Goal: Task Accomplishment & Management: Use online tool/utility

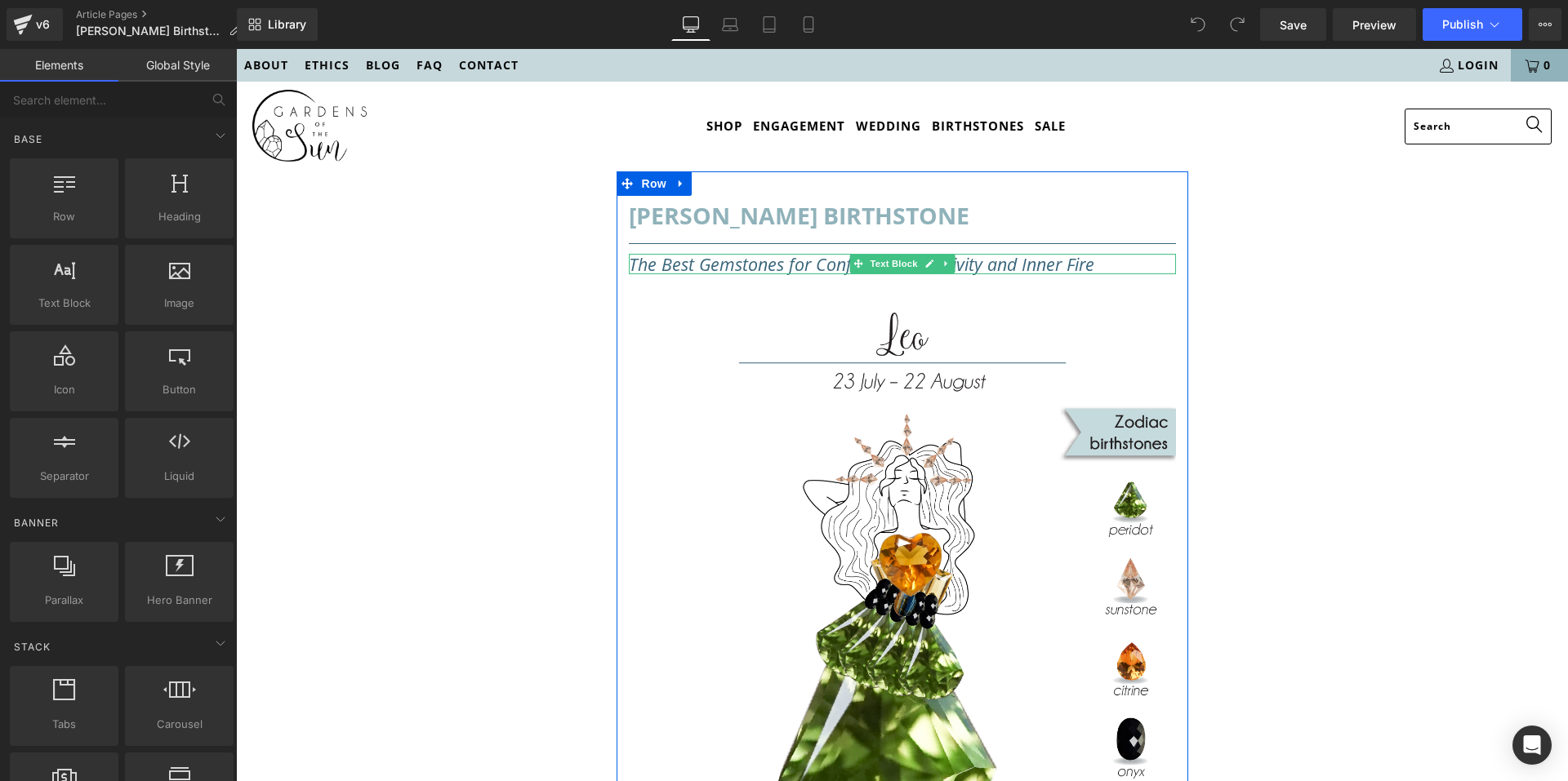
click at [793, 266] on icon "The Best Gemstones for Confidence, Creativity and Inner Fire" at bounding box center [862, 264] width 466 height 23
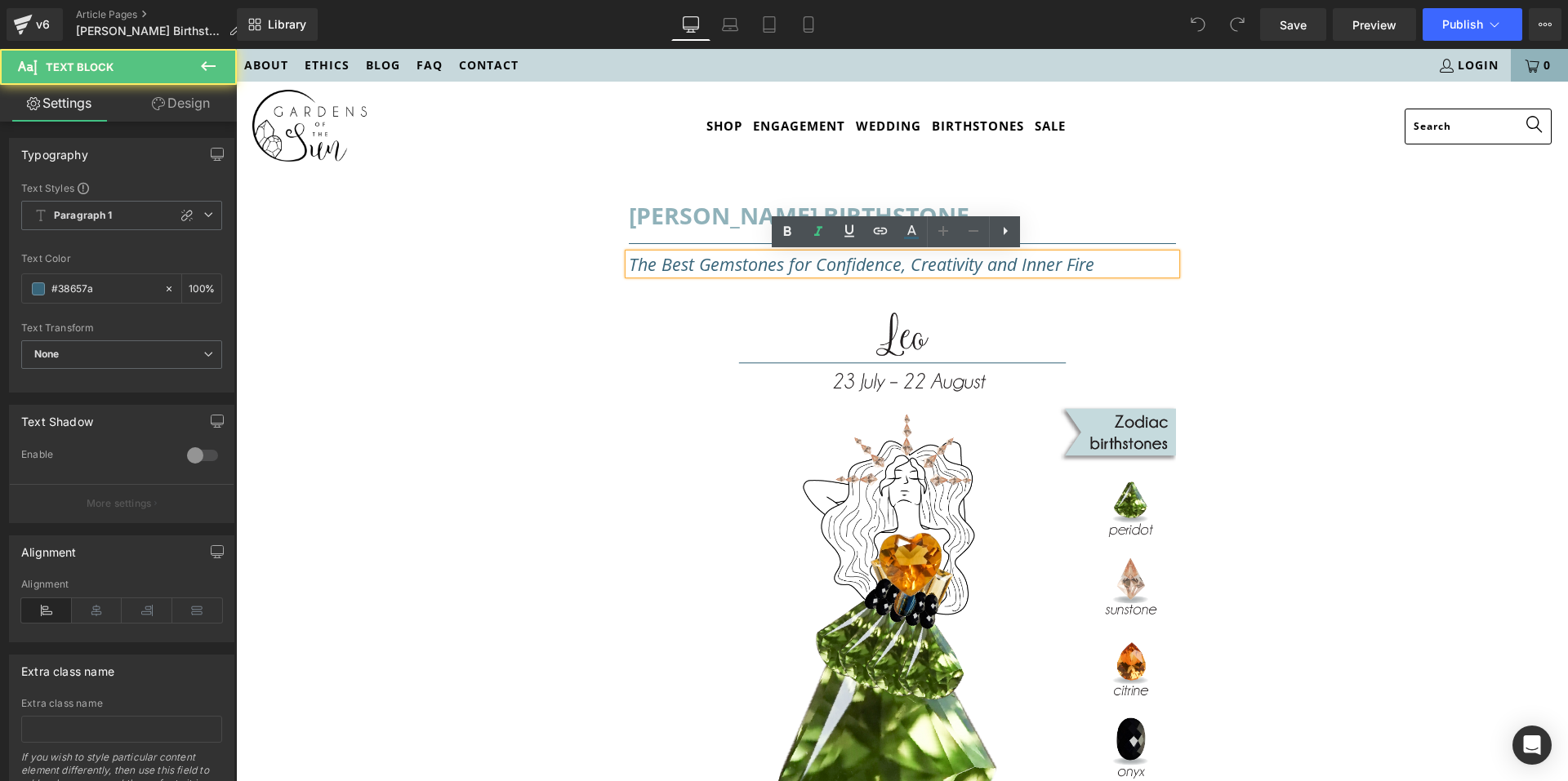
click at [800, 266] on icon "The Best Gemstones for Confidence, Creativity and Inner Fire" at bounding box center [862, 264] width 466 height 23
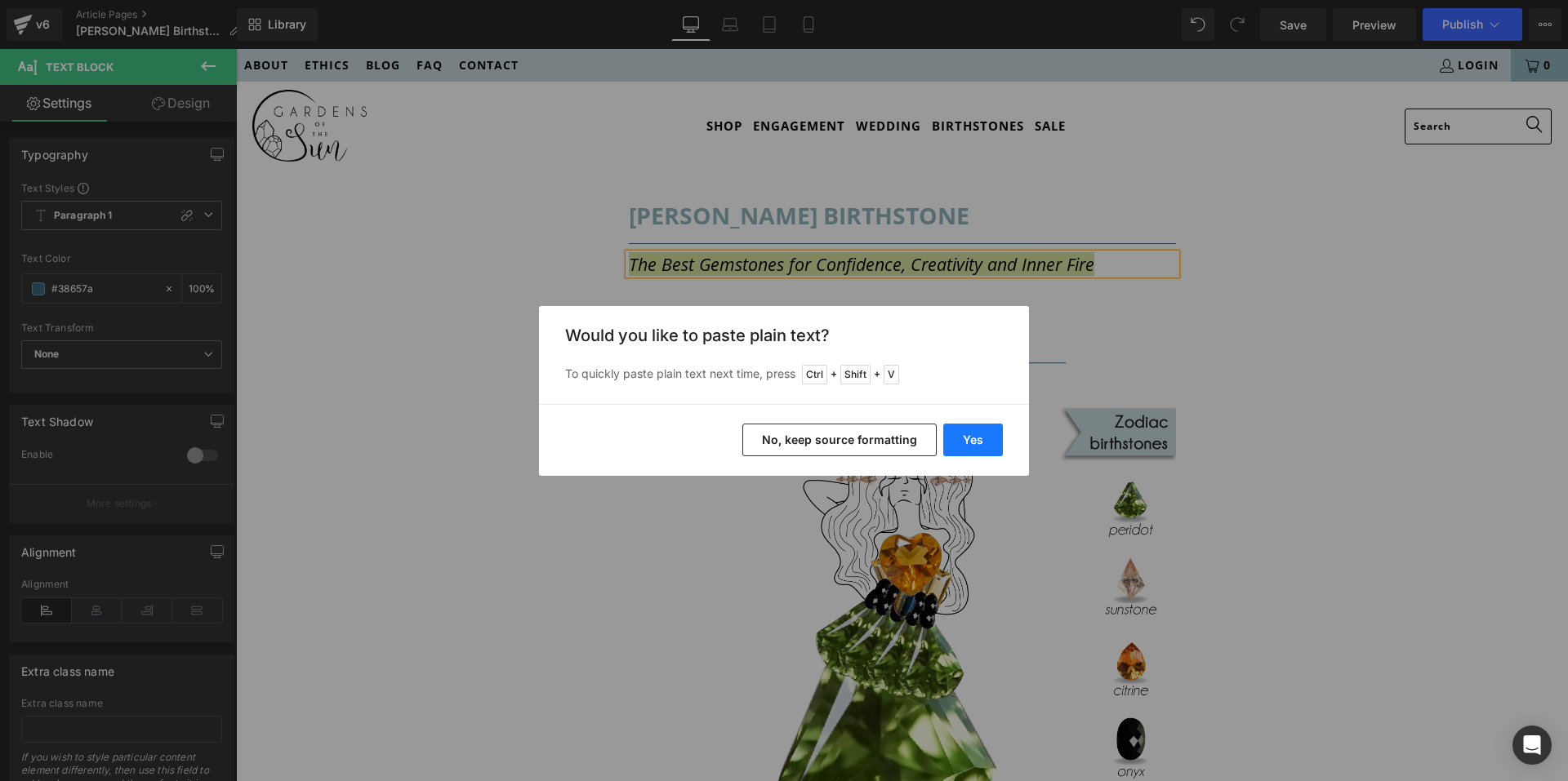
click at [977, 448] on button "Yes" at bounding box center [973, 440] width 60 height 33
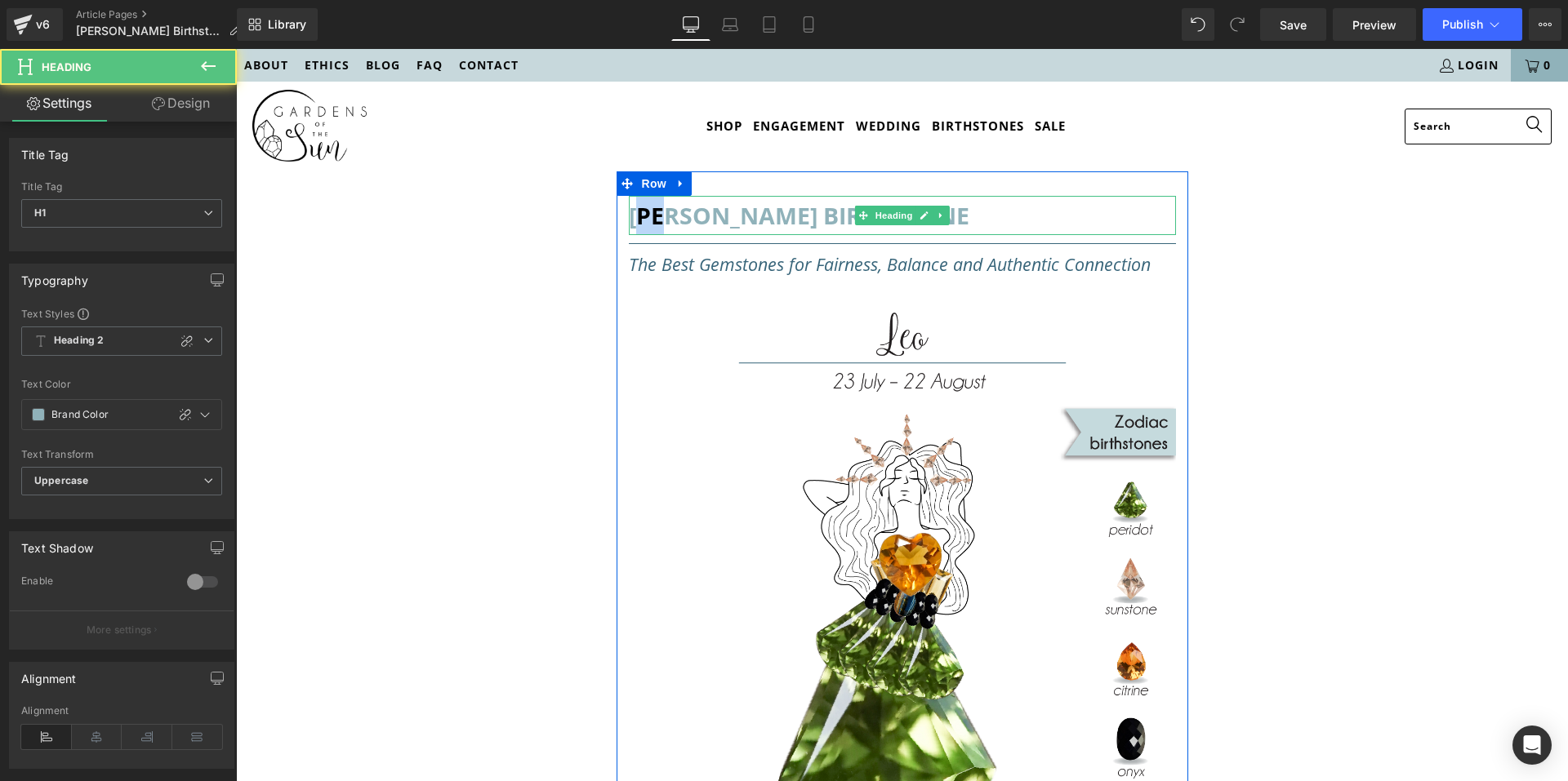
drag, startPoint x: 665, startPoint y: 214, endPoint x: 640, endPoint y: 223, distance: 26.6
click at [640, 223] on h1 "leo Zodiac Birthstone" at bounding box center [903, 216] width 547 height 40
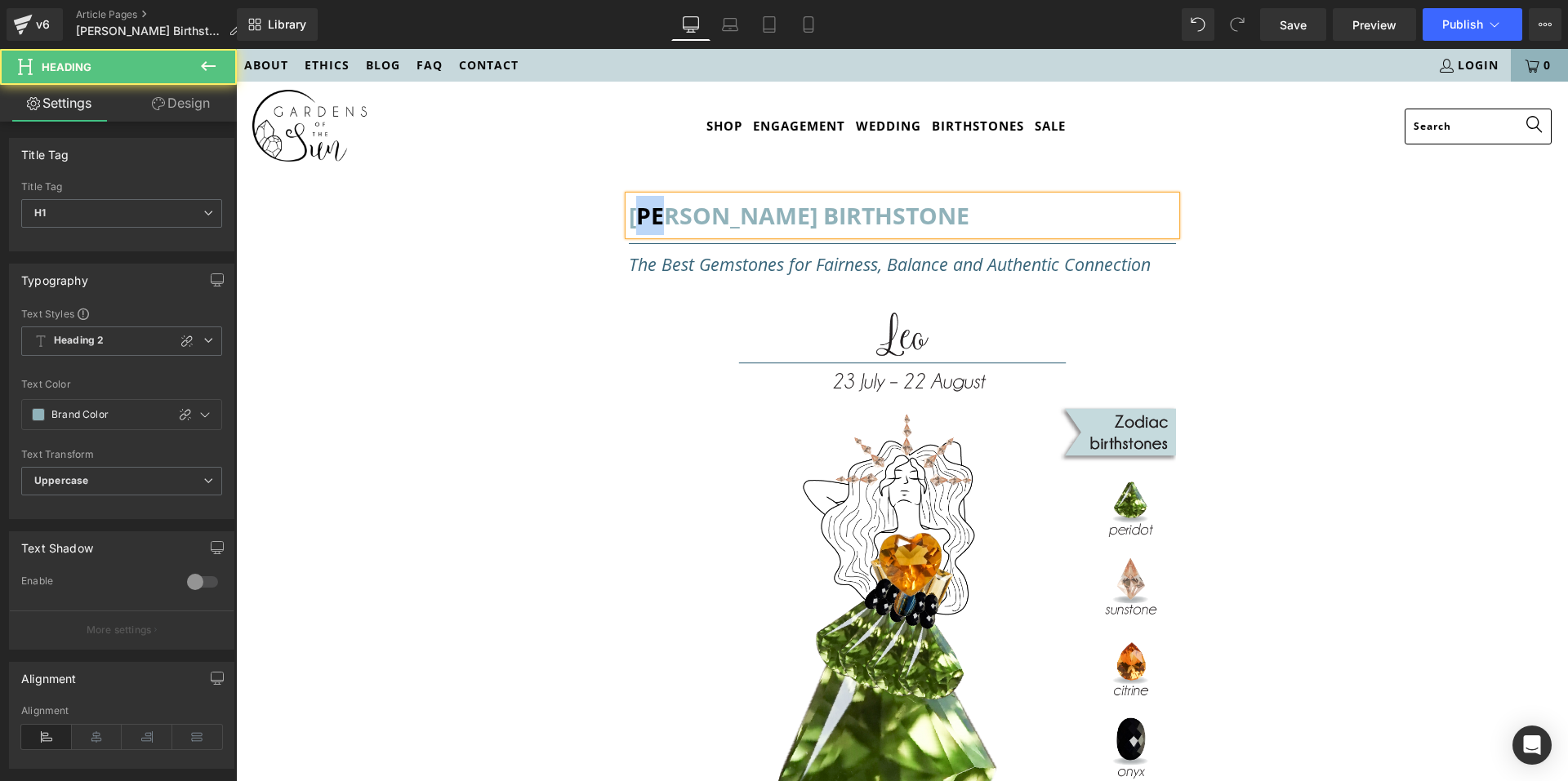
click at [653, 216] on h1 "leo Zodiac Birthstone" at bounding box center [903, 216] width 547 height 40
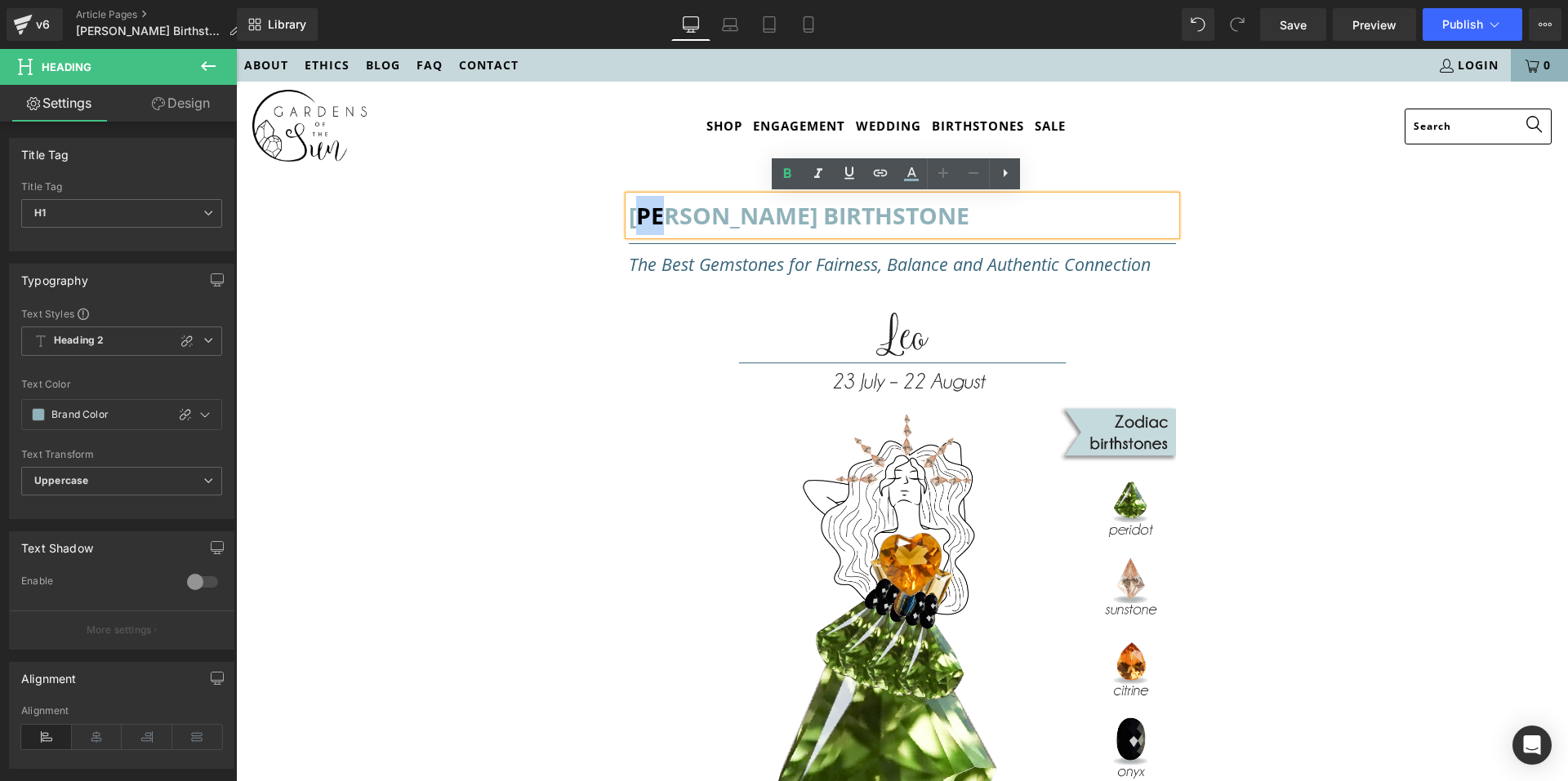
drag, startPoint x: 662, startPoint y: 213, endPoint x: 635, endPoint y: 223, distance: 28.8
click at [635, 223] on h1 "leo Zodiac Birthstone" at bounding box center [903, 216] width 547 height 40
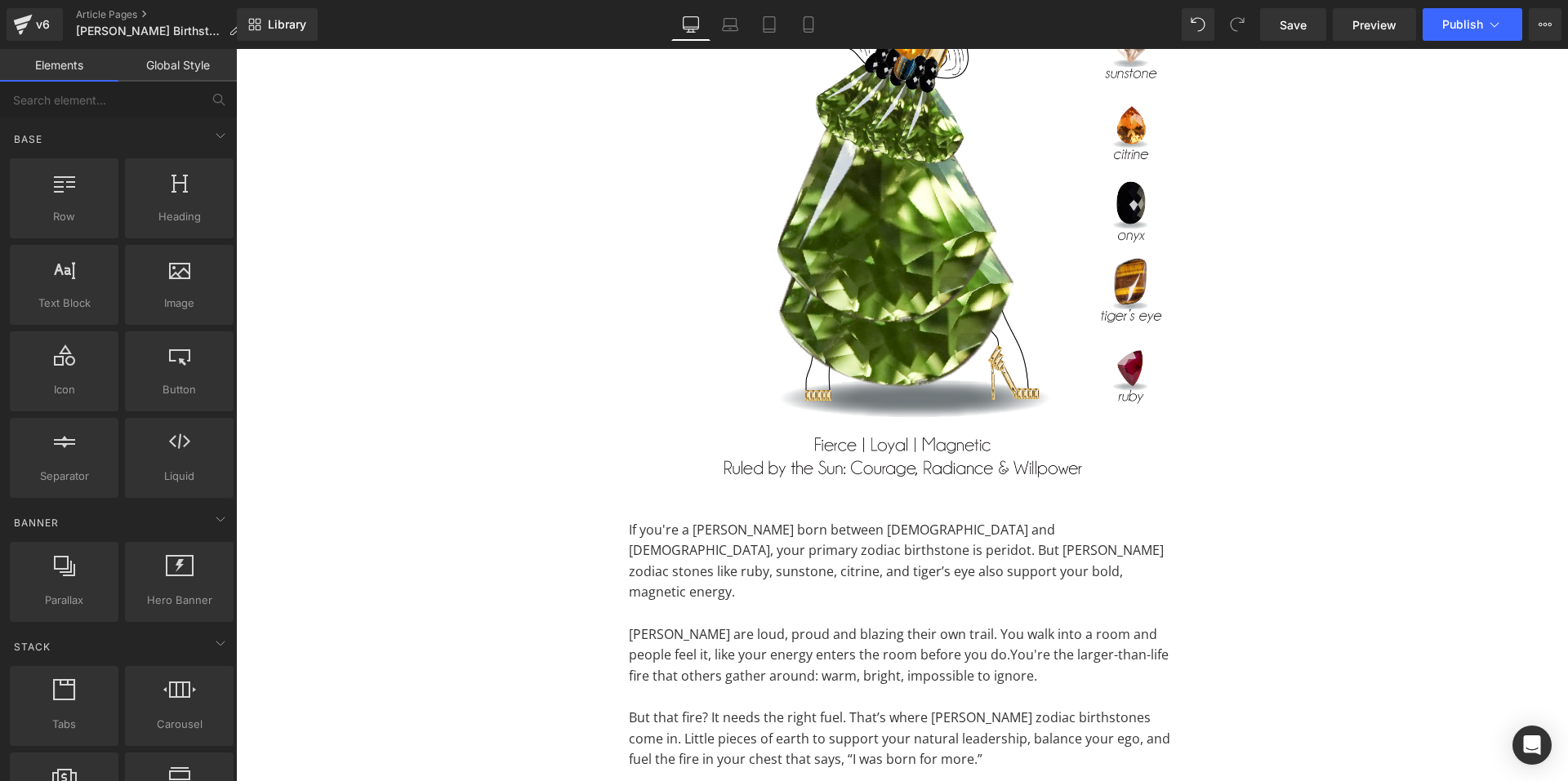
scroll to position [817, 0]
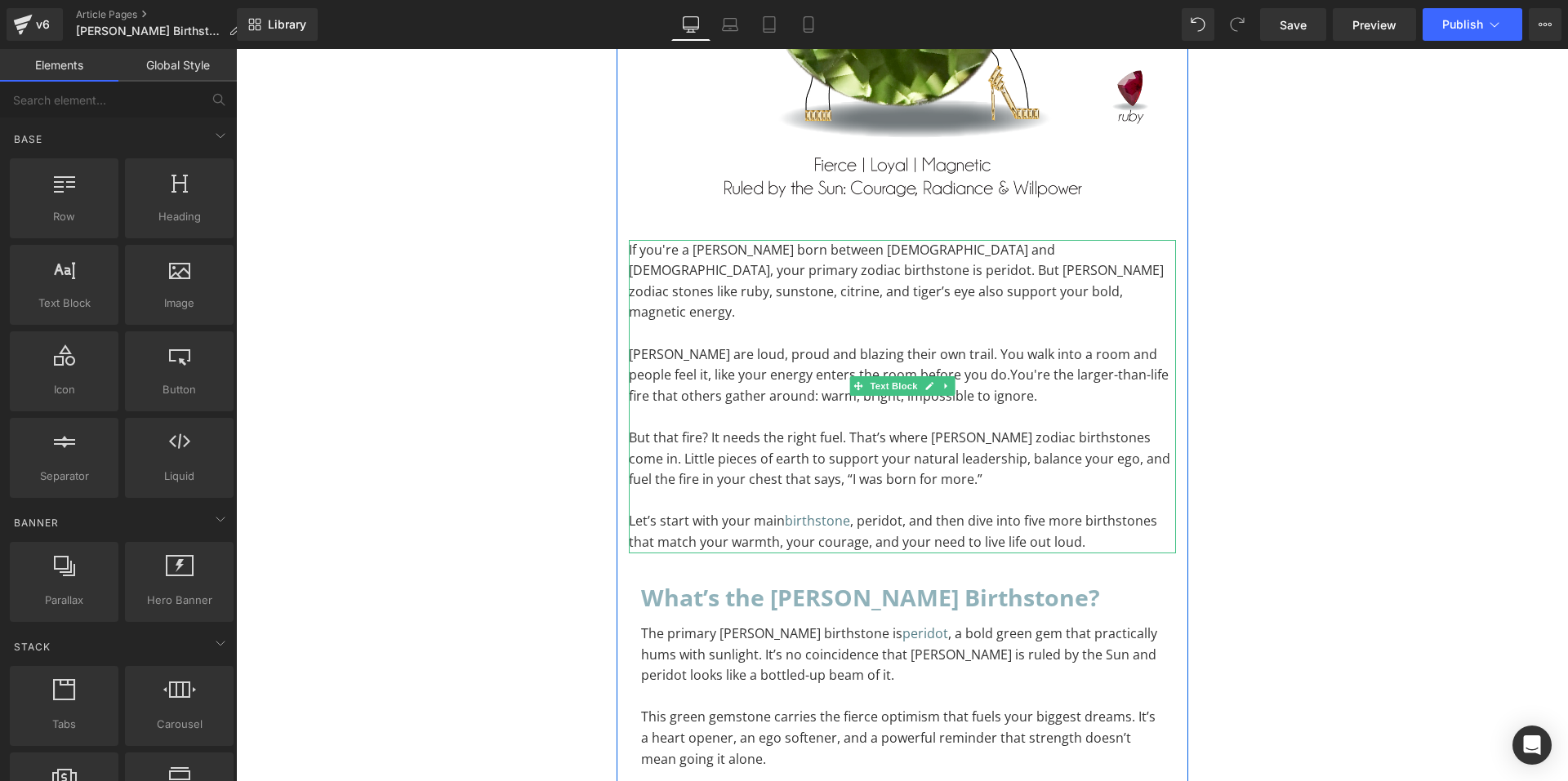
click at [725, 292] on p "If you're a Leo born between July 23 and August 22, your primary zodiac birthst…" at bounding box center [903, 281] width 547 height 83
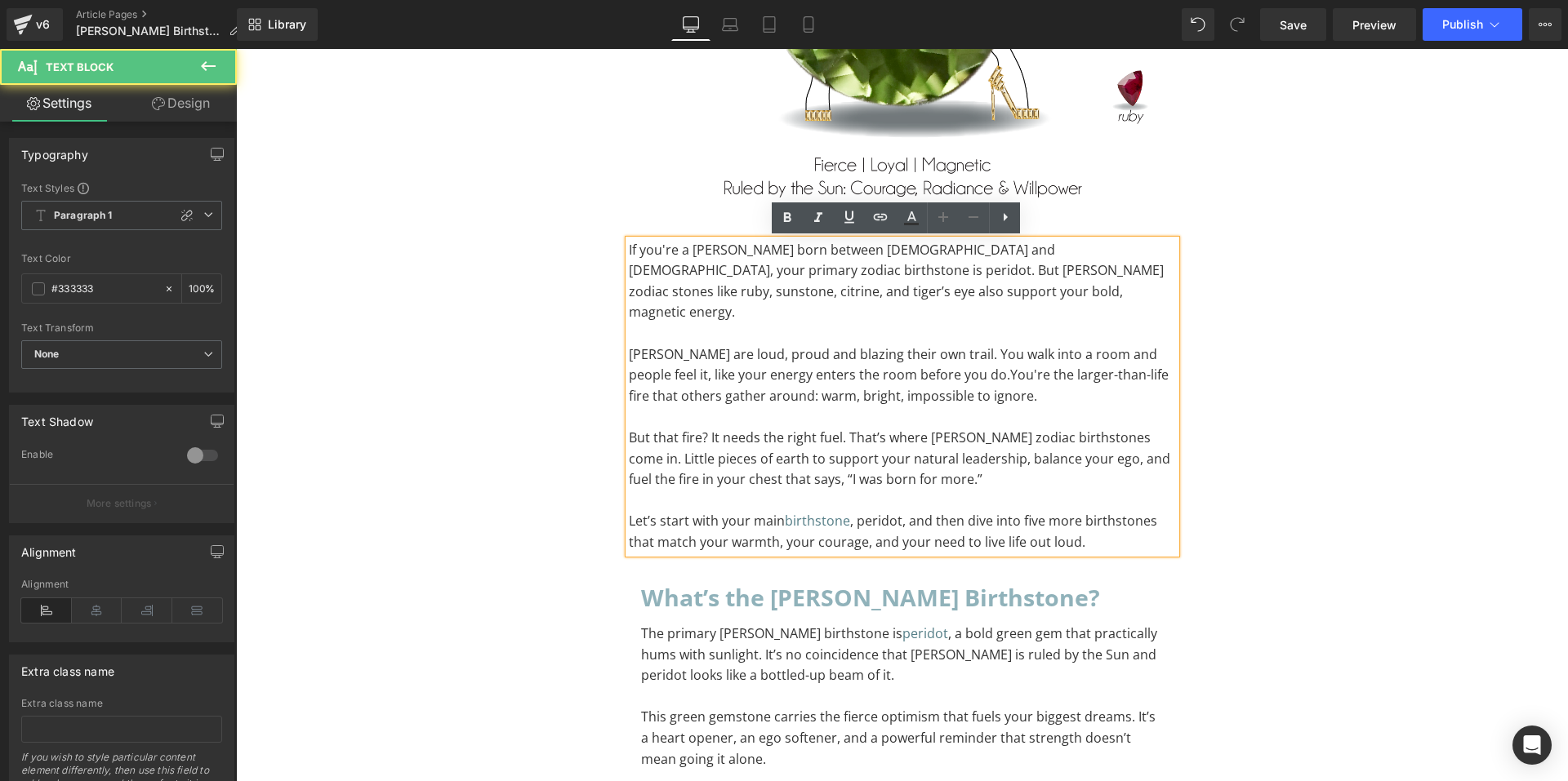
click at [821, 292] on p "If you're a Leo born between July 23 and August 22, your primary zodiac birthst…" at bounding box center [903, 281] width 547 height 83
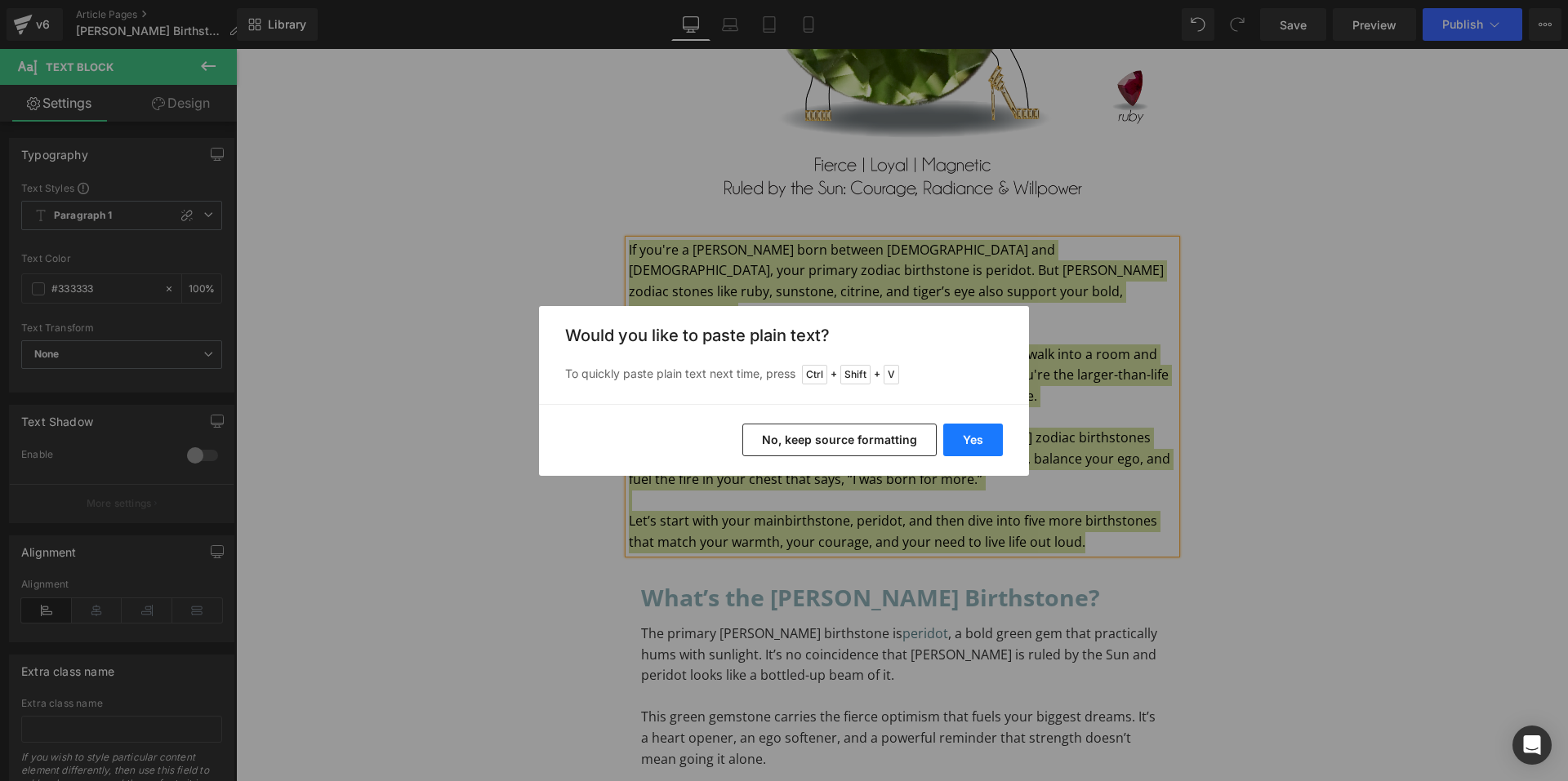
click at [956, 443] on button "Yes" at bounding box center [973, 440] width 60 height 33
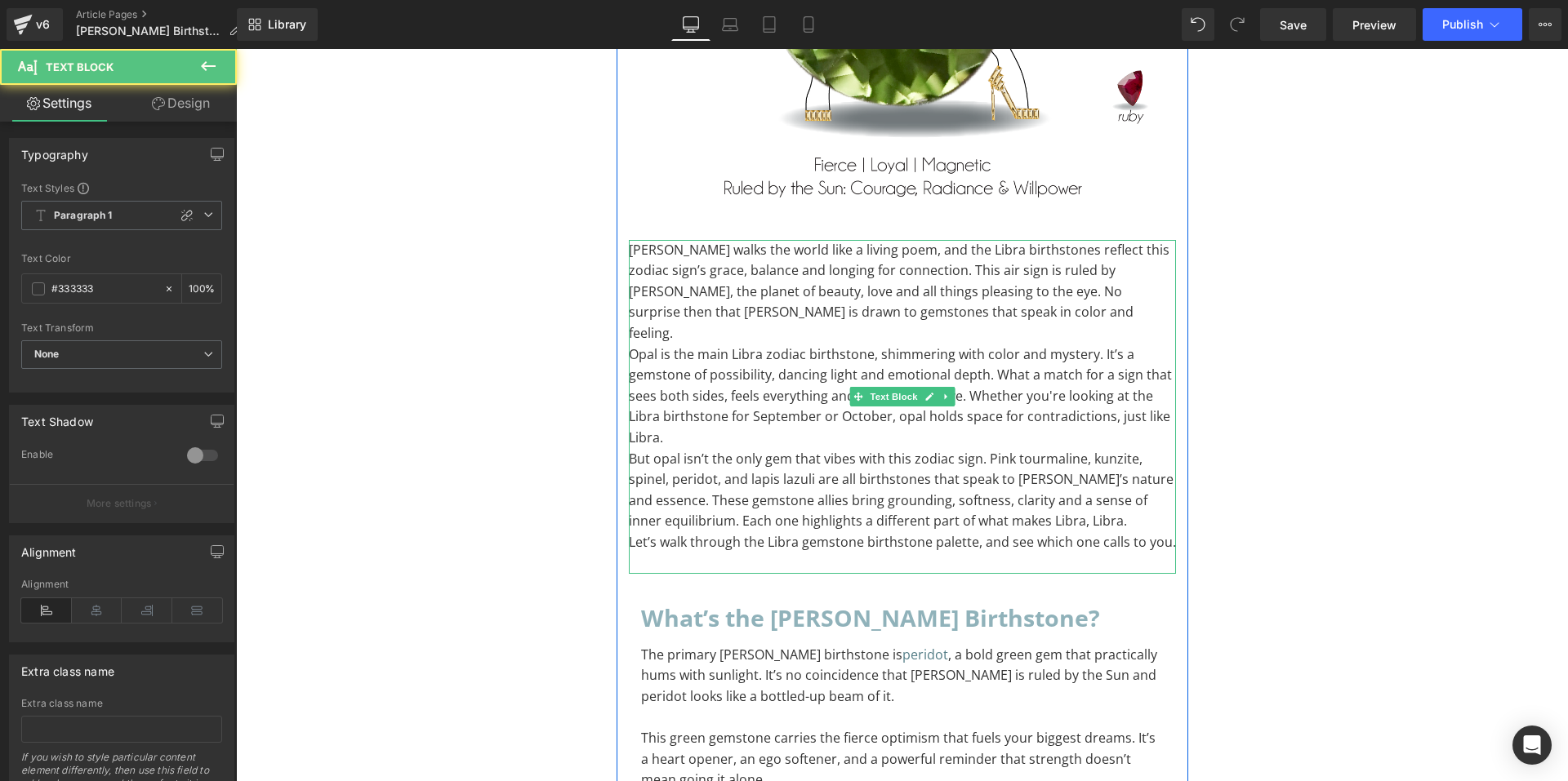
click at [928, 319] on p "[PERSON_NAME] walks the world like a living poem, and the Libra birthstones ref…" at bounding box center [903, 292] width 547 height 104
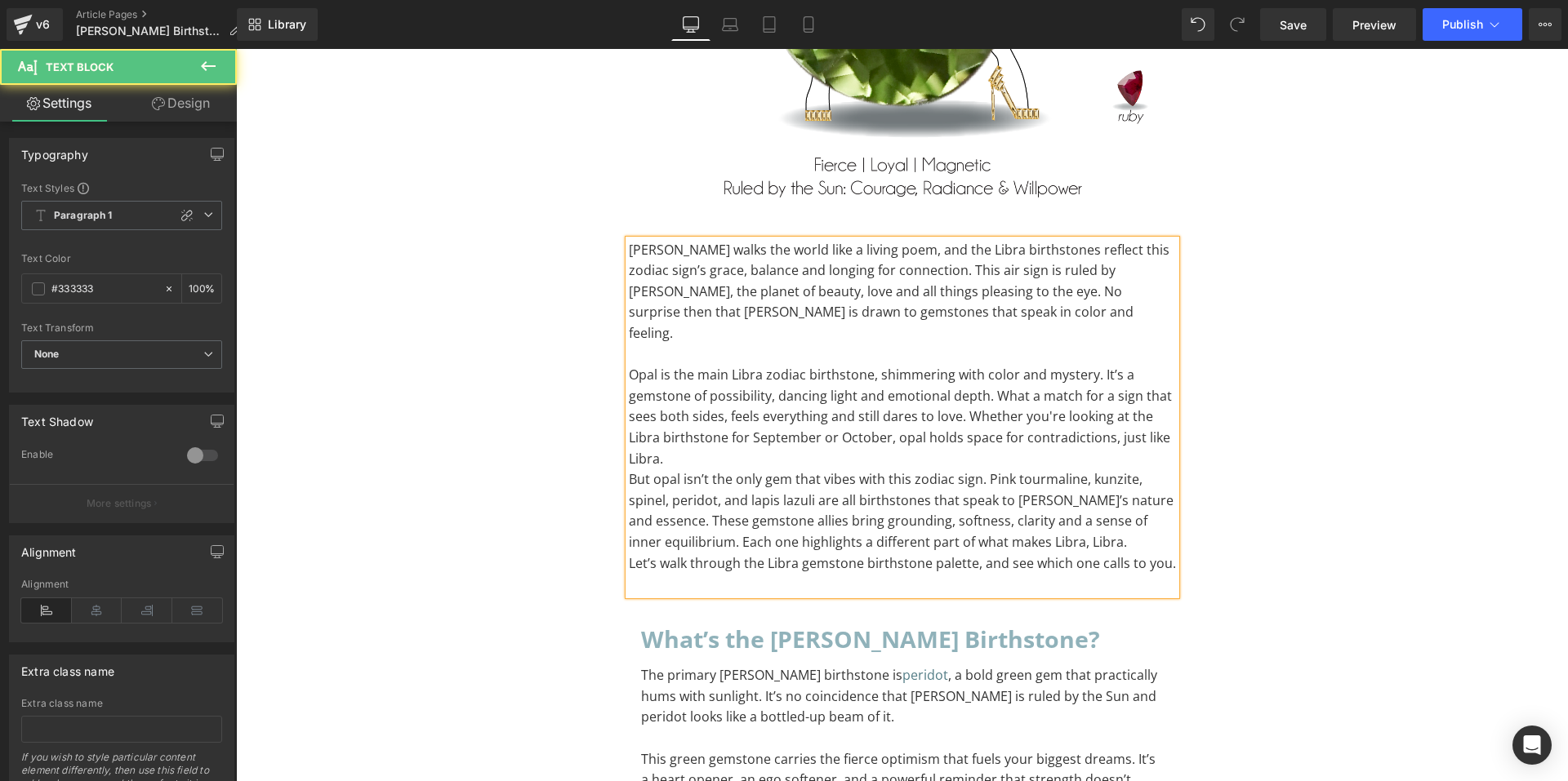
click at [769, 436] on p "Opal is the main Libra zodiac birthstone, shimmering with color and mystery. It…" at bounding box center [903, 418] width 547 height 104
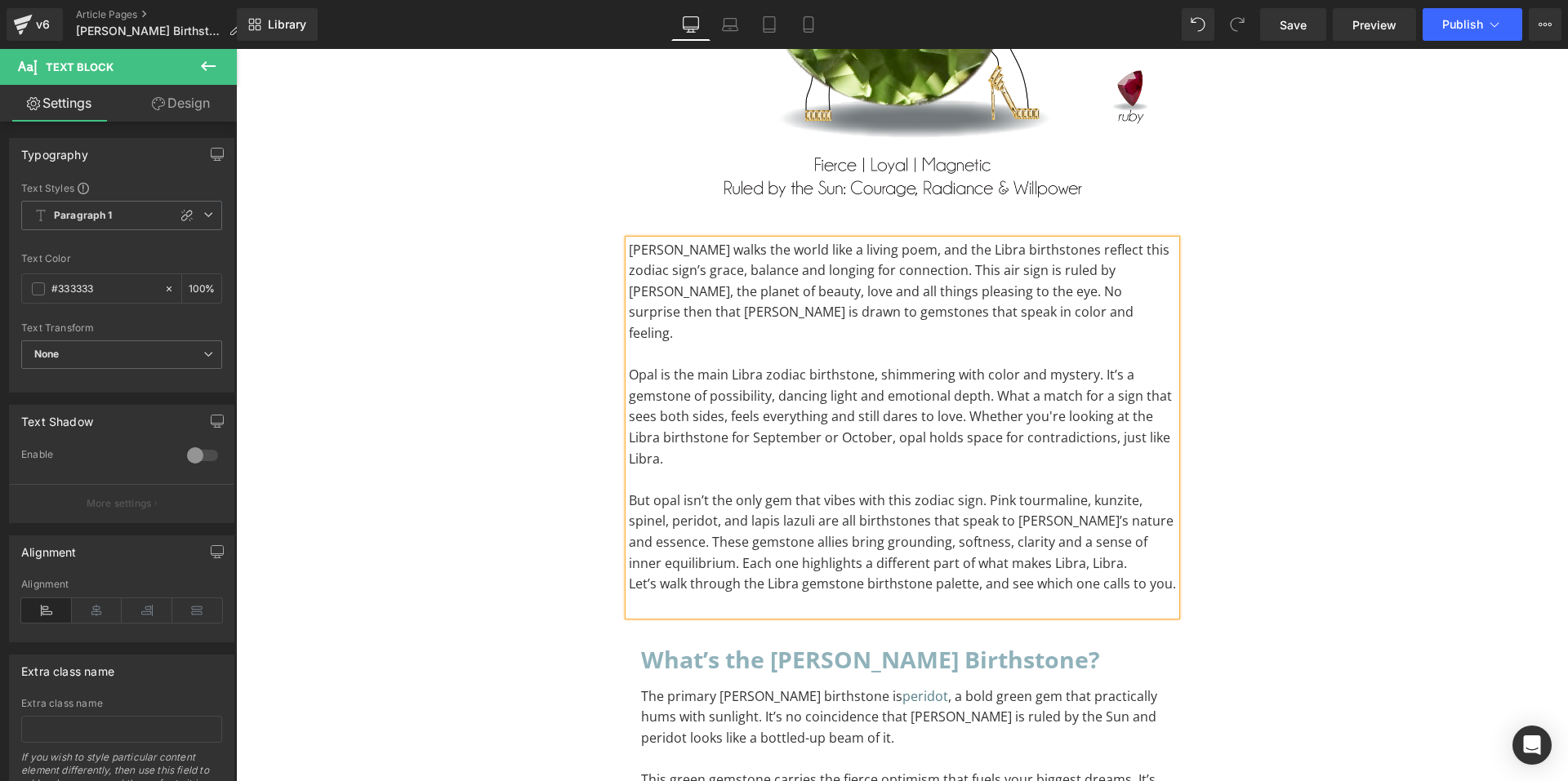
click at [671, 595] on p "To enrich screen reader interactions, please activate Accessibility in Grammarl…" at bounding box center [903, 606] width 547 height 21
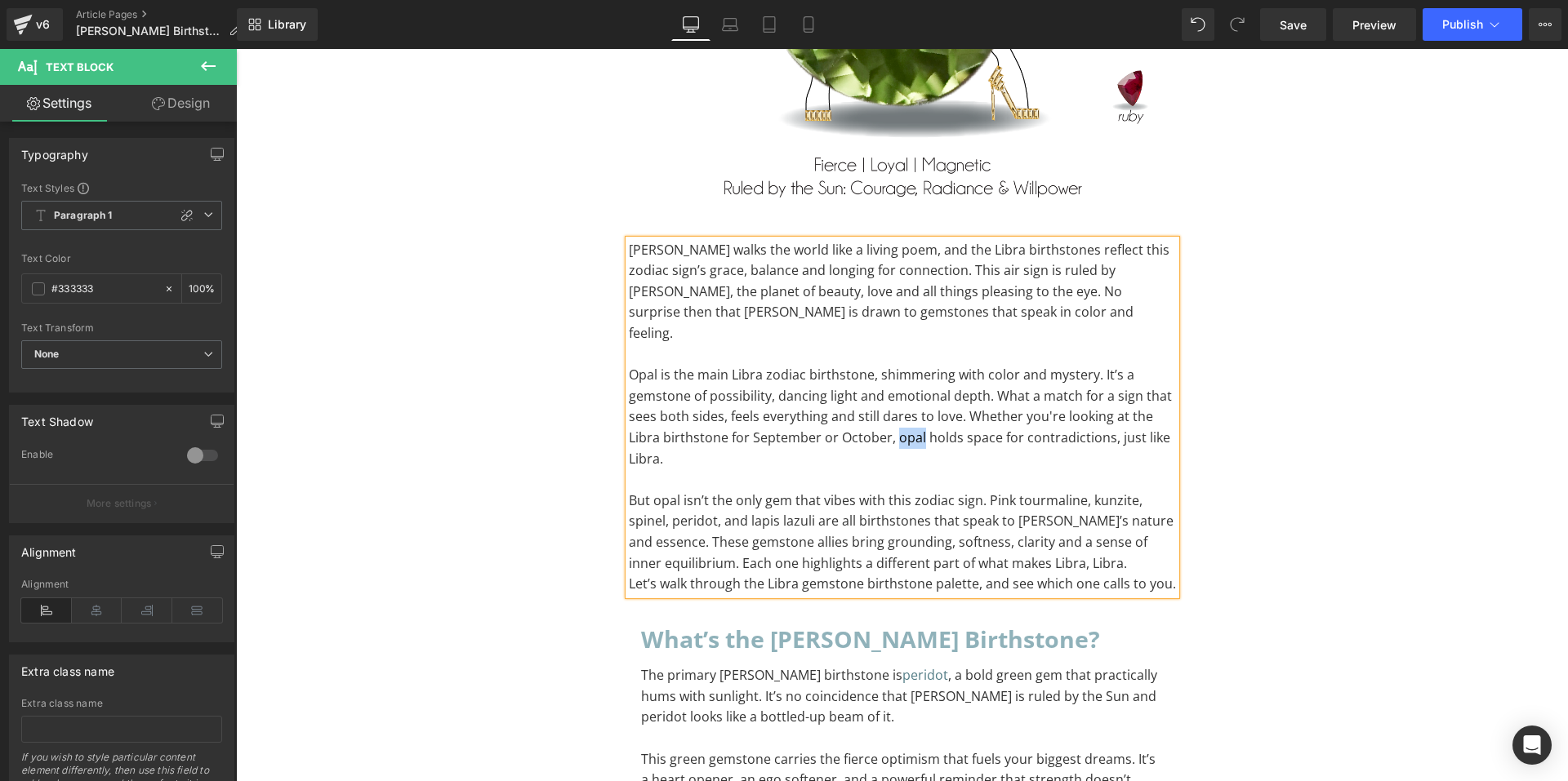
drag, startPoint x: 889, startPoint y: 419, endPoint x: 914, endPoint y: 419, distance: 25.0
click at [914, 419] on p "Opal is the main Libra zodiac birthstone, shimmering with color and mystery. It…" at bounding box center [903, 418] width 547 height 104
click at [881, 217] on icon at bounding box center [881, 216] width 14 height 7
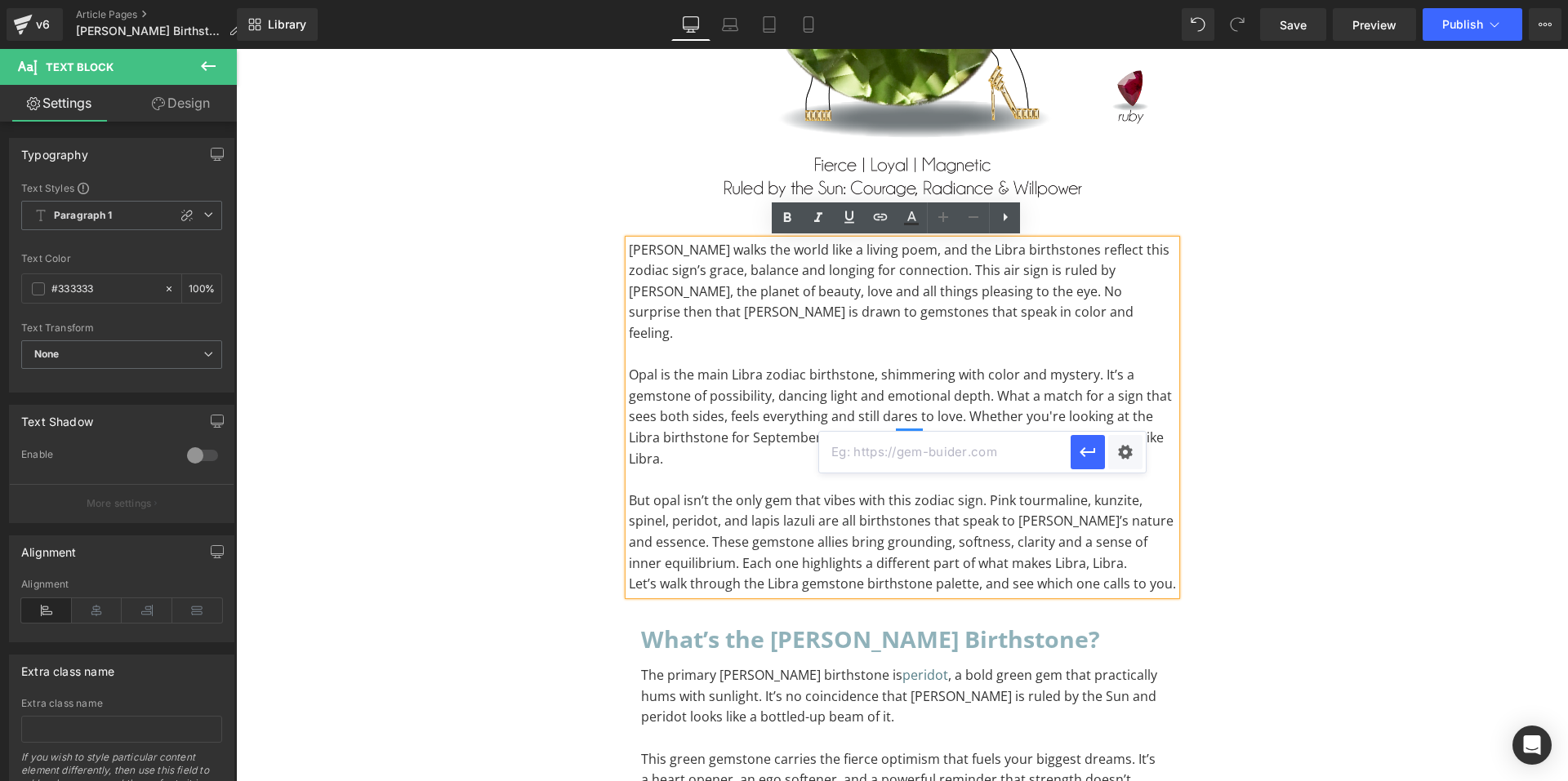
click at [863, 447] on input "text" at bounding box center [944, 452] width 251 height 41
paste input "https://open.spotify.com/track/1UPB5rYJ0bzn6mNSoAHrZC?si=f21c4bb148824058"
type input "https://open.spotify.com/track/1UPB5rYJ0bzn6mNSoAHrZC?si=f21c4bb148824058"
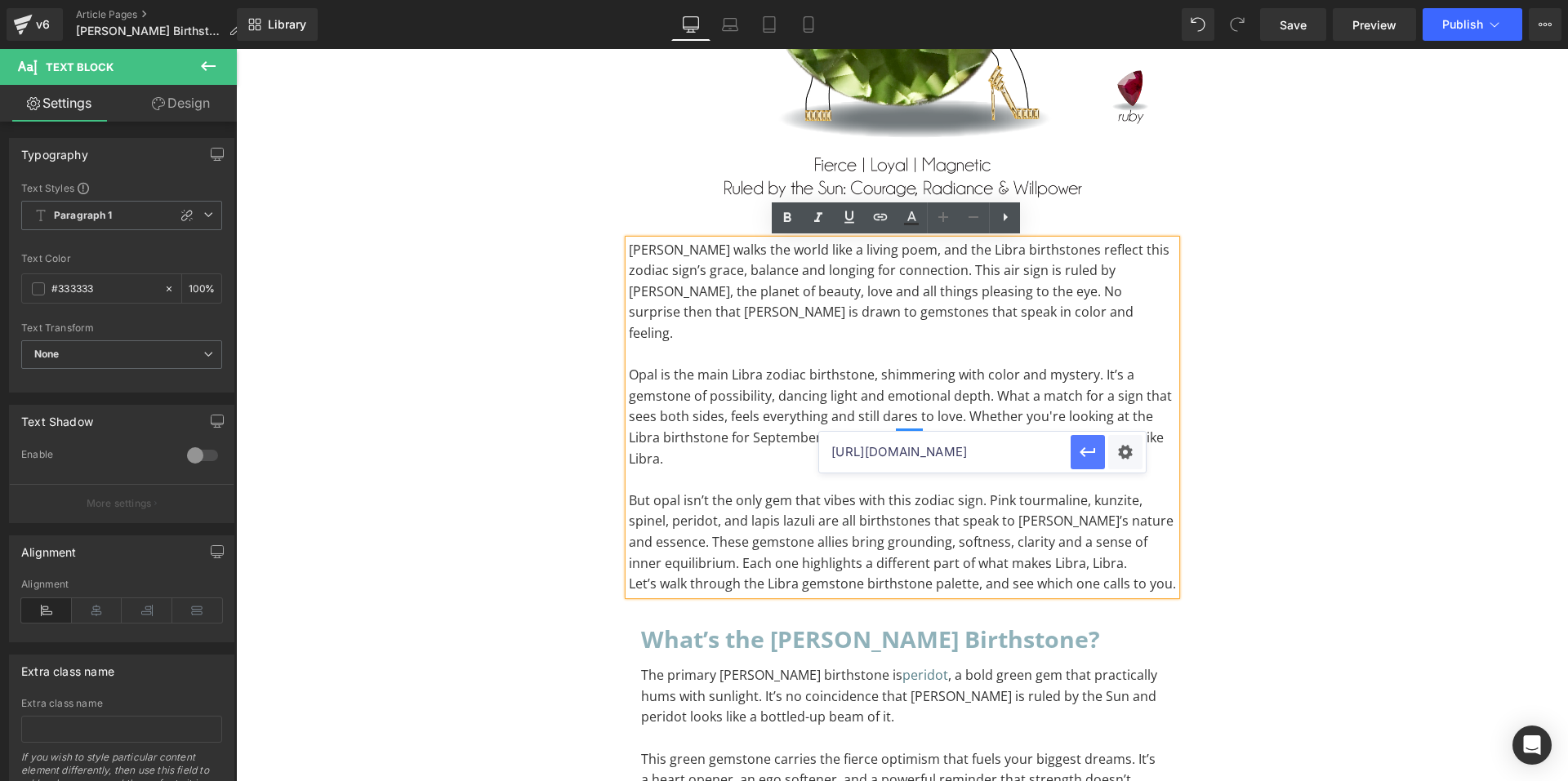
click at [1078, 454] on icon "button" at bounding box center [1088, 452] width 19 height 19
drag, startPoint x: 850, startPoint y: 500, endPoint x: 918, endPoint y: 501, distance: 68.0
click at [918, 501] on p "But opal isn’t the only gem that vibes with this zodiac sign. Pink tourmaline, …" at bounding box center [903, 533] width 547 height 83
click at [886, 227] on link at bounding box center [881, 218] width 31 height 31
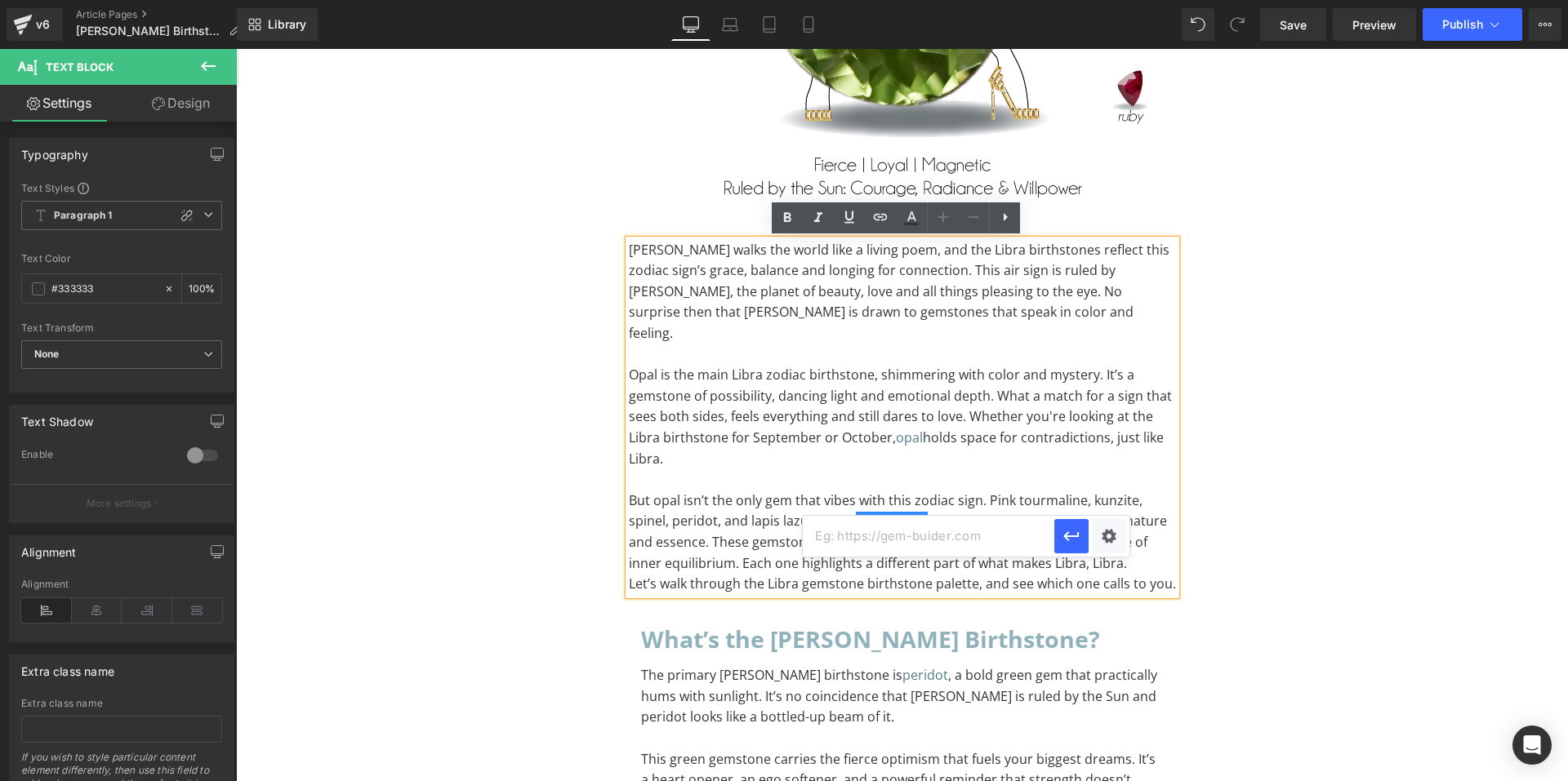
click at [851, 535] on input "text" at bounding box center [928, 536] width 251 height 41
paste input "https://gardensofthesun.com/pages/birthstone-jewelry"
type input "https://gardensofthesun.com/pages/birthstone-jewelry"
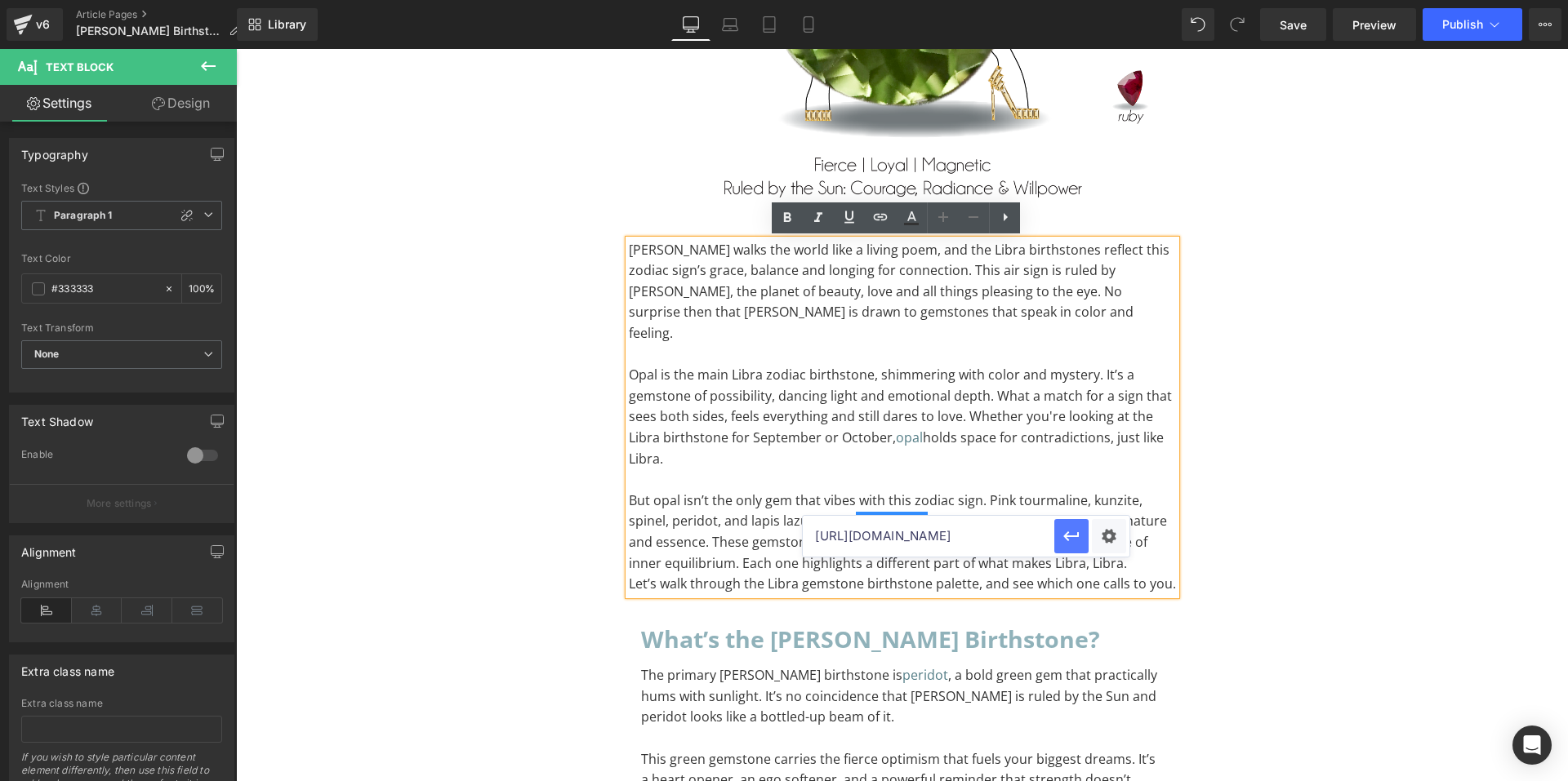
click at [1067, 544] on icon "button" at bounding box center [1071, 536] width 19 height 19
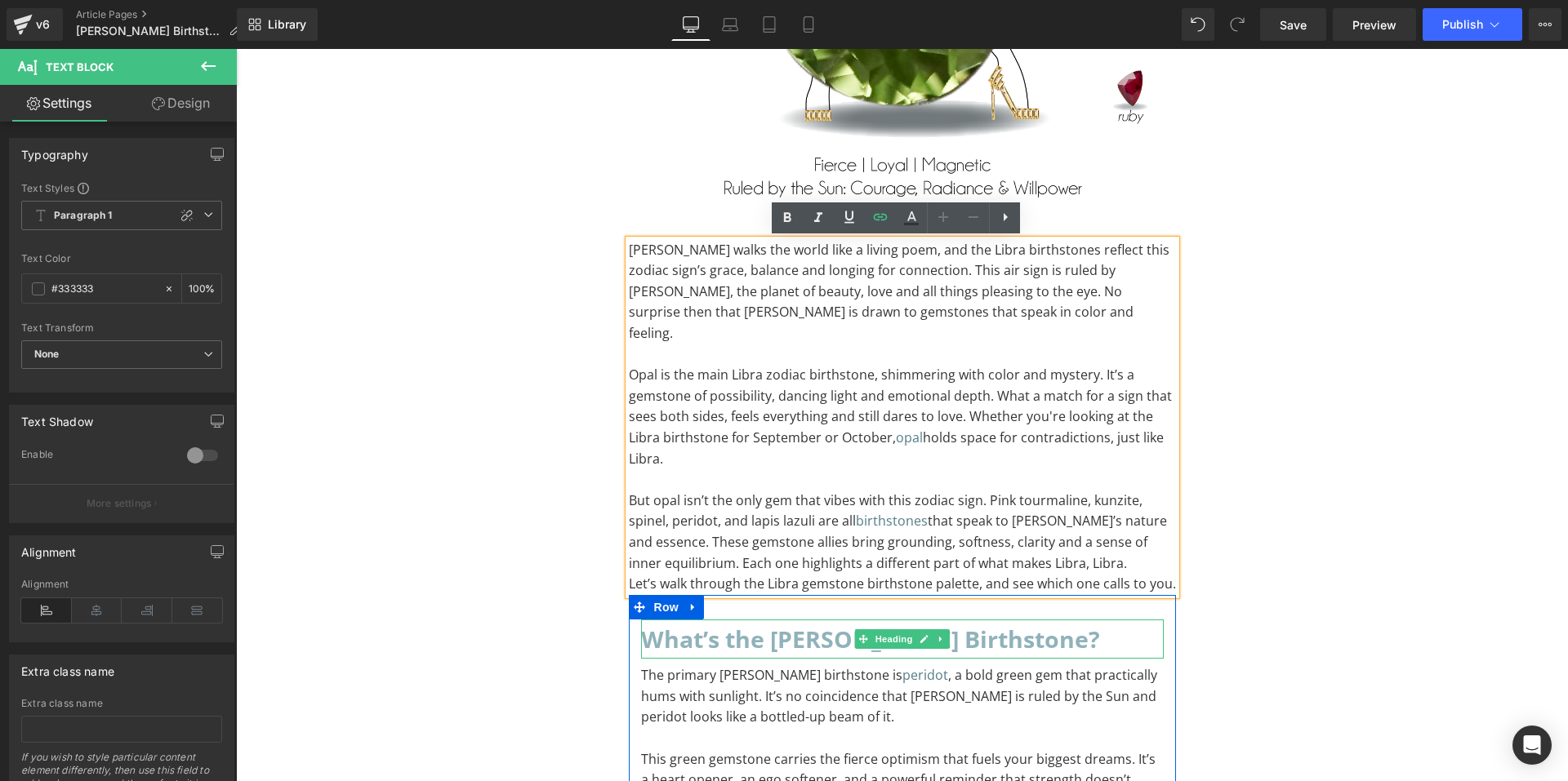
click at [770, 620] on h2 "What’s the Leo Birthstone?" at bounding box center [902, 639] width 523 height 40
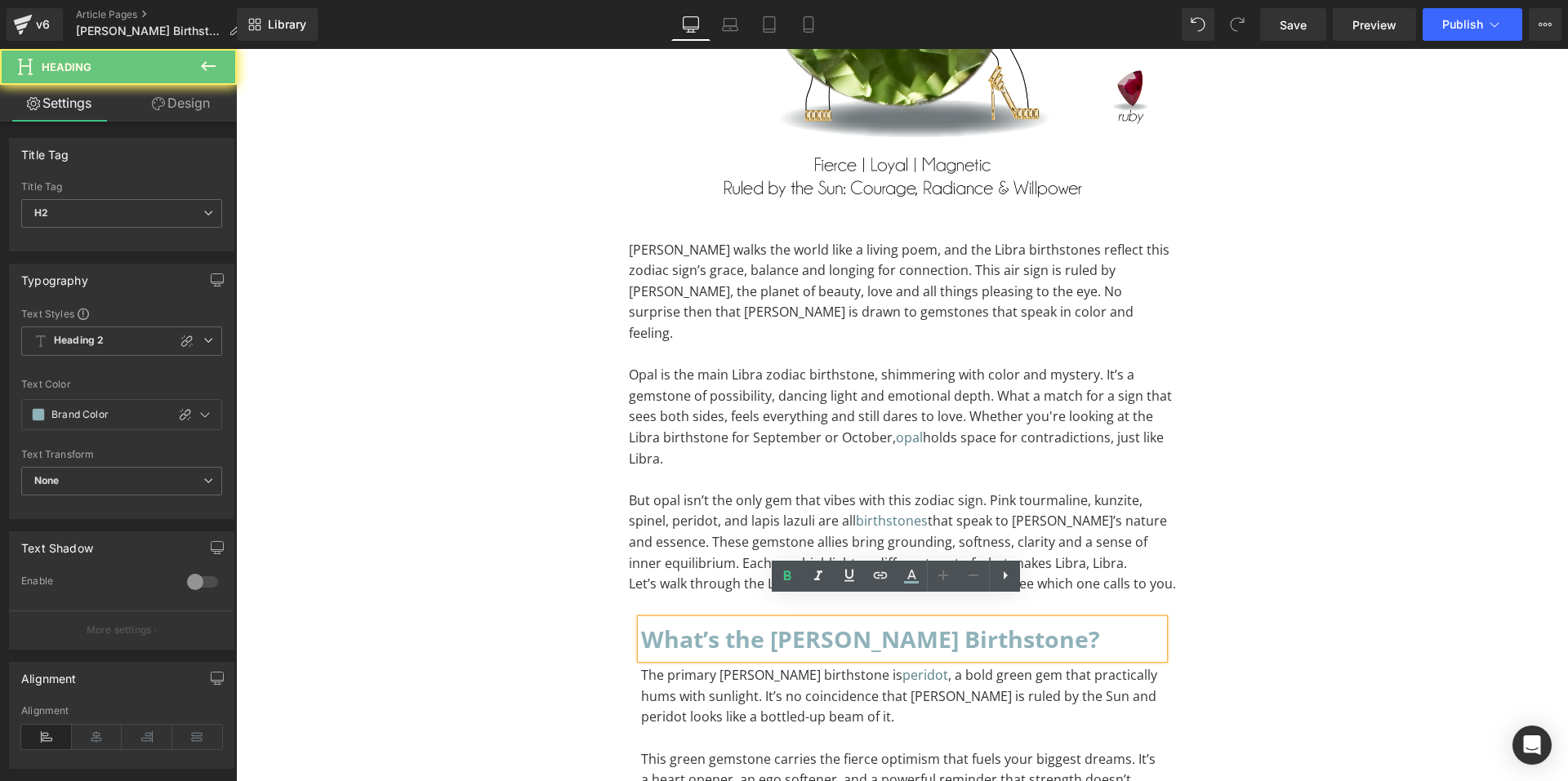
click at [800, 620] on h2 "What’s the Leo Birthstone?" at bounding box center [902, 639] width 523 height 40
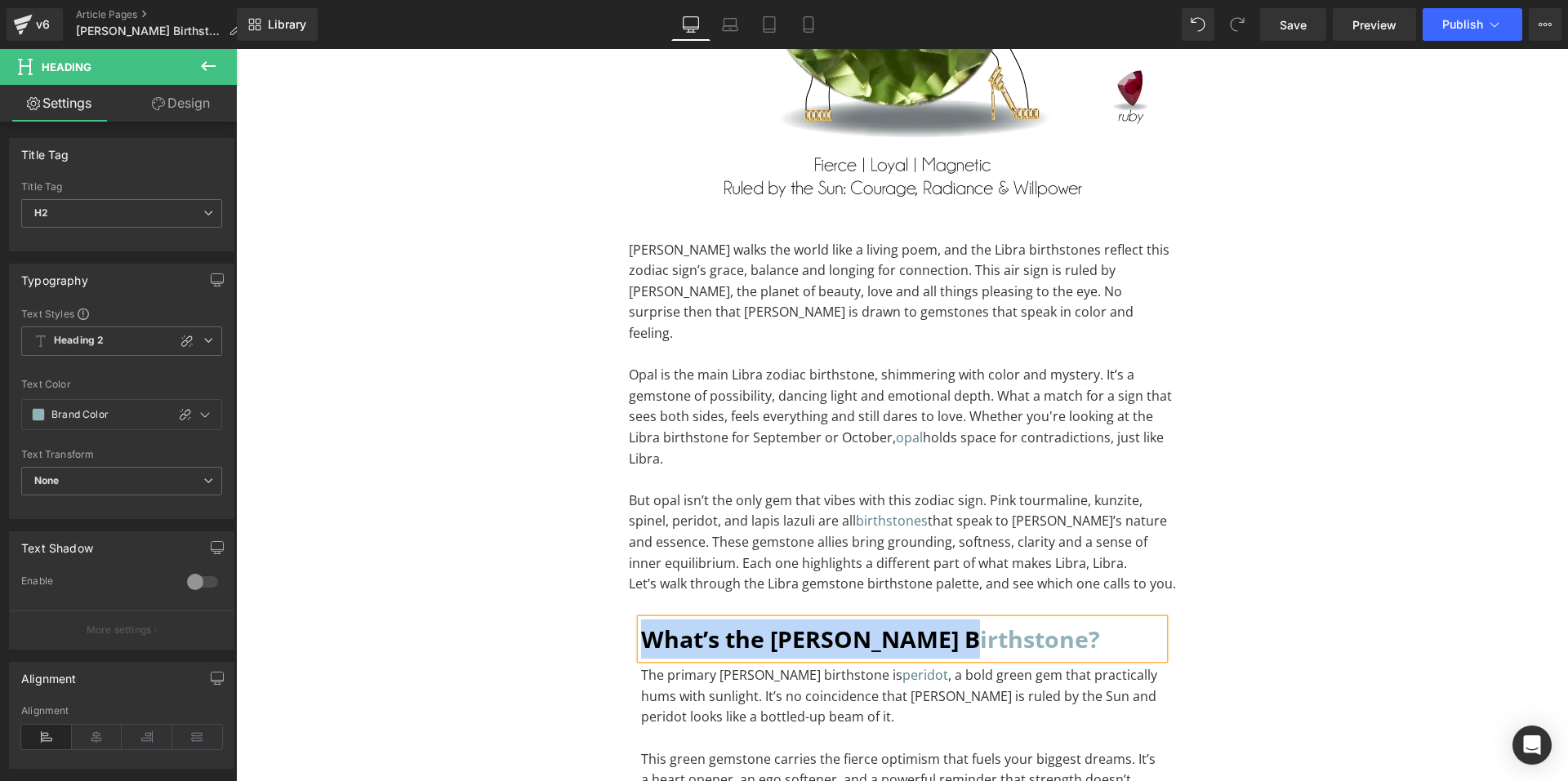
paste div "To enrich screen reader interactions, please activate Accessibility in Grammarl…"
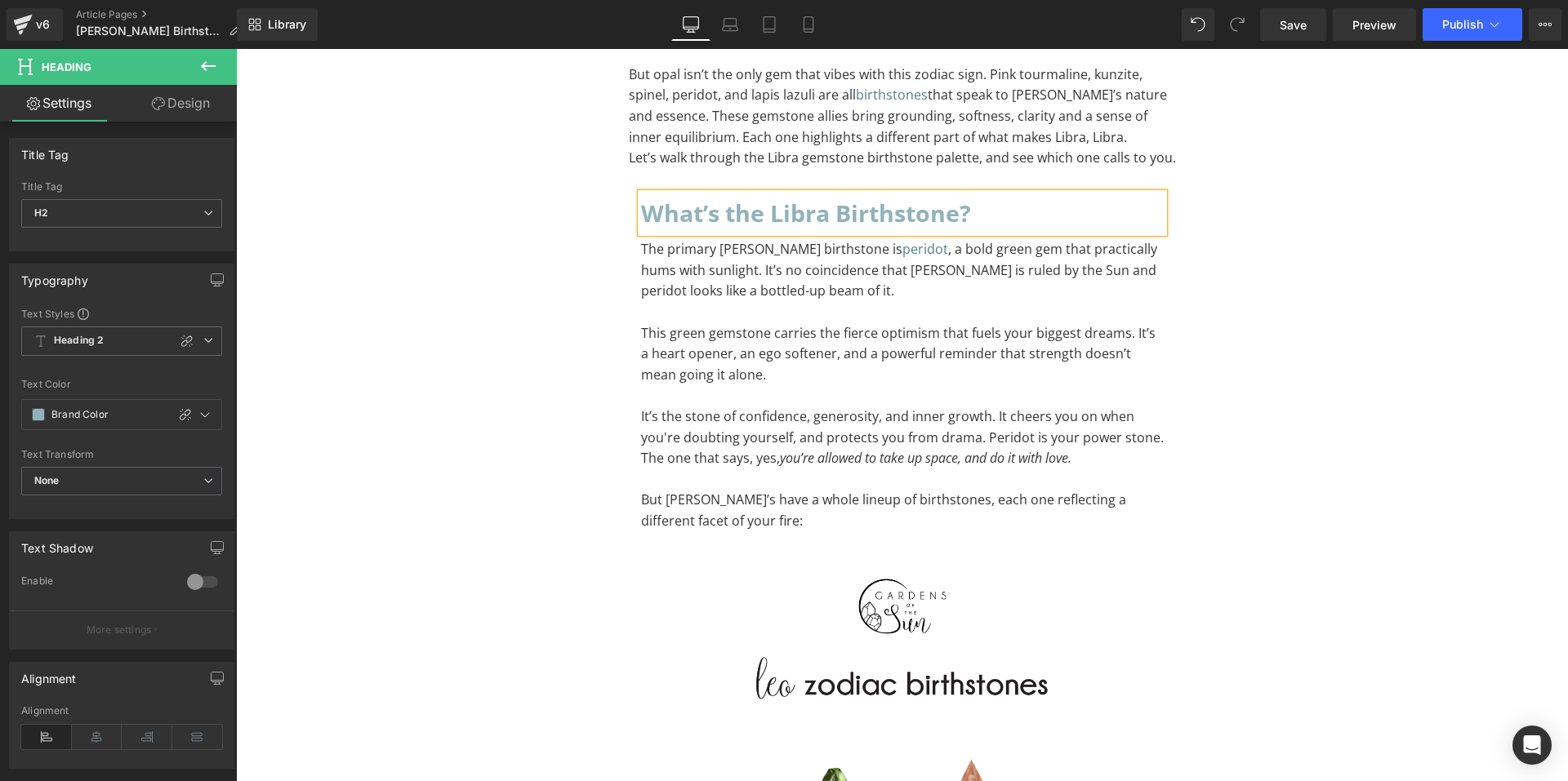
scroll to position [1307, 0]
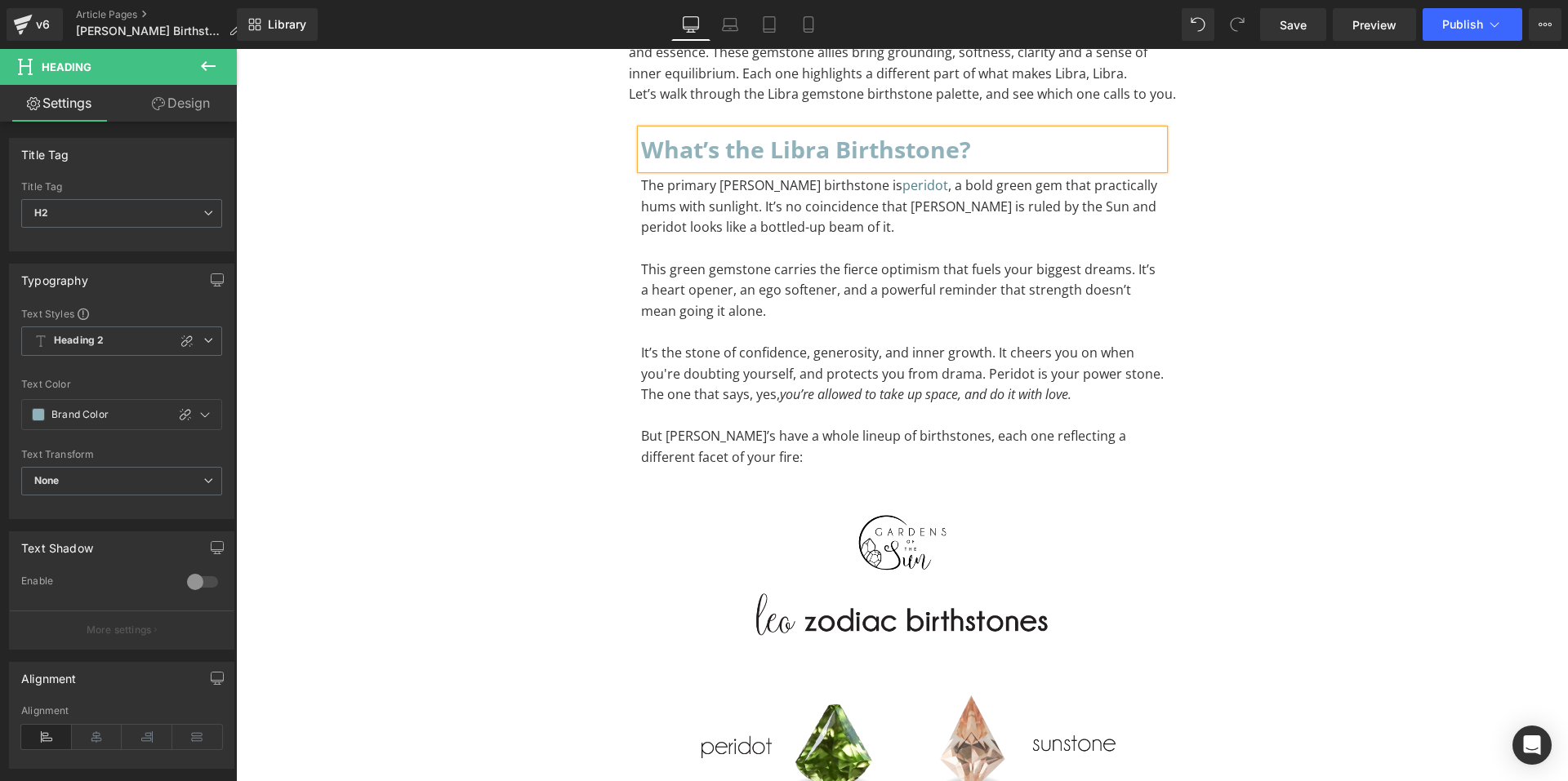
click at [729, 322] on p "To enrich screen reader interactions, please activate Accessibility in Grammarl…" at bounding box center [902, 333] width 523 height 21
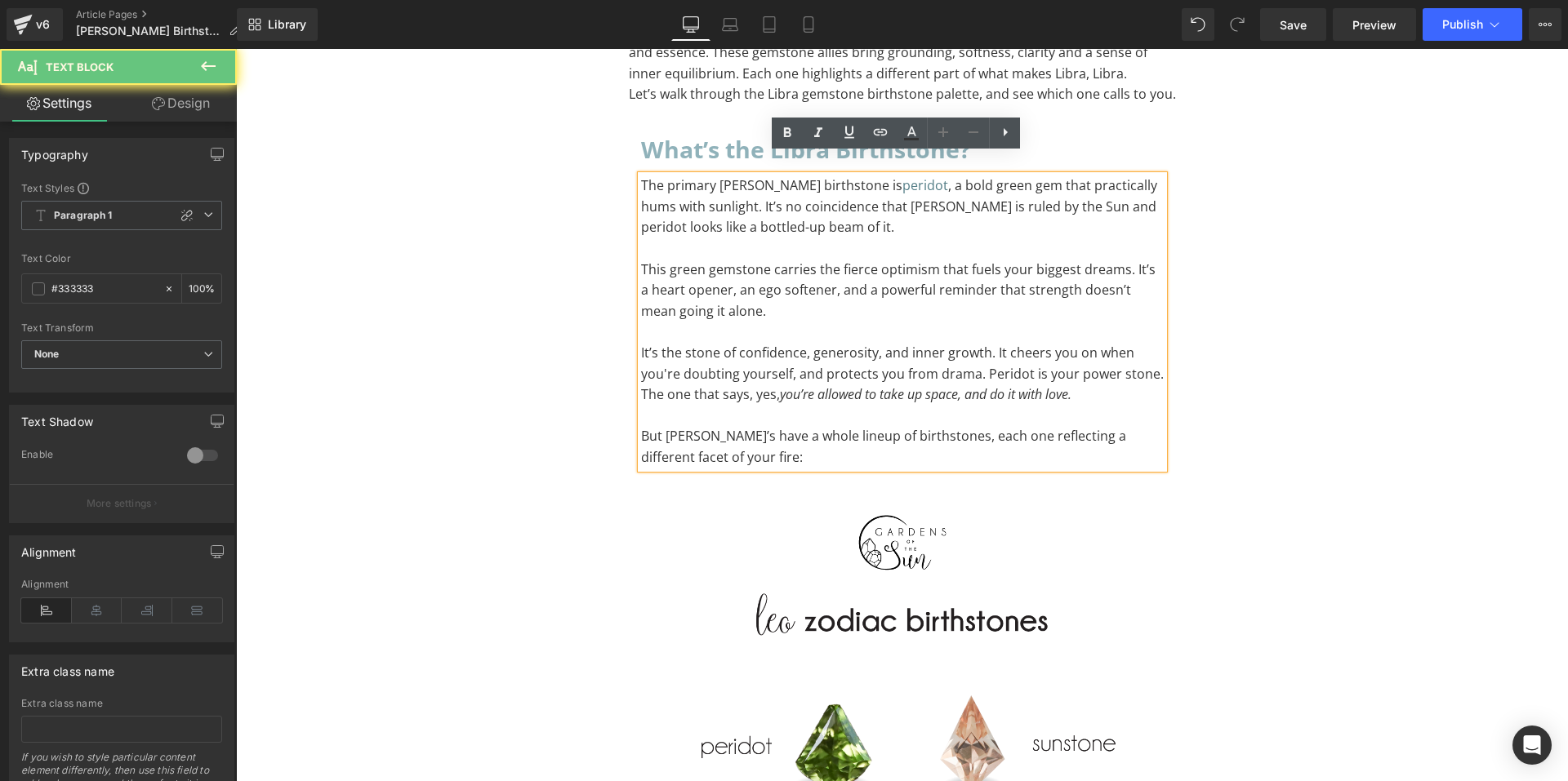
click at [725, 298] on p "This green gemstone carries the fierce optimism that fuels your biggest dreams.…" at bounding box center [902, 291] width 523 height 63
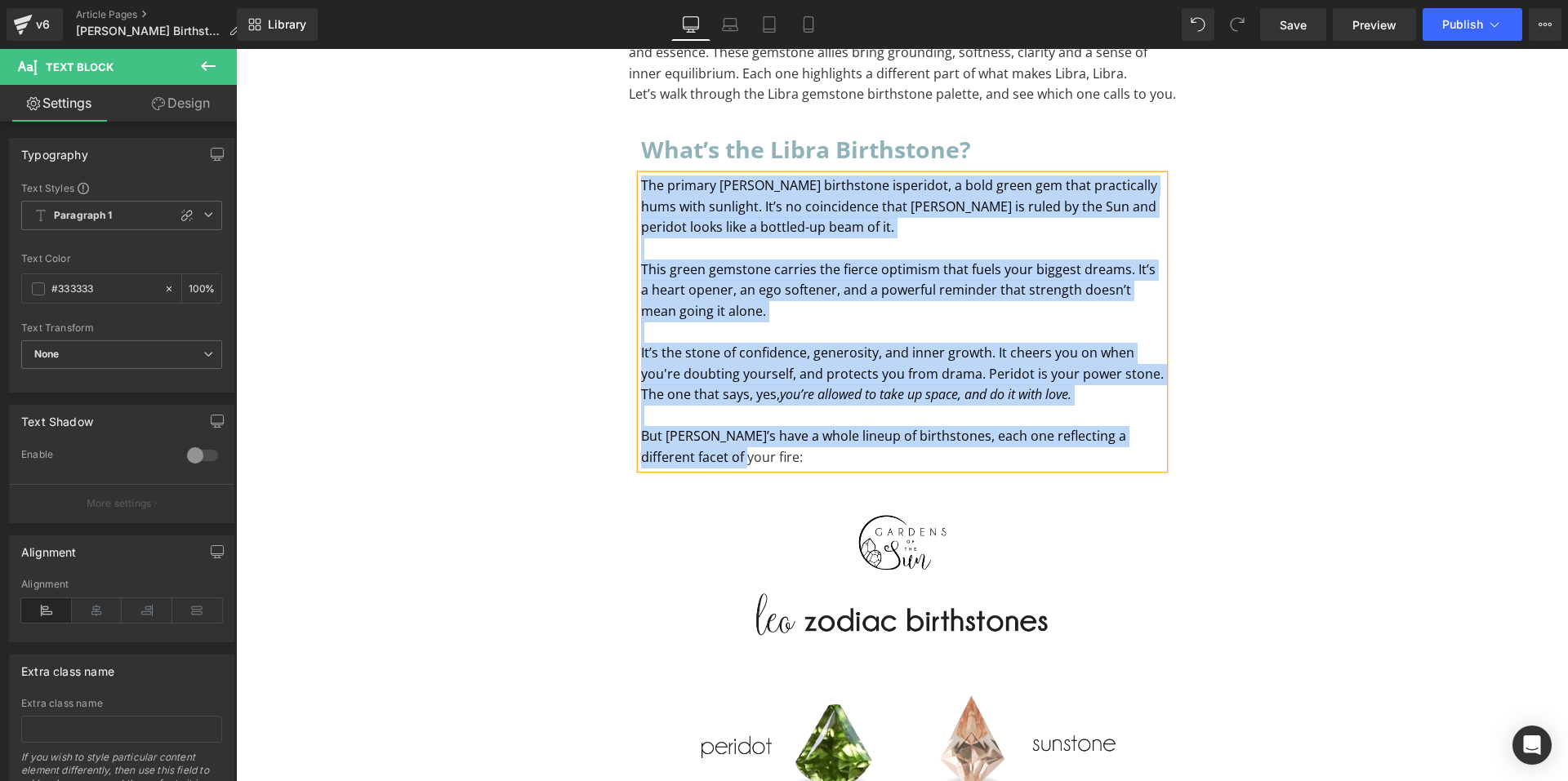
paste div "To enrich screen reader interactions, please activate Accessibility in Grammarl…"
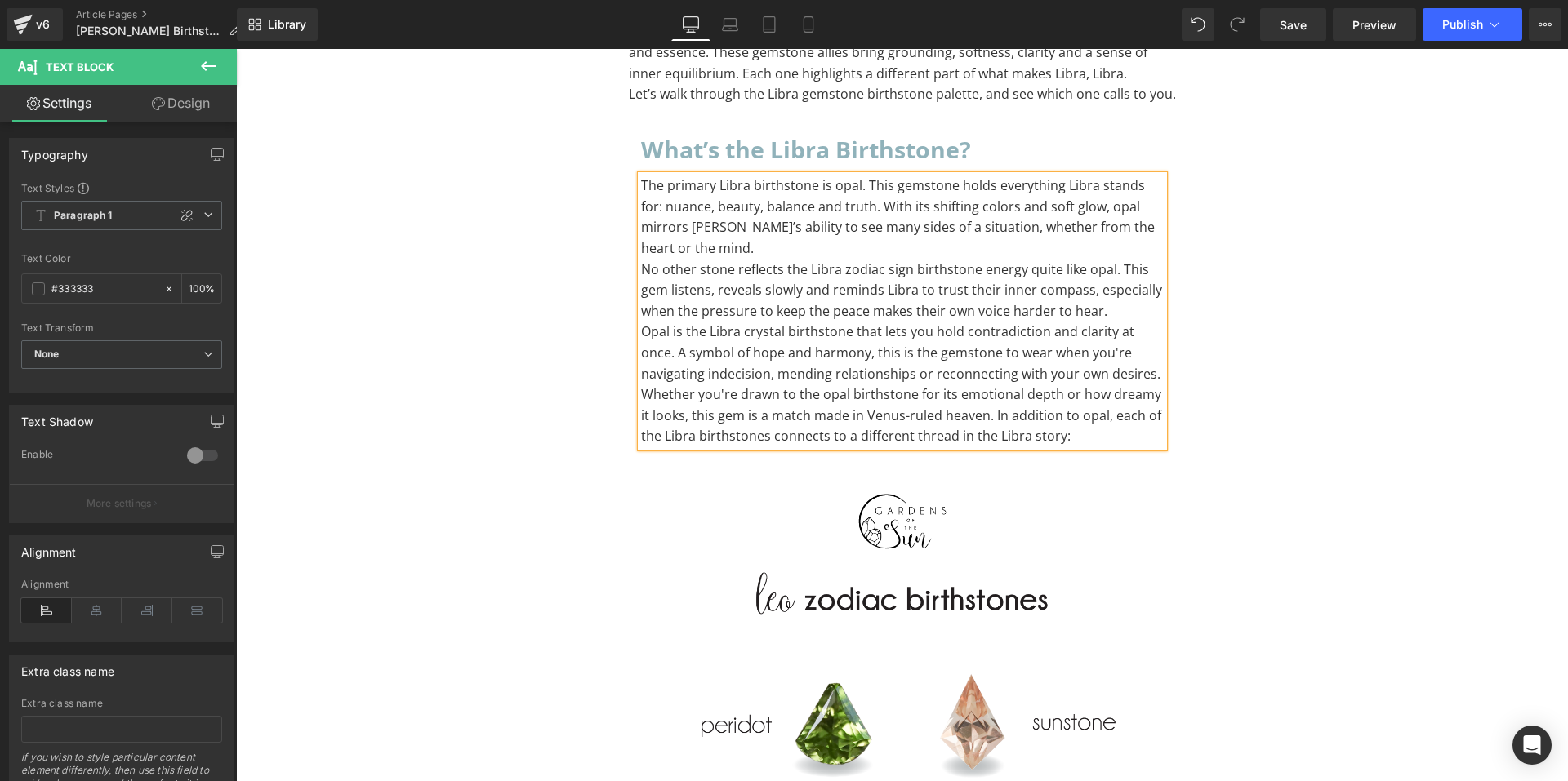
click at [1103, 271] on p "No other stone reflects the Libra zodiac sign birthstone energy quite like opal…" at bounding box center [902, 291] width 523 height 63
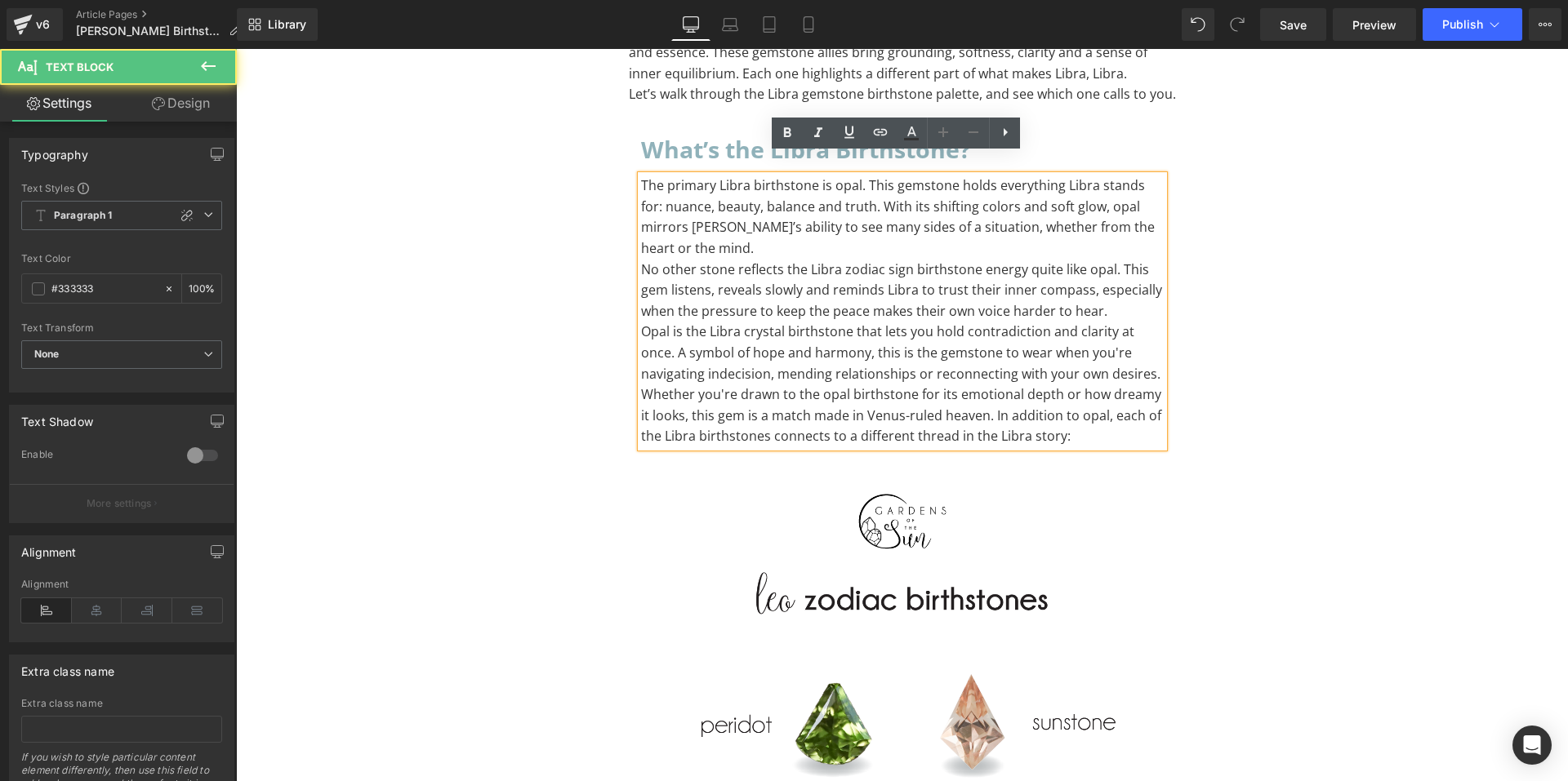
click at [1136, 208] on p "The primary Libra birthstone is opal. This gemstone holds everything Libra stan…" at bounding box center [902, 217] width 523 height 83
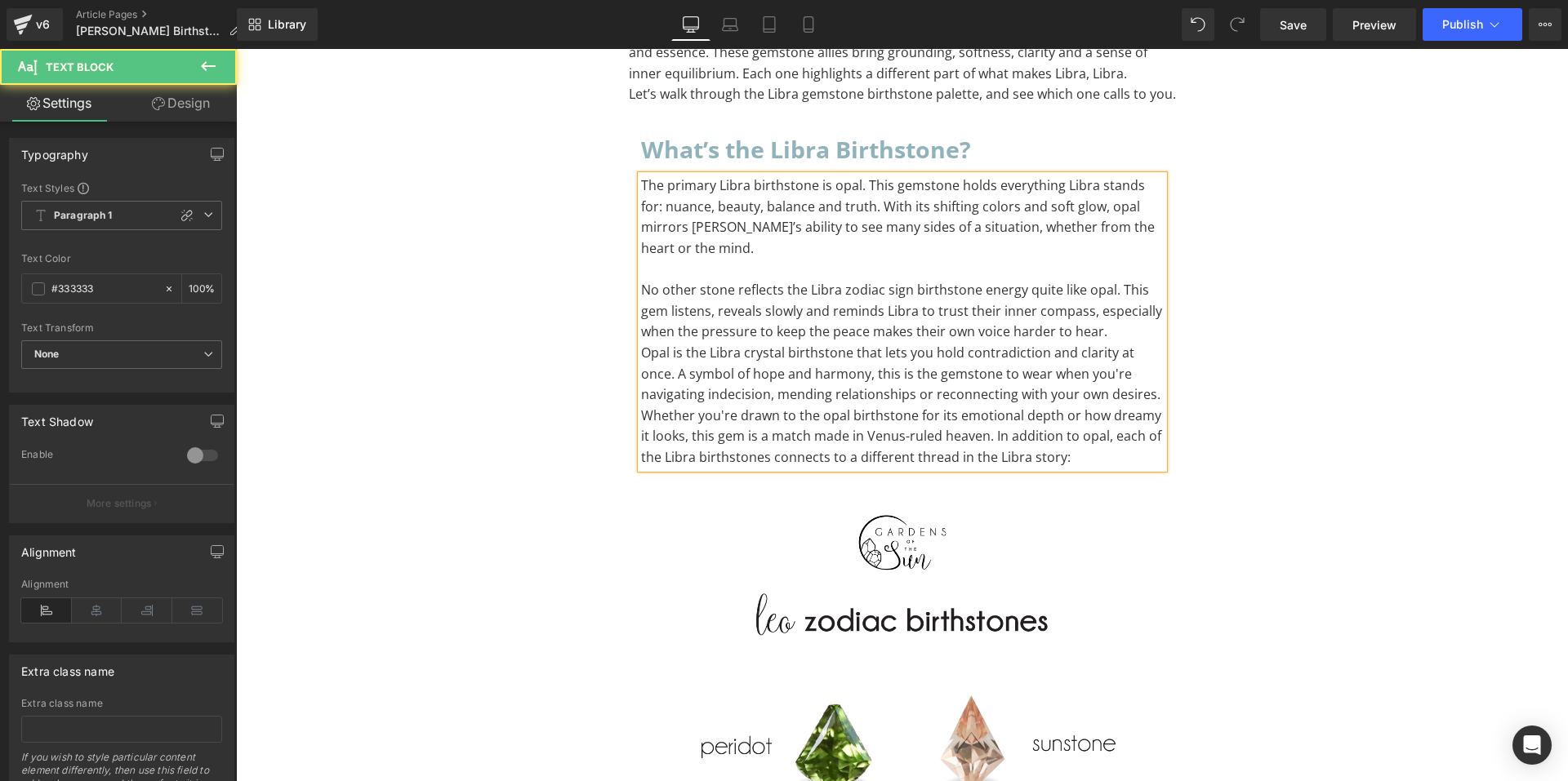
click at [1107, 288] on p "No other stone reflects the Libra zodiac sign birthstone energy quite like opal…" at bounding box center [902, 311] width 523 height 63
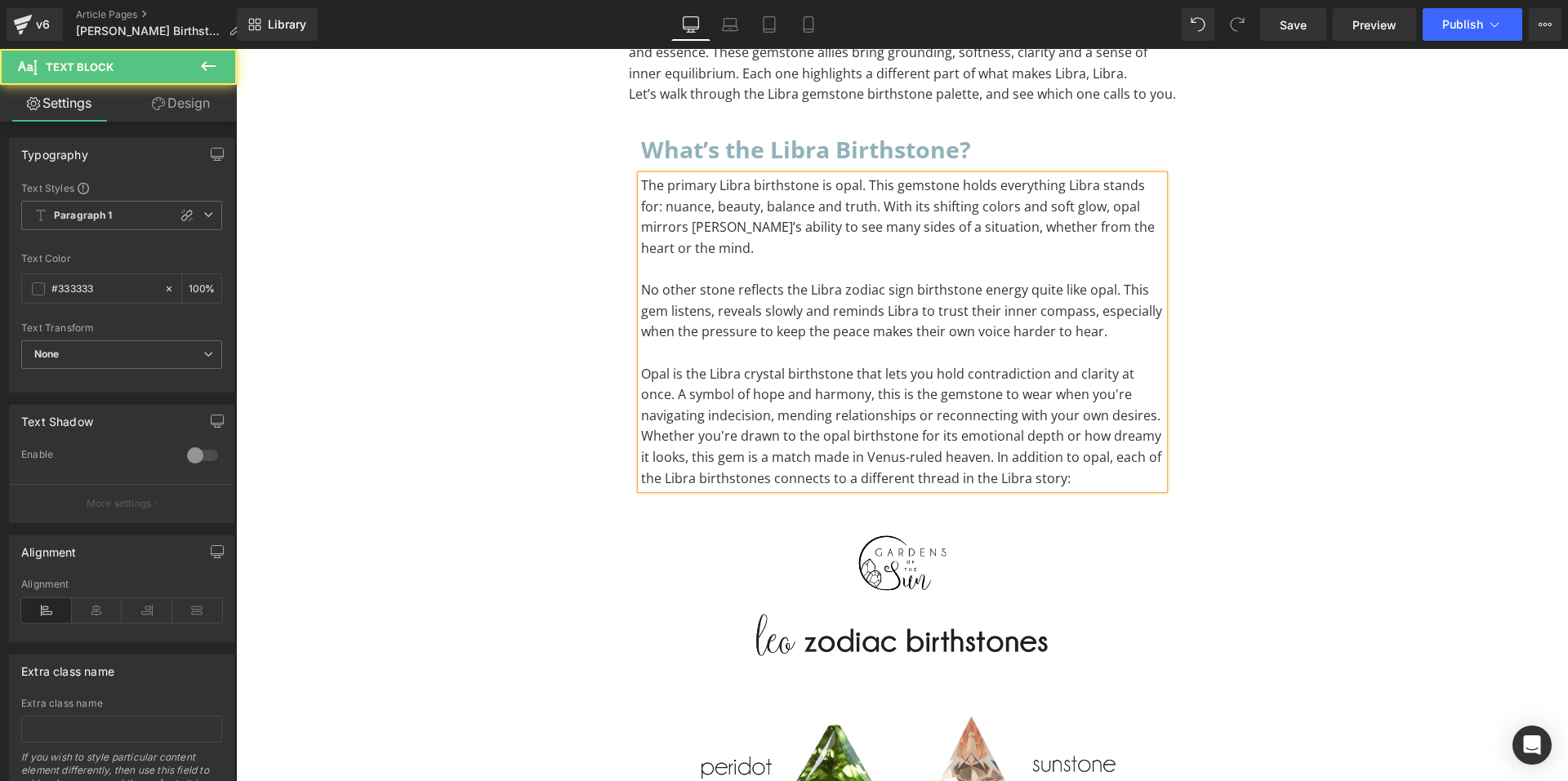
click at [1090, 364] on p "Opal is the Libra crystal birthstone that lets you hold contradiction and clari…" at bounding box center [902, 395] width 523 height 63
click at [1095, 374] on p "Opal is the Libra crystal birthstone that lets you hold contradiction and clari…" at bounding box center [902, 395] width 523 height 63
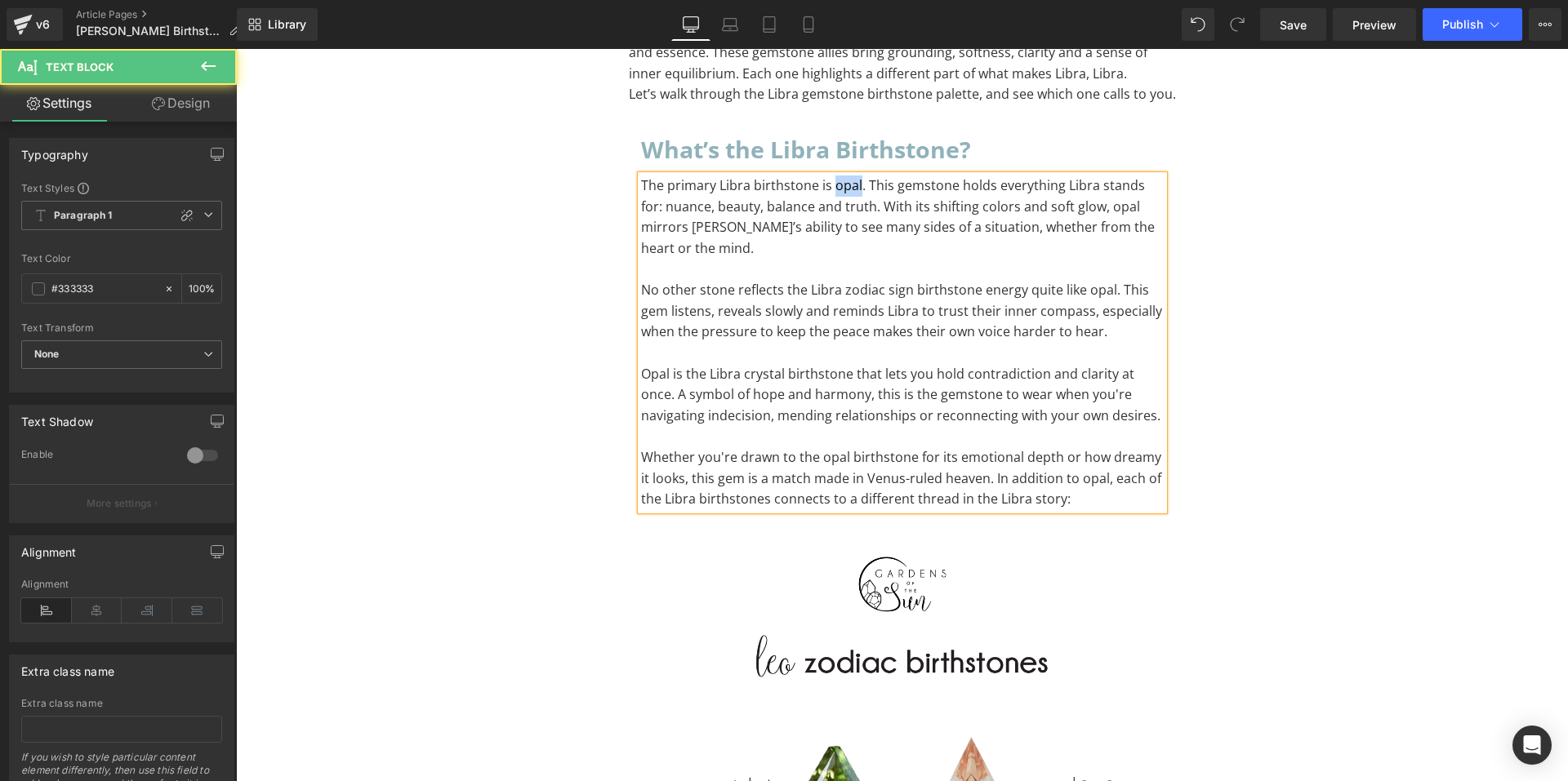
drag, startPoint x: 826, startPoint y: 167, endPoint x: 853, endPoint y: 167, distance: 27.0
click at [853, 176] on p "The primary Libra birthstone is opal. This gemstone holds everything Libra stan…" at bounding box center [902, 217] width 523 height 83
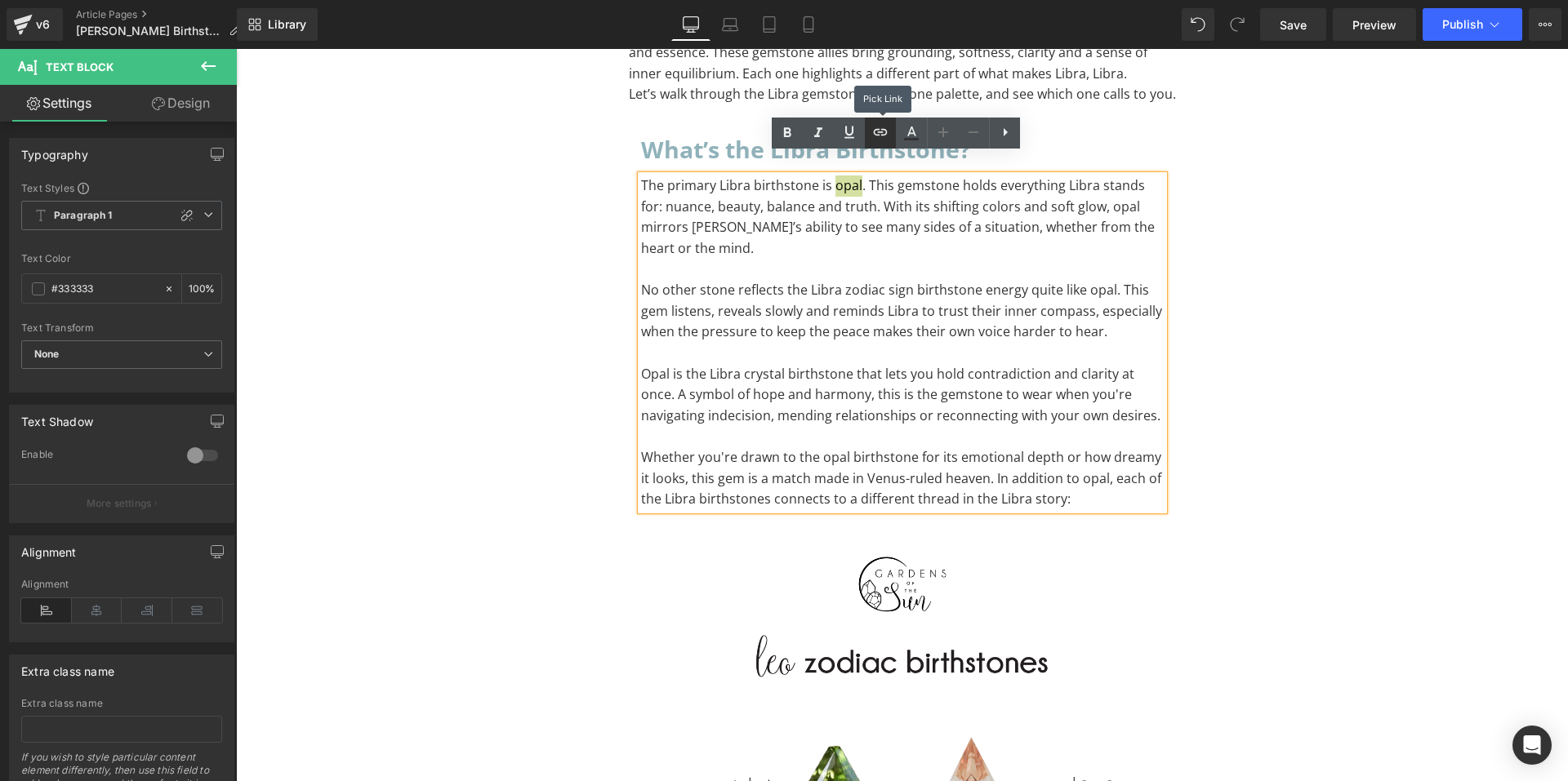
click at [871, 137] on icon at bounding box center [881, 132] width 19 height 19
click at [846, 200] on input "text" at bounding box center [883, 201] width 251 height 41
paste input "[URL][DOMAIN_NAME]"
type input "[URL][DOMAIN_NAME]"
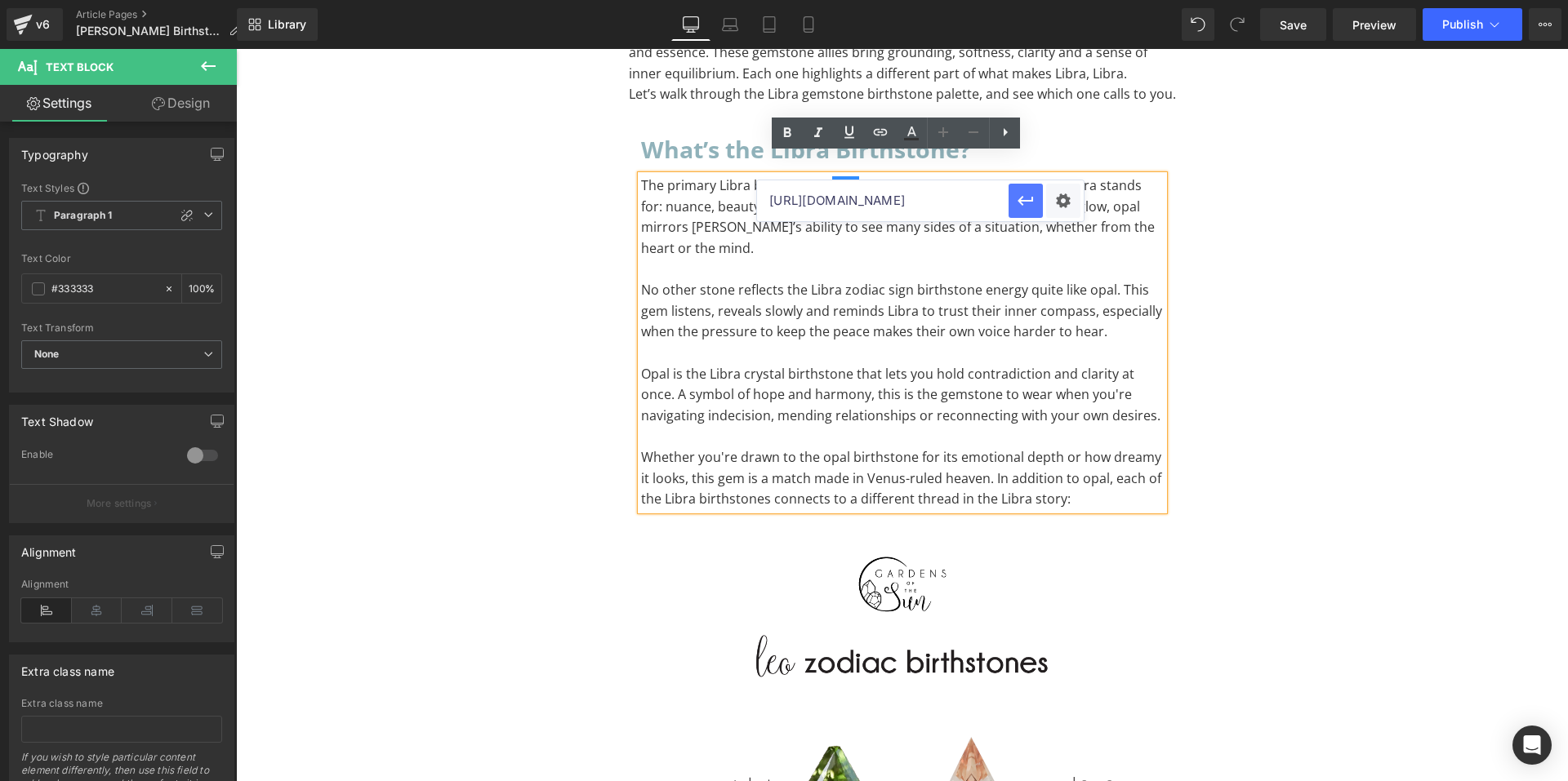
scroll to position [0, 0]
click at [1013, 203] on button "button" at bounding box center [1025, 200] width 34 height 34
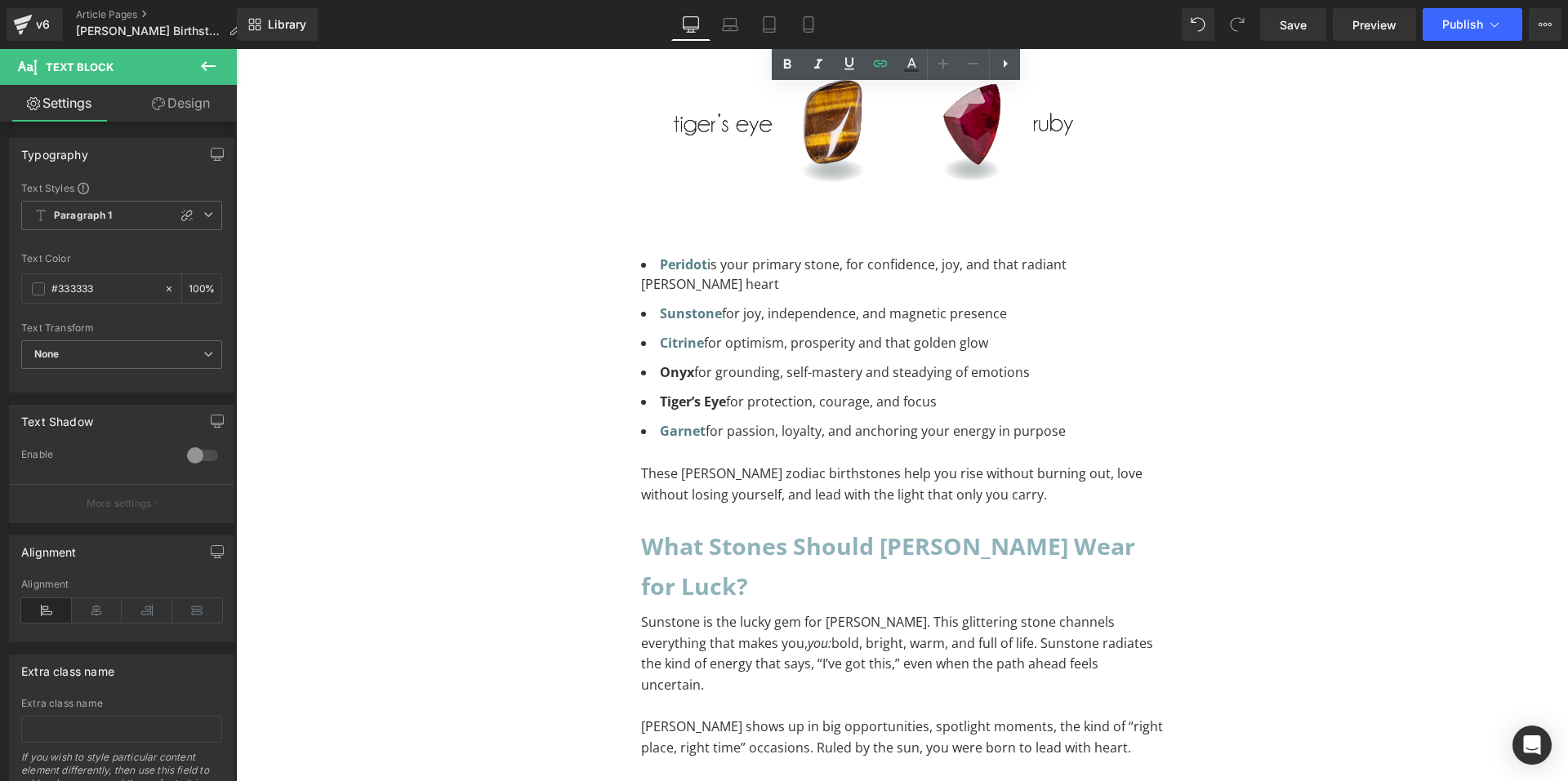
scroll to position [2286, 0]
click at [760, 390] on li "Tiger’s Eye for protection, courage, and focus" at bounding box center [902, 400] width 523 height 19
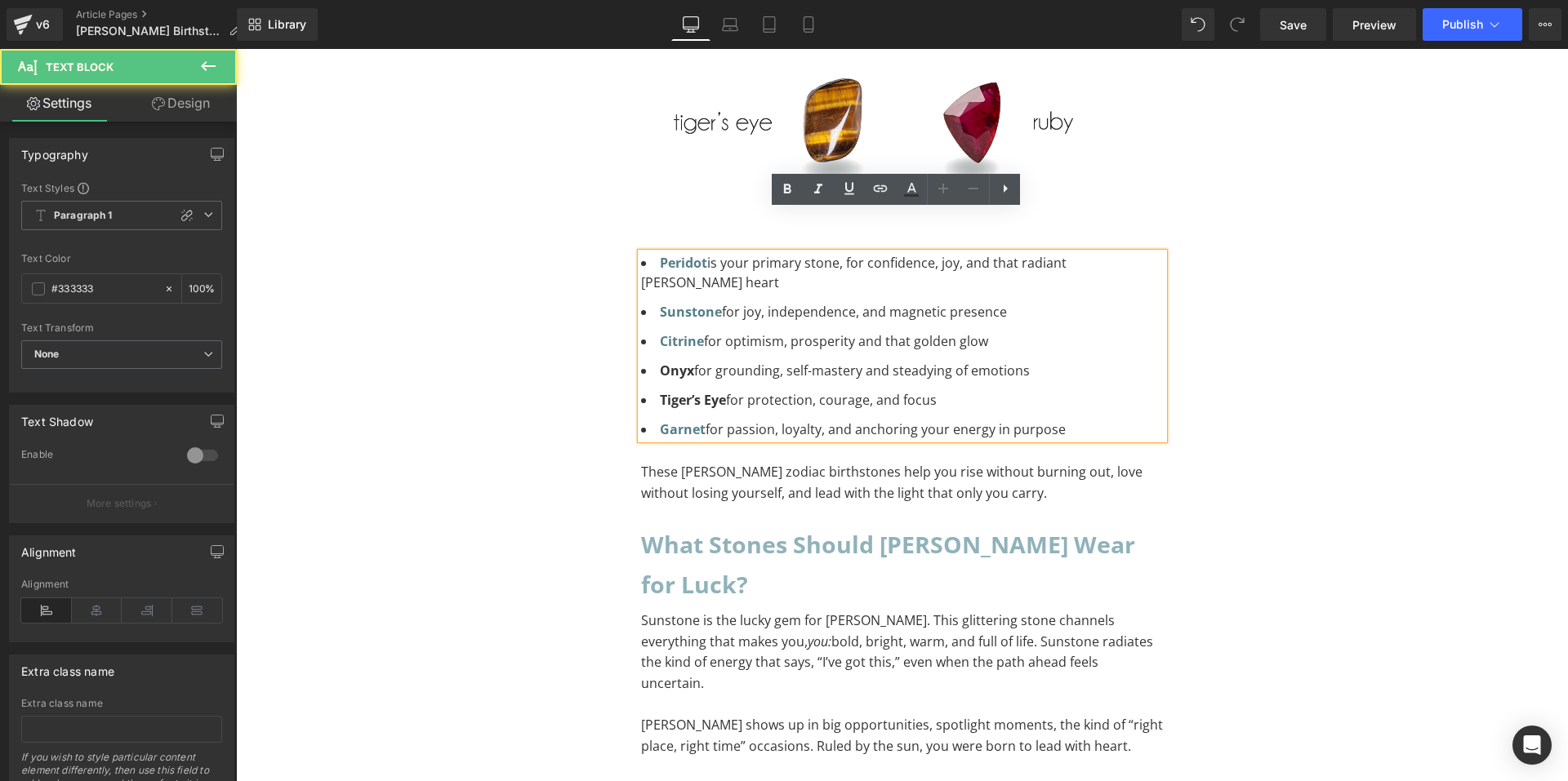
click at [1066, 419] on li "Garnet for passion, loyalty, and anchoring your energy in purpose" at bounding box center [902, 429] width 523 height 19
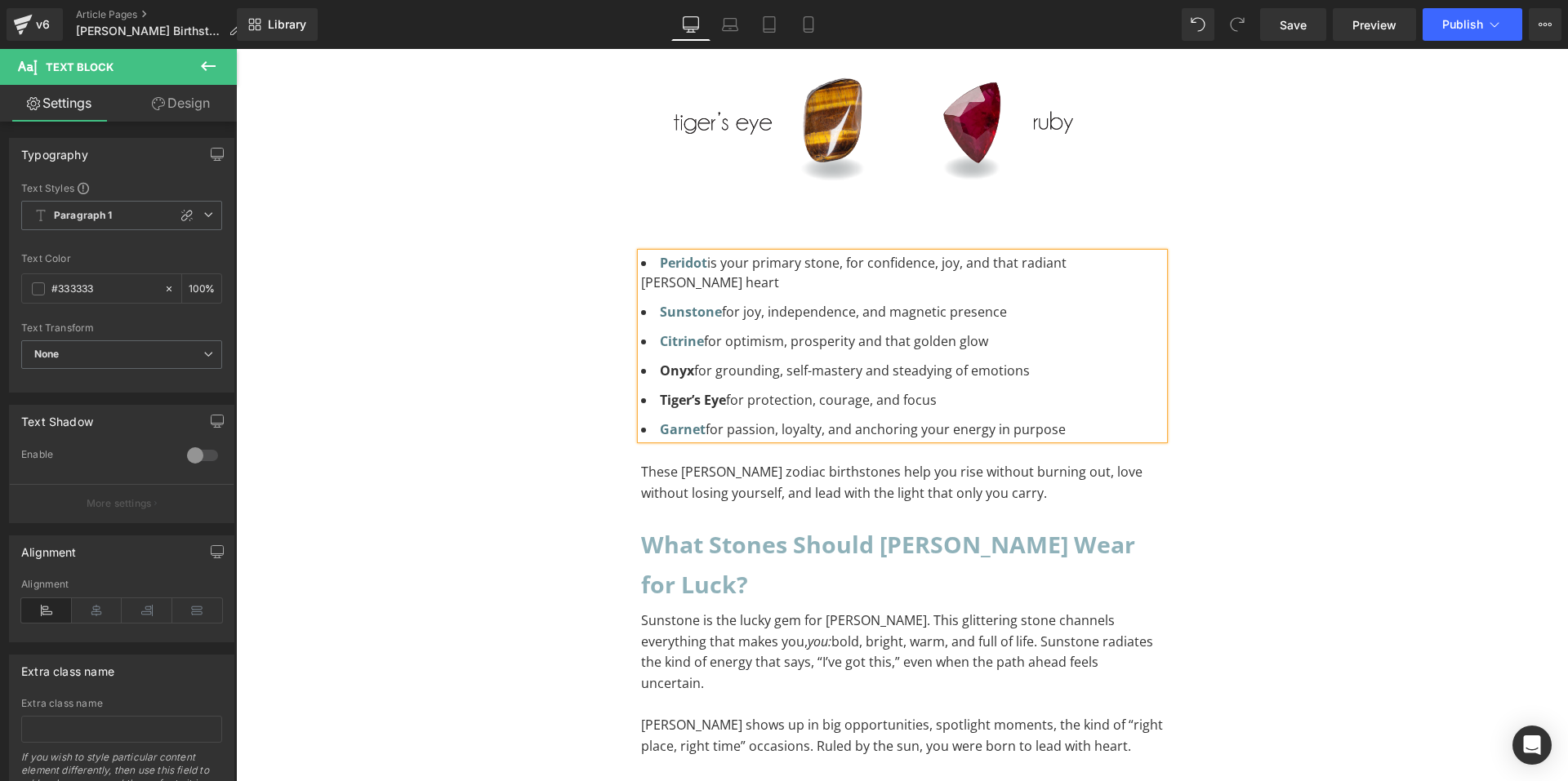
paste div "To enrich screen reader interactions, please activate Accessibility in Grammarl…"
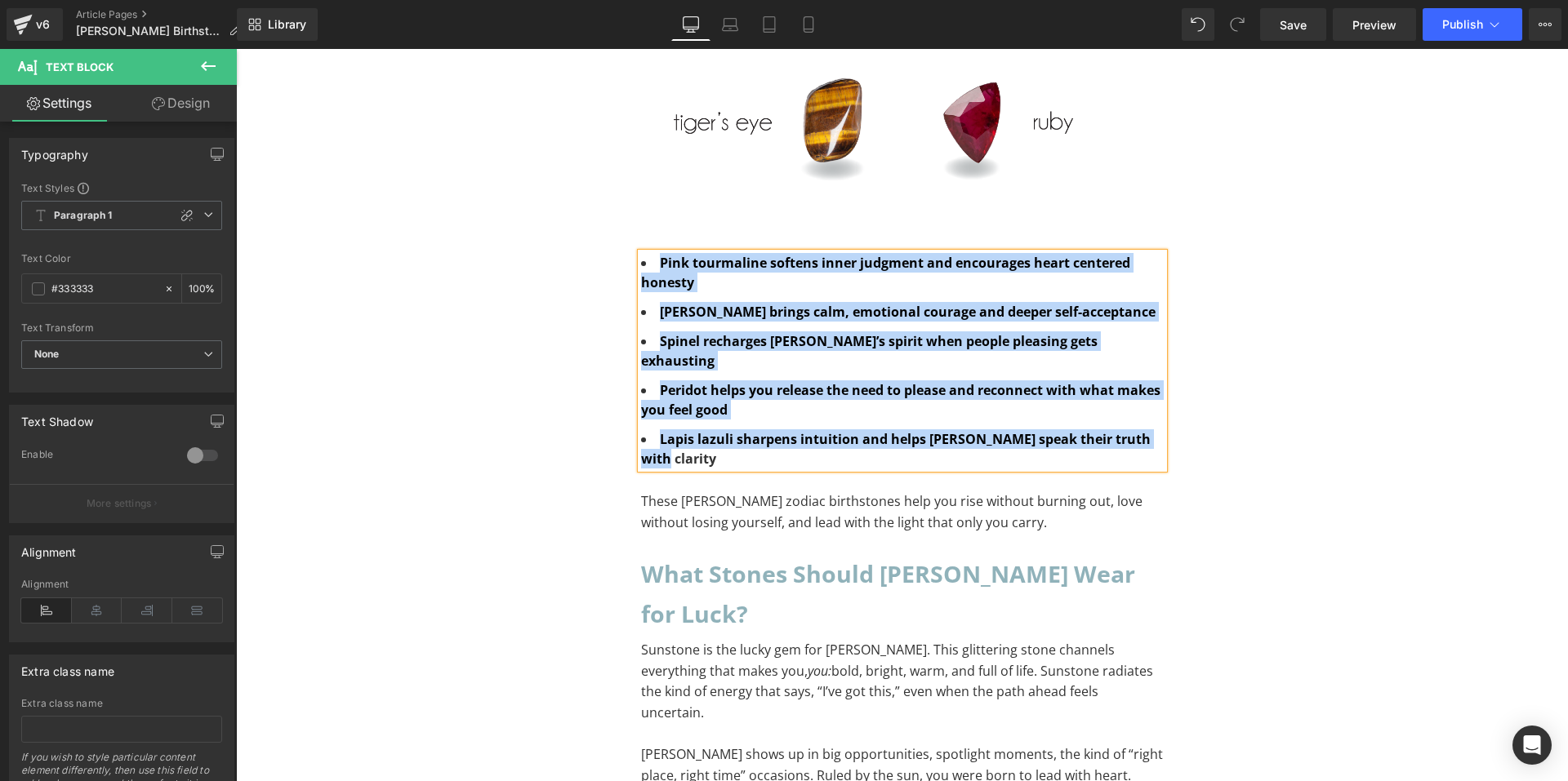
click at [793, 253] on li "Pink tourmaline softens inner judgment and encourages heart centered honesty" at bounding box center [902, 273] width 523 height 40
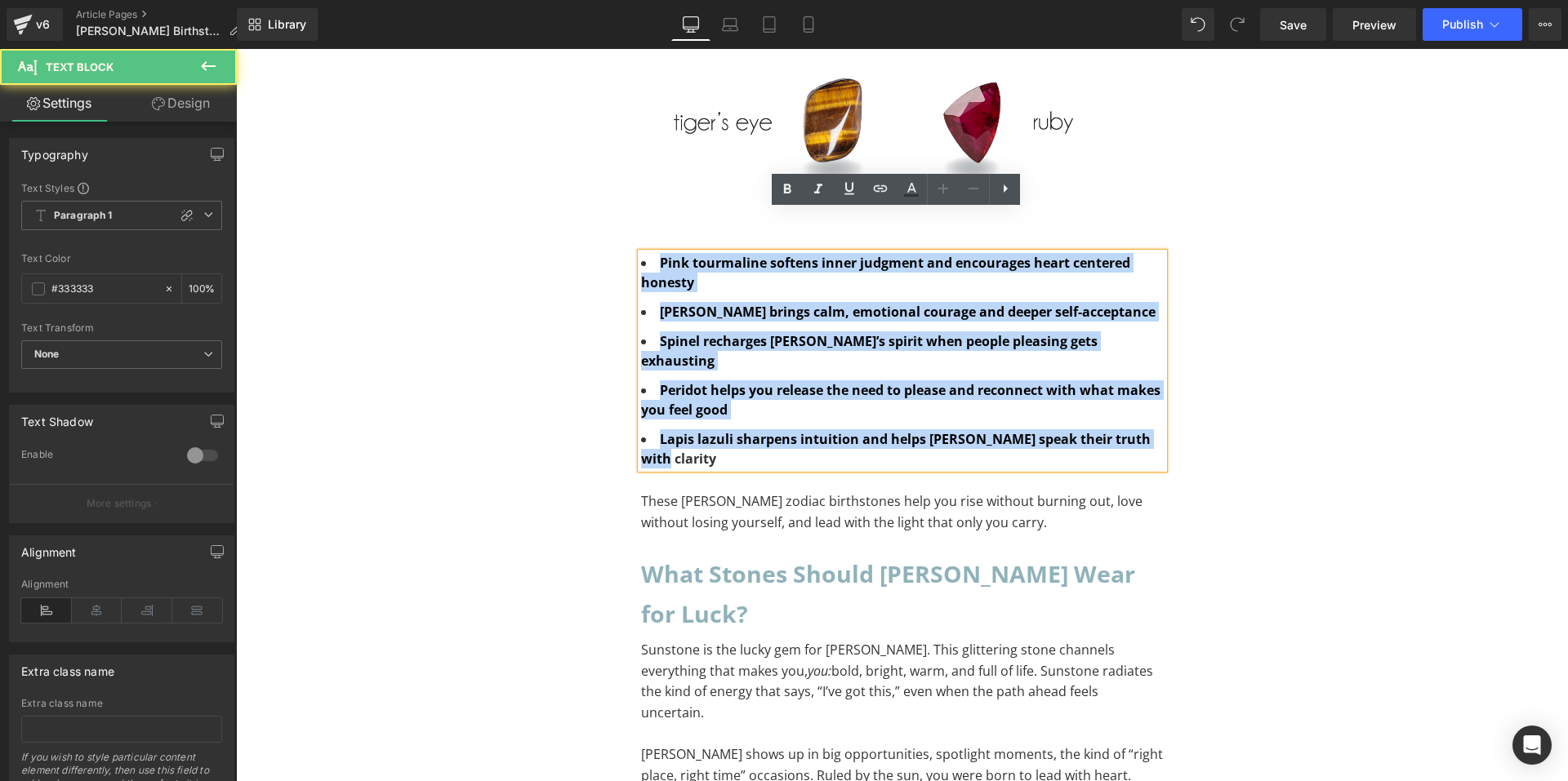
drag, startPoint x: 654, startPoint y: 218, endPoint x: 1145, endPoint y: 378, distance: 516.4
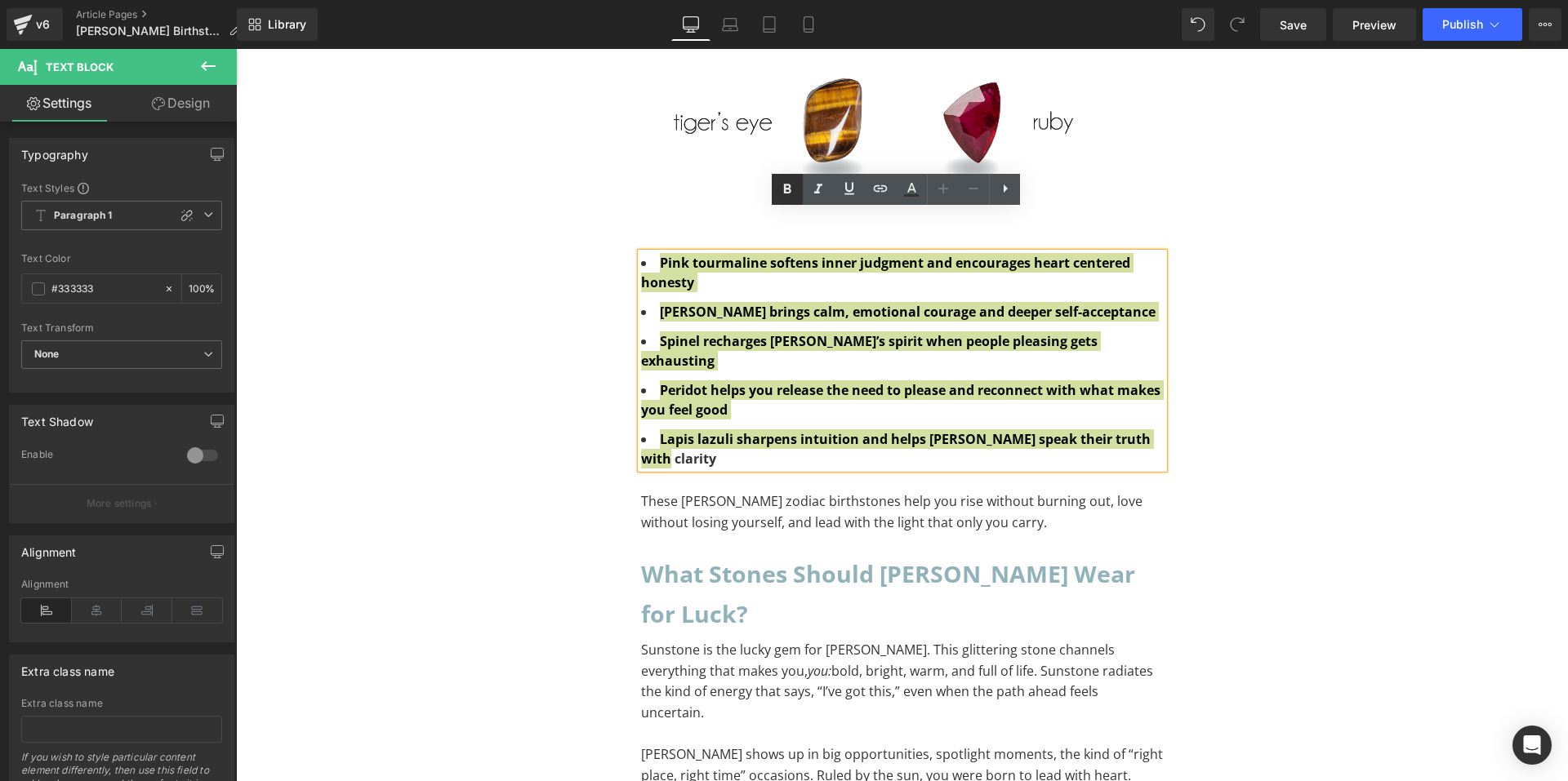
click at [794, 184] on icon at bounding box center [787, 189] width 19 height 19
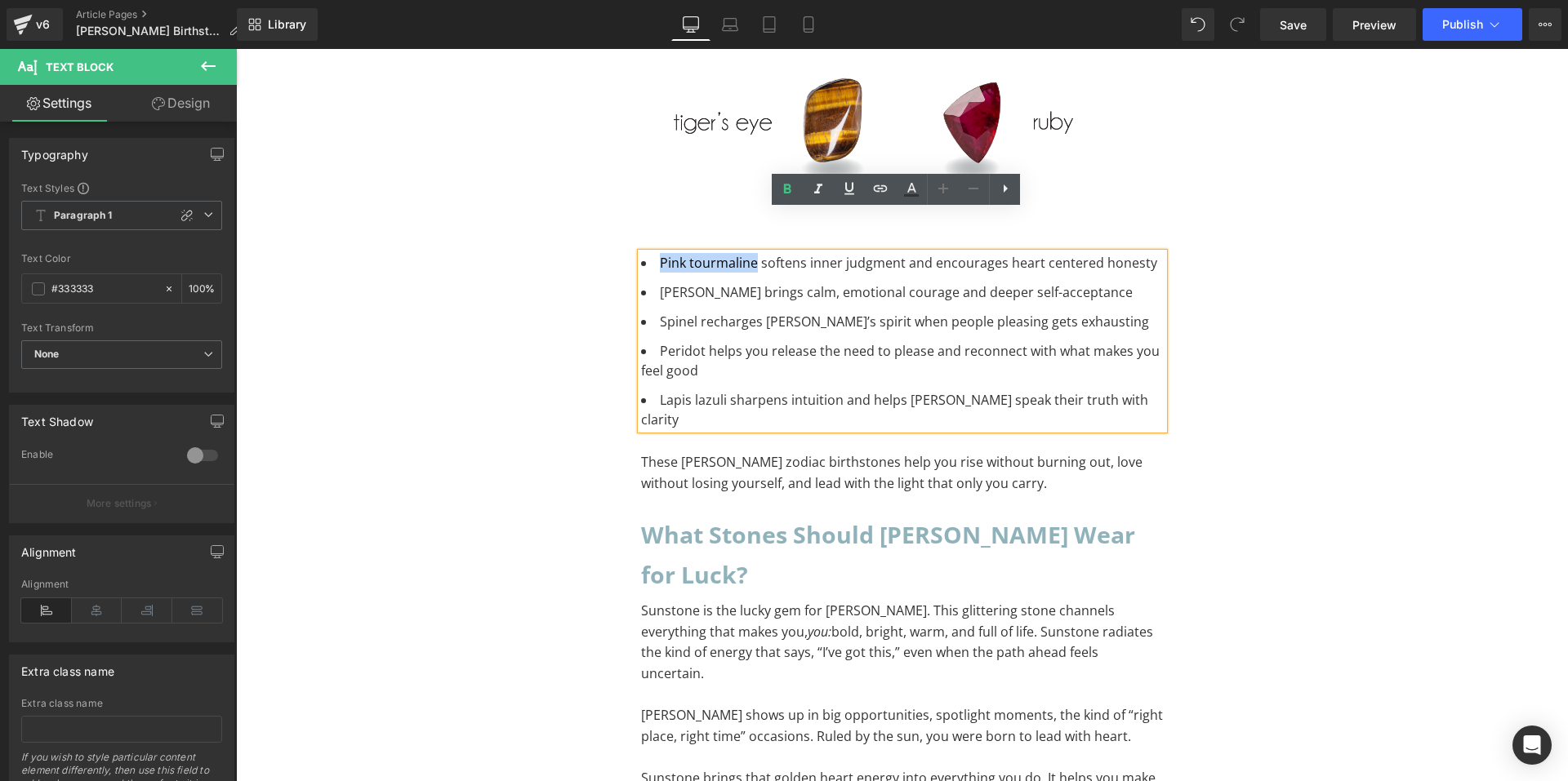
drag, startPoint x: 652, startPoint y: 218, endPoint x: 746, endPoint y: 222, distance: 94.1
click at [746, 253] on li "Pink tourmaline softens inner judgment and encourages heart centered honesty" at bounding box center [902, 263] width 523 height 19
click at [751, 253] on li "Pink tourmaline softens inner judgment and encourages heart centered honesty" at bounding box center [902, 263] width 523 height 19
drag, startPoint x: 749, startPoint y: 219, endPoint x: 684, endPoint y: 220, distance: 65.0
click at [684, 253] on li "Pink tourmaline softens inner judgment and encourages heart centered honesty" at bounding box center [902, 263] width 523 height 19
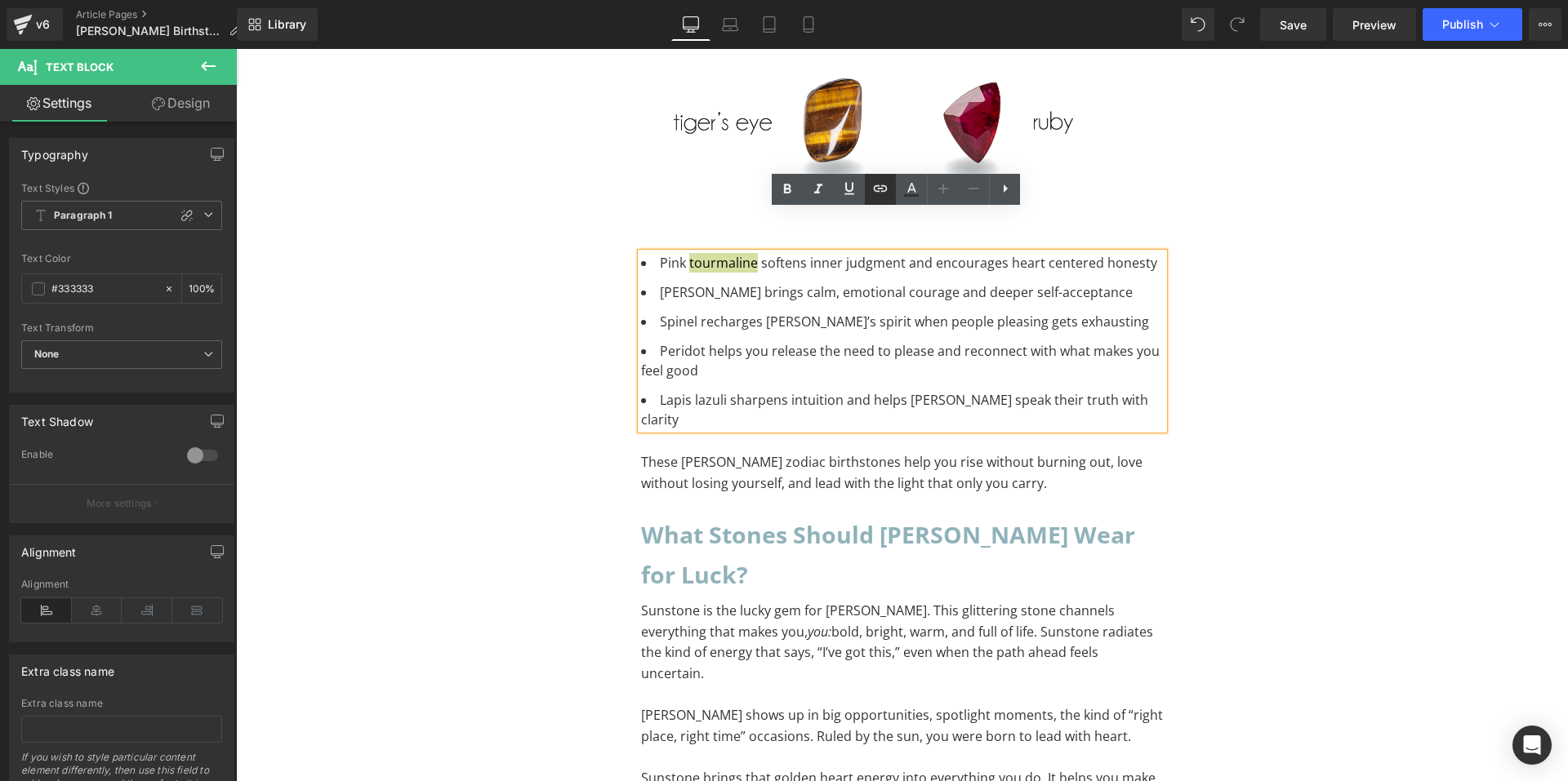
click at [889, 194] on icon at bounding box center [881, 188] width 19 height 19
click at [833, 256] on input "text" at bounding box center [760, 257] width 251 height 41
paste input "[URL][DOMAIN_NAME]"
type input "[URL][DOMAIN_NAME]"
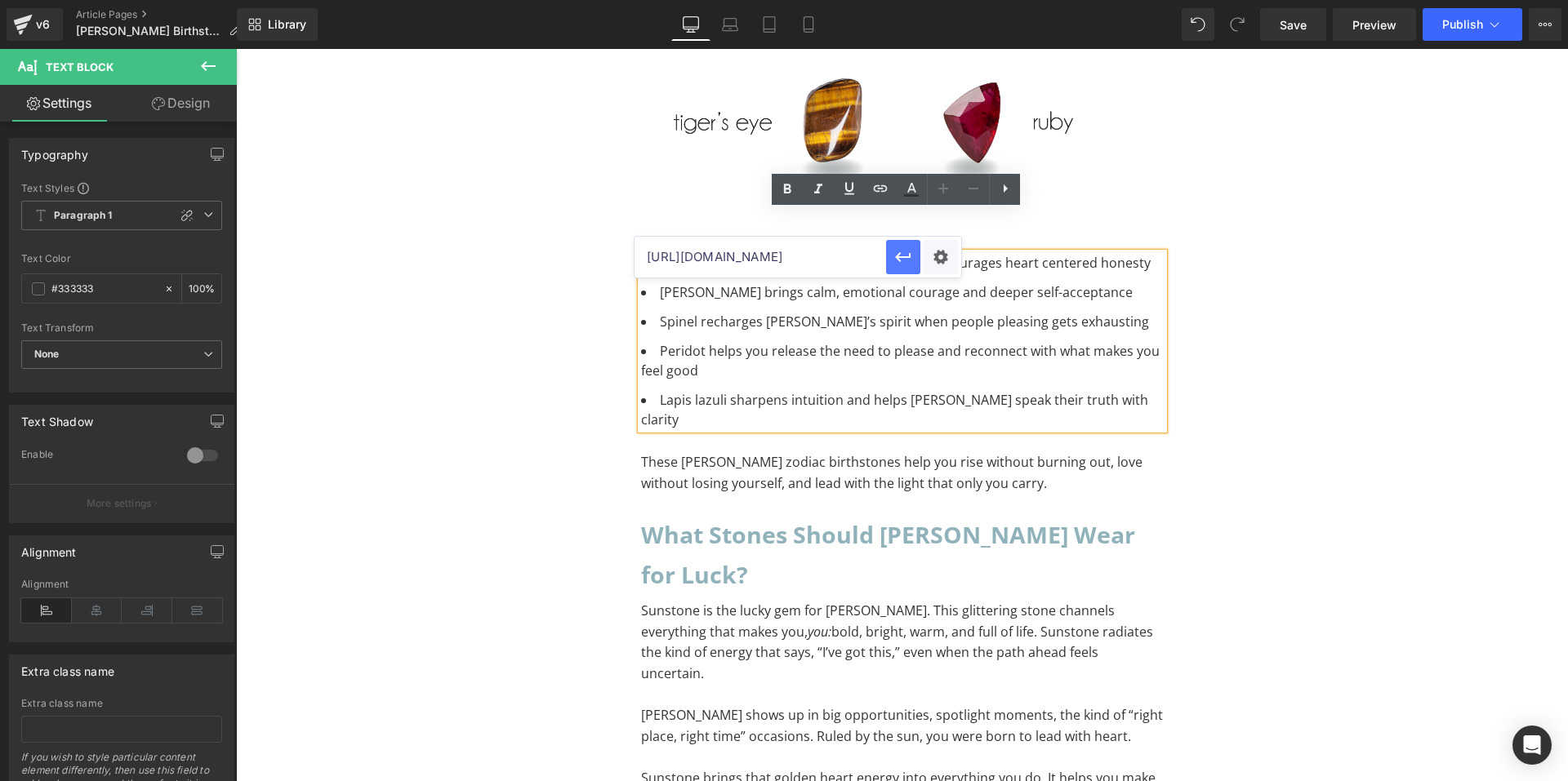
scroll to position [0, 0]
click at [893, 252] on icon "button" at bounding box center [903, 257] width 19 height 19
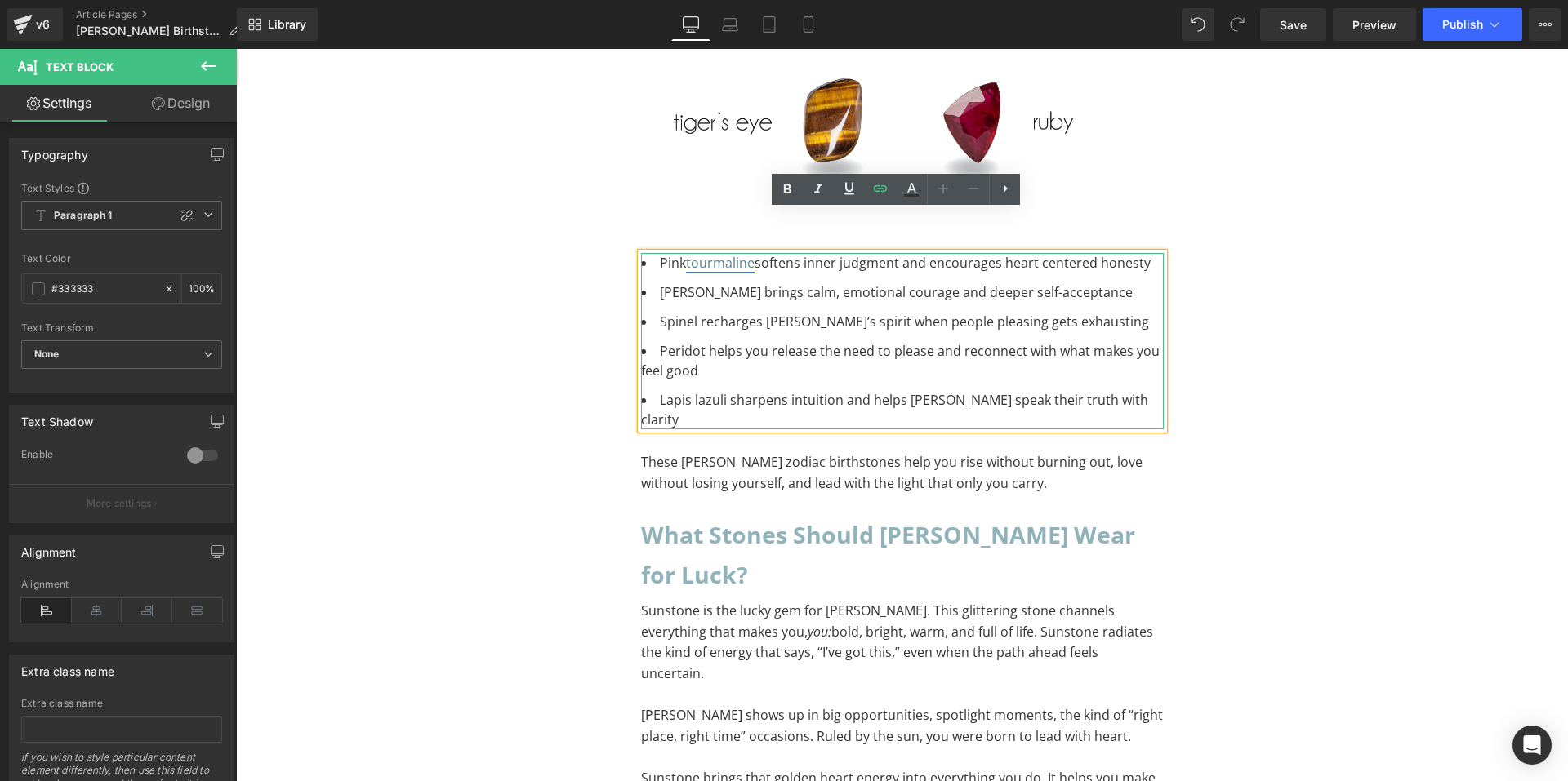
click at [746, 254] on link "tourmaline" at bounding box center [720, 263] width 69 height 18
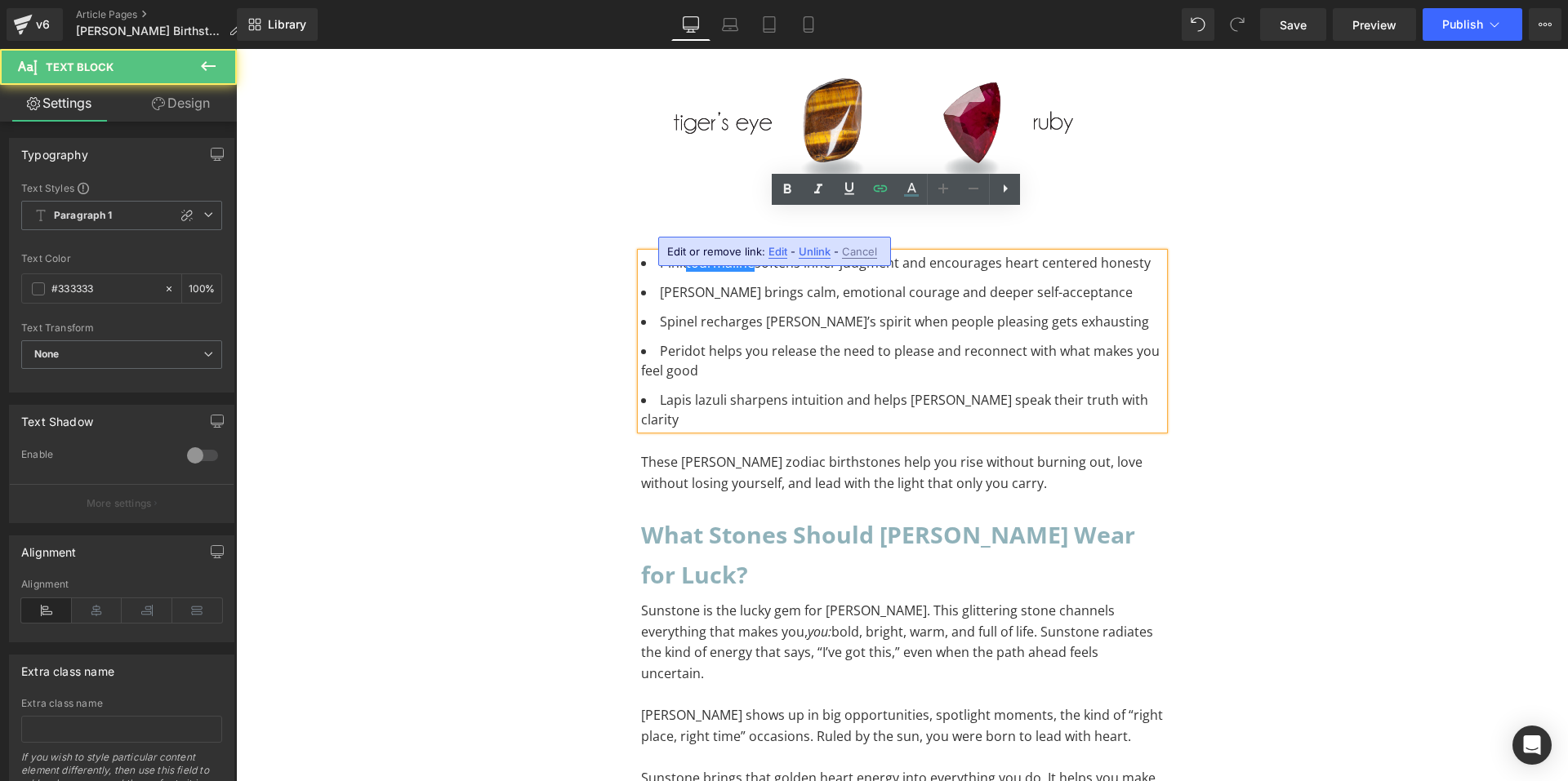
click at [750, 253] on li "Pink tourmaline softens inner judgment and encourages heart centered honesty" at bounding box center [902, 263] width 523 height 19
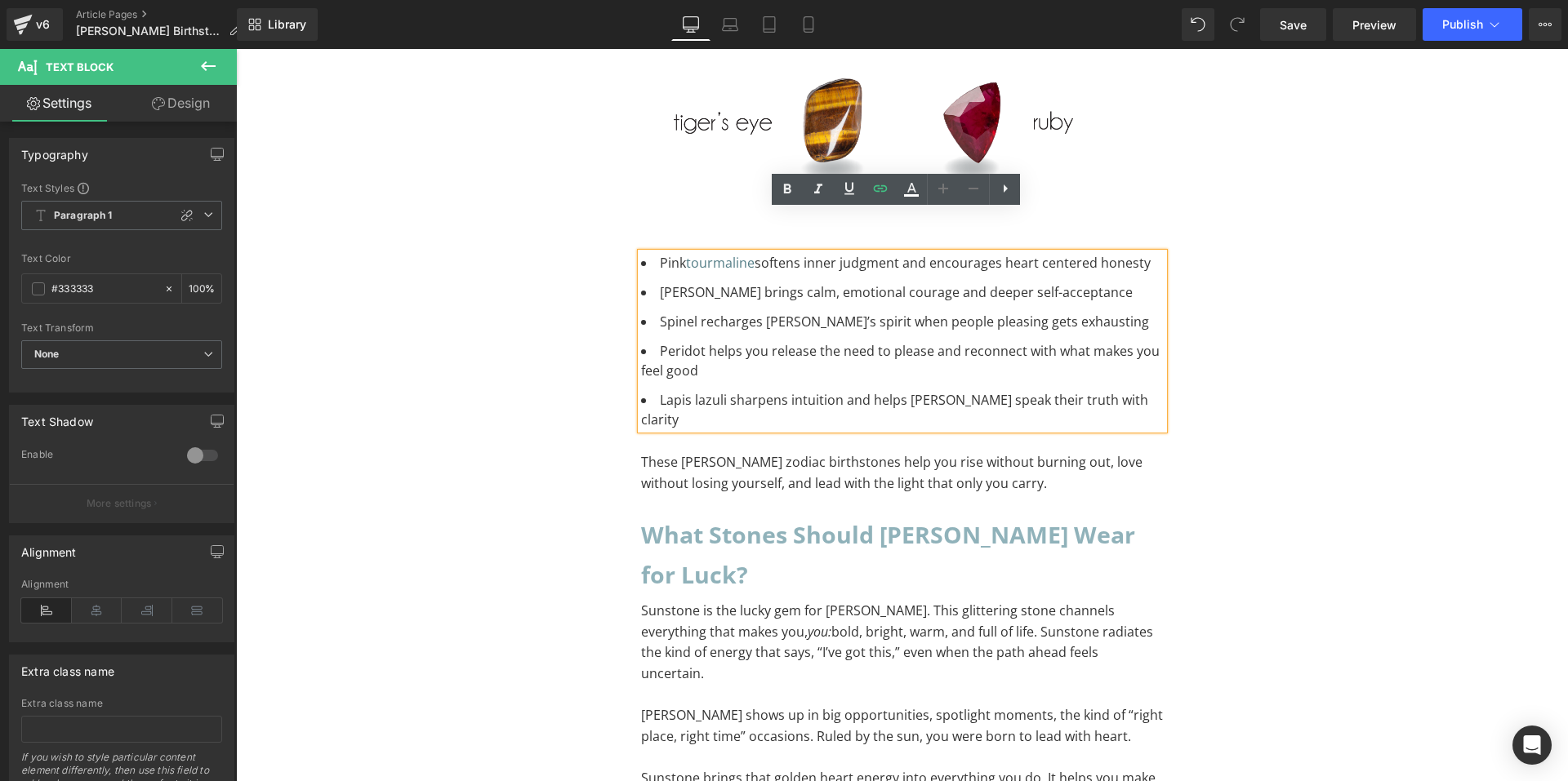
click at [758, 253] on li "Pink tourmaline softens inner judgment and encourages heart centered honesty" at bounding box center [902, 263] width 523 height 19
drag, startPoint x: 748, startPoint y: 220, endPoint x: 637, endPoint y: 222, distance: 111.0
click at [641, 253] on li "Pink tourmaline softens inner judgment and encourages heart centered honesty" at bounding box center [902, 263] width 523 height 19
click at [787, 192] on icon at bounding box center [788, 188] width 8 height 10
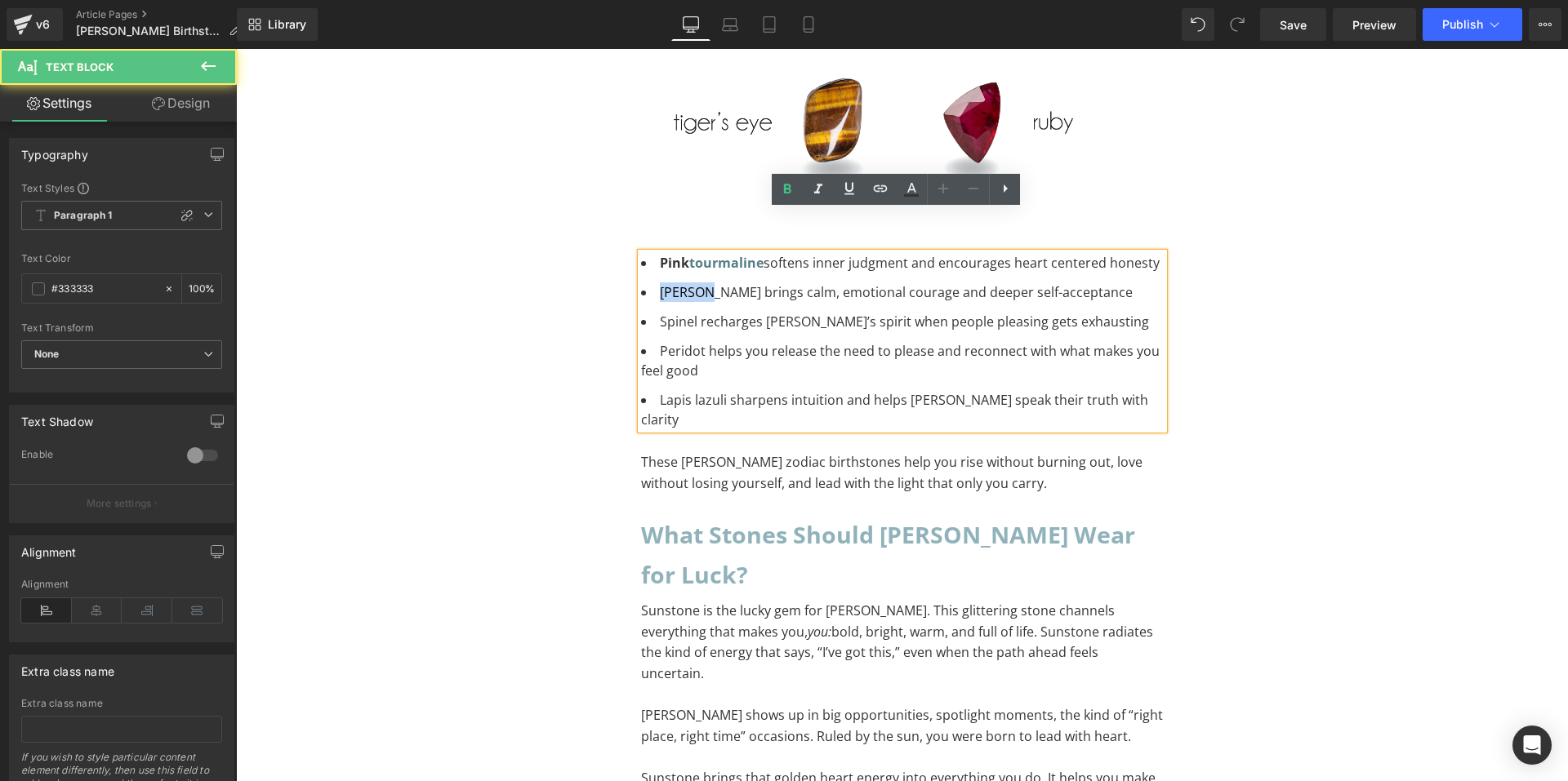
drag, startPoint x: 697, startPoint y: 246, endPoint x: 634, endPoint y: 245, distance: 63.0
click at [641, 282] on li "Kunzite brings calm, emotional courage and deeper self-acceptance" at bounding box center [902, 292] width 523 height 19
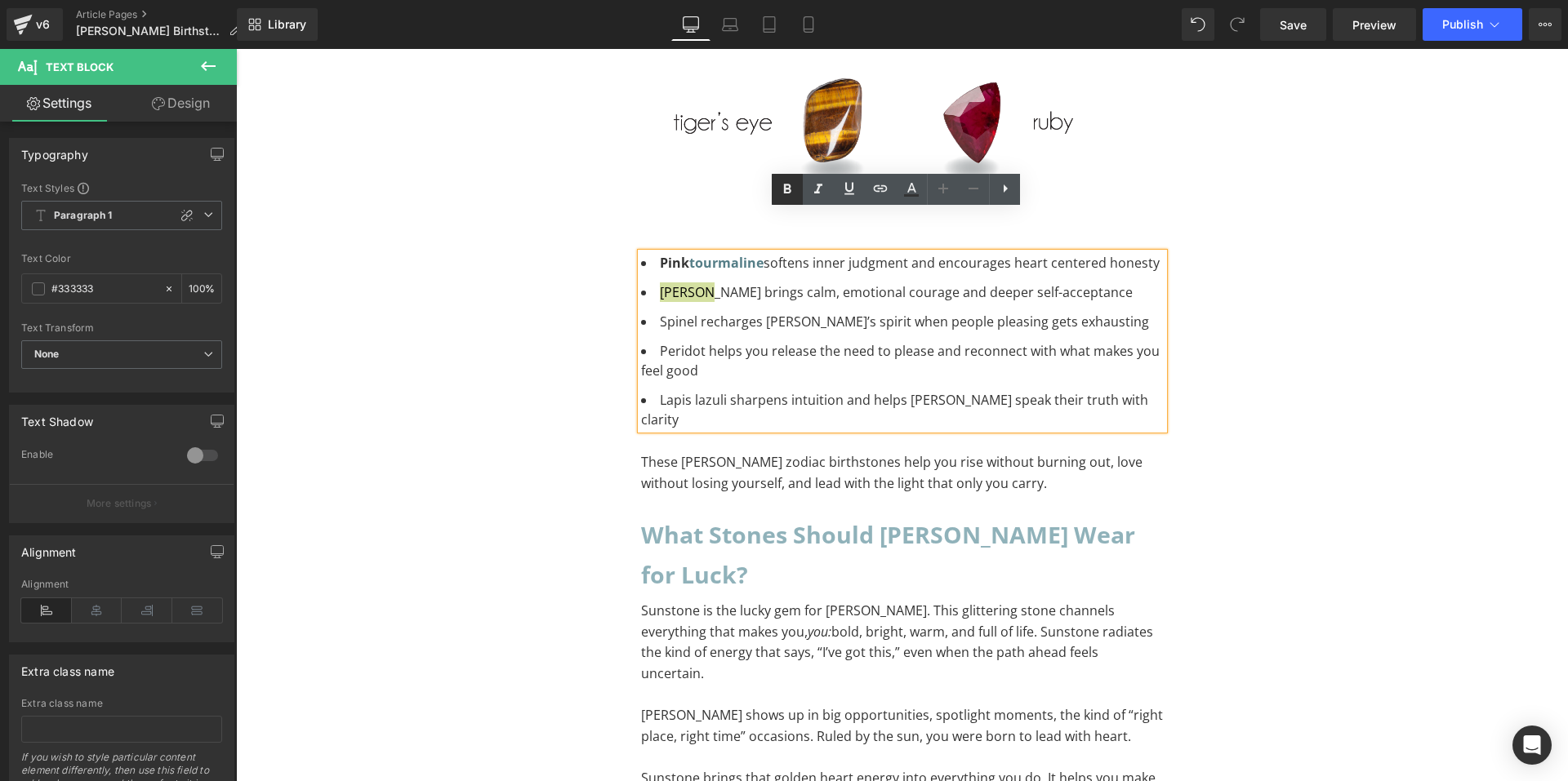
click at [789, 189] on icon at bounding box center [788, 188] width 8 height 10
click at [872, 191] on icon at bounding box center [881, 188] width 19 height 19
click at [724, 283] on input "text" at bounding box center [754, 286] width 251 height 41
paste input "[URL][DOMAIN_NAME]"
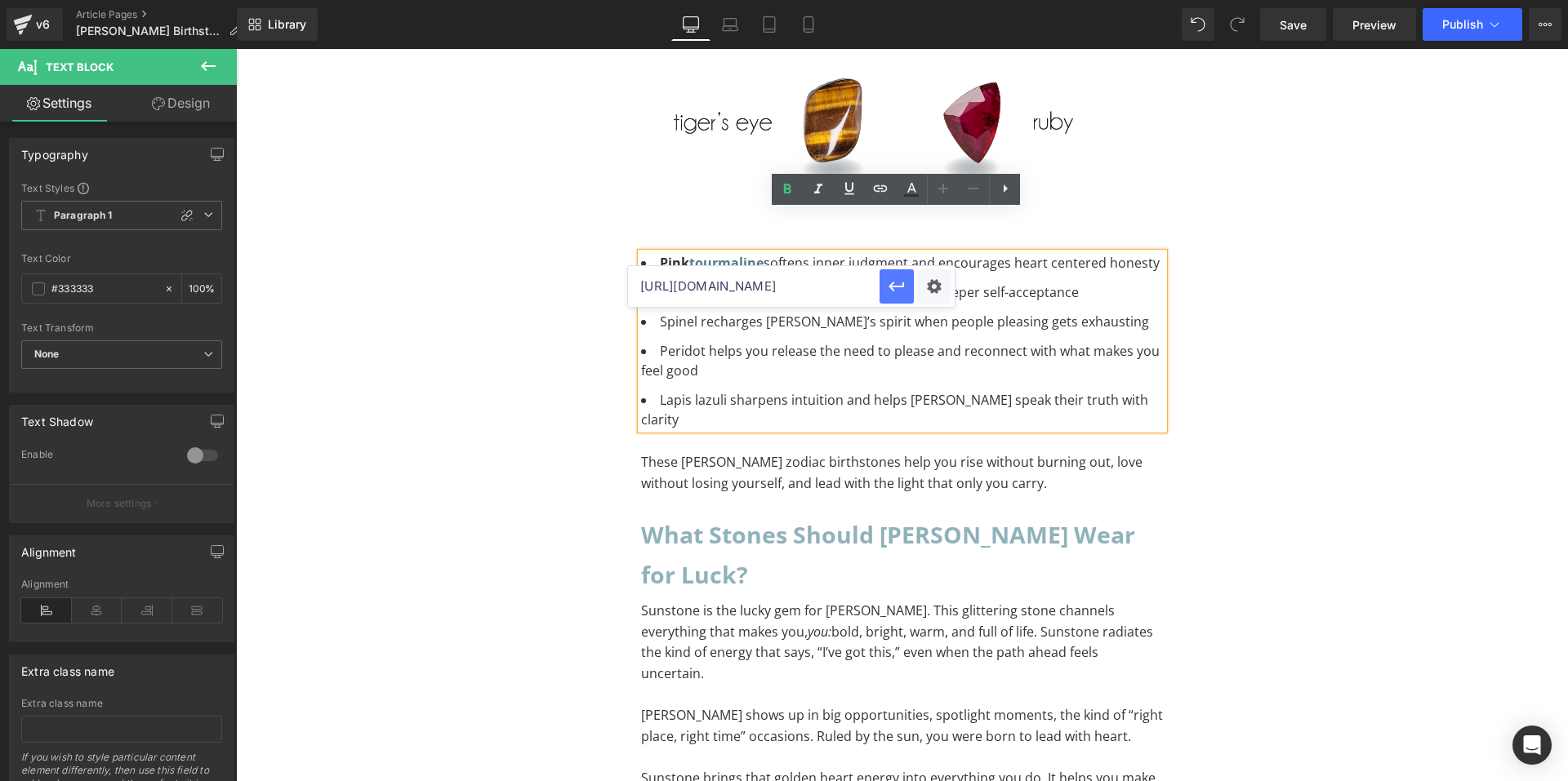
type input "[URL][DOMAIN_NAME]"
click at [892, 280] on icon "button" at bounding box center [896, 286] width 19 height 19
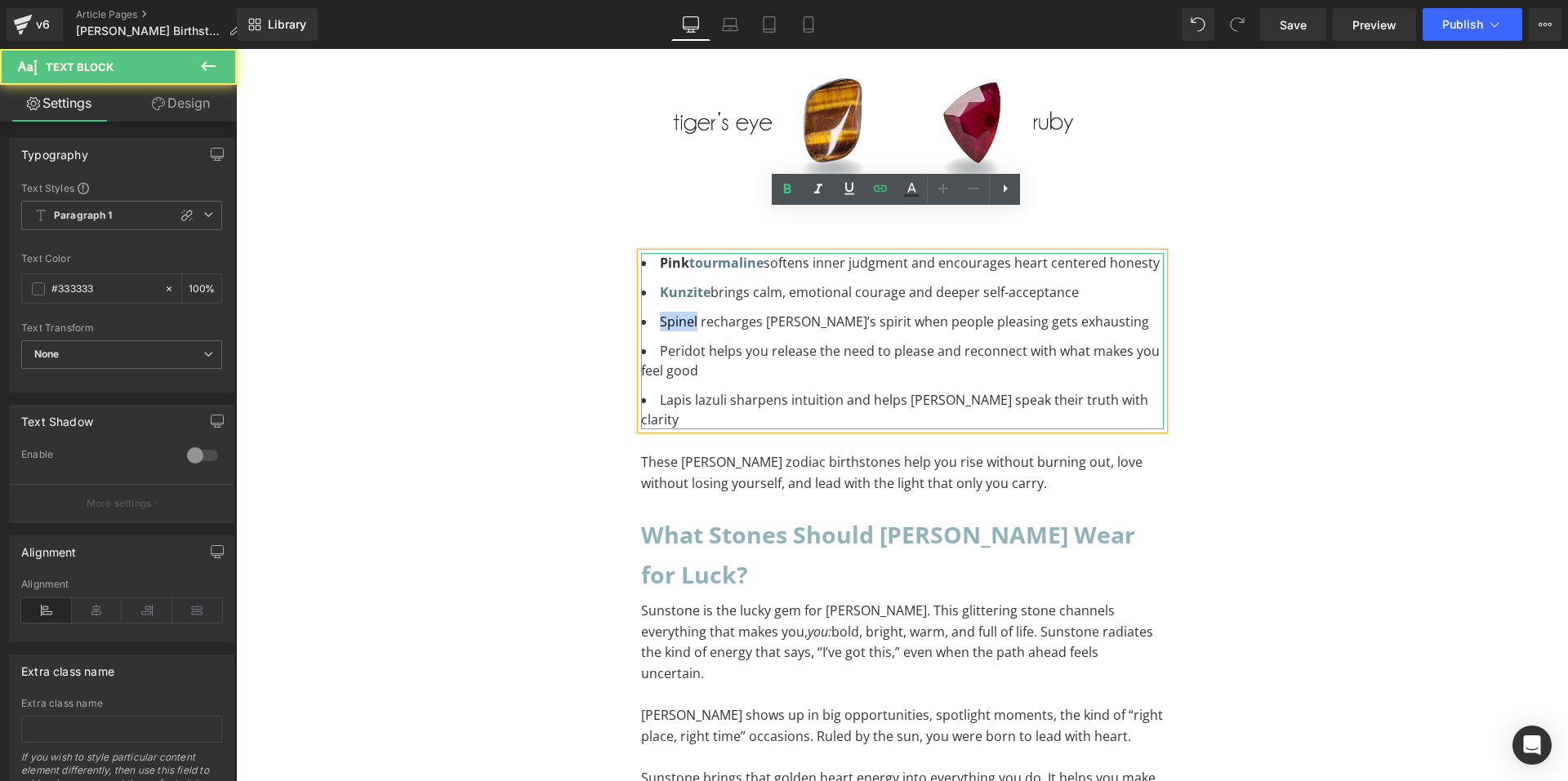
drag, startPoint x: 689, startPoint y: 279, endPoint x: 639, endPoint y: 275, distance: 50.2
click at [641, 312] on li "Spinel recharges Libra’s spirit when people pleasing gets exhausting" at bounding box center [902, 322] width 523 height 19
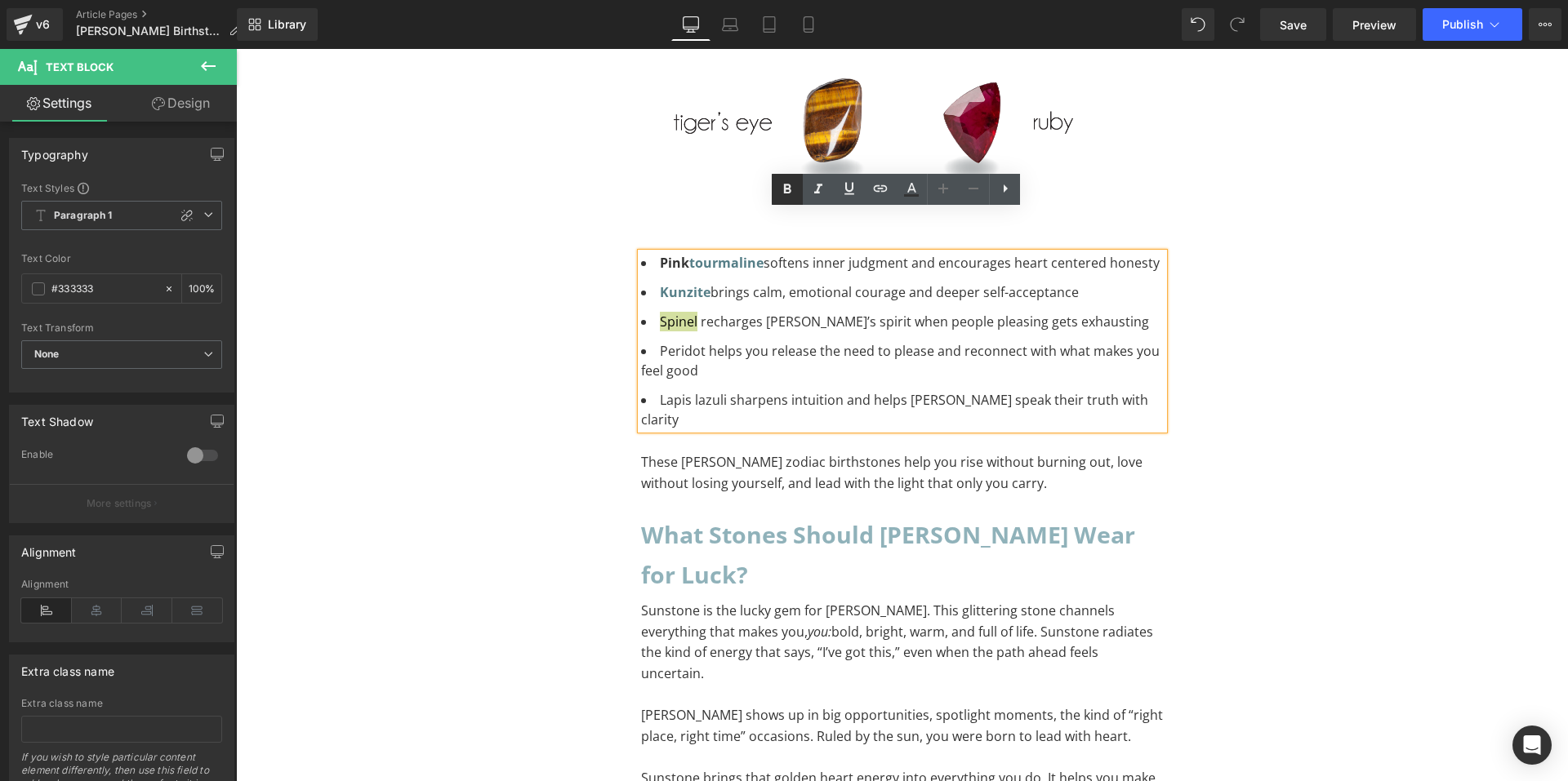
click at [781, 177] on link at bounding box center [787, 189] width 31 height 31
click at [868, 191] on link at bounding box center [881, 189] width 31 height 31
click at [751, 320] on input "text" at bounding box center [754, 316] width 251 height 41
paste input "[URL][DOMAIN_NAME]"
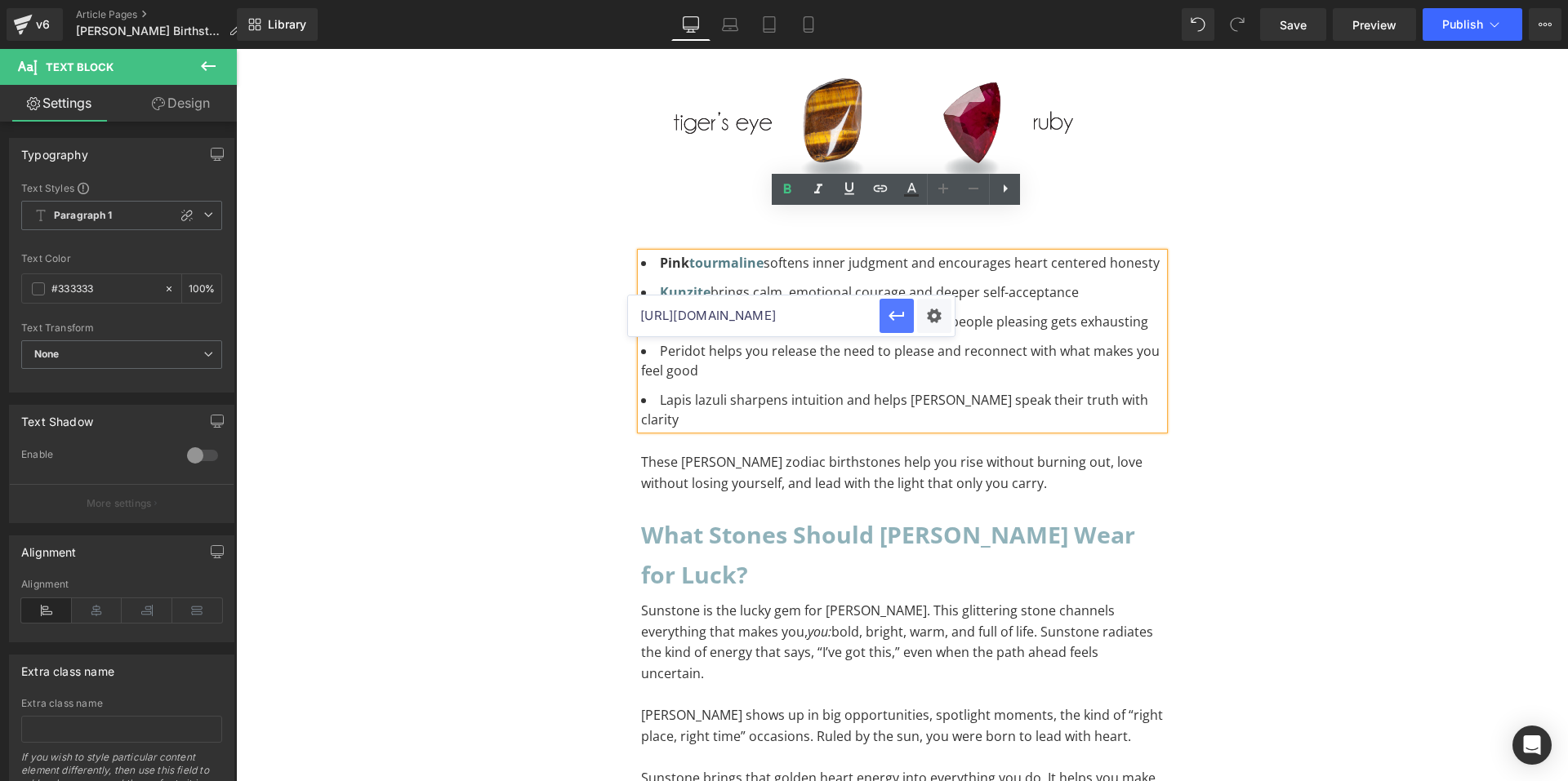
type input "[URL][DOMAIN_NAME]"
click at [884, 314] on button "button" at bounding box center [896, 315] width 34 height 34
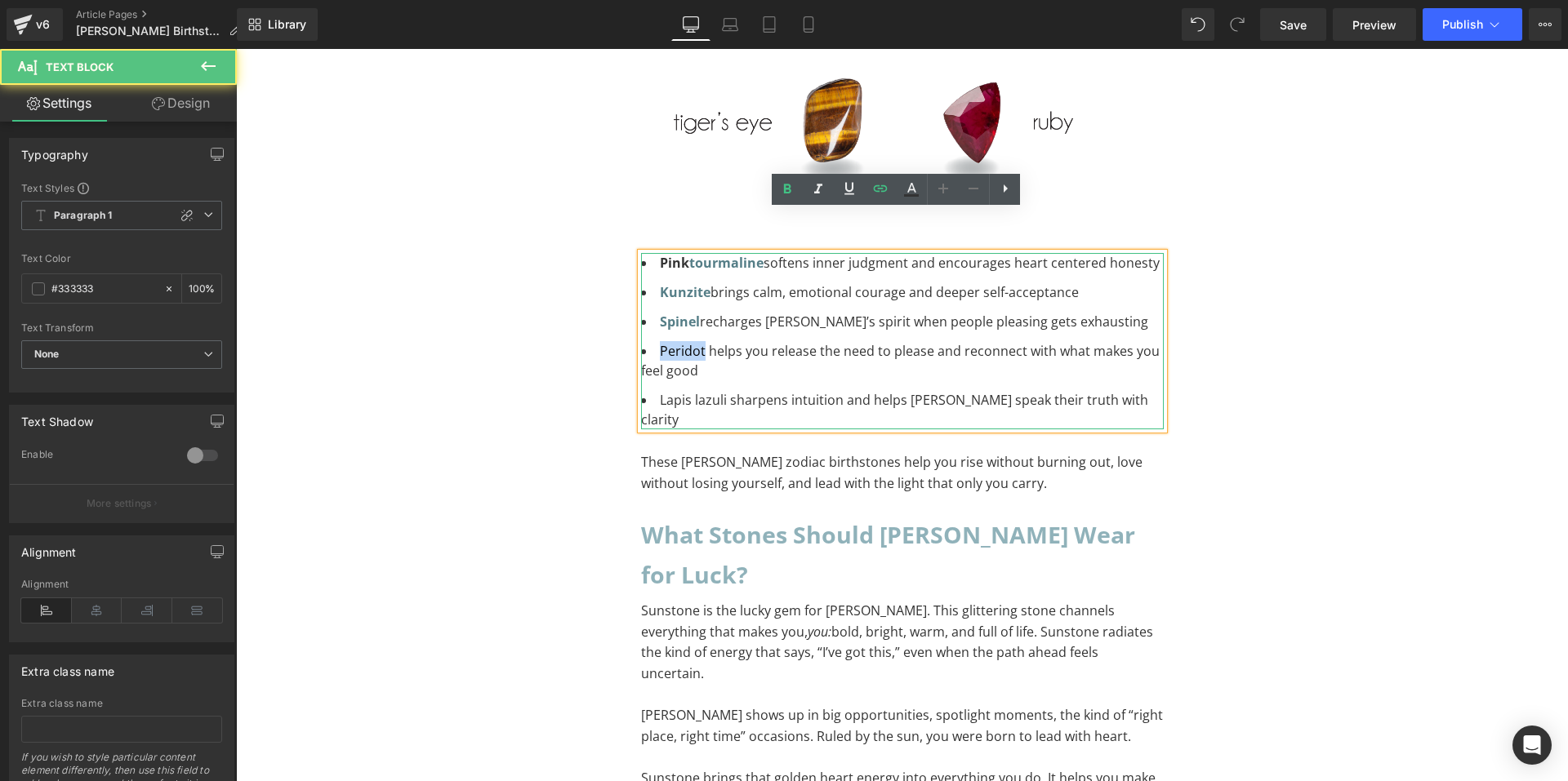
drag, startPoint x: 695, startPoint y: 307, endPoint x: 647, endPoint y: 304, distance: 48.1
click at [647, 341] on li "Peridot helps you release the need to please and reconnect with what makes you …" at bounding box center [902, 361] width 523 height 40
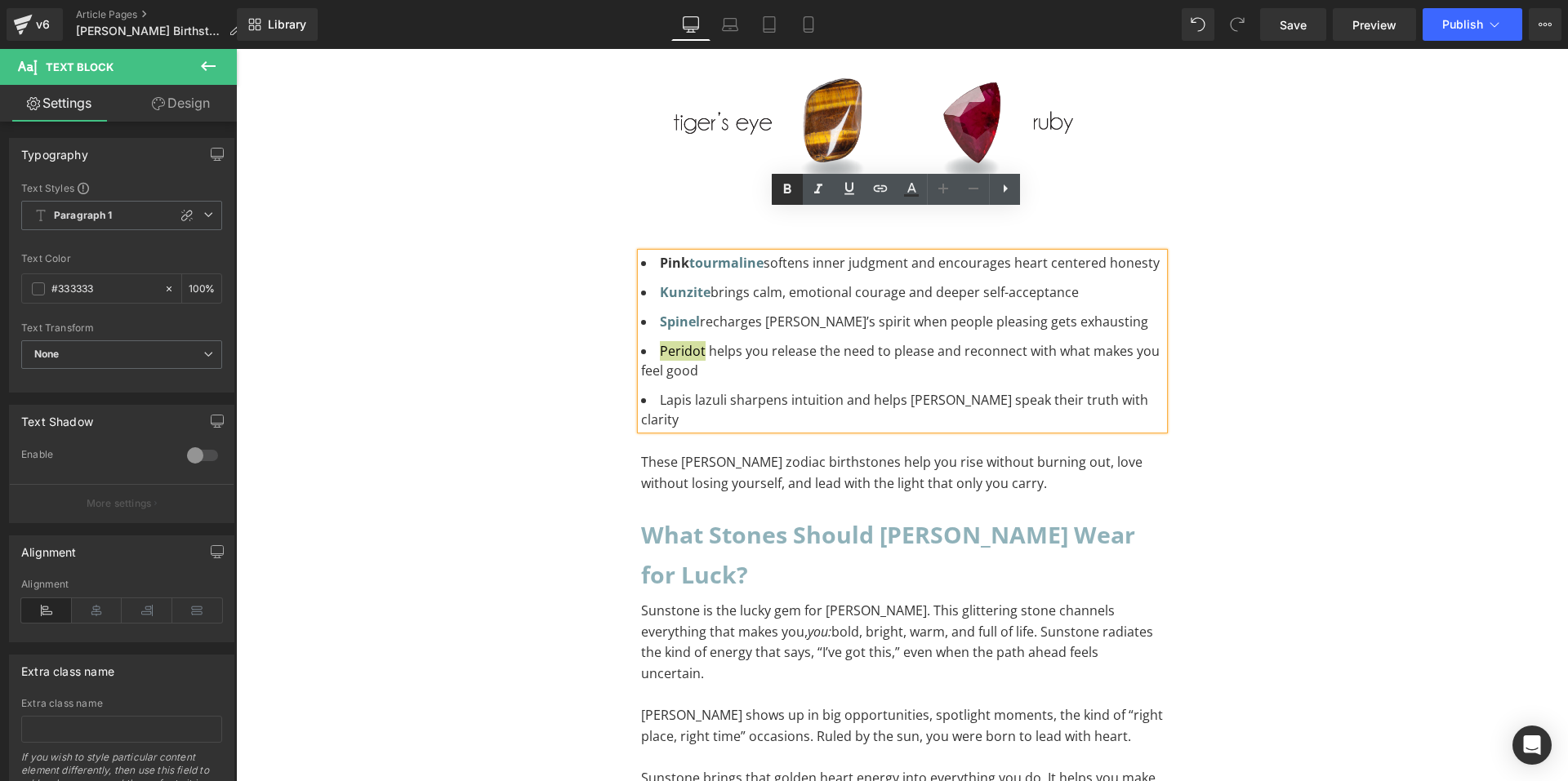
click at [789, 196] on icon at bounding box center [787, 189] width 19 height 19
click at [887, 188] on icon at bounding box center [881, 188] width 19 height 19
click at [781, 345] on input "text" at bounding box center [754, 345] width 251 height 41
paste input "[URL][DOMAIN_NAME]"
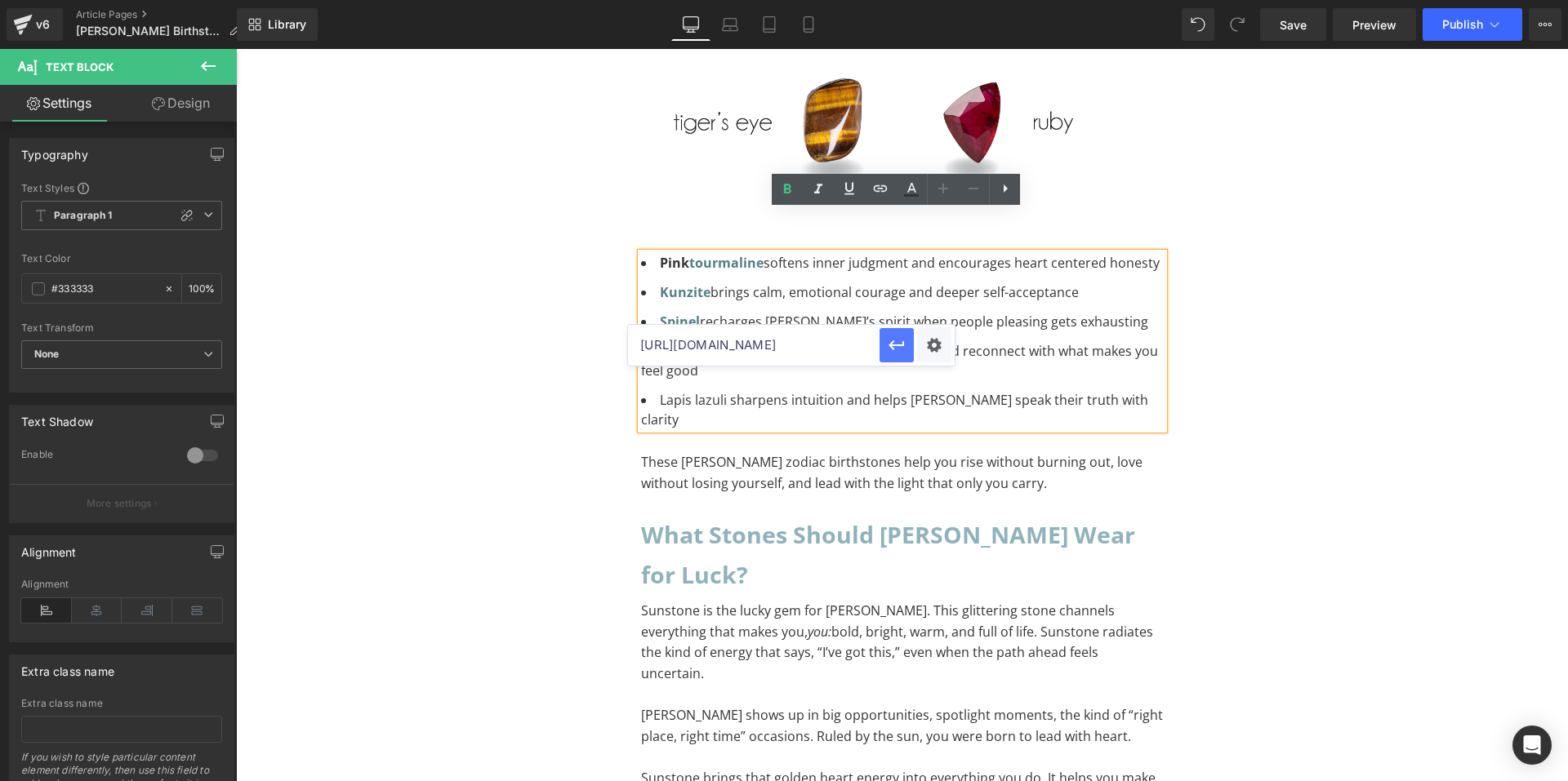
type input "[URL][DOMAIN_NAME]"
click at [895, 339] on icon "button" at bounding box center [896, 345] width 19 height 19
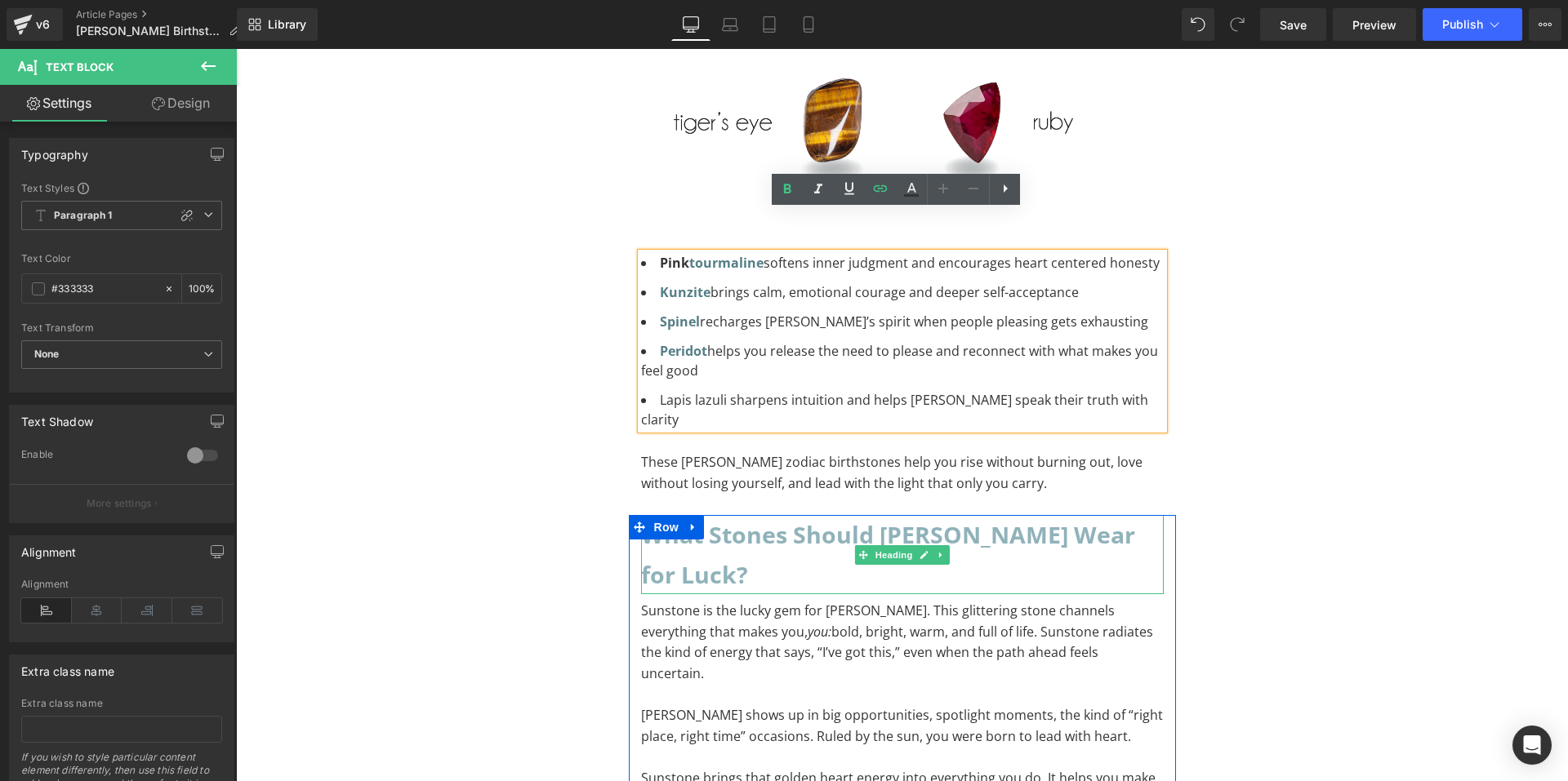
click at [777, 515] on h2 "What Stones Should Leo Wear for Luck?" at bounding box center [902, 555] width 523 height 79
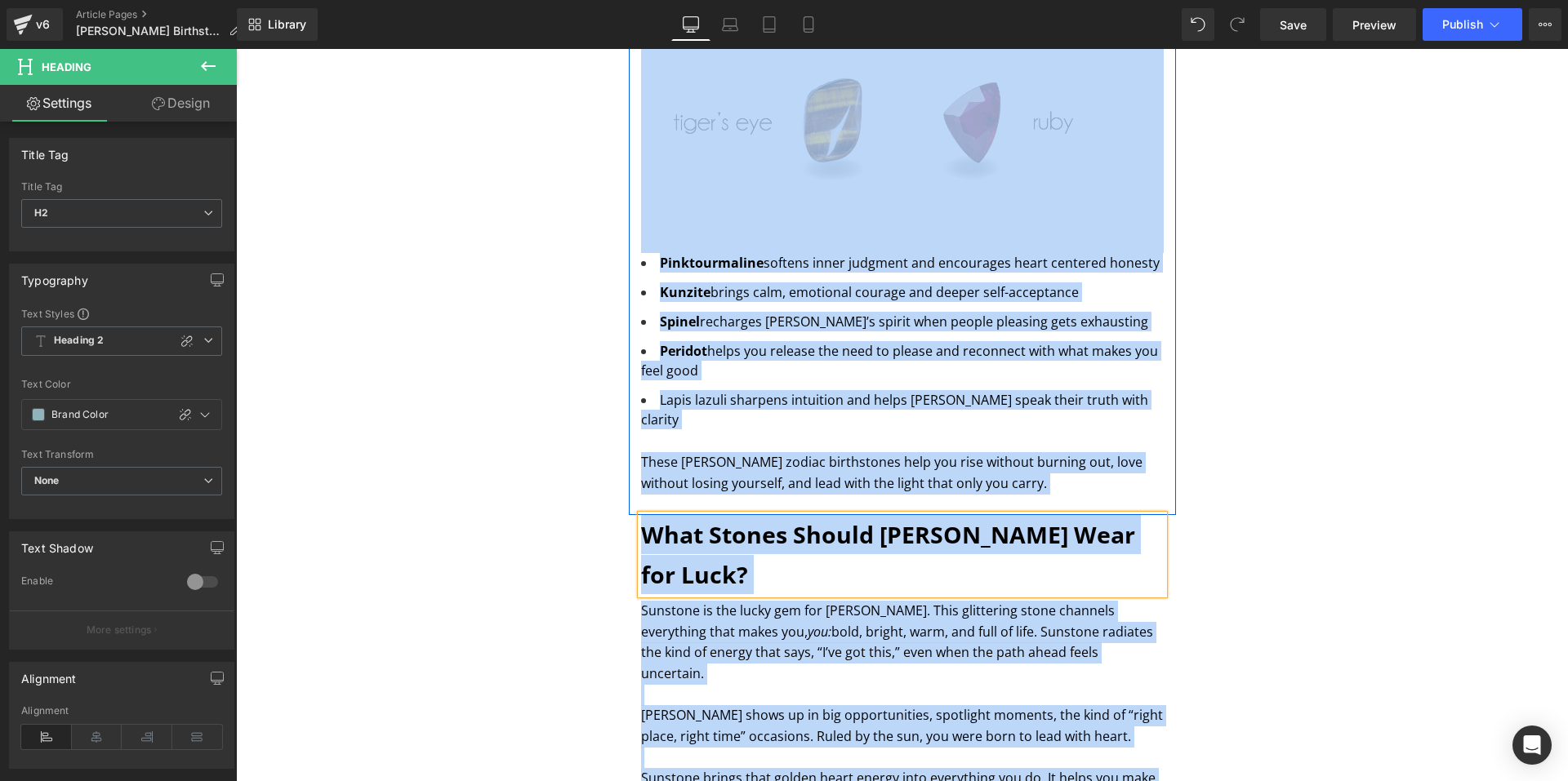
click at [793, 452] on p "These Leo zodiac birthstones help you rise without burning out, love without lo…" at bounding box center [902, 473] width 523 height 42
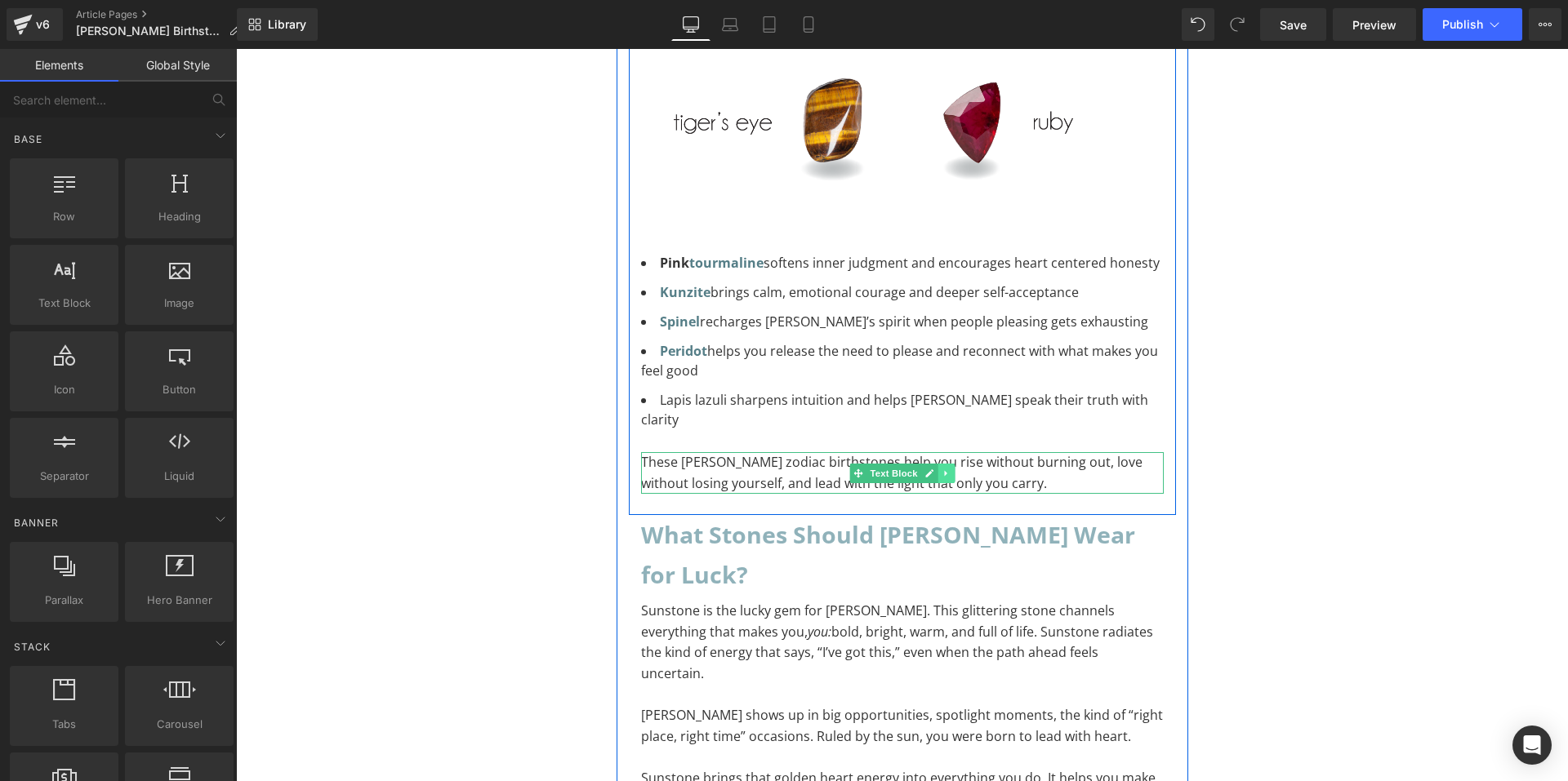
click at [942, 469] on icon at bounding box center [945, 474] width 9 height 10
click at [950, 469] on icon at bounding box center [954, 473] width 9 height 9
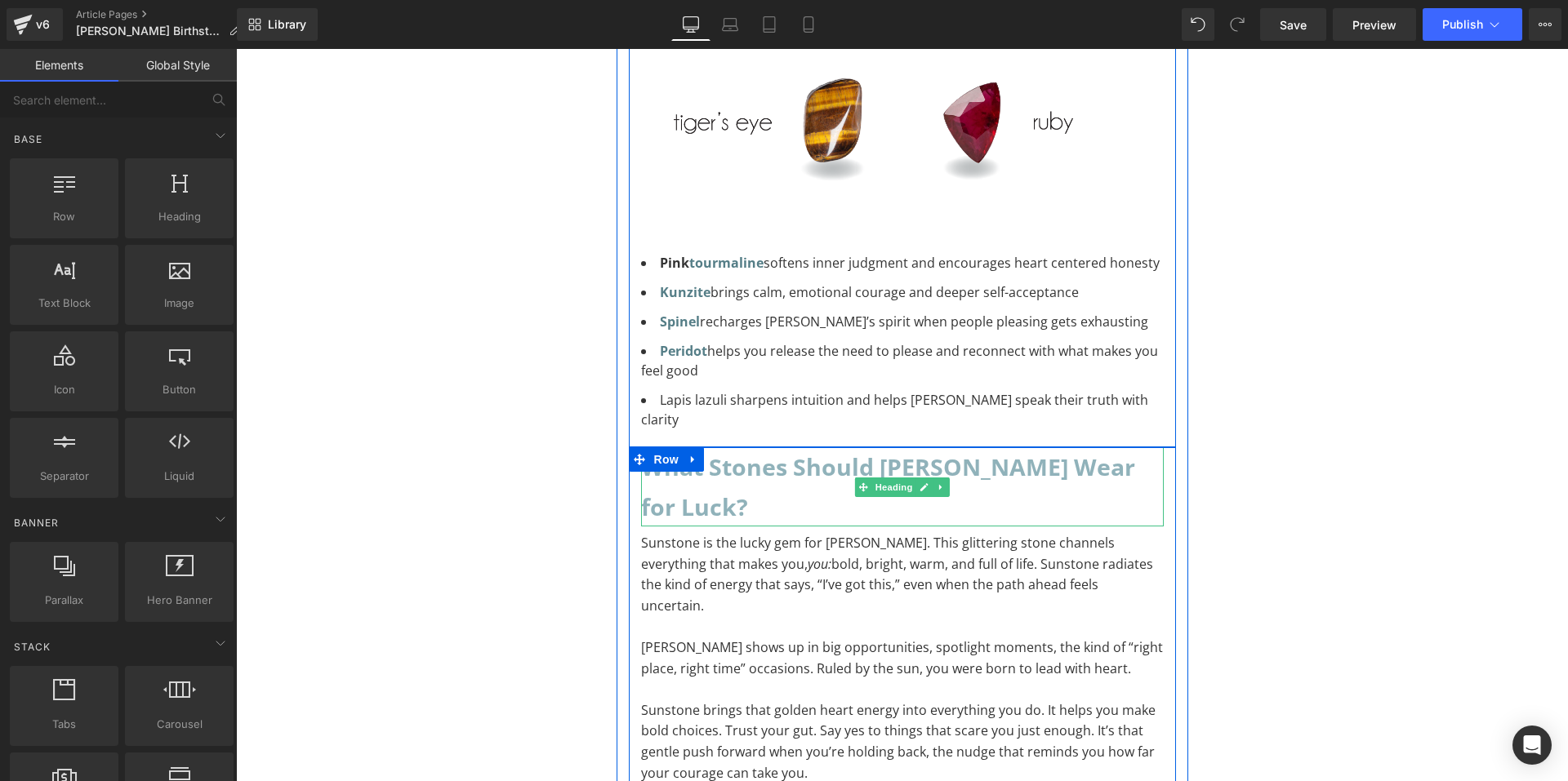
click at [806, 448] on h2 "What Stones Should Leo Wear for Luck?" at bounding box center [902, 487] width 523 height 79
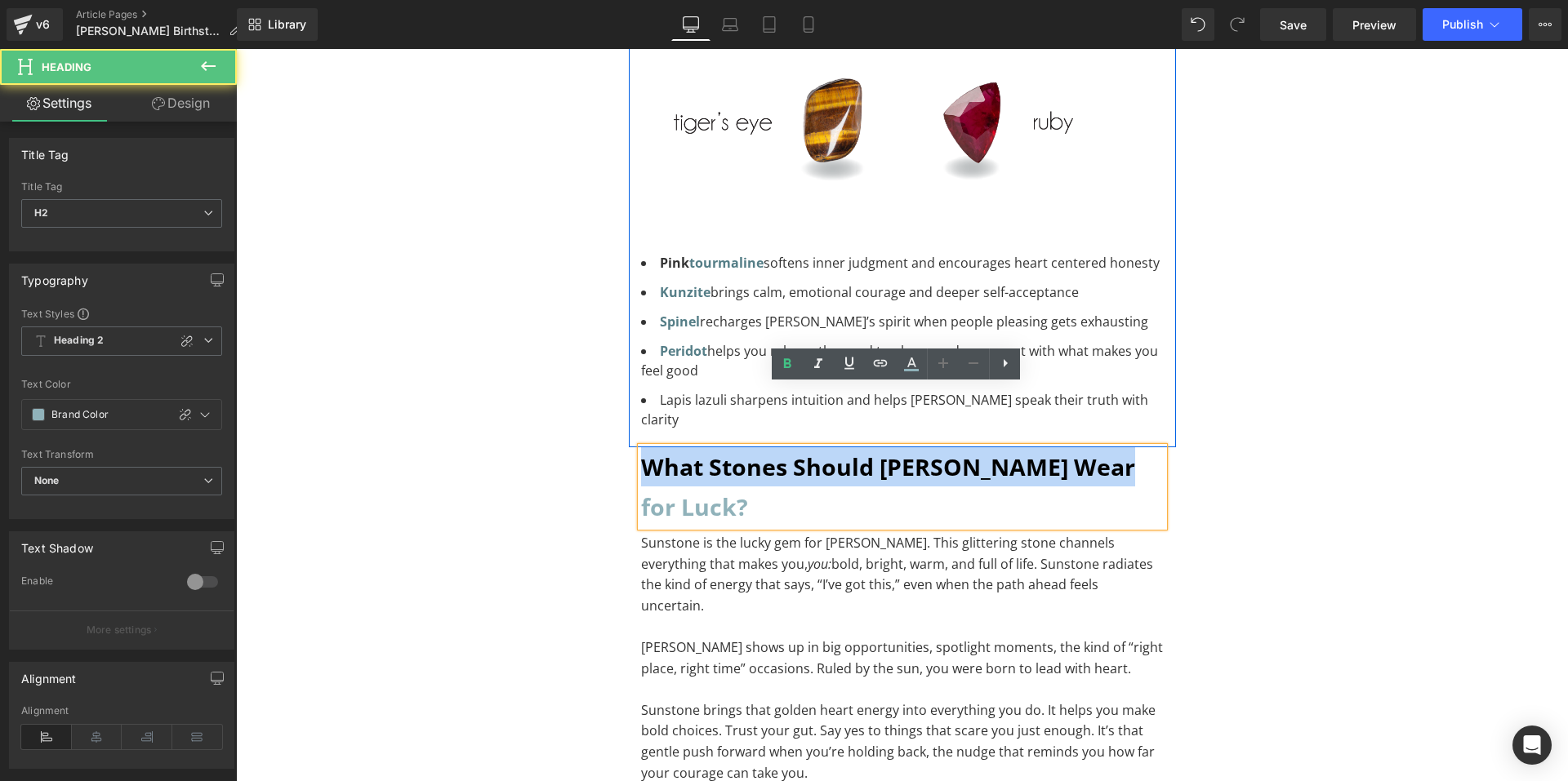
drag, startPoint x: 1092, startPoint y: 408, endPoint x: 637, endPoint y: 405, distance: 455.0
click at [641, 448] on h2 "What Stones Should Leo Wear for Luck?" at bounding box center [902, 487] width 523 height 79
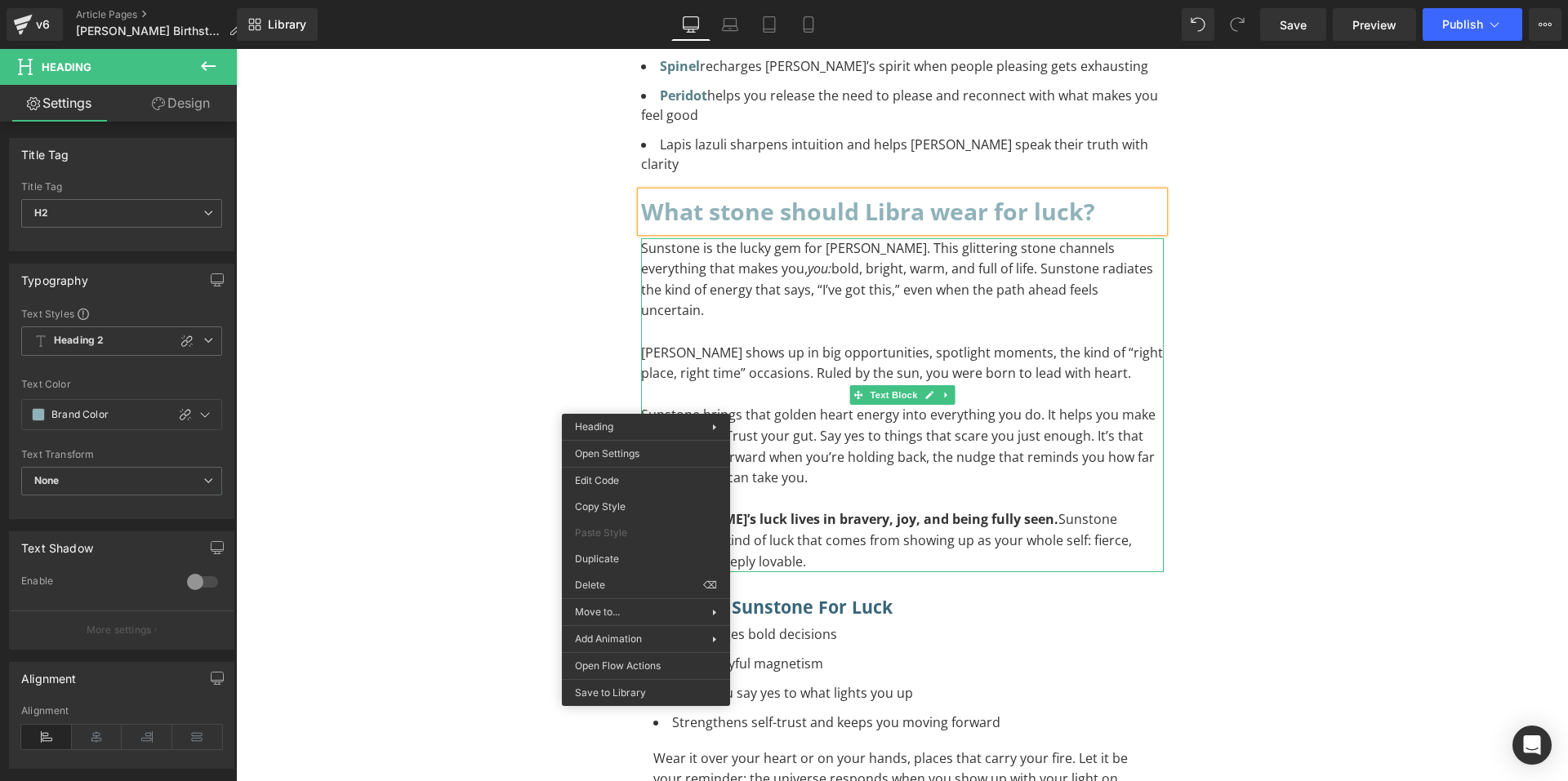
scroll to position [2613, 0]
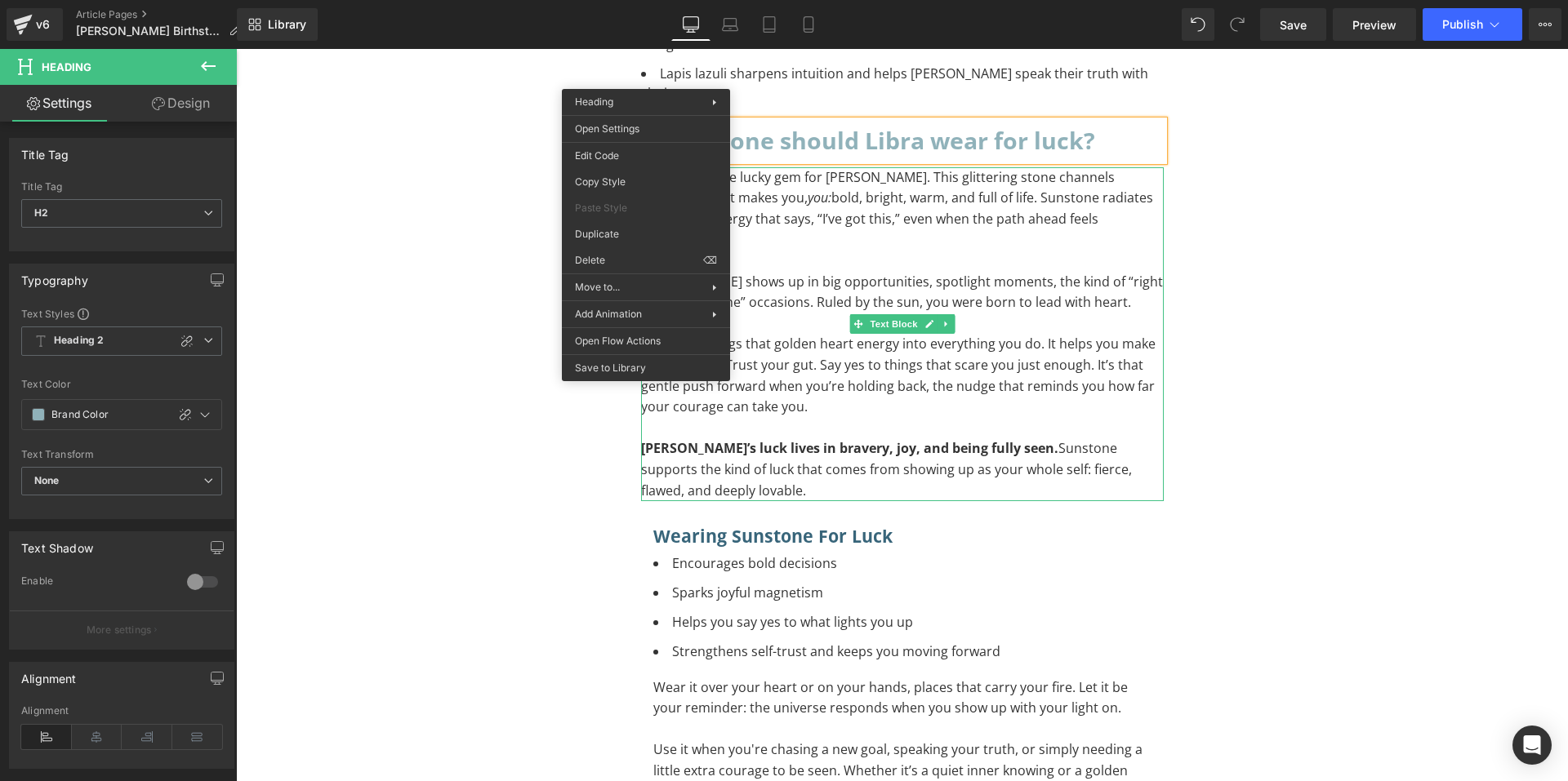
click at [934, 419] on p "To enrich screen reader interactions, please activate Accessibility in Grammarl…" at bounding box center [902, 429] width 523 height 21
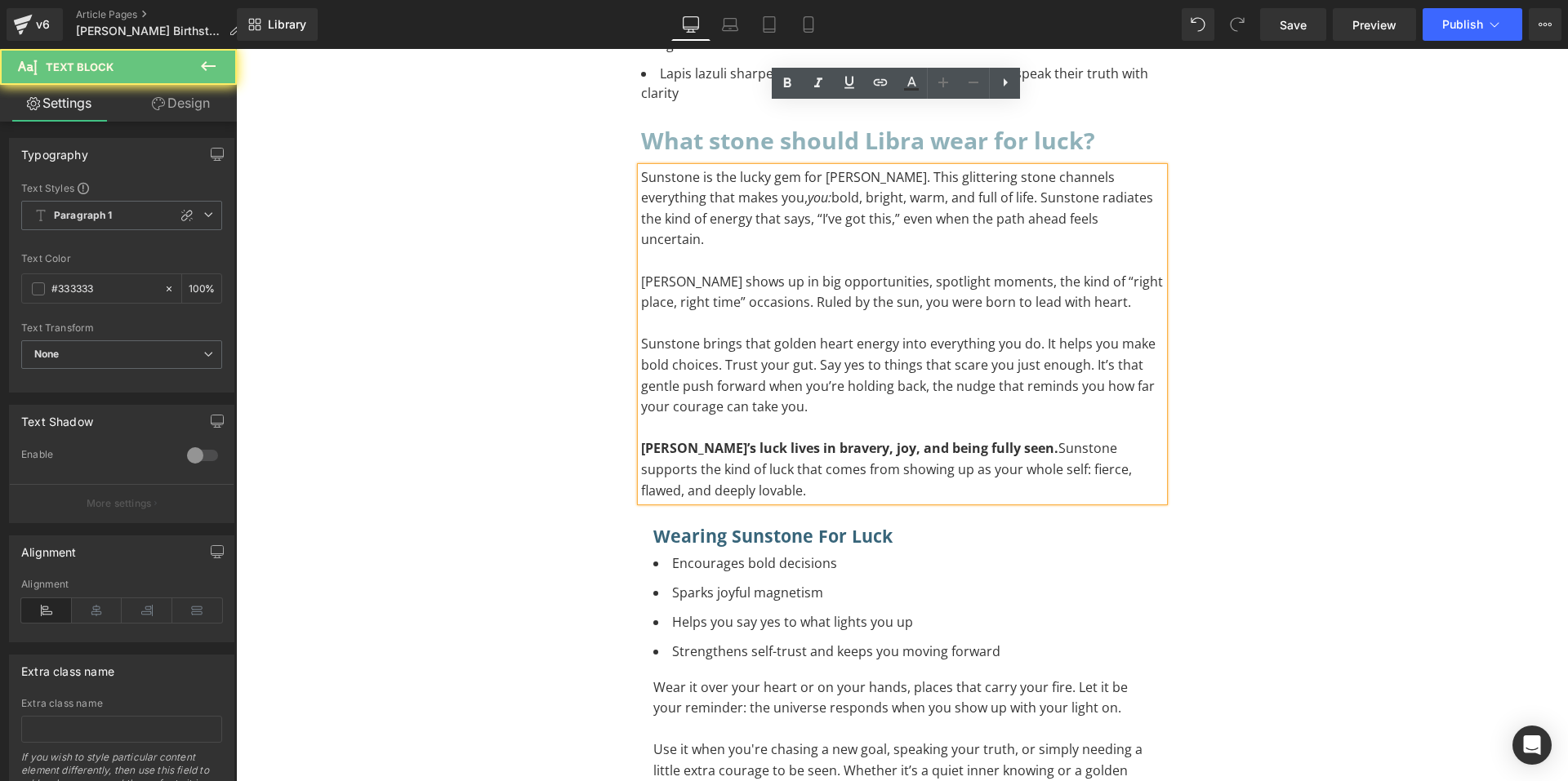
click at [934, 419] on p "To enrich screen reader interactions, please activate Accessibility in Grammarl…" at bounding box center [902, 429] width 523 height 21
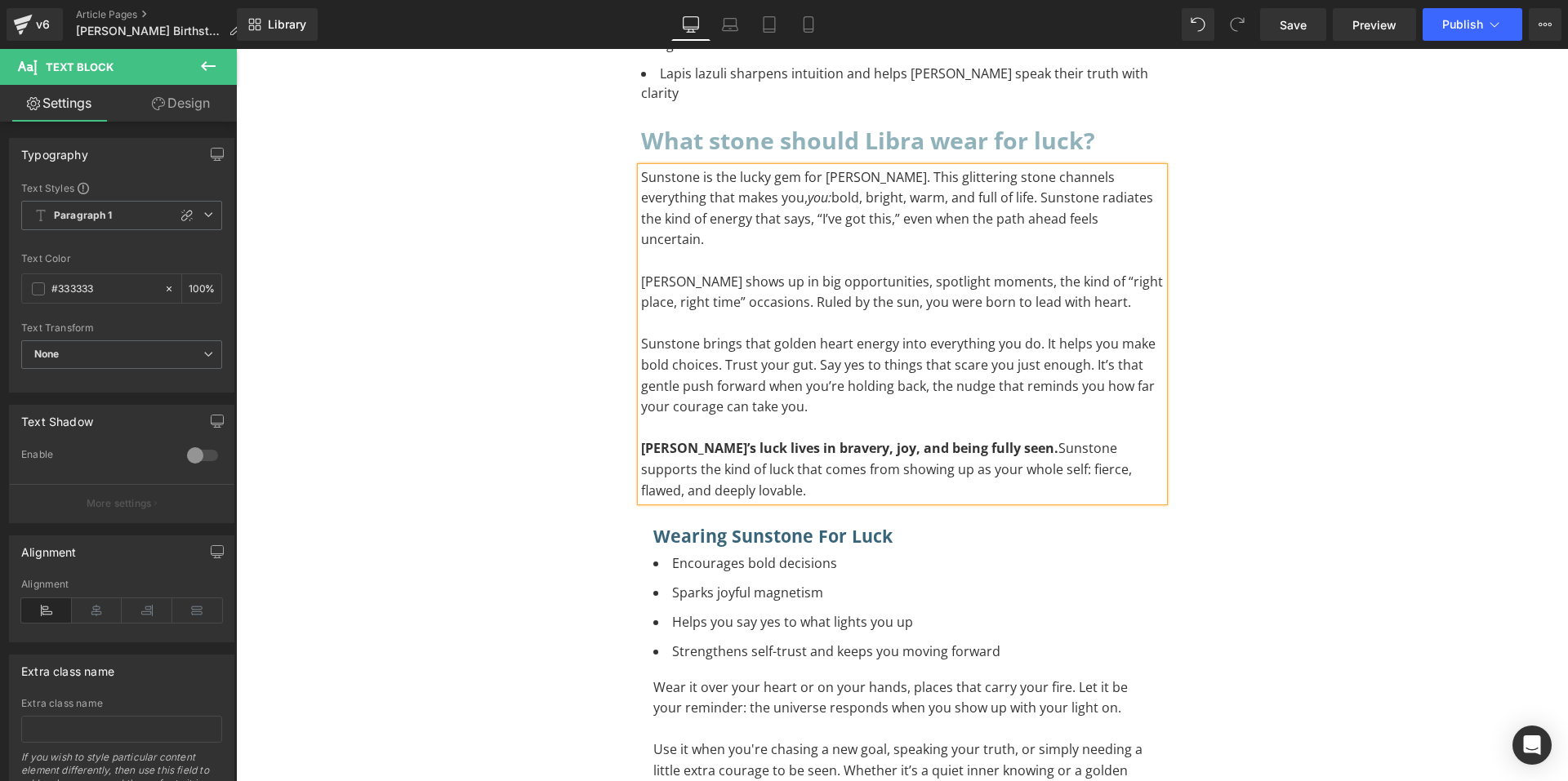
paste div "To enrich screen reader interactions, please activate Accessibility in Grammarl…"
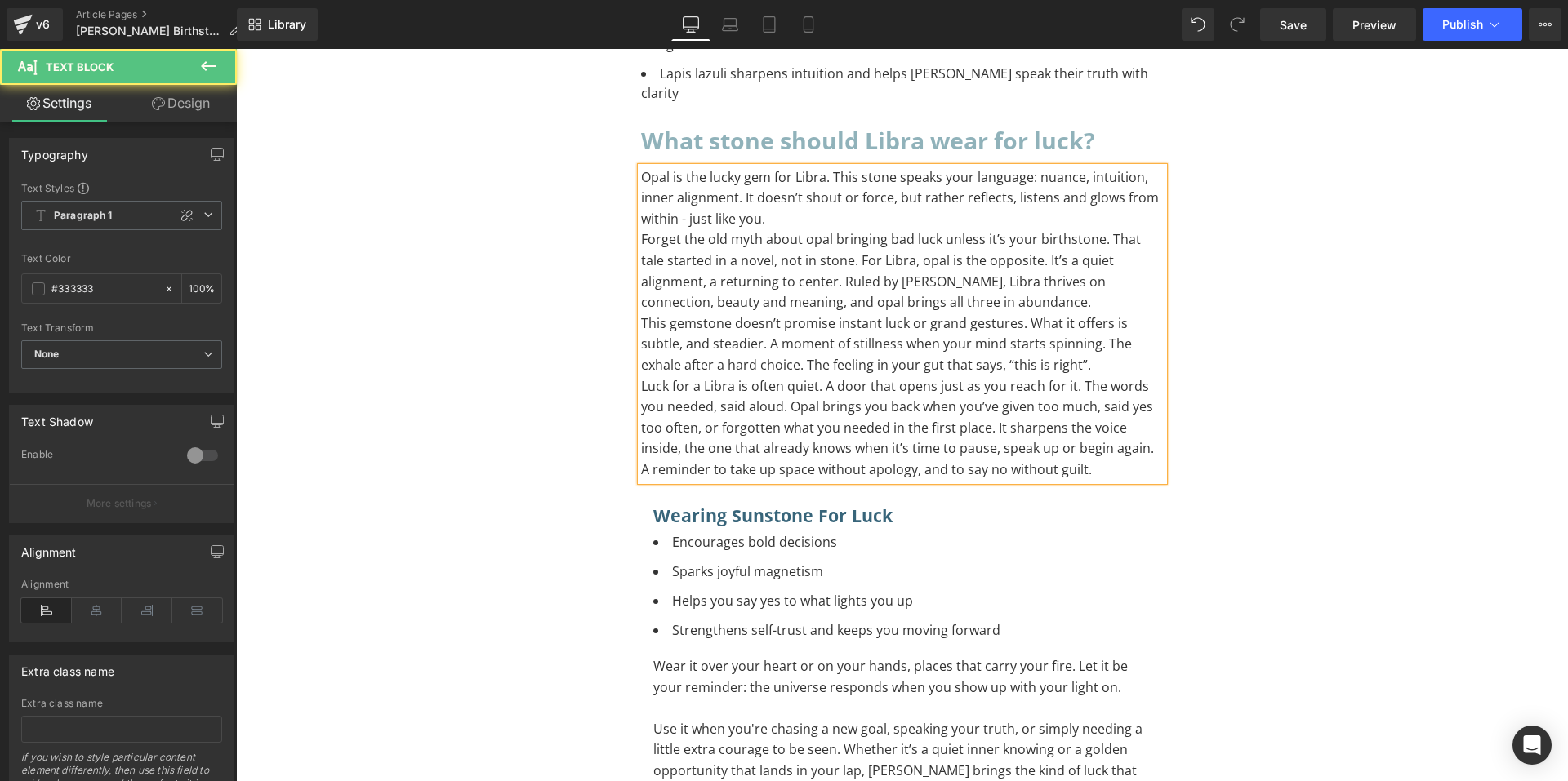
click at [1064, 313] on p "This gemstone doesn’t promise instant luck or grand gestures. What it offers is…" at bounding box center [902, 344] width 523 height 63
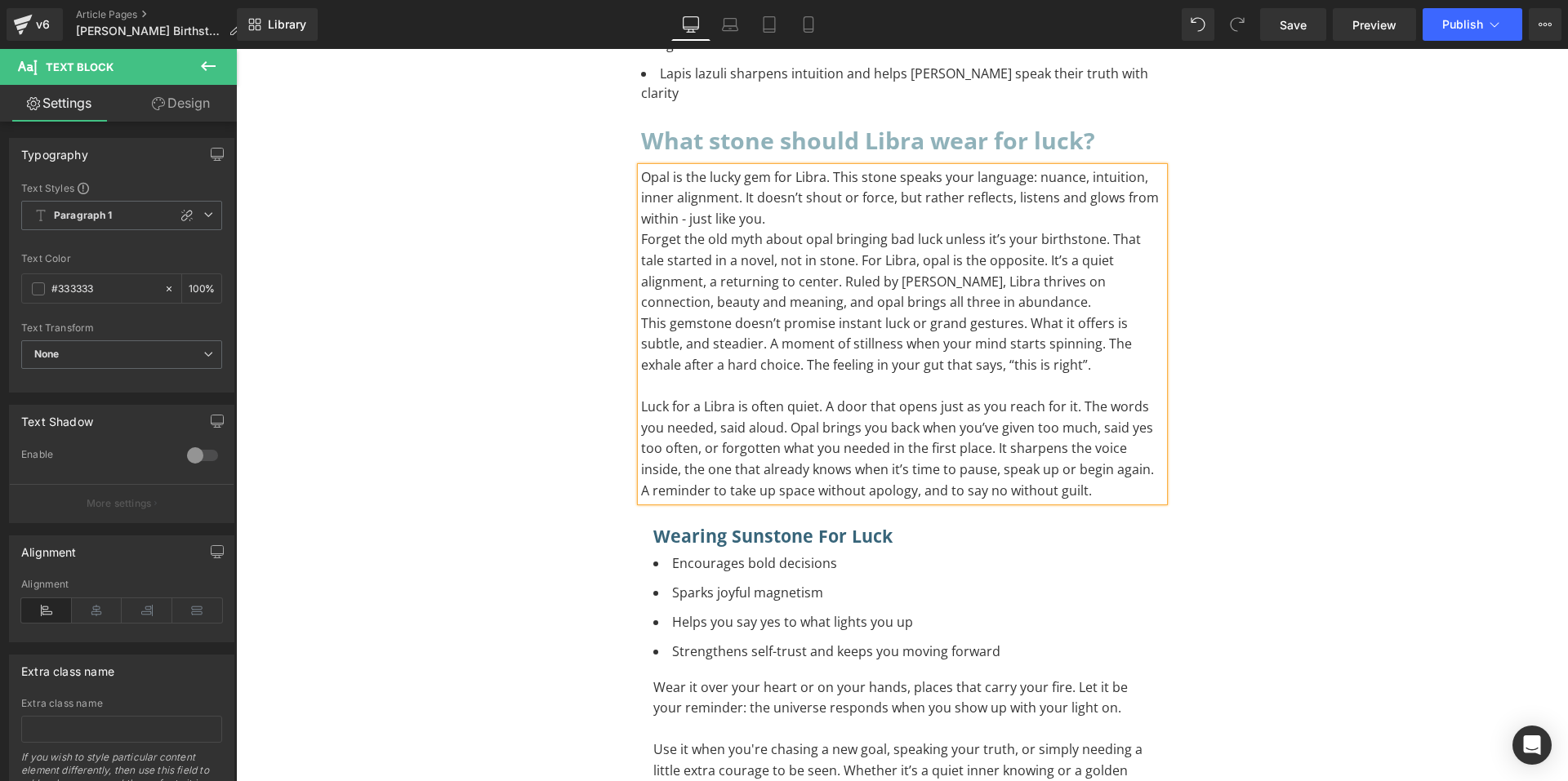
click at [1006, 242] on p "Forget the old myth about opal bringing bad luck unless it’s your birthstone. T…" at bounding box center [902, 271] width 523 height 83
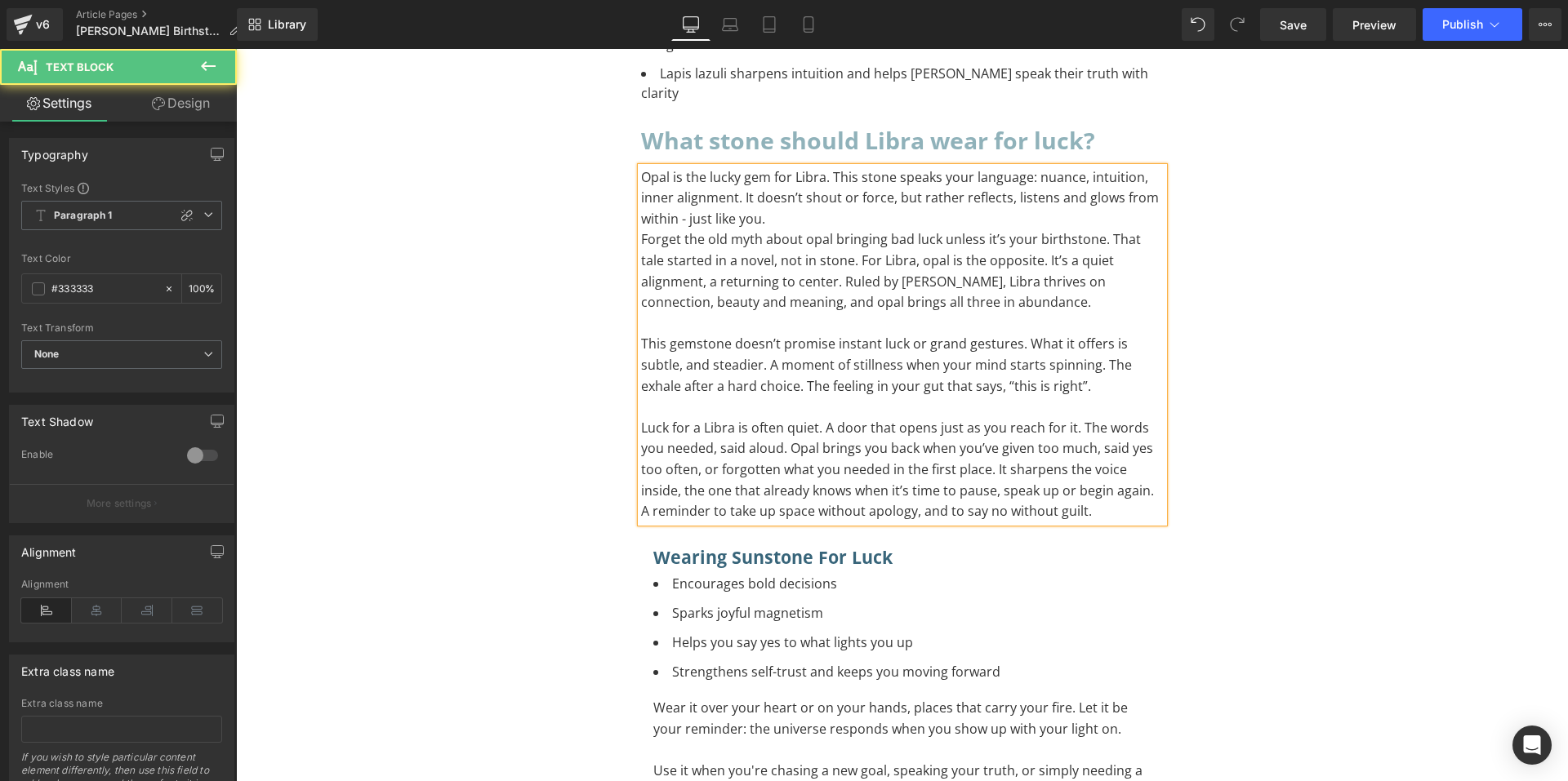
click at [918, 167] on p "Opal is the lucky gem for Libra. This stone speaks your language: nuance, intui…" at bounding box center [902, 198] width 523 height 63
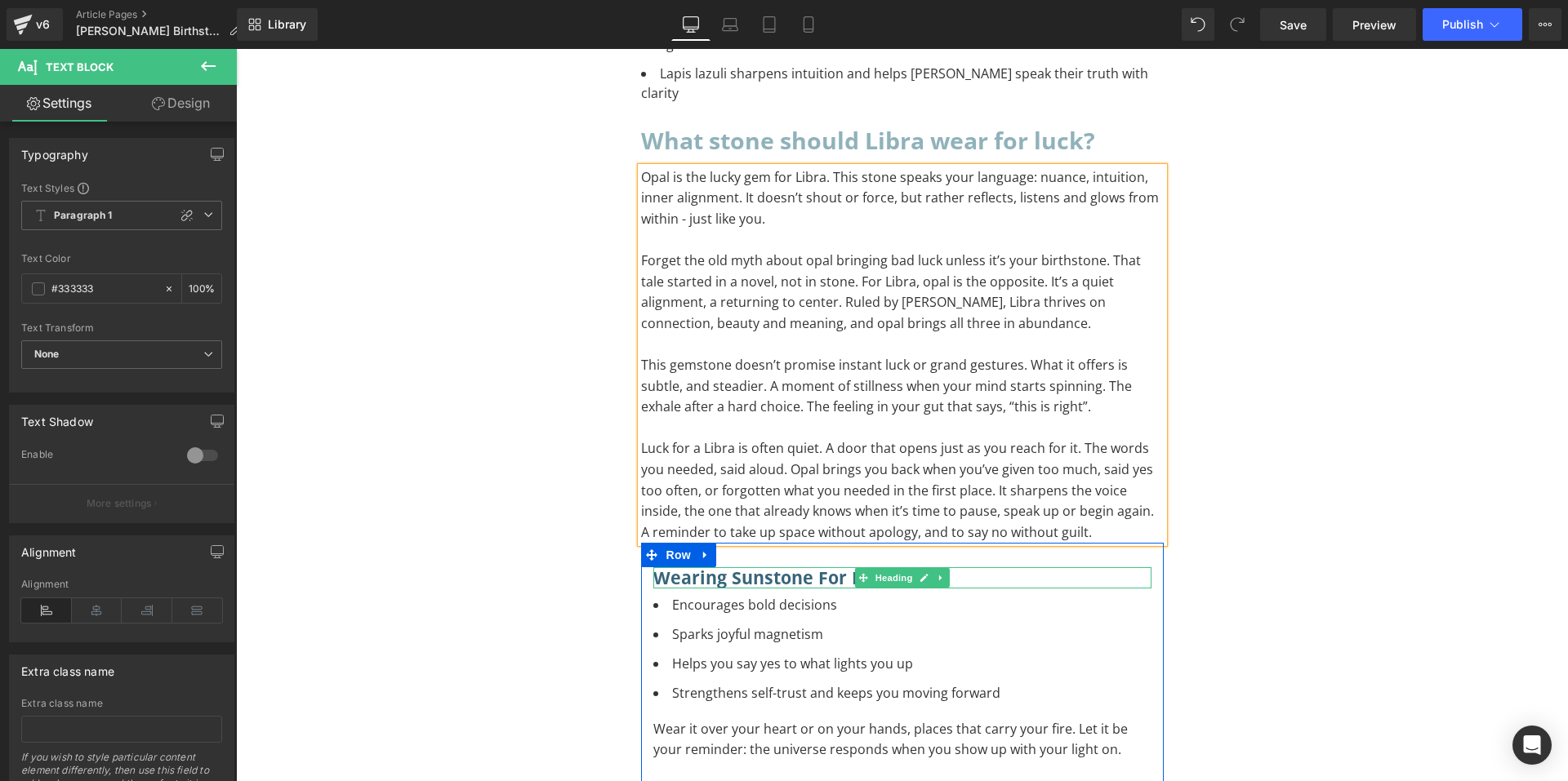
click at [784, 567] on h3 "Wearing Sunstone for Luck" at bounding box center [902, 578] width 498 height 21
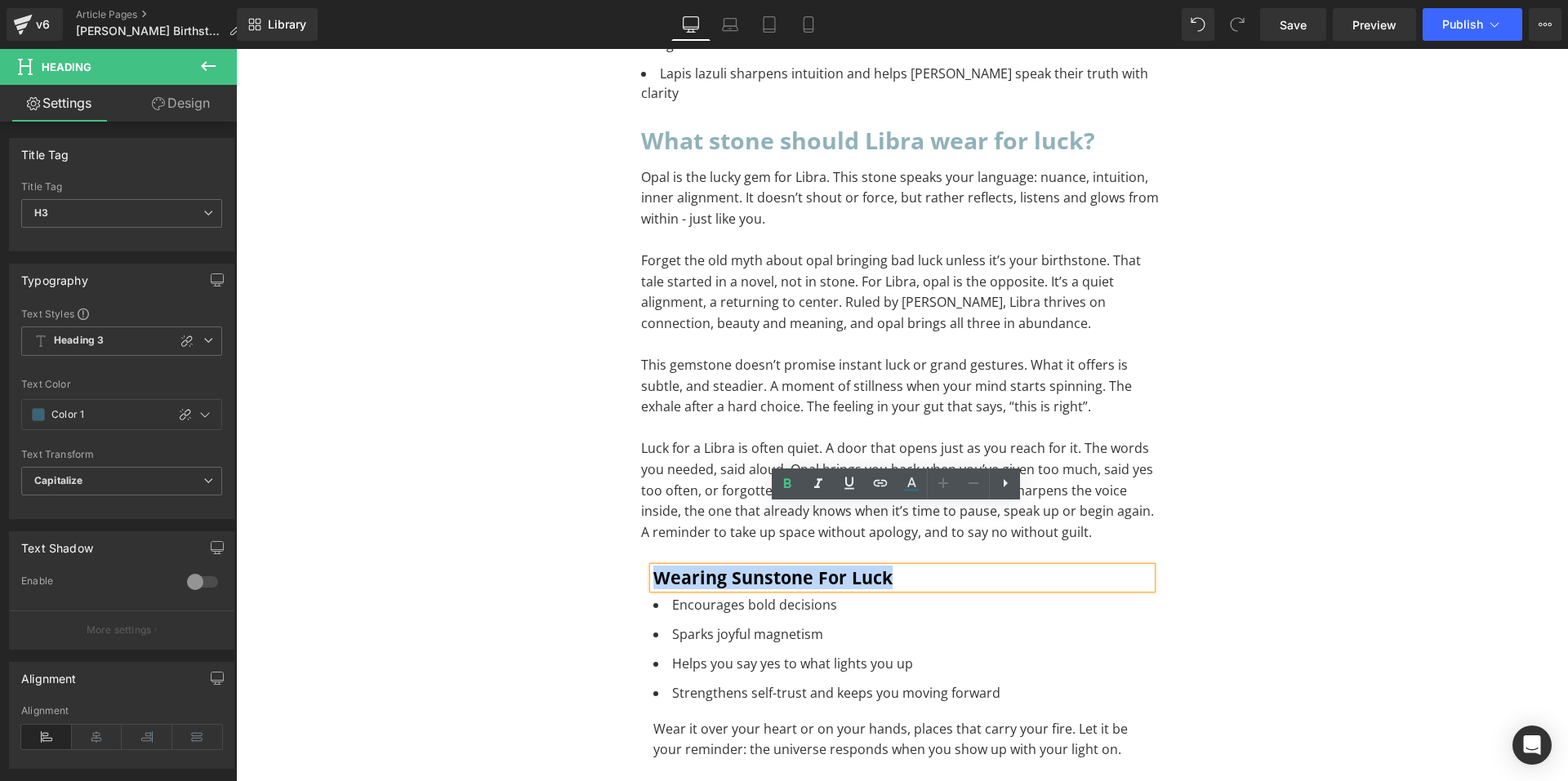
drag, startPoint x: 959, startPoint y: 524, endPoint x: 642, endPoint y: 512, distance: 317.2
click at [642, 567] on div "Wearing Sunstone for Luck Heading Encourages bold decisions Sparks joyful magne…" at bounding box center [902, 716] width 523 height 298
paste div
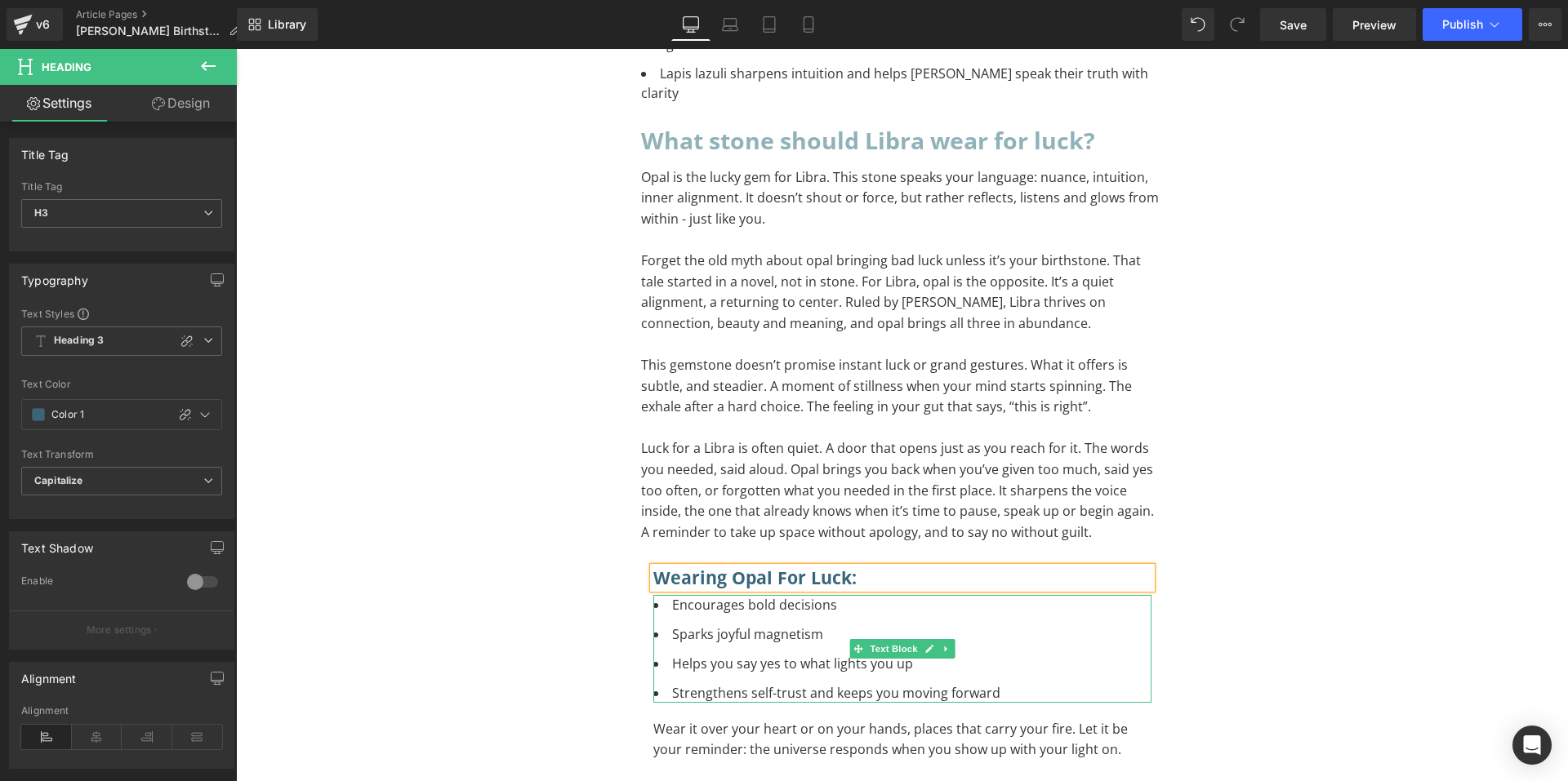
click at [813, 624] on li "Sparks joyful magnetism" at bounding box center [902, 634] width 498 height 19
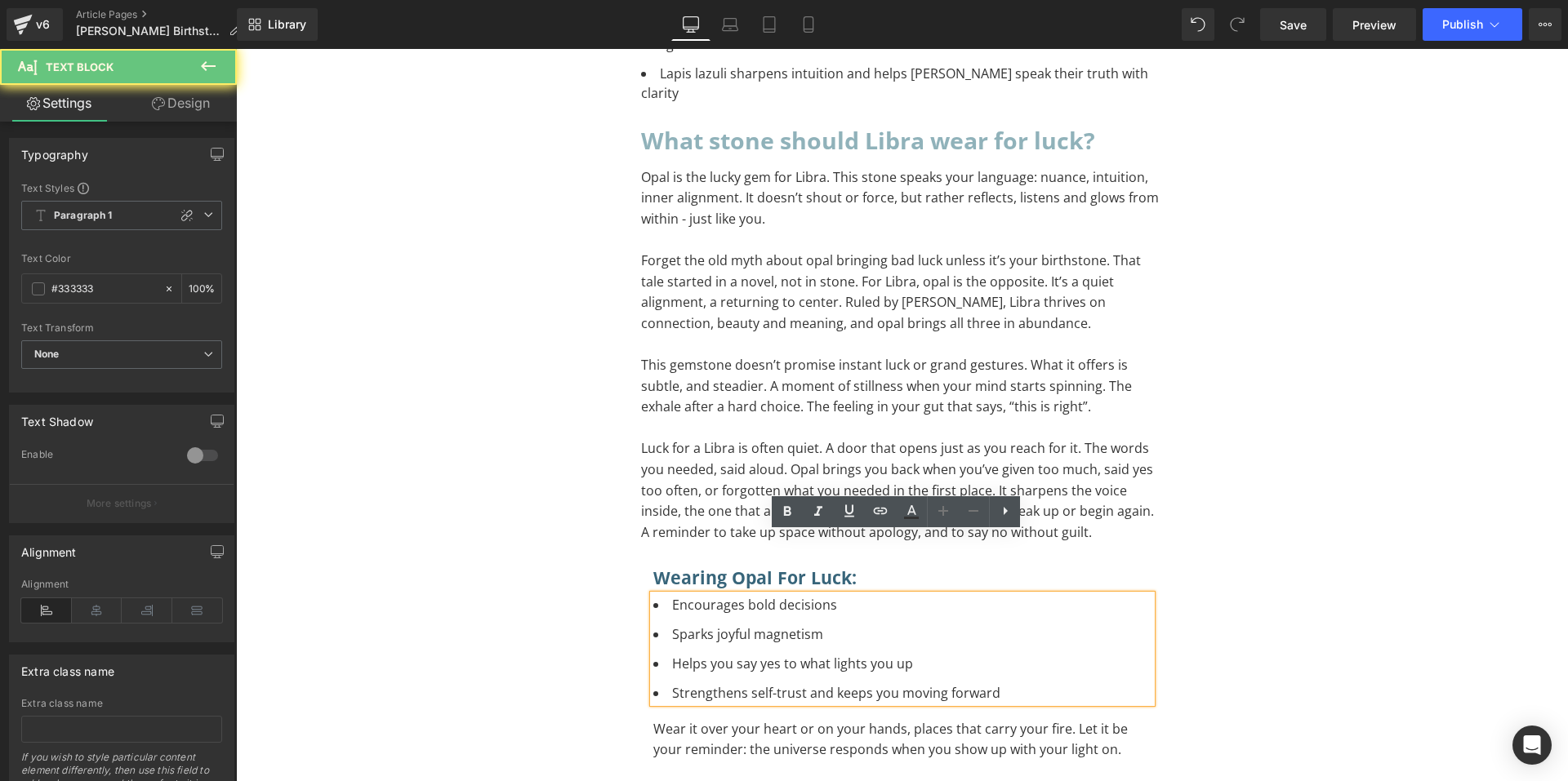
click at [819, 624] on li "Sparks joyful magnetism" at bounding box center [902, 634] width 498 height 19
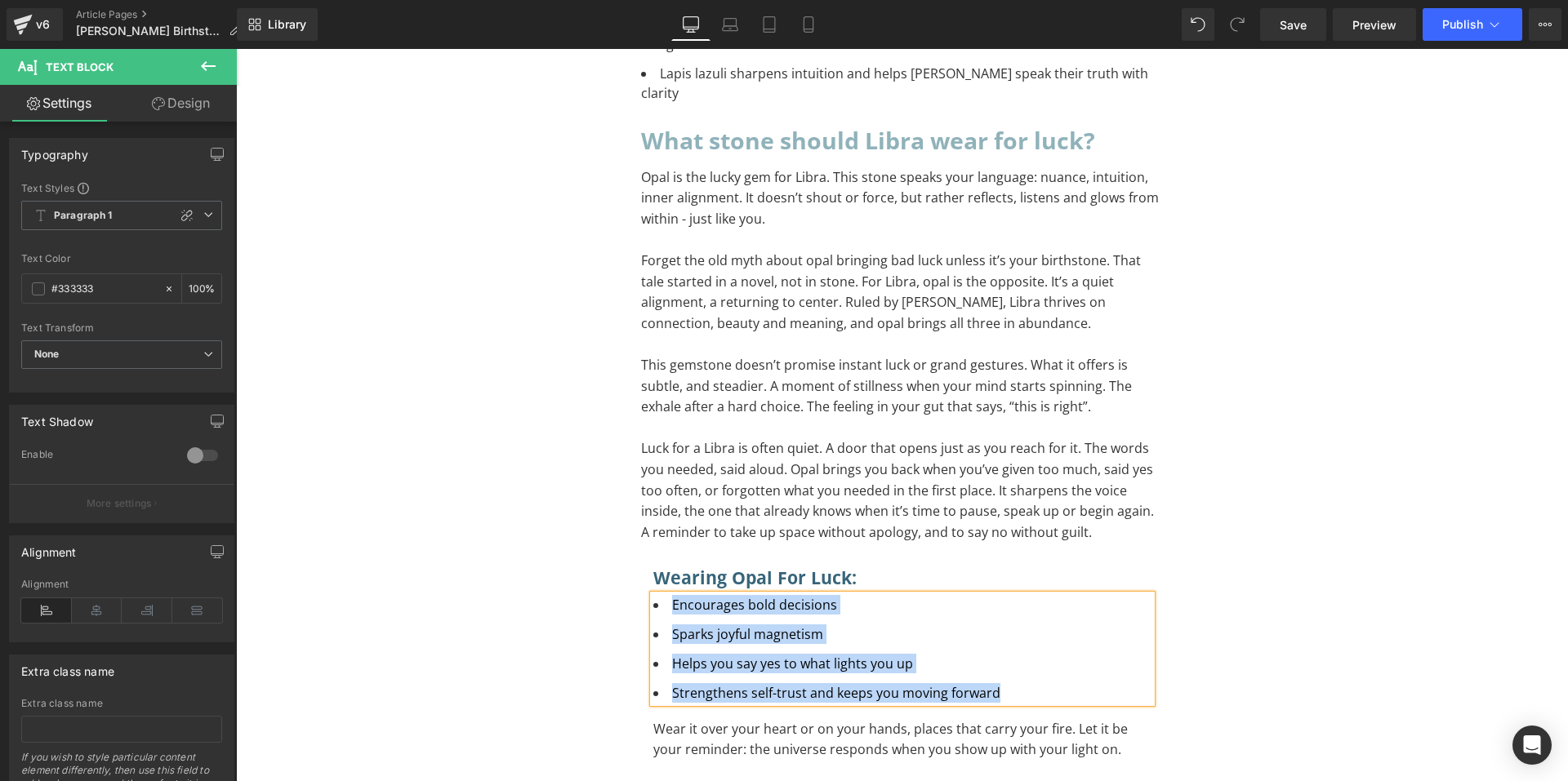
paste div "To enrich screen reader interactions, please activate Accessibility in Grammarl…"
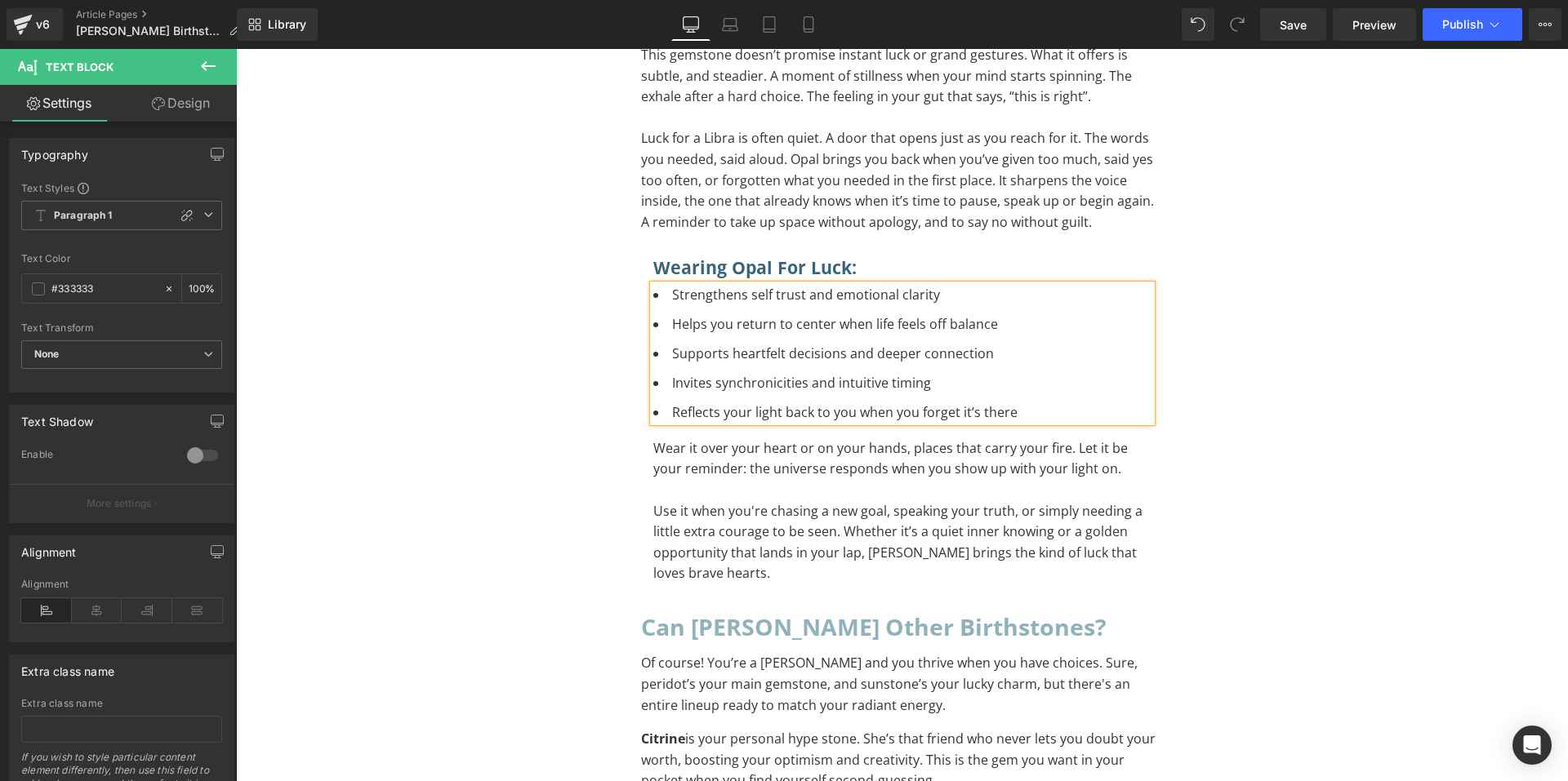
scroll to position [2939, 0]
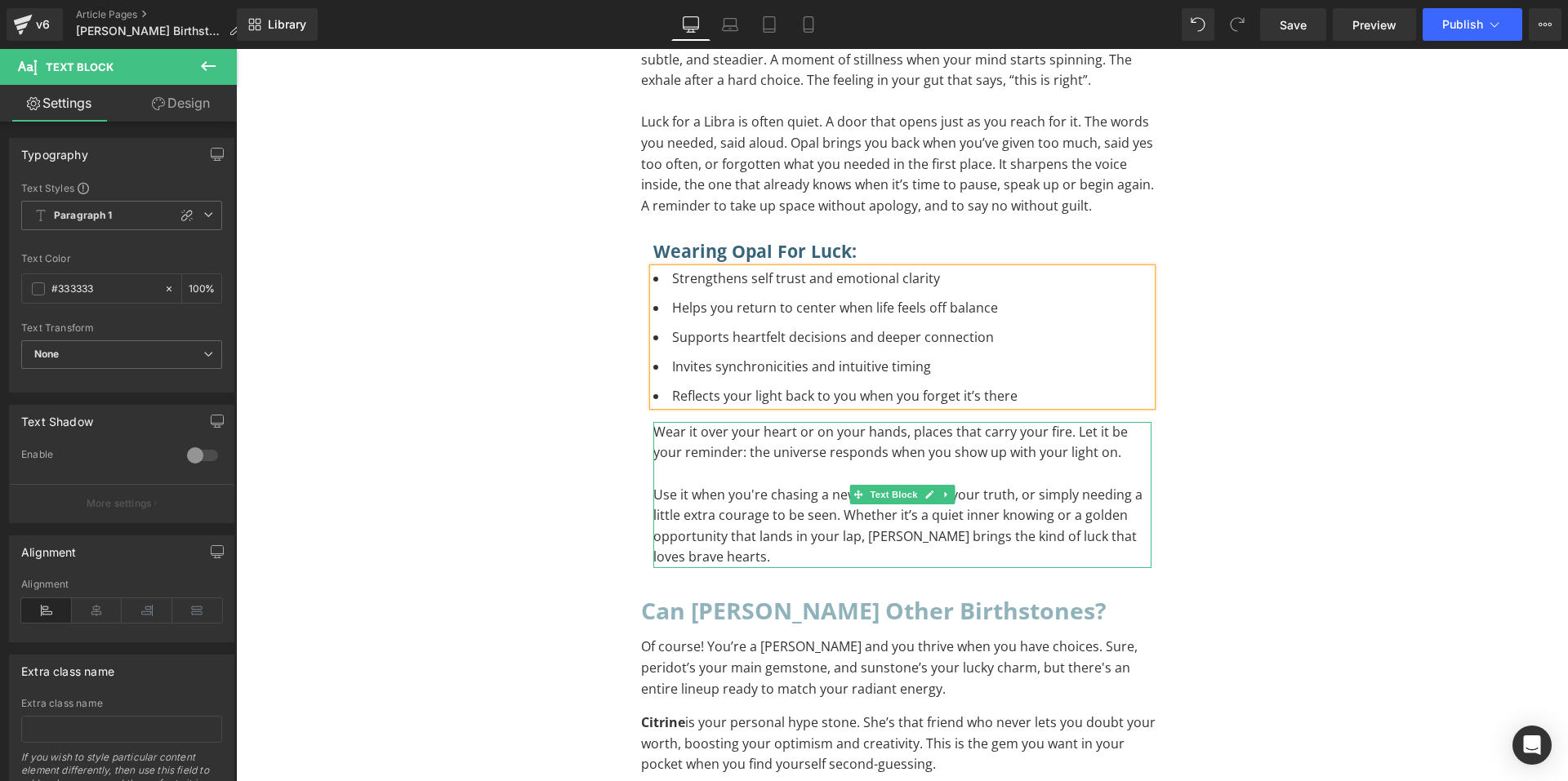
click at [777, 485] on p "Use it when you're chasing a new goal, speaking your truth, or simply needing a…" at bounding box center [902, 527] width 498 height 83
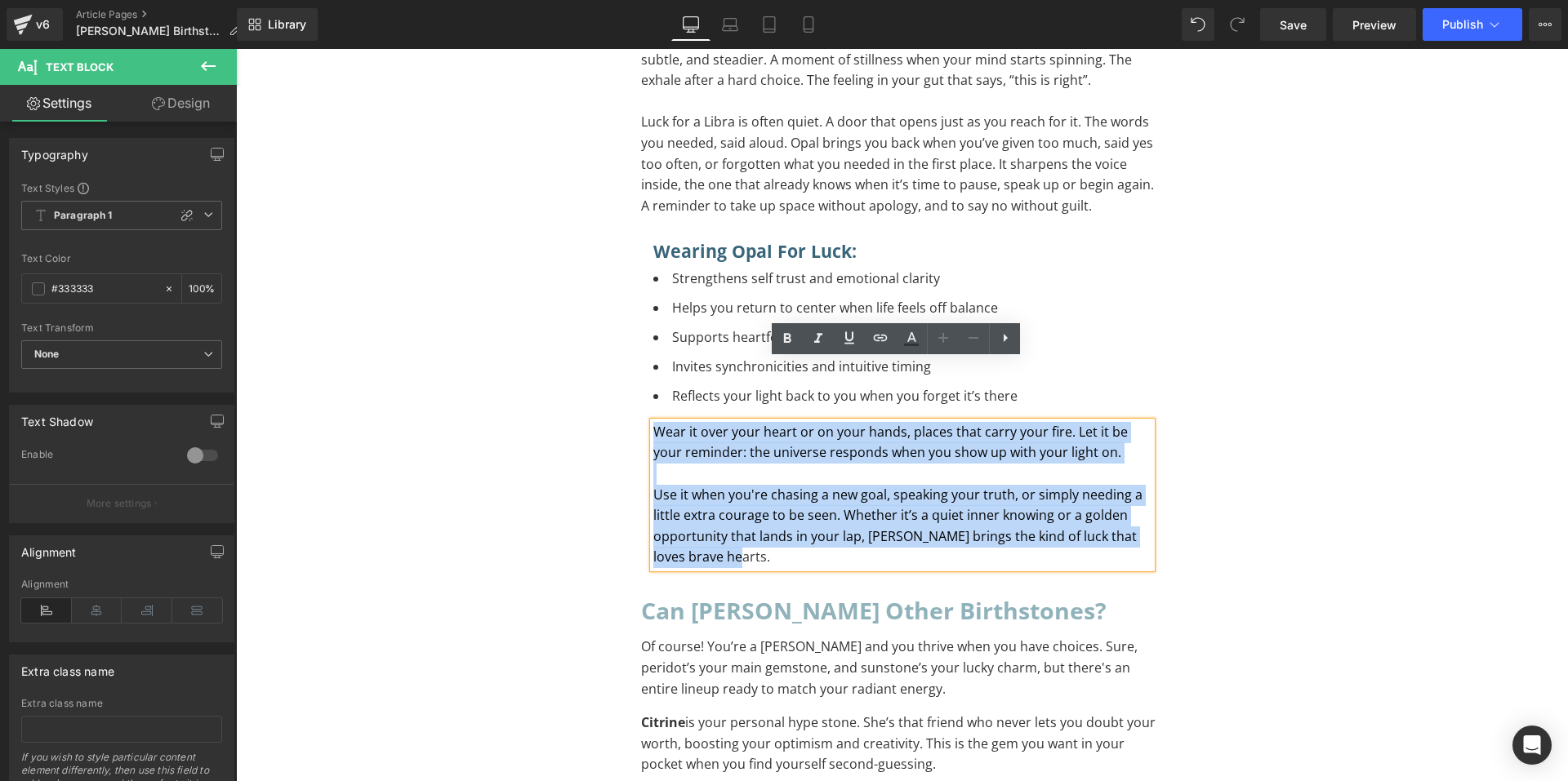
drag, startPoint x: 755, startPoint y: 491, endPoint x: 636, endPoint y: 370, distance: 169.7
click at [641, 370] on div "Wearing Opal for Luck: Heading Strengthens self trust and emotional clarity He…" at bounding box center [902, 404] width 523 height 328
click at [1118, 492] on p "Use it when you're chasing a new goal, speaking your truth, or simply needing a…" at bounding box center [902, 527] width 498 height 83
paste div "To enrich screen reader interactions, please activate Accessibility in Grammarl…"
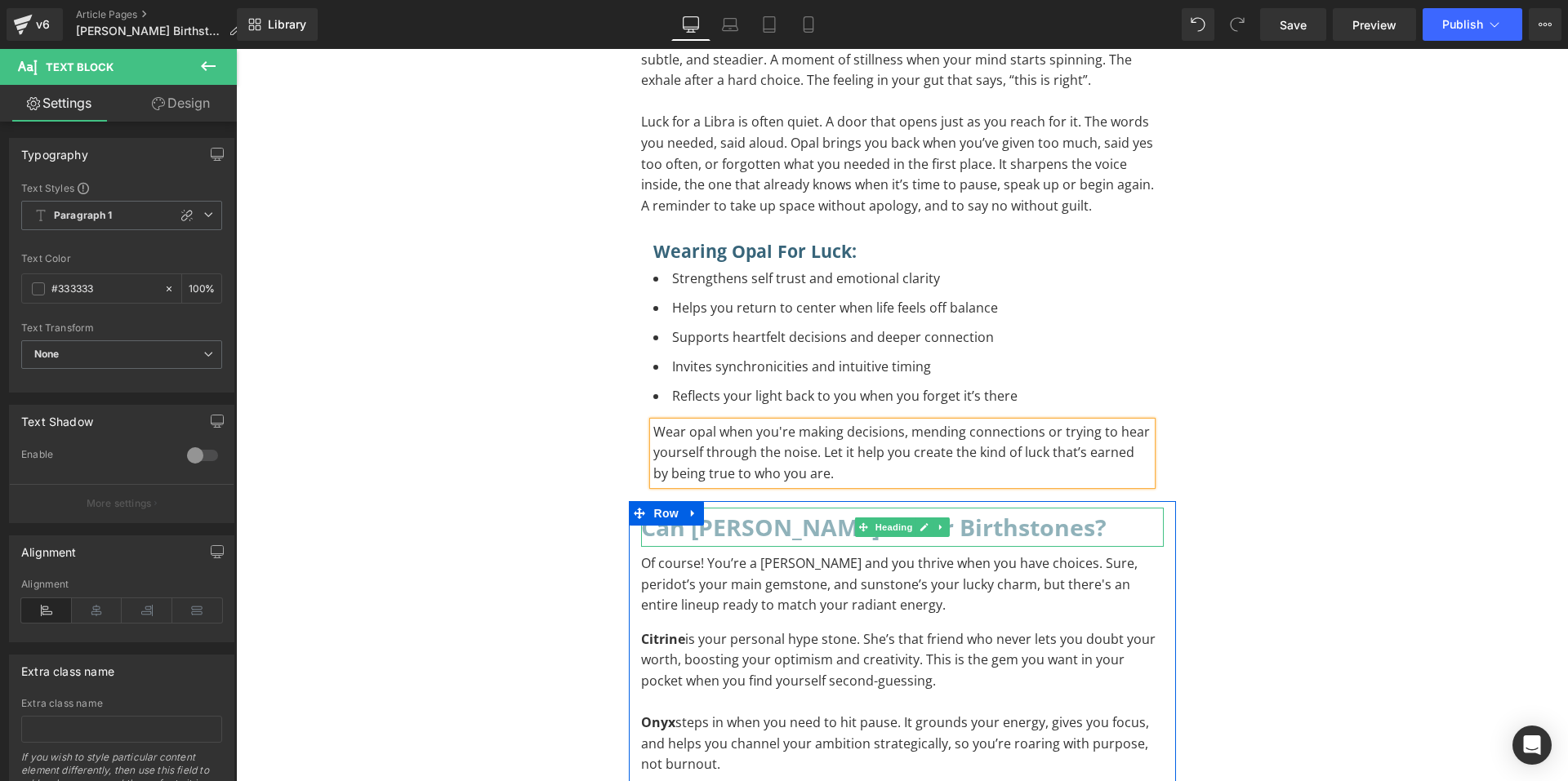
click at [1037, 507] on h2 "Can Leo Wear Other Birthstones?" at bounding box center [902, 527] width 523 height 40
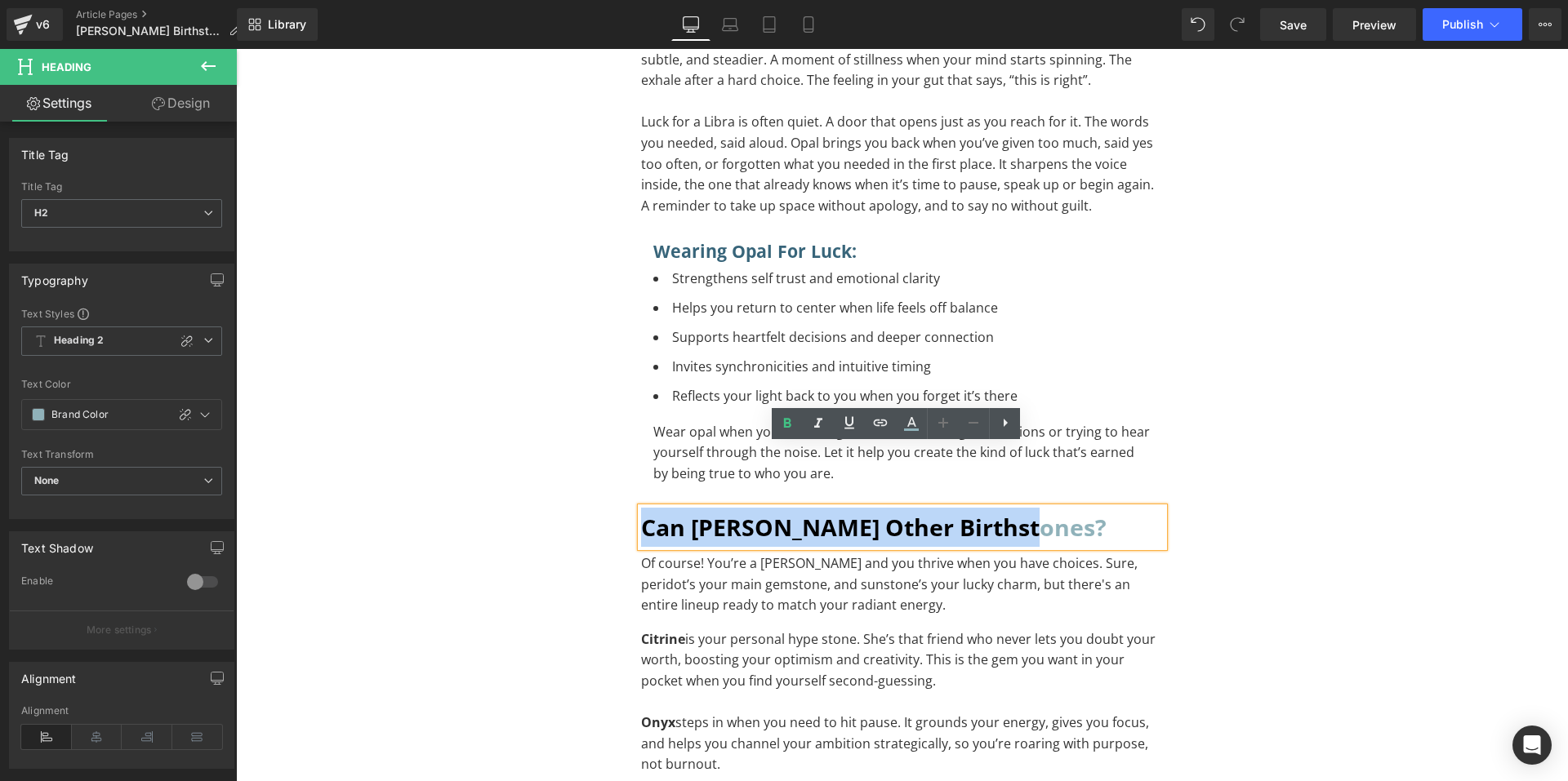
drag, startPoint x: 1033, startPoint y: 466, endPoint x: 634, endPoint y: 449, distance: 399.4
click at [641, 507] on div "Can Leo Wear Other Birthstones?" at bounding box center [902, 527] width 523 height 40
drag, startPoint x: 655, startPoint y: 463, endPoint x: 1024, endPoint y: 487, distance: 369.8
click at [1024, 507] on div "Can Leo Wear Other Birthstones?" at bounding box center [902, 527] width 523 height 40
paste div "To enrich screen reader interactions, please activate Accessibility in Grammarl…"
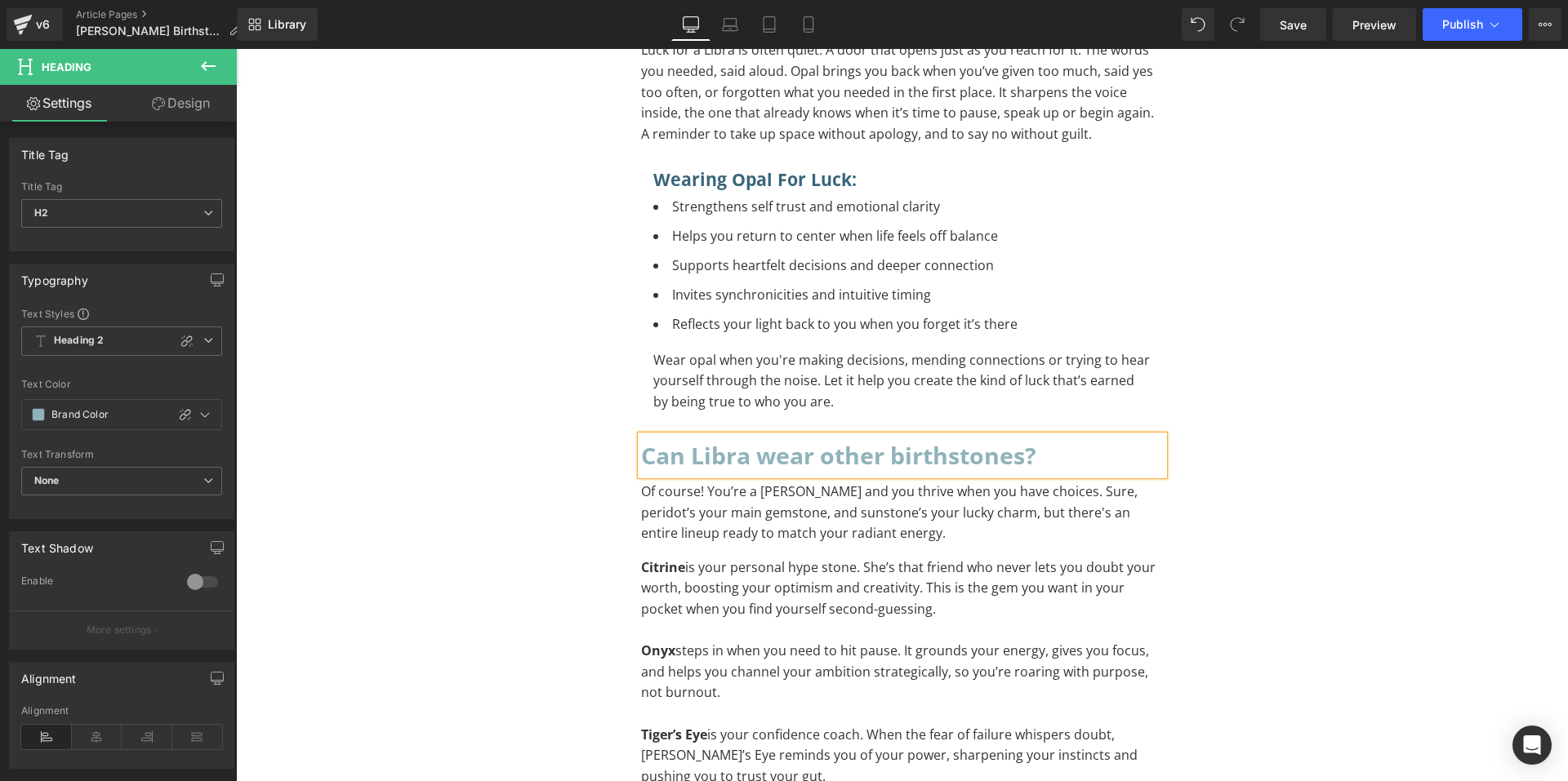
scroll to position [3103, 0]
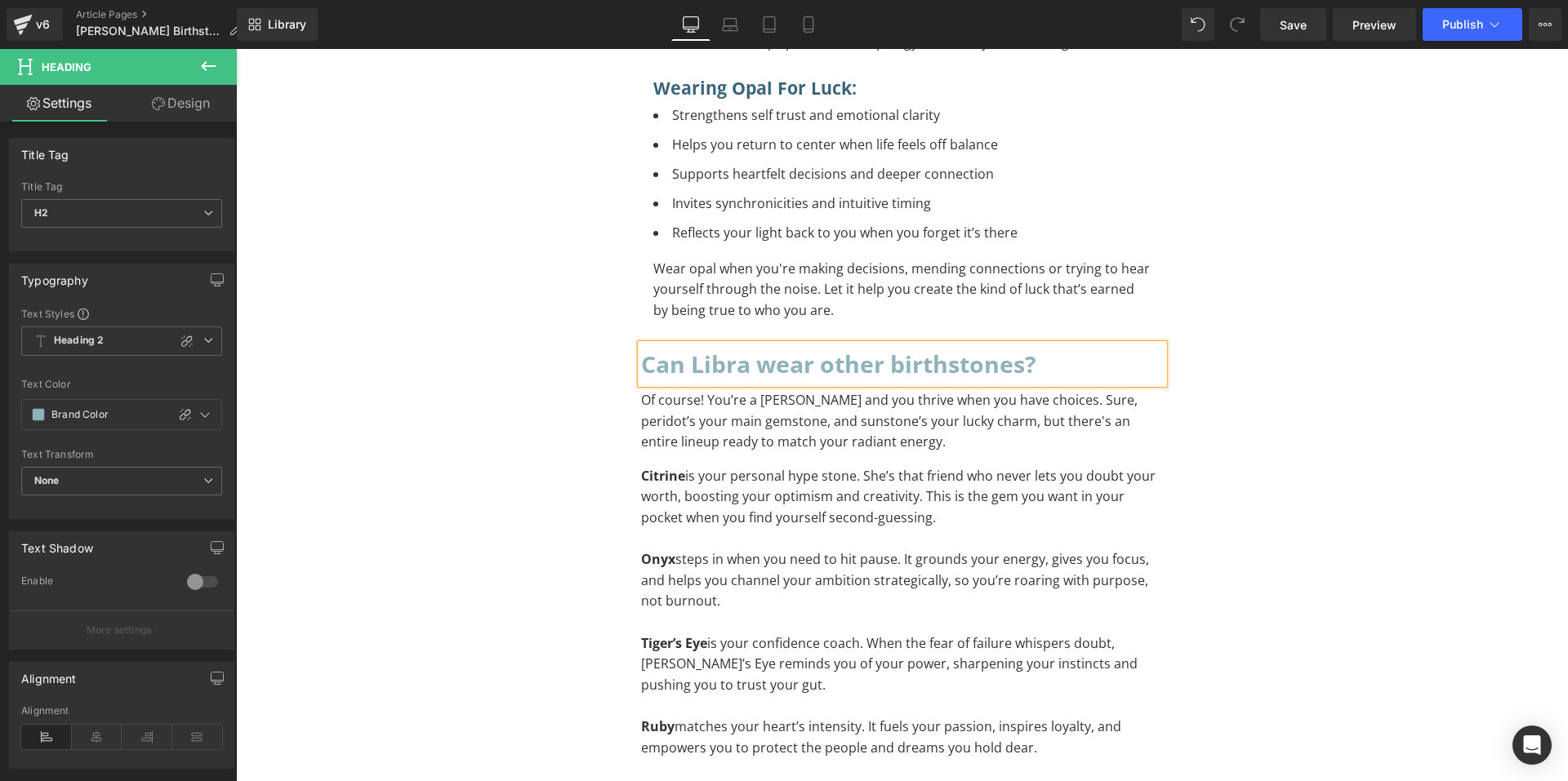
click at [792, 550] on p "Onyx steps in when you need to hit pause. It grounds your energy, gives you foc…" at bounding box center [902, 581] width 523 height 63
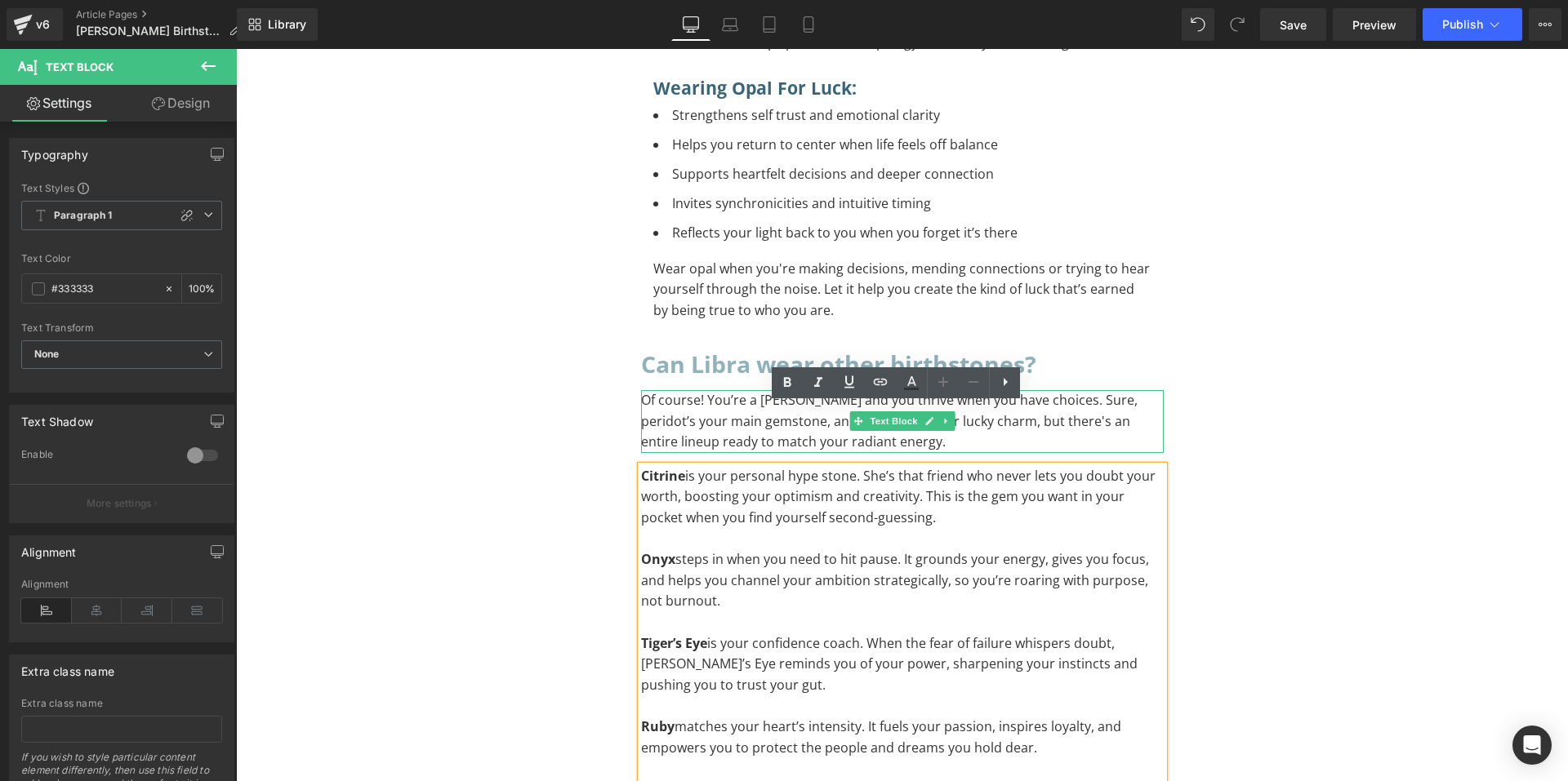
click at [1087, 390] on p "Of course! You’re a Leo and you thrive when you have choices. Sure, peridot’s y…" at bounding box center [902, 421] width 523 height 63
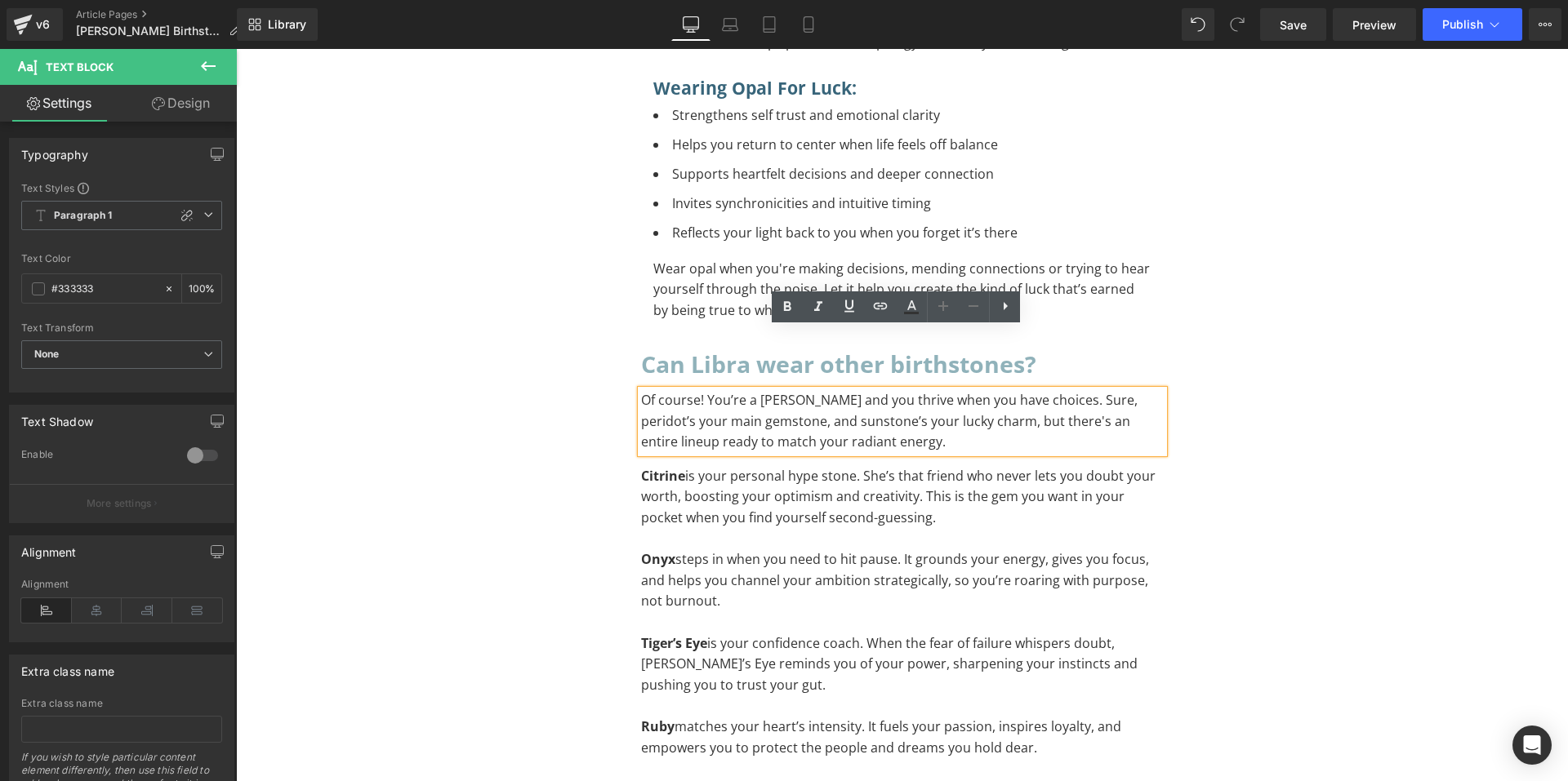
click at [1087, 390] on p "Of course! You’re a Leo and you thrive when you have choices. Sure, peridot’s y…" at bounding box center [902, 421] width 523 height 63
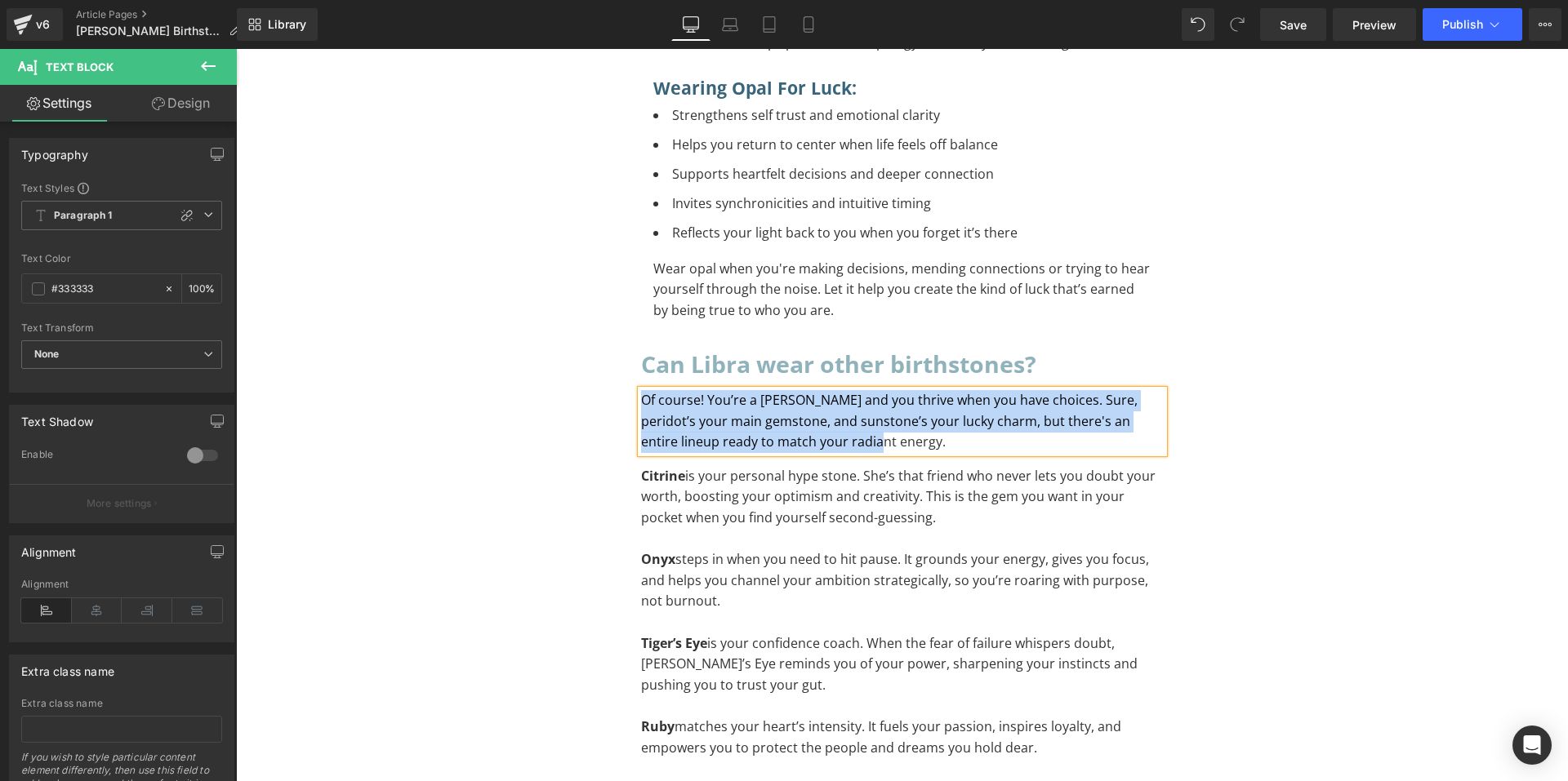
paste div "To enrich screen reader interactions, please activate Accessibility in Grammarl…"
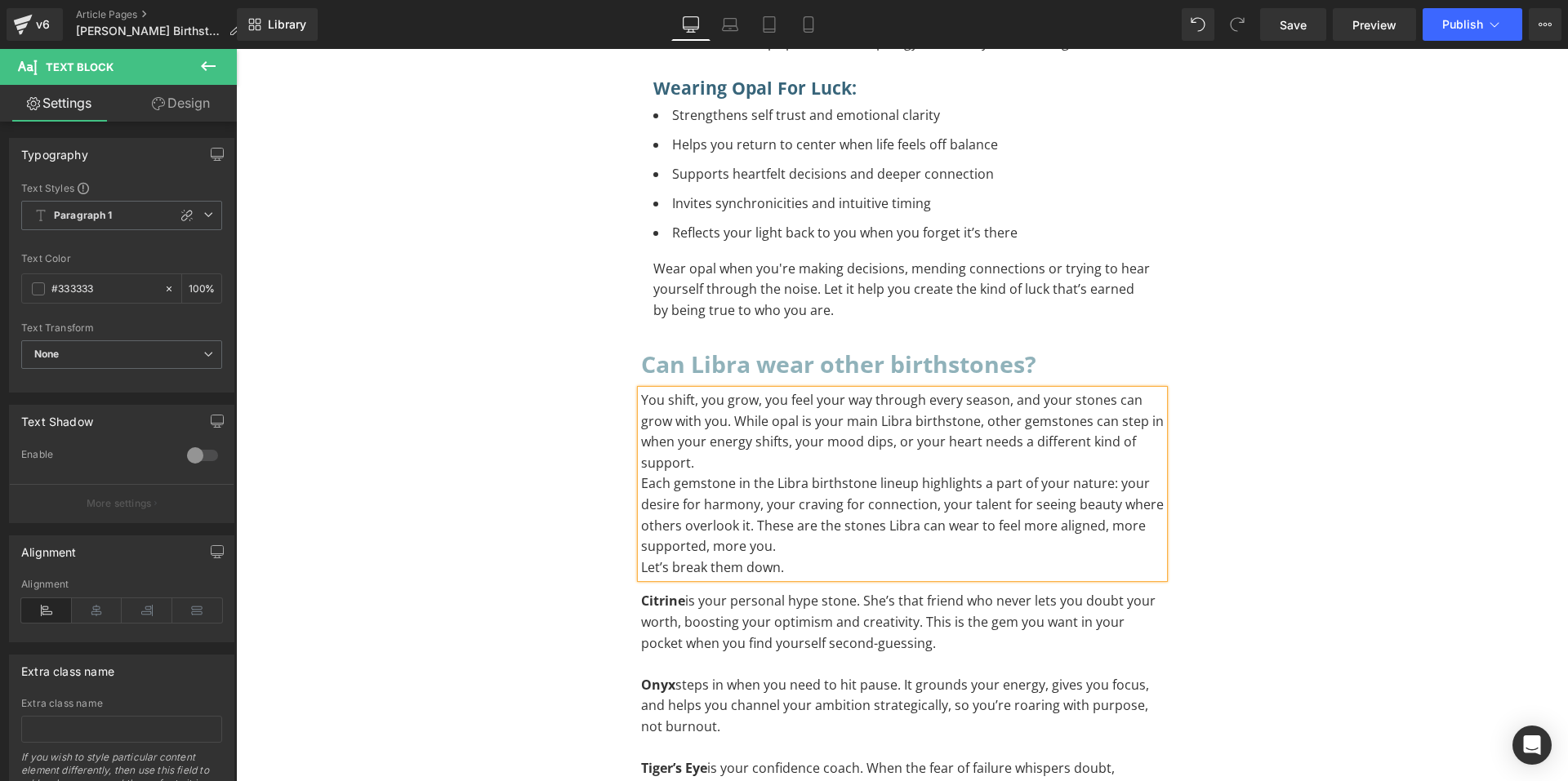
click at [750, 392] on p "You shift, you grow, you feel your way through every season, and your stones ca…" at bounding box center [902, 432] width 523 height 83
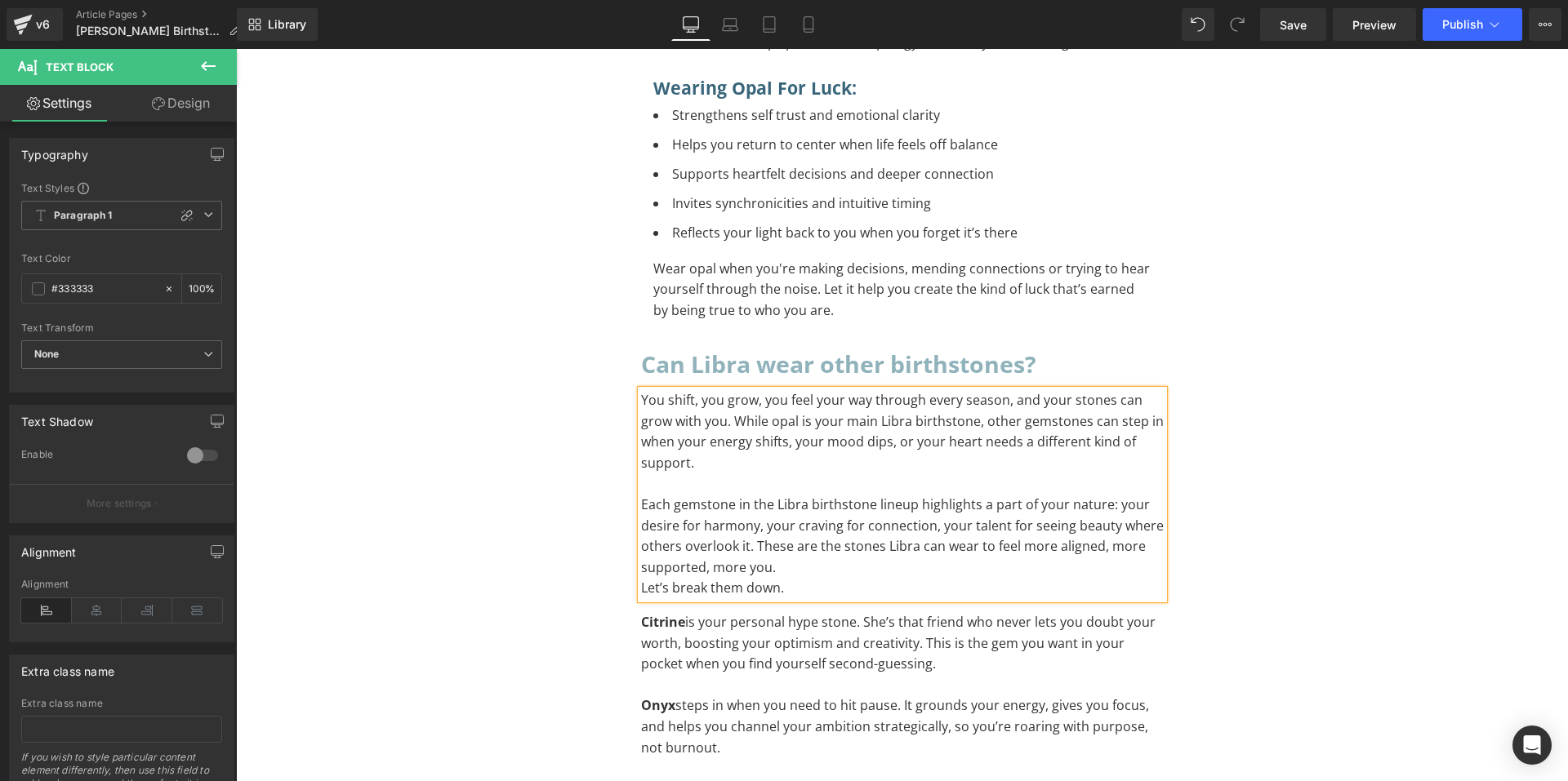
click at [783, 512] on p "Each gemstone in the Libra birthstone lineup highlights a part of your nature: …" at bounding box center [902, 536] width 523 height 83
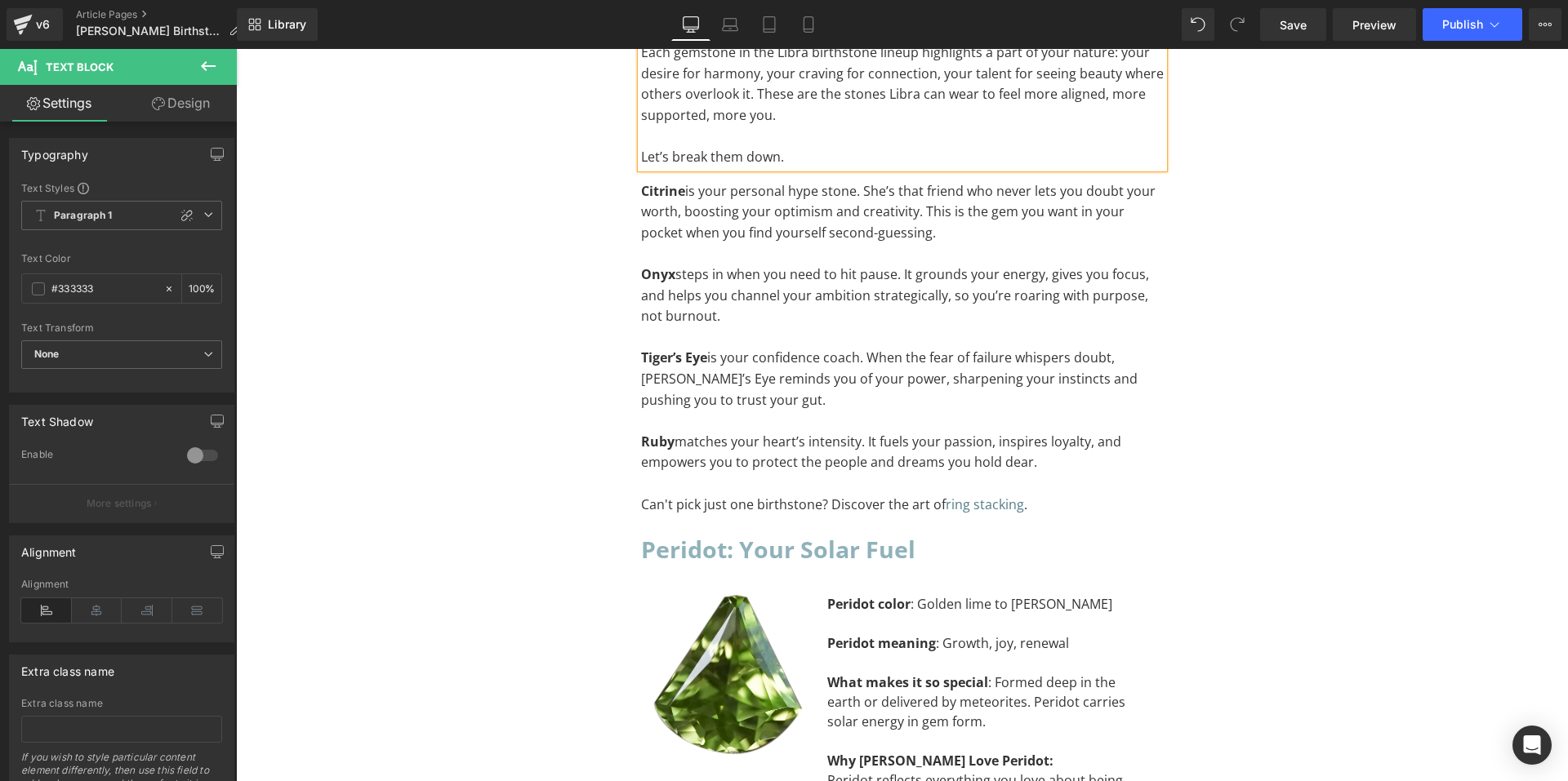
scroll to position [3512, 0]
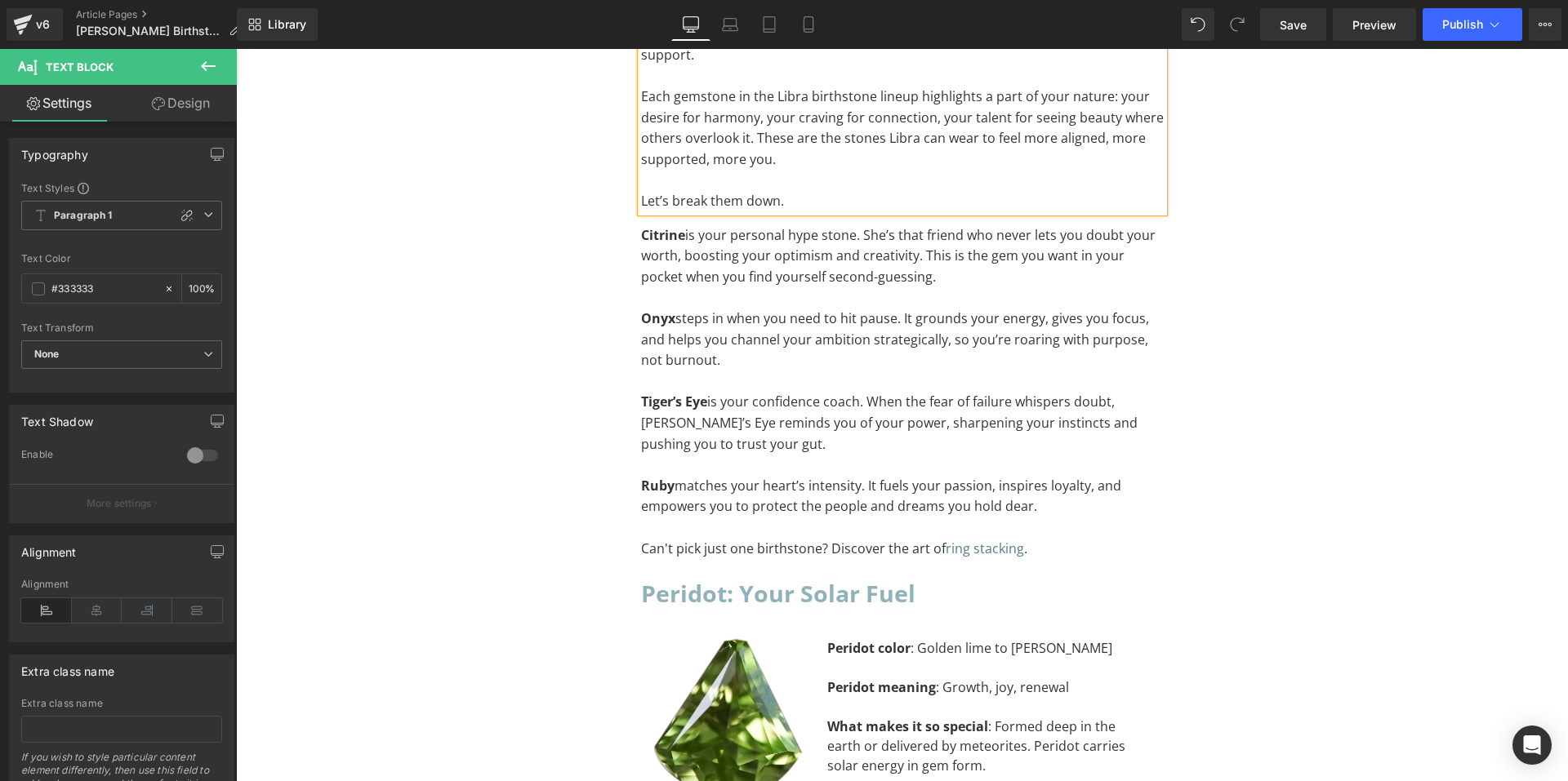
click at [758, 308] on p "Onyx steps in when you need to hit pause. It grounds your energy, gives you foc…" at bounding box center [902, 339] width 523 height 63
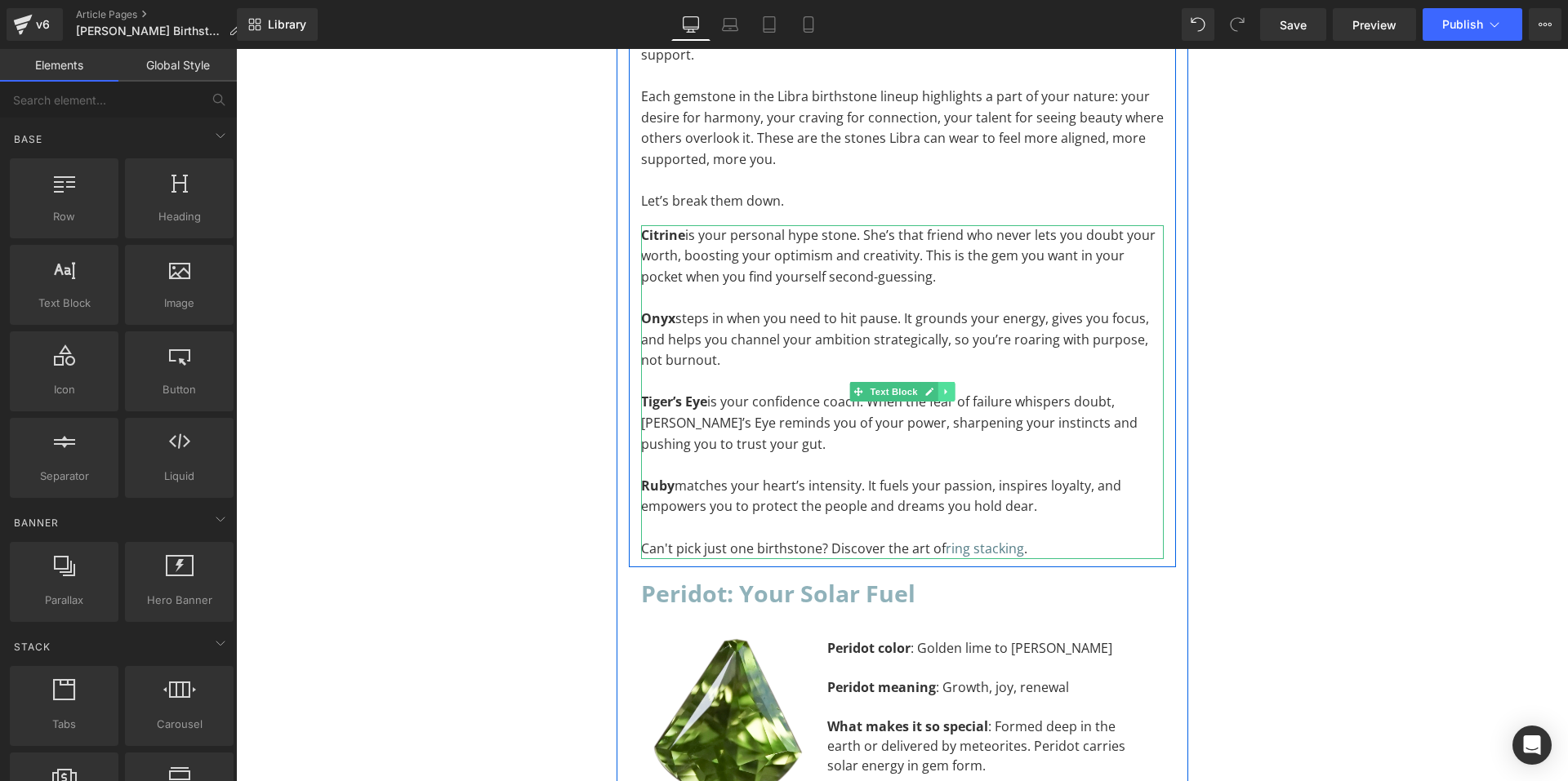
click at [940, 382] on link at bounding box center [946, 391] width 17 height 19
click at [950, 387] on icon at bounding box center [954, 391] width 9 height 10
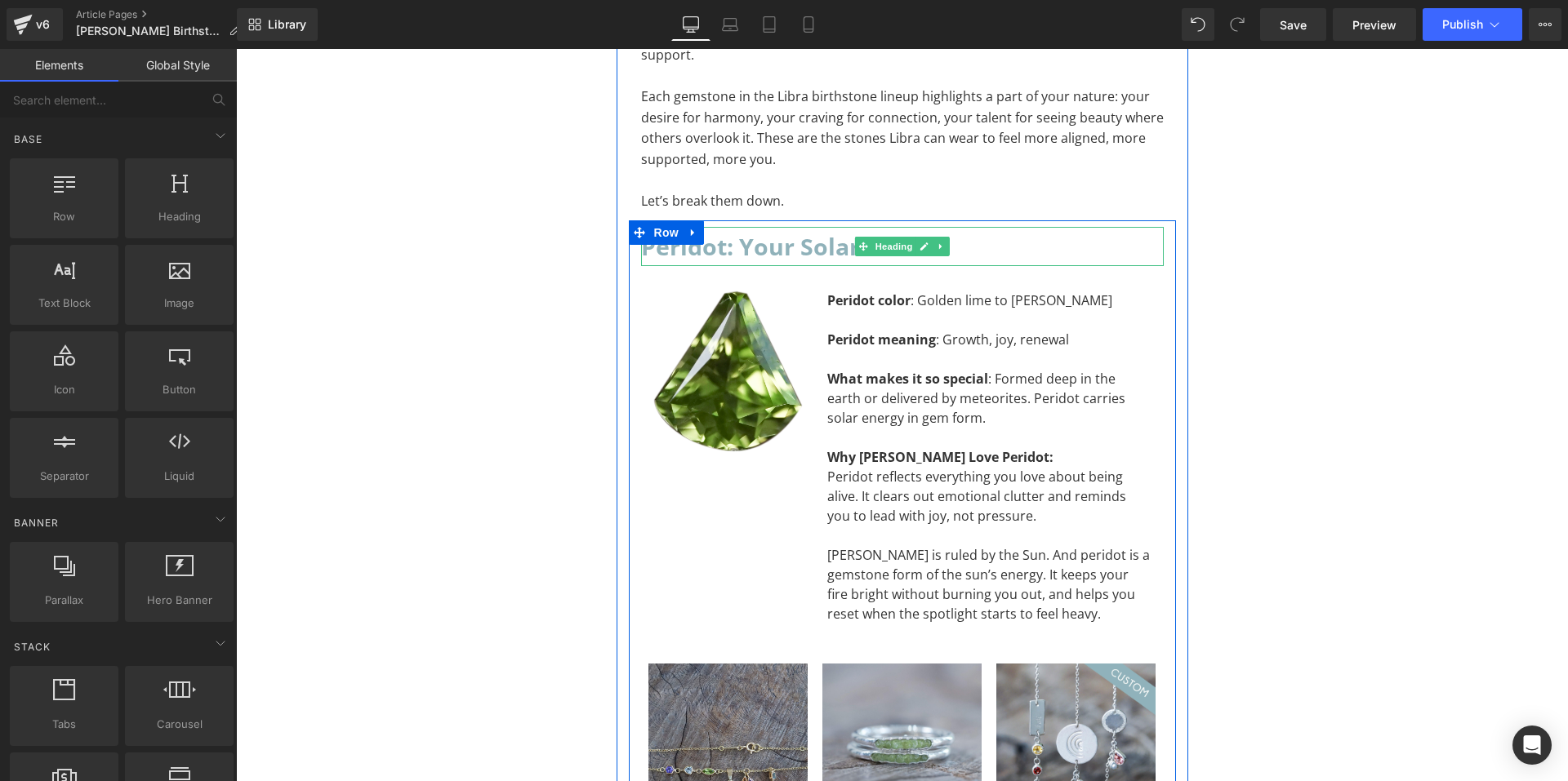
click at [992, 227] on h2 "Peridot: Your Solar Fuel" at bounding box center [902, 246] width 523 height 40
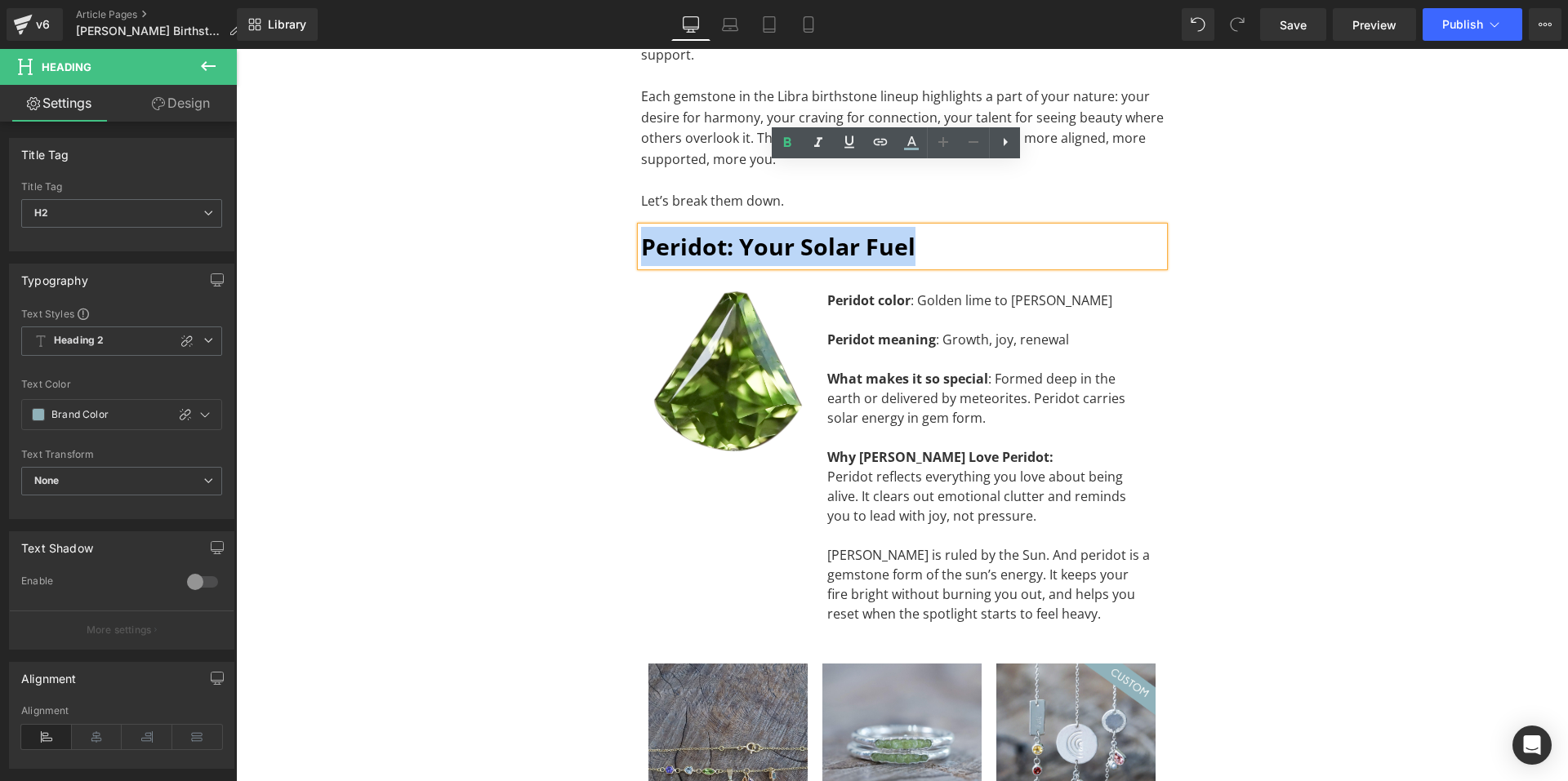
drag, startPoint x: 940, startPoint y: 187, endPoint x: 636, endPoint y: 181, distance: 304.1
click at [641, 227] on h2 "Peridot: Your Solar Fuel" at bounding box center [902, 246] width 523 height 40
paste div "To enrich screen reader interactions, please activate Accessibility in Grammarl…"
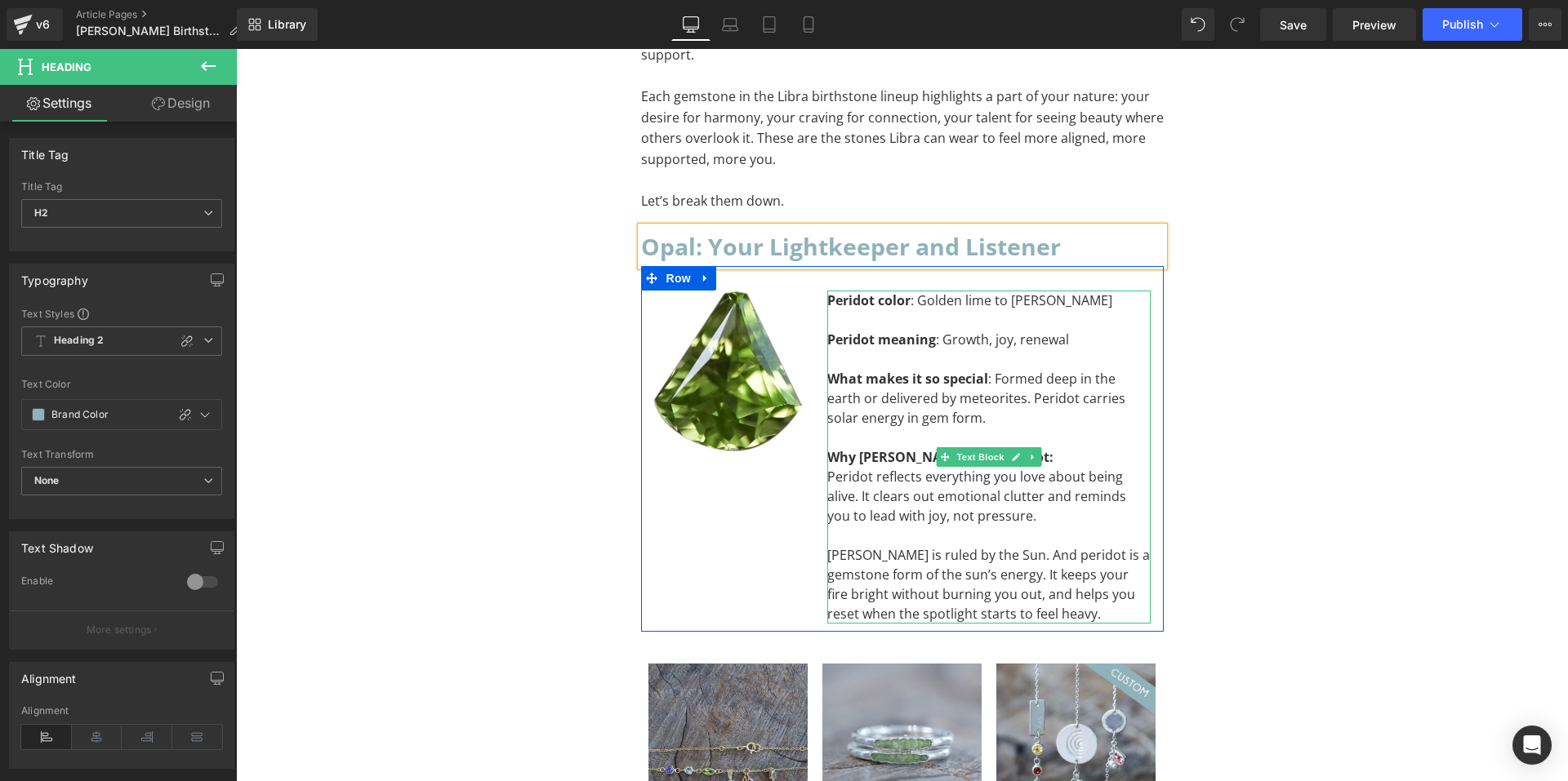
click at [1011, 467] on div "Peridot reflects everything you love about being alive. It clears out emotional…" at bounding box center [989, 496] width 324 height 59
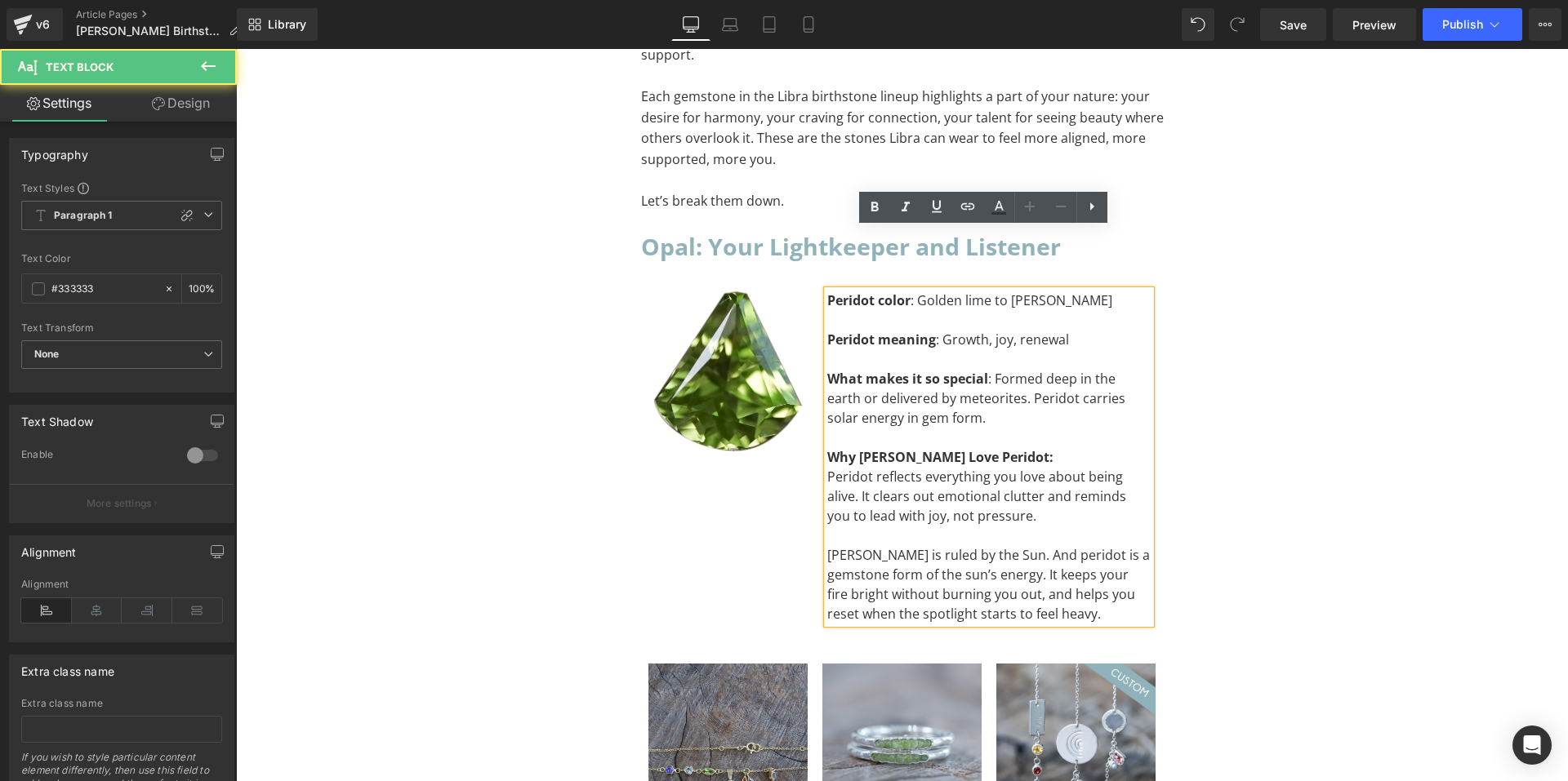
click at [1010, 467] on div "Peridot reflects everything you love about being alive. It clears out emotional…" at bounding box center [989, 496] width 324 height 59
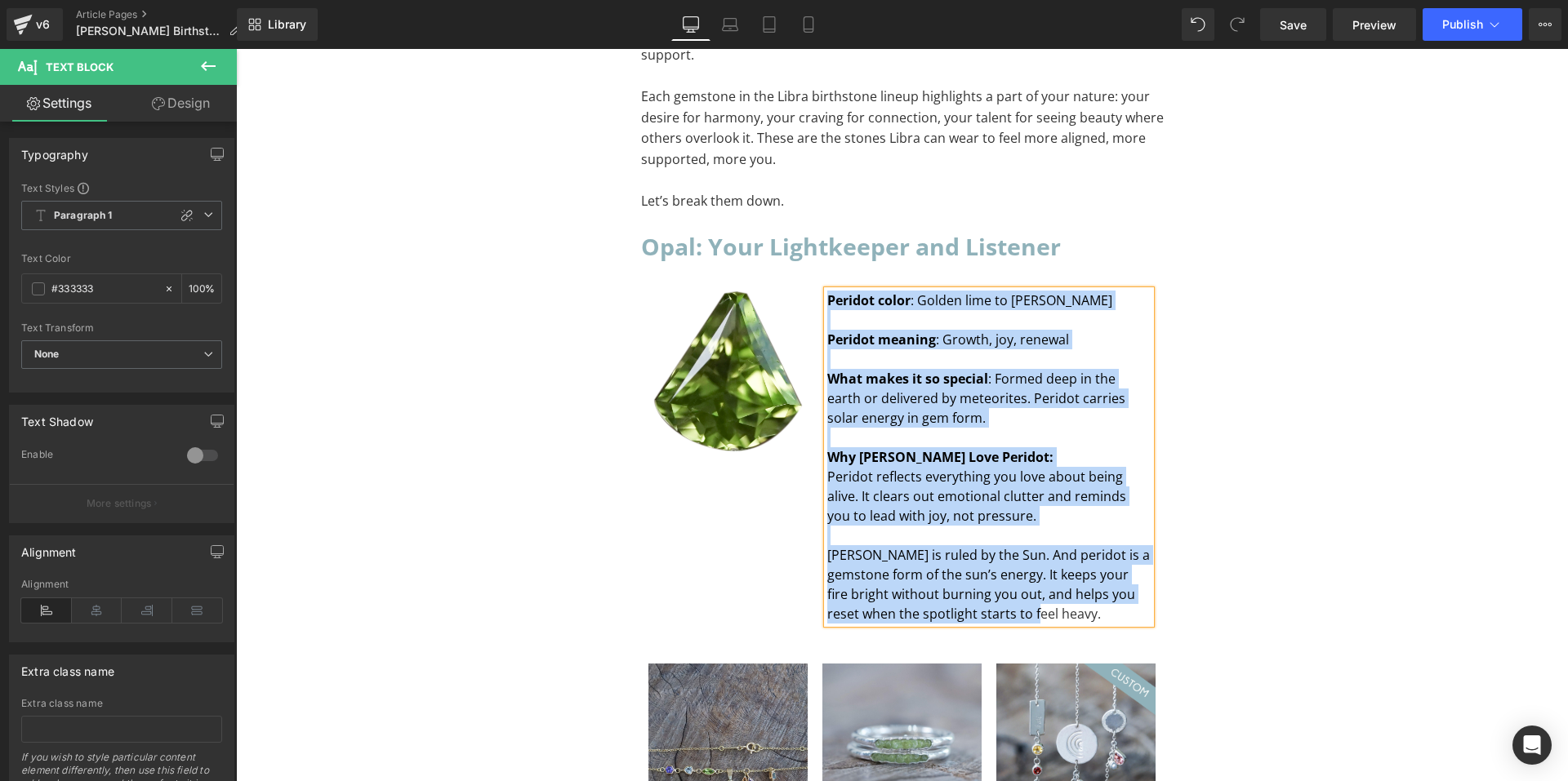
paste div "To enrich screen reader interactions, please activate Accessibility in Grammarl…"
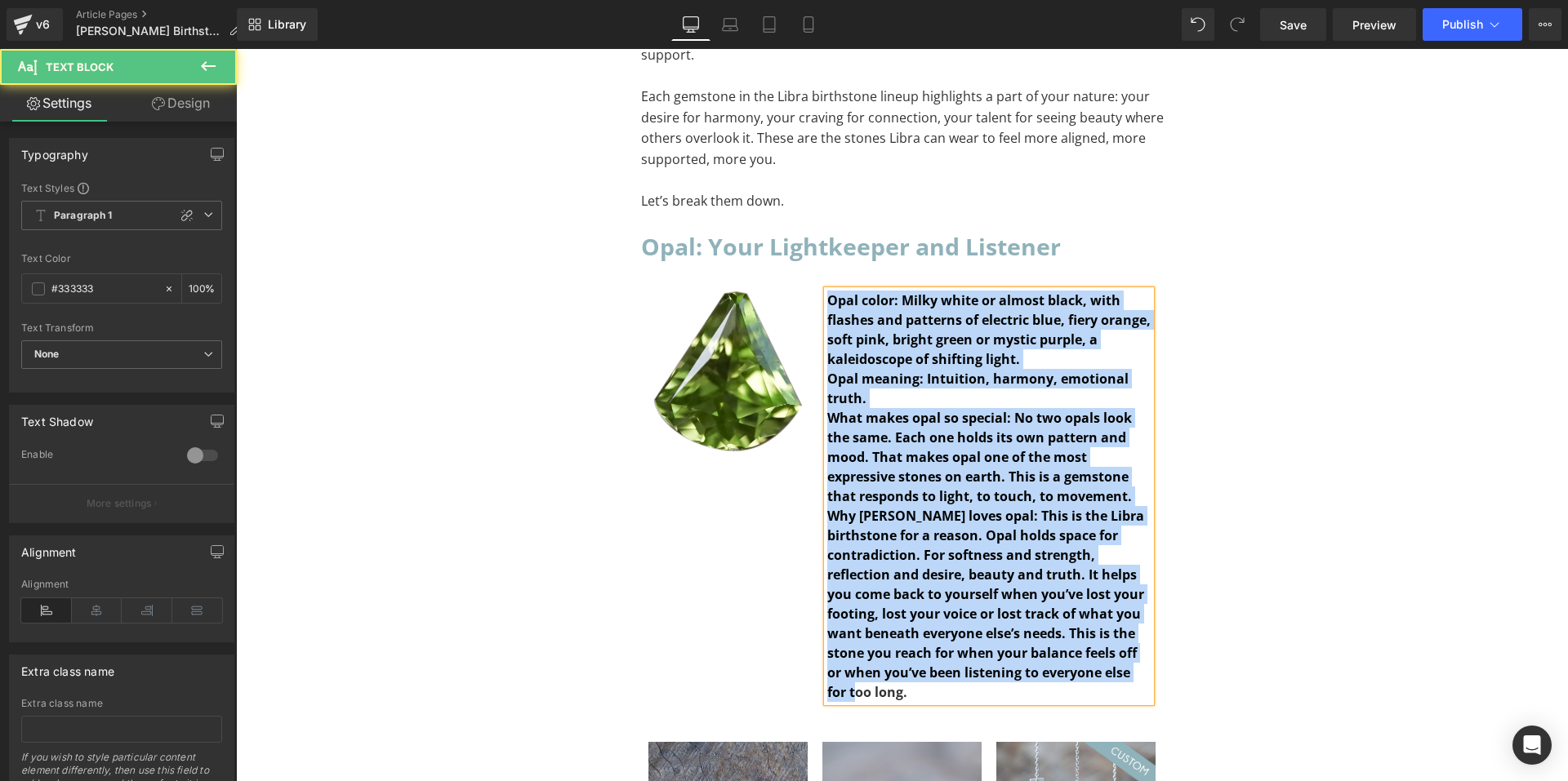
click at [1121, 608] on div "Why Libra loves opal: This is the Libra birthstone for a reason. Opal holds spa…" at bounding box center [989, 604] width 324 height 196
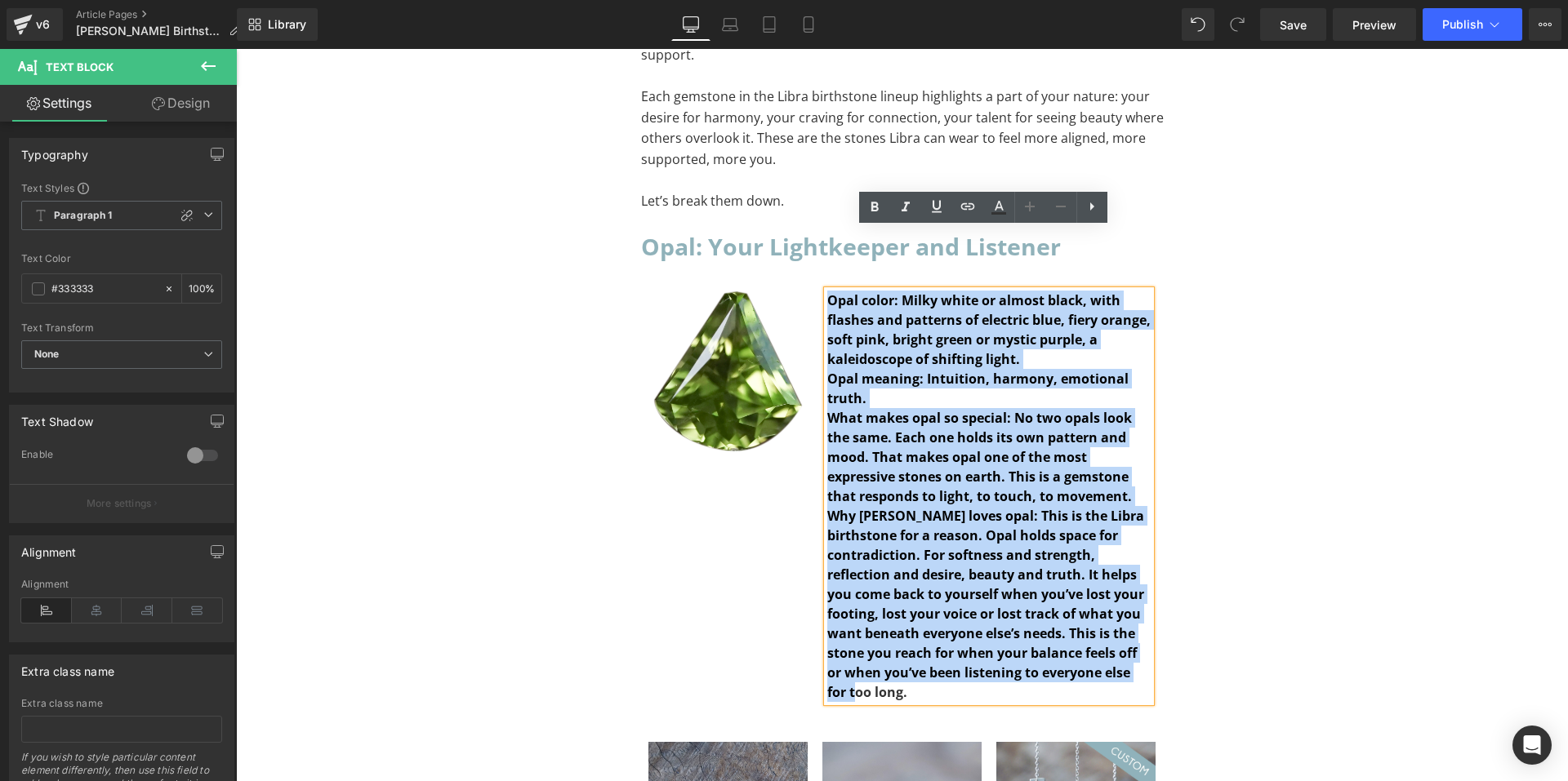
drag, startPoint x: 1113, startPoint y: 610, endPoint x: 822, endPoint y: 245, distance: 466.8
click at [828, 291] on div "Opal color: Milky white or almost black, with flashes and patterns of electric …" at bounding box center [989, 497] width 324 height 412
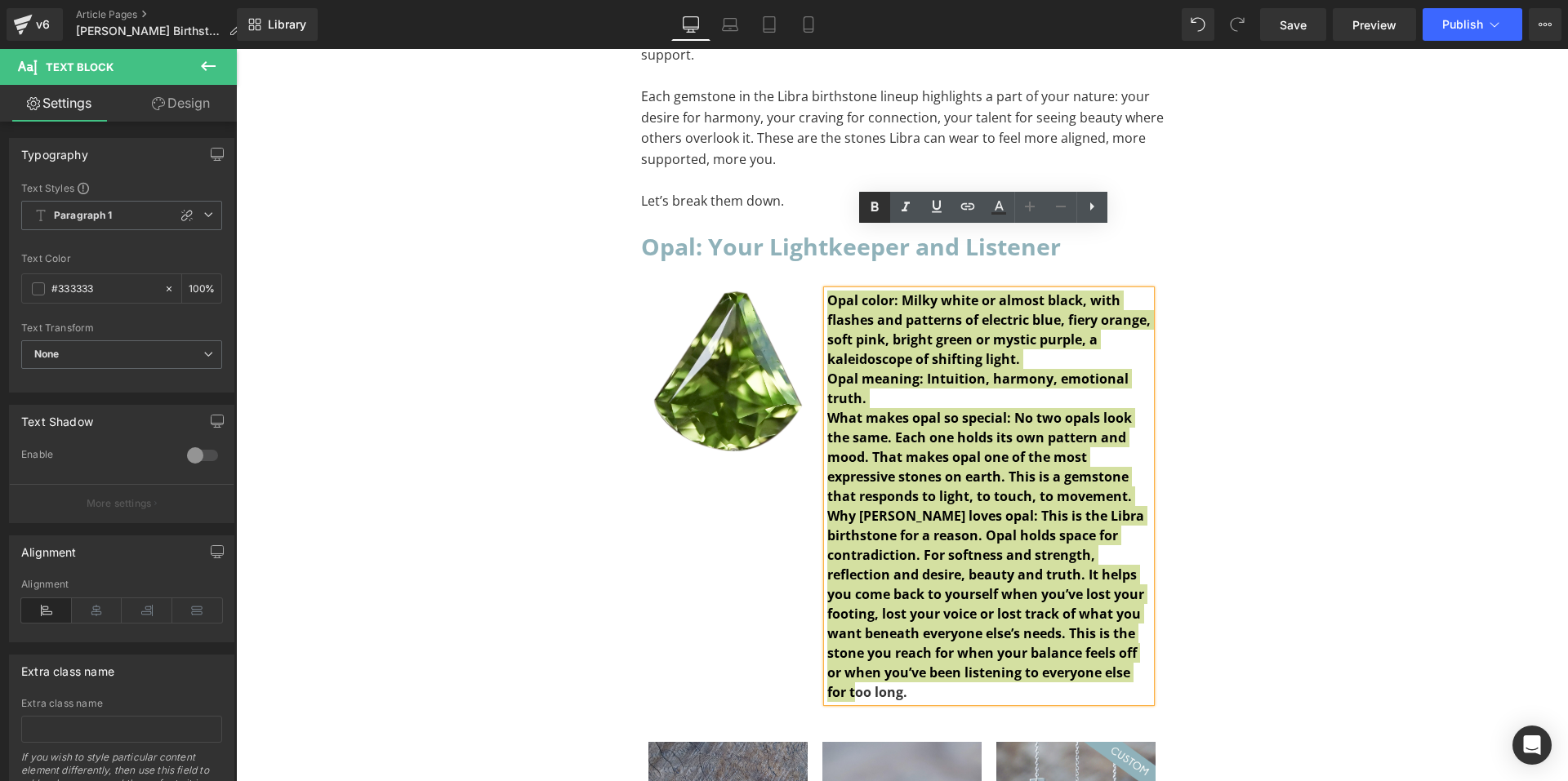
click at [876, 206] on icon at bounding box center [875, 207] width 8 height 10
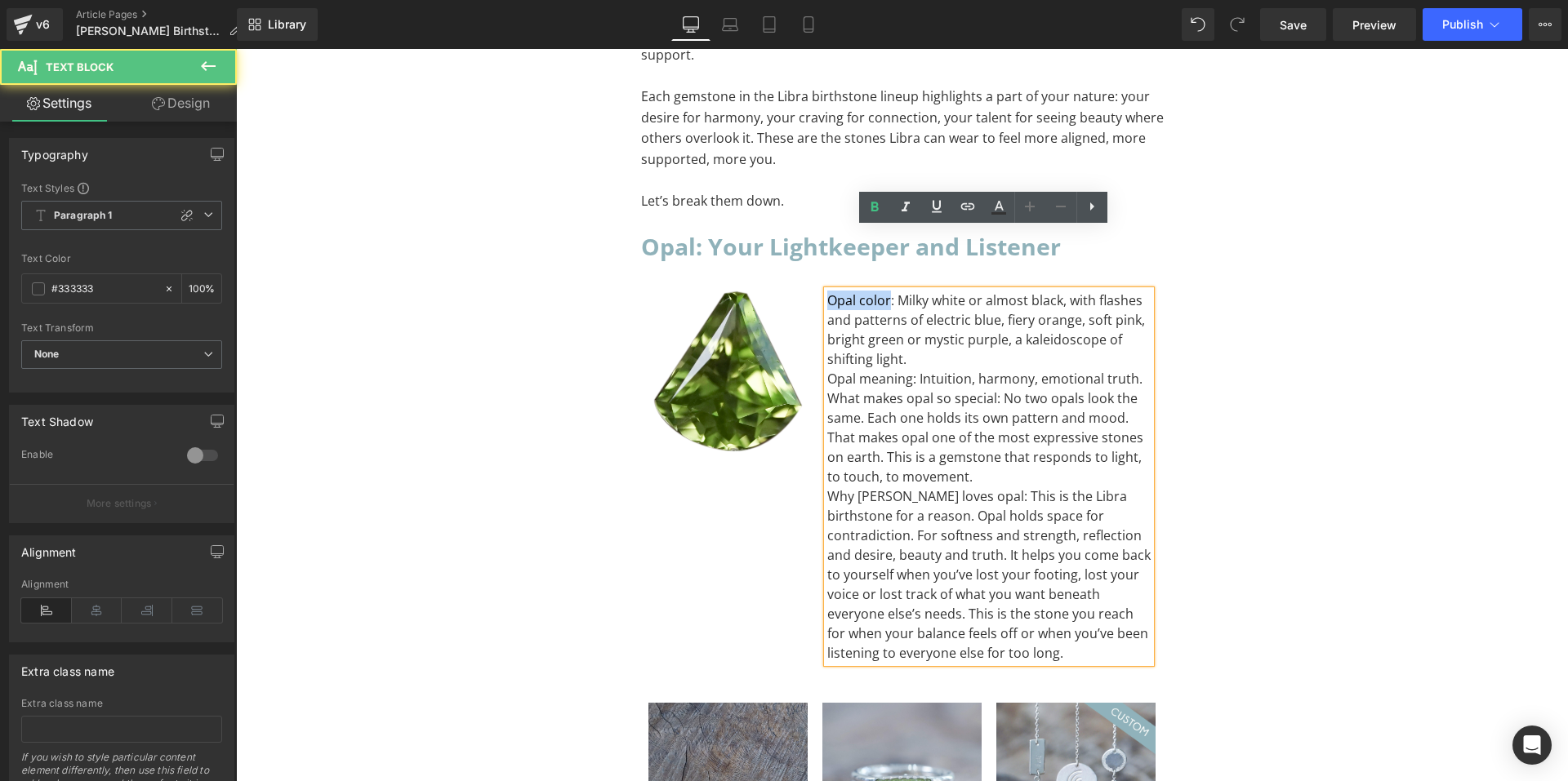
drag, startPoint x: 884, startPoint y: 239, endPoint x: 812, endPoint y: 237, distance: 72.0
click at [815, 291] on div "Opal color: Milky white or almost black, with flashes and patterns of electric …" at bounding box center [989, 477] width 349 height 372
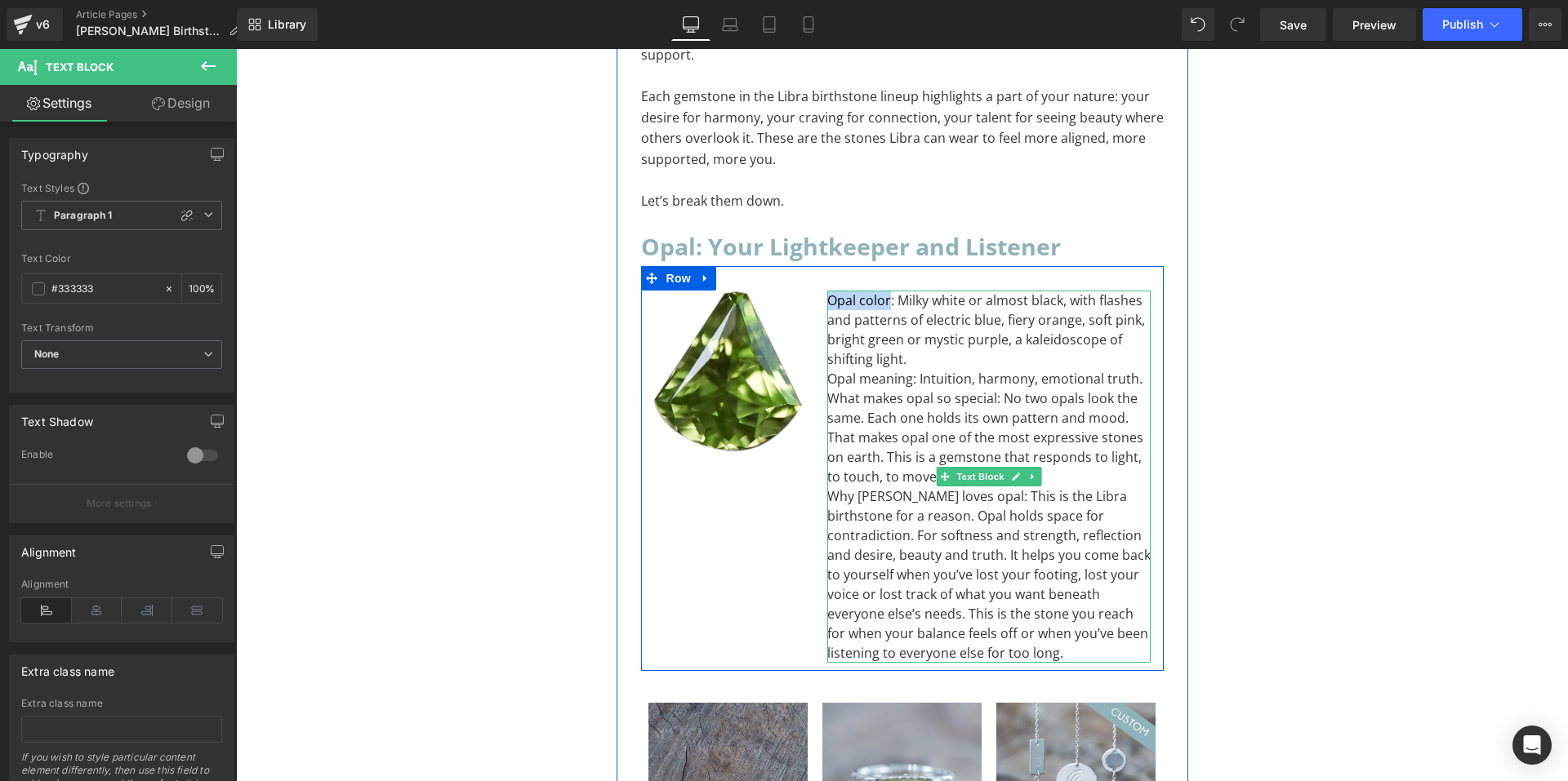
click at [883, 291] on div "Opal color: Milky white or almost black, with flashes and patterns of electric …" at bounding box center [989, 330] width 324 height 78
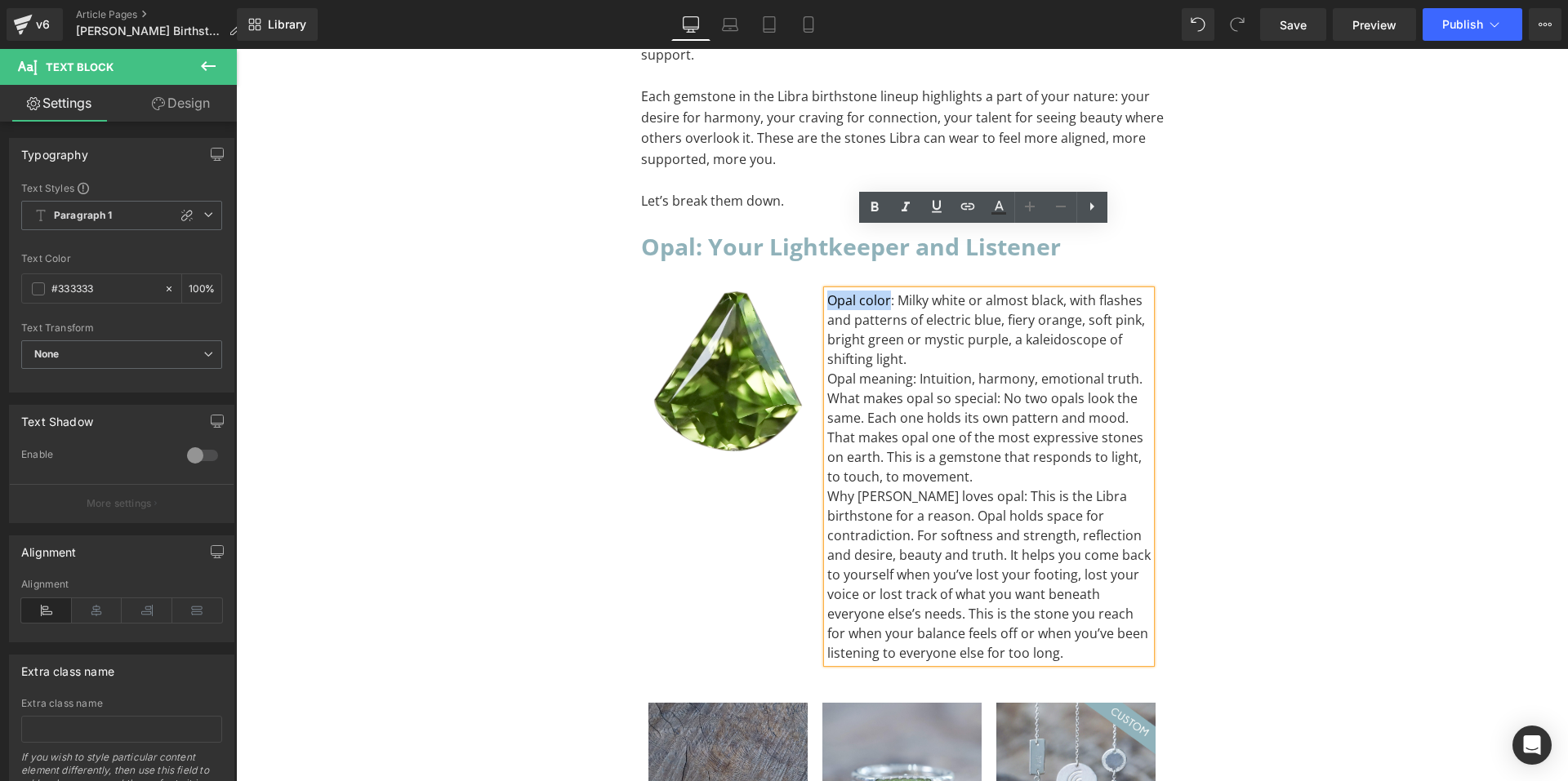
drag, startPoint x: 883, startPoint y: 242, endPoint x: 824, endPoint y: 243, distance: 59.0
click at [828, 291] on div "Opal color: Milky white or almost black, with flashes and patterns of electric …" at bounding box center [989, 330] width 324 height 78
click at [880, 211] on icon at bounding box center [875, 207] width 19 height 19
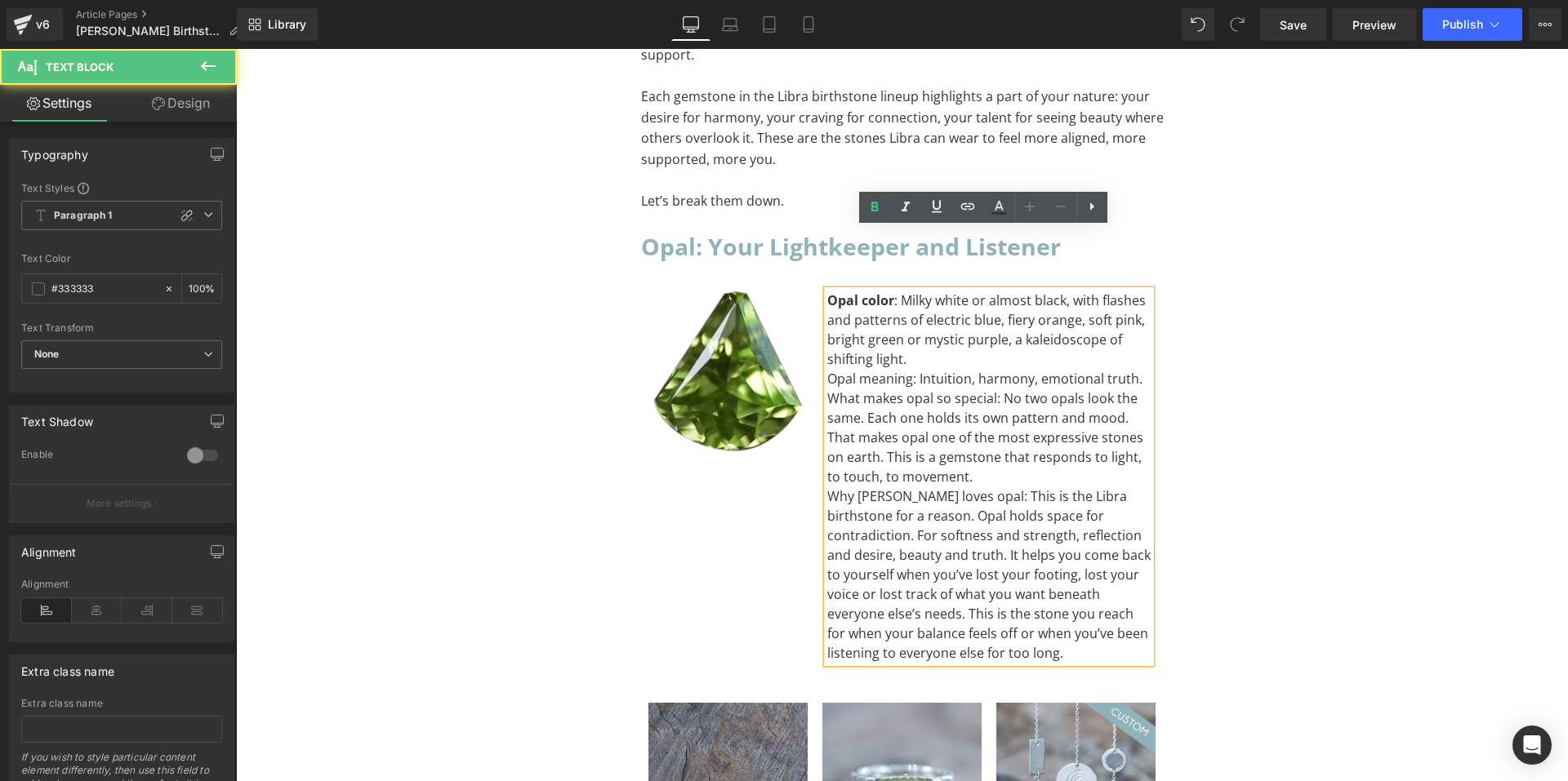
click at [918, 299] on div "Opal color : Milky white or almost black, with flashes and patterns of electric…" at bounding box center [989, 330] width 324 height 78
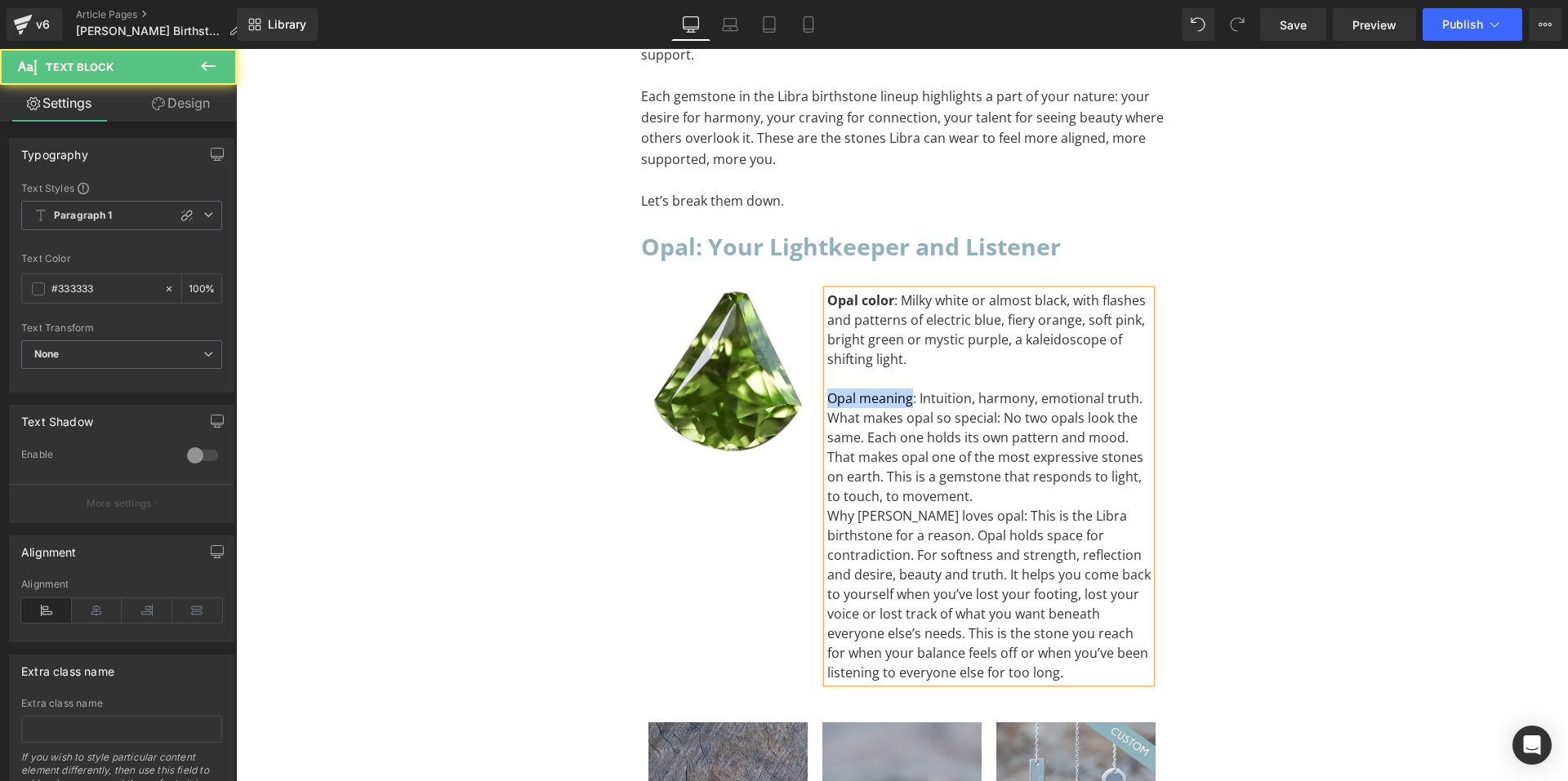
drag, startPoint x: 905, startPoint y: 336, endPoint x: 814, endPoint y: 331, distance: 91.1
click at [815, 331] on div "Opal color : Milky white or almost black, with flashes and patterns of electric…" at bounding box center [989, 487] width 349 height 392
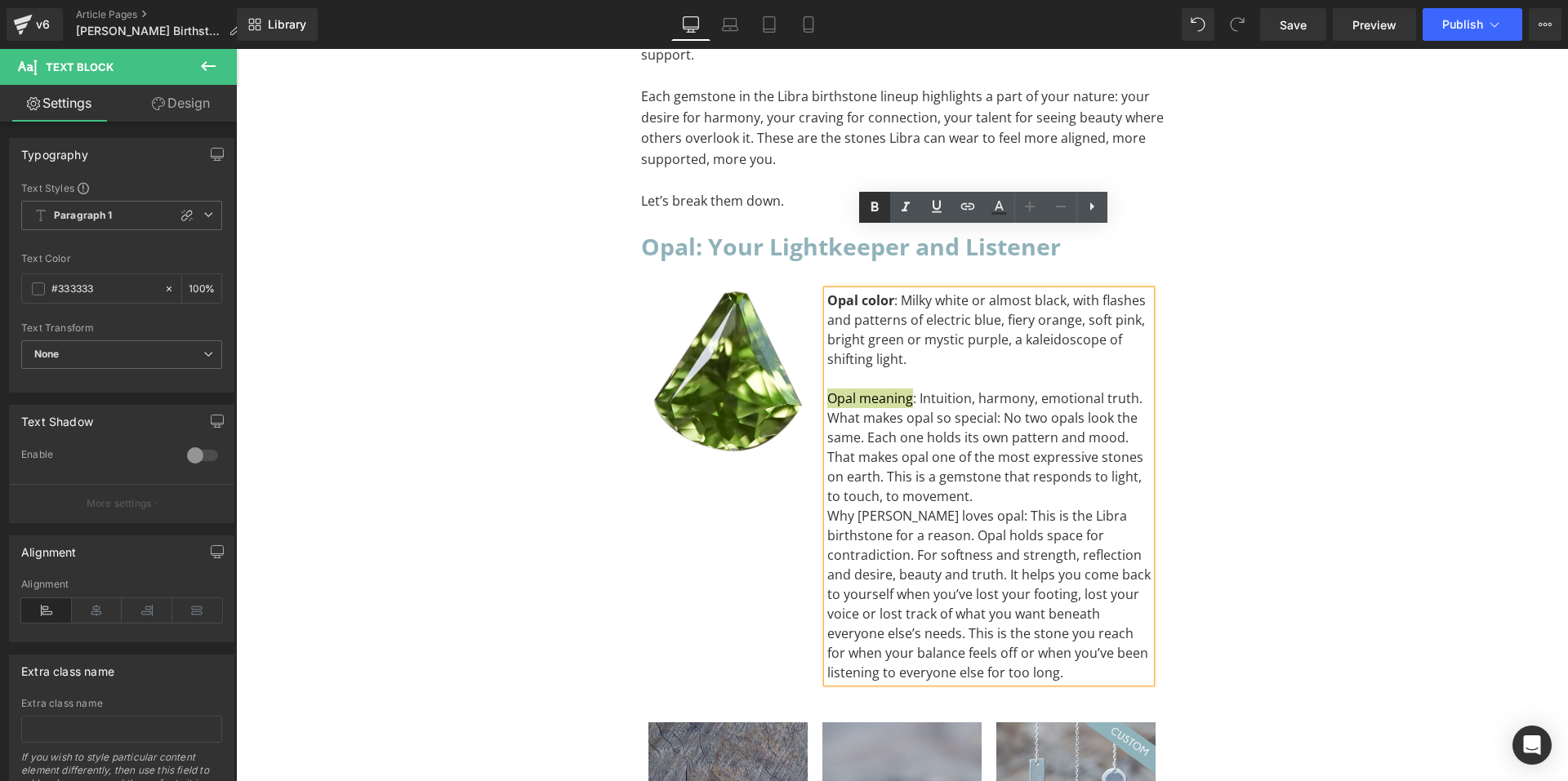
click at [867, 203] on icon at bounding box center [875, 207] width 19 height 19
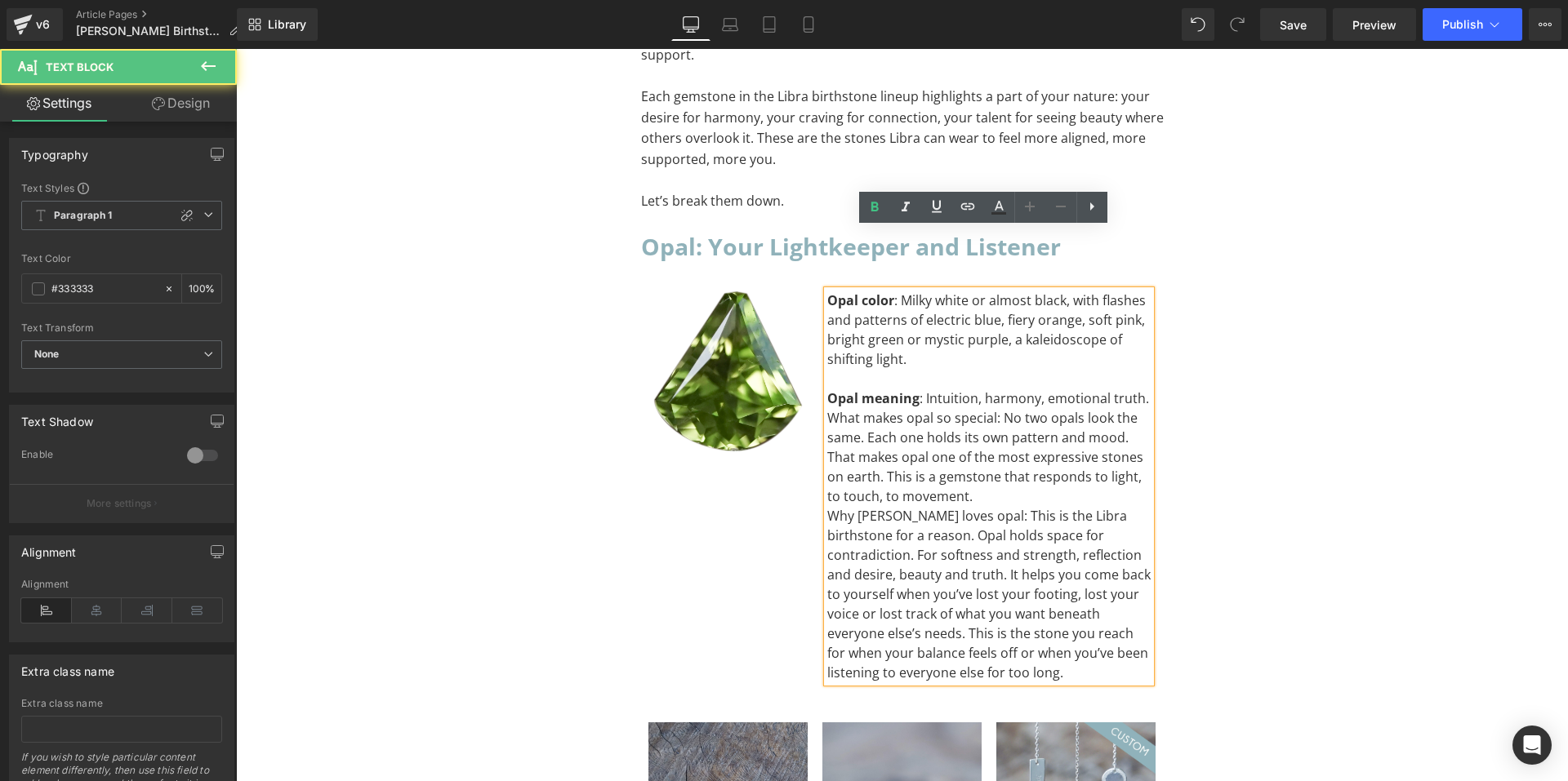
click at [981, 432] on div "What makes opal so special: No two opals look the same. Each one holds its own …" at bounding box center [989, 456] width 324 height 98
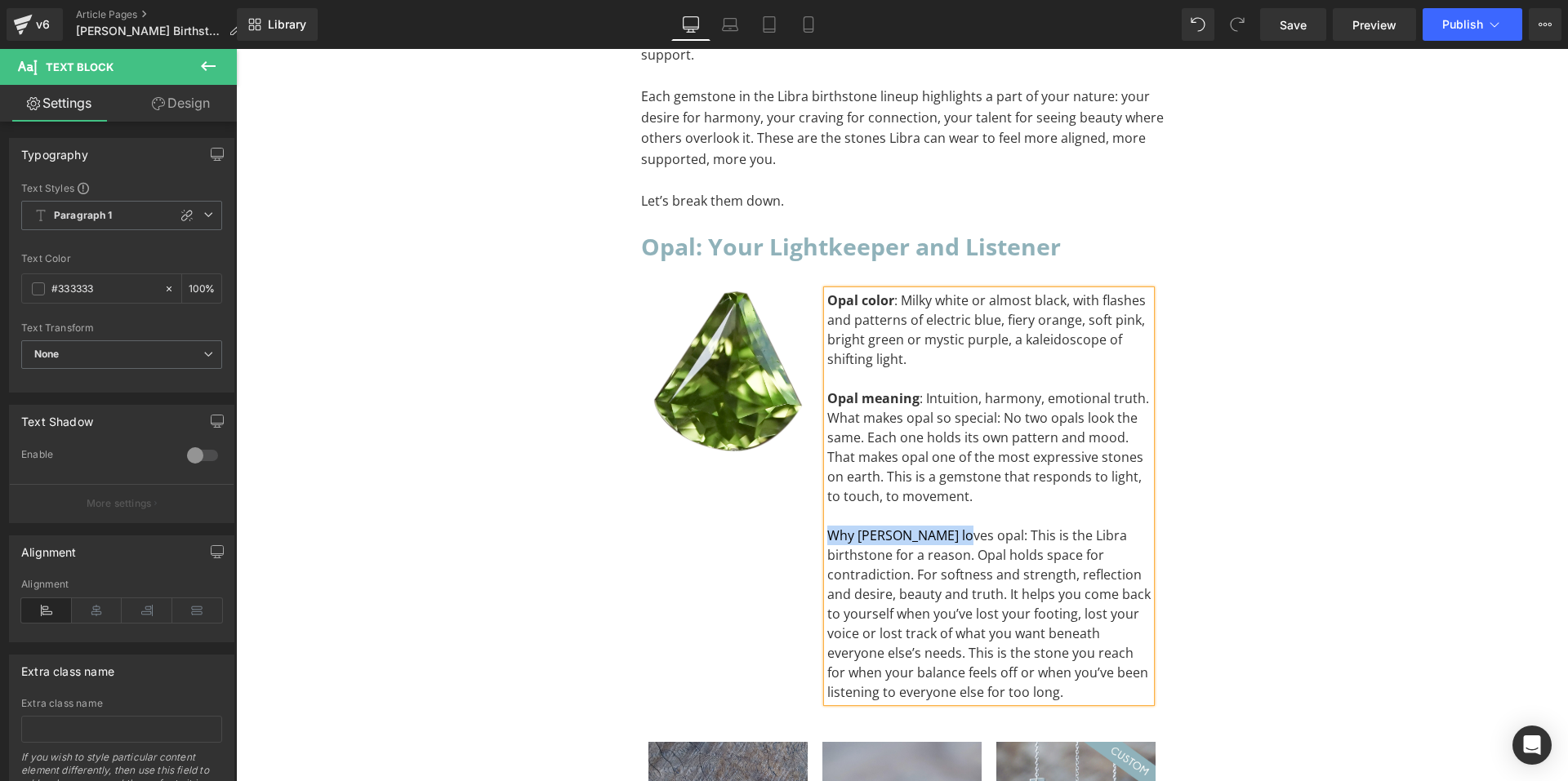
drag, startPoint x: 944, startPoint y: 468, endPoint x: 824, endPoint y: 467, distance: 120.0
click at [828, 526] on div "Why Libra loves opal: This is the Libra birthstone for a reason. Opal holds spa…" at bounding box center [989, 614] width 324 height 176
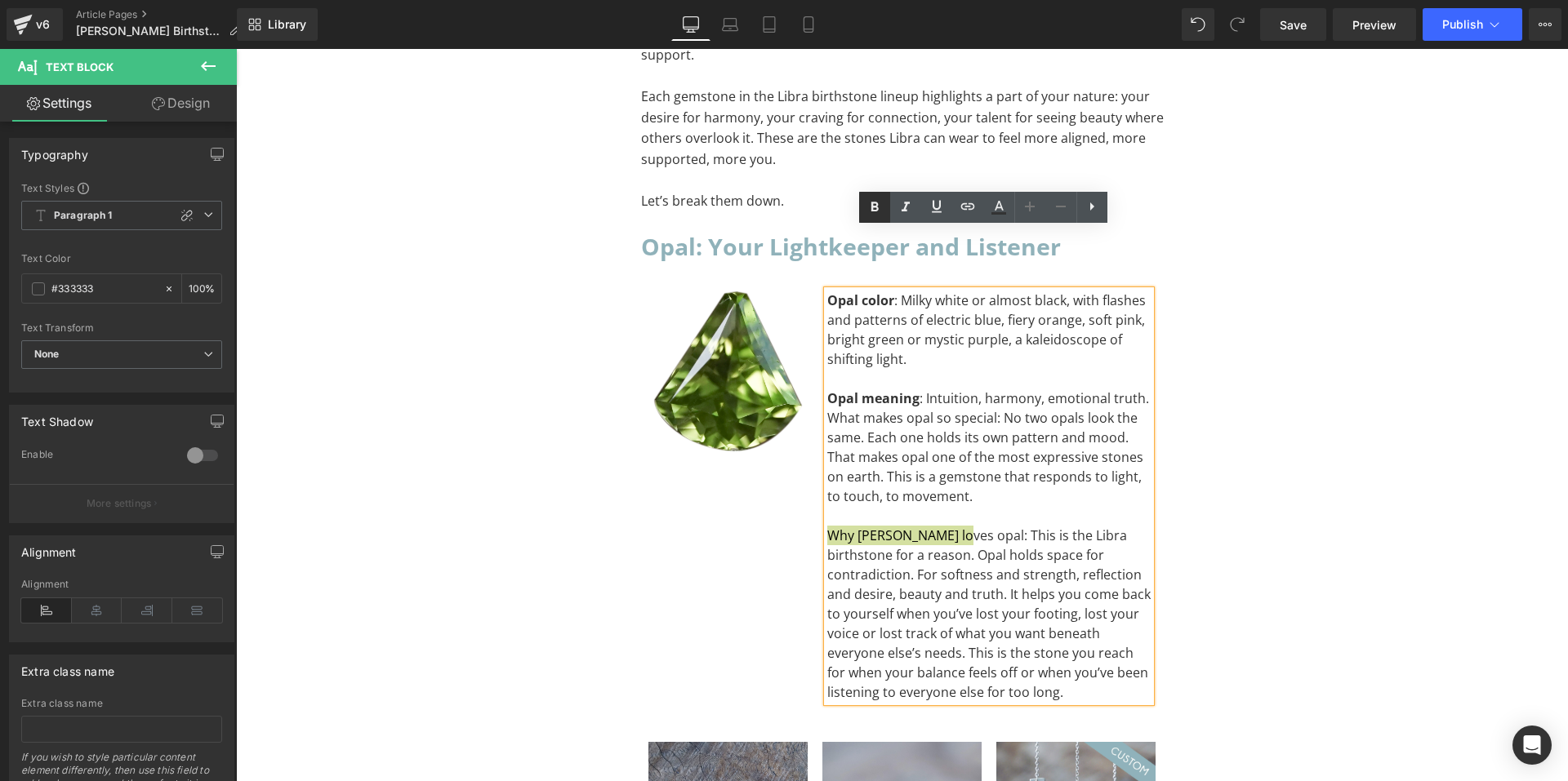
click at [881, 206] on icon at bounding box center [875, 207] width 19 height 19
click at [1139, 389] on div "Opal meaning : Intuition, harmony, emotional truth." at bounding box center [989, 398] width 324 height 19
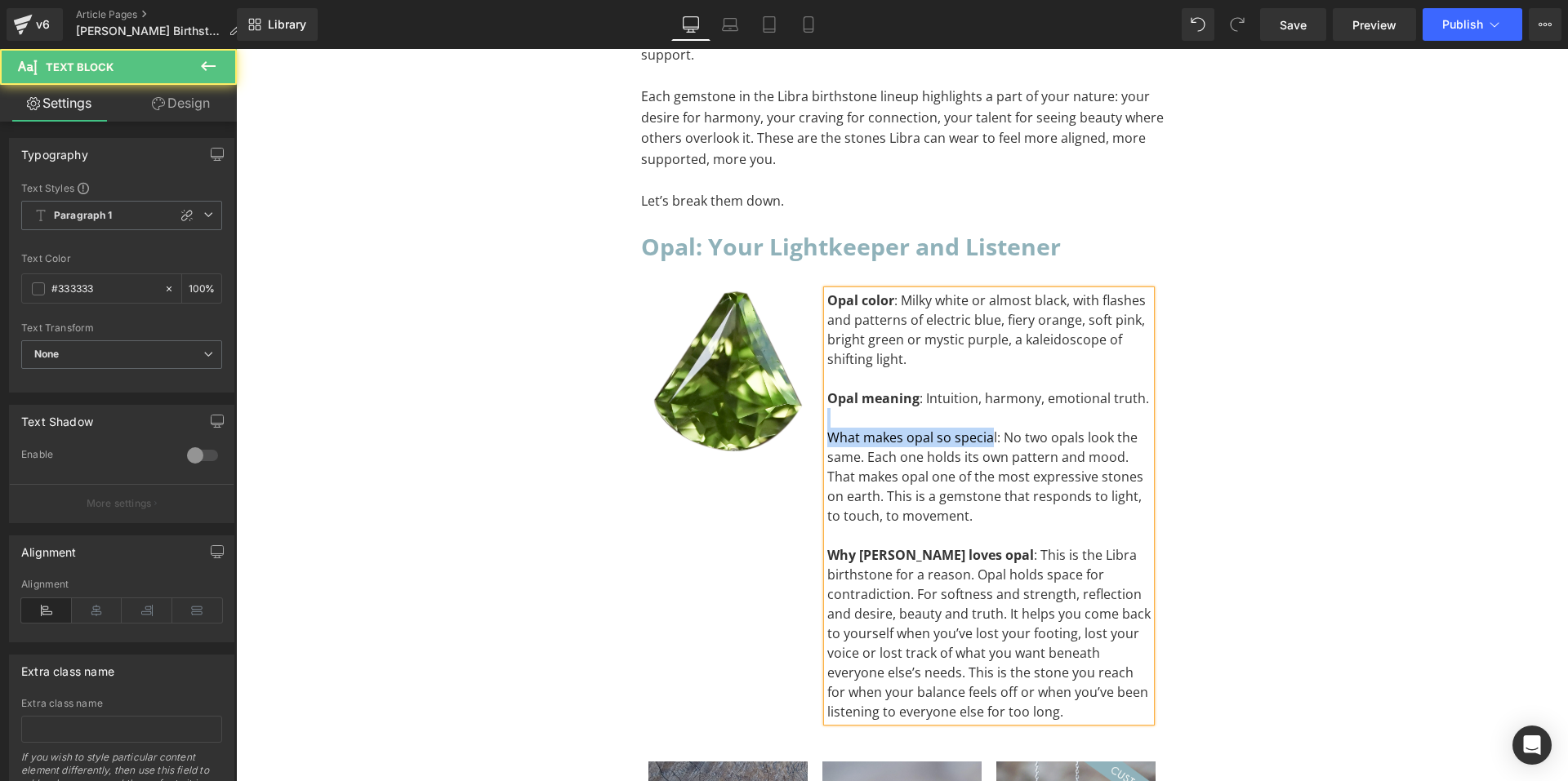
drag, startPoint x: 980, startPoint y: 375, endPoint x: 876, endPoint y: 360, distance: 105.1
click at [876, 360] on div "Opal color : Milky white or almost black, with flashes and patterns of electric…" at bounding box center [989, 506] width 324 height 431
click at [834, 408] on div "To enrich screen reader interactions, please activate Accessibility in Grammarl…" at bounding box center [989, 418] width 324 height 19
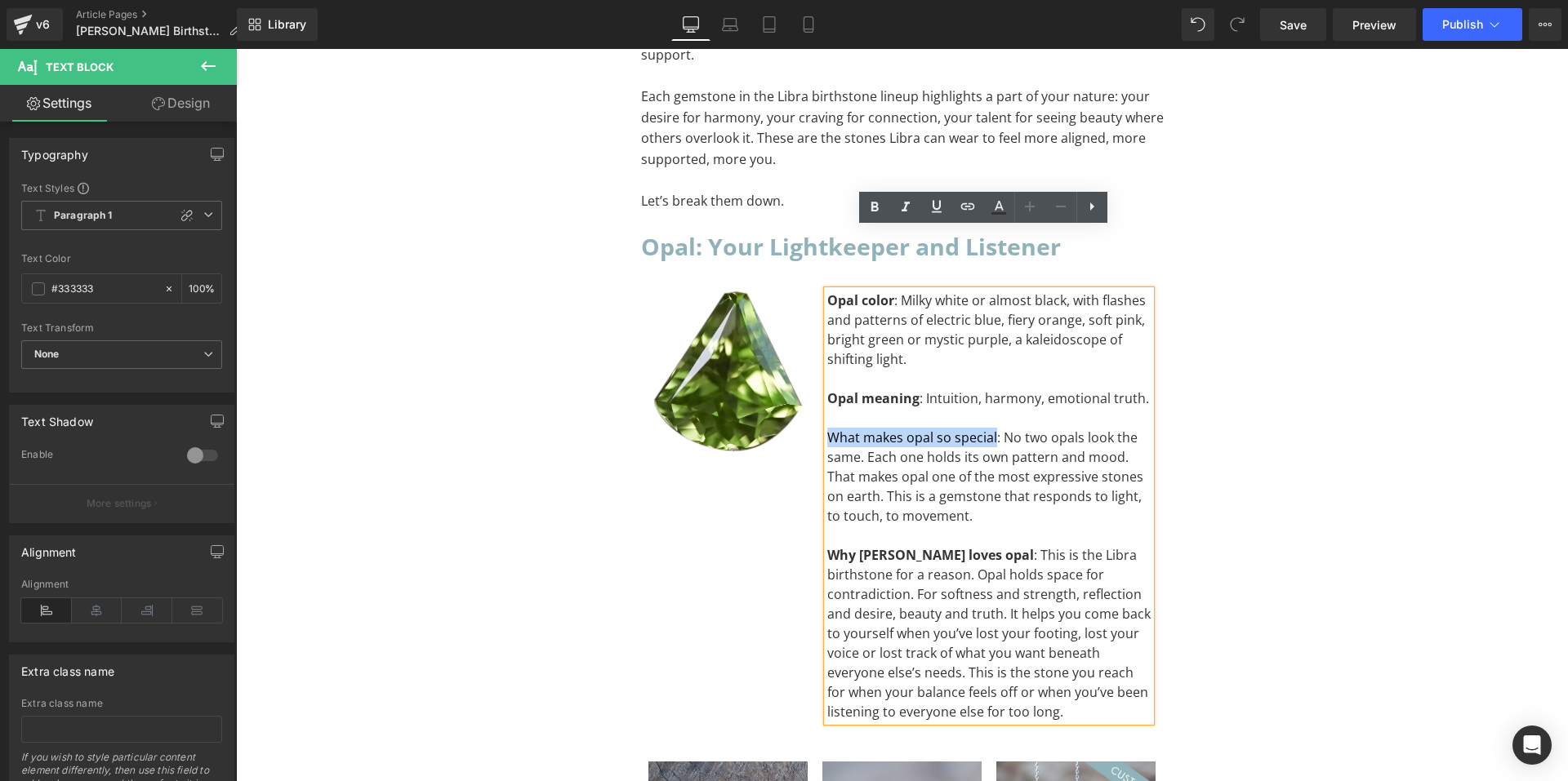
drag, startPoint x: 823, startPoint y: 377, endPoint x: 988, endPoint y: 382, distance: 165.1
click at [988, 428] on div "What makes opal so special: No two opals look the same. Each one holds its own …" at bounding box center [989, 477] width 324 height 98
click at [883, 211] on icon at bounding box center [875, 207] width 19 height 19
click at [1030, 459] on div "What makes opal so special : No two opals look the same. Each one holds its own…" at bounding box center [989, 477] width 324 height 98
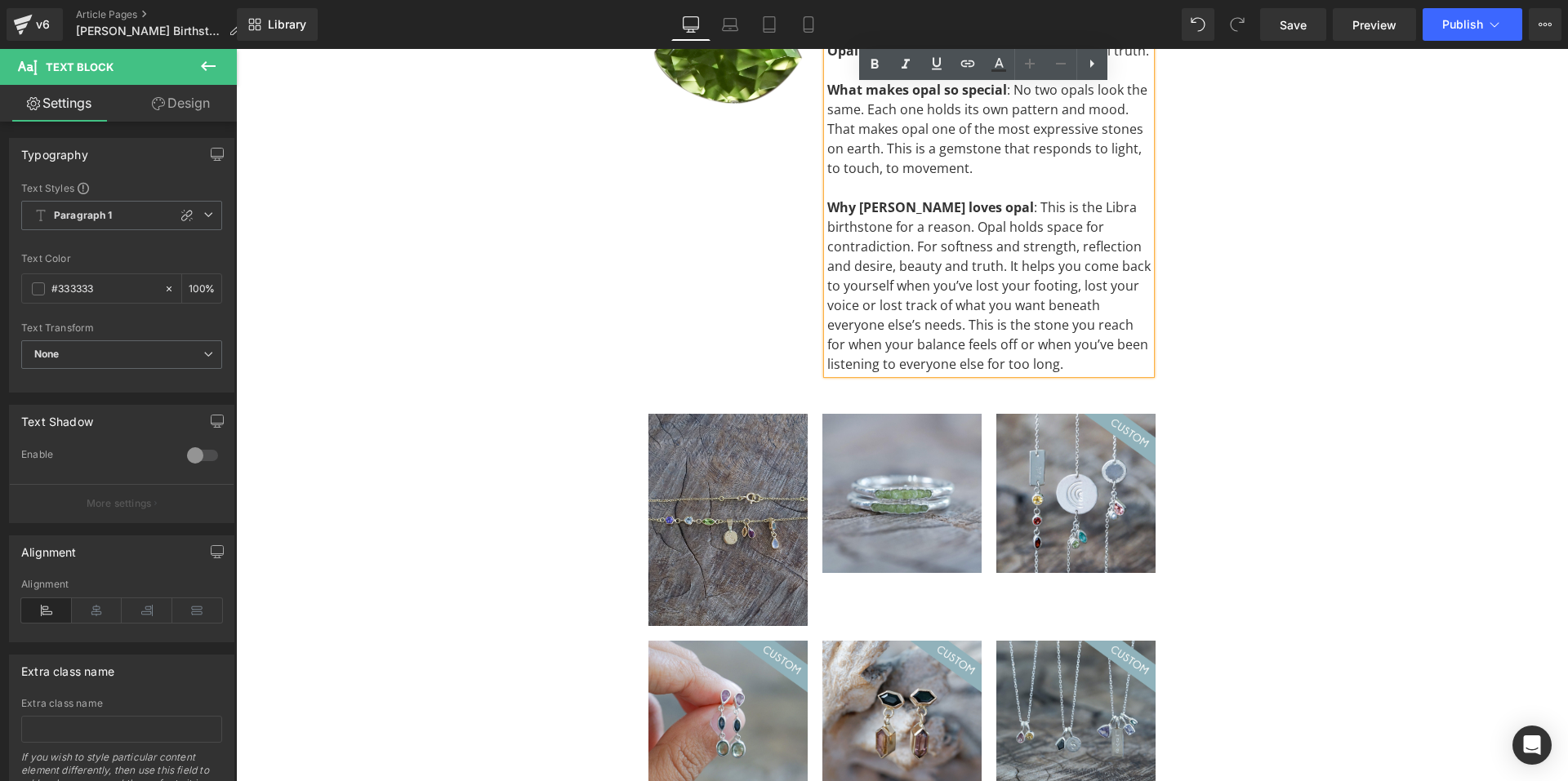
scroll to position [3675, 0]
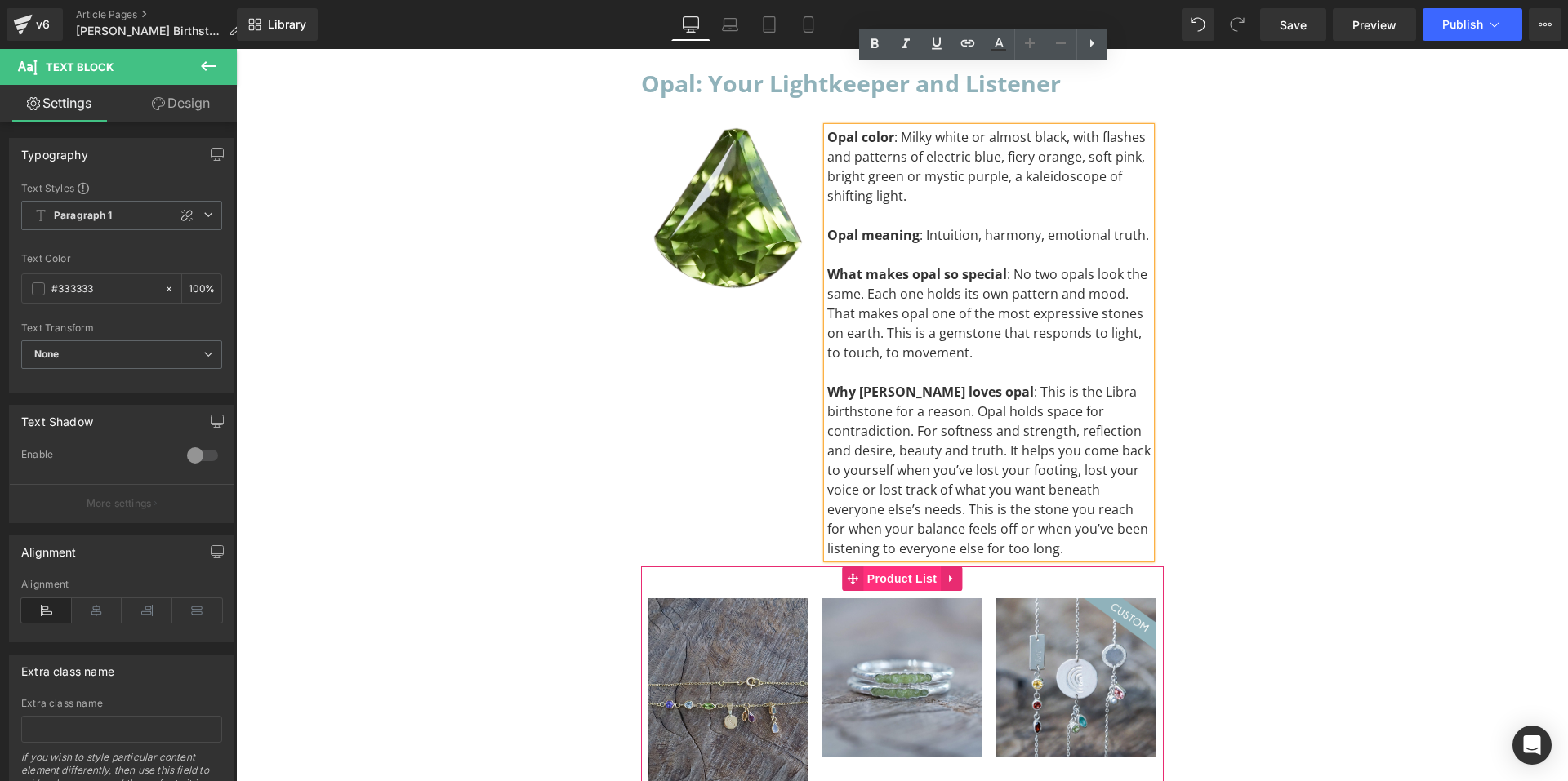
drag, startPoint x: 900, startPoint y: 525, endPoint x: 890, endPoint y: 524, distance: 10.0
click at [900, 566] on span "Product List" at bounding box center [902, 578] width 77 height 24
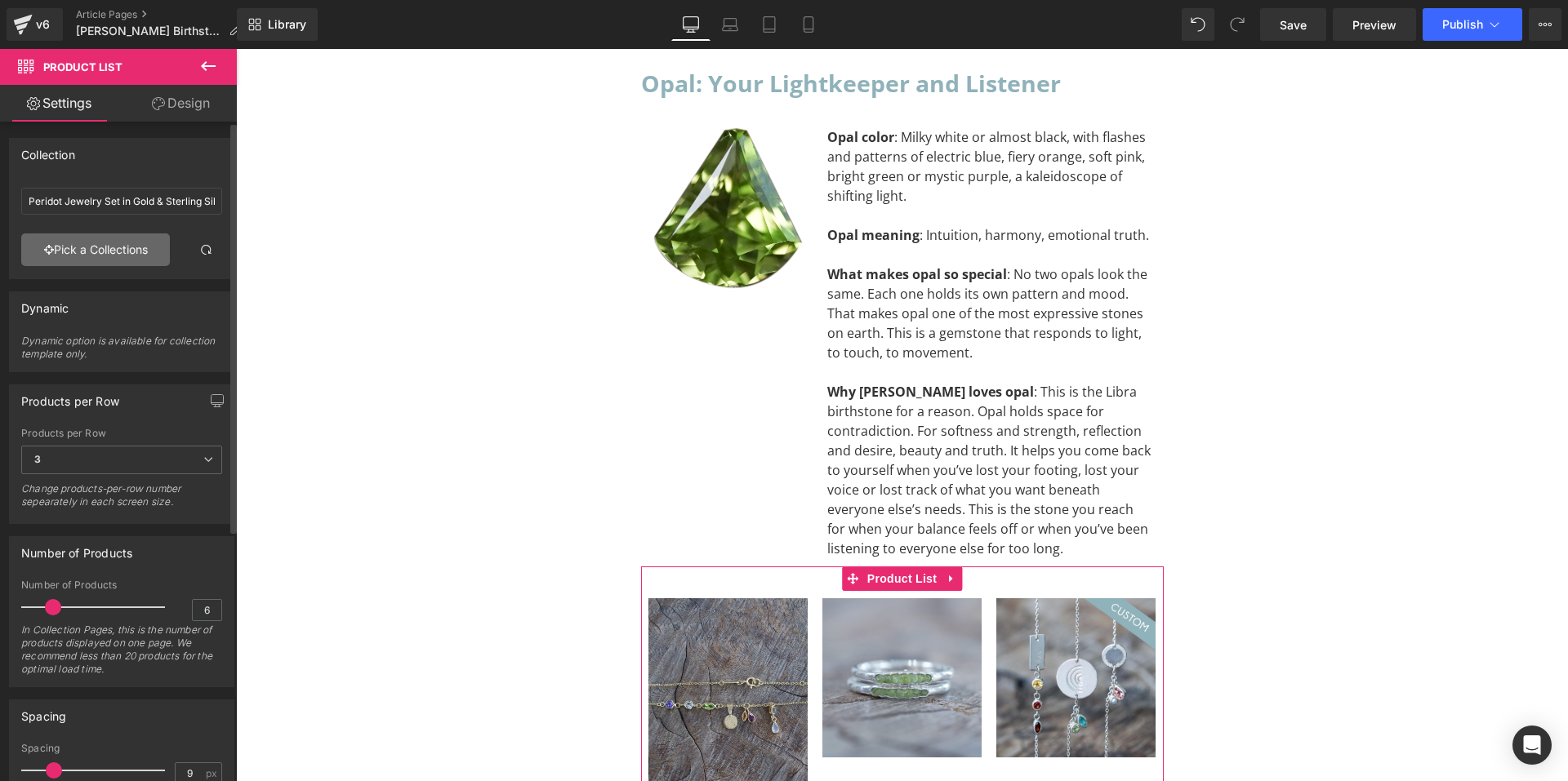
click at [133, 240] on link "Pick a Collections" at bounding box center [96, 250] width 149 height 33
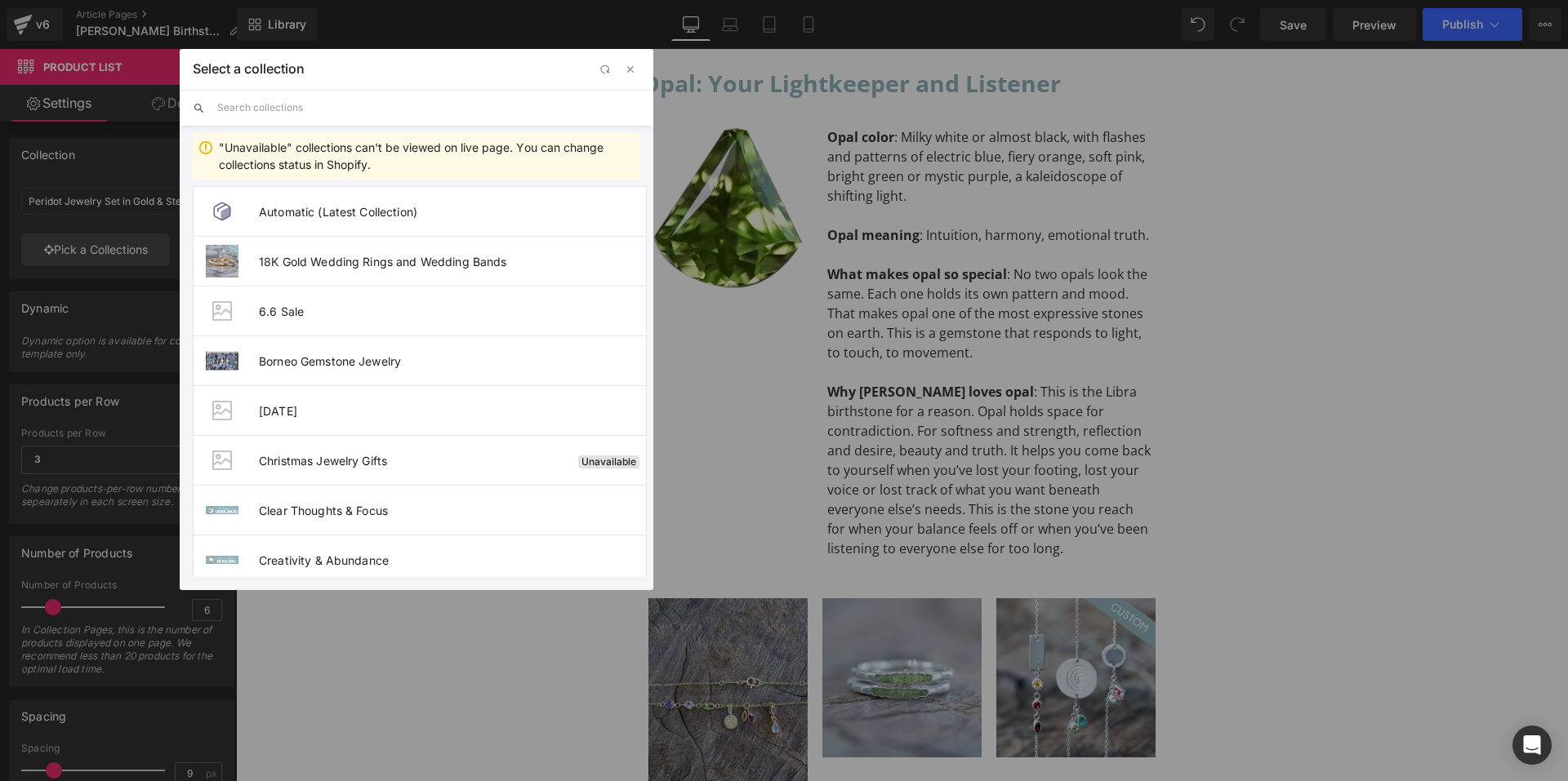
click at [273, 104] on input "text" at bounding box center [429, 107] width 423 height 36
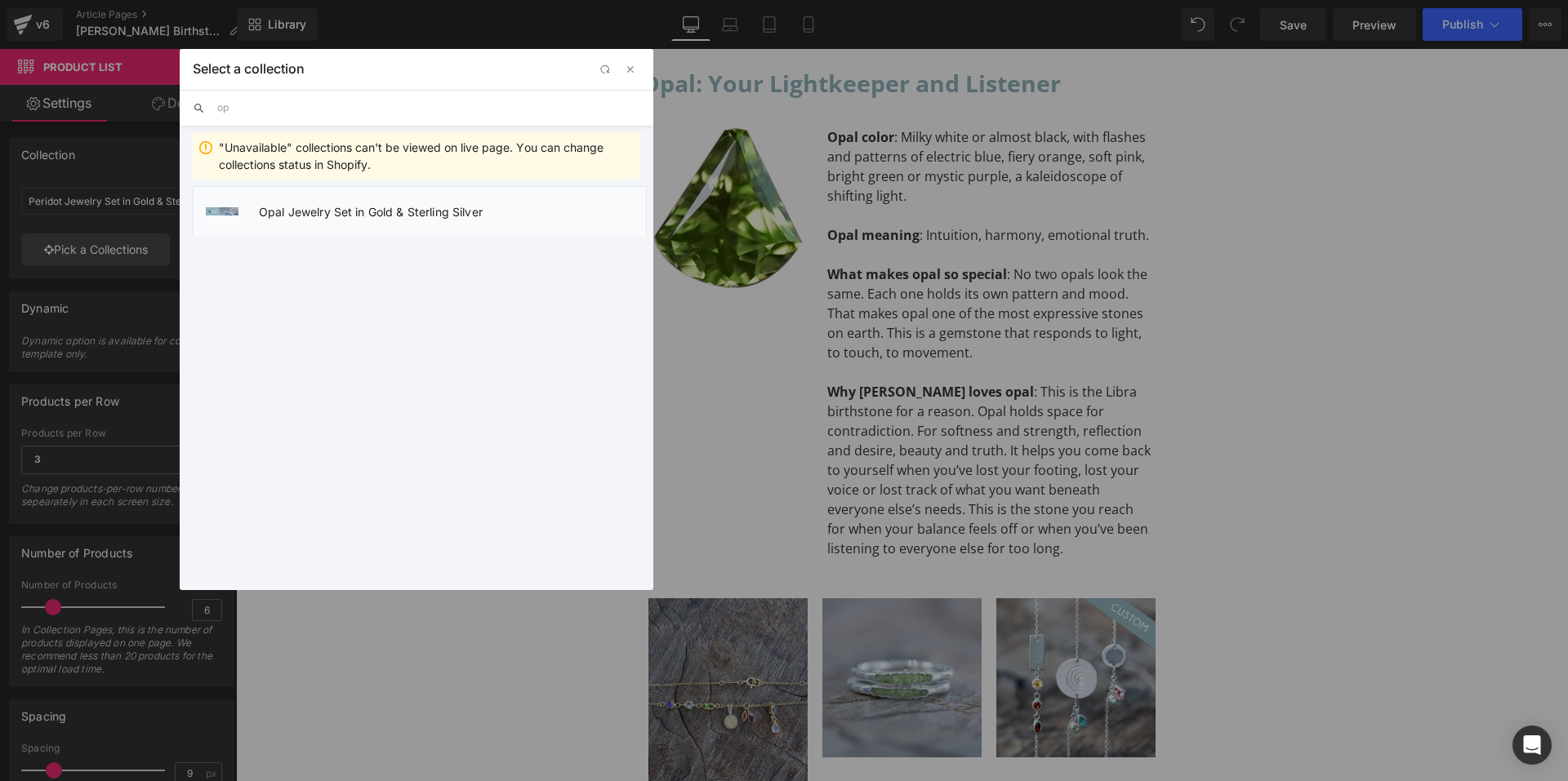
type input "op"
click at [334, 213] on span "Opal Jewelry Set in Gold & Sterling Silver" at bounding box center [452, 212] width 387 height 14
type input "Opal Jewelry Set in Gold & Sterling Silver"
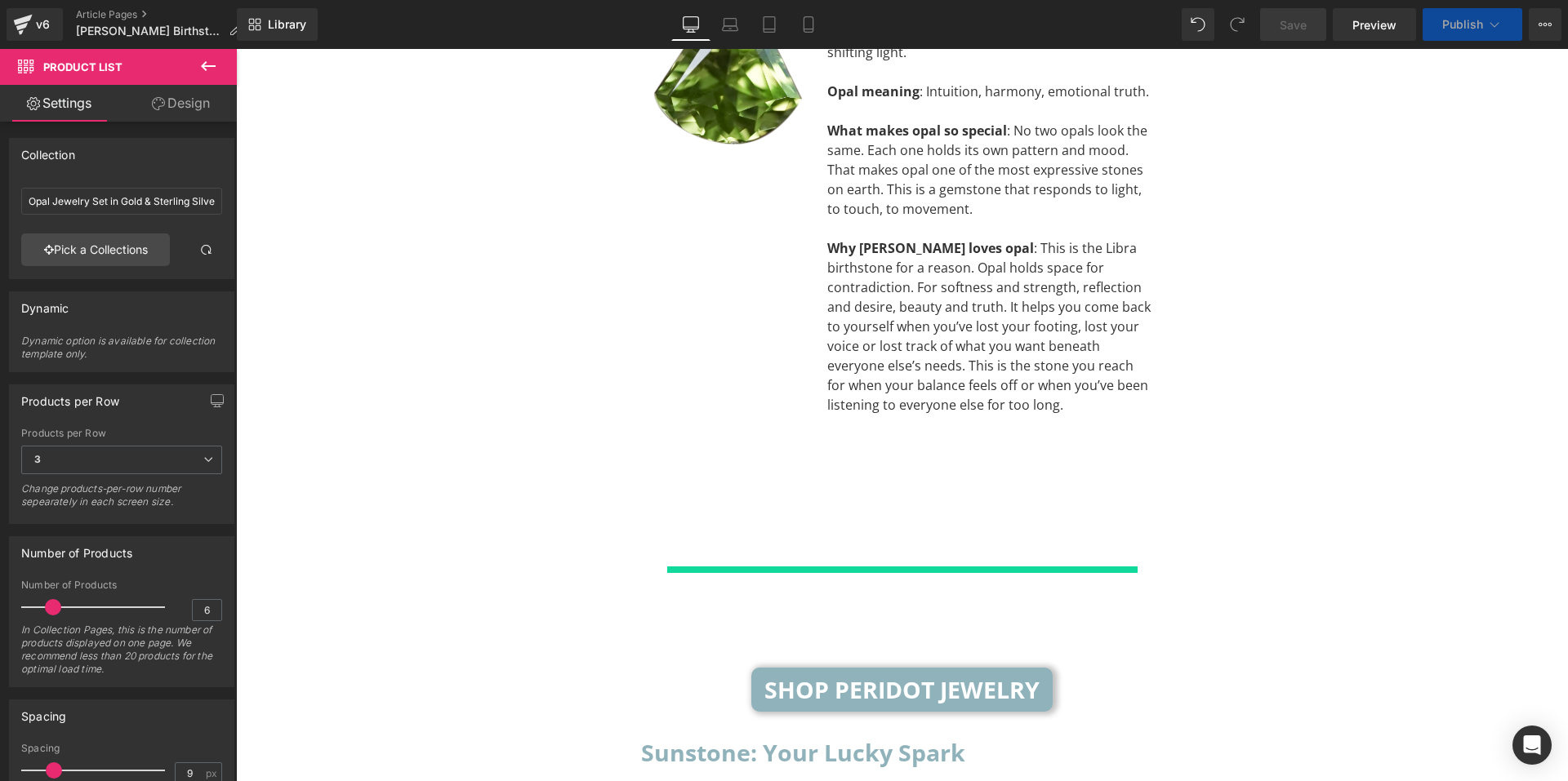
scroll to position [4002, 0]
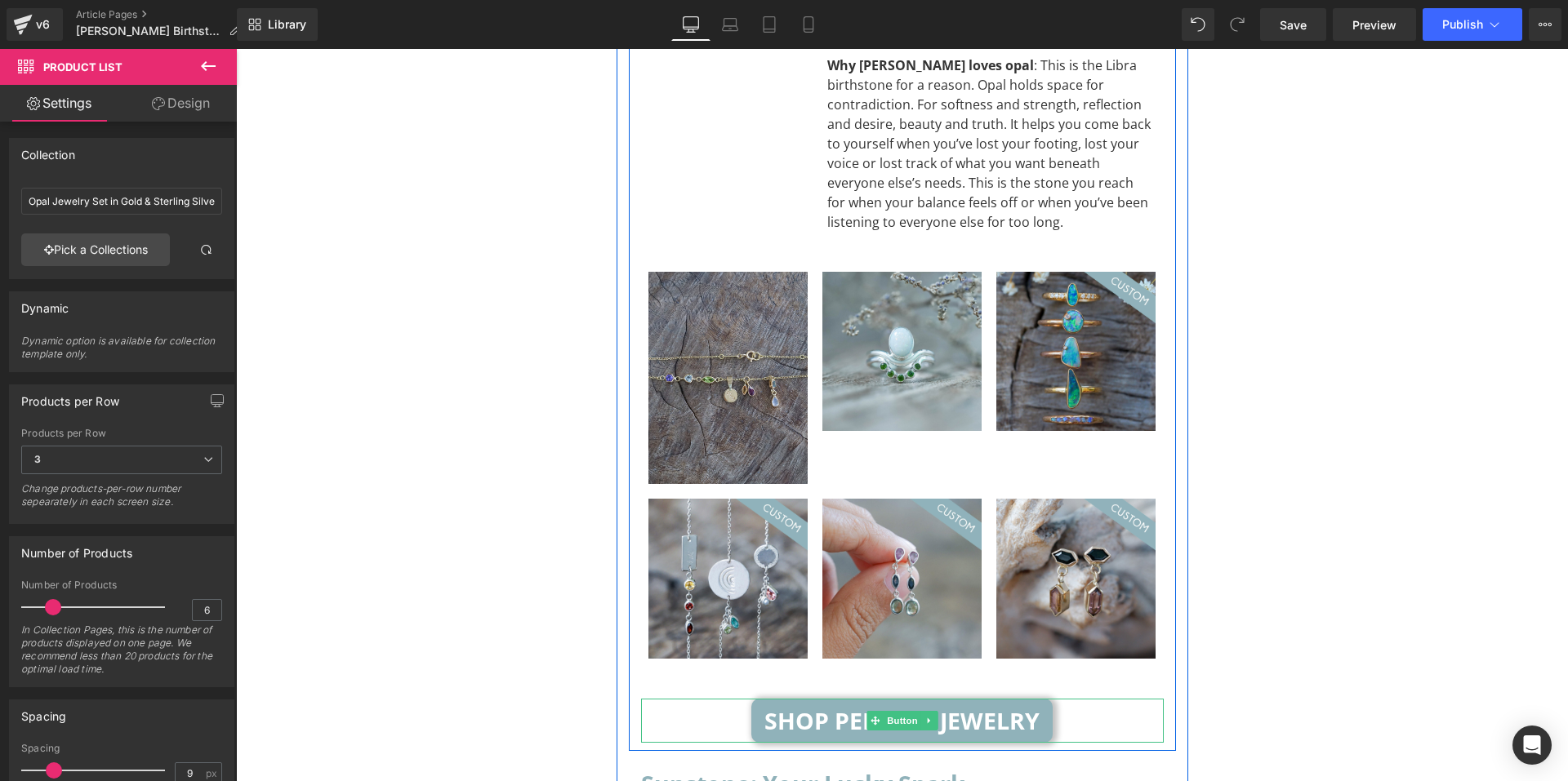
drag, startPoint x: 805, startPoint y: 648, endPoint x: 724, endPoint y: 602, distance: 93.2
click at [805, 712] on span "Shop Peridot Jewelry" at bounding box center [902, 721] width 276 height 18
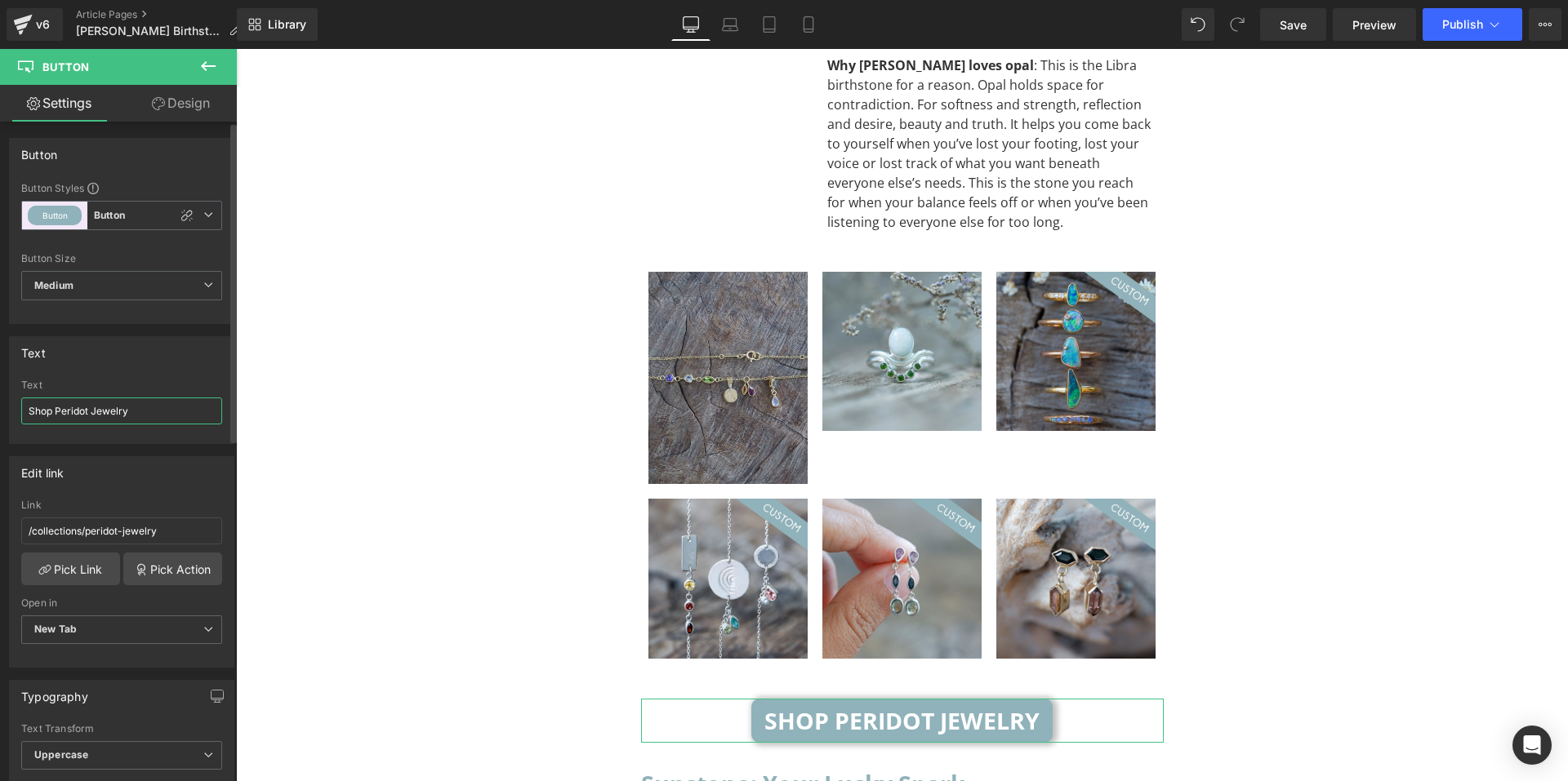
drag, startPoint x: 86, startPoint y: 410, endPoint x: 55, endPoint y: 421, distance: 32.9
click at [55, 421] on input "Shop Peridot Jewelry" at bounding box center [122, 411] width 201 height 27
type input "Shop Opal Jewelry"
click at [93, 564] on link "Pick Link" at bounding box center [71, 569] width 99 height 33
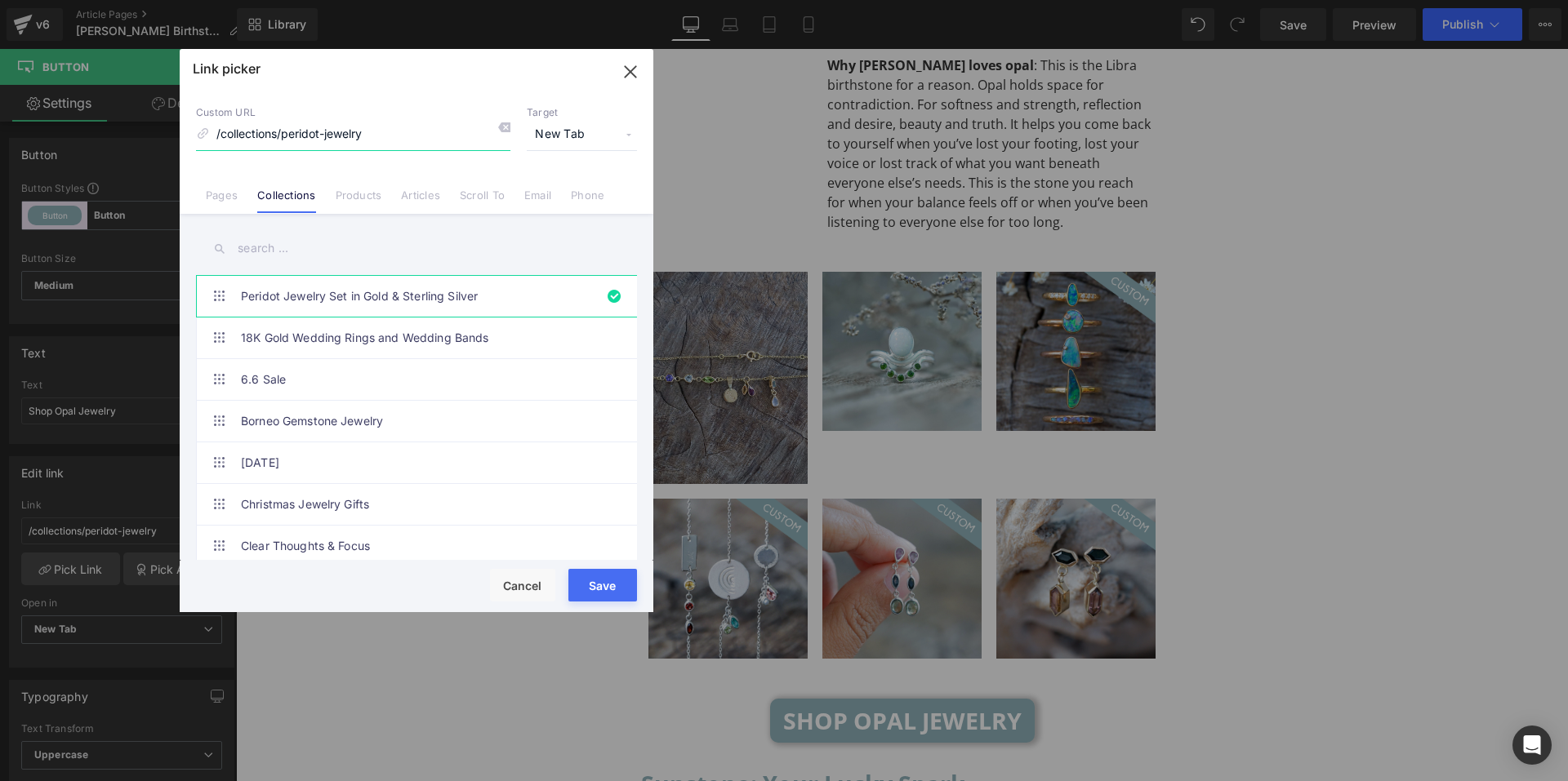
drag, startPoint x: 376, startPoint y: 133, endPoint x: 286, endPoint y: 150, distance: 91.6
click at [286, 150] on input "/collections/peridot-jewelry" at bounding box center [353, 134] width 314 height 31
type input "/collections/opal"
click at [299, 197] on link "Collections" at bounding box center [286, 200] width 58 height 24
click at [339, 257] on input "text" at bounding box center [417, 248] width 441 height 37
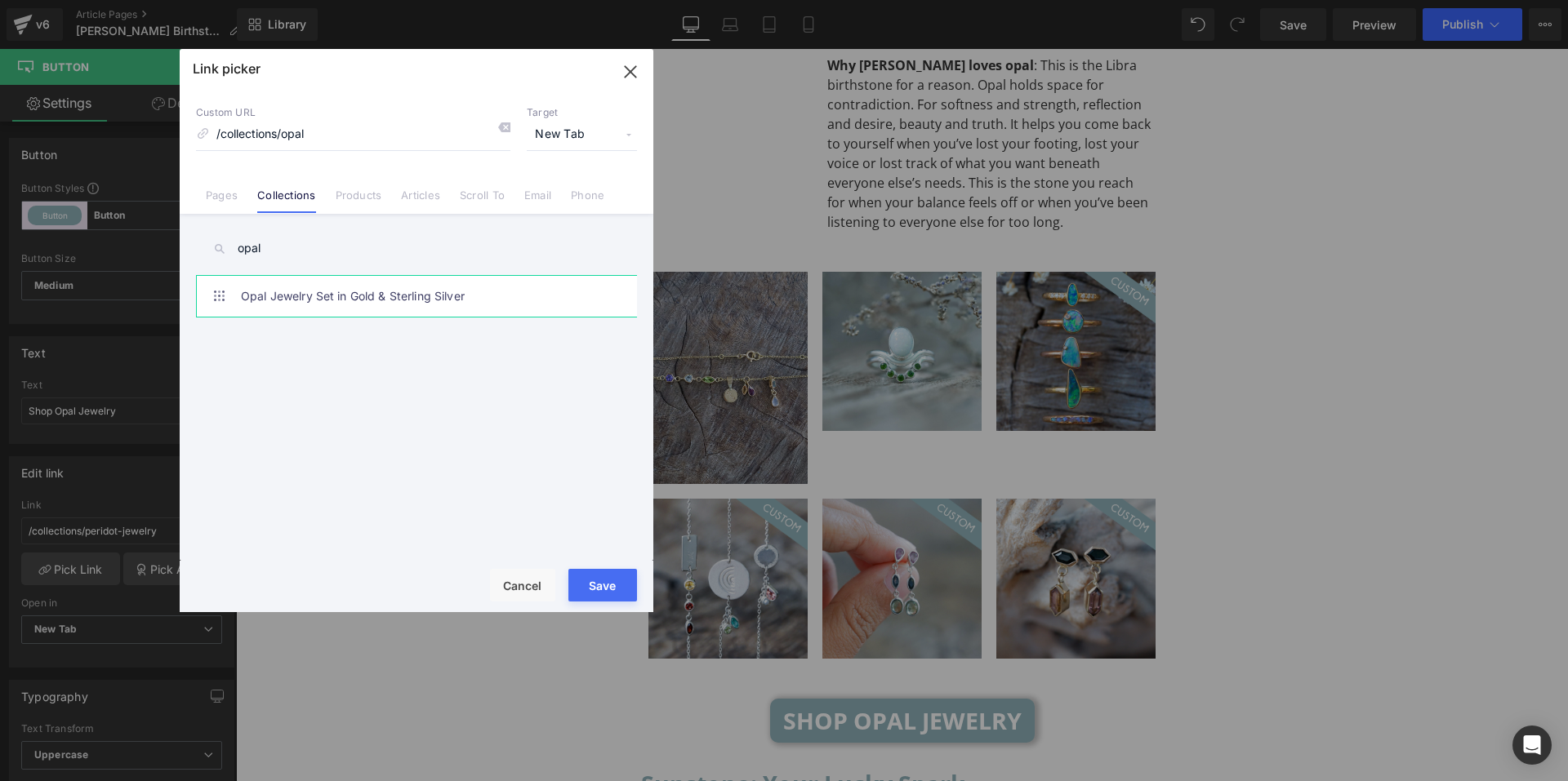
type input "opal"
click at [357, 292] on link "Opal Jewelry Set in Gold & Sterling Silver" at bounding box center [421, 297] width 360 height 41
type input "/collections/opal-jewelry"
click at [606, 576] on button "Save" at bounding box center [602, 586] width 69 height 33
type input "/collections/opal-jewelry"
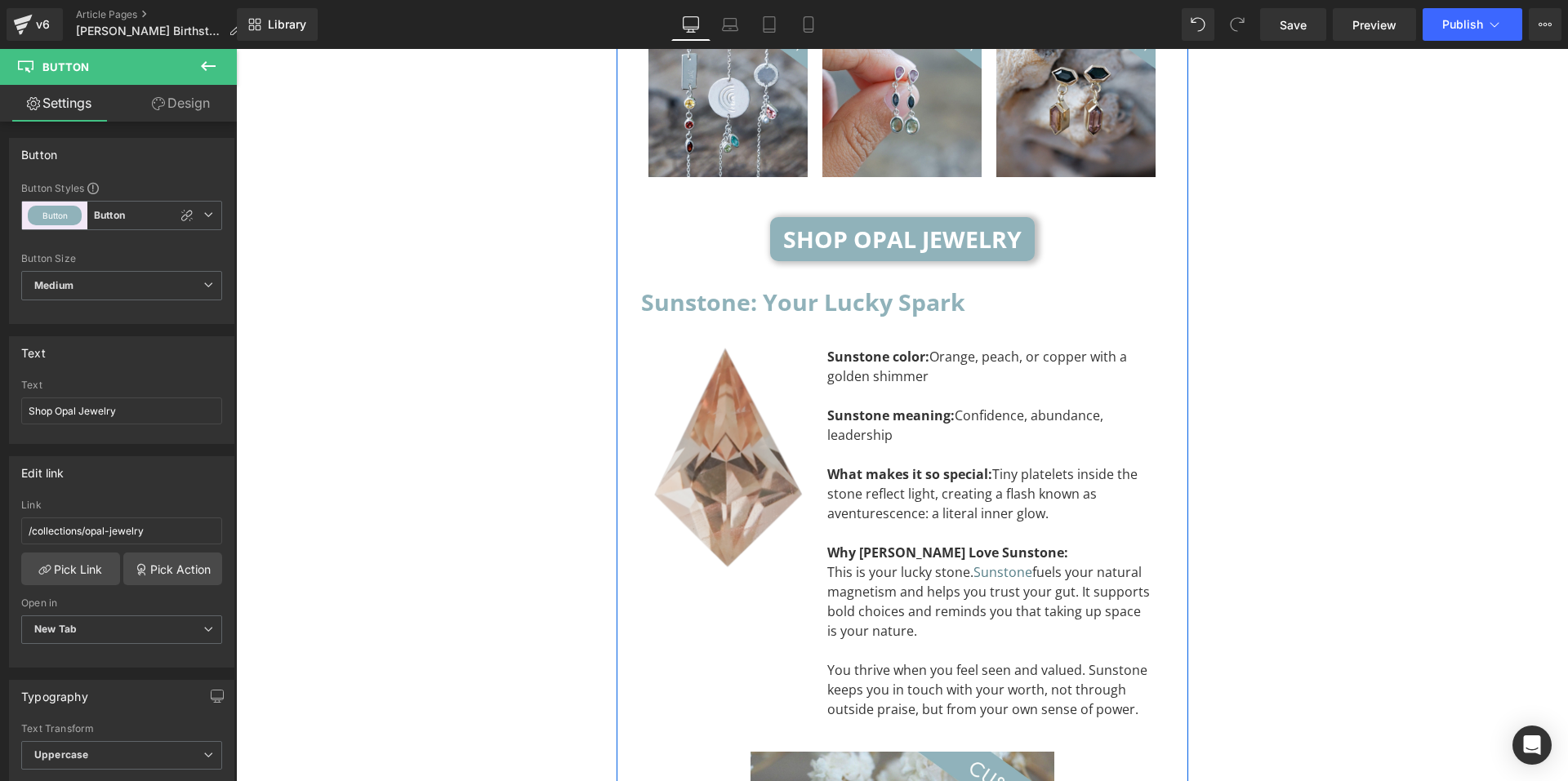
scroll to position [4491, 0]
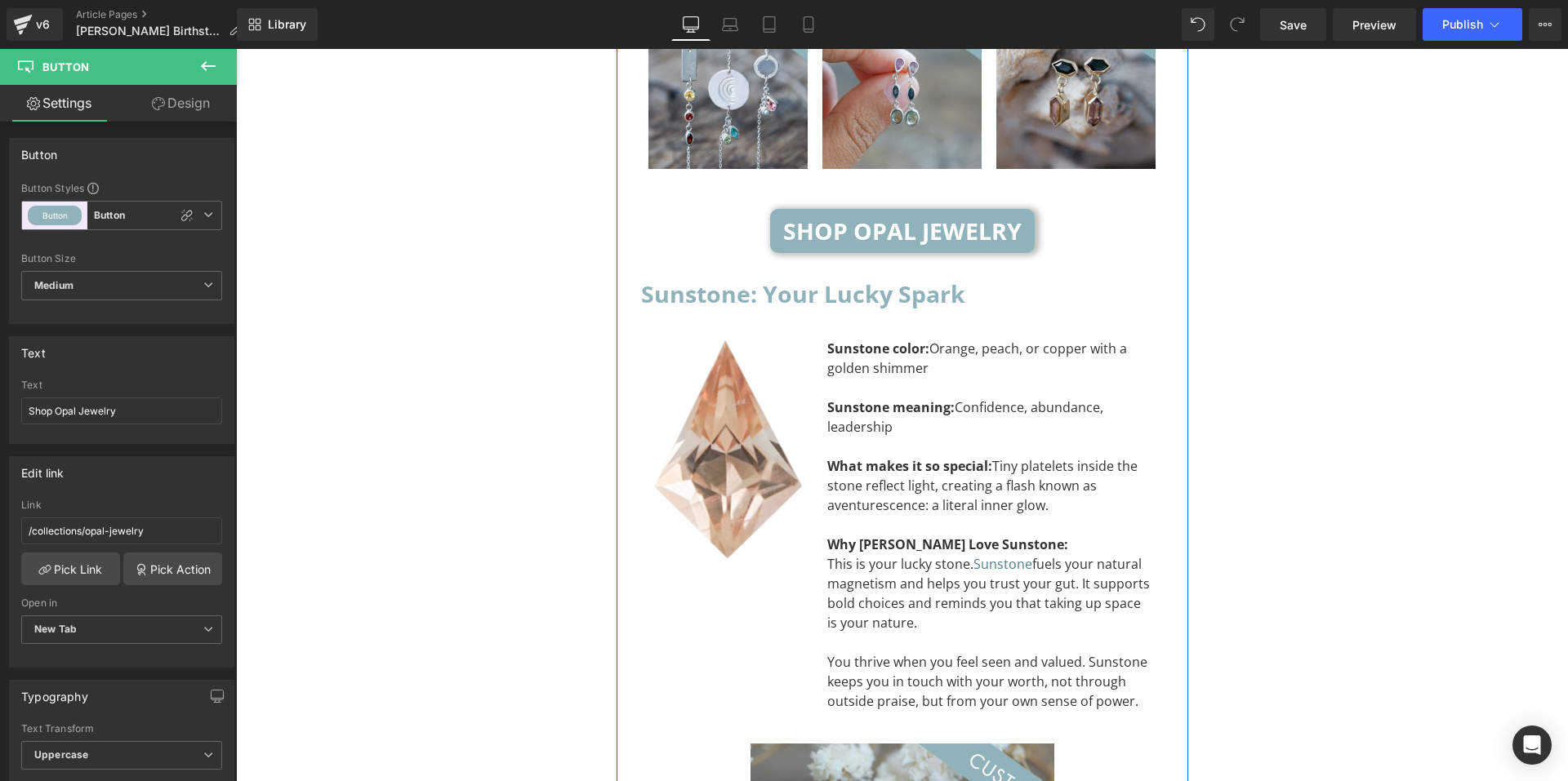
drag, startPoint x: 875, startPoint y: 234, endPoint x: 950, endPoint y: 232, distance: 75.0
click at [875, 275] on div "Sunstone: Your Lucky Spark Heading" at bounding box center [902, 294] width 523 height 40
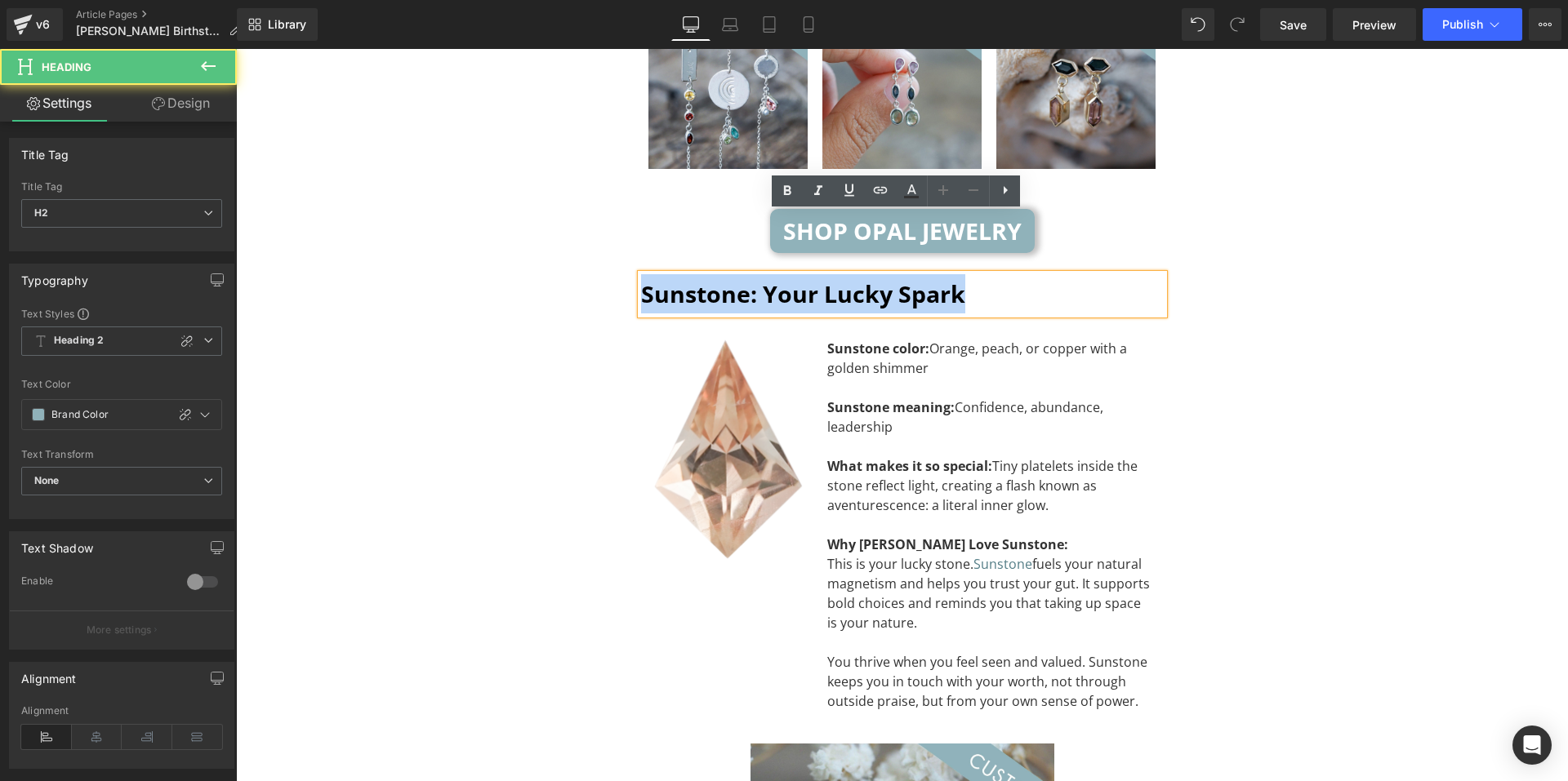
drag, startPoint x: 965, startPoint y: 236, endPoint x: 611, endPoint y: 246, distance: 354.1
paste div "To enrich screen reader interactions, please activate Accessibility in Grammarl…"
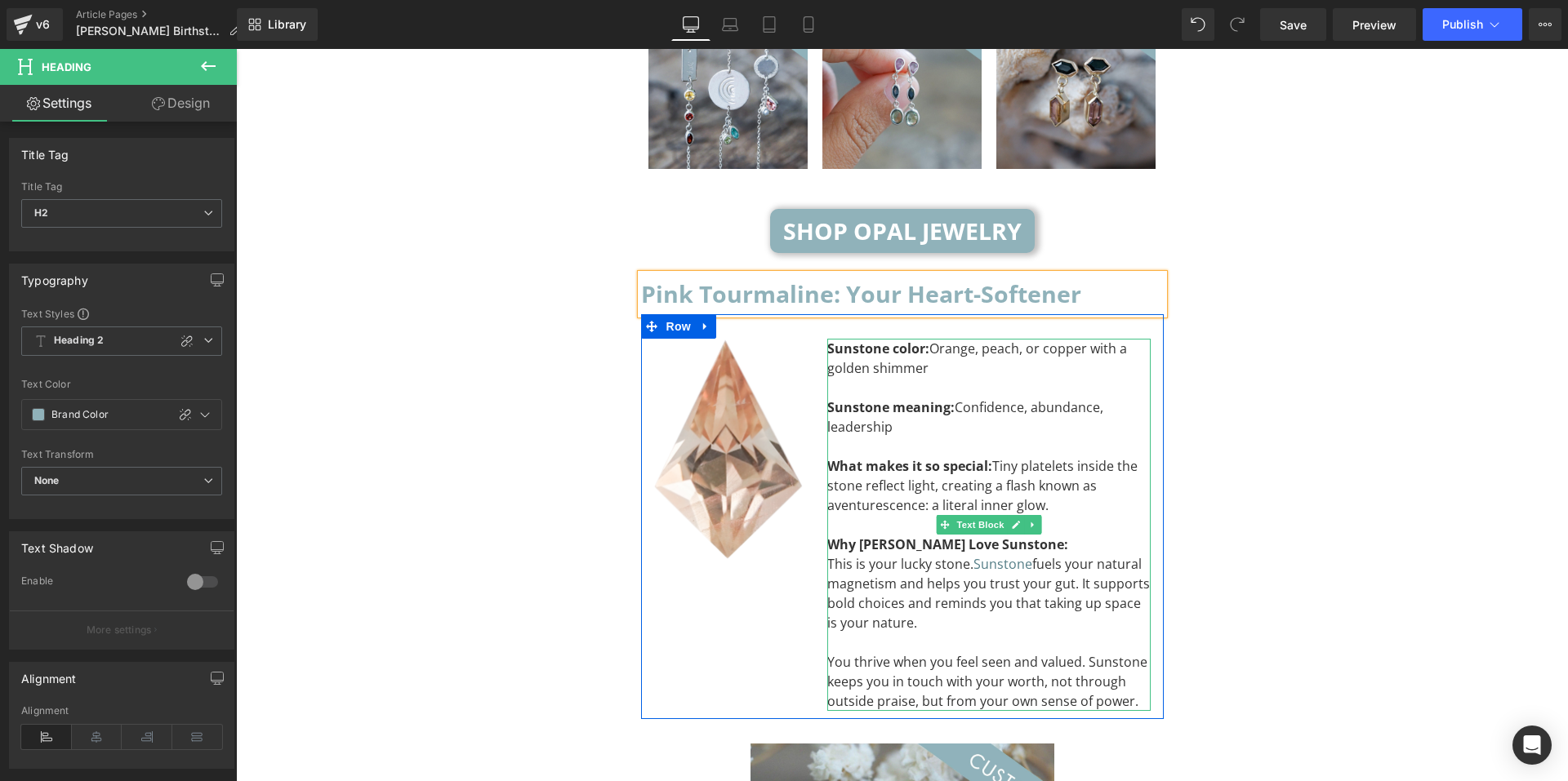
click at [1074, 456] on div "What makes it so special: Tiny platelets inside the stone reflect light, creati…" at bounding box center [989, 485] width 324 height 59
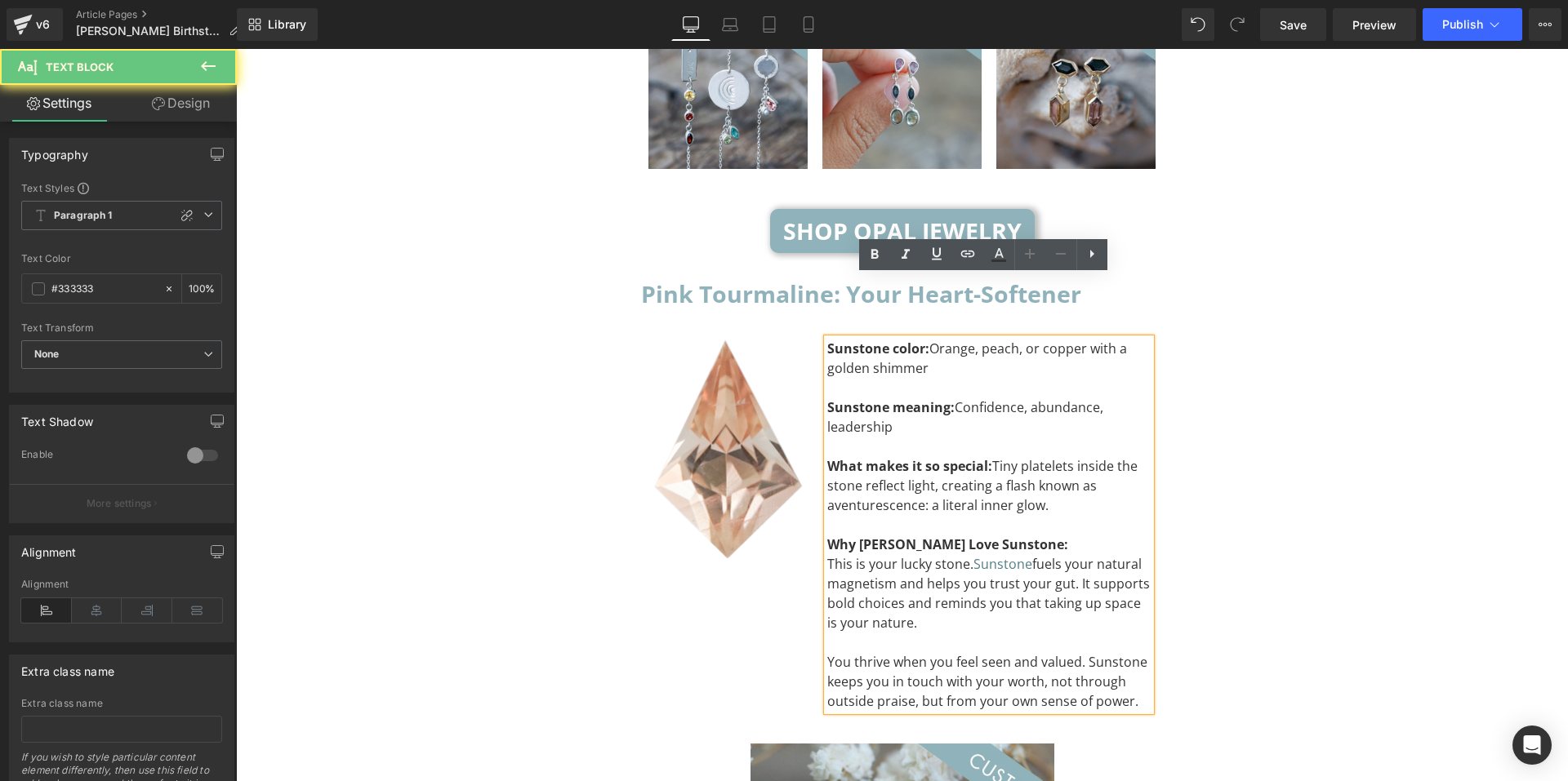
click at [1056, 456] on div "What makes it so special: Tiny platelets inside the stone reflect light, creati…" at bounding box center [989, 485] width 324 height 59
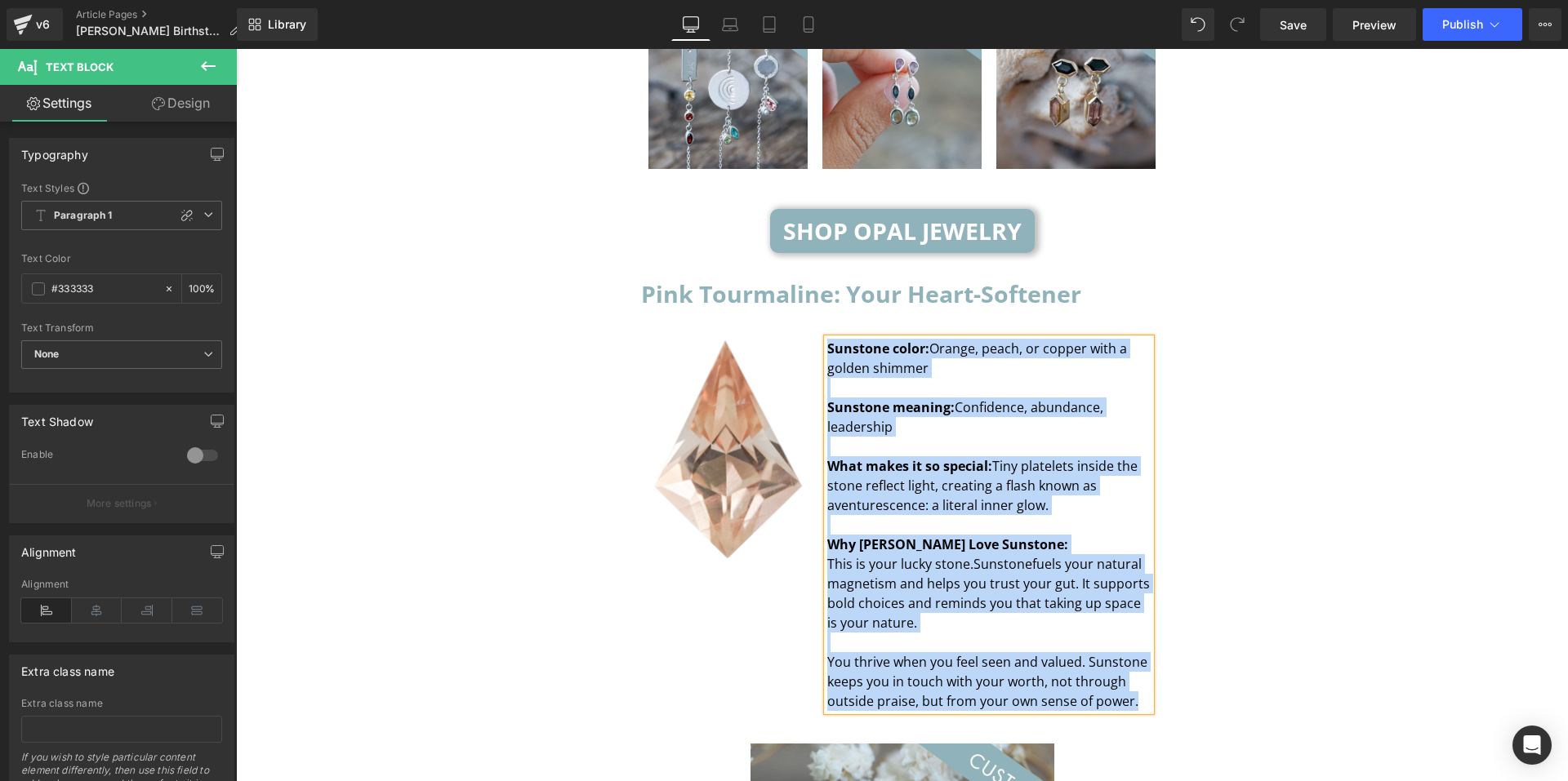
paste div "To enrich screen reader interactions, please activate Accessibility in Grammarl…"
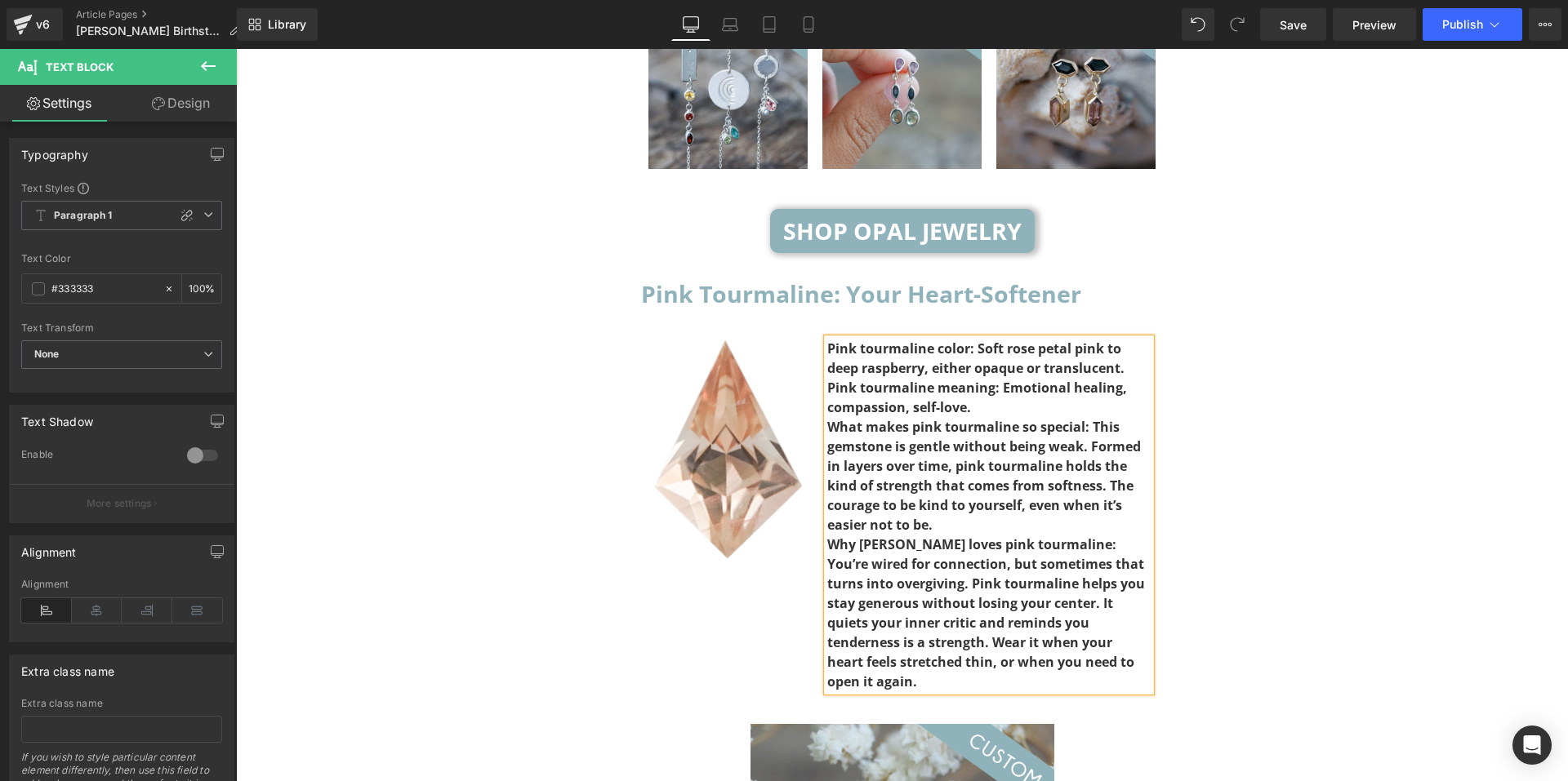
drag, startPoint x: 1096, startPoint y: 601, endPoint x: 820, endPoint y: 287, distance: 418.1
click at [828, 339] on div "Pink tourmaline color: Soft rose petal pink to deep raspberry, either opaque or…" at bounding box center [989, 515] width 324 height 353
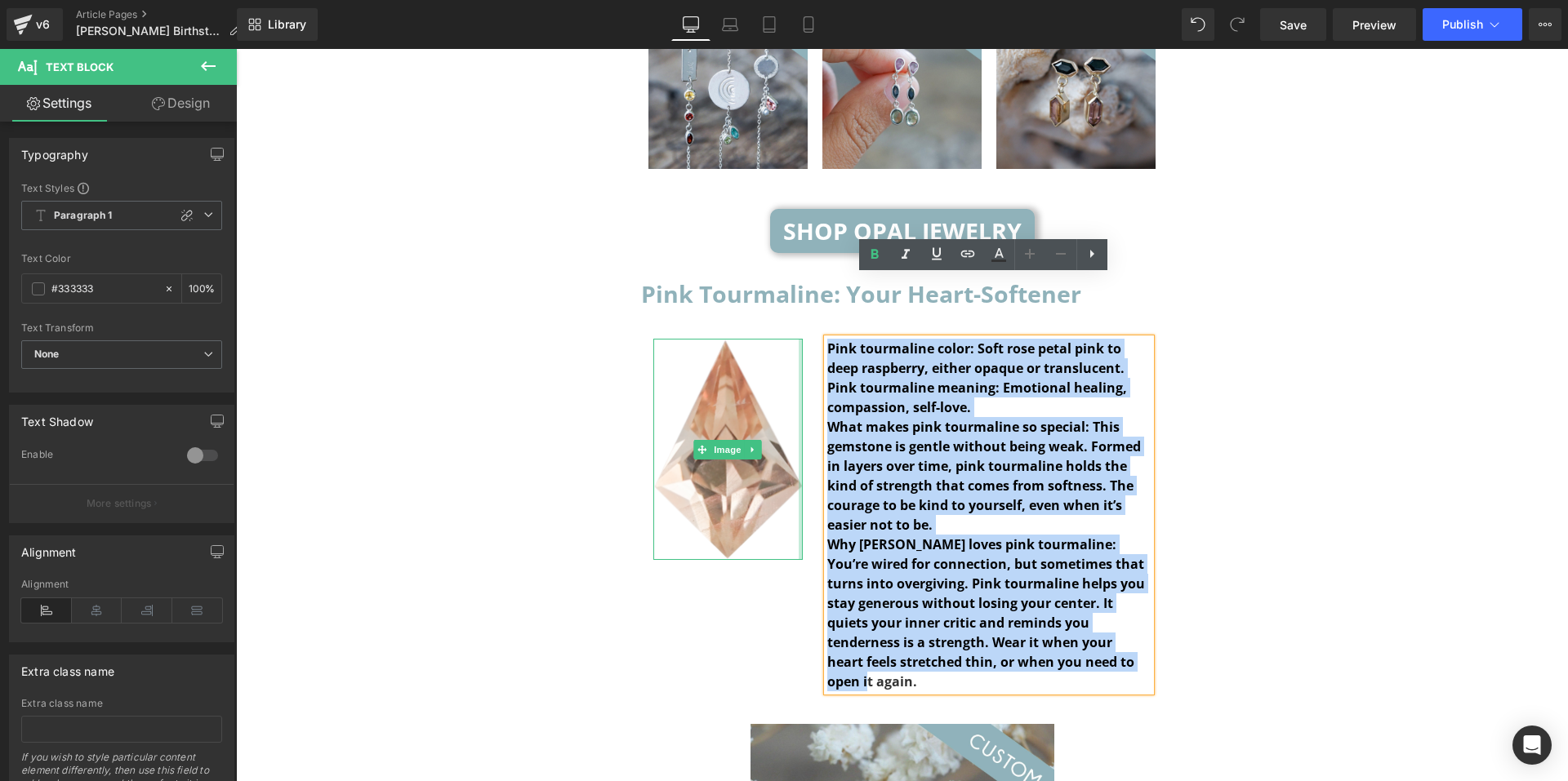
drag, startPoint x: 819, startPoint y: 287, endPoint x: 795, endPoint y: 281, distance: 24.7
click at [795, 314] on div "Image Pink tourmaline color: Soft rose petal pink to deep raspberry, either opa…" at bounding box center [902, 506] width 523 height 386
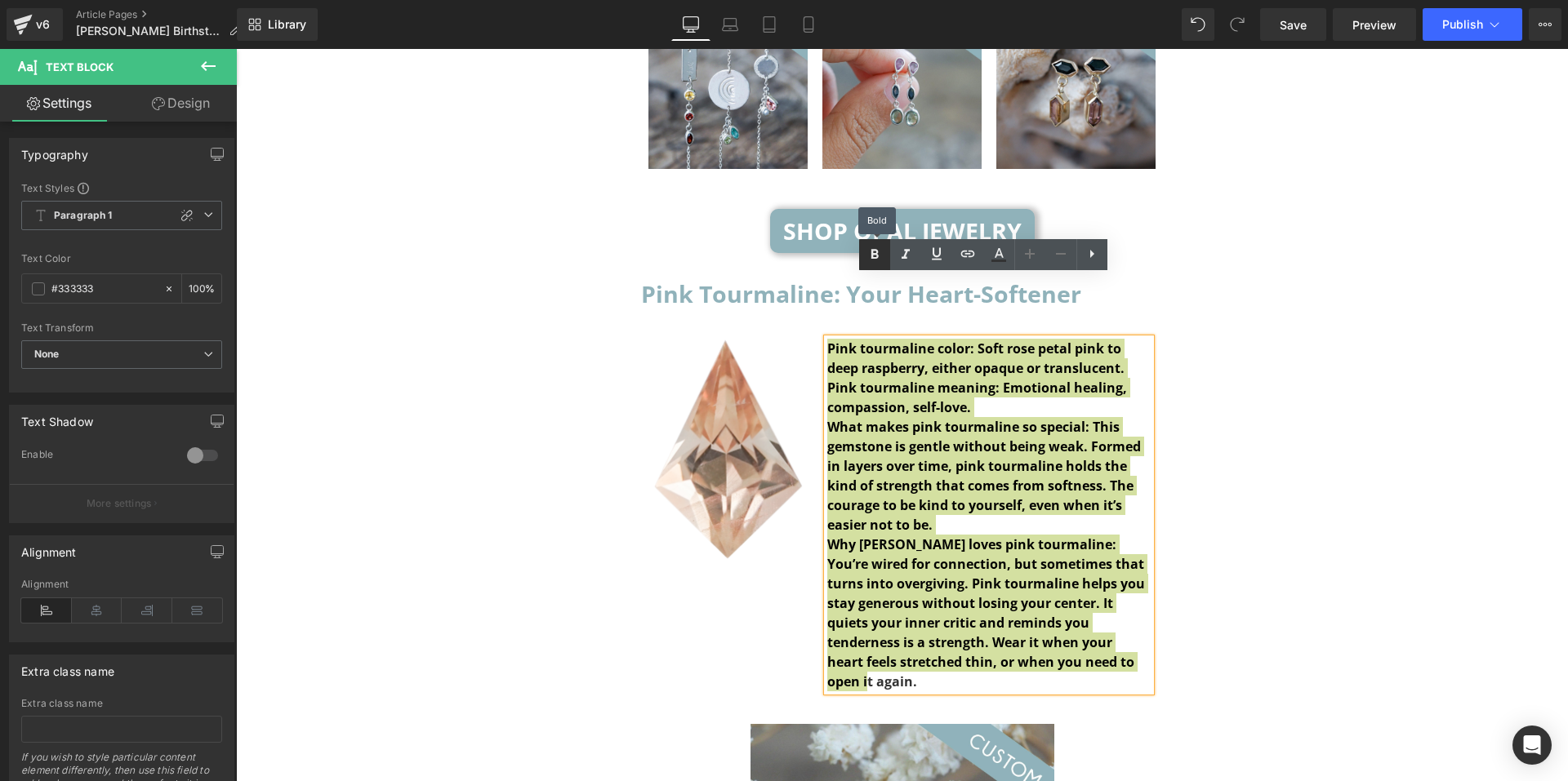
click at [871, 262] on icon at bounding box center [875, 254] width 19 height 19
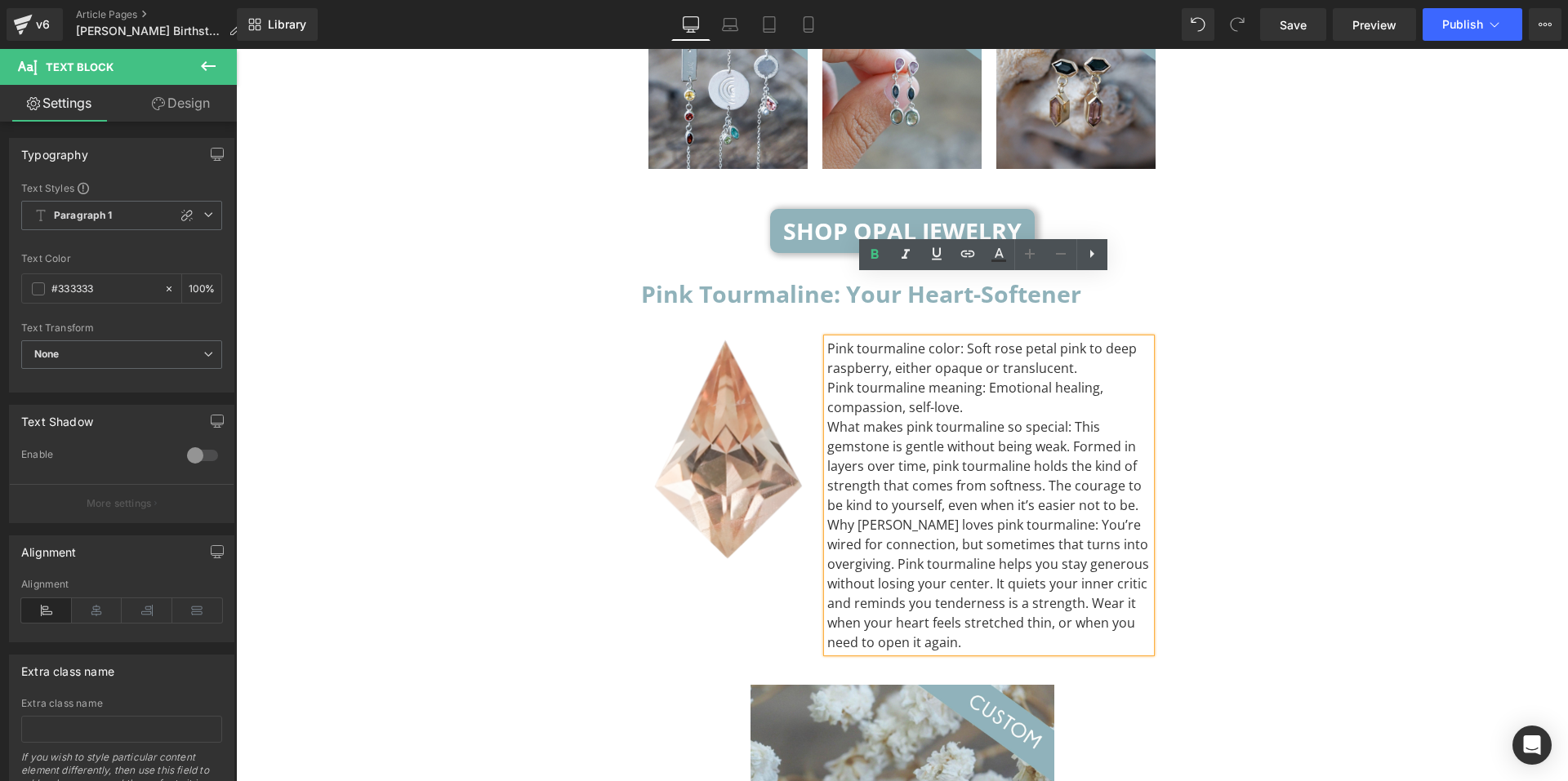
click at [981, 378] on div "Pink tourmaline meaning: Emotional healing, compassion, self-love." at bounding box center [989, 397] width 324 height 40
click at [1077, 339] on div "Pink tourmaline color: Soft rose petal pink to deep raspberry, either opaque or…" at bounding box center [989, 359] width 324 height 40
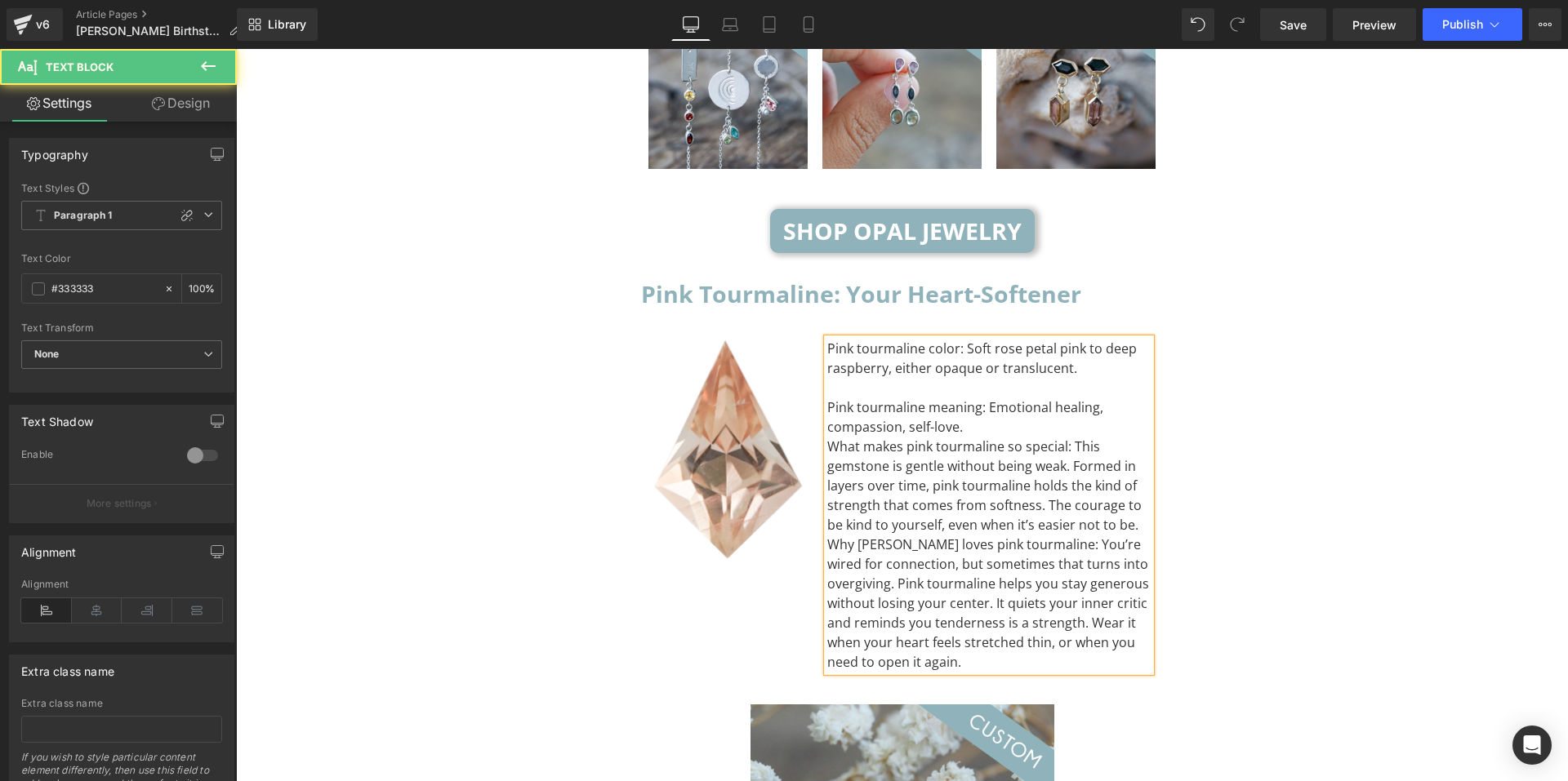
click at [1034, 397] on div "Pink tourmaline meaning: Emotional healing, compassion, self-love." at bounding box center [989, 417] width 324 height 40
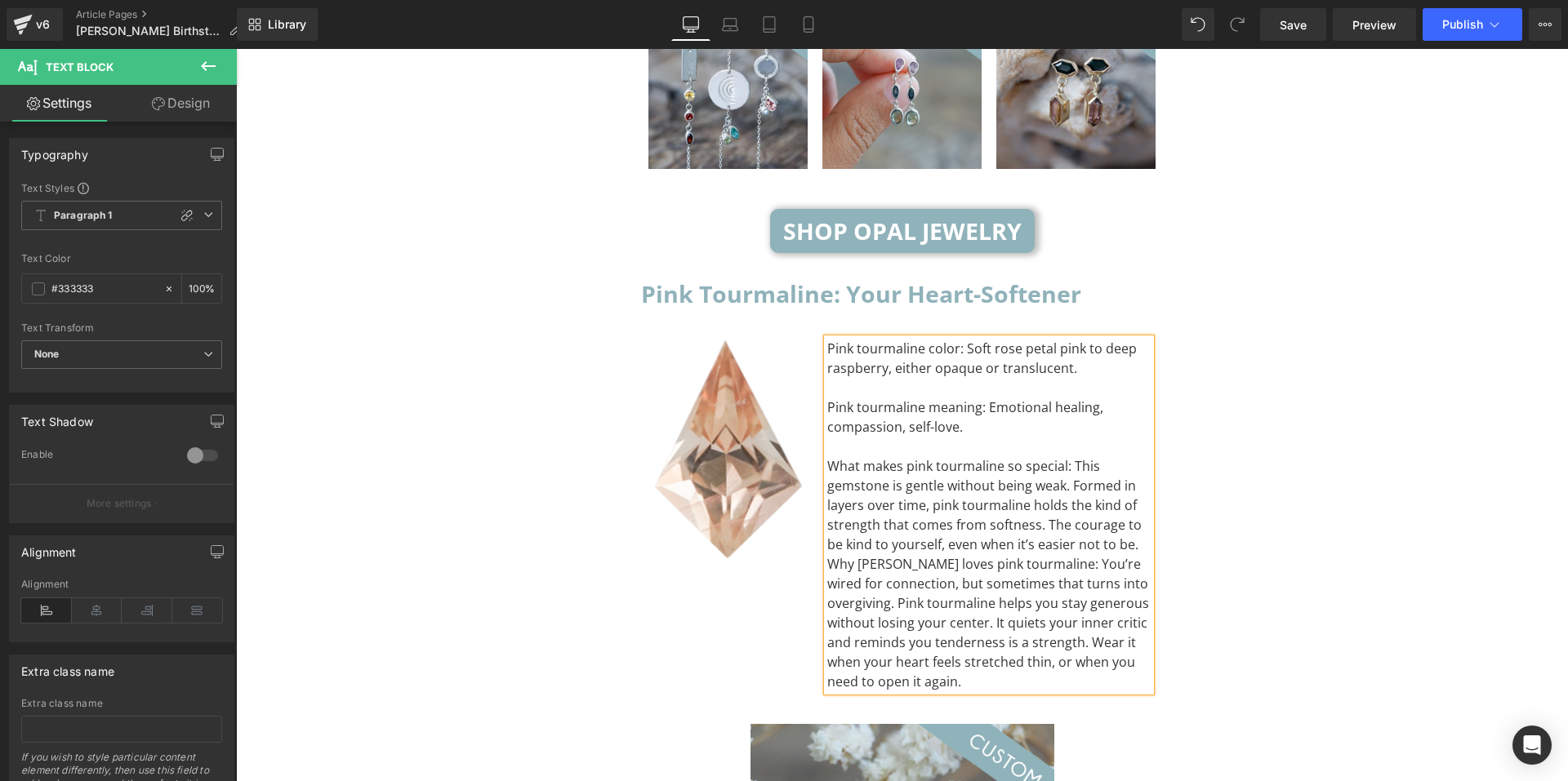
click at [1133, 486] on div "What makes pink tourmaline so special: This gemstone is gentle without being we…" at bounding box center [989, 505] width 324 height 98
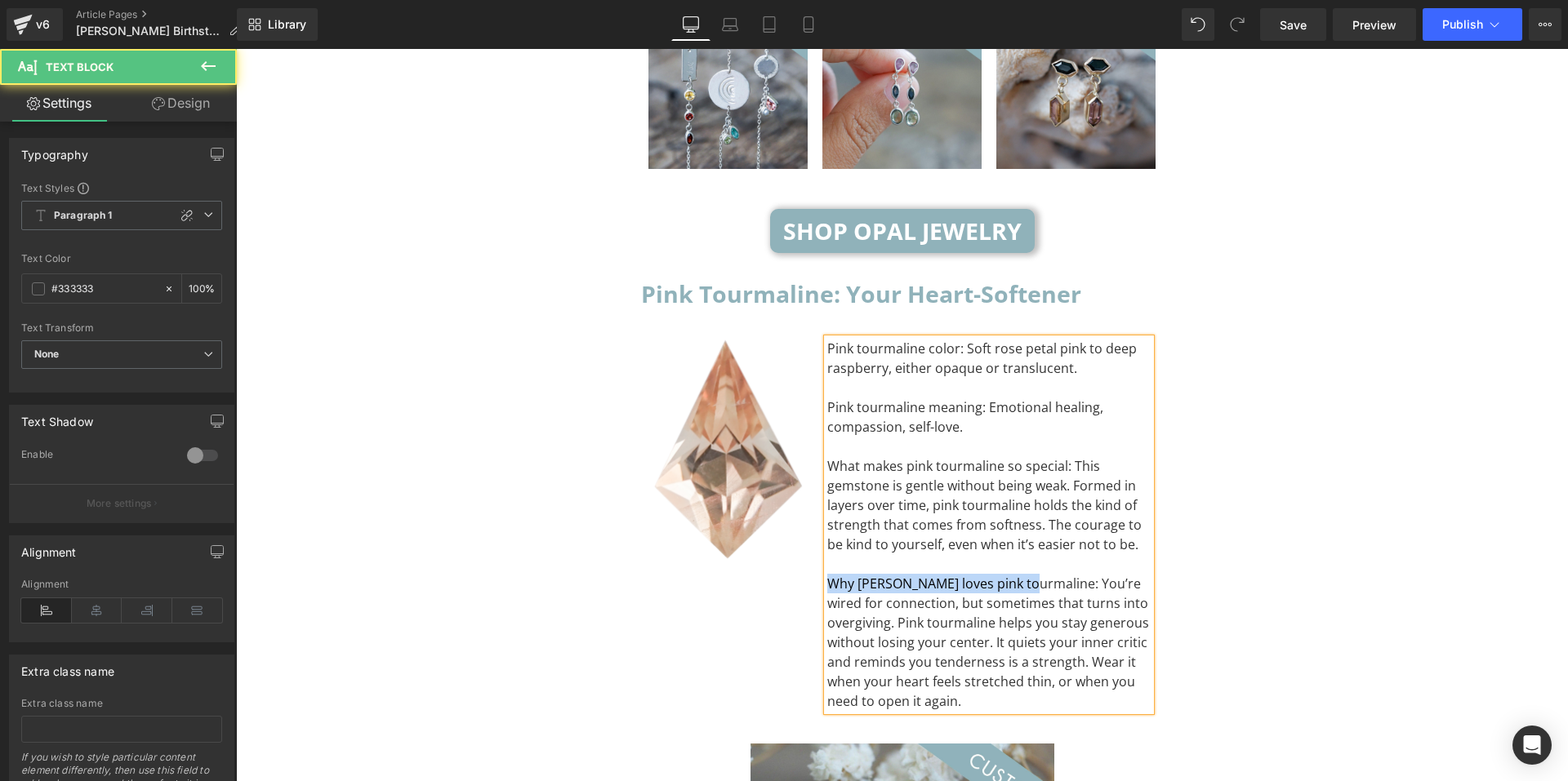
drag, startPoint x: 1014, startPoint y: 522, endPoint x: 823, endPoint y: 514, distance: 191.2
click at [828, 574] on div "Why Libra loves pink tourmaline: You’re wired for connection, but sometimes tha…" at bounding box center [989, 643] width 324 height 137
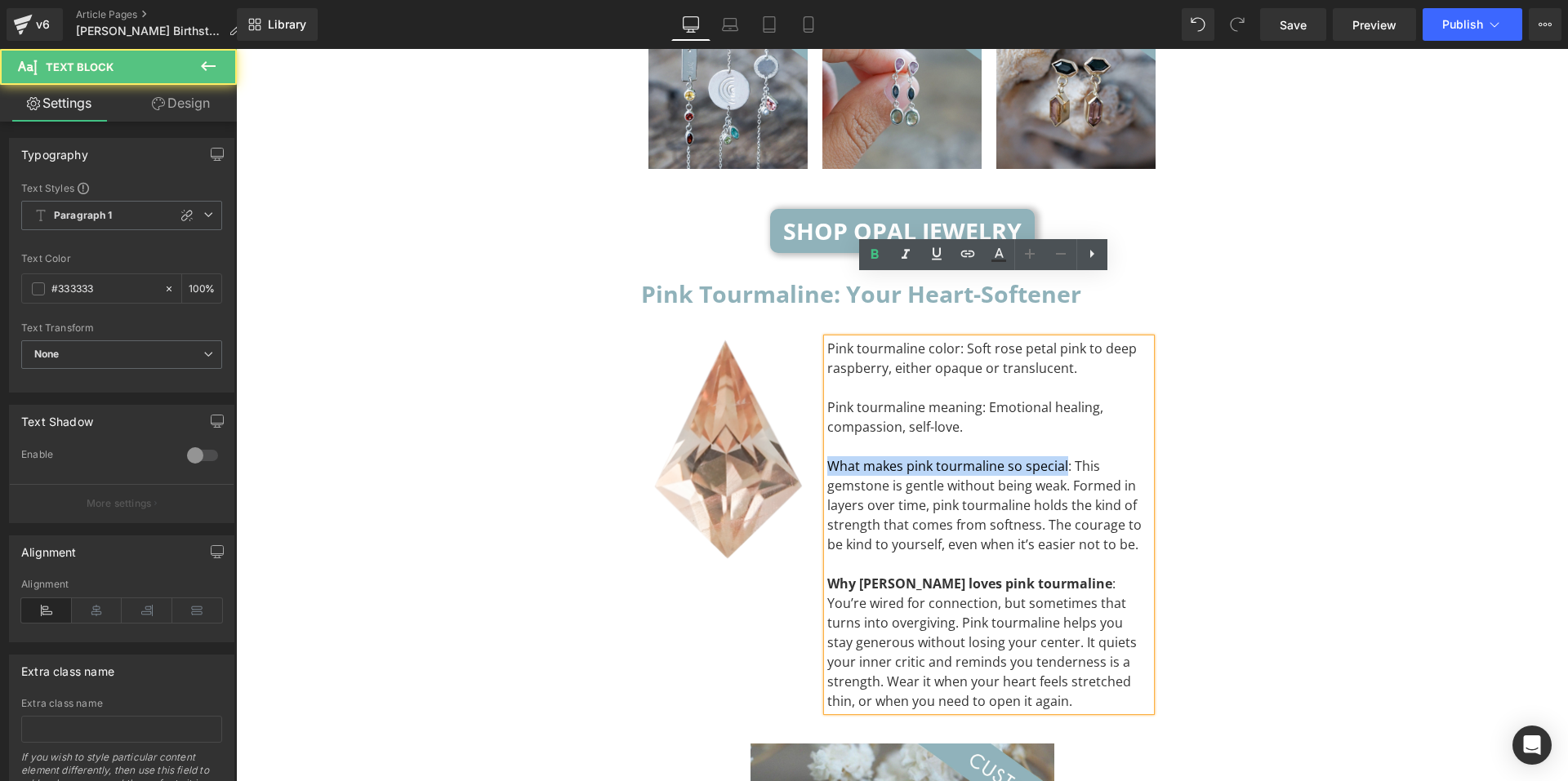
drag, startPoint x: 1059, startPoint y: 402, endPoint x: 823, endPoint y: 398, distance: 236.0
click at [828, 456] on div "What makes pink tourmaline so special: This gemstone is gentle without being we…" at bounding box center [989, 505] width 324 height 98
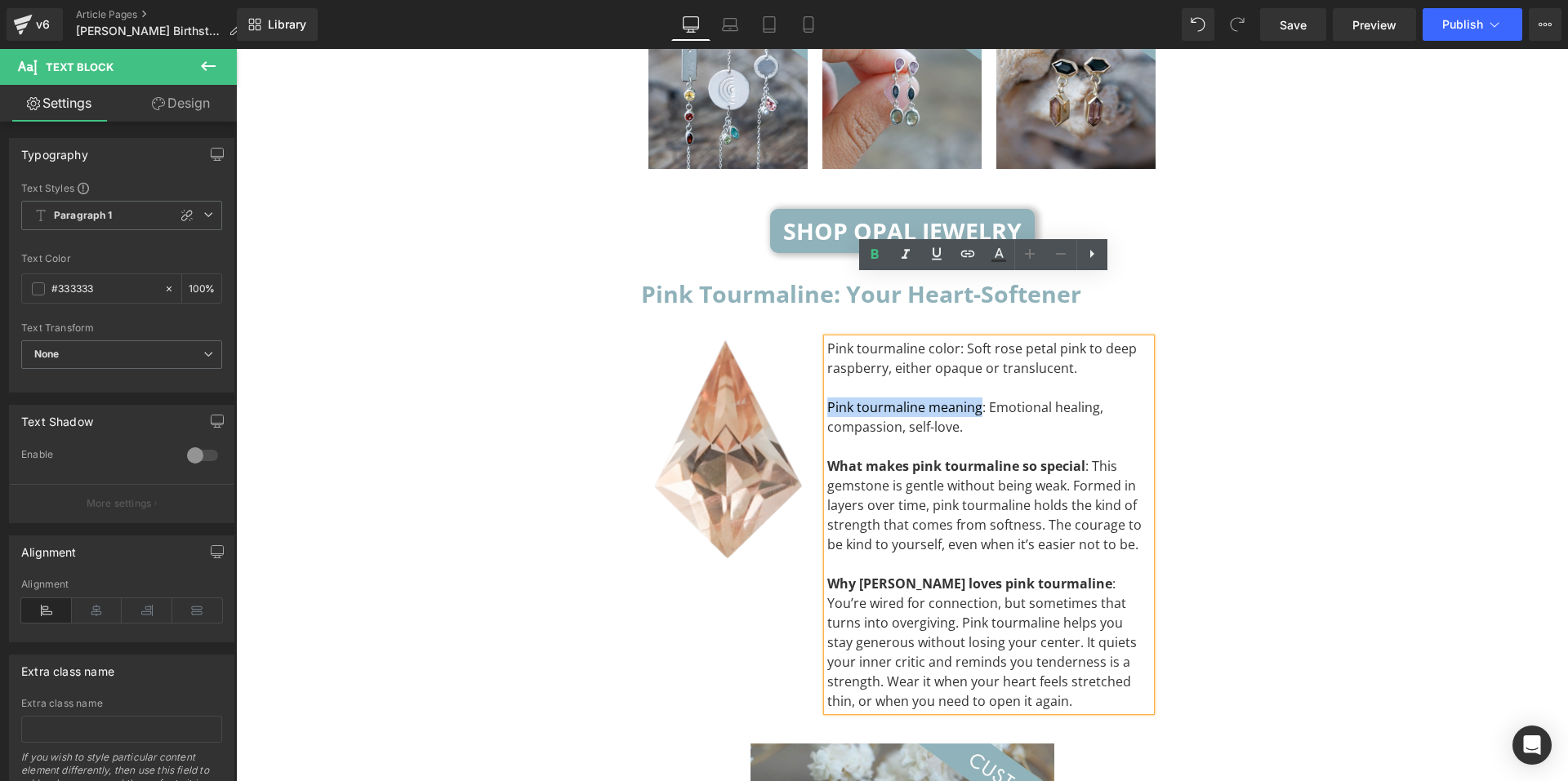
drag, startPoint x: 822, startPoint y: 342, endPoint x: 973, endPoint y: 351, distance: 151.3
click at [973, 397] on div "Pink tourmaline meaning: Emotional healing, compassion, self-love." at bounding box center [989, 417] width 324 height 40
drag, startPoint x: 822, startPoint y: 291, endPoint x: 950, endPoint y: 293, distance: 128.0
click at [950, 339] on div "Pink tourmaline color: Soft rose petal pink to deep raspberry, either opaque or…" at bounding box center [989, 359] width 324 height 40
click at [1016, 437] on div "To enrich screen reader interactions, please activate Accessibility in Grammarl…" at bounding box center [989, 447] width 324 height 19
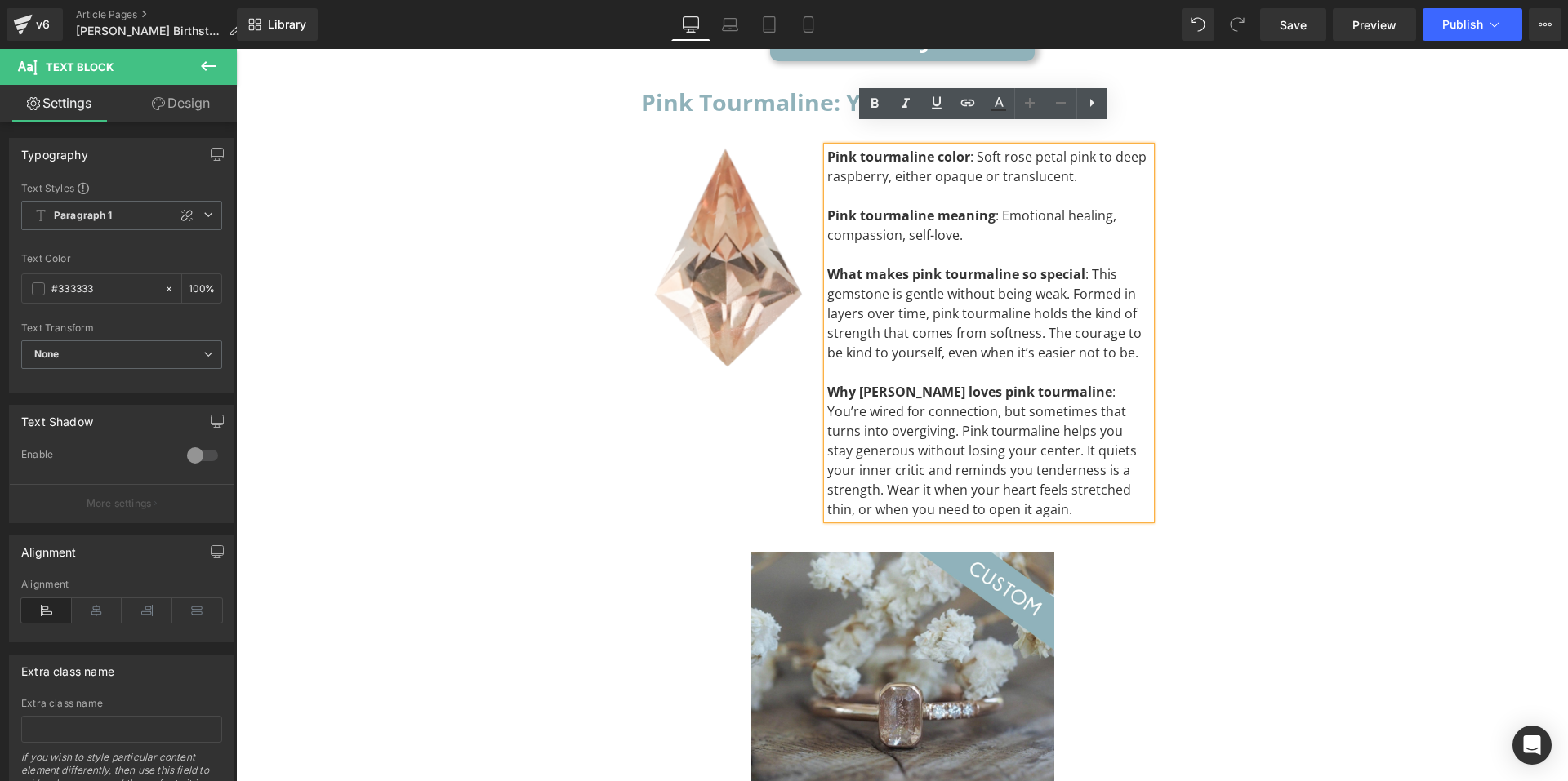
scroll to position [4573, 0]
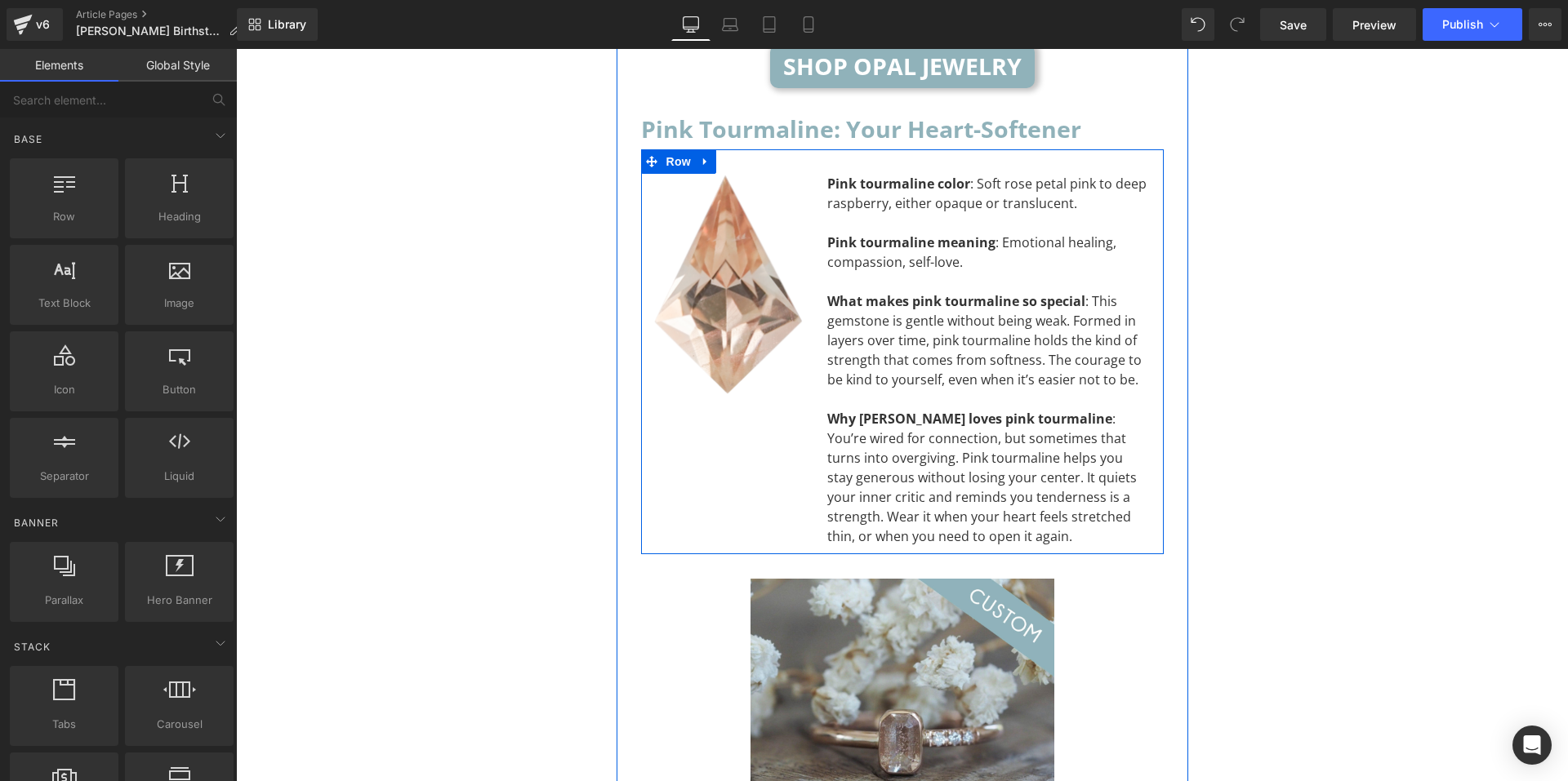
scroll to position [4900, 0]
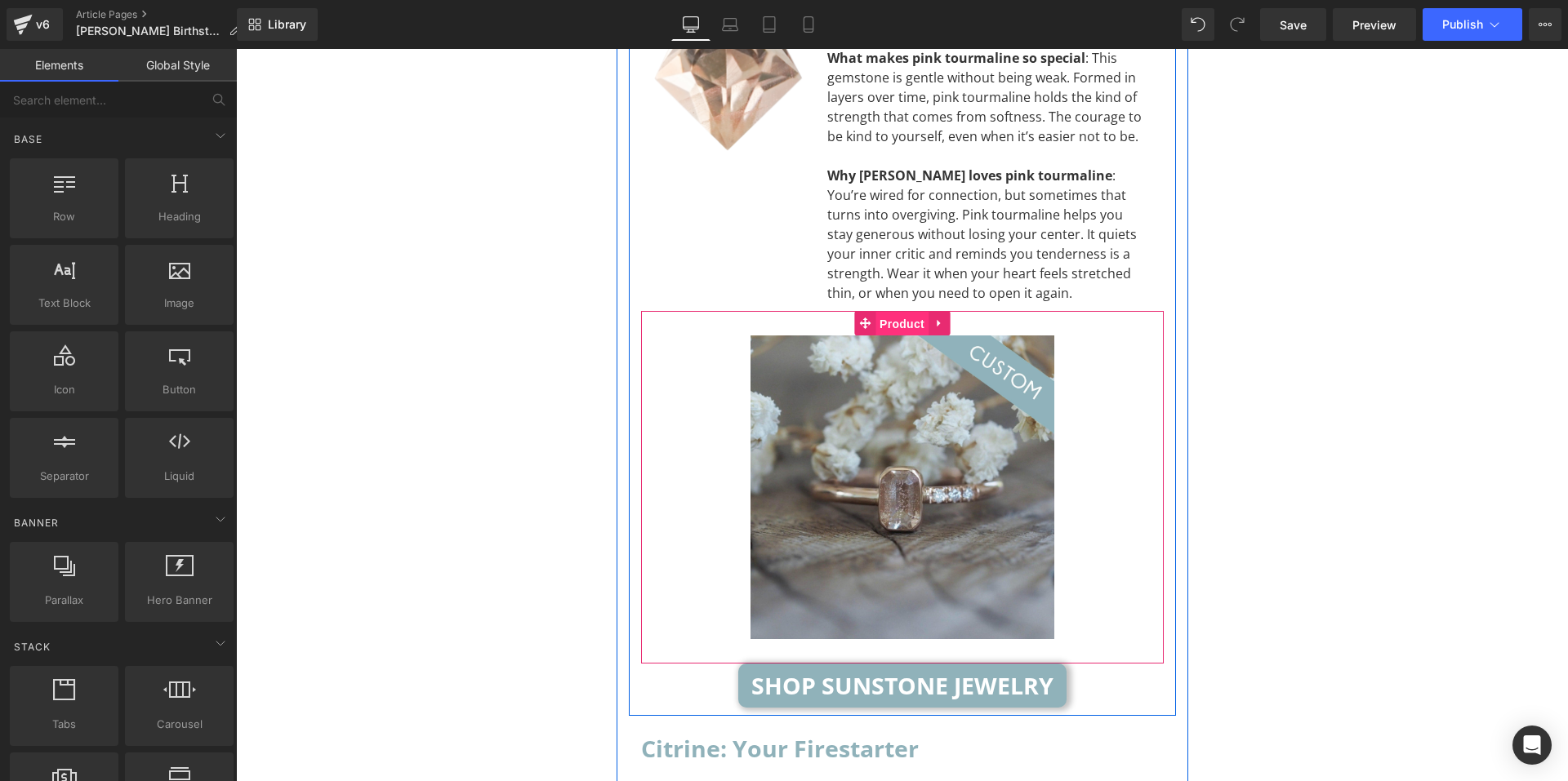
click at [897, 312] on span "Product" at bounding box center [902, 324] width 53 height 24
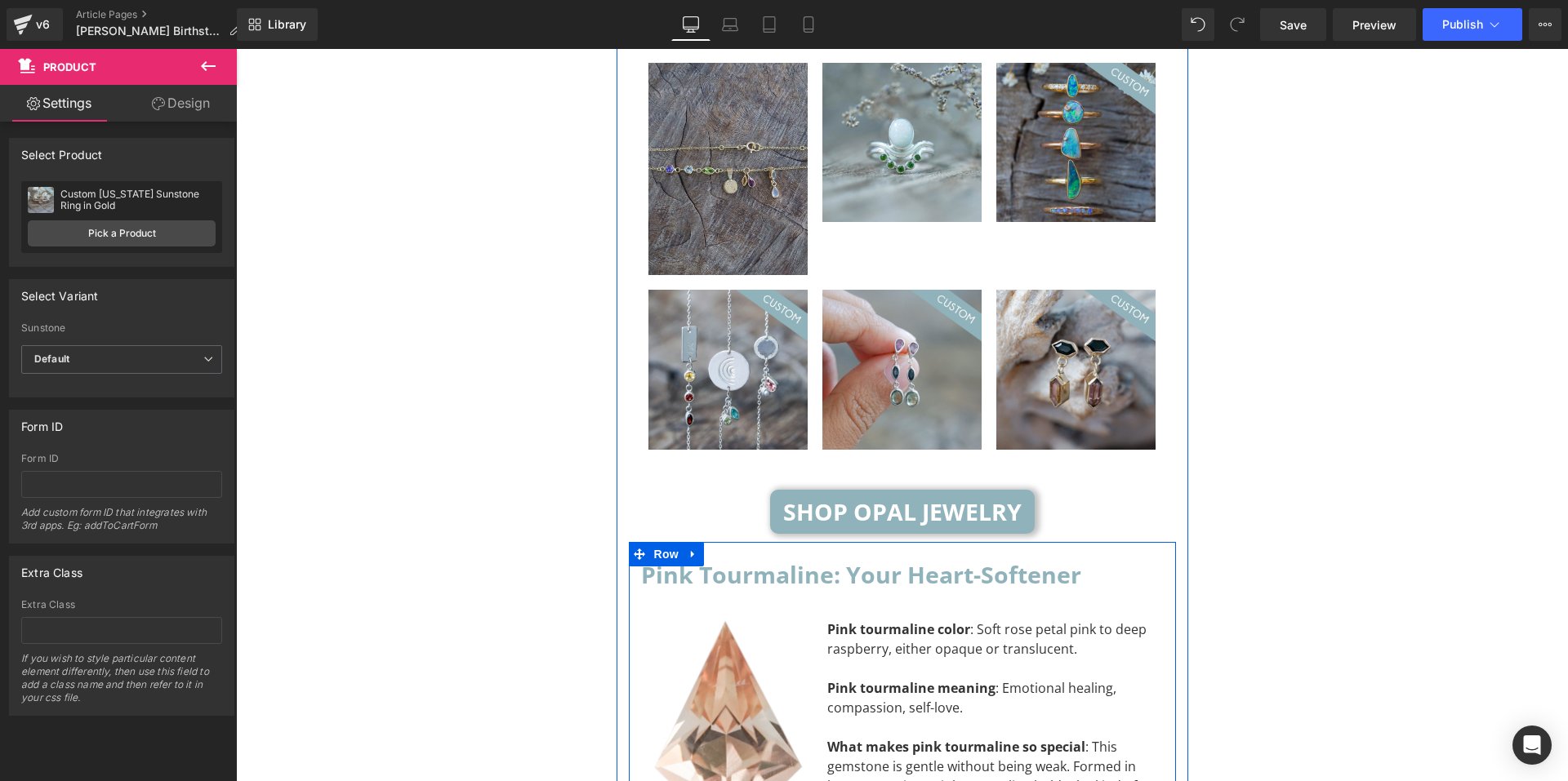
scroll to position [4083, 0]
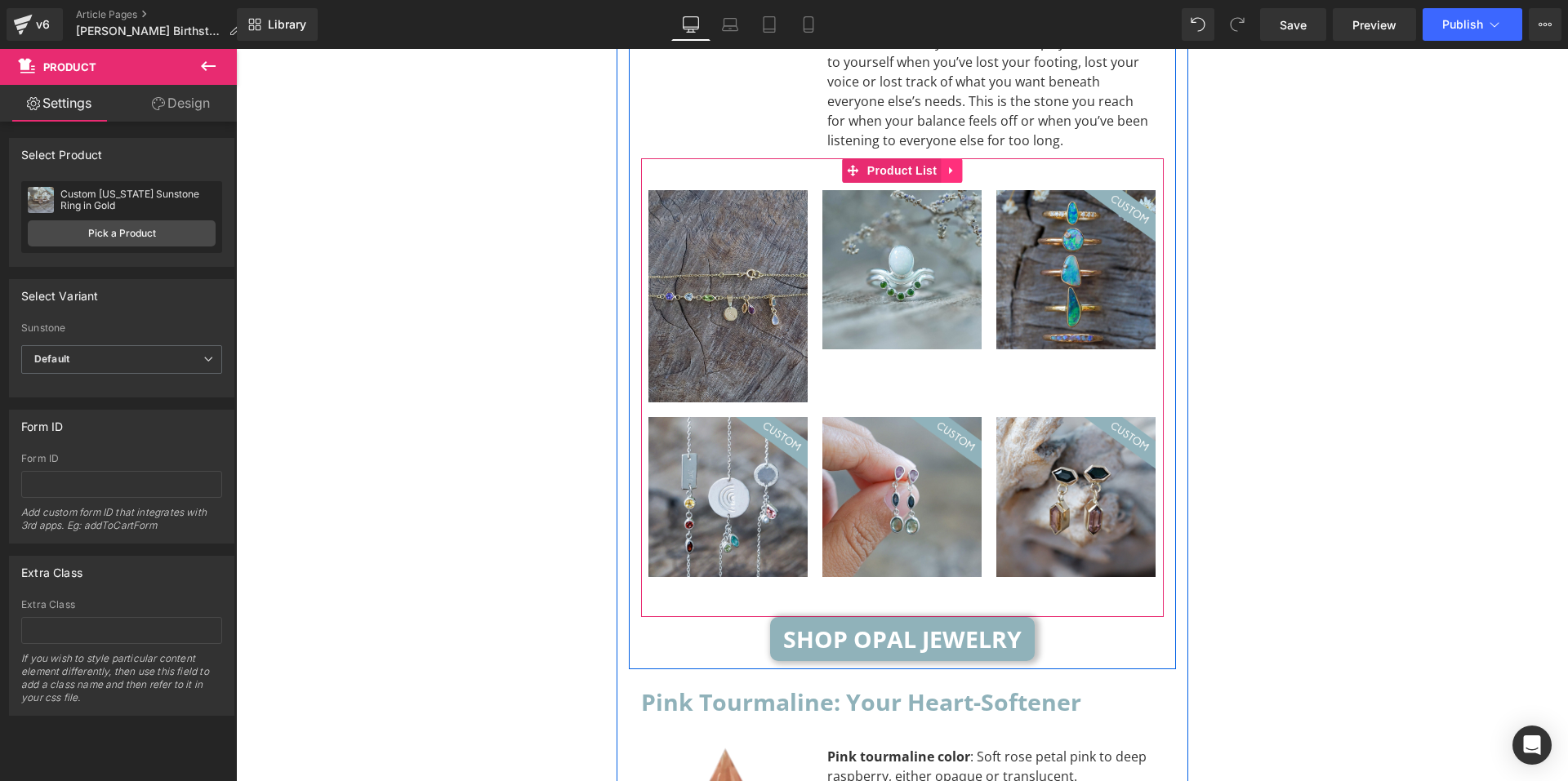
click at [945, 165] on icon at bounding box center [951, 171] width 12 height 13
click at [935, 165] on icon at bounding box center [941, 171] width 12 height 12
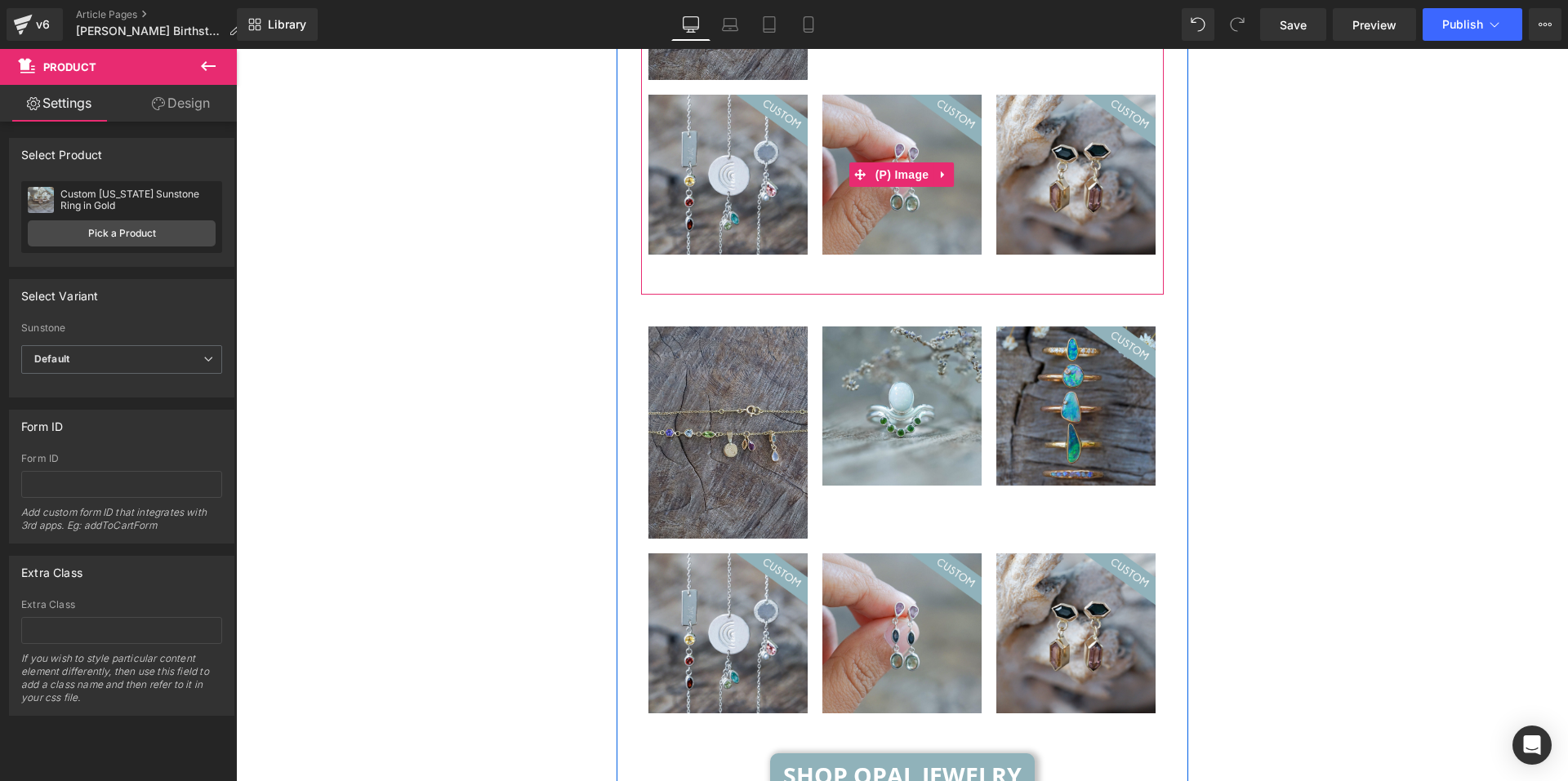
scroll to position [4410, 0]
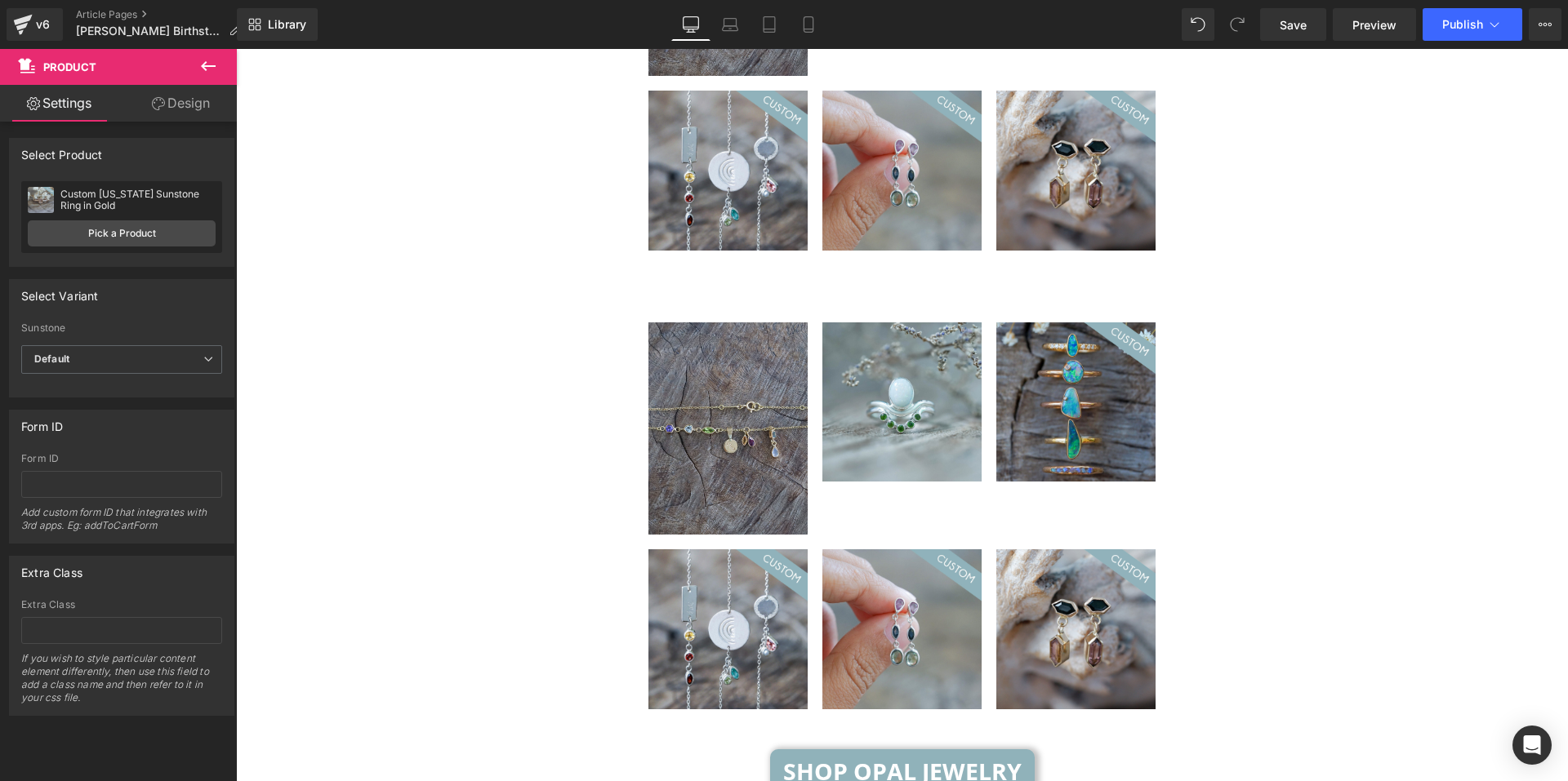
drag, startPoint x: 1214, startPoint y: 368, endPoint x: 1092, endPoint y: 361, distance: 122.2
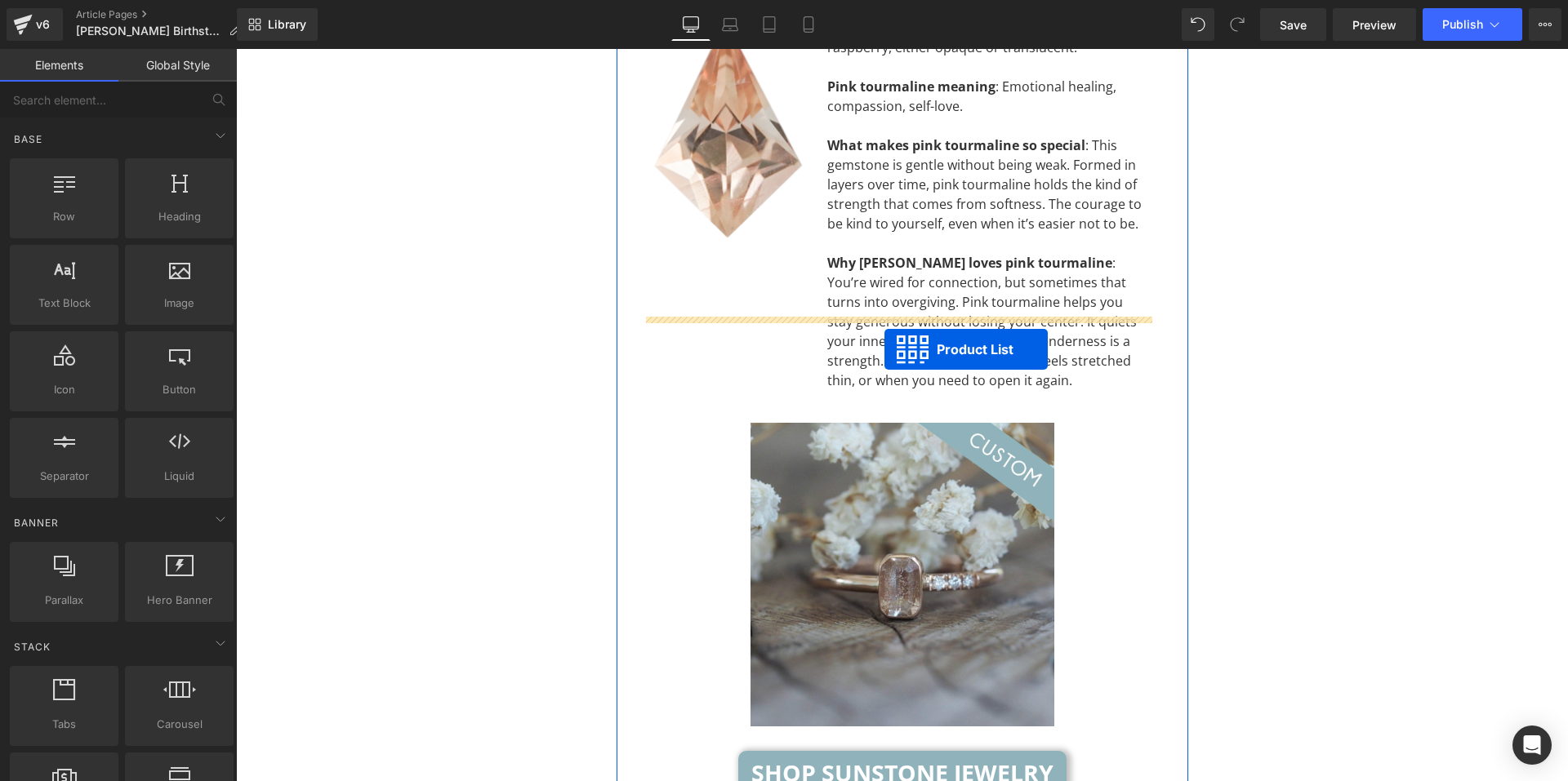
scroll to position [4900, 0]
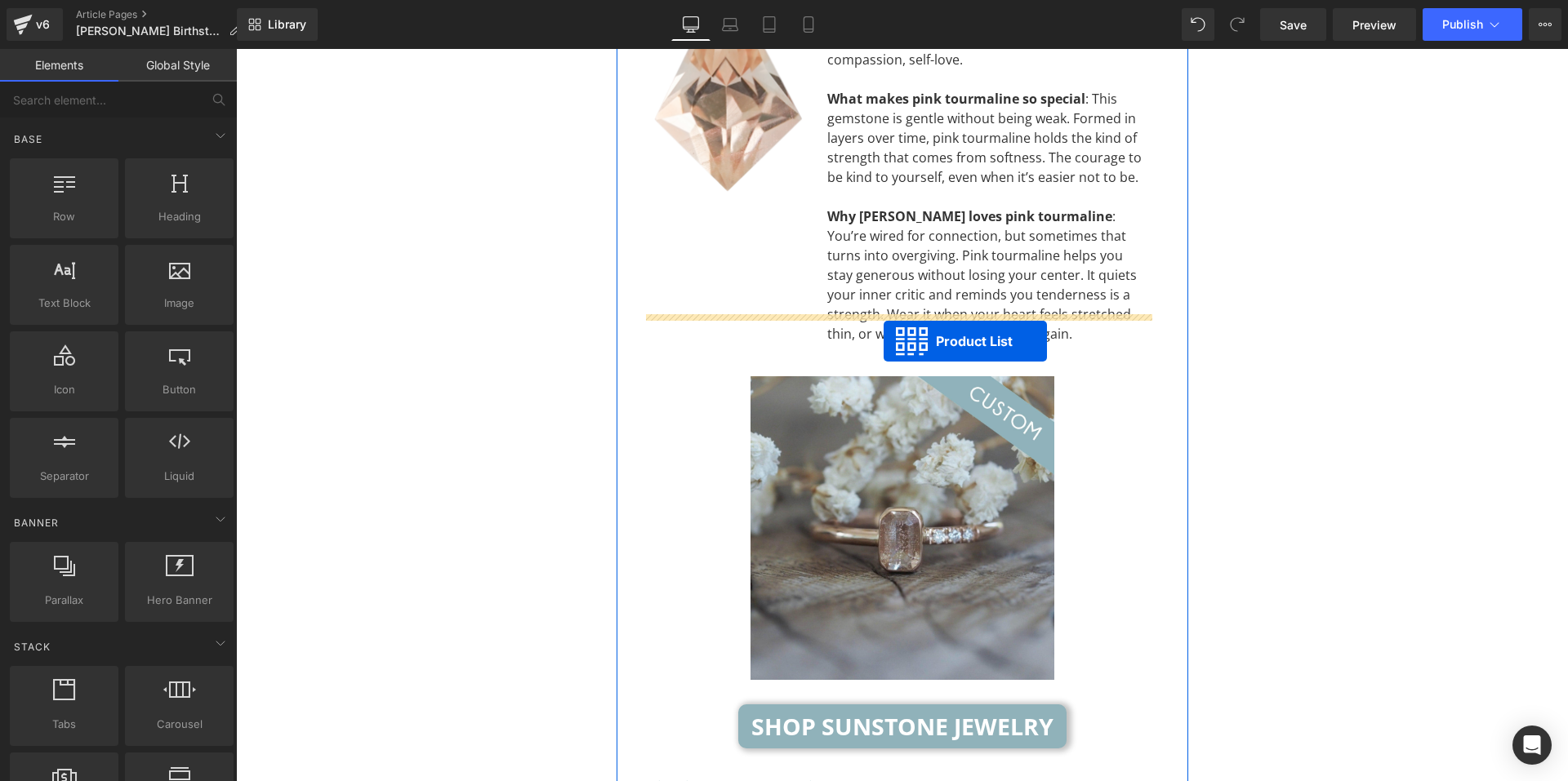
drag, startPoint x: 841, startPoint y: 238, endPoint x: 884, endPoint y: 345, distance: 115.3
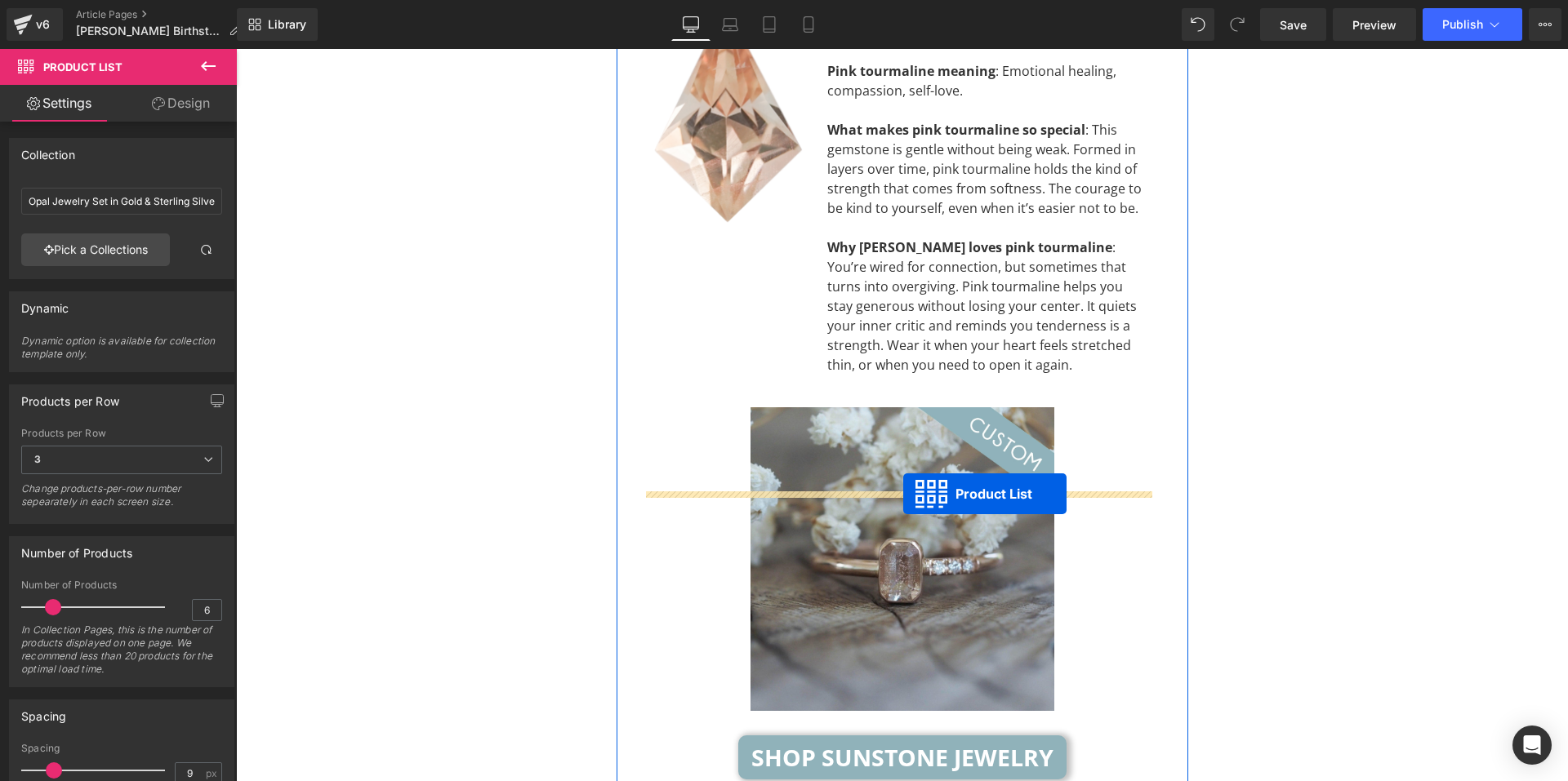
scroll to position [5236, 0]
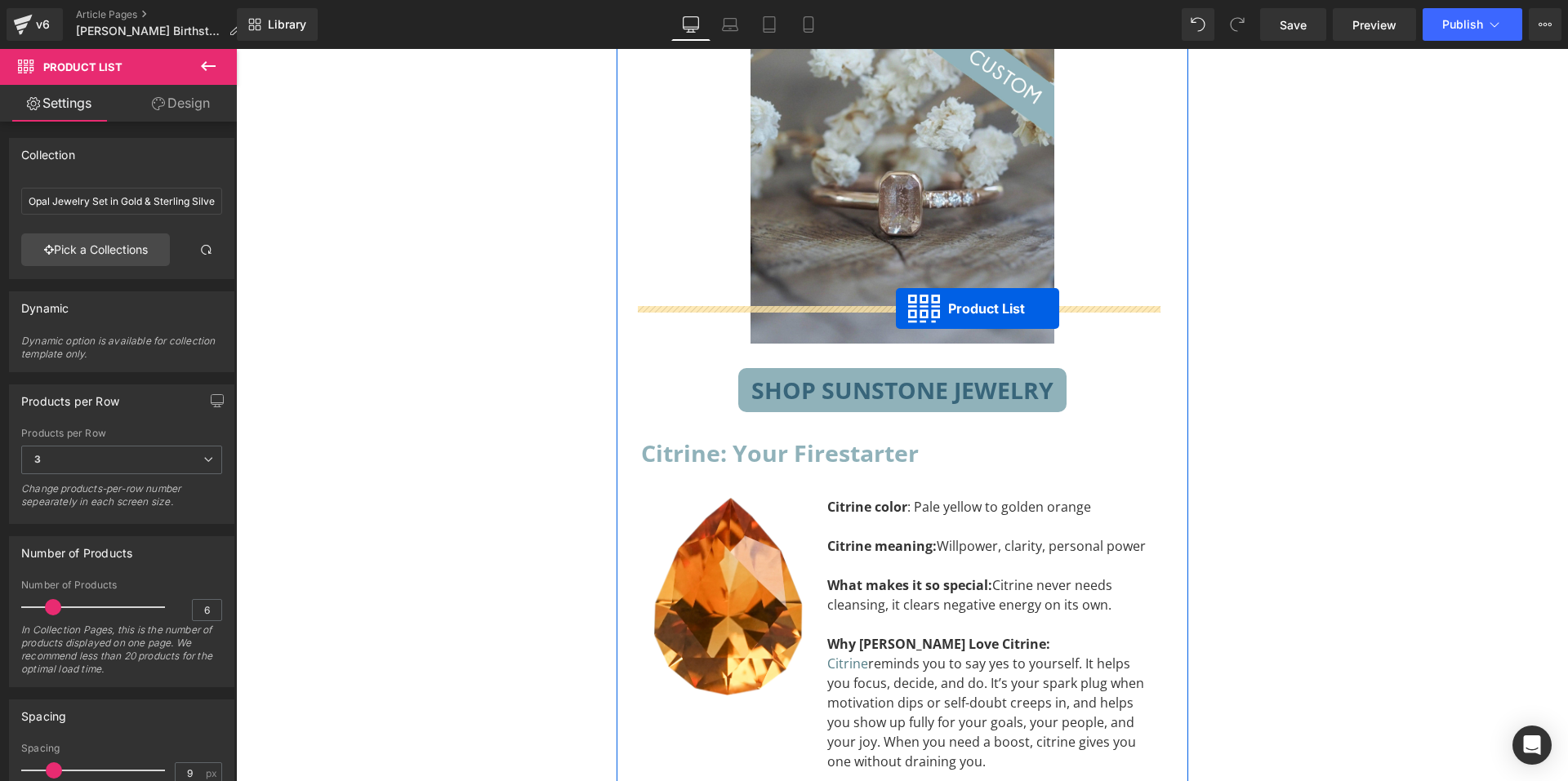
drag, startPoint x: 845, startPoint y: 313, endPoint x: 896, endPoint y: 308, distance: 51.2
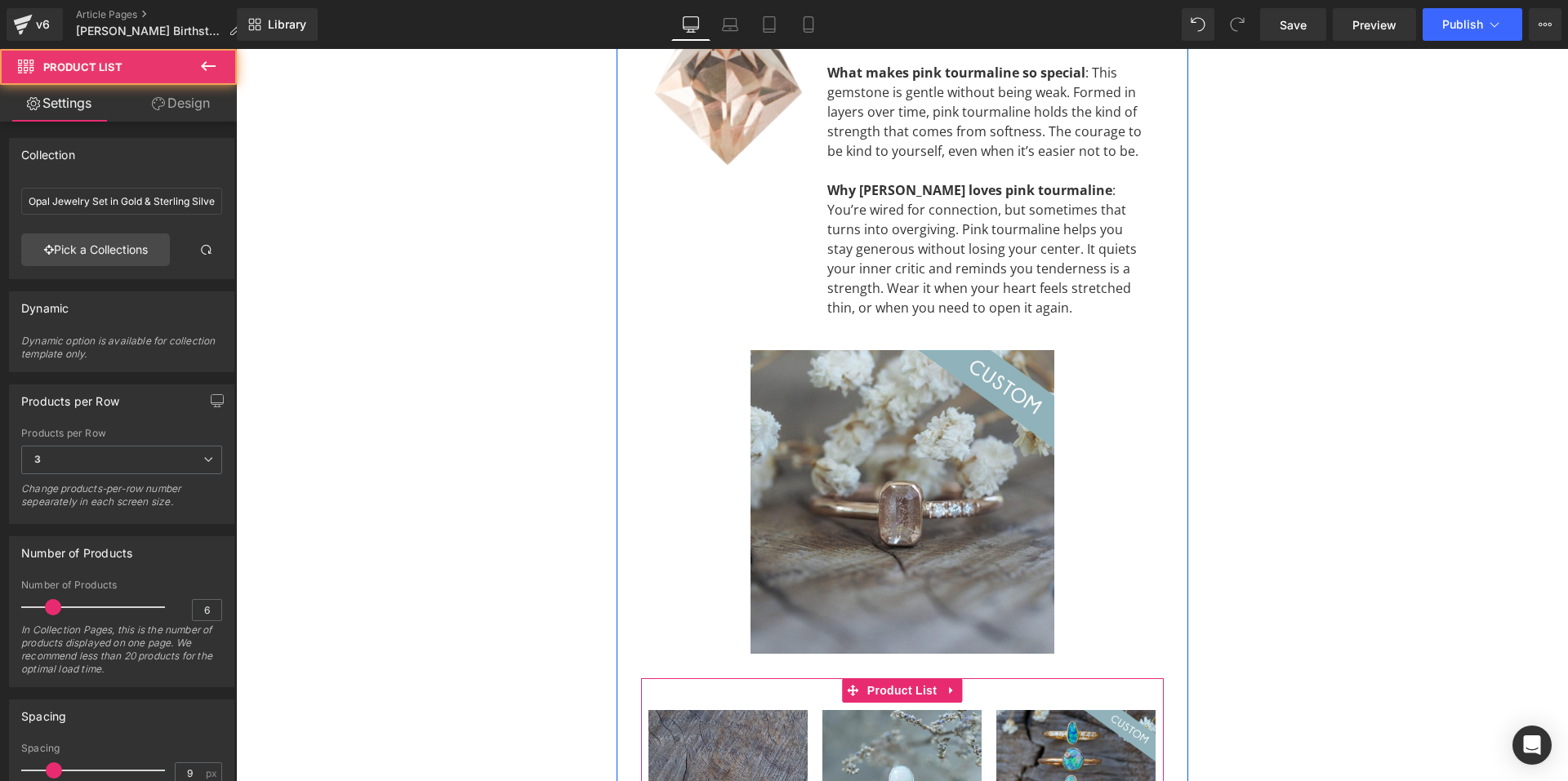
scroll to position [4869, 0]
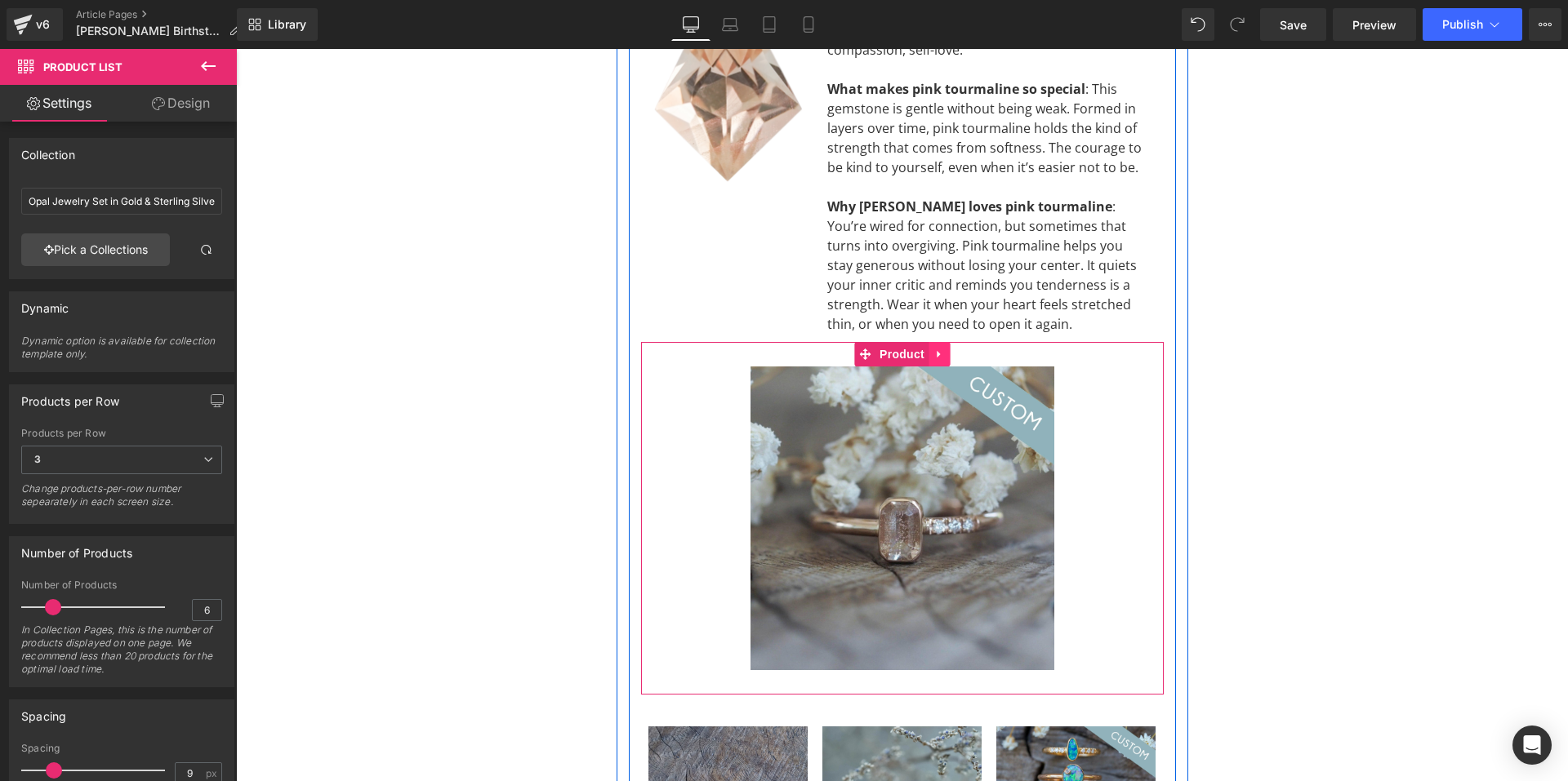
click at [937, 350] on icon at bounding box center [938, 354] width 3 height 8
click at [945, 349] on icon at bounding box center [950, 355] width 12 height 12
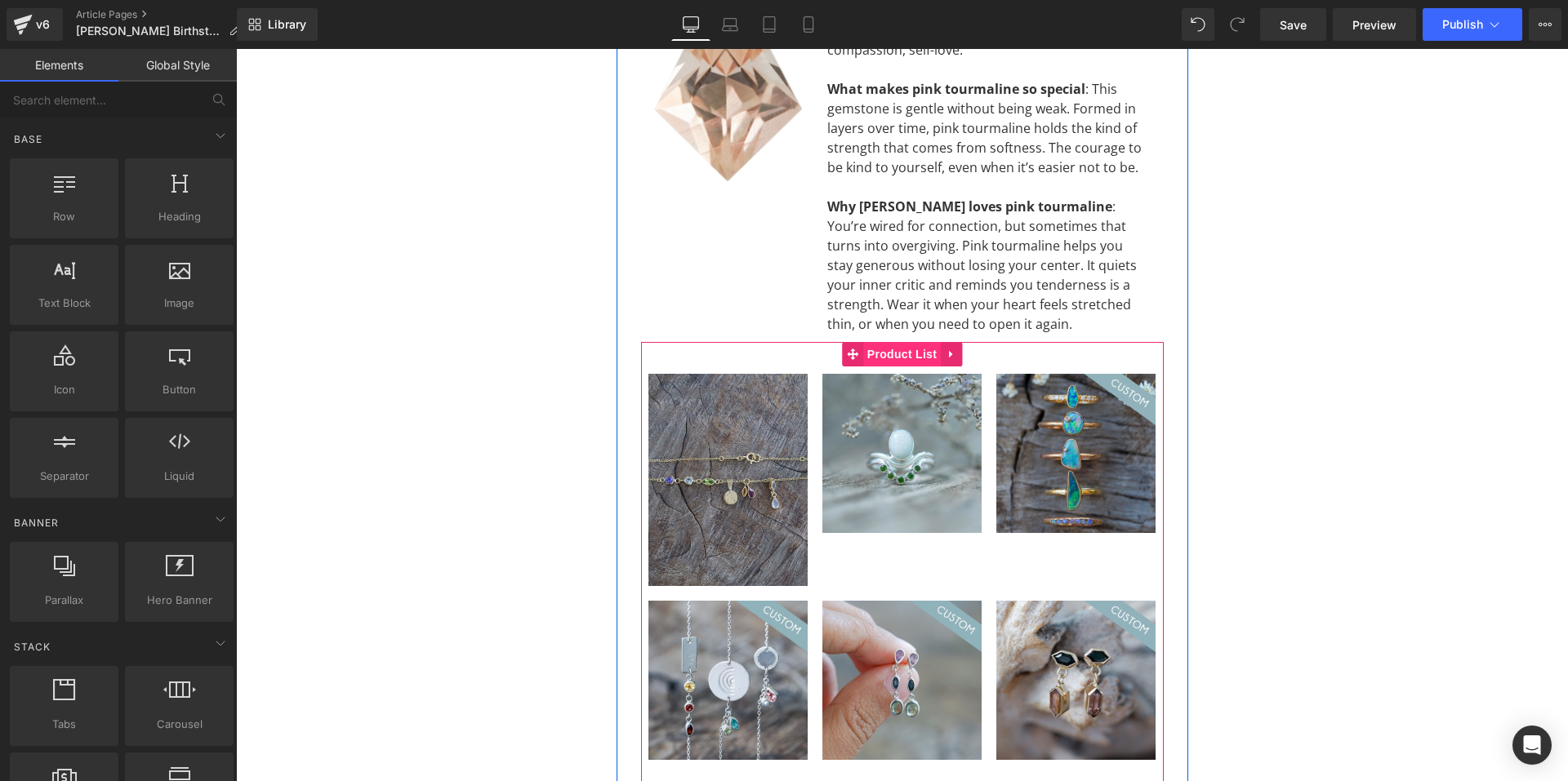
click at [902, 342] on span "Product List" at bounding box center [902, 354] width 77 height 24
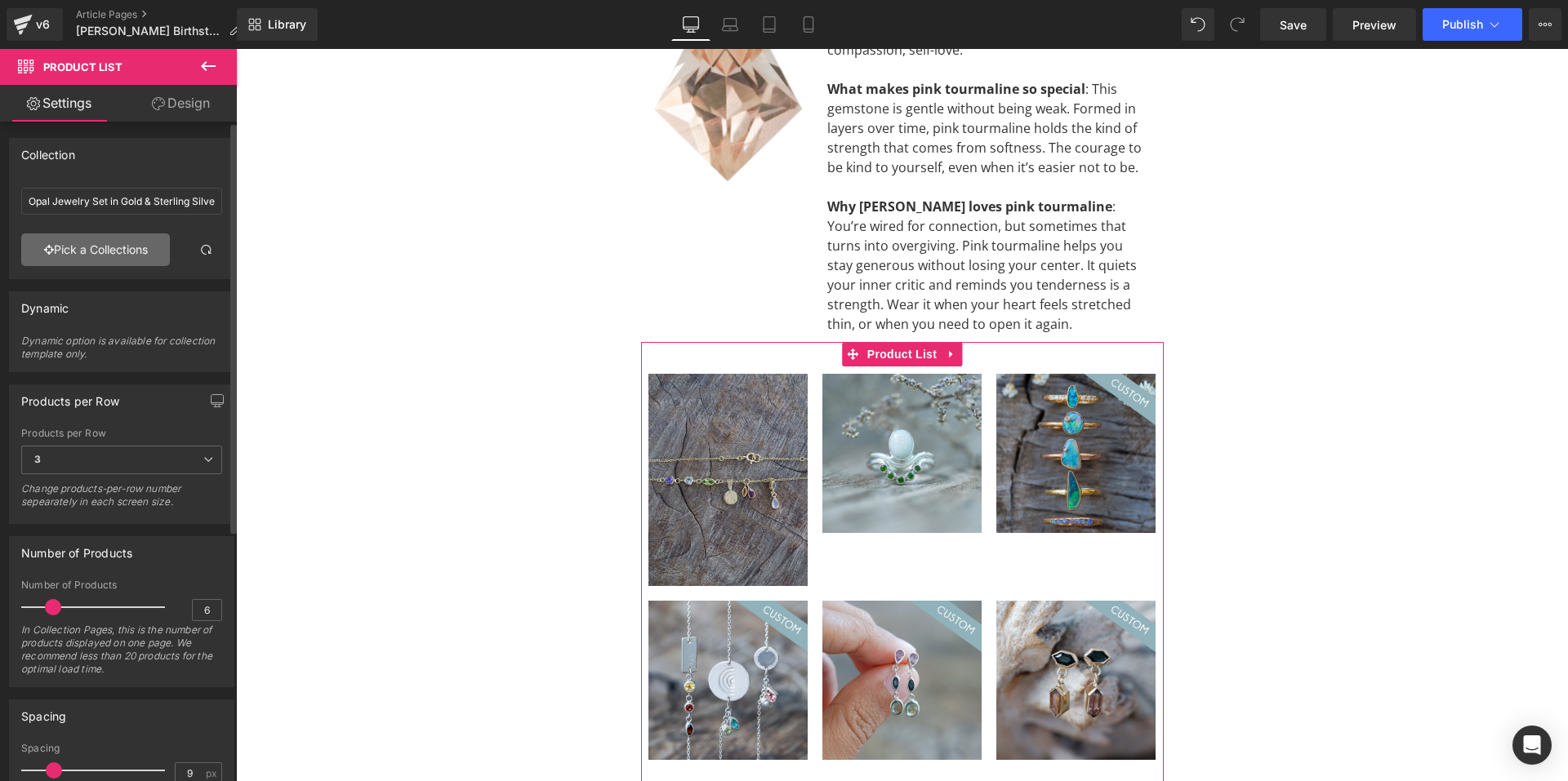
click at [129, 259] on link "Pick a Collections" at bounding box center [96, 250] width 149 height 33
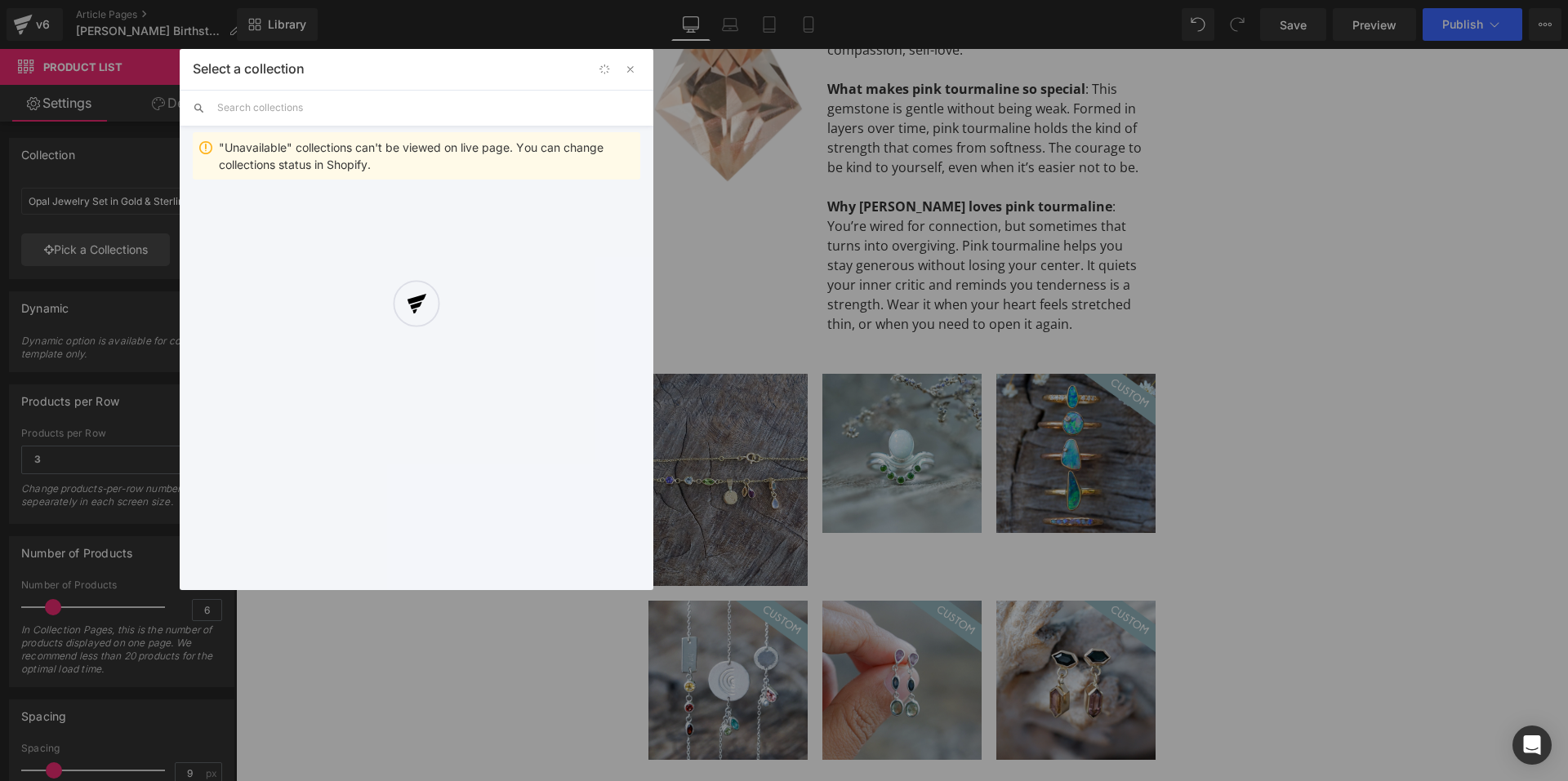
click at [351, 106] on div at bounding box center [417, 320] width 474 height 541
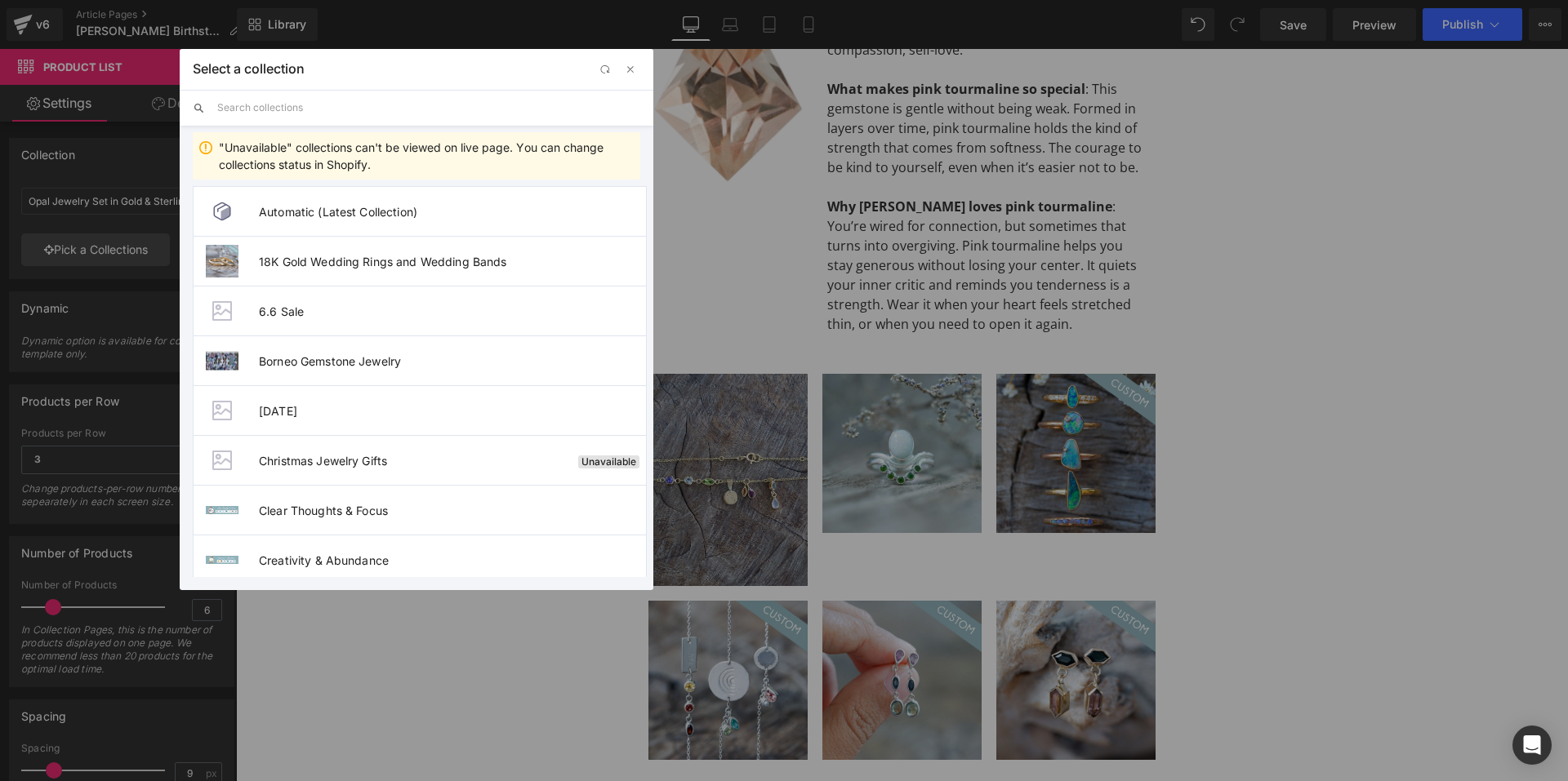
click at [348, 106] on input "text" at bounding box center [429, 107] width 423 height 36
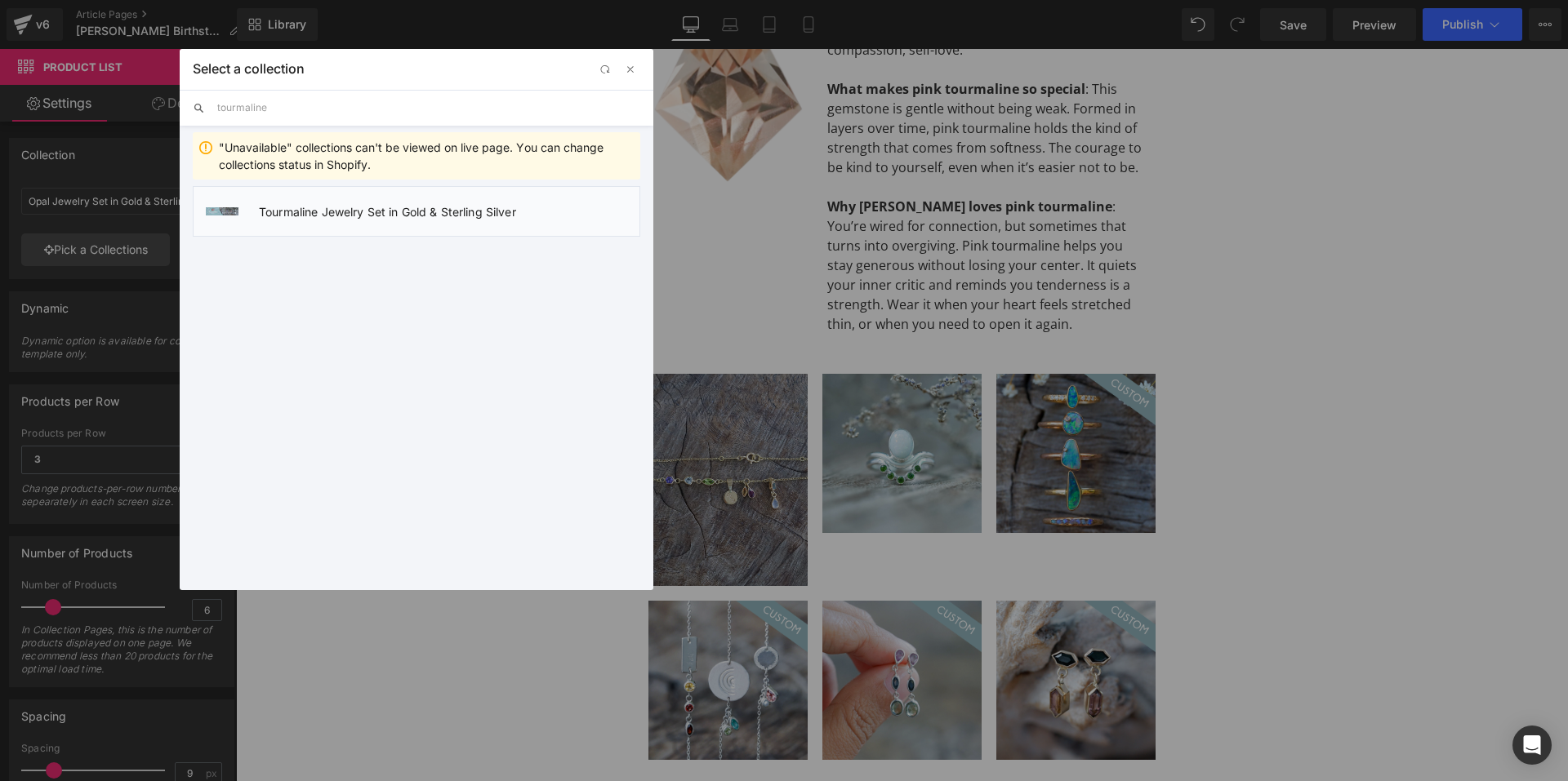
type input "tourmaline"
click at [344, 208] on span "Tourmaline Jewelry Set in Gold & Sterling Silver" at bounding box center [450, 212] width 381 height 14
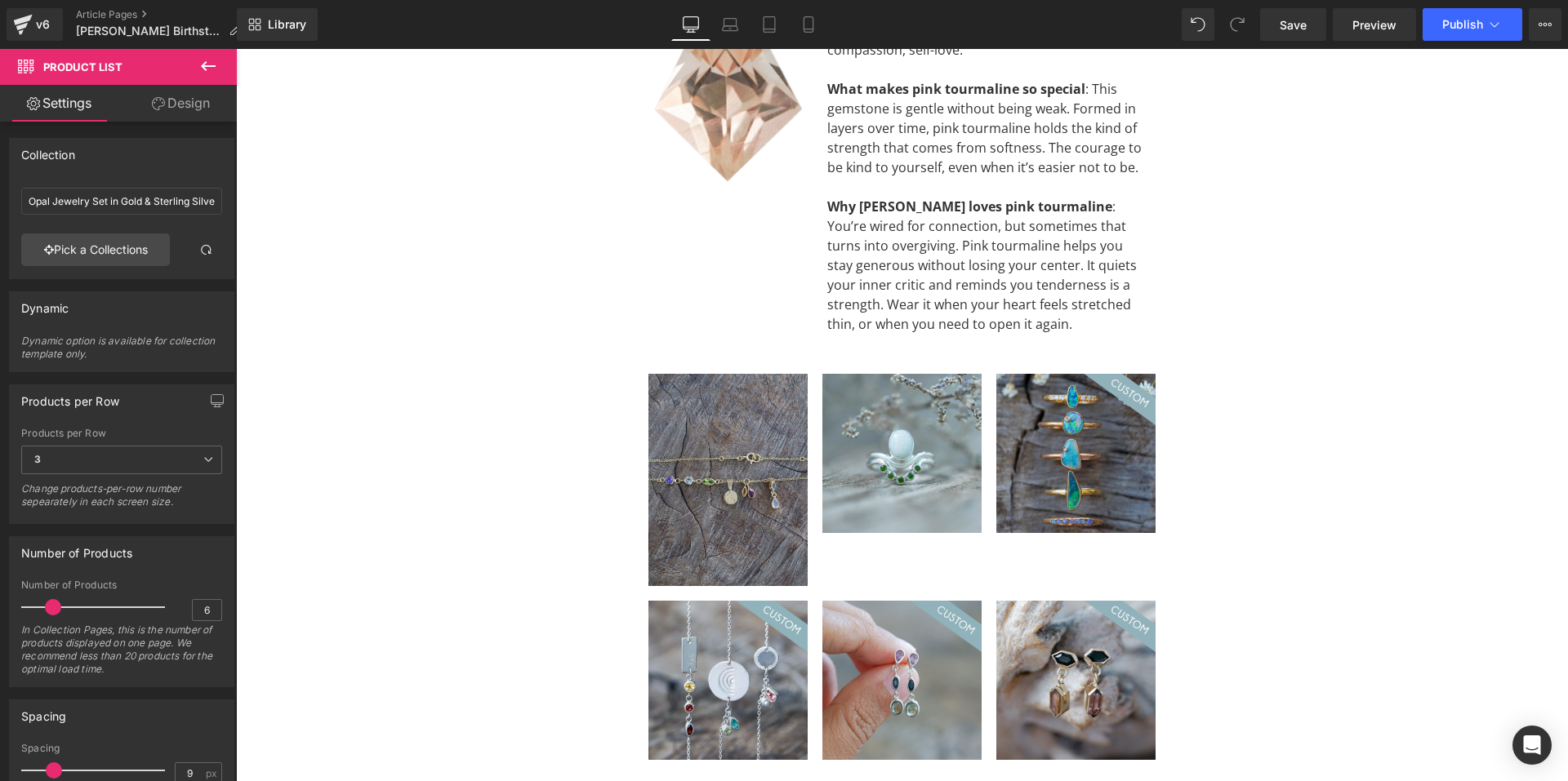
type input "Tourmaline Jewelry Set in Gold & Sterling Silver"
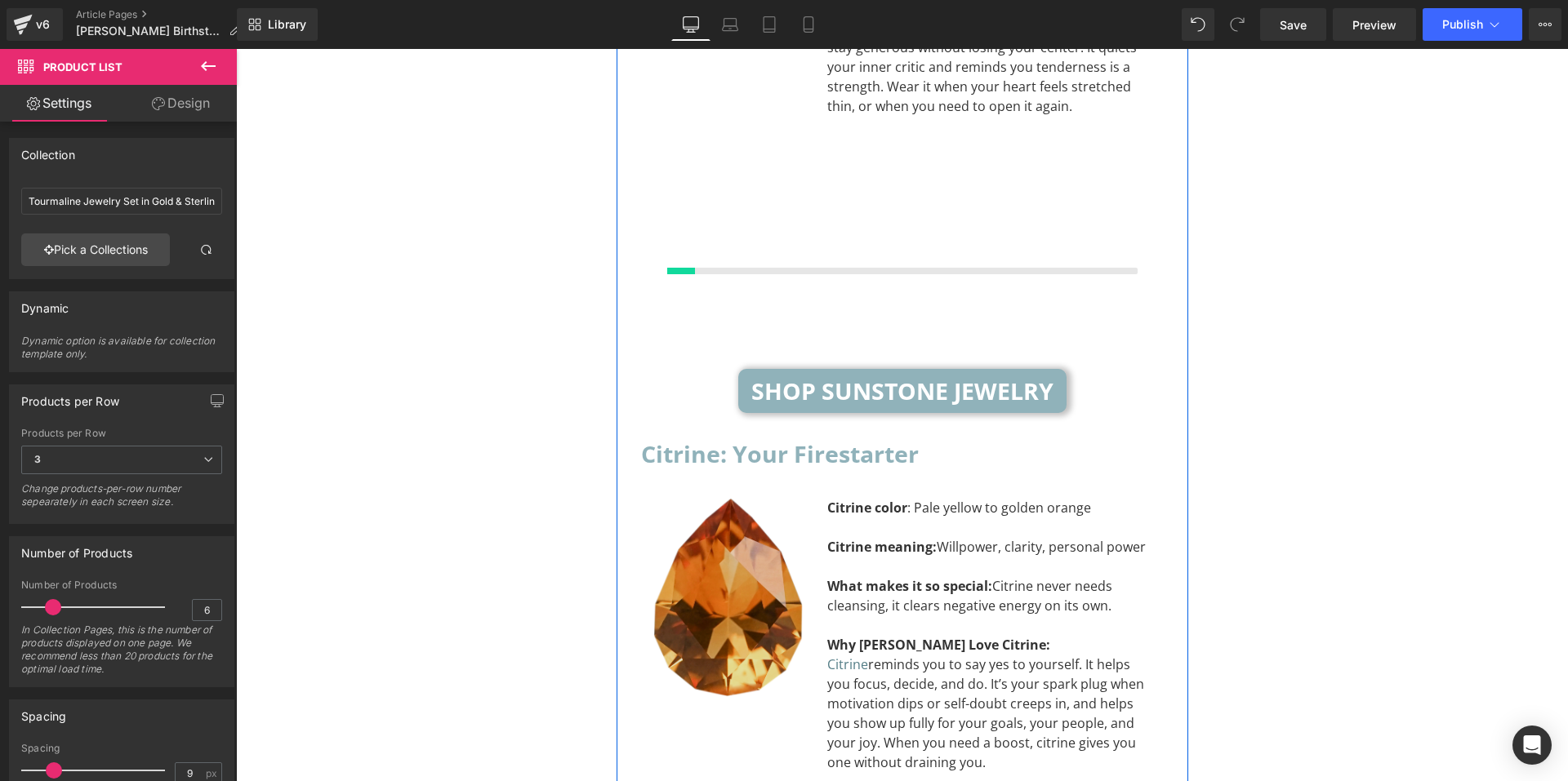
scroll to position [5032, 0]
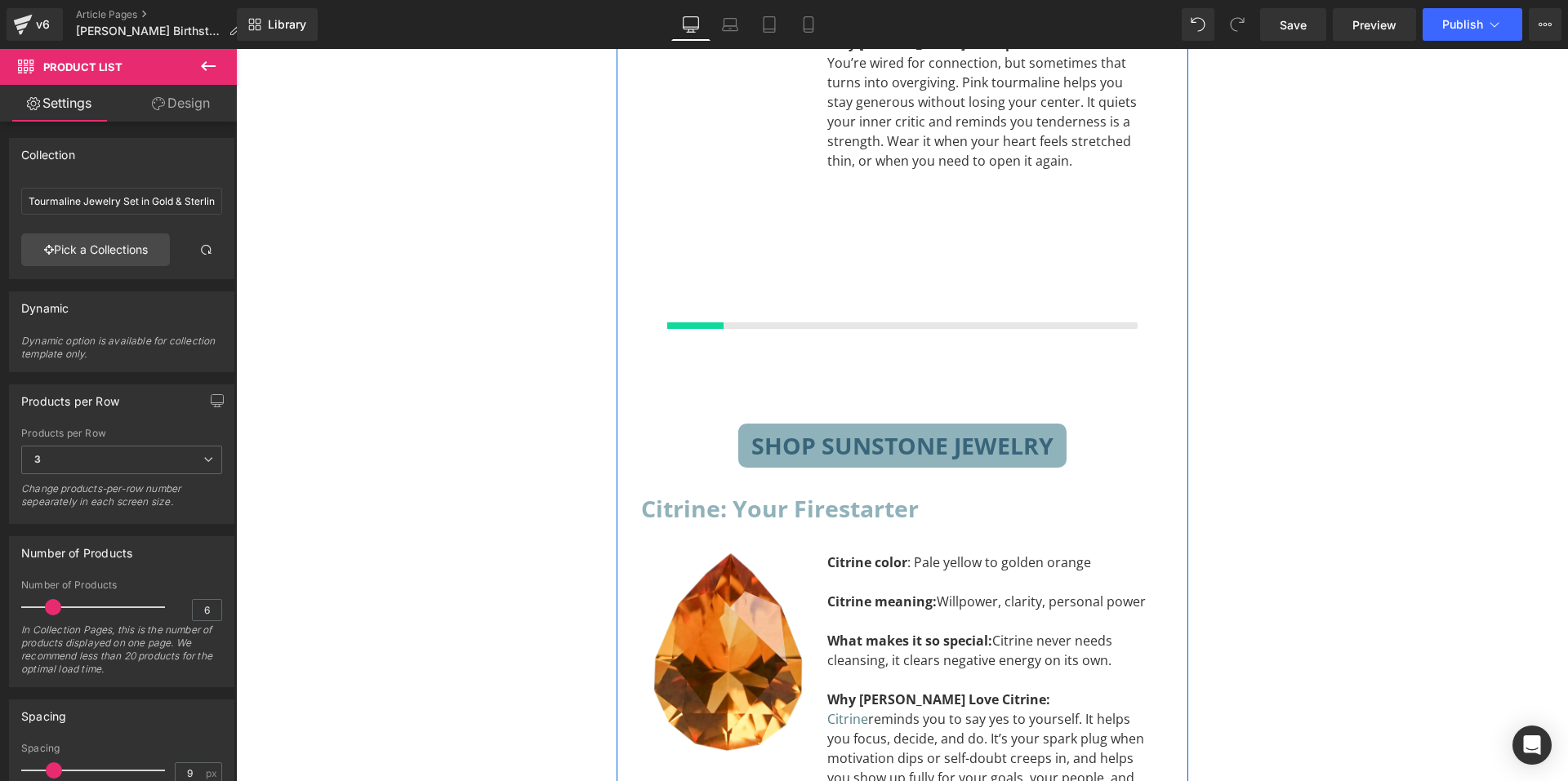
click at [838, 437] on span "Shop Sunstone Jewelry" at bounding box center [902, 446] width 303 height 18
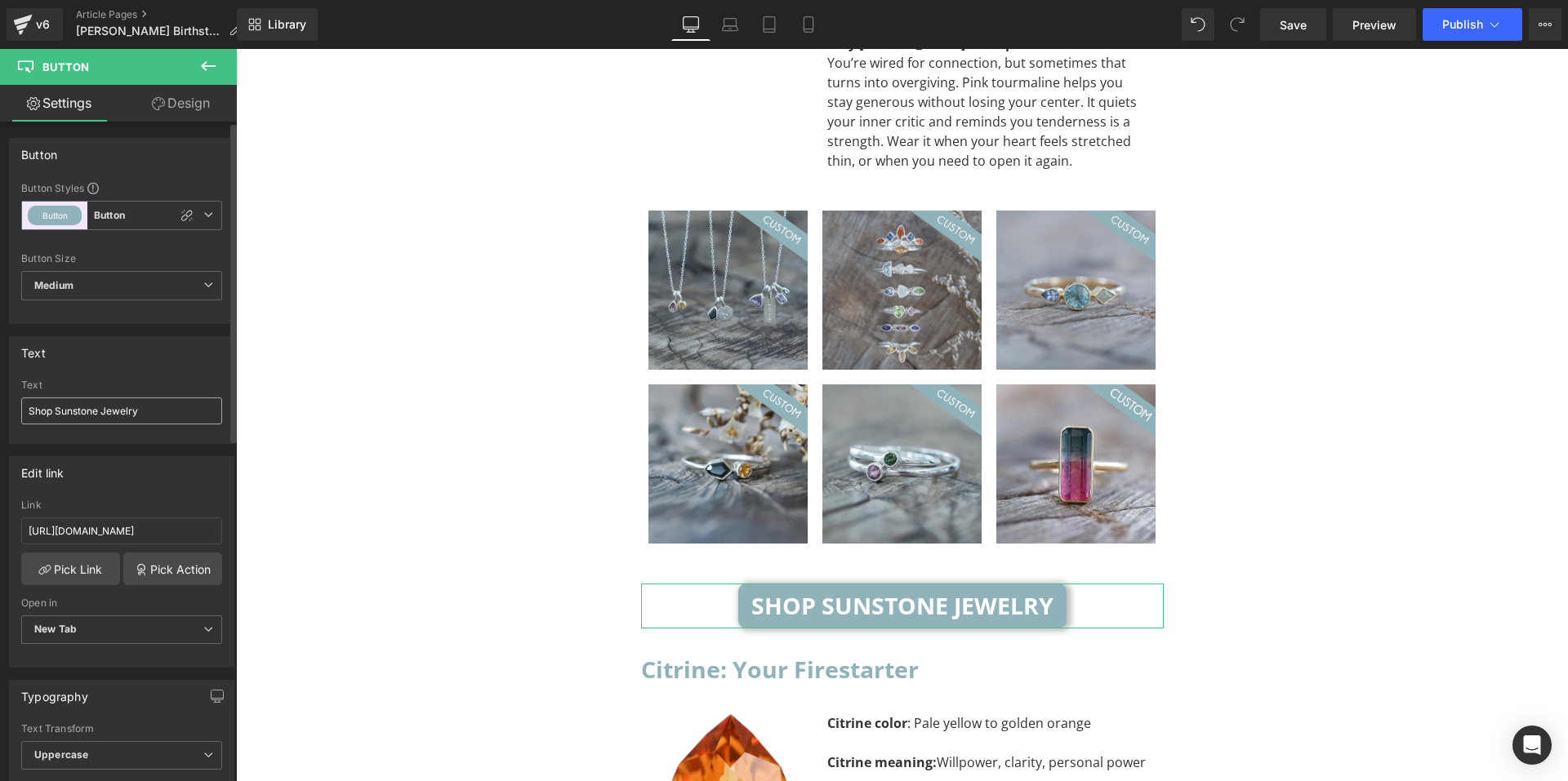
drag, startPoint x: 98, startPoint y: 411, endPoint x: 57, endPoint y: 419, distance: 41.8
click at [57, 419] on input "Shop Sunstone Jewelry" at bounding box center [122, 411] width 201 height 27
type input "Shop Tourmaline Jewelry"
click at [53, 564] on link "Pick Link" at bounding box center [71, 569] width 99 height 33
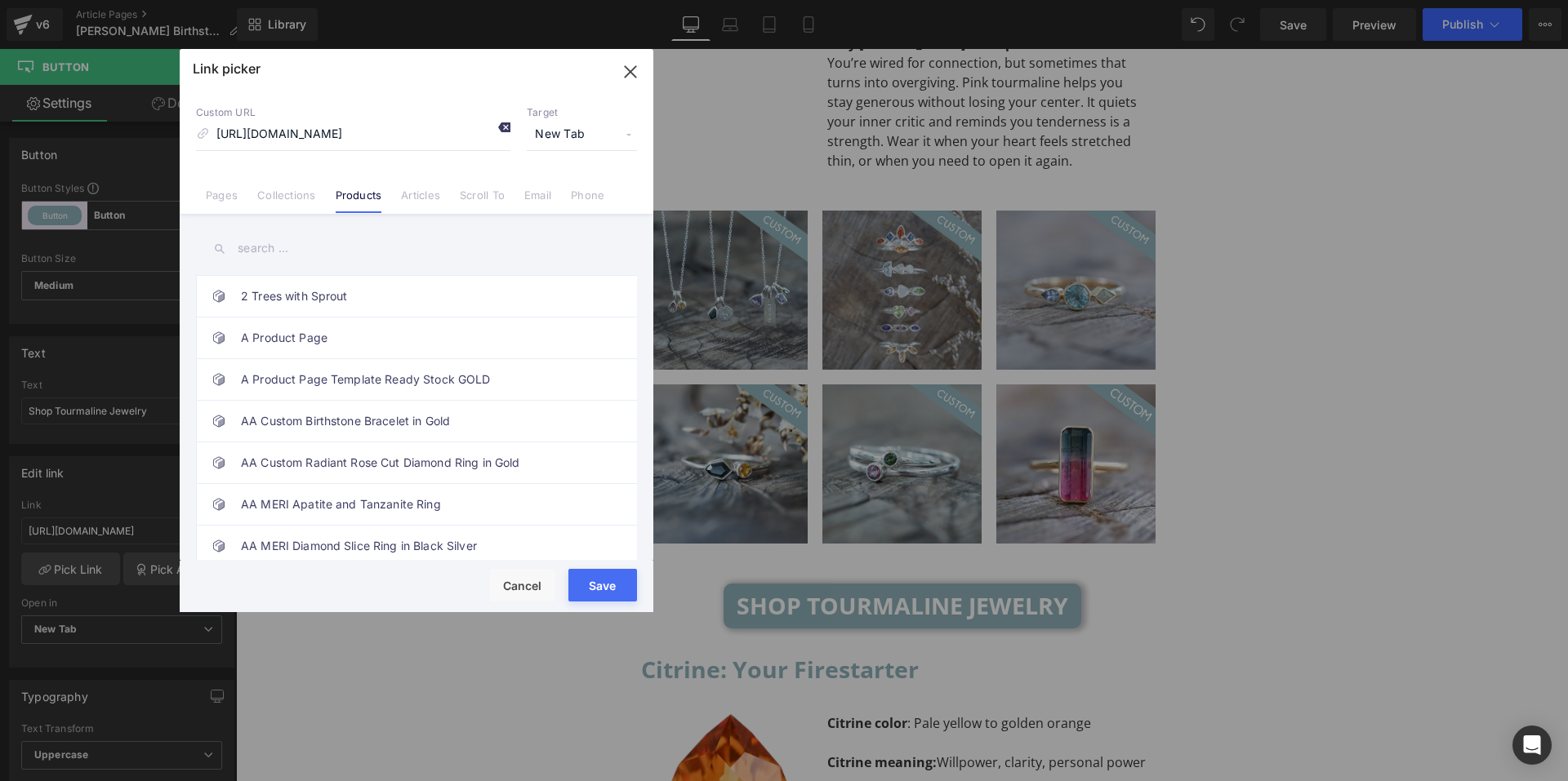
scroll to position [0, 0]
click at [497, 130] on icon at bounding box center [504, 128] width 14 height 14
click at [304, 192] on link "Collections" at bounding box center [286, 200] width 58 height 24
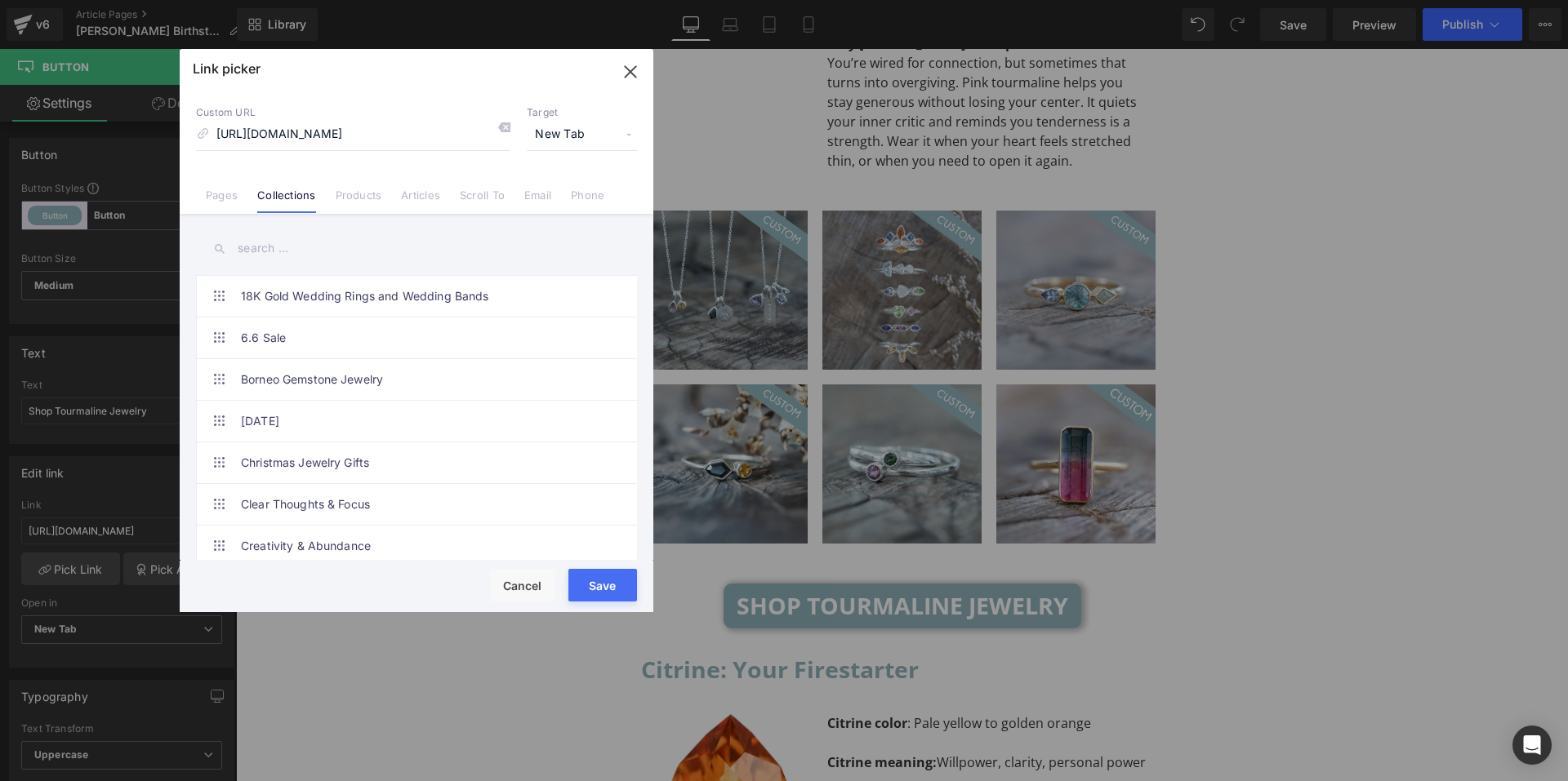
click at [317, 248] on input "text" at bounding box center [417, 248] width 441 height 37
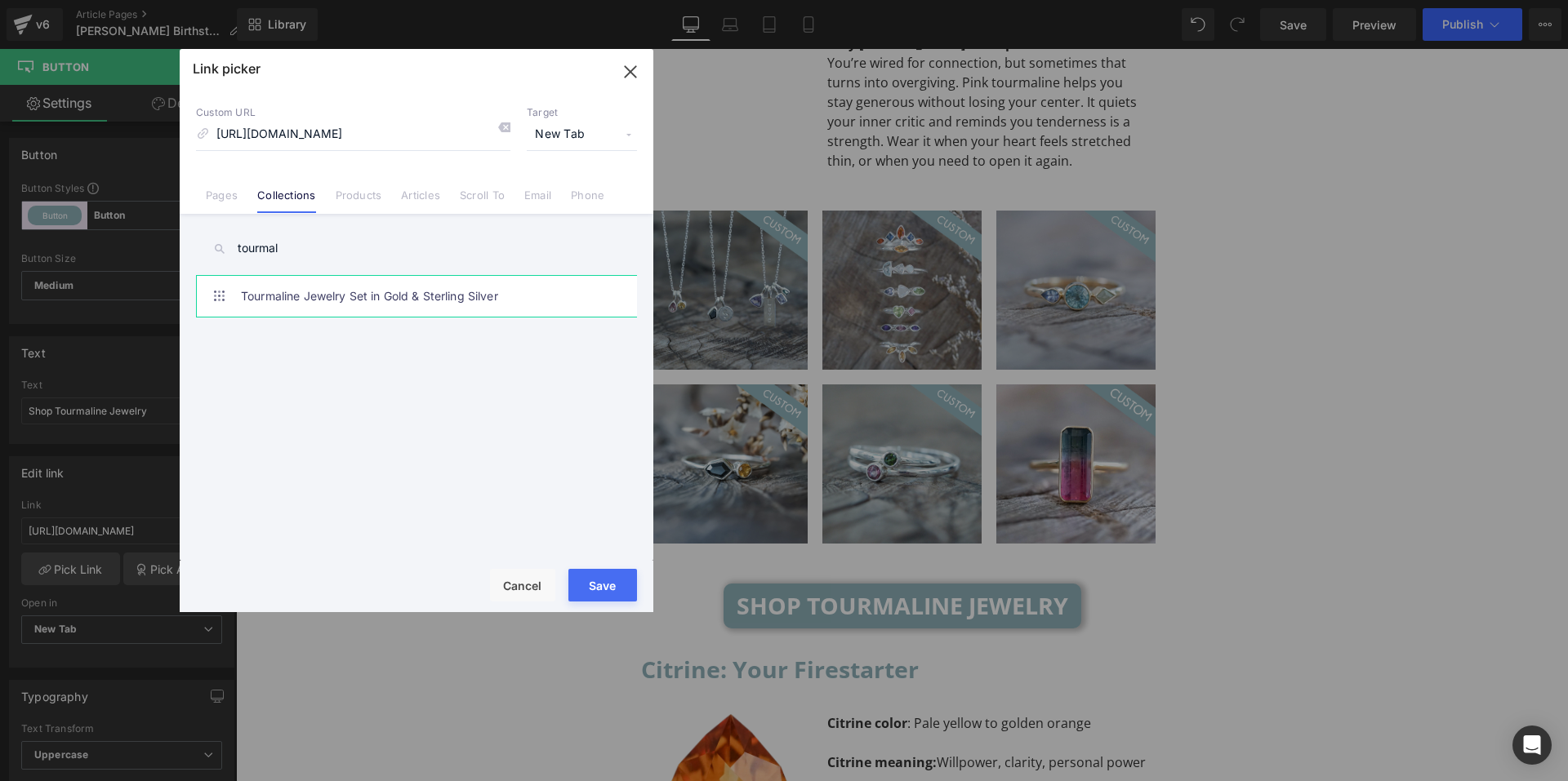
type input "tourmal"
click at [260, 292] on link "Tourmaline Jewelry Set in Gold & Sterling Silver" at bounding box center [421, 297] width 360 height 41
drag, startPoint x: 621, startPoint y: 588, endPoint x: 387, endPoint y: 535, distance: 239.9
click at [621, 588] on button "Save" at bounding box center [602, 586] width 69 height 33
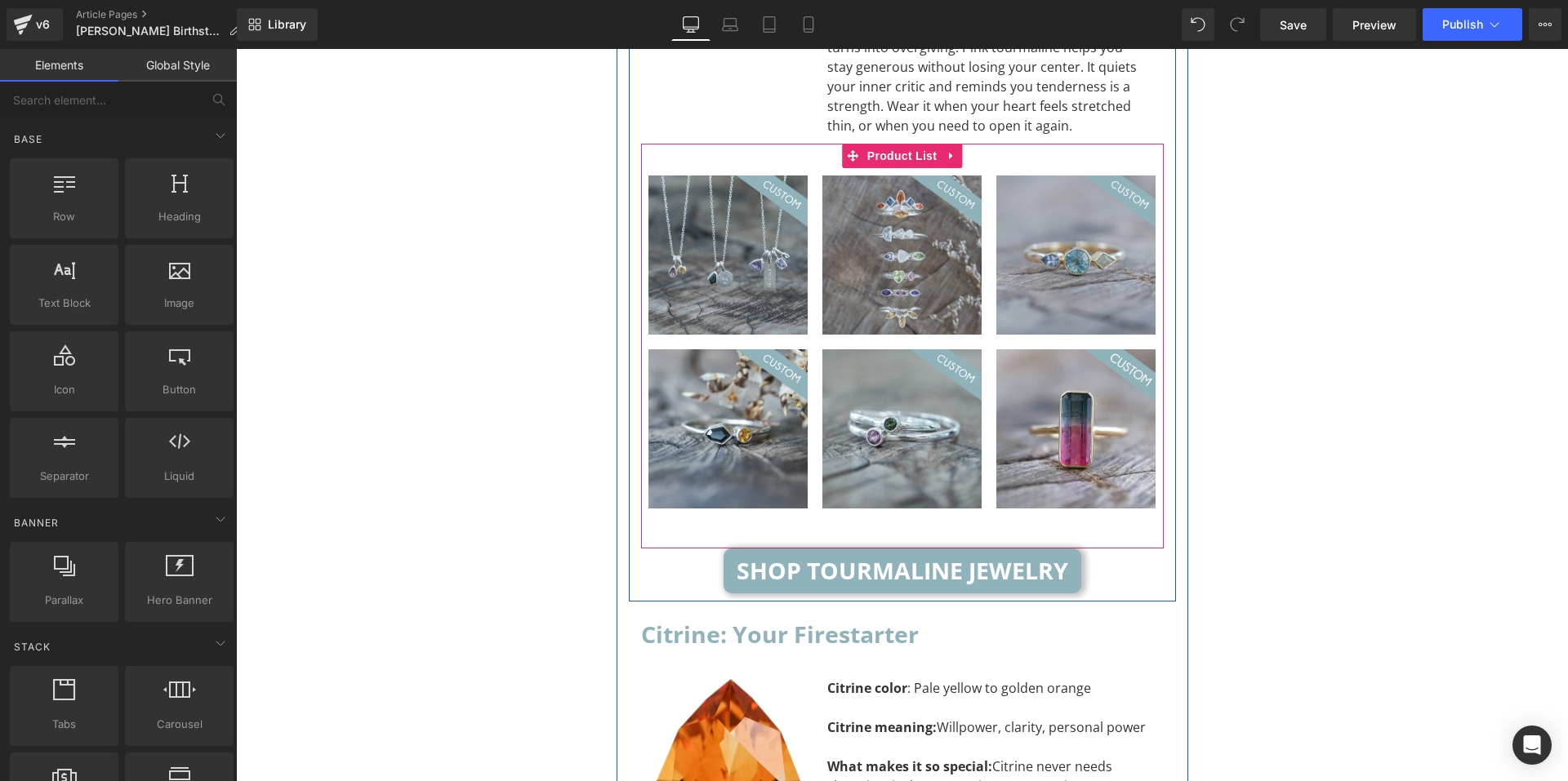
scroll to position [5195, 0]
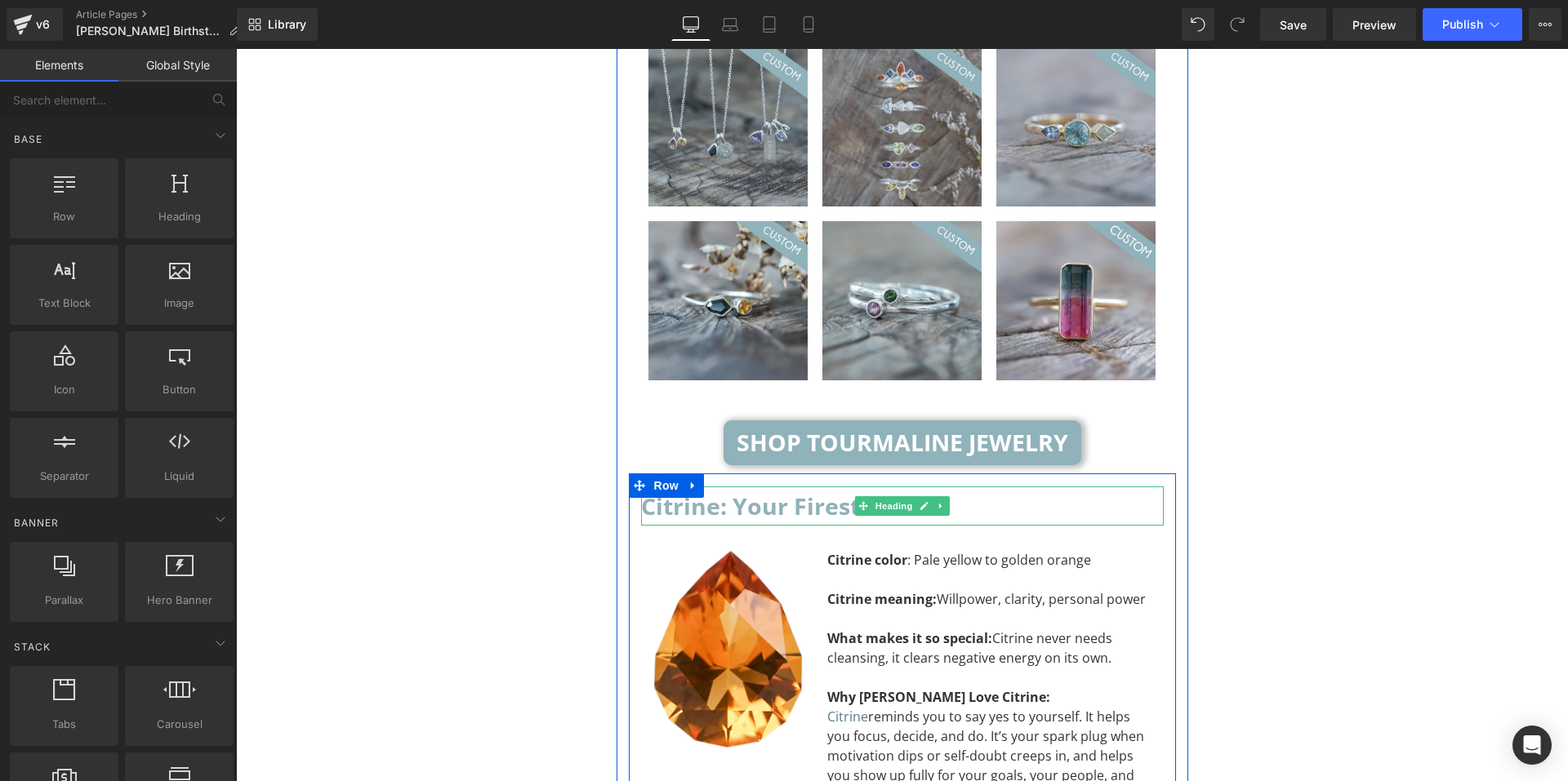
click at [1002, 487] on h2 "Citrine: Your Firestarter" at bounding box center [902, 506] width 523 height 40
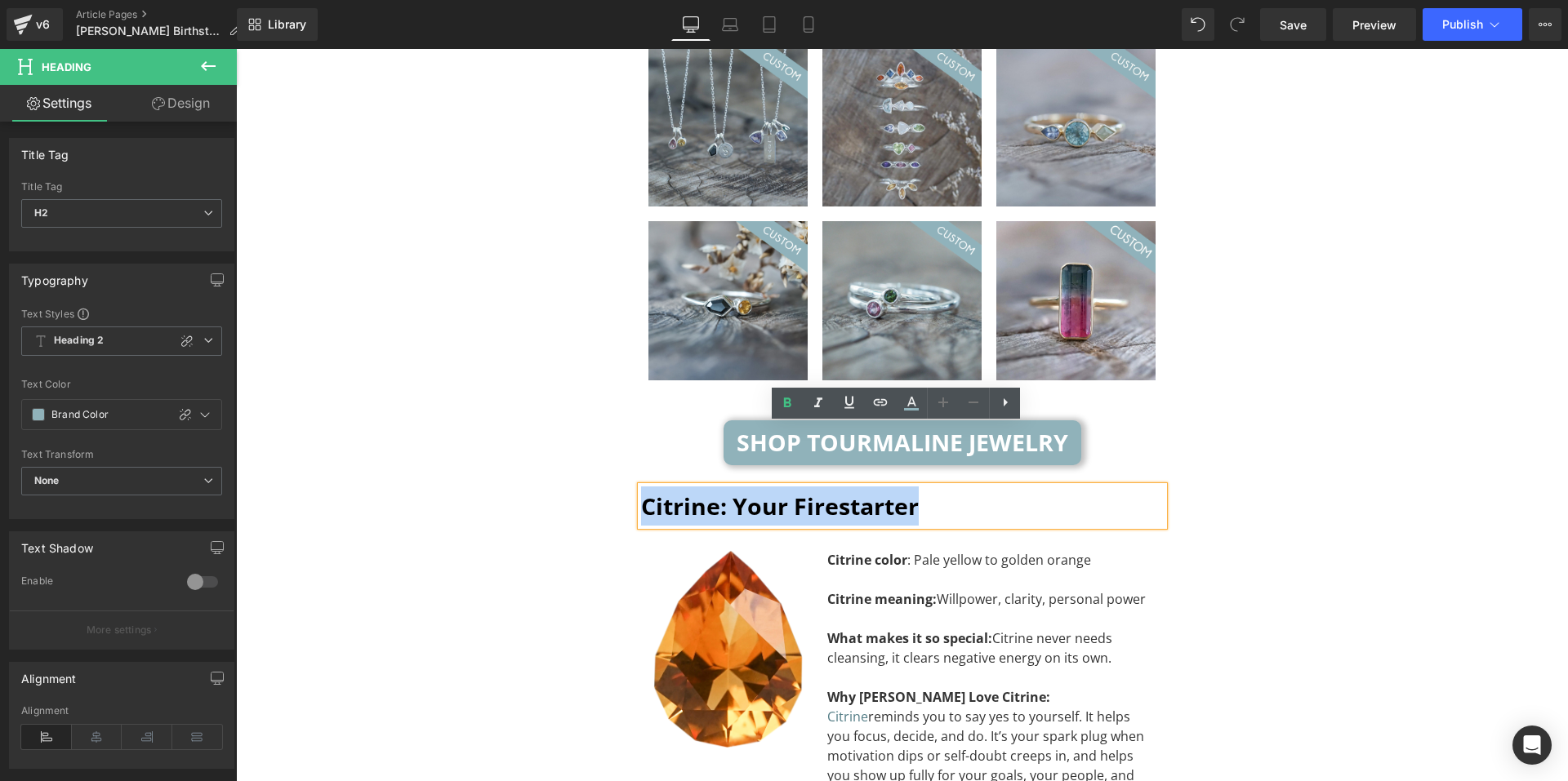
drag, startPoint x: 975, startPoint y: 444, endPoint x: 638, endPoint y: 446, distance: 337.0
click at [641, 487] on h2 "Citrine: Your Firestarter" at bounding box center [902, 506] width 523 height 40
paste div "To enrich screen reader interactions, please activate Accessibility in Grammarl…"
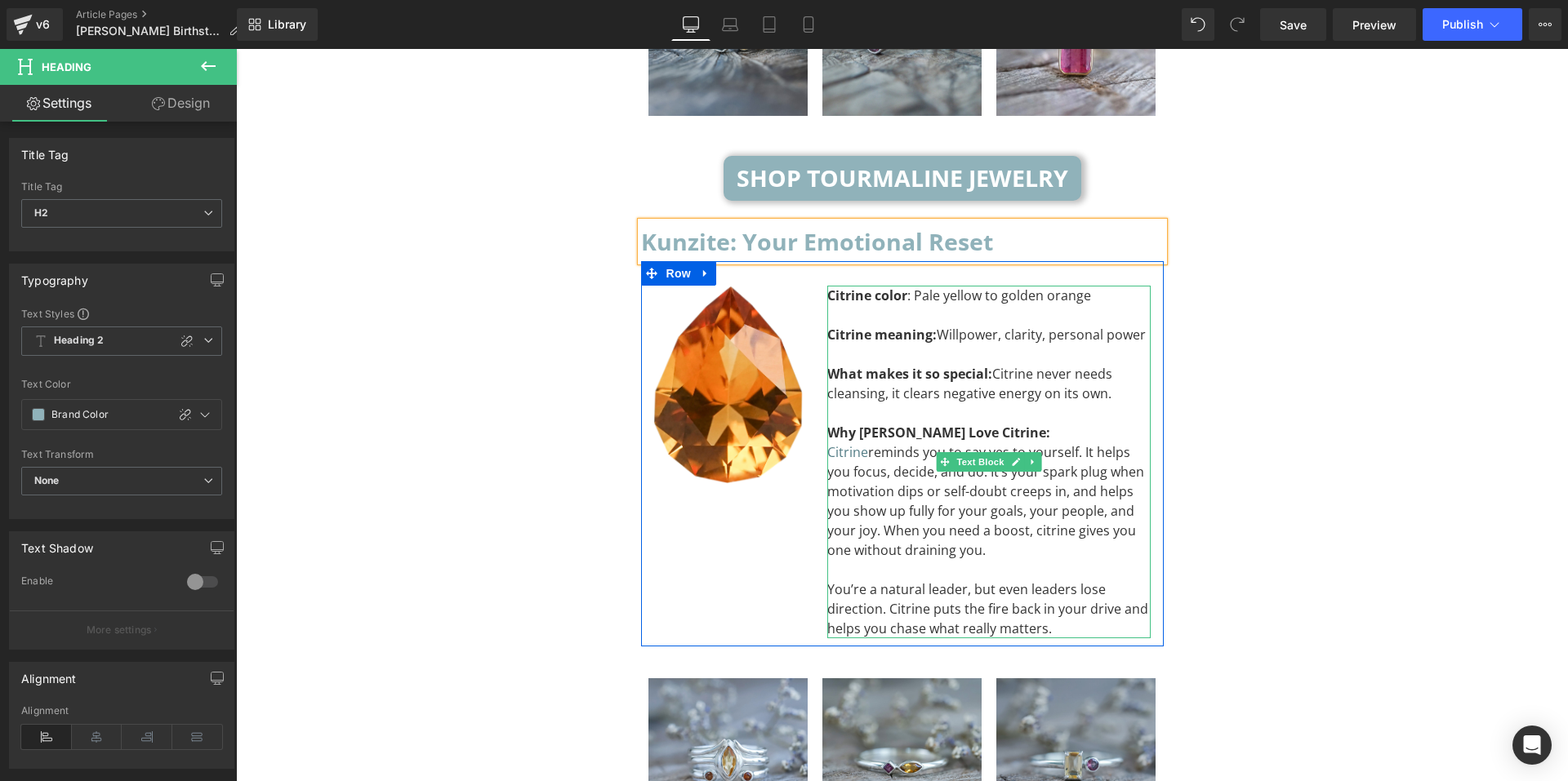
scroll to position [5522, 0]
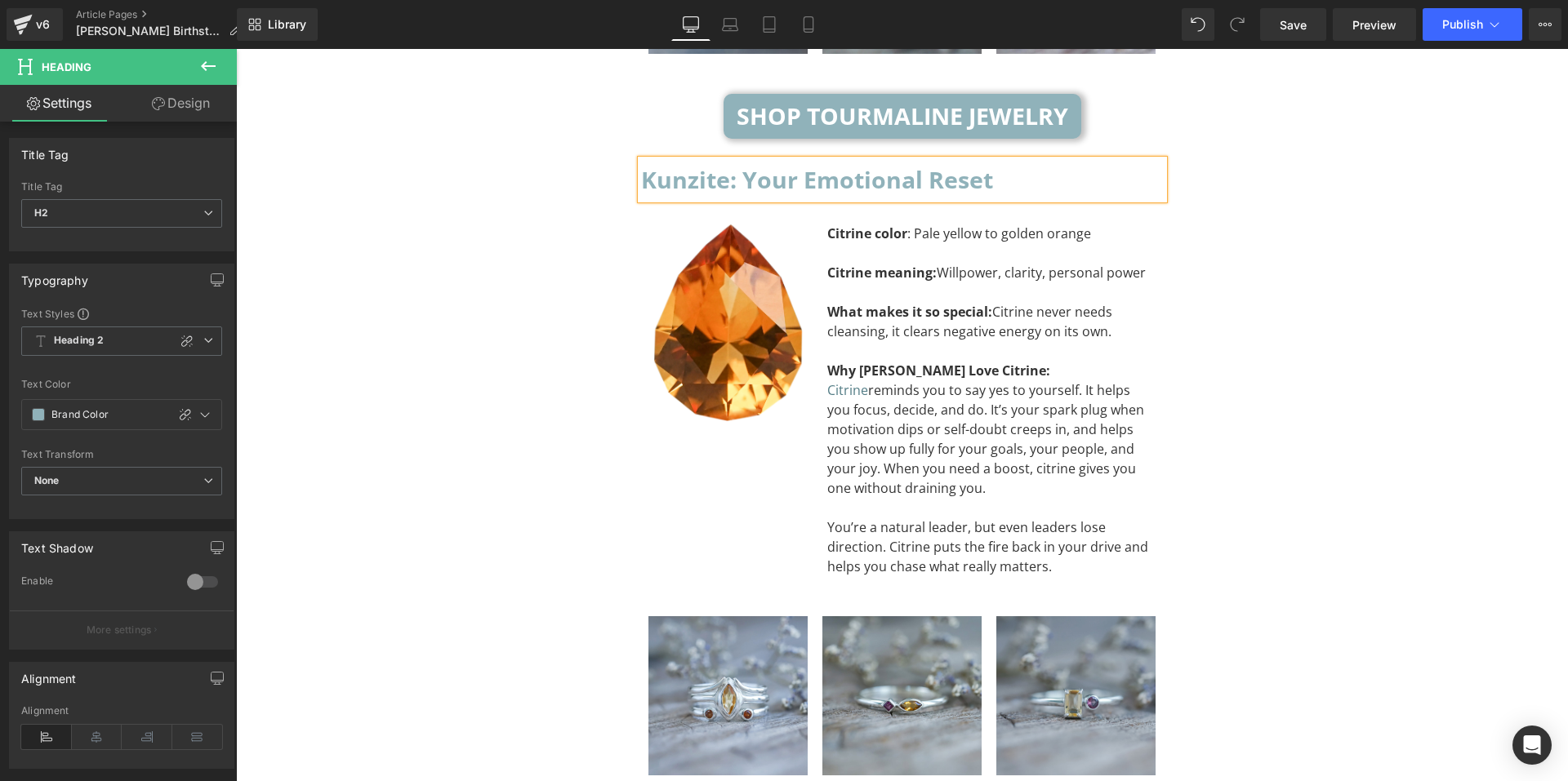
click at [1051, 518] on div "You’re a natural leader, but even leaders lose direction. Citrine puts the fire…" at bounding box center [989, 547] width 324 height 59
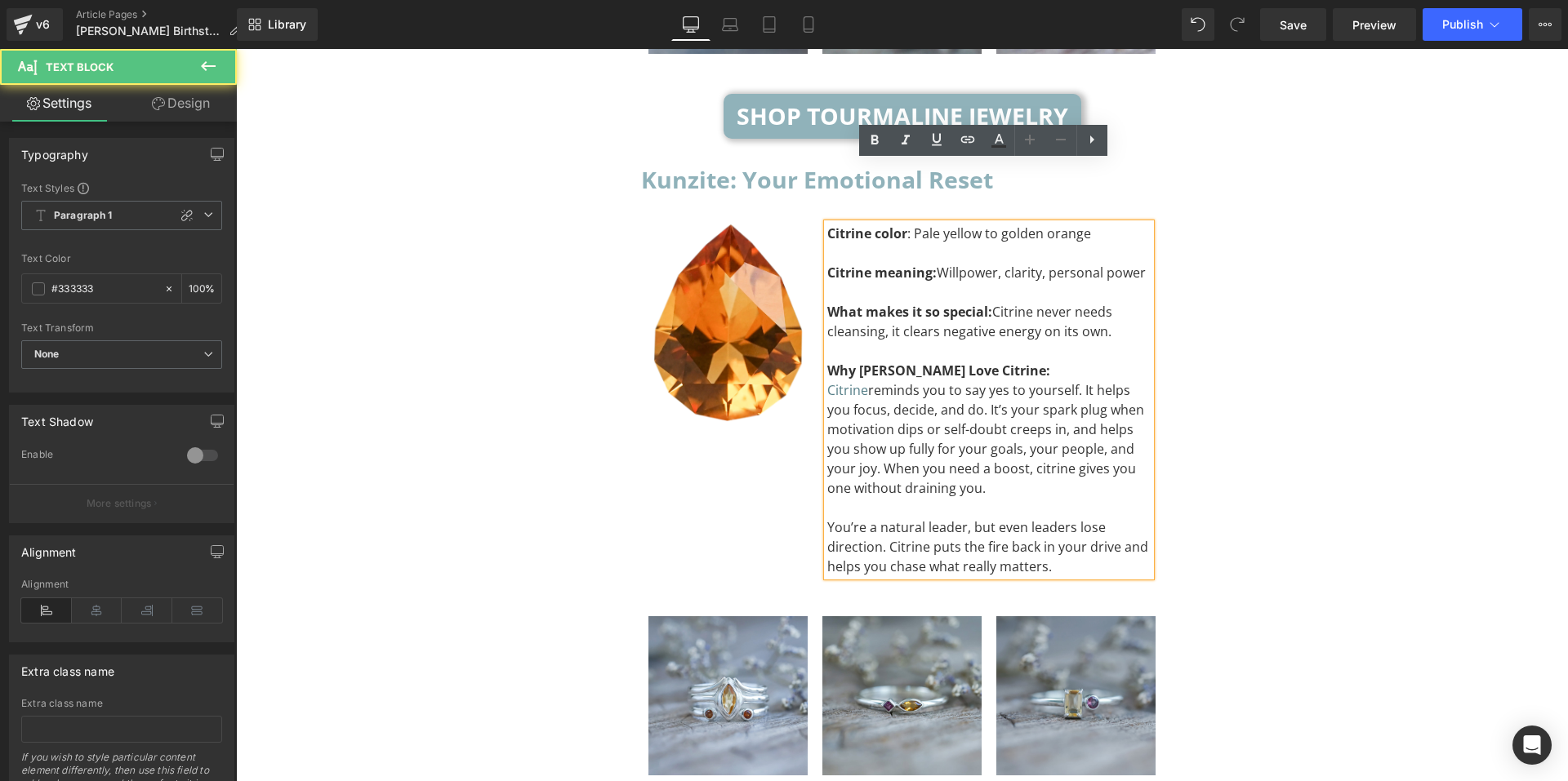
click at [1050, 518] on div "You’re a natural leader, but even leaders lose direction. Citrine puts the fire…" at bounding box center [989, 547] width 324 height 59
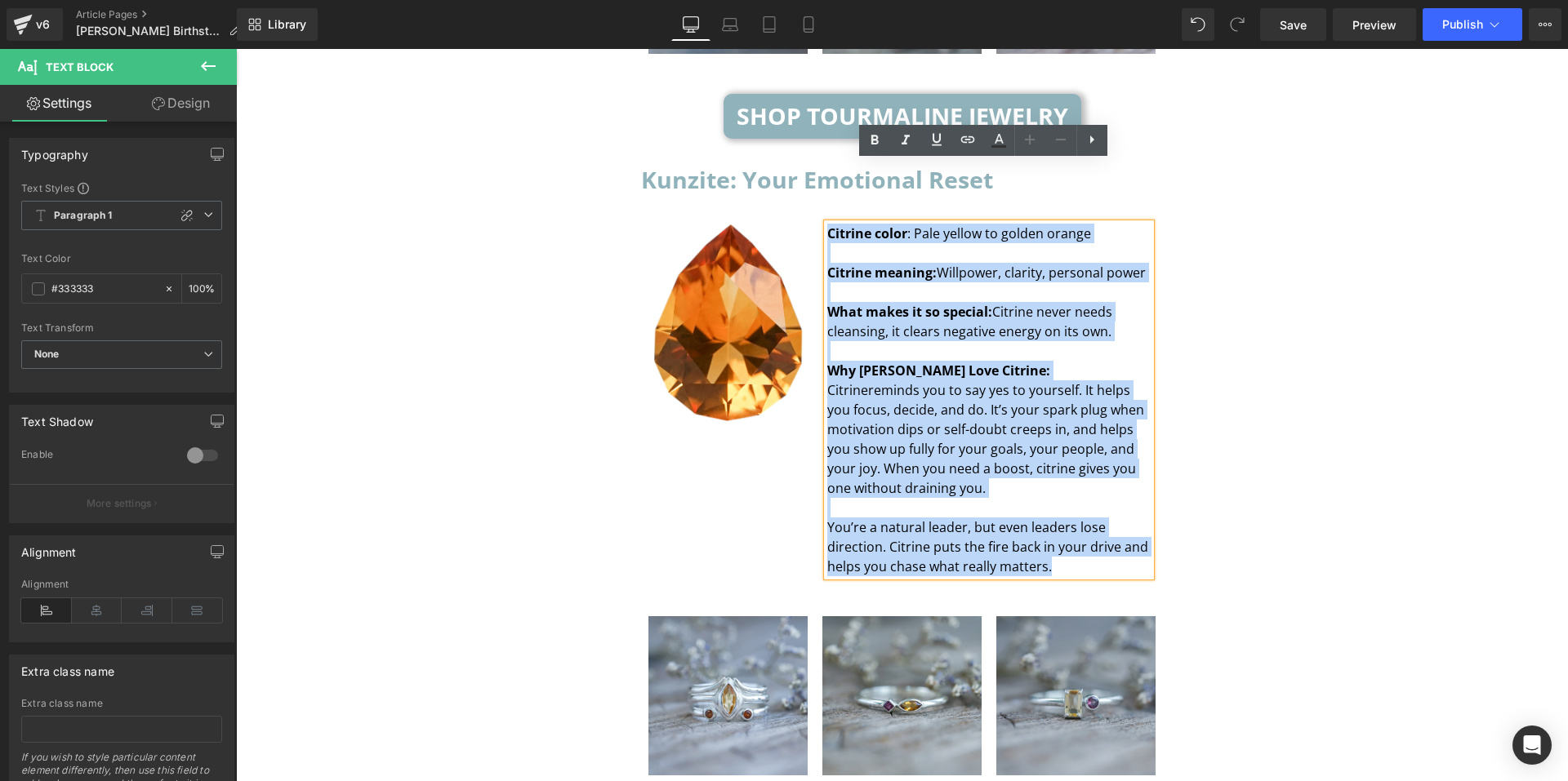
drag, startPoint x: 1050, startPoint y: 505, endPoint x: 824, endPoint y: 170, distance: 404.1
click at [828, 223] on div "Citrine color : Pale yellow to golden orange Citrine meaning: Willpower, clarit…" at bounding box center [989, 399] width 324 height 353
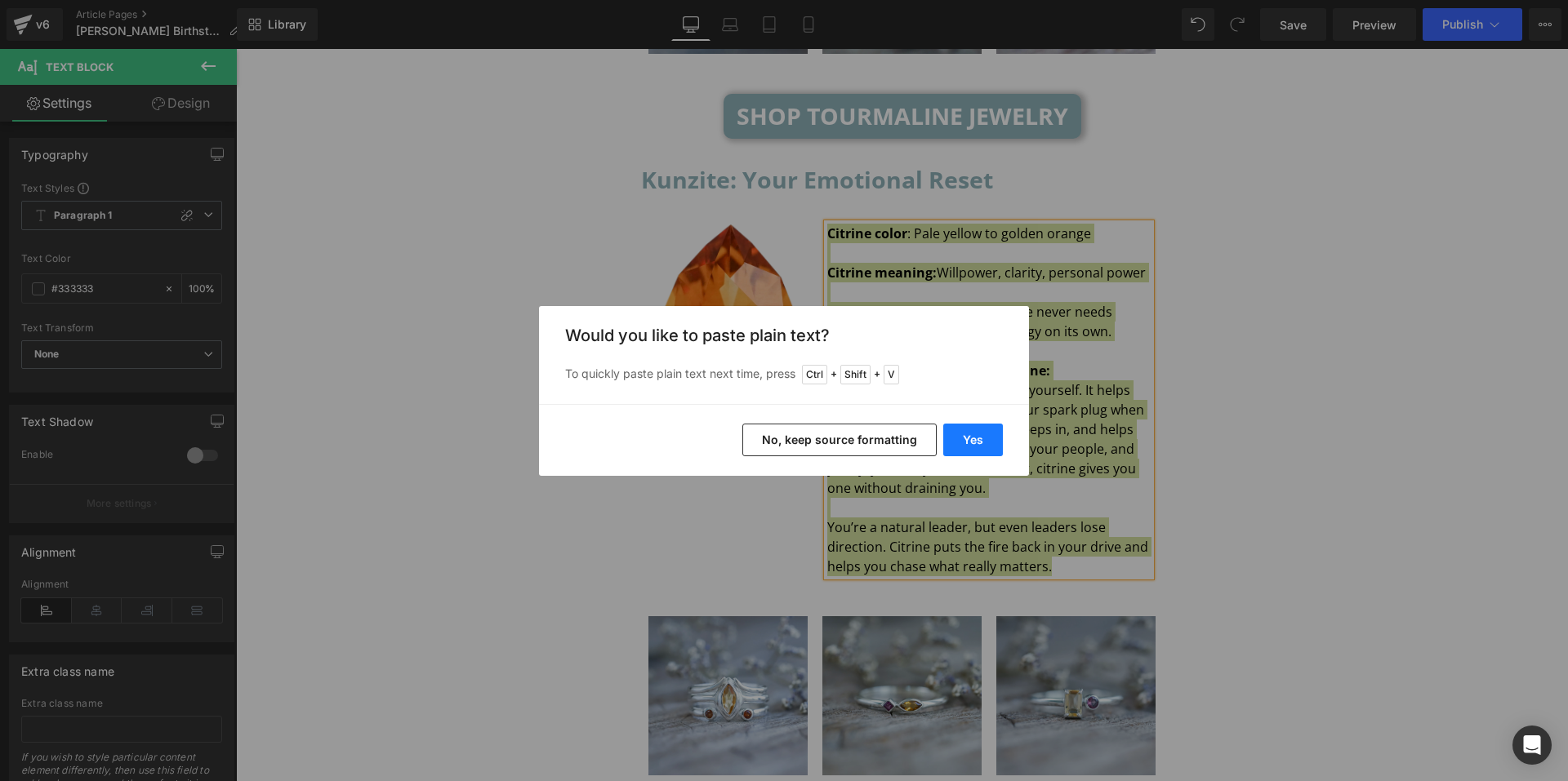
click at [962, 440] on button "Yes" at bounding box center [973, 440] width 60 height 33
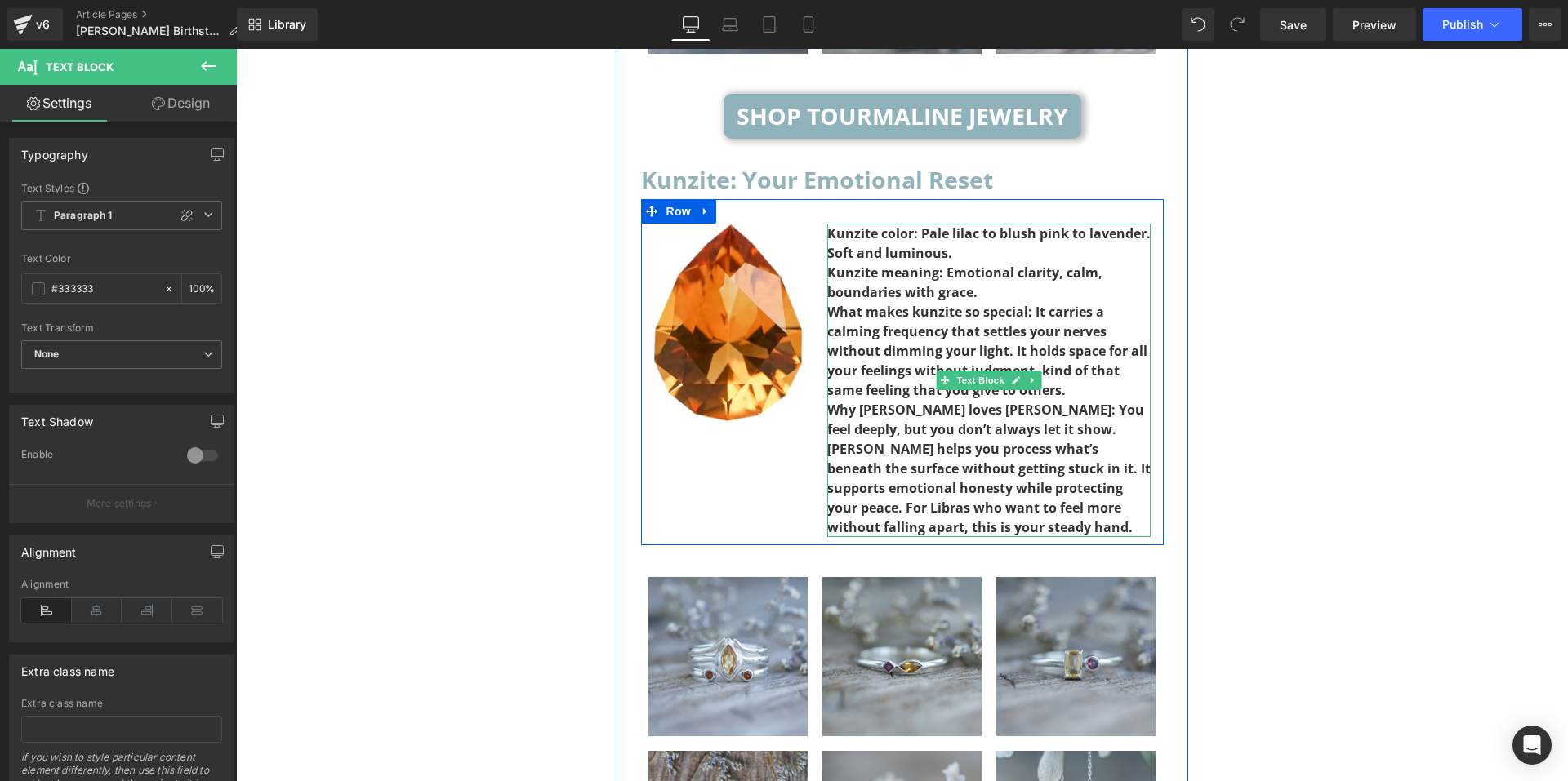
click at [922, 468] on div "Why Libra loves kunzite: You feel deeply, but you don’t always let it show. Kun…" at bounding box center [989, 469] width 324 height 137
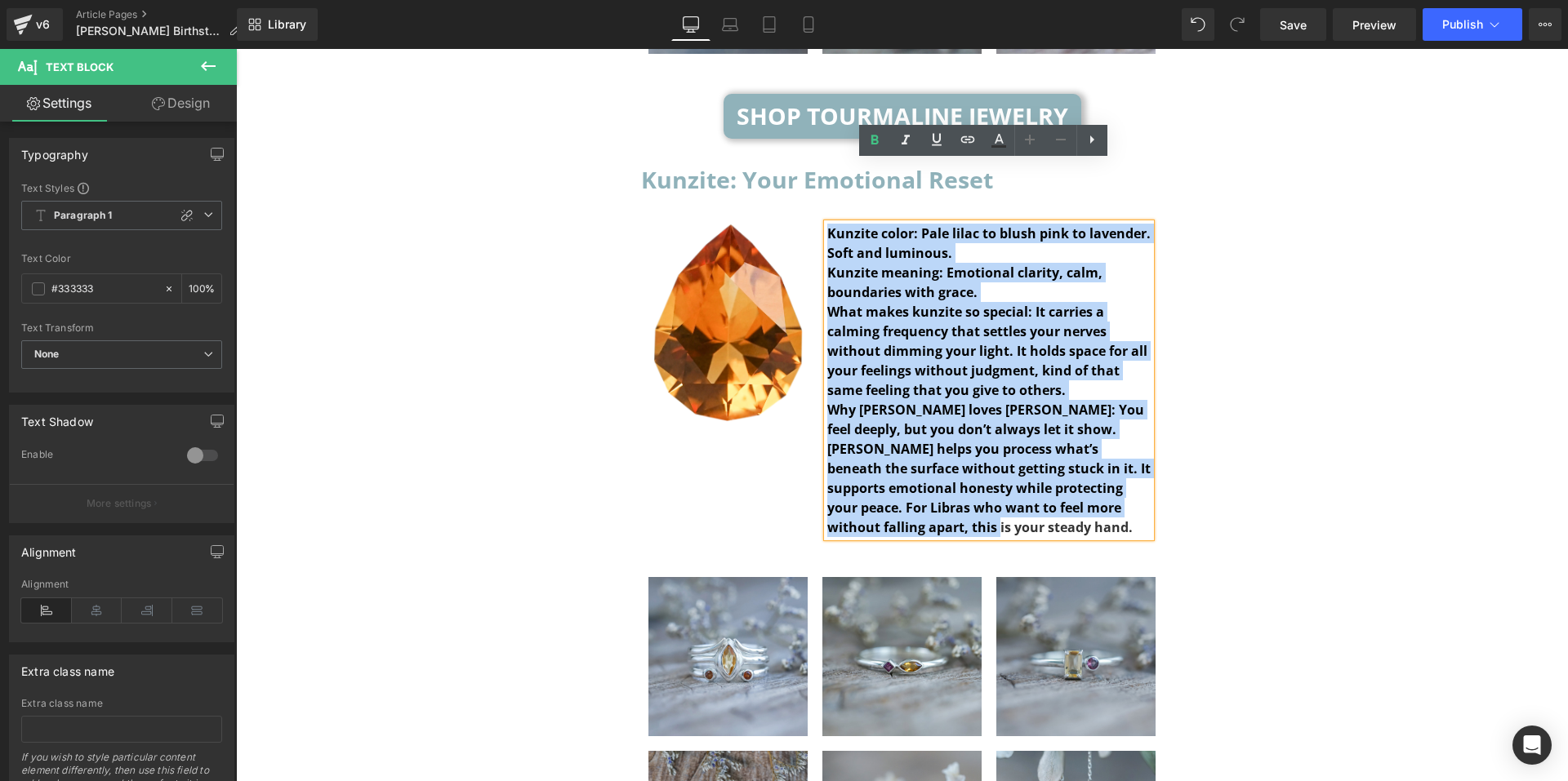
drag, startPoint x: 915, startPoint y: 464, endPoint x: 824, endPoint y: 176, distance: 302.0
click at [828, 223] on div "Kunzite color: Pale lilac to blush pink to lavender. Soft and luminous. Kunzit…" at bounding box center [989, 380] width 324 height 313
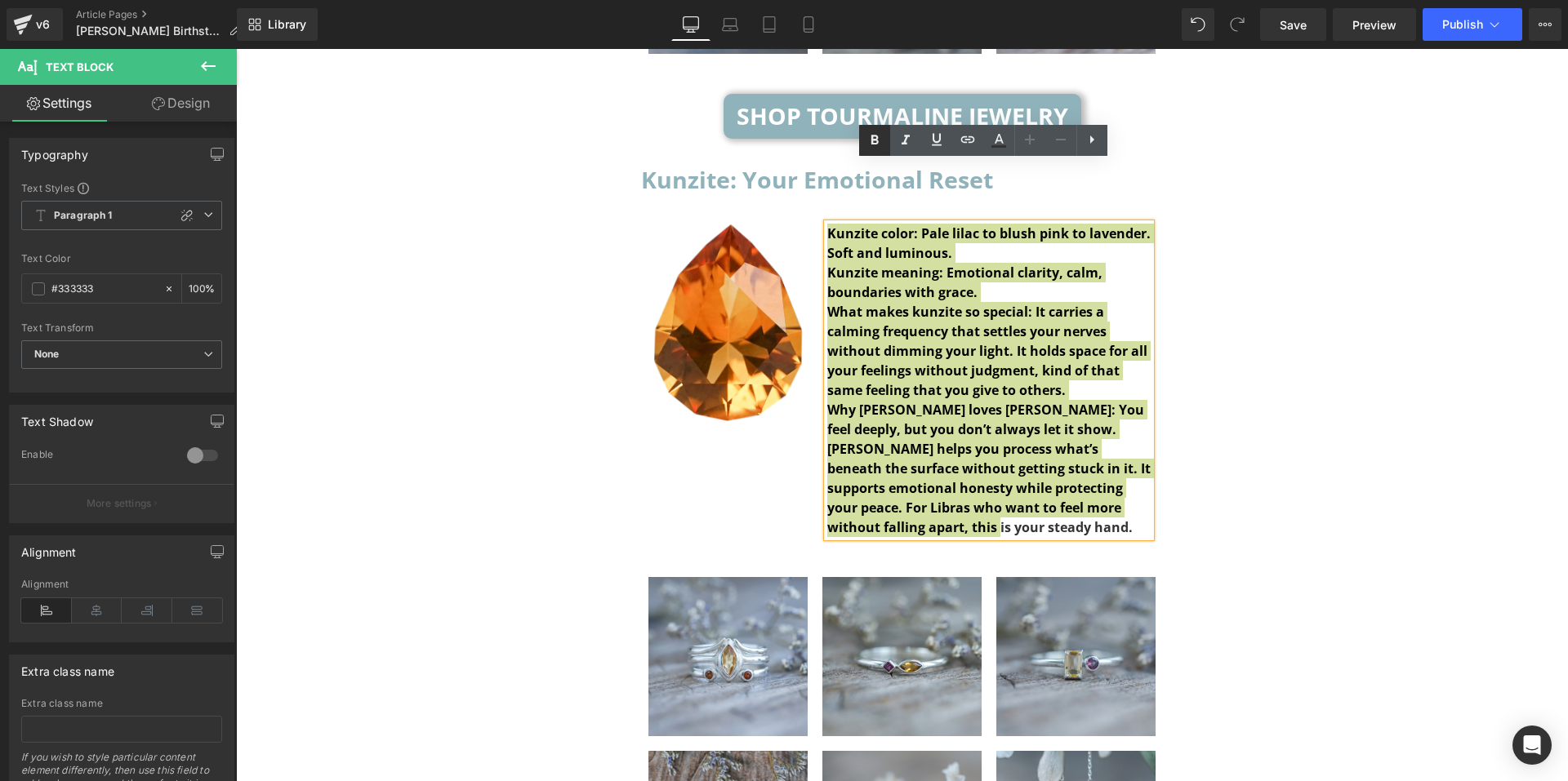
click at [879, 146] on icon at bounding box center [875, 140] width 19 height 19
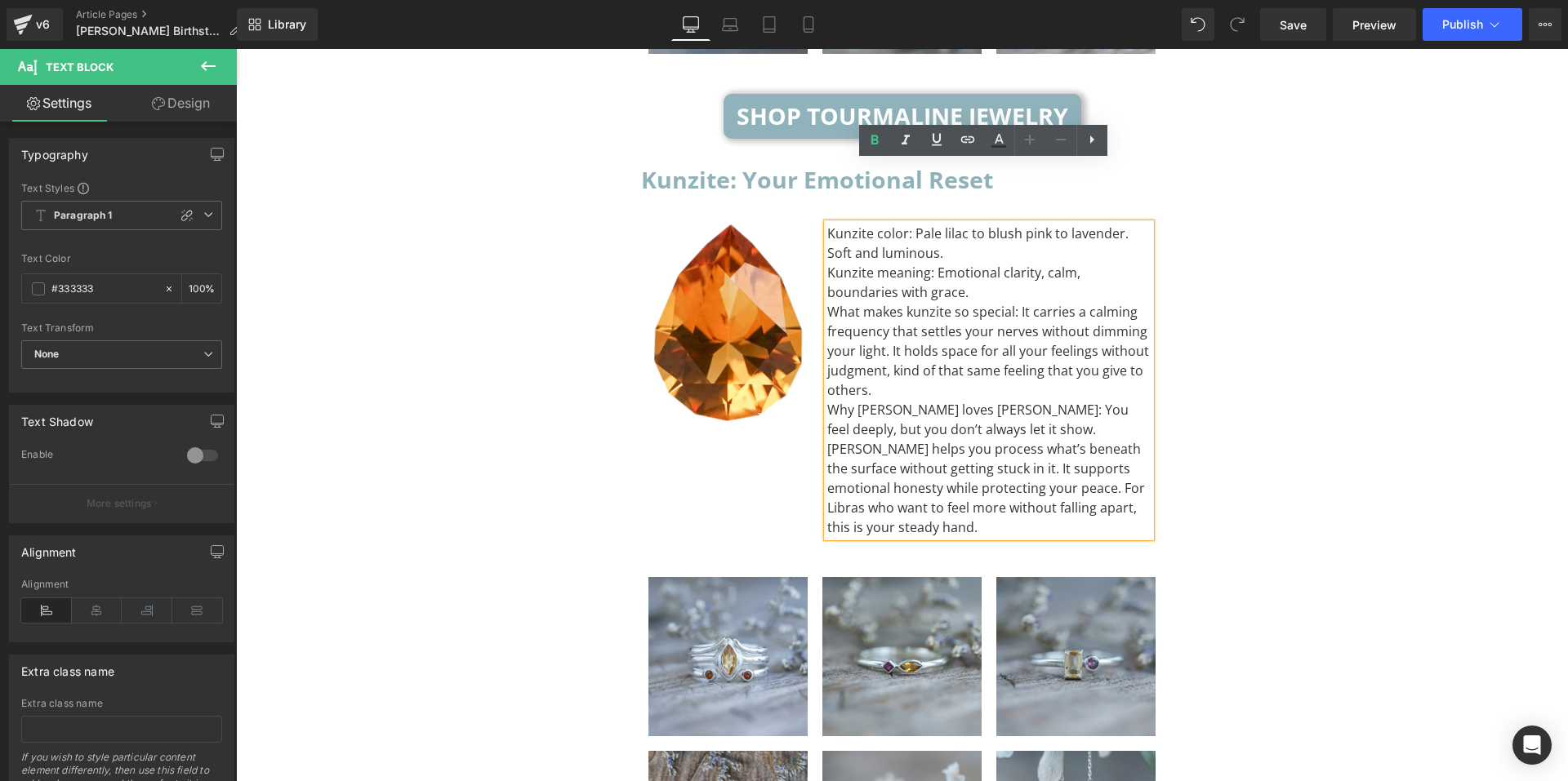
click at [922, 223] on div "Kunzite color: Pale lilac to blush pink to lavender. Soft and luminous." at bounding box center [989, 243] width 324 height 40
click at [904, 223] on div "Kunzite color: Pale lilac to blush pink to lavender. Soft and luminous." at bounding box center [989, 243] width 324 height 40
click at [899, 223] on div "Kunzite color: Pale lilac to blush pink to lavender. Soft and luminous." at bounding box center [989, 243] width 324 height 40
drag, startPoint x: 899, startPoint y: 172, endPoint x: 840, endPoint y: 171, distance: 59.0
click at [840, 223] on div "Kunzite color: Pale lilac to blush pink to lavender. Soft and luminous." at bounding box center [989, 243] width 324 height 40
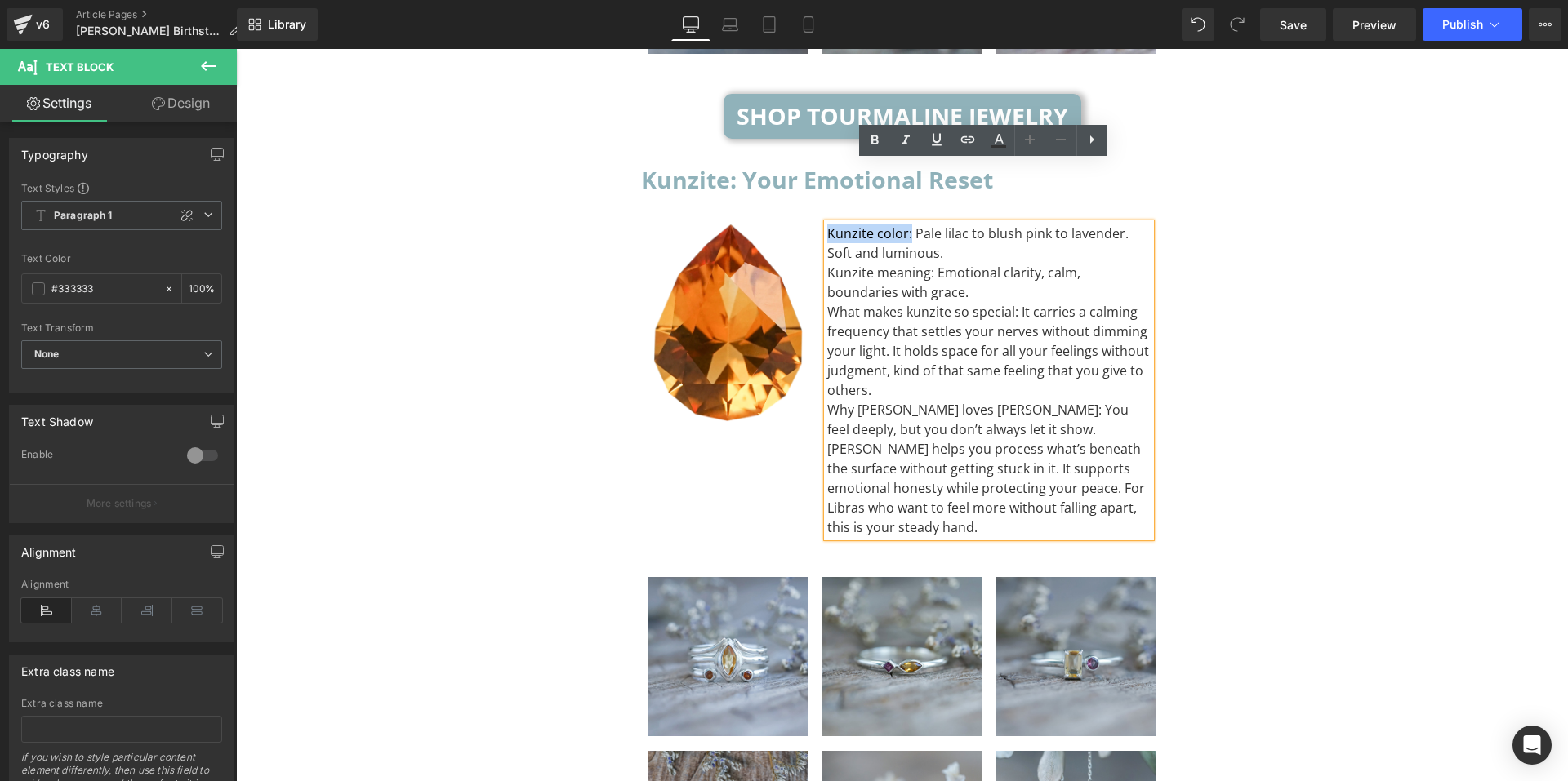
click at [897, 223] on div "Kunzite color: Pale lilac to blush pink to lavender. Soft and luminous." at bounding box center [989, 243] width 324 height 40
drag, startPoint x: 900, startPoint y: 171, endPoint x: 824, endPoint y: 172, distance: 76.0
click at [828, 223] on div "Kunzite color: Pale lilac to blush pink to lavender. Soft and luminous." at bounding box center [989, 243] width 324 height 40
click at [867, 139] on icon at bounding box center [875, 140] width 19 height 19
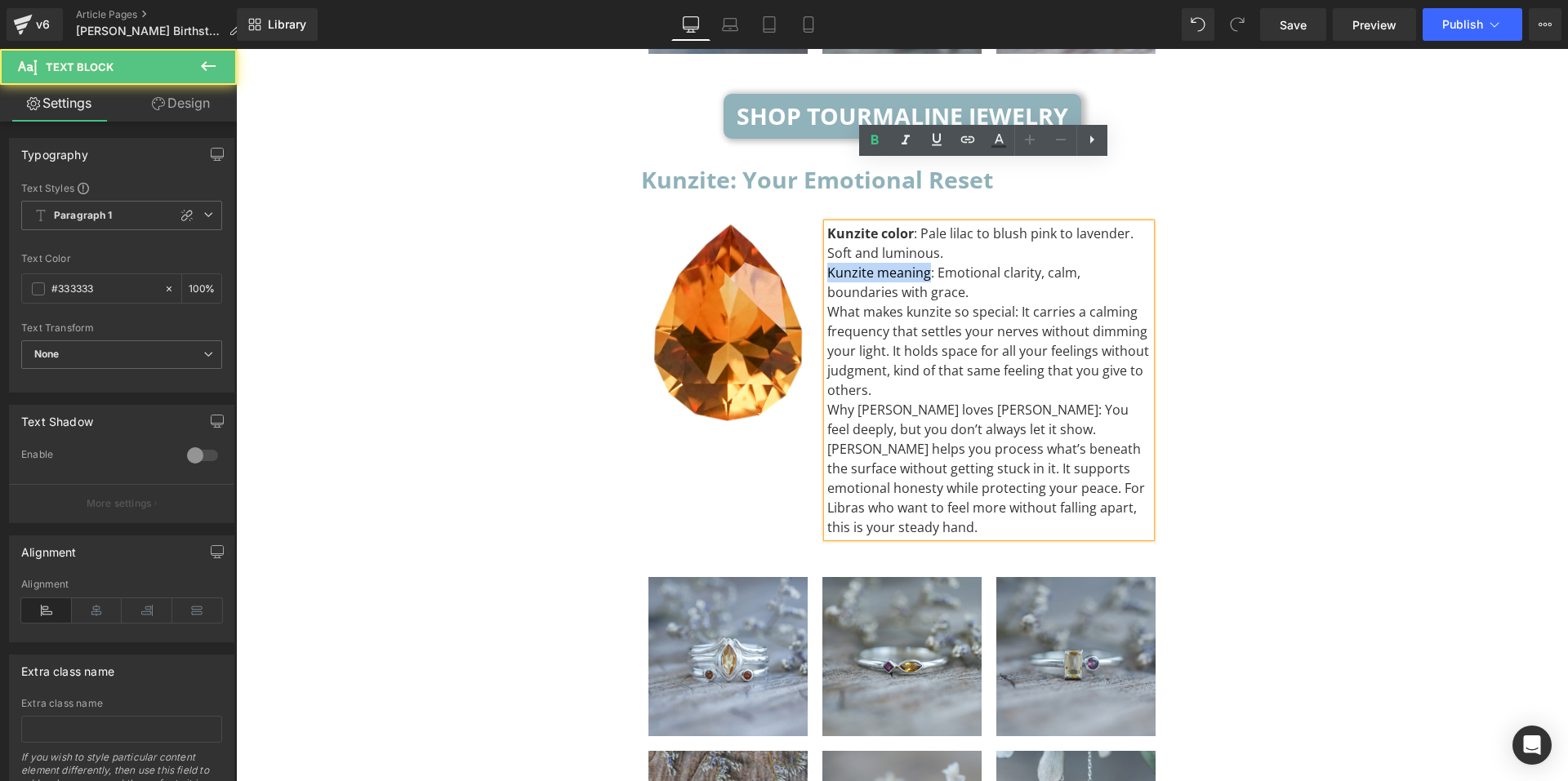
drag, startPoint x: 922, startPoint y: 209, endPoint x: 812, endPoint y: 200, distance: 110.4
click at [815, 223] on div "Kunzite color : Pale lilac to blush pink to lavender. Soft and luminous. Kunzit…" at bounding box center [989, 380] width 349 height 313
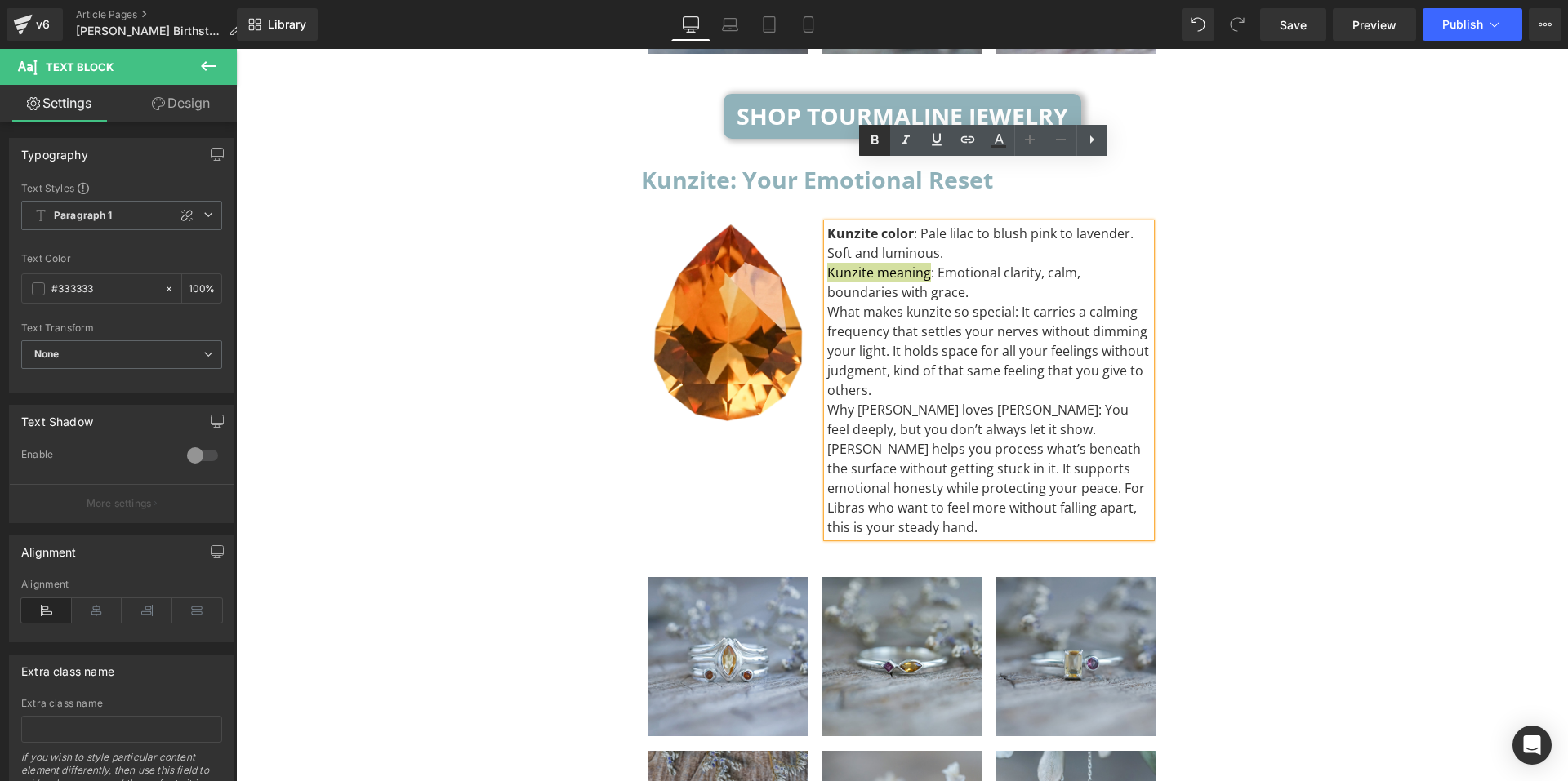
click at [871, 145] on icon at bounding box center [875, 140] width 19 height 19
drag, startPoint x: 1005, startPoint y: 252, endPoint x: 825, endPoint y: 241, distance: 180.3
click at [828, 303] on div "What makes kunzite so special: It carries a calming frequency that settles your…" at bounding box center [989, 351] width 324 height 98
click at [863, 151] on link at bounding box center [875, 140] width 31 height 31
click at [963, 223] on div "Kunzite color : Pale lilac to blush pink to lavender. Soft and luminous." at bounding box center [989, 243] width 324 height 40
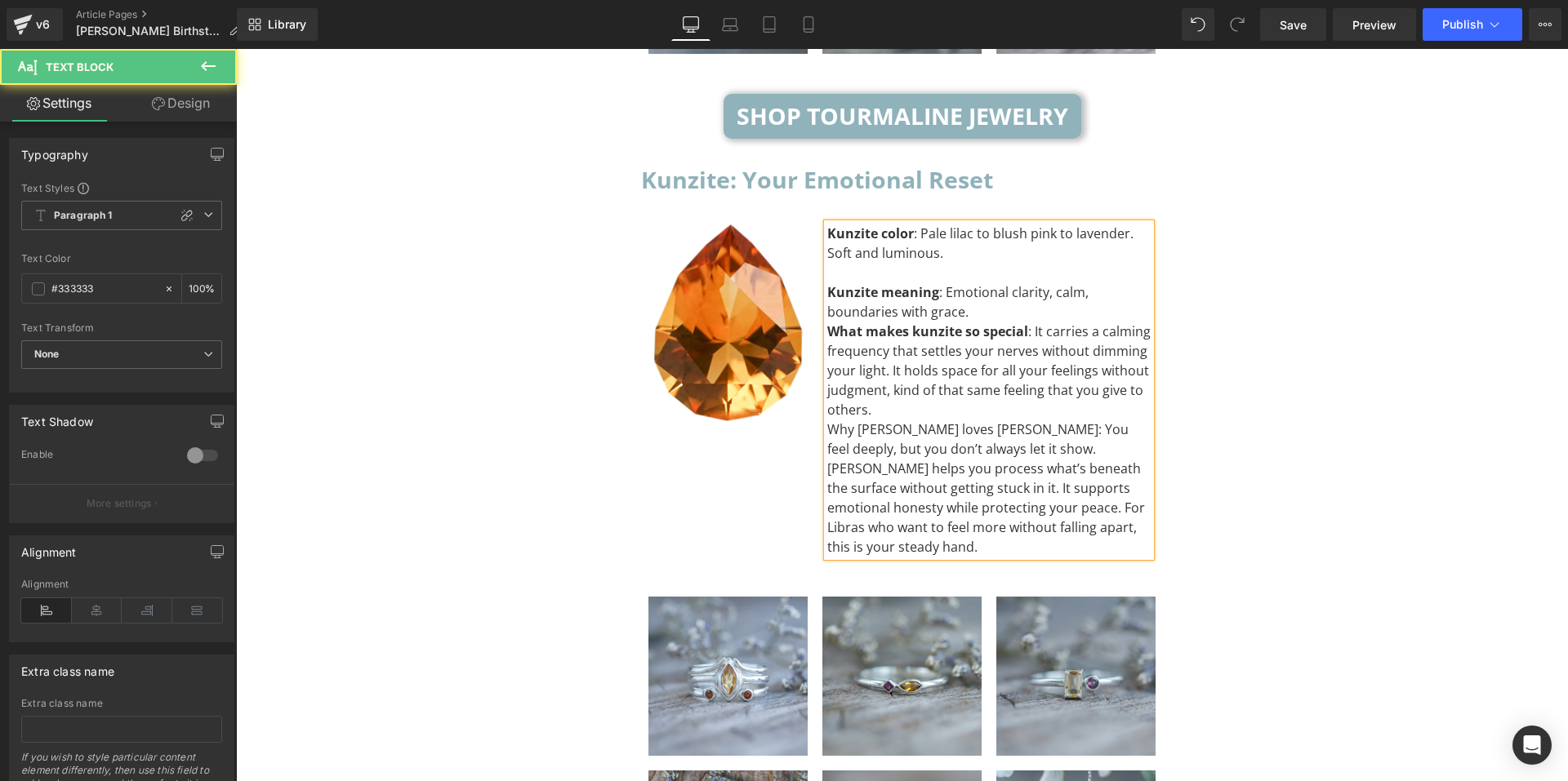
click at [983, 282] on div "Kunzite meaning : Emotional clarity, calm, boundaries with grace." at bounding box center [989, 302] width 324 height 40
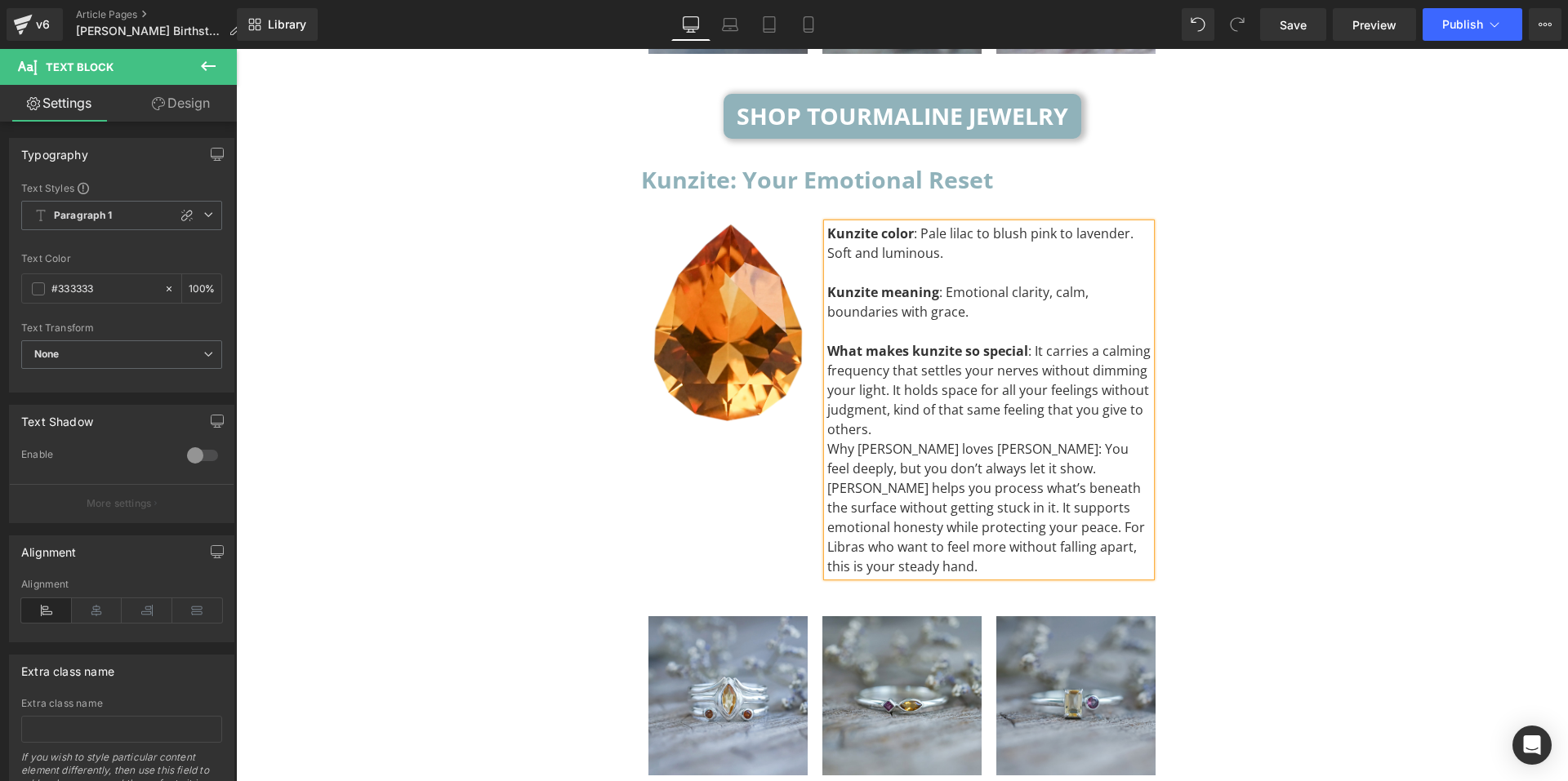
click at [929, 367] on div "What makes kunzite so special : It carries a calming frequency that settles you…" at bounding box center [989, 390] width 324 height 98
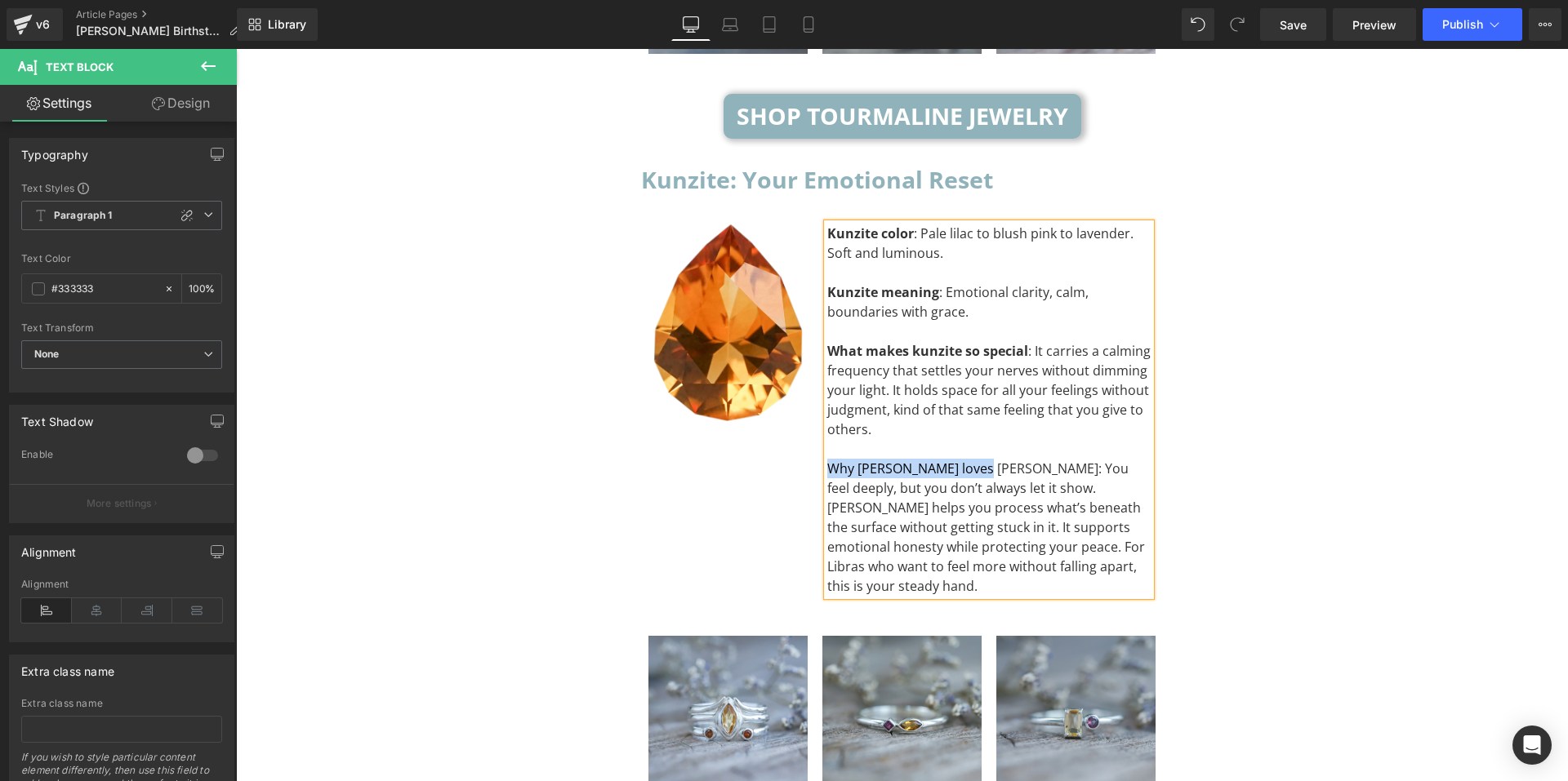
drag, startPoint x: 966, startPoint y: 406, endPoint x: 824, endPoint y: 400, distance: 142.1
click at [828, 459] on div "Why Libra loves kunzite: You feel deeply, but you don’t always let it show. Kun…" at bounding box center [989, 528] width 324 height 137
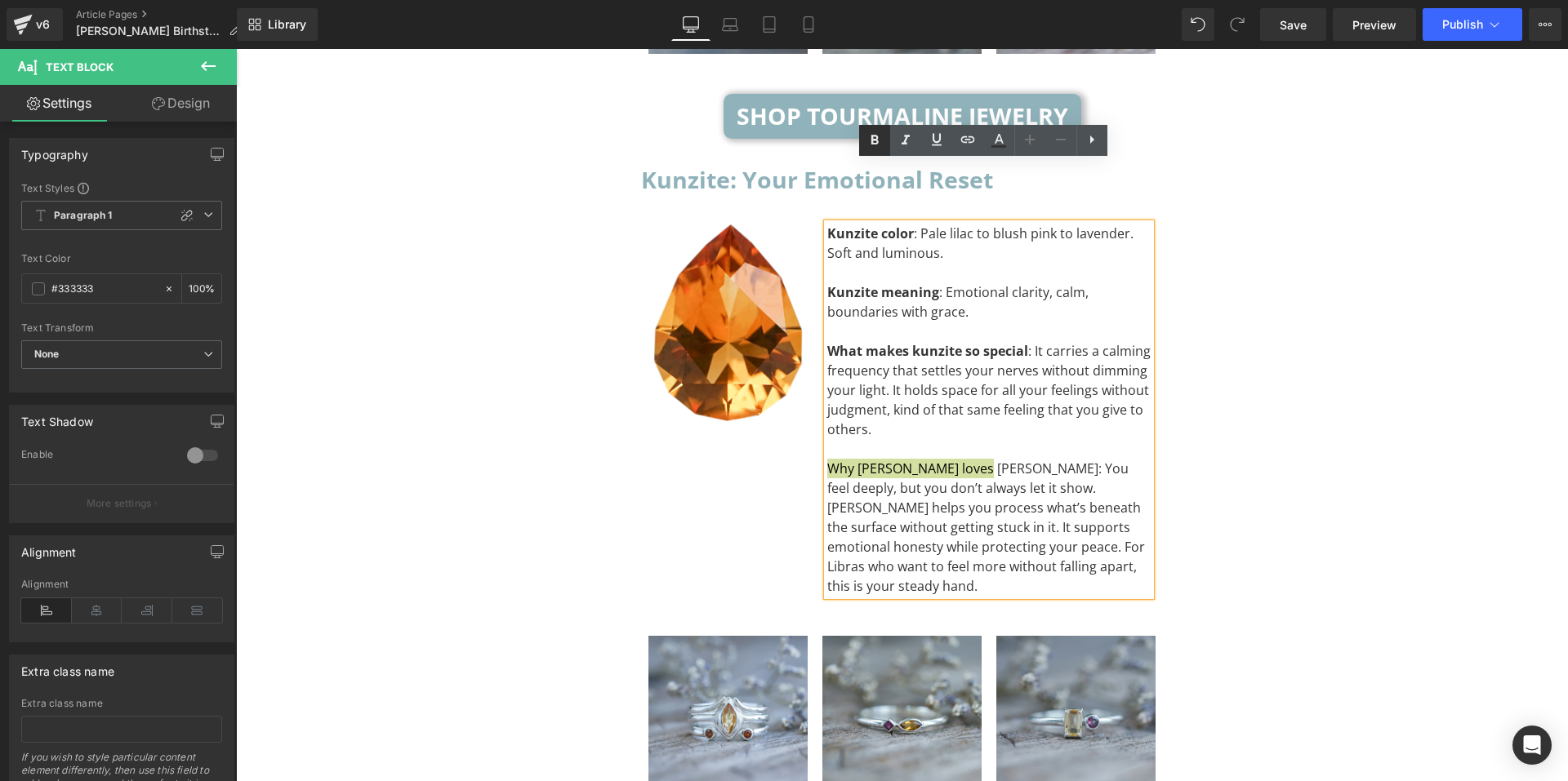
click at [870, 146] on icon at bounding box center [875, 140] width 19 height 19
click at [981, 440] on div "To enrich screen reader interactions, please activate Accessibility in Grammarl…" at bounding box center [989, 449] width 324 height 19
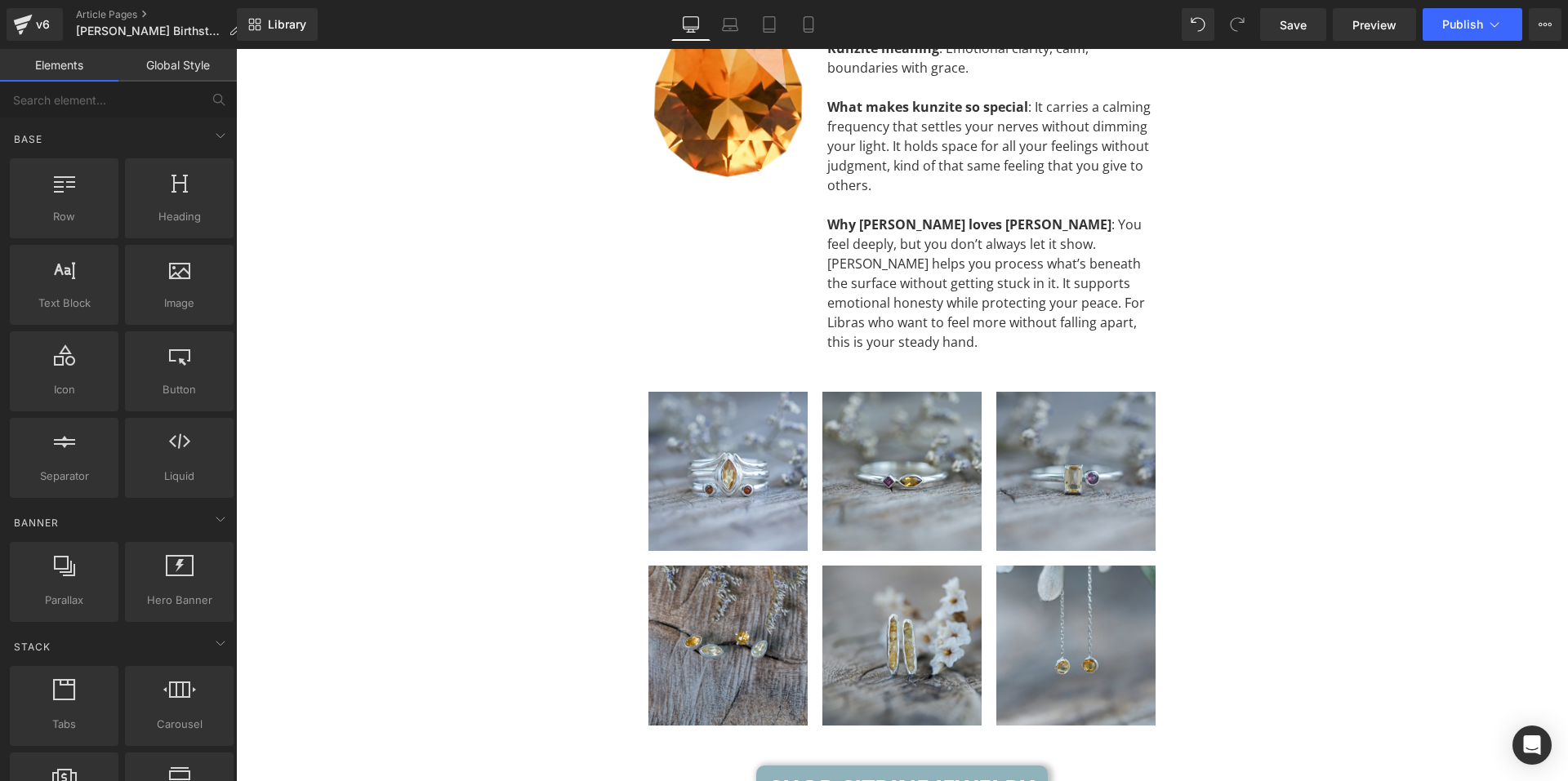
scroll to position [5767, 0]
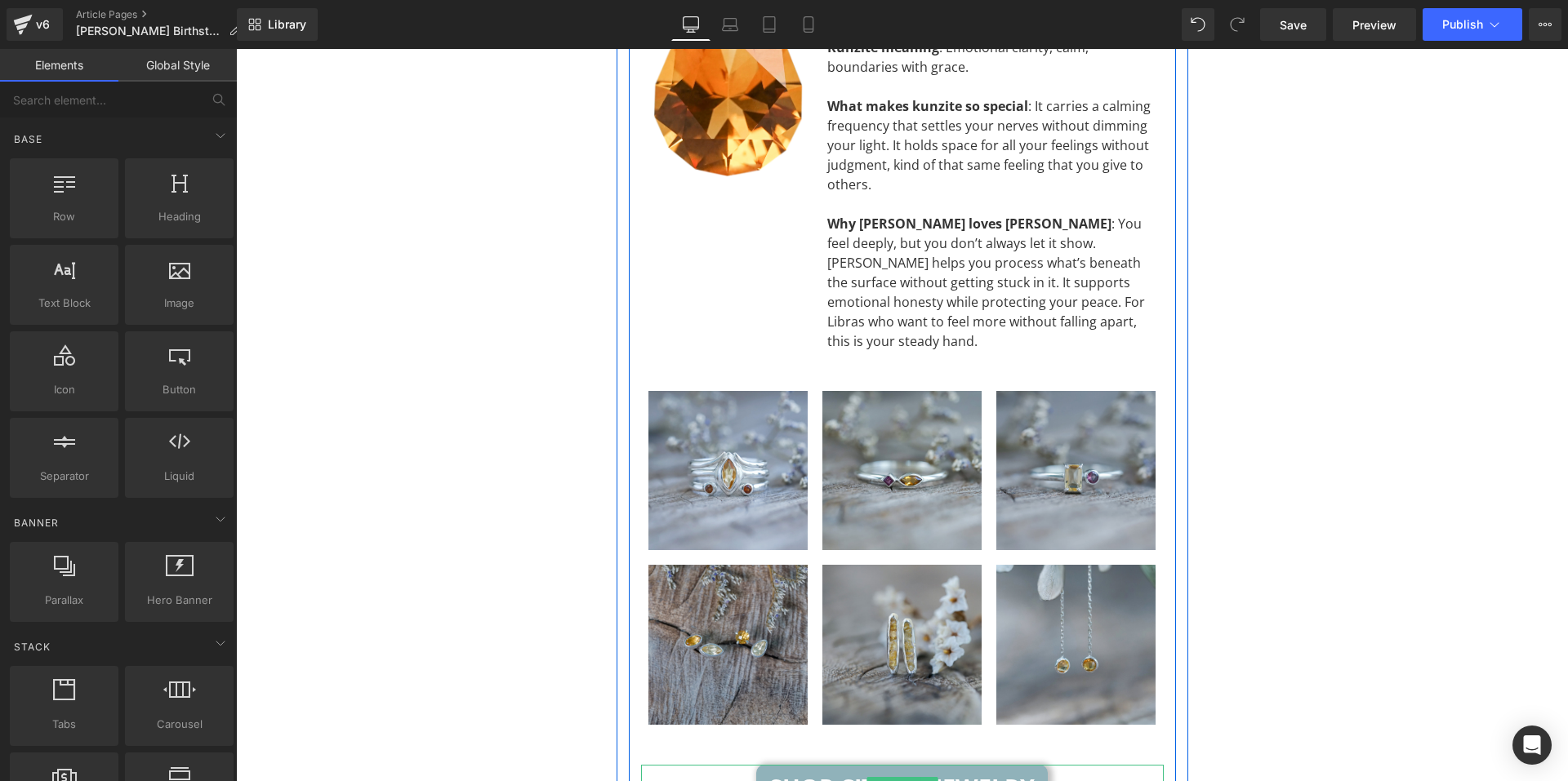
drag, startPoint x: 900, startPoint y: 699, endPoint x: 755, endPoint y: 584, distance: 185.1
click at [900, 777] on span "Button" at bounding box center [902, 787] width 38 height 19
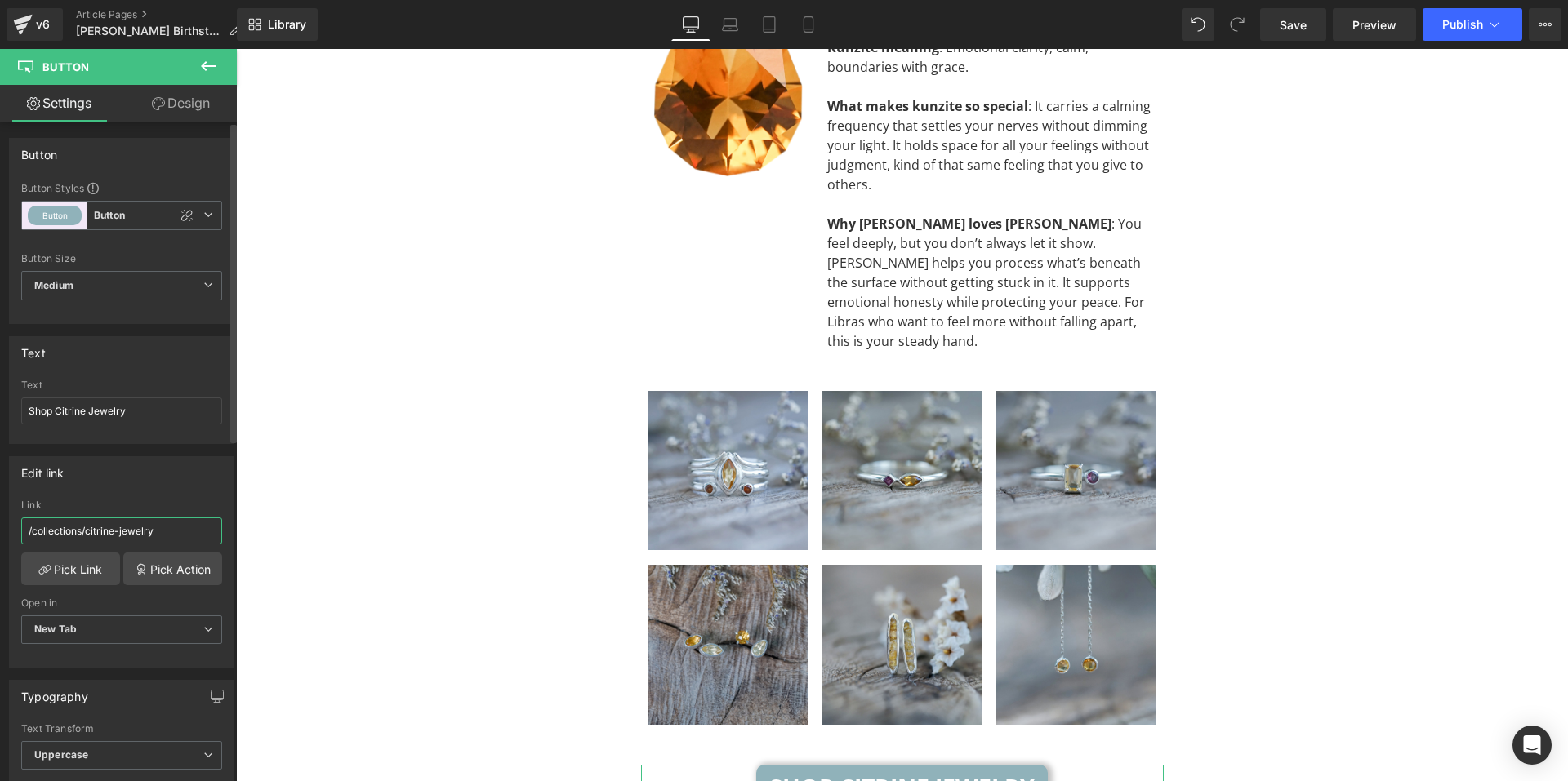
click at [185, 535] on input "/collections/citrine-jewelry" at bounding box center [122, 532] width 201 height 27
paste input "[URL][DOMAIN_NAME]"
type input "[URL][DOMAIN_NAME]"
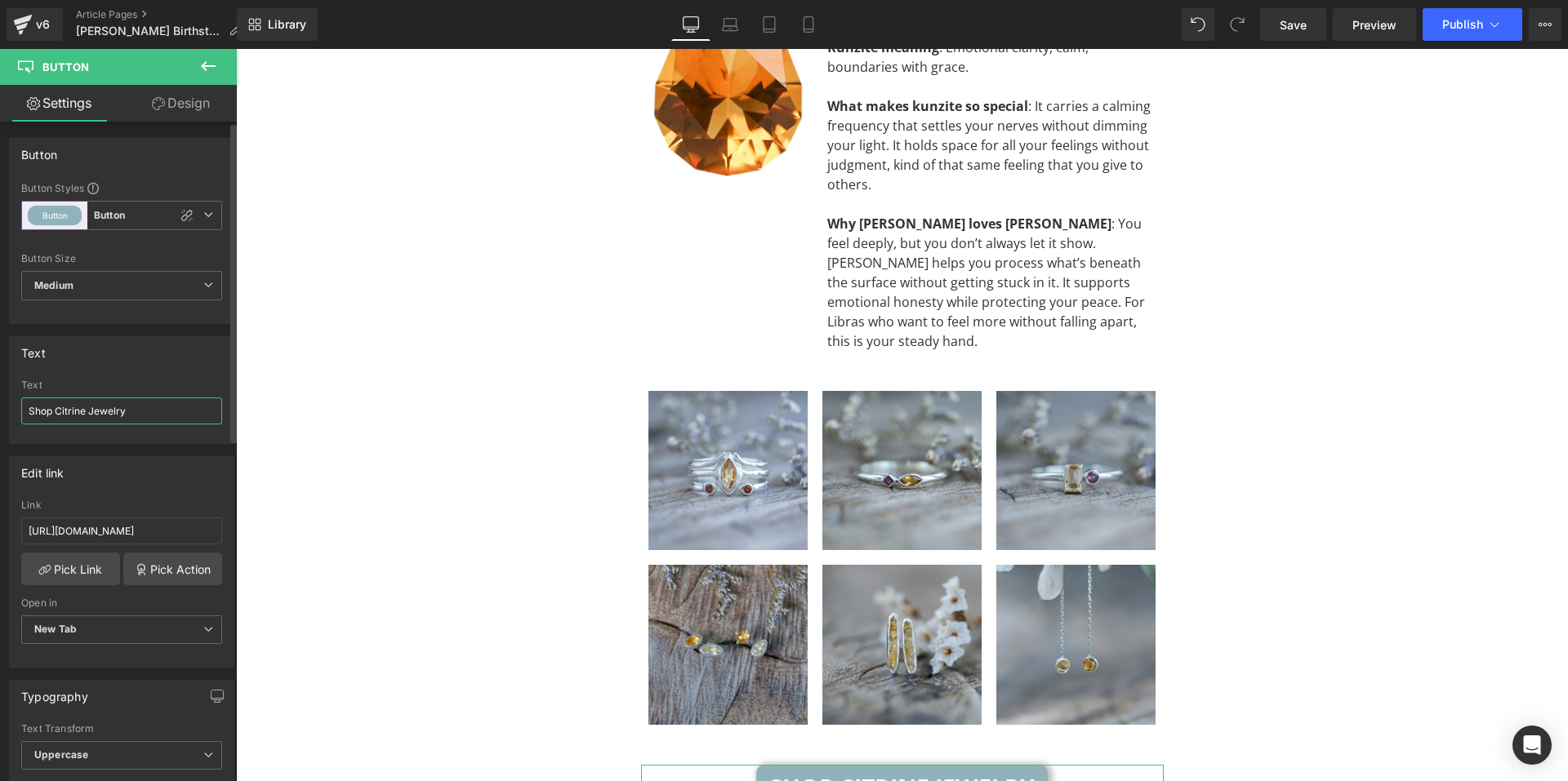
drag, startPoint x: 81, startPoint y: 410, endPoint x: 67, endPoint y: 417, distance: 15.7
click at [67, 417] on input "Shop Citrine Jewelry" at bounding box center [122, 411] width 201 height 27
drag, startPoint x: 86, startPoint y: 412, endPoint x: 58, endPoint y: 420, distance: 29.1
click at [58, 420] on input "Shop Citrine Jewelry" at bounding box center [122, 411] width 201 height 27
type input "Shop Kunzite Jewelry"
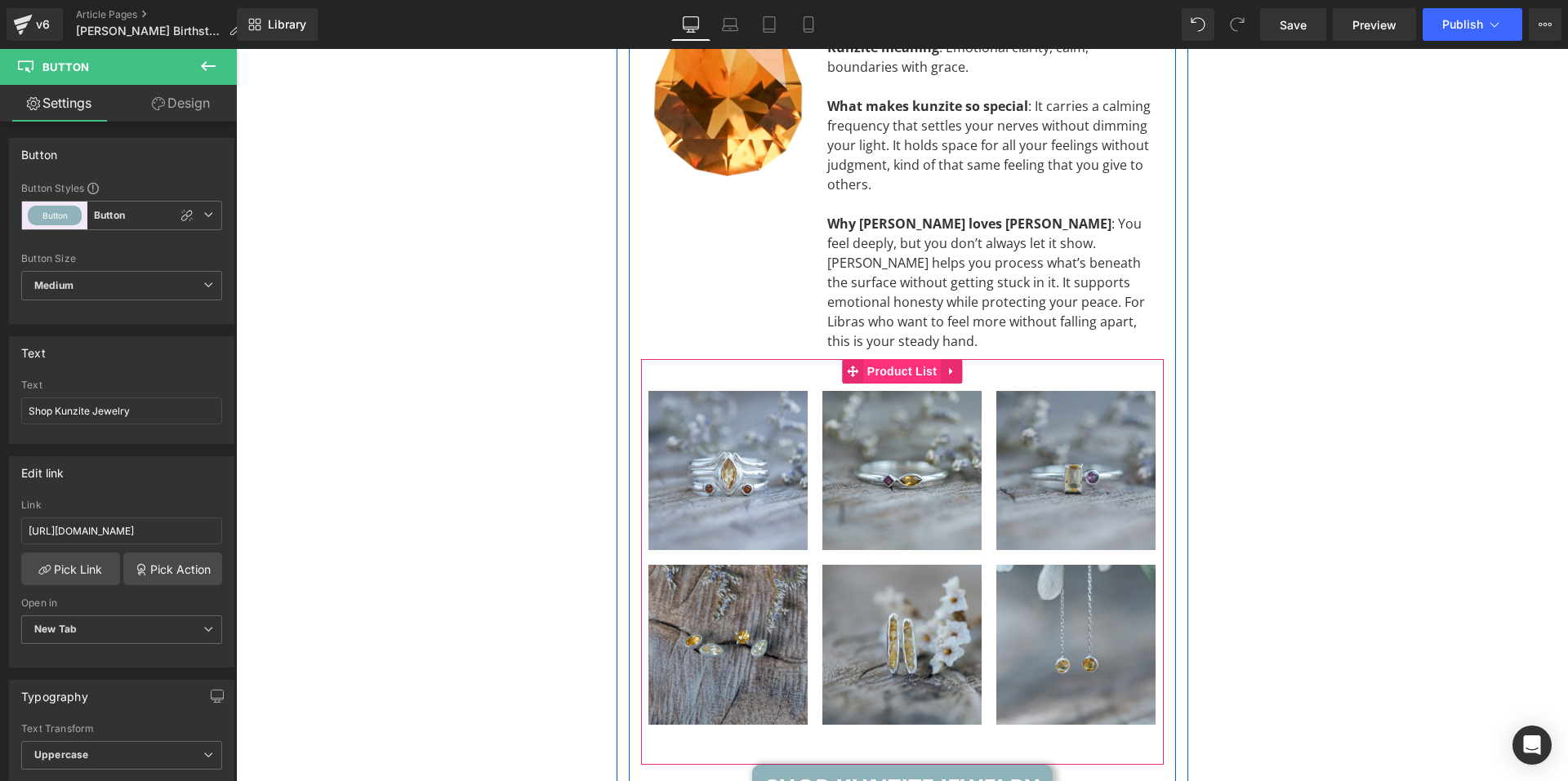
click at [896, 360] on span "Product List" at bounding box center [902, 371] width 77 height 24
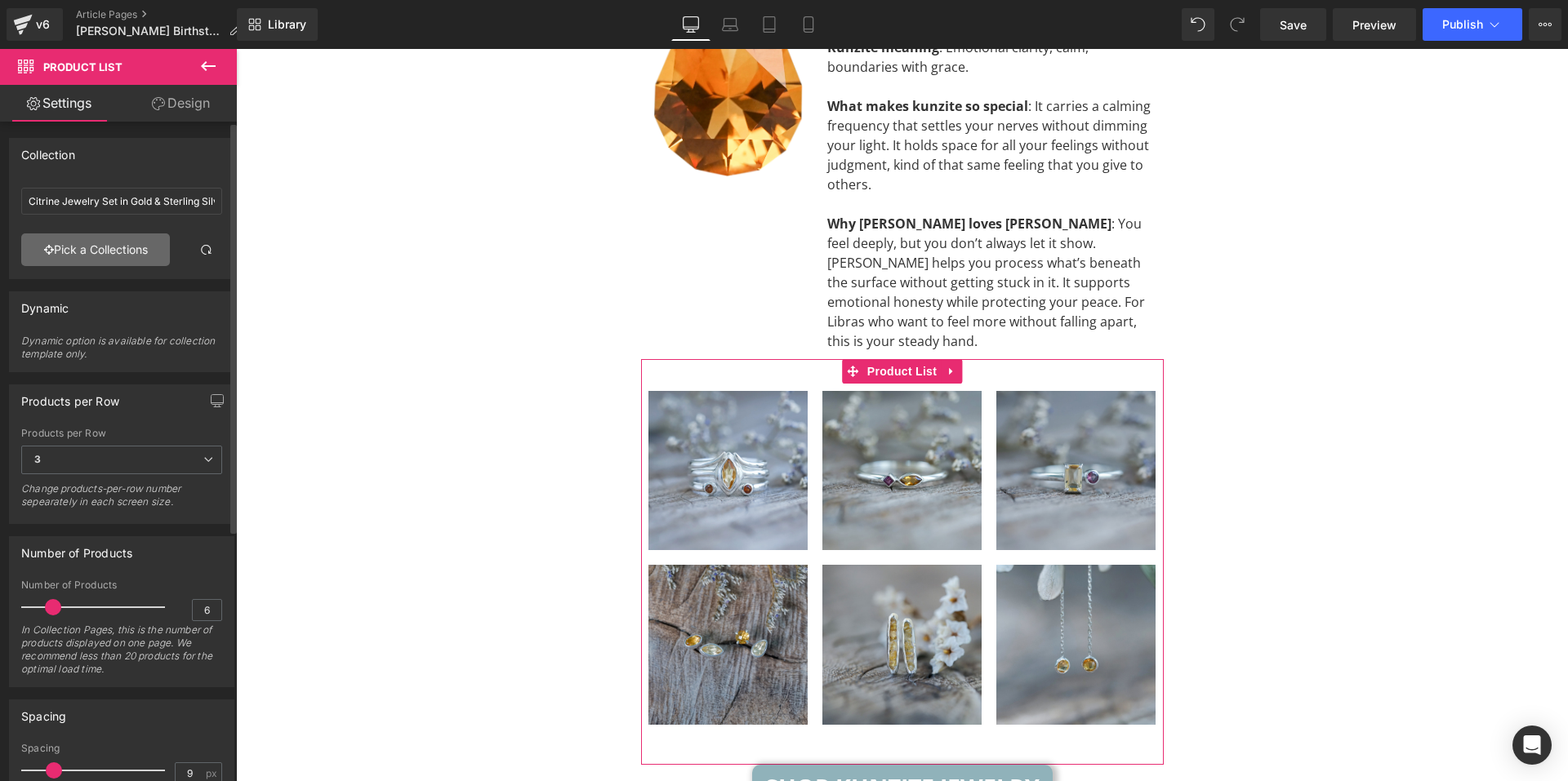
click at [131, 261] on link "Pick a Collections" at bounding box center [96, 250] width 149 height 33
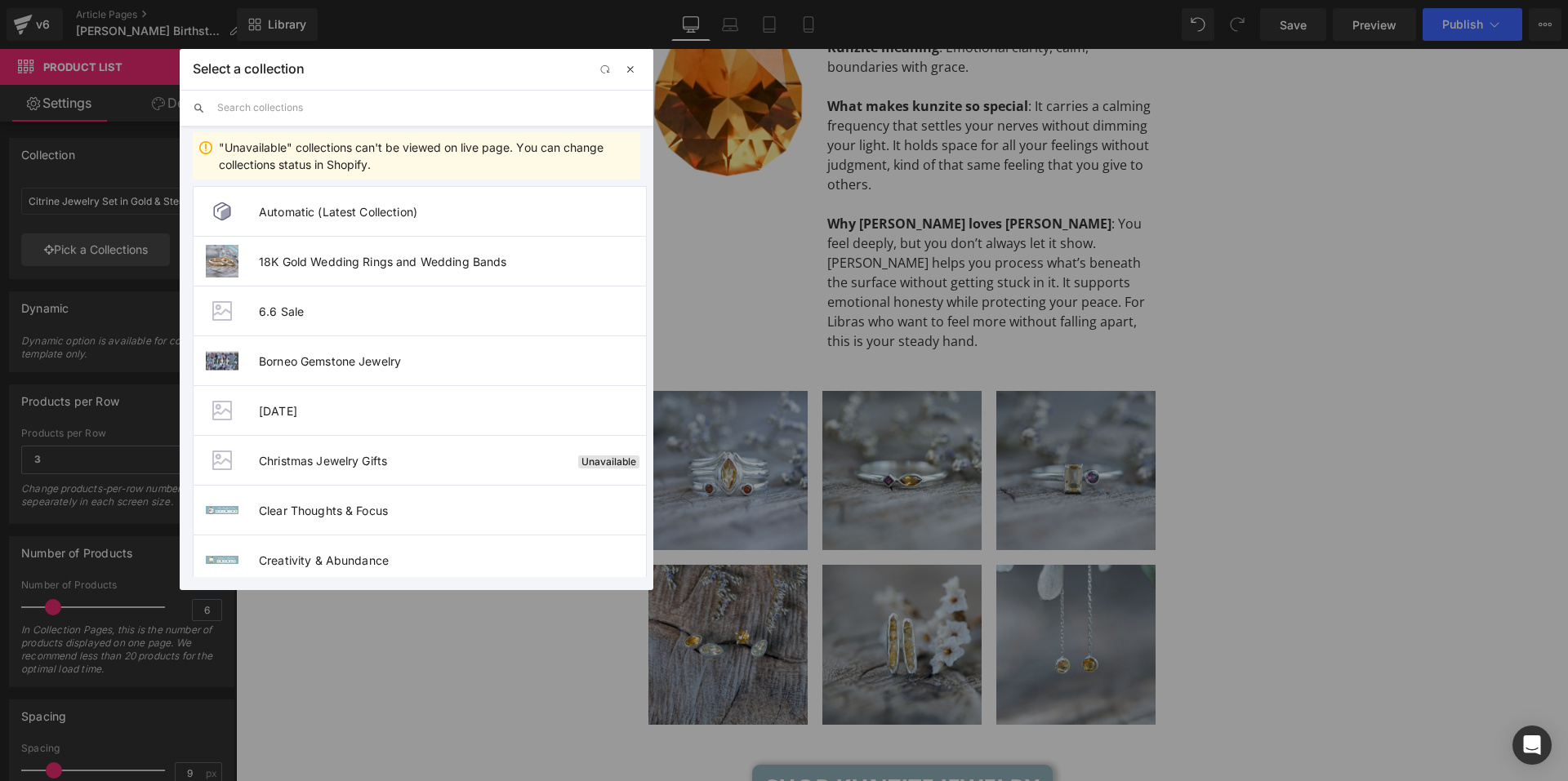
click at [634, 69] on span "button" at bounding box center [630, 70] width 14 height 14
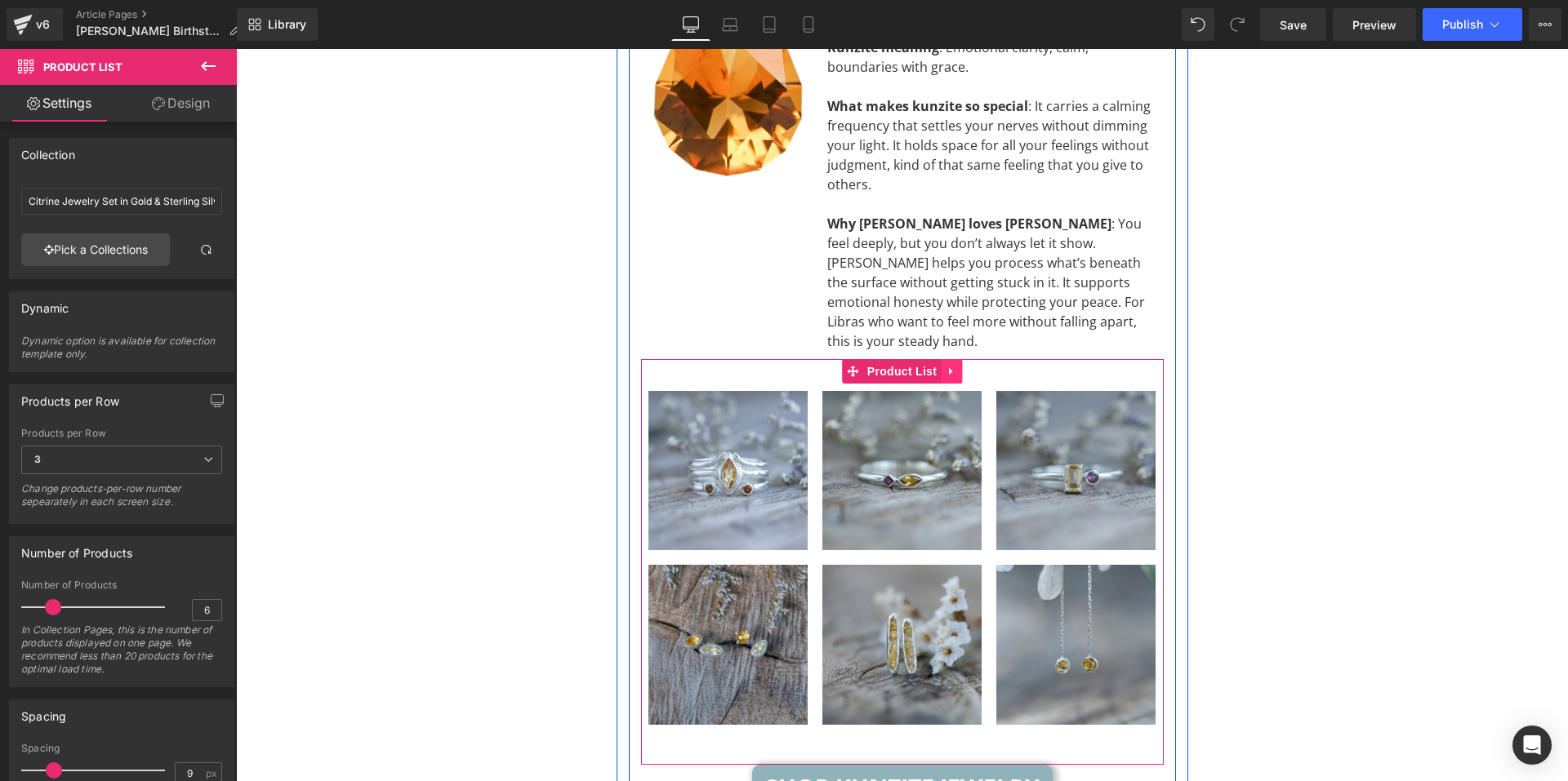
click at [949, 368] on icon at bounding box center [950, 372] width 3 height 8
click at [960, 365] on icon at bounding box center [962, 371] width 12 height 12
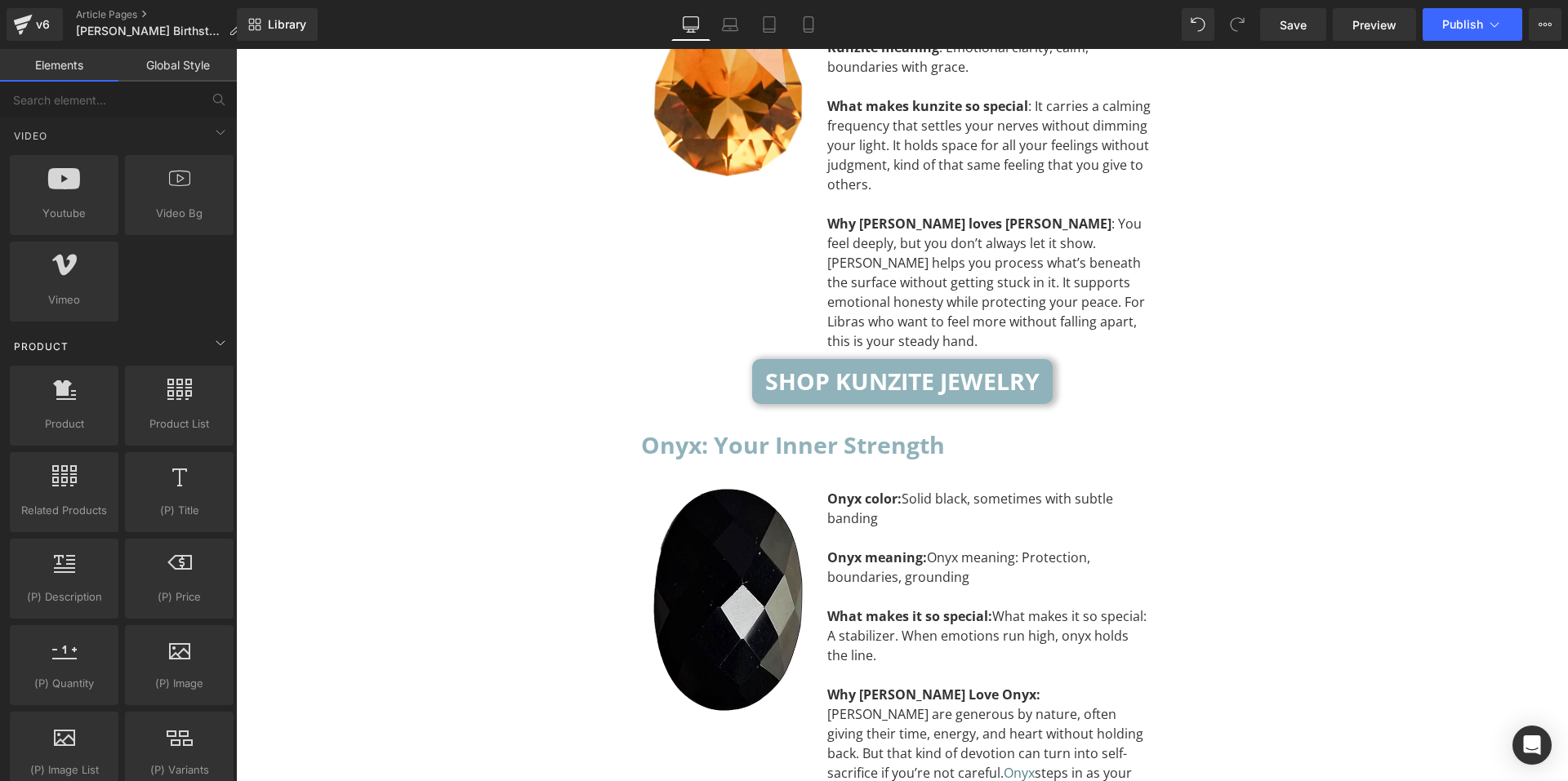
scroll to position [1225, 0]
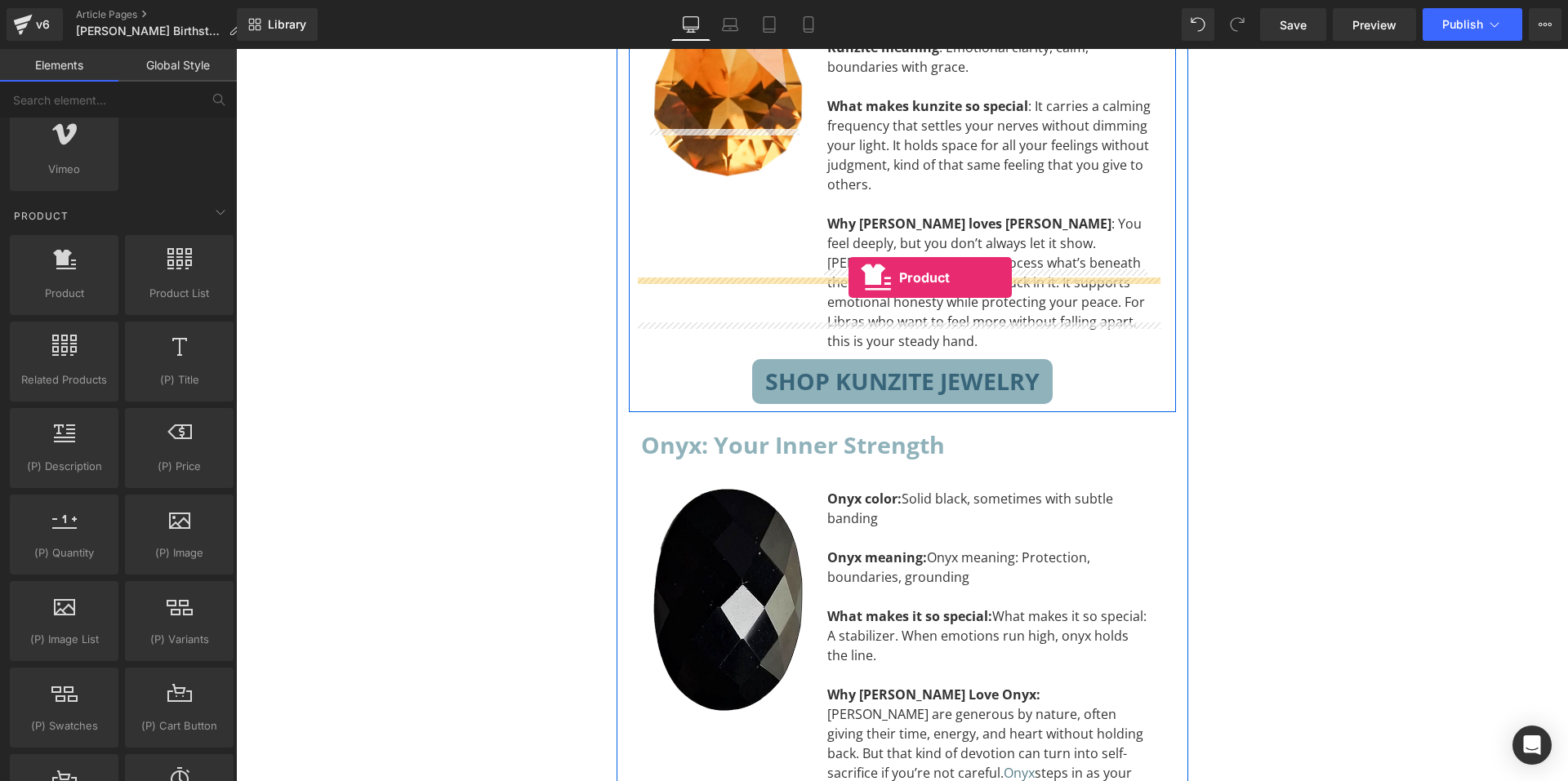
drag, startPoint x: 296, startPoint y: 347, endPoint x: 849, endPoint y: 277, distance: 557.4
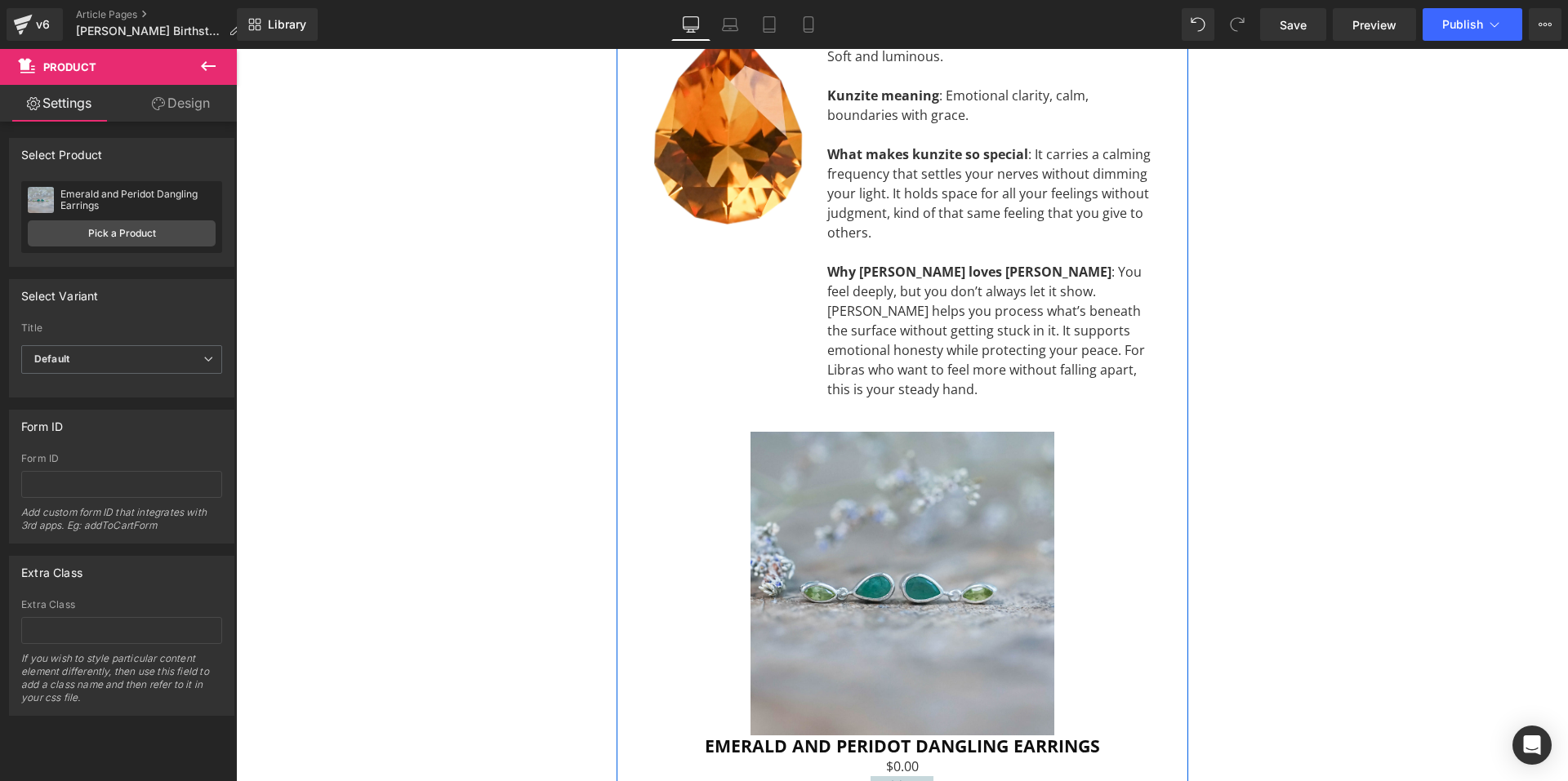
scroll to position [5767, 0]
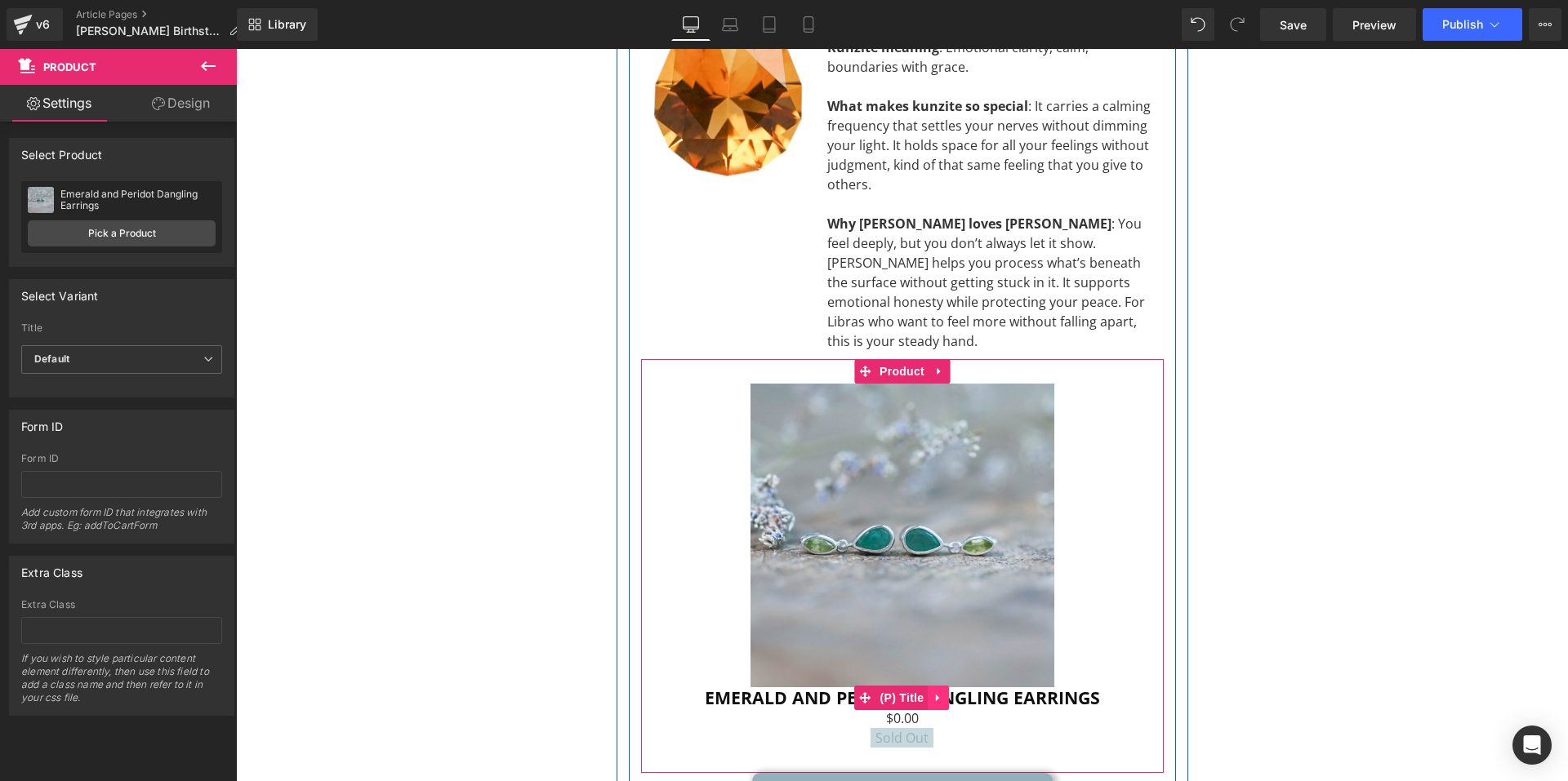
click at [936, 695] on icon at bounding box center [937, 699] width 3 height 8
click at [944, 692] on icon at bounding box center [949, 698] width 12 height 13
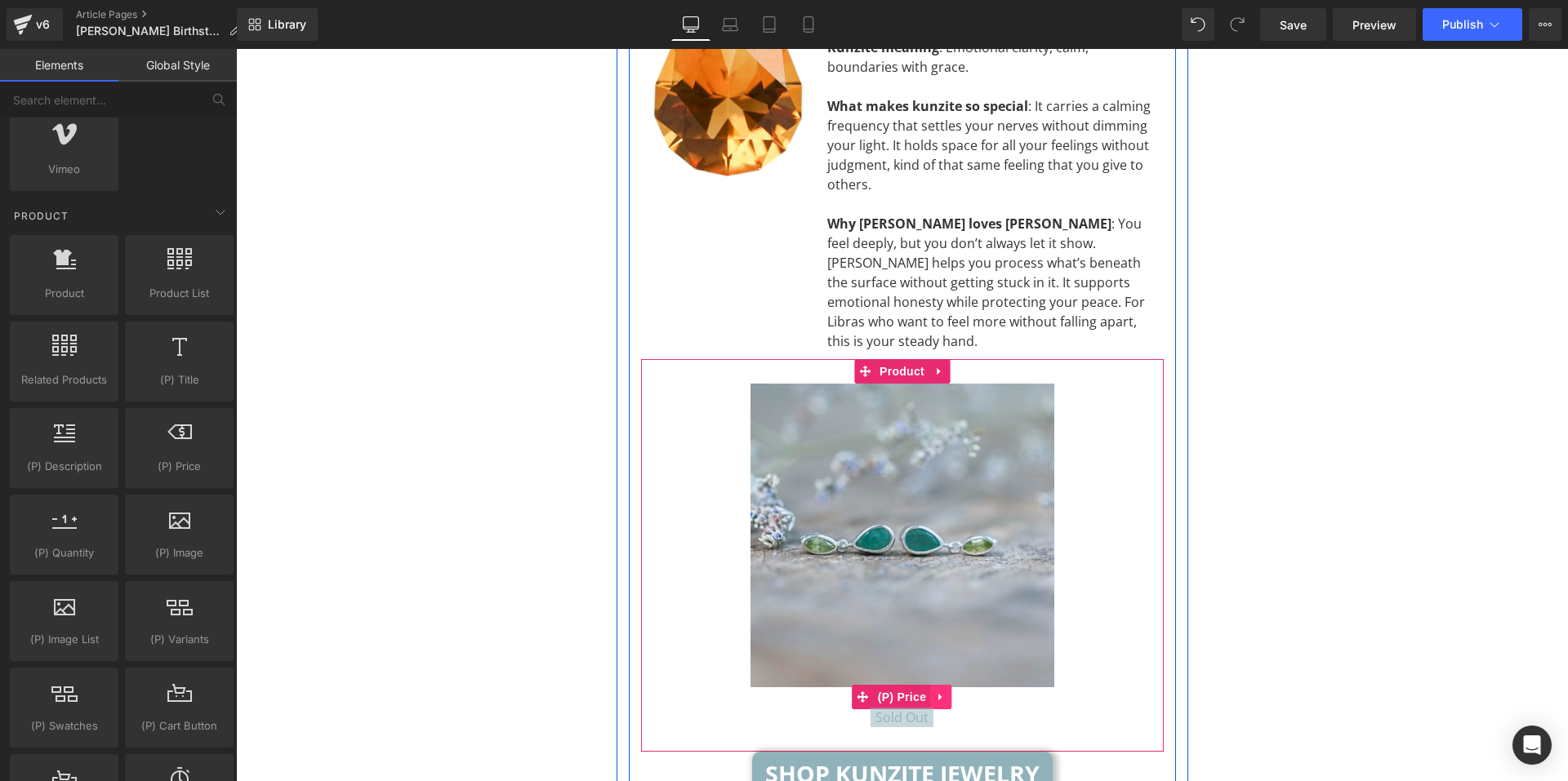
click at [937, 692] on icon at bounding box center [941, 698] width 12 height 13
click at [945, 692] on icon at bounding box center [951, 698] width 12 height 12
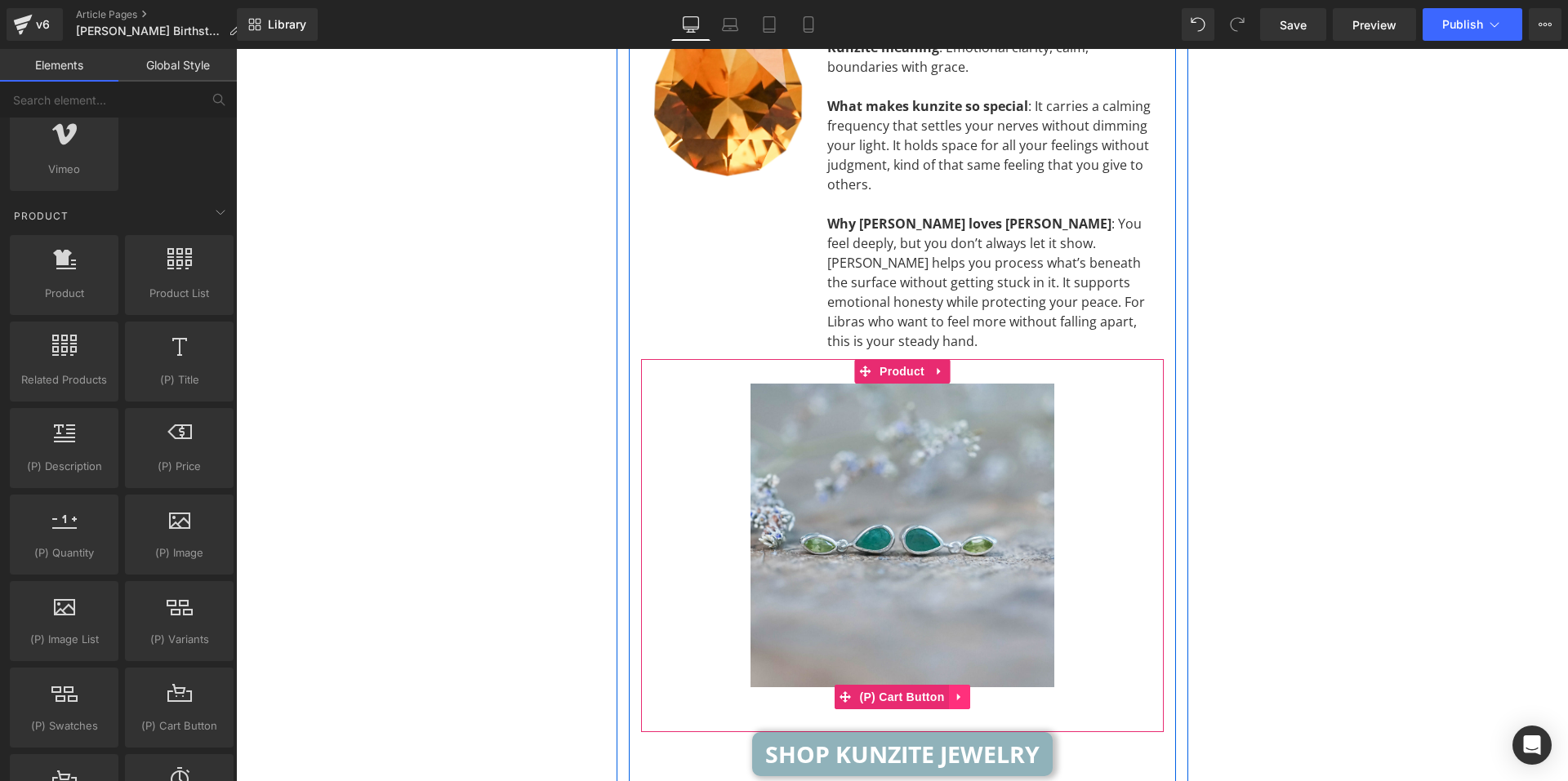
click at [956, 694] on icon at bounding box center [957, 698] width 3 height 8
click at [965, 692] on icon at bounding box center [971, 698] width 12 height 12
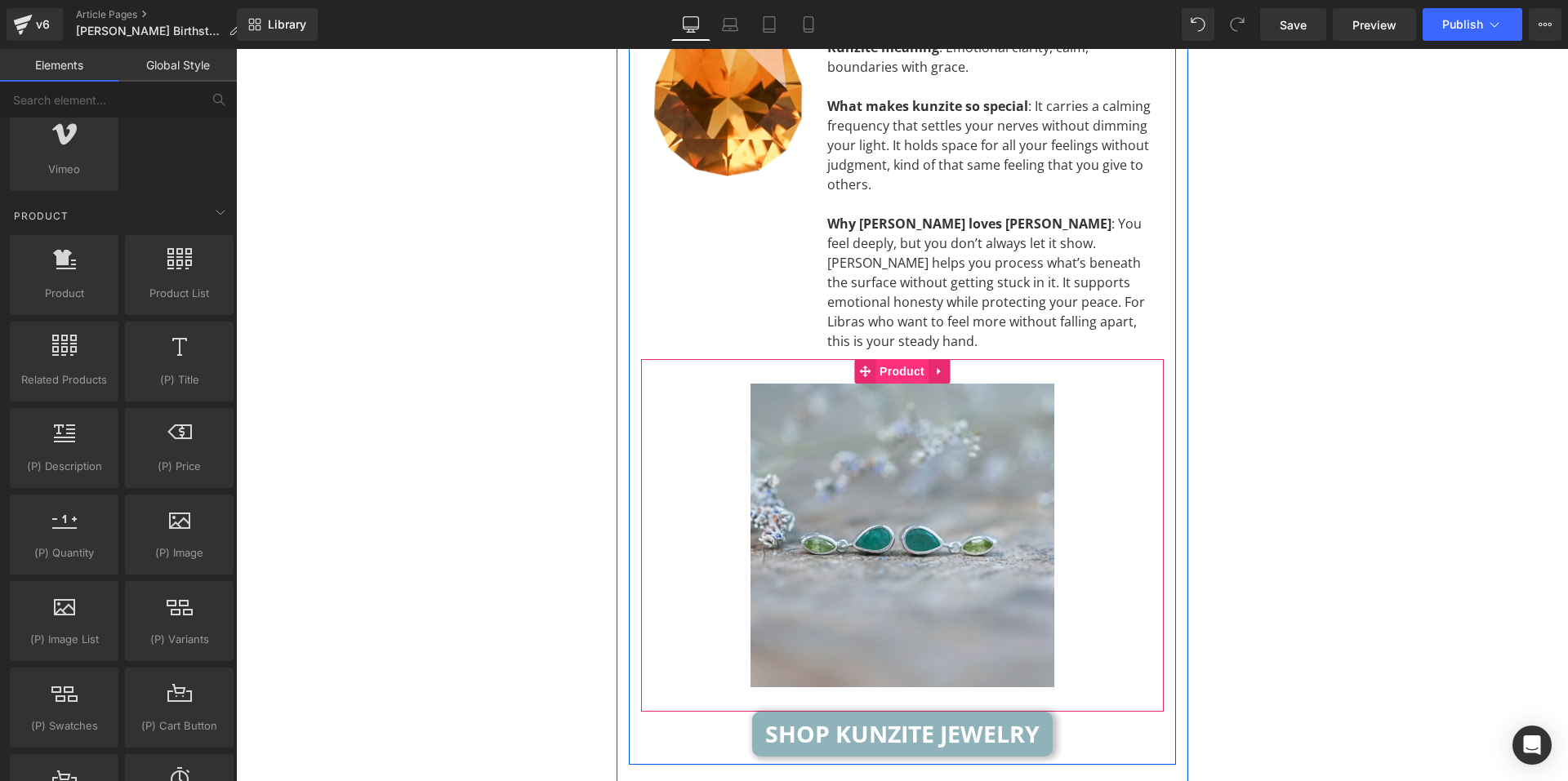
click at [902, 360] on span "Product" at bounding box center [902, 371] width 53 height 24
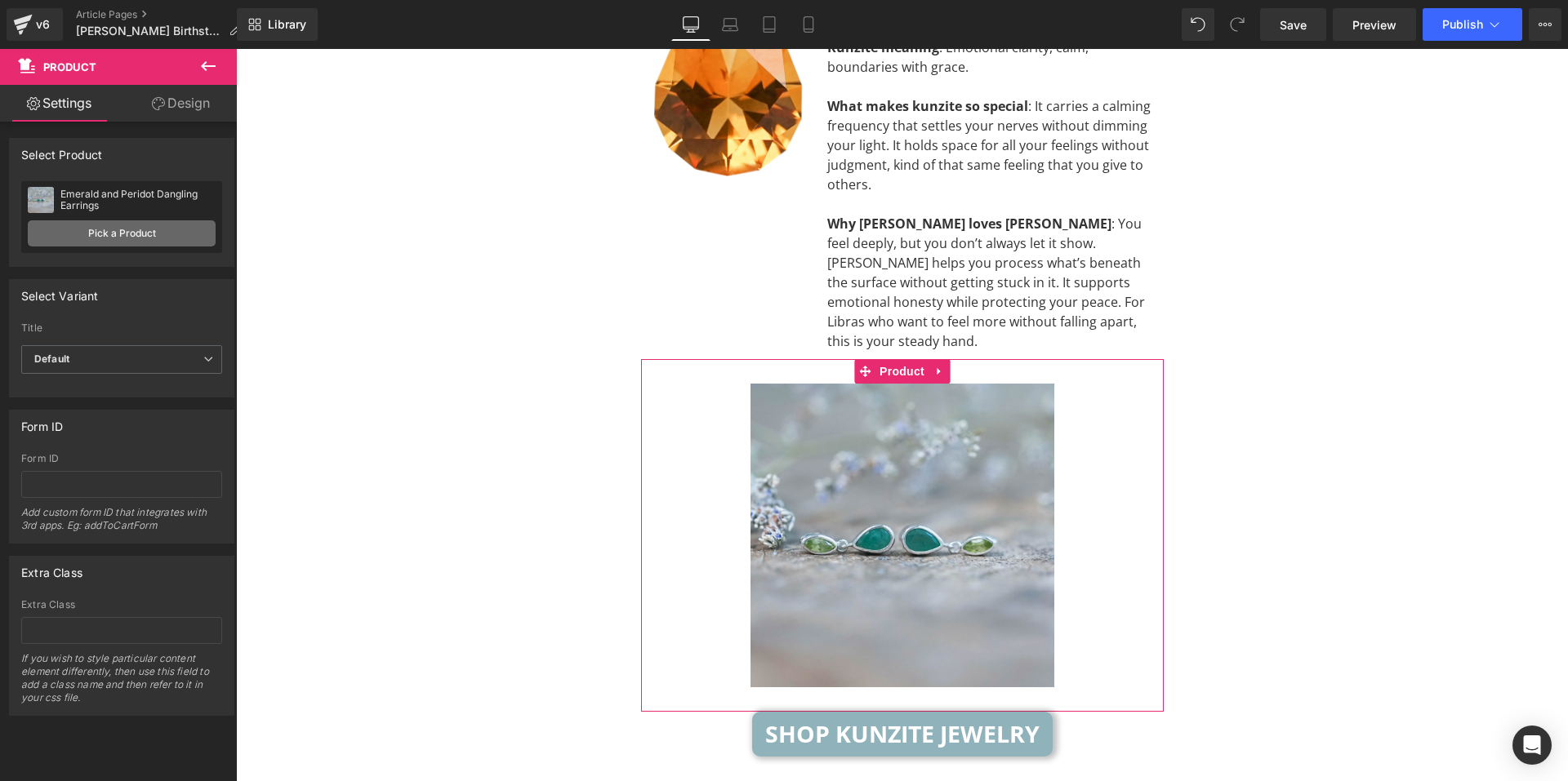
click at [168, 235] on link "Pick a Product" at bounding box center [122, 233] width 188 height 26
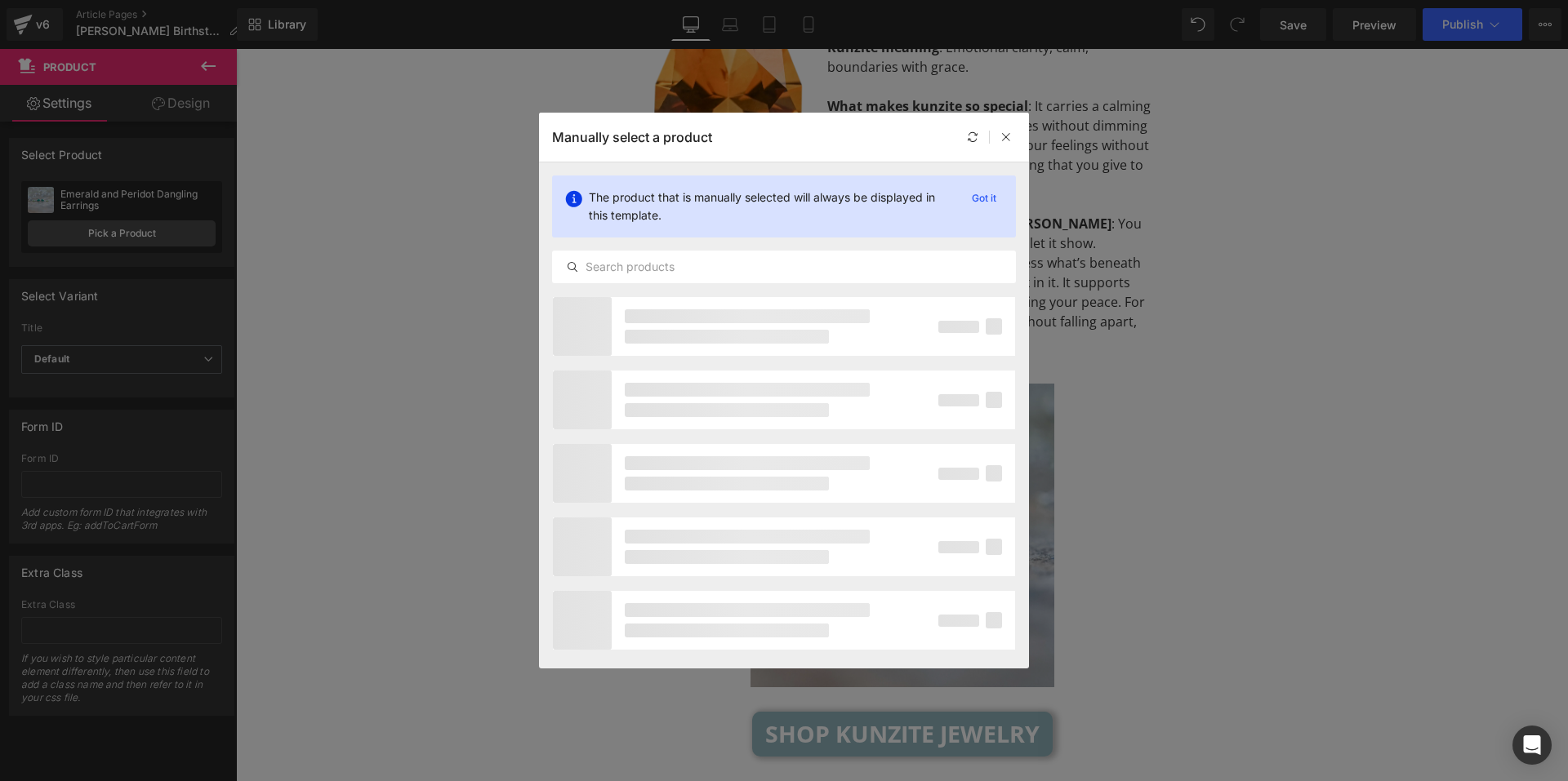
drag, startPoint x: 781, startPoint y: 134, endPoint x: 592, endPoint y: 166, distance: 191.7
click at [592, 166] on div "Manually select a product The product that is manually selected will always be …" at bounding box center [784, 390] width 490 height 556
click at [734, 260] on input "text" at bounding box center [784, 267] width 462 height 19
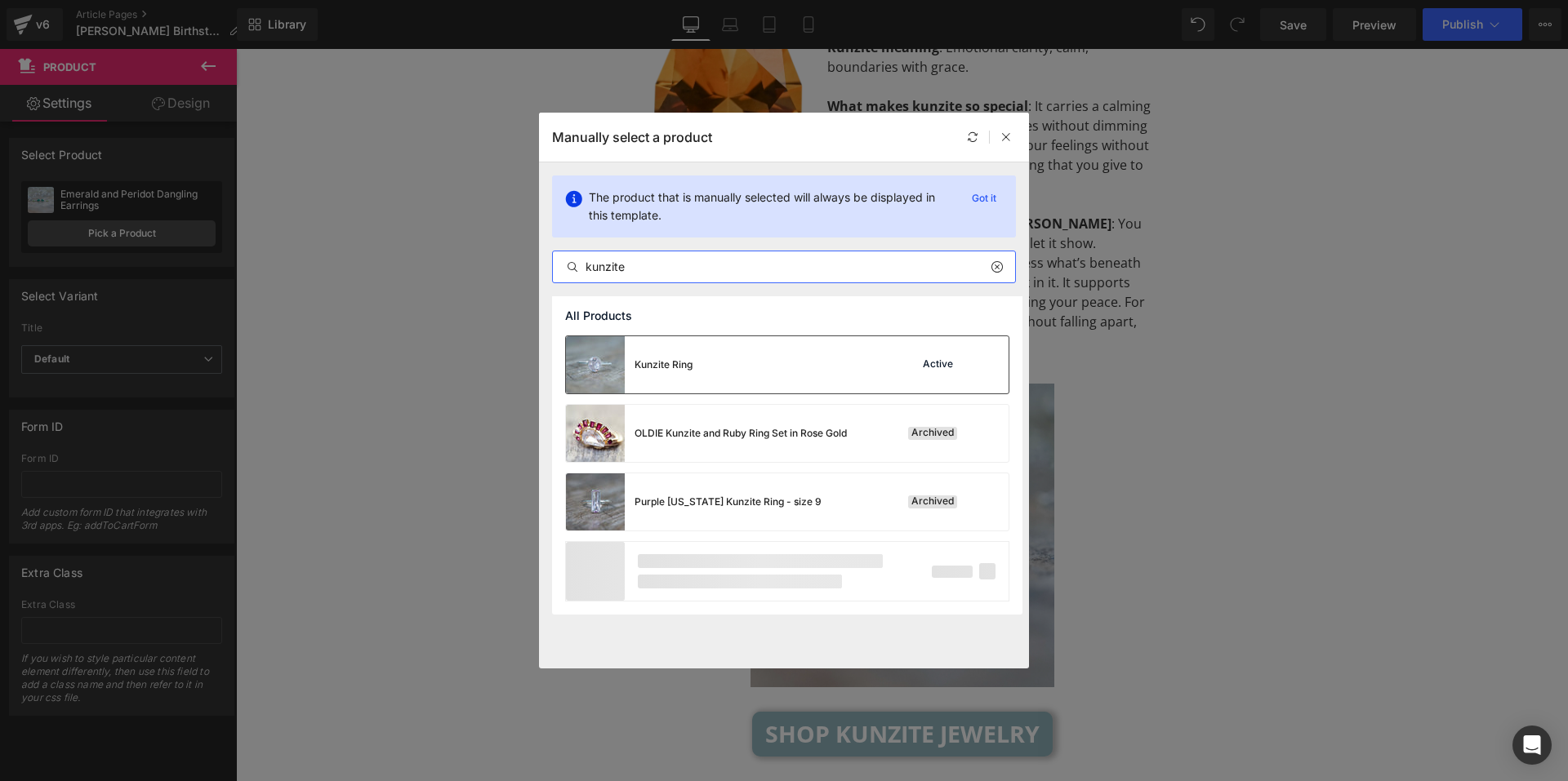
type input "kunzite"
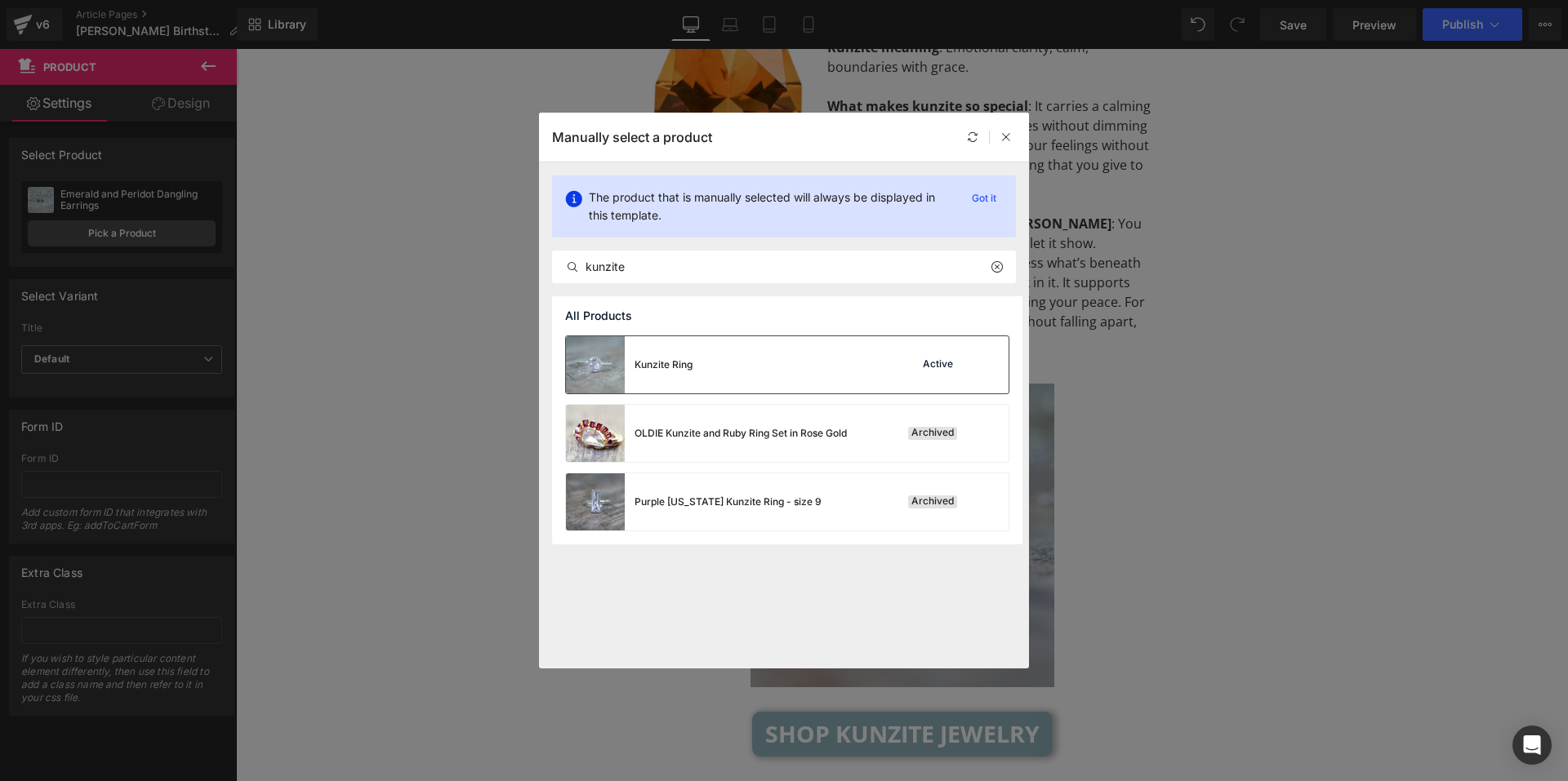
click at [753, 362] on div "Kunzite Ring Active" at bounding box center [787, 364] width 443 height 57
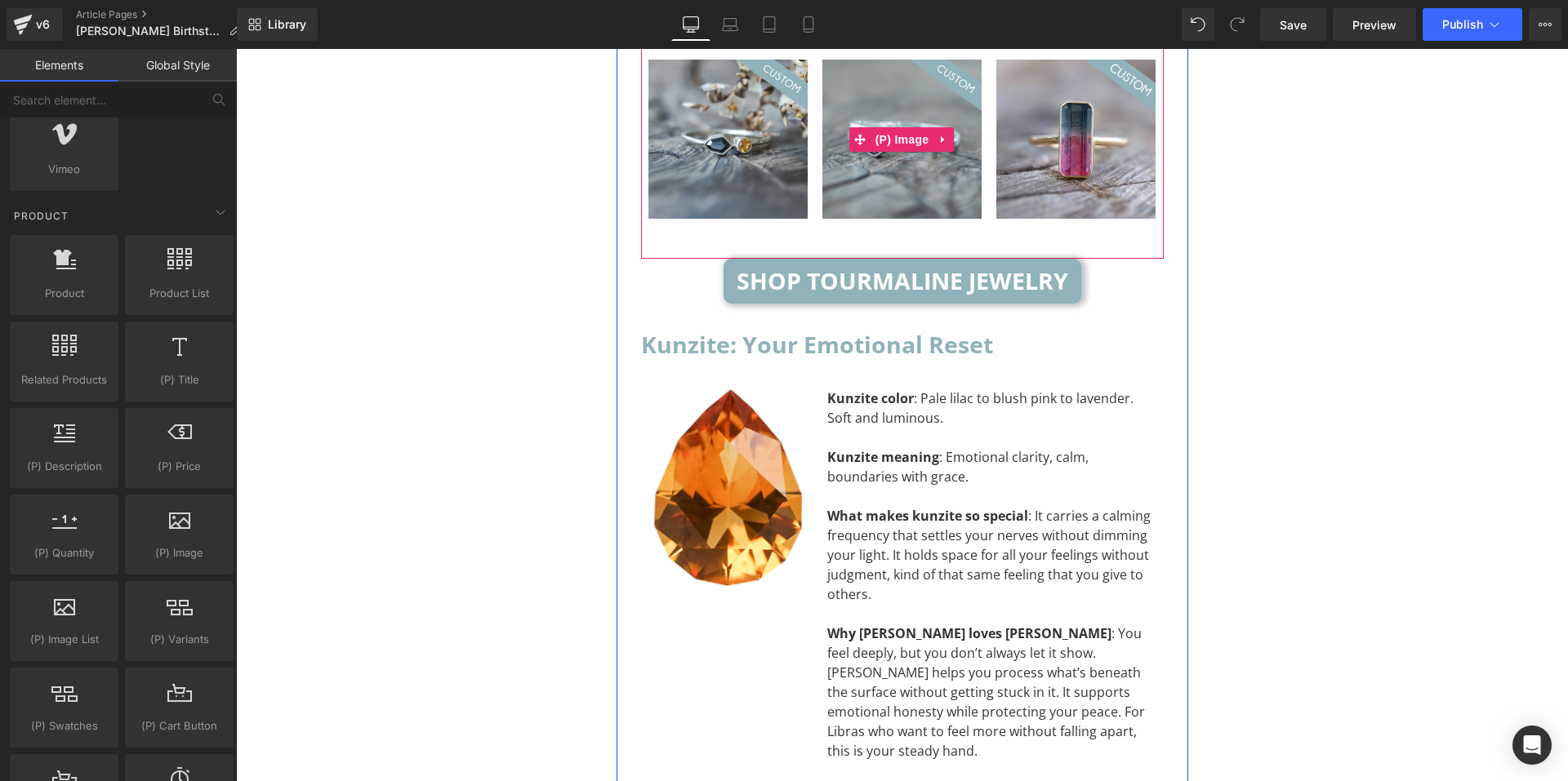
scroll to position [5359, 0]
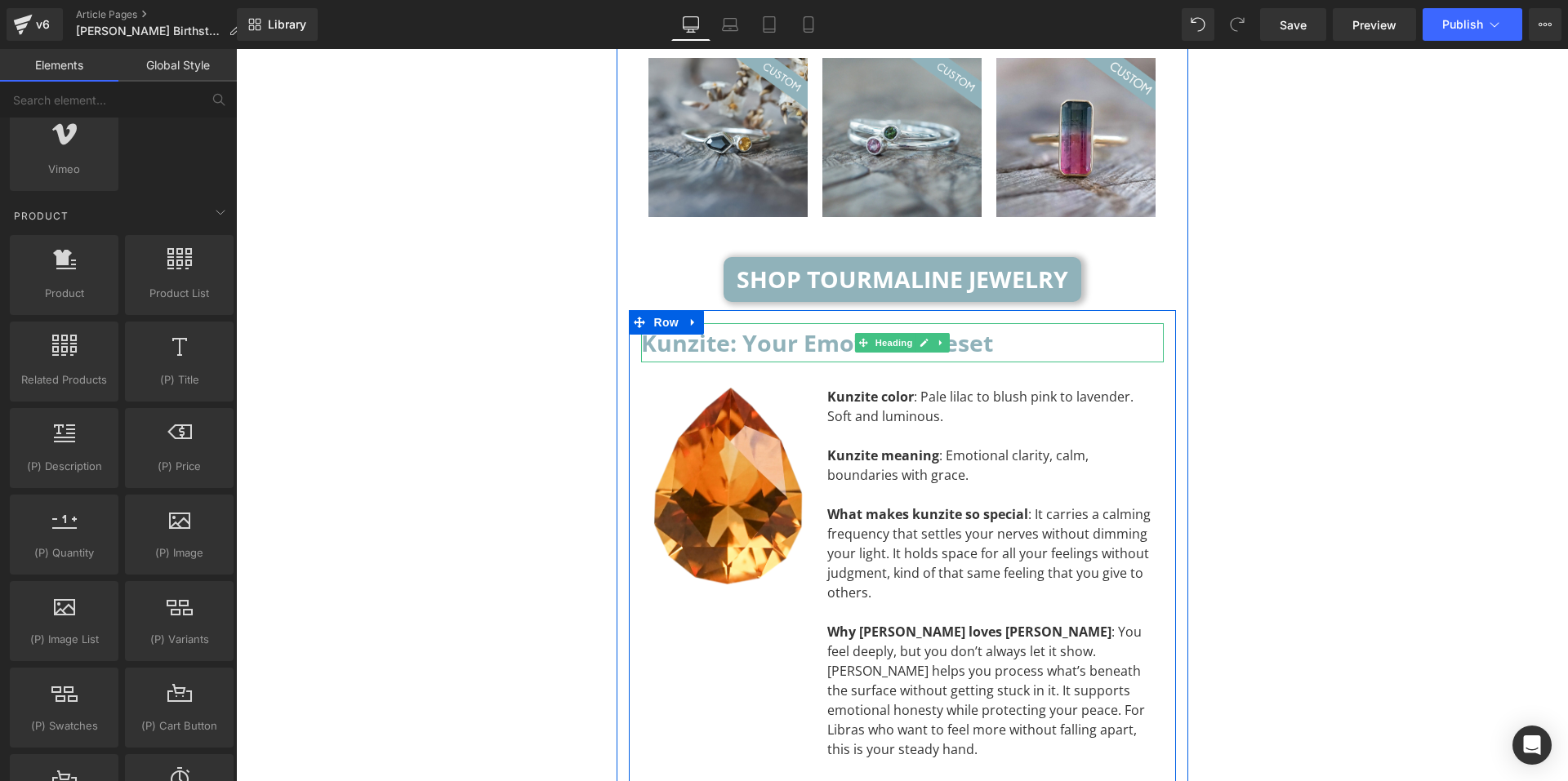
click at [1015, 324] on h2 "Kunzite: Your Emotional Reset" at bounding box center [902, 343] width 523 height 40
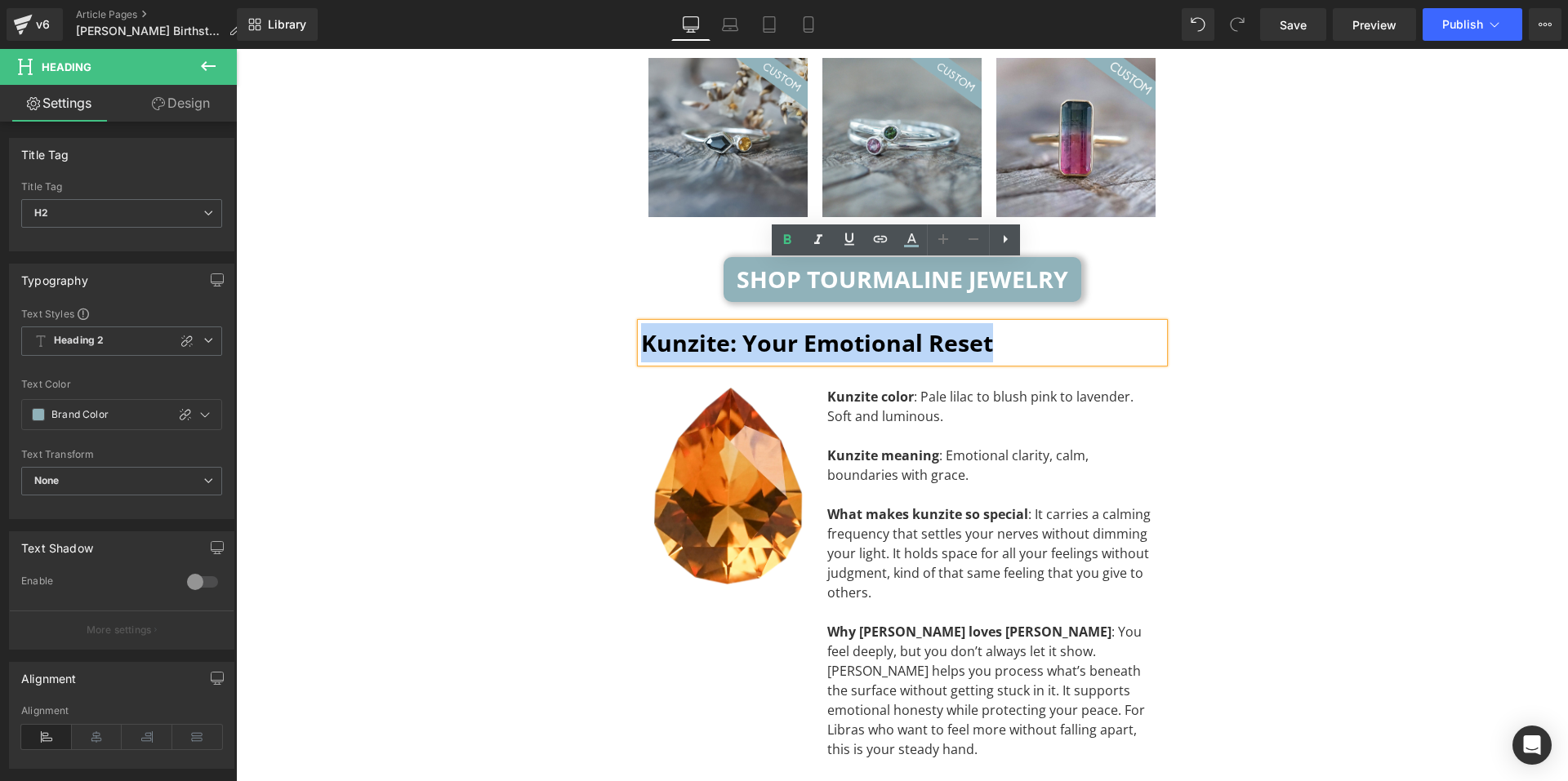
drag, startPoint x: 1015, startPoint y: 281, endPoint x: 639, endPoint y: 276, distance: 376.0
click at [641, 324] on h2 "Kunzite: Your Emotional Reset" at bounding box center [902, 343] width 523 height 40
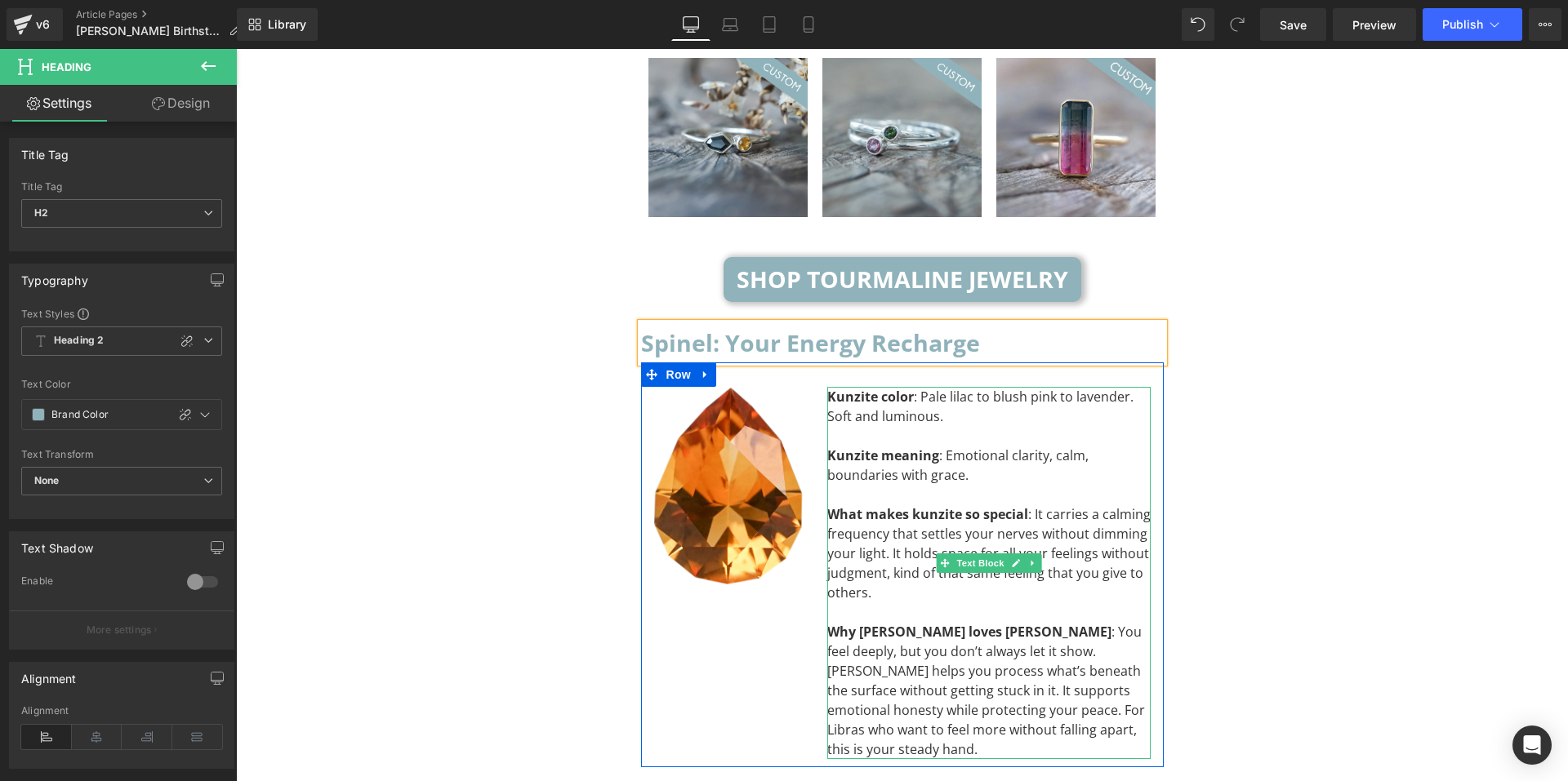
click at [1013, 622] on div "Why Libra loves kunzite : You feel deeply, but you don’t always let it show. Ku…" at bounding box center [989, 691] width 324 height 137
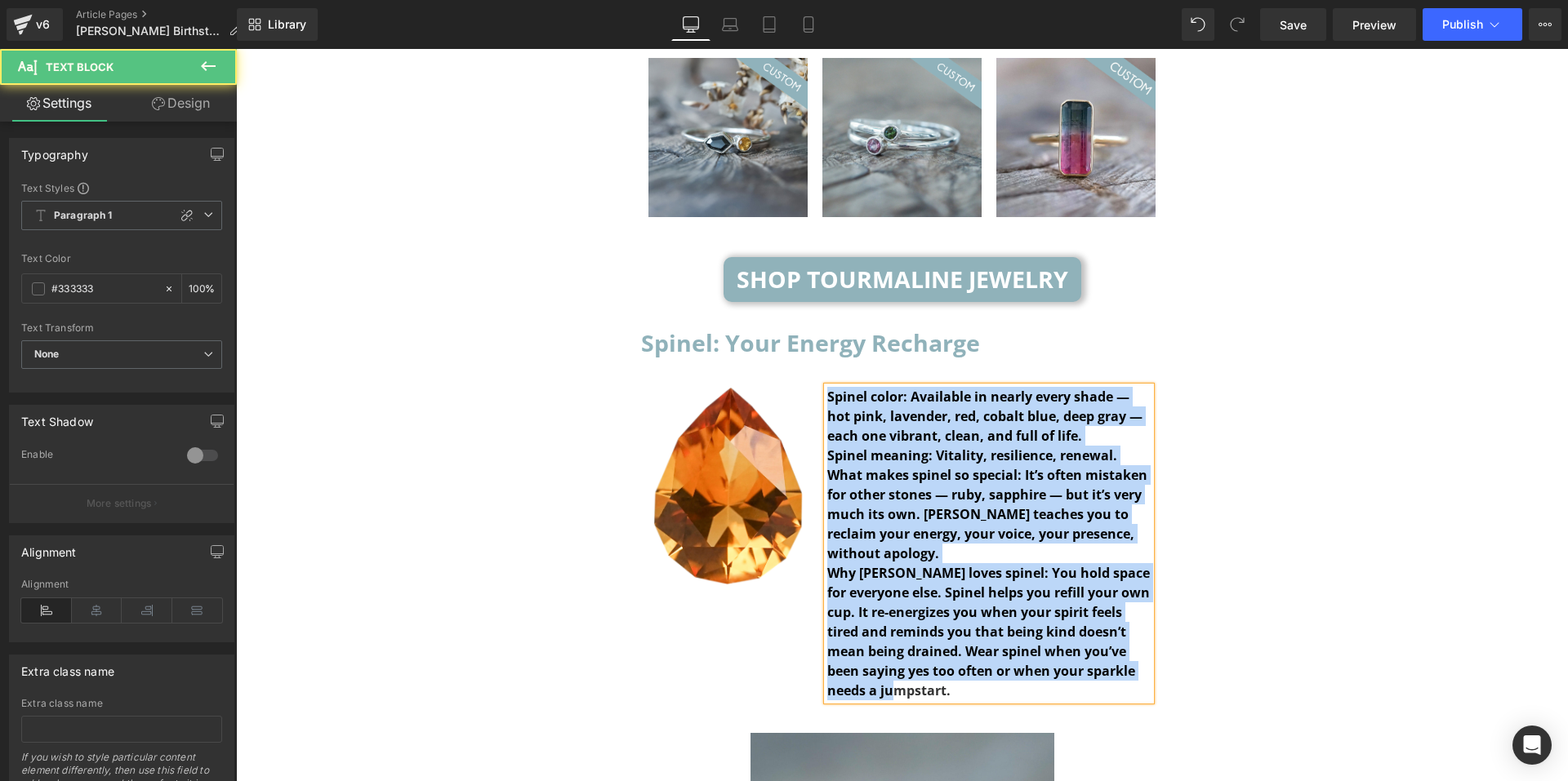
click at [992, 629] on div "Why Libra loves spinel: You hold space for everyone else. Spinel helps you refi…" at bounding box center [989, 632] width 324 height 137
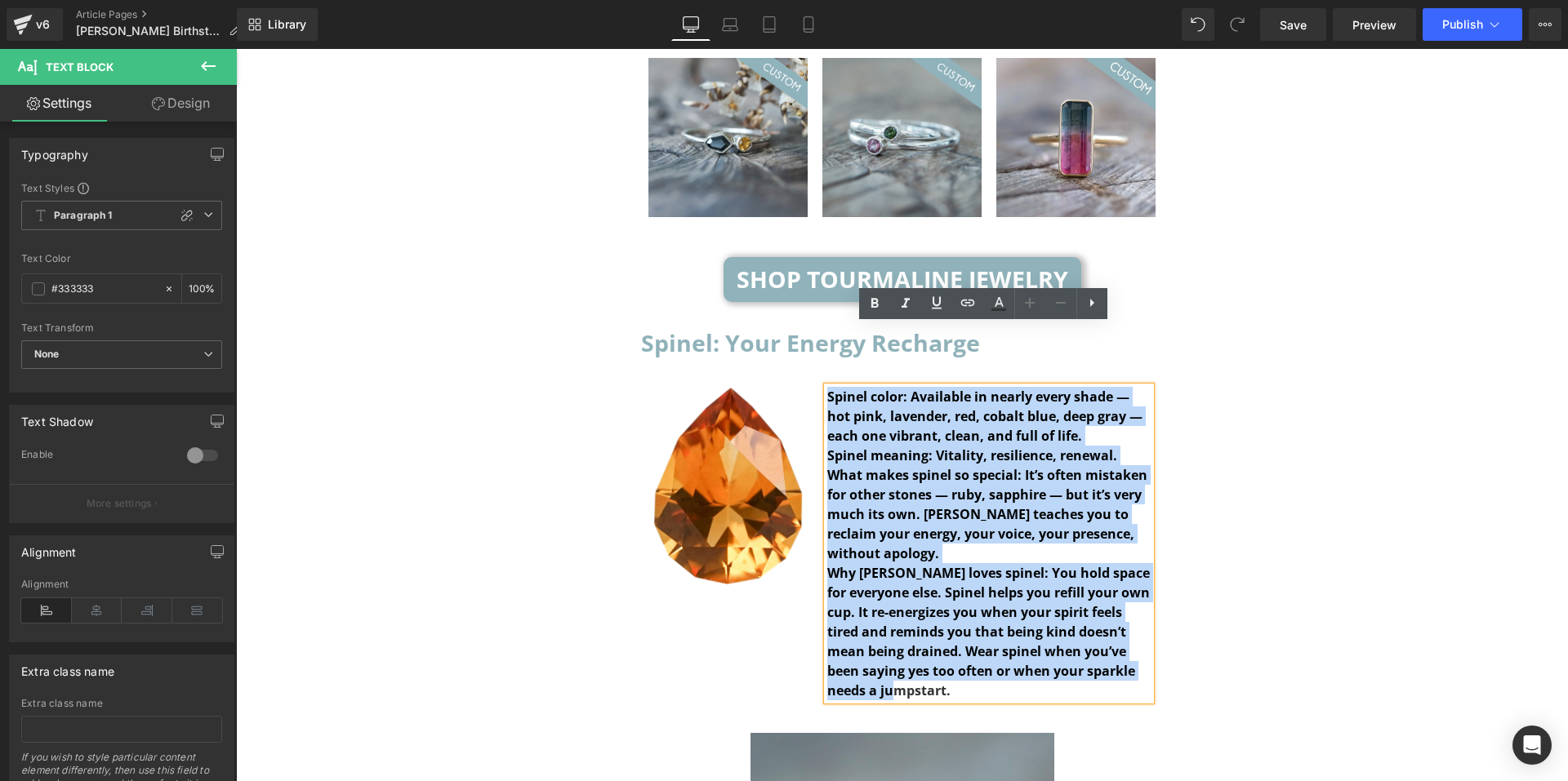
drag, startPoint x: 992, startPoint y: 629, endPoint x: 822, endPoint y: 337, distance: 337.9
click at [828, 387] on div "Spinel color: Available in nearly every shade — hot pink, lavender, red, cobalt…" at bounding box center [989, 543] width 324 height 313
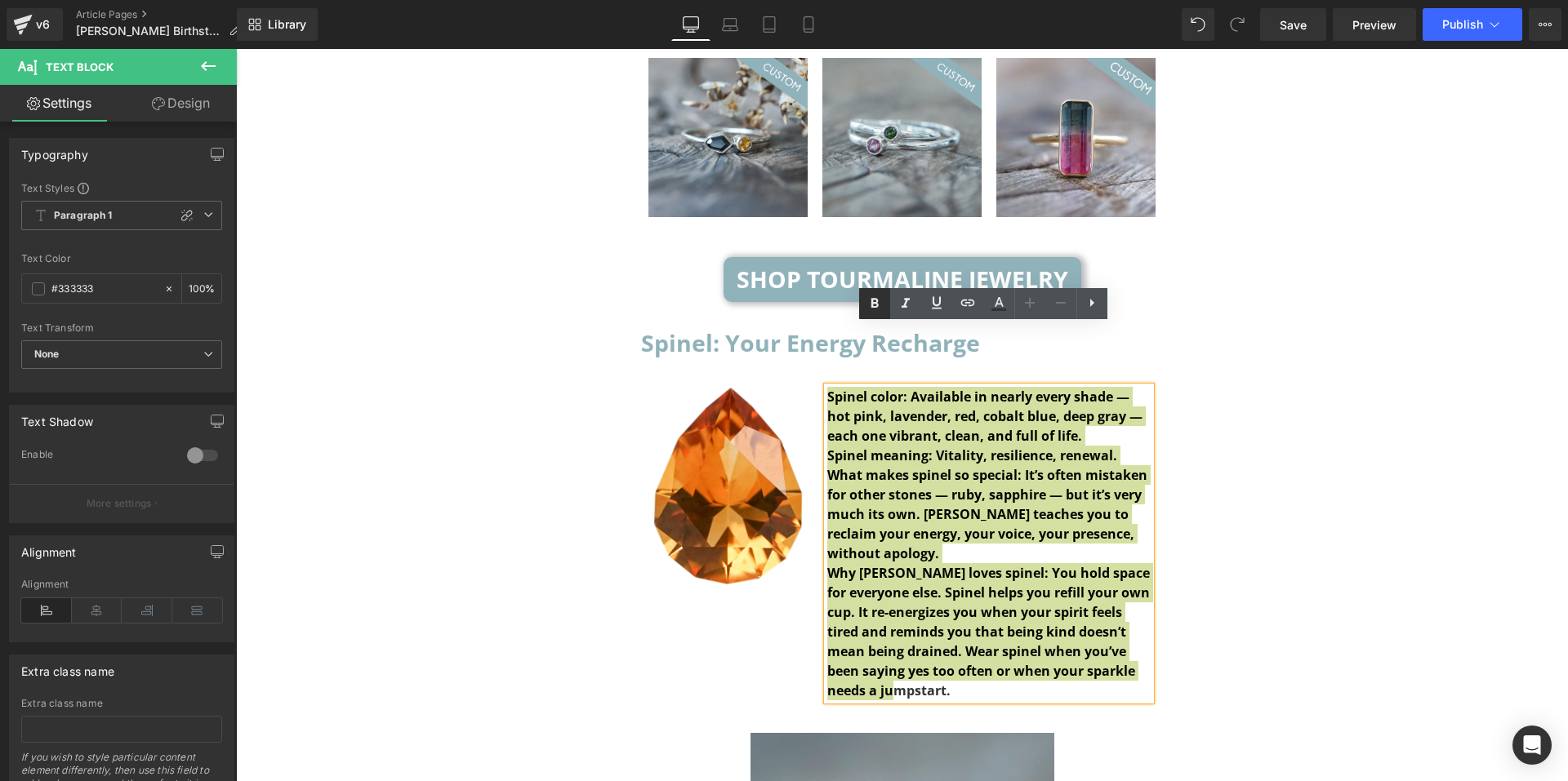
click at [883, 307] on icon at bounding box center [875, 304] width 19 height 19
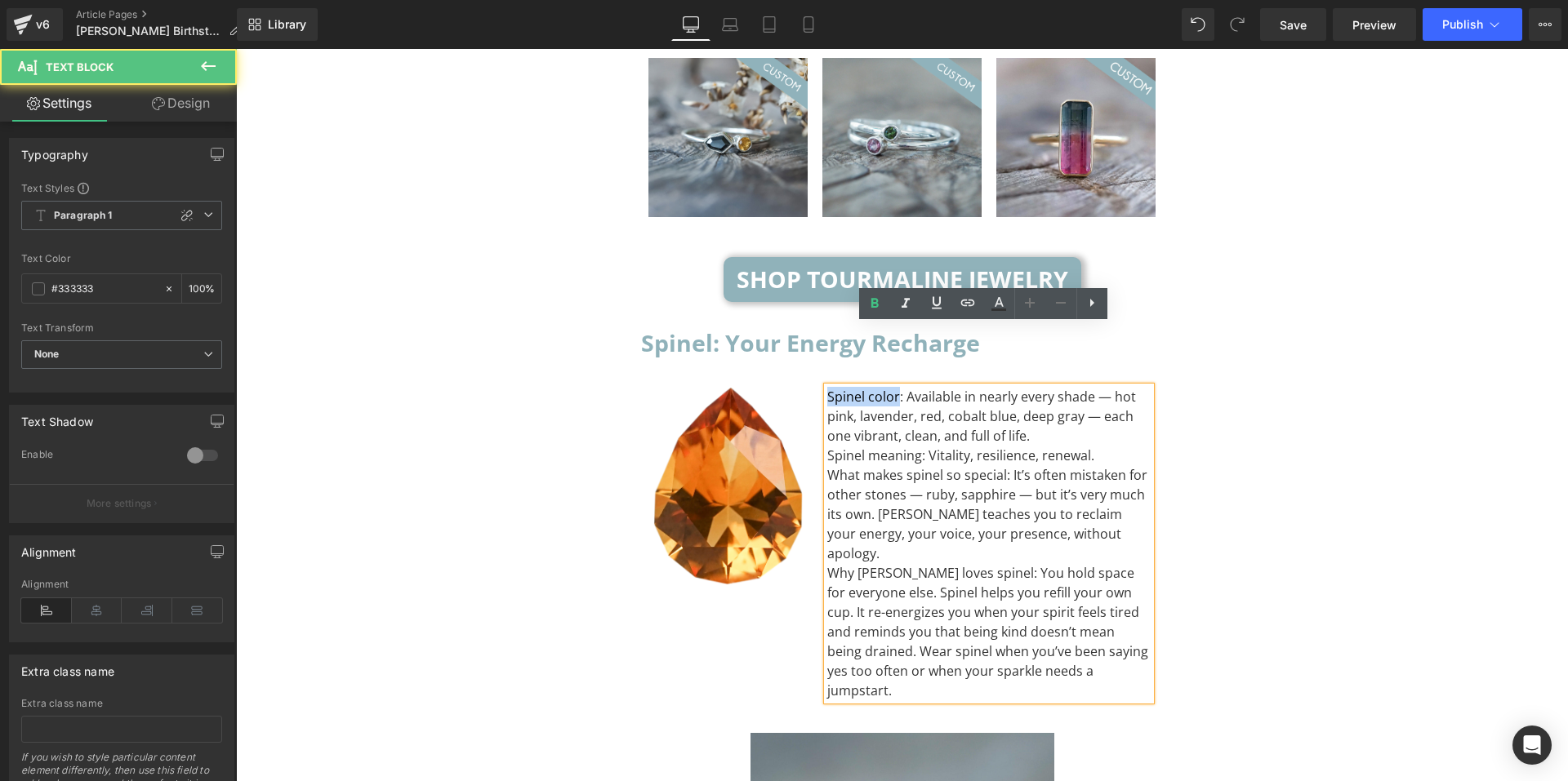
drag, startPoint x: 892, startPoint y: 335, endPoint x: 813, endPoint y: 343, distance: 79.4
click at [815, 387] on div "Spinel color: Available in nearly every shade — hot pink, lavender, red, cobalt…" at bounding box center [989, 543] width 349 height 313
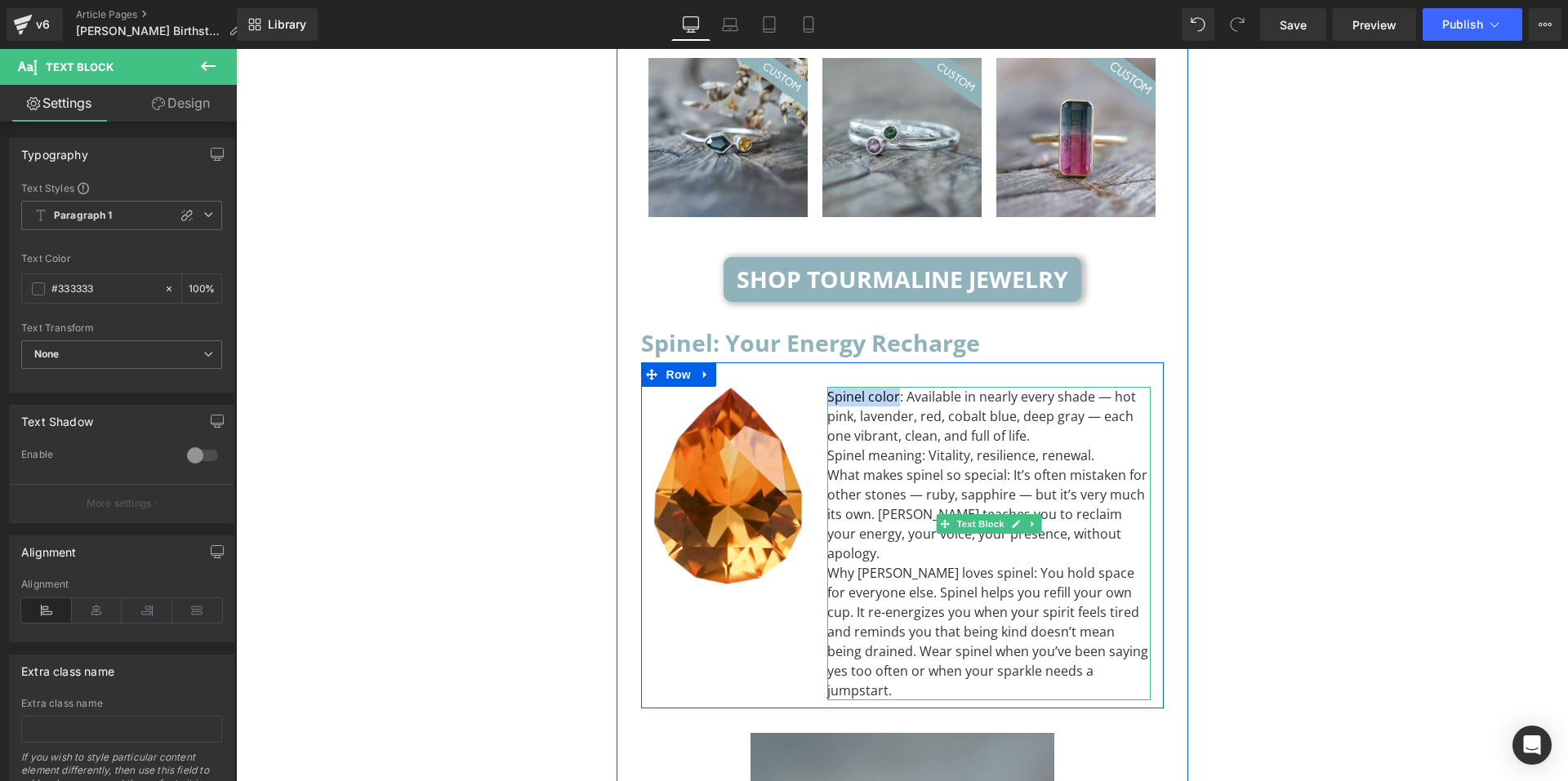
click at [876, 387] on div "Spinel color: Available in nearly every shade — hot pink, lavender, red, cobalt…" at bounding box center [989, 416] width 324 height 59
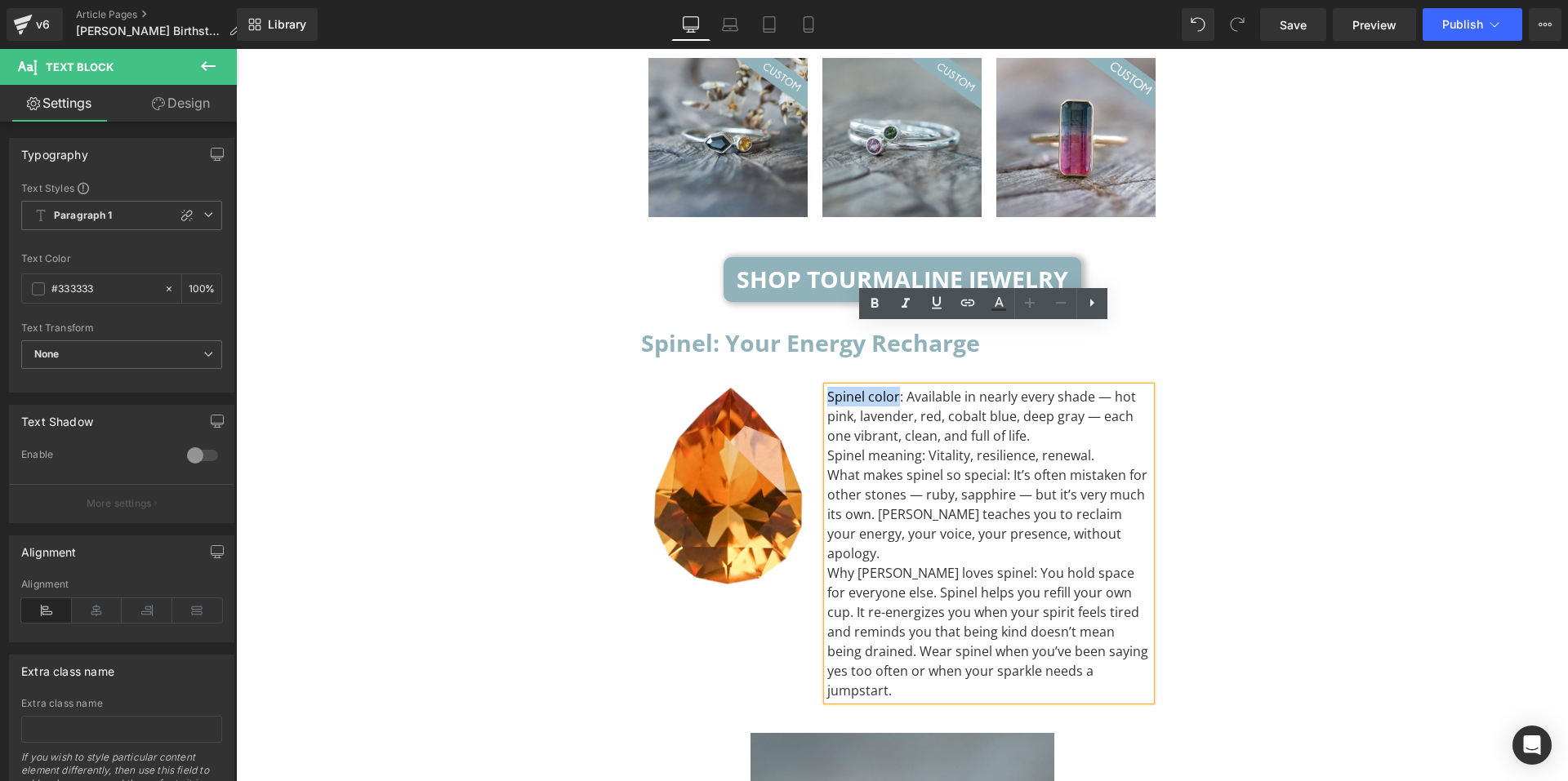
drag, startPoint x: 891, startPoint y: 336, endPoint x: 824, endPoint y: 339, distance: 67.1
click at [828, 387] on div "Spinel color: Available in nearly every shade — hot pink, lavender, red, cobalt…" at bounding box center [989, 416] width 324 height 59
click at [866, 304] on icon at bounding box center [875, 304] width 19 height 19
click at [1048, 387] on div "Spinel color : Available in nearly every shade — hot pink, lavender, red, cobal…" at bounding box center [989, 416] width 324 height 59
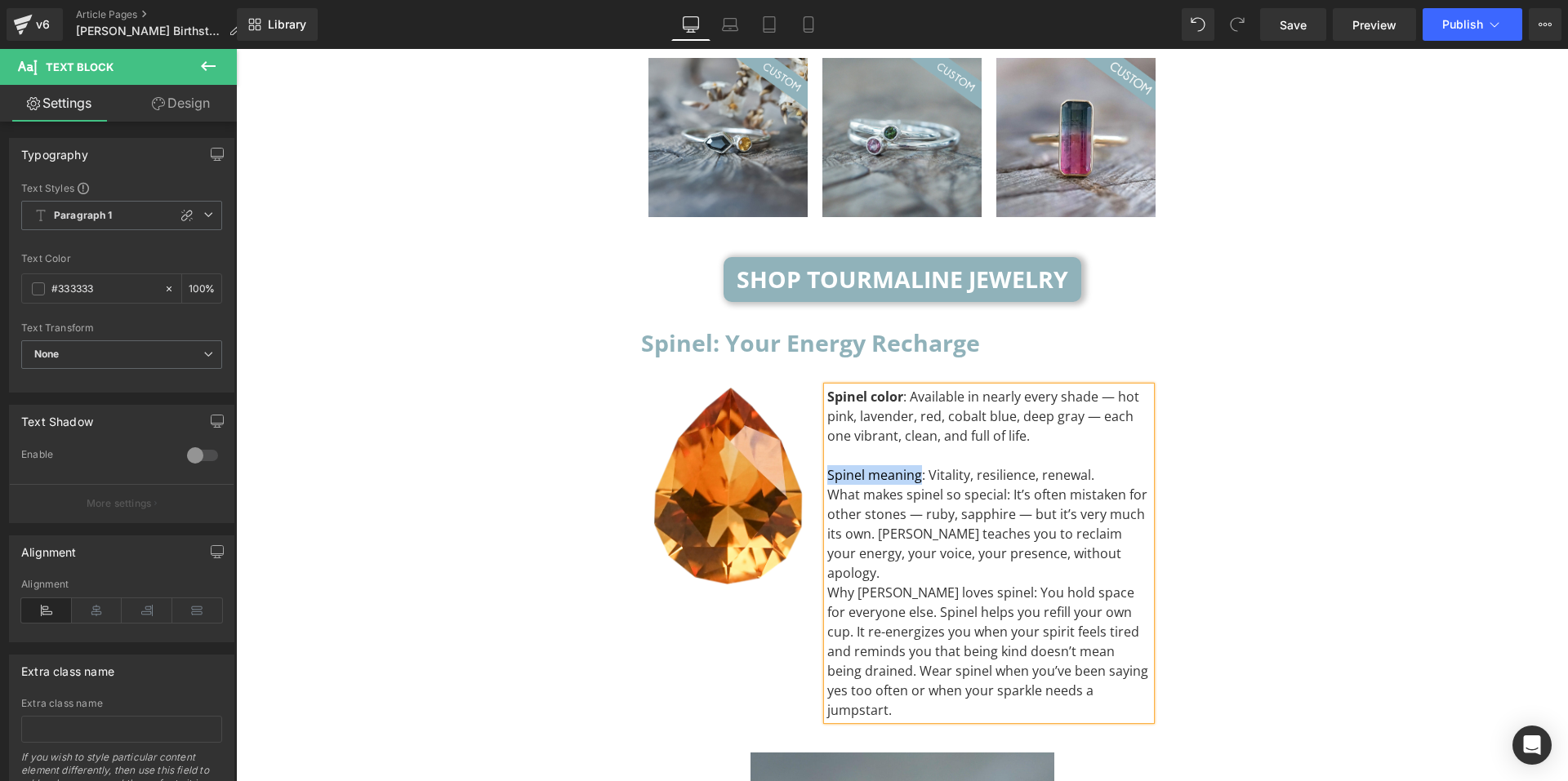
drag, startPoint x: 912, startPoint y: 415, endPoint x: 823, endPoint y: 413, distance: 89.0
click at [828, 466] on div "Spinel meaning: Vitality, resilience, renewal." at bounding box center [989, 476] width 324 height 19
click at [871, 313] on link at bounding box center [875, 304] width 31 height 31
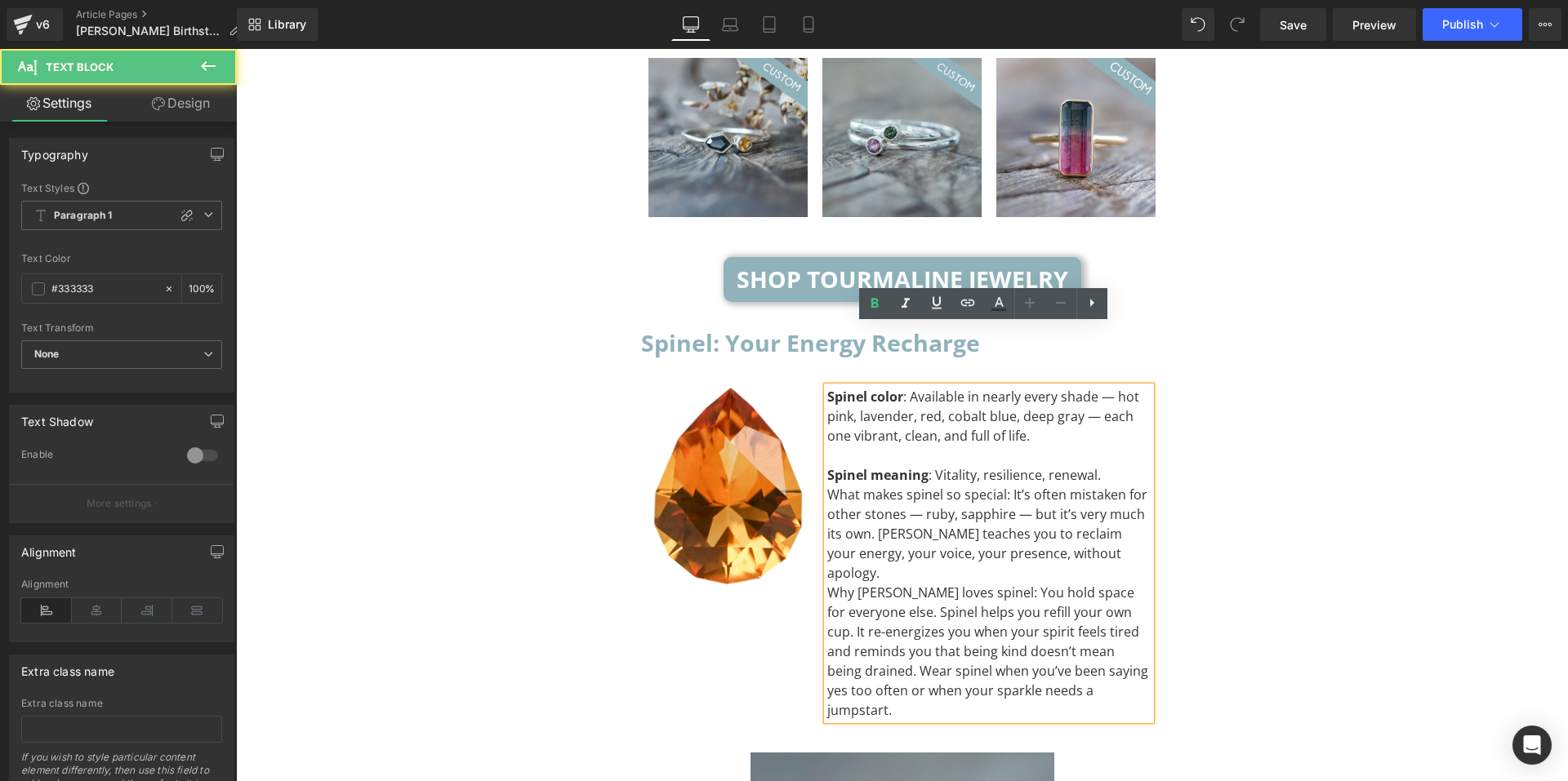
click at [1108, 494] on div "What makes spinel so special: It’s often mistaken for other stones — ruby, sapp…" at bounding box center [989, 534] width 324 height 98
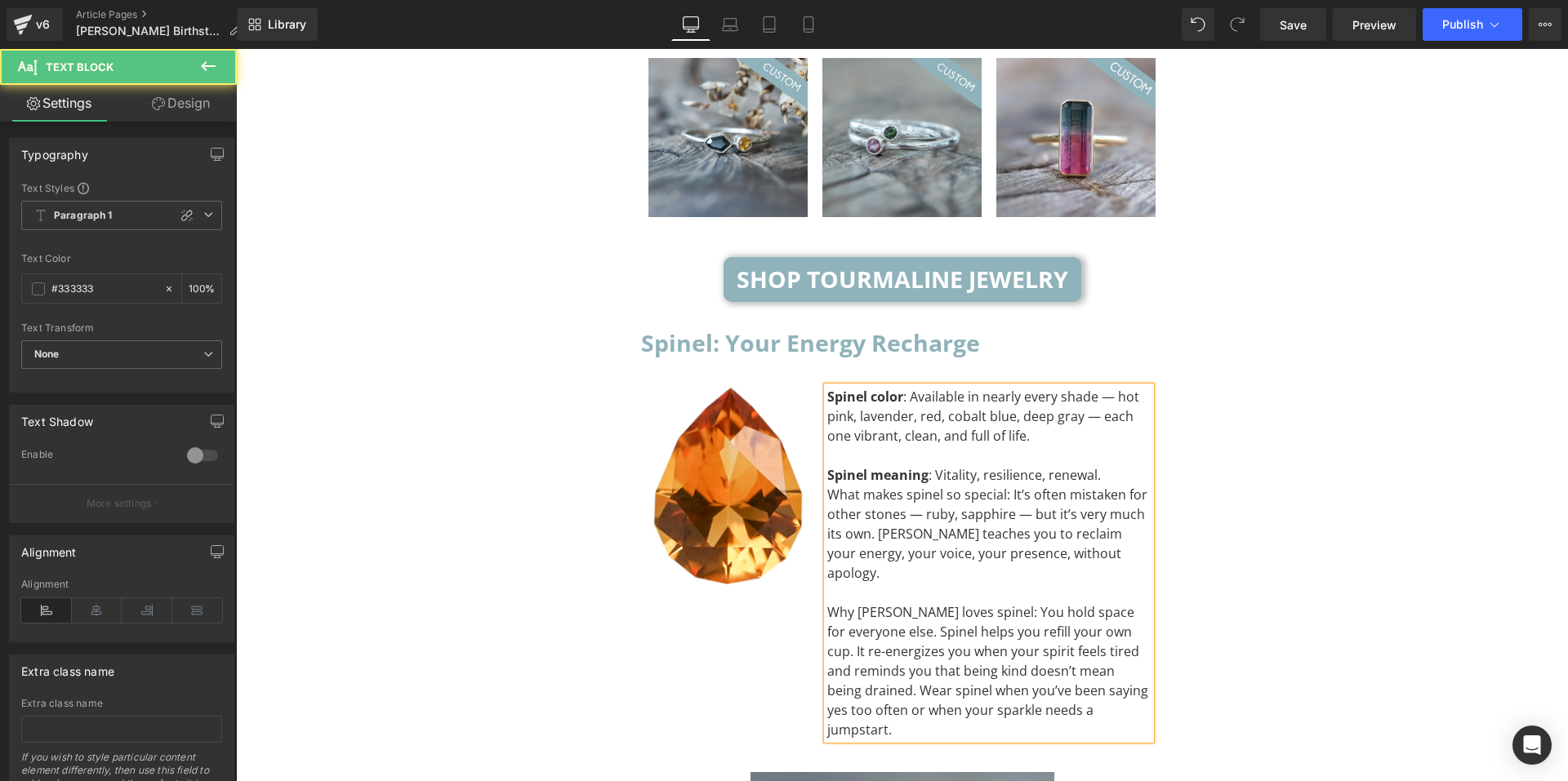
click at [1110, 466] on div "Spinel meaning : Vitality, resilience, renewal." at bounding box center [989, 476] width 324 height 19
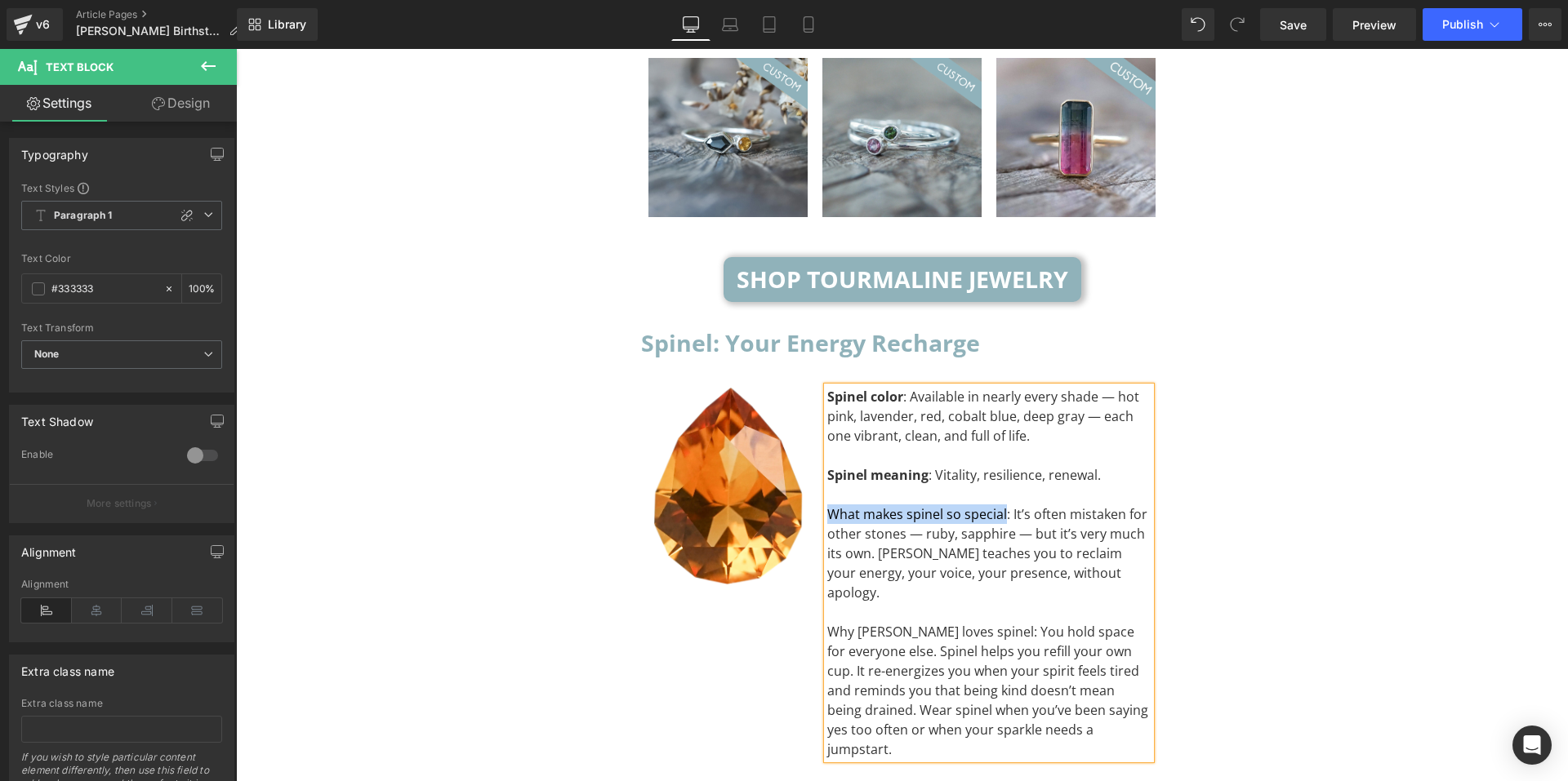
drag, startPoint x: 999, startPoint y: 451, endPoint x: 826, endPoint y: 449, distance: 173.0
click at [828, 505] on div "What makes spinel so special: It’s often mistaken for other stones — ruby, sapp…" at bounding box center [989, 553] width 324 height 98
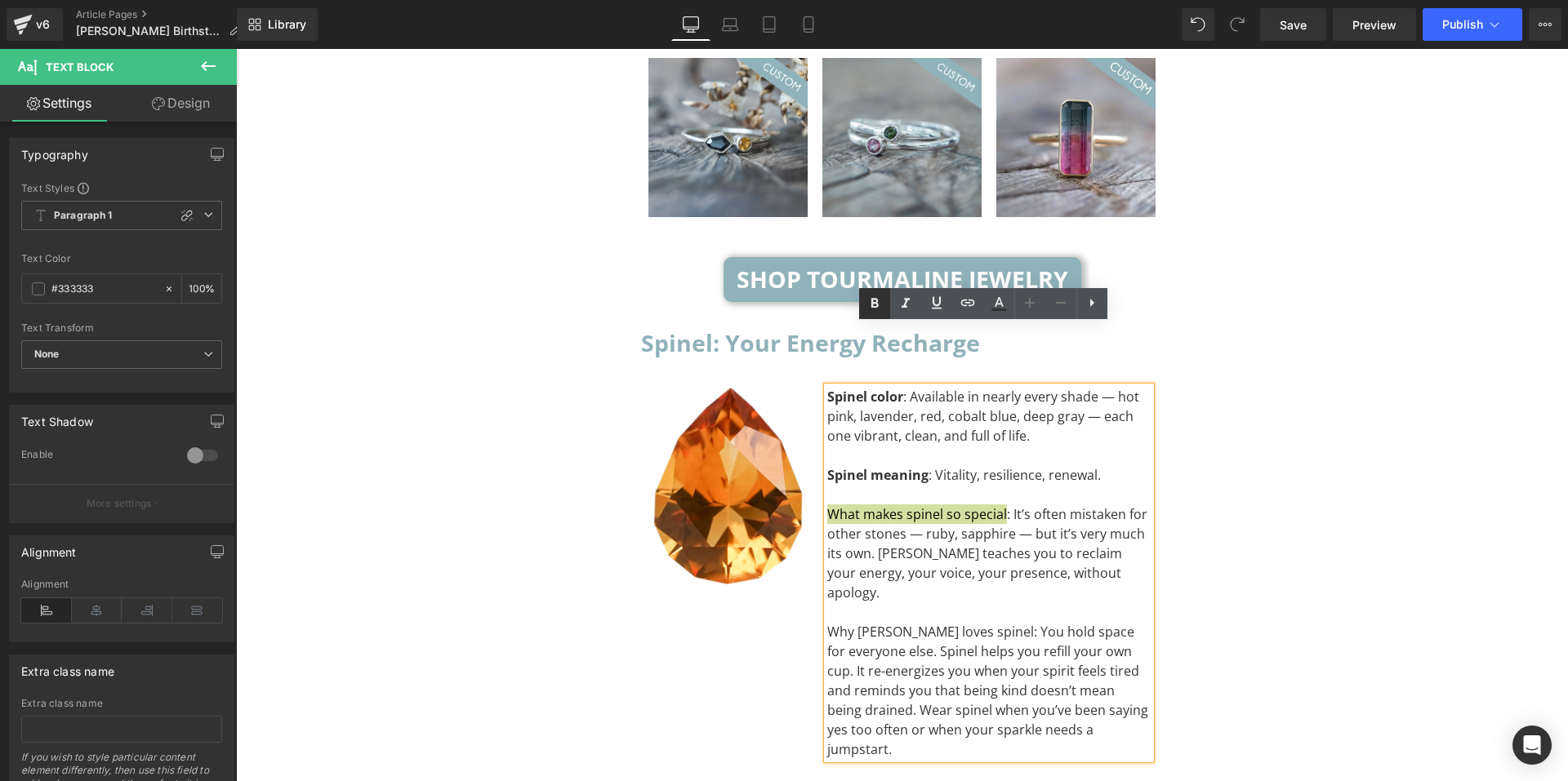
click at [877, 307] on icon at bounding box center [875, 303] width 8 height 10
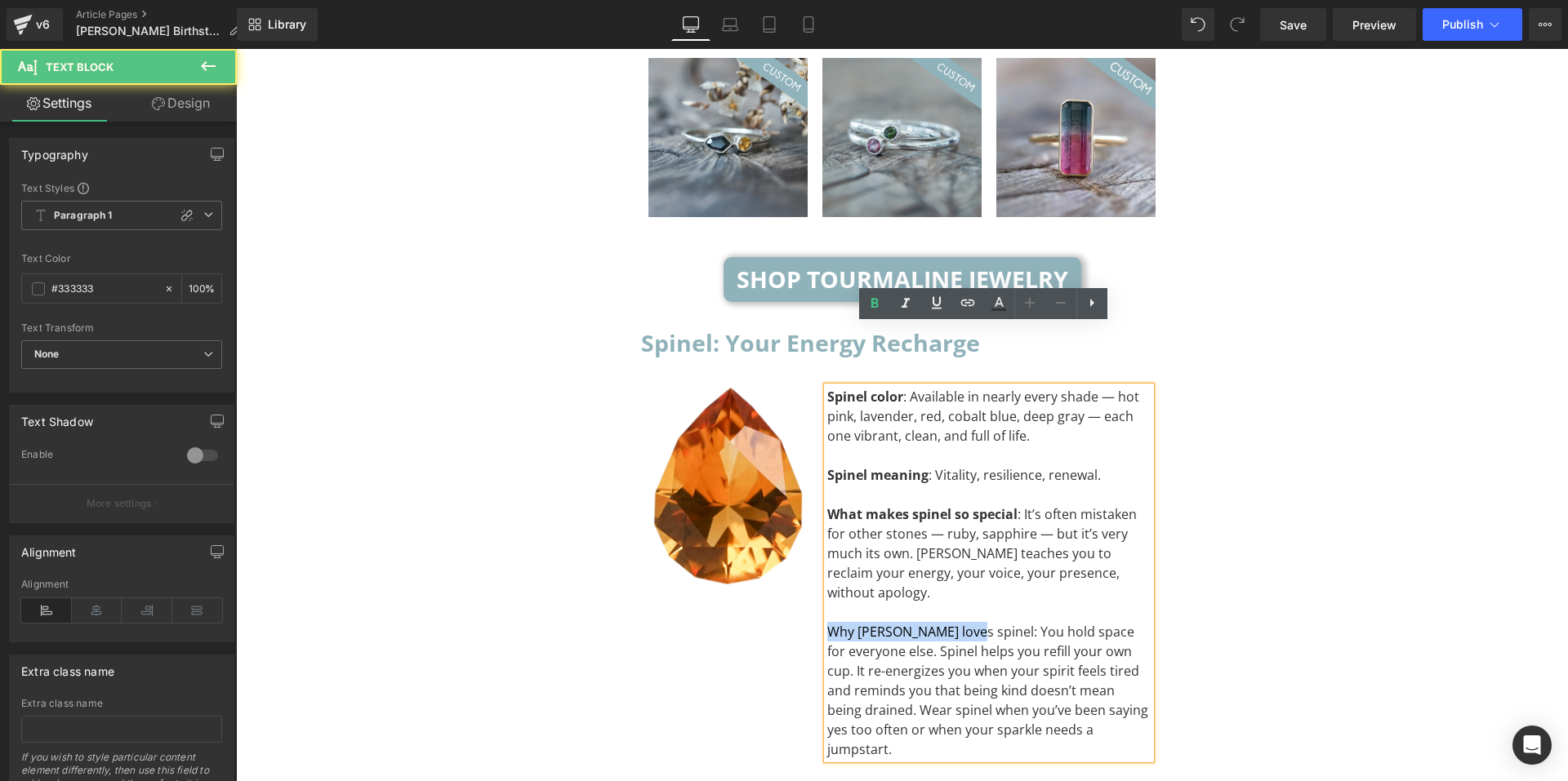
drag, startPoint x: 955, startPoint y: 550, endPoint x: 821, endPoint y: 549, distance: 134.0
click at [828, 622] on div "Why Libra loves spinel: You hold space for everyone else. Spinel helps you refi…" at bounding box center [989, 691] width 324 height 137
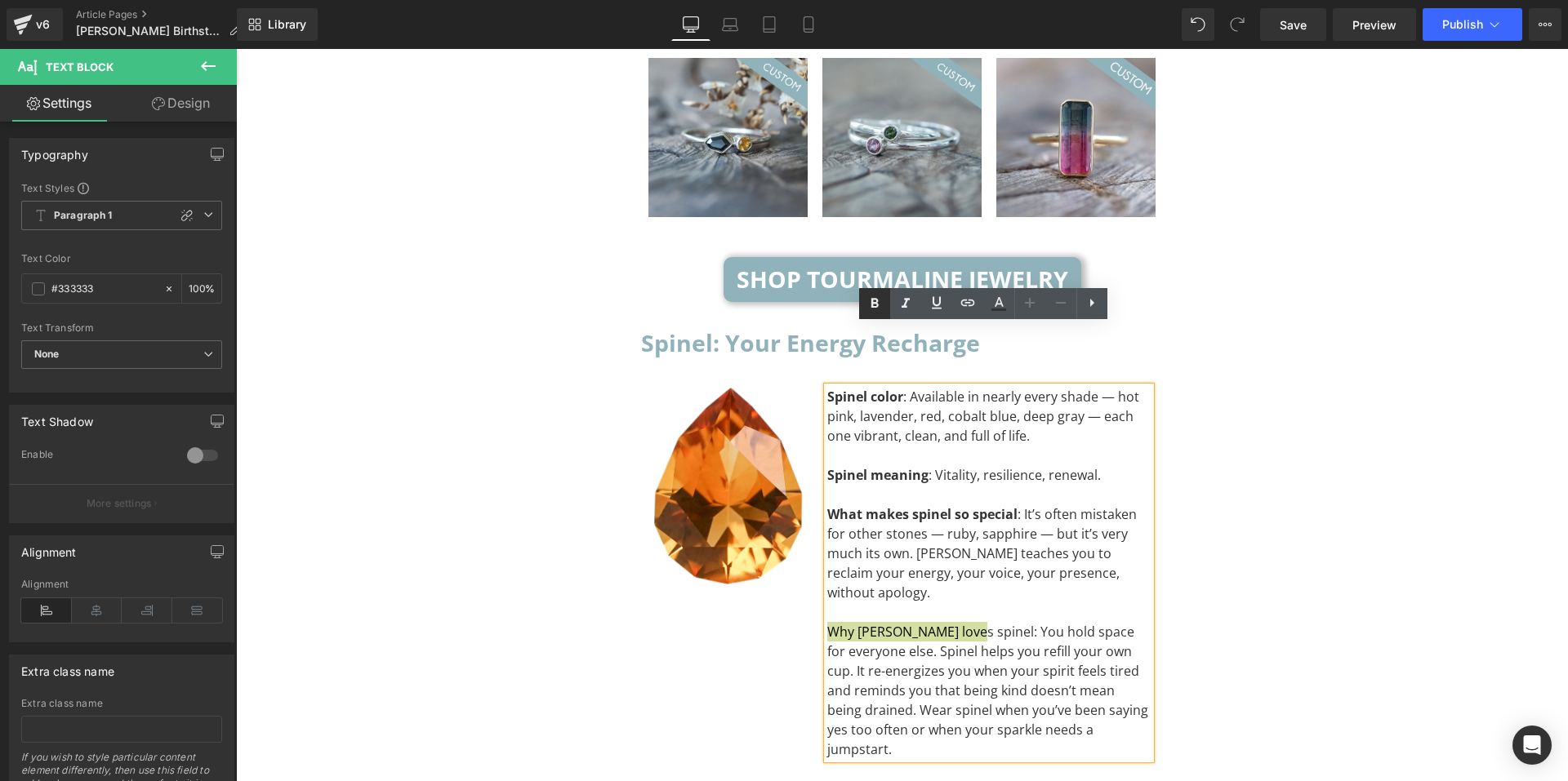
click at [873, 315] on link at bounding box center [875, 304] width 31 height 31
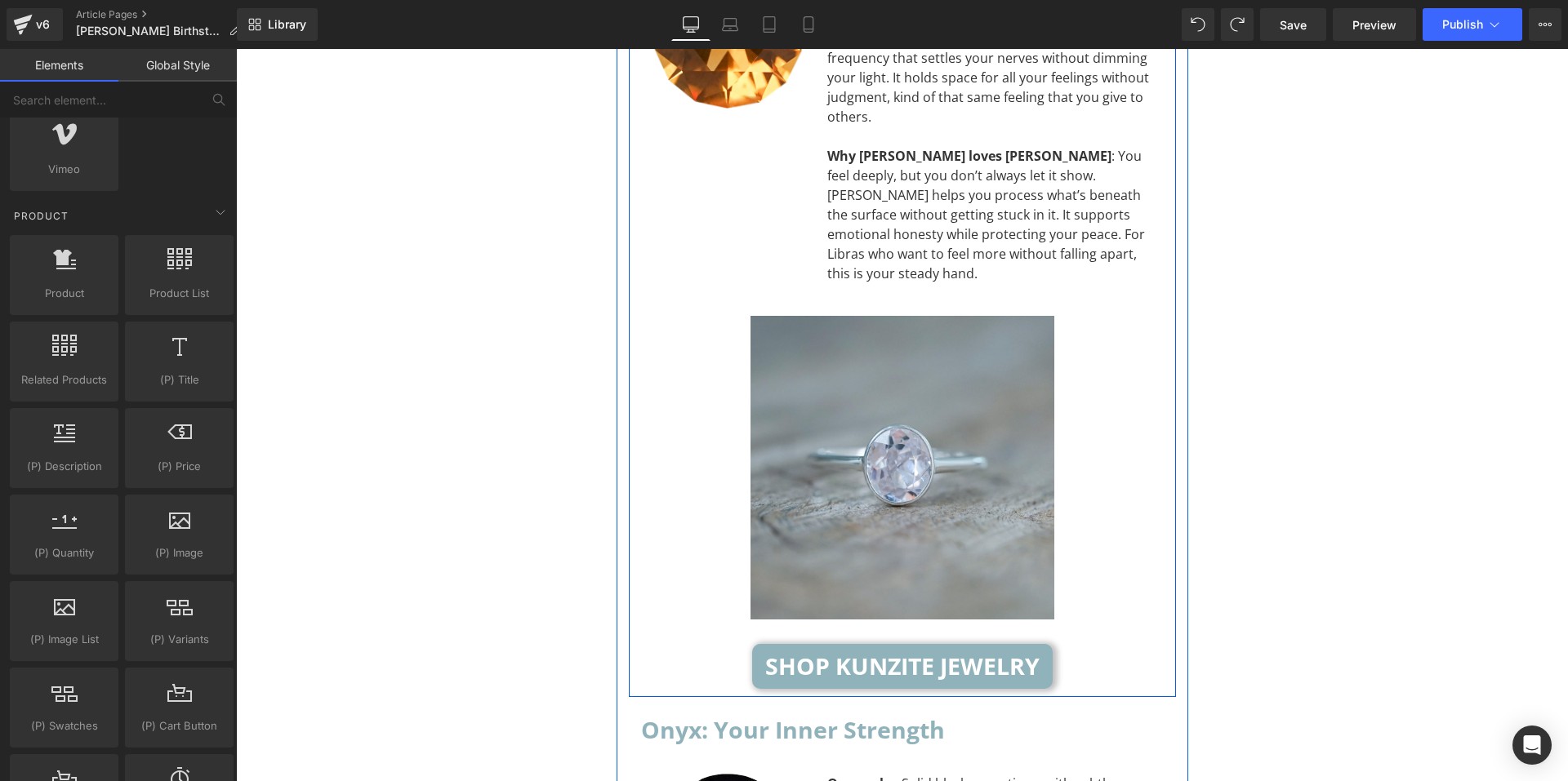
scroll to position [5849, 0]
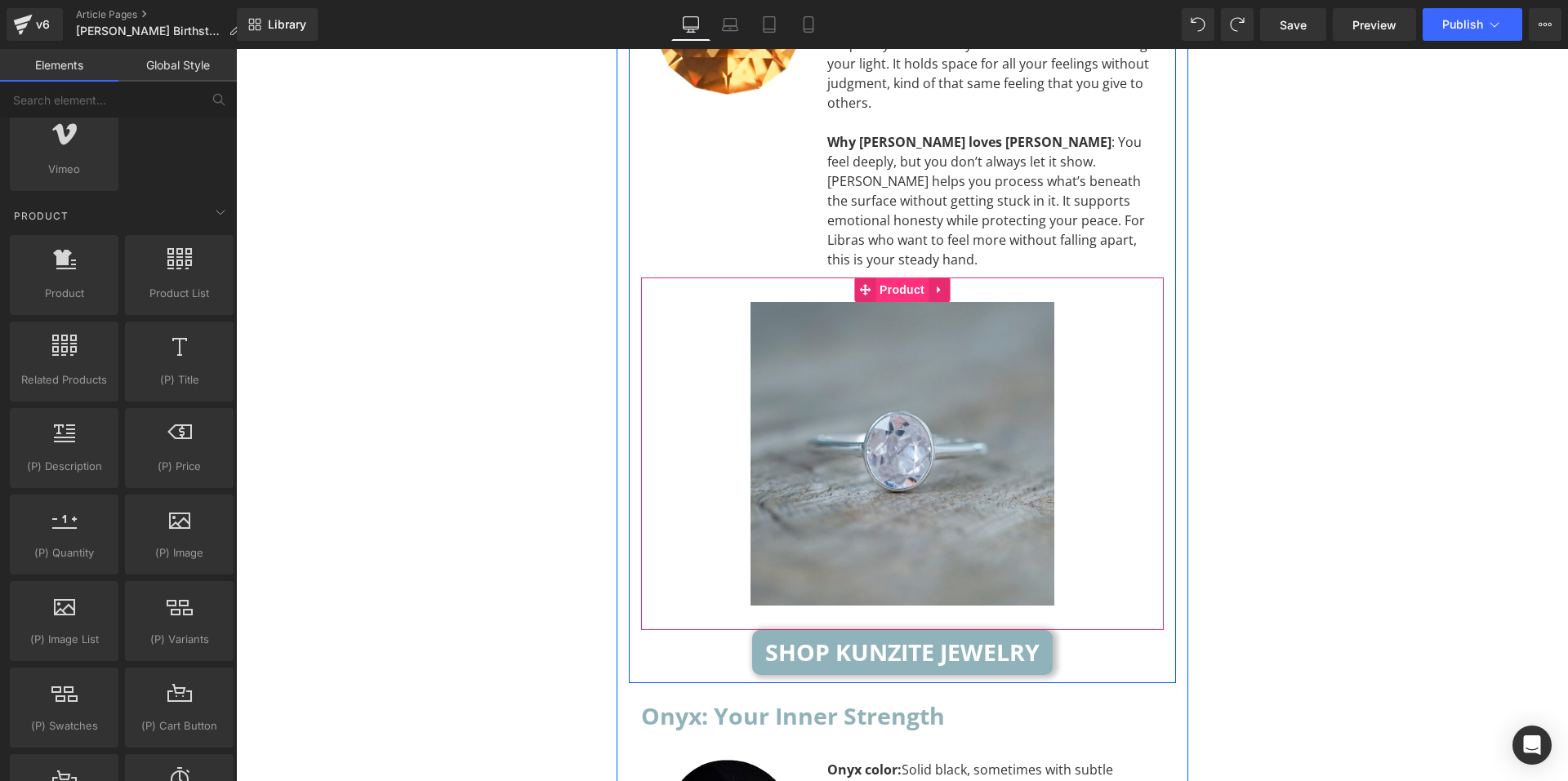
click at [897, 277] on span "Product" at bounding box center [902, 289] width 53 height 24
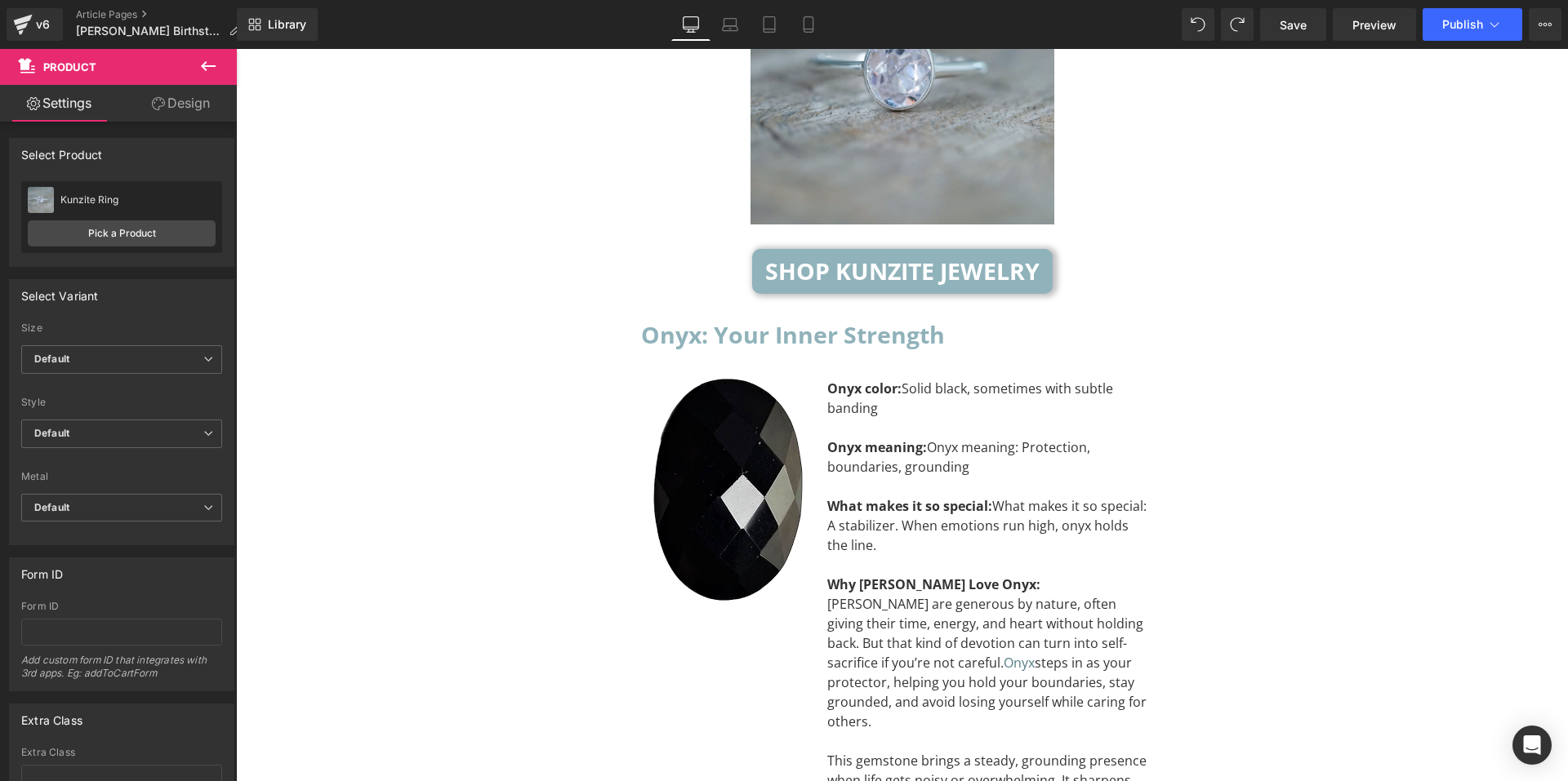
scroll to position [6257, 0]
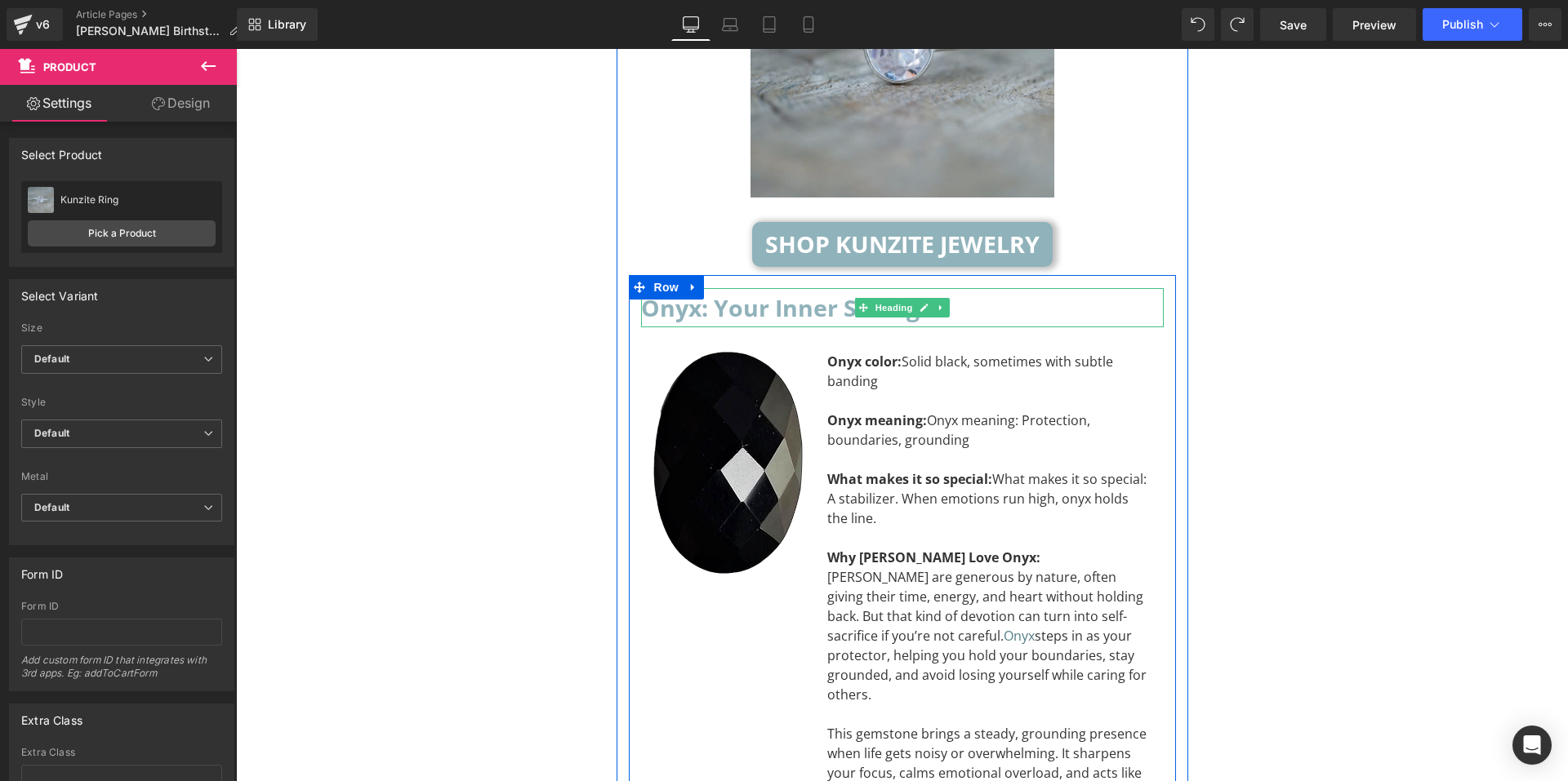
click at [795, 288] on h2 "Onyx: Your Inner Strength" at bounding box center [902, 307] width 523 height 40
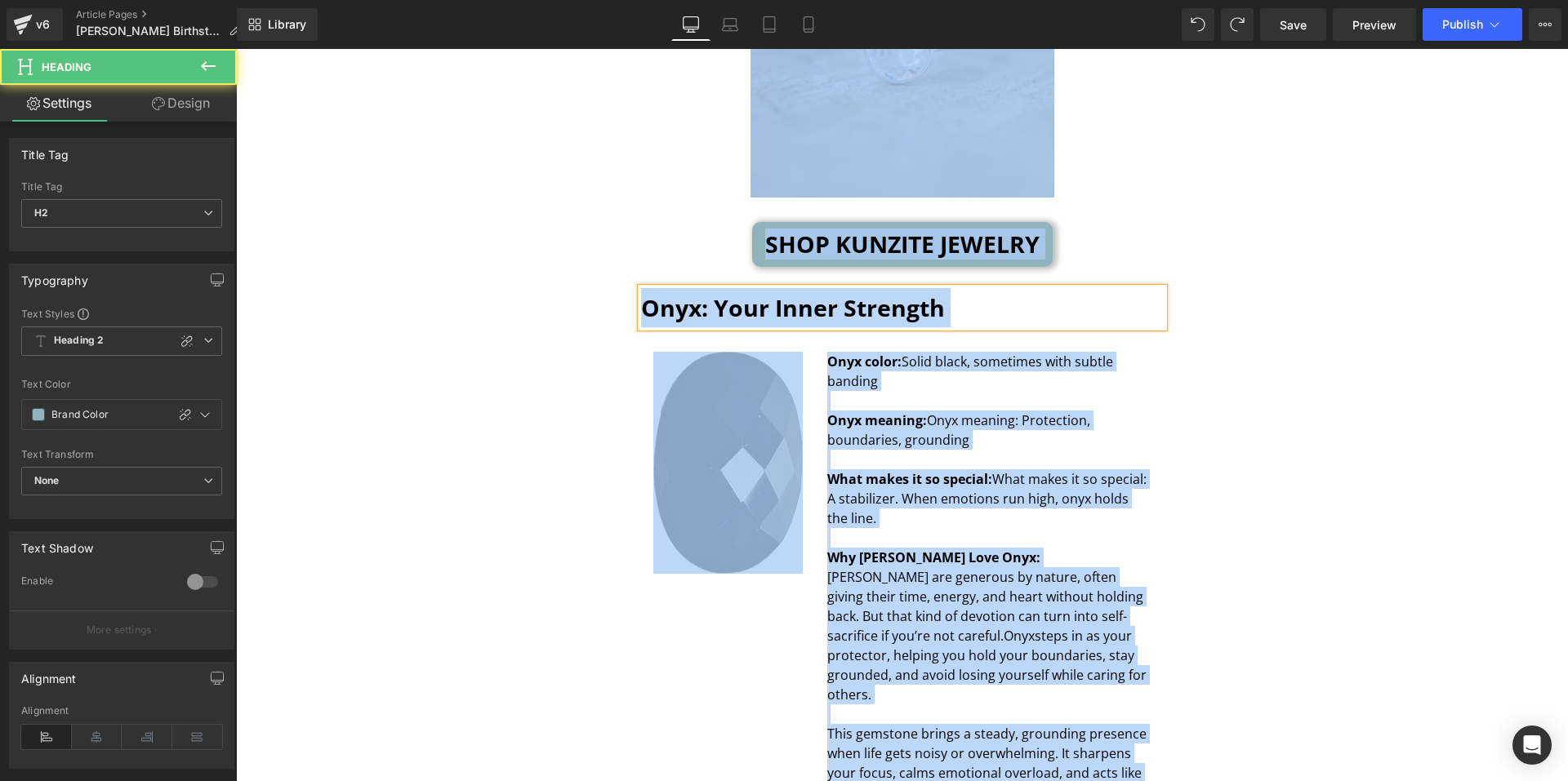
click at [851, 288] on h2 "Onyx: Your Inner Strength" at bounding box center [902, 307] width 523 height 40
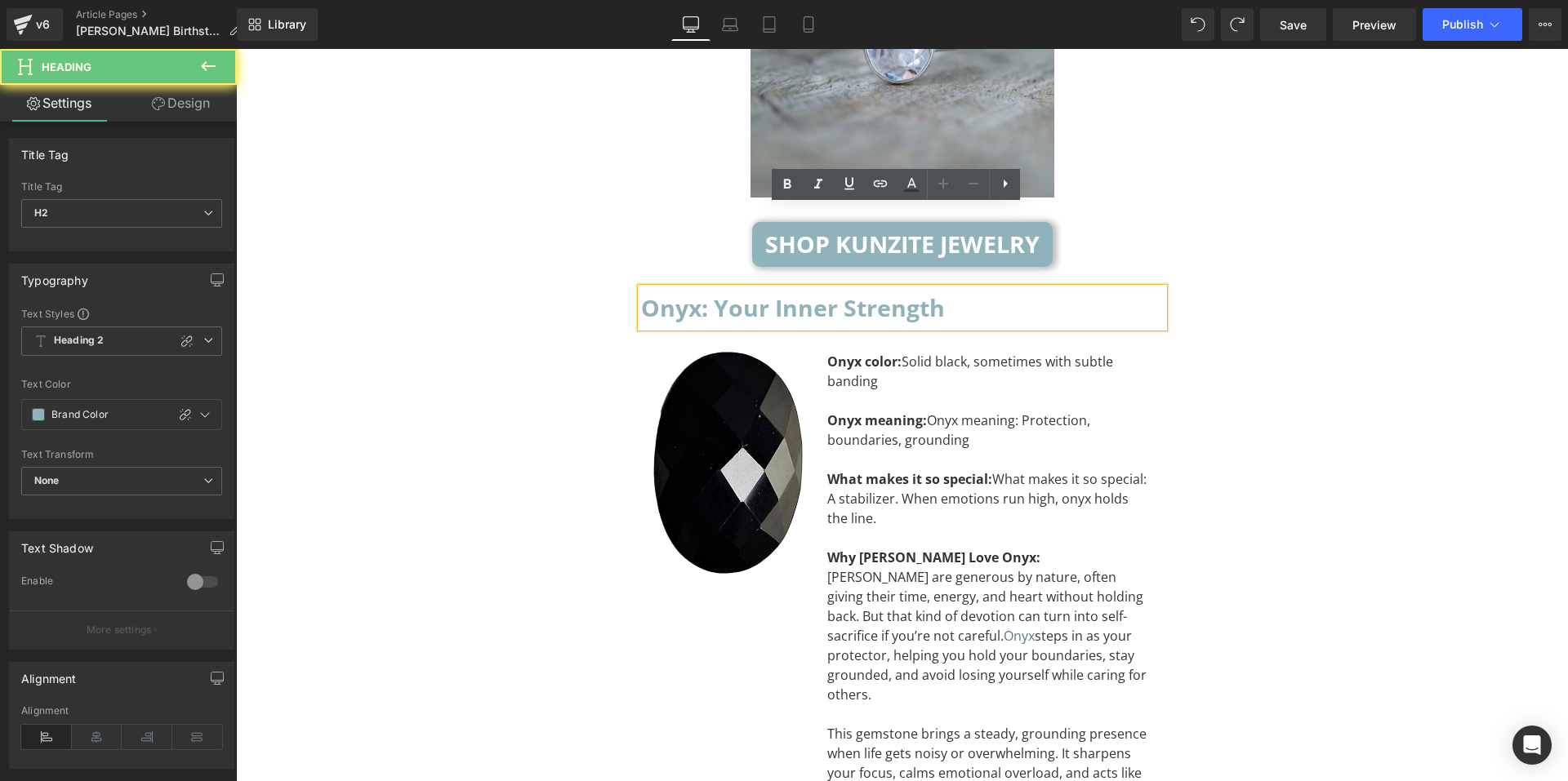
click at [940, 288] on h2 "Onyx: Your Inner Strength" at bounding box center [902, 307] width 523 height 40
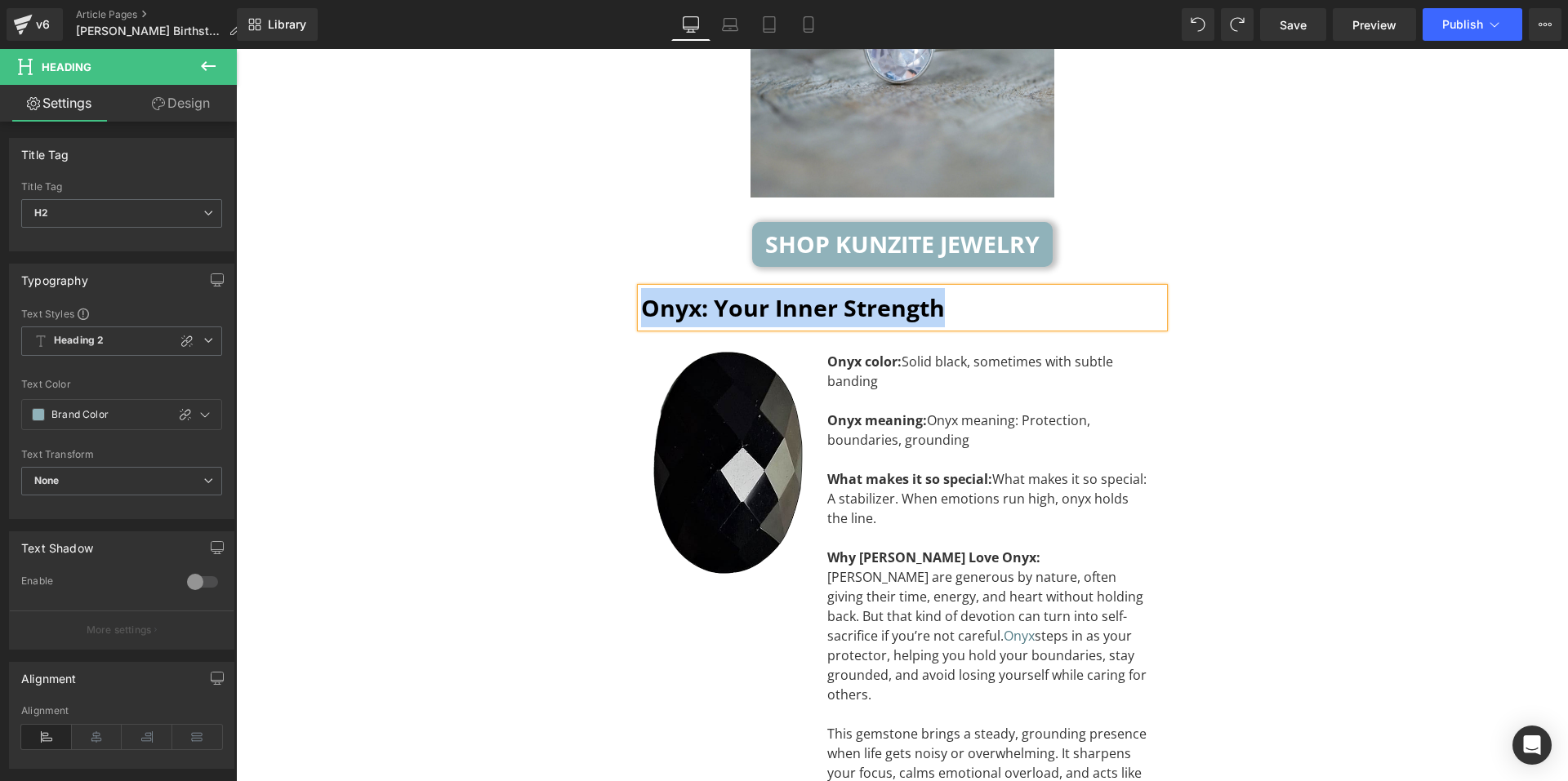
paste div "To enrich screen reader interactions, please activate Accessibility in Grammarl…"
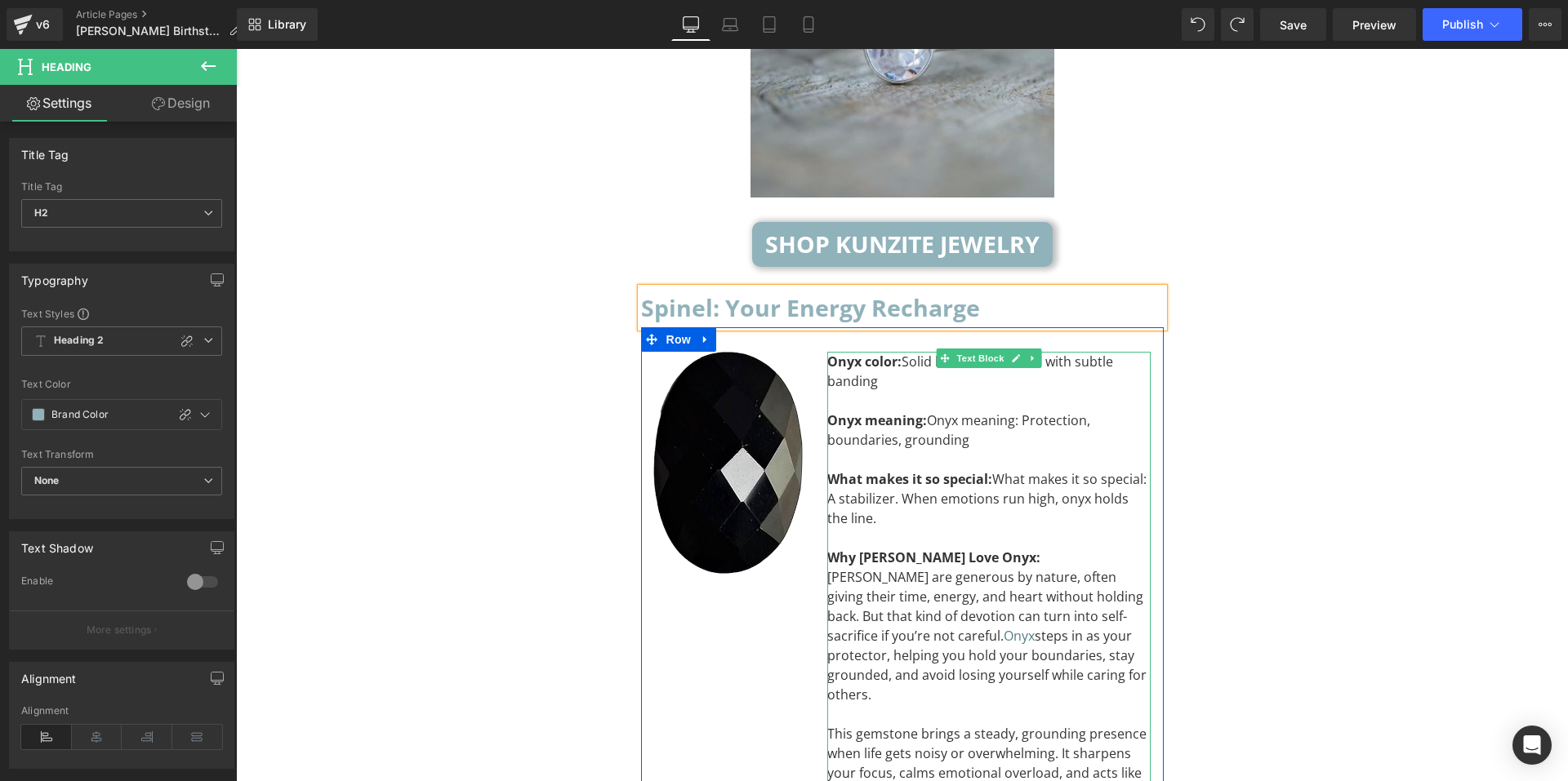
click at [1004, 470] on div "What makes it so special: What makes it so special: A stabilizer. When emotions…" at bounding box center [989, 499] width 324 height 59
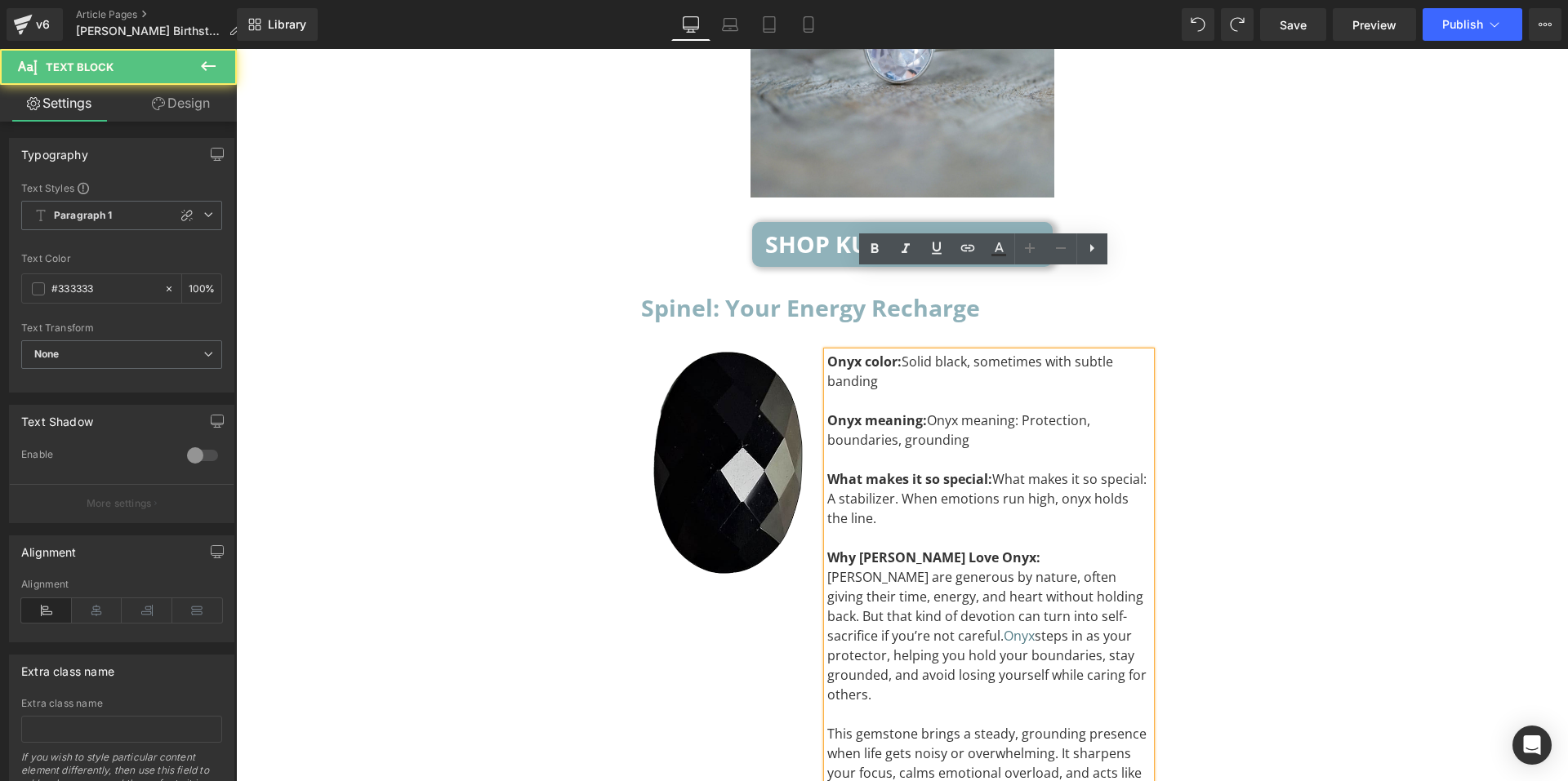
click at [982, 548] on div "Why Leos Love Onyx:" at bounding box center [989, 558] width 324 height 19
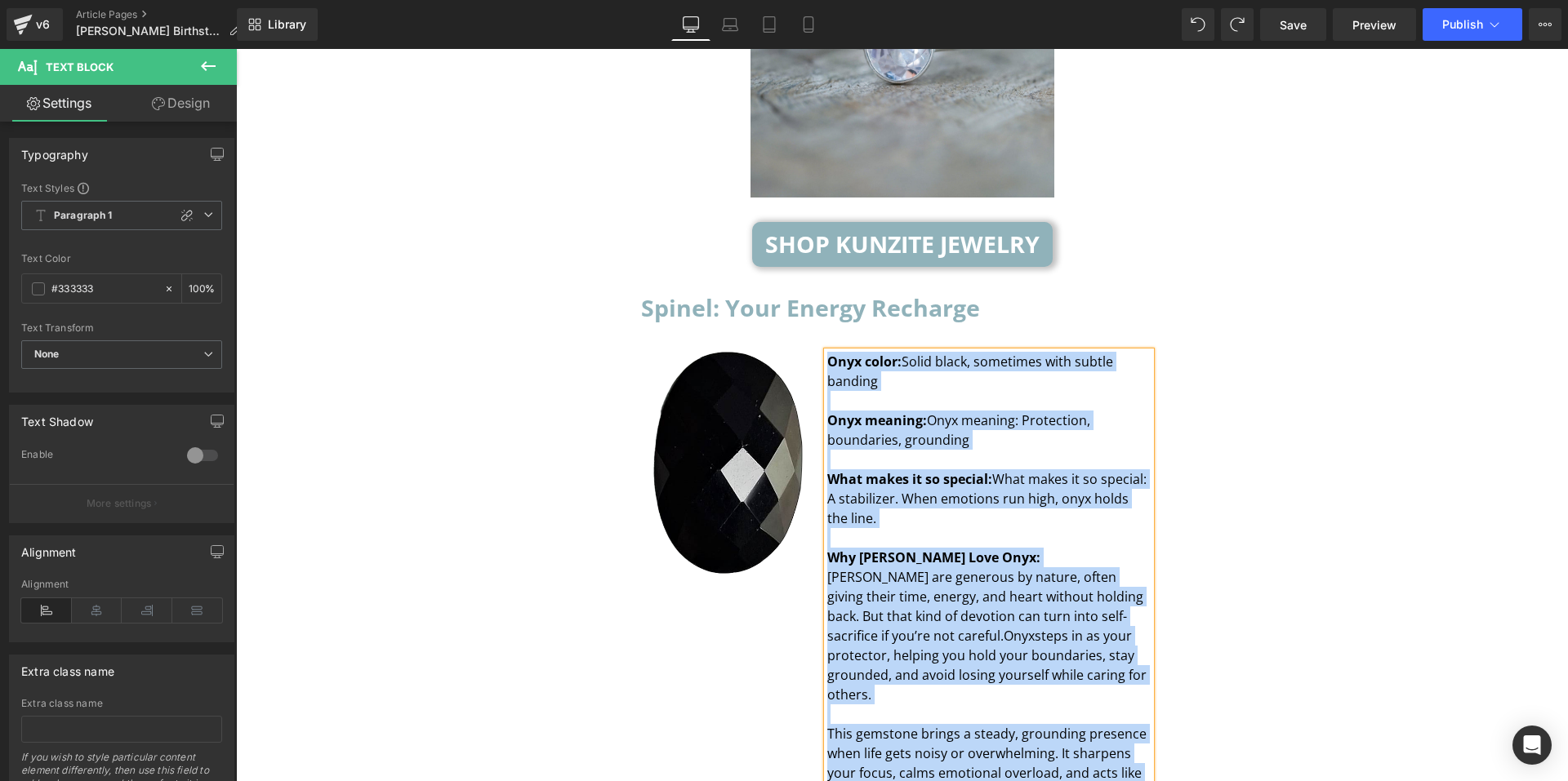
paste div "To enrich screen reader interactions, please activate Accessibility in Grammarl…"
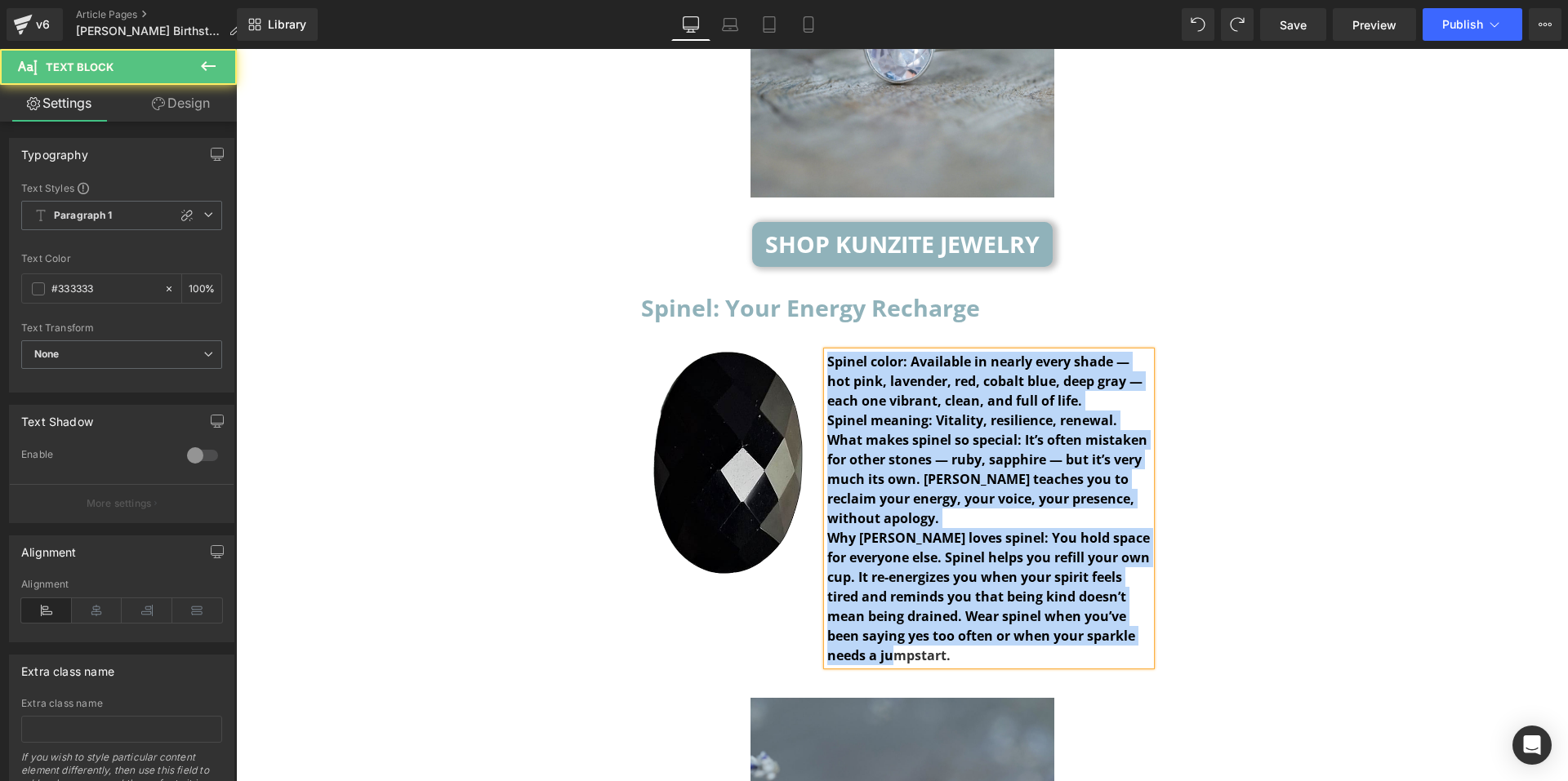
click at [985, 353] on b "Spinel color: Available in nearly every shade — hot pink, lavender, red, cobalt…" at bounding box center [985, 381] width 315 height 57
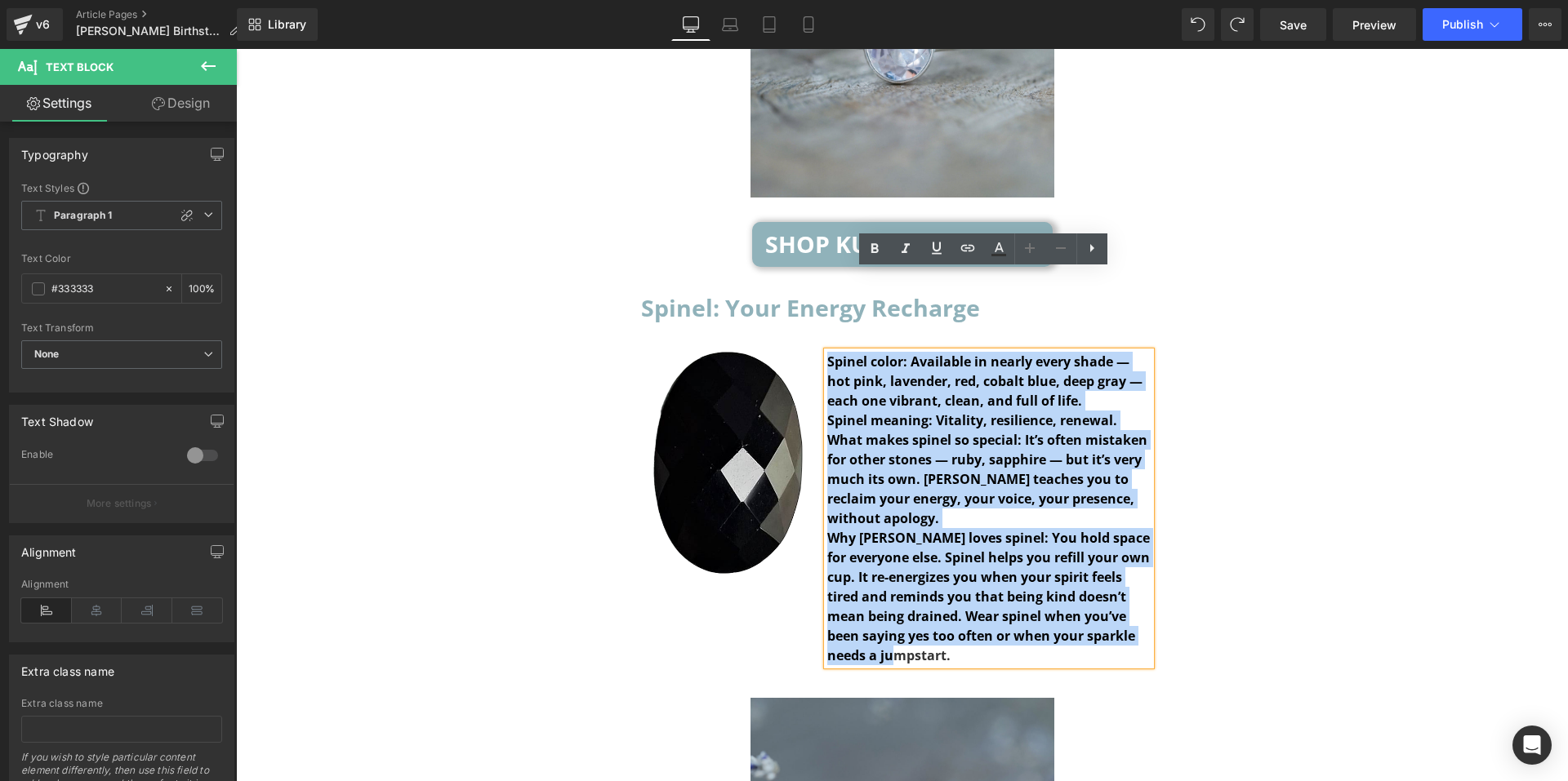
drag, startPoint x: 958, startPoint y: 578, endPoint x: 824, endPoint y: 277, distance: 329.5
click at [828, 352] on div "Spinel color: Available in nearly every shade — hot pink, lavender, red, cobalt…" at bounding box center [989, 508] width 324 height 313
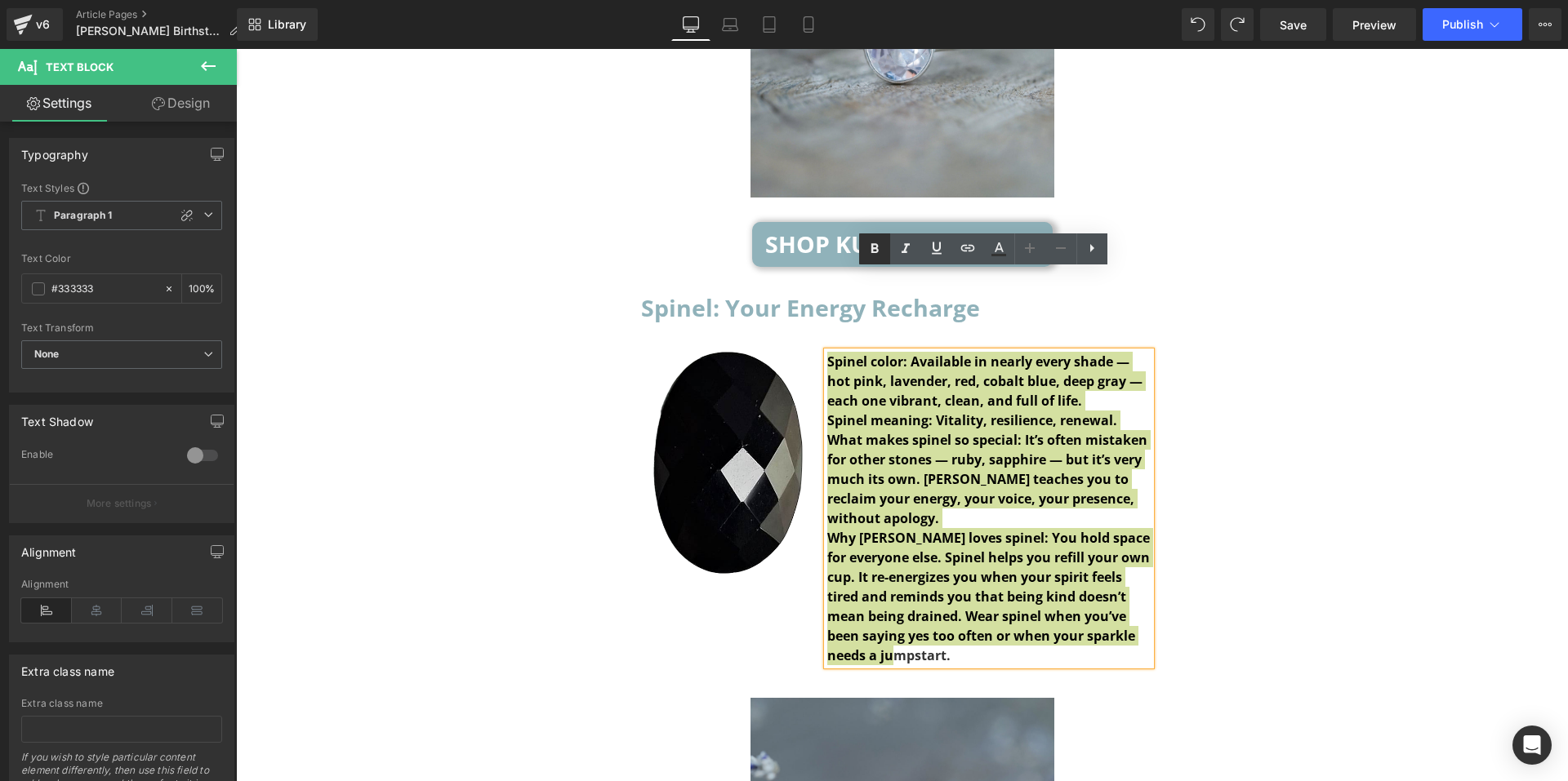
click at [880, 254] on icon at bounding box center [875, 249] width 19 height 19
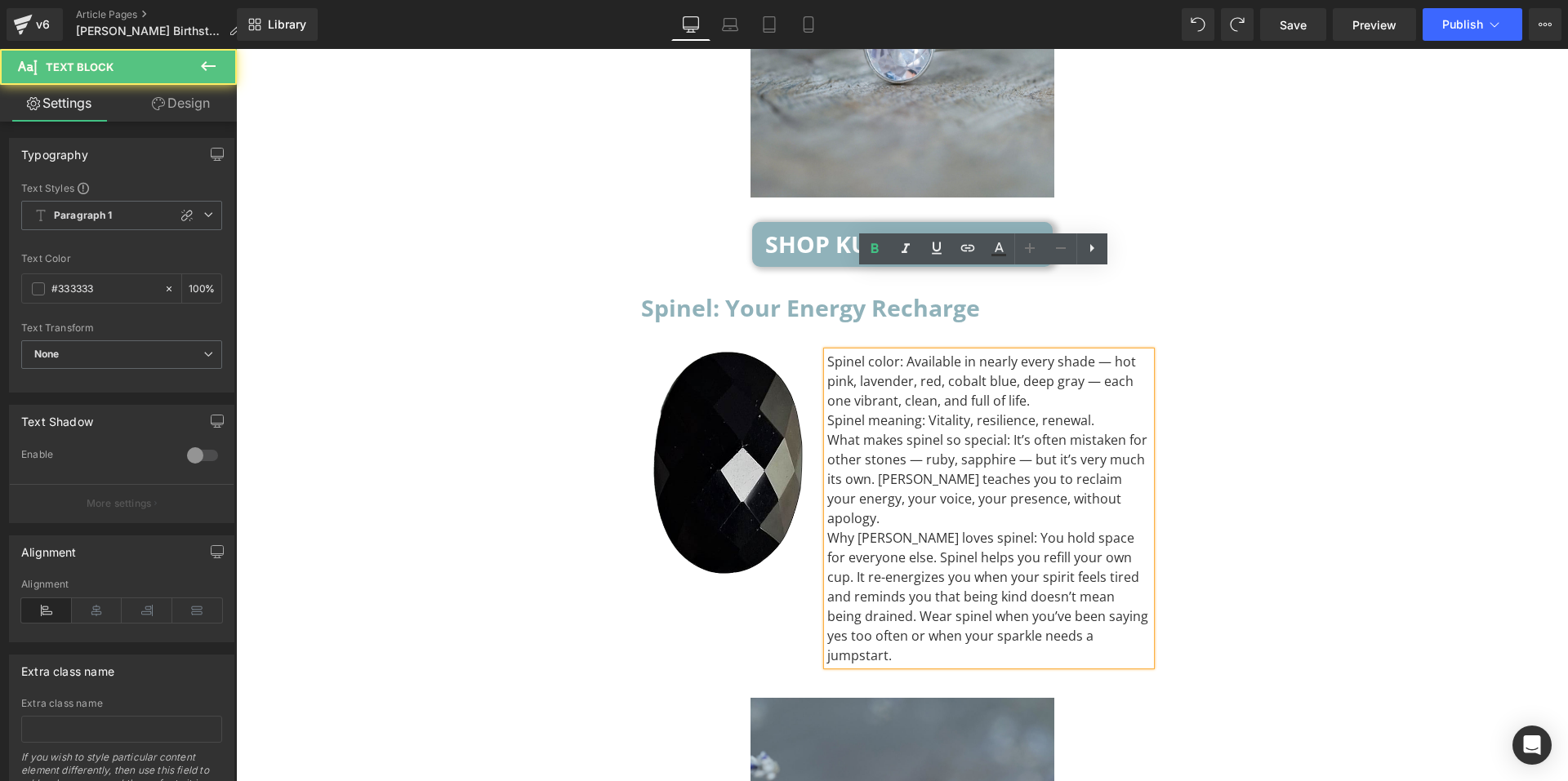
click at [1045, 352] on div "Spinel color: Available in nearly every shade — hot pink, lavender, red, cobalt…" at bounding box center [989, 381] width 324 height 59
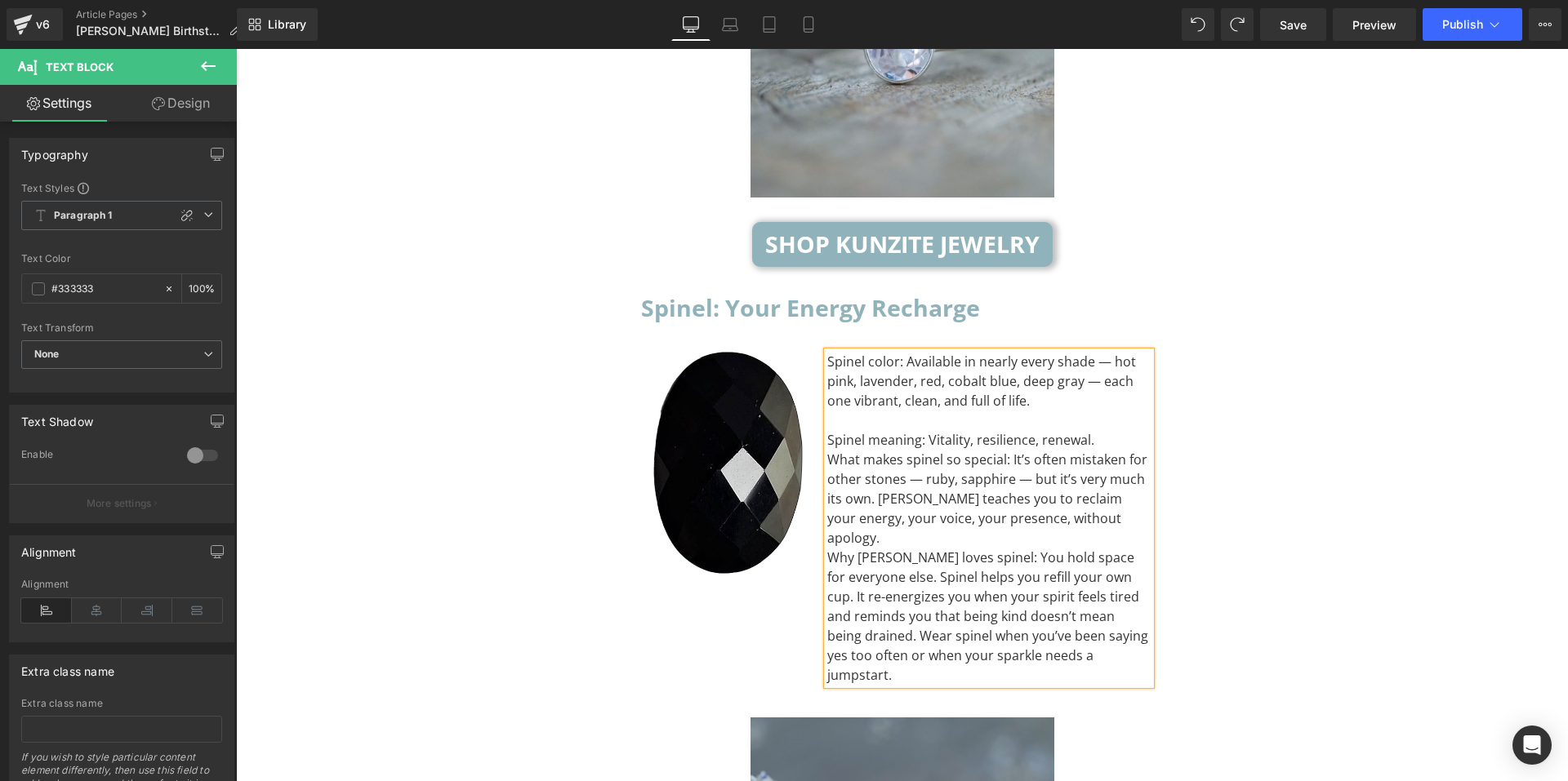
click at [1097, 430] on div "Spinel meaning: Vitality, resilience, renewal." at bounding box center [989, 440] width 324 height 19
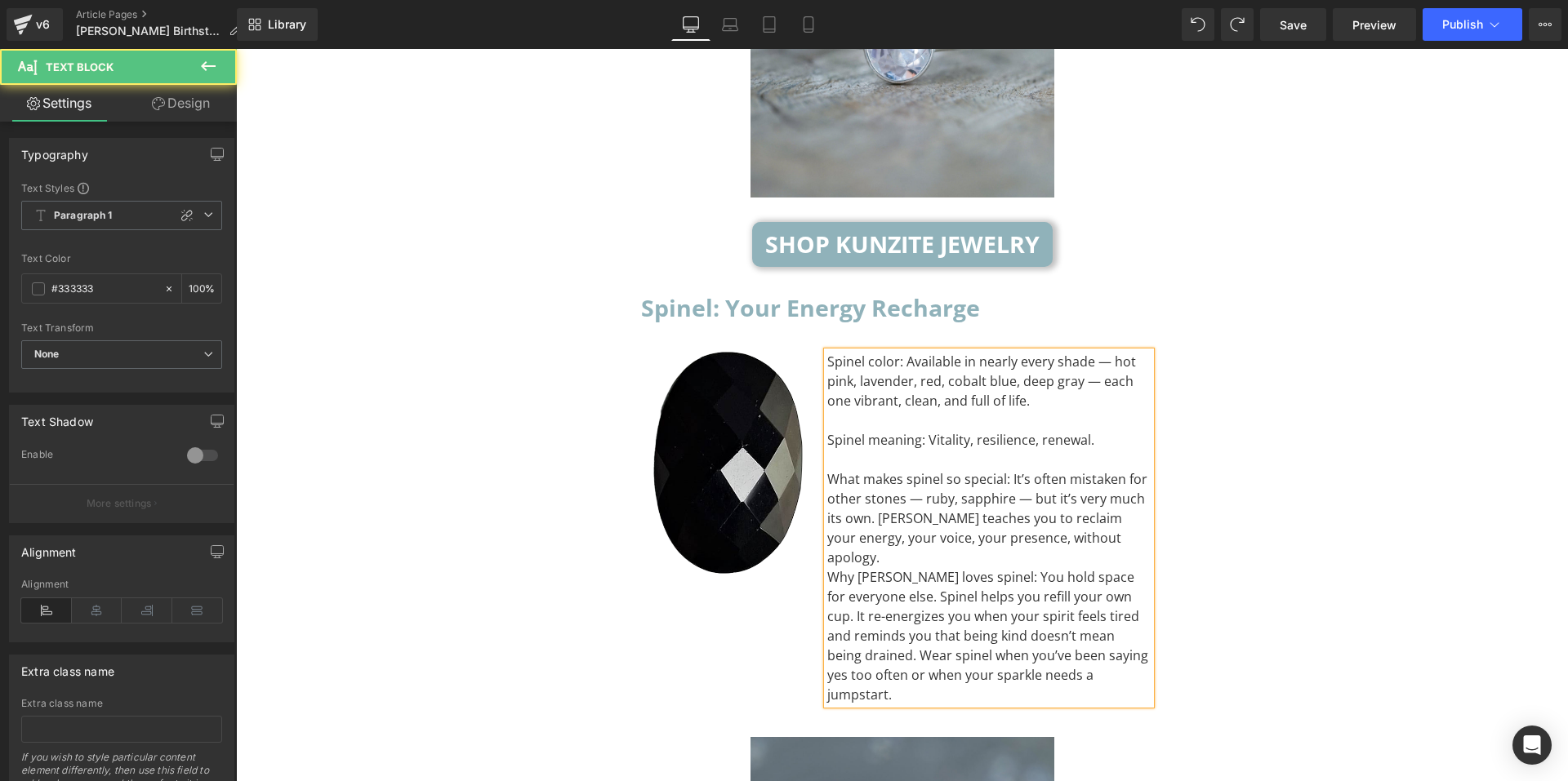
click at [1104, 470] on div "What makes spinel so special: It’s often mistaken for other stones — ruby, sapp…" at bounding box center [989, 518] width 324 height 98
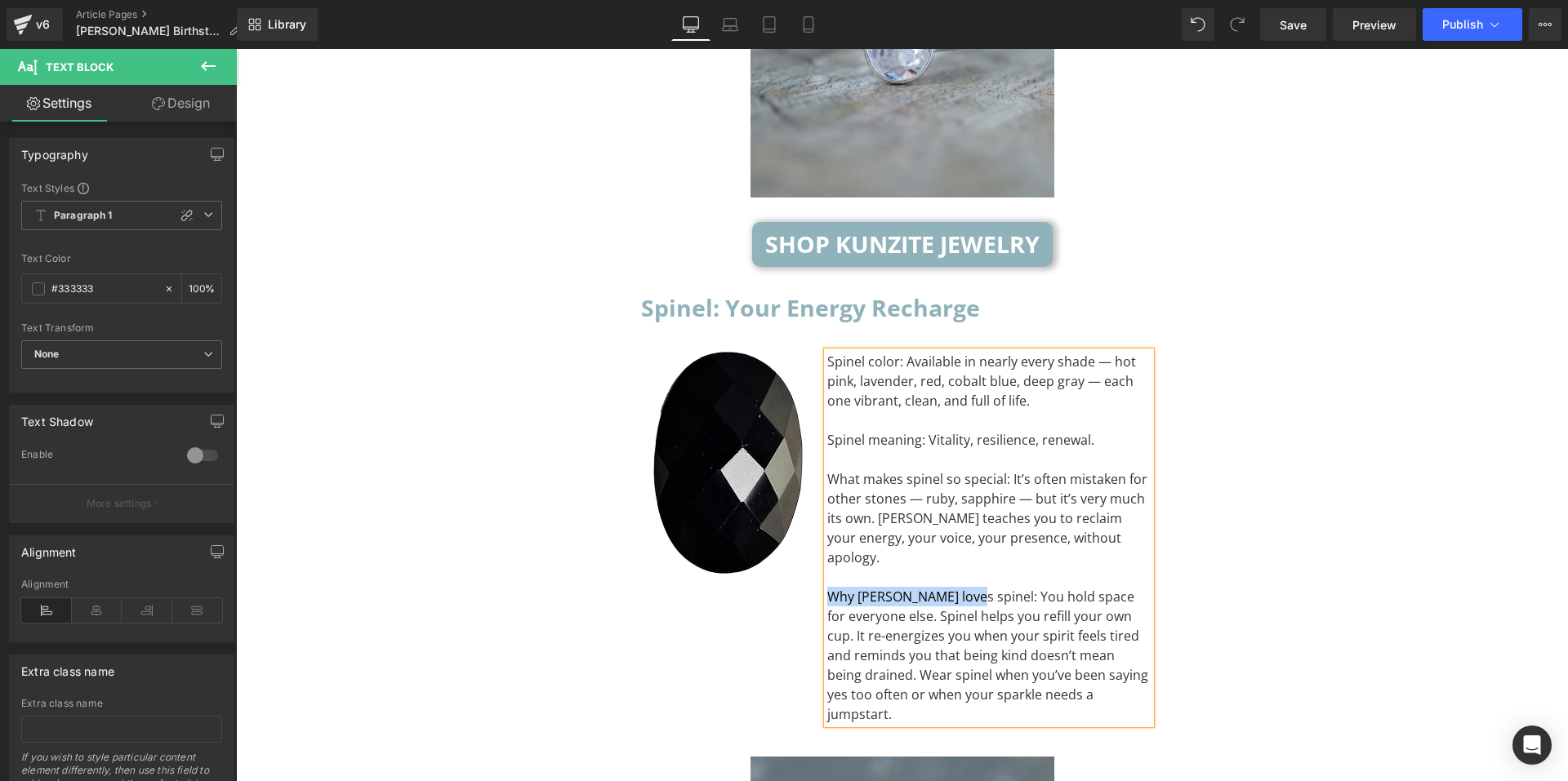
drag, startPoint x: 955, startPoint y: 494, endPoint x: 812, endPoint y: 492, distance: 143.0
click at [815, 492] on div "Spinel color: Available in nearly every shade — hot pink, lavender, red, cobalt…" at bounding box center [989, 537] width 349 height 372
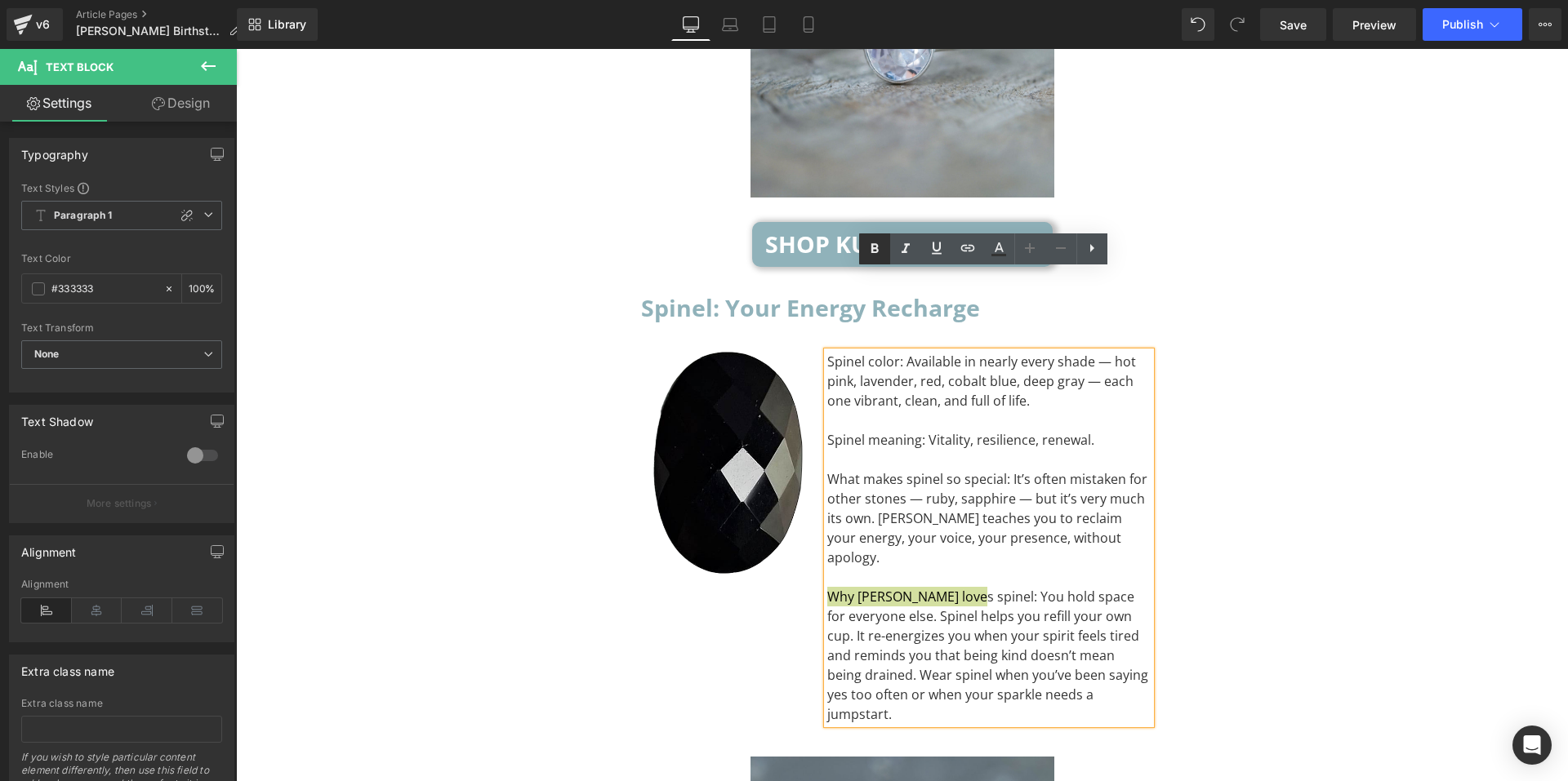
click at [877, 255] on icon at bounding box center [875, 249] width 19 height 19
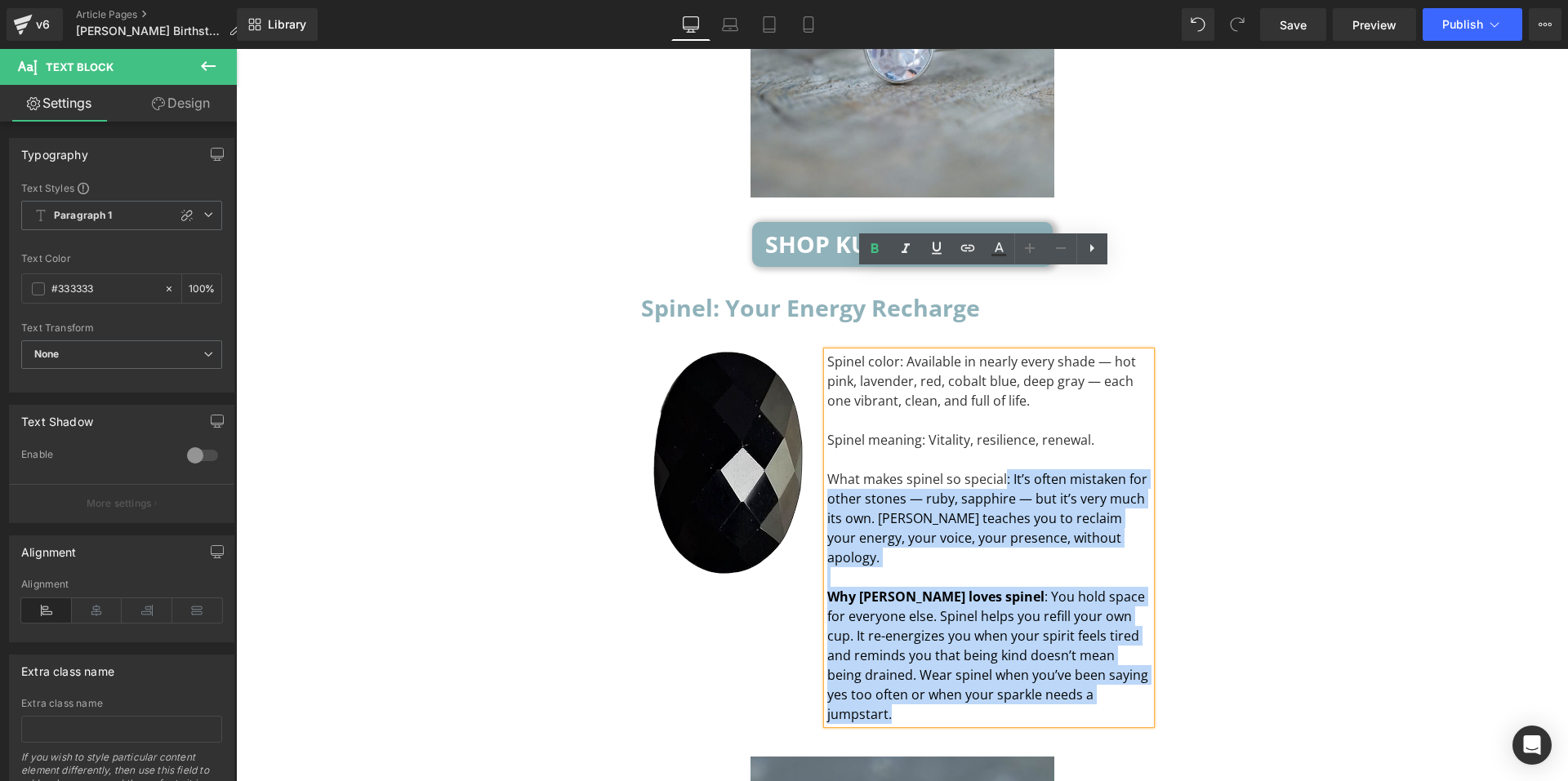
drag, startPoint x: 998, startPoint y: 395, endPoint x: 820, endPoint y: 390, distance: 178.1
click at [828, 390] on div "Spinel color: Available in nearly every shade — hot pink, lavender, red, cobalt…" at bounding box center [989, 537] width 324 height 372
click at [828, 391] on div "Spinel color: Available in nearly every shade — hot pink, lavender, red, cobalt…" at bounding box center [989, 537] width 324 height 372
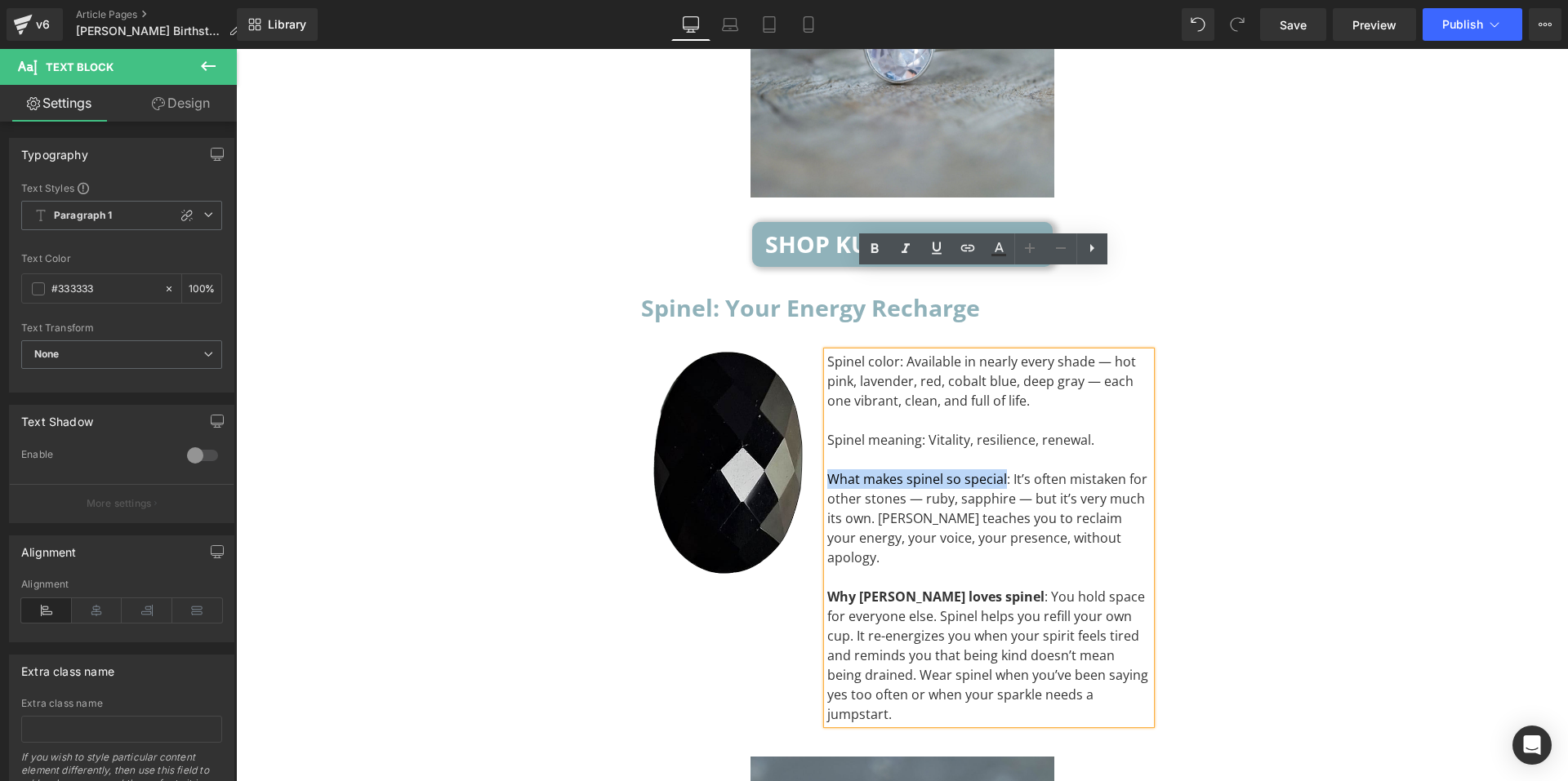
drag, startPoint x: 823, startPoint y: 393, endPoint x: 999, endPoint y: 408, distance: 176.6
click at [999, 470] on div "What makes spinel so special: It’s often mistaken for other stones — ruby, sapp…" at bounding box center [989, 518] width 324 height 98
click at [866, 255] on icon at bounding box center [875, 249] width 19 height 19
drag, startPoint x: 824, startPoint y: 358, endPoint x: 914, endPoint y: 360, distance: 90.0
click at [914, 430] on div "Spinel meaning: Vitality, resilience, renewal." at bounding box center [989, 440] width 324 height 19
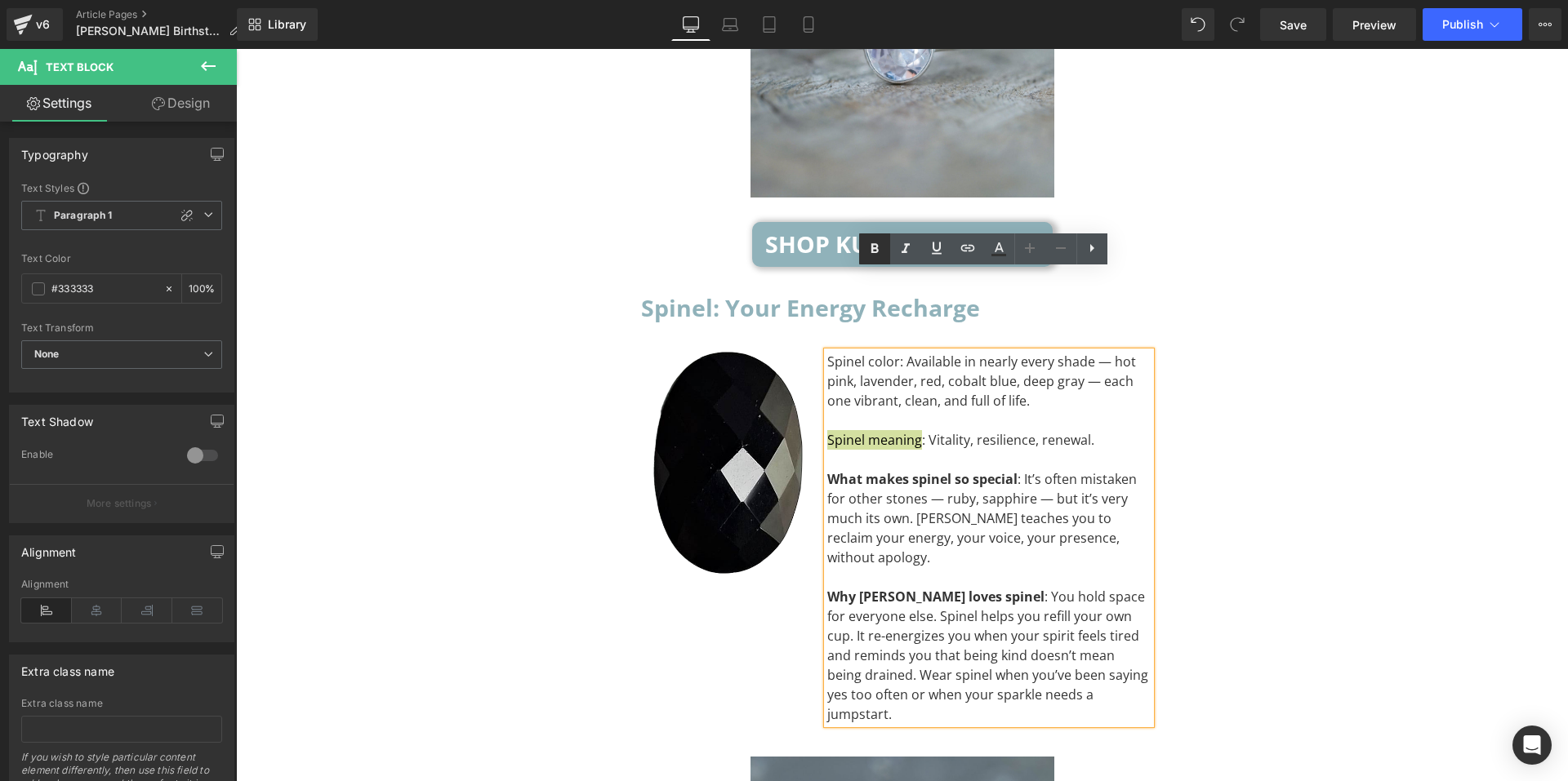
click at [880, 257] on icon at bounding box center [875, 249] width 19 height 19
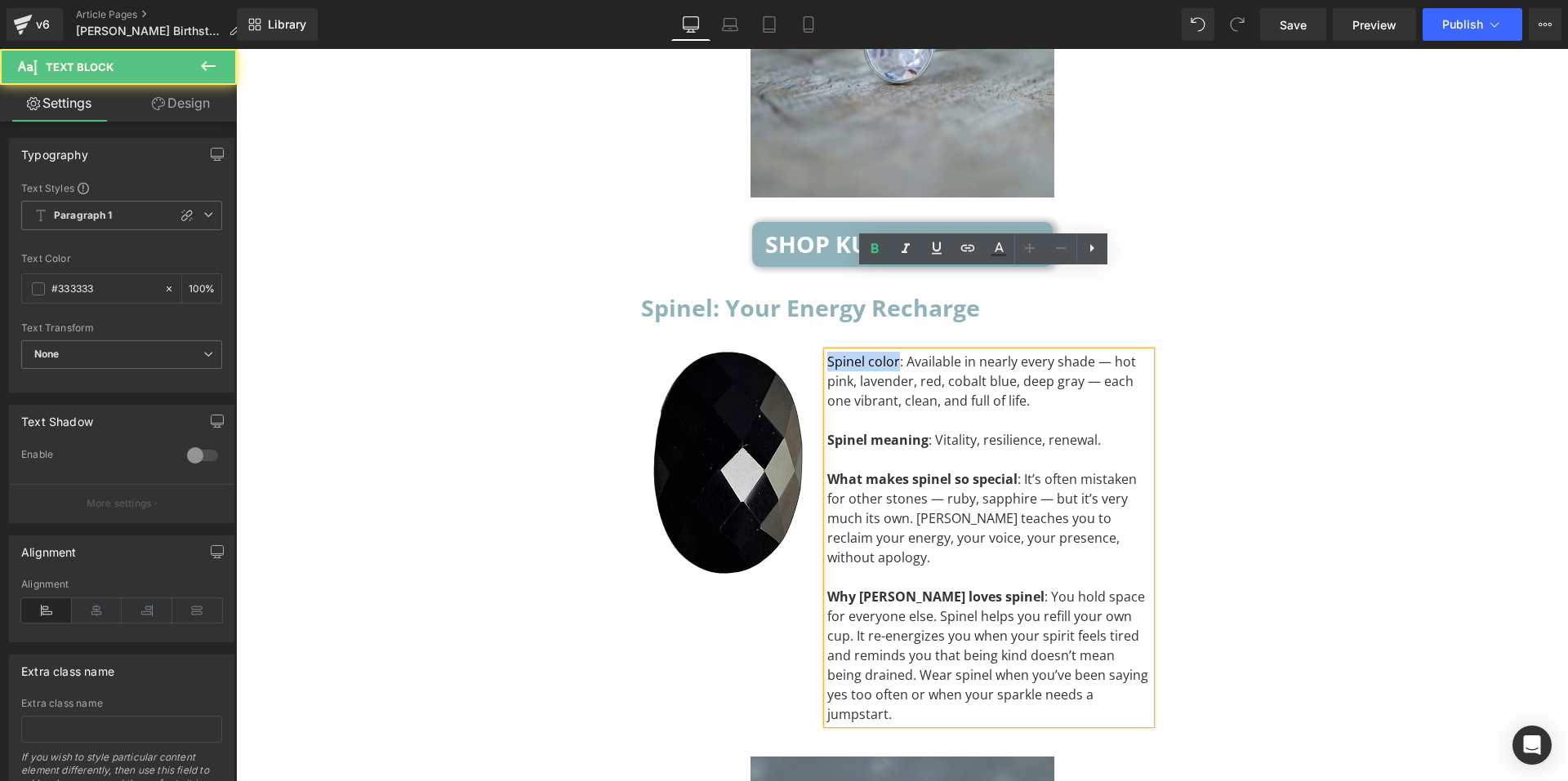
drag, startPoint x: 892, startPoint y: 280, endPoint x: 816, endPoint y: 284, distance: 76.1
click at [816, 352] on div "Spinel color: Available in nearly every shade — hot pink, lavender, red, cobalt…" at bounding box center [989, 537] width 349 height 372
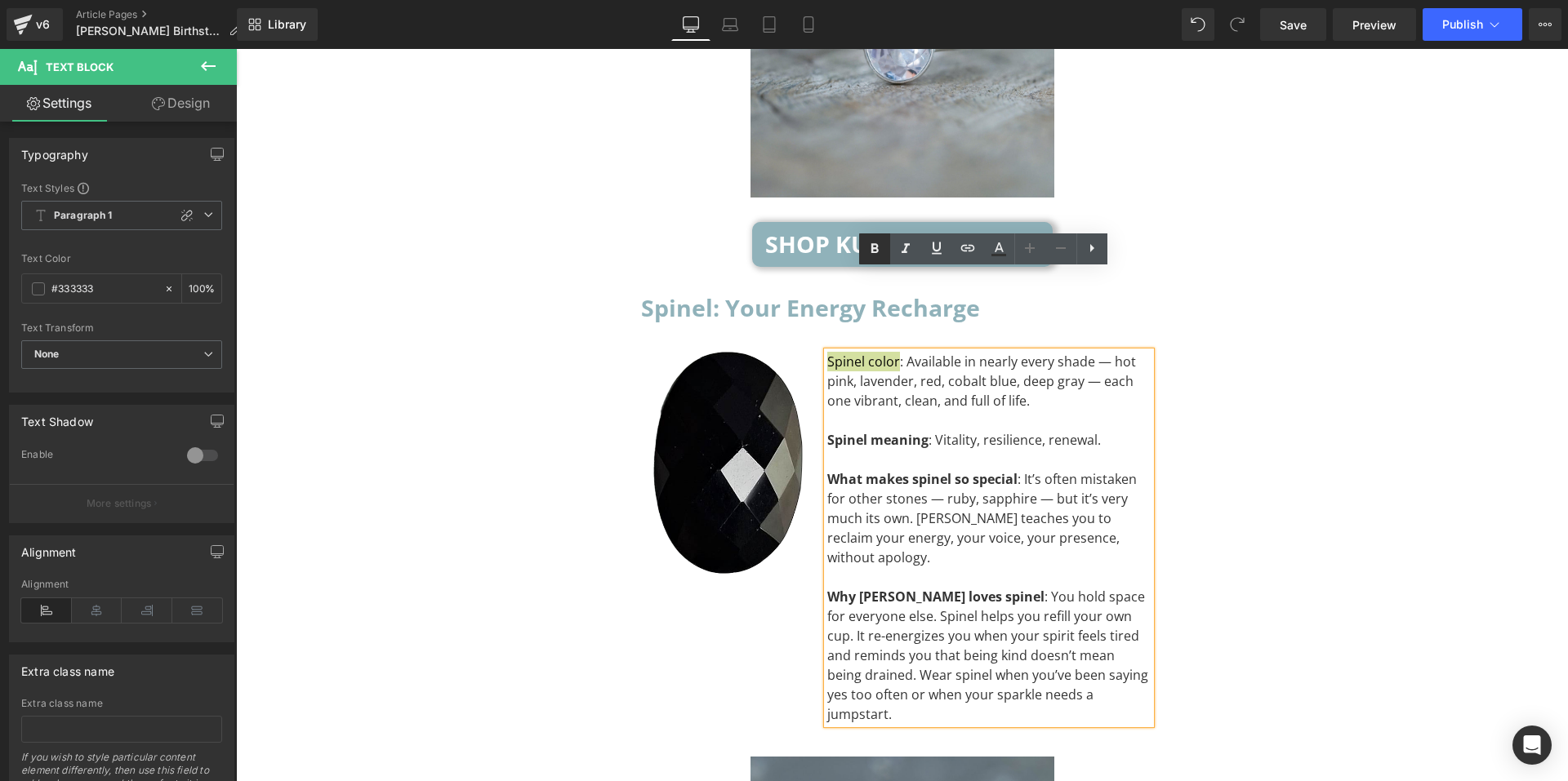
click at [880, 248] on icon at bounding box center [875, 249] width 19 height 19
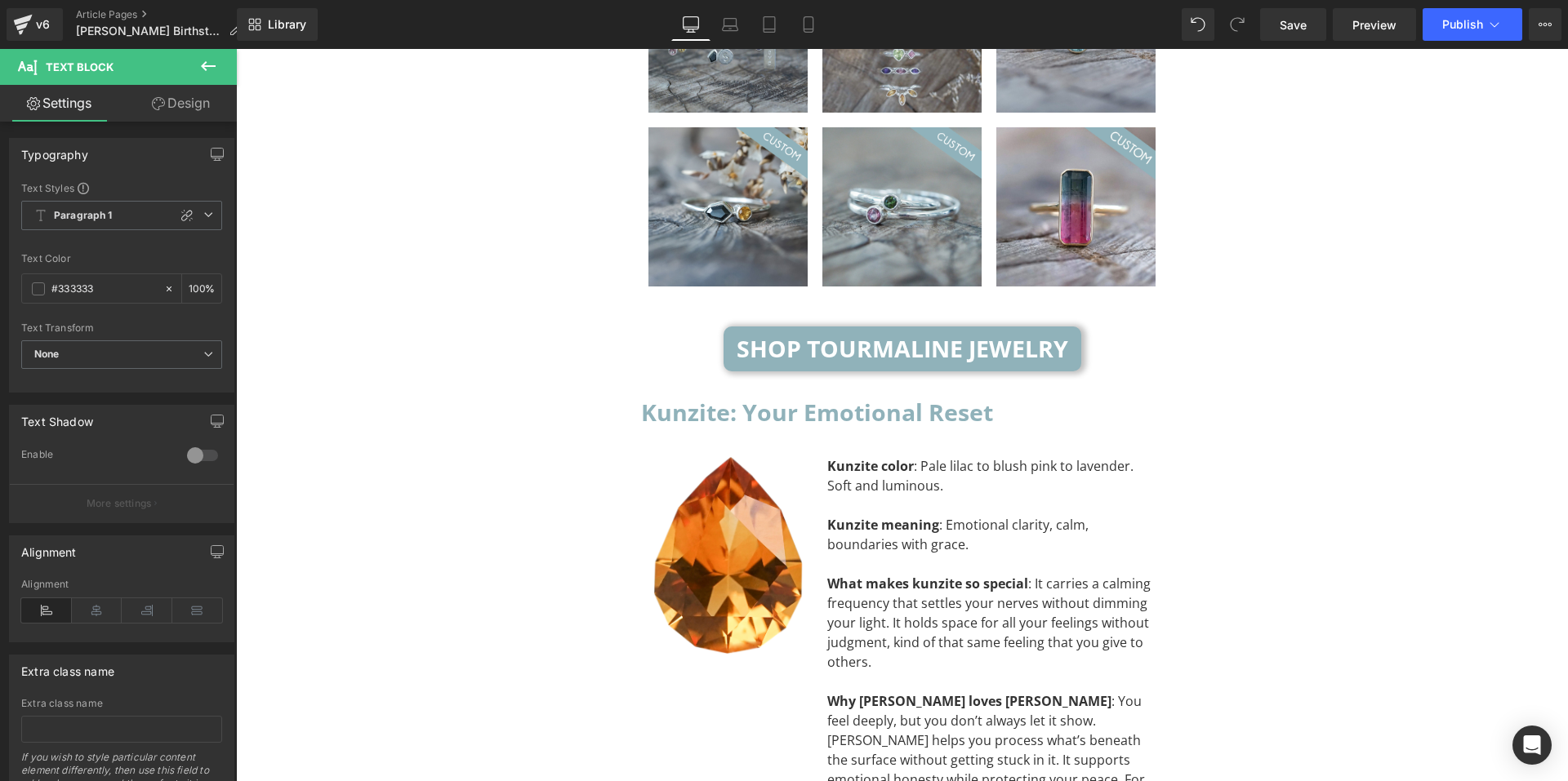
scroll to position [5032, 0]
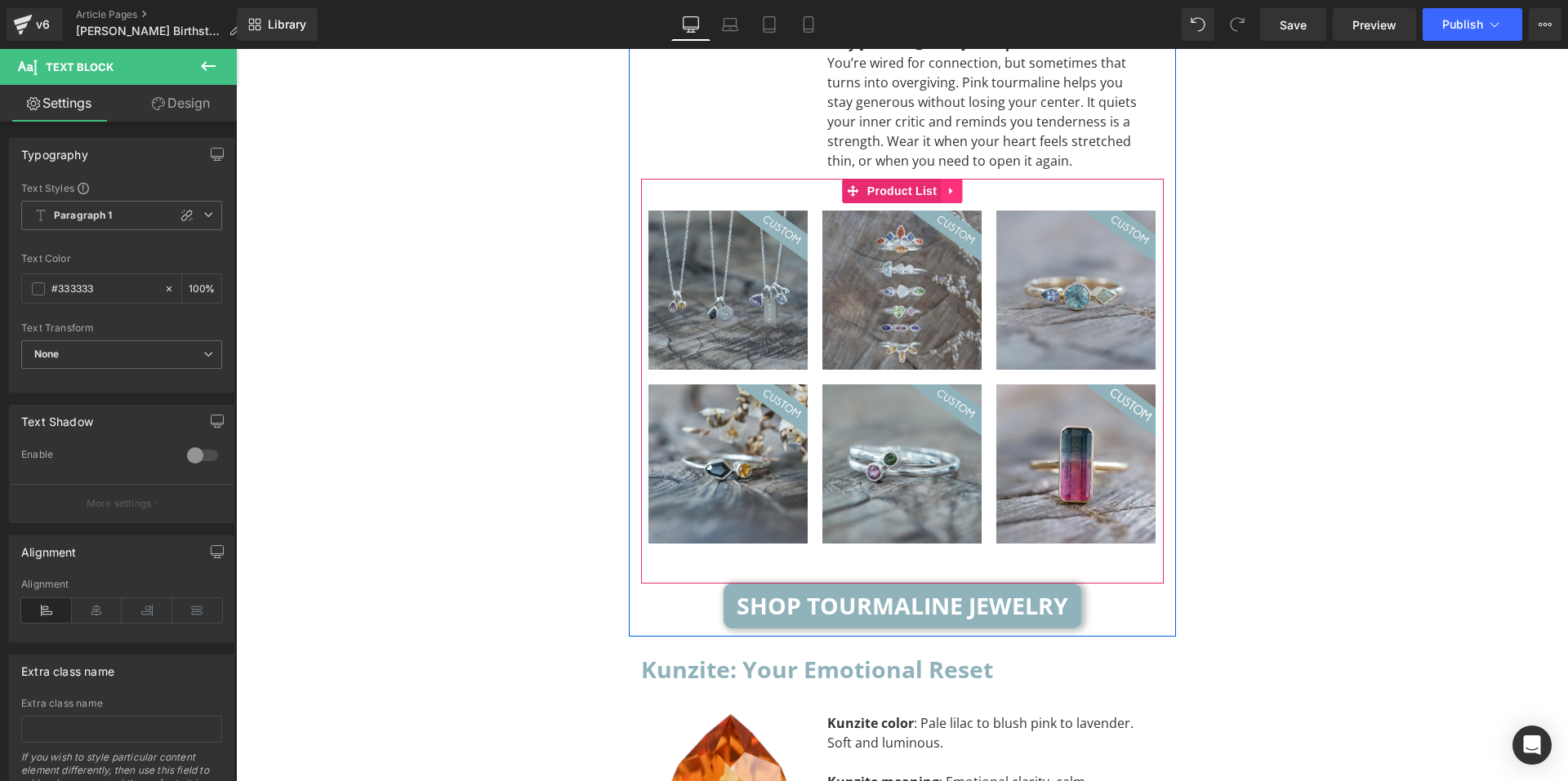
click at [949, 187] on icon at bounding box center [950, 190] width 3 height 8
click at [936, 186] on icon at bounding box center [941, 191] width 12 height 12
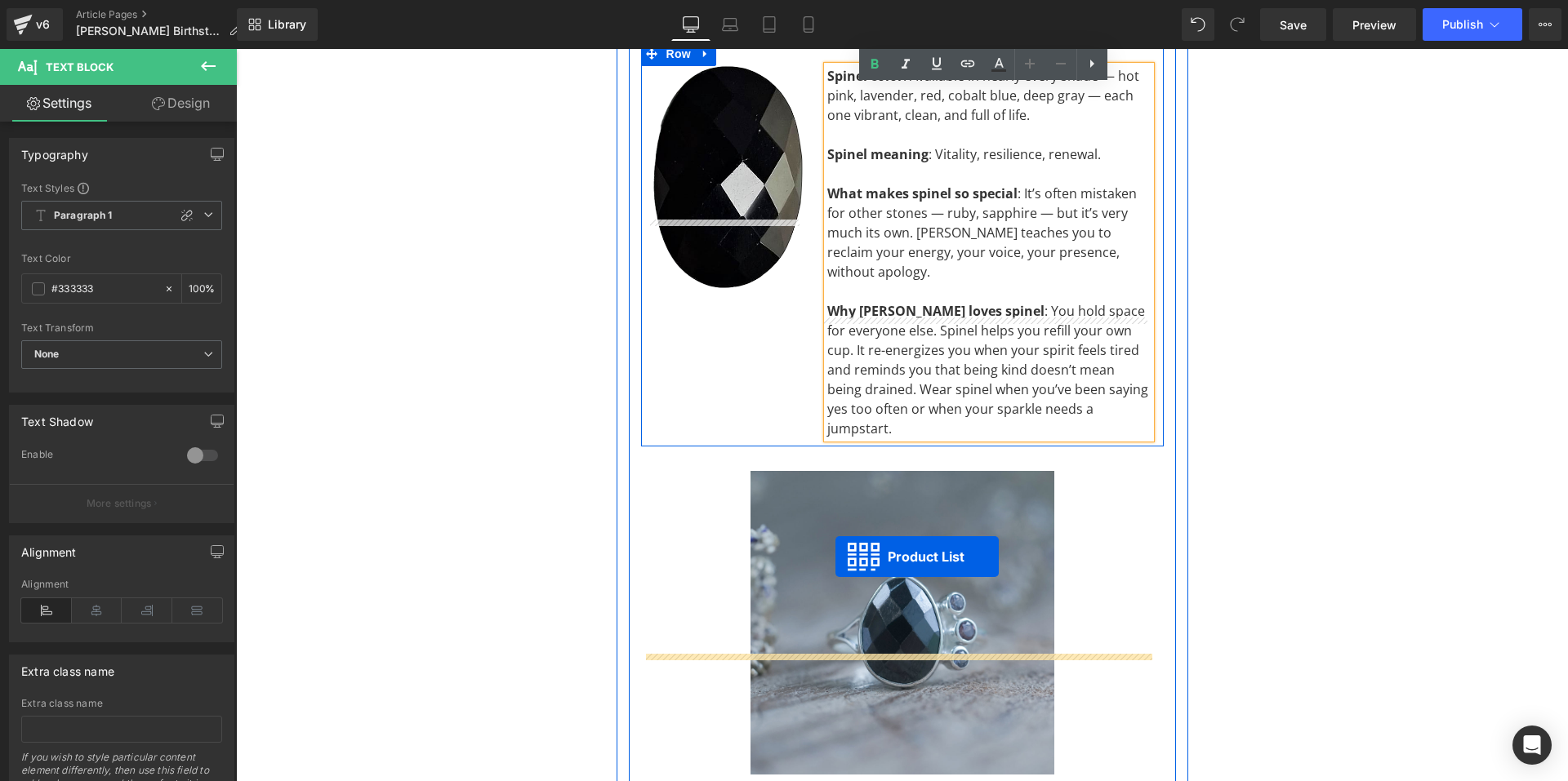
scroll to position [6828, 0]
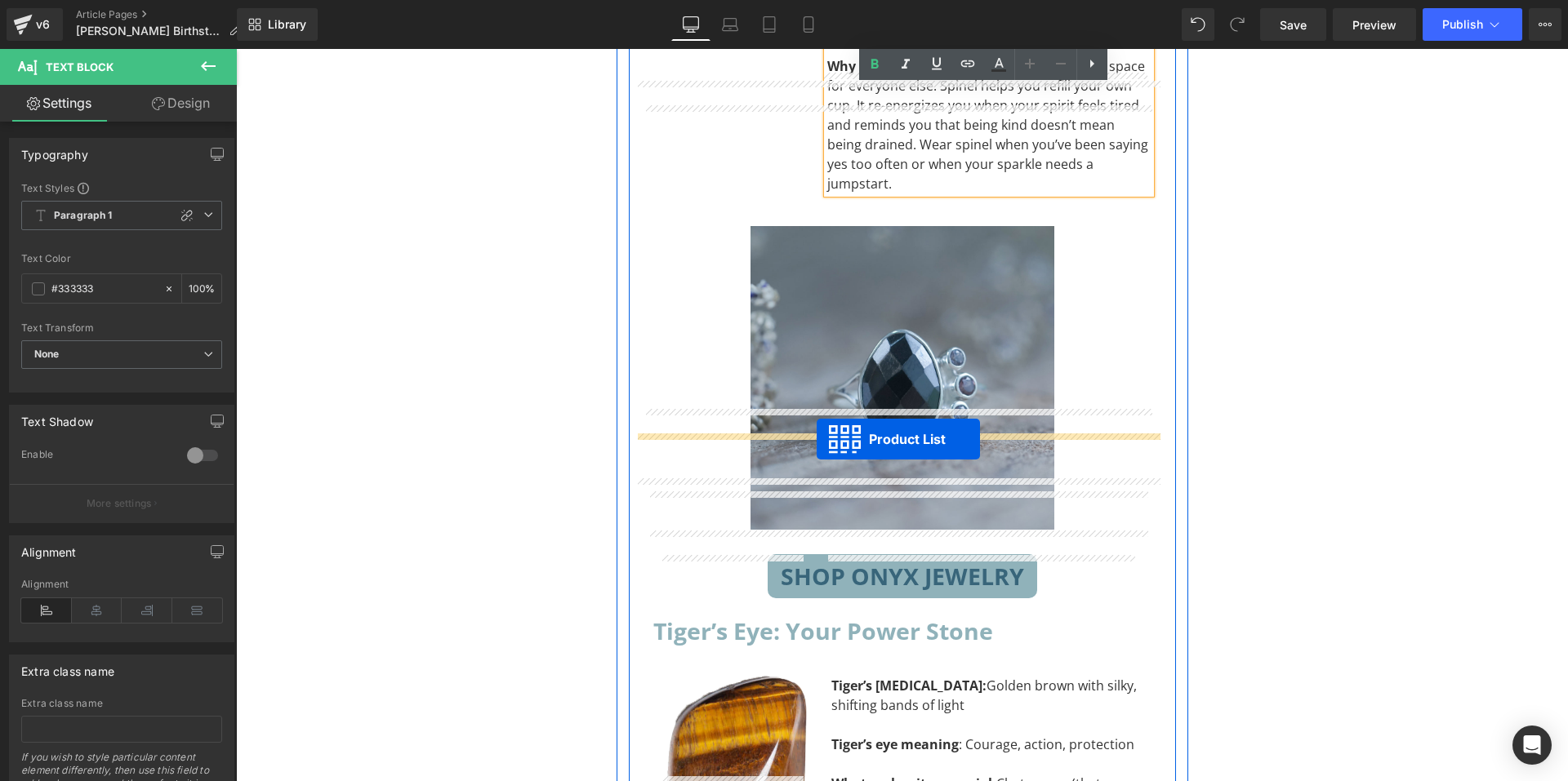
drag, startPoint x: 850, startPoint y: 285, endPoint x: 817, endPoint y: 440, distance: 158.5
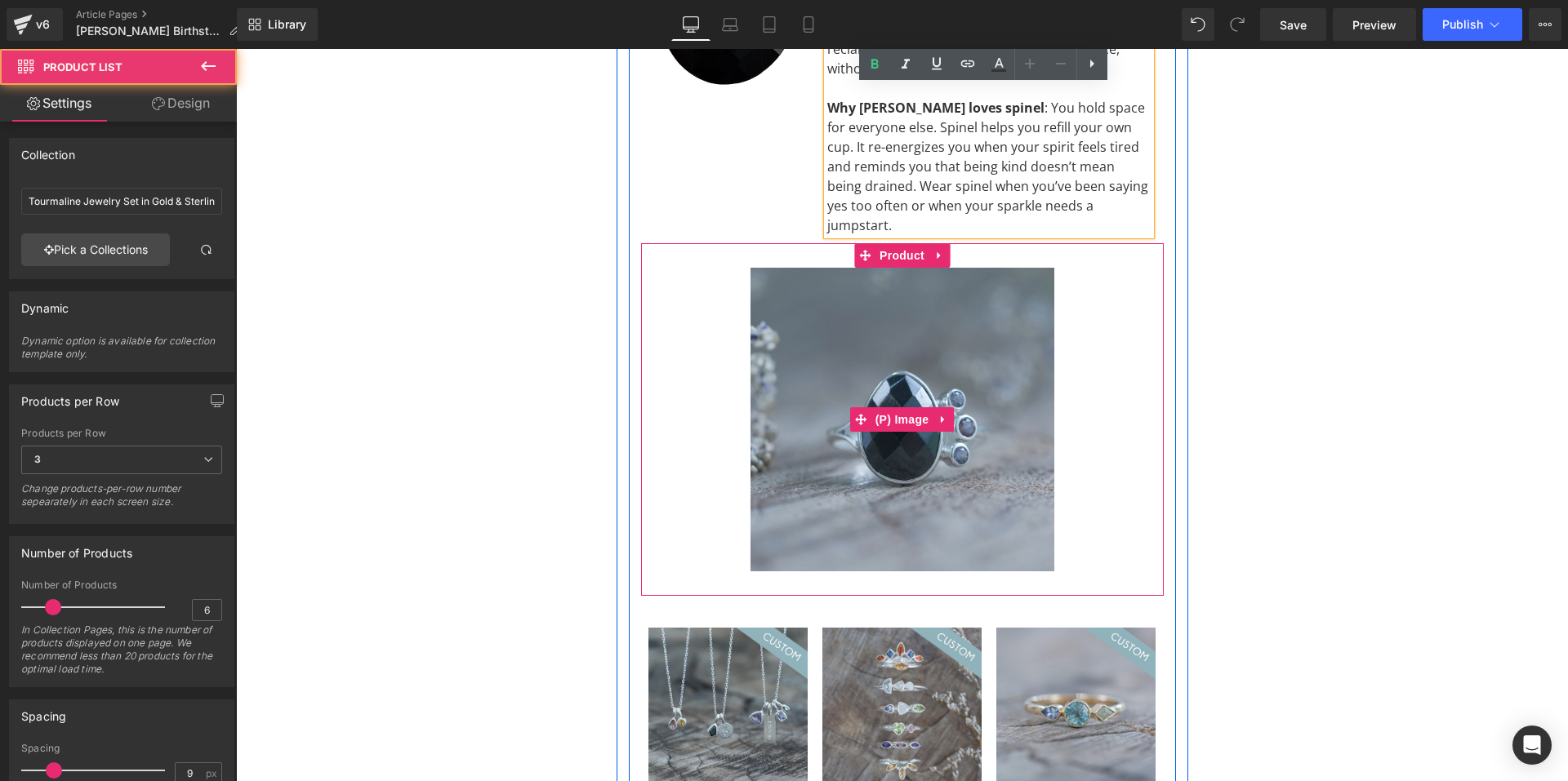
scroll to position [6624, 0]
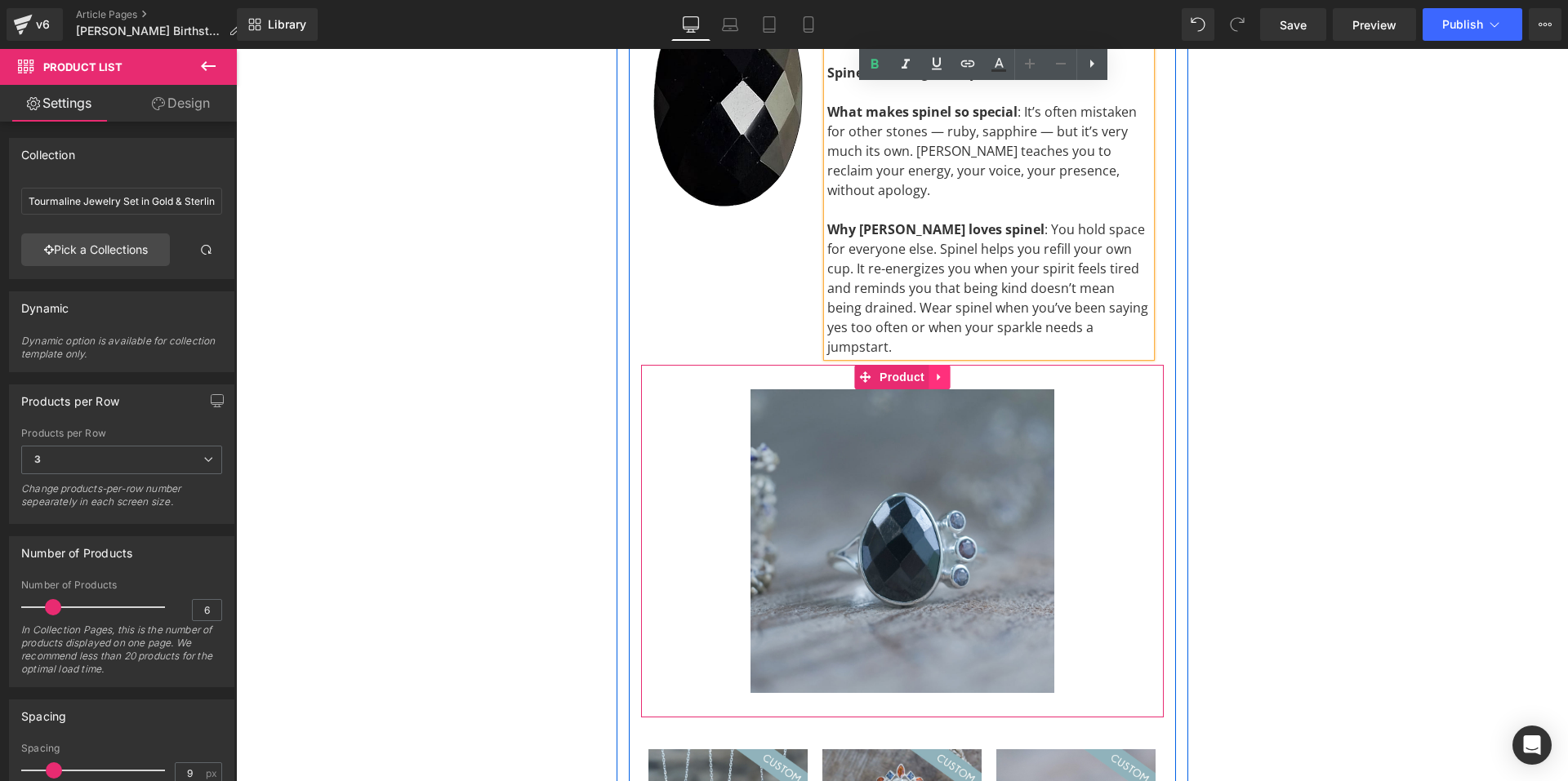
click at [934, 371] on icon at bounding box center [940, 377] width 12 height 13
click at [944, 371] on icon at bounding box center [950, 377] width 12 height 12
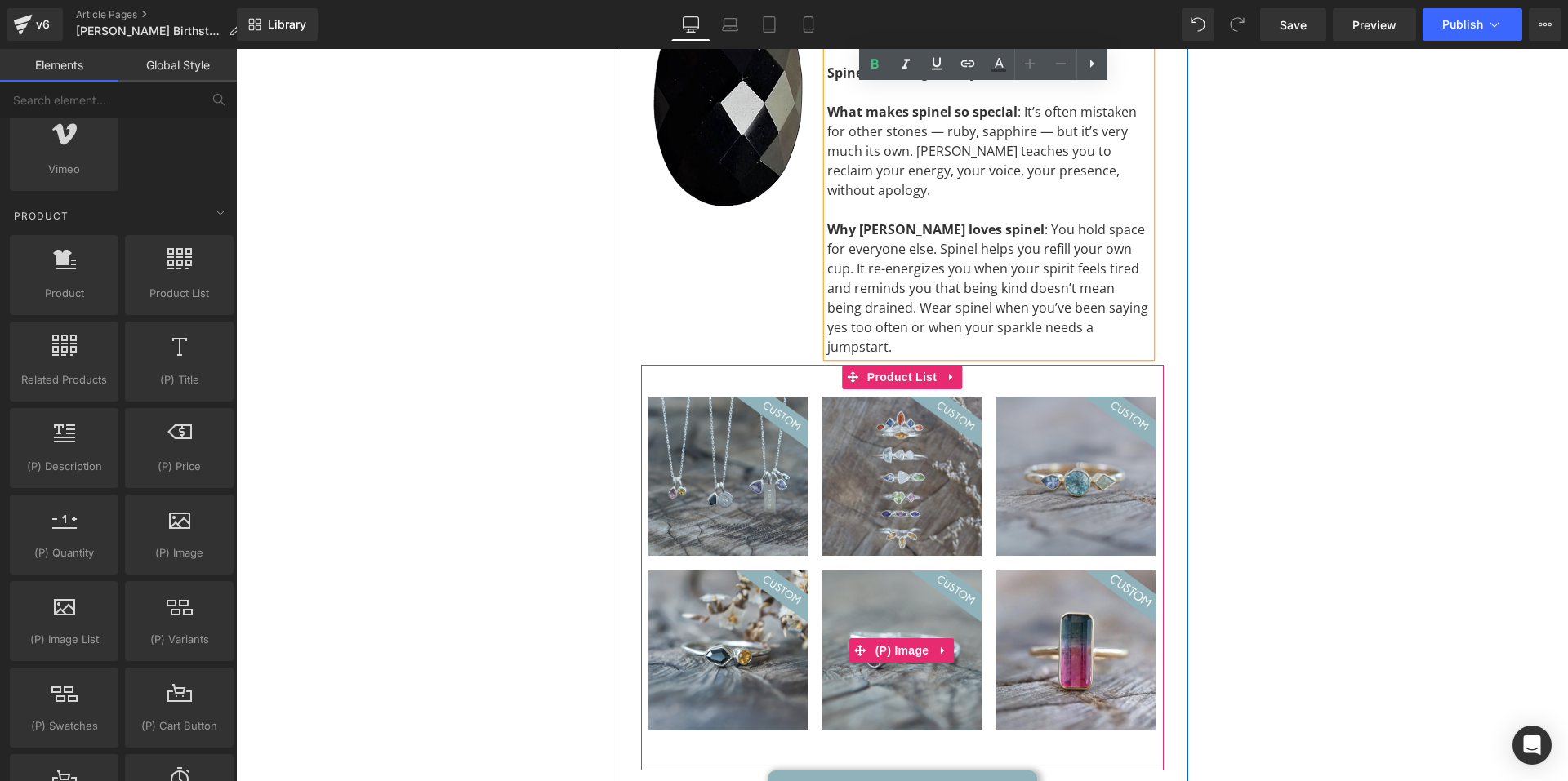
click at [823, 571] on img at bounding box center [902, 651] width 160 height 159
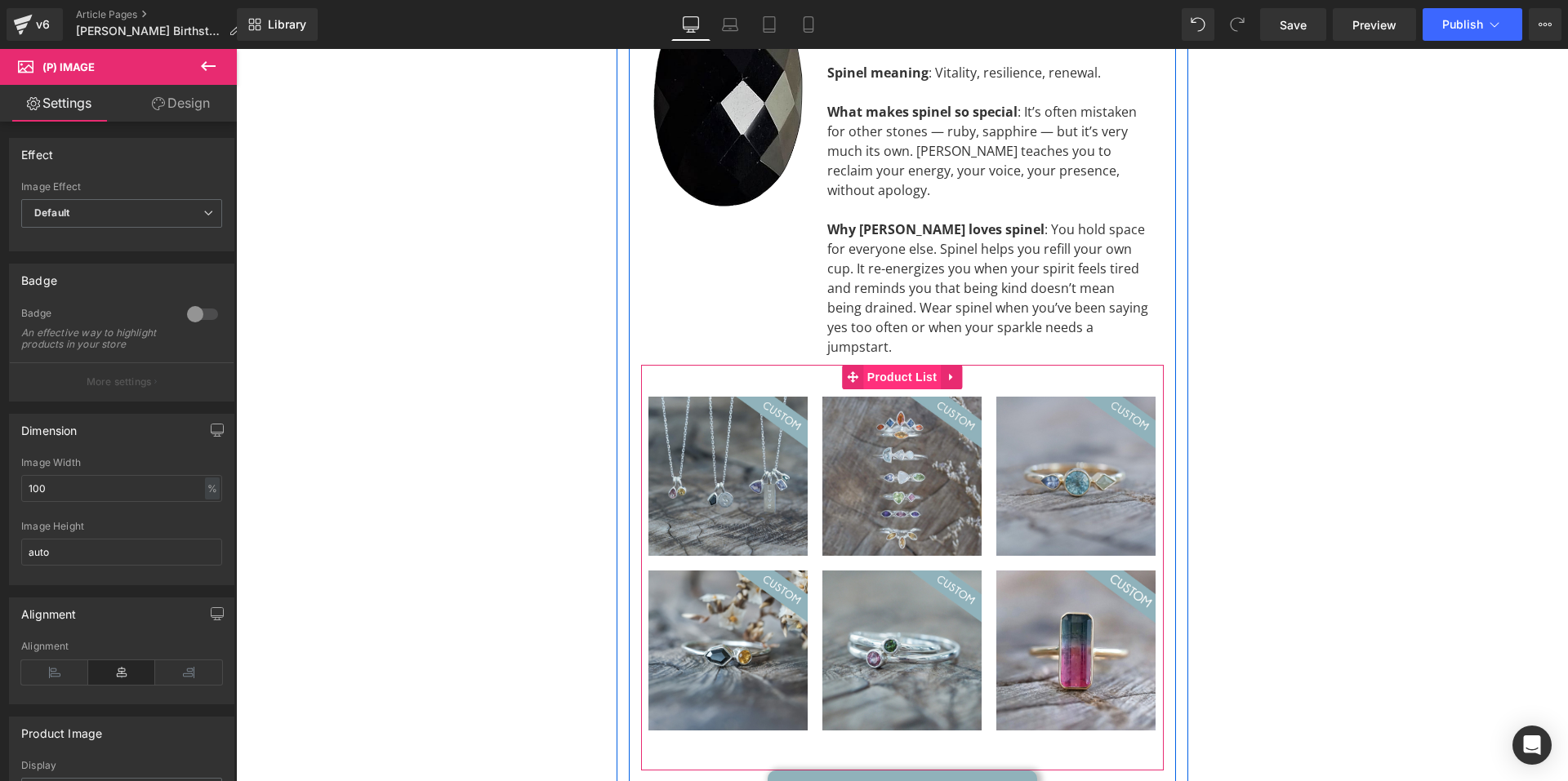
click at [876, 365] on span "Product List" at bounding box center [902, 377] width 77 height 24
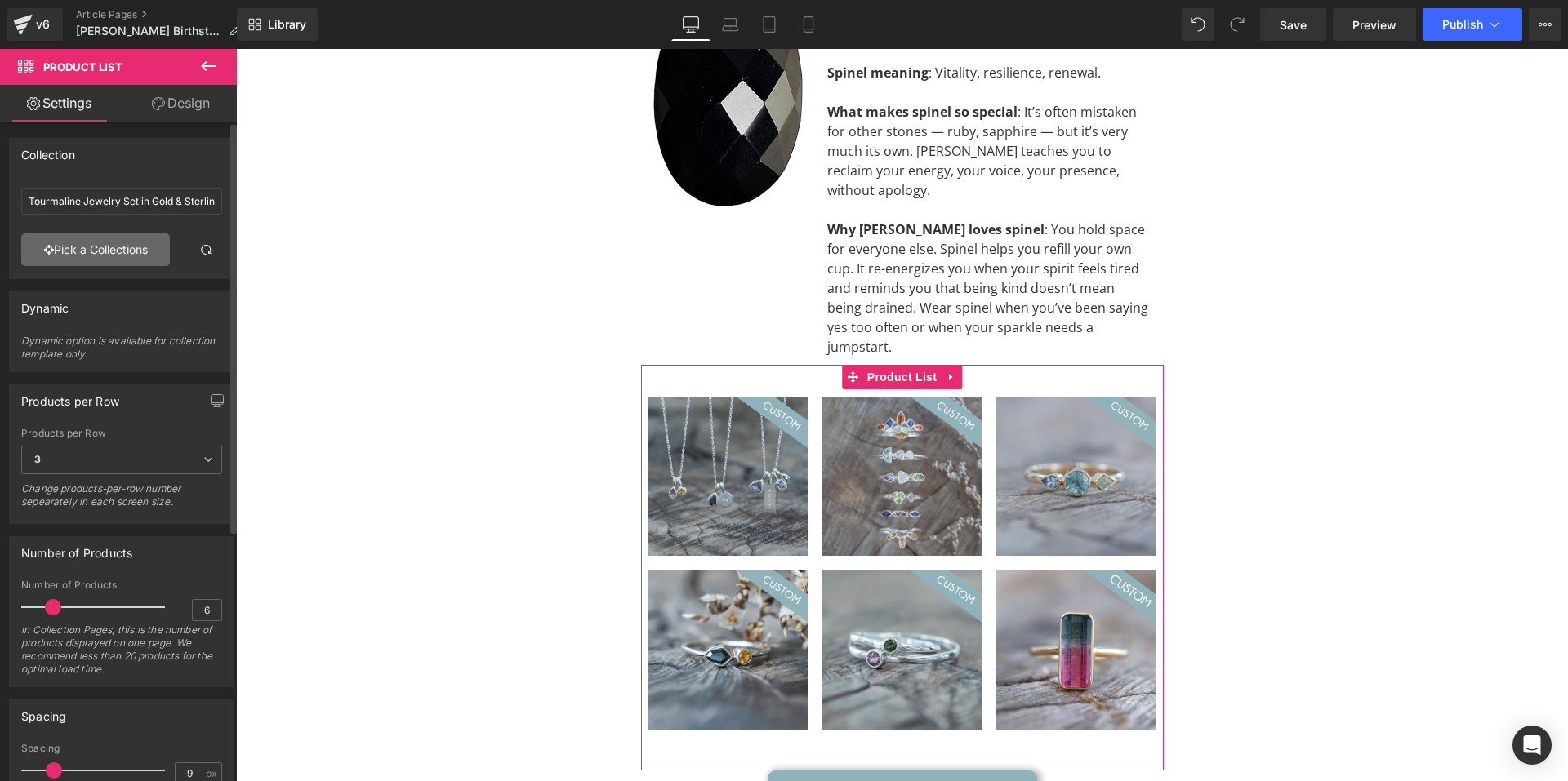
click at [65, 246] on link "Pick a Collections" at bounding box center [96, 250] width 149 height 33
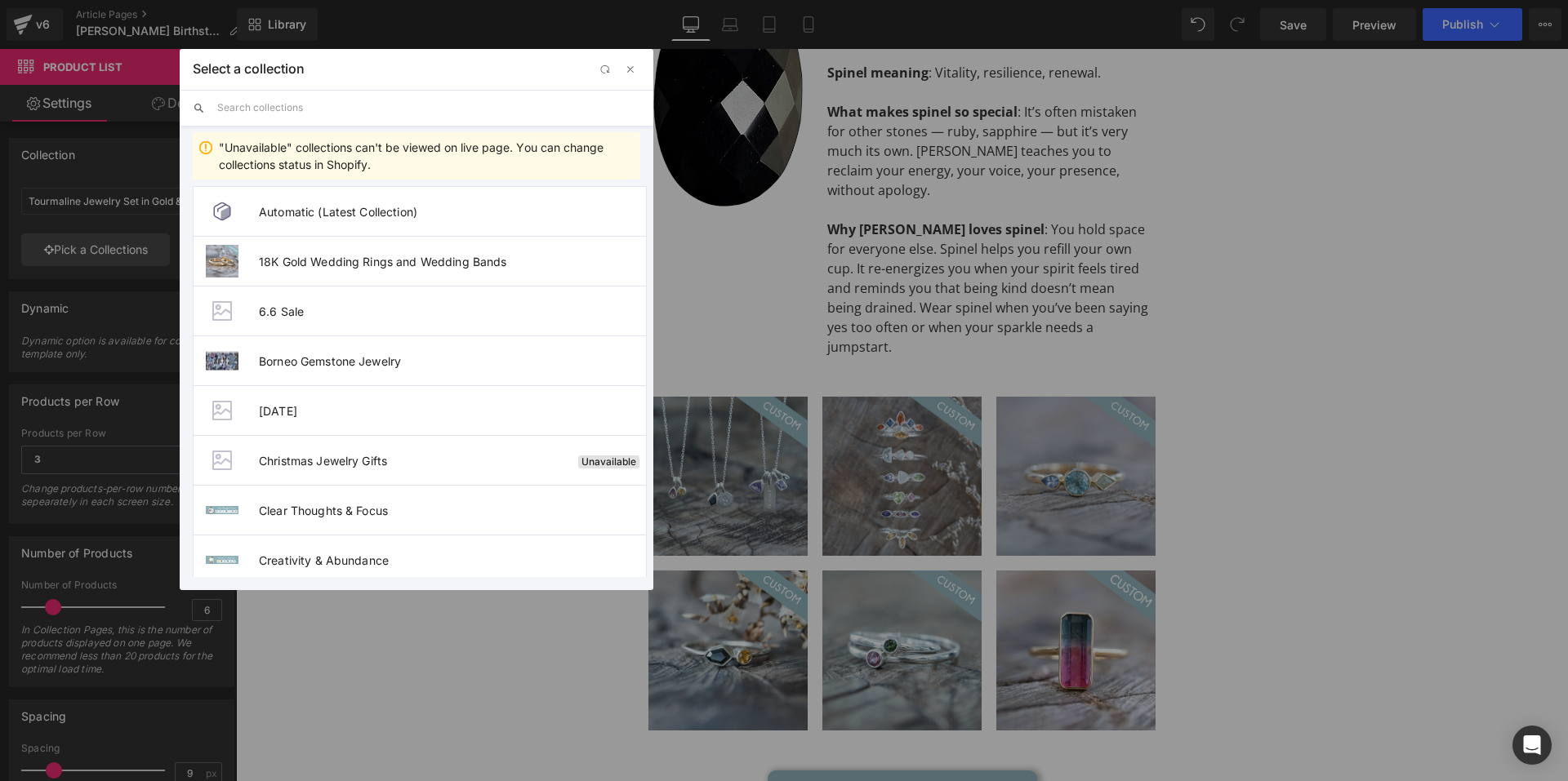
click at [287, 107] on input "text" at bounding box center [429, 107] width 423 height 36
click at [237, 101] on input "text" at bounding box center [429, 107] width 423 height 36
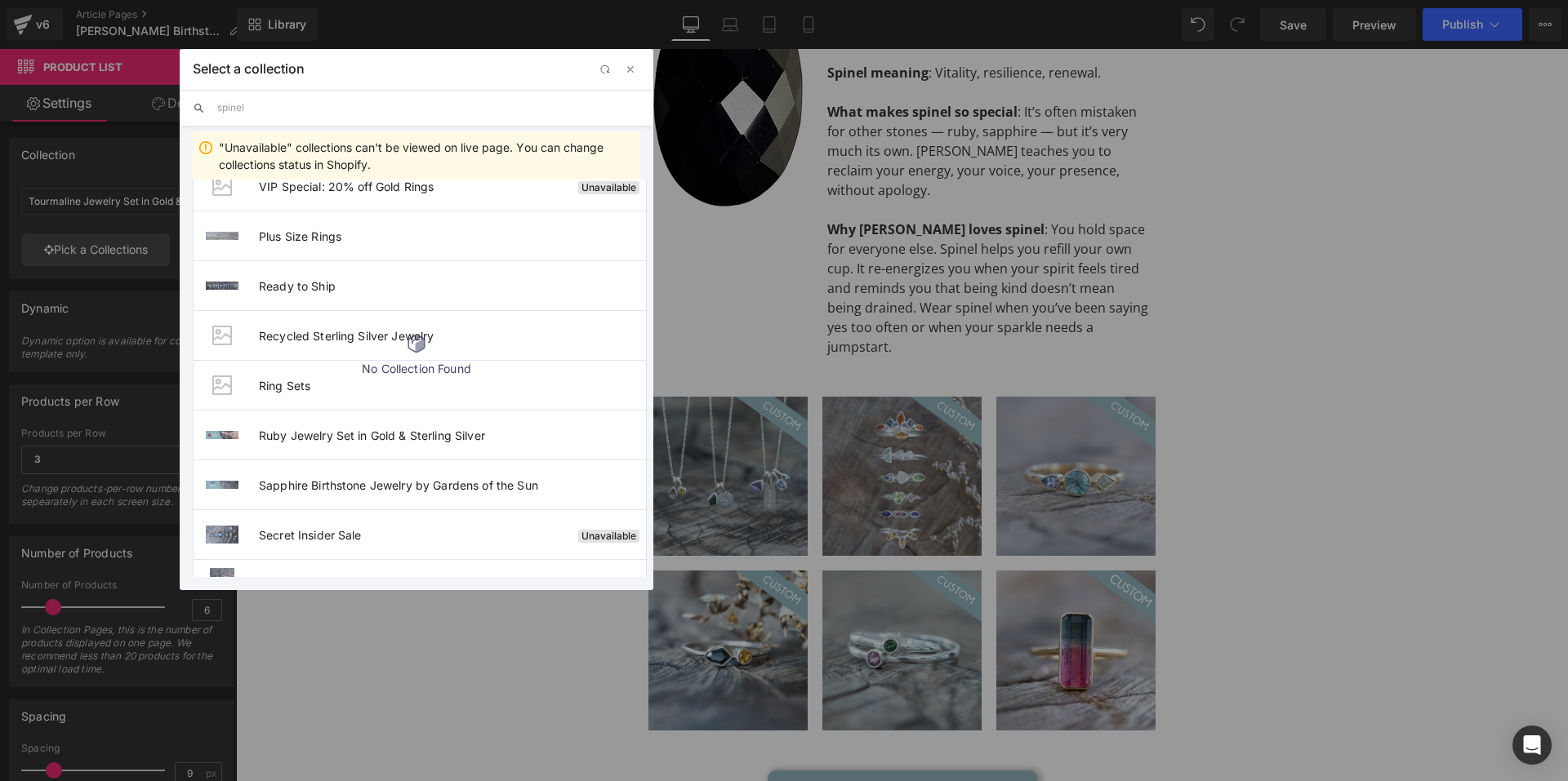
scroll to position [0, 0]
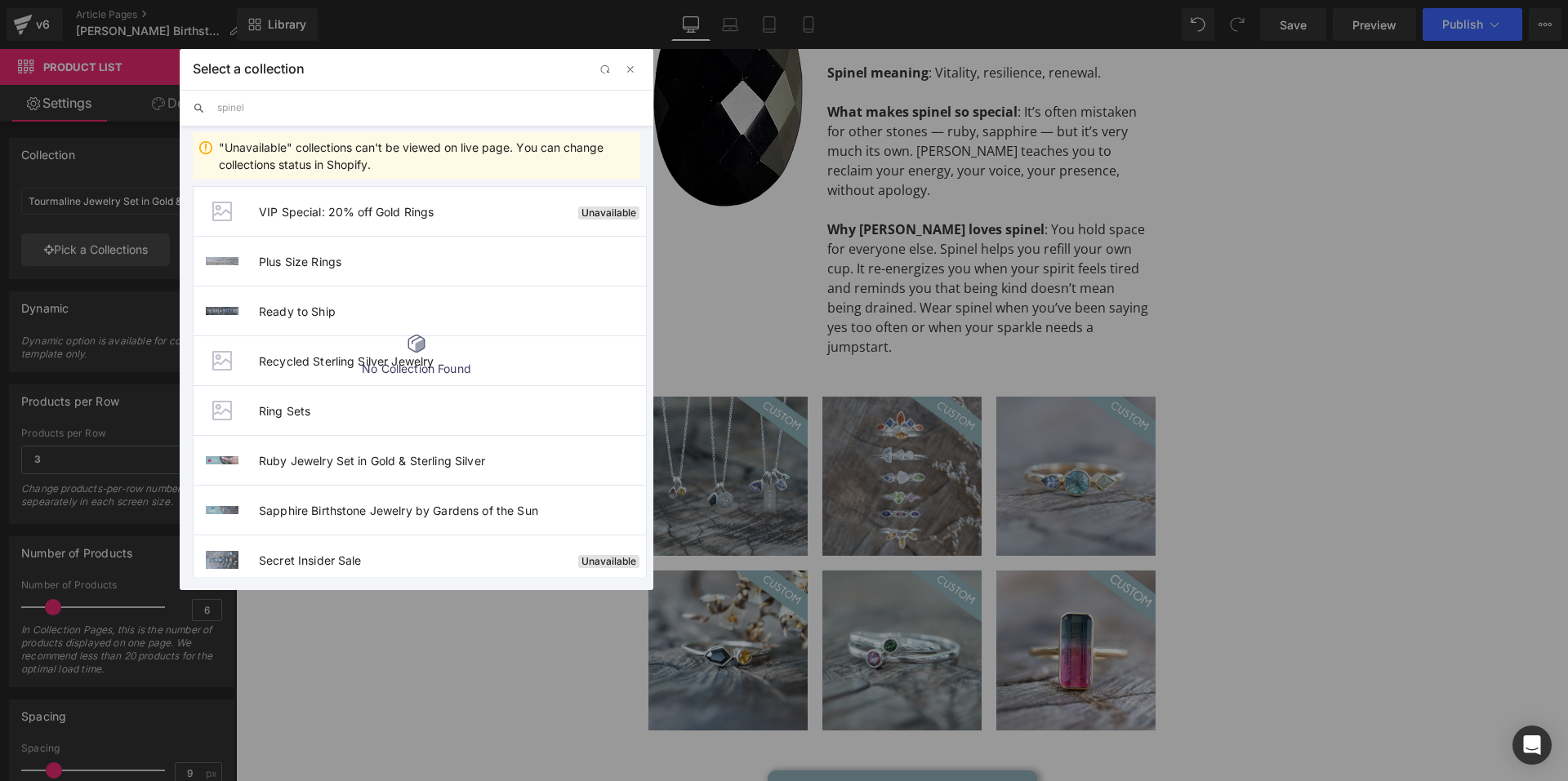
type input "spinel"
click at [314, 102] on input "spinel" at bounding box center [429, 107] width 423 height 36
drag, startPoint x: 357, startPoint y: 117, endPoint x: 212, endPoint y: 117, distance: 145.0
click at [212, 117] on div "spinel" at bounding box center [417, 107] width 474 height 36
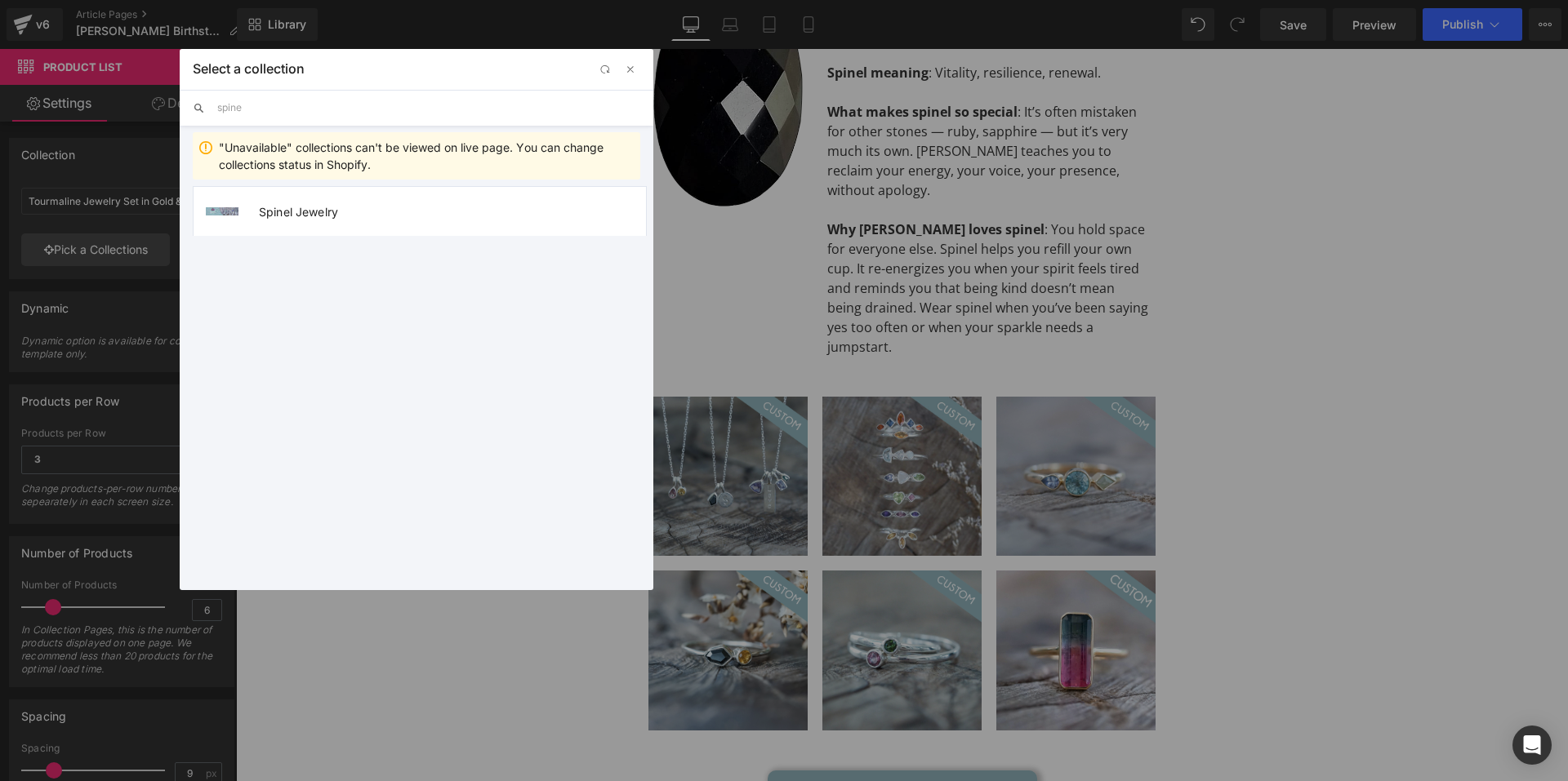
type input "spinel"
click at [308, 212] on span "Spinel Jewelry" at bounding box center [452, 212] width 387 height 14
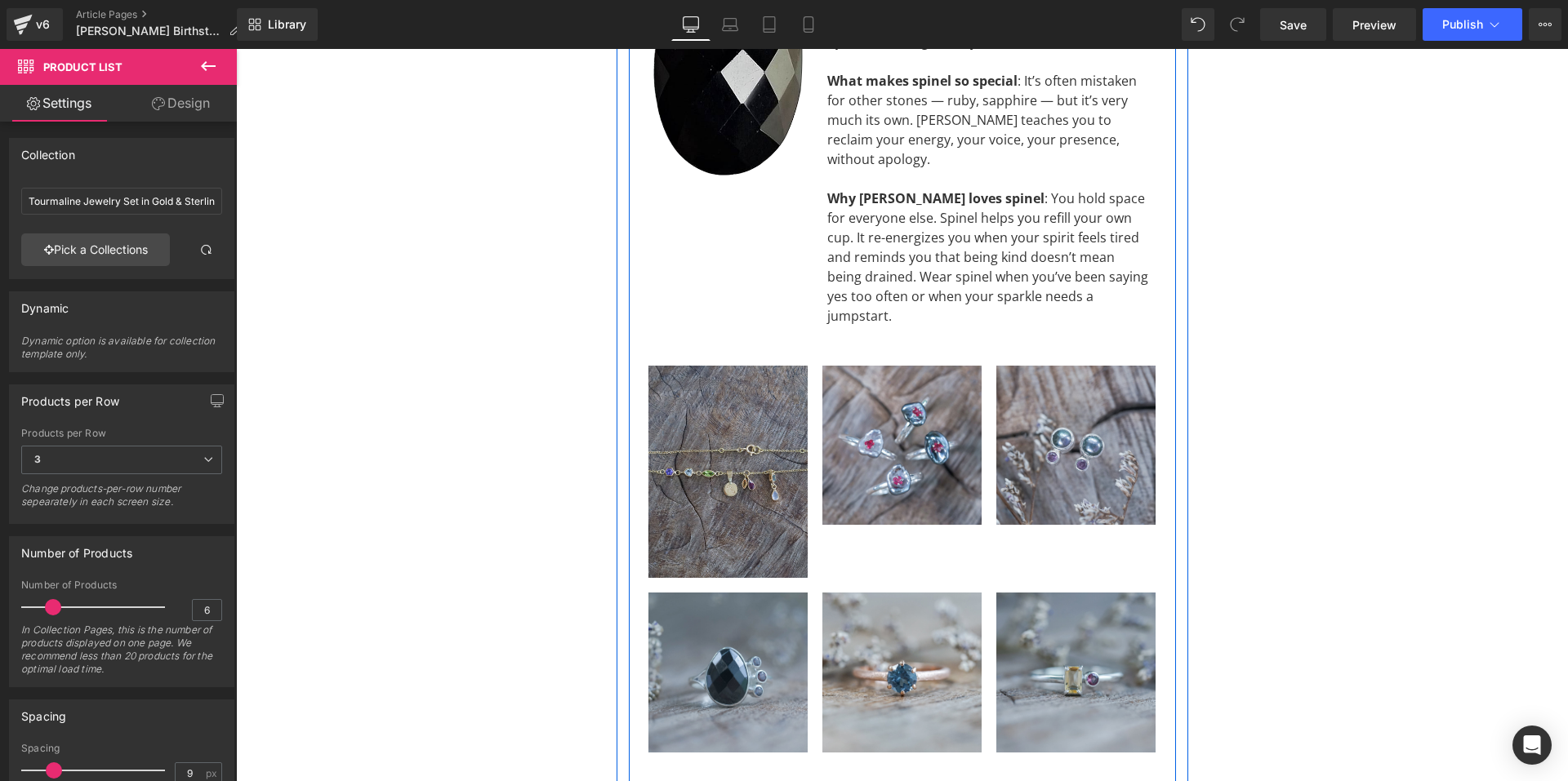
scroll to position [6706, 0]
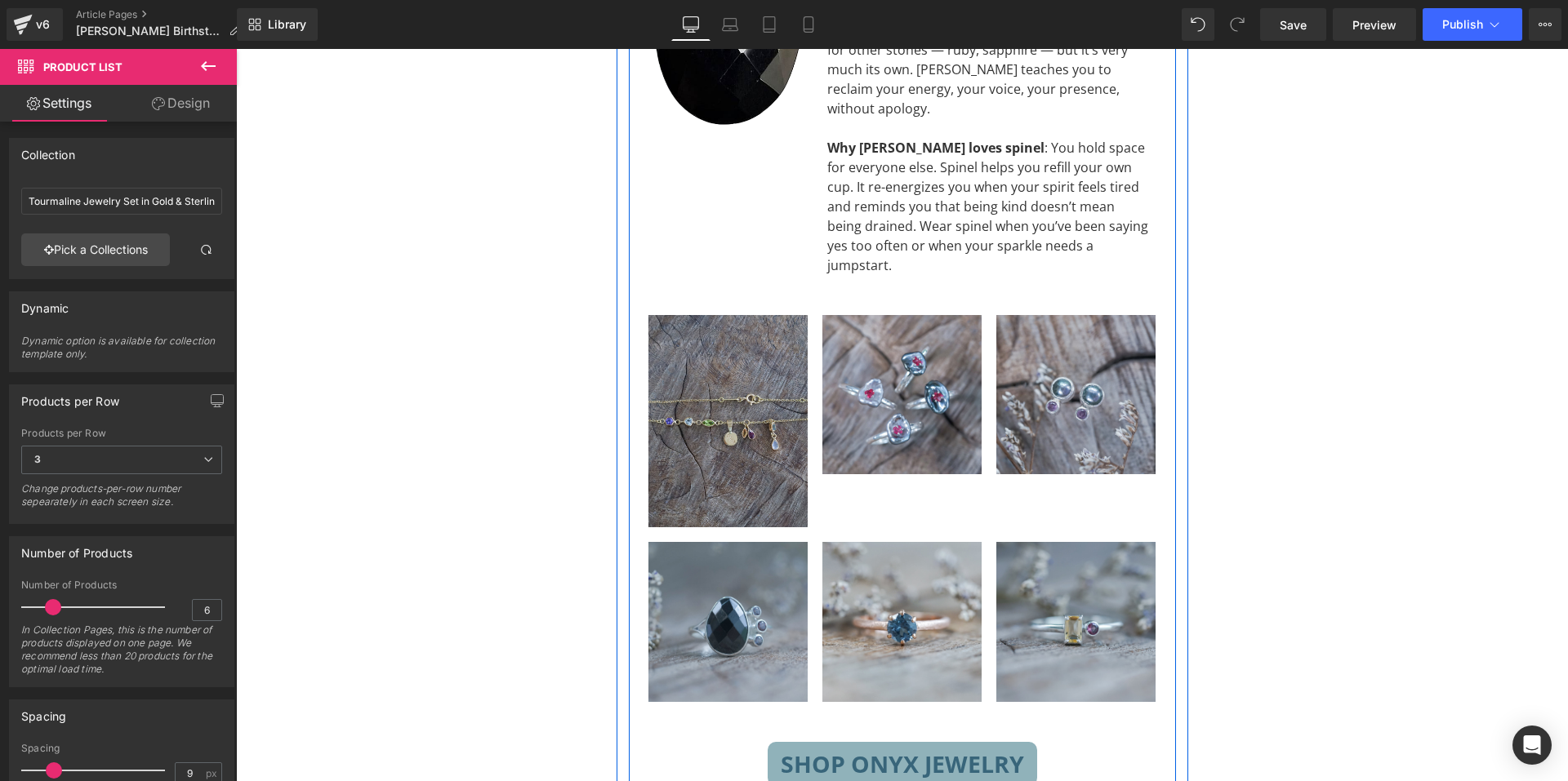
click at [885, 742] on div "Shop Onyx Jewelry Button" at bounding box center [902, 765] width 523 height 44
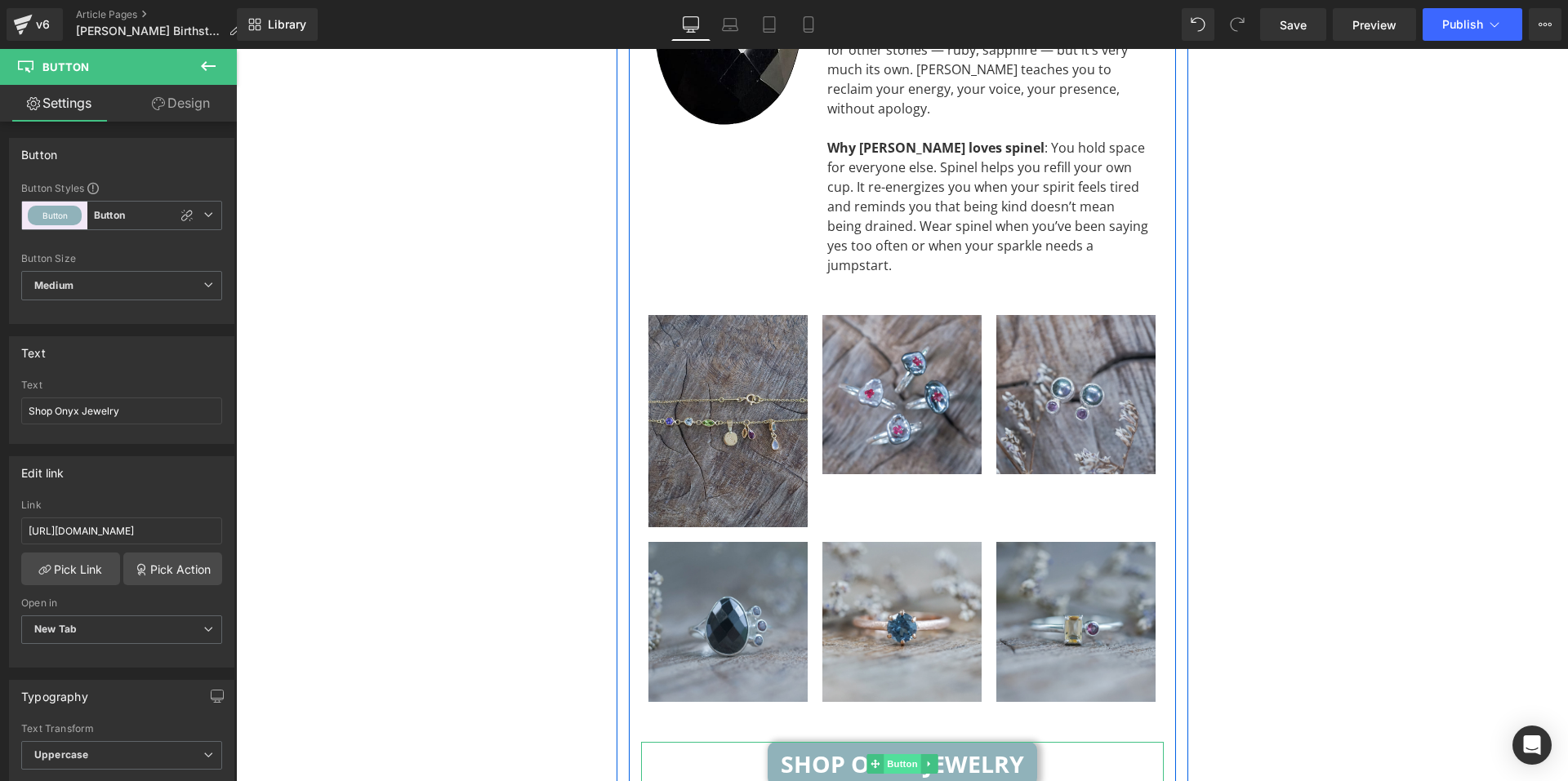
click at [884, 755] on span "Button" at bounding box center [902, 765] width 38 height 19
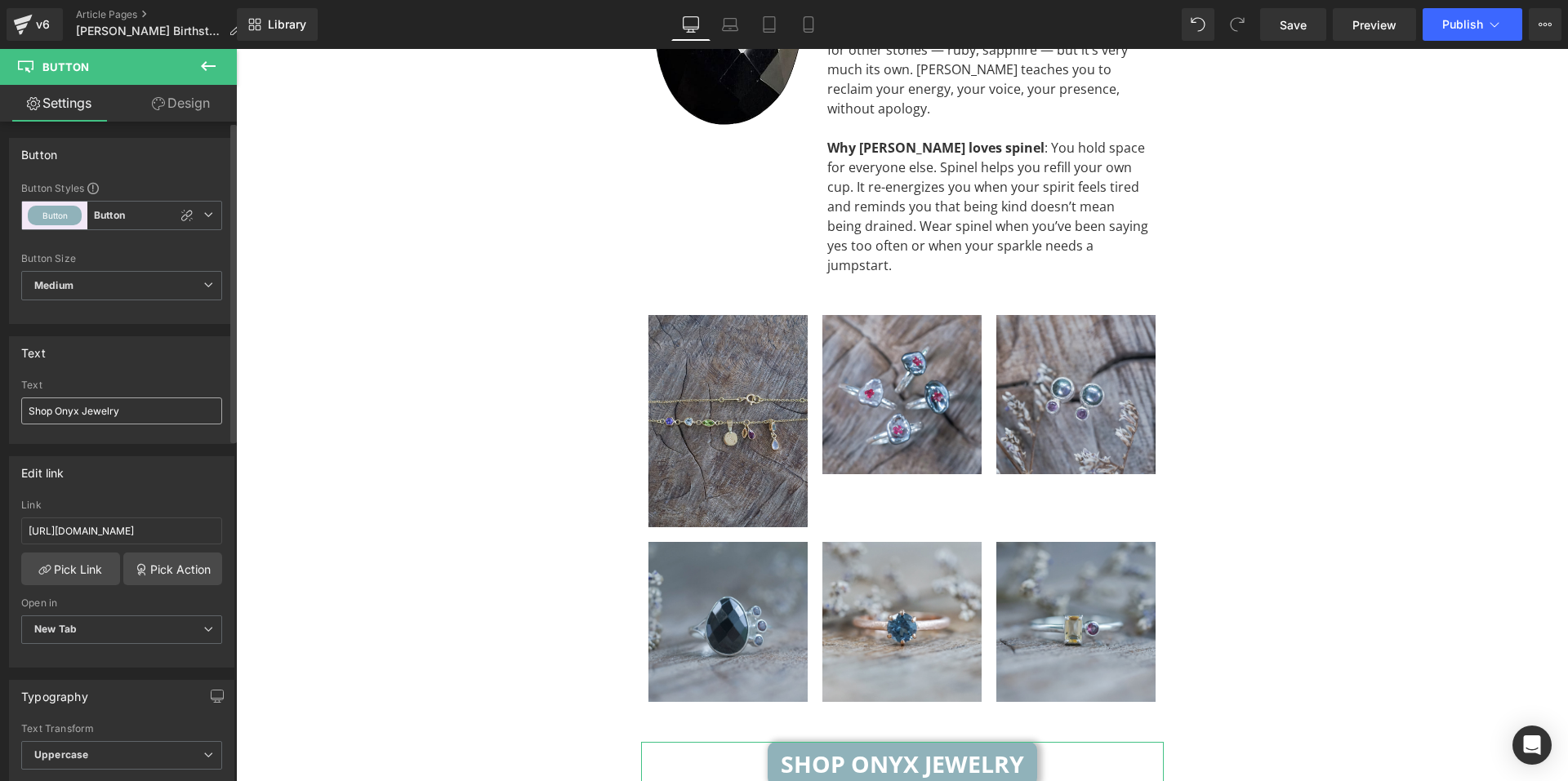
drag, startPoint x: 74, startPoint y: 413, endPoint x: 57, endPoint y: 417, distance: 17.5
click at [57, 417] on input "Shop Onyx Jewelry" at bounding box center [122, 411] width 201 height 27
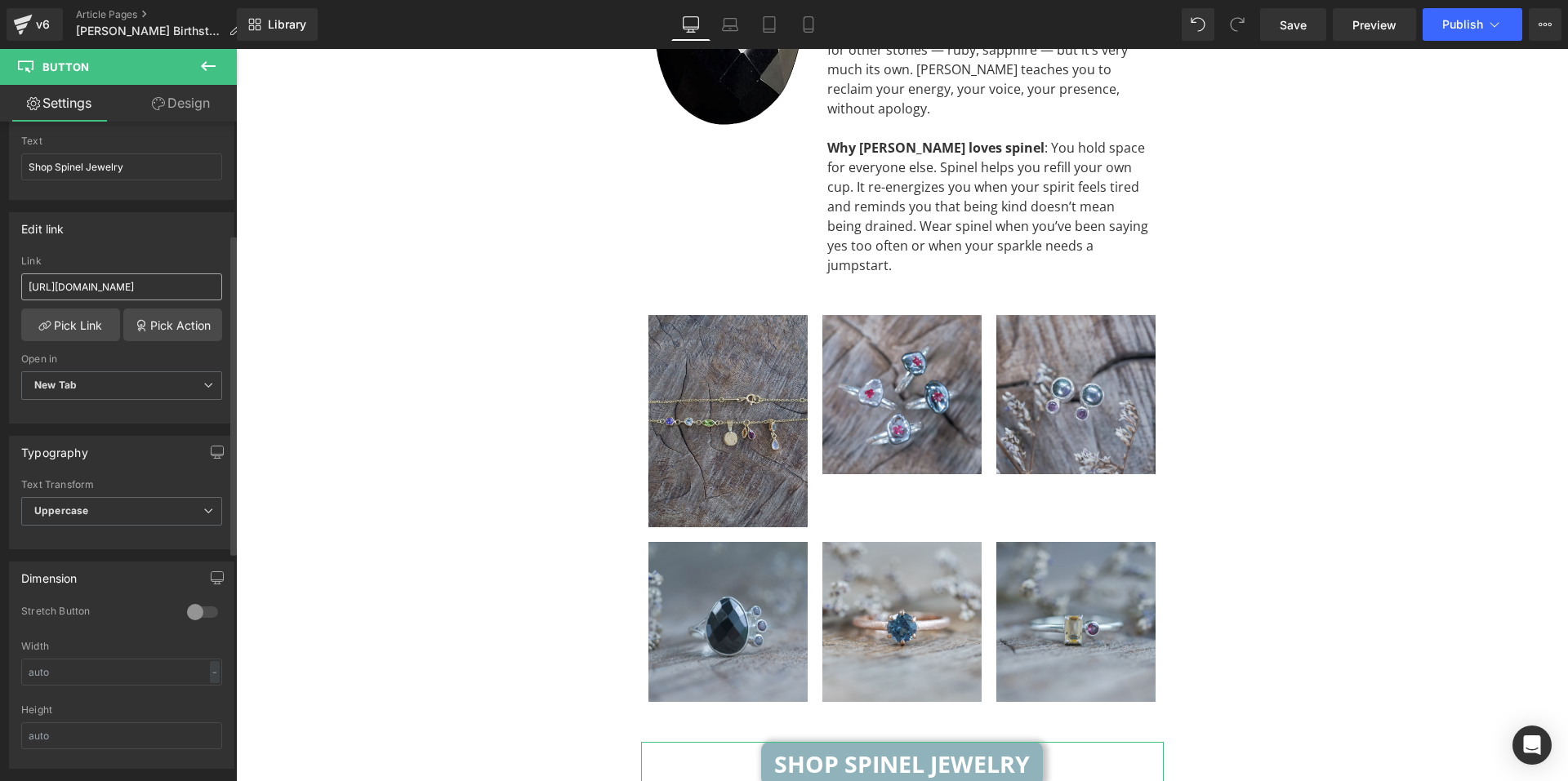
scroll to position [245, 0]
type input "Shop Spinel Jewelry"
click at [120, 285] on input "https://gardensofthesun.com/products/black-onyx-and-purple-spinel-ring" at bounding box center [122, 286] width 201 height 27
click at [93, 320] on link "Pick Link" at bounding box center [71, 324] width 99 height 33
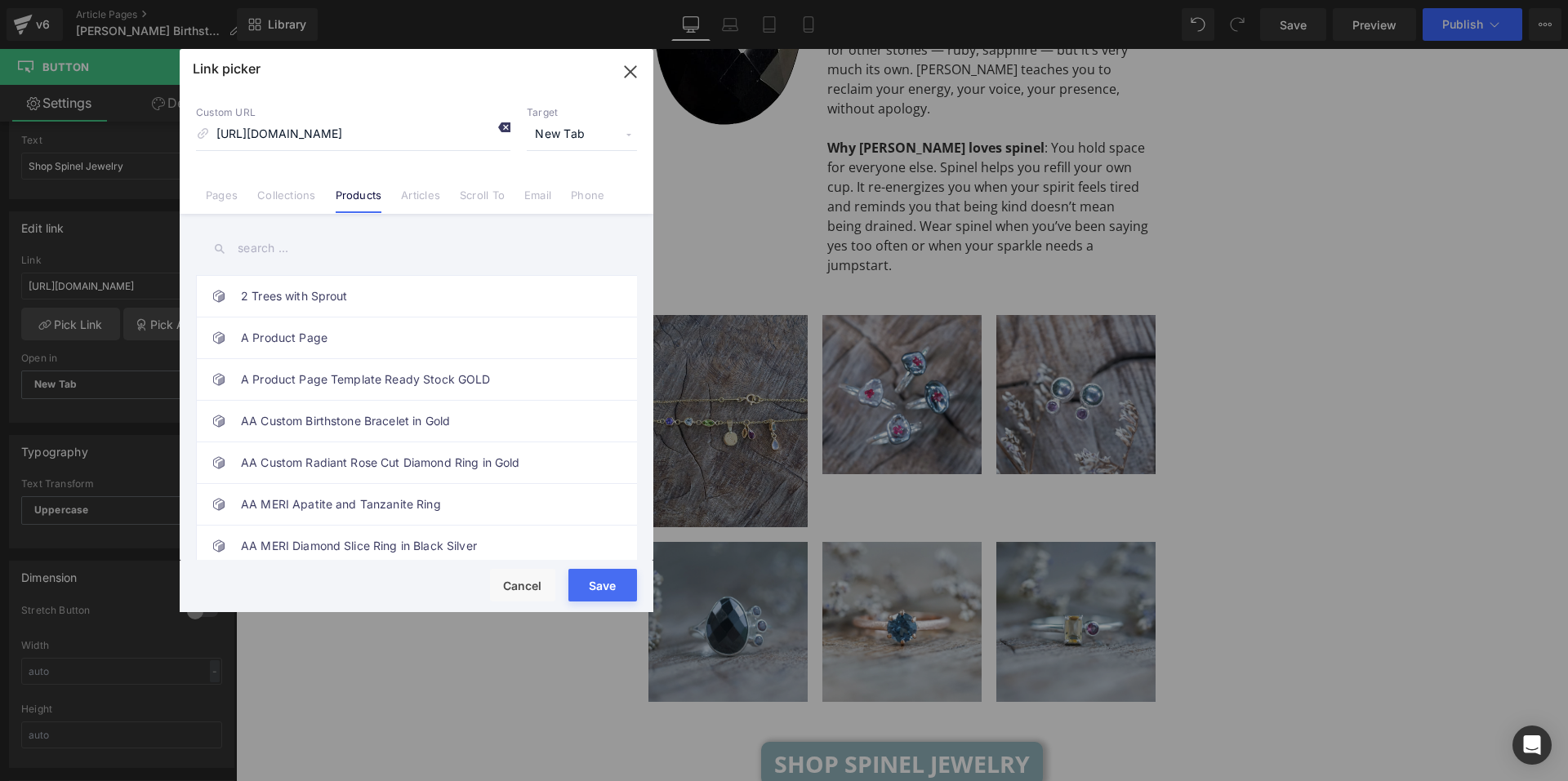
click at [499, 131] on icon at bounding box center [504, 128] width 14 height 14
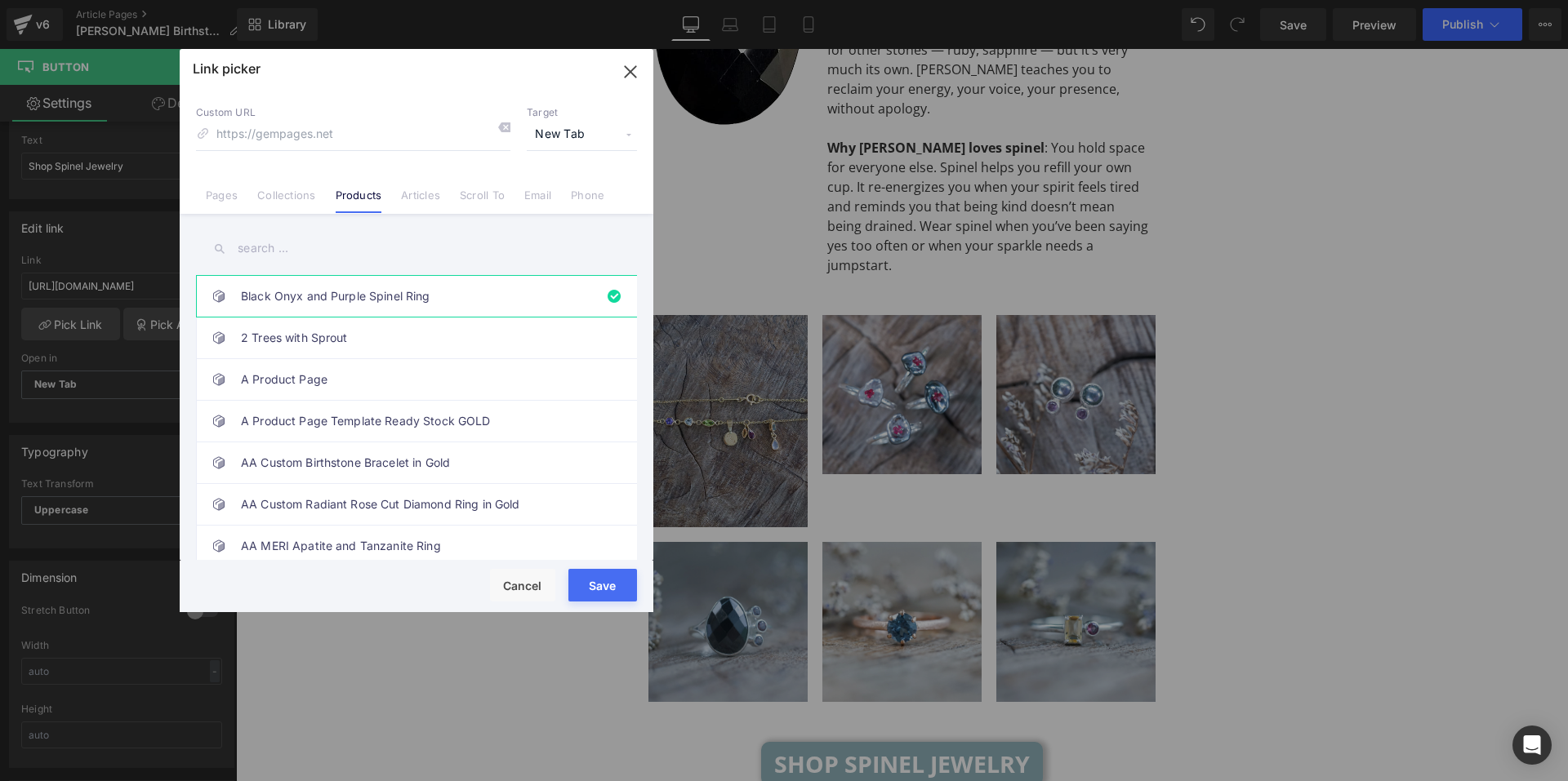
click at [320, 190] on li "Collections" at bounding box center [286, 189] width 77 height 29
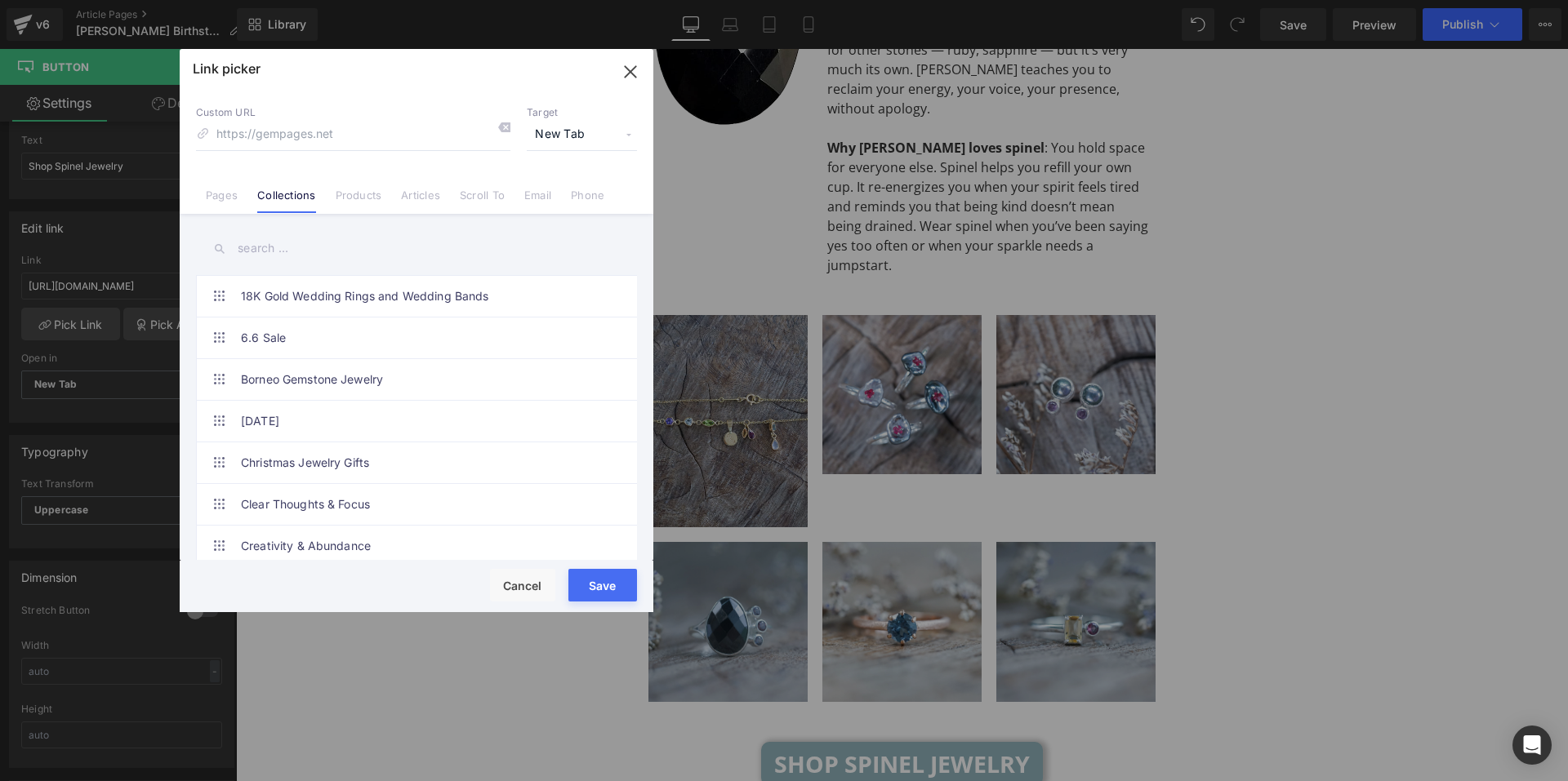
click at [372, 256] on input "text" at bounding box center [417, 248] width 441 height 37
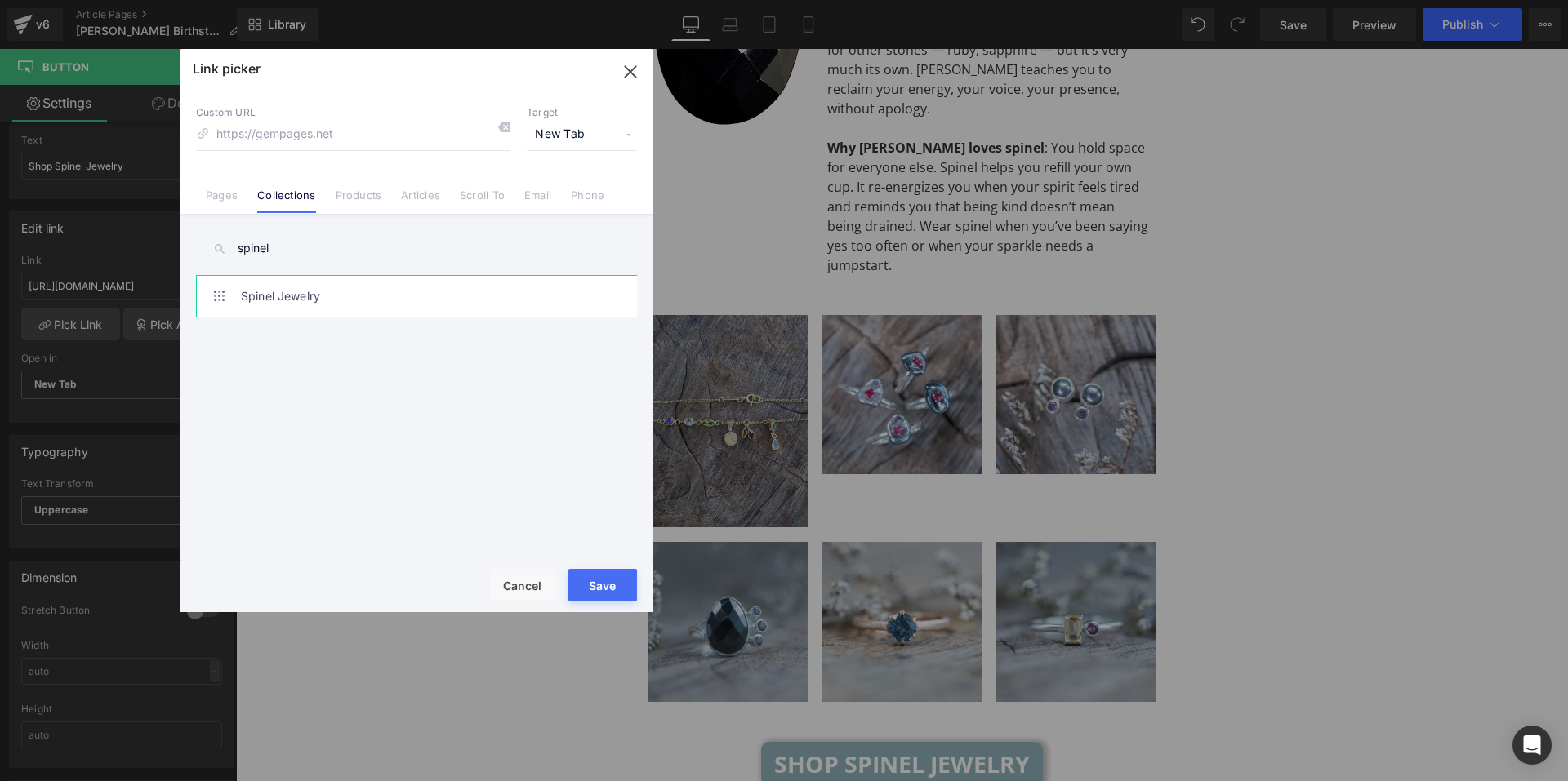
type input "spinel"
click at [319, 287] on link "Spinel Jewelry" at bounding box center [421, 297] width 360 height 41
type input "/collections/spinel-jewelry"
drag, startPoint x: 602, startPoint y: 586, endPoint x: 303, endPoint y: 533, distance: 303.7
click at [602, 586] on button "Save" at bounding box center [602, 586] width 69 height 33
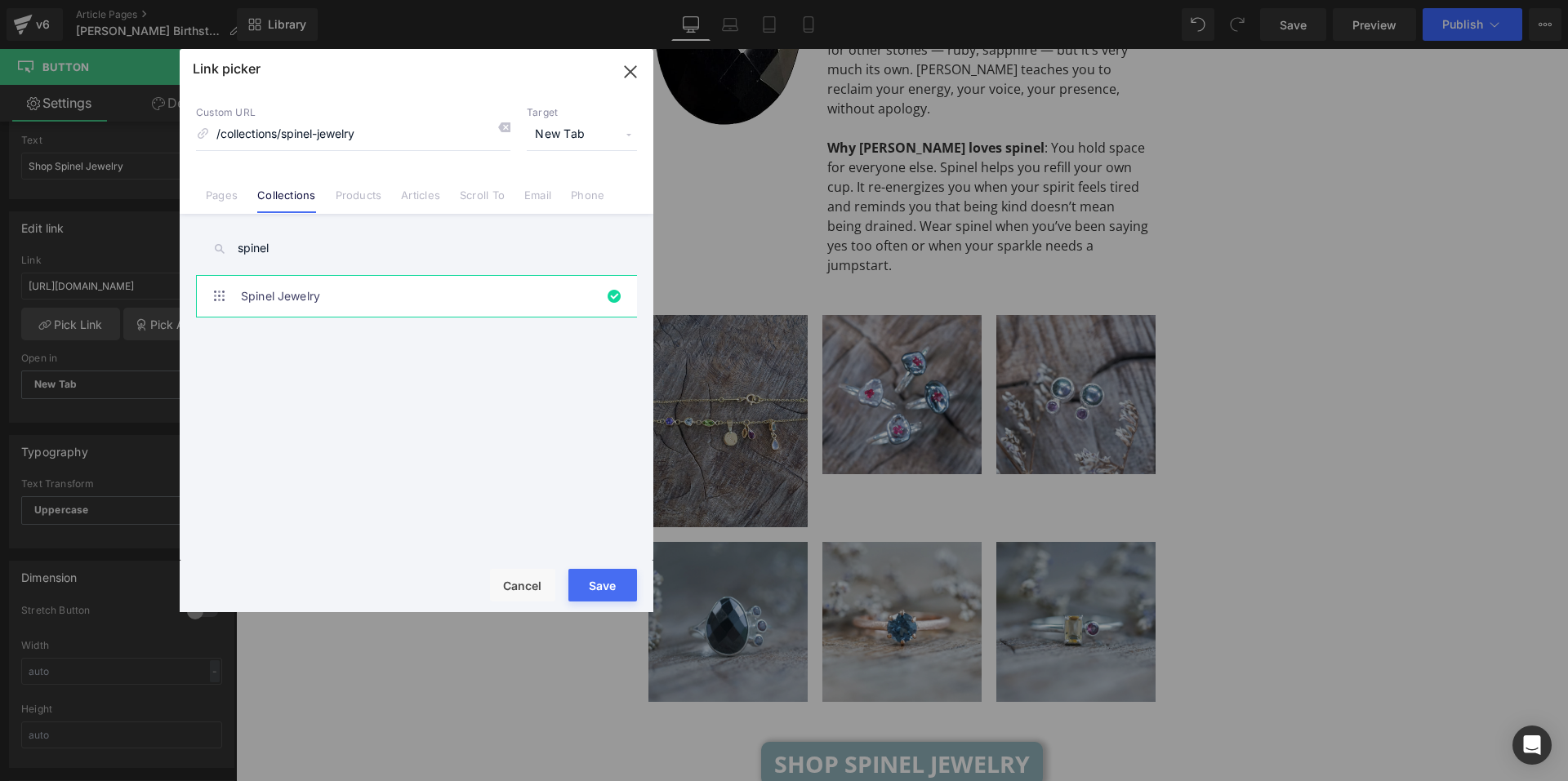
type input "/collections/spinel-jewelry"
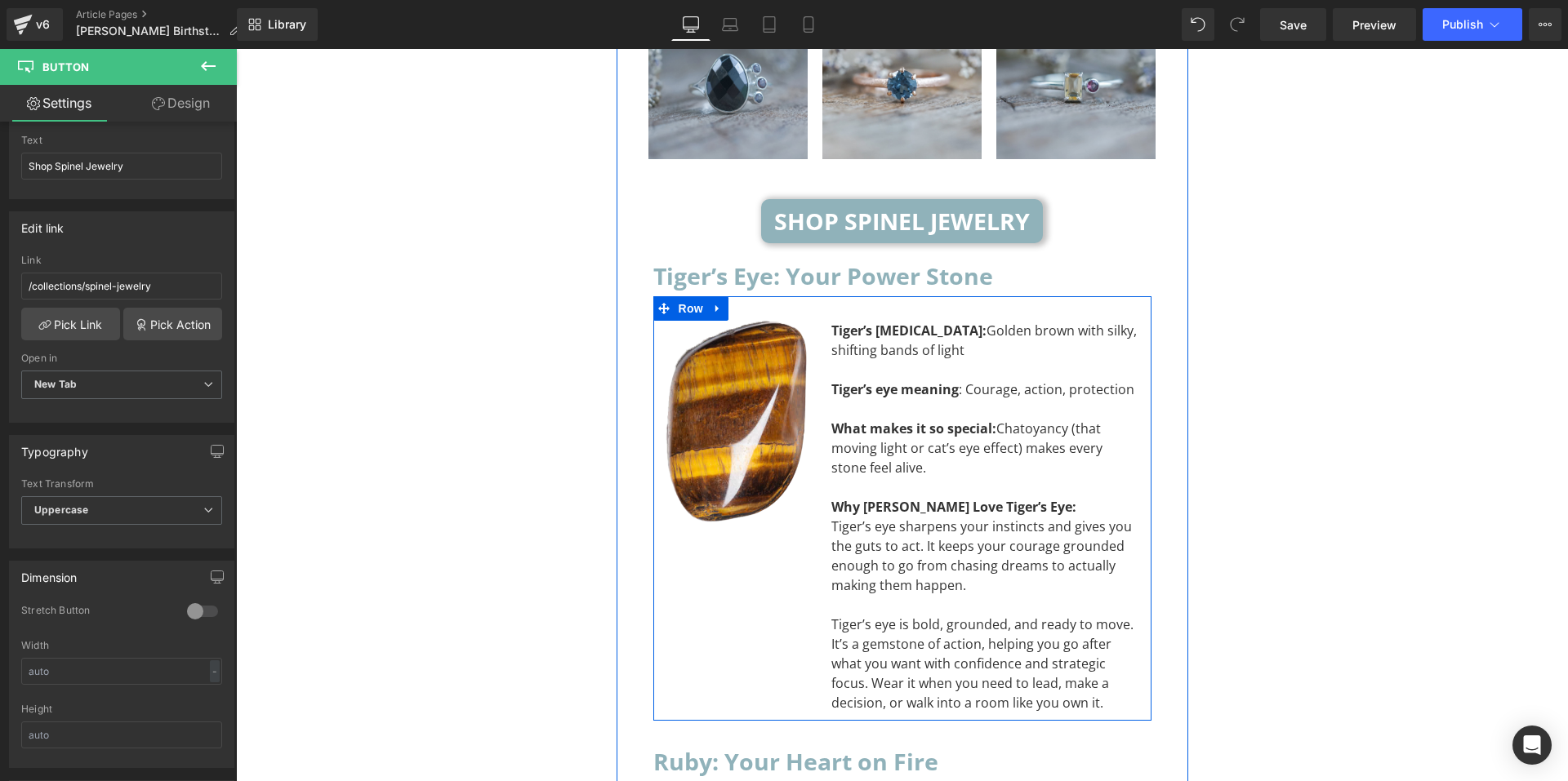
scroll to position [7114, 0]
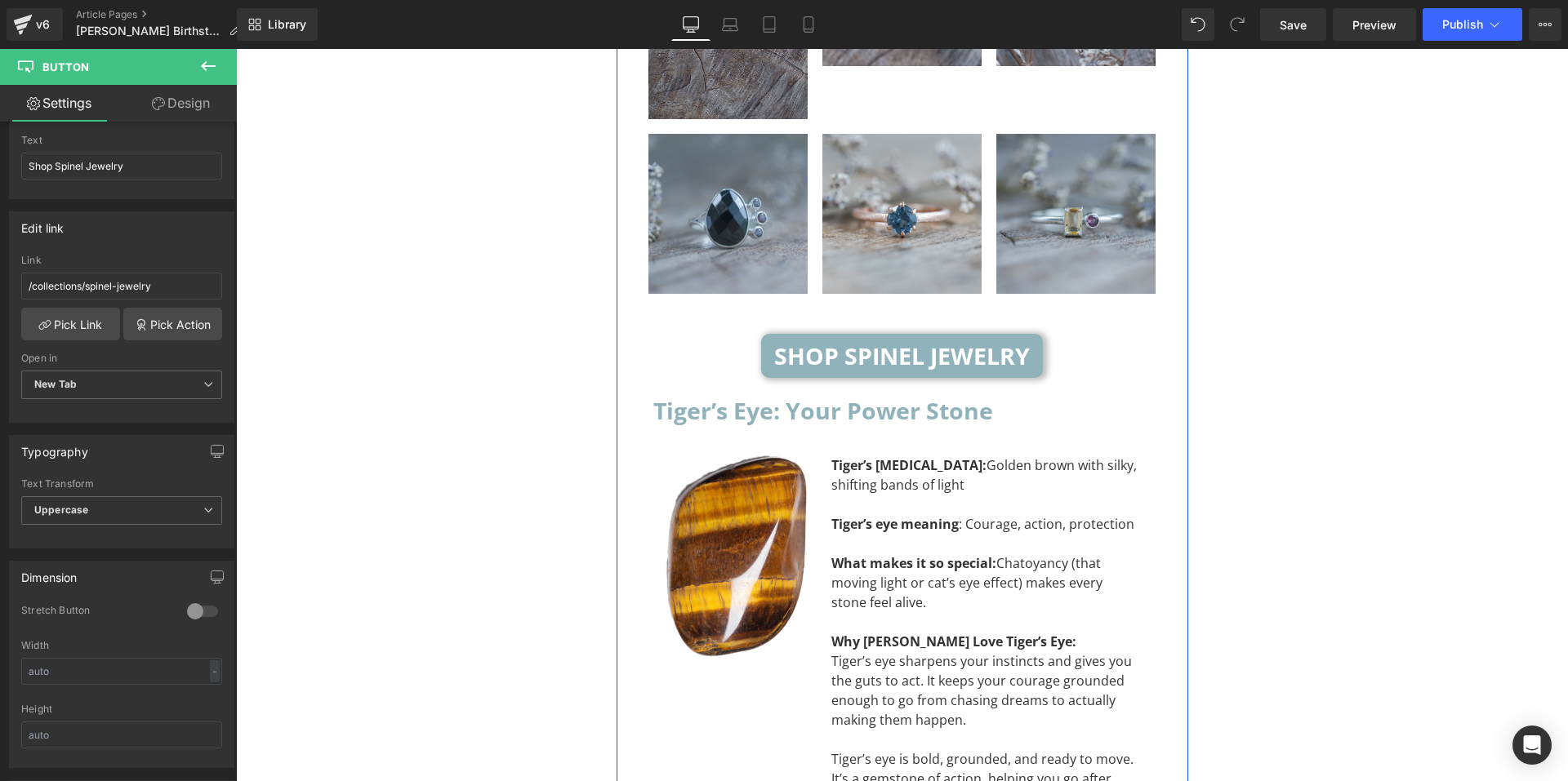
drag, startPoint x: 970, startPoint y: 292, endPoint x: 979, endPoint y: 292, distance: 9.0
click at [970, 391] on h2 "Tiger’s Eye: Your Power Stone" at bounding box center [902, 411] width 498 height 40
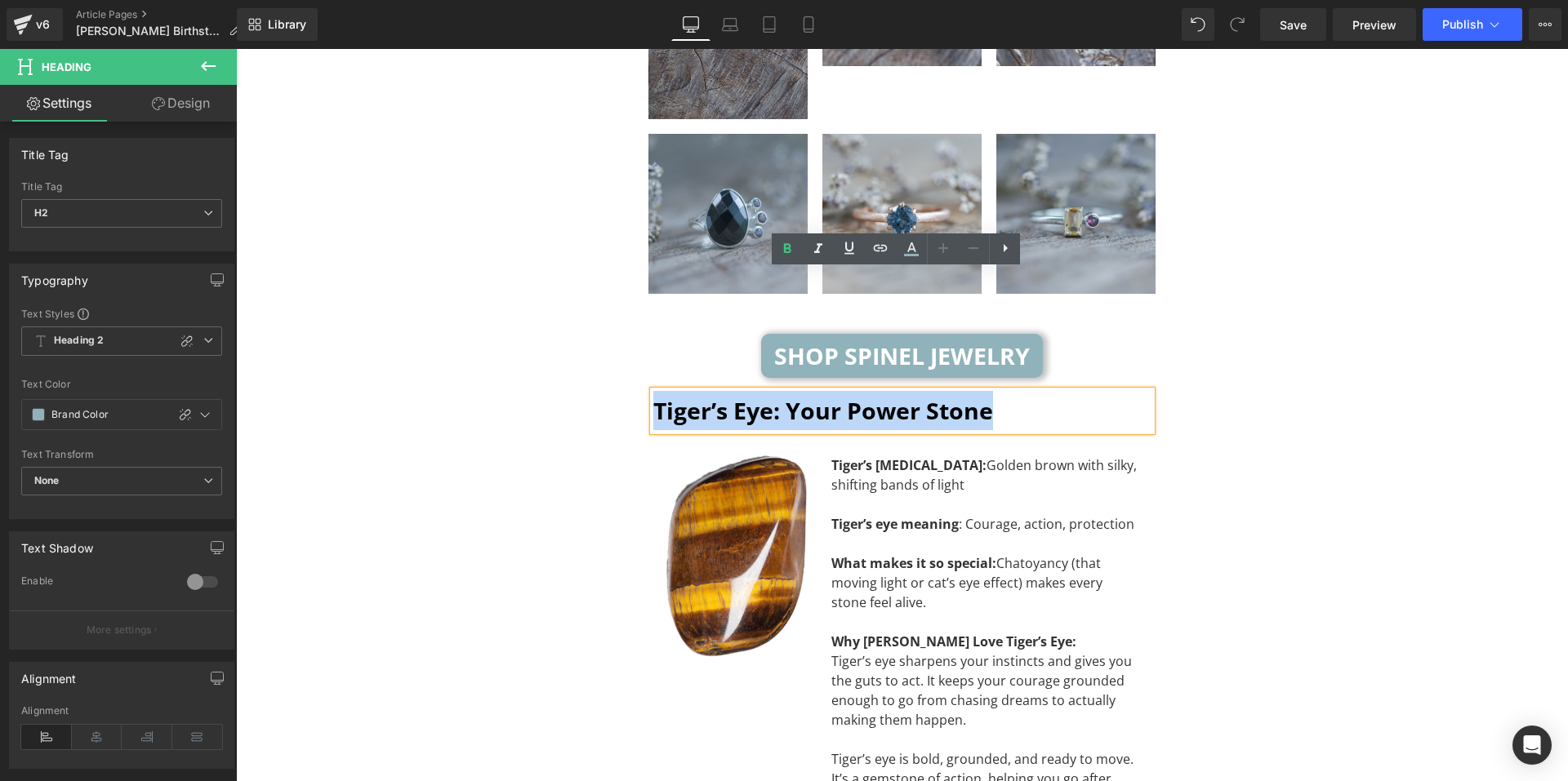
drag, startPoint x: 997, startPoint y: 292, endPoint x: 634, endPoint y: 284, distance: 363.1
click at [641, 391] on div "Tiger’s Eye: Your Power Stone Heading Image Tiger’s eye color: Golden brown wit…" at bounding box center [902, 623] width 523 height 464
paste div "To enrich screen reader interactions, please activate Accessibility in Grammarl…"
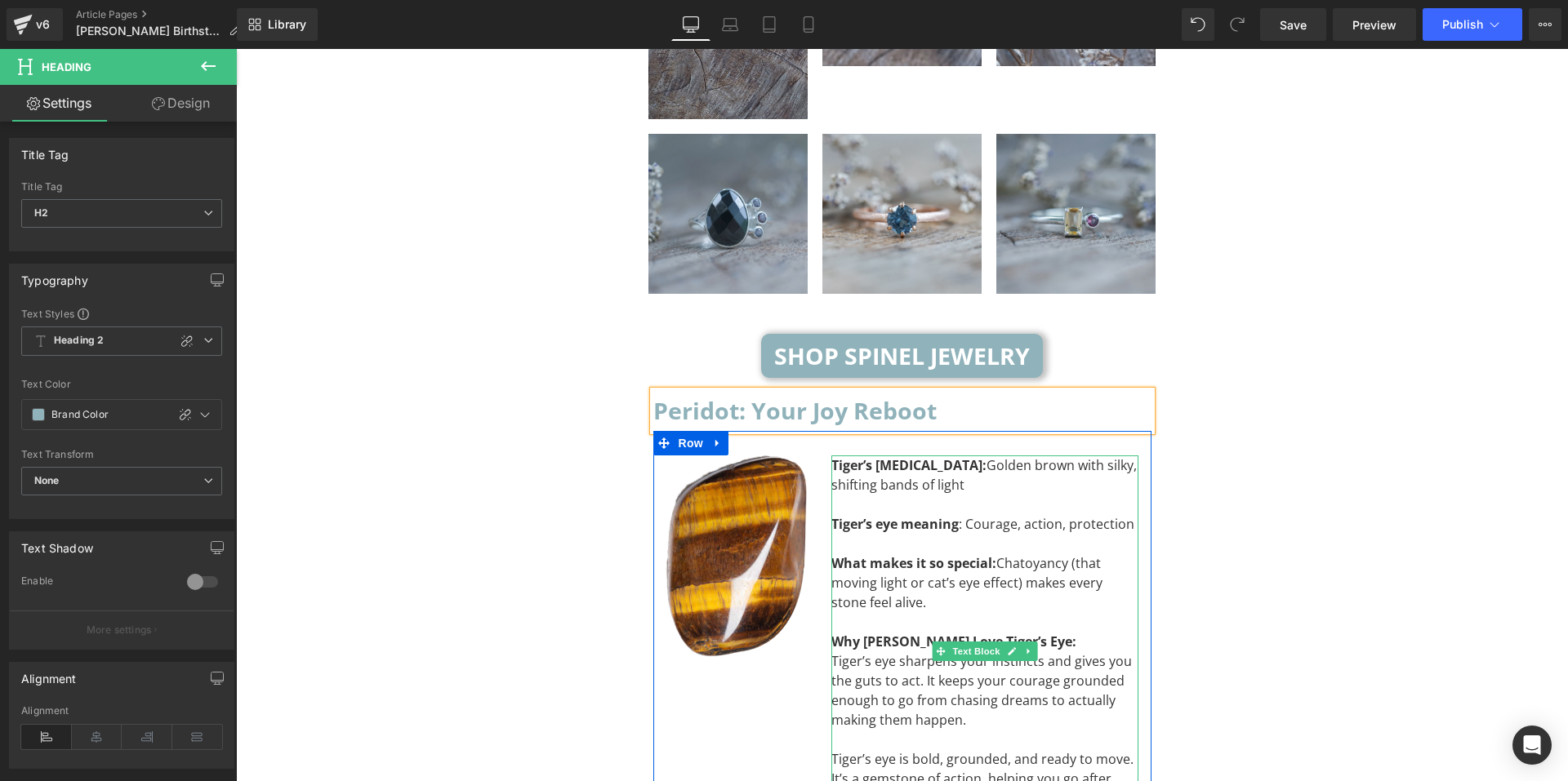
drag, startPoint x: 933, startPoint y: 584, endPoint x: 945, endPoint y: 593, distance: 15.0
click at [933, 651] on div "Tiger’s eye sharpens your instincts and gives you the guts to act. It keeps you…" at bounding box center [985, 690] width 307 height 78
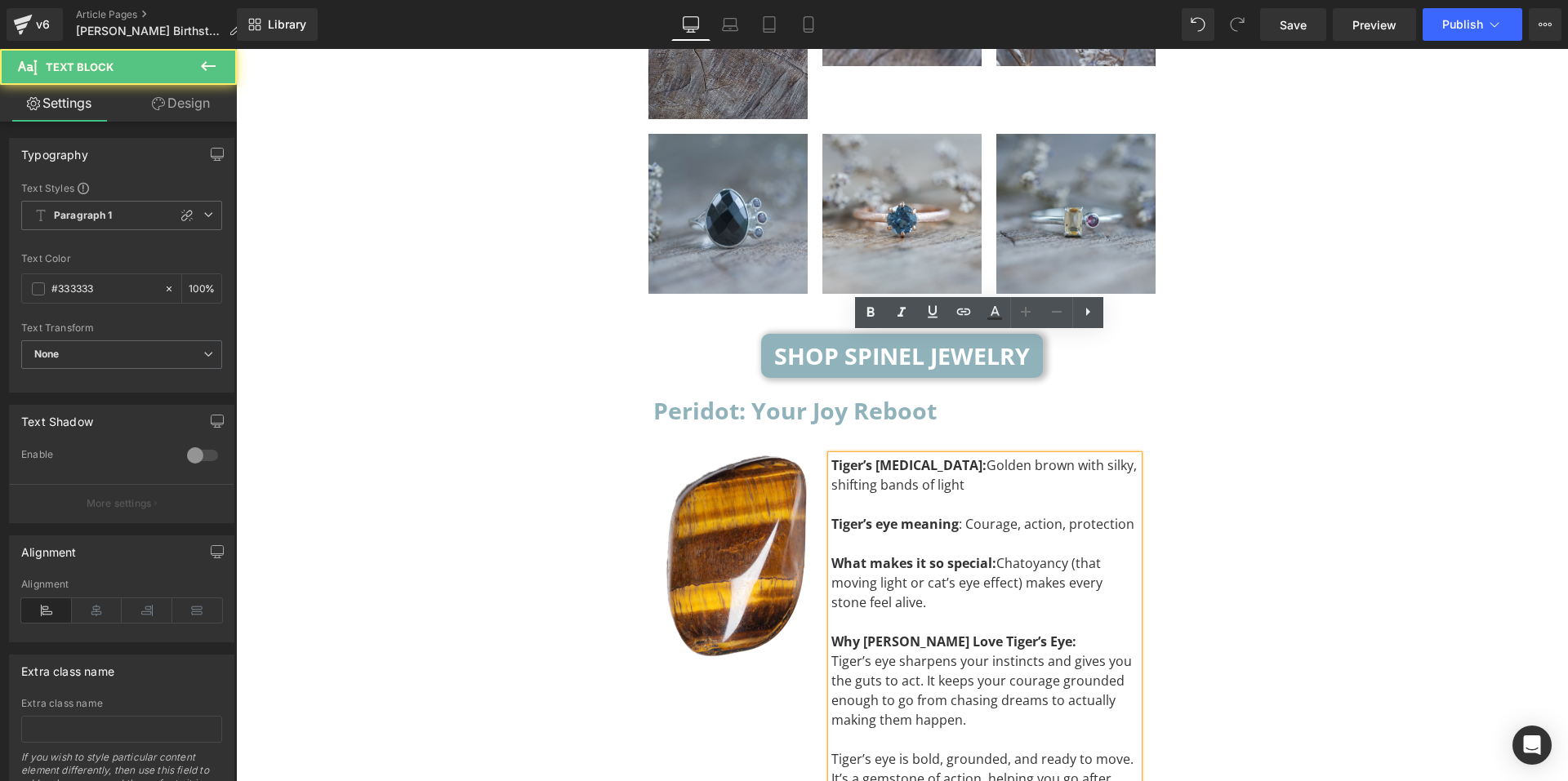
click at [978, 651] on div "Tiger’s eye sharpens your instincts and gives you the guts to act. It keeps you…" at bounding box center [985, 690] width 307 height 78
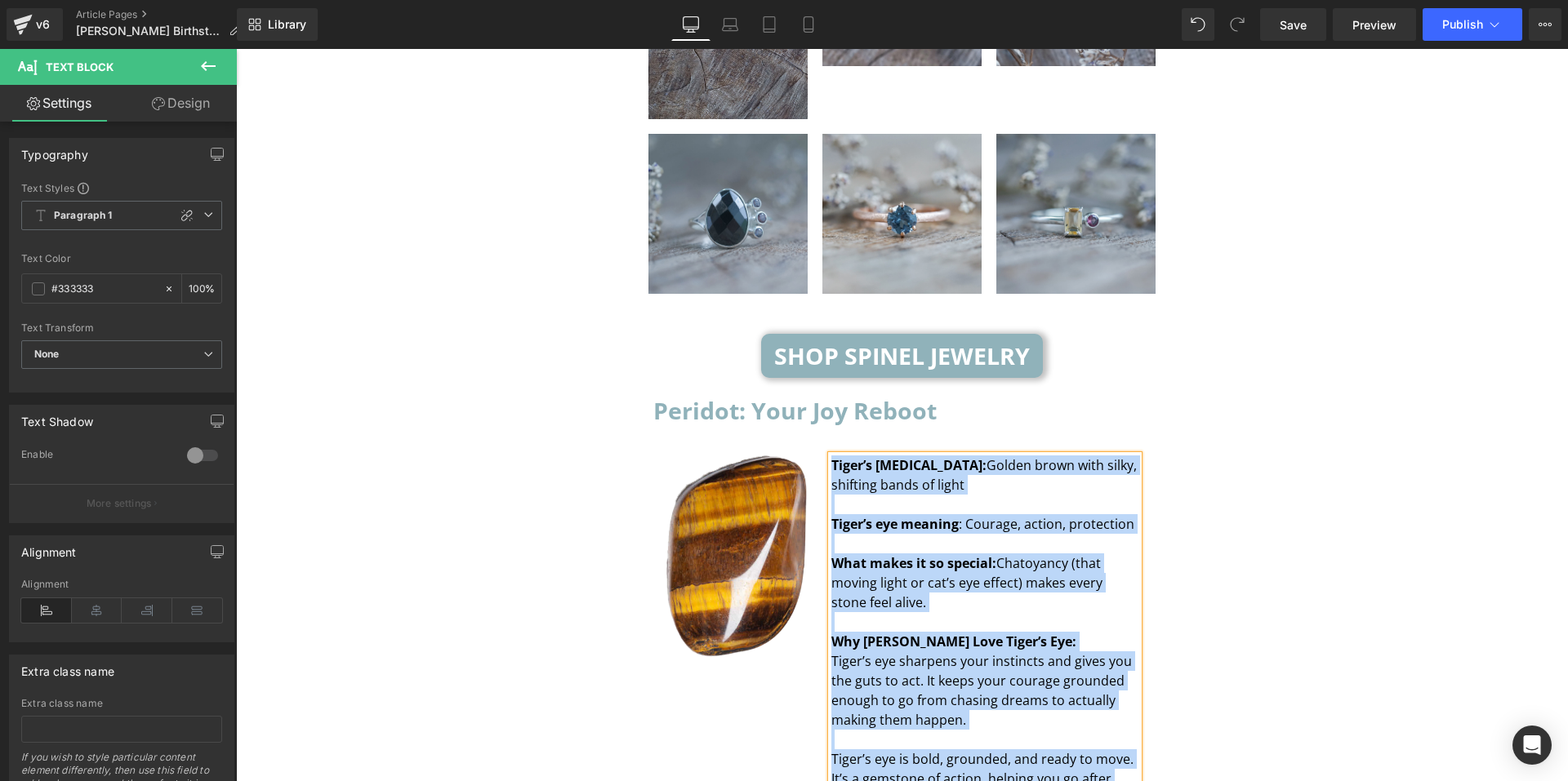
paste div "To enrich screen reader interactions, please activate Accessibility in Grammarl…"
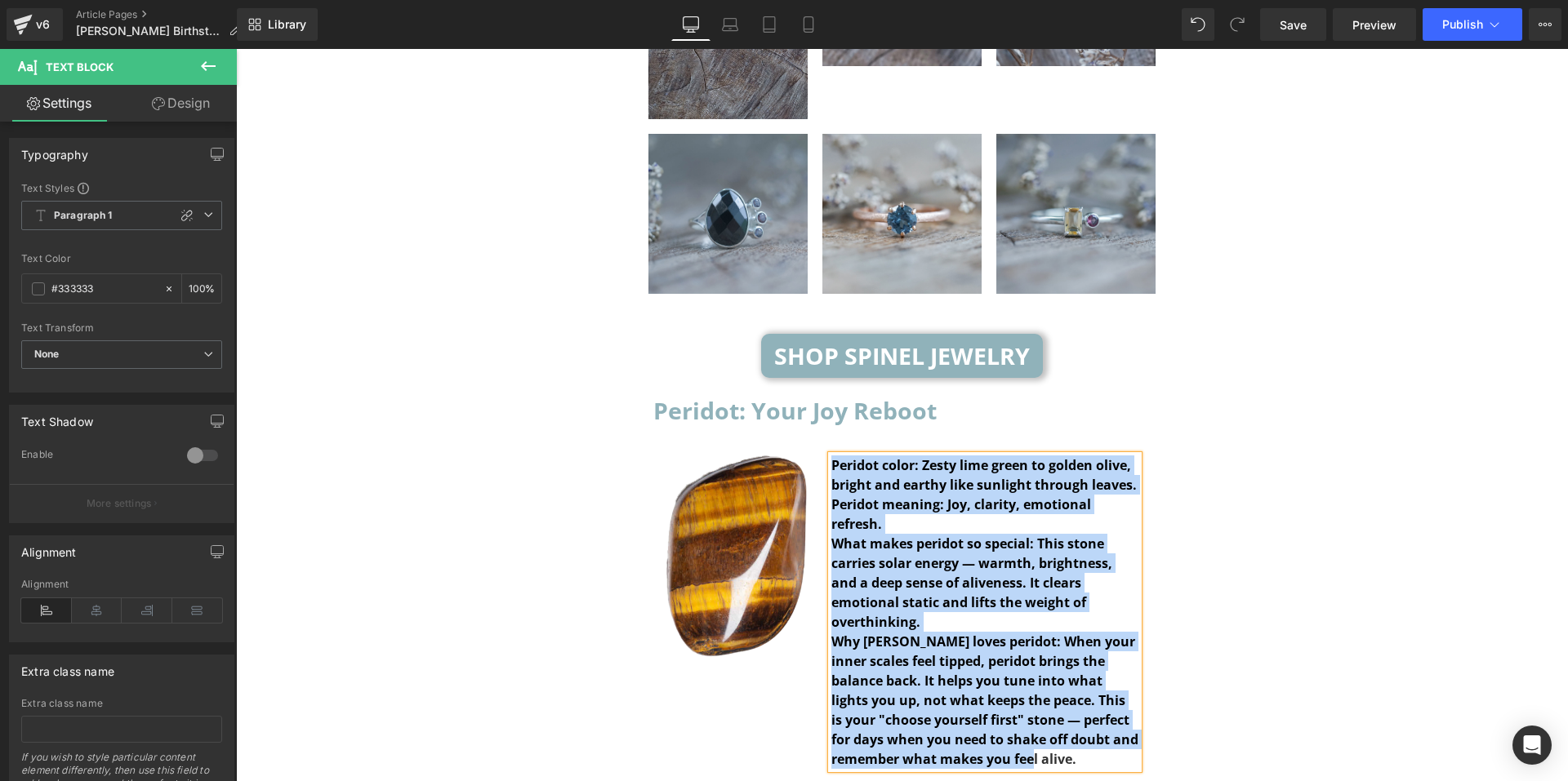
drag, startPoint x: 1031, startPoint y: 640, endPoint x: 828, endPoint y: 351, distance: 353.2
click at [831, 455] on div "Peridot color: Zesty lime green to golden olive, bright and earthy like sunligh…" at bounding box center [985, 612] width 307 height 313
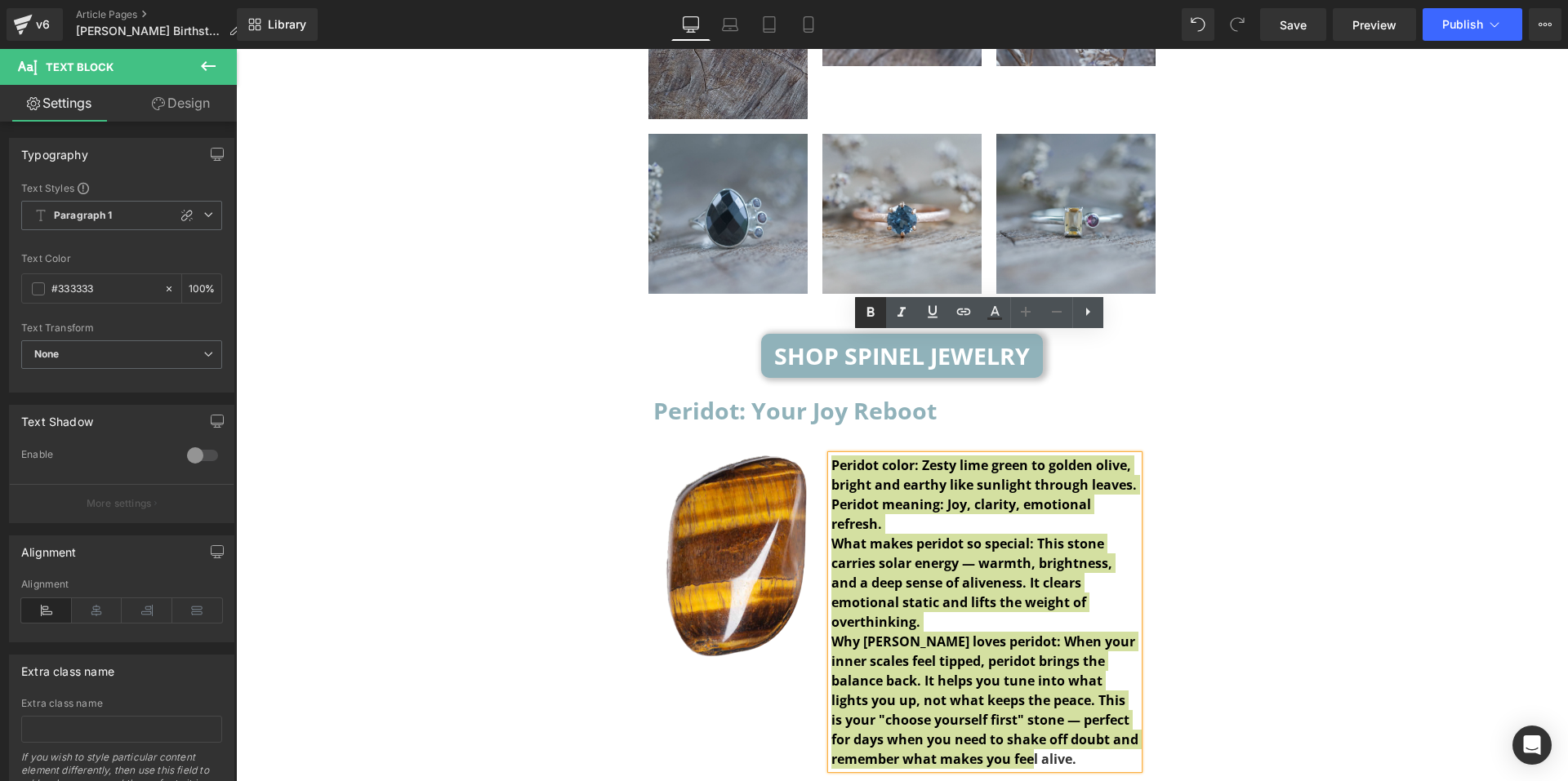
click at [869, 314] on icon at bounding box center [870, 312] width 19 height 19
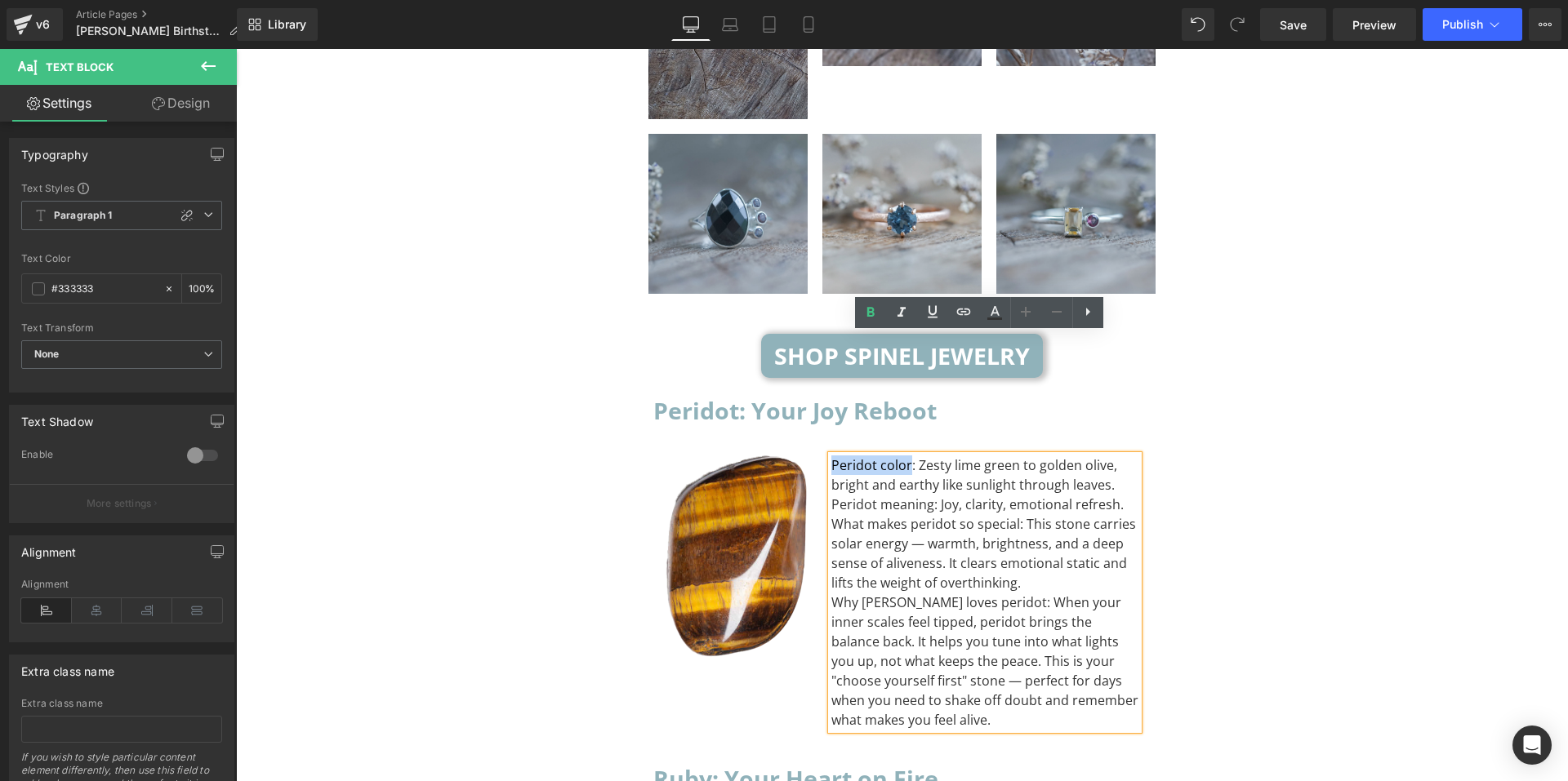
drag, startPoint x: 903, startPoint y: 342, endPoint x: 828, endPoint y: 343, distance: 75.0
click at [831, 455] on div "Peridot color: Zesty lime green to golden olive, bright and earthy like sunligh…" at bounding box center [985, 475] width 307 height 40
drag, startPoint x: 871, startPoint y: 312, endPoint x: 661, endPoint y: 281, distance: 212.3
click at [871, 312] on icon at bounding box center [870, 312] width 8 height 10
click at [1112, 455] on div "Peridot color : Zesty lime green to golden olive, bright and earthy like sunlig…" at bounding box center [985, 475] width 307 height 40
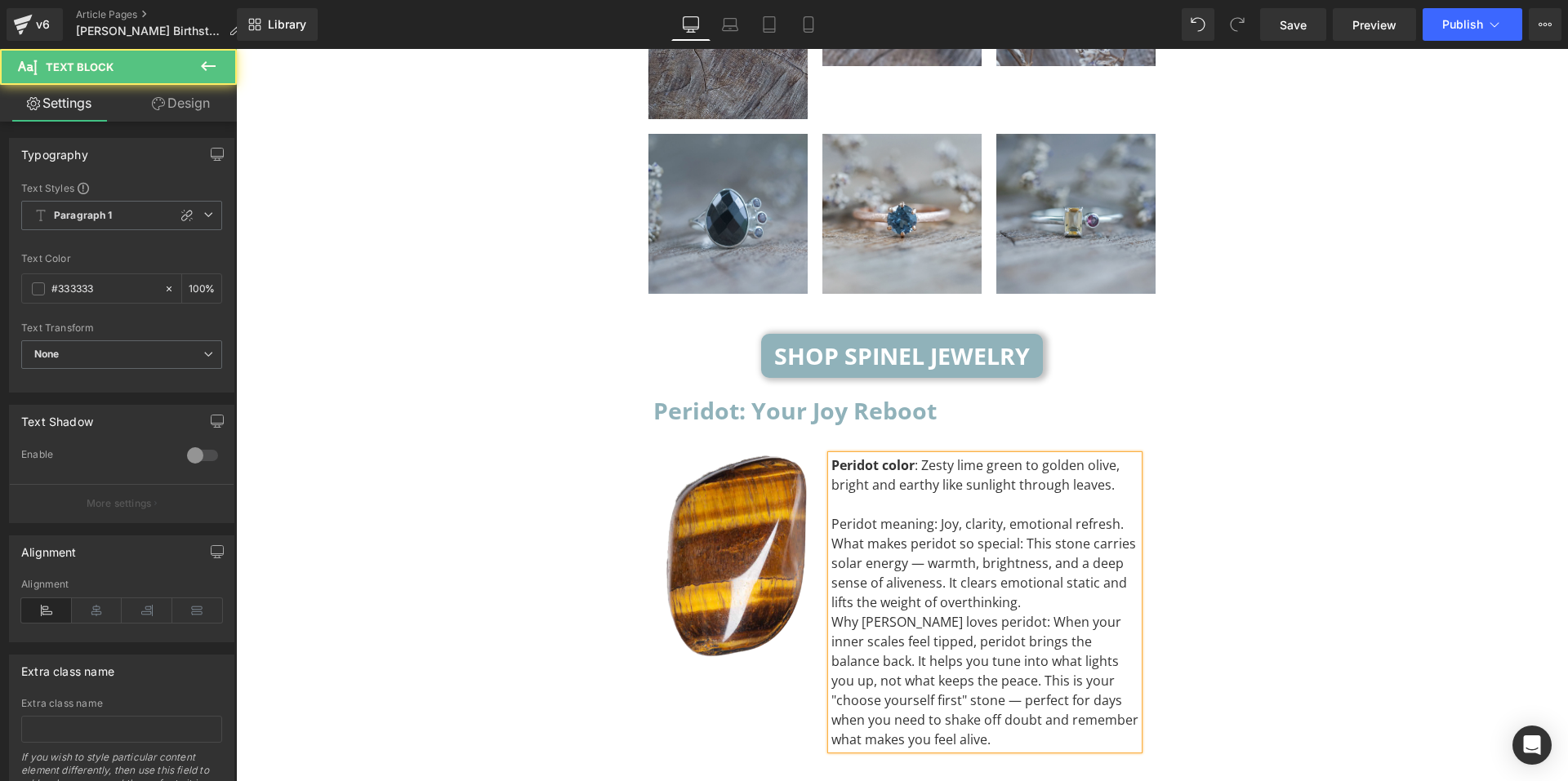
click at [1123, 514] on div "Peridot meaning: Joy, clarity, emotional refresh." at bounding box center [985, 524] width 307 height 19
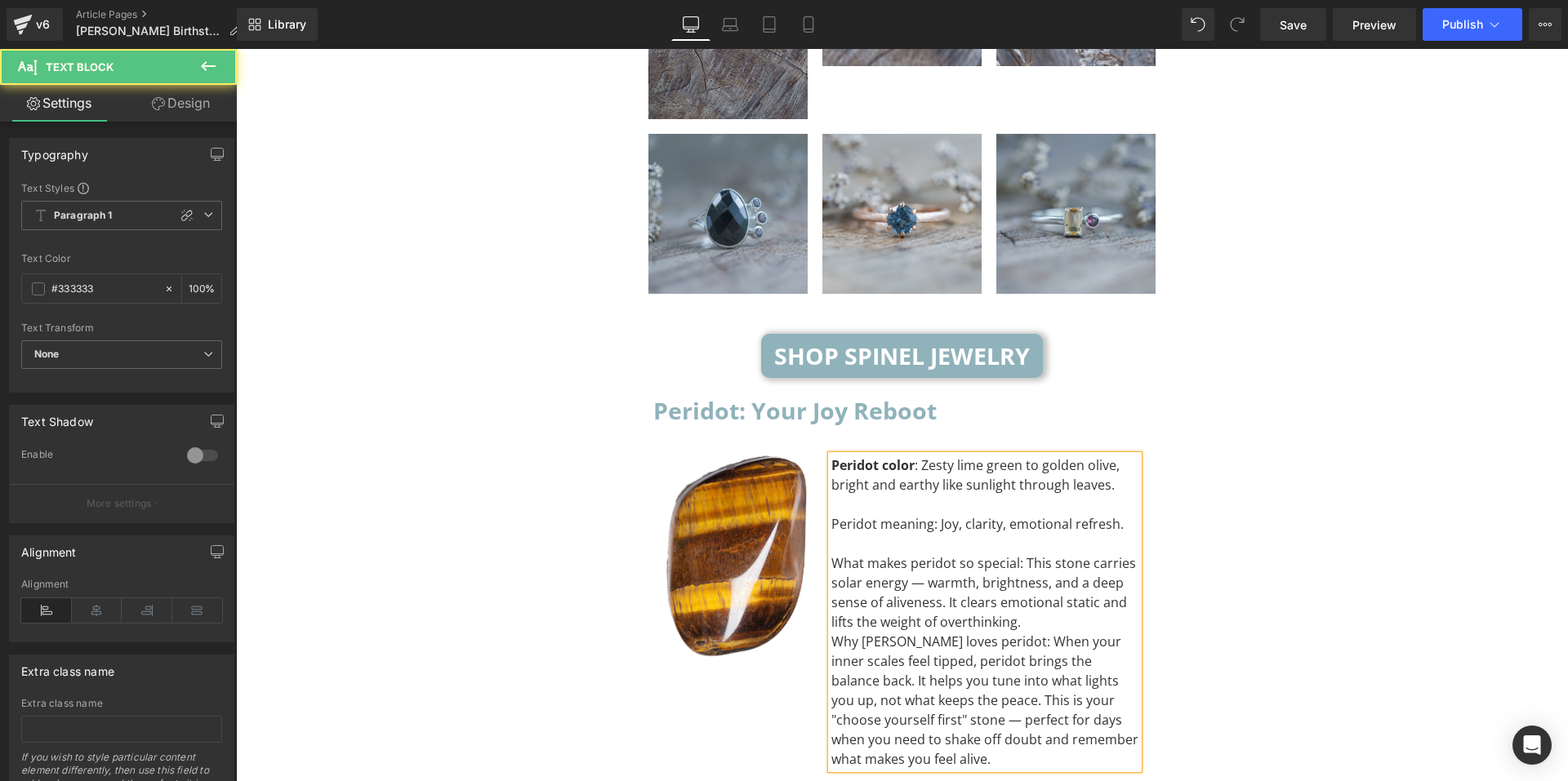
click at [1077, 554] on div "What makes peridot so special: This stone carries solar energy — warmth, bright…" at bounding box center [985, 593] width 307 height 78
drag, startPoint x: 924, startPoint y: 404, endPoint x: 808, endPoint y: 412, distance: 116.3
click at [808, 431] on div "Image Peridot color : Zesty lime green to golden olive, bright and earthy like …" at bounding box center [902, 614] width 498 height 365
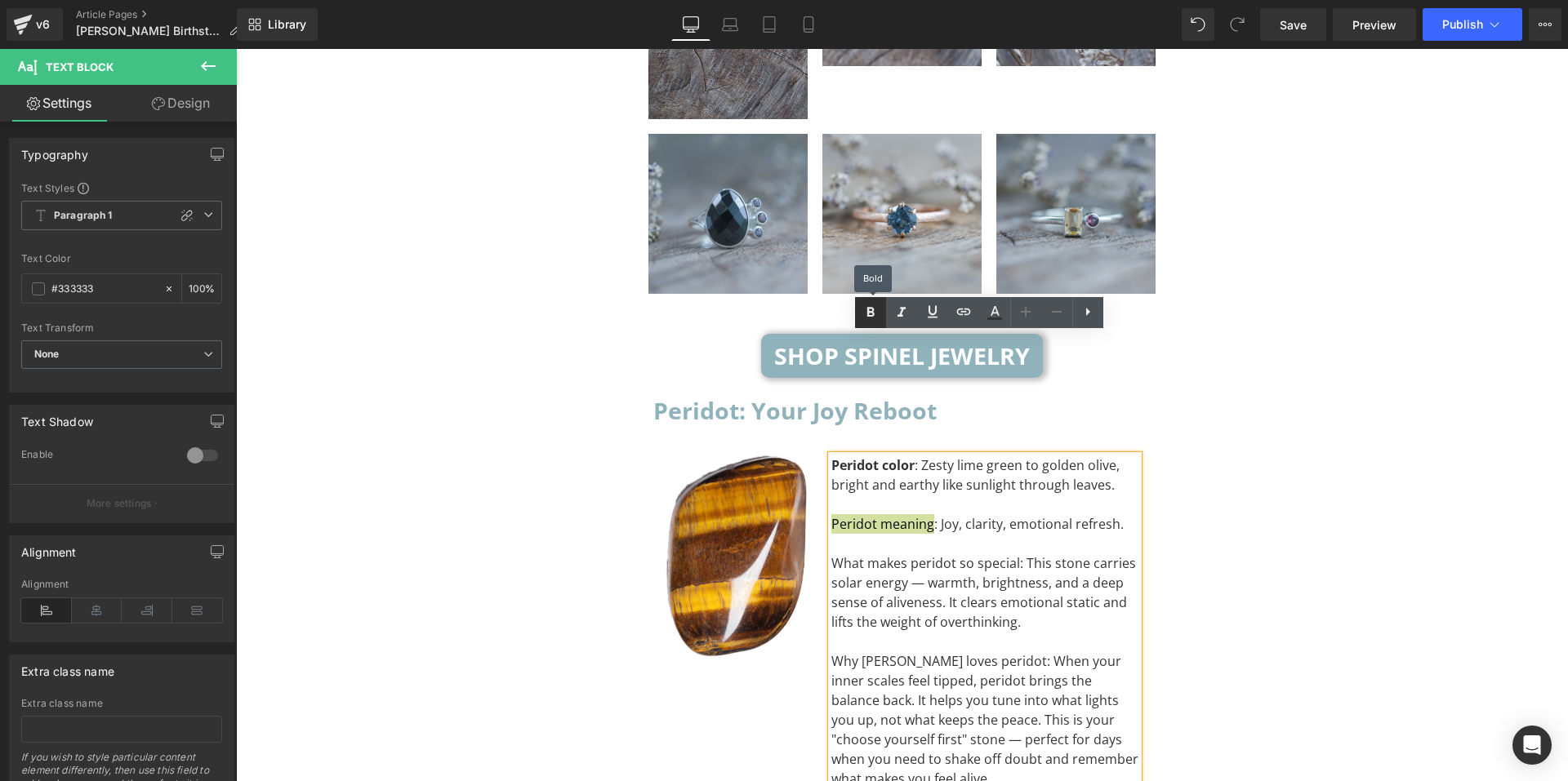
click at [876, 313] on icon at bounding box center [870, 312] width 19 height 19
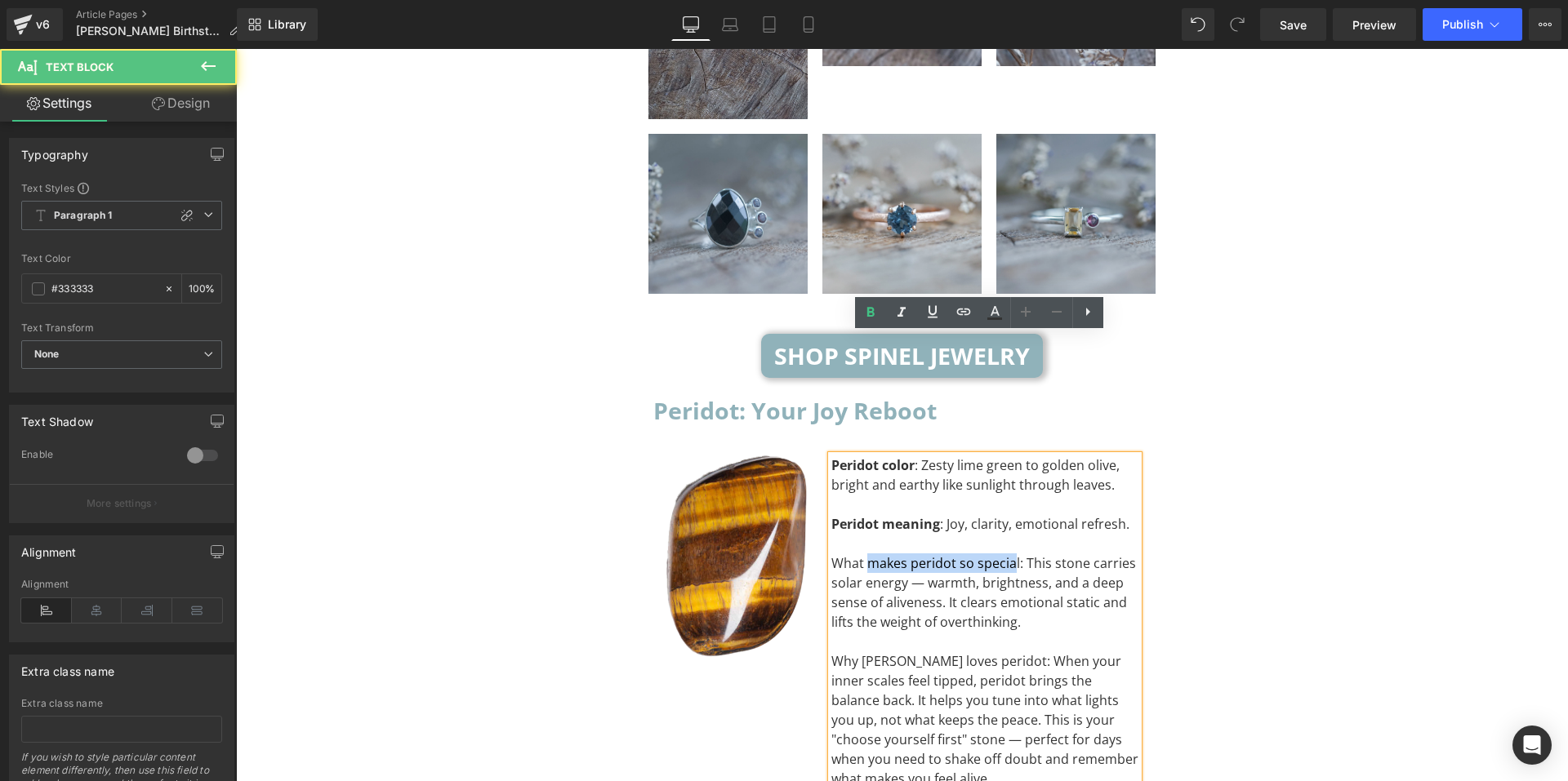
drag, startPoint x: 1008, startPoint y: 444, endPoint x: 862, endPoint y: 443, distance: 146.0
click at [862, 554] on div "What makes peridot so special: This stone carries solar energy — warmth, bright…" at bounding box center [985, 593] width 307 height 78
drag, startPoint x: 1011, startPoint y: 443, endPoint x: 830, endPoint y: 448, distance: 181.1
click at [831, 554] on div "What makes peridot so special: This stone carries solar energy — warmth, bright…" at bounding box center [985, 593] width 307 height 78
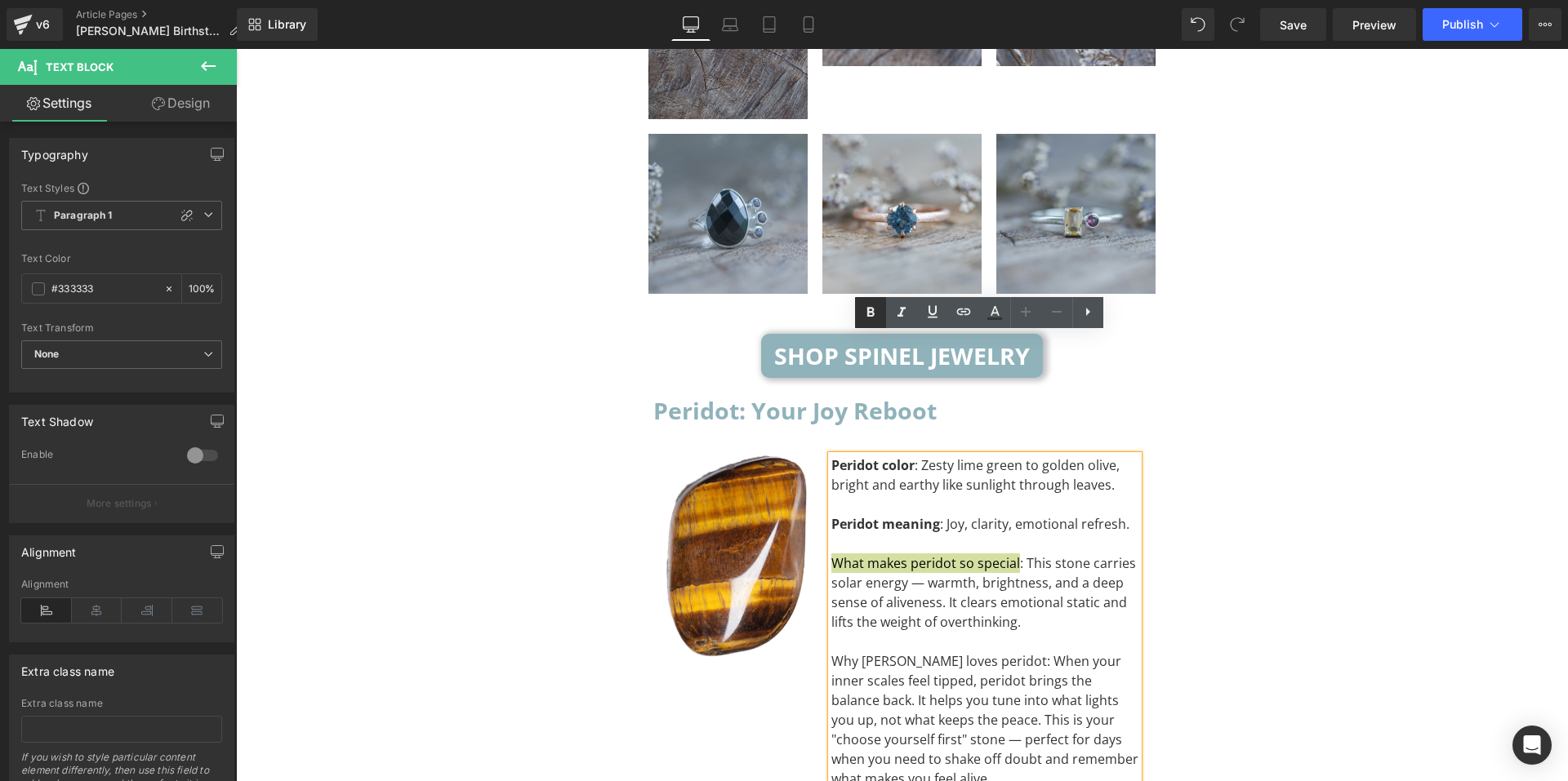
drag, startPoint x: 871, startPoint y: 318, endPoint x: 634, endPoint y: 305, distance: 237.4
click at [871, 318] on icon at bounding box center [870, 312] width 19 height 19
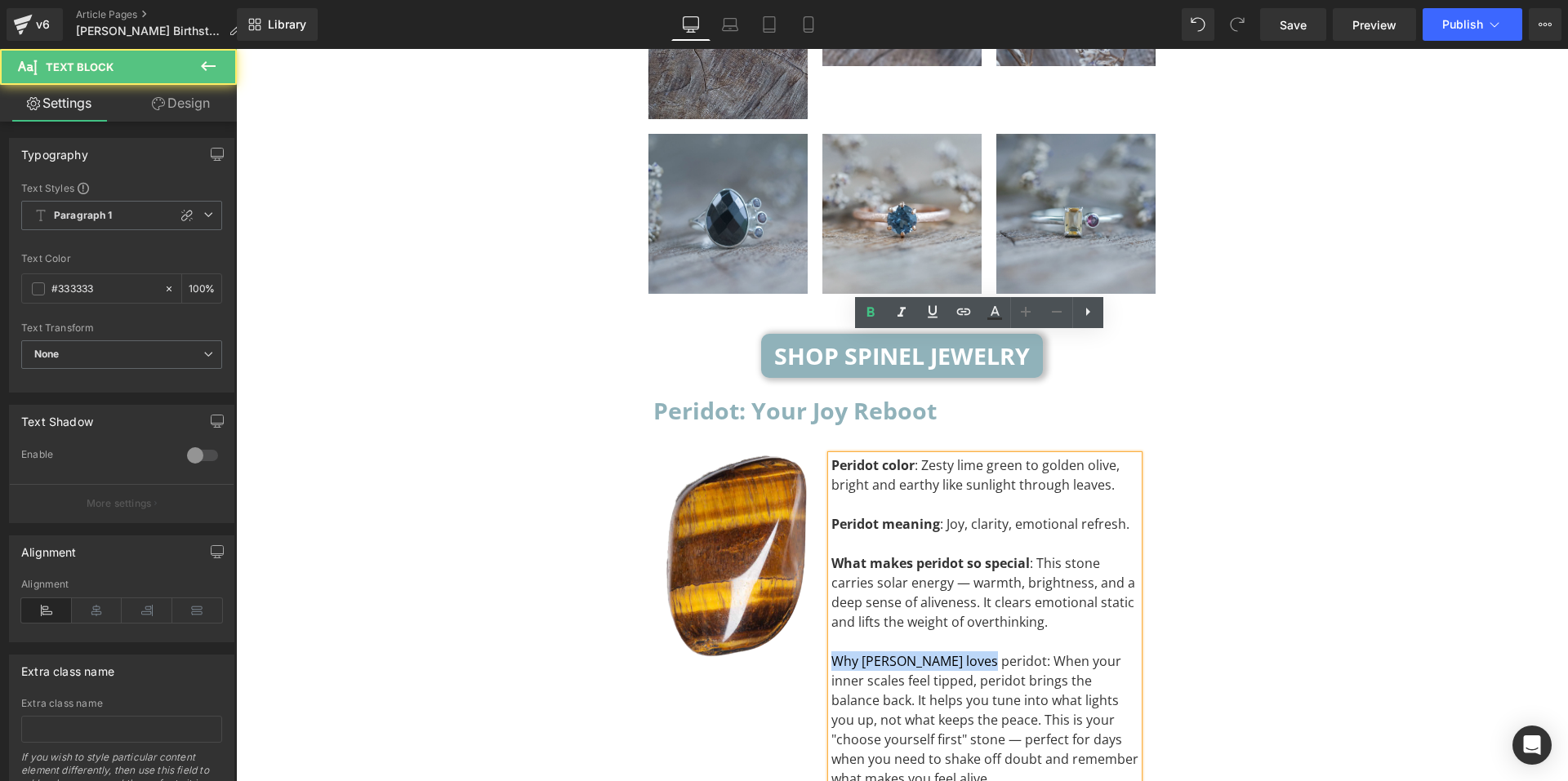
drag, startPoint x: 966, startPoint y: 541, endPoint x: 829, endPoint y: 547, distance: 137.1
click at [831, 651] on div "Why Libra loves peridot: When your inner scales feel tipped, peridot brings the…" at bounding box center [985, 720] width 307 height 137
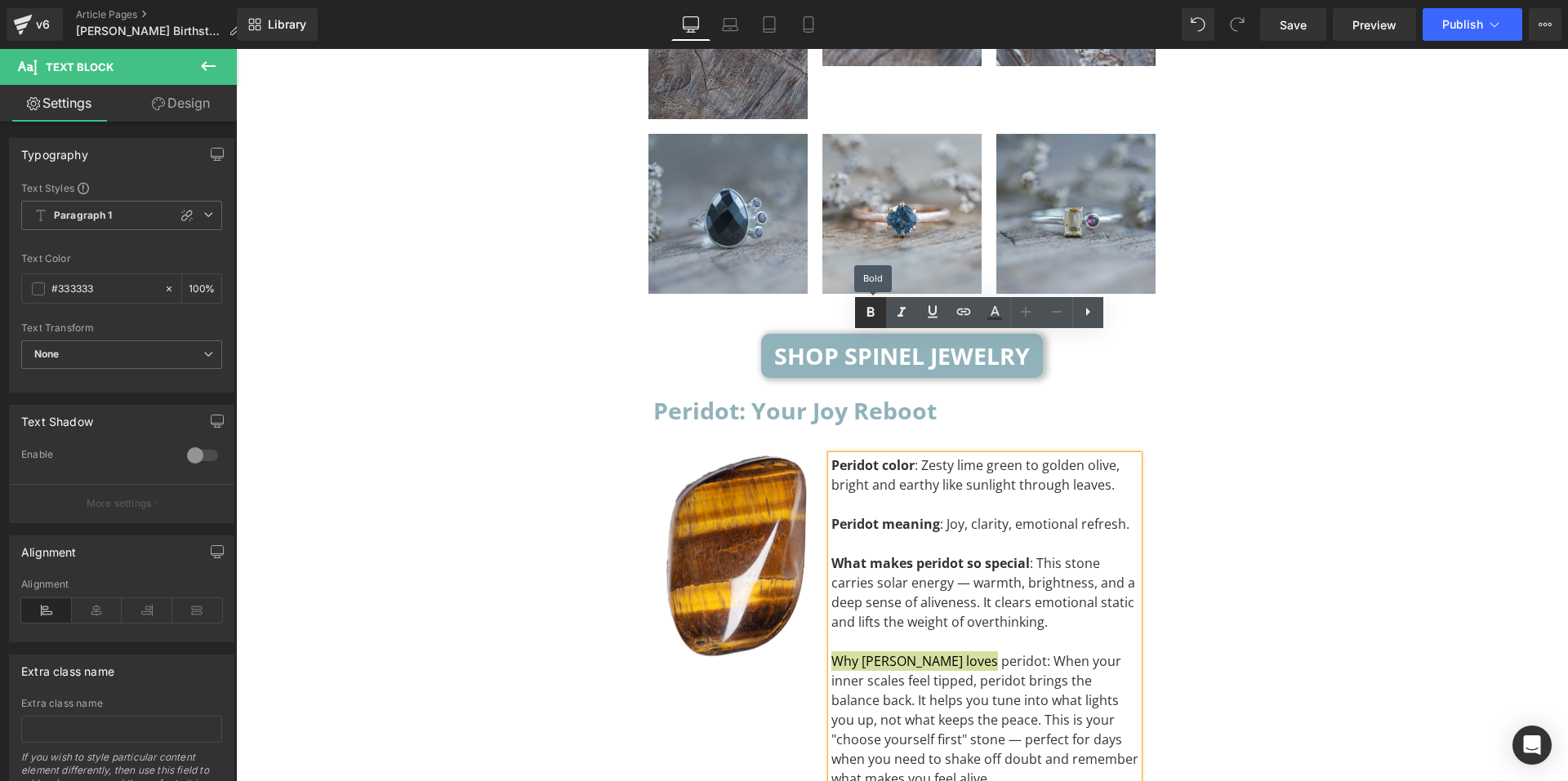
click at [879, 324] on link at bounding box center [871, 313] width 31 height 31
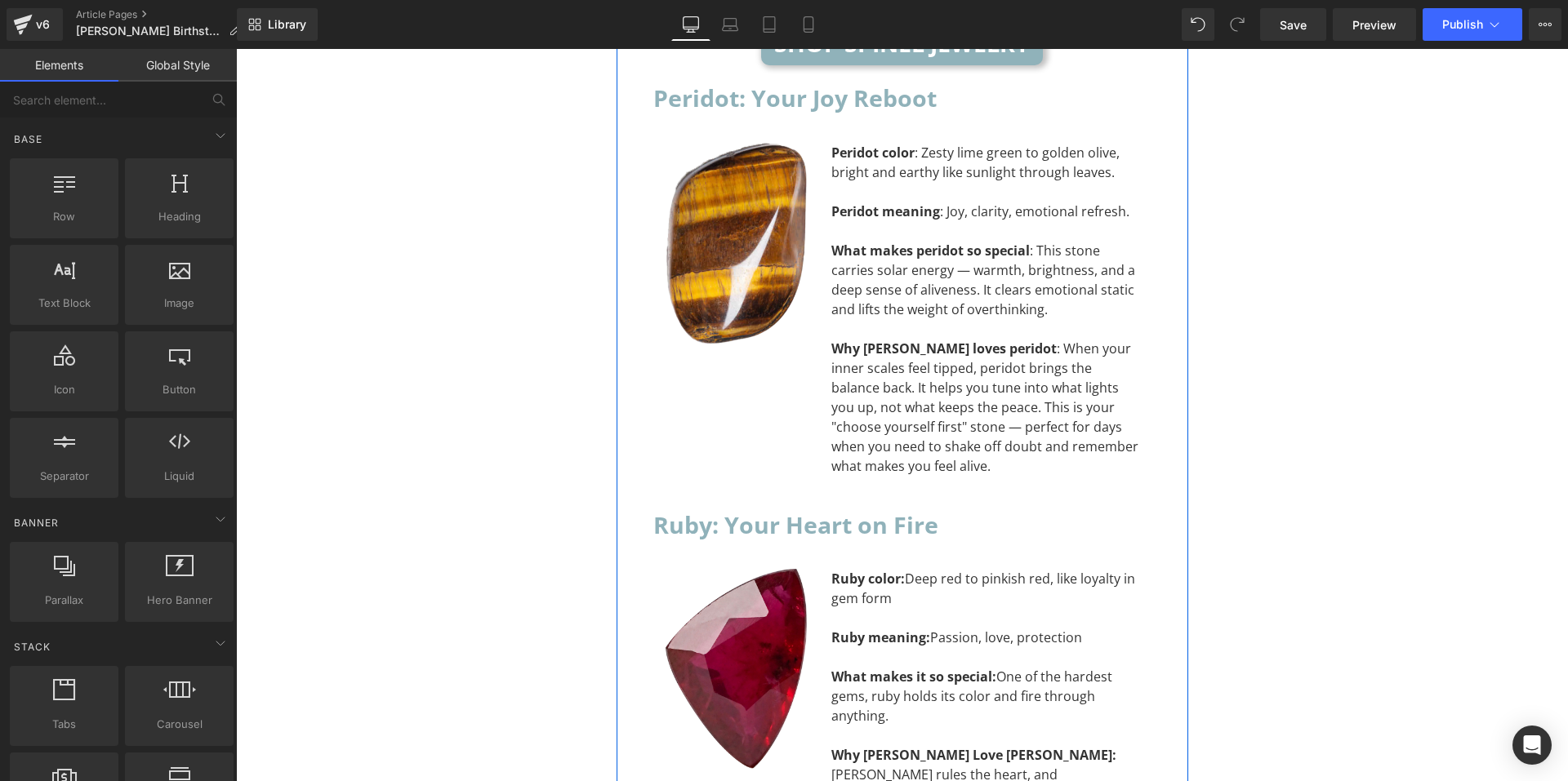
scroll to position [7522, 0]
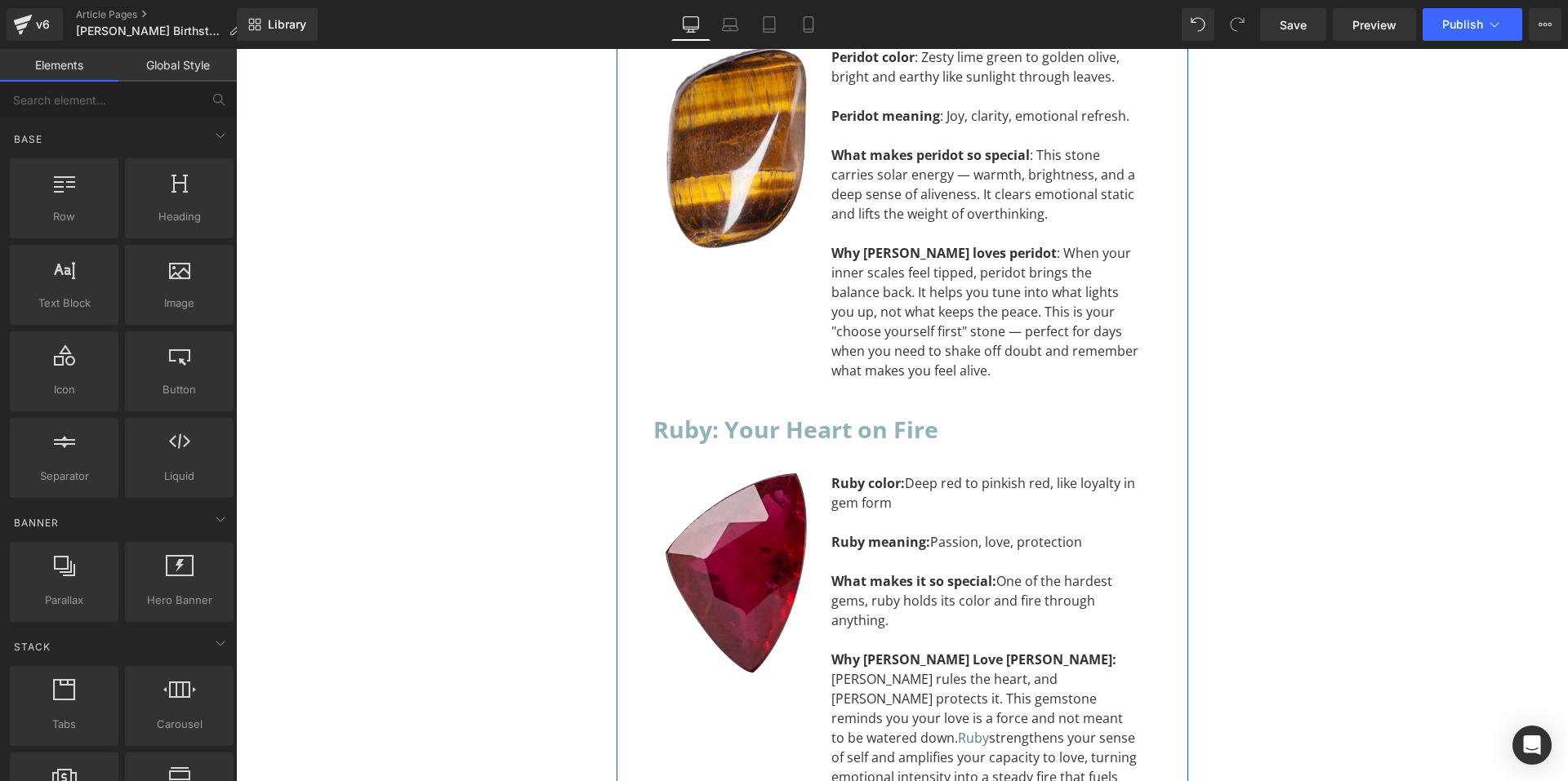
click at [925, 410] on div "Ruby: Your Heart on Fire Heading" at bounding box center [902, 429] width 498 height 40
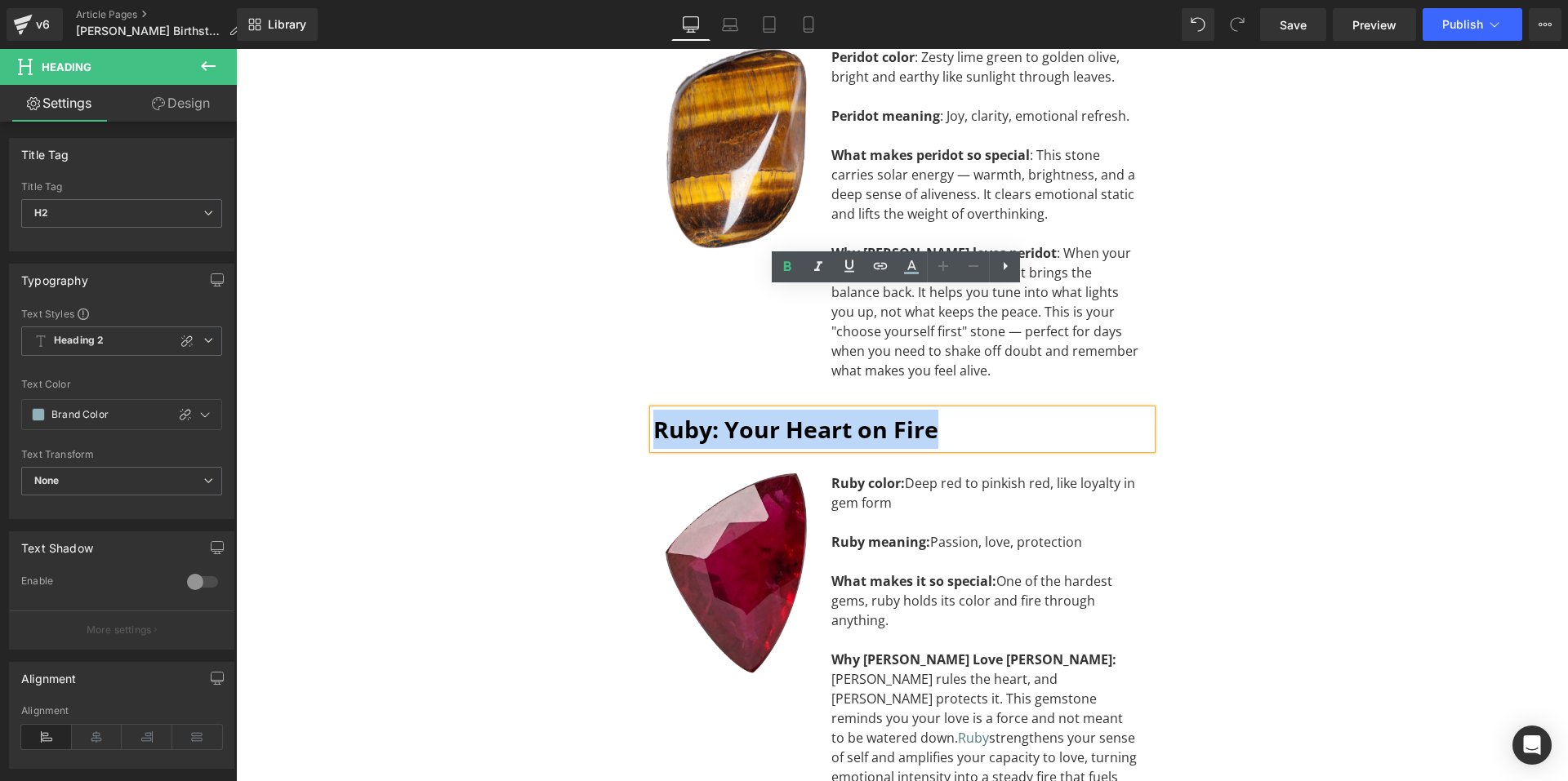
drag, startPoint x: 937, startPoint y: 309, endPoint x: 648, endPoint y: 304, distance: 289.0
click at [653, 410] on h2 "Ruby: Your Heart on Fire" at bounding box center [902, 429] width 498 height 40
paste div "To enrich screen reader interactions, please activate Accessibility in Grammarl…"
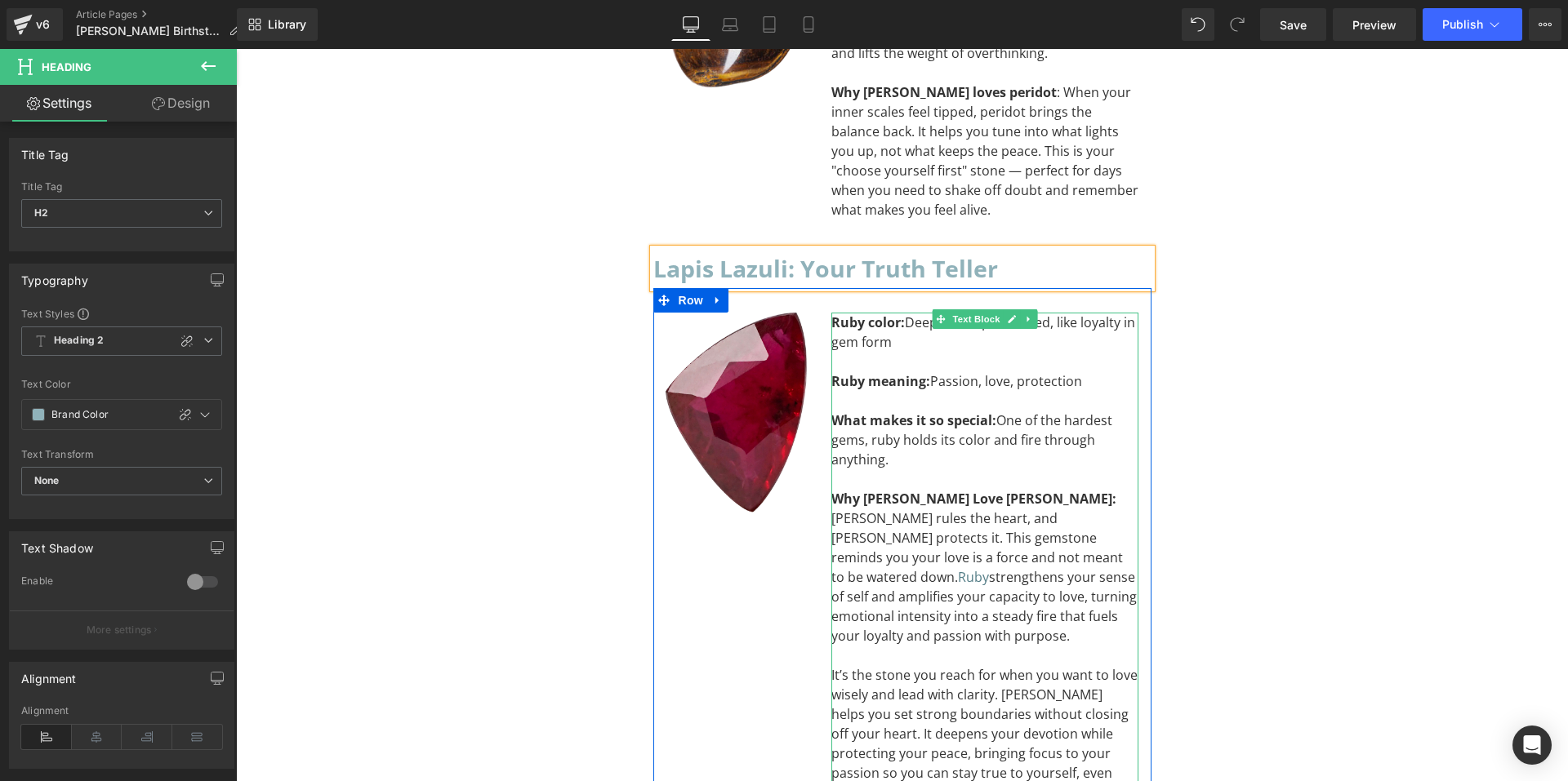
scroll to position [7685, 0]
click at [982, 487] on div "Why Leos Love Ruby:" at bounding box center [985, 497] width 307 height 19
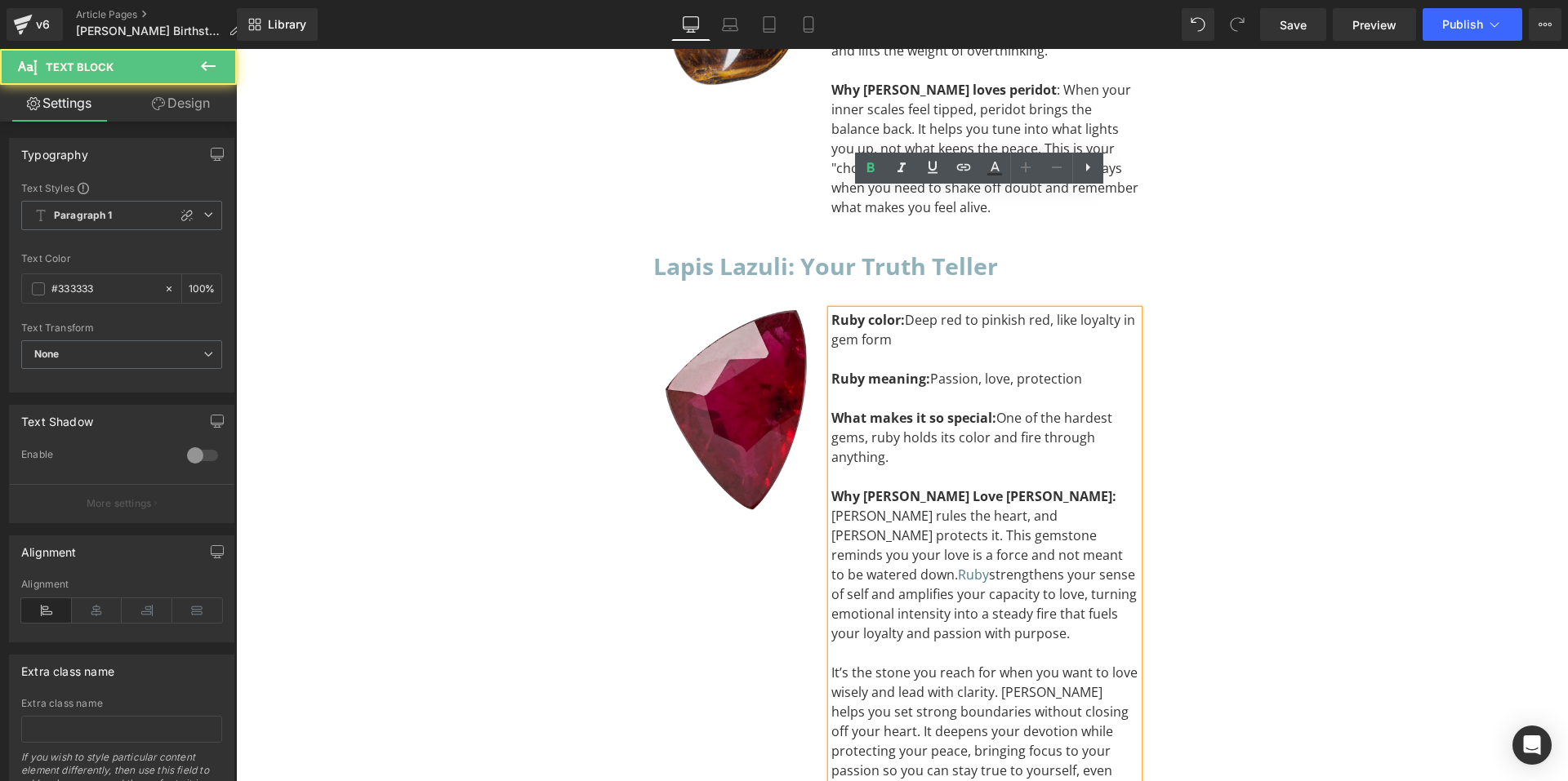
click at [976, 487] on div "Why Leos Love Ruby:" at bounding box center [985, 497] width 307 height 19
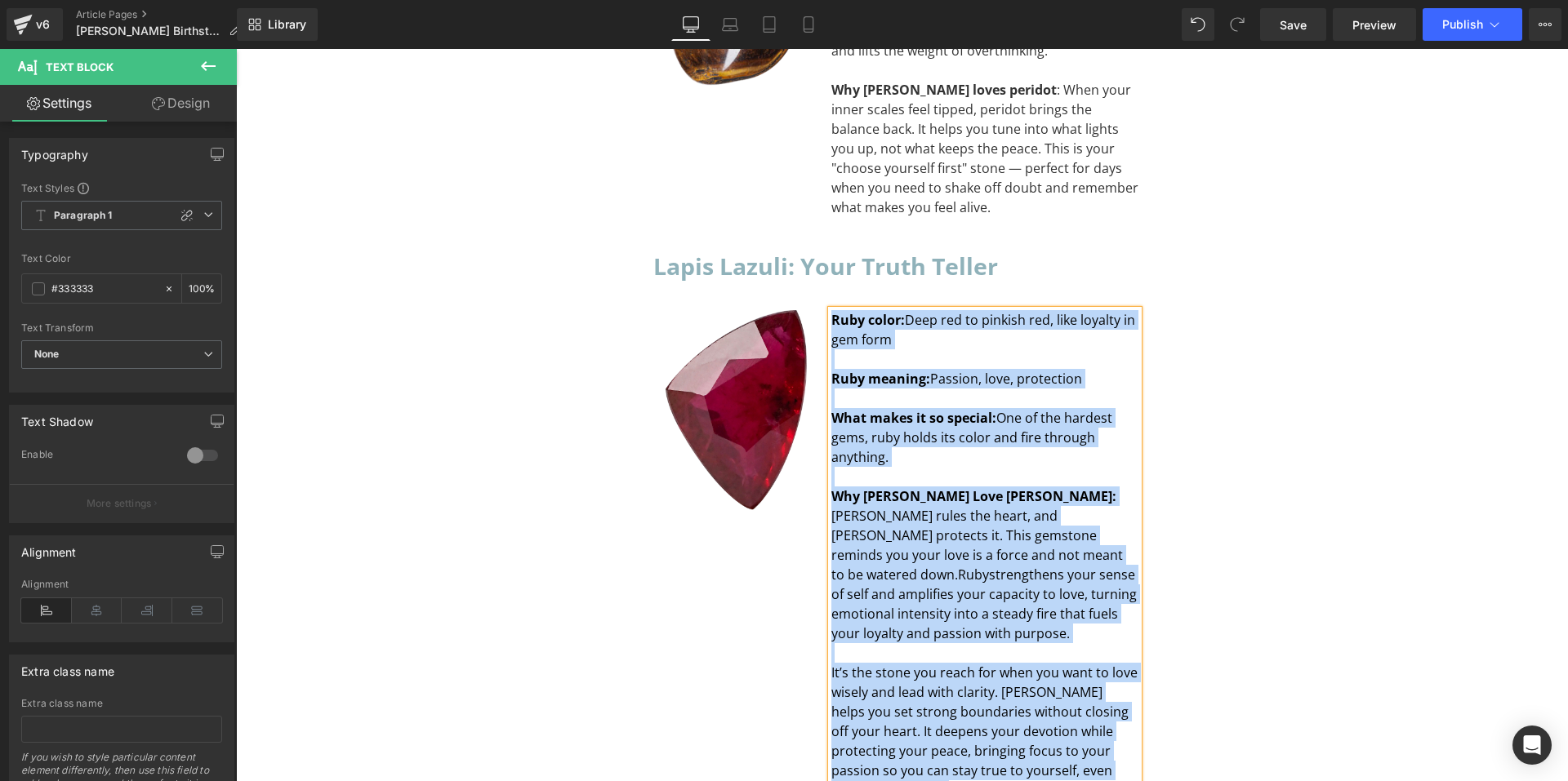
paste div "To enrich screen reader interactions, please activate Accessibility in Grammarl…"
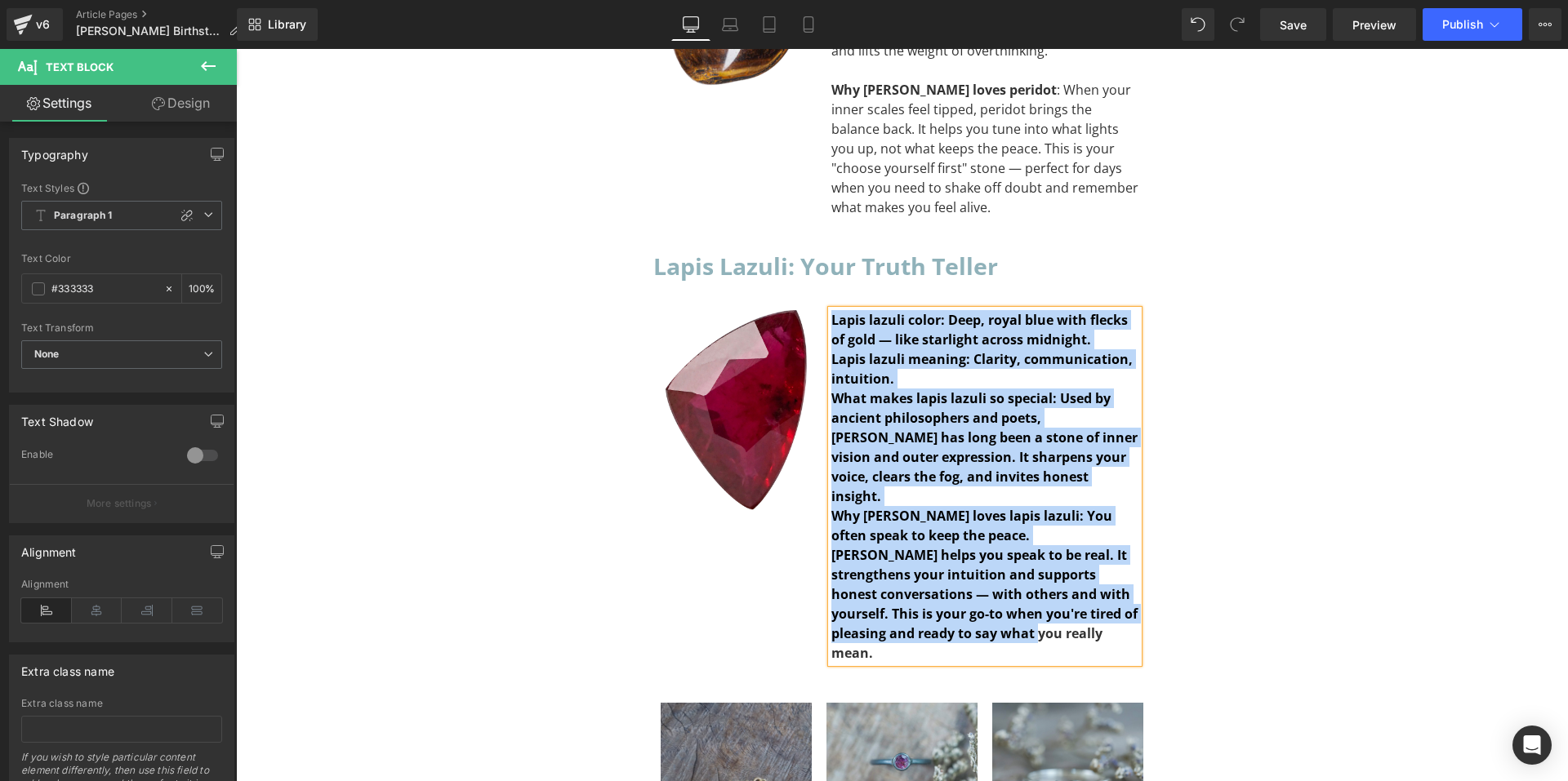
drag, startPoint x: 953, startPoint y: 494, endPoint x: 828, endPoint y: 203, distance: 316.7
click at [831, 310] on div "Lapis lazuli color: Deep, royal blue with flecks of gold — like starlight acros…" at bounding box center [985, 486] width 307 height 353
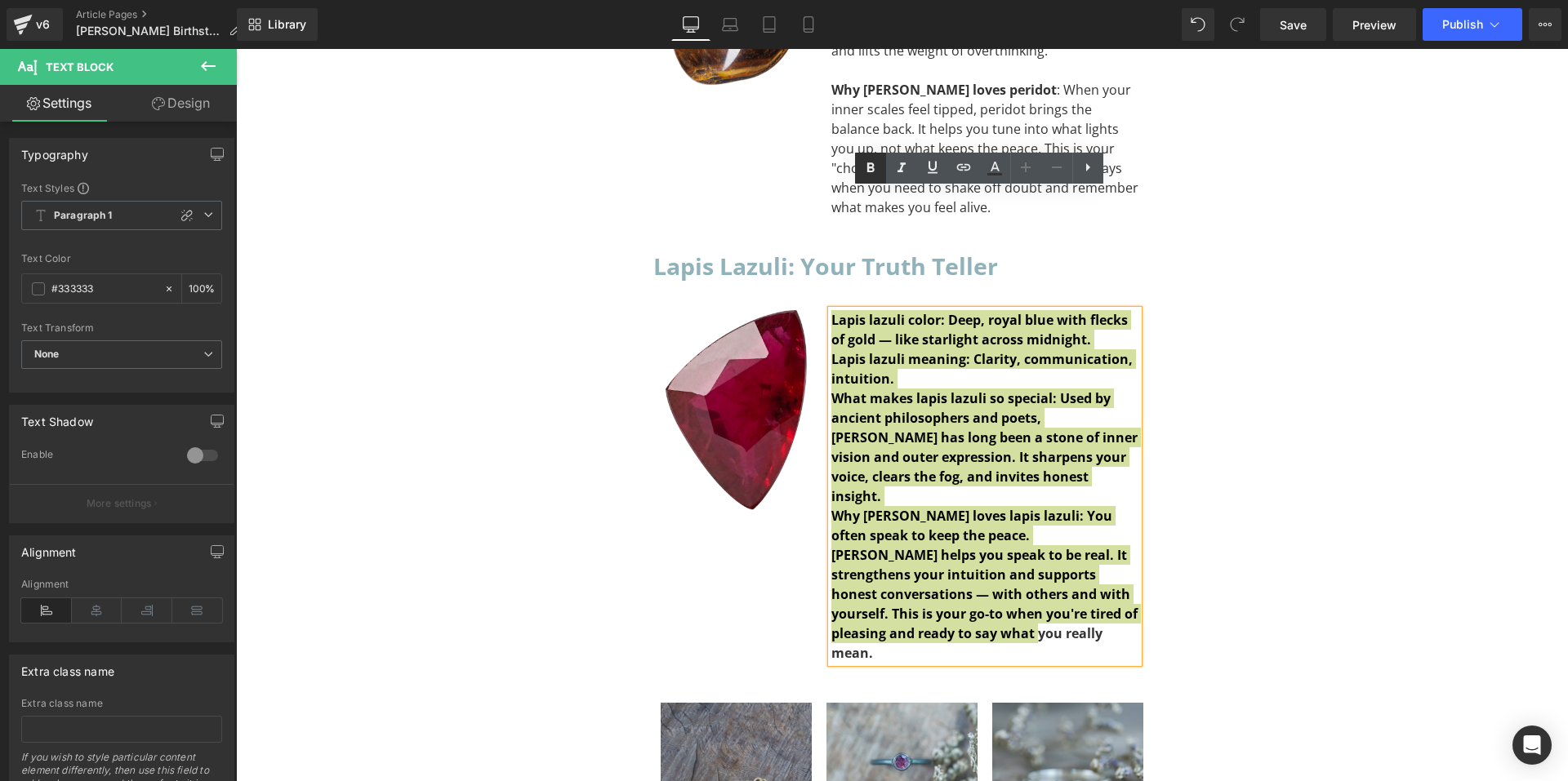
click at [874, 163] on icon at bounding box center [870, 168] width 19 height 19
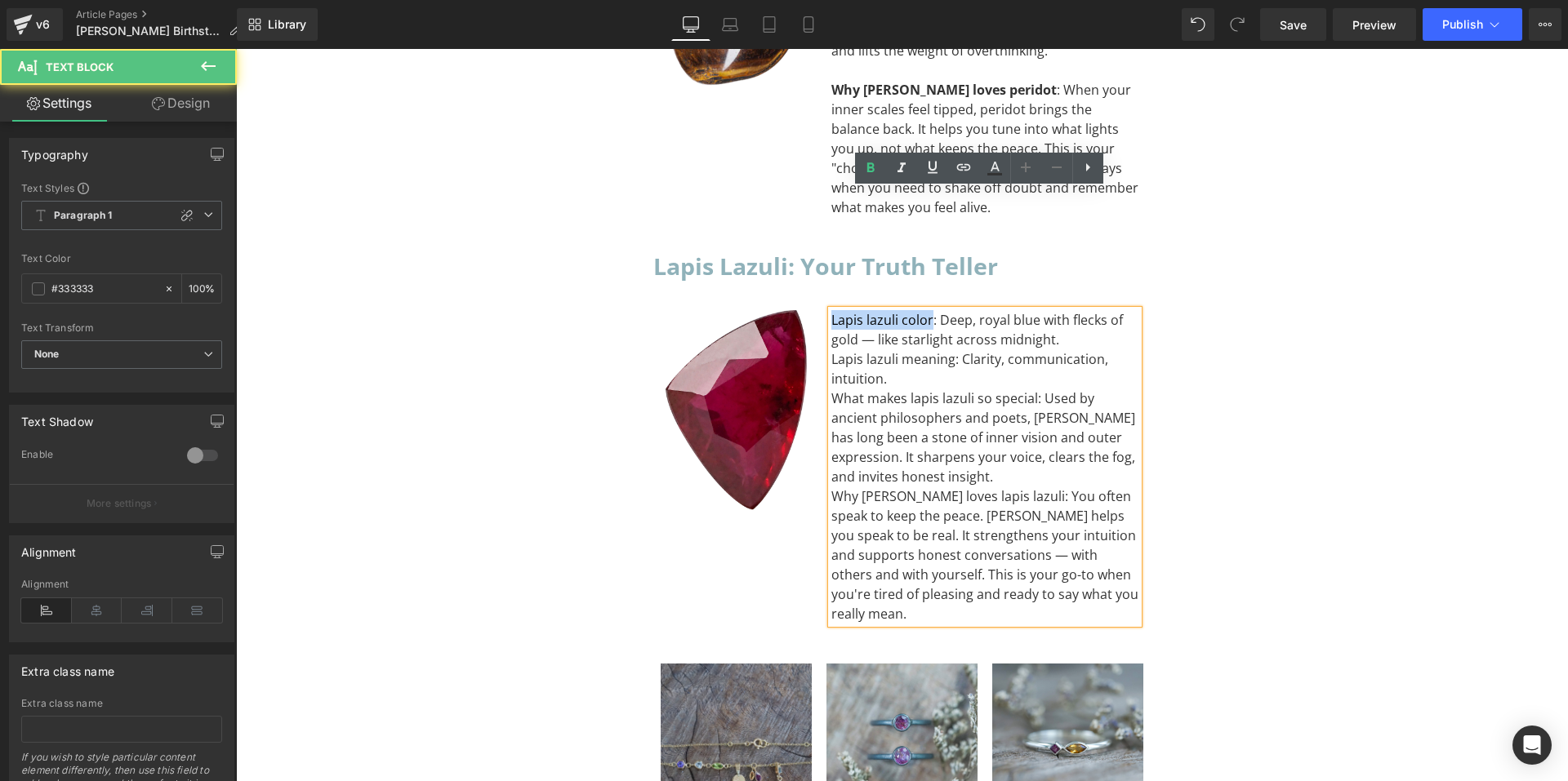
drag, startPoint x: 924, startPoint y: 200, endPoint x: 813, endPoint y: 202, distance: 111.0
click at [819, 310] on div "Lapis lazuli color: Deep, royal blue with flecks of gold — like starlight acros…" at bounding box center [985, 467] width 333 height 313
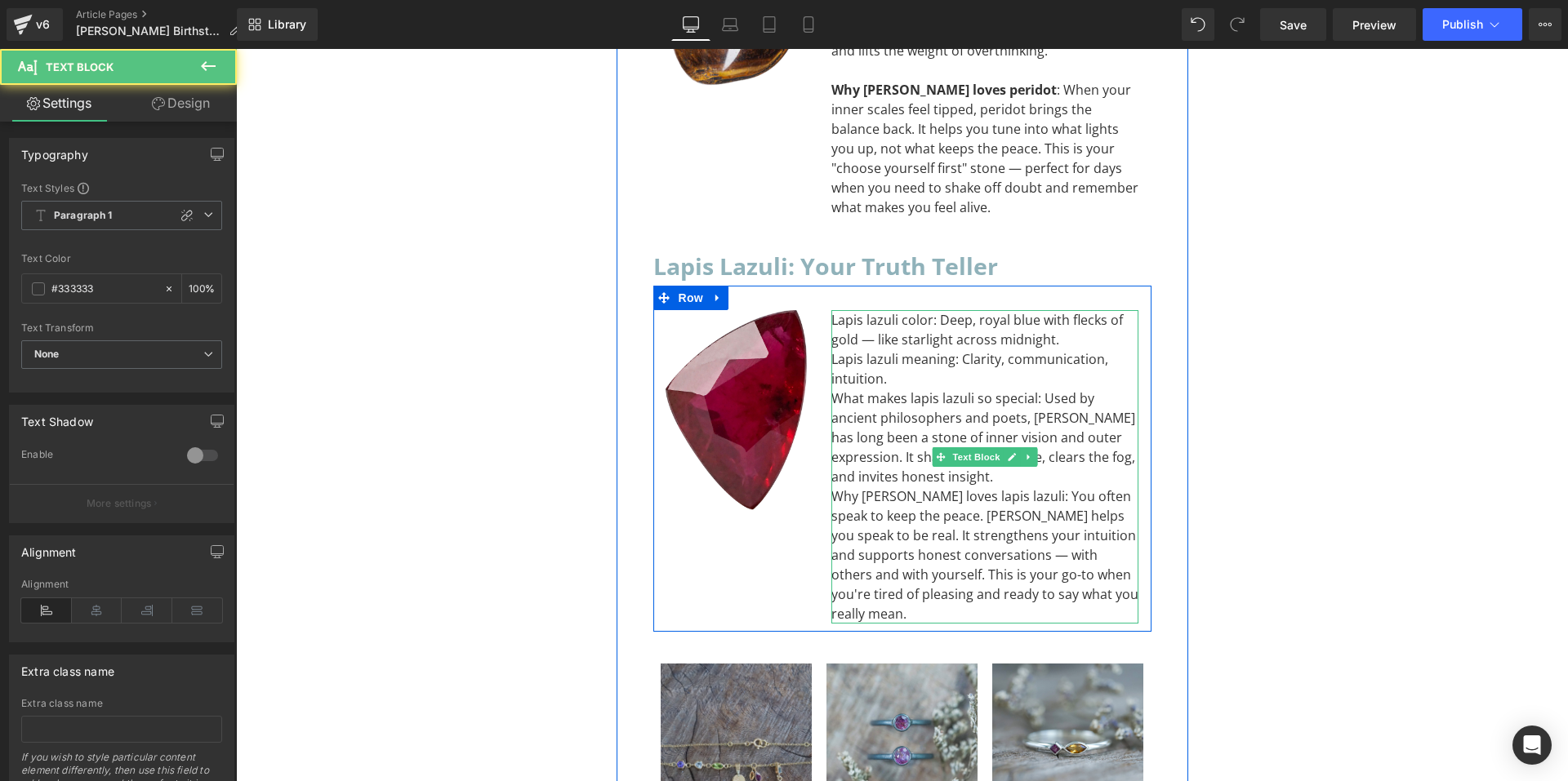
click at [932, 350] on div "Lapis lazuli meaning: Clarity, communication, intuition." at bounding box center [985, 369] width 307 height 40
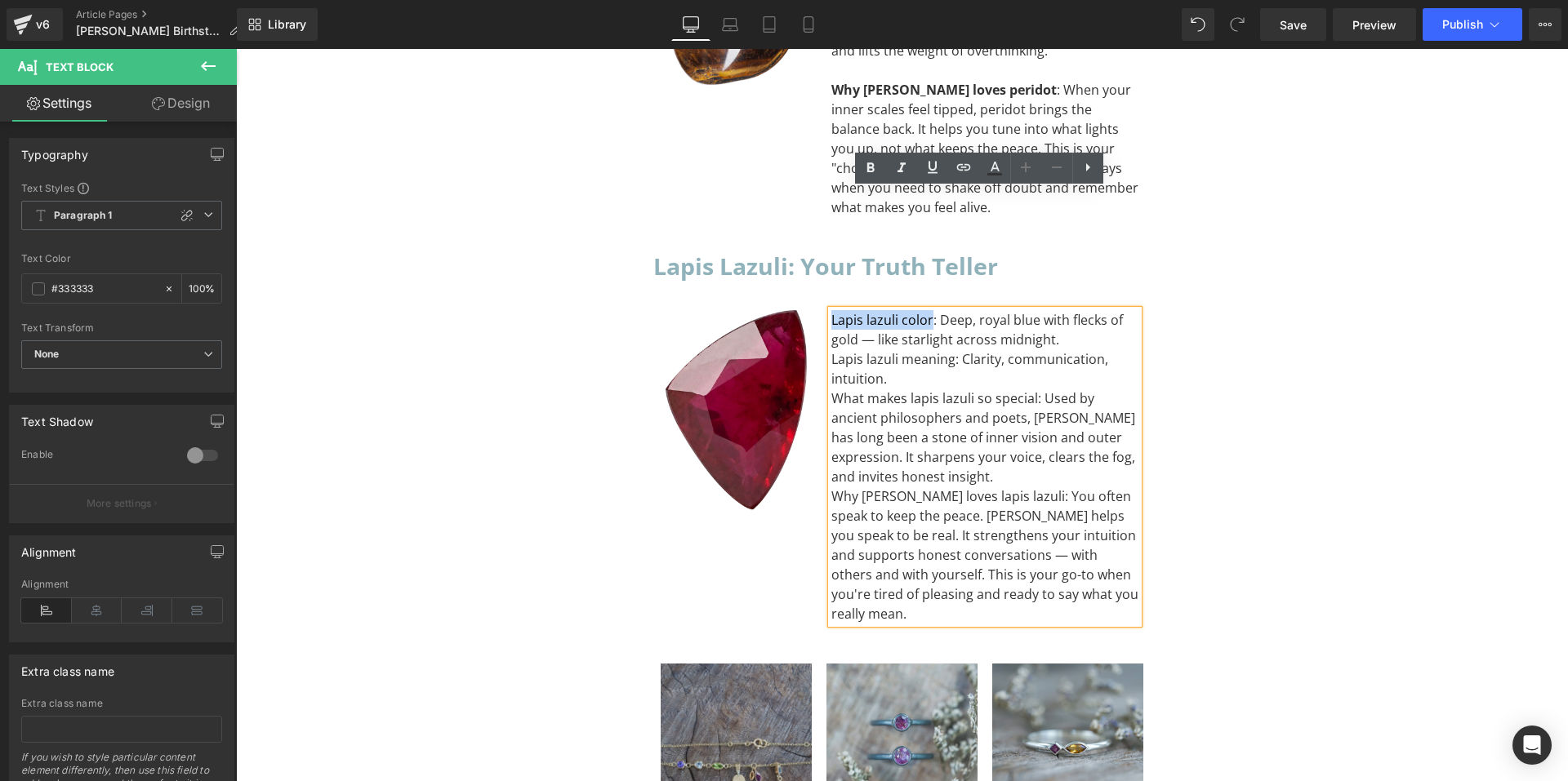
drag, startPoint x: 923, startPoint y: 200, endPoint x: 827, endPoint y: 197, distance: 96.0
click at [831, 310] on div "Lapis lazuli color: Deep, royal blue with flecks of gold — like starlight acros…" at bounding box center [985, 330] width 307 height 40
click at [876, 164] on icon at bounding box center [870, 168] width 19 height 19
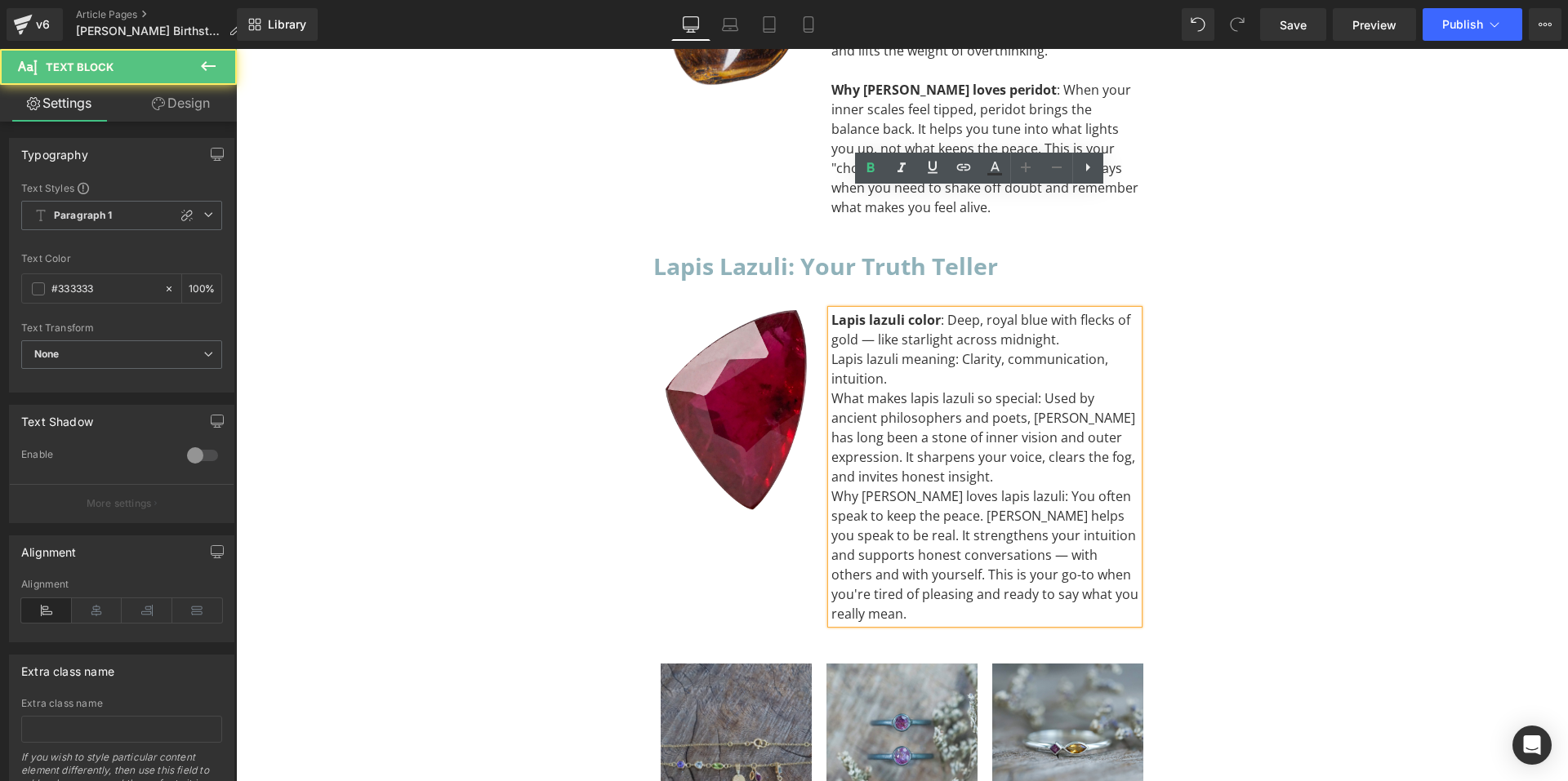
click at [903, 350] on div "Lapis lazuli meaning: Clarity, communication, intuition." at bounding box center [985, 369] width 307 height 40
click at [1060, 310] on div "Lapis lazuli color : Deep, royal blue with flecks of gold — like starlight acro…" at bounding box center [985, 330] width 307 height 40
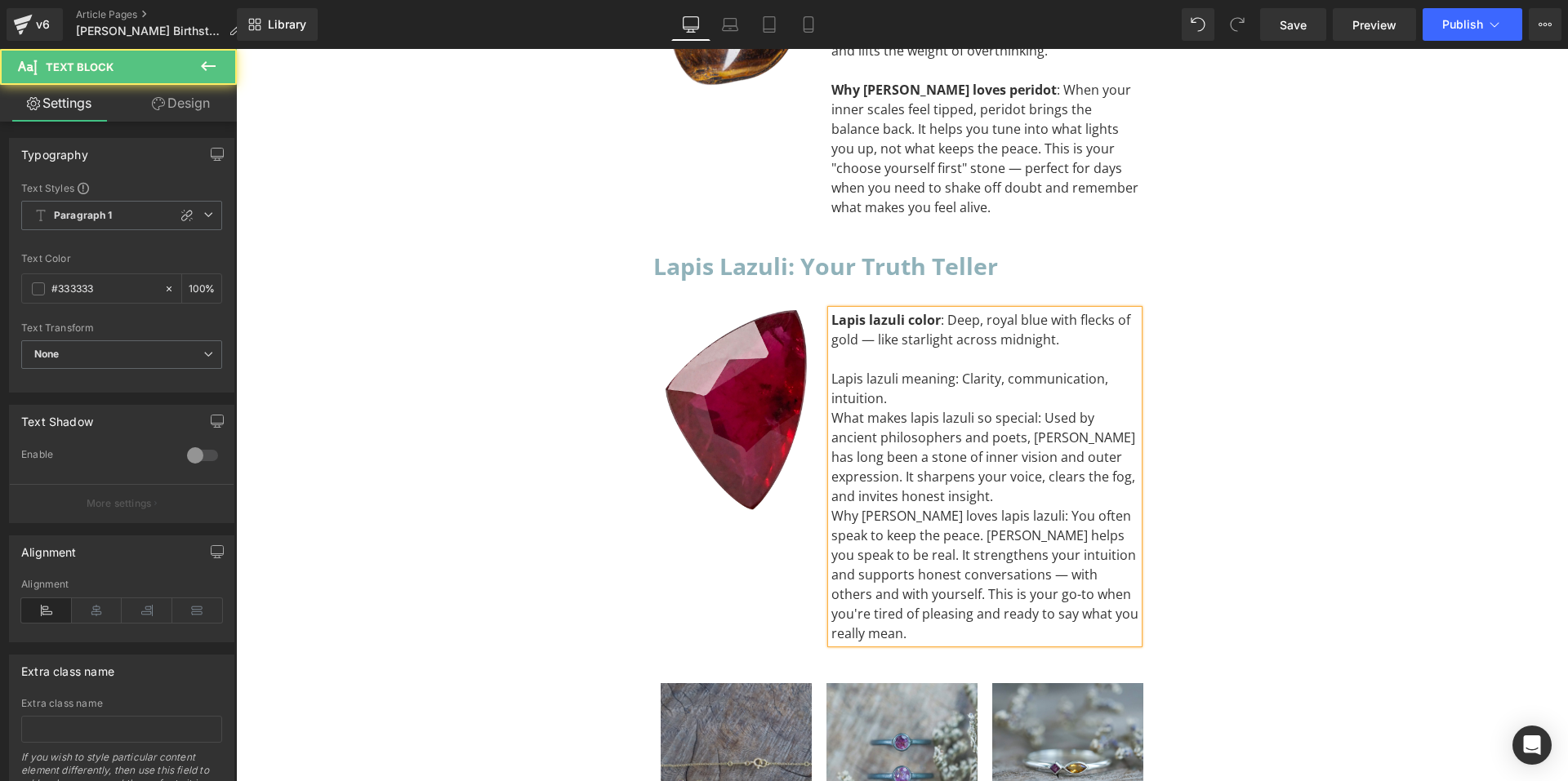
click at [920, 408] on div "What makes lapis lazuli so special: Used by ancient philosophers and poets, lap…" at bounding box center [985, 456] width 307 height 98
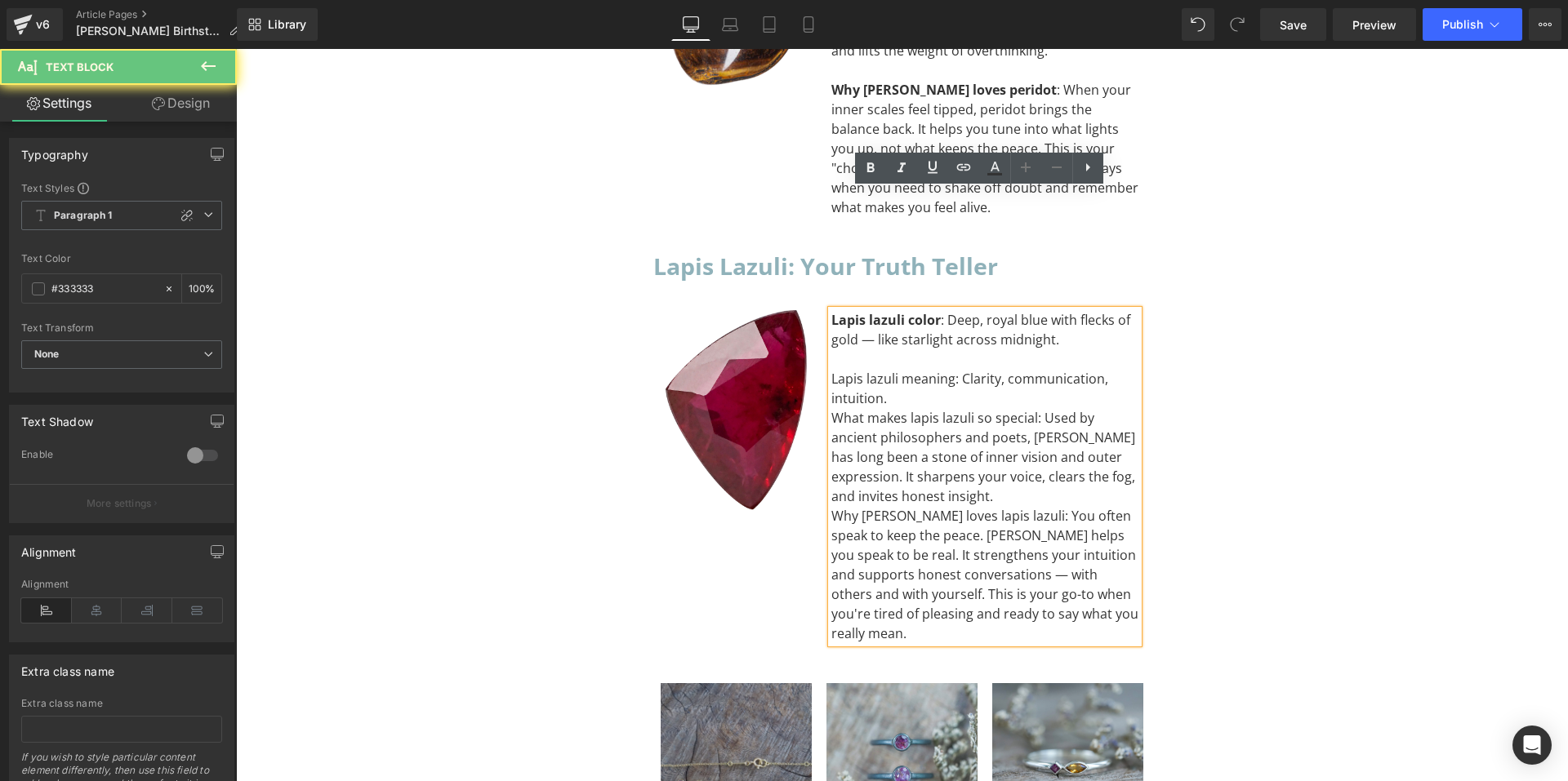
click at [914, 369] on div "Lapis lazuli meaning: Clarity, communication, intuition." at bounding box center [985, 389] width 307 height 40
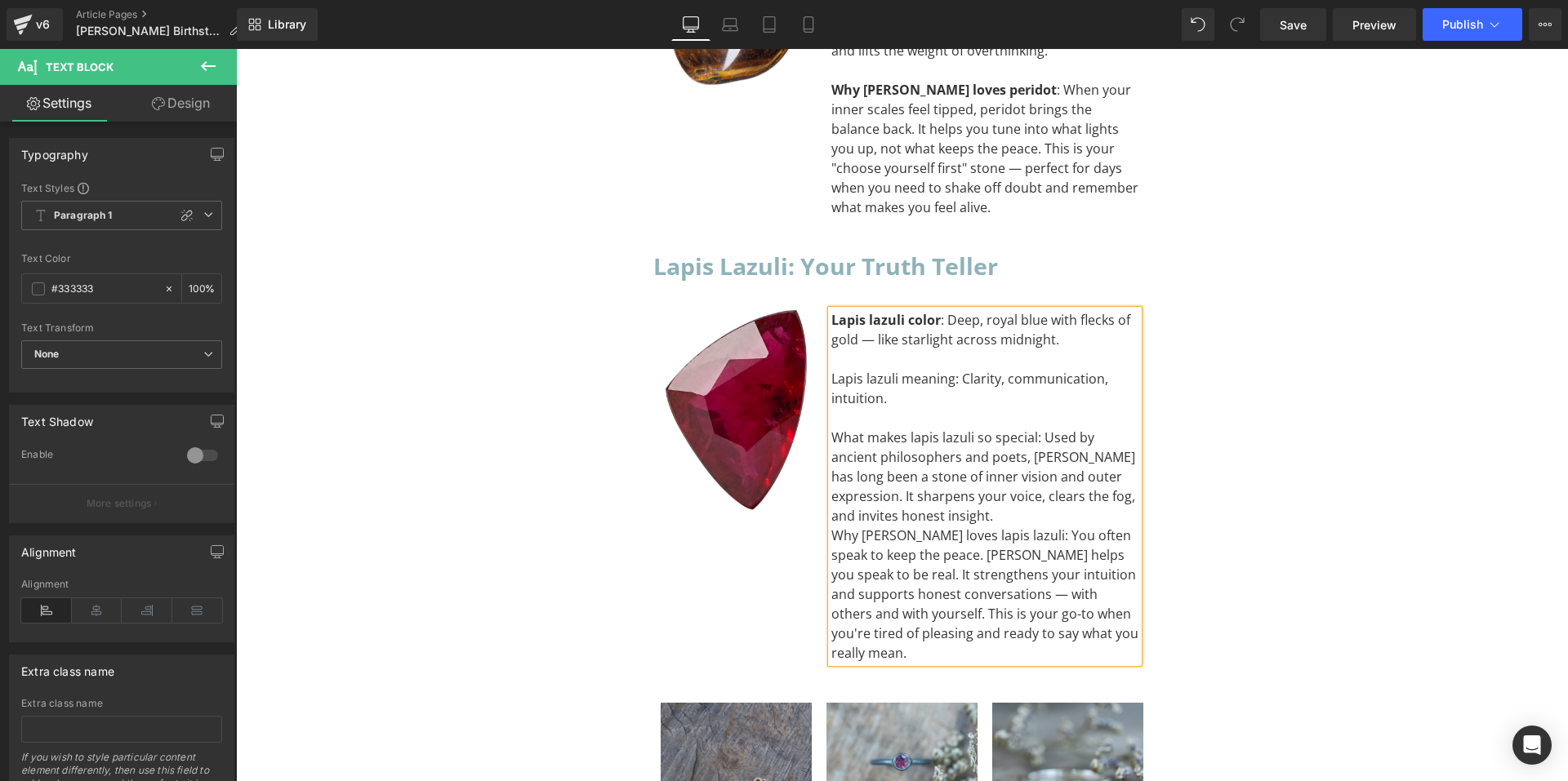
click at [925, 428] on div "What makes lapis lazuli so special: Used by ancient philosophers and poets, lap…" at bounding box center [985, 477] width 307 height 98
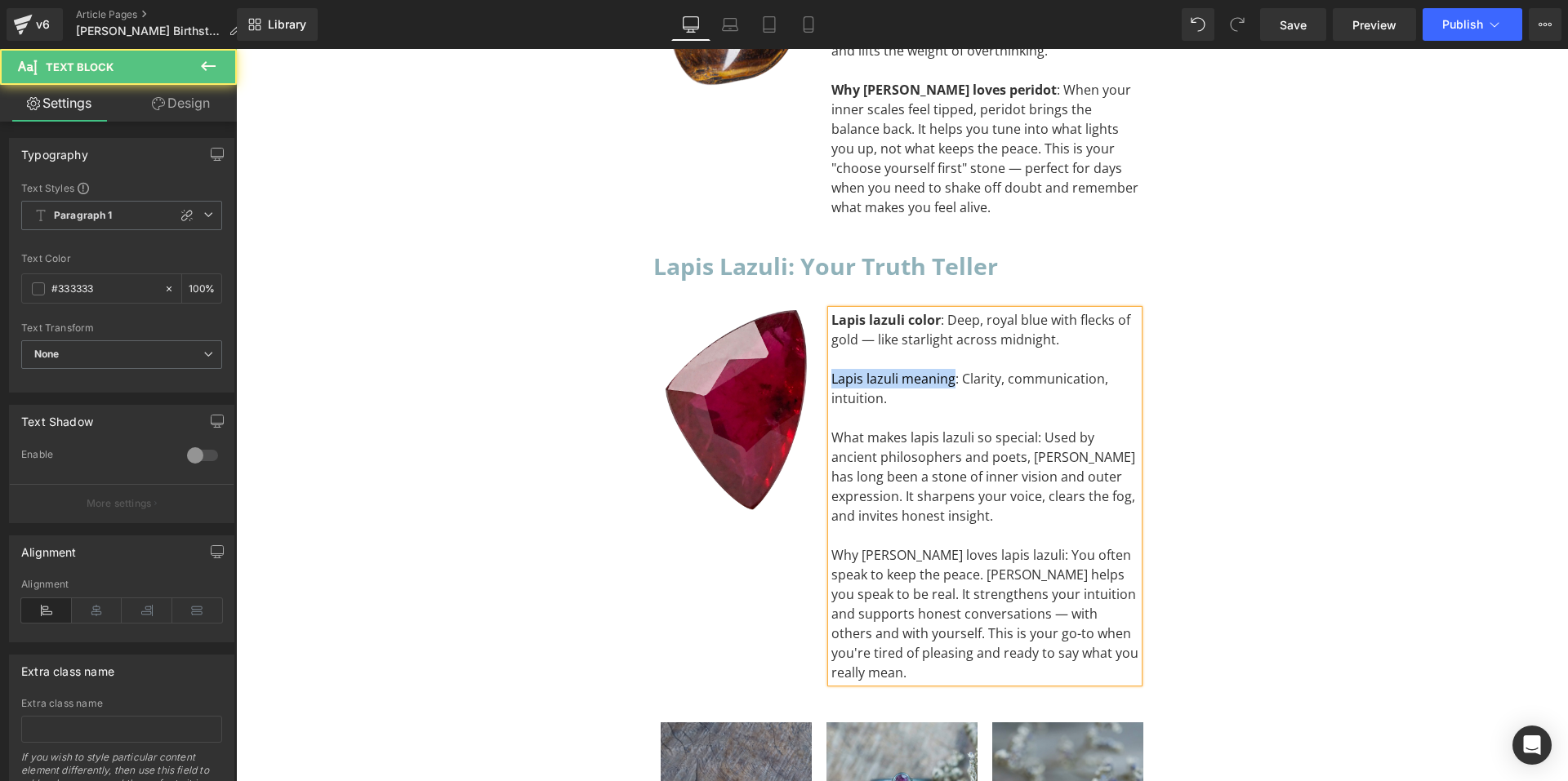
drag, startPoint x: 946, startPoint y: 256, endPoint x: 808, endPoint y: 258, distance: 138.0
click at [808, 286] on div "Image Lapis lazuli color : Deep, royal blue with flecks of gold — like starligh…" at bounding box center [902, 488] width 498 height 405
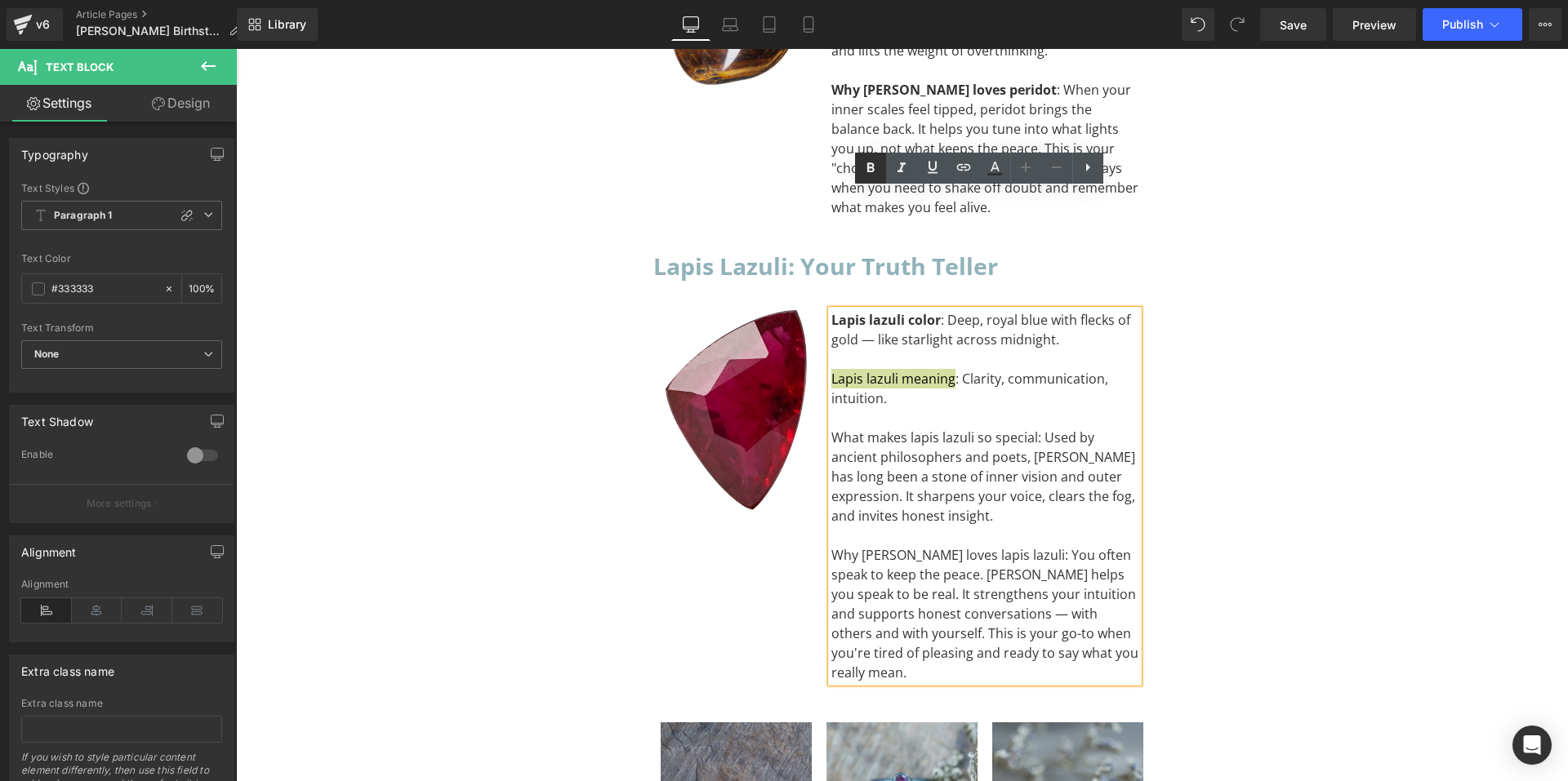
click at [881, 168] on link at bounding box center [871, 168] width 31 height 31
drag, startPoint x: 1029, startPoint y: 316, endPoint x: 825, endPoint y: 313, distance: 204.0
click at [831, 428] on div "What makes lapis lazuli so special: Used by ancient philosophers and poets, lap…" at bounding box center [985, 477] width 307 height 98
drag, startPoint x: 876, startPoint y: 170, endPoint x: 639, endPoint y: 136, distance: 239.4
click at [876, 170] on icon at bounding box center [870, 168] width 19 height 19
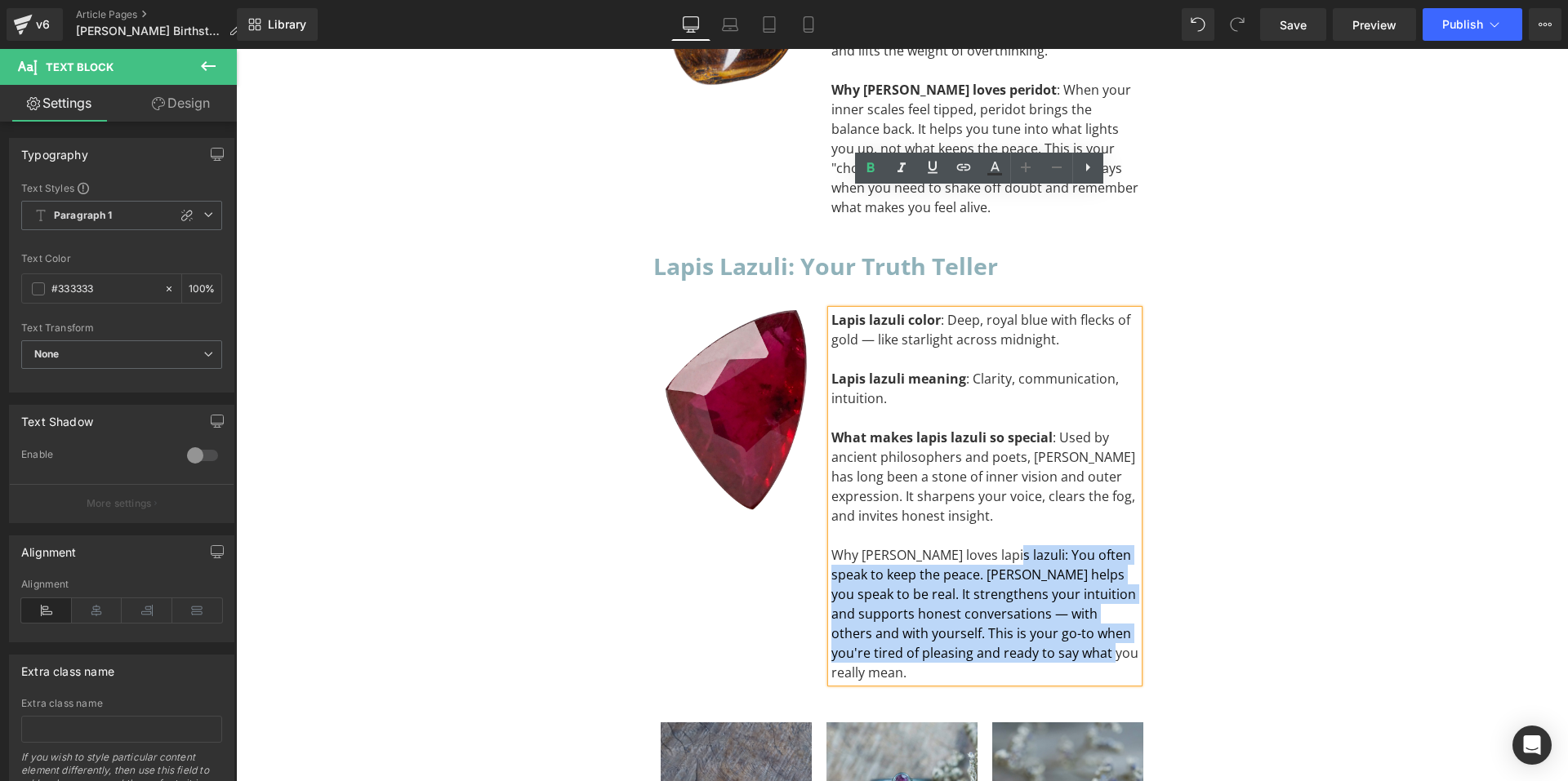
drag, startPoint x: 986, startPoint y: 435, endPoint x: 823, endPoint y: 432, distance: 163.0
click at [831, 432] on div "Lapis lazuli color : Deep, royal blue with flecks of gold — like starlight acro…" at bounding box center [985, 496] width 307 height 372
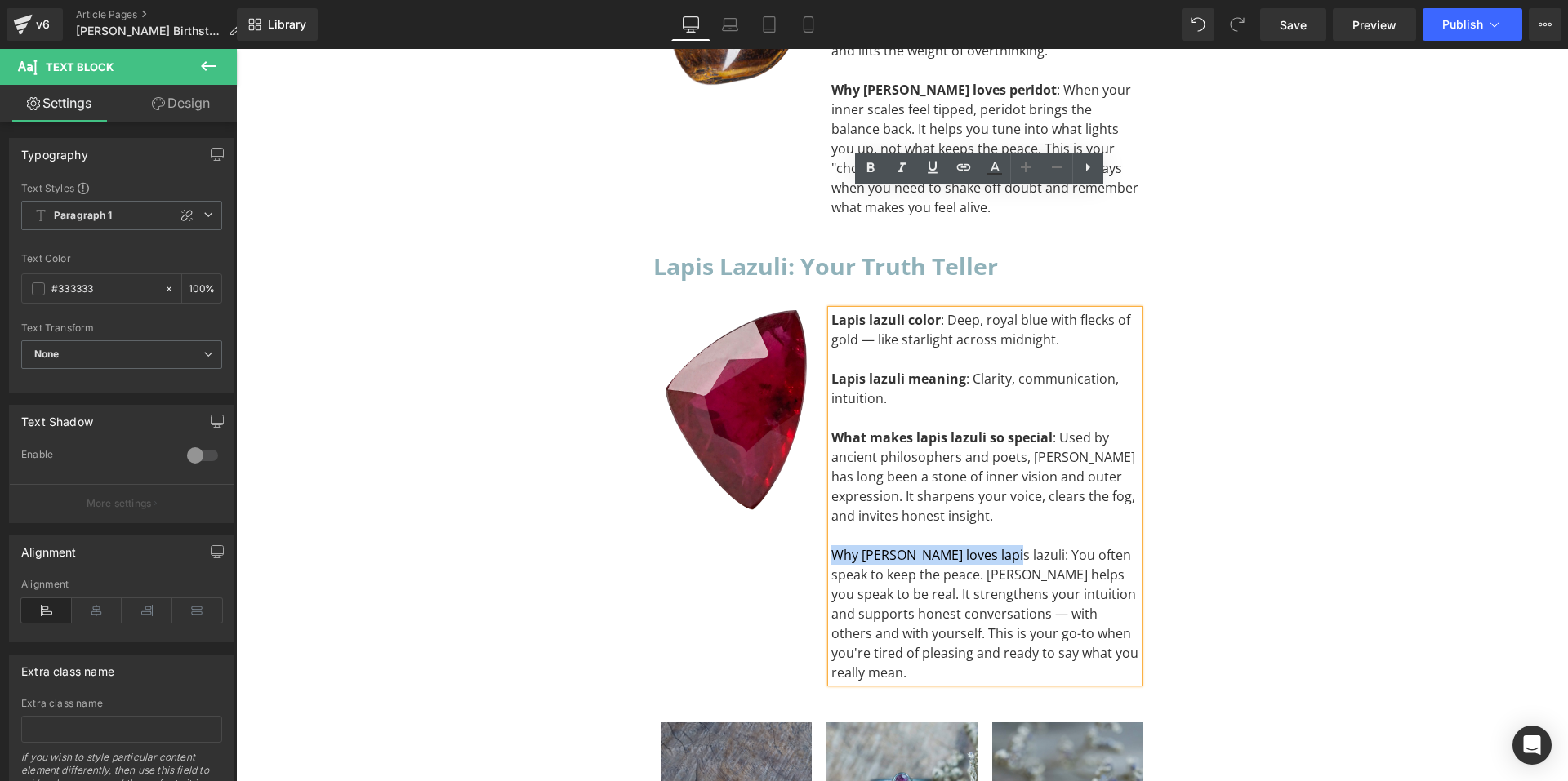
drag, startPoint x: 827, startPoint y: 432, endPoint x: 987, endPoint y: 435, distance: 160.0
click at [987, 545] on div "Why Libra loves lapis lazuli: You often speak to keep the peace. Lapis helps yo…" at bounding box center [985, 614] width 307 height 137
click at [874, 163] on icon at bounding box center [870, 168] width 19 height 19
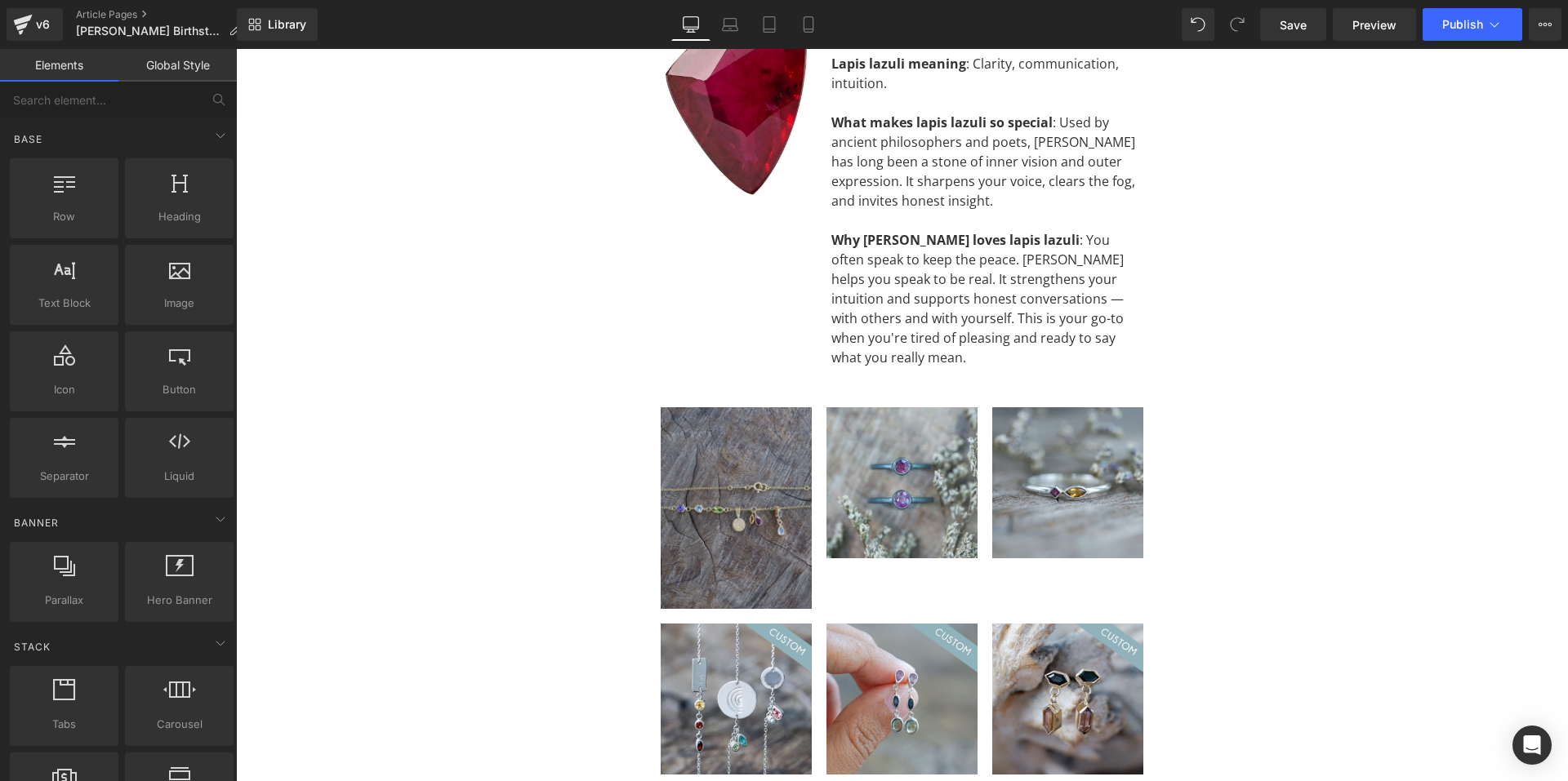
scroll to position [8012, 0]
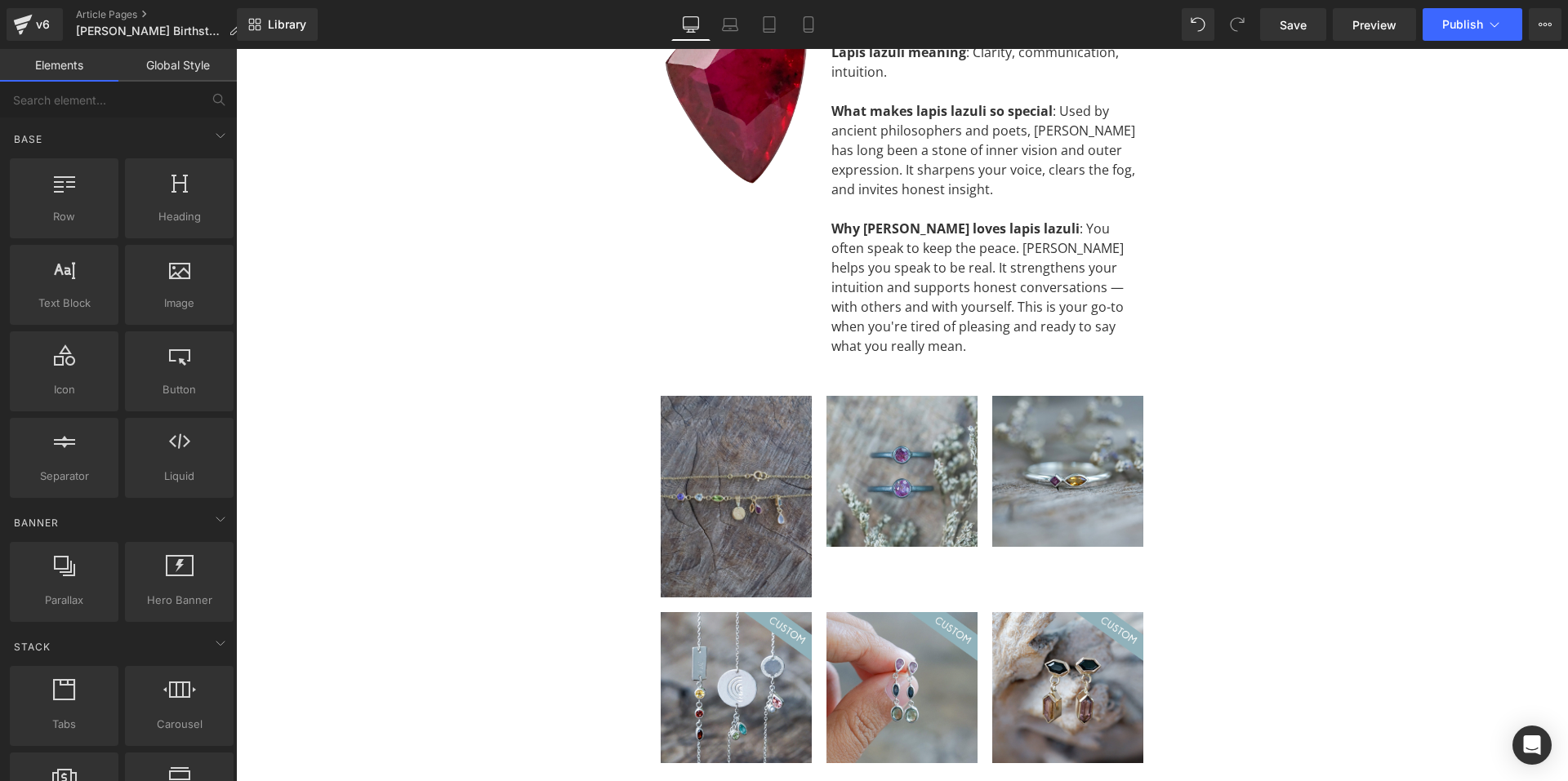
click at [882, 396] on div "Sale Off (P) Image" at bounding box center [902, 472] width 151 height 151
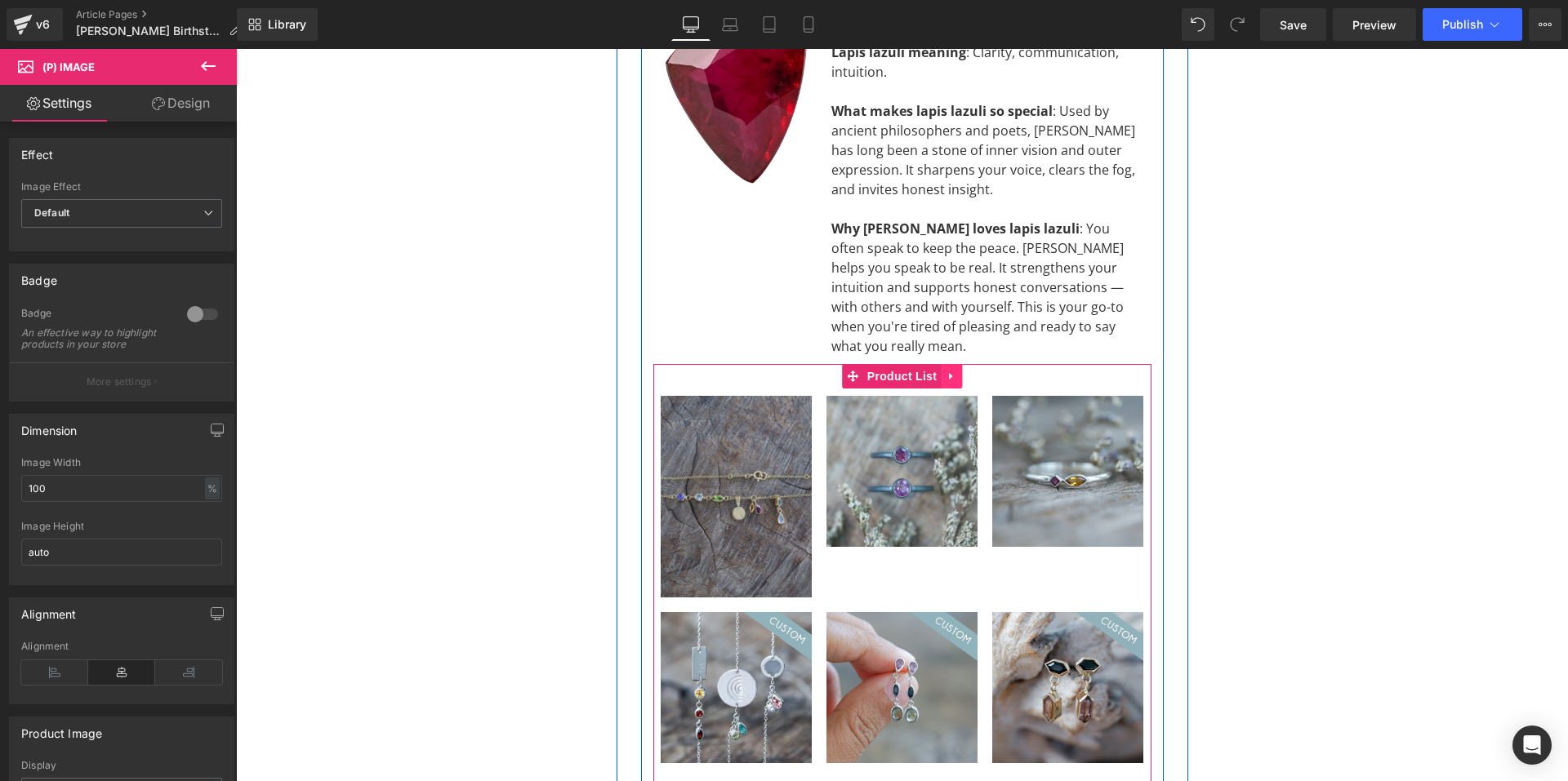
click at [941, 364] on link at bounding box center [951, 376] width 21 height 24
click at [956, 371] on icon at bounding box center [962, 377] width 12 height 12
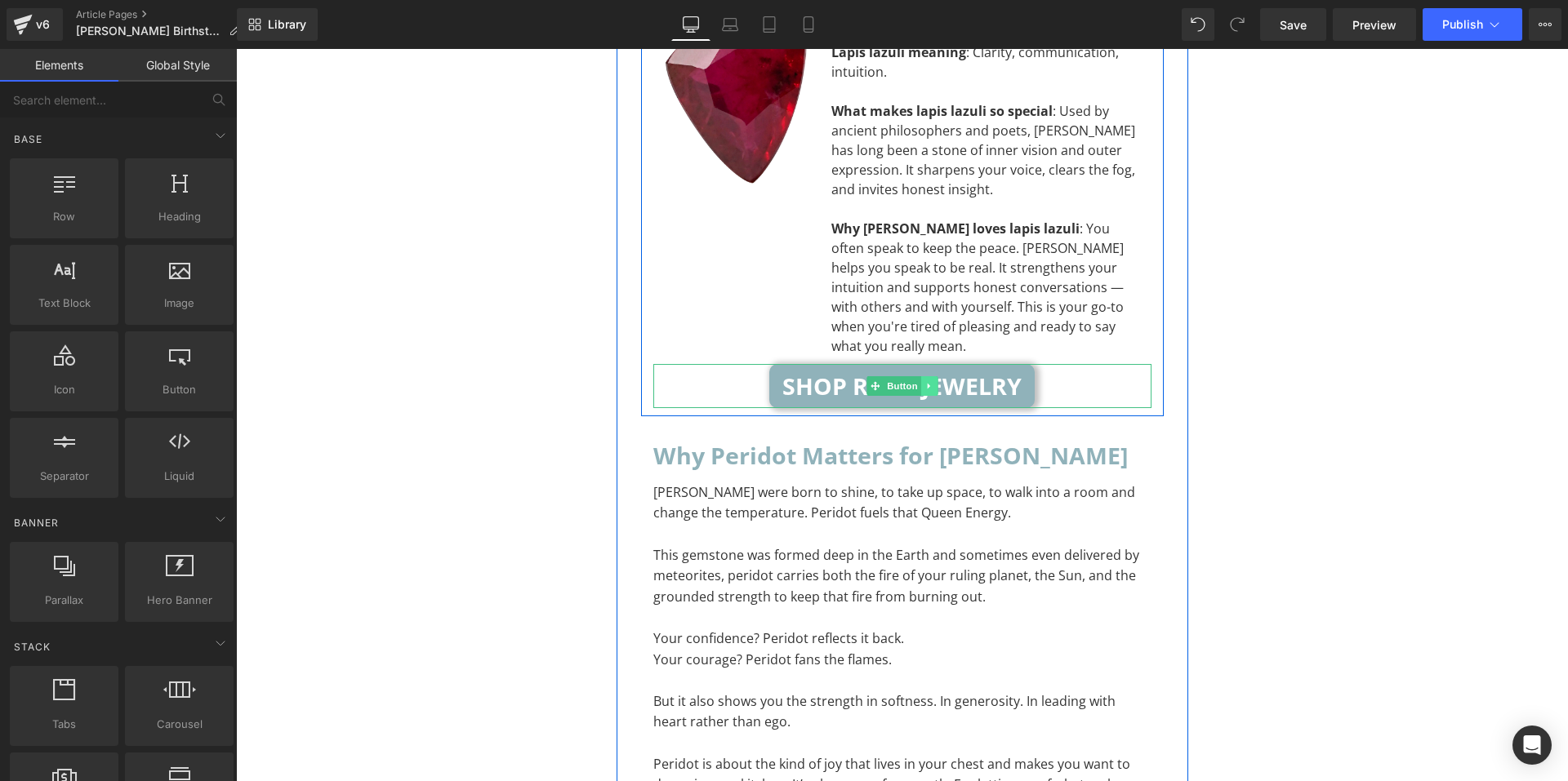
click at [927, 384] on icon at bounding box center [928, 387] width 3 height 6
click at [933, 382] on icon at bounding box center [937, 386] width 9 height 9
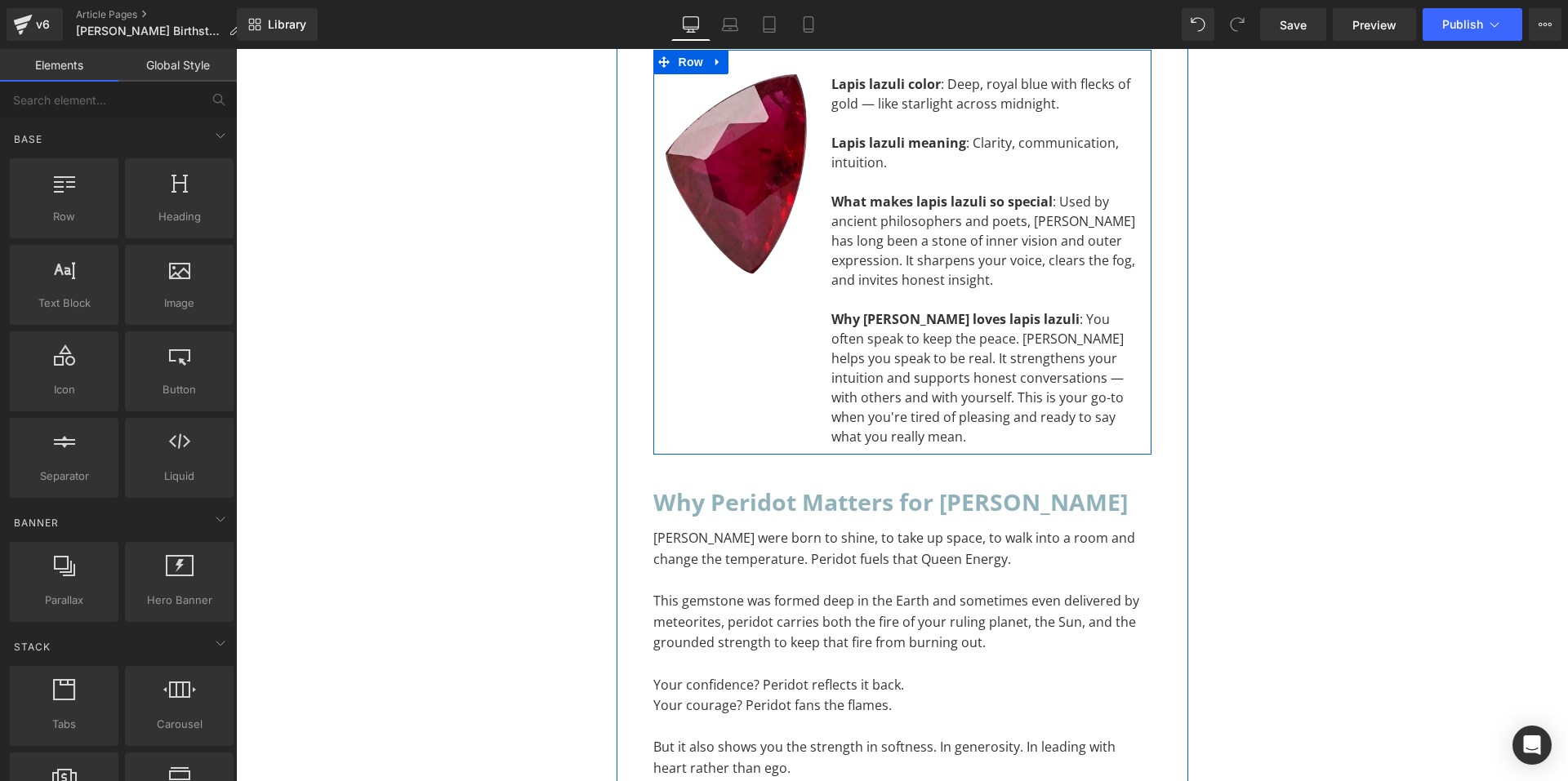
scroll to position [7931, 0]
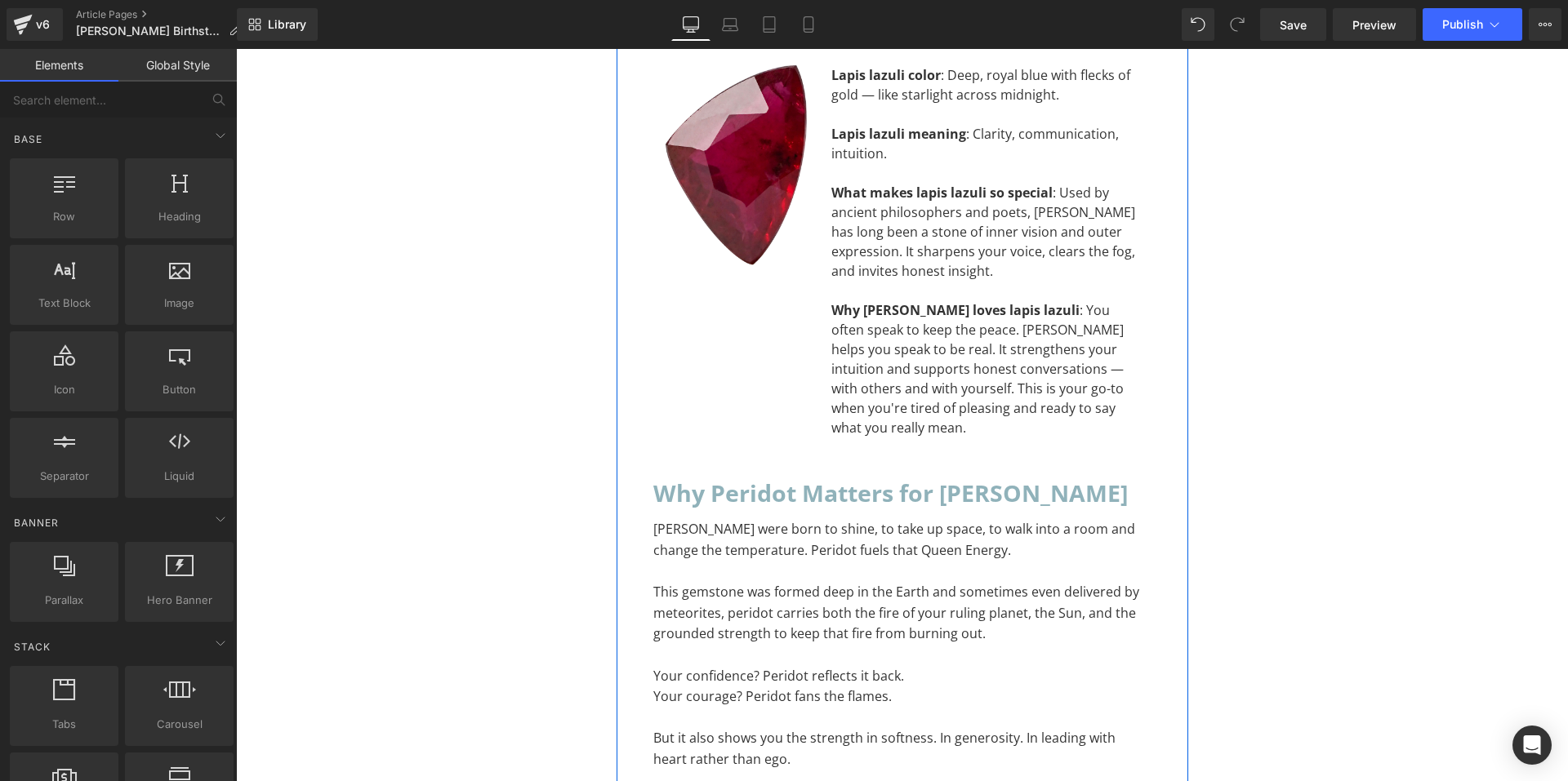
click at [781, 474] on h2 "Why Peridot Matters for Leo" at bounding box center [902, 493] width 498 height 40
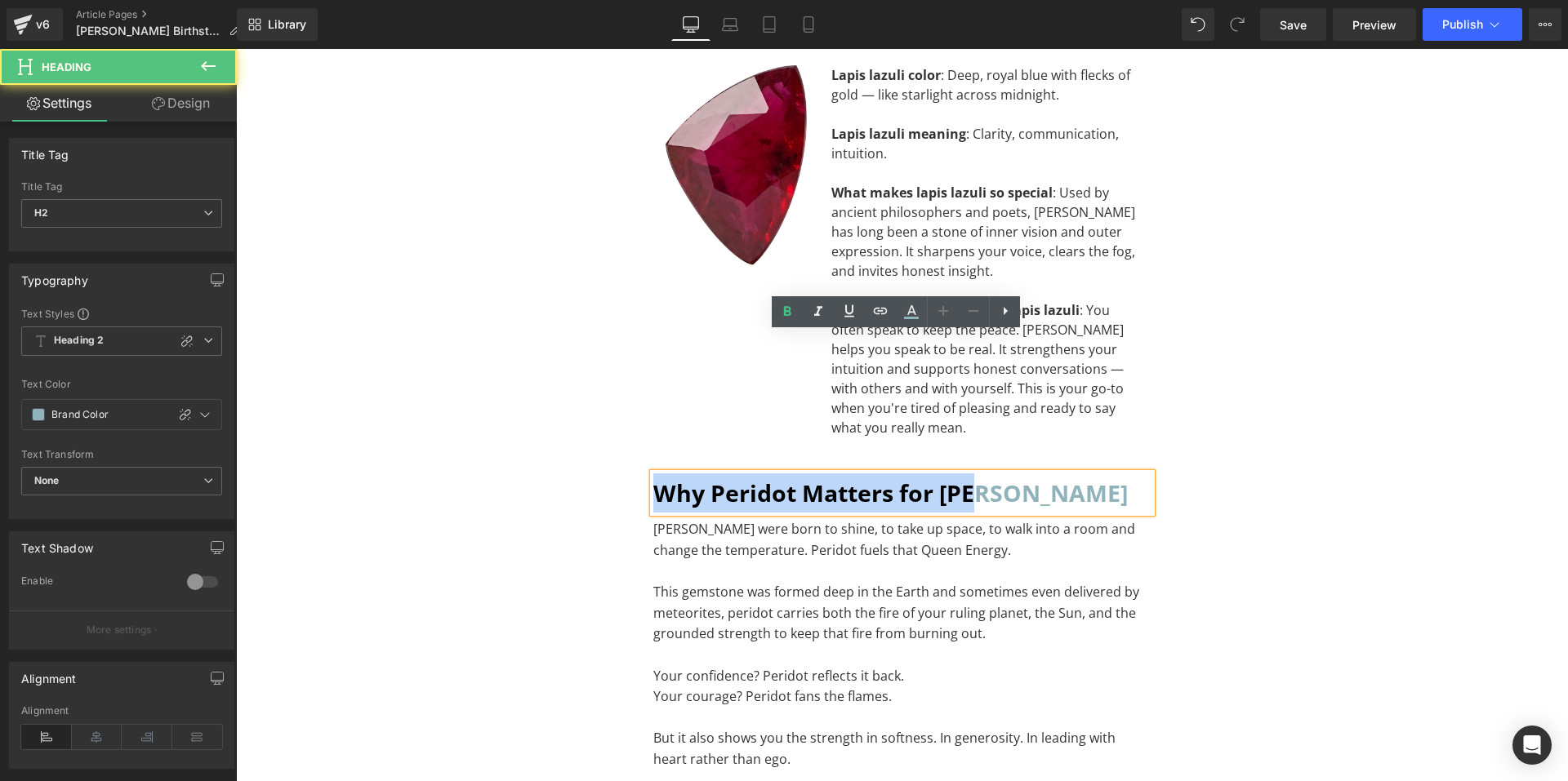
drag, startPoint x: 999, startPoint y: 361, endPoint x: 650, endPoint y: 368, distance: 349.1
click at [653, 474] on h2 "Why Peridot Matters for Leo" at bounding box center [902, 493] width 498 height 40
paste div "To enrich screen reader interactions, please activate Accessibility in Grammarl…"
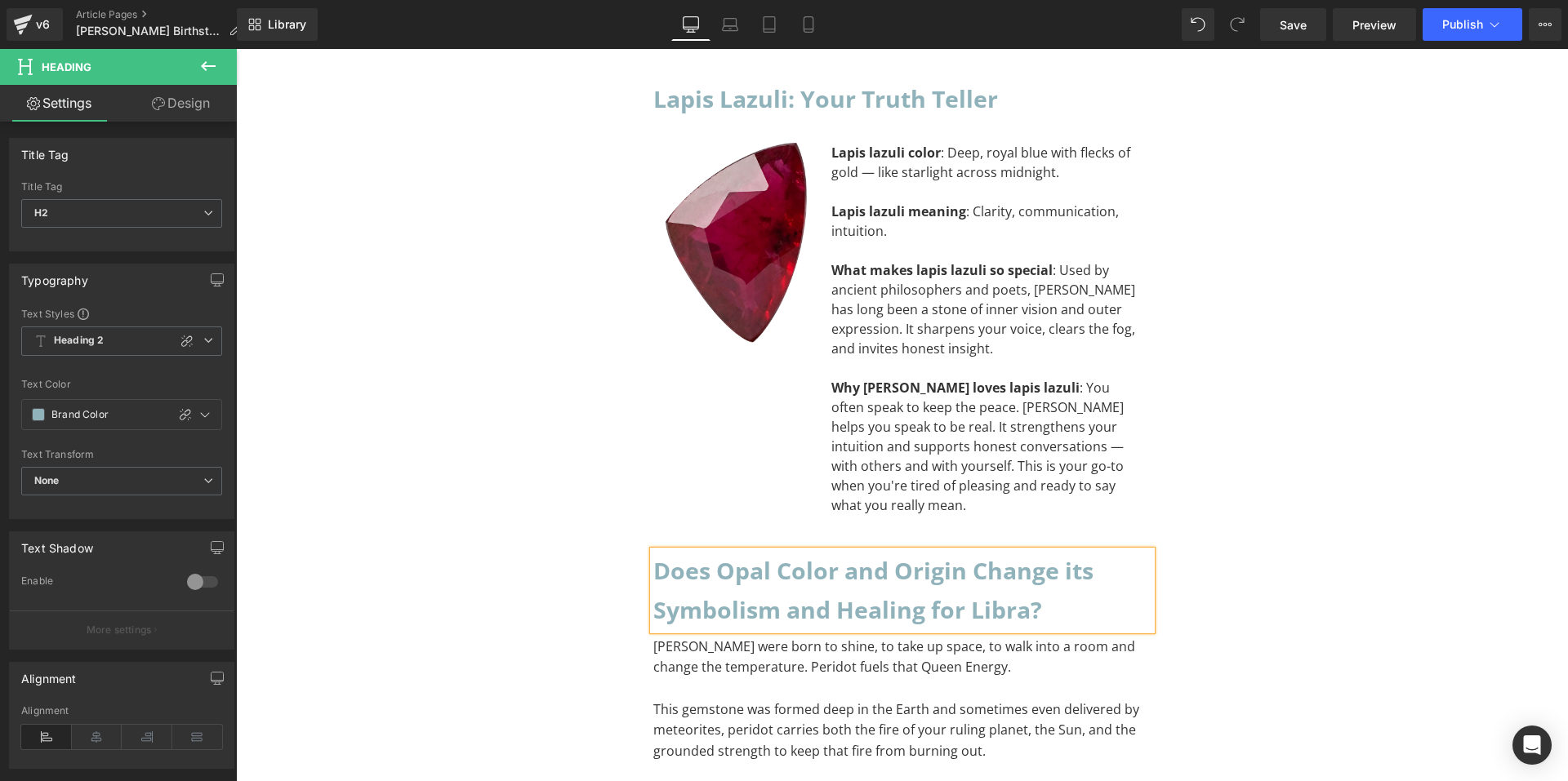
scroll to position [7849, 0]
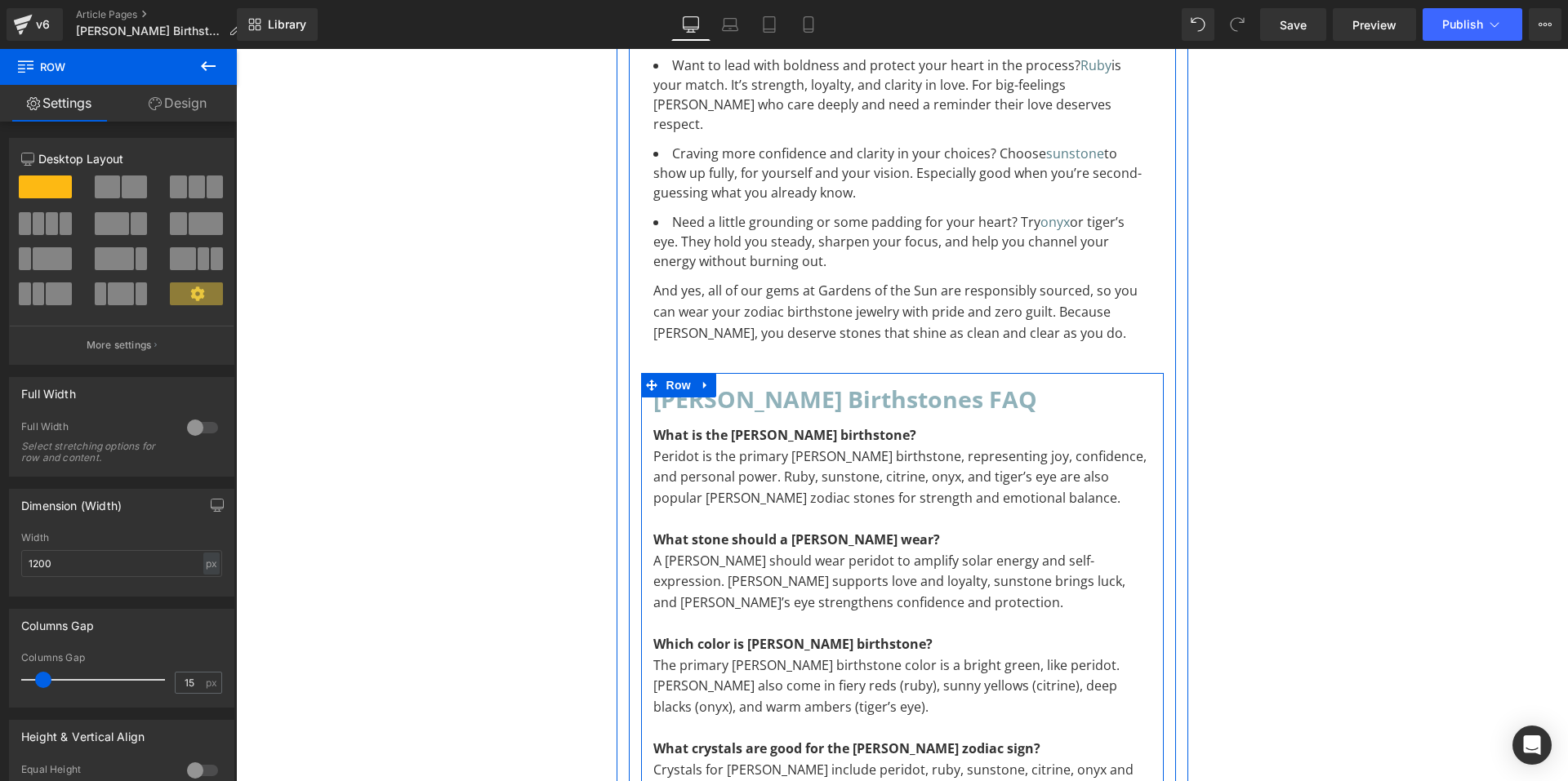
scroll to position [10789, 0]
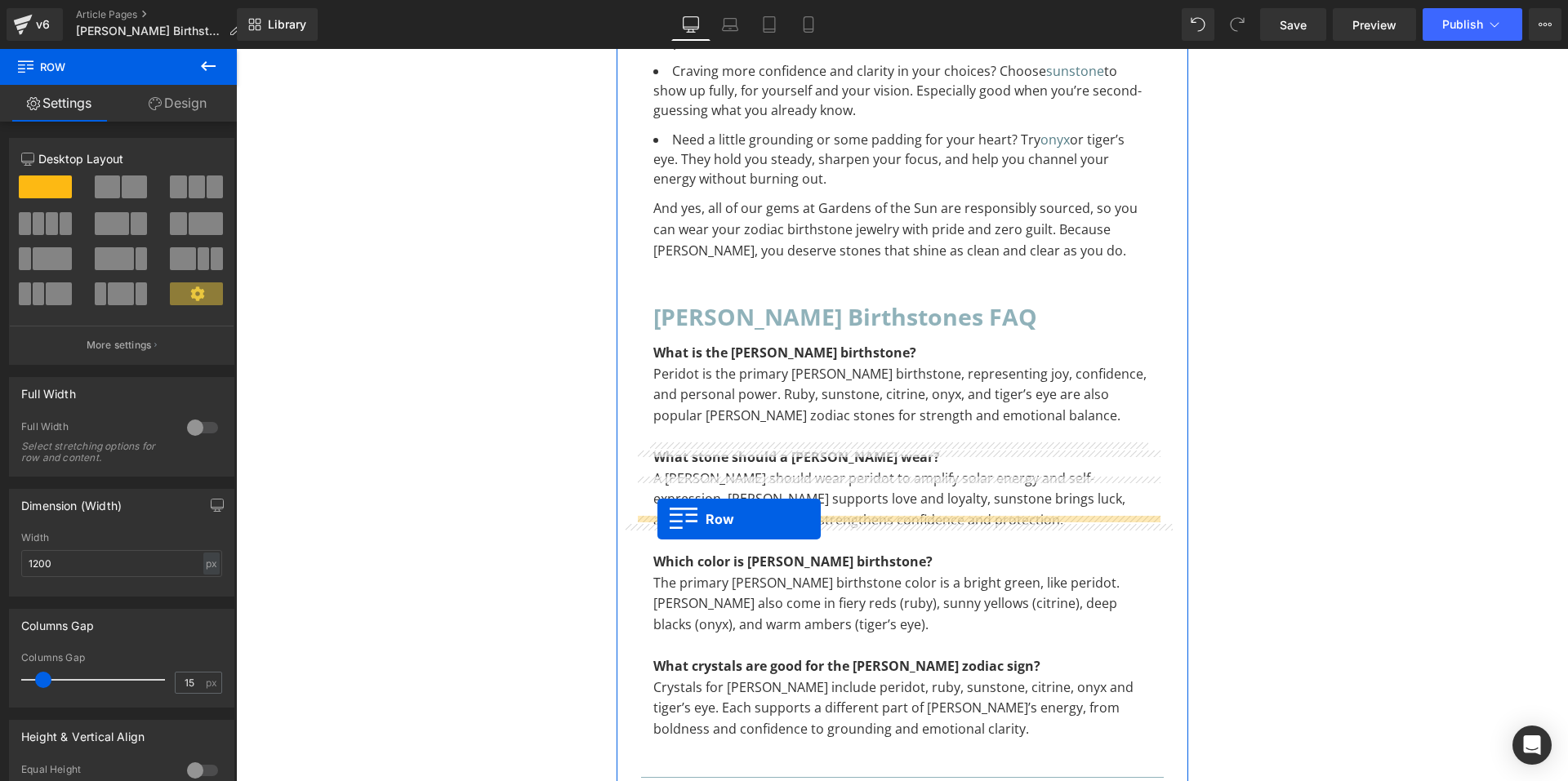
drag, startPoint x: 647, startPoint y: 328, endPoint x: 657, endPoint y: 519, distance: 191.3
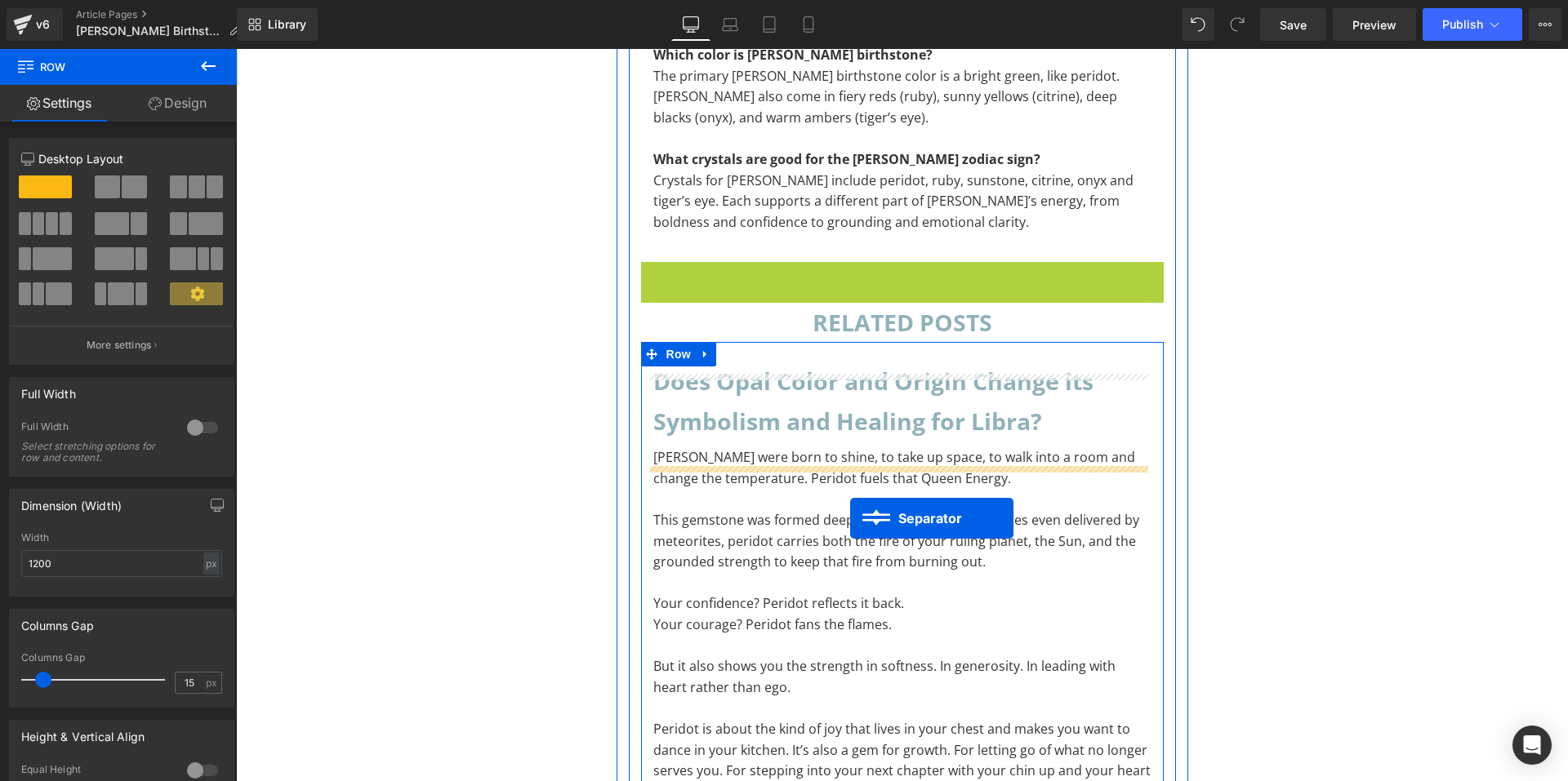
scroll to position [11401, 0]
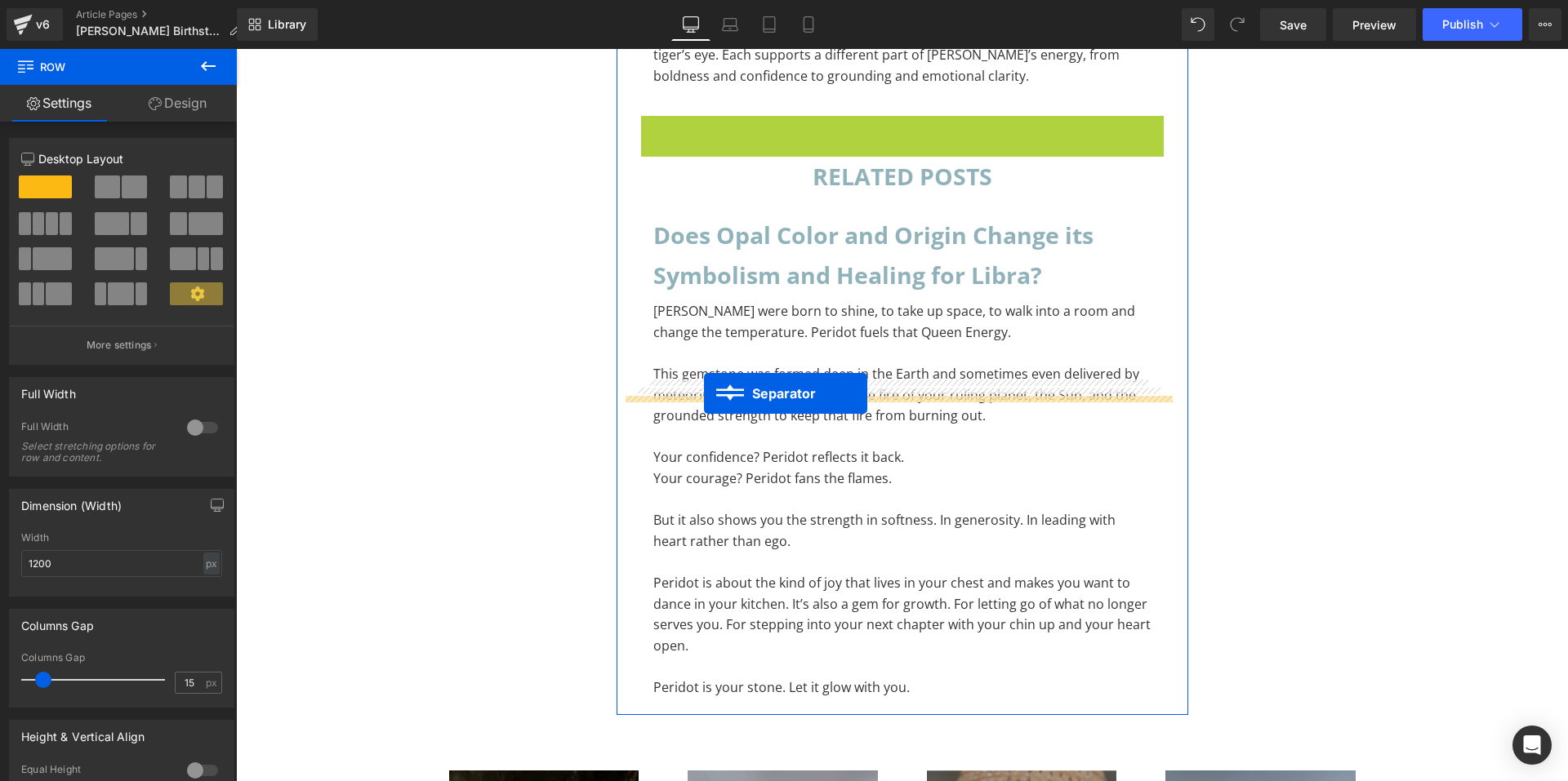
drag, startPoint x: 854, startPoint y: 304, endPoint x: 704, endPoint y: 393, distance: 174.4
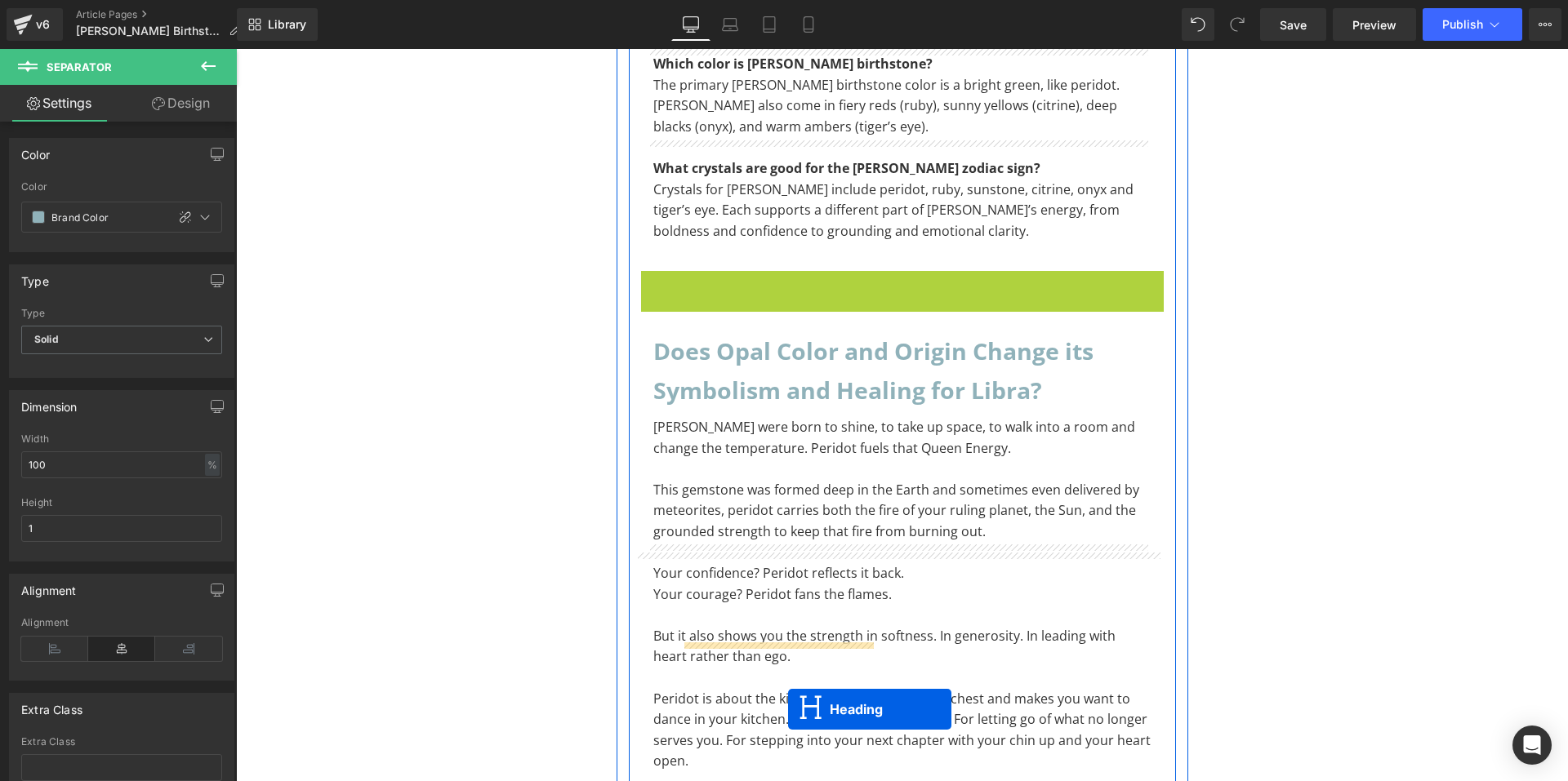
scroll to position [11296, 0]
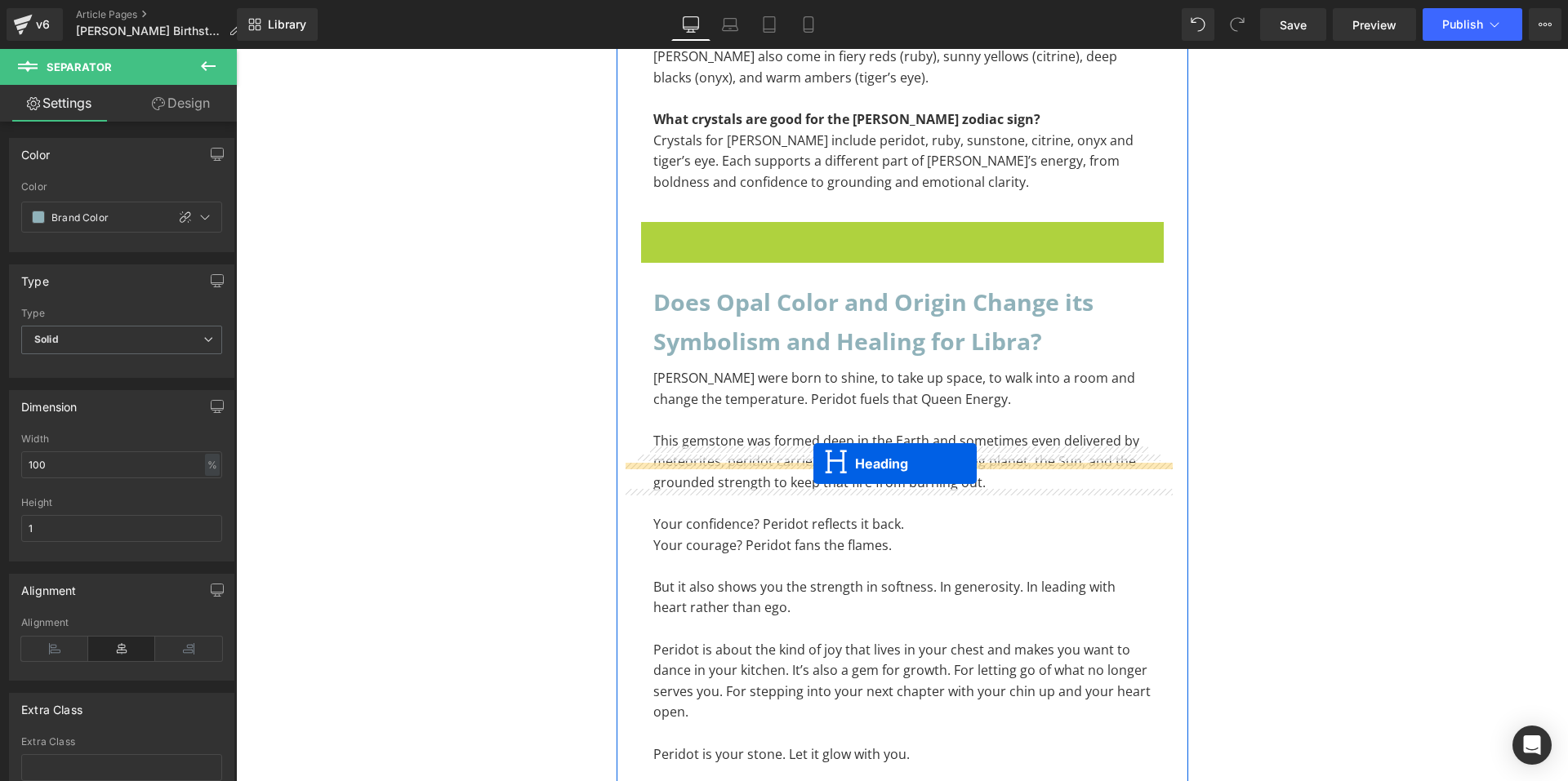
drag, startPoint x: 858, startPoint y: 186, endPoint x: 813, endPoint y: 464, distance: 281.6
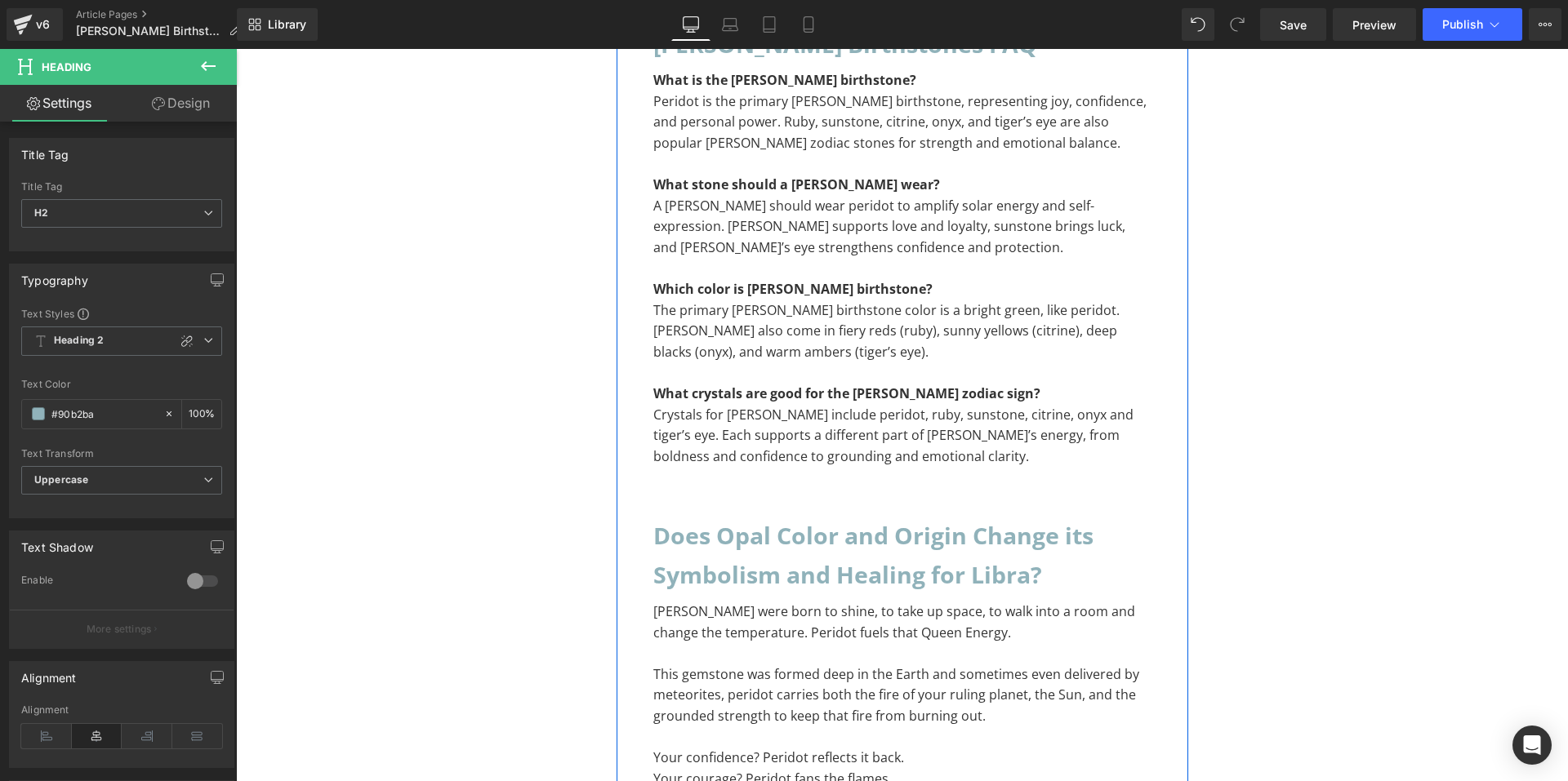
scroll to position [11009, 0]
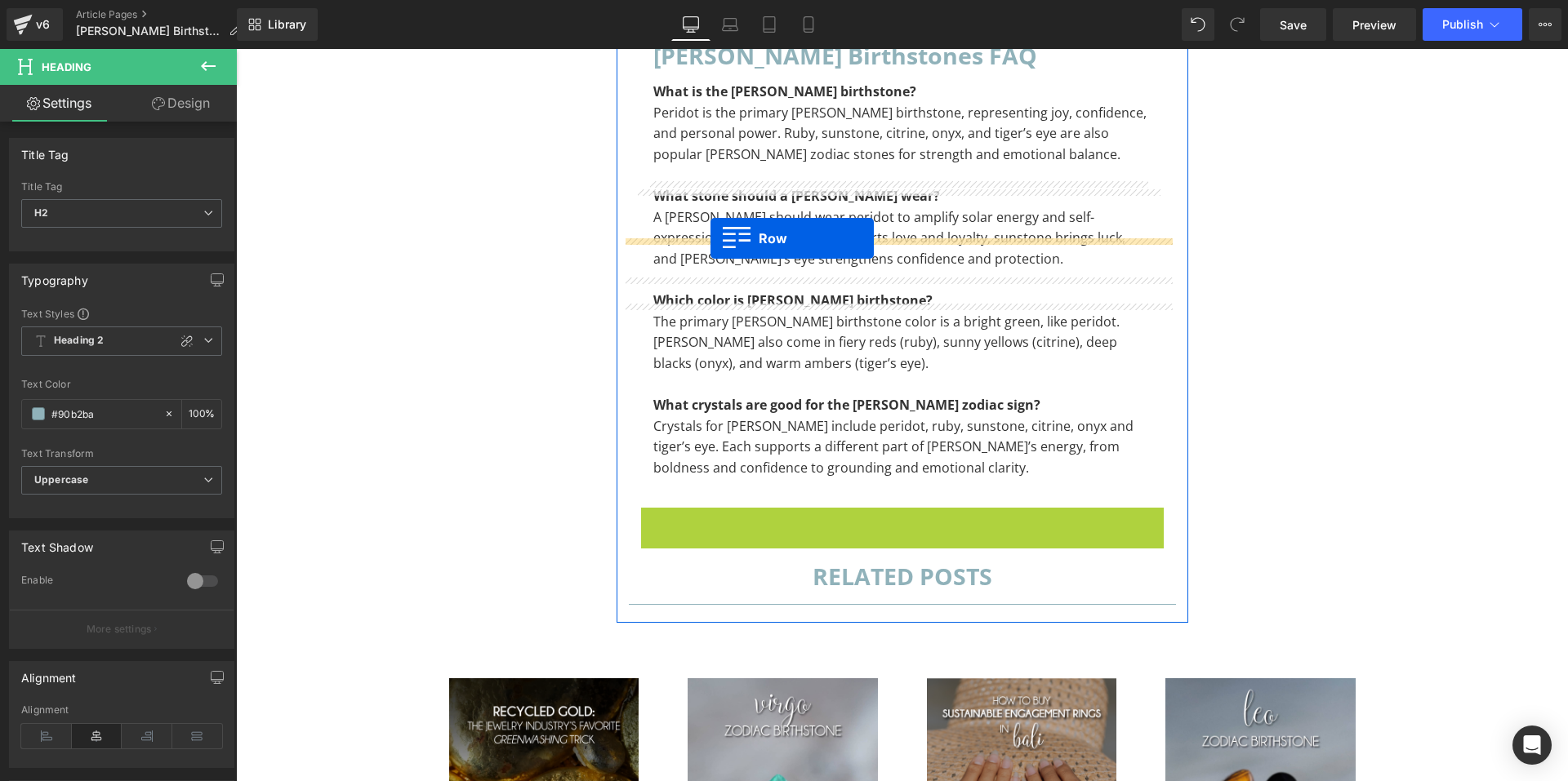
drag, startPoint x: 643, startPoint y: 206, endPoint x: 711, endPoint y: 239, distance: 75.6
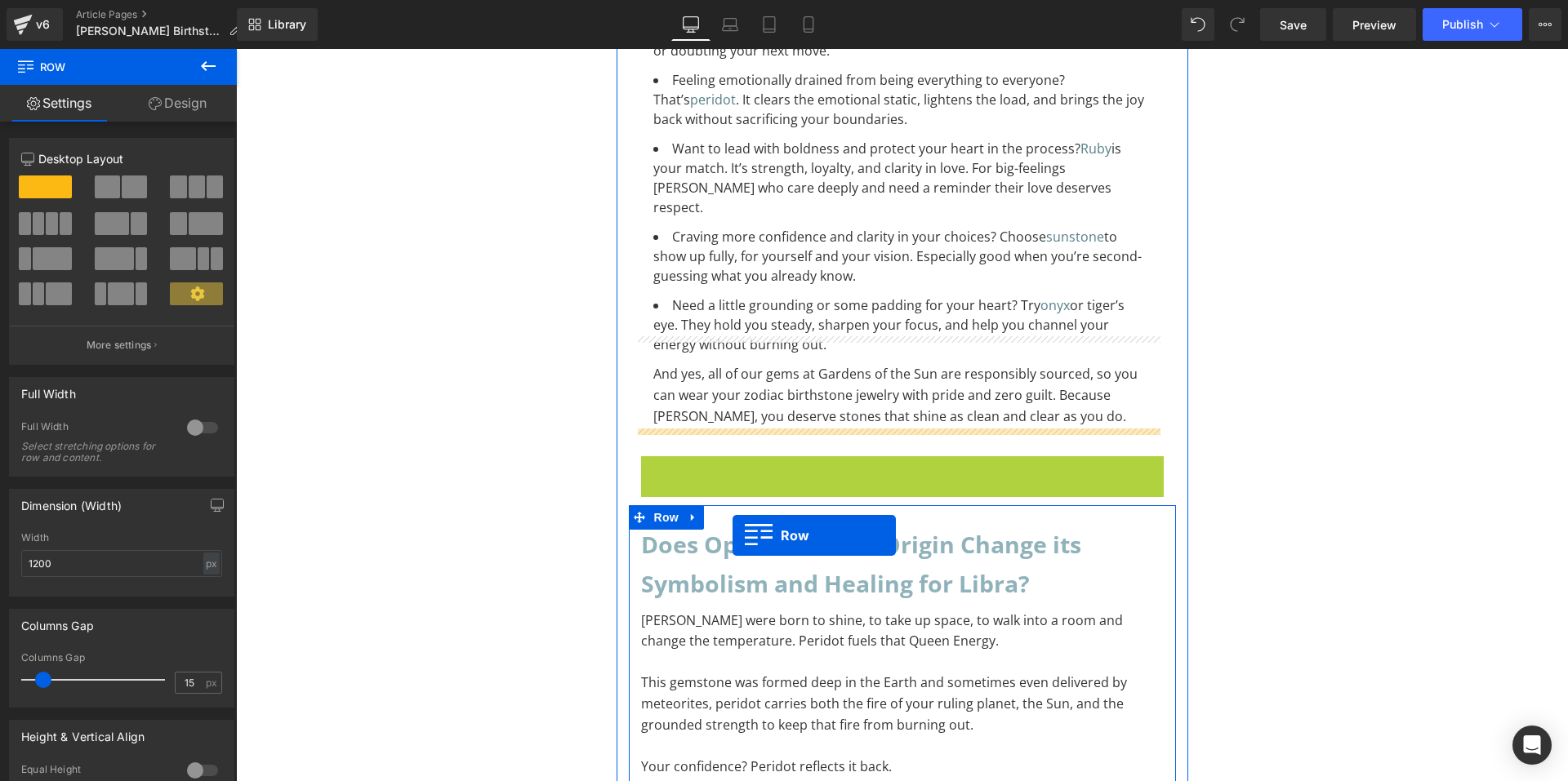
scroll to position [10764, 0]
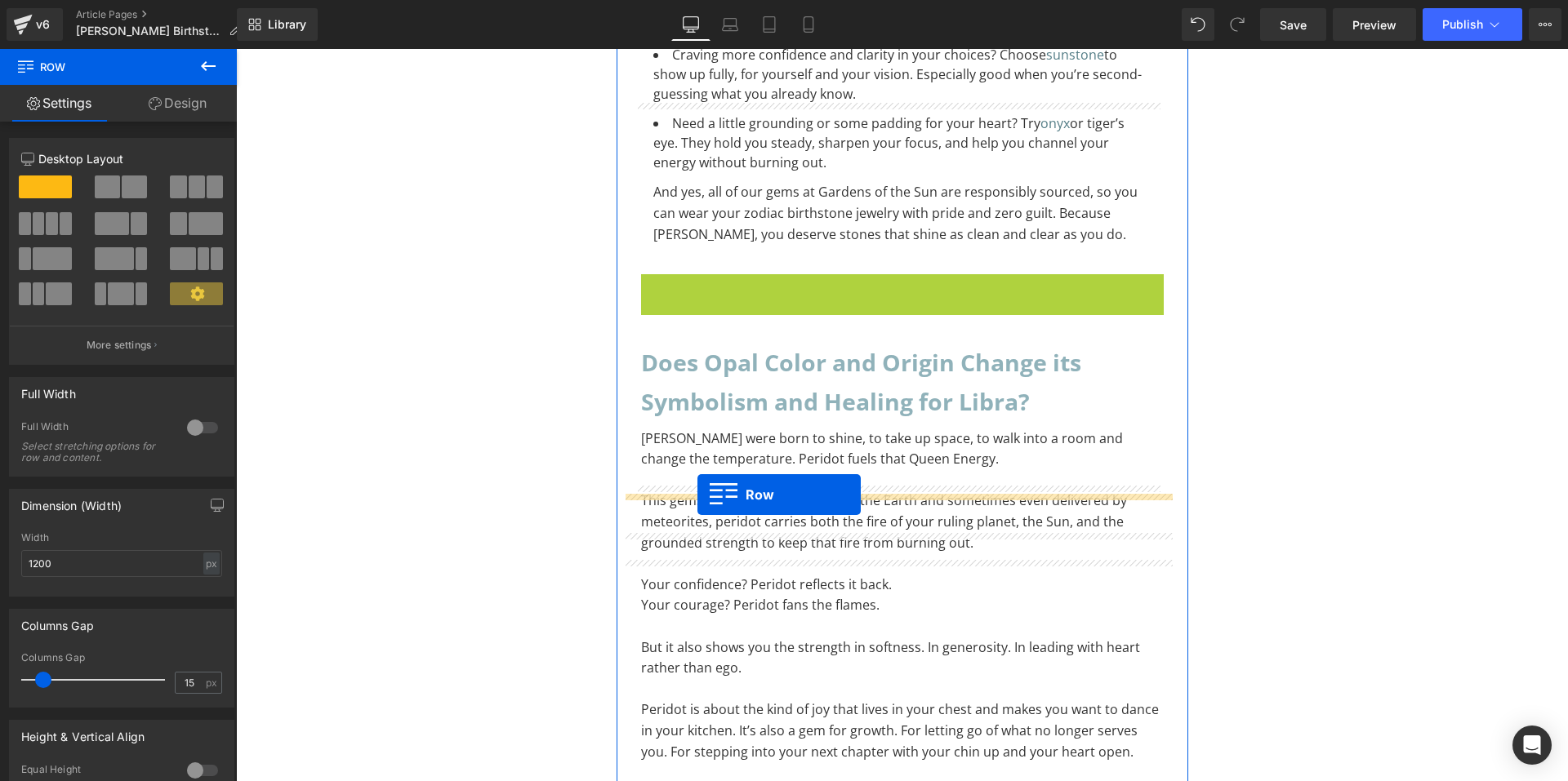
drag, startPoint x: 644, startPoint y: 292, endPoint x: 697, endPoint y: 495, distance: 209.8
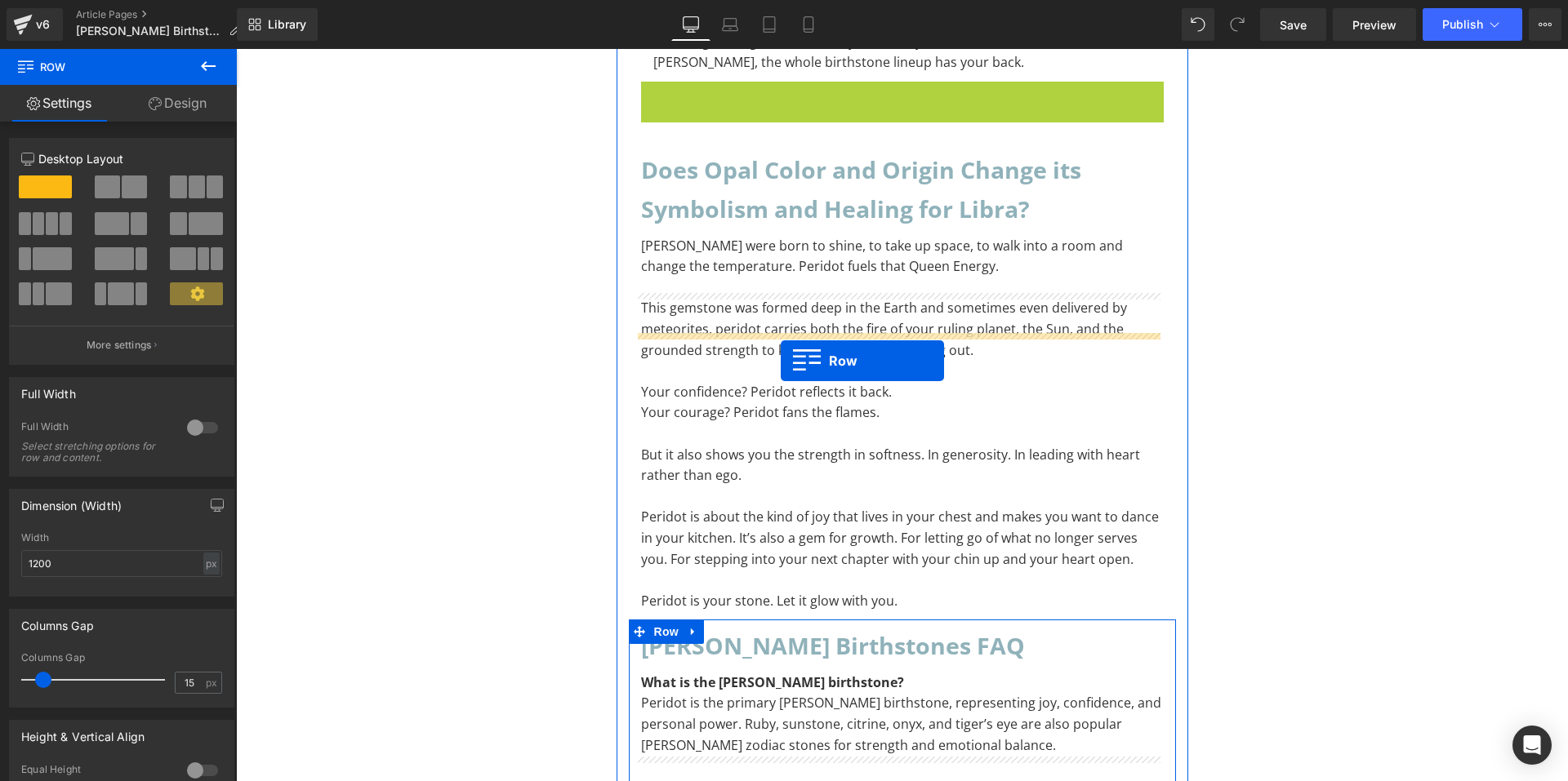
scroll to position [10299, 0]
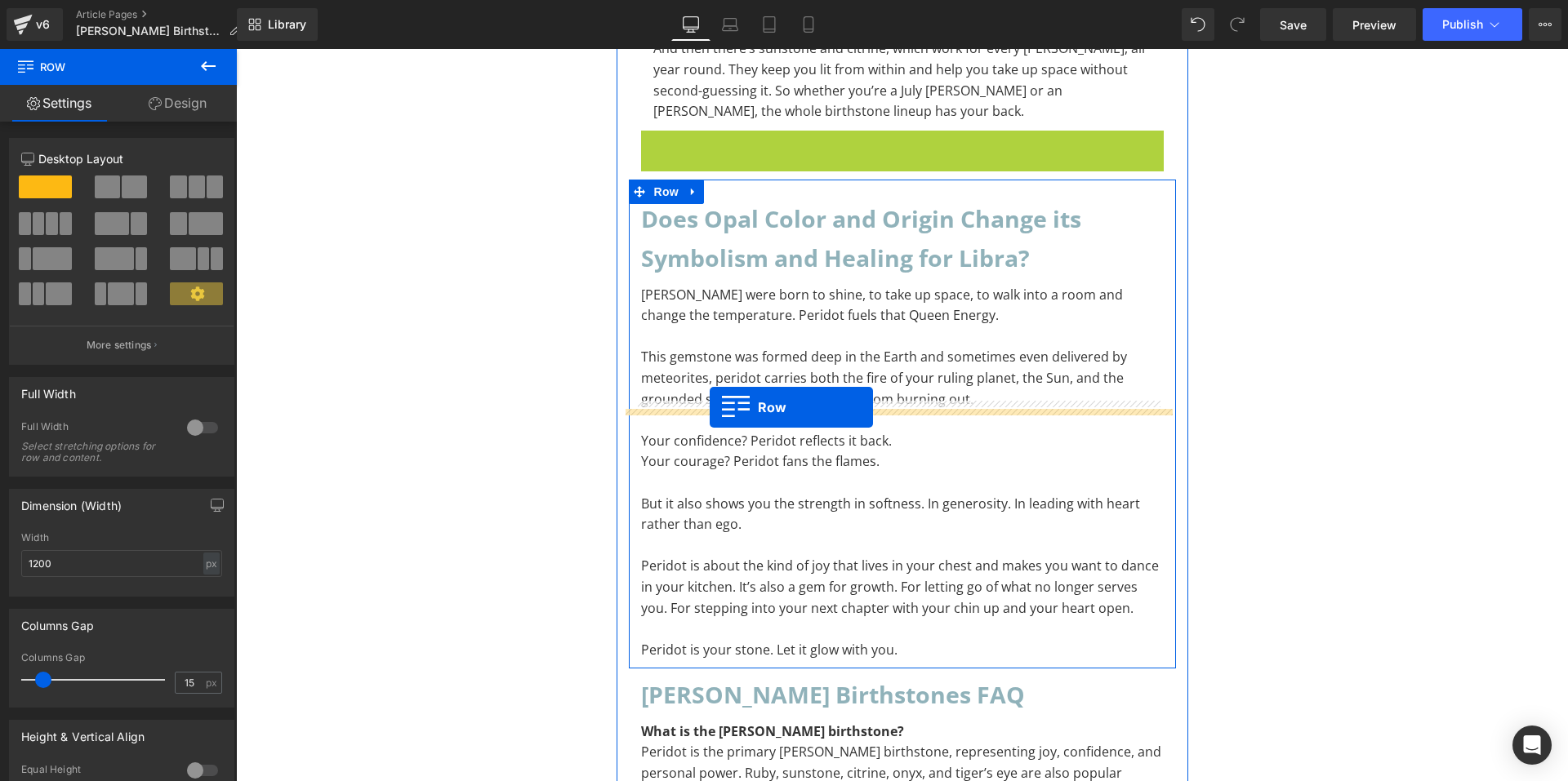
drag, startPoint x: 646, startPoint y: 107, endPoint x: 710, endPoint y: 408, distance: 307.7
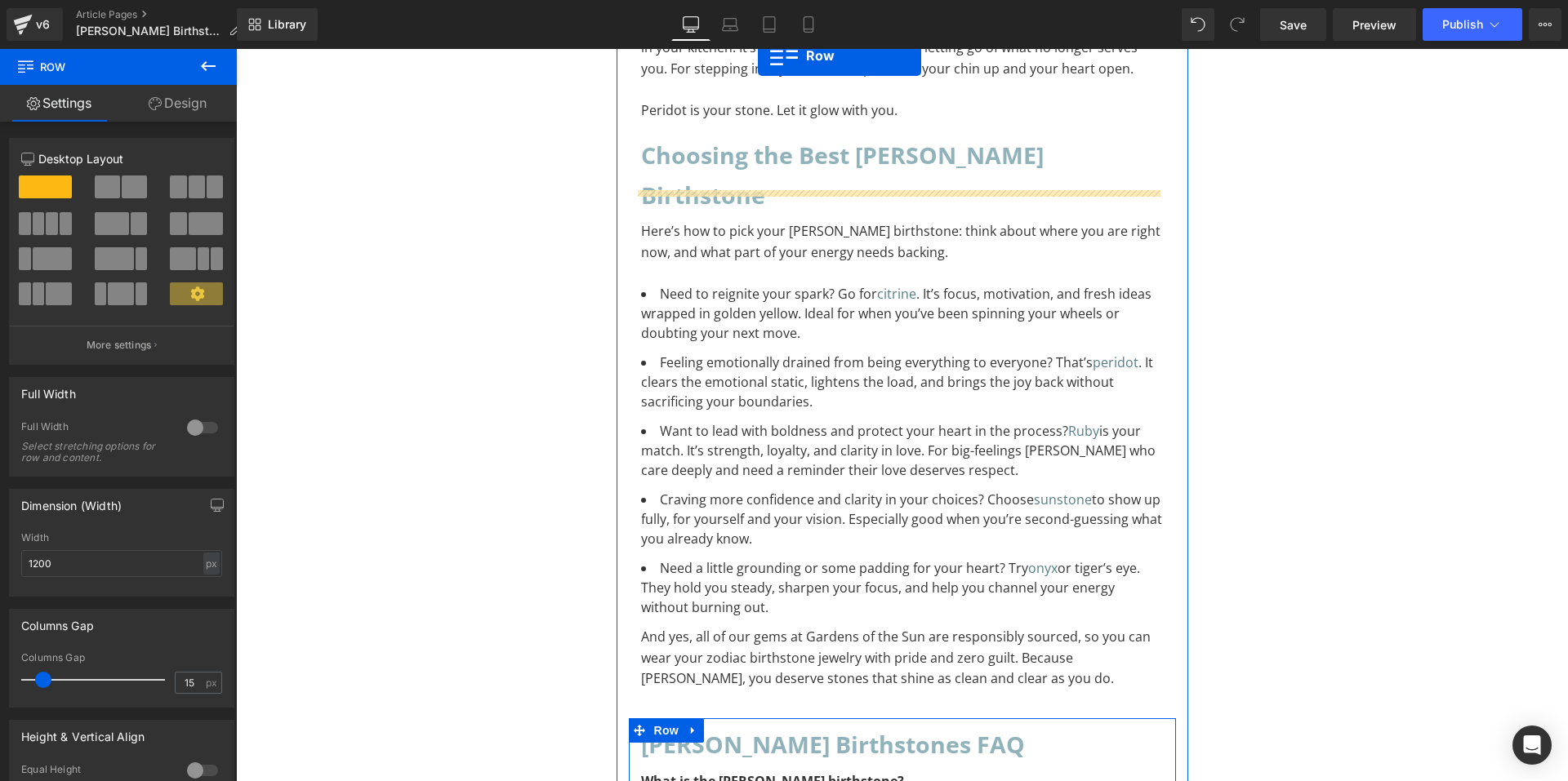
scroll to position [10340, 0]
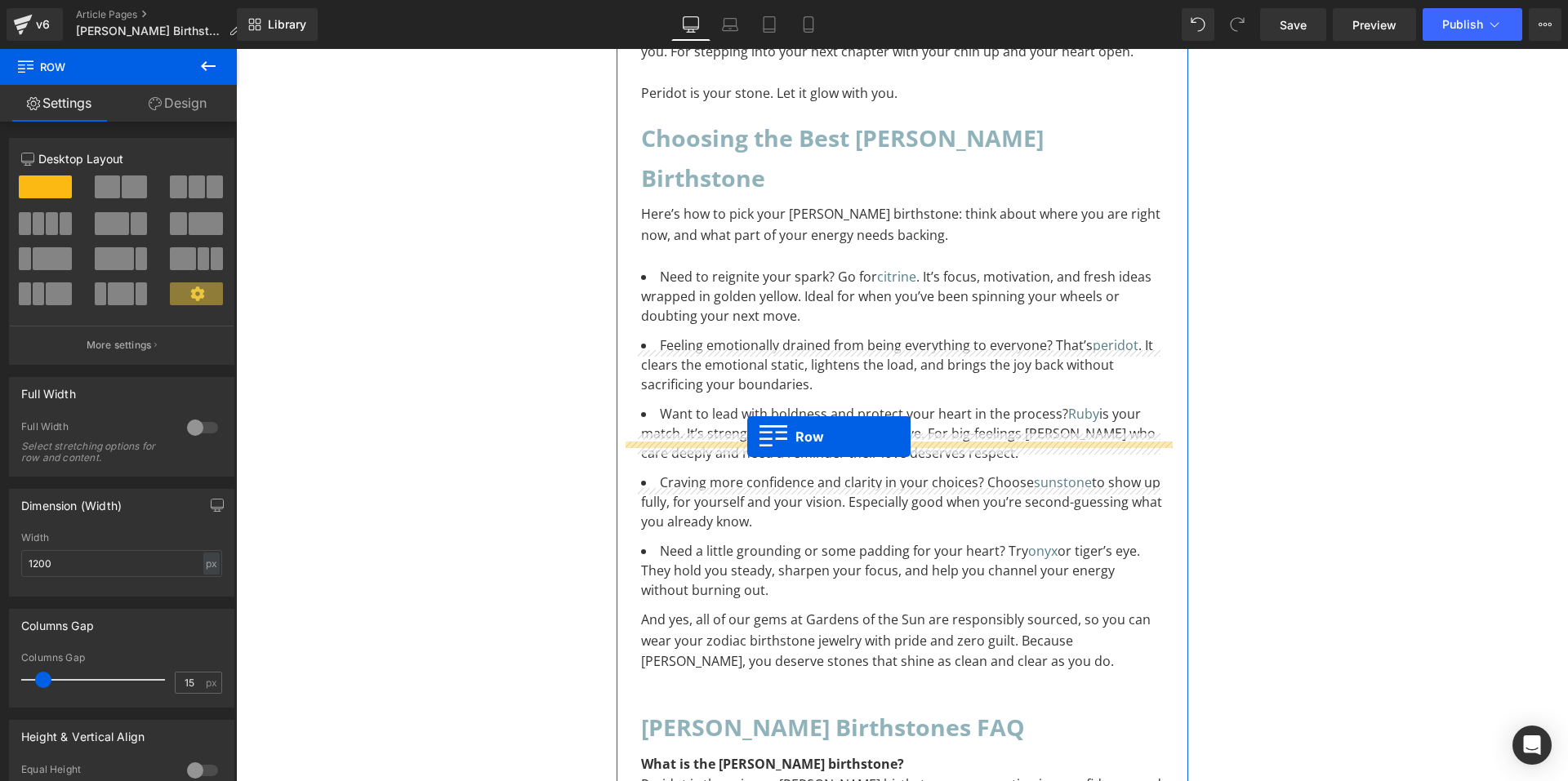
drag, startPoint x: 647, startPoint y: 192, endPoint x: 747, endPoint y: 437, distance: 264.6
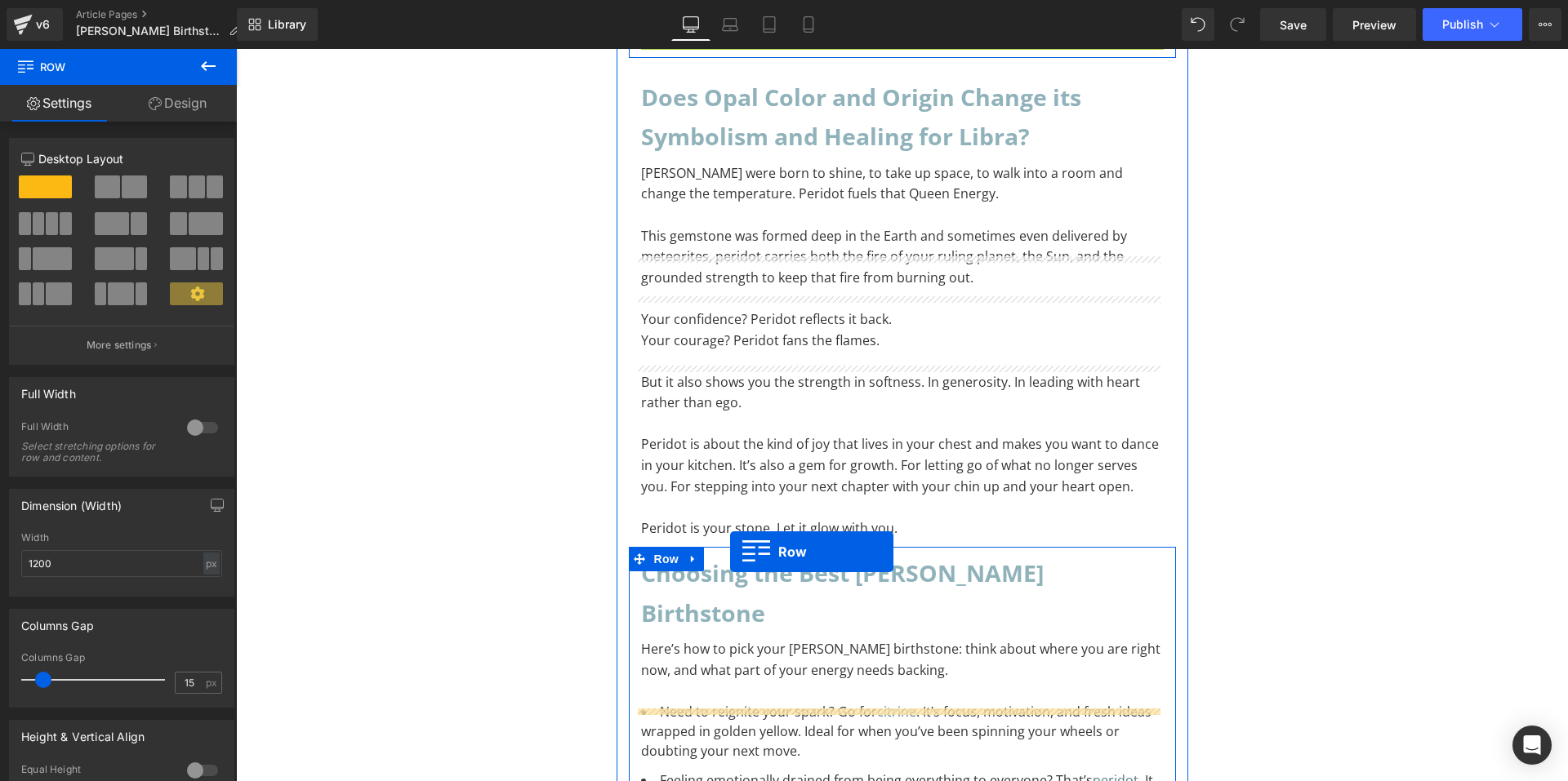
scroll to position [9401, 0]
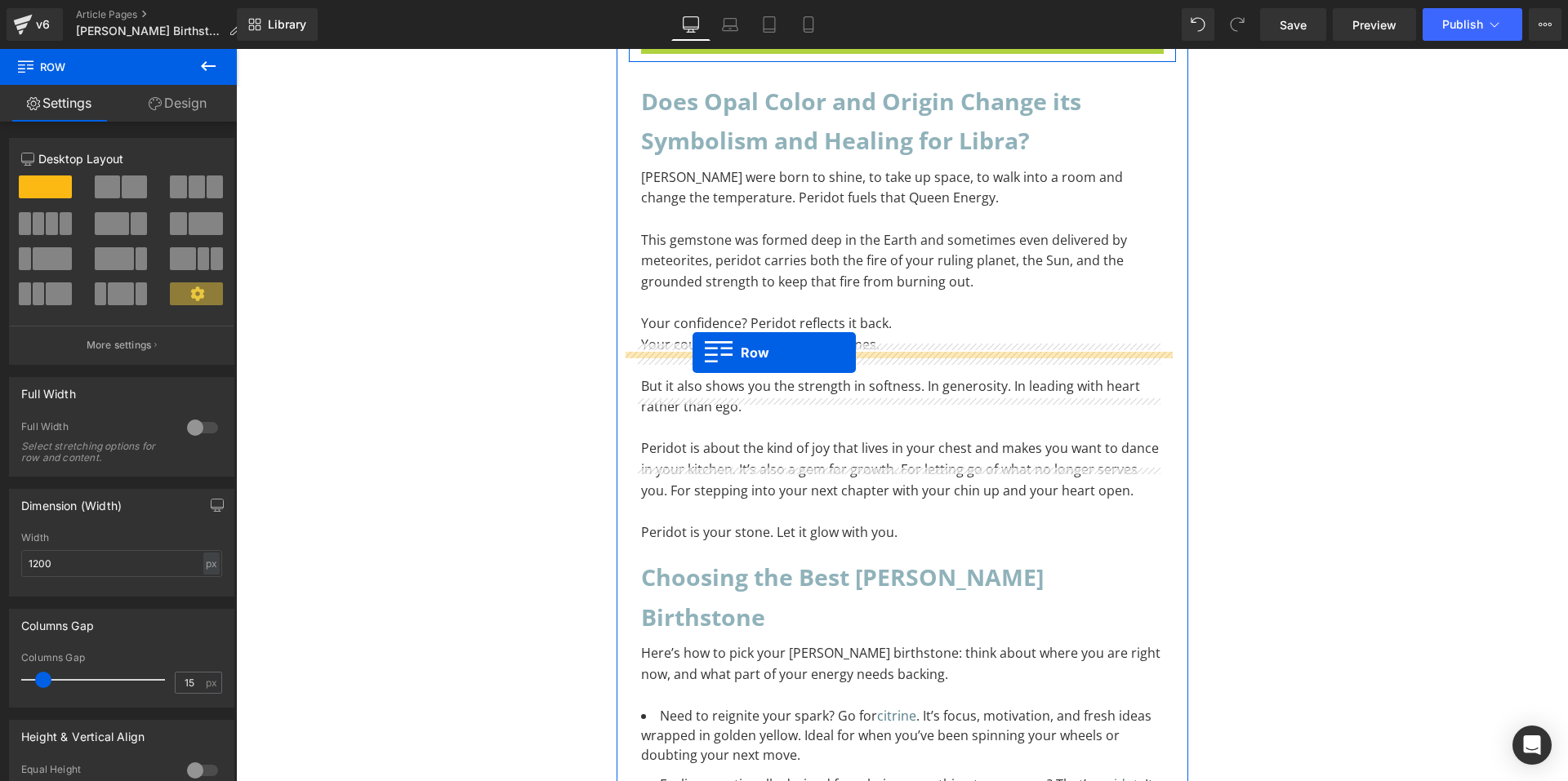
drag, startPoint x: 646, startPoint y: 321, endPoint x: 692, endPoint y: 353, distance: 56.0
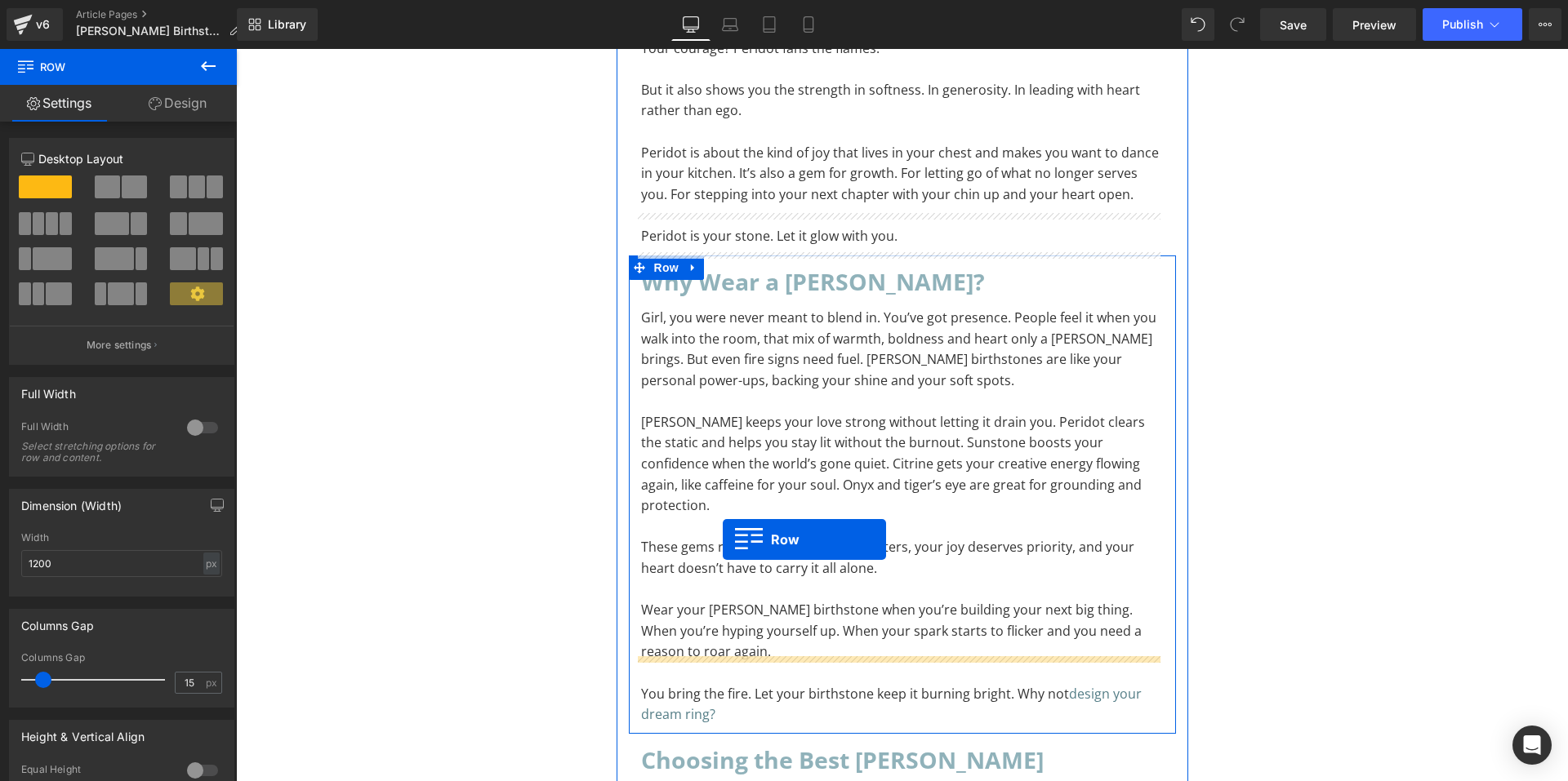
scroll to position [8706, 0]
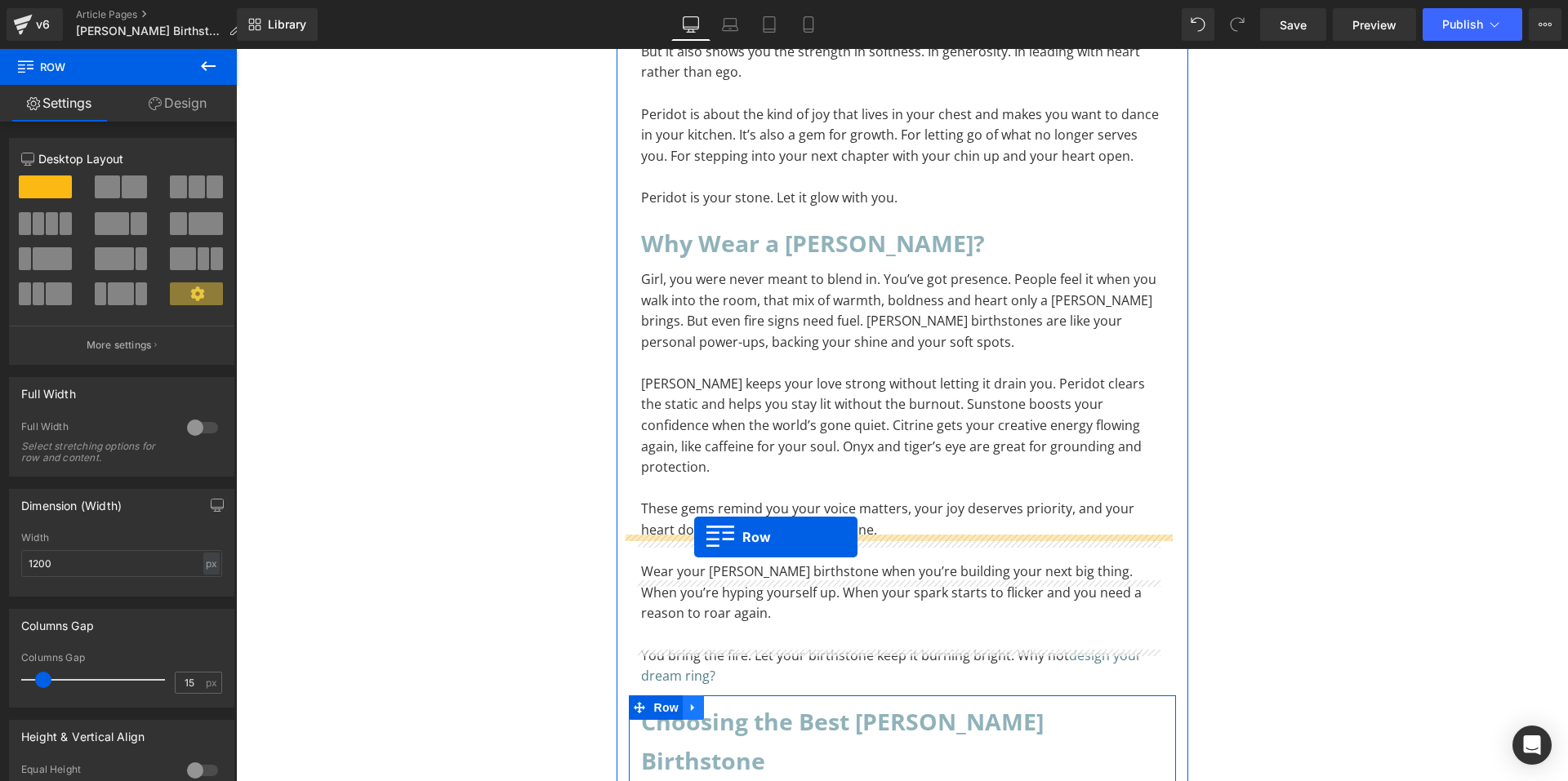
drag, startPoint x: 643, startPoint y: 369, endPoint x: 694, endPoint y: 537, distance: 175.6
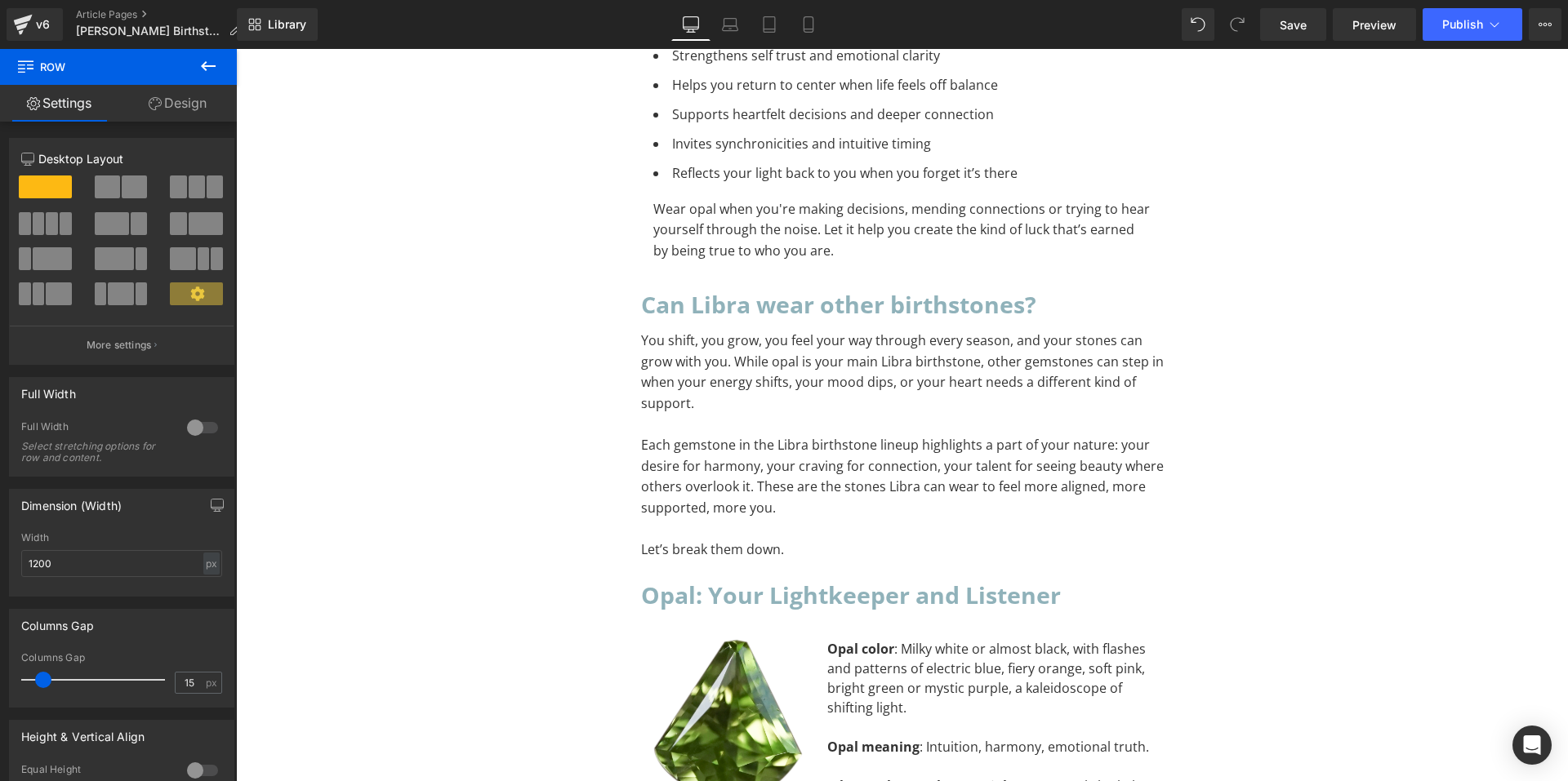
scroll to position [2865, 0]
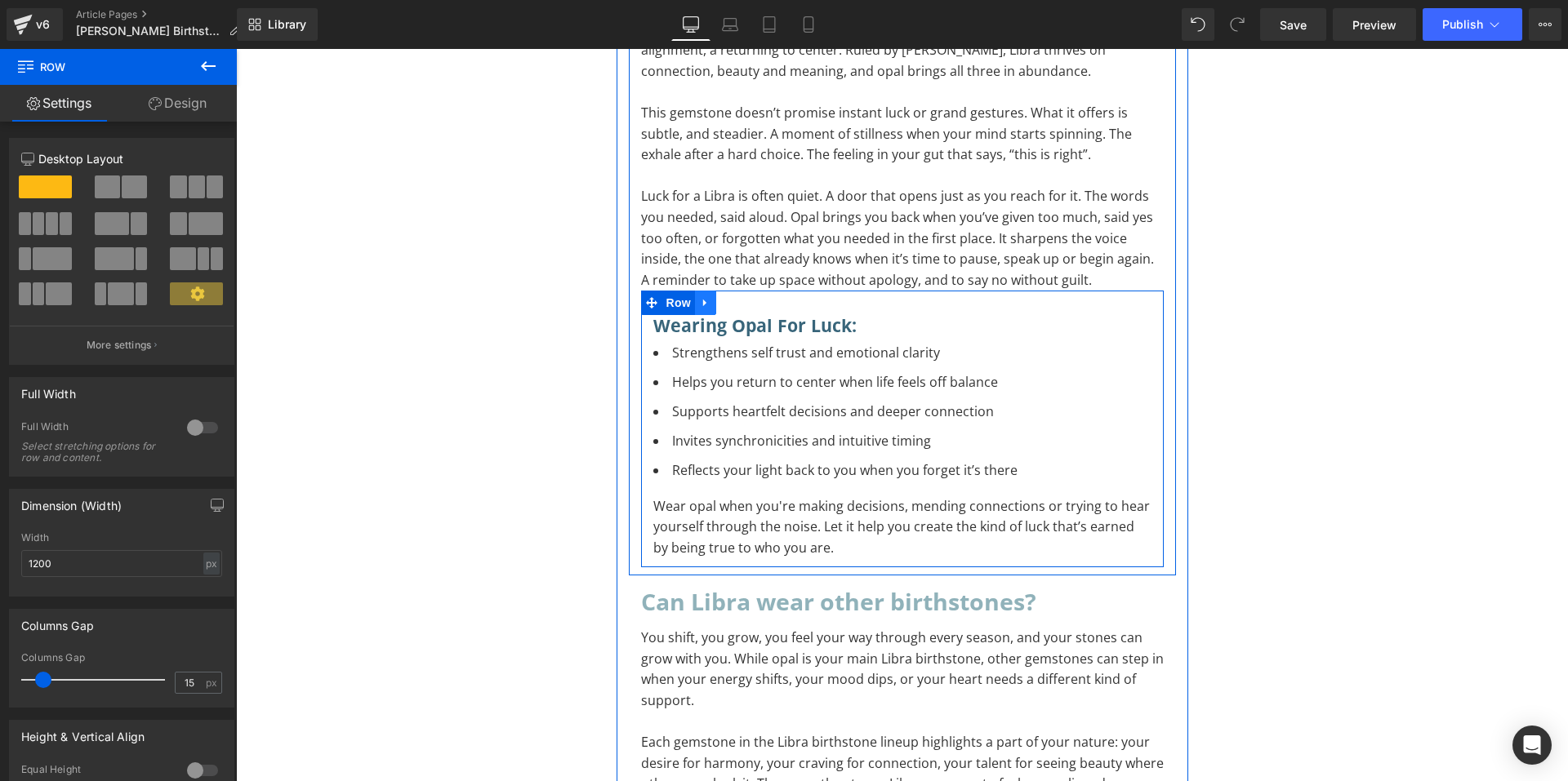
click at [705, 298] on icon at bounding box center [706, 304] width 12 height 13
click at [725, 298] on icon at bounding box center [727, 304] width 12 height 12
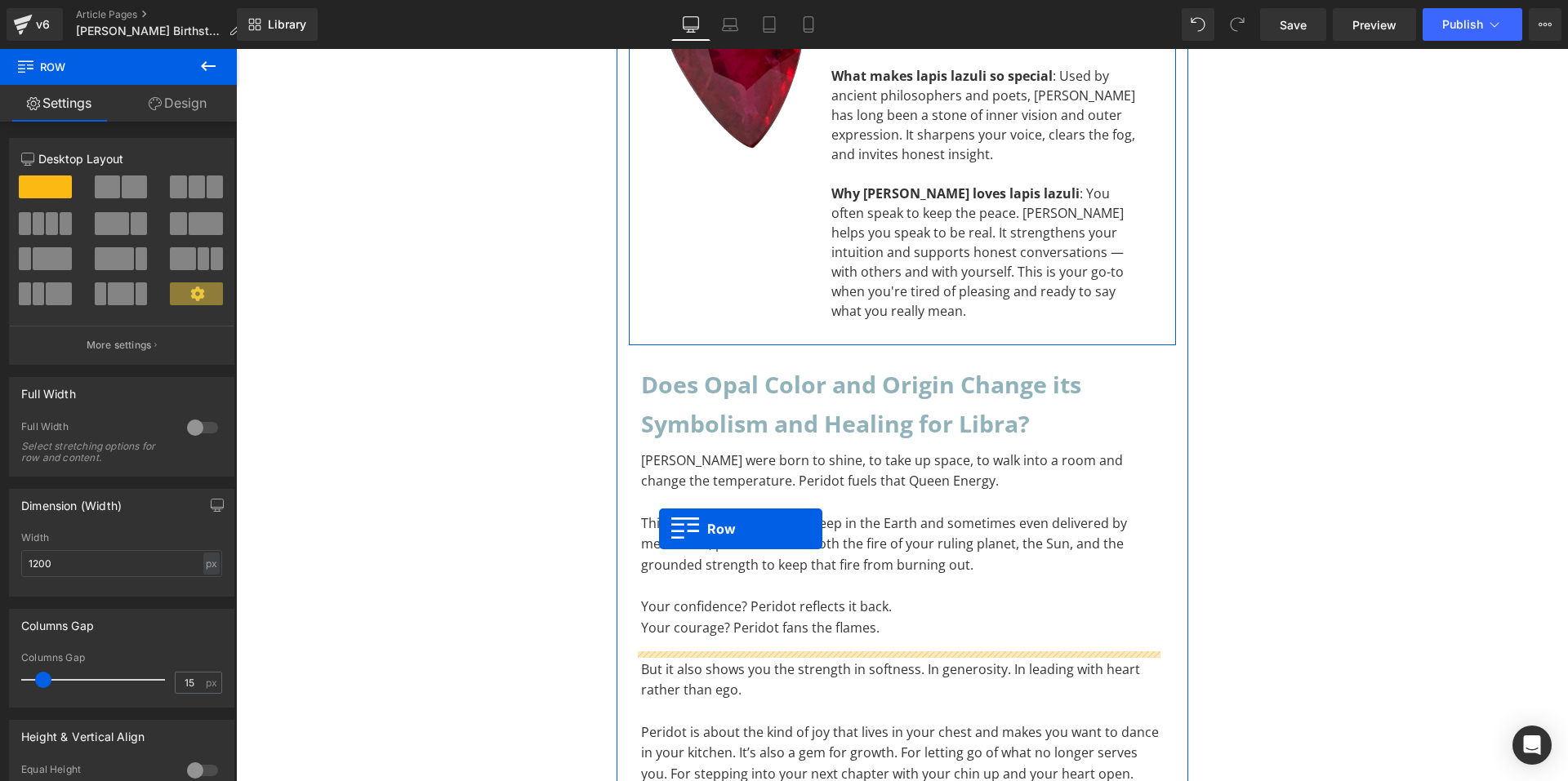
scroll to position [8173, 0]
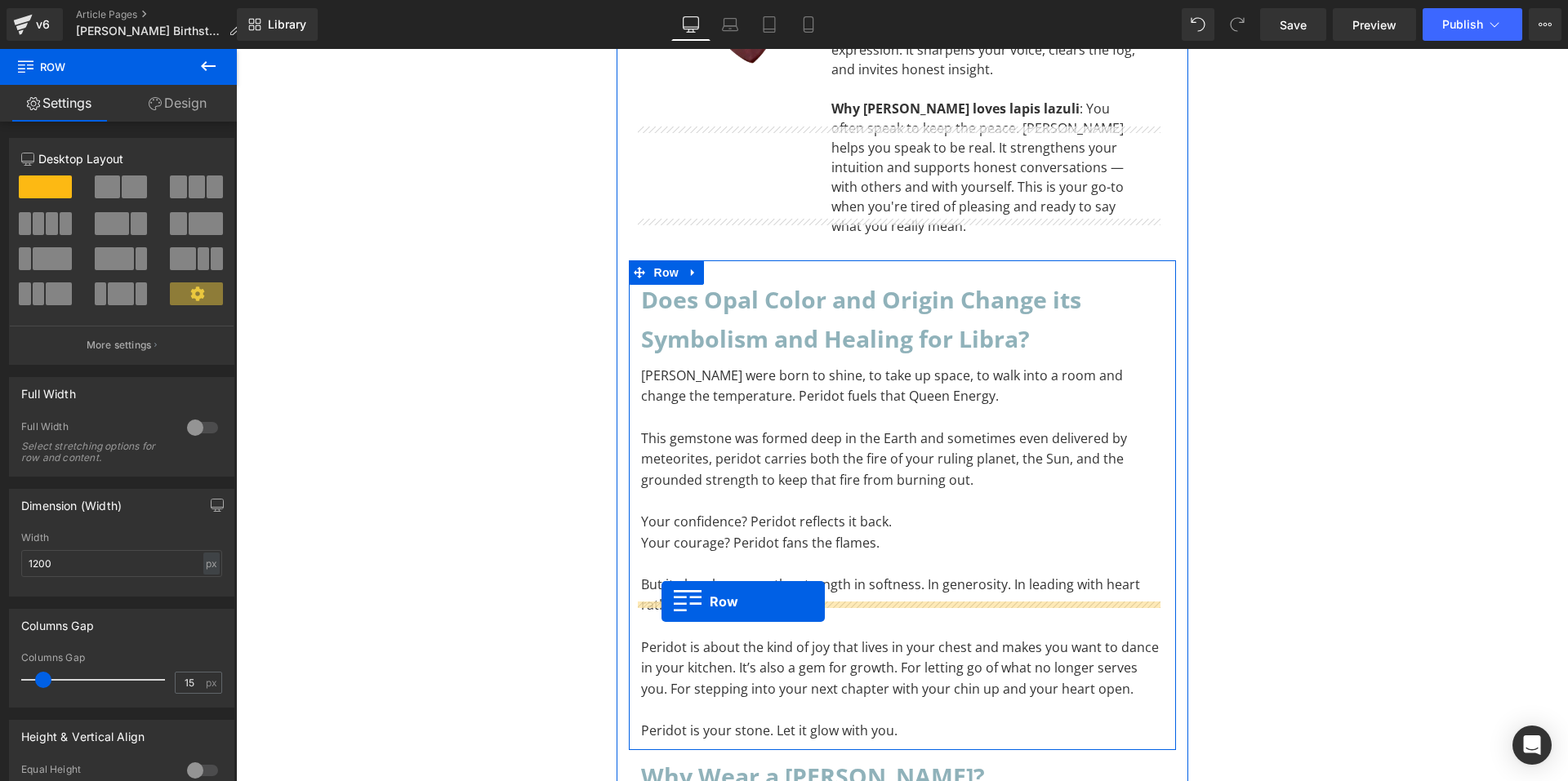
drag, startPoint x: 647, startPoint y: 519, endPoint x: 661, endPoint y: 602, distance: 84.2
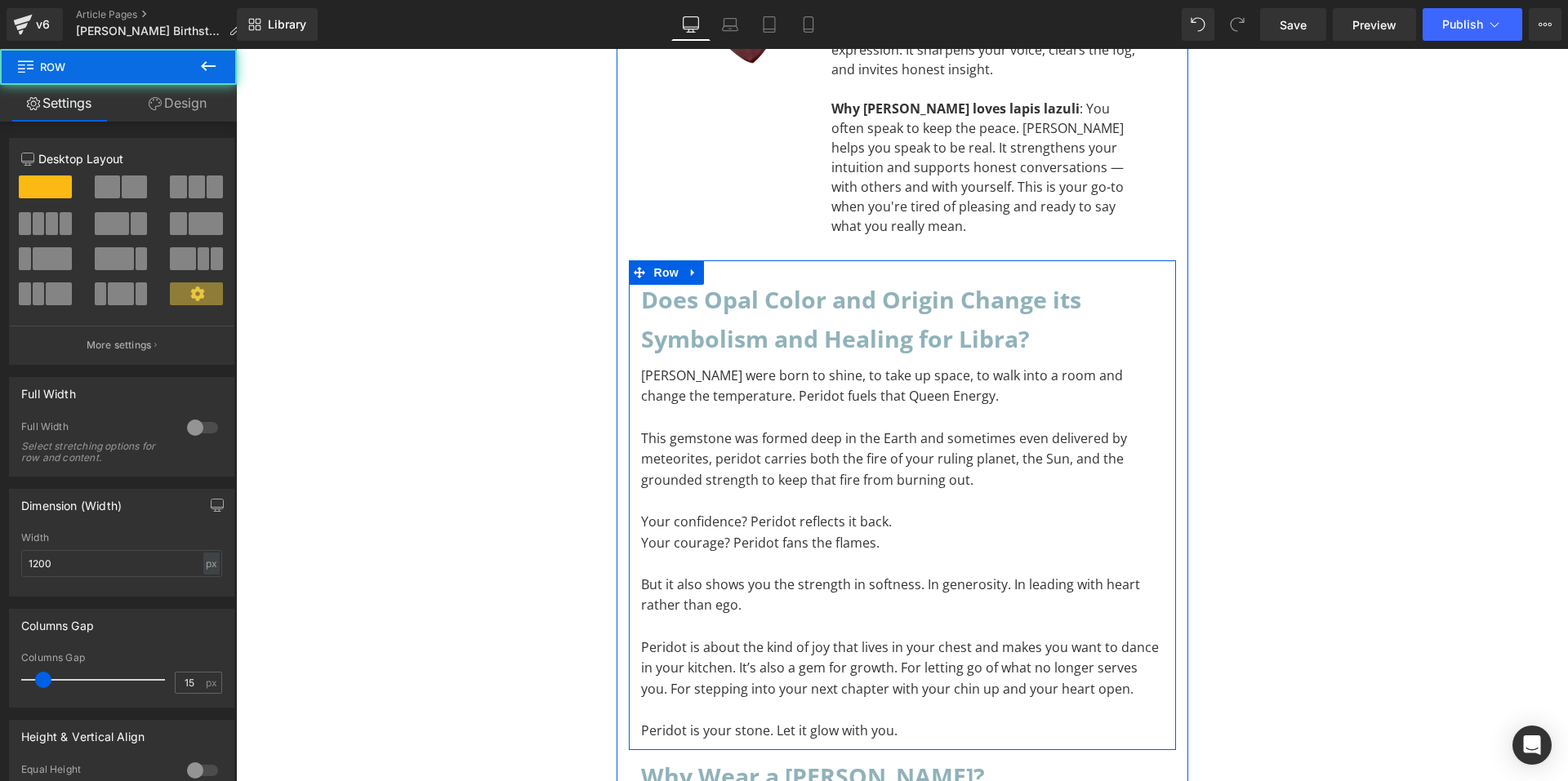
scroll to position [8133, 0]
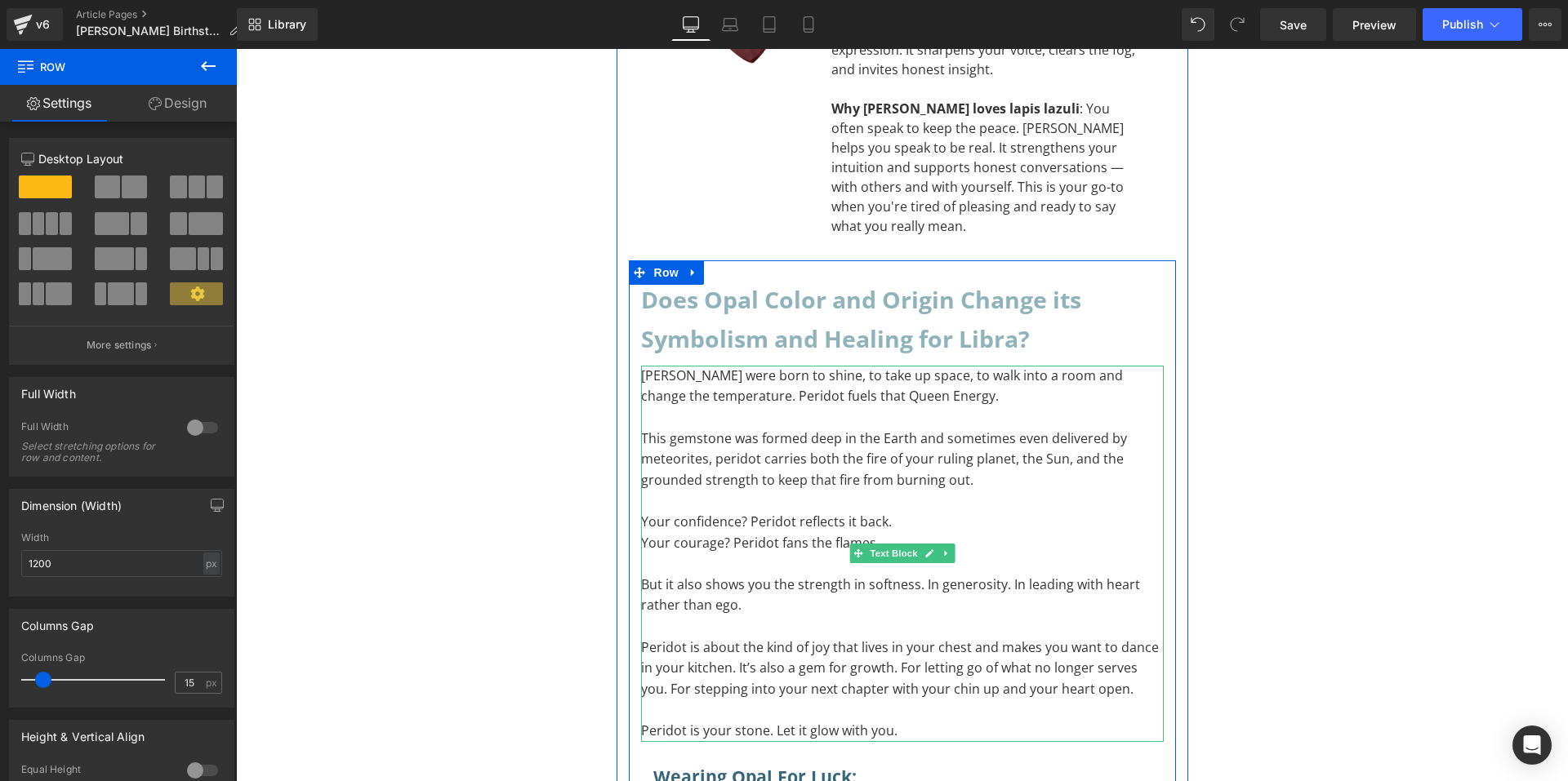
click at [734, 429] on p "This gemstone was formed deep in the Earth and sometimes even delivered by mete…" at bounding box center [902, 460] width 523 height 63
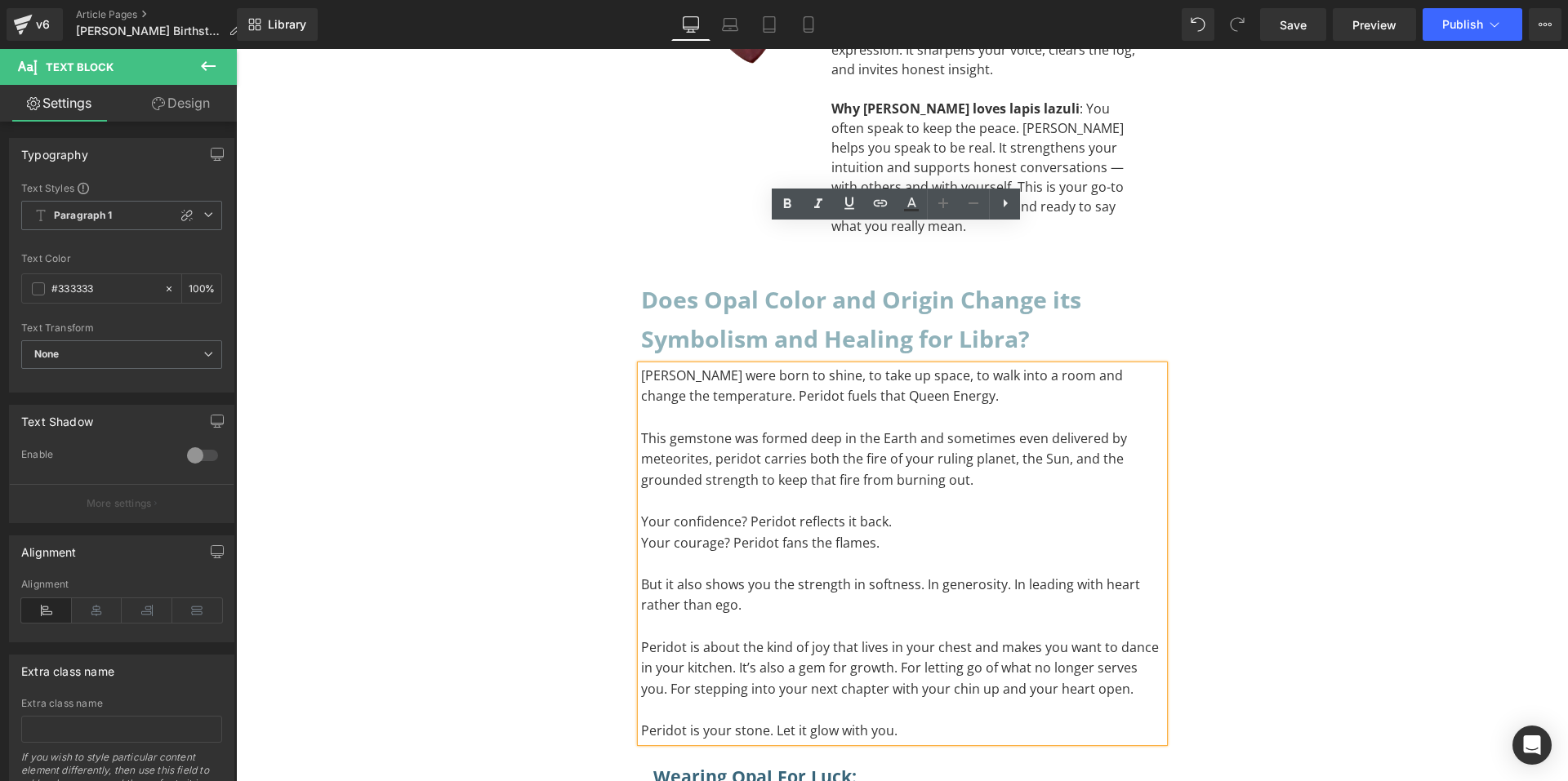
click at [927, 554] on p "To enrich screen reader interactions, please activate Accessibility in Grammarl…" at bounding box center [902, 564] width 523 height 21
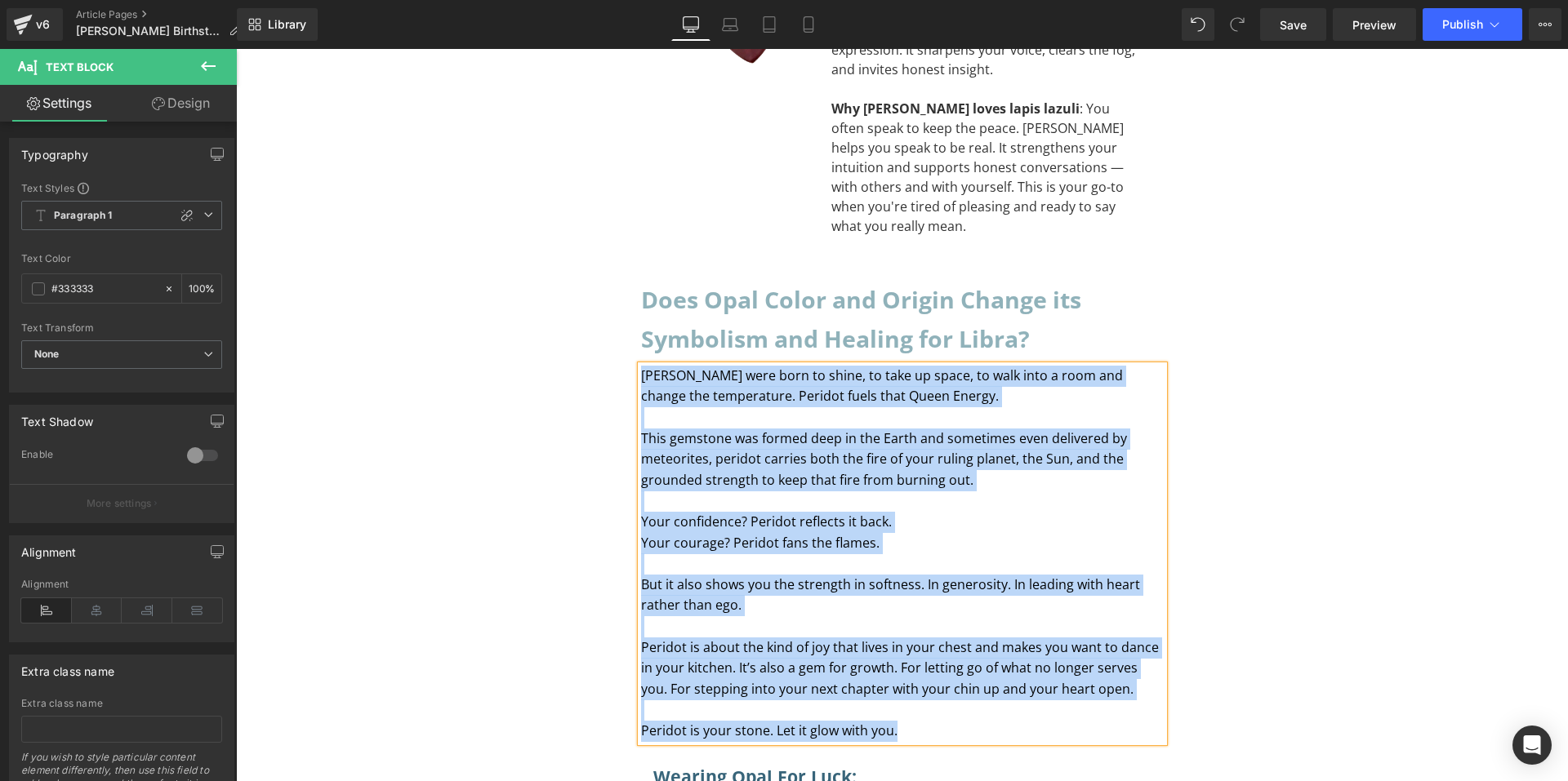
paste div "To enrich screen reader interactions, please activate Accessibility in Grammarl…"
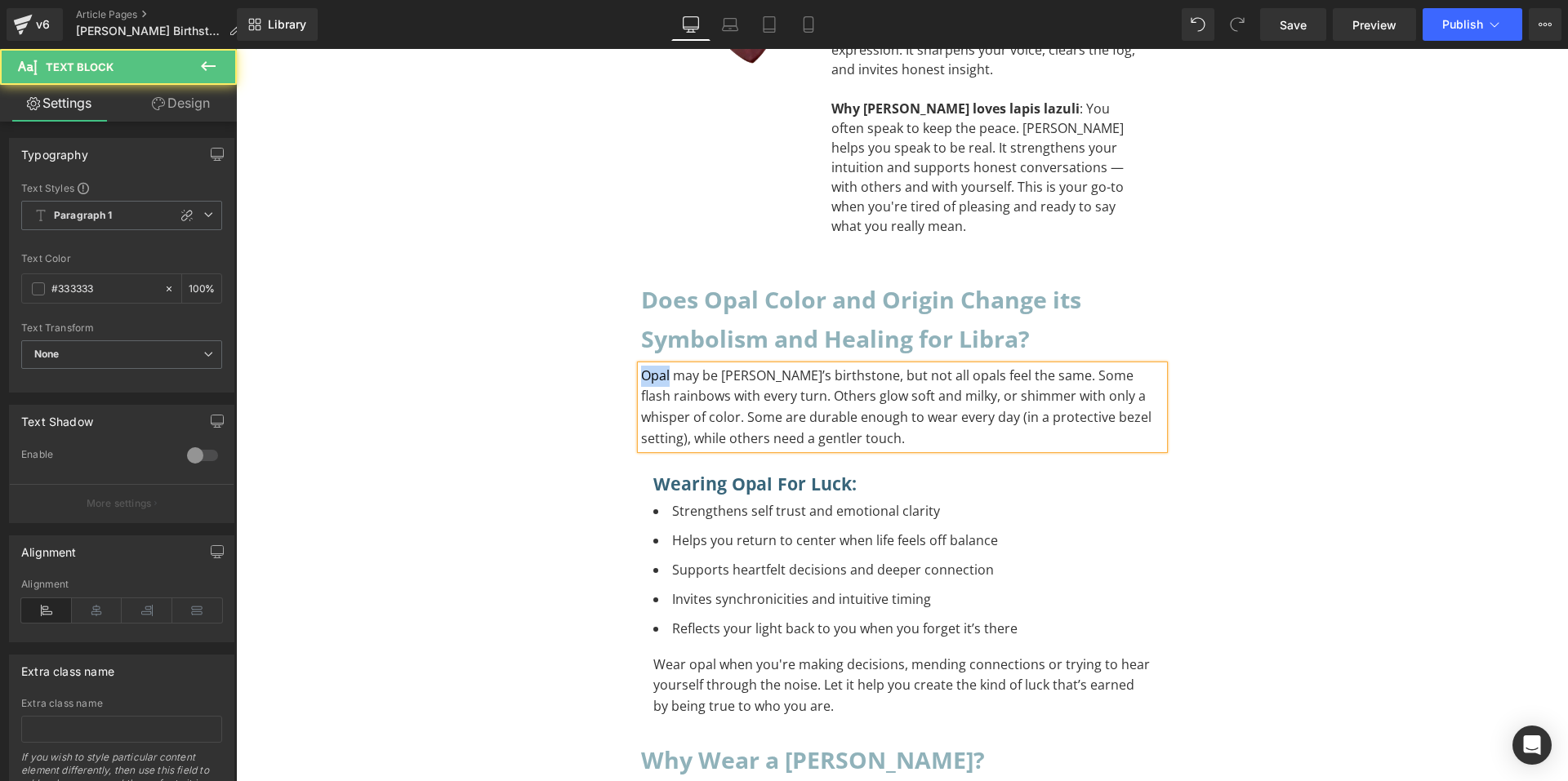
drag, startPoint x: 663, startPoint y: 237, endPoint x: 622, endPoint y: 235, distance: 41.0
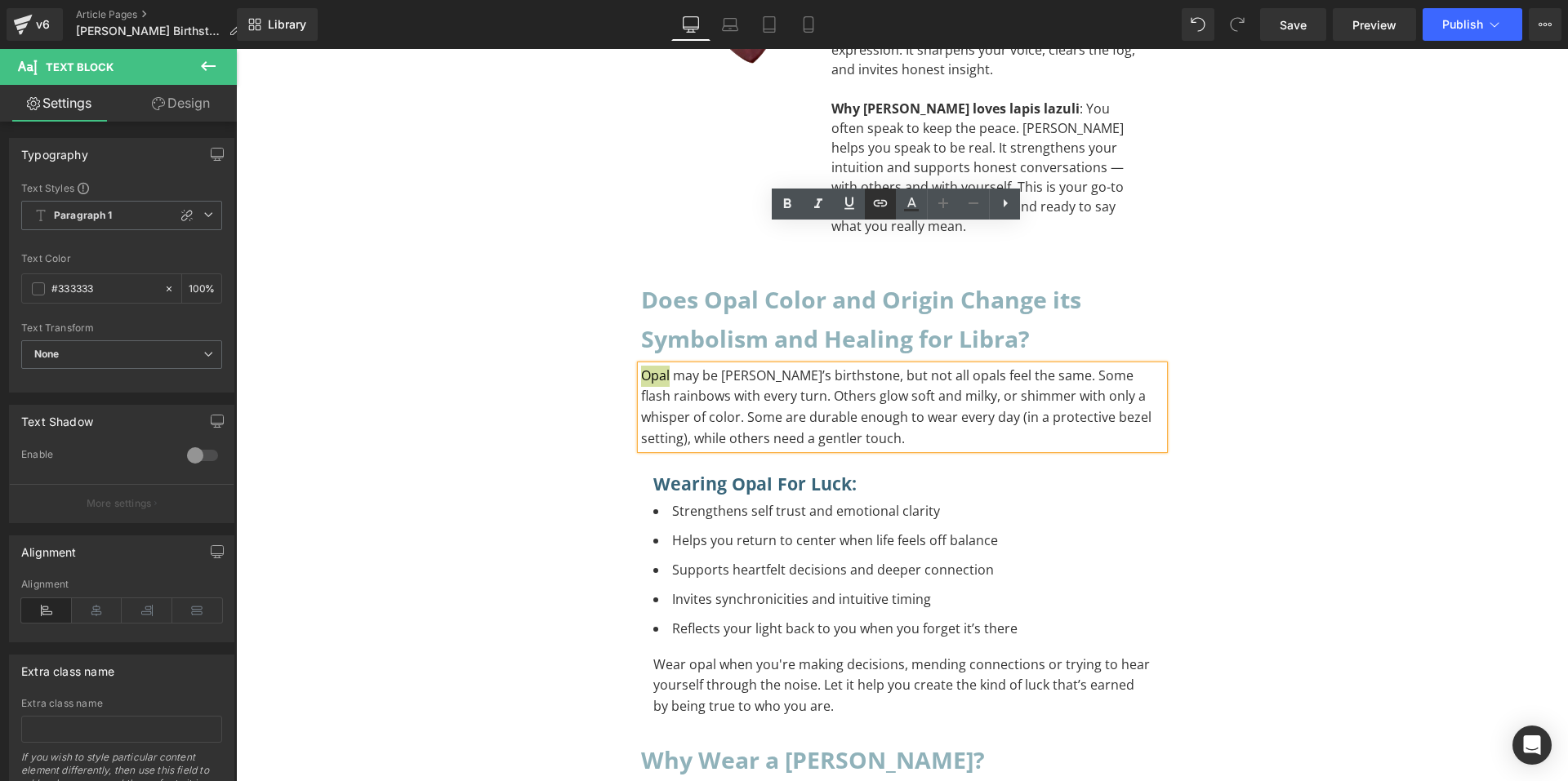
click at [882, 201] on icon at bounding box center [881, 202] width 14 height 7
click at [849, 271] on input "text" at bounding box center [754, 272] width 251 height 41
paste input "[URL][DOMAIN_NAME]"
type input "[URL][DOMAIN_NAME]"
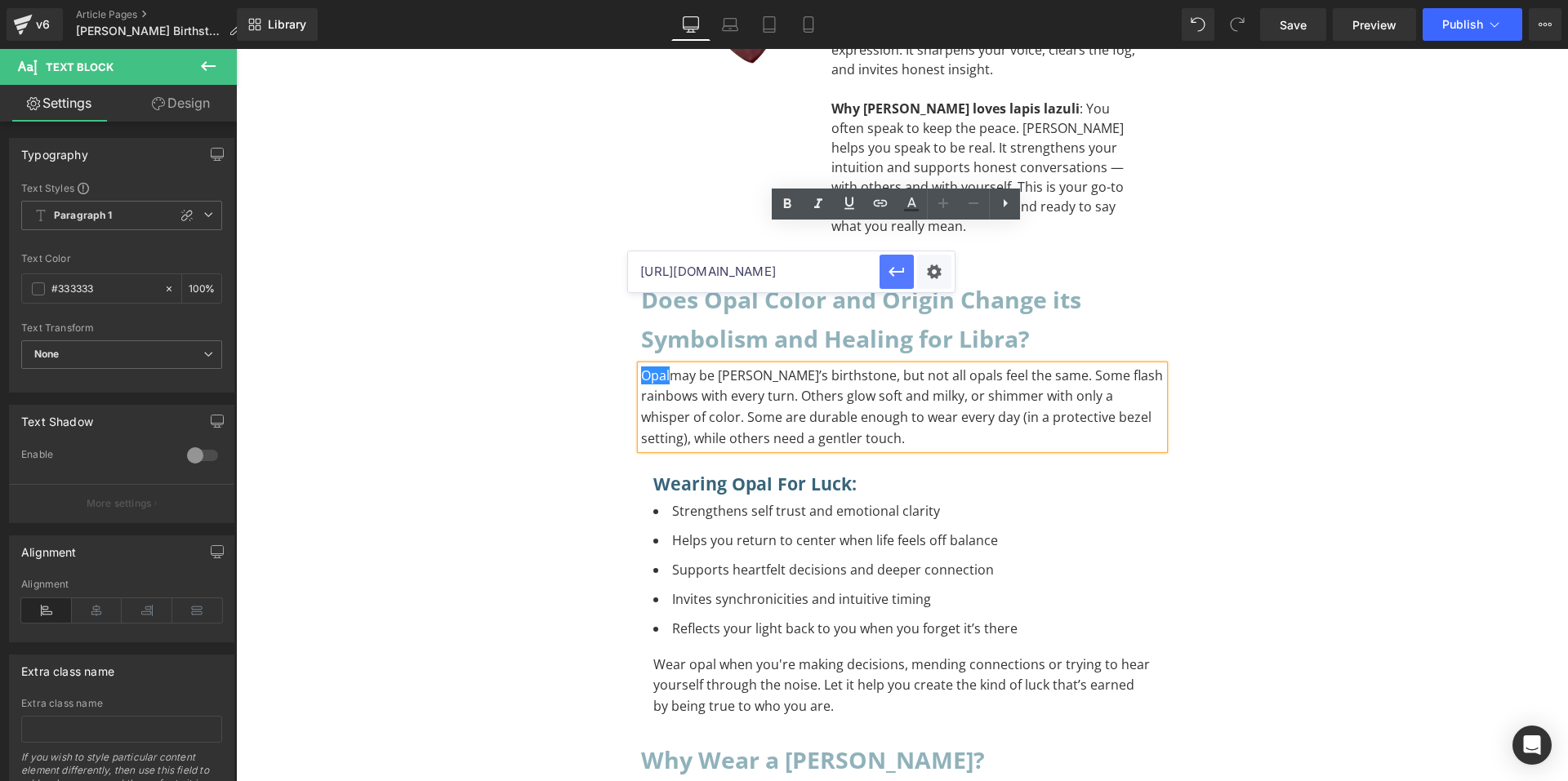
scroll to position [0, 0]
click at [890, 274] on icon "button" at bounding box center [896, 272] width 19 height 19
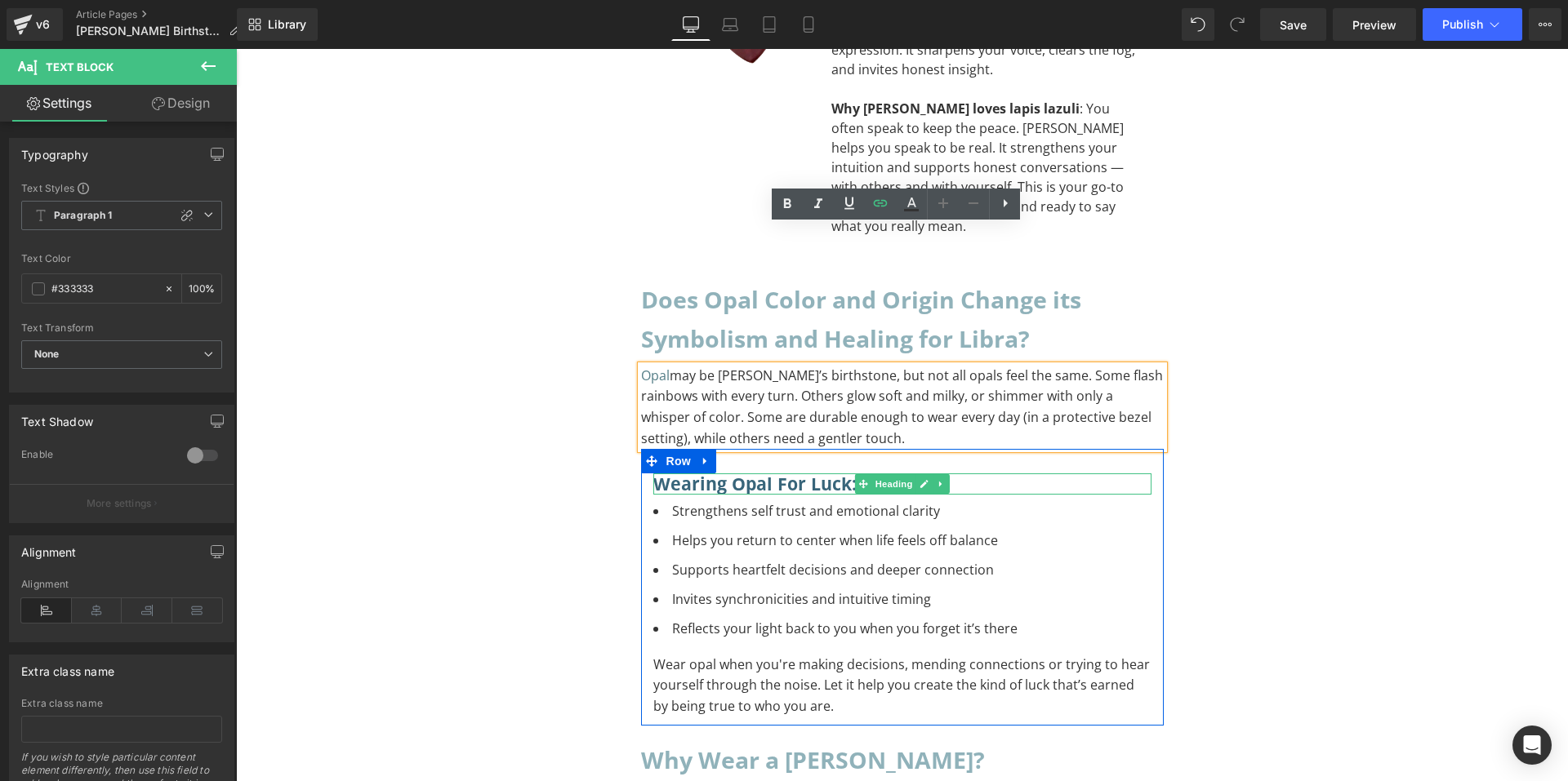
click at [991, 474] on h3 "Wearing Opal for Luck:" at bounding box center [902, 484] width 498 height 21
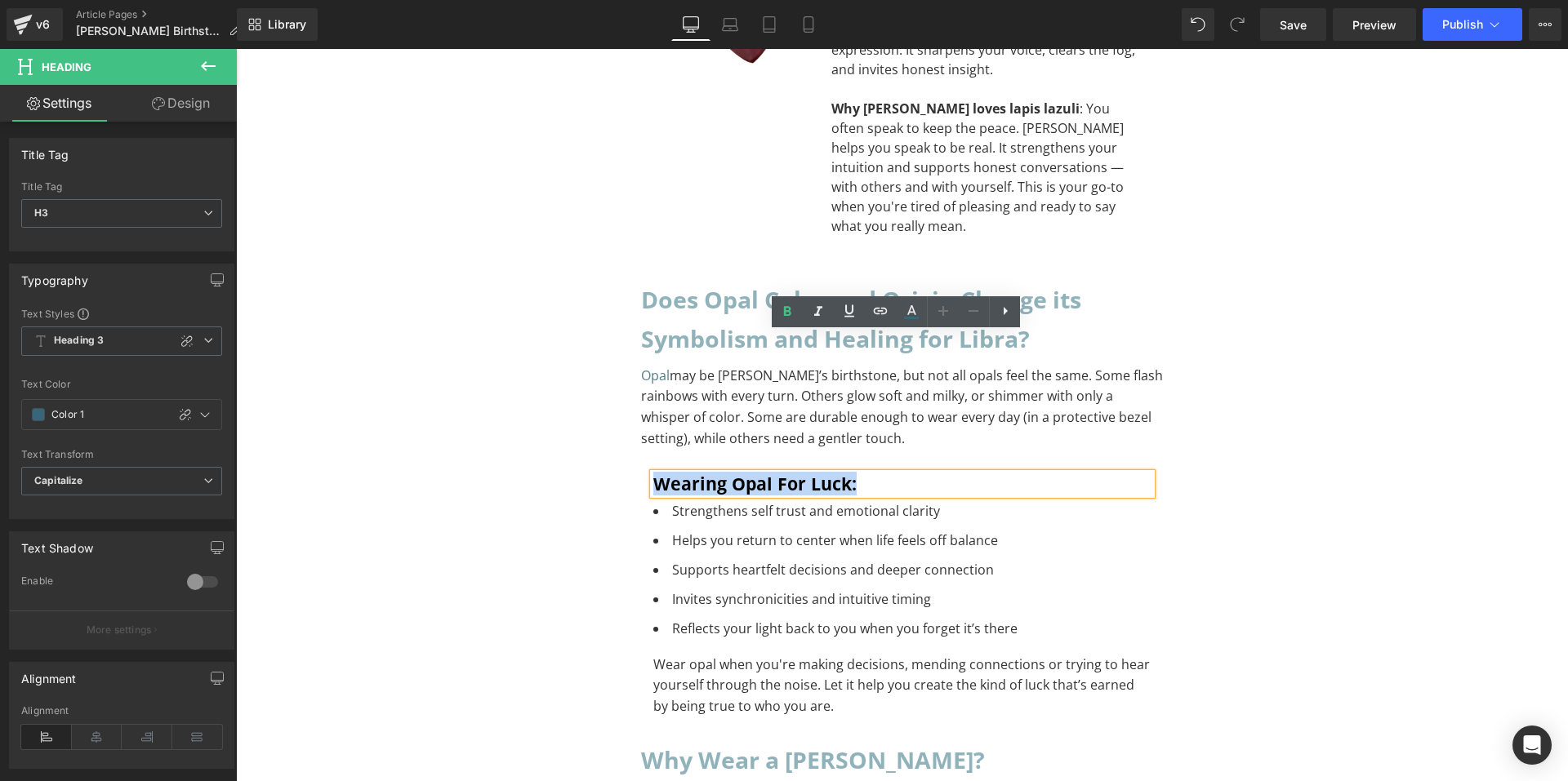
drag, startPoint x: 881, startPoint y: 342, endPoint x: 650, endPoint y: 343, distance: 231.0
click at [653, 474] on h3 "Wearing Opal for Luck:" at bounding box center [902, 484] width 498 height 21
paste div
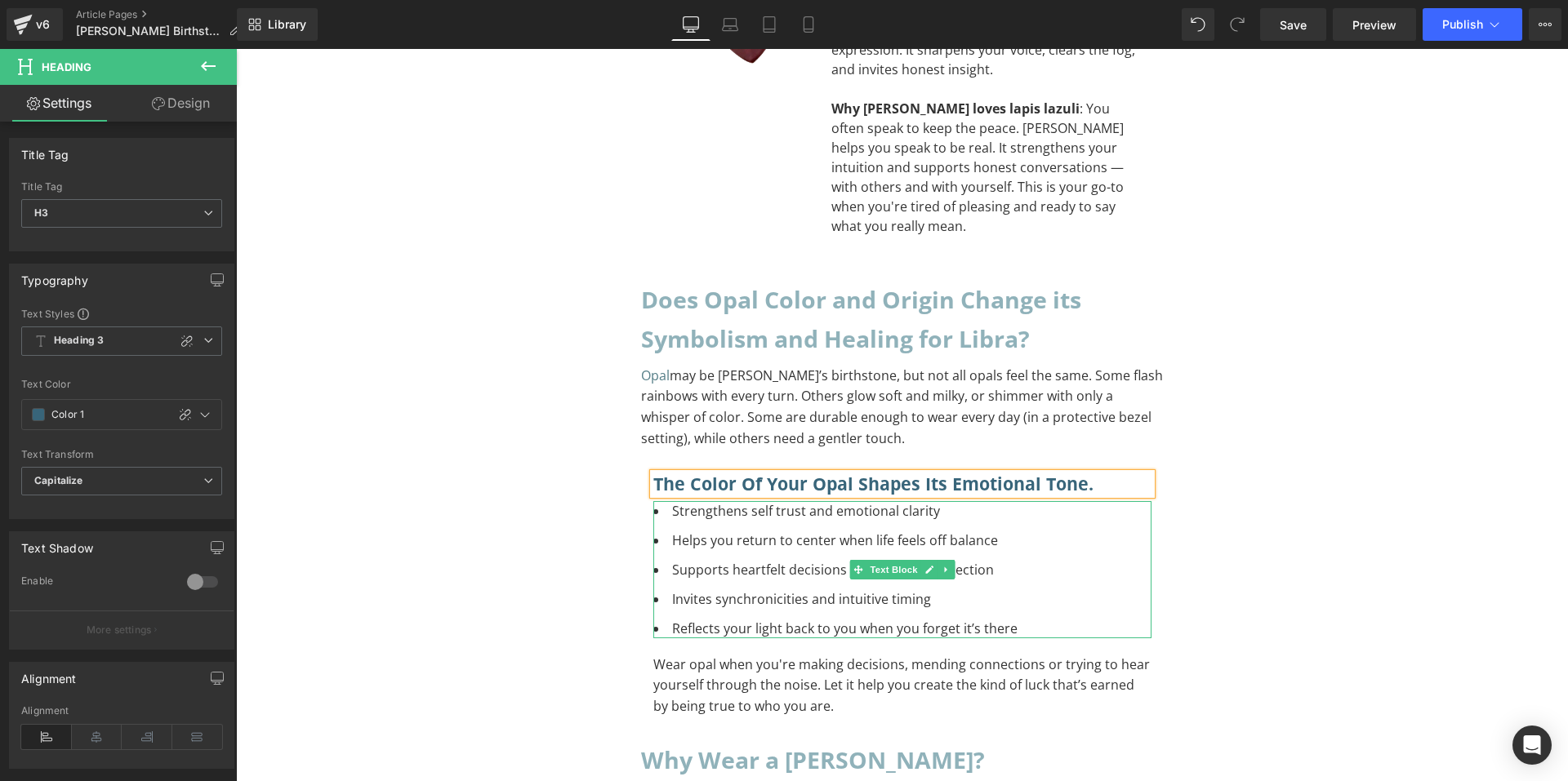
click at [1021, 619] on li "Reflects your light back to you when you forget it’s there" at bounding box center [902, 628] width 498 height 19
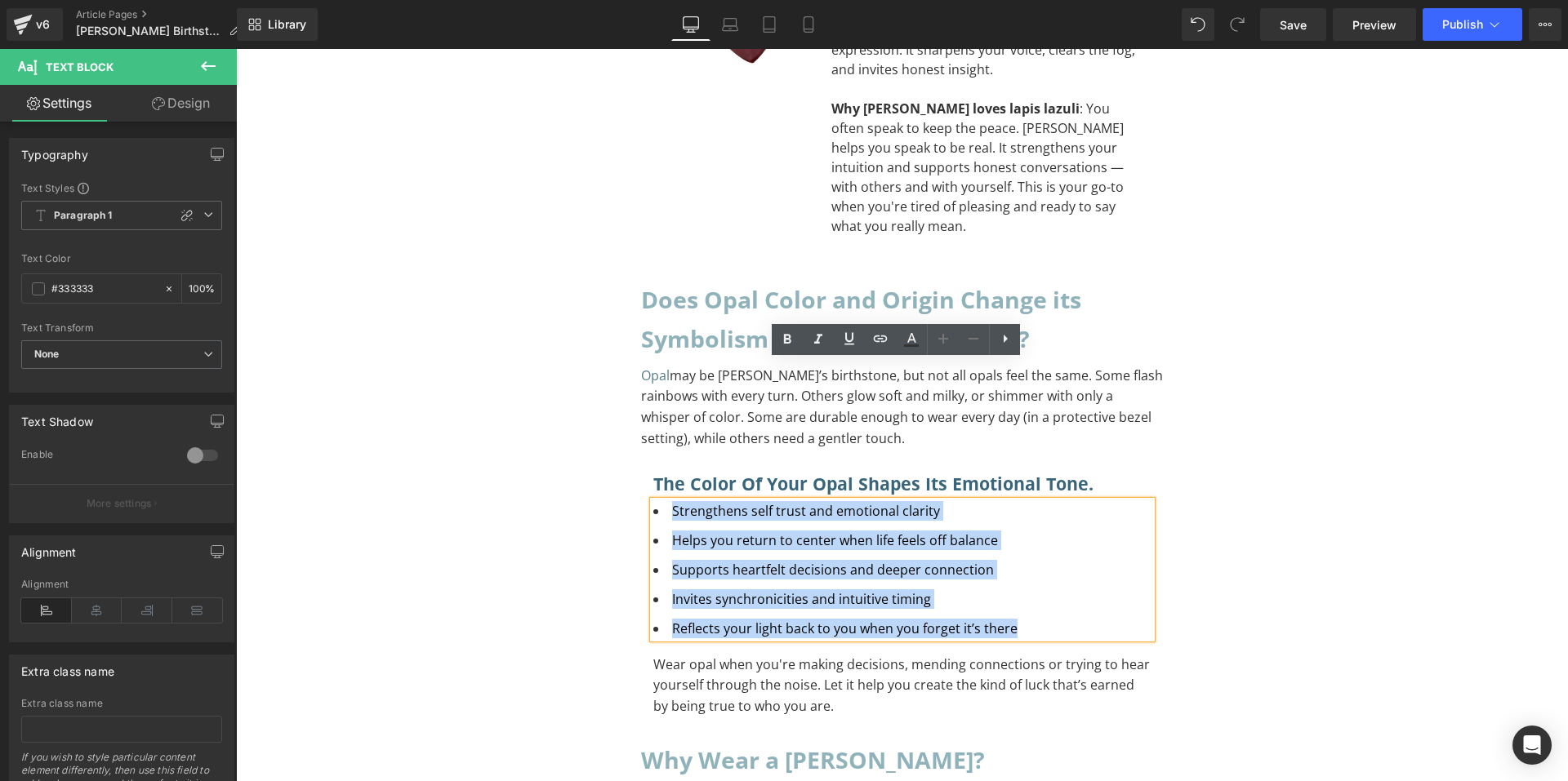
drag, startPoint x: 1021, startPoint y: 486, endPoint x: 666, endPoint y: 367, distance: 374.4
click at [666, 502] on ul "Strengthens self trust and emotional clarity Helps you return to center when li…" at bounding box center [902, 570] width 498 height 137
paste div "To enrich screen reader interactions, please activate Accessibility in Grammarl…"
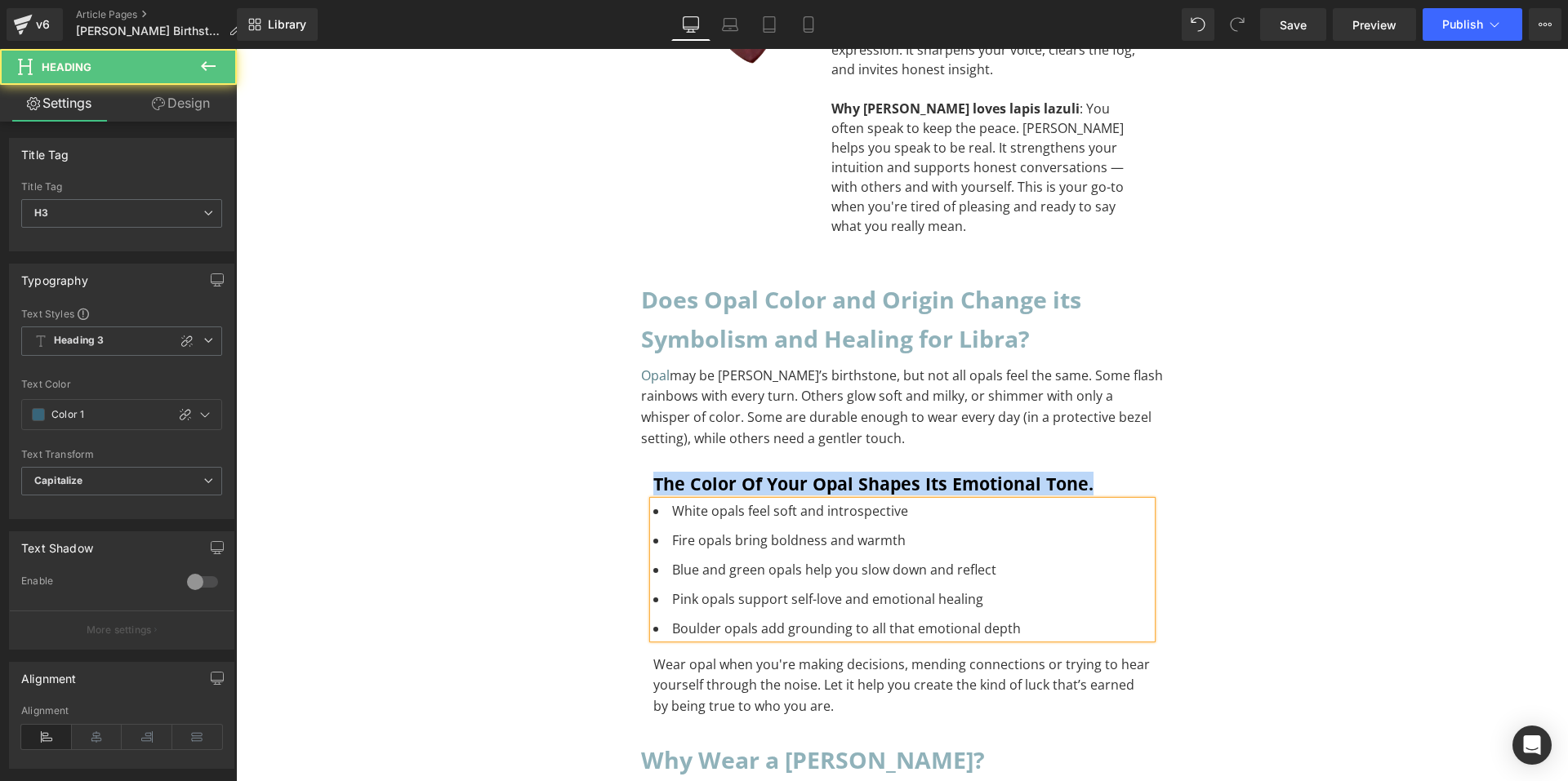
drag, startPoint x: 682, startPoint y: 334, endPoint x: 601, endPoint y: 331, distance: 81.1
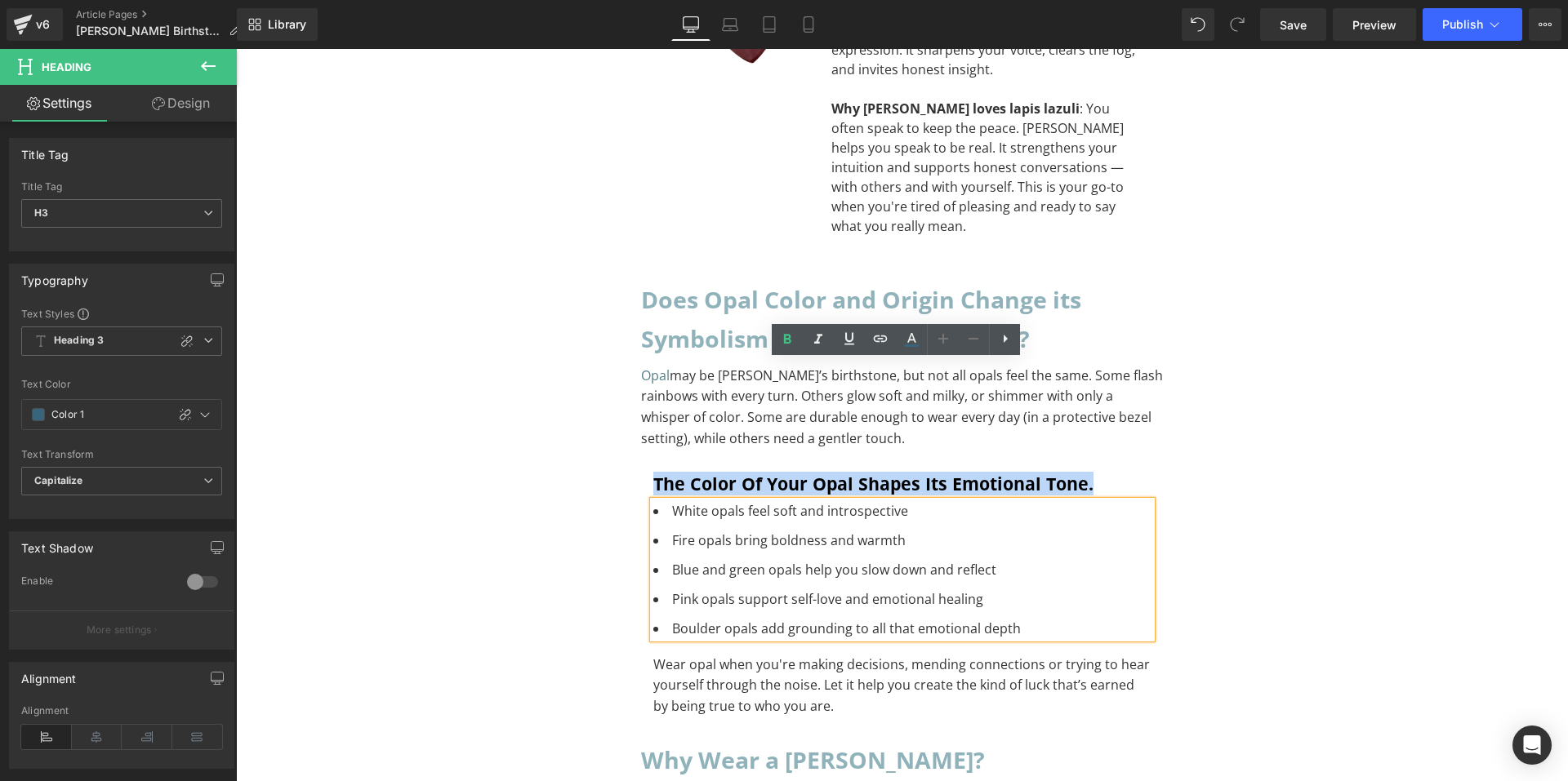
copy h3 "The color of your opal shapes its emotional tone."
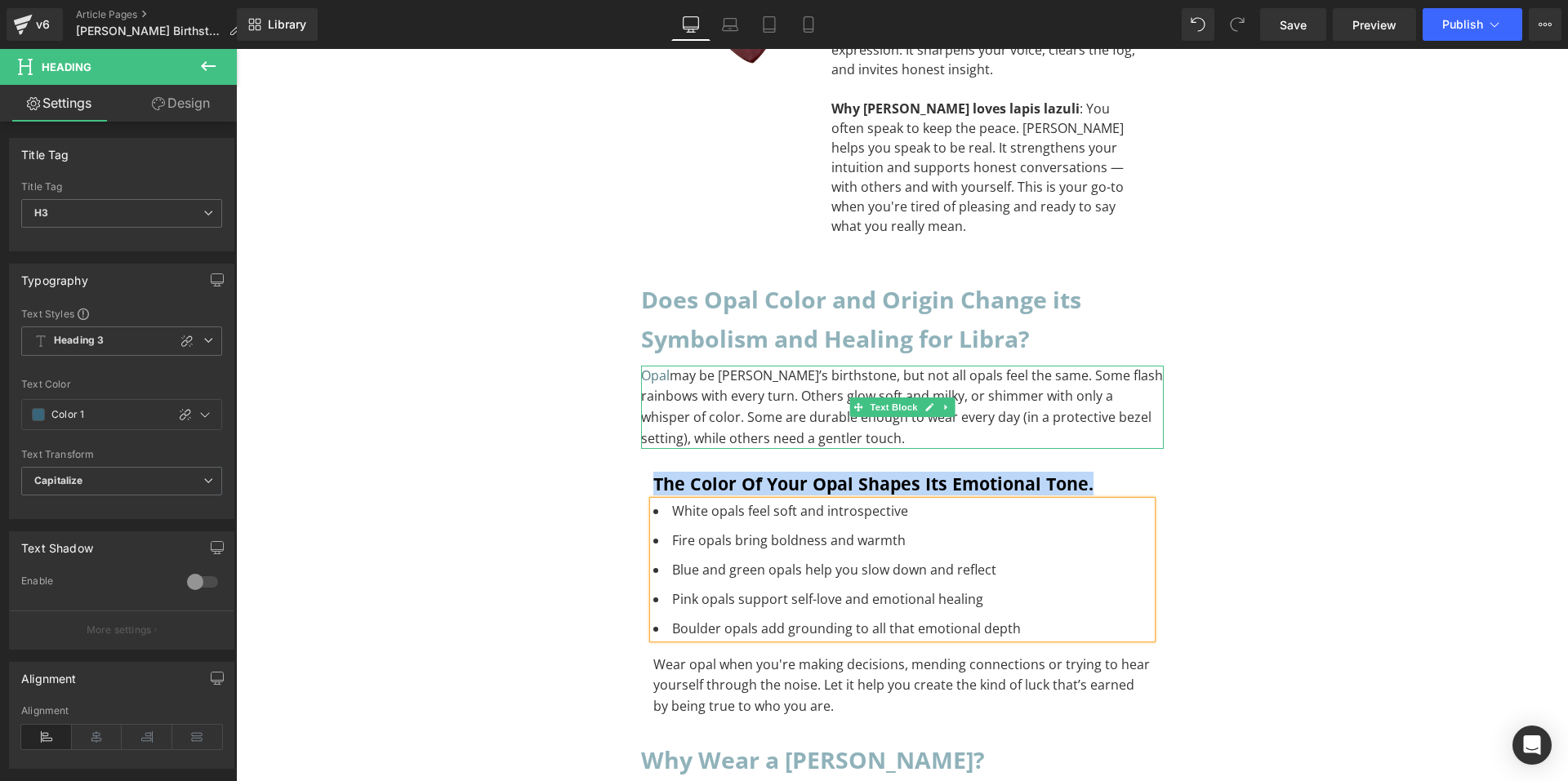
click at [833, 365] on p "Opal may be Libra’s birthstone, but not all opals feel the same. Some flash rai…" at bounding box center [902, 407] width 523 height 83
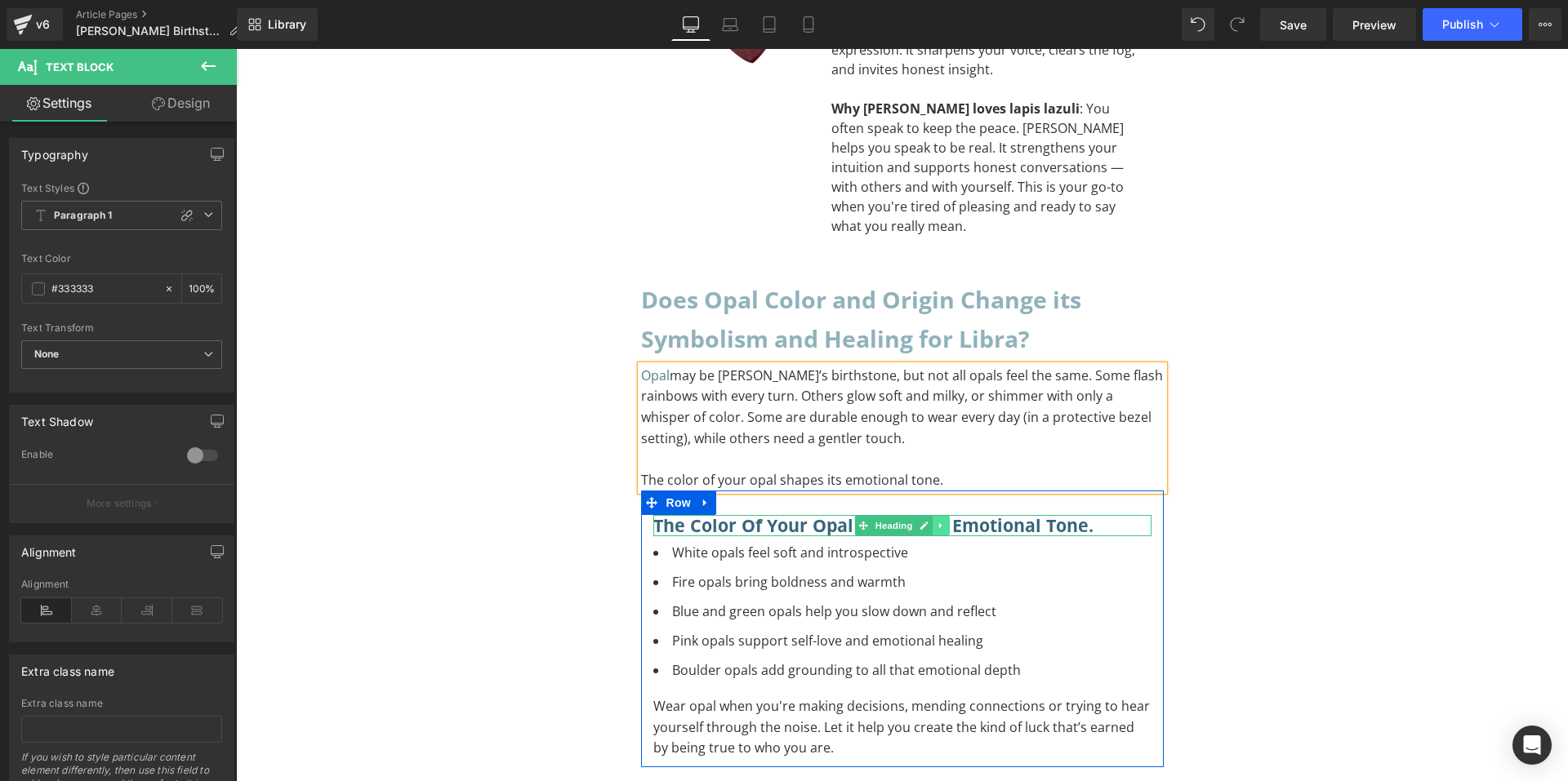
click at [933, 516] on link at bounding box center [942, 526] width 17 height 19
click at [944, 521] on icon at bounding box center [948, 526] width 9 height 10
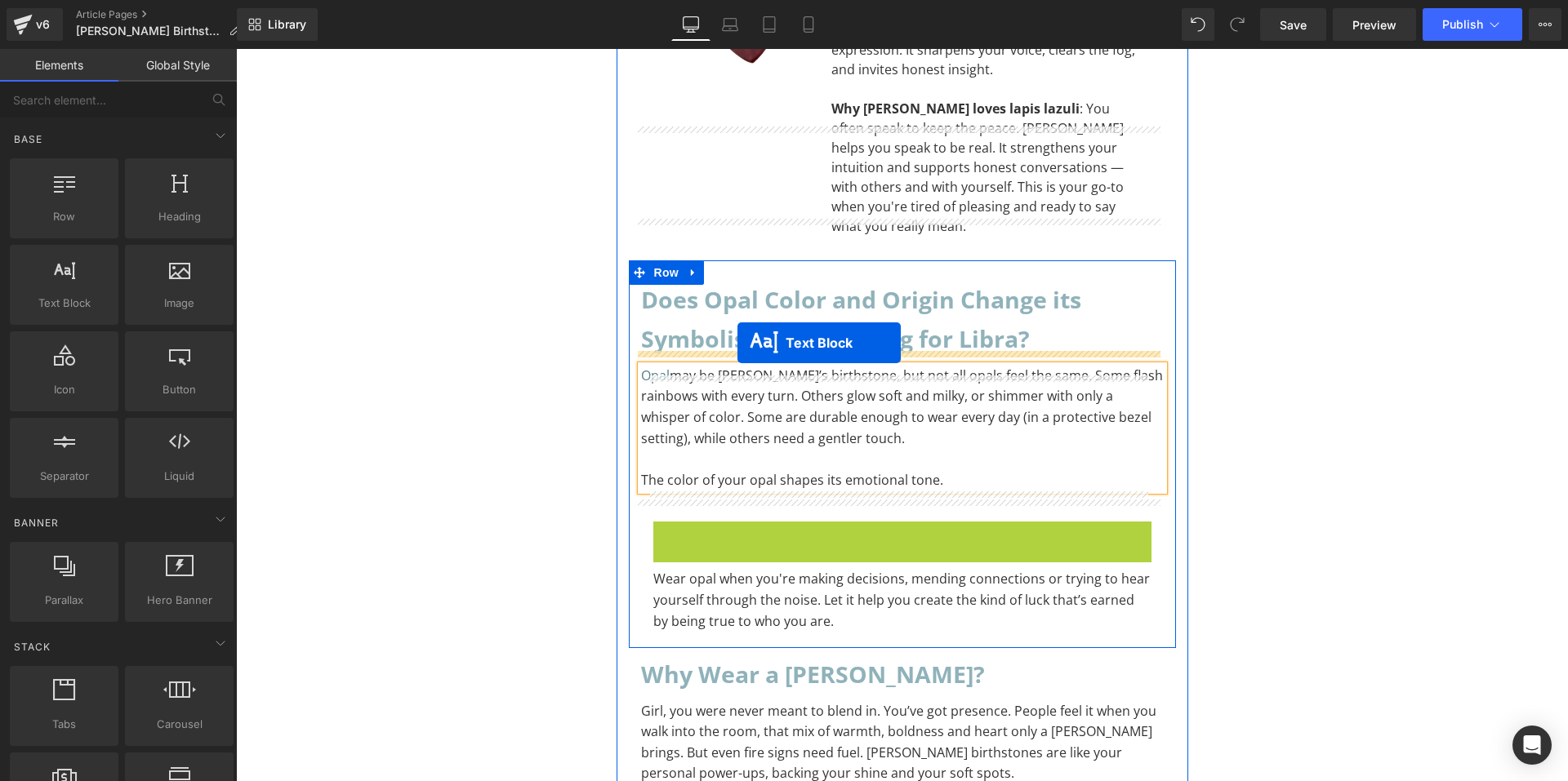
drag, startPoint x: 852, startPoint y: 451, endPoint x: 738, endPoint y: 343, distance: 157.0
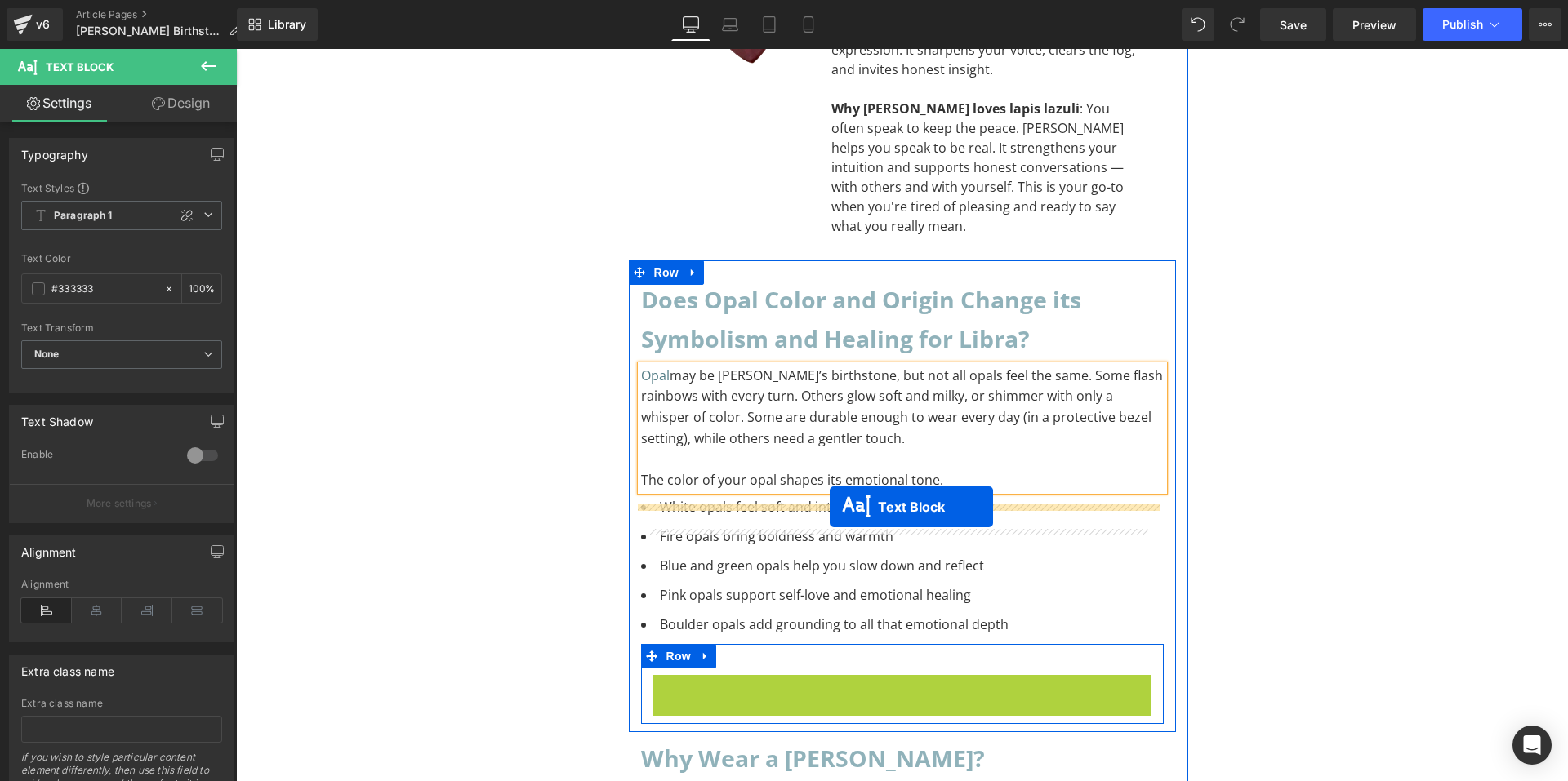
drag, startPoint x: 850, startPoint y: 564, endPoint x: 829, endPoint y: 507, distance: 60.7
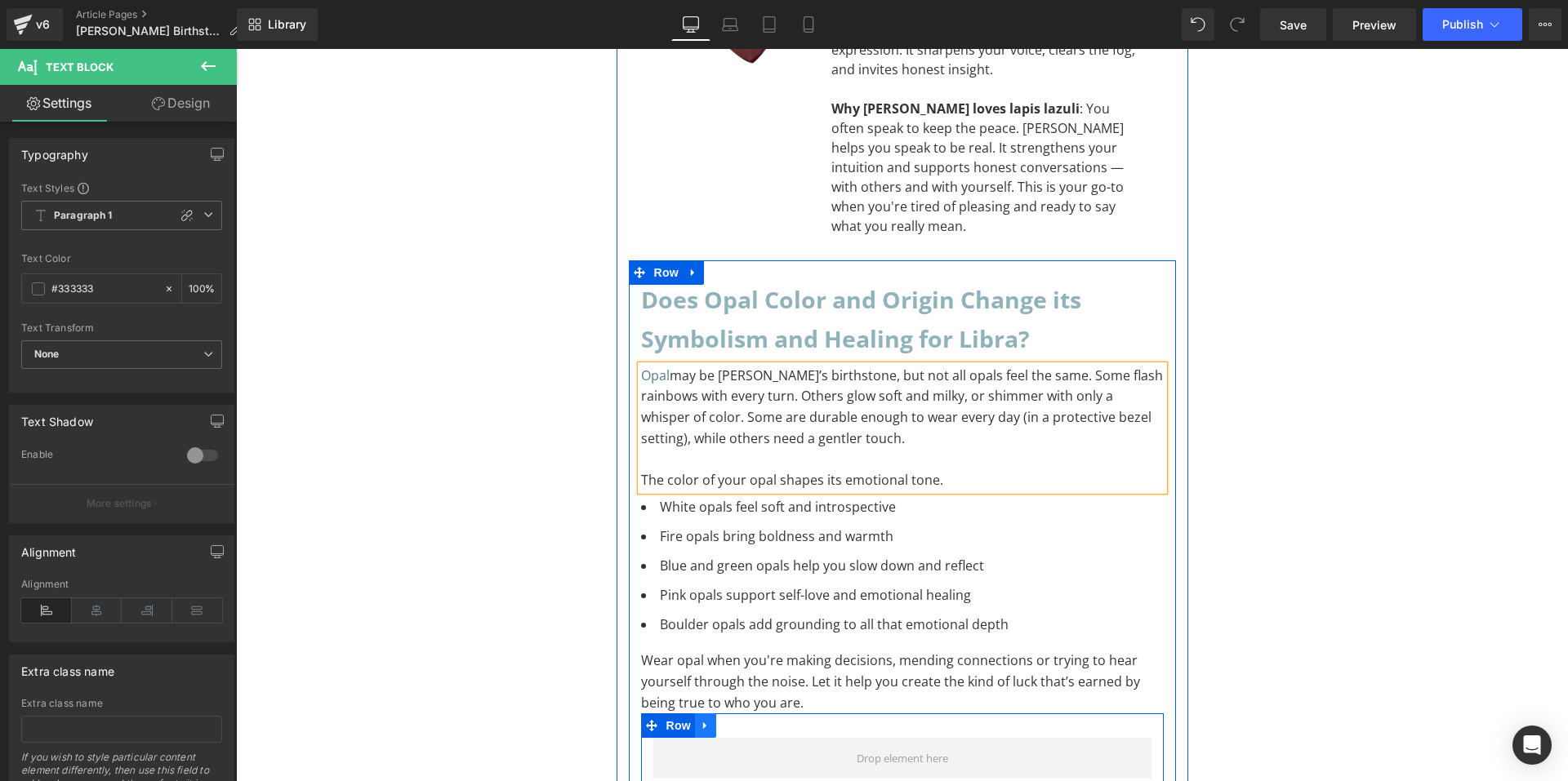
click at [705, 720] on icon at bounding box center [706, 726] width 12 height 13
click at [738, 713] on link at bounding box center [748, 725] width 21 height 24
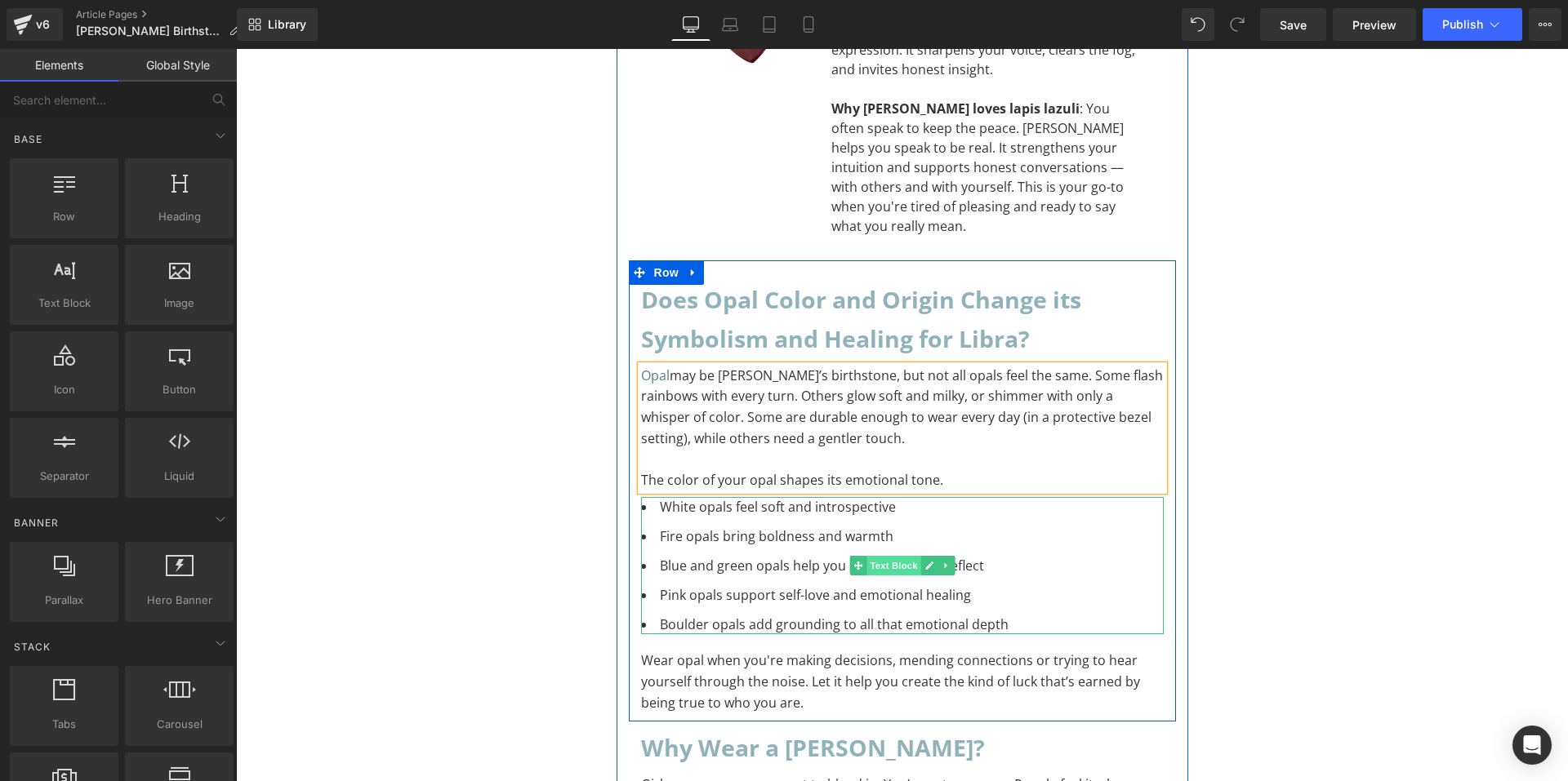
click at [882, 556] on span "Text Block" at bounding box center [893, 565] width 54 height 19
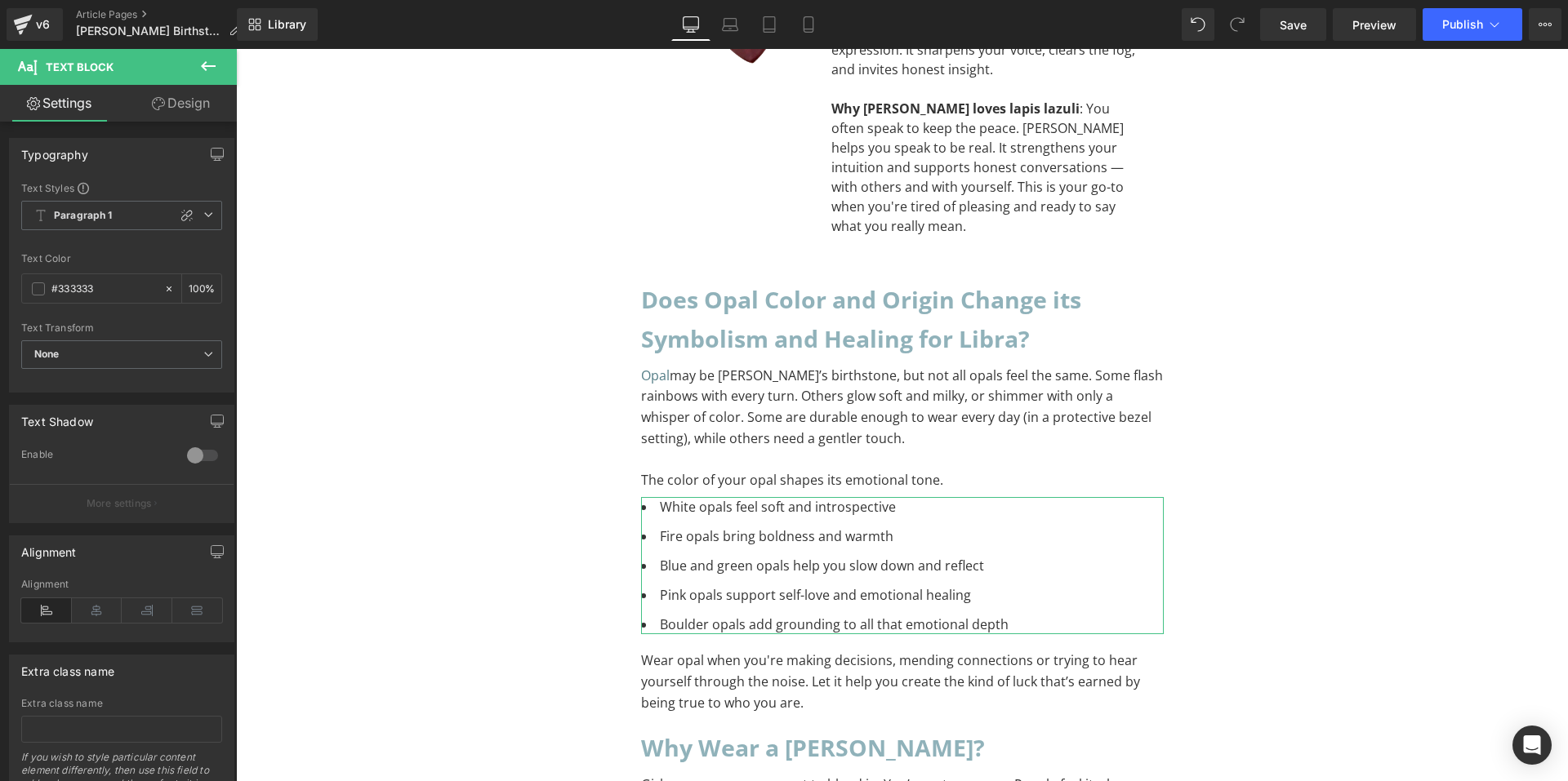
click at [176, 106] on link "Design" at bounding box center [181, 103] width 118 height 37
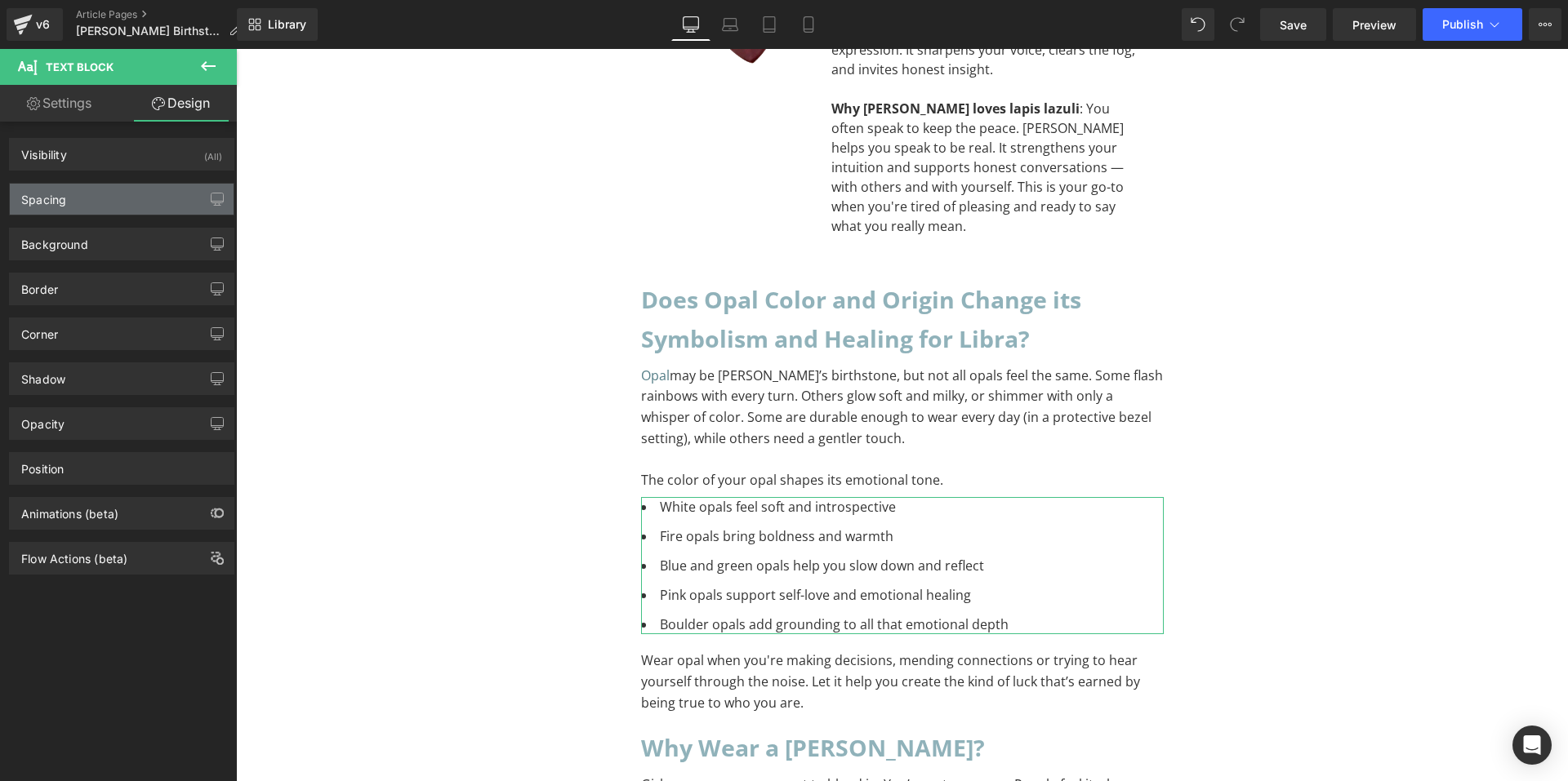
type input "XS"
type input "0"
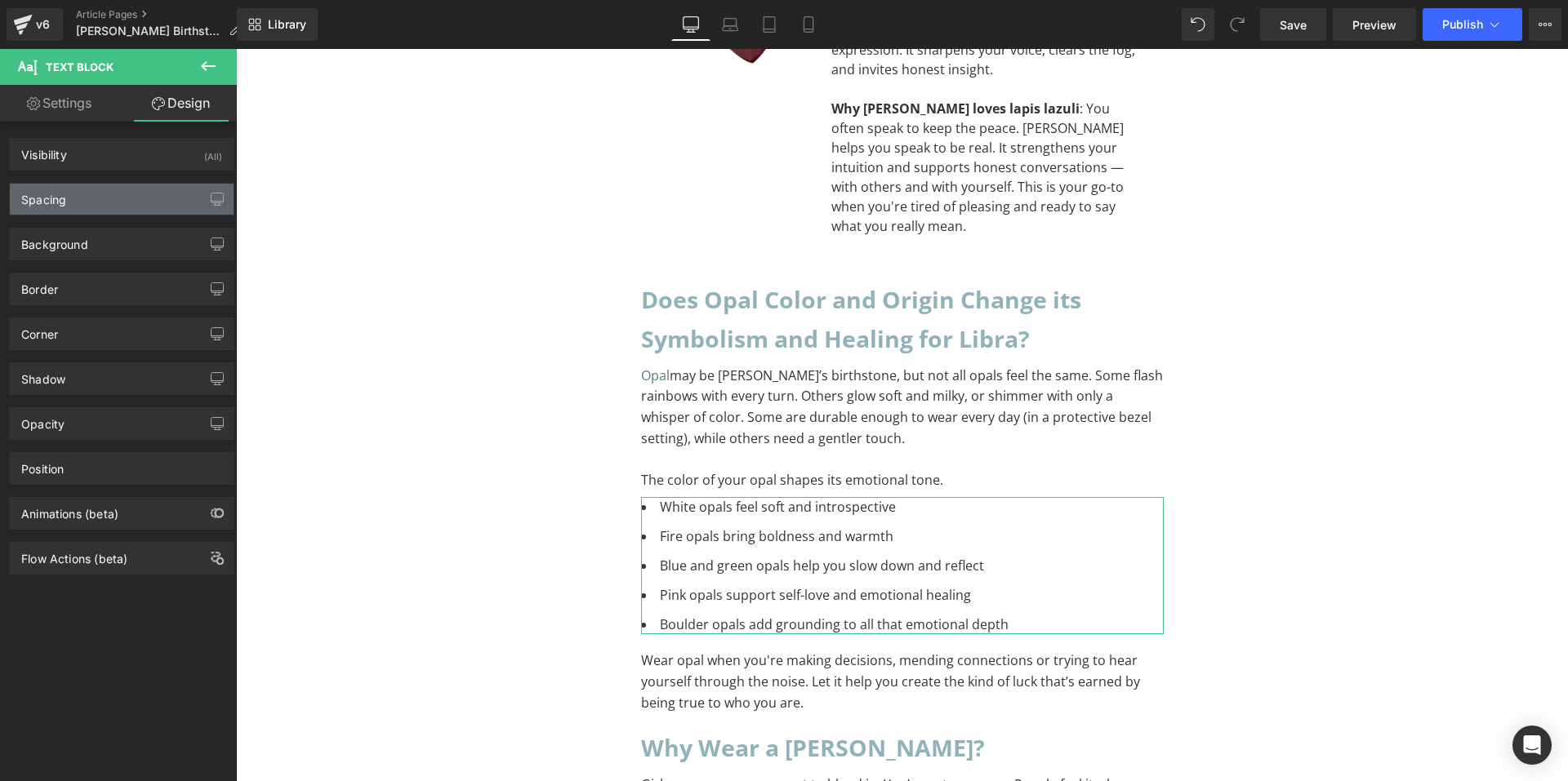
type input "0"
drag, startPoint x: 73, startPoint y: 200, endPoint x: 73, endPoint y: 242, distance: 42.0
click at [73, 200] on div "Spacing" at bounding box center [121, 199] width 223 height 31
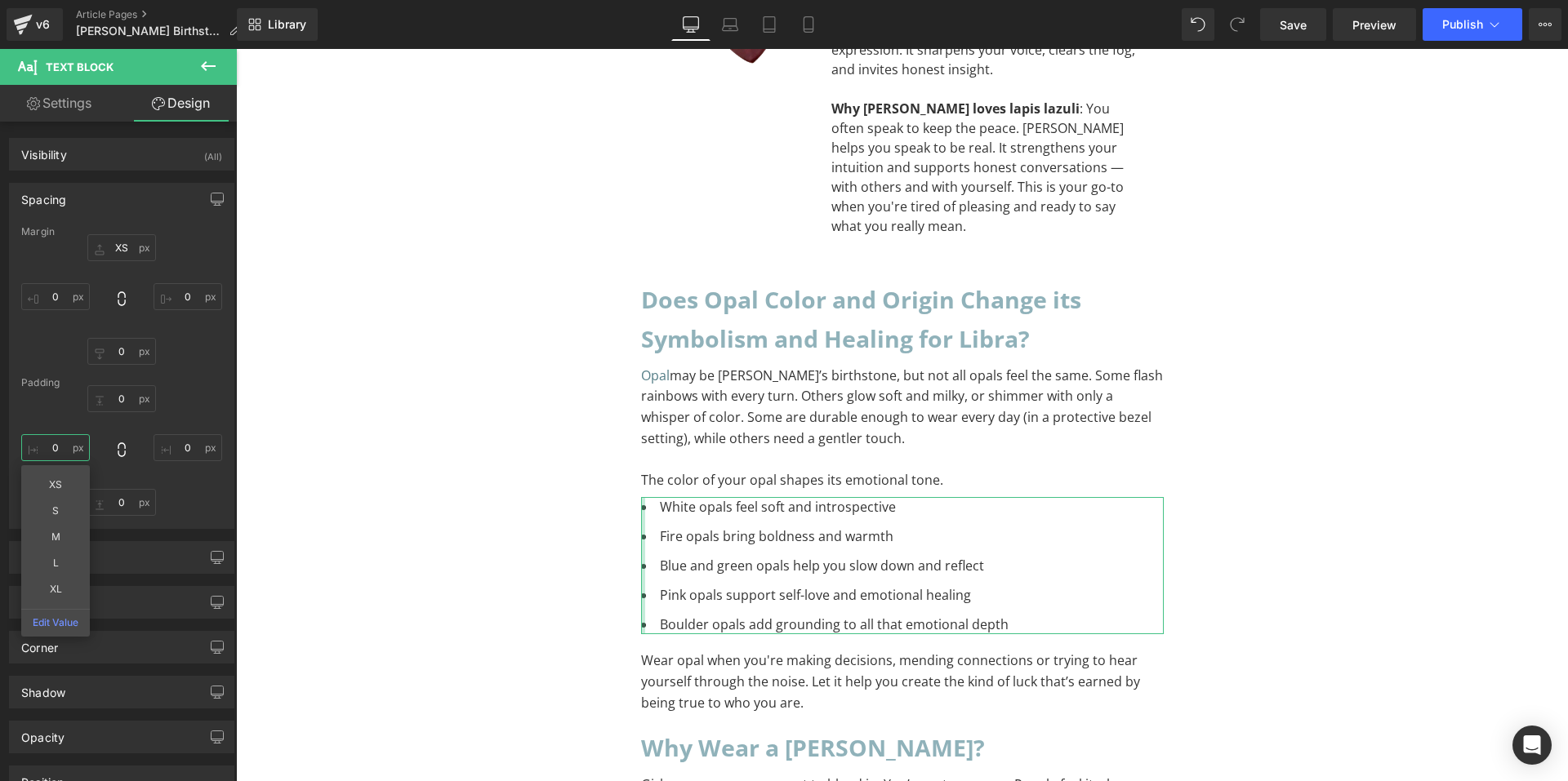
click at [64, 449] on input "0" at bounding box center [55, 448] width 69 height 27
type input "M"
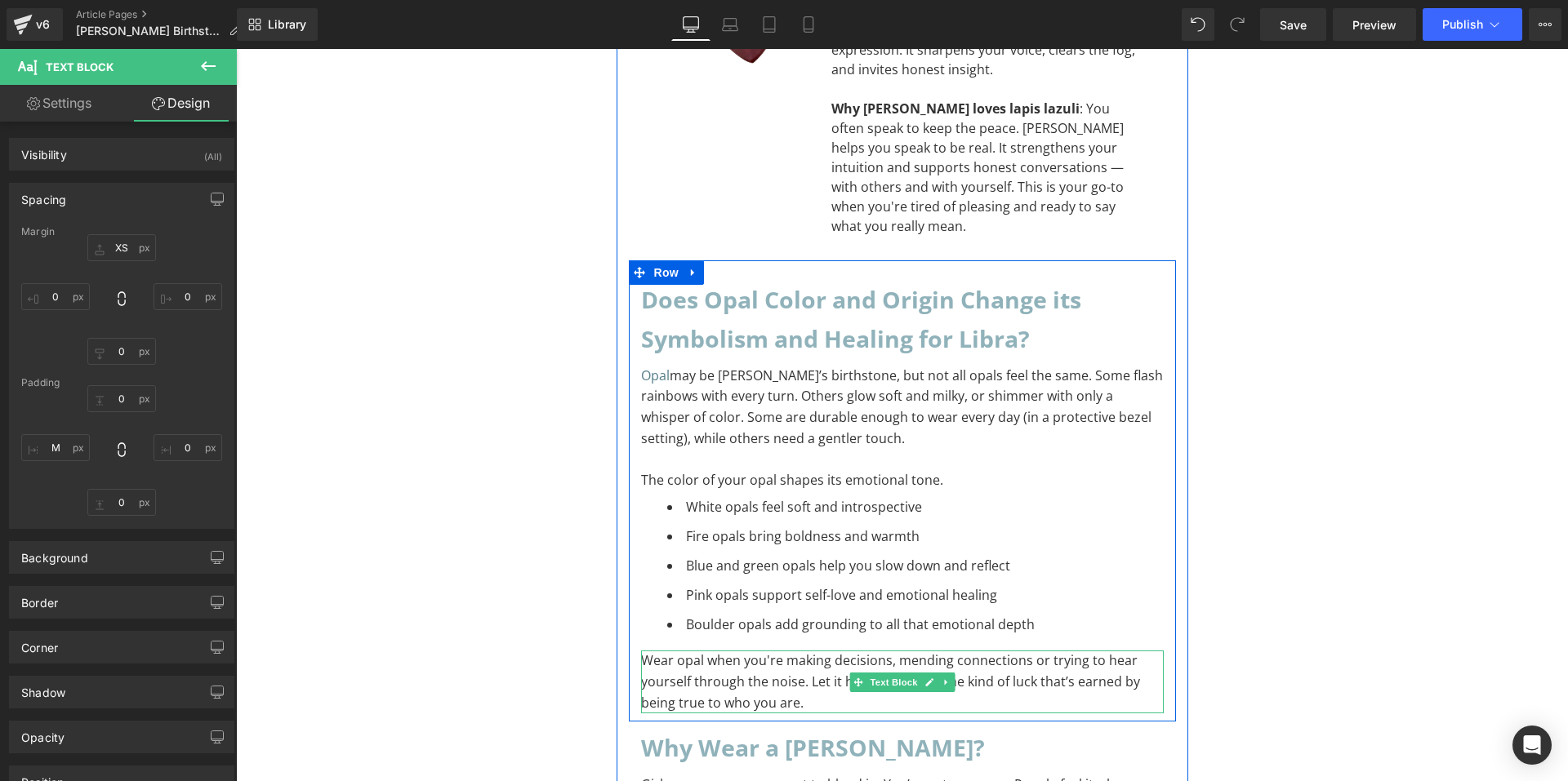
click at [713, 651] on p "Wear opal when you're making decisions, mending connections or trying to hear y…" at bounding box center [902, 681] width 523 height 63
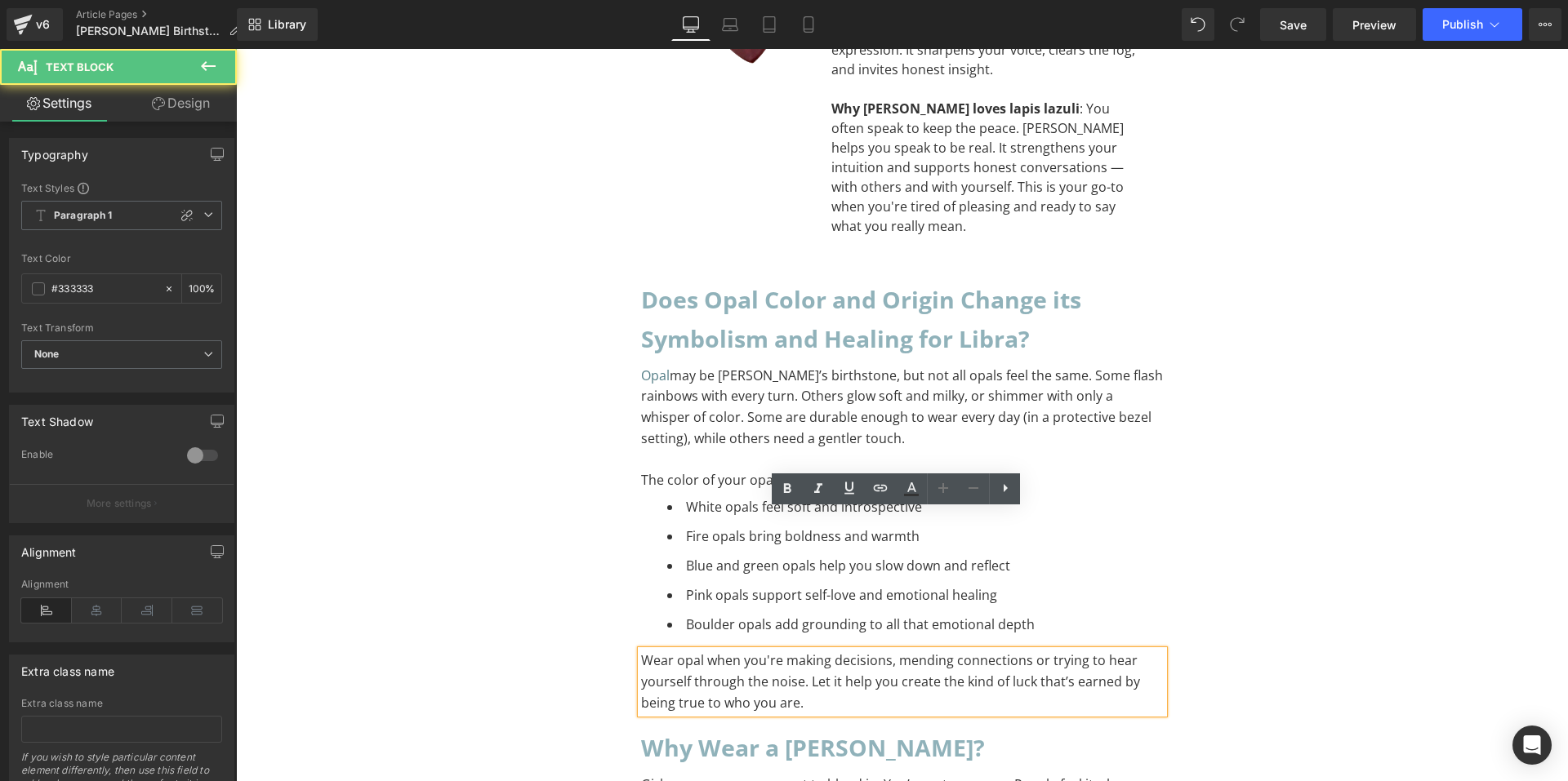
click at [806, 651] on p "Wear opal when you're making decisions, mending connections or trying to hear y…" at bounding box center [902, 681] width 523 height 63
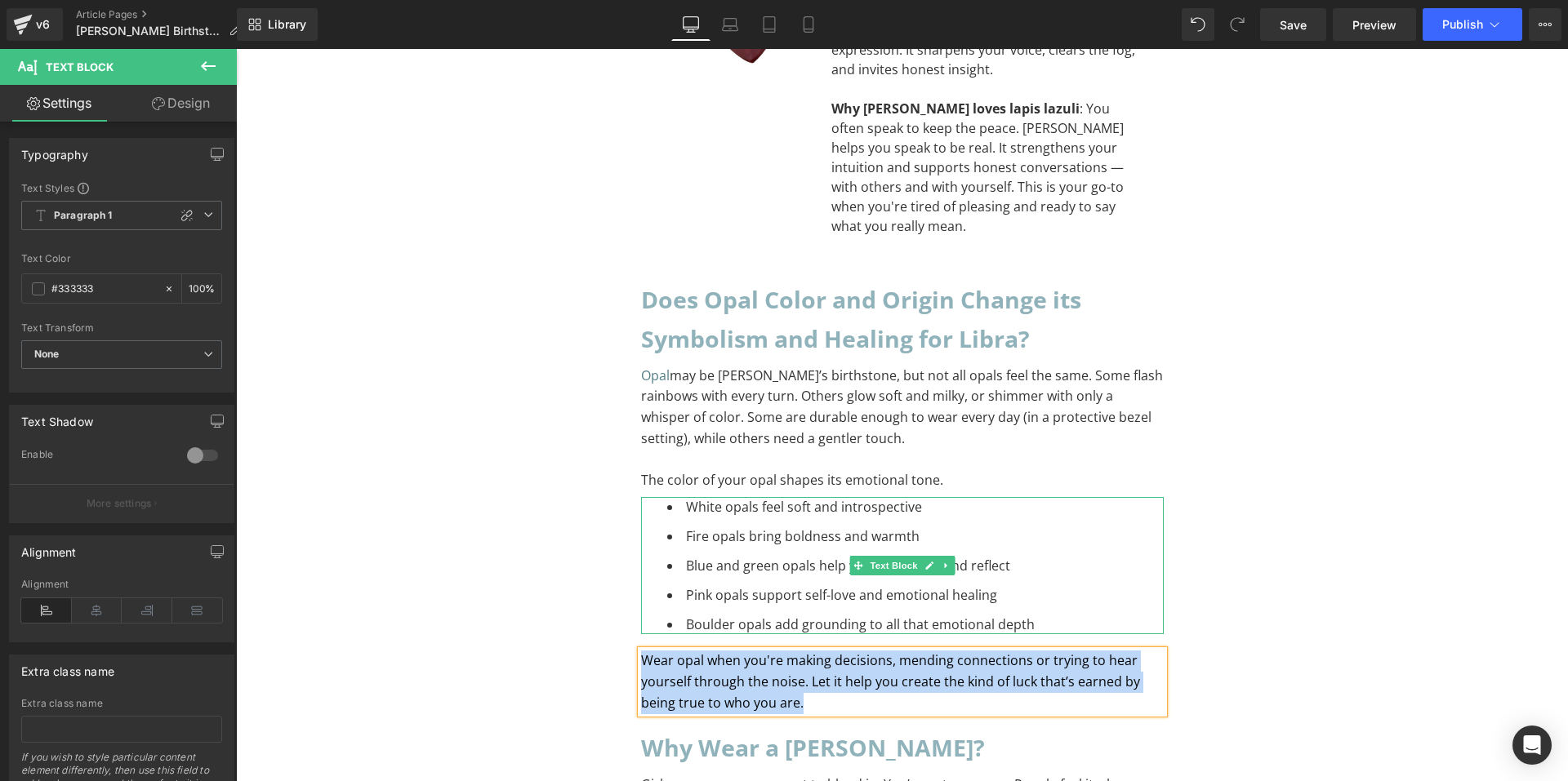
paste div "To enrich screen reader interactions, please activate Accessibility in Grammarl…"
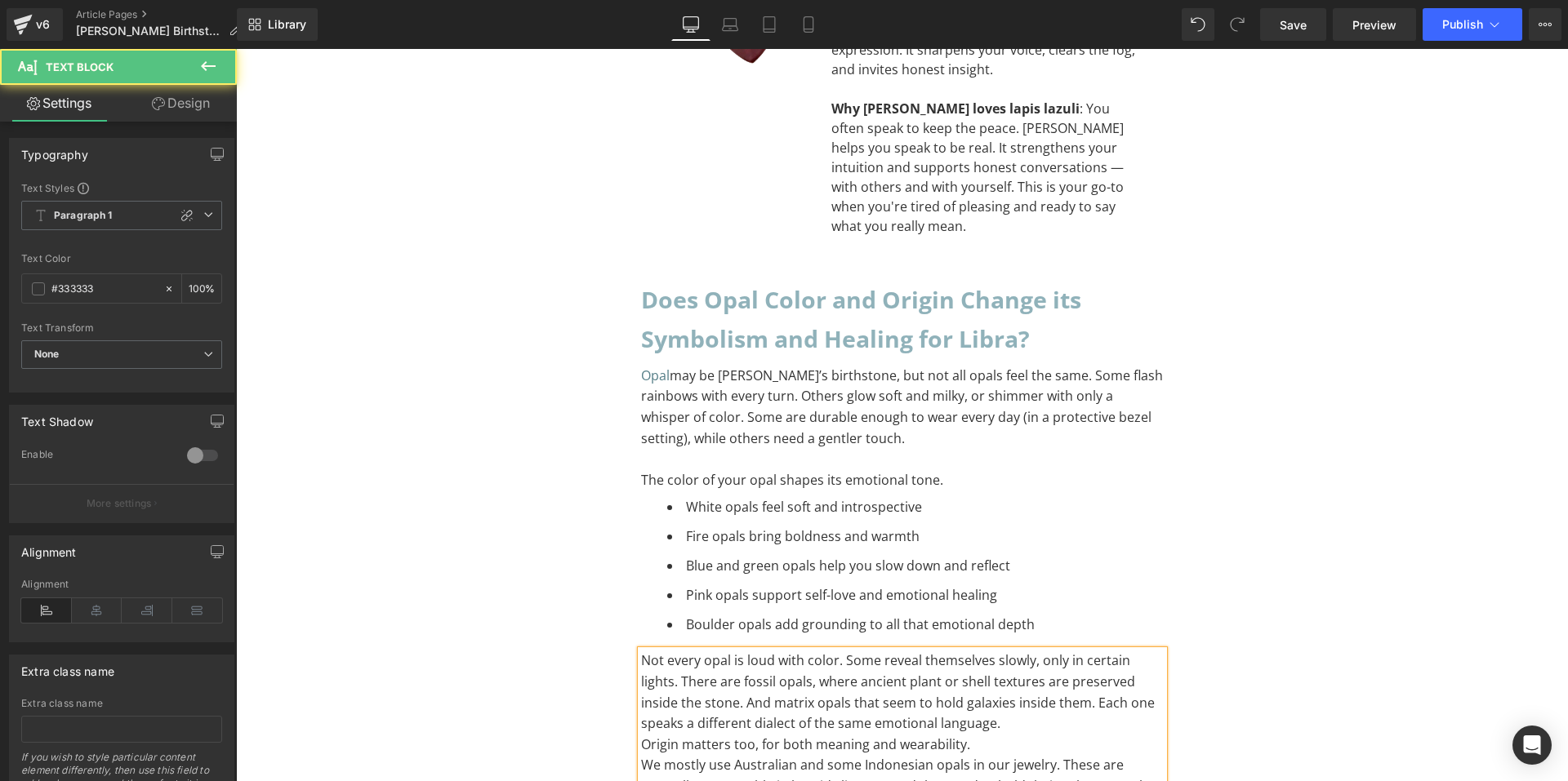
click at [1028, 651] on p "Not every opal is loud with color. Some reveal themselves slowly, only in certa…" at bounding box center [902, 692] width 523 height 83
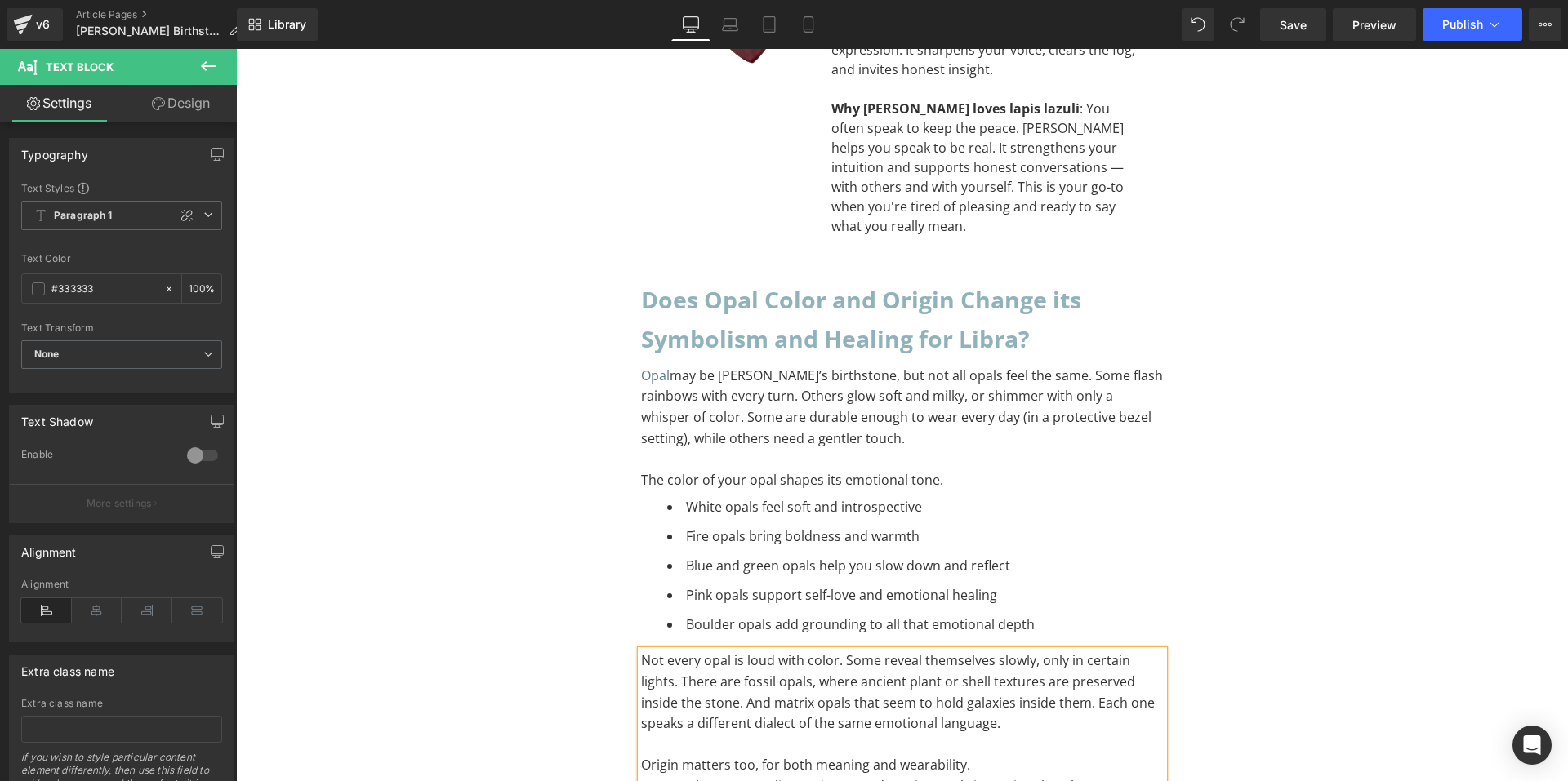
click at [987, 755] on p "Origin matters too, for both meaning and wearability." at bounding box center [902, 766] width 523 height 21
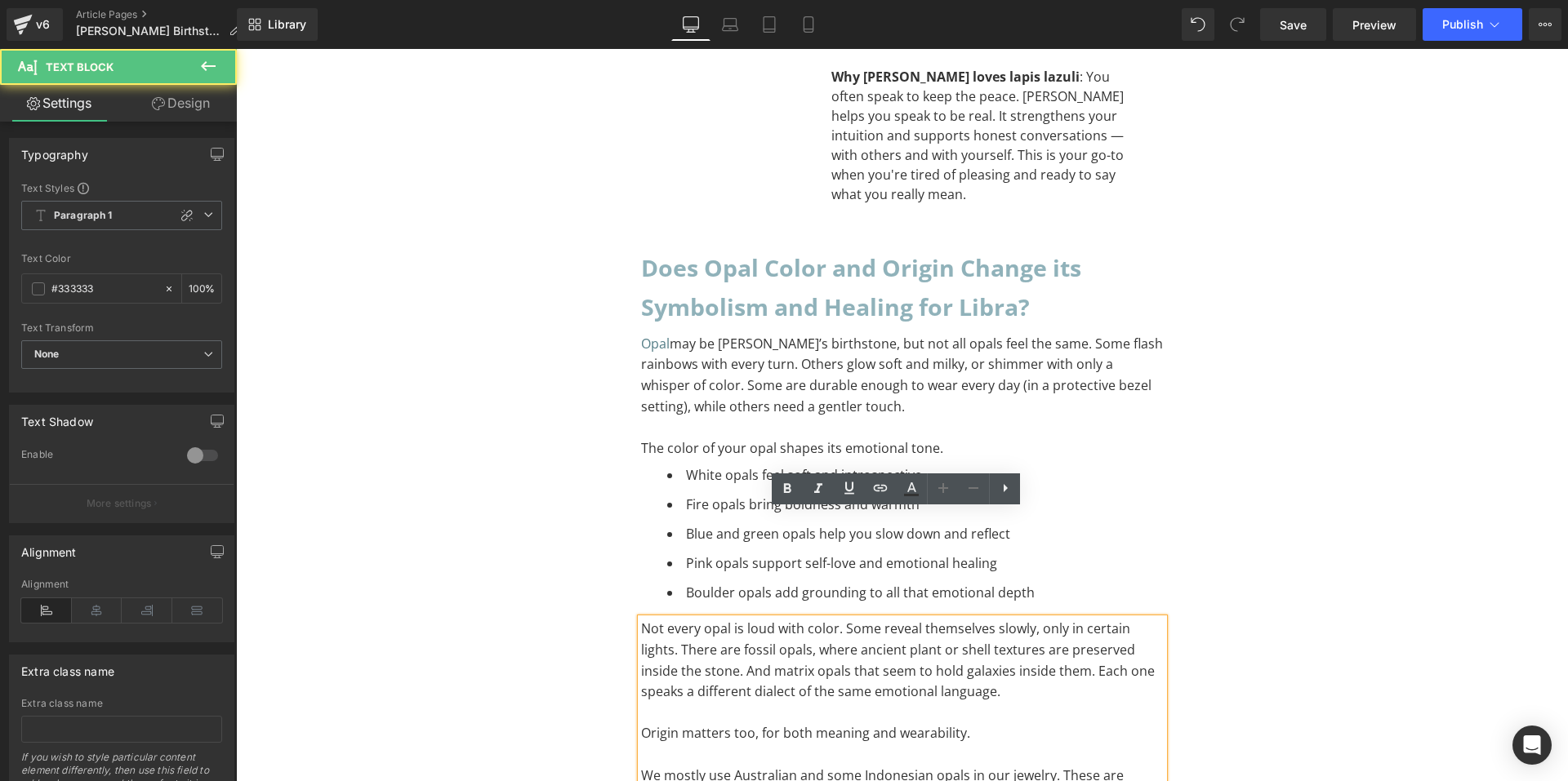
scroll to position [8295, 0]
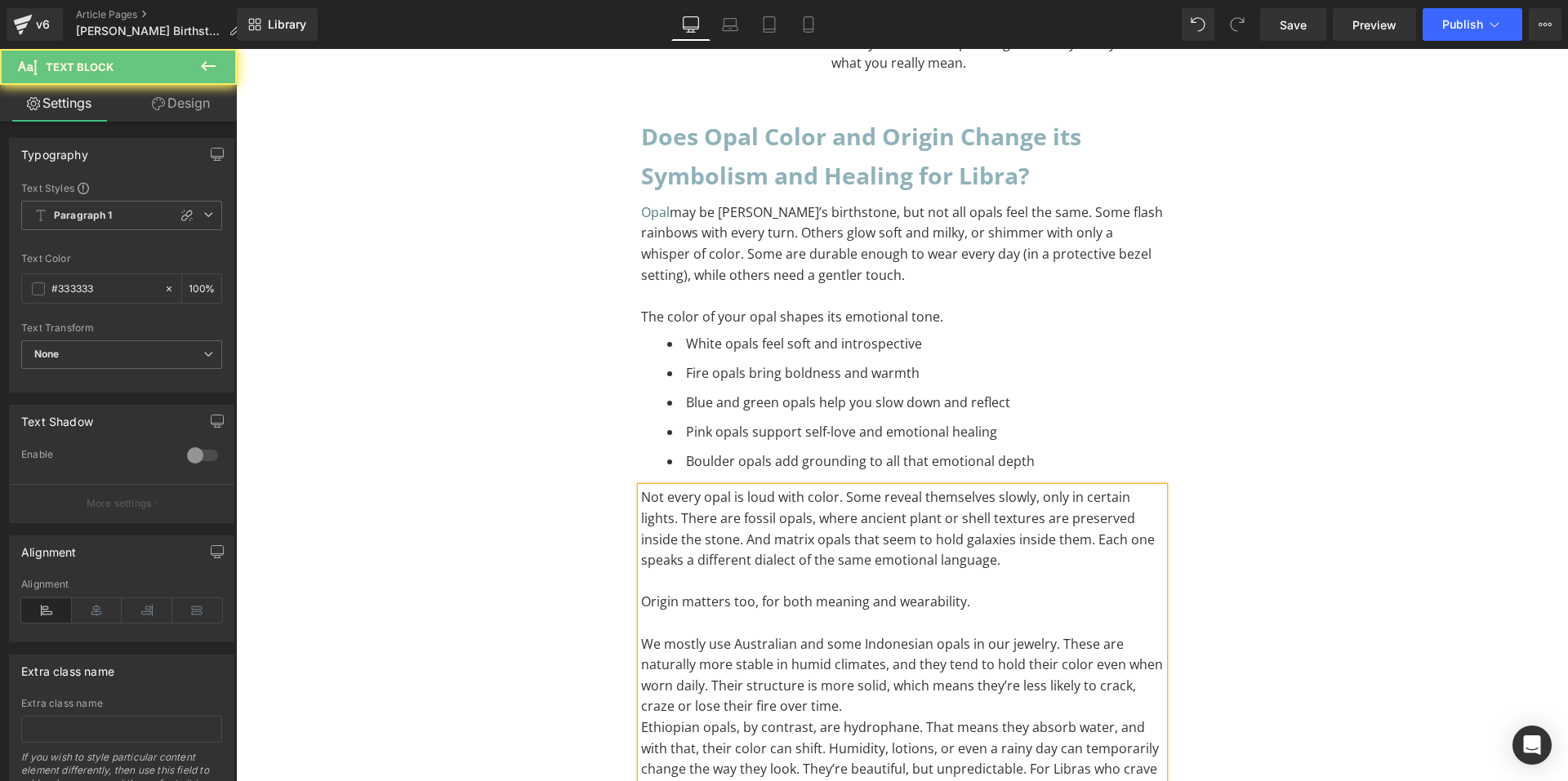
click at [908, 634] on p "We mostly use Australian and some Indonesian opals in our jewelry. These are na…" at bounding box center [902, 676] width 523 height 83
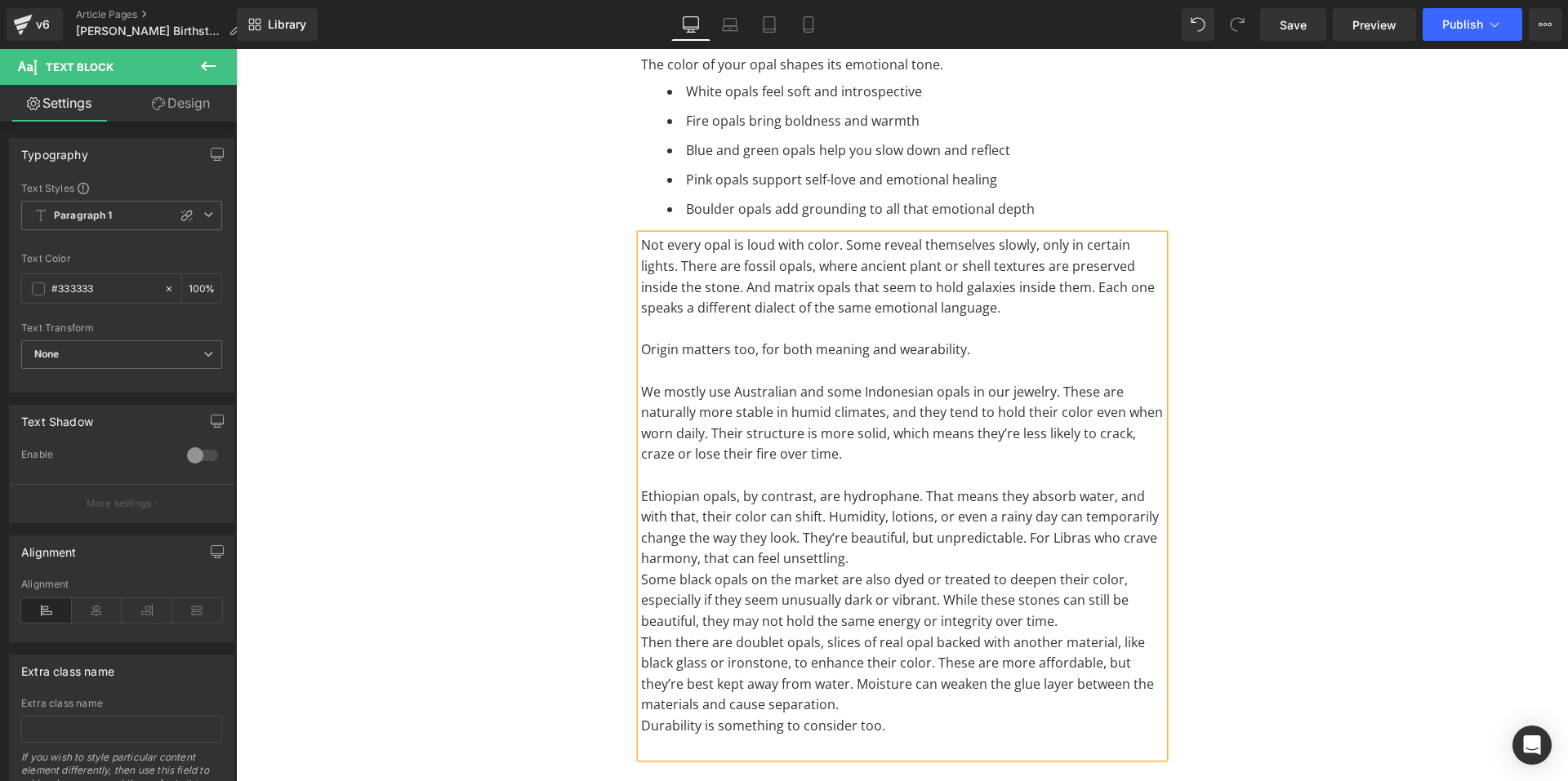
scroll to position [8541, 0]
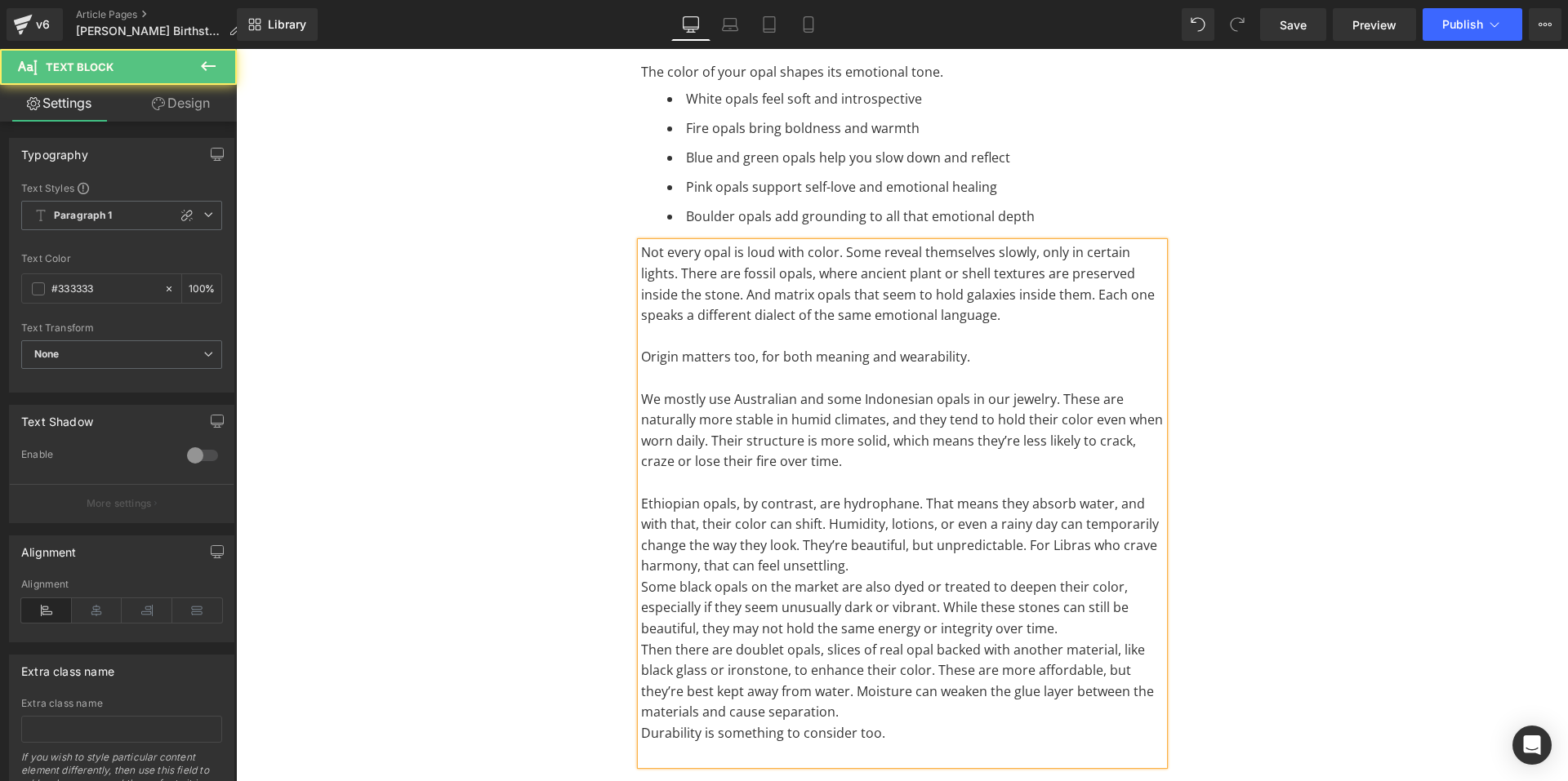
click at [866, 494] on p "Ethiopian opals, by contrast, are hydrophane. That means they absorb water, and…" at bounding box center [902, 535] width 523 height 83
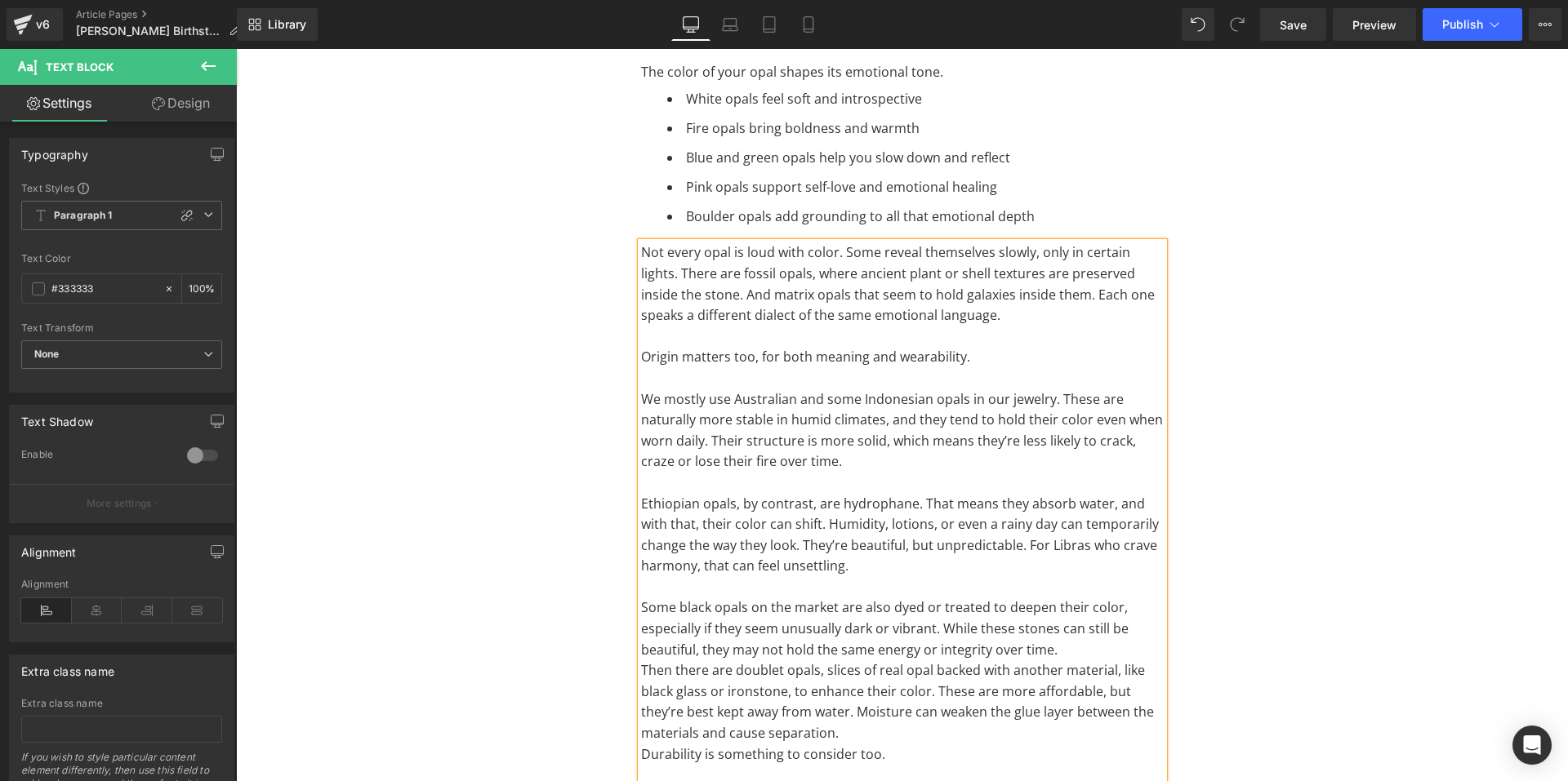
click at [1060, 597] on p "Some black opals on the market are also dyed or treated to deepen their color, …" at bounding box center [902, 628] width 523 height 63
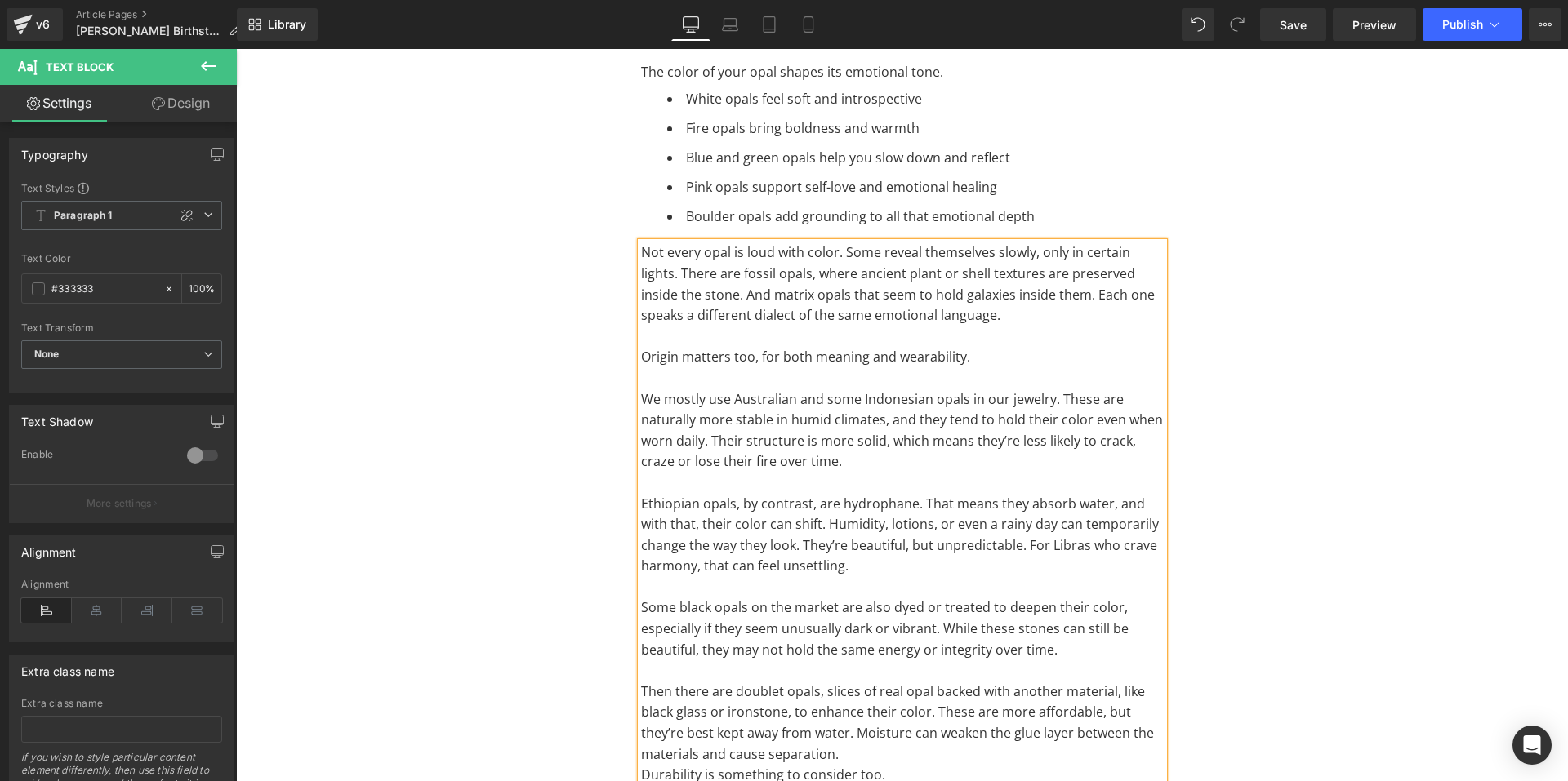
click at [968, 681] on p "Then there are doublet opals, slices of real opal backed with another material,…" at bounding box center [902, 723] width 523 height 83
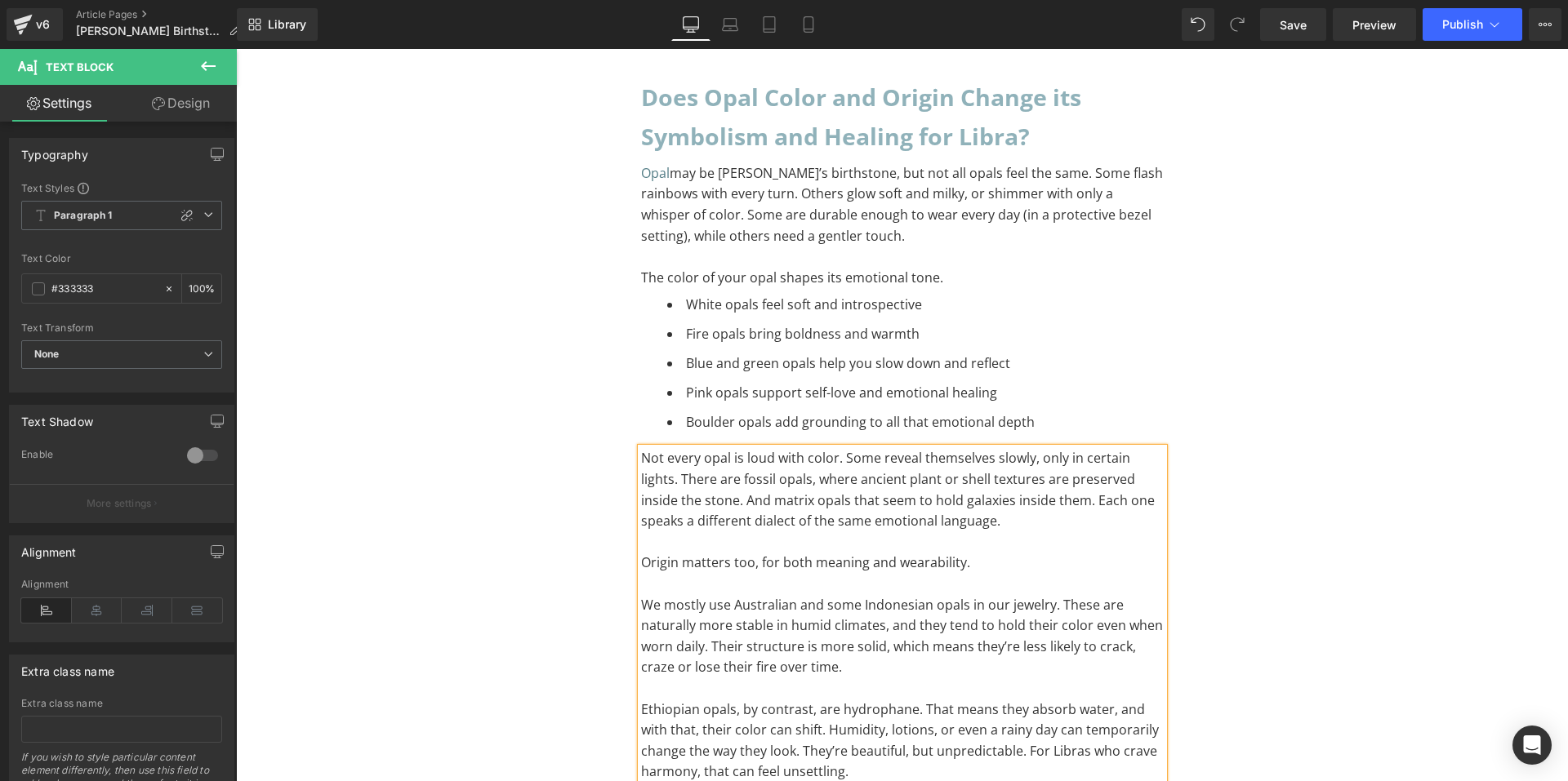
scroll to position [8295, 0]
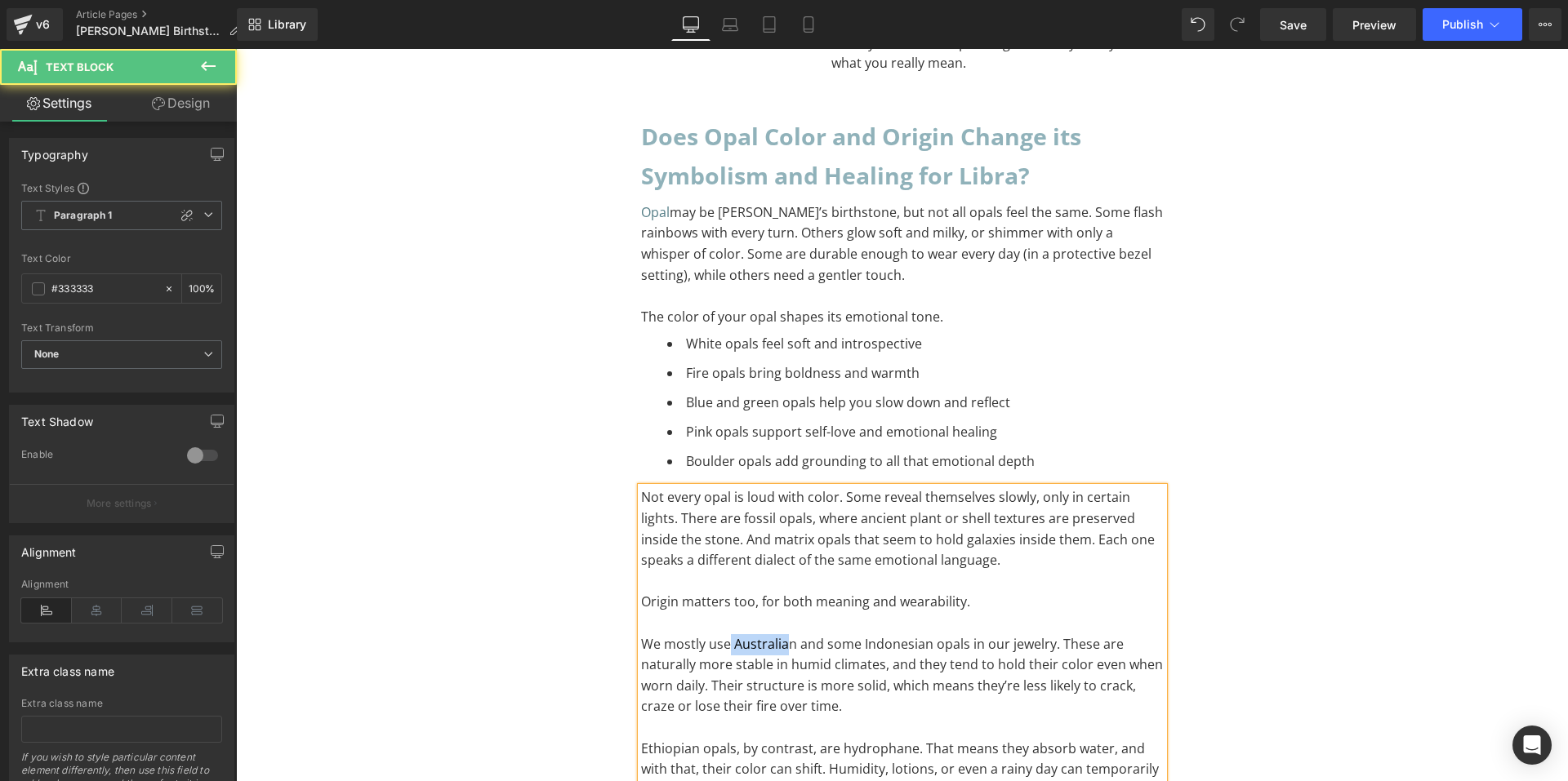
drag, startPoint x: 724, startPoint y: 506, endPoint x: 781, endPoint y: 511, distance: 57.2
click at [781, 634] on p "We mostly use Australian and some Indonesian opals in our jewelry. These are na…" at bounding box center [902, 676] width 523 height 83
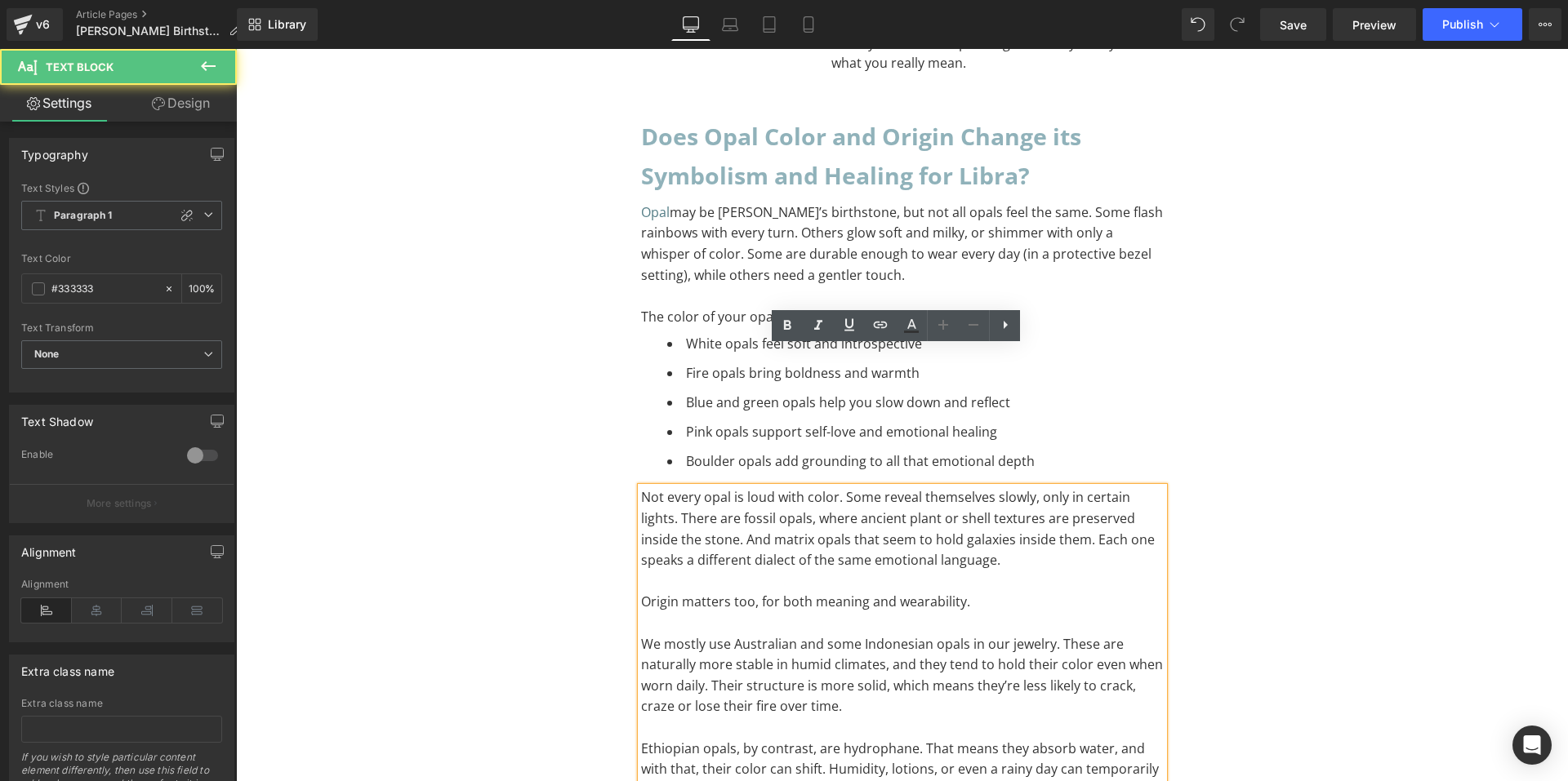
click at [788, 634] on p "We mostly use Australian and some Indonesian opals in our jewelry. These are na…" at bounding box center [902, 676] width 523 height 83
drag, startPoint x: 787, startPoint y: 505, endPoint x: 729, endPoint y: 502, distance: 58.1
click at [729, 634] on p "We mostly use Australian and some Indonesian opals in our jewelry. These are na…" at bounding box center [902, 676] width 523 height 83
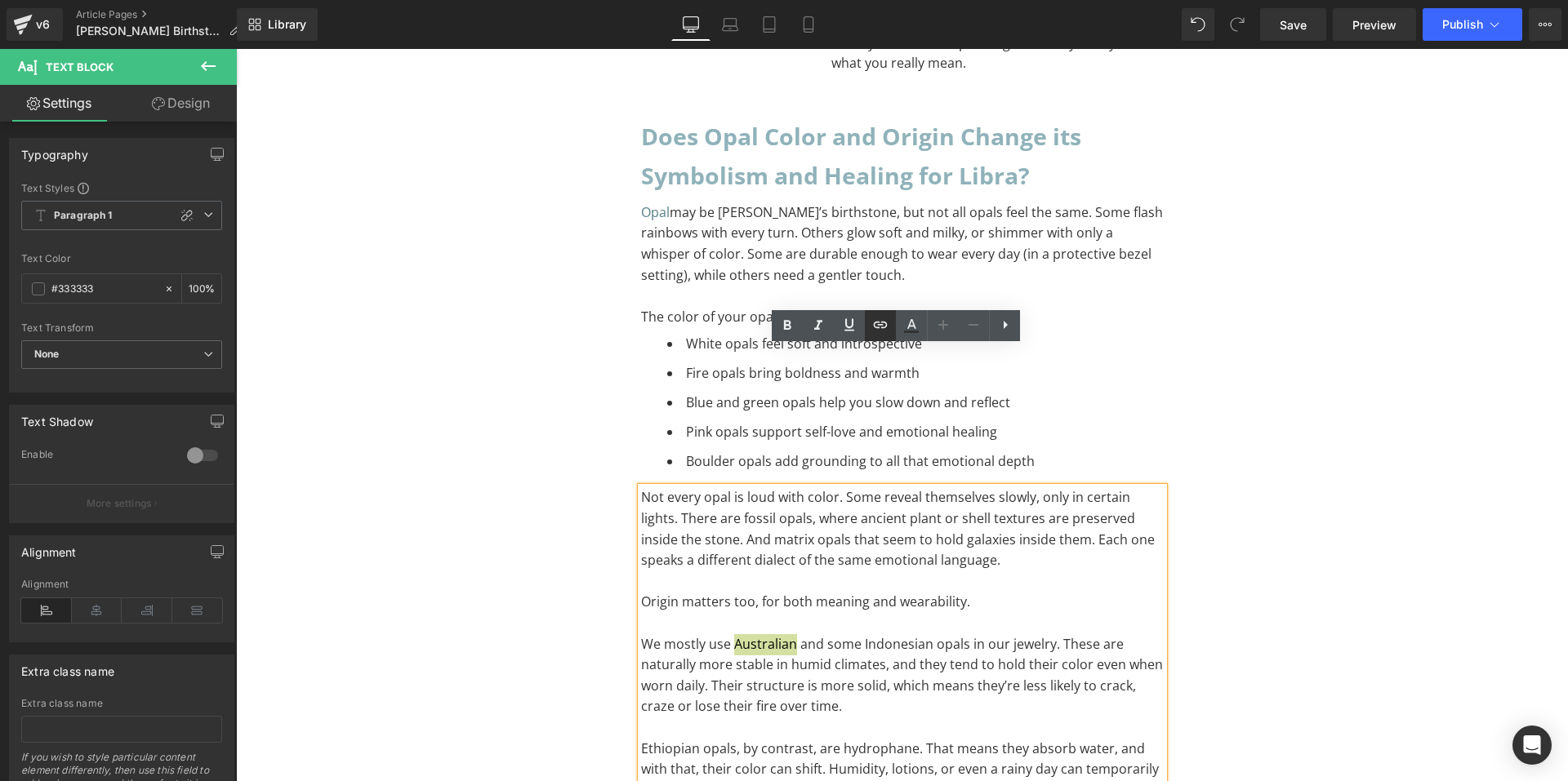
click at [874, 329] on icon at bounding box center [881, 325] width 19 height 19
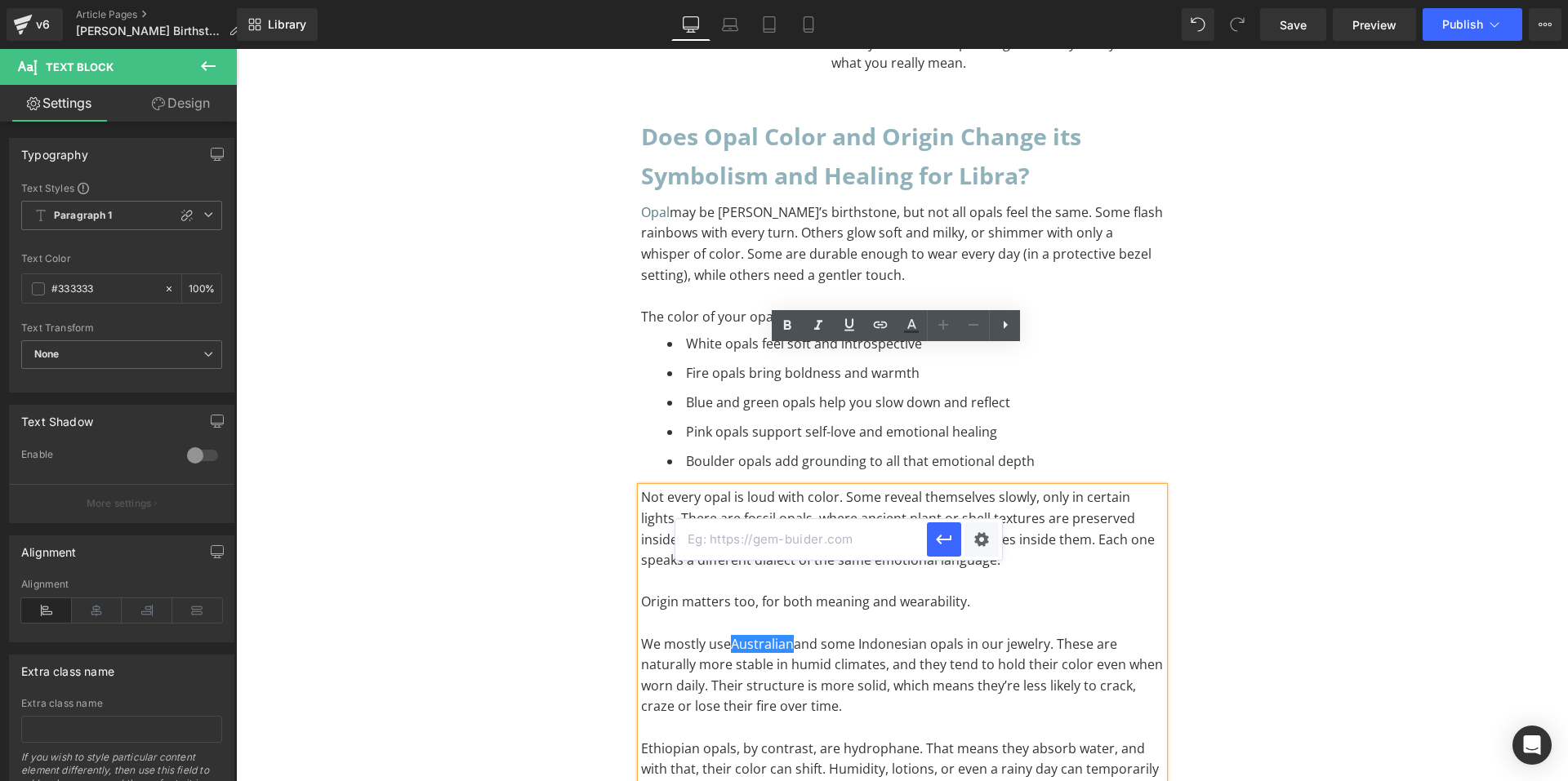
click at [804, 535] on input "text" at bounding box center [801, 539] width 251 height 41
paste input "[URL][DOMAIN_NAME]"
type input "[URL][DOMAIN_NAME]"
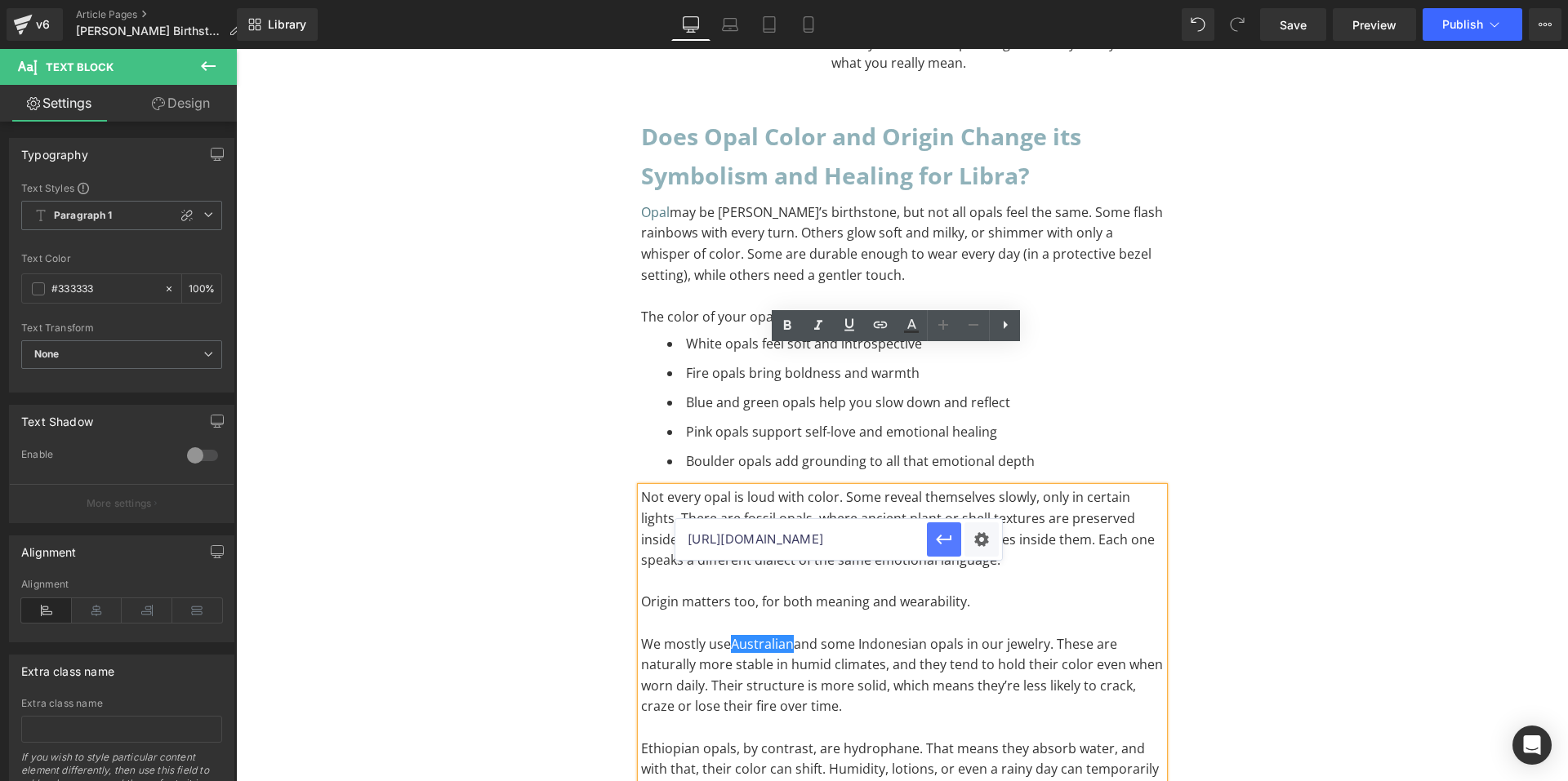
drag, startPoint x: 938, startPoint y: 542, endPoint x: 700, endPoint y: 493, distance: 243.0
click at [938, 542] on icon "button" at bounding box center [944, 539] width 19 height 19
click at [944, 613] on p "To enrich screen reader interactions, please activate Accessibility in Grammarl…" at bounding box center [902, 623] width 523 height 21
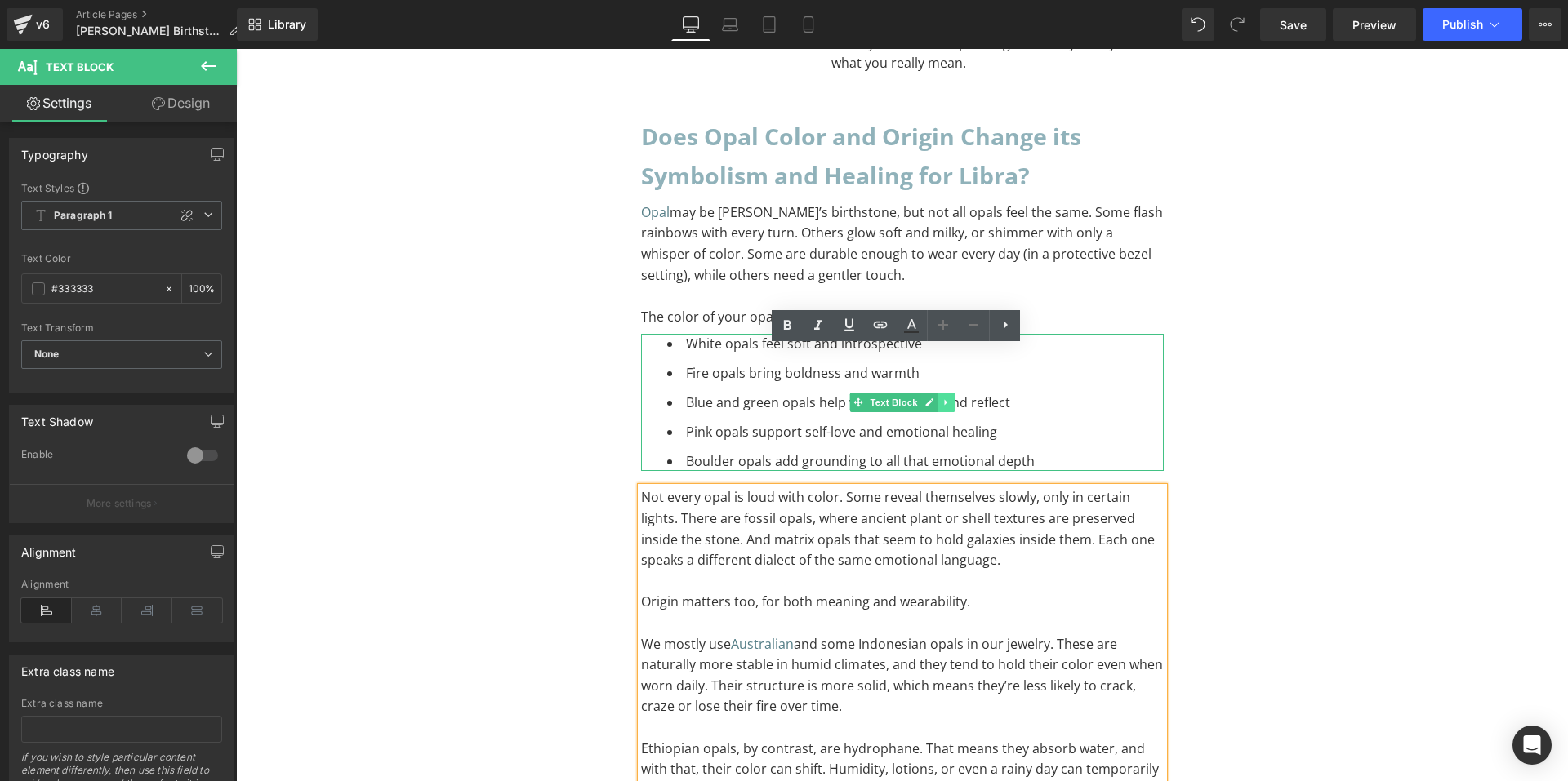
click at [942, 397] on icon at bounding box center [945, 402] width 9 height 10
click at [933, 398] on icon at bounding box center [937, 402] width 9 height 9
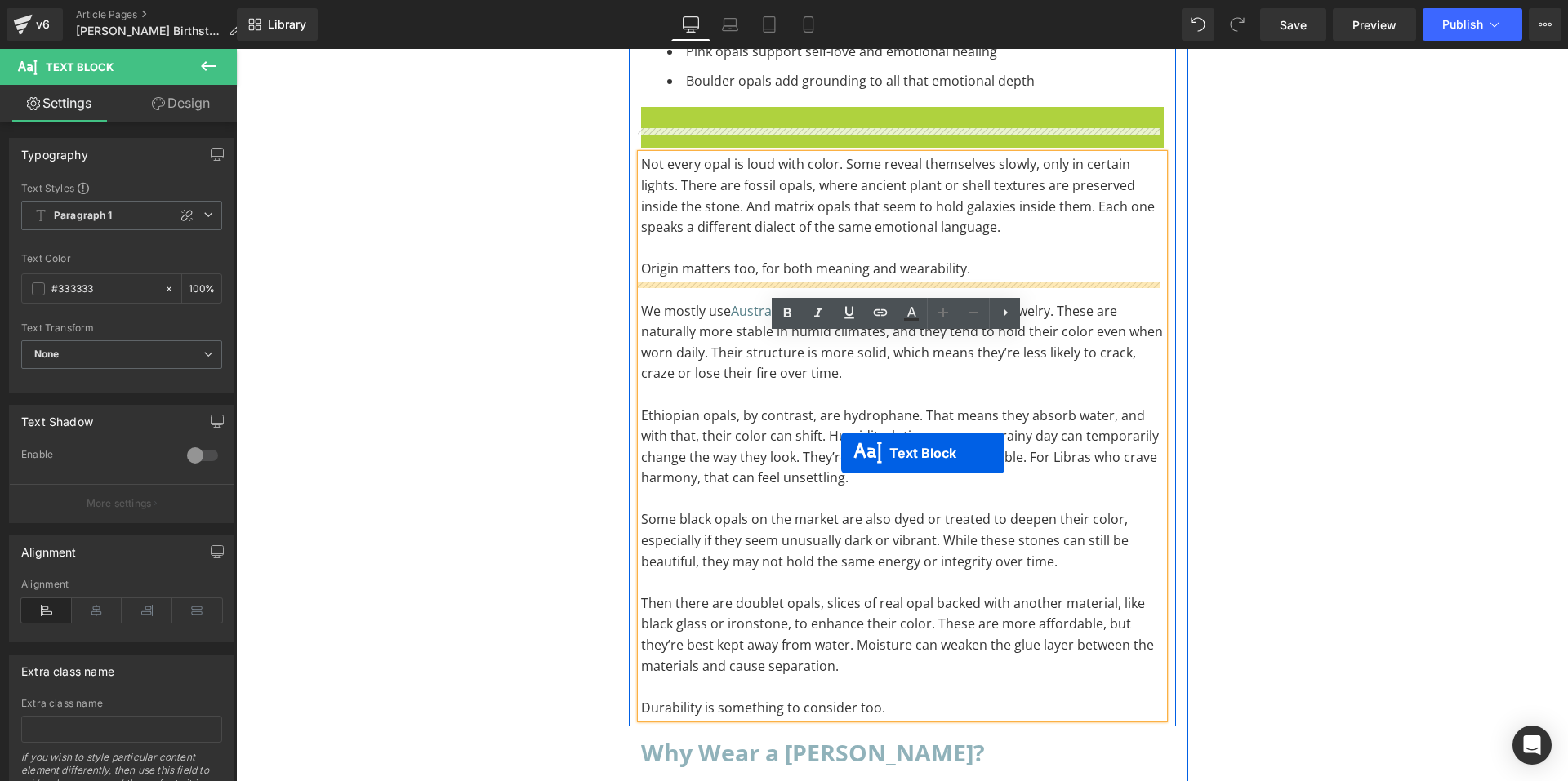
scroll to position [8704, 0]
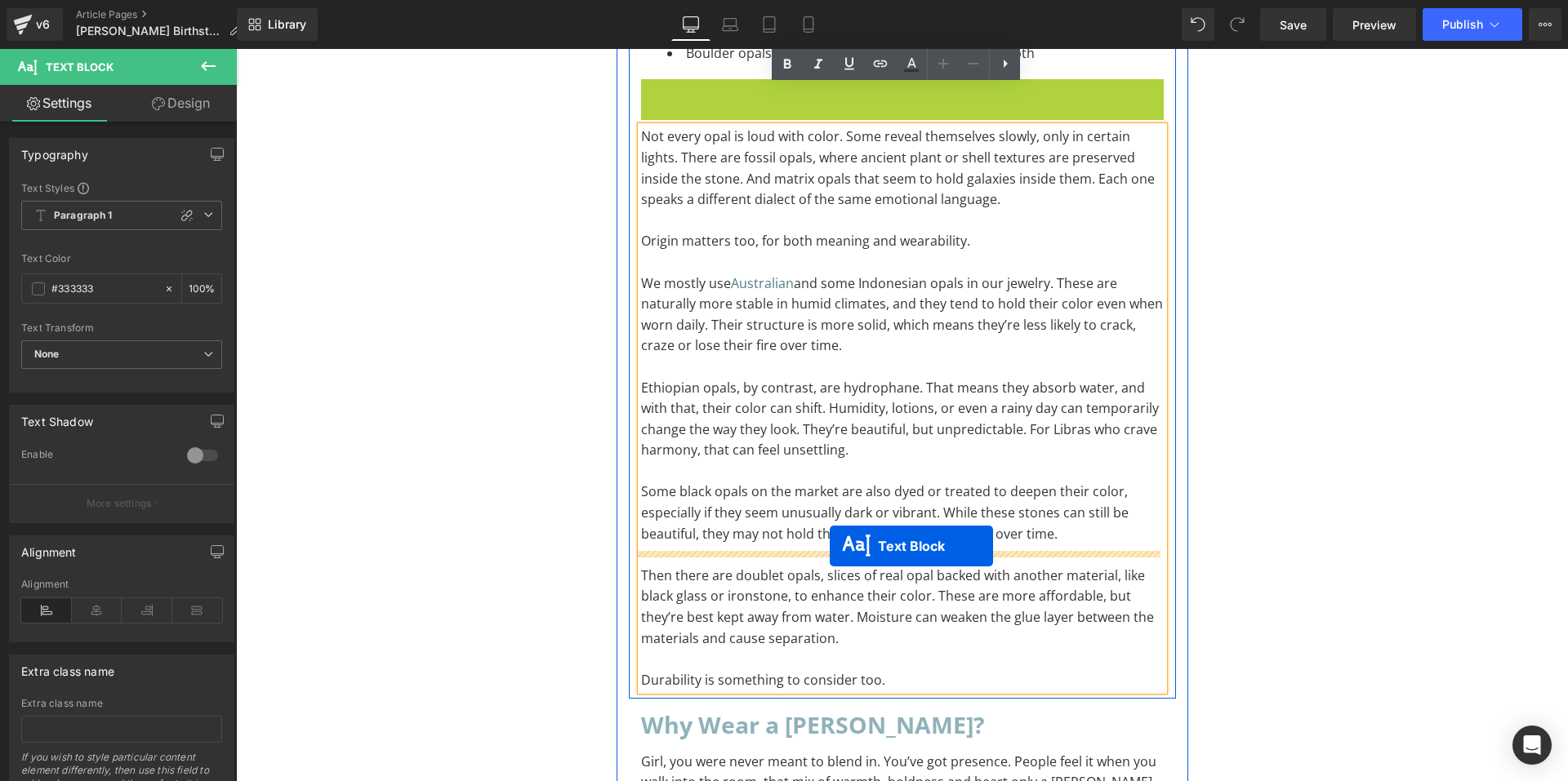
drag, startPoint x: 847, startPoint y: 415, endPoint x: 829, endPoint y: 546, distance: 132.2
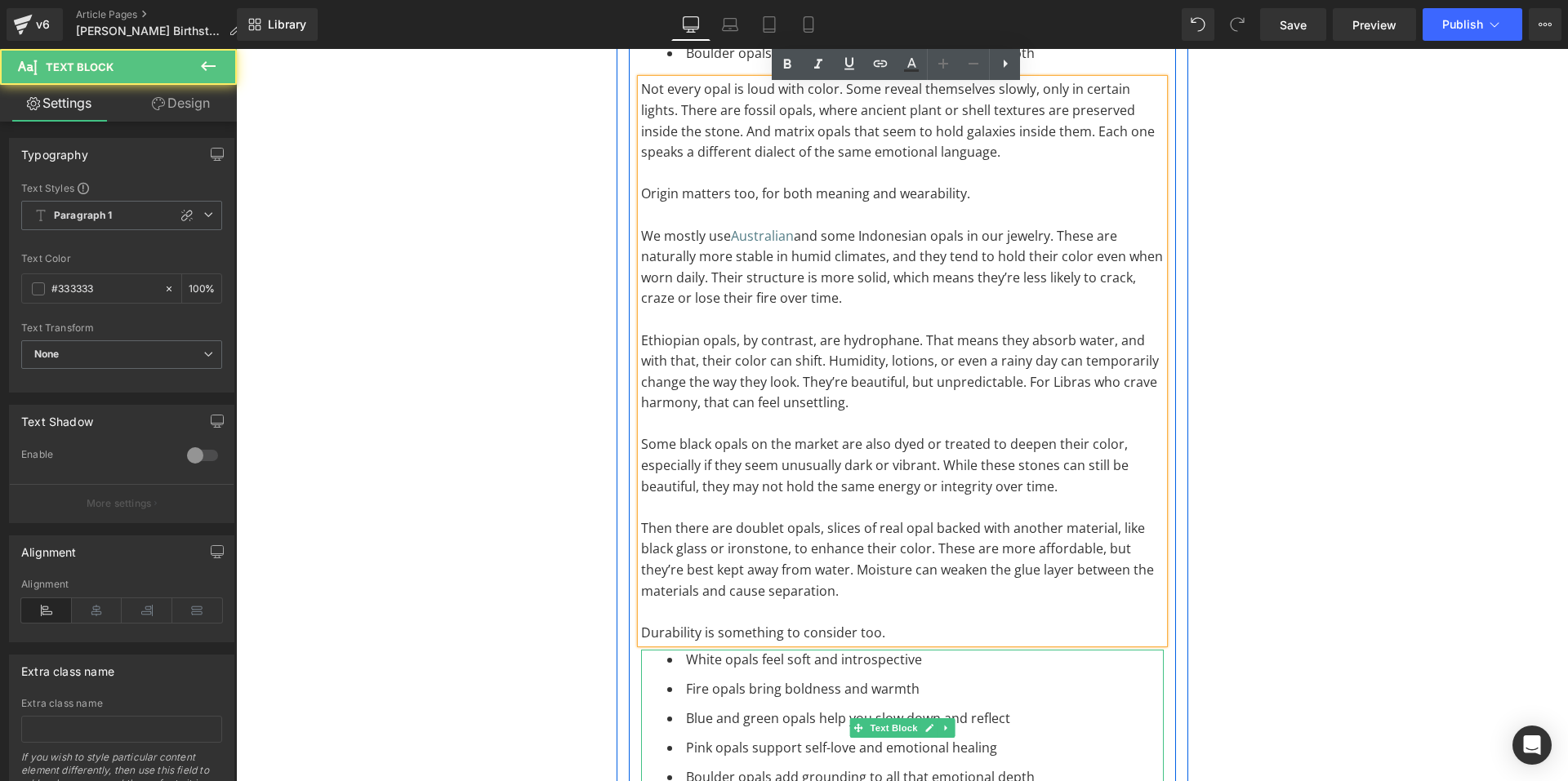
scroll to position [8657, 0]
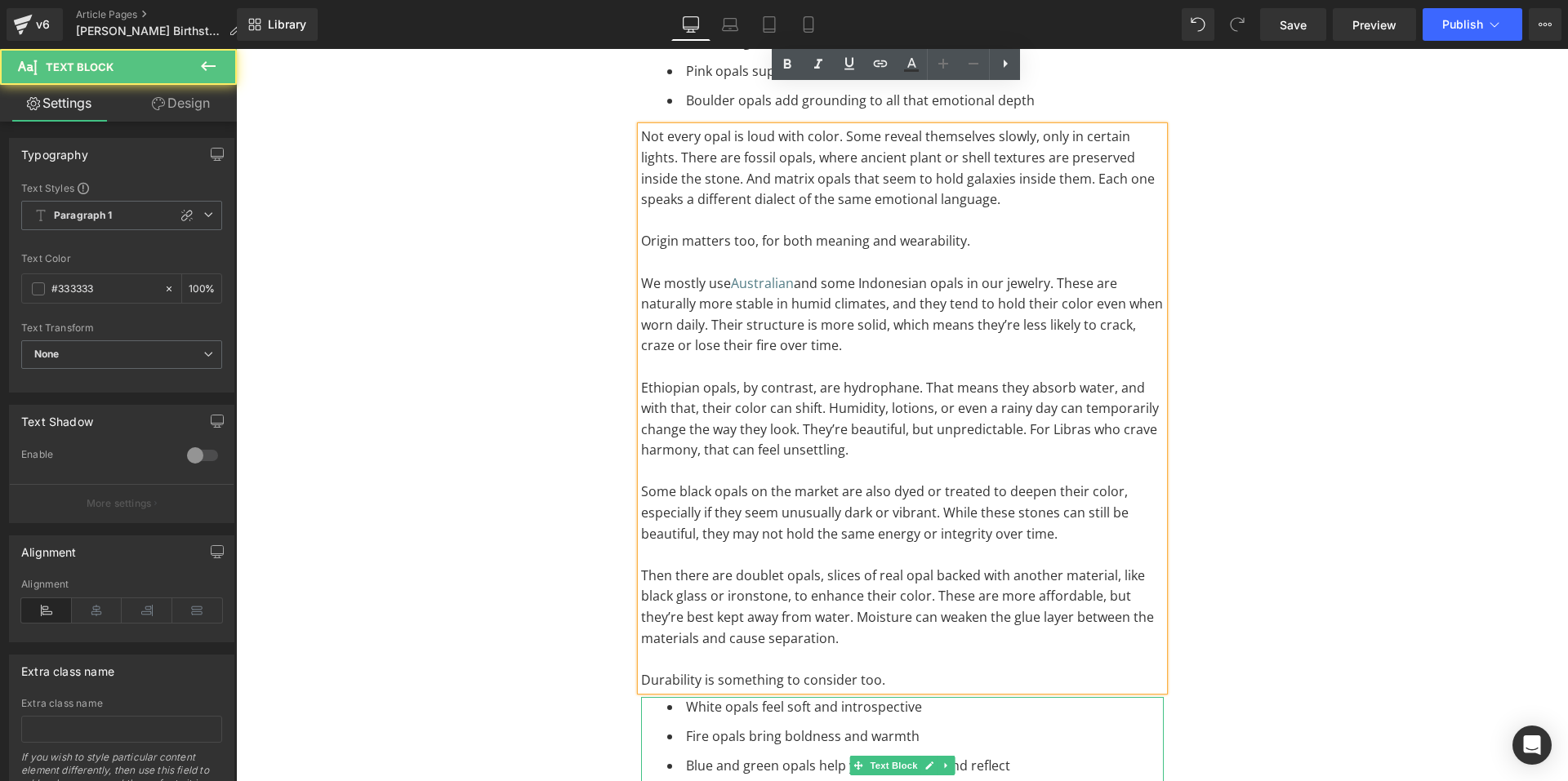
click at [1045, 697] on ul "White opals feel soft and introspective Fire opals bring boldness and warmth Bl…" at bounding box center [915, 766] width 497 height 137
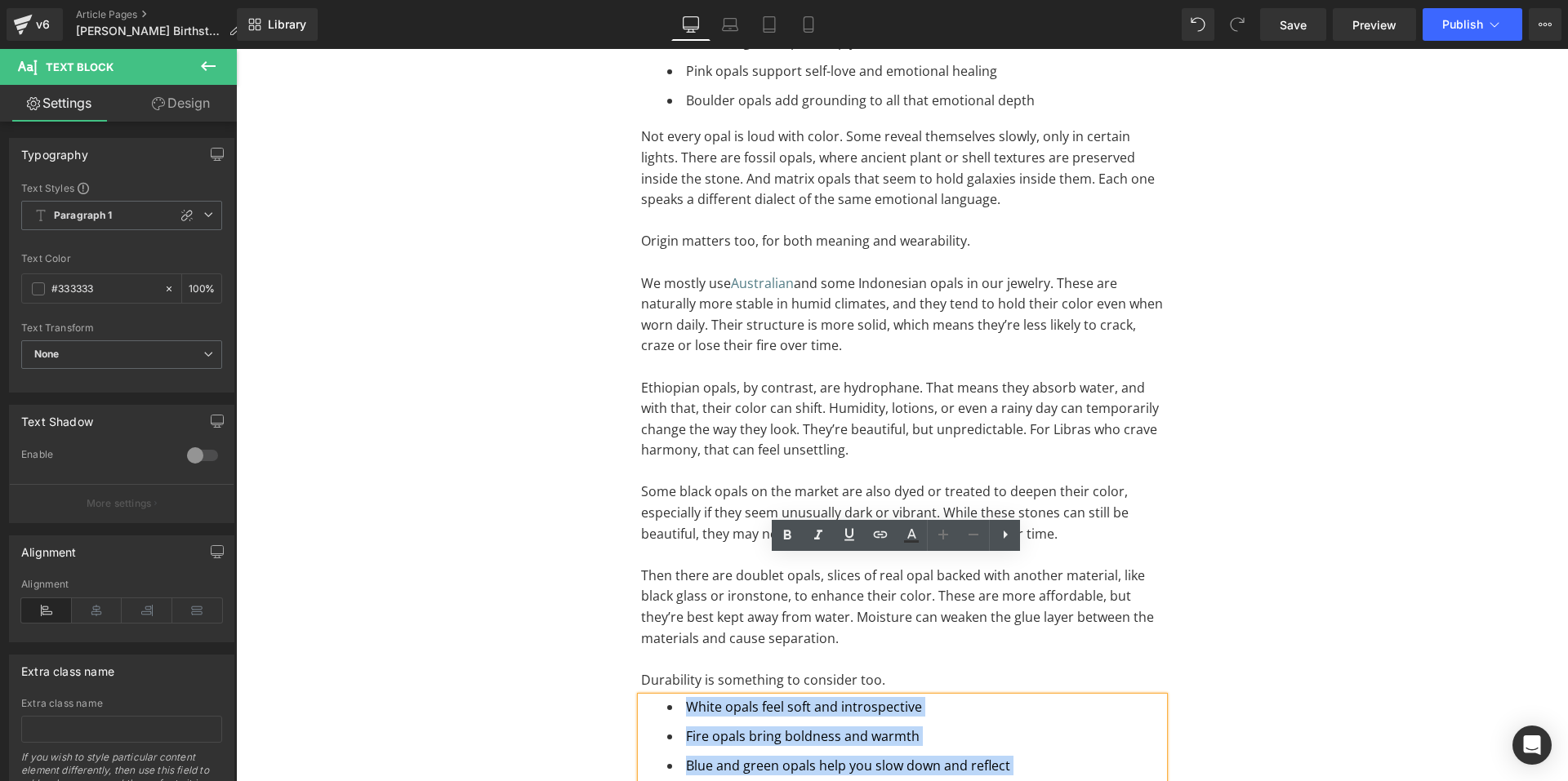
drag, startPoint x: 1037, startPoint y: 681, endPoint x: 626, endPoint y: 550, distance: 431.4
click at [629, 550] on div "Does Opal Color and Origin Change its Symbolism and Healing for Libra? Heading …" at bounding box center [903, 294] width 547 height 1102
drag, startPoint x: 1050, startPoint y: 679, endPoint x: 613, endPoint y: 548, distance: 456.2
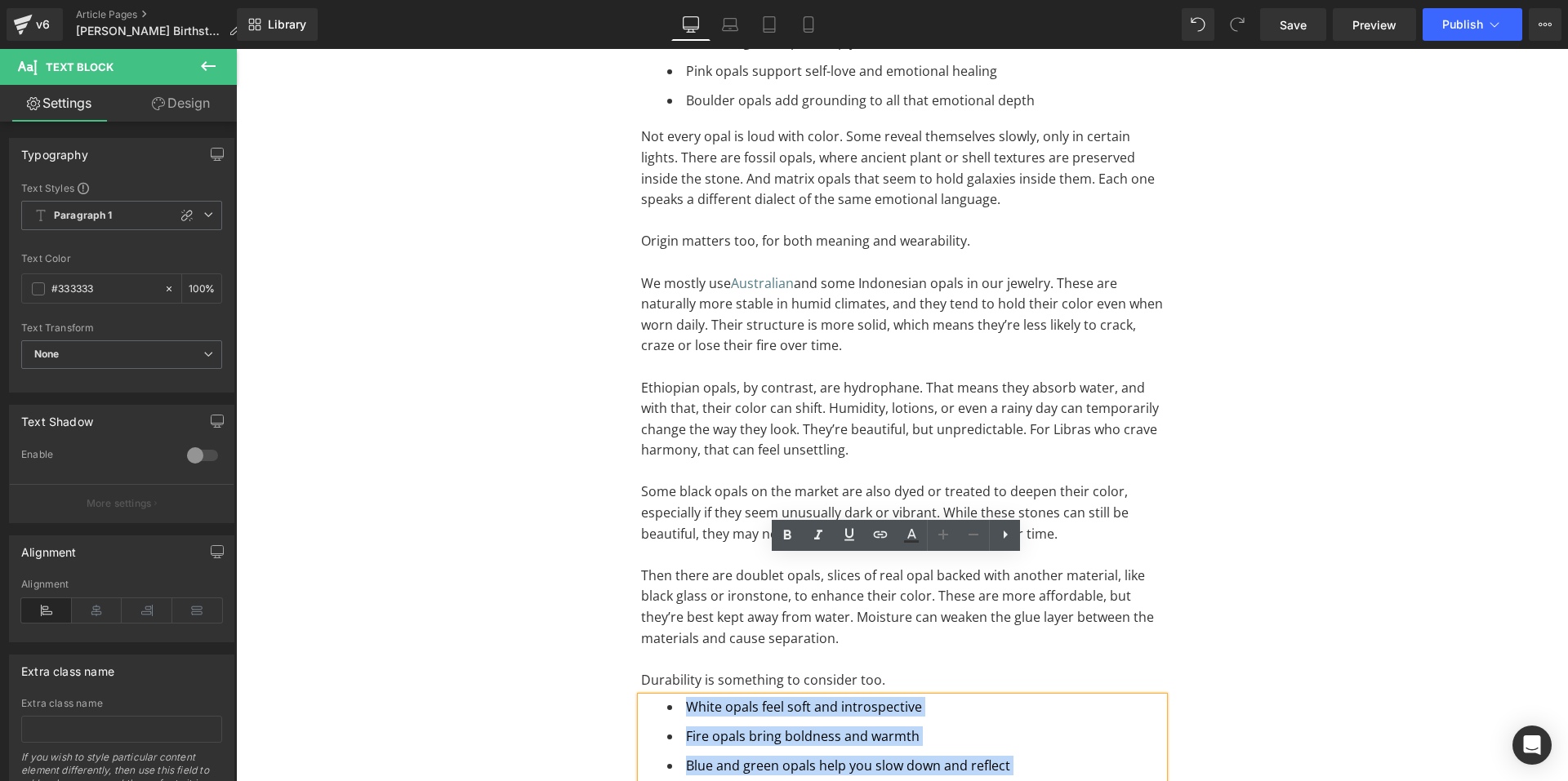
paste div "To enrich screen reader interactions, please activate Accessibility in Grammarl…"
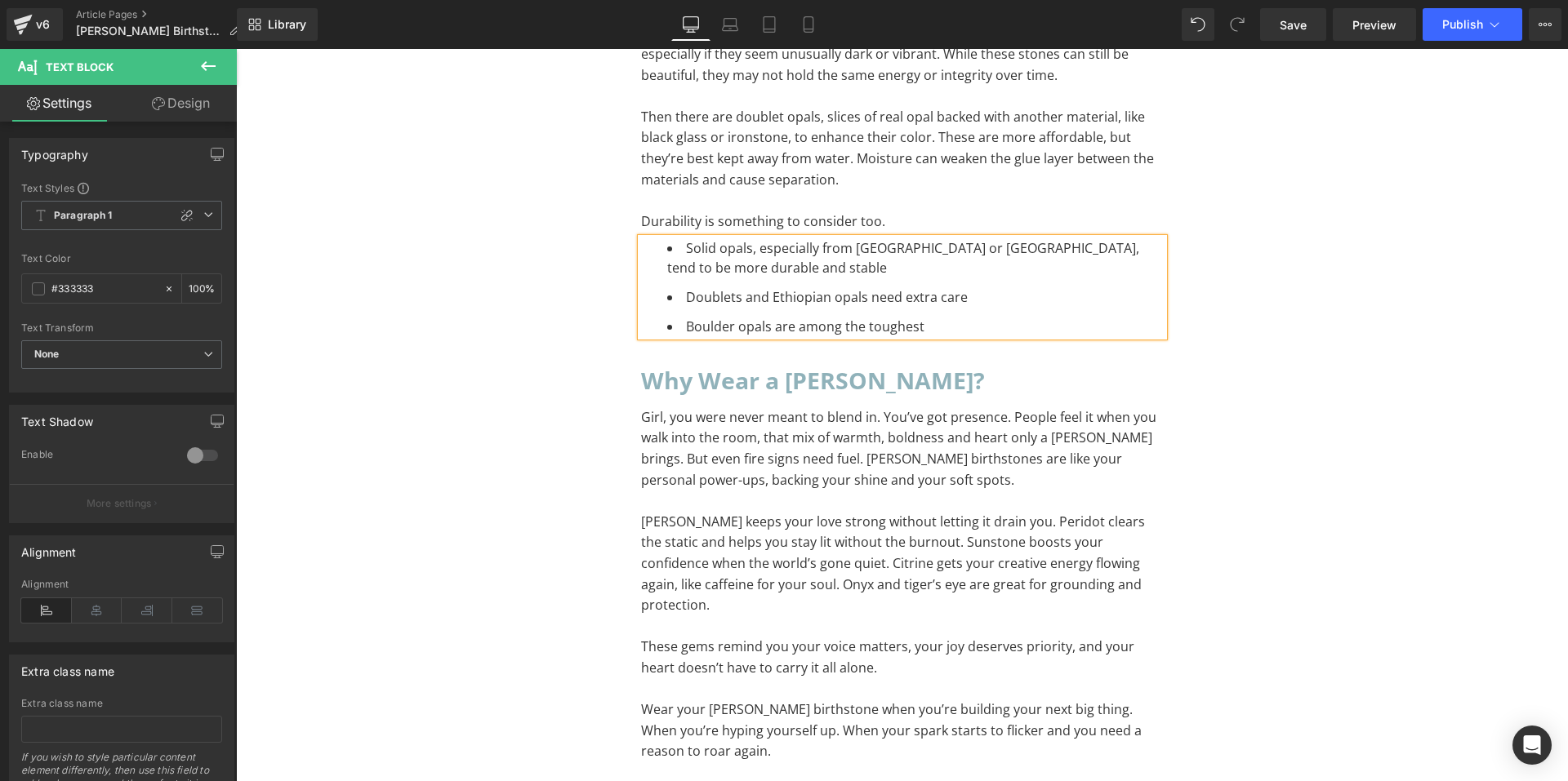
scroll to position [9065, 0]
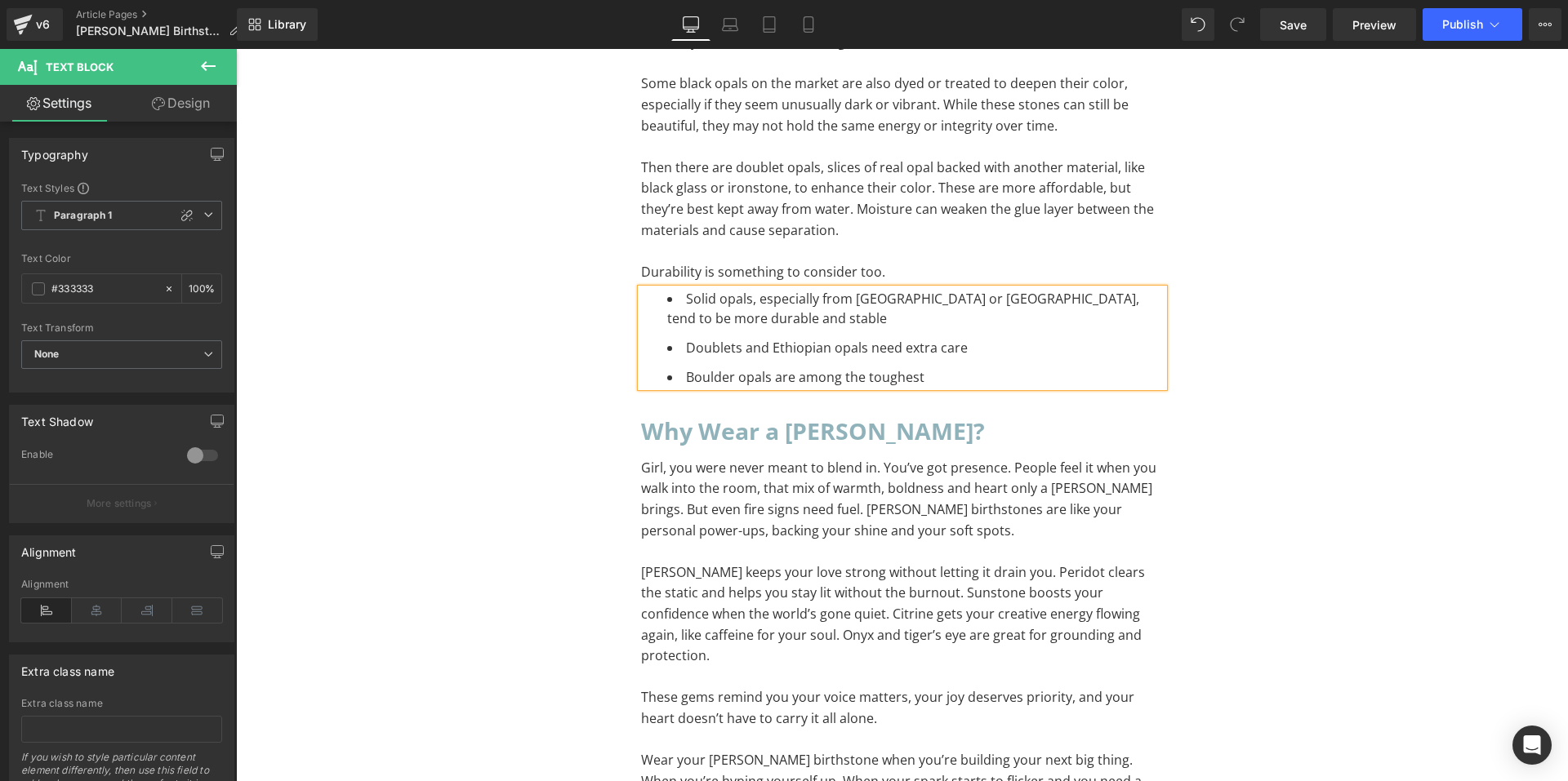
click at [743, 541] on p "To enrich screen reader interactions, please activate Accessibility in Grammarl…" at bounding box center [902, 552] width 523 height 21
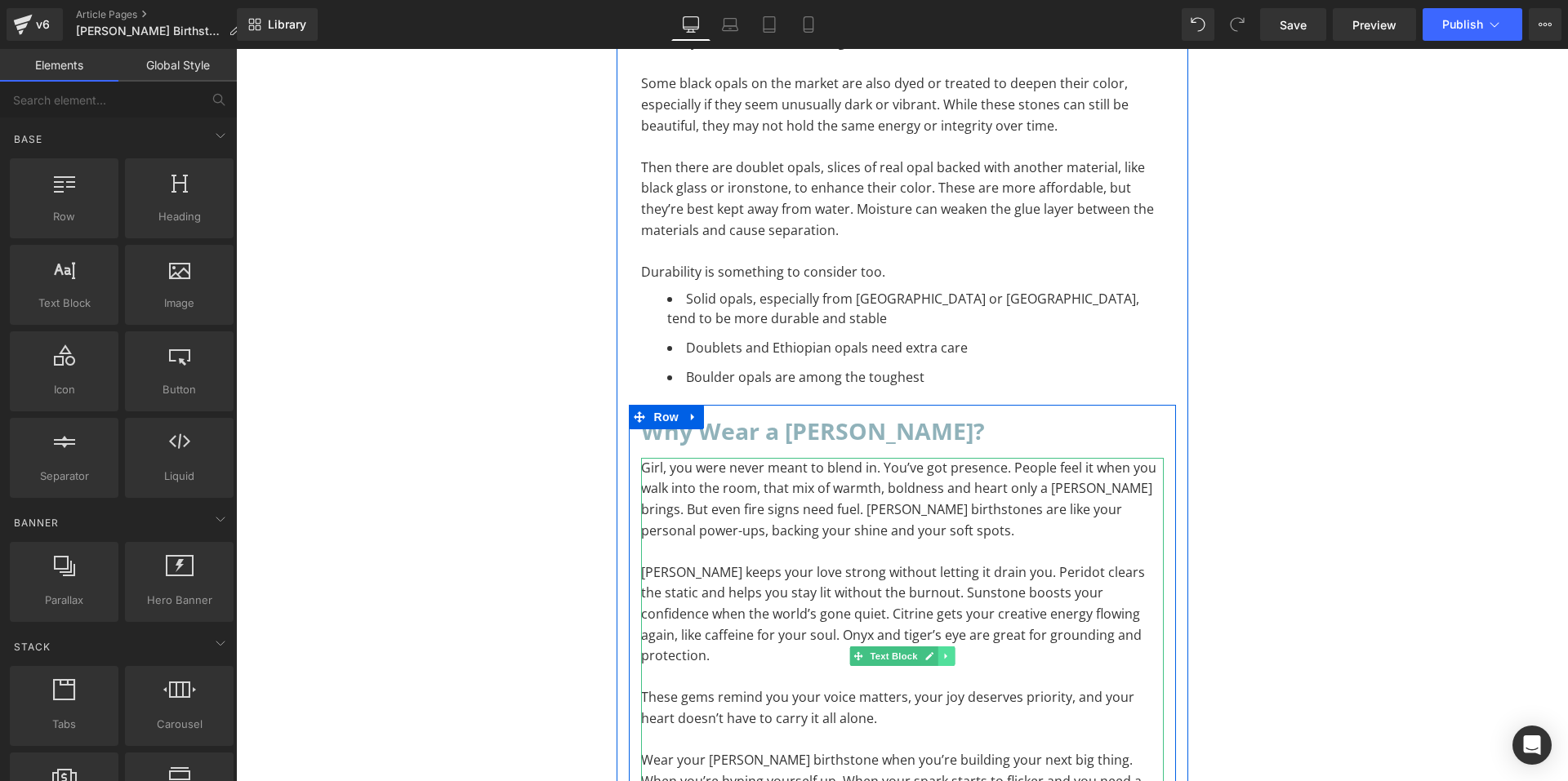
click at [942, 651] on icon at bounding box center [945, 656] width 9 height 10
click at [933, 651] on icon at bounding box center [937, 655] width 9 height 9
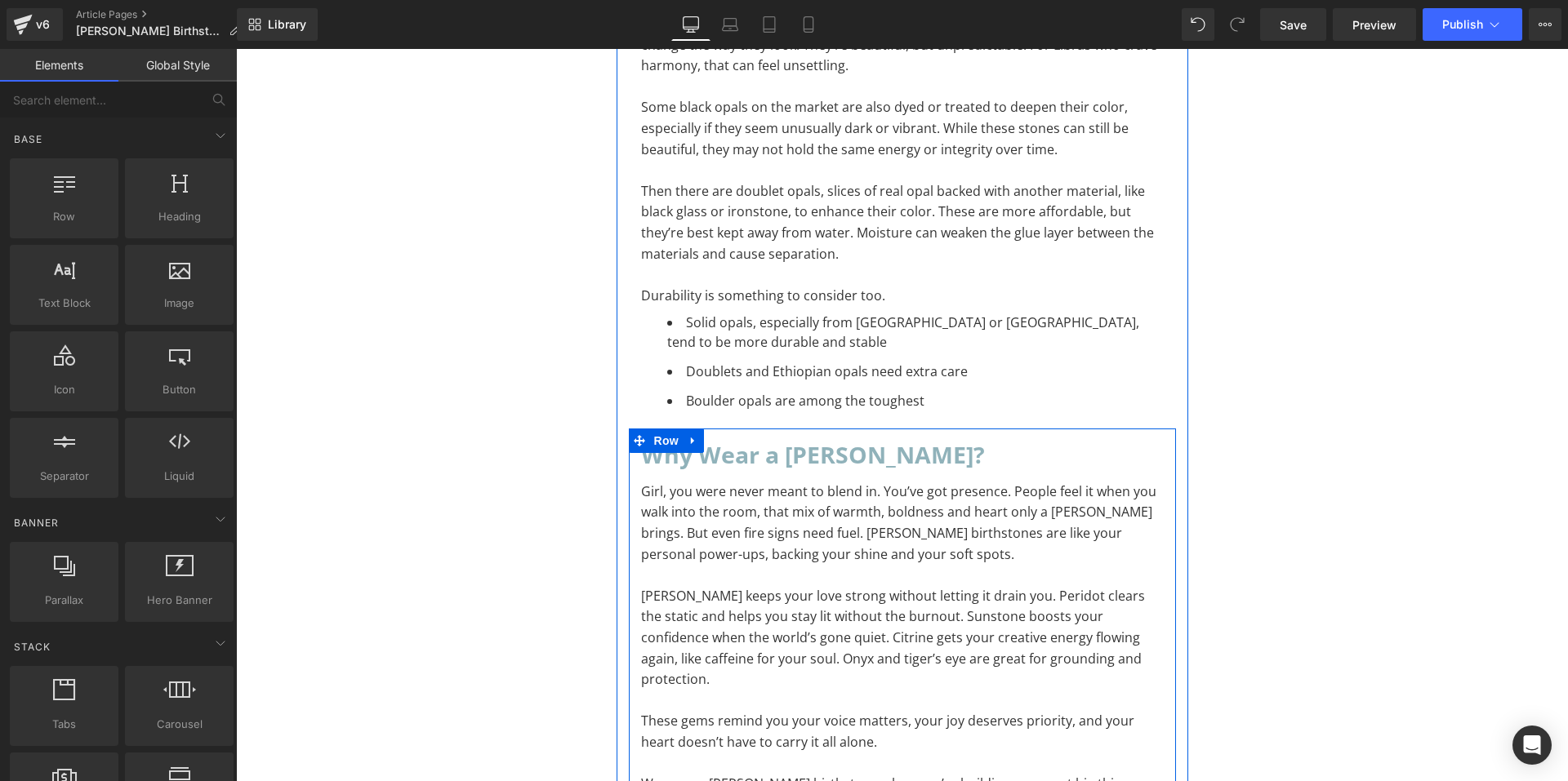
scroll to position [9117, 0]
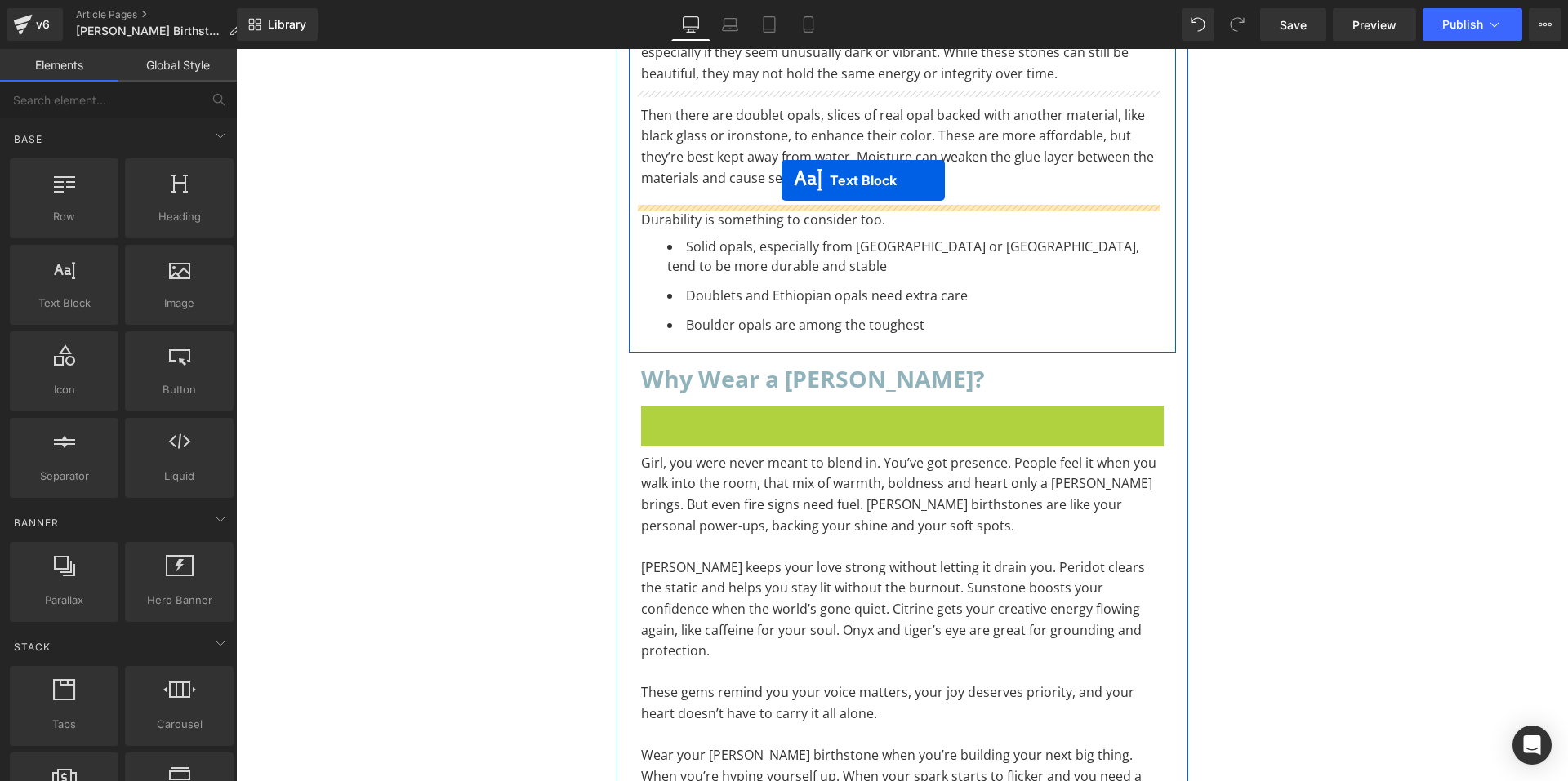
drag, startPoint x: 825, startPoint y: 460, endPoint x: 781, endPoint y: 181, distance: 282.4
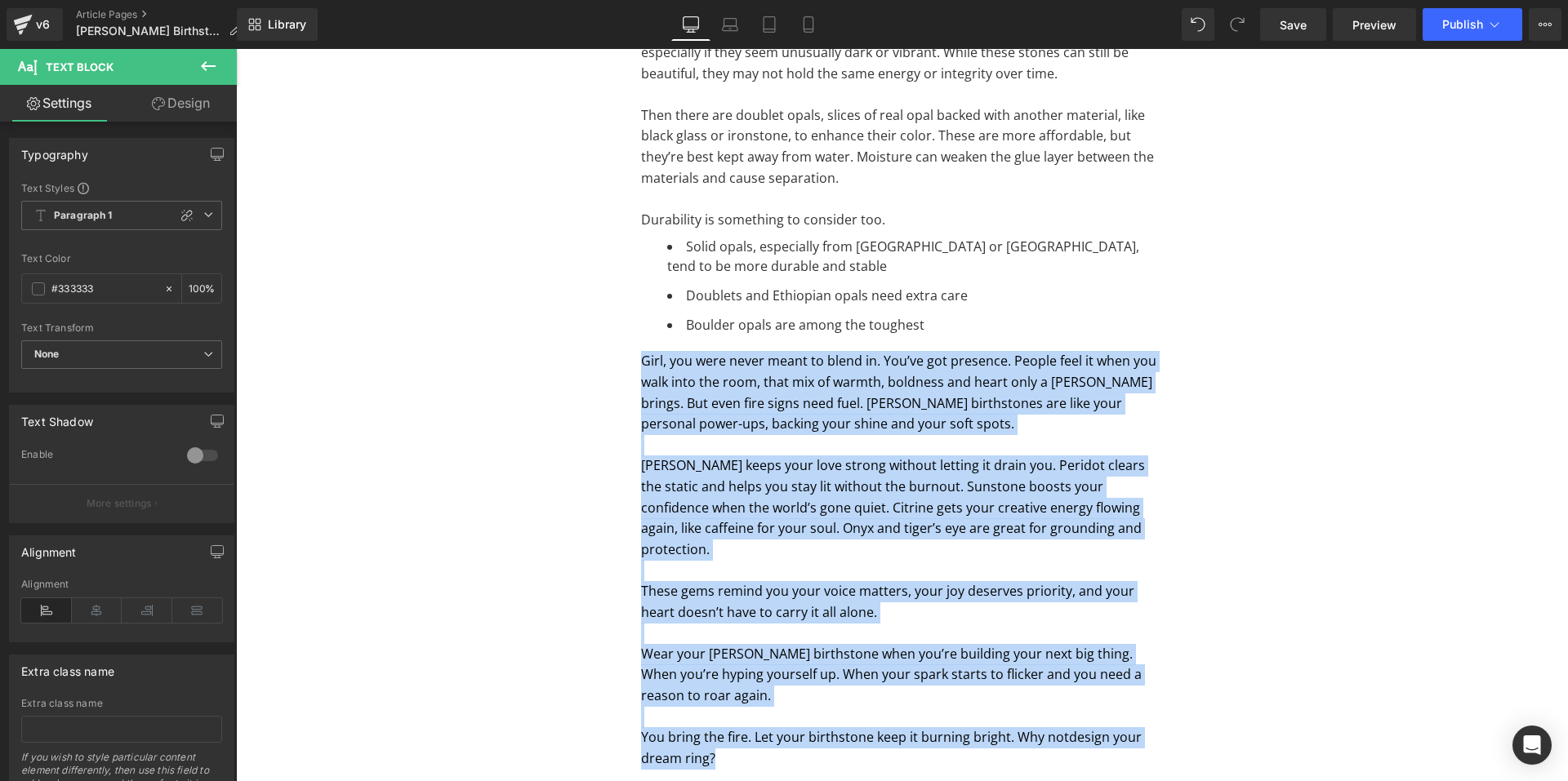
drag, startPoint x: 728, startPoint y: 593, endPoint x: 601, endPoint y: 223, distance: 391.2
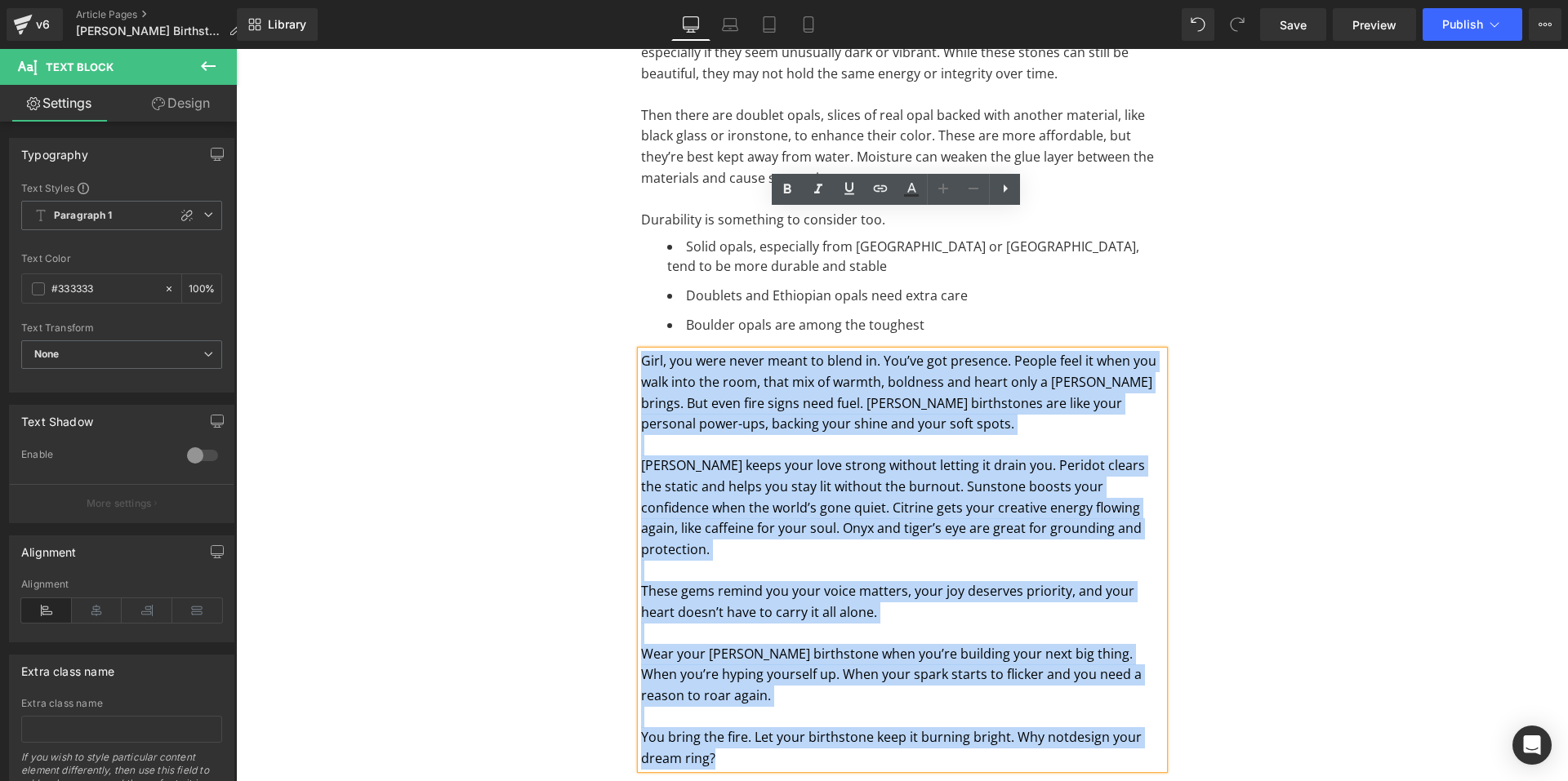
paste div "To enrich screen reader interactions, please activate Accessibility in Grammarl…"
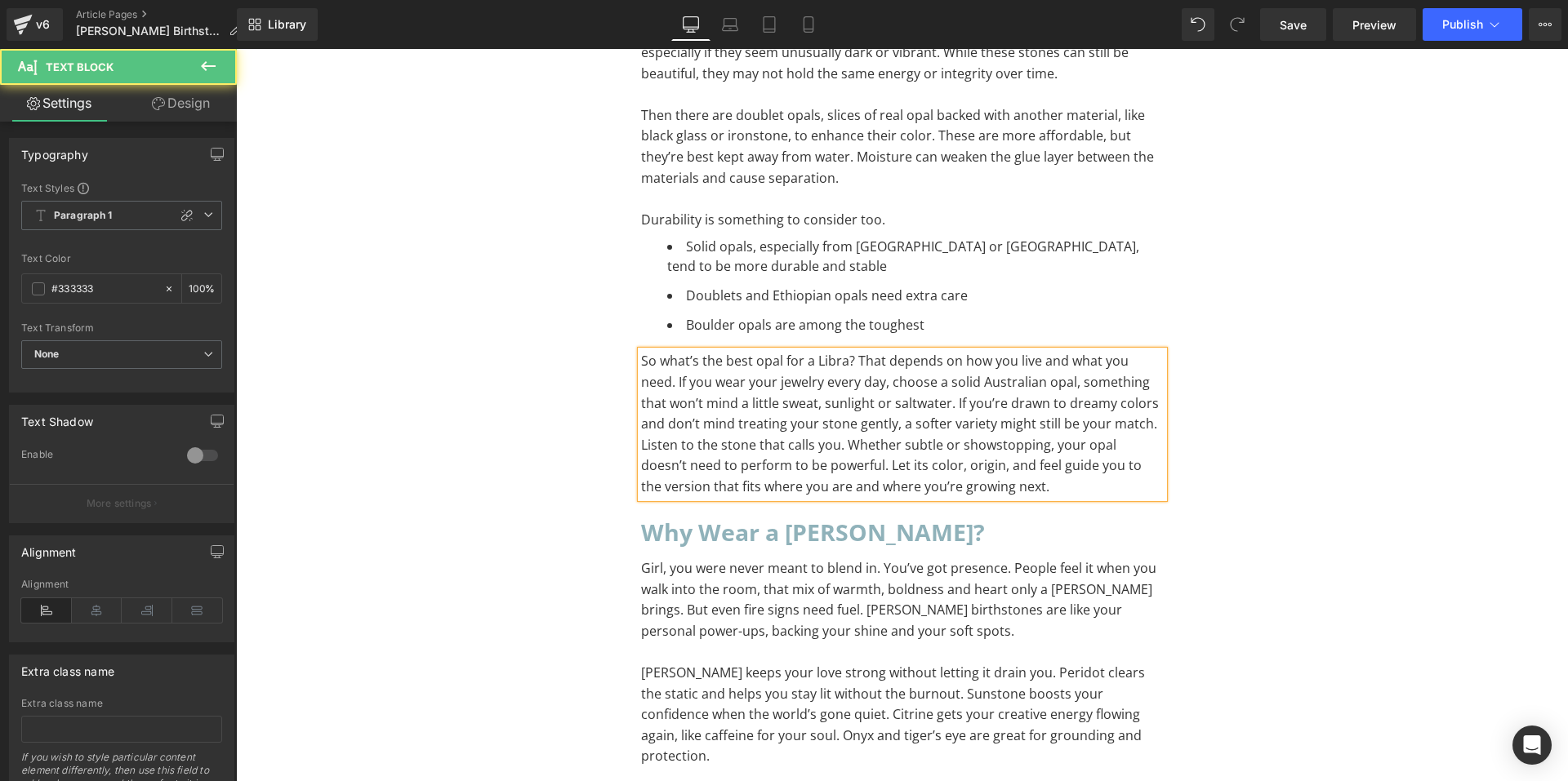
click at [1125, 351] on p "So what’s the best opal for a Libra? That depends on how you live and what you …" at bounding box center [902, 392] width 523 height 83
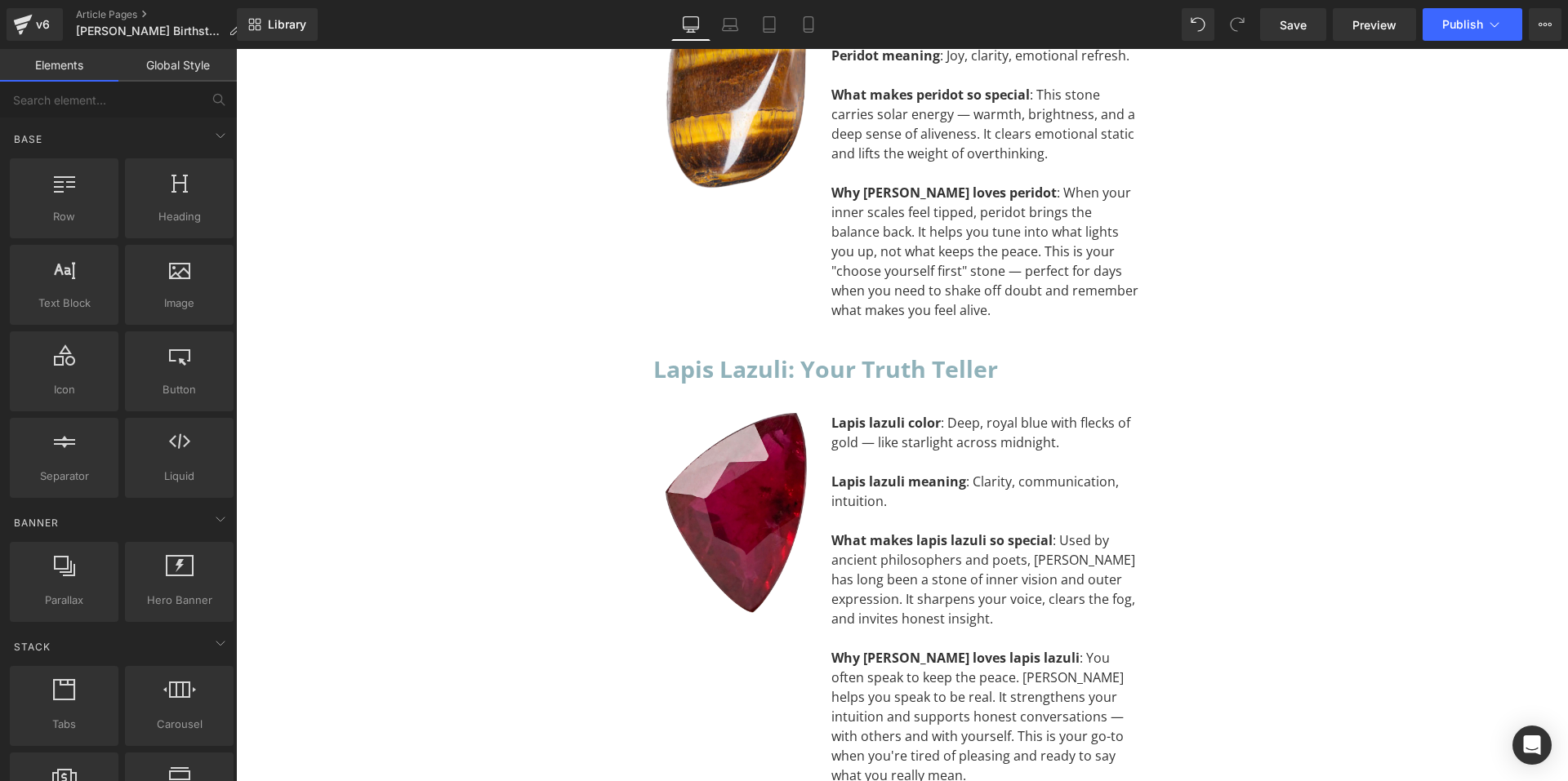
scroll to position [7565, 0]
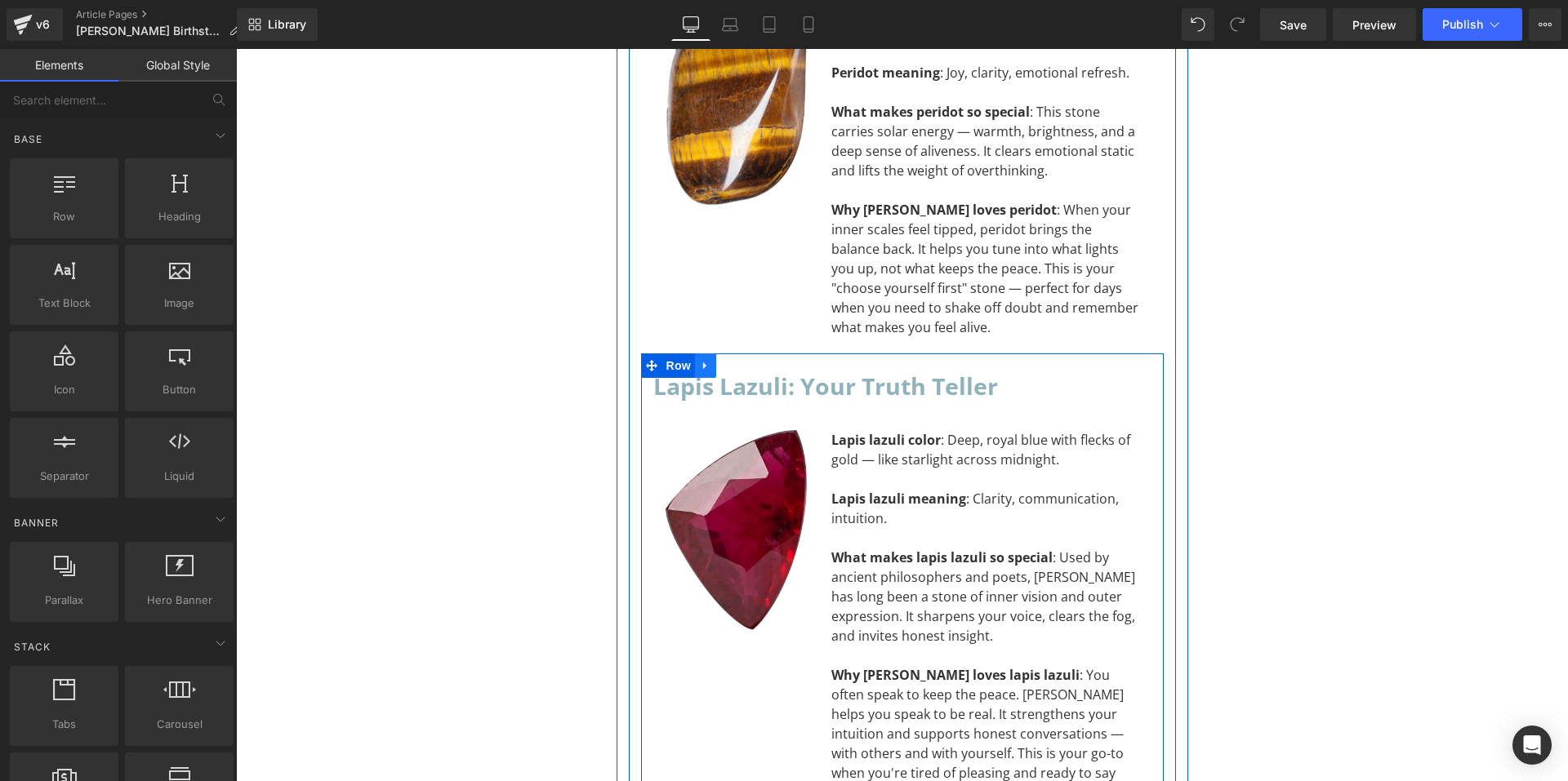
click at [700, 360] on icon at bounding box center [706, 365] width 12 height 13
click at [721, 361] on icon at bounding box center [727, 366] width 12 height 12
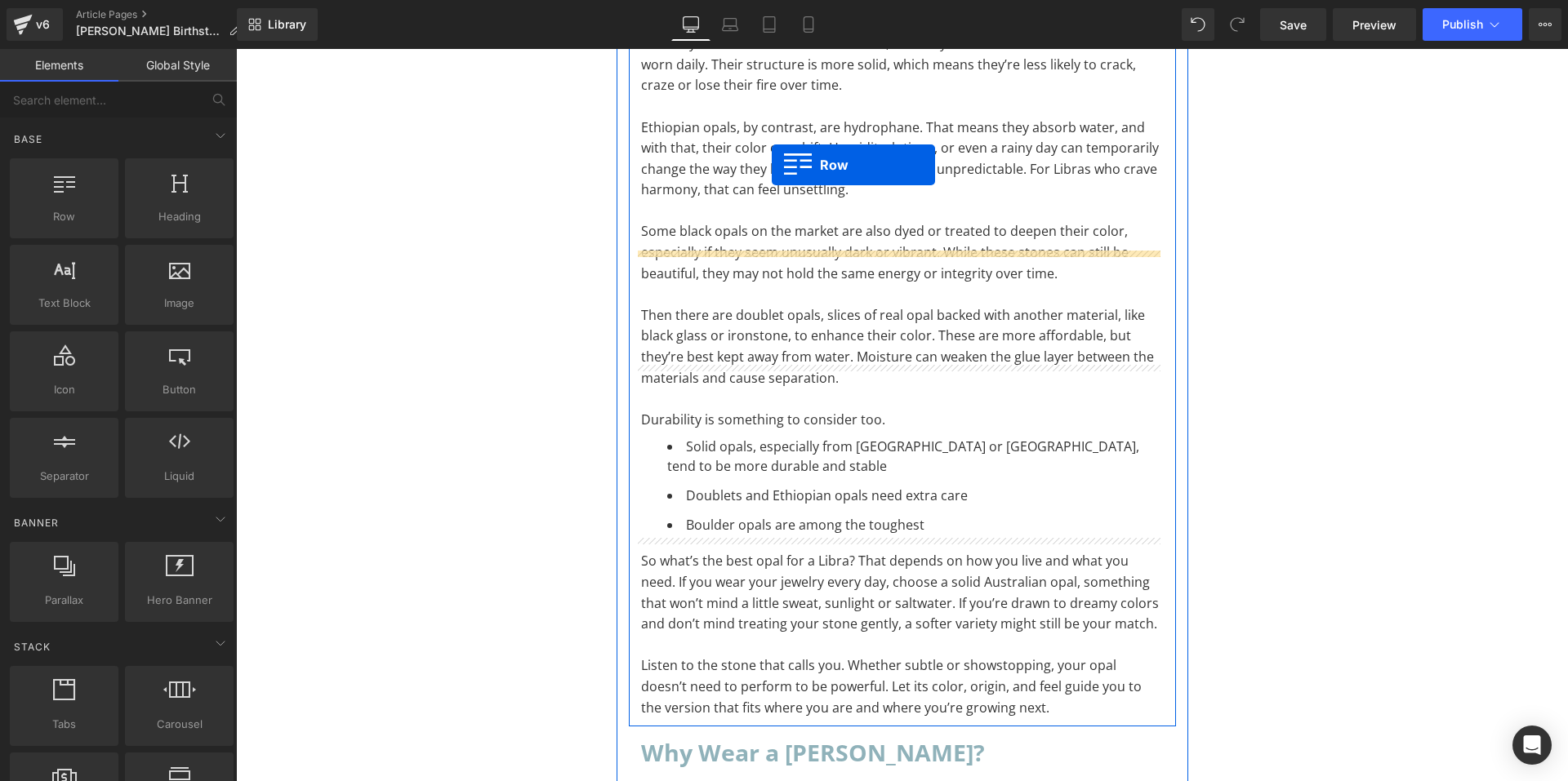
scroll to position [9029, 0]
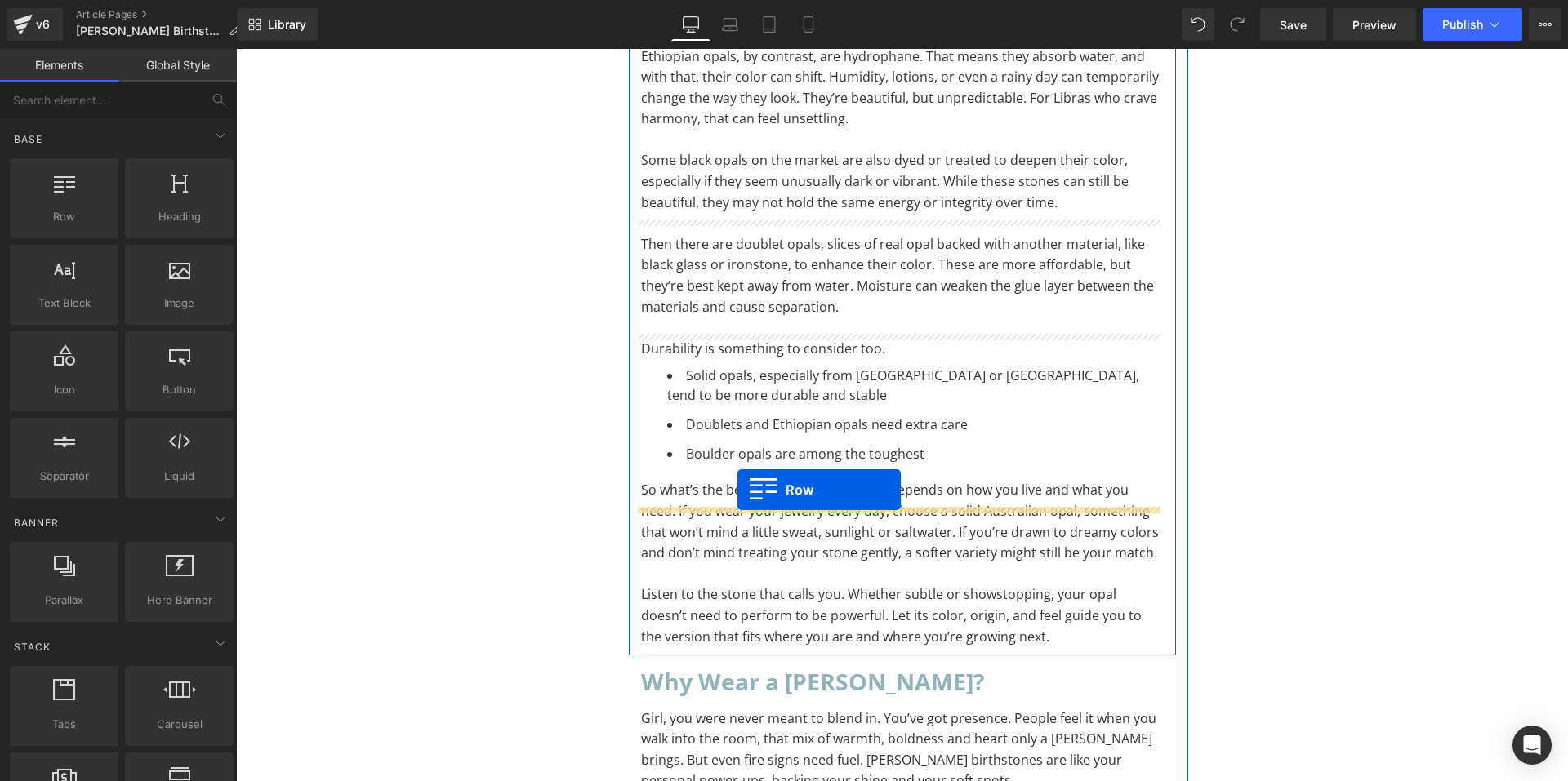
drag, startPoint x: 641, startPoint y: 129, endPoint x: 737, endPoint y: 492, distance: 375.5
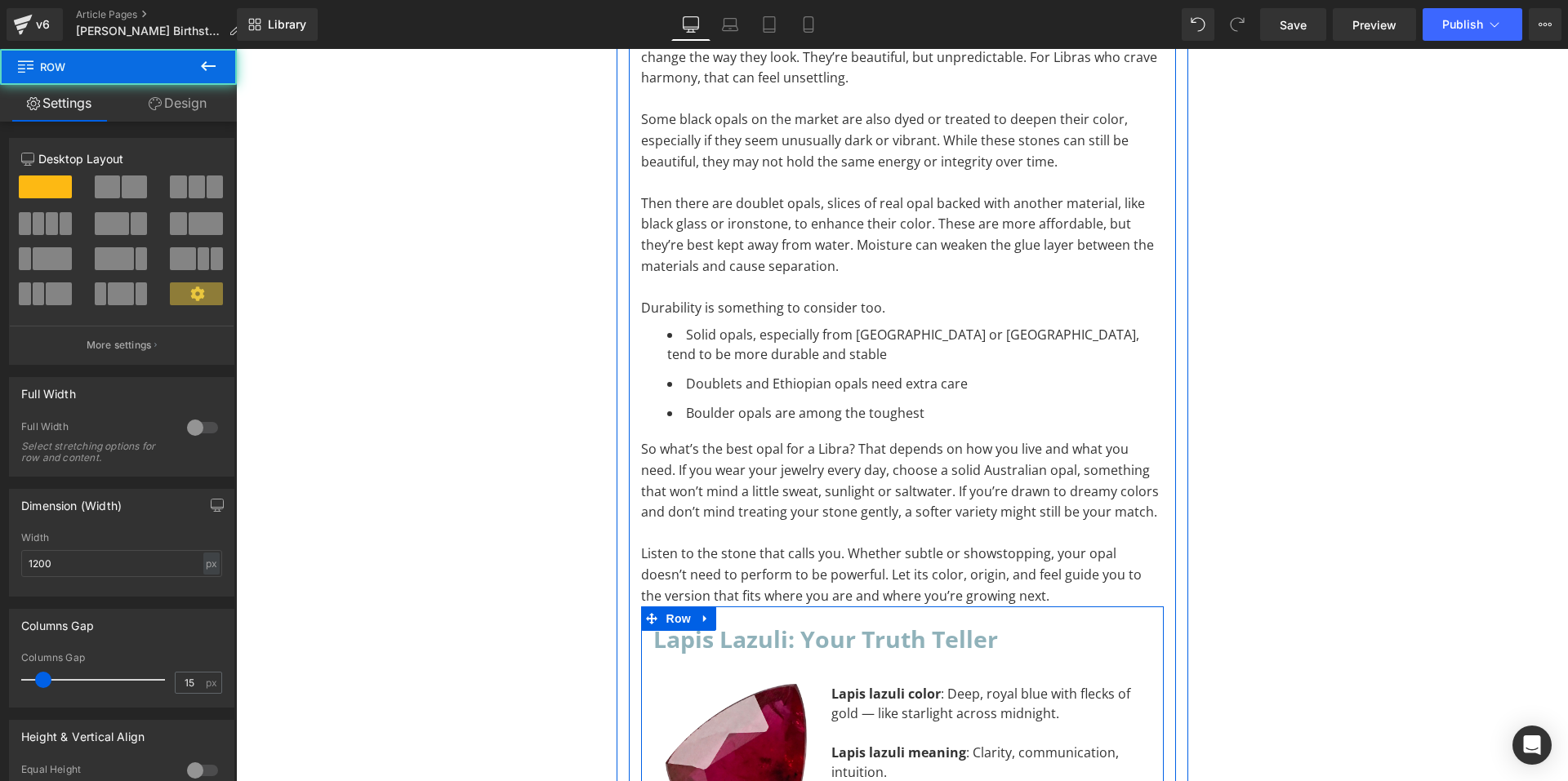
scroll to position [8988, 0]
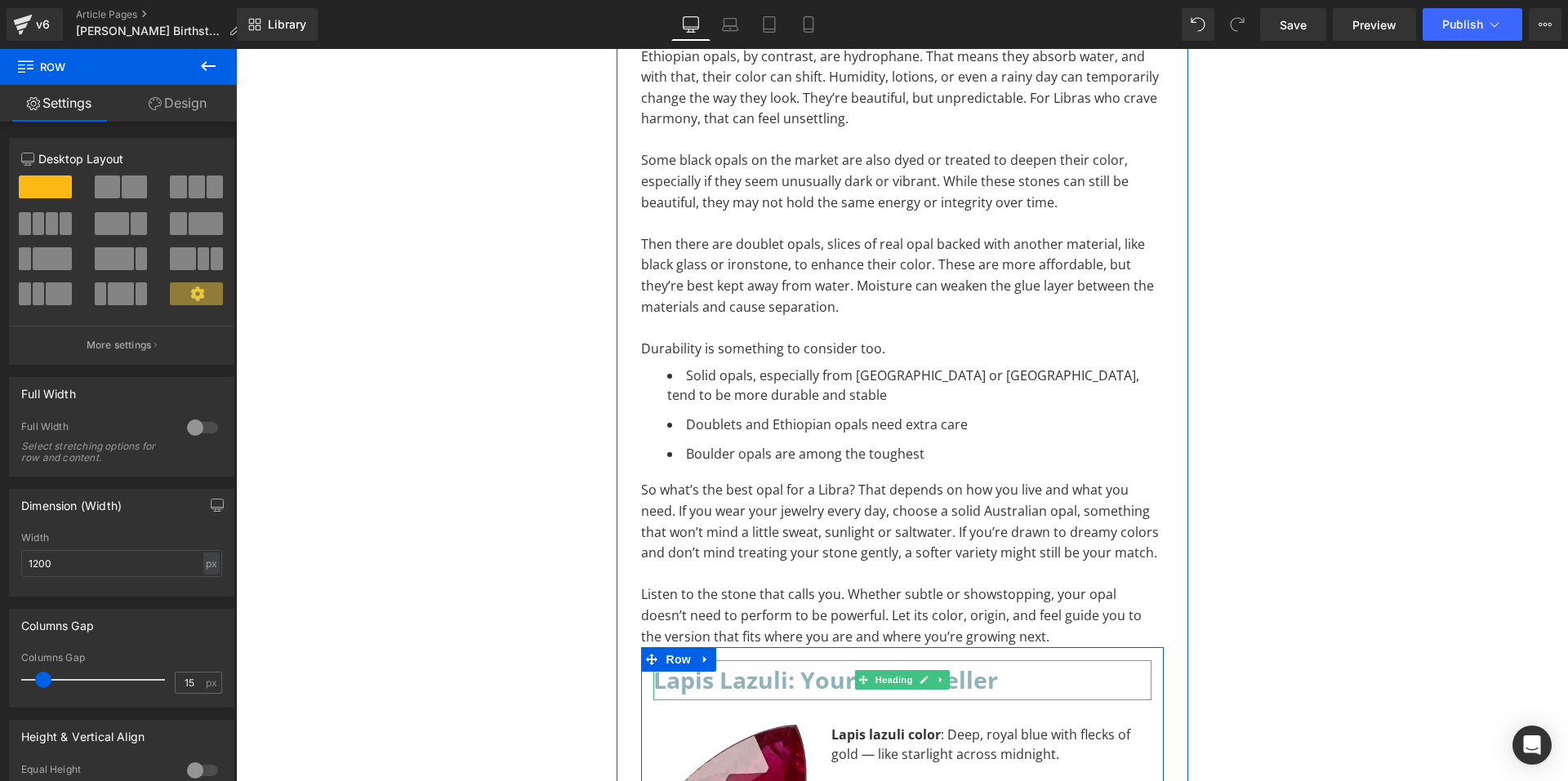
click at [995, 660] on h2 "Lapis Lazuli: Your Truth Teller" at bounding box center [902, 680] width 498 height 40
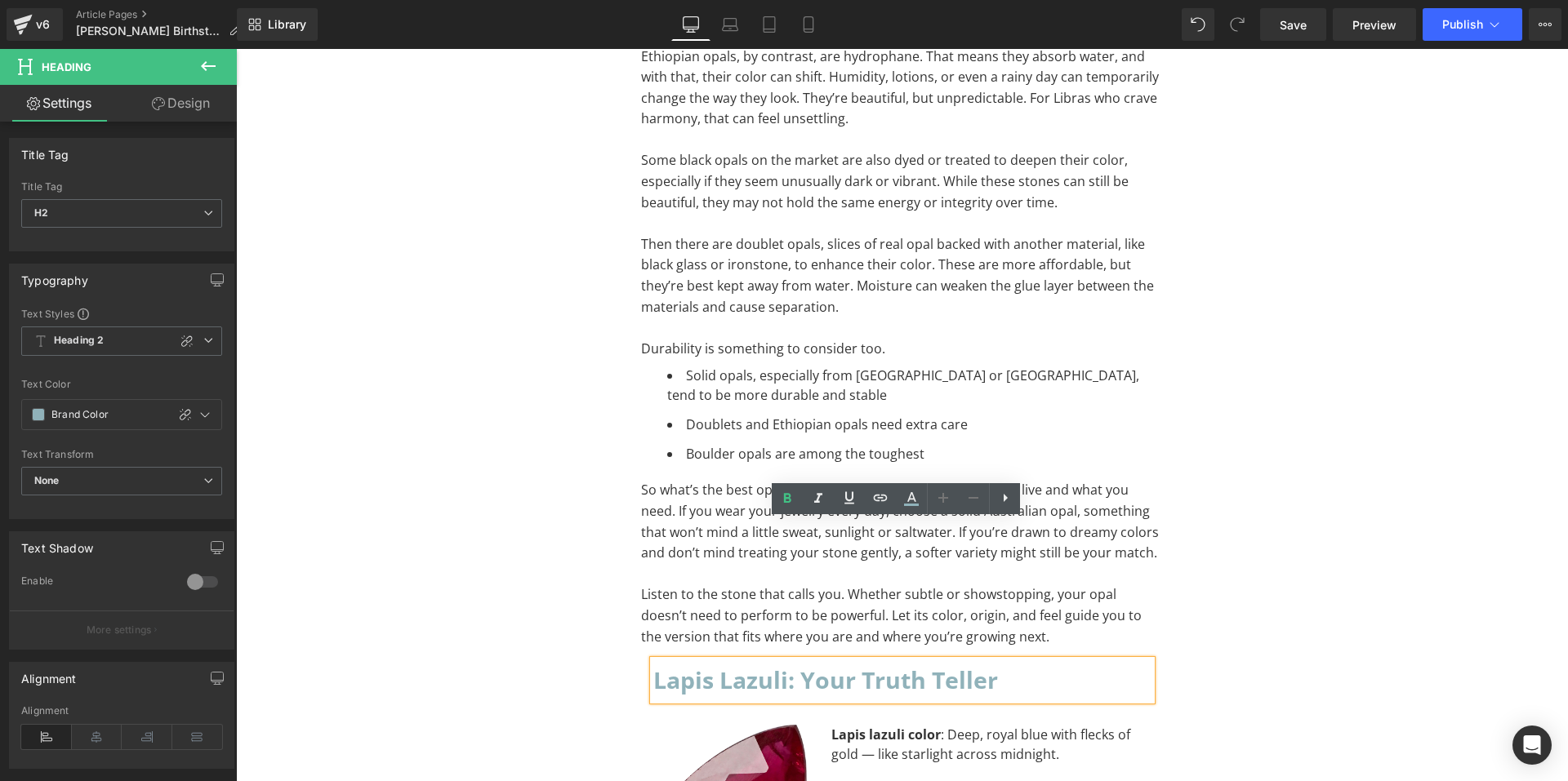
drag, startPoint x: 994, startPoint y: 544, endPoint x: 643, endPoint y: 525, distance: 351.5
click at [653, 660] on div "Lapis Lazuli: Your Truth Teller" at bounding box center [902, 680] width 498 height 40
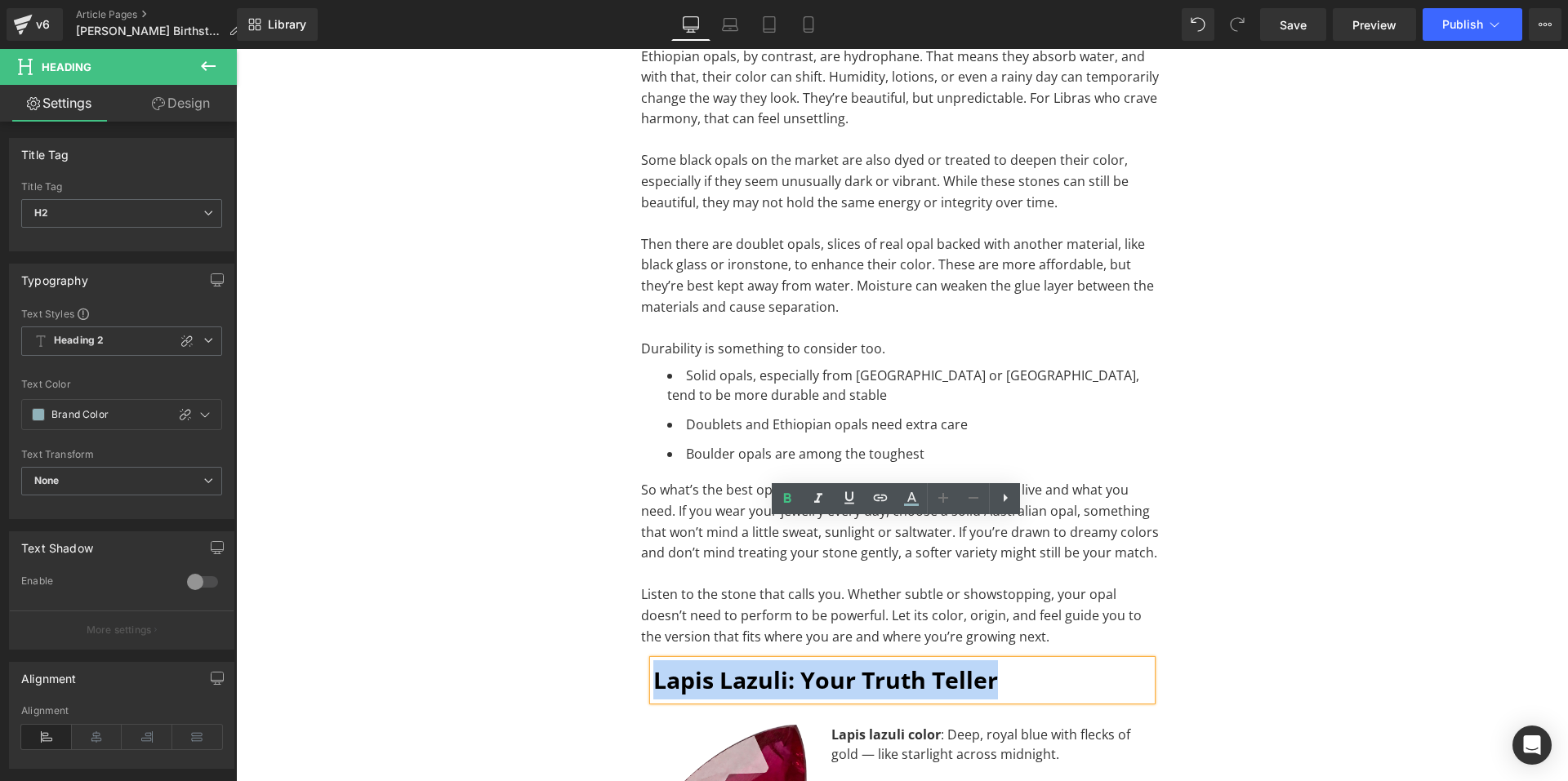
drag, startPoint x: 998, startPoint y: 541, endPoint x: 651, endPoint y: 532, distance: 347.1
click at [653, 660] on h2 "Lapis Lazuli: Your Truth Teller" at bounding box center [902, 680] width 498 height 40
paste div "To enrich screen reader interactions, please activate Accessibility in Grammarl…"
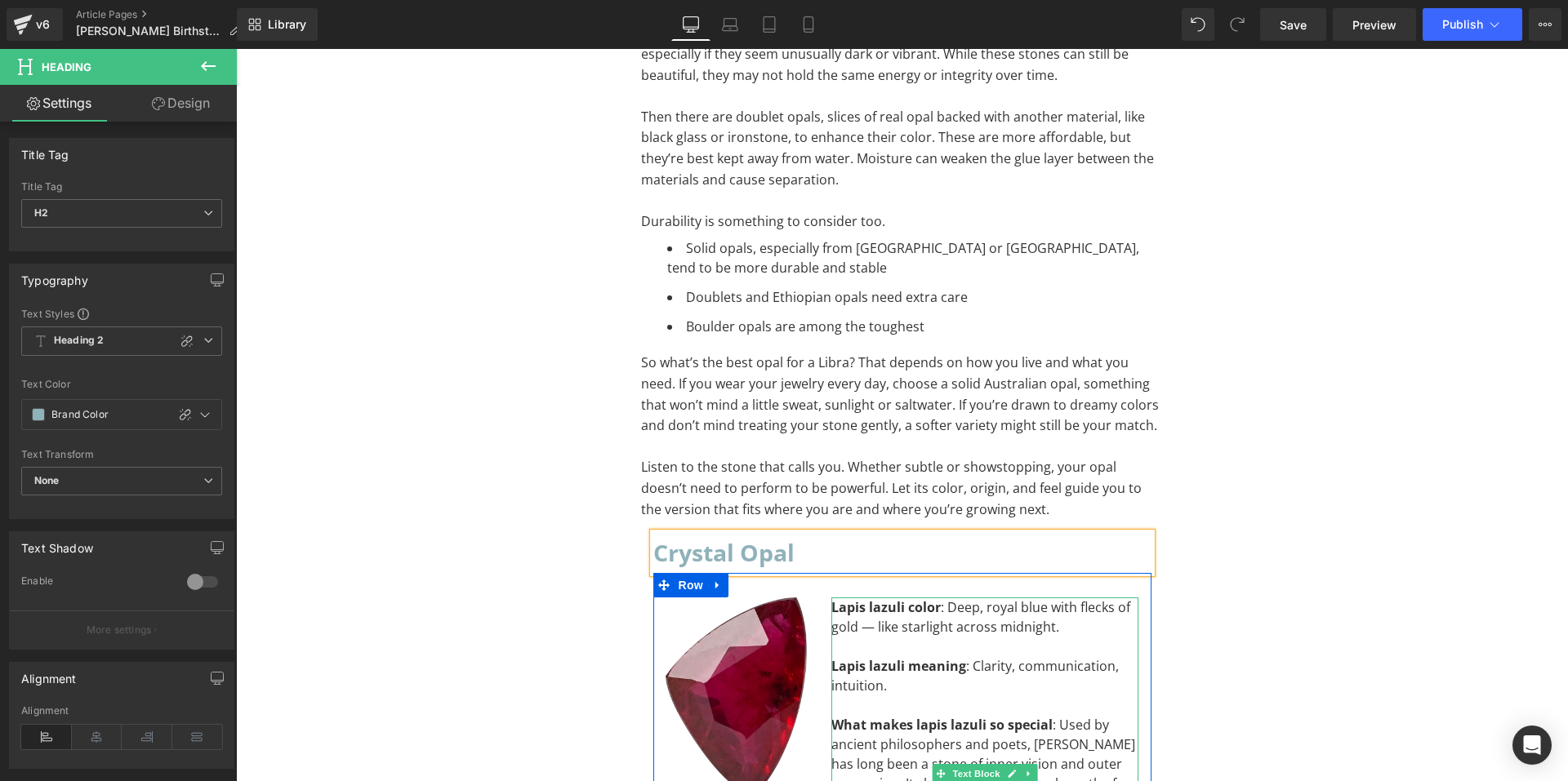
scroll to position [9152, 0]
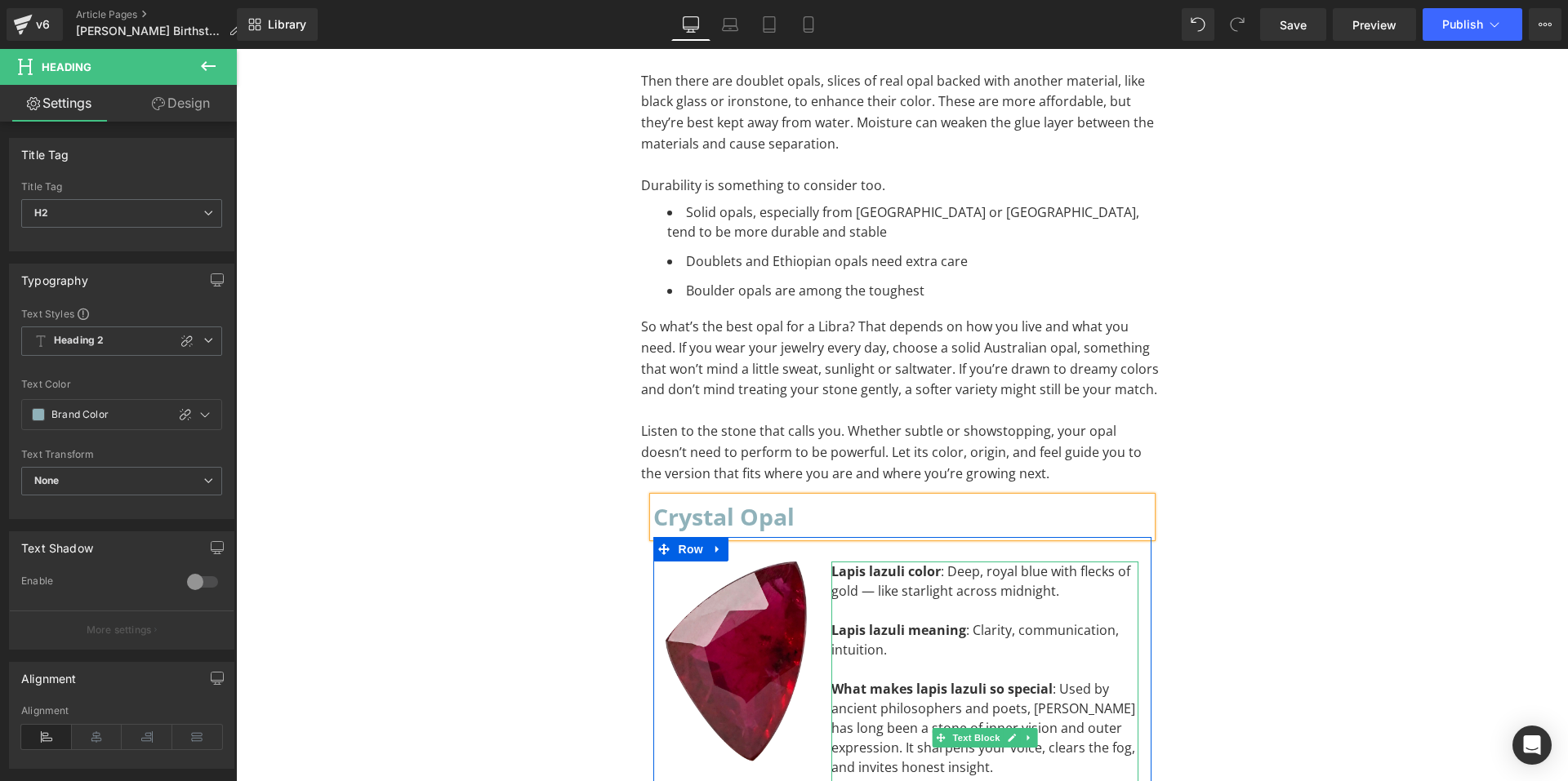
click at [900, 601] on div "To enrich screen reader interactions, please activate Accessibility in Grammarl…" at bounding box center [985, 611] width 307 height 19
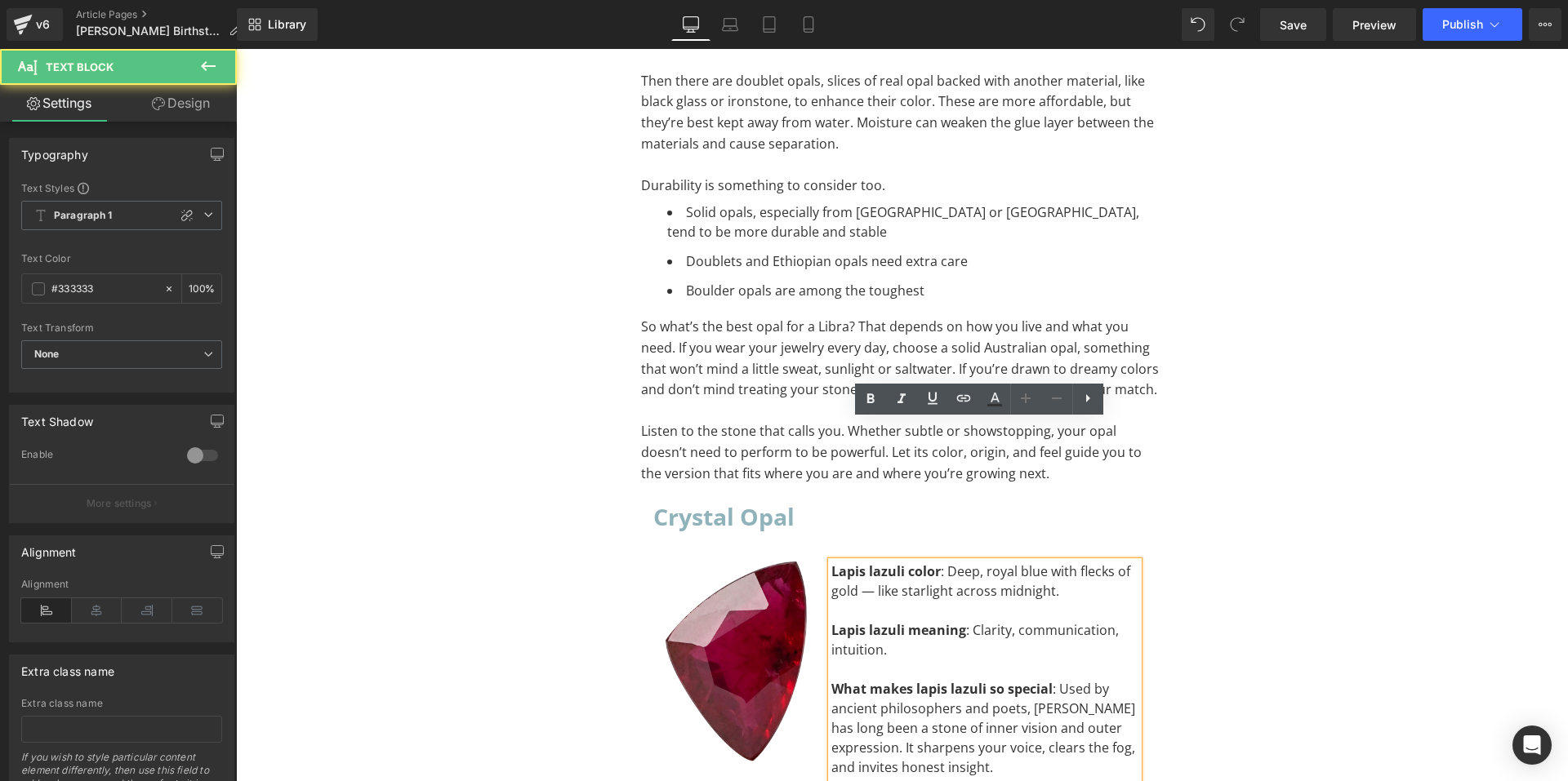
click at [902, 601] on div "To enrich screen reader interactions, please activate Accessibility in Grammarl…" at bounding box center [985, 611] width 307 height 19
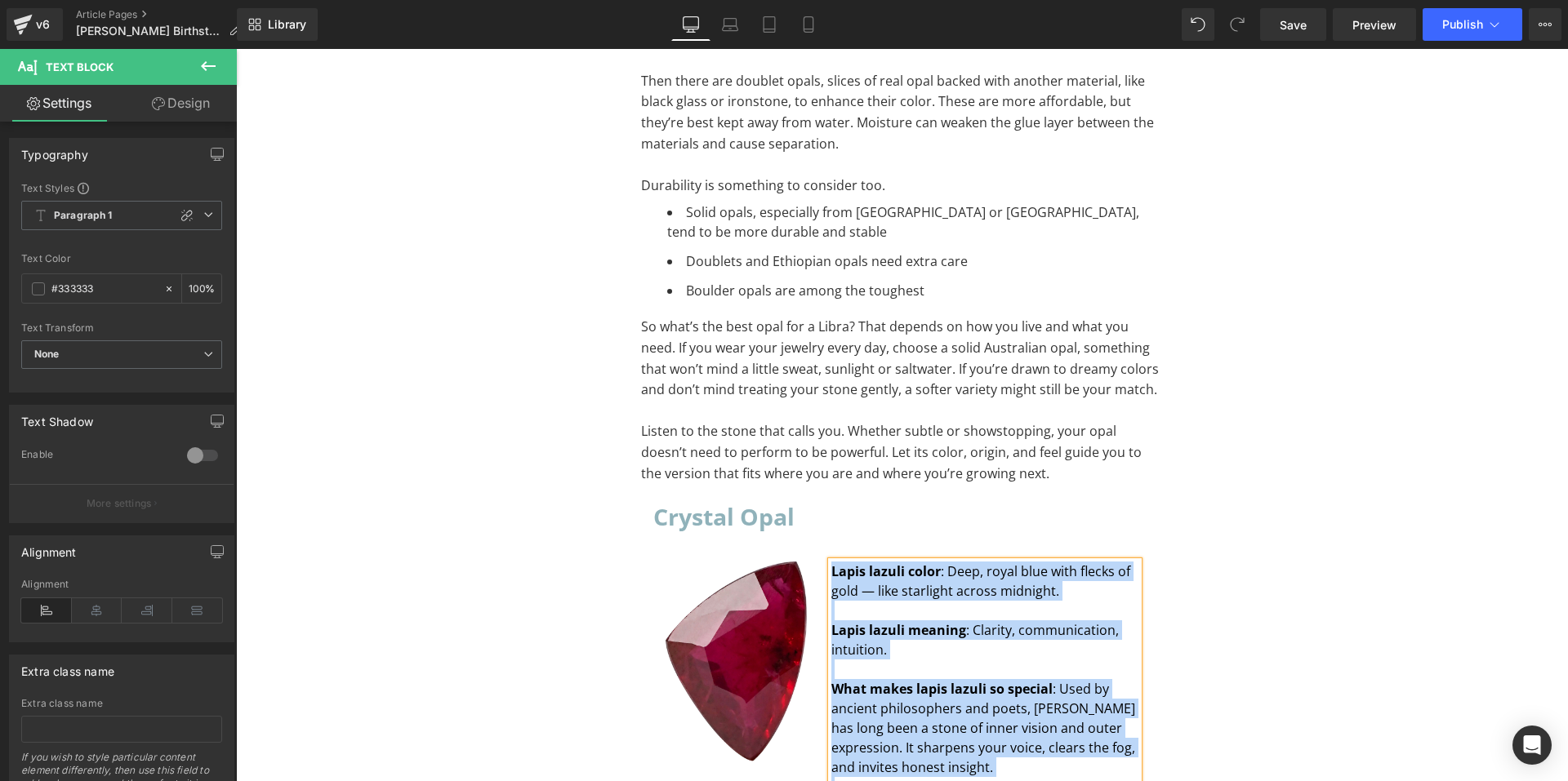
paste div "To enrich screen reader interactions, please activate Accessibility in Grammarl…"
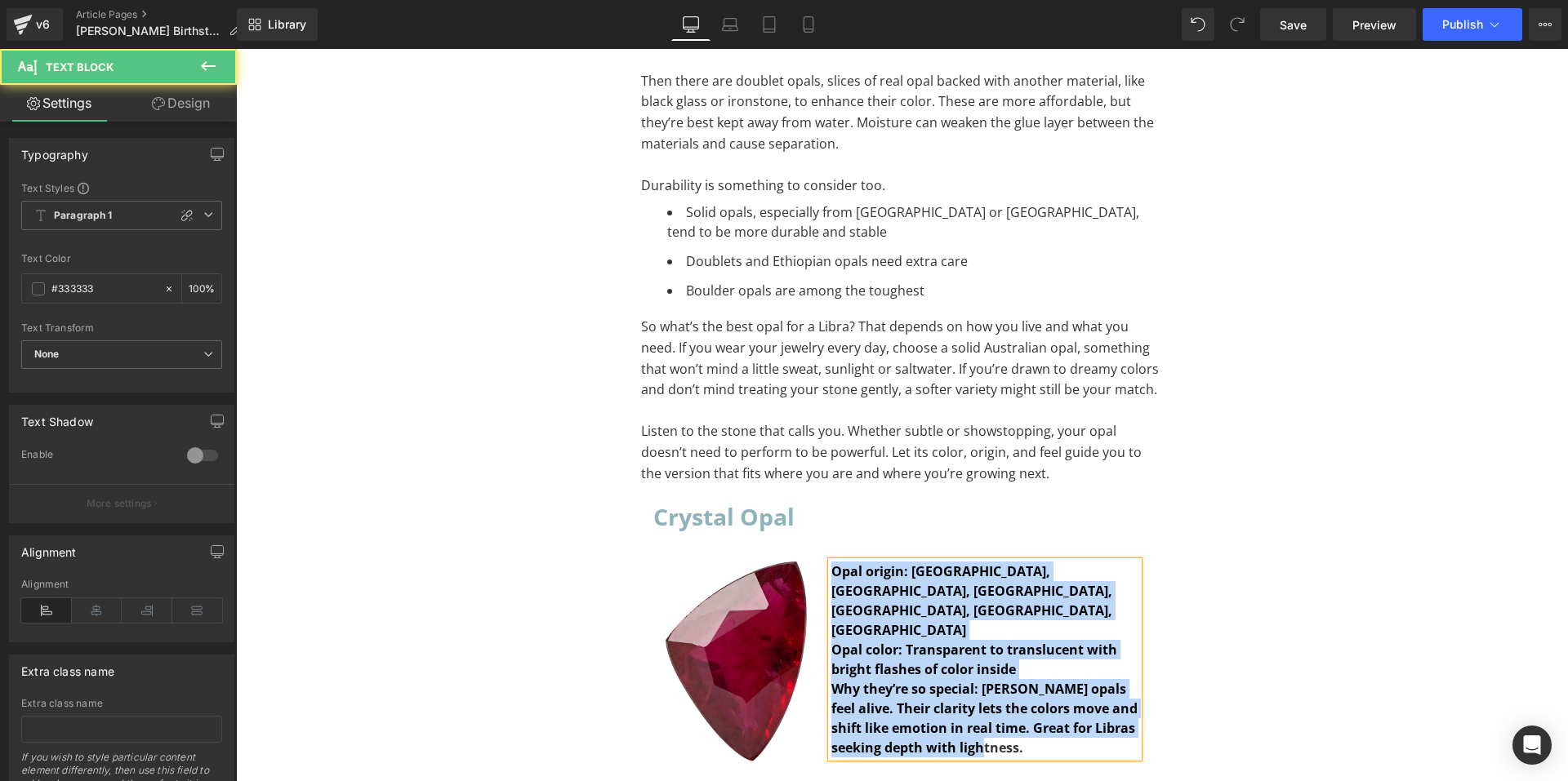
click at [983, 680] on div "Why they’re so special: Crystal opals feel alive. Their clarity lets the colors…" at bounding box center [985, 718] width 307 height 78
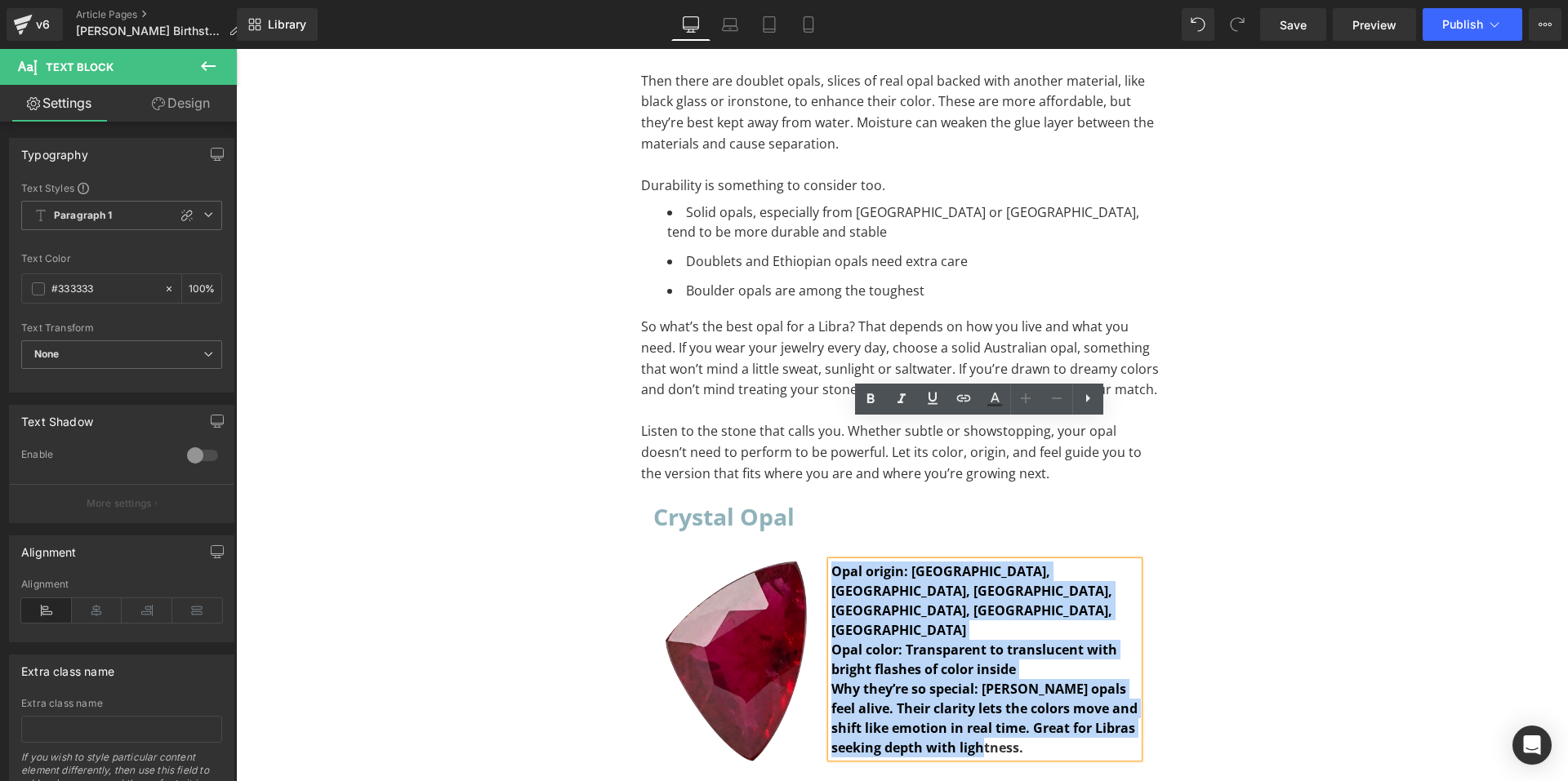
drag, startPoint x: 983, startPoint y: 572, endPoint x: 828, endPoint y: 429, distance: 210.9
click at [831, 562] on div "Opal origin: Australia, Brazil, Ethiopia, Indonesia, Mexico, South Africa Opal…" at bounding box center [985, 659] width 307 height 196
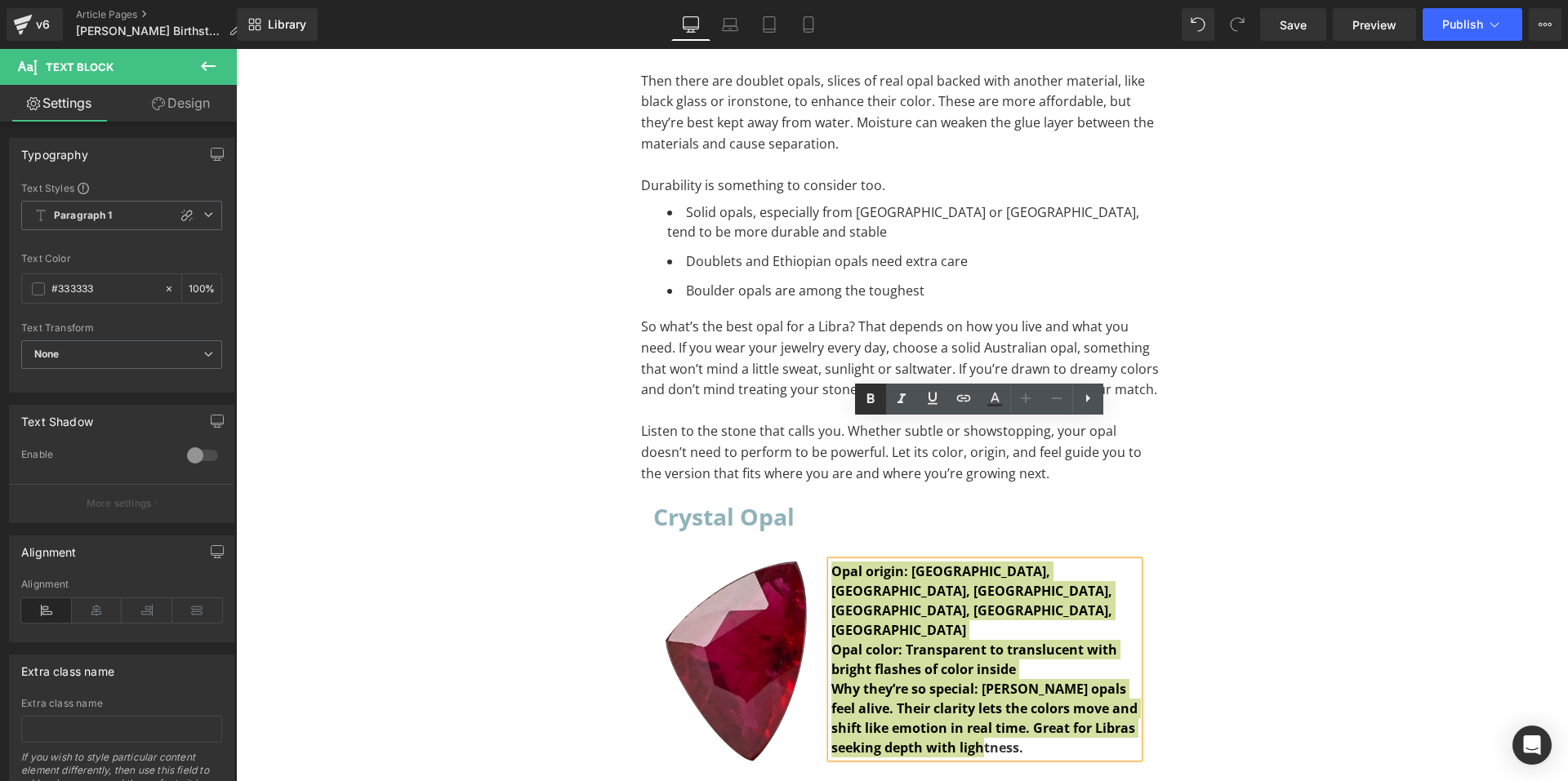
click at [871, 409] on icon at bounding box center [870, 399] width 19 height 19
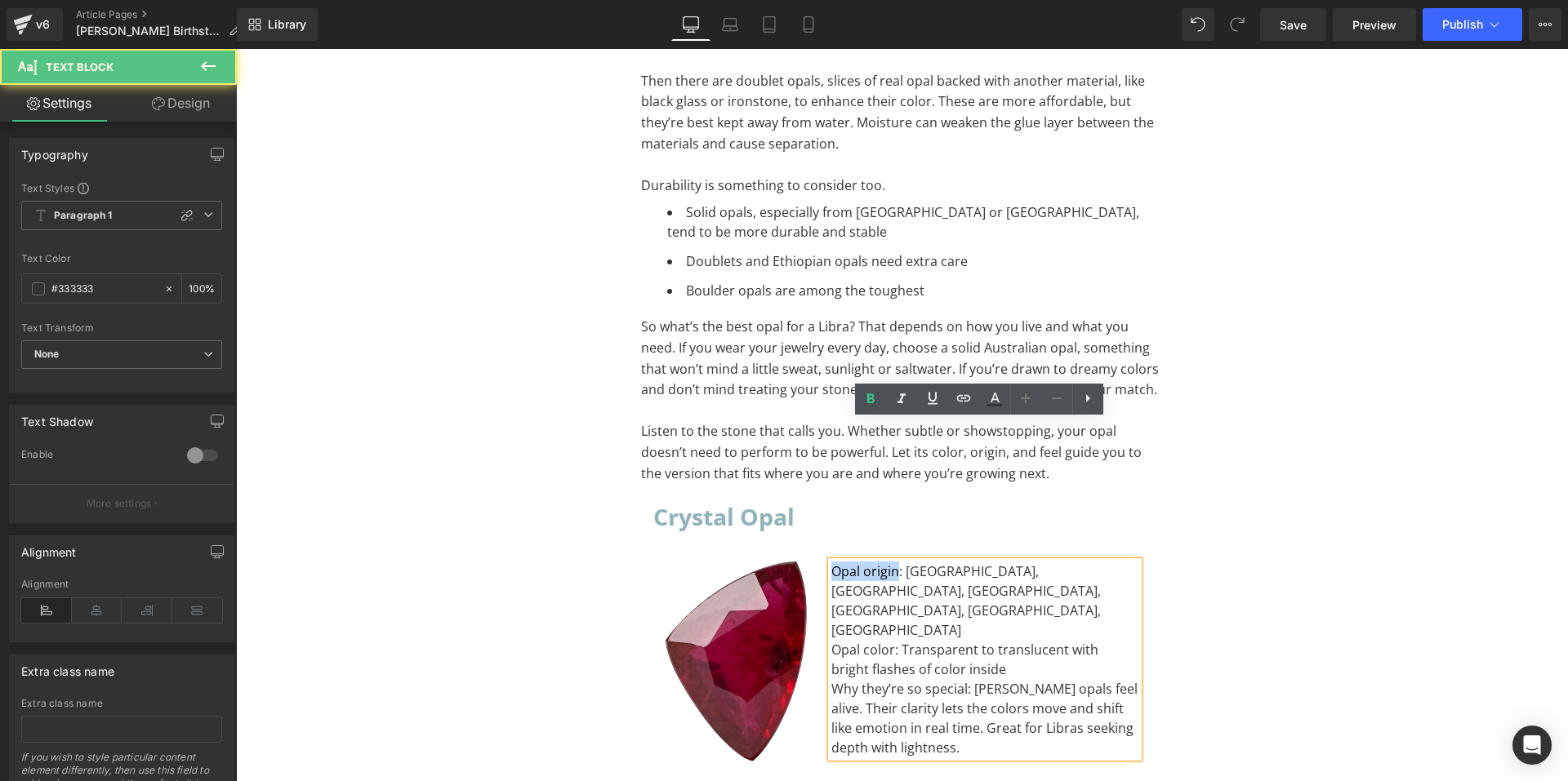
drag, startPoint x: 890, startPoint y: 430, endPoint x: 828, endPoint y: 432, distance: 62.0
click at [831, 562] on div "Opal origin: Australia, Brazil, Ethiopia, Indonesia, Mexico, South Africa" at bounding box center [985, 600] width 307 height 78
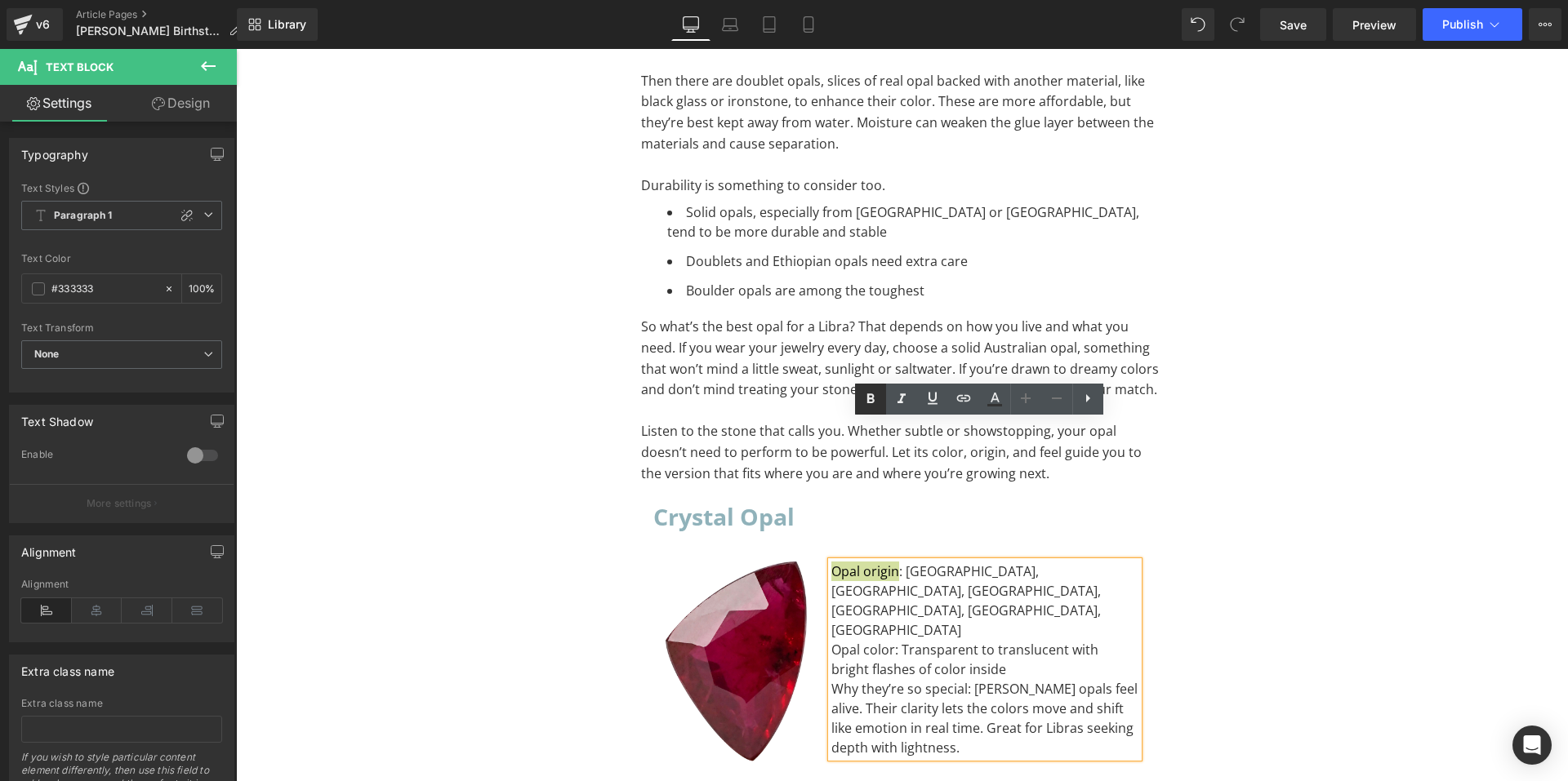
click at [863, 400] on icon at bounding box center [870, 399] width 19 height 19
click at [963, 562] on div "Opal origin : Australia, Brazil, Ethiopia, Indonesia, Mexico, South Africa" at bounding box center [985, 600] width 307 height 78
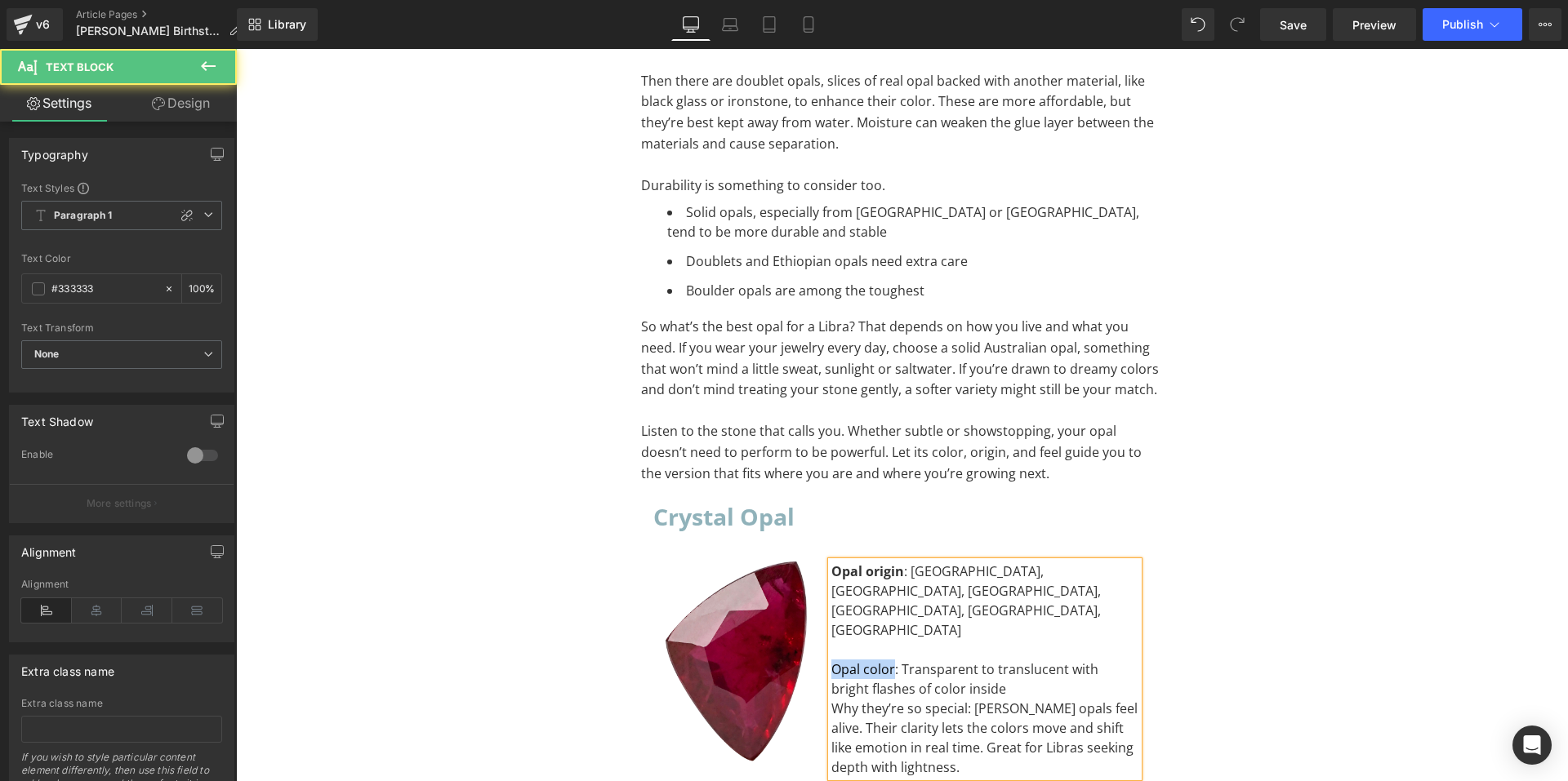
drag, startPoint x: 886, startPoint y: 490, endPoint x: 815, endPoint y: 493, distance: 71.1
click at [819, 562] on div "Opal origin : Australia, Brazil, Ethiopia, Indonesia, Mexico, South Africa Opal…" at bounding box center [985, 669] width 333 height 216
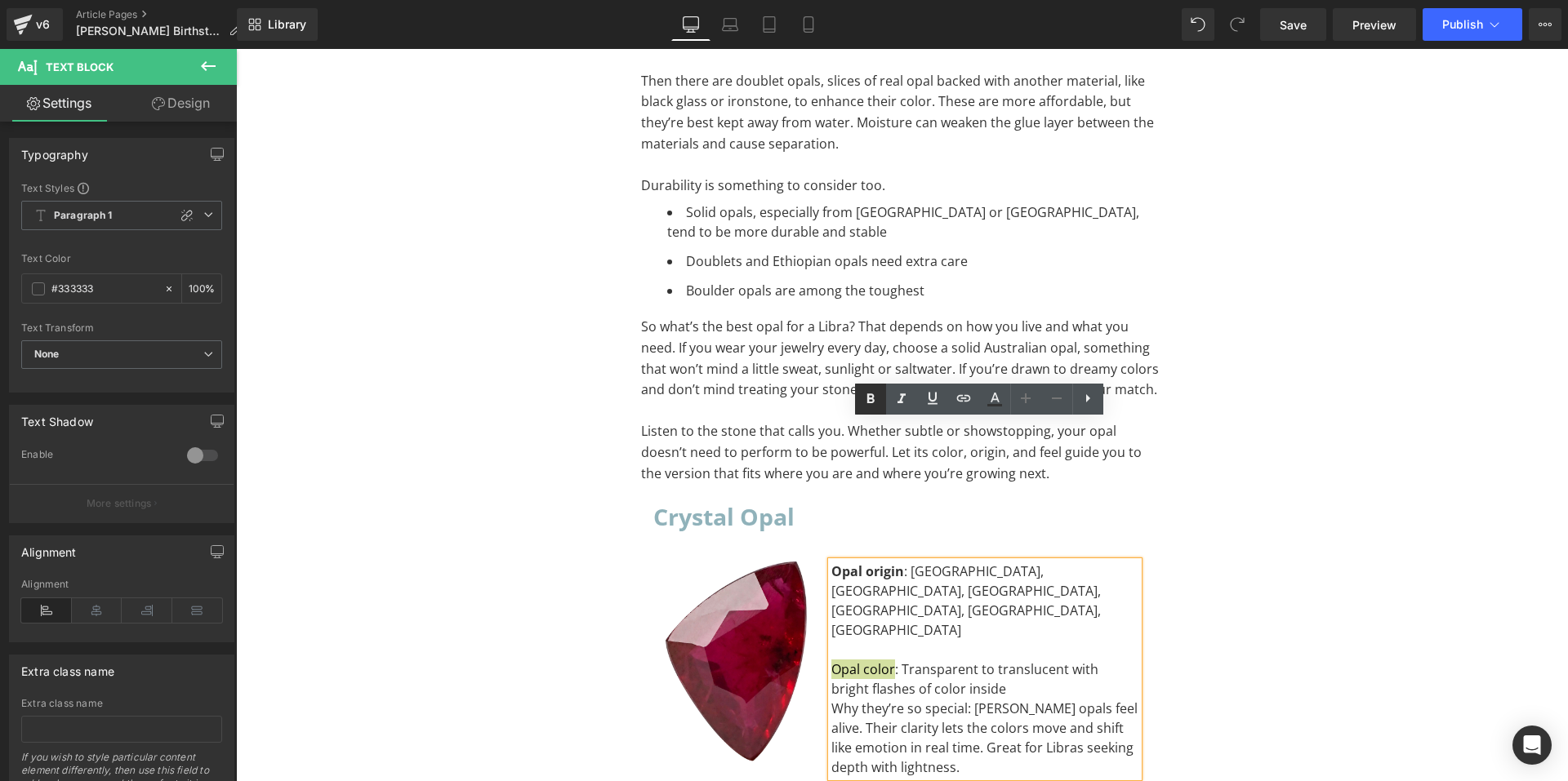
click at [865, 401] on icon at bounding box center [870, 399] width 19 height 19
click at [975, 660] on div "Opal color : Transparent to translucent with bright flashes of color inside" at bounding box center [985, 680] width 307 height 40
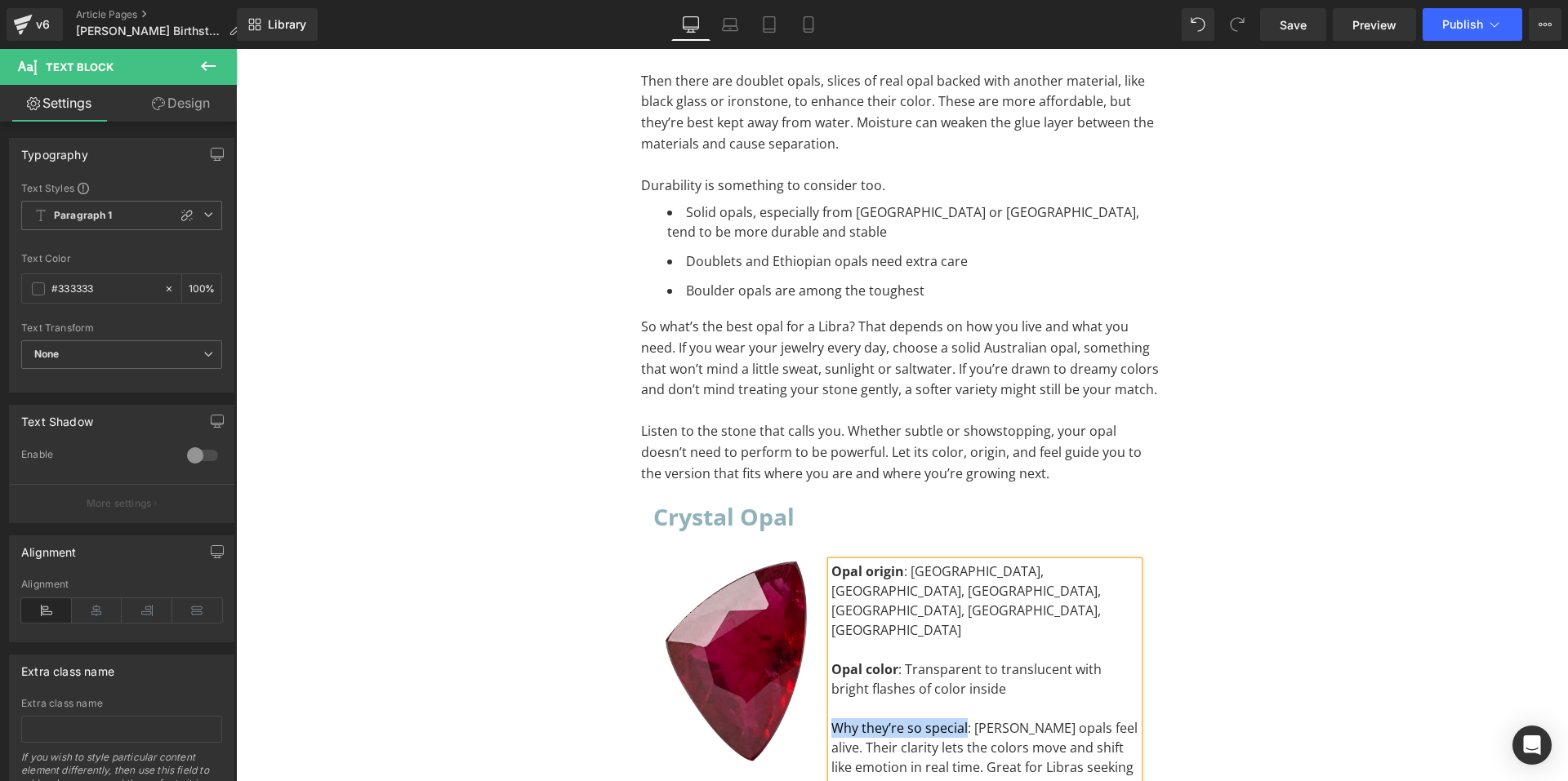
drag, startPoint x: 961, startPoint y: 544, endPoint x: 829, endPoint y: 550, distance: 132.1
click at [831, 718] on div "Why they’re so special: Crystal opals feel alive. Their clarity lets the colors…" at bounding box center [985, 757] width 307 height 78
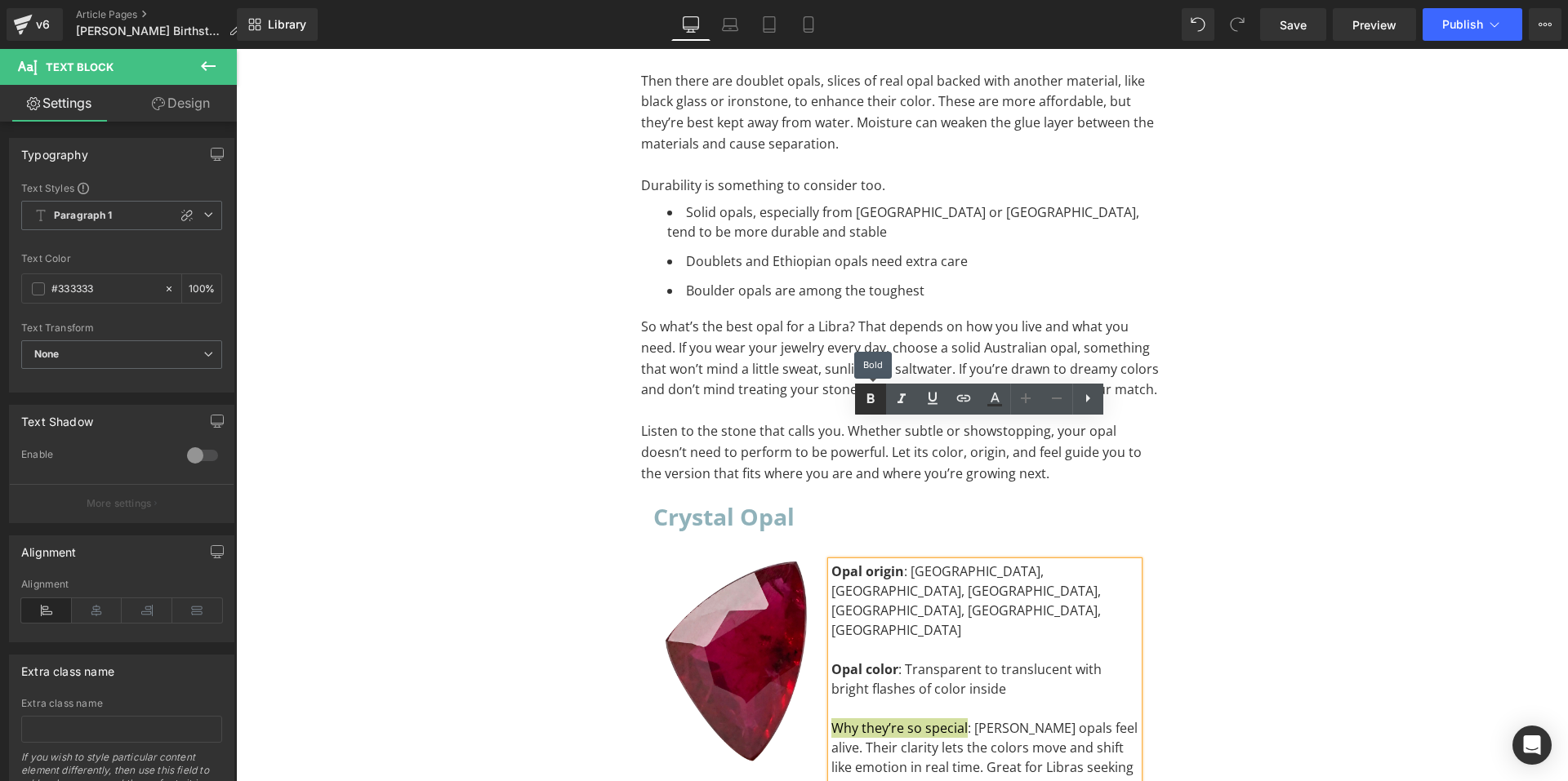
click at [868, 408] on icon at bounding box center [870, 399] width 19 height 19
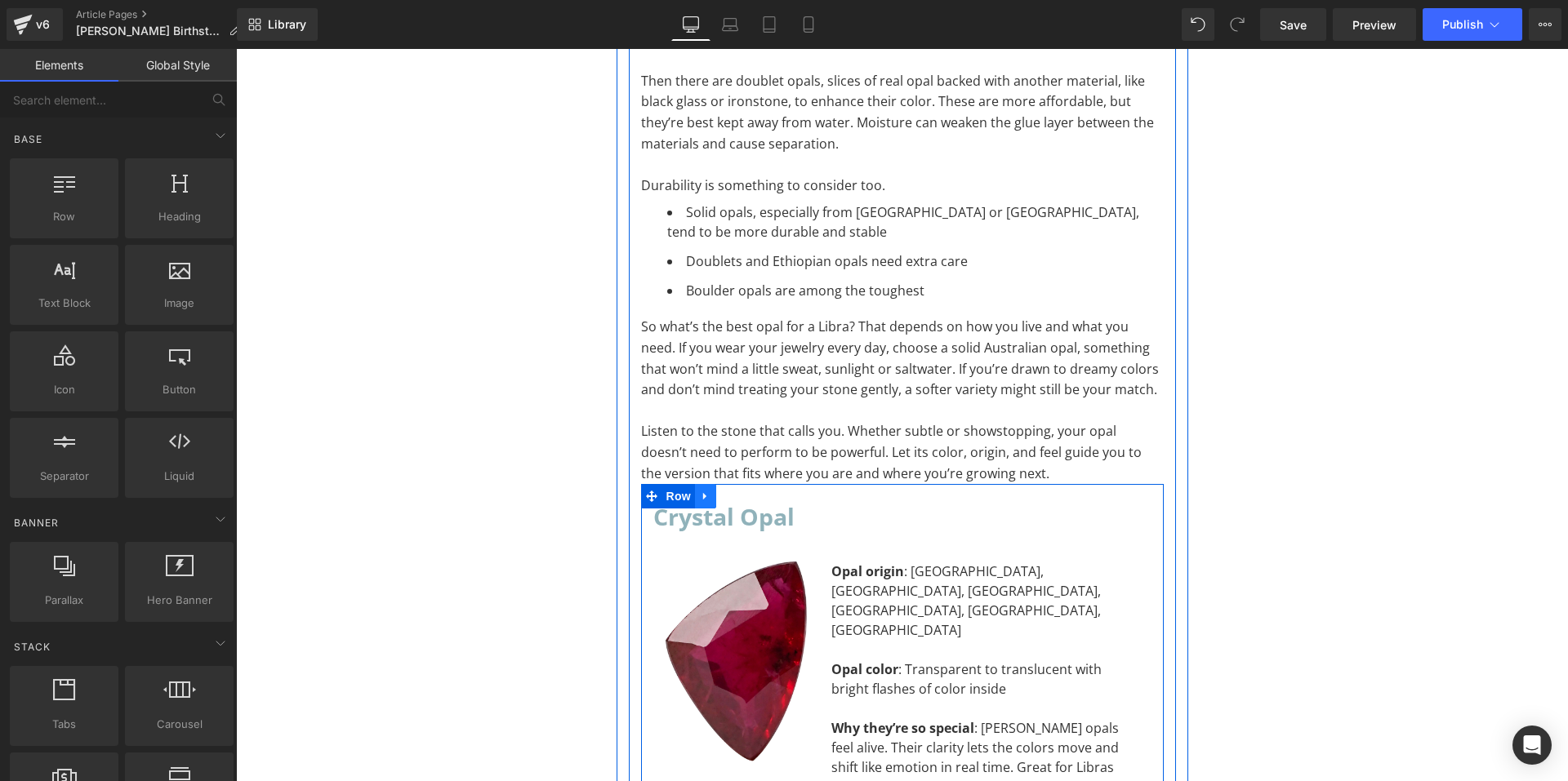
click at [703, 493] on icon at bounding box center [704, 497] width 3 height 8
click at [721, 491] on icon at bounding box center [727, 497] width 12 height 12
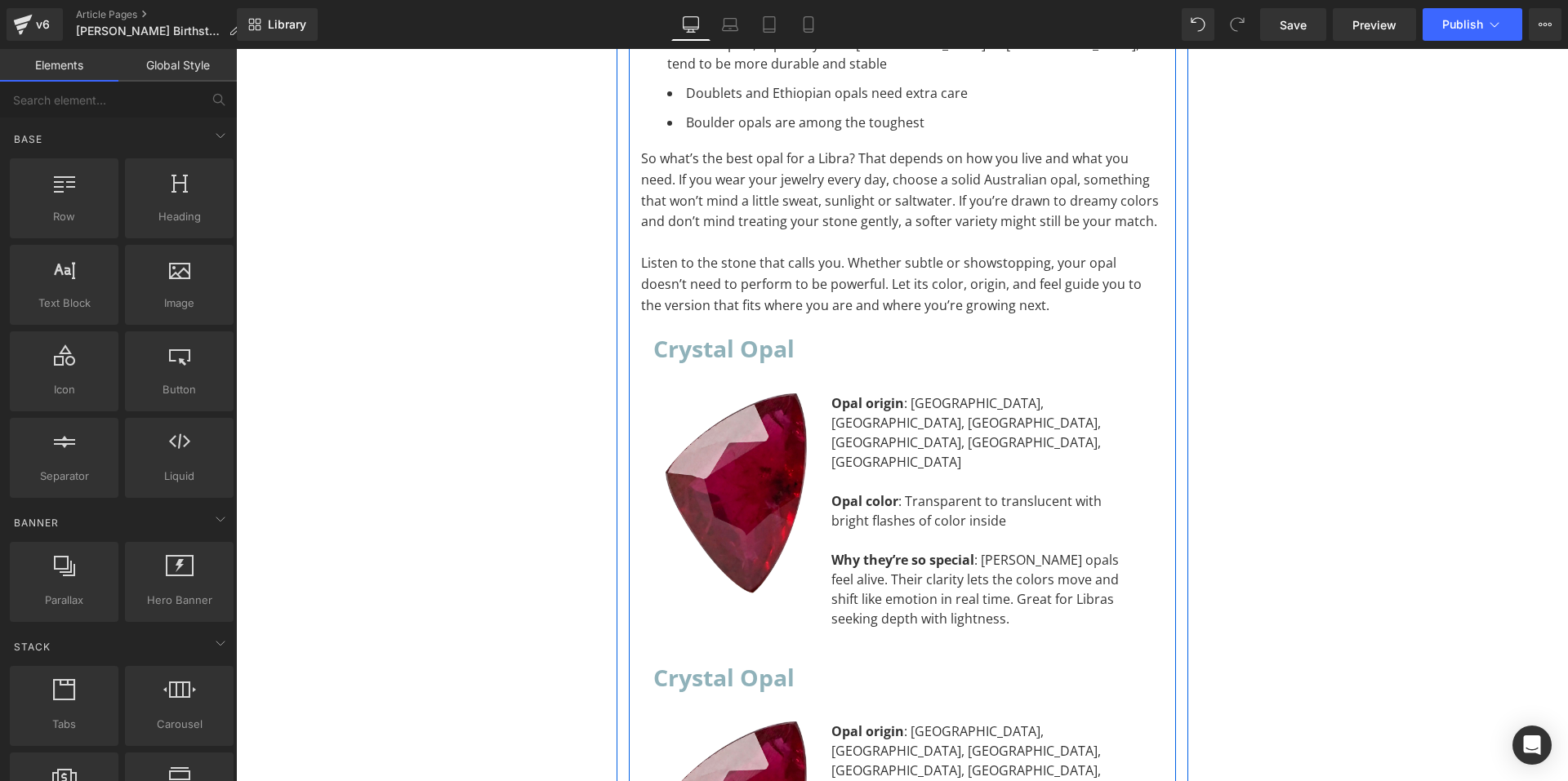
scroll to position [9287, 0]
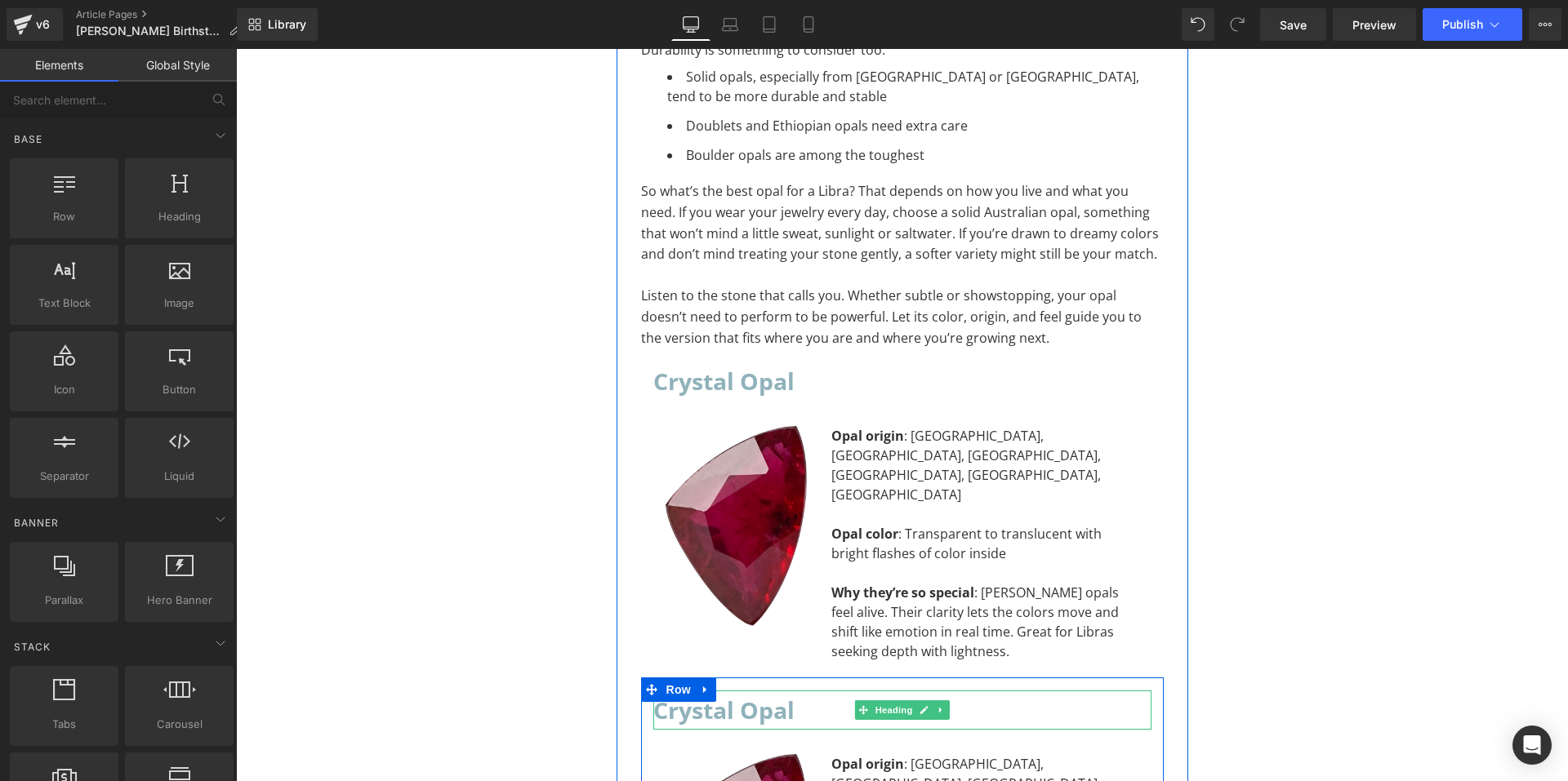
click at [802, 691] on h2 "Crystal Opal" at bounding box center [902, 710] width 498 height 40
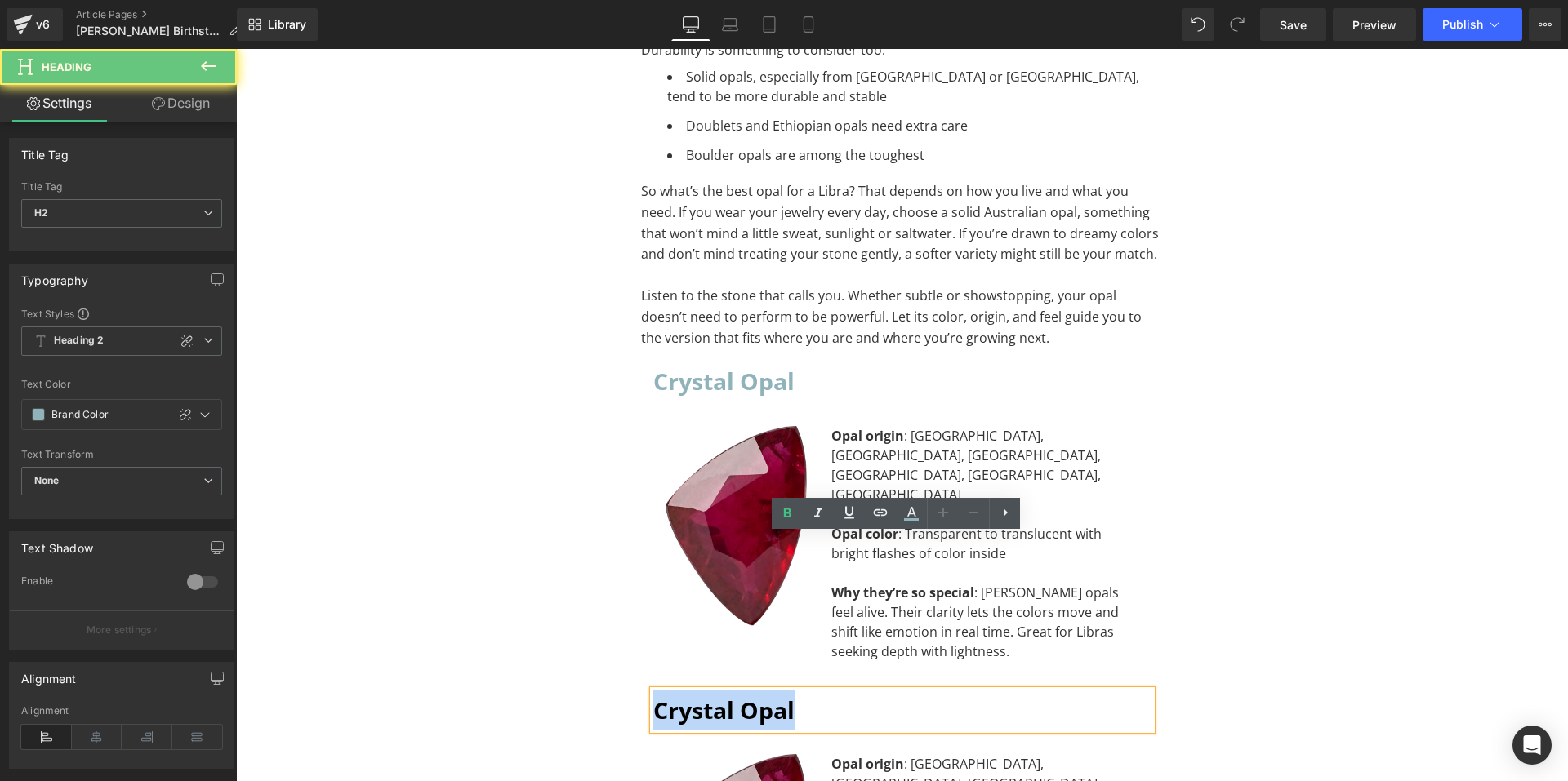
drag, startPoint x: 798, startPoint y: 554, endPoint x: 647, endPoint y: 552, distance: 151.0
click at [653, 691] on h2 "Crystal Opal" at bounding box center [902, 710] width 498 height 40
paste div "To enrich screen reader interactions, please activate Accessibility in Grammarl…"
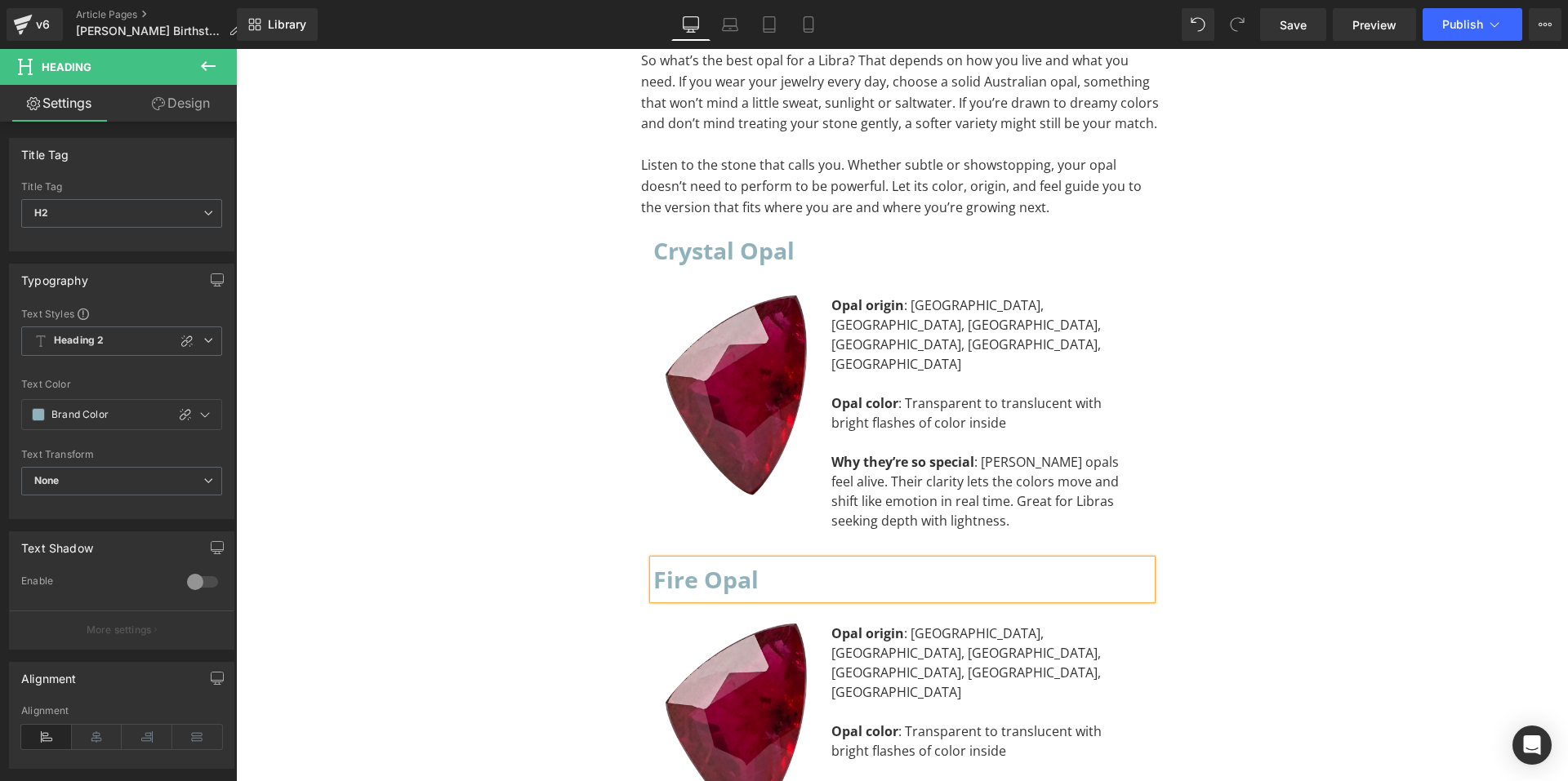
scroll to position [9532, 0]
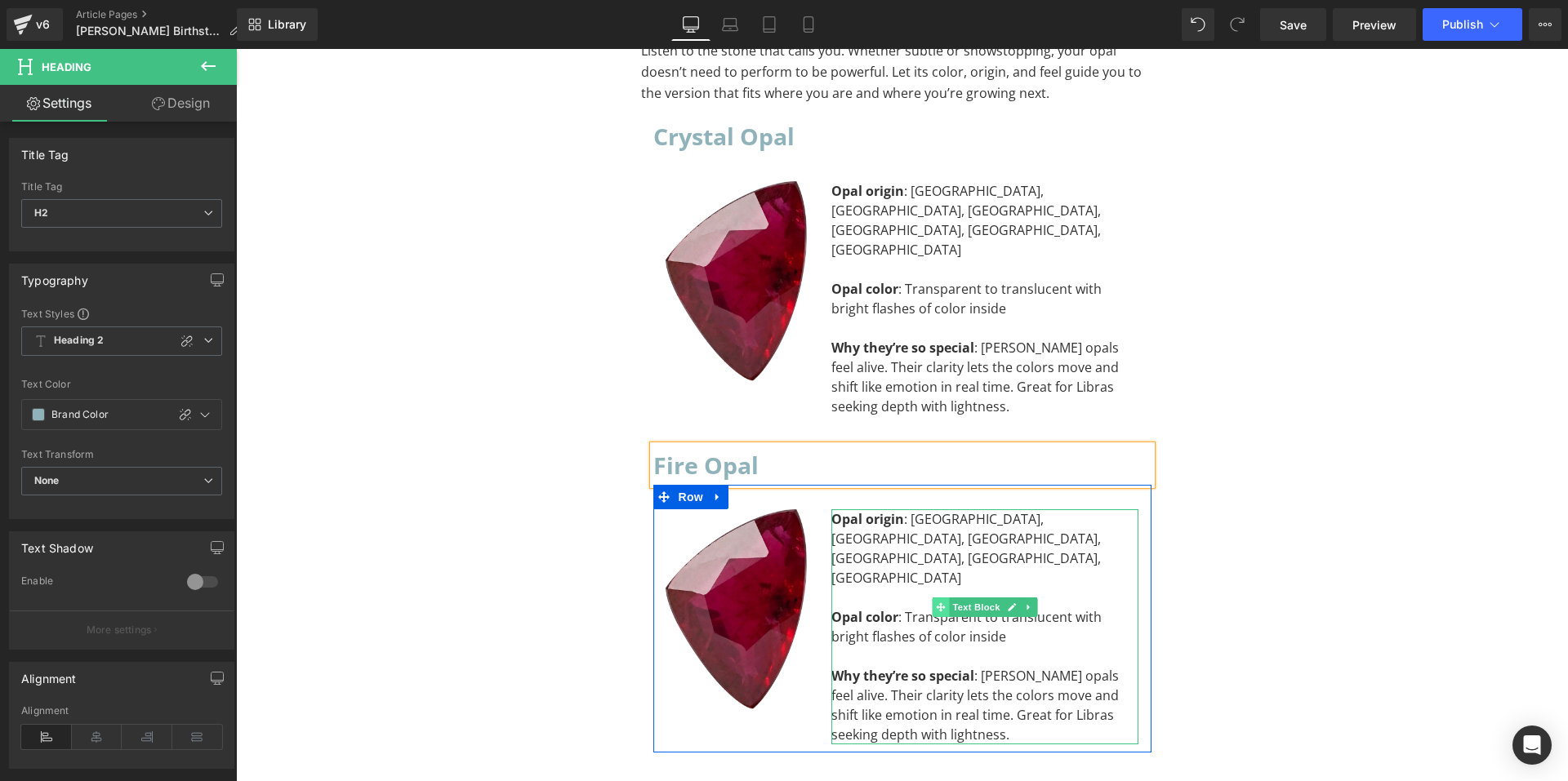
click at [934, 597] on span at bounding box center [942, 607] width 17 height 19
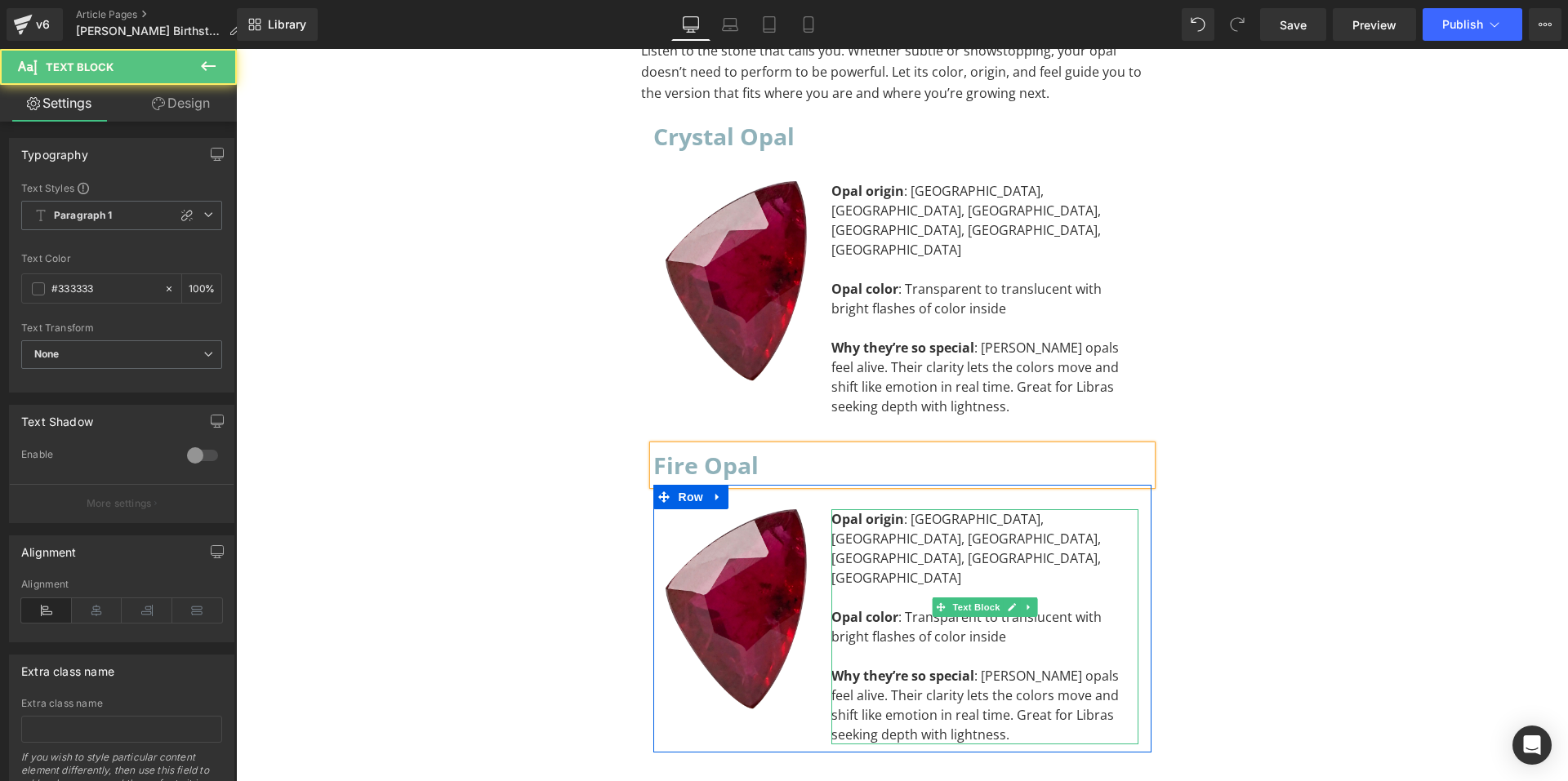
click at [862, 647] on div "To enrich screen reader interactions, please activate Accessibility in Grammarl…" at bounding box center [985, 656] width 307 height 19
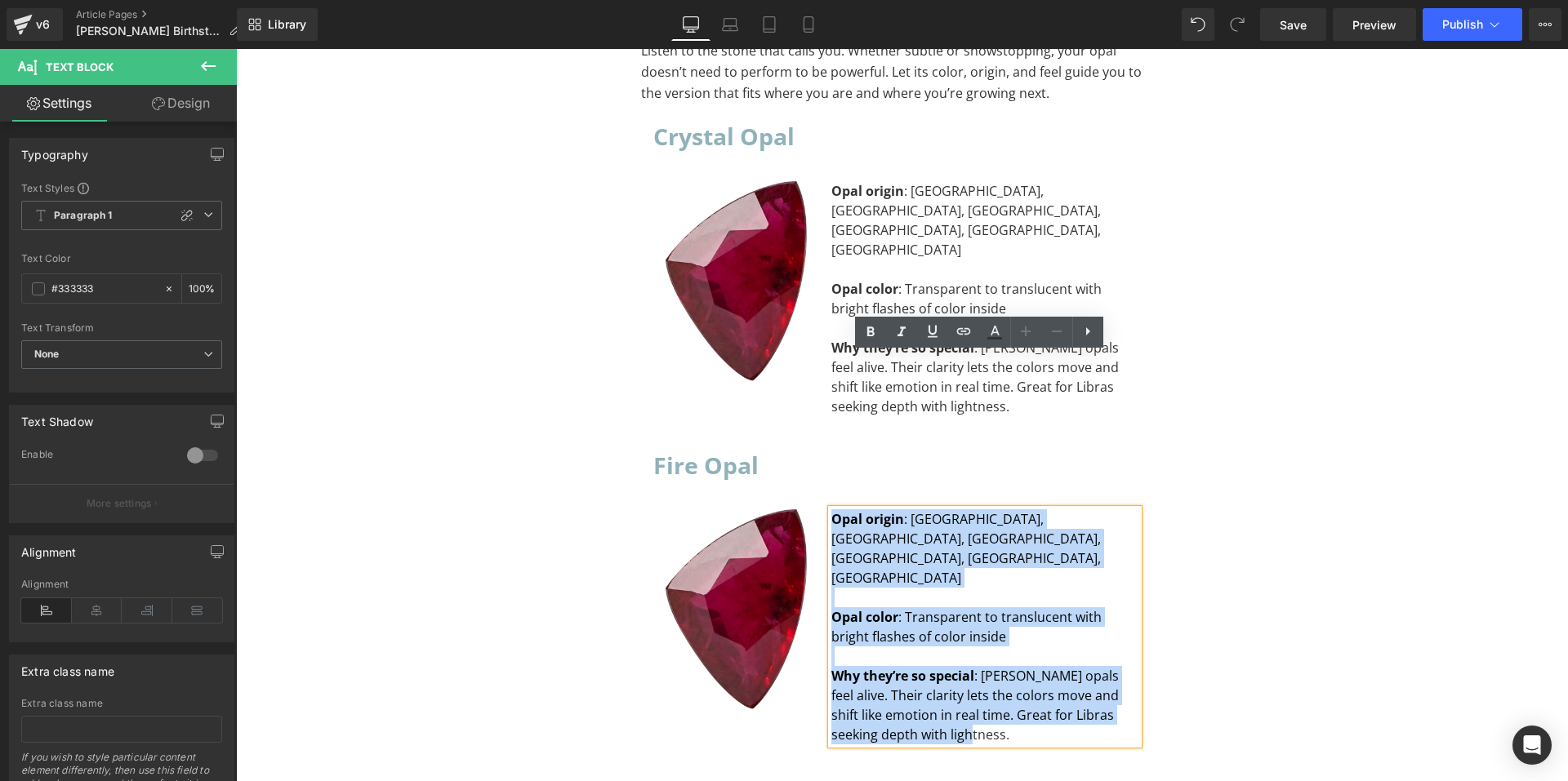
drag, startPoint x: 969, startPoint y: 542, endPoint x: 815, endPoint y: 372, distance: 229.4
click at [819, 509] on div "Opal origin : Australia, Brazil, Ethiopia, Indonesia, Mexico, South Africa Opal…" at bounding box center [985, 626] width 333 height 235
paste div "To enrich screen reader interactions, please activate Accessibility in Grammarl…"
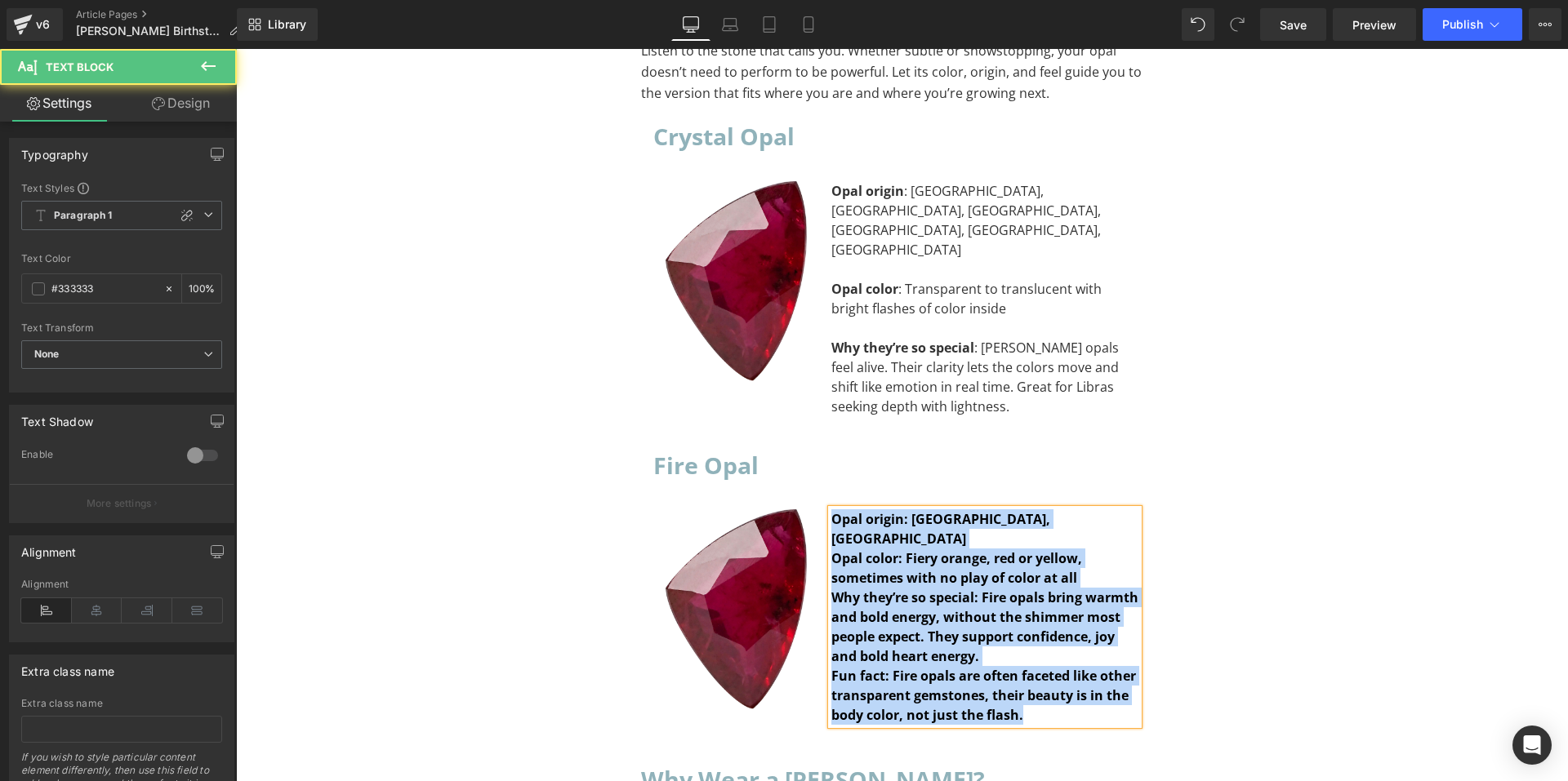
click at [1036, 666] on div "Fun fact: Fire opals are often faceted like other transparent gemstones, their …" at bounding box center [985, 695] width 307 height 59
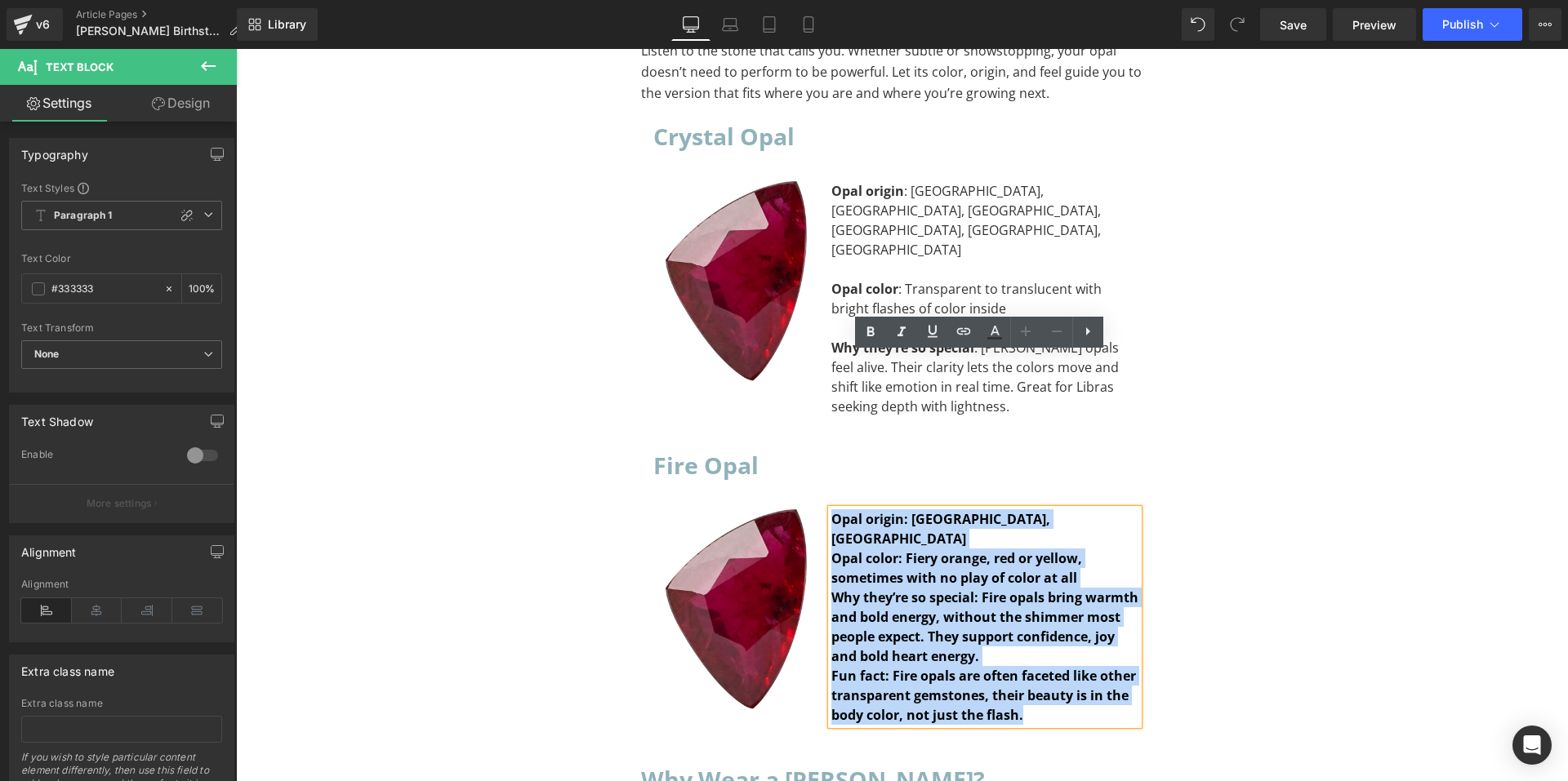
drag, startPoint x: 1034, startPoint y: 542, endPoint x: 819, endPoint y: 362, distance: 280.4
click at [819, 509] on div "Opal origin: Mexico, Brazil Opal color: Fiery orange, red or yellow, sometimes…" at bounding box center [985, 617] width 333 height 216
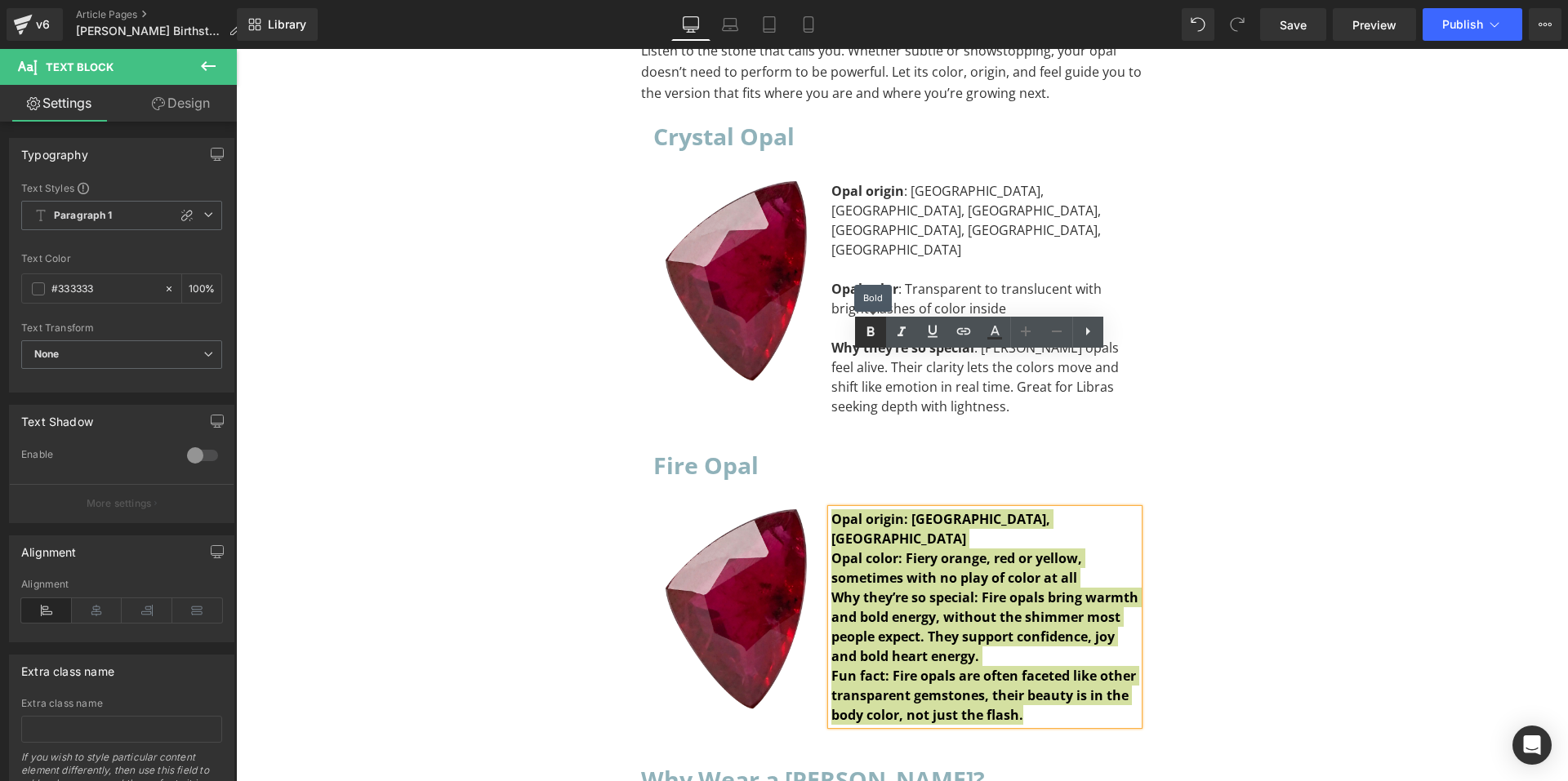
click at [881, 333] on link at bounding box center [871, 333] width 31 height 31
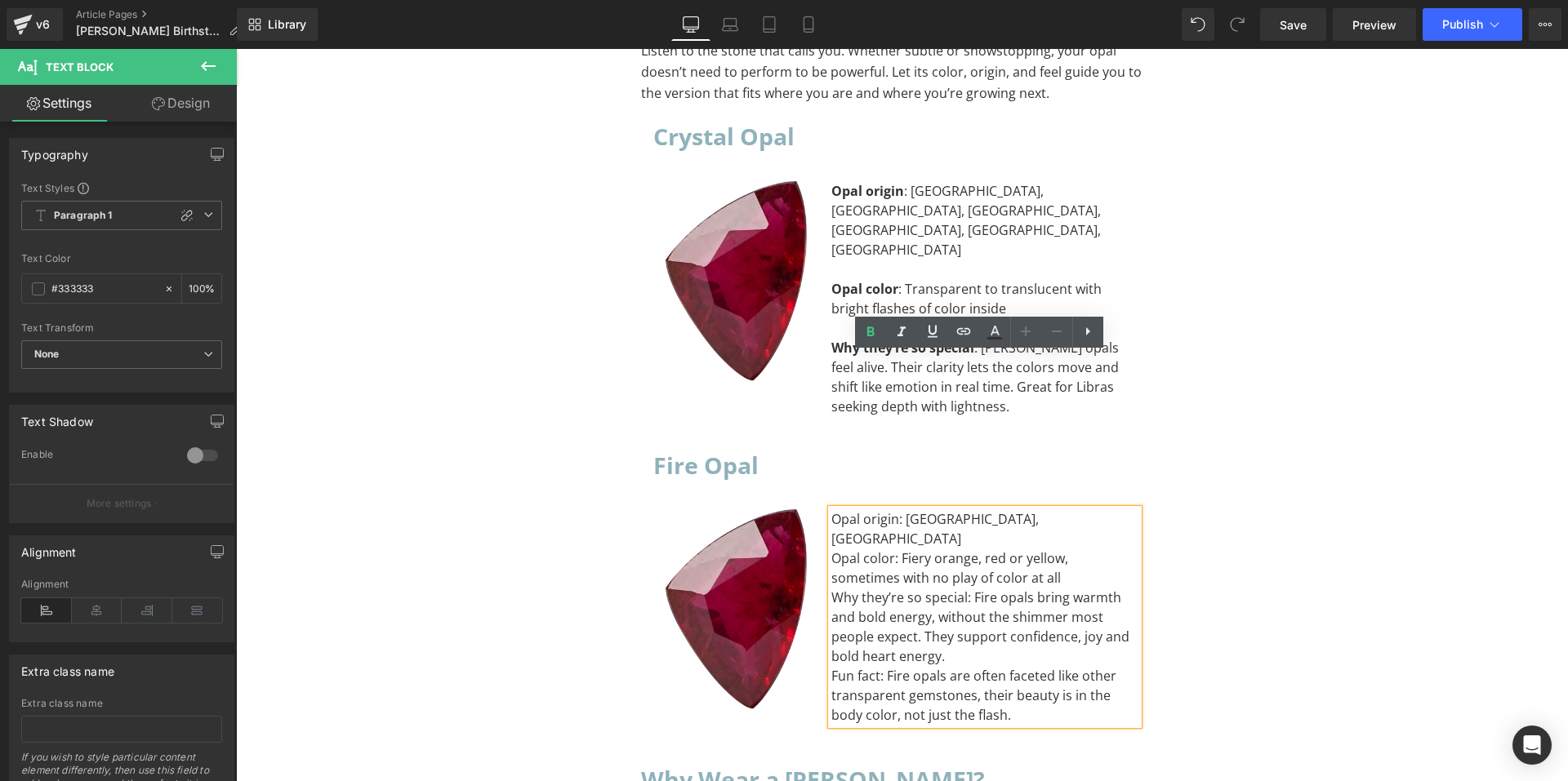
click at [998, 509] on div "Opal origin: Mexico, Brazil" at bounding box center [985, 529] width 307 height 40
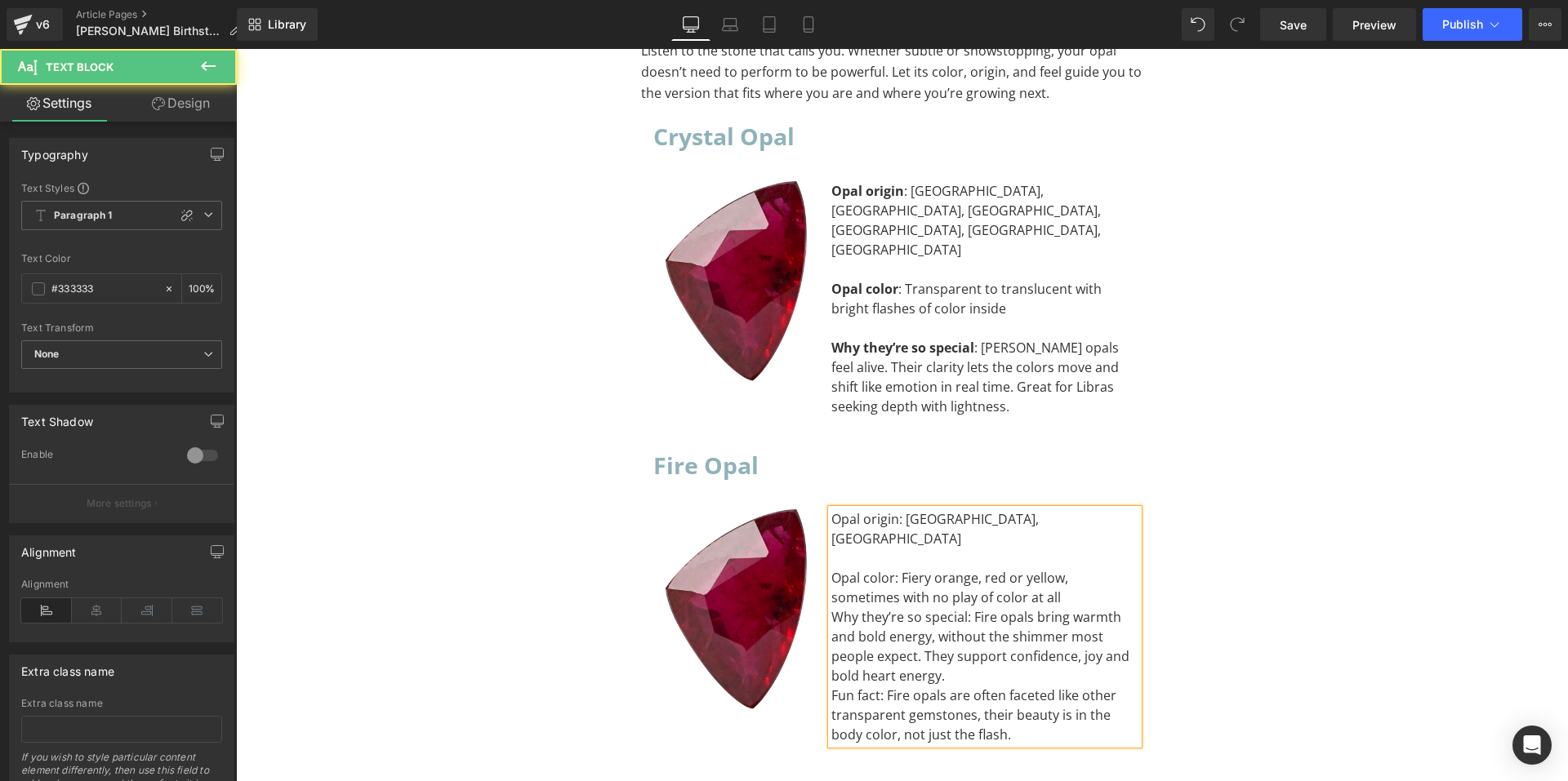
click at [991, 568] on div "Opal color: Fiery orange, red or yellow, sometimes with no play of color at all" at bounding box center [985, 588] width 307 height 40
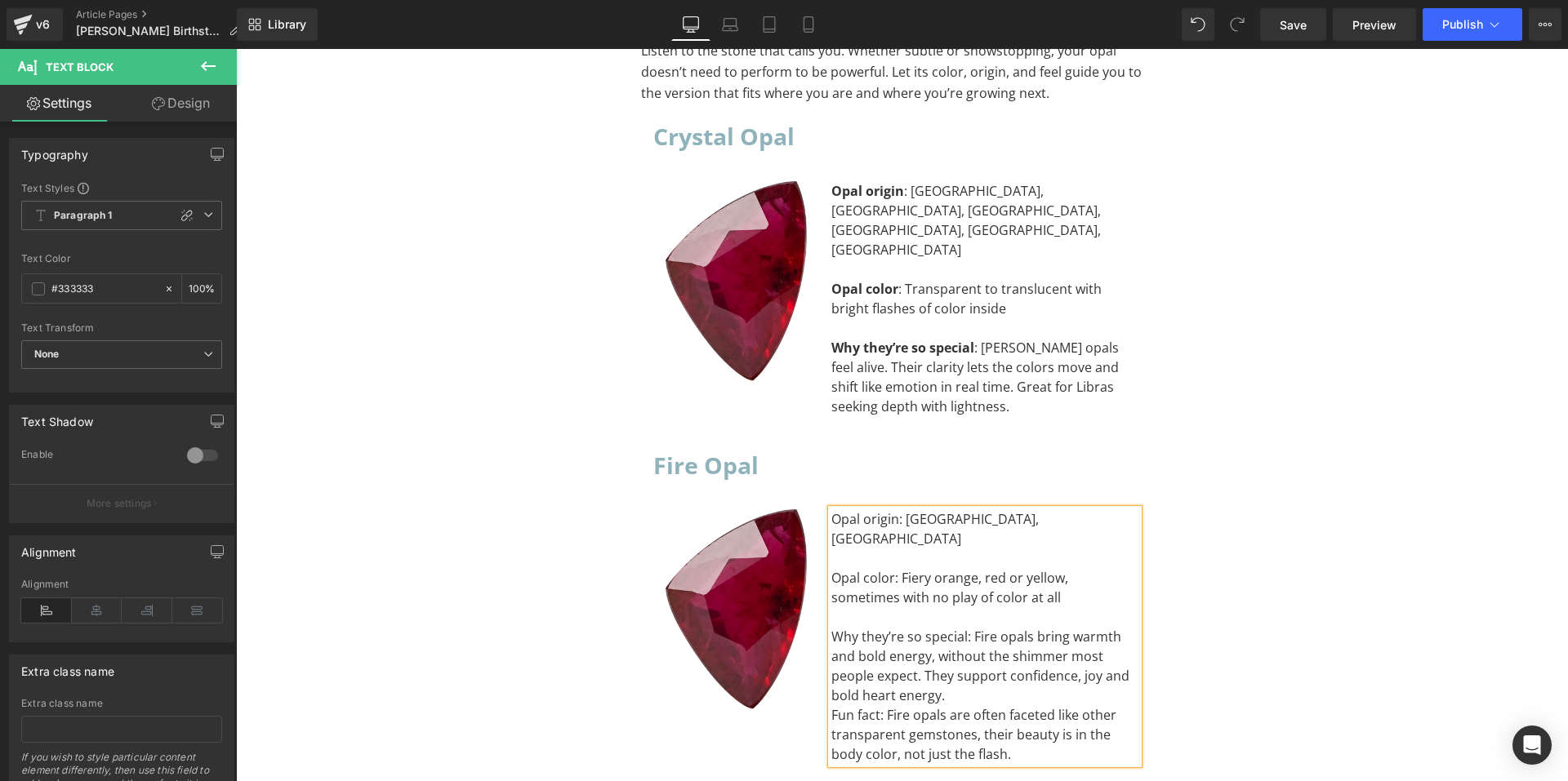
click at [977, 627] on div "Why they’re so special: Fire opals bring warmth and bold energy, without the sh…" at bounding box center [985, 666] width 307 height 78
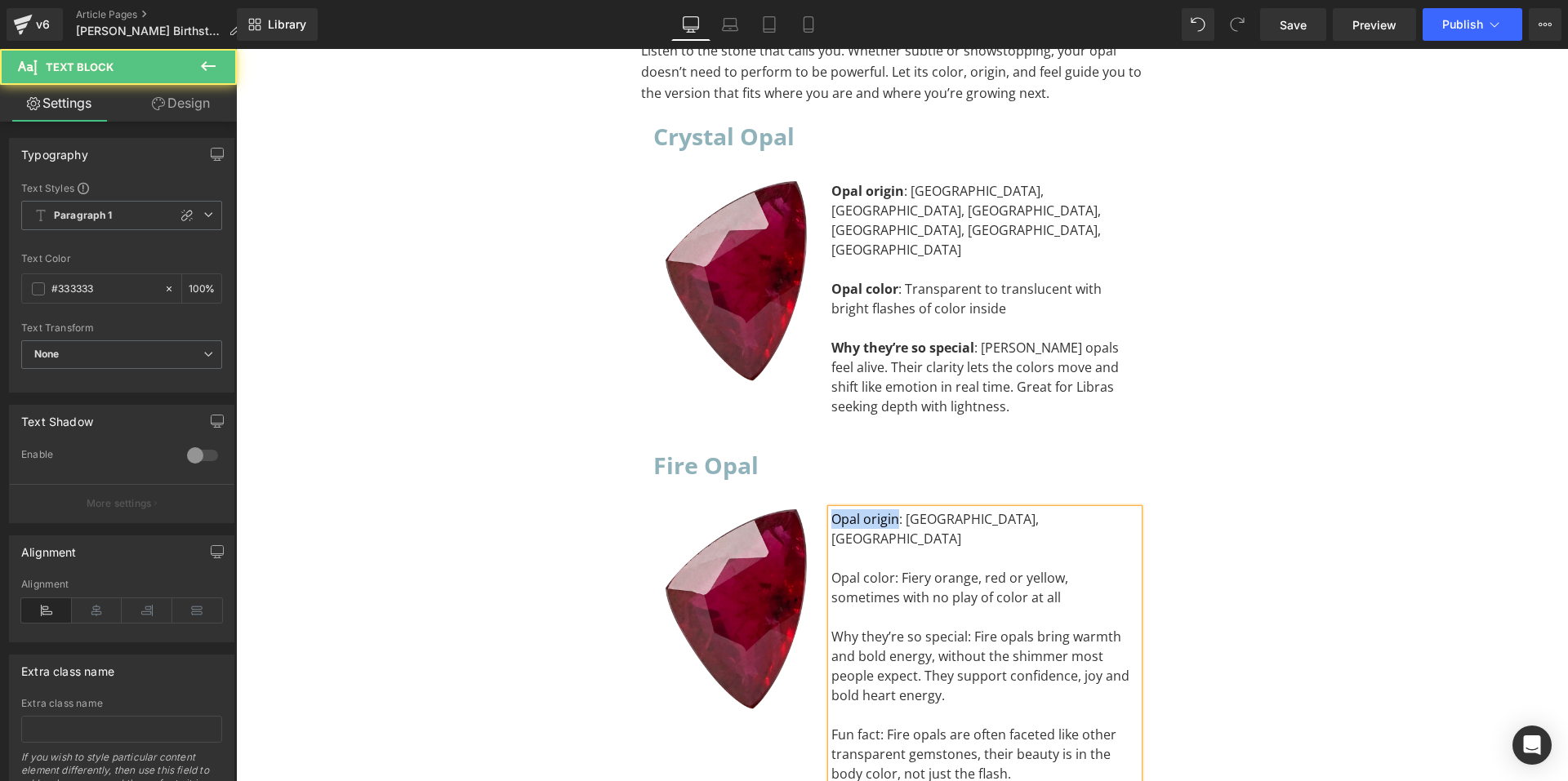
drag, startPoint x: 891, startPoint y: 362, endPoint x: 807, endPoint y: 366, distance: 84.1
click at [807, 485] on div "Image Opal origin: Mexico, Brazil Opal color: Fiery orange, red or yellow, some…" at bounding box center [902, 639] width 498 height 307
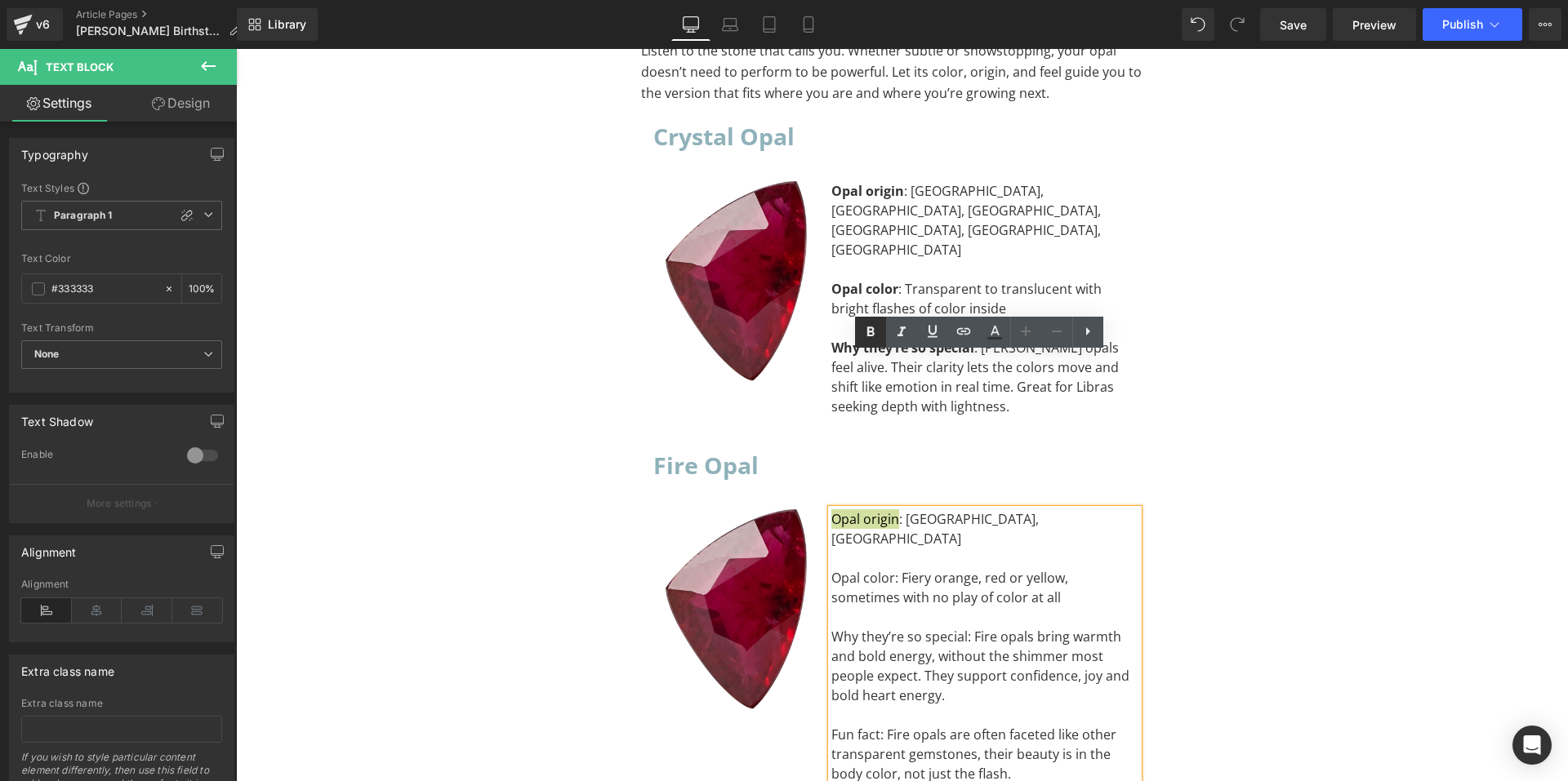
click at [869, 329] on icon at bounding box center [870, 333] width 19 height 19
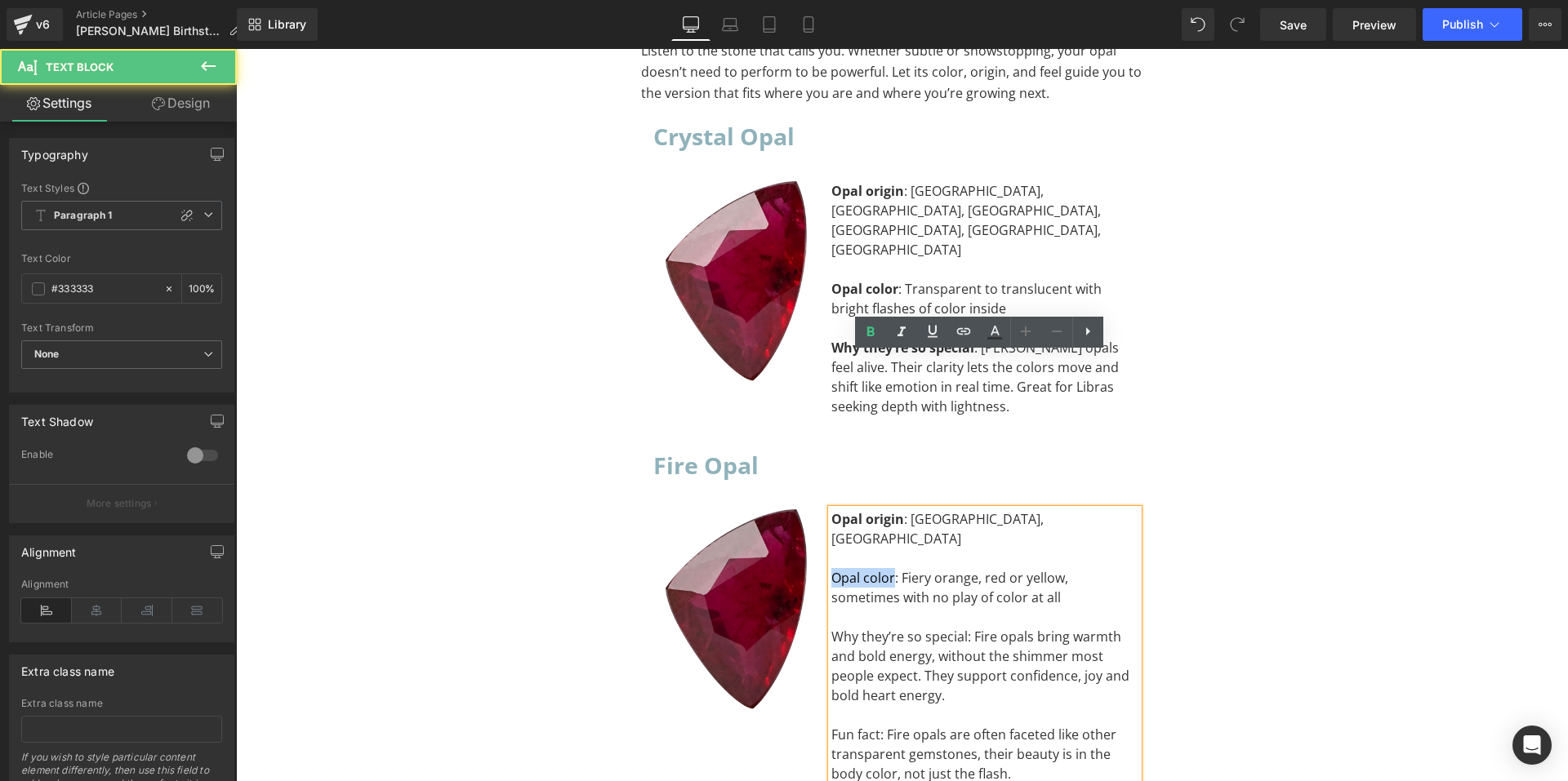
drag, startPoint x: 886, startPoint y: 398, endPoint x: 799, endPoint y: 402, distance: 87.1
click at [799, 485] on div "Image Opal origin : Mexico, Brazil Opal color: Fiery orange, red or yellow, som…" at bounding box center [902, 639] width 498 height 307
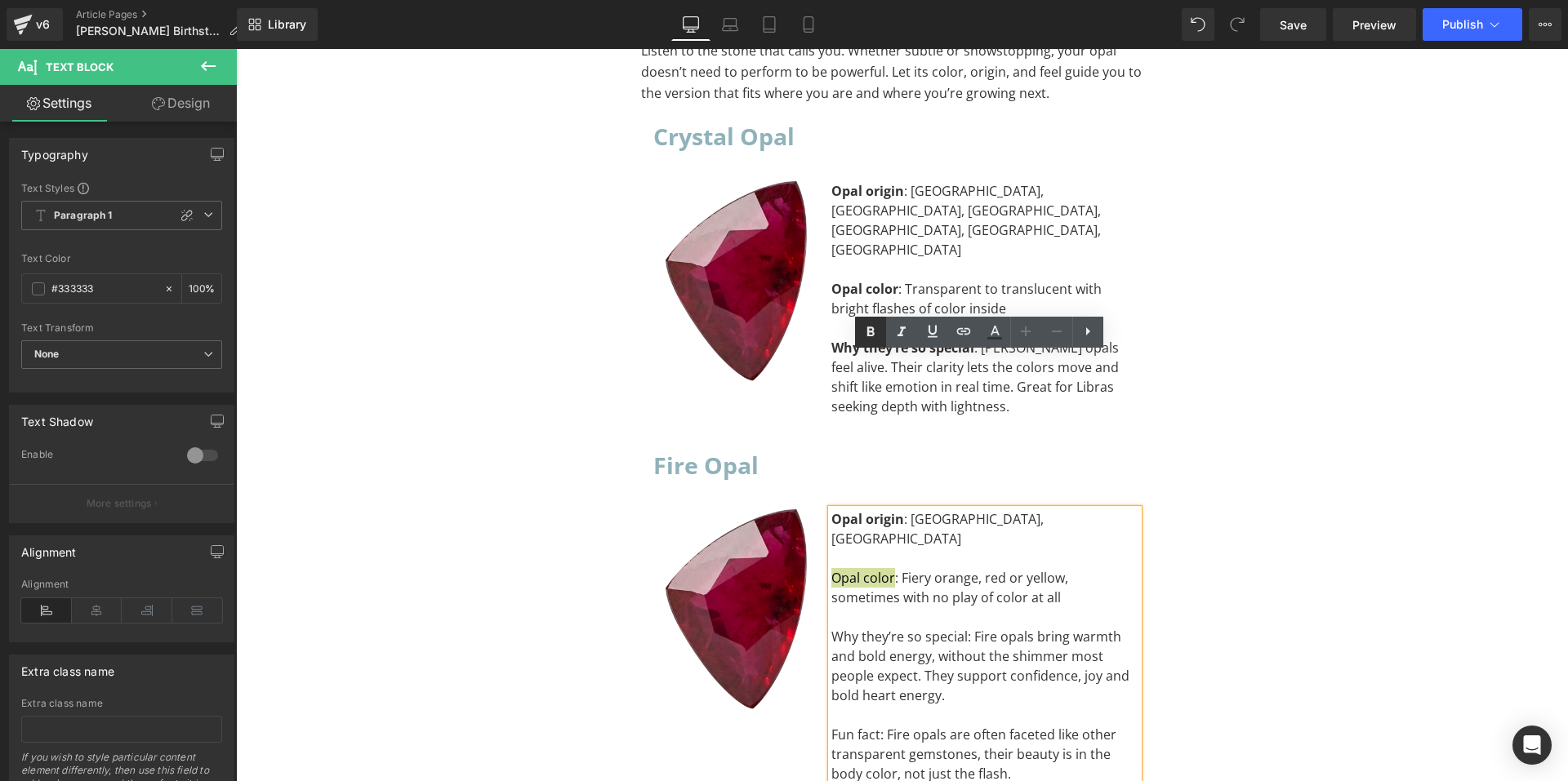
click at [866, 334] on icon at bounding box center [870, 333] width 19 height 19
drag, startPoint x: 960, startPoint y: 460, endPoint x: 830, endPoint y: 458, distance: 130.0
click at [831, 627] on div "Why they’re so special: Fire opals bring warmth and bold energy, without the sh…" at bounding box center [985, 666] width 307 height 78
click at [866, 336] on icon at bounding box center [870, 333] width 19 height 19
drag, startPoint x: 874, startPoint y: 556, endPoint x: 828, endPoint y: 559, distance: 46.1
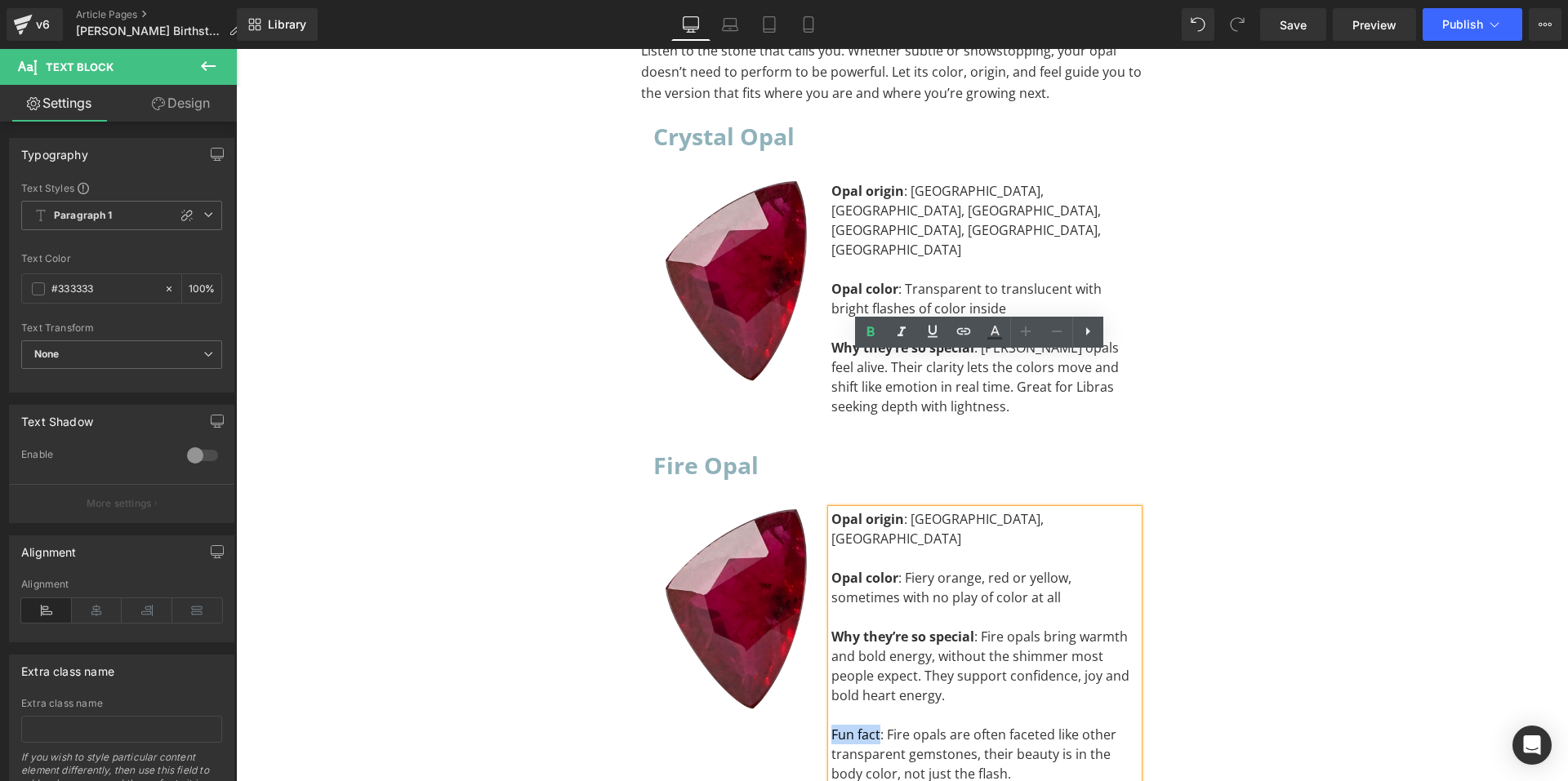
click at [831, 725] on div "Fun fact: Fire opals are often faceted like other transparent gemstones, their …" at bounding box center [985, 754] width 307 height 59
click at [876, 337] on icon at bounding box center [870, 333] width 19 height 19
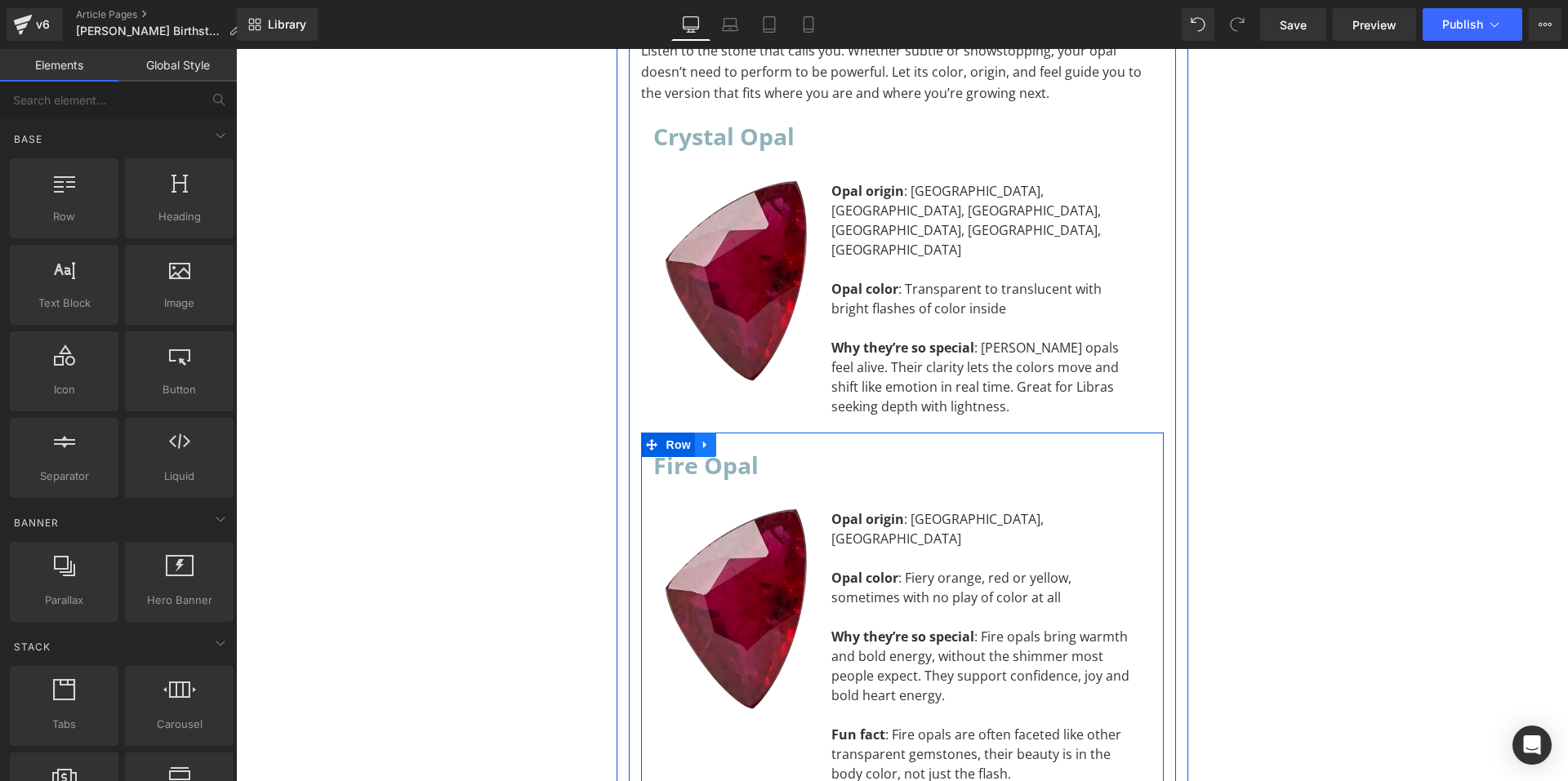
click at [703, 441] on icon at bounding box center [704, 445] width 3 height 8
click at [723, 440] on icon at bounding box center [727, 446] width 12 height 12
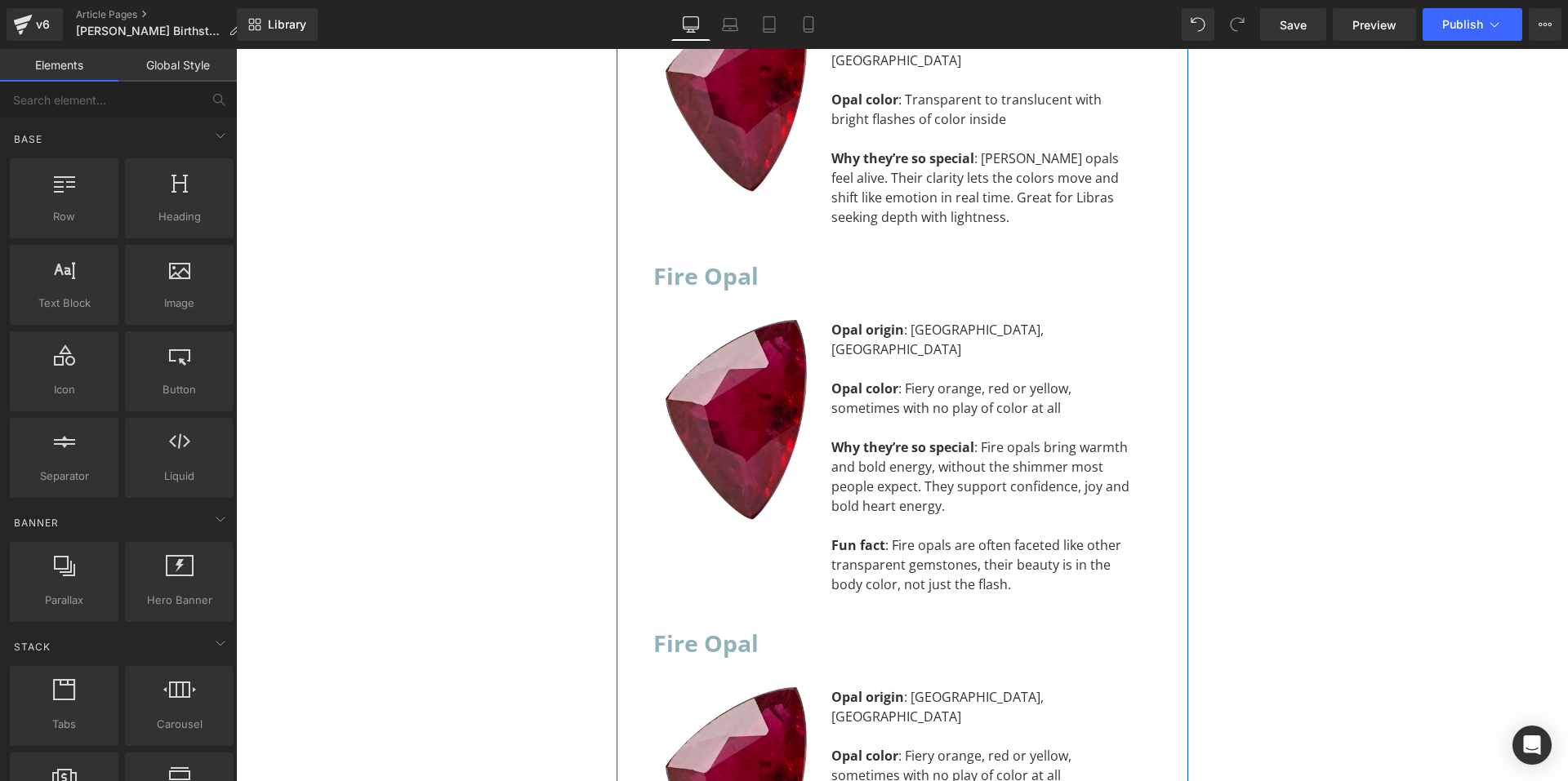
scroll to position [9716, 0]
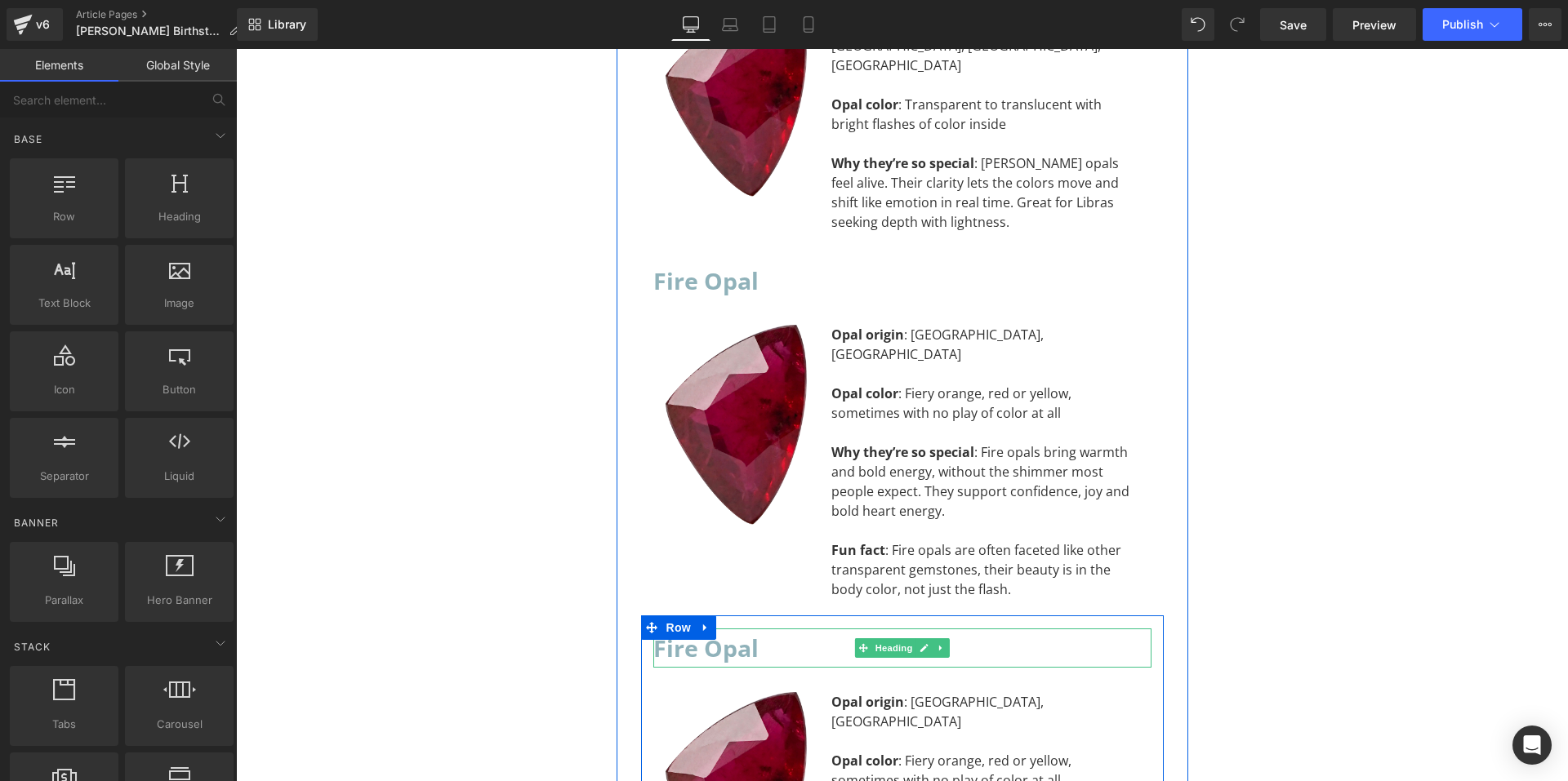
click at [744, 629] on h2 "Fire Opal" at bounding box center [902, 649] width 498 height 40
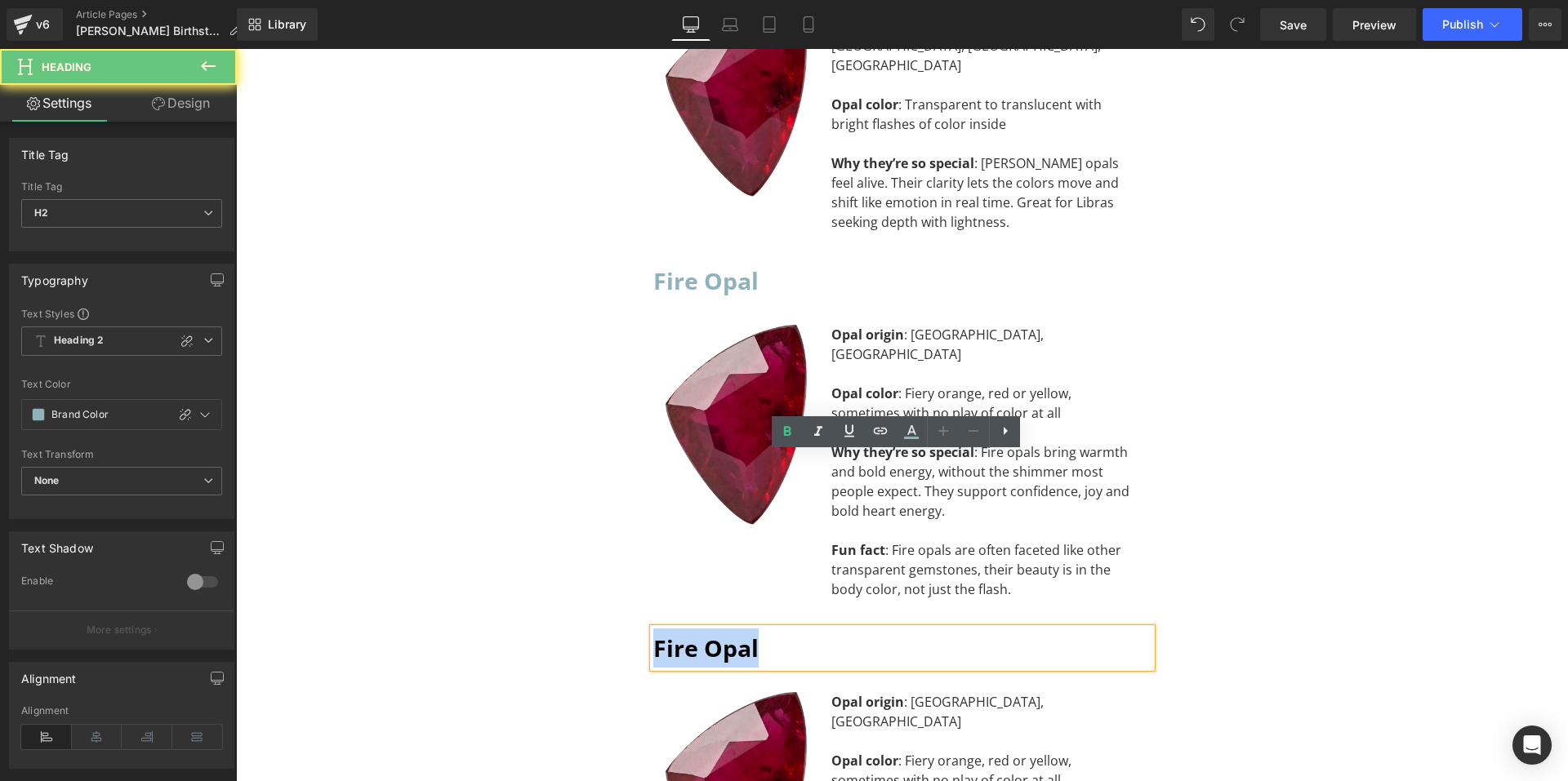
drag, startPoint x: 766, startPoint y: 469, endPoint x: 619, endPoint y: 477, distance: 147.2
paste div "To enrich screen reader interactions, please activate Accessibility in Grammarl…"
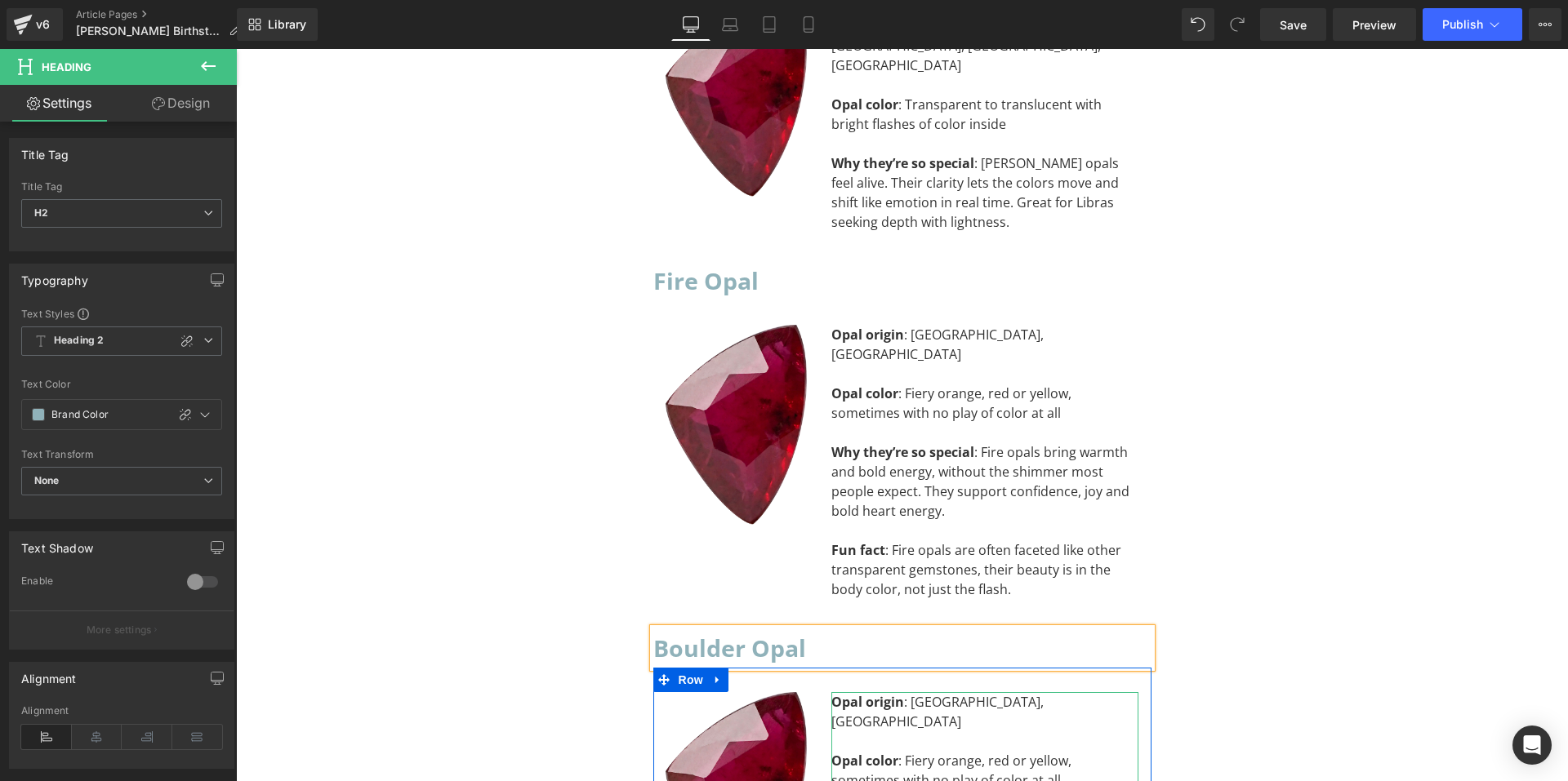
click at [893, 751] on div "Opal color : Fiery orange, red or yellow, sometimes with no play of color at all" at bounding box center [985, 770] width 307 height 40
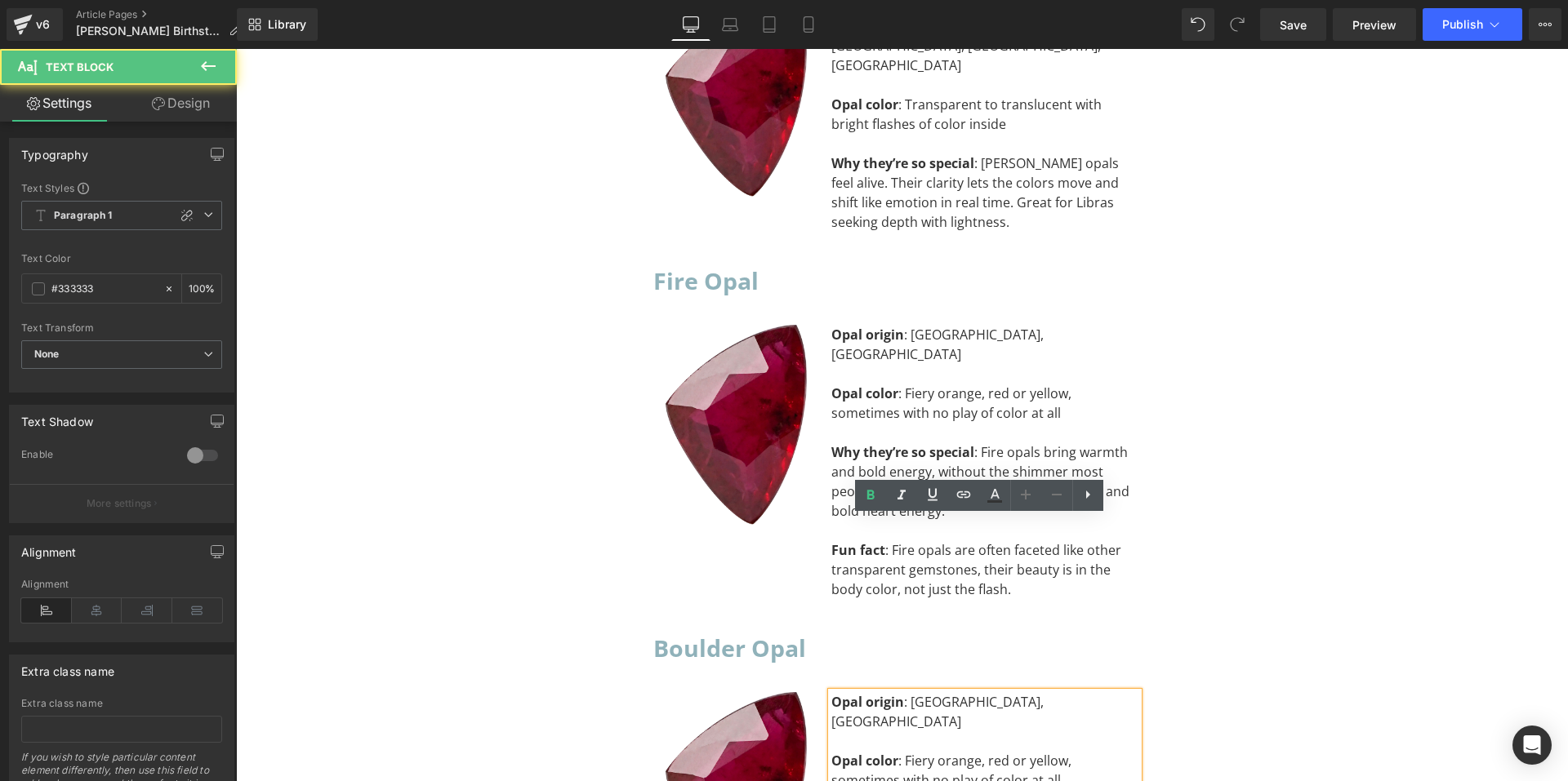
scroll to position [9879, 0]
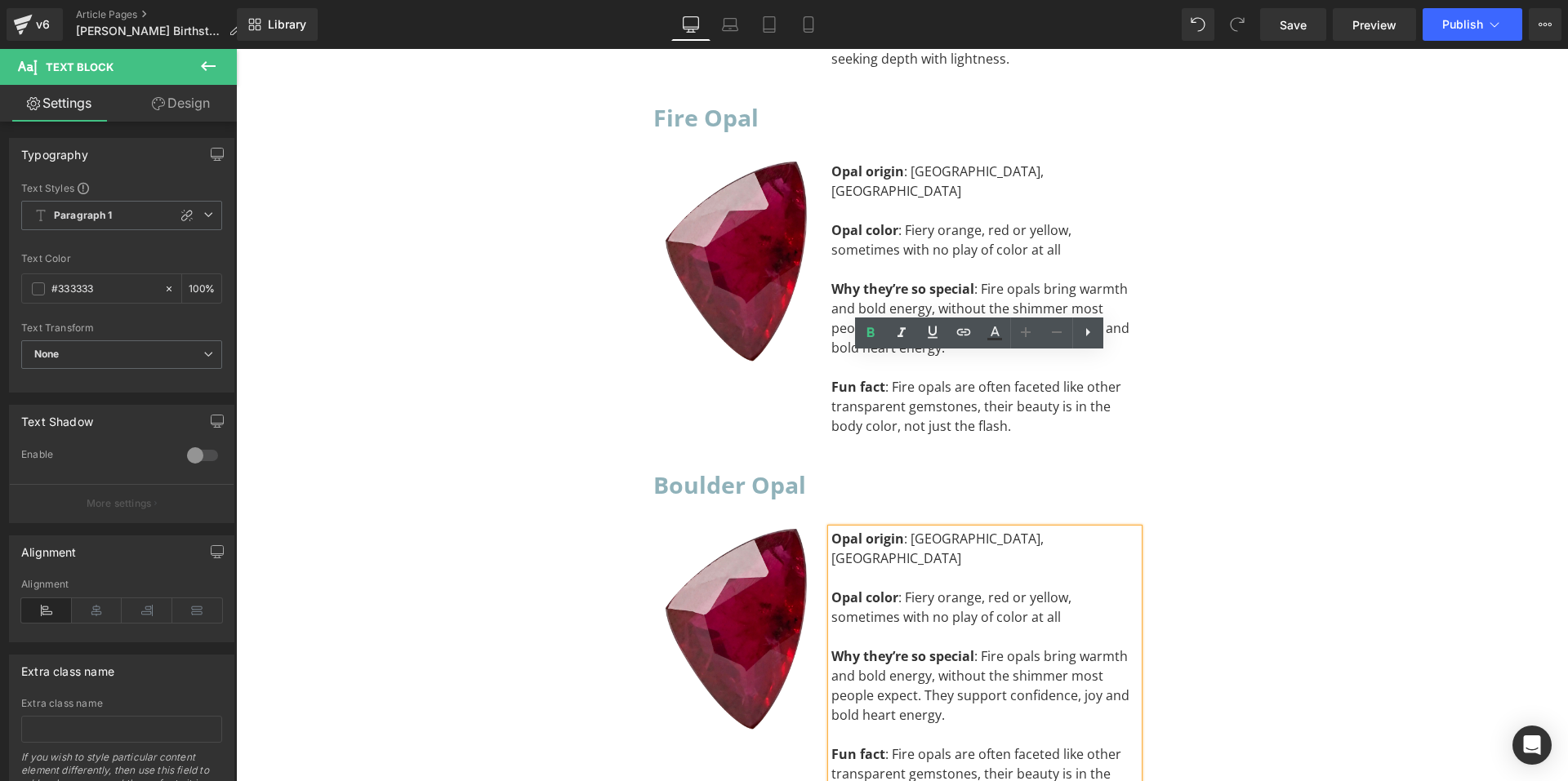
click at [1028, 744] on div "Fun fact : Fire opals are often faceted like other transparent gemstones, their…" at bounding box center [985, 773] width 307 height 59
click at [1024, 744] on div "Fun fact : Fire opals are often faceted like other transparent gemstones, their…" at bounding box center [985, 773] width 307 height 59
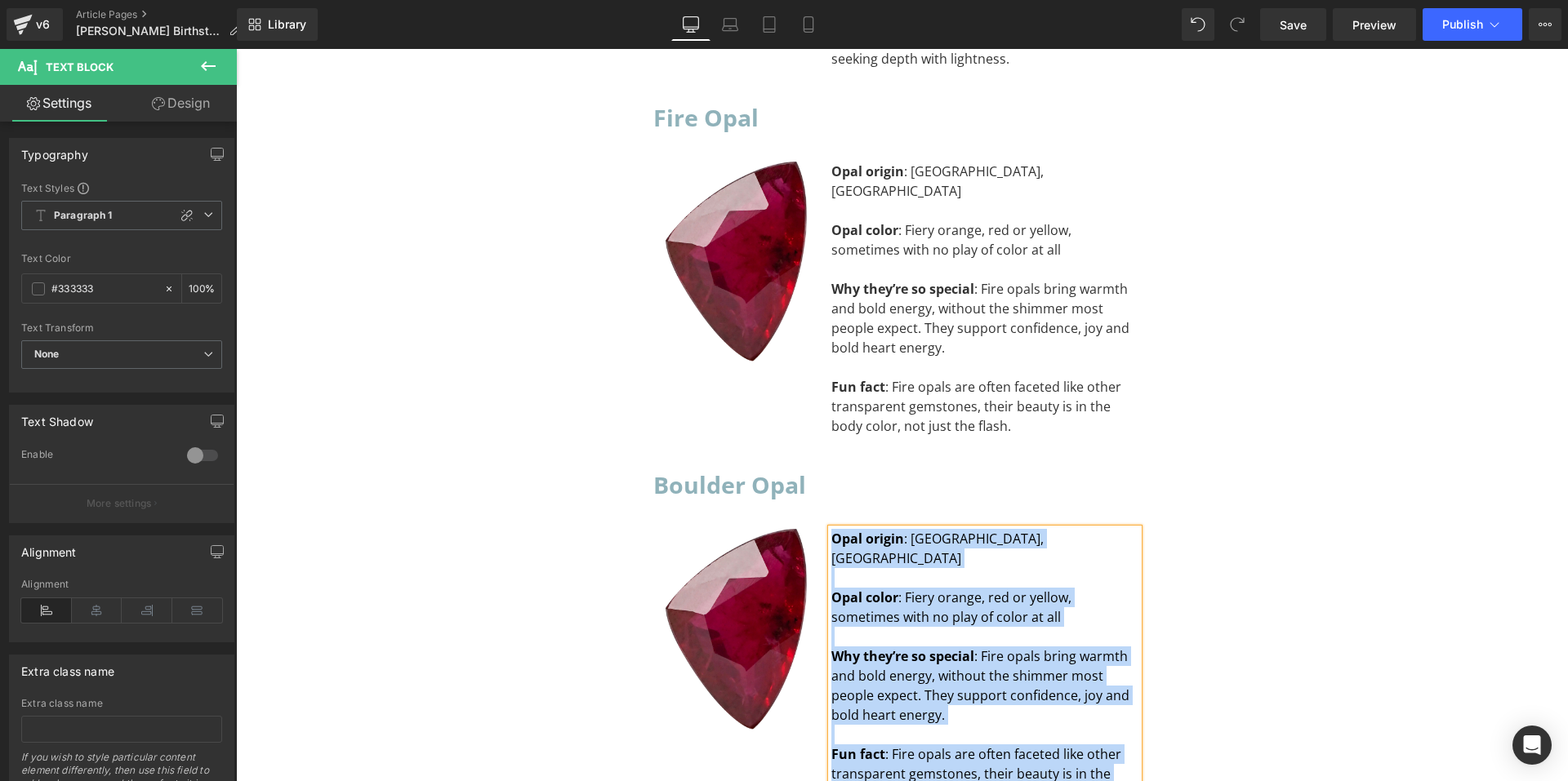
paste div "To enrich screen reader interactions, please activate Accessibility in Grammarl…"
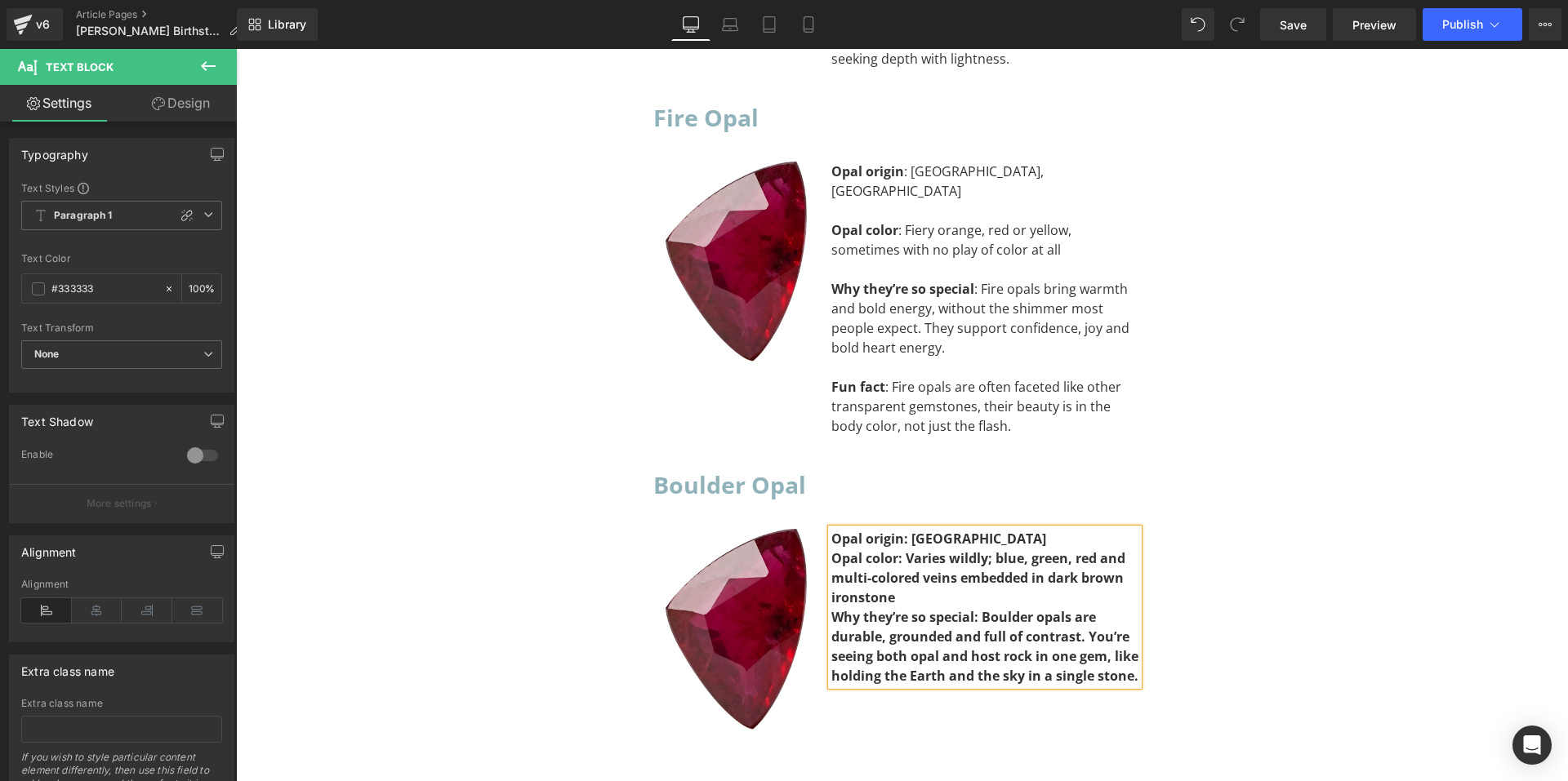
click at [997, 529] on div "Opal origin: Australia" at bounding box center [985, 538] width 307 height 19
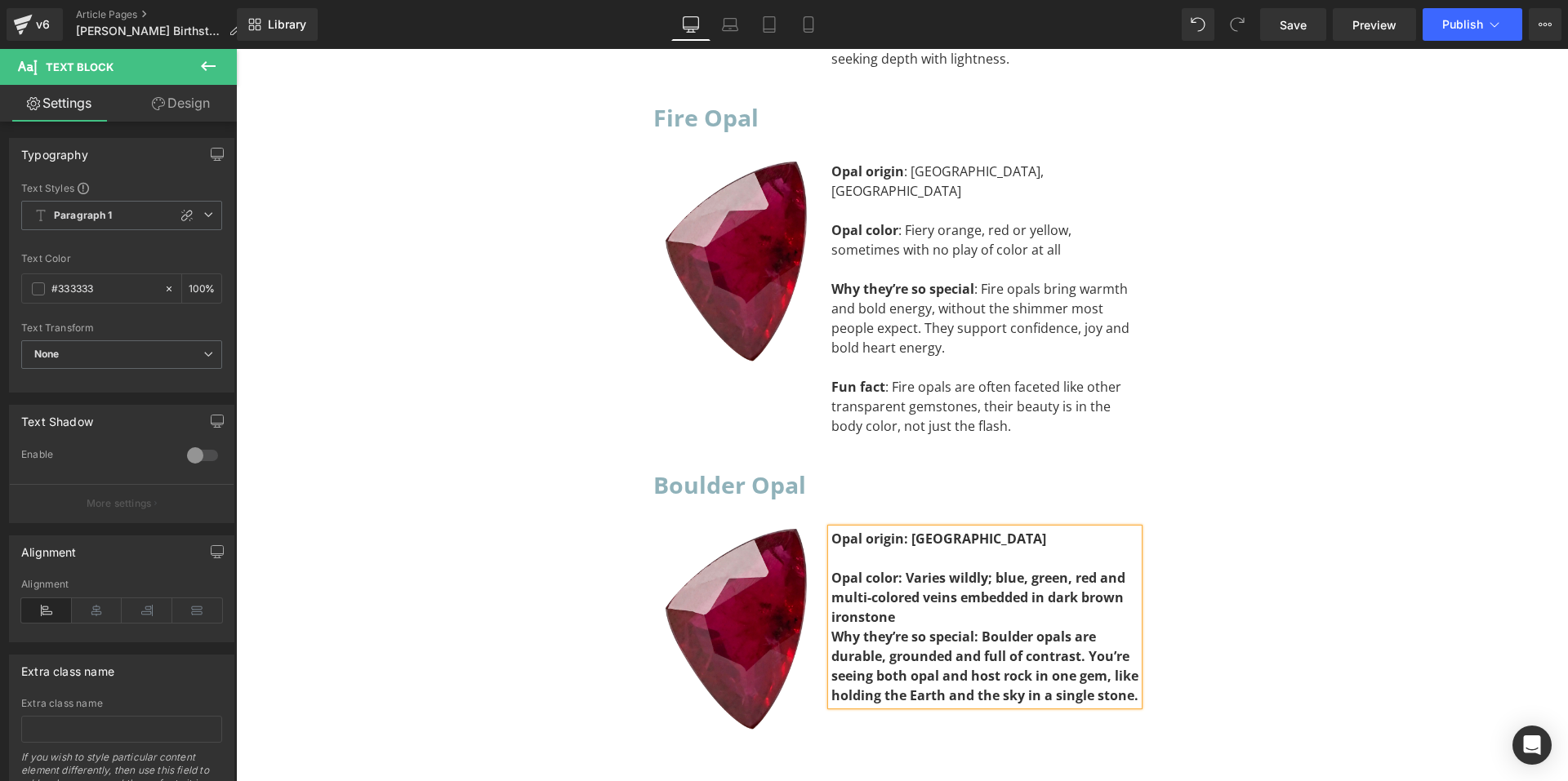
click at [930, 568] on div "Opal color: Varies wildly; blue, green, red and multi-colored veins embedded in…" at bounding box center [985, 597] width 307 height 59
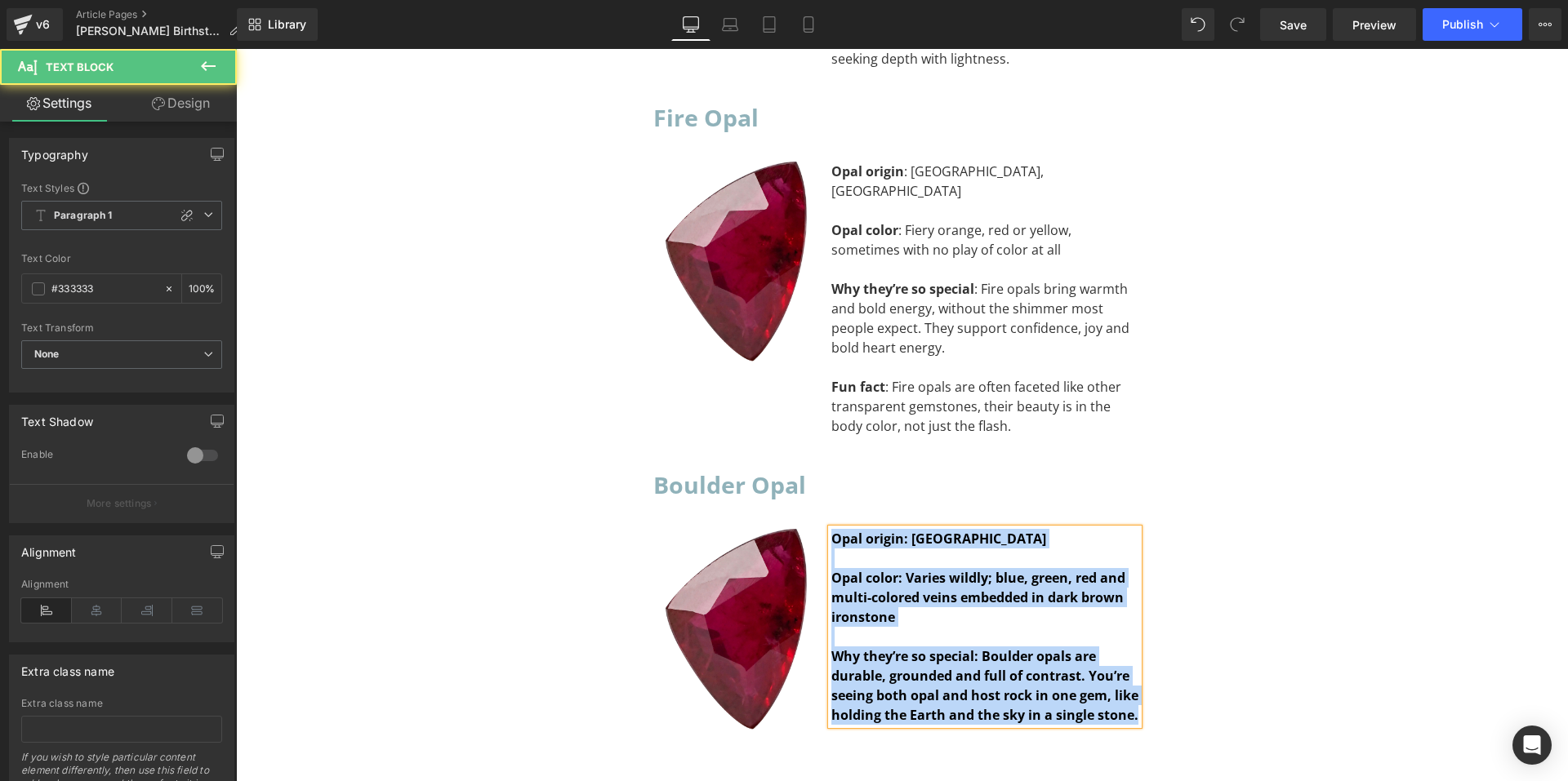
click at [1054, 648] on b "Why they’re so special: Boulder opals are durable, grounded and full of contras…" at bounding box center [985, 685] width 307 height 76
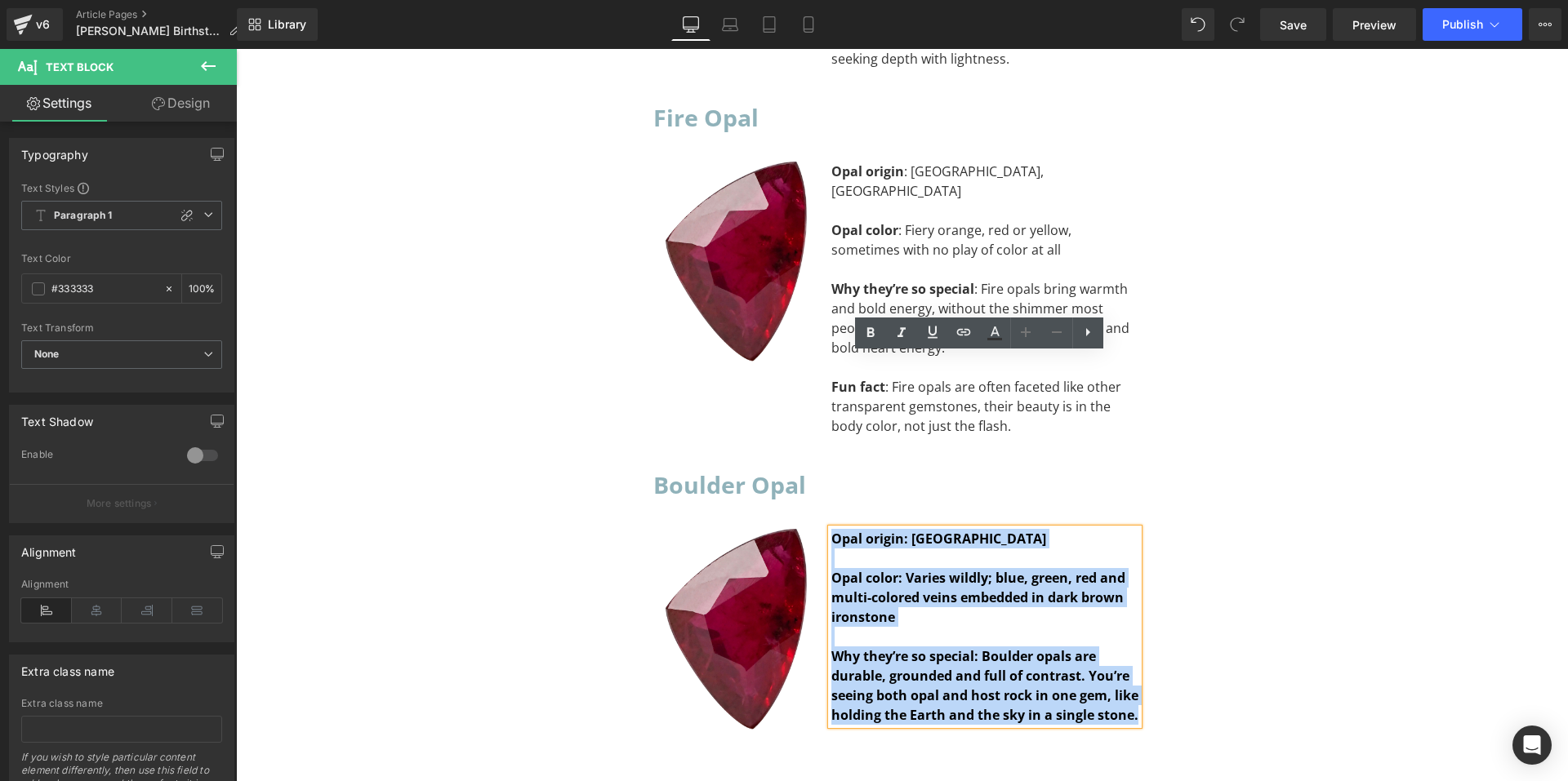
drag, startPoint x: 1130, startPoint y: 544, endPoint x: 828, endPoint y: 362, distance: 352.6
click at [831, 529] on div "Opal origin: Australia Opal color: Varies wildly; blue, green, red and multi-c…" at bounding box center [985, 626] width 307 height 196
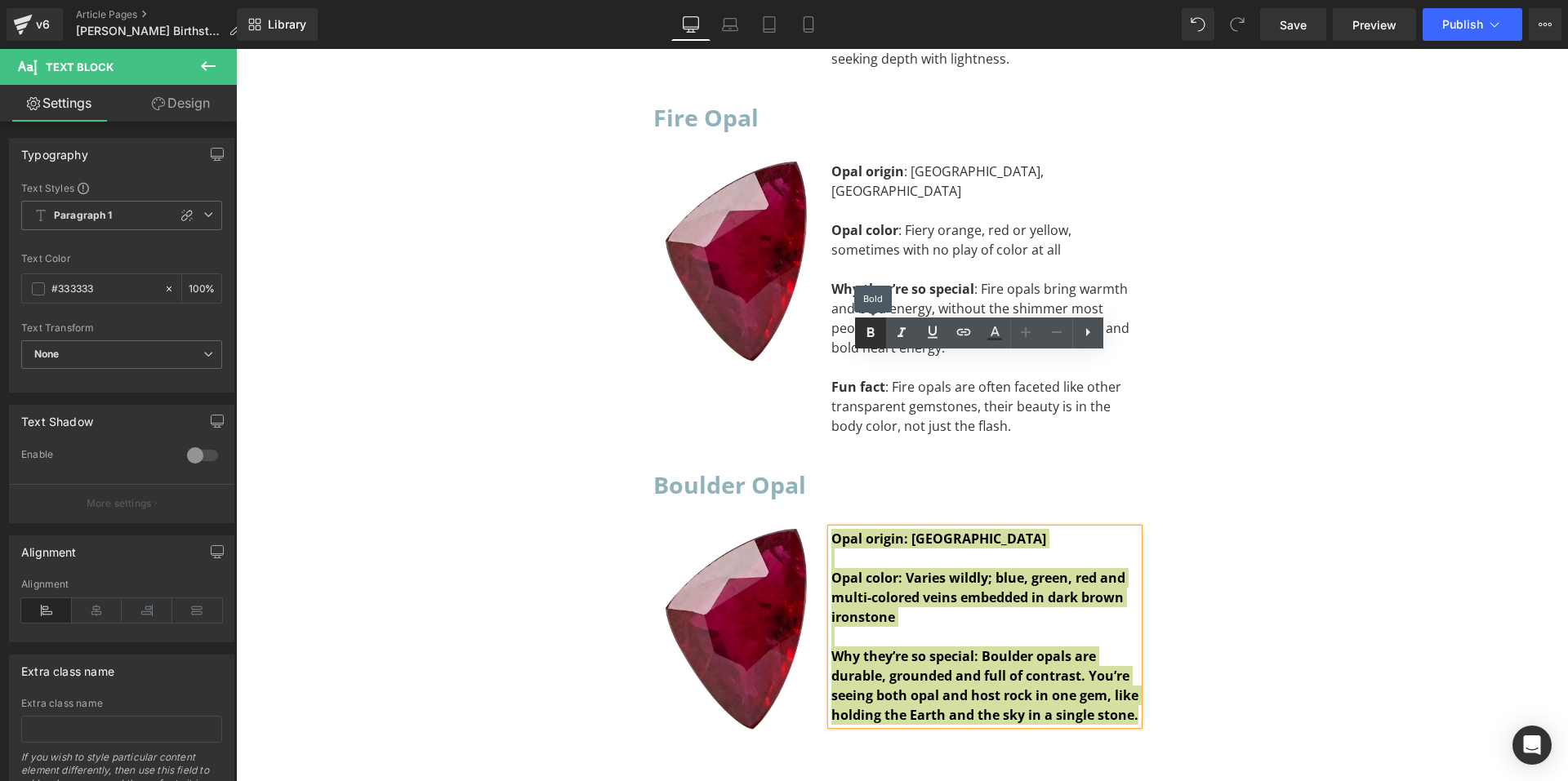
click at [876, 329] on icon at bounding box center [870, 333] width 19 height 19
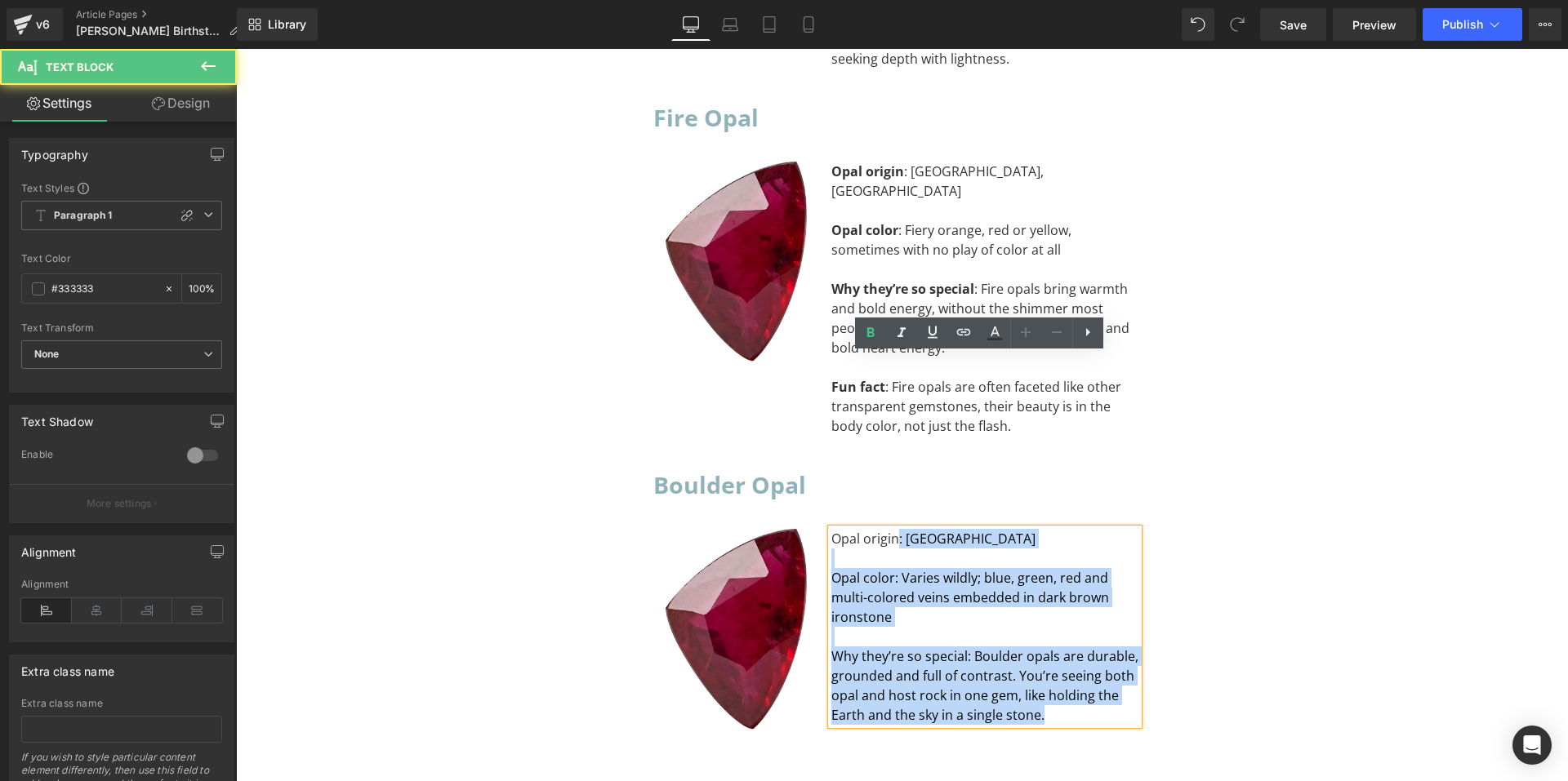
drag, startPoint x: 892, startPoint y: 365, endPoint x: 823, endPoint y: 362, distance: 69.1
click at [831, 529] on div "Opal origin: Australia Opal color: Varies wildly; blue, green, red and multi-co…" at bounding box center [985, 626] width 307 height 196
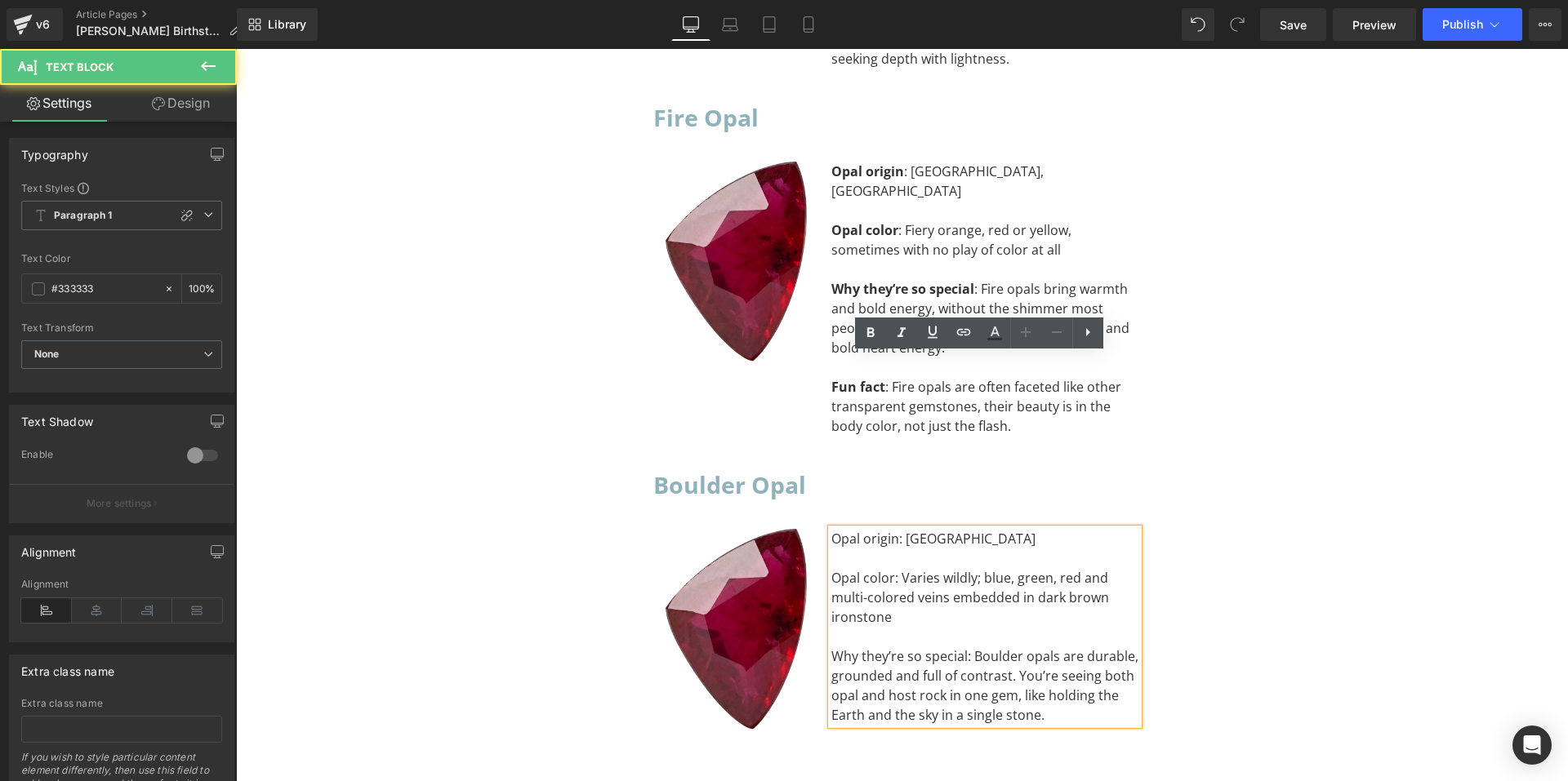
click at [831, 529] on div "Opal origin: Australia" at bounding box center [985, 538] width 307 height 19
drag, startPoint x: 827, startPoint y: 362, endPoint x: 867, endPoint y: 369, distance: 40.6
click at [867, 529] on div "Opal origin: Australia" at bounding box center [985, 538] width 307 height 19
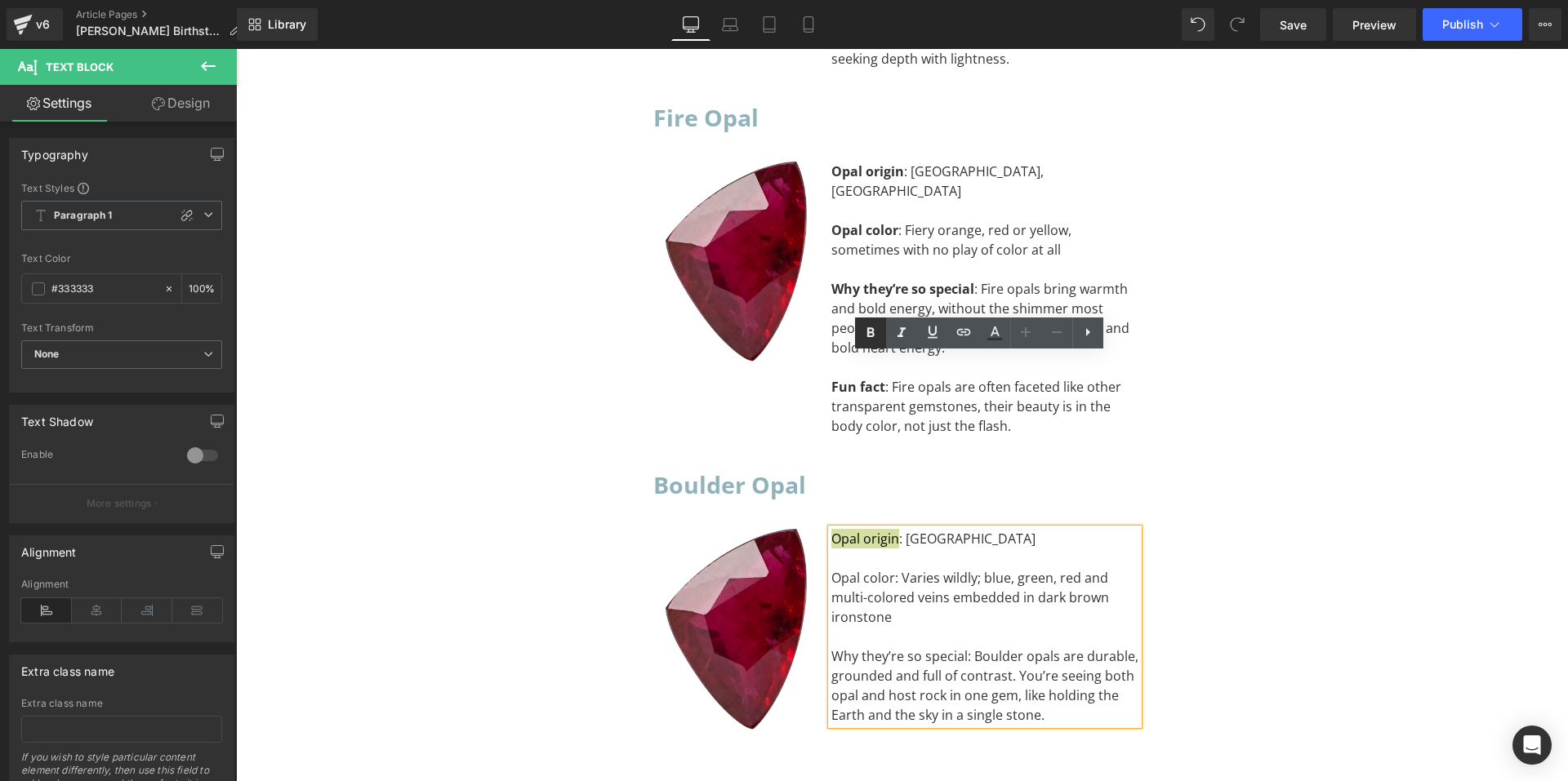
drag, startPoint x: 877, startPoint y: 335, endPoint x: 626, endPoint y: 305, distance: 252.8
click at [877, 335] on icon at bounding box center [870, 333] width 19 height 19
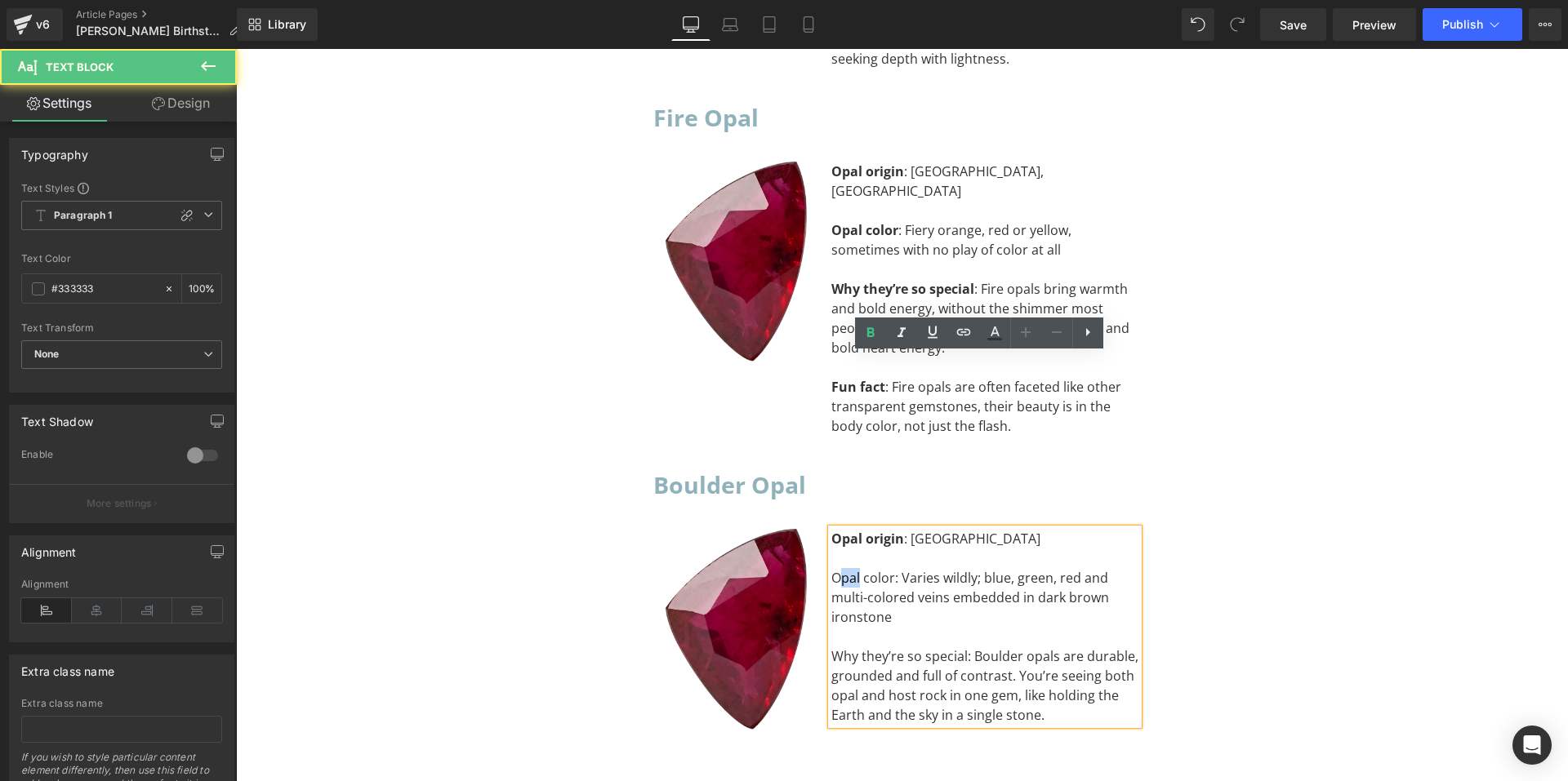
drag, startPoint x: 830, startPoint y: 408, endPoint x: 853, endPoint y: 408, distance: 23.0
click at [853, 568] on div "Opal color: Varies wildly; blue, green, red and multi-colored veins embedded in…" at bounding box center [985, 597] width 307 height 59
drag, startPoint x: 826, startPoint y: 402, endPoint x: 886, endPoint y: 408, distance: 60.3
click at [886, 568] on div "Opal color: Varies wildly; blue, green, red and multi-colored veins embedded in…" at bounding box center [985, 597] width 307 height 59
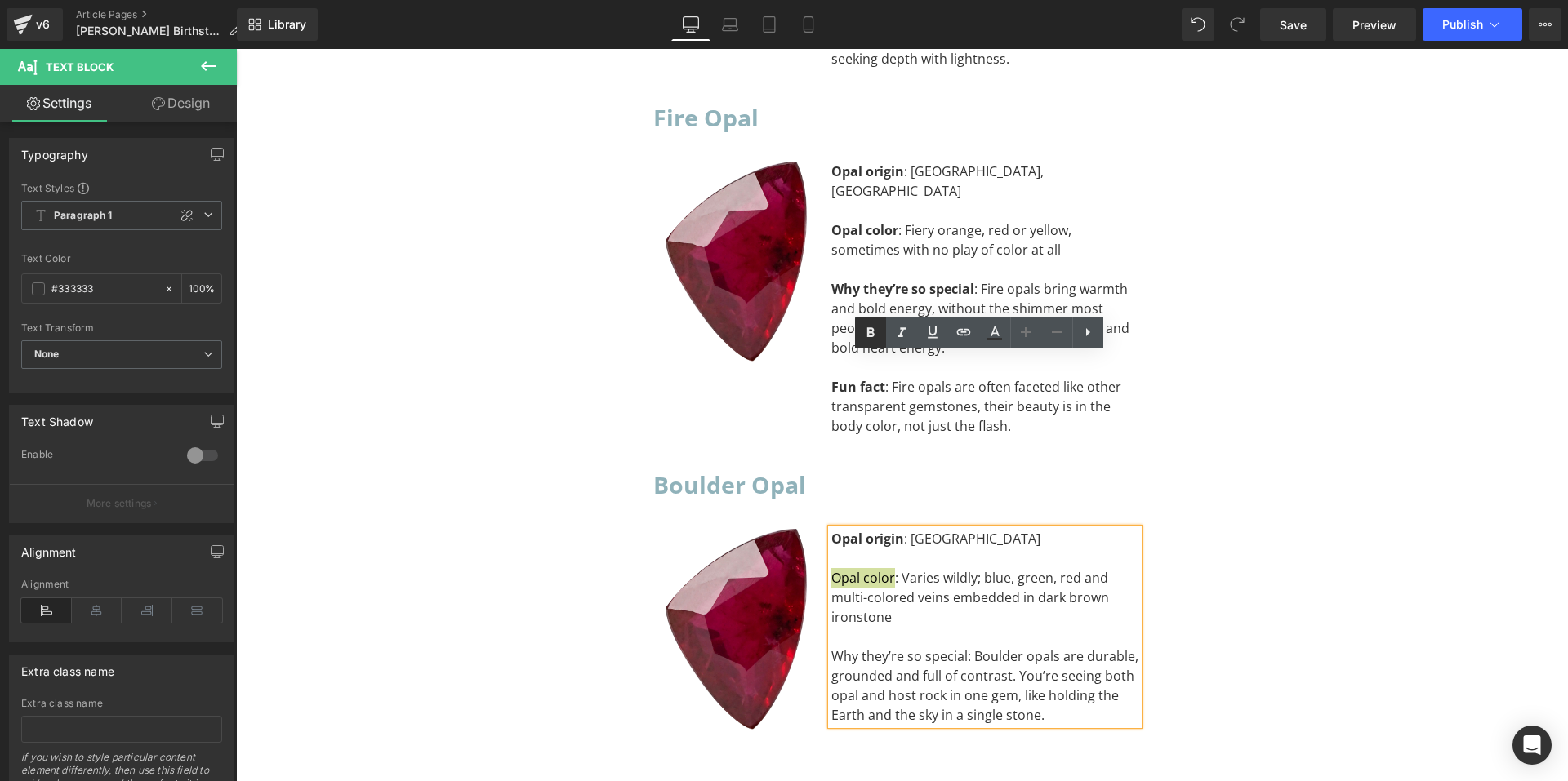
click at [867, 338] on icon at bounding box center [870, 333] width 19 height 19
drag, startPoint x: 828, startPoint y: 477, endPoint x: 960, endPoint y: 487, distance: 132.4
click at [960, 647] on div "Why they’re so special: Boulder opals are durable, grounded and full of contras…" at bounding box center [985, 685] width 307 height 78
drag, startPoint x: 875, startPoint y: 344, endPoint x: 644, endPoint y: 318, distance: 232.5
click at [875, 344] on link at bounding box center [871, 333] width 31 height 31
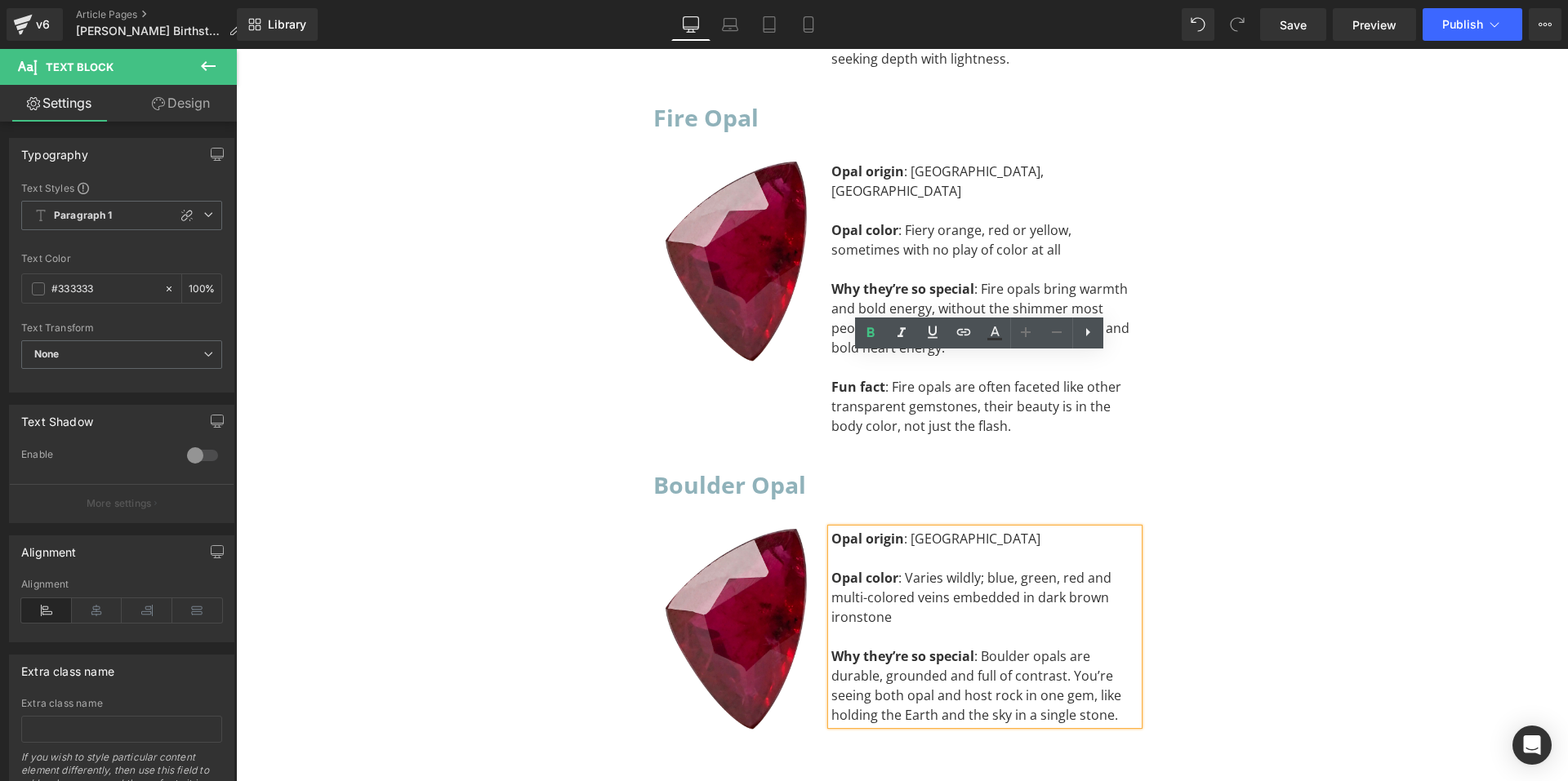
click at [992, 627] on div "To enrich screen reader interactions, please activate Accessibility in Grammarl…" at bounding box center [985, 637] width 307 height 19
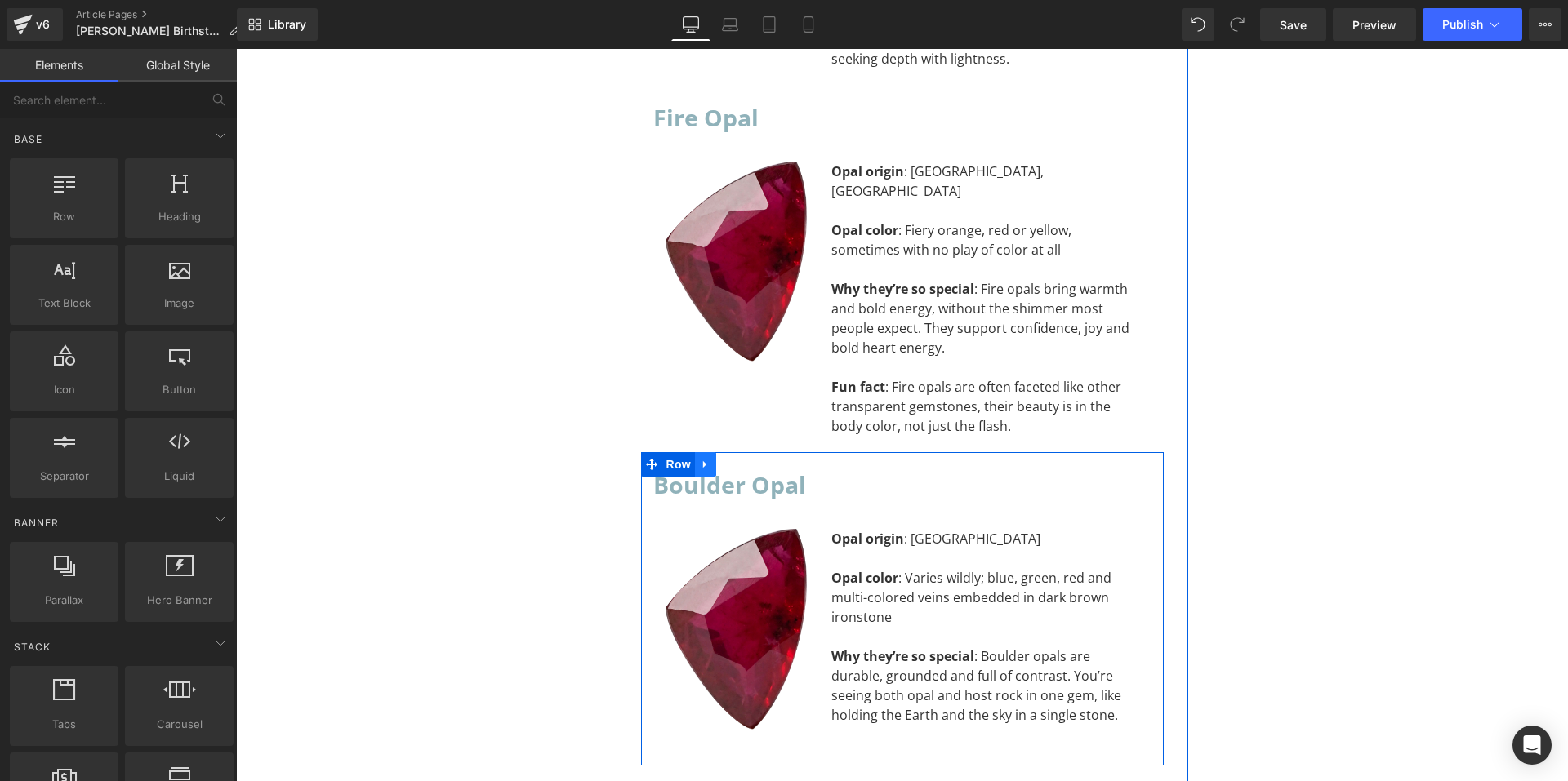
click at [707, 452] on link at bounding box center [706, 464] width 21 height 24
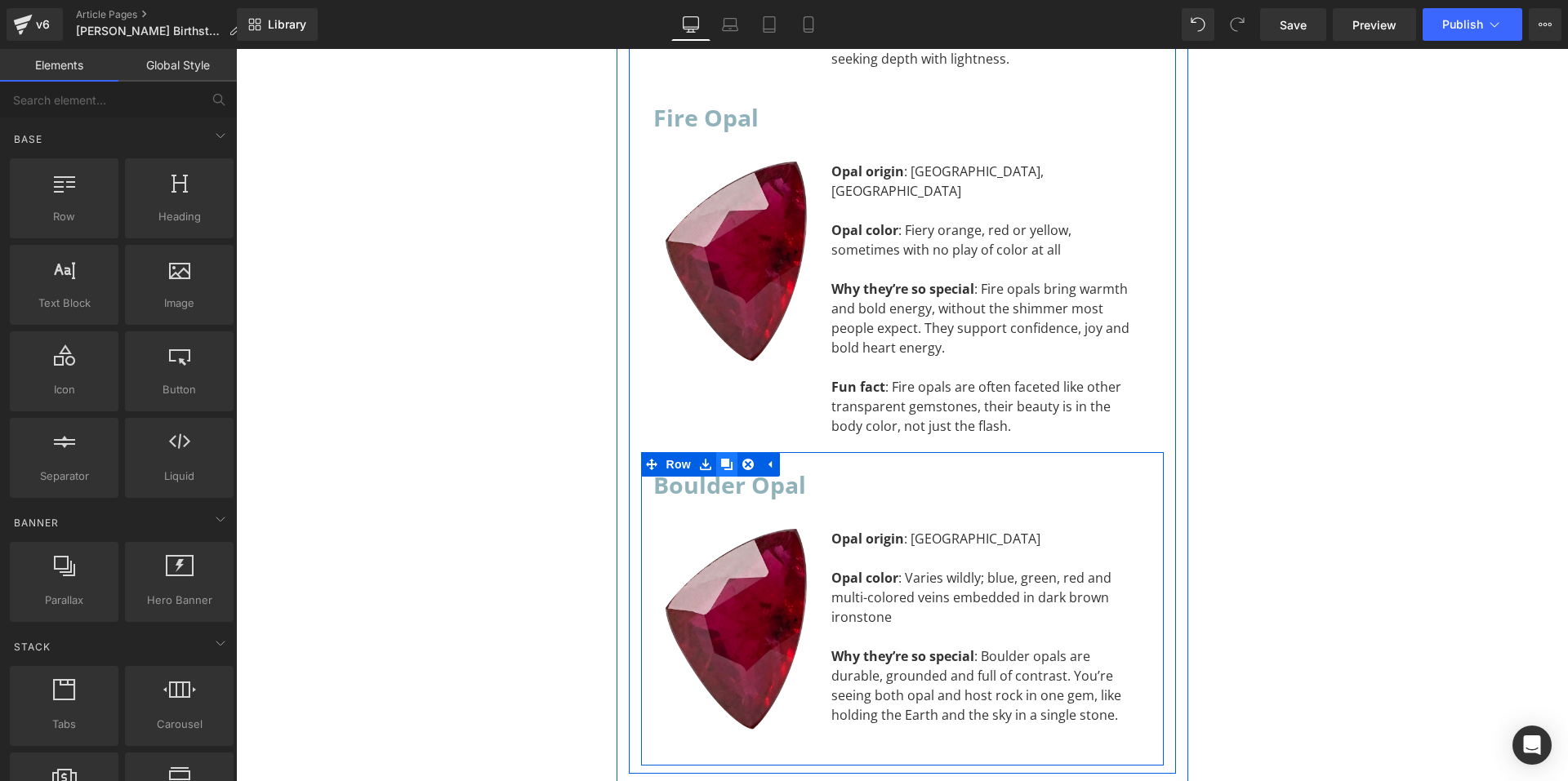
click at [721, 459] on icon at bounding box center [727, 465] width 12 height 13
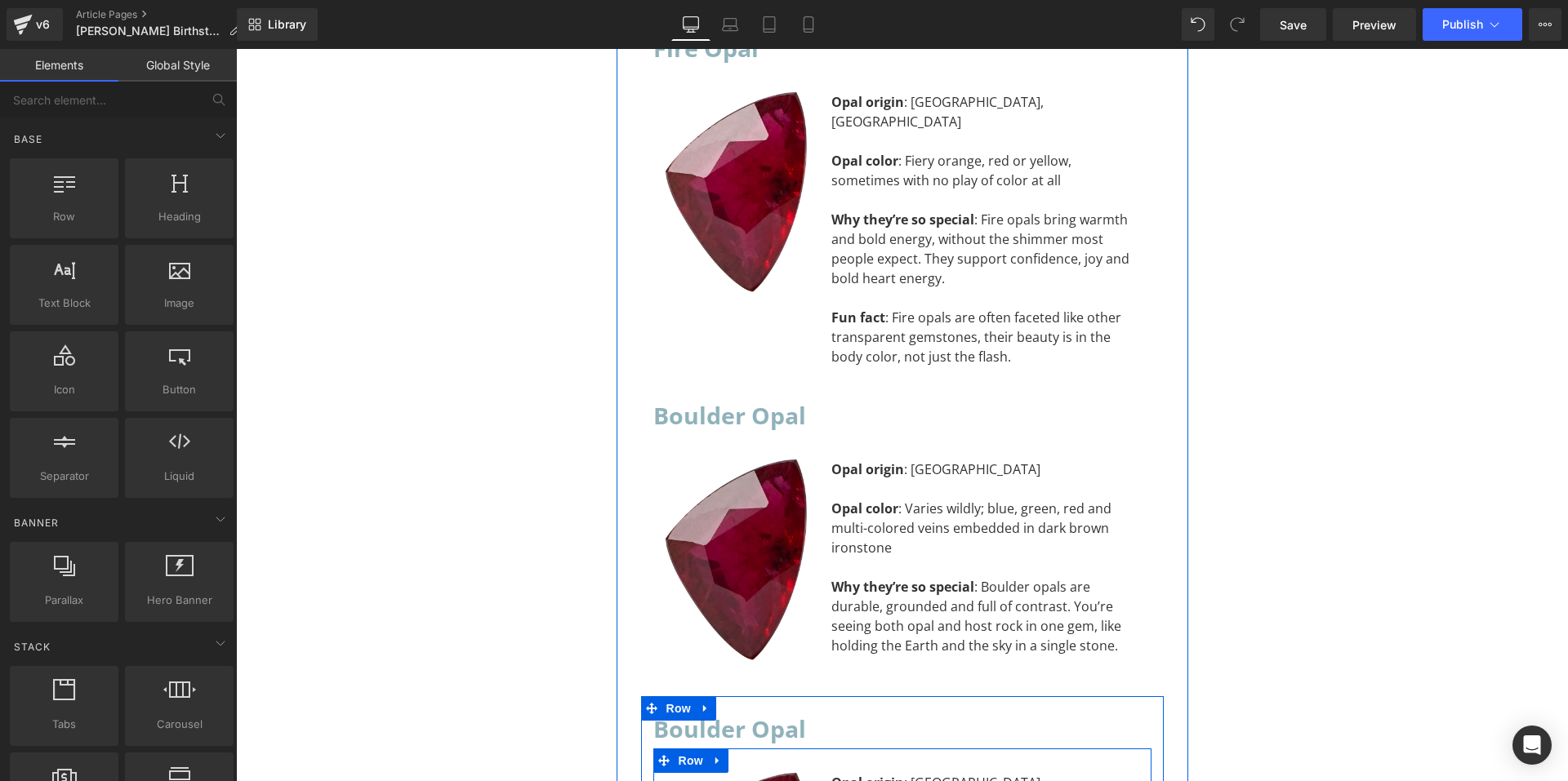
scroll to position [9948, 0]
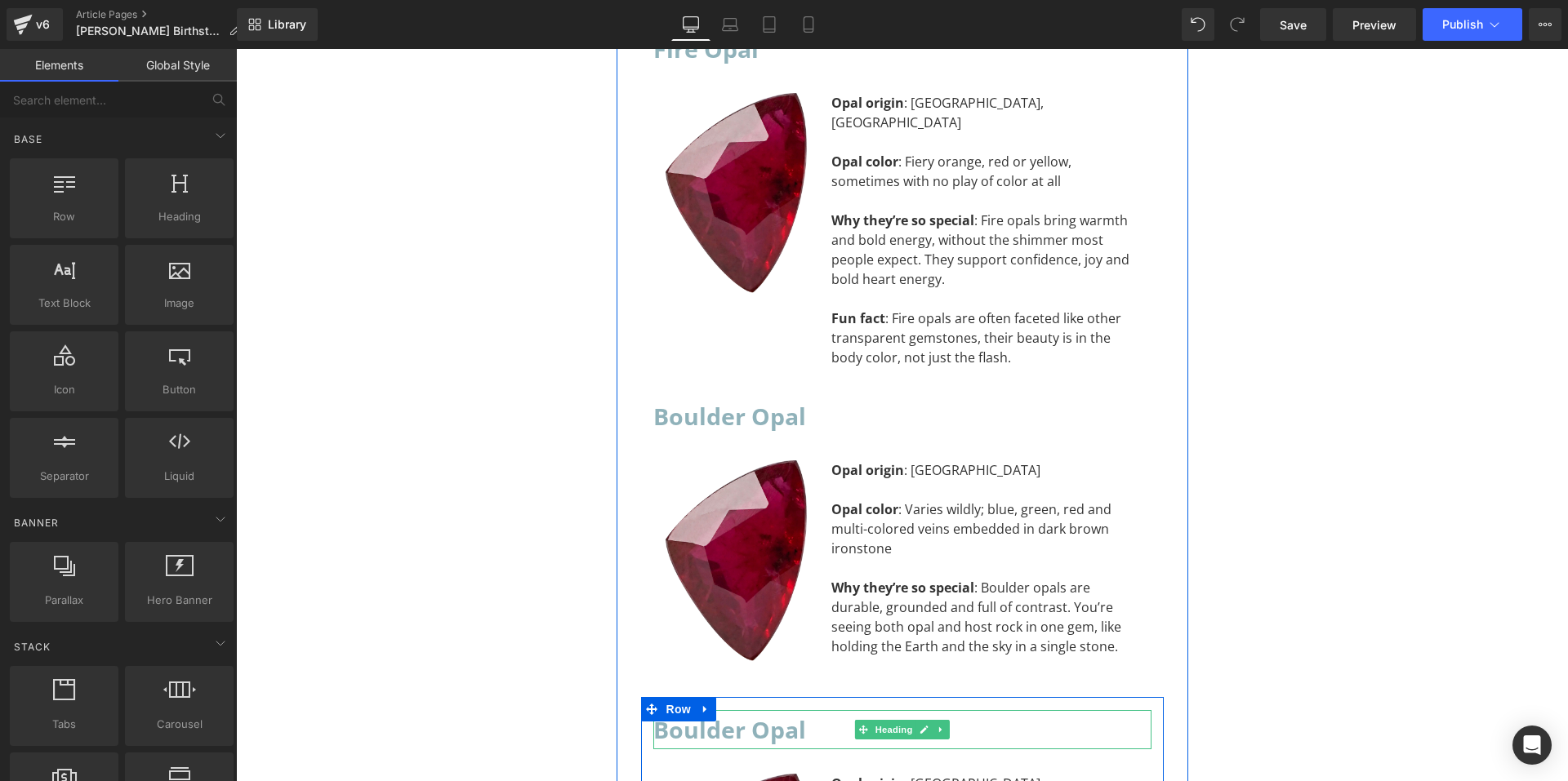
click at [809, 710] on h2 "Boulder Opal" at bounding box center [902, 730] width 498 height 40
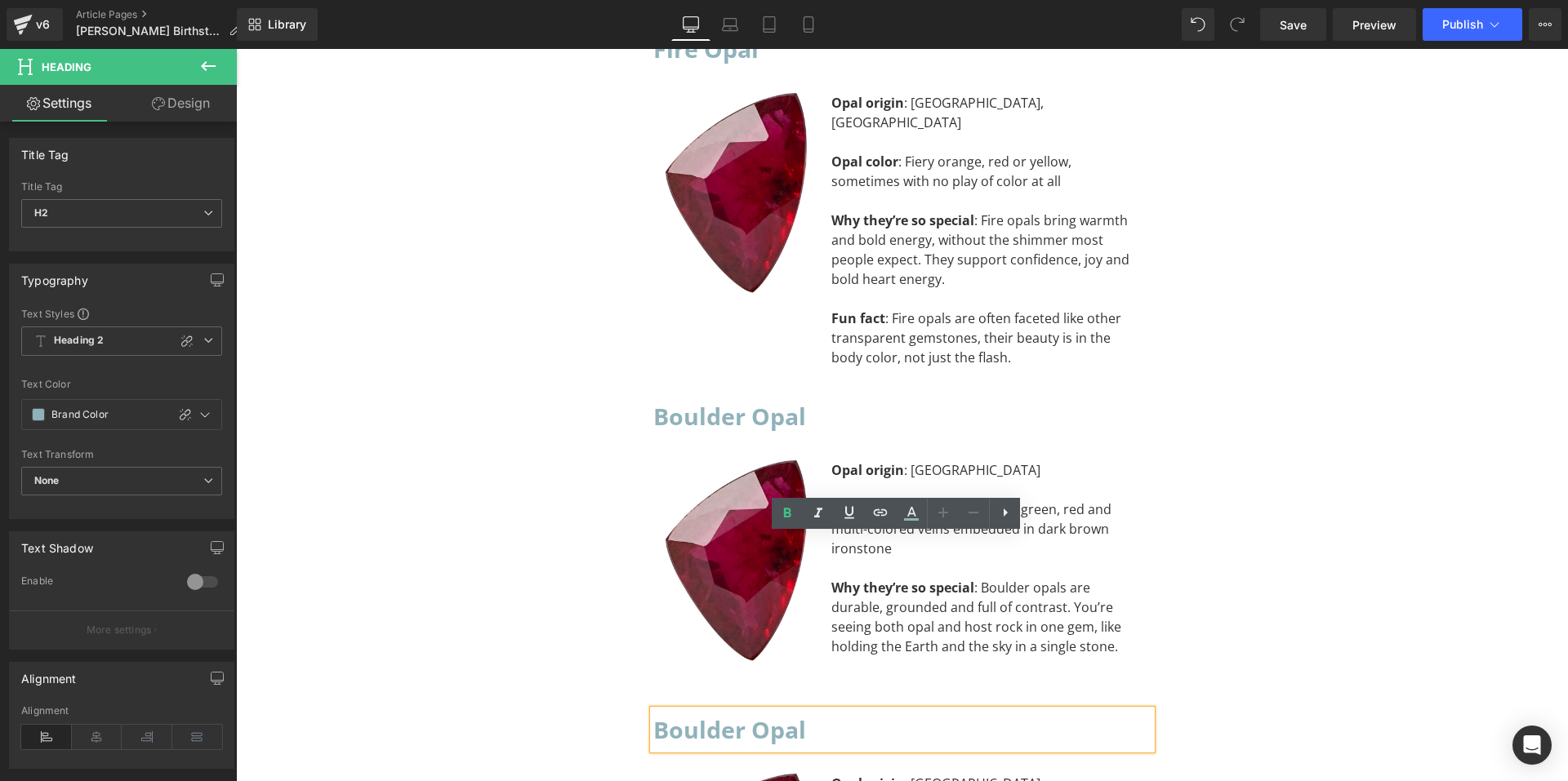
drag, startPoint x: 809, startPoint y: 556, endPoint x: 646, endPoint y: 558, distance: 163.0
click at [653, 710] on div "Boulder Opal" at bounding box center [902, 730] width 498 height 40
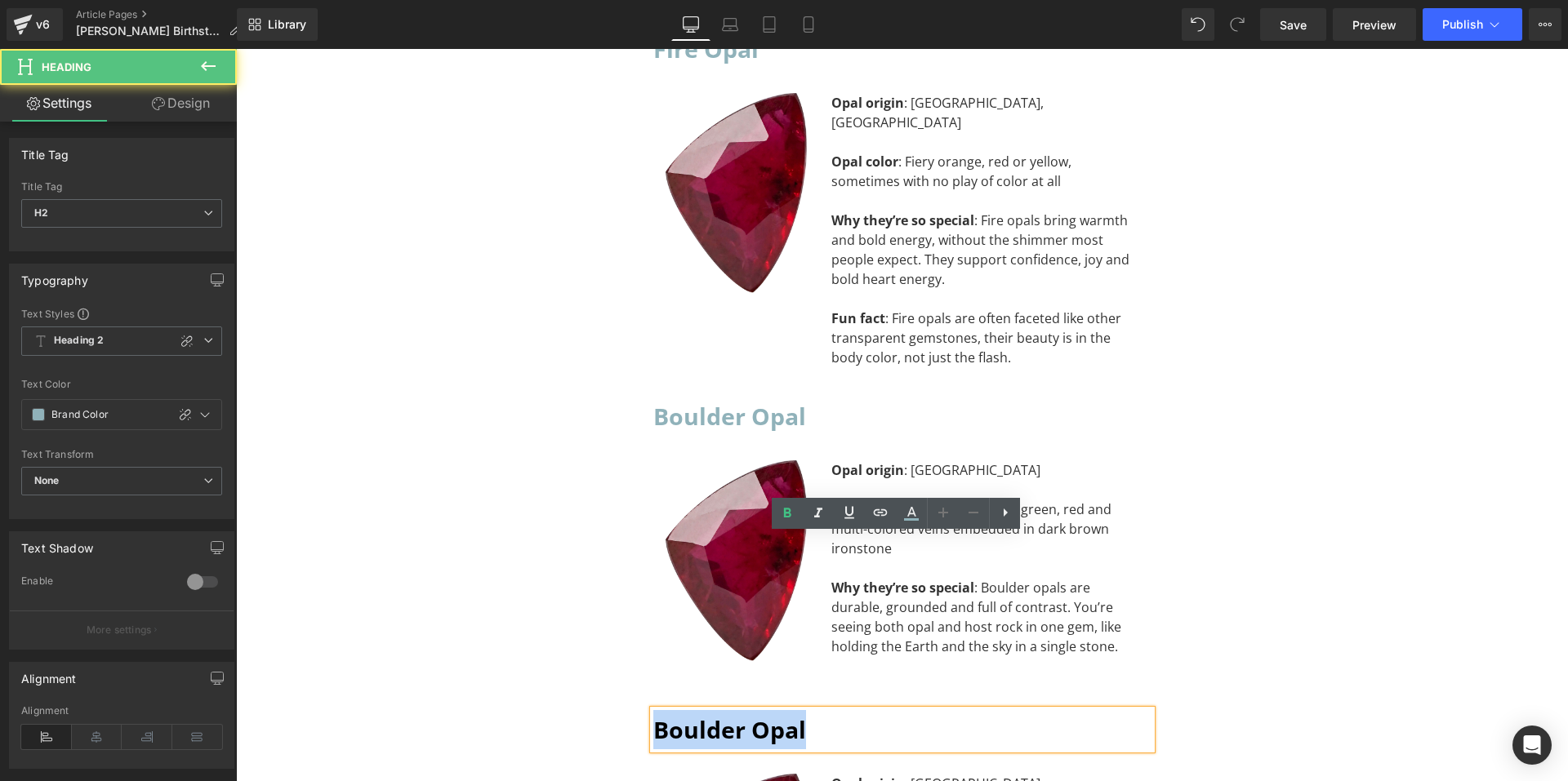
drag, startPoint x: 652, startPoint y: 556, endPoint x: 805, endPoint y: 569, distance: 153.6
click at [805, 710] on h2 "Boulder Opal" at bounding box center [902, 730] width 498 height 40
paste div "To enrich screen reader interactions, please activate Accessibility in Grammarl…"
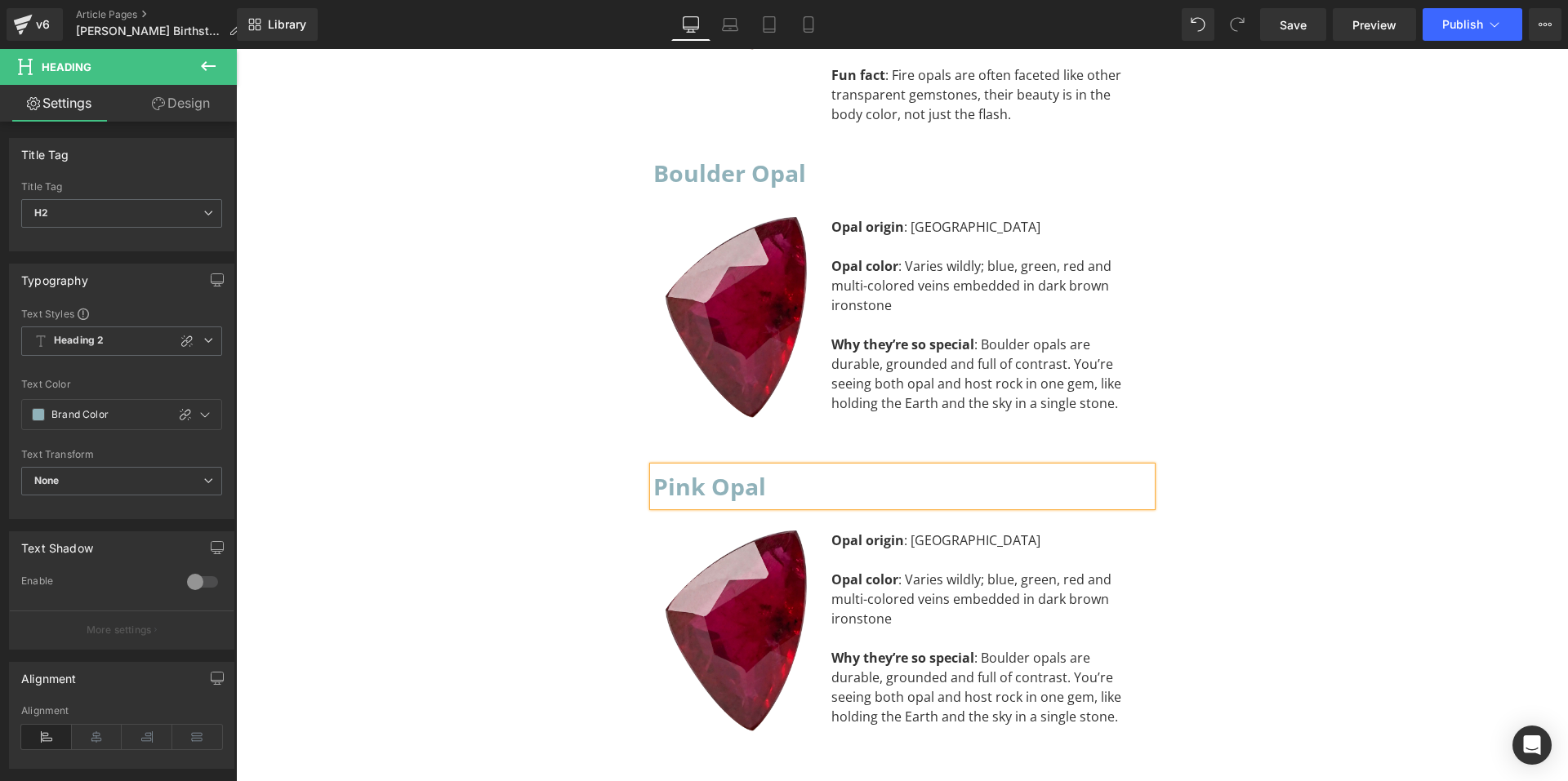
scroll to position [10194, 0]
click at [904, 648] on strong "Why they’re so special" at bounding box center [903, 656] width 143 height 18
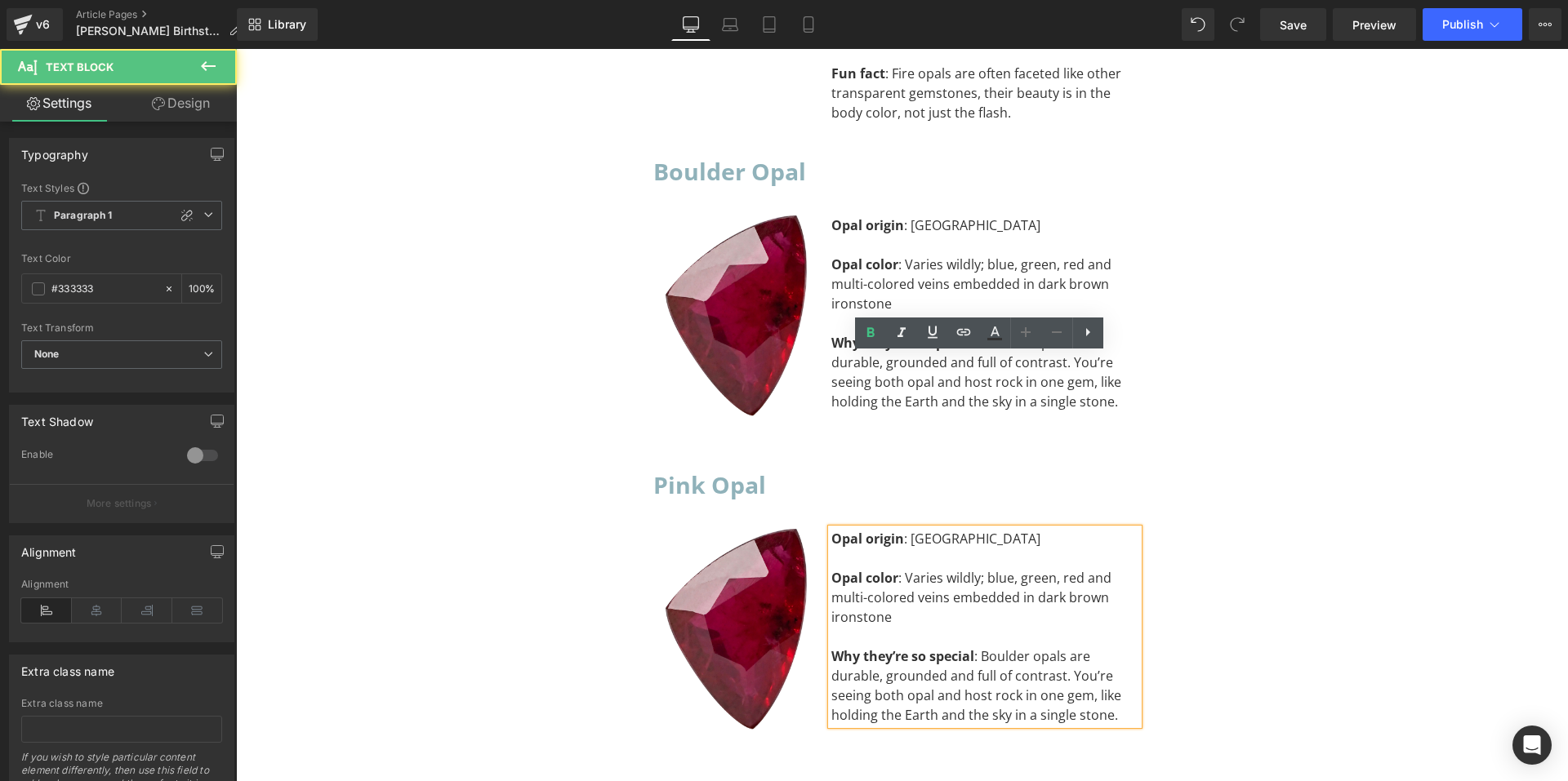
click at [1118, 647] on div "Why they’re so special : Boulder opals are durable, grounded and full of contra…" at bounding box center [985, 685] width 307 height 78
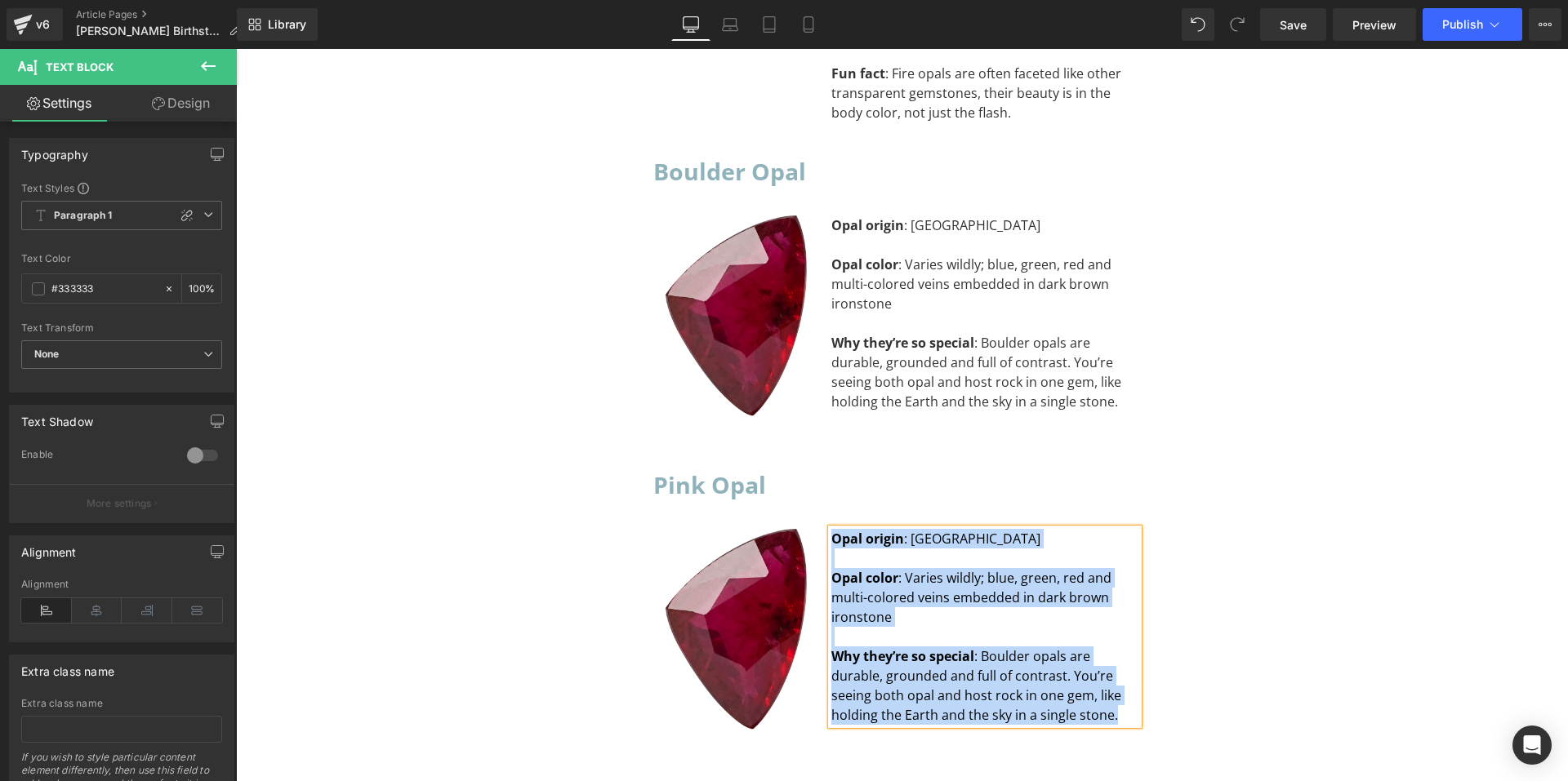
paste div "To enrich screen reader interactions, please activate Accessibility in Grammarl…"
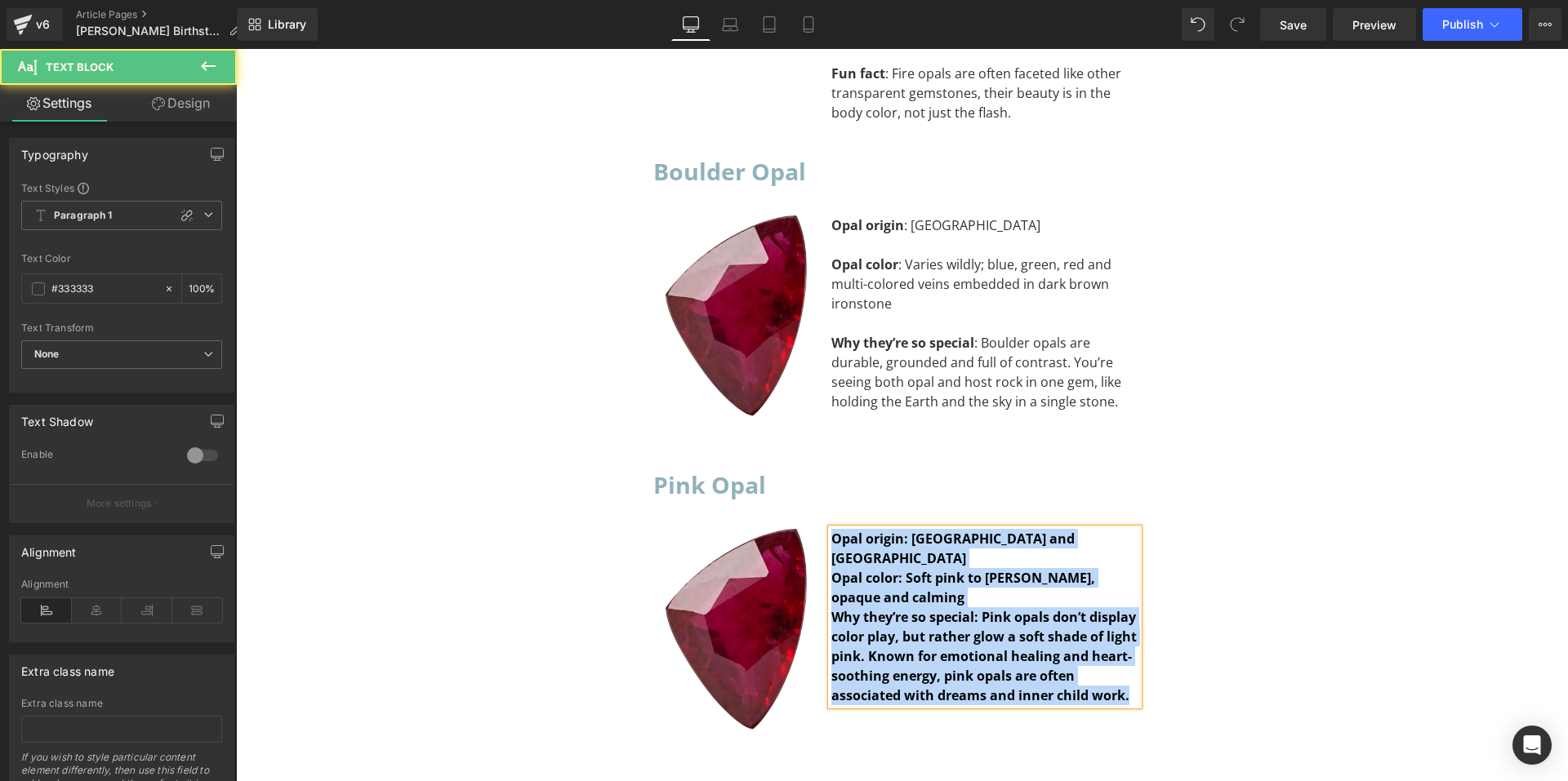
click at [1089, 608] on div "Why they’re so special: Pink opals don’t display color play, but rather glow a …" at bounding box center [985, 656] width 307 height 98
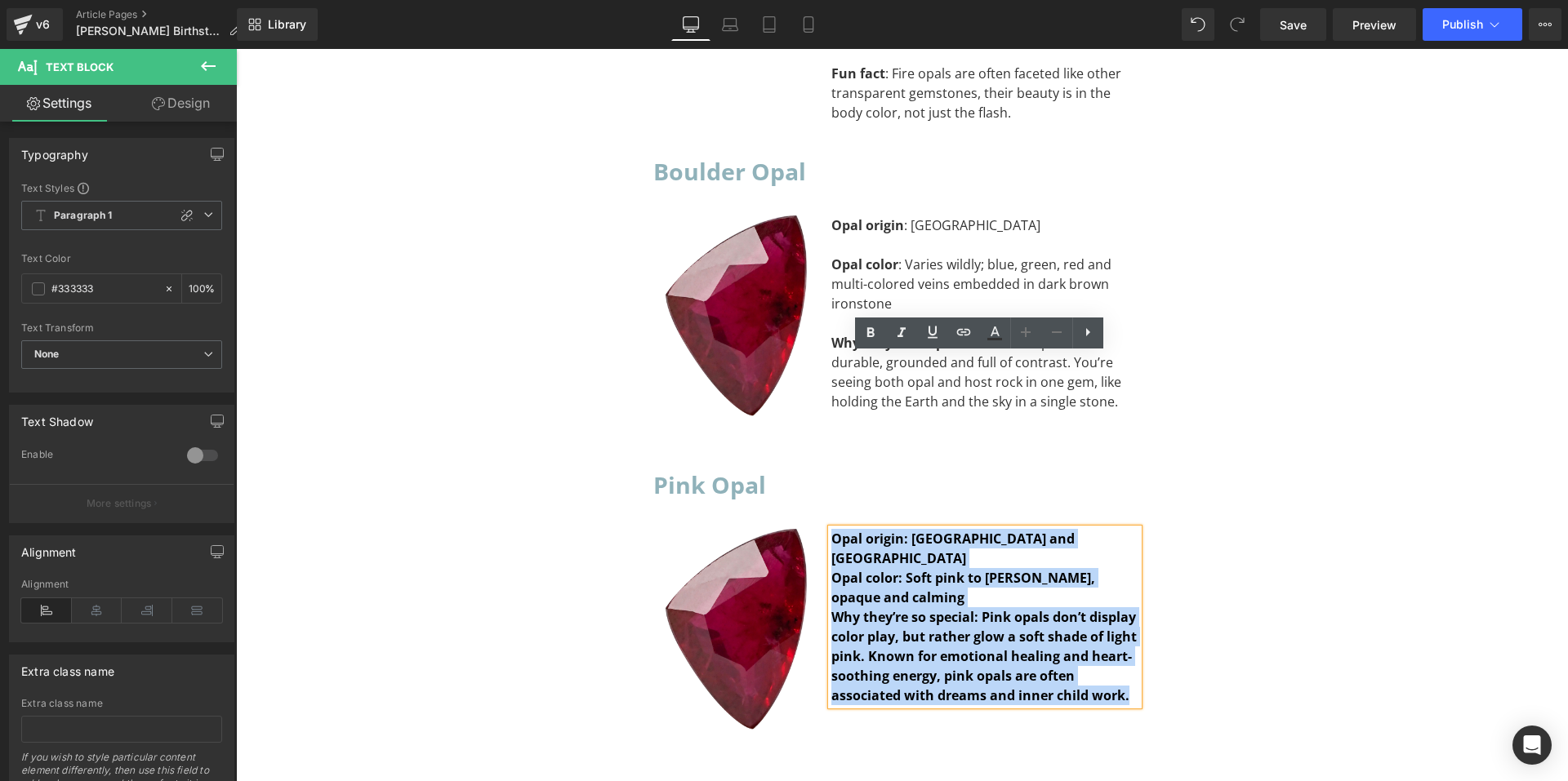
drag, startPoint x: 1128, startPoint y: 500, endPoint x: 828, endPoint y: 362, distance: 330.2
click at [831, 529] on div "Opal origin: Peru and Indonesia Opal color: Soft pink to dusty rose, opaque an…" at bounding box center [985, 617] width 307 height 176
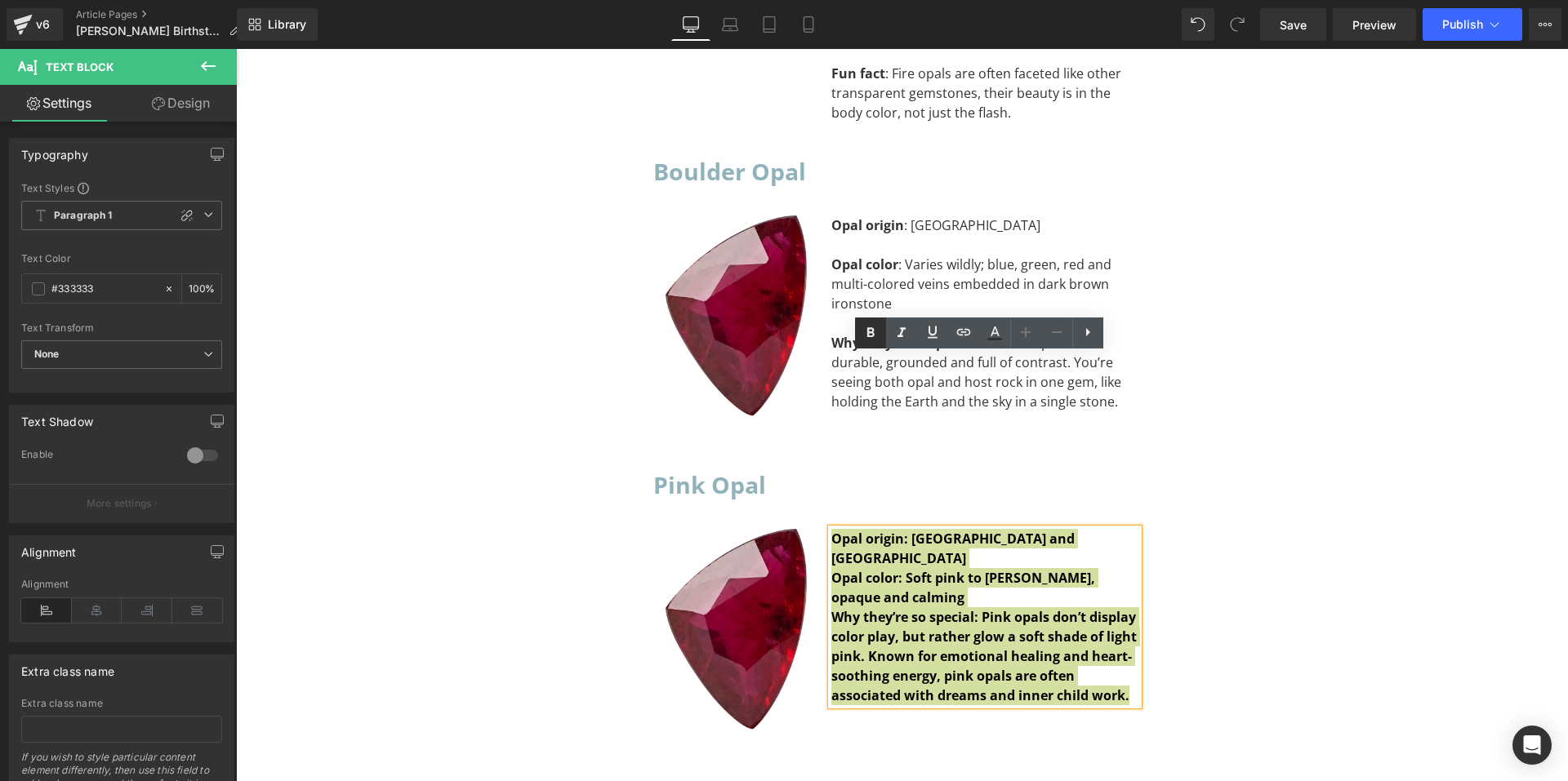
click at [871, 343] on link at bounding box center [871, 333] width 31 height 31
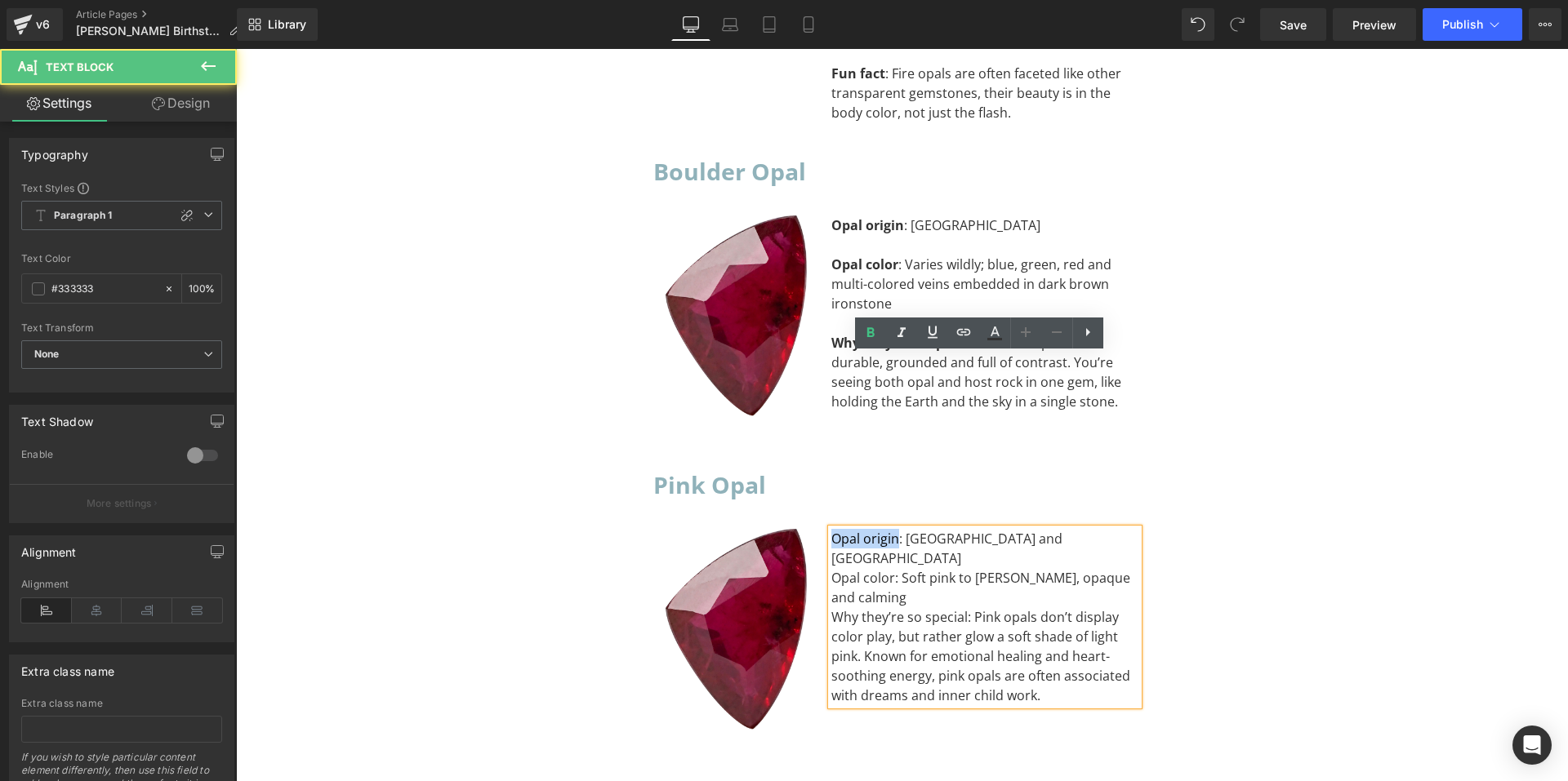
drag, startPoint x: 890, startPoint y: 363, endPoint x: 808, endPoint y: 364, distance: 82.0
click at [808, 505] on div "Image Opal origin: Peru and Indonesia Opal color: Soft pink to dusty rose, opaq…" at bounding box center [902, 630] width 498 height 252
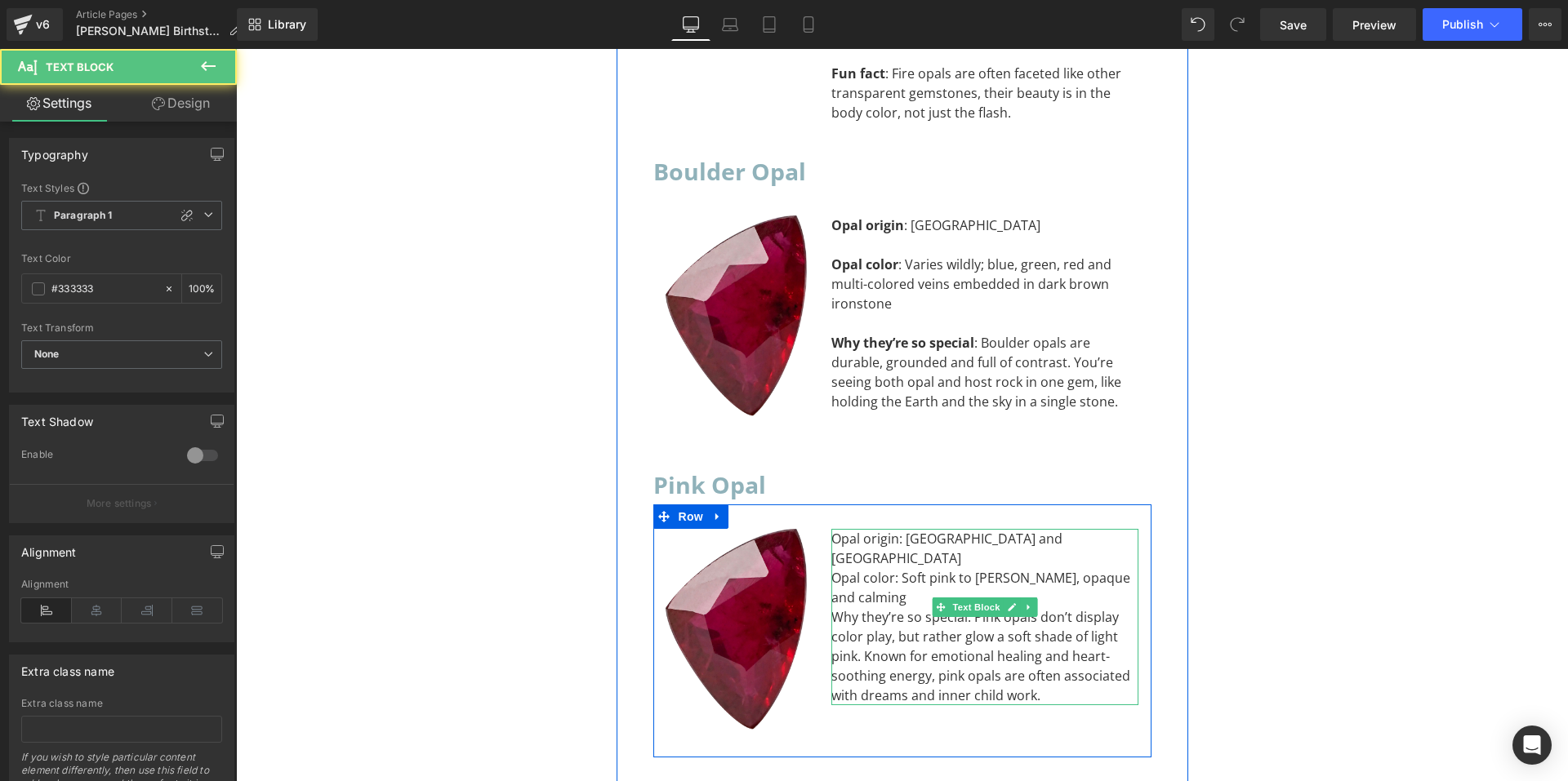
click at [893, 568] on div "Opal color: Soft pink to dusty rose, opaque and calming" at bounding box center [985, 588] width 307 height 40
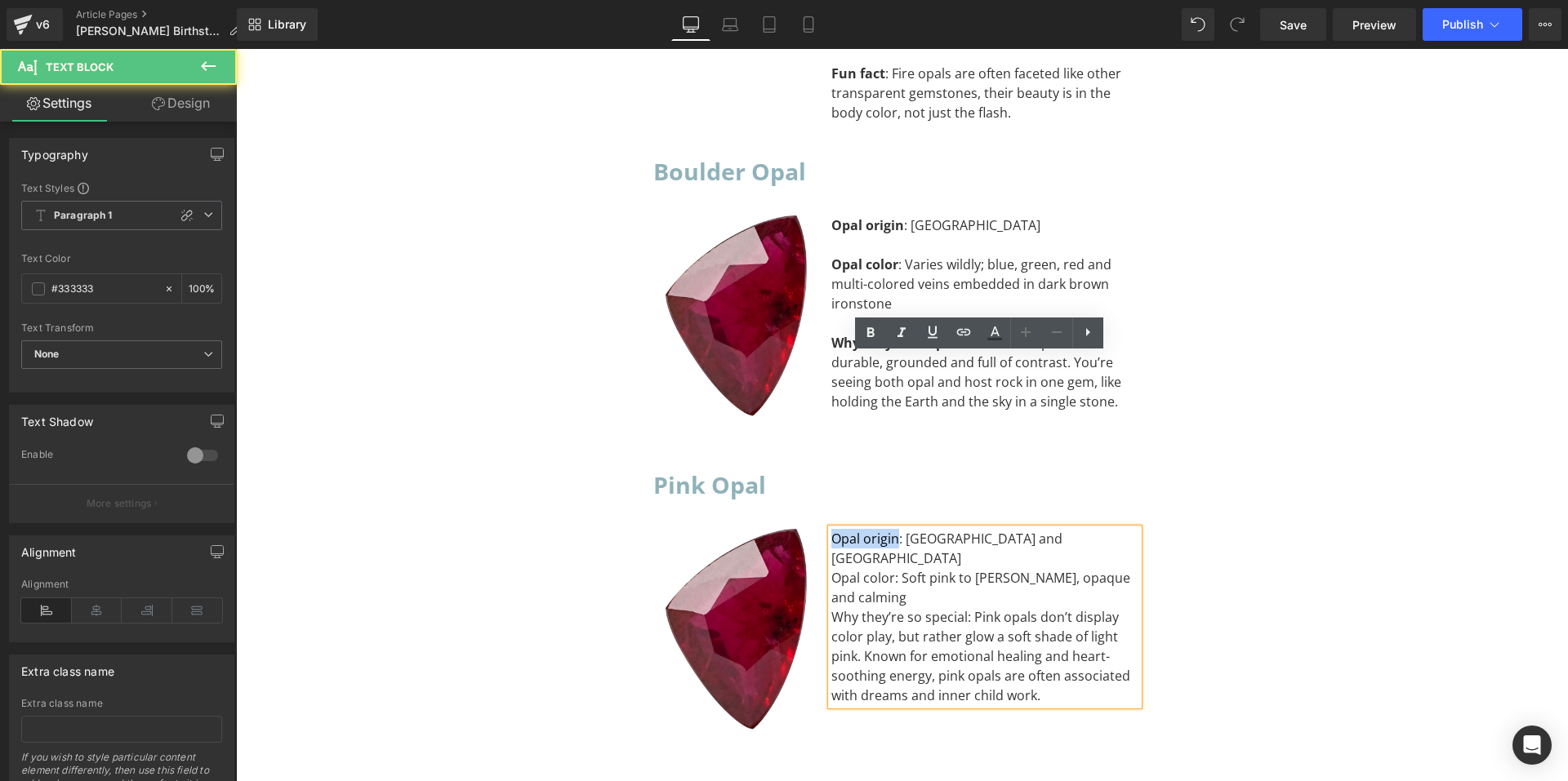
drag, startPoint x: 889, startPoint y: 363, endPoint x: 826, endPoint y: 362, distance: 63.0
click at [831, 529] on div "Opal origin: Peru and Indonesia" at bounding box center [985, 548] width 307 height 40
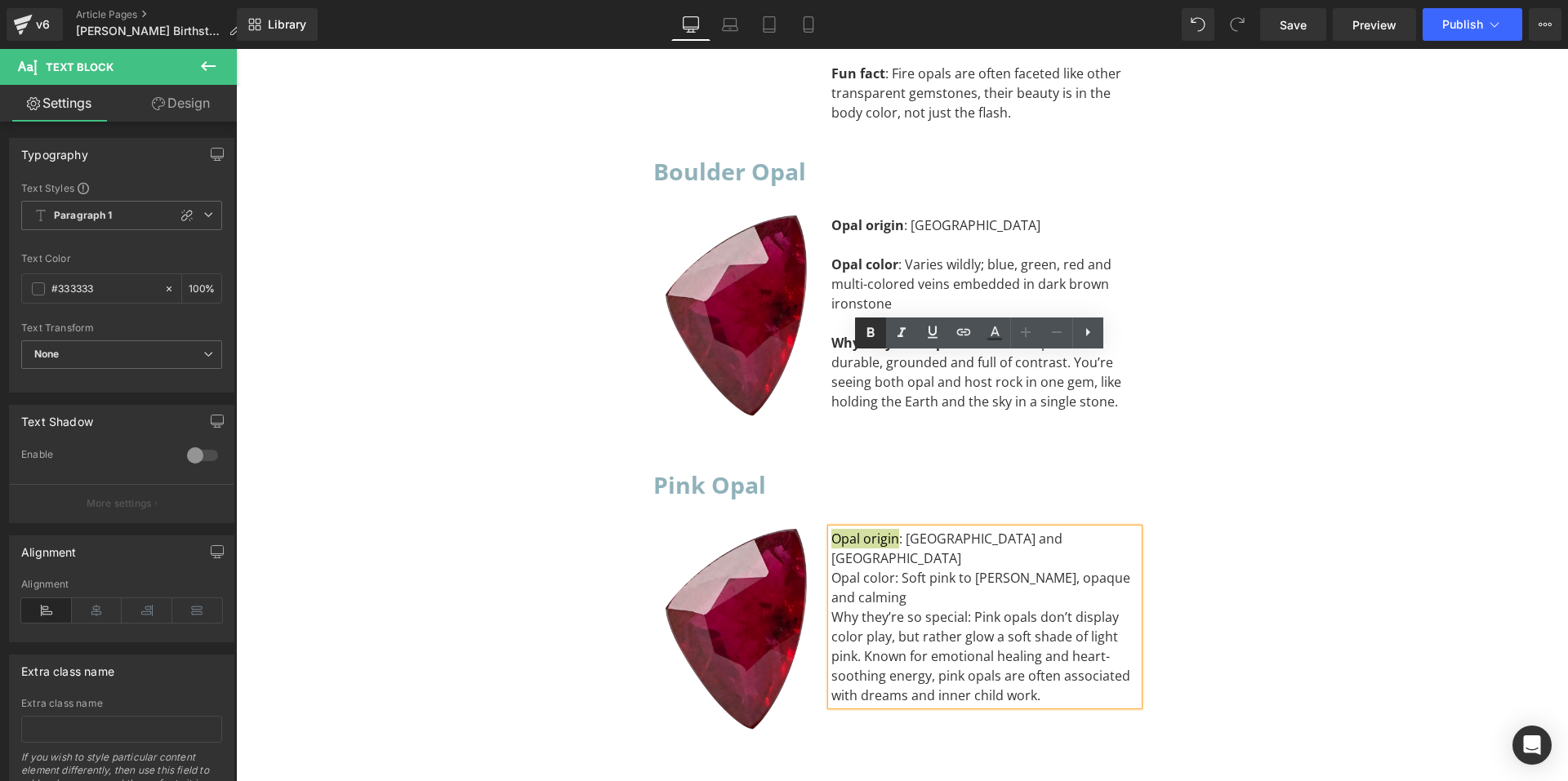
drag, startPoint x: 866, startPoint y: 334, endPoint x: 736, endPoint y: 306, distance: 133.0
click at [866, 334] on icon at bounding box center [870, 333] width 19 height 19
click at [1026, 529] on div "Opal origin : Peru and Indonesia" at bounding box center [985, 548] width 307 height 40
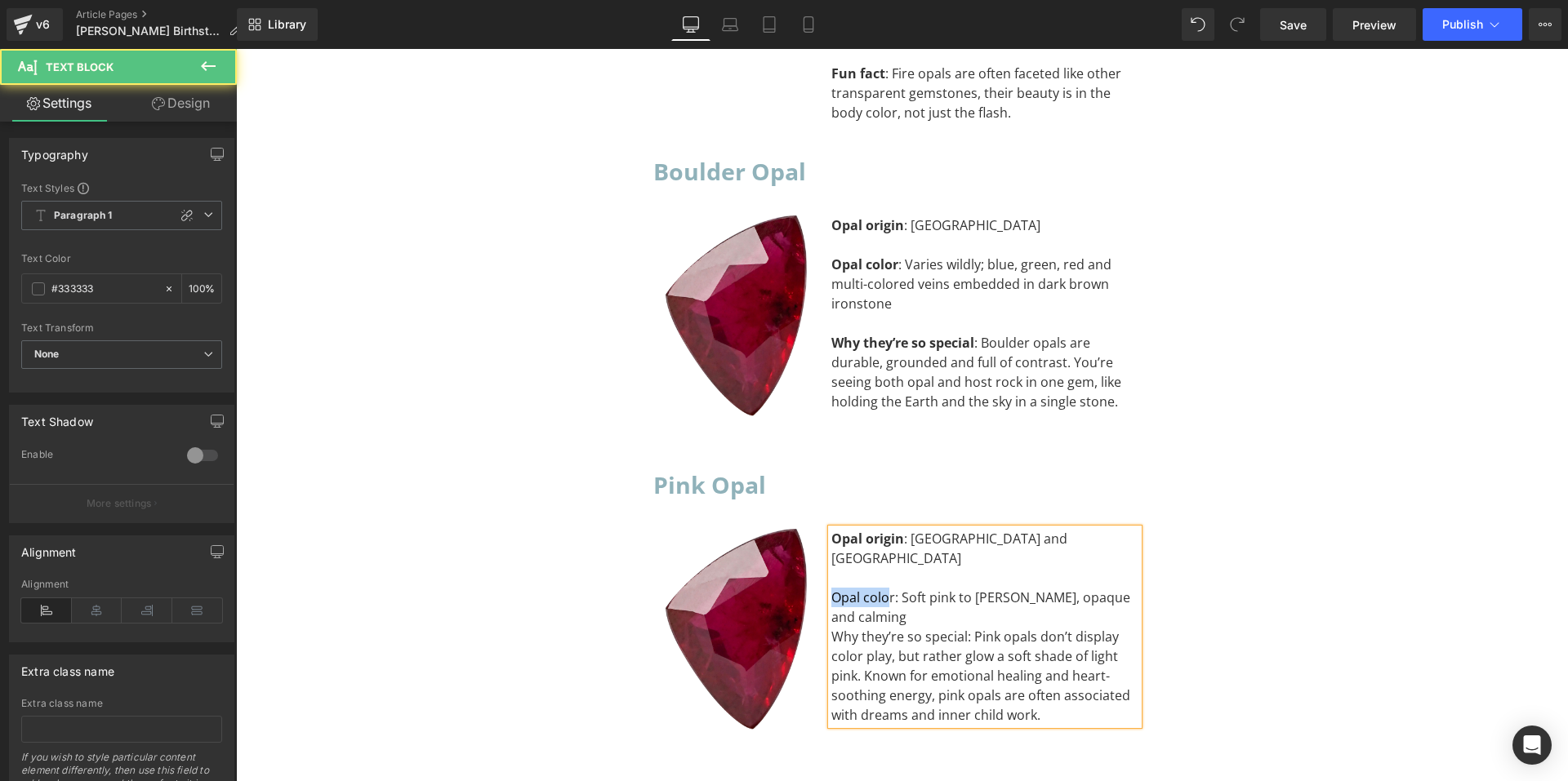
drag, startPoint x: 884, startPoint y: 402, endPoint x: 825, endPoint y: 401, distance: 59.0
click at [831, 588] on div "Opal color: Soft pink to dusty rose, opaque and calming" at bounding box center [985, 607] width 307 height 40
drag, startPoint x: 888, startPoint y: 402, endPoint x: 818, endPoint y: 406, distance: 70.1
click at [819, 529] on div "Opal origin : Peru and Indonesia Opal color: Soft pink to dusty rose, opaque an…" at bounding box center [985, 626] width 333 height 196
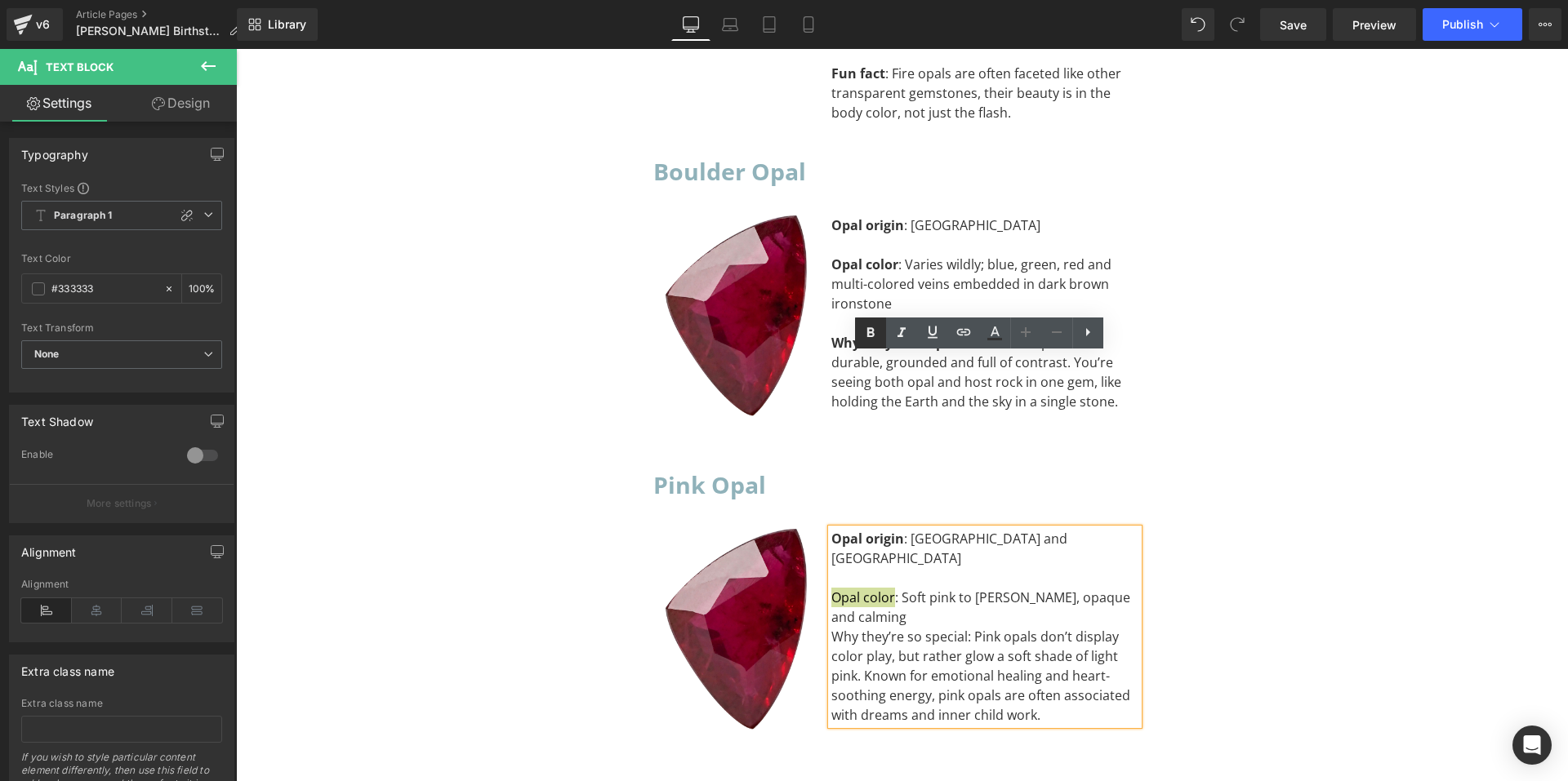
click at [868, 342] on icon at bounding box center [870, 333] width 19 height 19
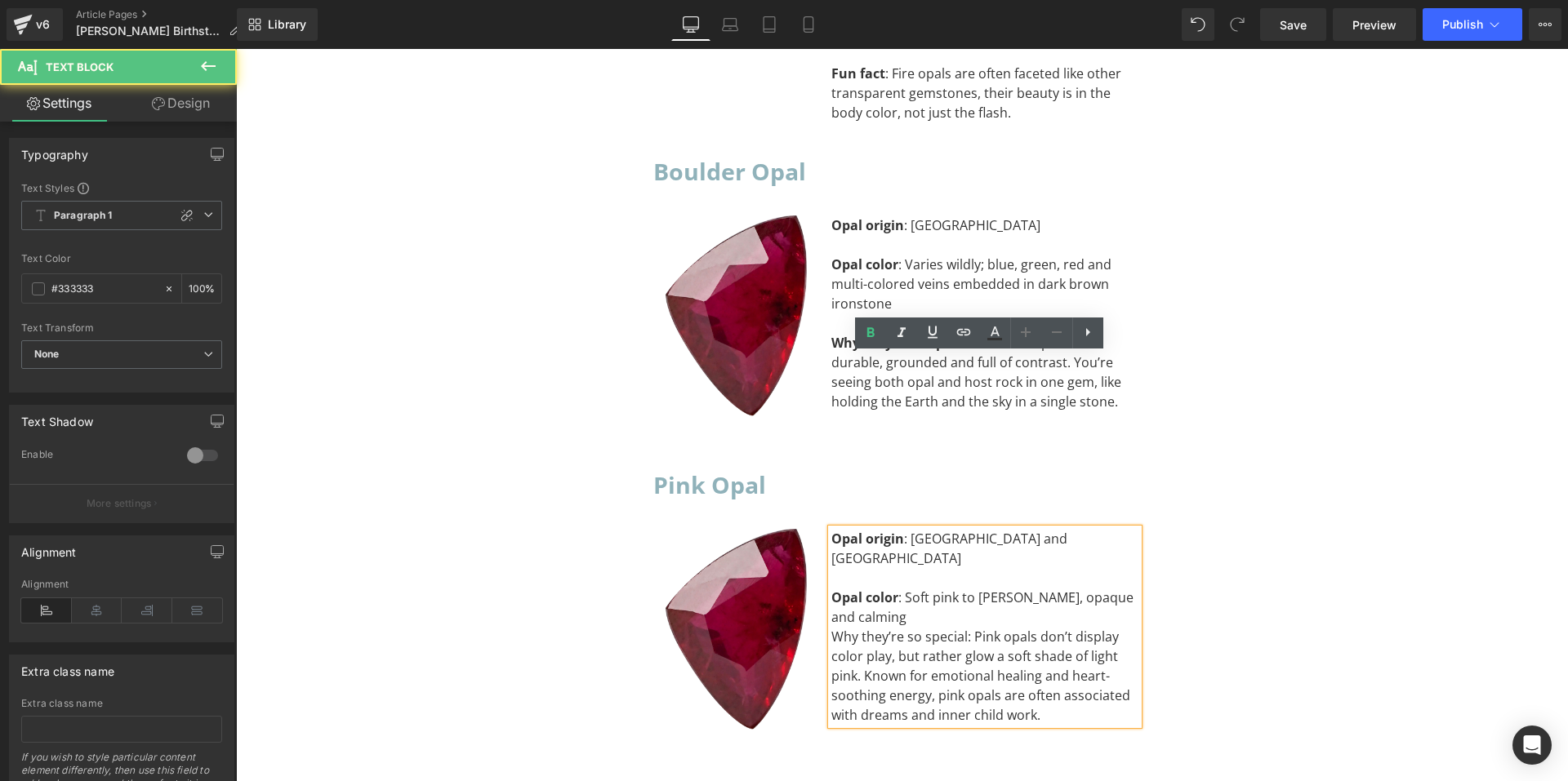
click at [933, 588] on div "Opal color : Soft pink to dusty rose, opaque and calming" at bounding box center [985, 607] width 307 height 40
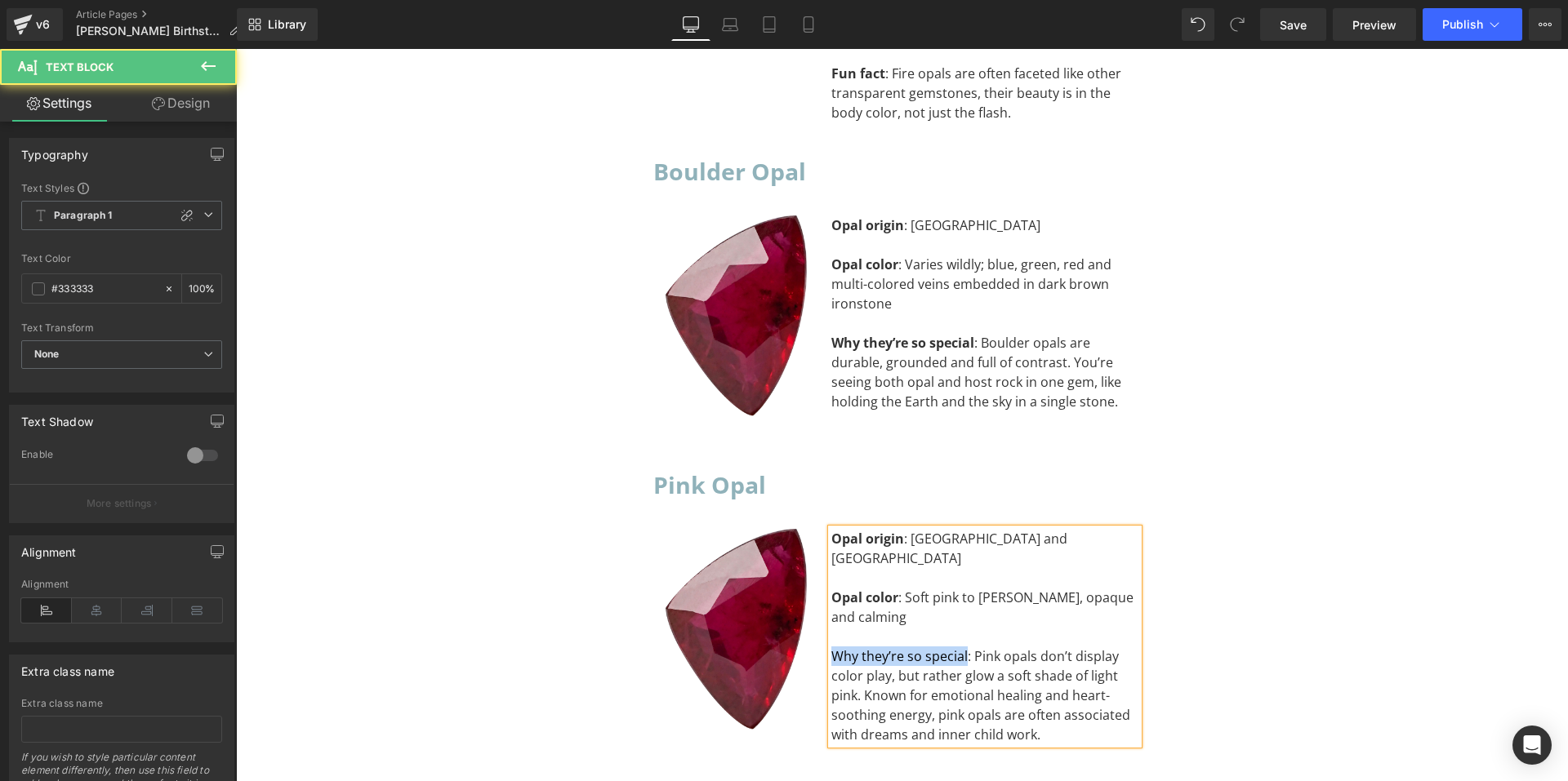
drag, startPoint x: 959, startPoint y: 464, endPoint x: 826, endPoint y: 465, distance: 133.0
click at [831, 647] on div "Why they’re so special: Pink opals don’t display color play, but rather glow a …" at bounding box center [985, 695] width 307 height 98
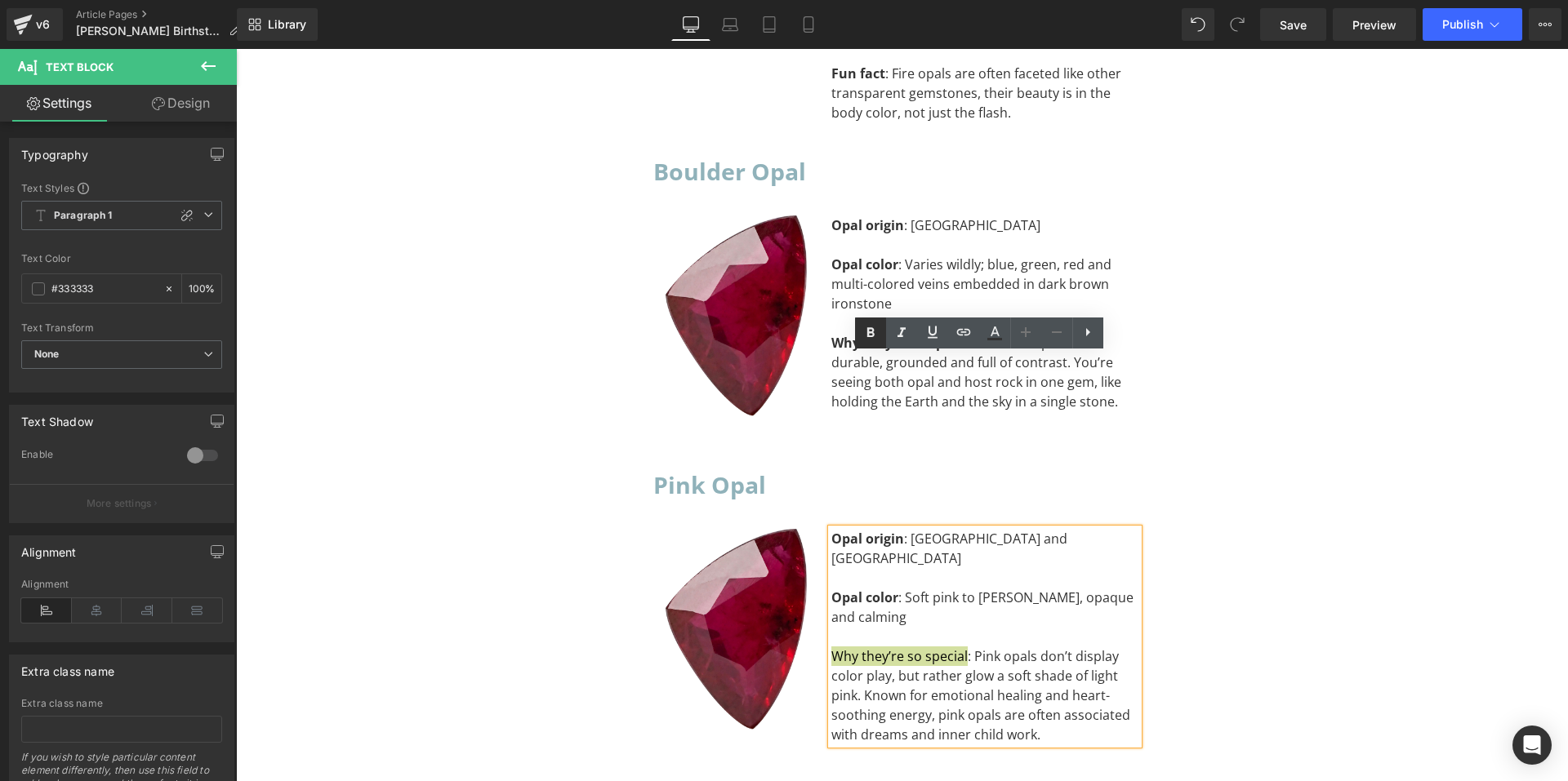
drag, startPoint x: 860, startPoint y: 341, endPoint x: 653, endPoint y: 303, distance: 210.5
click at [860, 341] on icon at bounding box center [870, 333] width 19 height 19
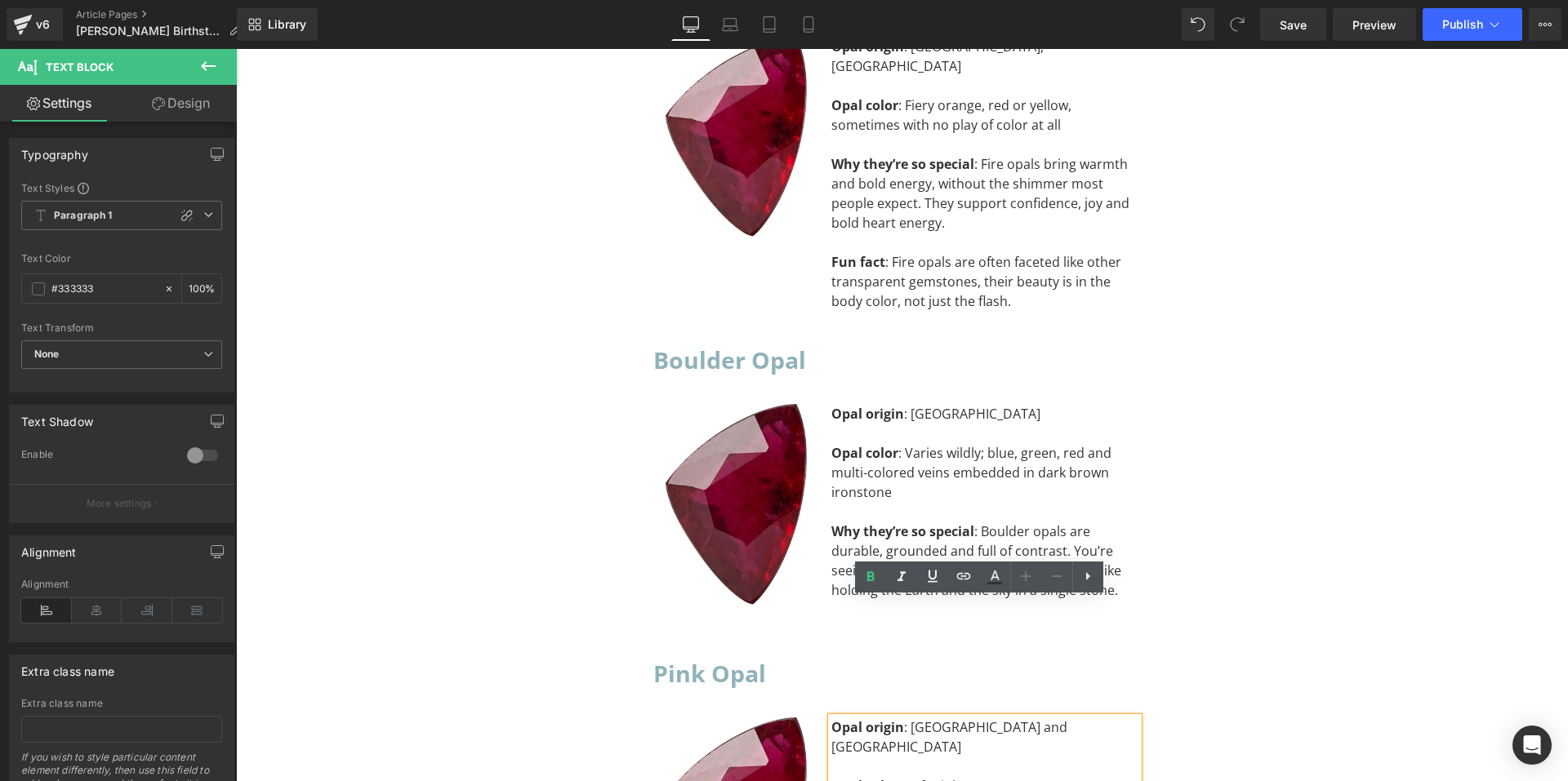
scroll to position [10275, 0]
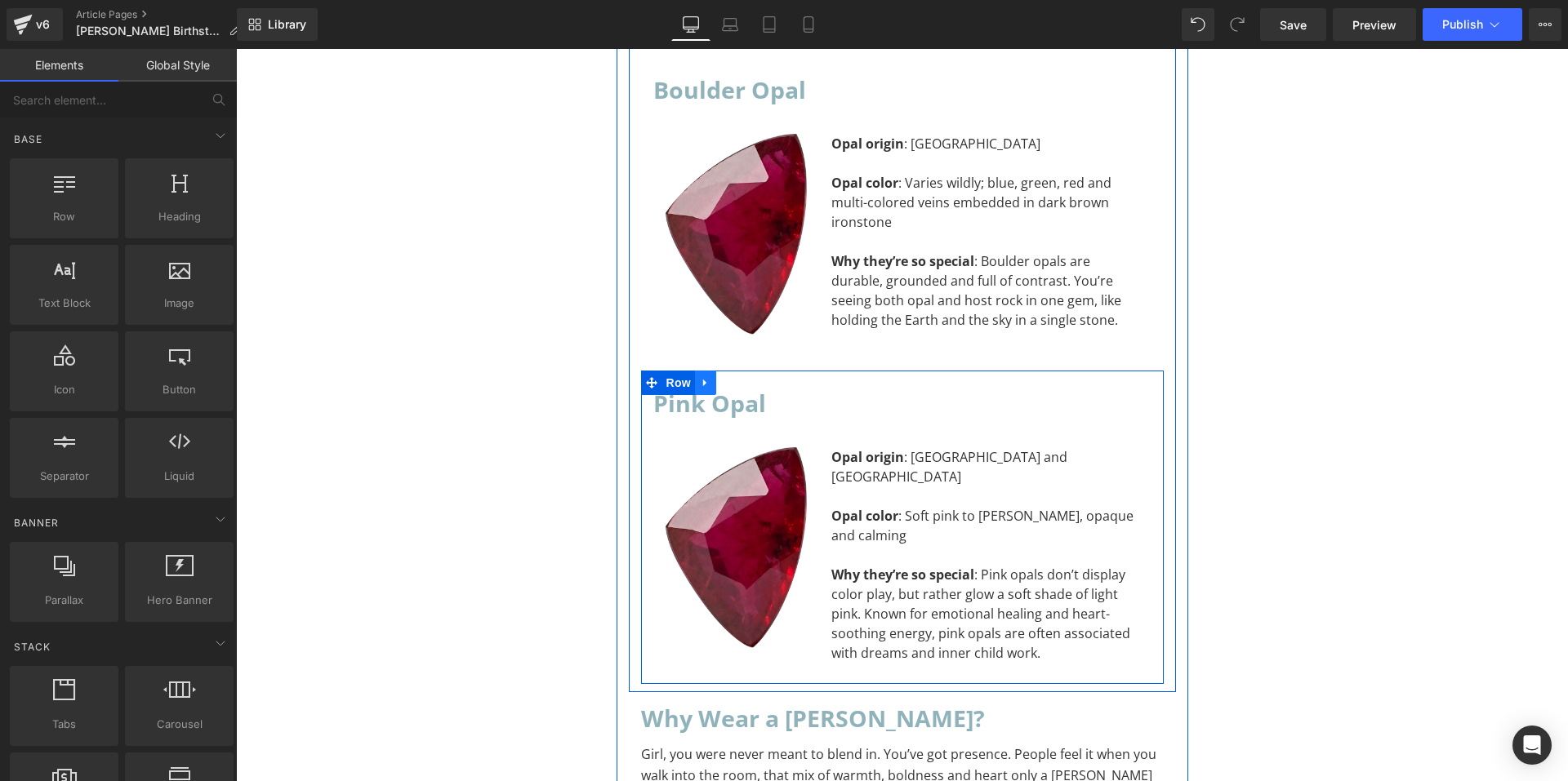
click at [700, 371] on link at bounding box center [706, 383] width 21 height 24
click at [721, 377] on icon at bounding box center [727, 383] width 12 height 12
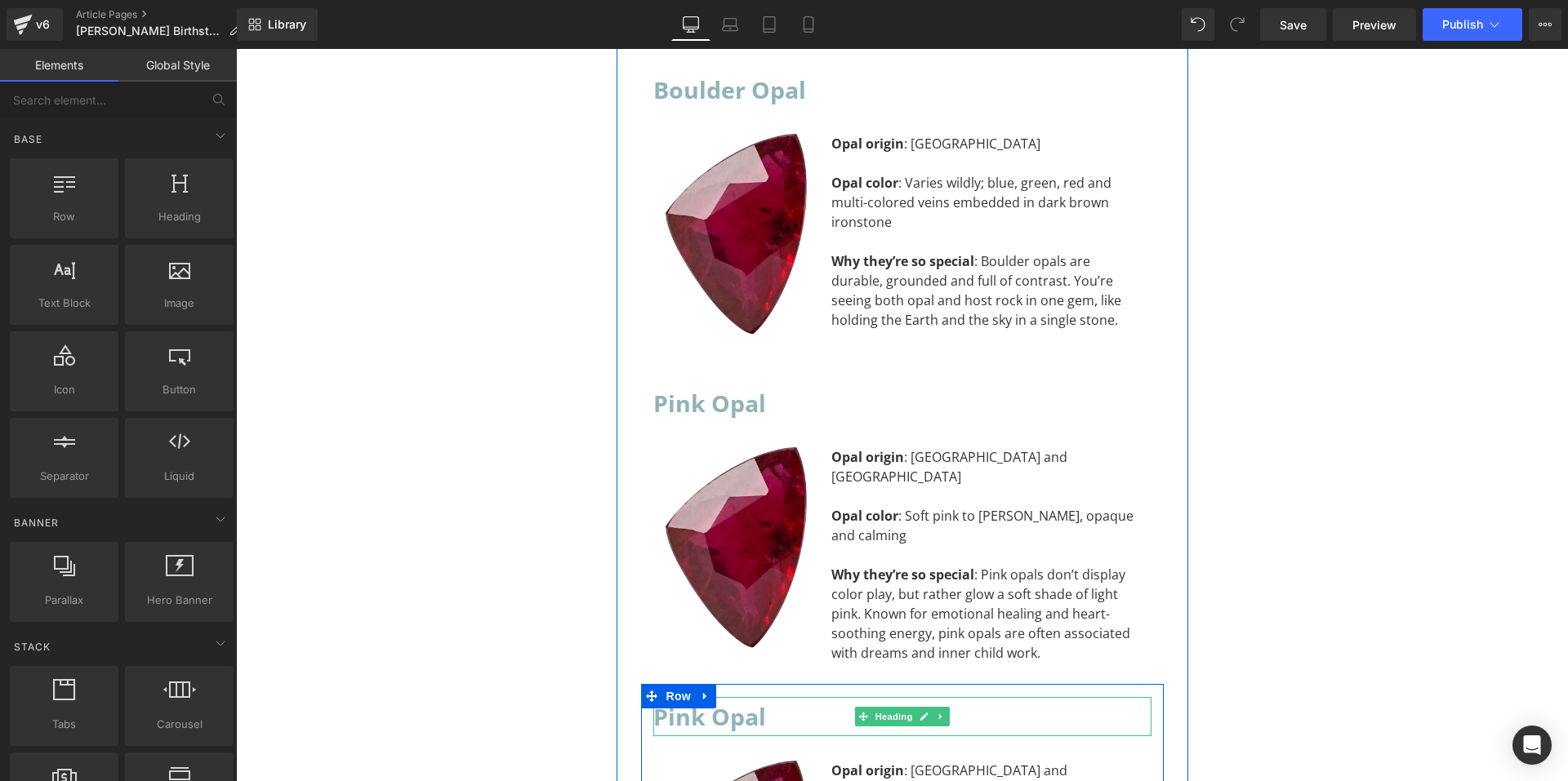
click at [764, 697] on h2 "Pink Opal" at bounding box center [902, 716] width 498 height 40
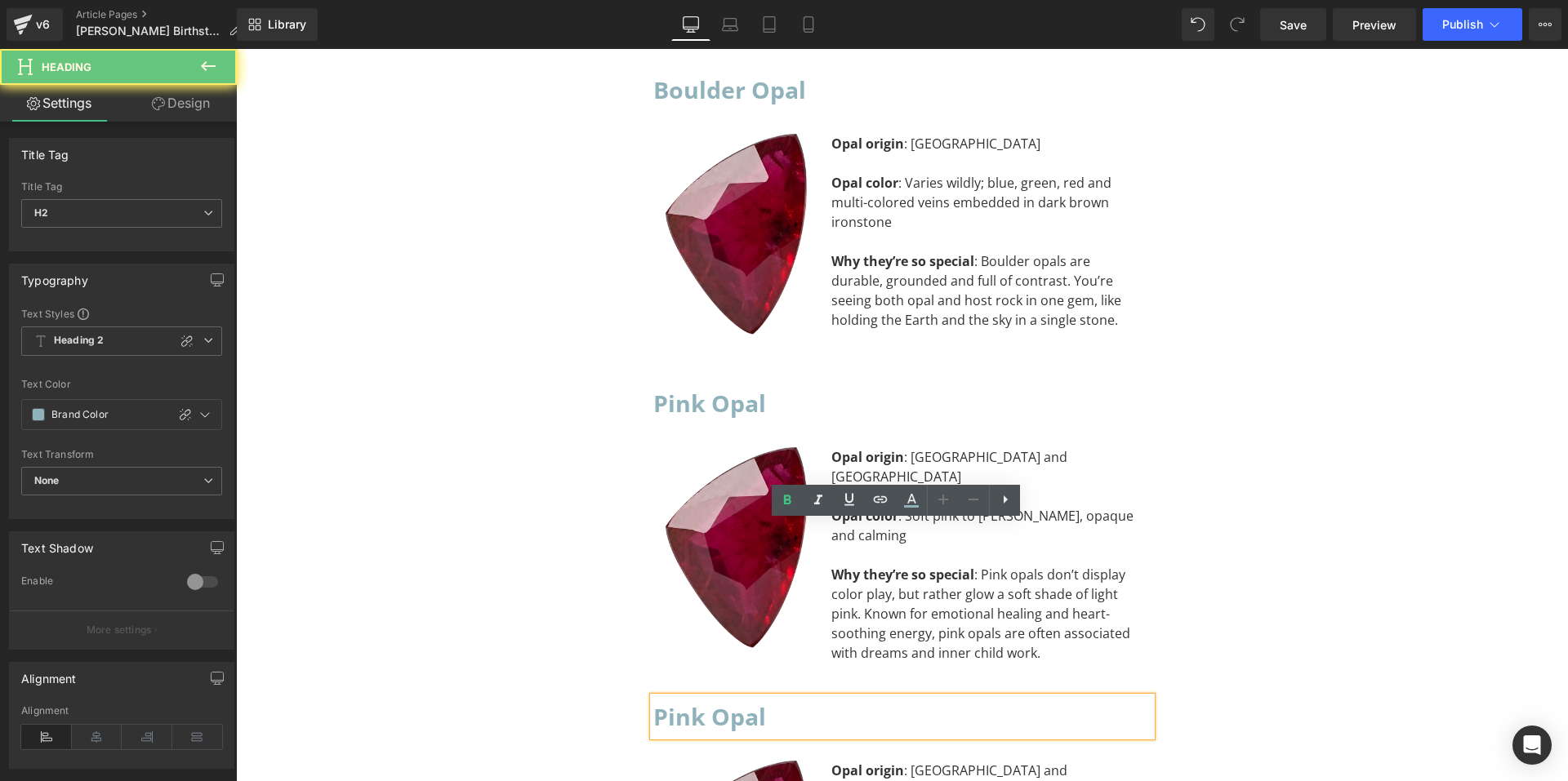
drag, startPoint x: 764, startPoint y: 541, endPoint x: 644, endPoint y: 541, distance: 120.0
click at [653, 697] on div "Pink Opal" at bounding box center [902, 716] width 498 height 40
drag, startPoint x: 754, startPoint y: 550, endPoint x: 724, endPoint y: 550, distance: 30.0
click at [724, 697] on h2 "Pink Opal" at bounding box center [902, 716] width 498 height 40
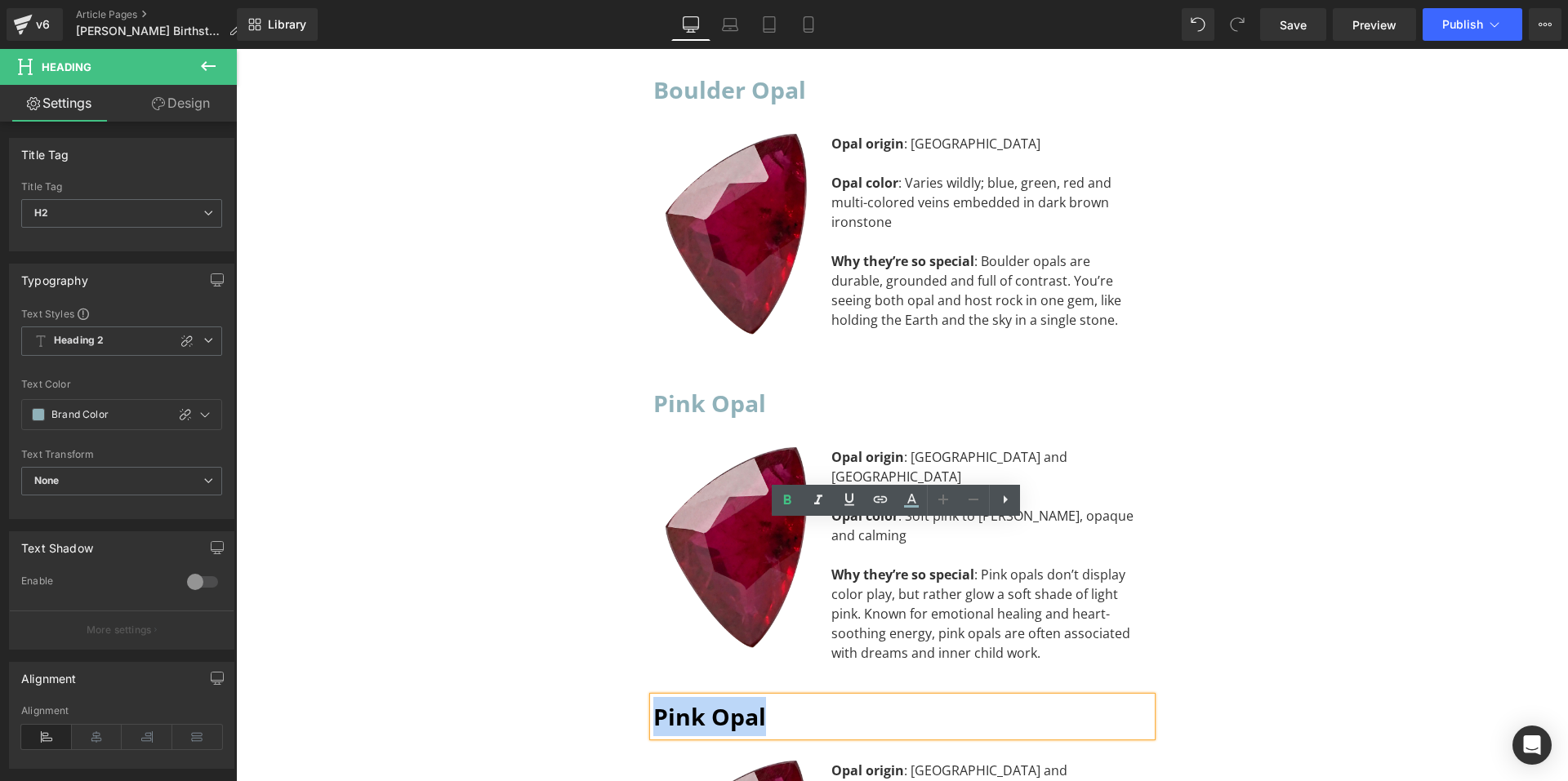
drag, startPoint x: 763, startPoint y: 546, endPoint x: 648, endPoint y: 552, distance: 115.2
click at [653, 697] on h2 "Pink Opal" at bounding box center [902, 716] width 498 height 40
paste div "To enrich screen reader interactions, please activate Accessibility in Grammarl…"
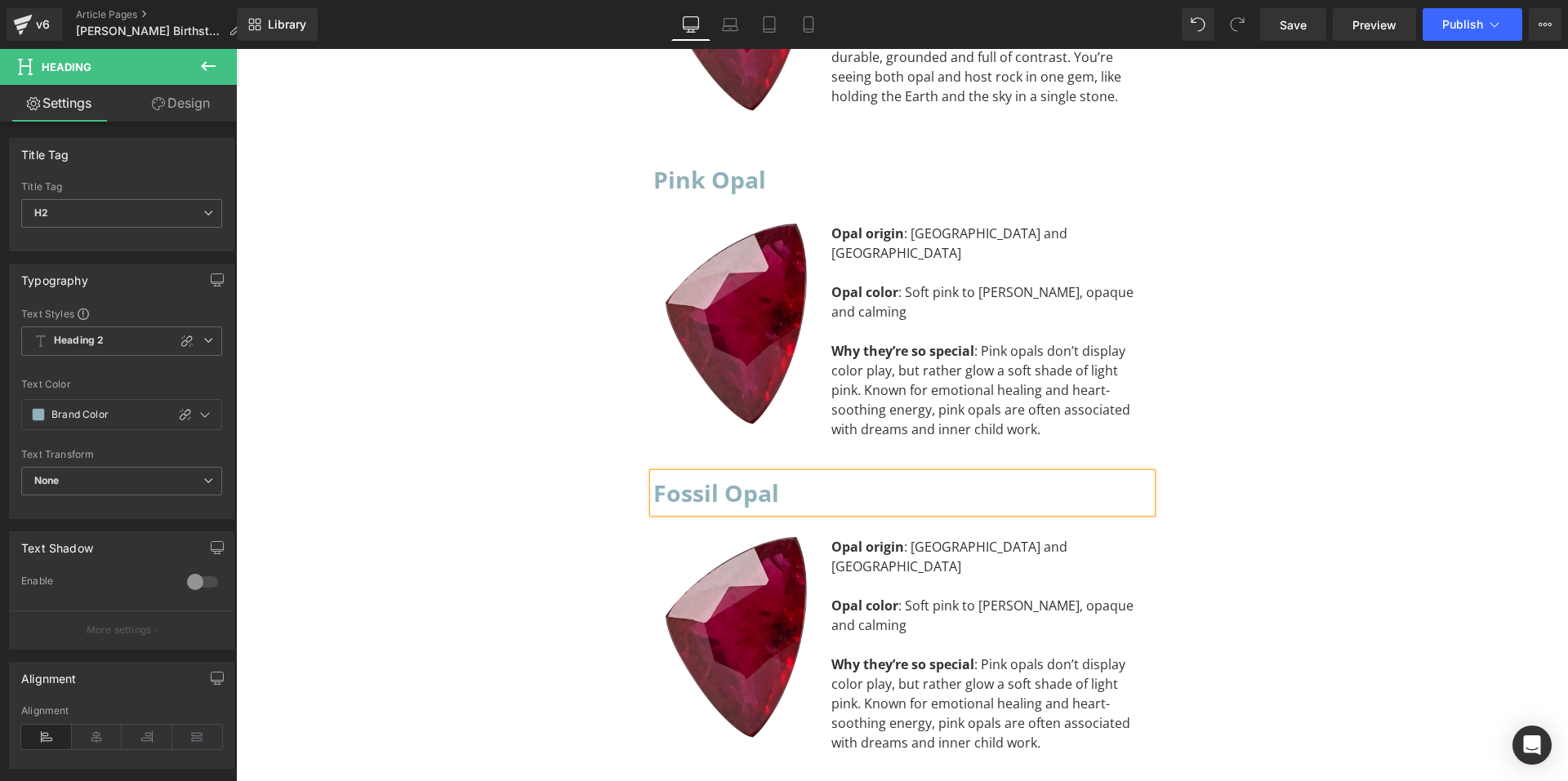
scroll to position [10520, 0]
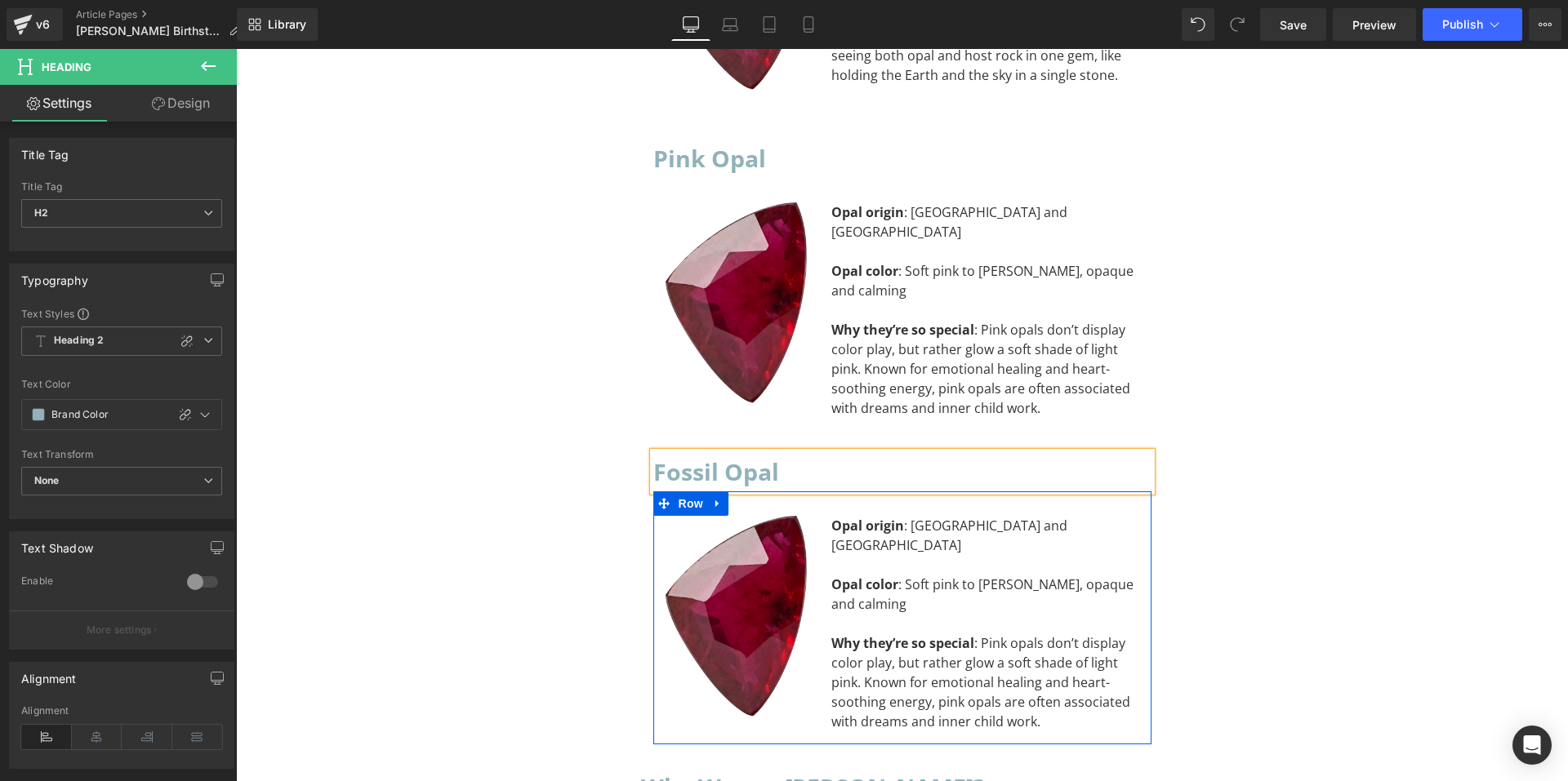
click at [1042, 634] on div "Why they’re so special : Pink opals don’t display color play, but rather glow a…" at bounding box center [985, 682] width 307 height 98
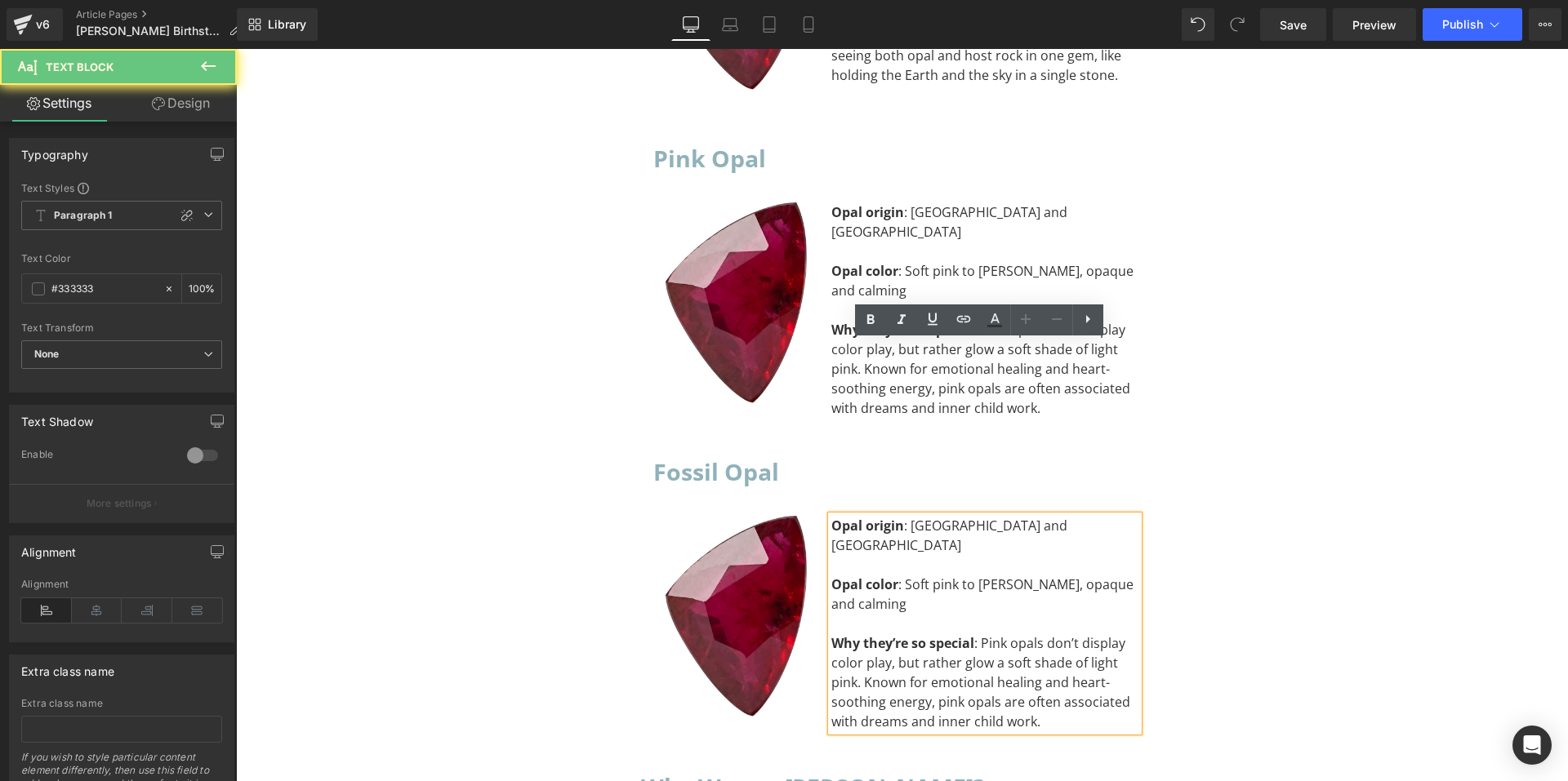
click at [1045, 634] on div "Why they’re so special : Pink opals don’t display color play, but rather glow a…" at bounding box center [985, 682] width 307 height 98
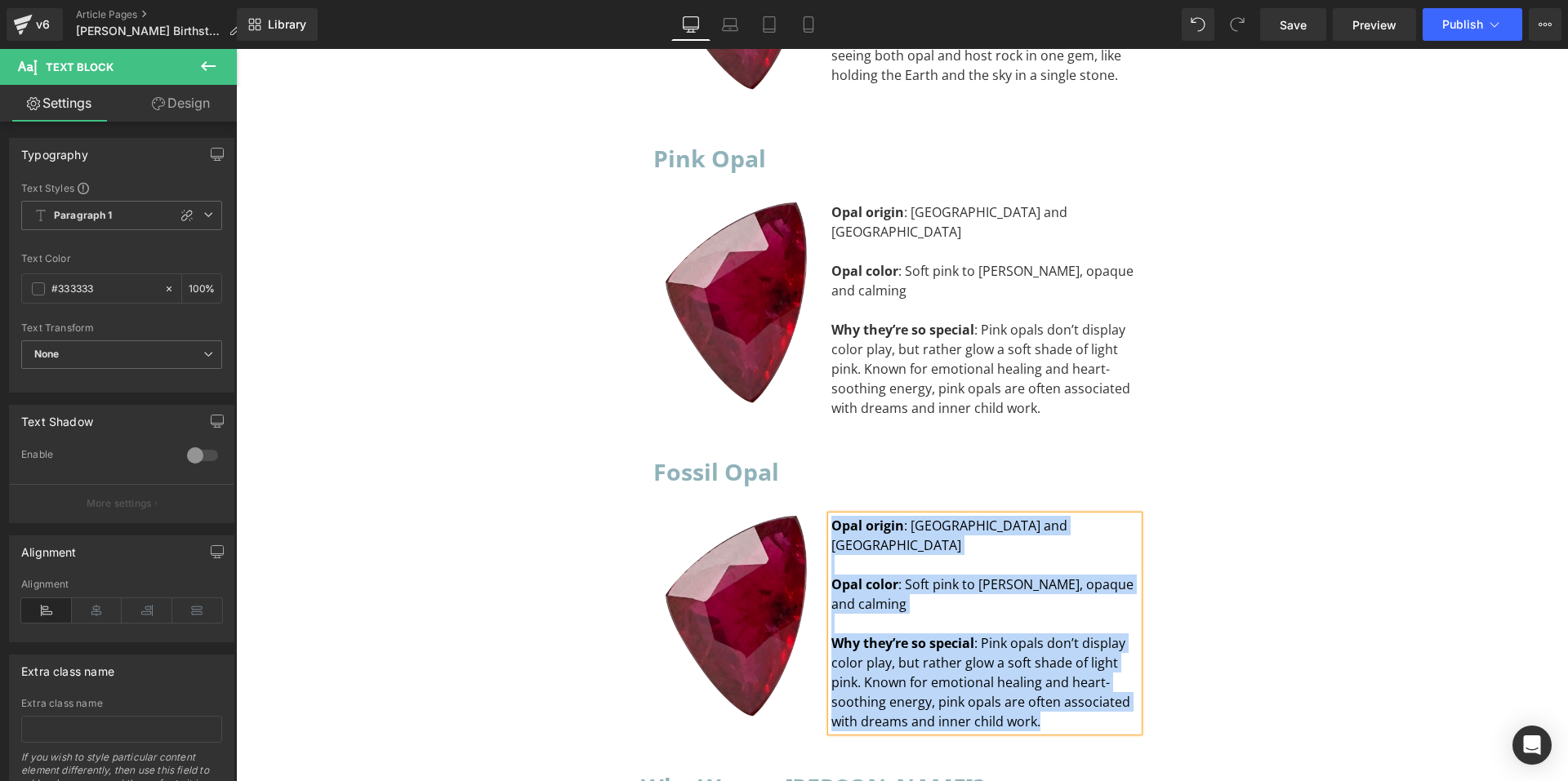
paste div "To enrich screen reader interactions, please activate Accessibility in Grammarl…"
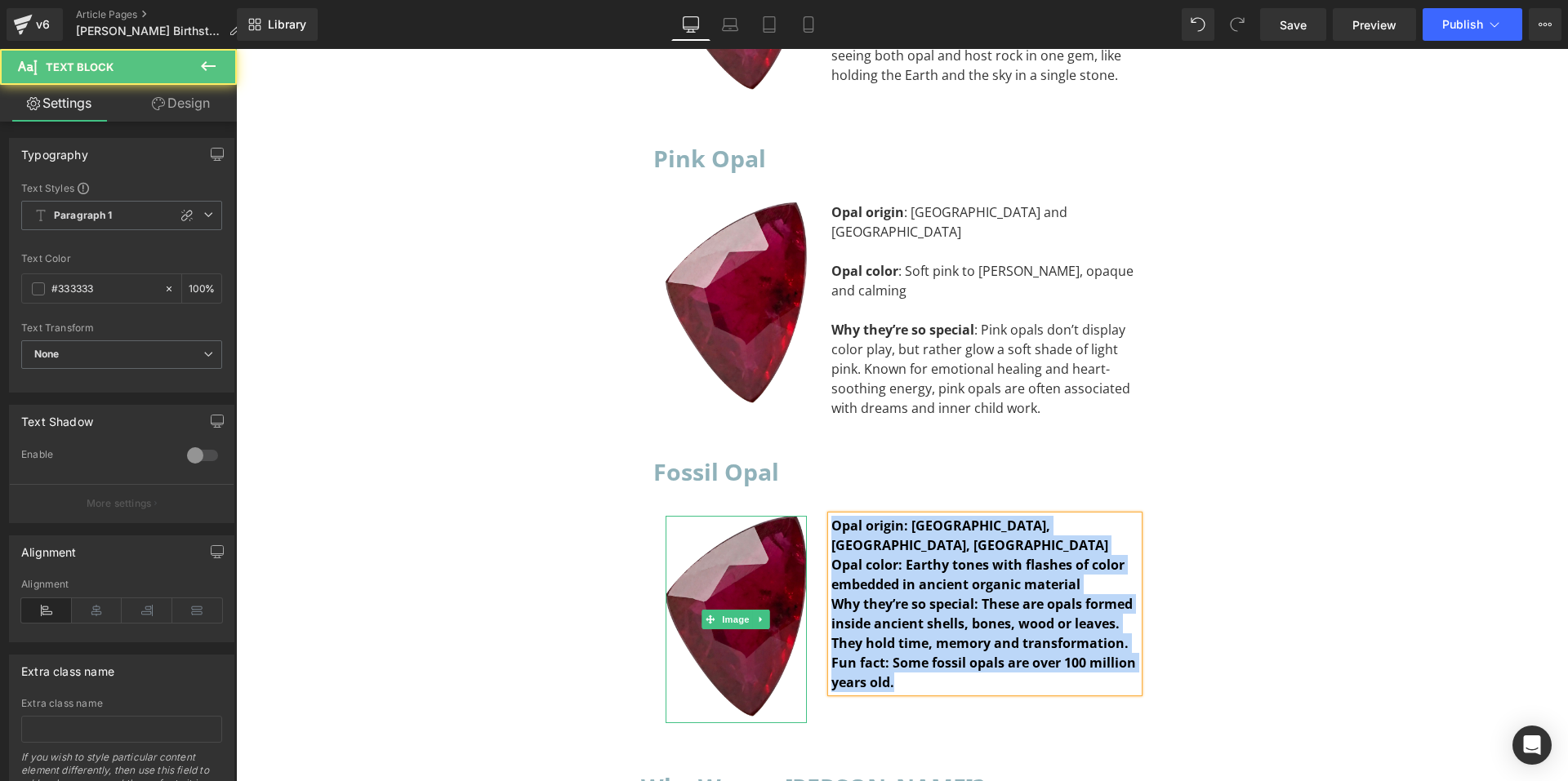
drag, startPoint x: 914, startPoint y: 486, endPoint x: 793, endPoint y: 361, distance: 174.0
click at [793, 492] on div "Image Opal origin: Australia, Indonesia, USA Opal color: Earthy tones with fla…" at bounding box center [902, 618] width 498 height 252
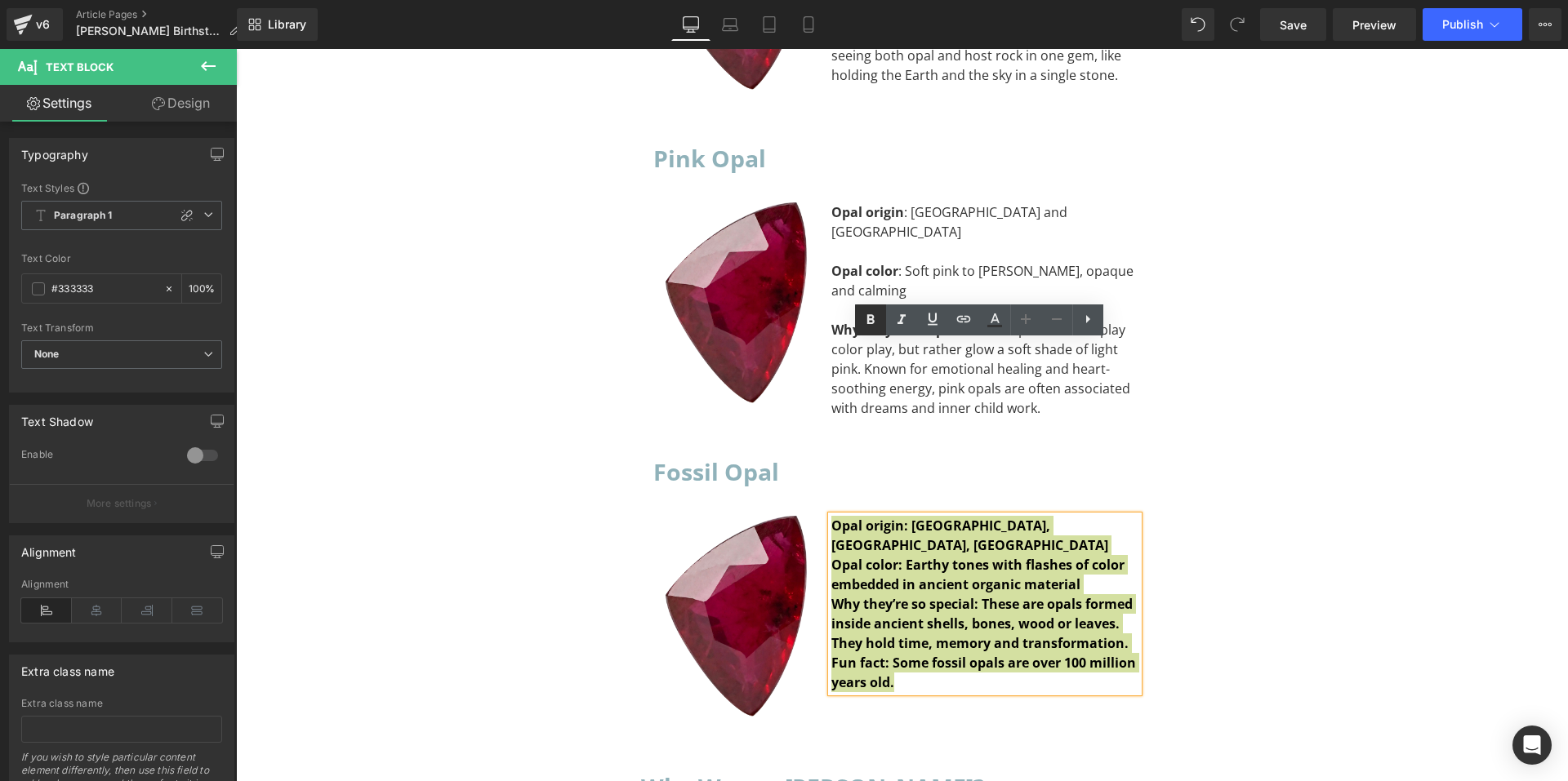
click at [876, 326] on icon at bounding box center [870, 320] width 19 height 19
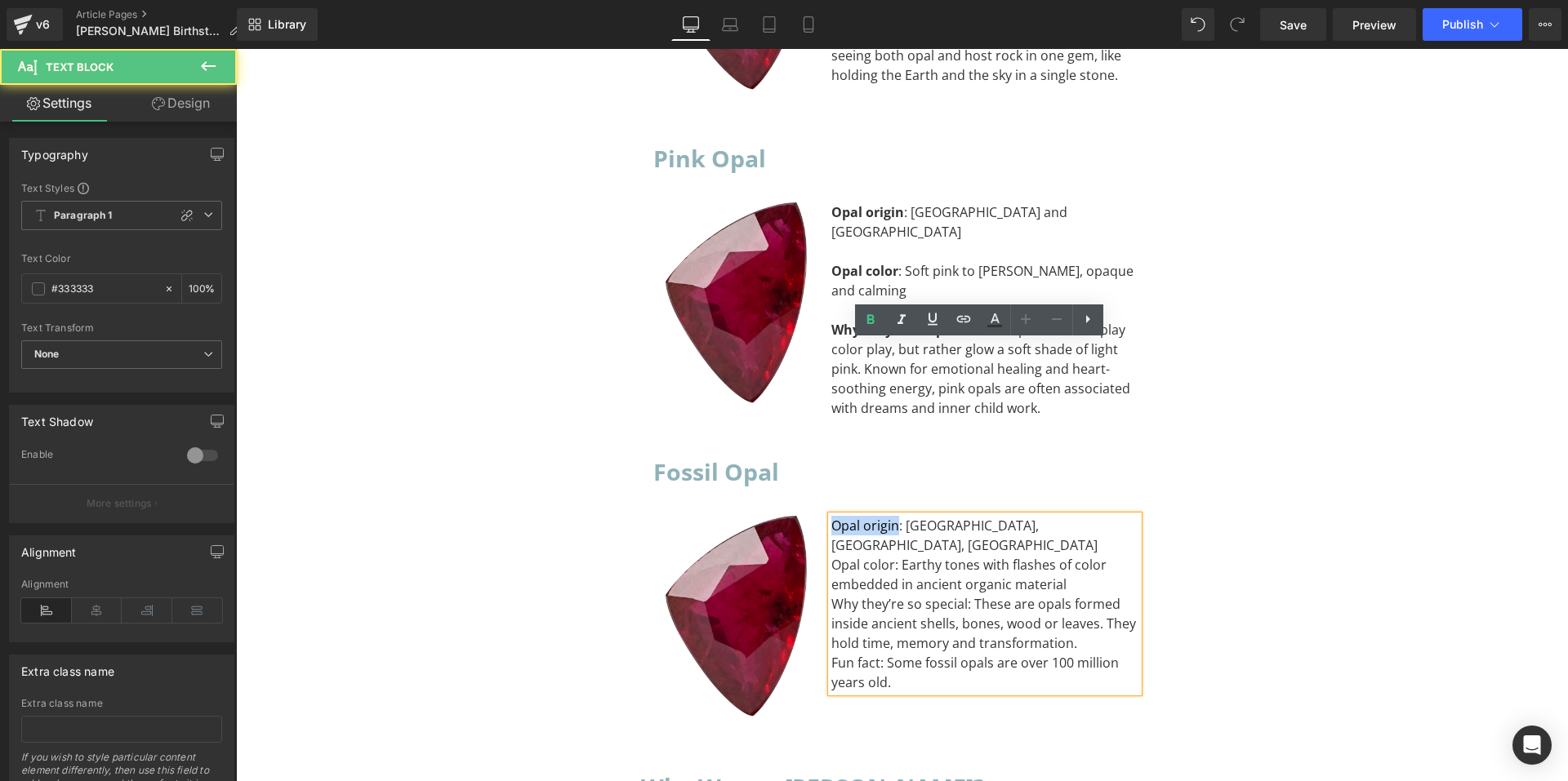
drag, startPoint x: 891, startPoint y: 355, endPoint x: 805, endPoint y: 354, distance: 86.0
click at [805, 492] on div "Image Opal origin: Australia, Indonesia, USA Opal color: Earthy tones with flas…" at bounding box center [902, 618] width 498 height 252
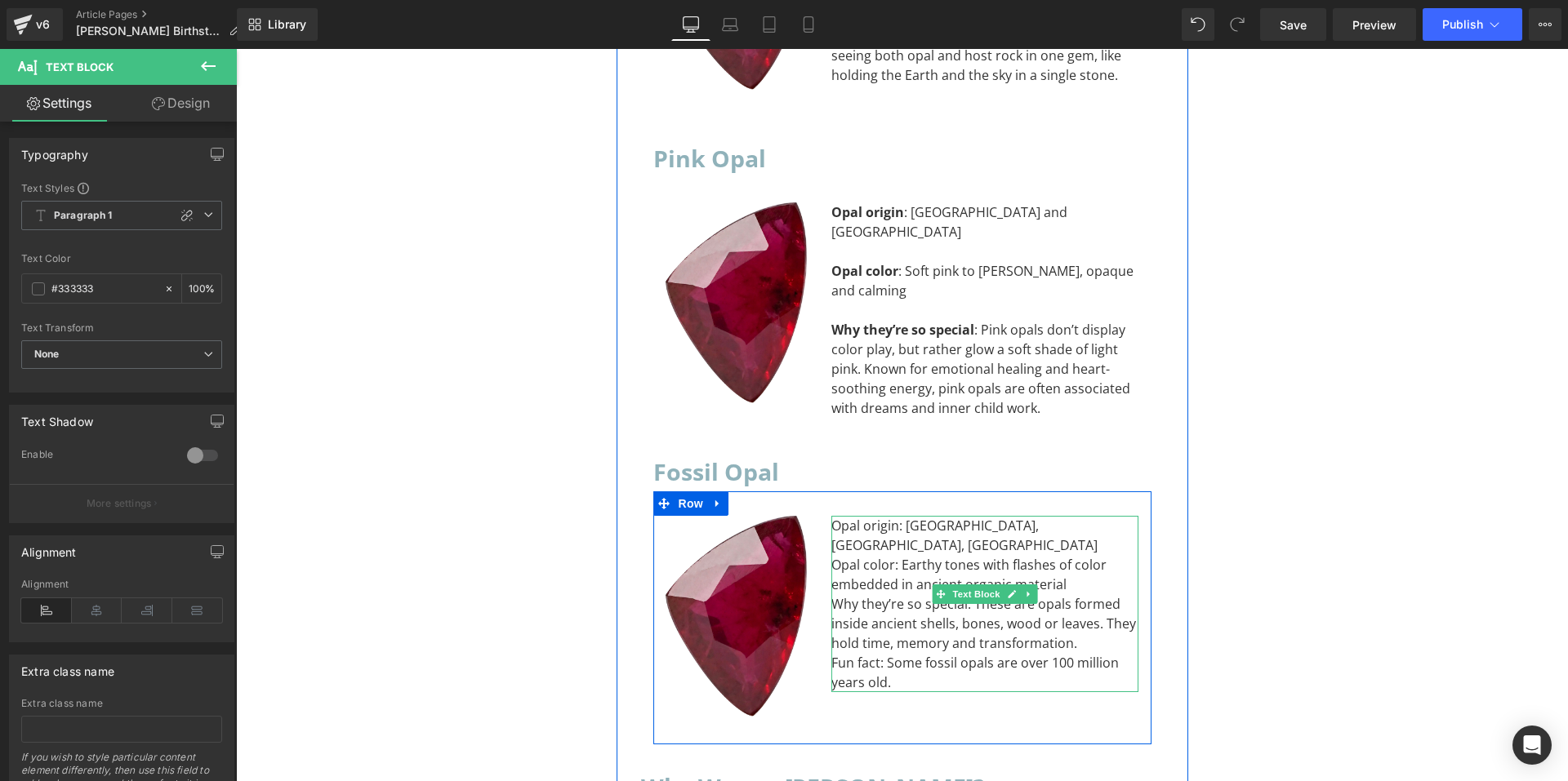
click at [894, 516] on div "Opal origin: Australia, Indonesia, USA" at bounding box center [985, 535] width 307 height 40
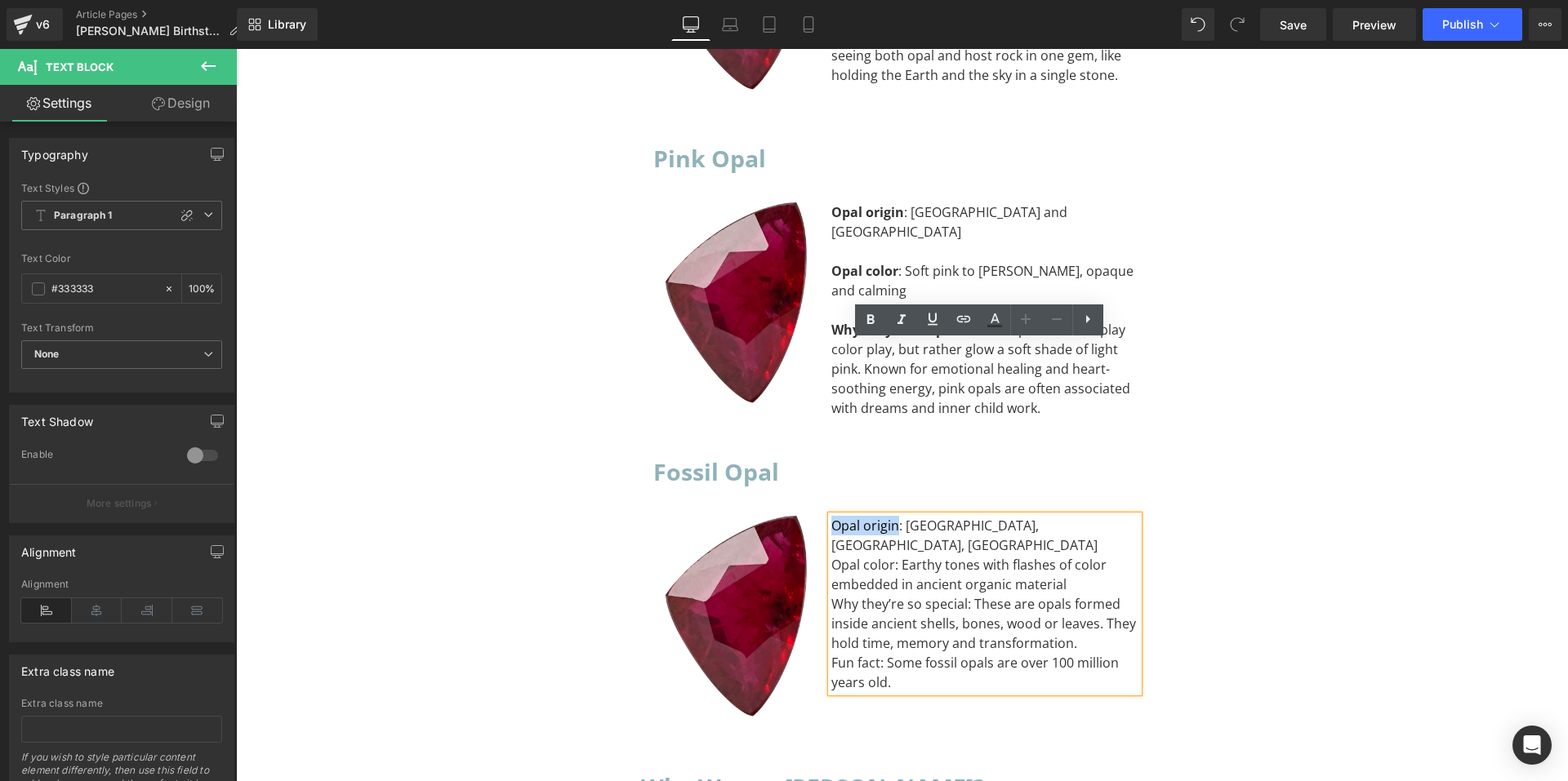
drag, startPoint x: 890, startPoint y: 350, endPoint x: 828, endPoint y: 351, distance: 62.0
click at [831, 516] on div "Opal origin: Australia, Indonesia, USA" at bounding box center [985, 535] width 307 height 40
click at [875, 326] on icon at bounding box center [870, 320] width 19 height 19
click at [1077, 516] on div "Opal origin : Australia, Indonesia, USA" at bounding box center [985, 535] width 307 height 40
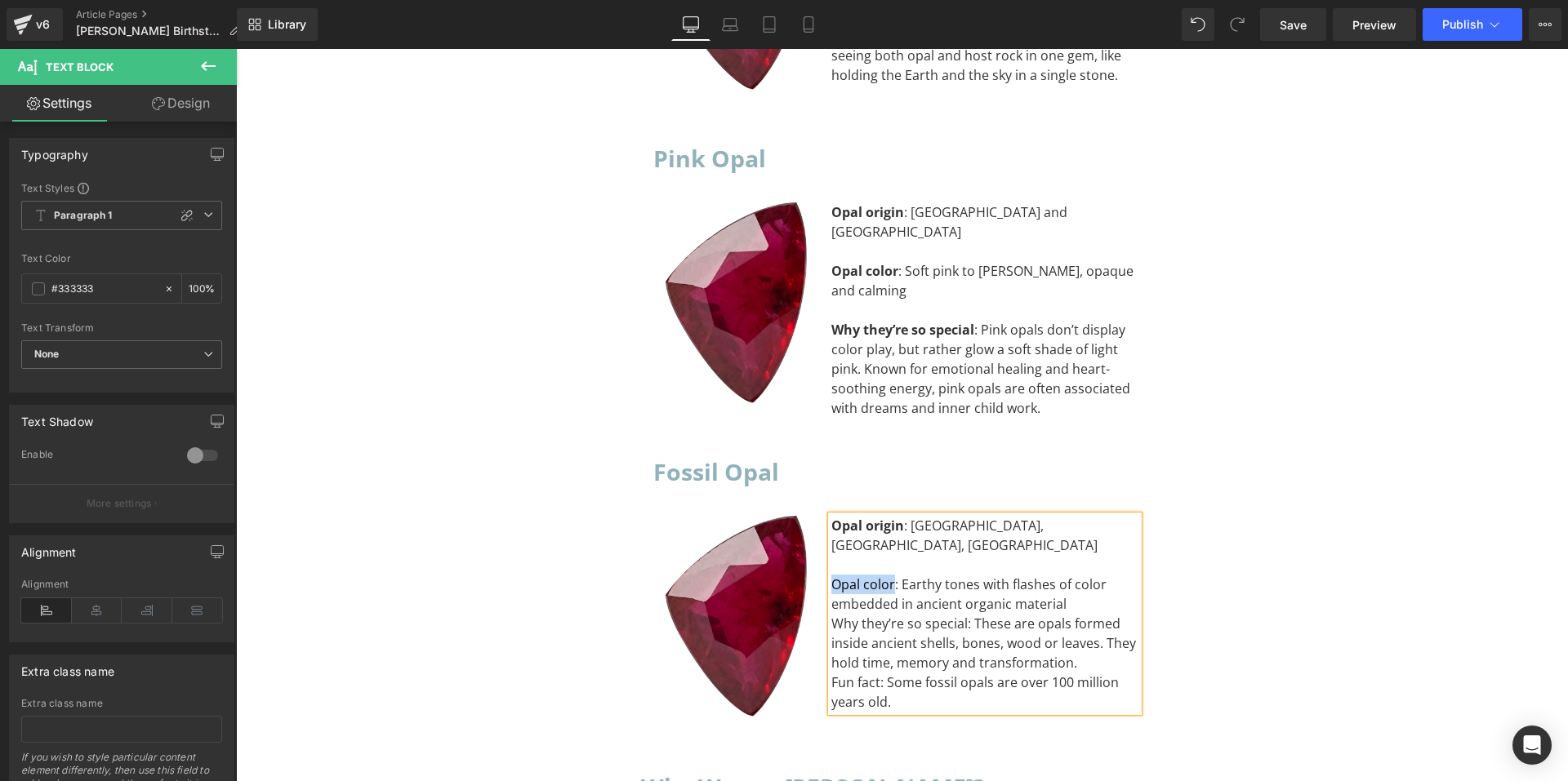
drag, startPoint x: 886, startPoint y: 390, endPoint x: 818, endPoint y: 389, distance: 68.0
click at [819, 516] on div "Opal origin : Australia, Indonesia, USA Opal color: Earthy tones with flashes o…" at bounding box center [985, 614] width 333 height 196
click at [869, 323] on icon at bounding box center [870, 319] width 8 height 10
click at [1087, 575] on div "Opal color : Earthy tones with flashes of color embedded in ancient organic mat…" at bounding box center [985, 594] width 307 height 40
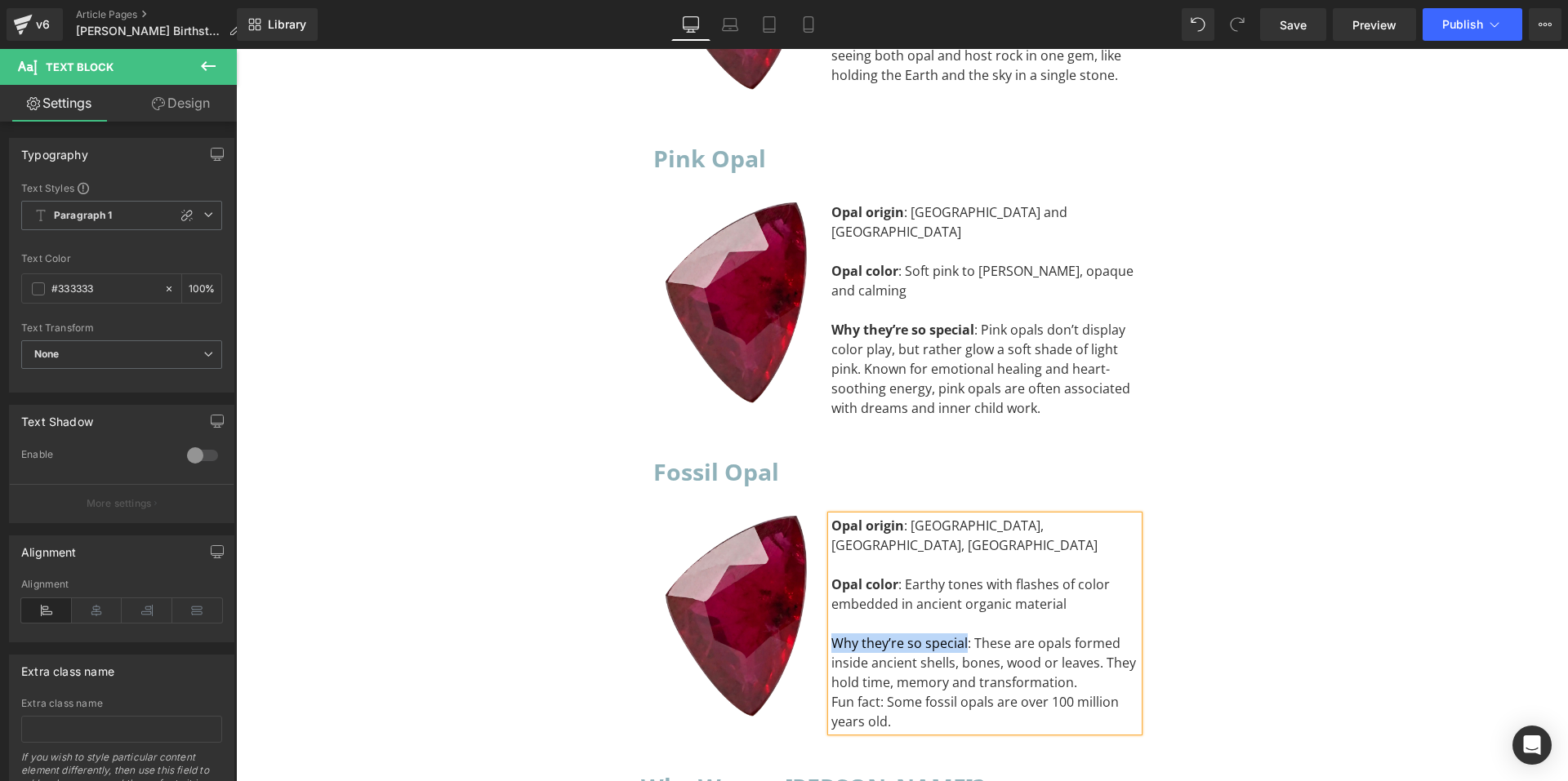
drag, startPoint x: 960, startPoint y: 454, endPoint x: 825, endPoint y: 453, distance: 135.0
click at [831, 634] on div "Why they’re so special: These are opals formed inside ancient shells, bones, wo…" at bounding box center [985, 663] width 307 height 59
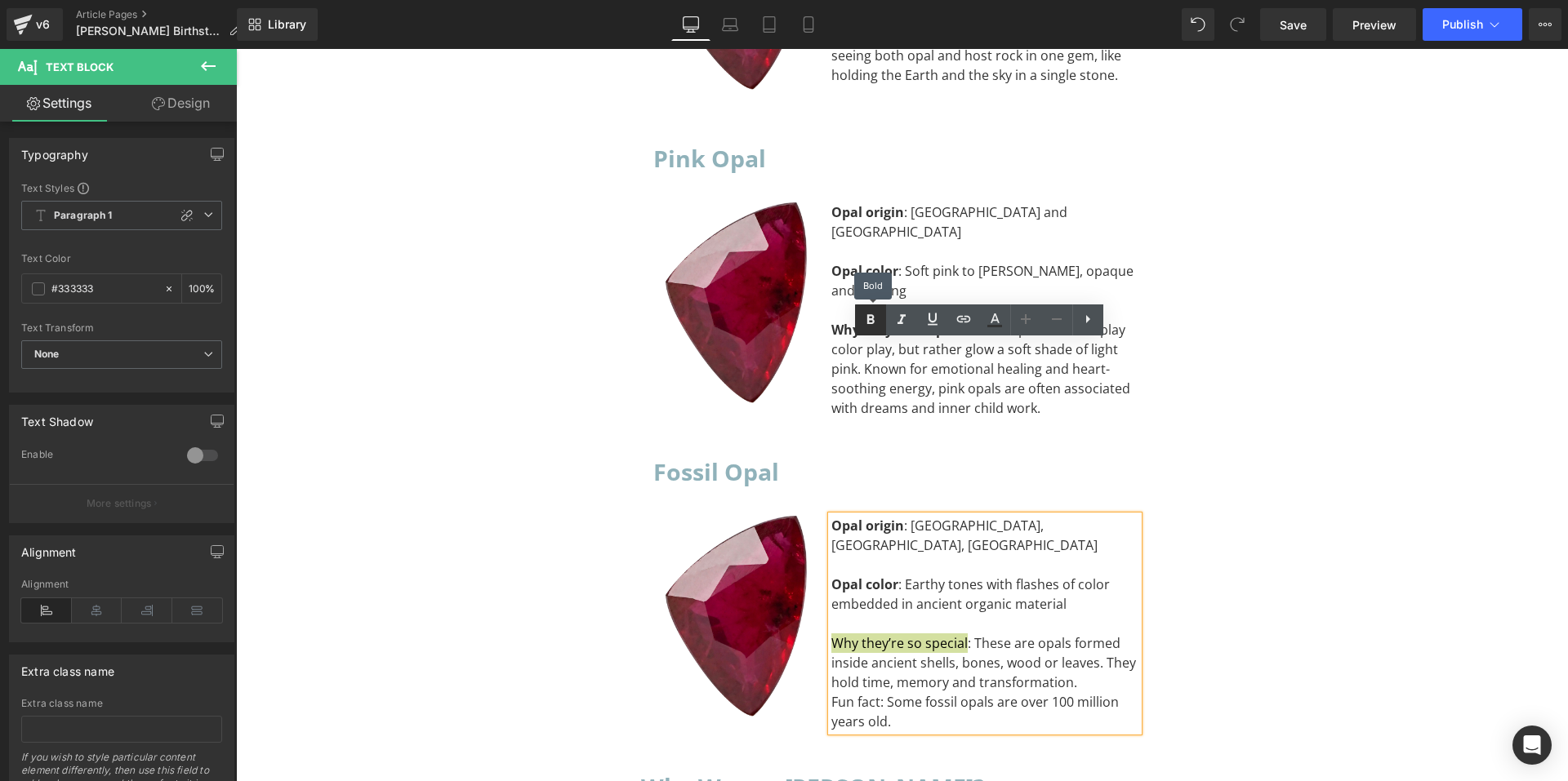
drag, startPoint x: 869, startPoint y: 327, endPoint x: 663, endPoint y: 348, distance: 207.1
click at [869, 327] on icon at bounding box center [870, 320] width 19 height 19
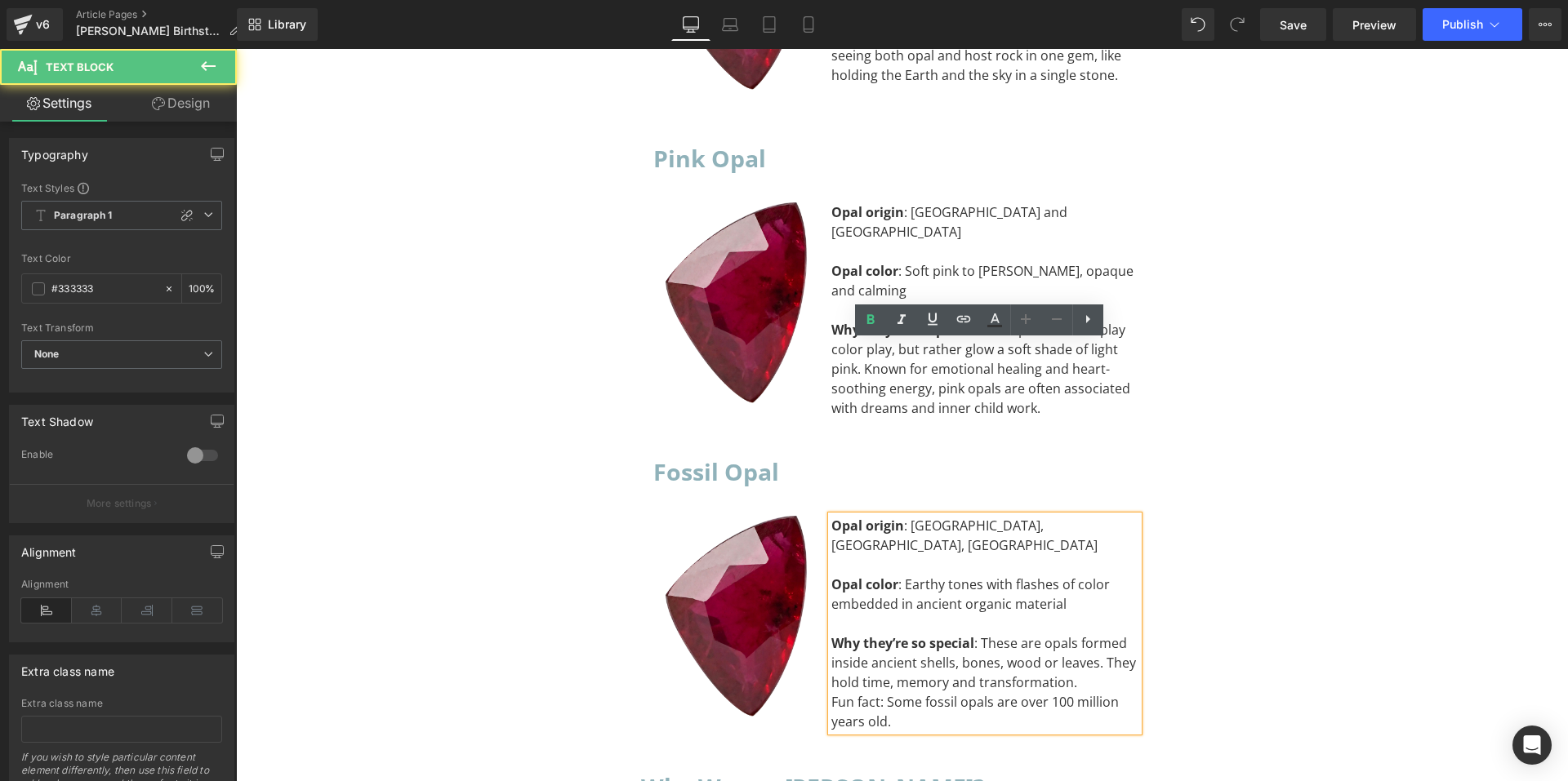
click at [1076, 634] on div "Why they’re so special : These are opals formed inside ancient shells, bones, w…" at bounding box center [985, 663] width 307 height 59
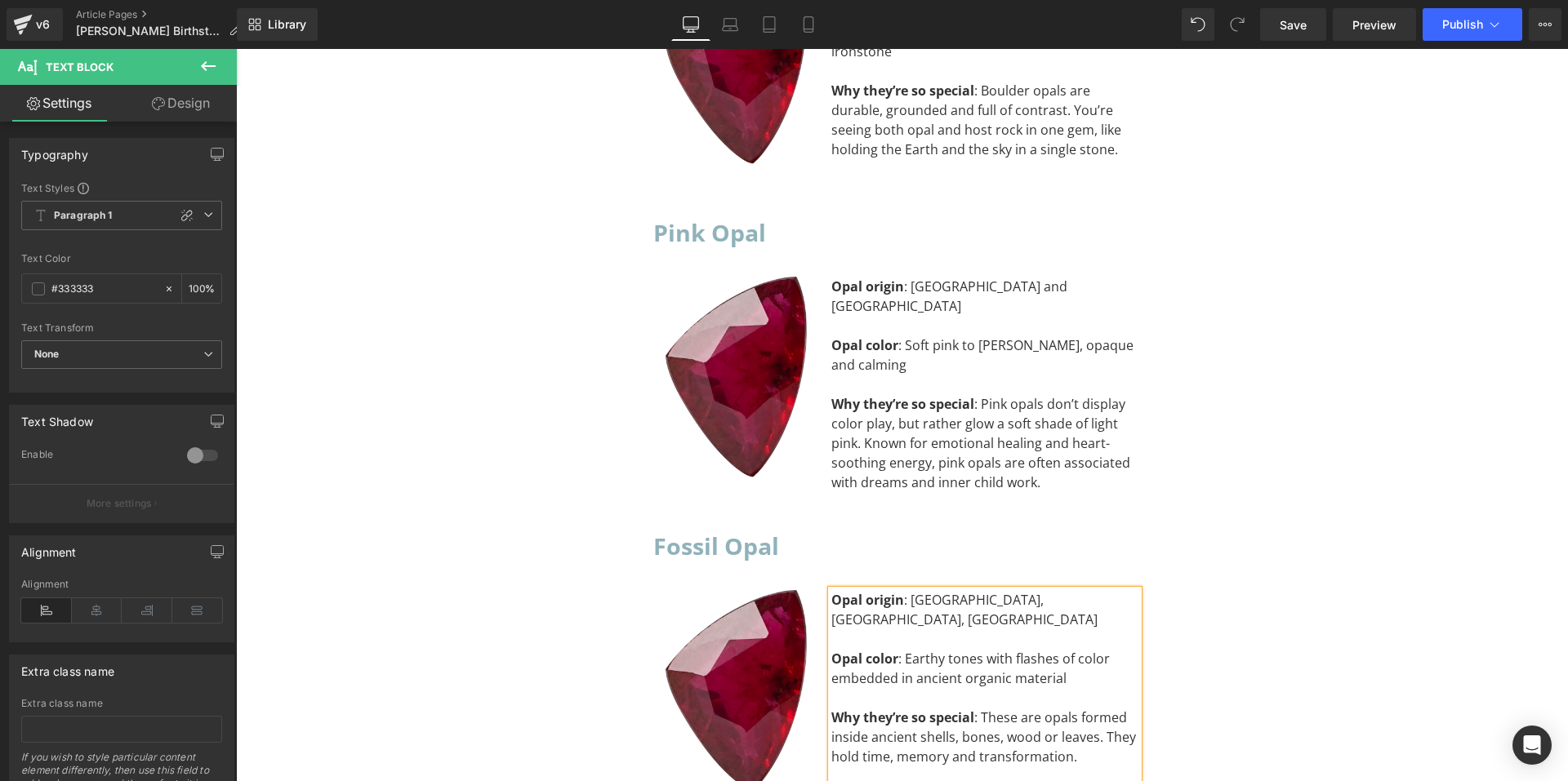
scroll to position [10438, 0]
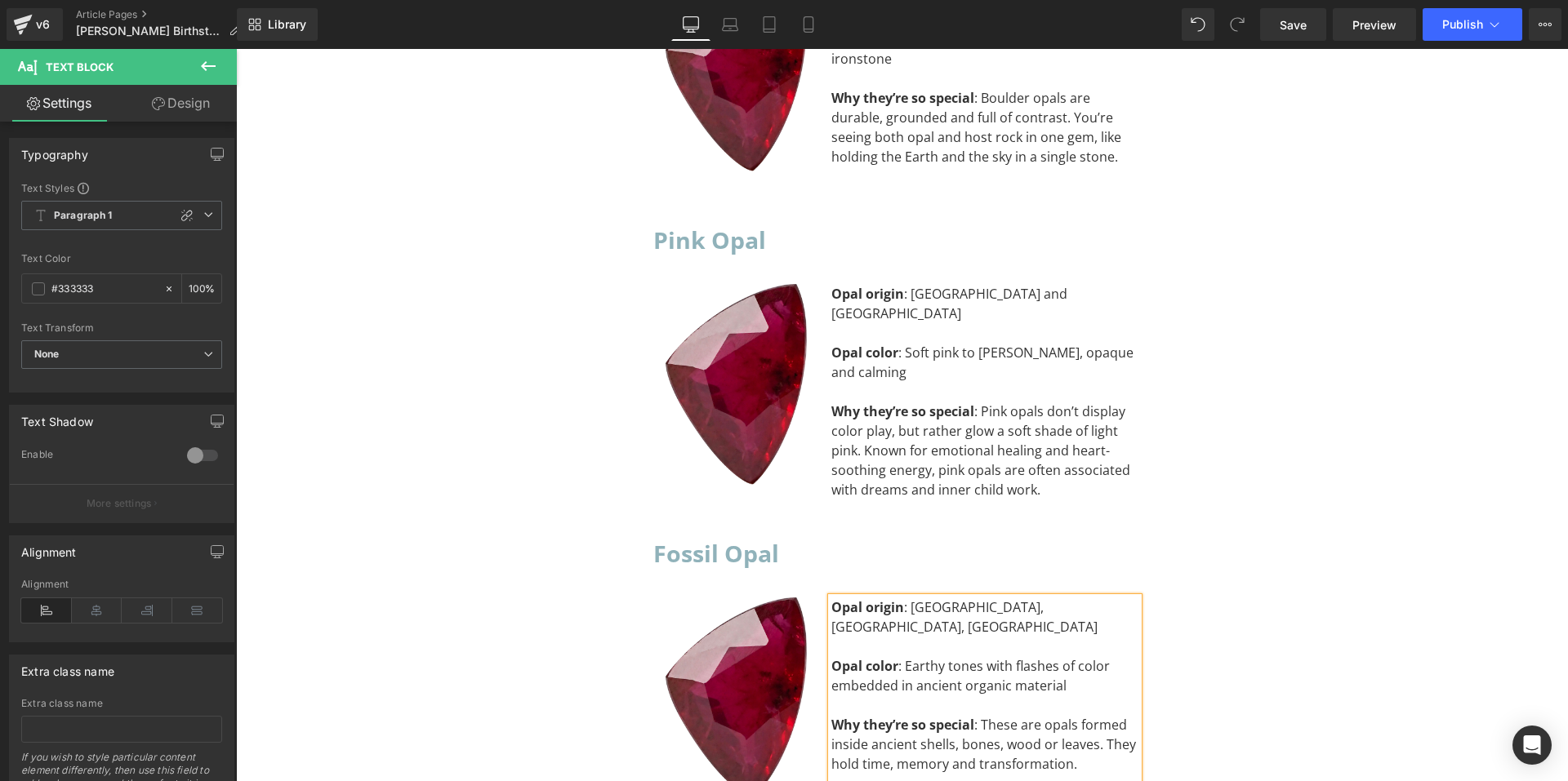
drag, startPoint x: 874, startPoint y: 608, endPoint x: 826, endPoint y: 609, distance: 48.0
drag, startPoint x: 871, startPoint y: 396, endPoint x: 651, endPoint y: 373, distance: 221.2
click at [871, 396] on icon at bounding box center [870, 401] width 8 height 10
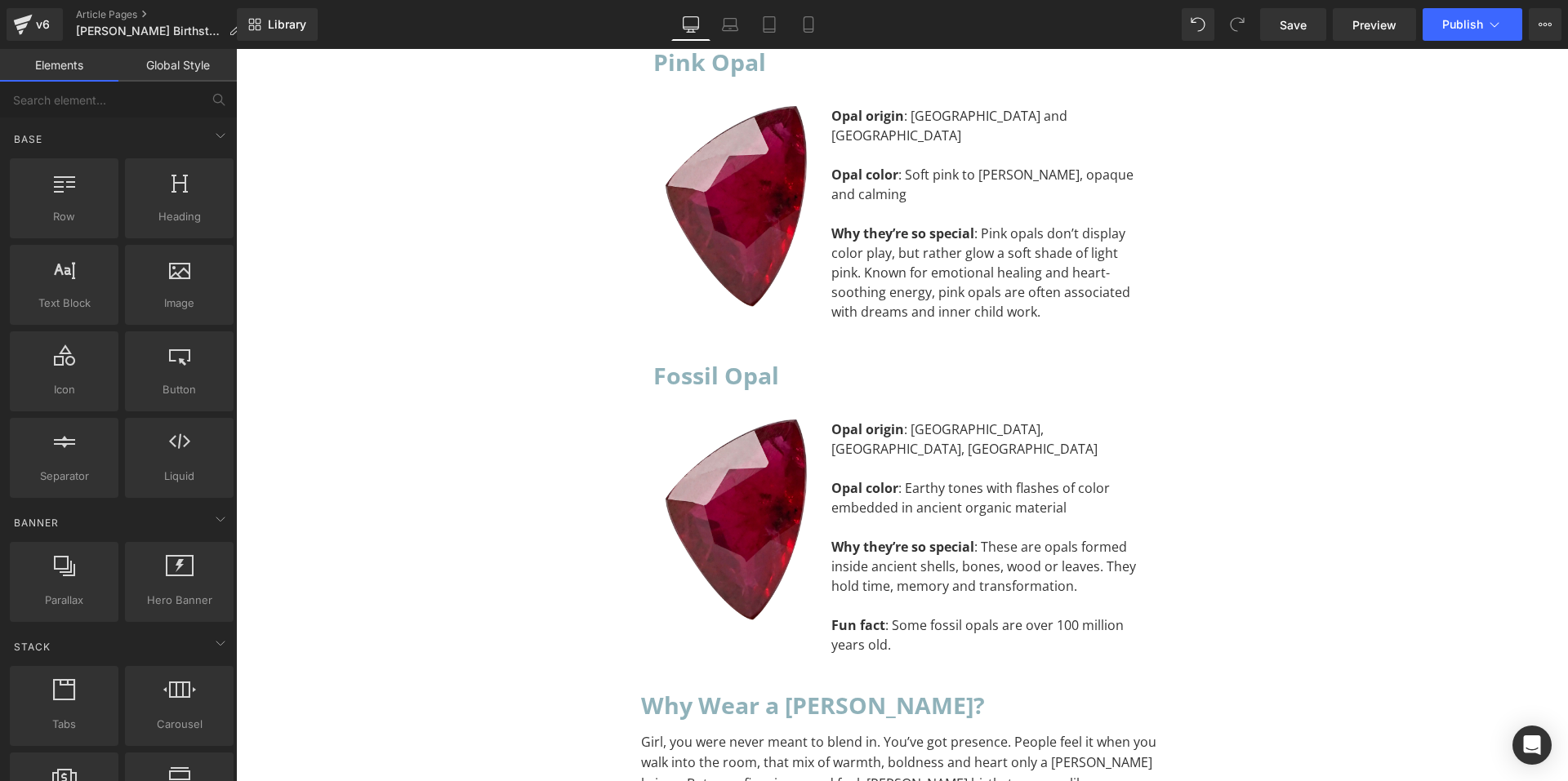
scroll to position [10684, 0]
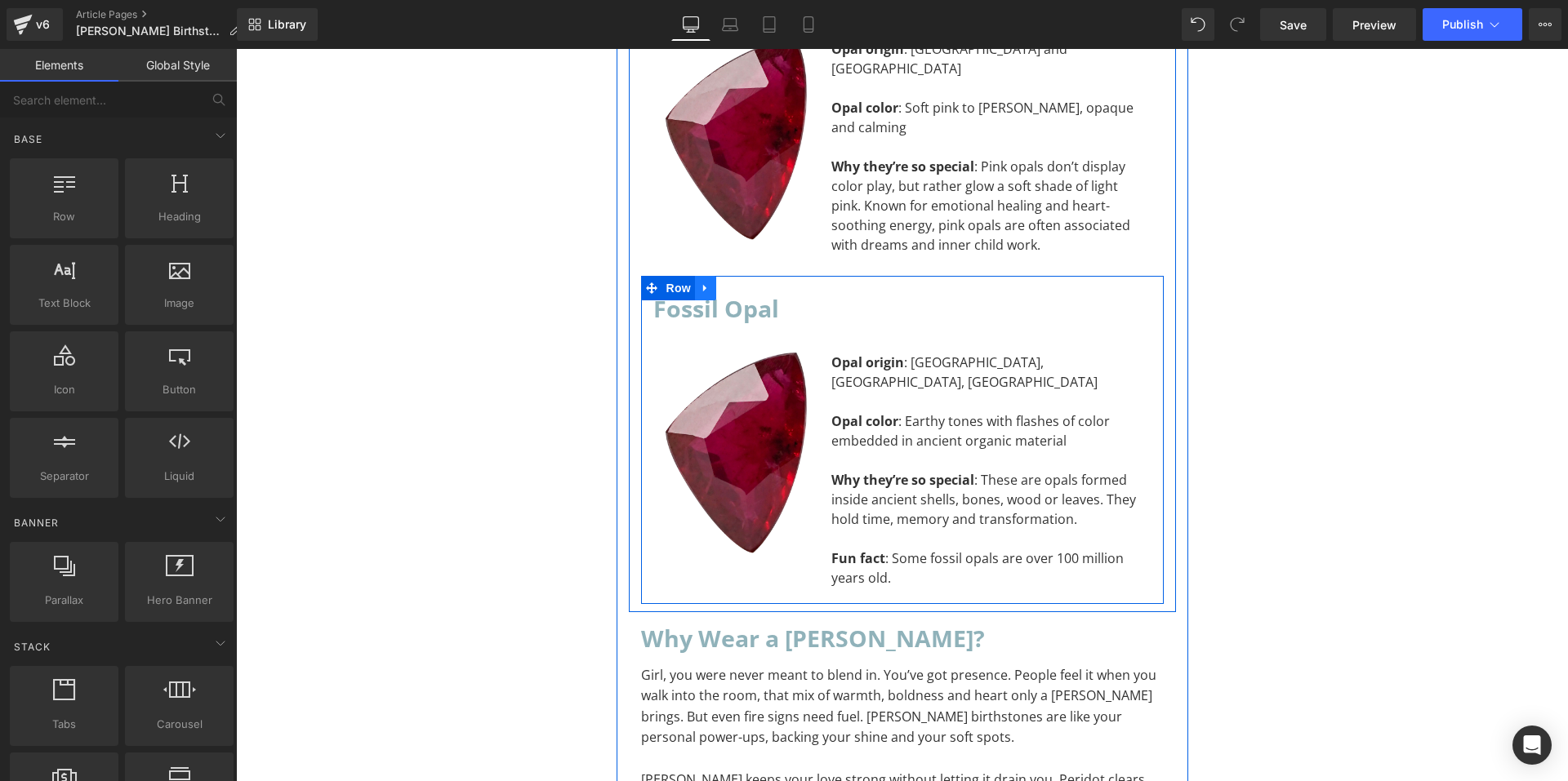
click at [700, 281] on icon at bounding box center [706, 287] width 12 height 13
click at [724, 281] on icon at bounding box center [727, 287] width 12 height 13
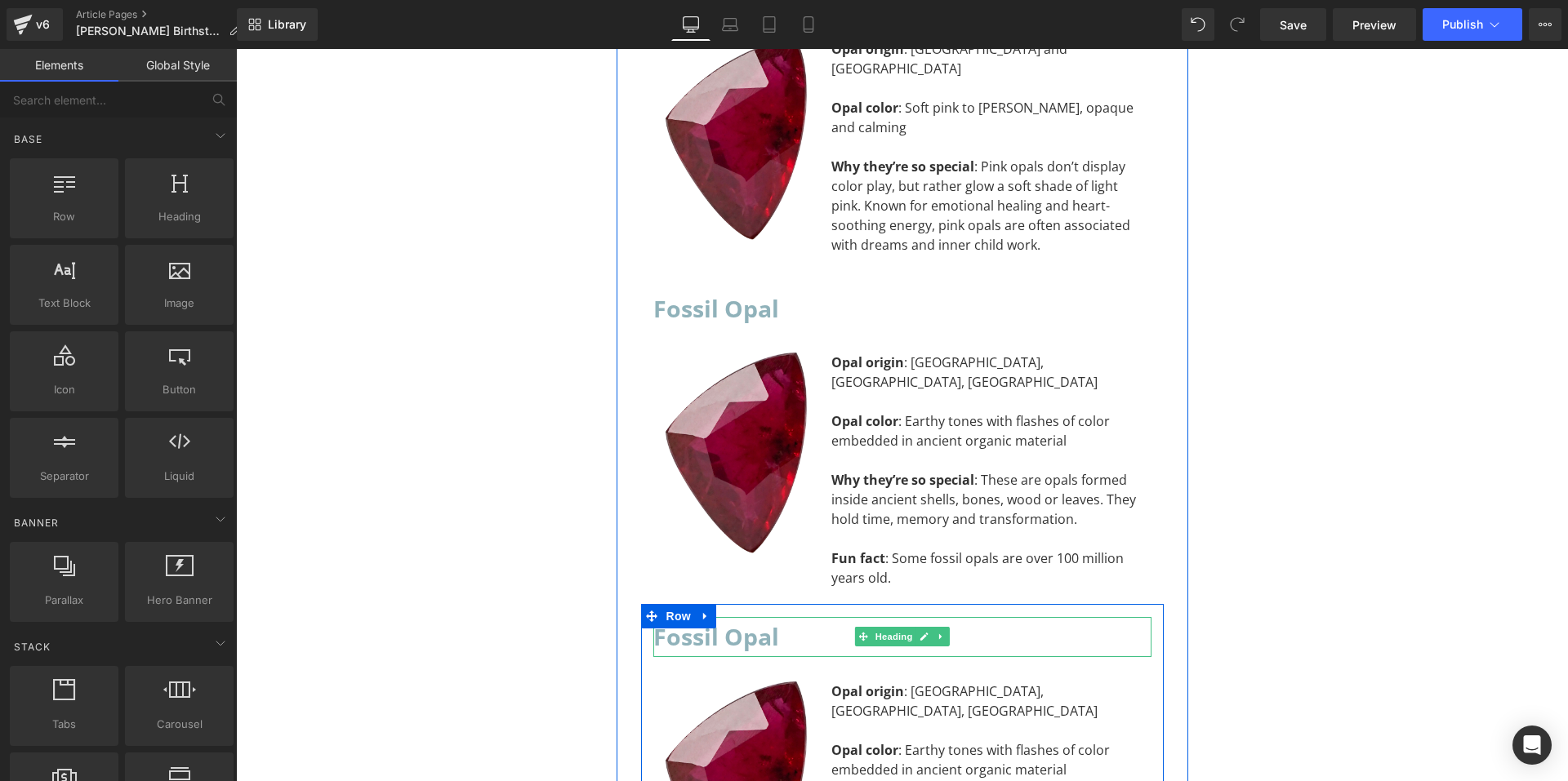
click at [775, 618] on h2 "Fossil Opal" at bounding box center [902, 637] width 498 height 40
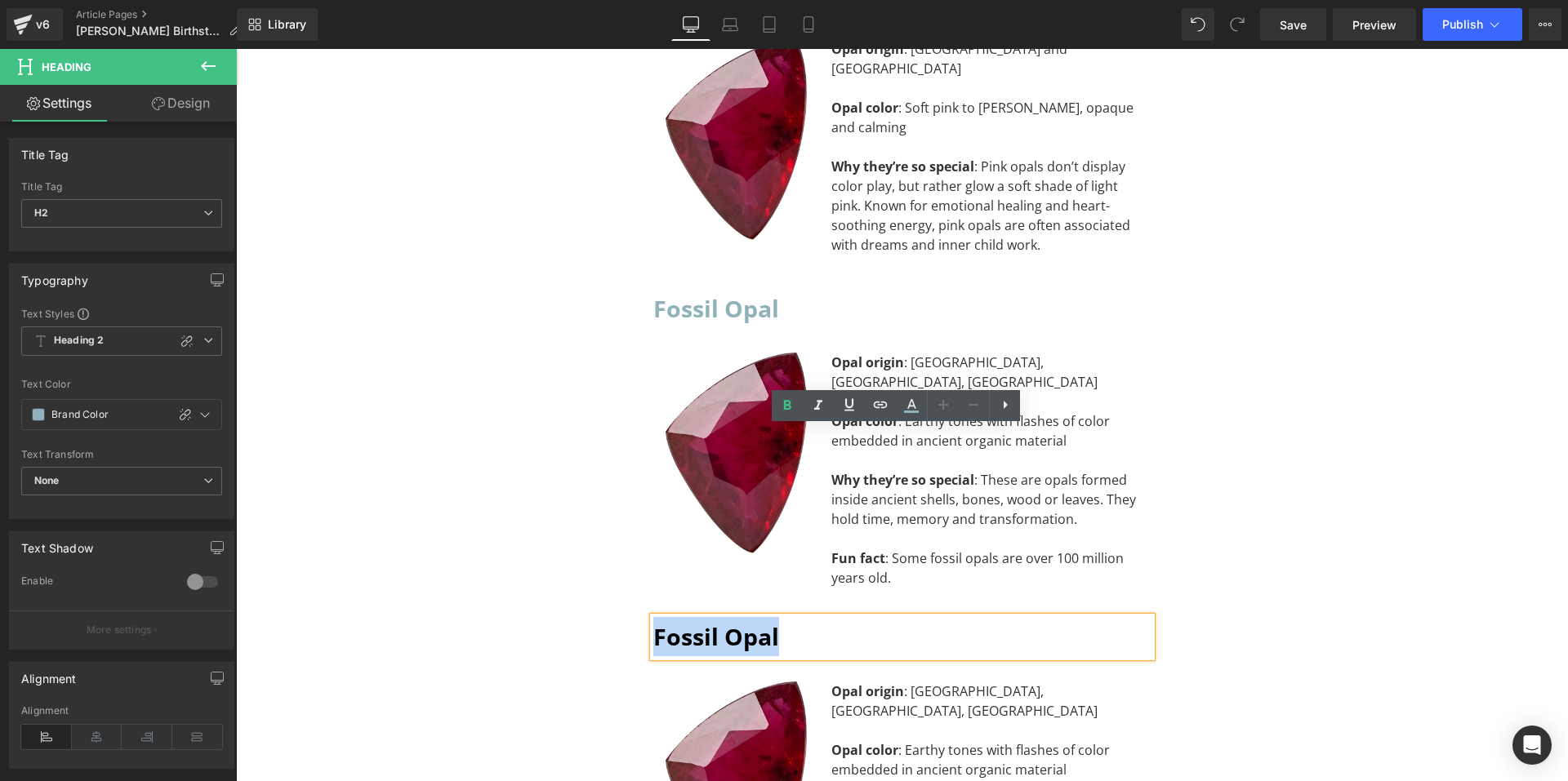
drag, startPoint x: 775, startPoint y: 446, endPoint x: 650, endPoint y: 449, distance: 125.0
click at [653, 618] on h2 "Fossil Opal" at bounding box center [902, 637] width 498 height 40
paste div "To enrich screen reader interactions, please activate Accessibility in Grammarl…"
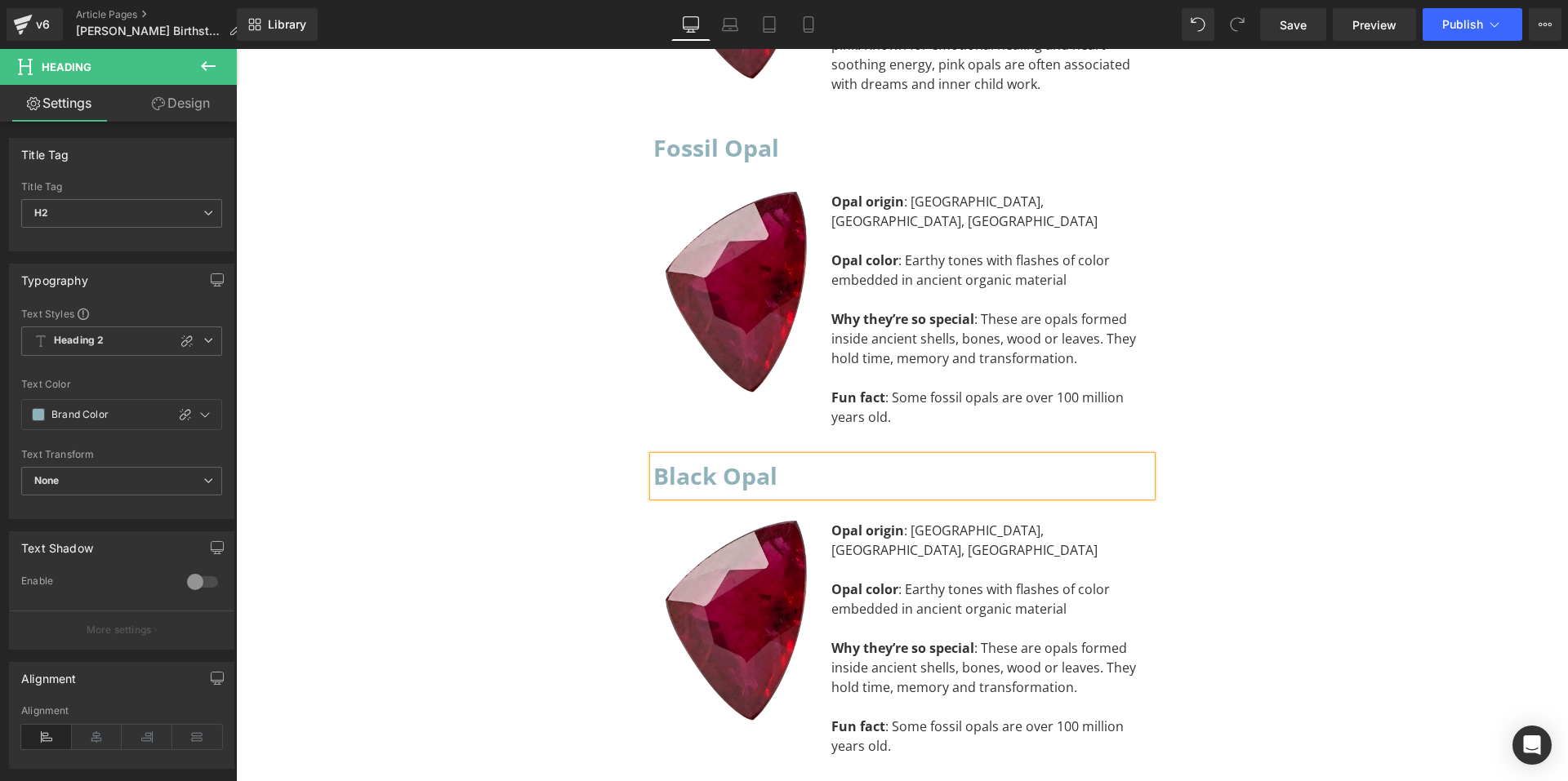
scroll to position [10847, 0]
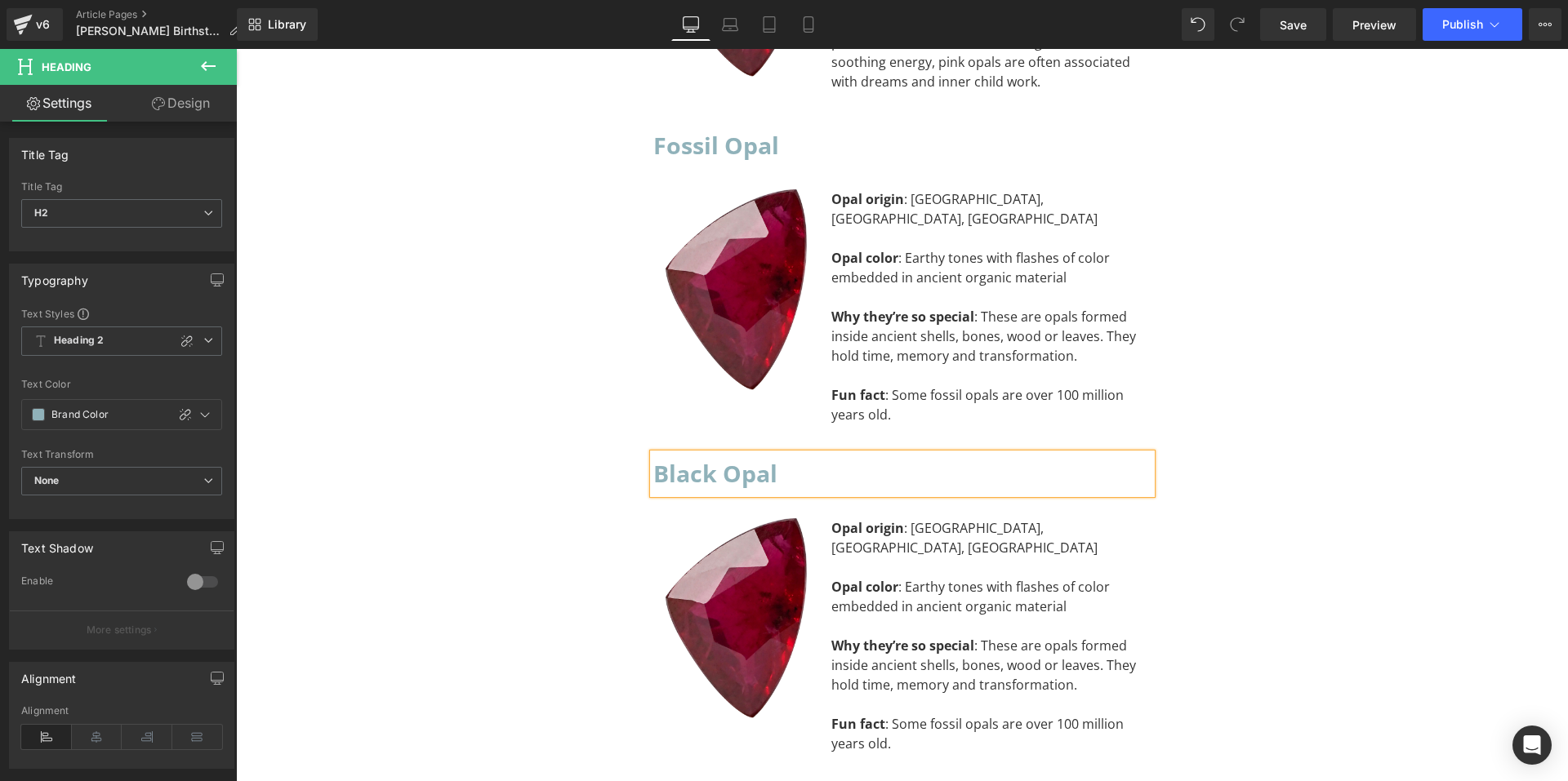
click at [959, 636] on div "Why they’re so special : These are opals formed inside ancient shells, bones, w…" at bounding box center [985, 665] width 307 height 59
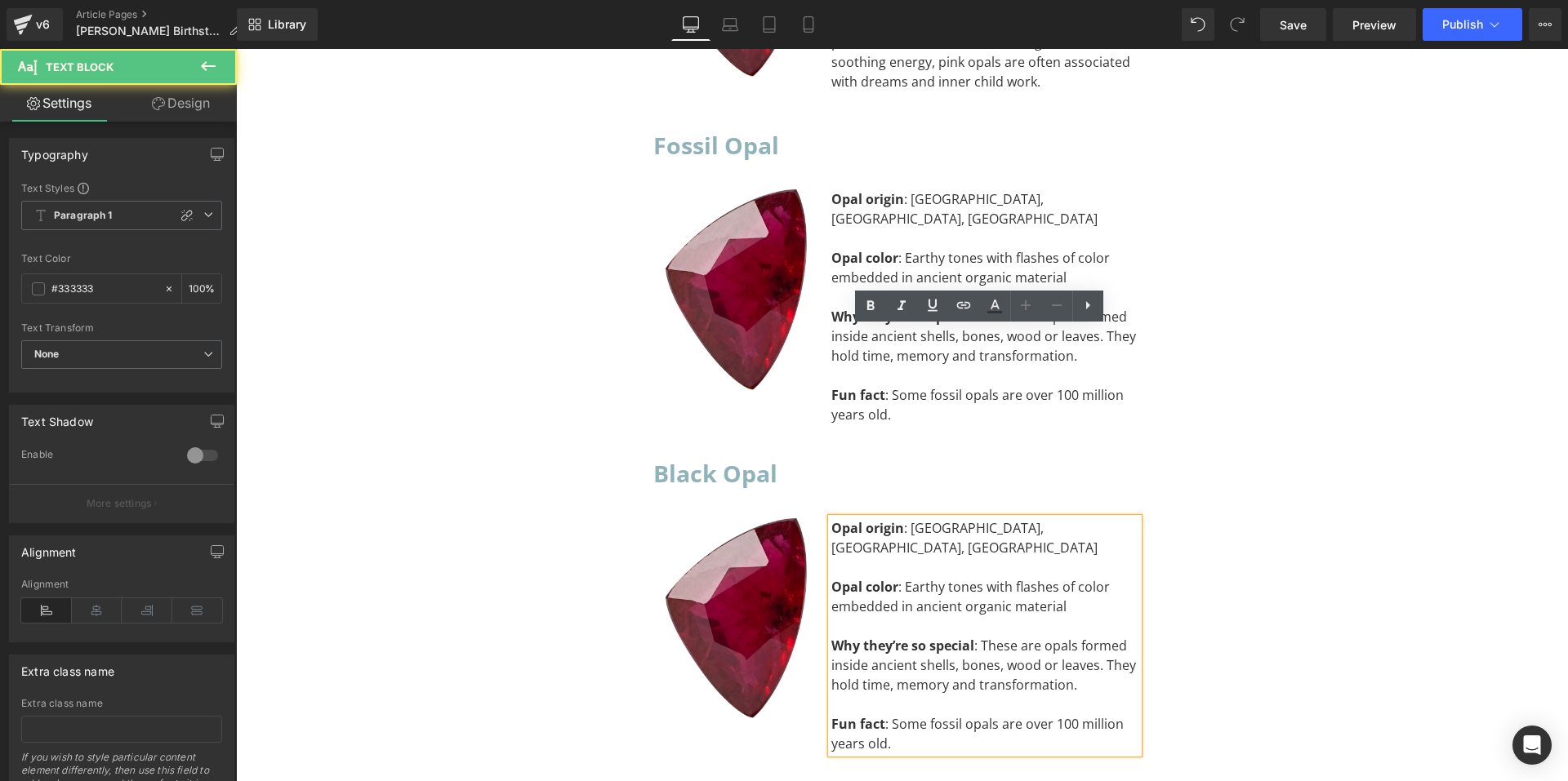
click at [941, 714] on div "Fun fact : Some fossil opals are over 100 million years old." at bounding box center [985, 734] width 307 height 40
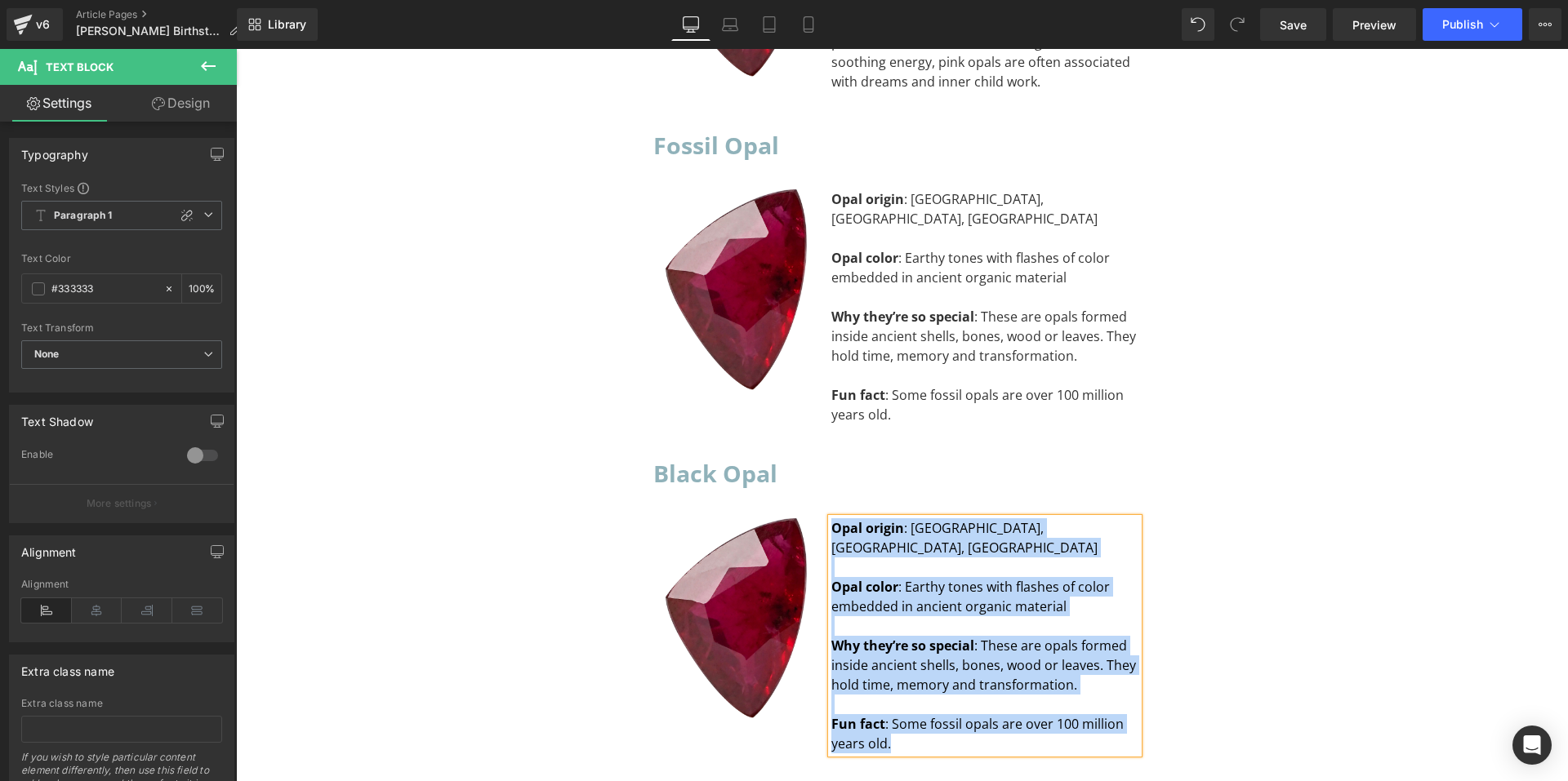
paste div "To enrich screen reader interactions, please activate Accessibility in Grammarl…"
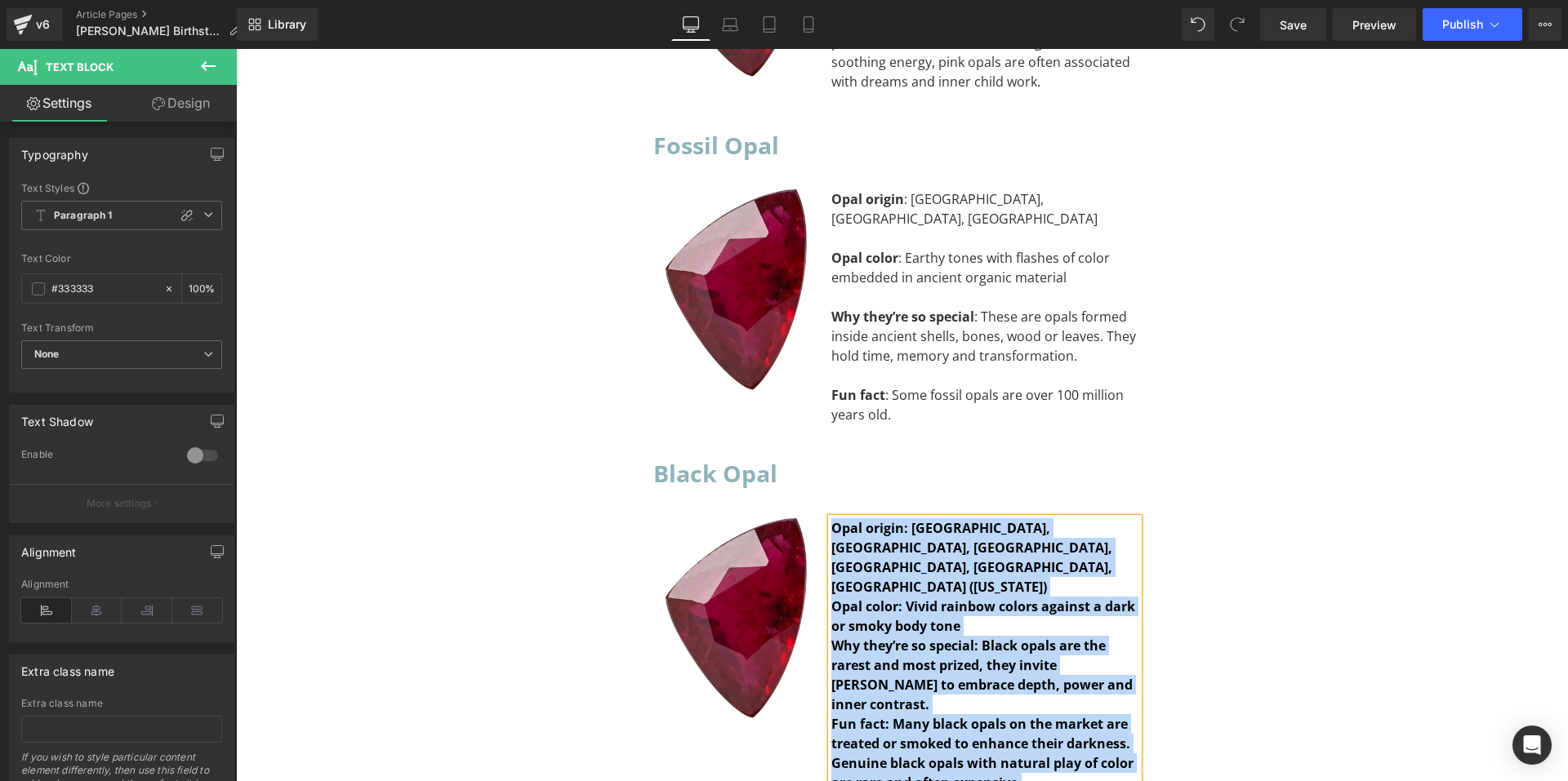
click at [1009, 715] on b "Fun fact: Many black opals on the market are treated or smoked to enhance their…" at bounding box center [982, 753] width 303 height 76
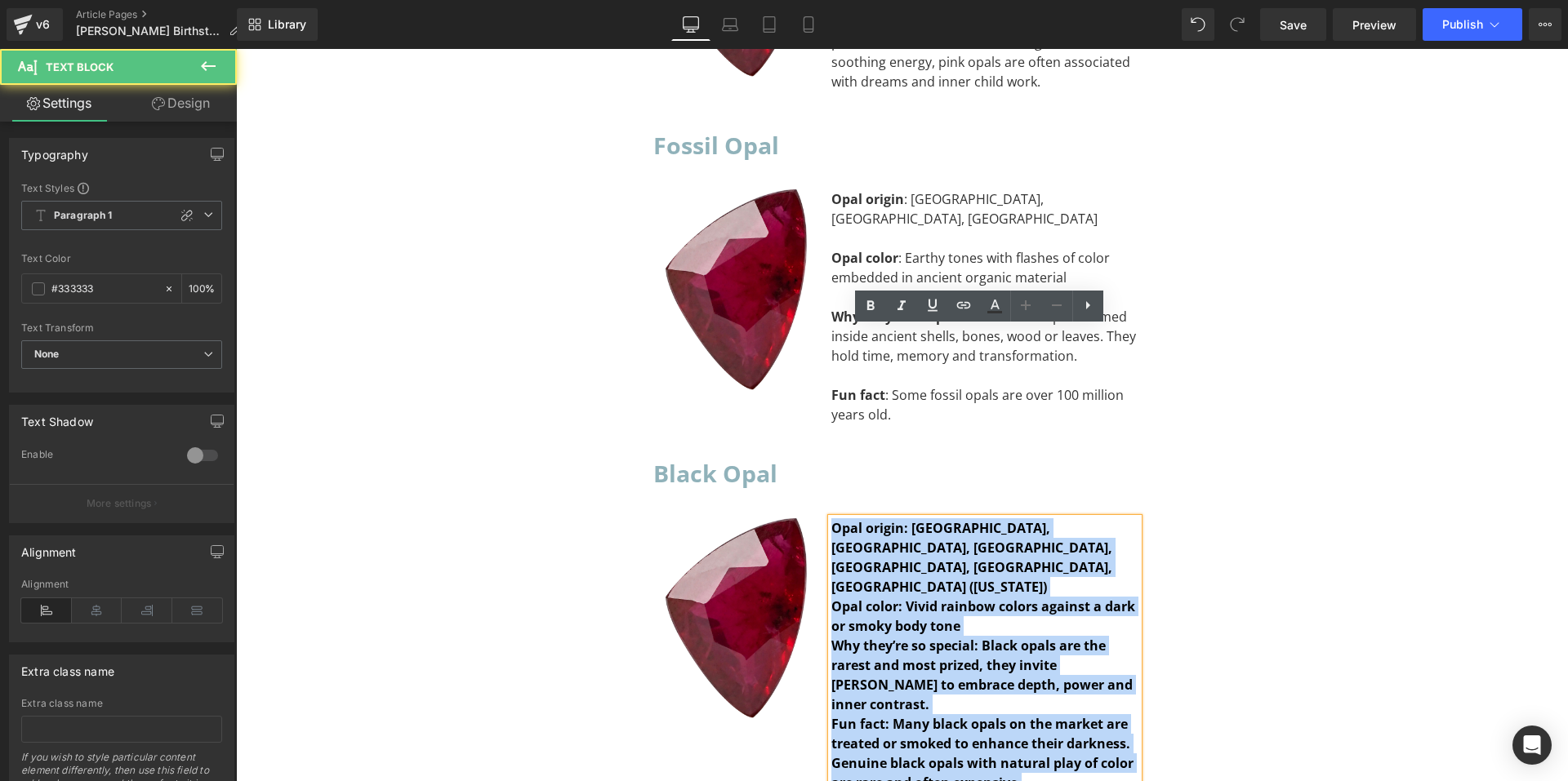
click at [1029, 714] on div "Fun fact: Many black opals on the market are treated or smoked to enhance their…" at bounding box center [985, 753] width 307 height 78
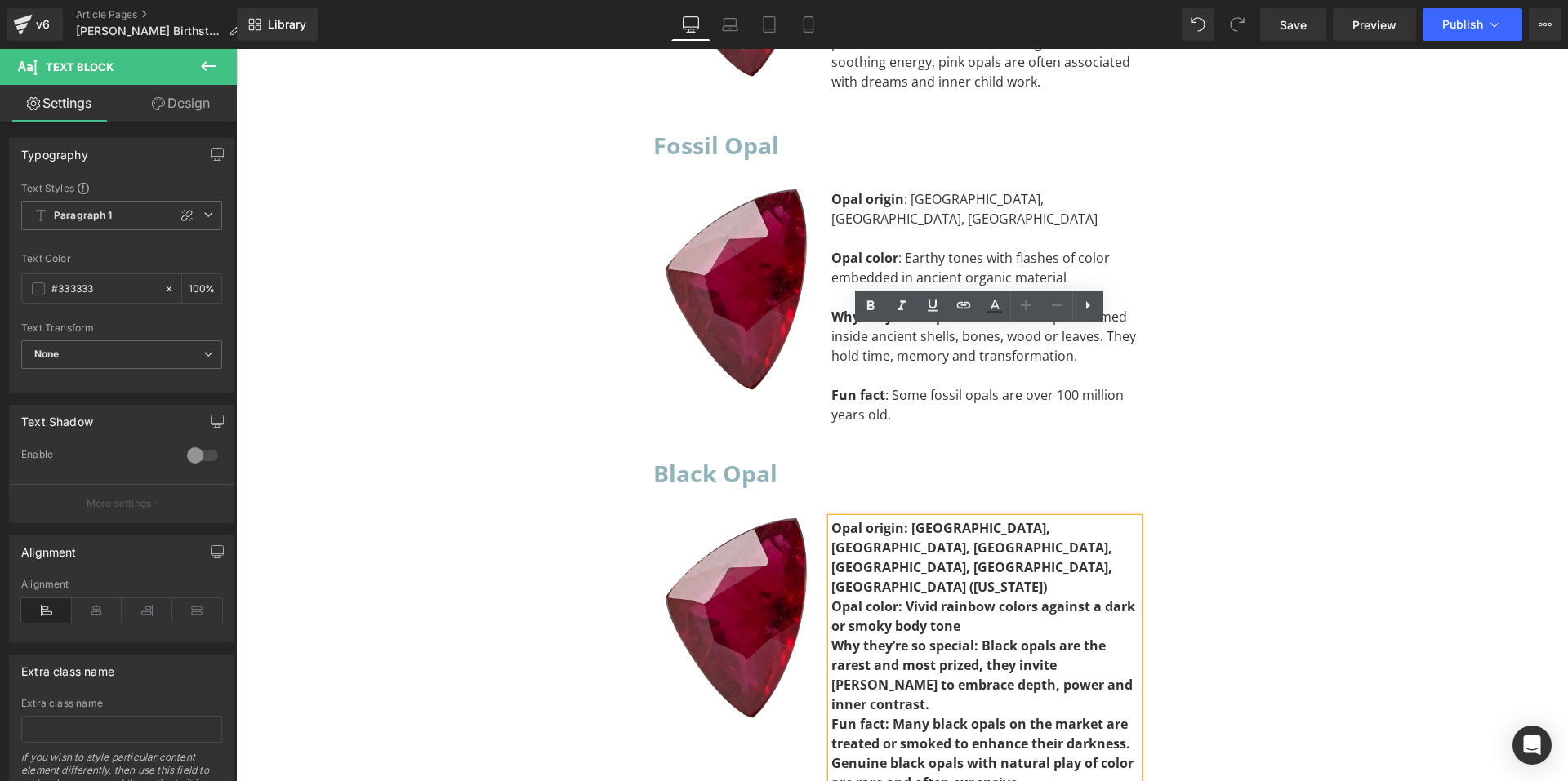
drag, startPoint x: 1030, startPoint y: 535, endPoint x: 824, endPoint y: 342, distance: 282.3
click at [831, 518] on div "Opal origin: Australia, Ethiopia, Honduras, Indonesia, Mexico, USA (Nevada) Op…" at bounding box center [985, 655] width 307 height 275
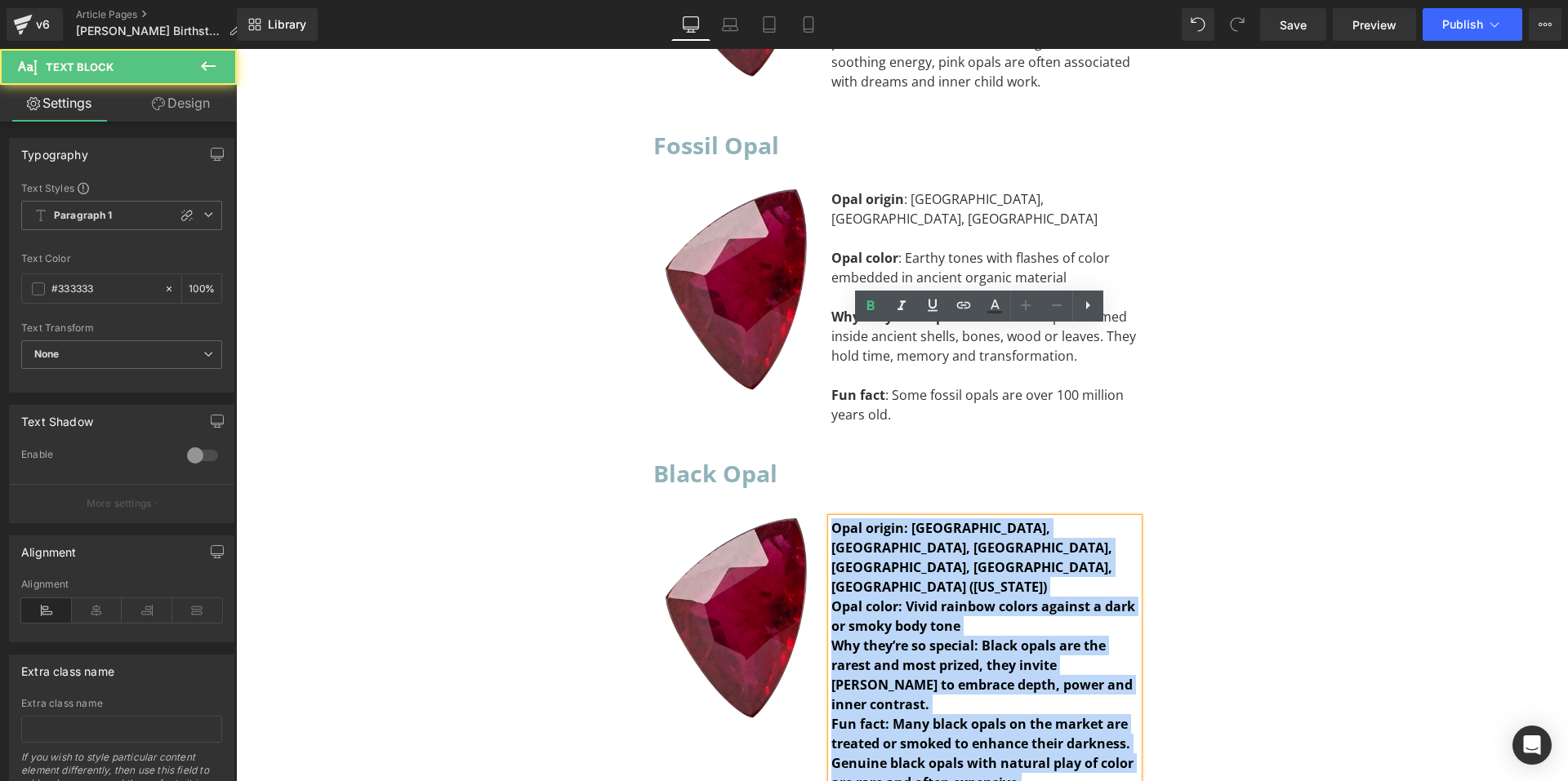
drag, startPoint x: 828, startPoint y: 338, endPoint x: 1043, endPoint y: 535, distance: 291.6
click at [1043, 535] on div "Opal origin: Australia, Ethiopia, Honduras, Indonesia, Mexico, USA (Nevada) Op…" at bounding box center [985, 655] width 307 height 275
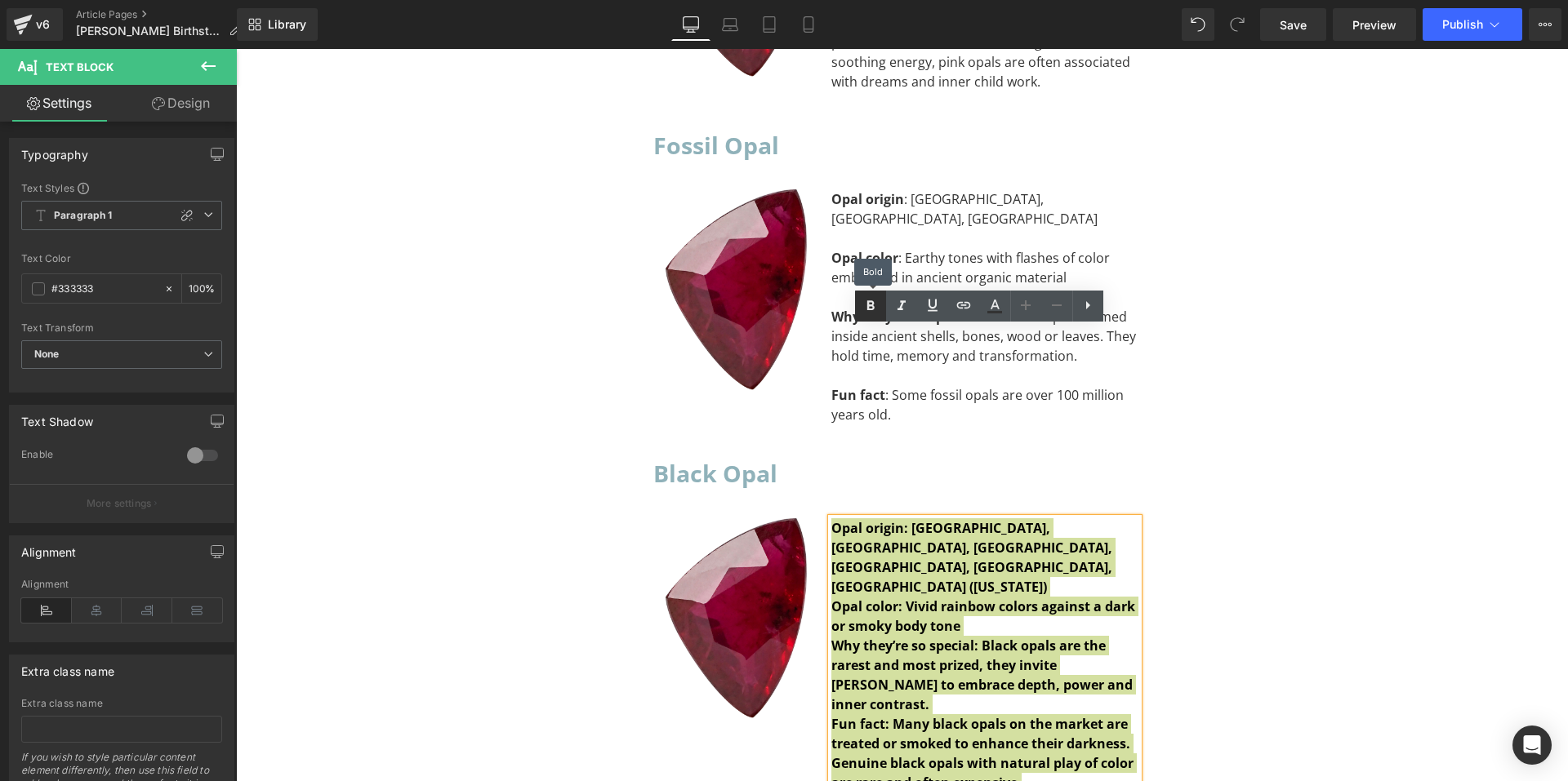
click at [871, 306] on icon at bounding box center [870, 306] width 8 height 10
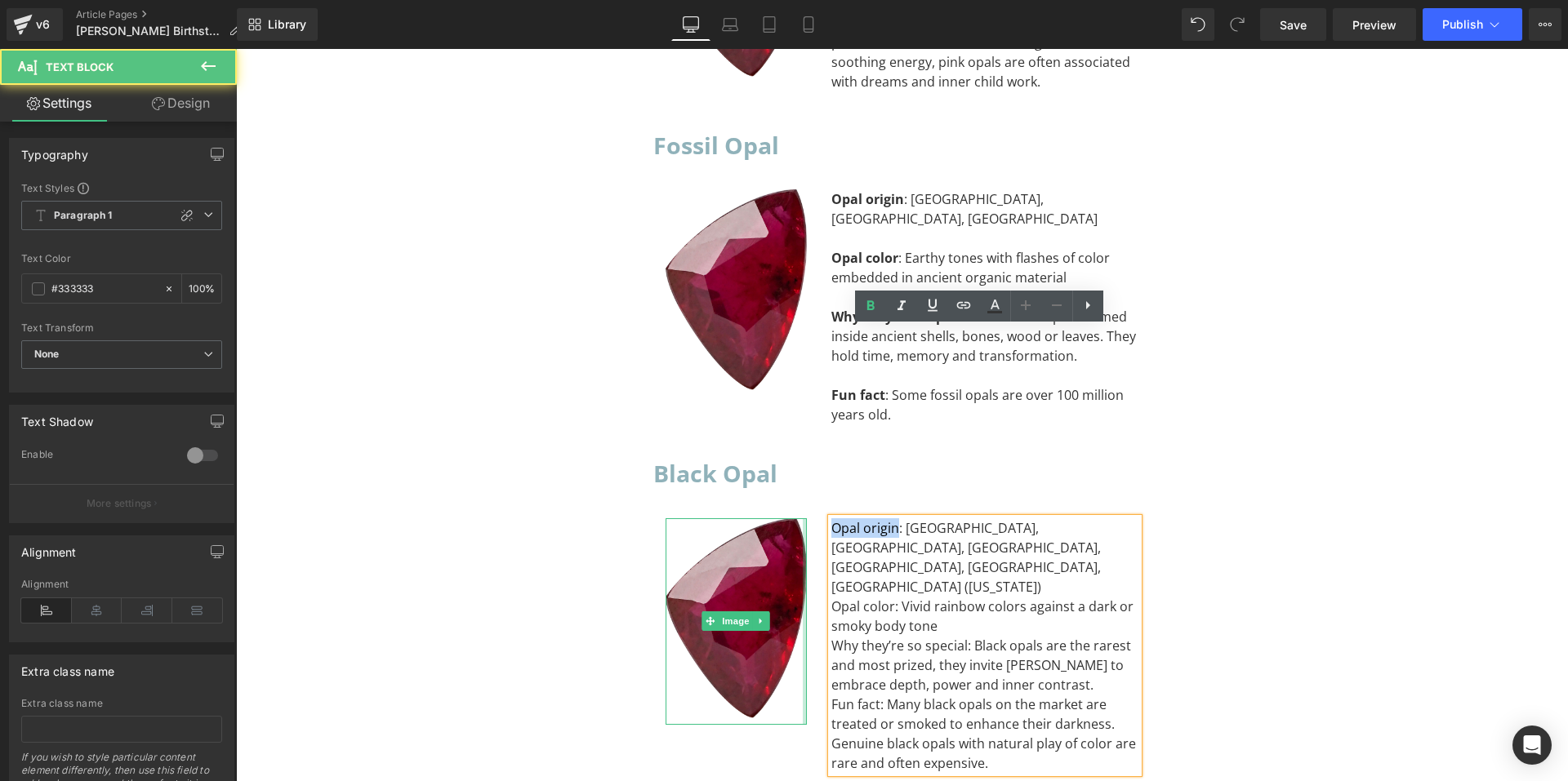
drag, startPoint x: 892, startPoint y: 340, endPoint x: 798, endPoint y: 329, distance: 94.6
click at [798, 494] on div "Image Opal origin: Australia, Ethiopia, Honduras, Indonesia, Mexico, USA (Nevad…" at bounding box center [902, 637] width 498 height 287
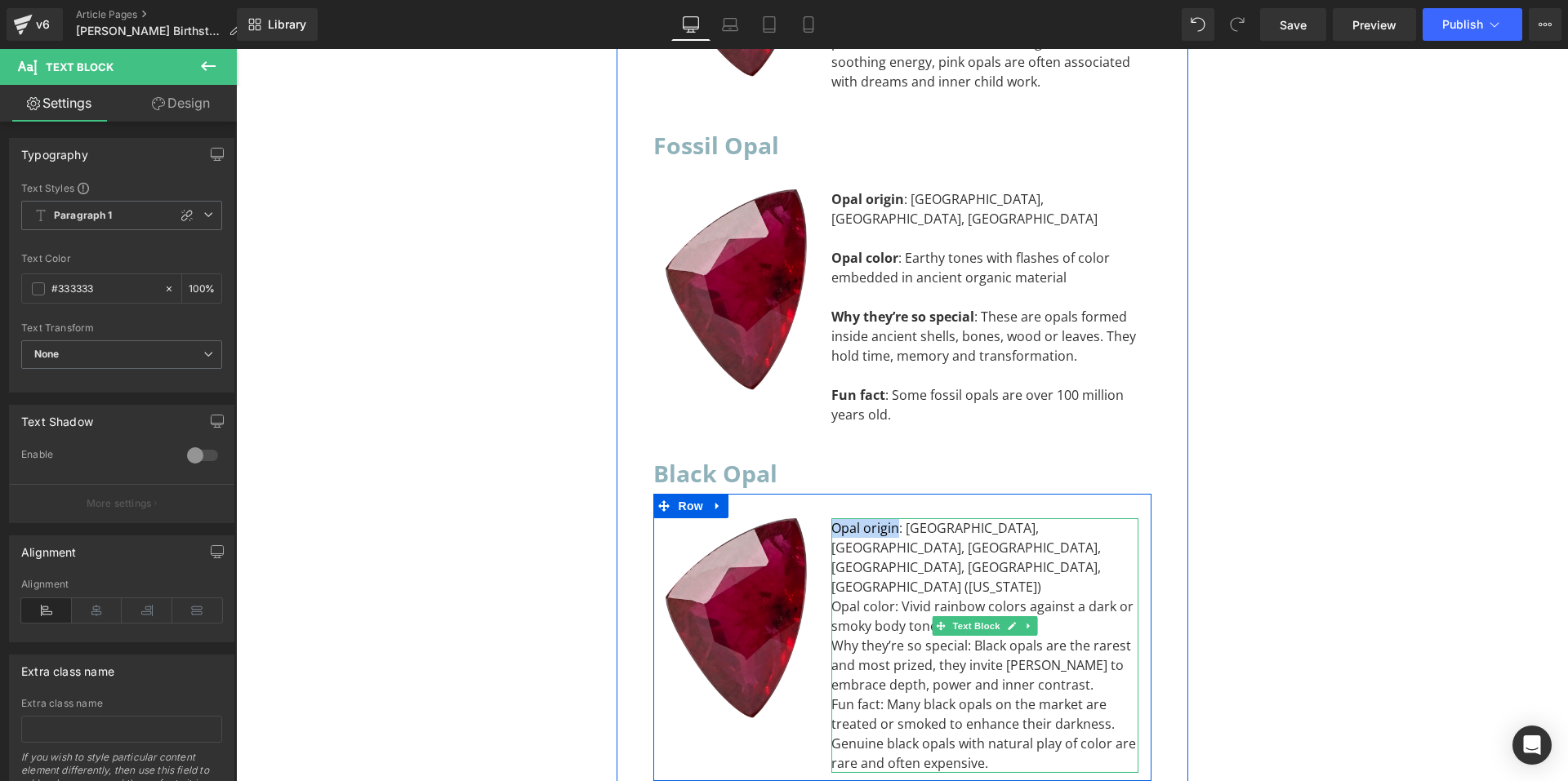
click at [871, 518] on div "Opal origin: Australia, Ethiopia, Honduras, Indonesia, Mexico, USA (Nevada)" at bounding box center [985, 557] width 307 height 78
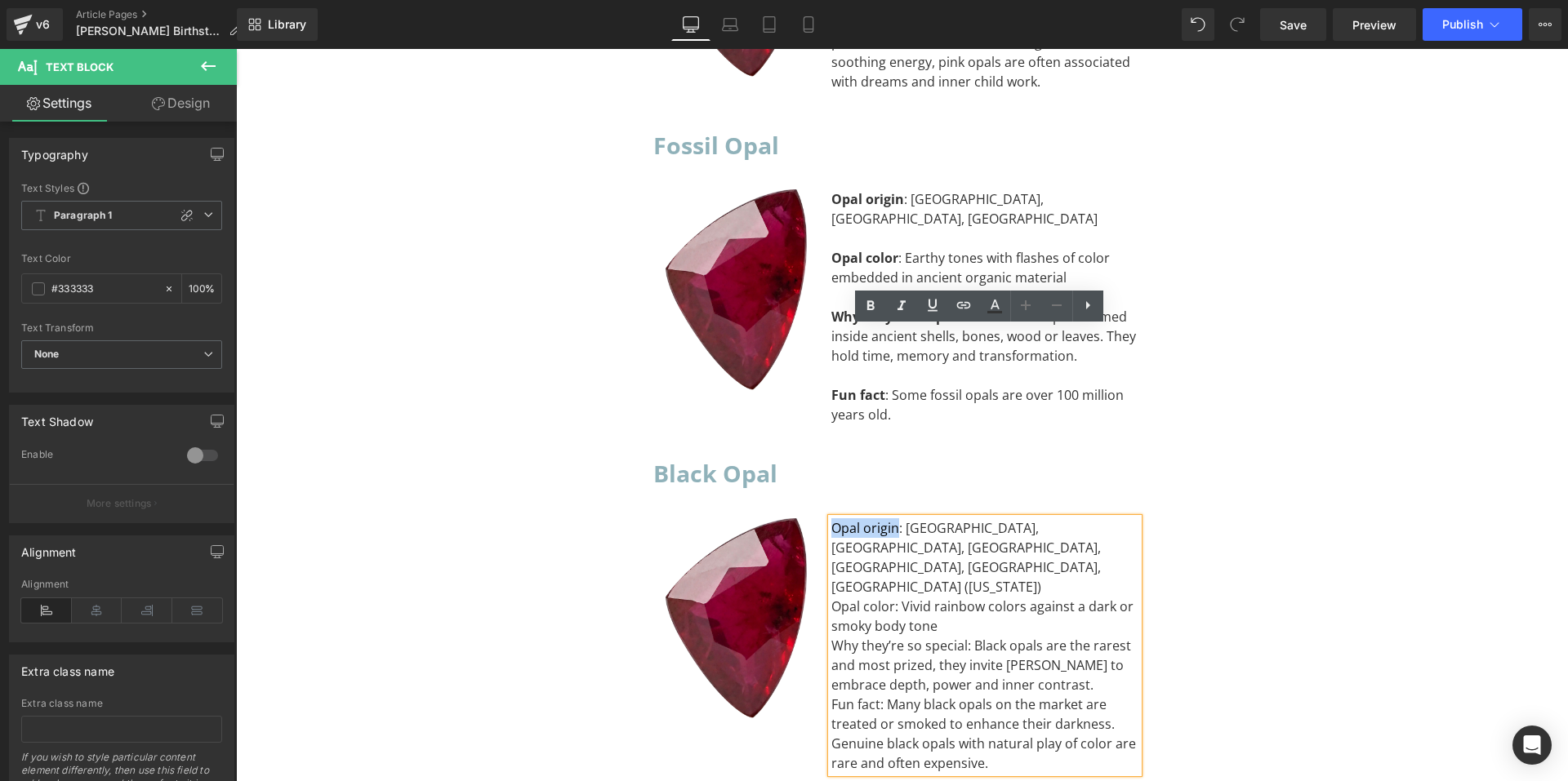
drag, startPoint x: 890, startPoint y: 336, endPoint x: 828, endPoint y: 336, distance: 62.0
click at [831, 518] on div "Opal origin: Australia, Ethiopia, Honduras, Indonesia, Mexico, USA (Nevada)" at bounding box center [985, 557] width 307 height 78
click at [864, 316] on icon at bounding box center [870, 306] width 19 height 19
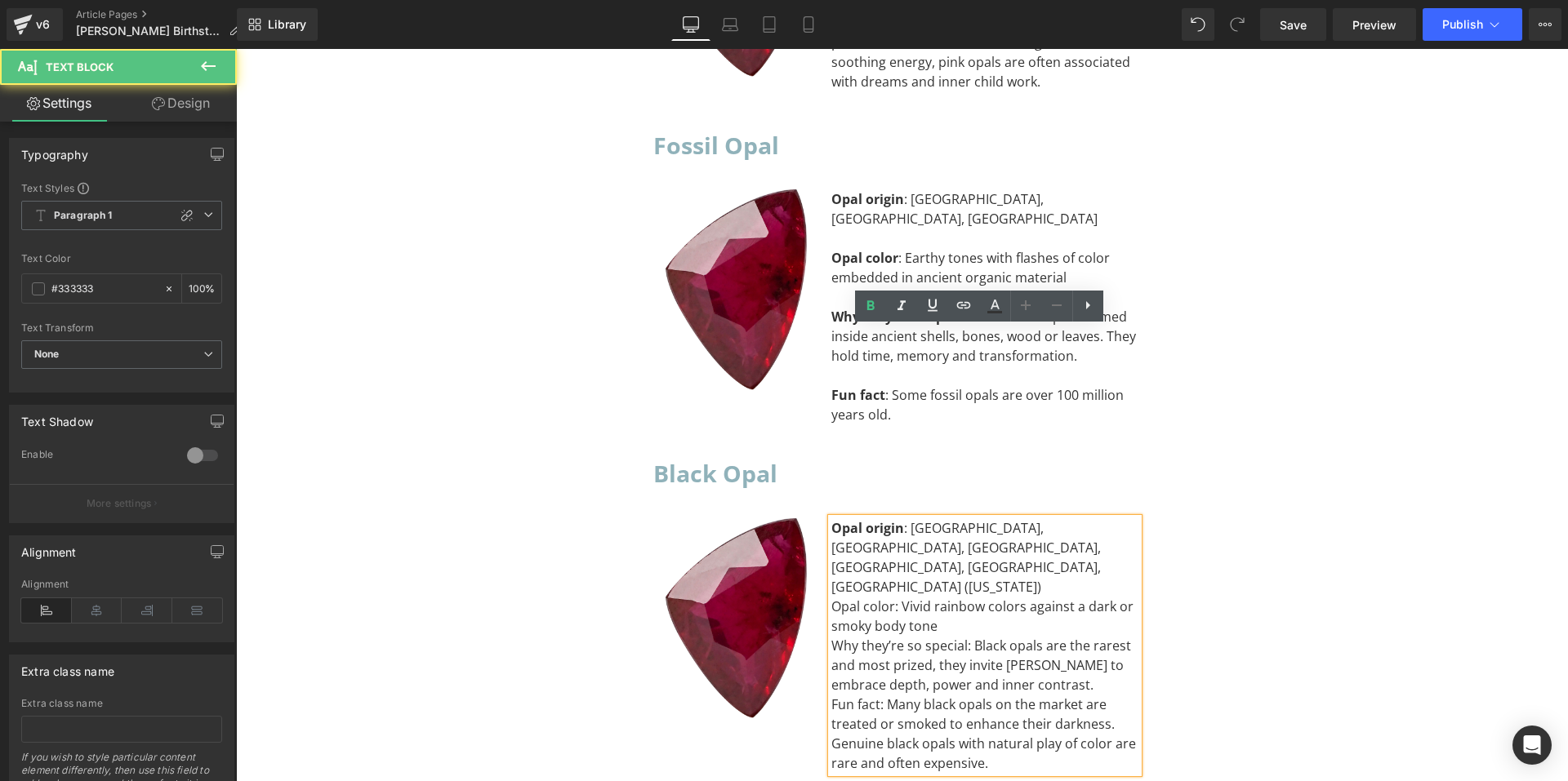
click at [1050, 518] on div "Opal origin : Australia, Ethiopia, Honduras, Indonesia, Mexico, USA (Nevada)" at bounding box center [985, 557] width 307 height 78
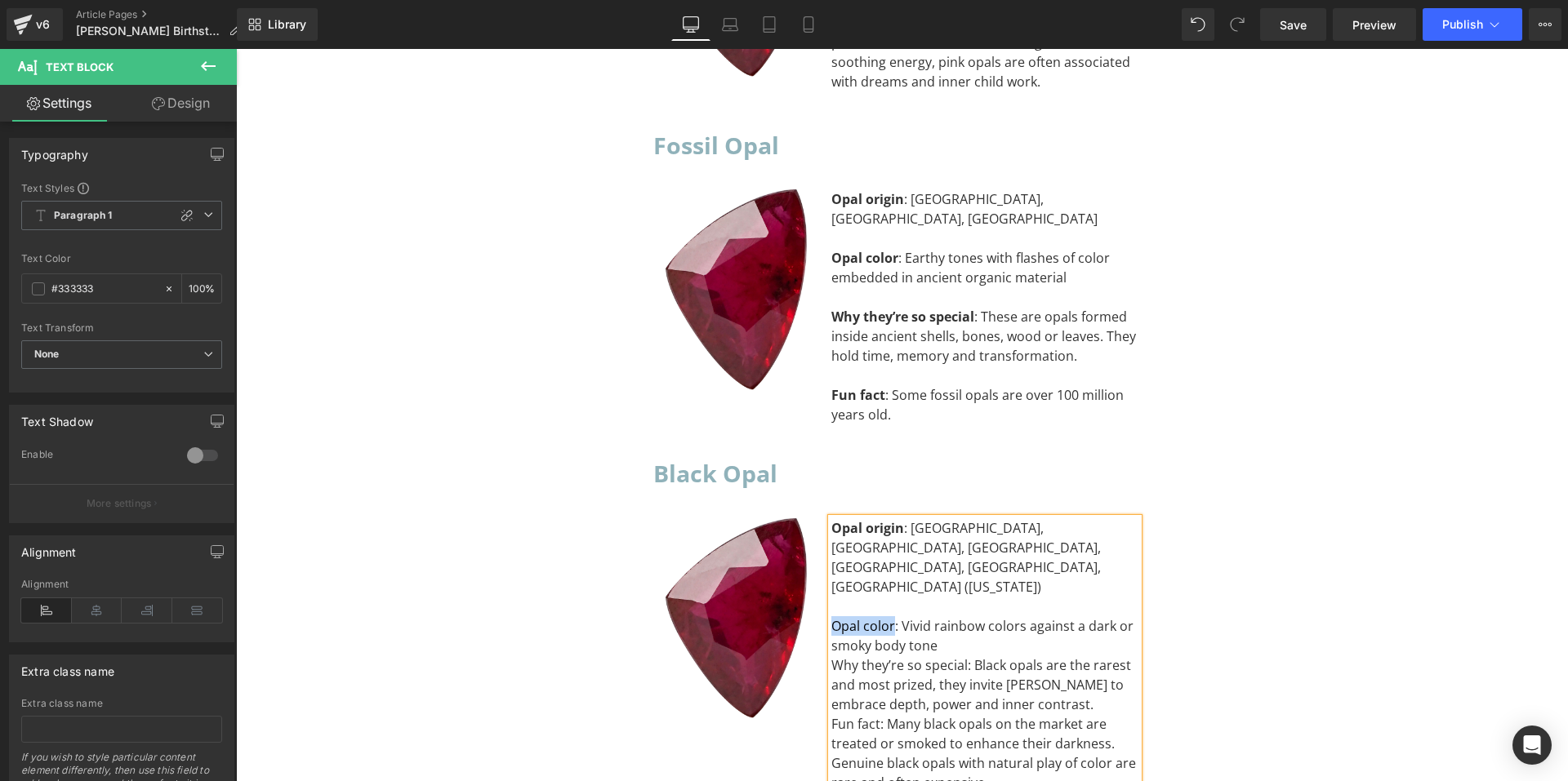
drag, startPoint x: 886, startPoint y: 392, endPoint x: 828, endPoint y: 392, distance: 58.0
click at [831, 617] on div "Opal color: Vivid rainbow colors against a dark or smoky body tone" at bounding box center [985, 636] width 307 height 40
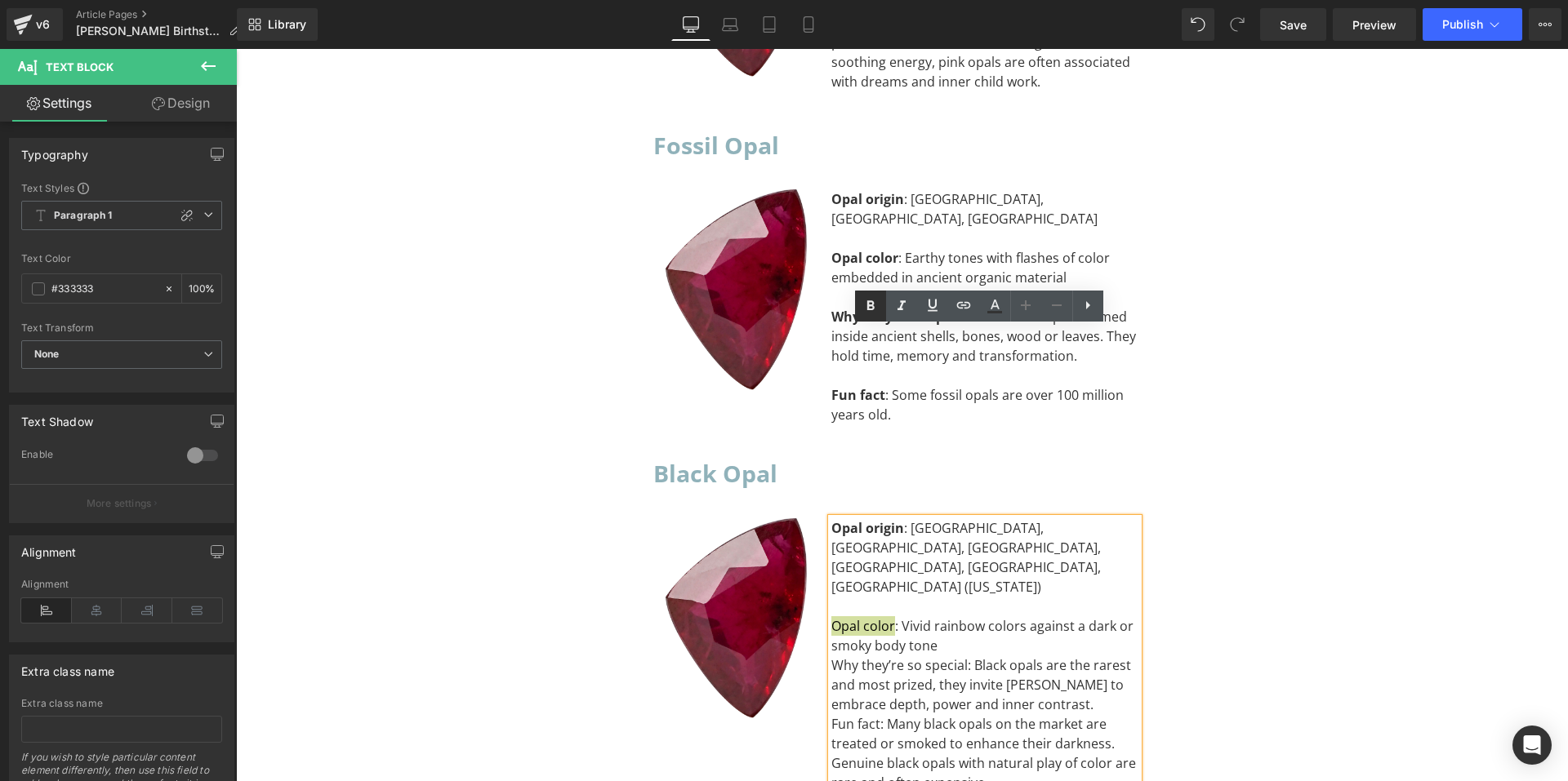
click at [869, 303] on icon at bounding box center [870, 306] width 8 height 10
click at [942, 617] on div "Opal color : Vivid rainbow colors against a dark or smoky body tone" at bounding box center [985, 636] width 307 height 40
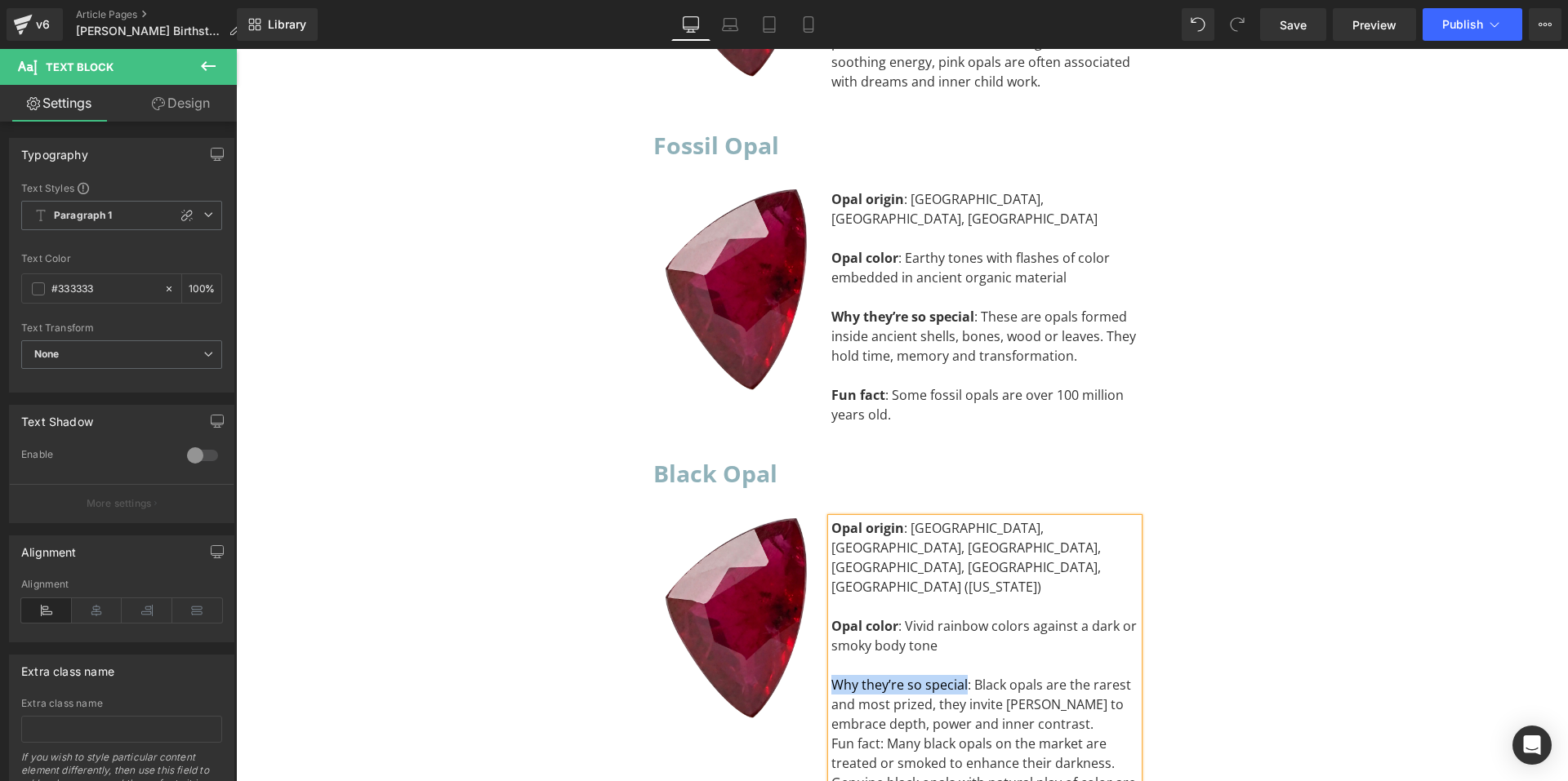
drag, startPoint x: 960, startPoint y: 454, endPoint x: 828, endPoint y: 449, distance: 132.1
click at [831, 676] on div "Why they’re so special: Black opals are the rarest and most prized, they invite…" at bounding box center [985, 705] width 307 height 59
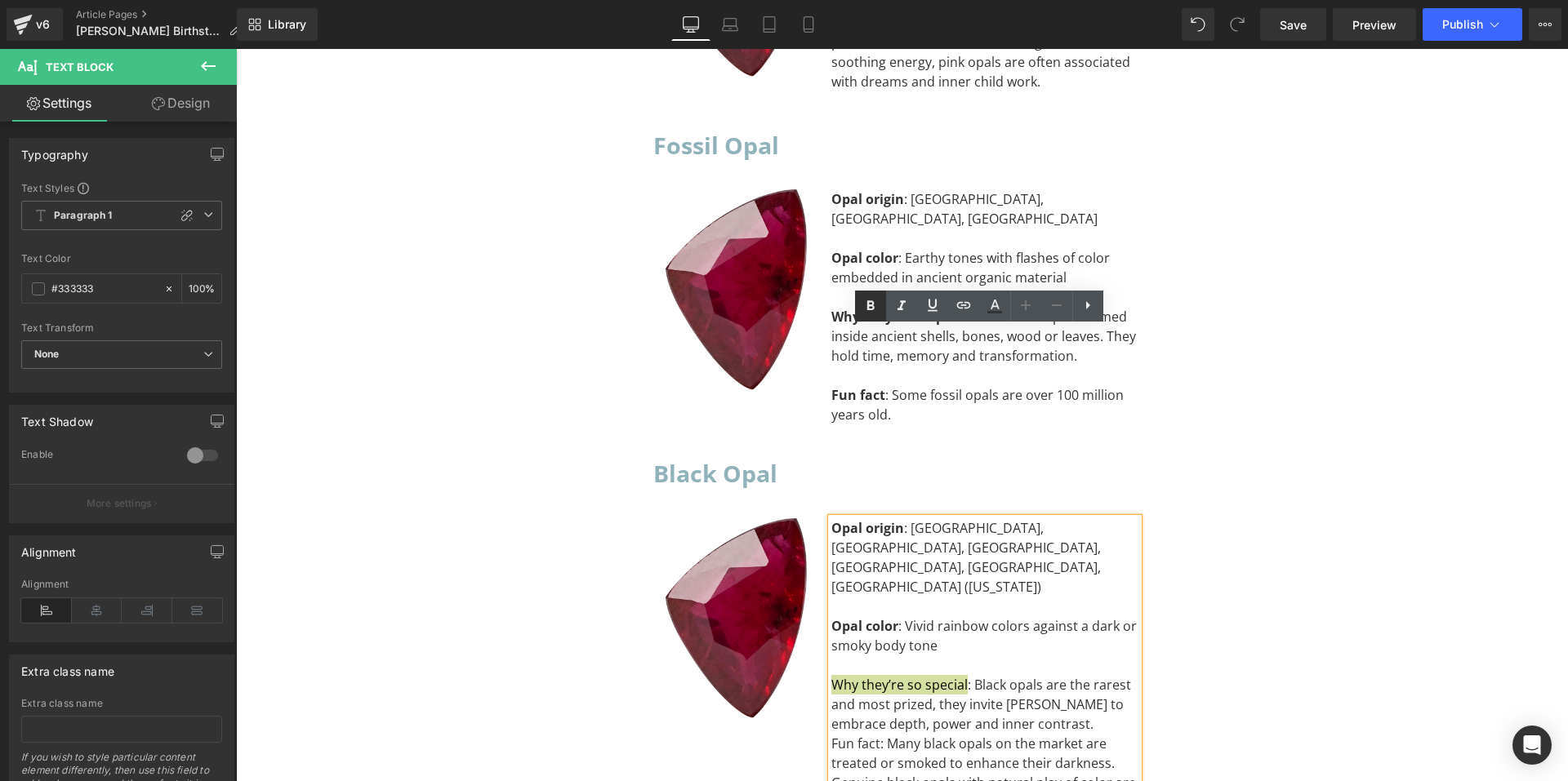
click at [862, 310] on icon at bounding box center [870, 306] width 19 height 19
click at [1039, 676] on div "Why they’re so special : Black opals are the rarest and most prized, they invit…" at bounding box center [985, 705] width 307 height 59
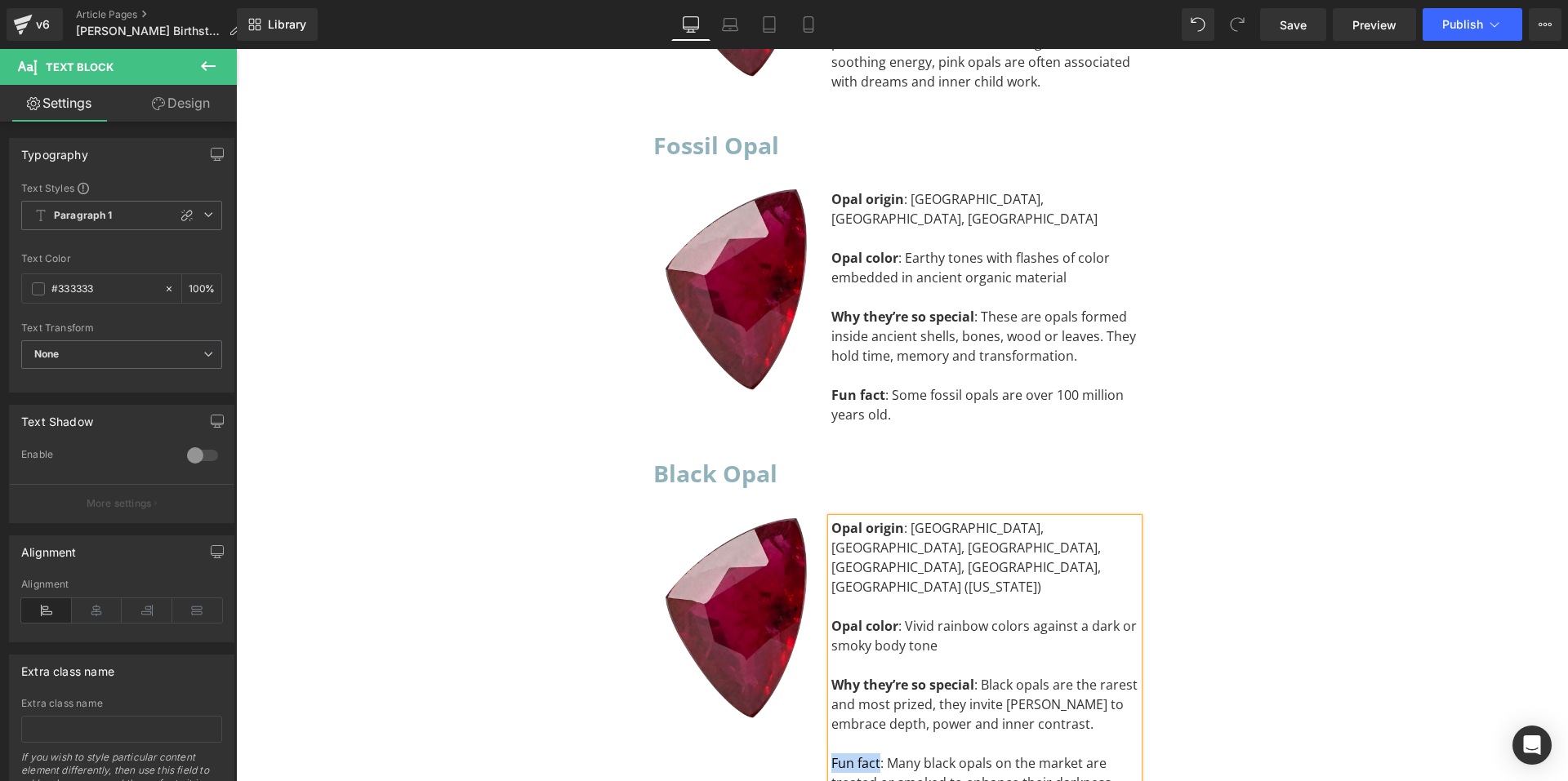
drag, startPoint x: 872, startPoint y: 534, endPoint x: 826, endPoint y: 524, distance: 47.1
click at [831, 754] on div "Fun fact: Many black opals on the market are treated or smoked to enhance their…" at bounding box center [985, 793] width 307 height 78
drag, startPoint x: 863, startPoint y: 314, endPoint x: 642, endPoint y: 293, distance: 222.0
click at [863, 314] on icon at bounding box center [870, 306] width 19 height 19
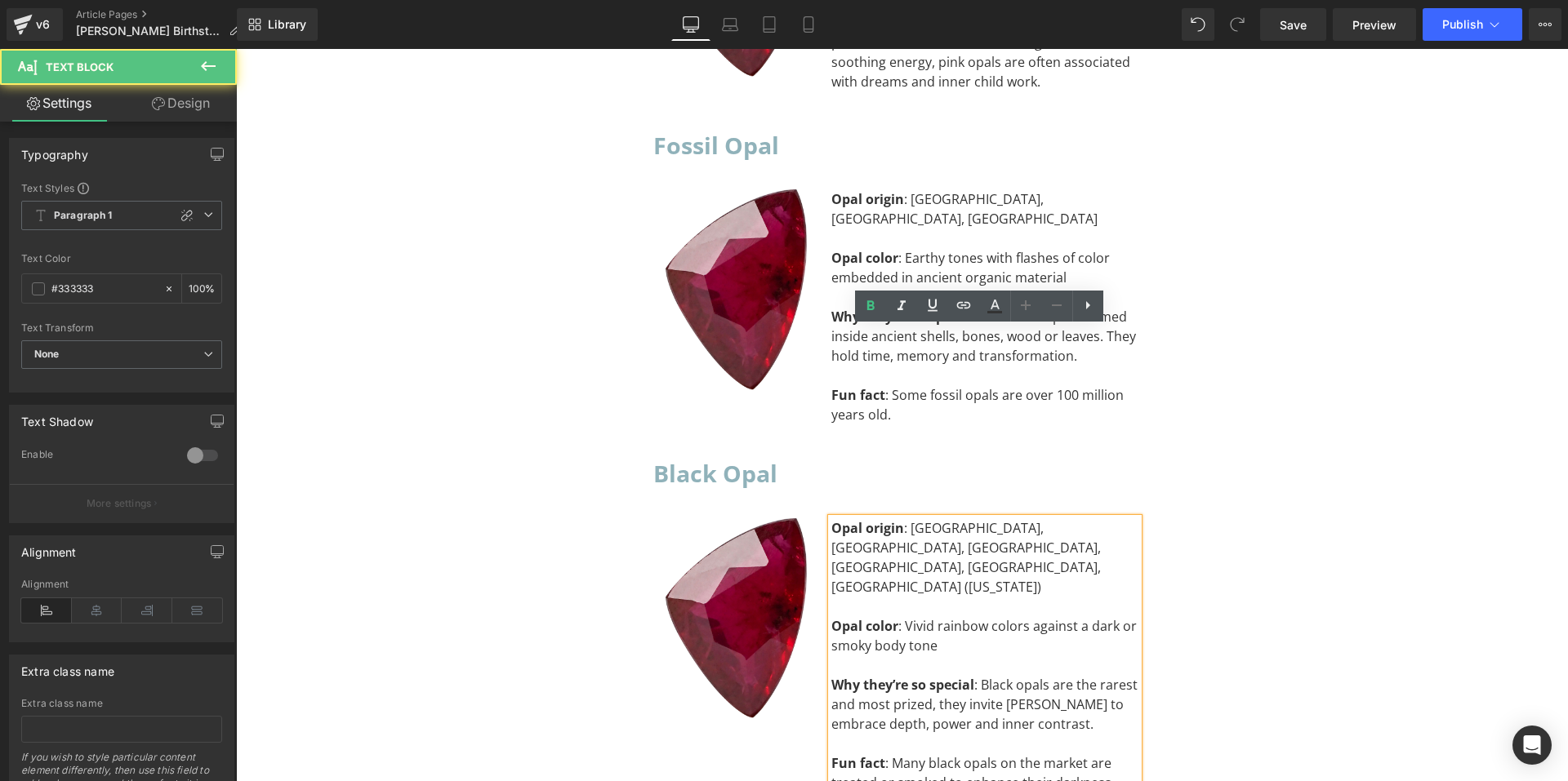
click at [1002, 754] on div "Fun fact : Many black opals on the market are treated or smoked to enhance thei…" at bounding box center [985, 793] width 307 height 78
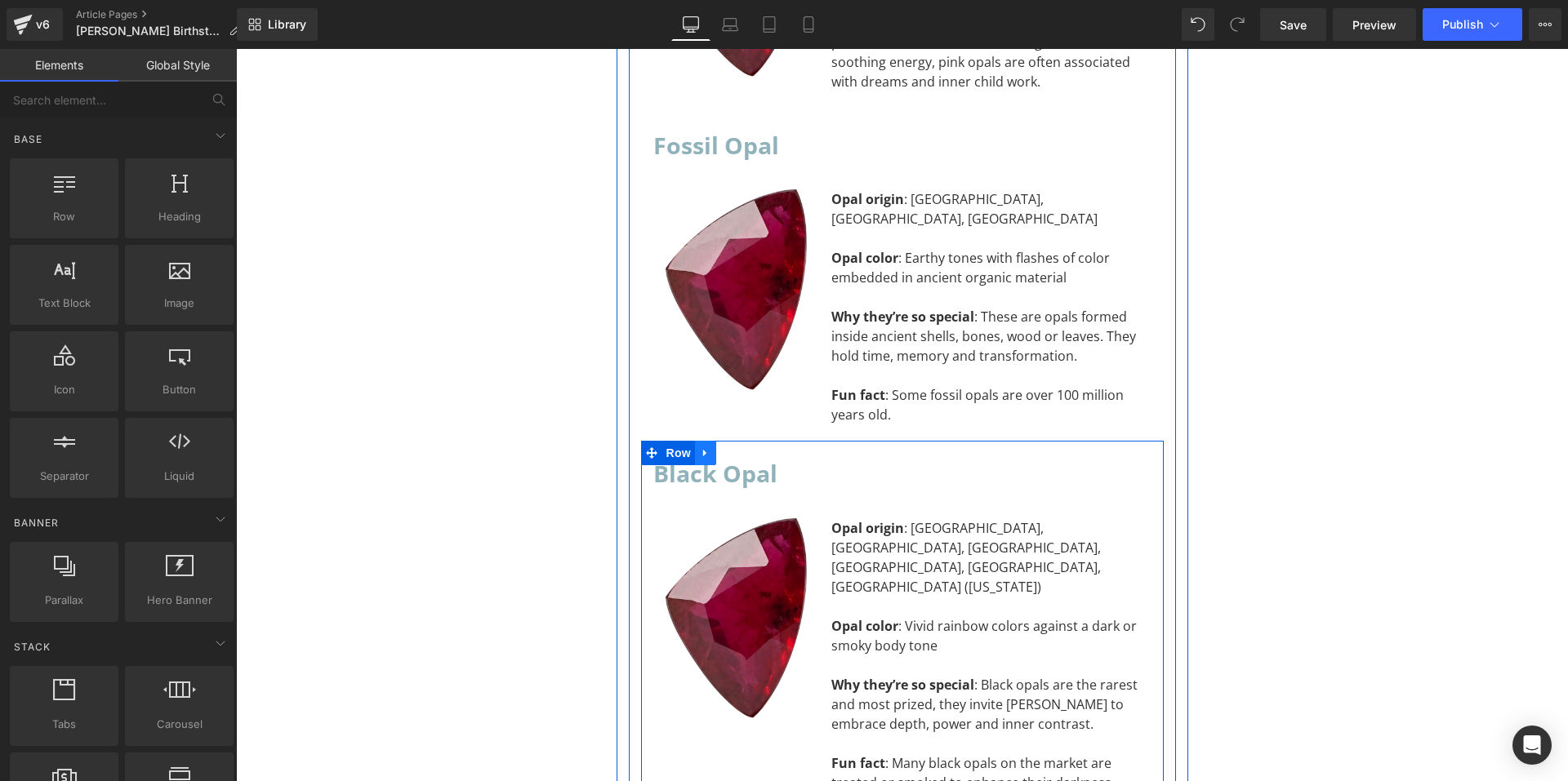
click at [700, 448] on icon at bounding box center [706, 453] width 12 height 13
click at [721, 448] on icon at bounding box center [727, 453] width 12 height 12
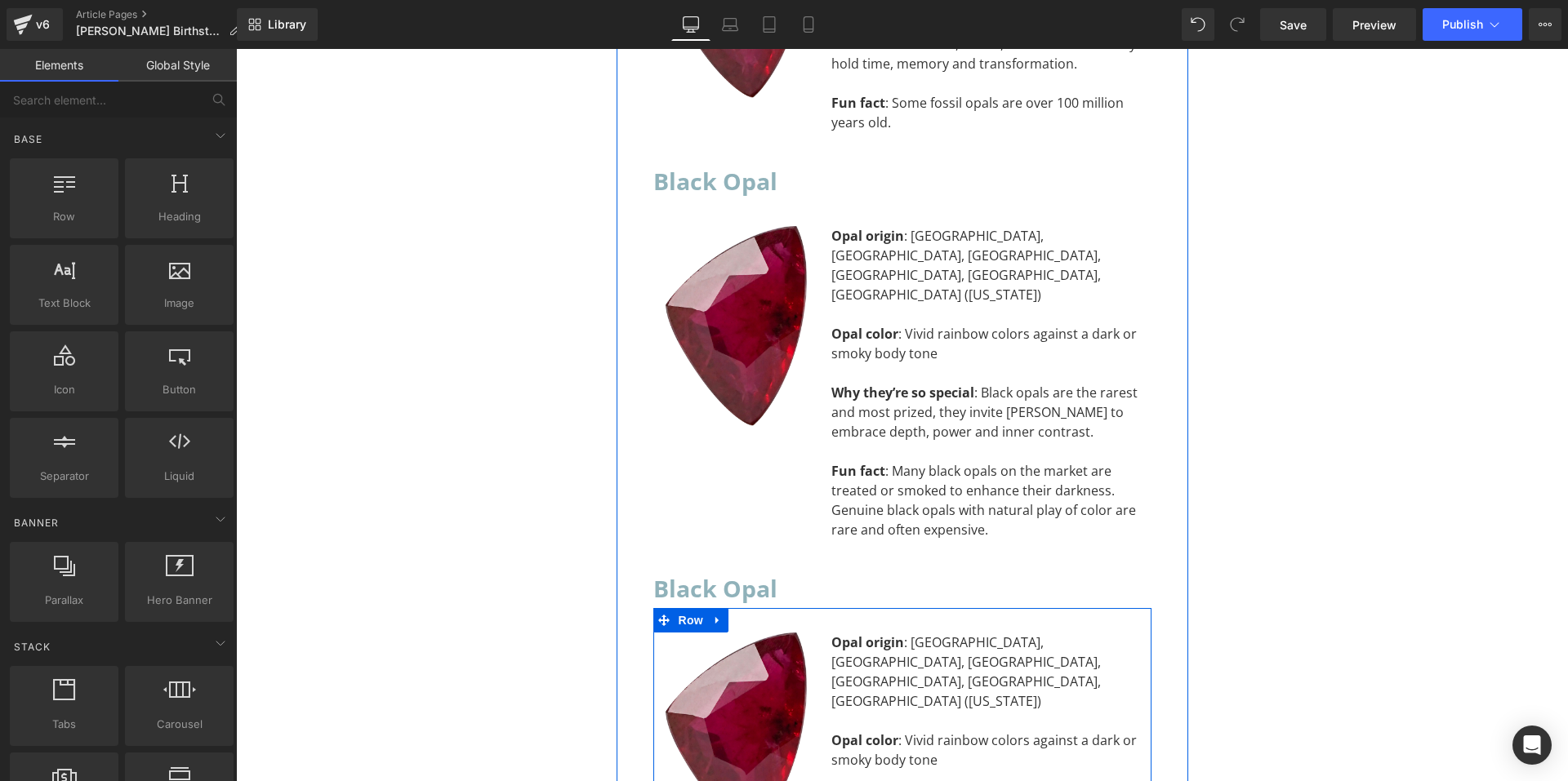
scroll to position [11106, 0]
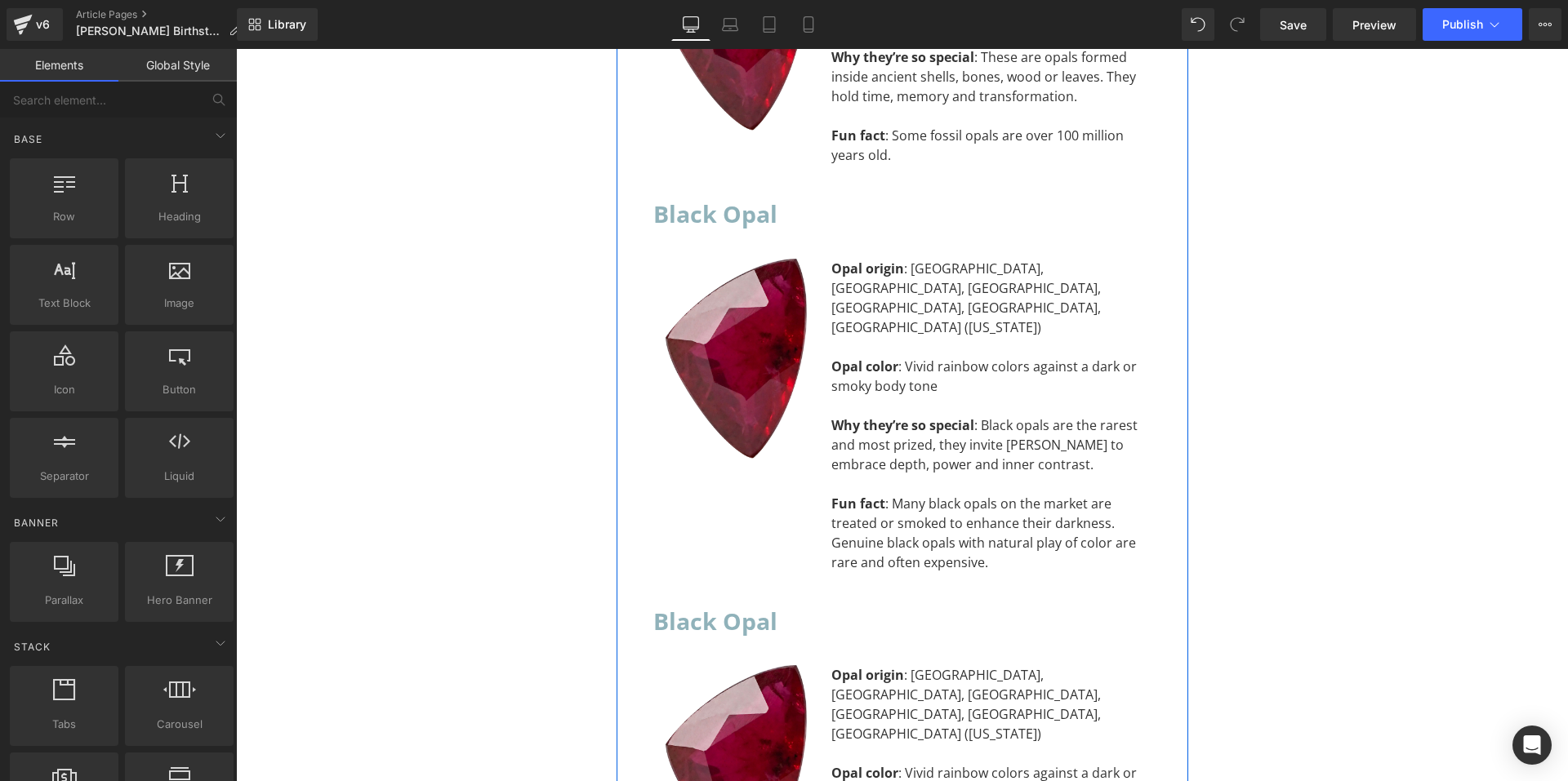
click at [769, 602] on h2 "Black Opal" at bounding box center [902, 622] width 498 height 40
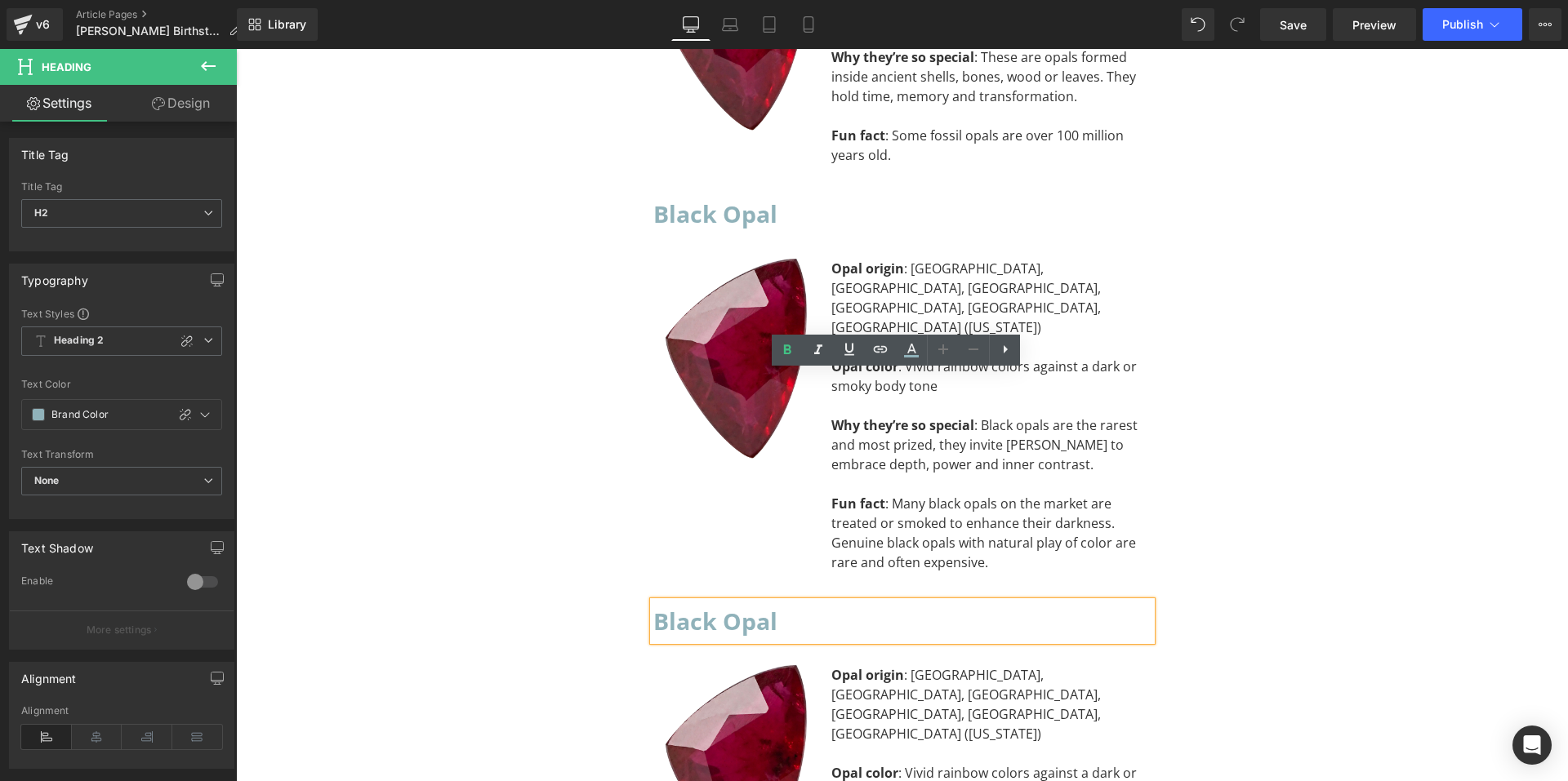
drag, startPoint x: 771, startPoint y: 388, endPoint x: 645, endPoint y: 387, distance: 126.0
click at [653, 602] on div "Black Opal" at bounding box center [902, 622] width 498 height 40
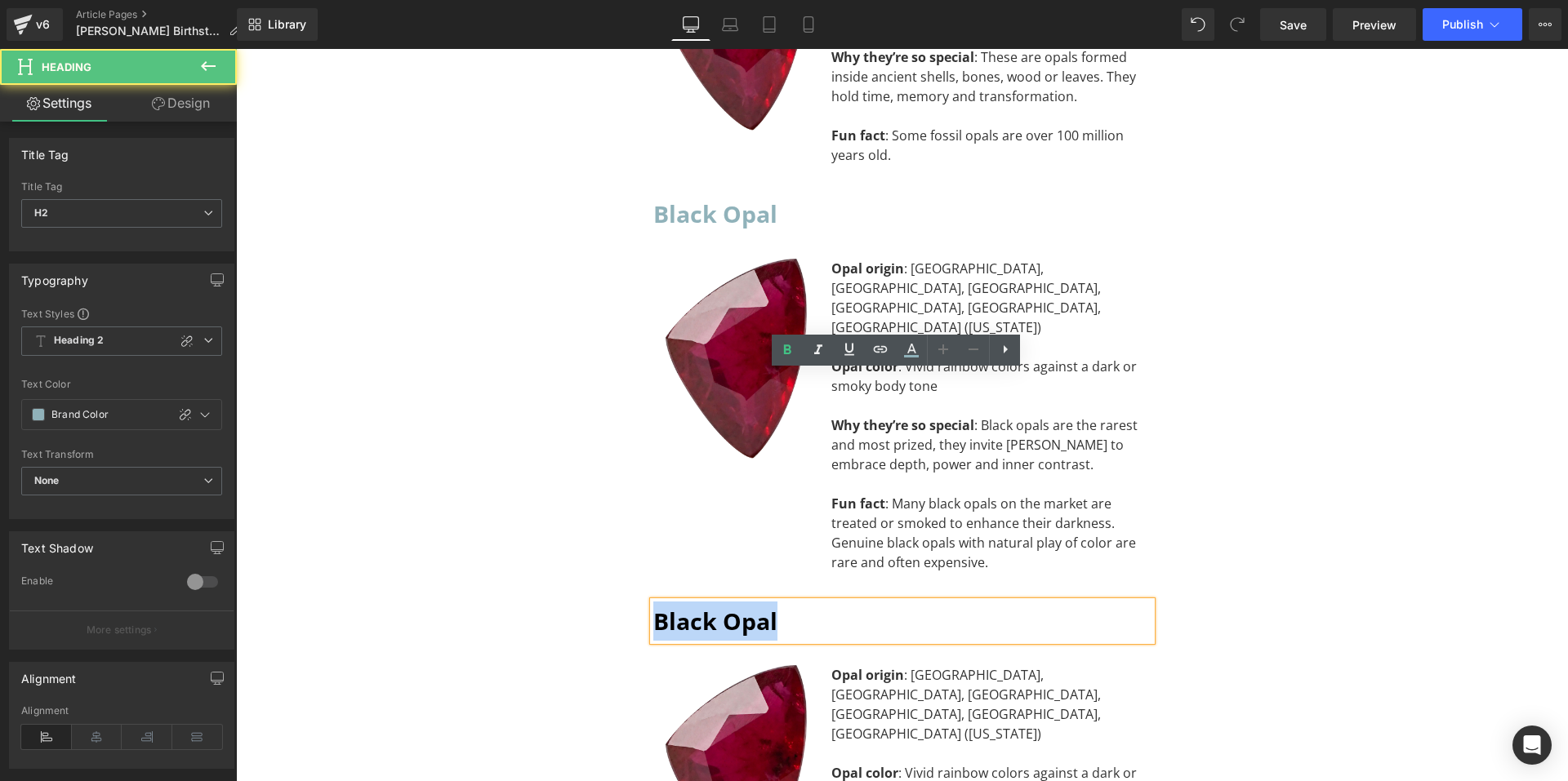
drag, startPoint x: 649, startPoint y: 387, endPoint x: 807, endPoint y: 394, distance: 158.2
click at [807, 602] on h2 "Black Opal" at bounding box center [902, 622] width 498 height 40
paste div "To enrich screen reader interactions, please activate Accessibility in Grammarl…"
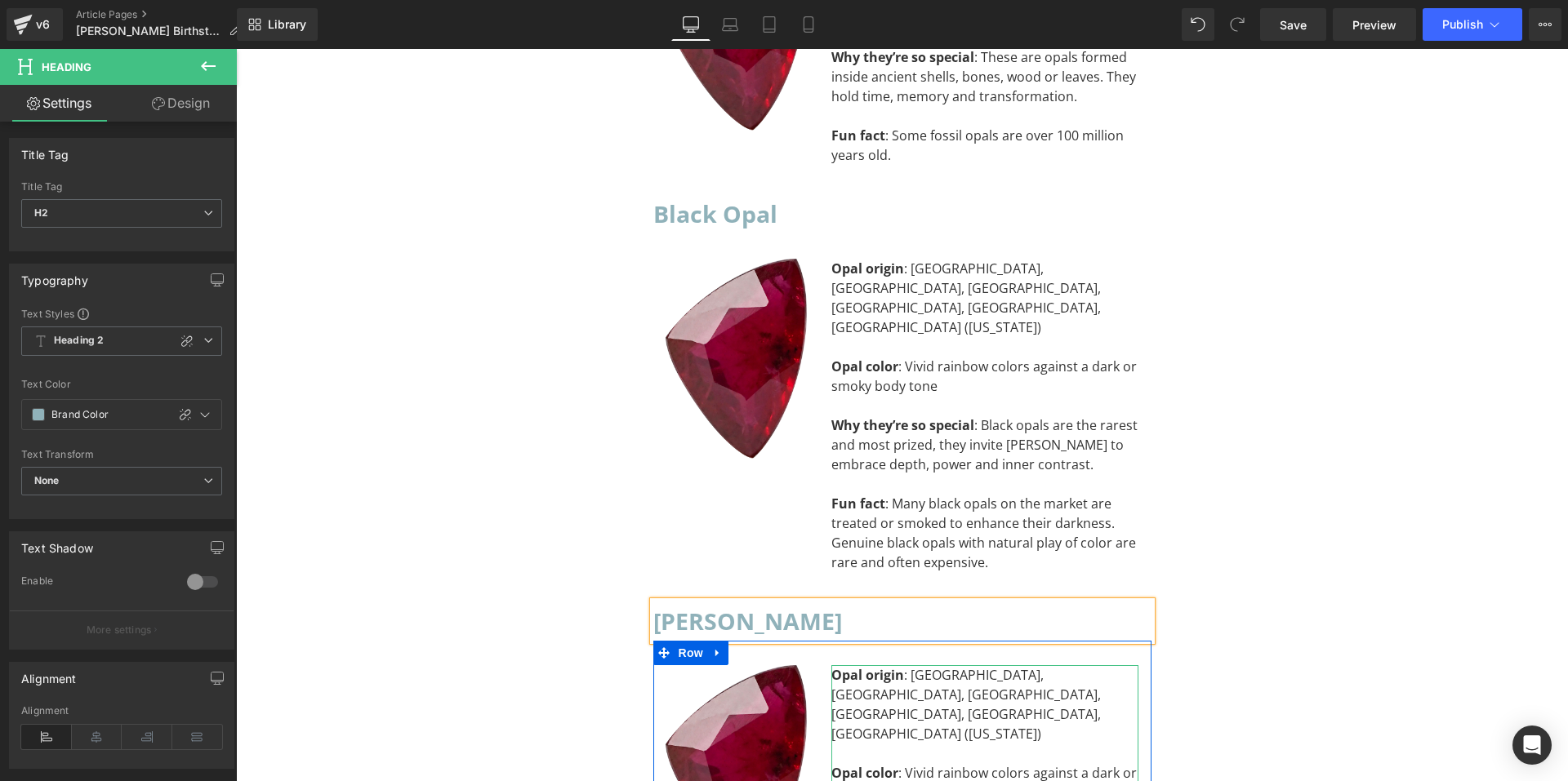
click at [902, 764] on div "Opal color : Vivid rainbow colors against a dark or smoky body tone" at bounding box center [985, 783] width 307 height 40
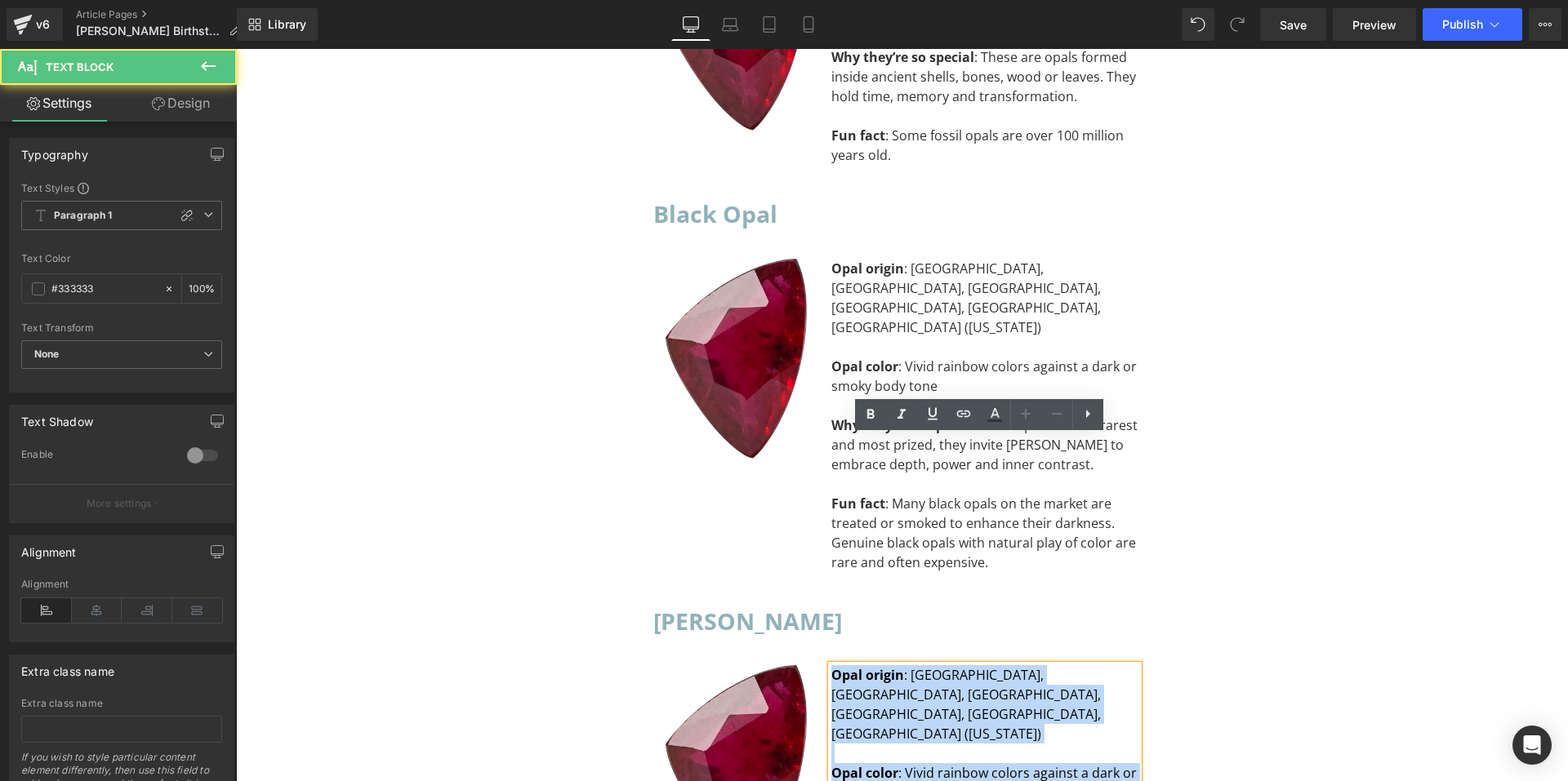
drag, startPoint x: 1008, startPoint y: 697, endPoint x: 825, endPoint y: 437, distance: 317.9
paste div "To enrich screen reader interactions, please activate Accessibility in Grammarl…"
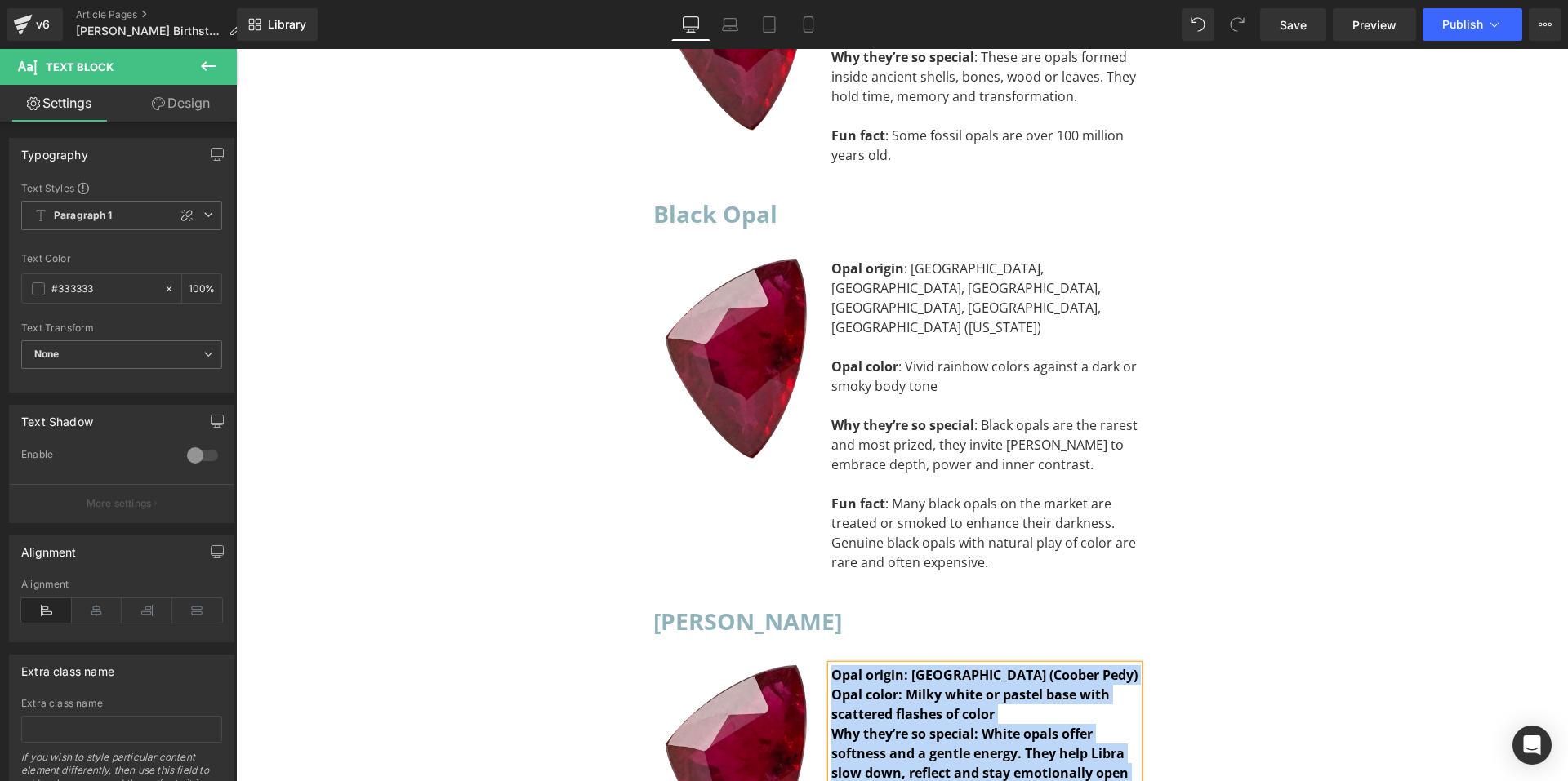
click at [992, 724] on div "Why they’re so special: White opals offer softness and a gentle energy. They he…" at bounding box center [985, 763] width 307 height 78
drag, startPoint x: 988, startPoint y: 569, endPoint x: 818, endPoint y: 448, distance: 208.7
click at [819, 666] on div "Opal origin: Australia (Coober Pedy) Opal color: Milky white or pastel base wi…" at bounding box center [985, 735] width 333 height 137
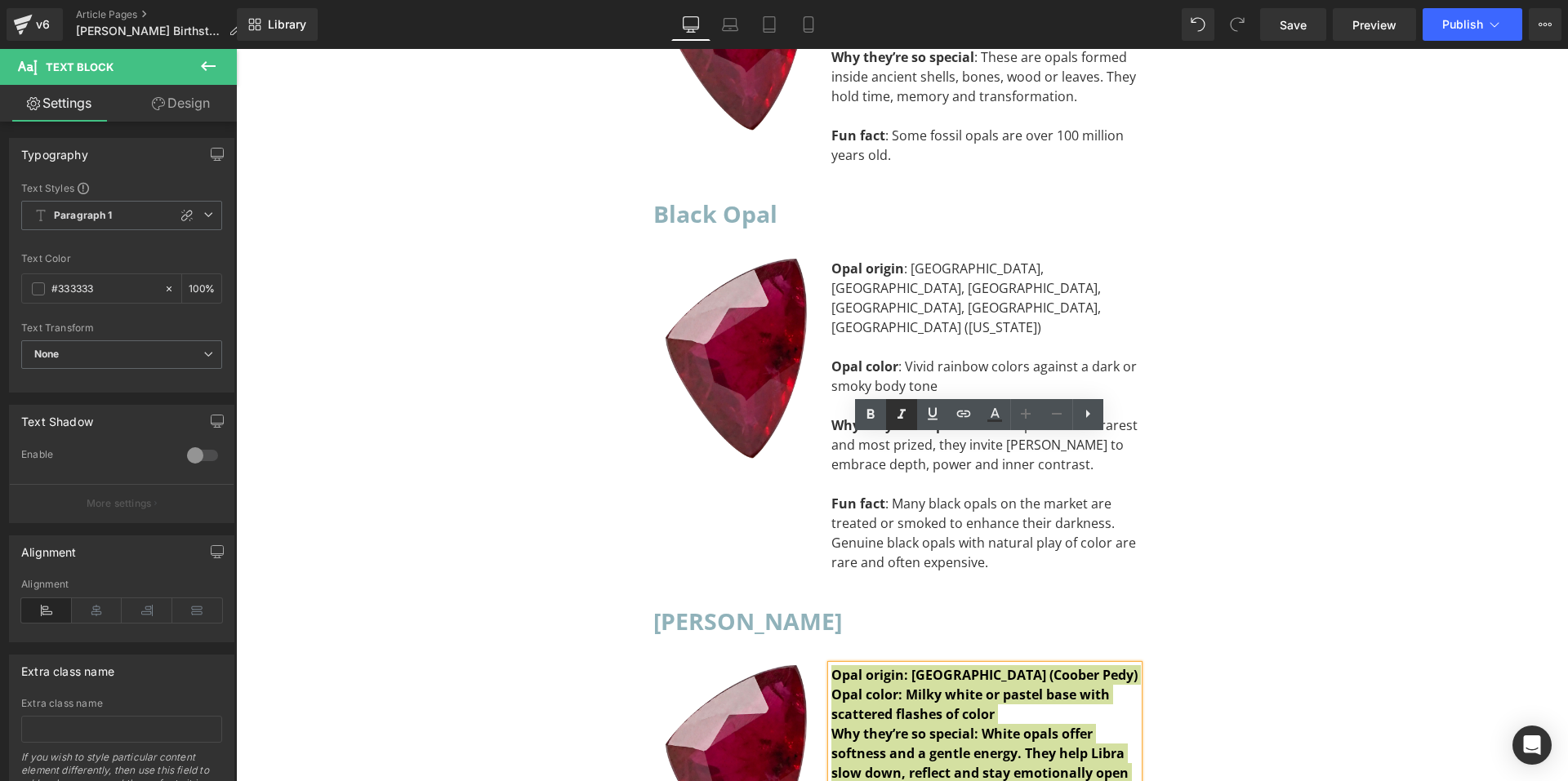
drag, startPoint x: 867, startPoint y: 412, endPoint x: 895, endPoint y: 424, distance: 30.5
click at [869, 412] on icon at bounding box center [870, 415] width 19 height 19
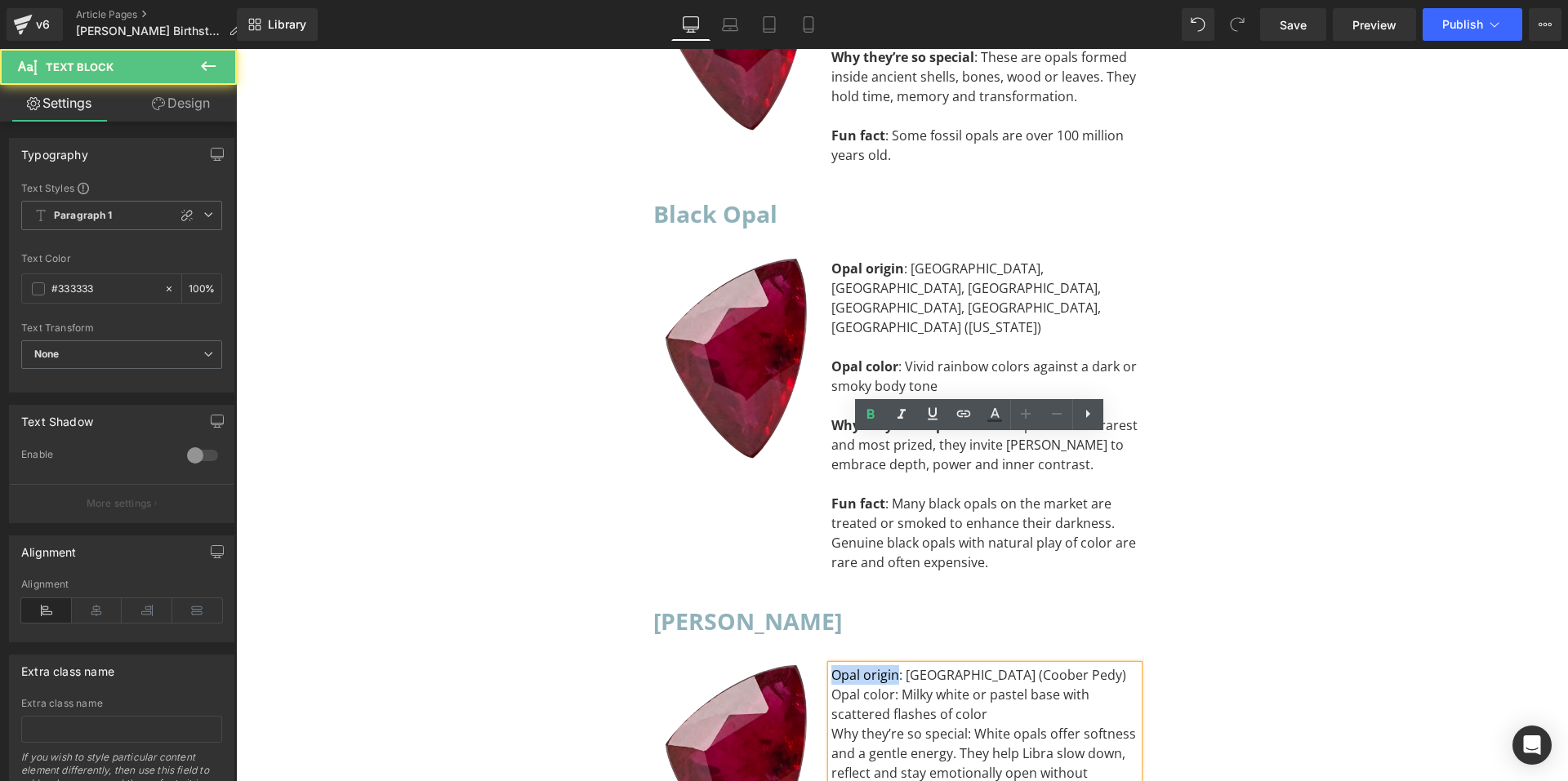
drag, startPoint x: 892, startPoint y: 446, endPoint x: 815, endPoint y: 445, distance: 77.0
click at [819, 666] on div "Opal origin: Australia (Coober Pedy) Opal color: Milky white or pastel base wit…" at bounding box center [985, 735] width 333 height 137
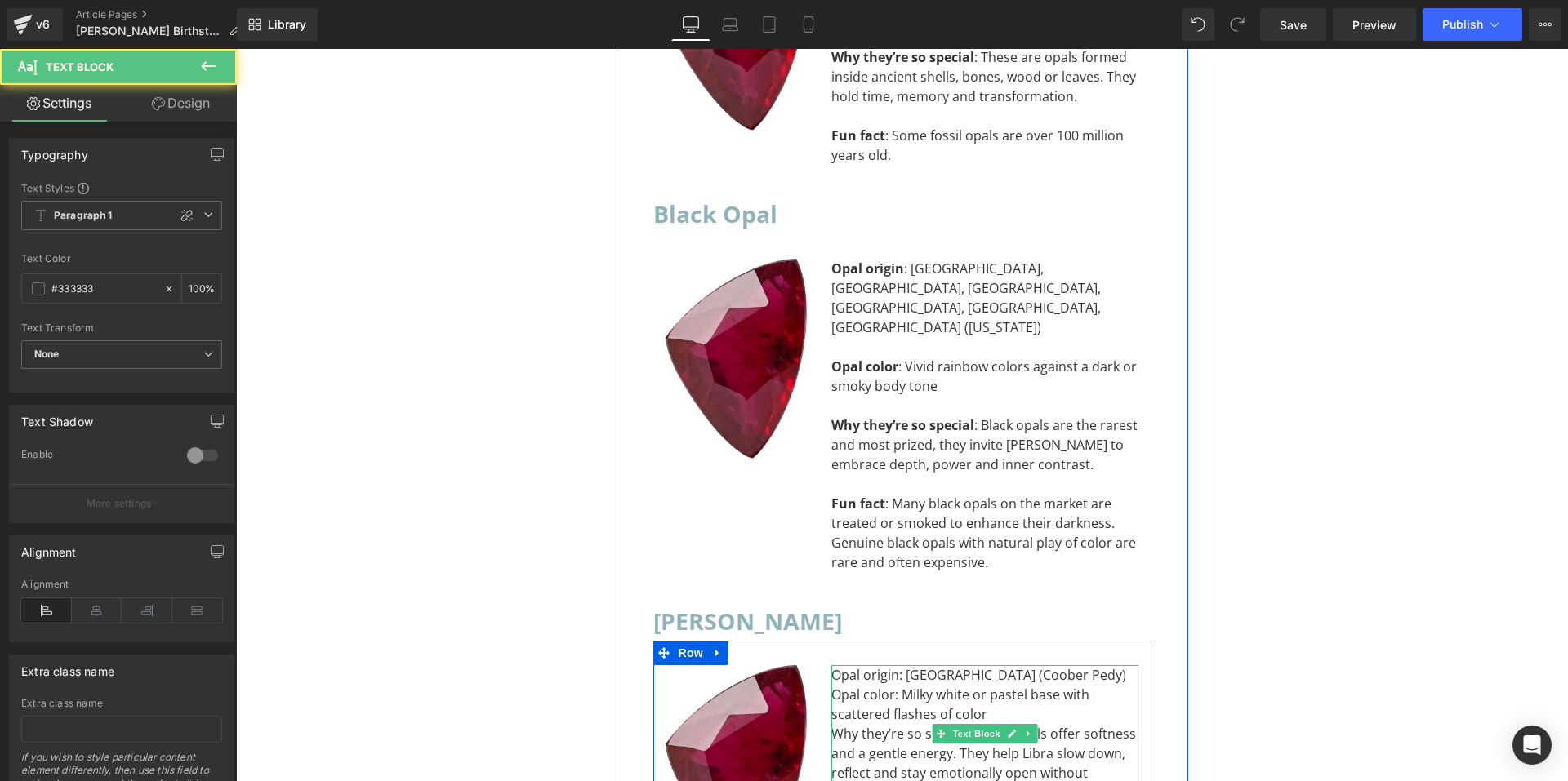
click at [891, 685] on div "Opal color: Milky white or pastel base with scattered flashes of color" at bounding box center [985, 705] width 307 height 40
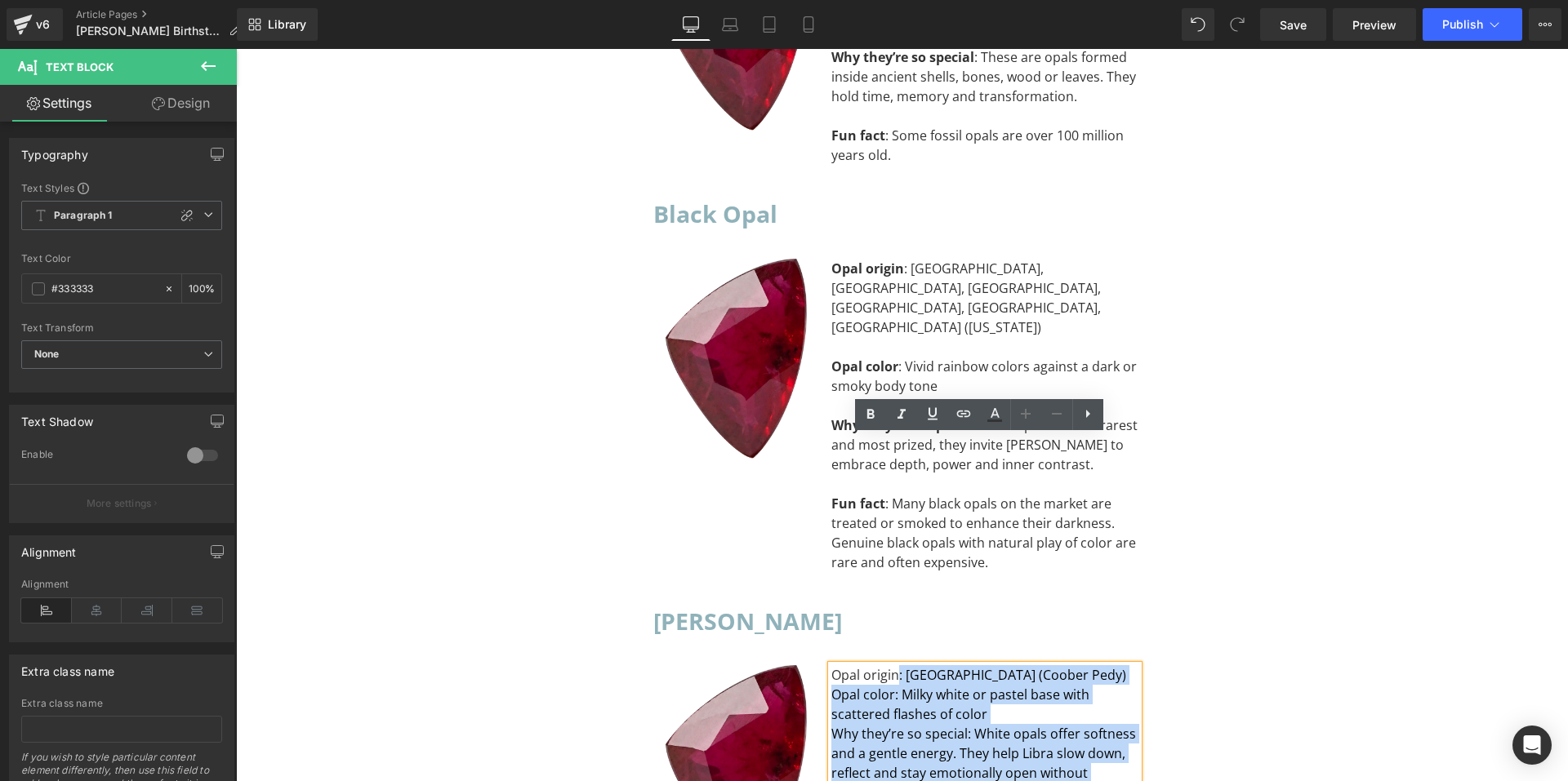
drag, startPoint x: 889, startPoint y: 445, endPoint x: 824, endPoint y: 445, distance: 65.0
click at [831, 666] on div "Opal origin: Australia (Coober Pedy) Opal color: Milky white or pastel base wit…" at bounding box center [985, 735] width 307 height 137
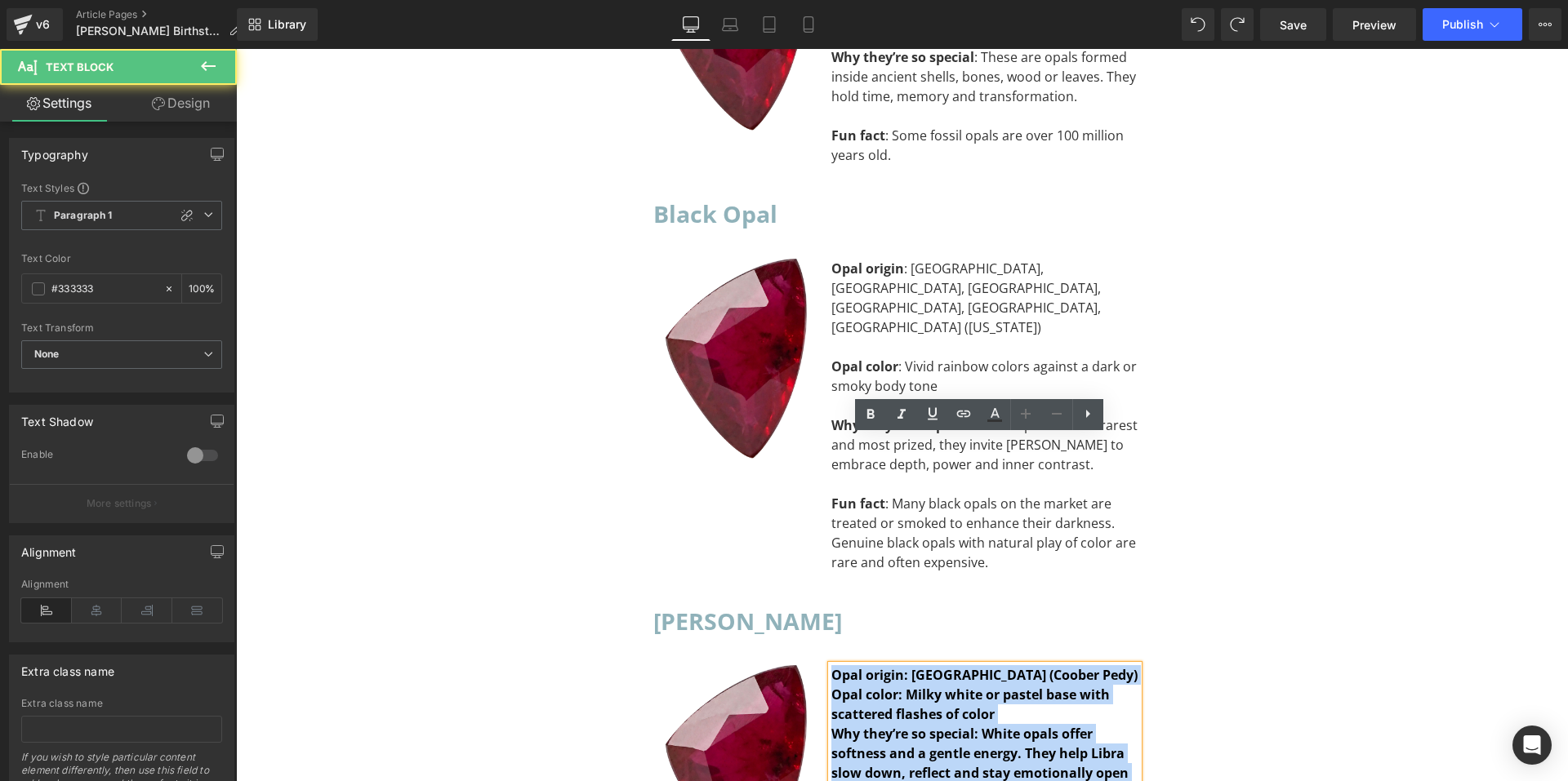
drag, startPoint x: 970, startPoint y: 565, endPoint x: 828, endPoint y: 455, distance: 179.6
click at [831, 666] on div "Opal origin: Australia (Coober Pedy) Opal color: Milky white or pastel base wit…" at bounding box center [985, 735] width 307 height 137
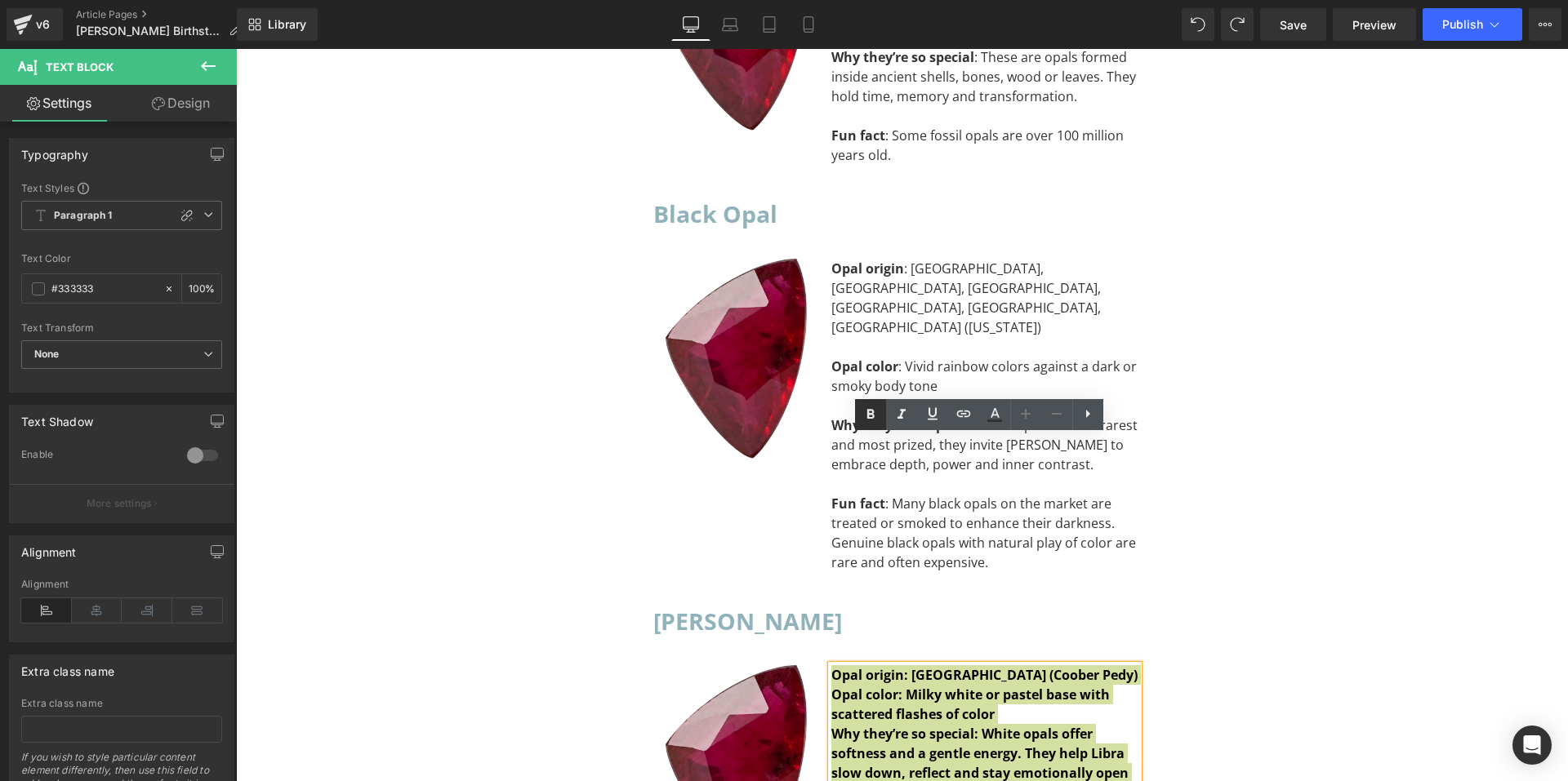
click at [868, 423] on icon at bounding box center [870, 415] width 19 height 19
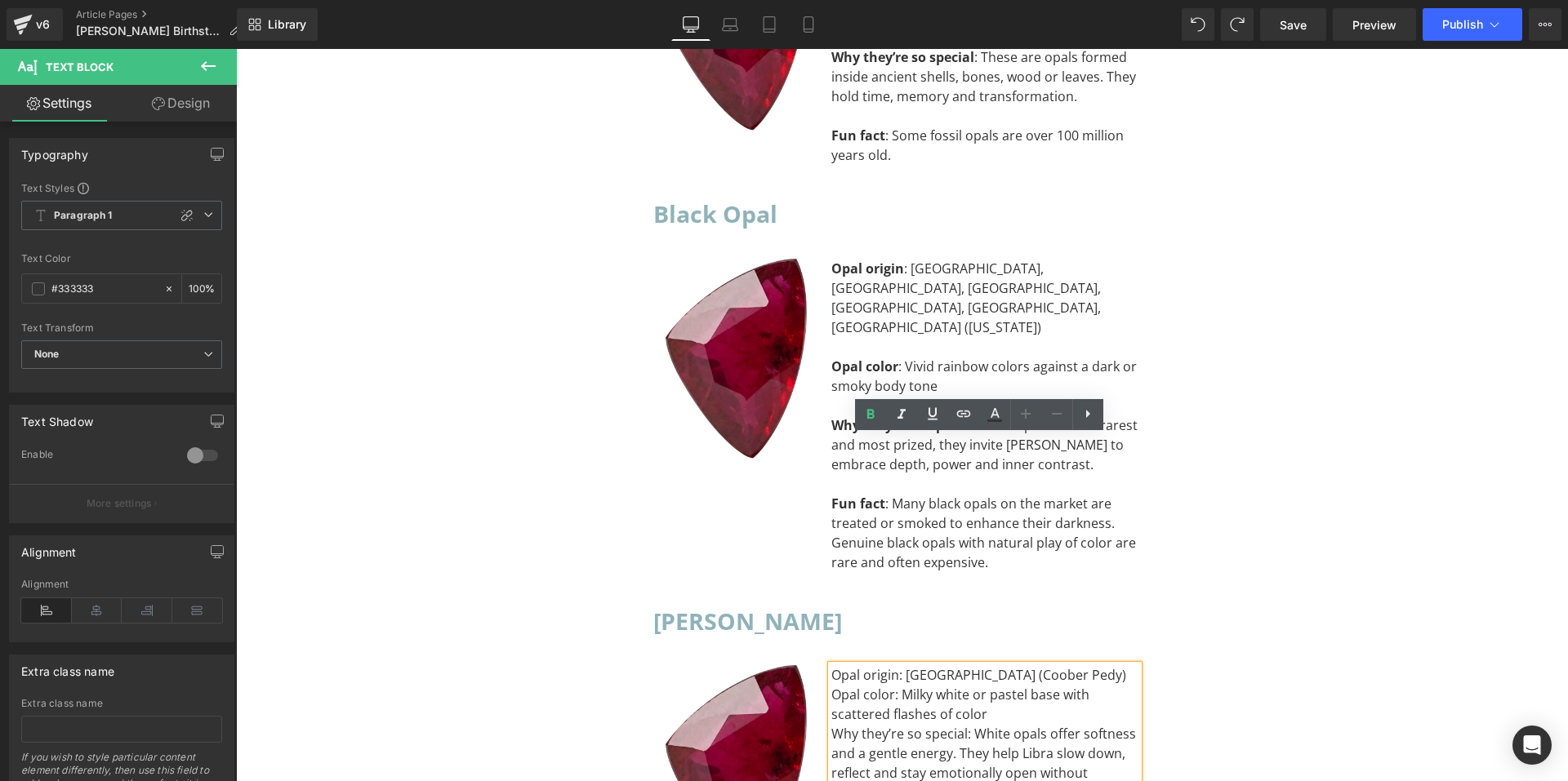
click at [831, 666] on div "Opal origin: Australia (Coober Pedy)" at bounding box center [985, 676] width 307 height 19
drag, startPoint x: 826, startPoint y: 446, endPoint x: 888, endPoint y: 455, distance: 62.6
click at [888, 666] on div "Opal origin: Australia (Coober Pedy)" at bounding box center [985, 676] width 307 height 19
click at [870, 416] on icon at bounding box center [870, 415] width 19 height 19
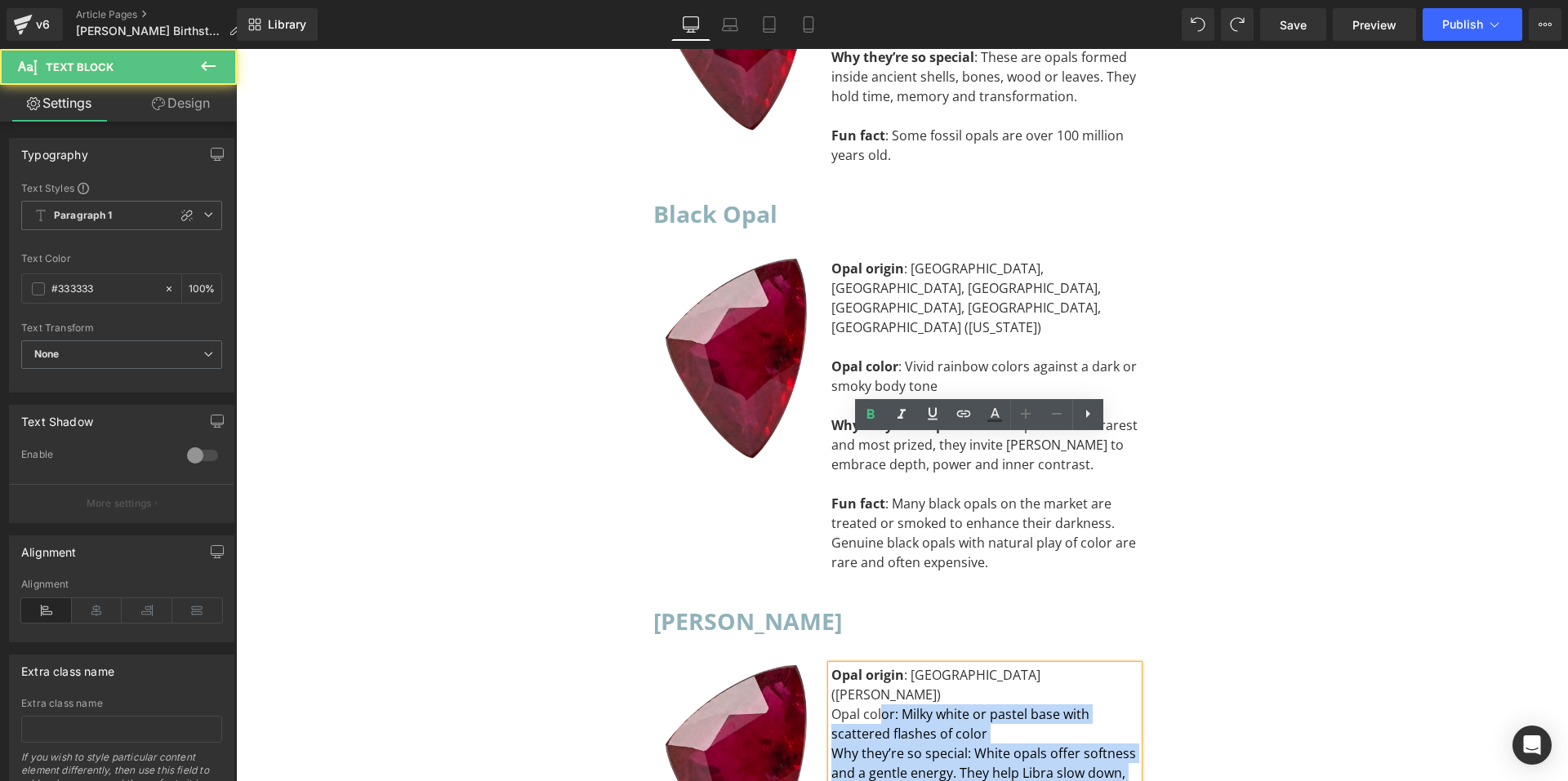
drag, startPoint x: 824, startPoint y: 467, endPoint x: 875, endPoint y: 471, distance: 51.2
click at [875, 666] on div "Opal origin : Australia (Coober Pedy) Opal color: Milky white or pastel base wi…" at bounding box center [985, 744] width 307 height 157
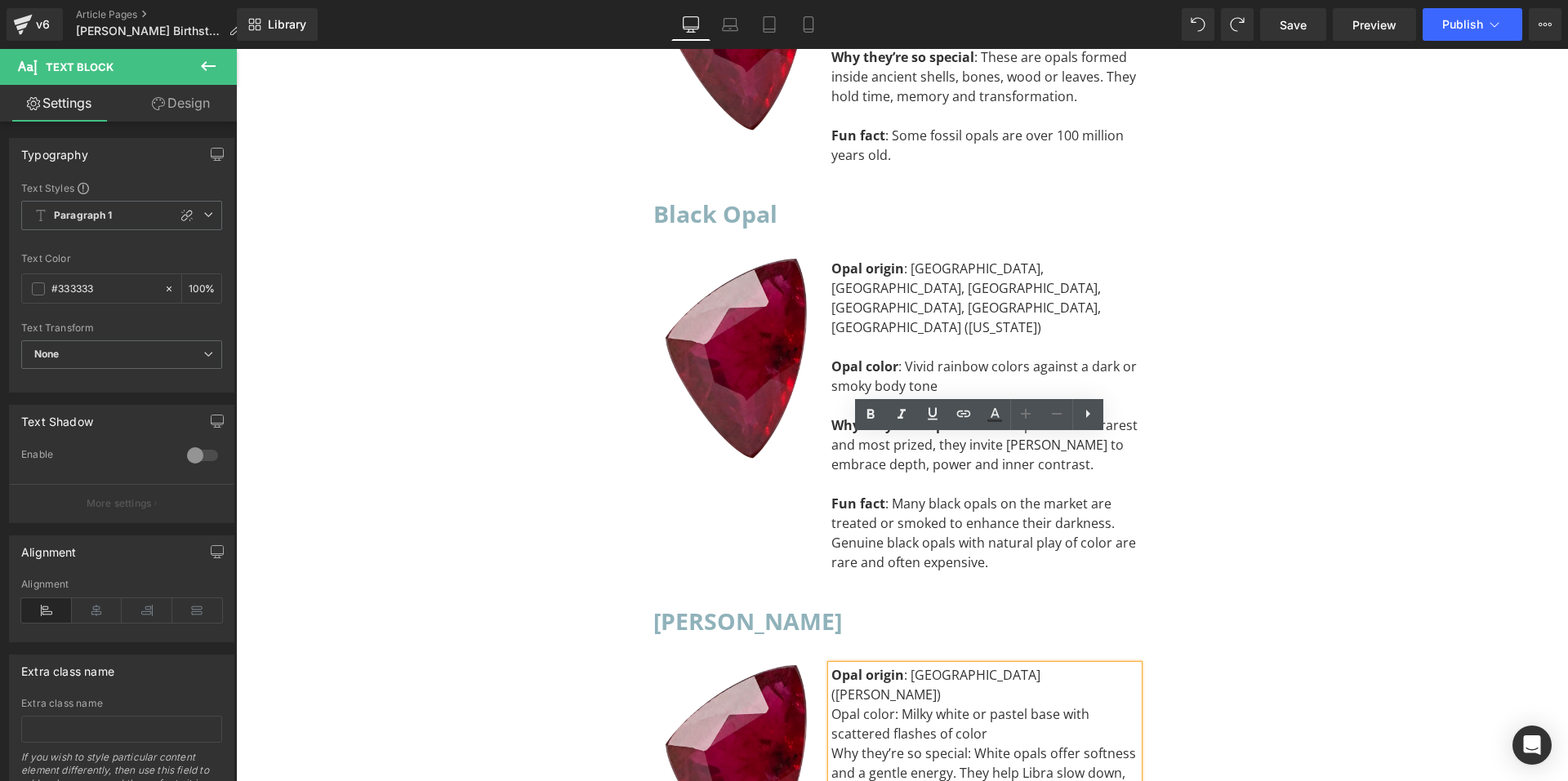
click at [831, 705] on div "Opal color: Milky white or pastel base with scattered flashes of color" at bounding box center [985, 724] width 307 height 40
drag, startPoint x: 825, startPoint y: 466, endPoint x: 886, endPoint y: 469, distance: 61.1
click at [886, 705] on div "Opal color: Milky white or pastel base with scattered flashes of color" at bounding box center [985, 724] width 307 height 40
click at [864, 415] on icon at bounding box center [870, 415] width 19 height 19
click at [1052, 666] on div "Opal origin : Australia (Coober Pedy)" at bounding box center [985, 685] width 307 height 40
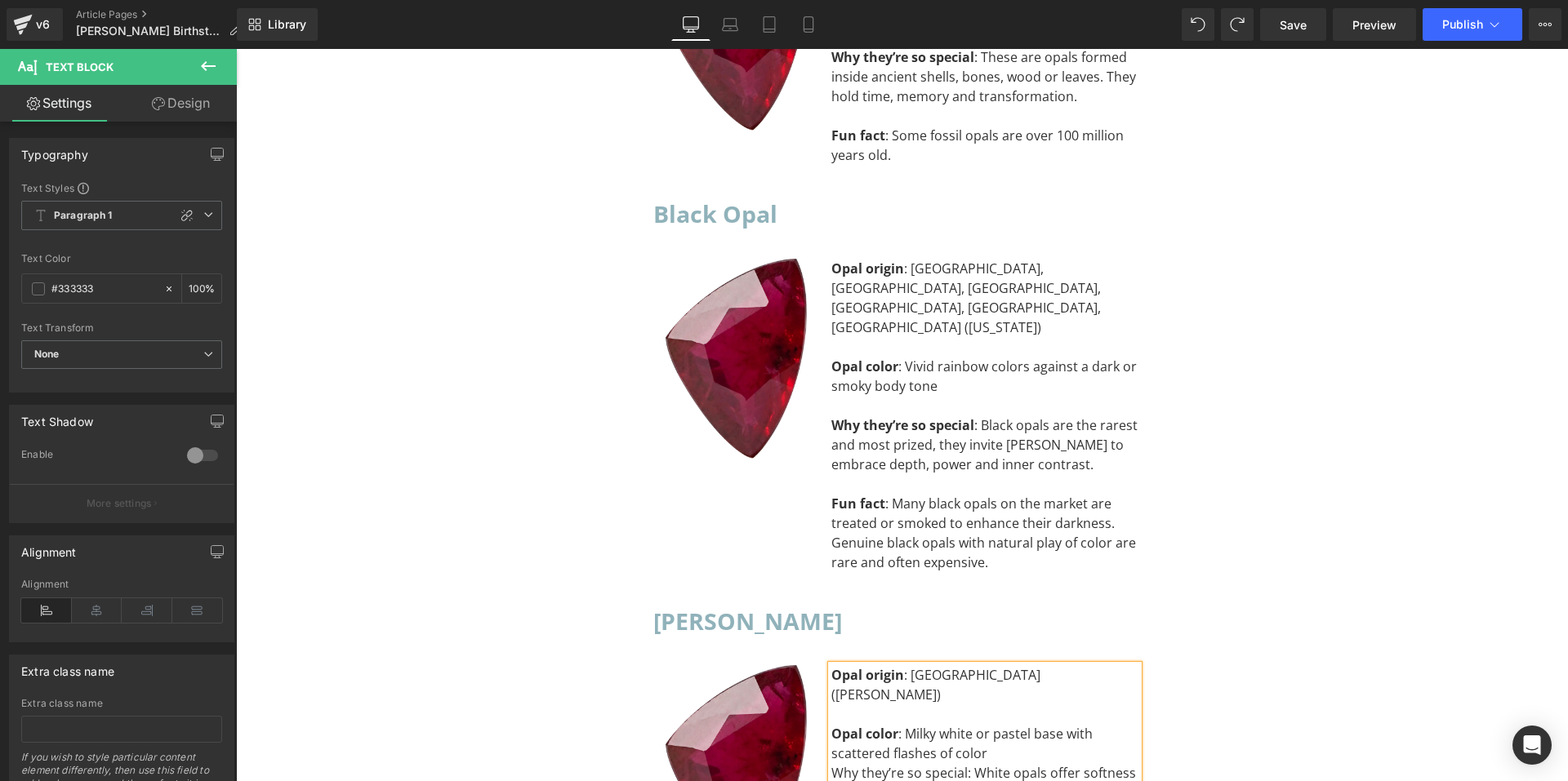
click at [1062, 724] on div "Opal color : Milky white or pastel base with scattered flashes of color" at bounding box center [985, 743] width 307 height 40
drag, startPoint x: 825, startPoint y: 538, endPoint x: 958, endPoint y: 551, distance: 133.6
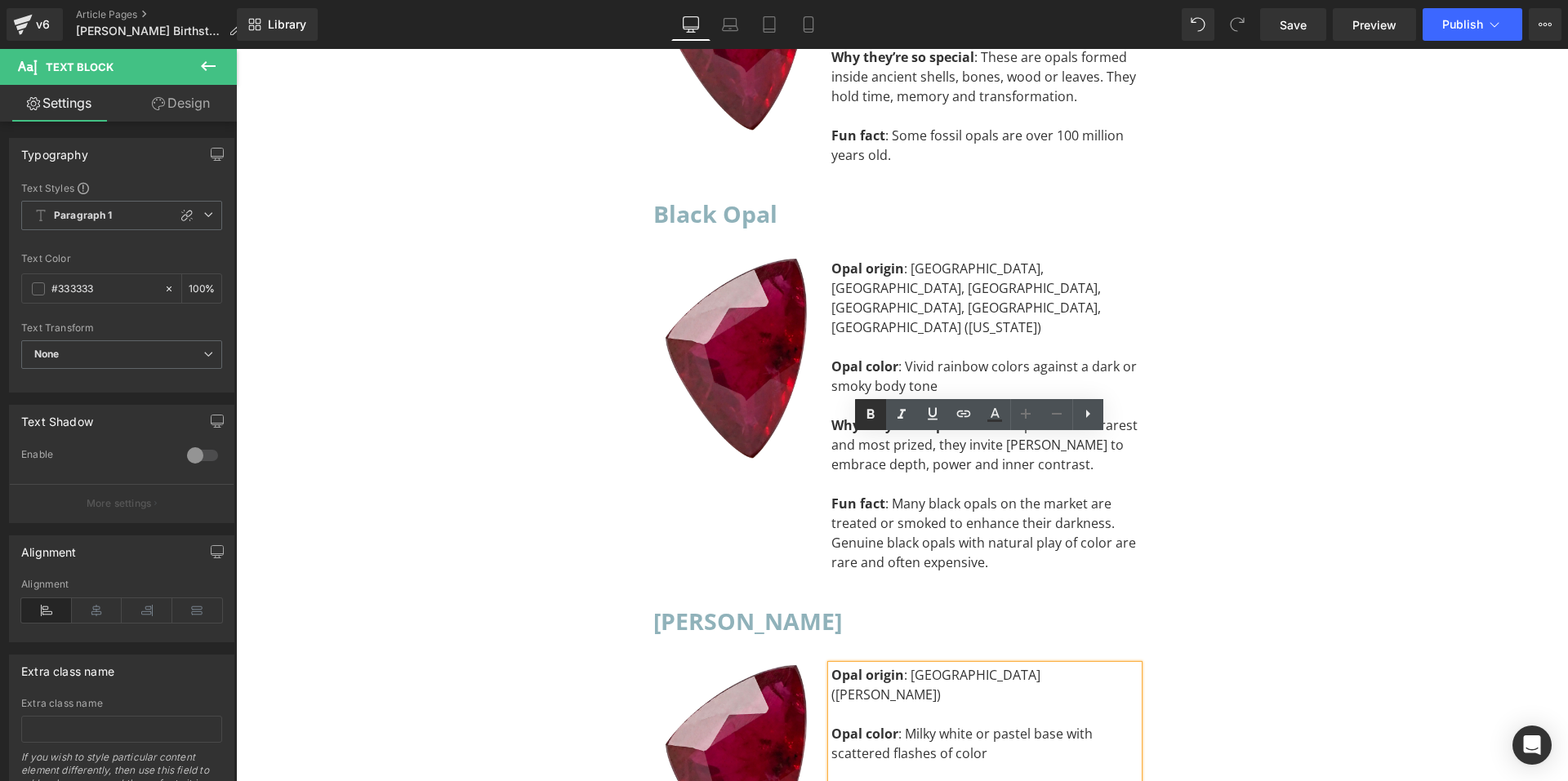
click at [873, 423] on icon at bounding box center [870, 415] width 19 height 19
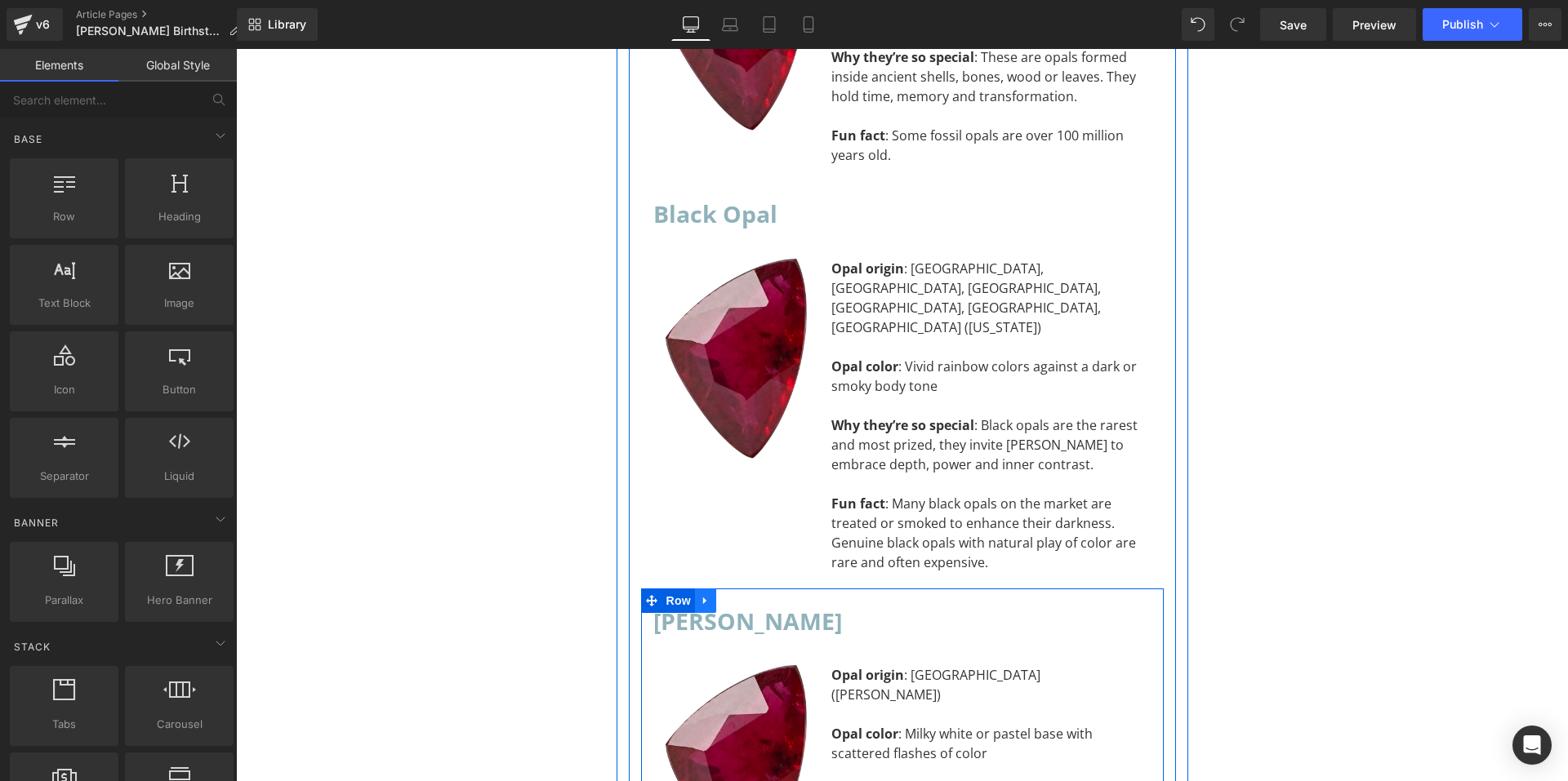
click at [700, 594] on icon at bounding box center [706, 600] width 12 height 13
click at [726, 595] on icon at bounding box center [727, 601] width 12 height 12
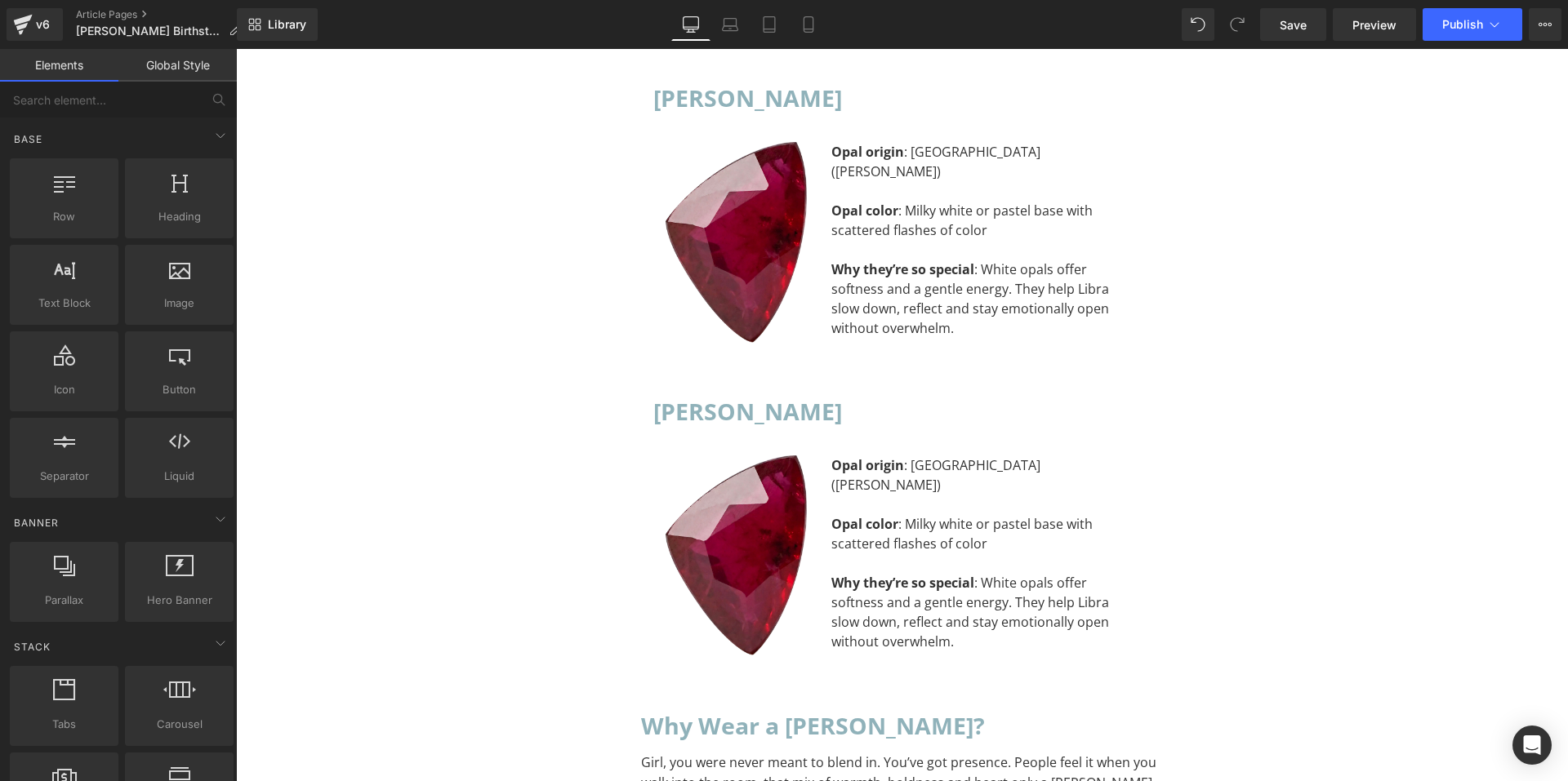
scroll to position [11584, 0]
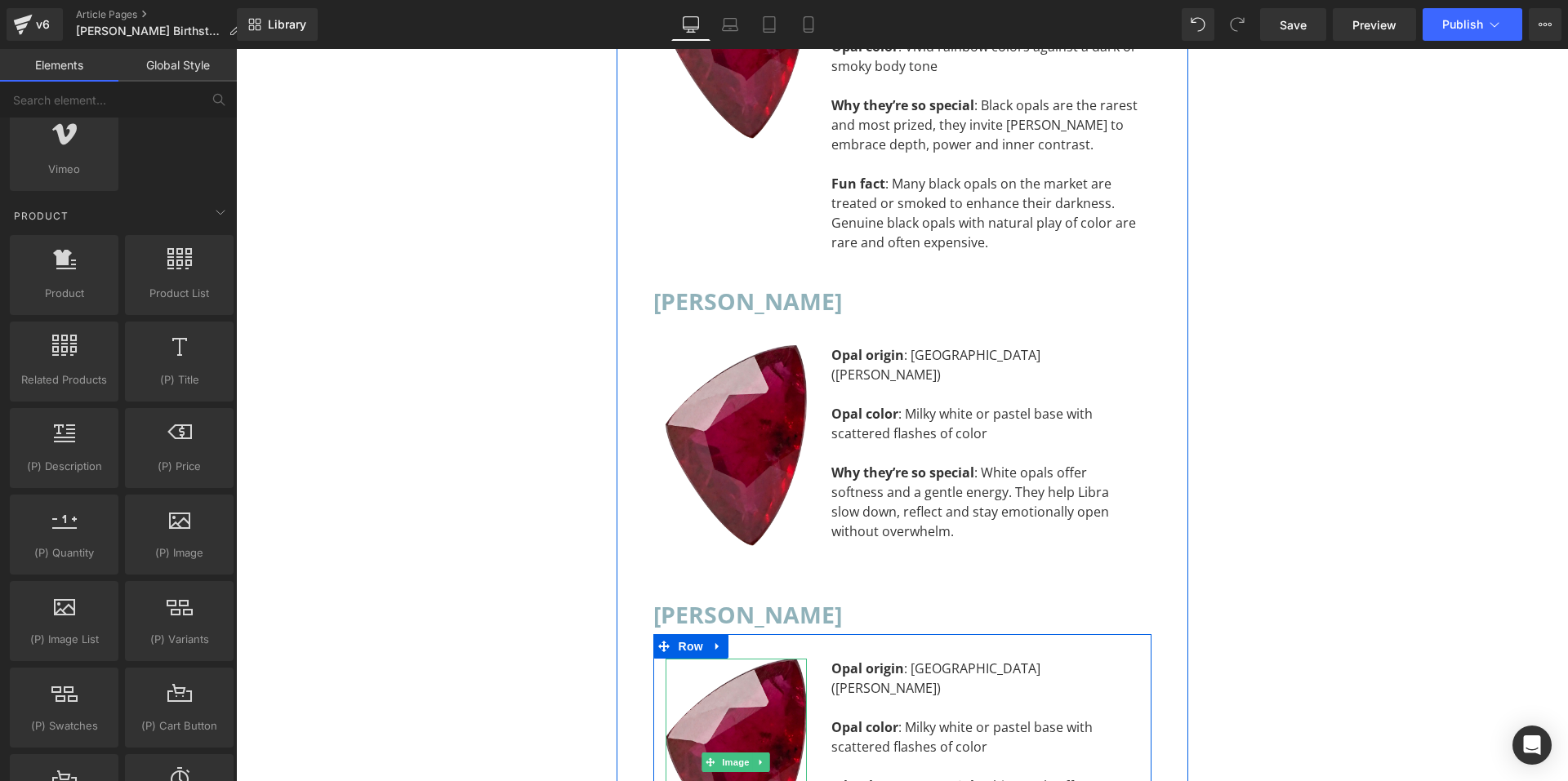
scroll to position [11420, 0]
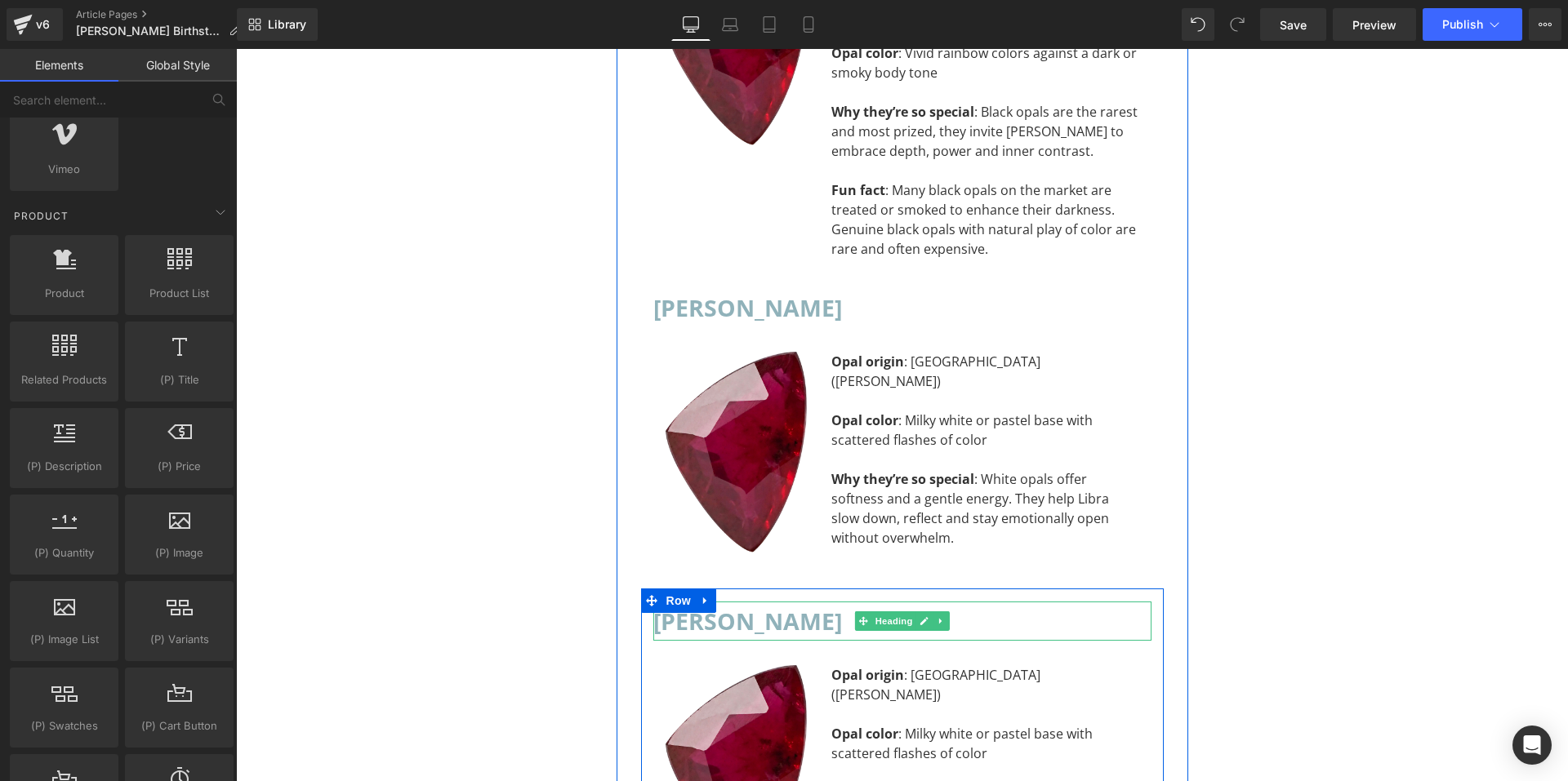
click at [788, 602] on h2 "[PERSON_NAME]" at bounding box center [902, 622] width 498 height 40
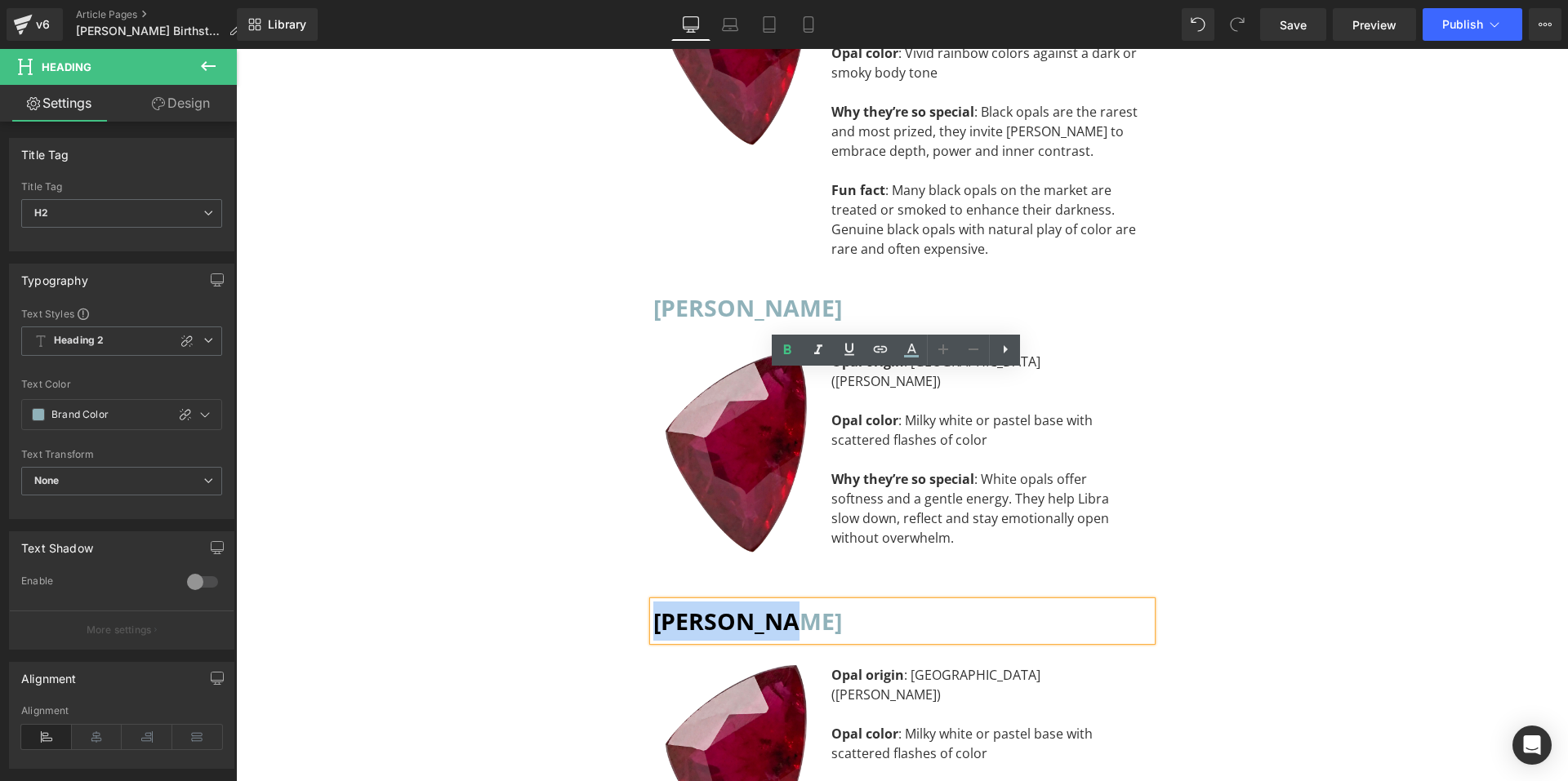
drag, startPoint x: 782, startPoint y: 393, endPoint x: 654, endPoint y: 388, distance: 128.1
click at [654, 602] on h2 "[PERSON_NAME]" at bounding box center [902, 622] width 498 height 40
paste div "To enrich screen reader interactions, please activate Accessibility in Grammarl…"
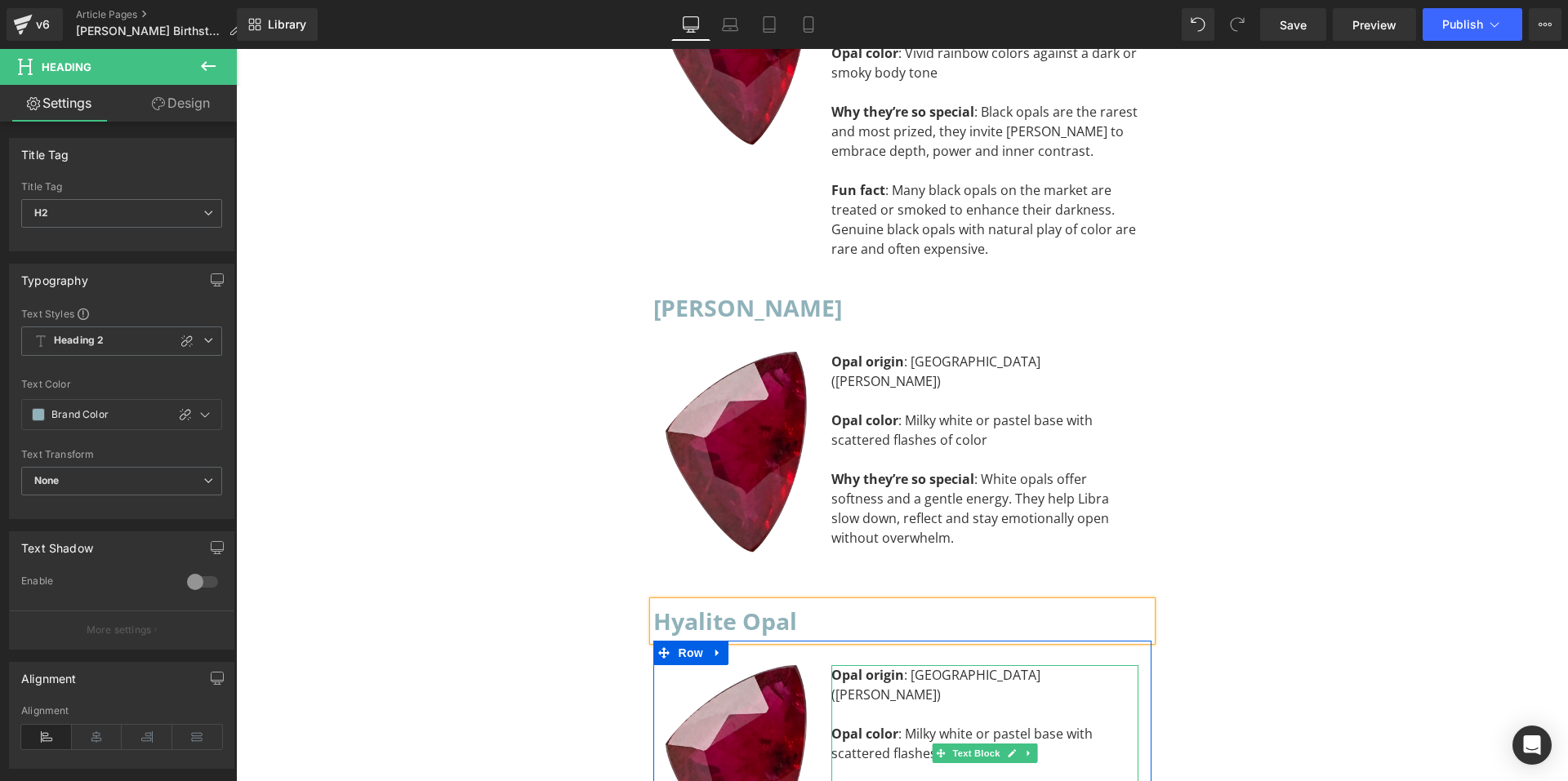
click at [879, 764] on div "To enrich screen reader interactions, please activate Accessibility in Grammarl…" at bounding box center [985, 773] width 307 height 19
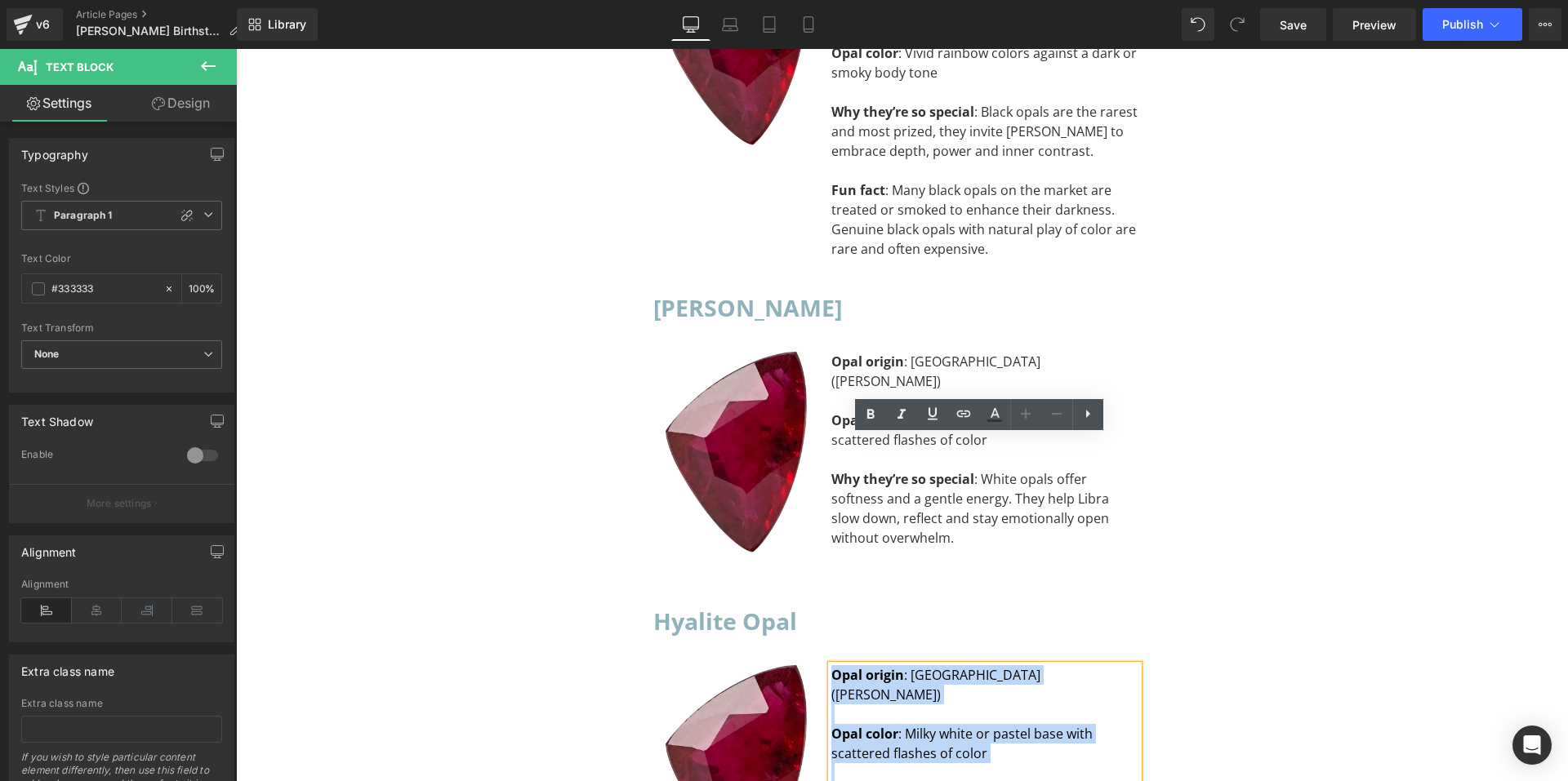
drag, startPoint x: 916, startPoint y: 605, endPoint x: 812, endPoint y: 447, distance: 189.2
click at [812, 641] on div "Image Opal origin : [GEOGRAPHIC_DATA] (Coober Pedy) Opal color : Milky white or…" at bounding box center [902, 767] width 498 height 252
paste div "To enrich screen reader interactions, please activate Accessibility in Grammarl…"
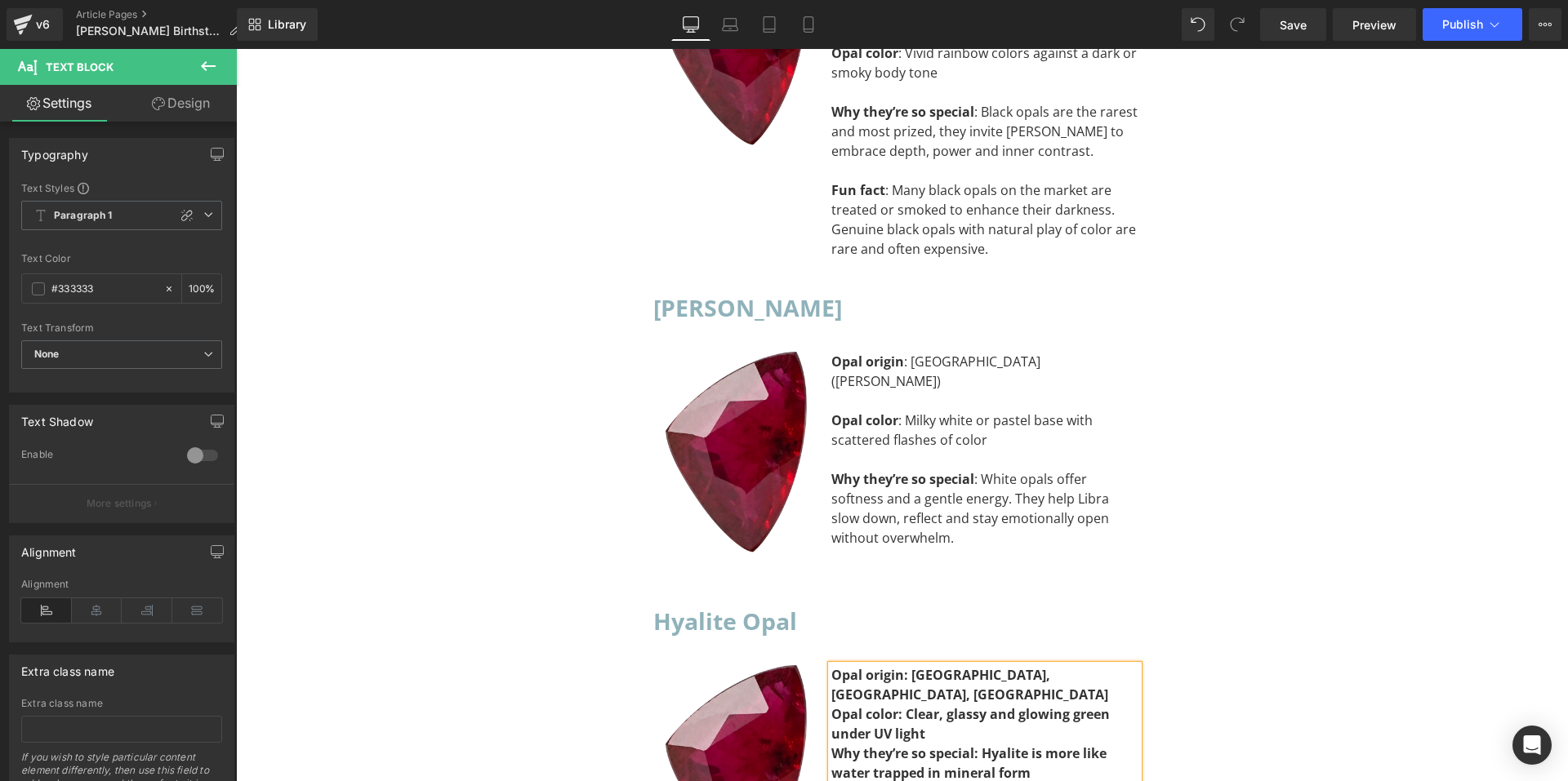
click at [1069, 666] on div "Opal origin: [GEOGRAPHIC_DATA], [GEOGRAPHIC_DATA], [GEOGRAPHIC_DATA]" at bounding box center [985, 685] width 307 height 40
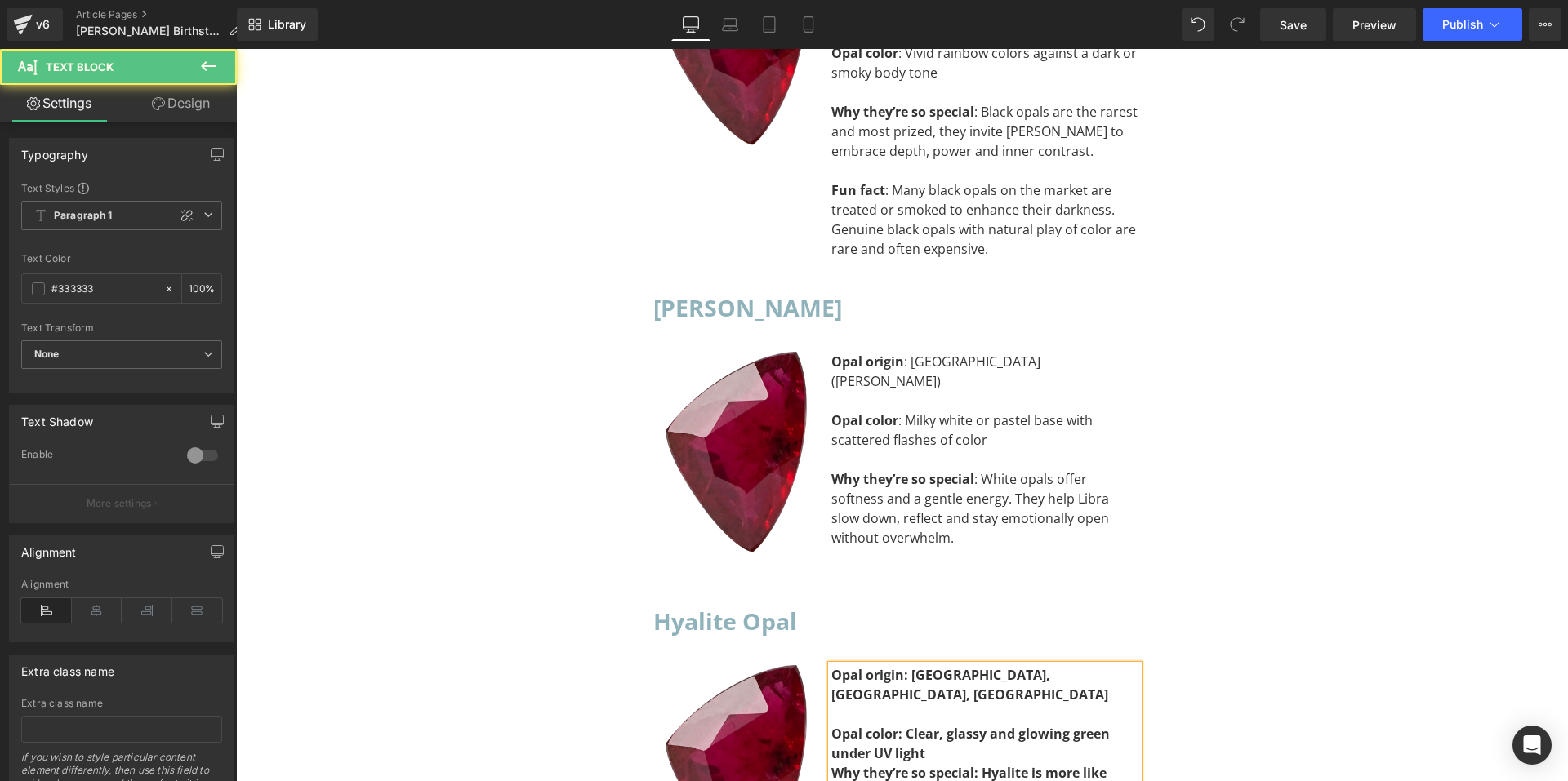
click at [1058, 724] on div "Opal color: Clear, glassy and glowing green under UV light" at bounding box center [985, 743] width 307 height 40
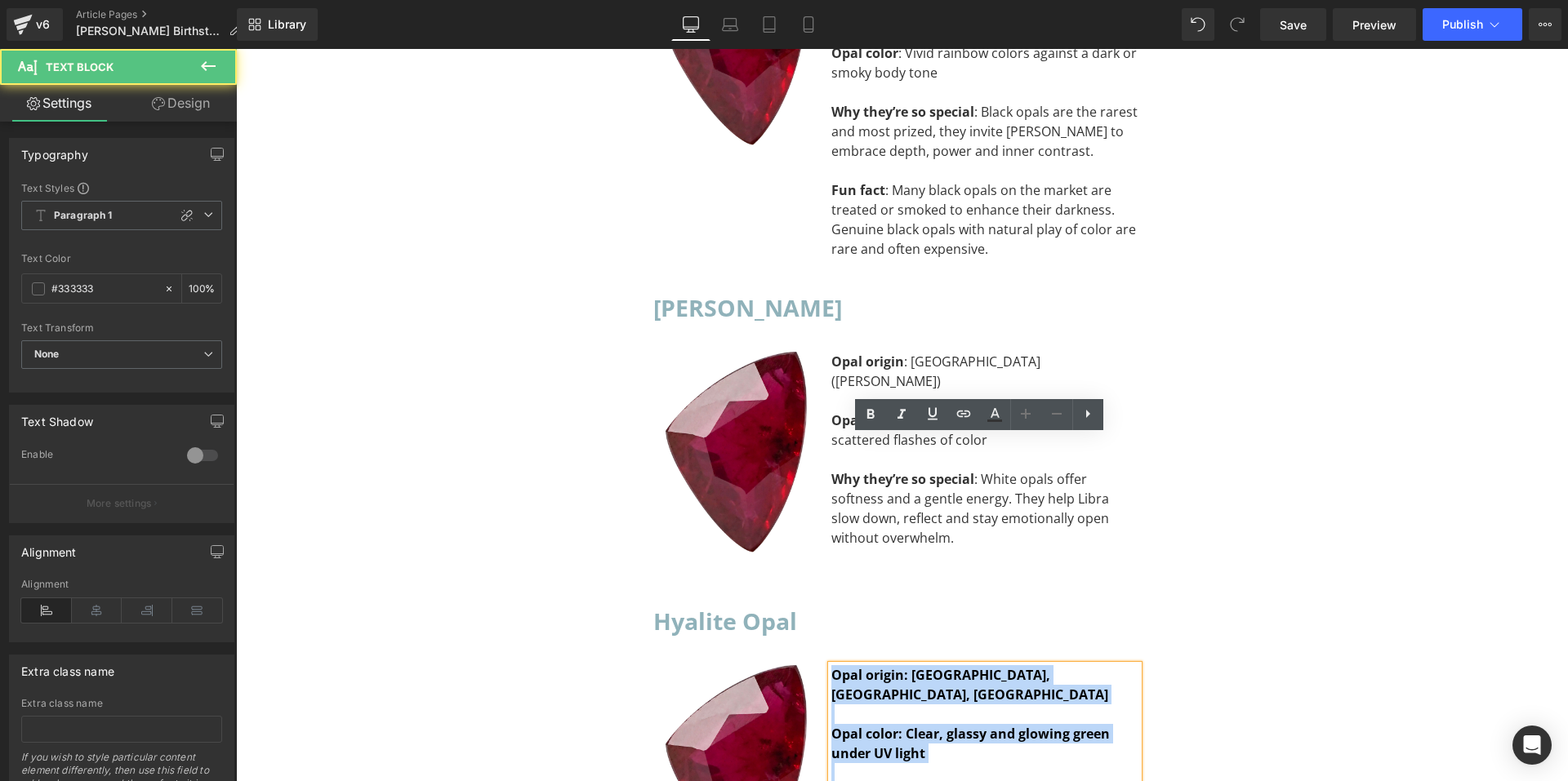
drag, startPoint x: 1108, startPoint y: 645, endPoint x: 827, endPoint y: 447, distance: 343.8
click at [831, 666] on div "Opal origin: [GEOGRAPHIC_DATA], [GEOGRAPHIC_DATA], [GEOGRAPHIC_DATA] Opal colo…" at bounding box center [985, 783] width 307 height 235
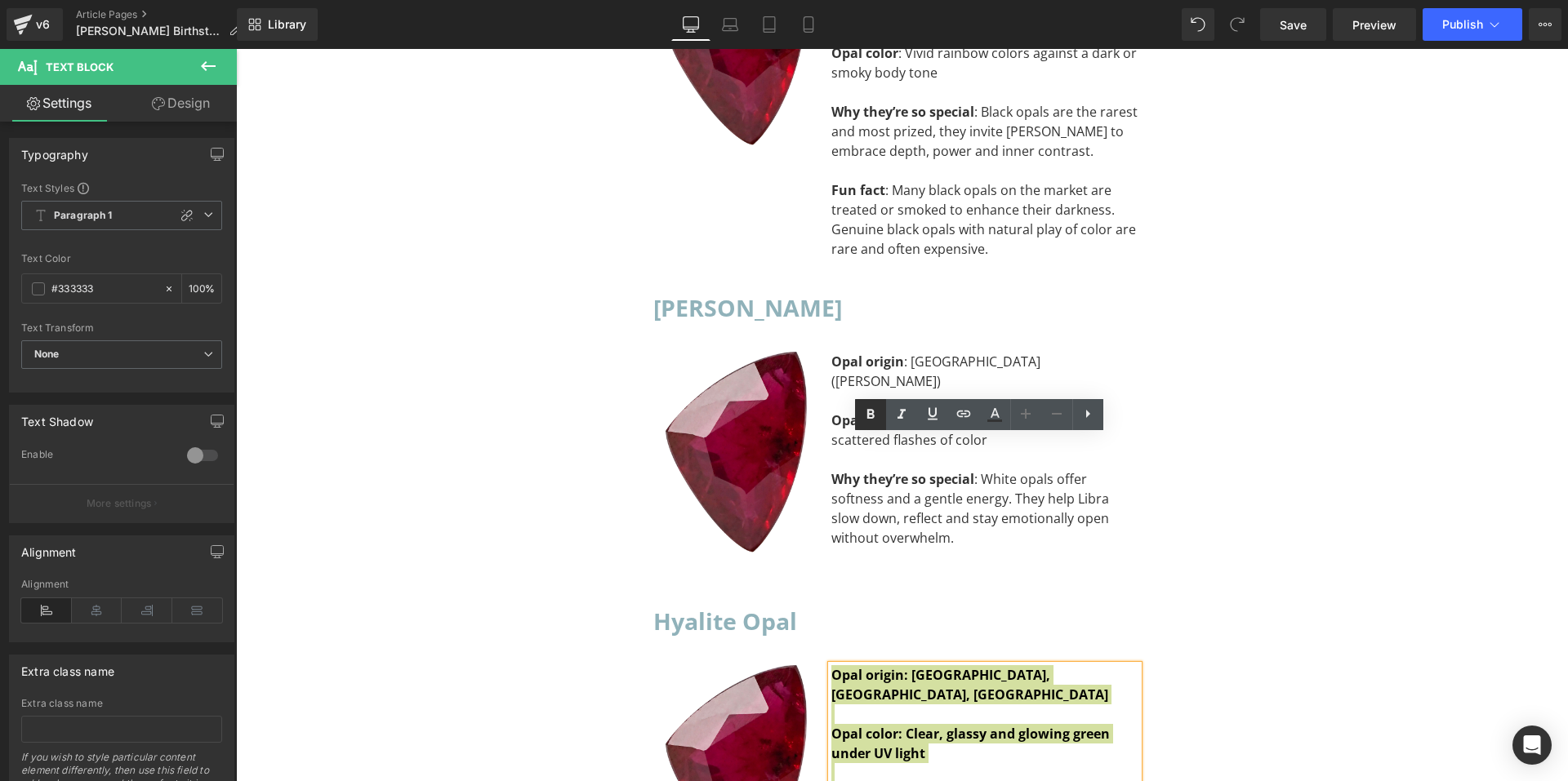
click at [868, 419] on icon at bounding box center [870, 415] width 19 height 19
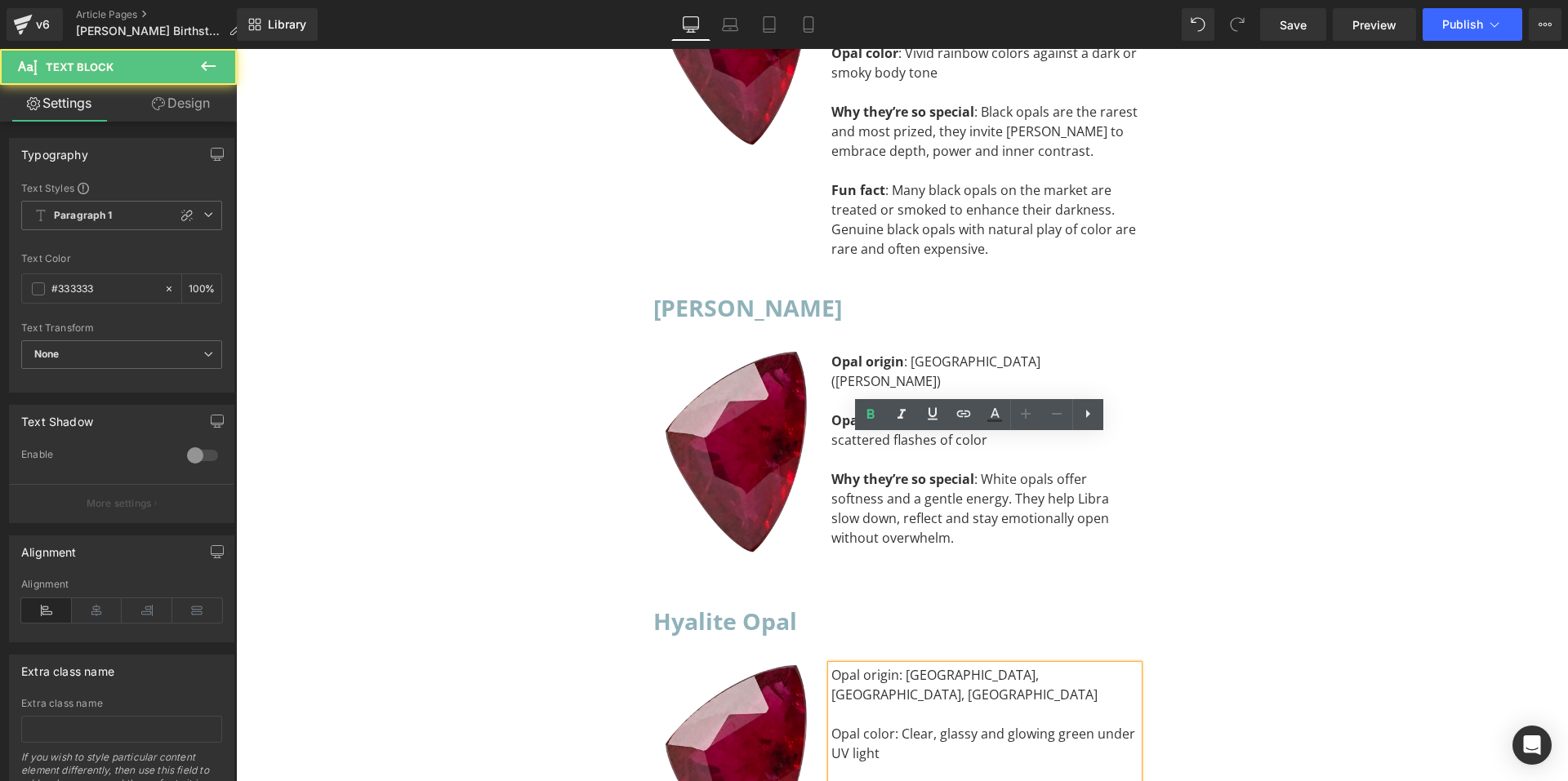
click at [888, 666] on div "Opal origin: [GEOGRAPHIC_DATA], [GEOGRAPHIC_DATA], [GEOGRAPHIC_DATA]" at bounding box center [985, 685] width 307 height 40
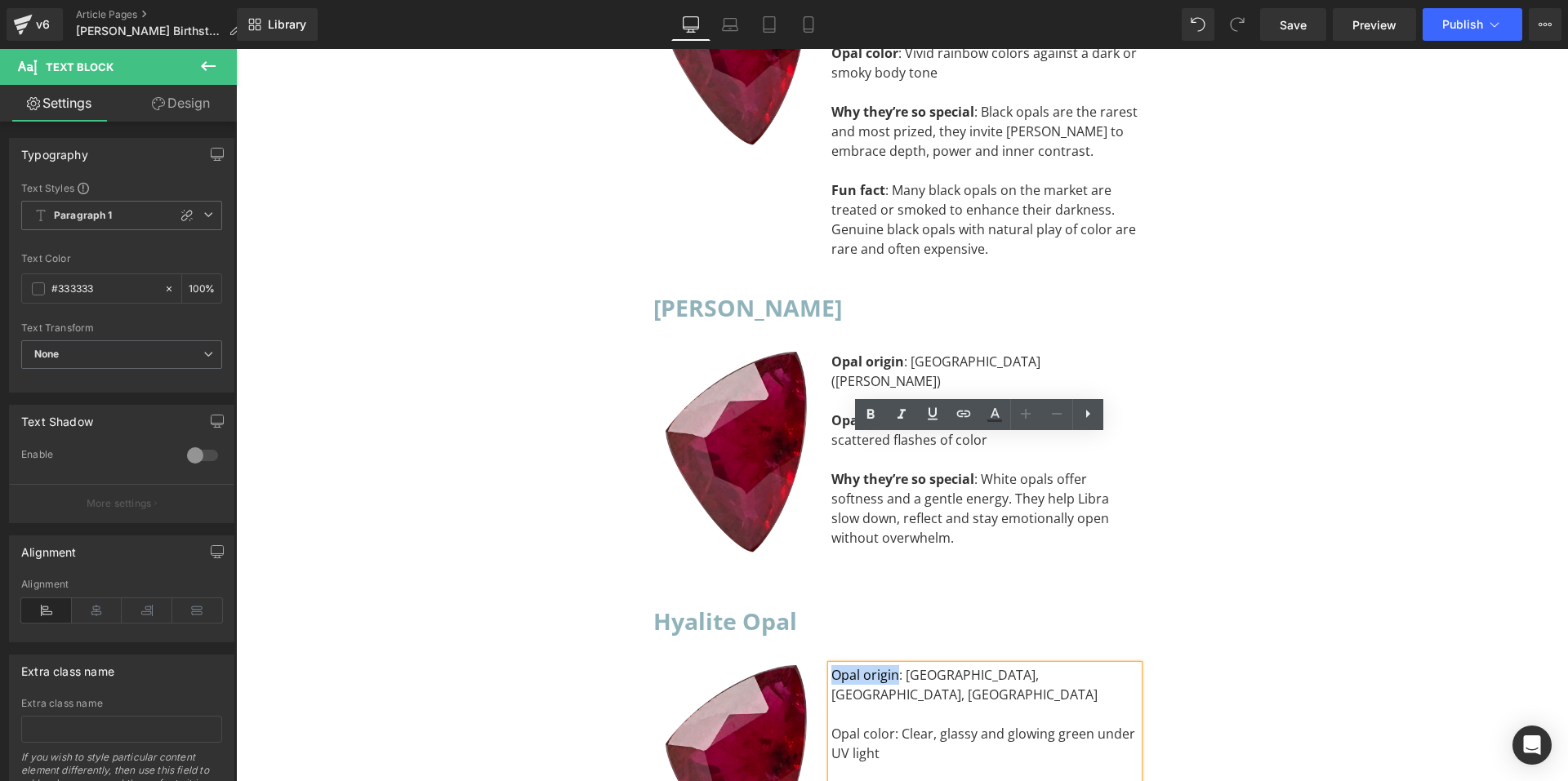
drag, startPoint x: 890, startPoint y: 447, endPoint x: 827, endPoint y: 444, distance: 63.1
click at [831, 666] on div "Opal origin: [GEOGRAPHIC_DATA], [GEOGRAPHIC_DATA], [GEOGRAPHIC_DATA]" at bounding box center [985, 685] width 307 height 40
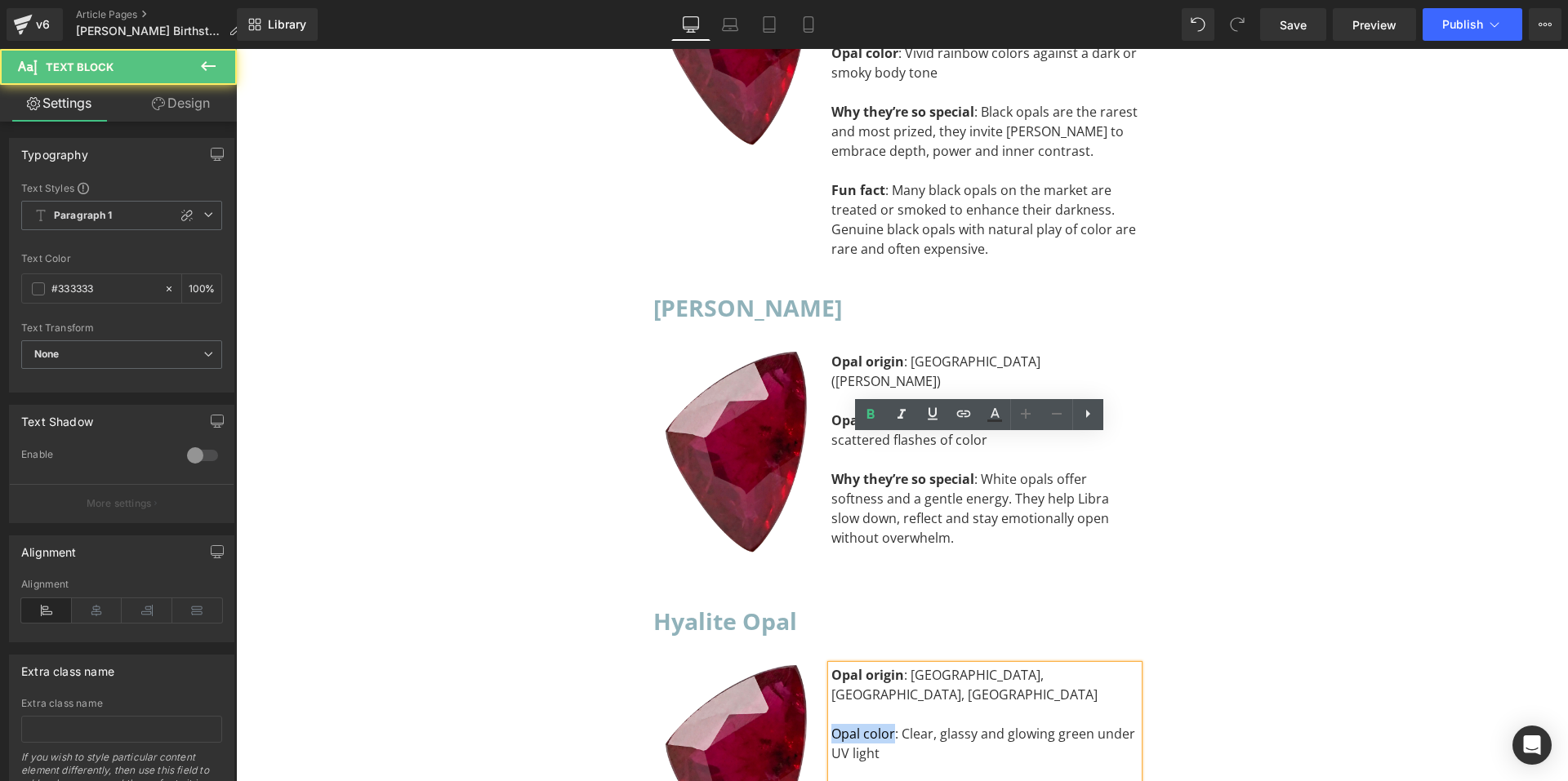
drag, startPoint x: 886, startPoint y: 487, endPoint x: 797, endPoint y: 476, distance: 89.7
click at [797, 641] on div "Image Opal origin : [GEOGRAPHIC_DATA], [GEOGRAPHIC_DATA], [GEOGRAPHIC_DATA] Opa…" at bounding box center [902, 774] width 498 height 268
drag, startPoint x: 958, startPoint y: 544, endPoint x: 828, endPoint y: 536, distance: 130.2
drag, startPoint x: 873, startPoint y: 602, endPoint x: 825, endPoint y: 597, distance: 48.3
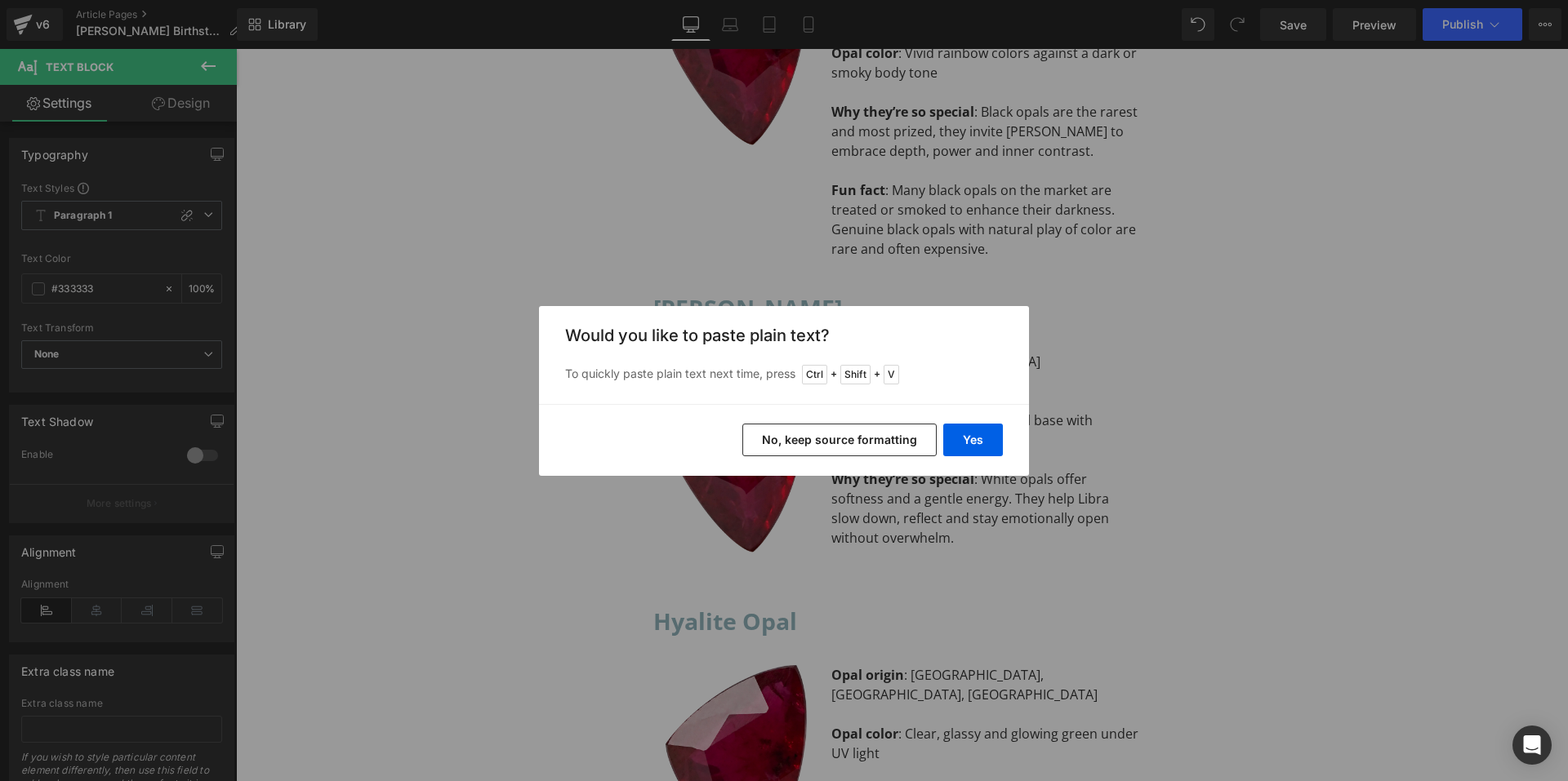
click at [945, 565] on div "Back to Library Insert Would you like to paste plain text? To quickly paste pla…" at bounding box center [784, 390] width 1568 height 781
click at [929, 598] on div "Back to Library Insert Would you like to paste plain text? To quickly paste pla…" at bounding box center [784, 390] width 1568 height 781
click at [877, 439] on button "No, keep source formatting" at bounding box center [839, 440] width 194 height 33
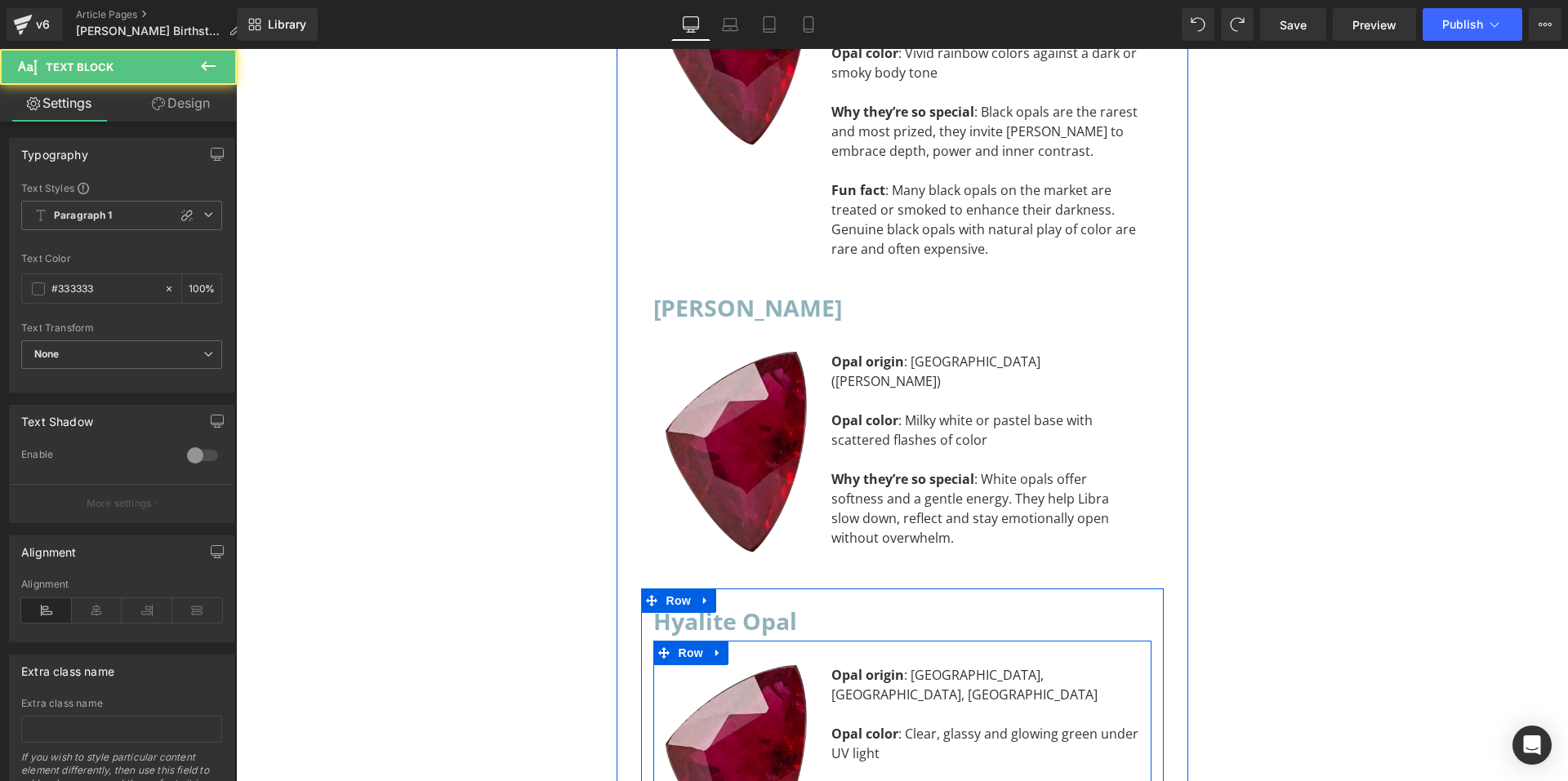
drag, startPoint x: 874, startPoint y: 602, endPoint x: 824, endPoint y: 598, distance: 50.2
click at [824, 666] on div "Opal origin : [GEOGRAPHIC_DATA], [GEOGRAPHIC_DATA], [GEOGRAPHIC_DATA] Opal colo…" at bounding box center [985, 783] width 333 height 235
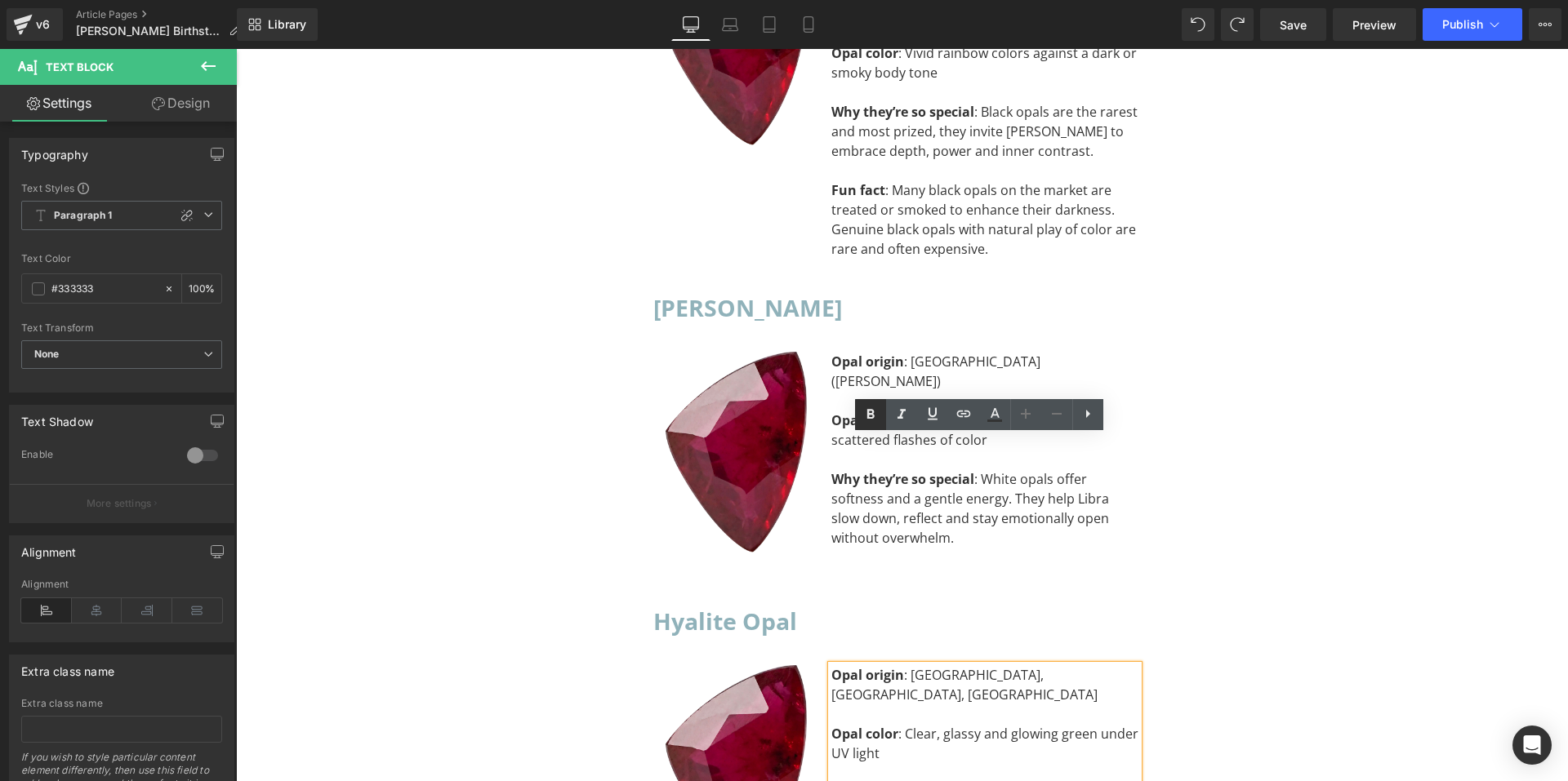
drag, startPoint x: 636, startPoint y: 382, endPoint x: 872, endPoint y: 427, distance: 240.3
click at [872, 427] on link at bounding box center [871, 415] width 31 height 31
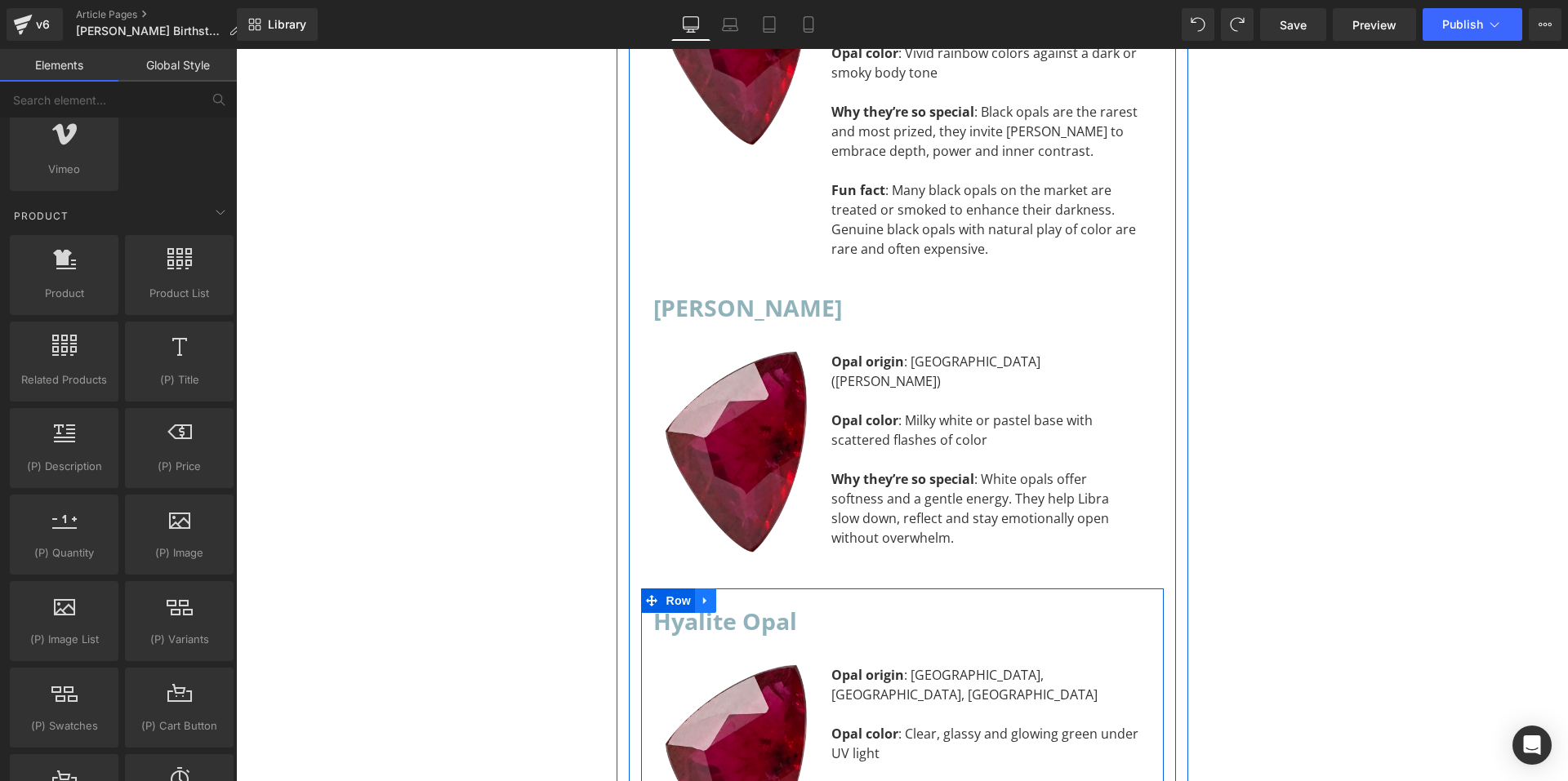
click at [700, 594] on icon at bounding box center [706, 600] width 12 height 13
click at [722, 594] on icon at bounding box center [727, 600] width 12 height 13
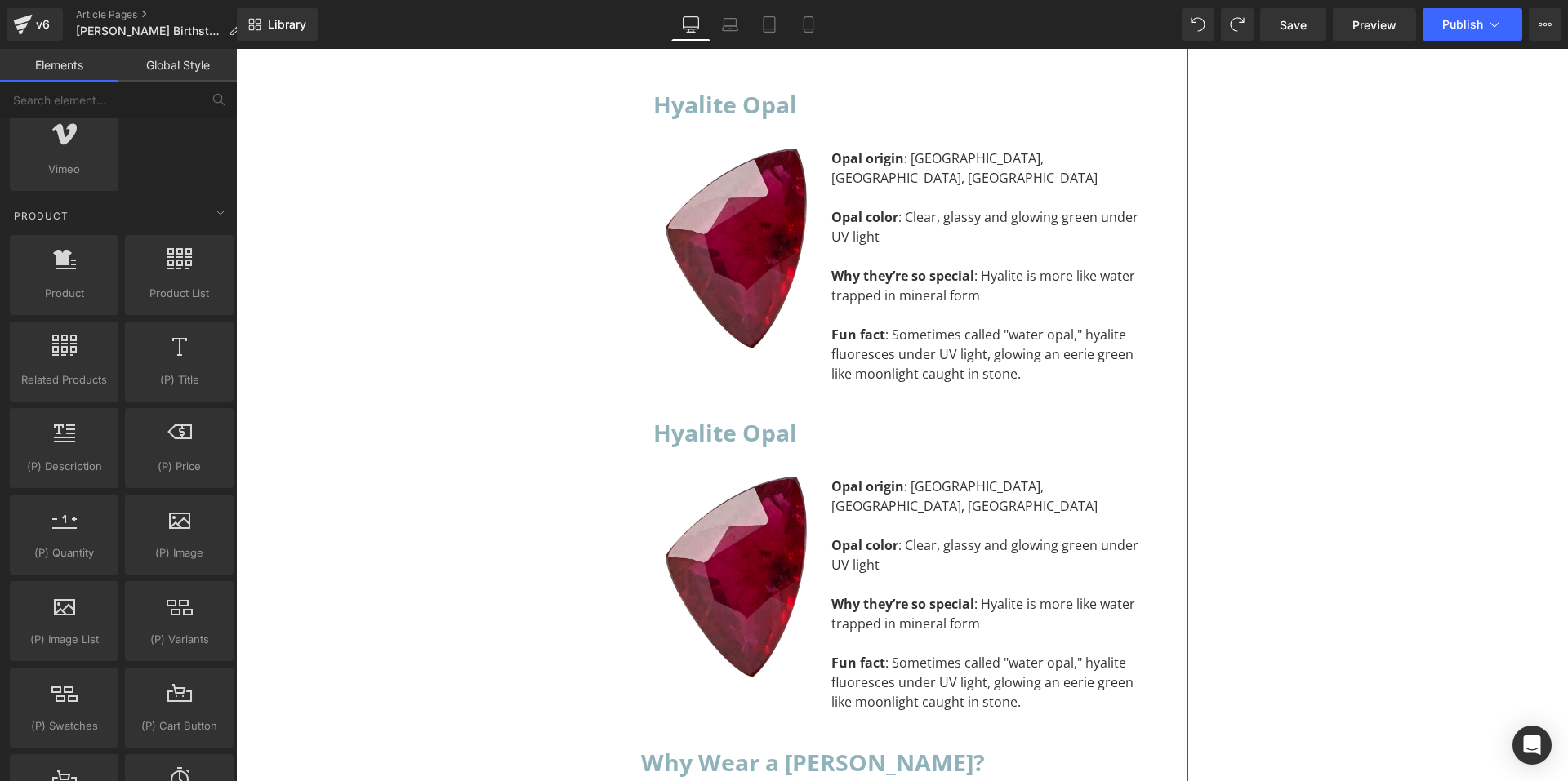
scroll to position [11733, 0]
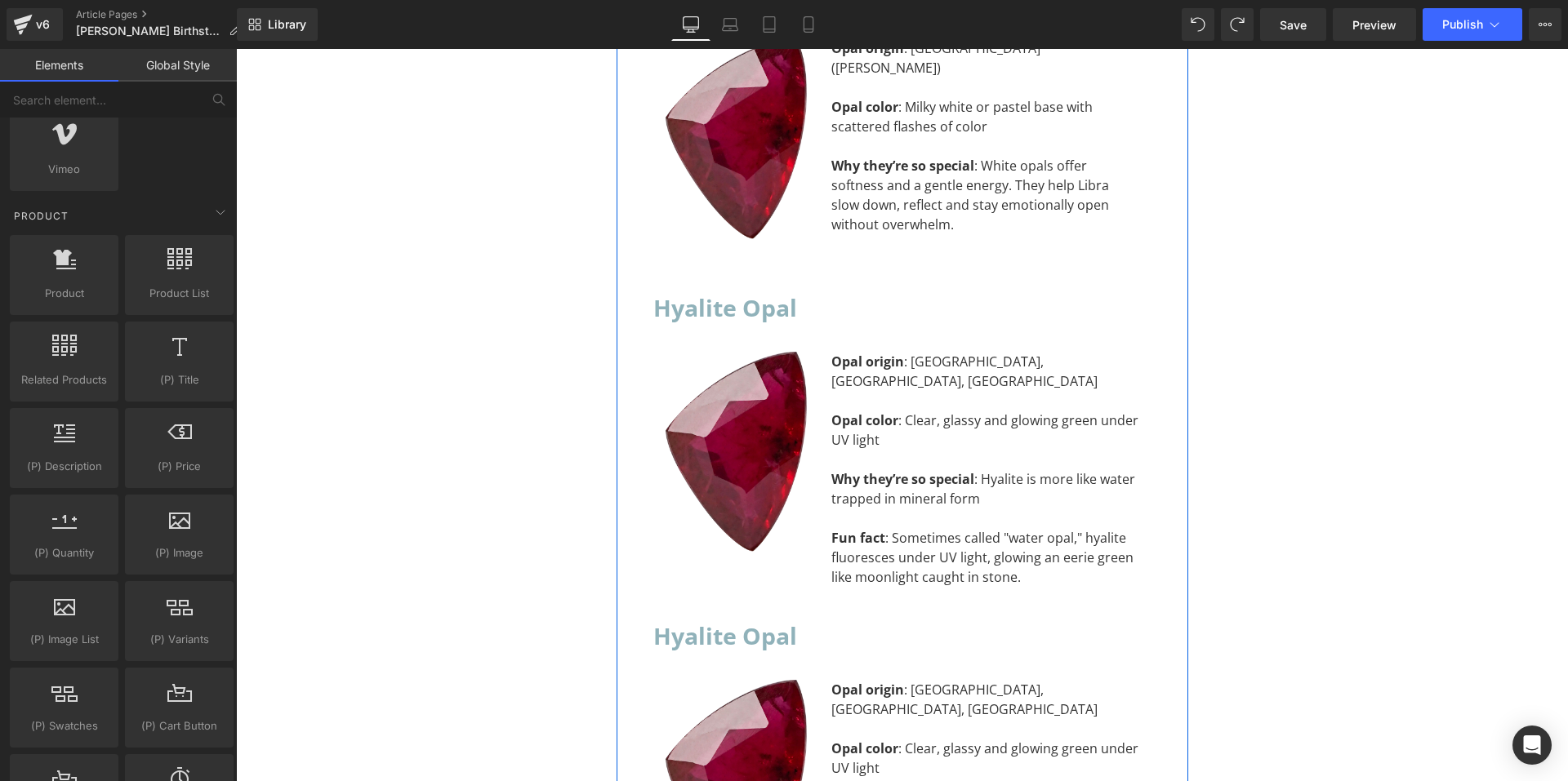
click at [766, 617] on h2 "Hyalite Opal" at bounding box center [902, 636] width 498 height 40
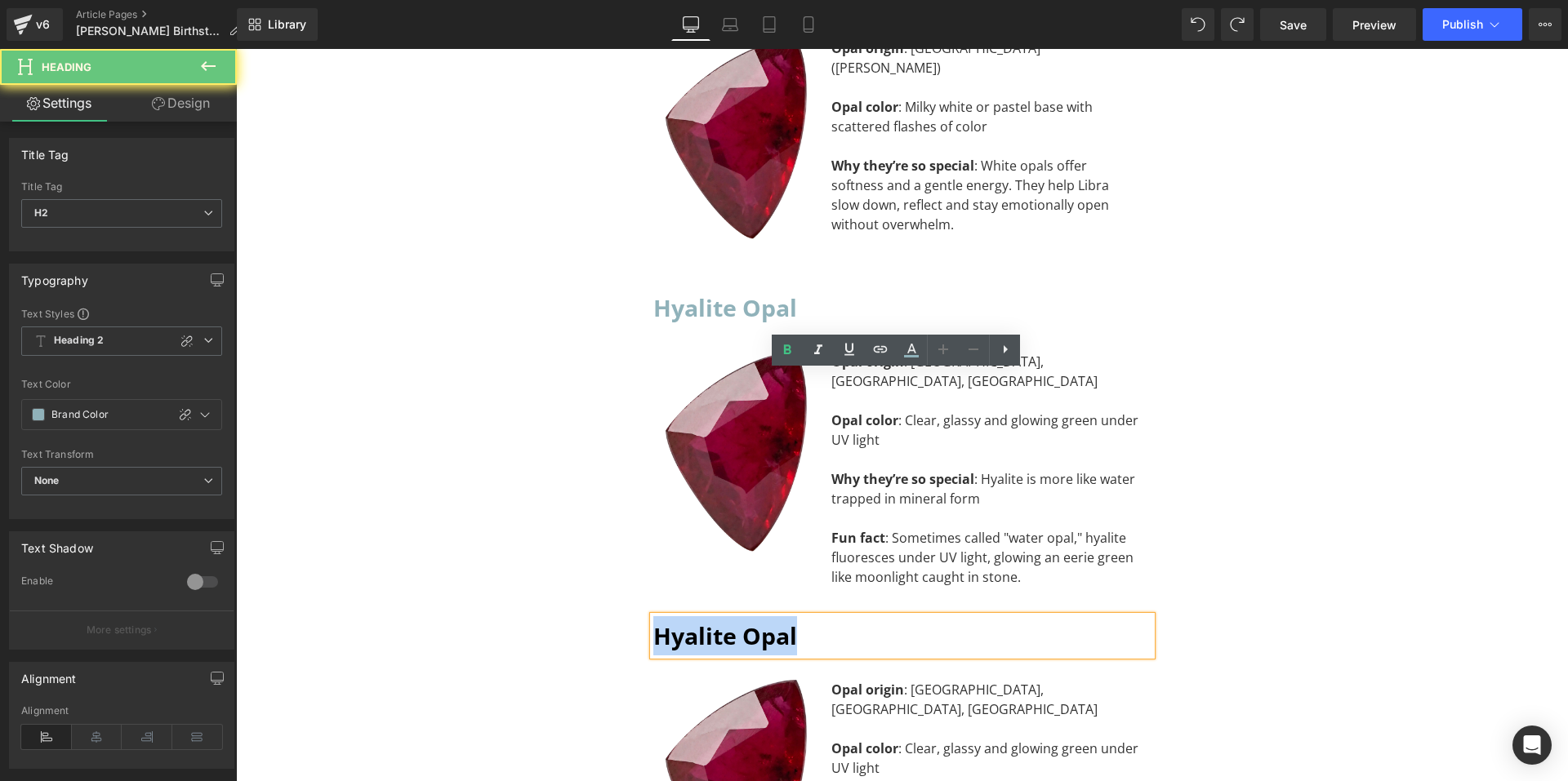
drag, startPoint x: 811, startPoint y: 393, endPoint x: 638, endPoint y: 387, distance: 173.1
click at [641, 617] on div "Hyalite Opal Heading Image Opal origin : [GEOGRAPHIC_DATA], [GEOGRAPHIC_DATA], …" at bounding box center [902, 770] width 523 height 307
paste div "To enrich screen reader interactions, please activate Accessibility in Grammarl…"
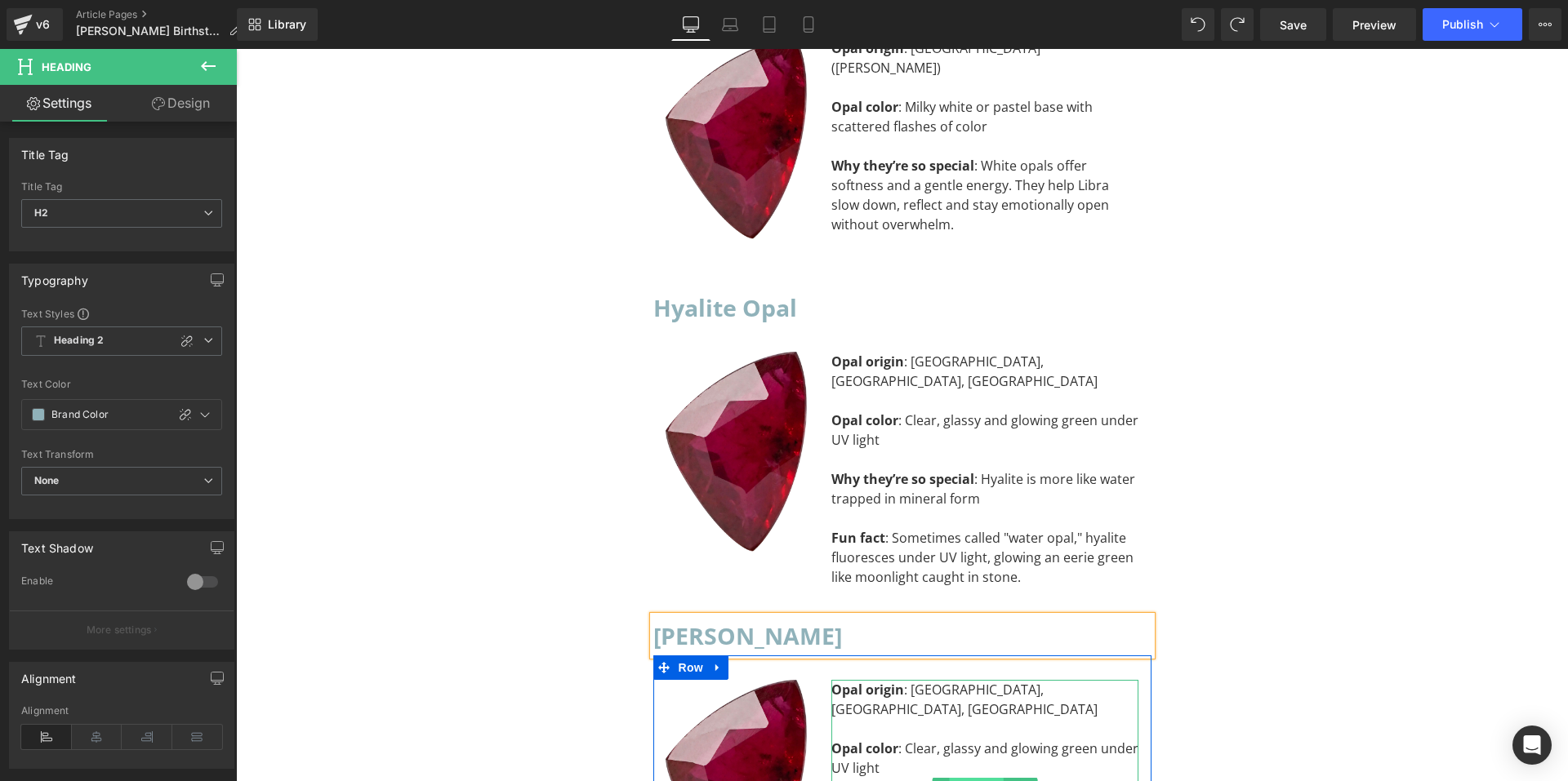
click at [987, 778] on span "Text Block" at bounding box center [977, 788] width 54 height 19
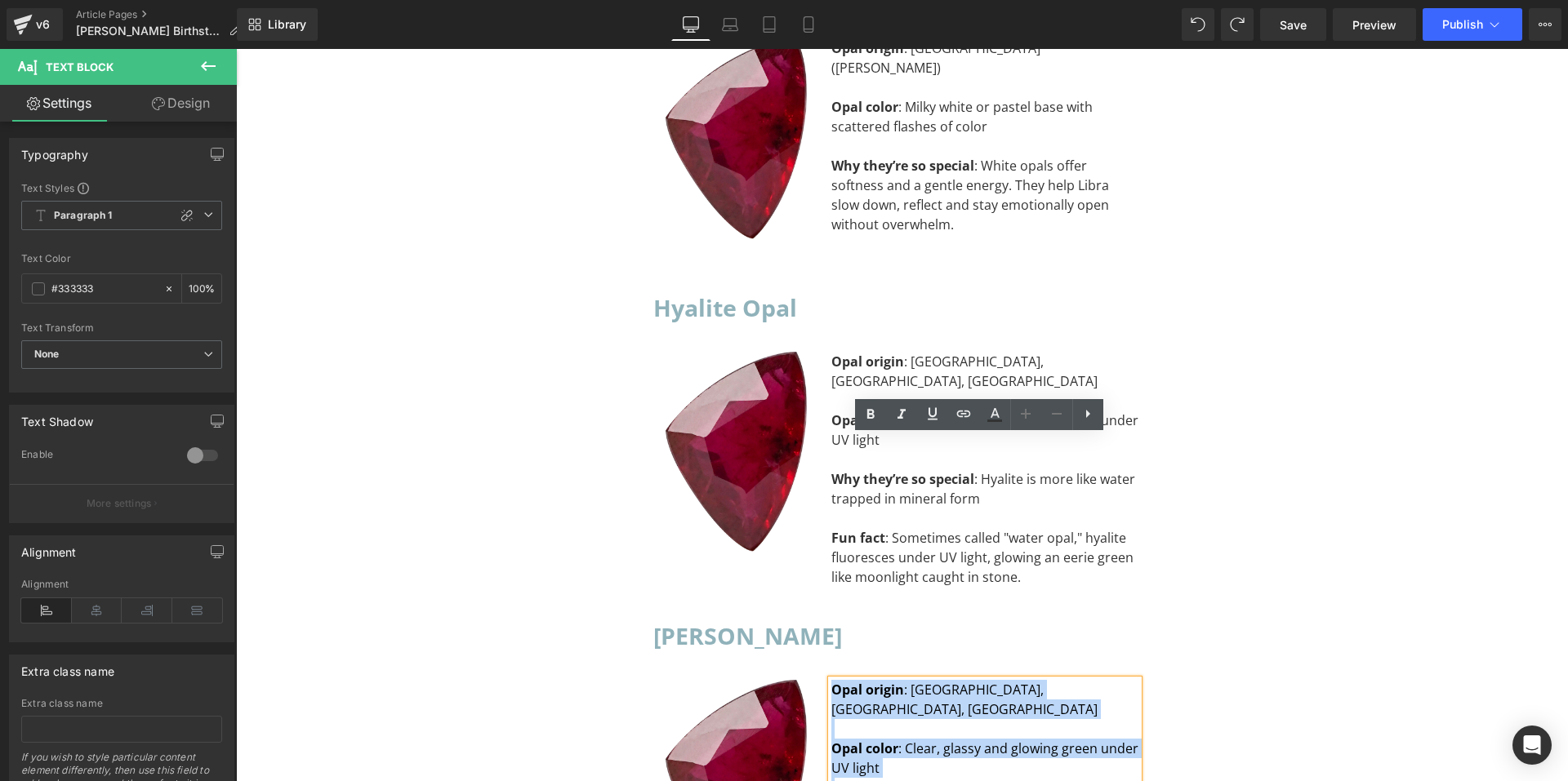
drag, startPoint x: 1035, startPoint y: 641, endPoint x: 828, endPoint y: 453, distance: 279.6
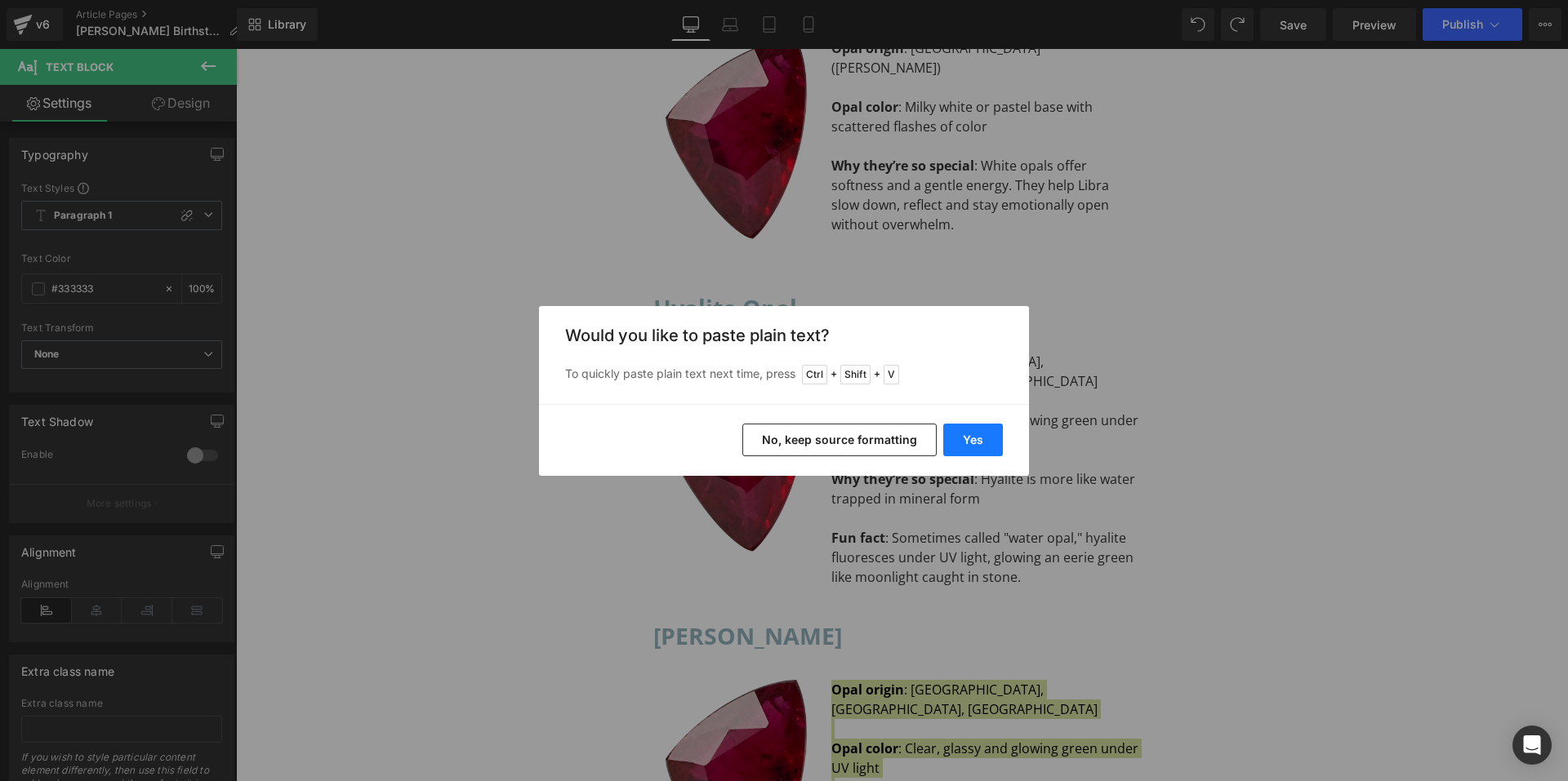
click at [972, 439] on button "Yes" at bounding box center [973, 440] width 60 height 33
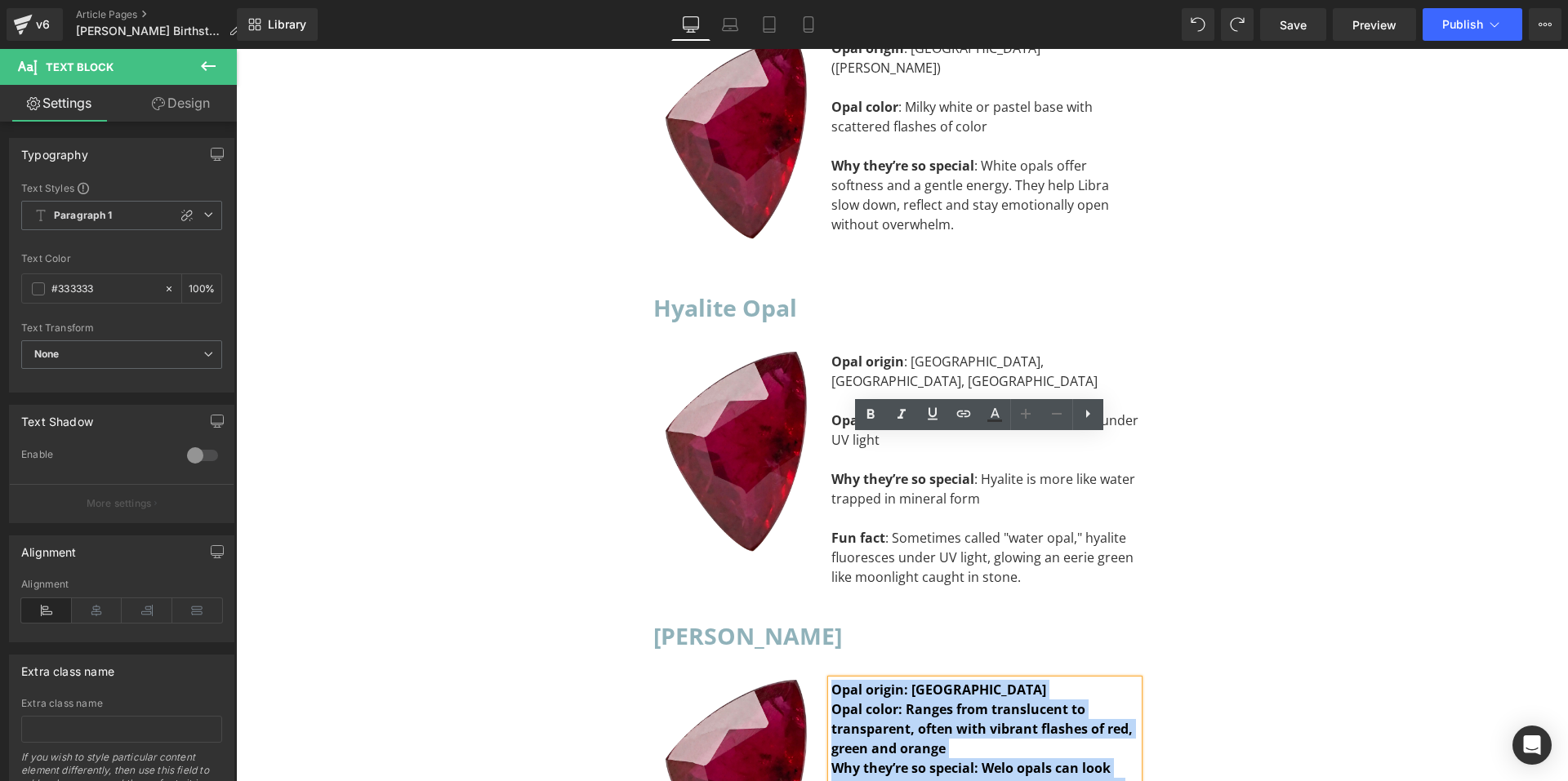
drag, startPoint x: 891, startPoint y: 639, endPoint x: 813, endPoint y: 445, distance: 209.1
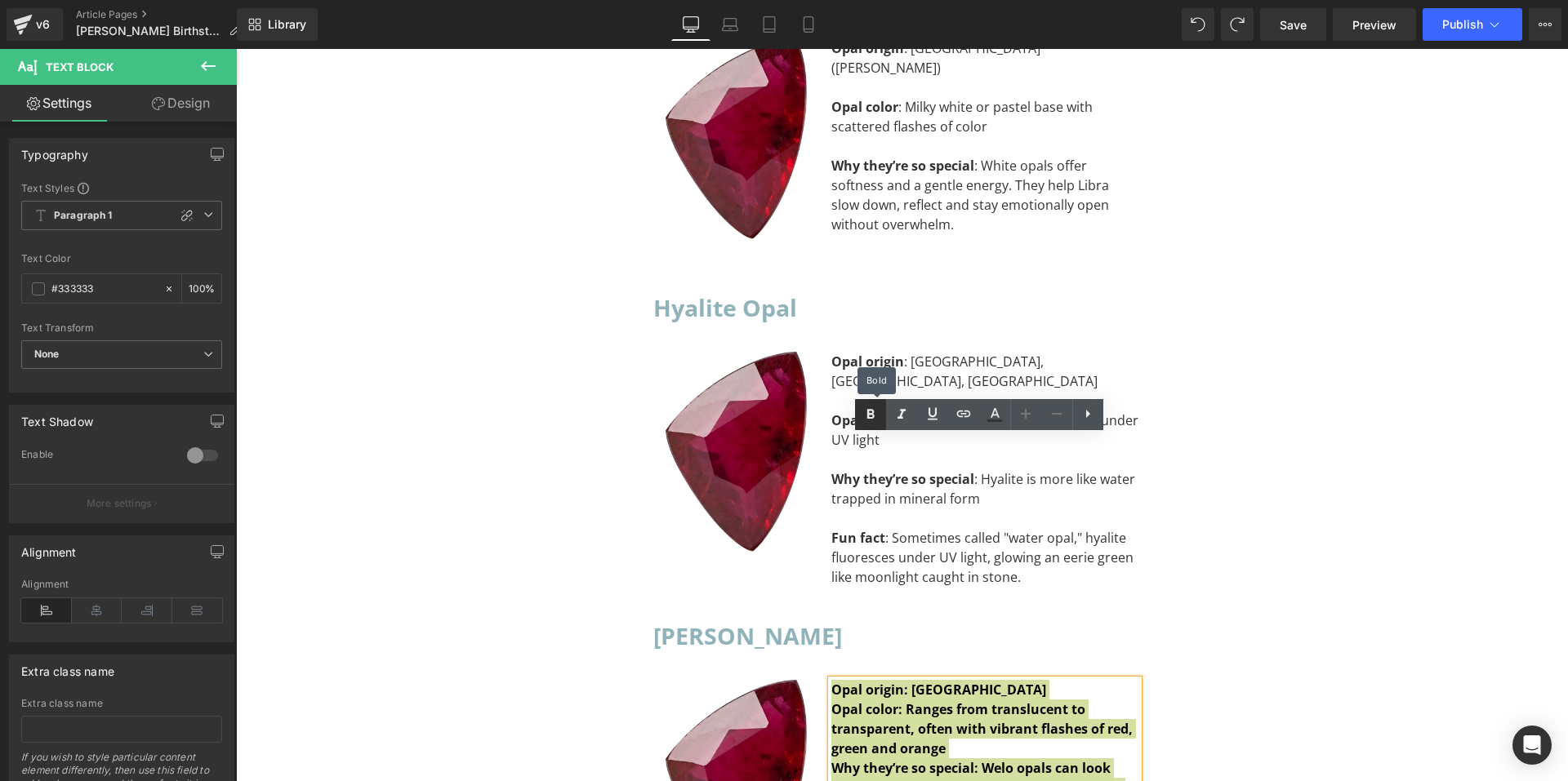
click at [877, 423] on icon at bounding box center [870, 415] width 19 height 19
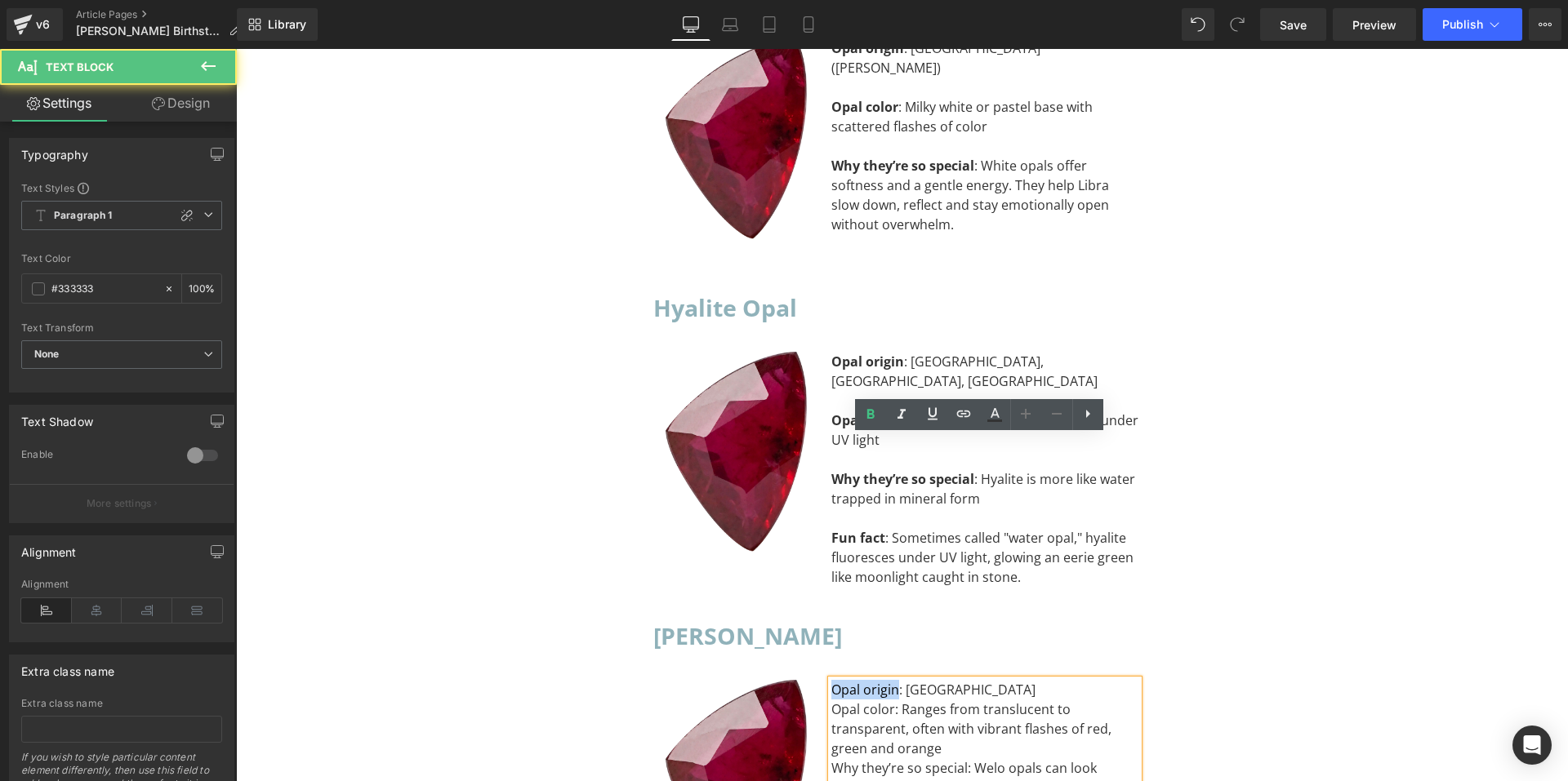
drag, startPoint x: 889, startPoint y: 447, endPoint x: 811, endPoint y: 444, distance: 78.1
click at [811, 655] on div "Image Opal origin: Ethiopia Opal color: Ranges from translucent to transparent,…" at bounding box center [902, 781] width 498 height 252
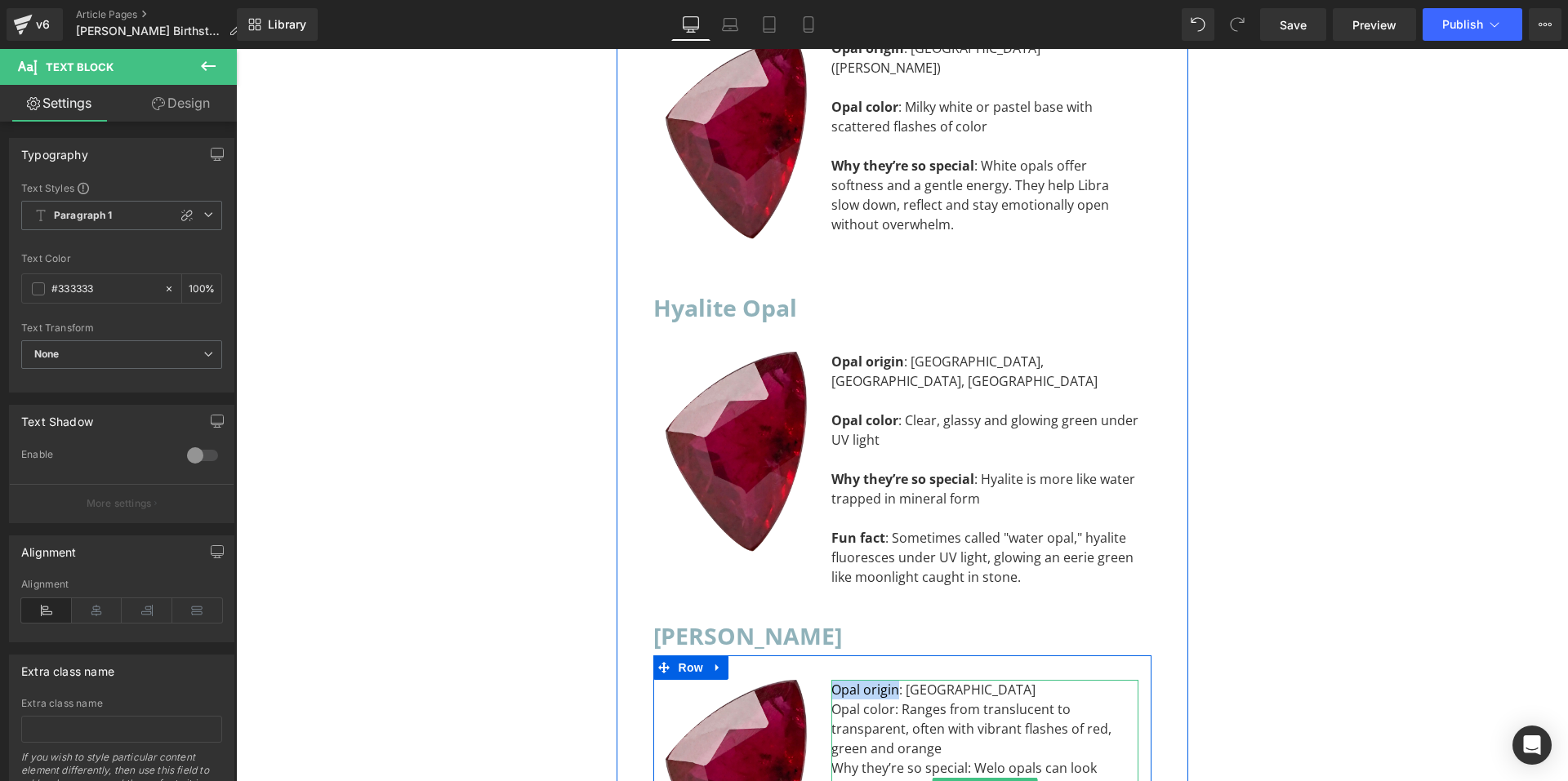
click at [866, 680] on div "Opal origin: [GEOGRAPHIC_DATA]" at bounding box center [985, 690] width 307 height 19
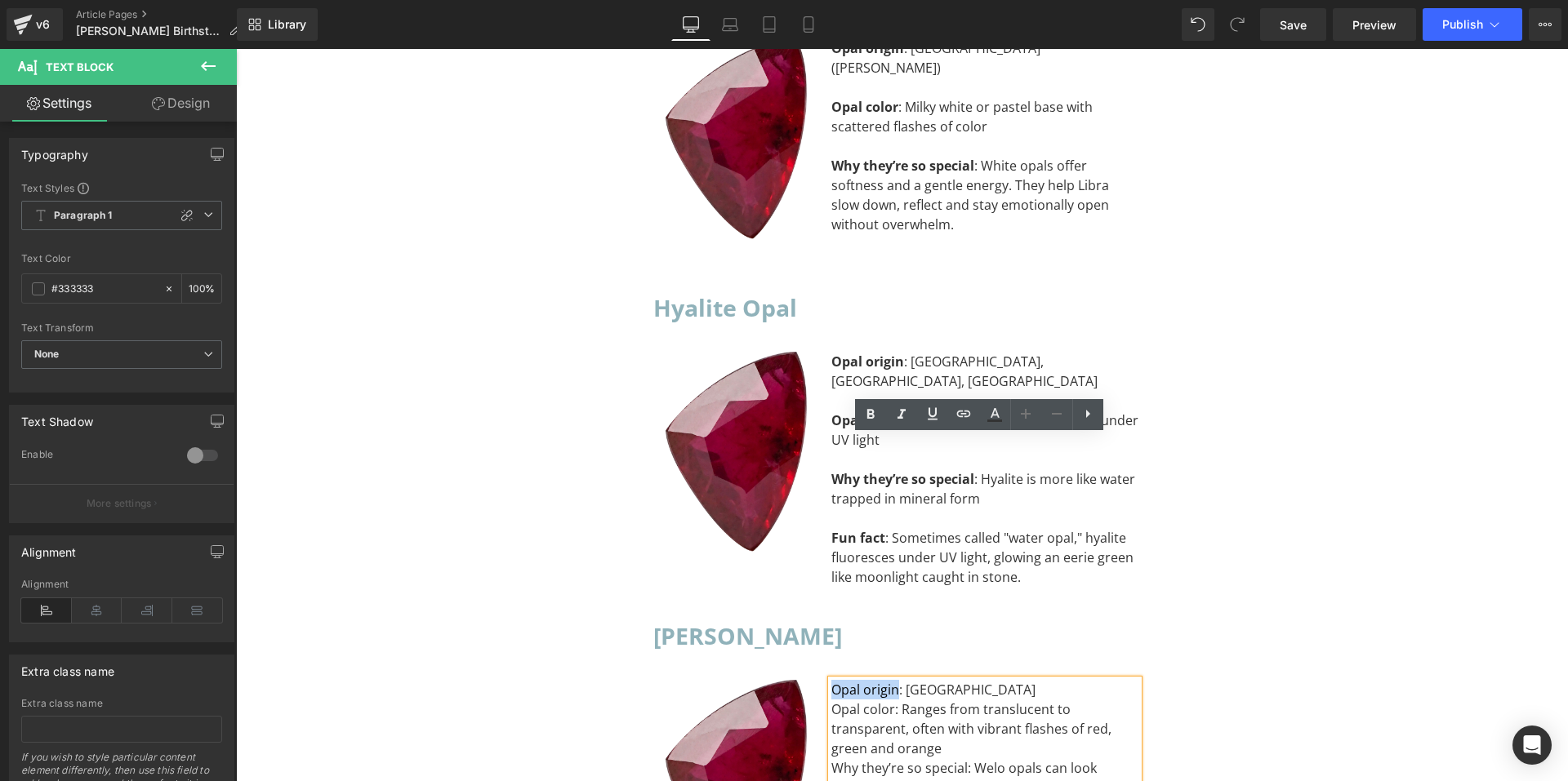
drag, startPoint x: 890, startPoint y: 449, endPoint x: 825, endPoint y: 443, distance: 65.3
click at [831, 680] on div "Opal origin: [GEOGRAPHIC_DATA]" at bounding box center [985, 690] width 307 height 19
click at [876, 421] on icon at bounding box center [870, 415] width 19 height 19
click at [964, 680] on div "Opal origin : [GEOGRAPHIC_DATA]" at bounding box center [985, 690] width 307 height 19
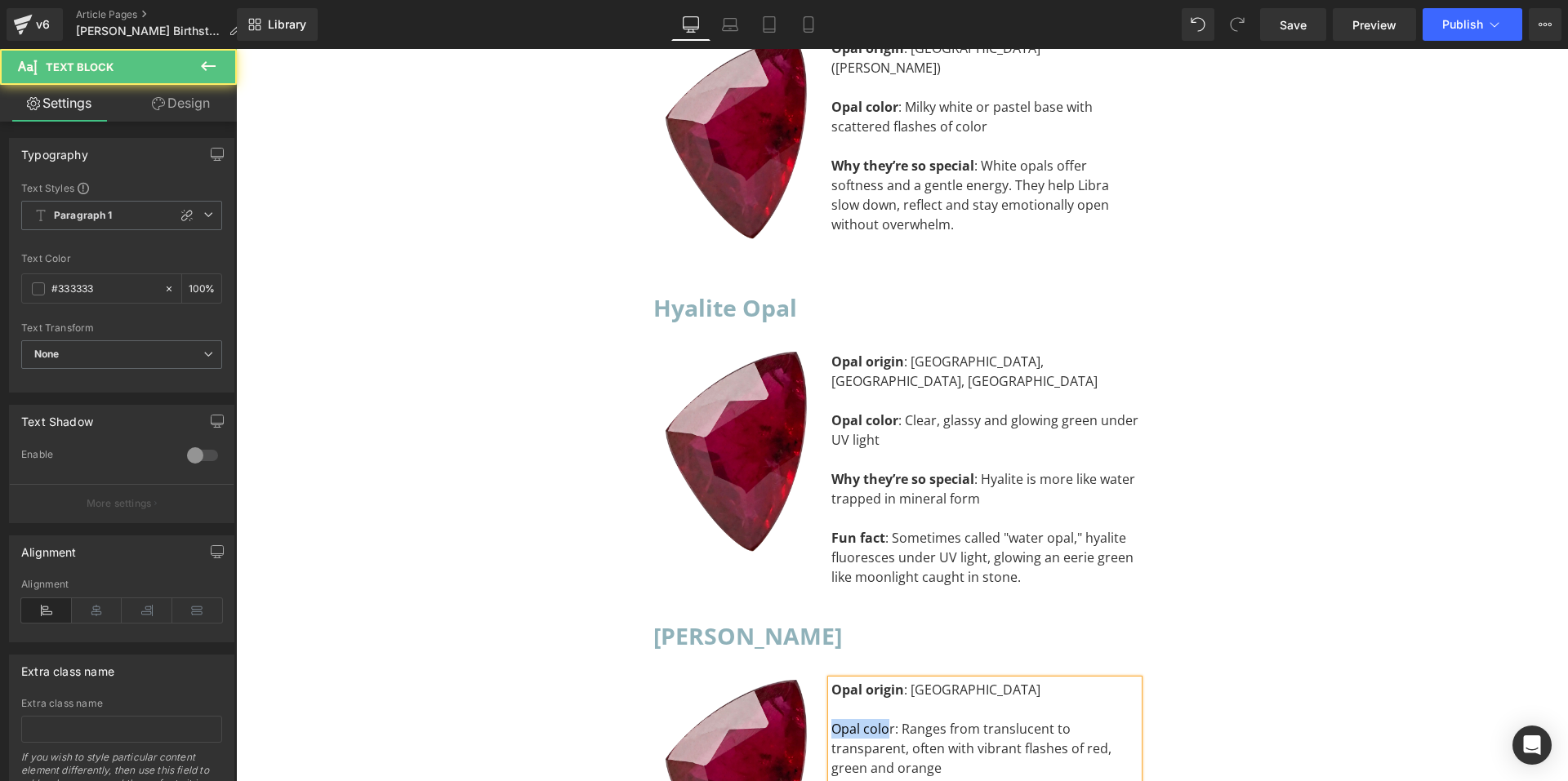
drag, startPoint x: 885, startPoint y: 487, endPoint x: 828, endPoint y: 486, distance: 57.0
click at [831, 719] on div "Opal color: Ranges from translucent to transparent, often with vibrant flashes …" at bounding box center [985, 748] width 307 height 59
drag, startPoint x: 886, startPoint y: 486, endPoint x: 825, endPoint y: 481, distance: 61.2
click at [831, 719] on div "Opal color: Ranges from translucent to transparent, often with vibrant flashes …" at bounding box center [985, 748] width 307 height 59
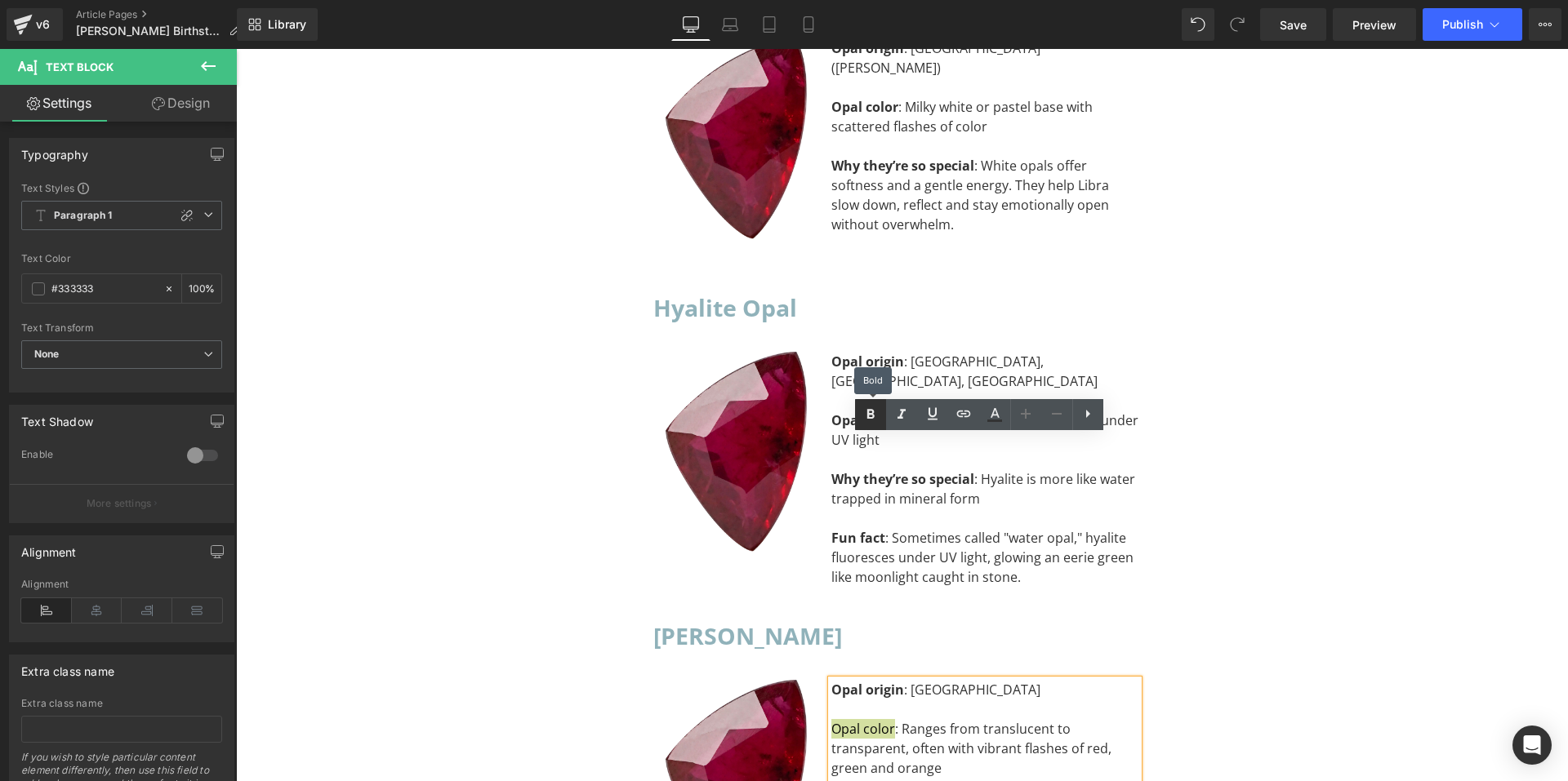
click at [871, 427] on link at bounding box center [871, 415] width 31 height 31
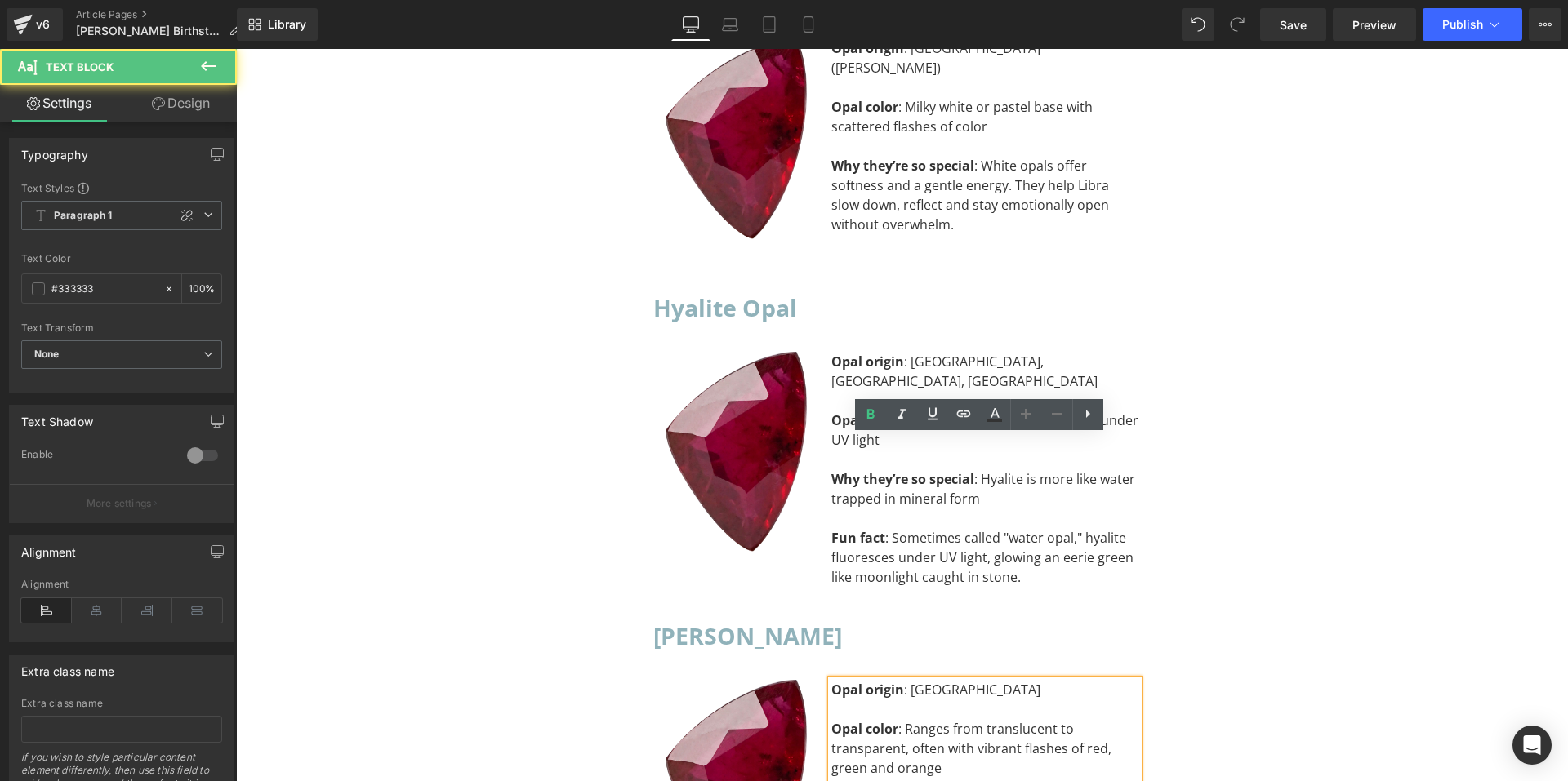
click at [944, 719] on div "Opal color : Ranges from translucent to transparent, often with vibrant flashes…" at bounding box center [985, 748] width 307 height 59
drag, startPoint x: 958, startPoint y: 562, endPoint x: 824, endPoint y: 561, distance: 134.0
drag, startPoint x: 825, startPoint y: 562, endPoint x: 946, endPoint y: 566, distance: 121.1
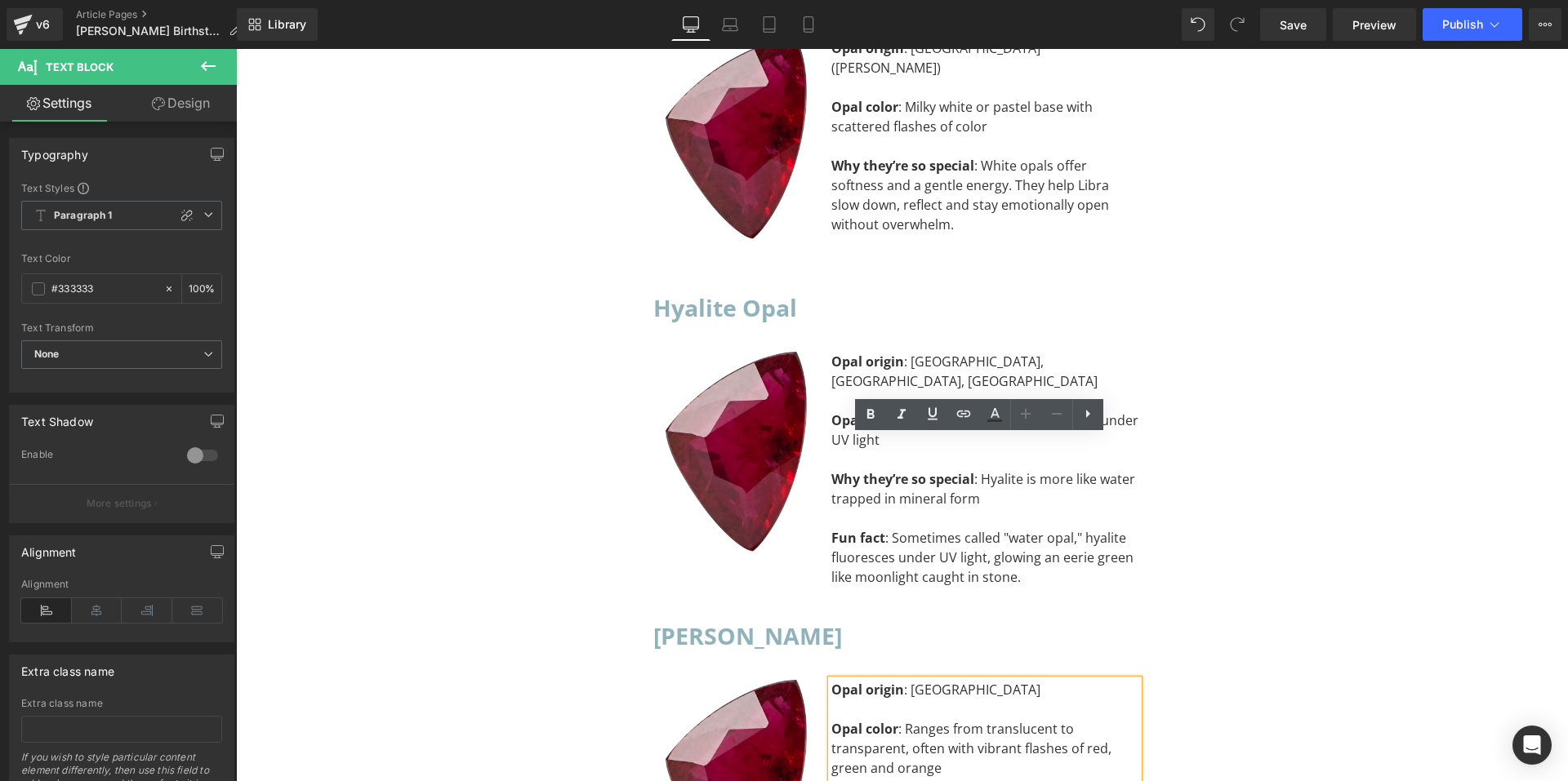
click at [866, 422] on icon at bounding box center [870, 415] width 19 height 19
drag, startPoint x: 826, startPoint y: 660, endPoint x: 874, endPoint y: 661, distance: 48.0
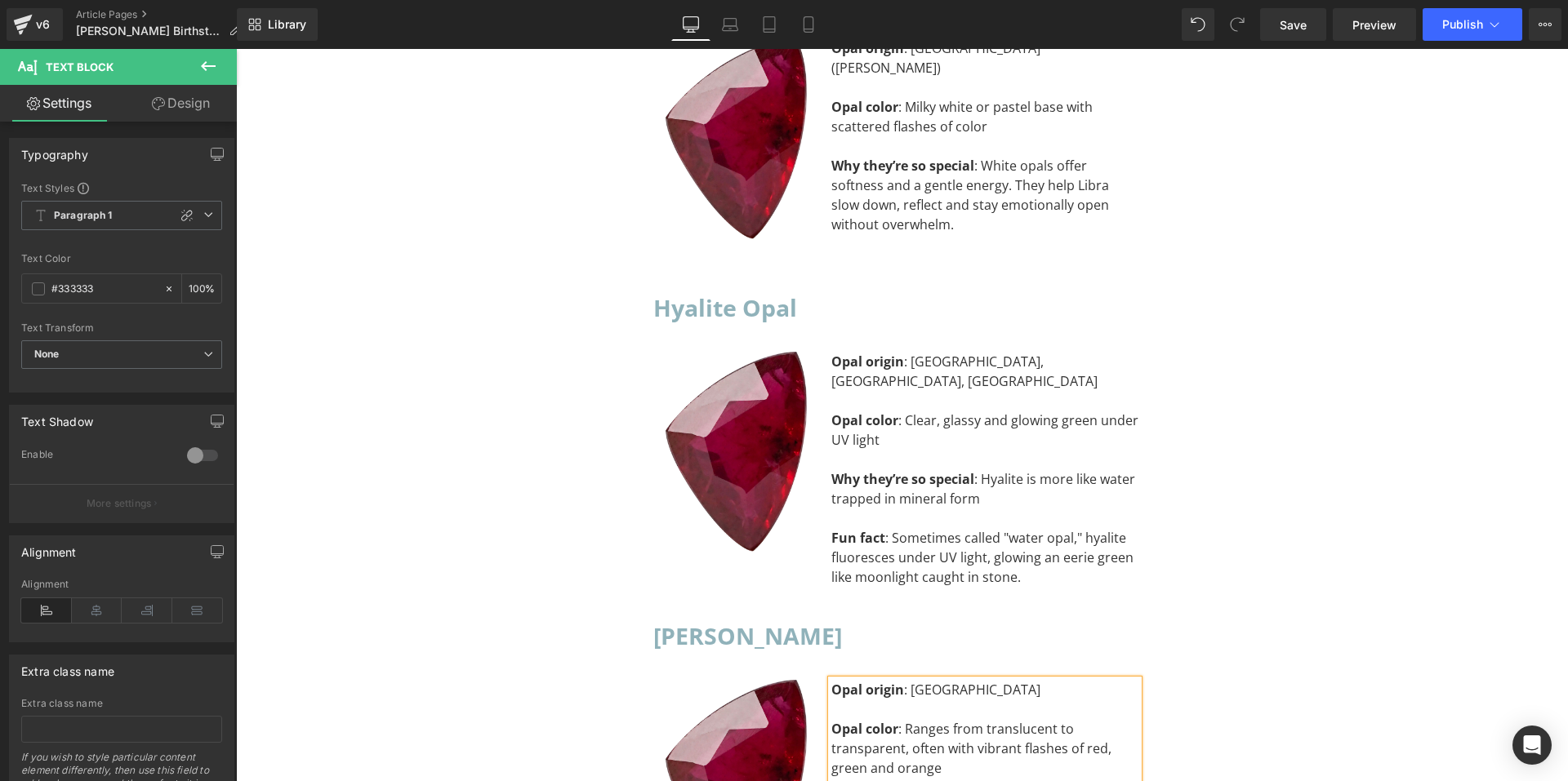
click at [869, 421] on icon at bounding box center [870, 415] width 19 height 19
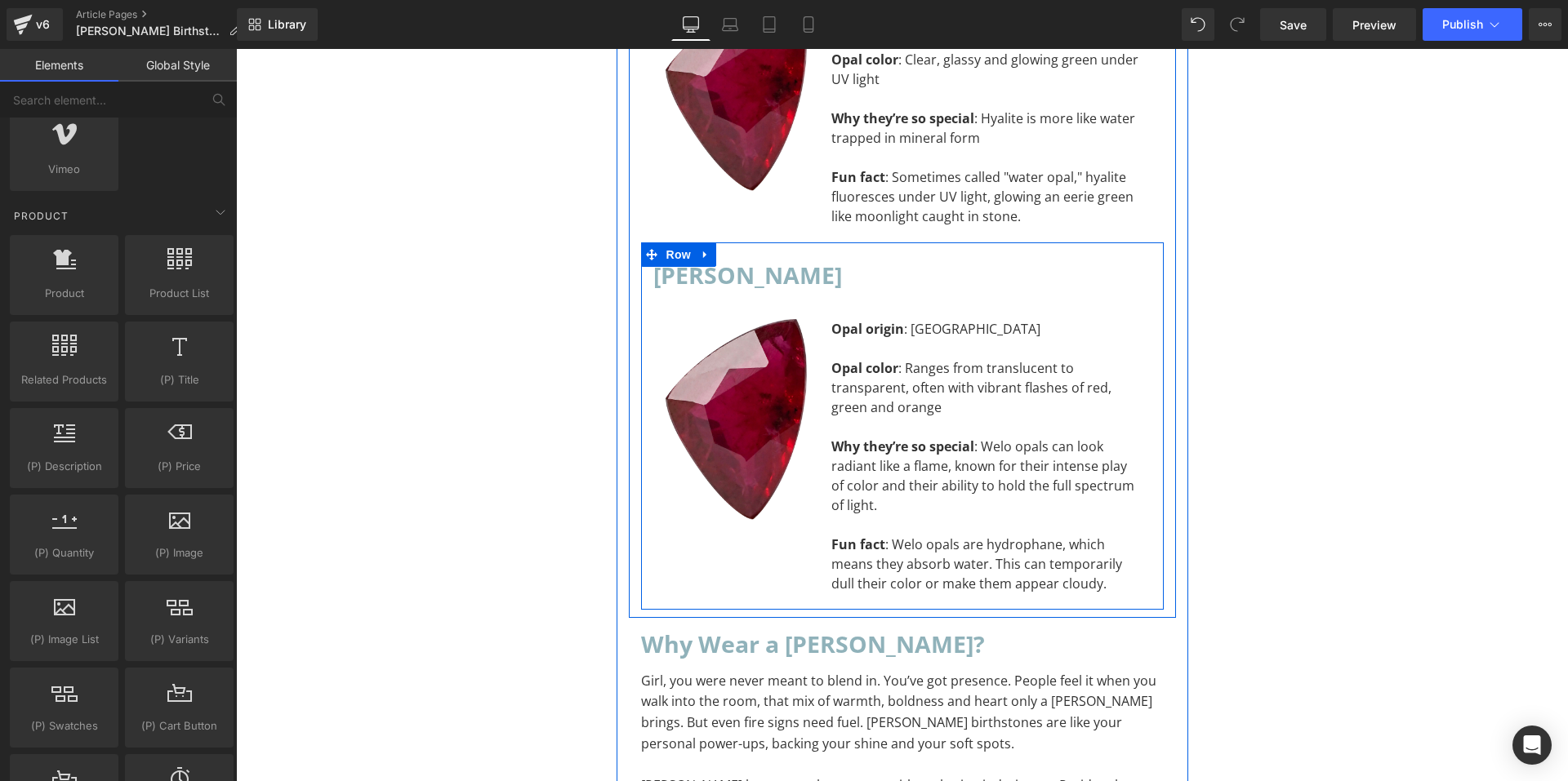
scroll to position [12142, 0]
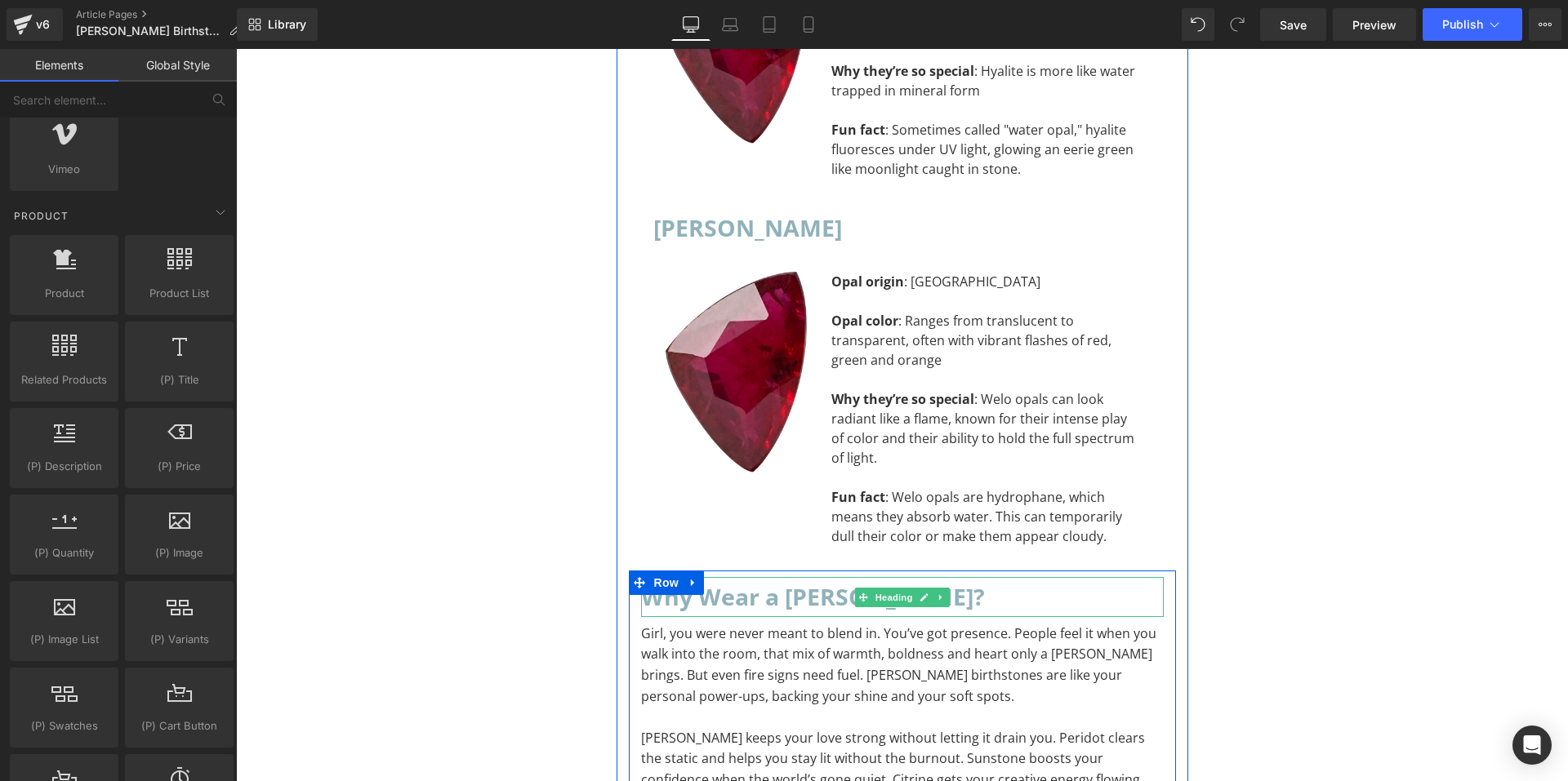
click at [807, 577] on h2 "Why Wear a [PERSON_NAME]?" at bounding box center [902, 596] width 523 height 40
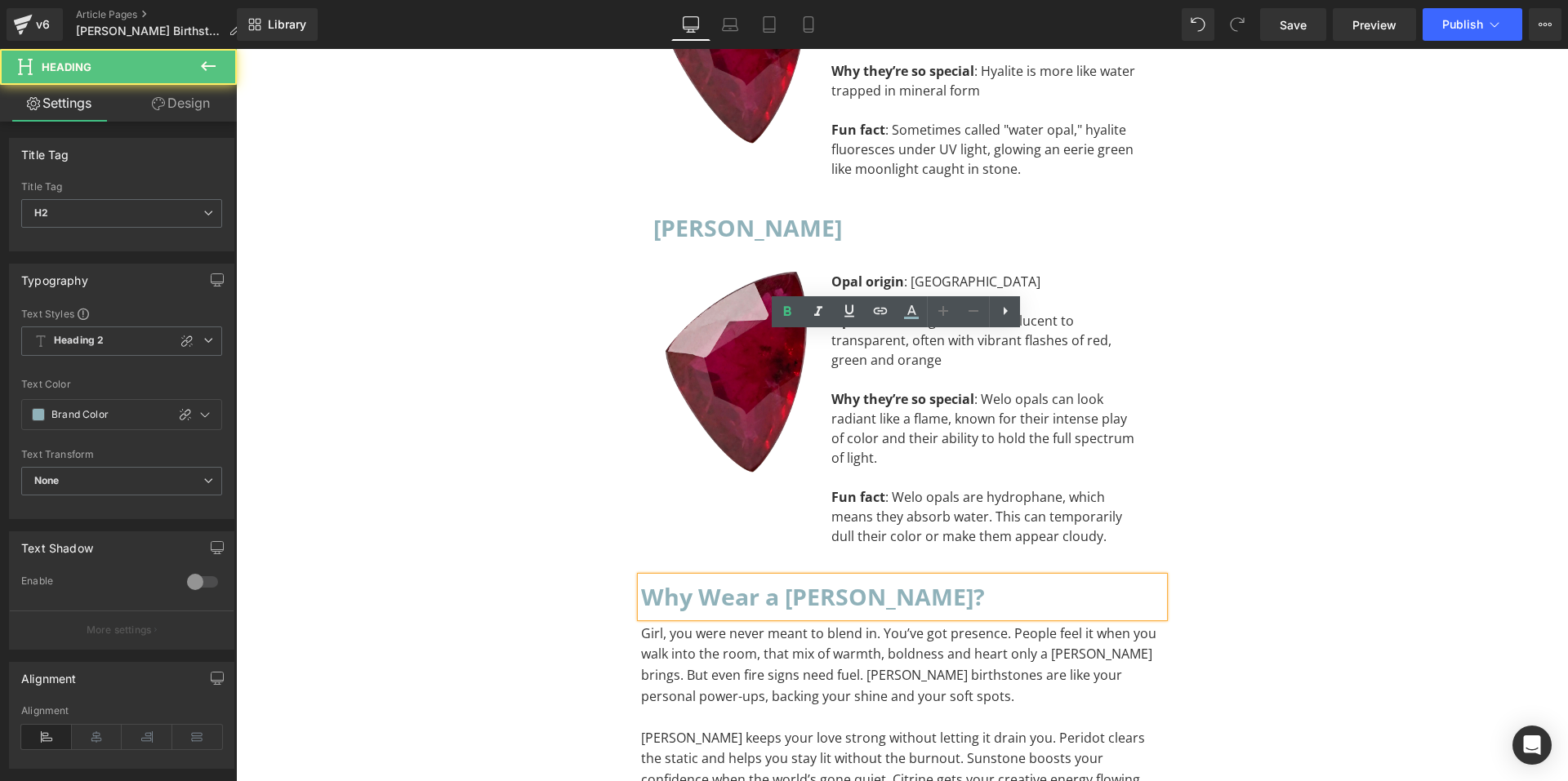
click at [813, 577] on h2 "Why Wear a [PERSON_NAME]?" at bounding box center [902, 596] width 523 height 40
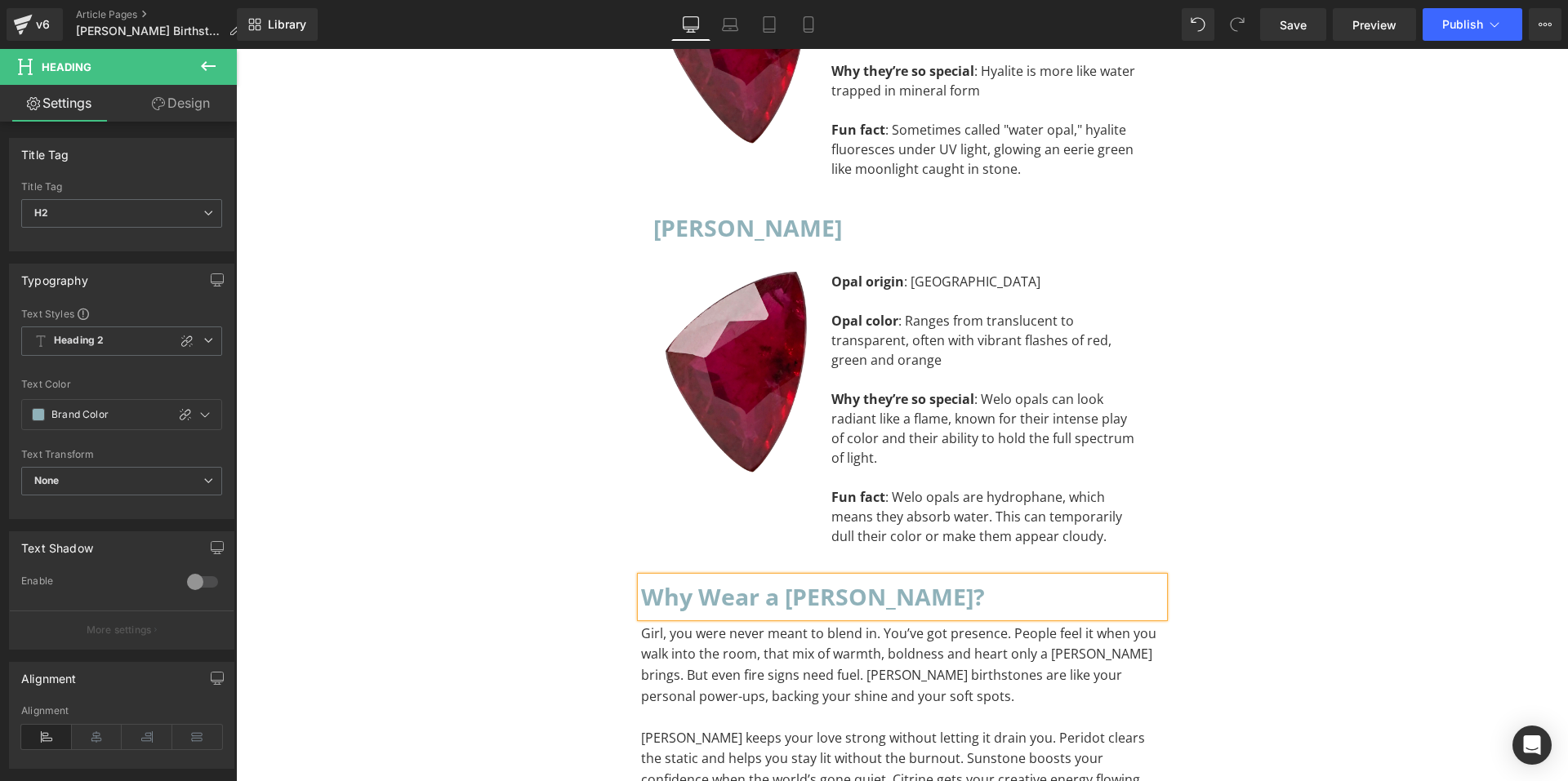
paste div "To enrich screen reader interactions, please activate Accessibility in Grammarl…"
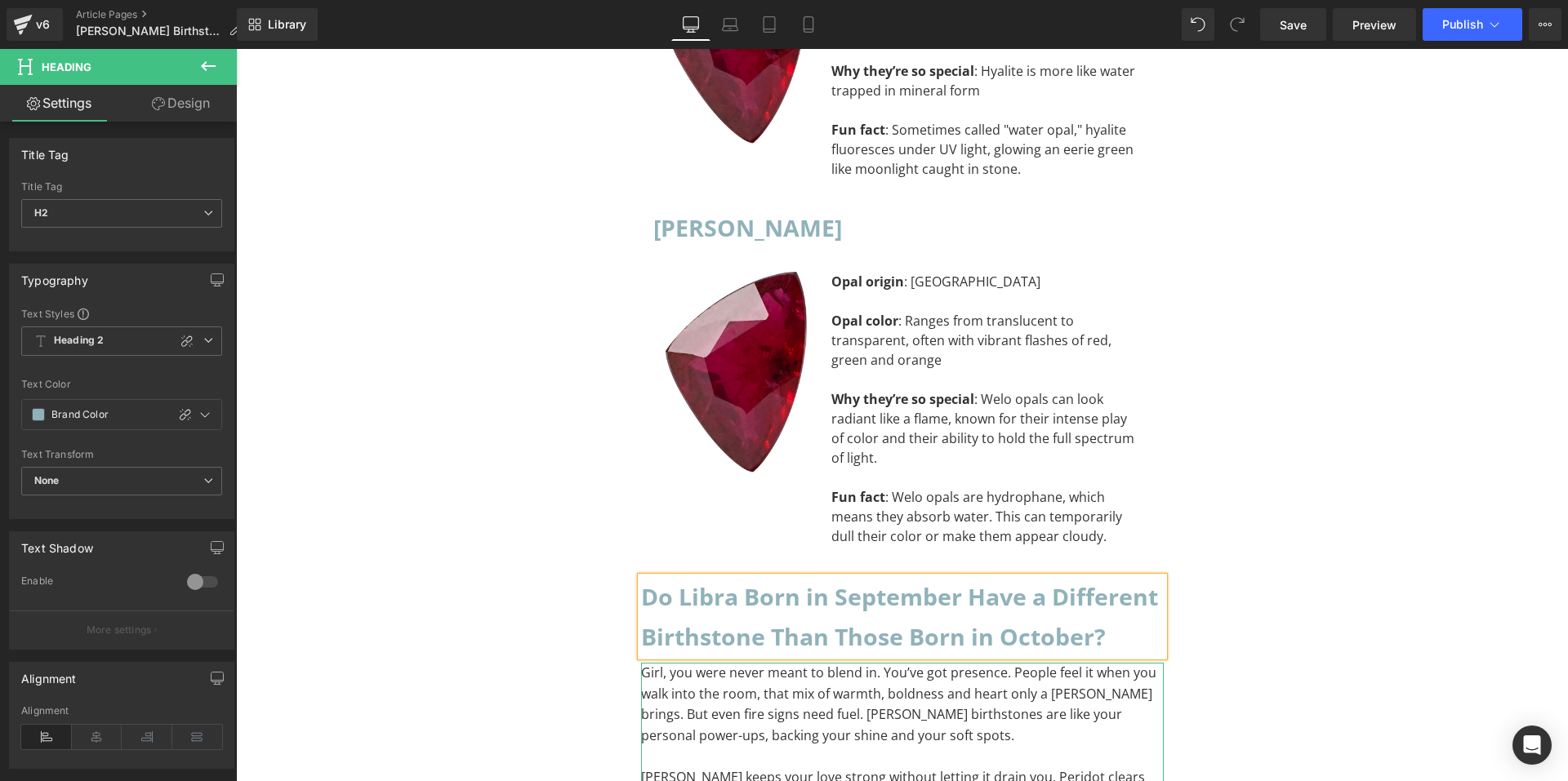
click at [803, 663] on p "Girl, you were never meant to blend in. You’ve got presence. People feel it whe…" at bounding box center [902, 705] width 523 height 83
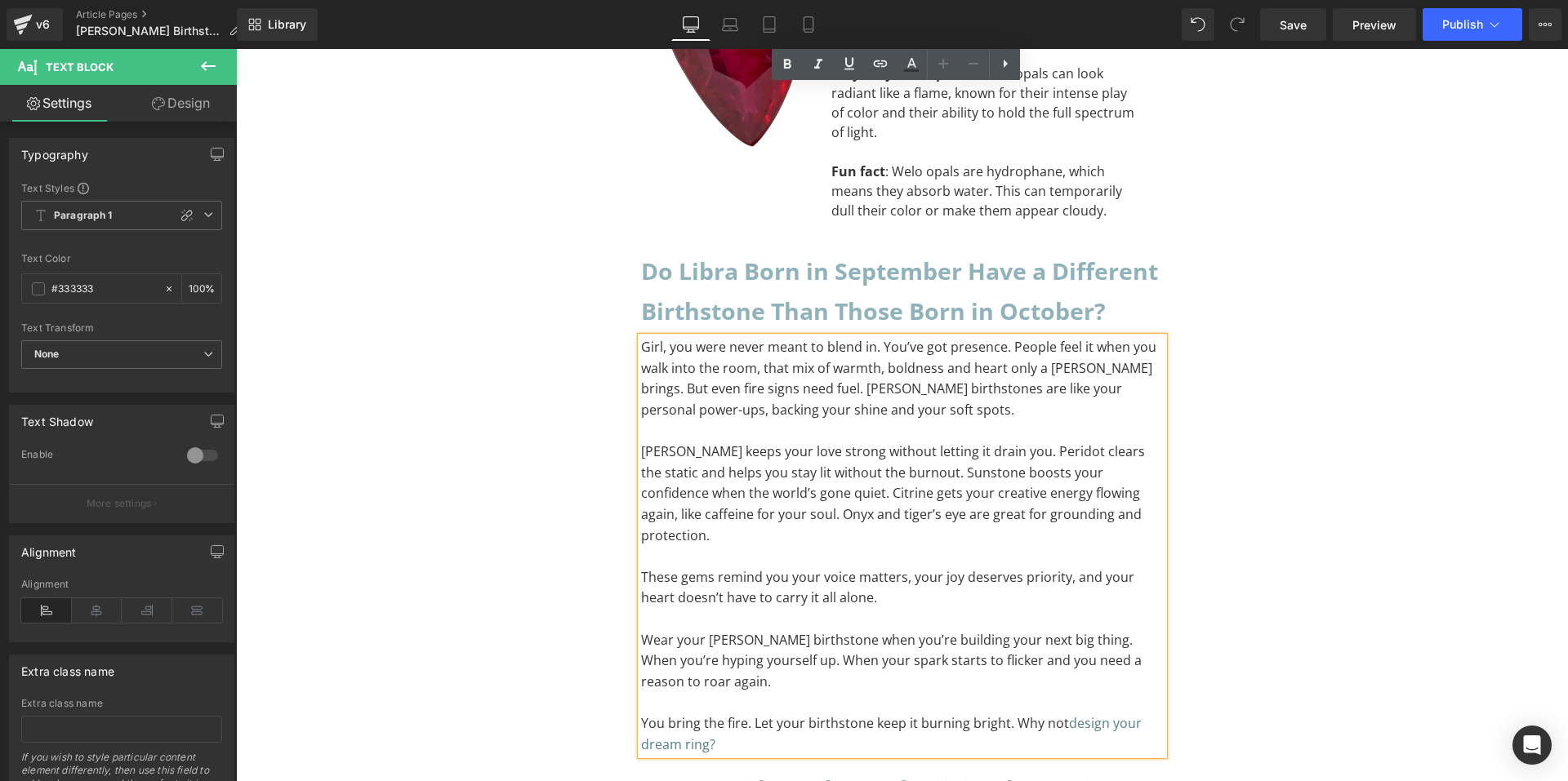
scroll to position [12223, 0]
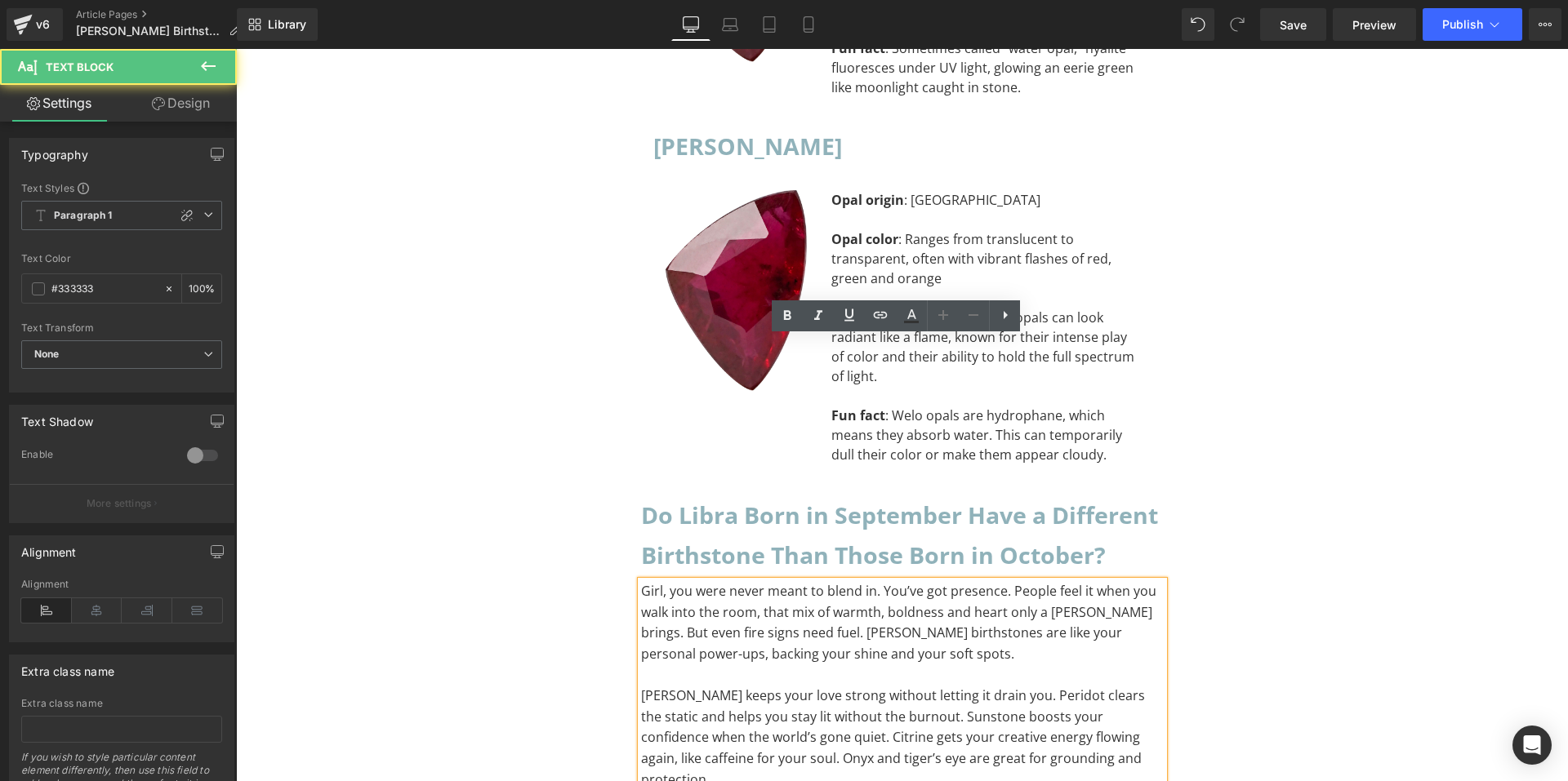
click at [838, 686] on p "[PERSON_NAME] keeps your love strong without letting it drain you. Peridot clea…" at bounding box center [902, 738] width 523 height 104
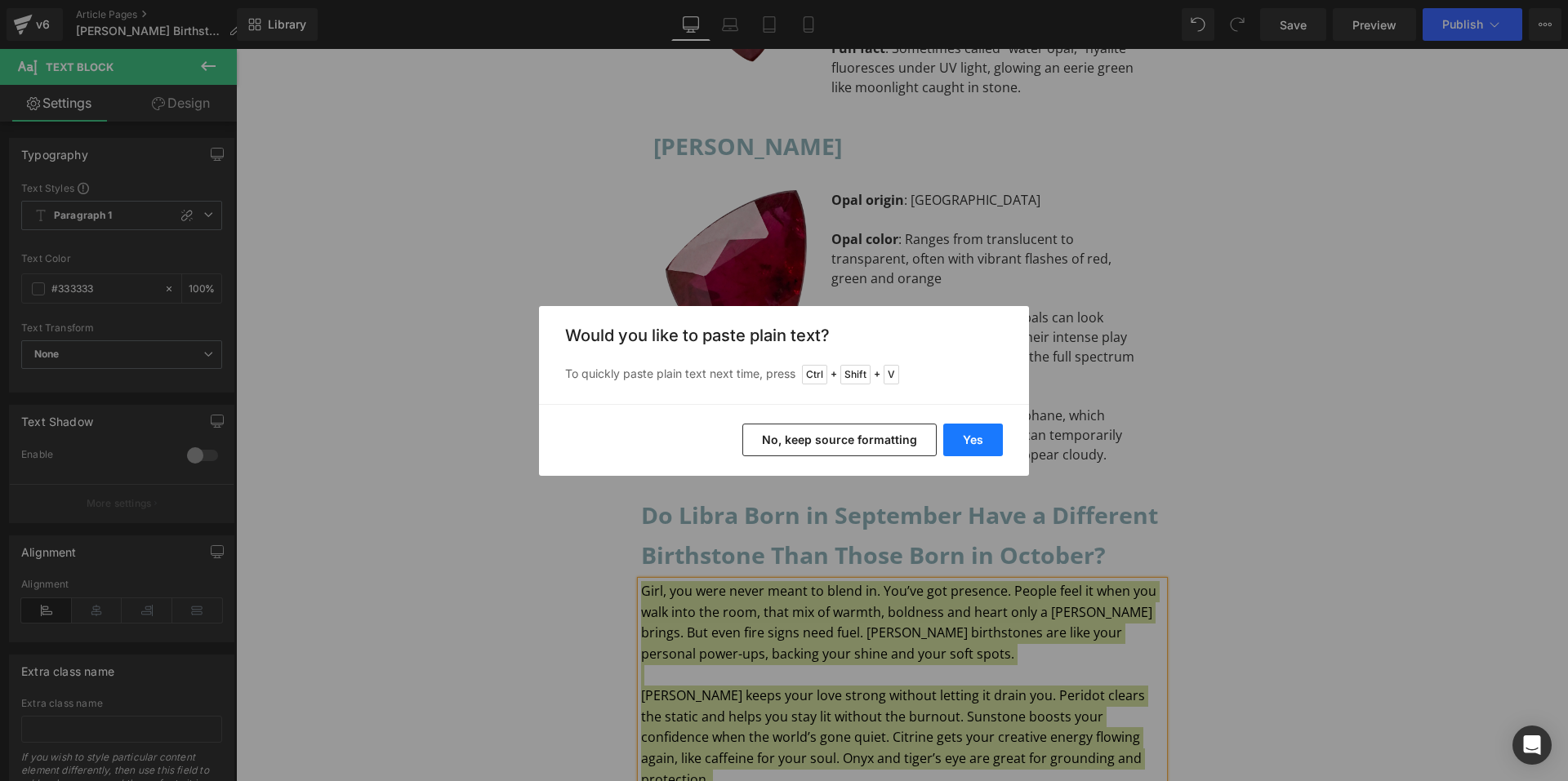
click at [955, 440] on button "Yes" at bounding box center [973, 440] width 60 height 33
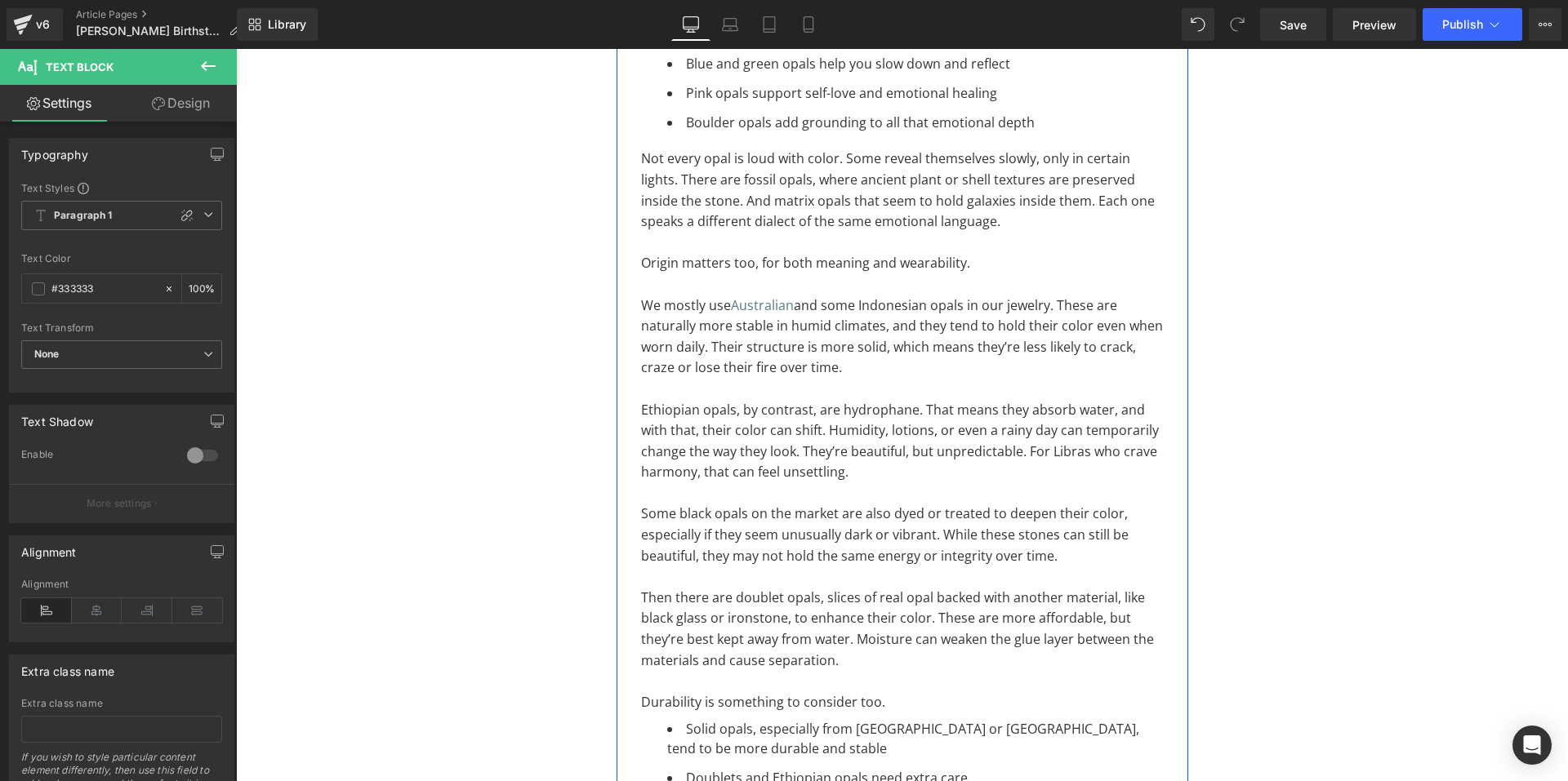
scroll to position [8631, 0]
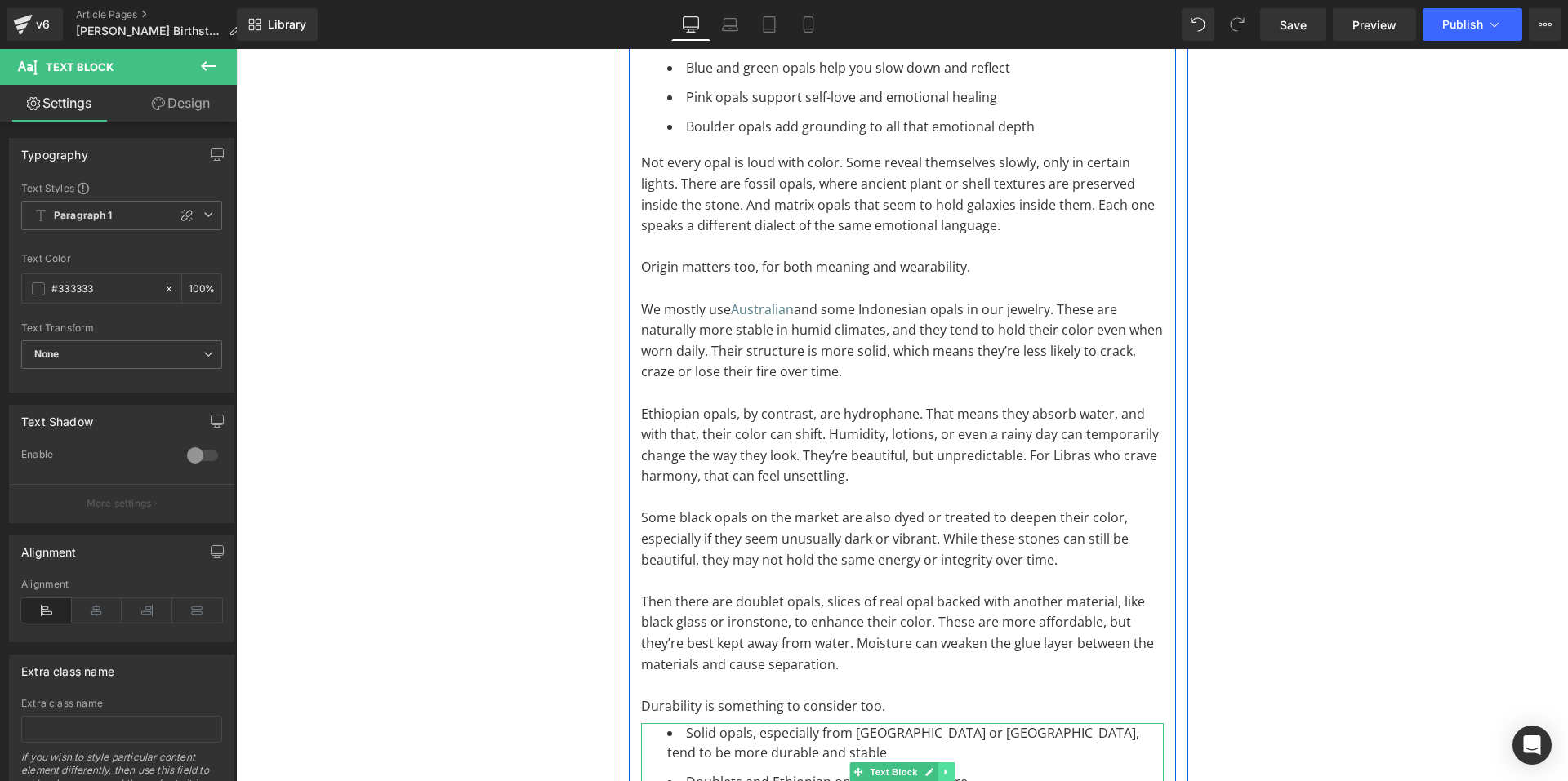
click at [942, 767] on icon at bounding box center [945, 772] width 9 height 10
click at [934, 767] on icon at bounding box center [937, 772] width 9 height 10
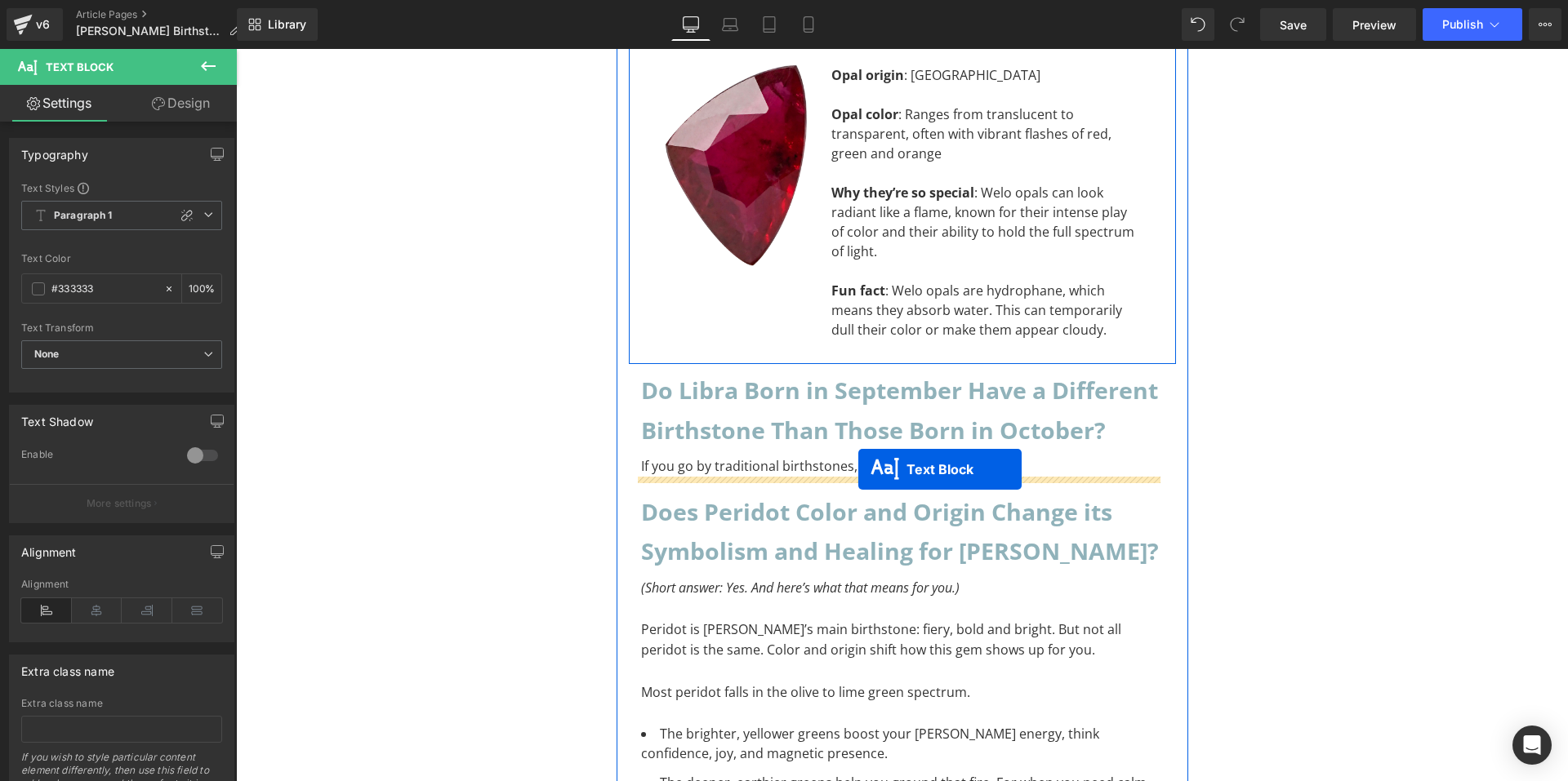
scroll to position [12399, 0]
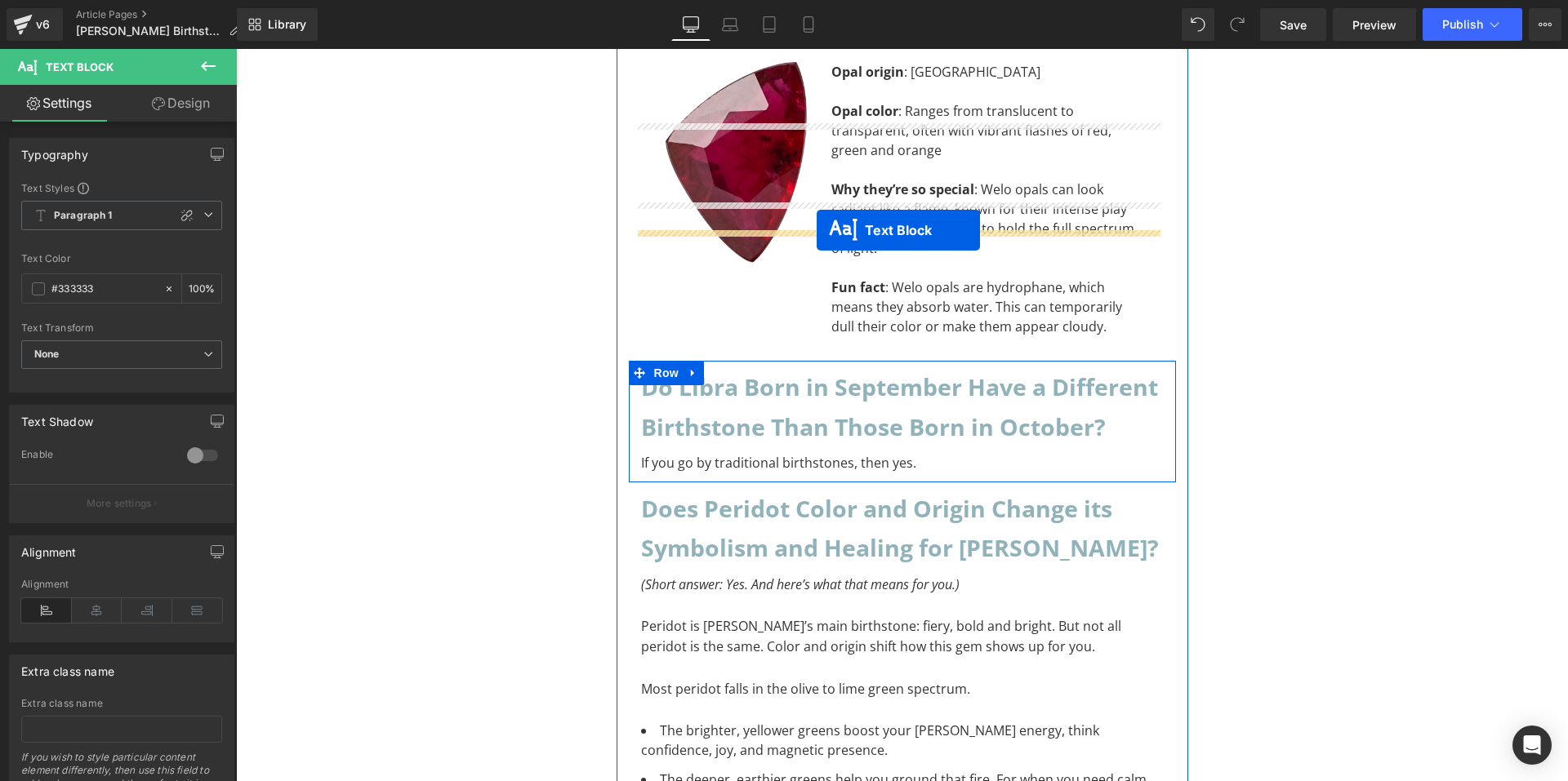
drag, startPoint x: 852, startPoint y: 158, endPoint x: 817, endPoint y: 230, distance: 80.1
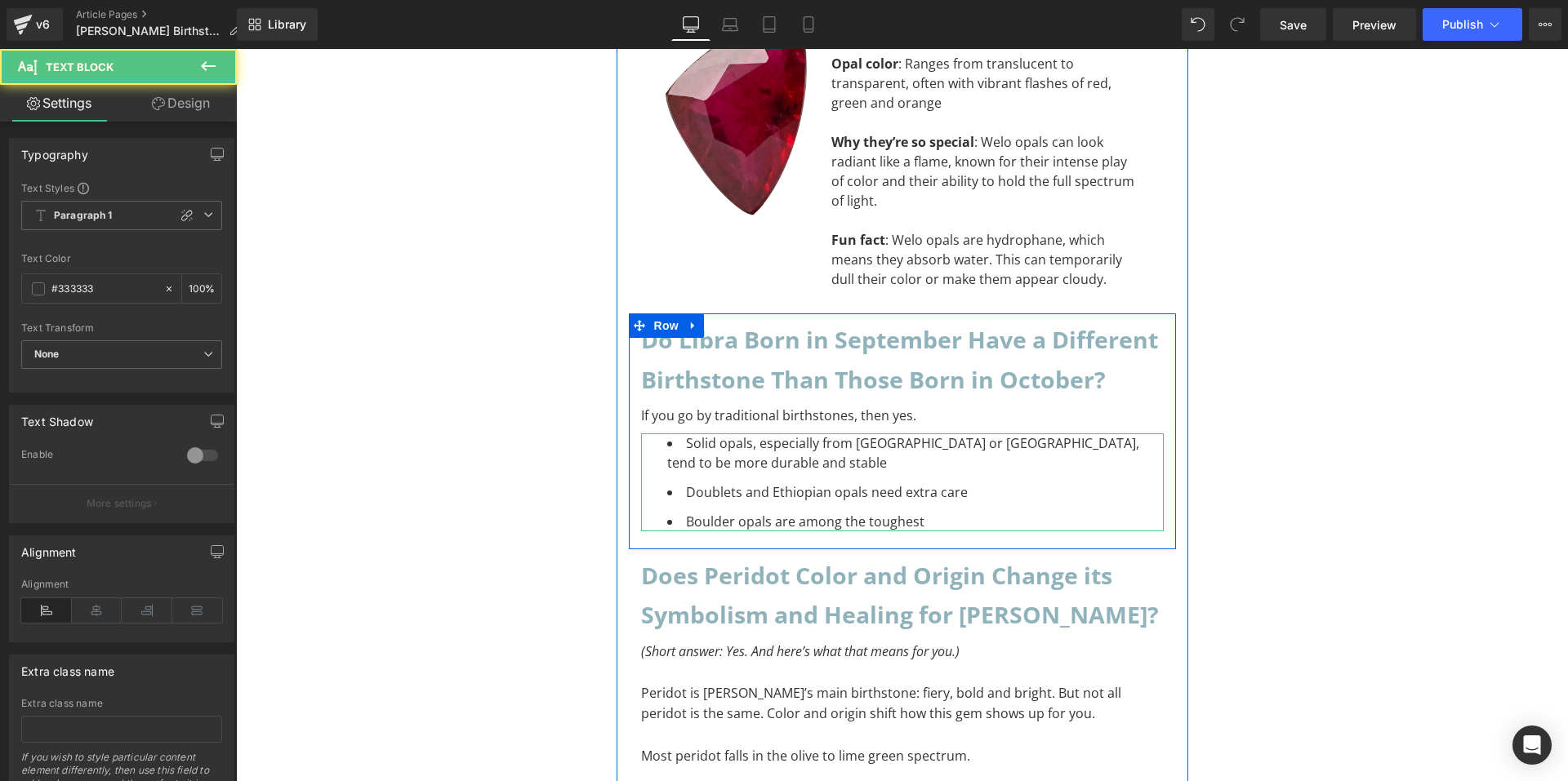
scroll to position [12352, 0]
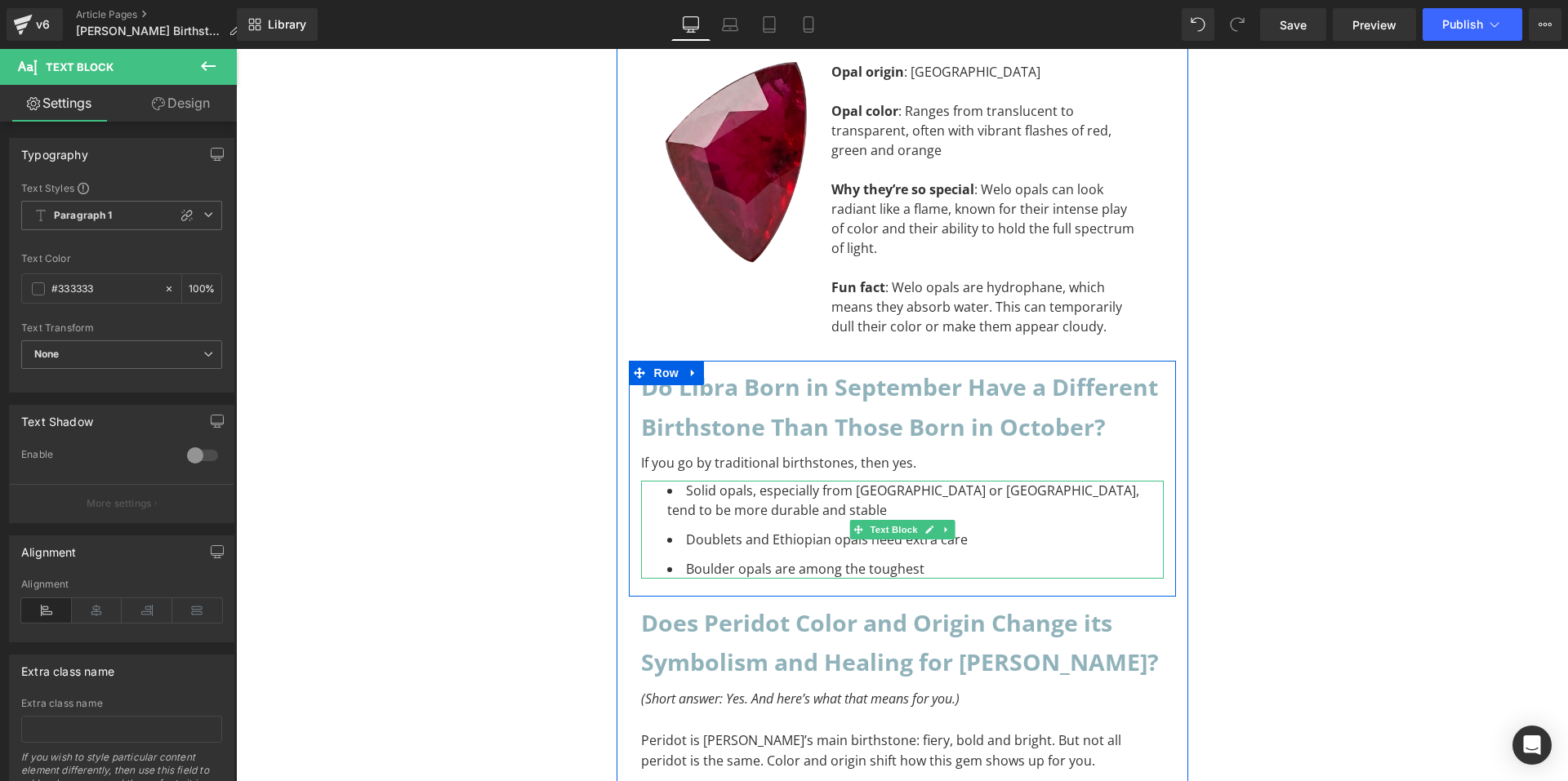
click at [962, 560] on li "Boulder opals are among the toughest" at bounding box center [915, 569] width 497 height 19
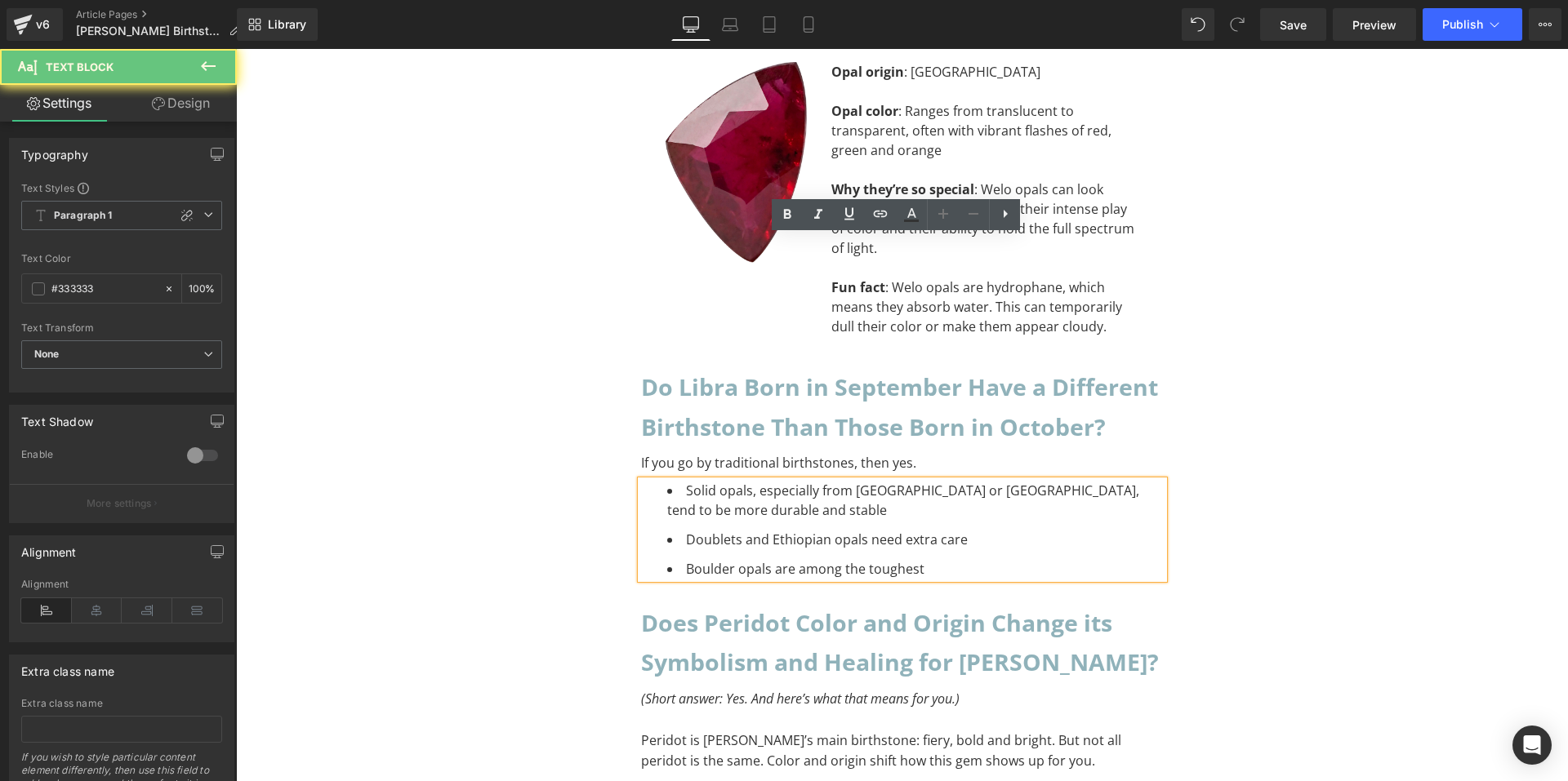
click at [961, 560] on li "Boulder opals are among the toughest" at bounding box center [915, 569] width 497 height 19
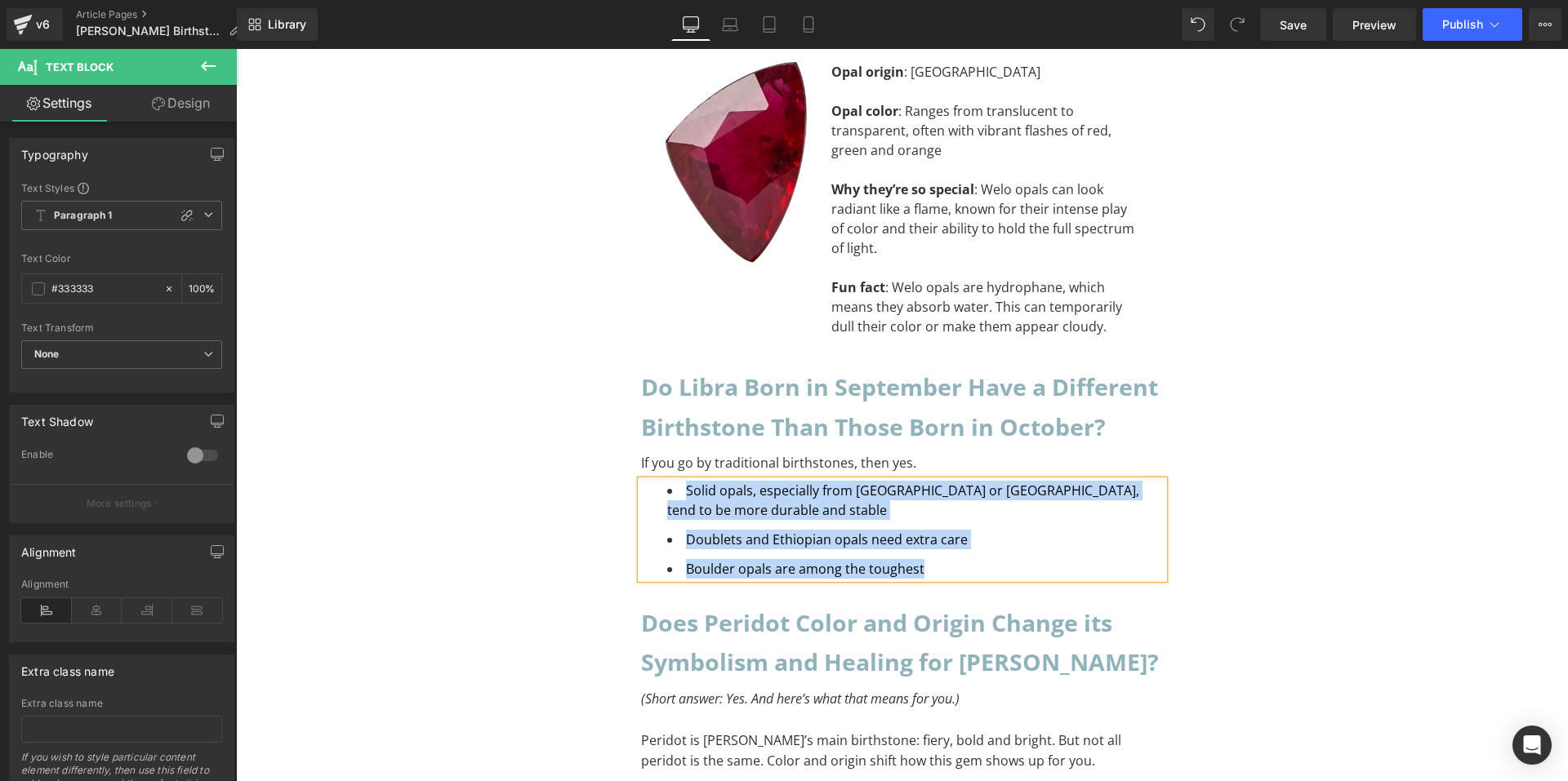
paste div "To enrich screen reader interactions, please activate Accessibility in Grammarl…"
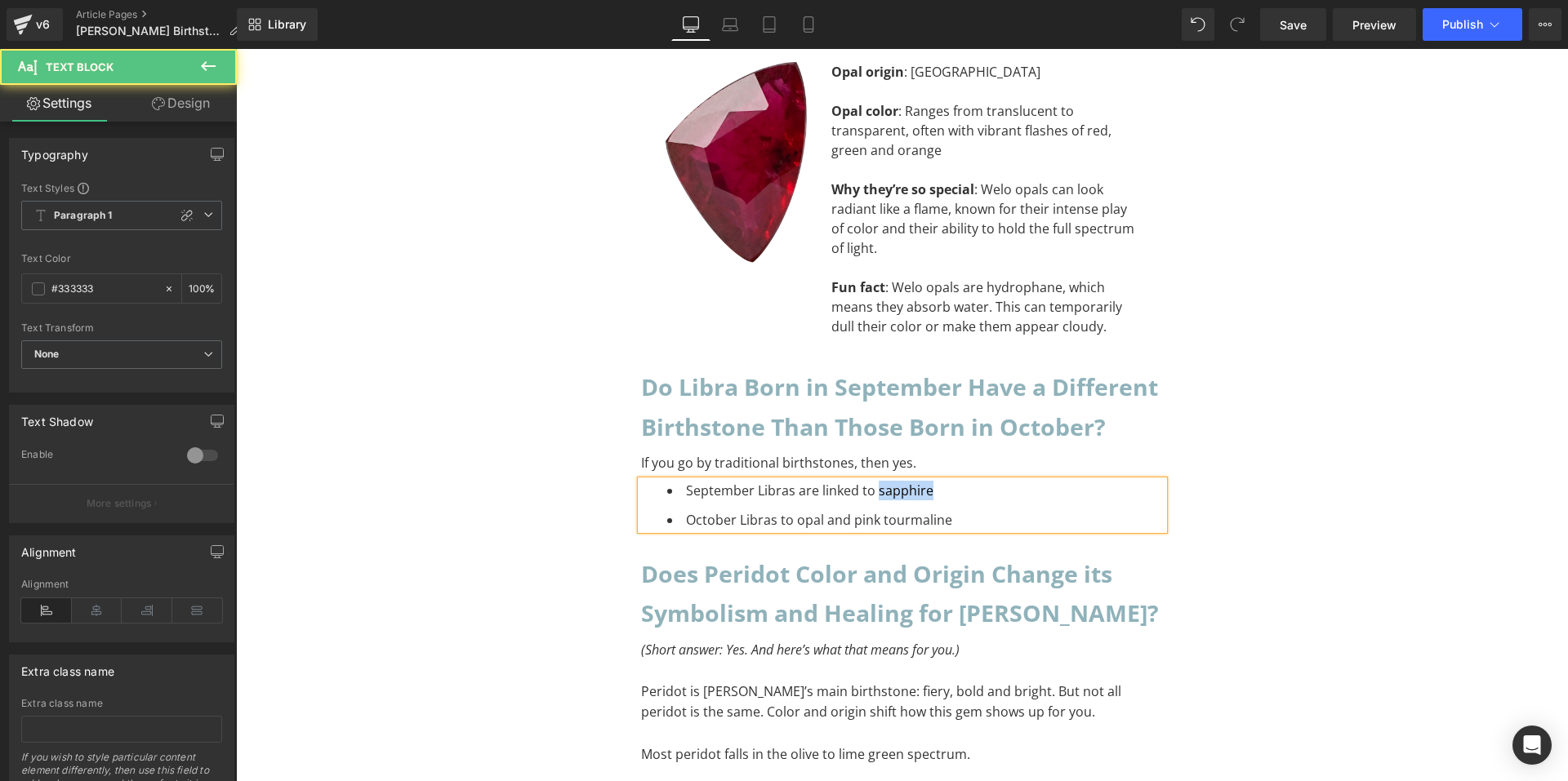
drag, startPoint x: 869, startPoint y: 245, endPoint x: 923, endPoint y: 251, distance: 54.3
click at [923, 481] on li "September Libras are linked to sapphire" at bounding box center [915, 491] width 497 height 19
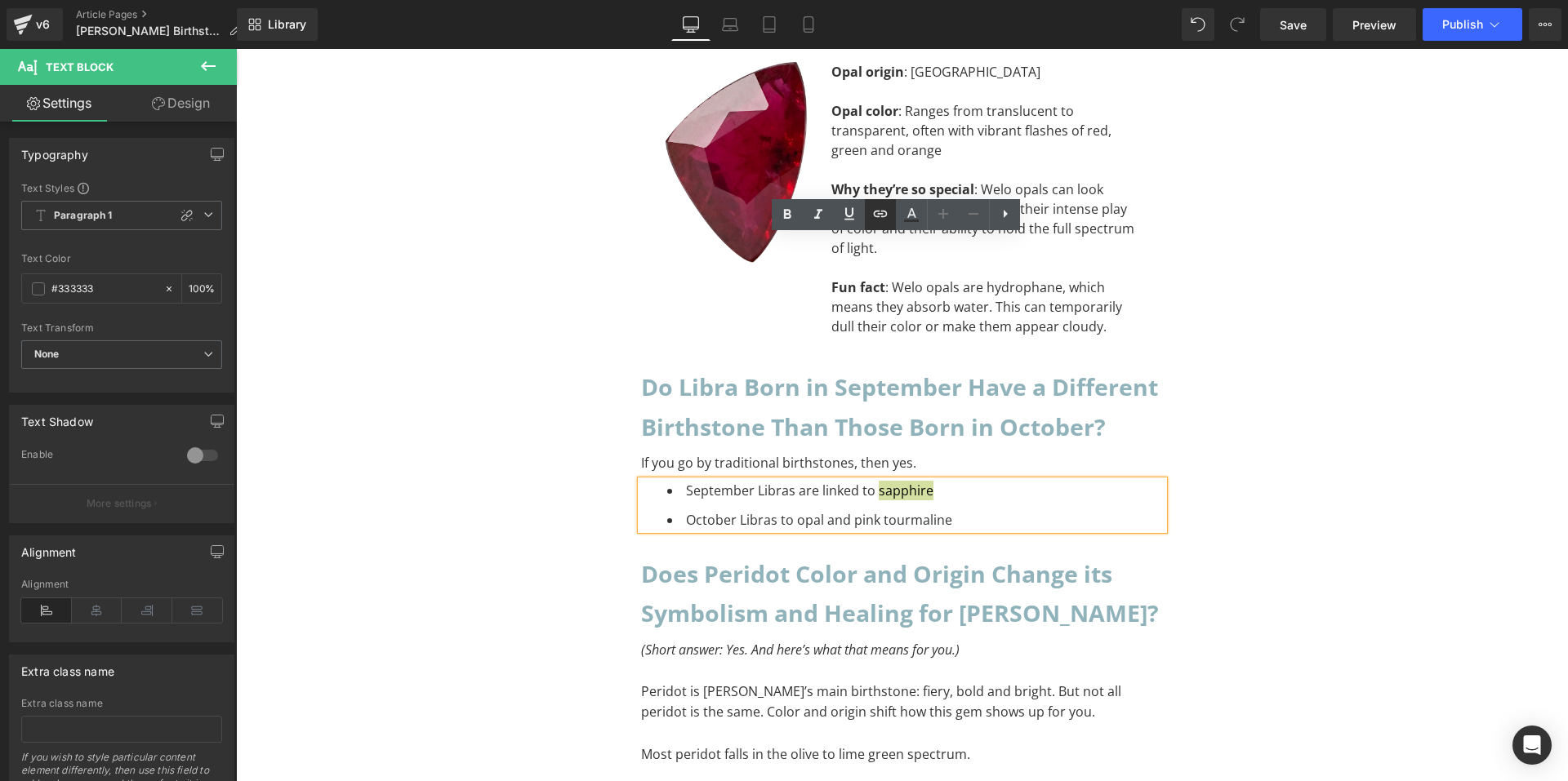
click at [873, 215] on icon at bounding box center [881, 214] width 19 height 19
click at [869, 279] on input "text" at bounding box center [930, 282] width 251 height 41
paste input "[URL][DOMAIN_NAME]"
click at [1074, 281] on icon "button" at bounding box center [1073, 282] width 19 height 19
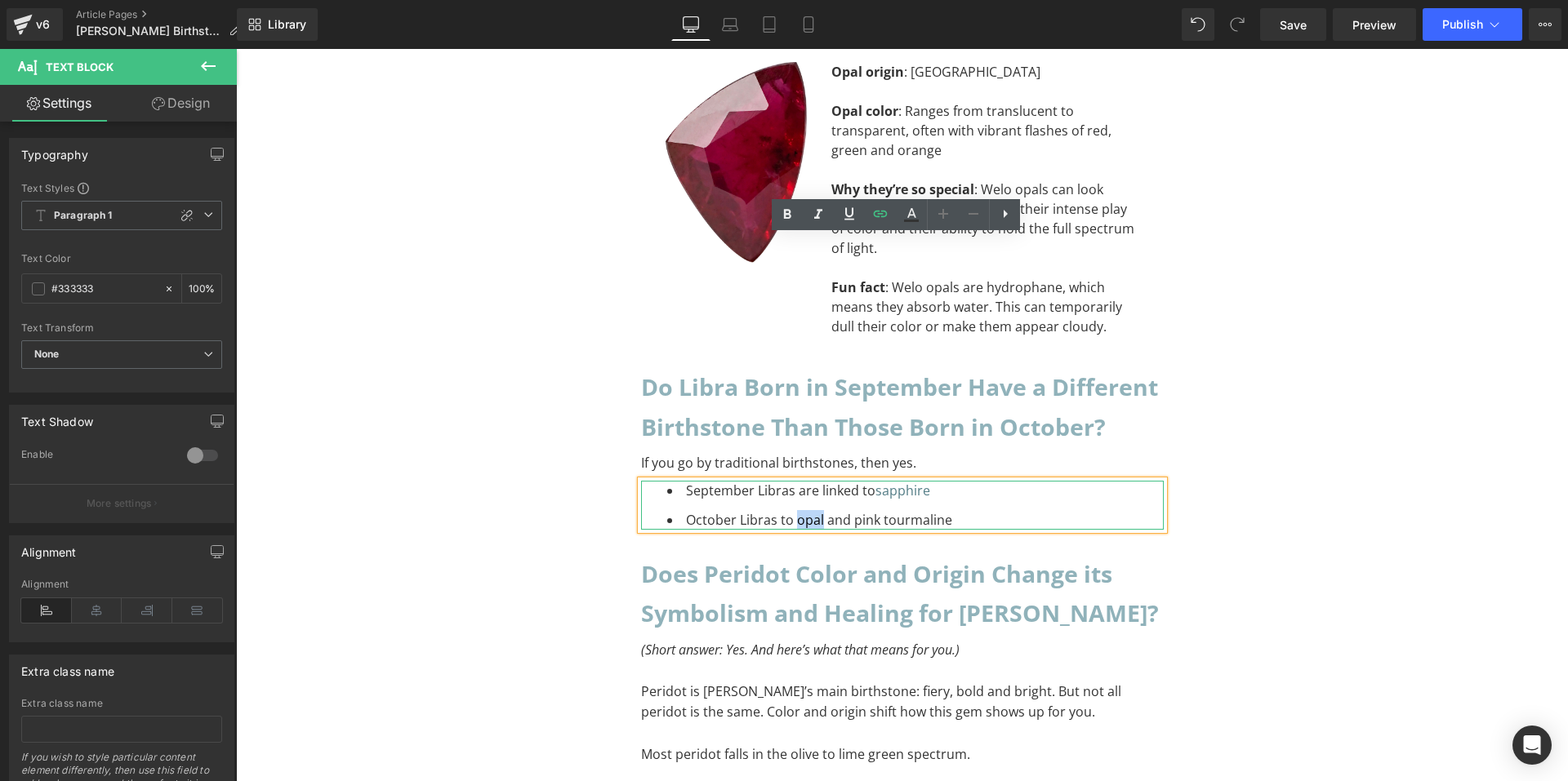
drag, startPoint x: 789, startPoint y: 278, endPoint x: 815, endPoint y: 277, distance: 26.0
click at [815, 510] on li "October Libras to opal and pink tourmaline" at bounding box center [915, 520] width 497 height 19
drag, startPoint x: 882, startPoint y: 215, endPoint x: 882, endPoint y: 224, distance: 9.0
click at [882, 215] on icon at bounding box center [881, 214] width 19 height 19
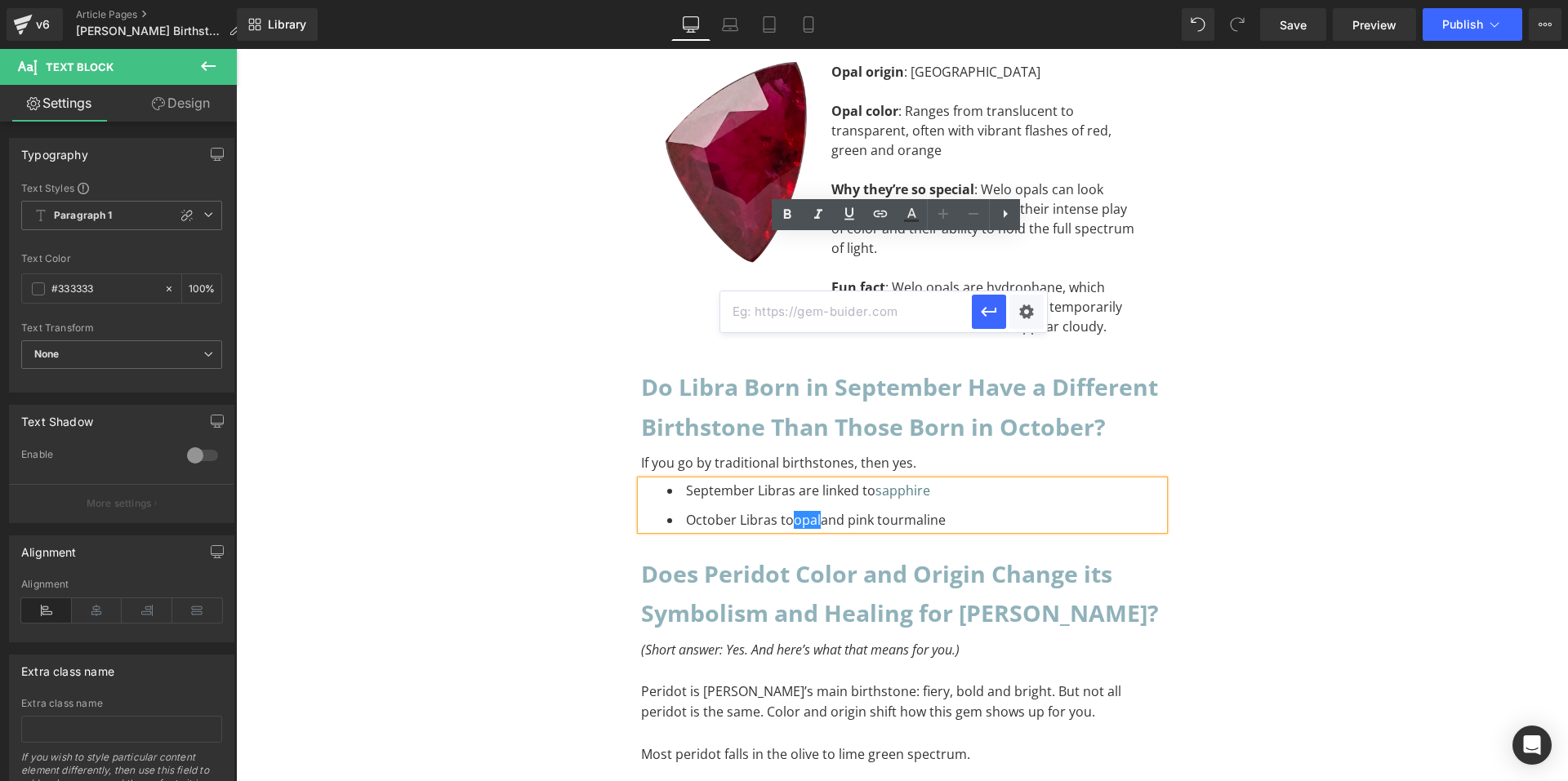
click at [875, 310] on input "text" at bounding box center [846, 312] width 251 height 41
paste input "[URL][DOMAIN_NAME]"
type input "[URL][DOMAIN_NAME]"
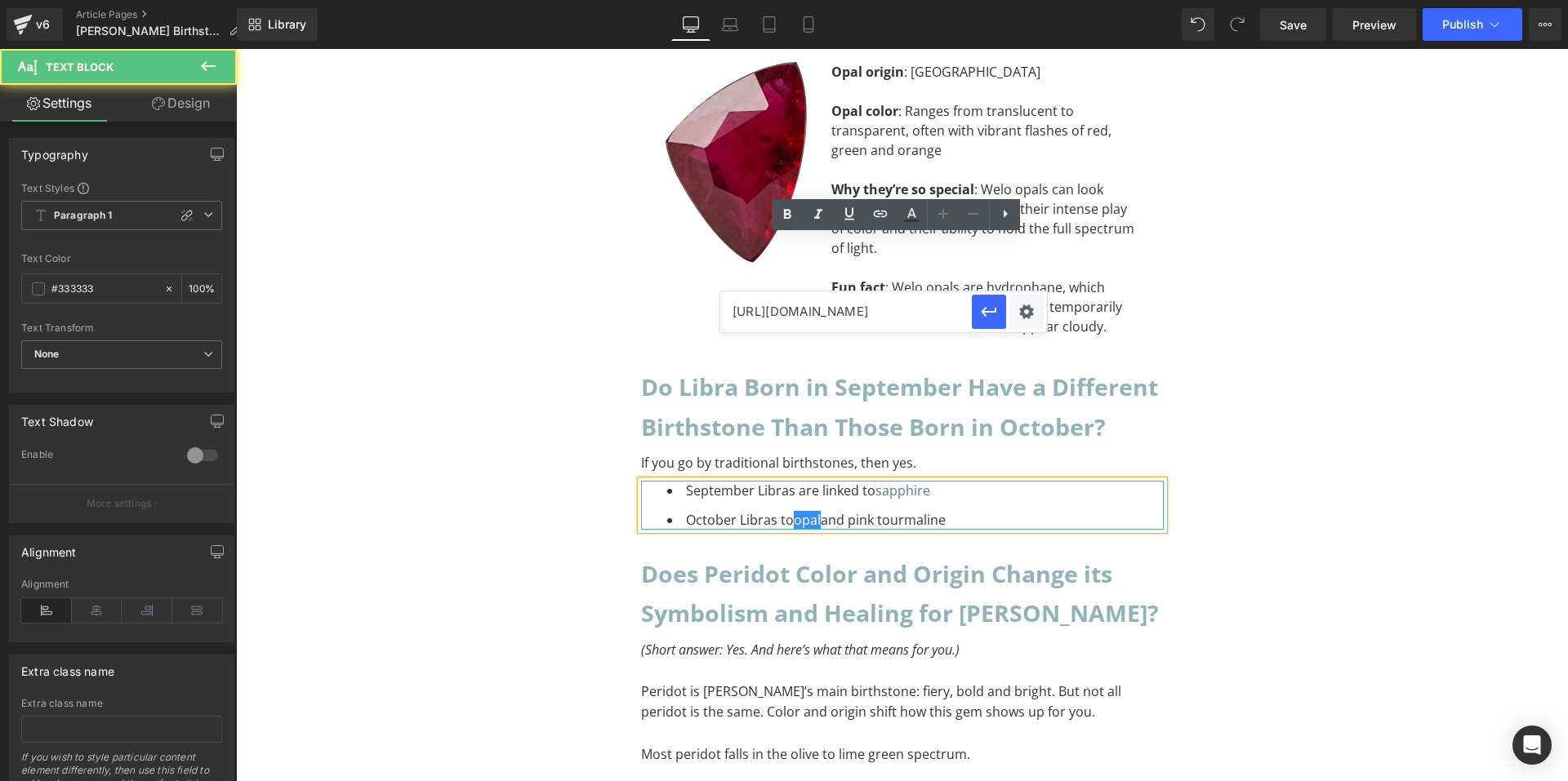
scroll to position [0, 0]
click at [971, 510] on li "October Libras to opal and pink tourmaline" at bounding box center [915, 520] width 497 height 19
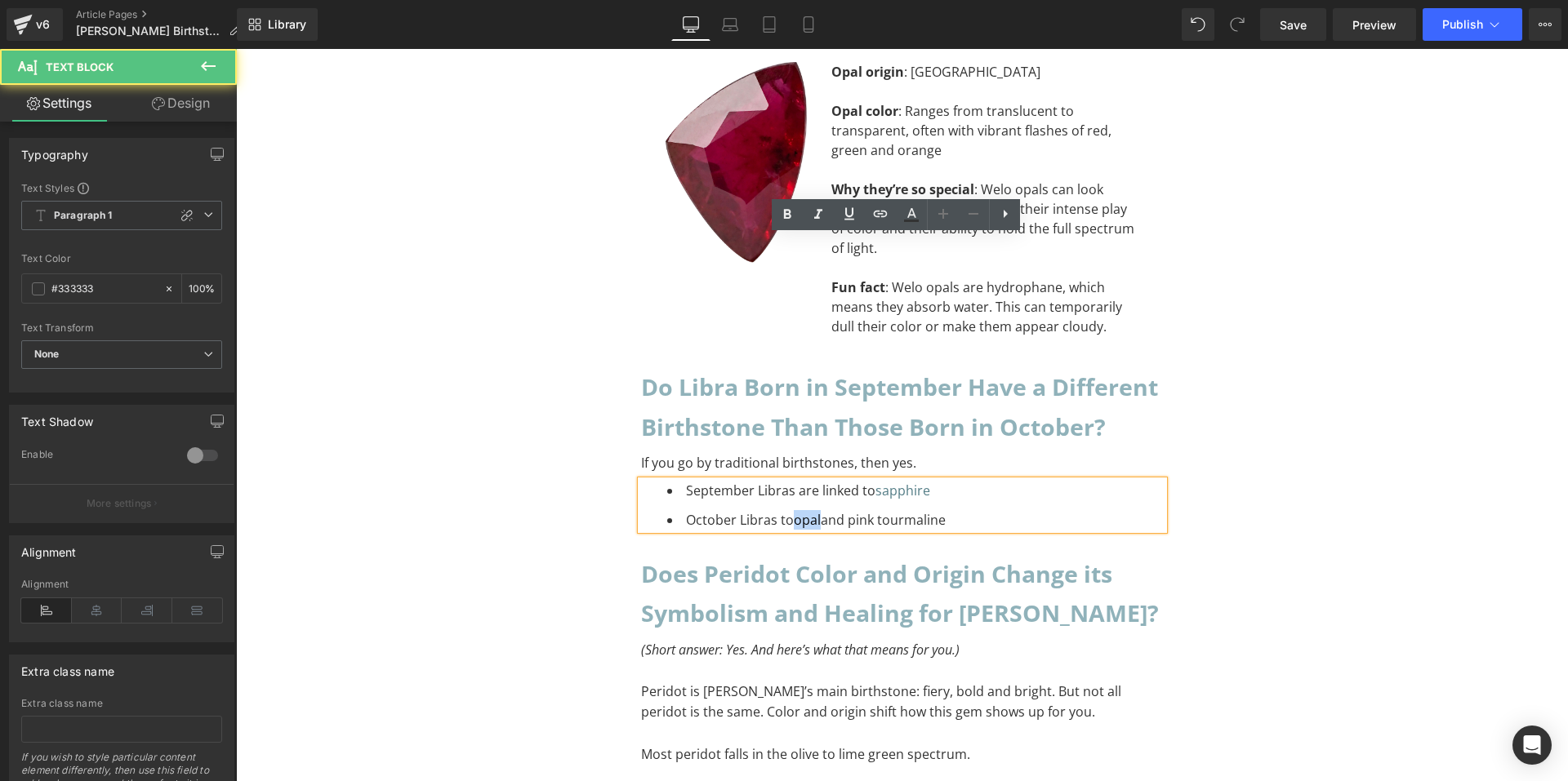
drag, startPoint x: 792, startPoint y: 275, endPoint x: 816, endPoint y: 280, distance: 24.5
click at [816, 510] on li "October Libras to opal and pink tourmaline" at bounding box center [915, 520] width 497 height 19
click at [876, 220] on icon at bounding box center [881, 214] width 19 height 19
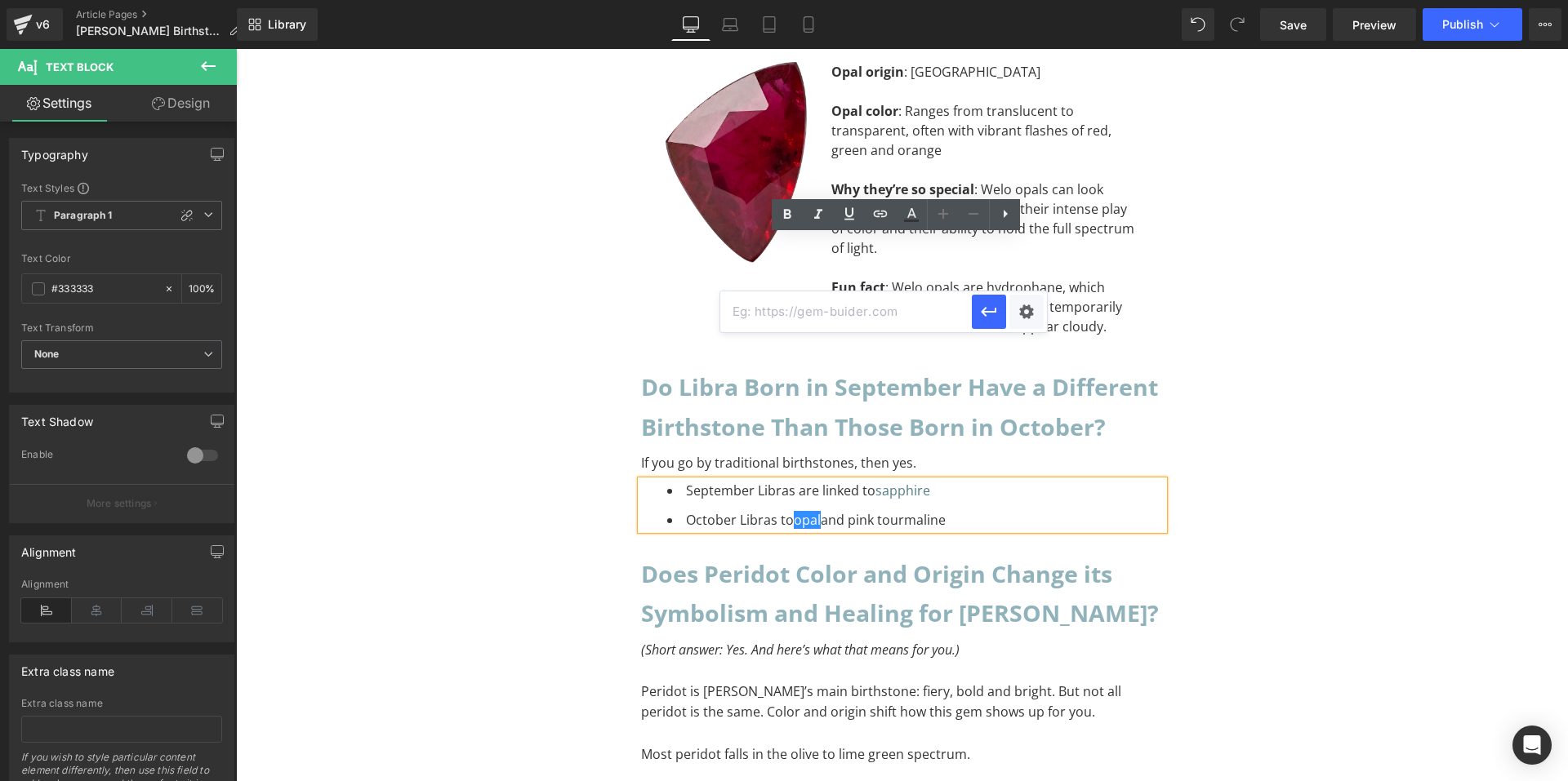
click at [880, 312] on input "text" at bounding box center [846, 312] width 251 height 41
paste input "[URL][DOMAIN_NAME]"
type input "[URL][DOMAIN_NAME]"
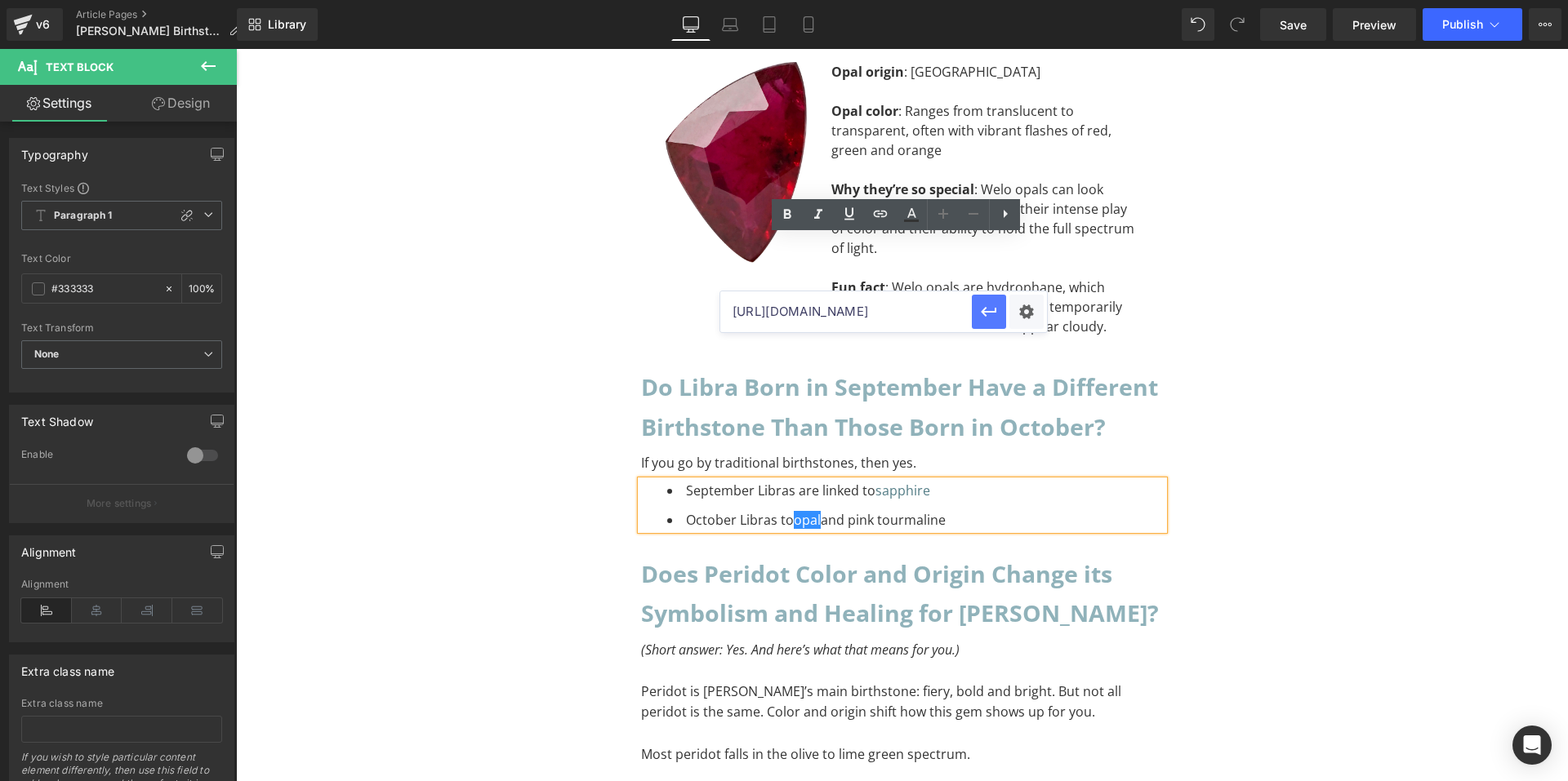
click at [987, 309] on icon "button" at bounding box center [989, 312] width 19 height 19
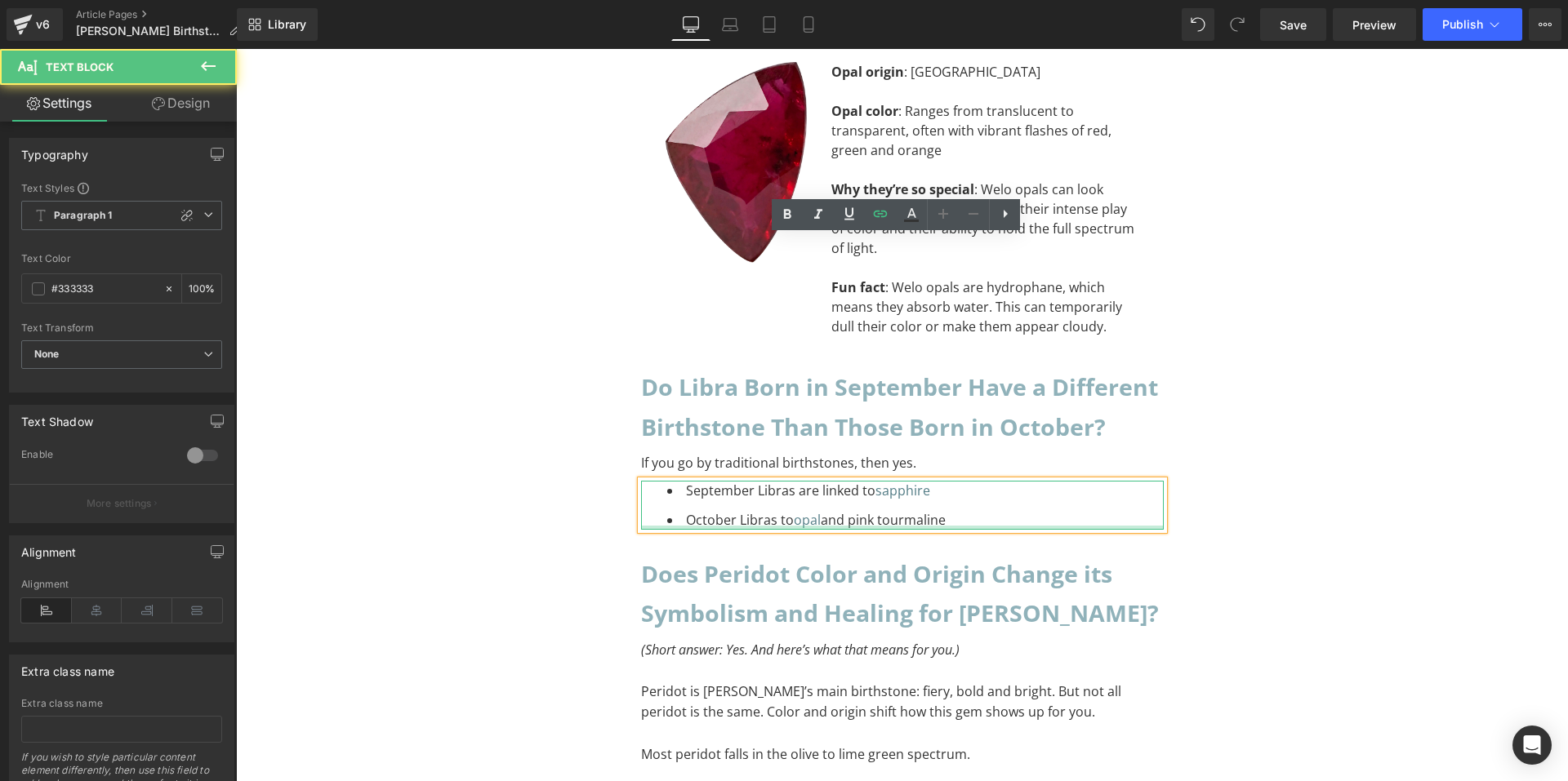
drag, startPoint x: 845, startPoint y: 275, endPoint x: 941, endPoint y: 283, distance: 96.3
click at [941, 481] on div "September Libras are linked to sapphire October Libras to opal and pink tourma…" at bounding box center [902, 506] width 523 height 49
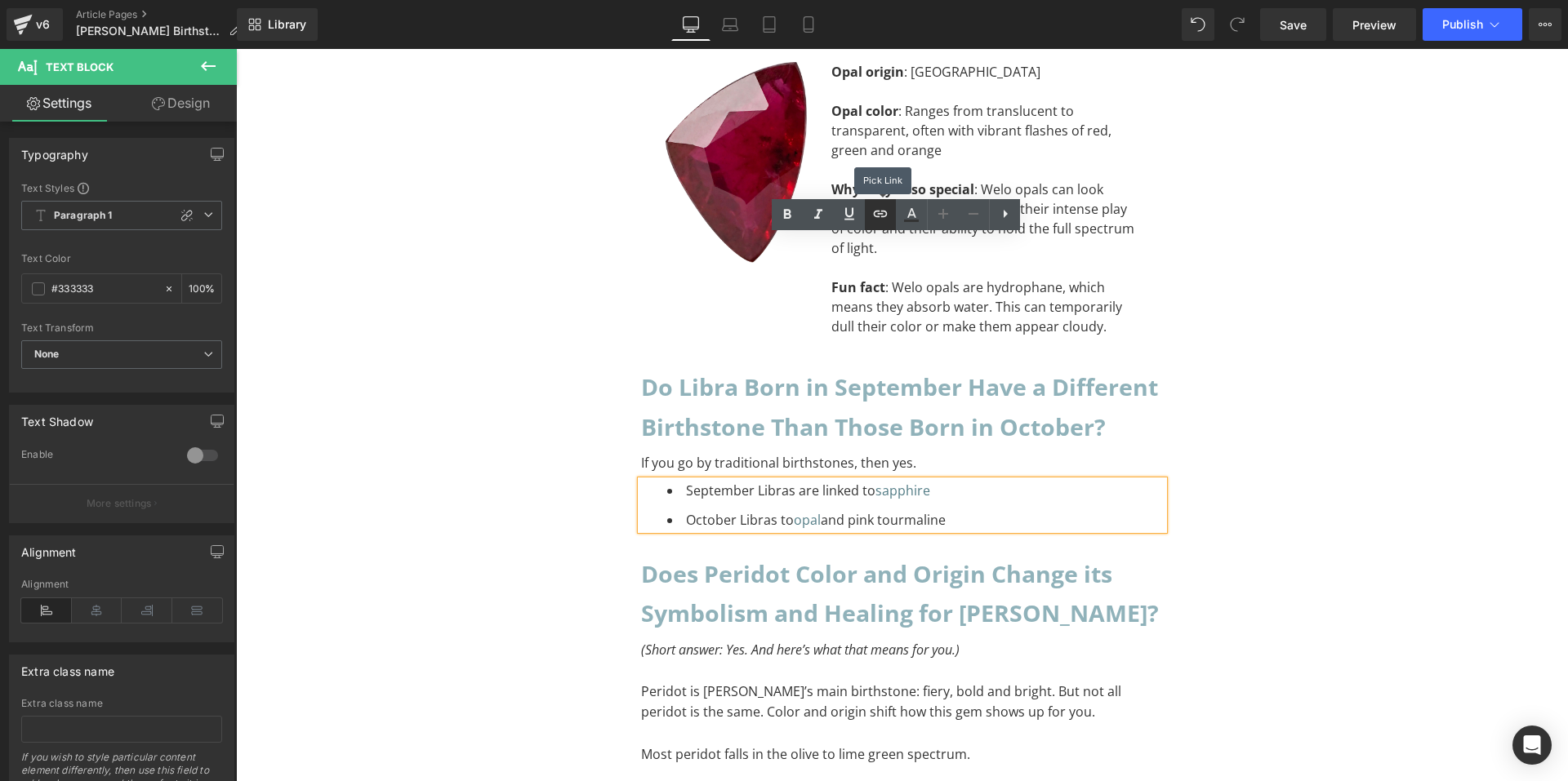
click at [866, 222] on link at bounding box center [881, 215] width 31 height 31
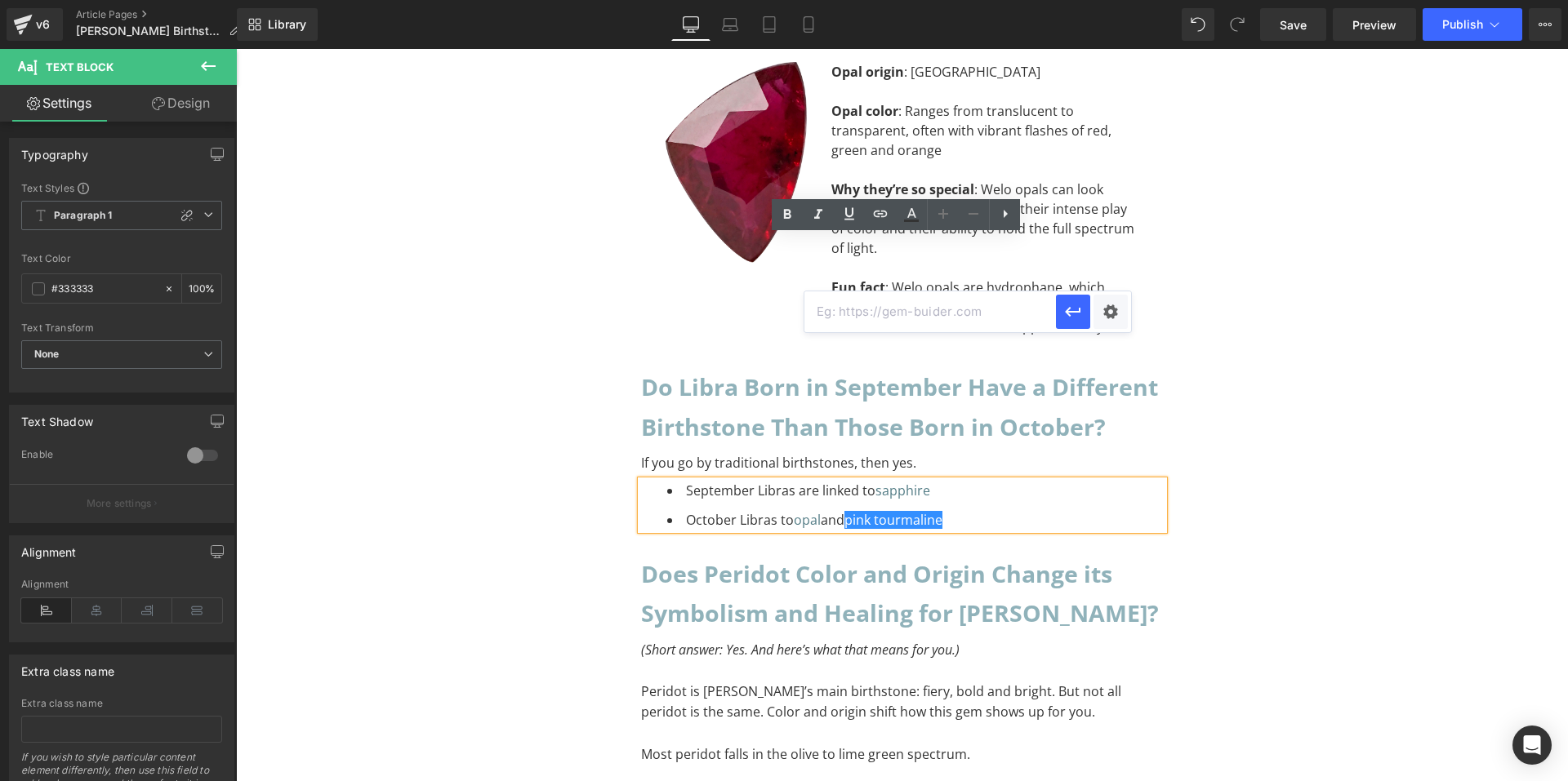
click at [875, 320] on input "text" at bounding box center [930, 312] width 251 height 41
paste input "[URL][DOMAIN_NAME]"
type input "[URL][DOMAIN_NAME]"
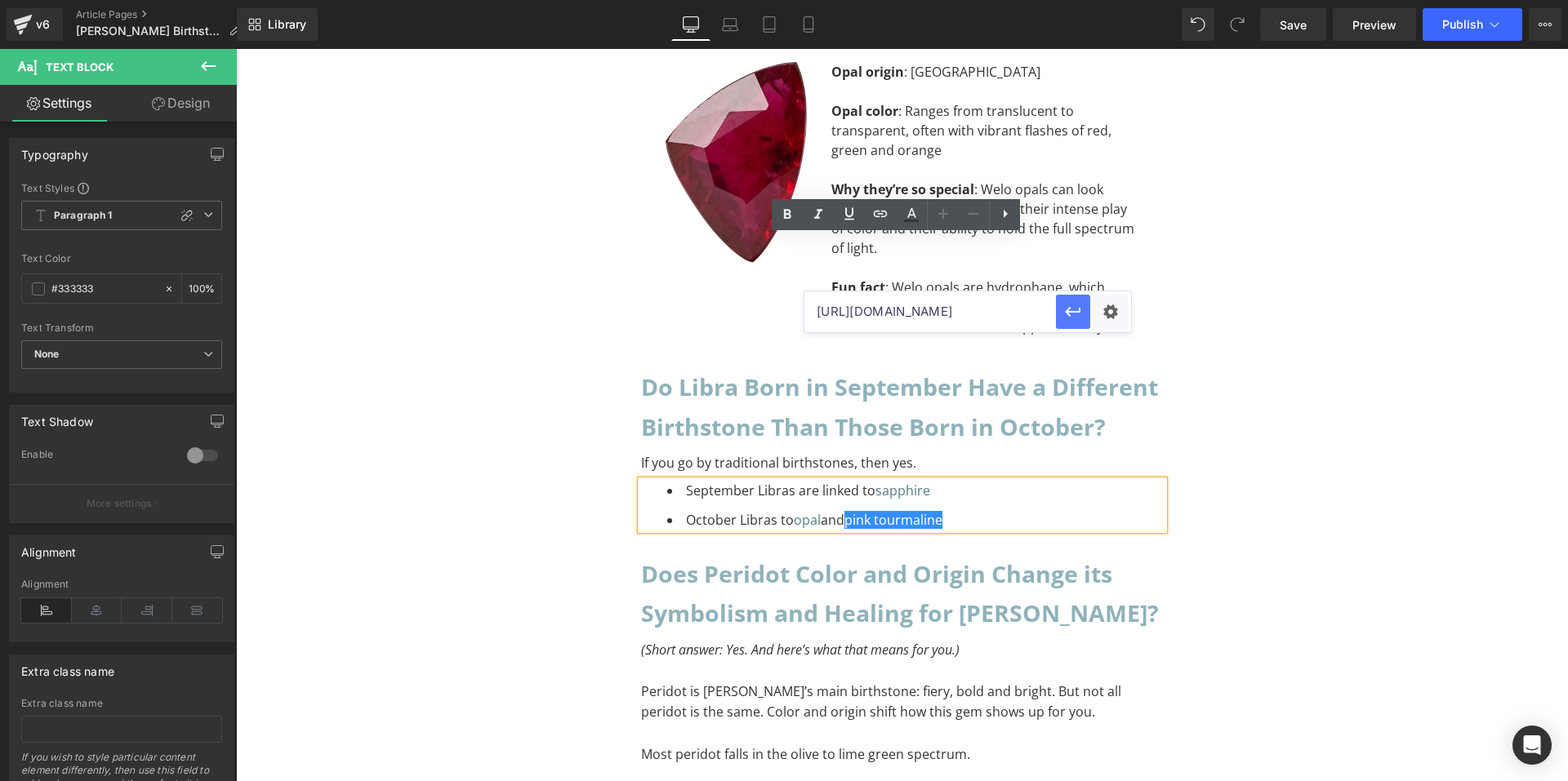
click at [1065, 313] on icon "button" at bounding box center [1073, 312] width 19 height 19
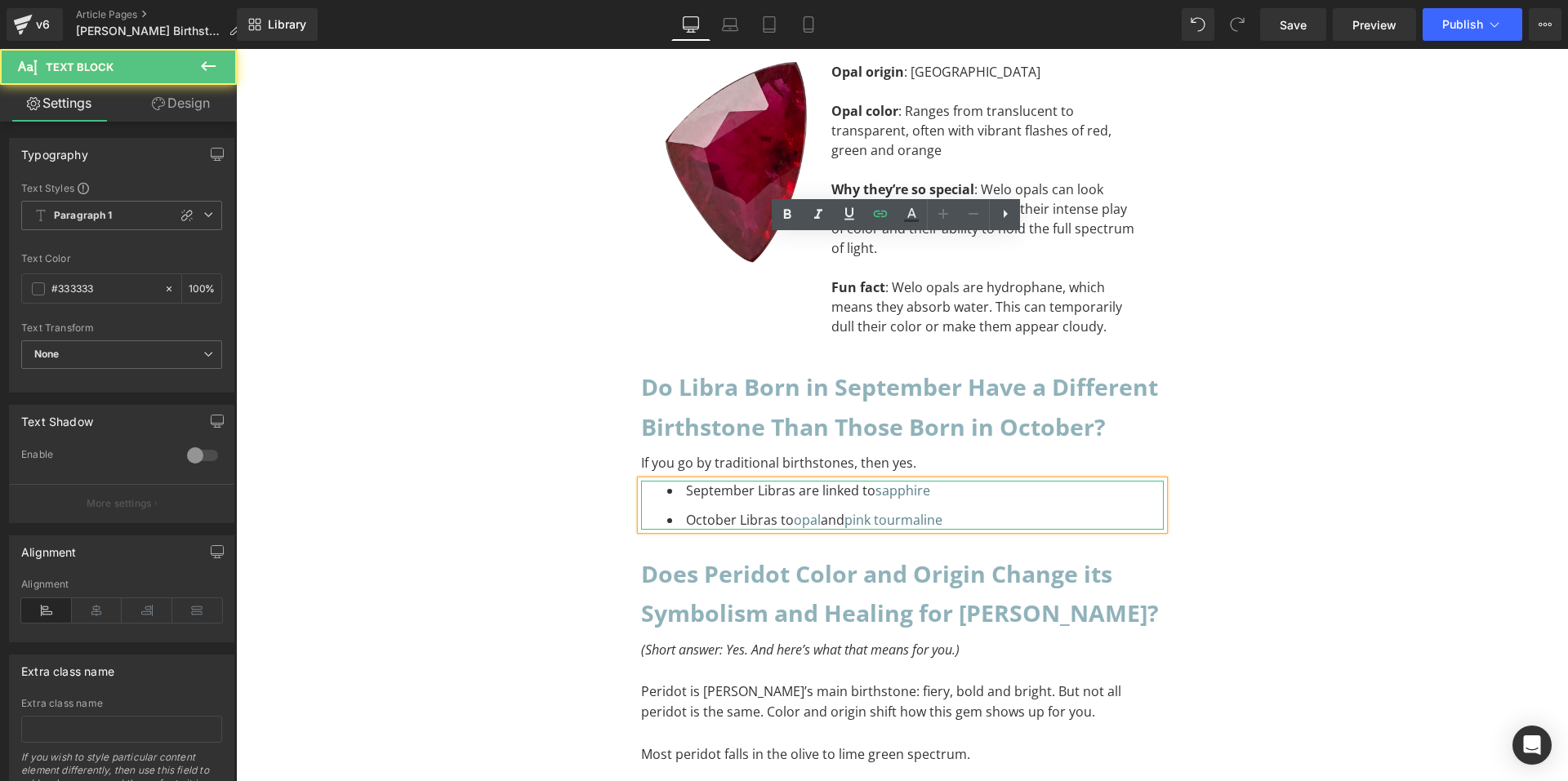
click at [1024, 510] on li "October Libras to opal and pink tourmaline" at bounding box center [915, 520] width 497 height 19
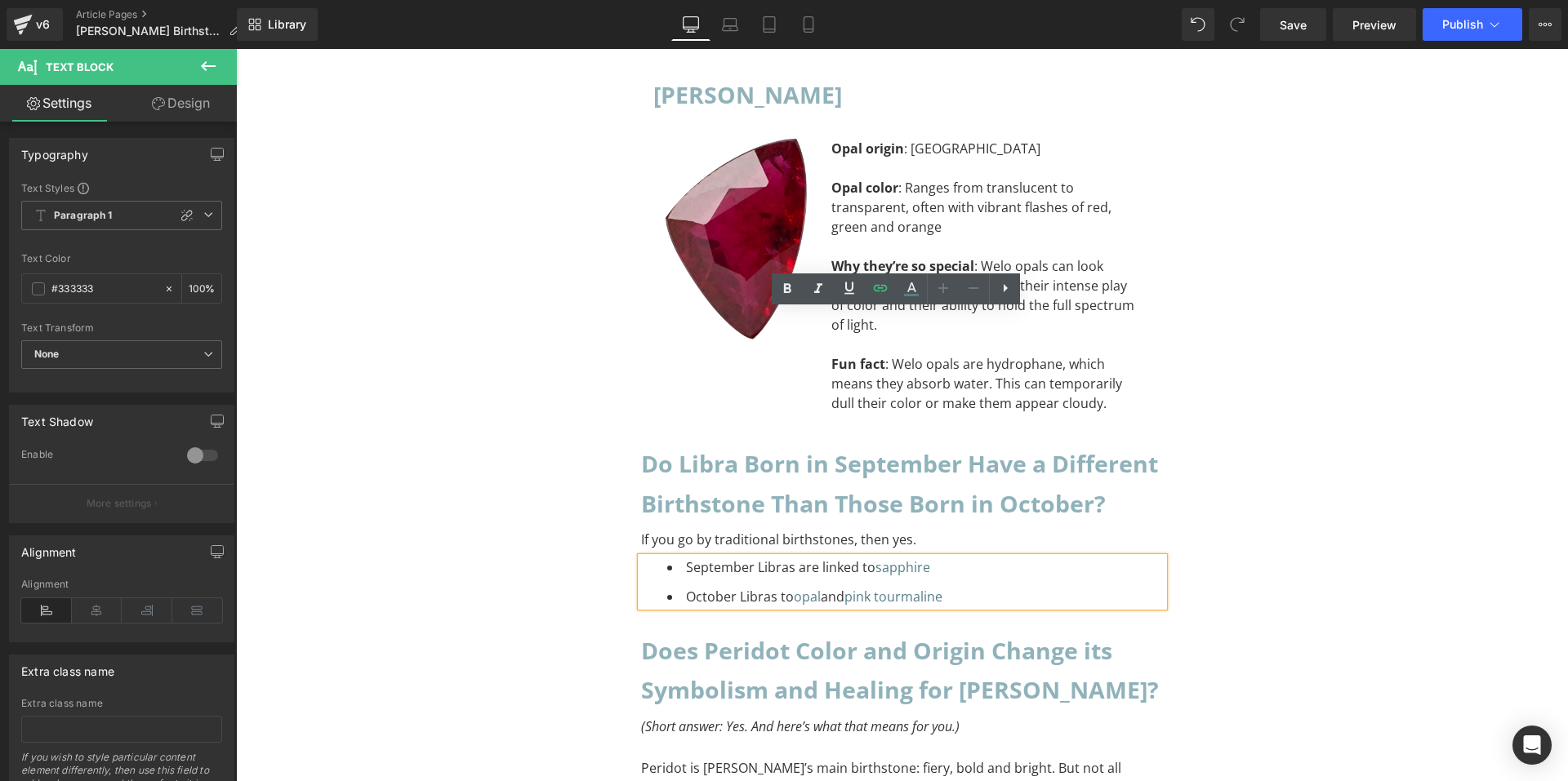
scroll to position [12270, 0]
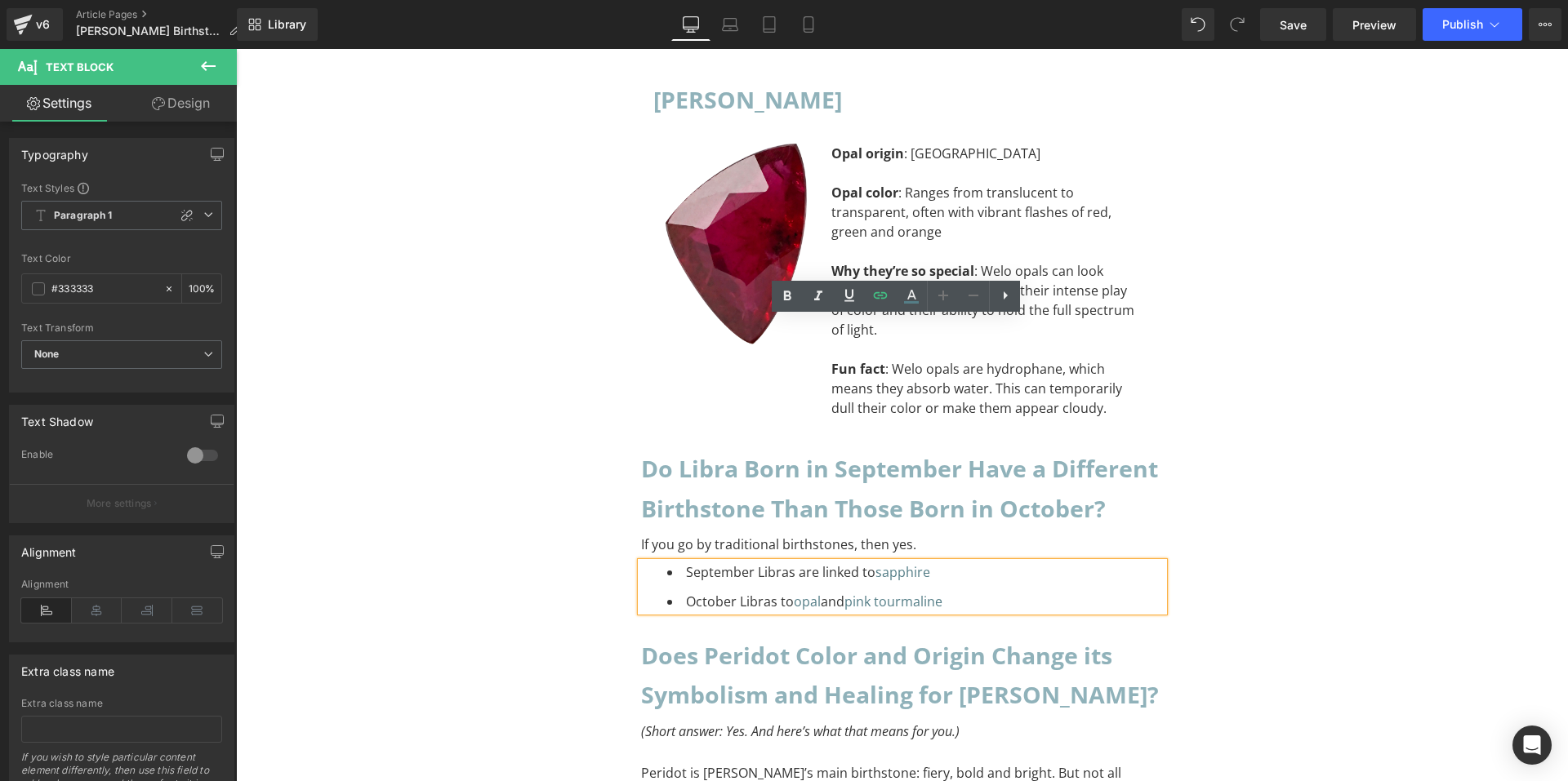
click at [697, 535] on p "If you go by traditional birthstones, then yes." at bounding box center [902, 545] width 523 height 21
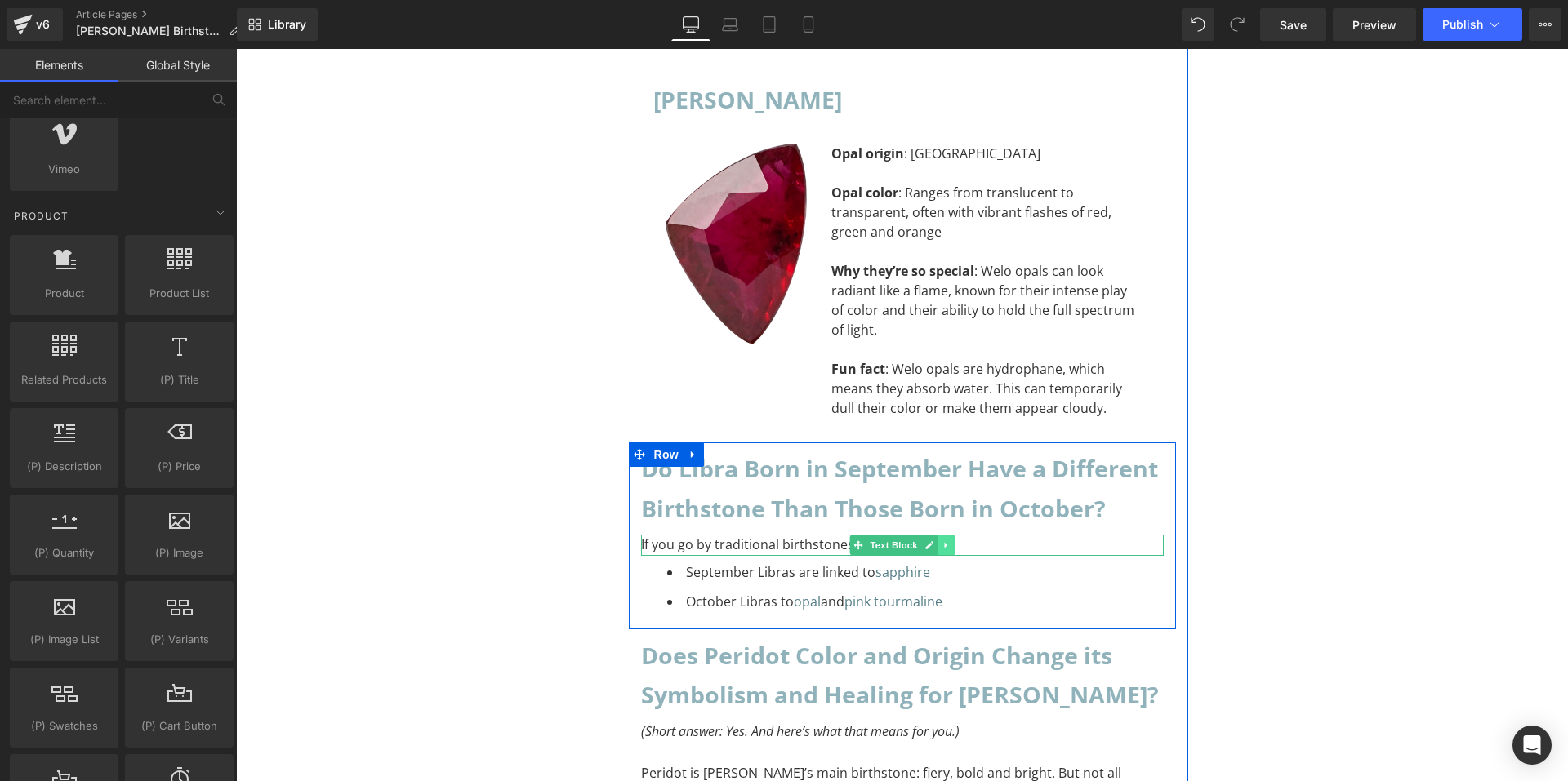
click at [944, 540] on icon at bounding box center [945, 545] width 9 height 10
click at [929, 535] on link at bounding box center [938, 545] width 17 height 19
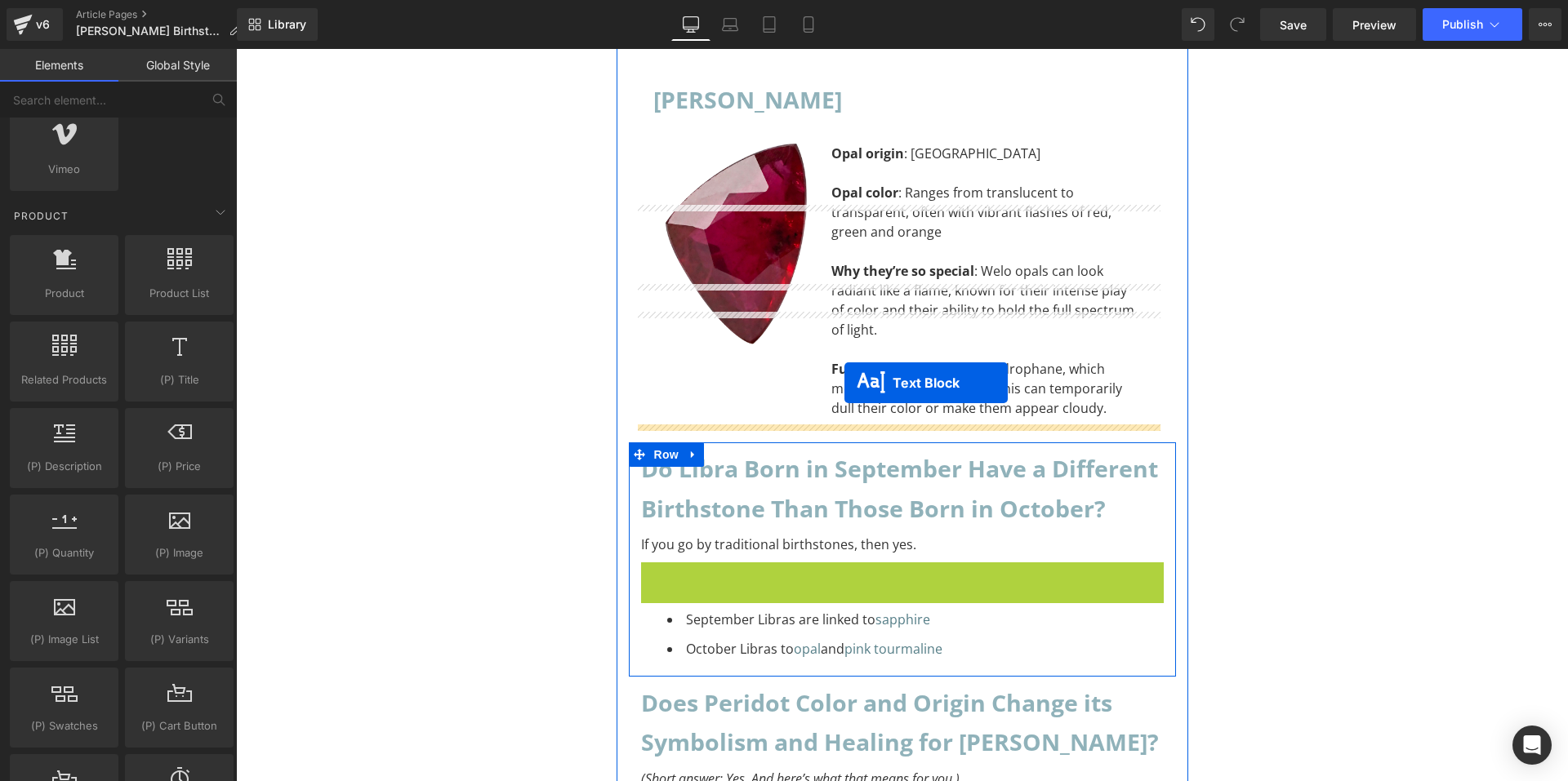
drag, startPoint x: 843, startPoint y: 331, endPoint x: 845, endPoint y: 390, distance: 59.0
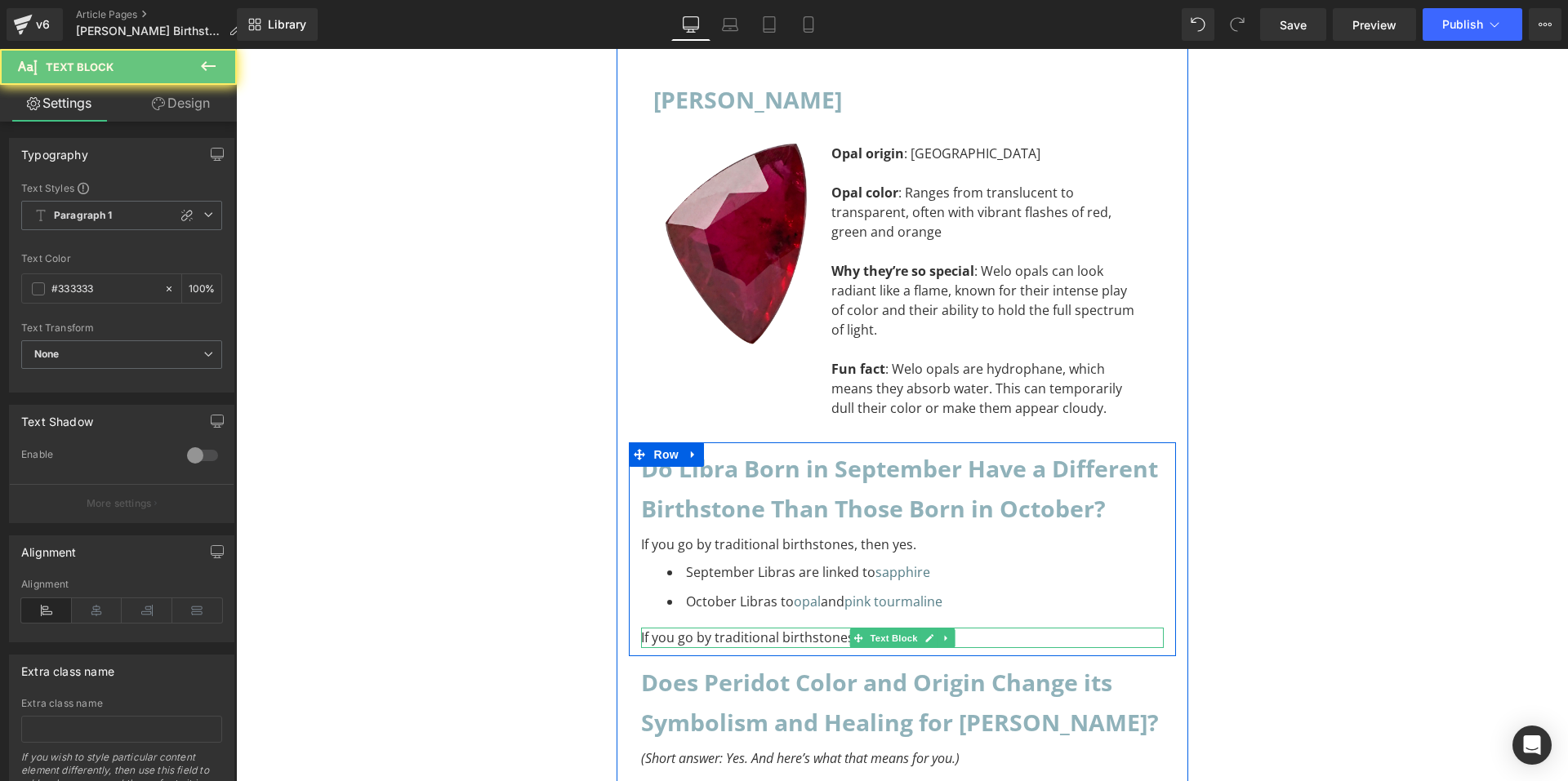
click at [808, 628] on p "If you go by traditional birthstones, then yes." at bounding box center [902, 639] width 523 height 21
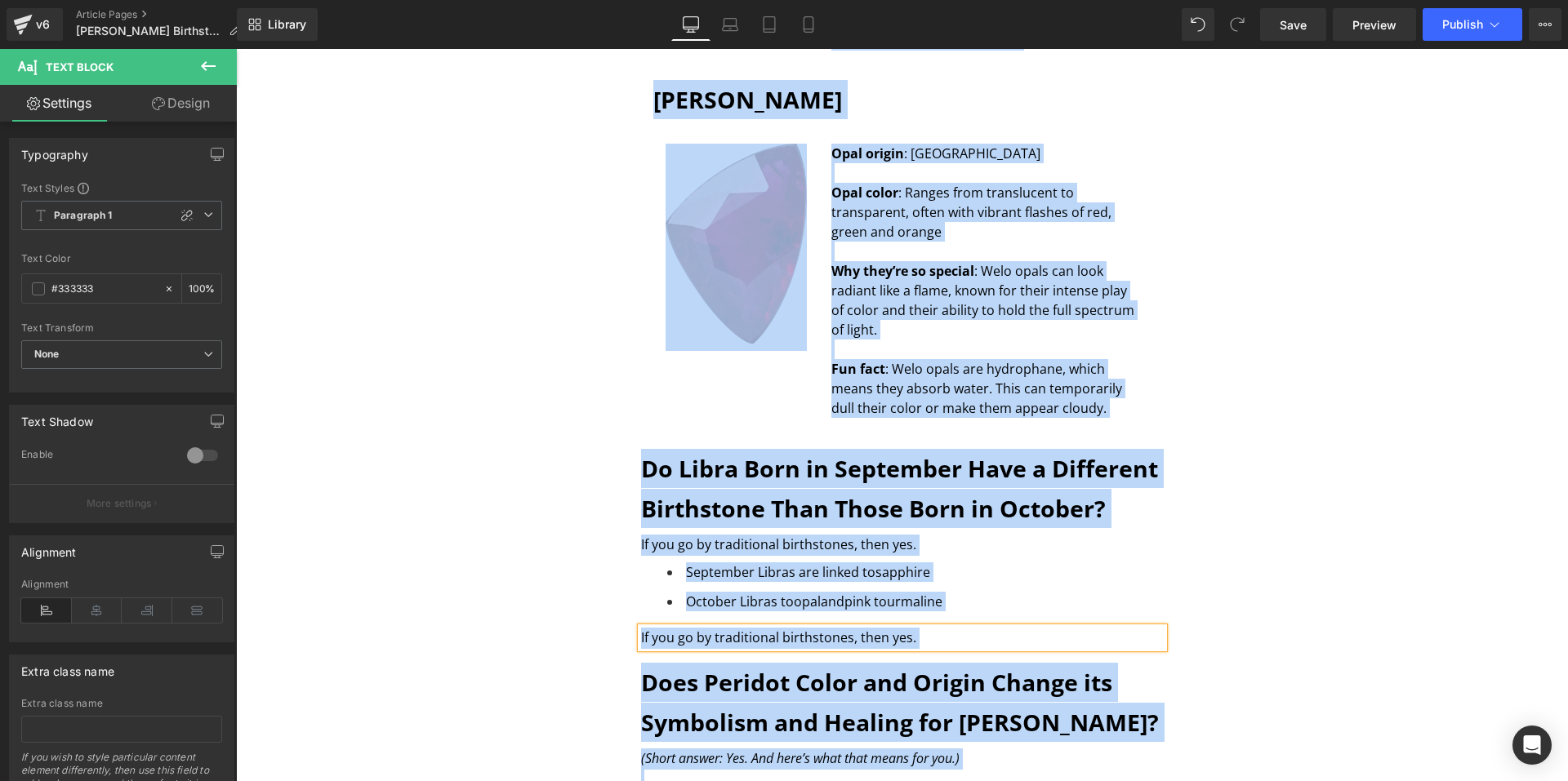
click at [918, 628] on p "If you go by traditional birthstones, then yes." at bounding box center [902, 639] width 523 height 21
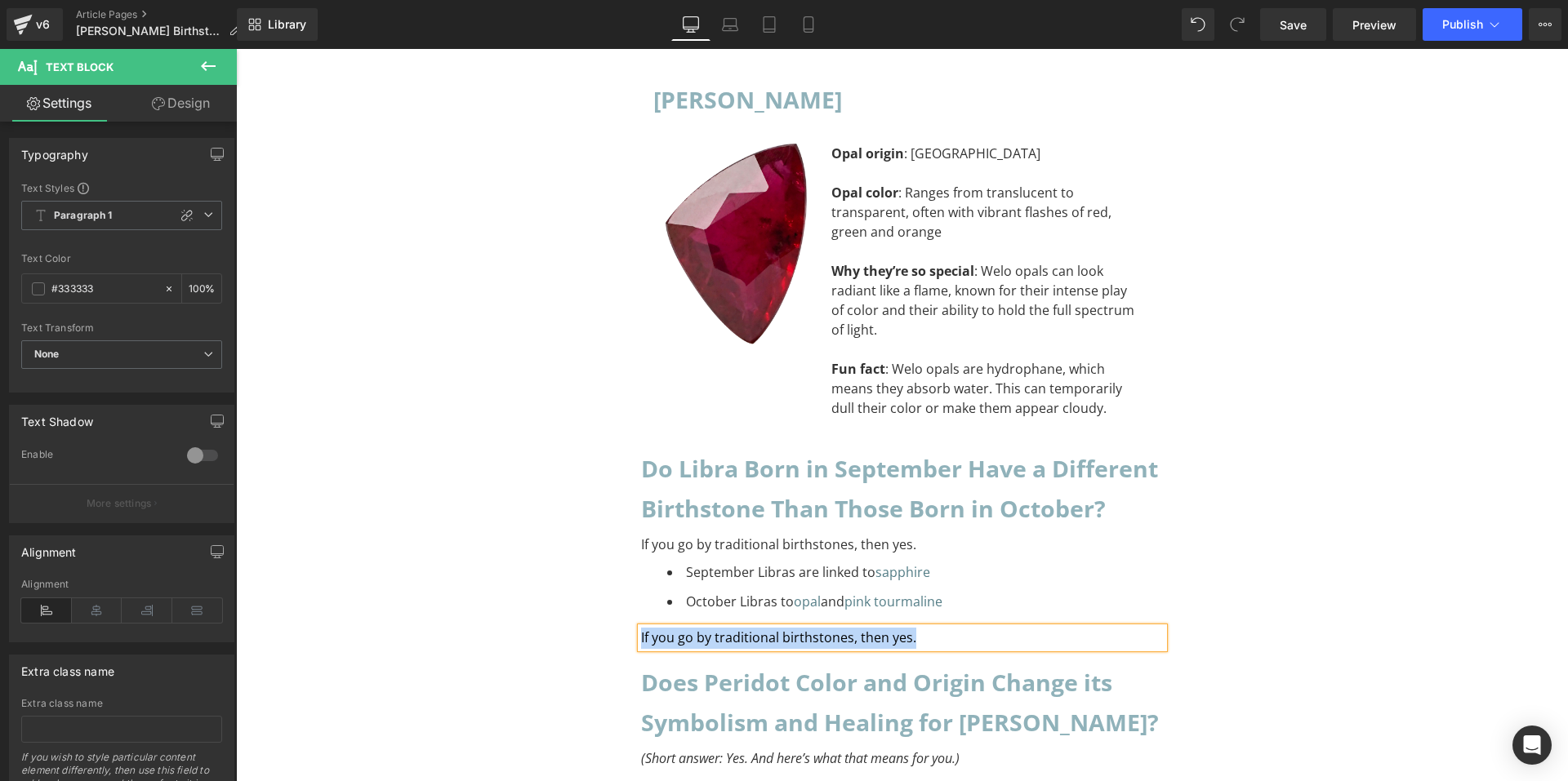
paste div "To enrich screen reader interactions, please activate Accessibility in Grammarl…"
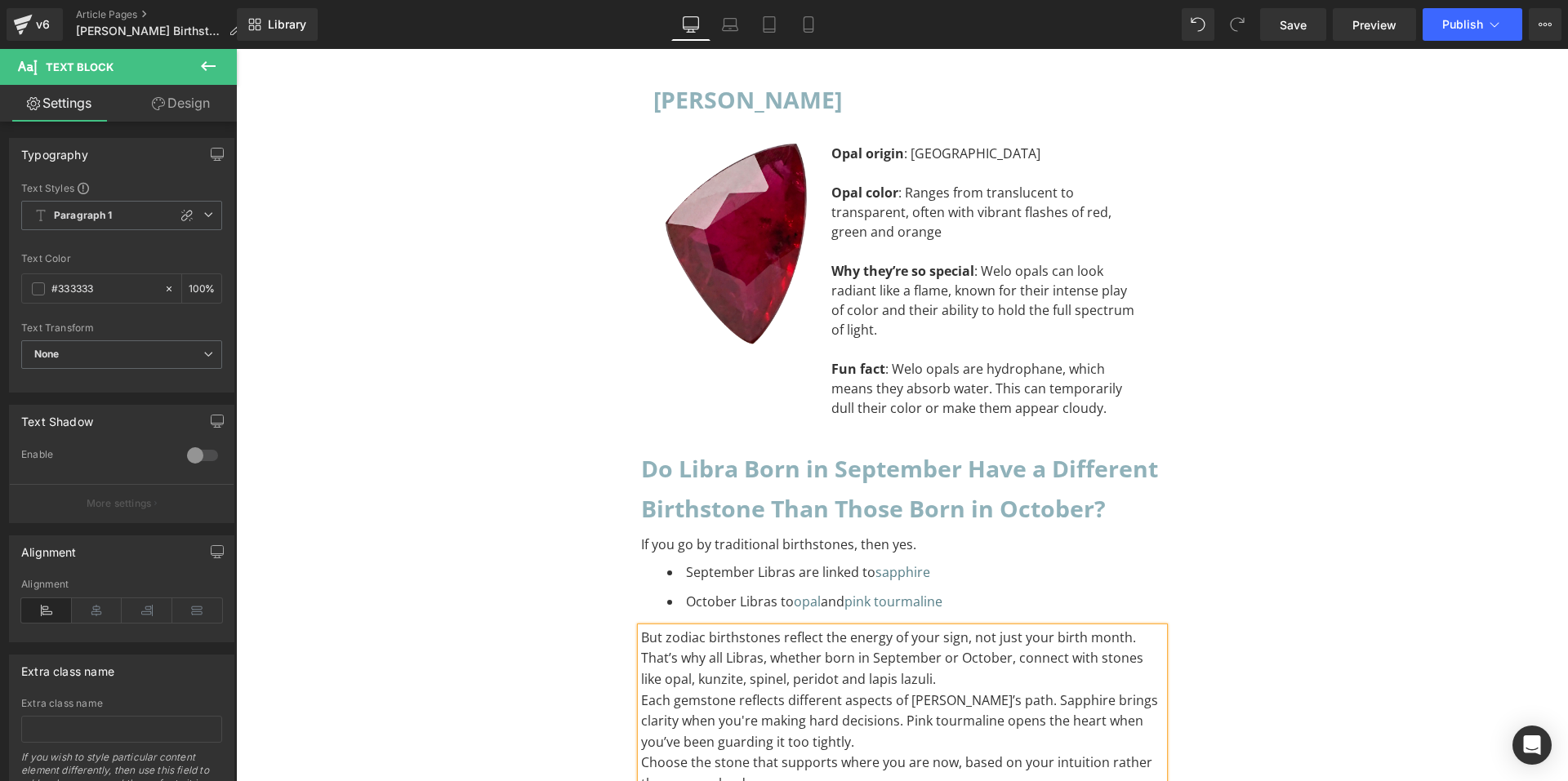
click at [934, 628] on p "But zodiac birthstones reflect the energy of your sign, not just your birth mon…" at bounding box center [902, 659] width 523 height 63
click at [1123, 628] on p "But zodiac birthstones reflect the energy of your sign, not just your birth mon…" at bounding box center [902, 659] width 523 height 63
click at [984, 628] on p "But zodiac birthstones reflect the energy of your sign, not just your birth mon…" at bounding box center [902, 659] width 523 height 63
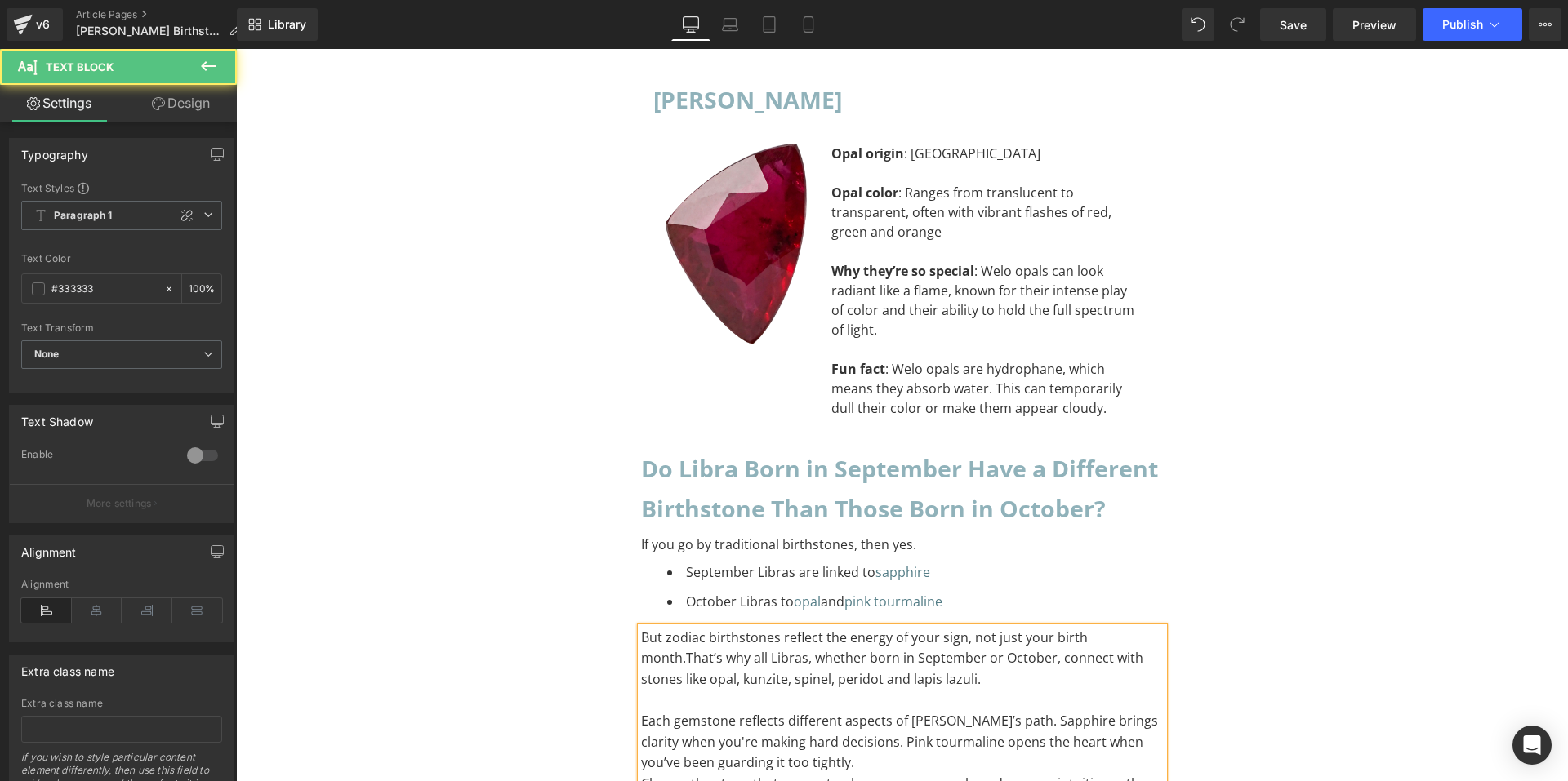
click at [898, 711] on p "Each gemstone reflects different aspects of [PERSON_NAME]’s path. Sapphire brin…" at bounding box center [902, 742] width 523 height 63
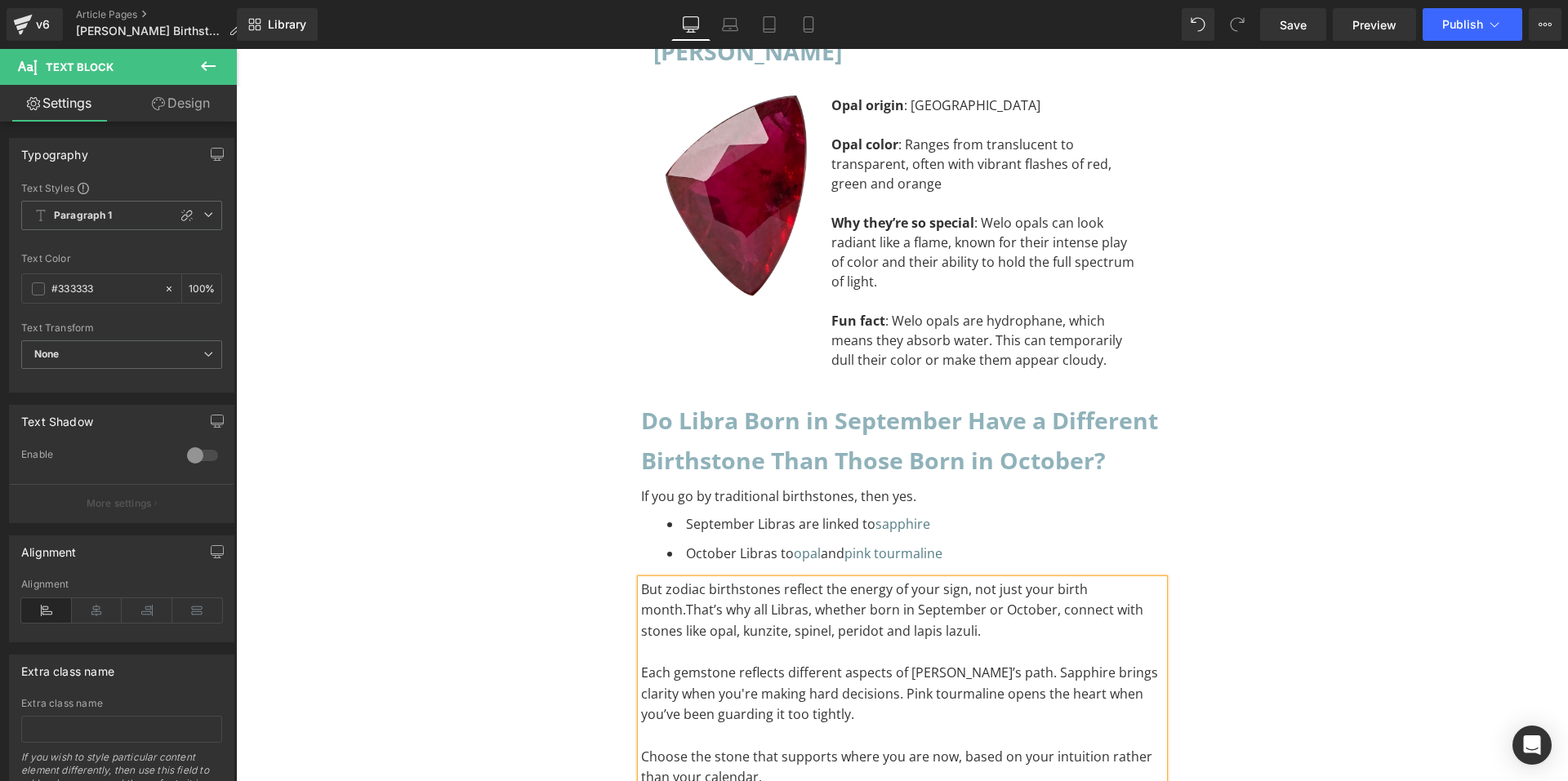
scroll to position [12515, 0]
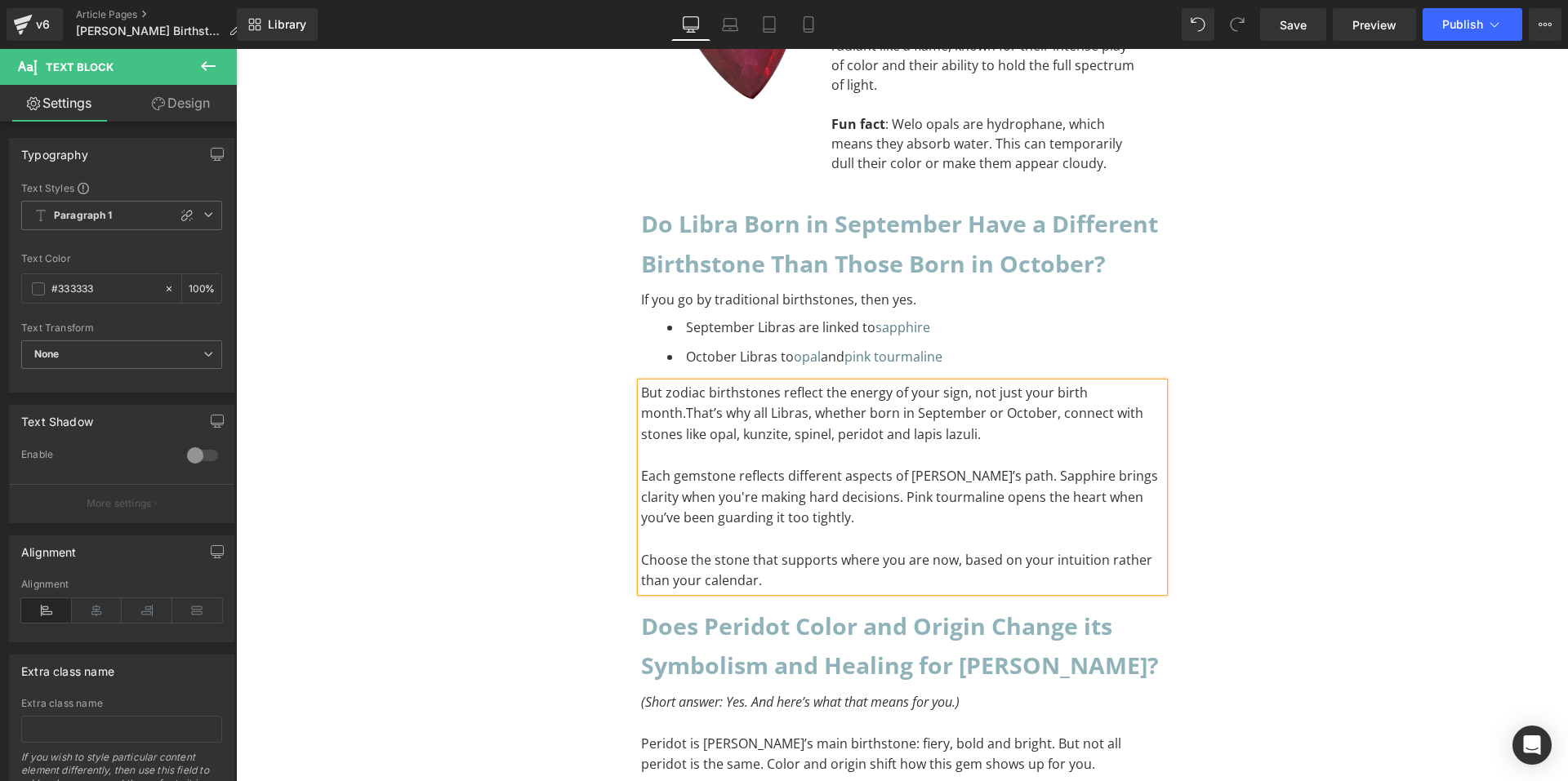
click at [861, 607] on div "Does Peridot Color and Origin Change its Symbolism and Healing for [PERSON_NAME…" at bounding box center [902, 647] width 523 height 79
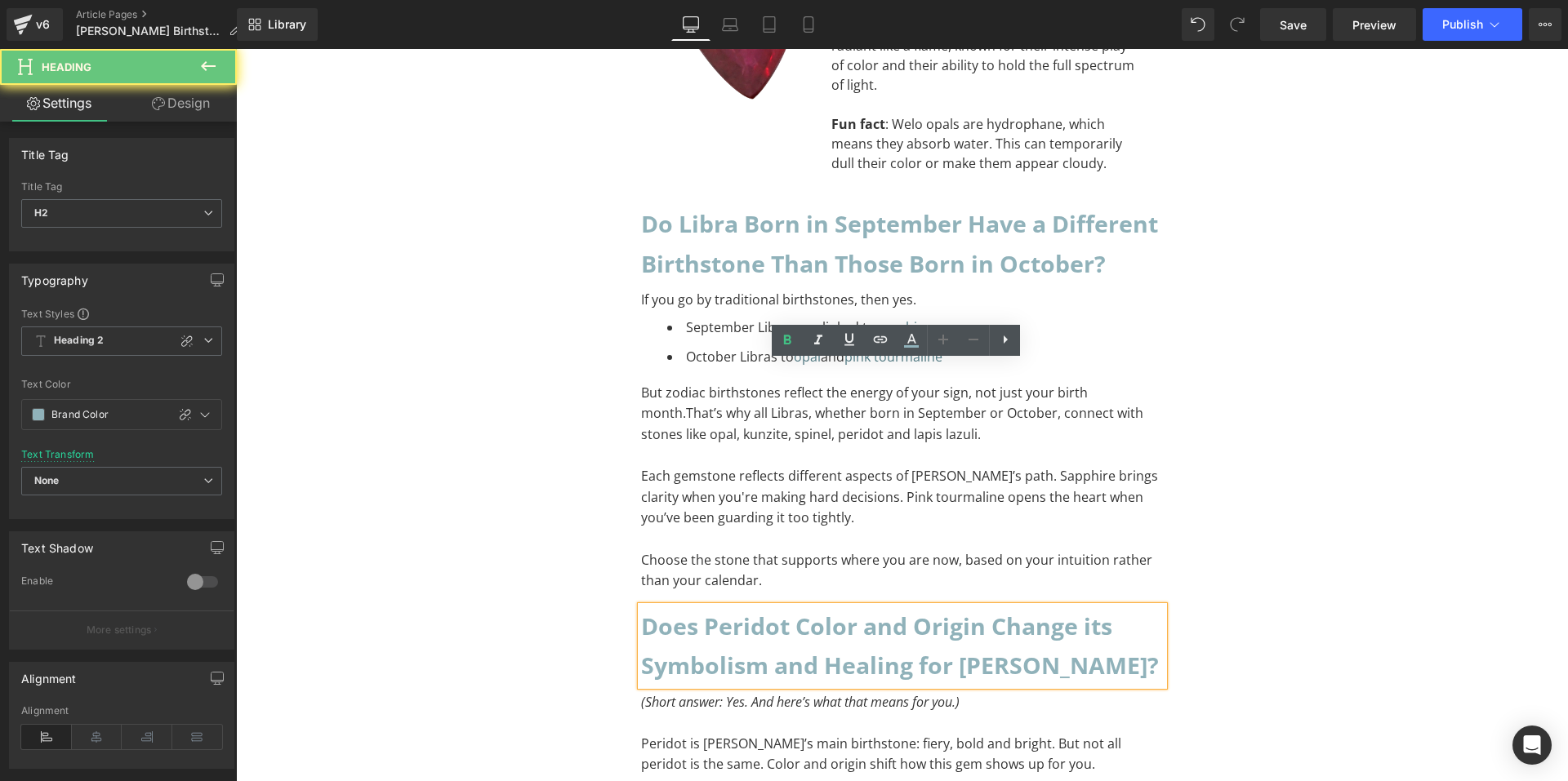
click at [905, 607] on h2 "Does Peridot Color and Origin Change its Symbolism and Healing for [PERSON_NAME…" at bounding box center [902, 647] width 523 height 79
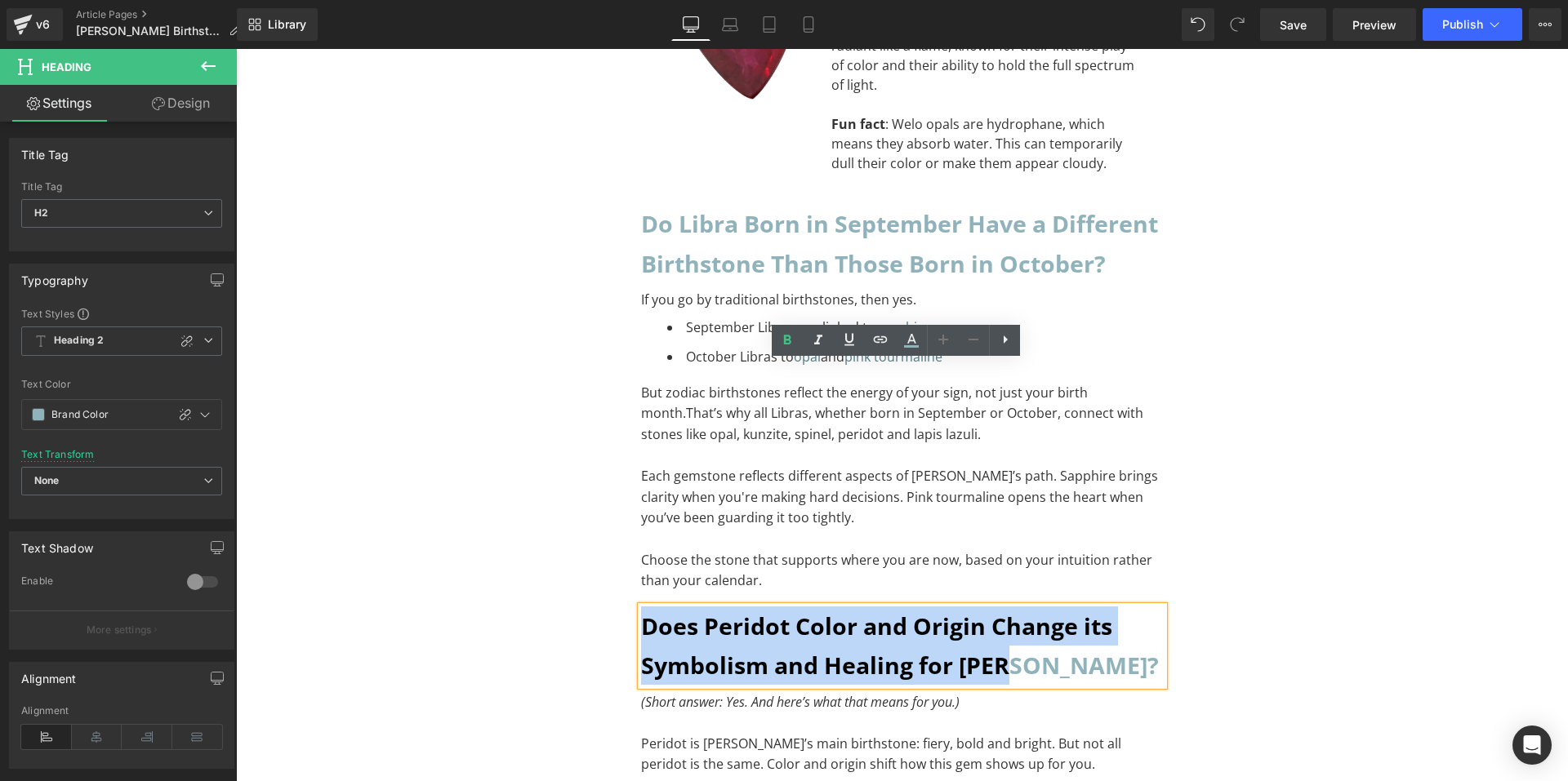
drag, startPoint x: 1032, startPoint y: 426, endPoint x: 594, endPoint y: 372, distance: 441.3
paste div "To enrich screen reader interactions, please activate Accessibility in Grammarl…"
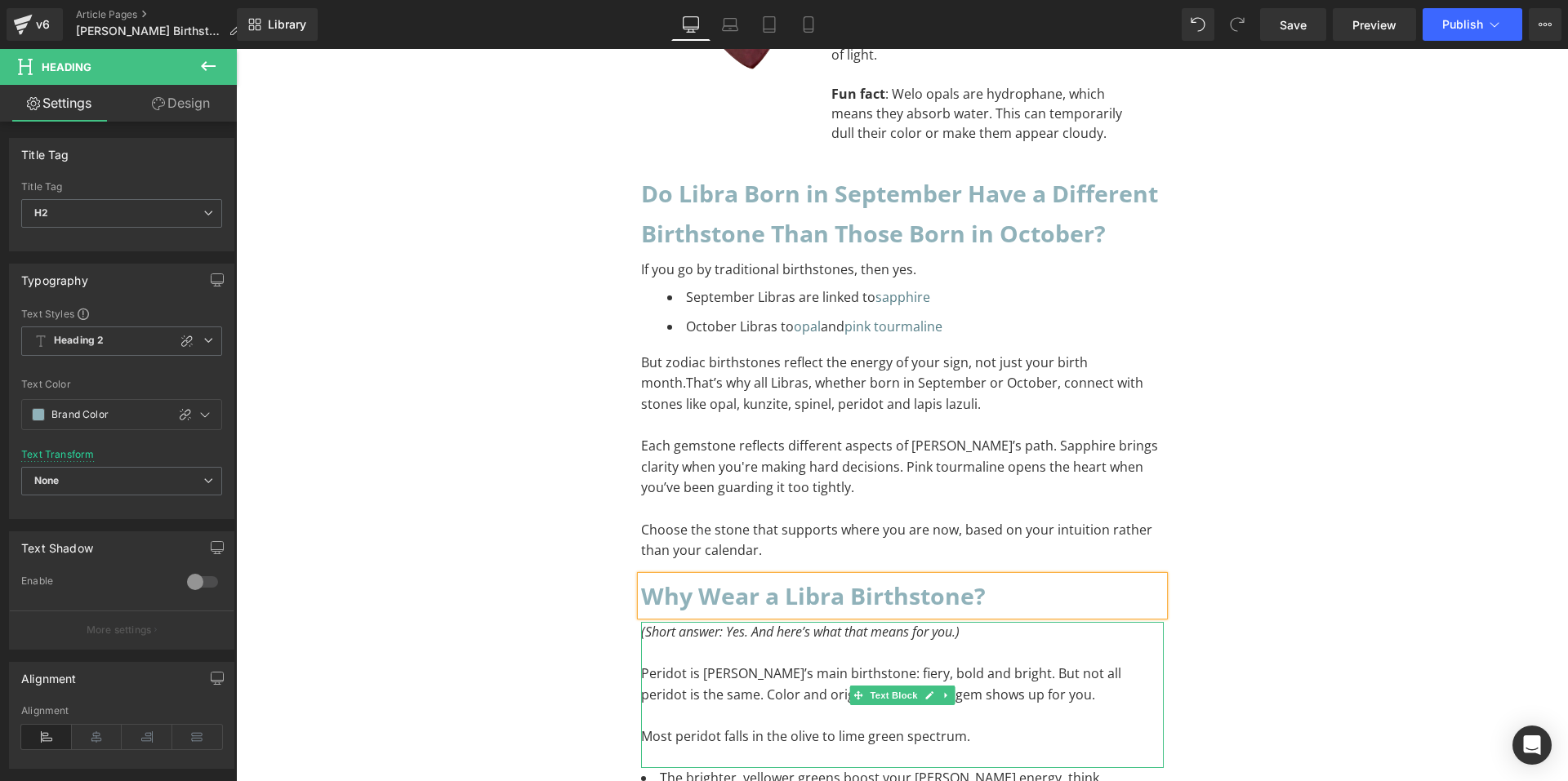
scroll to position [12597, 0]
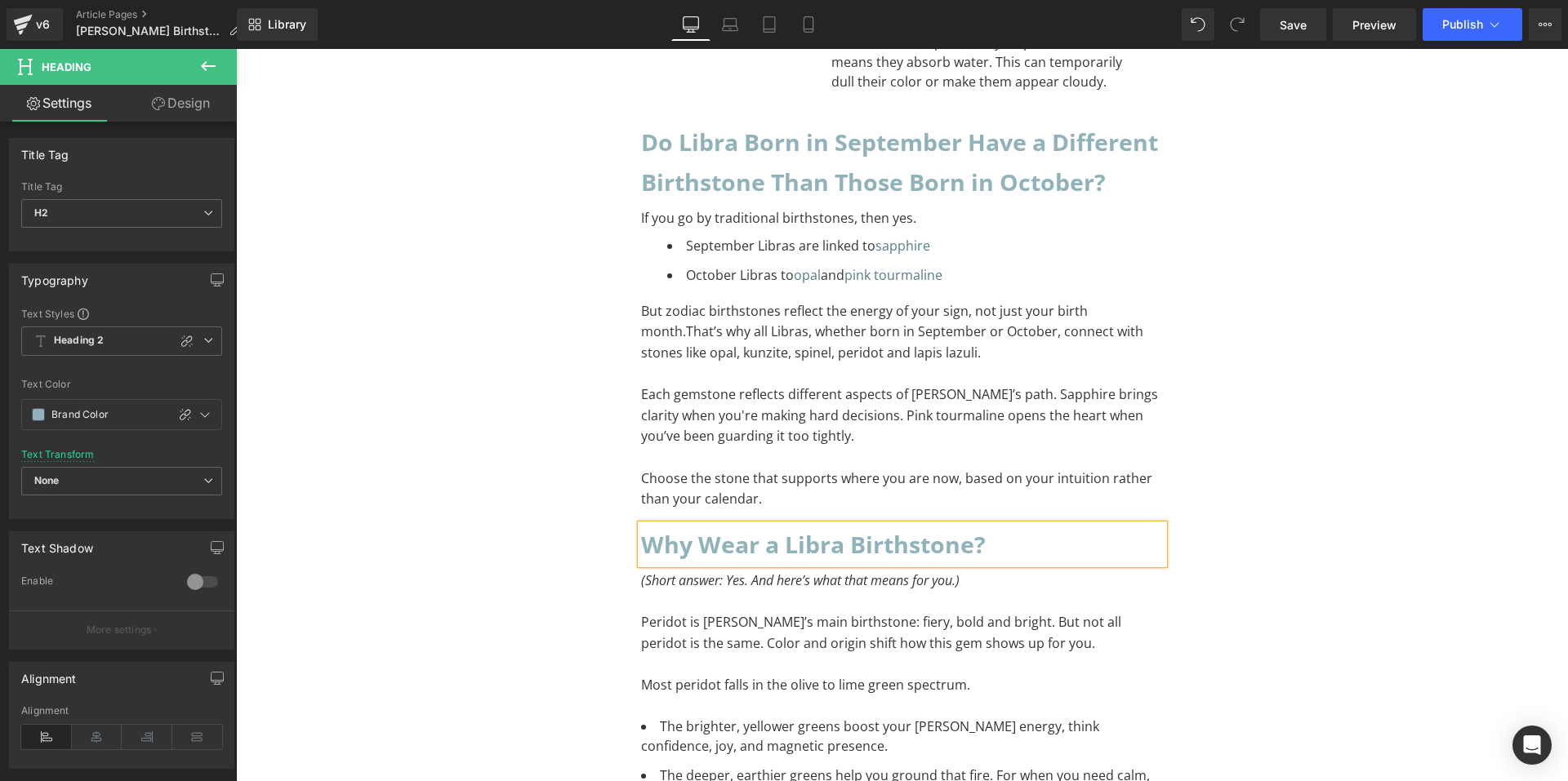
click at [813, 655] on p "To enrich screen reader interactions, please activate Accessibility in Grammarl…" at bounding box center [902, 666] width 523 height 21
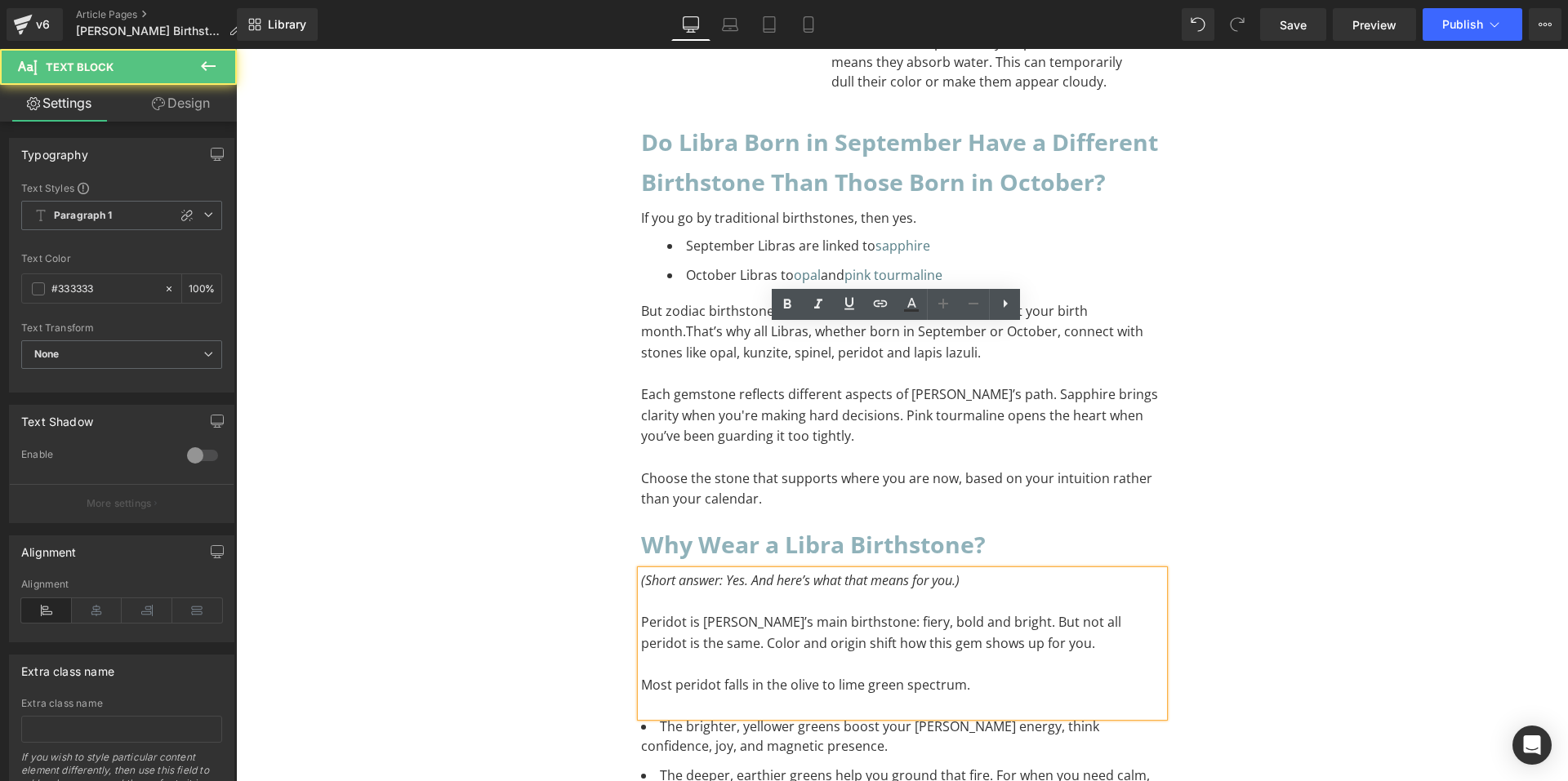
click at [809, 676] on p "Most peridot falls in the olive to lime green spectrum." at bounding box center [902, 686] width 523 height 21
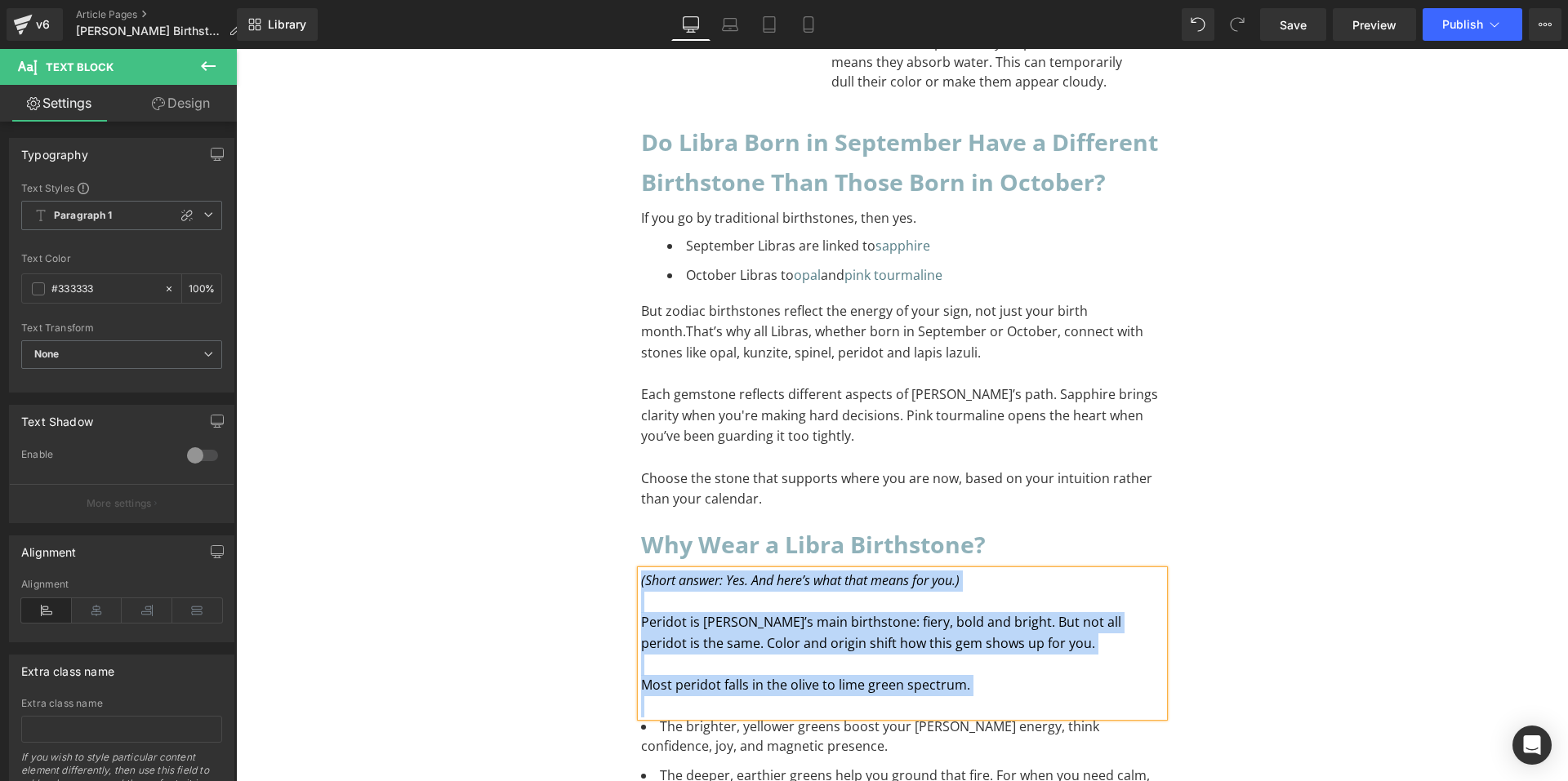
paste div "To enrich screen reader interactions, please activate Accessibility in Grammarl…"
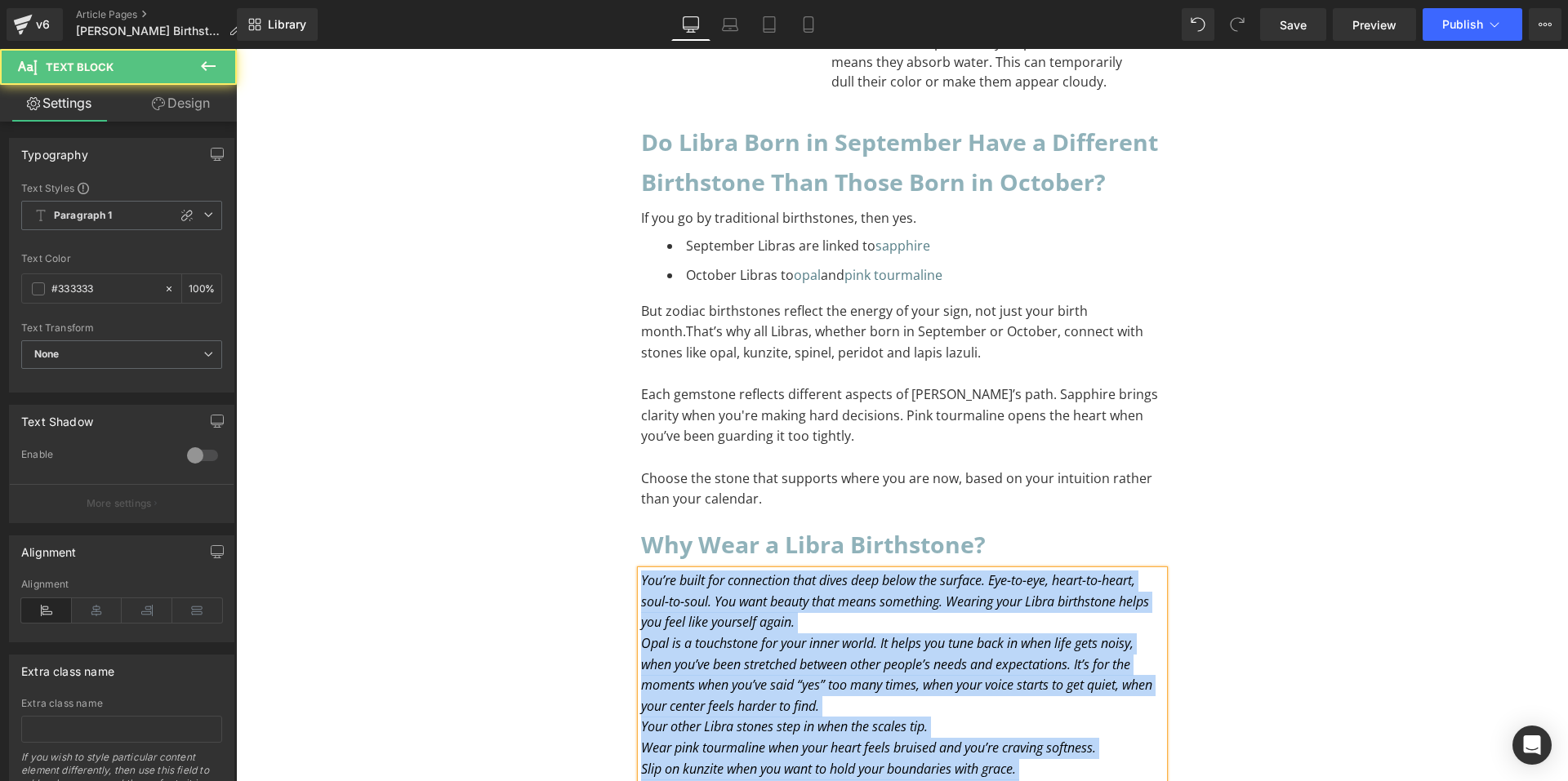
click at [865, 571] on icon "You’re built for connection that dives deep below the surface. Eye-to-eye, hear…" at bounding box center [894, 601] width 508 height 60
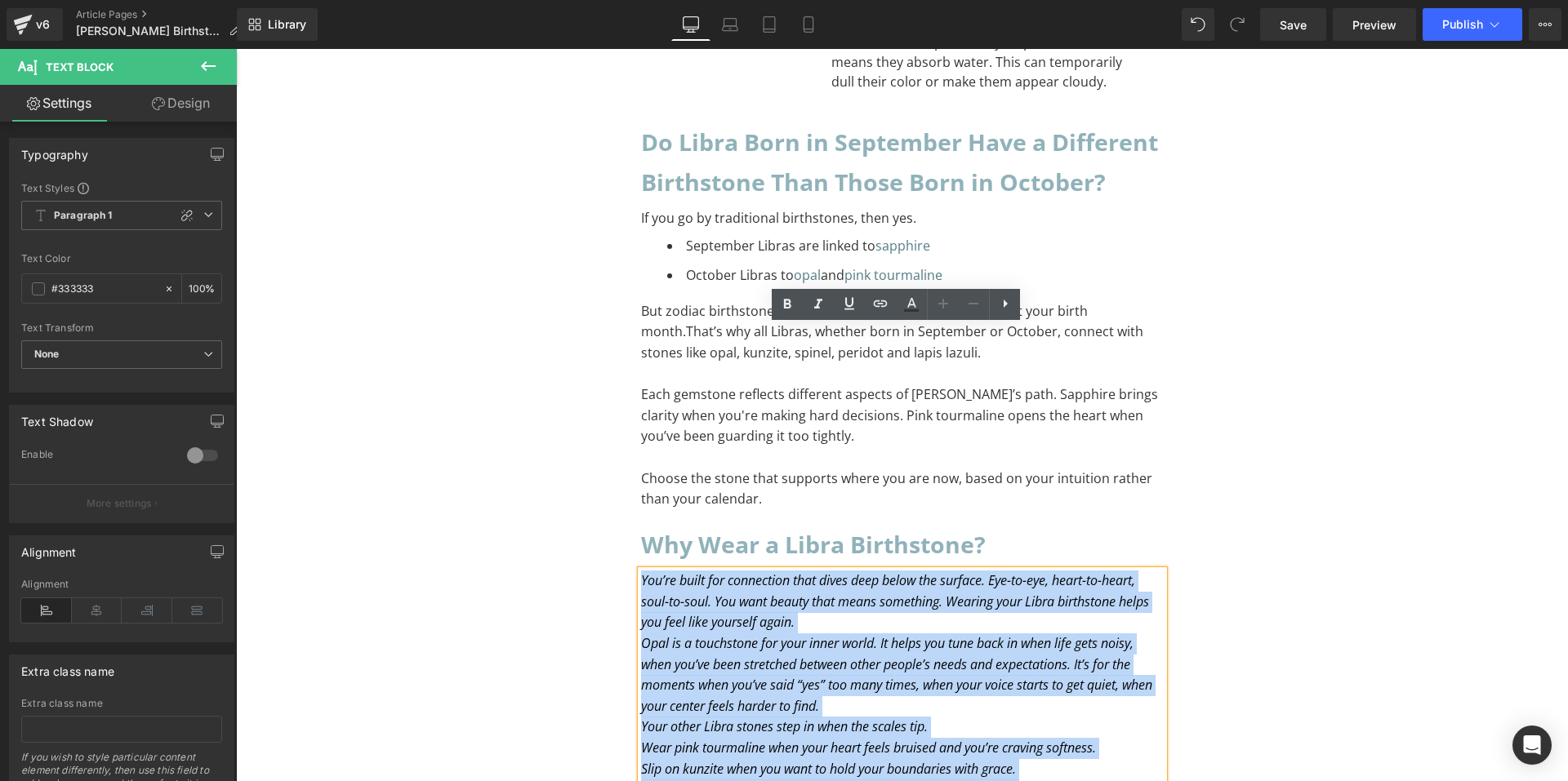
drag, startPoint x: 634, startPoint y: 336, endPoint x: 624, endPoint y: 334, distance: 10.2
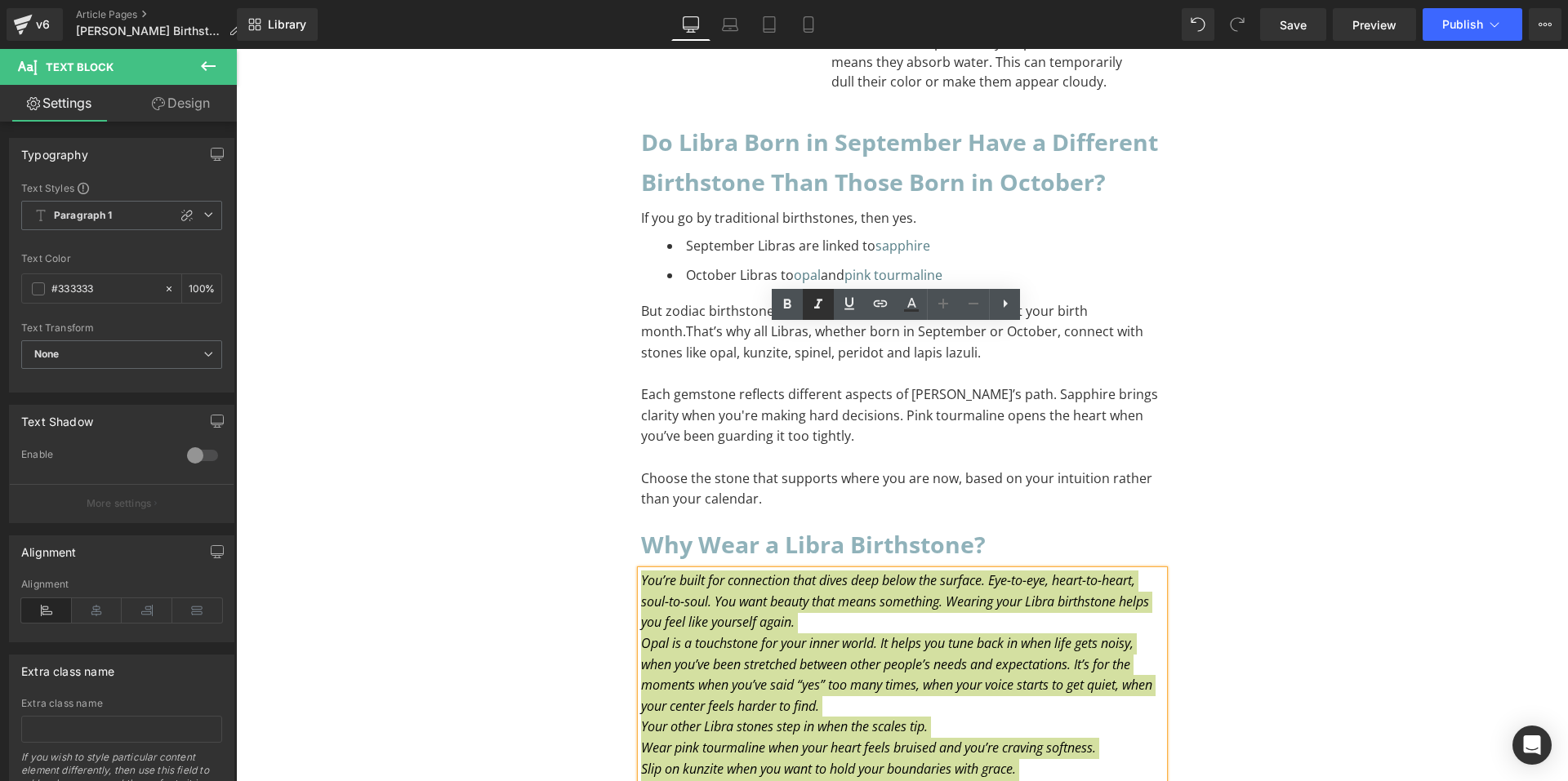
click at [810, 304] on icon at bounding box center [818, 304] width 19 height 19
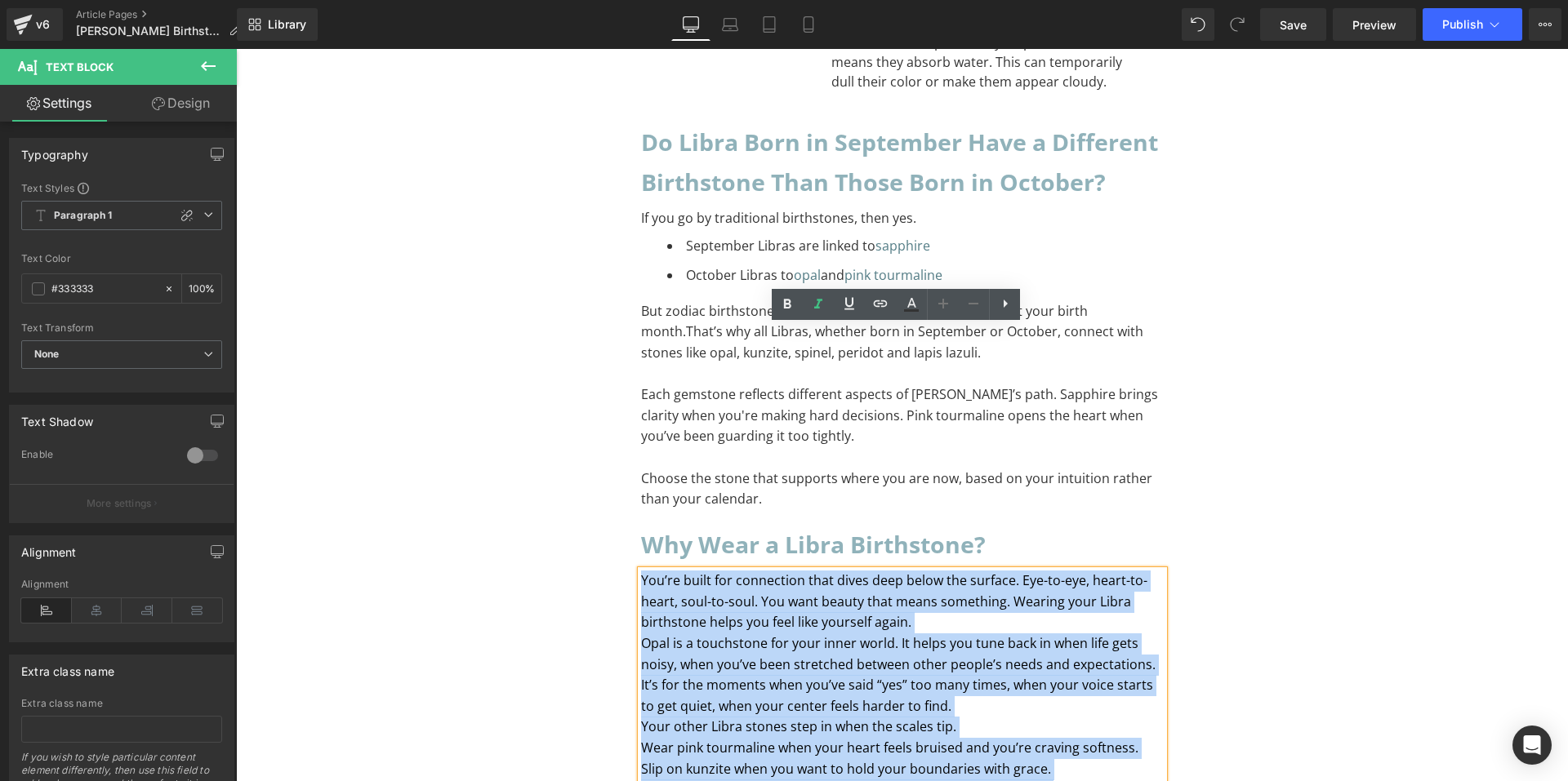
click at [918, 571] on p "You’re built for connection that dives deep below the surface. Eye-to-eye, hear…" at bounding box center [902, 602] width 523 height 63
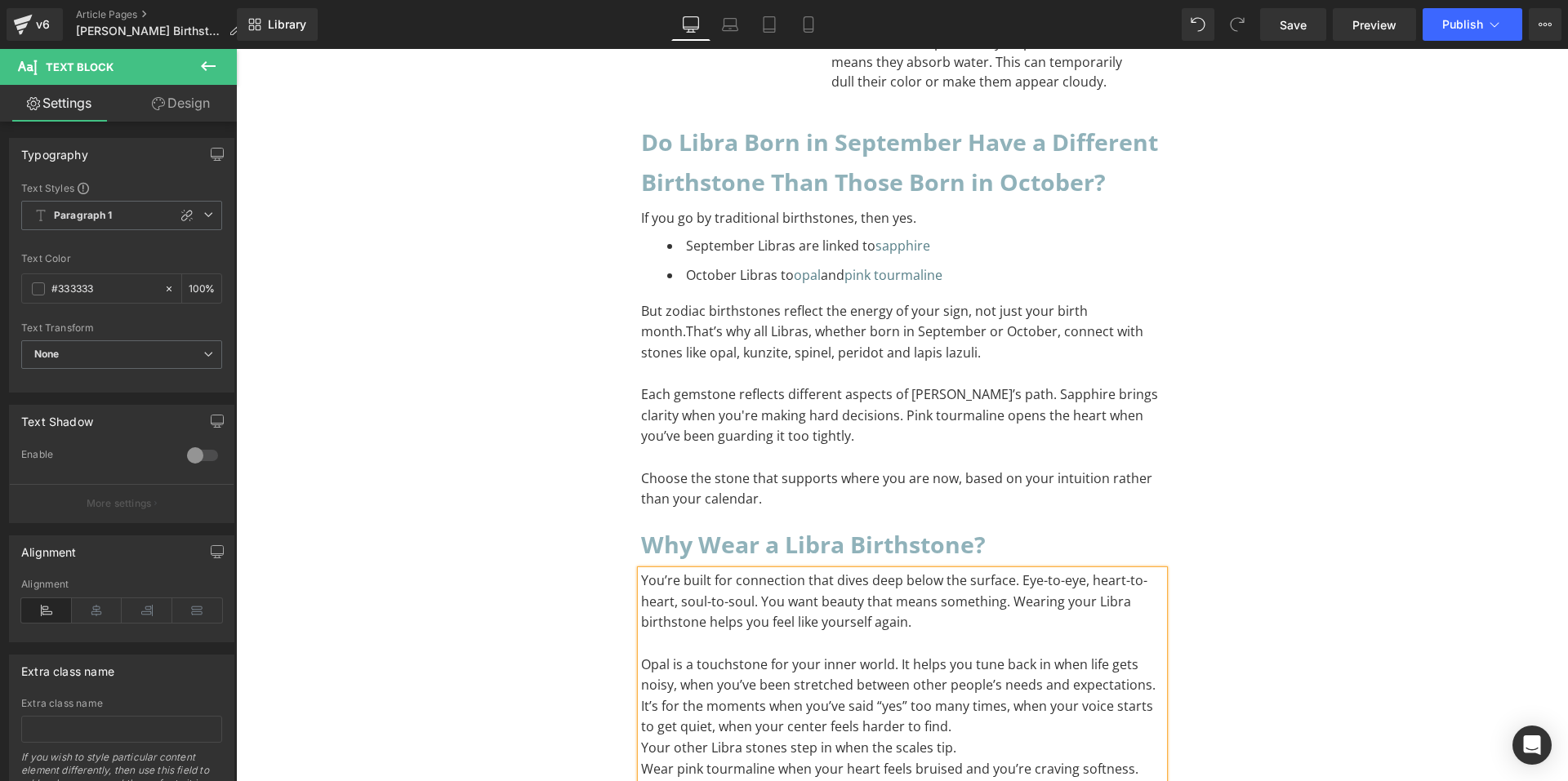
click at [928, 655] on p "Opal is a touchstone for your inner world. It helps you tune back in when life …" at bounding box center [902, 697] width 523 height 83
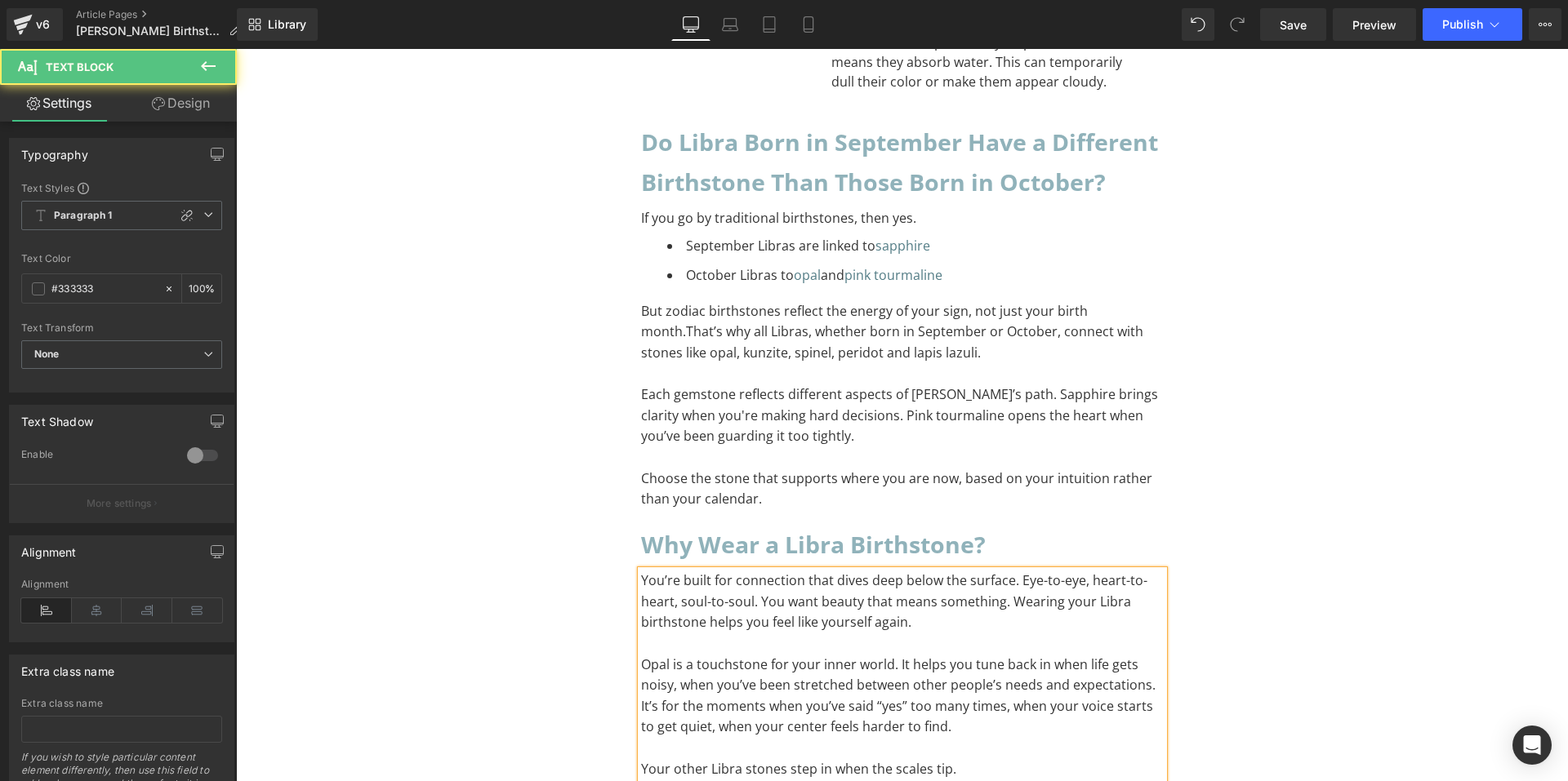
click at [969, 760] on p "Your other Libra stones step in when the scales tip." at bounding box center [902, 770] width 523 height 21
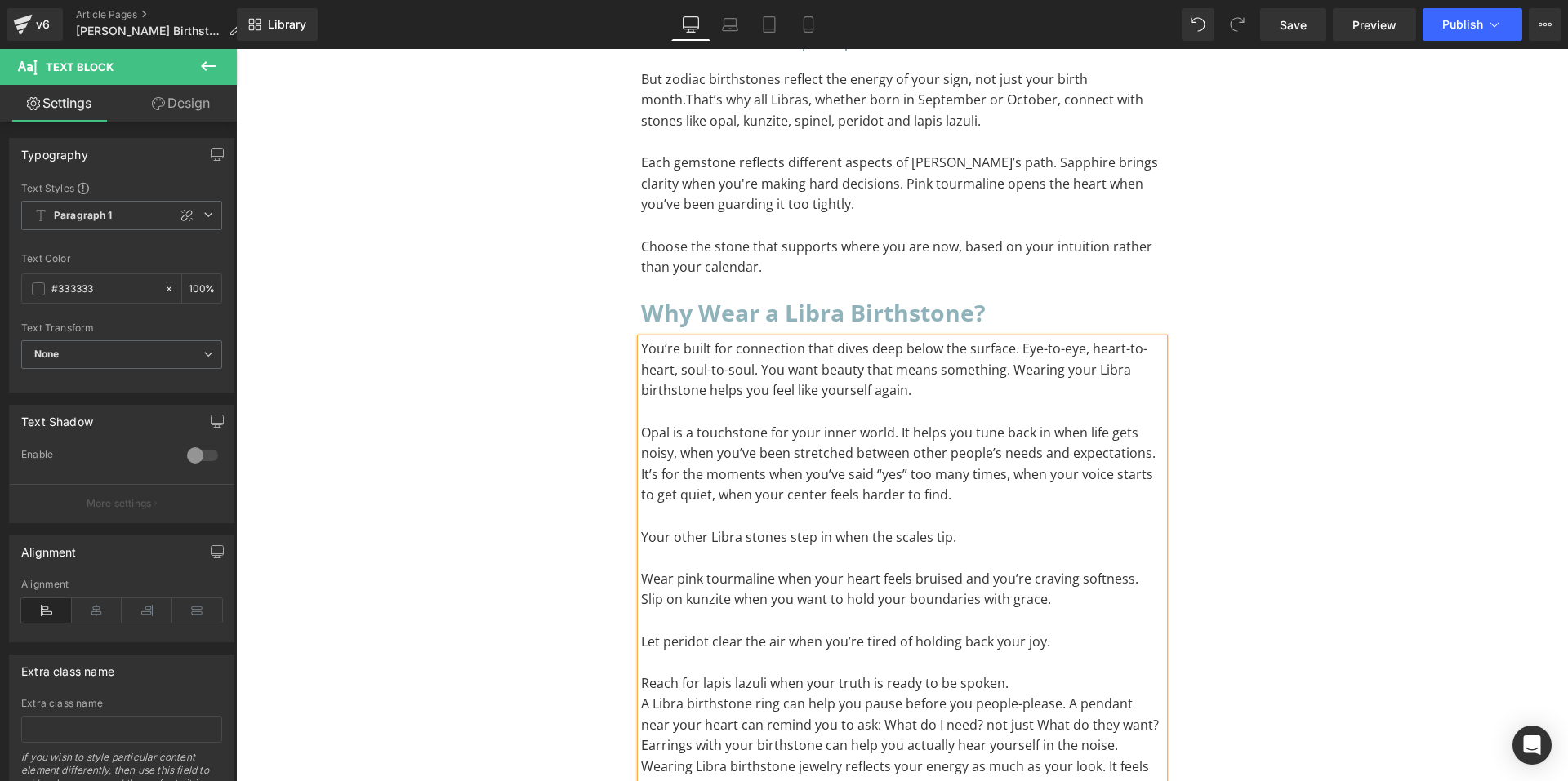
scroll to position [12842, 0]
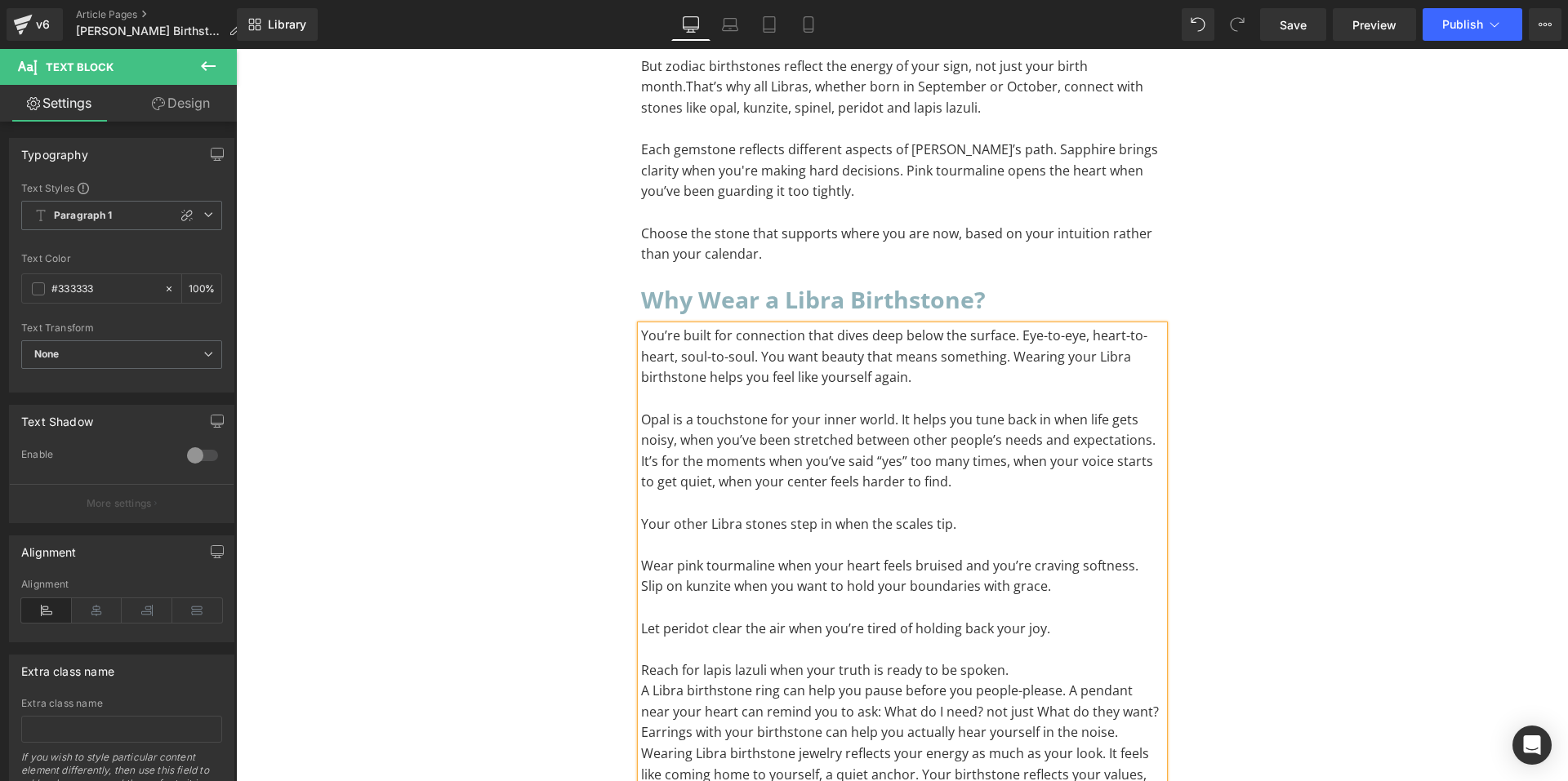
click at [641, 384] on div "You’re built for connection that dives deep below the surface. Eye-to-eye, hear…" at bounding box center [902, 576] width 523 height 502
click at [641, 597] on p "To enrich screen reader interactions, please activate Accessibility in Grammarl…" at bounding box center [902, 608] width 523 height 21
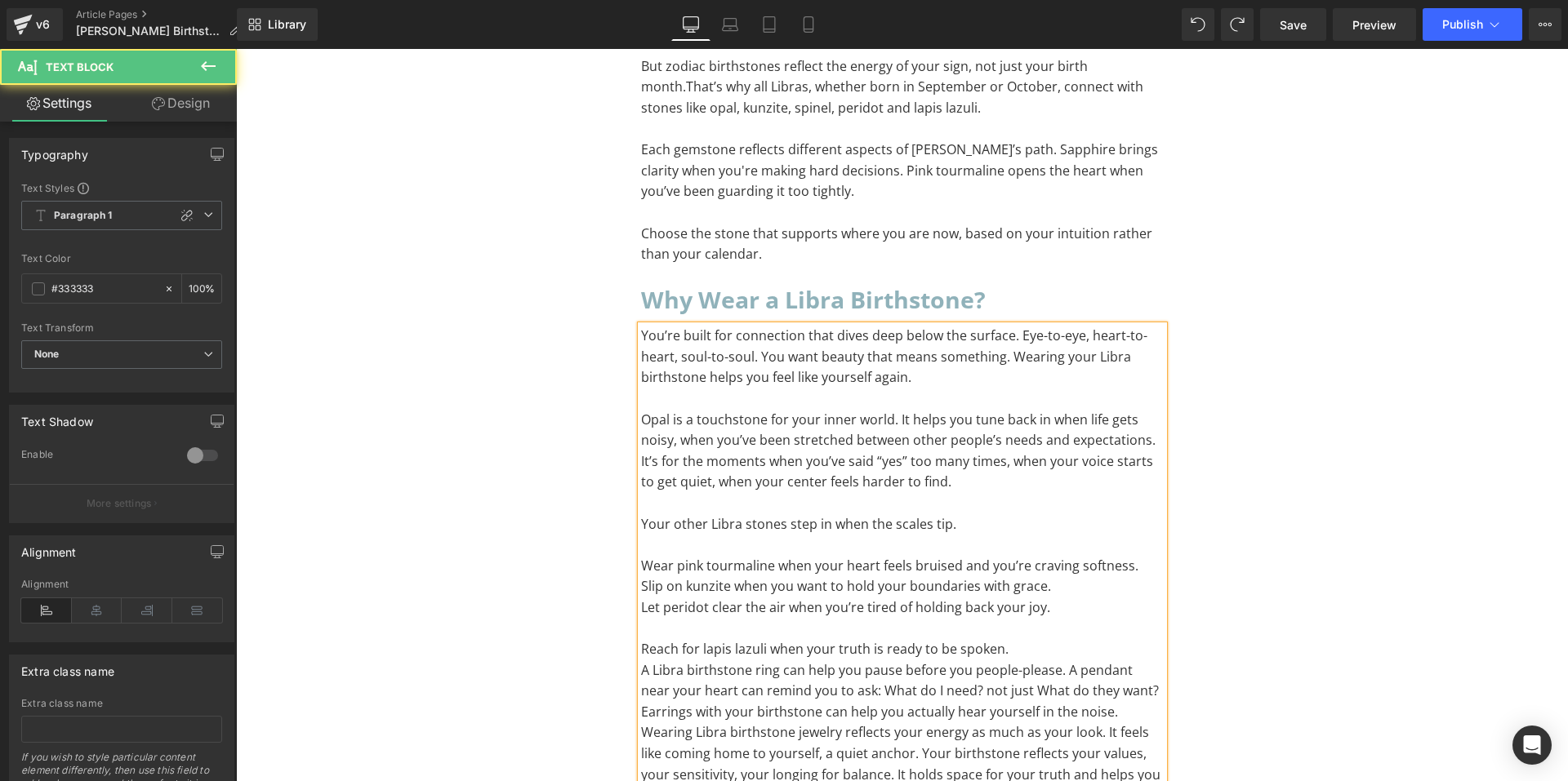
click at [641, 619] on p "To enrich screen reader interactions, please activate Accessibility in Grammarl…" at bounding box center [902, 629] width 523 height 21
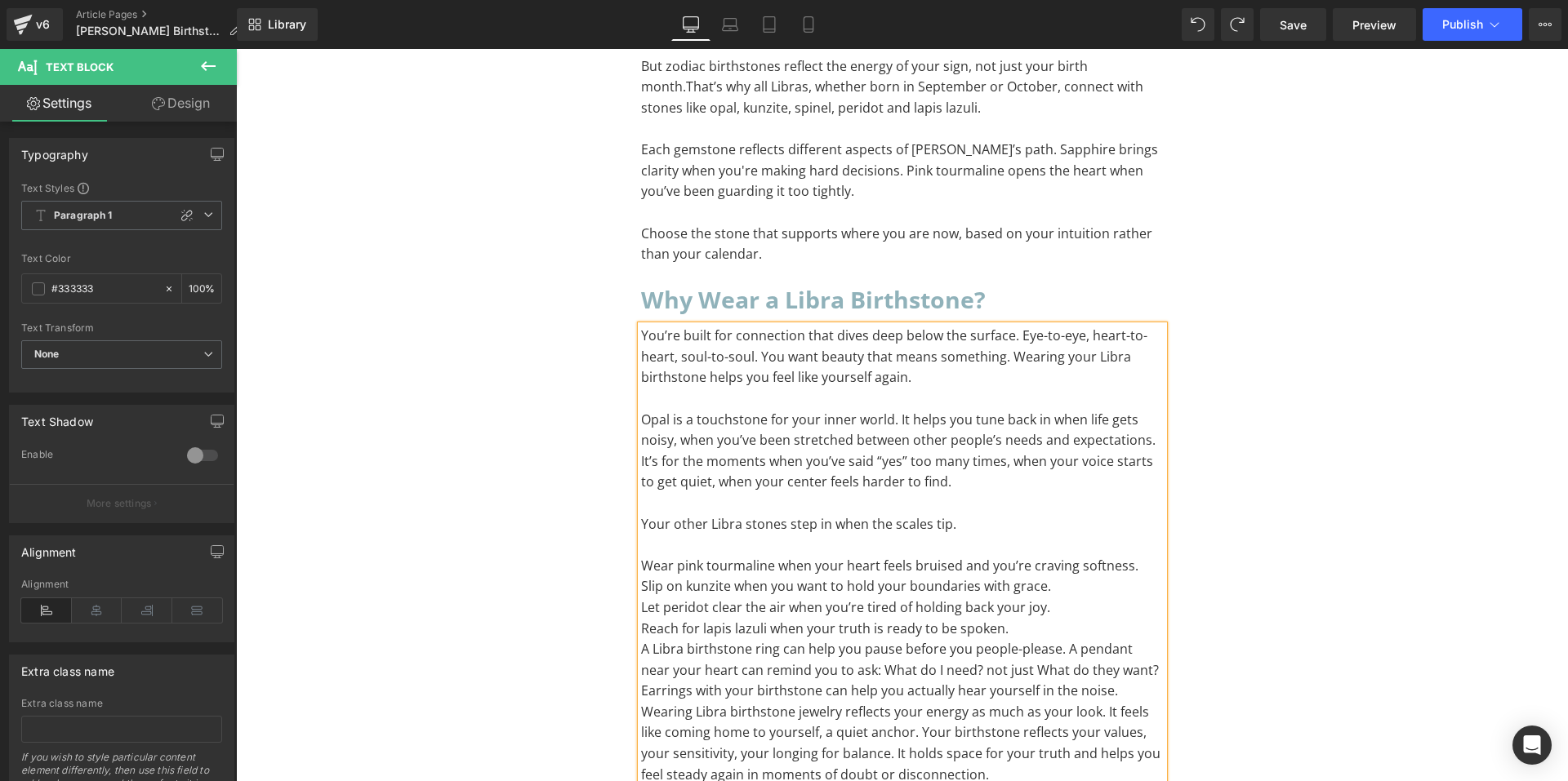
click at [1021, 619] on p "Reach for lapis lazuli when your truth is ready to be spoken." at bounding box center [902, 629] width 523 height 21
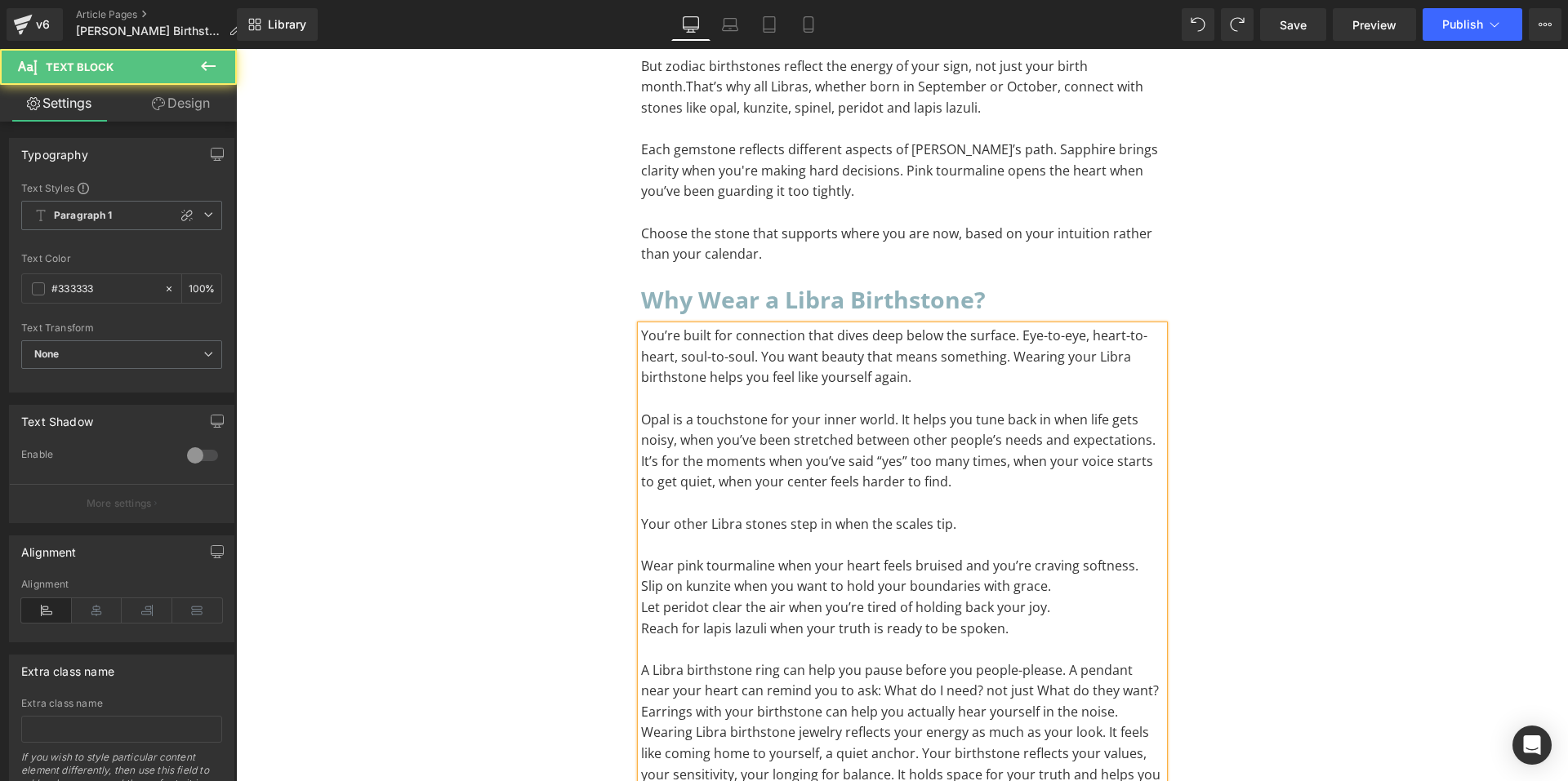
click at [1118, 660] on p "A Libra birthstone ring can help you pause before you people-please. A pendant …" at bounding box center [902, 691] width 523 height 63
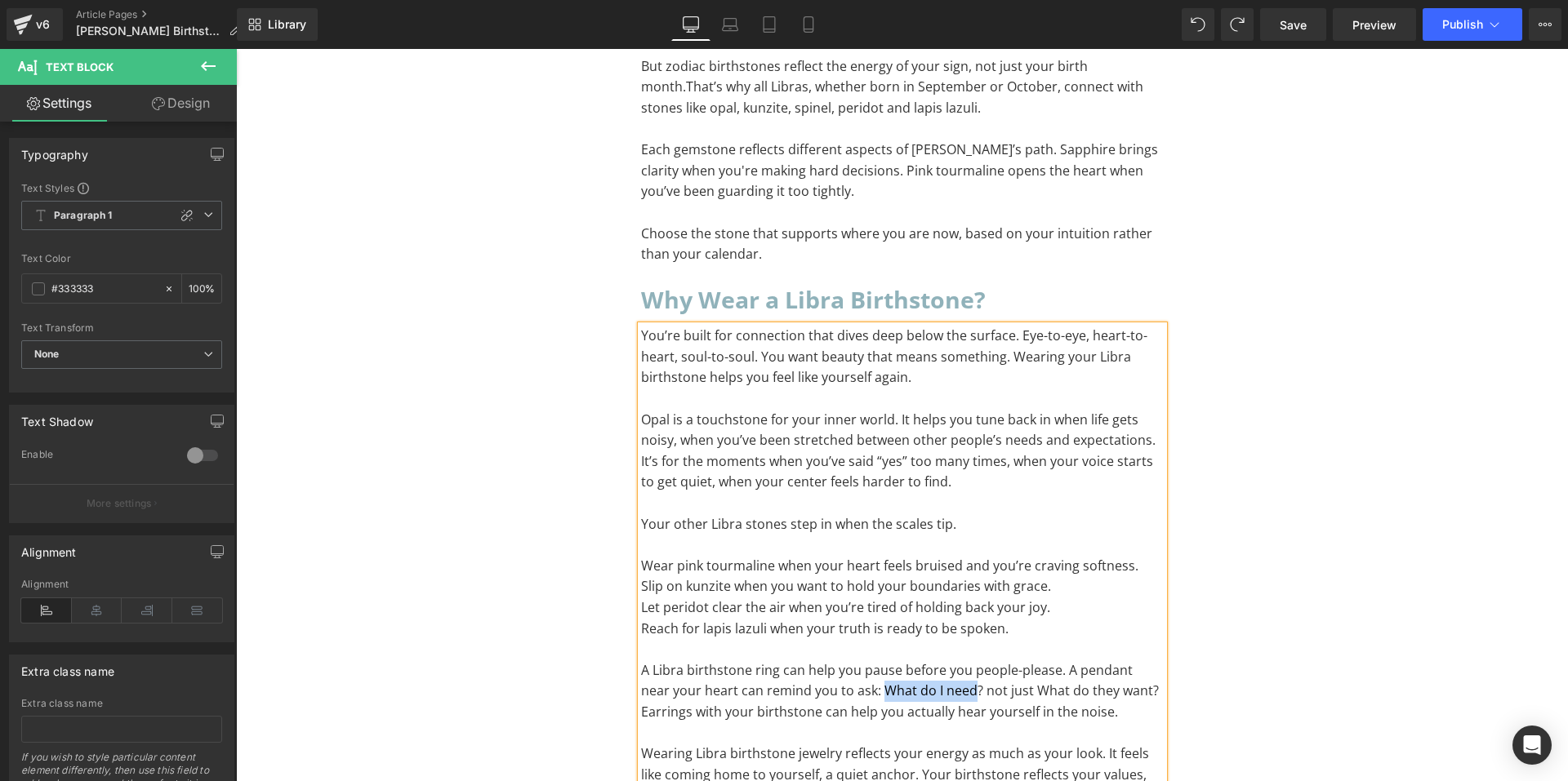
drag, startPoint x: 845, startPoint y: 446, endPoint x: 936, endPoint y: 452, distance: 91.2
click at [936, 660] on p "A Libra birthstone ring can help you pause before you people-please. A pendant …" at bounding box center [902, 691] width 523 height 63
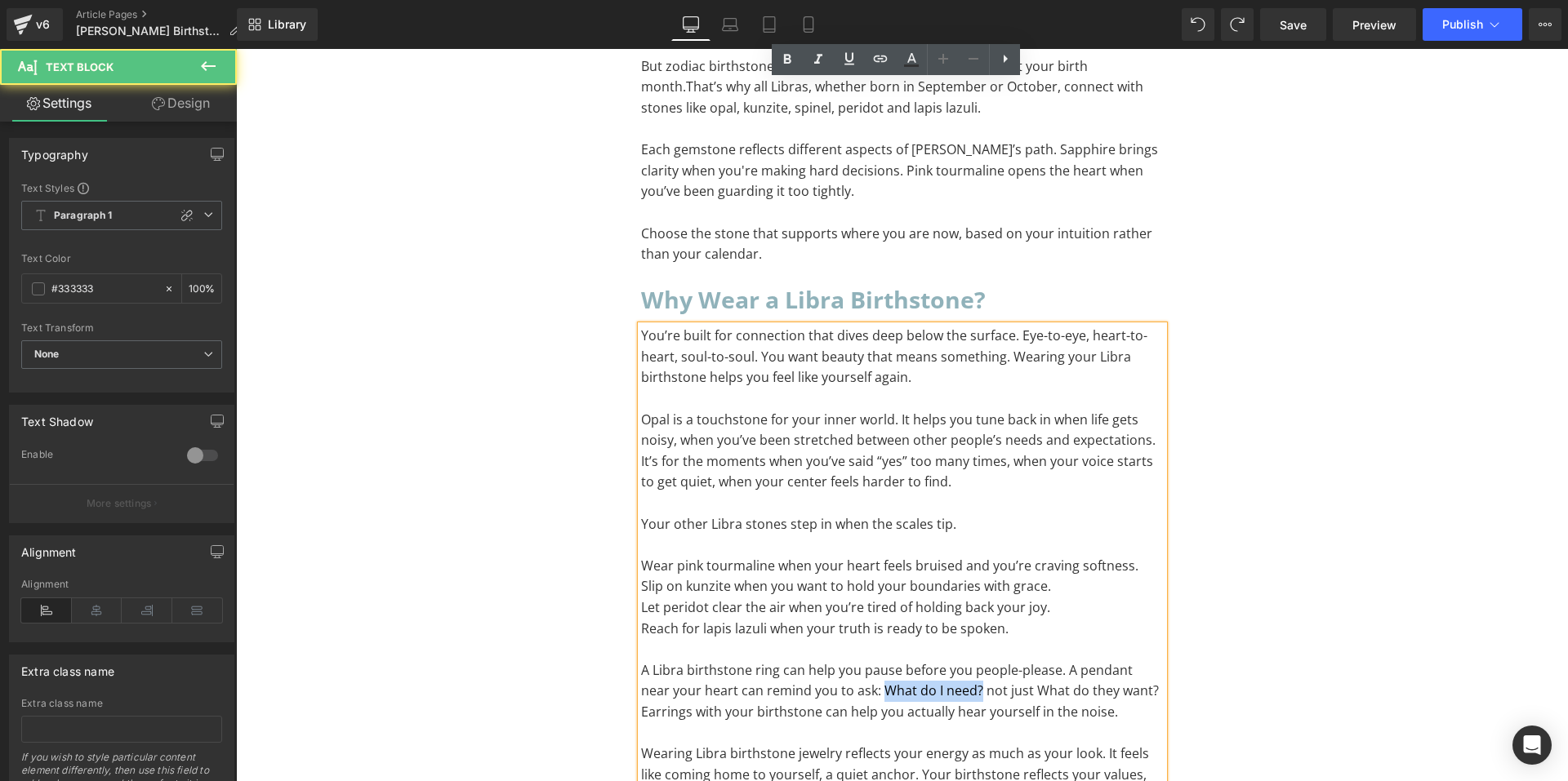
drag, startPoint x: 943, startPoint y: 445, endPoint x: 846, endPoint y: 449, distance: 97.1
click at [846, 660] on p "A Libra birthstone ring can help you pause before you people-please. A pendant …" at bounding box center [902, 691] width 523 height 63
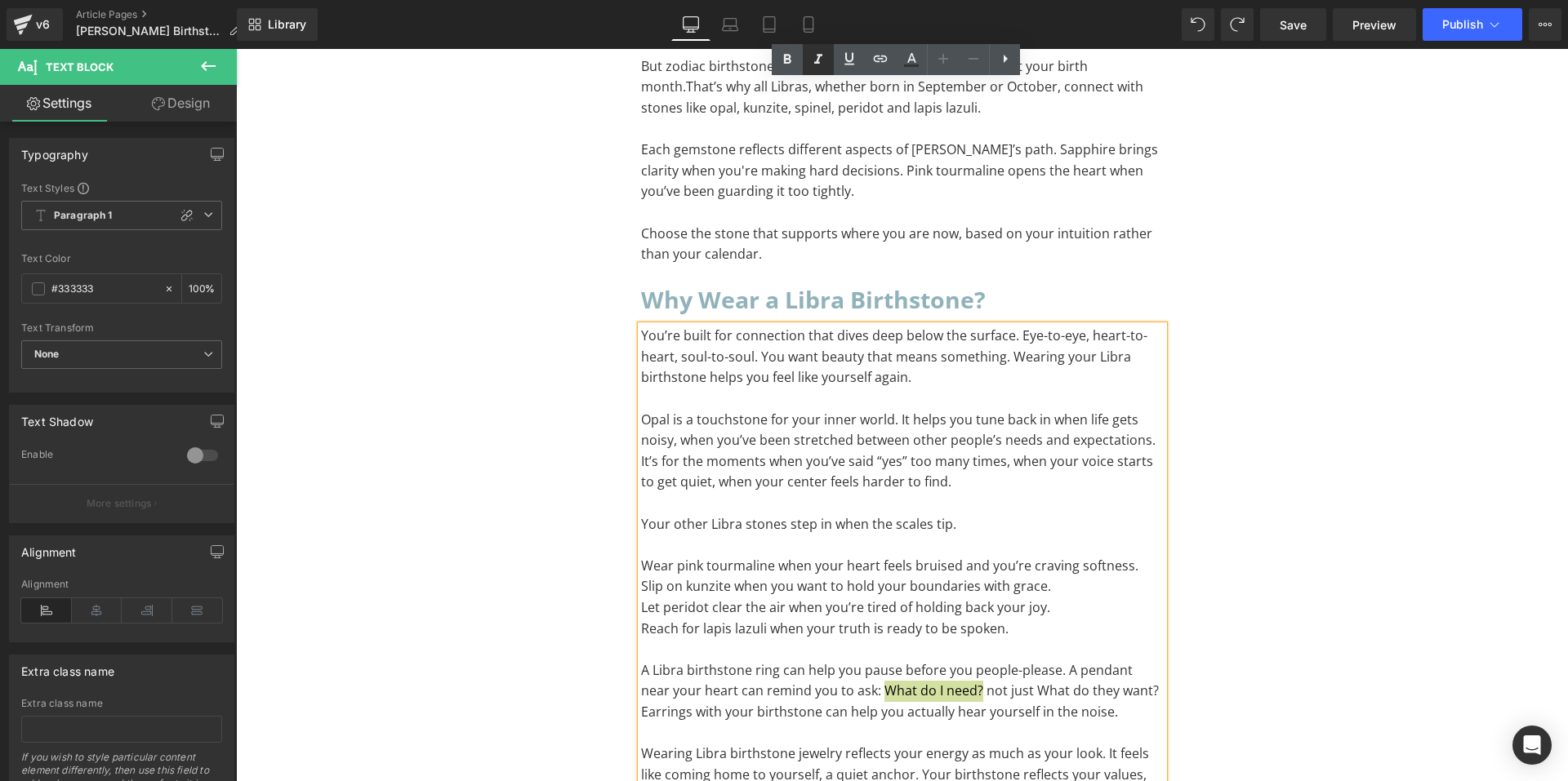
click at [819, 62] on icon at bounding box center [818, 60] width 8 height 10
drag, startPoint x: 989, startPoint y: 447, endPoint x: 1111, endPoint y: 449, distance: 122.0
click at [1111, 660] on p "A Libra birthstone ring can help you pause before you people-please. A pendant …" at bounding box center [902, 691] width 523 height 63
click at [822, 69] on icon at bounding box center [818, 60] width 19 height 19
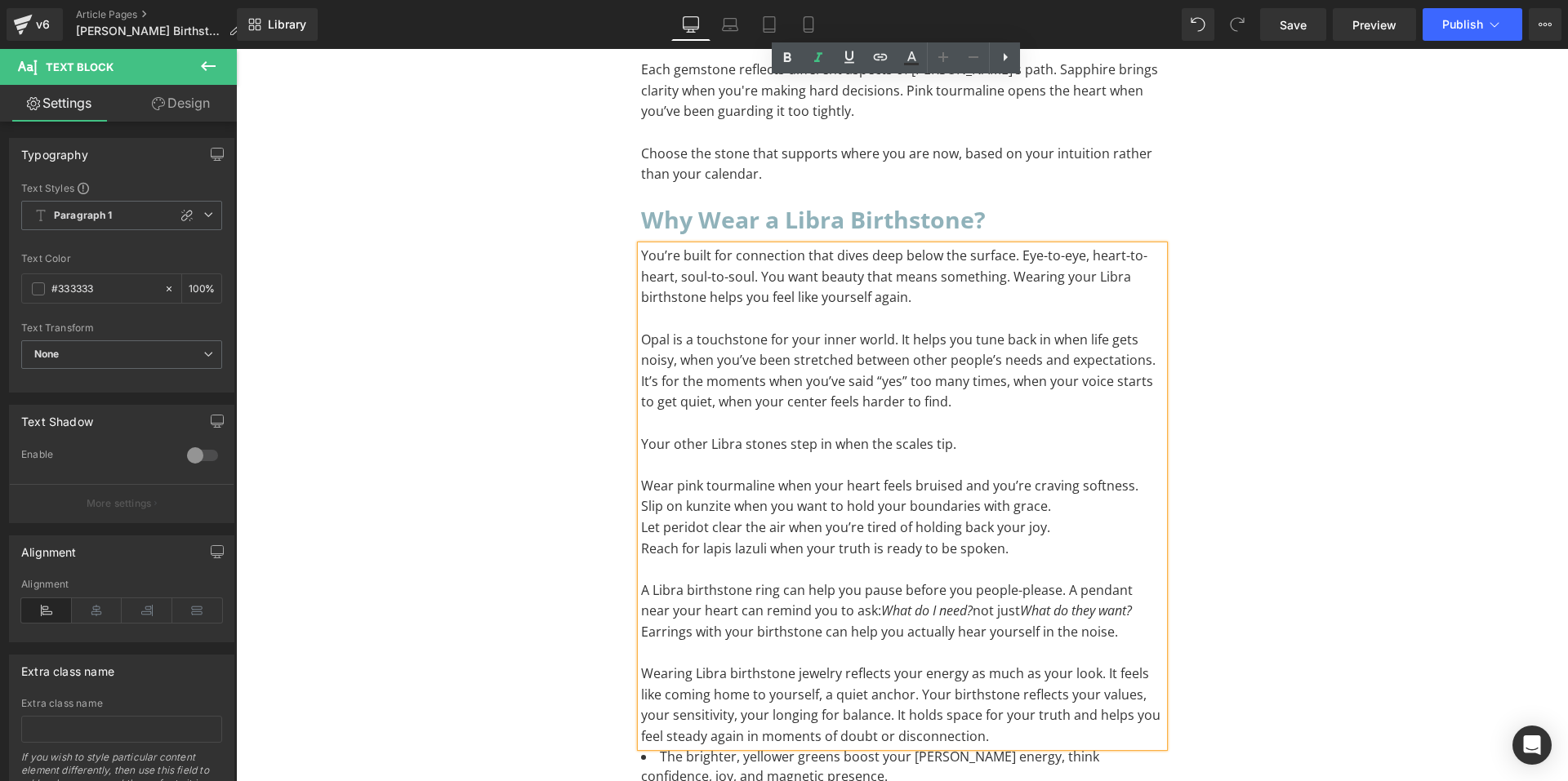
scroll to position [13250, 0]
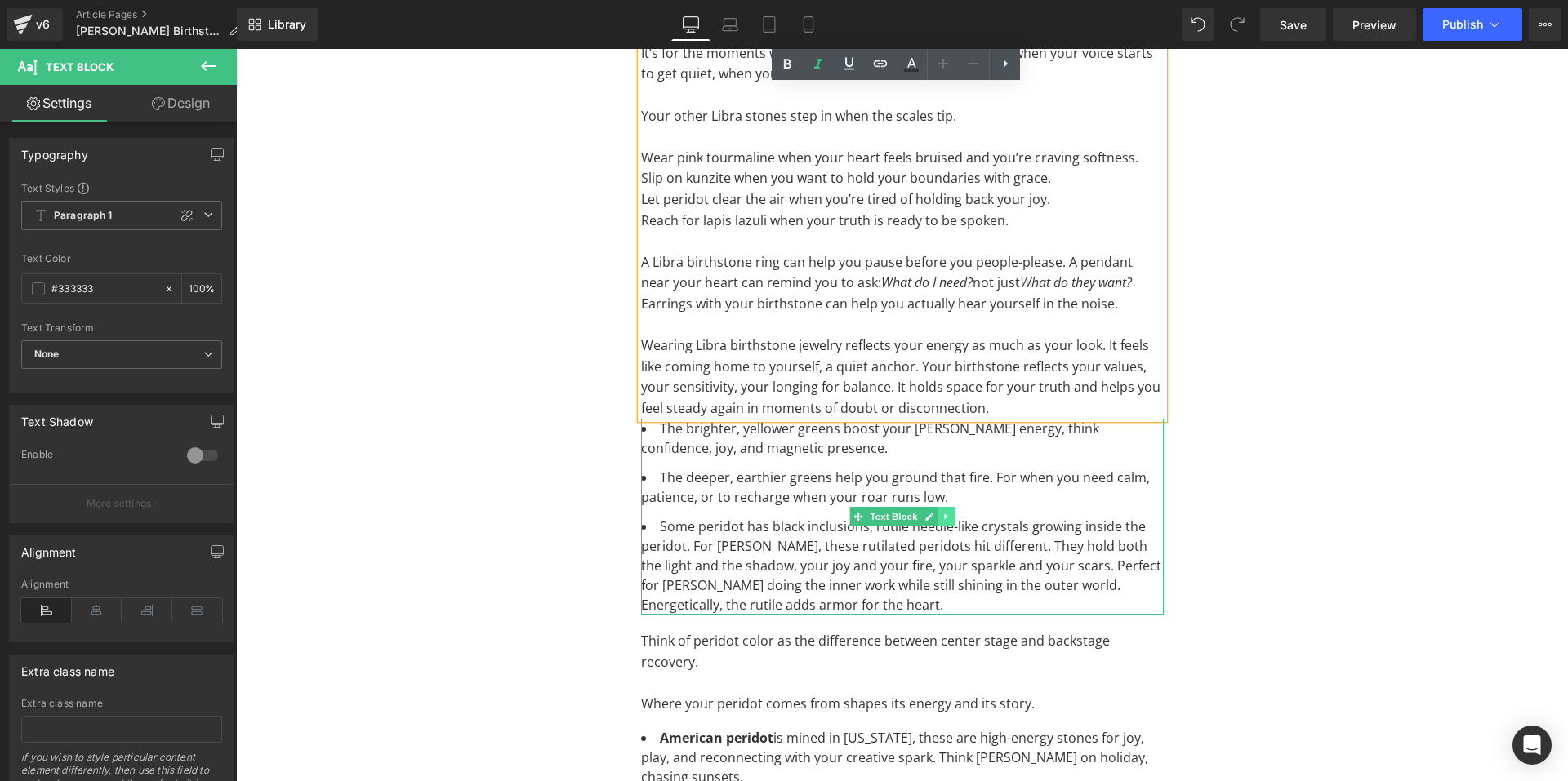
click at [938, 507] on link at bounding box center [946, 517] width 17 height 19
click at [950, 512] on icon at bounding box center [954, 517] width 9 height 10
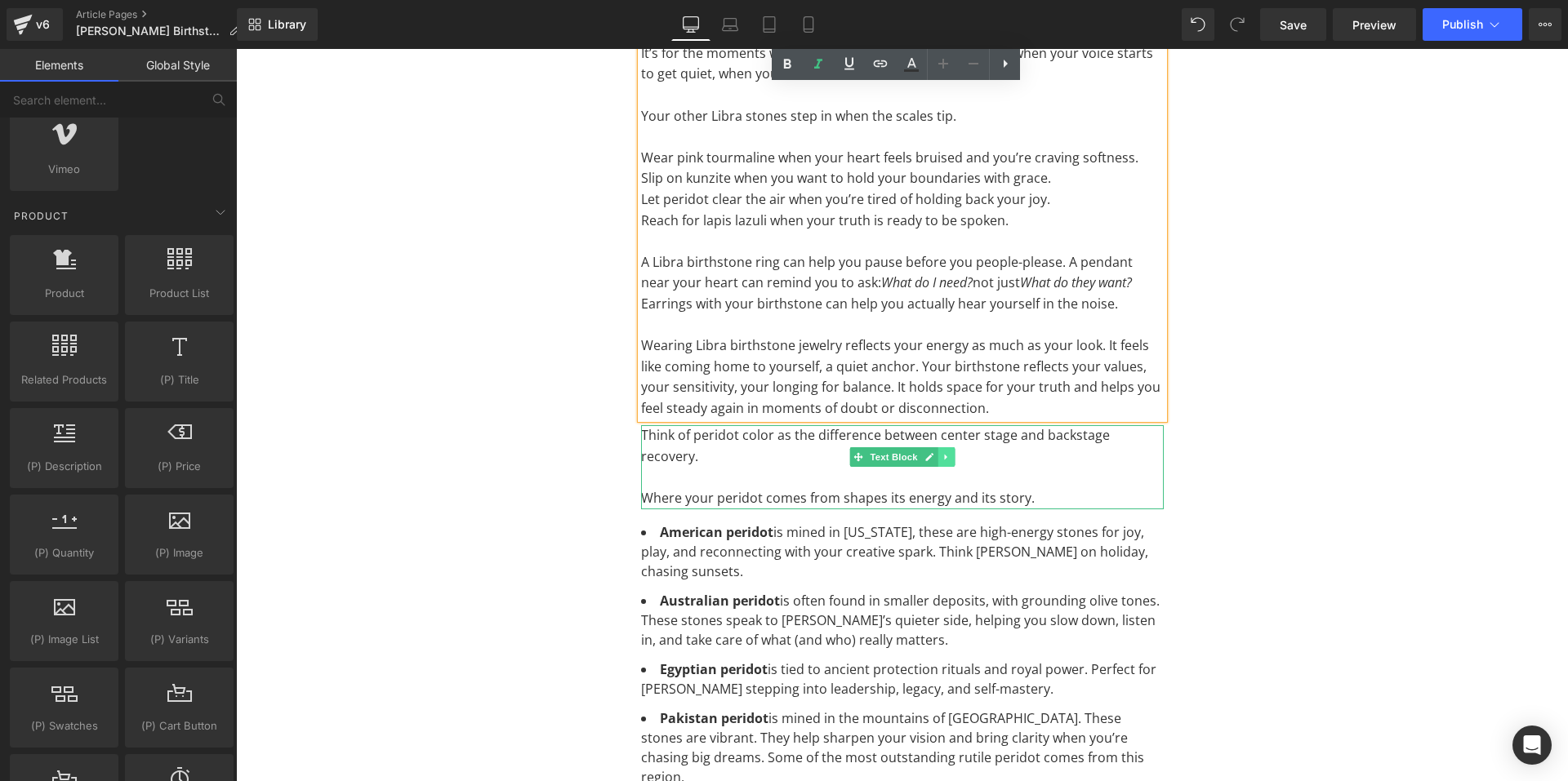
click at [944, 454] on icon at bounding box center [945, 457] width 3 height 6
click at [956, 448] on link at bounding box center [954, 457] width 17 height 19
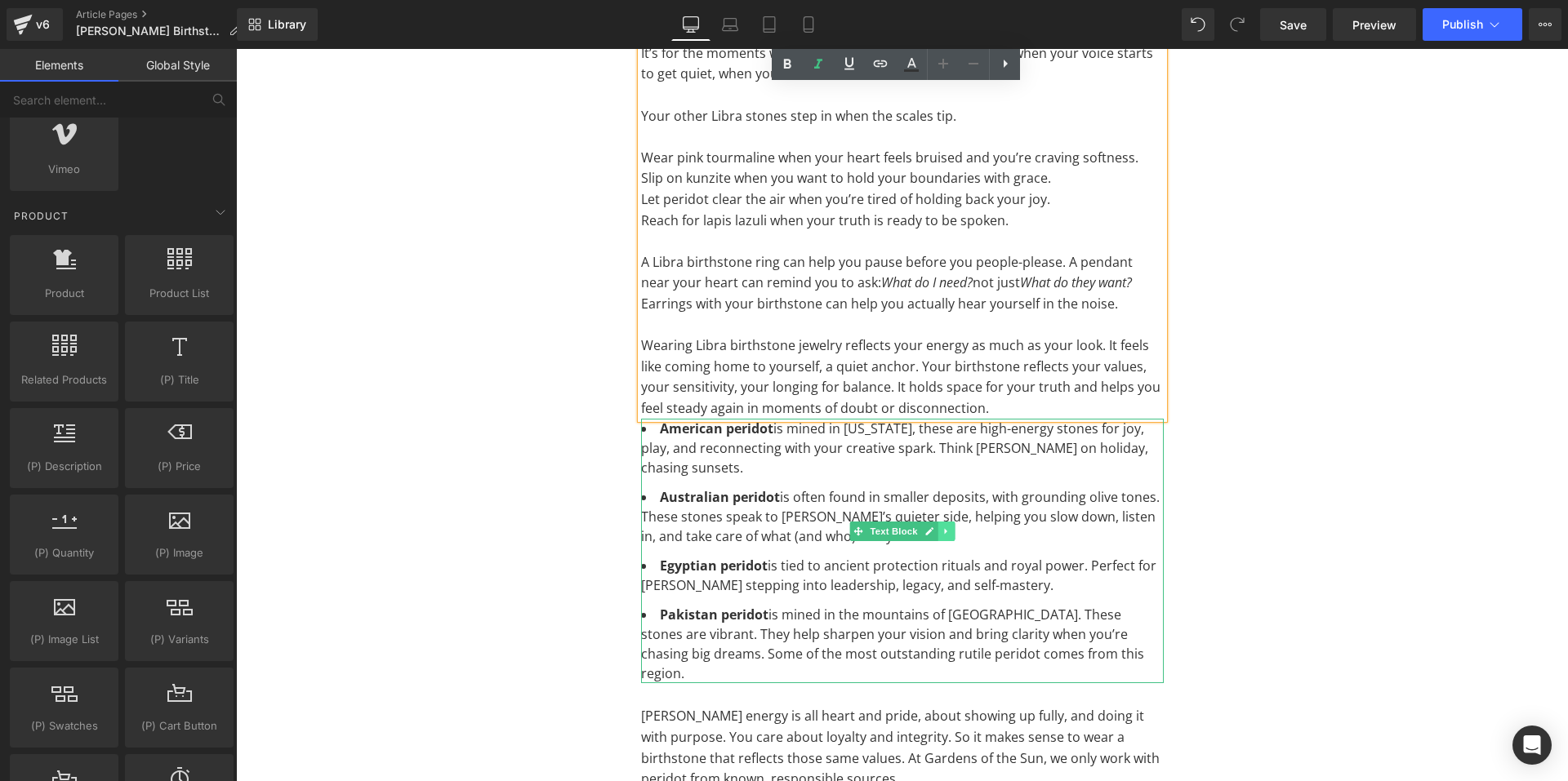
click at [944, 529] on icon at bounding box center [945, 532] width 3 height 6
click at [951, 528] on icon at bounding box center [954, 532] width 9 height 9
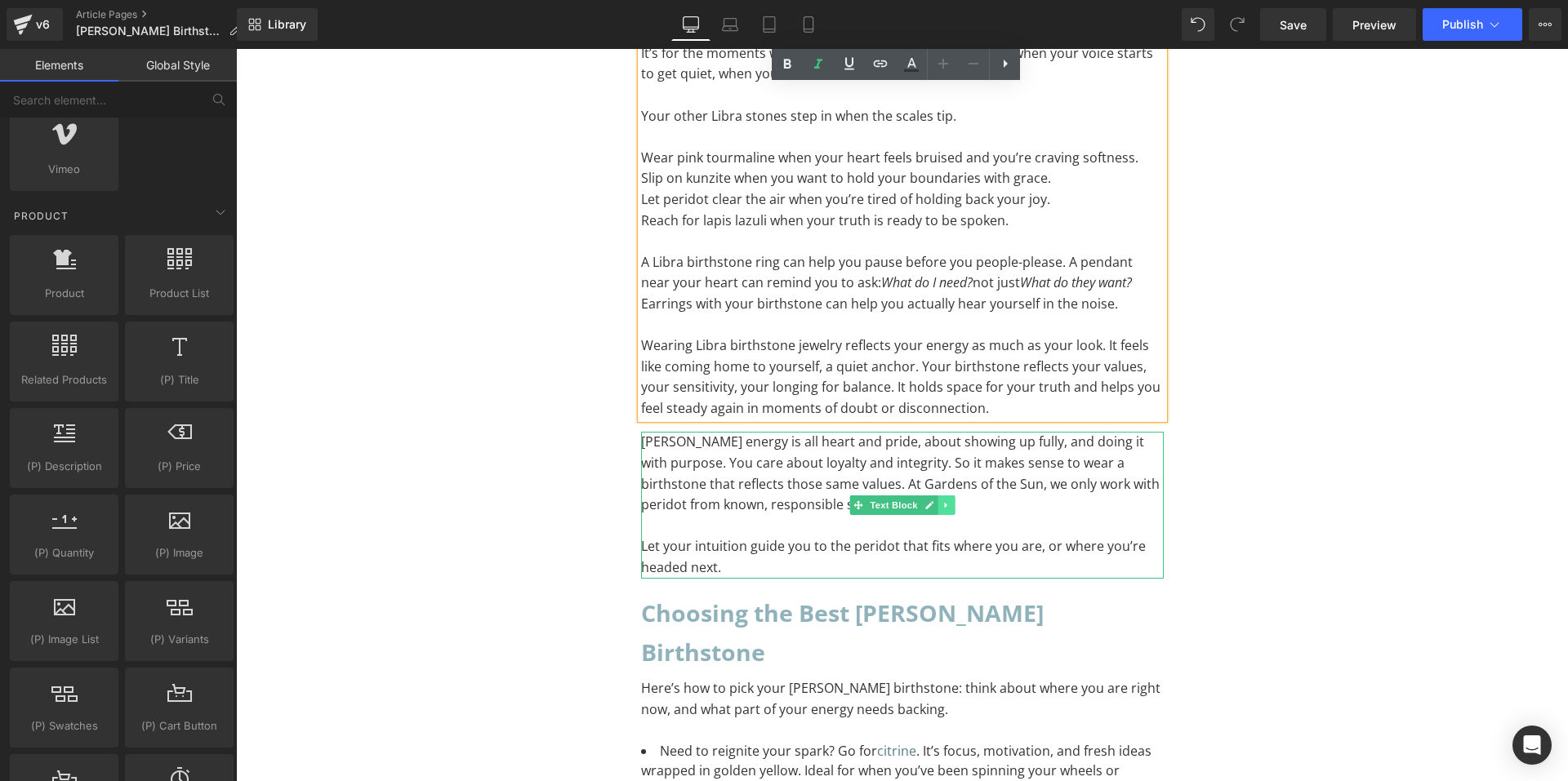
click at [944, 501] on icon at bounding box center [945, 506] width 9 height 10
click at [954, 496] on link at bounding box center [954, 506] width 17 height 19
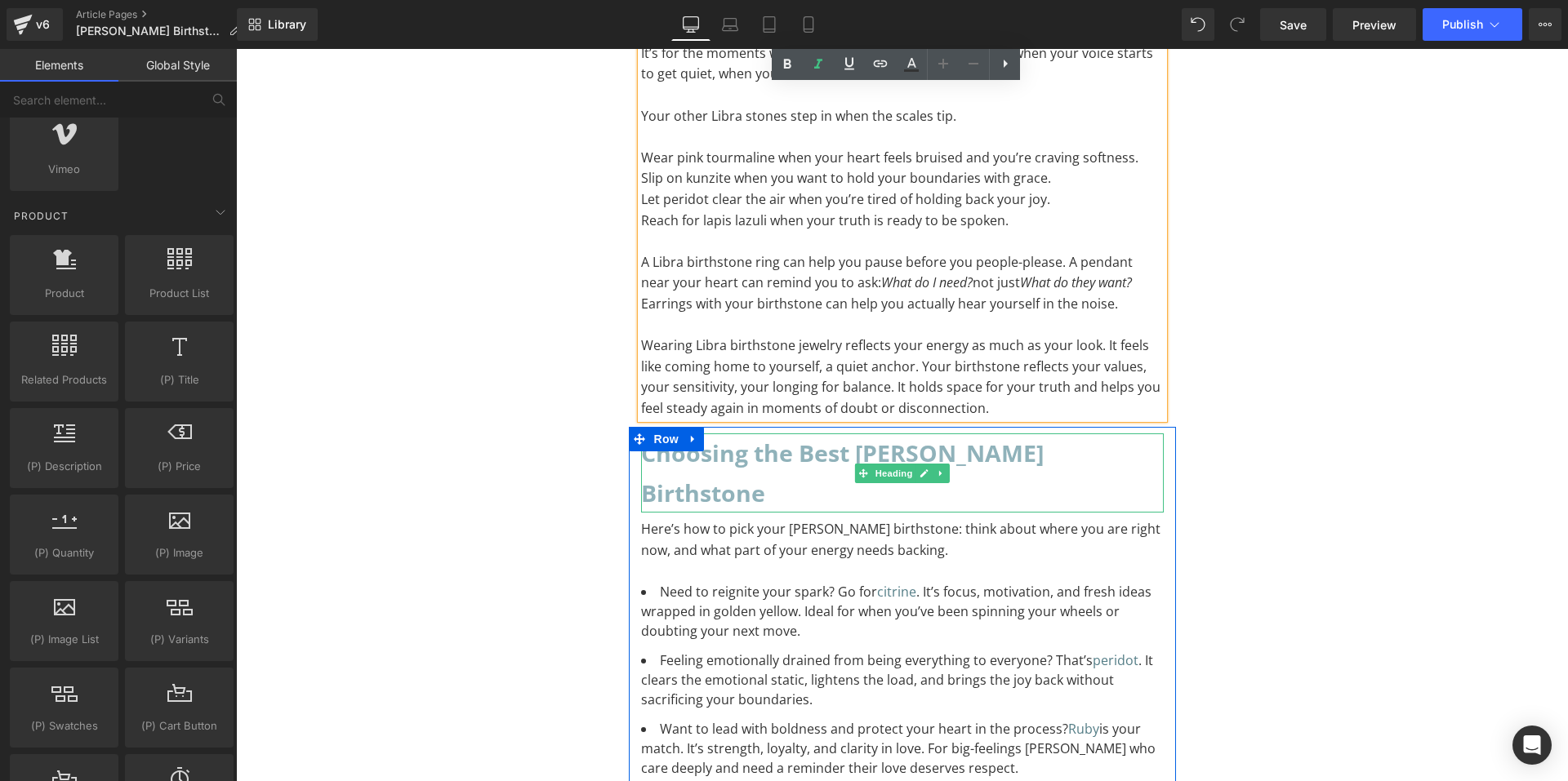
click at [820, 434] on h2 "Choosing the Best [PERSON_NAME] Birthstone" at bounding box center [902, 474] width 523 height 79
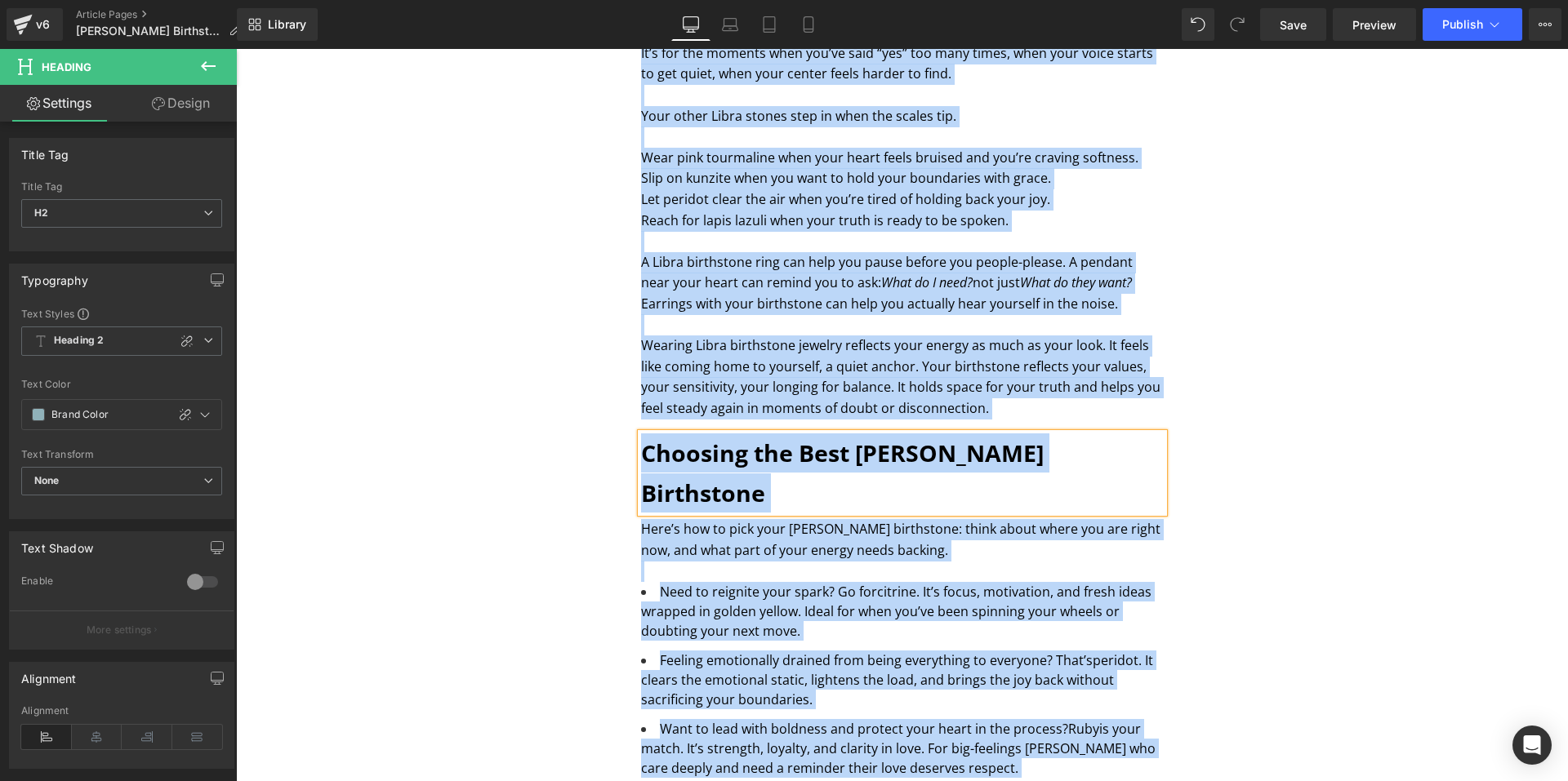
click at [820, 434] on h2 "Choosing the Best [PERSON_NAME] Birthstone" at bounding box center [902, 474] width 523 height 79
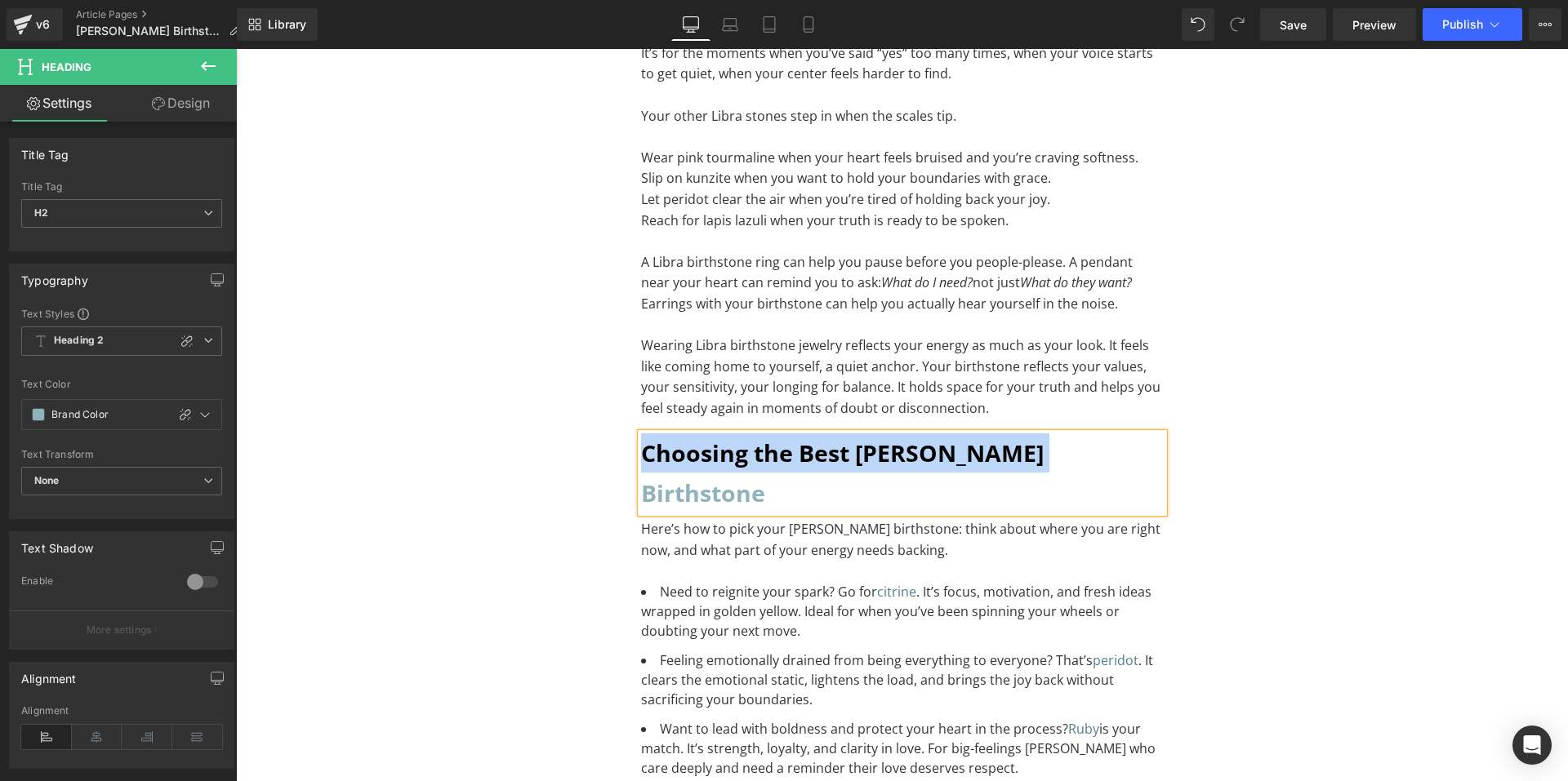
paste div "To enrich screen reader interactions, please activate Accessibility in Grammarl…"
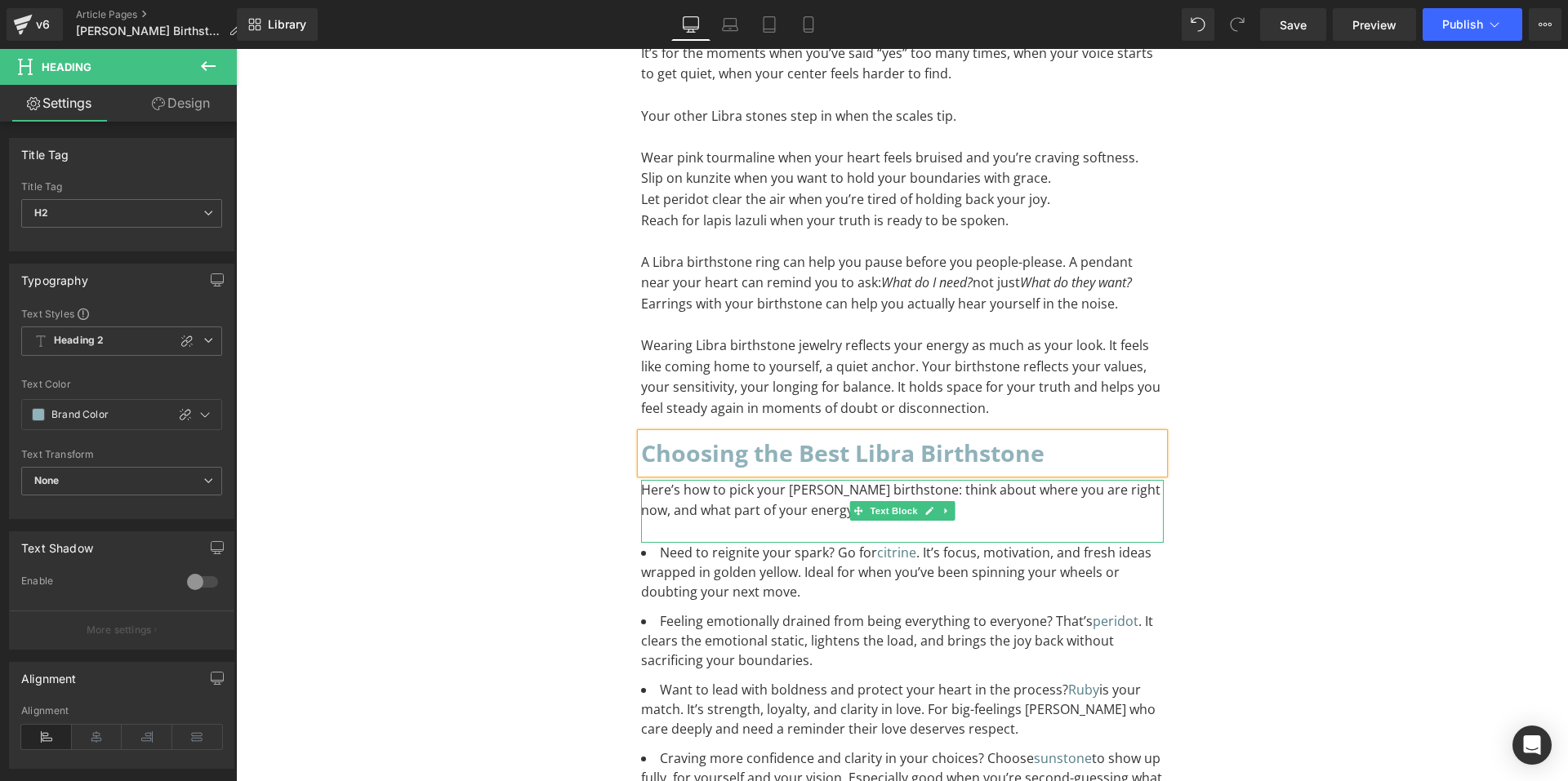
click at [998, 480] on p "Here’s how to pick your [PERSON_NAME] birthstone: think about where you are rig…" at bounding box center [902, 501] width 523 height 42
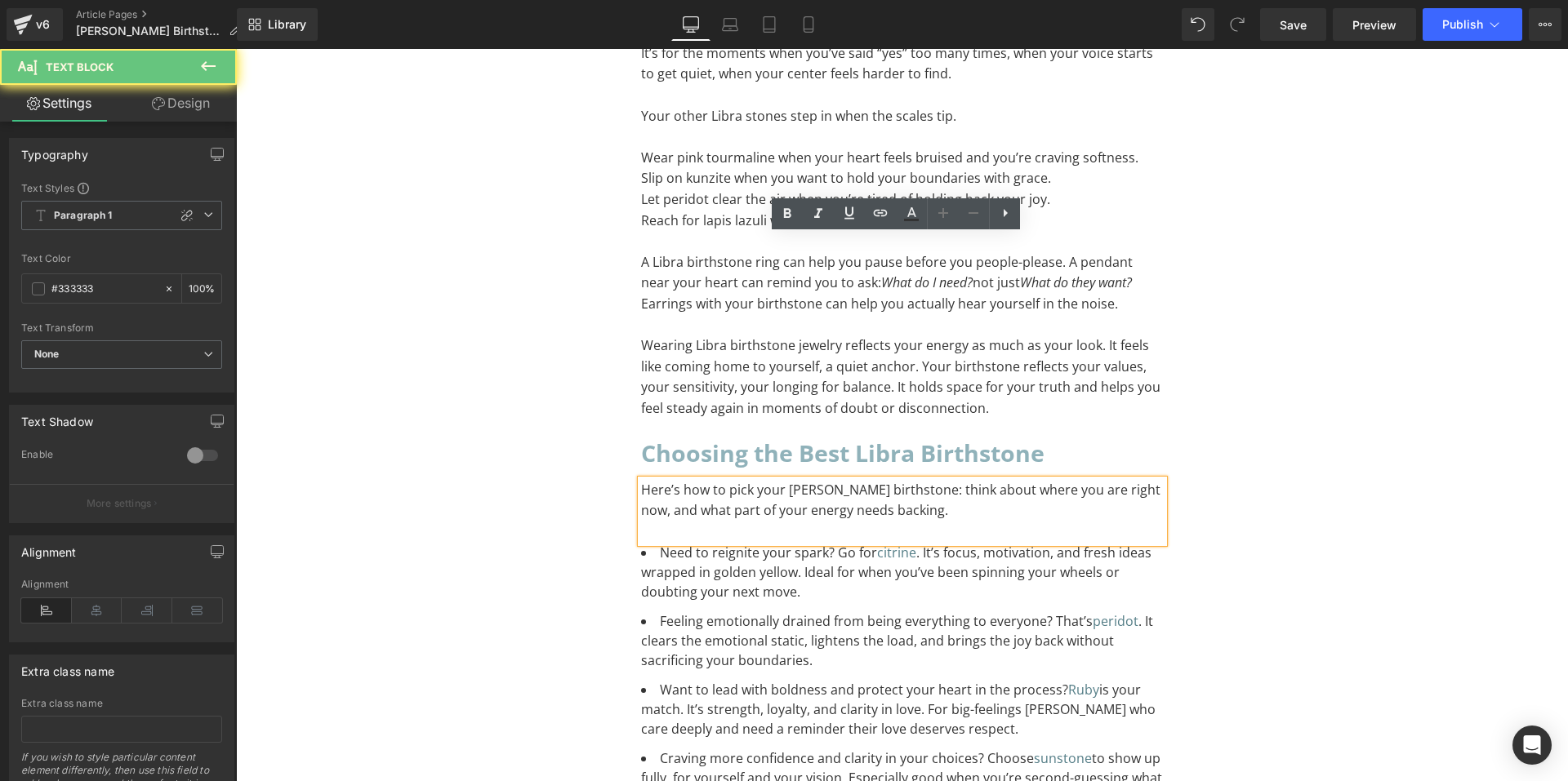
click at [956, 522] on p "To enrich screen reader interactions, please activate Accessibility in Grammarl…" at bounding box center [902, 533] width 523 height 21
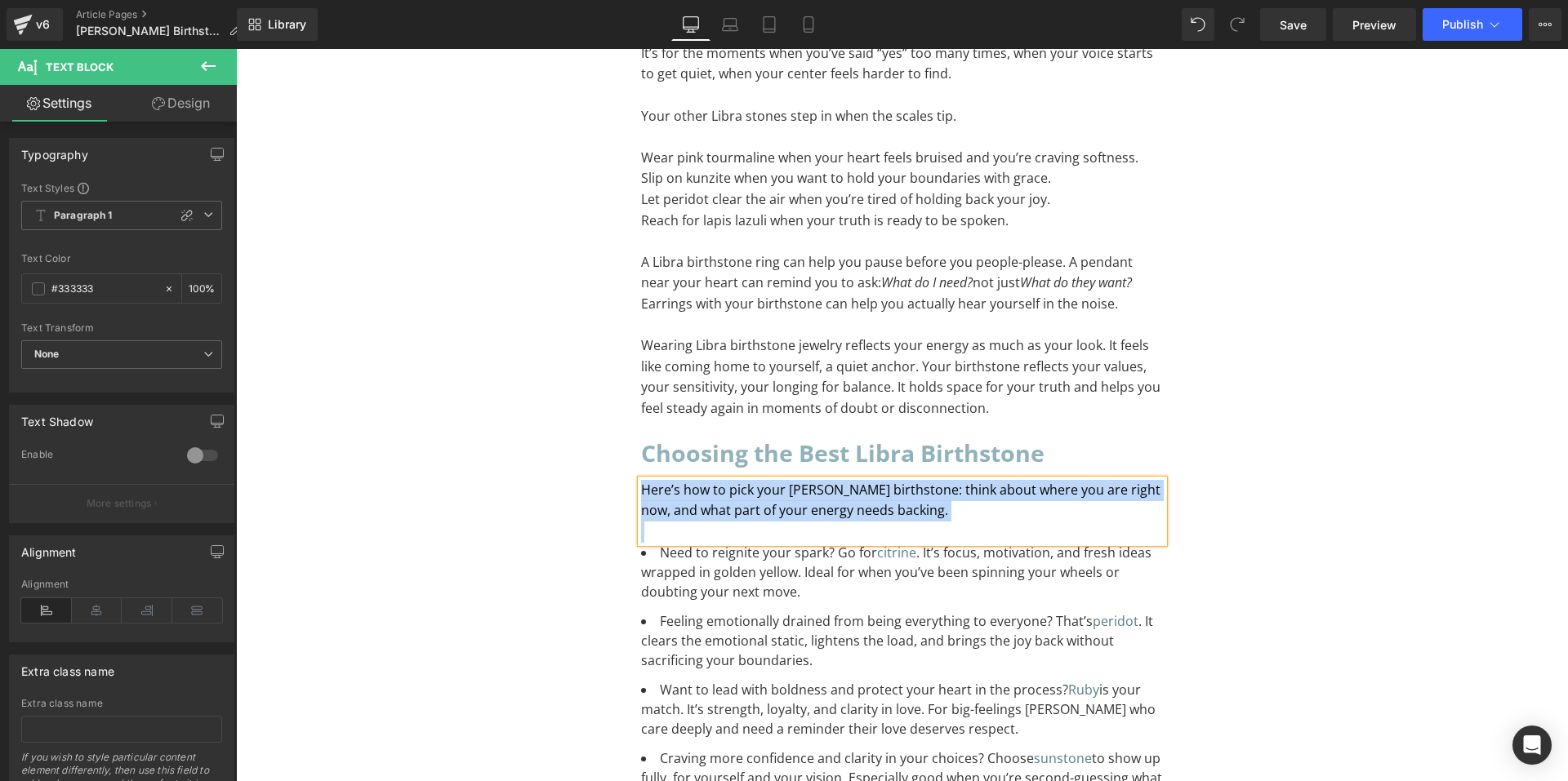
paste div "To enrich screen reader interactions, please activate Accessibility in Grammarl…"
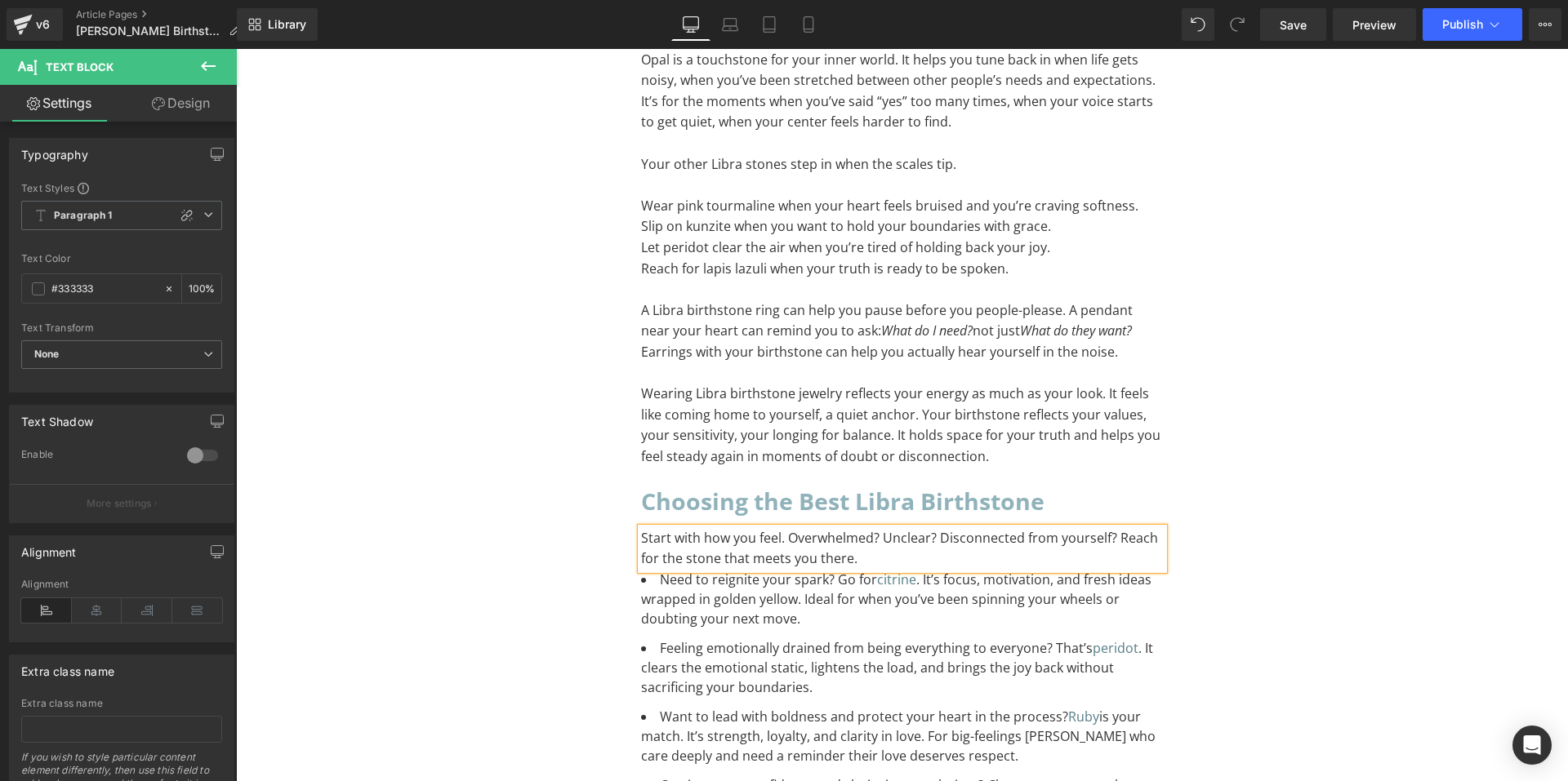
scroll to position [13331, 0]
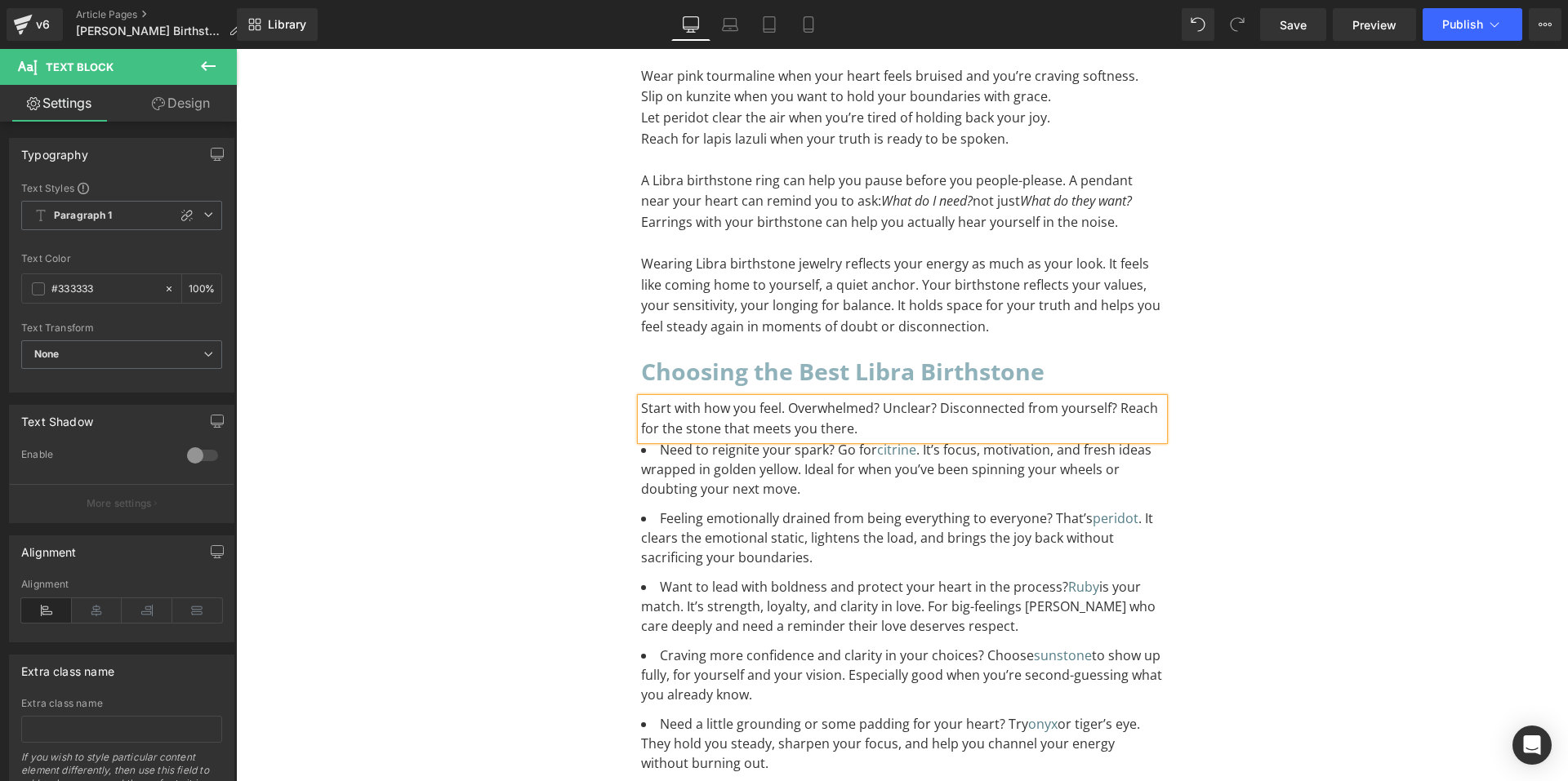
click at [791, 577] on li "Want to lead with boldness and protect your heart in the process? [PERSON_NAME]…" at bounding box center [902, 606] width 523 height 59
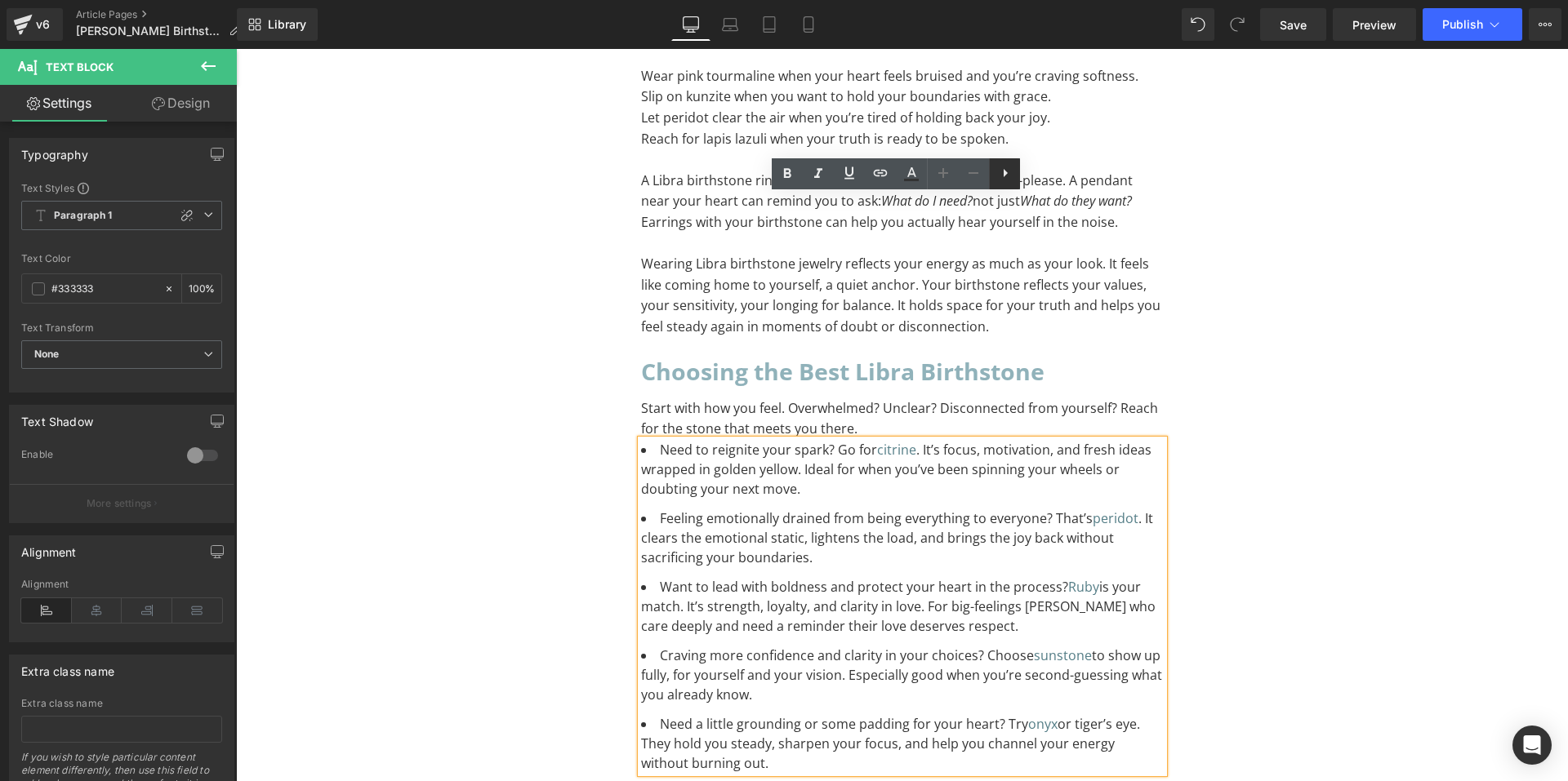
click at [1007, 182] on icon at bounding box center [1005, 173] width 19 height 19
drag, startPoint x: 1277, startPoint y: 269, endPoint x: 1219, endPoint y: 269, distance: 58.0
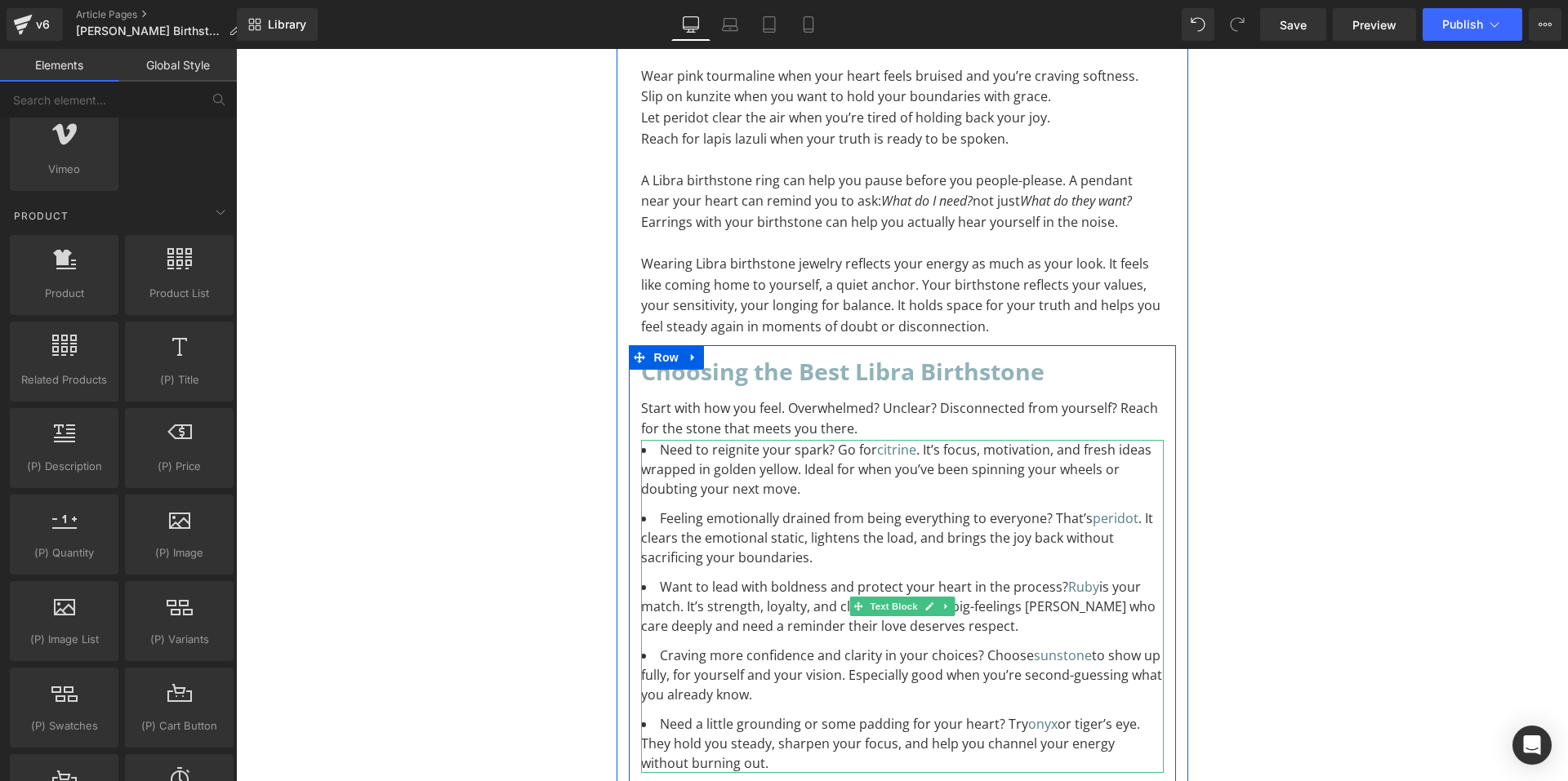
click at [973, 508] on li "Feeling emotionally drained from being everything to everyone? That’s peridot .…" at bounding box center [902, 537] width 523 height 59
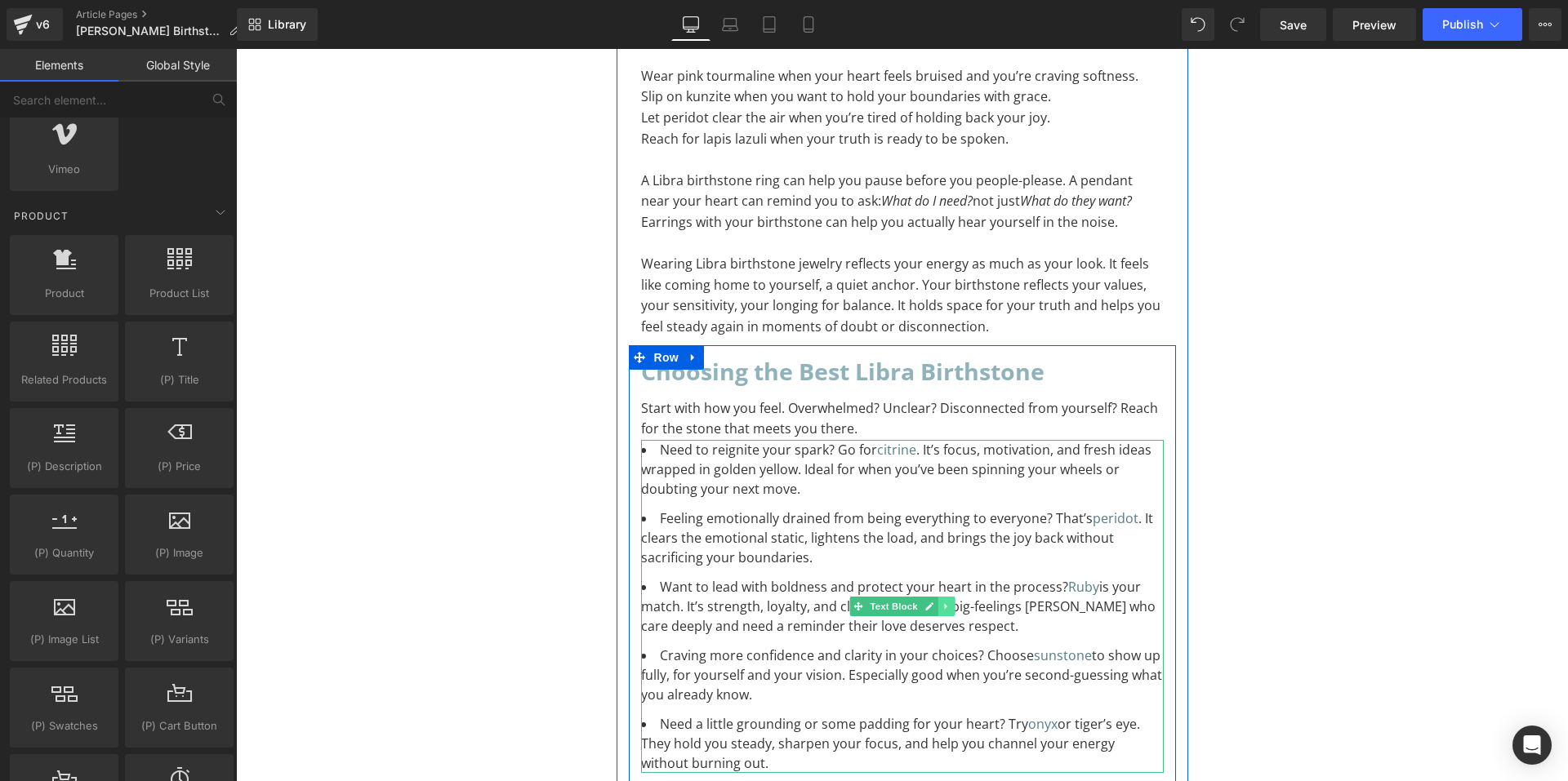
click at [944, 604] on icon at bounding box center [945, 607] width 3 height 6
click at [950, 602] on icon at bounding box center [954, 607] width 9 height 10
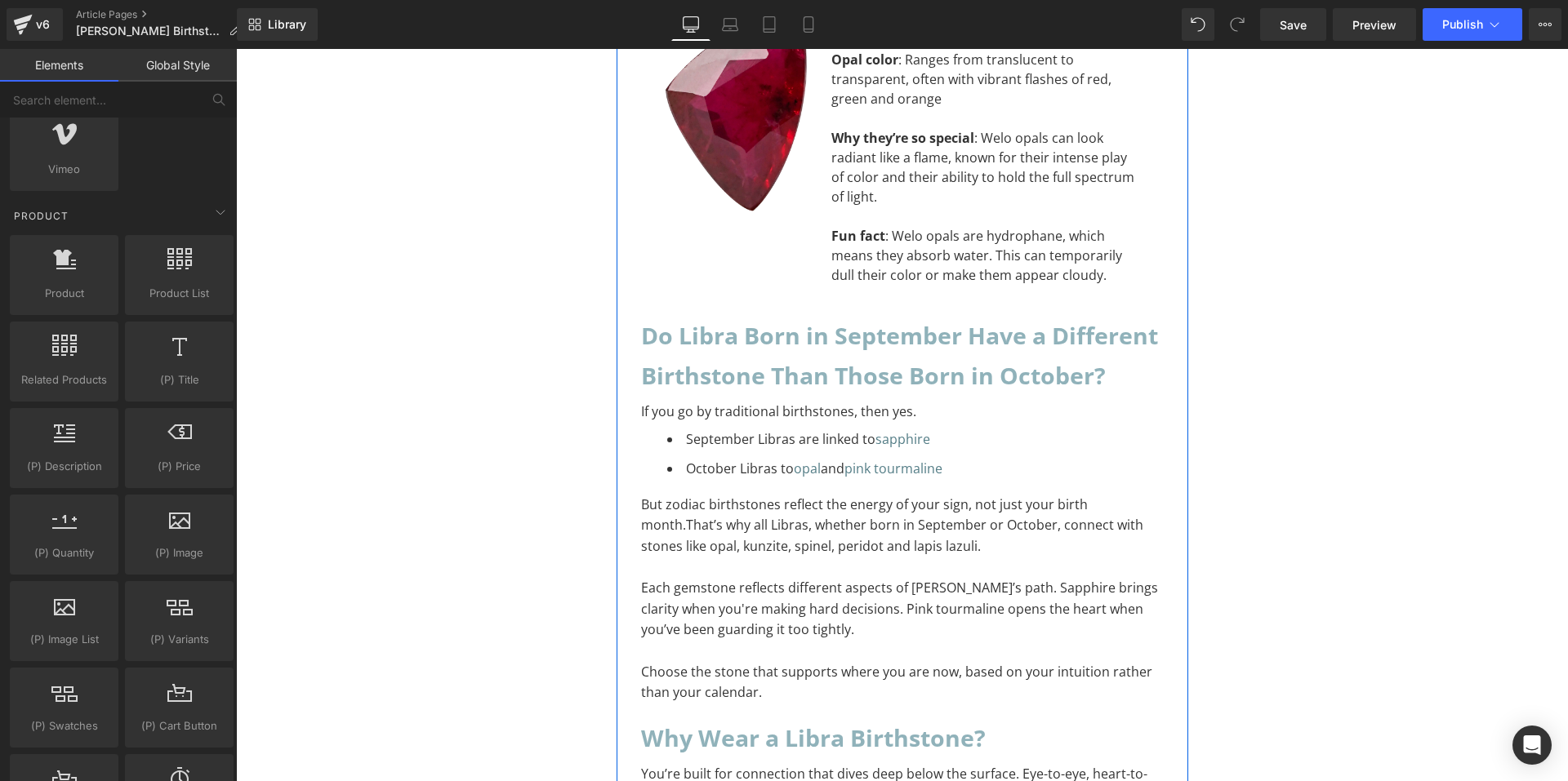
scroll to position [12352, 0]
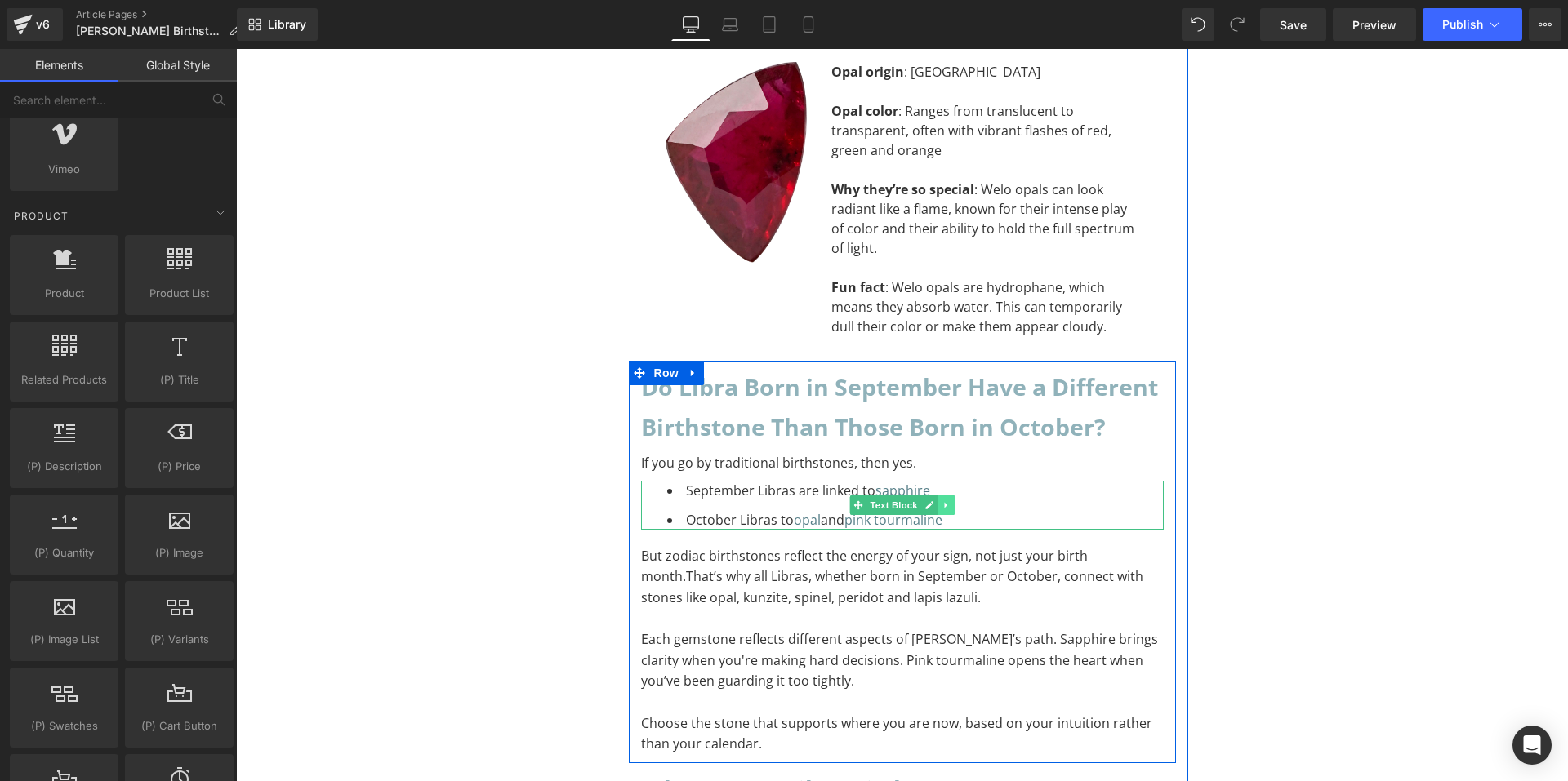
click at [942, 501] on icon at bounding box center [945, 506] width 9 height 10
click at [934, 501] on icon at bounding box center [937, 505] width 9 height 9
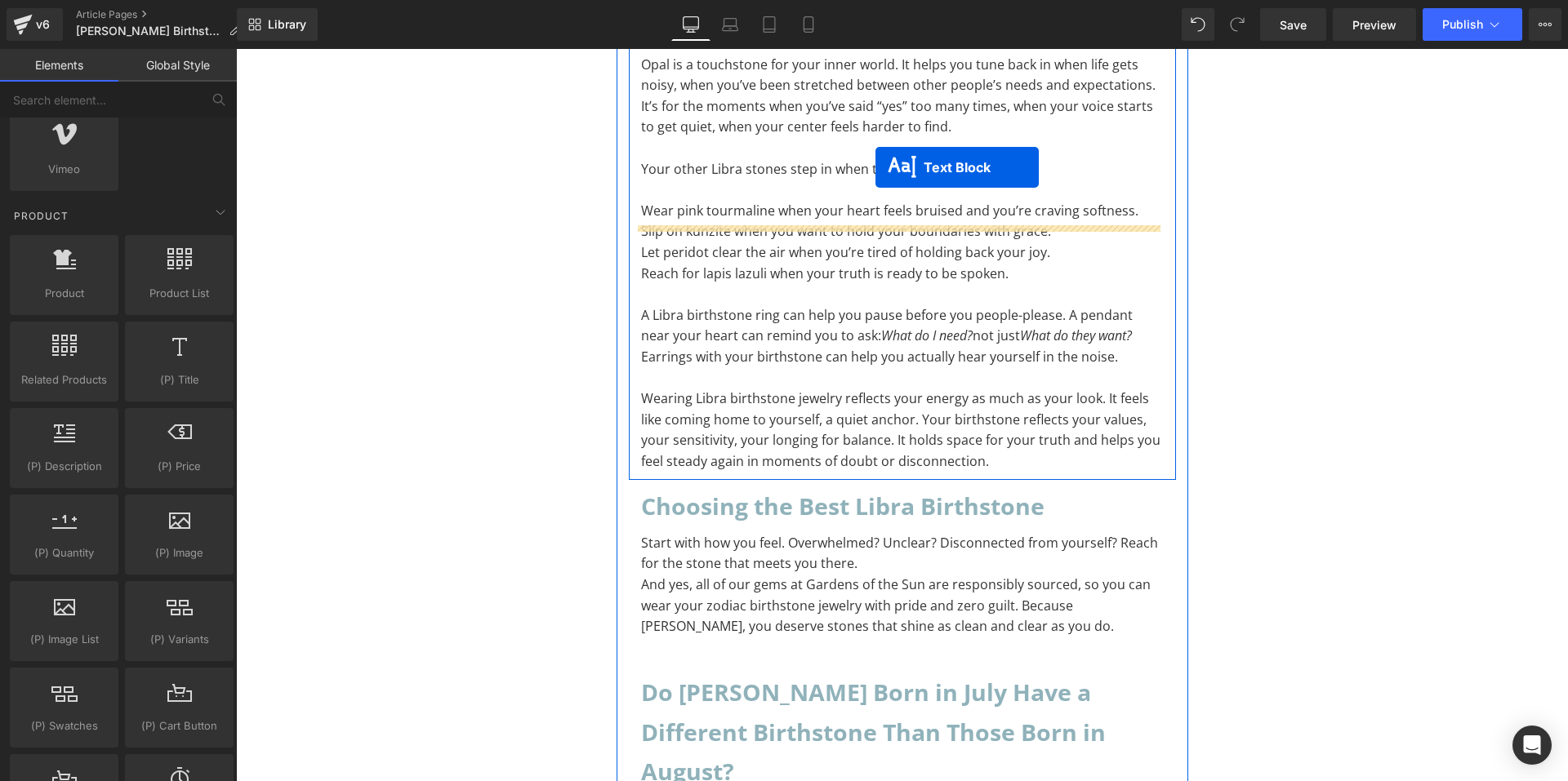
scroll to position [13250, 0]
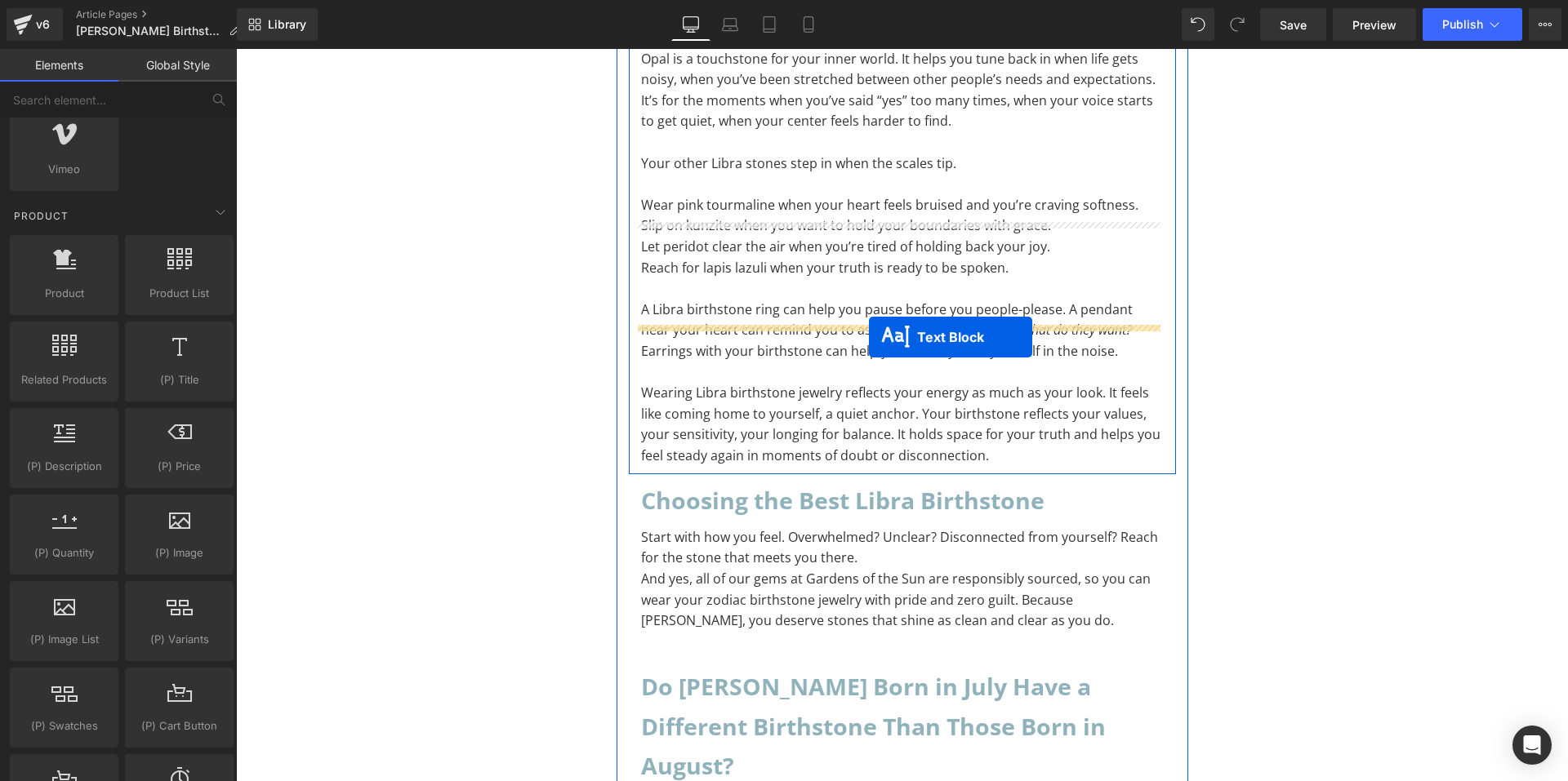
drag, startPoint x: 847, startPoint y: 324, endPoint x: 869, endPoint y: 337, distance: 25.6
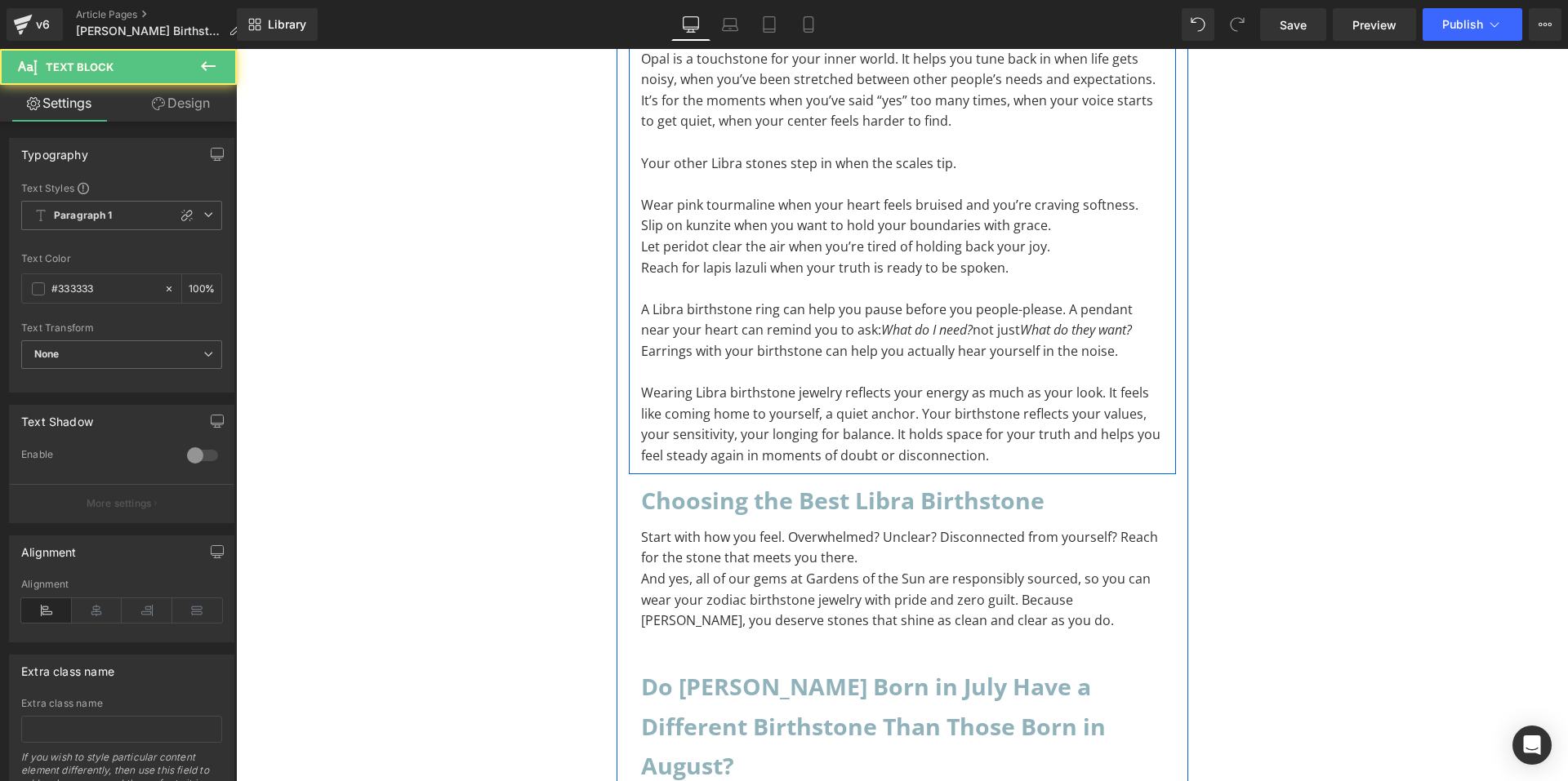
scroll to position [13203, 0]
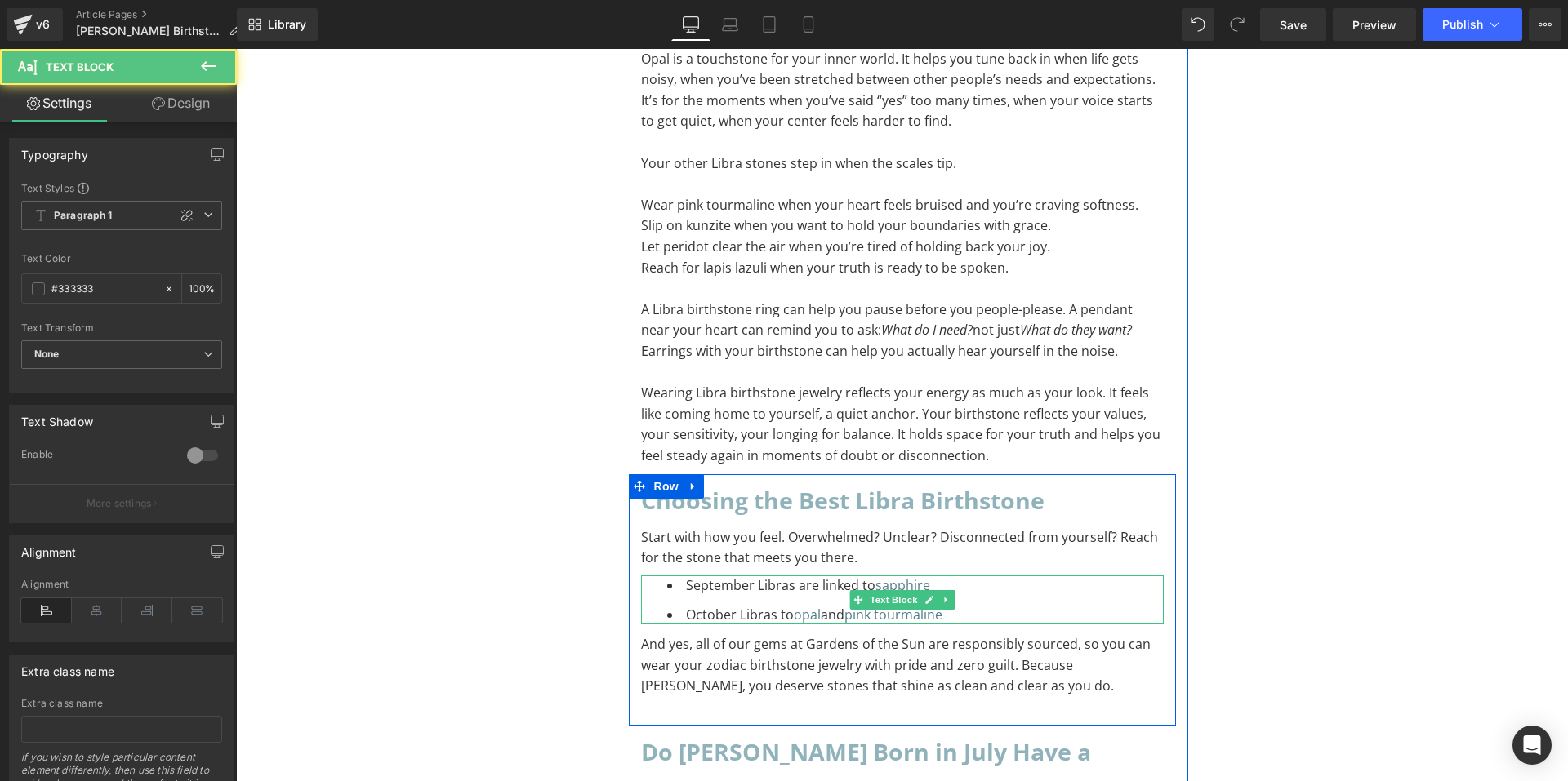
click at [976, 605] on li "October Libras to opal and pink tourmaline" at bounding box center [915, 615] width 497 height 19
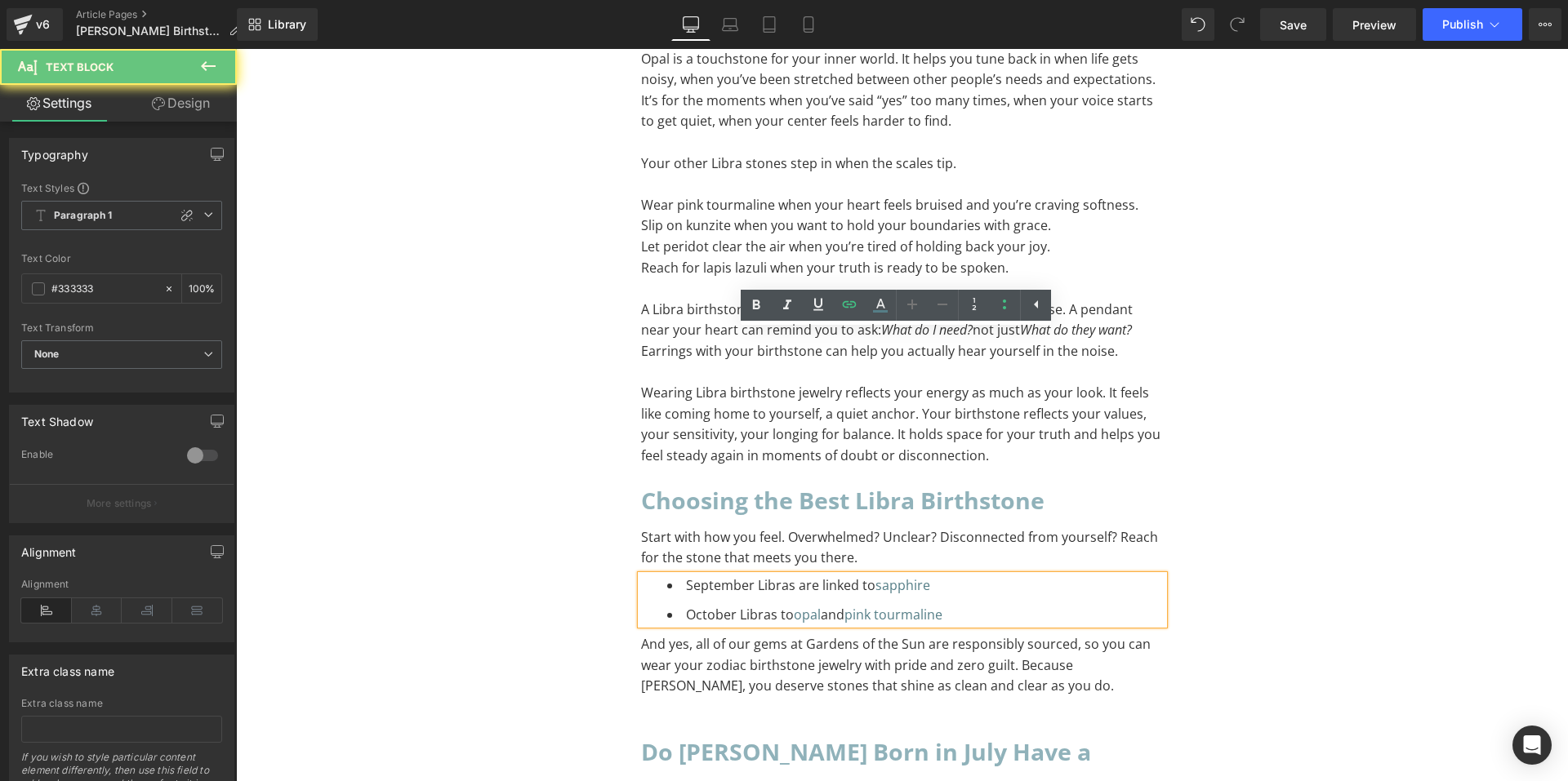
click at [974, 605] on li "October Libras to opal and pink tourmaline" at bounding box center [915, 615] width 497 height 19
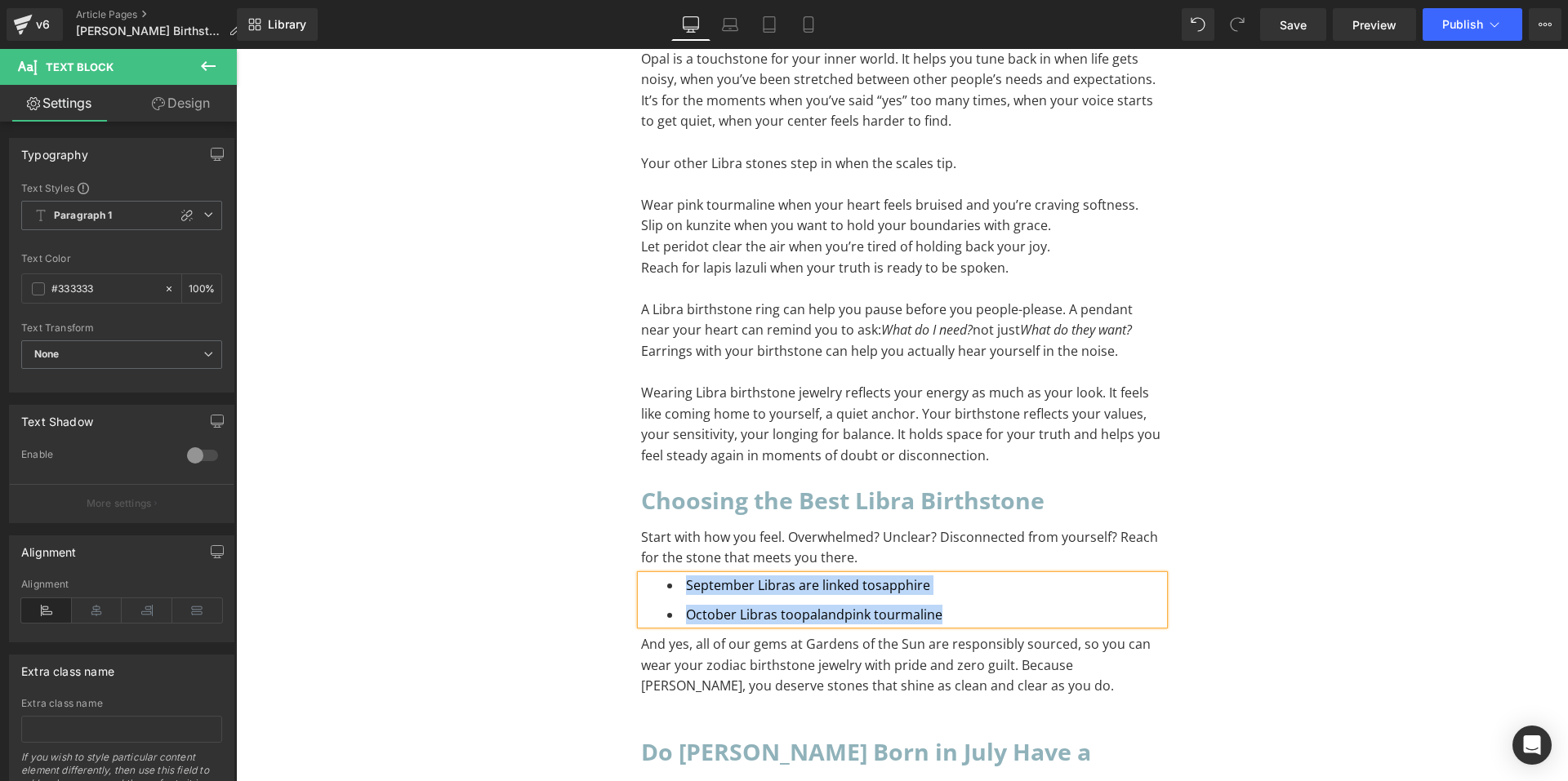
paste div "To enrich screen reader interactions, please activate Accessibility in Grammarl…"
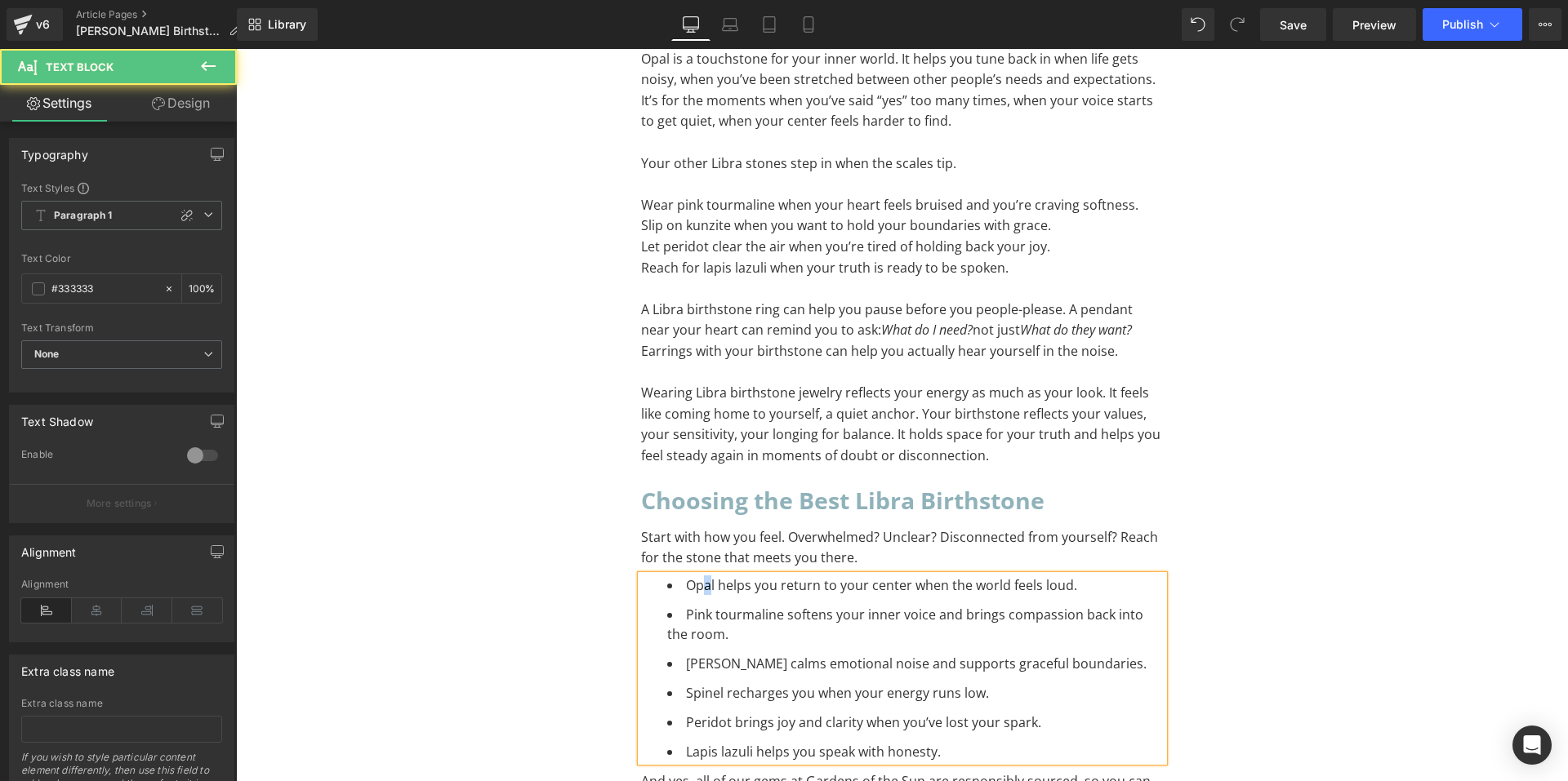
click at [698, 576] on li "Opal helps you return to your center when the world feels loud." at bounding box center [915, 586] width 497 height 19
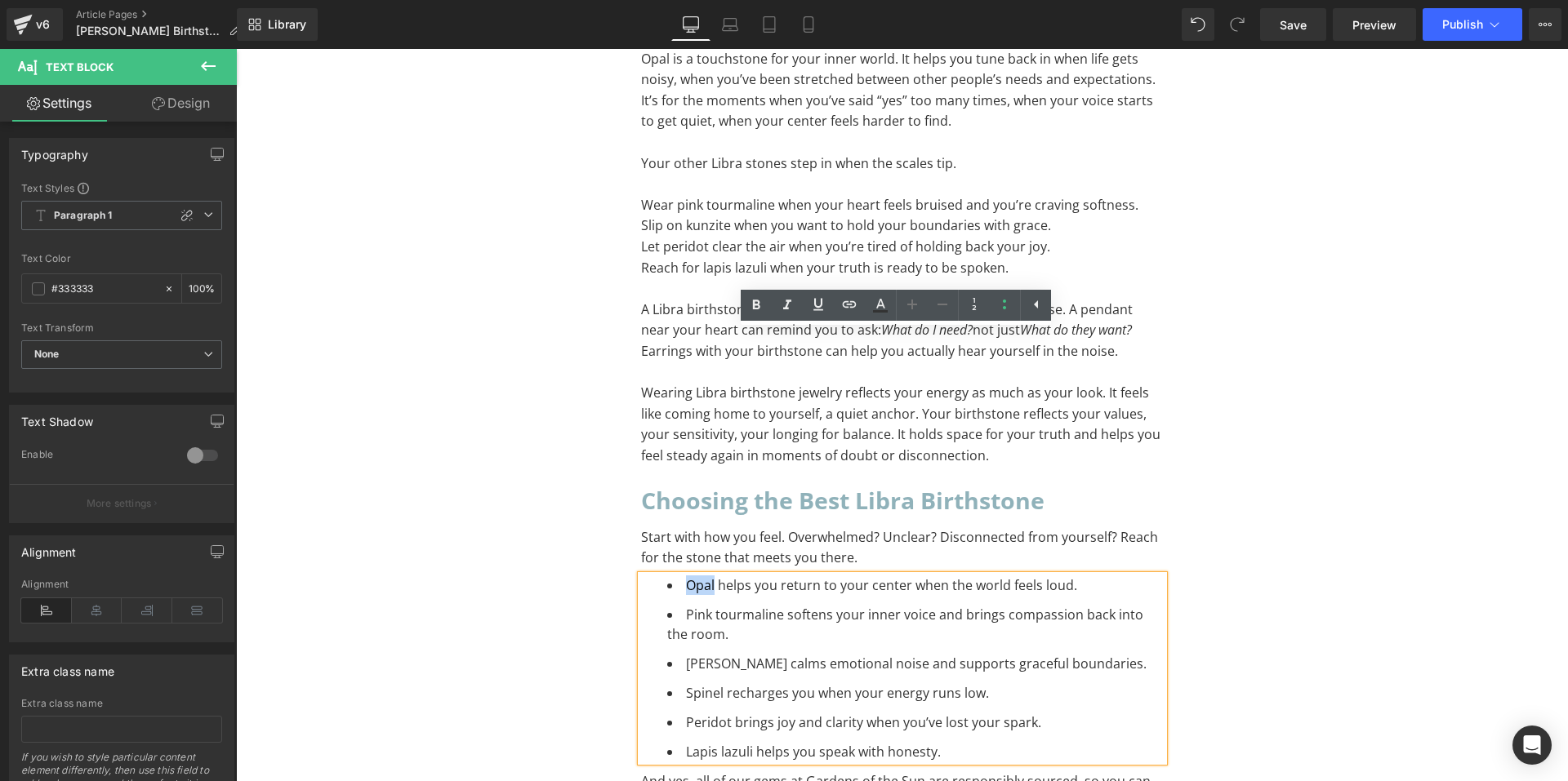
drag, startPoint x: 708, startPoint y: 343, endPoint x: 718, endPoint y: 333, distance: 14.1
click at [682, 576] on li "Opal helps you return to your center when the world feels loud." at bounding box center [915, 586] width 497 height 19
click at [843, 304] on icon at bounding box center [850, 304] width 14 height 7
click at [823, 375] on input "text" at bounding box center [754, 377] width 251 height 41
paste input "[URL][DOMAIN_NAME]"
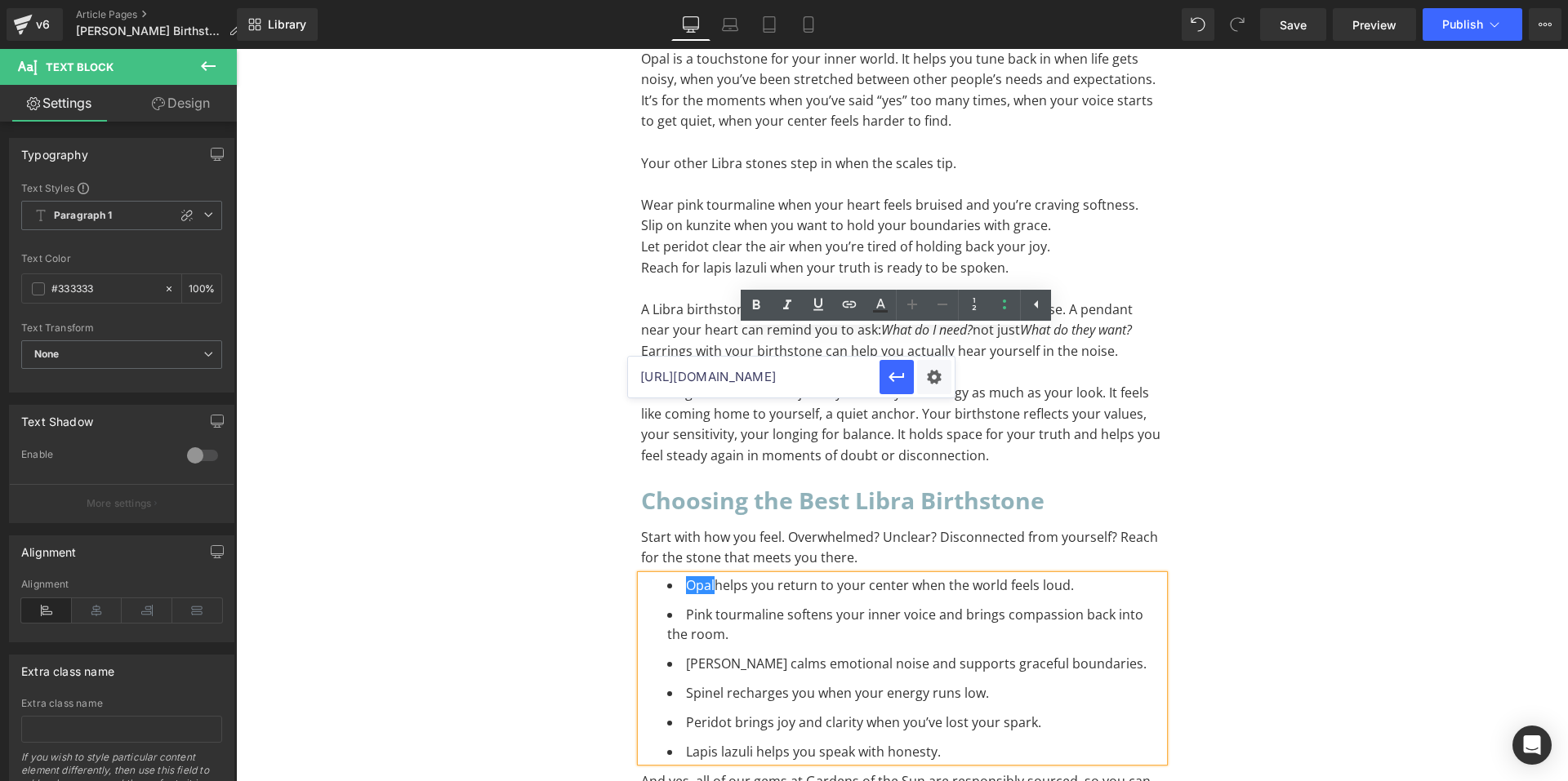
scroll to position [0, 97]
type input "[URL][DOMAIN_NAME]"
click at [892, 376] on icon "button" at bounding box center [896, 378] width 15 height 10
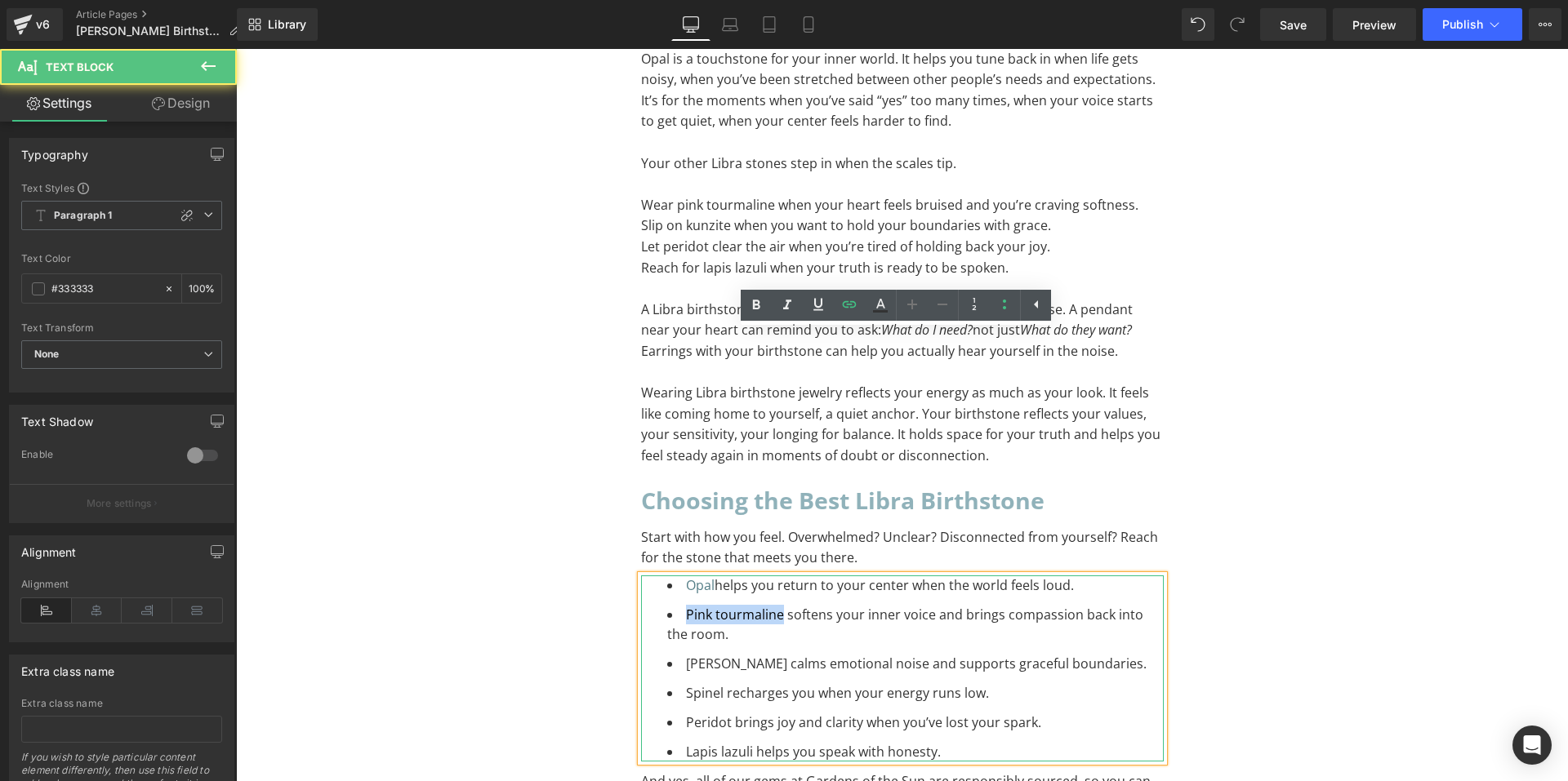
drag, startPoint x: 776, startPoint y: 372, endPoint x: 681, endPoint y: 365, distance: 95.3
click at [681, 605] on li "Pink tourmaline softens your inner voice and brings compassion back into the ro…" at bounding box center [915, 624] width 497 height 40
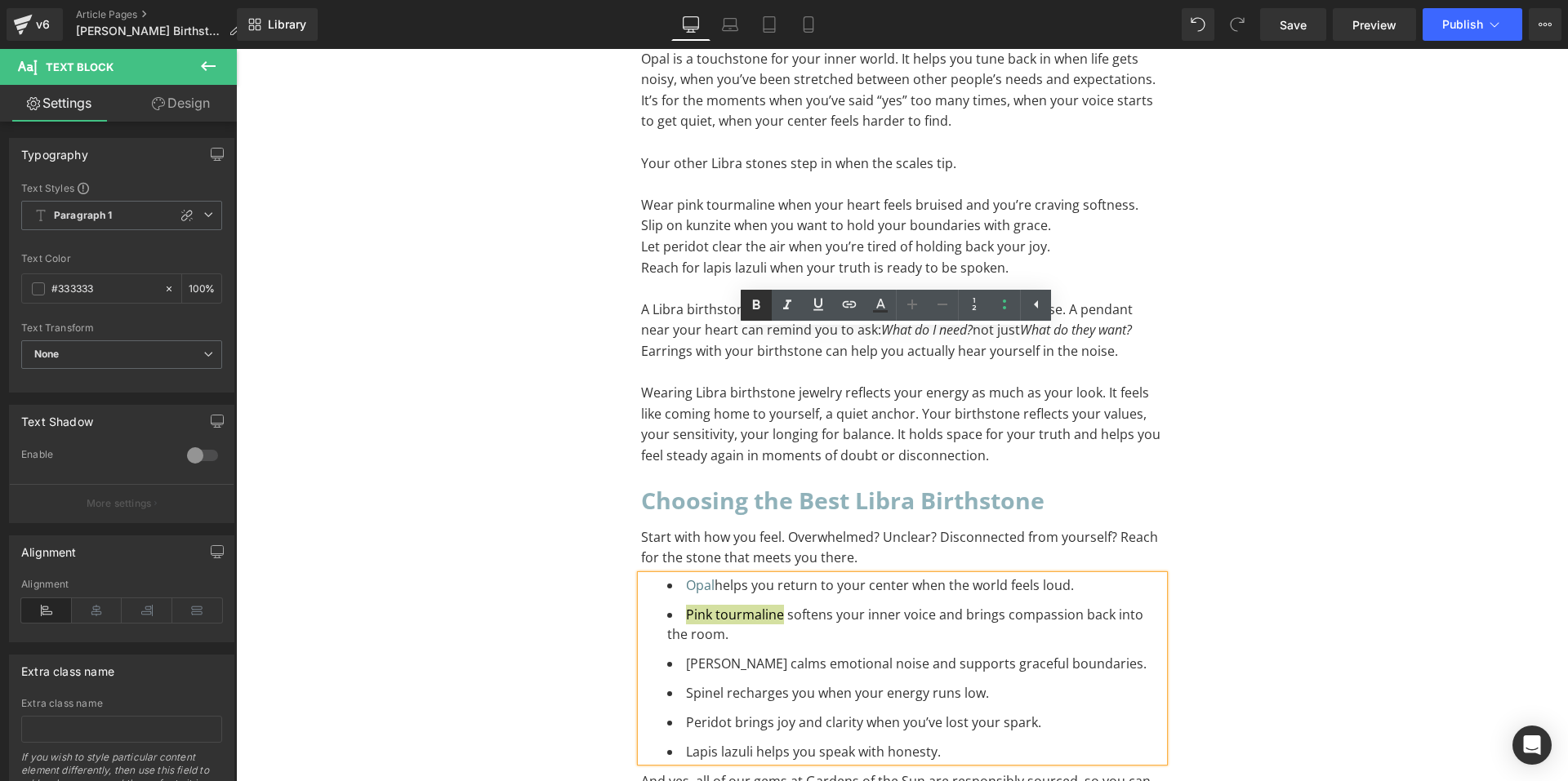
click at [758, 305] on icon at bounding box center [757, 305] width 8 height 10
click at [844, 308] on icon at bounding box center [849, 304] width 19 height 19
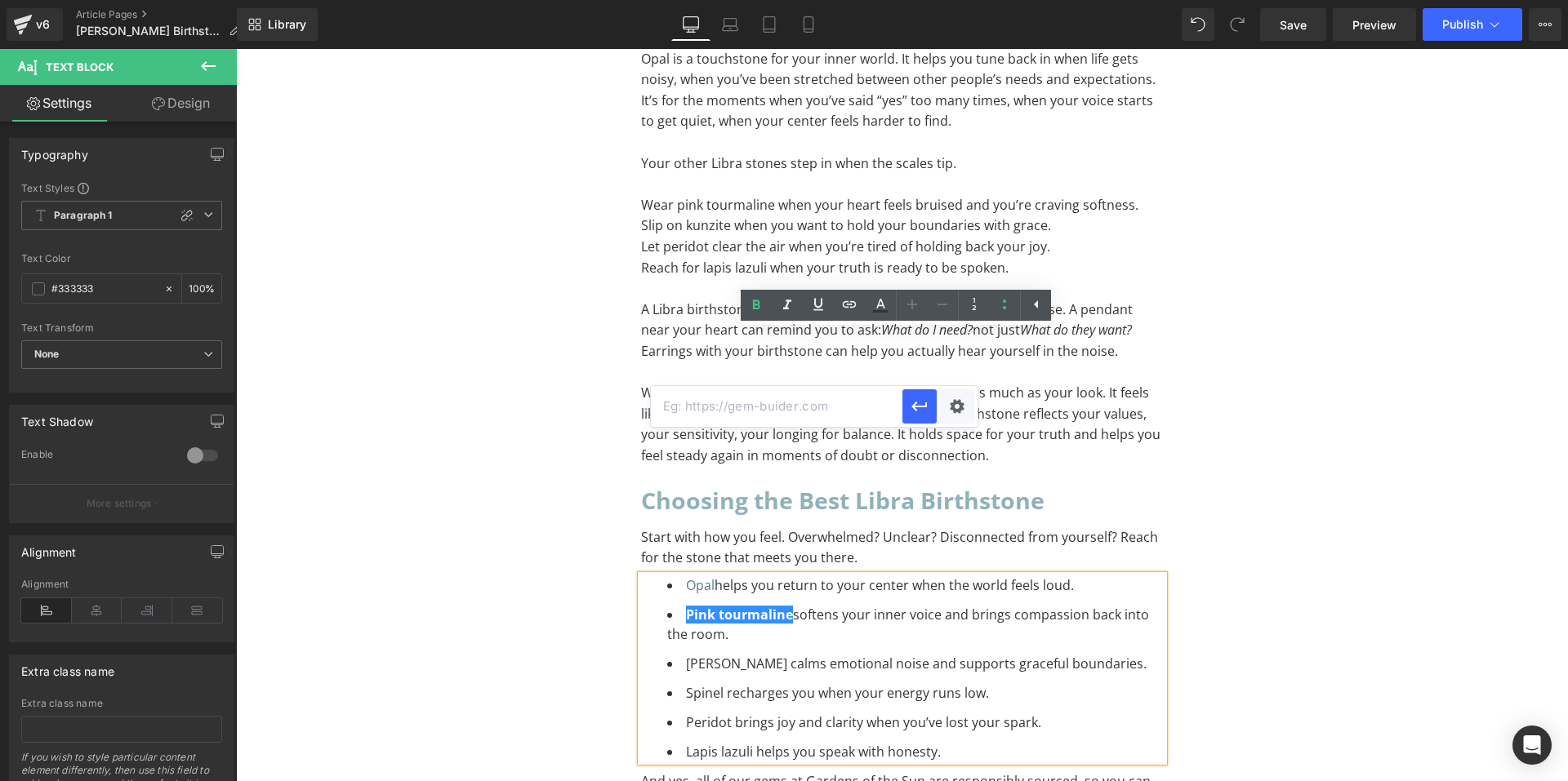
click at [843, 408] on input "text" at bounding box center [776, 407] width 251 height 41
paste input "[URL][DOMAIN_NAME]"
type input "[URL][DOMAIN_NAME]"
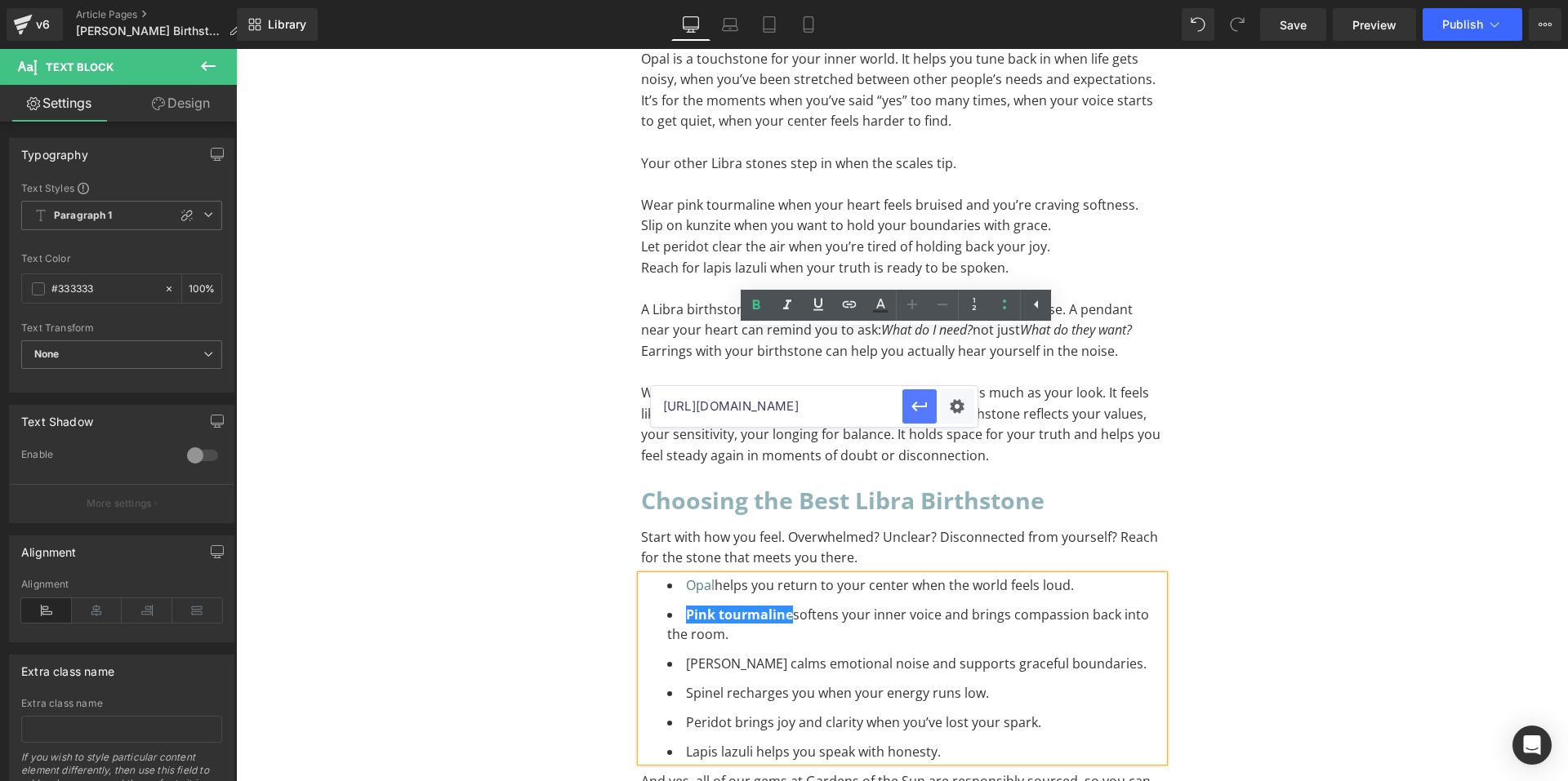
click at [917, 402] on icon "button" at bounding box center [919, 407] width 19 height 19
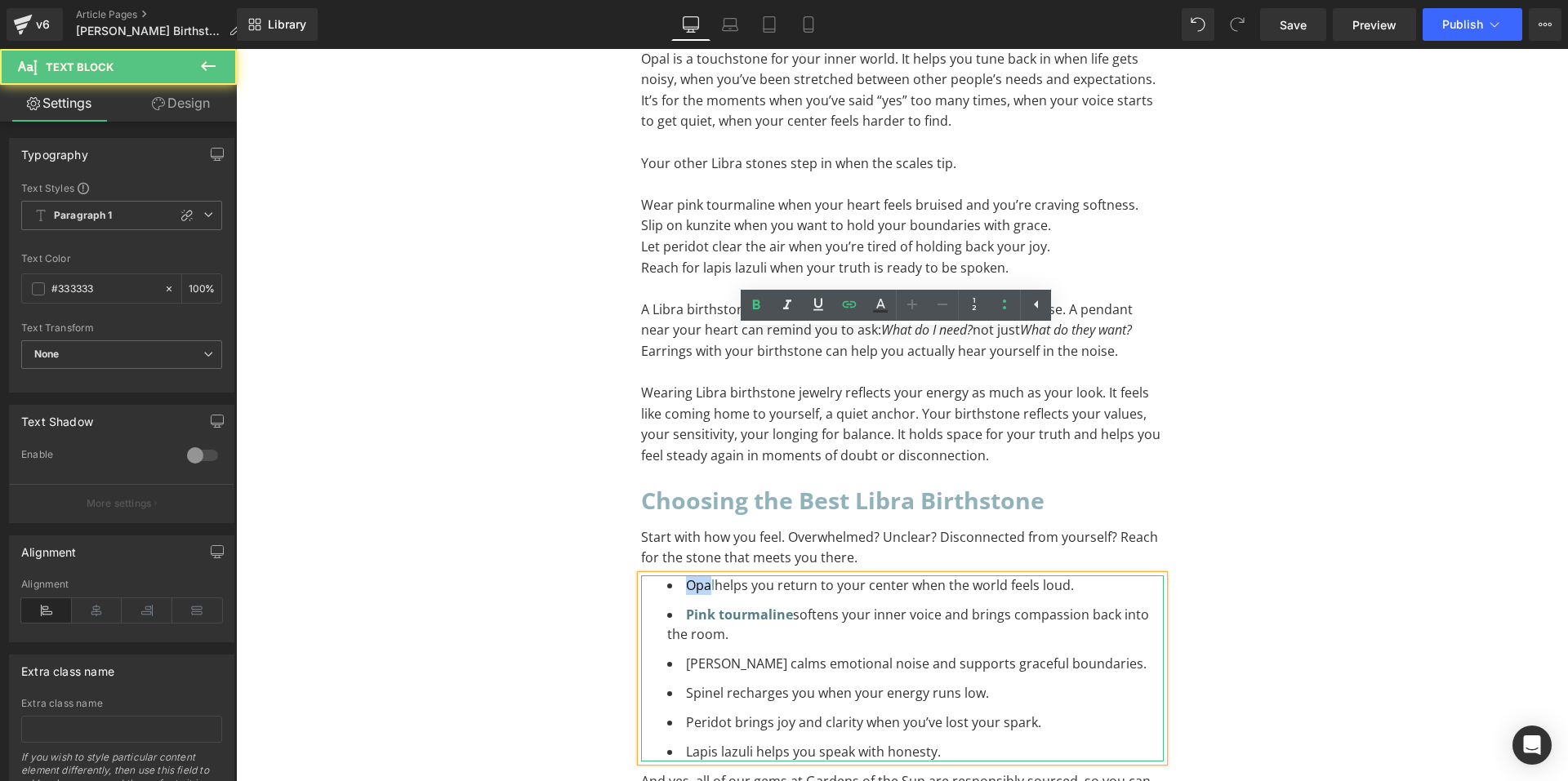
drag, startPoint x: 707, startPoint y: 341, endPoint x: 670, endPoint y: 345, distance: 37.2
click at [670, 576] on li "Opal helps you return to your center when the world feels loud." at bounding box center [915, 586] width 497 height 19
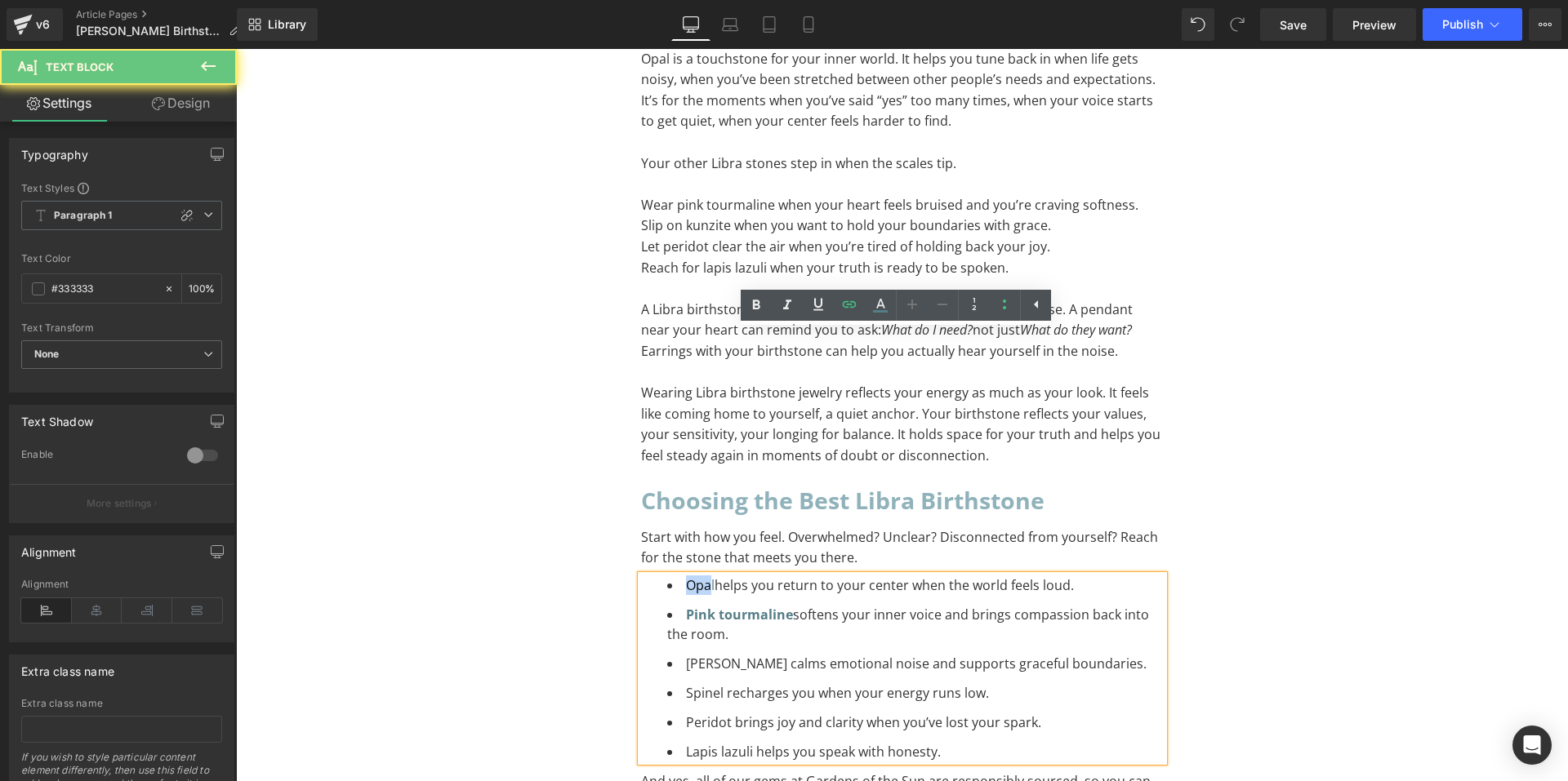
click at [672, 576] on li "Opal helps you return to your center when the world feels loud." at bounding box center [915, 586] width 497 height 19
drag, startPoint x: 678, startPoint y: 339, endPoint x: 709, endPoint y: 343, distance: 31.3
click at [709, 576] on li "Opal helps you return to your center when the world feels loud." at bounding box center [915, 586] width 497 height 19
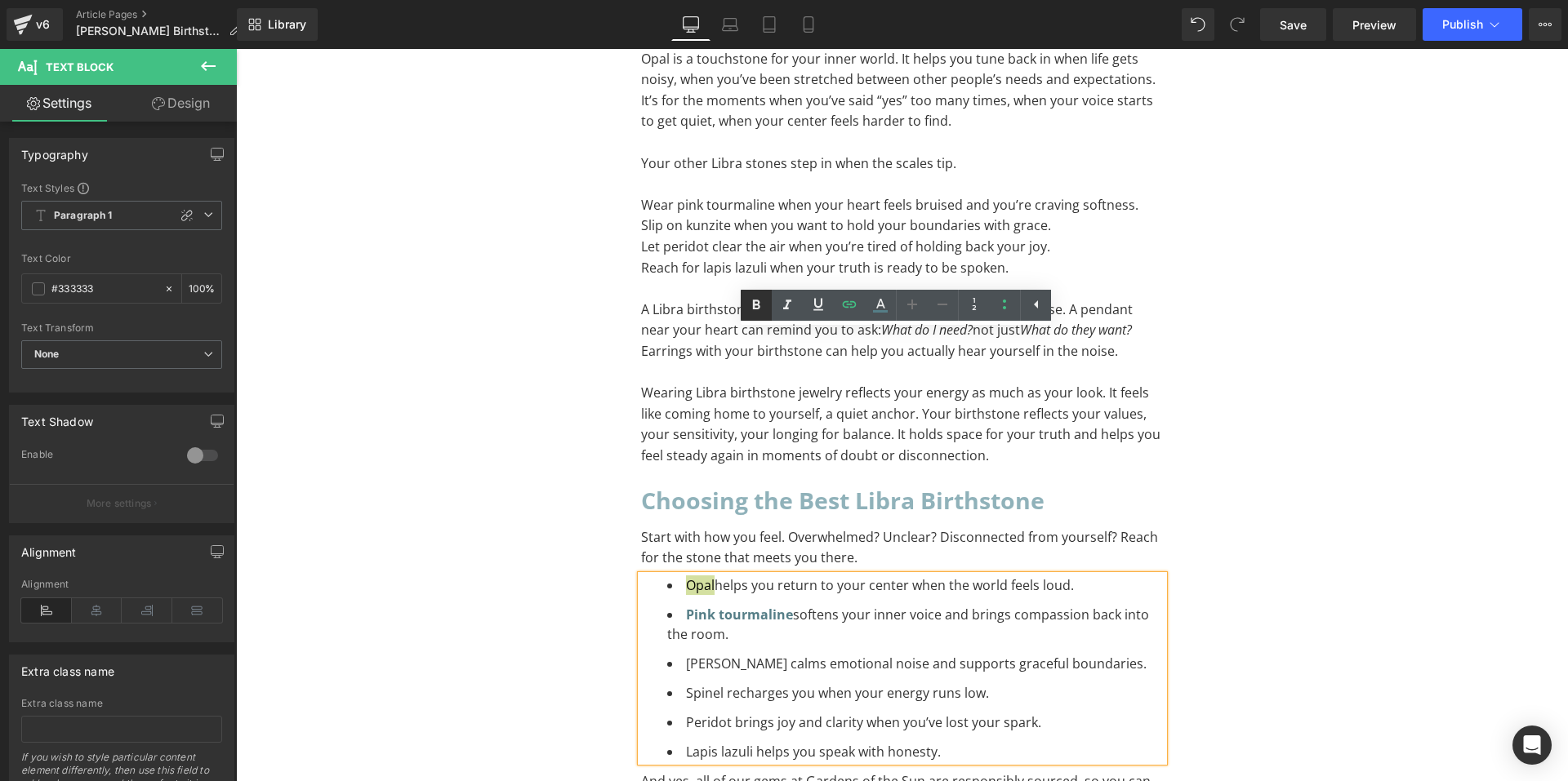
click at [760, 303] on icon at bounding box center [757, 305] width 8 height 10
drag, startPoint x: 680, startPoint y: 419, endPoint x: 723, endPoint y: 420, distance: 43.0
click at [723, 654] on li "[PERSON_NAME] calms emotional noise and supports graceful boundaries." at bounding box center [915, 664] width 497 height 19
click at [755, 303] on icon at bounding box center [757, 305] width 8 height 10
click at [839, 307] on link at bounding box center [850, 305] width 31 height 31
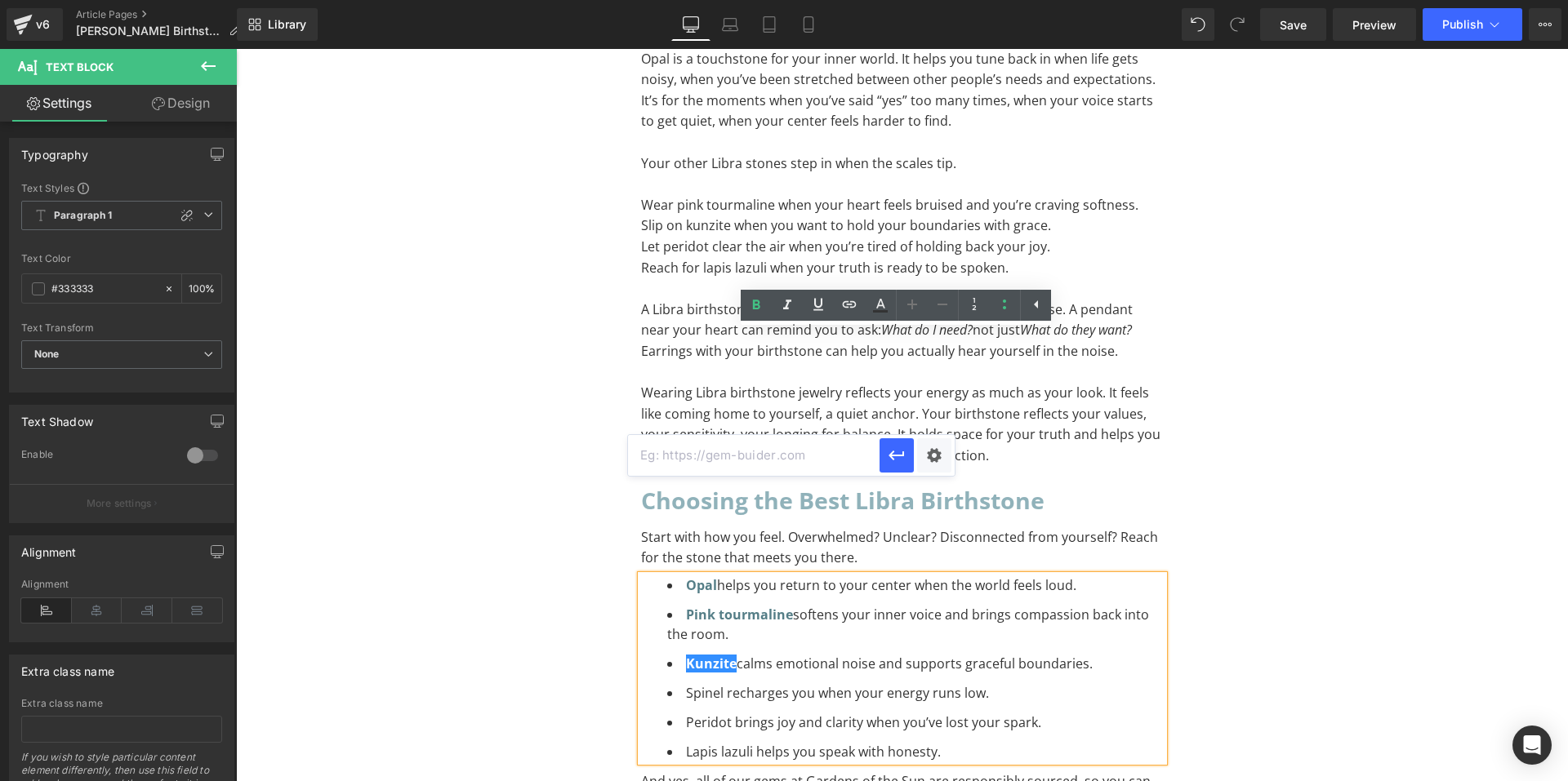
click at [783, 457] on input "text" at bounding box center [754, 455] width 251 height 41
paste input "[URL][DOMAIN_NAME]"
type input "[URL][DOMAIN_NAME]"
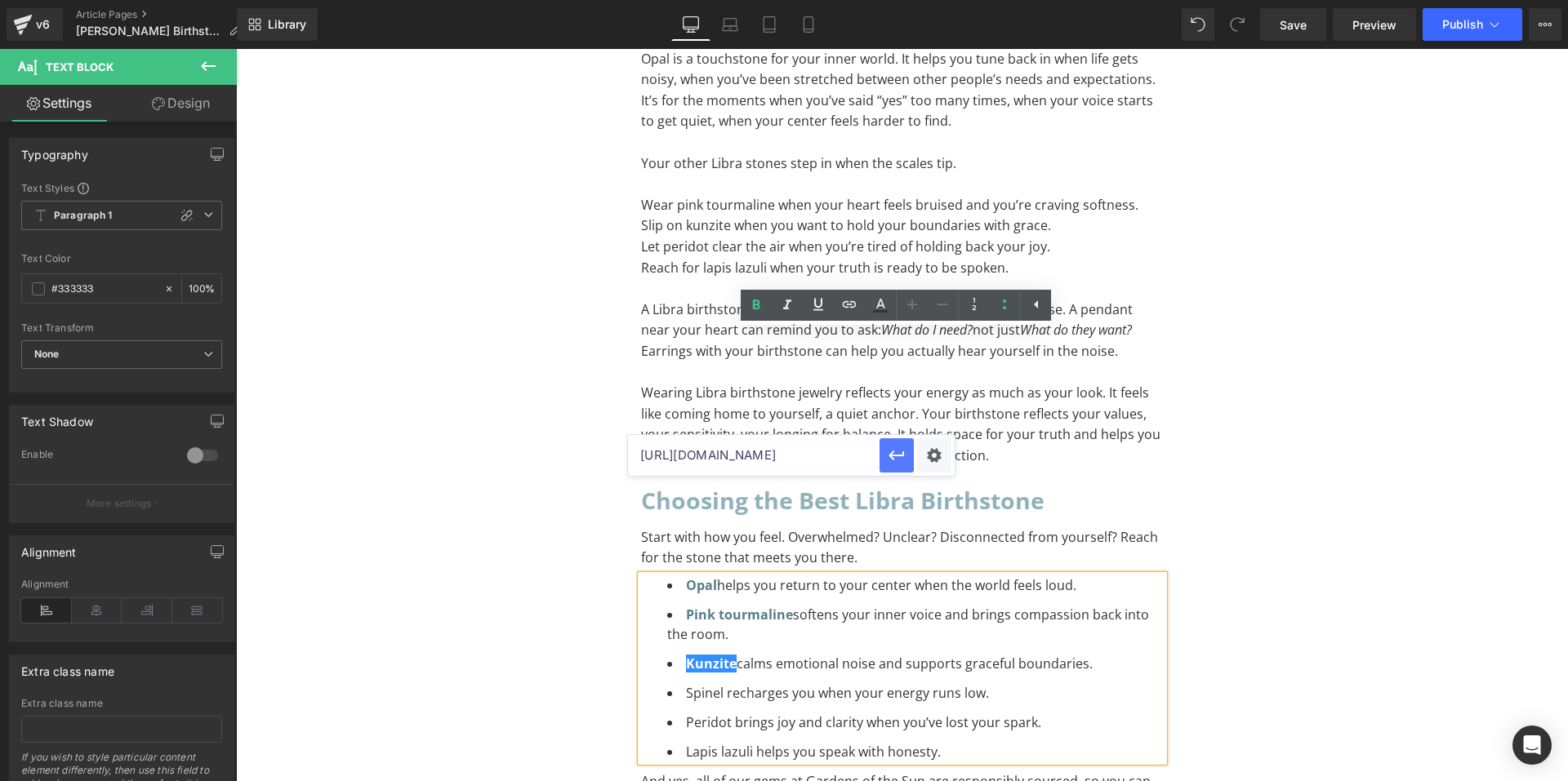
click at [900, 455] on icon "button" at bounding box center [896, 455] width 19 height 19
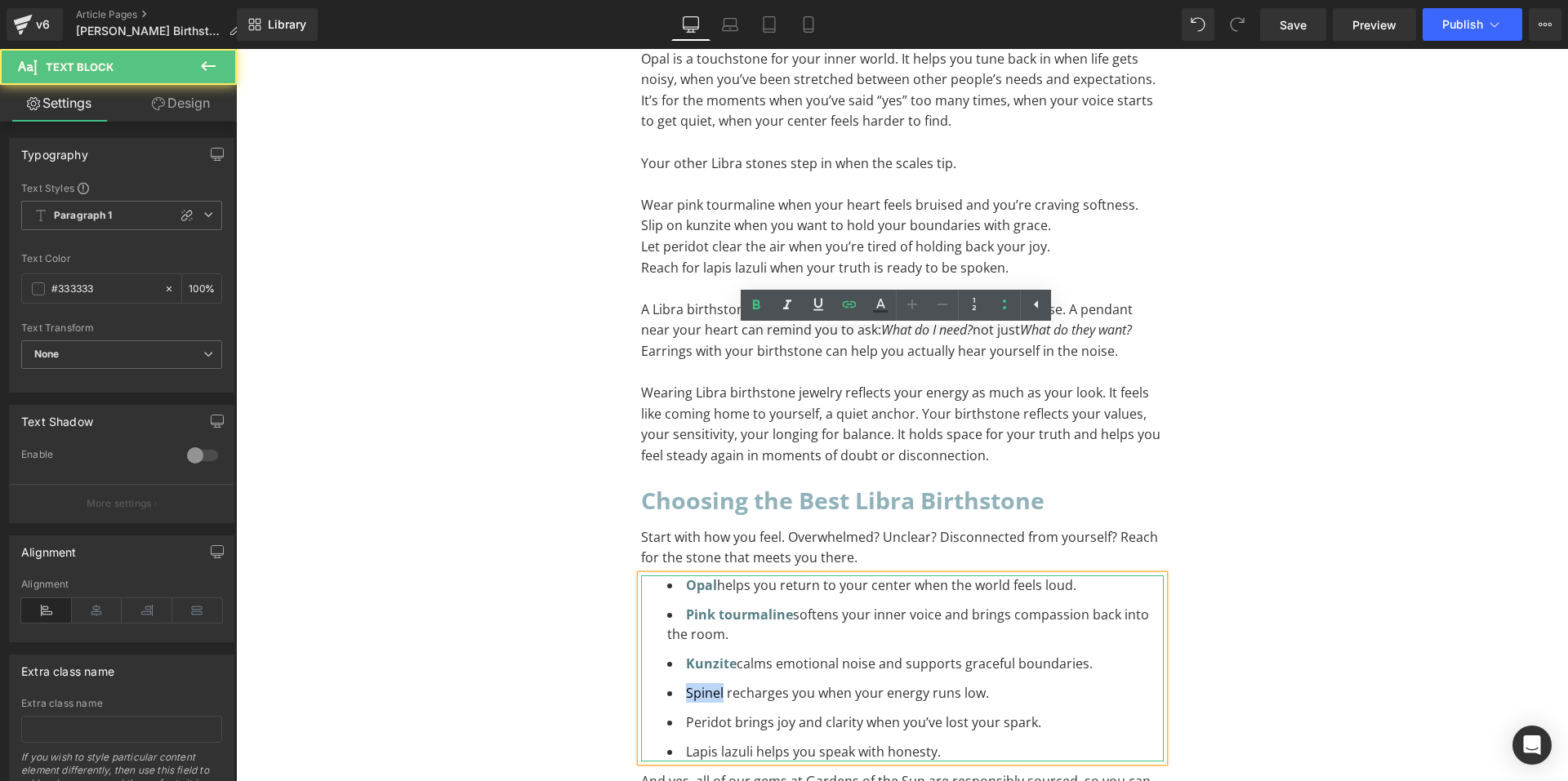
drag, startPoint x: 681, startPoint y: 449, endPoint x: 716, endPoint y: 449, distance: 35.0
click at [716, 683] on li "Spinel recharges you when your energy runs low." at bounding box center [915, 693] width 497 height 19
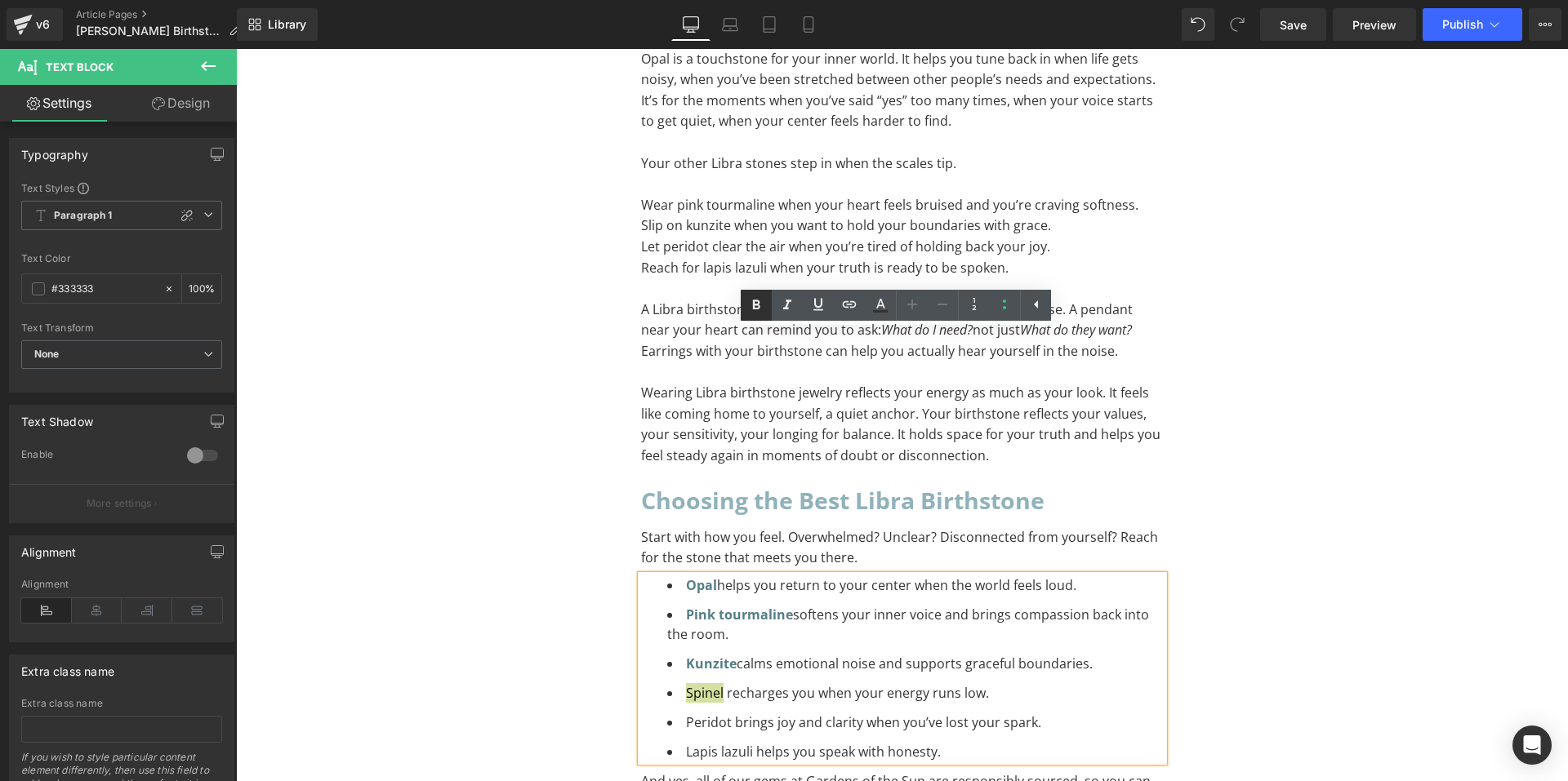
click at [751, 307] on icon at bounding box center [756, 305] width 19 height 19
drag, startPoint x: 850, startPoint y: 304, endPoint x: 845, endPoint y: 324, distance: 20.6
click at [850, 305] on icon at bounding box center [850, 304] width 14 height 7
drag, startPoint x: 787, startPoint y: 477, endPoint x: 769, endPoint y: 498, distance: 27.7
click at [787, 477] on input "text" at bounding box center [754, 485] width 251 height 41
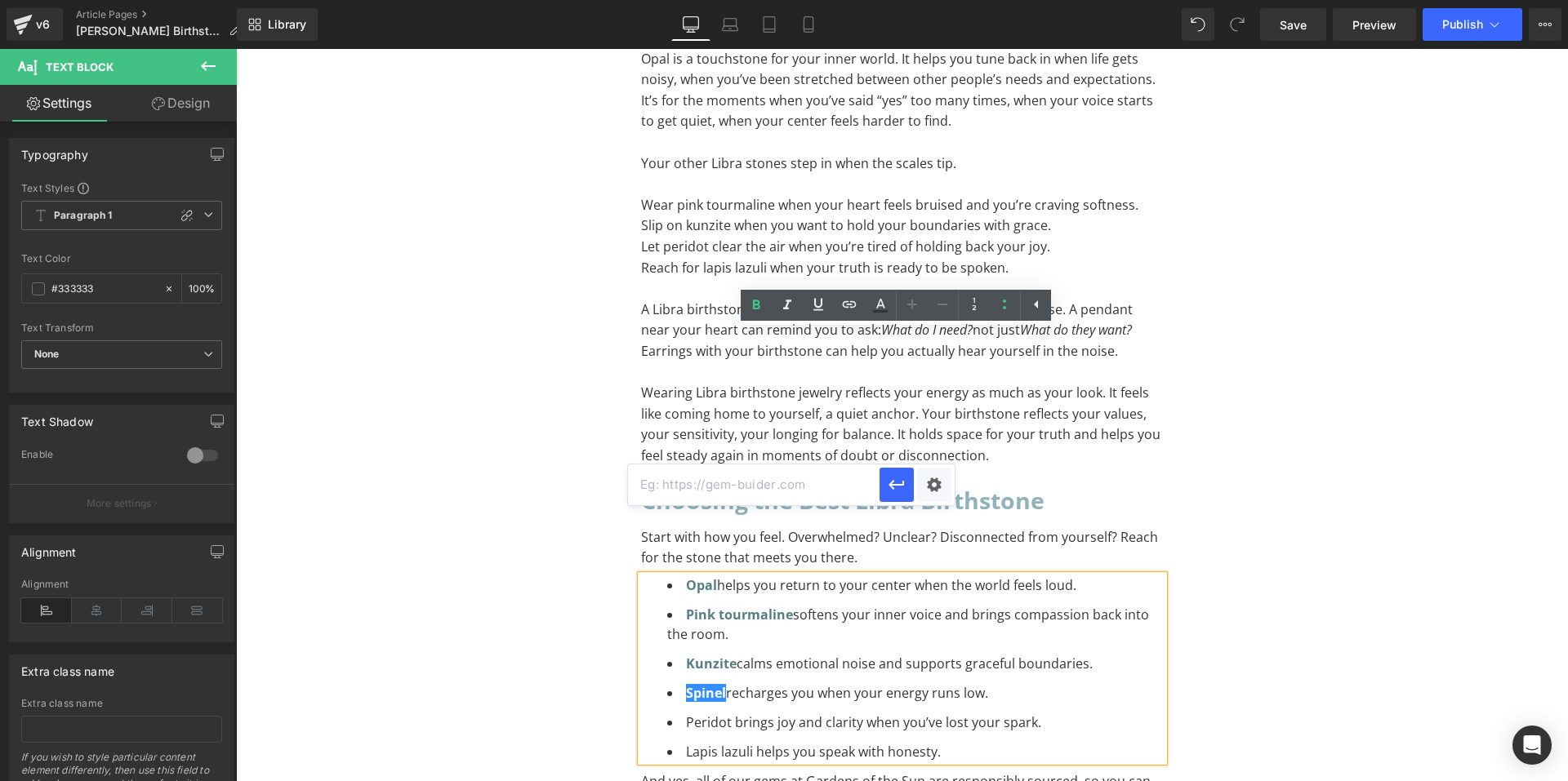
paste input "[URL][DOMAIN_NAME]"
type input "[URL][DOMAIN_NAME]"
click at [886, 495] on button "button" at bounding box center [896, 484] width 34 height 34
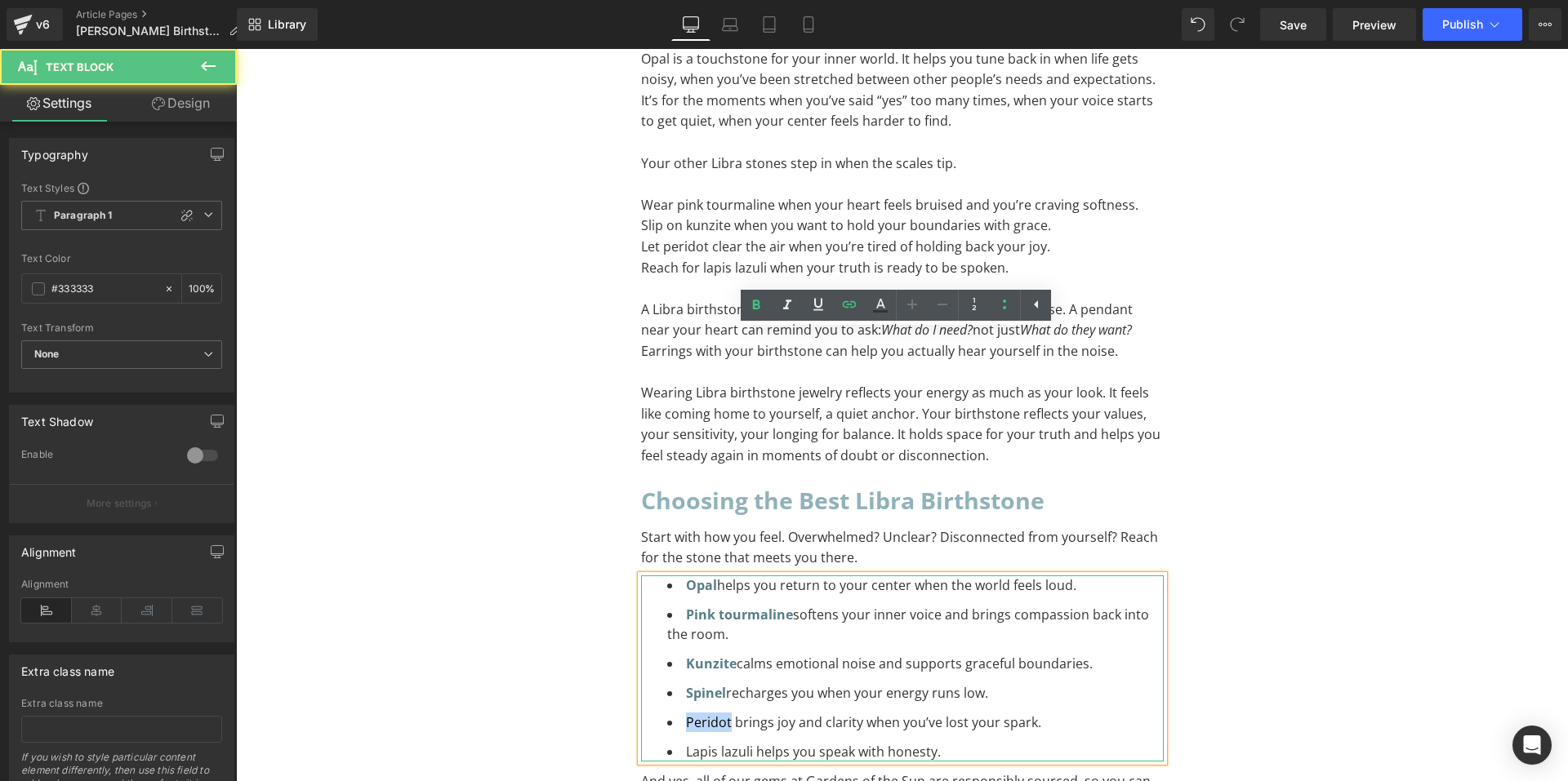
drag, startPoint x: 682, startPoint y: 479, endPoint x: 722, endPoint y: 482, distance: 40.1
click at [722, 713] on li "Peridot brings joy and clarity when you’ve lost your spark." at bounding box center [915, 723] width 497 height 19
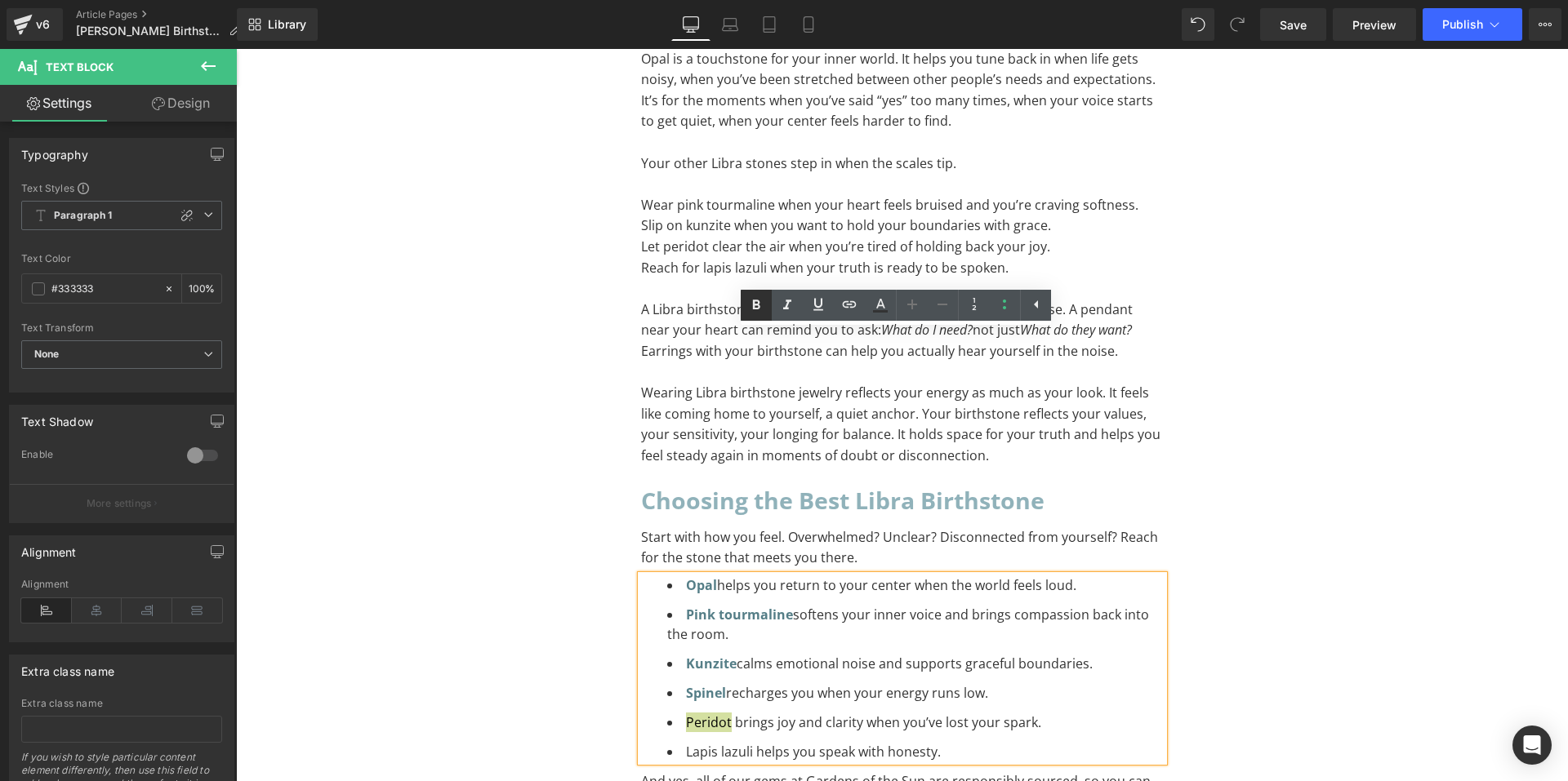
click at [762, 306] on icon at bounding box center [756, 305] width 19 height 19
click at [851, 305] on icon at bounding box center [850, 304] width 14 height 7
click at [794, 506] on input "text" at bounding box center [754, 514] width 251 height 41
paste input "[URL][DOMAIN_NAME]"
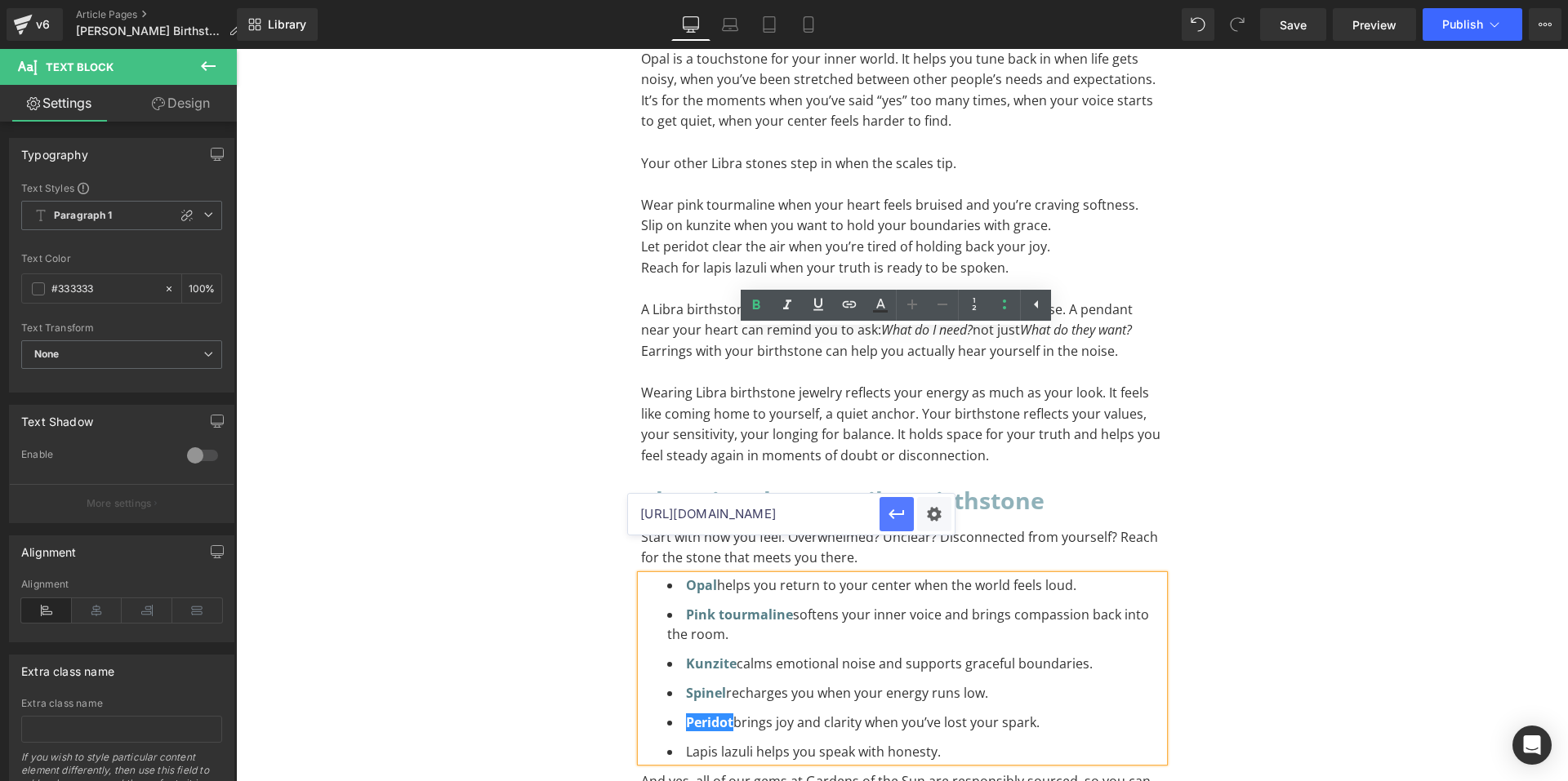
type input "[URL][DOMAIN_NAME]"
click at [888, 512] on icon "button" at bounding box center [896, 514] width 19 height 19
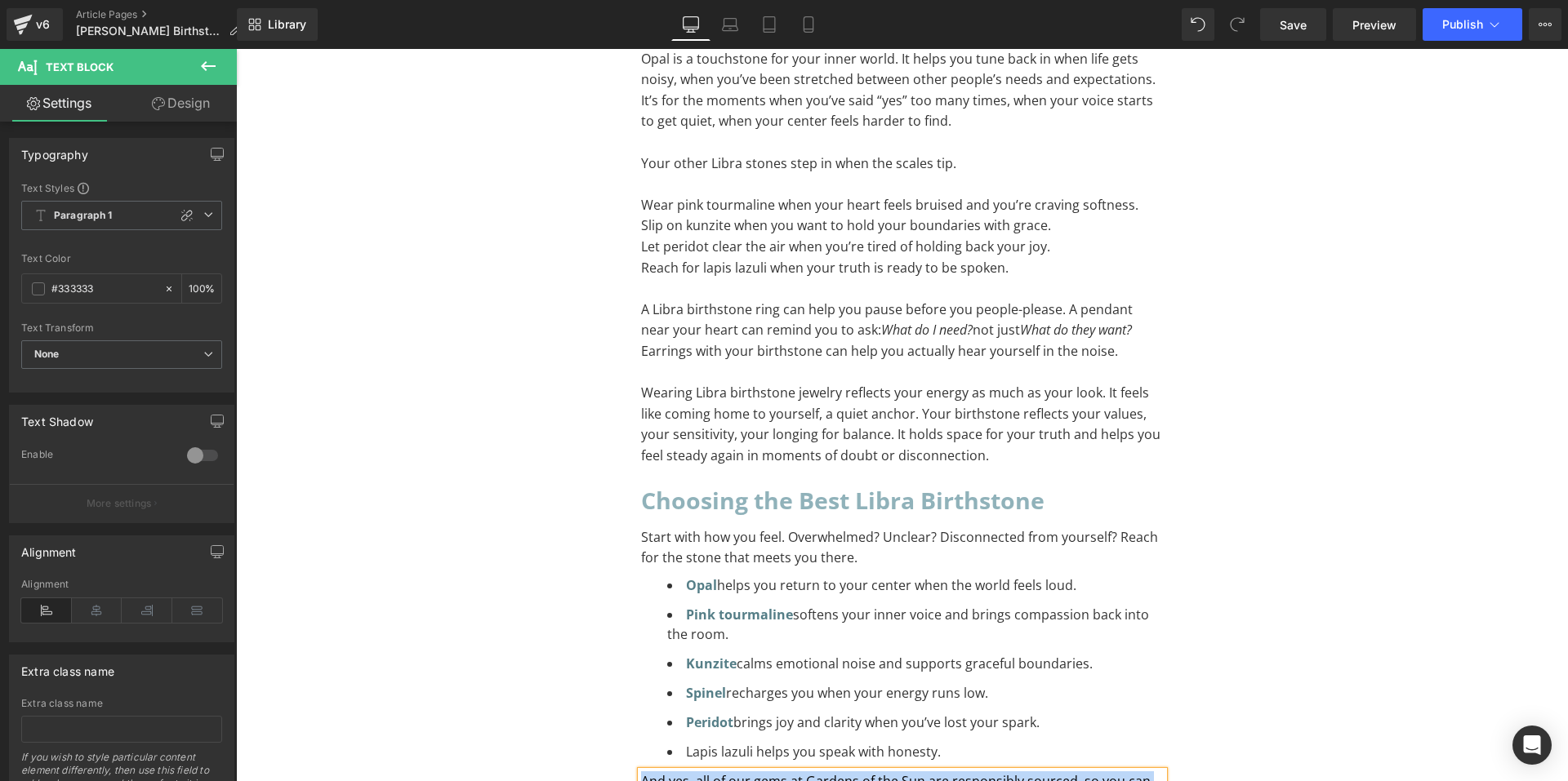
paste div "To enrich screen reader interactions, please activate Accessibility in Grammarl…"
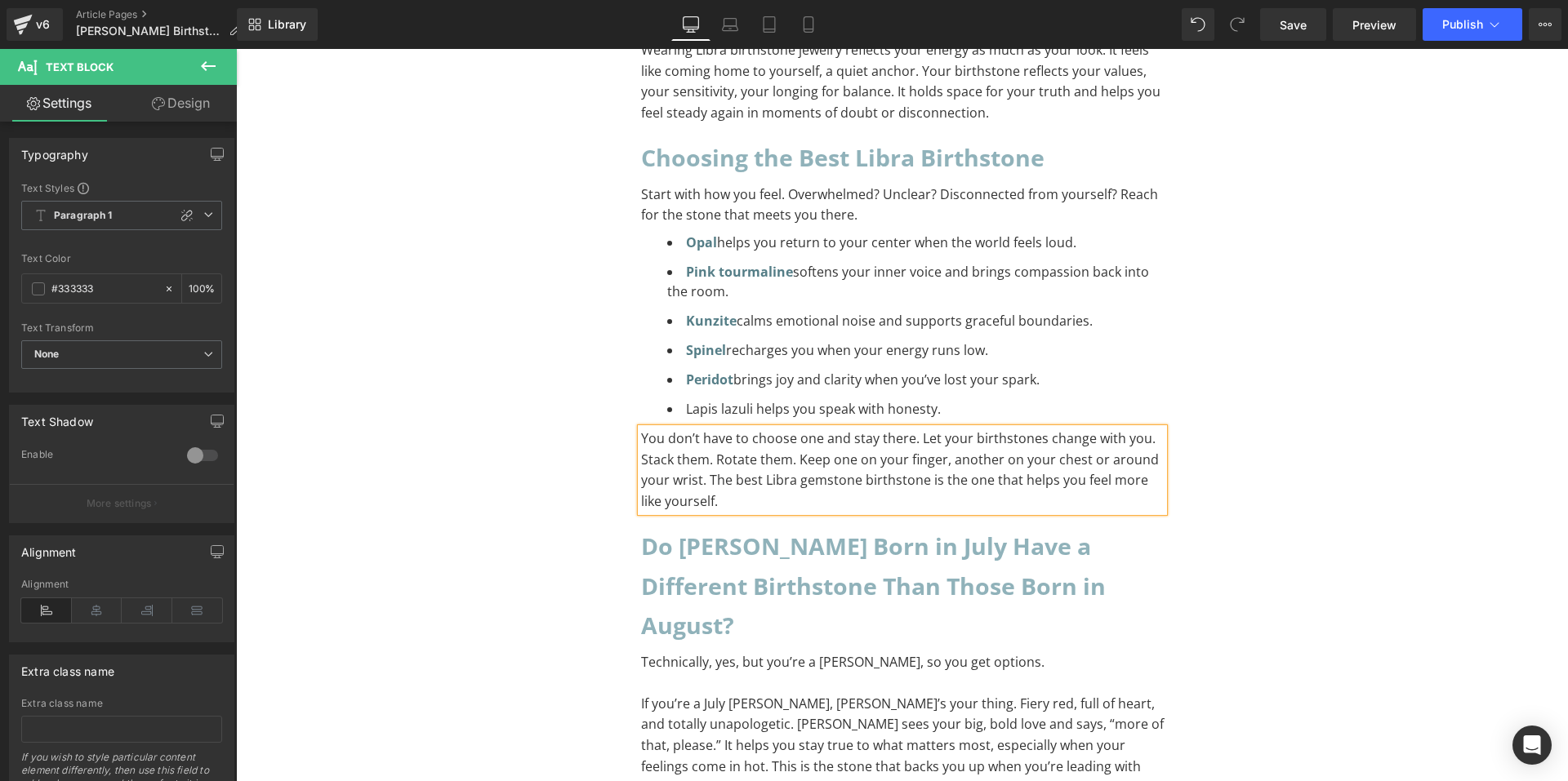
scroll to position [13529, 0]
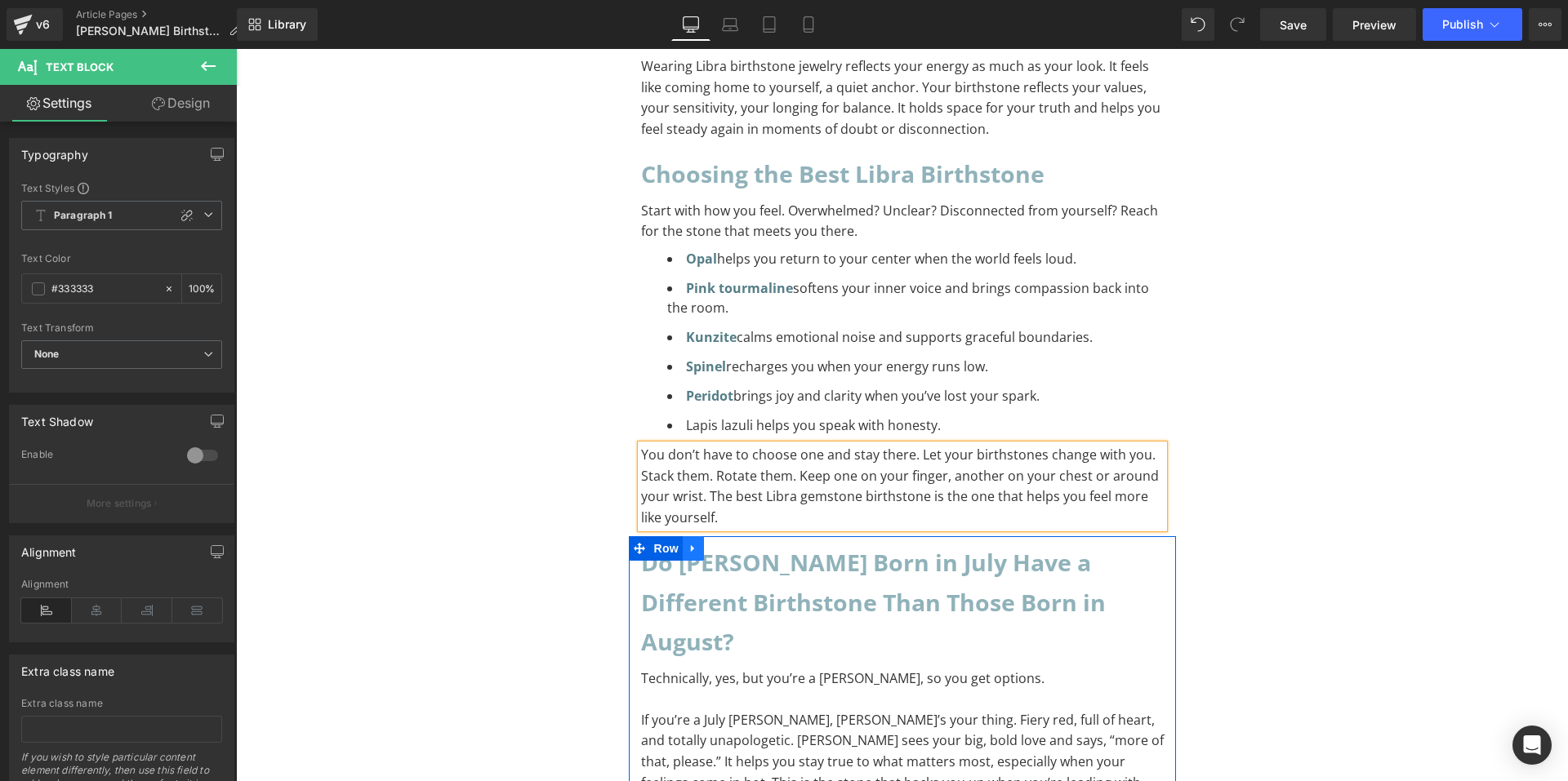
click at [687, 543] on icon at bounding box center [693, 549] width 12 height 13
click at [725, 536] on link at bounding box center [736, 548] width 21 height 24
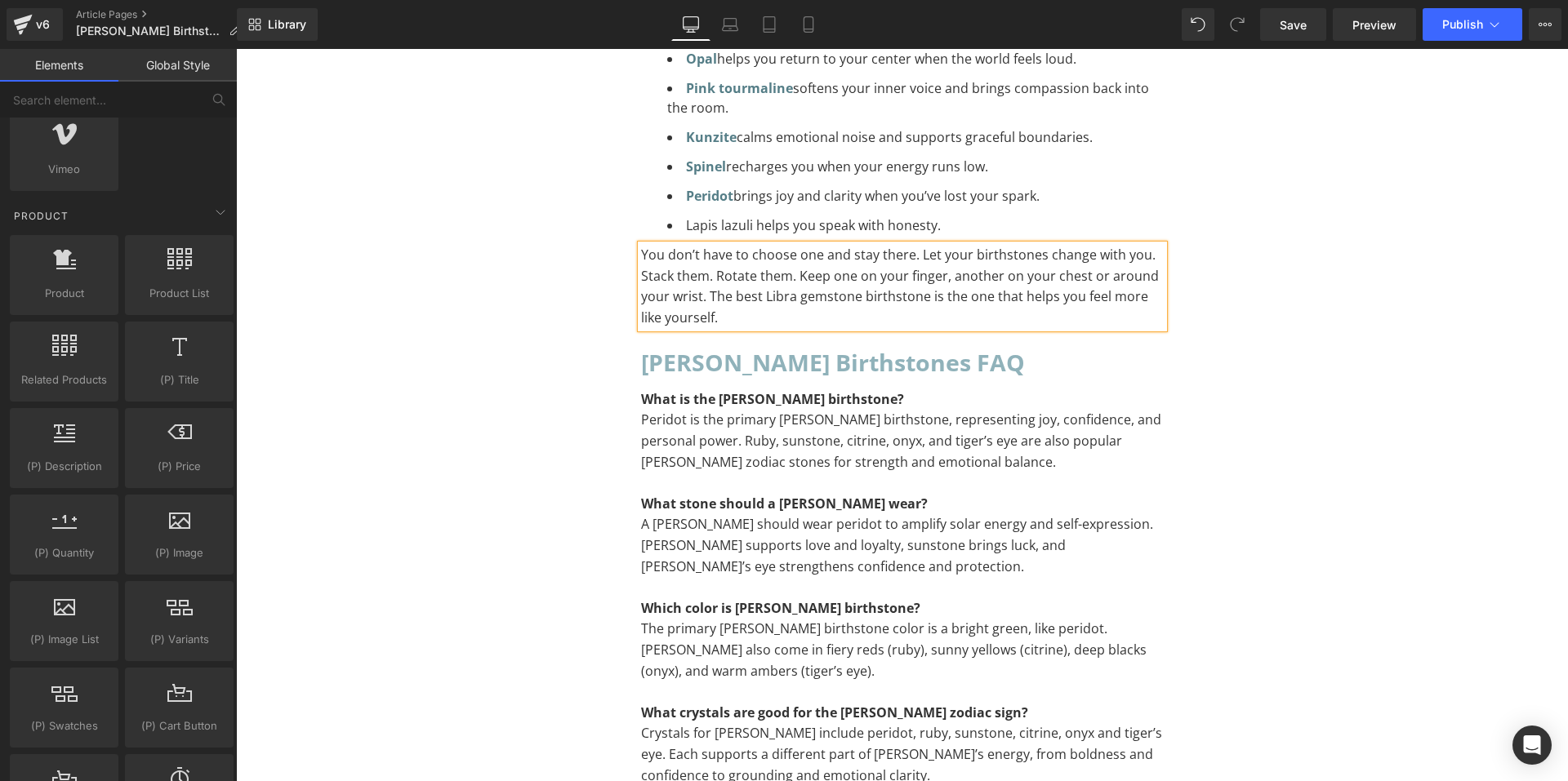
scroll to position [13610, 0]
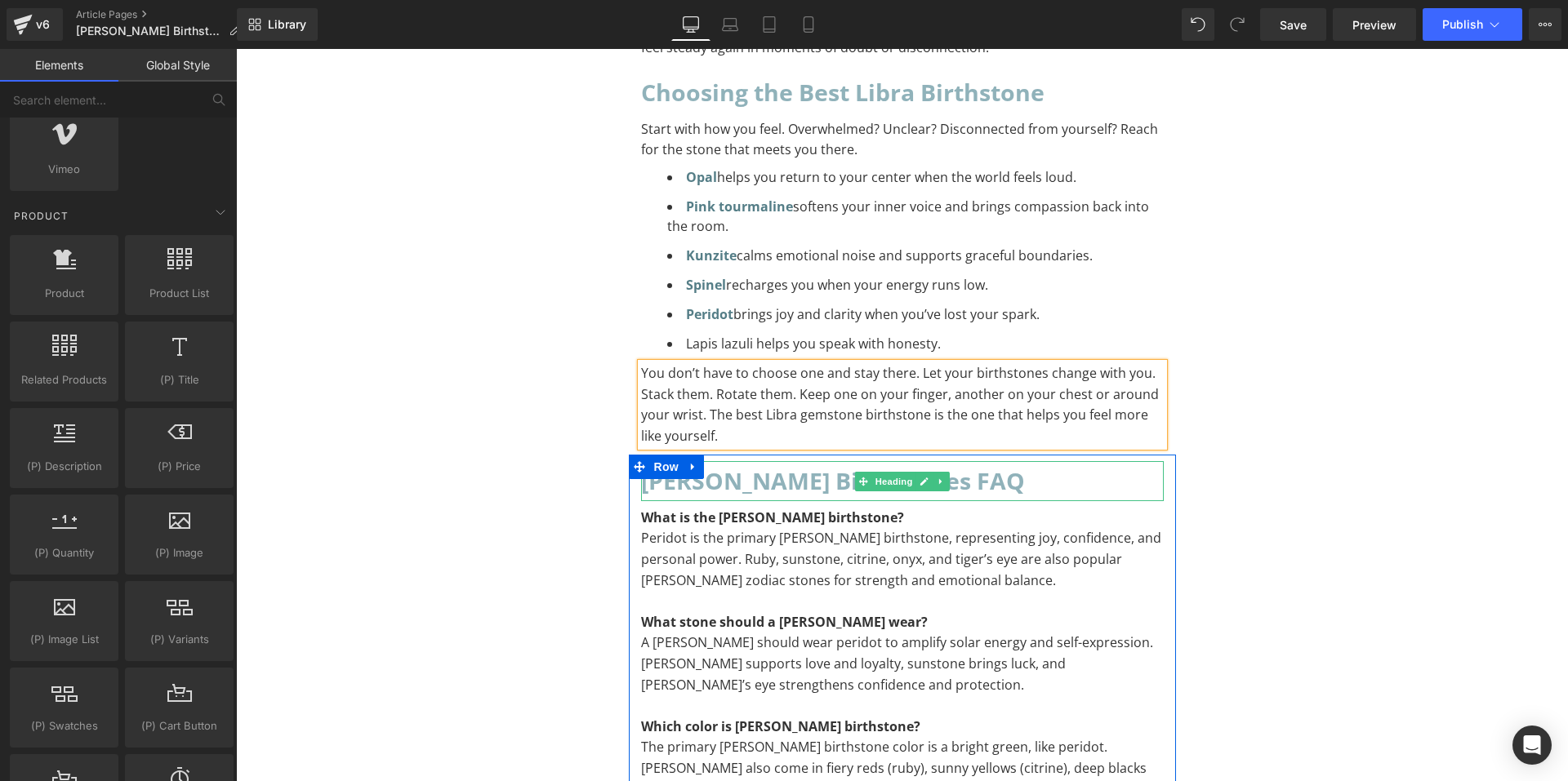
click at [802, 466] on span "[PERSON_NAME] Birthstones FAQ" at bounding box center [832, 481] width 384 height 31
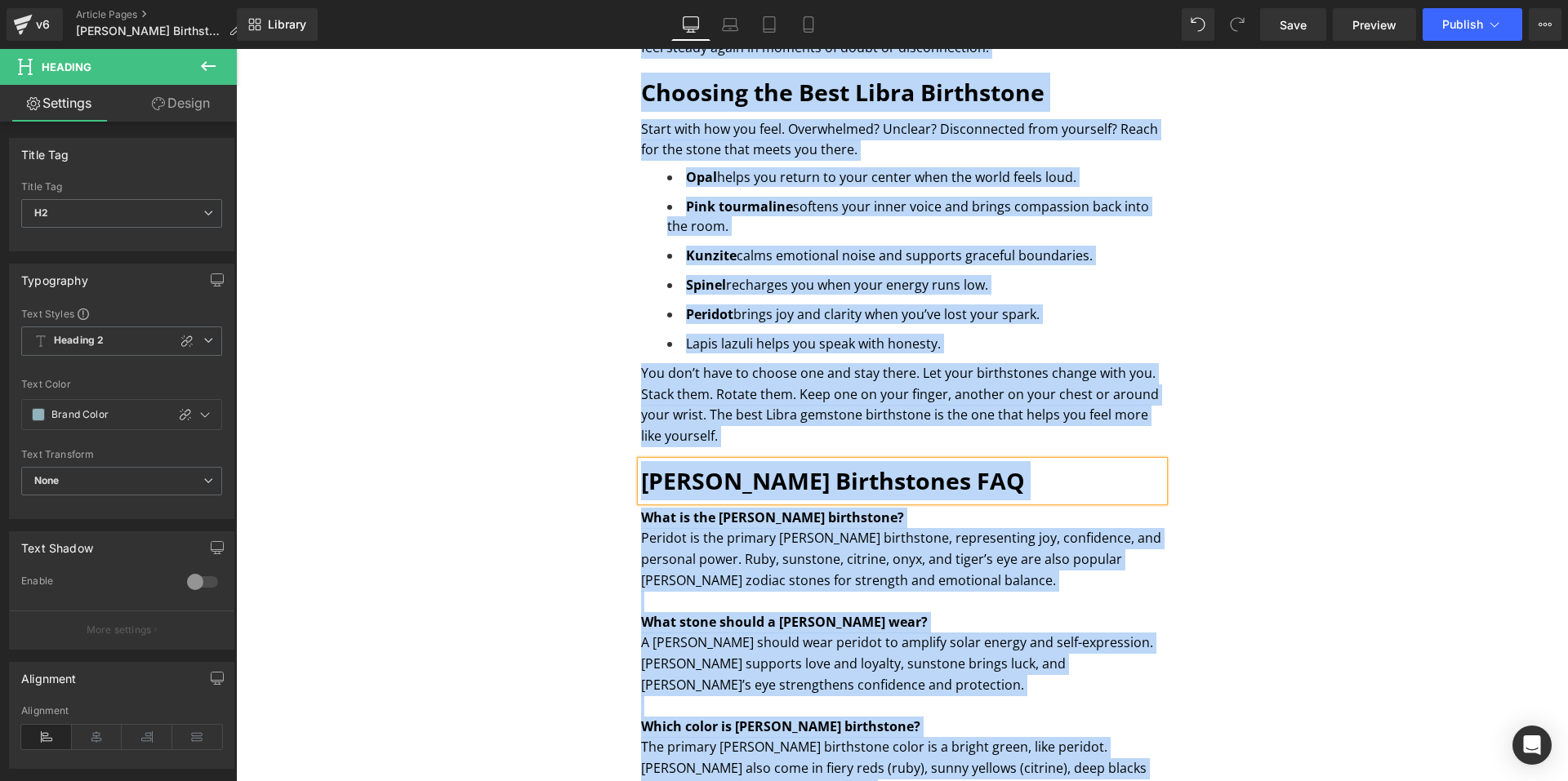
click at [827, 466] on span "[PERSON_NAME] Birthstones FAQ" at bounding box center [832, 481] width 384 height 31
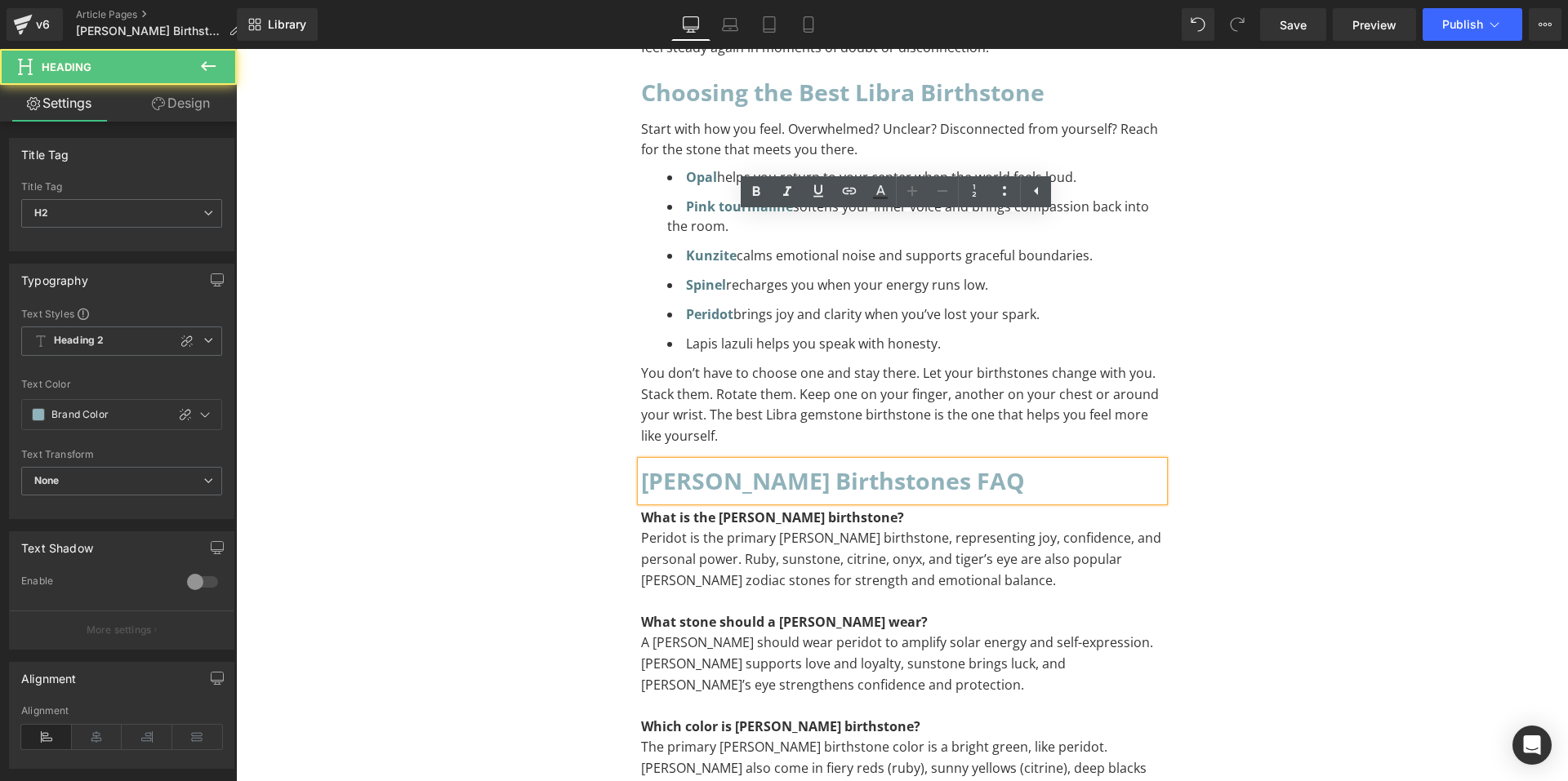
click at [886, 461] on h2 "[PERSON_NAME] Birthstones FAQ" at bounding box center [902, 480] width 523 height 40
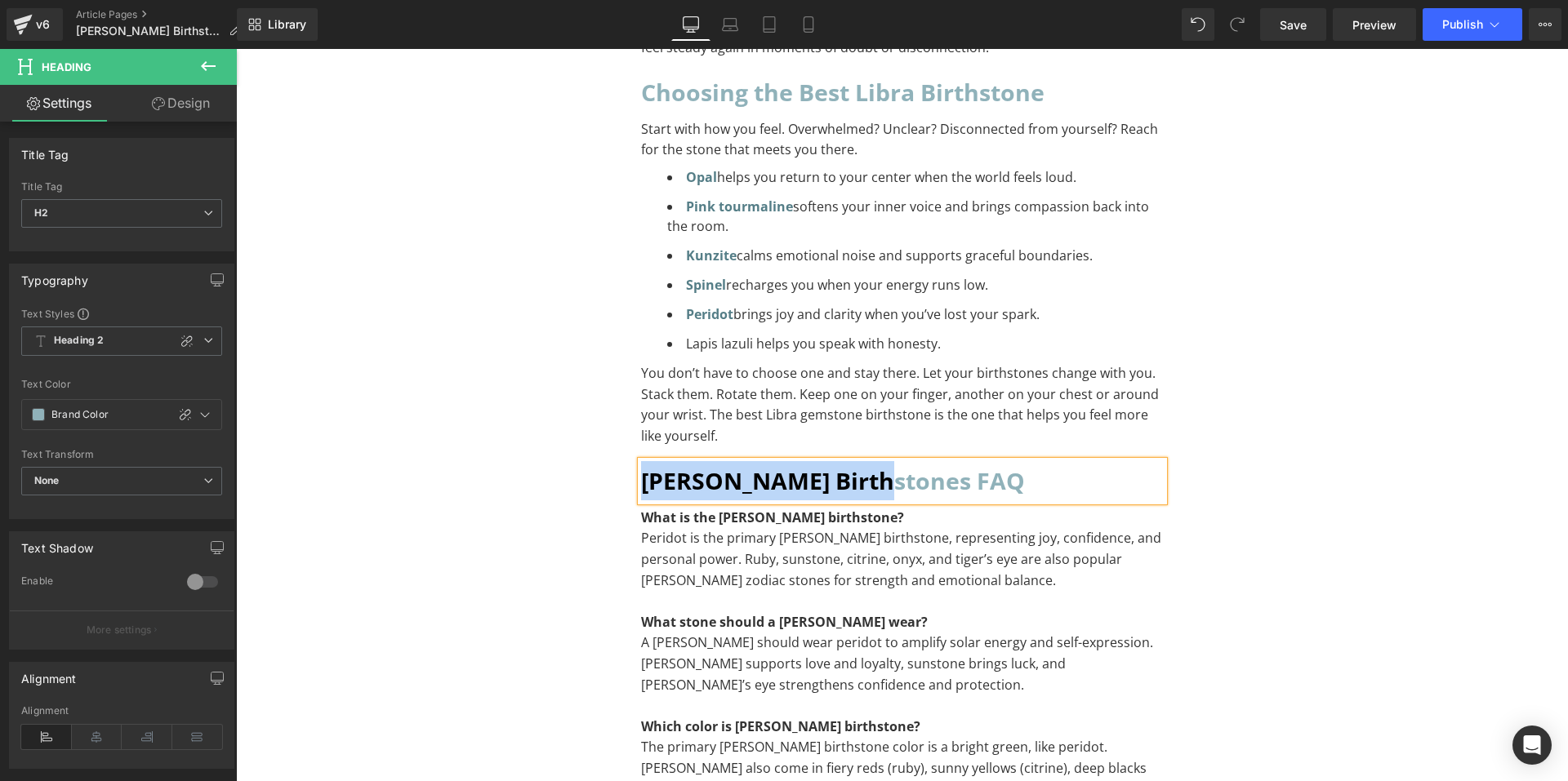
paste div "To enrich screen reader interactions, please activate Accessibility in Grammarl…"
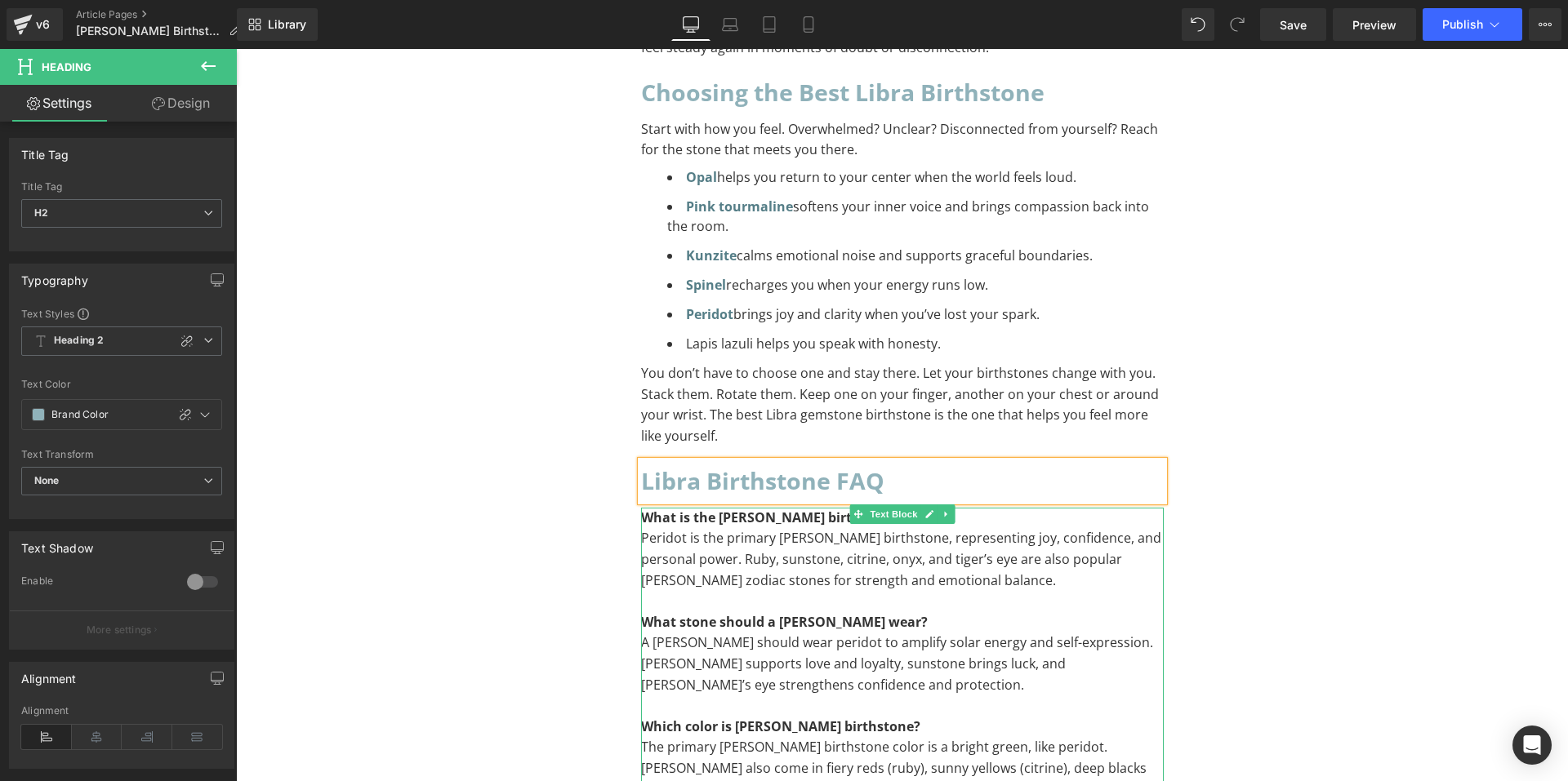
click at [818, 507] on p "What is the [PERSON_NAME] birthstone?" at bounding box center [902, 518] width 523 height 21
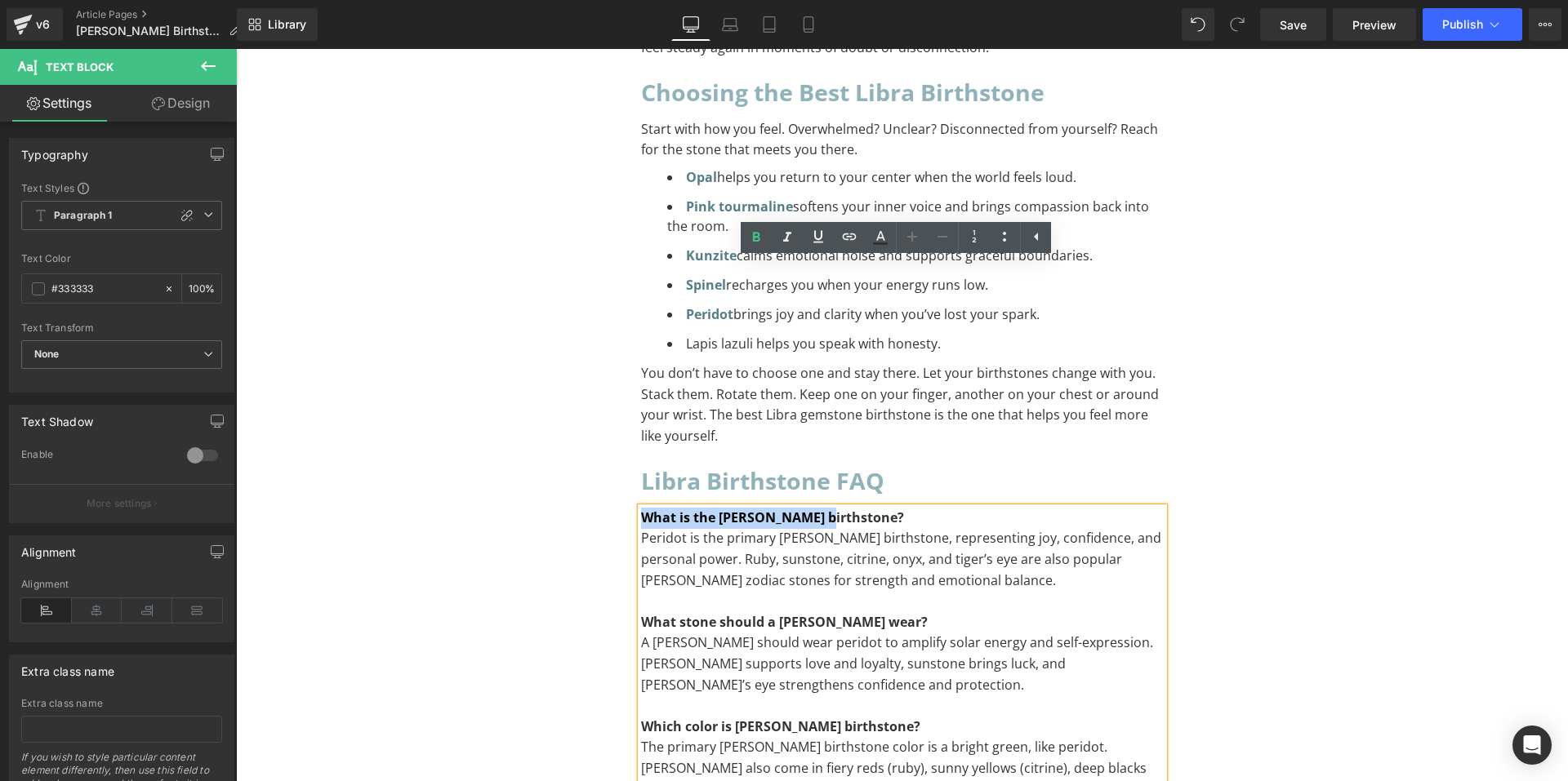
drag, startPoint x: 819, startPoint y: 273, endPoint x: 629, endPoint y: 267, distance: 190.1
click at [629, 461] on div "Libra Birthstone FAQ Heading What is the [PERSON_NAME] birthstone? Peridot is t…" at bounding box center [903, 693] width 547 height 464
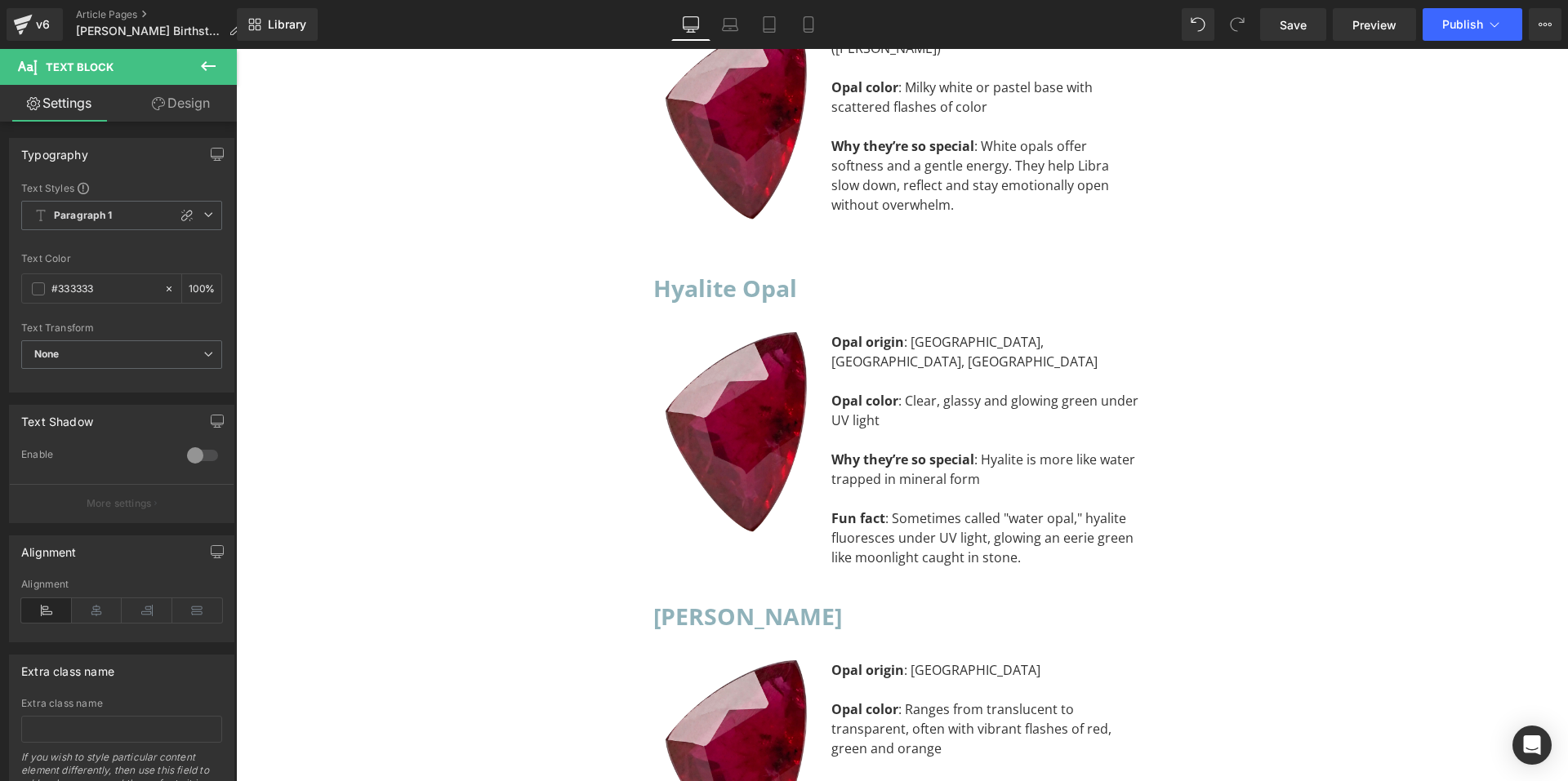
scroll to position [11815, 0]
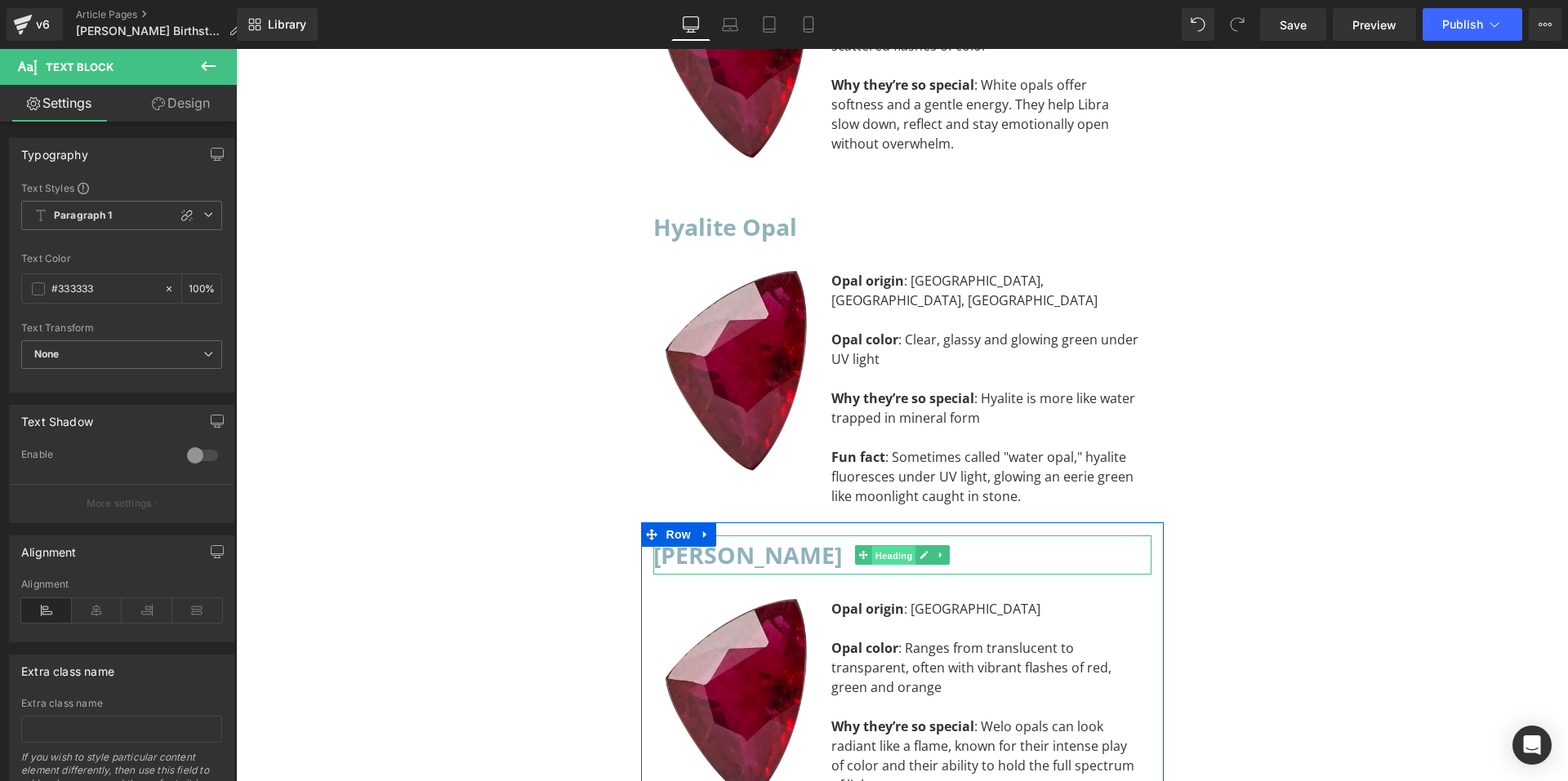
click at [891, 546] on span "Heading" at bounding box center [893, 556] width 44 height 19
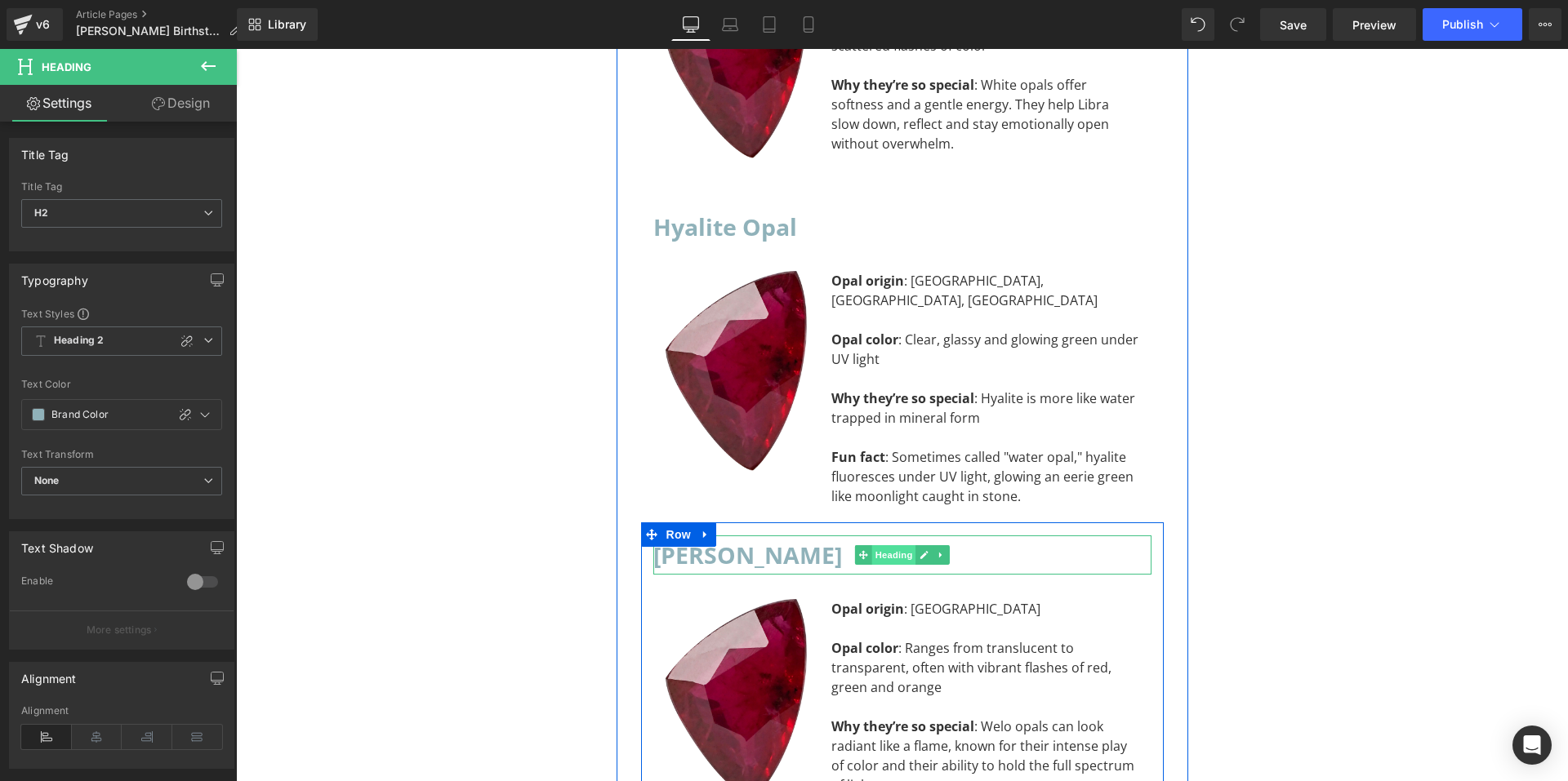
click at [892, 545] on span "Heading" at bounding box center [893, 555] width 44 height 19
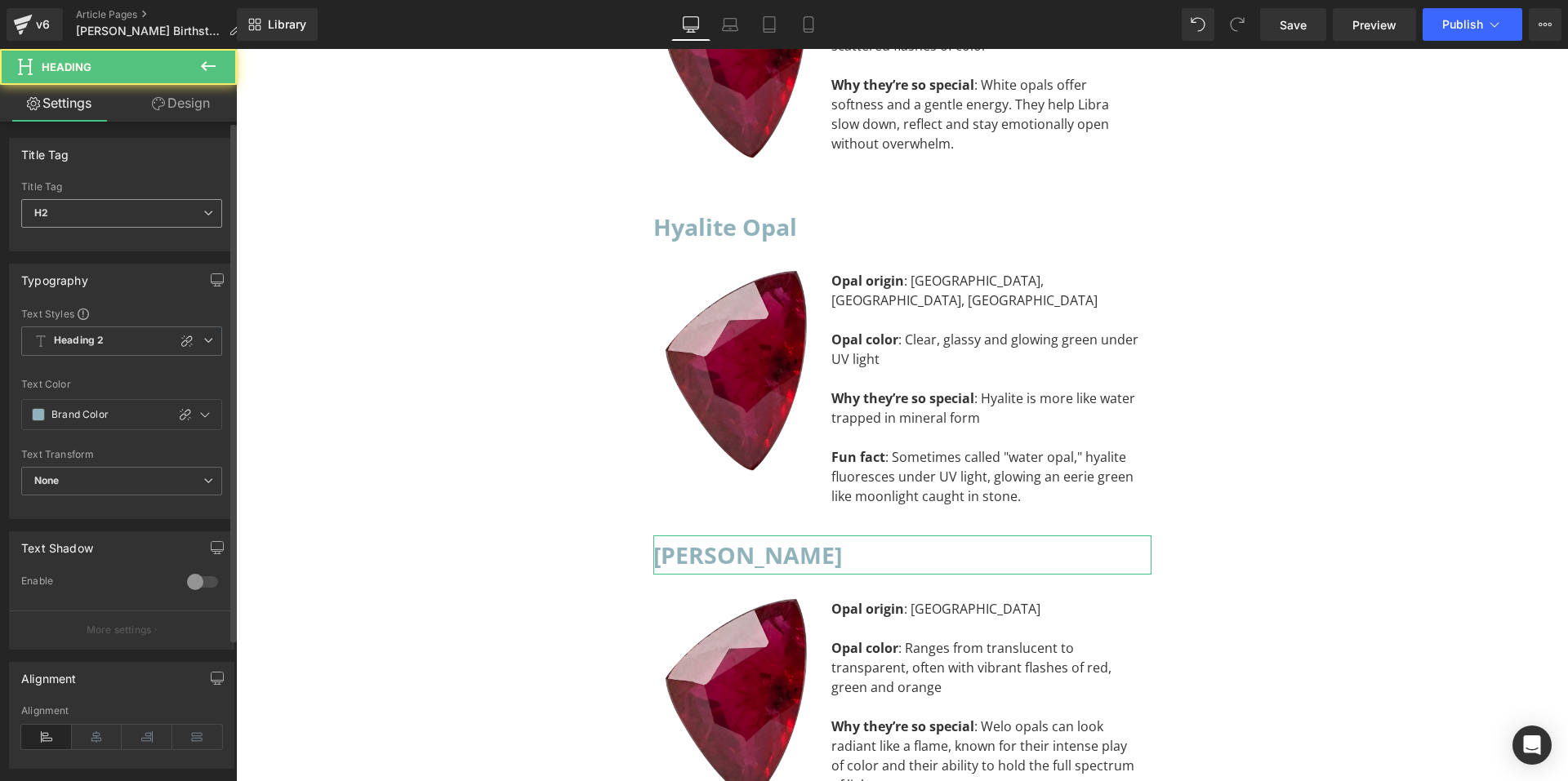
click at [162, 205] on span "H2" at bounding box center [122, 214] width 201 height 29
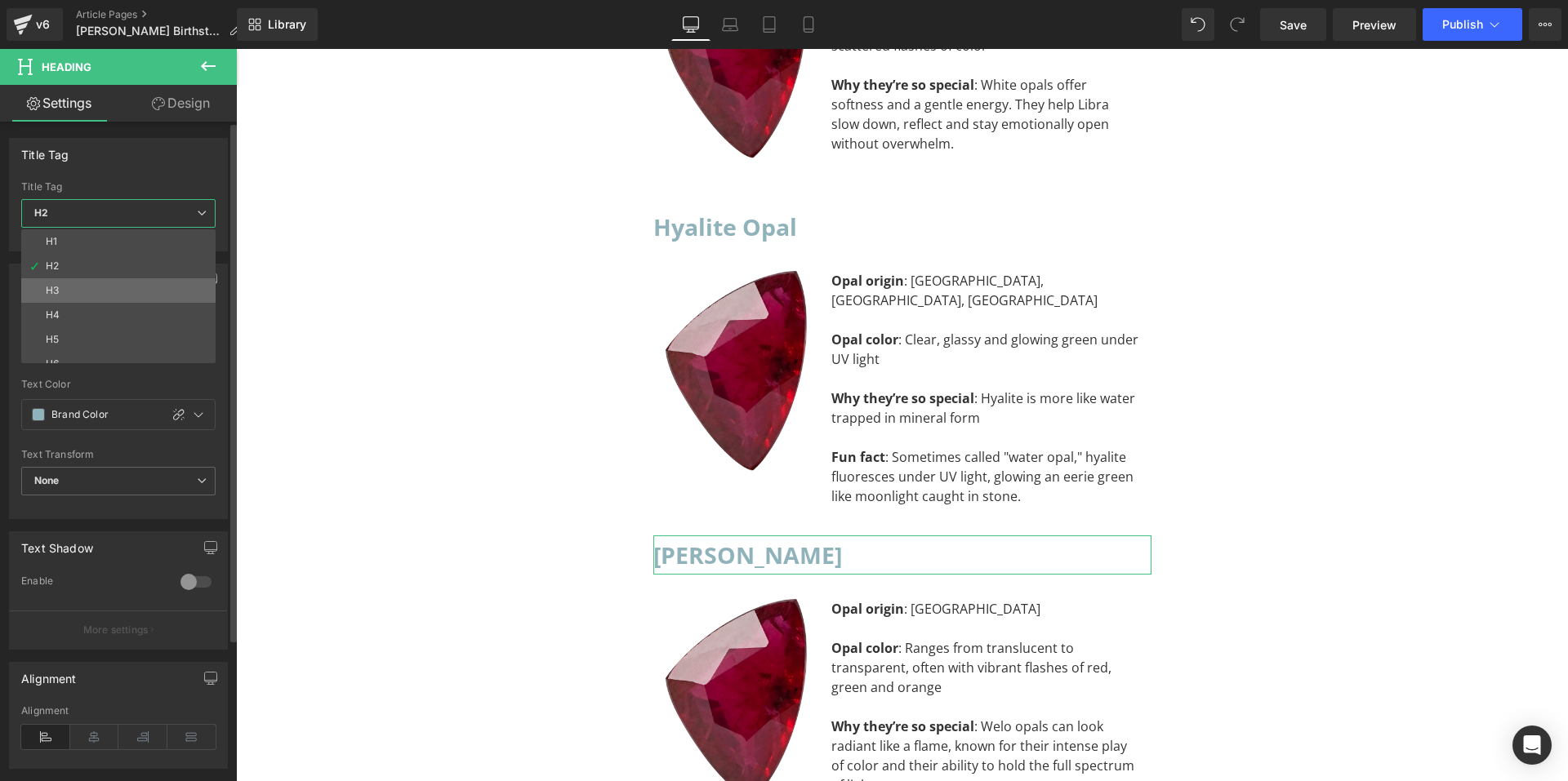
click at [121, 284] on li "H3" at bounding box center [122, 290] width 202 height 24
type input "#0f0f0f"
type input "100"
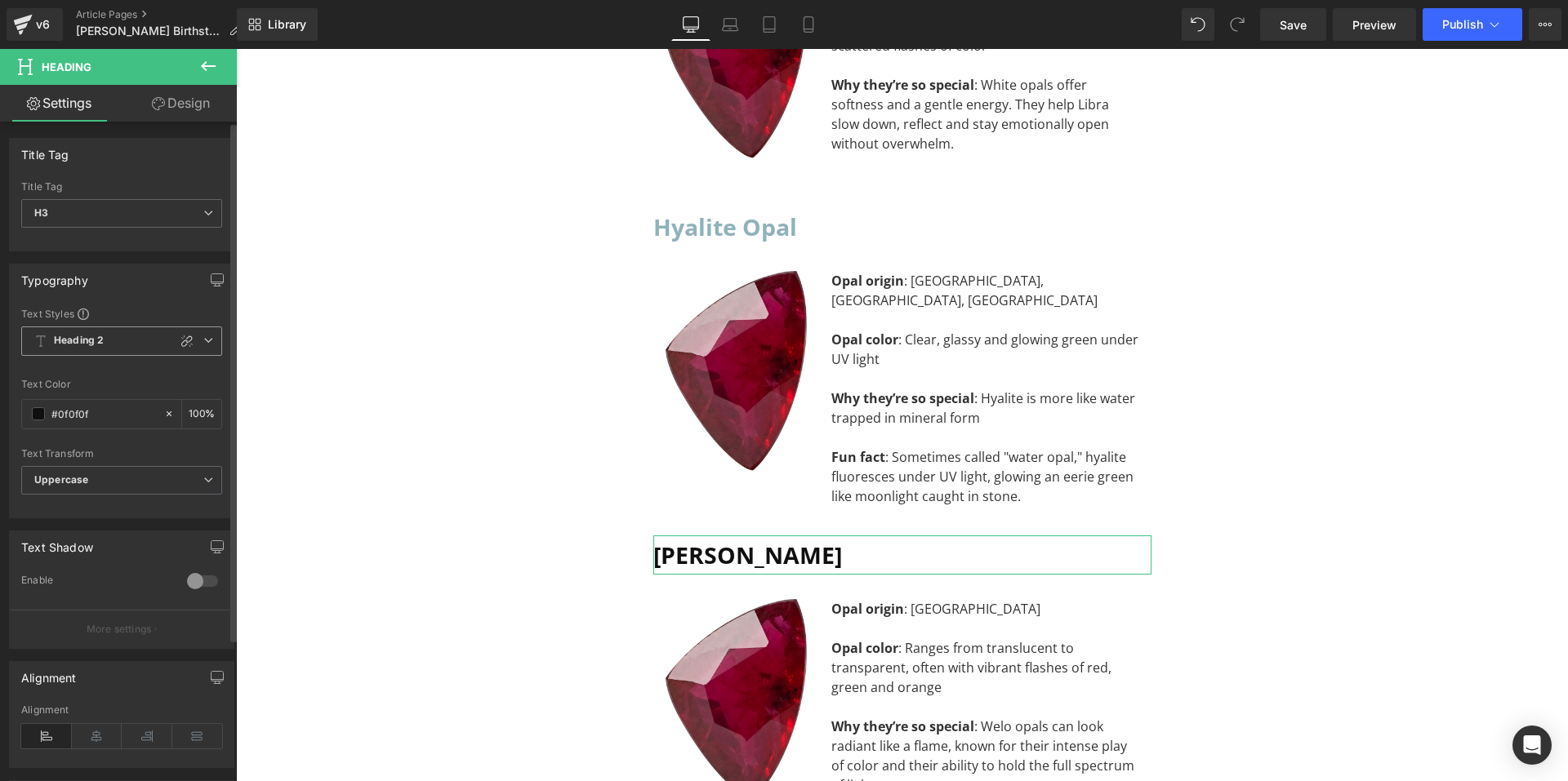
click at [203, 341] on icon at bounding box center [208, 340] width 10 height 10
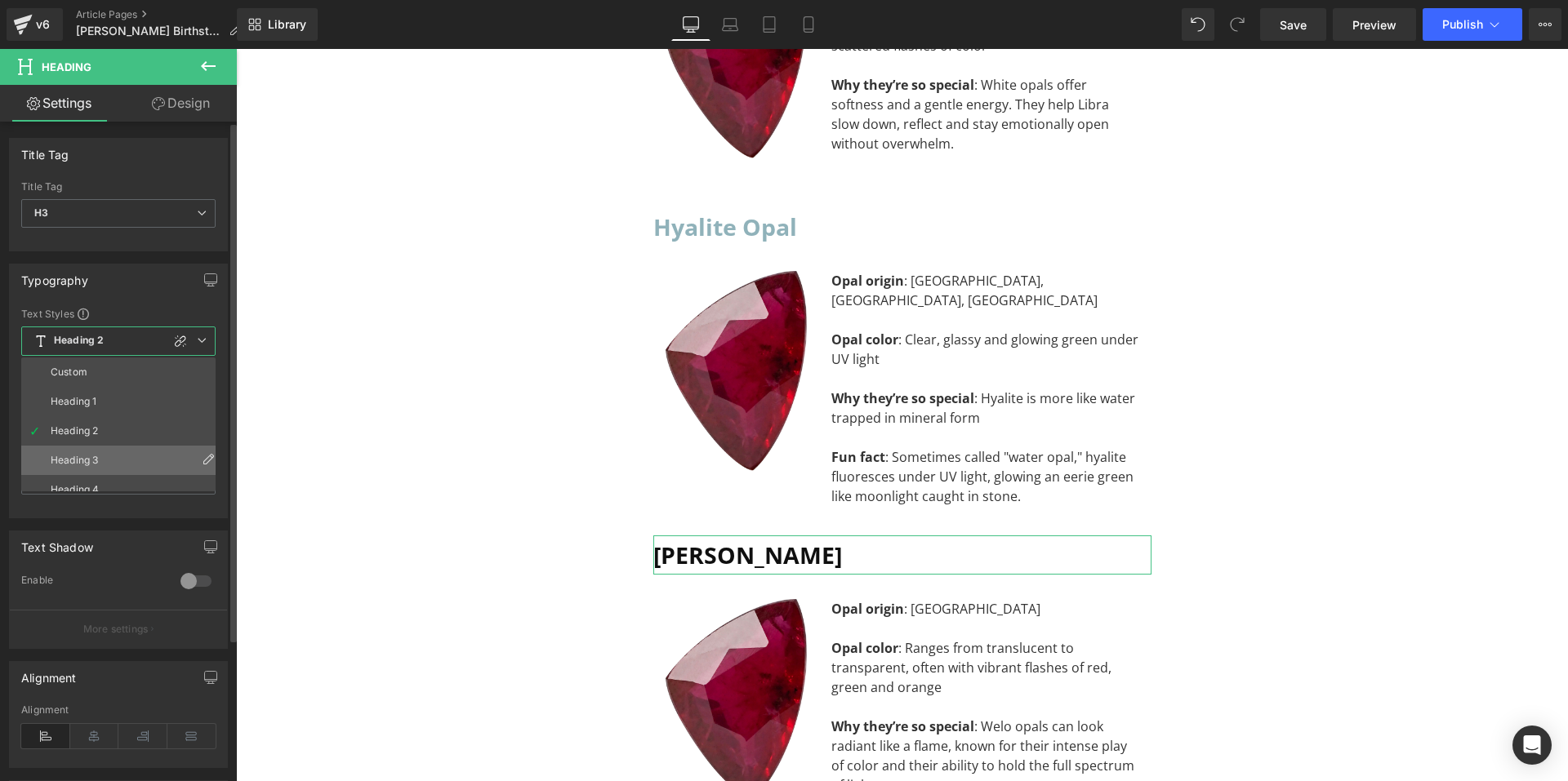
click at [113, 458] on li "Heading 3" at bounding box center [122, 460] width 202 height 29
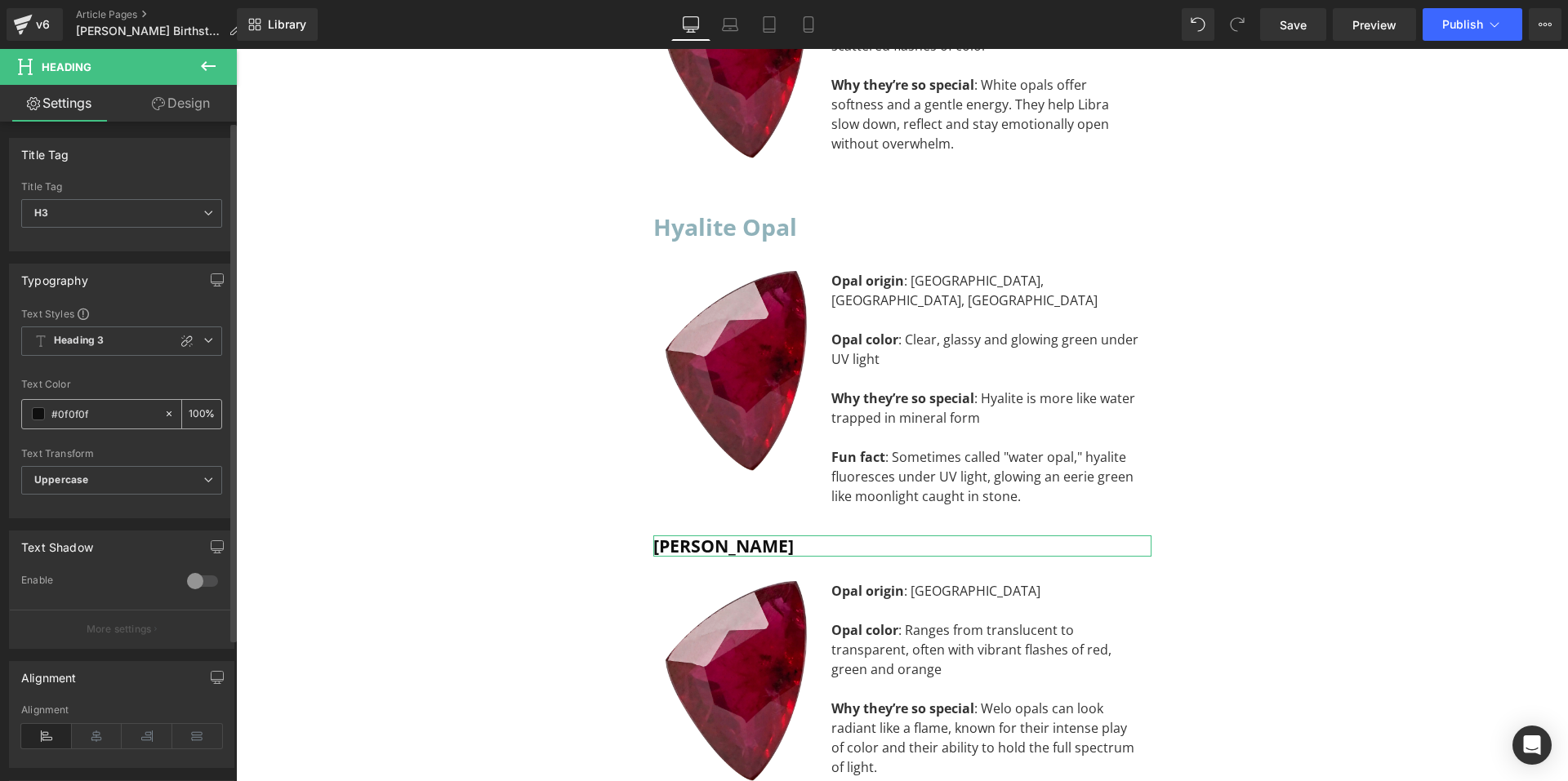
click at [33, 415] on span at bounding box center [39, 415] width 14 height 14
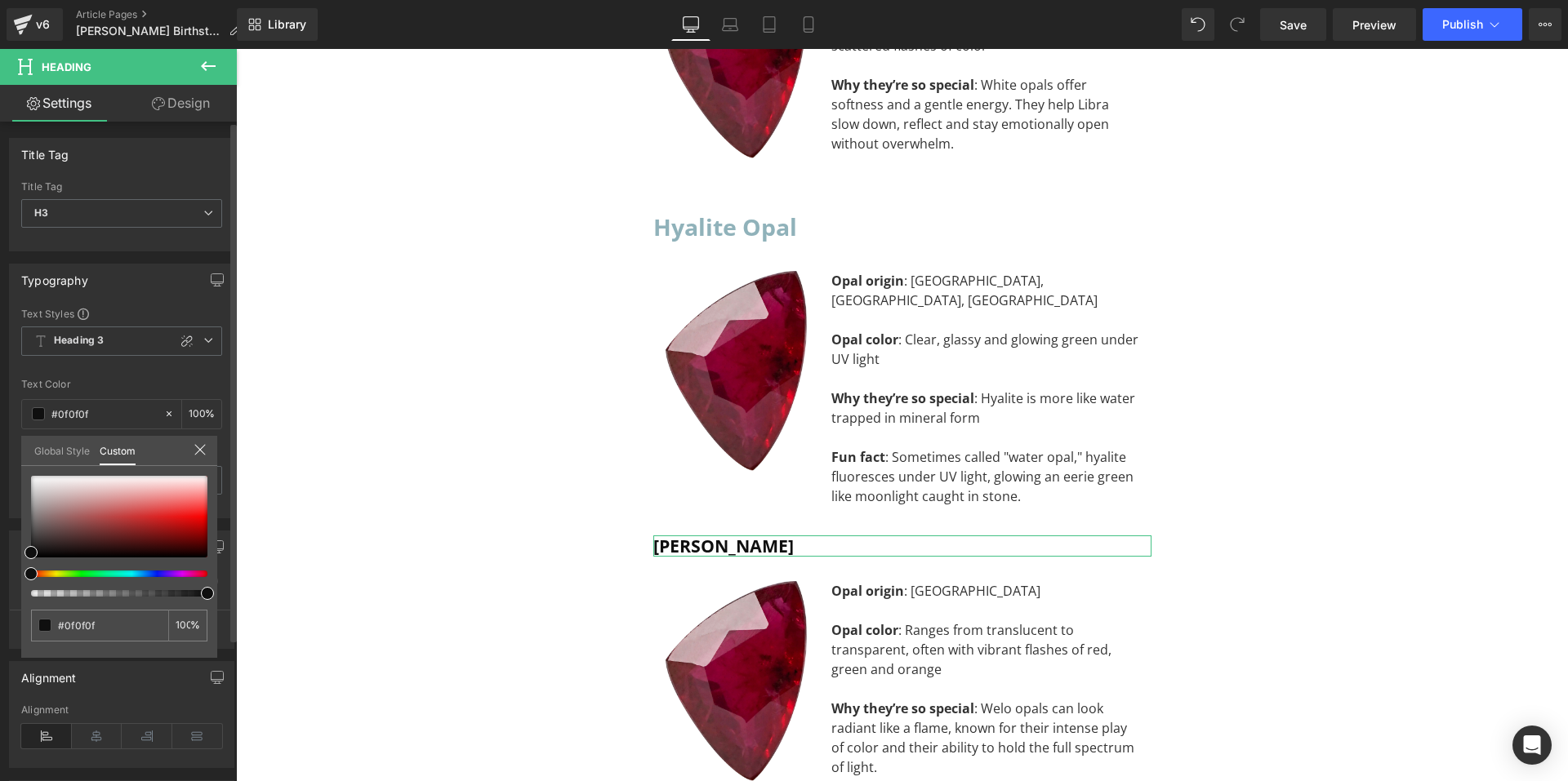
click at [64, 452] on link "Global Style" at bounding box center [61, 449] width 55 height 28
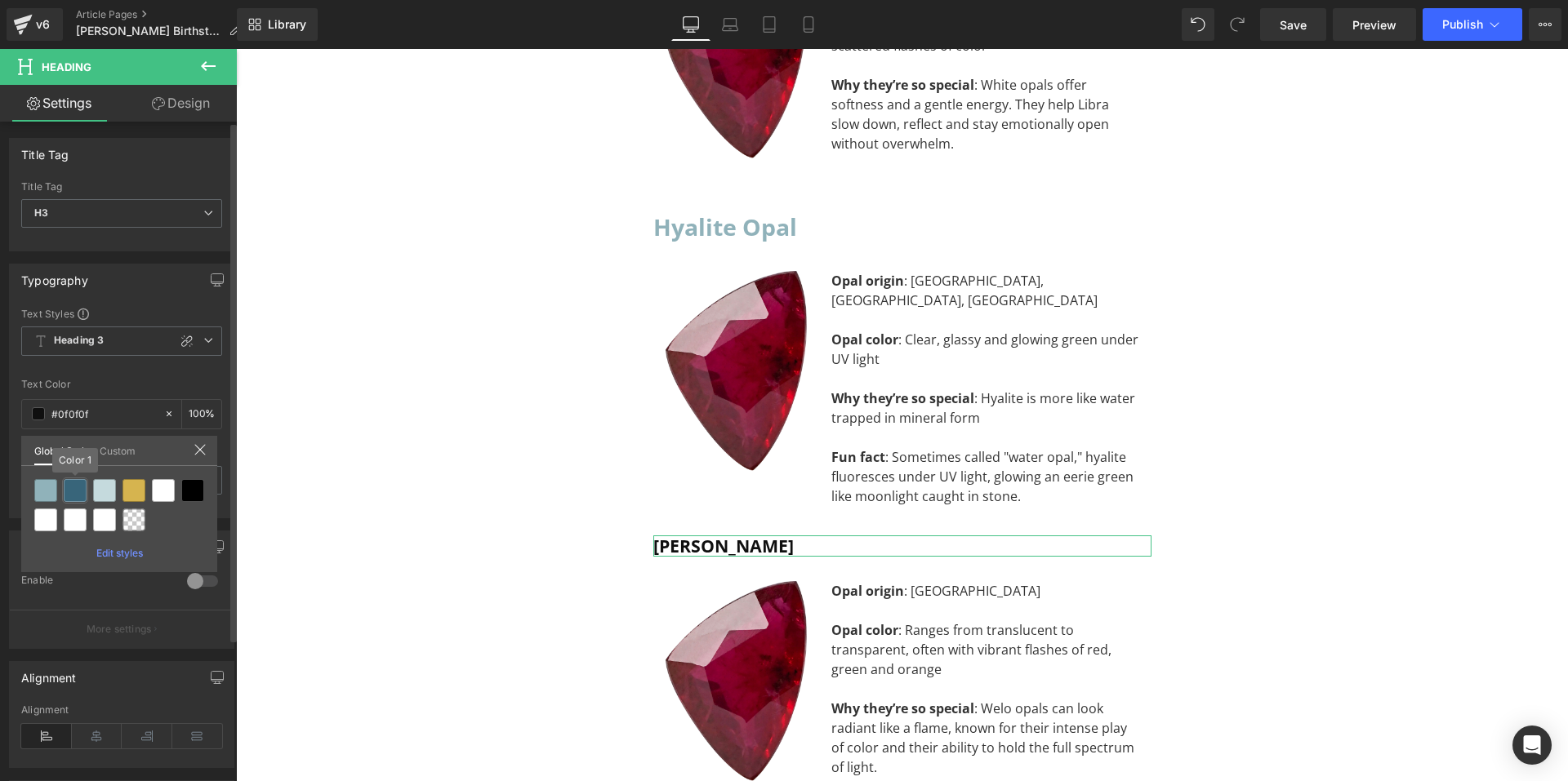
click at [70, 494] on div at bounding box center [75, 491] width 23 height 23
type input "Color 1"
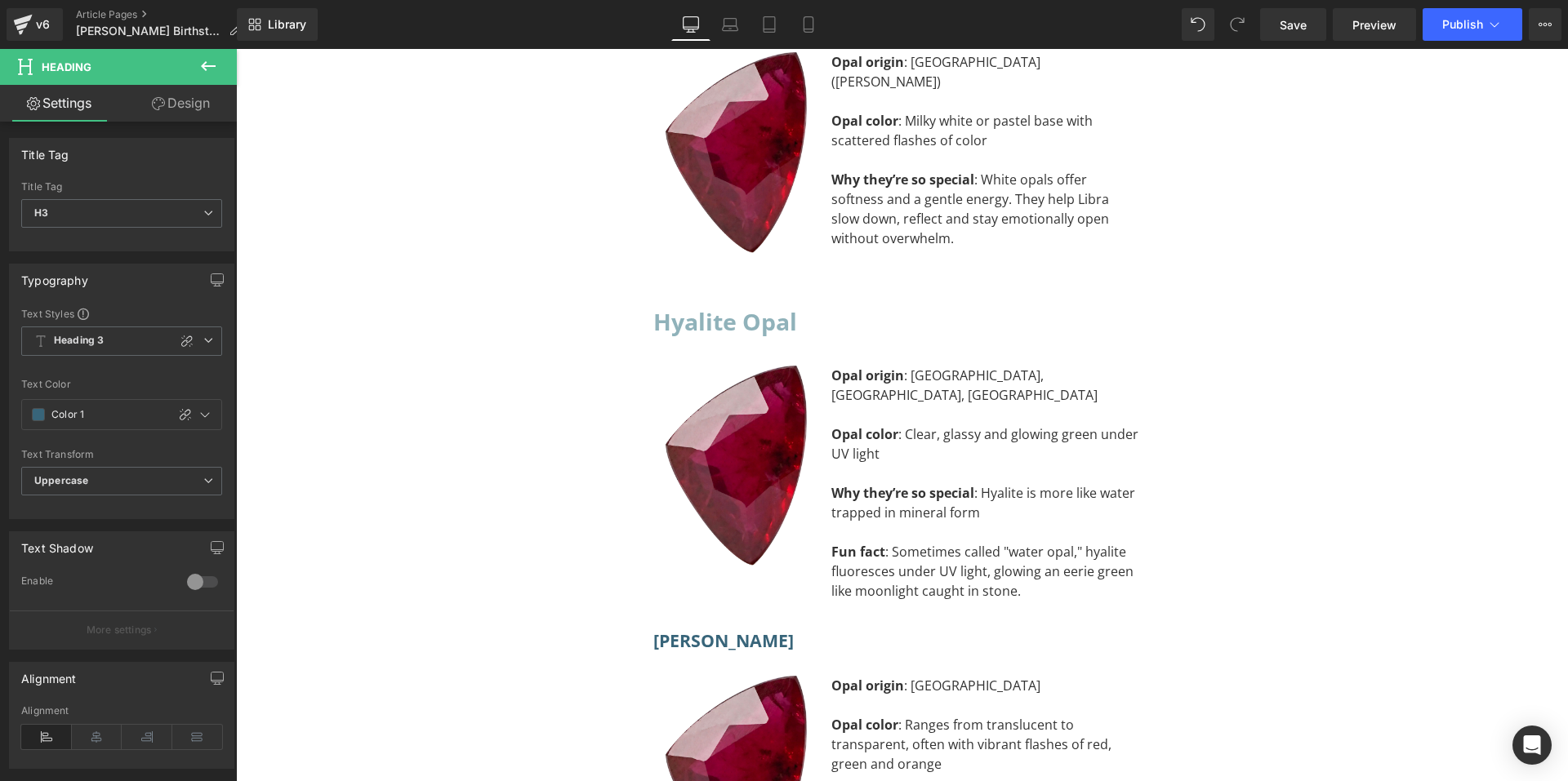
scroll to position [11406, 0]
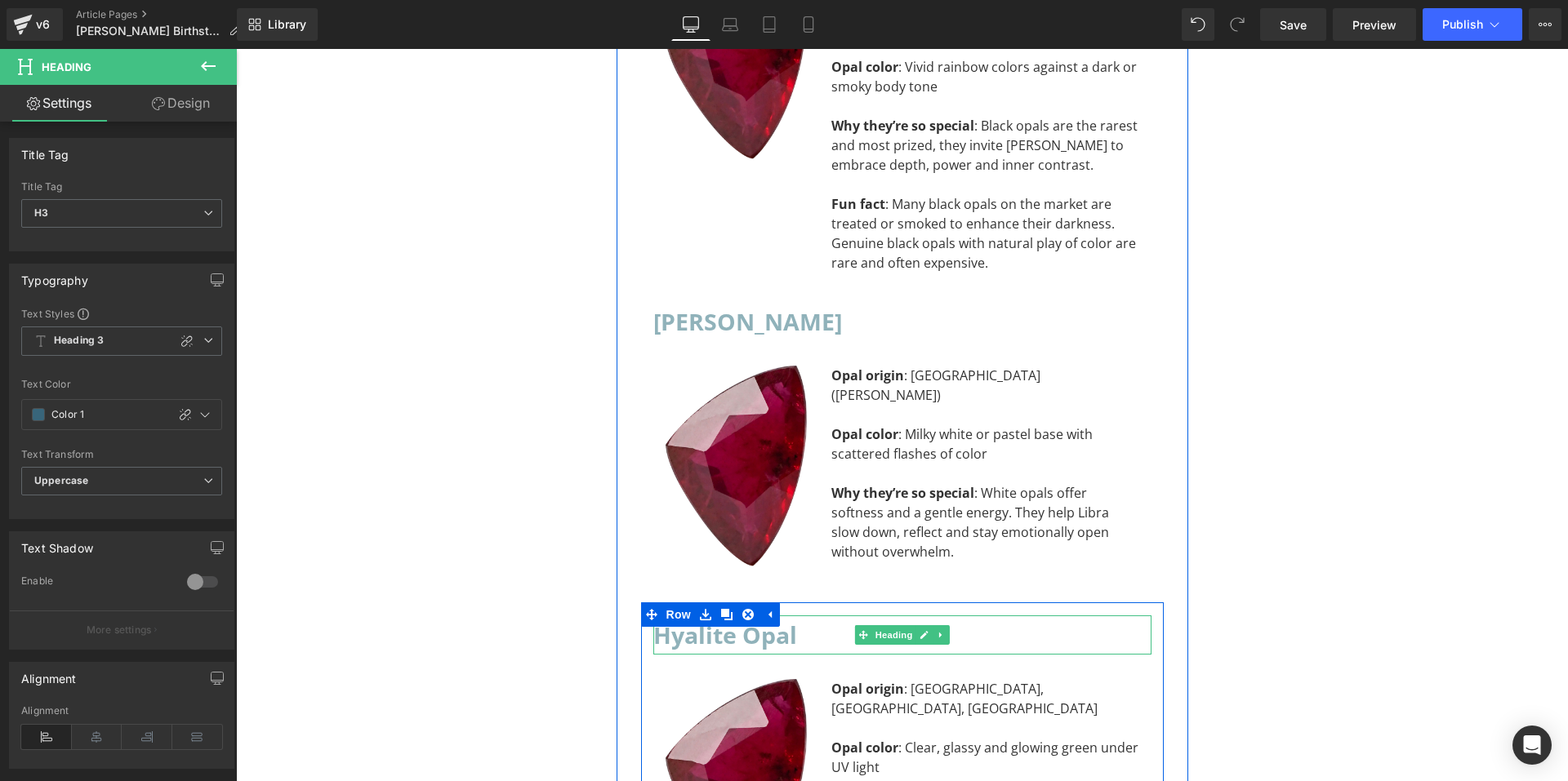
click at [687, 616] on h2 "Hyalite Opal" at bounding box center [902, 635] width 498 height 40
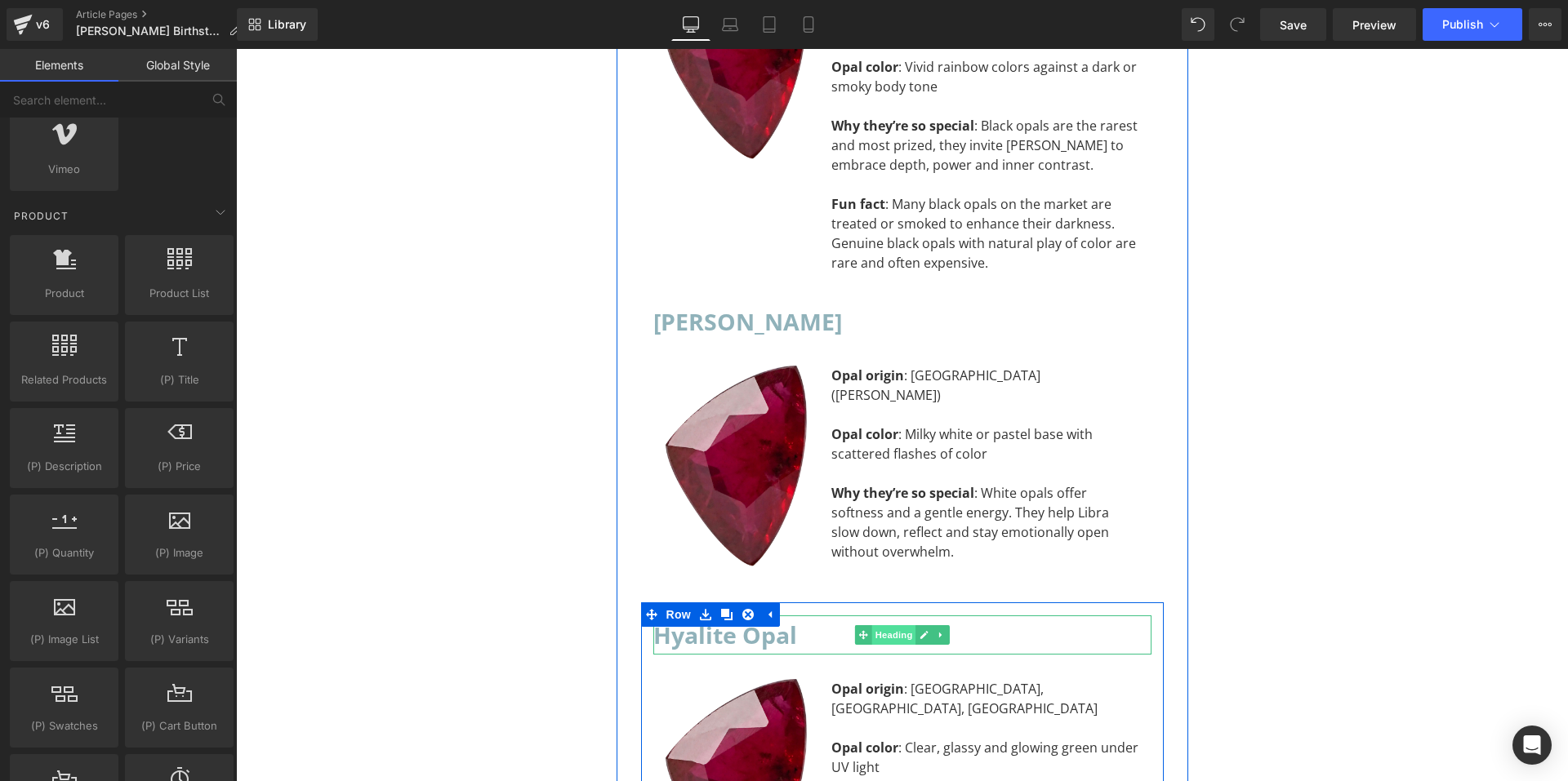
click at [877, 625] on span "Heading" at bounding box center [893, 635] width 44 height 19
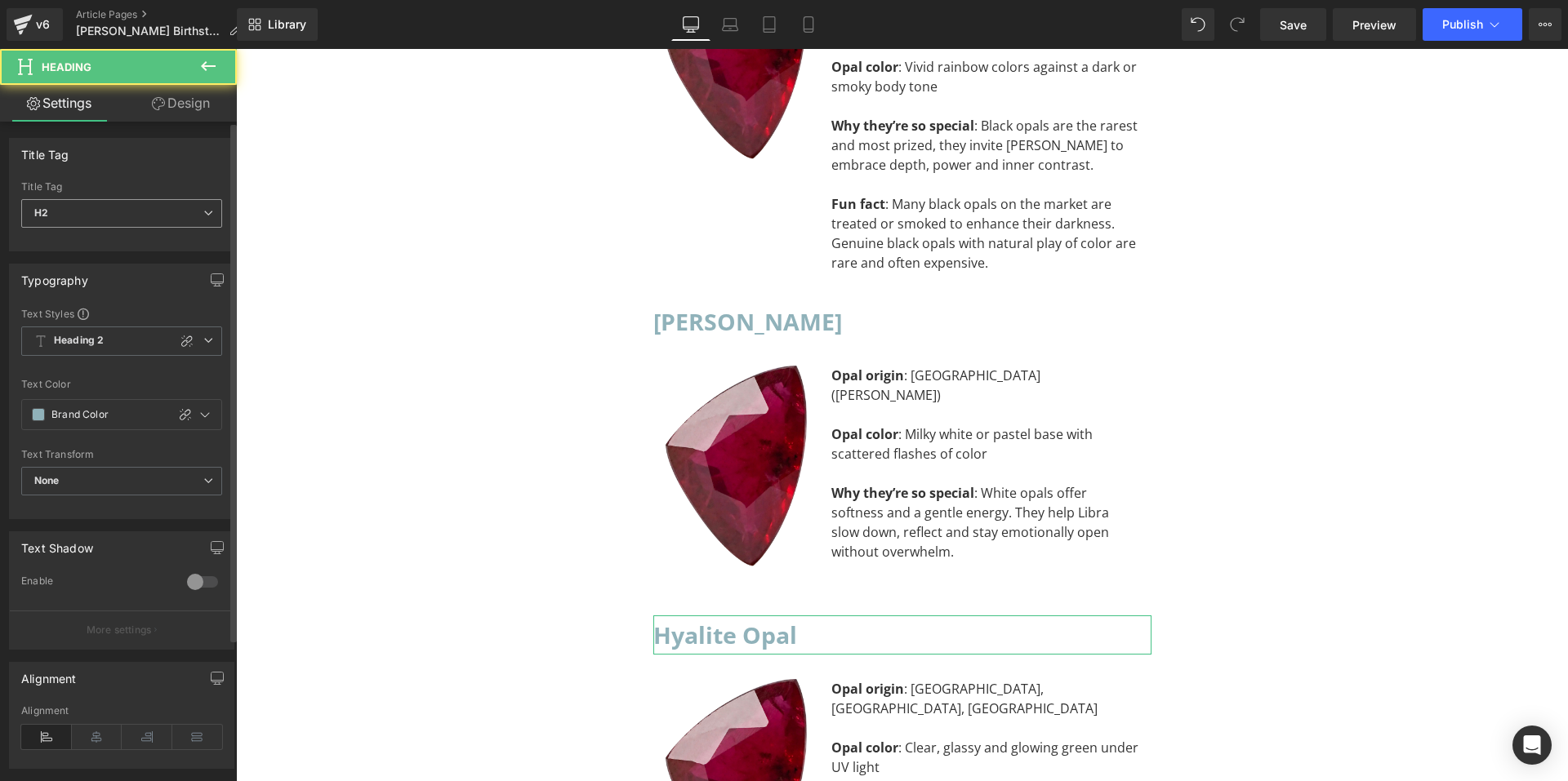
click at [181, 207] on span "H2" at bounding box center [122, 214] width 201 height 29
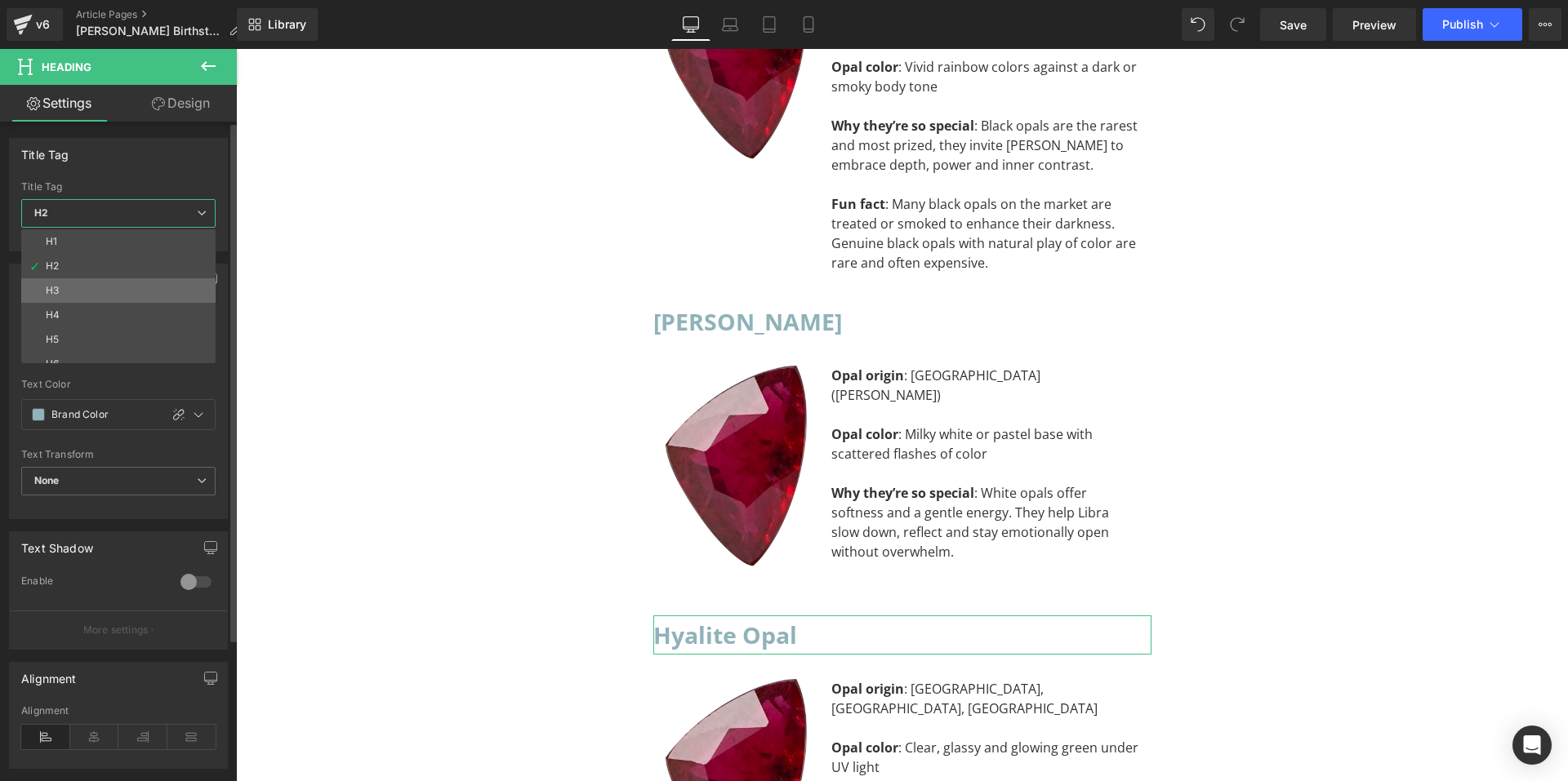
click at [135, 295] on li "H3" at bounding box center [122, 290] width 202 height 24
type input "#0f0f0f"
type input "100"
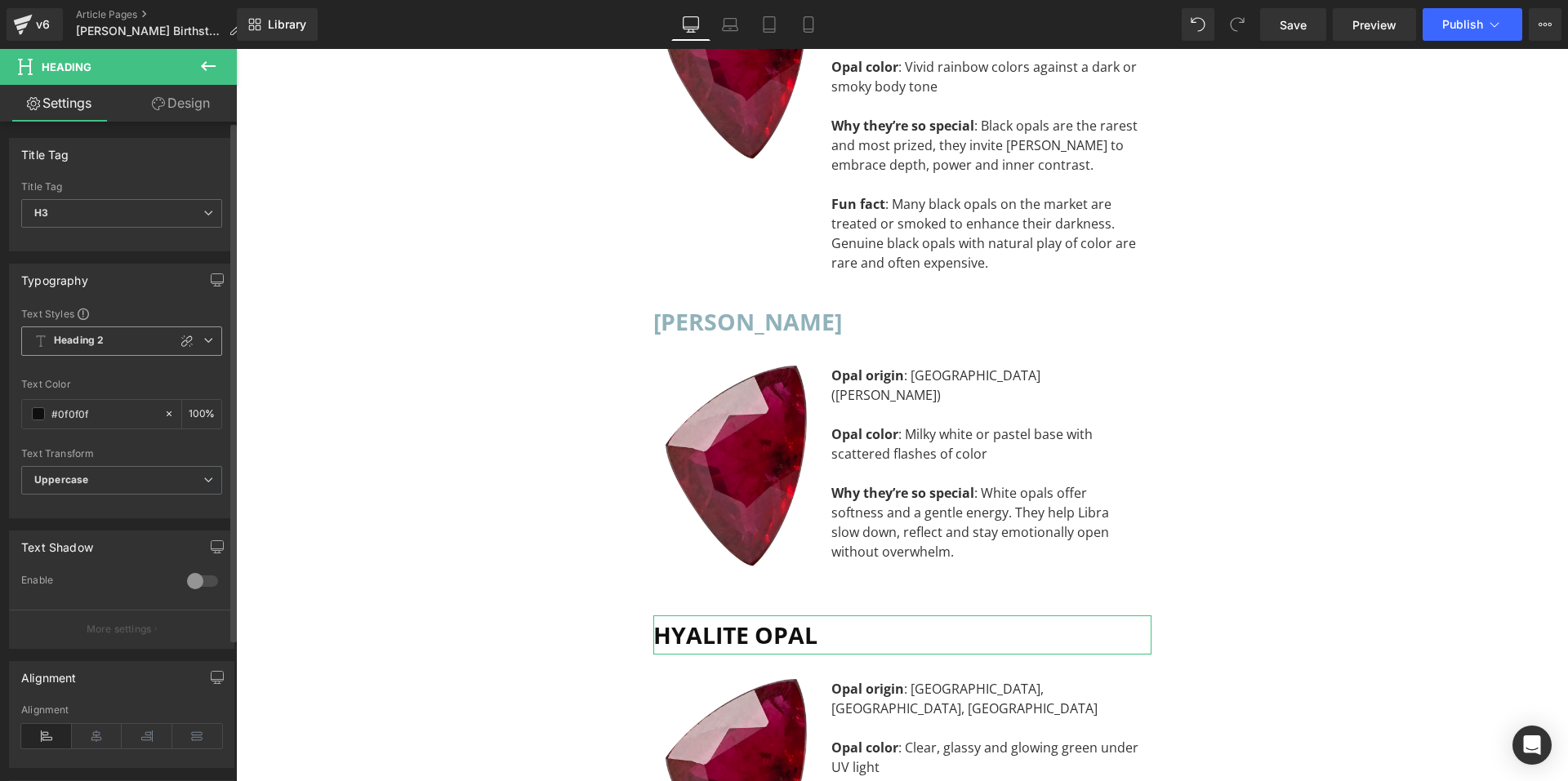
click at [118, 339] on span "Heading 2" at bounding box center [122, 341] width 201 height 29
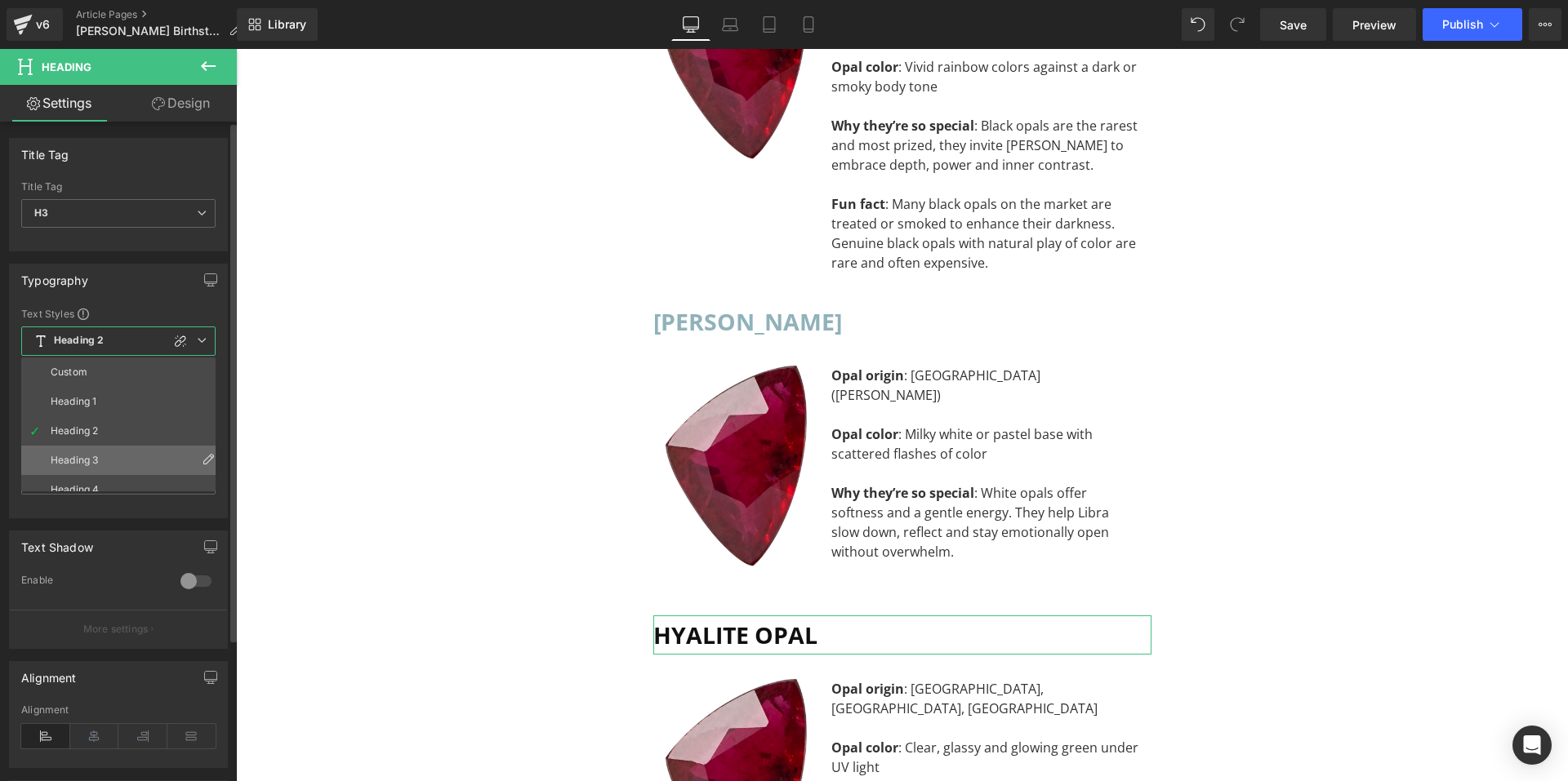
click at [107, 454] on li "Heading 3" at bounding box center [122, 460] width 202 height 29
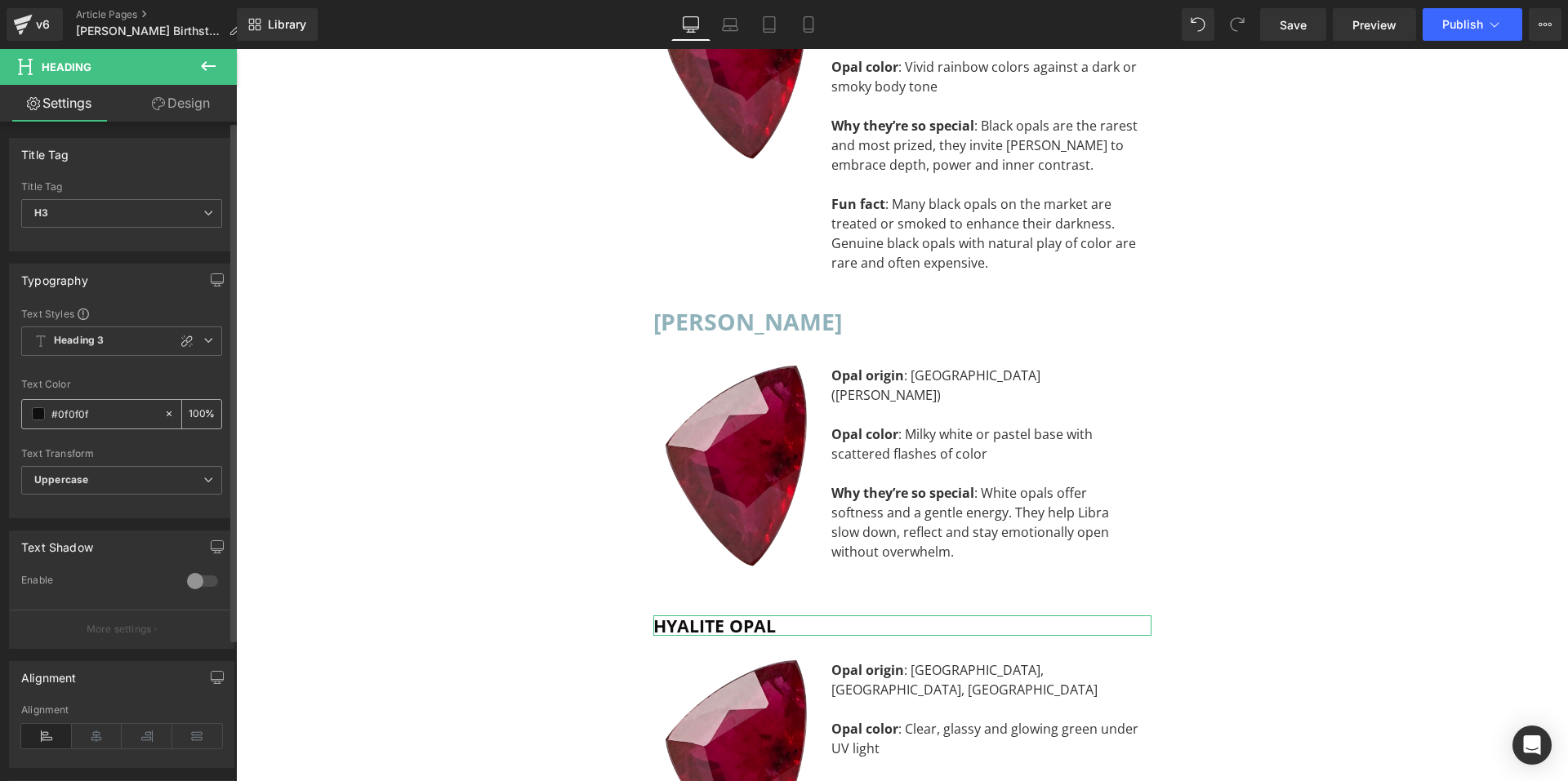
click at [103, 419] on input "#0f0f0f" at bounding box center [103, 414] width 104 height 18
click at [34, 410] on span at bounding box center [39, 415] width 14 height 14
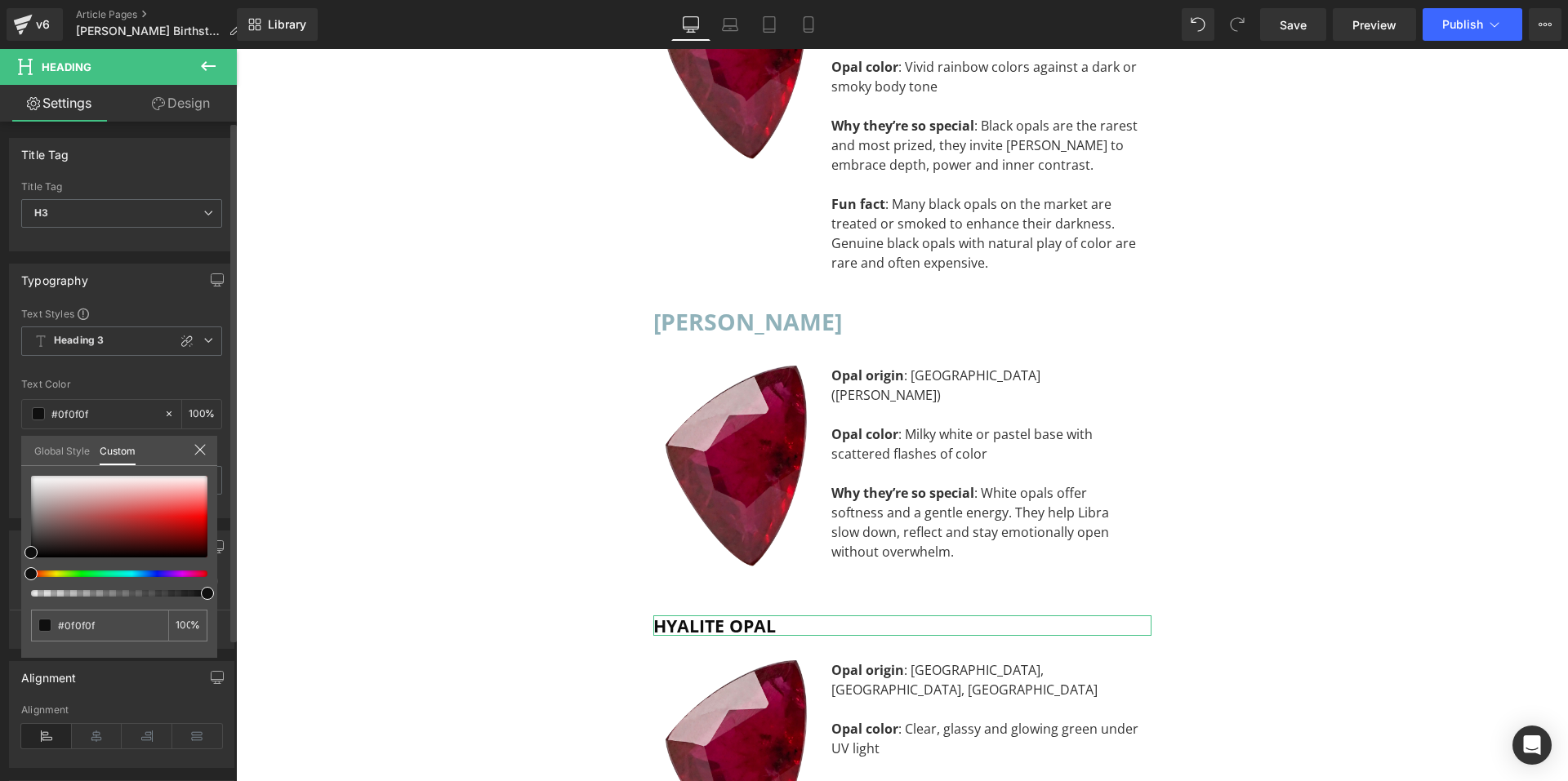
click at [37, 449] on link "Global Style" at bounding box center [61, 449] width 55 height 28
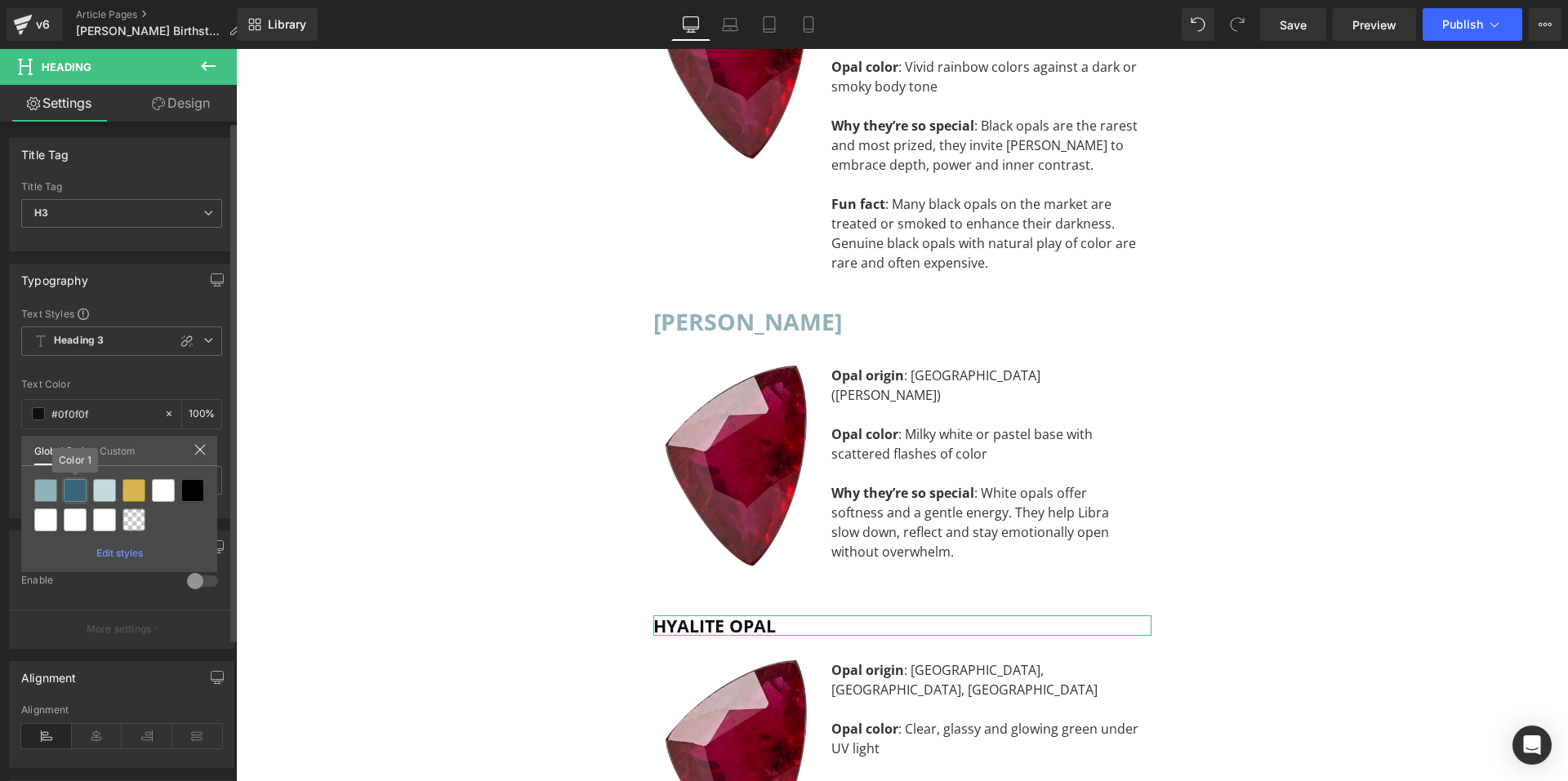
click at [68, 497] on div at bounding box center [75, 491] width 23 height 23
type input "Color 1"
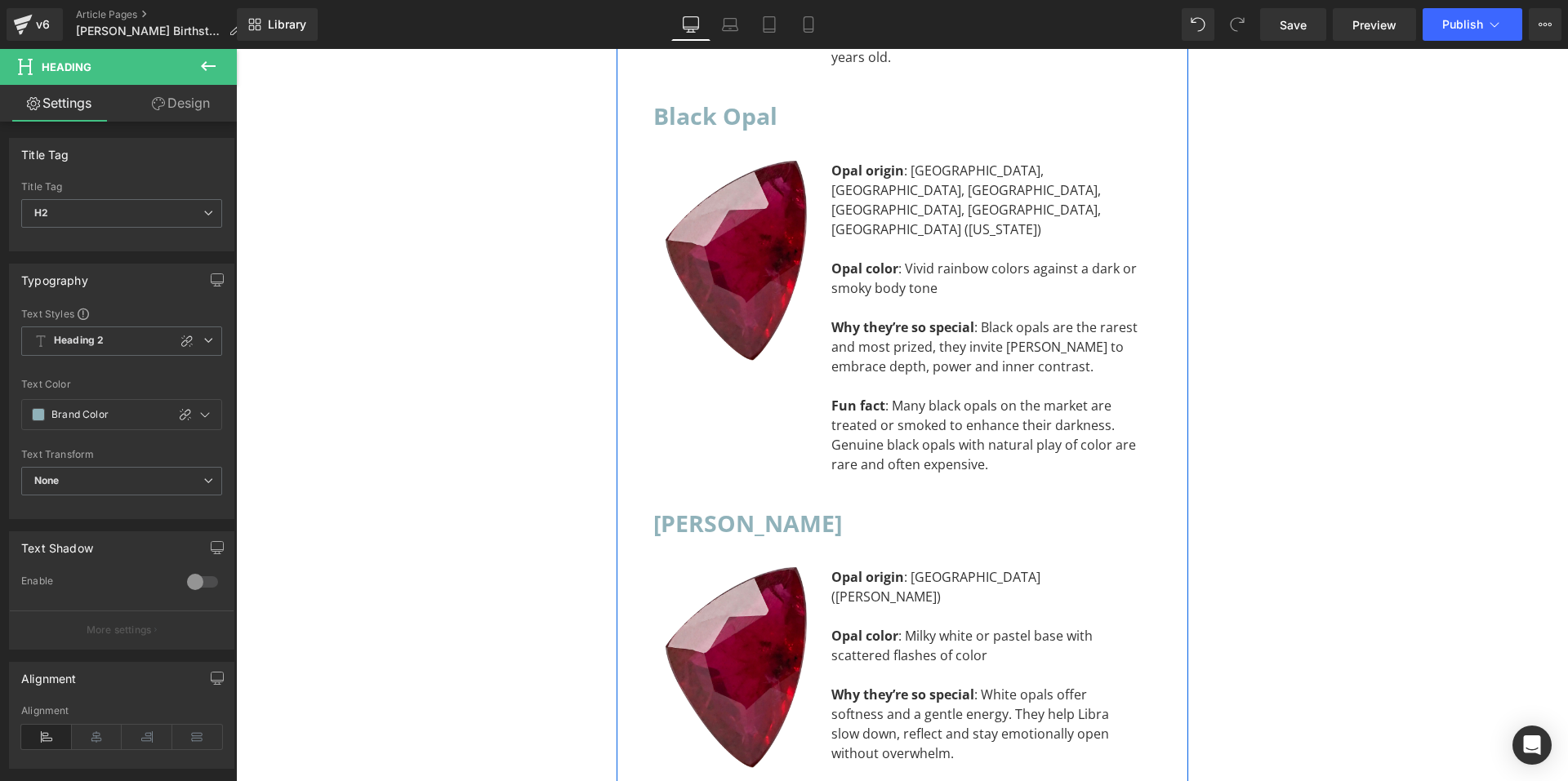
scroll to position [11242, 0]
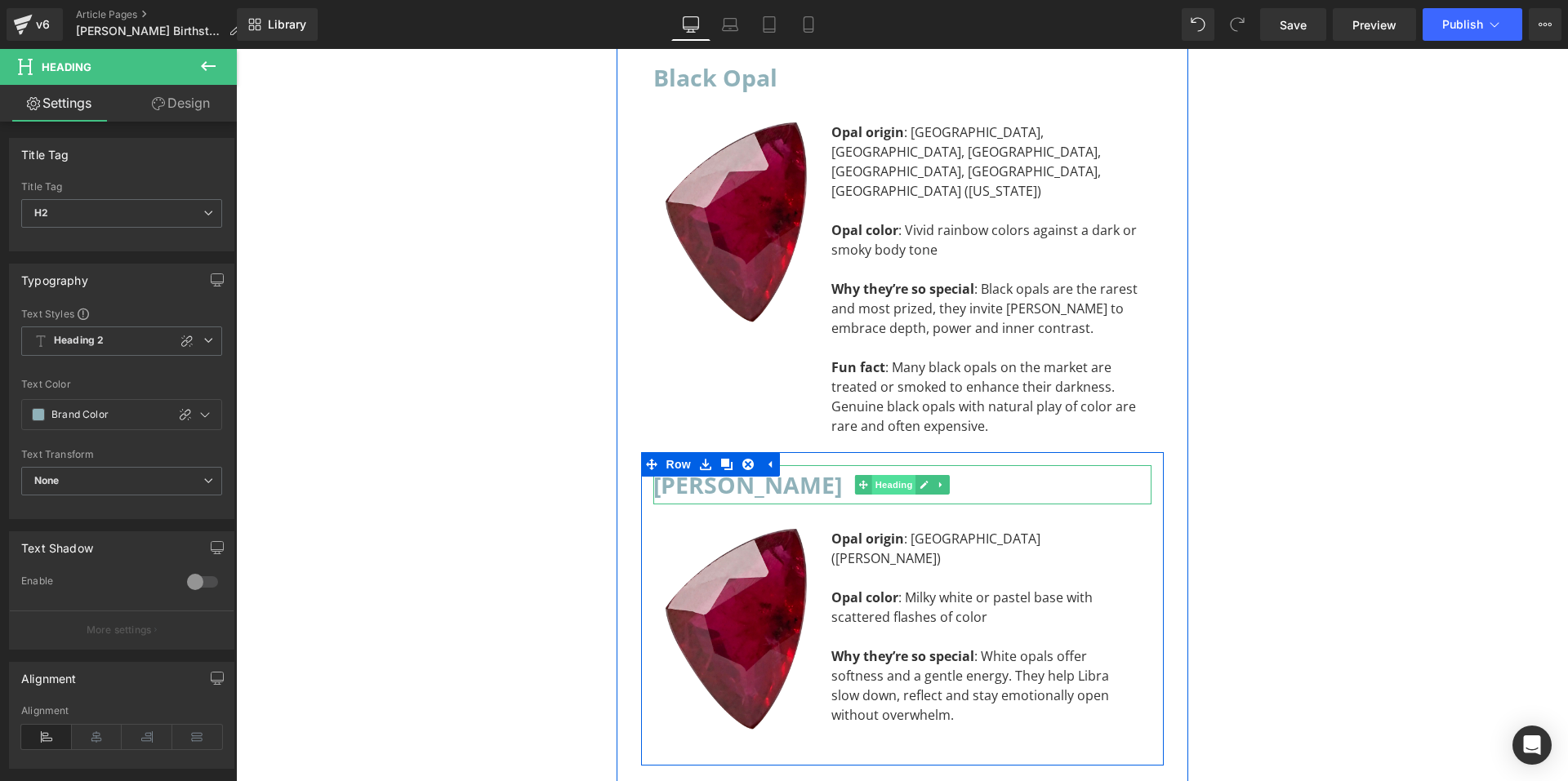
click at [883, 476] on span "Heading" at bounding box center [893, 485] width 44 height 19
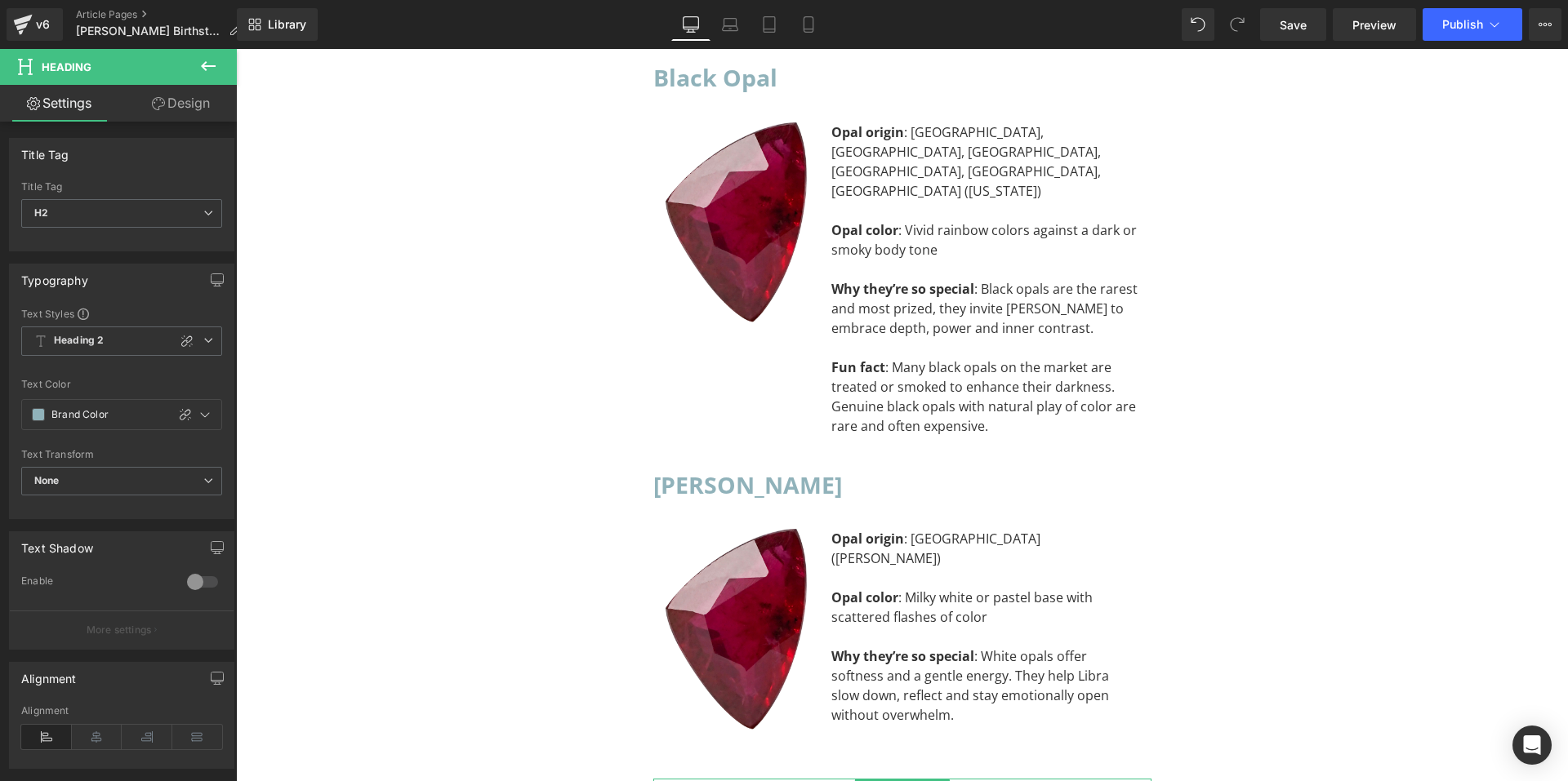
drag, startPoint x: 1089, startPoint y: 636, endPoint x: 853, endPoint y: 587, distance: 241.0
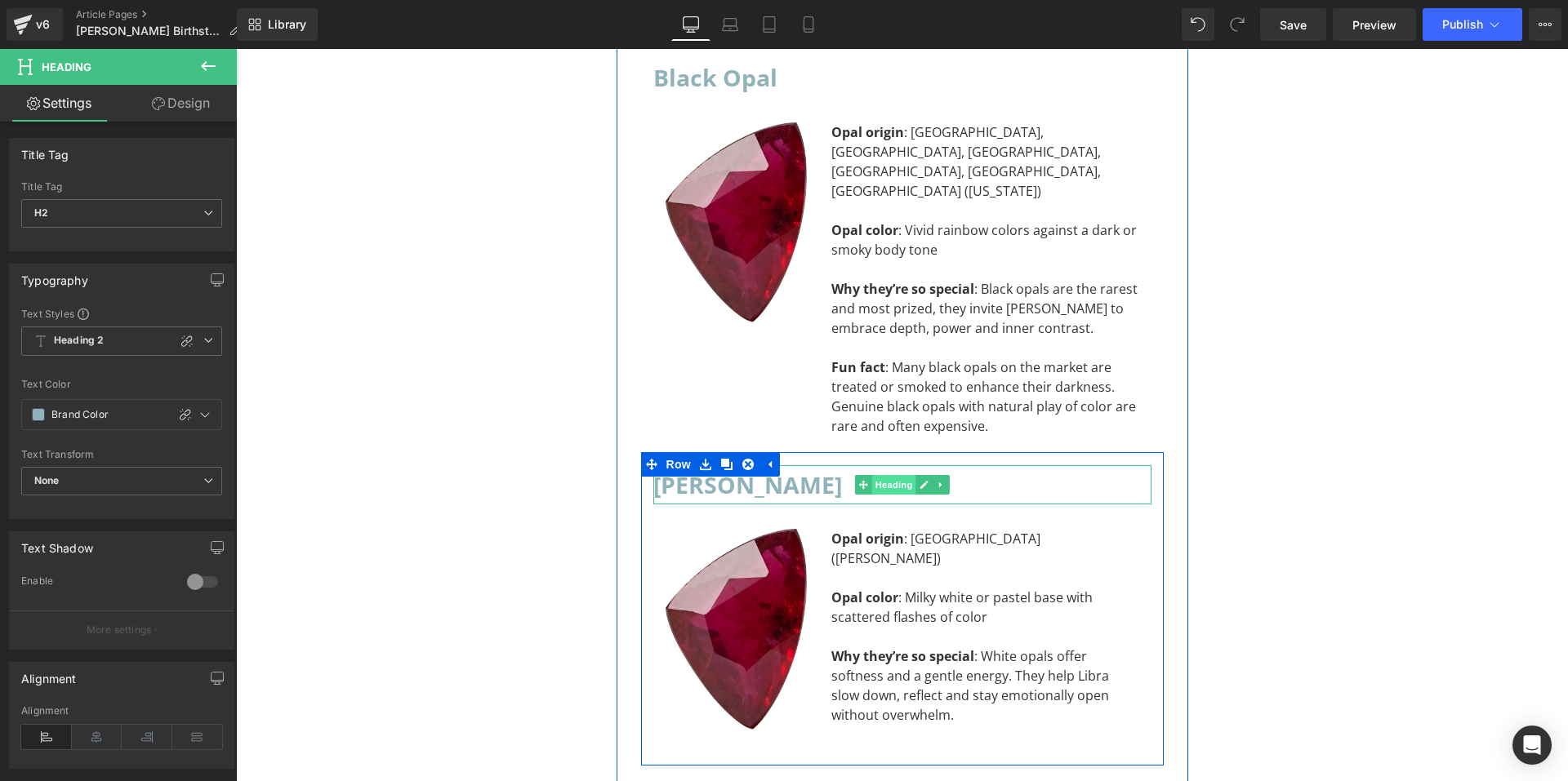
click at [872, 476] on span "Heading" at bounding box center [893, 485] width 44 height 19
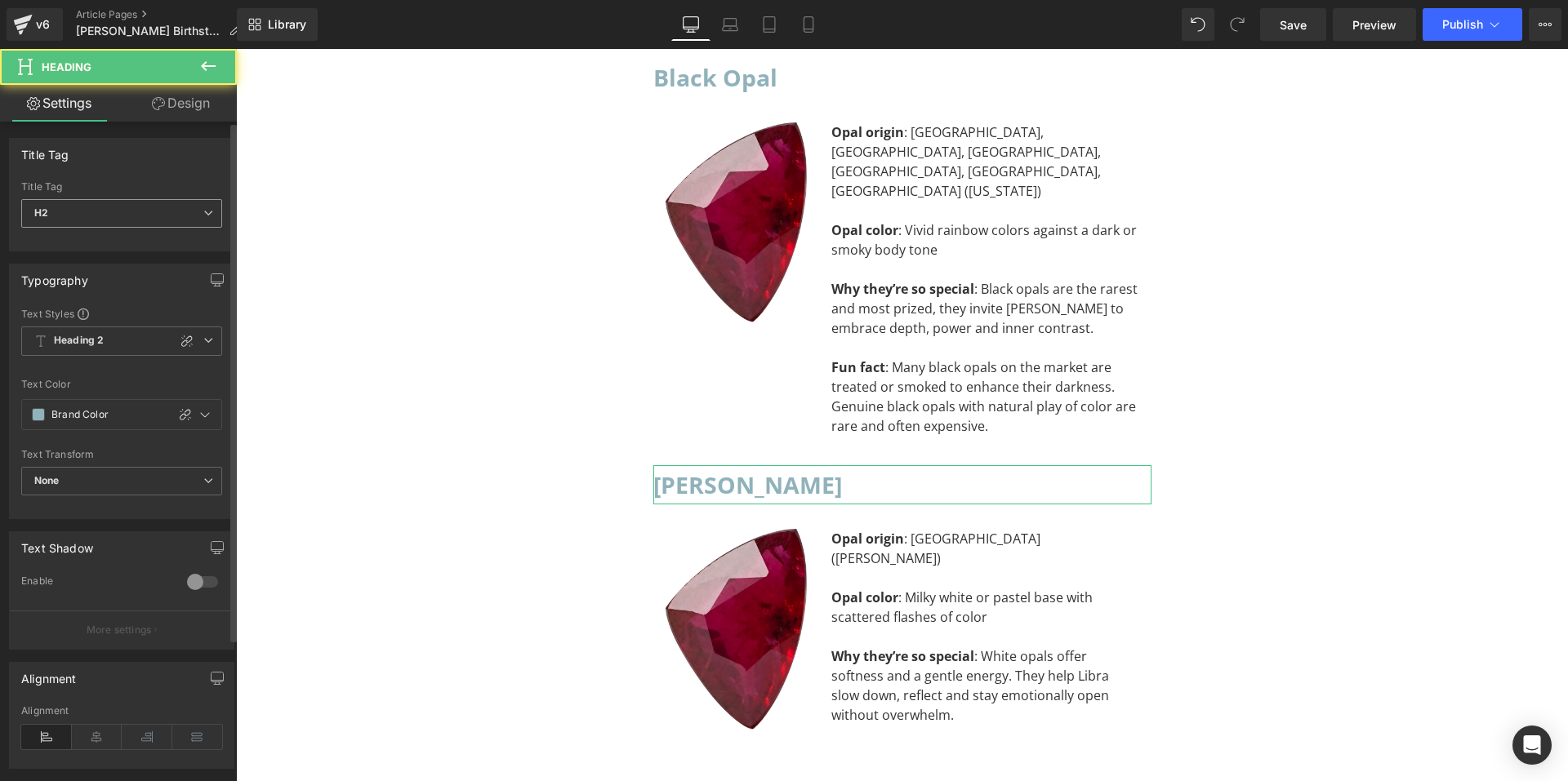
click at [114, 217] on span "H2" at bounding box center [122, 214] width 201 height 29
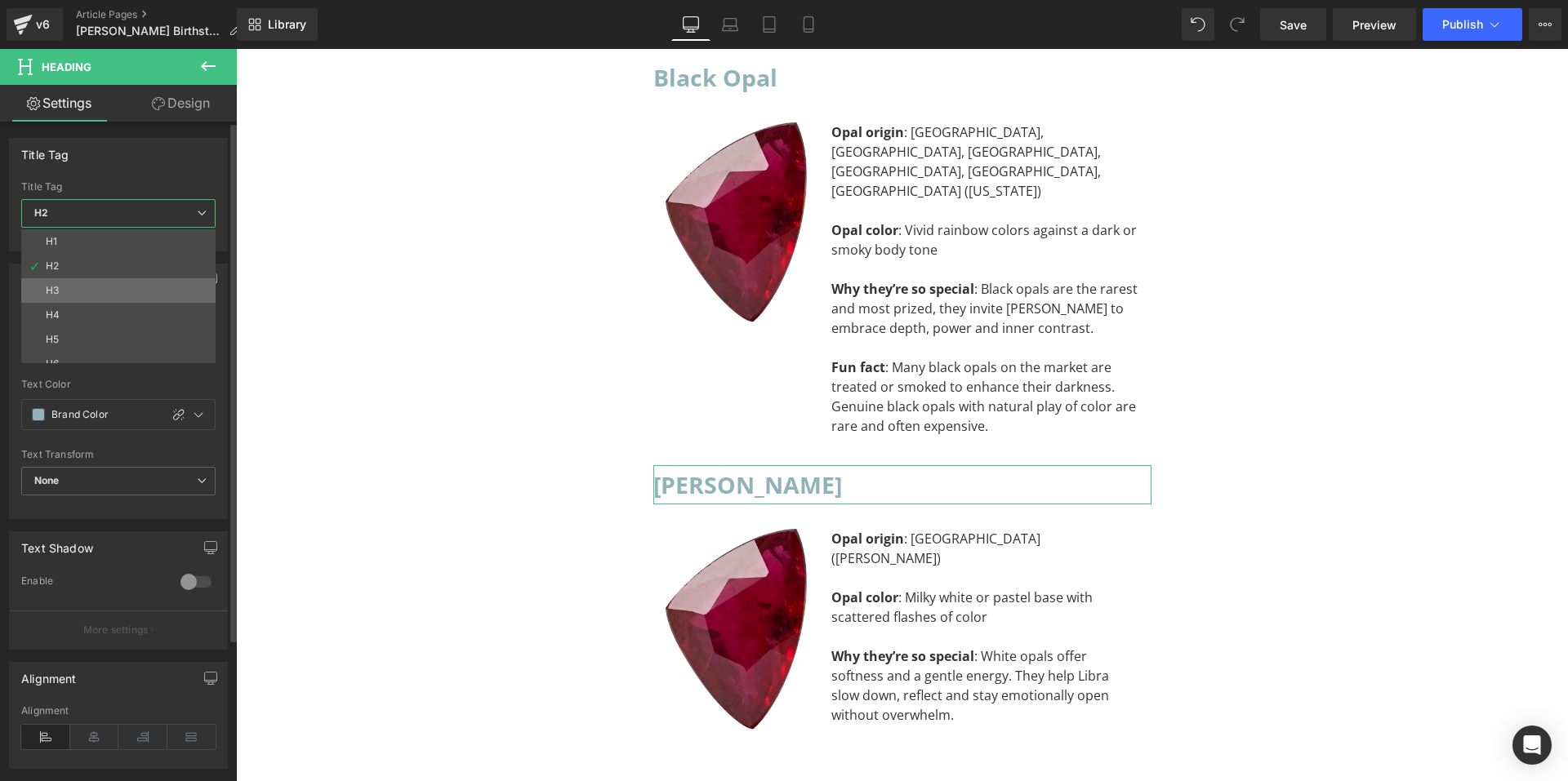
click at [97, 293] on li "H3" at bounding box center [122, 290] width 202 height 24
type input "Color 1"
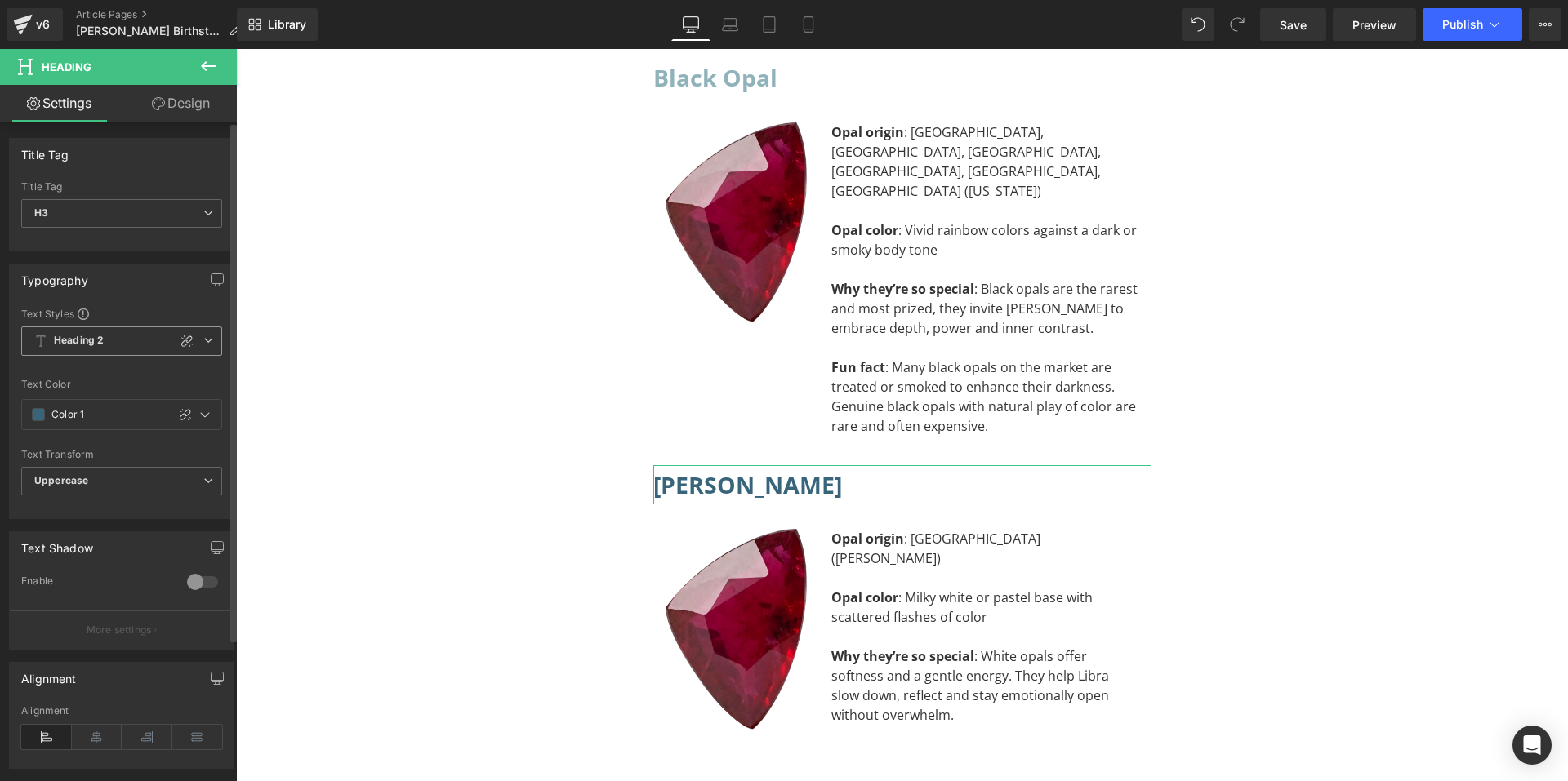
click at [109, 340] on span "Heading 2" at bounding box center [122, 341] width 201 height 29
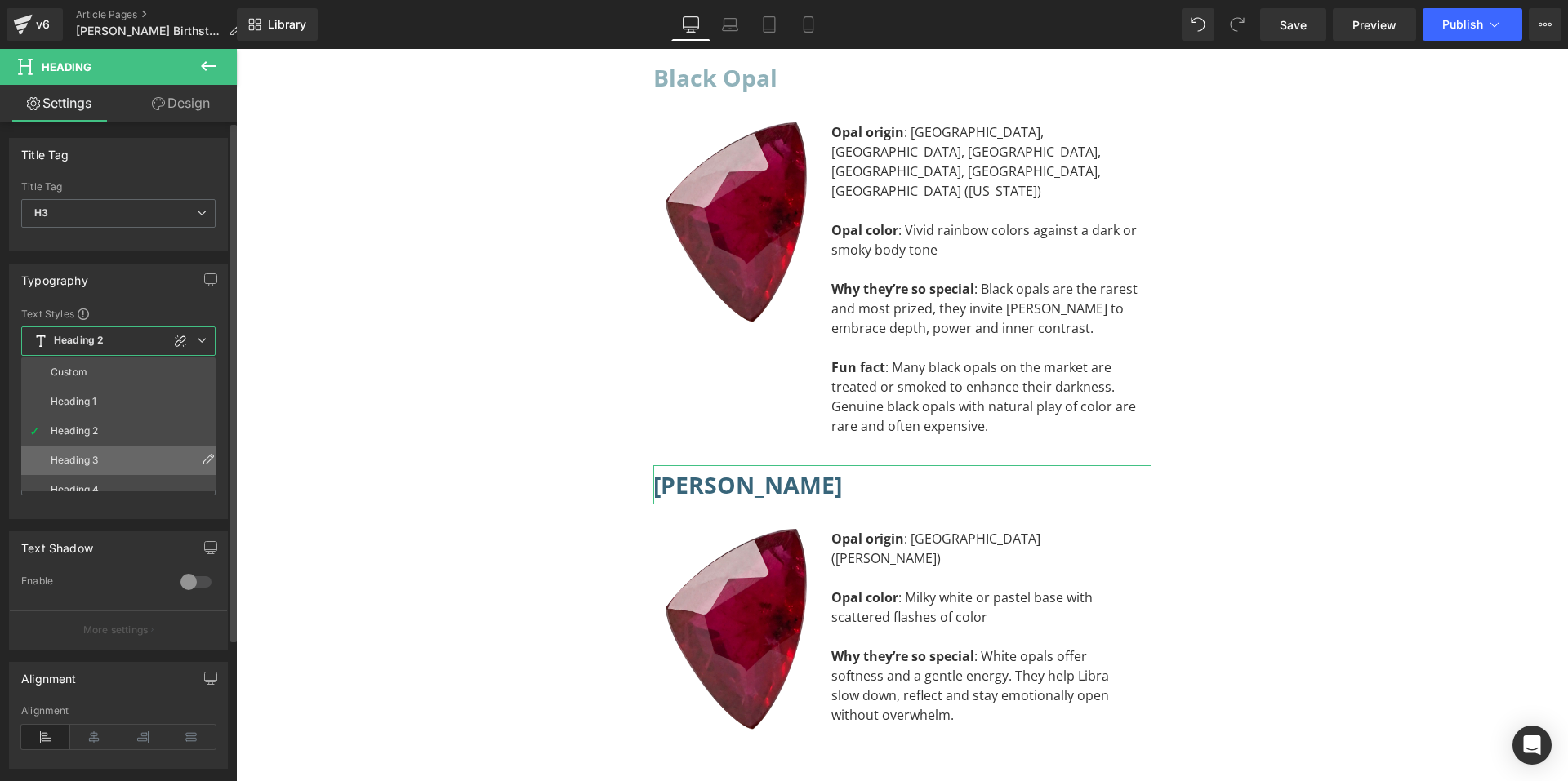
click at [101, 453] on li "Heading 3" at bounding box center [122, 460] width 202 height 29
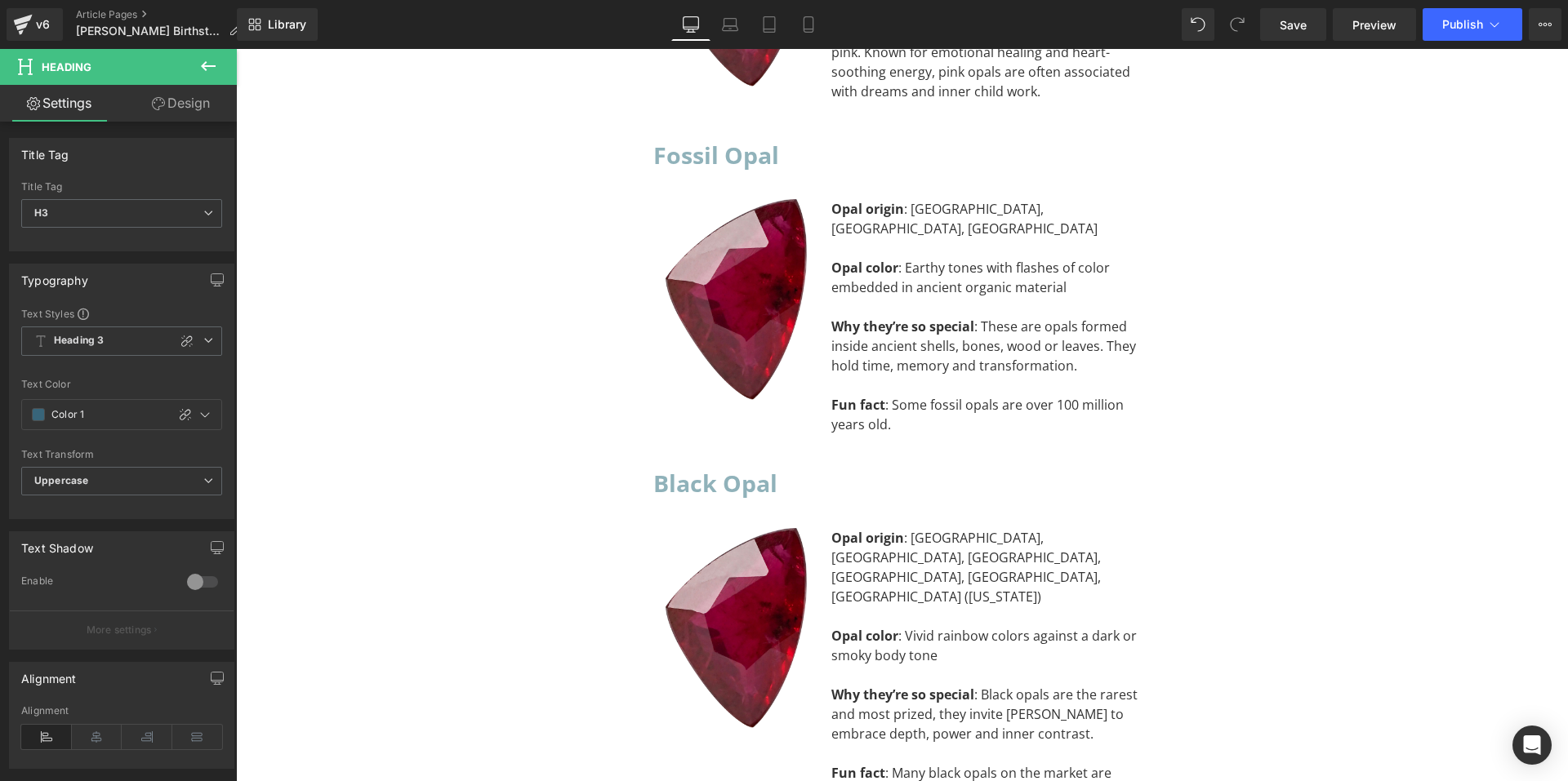
scroll to position [10834, 0]
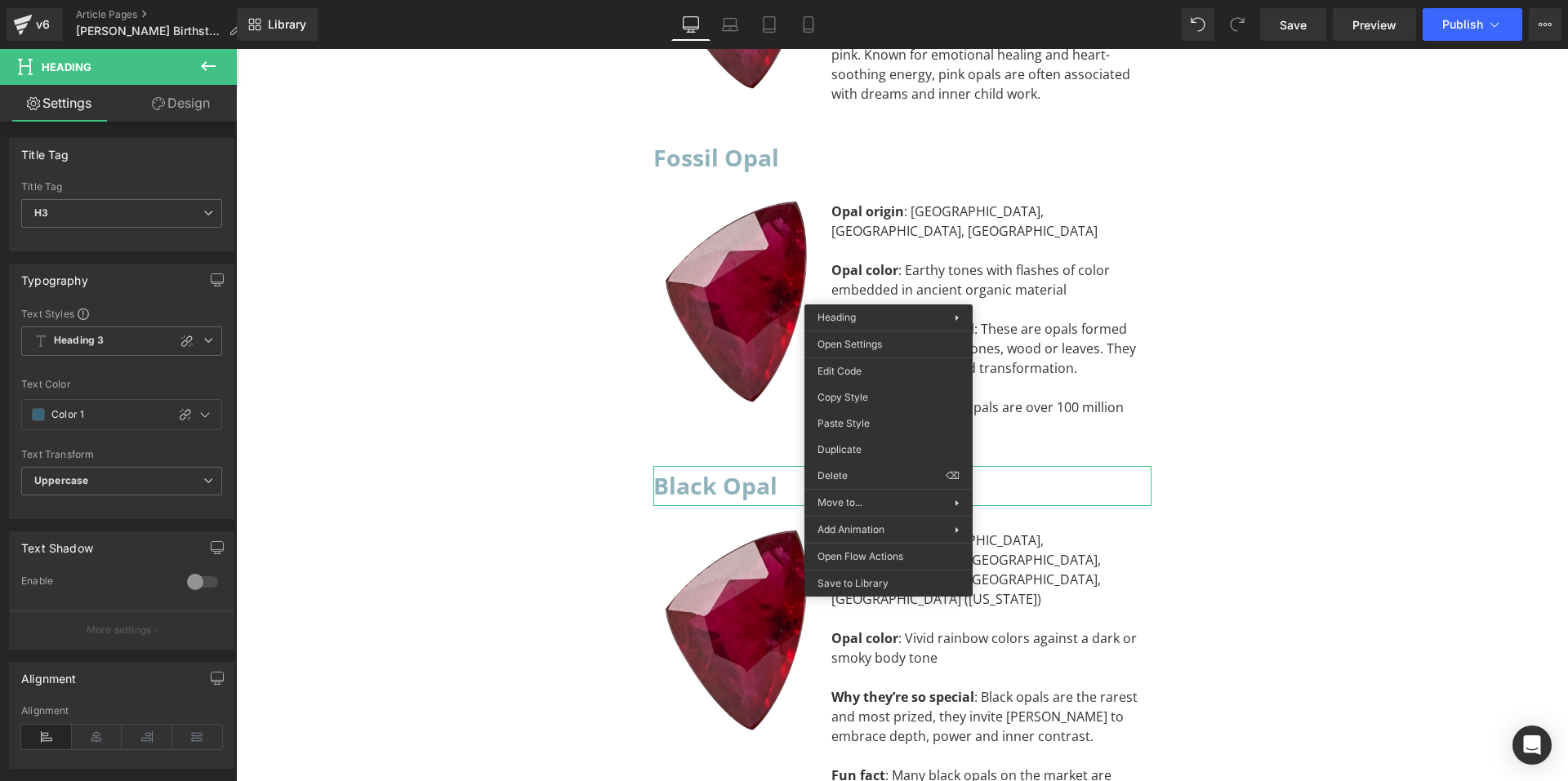
drag, startPoint x: 1089, startPoint y: 470, endPoint x: 803, endPoint y: 371, distance: 302.6
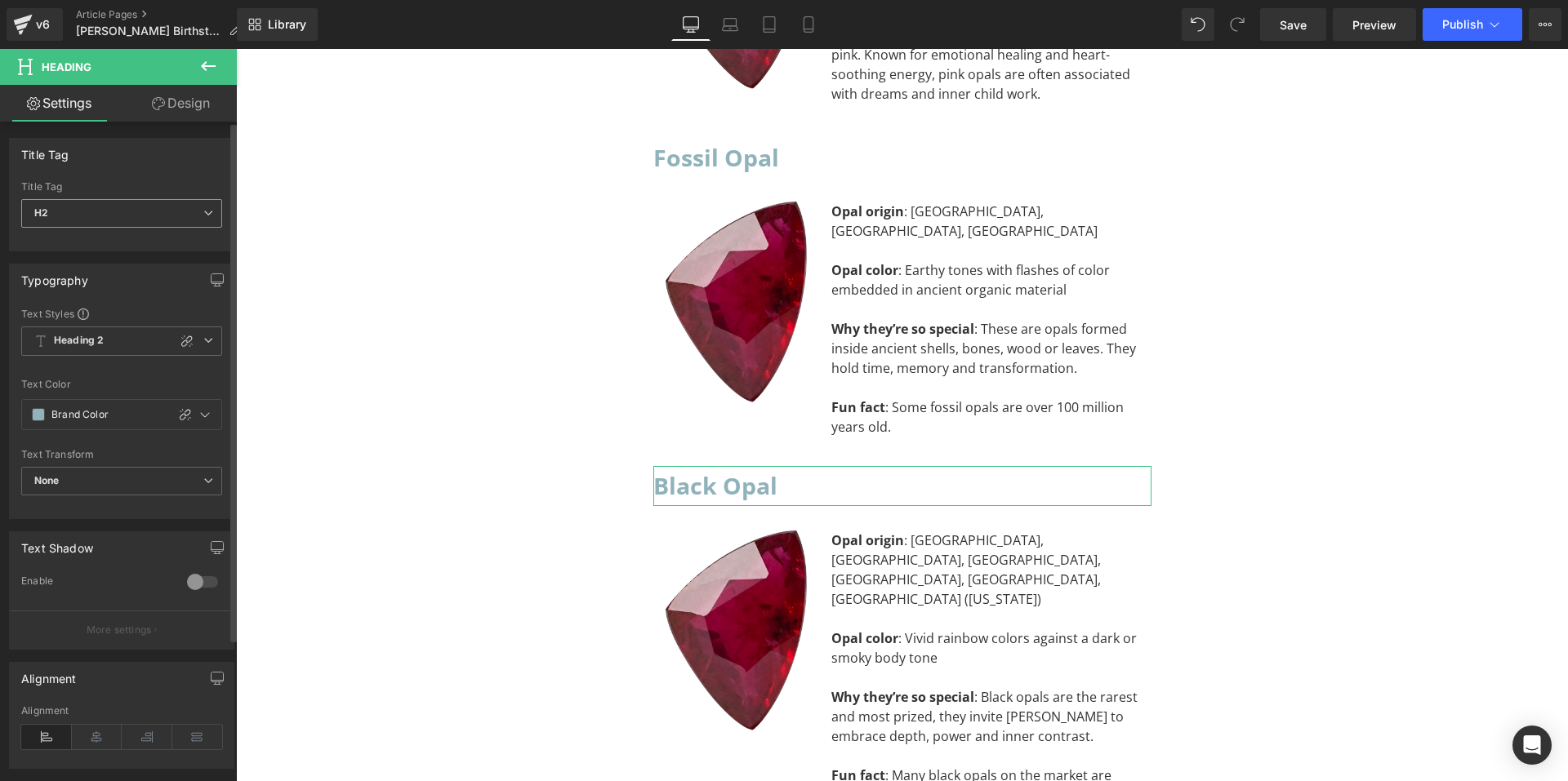
click at [186, 203] on span "H2" at bounding box center [122, 214] width 201 height 29
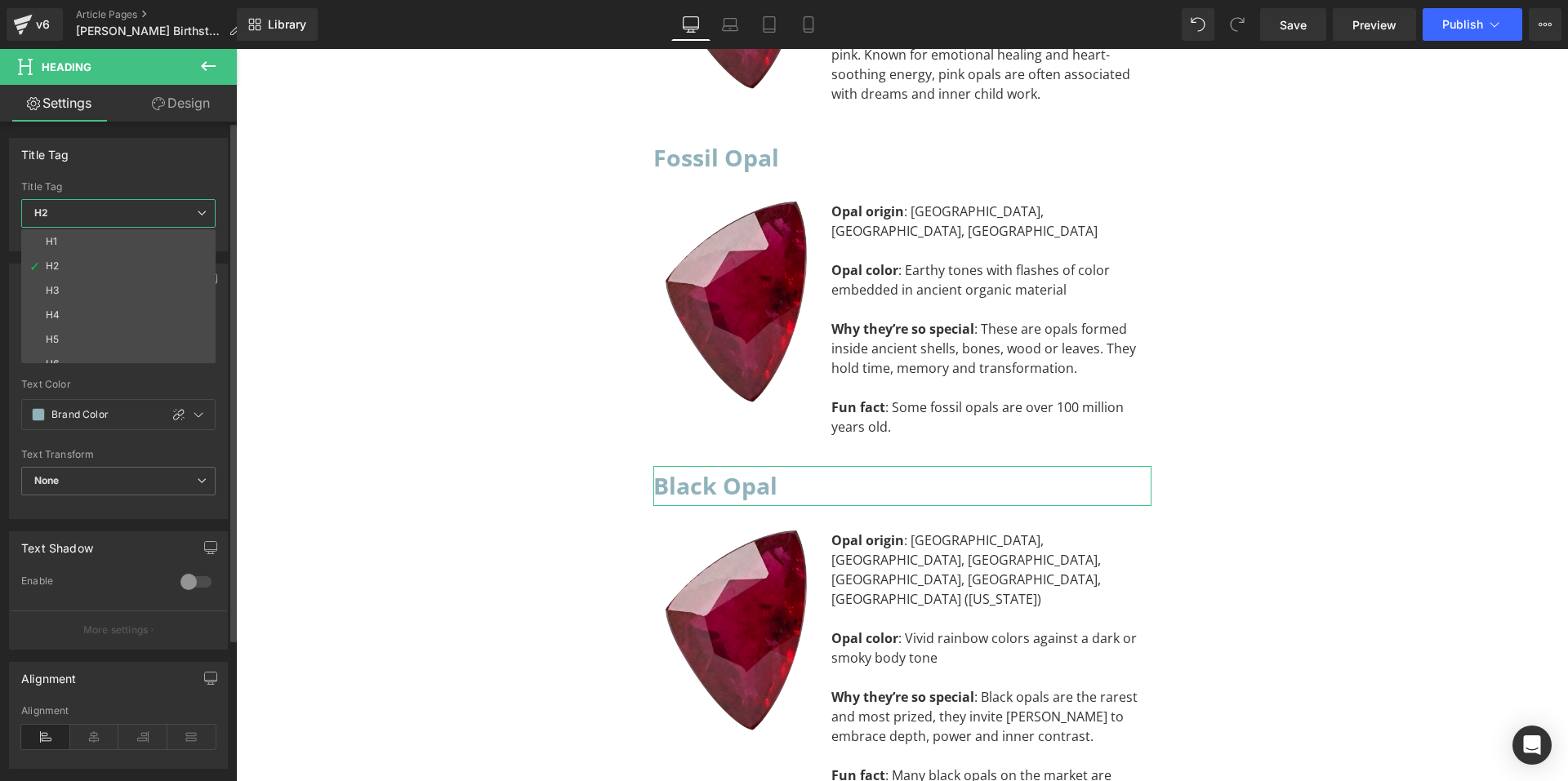
drag, startPoint x: 110, startPoint y: 292, endPoint x: 106, endPoint y: 324, distance: 32.2
click at [110, 291] on li "H3" at bounding box center [122, 290] width 202 height 24
type input "Color 1"
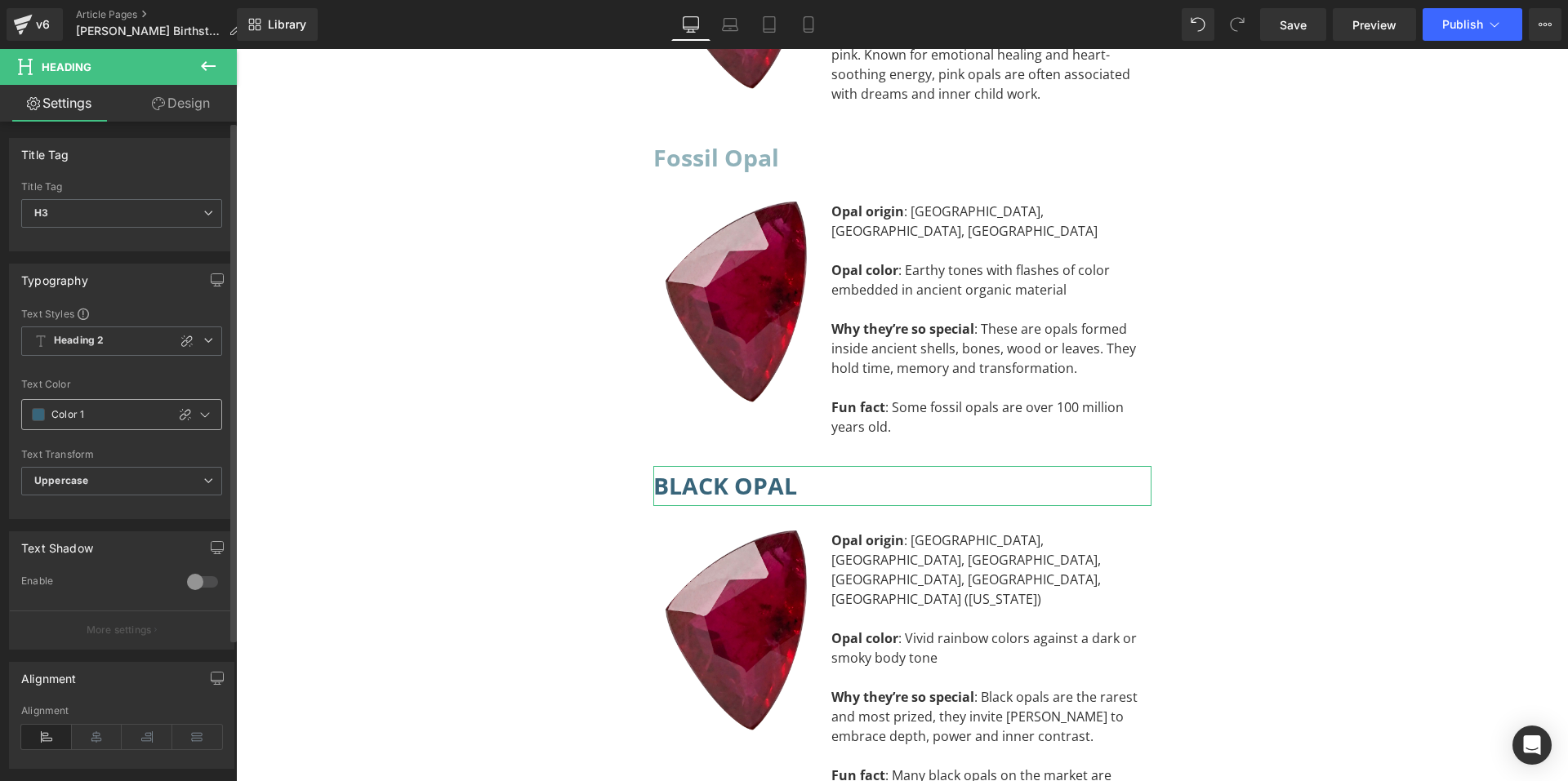
click at [99, 417] on input "Color 1" at bounding box center [104, 415] width 107 height 18
click at [113, 350] on span "Heading 2" at bounding box center [122, 341] width 201 height 29
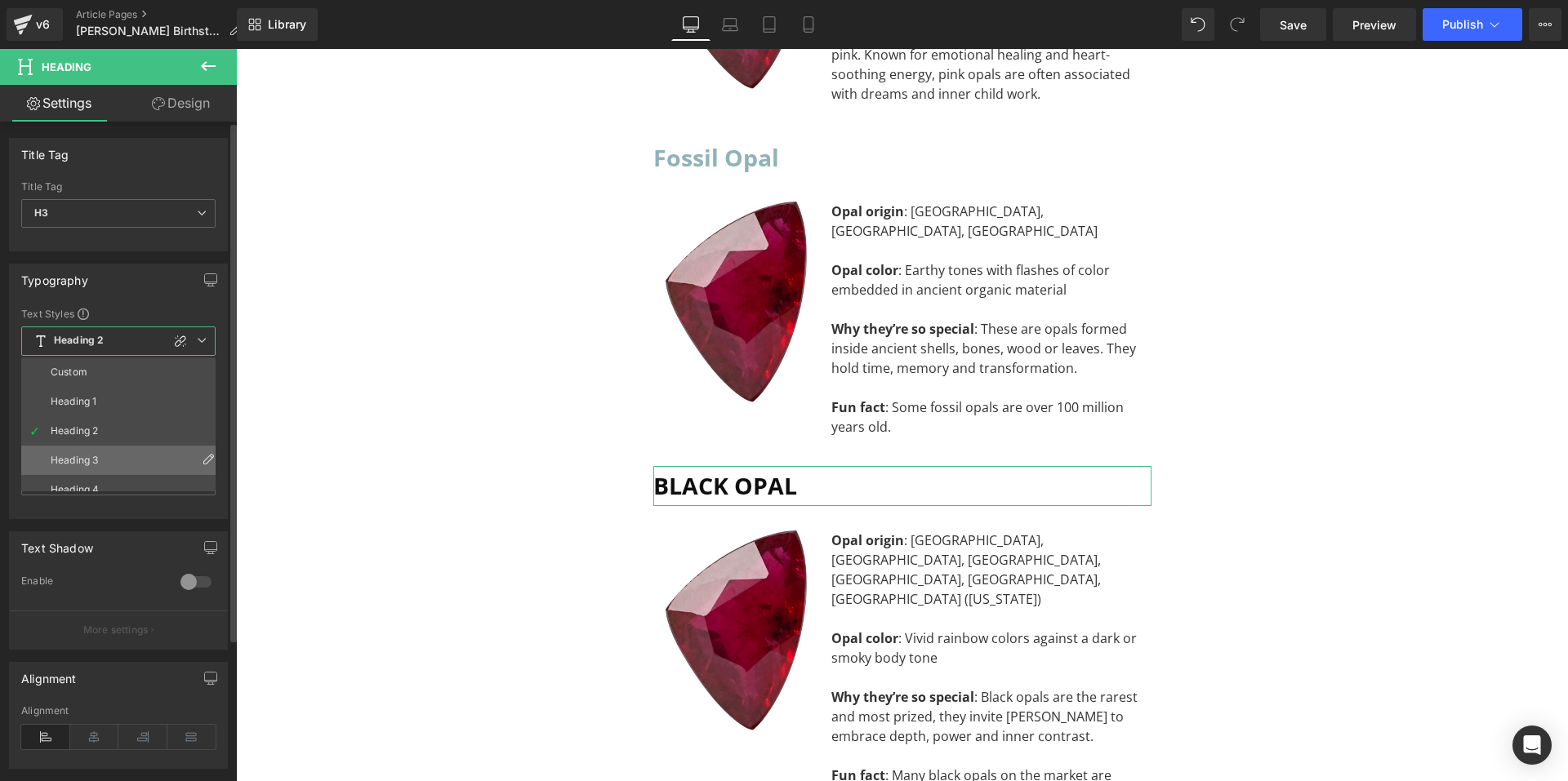
click at [98, 455] on div "Heading 3" at bounding box center [73, 461] width 47 height 12
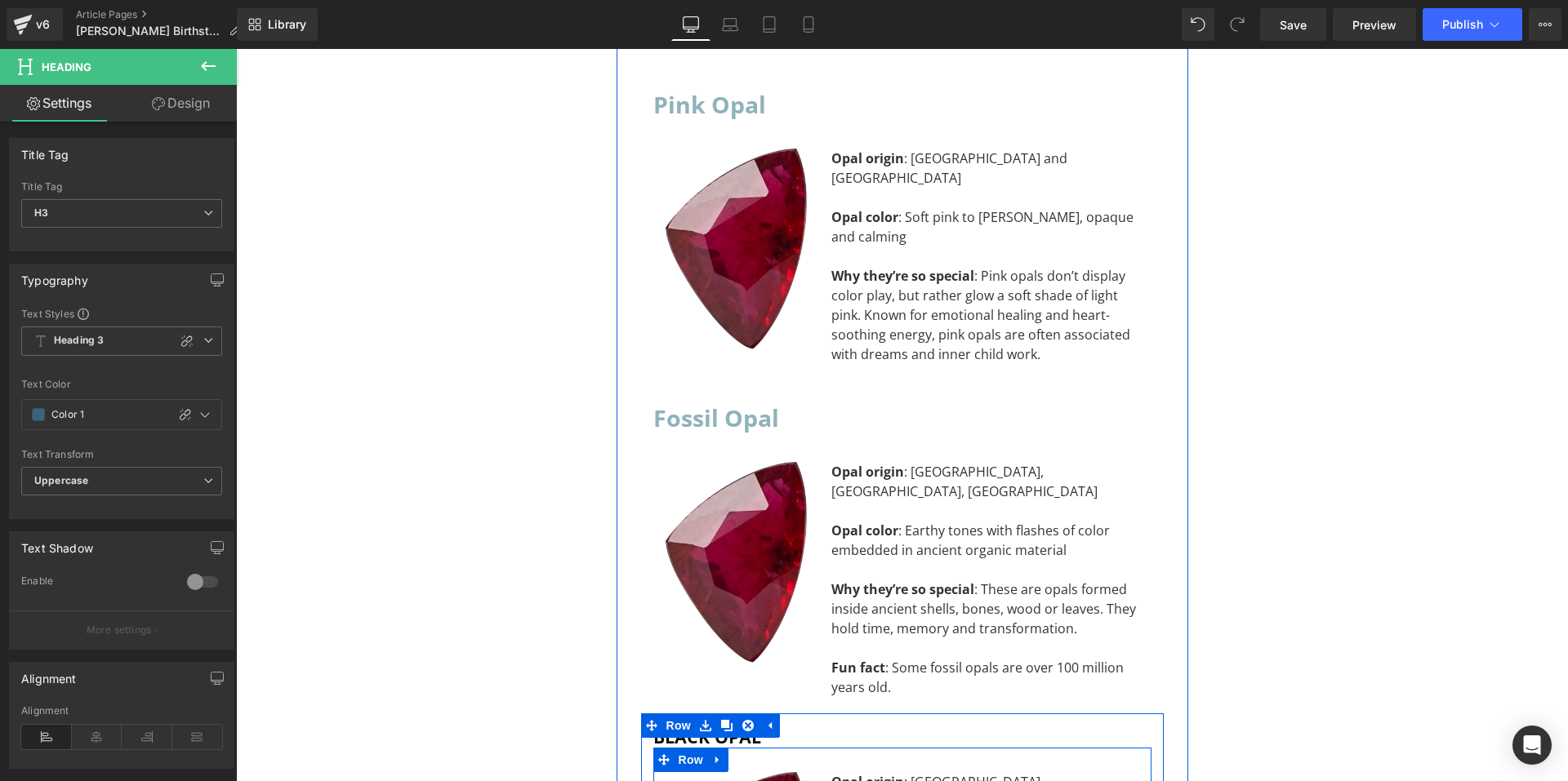
scroll to position [10508, 0]
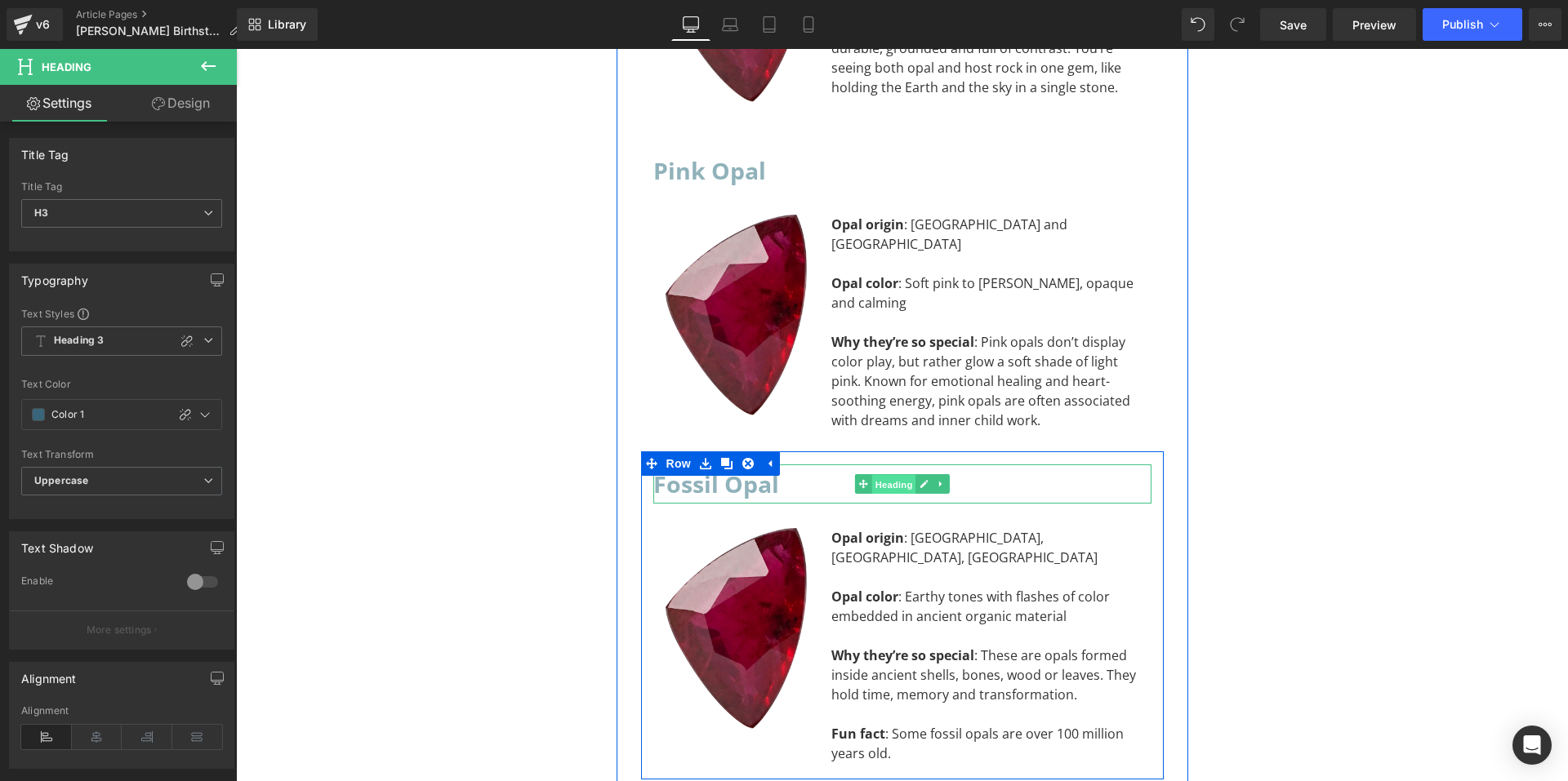
click at [891, 476] on span "Heading" at bounding box center [893, 485] width 44 height 19
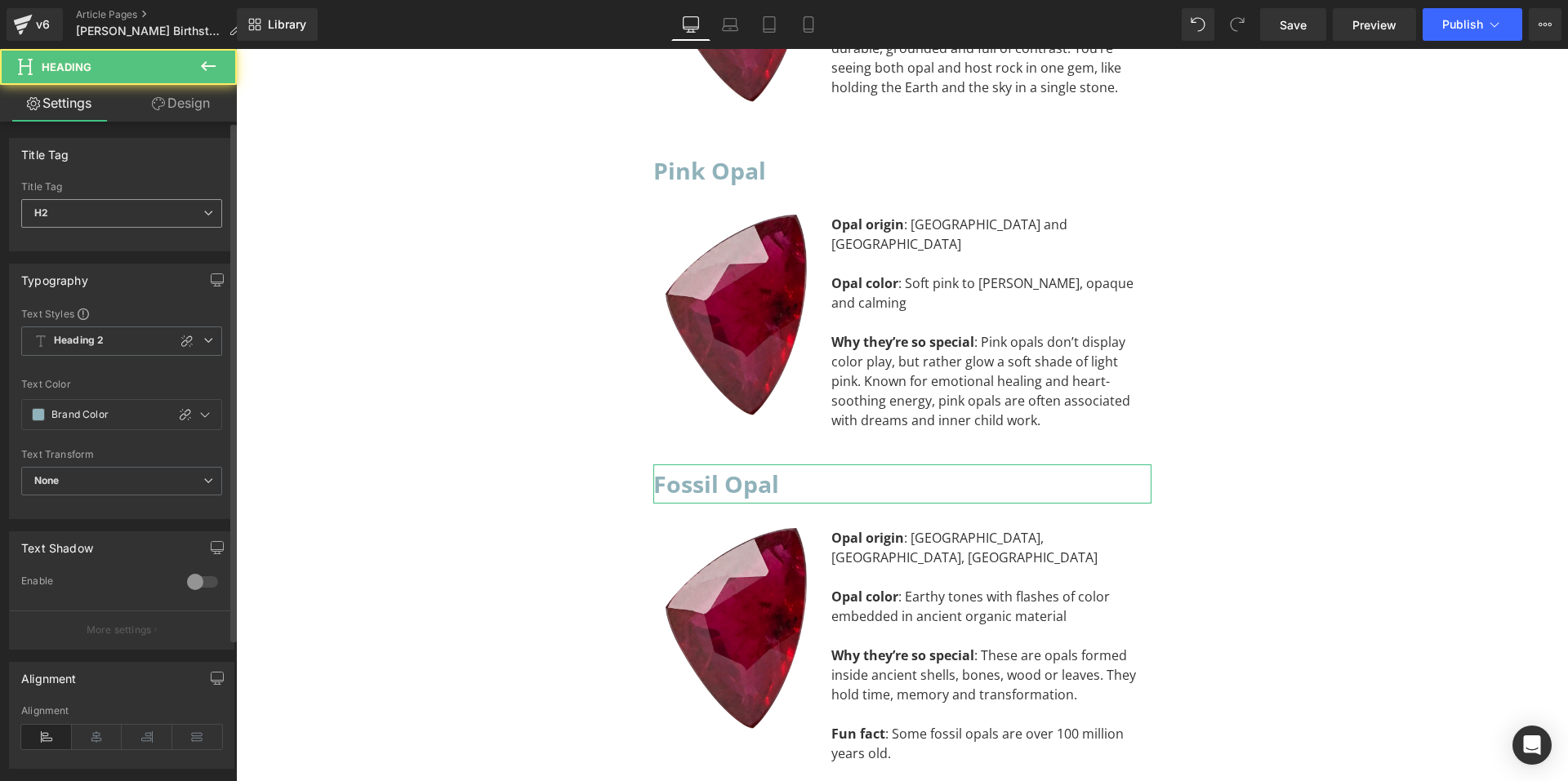
click at [160, 213] on span "H2" at bounding box center [122, 214] width 201 height 29
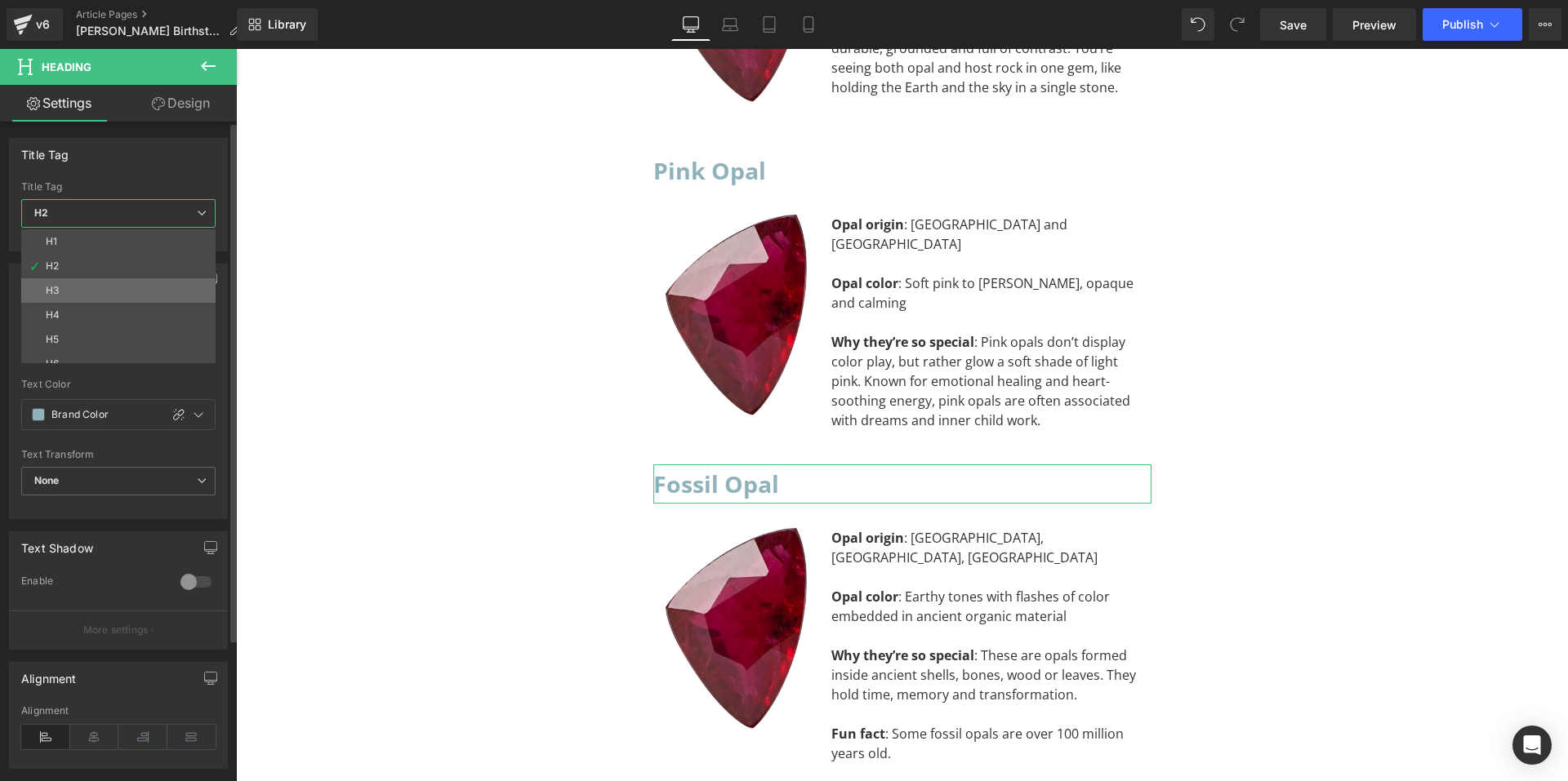
click at [129, 283] on li "H3" at bounding box center [122, 290] width 202 height 24
type input "#0f0f0f"
type input "100"
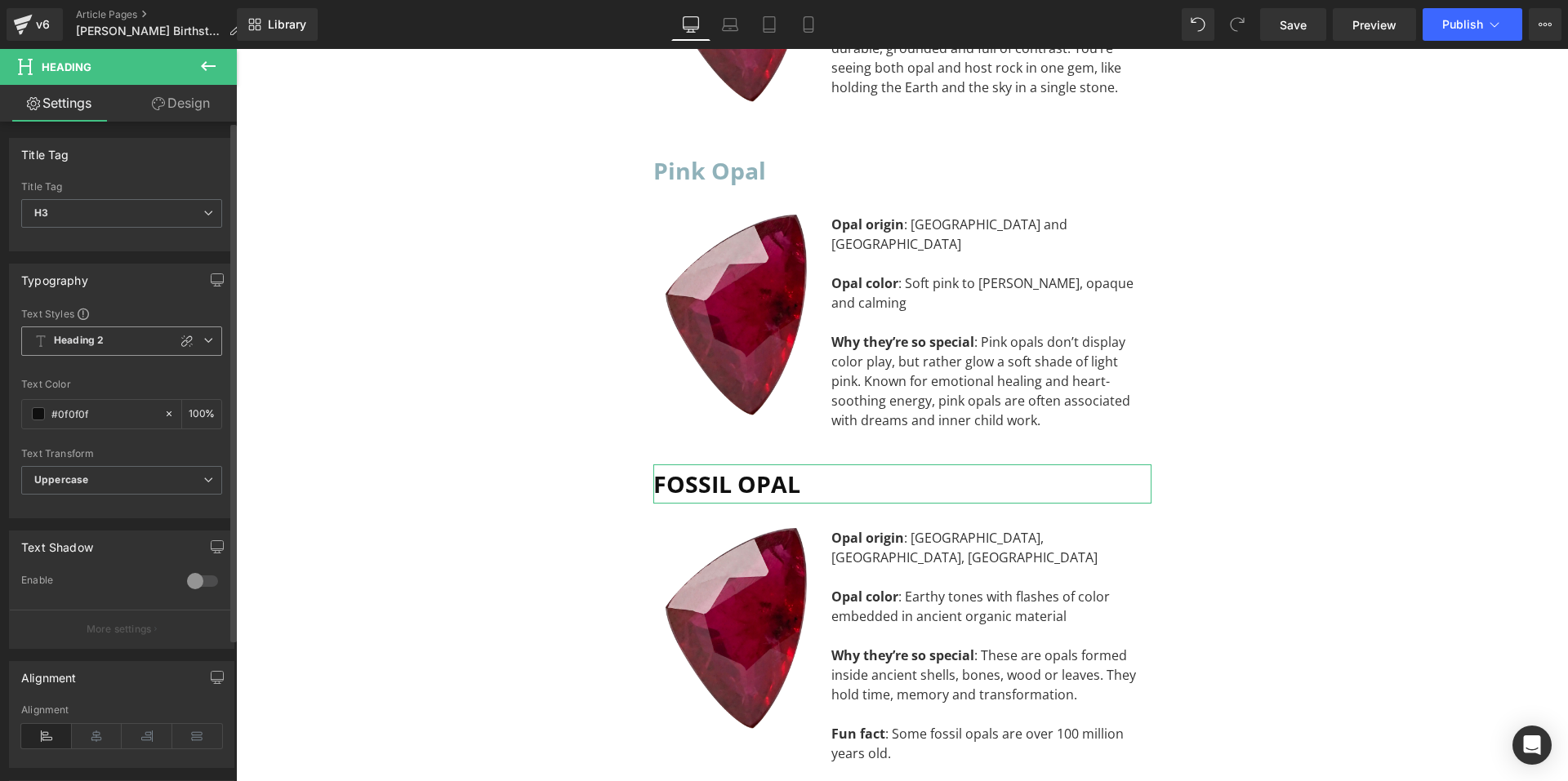
click at [126, 340] on span "Heading 2" at bounding box center [122, 341] width 201 height 29
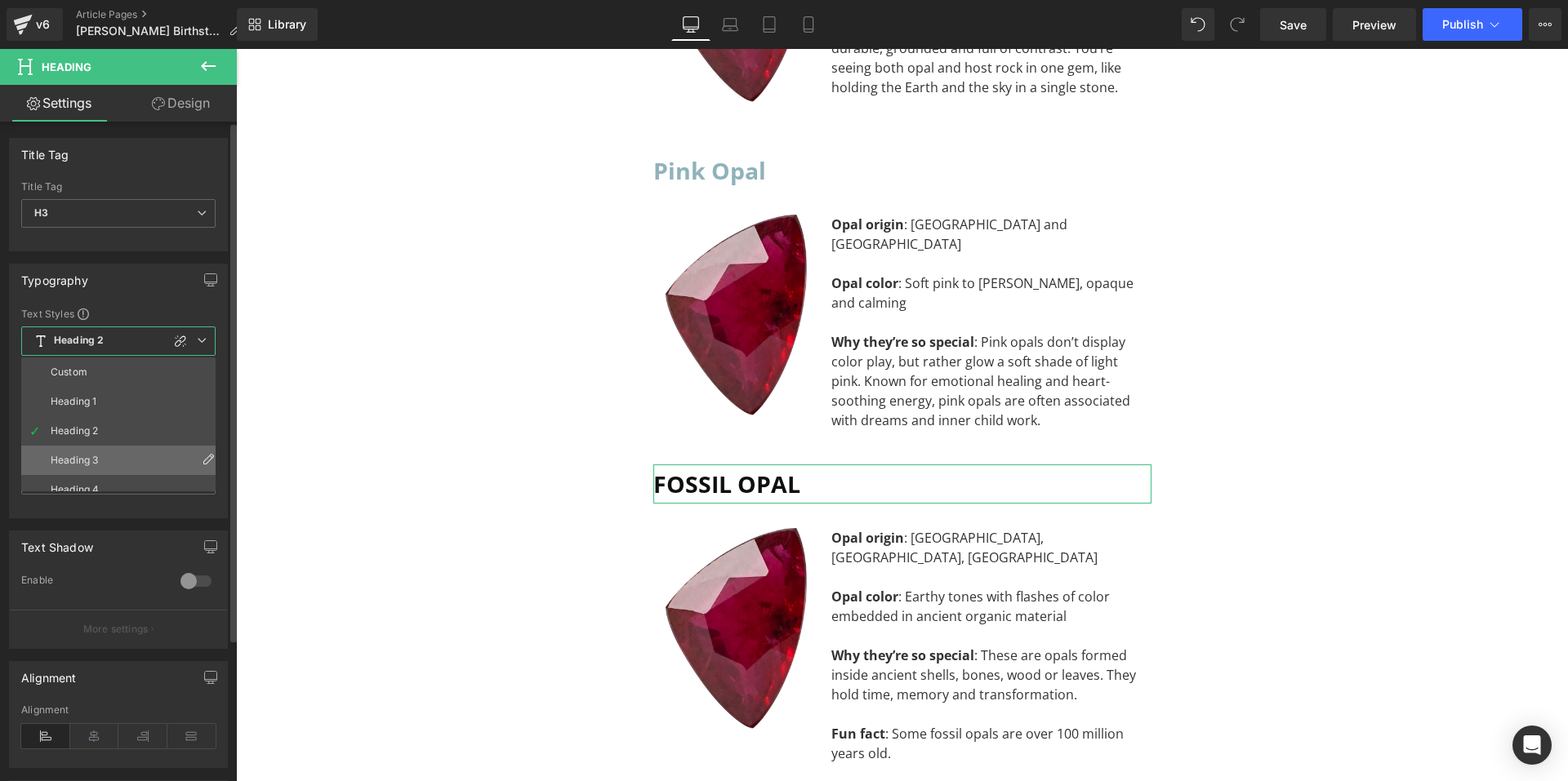
click at [98, 454] on li "Heading 3" at bounding box center [122, 460] width 202 height 29
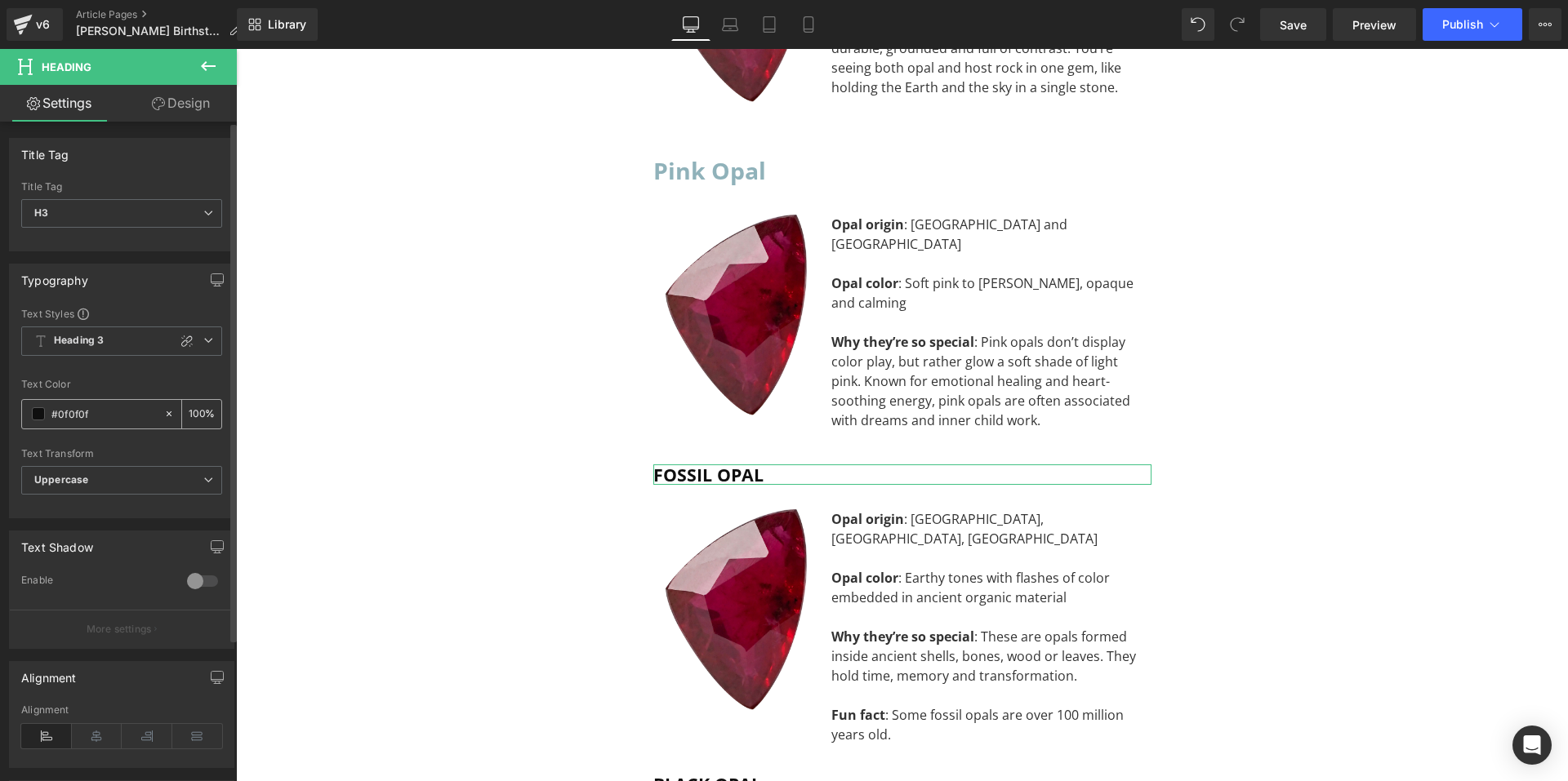
click at [33, 414] on span at bounding box center [39, 415] width 14 height 14
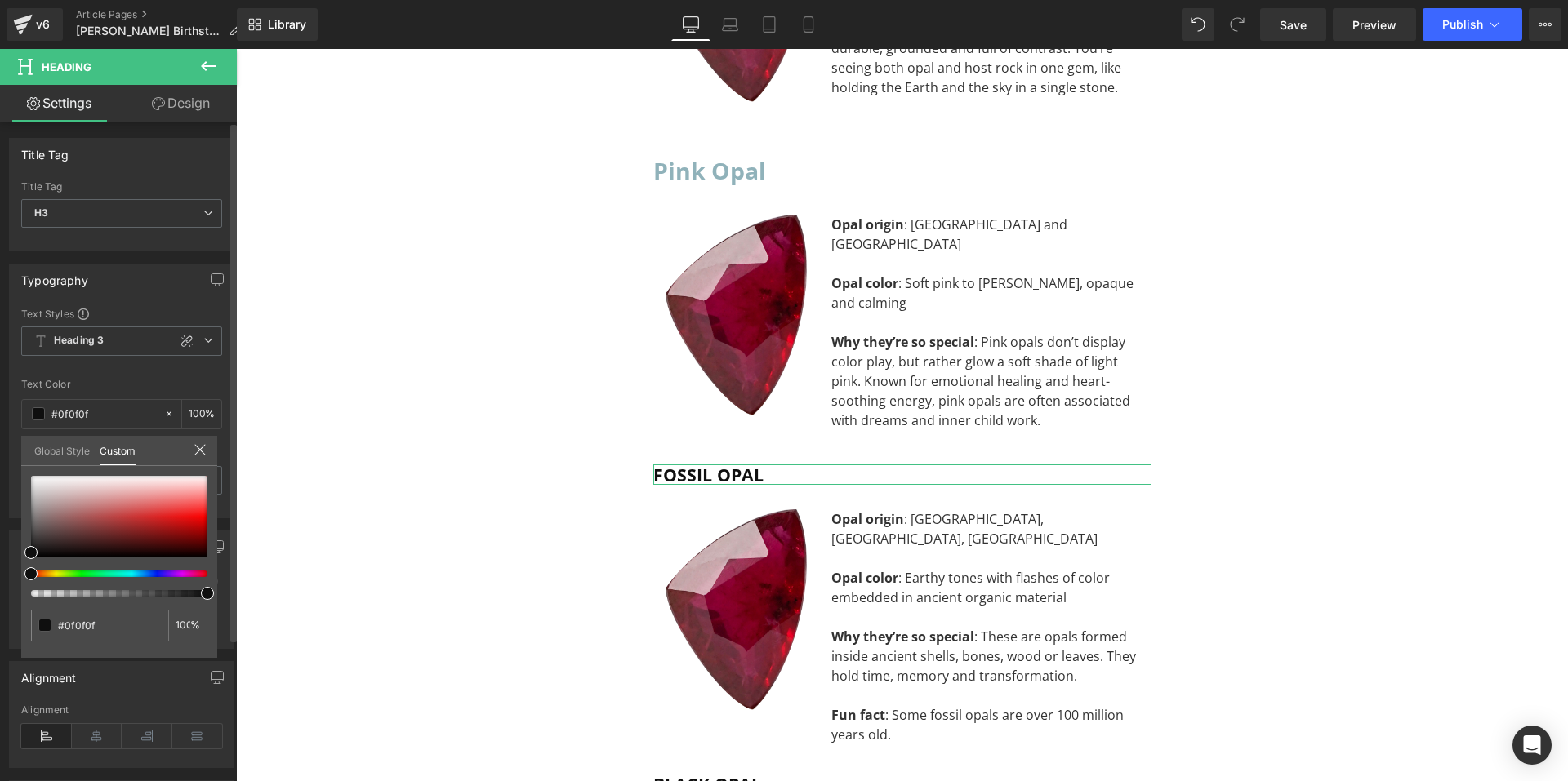
click at [52, 453] on link "Global Style" at bounding box center [61, 449] width 55 height 28
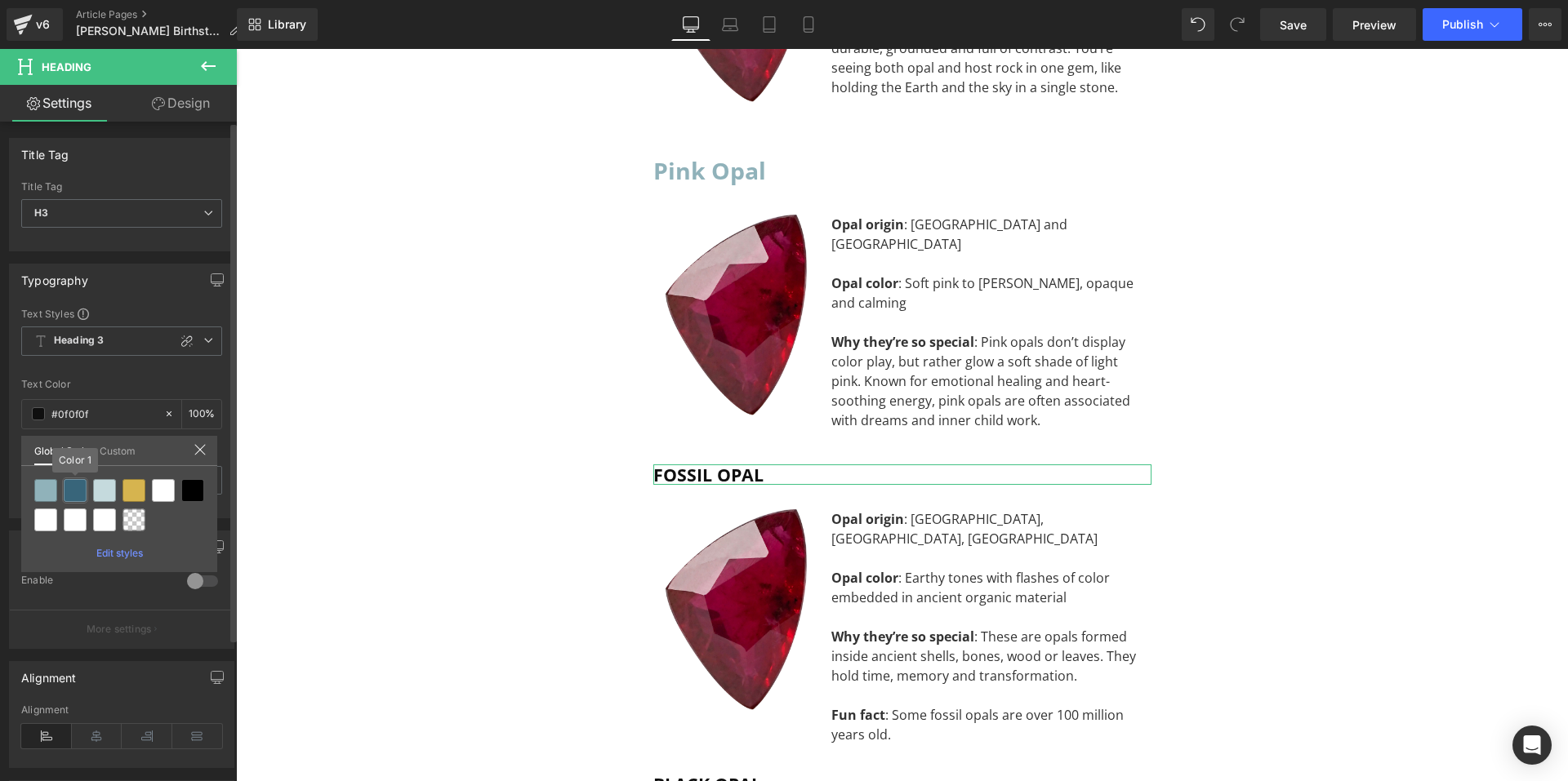
click at [71, 494] on div at bounding box center [75, 491] width 23 height 23
type input "Color 1"
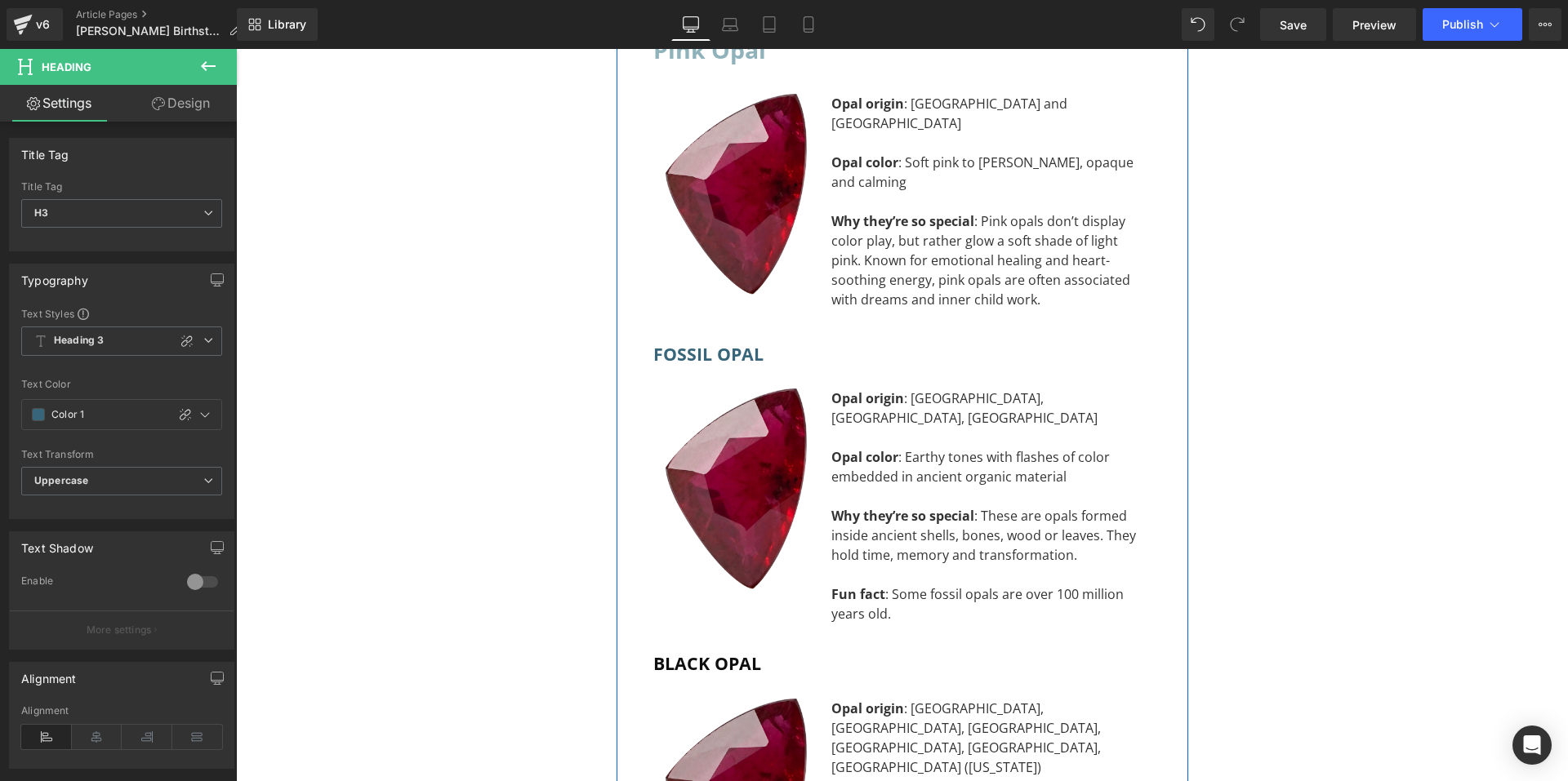
scroll to position [10590, 0]
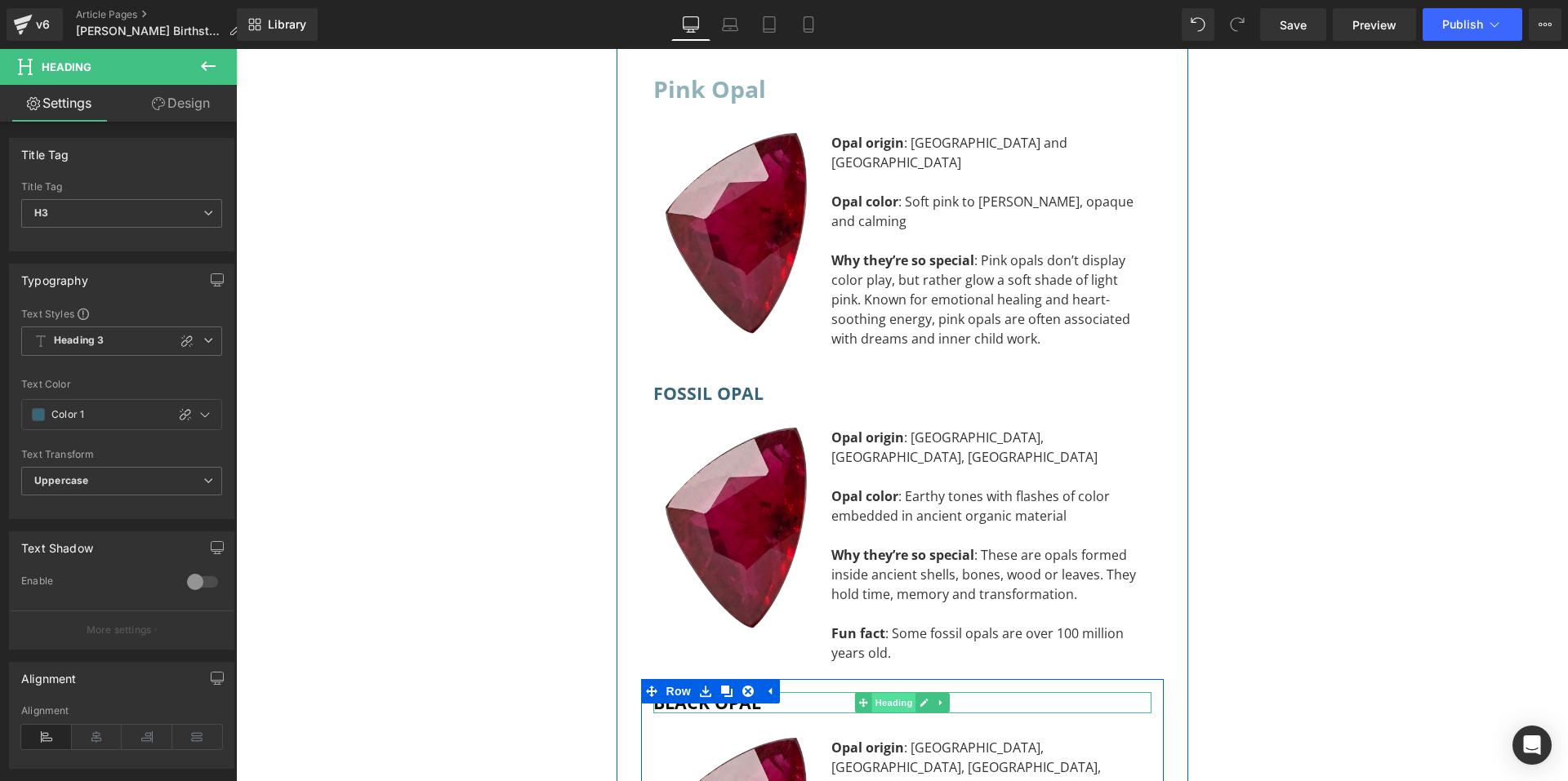
click at [893, 693] on span "Heading" at bounding box center [893, 703] width 44 height 19
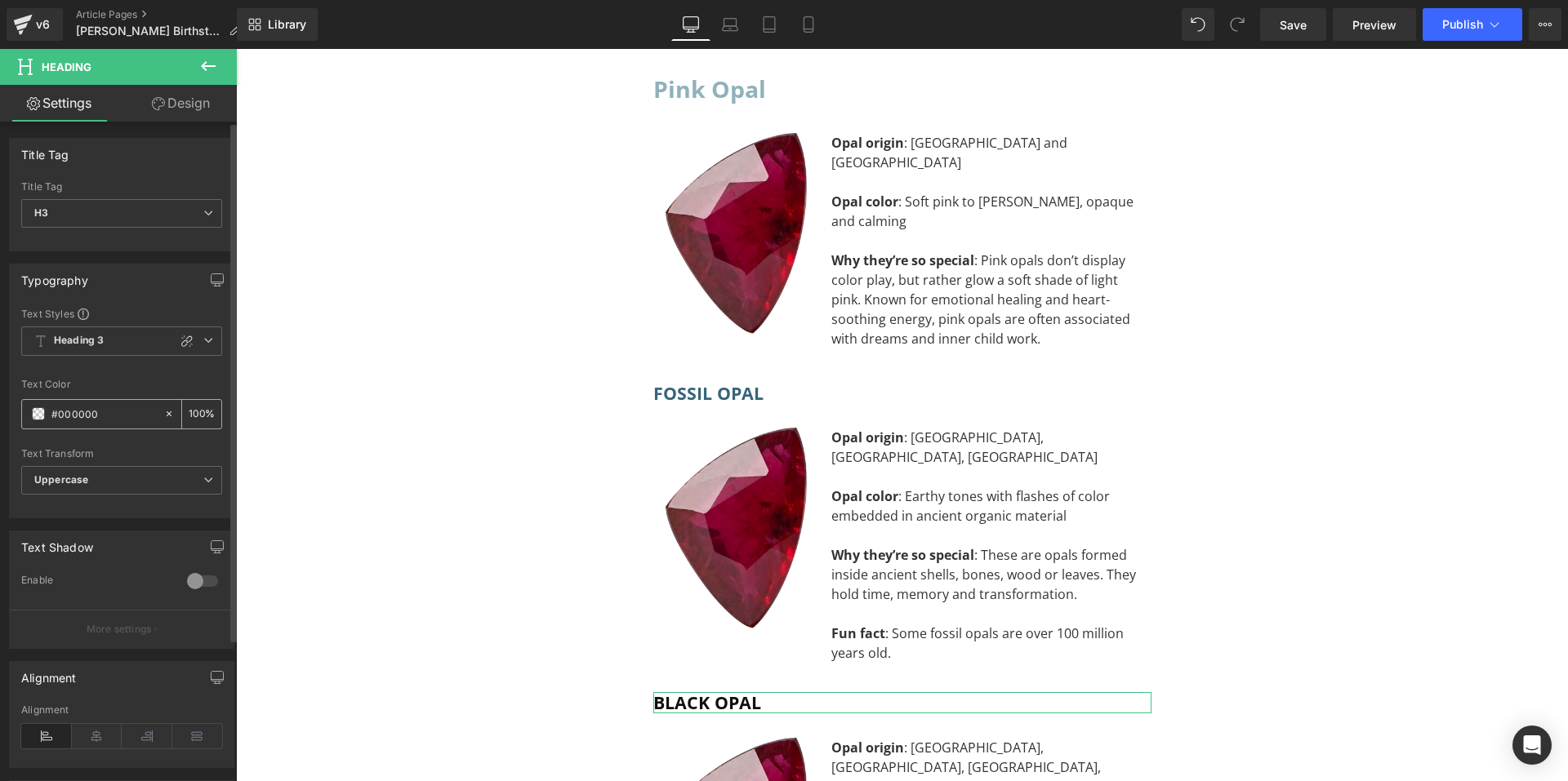
click at [38, 419] on span at bounding box center [39, 415] width 14 height 14
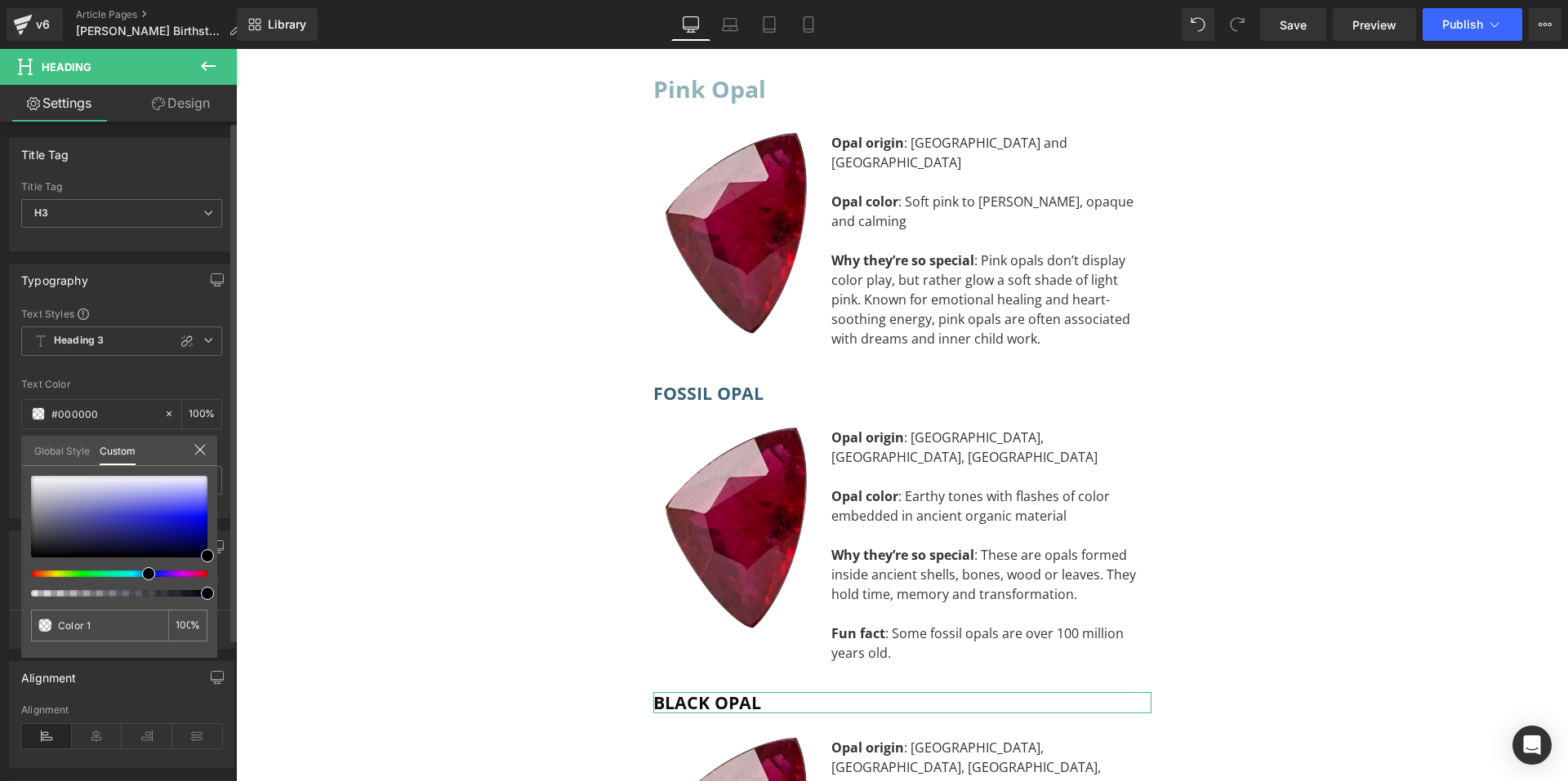
click at [52, 452] on link "Global Style" at bounding box center [61, 449] width 55 height 28
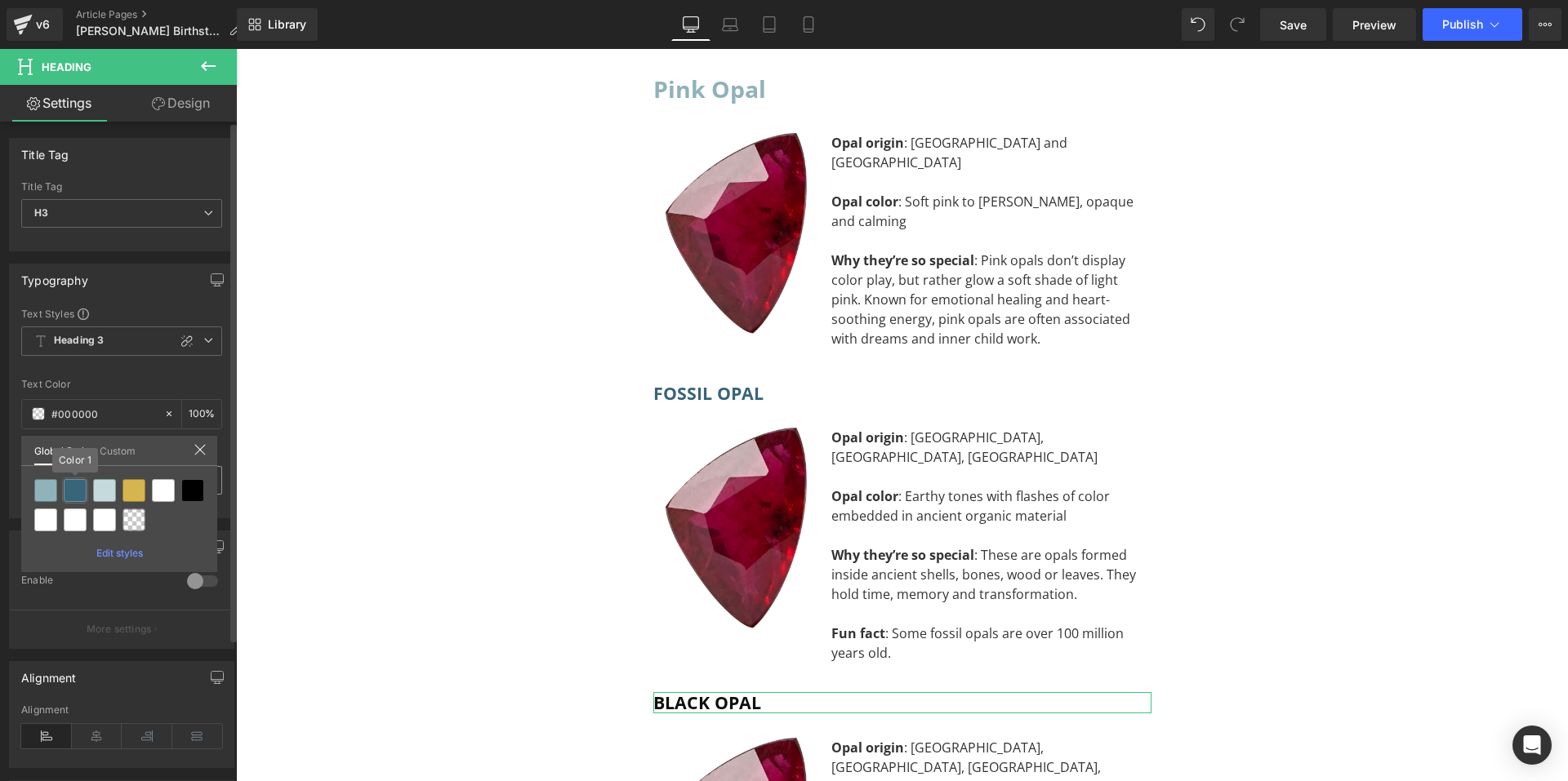
drag, startPoint x: 71, startPoint y: 497, endPoint x: 82, endPoint y: 491, distance: 12.5
click at [71, 497] on div at bounding box center [75, 491] width 23 height 23
type input "Color 1"
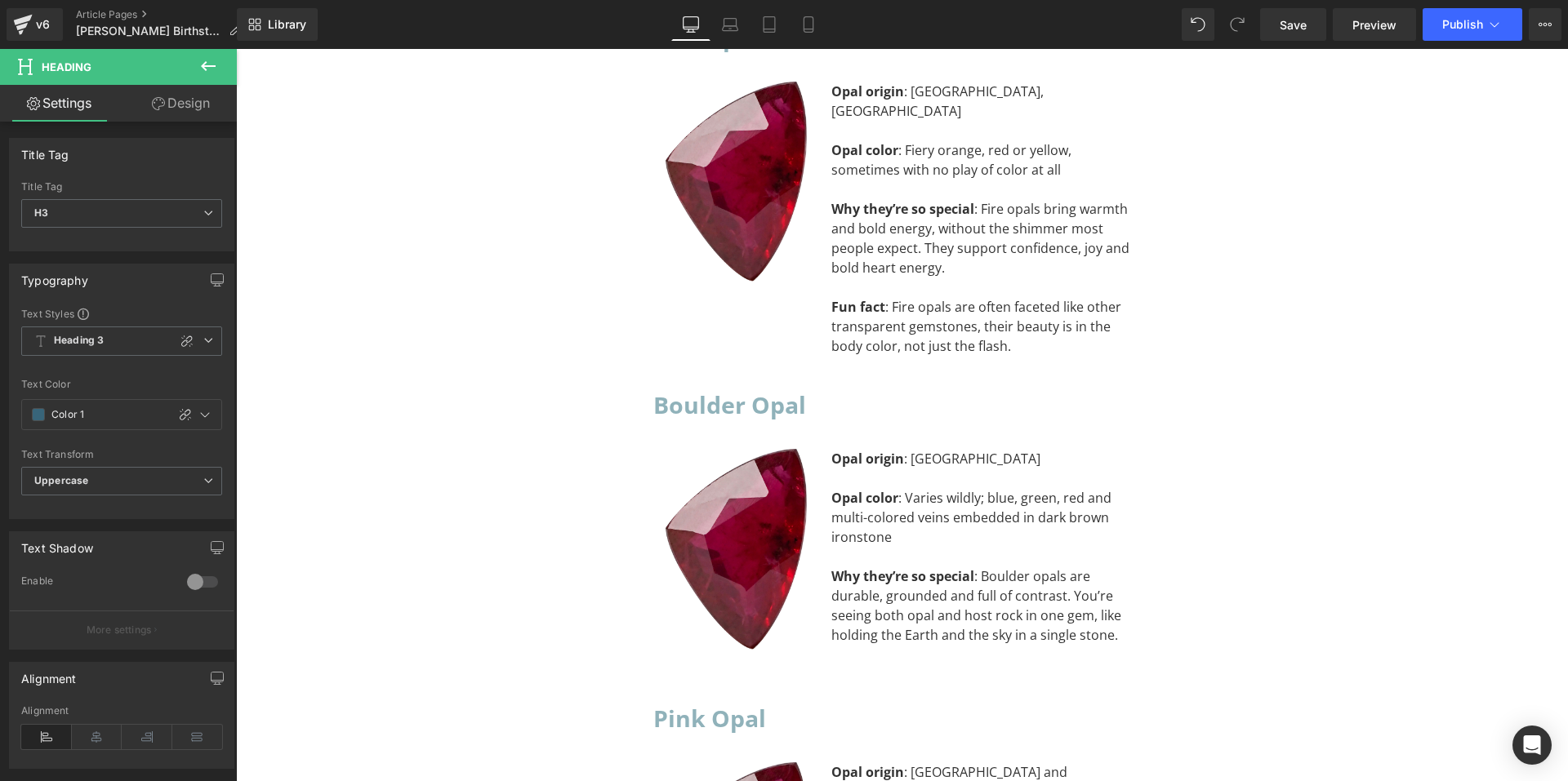
scroll to position [10018, 0]
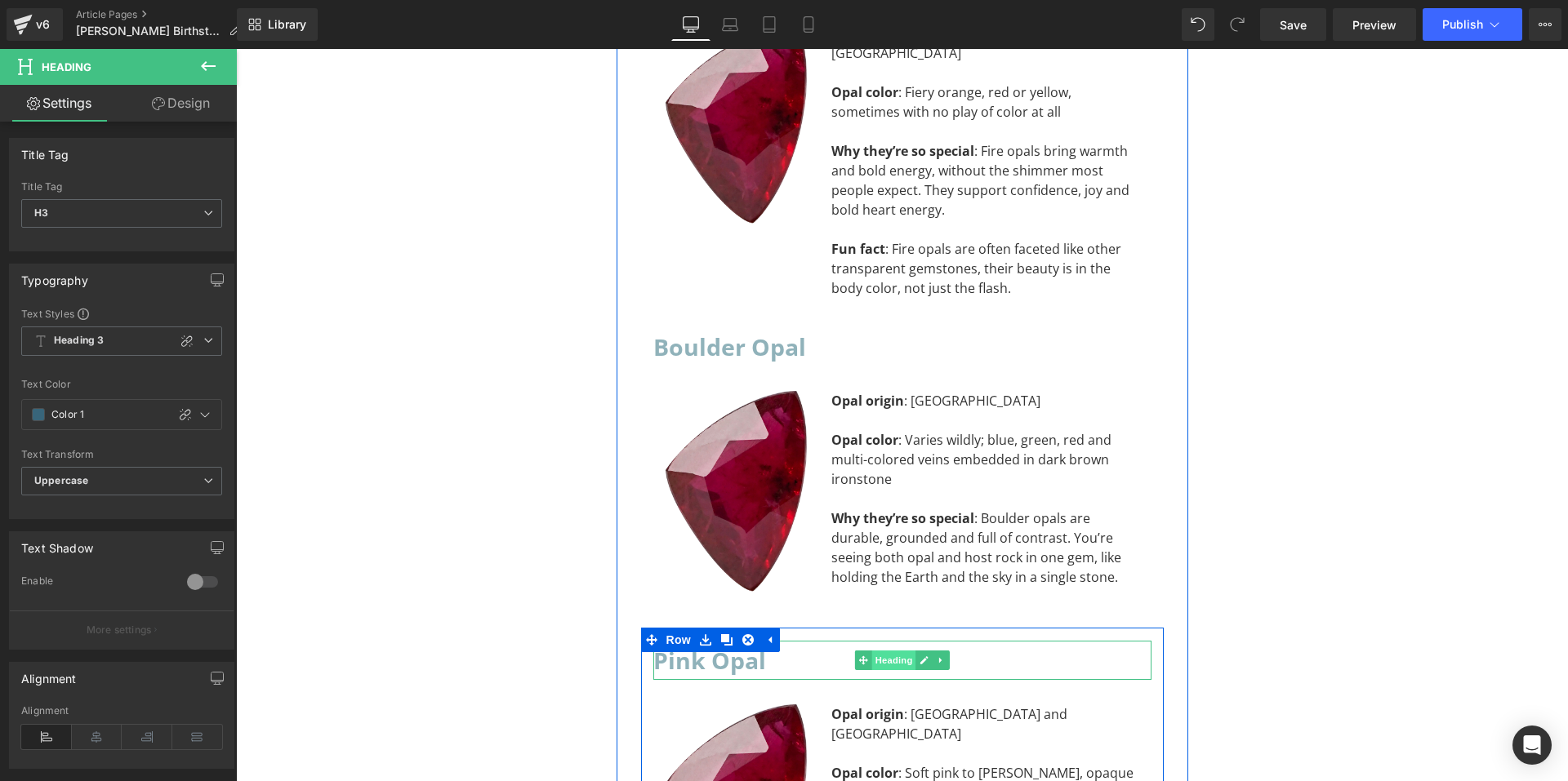
click at [880, 651] on span "Heading" at bounding box center [893, 660] width 44 height 19
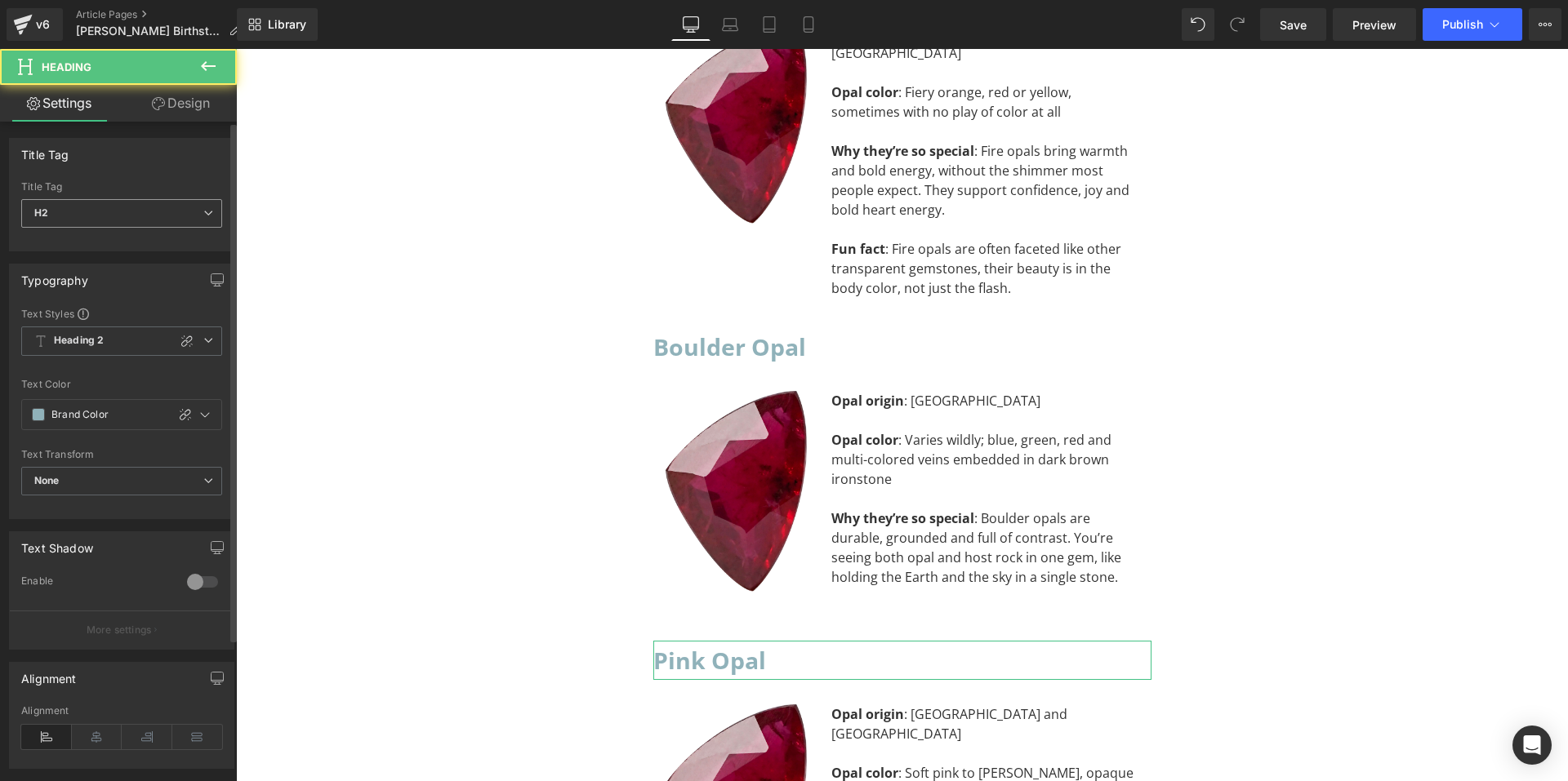
click at [170, 206] on span "H2" at bounding box center [122, 214] width 201 height 29
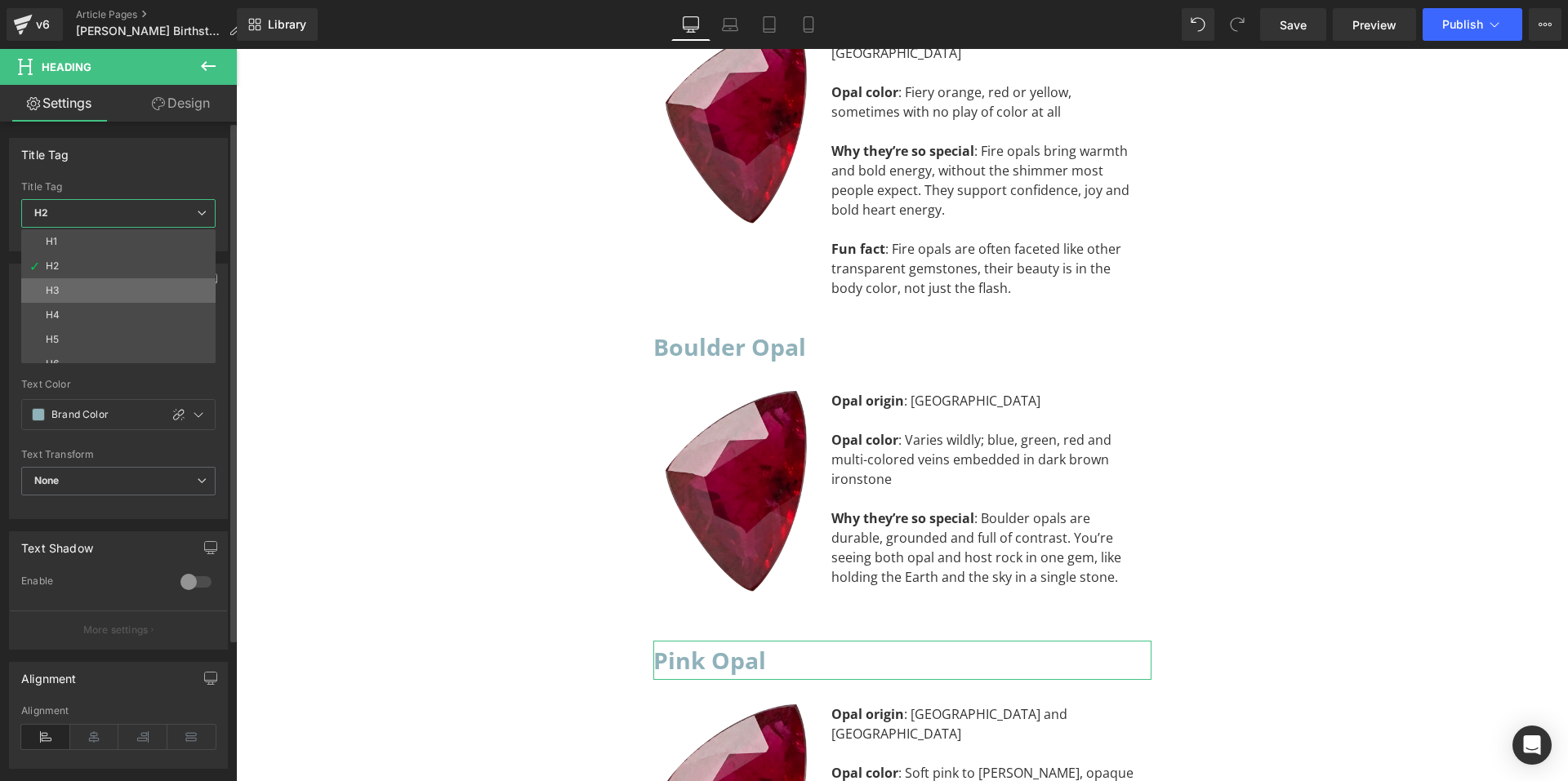
click at [128, 287] on li "H3" at bounding box center [122, 290] width 202 height 24
type input "#0f0f0f"
type input "100"
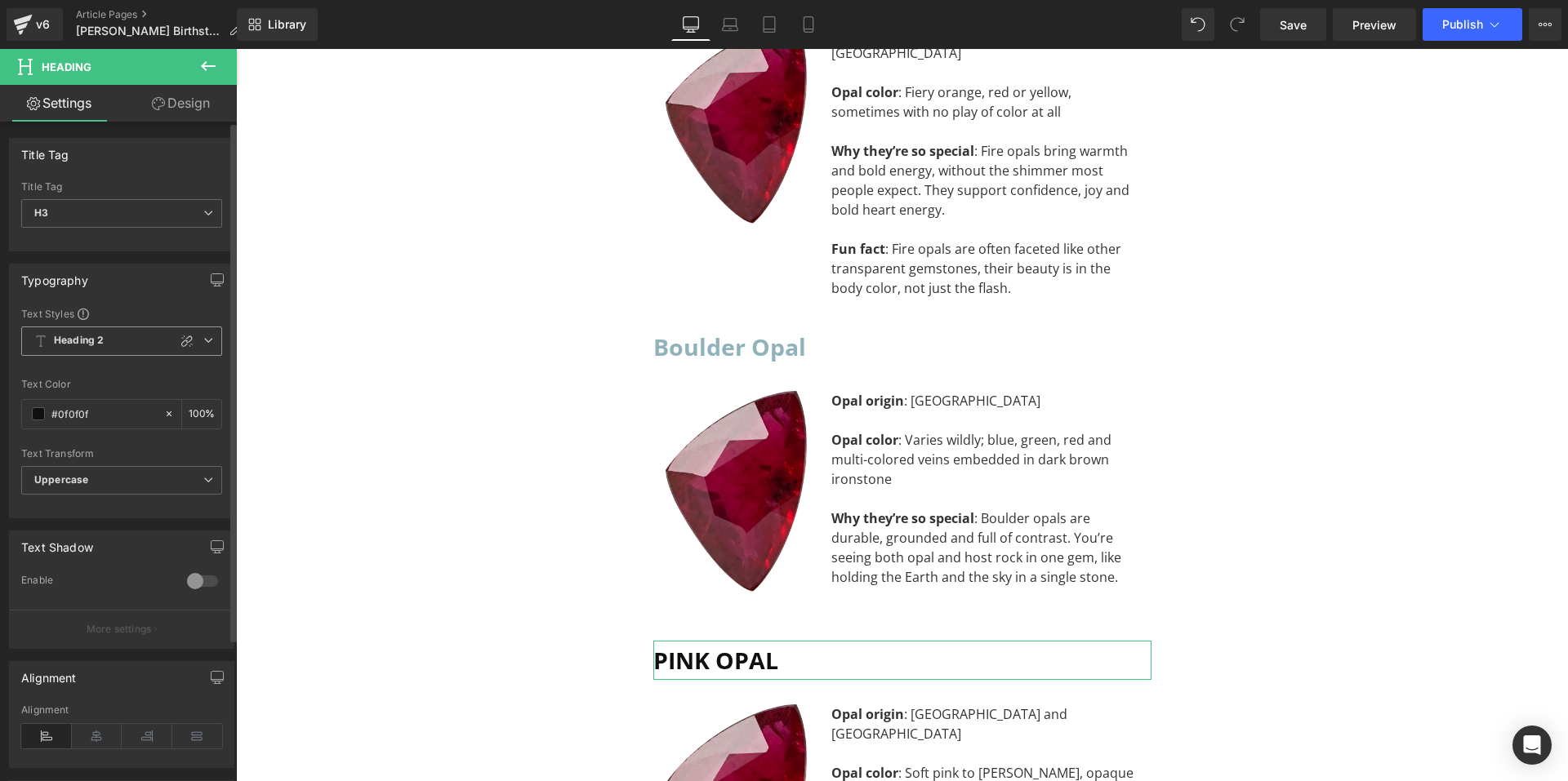
click at [114, 338] on span "Heading 2" at bounding box center [122, 341] width 201 height 29
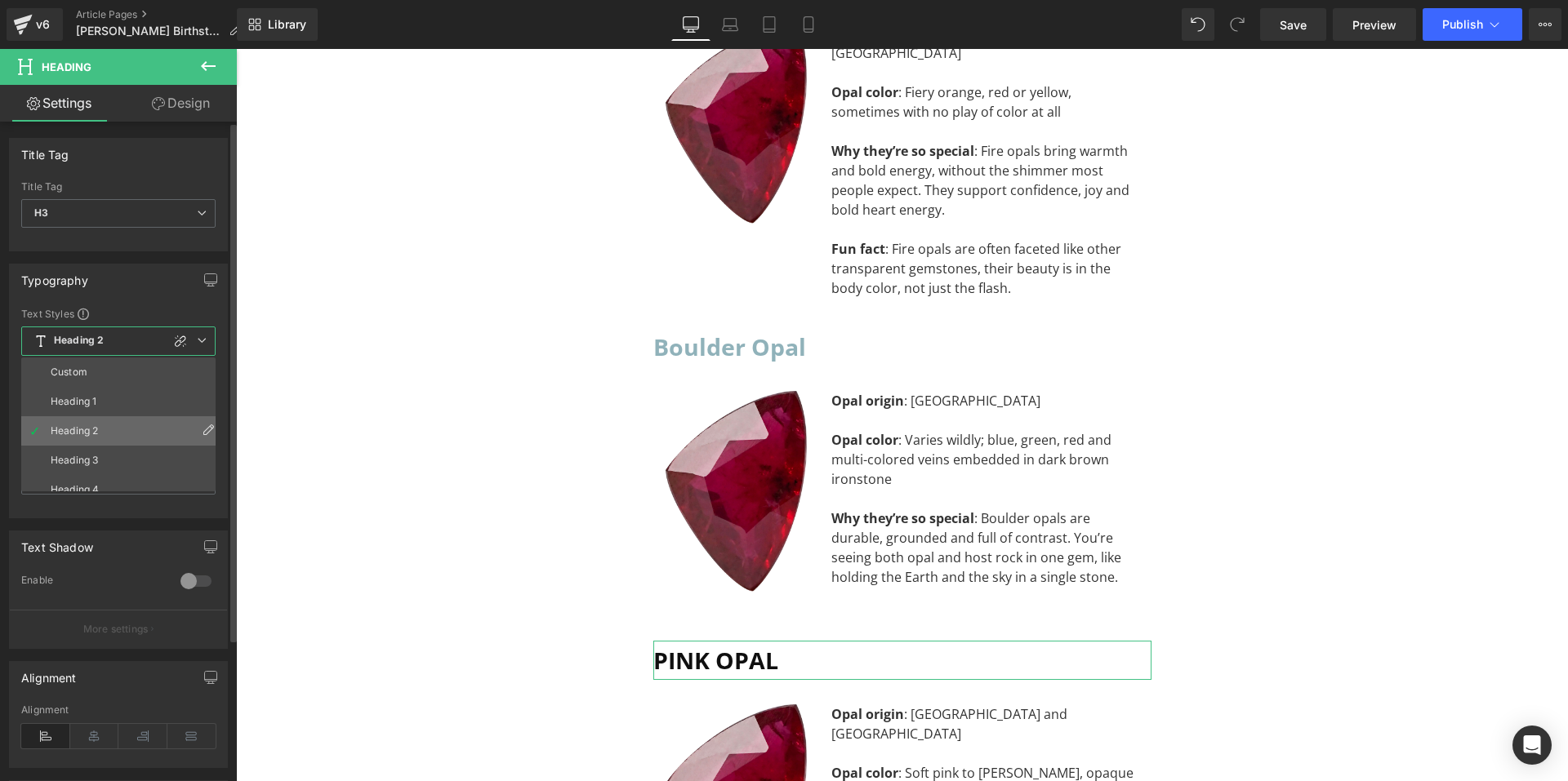
click at [107, 434] on li "Heading 2" at bounding box center [122, 431] width 202 height 29
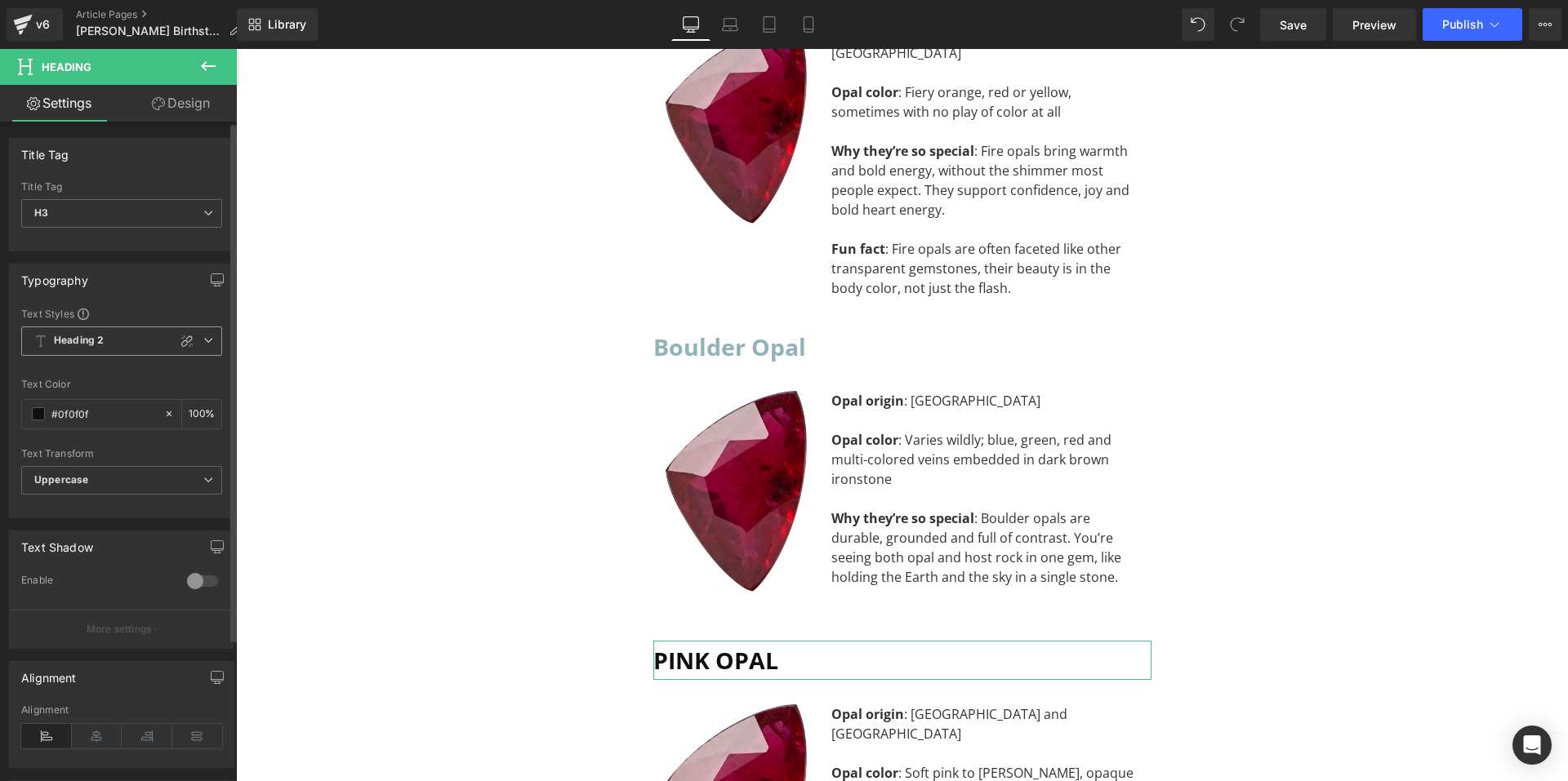
click at [127, 345] on span "Heading 2" at bounding box center [122, 341] width 201 height 29
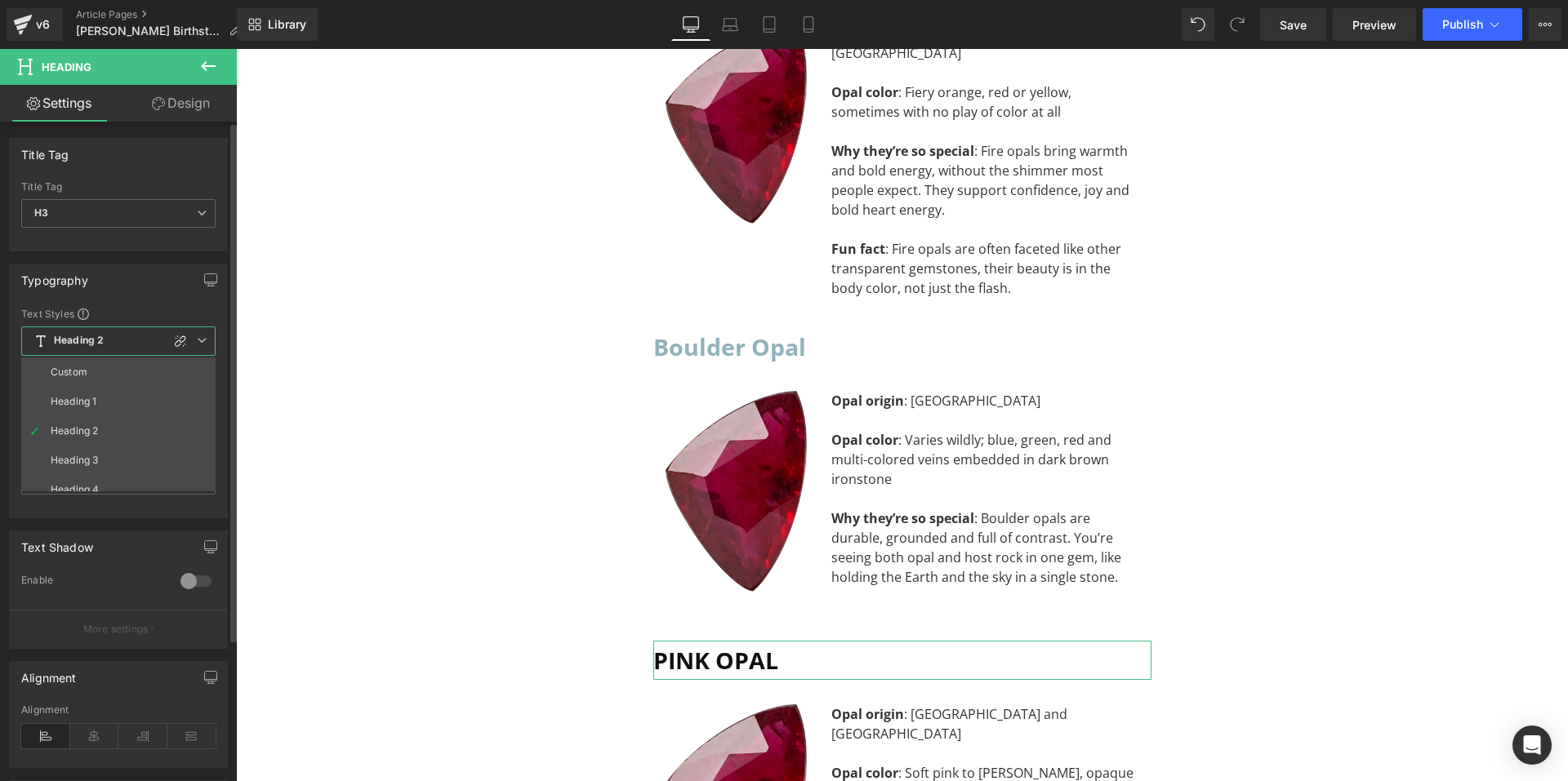
click at [108, 451] on li "Heading 3" at bounding box center [122, 460] width 202 height 29
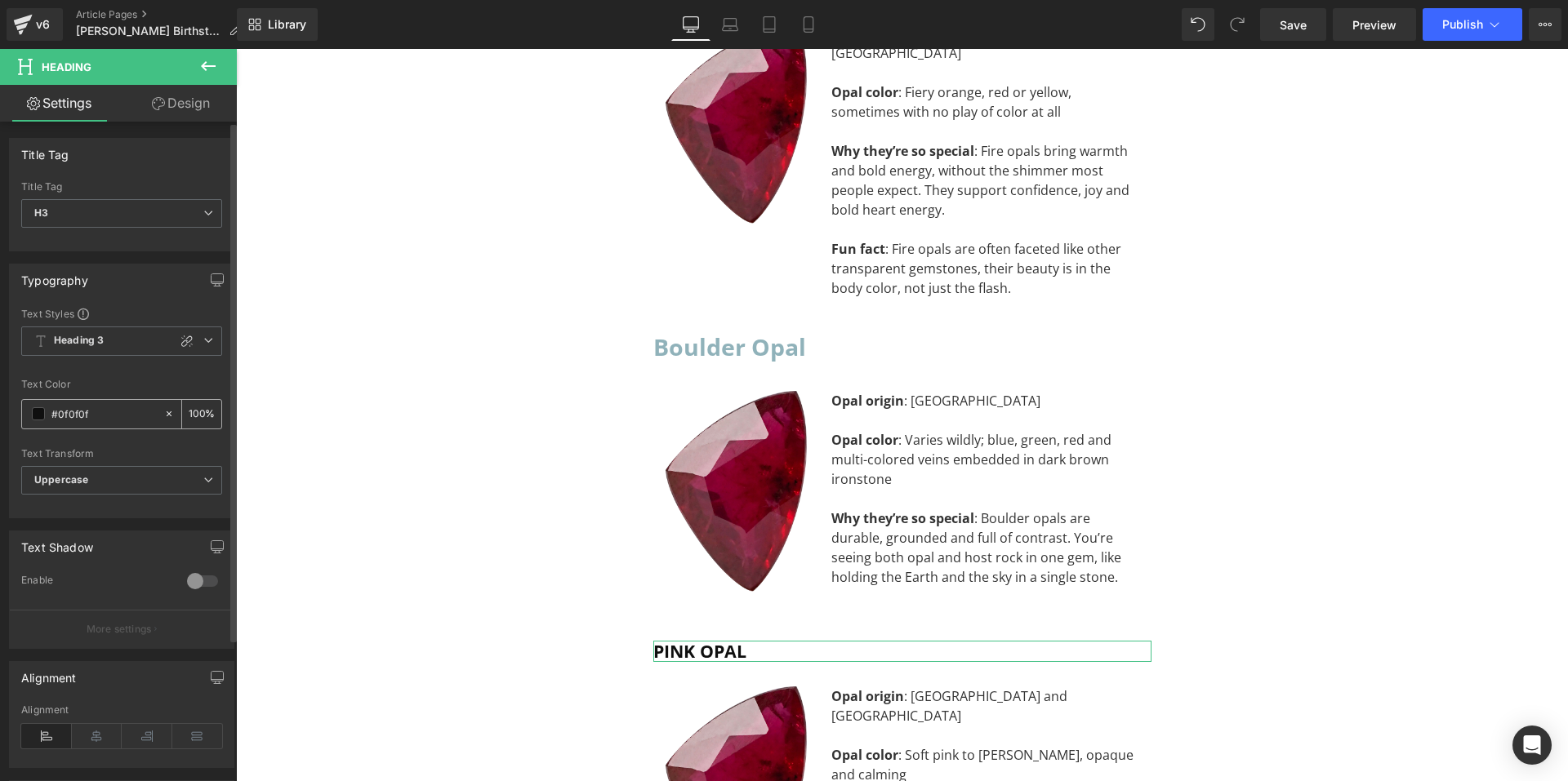
click at [40, 412] on span at bounding box center [39, 415] width 14 height 14
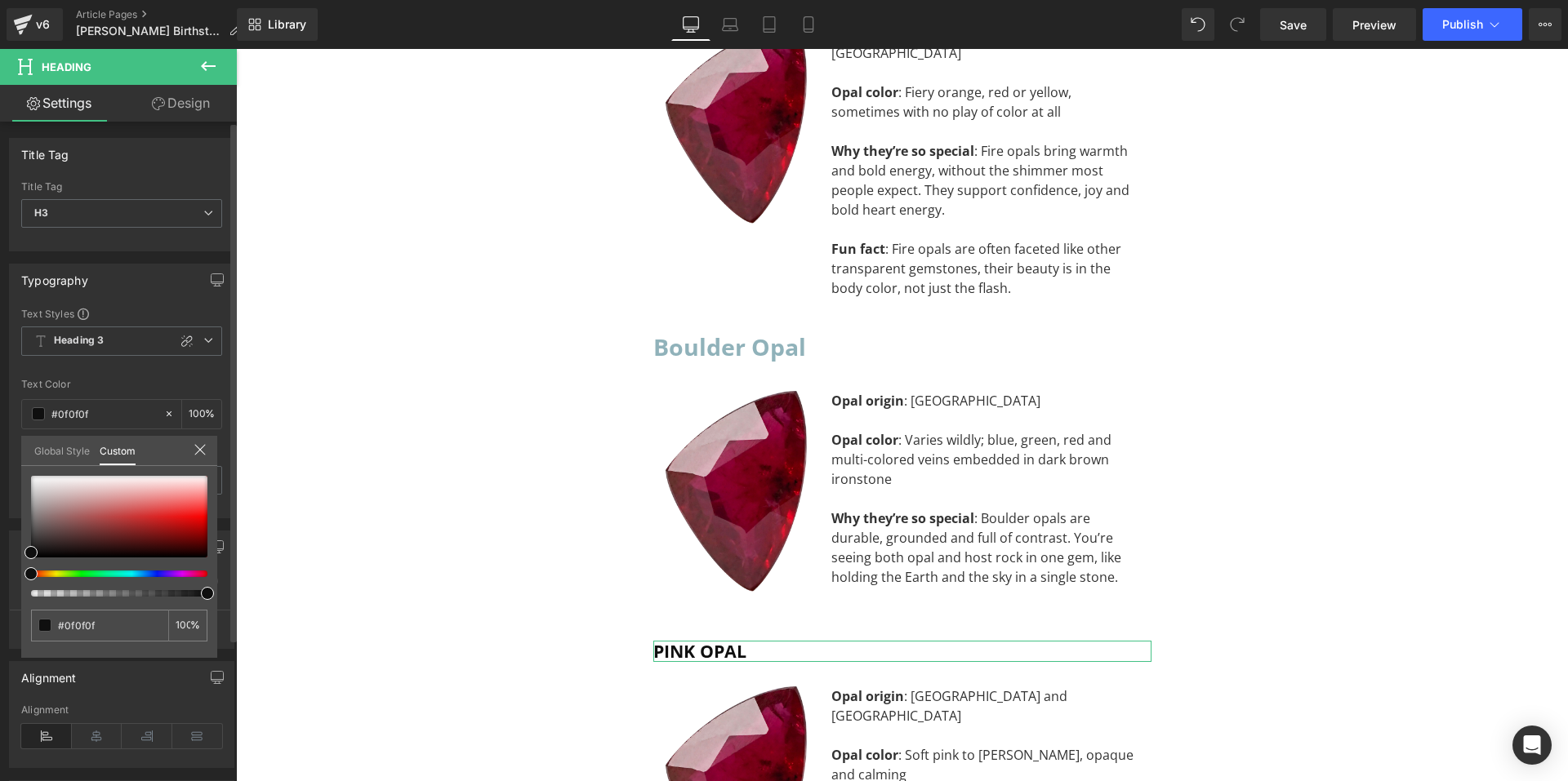
click at [73, 455] on link "Global Style" at bounding box center [61, 449] width 55 height 28
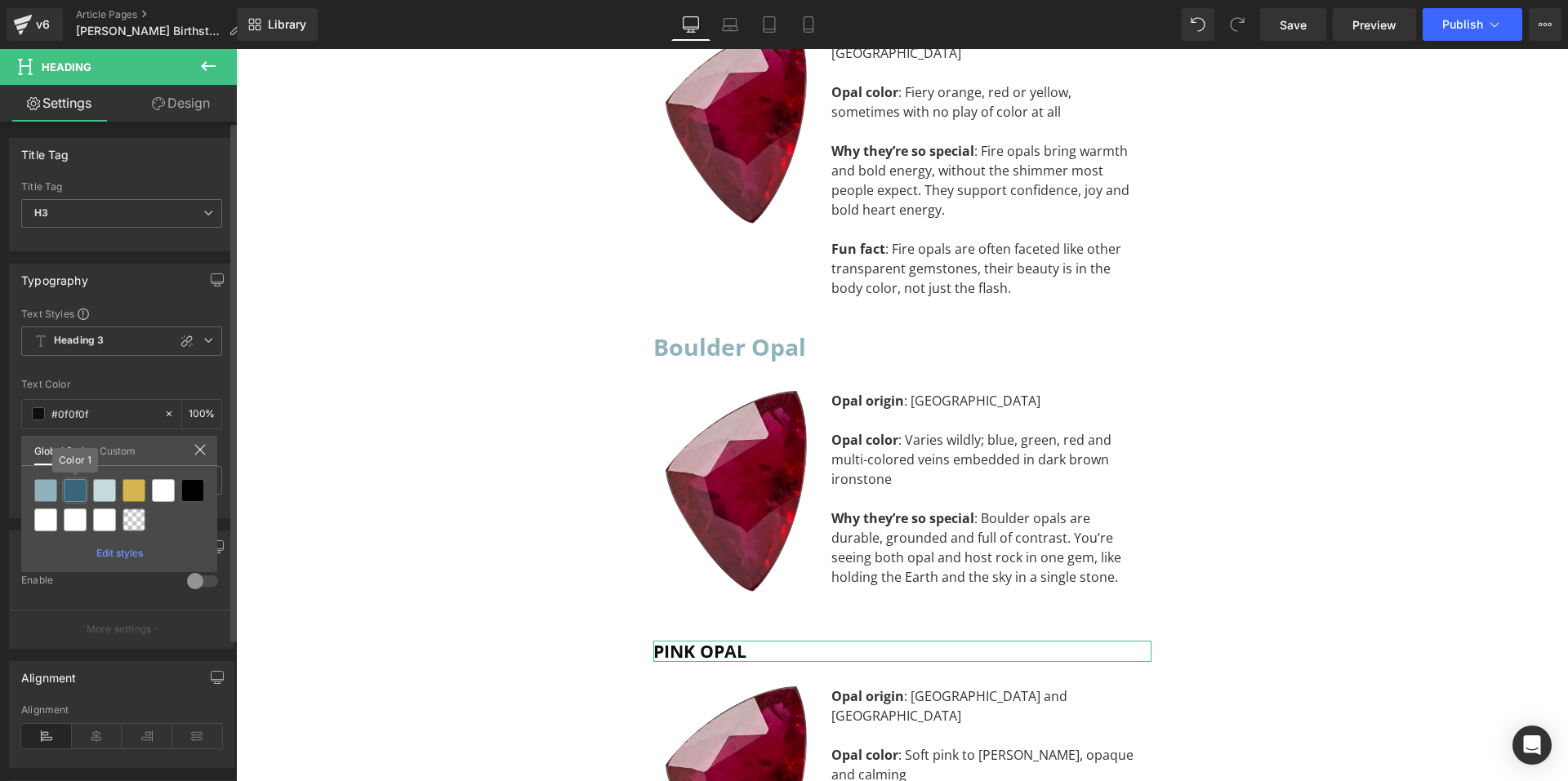
click at [78, 494] on div at bounding box center [75, 491] width 23 height 23
type input "Color 1"
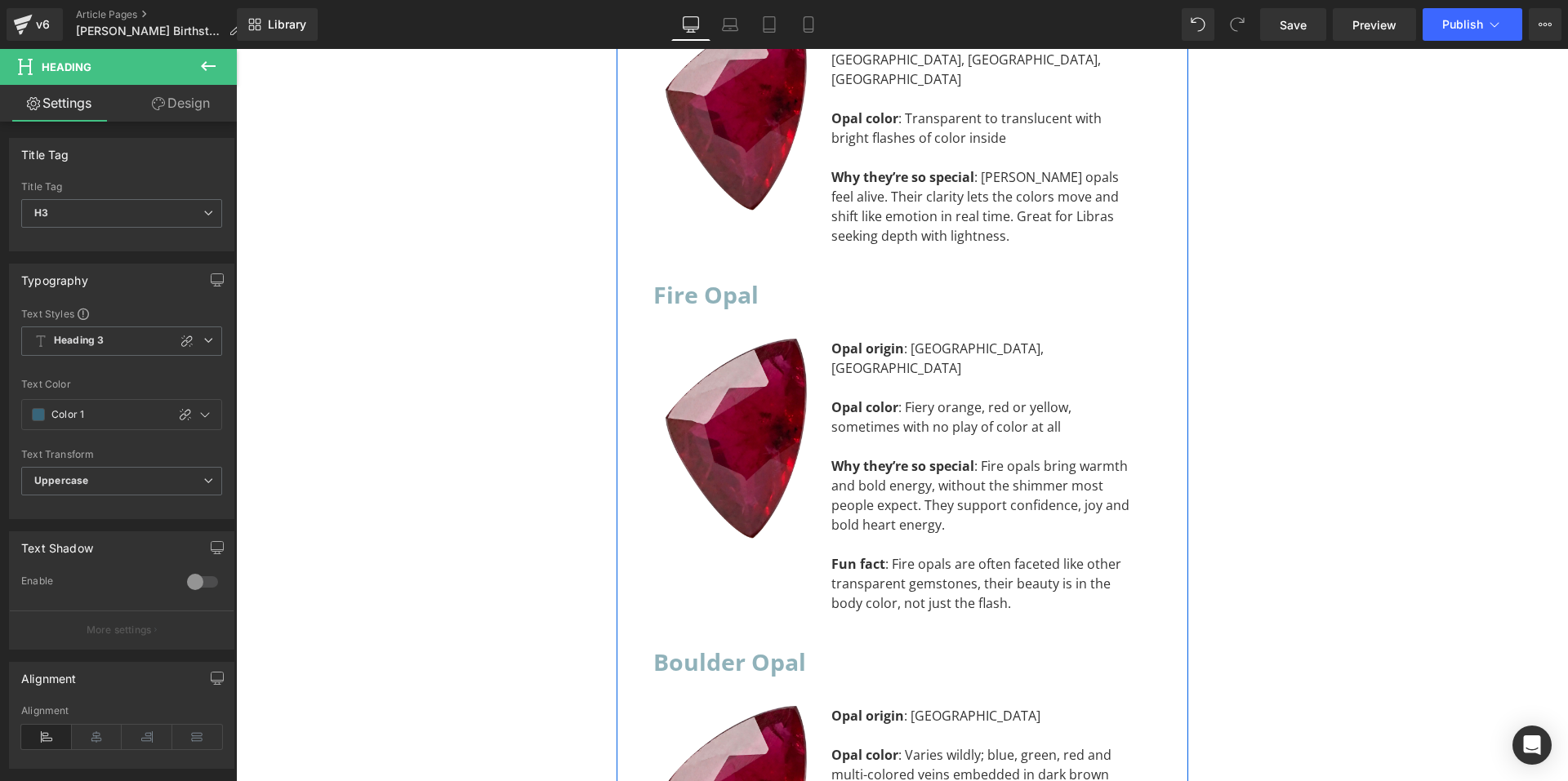
scroll to position [9691, 0]
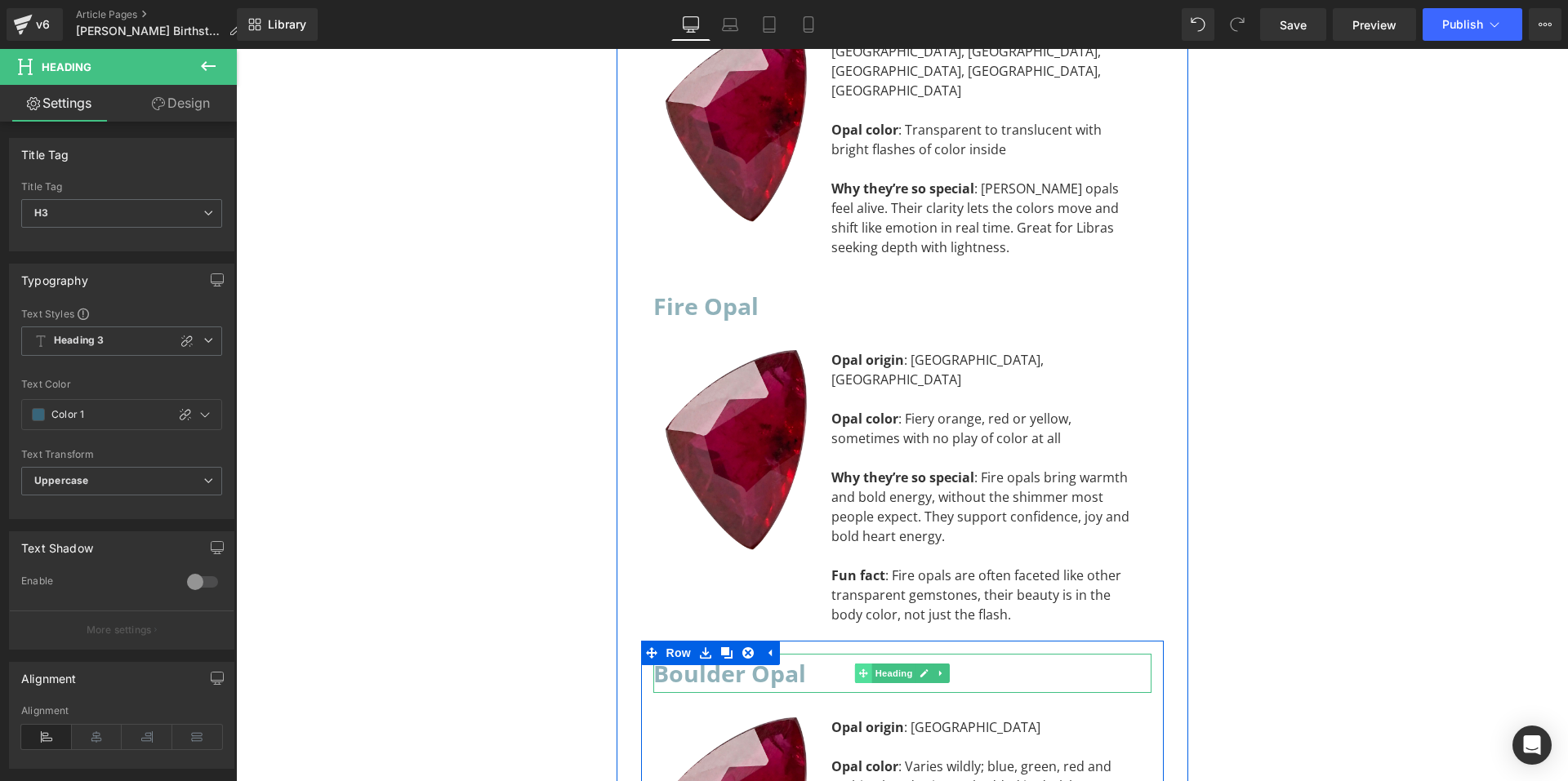
drag, startPoint x: 876, startPoint y: 502, endPoint x: 854, endPoint y: 506, distance: 22.4
click at [876, 664] on span "Heading" at bounding box center [893, 674] width 44 height 19
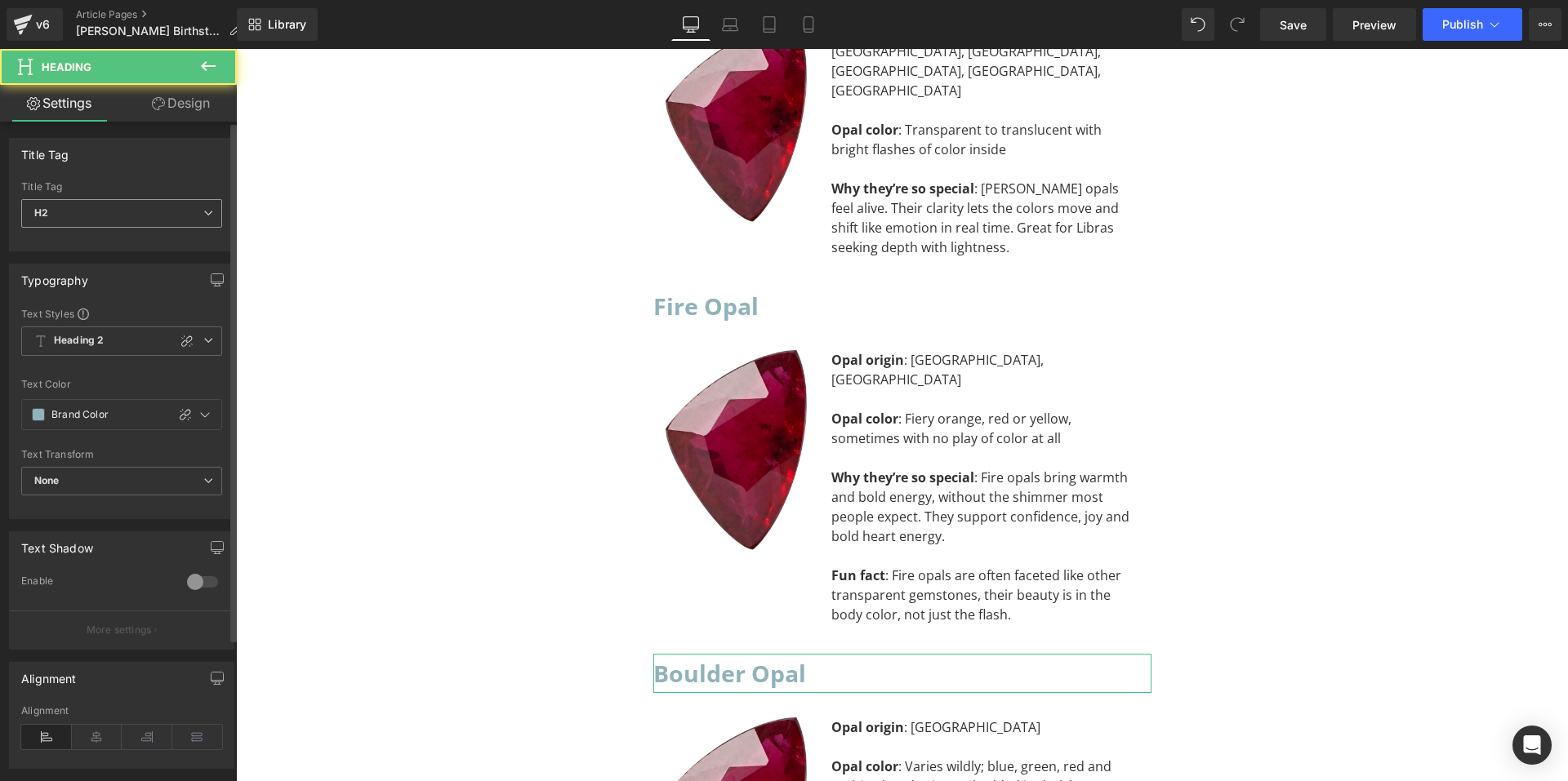
click at [196, 208] on span "H2" at bounding box center [122, 214] width 201 height 29
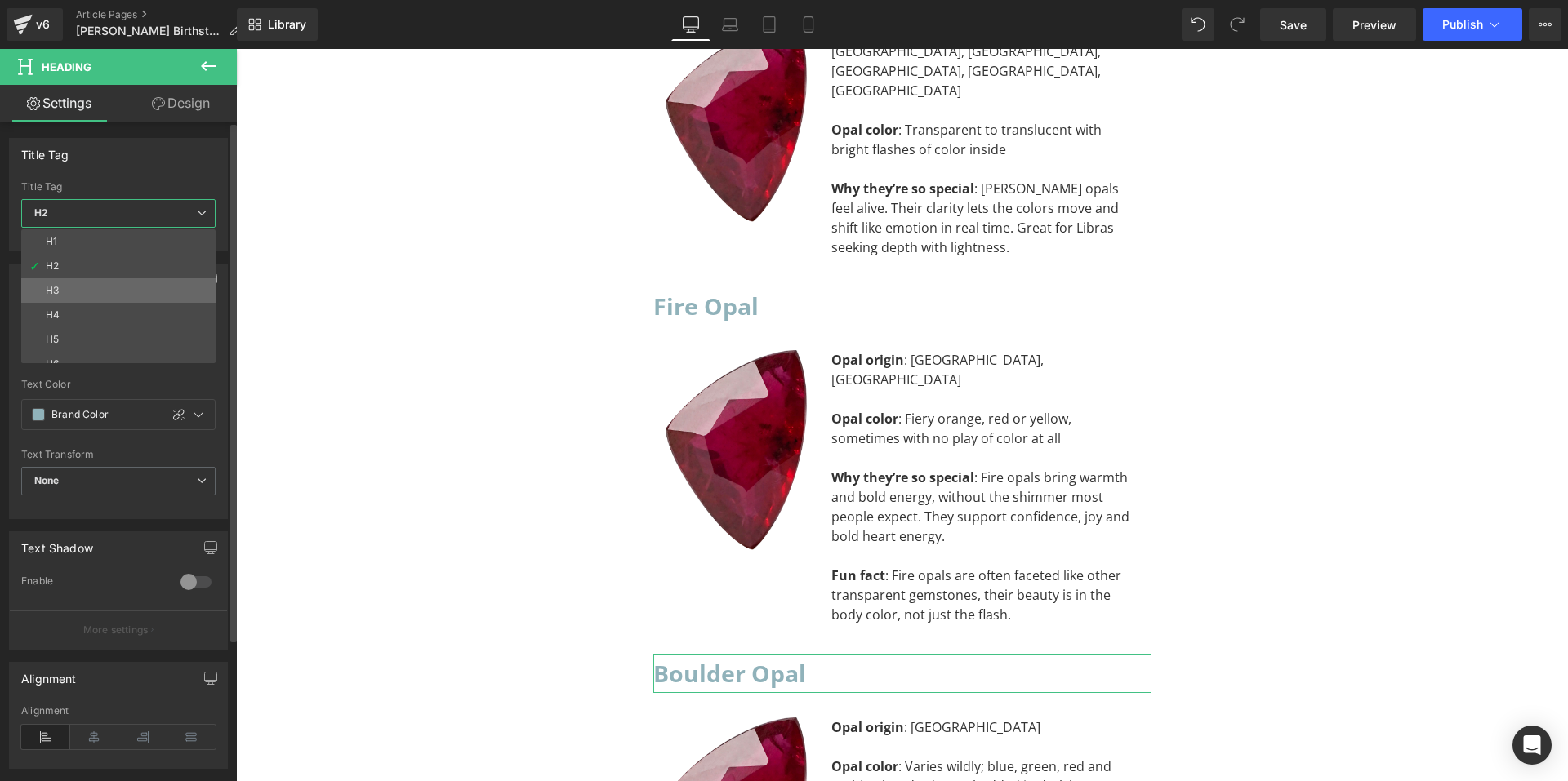
click at [160, 298] on li "H3" at bounding box center [122, 290] width 202 height 24
type input "#0f0f0f"
type input "100"
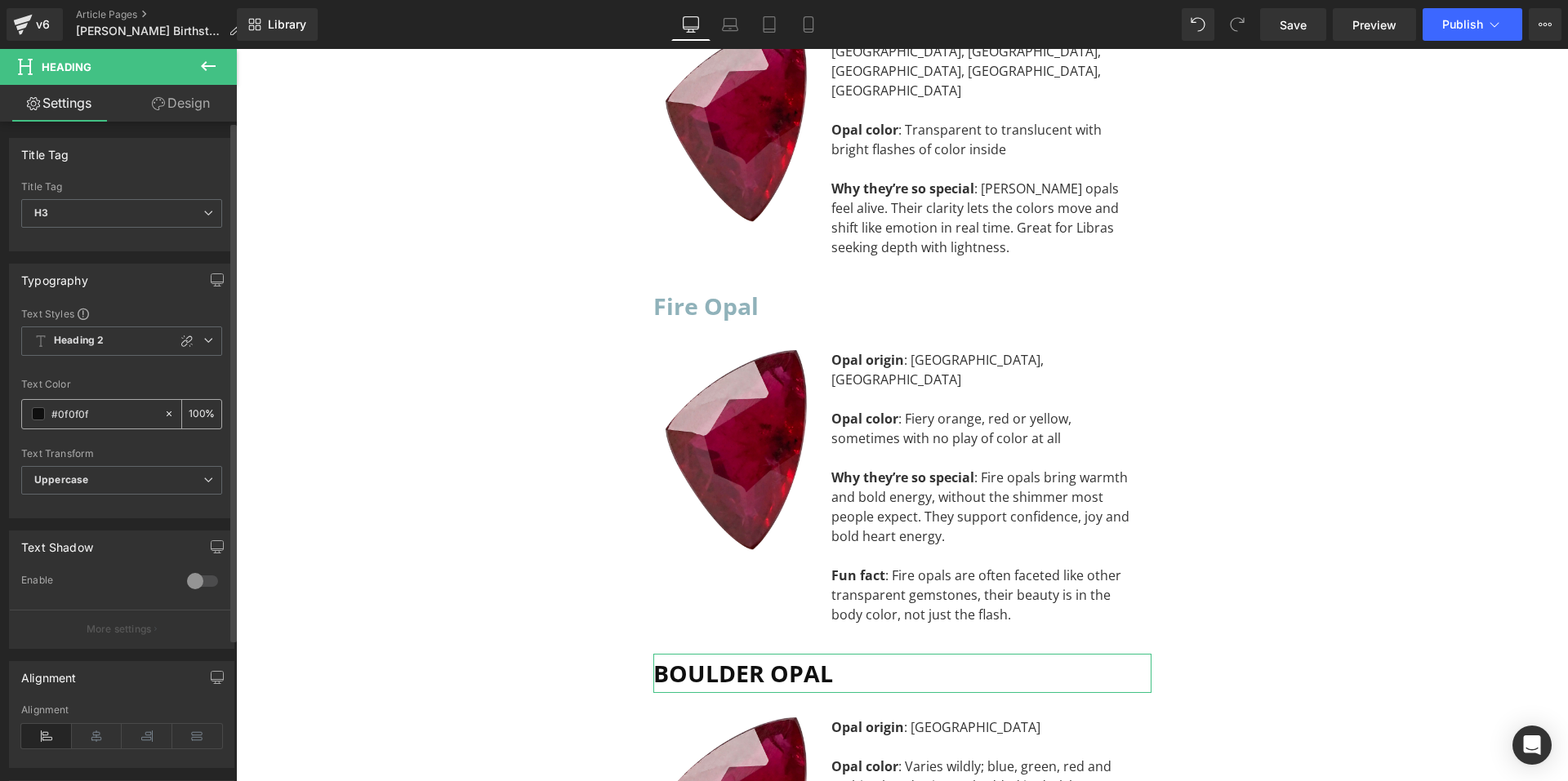
click at [40, 423] on div "#0f0f0f" at bounding box center [93, 415] width 141 height 29
click at [42, 412] on span at bounding box center [39, 415] width 14 height 14
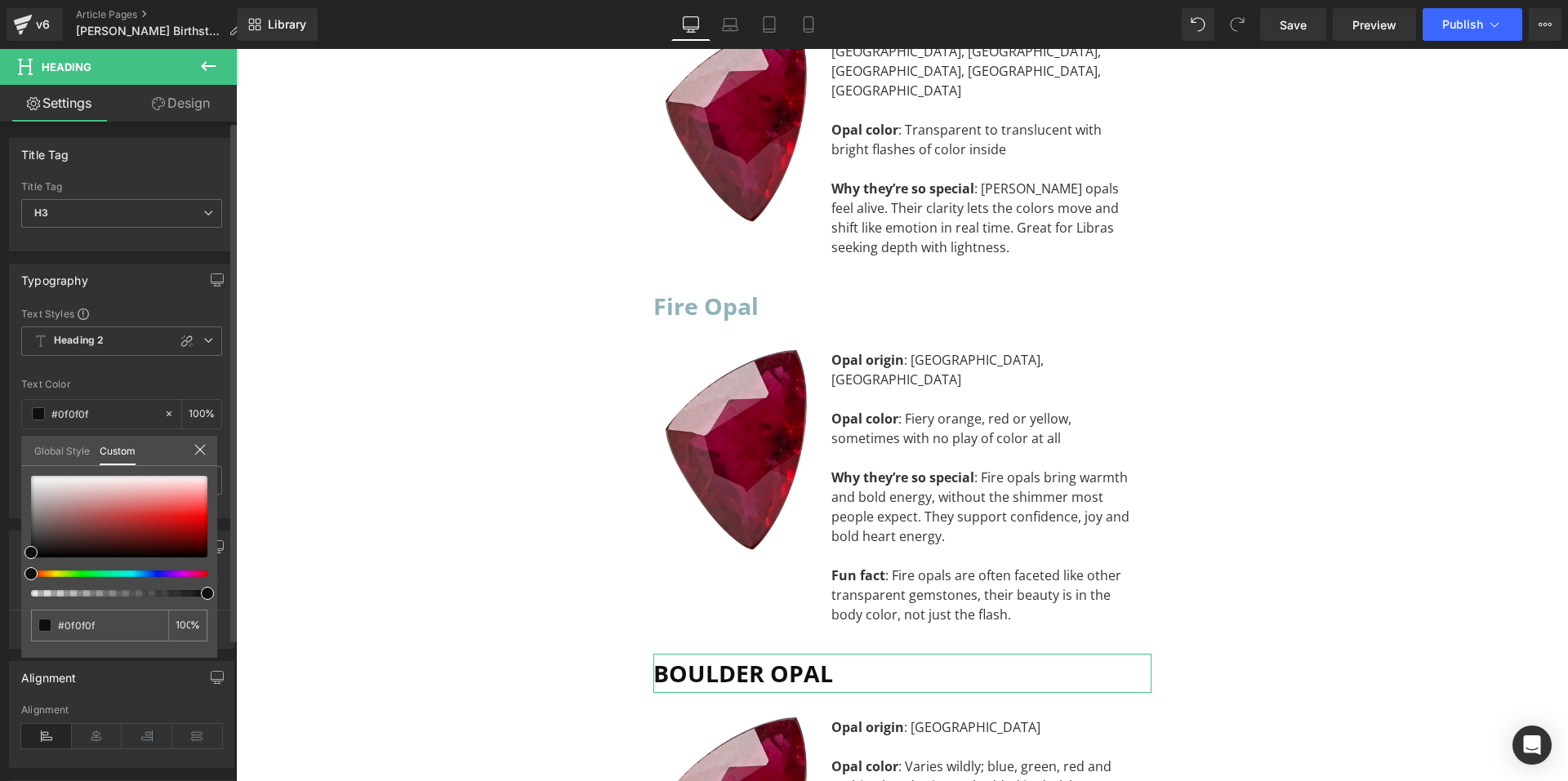
click at [50, 448] on link "Global Style" at bounding box center [61, 449] width 55 height 28
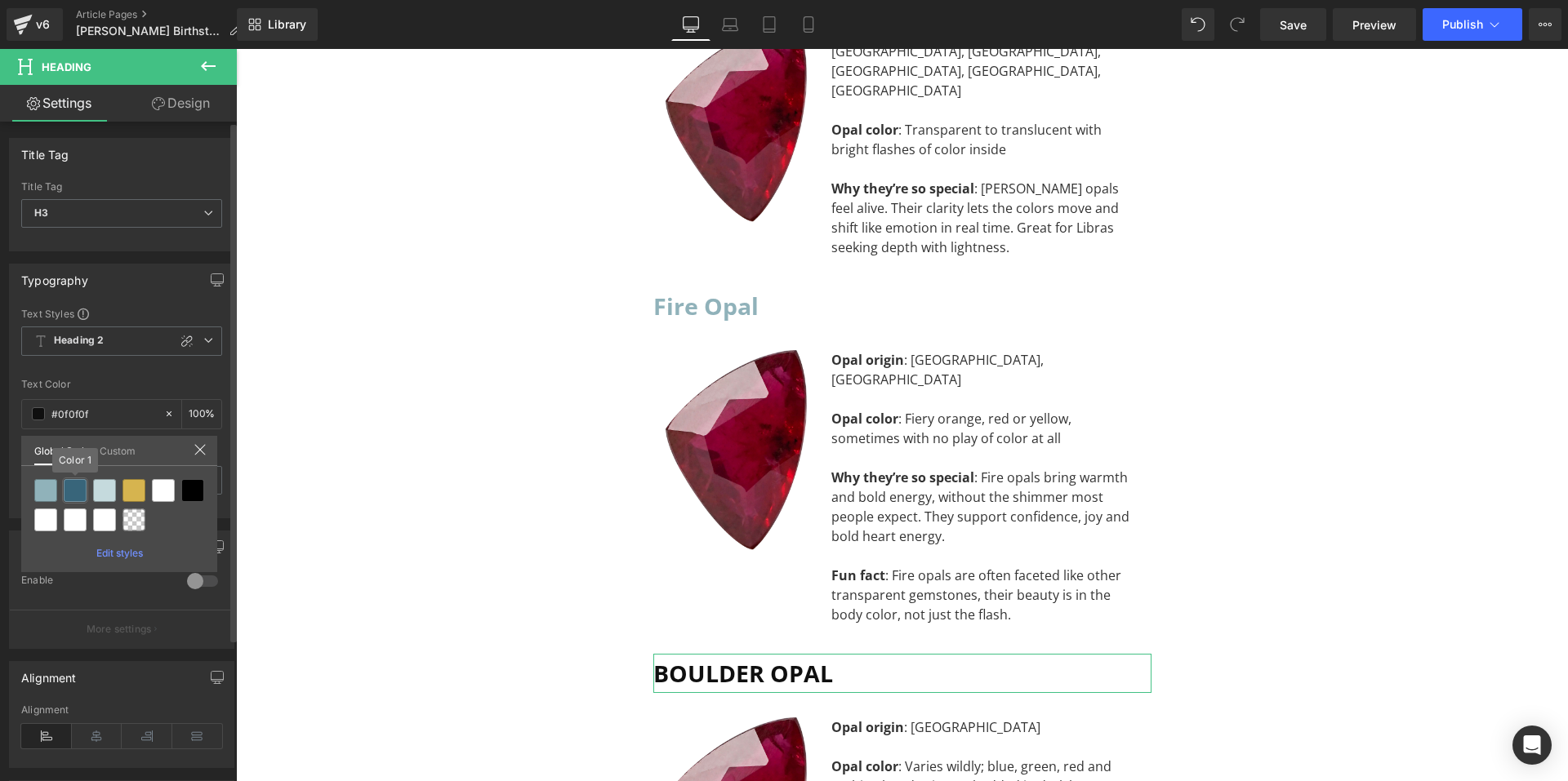
click at [76, 492] on div at bounding box center [75, 491] width 23 height 23
type input "Color 1"
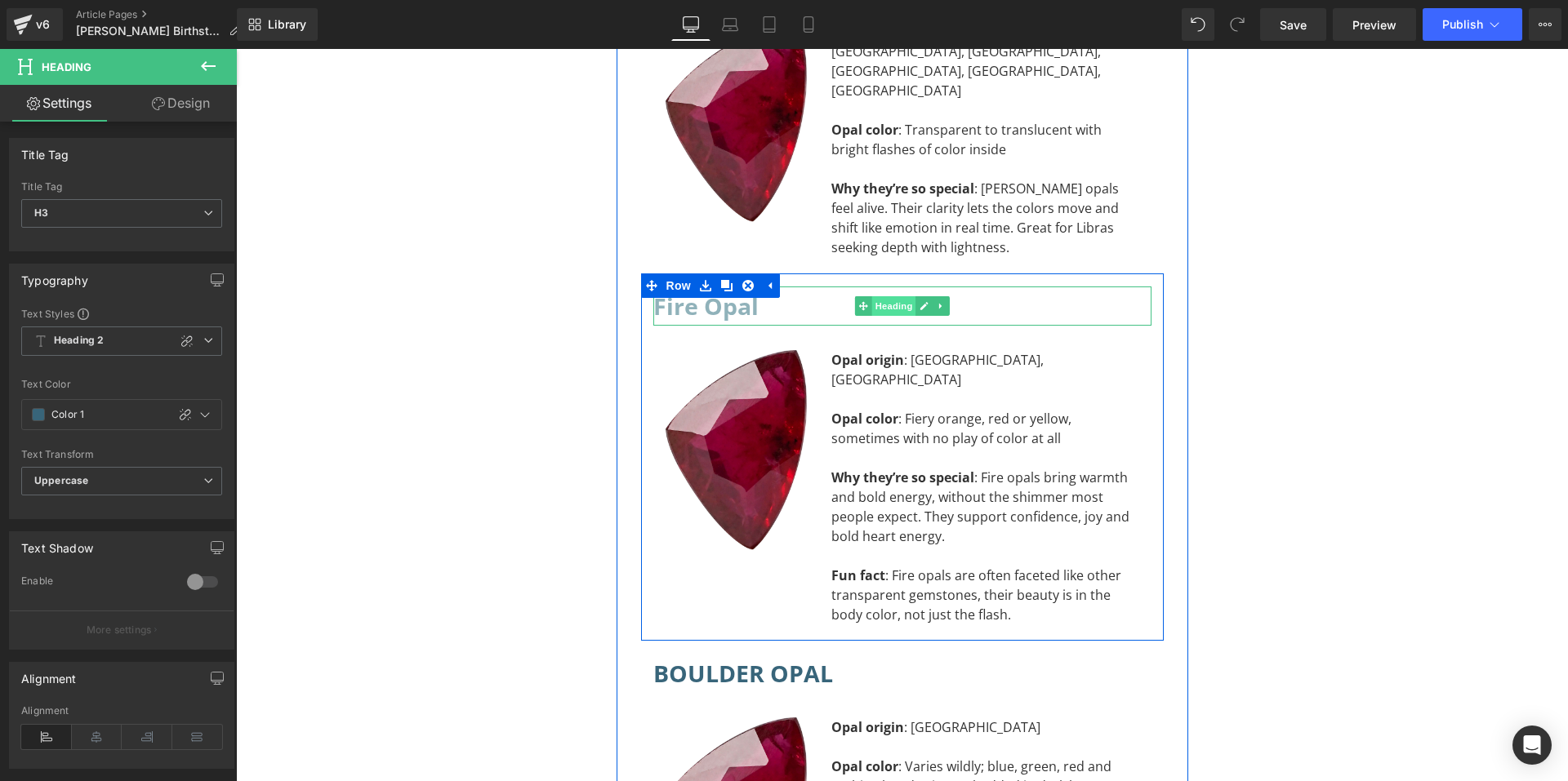
click at [875, 297] on span "Heading" at bounding box center [893, 306] width 44 height 19
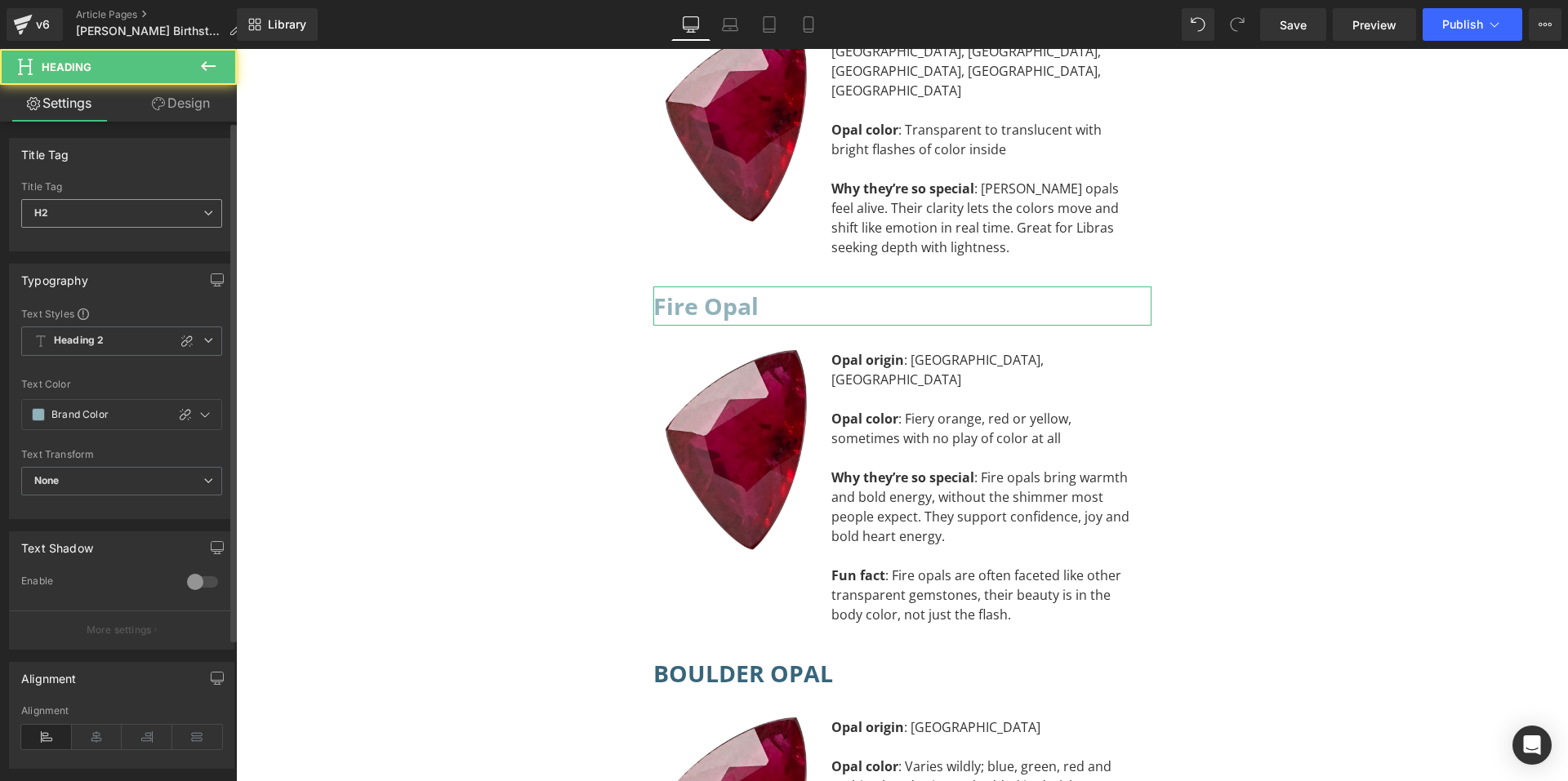
click at [163, 214] on span "H2" at bounding box center [122, 214] width 201 height 29
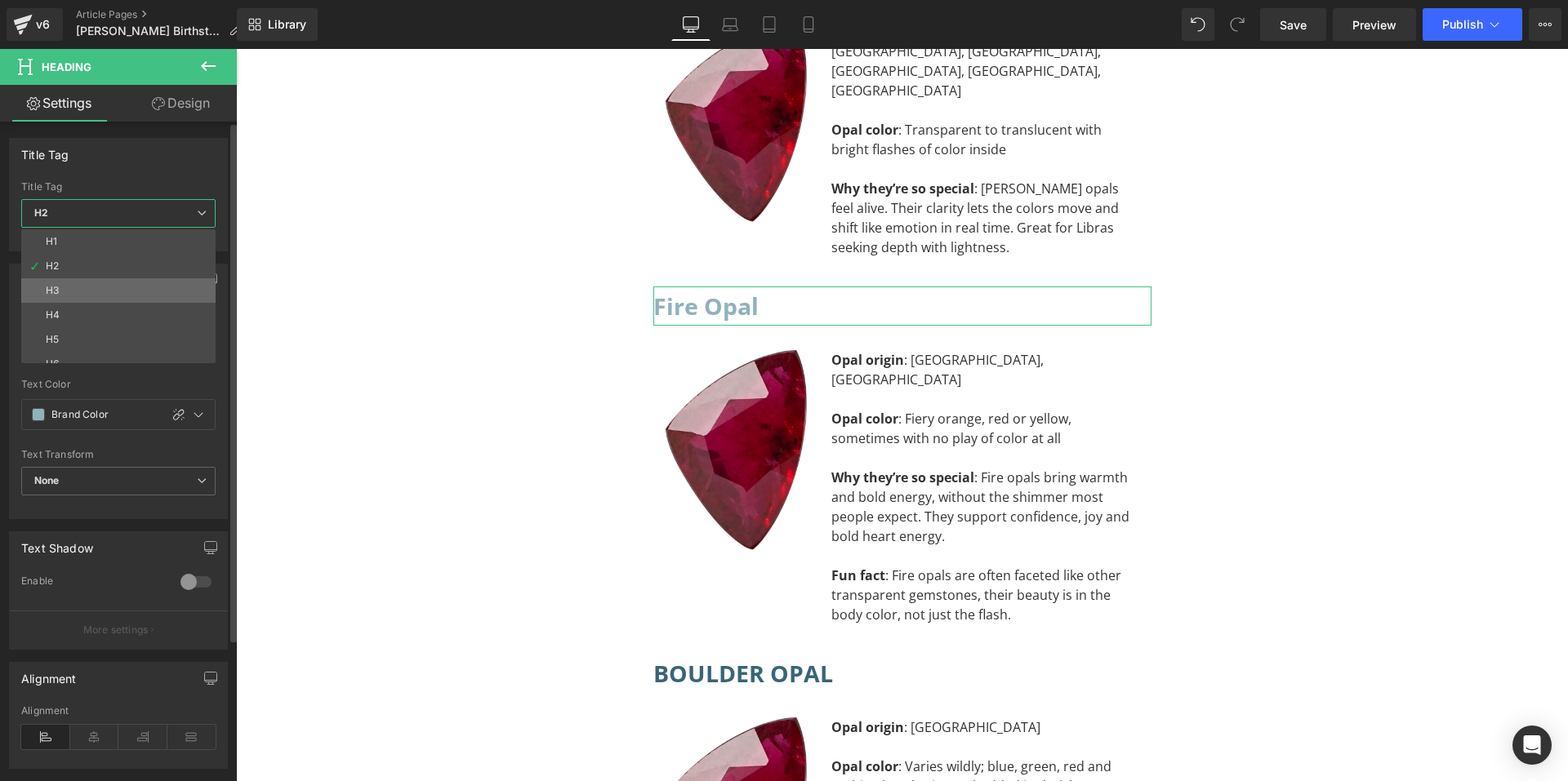
click at [131, 287] on li "H3" at bounding box center [122, 290] width 202 height 24
type input "#0f0f0f"
type input "100"
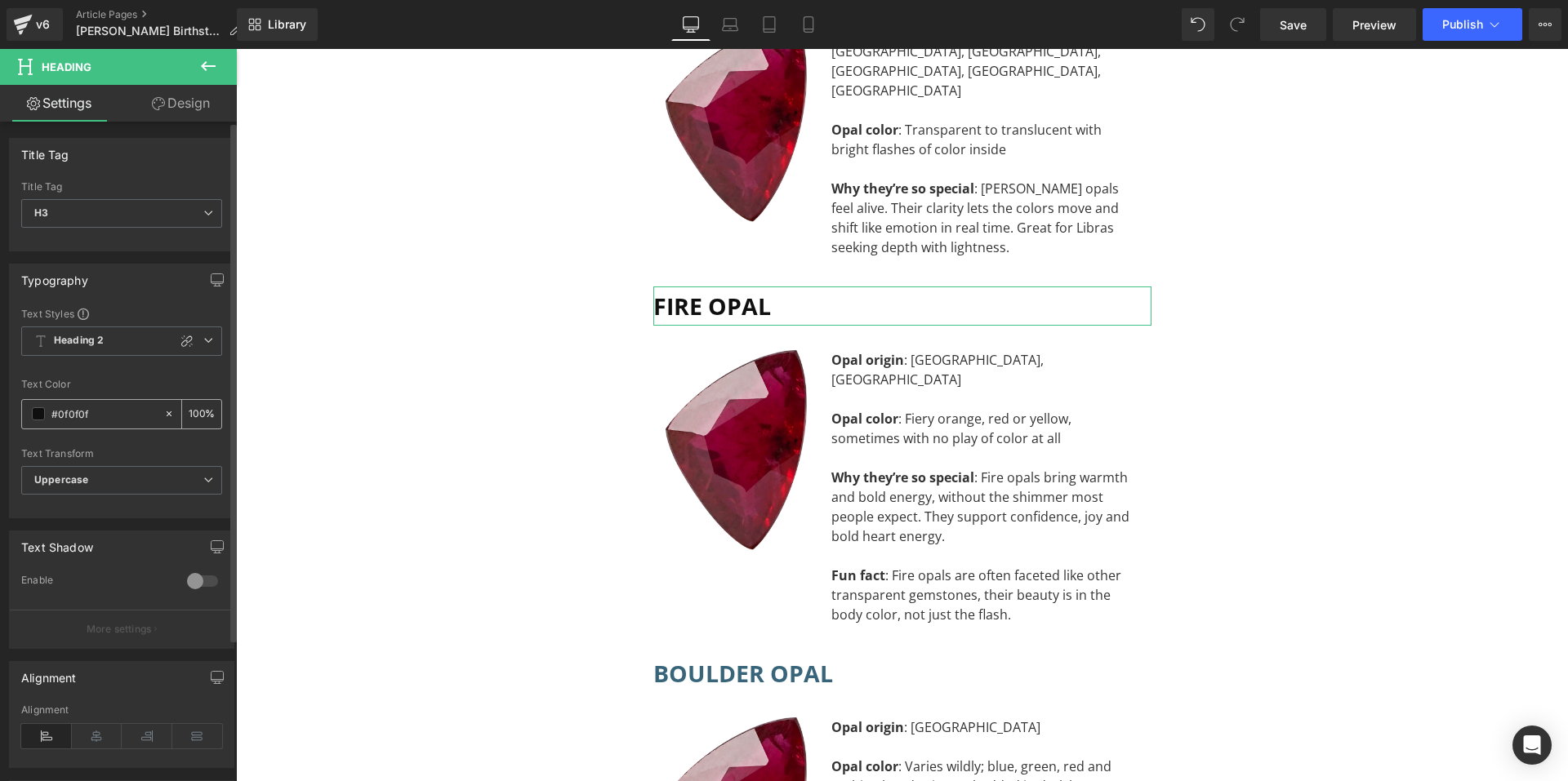
click at [33, 414] on span at bounding box center [39, 415] width 14 height 14
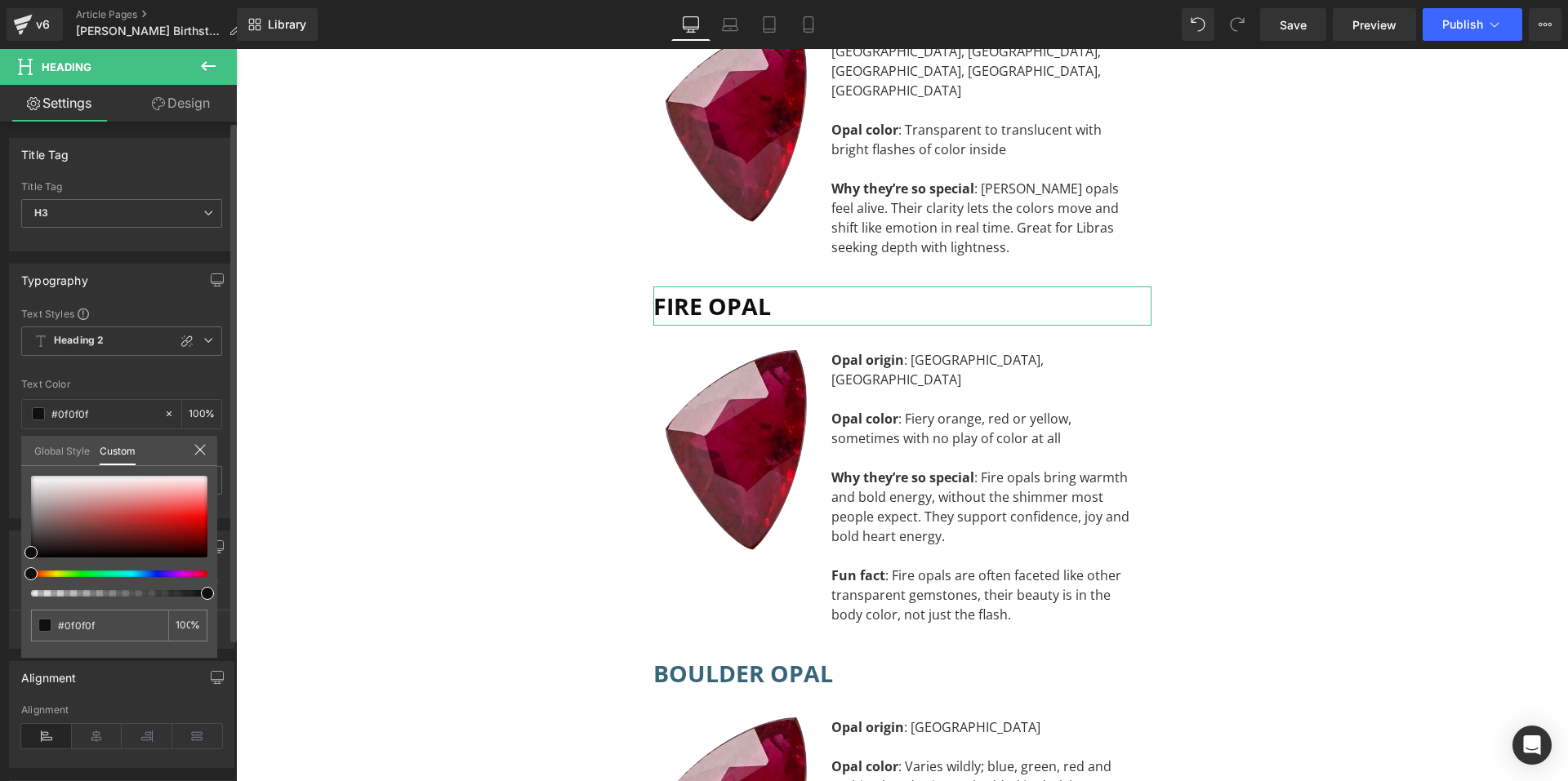
drag, startPoint x: 71, startPoint y: 452, endPoint x: 71, endPoint y: 487, distance: 35.0
click at [71, 453] on link "Global Style" at bounding box center [61, 449] width 55 height 28
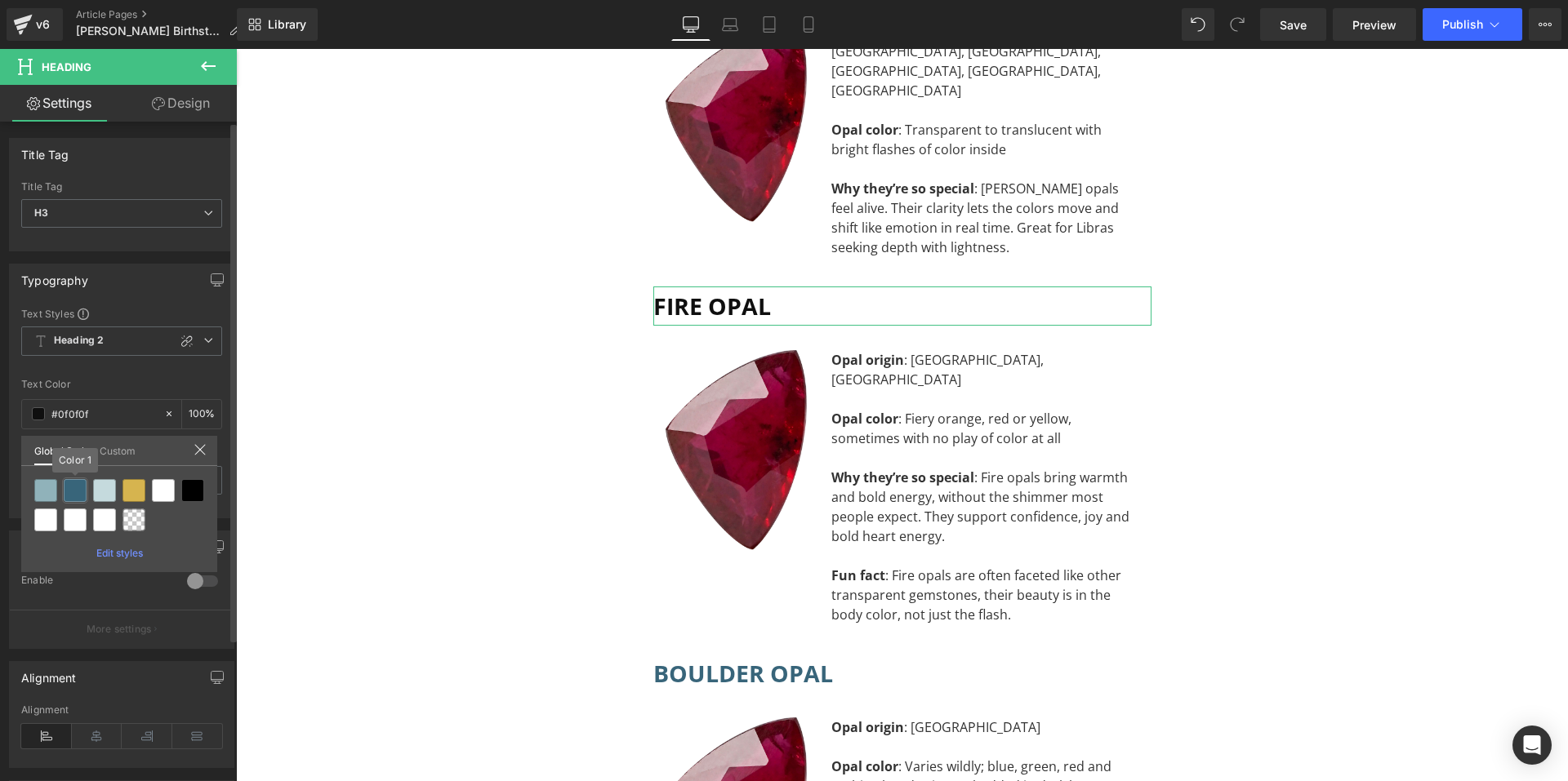
click at [74, 494] on div at bounding box center [75, 491] width 23 height 23
type input "Color 1"
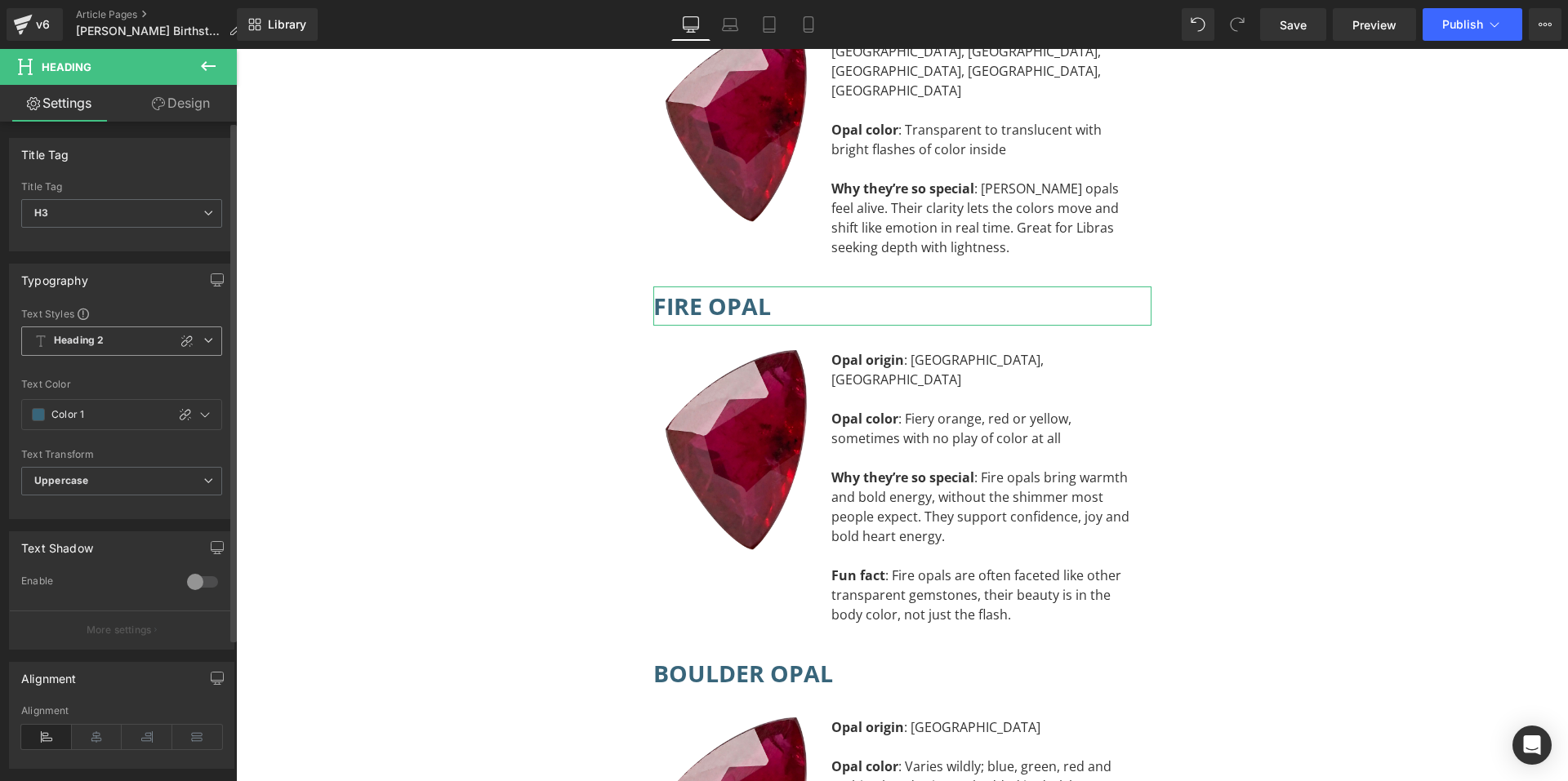
click at [77, 348] on b "Heading 2" at bounding box center [79, 341] width 50 height 14
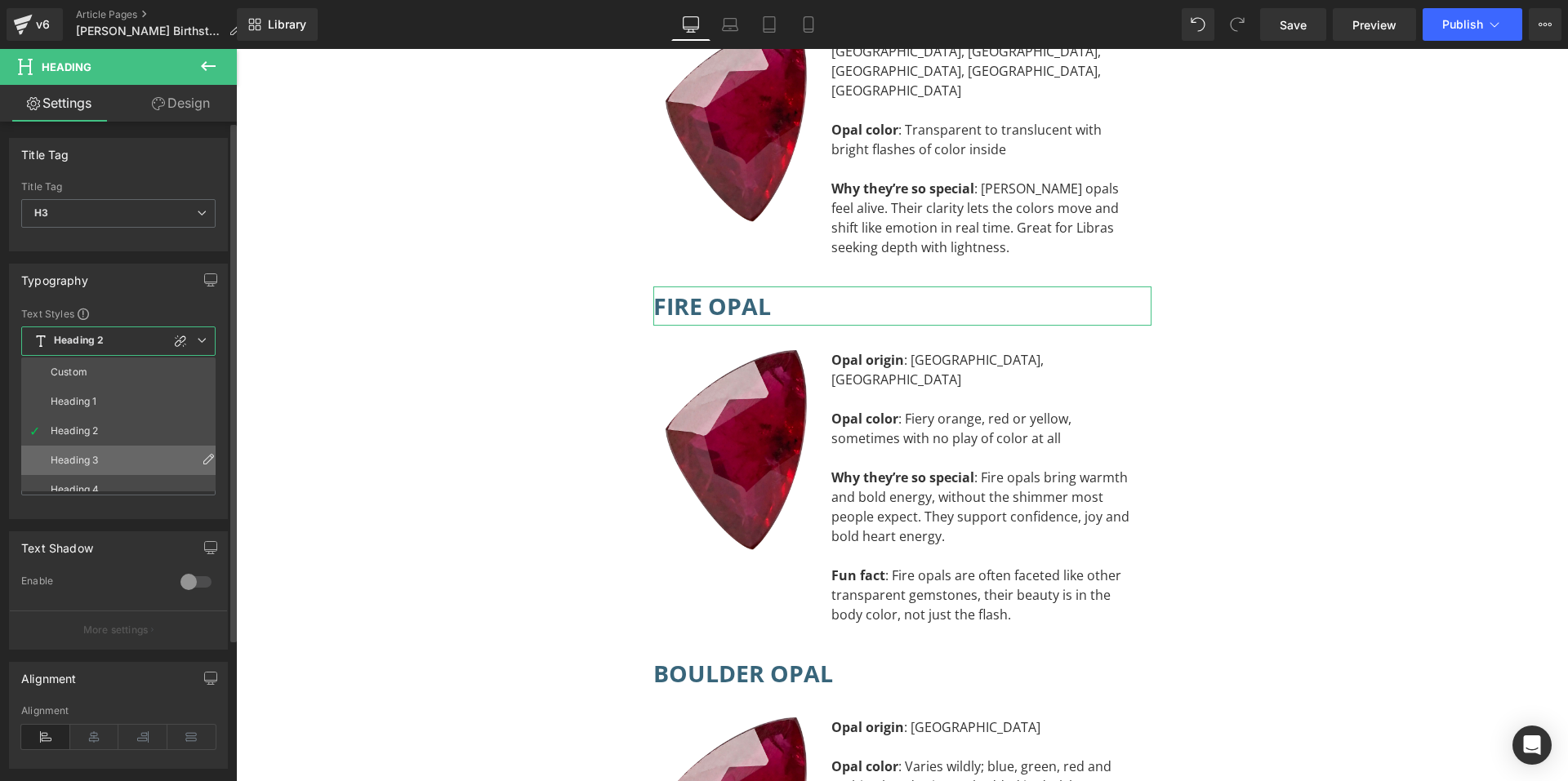
click at [76, 455] on div "Heading 3" at bounding box center [73, 461] width 47 height 12
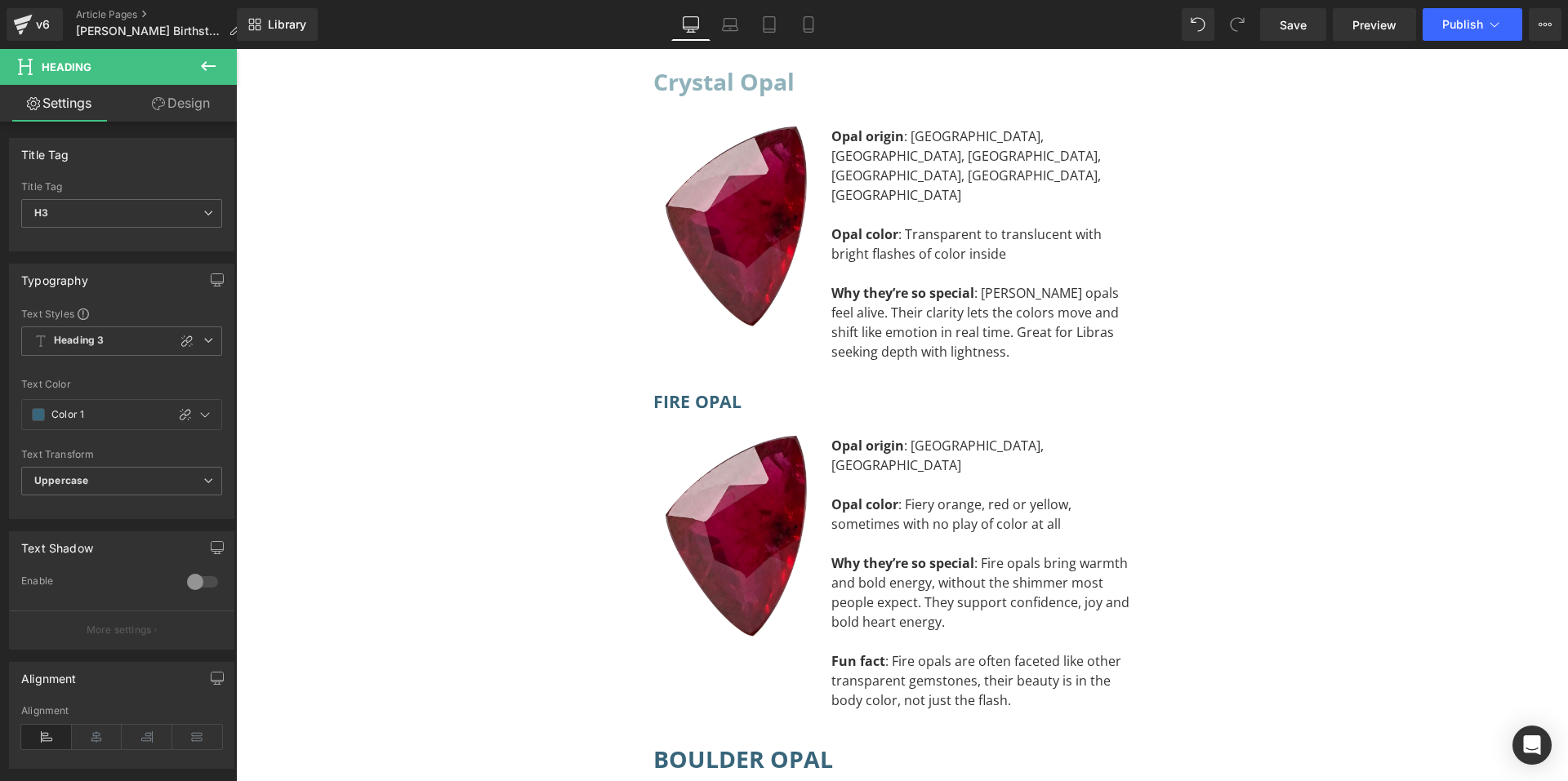
scroll to position [9610, 0]
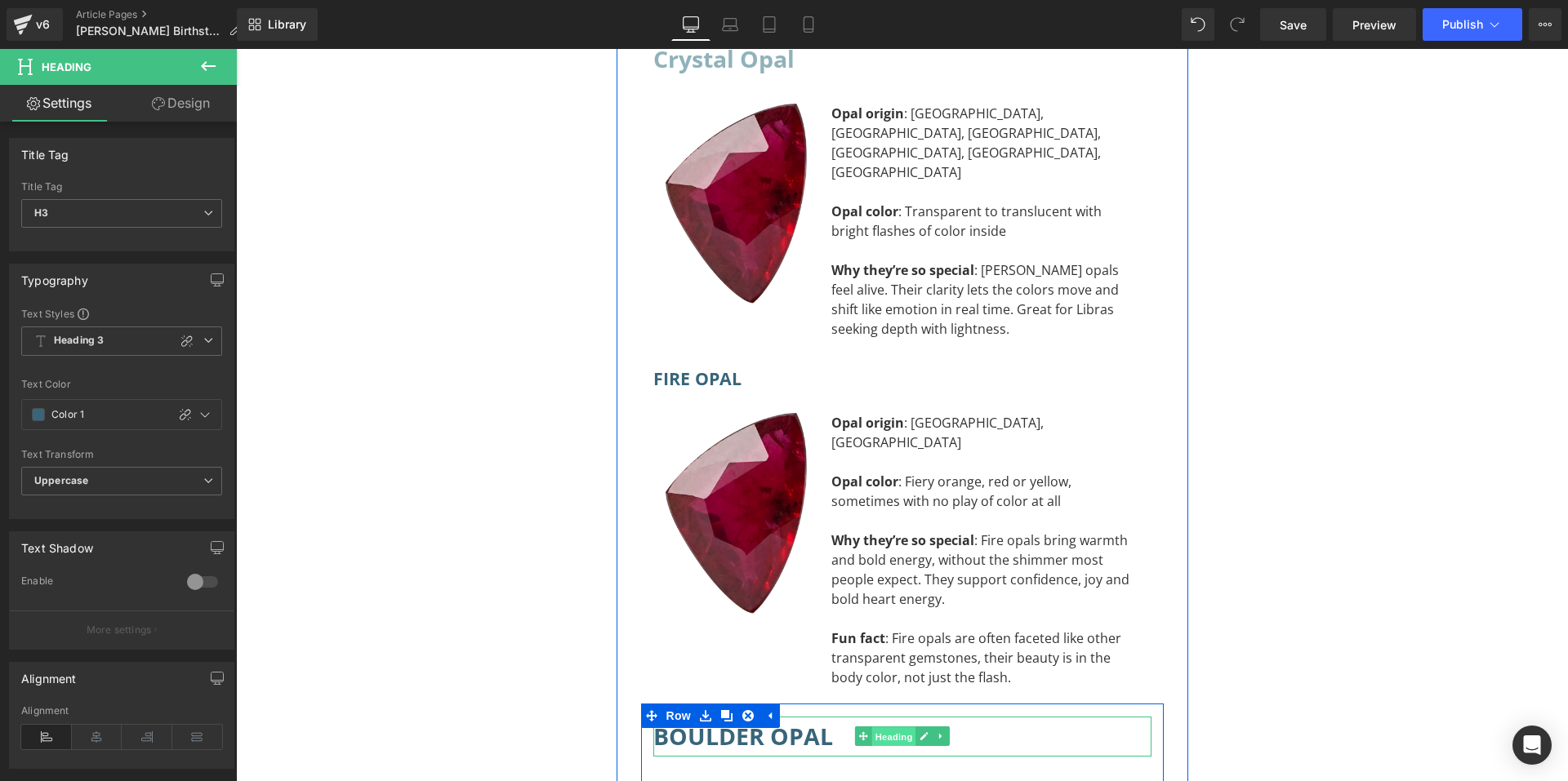
click at [874, 728] on span "Heading" at bounding box center [893, 738] width 44 height 19
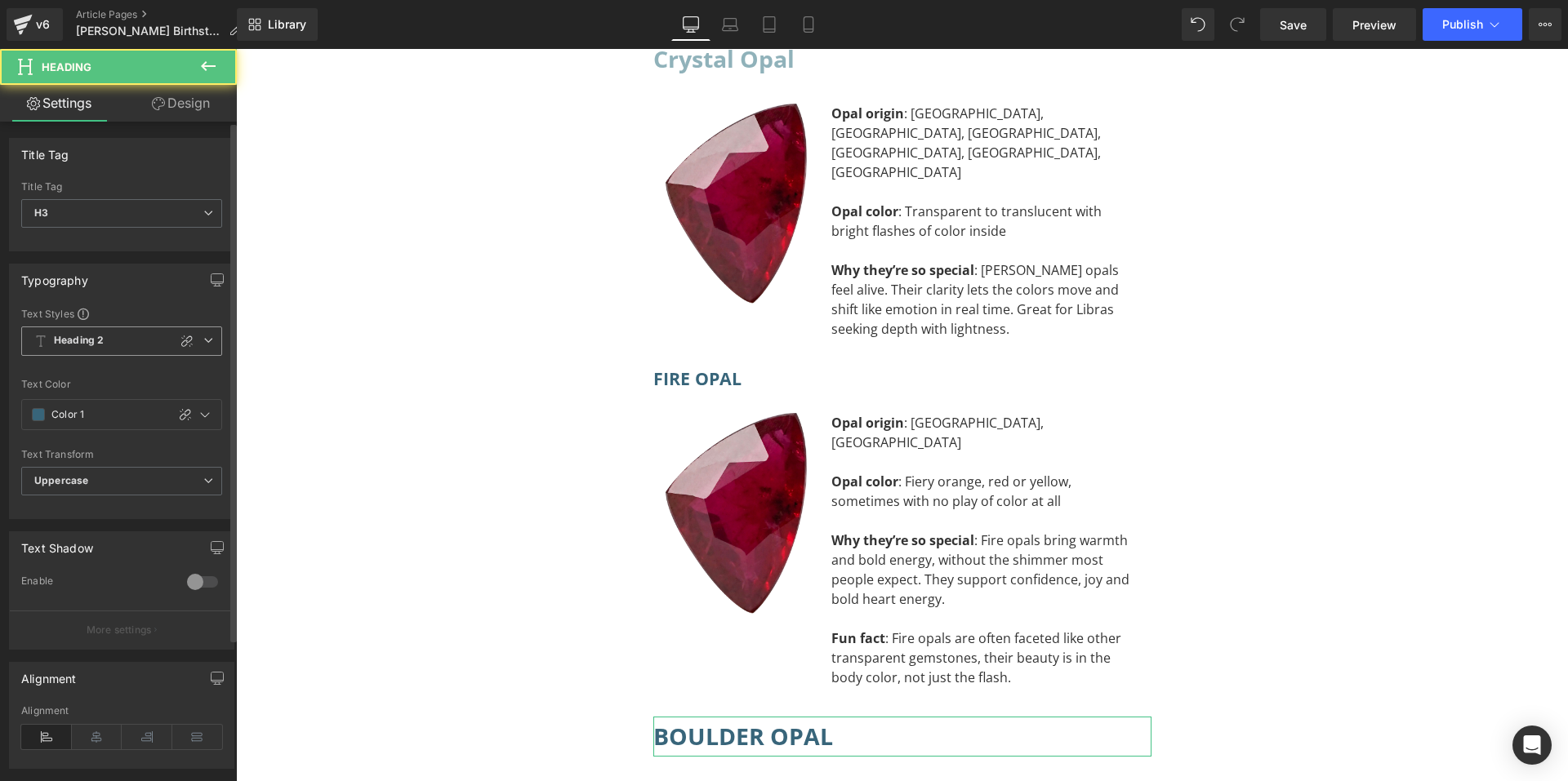
click at [131, 340] on span "Heading 2" at bounding box center [122, 341] width 201 height 29
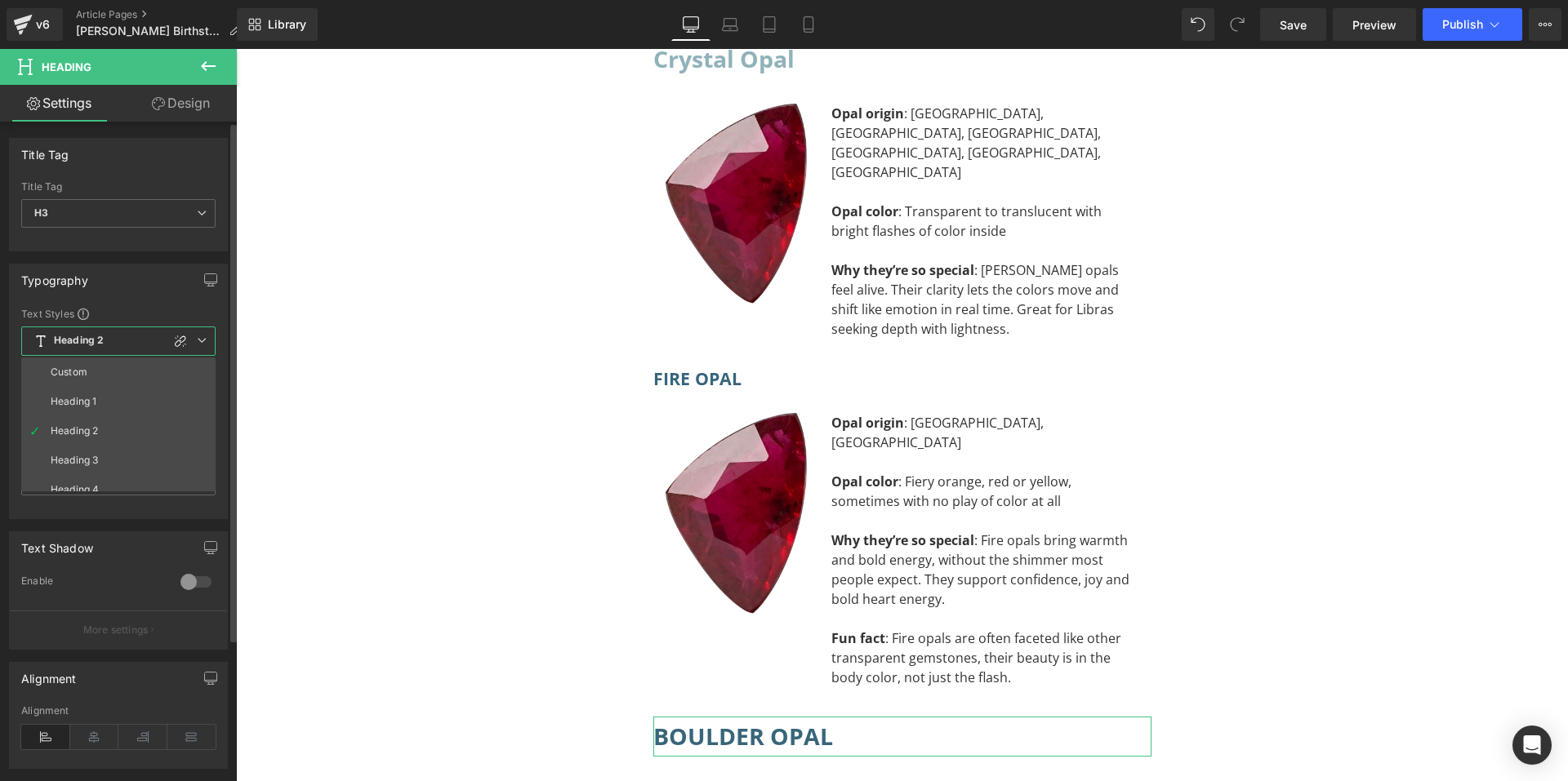
click at [109, 452] on li "Heading 3" at bounding box center [122, 460] width 202 height 29
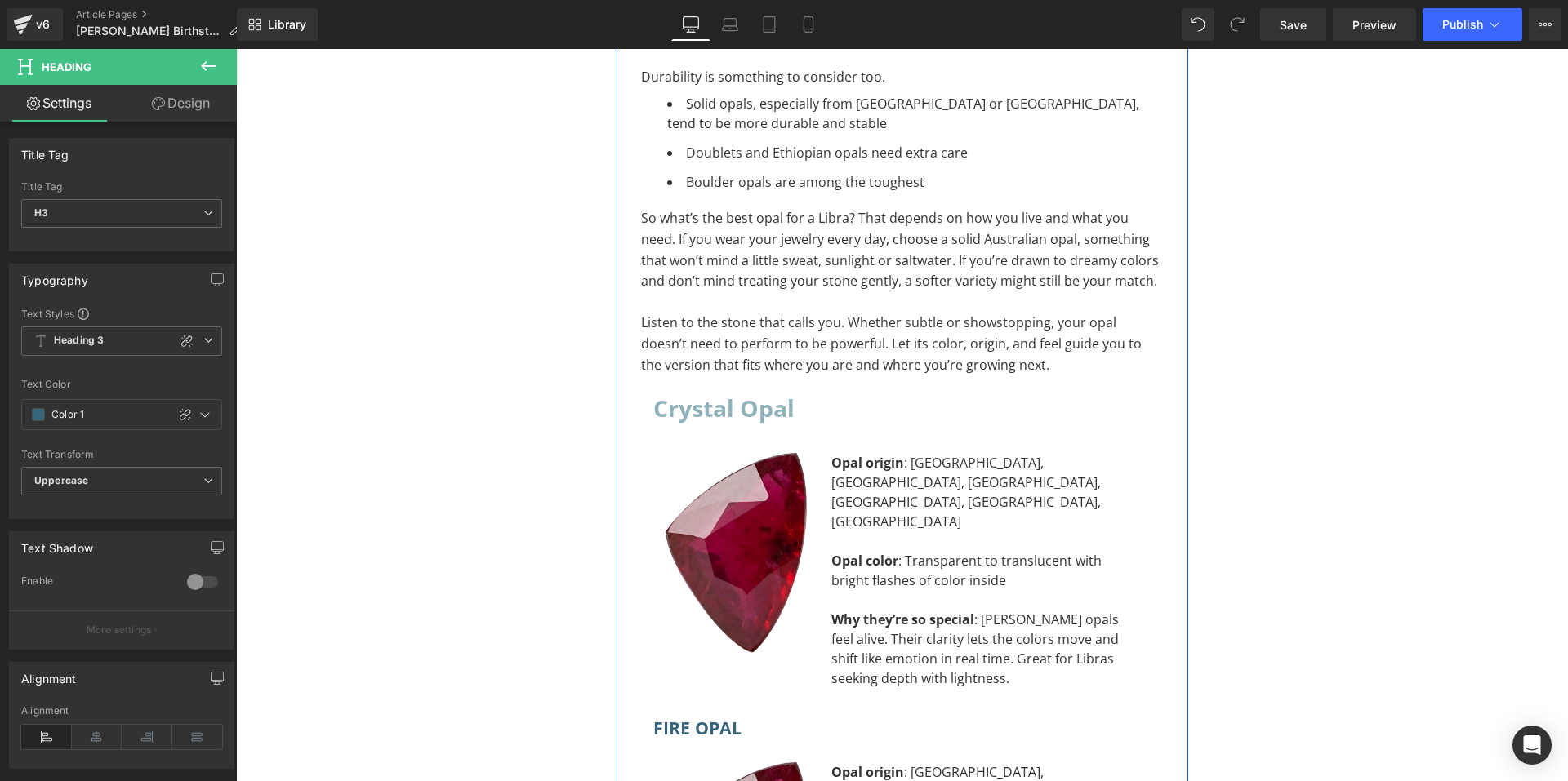
scroll to position [9201, 0]
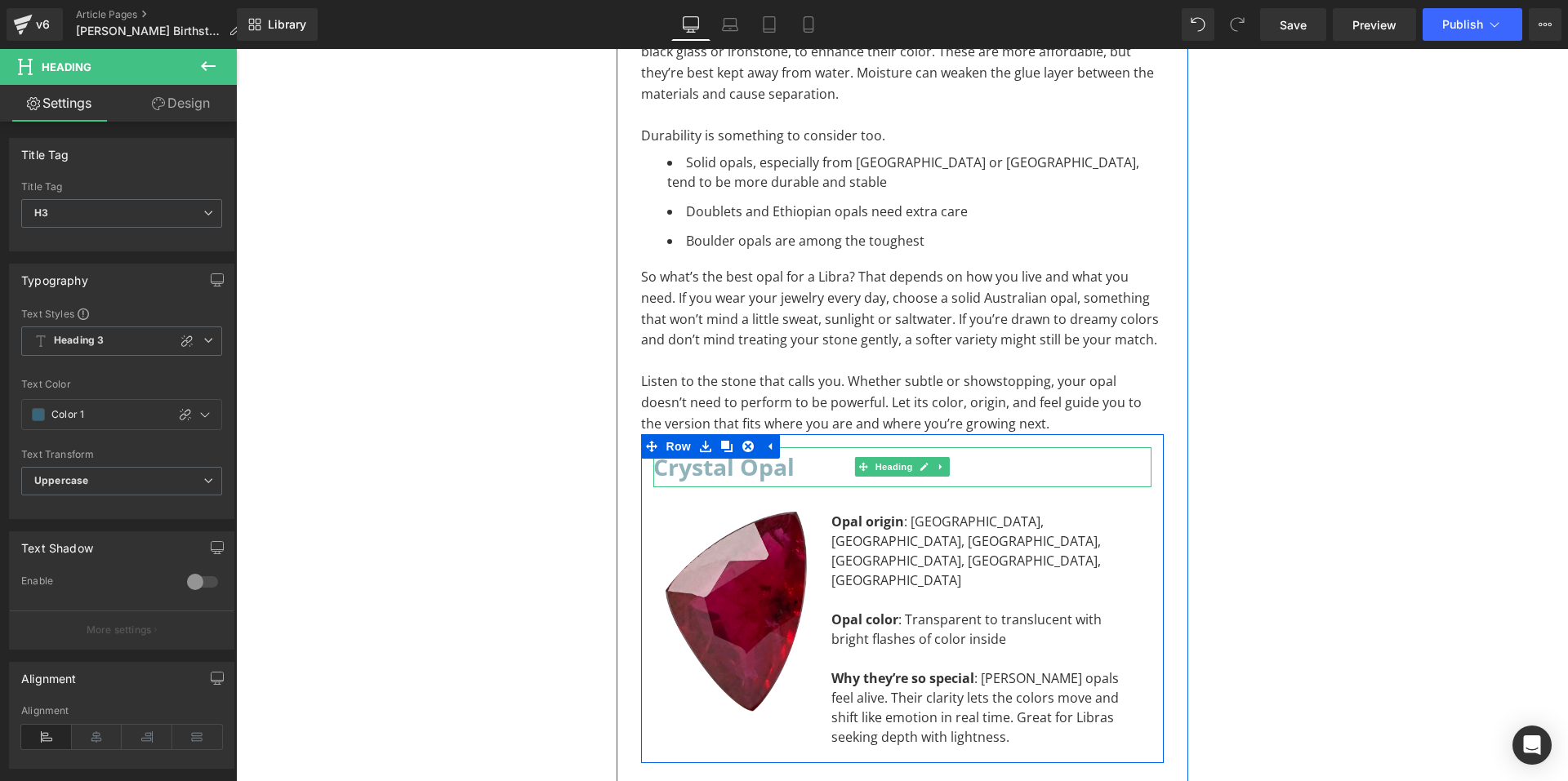
drag, startPoint x: 884, startPoint y: 325, endPoint x: 718, endPoint y: 345, distance: 167.2
click at [884, 457] on span "Heading" at bounding box center [893, 467] width 44 height 19
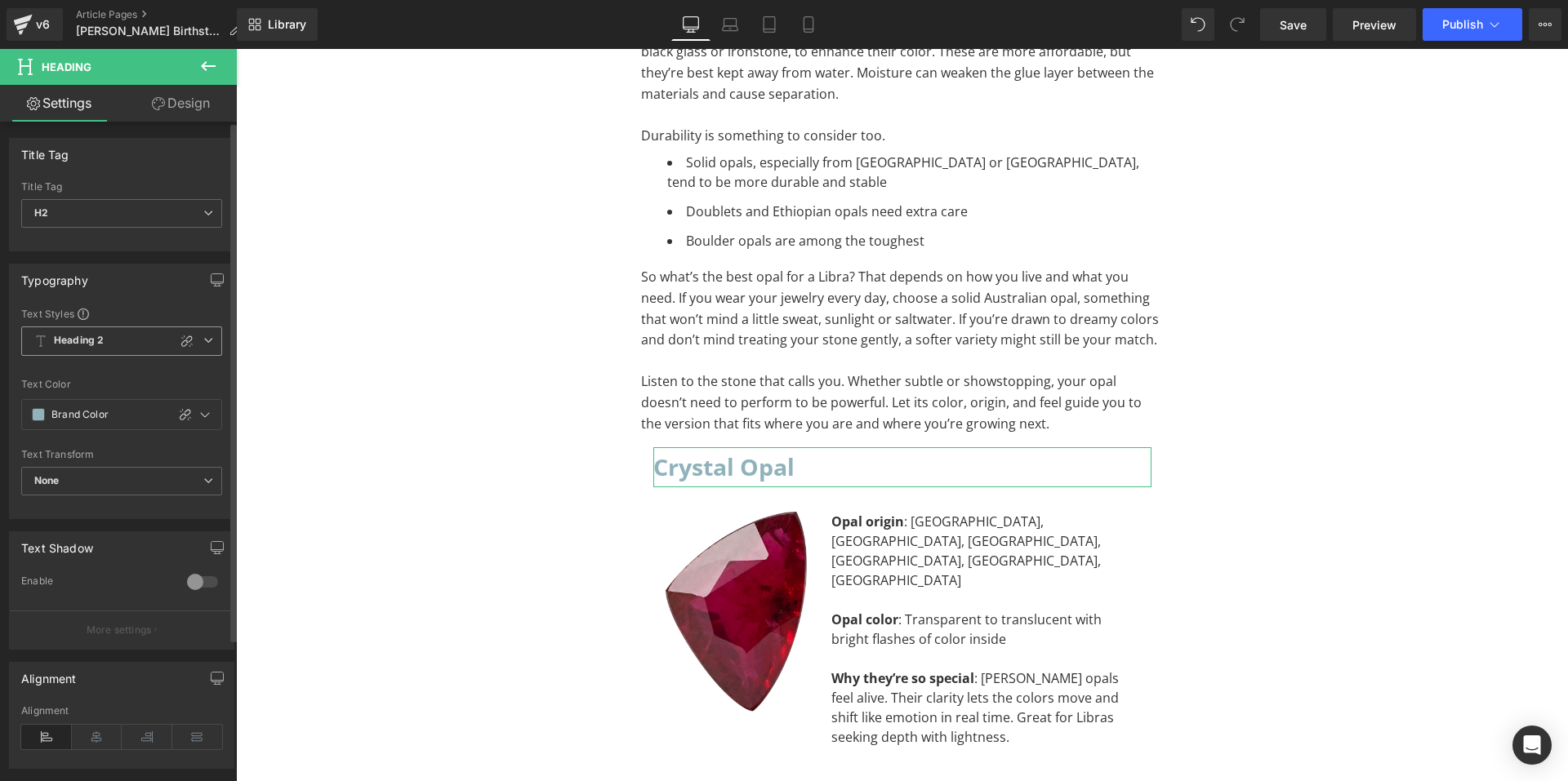
click at [98, 341] on b "Heading 2" at bounding box center [79, 341] width 50 height 14
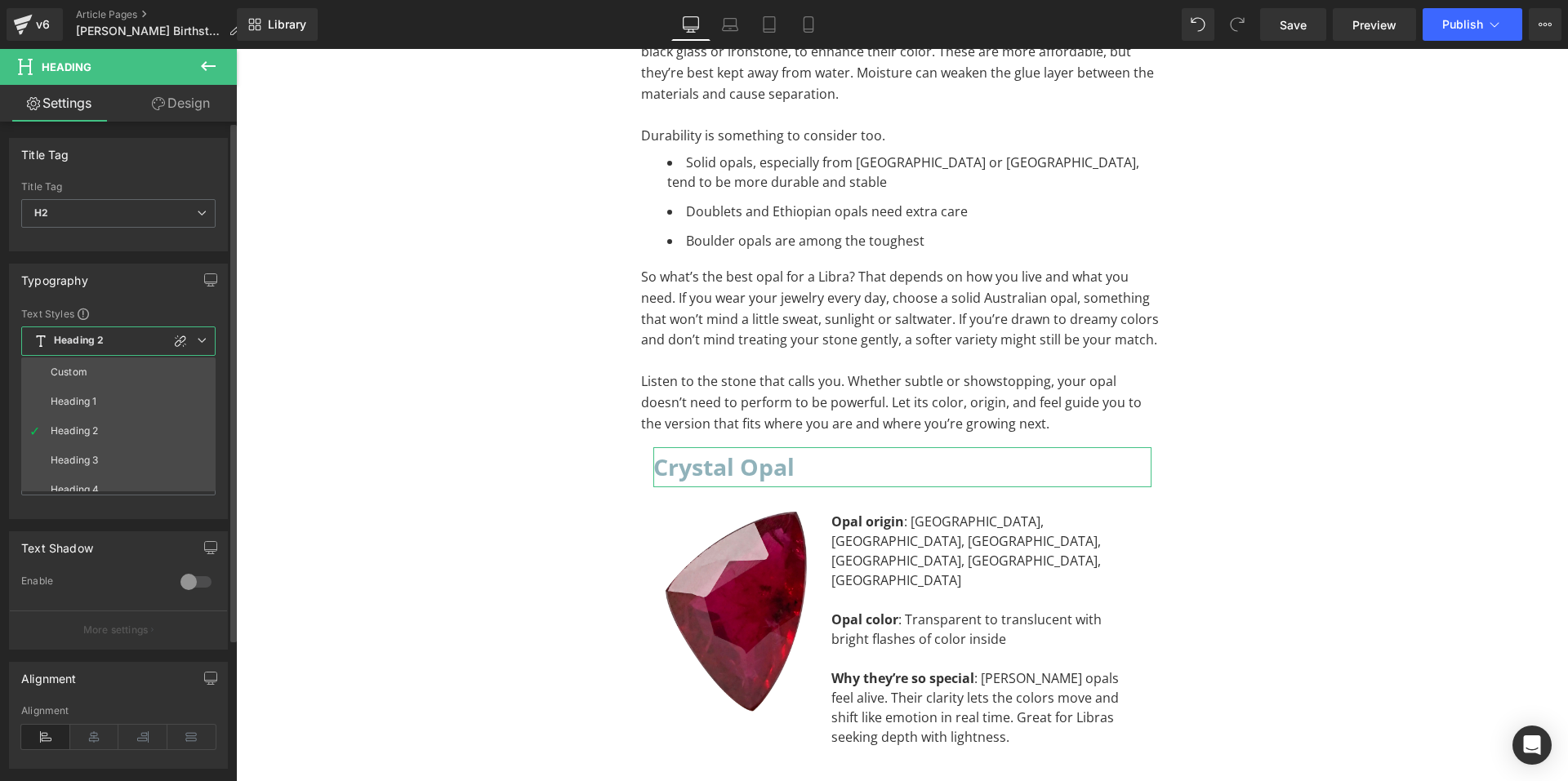
click at [103, 463] on li "Heading 3" at bounding box center [122, 460] width 202 height 29
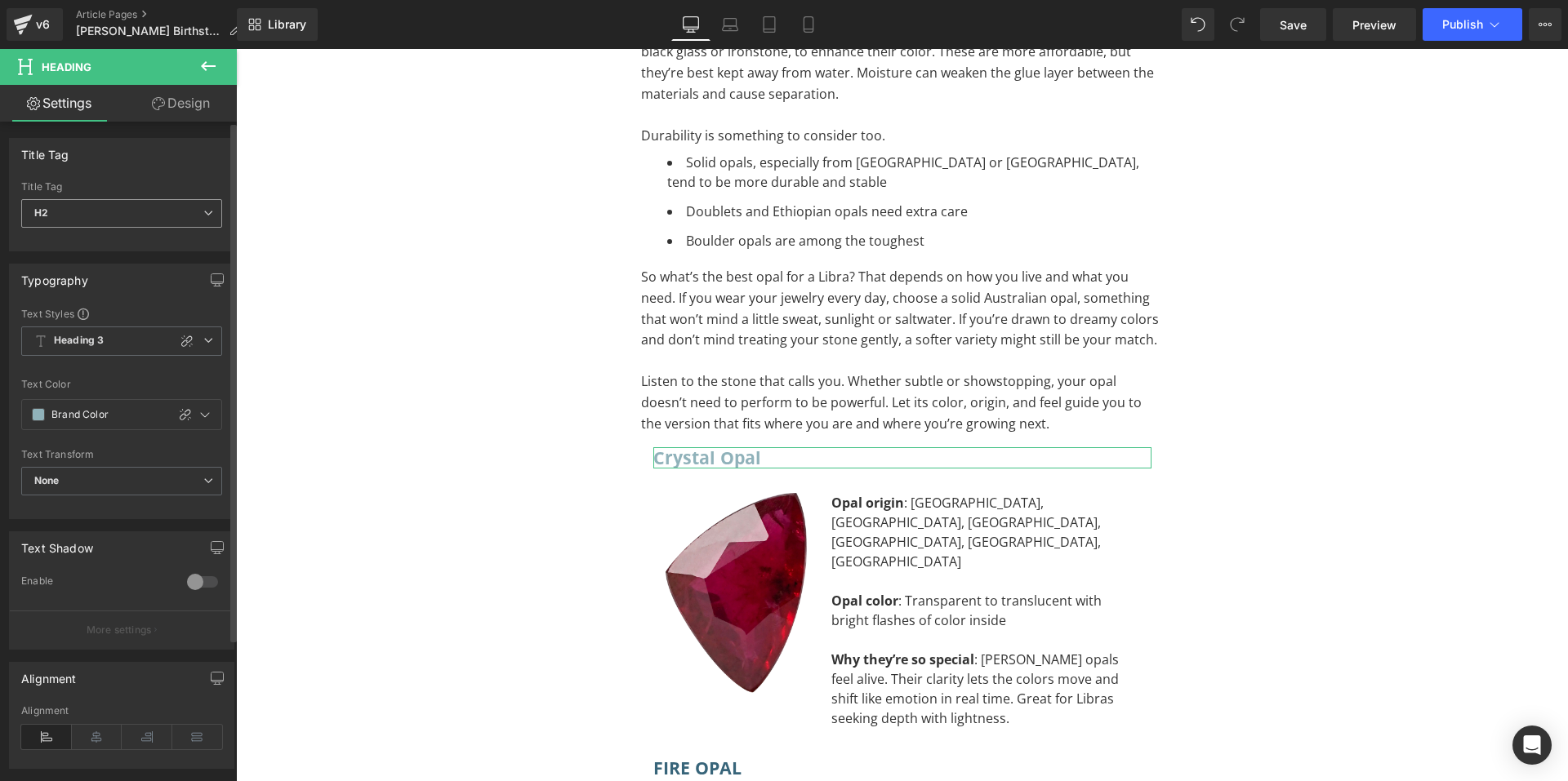
click at [113, 209] on span "H2" at bounding box center [122, 214] width 201 height 29
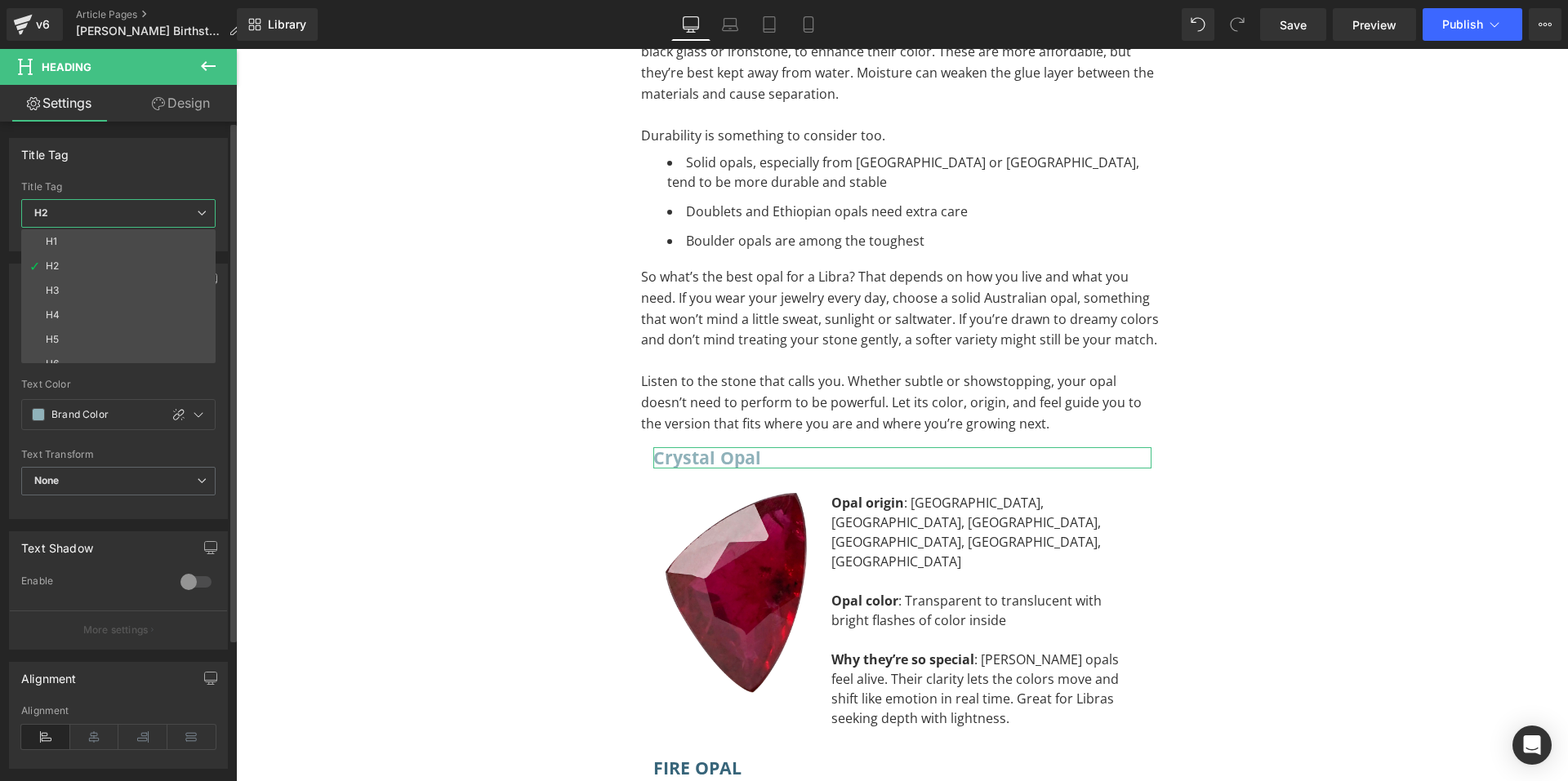
click at [96, 286] on li "H3" at bounding box center [122, 290] width 202 height 24
type input "#0f0f0f"
type input "100"
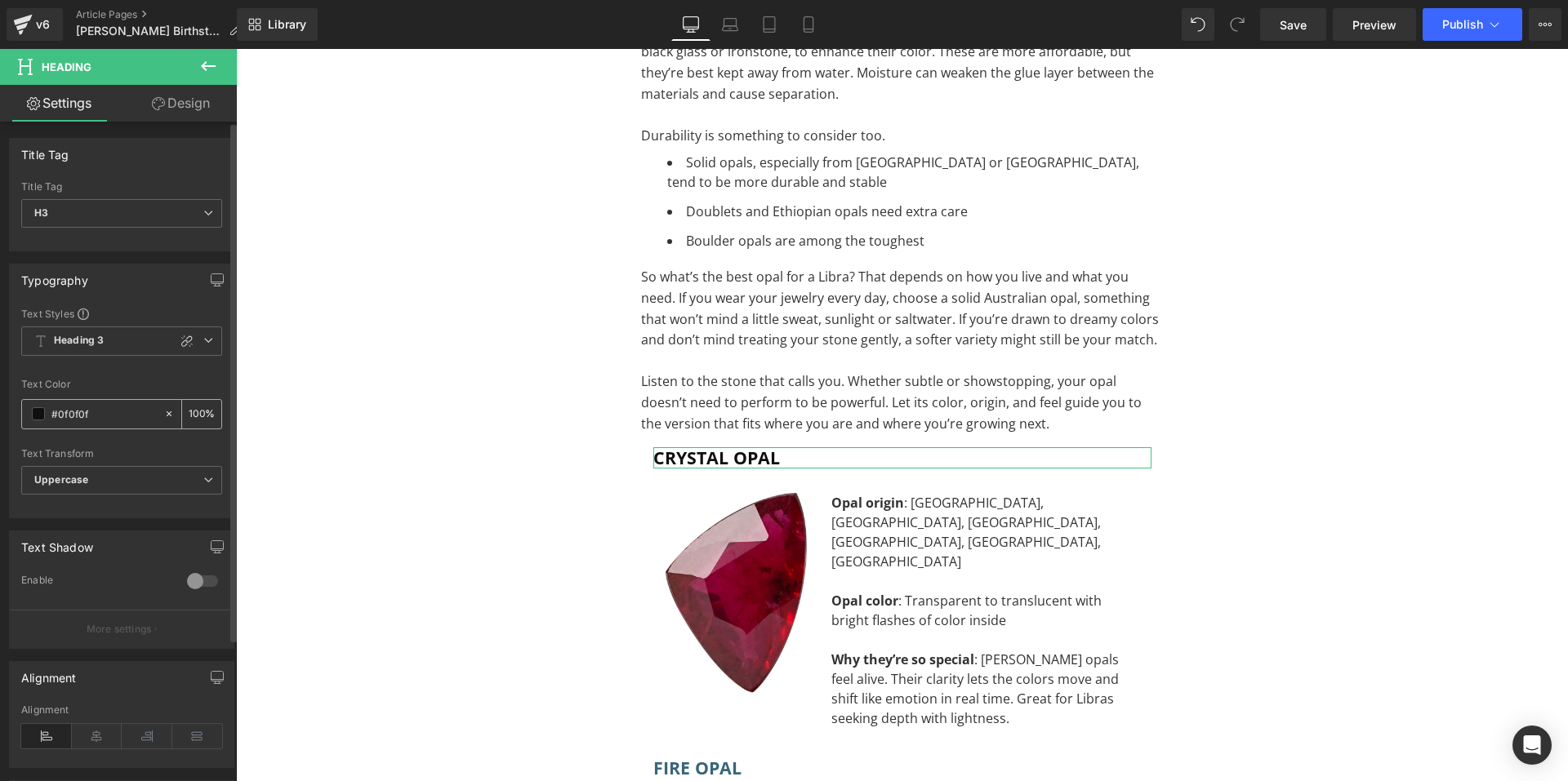
click at [37, 409] on span at bounding box center [39, 415] width 14 height 14
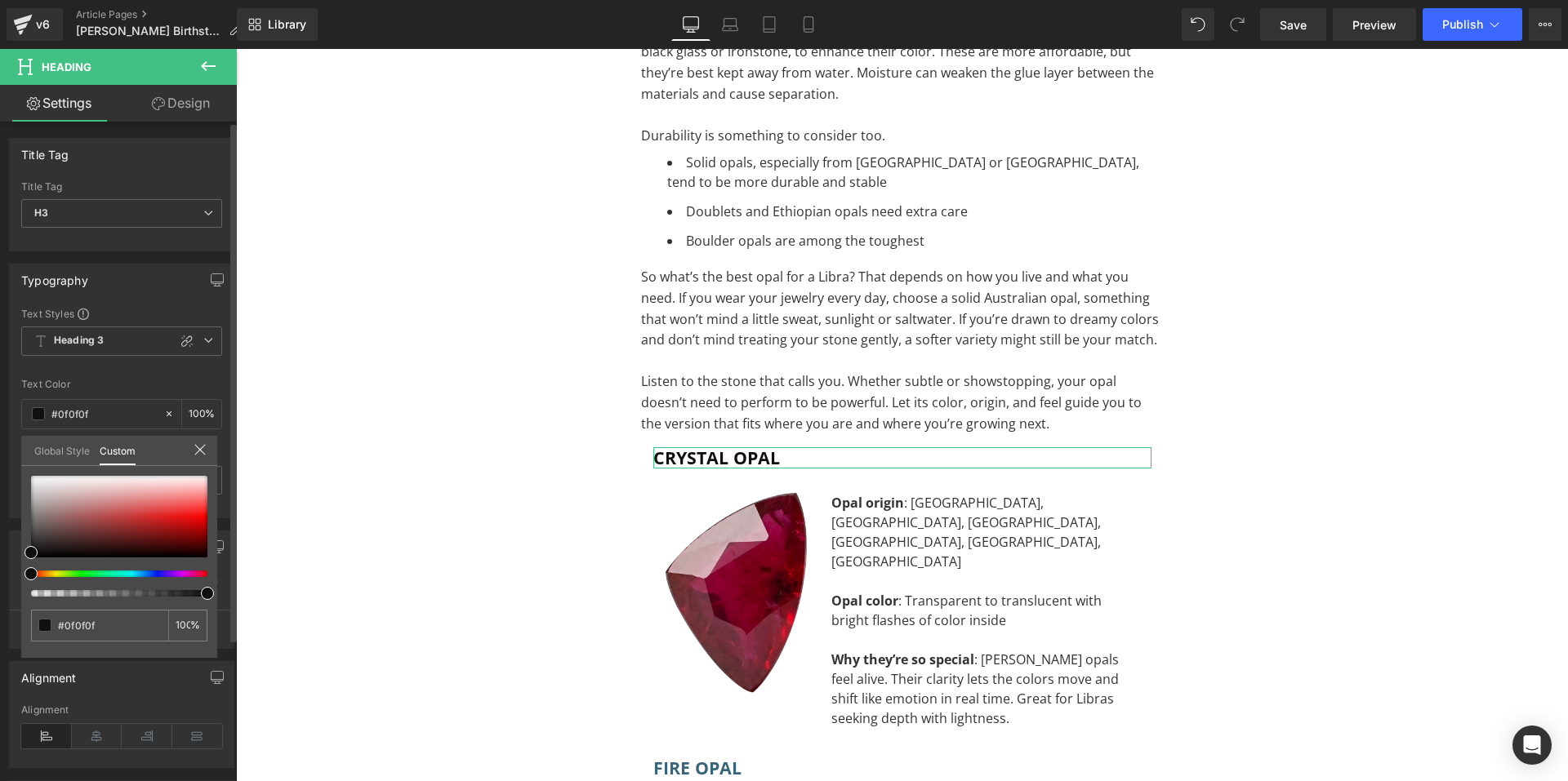
click at [46, 448] on link "Global Style" at bounding box center [61, 449] width 55 height 28
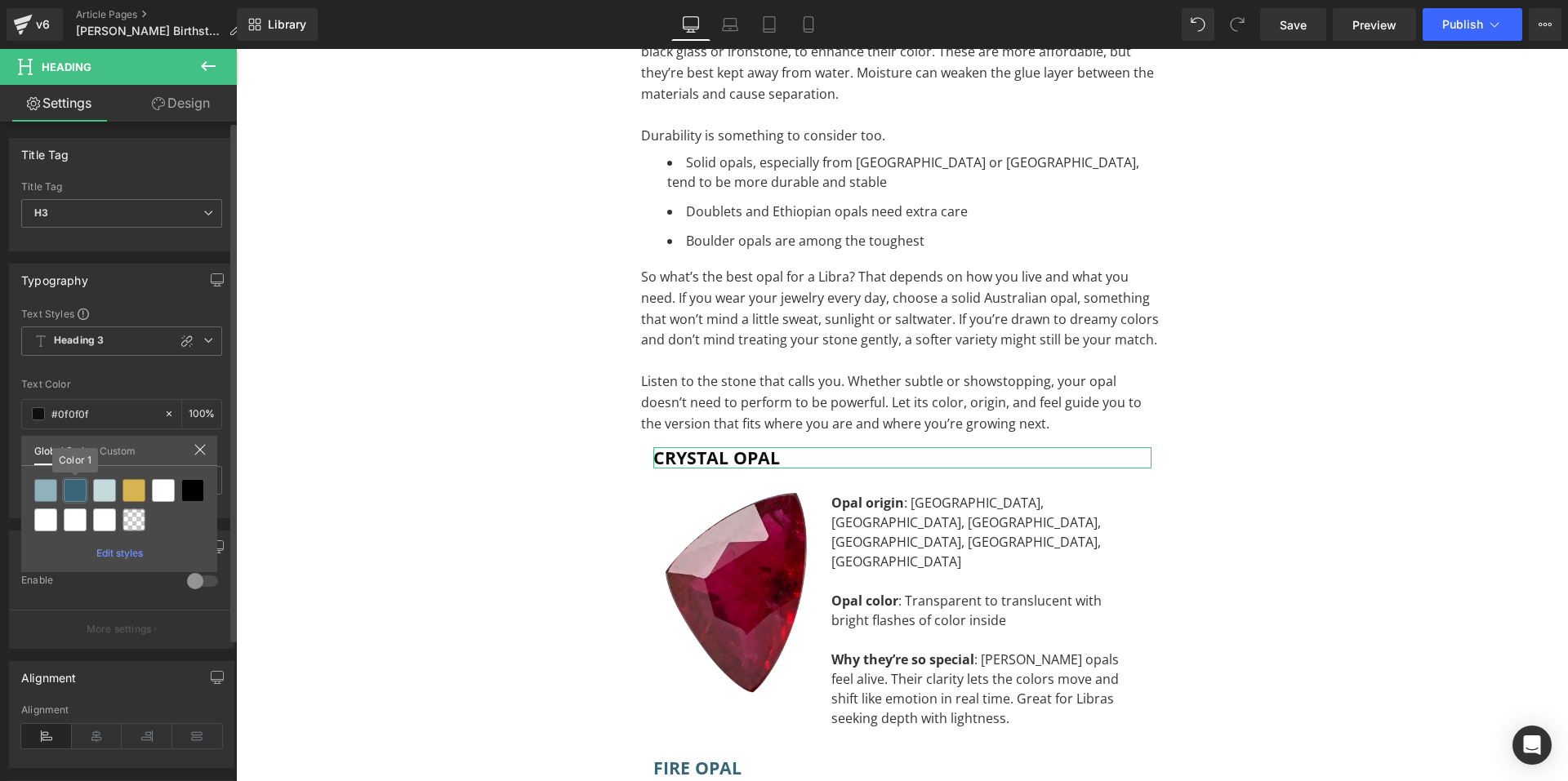
click at [68, 492] on div at bounding box center [75, 491] width 23 height 23
type input "Color 1"
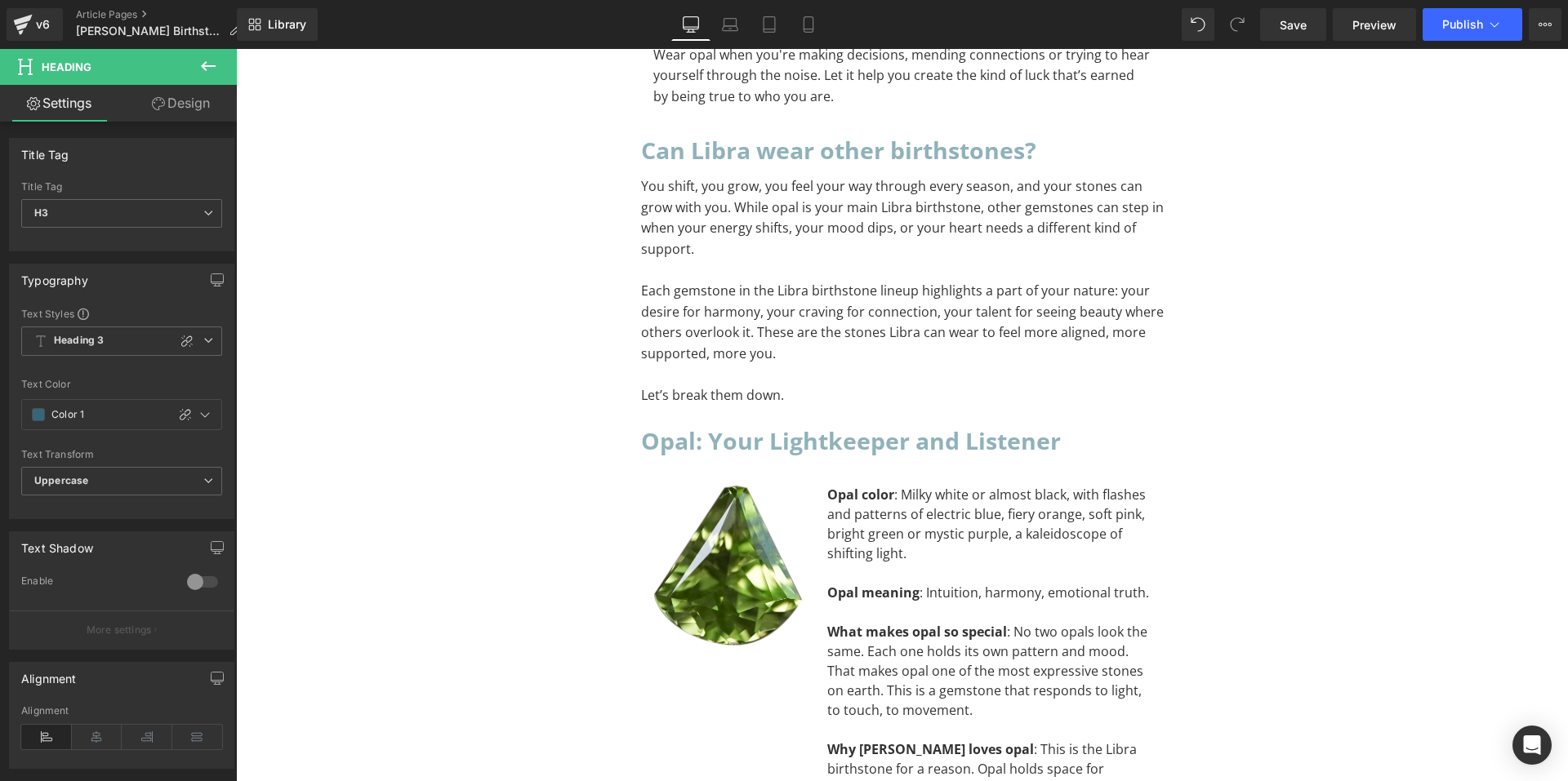
scroll to position [3322, 0]
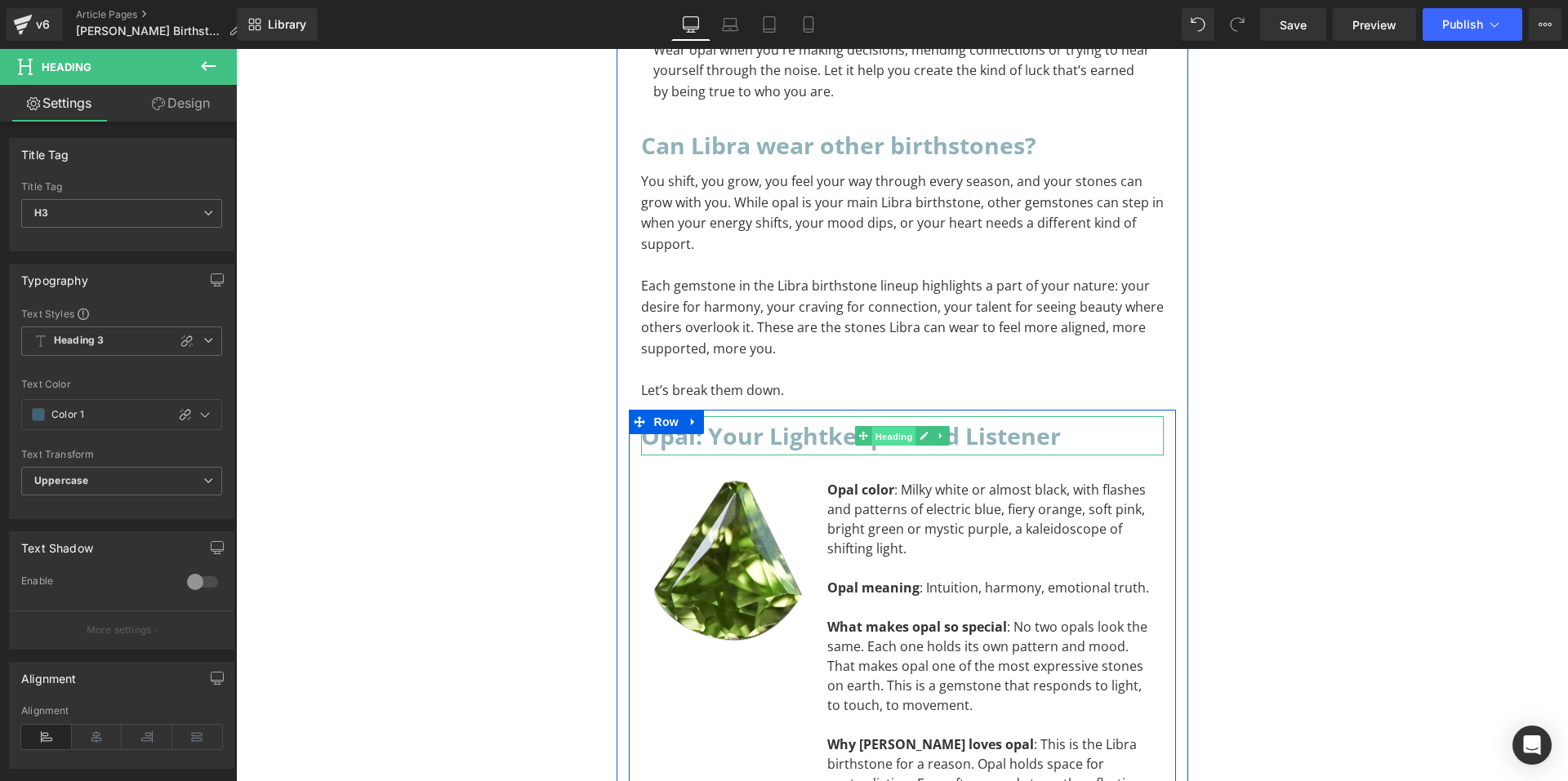
click at [880, 427] on span "Heading" at bounding box center [893, 437] width 44 height 19
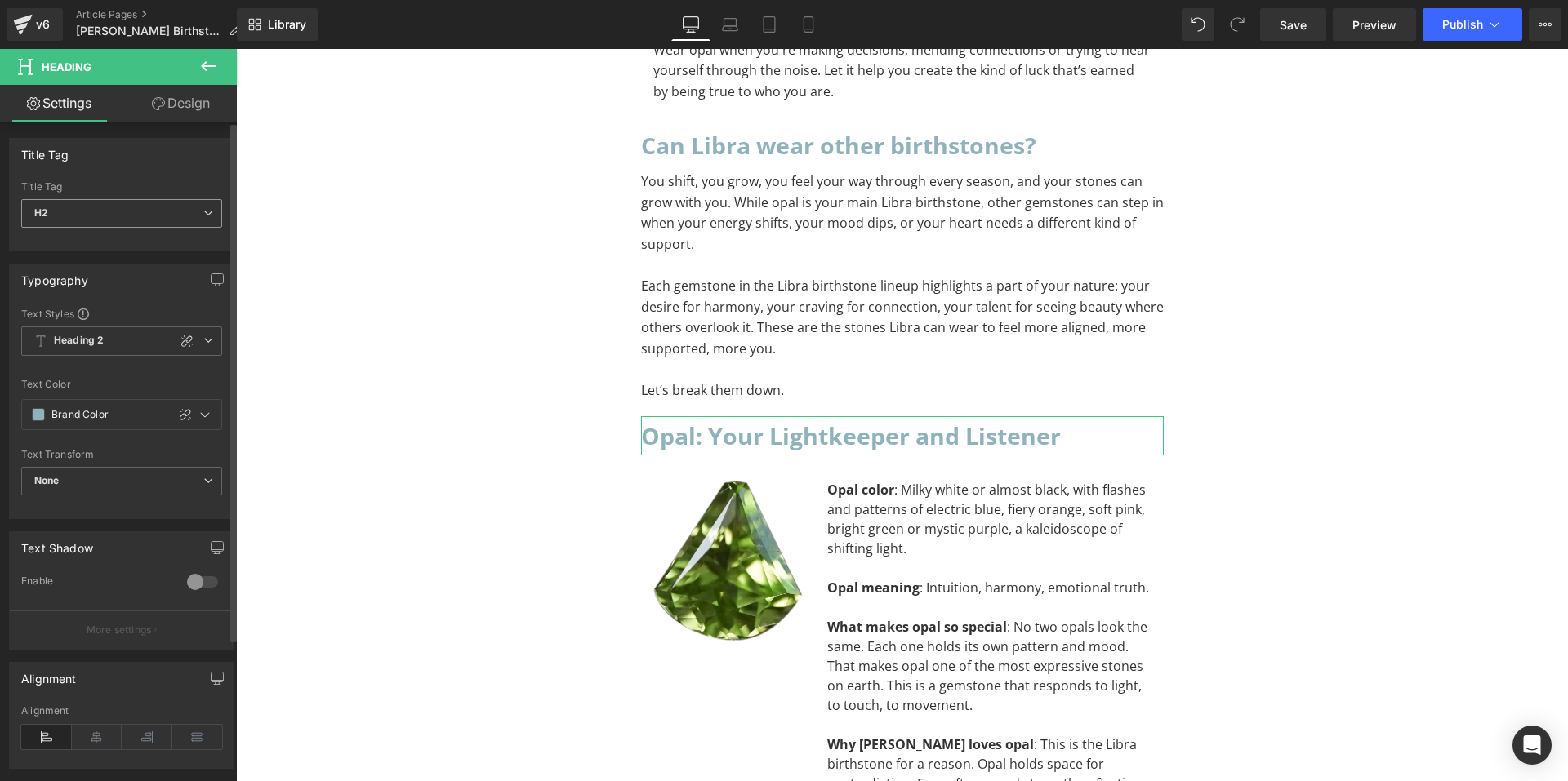
click at [148, 211] on span "H2" at bounding box center [122, 214] width 201 height 29
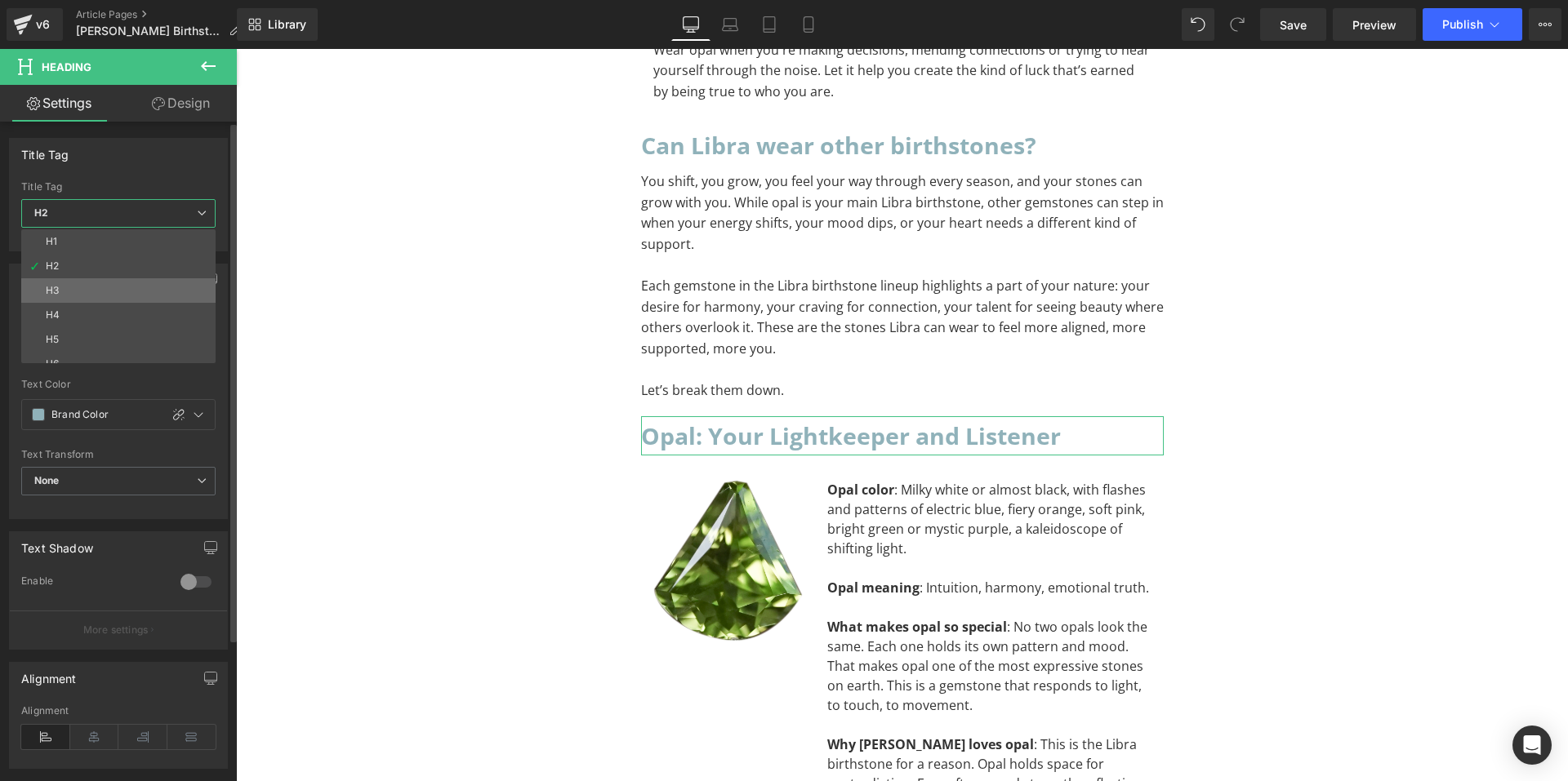
click at [125, 280] on li "H3" at bounding box center [122, 290] width 202 height 24
type input "#0f0f0f"
type input "100"
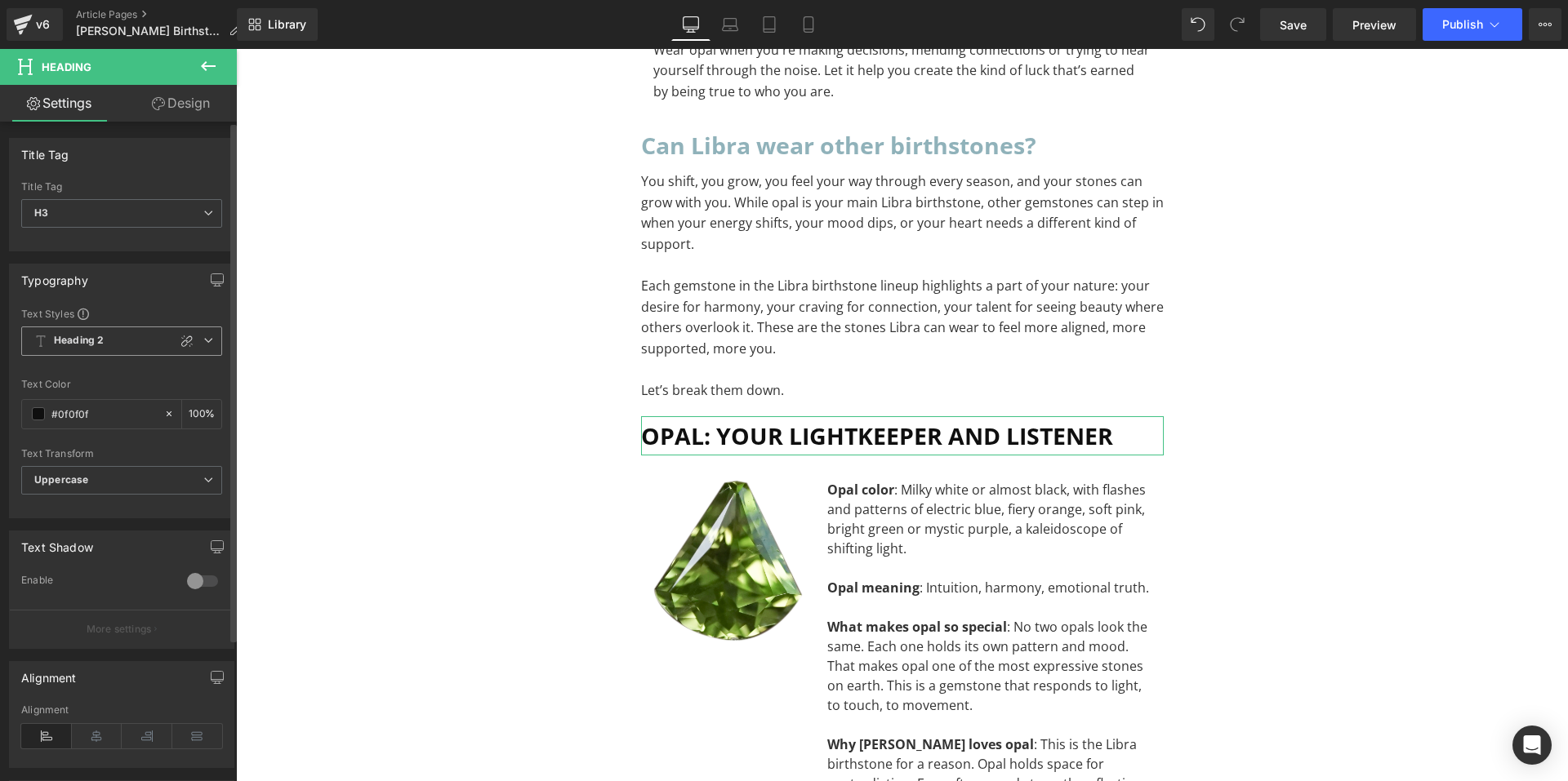
click at [113, 348] on span "Heading 2" at bounding box center [122, 341] width 201 height 29
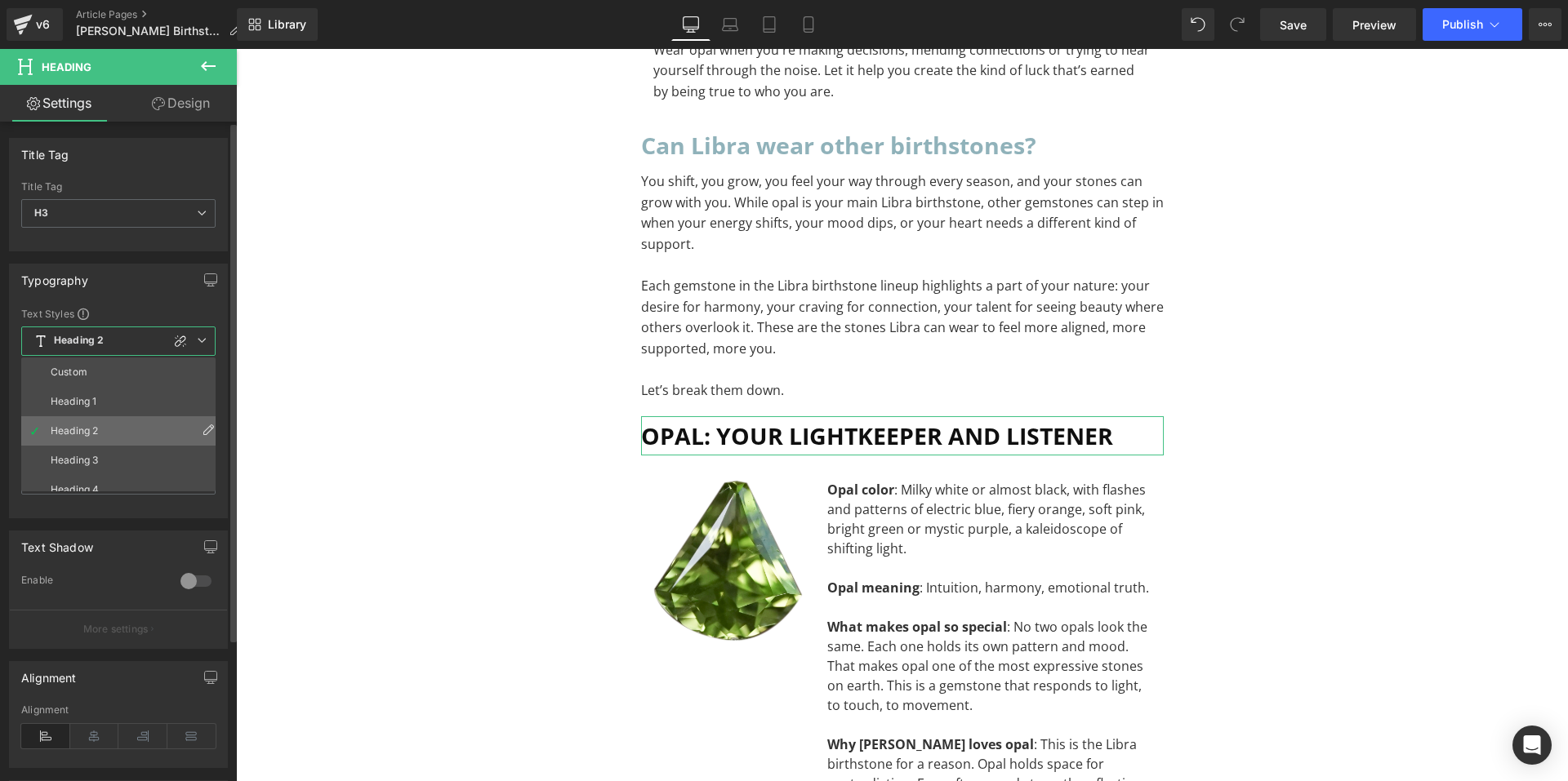
click at [107, 440] on li "Heading 2" at bounding box center [122, 431] width 202 height 29
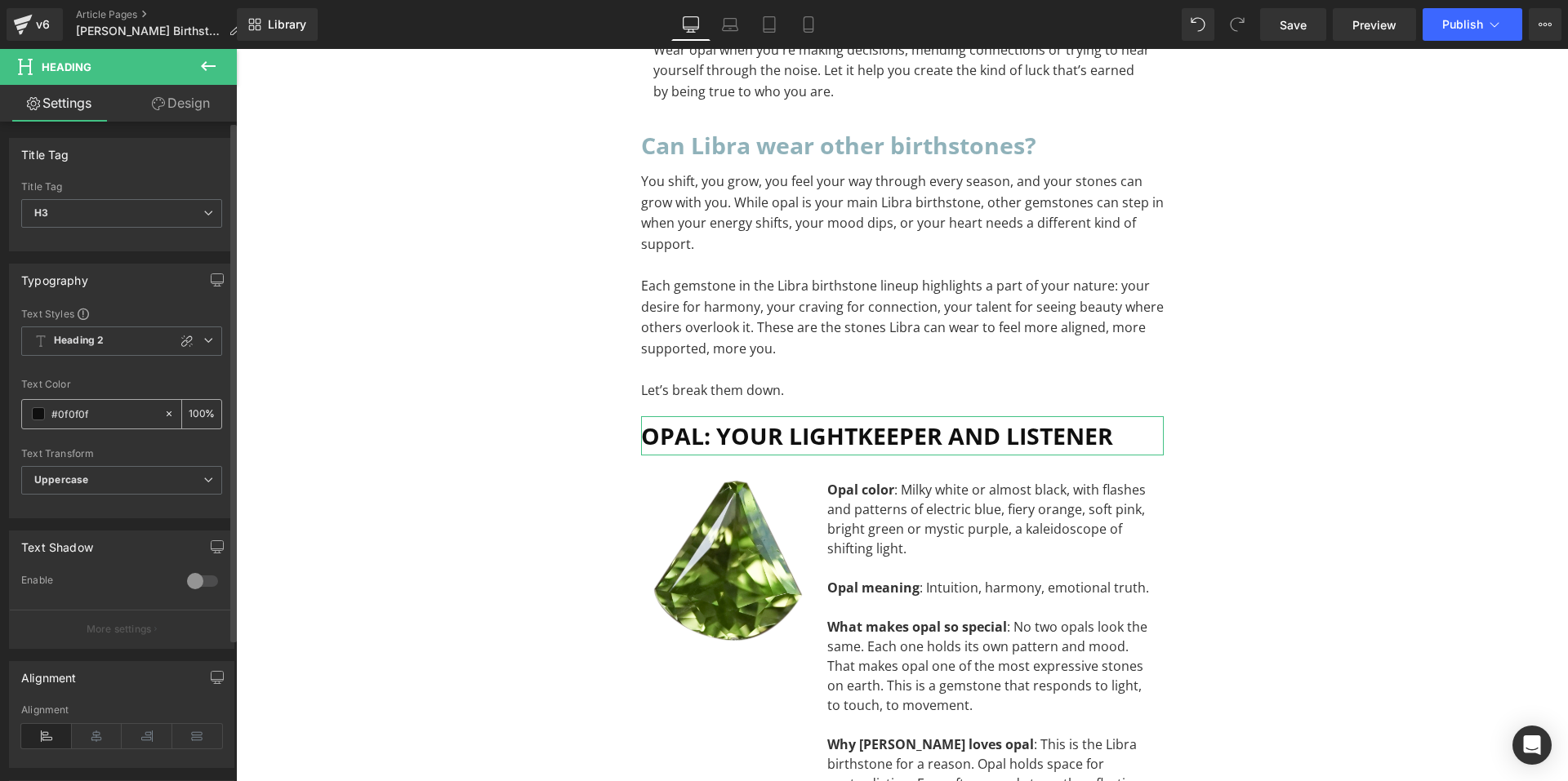
click at [34, 413] on span at bounding box center [39, 415] width 14 height 14
click at [98, 339] on b "Heading 2" at bounding box center [79, 341] width 50 height 14
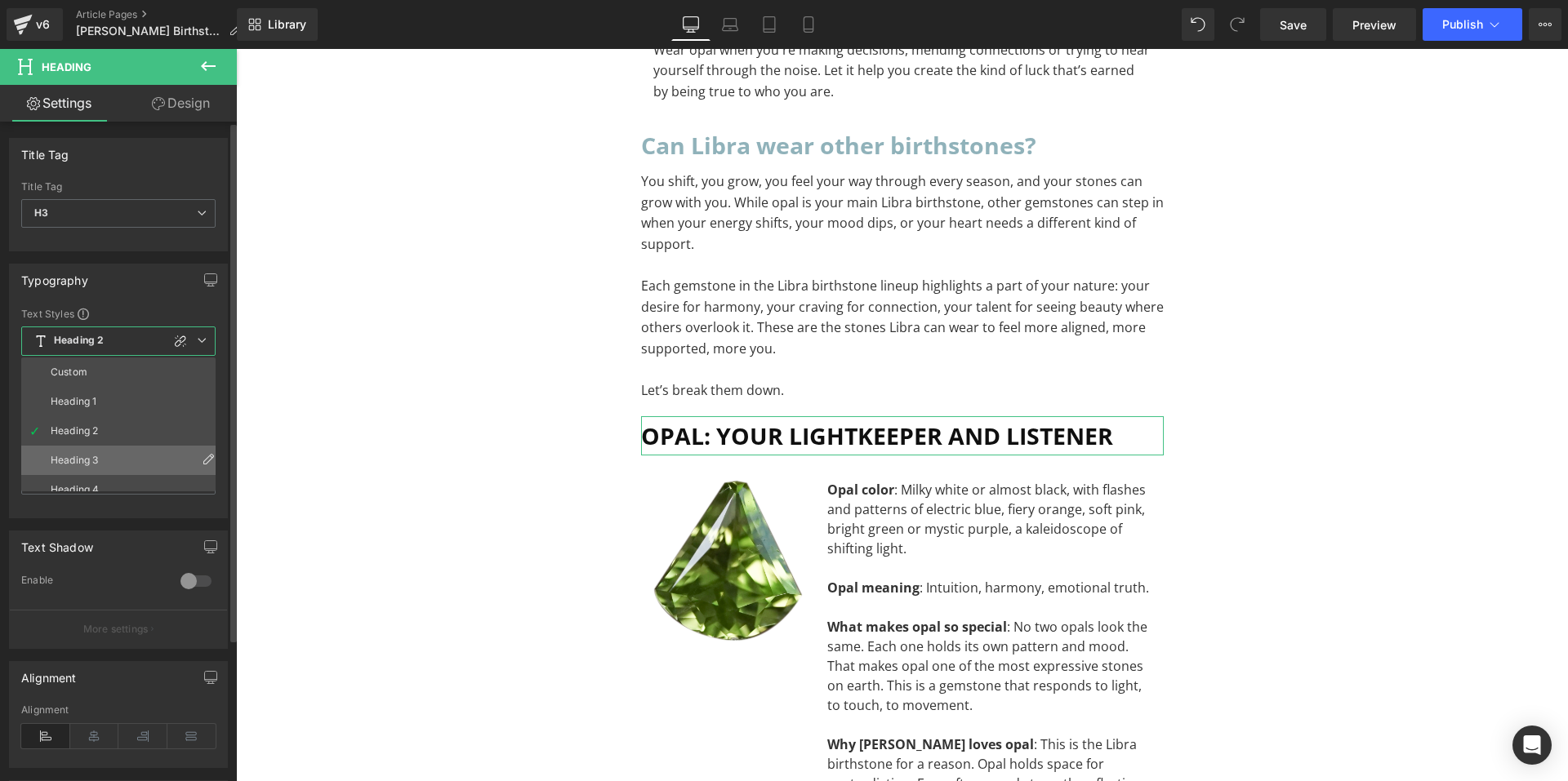
click at [97, 458] on div "Heading 3" at bounding box center [73, 461] width 47 height 12
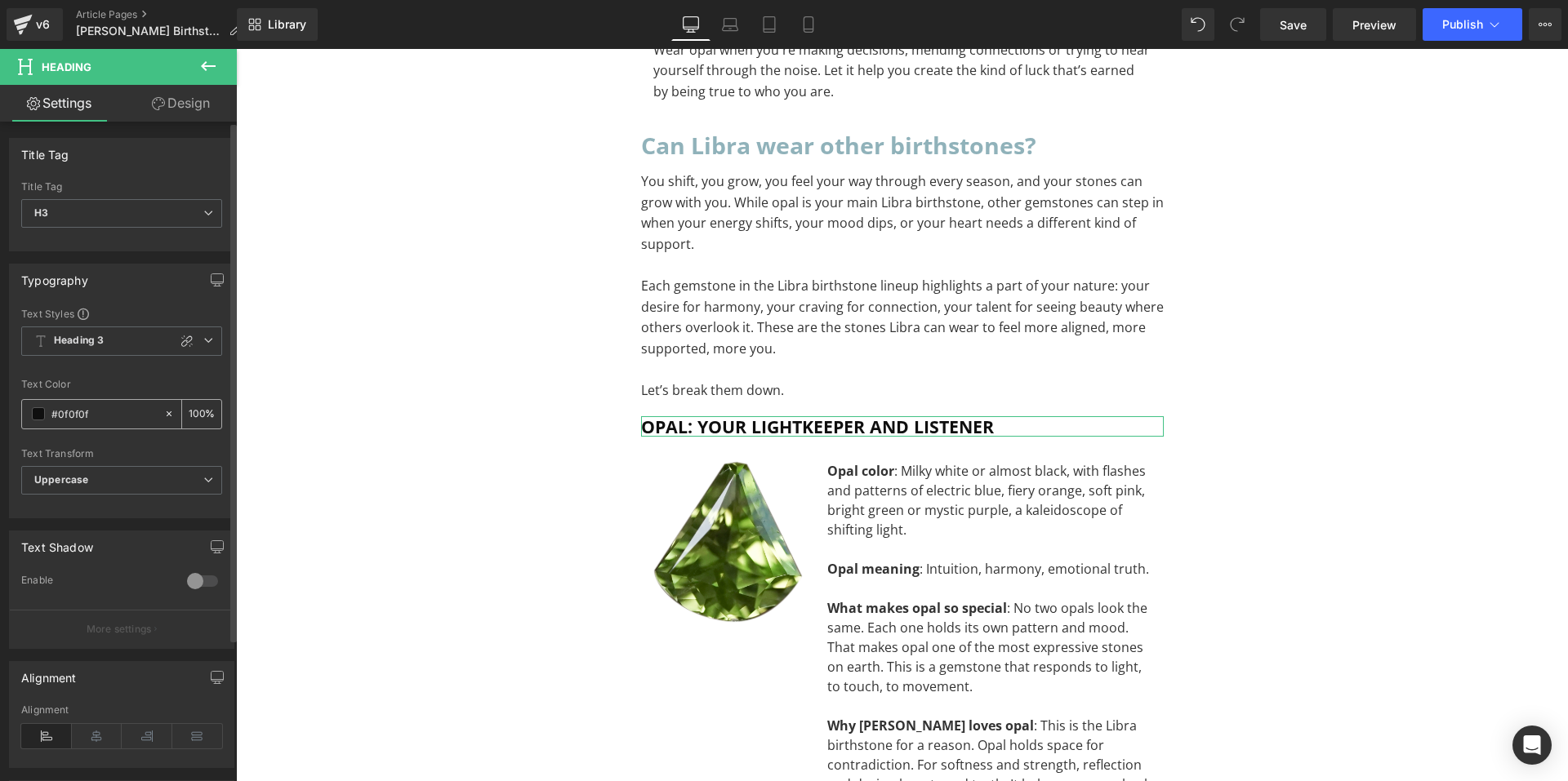
click at [35, 415] on span at bounding box center [39, 415] width 14 height 14
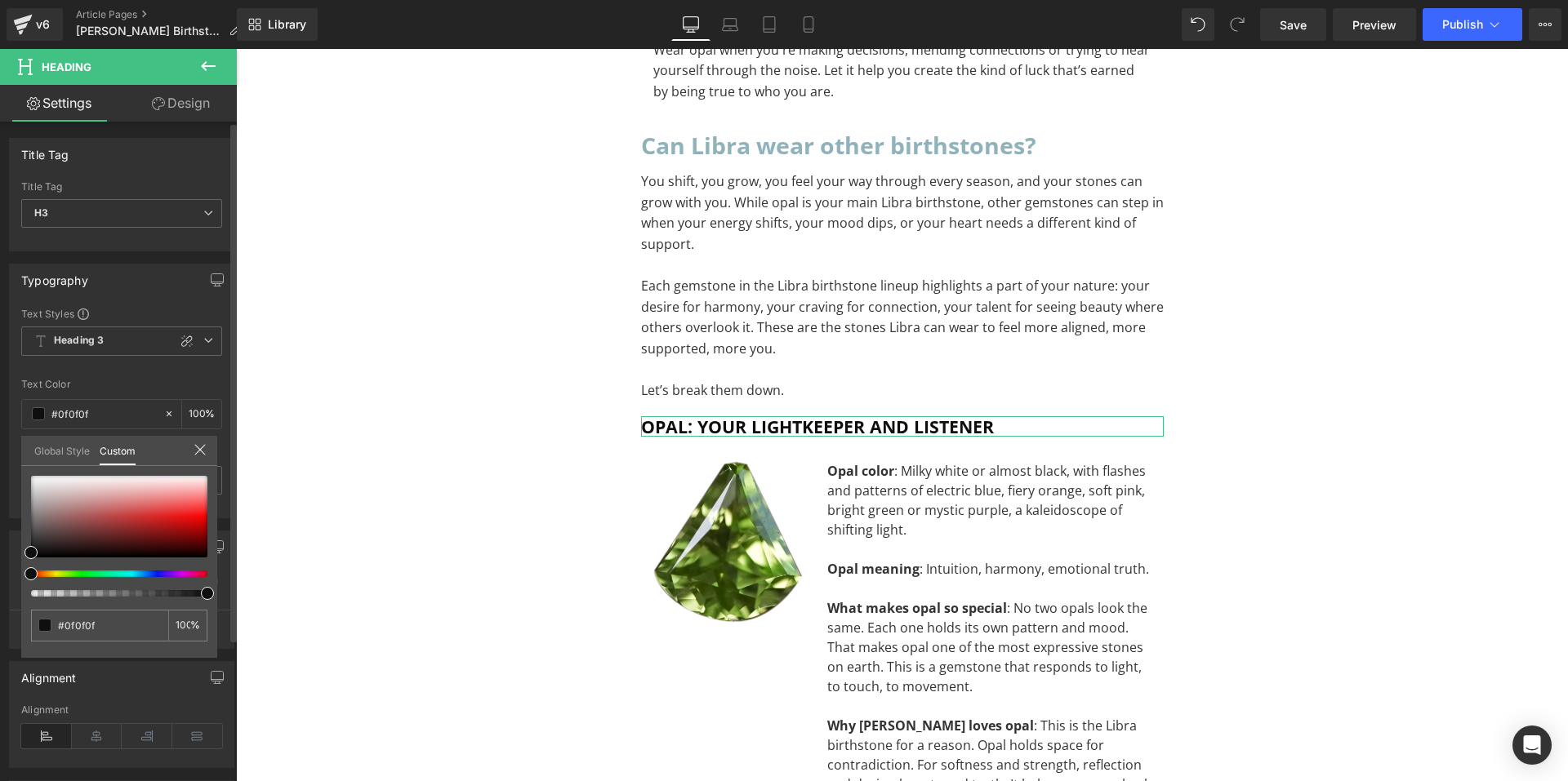
click at [45, 449] on link "Global Style" at bounding box center [61, 449] width 55 height 28
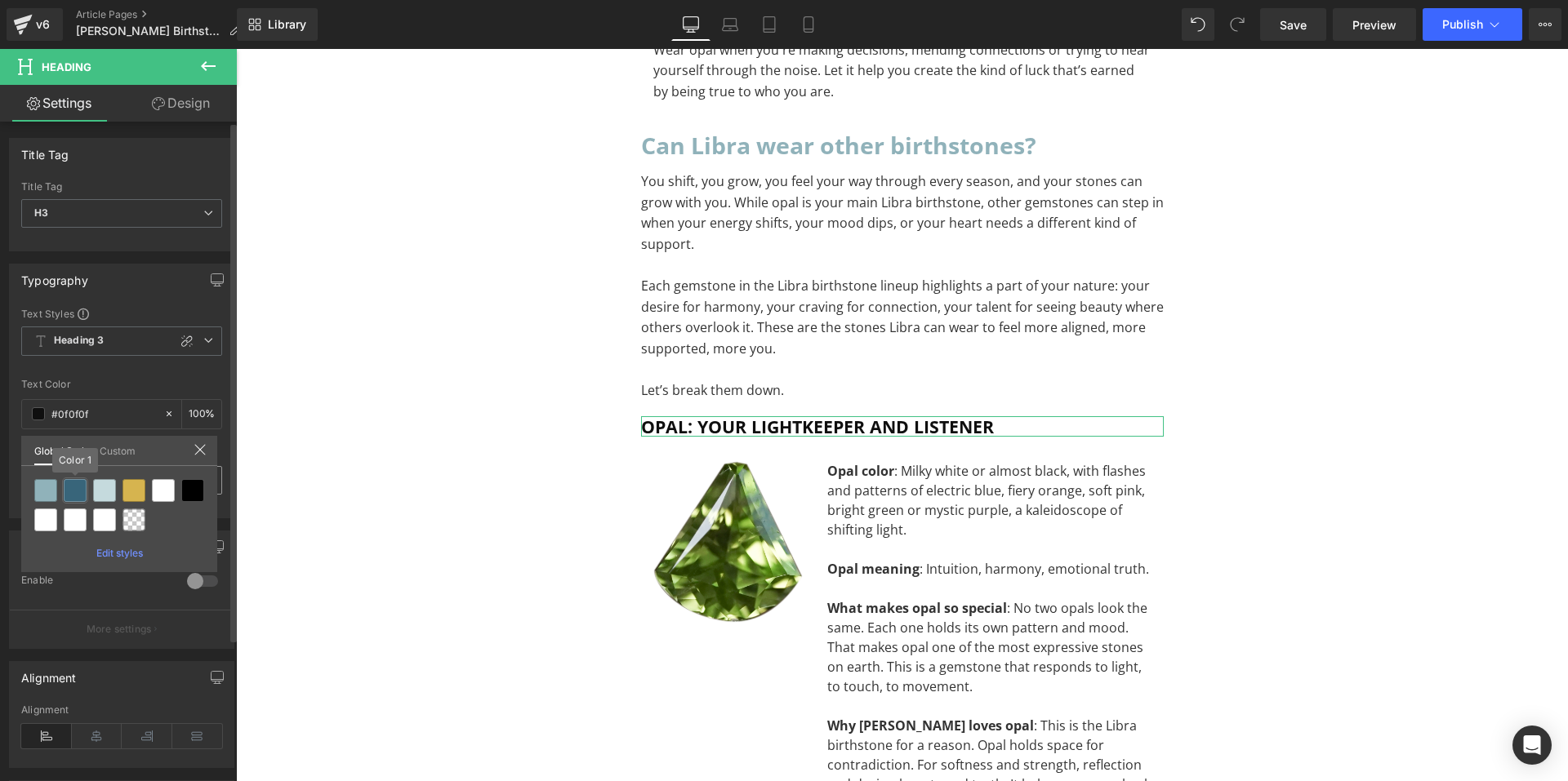
click at [70, 496] on div at bounding box center [75, 491] width 23 height 23
type input "Color 1"
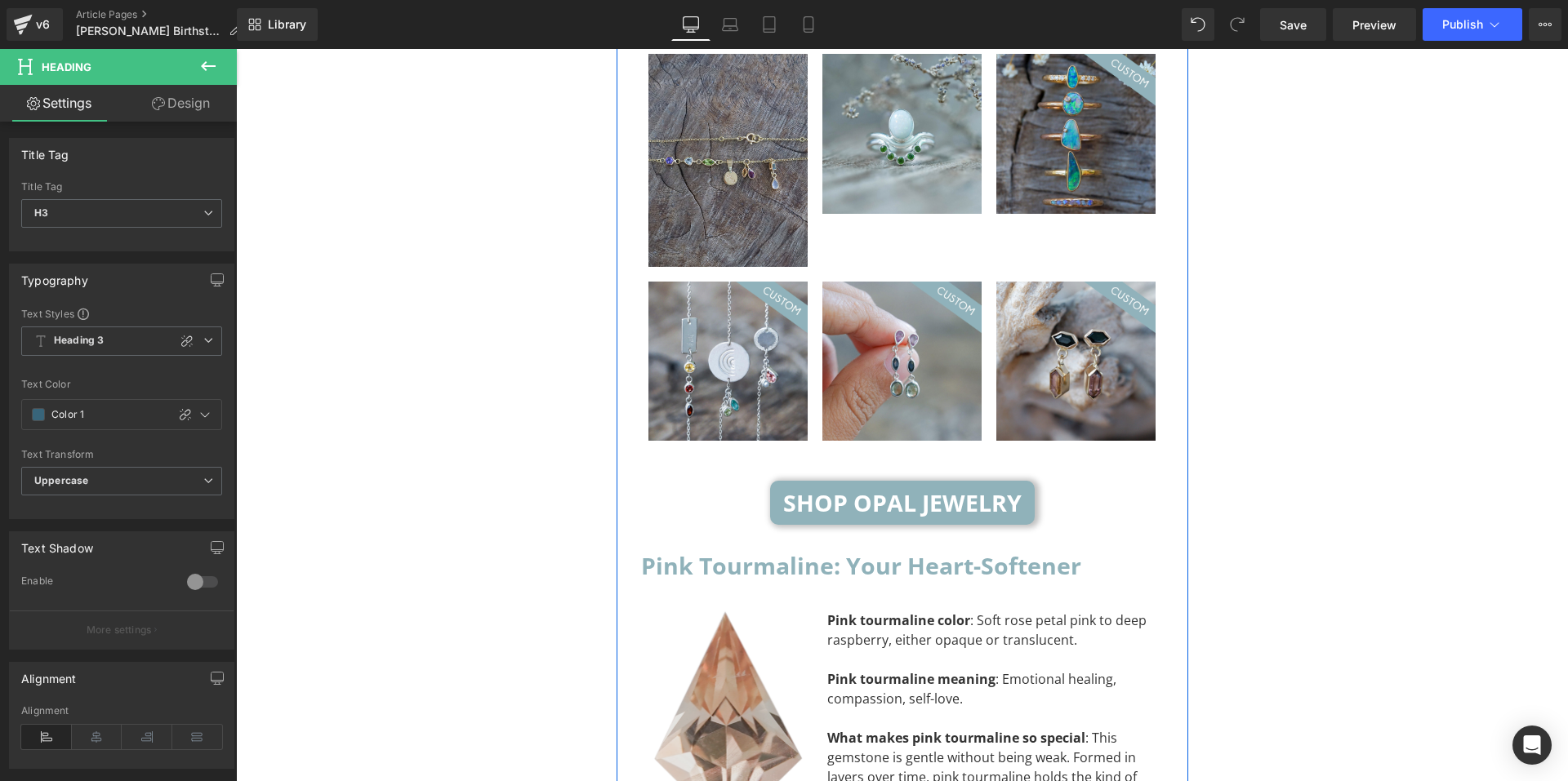
scroll to position [4301, 0]
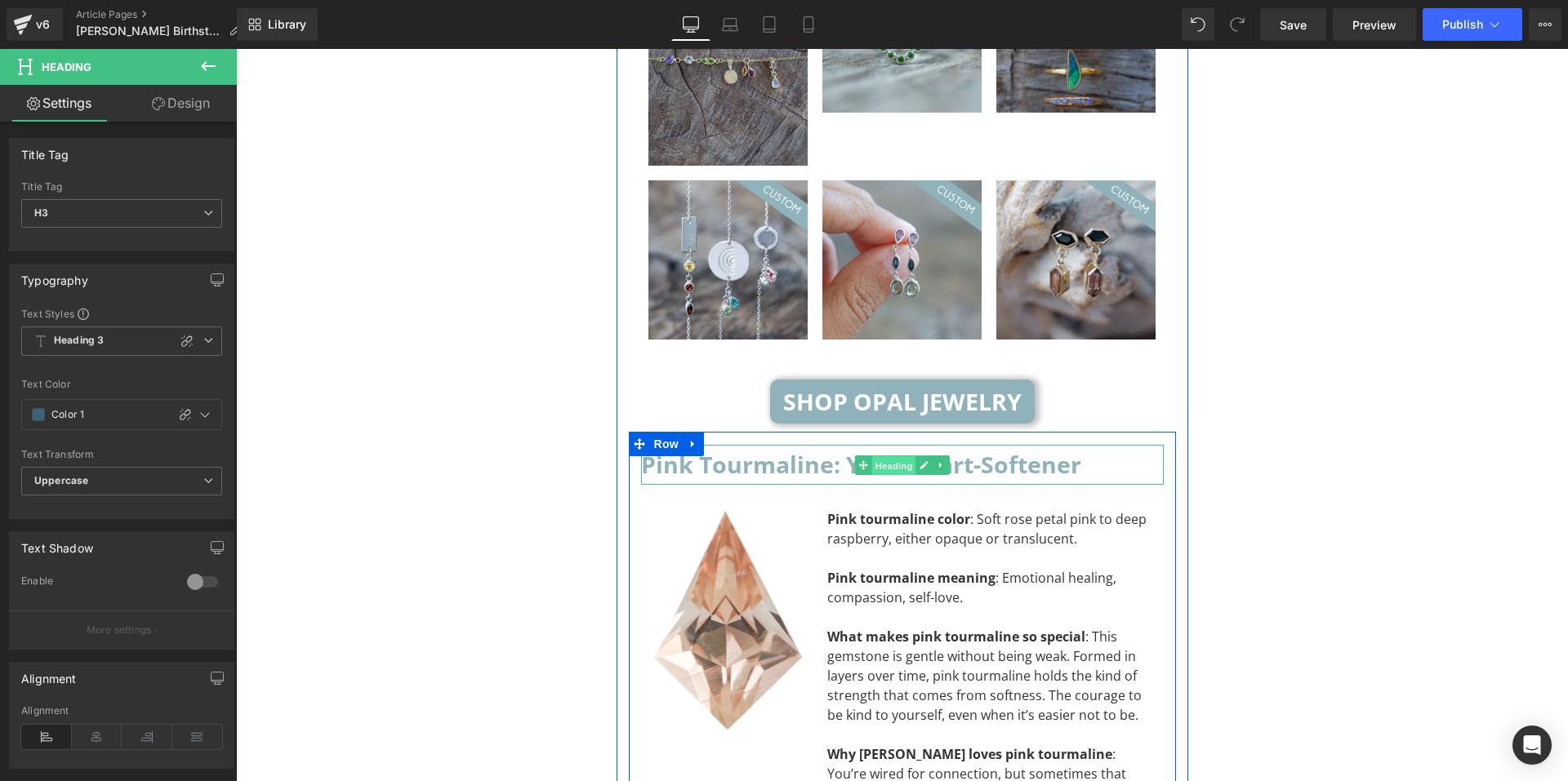
click at [882, 455] on span "Heading" at bounding box center [893, 465] width 44 height 19
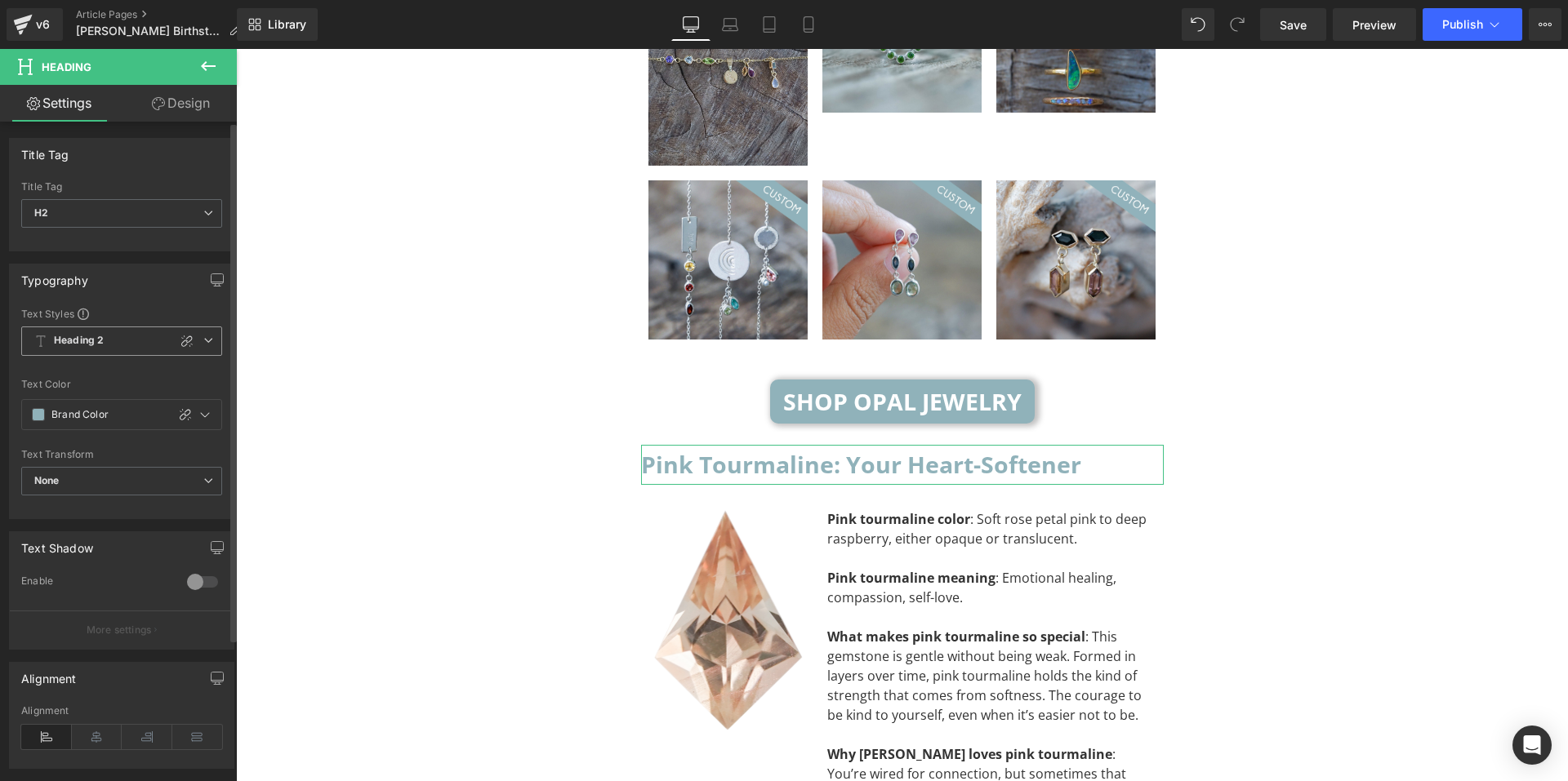
click at [117, 351] on span "Heading 2" at bounding box center [122, 341] width 201 height 29
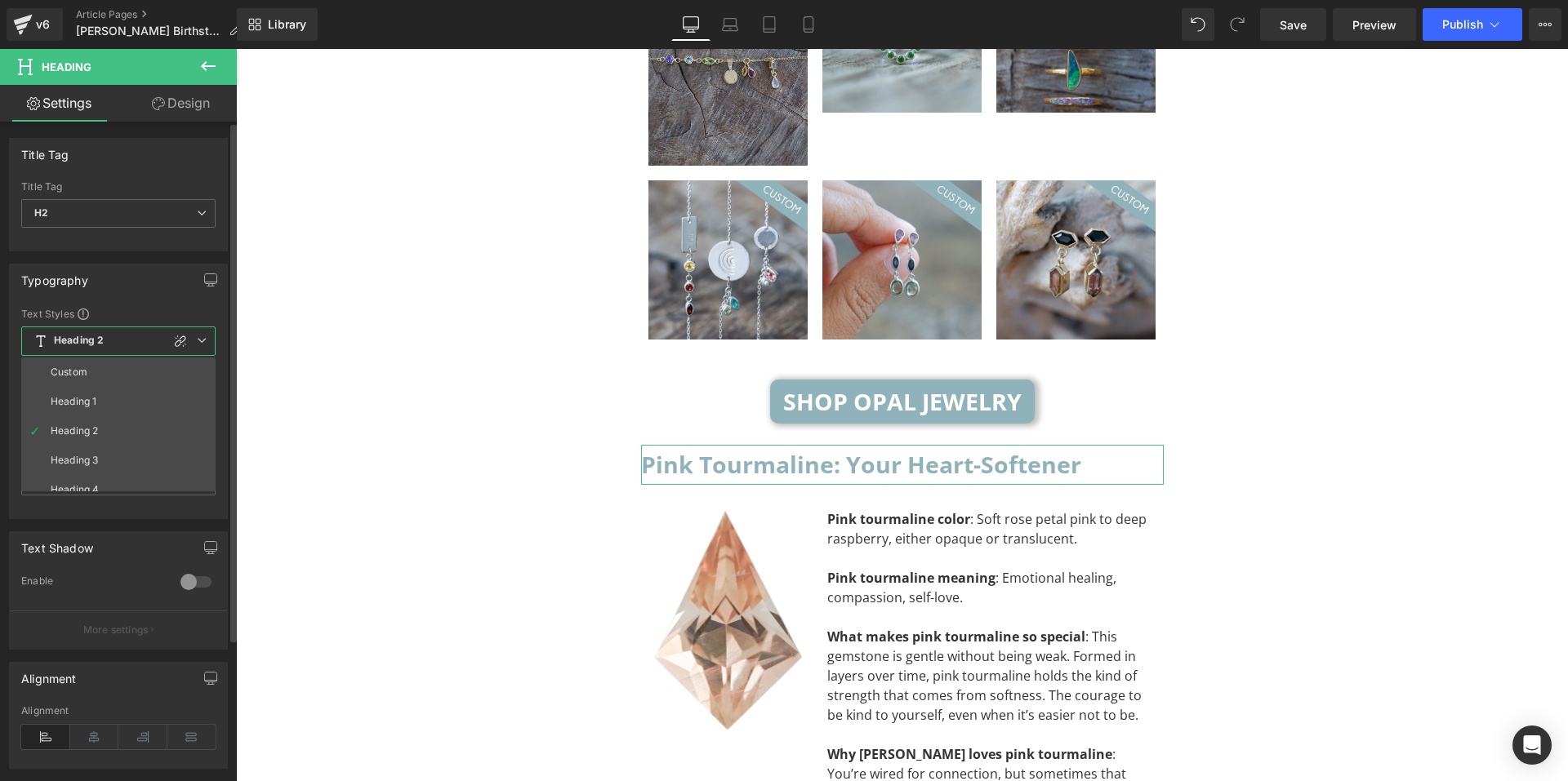
click at [116, 343] on span "Heading 2" at bounding box center [118, 341] width 194 height 29
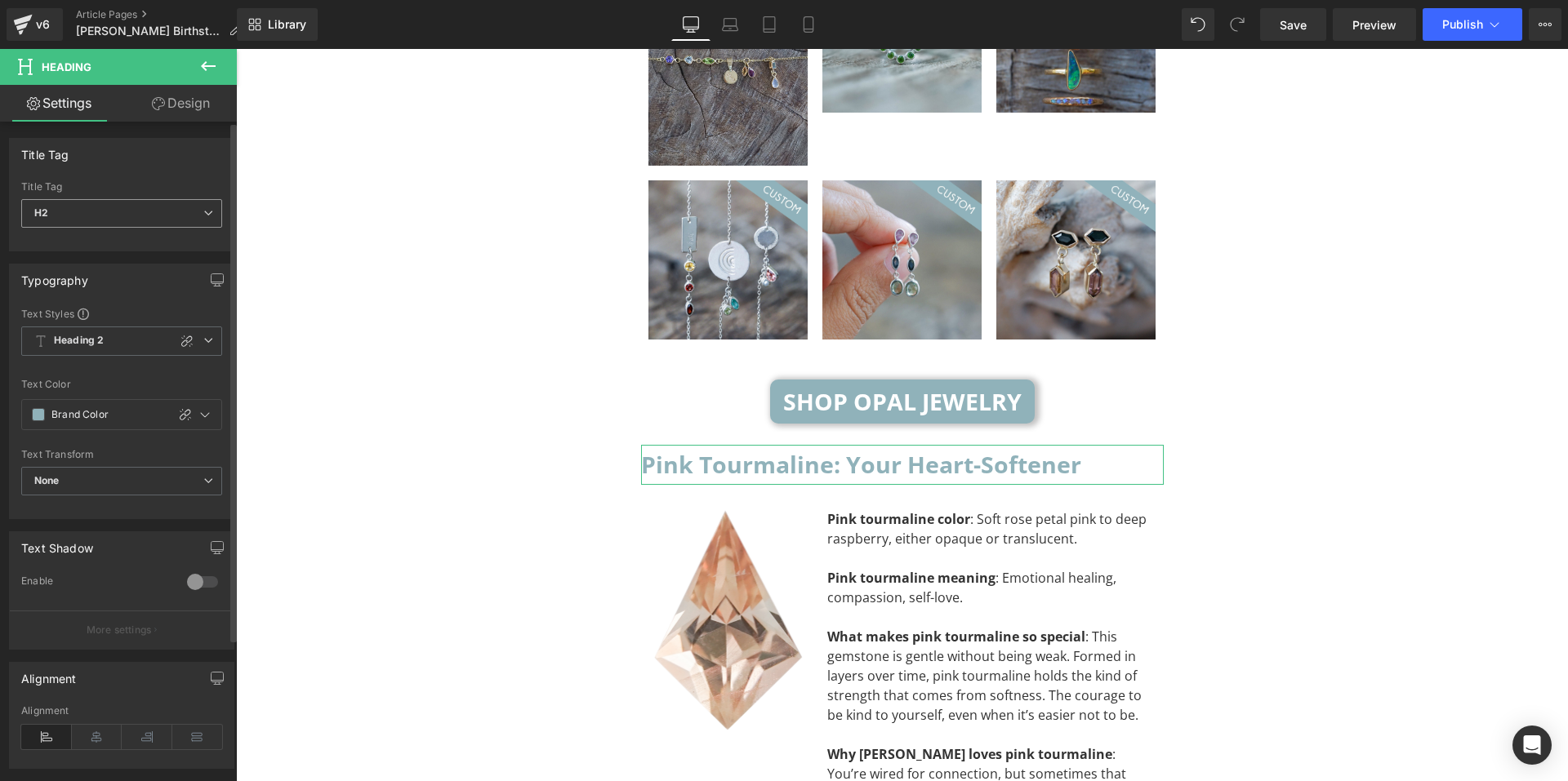
click at [111, 208] on span "H2" at bounding box center [122, 214] width 201 height 29
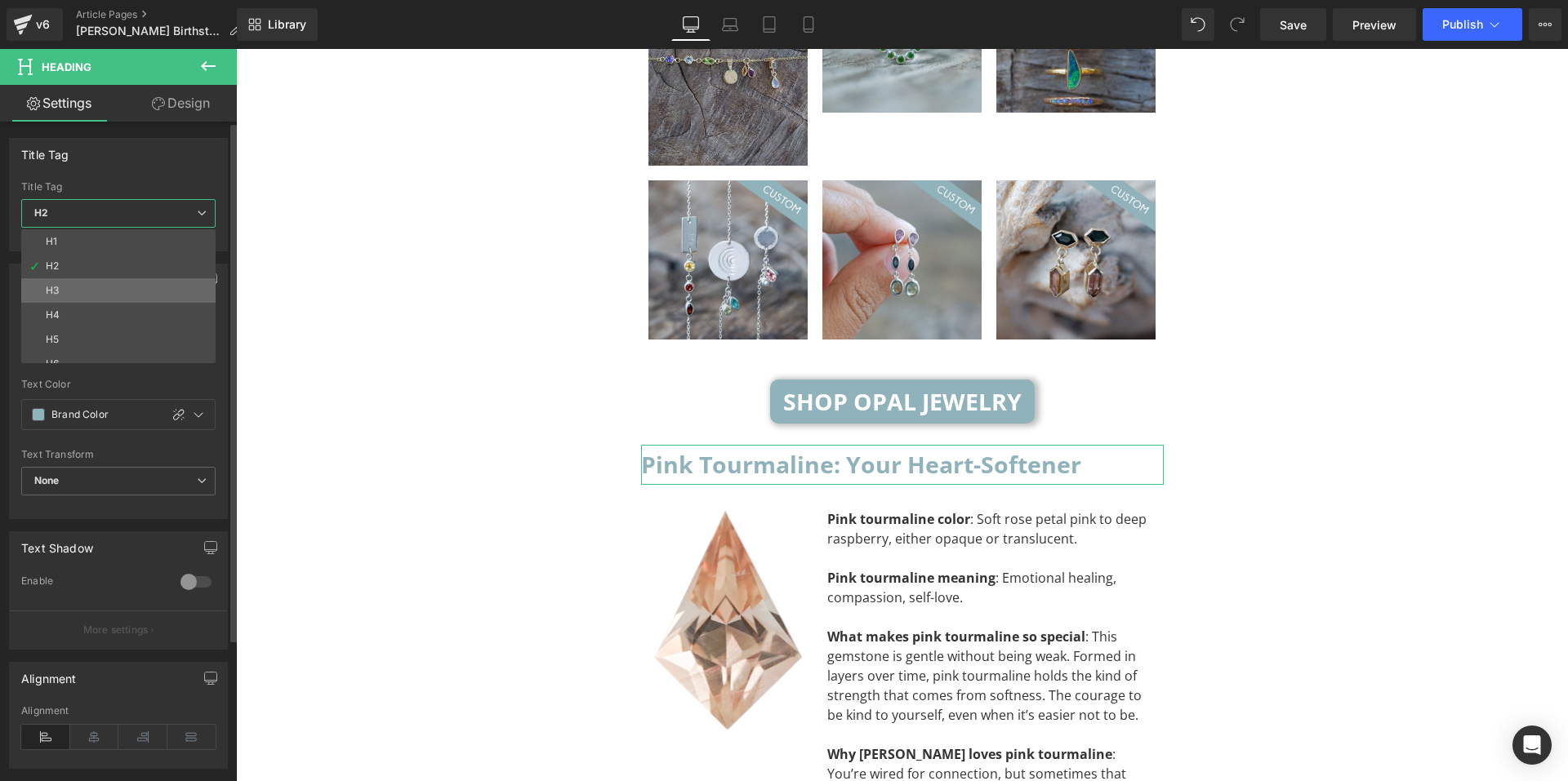
click at [111, 297] on li "H3" at bounding box center [122, 290] width 202 height 24
type input "#0f0f0f"
type input "100"
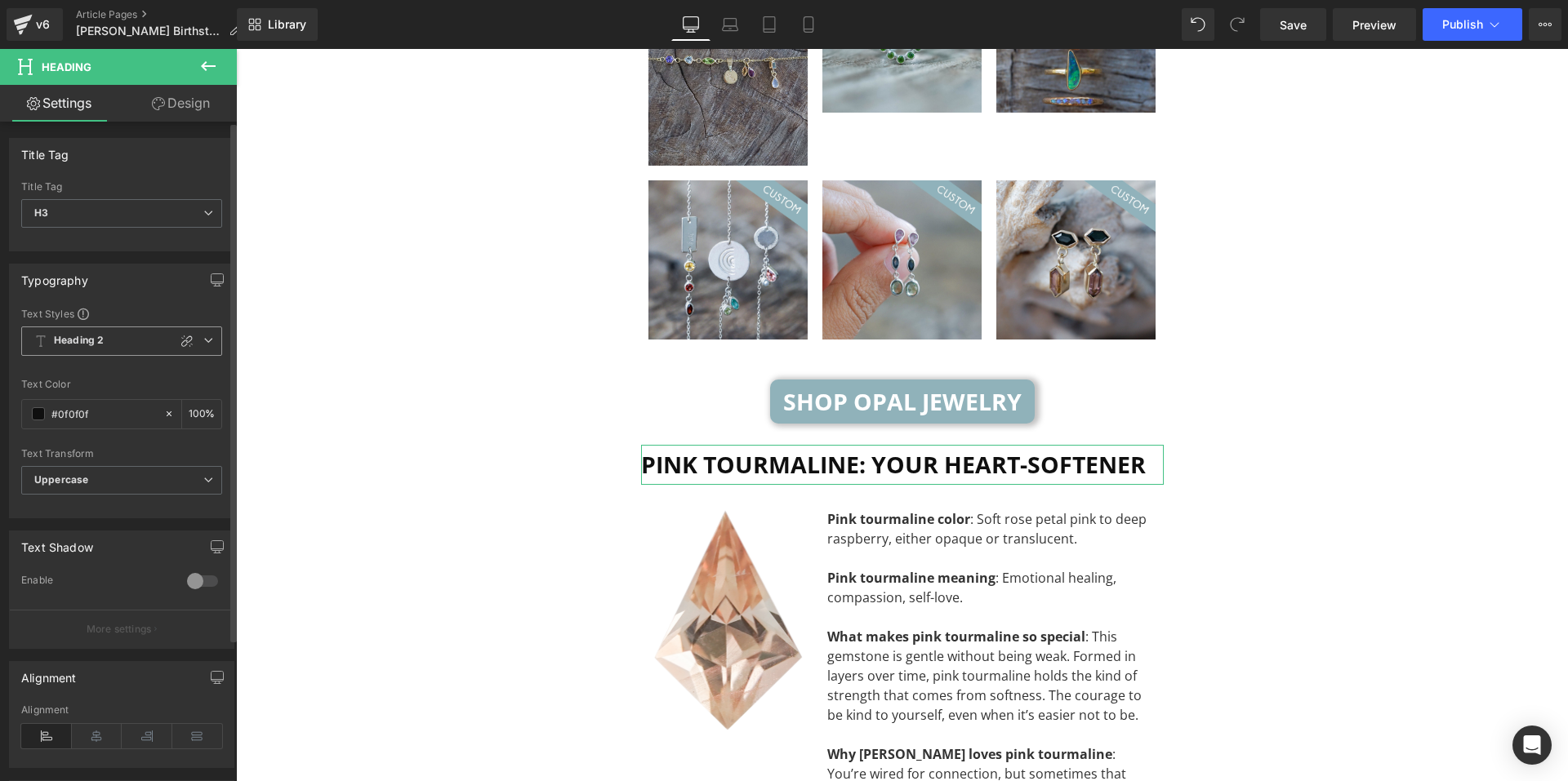
click at [103, 340] on span "Heading 2" at bounding box center [122, 341] width 201 height 29
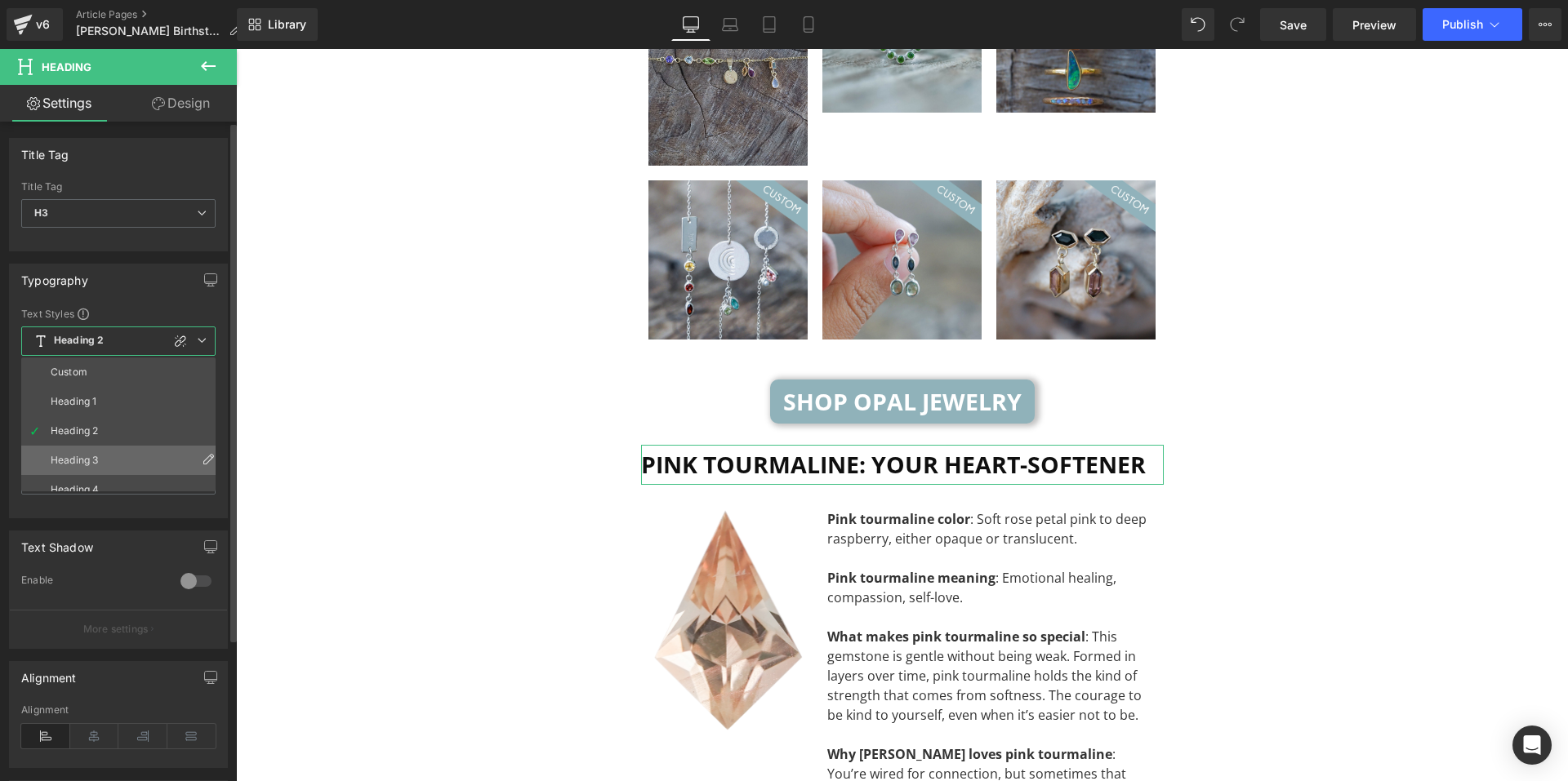
click at [98, 455] on div "Heading 3" at bounding box center [73, 461] width 47 height 12
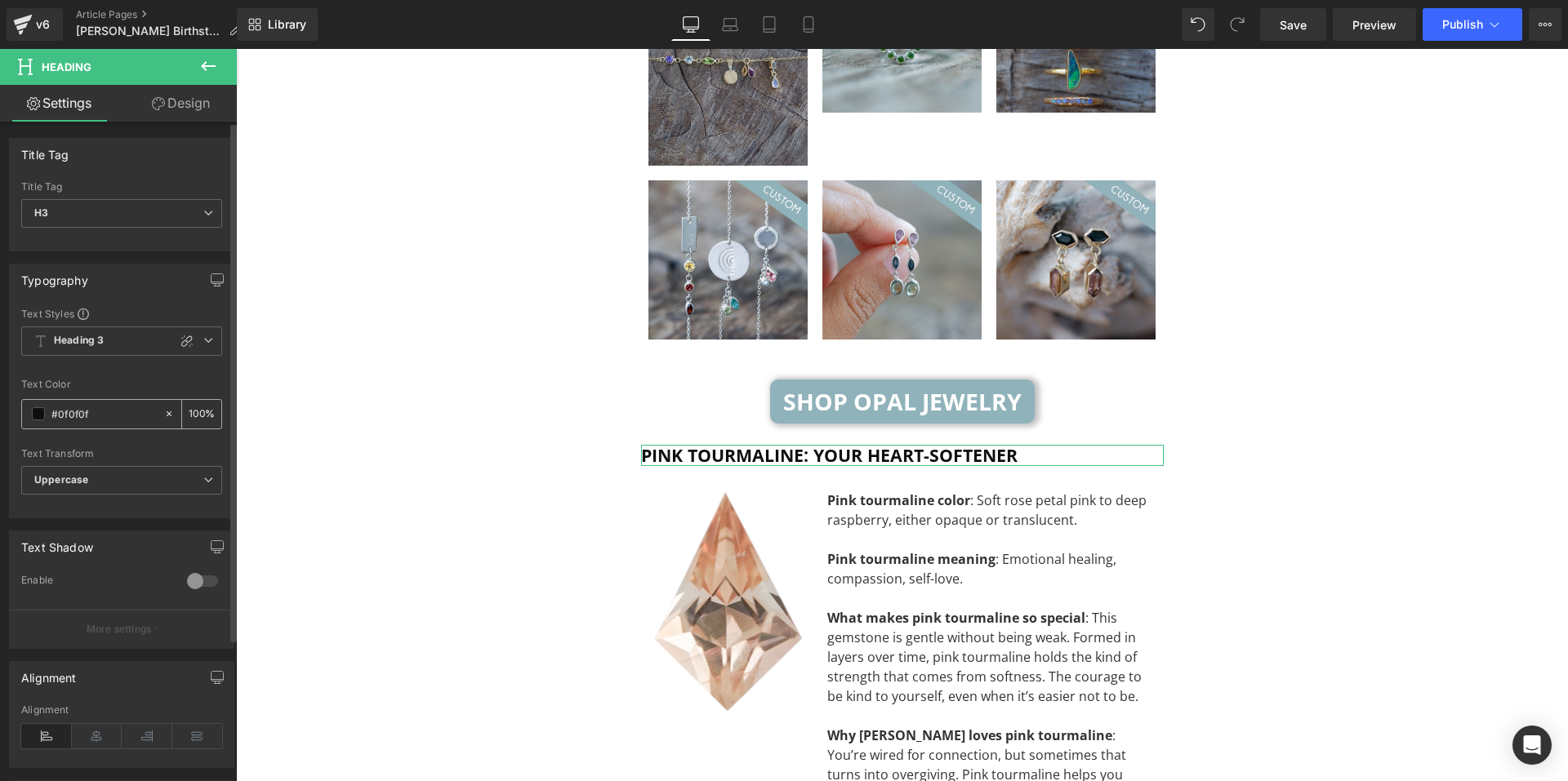
click at [32, 419] on span at bounding box center [39, 415] width 14 height 14
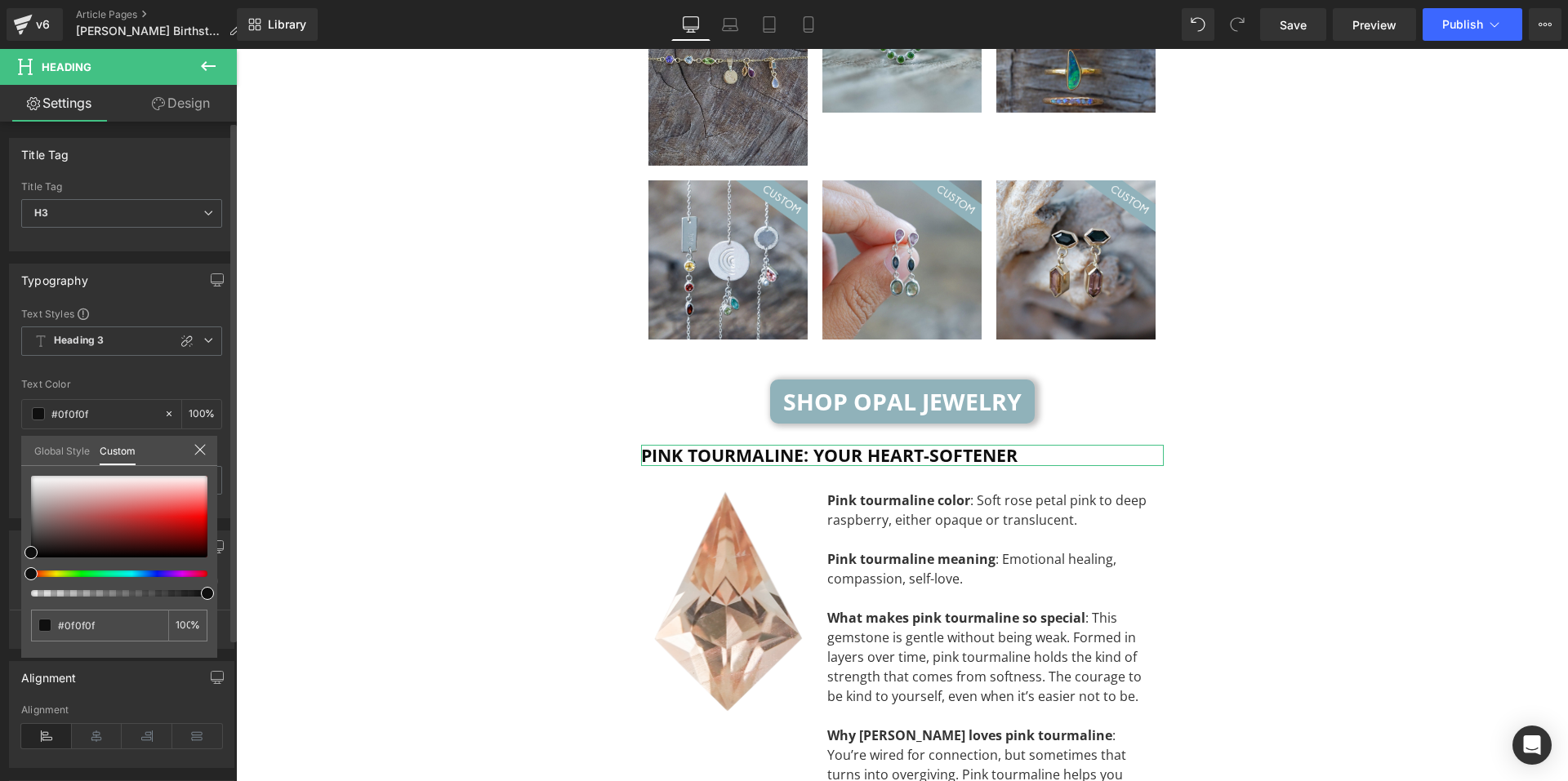
click at [49, 448] on link "Global Style" at bounding box center [61, 449] width 55 height 28
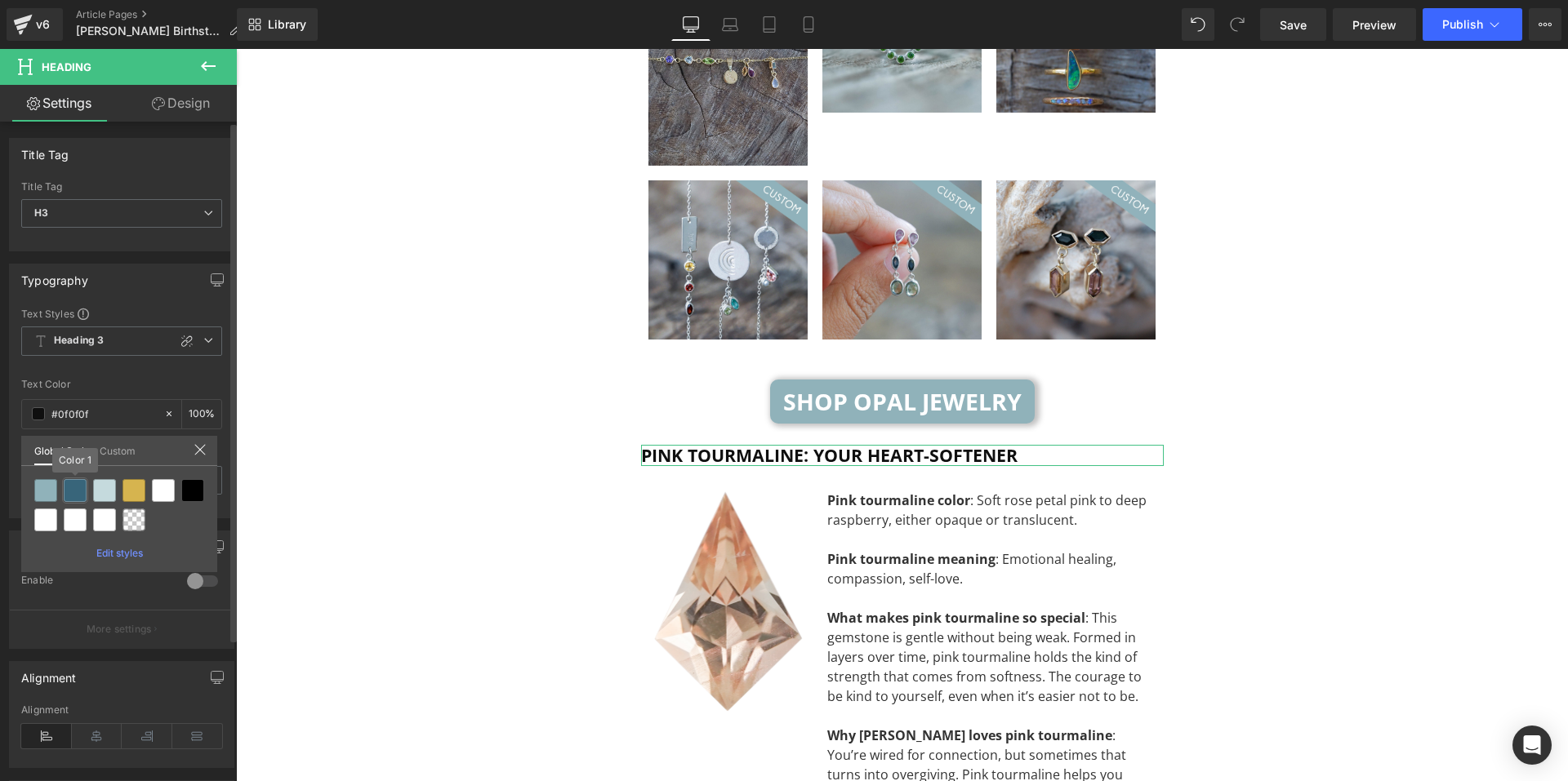
click at [76, 496] on div at bounding box center [75, 491] width 23 height 23
type input "Color 1"
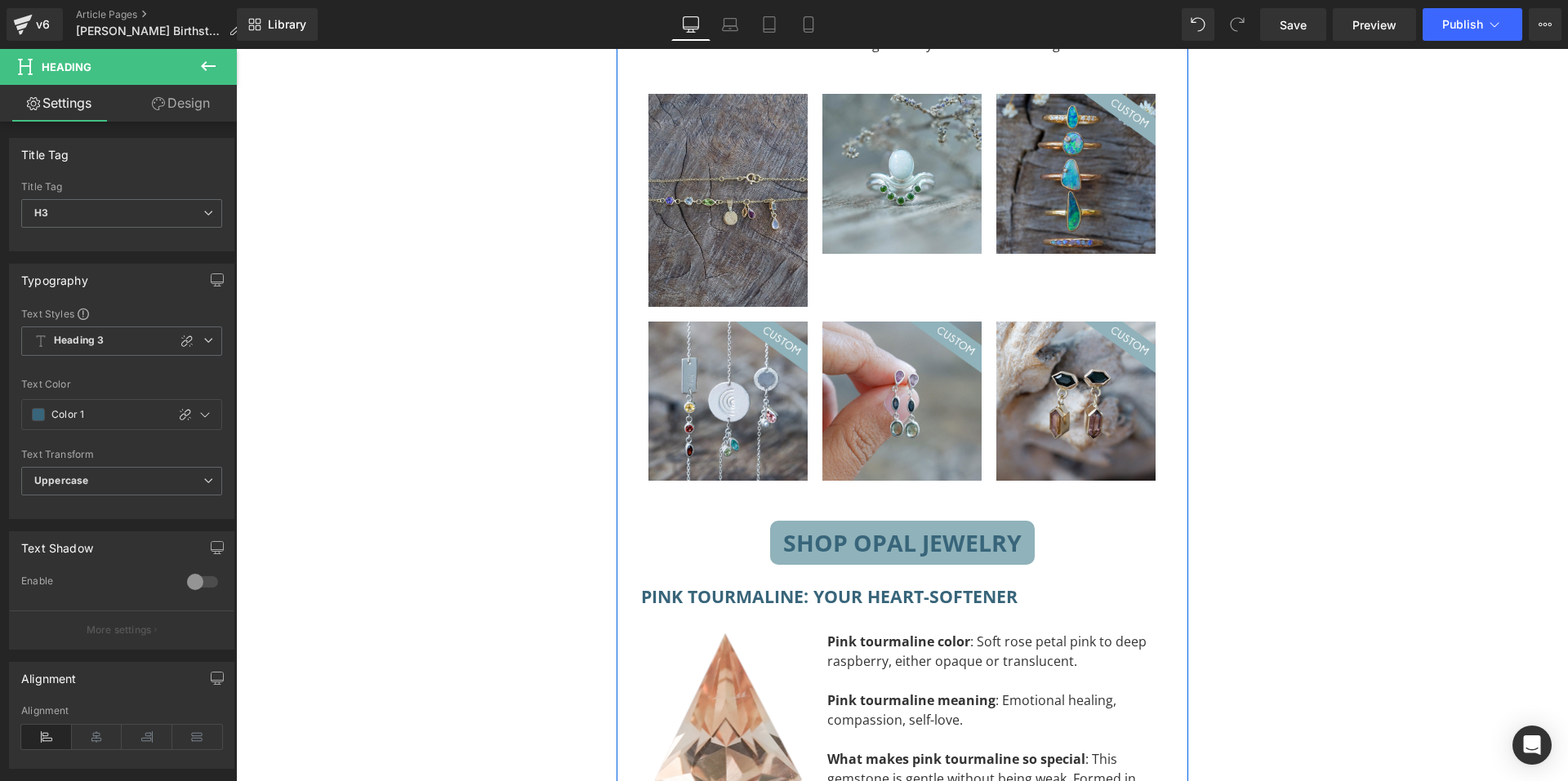
scroll to position [4139, 0]
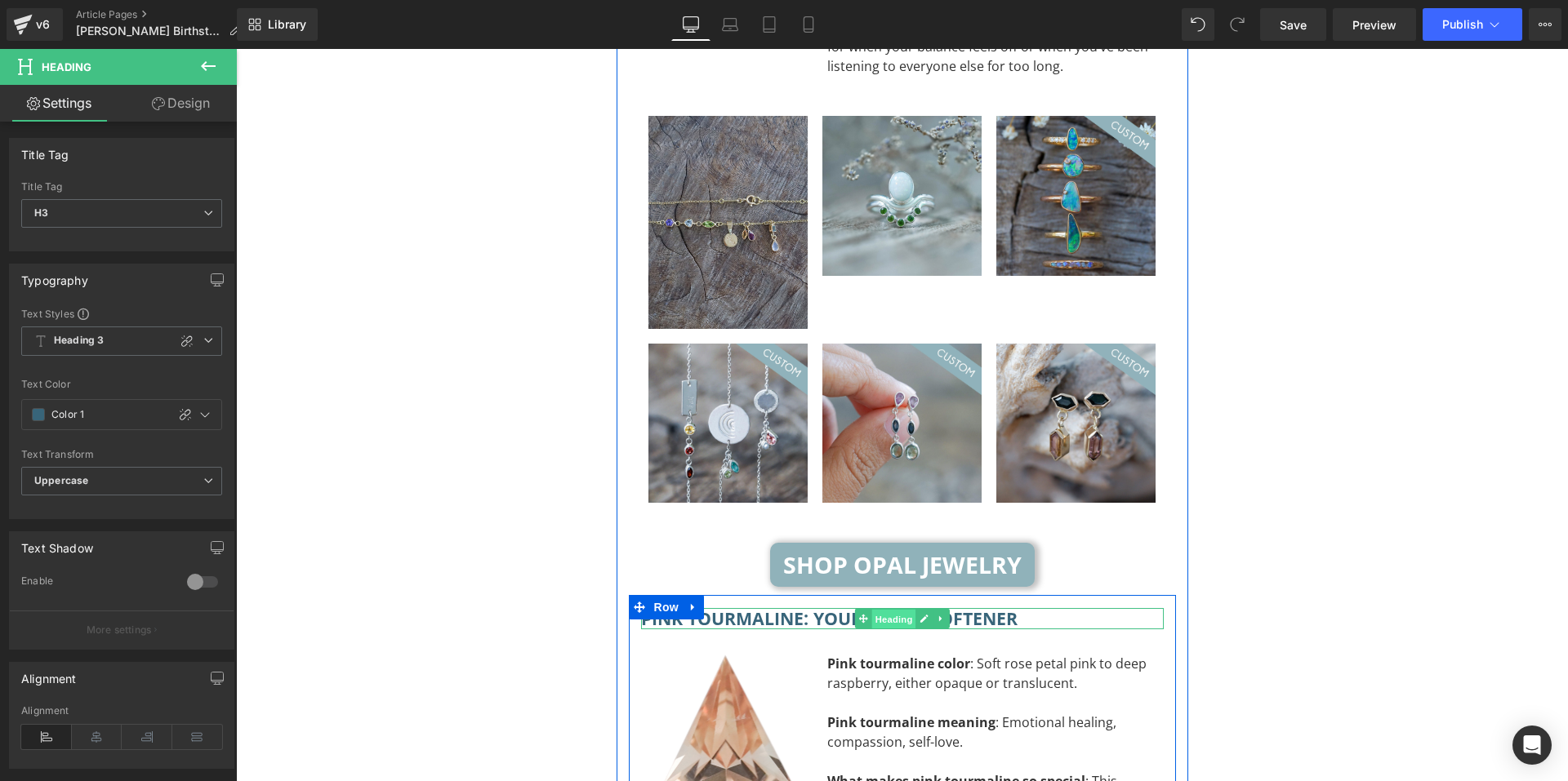
click at [874, 610] on span "Heading" at bounding box center [893, 620] width 44 height 19
click at [892, 609] on span "Heading" at bounding box center [893, 619] width 44 height 19
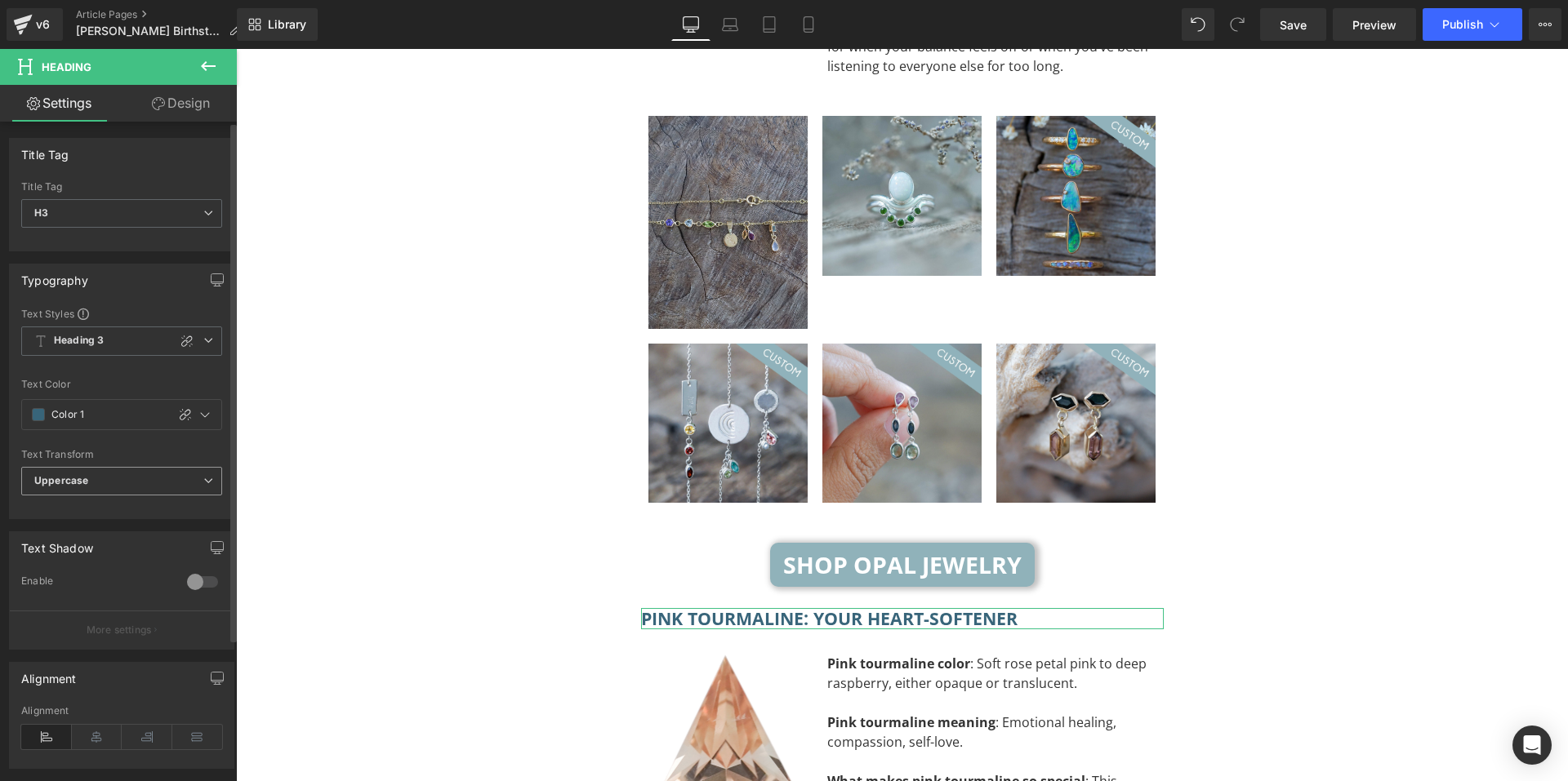
click at [145, 484] on span "Uppercase" at bounding box center [122, 481] width 201 height 29
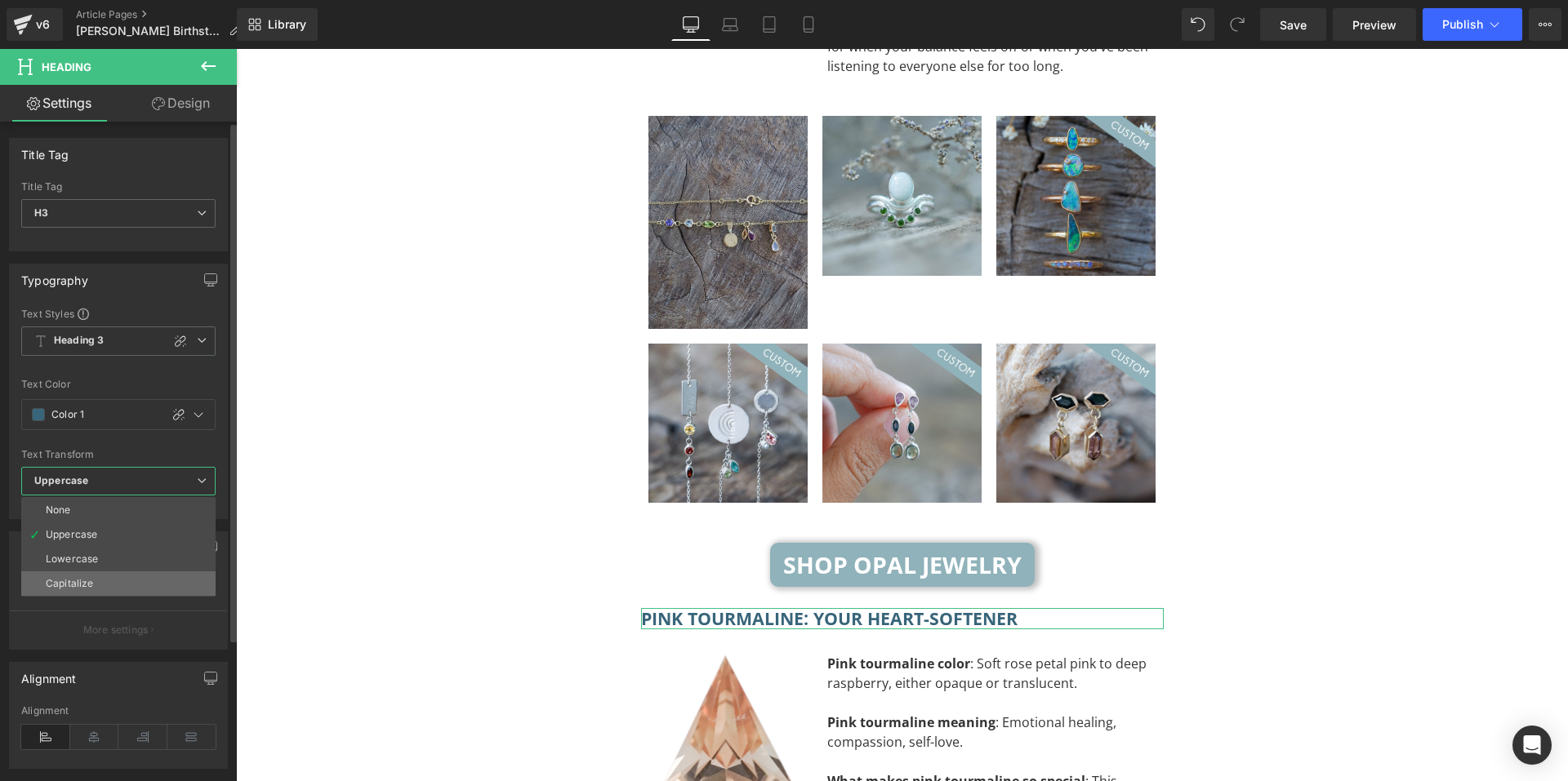
click at [84, 582] on div "Capitalize" at bounding box center [69, 584] width 47 height 12
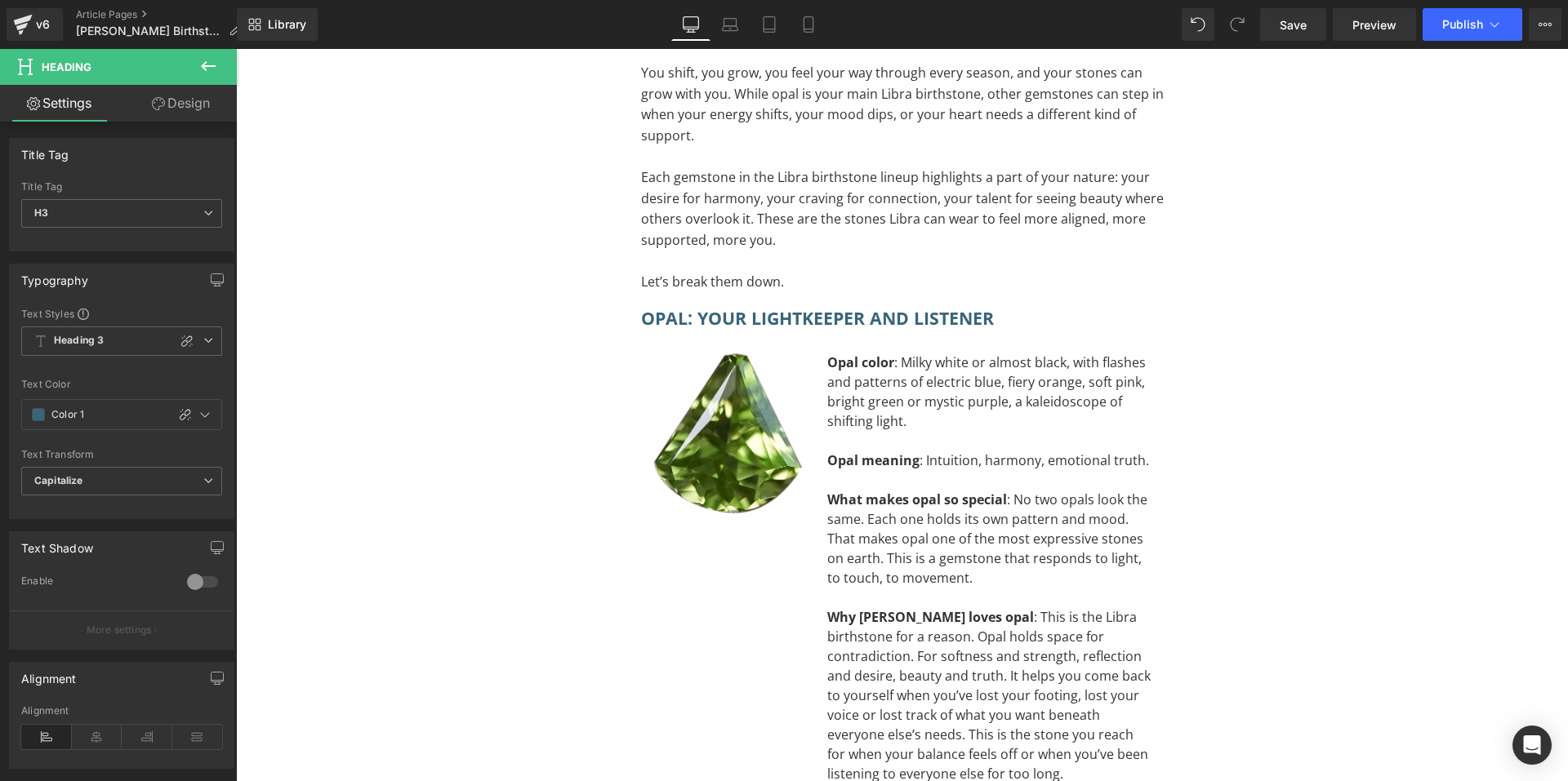
scroll to position [3403, 0]
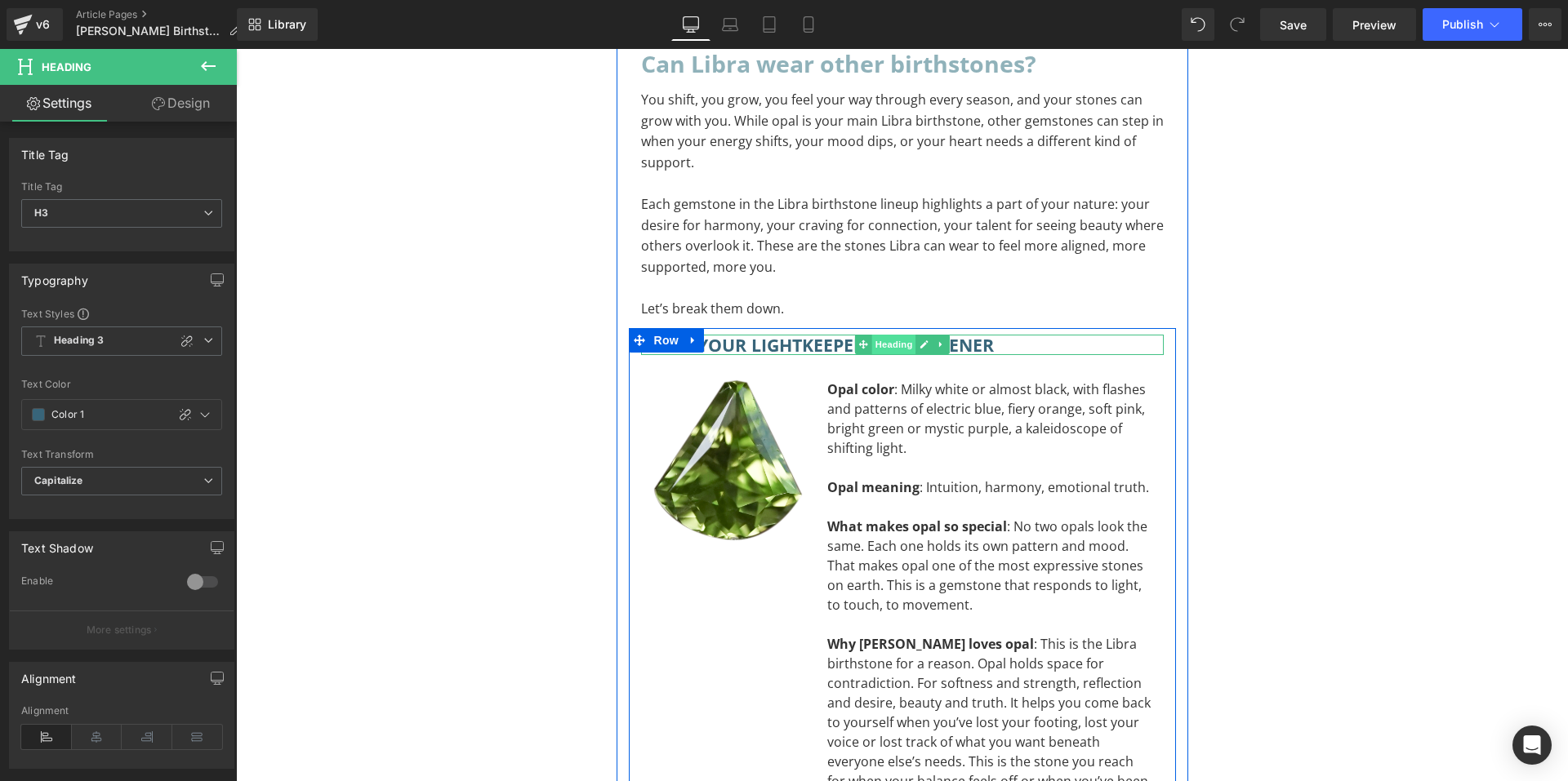
click at [877, 334] on span "Heading" at bounding box center [893, 344] width 44 height 19
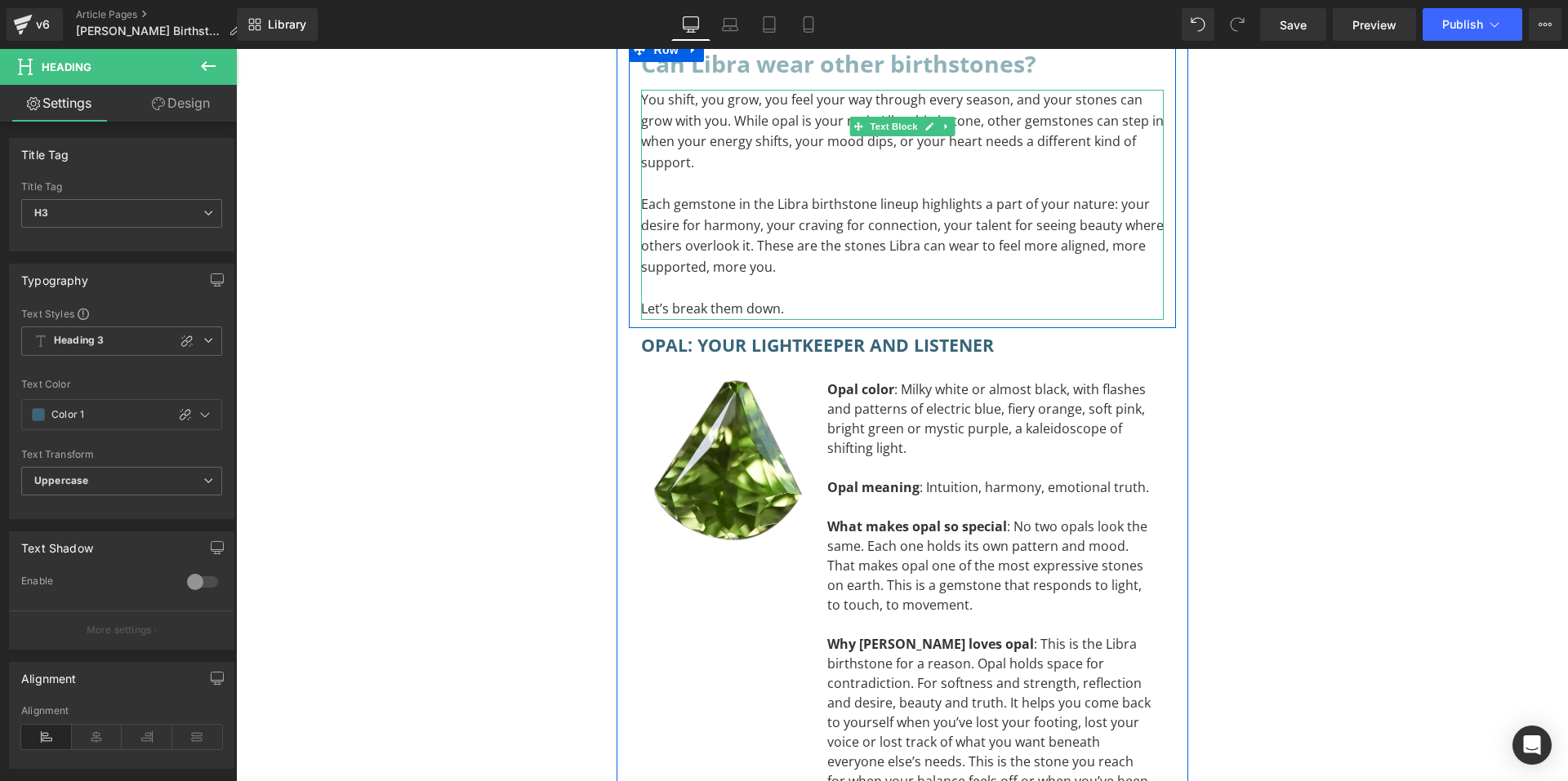
click at [798, 299] on p "Let’s break them down." at bounding box center [902, 309] width 523 height 21
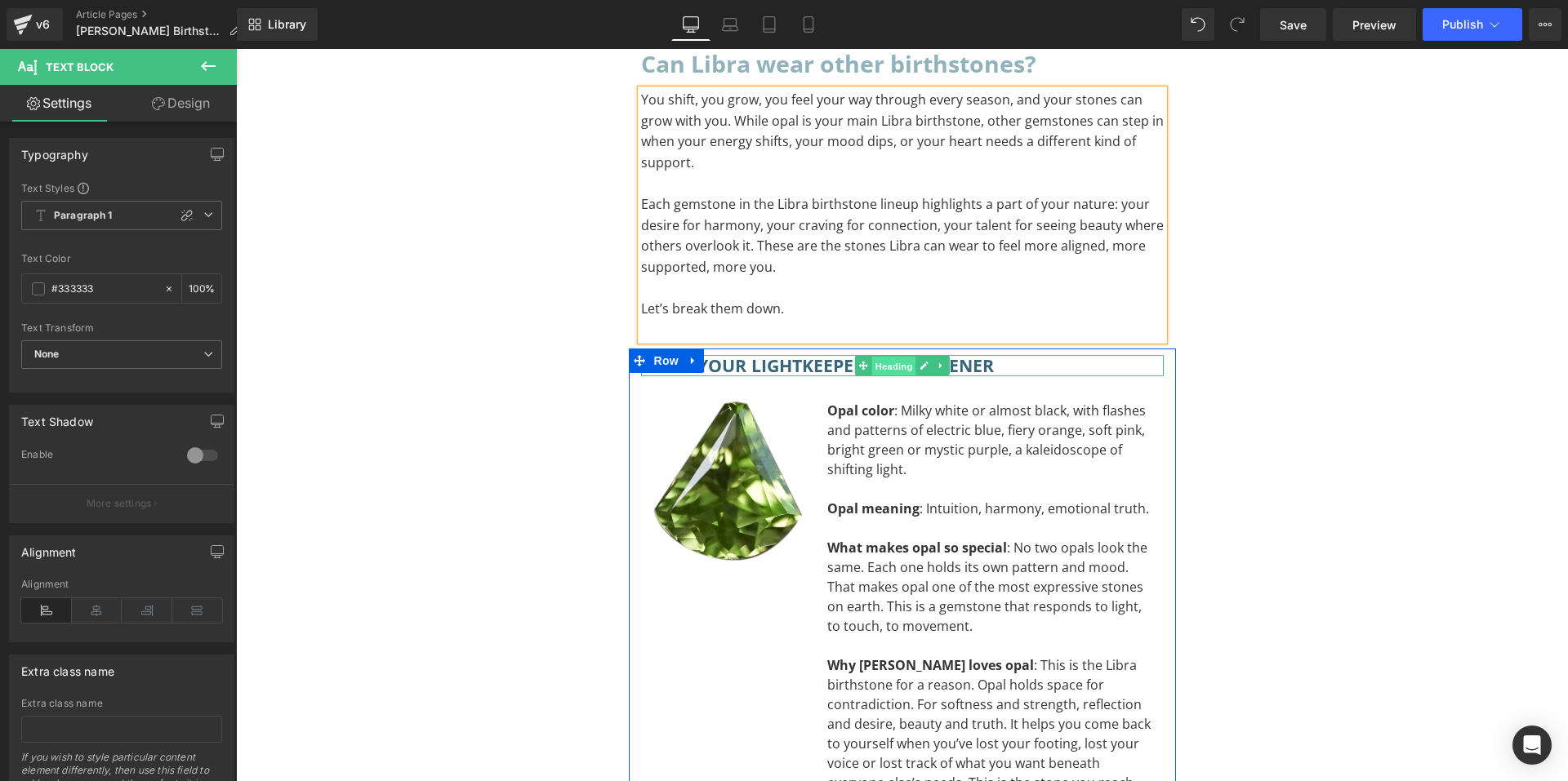
click at [871, 357] on span "Heading" at bounding box center [893, 366] width 44 height 19
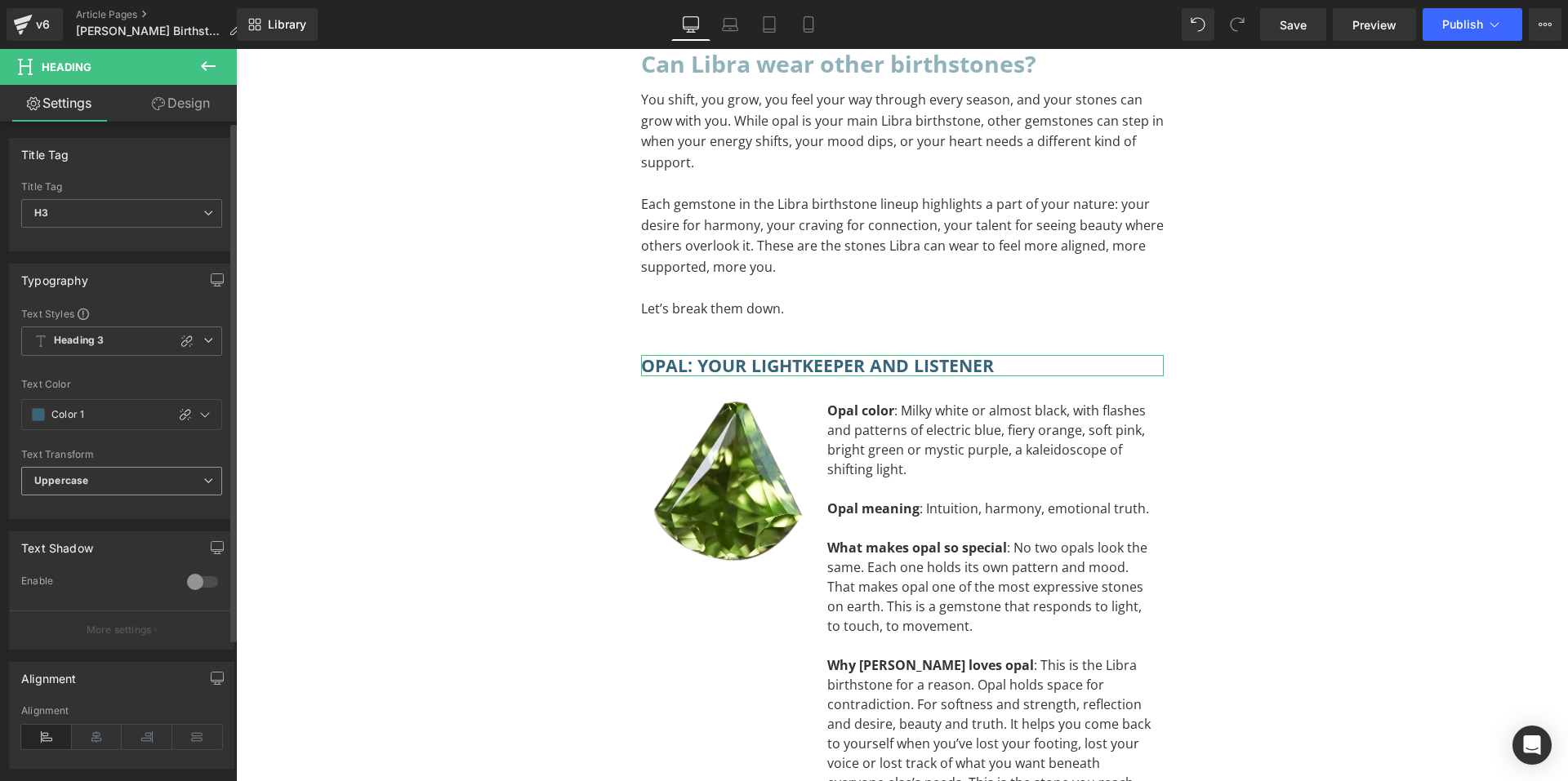
click at [131, 479] on span "Uppercase" at bounding box center [122, 481] width 201 height 29
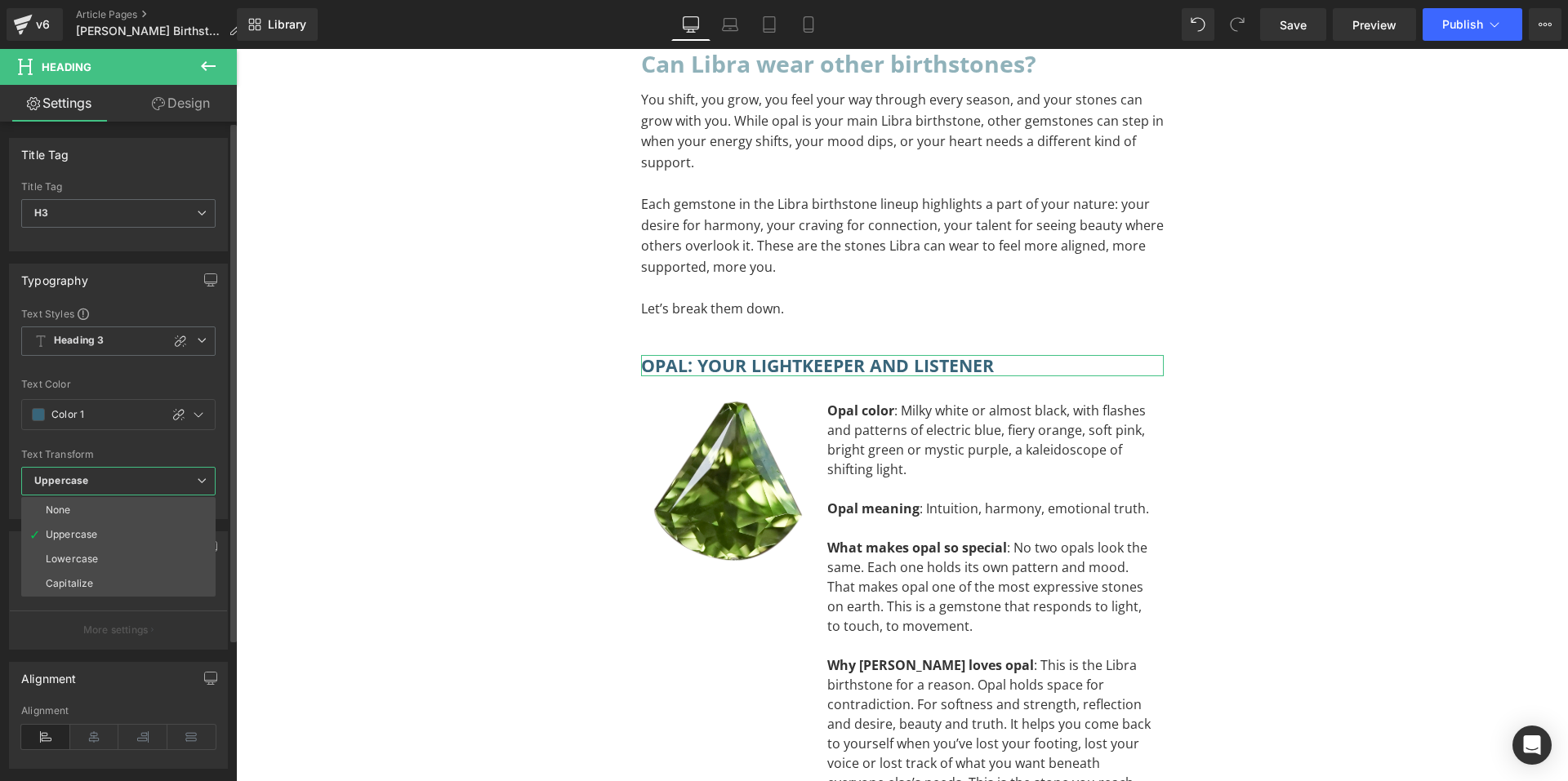
click at [99, 573] on li "Capitalize" at bounding box center [118, 583] width 194 height 24
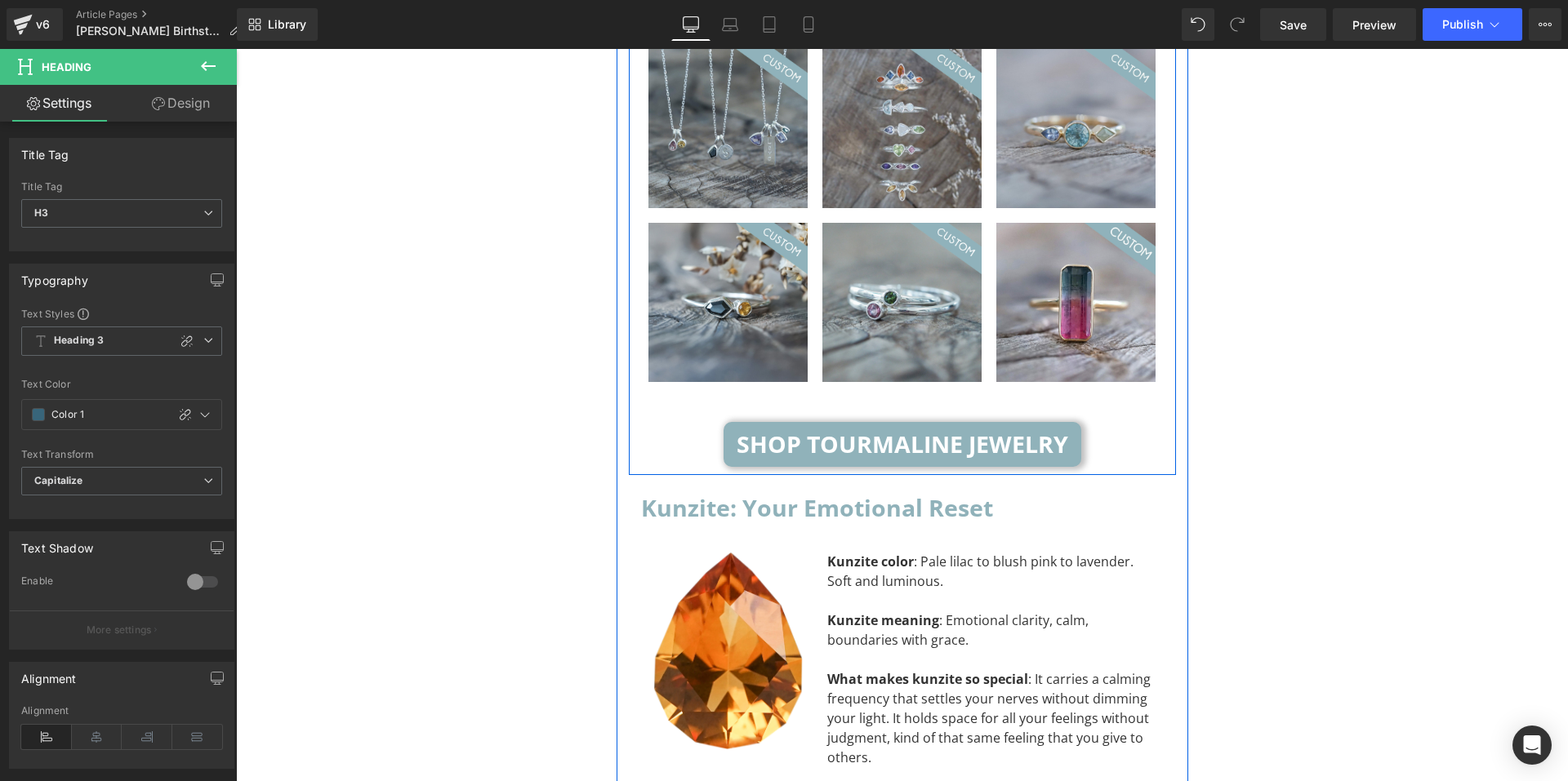
scroll to position [5200, 0]
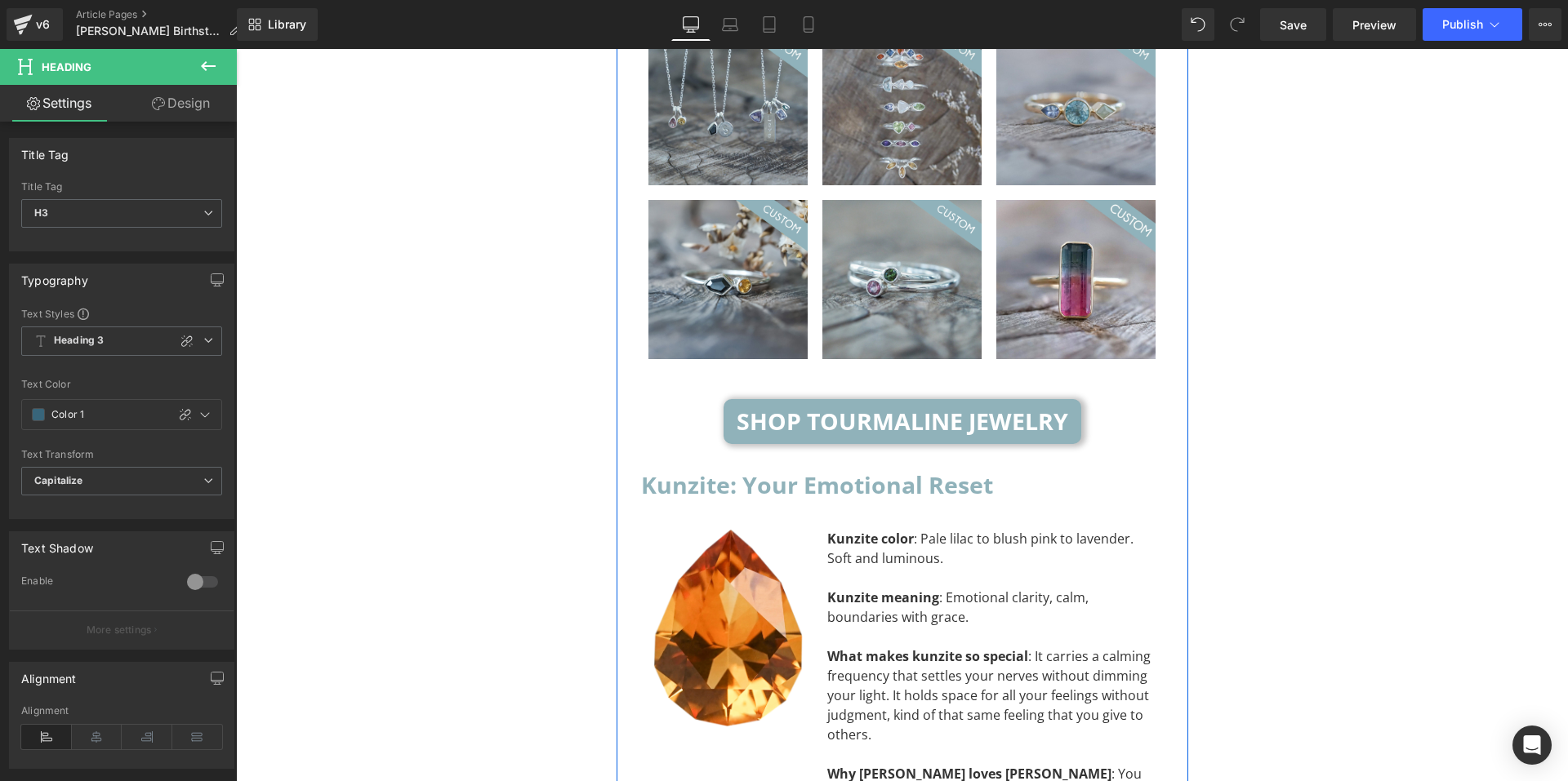
click at [891, 466] on div "Kunzite: Your Emotional Reset Heading" at bounding box center [902, 485] width 523 height 40
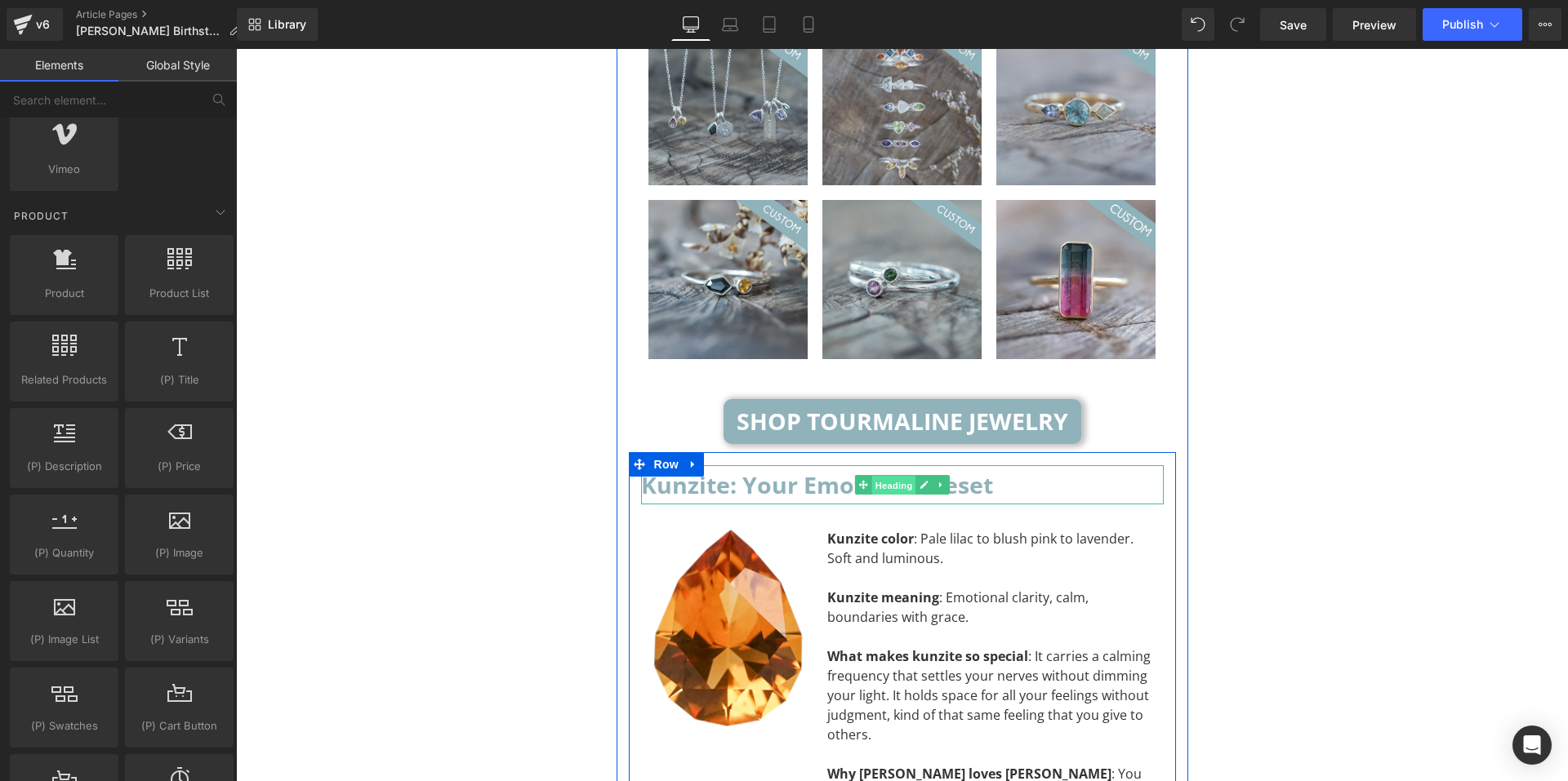
click at [879, 477] on span "Heading" at bounding box center [893, 486] width 44 height 19
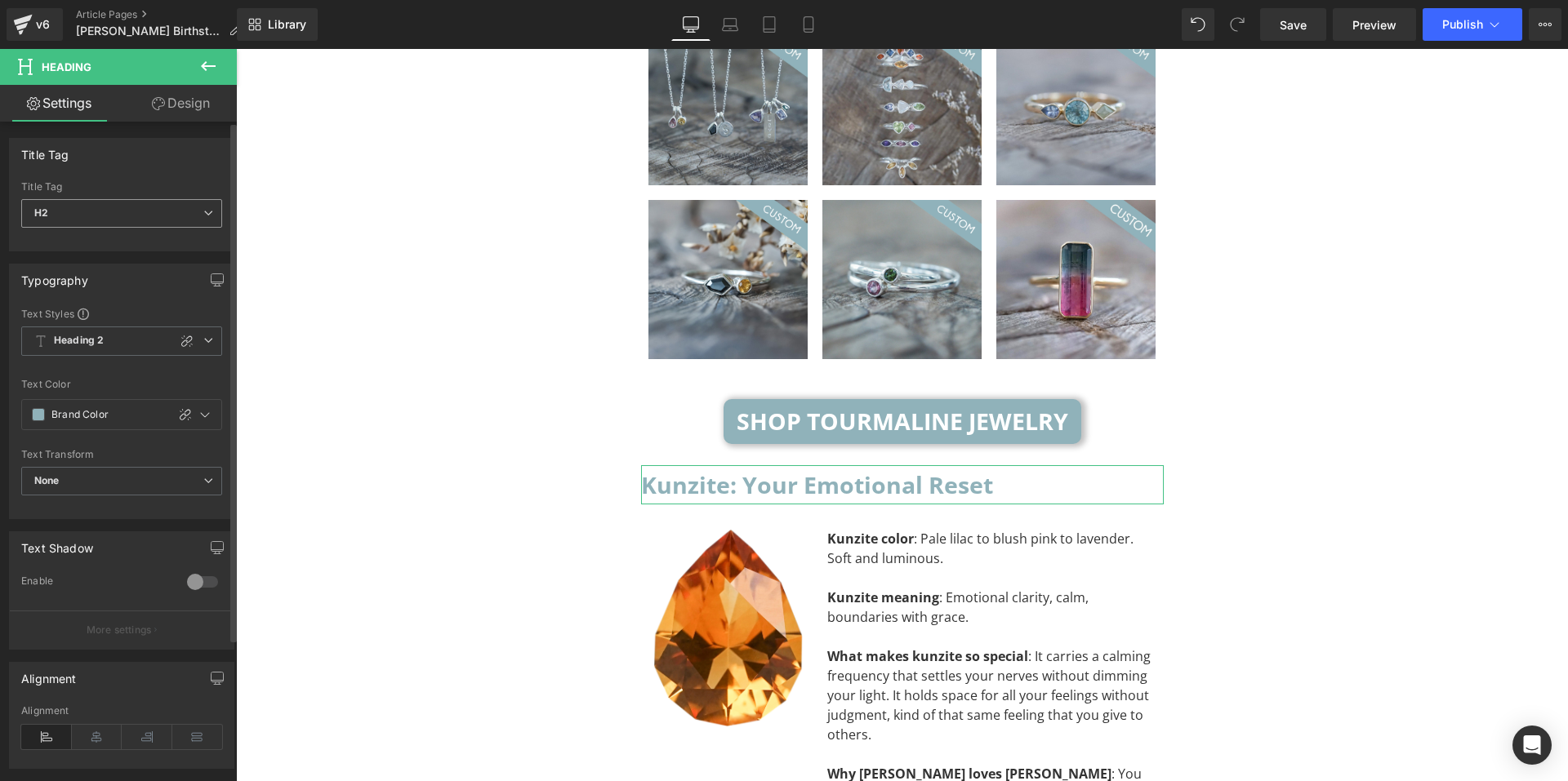
click at [112, 218] on span "H2" at bounding box center [122, 214] width 201 height 29
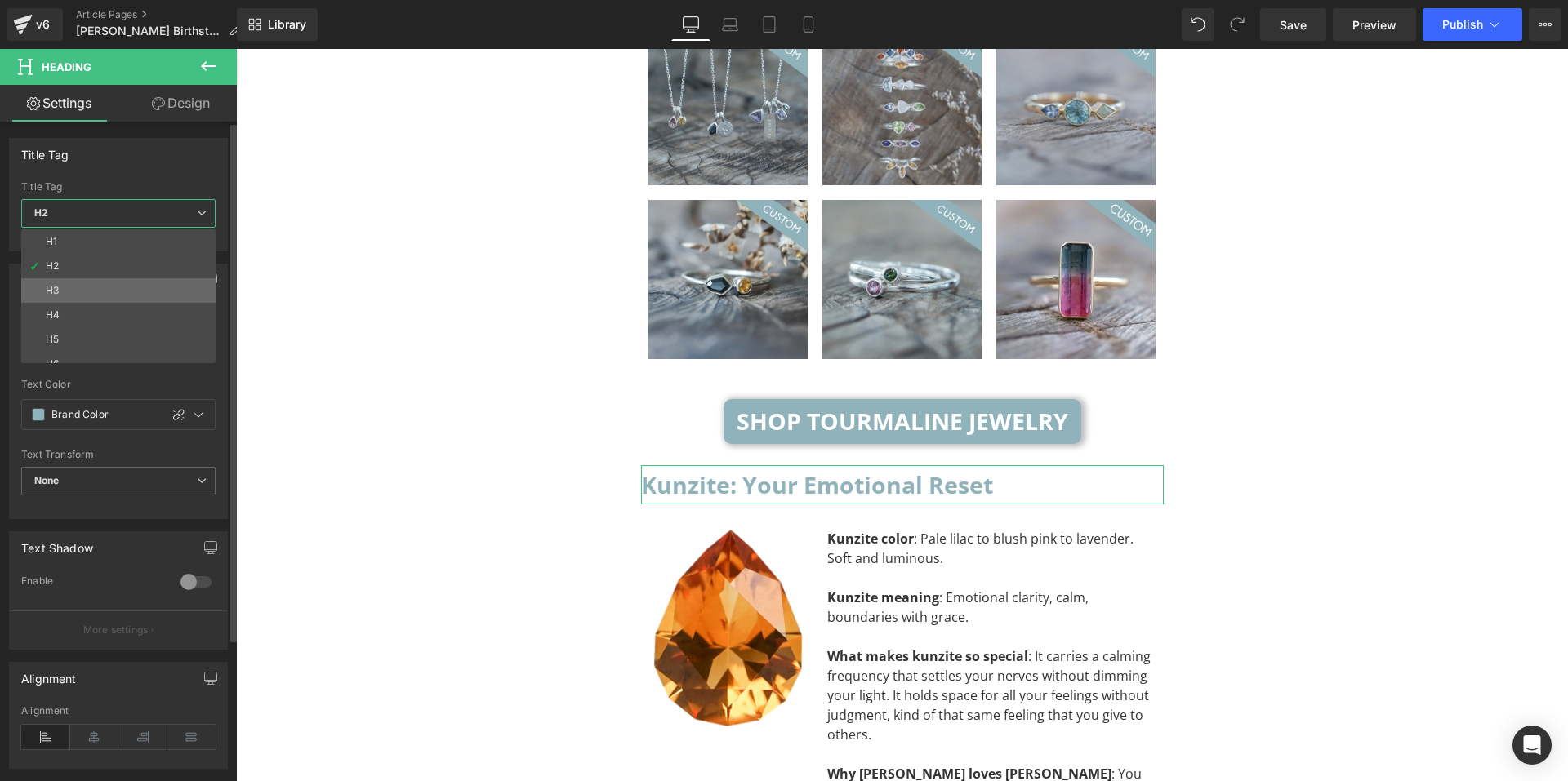
click at [86, 283] on li "H3" at bounding box center [122, 290] width 202 height 24
type input "#0f0f0f"
type input "100"
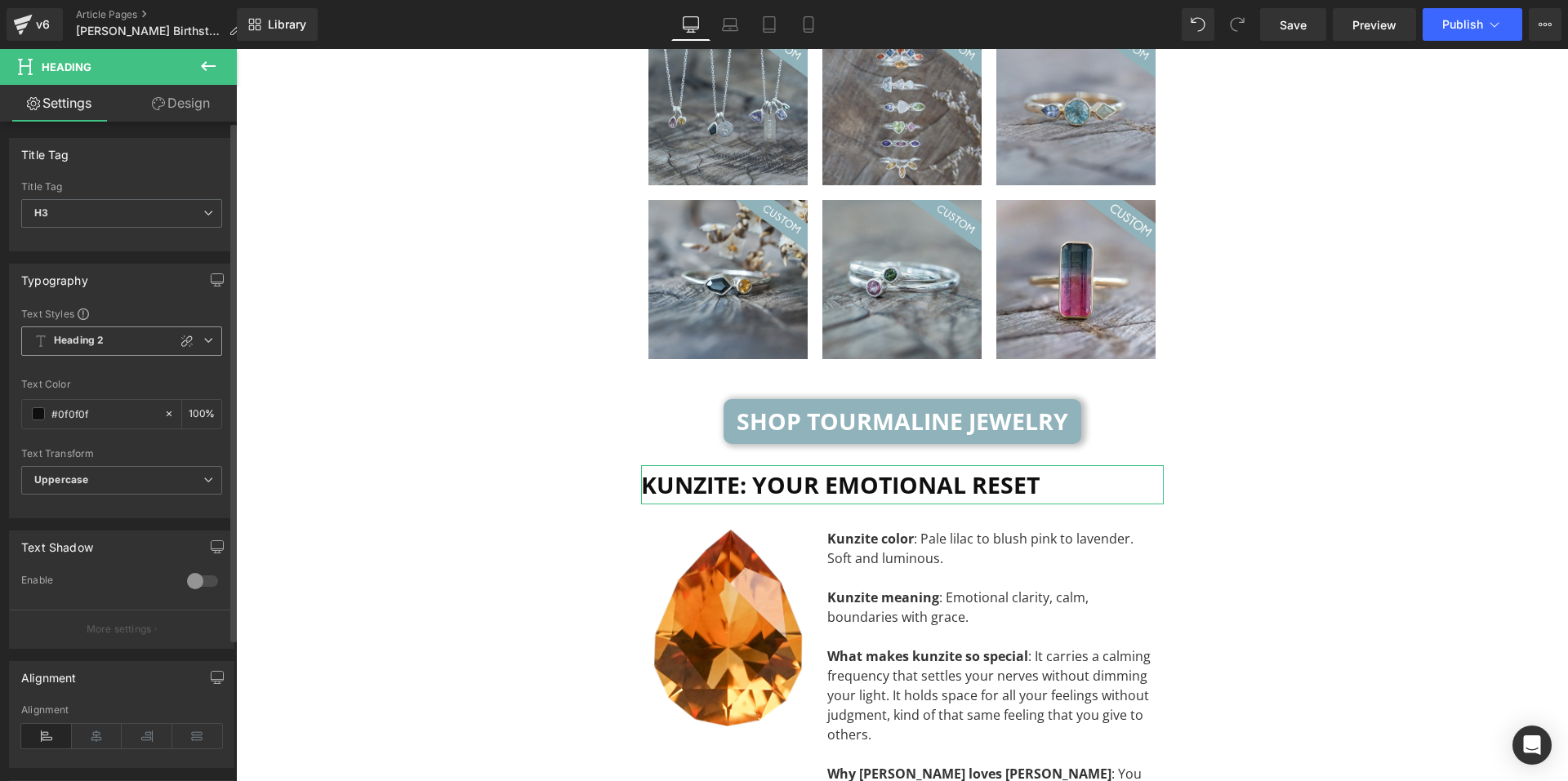
click at [96, 342] on b "Heading 2" at bounding box center [79, 341] width 50 height 14
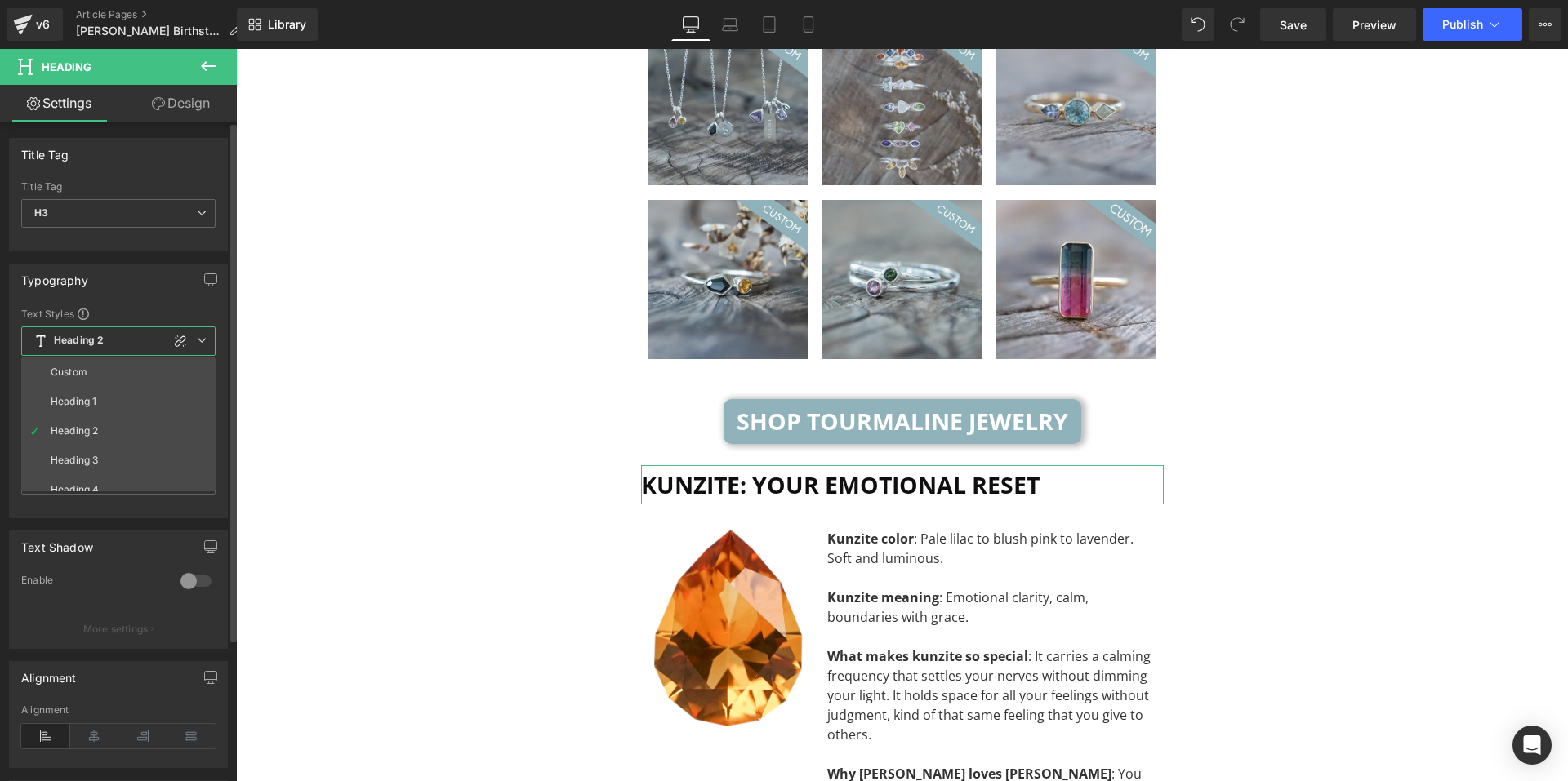
click at [89, 458] on div "Heading 3" at bounding box center [73, 461] width 47 height 12
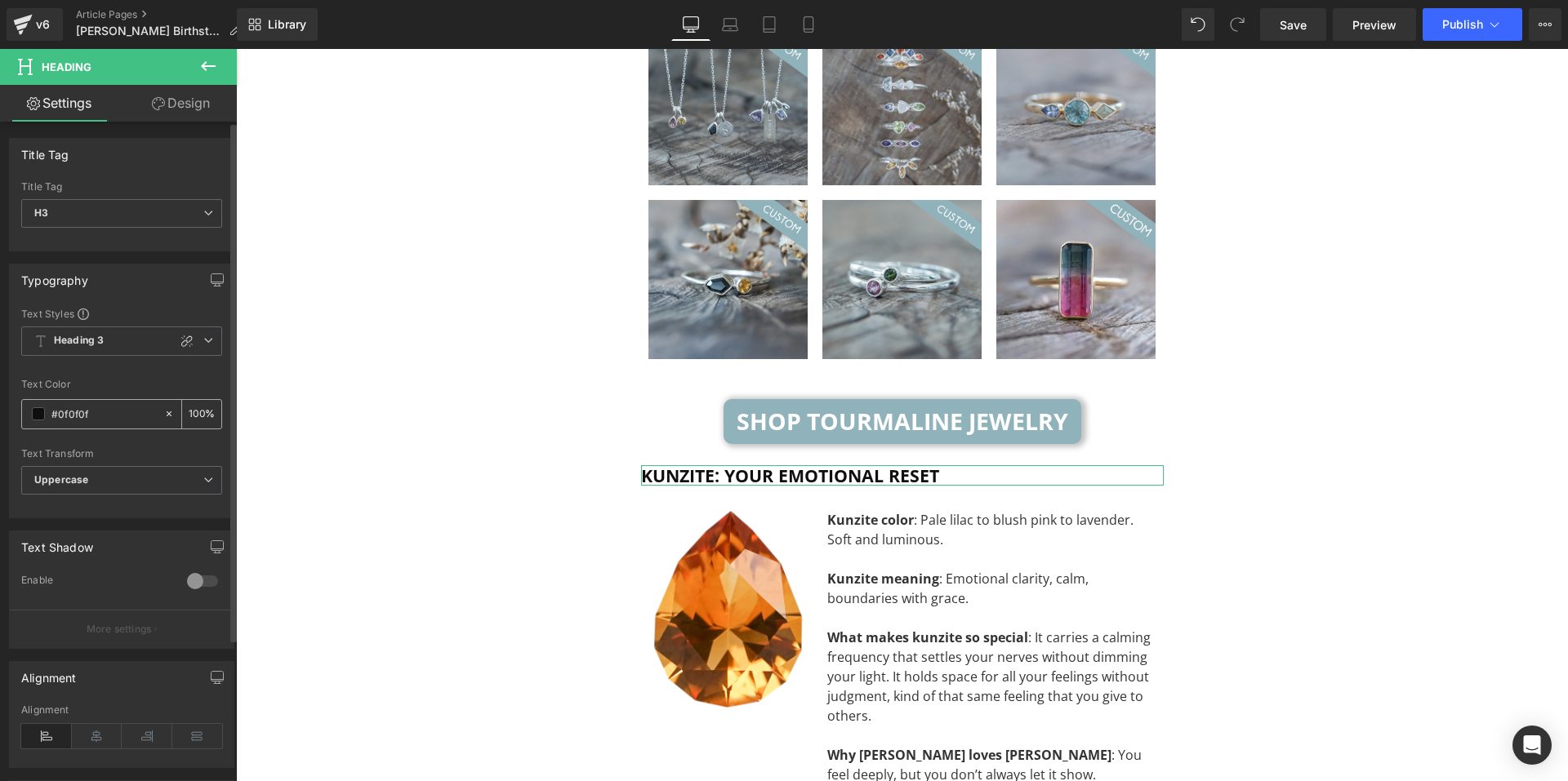
click at [28, 418] on div "#0f0f0f" at bounding box center [93, 415] width 141 height 29
click at [39, 420] on span at bounding box center [39, 415] width 14 height 14
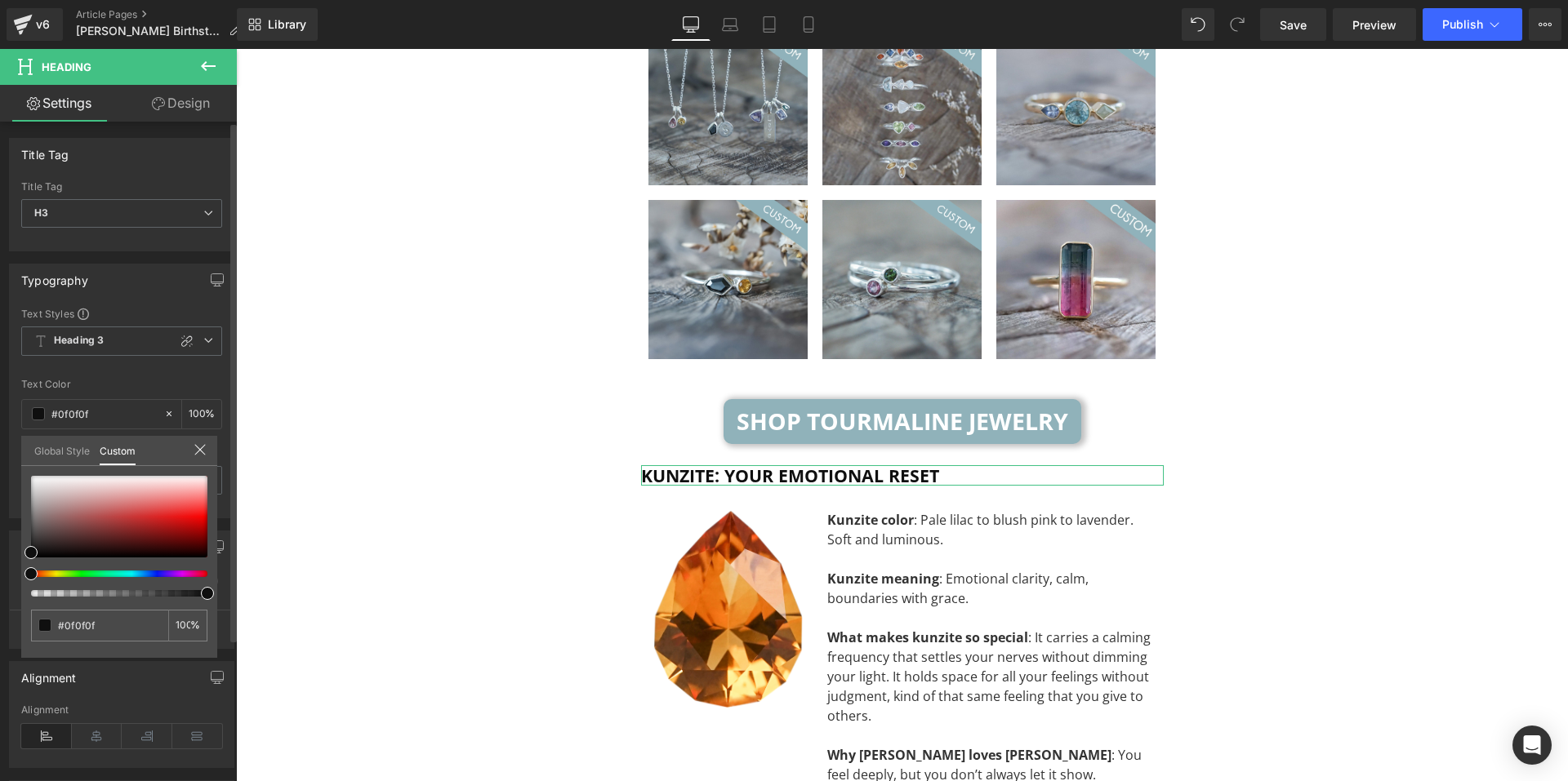
click at [55, 452] on link "Global Style" at bounding box center [61, 449] width 55 height 28
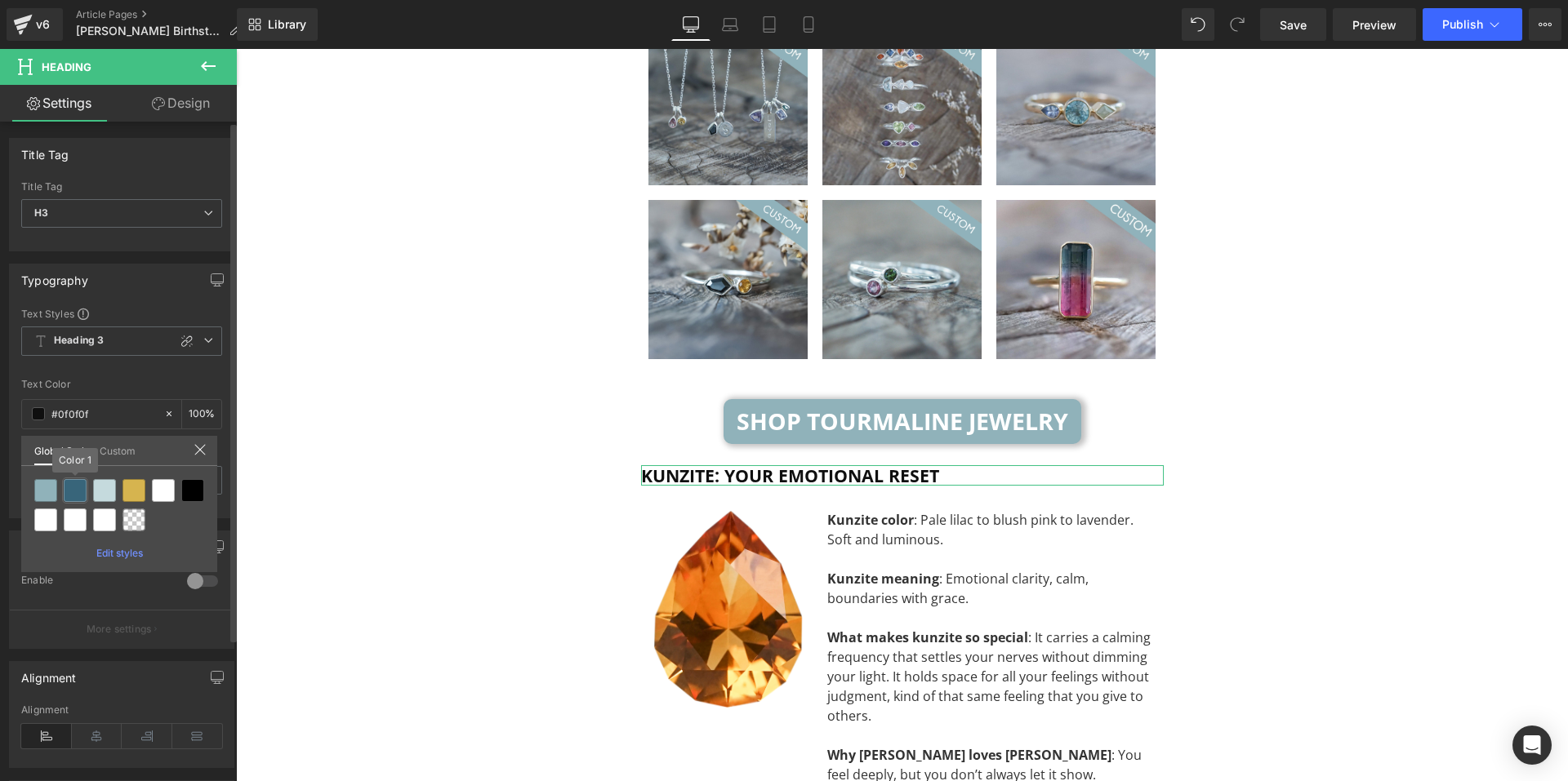
click at [81, 500] on div at bounding box center [75, 491] width 23 height 23
type input "Color 1"
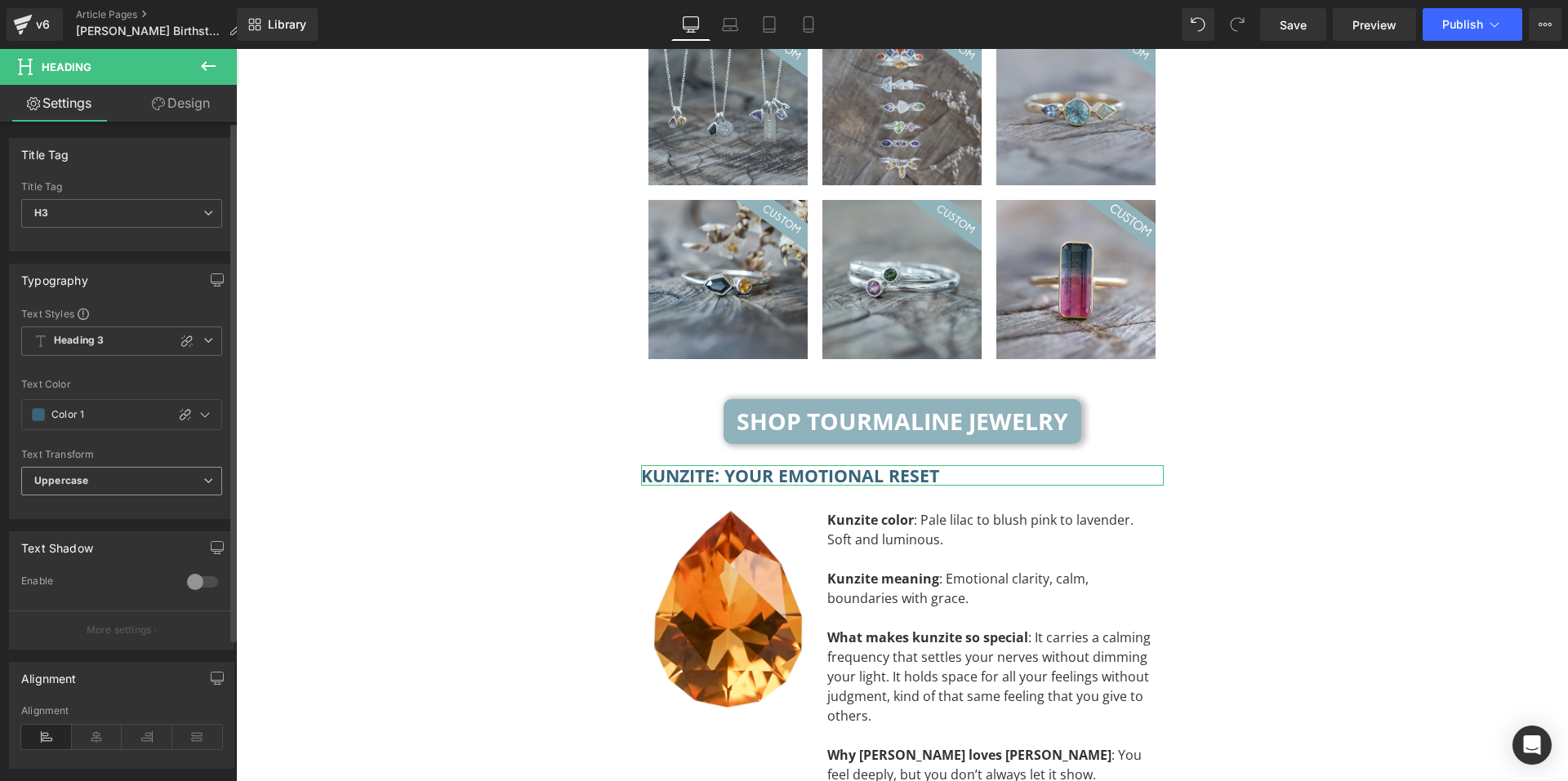
click at [82, 484] on b "Uppercase" at bounding box center [61, 480] width 54 height 13
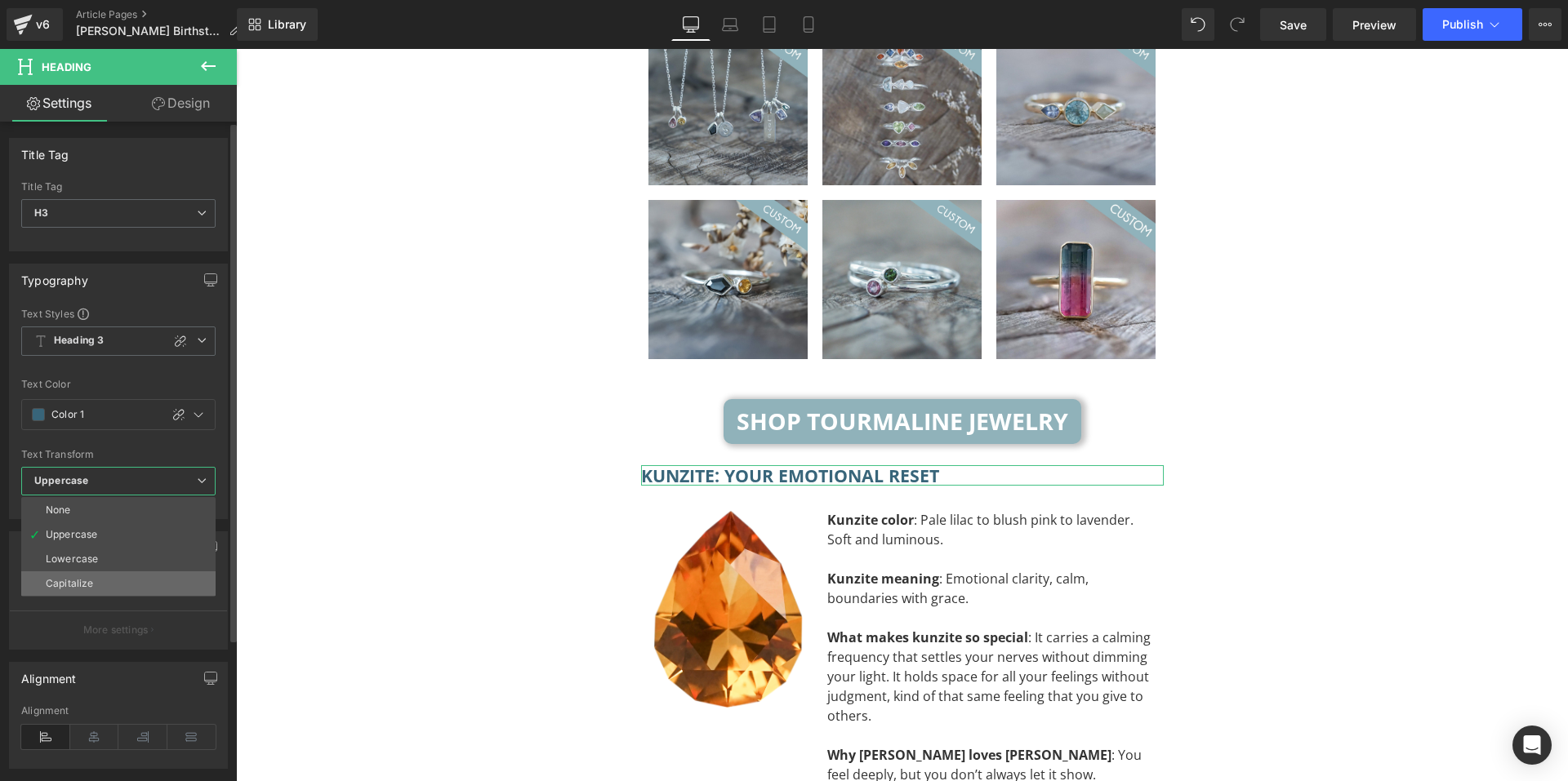
click at [71, 584] on div "Capitalize" at bounding box center [69, 584] width 47 height 12
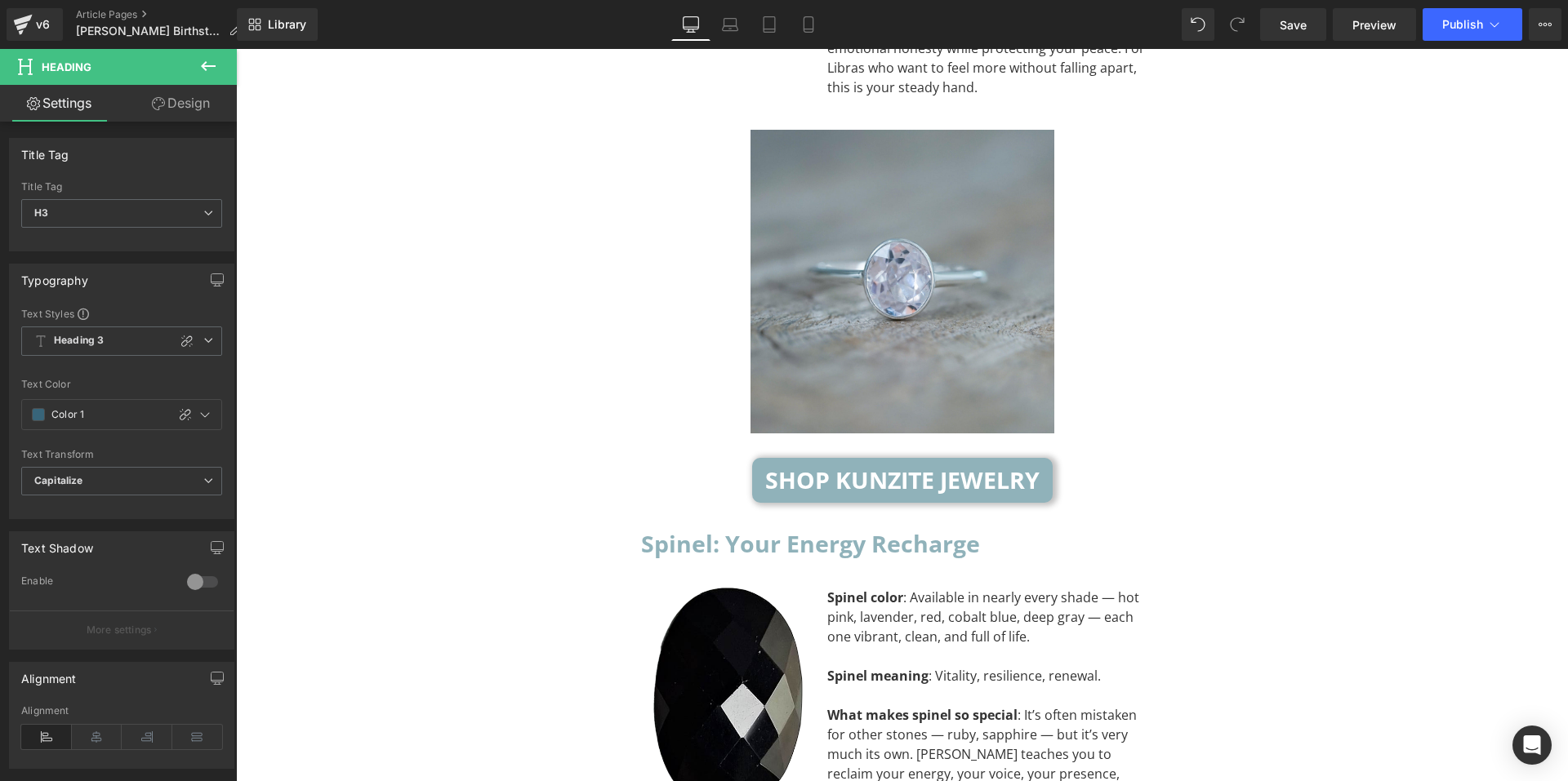
scroll to position [6017, 0]
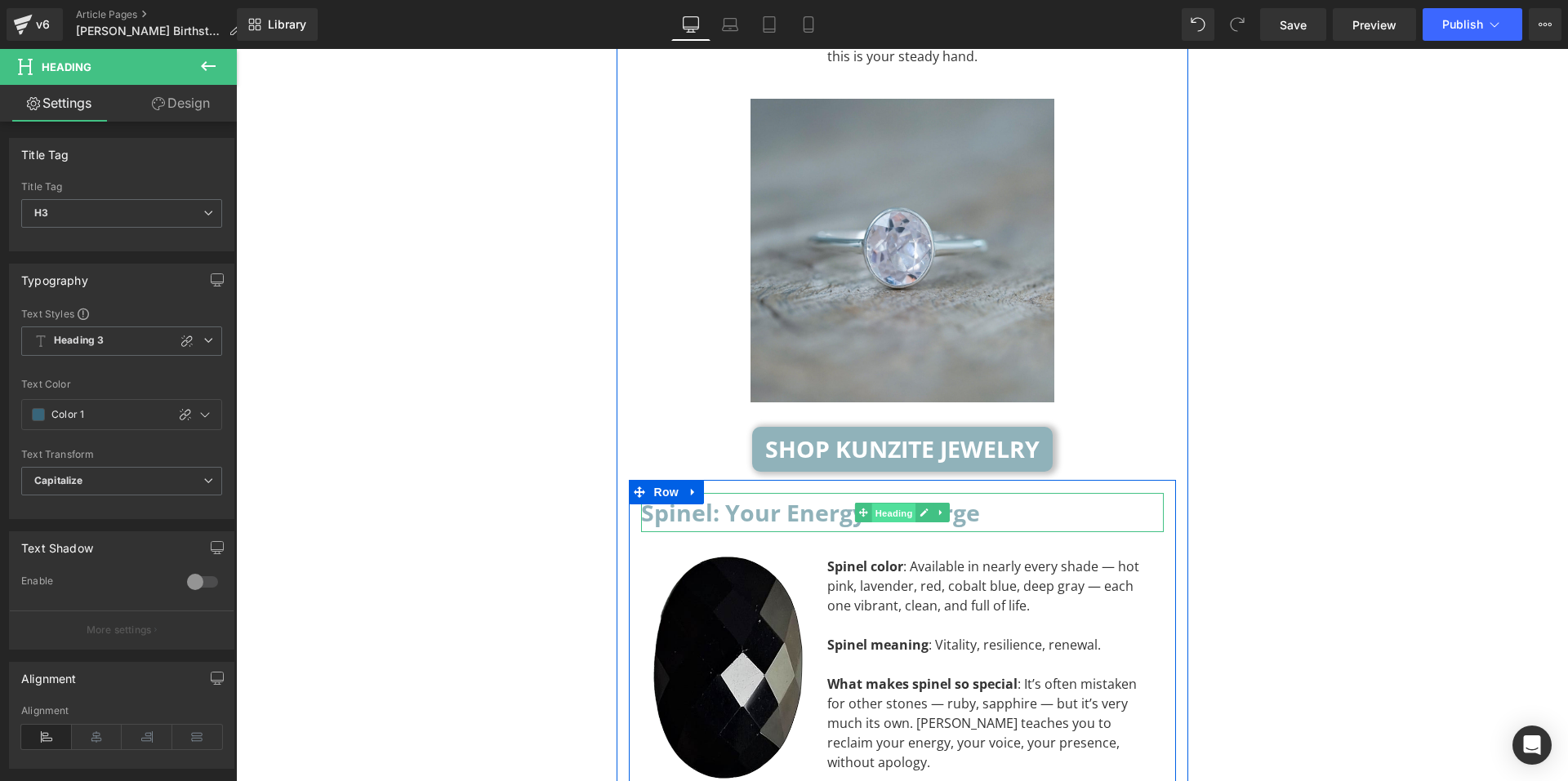
click at [876, 504] on span "Heading" at bounding box center [893, 513] width 44 height 19
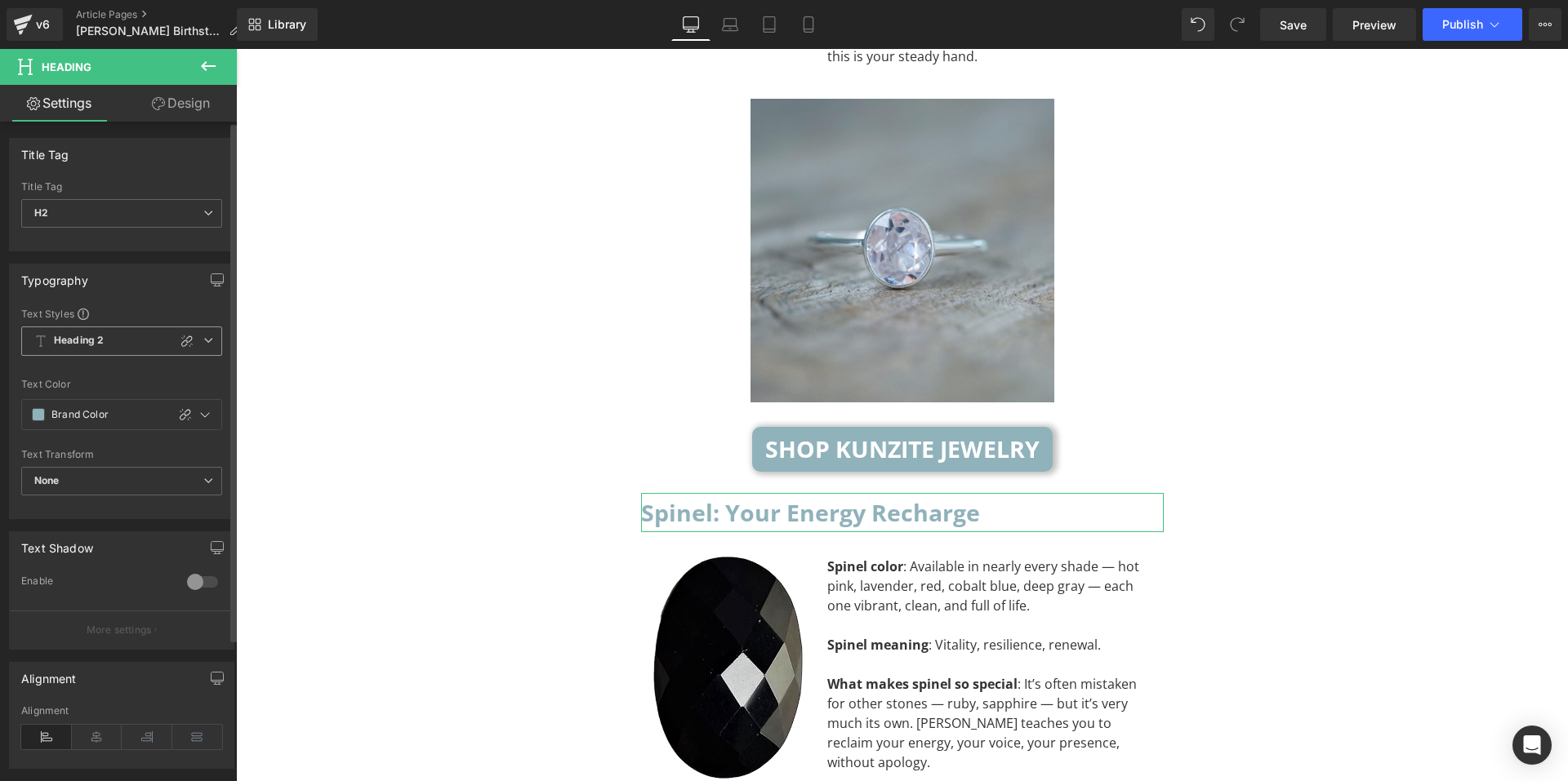
click at [130, 346] on span "Heading 2" at bounding box center [122, 341] width 201 height 29
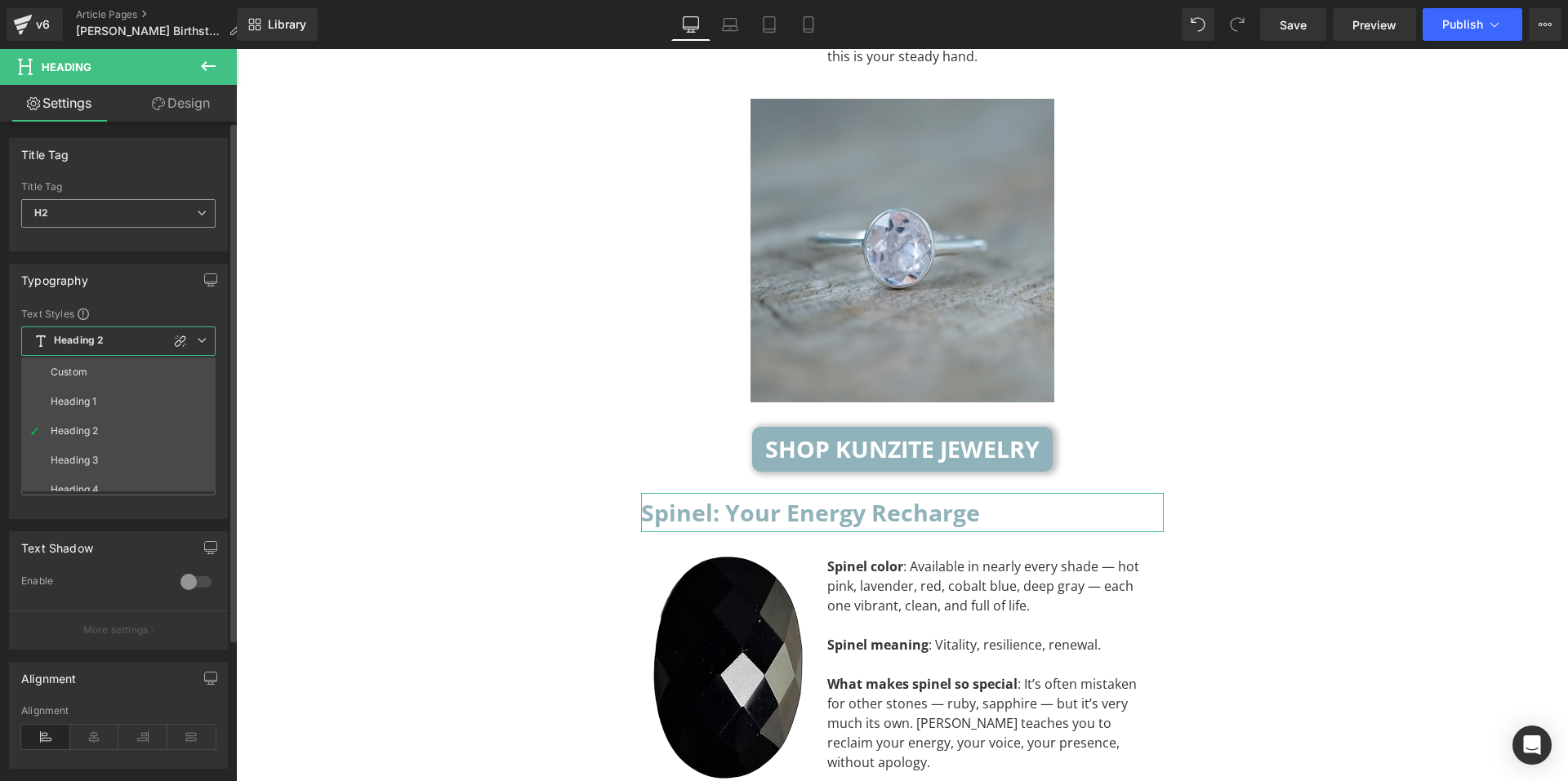
click at [123, 222] on span "H2" at bounding box center [118, 214] width 194 height 29
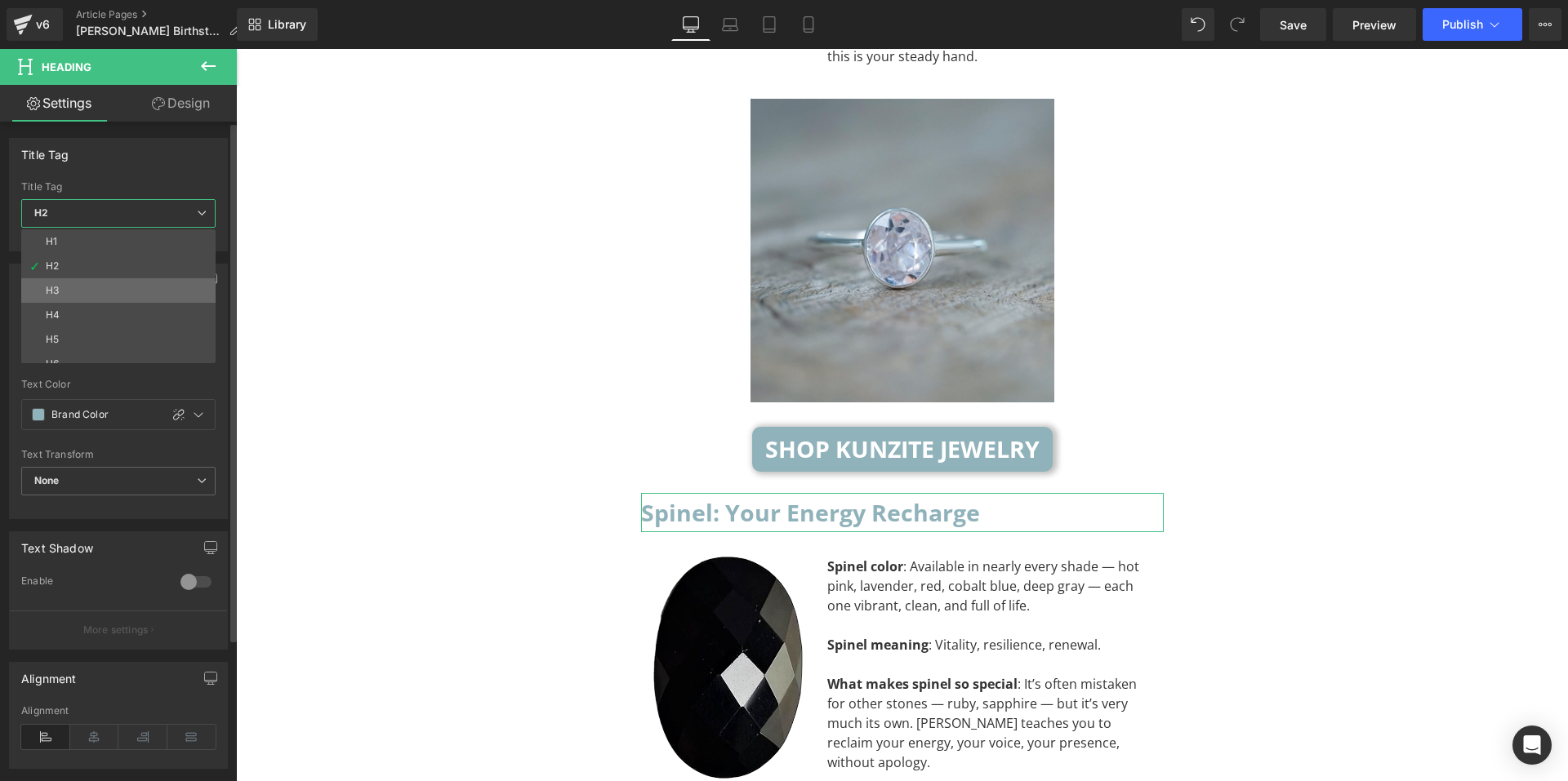
click at [92, 291] on li "H3" at bounding box center [122, 290] width 202 height 24
type input "#0f0f0f"
type input "100"
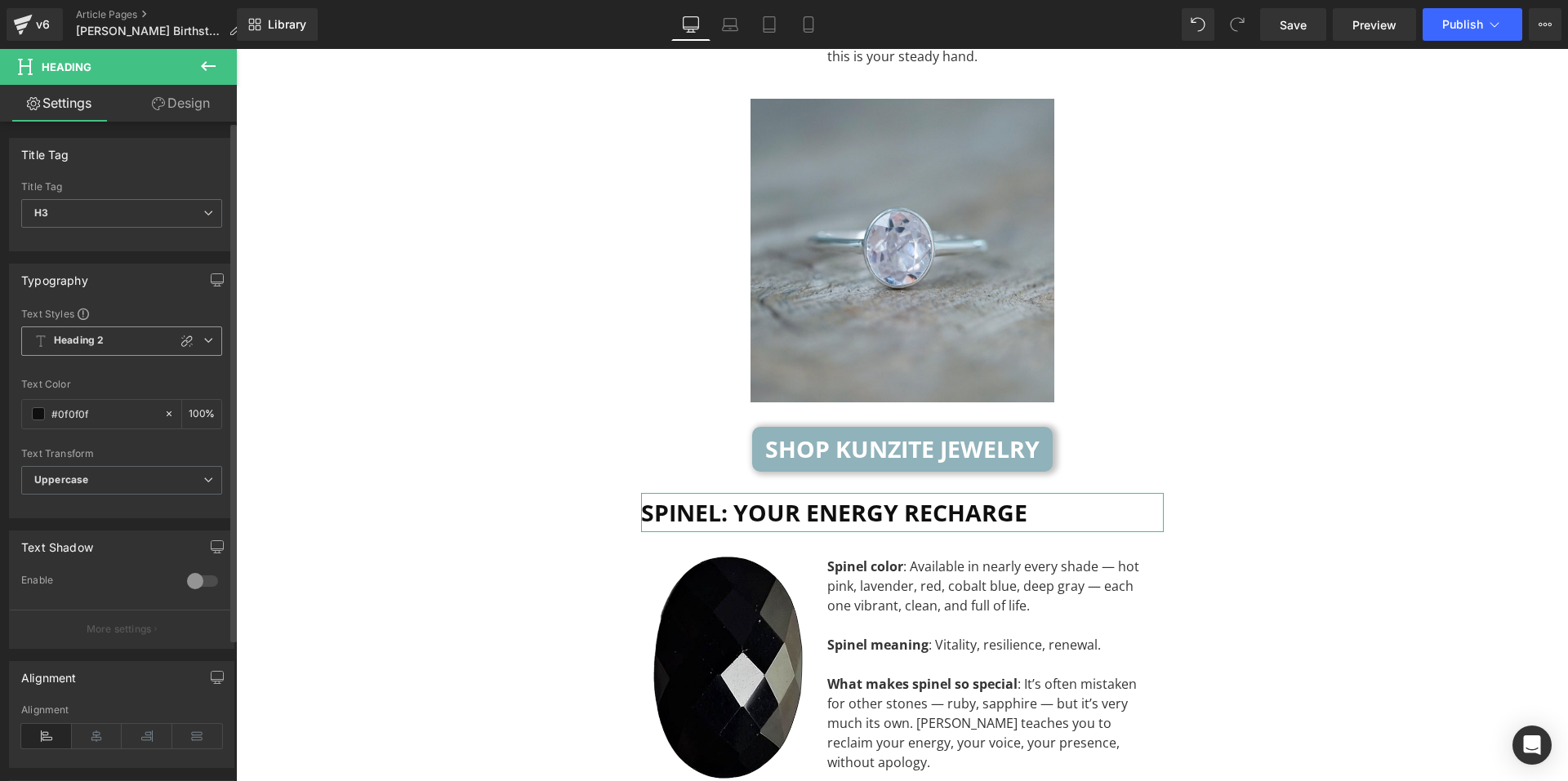
click at [116, 340] on span "Heading 2" at bounding box center [122, 341] width 201 height 29
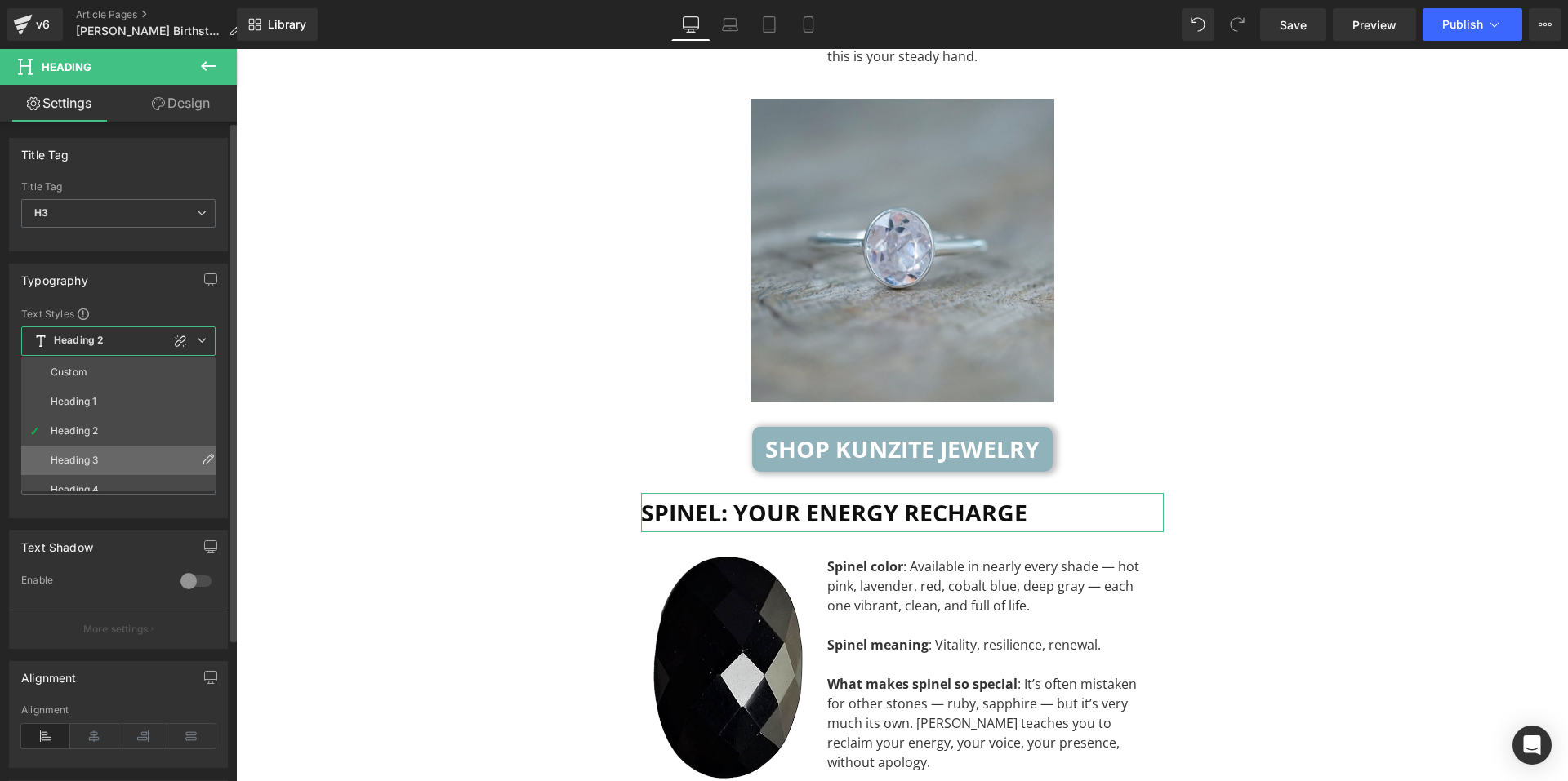
click at [91, 453] on li "Heading 3" at bounding box center [122, 460] width 202 height 29
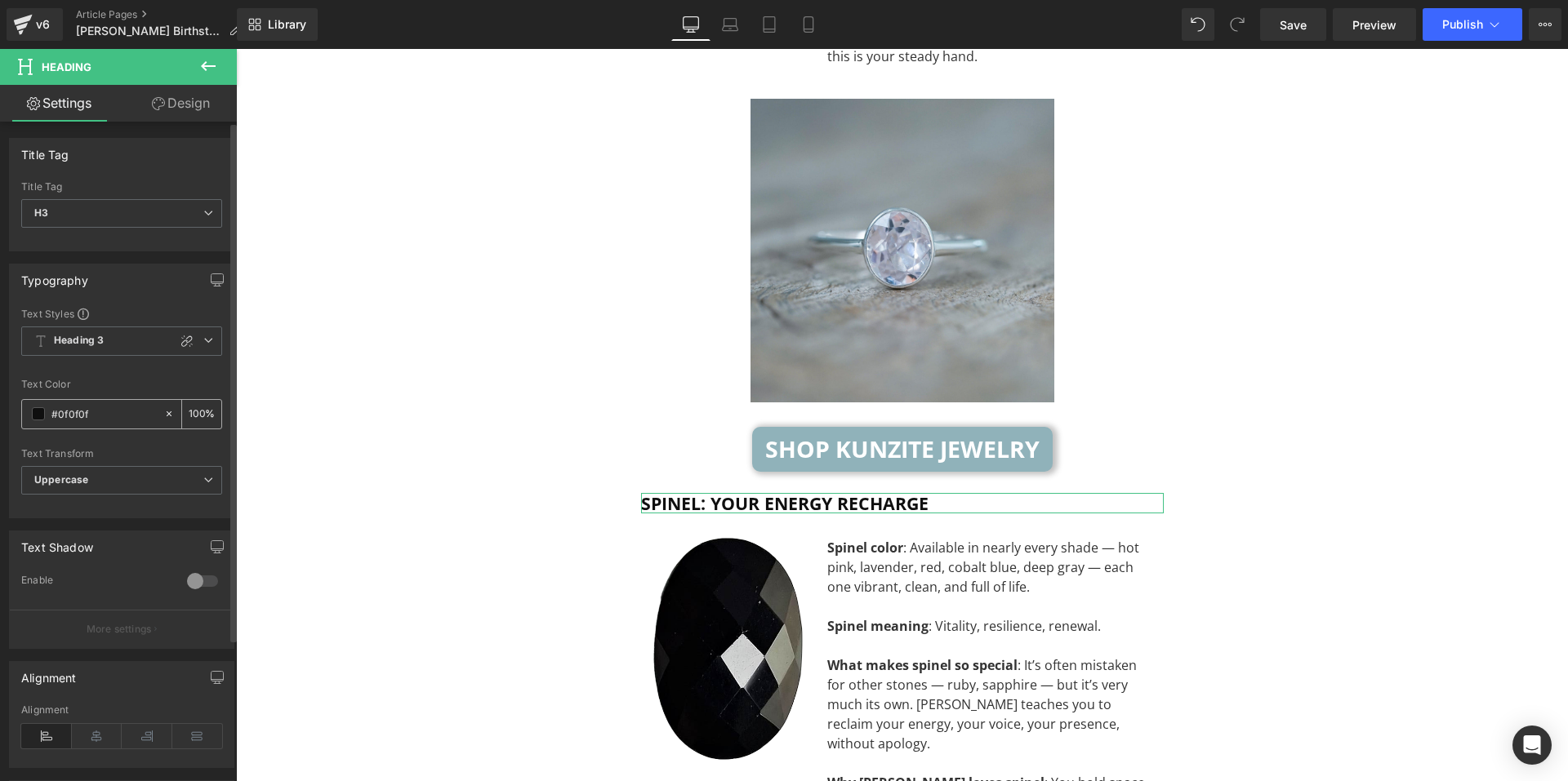
click at [32, 417] on span at bounding box center [39, 415] width 14 height 14
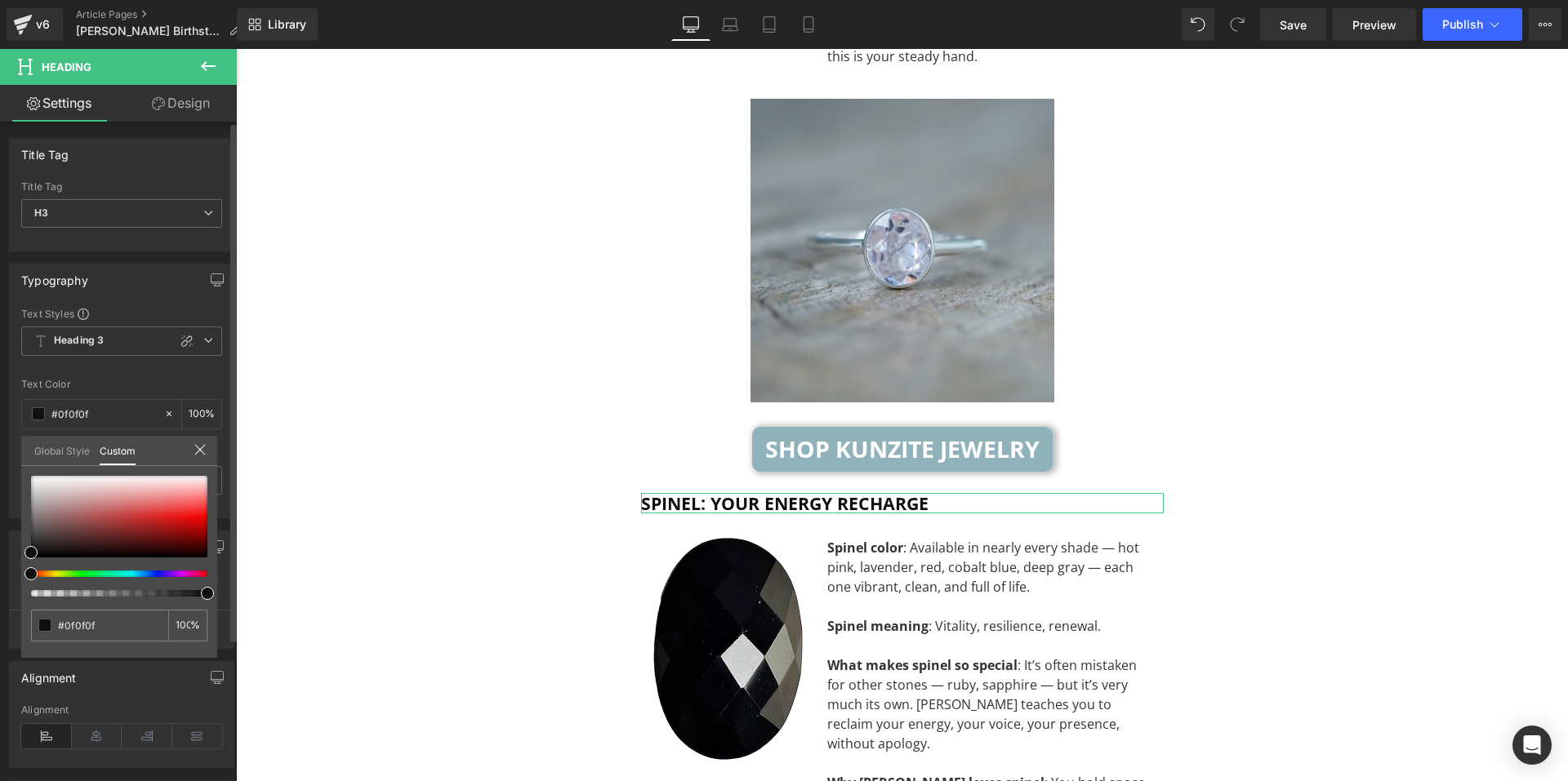
click at [50, 449] on link "Global Style" at bounding box center [61, 449] width 55 height 28
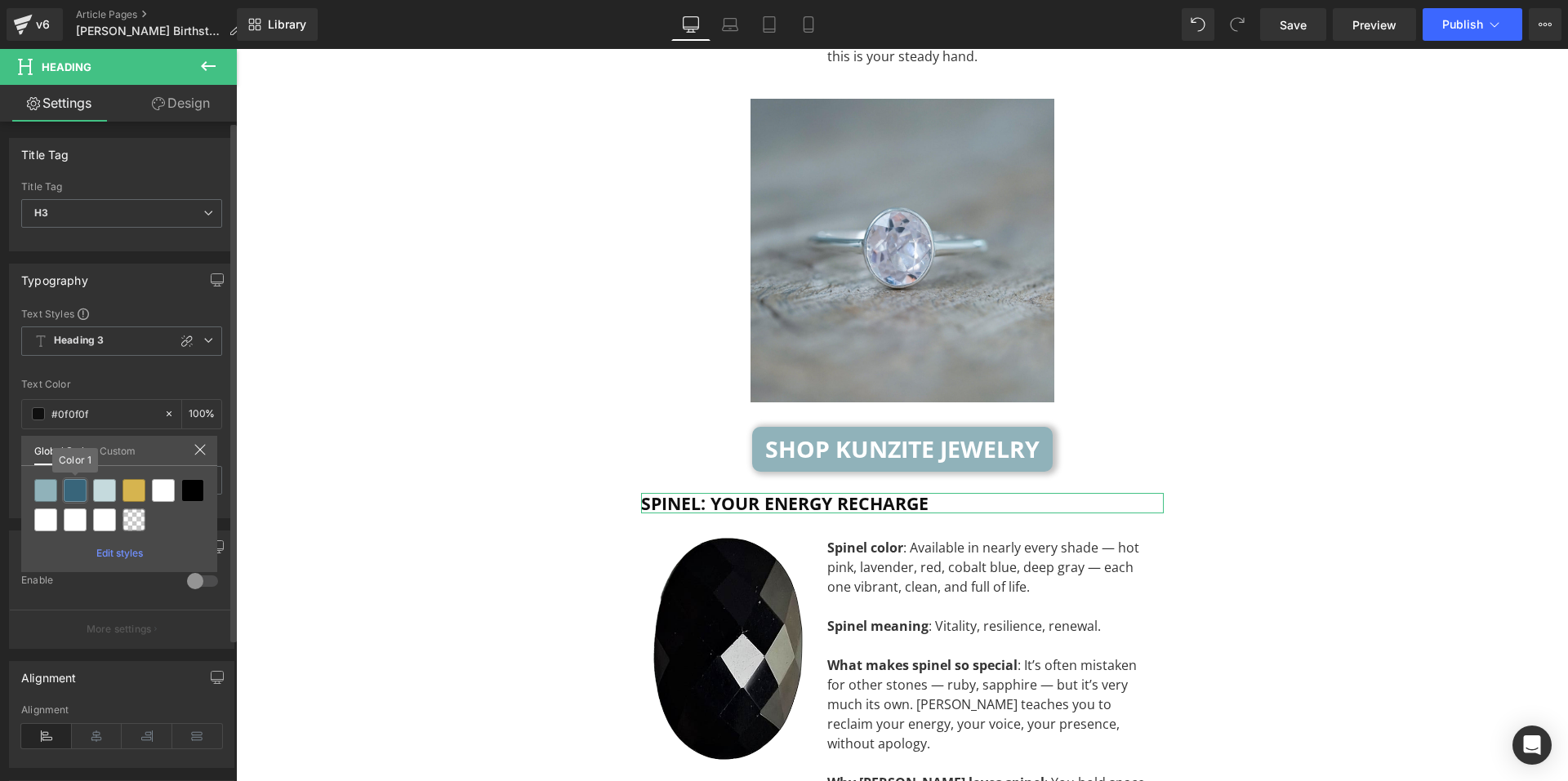
click at [79, 497] on div at bounding box center [75, 491] width 23 height 23
type input "Color 1"
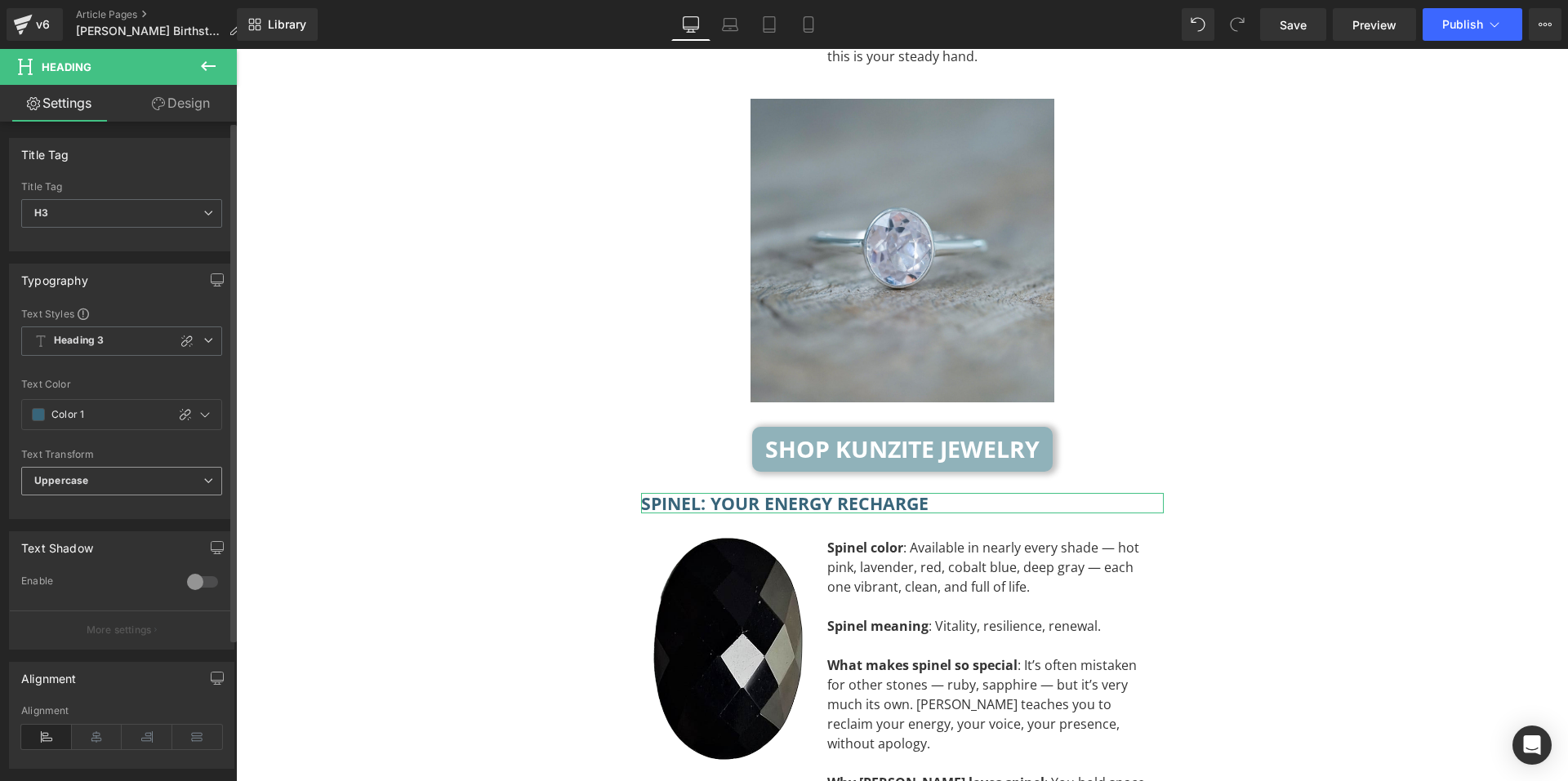
click at [83, 487] on span "Uppercase" at bounding box center [122, 481] width 201 height 29
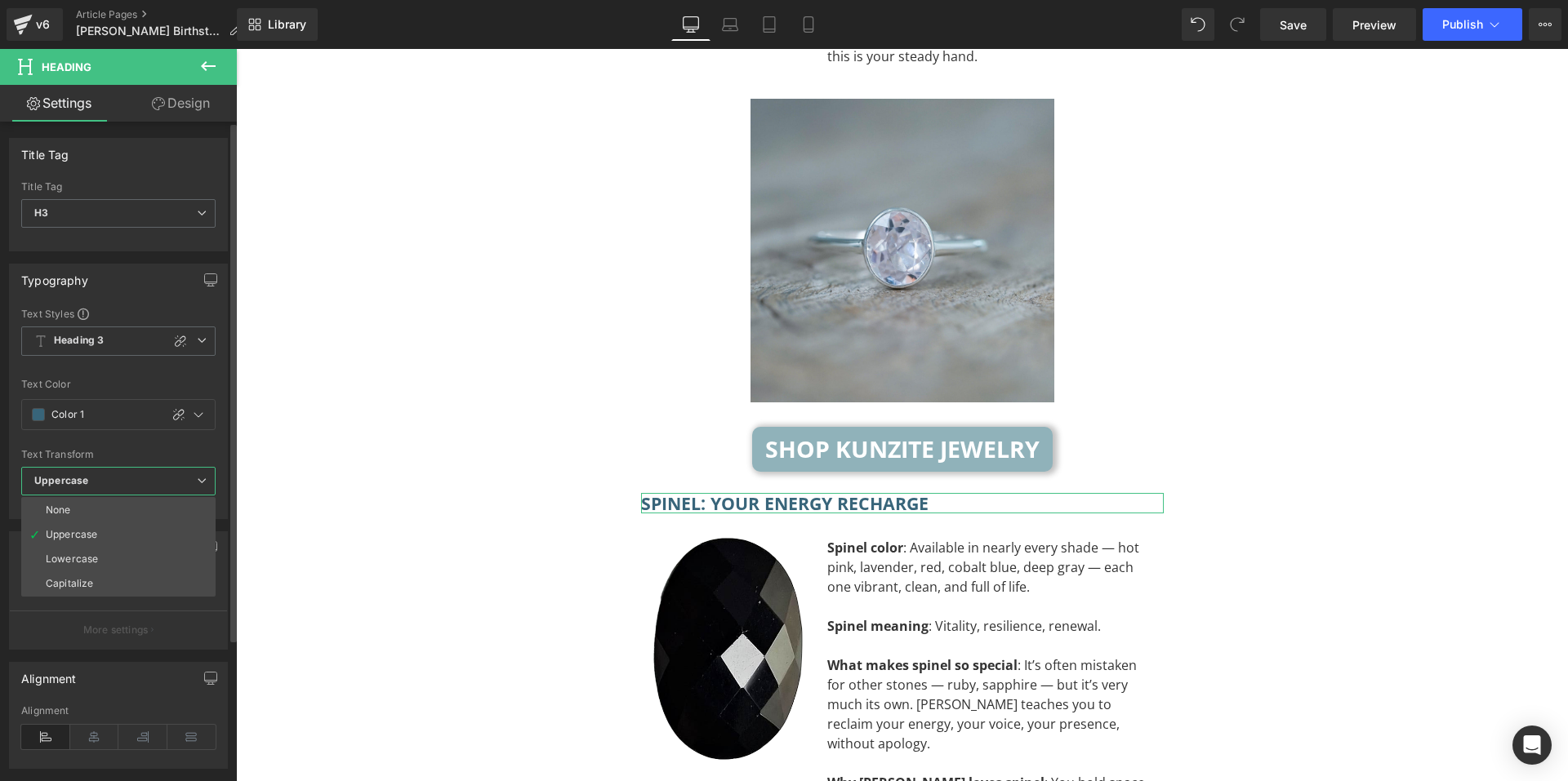
click at [62, 584] on div "Capitalize" at bounding box center [69, 584] width 47 height 12
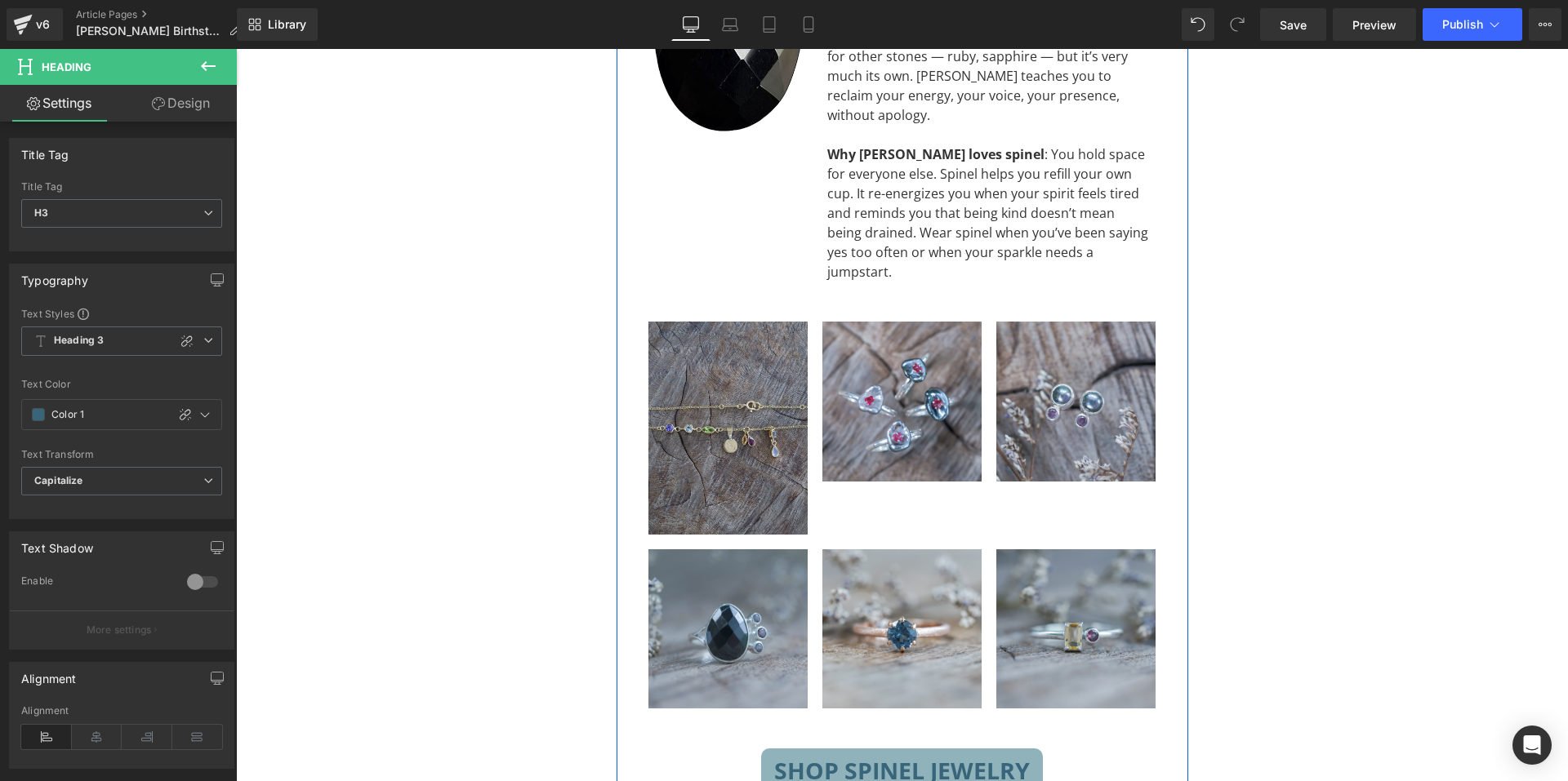
scroll to position [6915, 0]
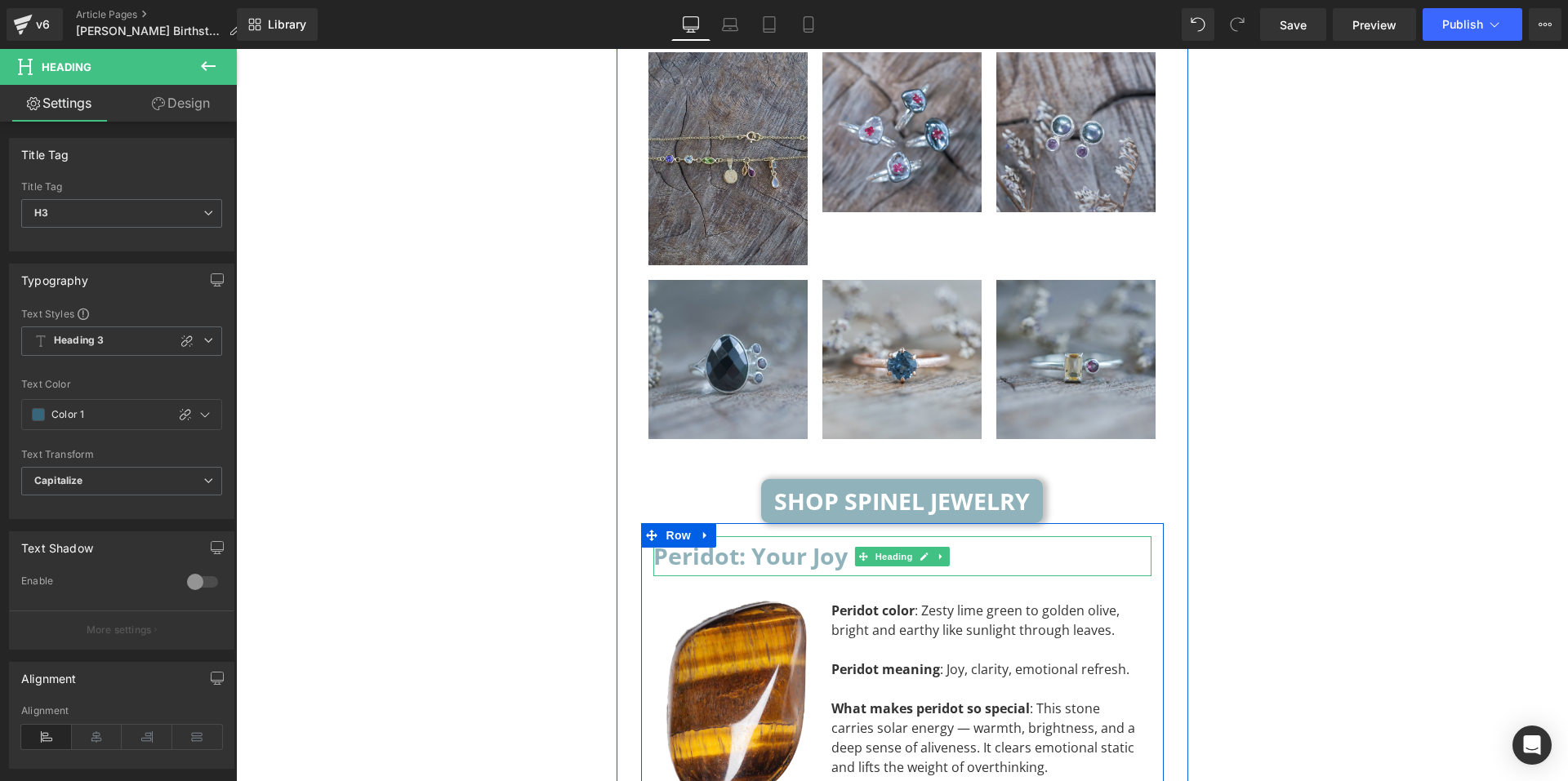
drag, startPoint x: 868, startPoint y: 442, endPoint x: 845, endPoint y: 449, distance: 24.0
click at [871, 547] on span "Heading" at bounding box center [893, 557] width 44 height 19
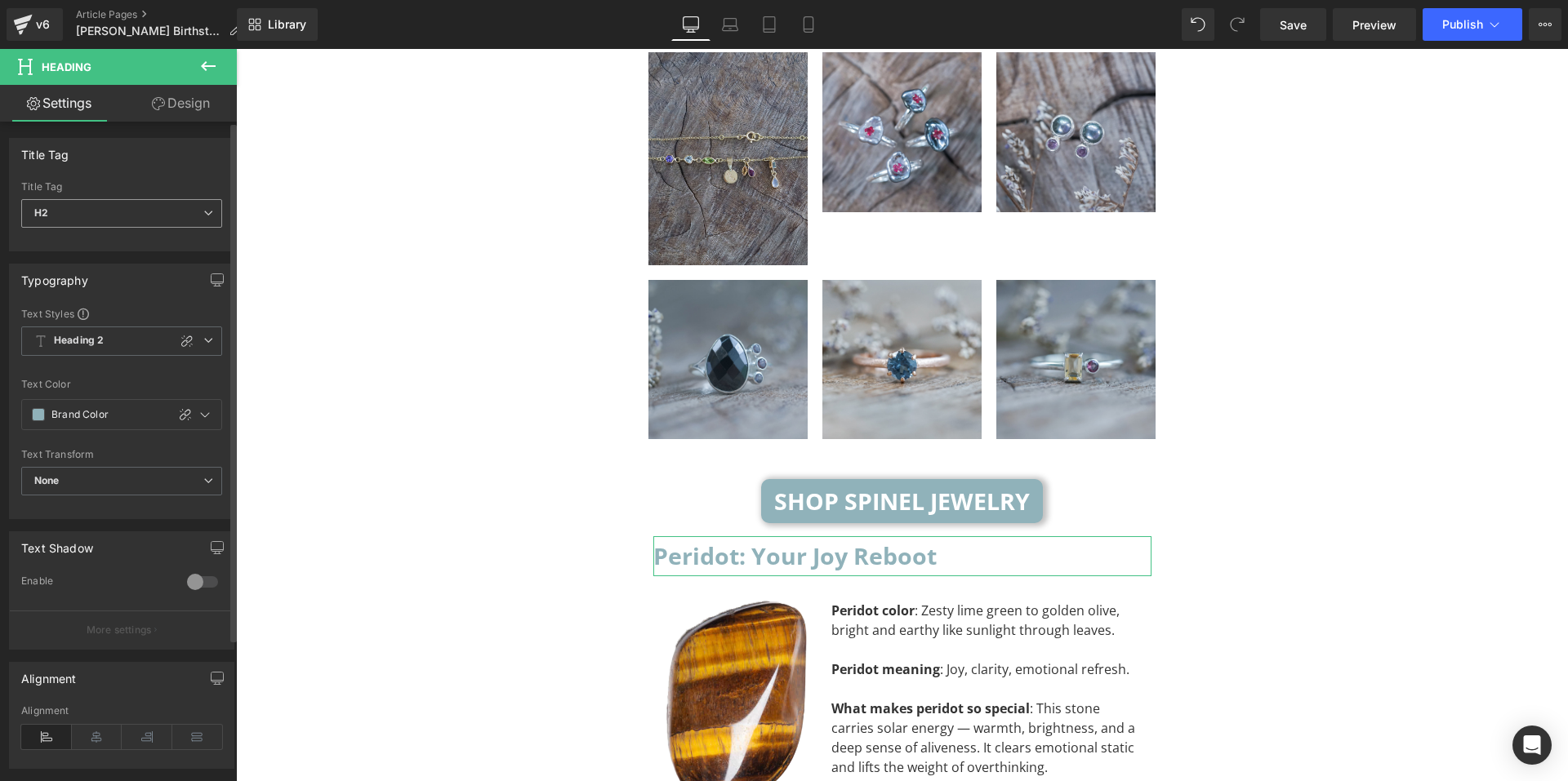
click at [161, 217] on span "H2" at bounding box center [122, 214] width 201 height 29
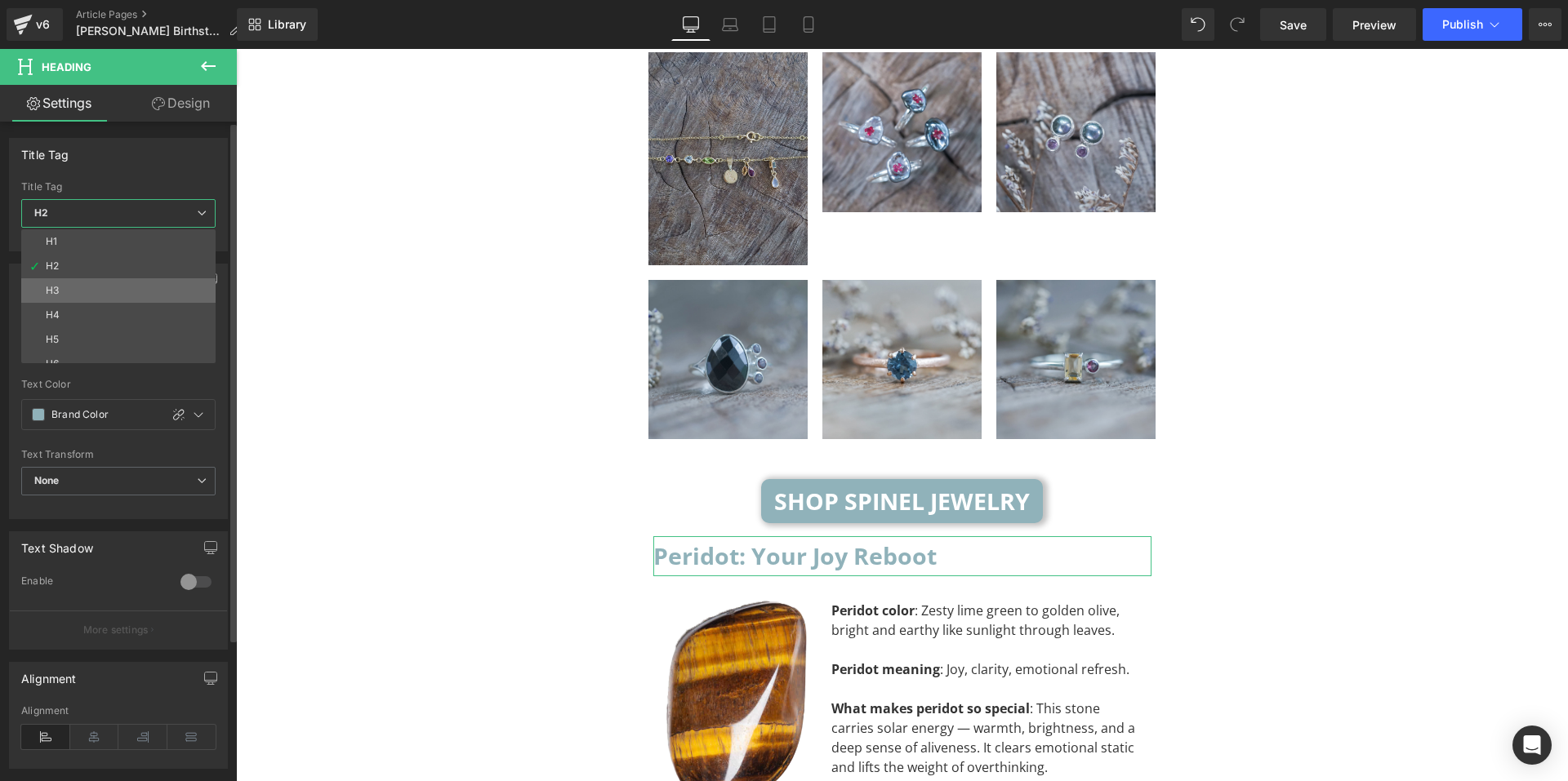
click at [170, 285] on li "H3" at bounding box center [122, 290] width 202 height 24
type input "#0f0f0f"
type input "100"
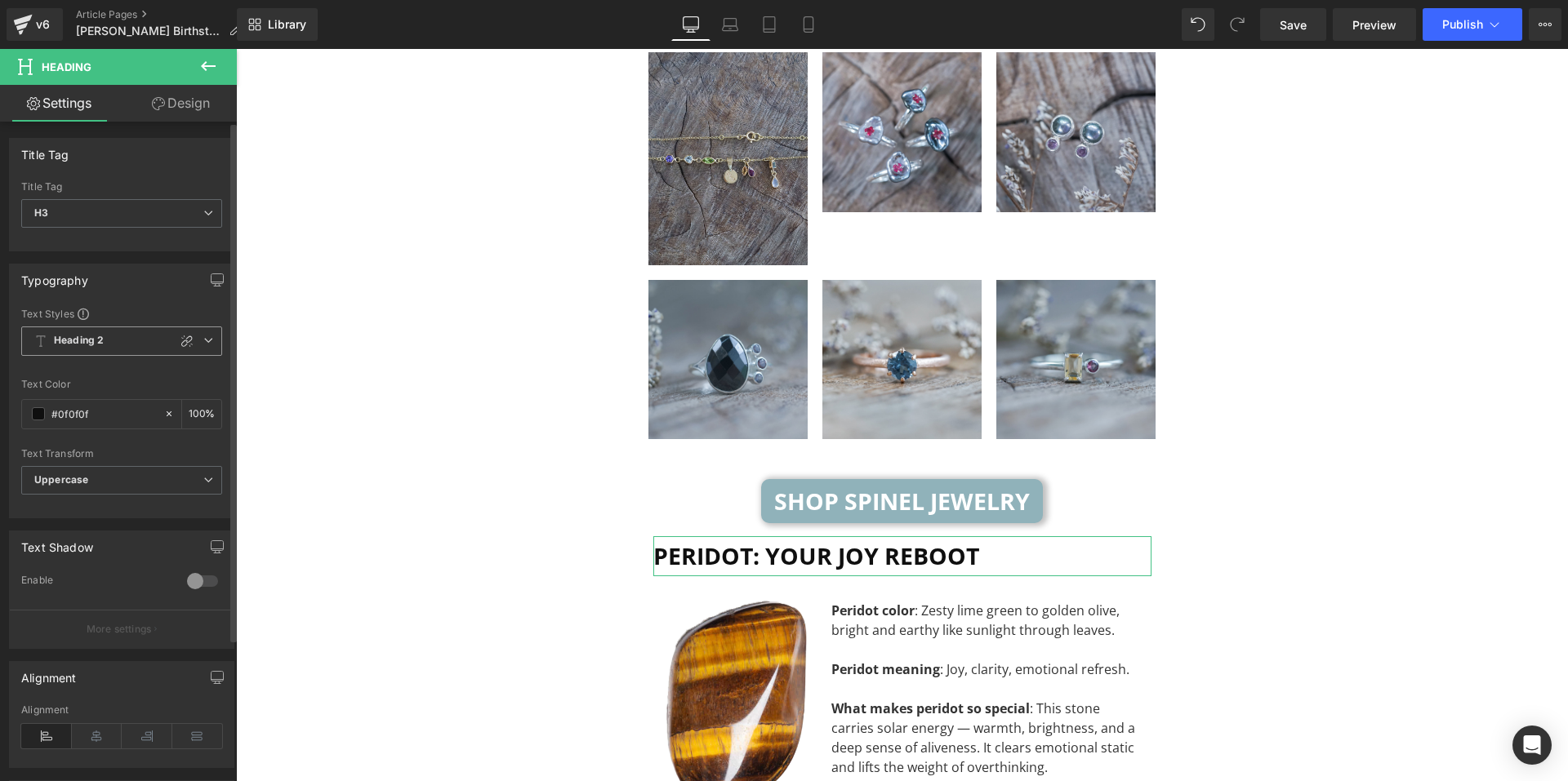
click at [111, 333] on span "Heading 2" at bounding box center [122, 341] width 201 height 29
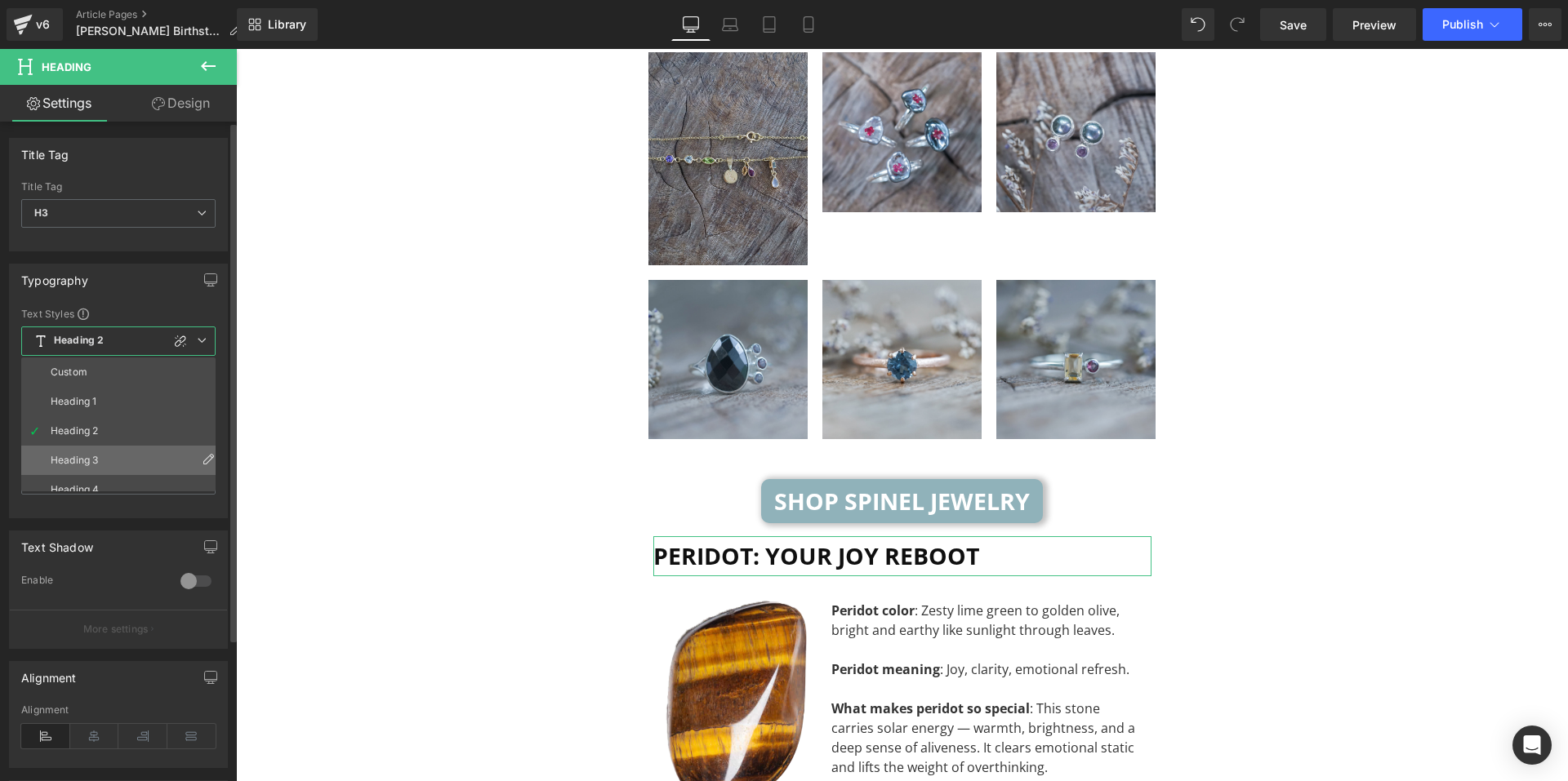
click at [99, 448] on li "Heading 3" at bounding box center [122, 460] width 202 height 29
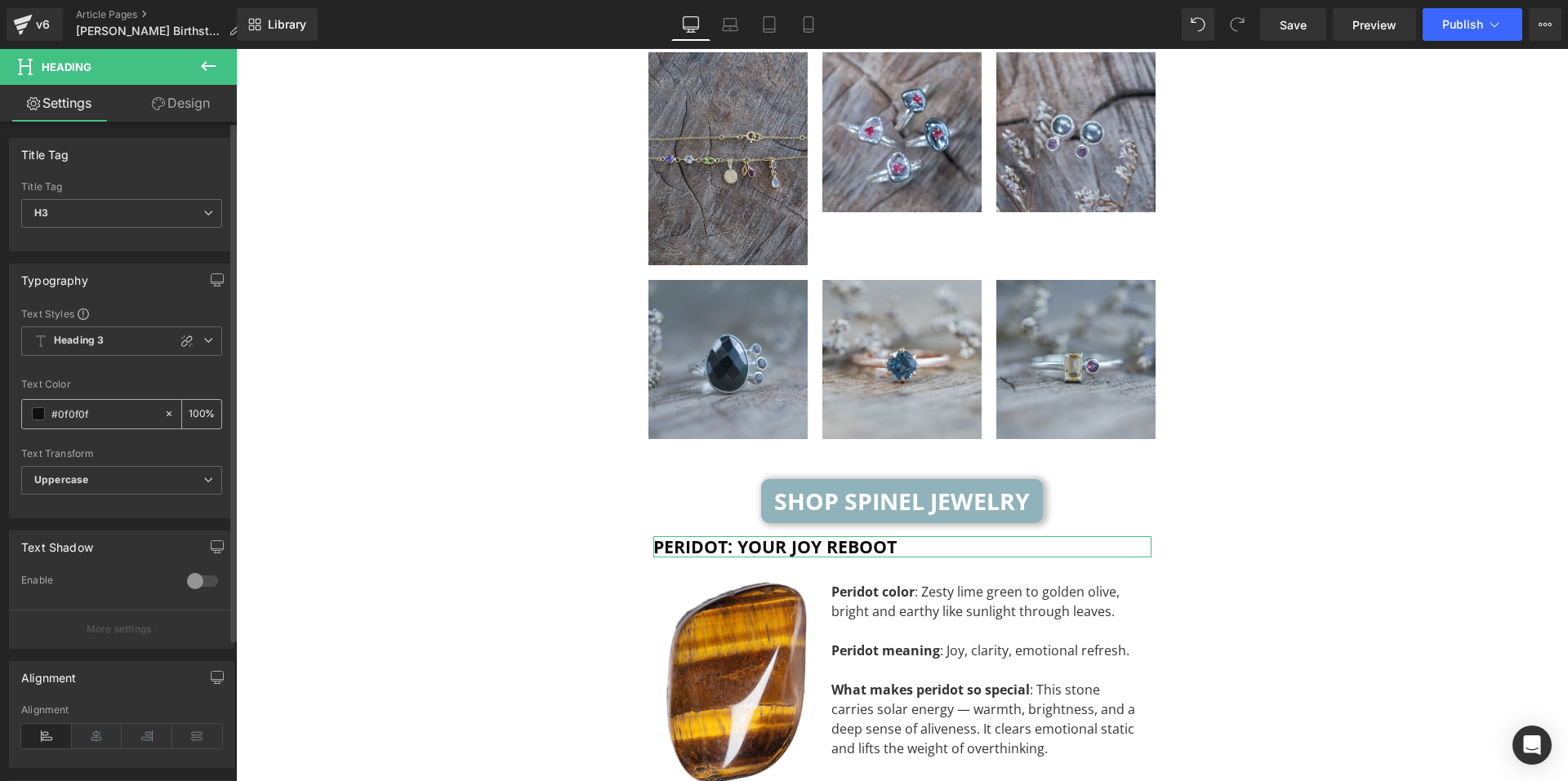
click at [44, 415] on span at bounding box center [39, 415] width 14 height 14
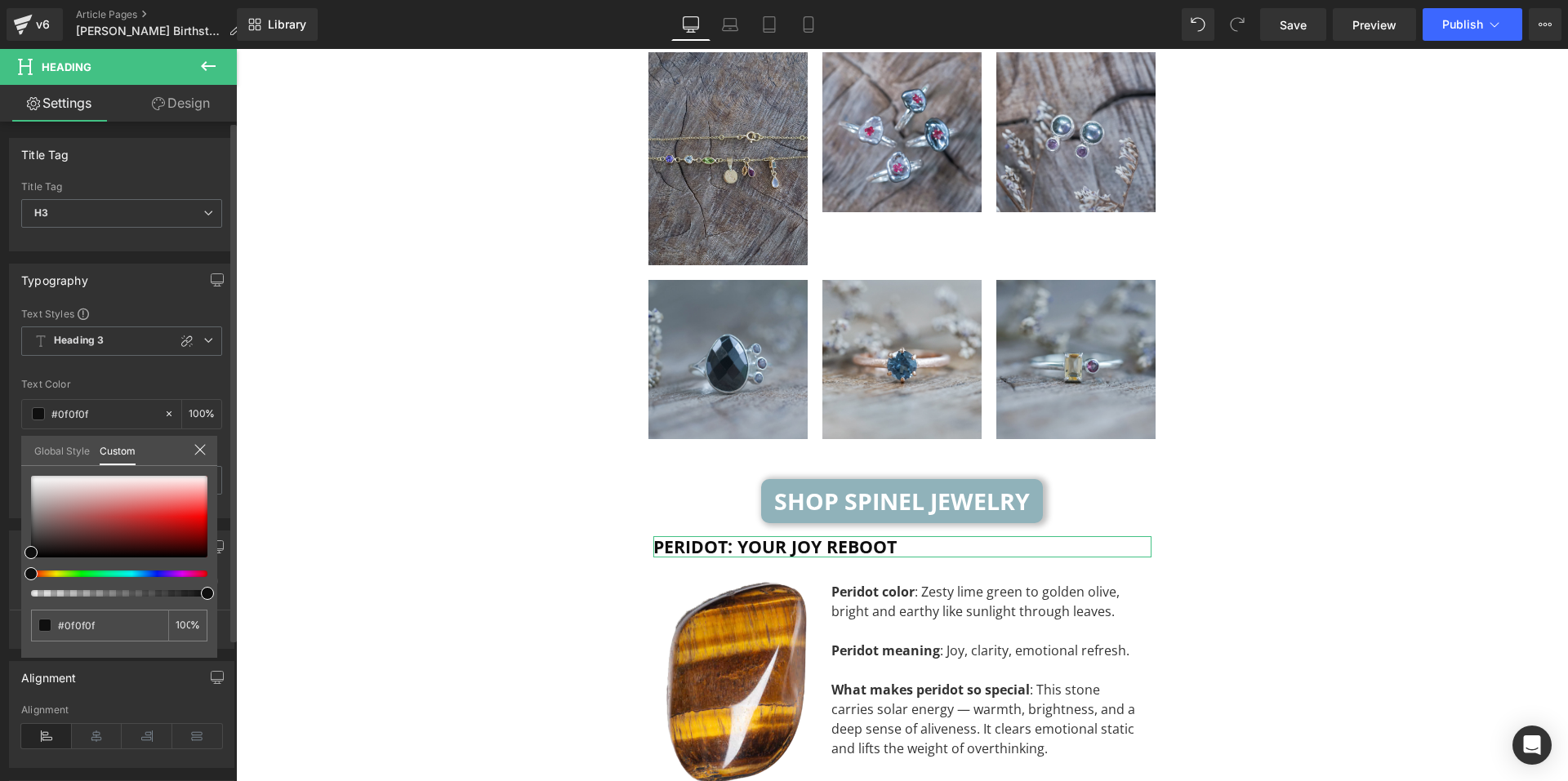
click at [52, 452] on link "Global Style" at bounding box center [61, 449] width 55 height 28
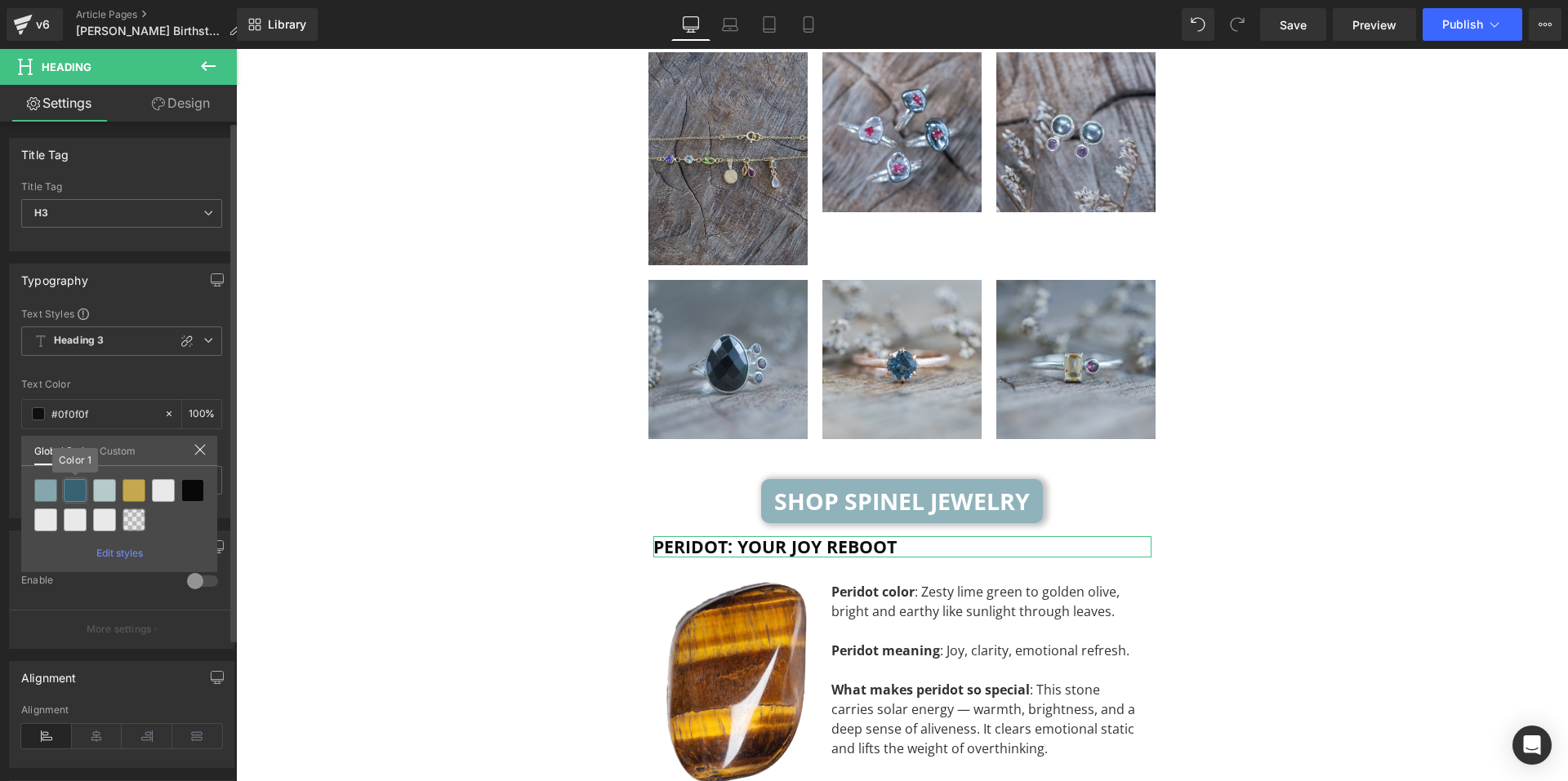
click at [71, 486] on div at bounding box center [75, 491] width 23 height 23
type input "Color 1"
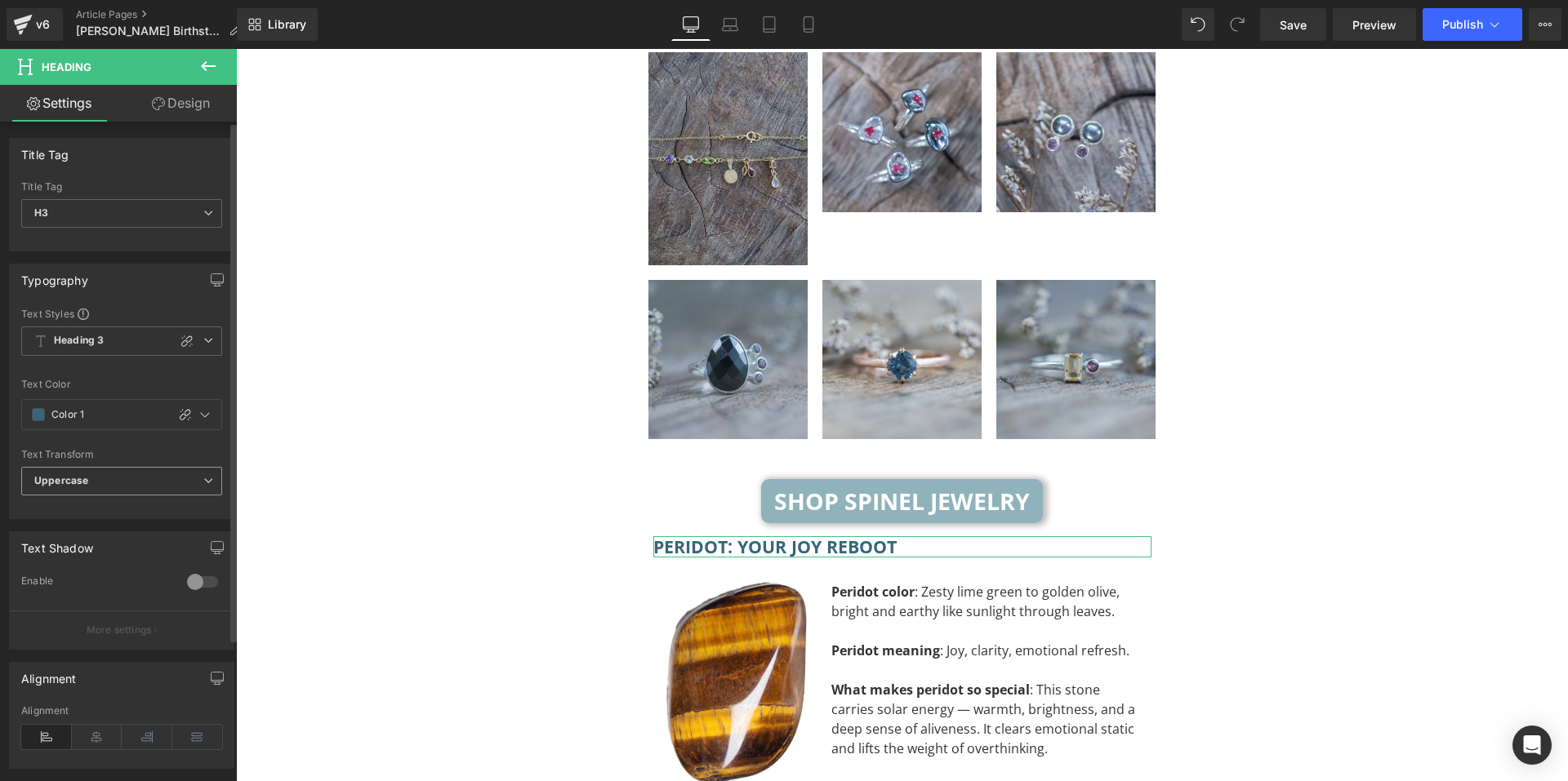
click at [72, 477] on b "Uppercase" at bounding box center [61, 480] width 54 height 13
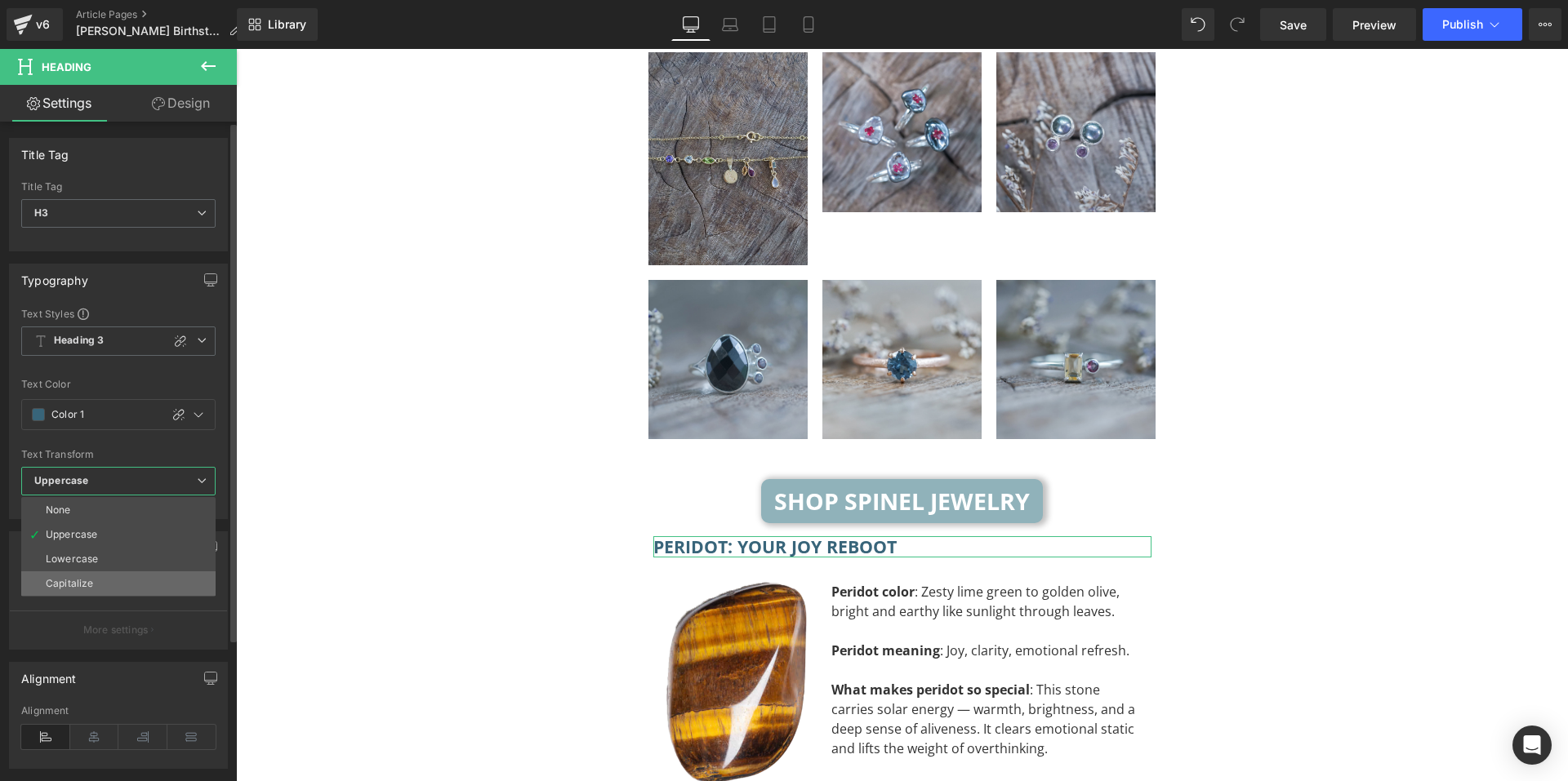
click at [87, 584] on div "Capitalize" at bounding box center [69, 584] width 47 height 12
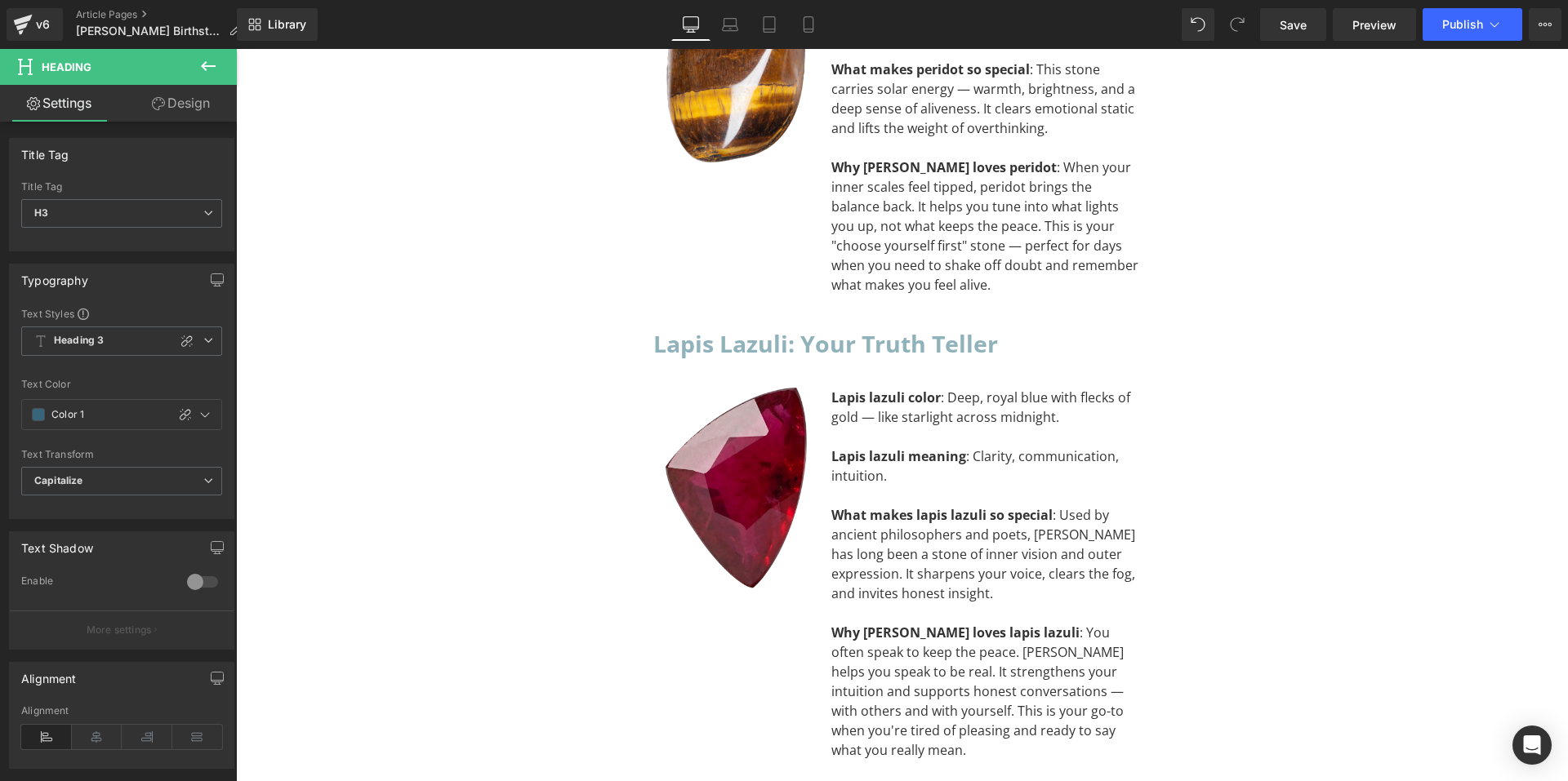
scroll to position [7568, 0]
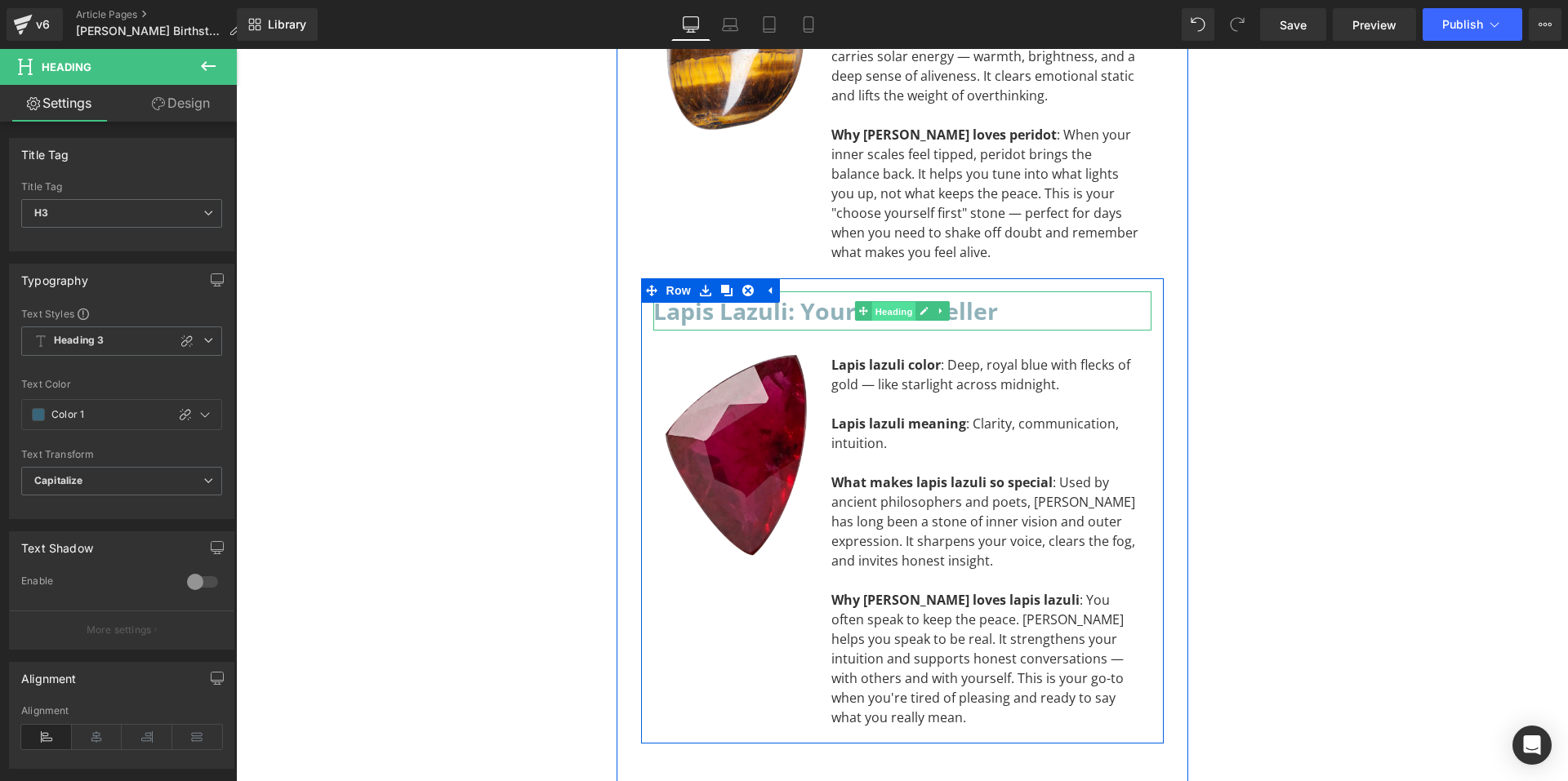
click at [875, 303] on span "Heading" at bounding box center [893, 312] width 44 height 19
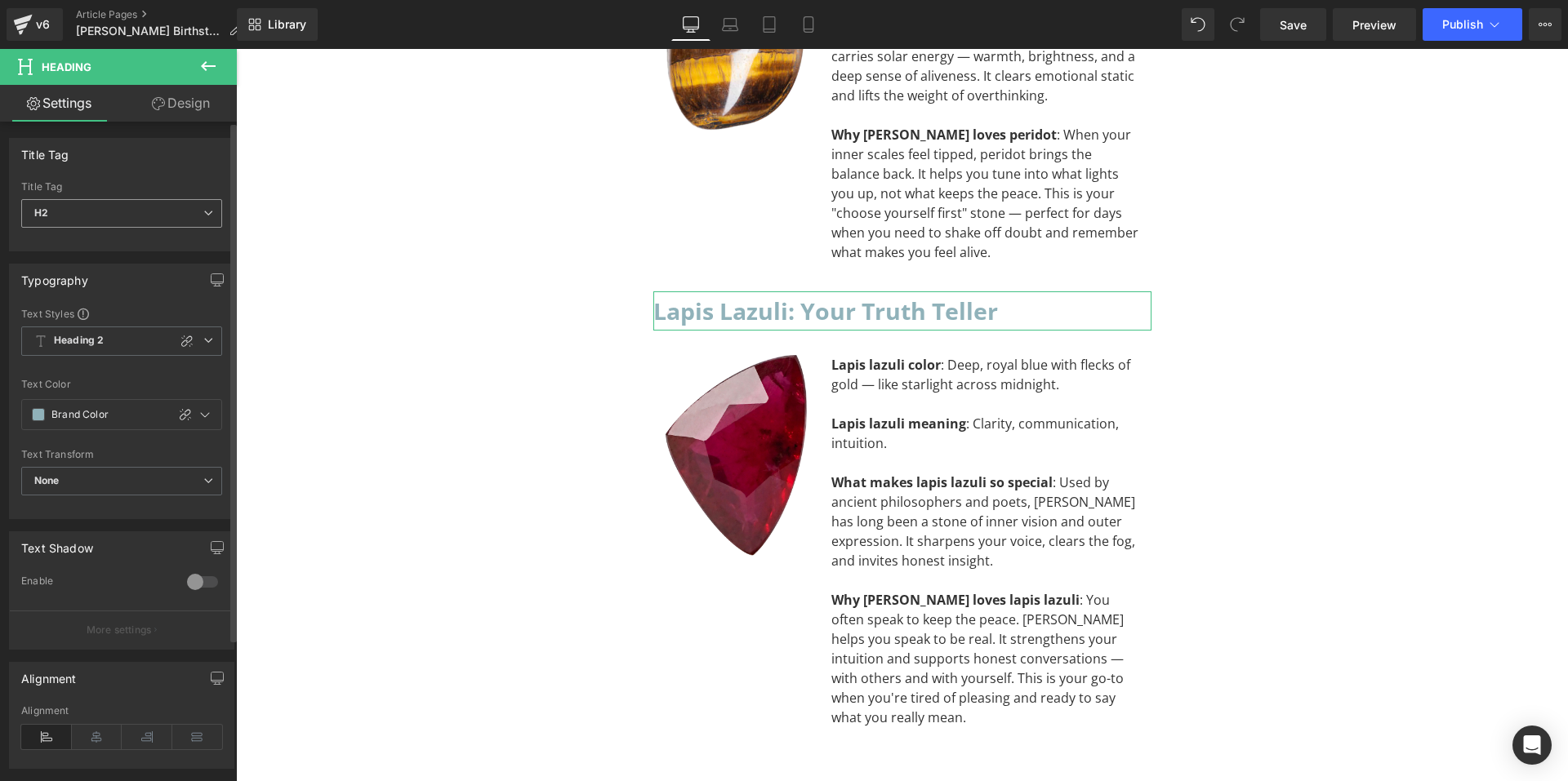
click at [109, 219] on span "H2" at bounding box center [122, 214] width 201 height 29
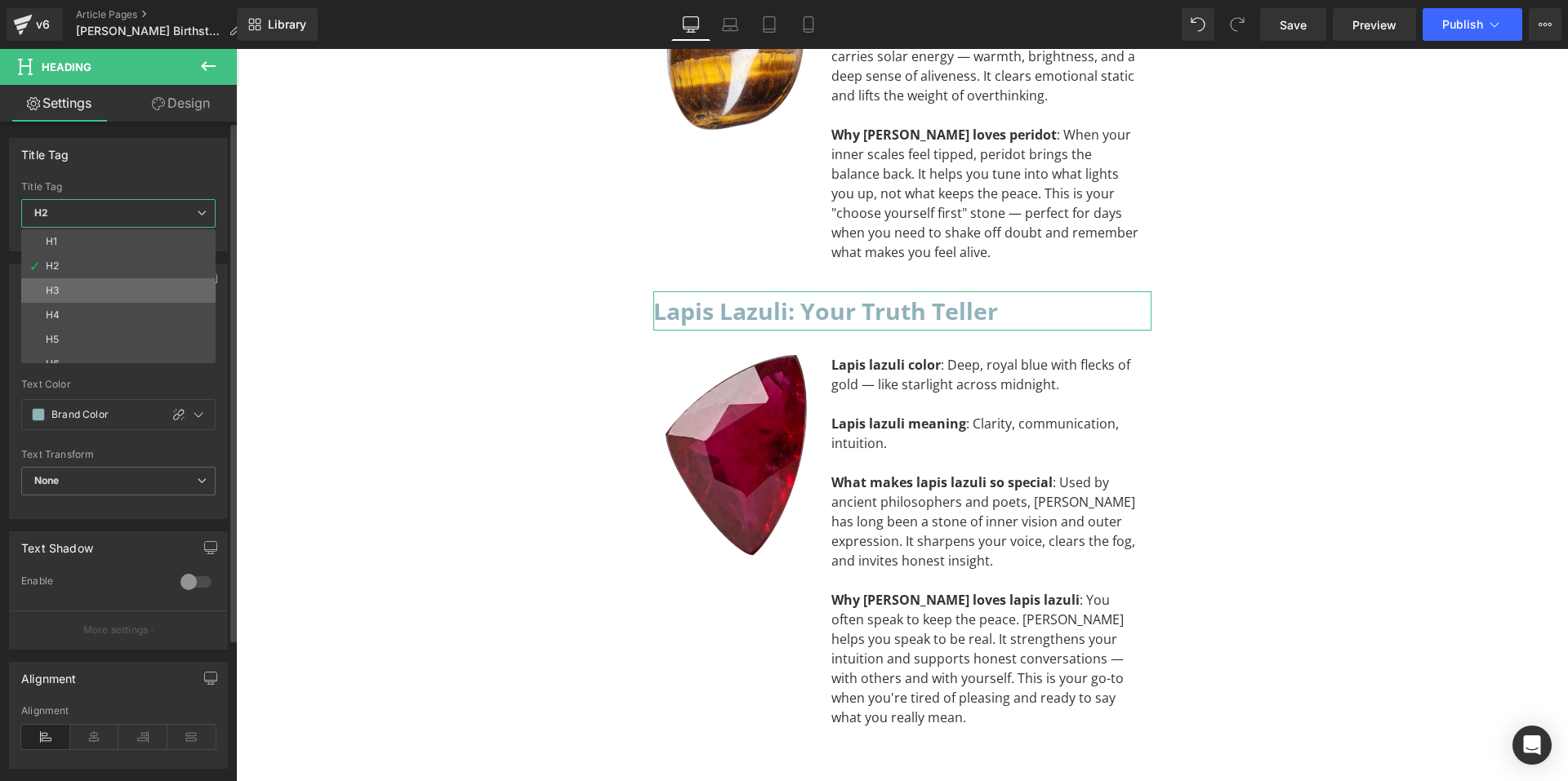
click at [91, 300] on li "H3" at bounding box center [122, 290] width 202 height 24
type input "#0f0f0f"
type input "100"
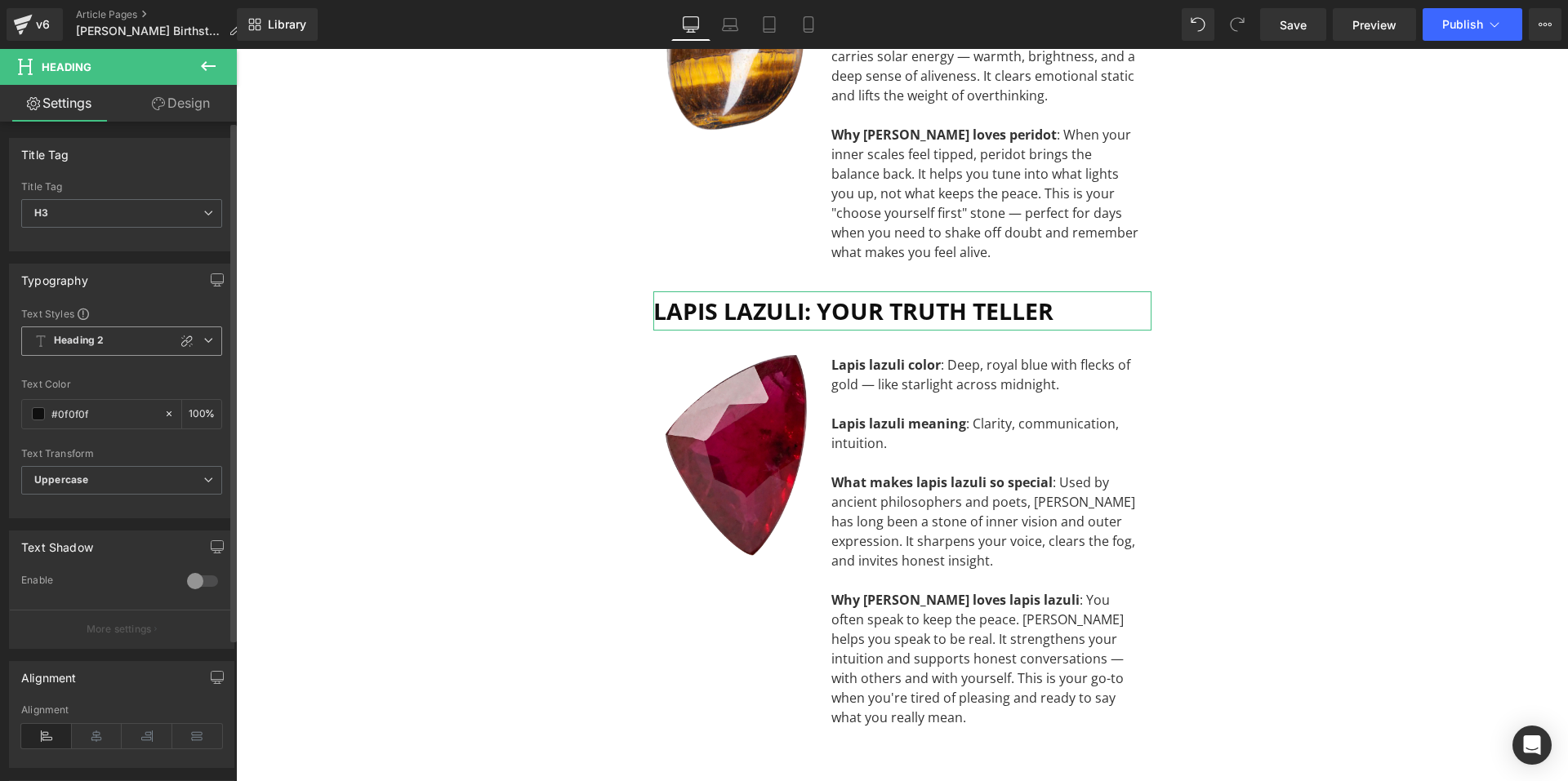
click at [114, 345] on span "Heading 2" at bounding box center [122, 341] width 201 height 29
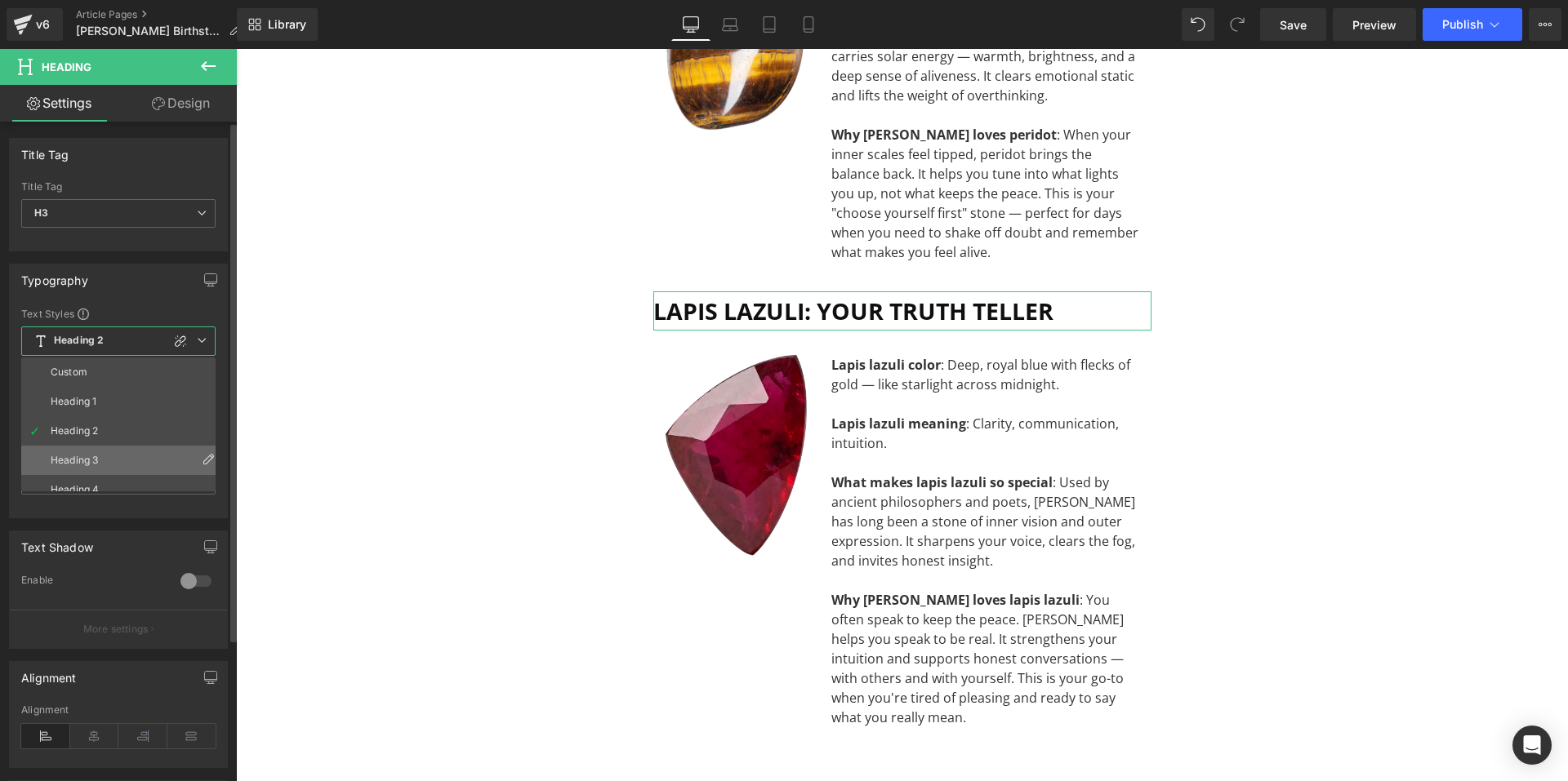
click at [101, 455] on li "Heading 3" at bounding box center [122, 460] width 202 height 29
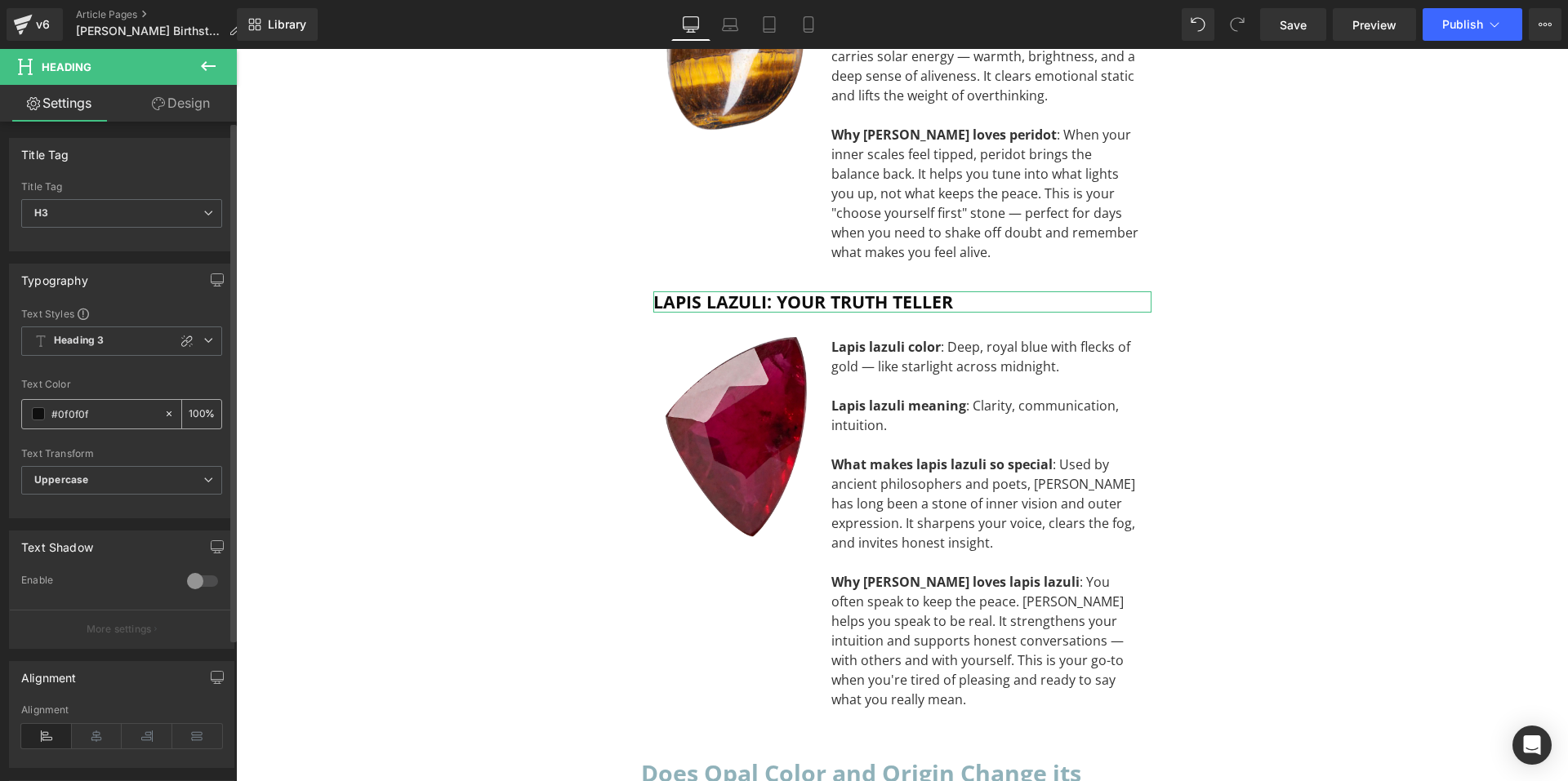
click at [33, 418] on span at bounding box center [39, 415] width 14 height 14
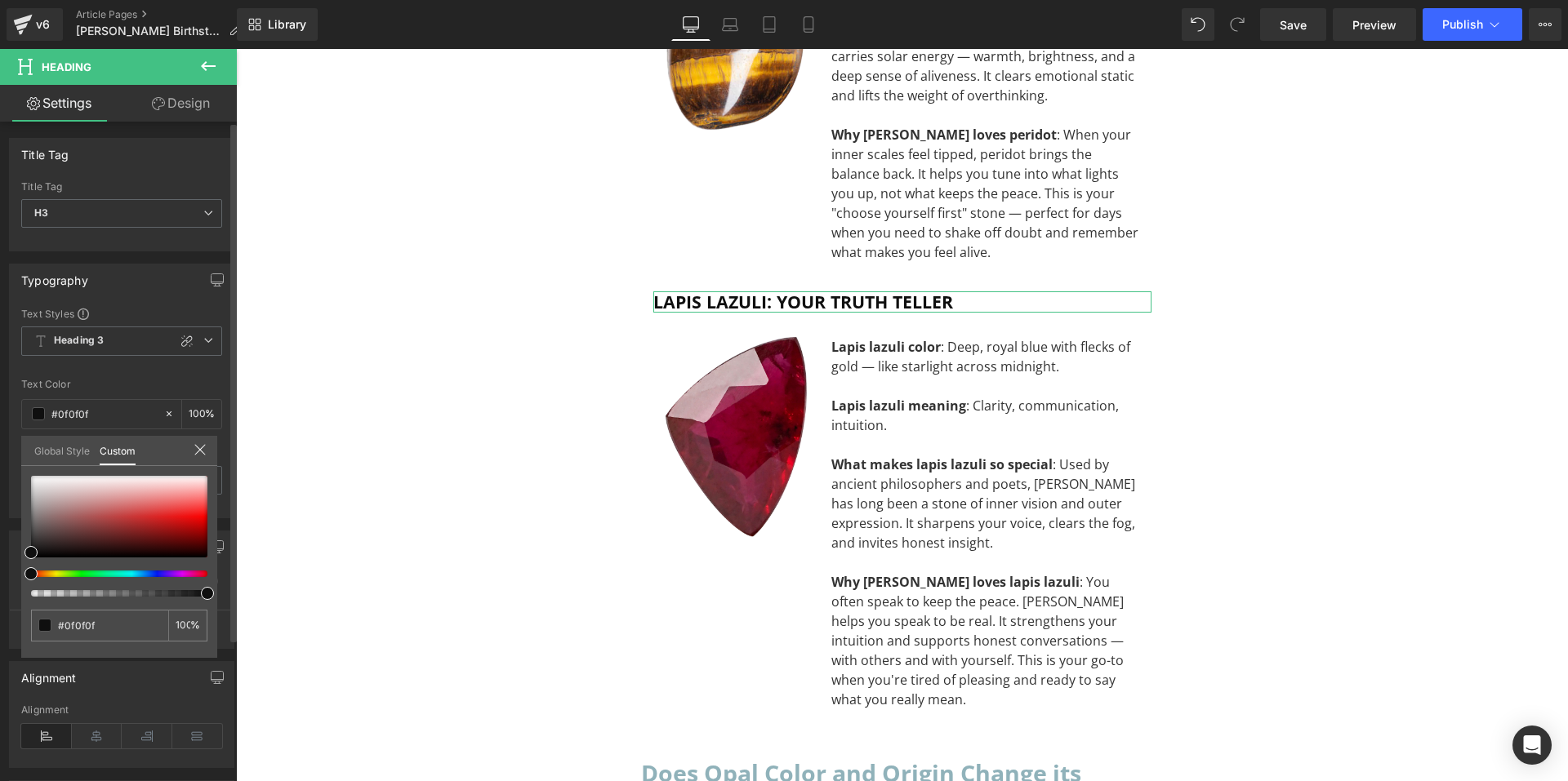
click at [49, 449] on link "Global Style" at bounding box center [61, 449] width 55 height 28
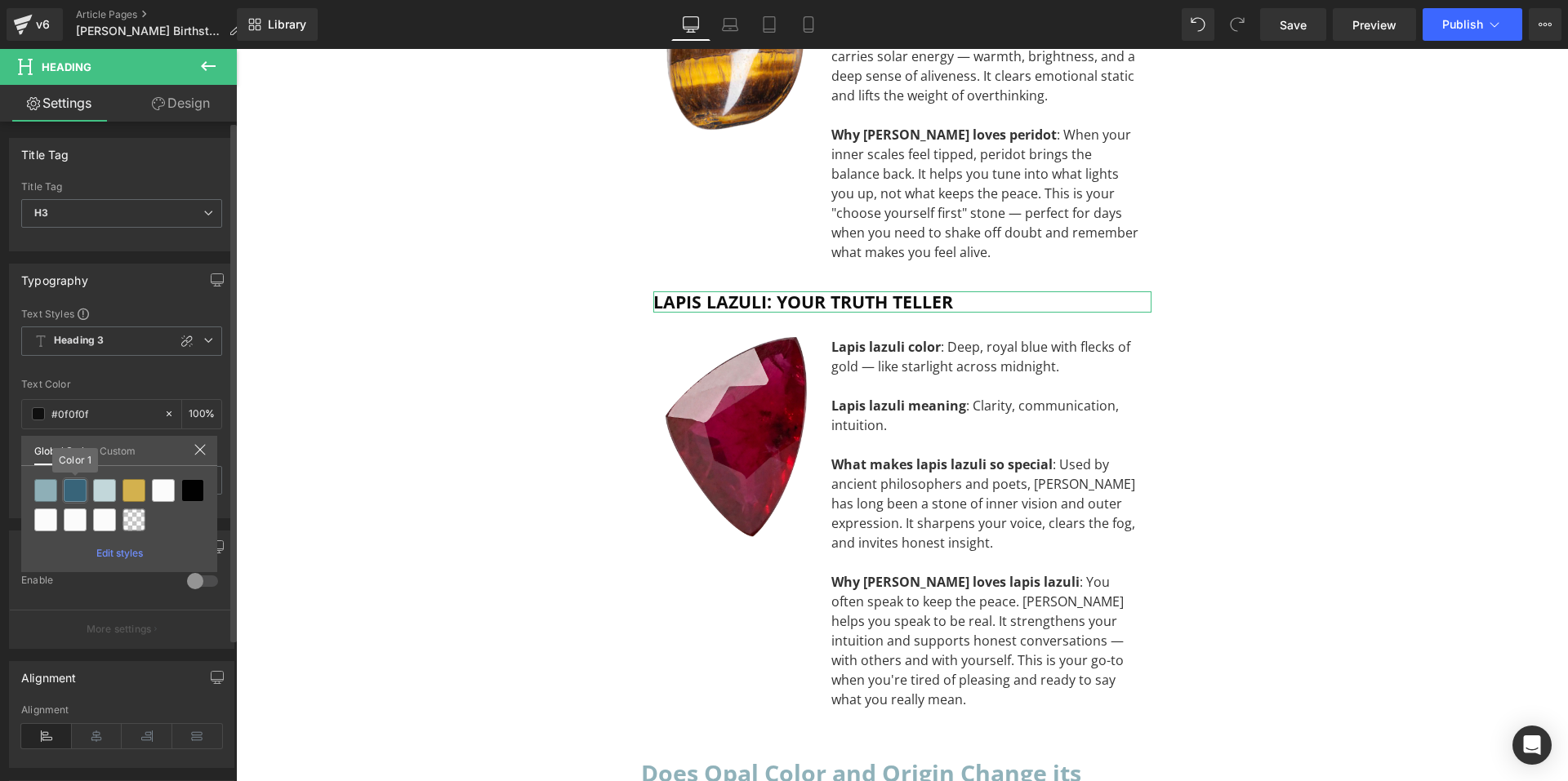
click at [73, 497] on div at bounding box center [75, 491] width 23 height 23
type input "Color 1"
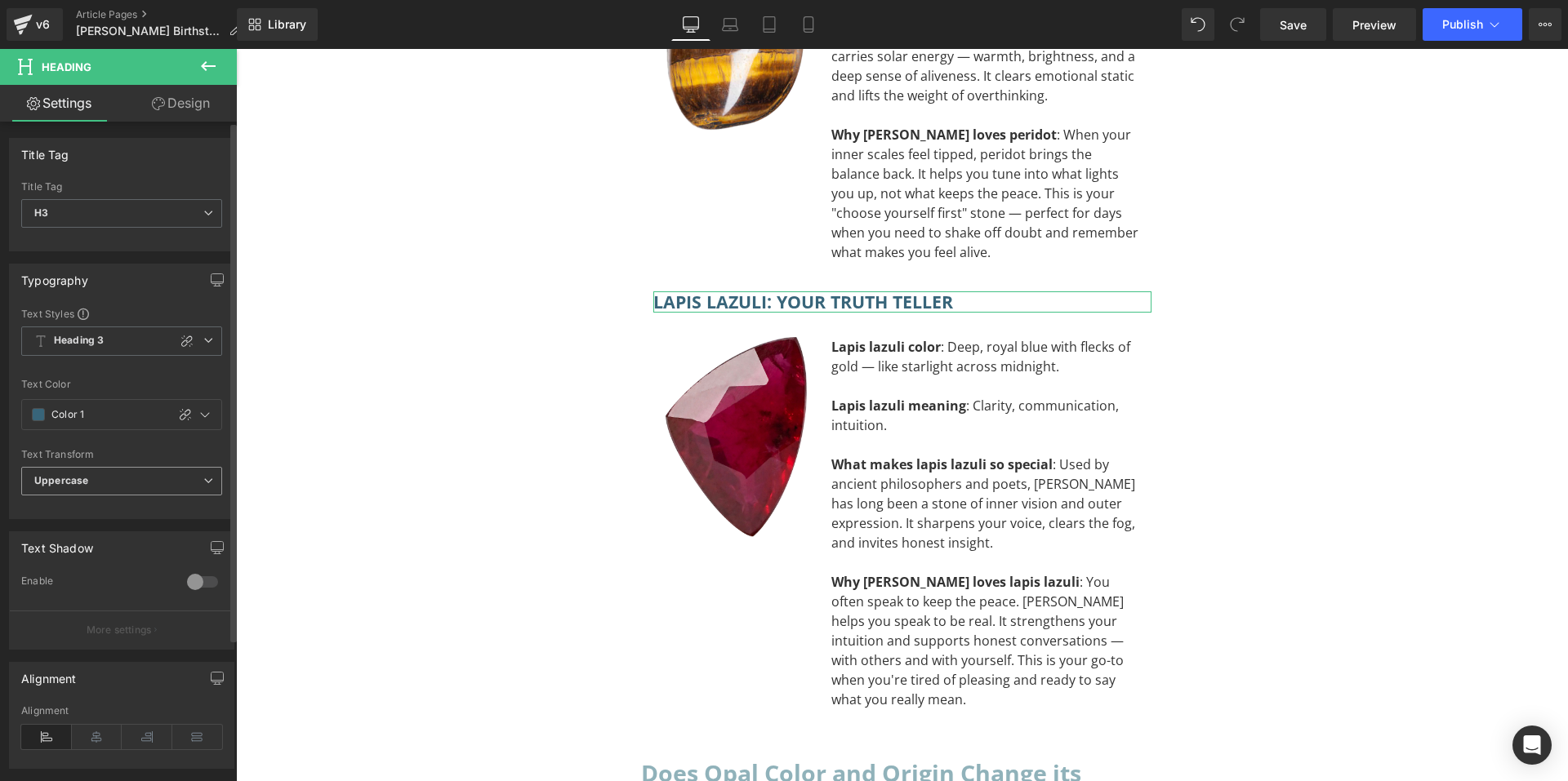
click at [71, 481] on b "Uppercase" at bounding box center [61, 480] width 54 height 13
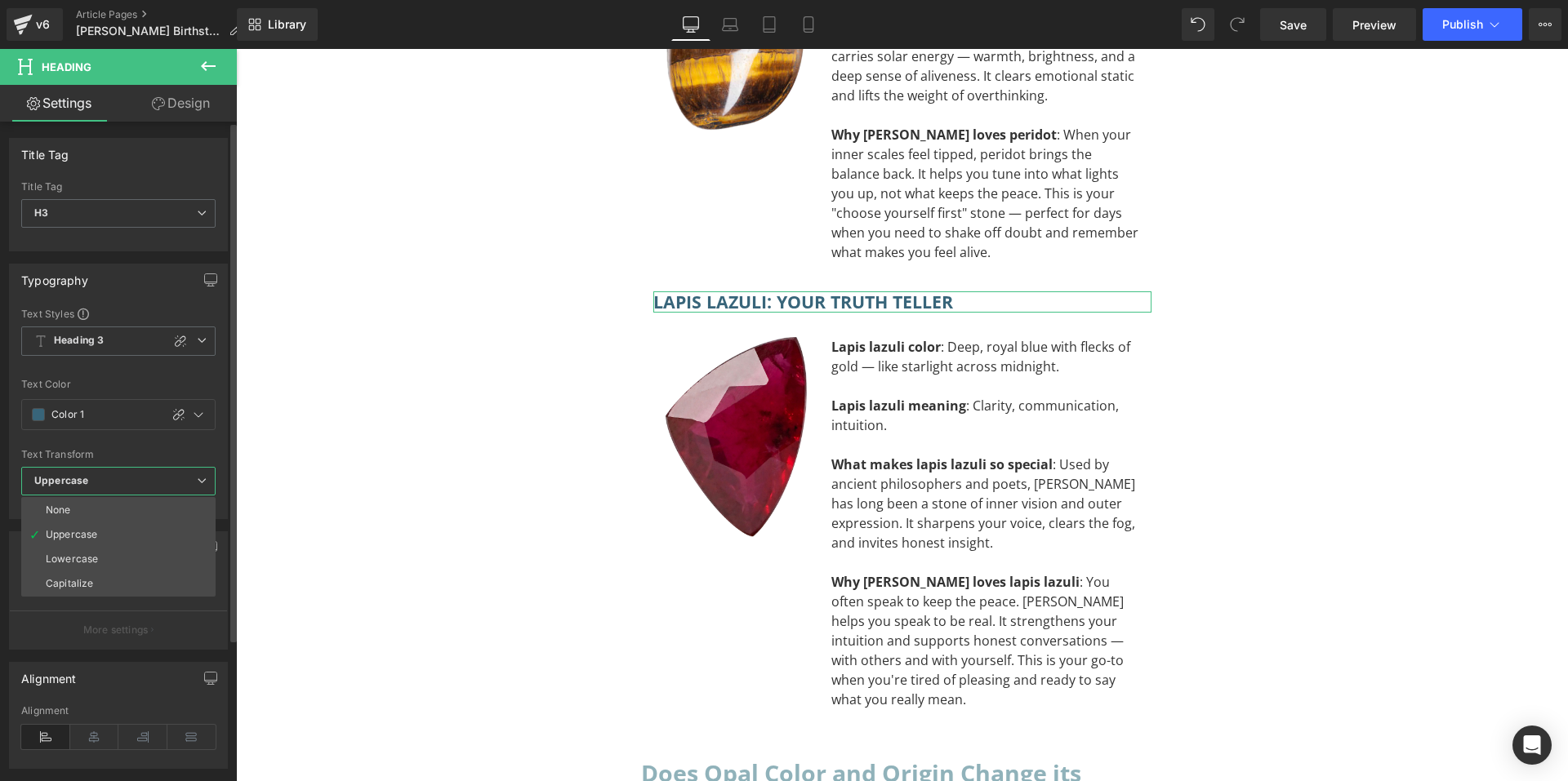
click at [94, 584] on li "Capitalize" at bounding box center [118, 583] width 194 height 24
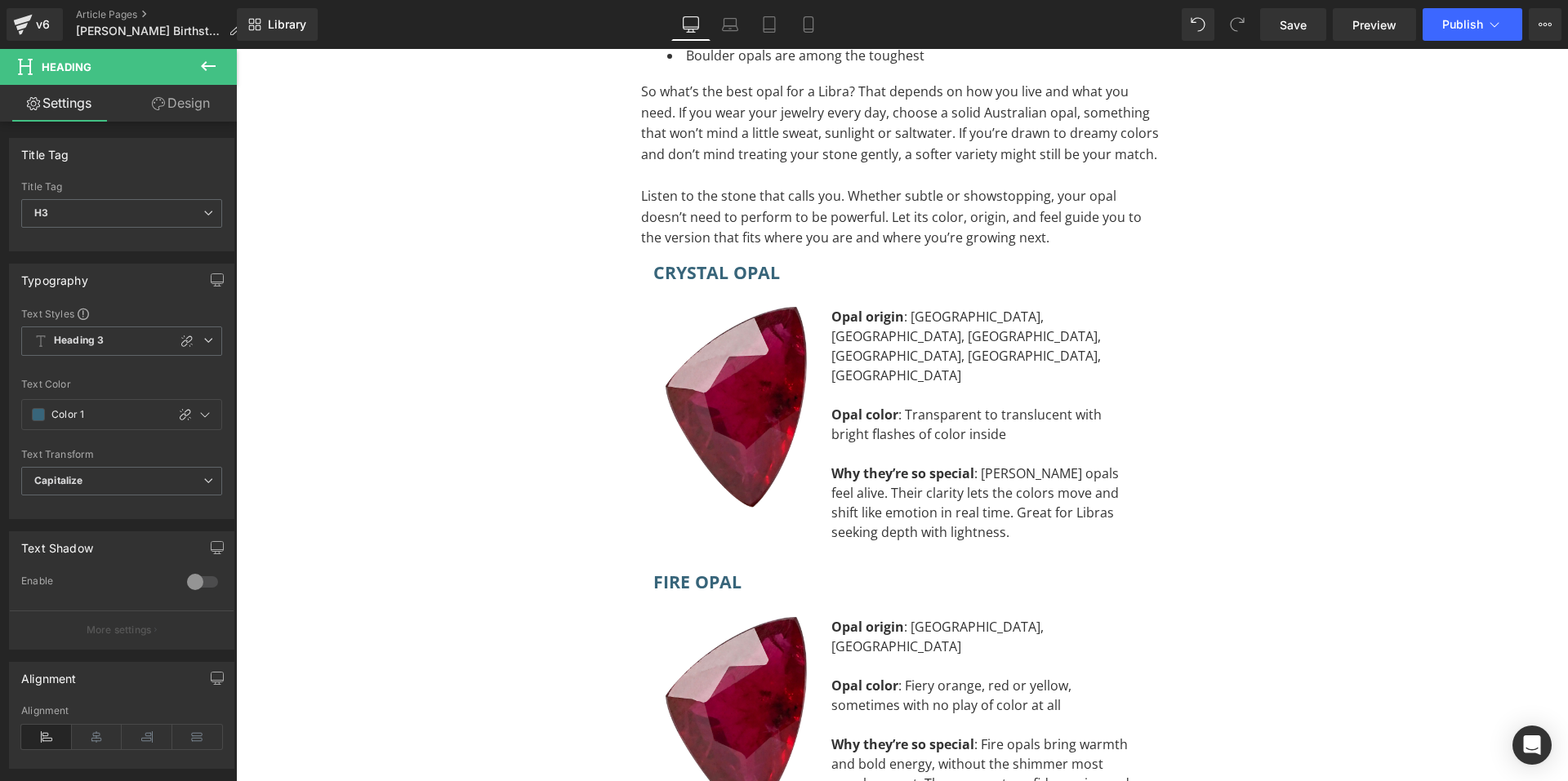
scroll to position [9120, 0]
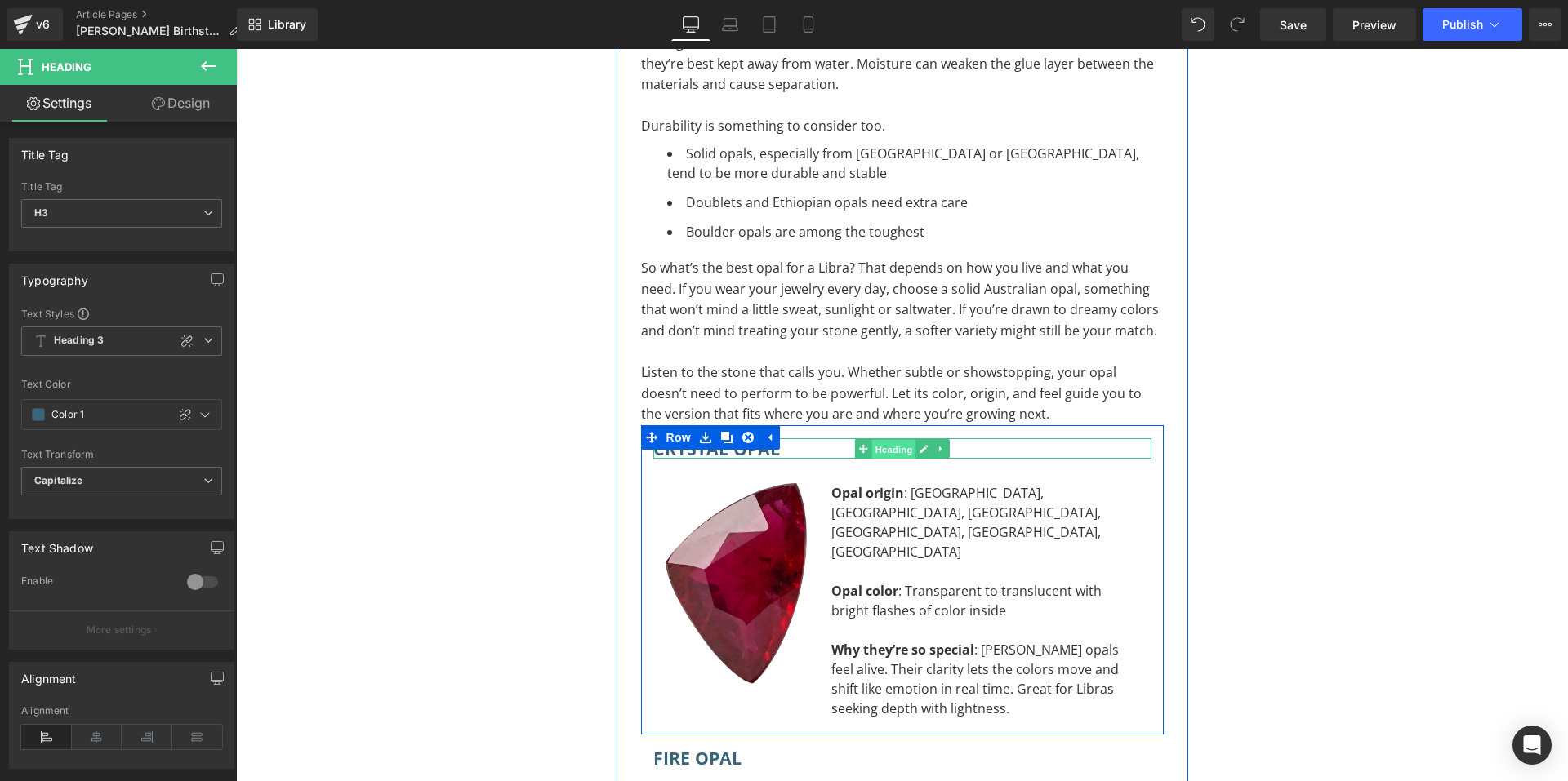
click at [881, 440] on span "Heading" at bounding box center [893, 449] width 44 height 19
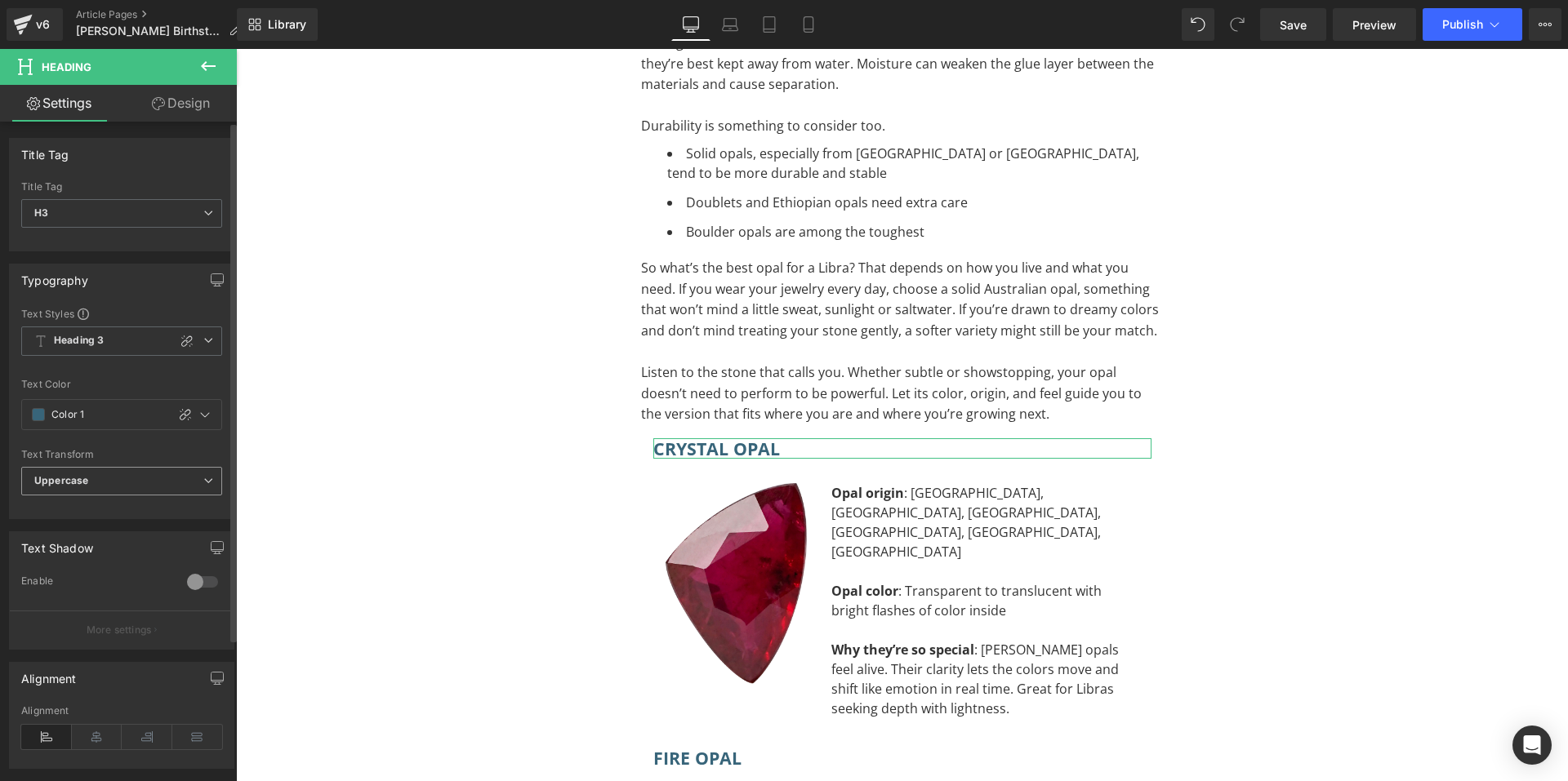
click at [121, 483] on span "Uppercase" at bounding box center [122, 481] width 201 height 29
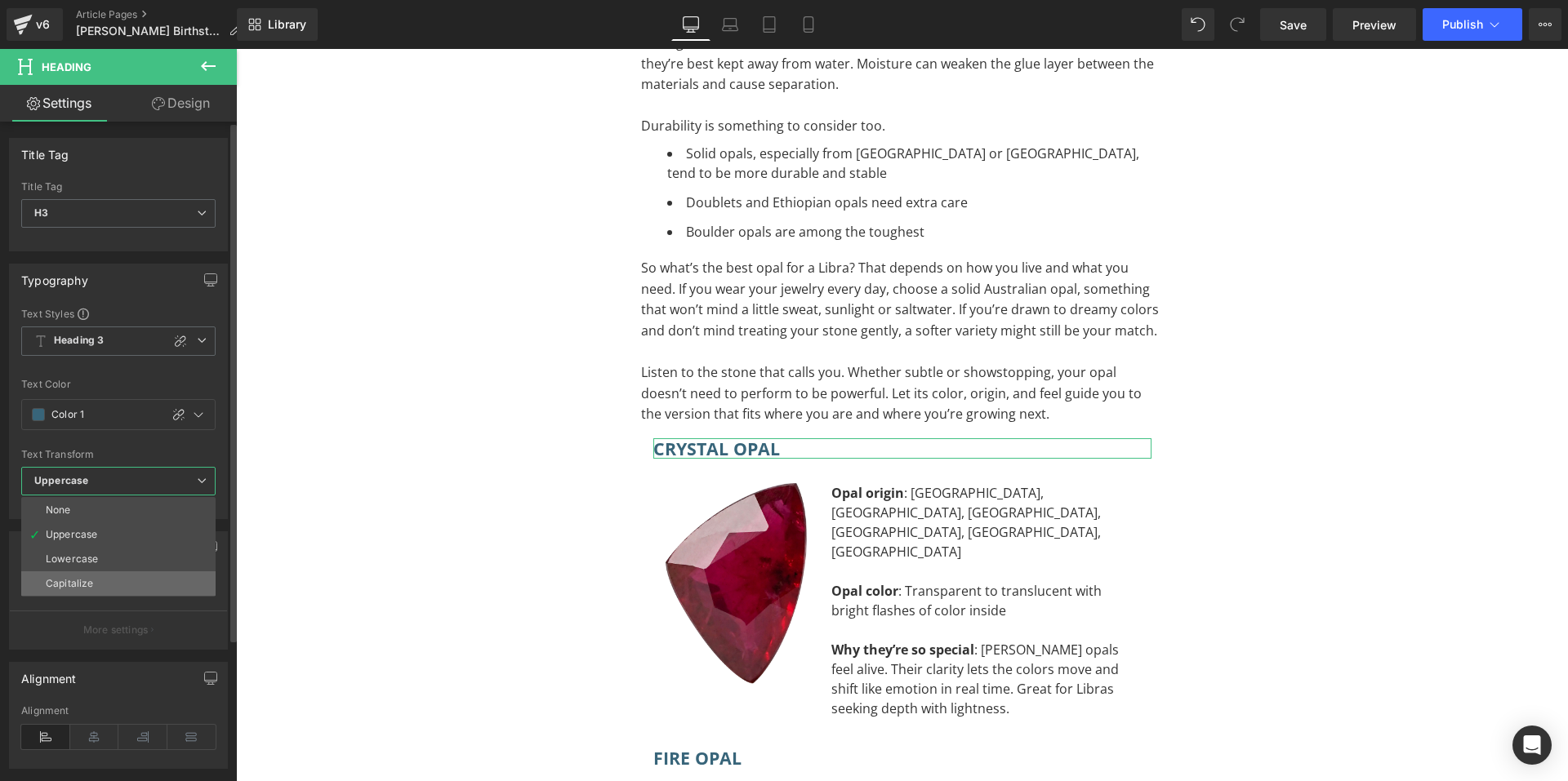
click at [87, 578] on div "Capitalize" at bounding box center [69, 584] width 47 height 12
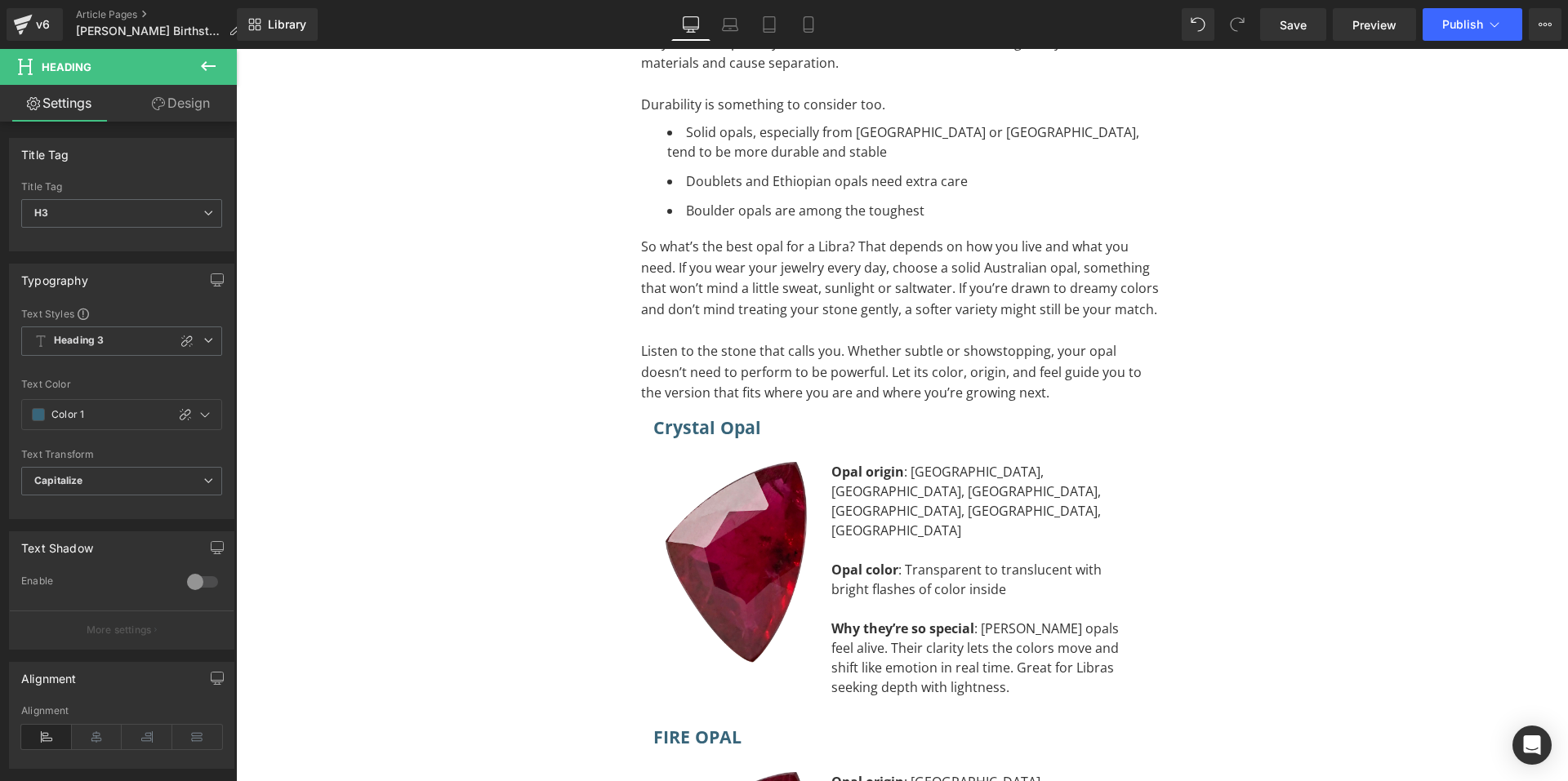
scroll to position [9283, 0]
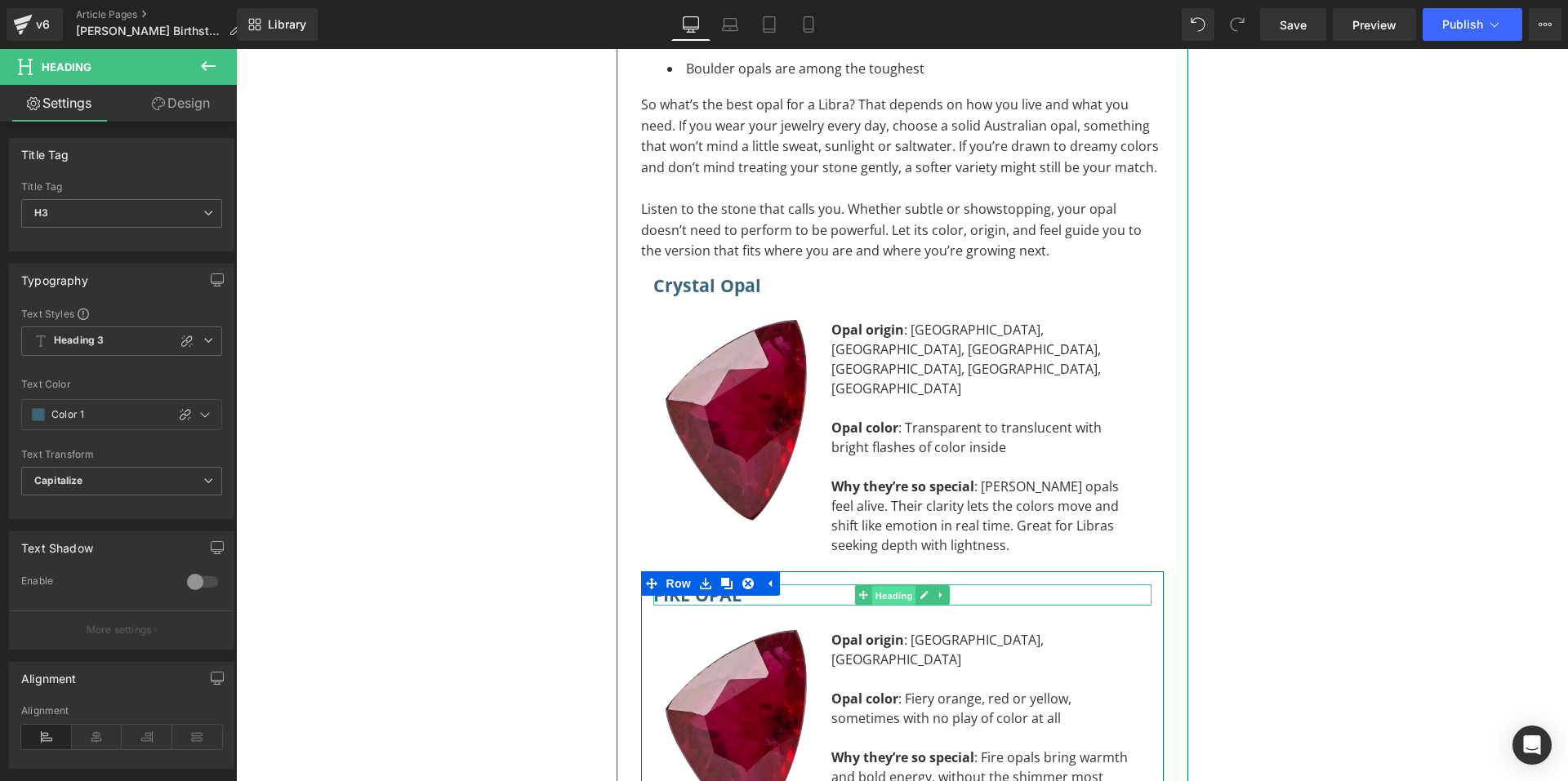
click at [892, 587] on span "Heading" at bounding box center [893, 596] width 44 height 19
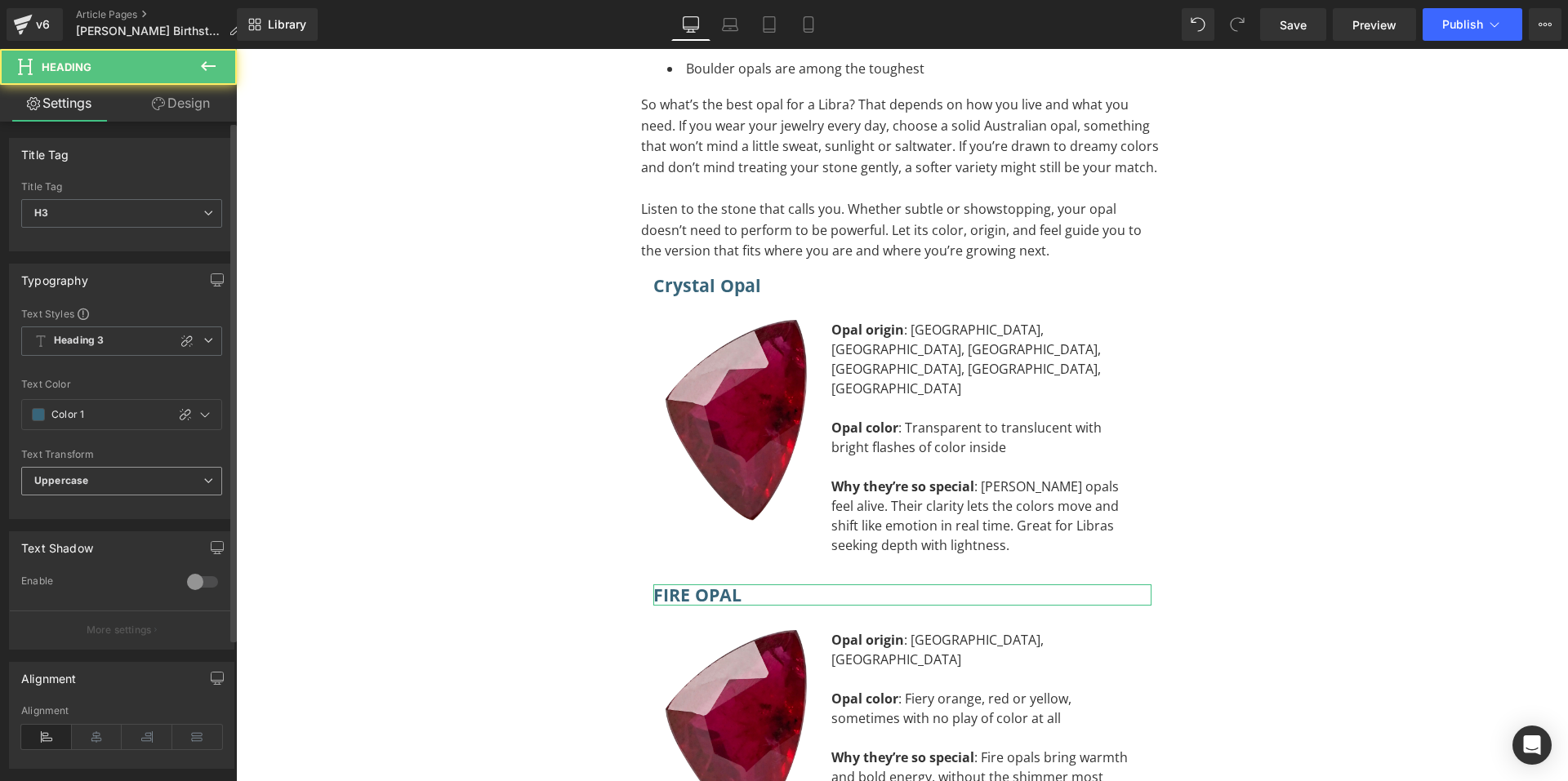
click at [81, 478] on b "Uppercase" at bounding box center [61, 480] width 54 height 13
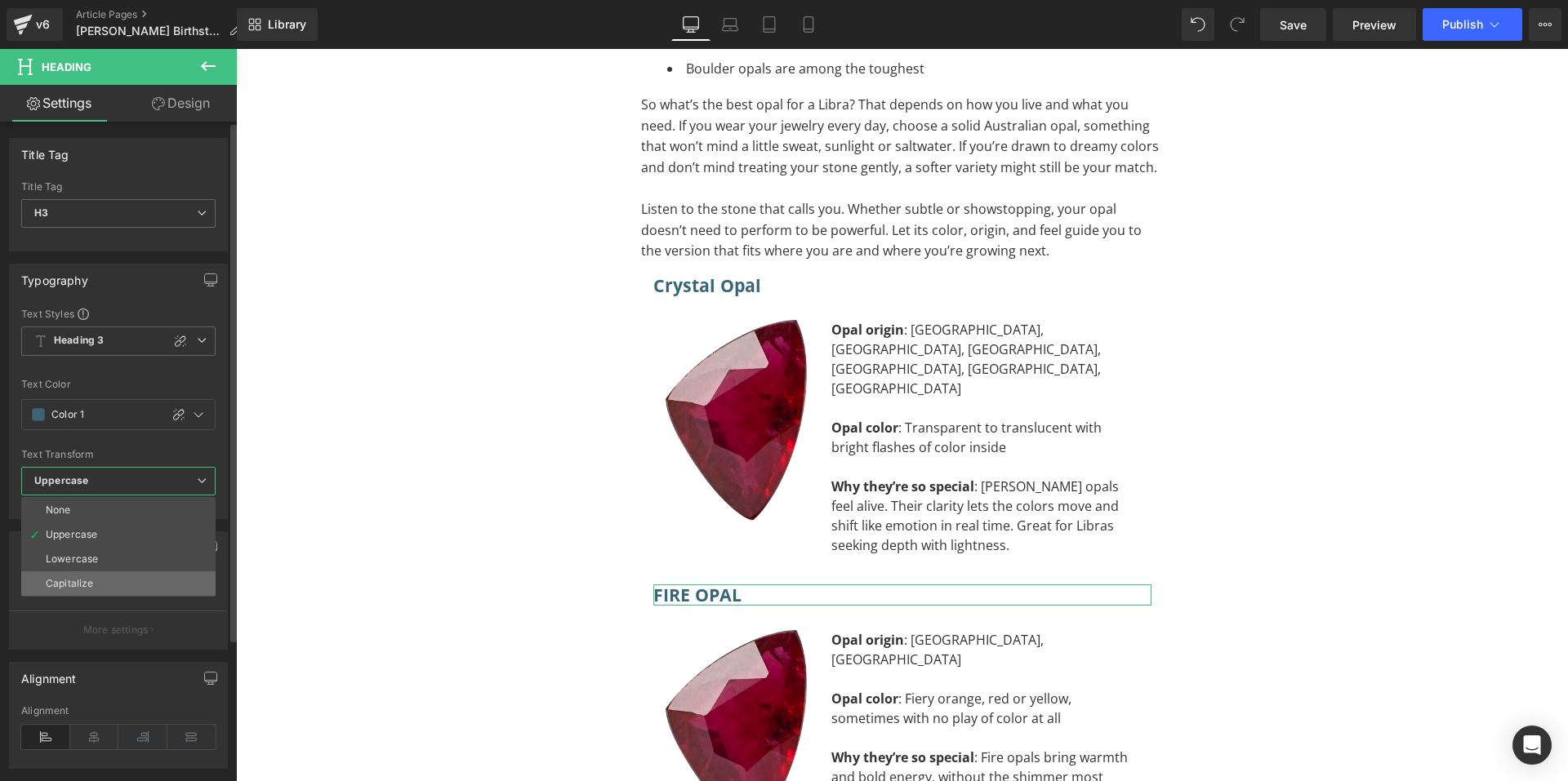
click at [75, 578] on div "Capitalize" at bounding box center [69, 584] width 47 height 12
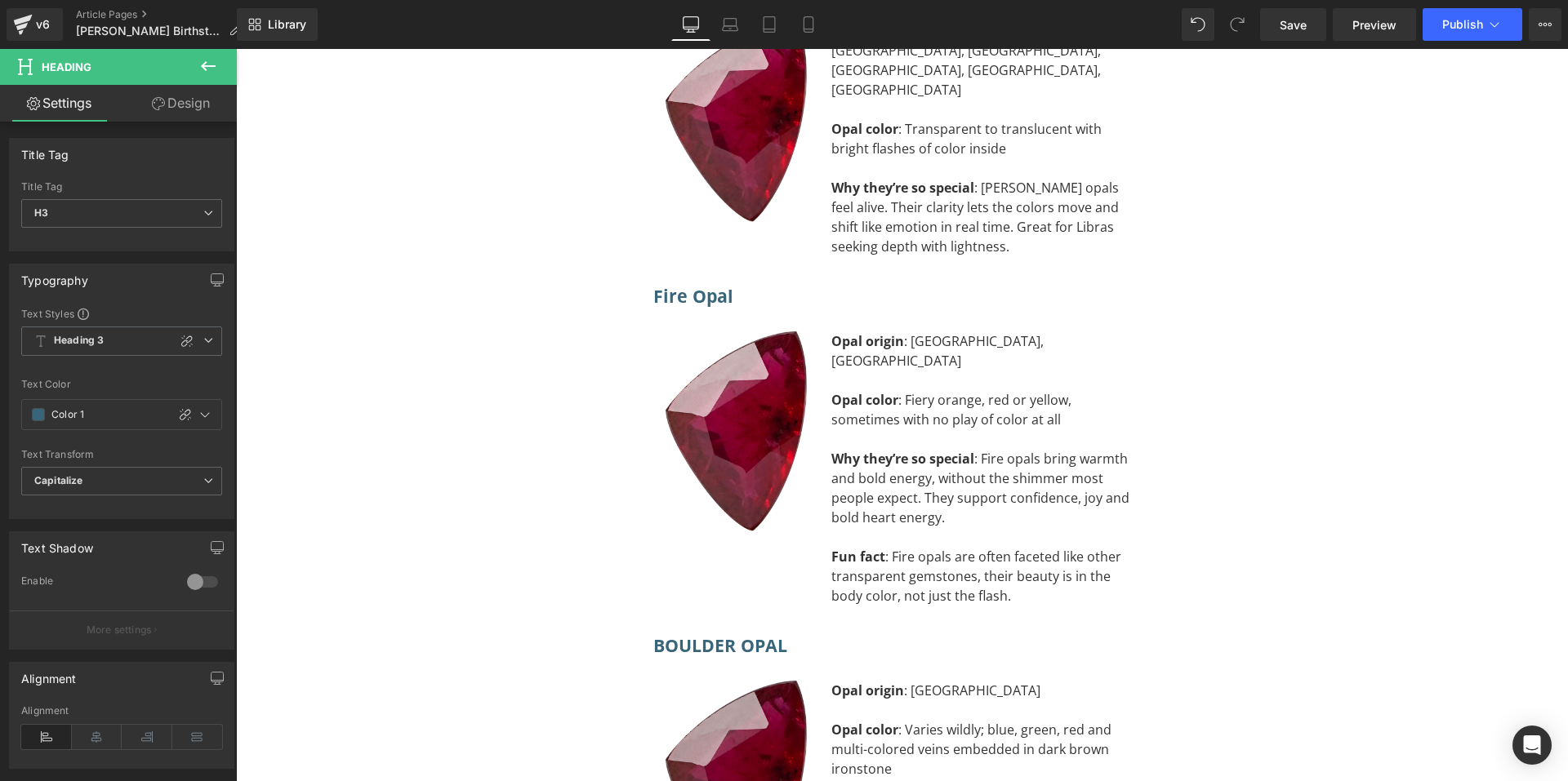
scroll to position [9691, 0]
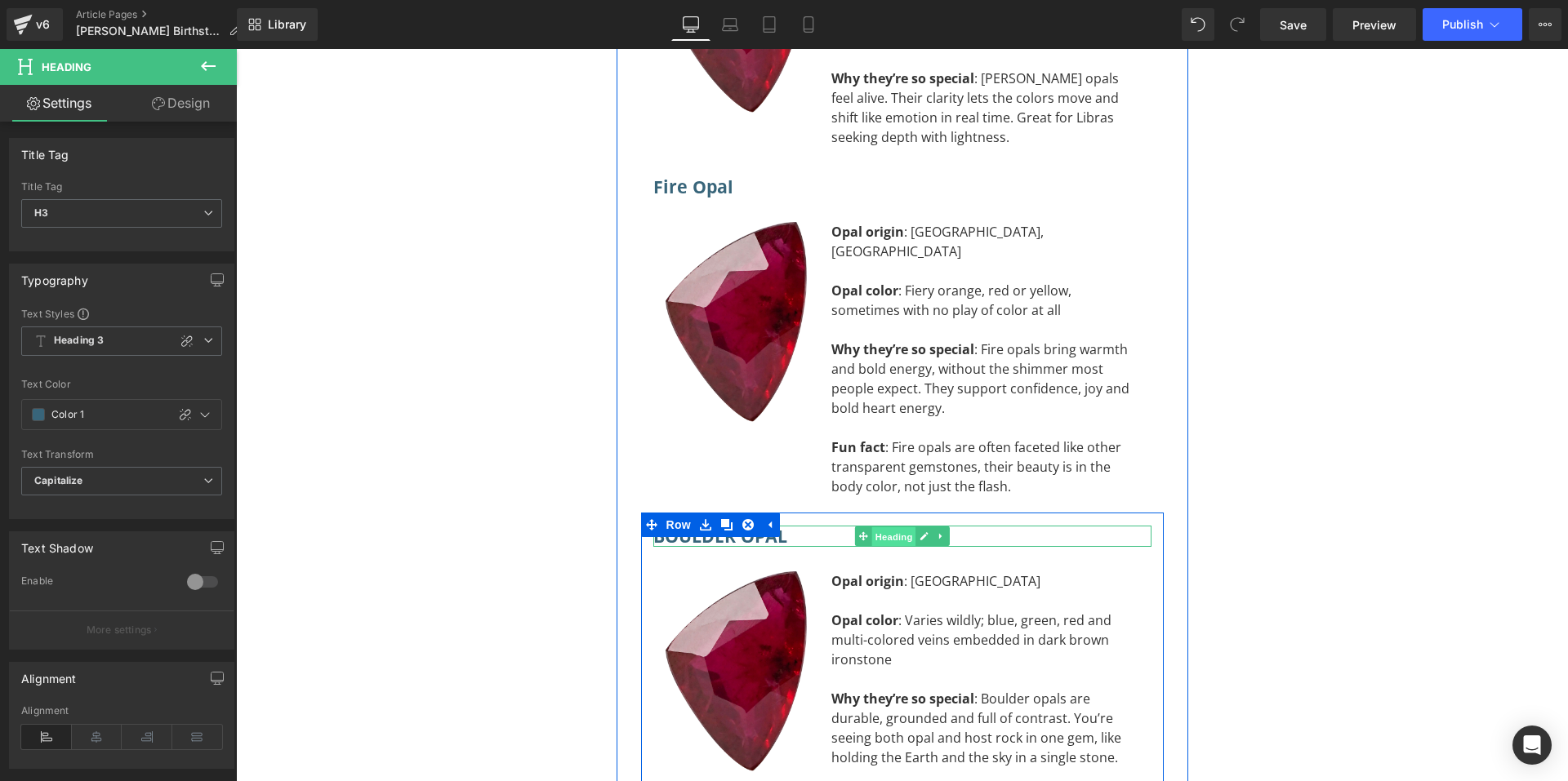
click at [880, 528] on span "Heading" at bounding box center [893, 537] width 44 height 19
click at [882, 528] on span "Heading" at bounding box center [893, 537] width 44 height 19
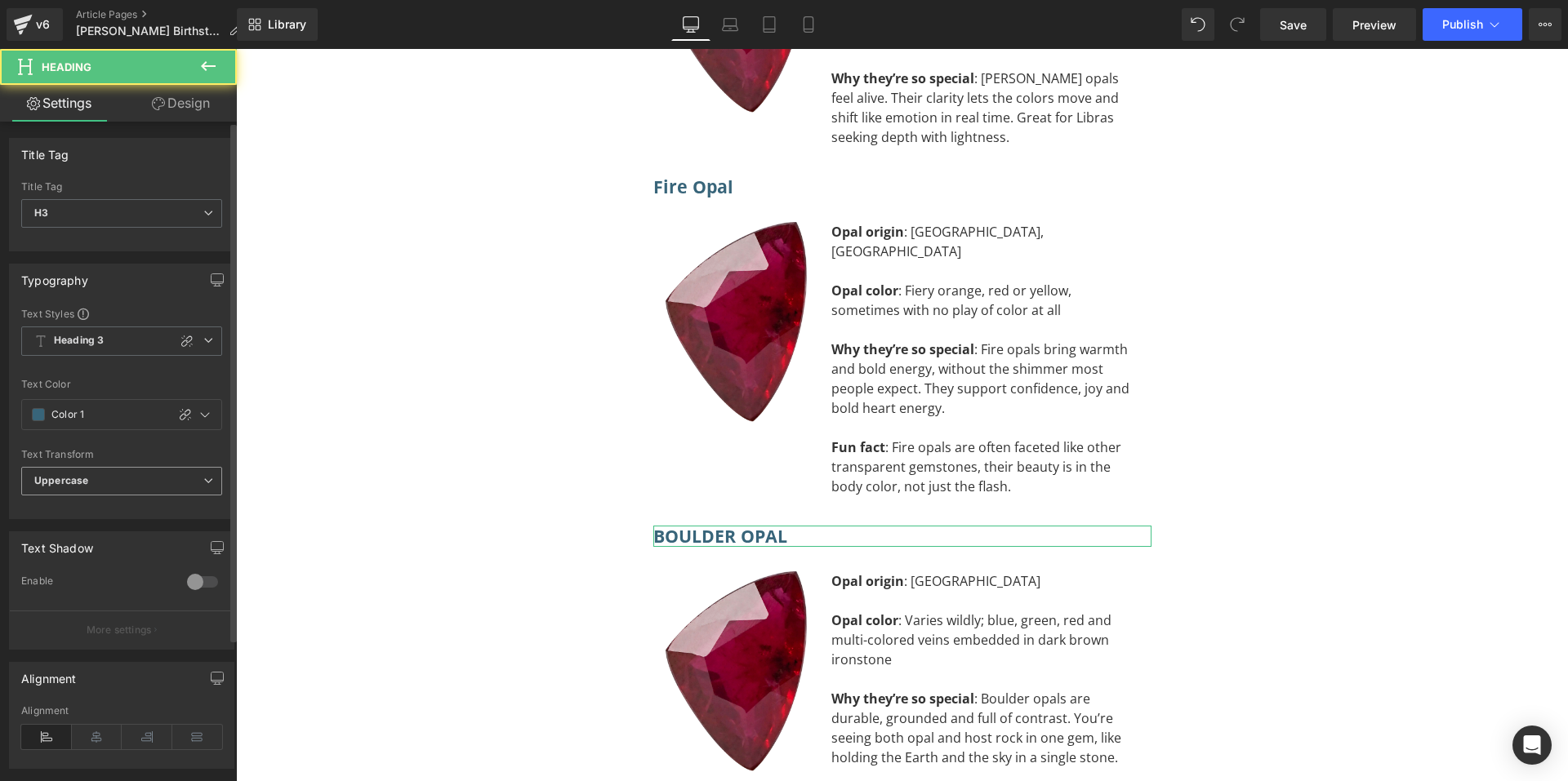
click at [124, 479] on span "Uppercase" at bounding box center [122, 481] width 201 height 29
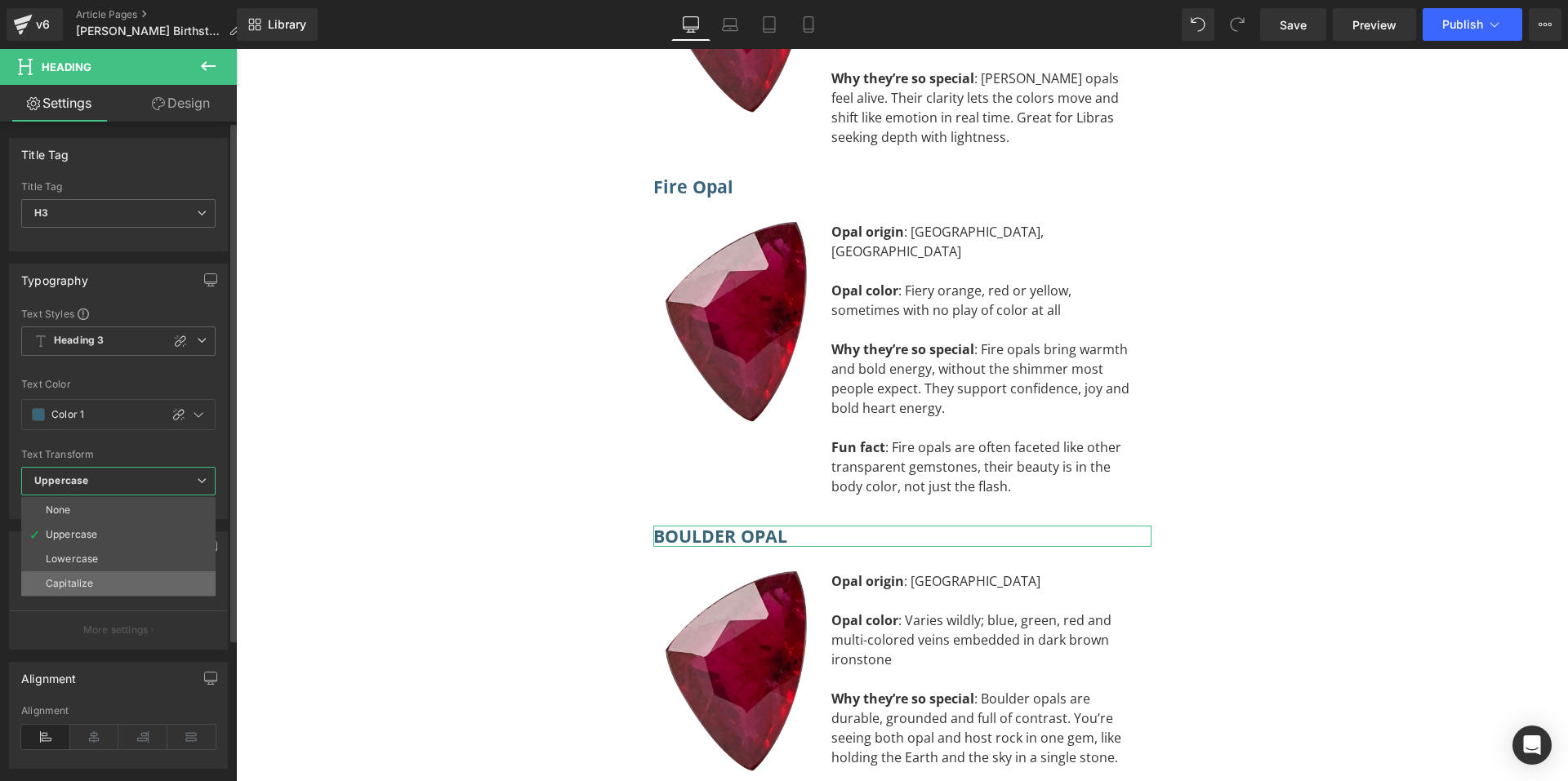
click at [78, 581] on div "Capitalize" at bounding box center [69, 584] width 47 height 12
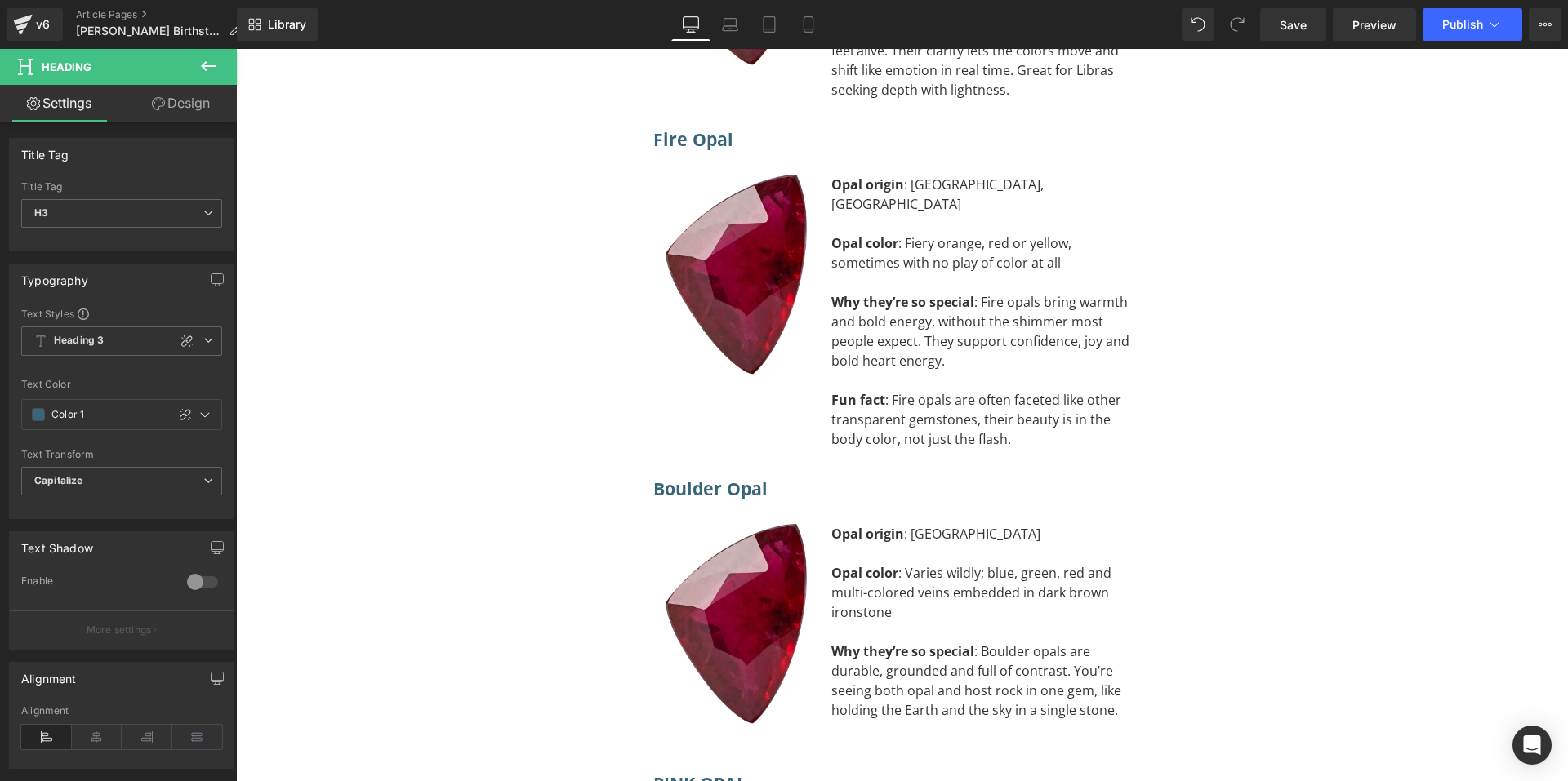
scroll to position [10018, 0]
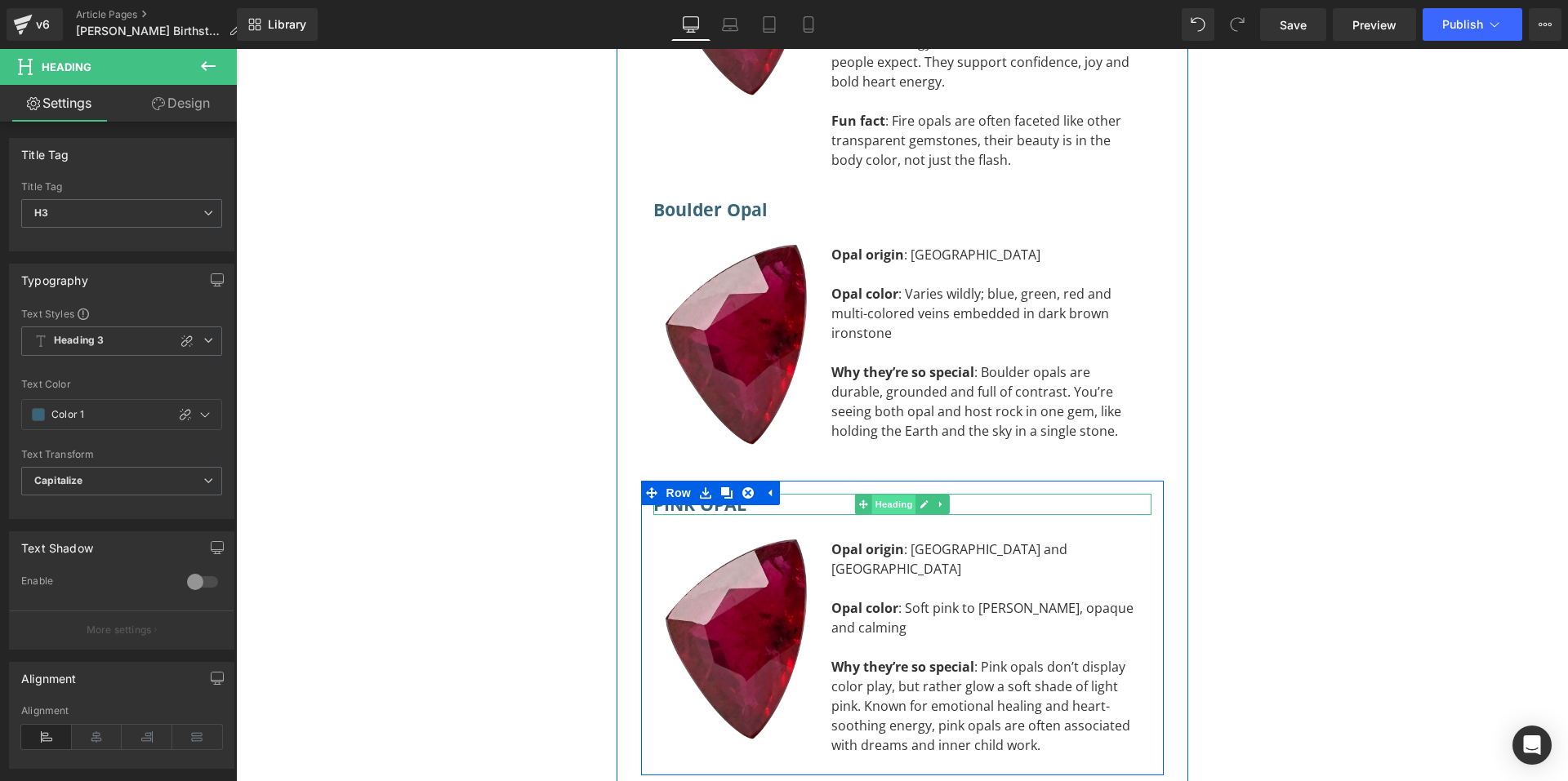
click at [895, 495] on span "Heading" at bounding box center [893, 505] width 44 height 19
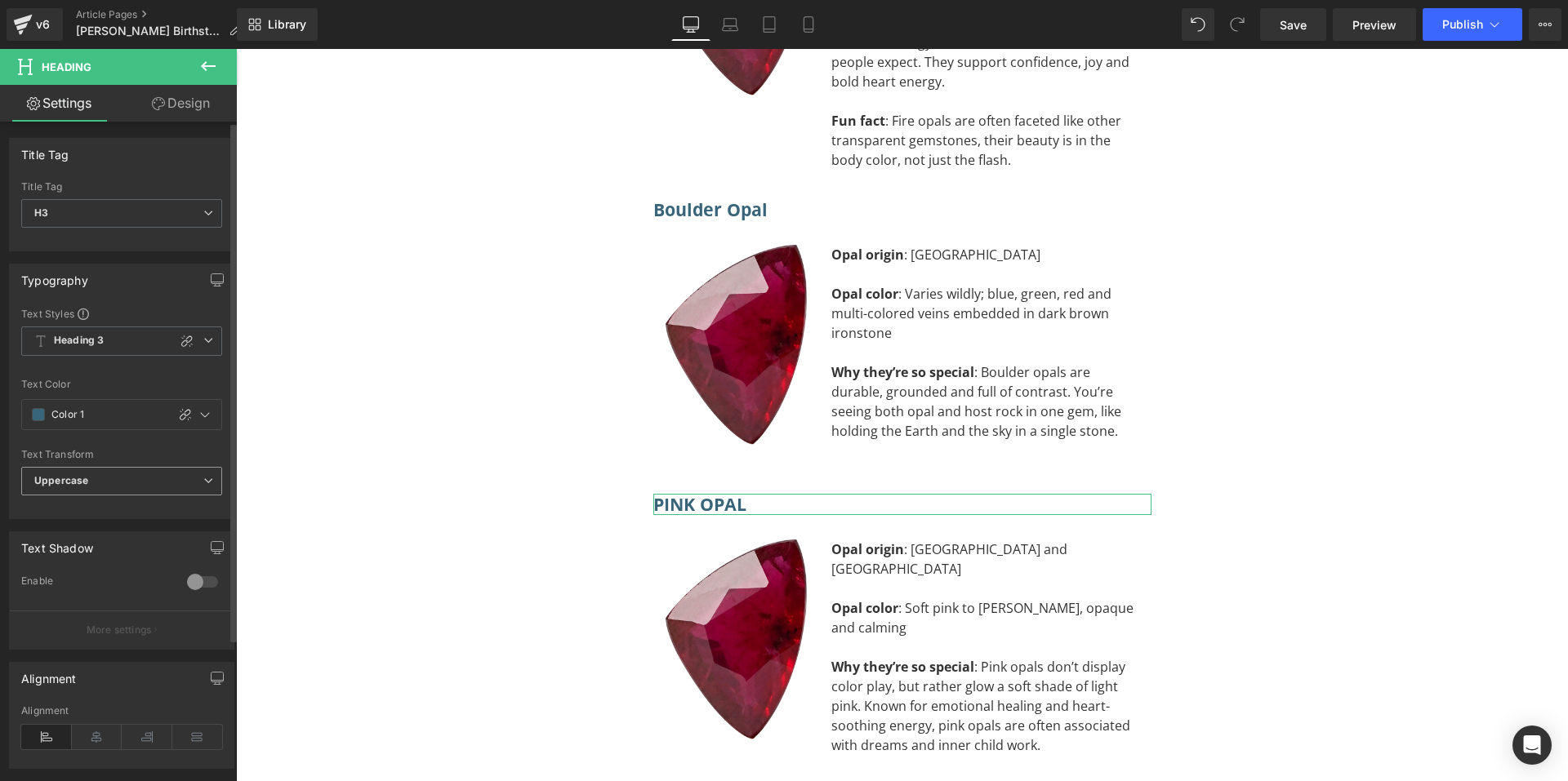
click at [82, 477] on b "Uppercase" at bounding box center [61, 480] width 54 height 13
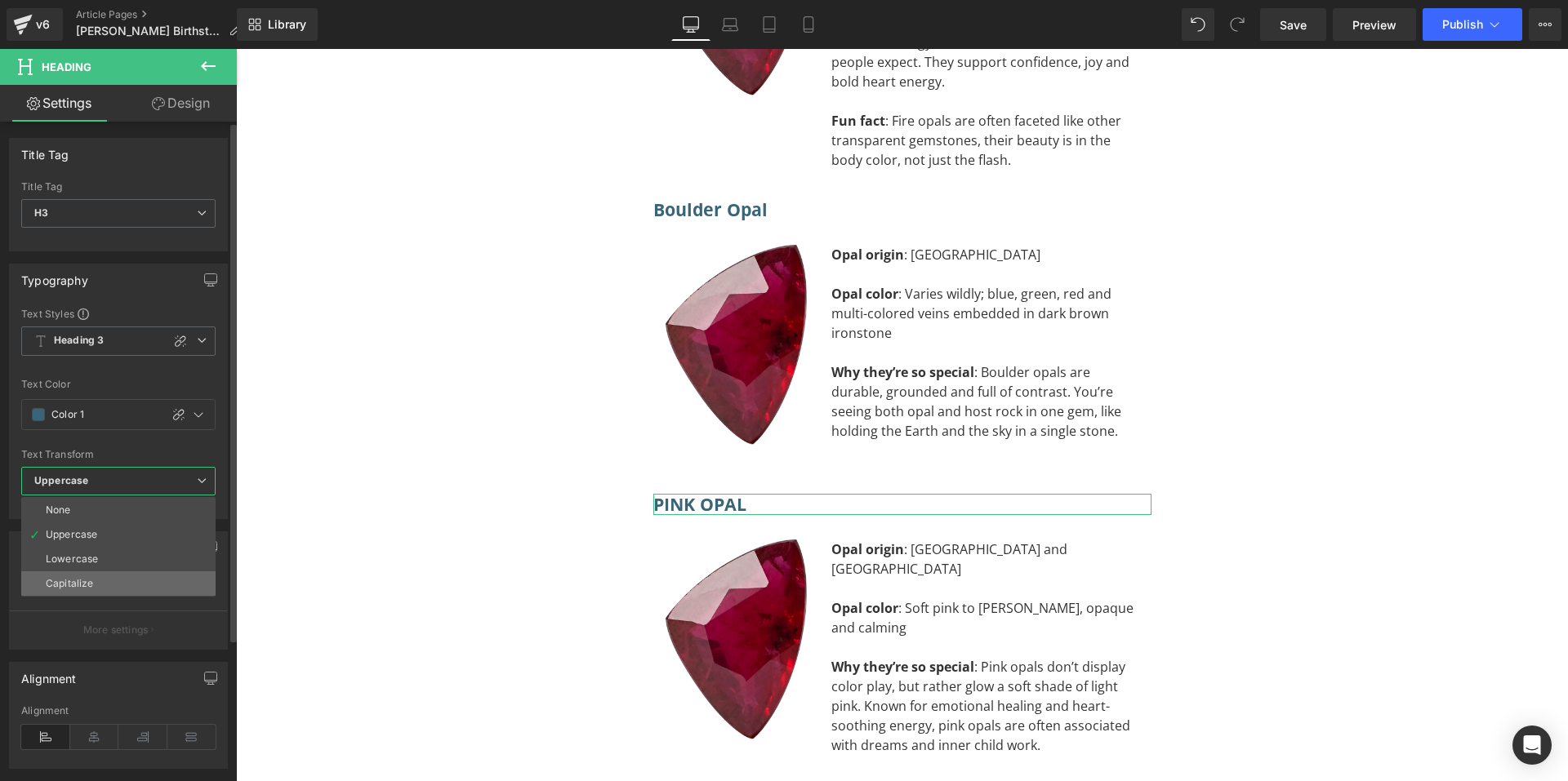
click at [49, 578] on div "Capitalize" at bounding box center [69, 584] width 47 height 12
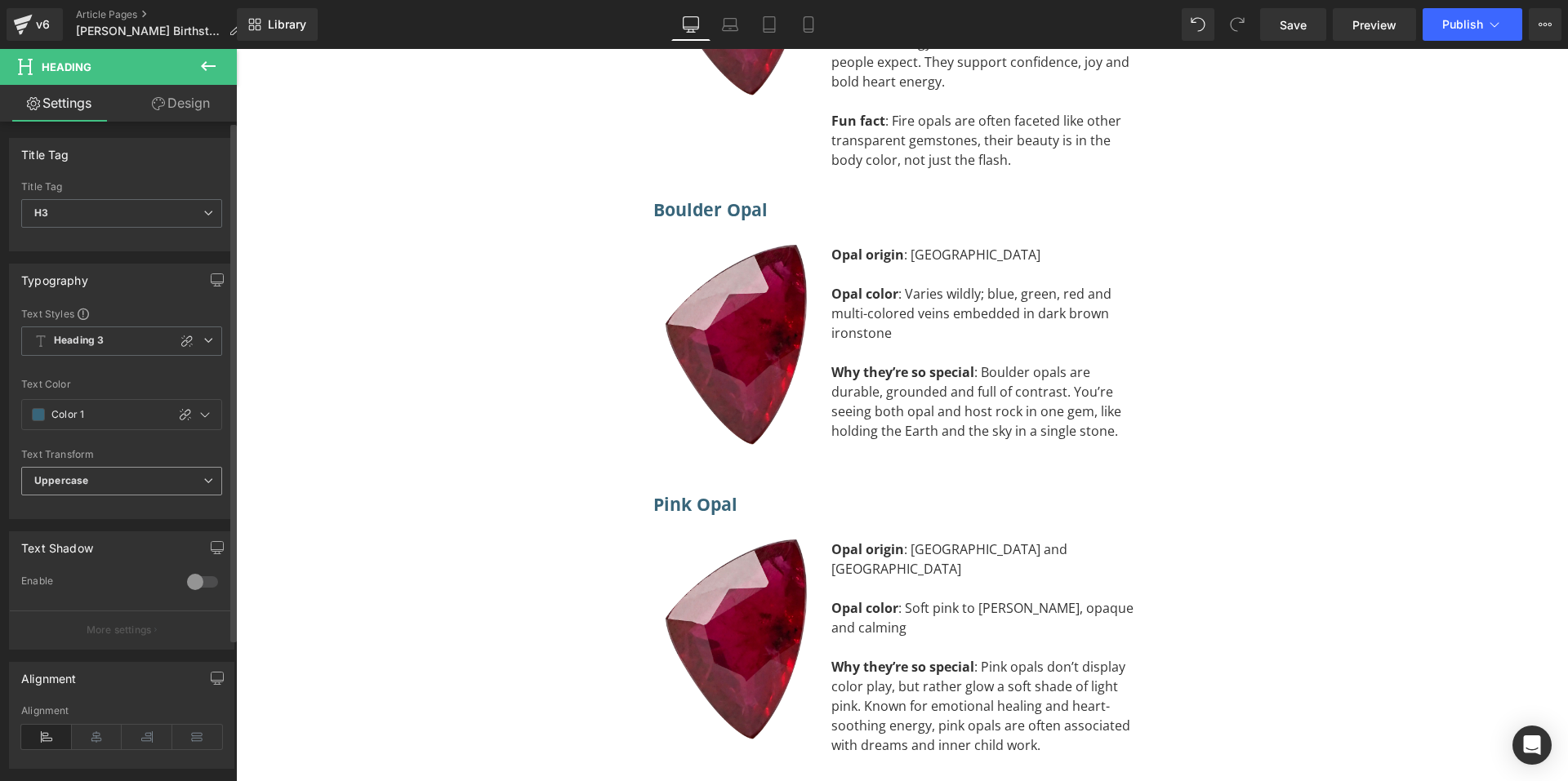
click at [95, 486] on span "Uppercase" at bounding box center [122, 481] width 201 height 29
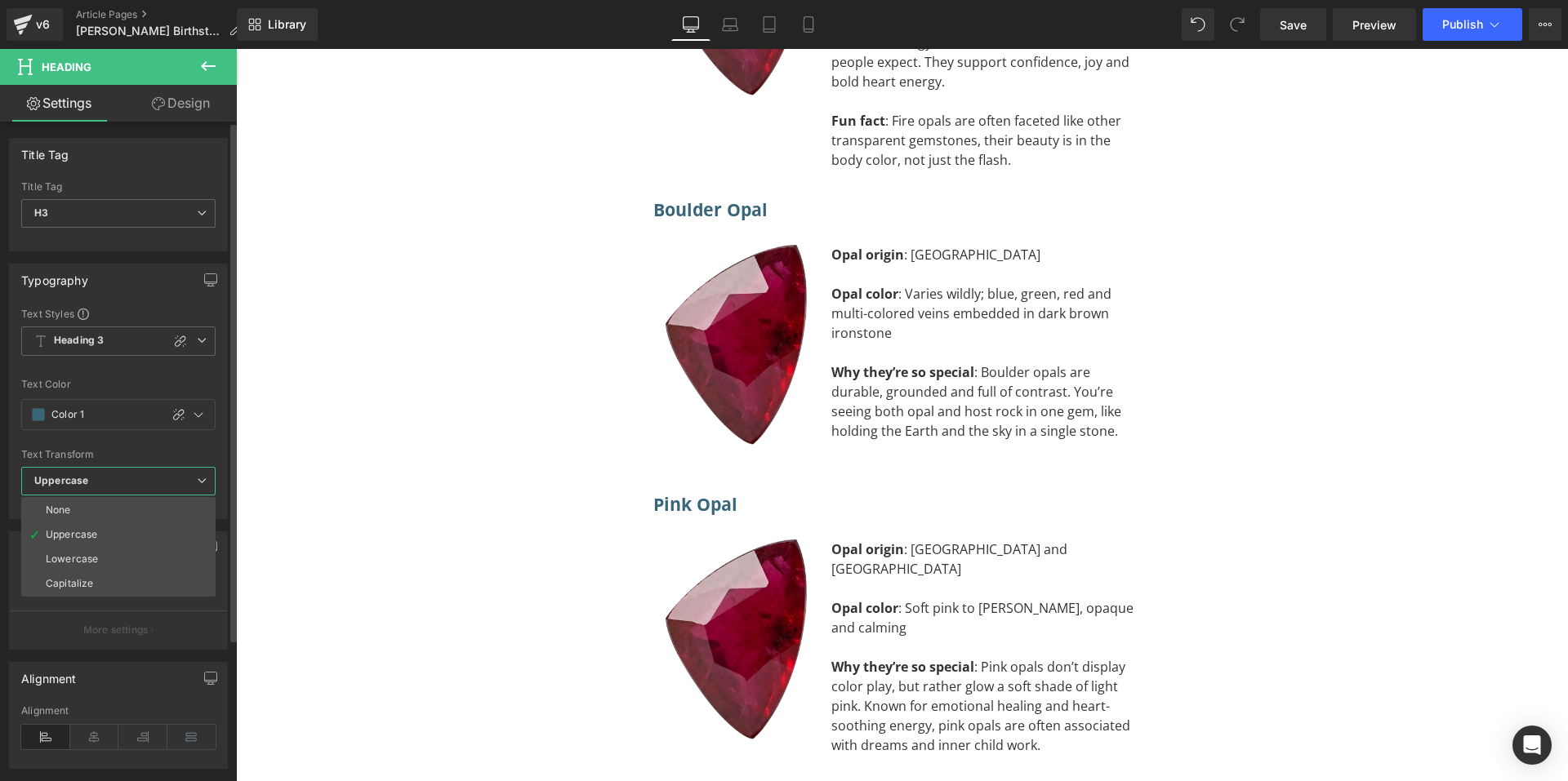
click at [69, 584] on div "Capitalize" at bounding box center [69, 584] width 47 height 12
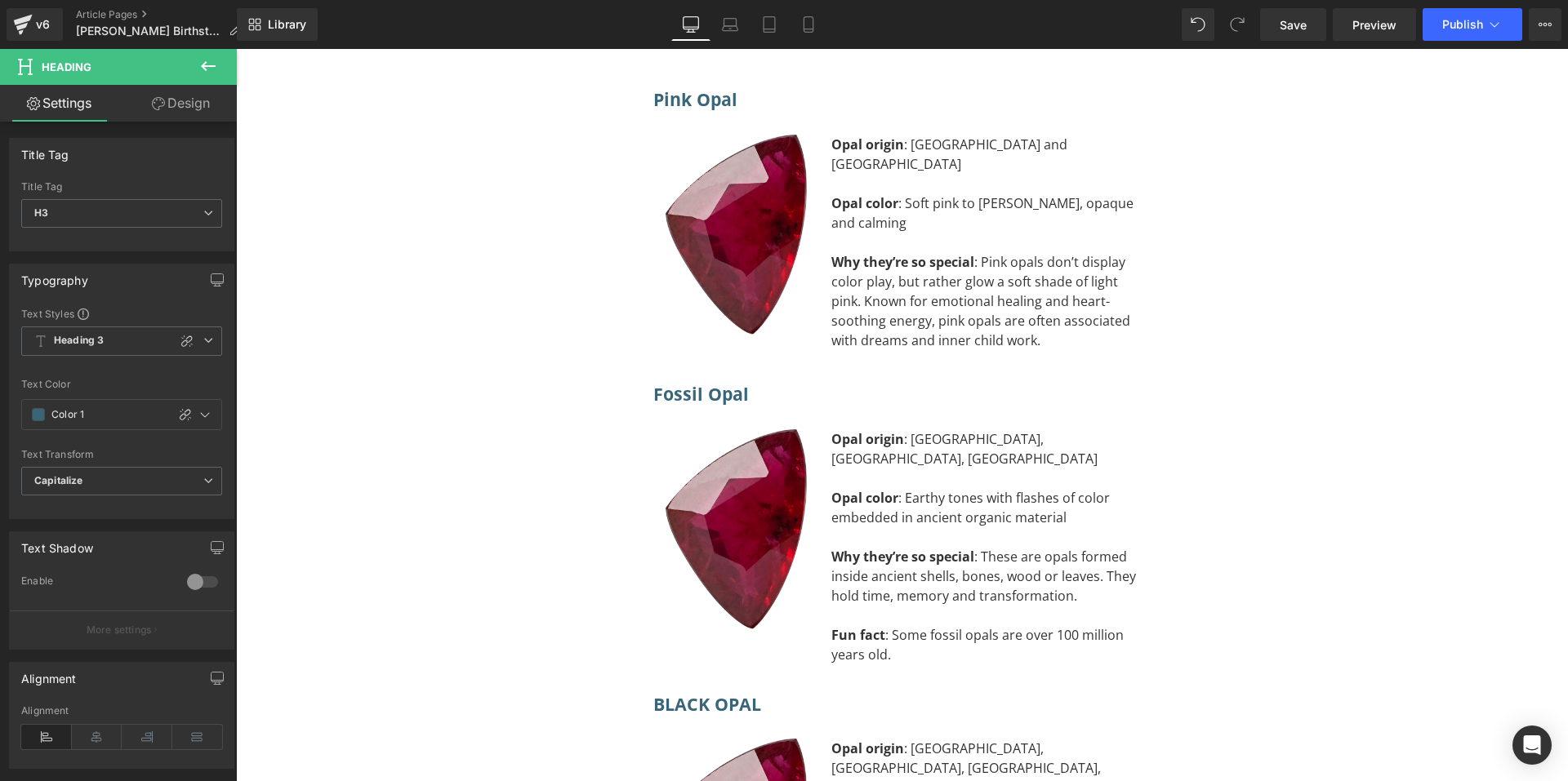
scroll to position [10427, 0]
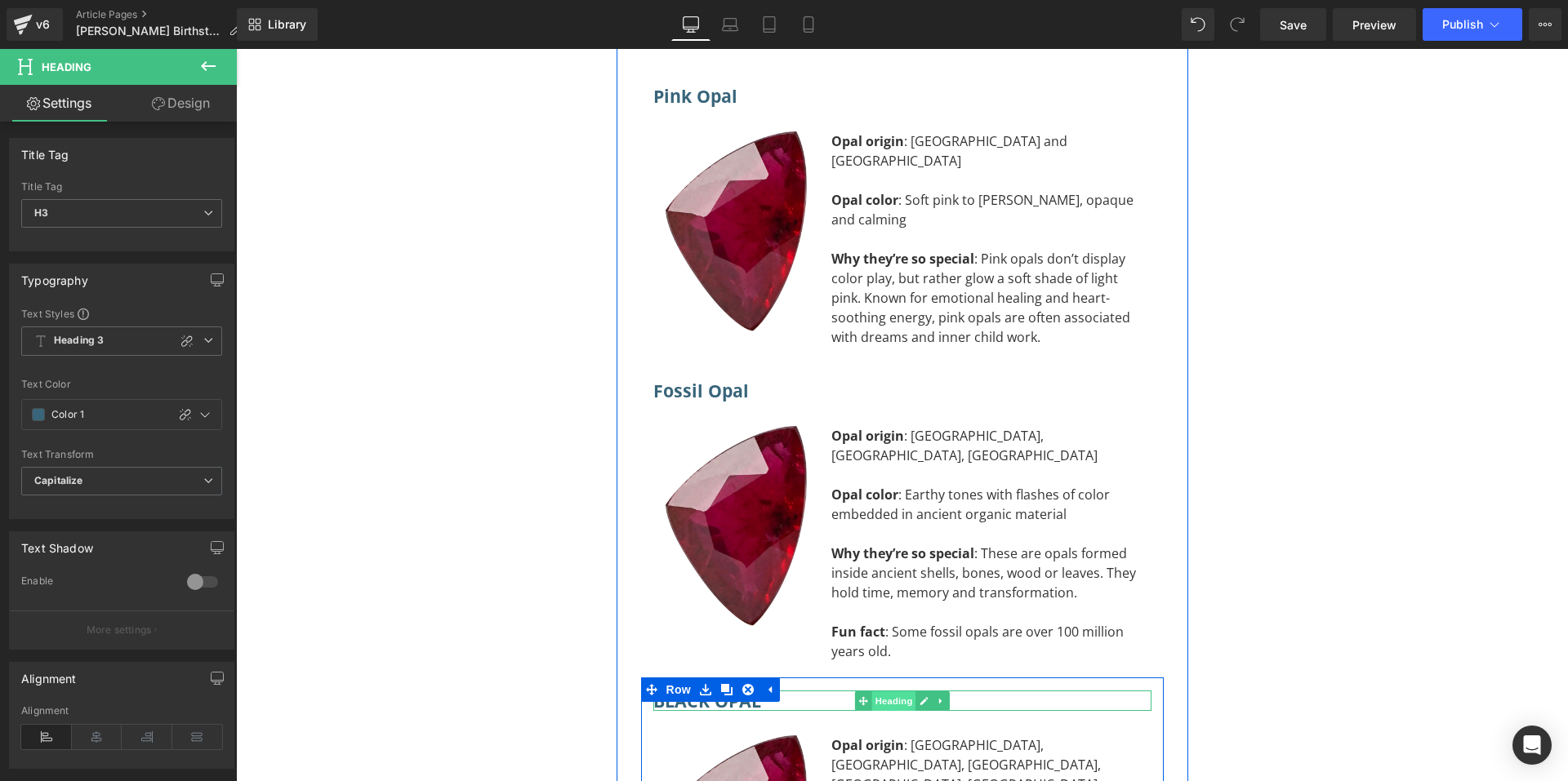
click at [887, 692] on span "Heading" at bounding box center [893, 702] width 44 height 19
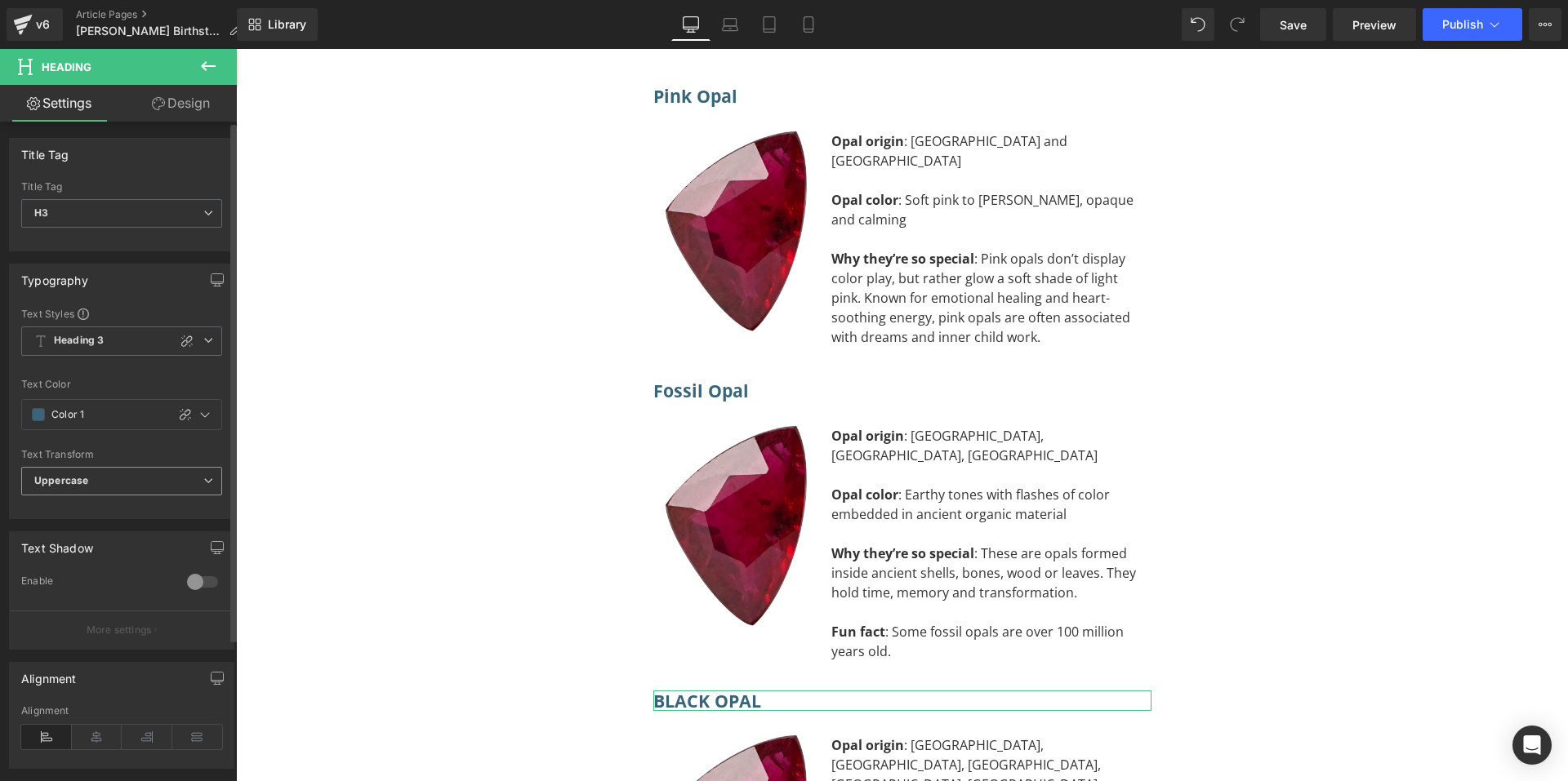
click at [84, 485] on b "Uppercase" at bounding box center [61, 480] width 54 height 13
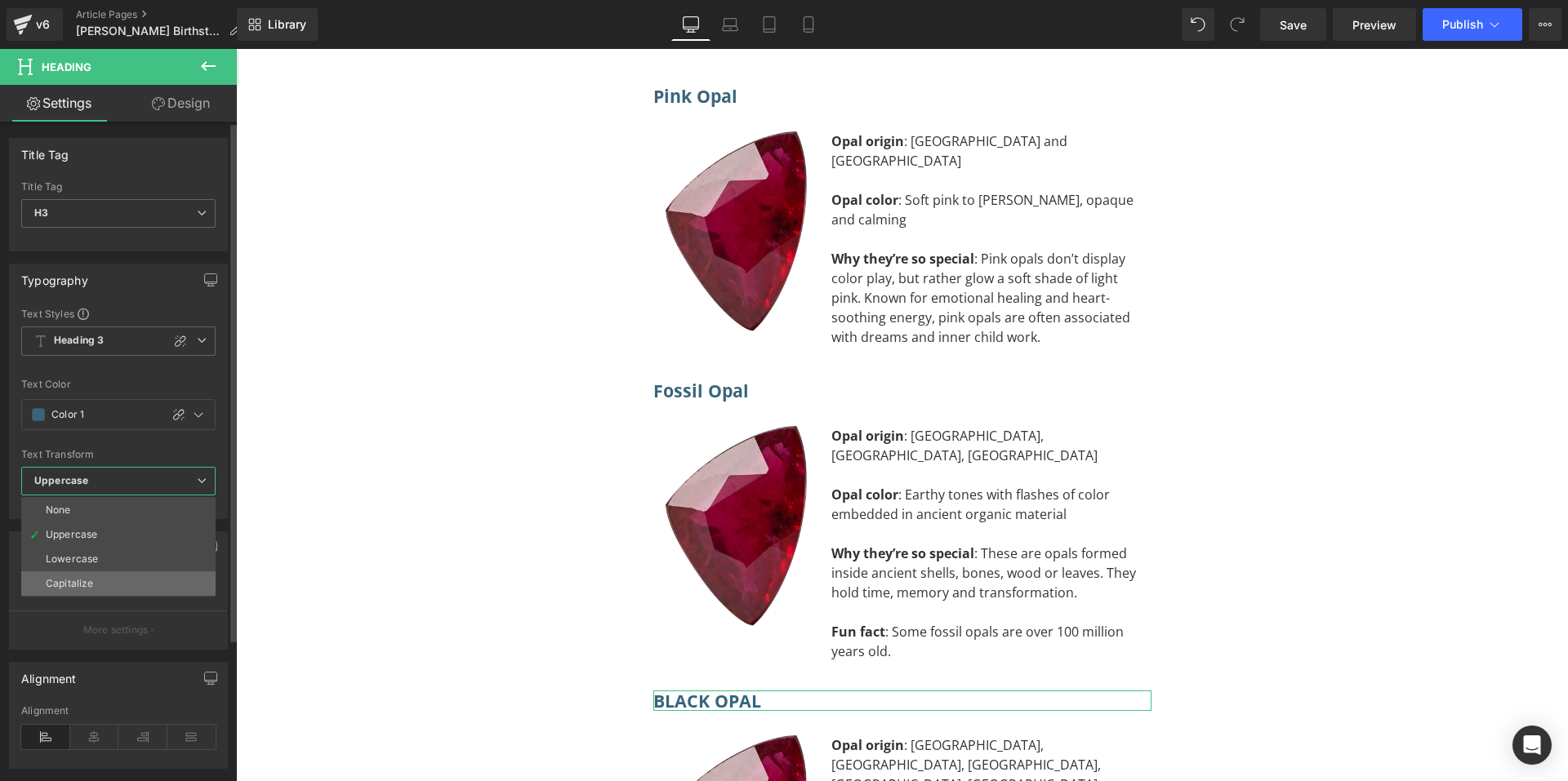
click at [77, 582] on div "Capitalize" at bounding box center [69, 584] width 47 height 12
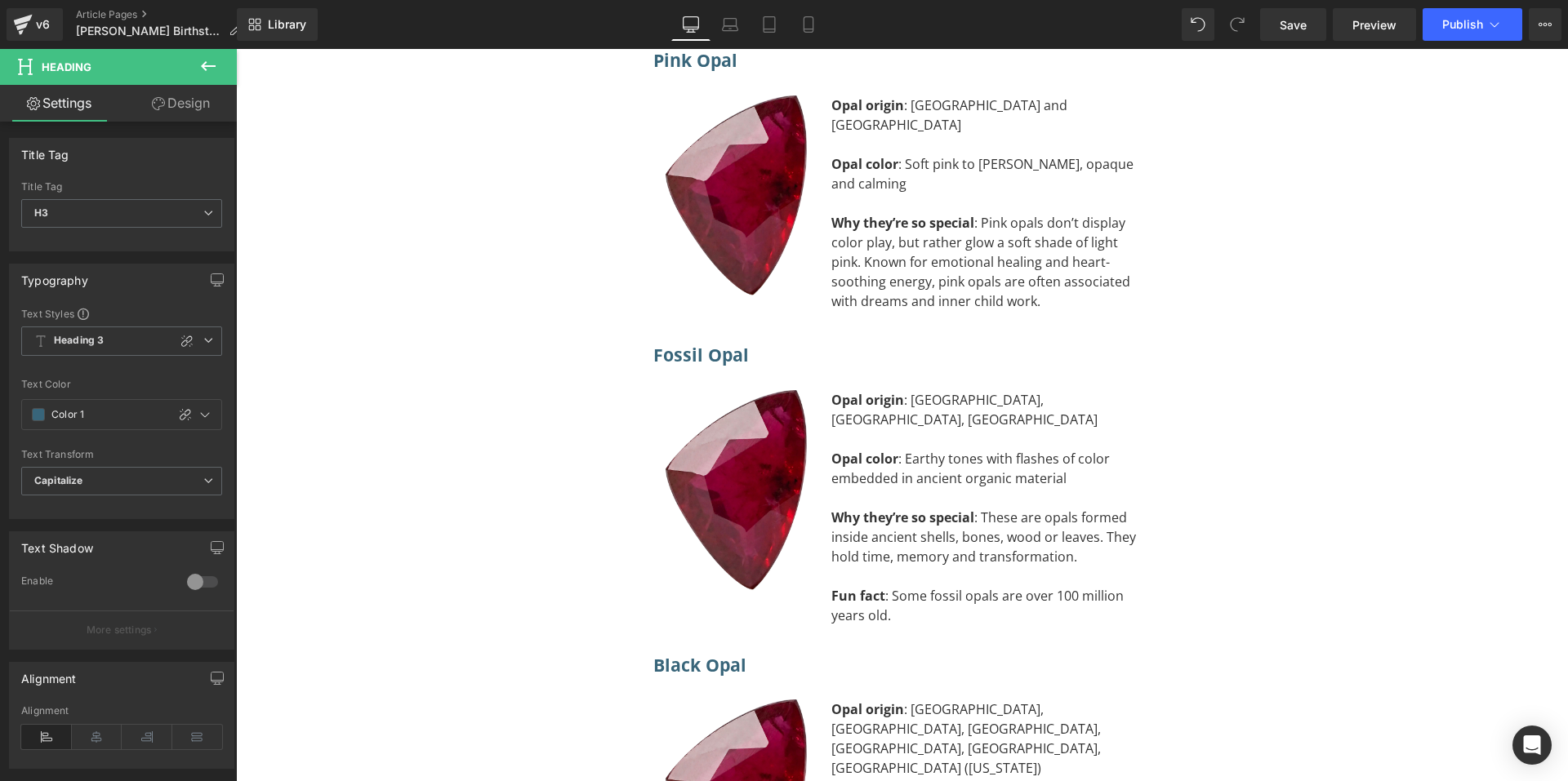
scroll to position [10753, 0]
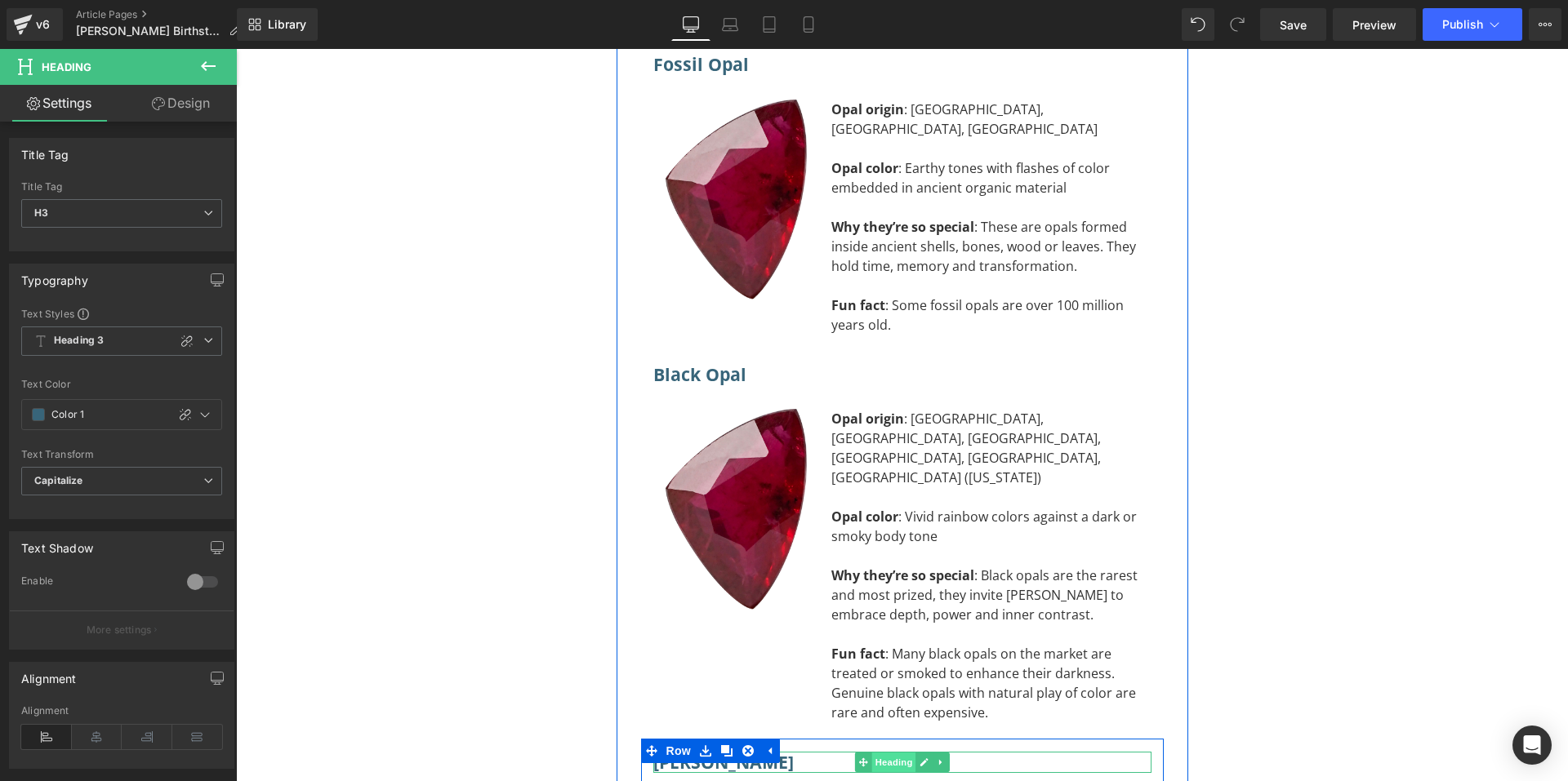
click at [896, 753] on span "Heading" at bounding box center [893, 763] width 44 height 19
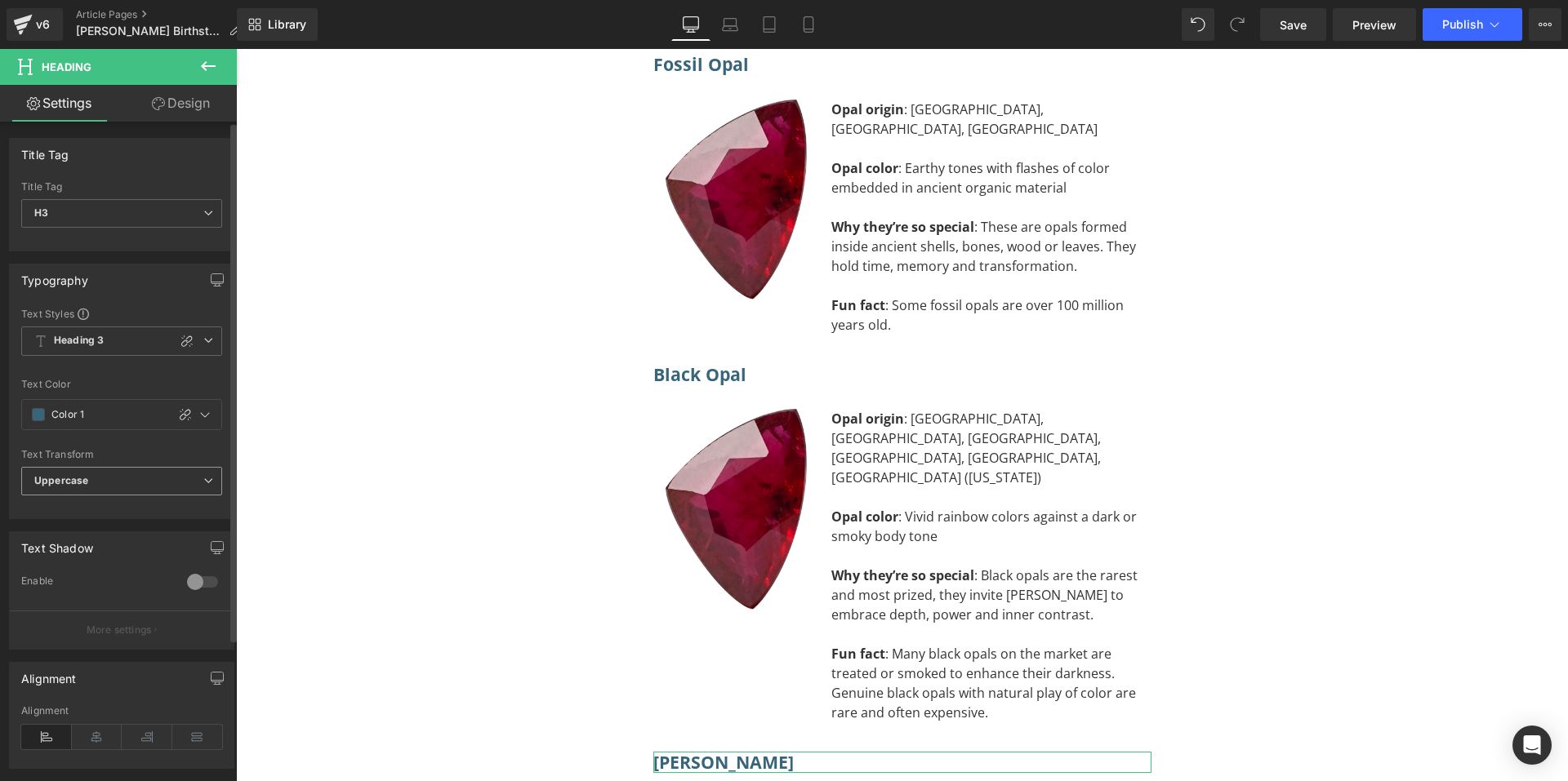
click at [145, 486] on span "Uppercase" at bounding box center [122, 481] width 201 height 29
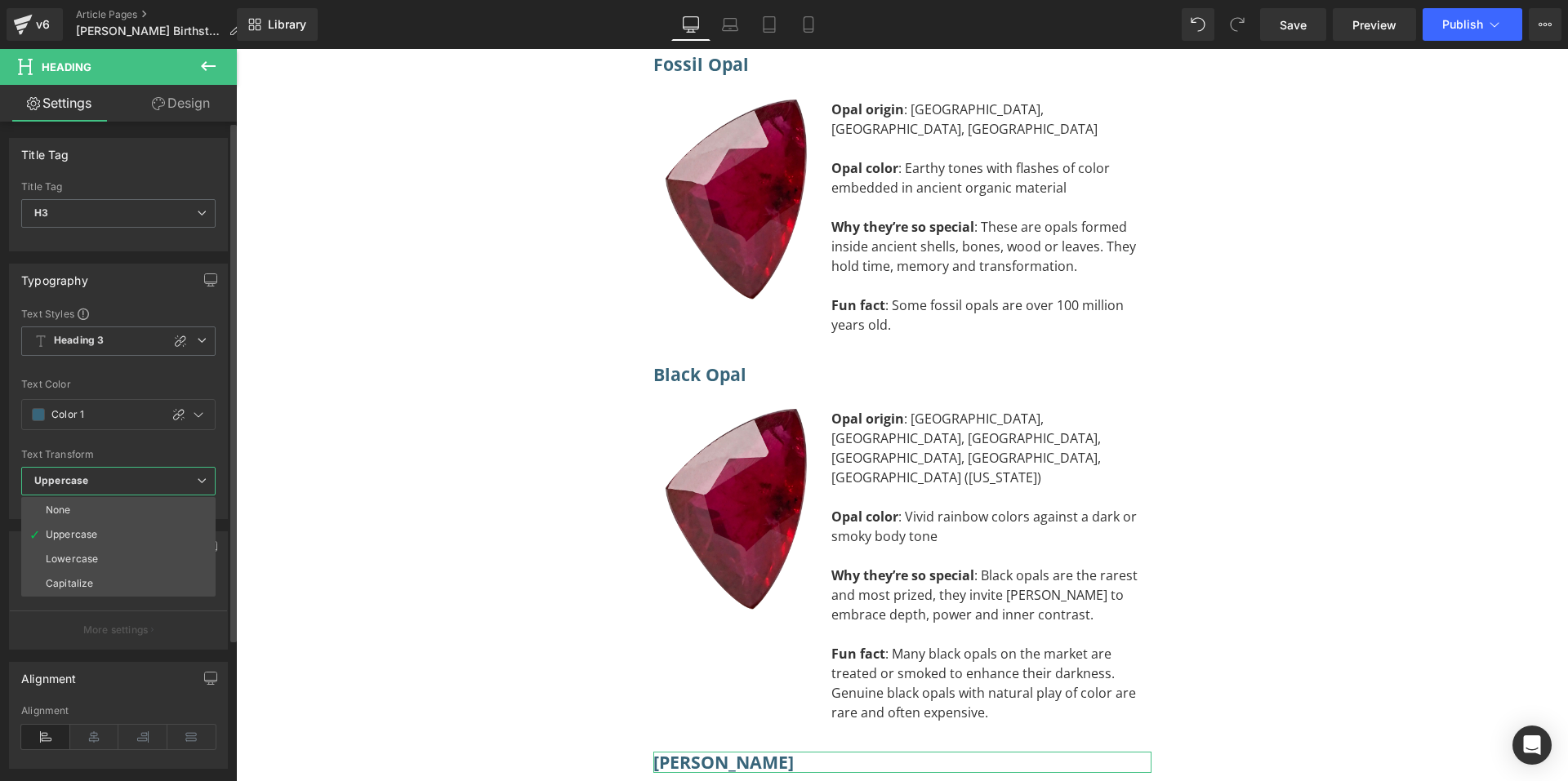
click at [94, 585] on li "Capitalize" at bounding box center [118, 583] width 194 height 24
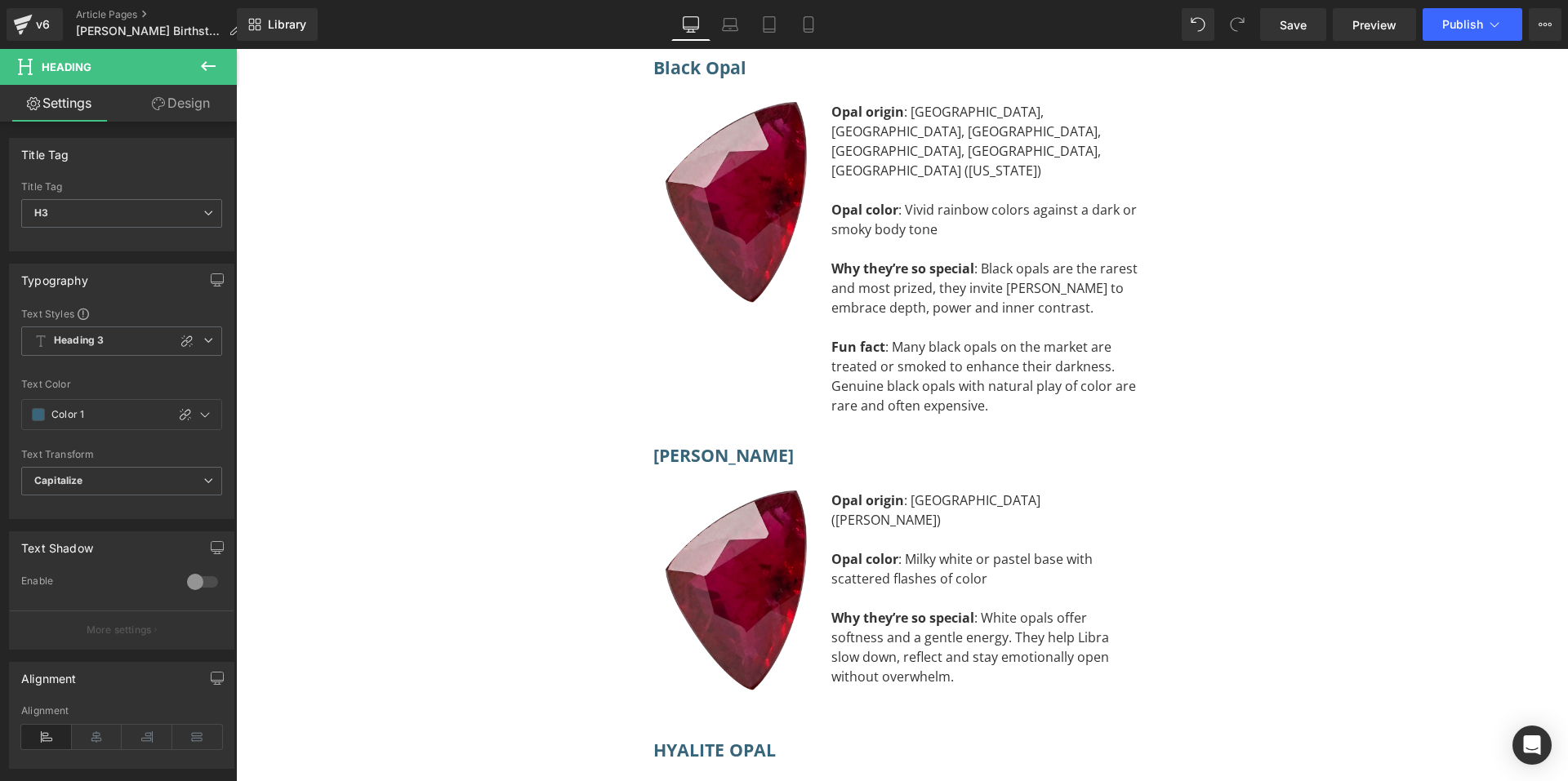
scroll to position [11161, 0]
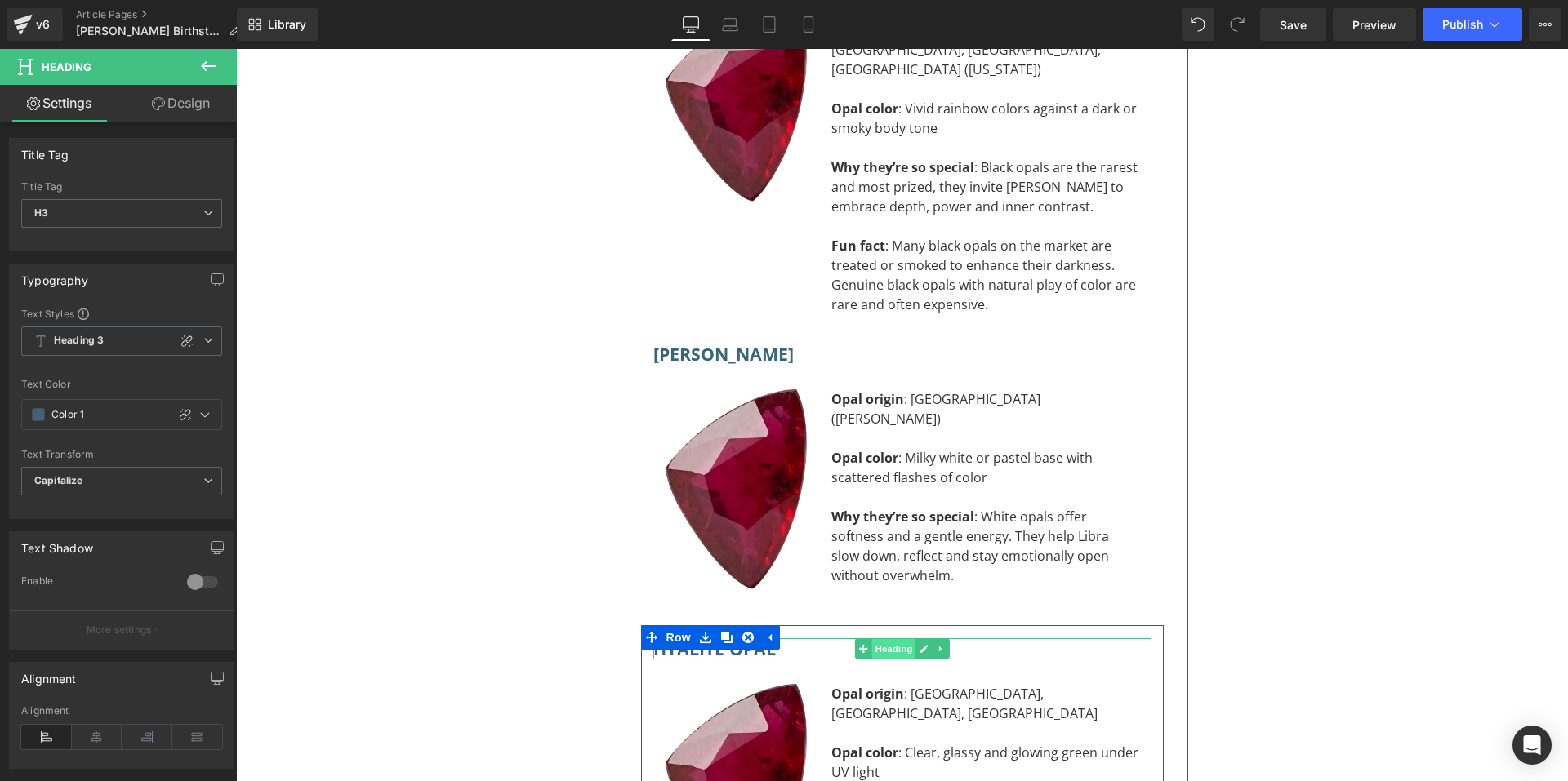
click at [878, 639] on span "Heading" at bounding box center [893, 649] width 44 height 19
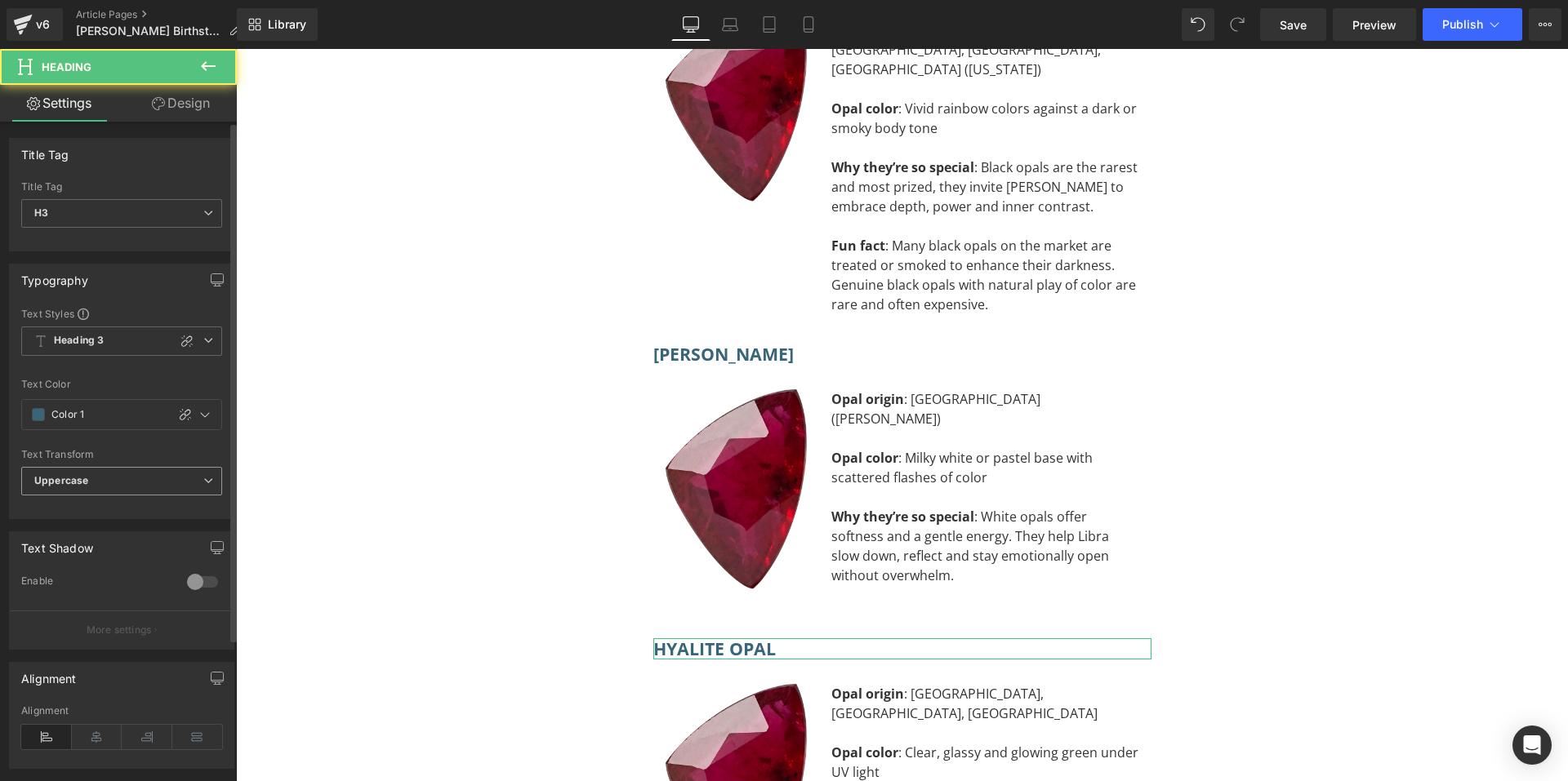
click at [103, 475] on span "Uppercase" at bounding box center [122, 481] width 201 height 29
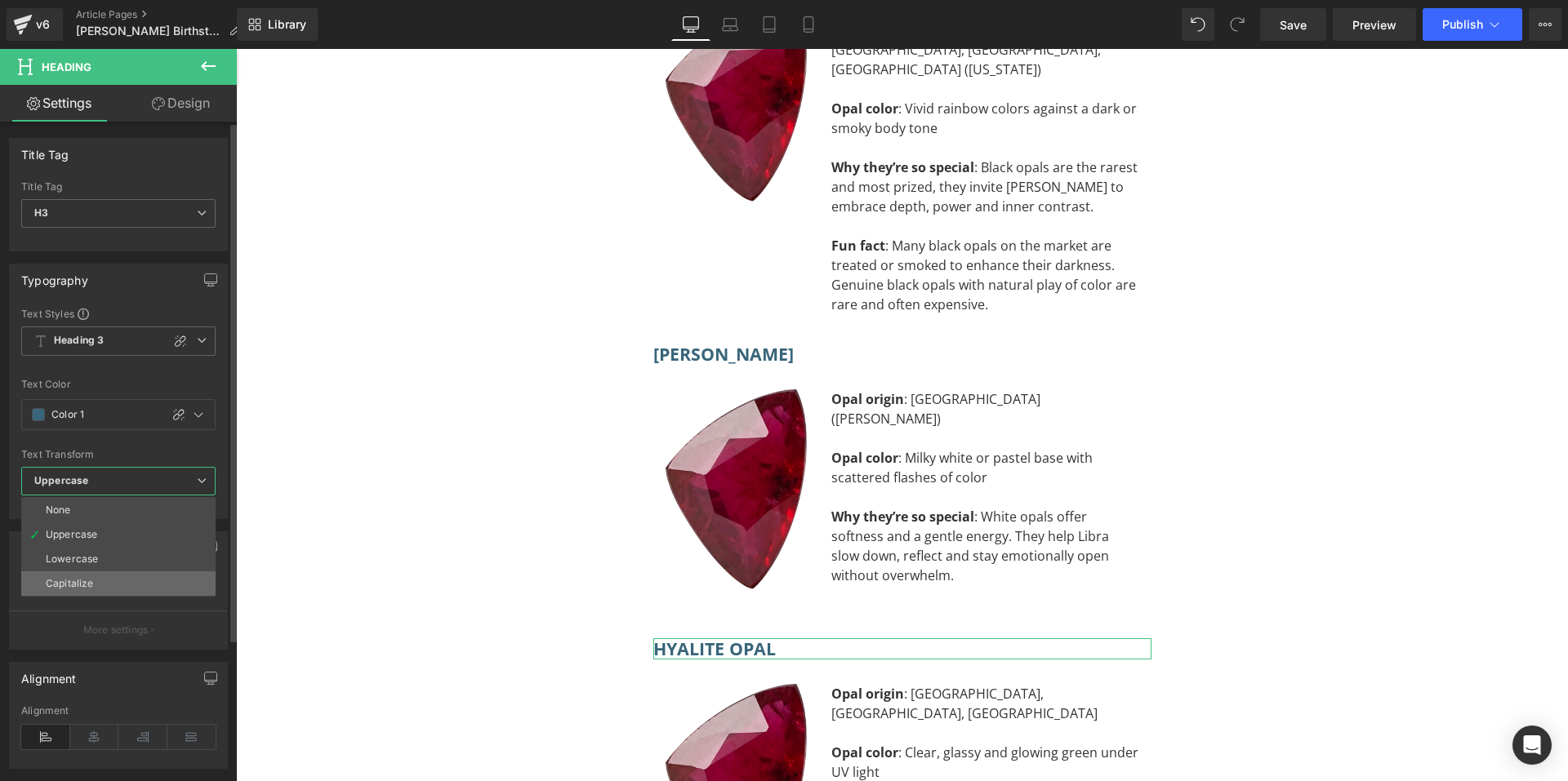
click at [76, 582] on div "Capitalize" at bounding box center [69, 584] width 47 height 12
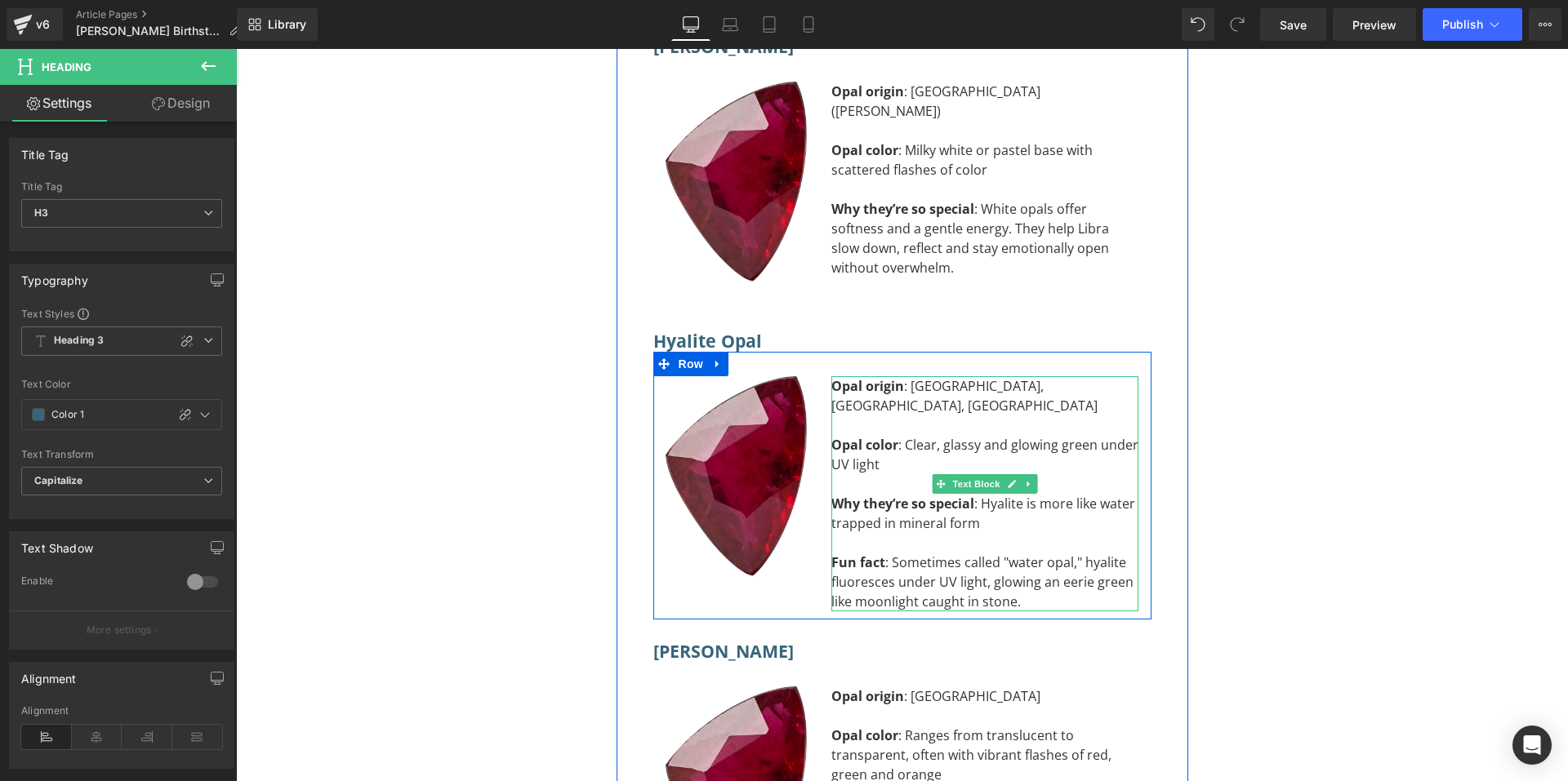
scroll to position [11488, 0]
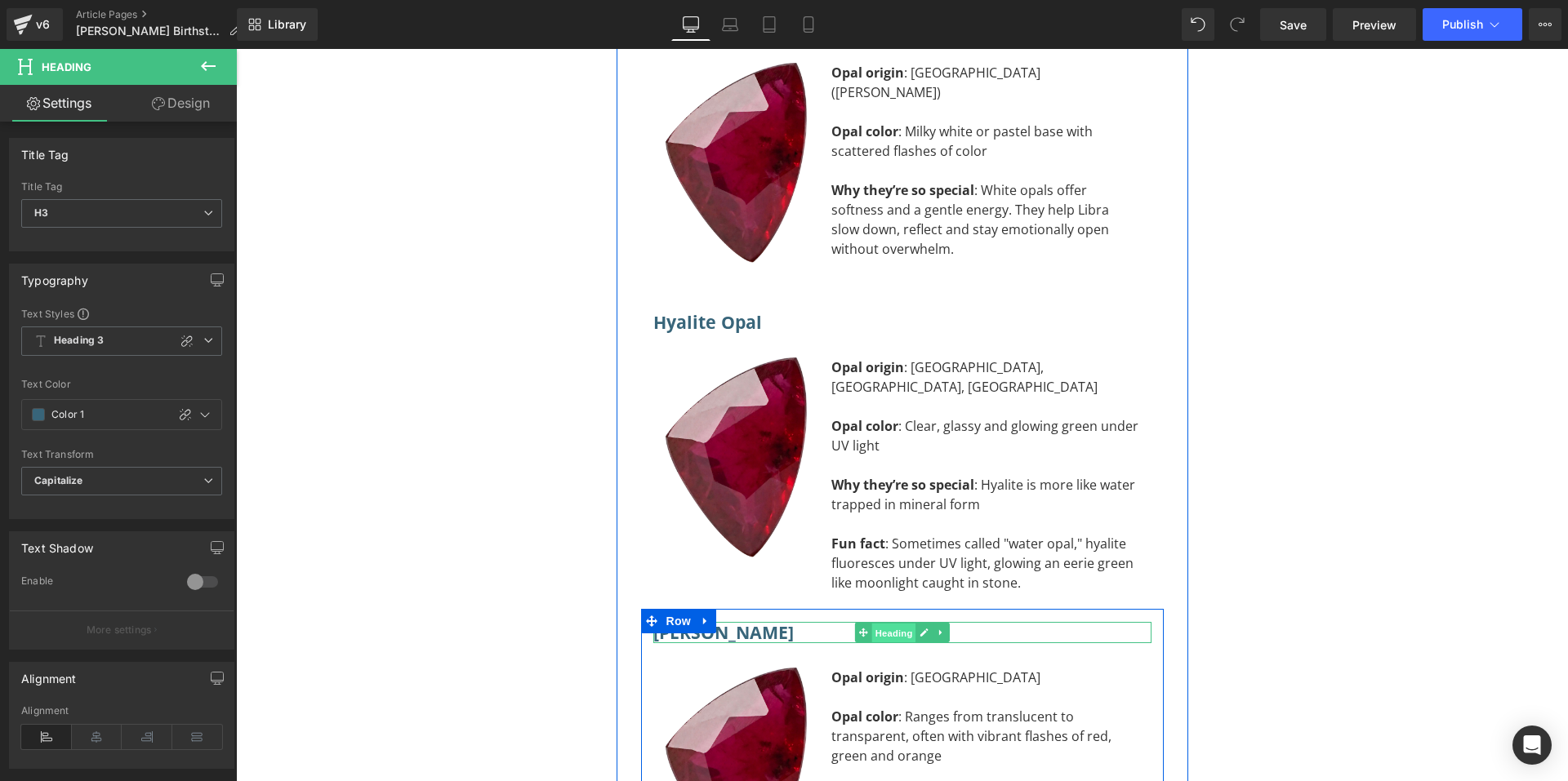
click at [875, 623] on span "Heading" at bounding box center [893, 633] width 44 height 19
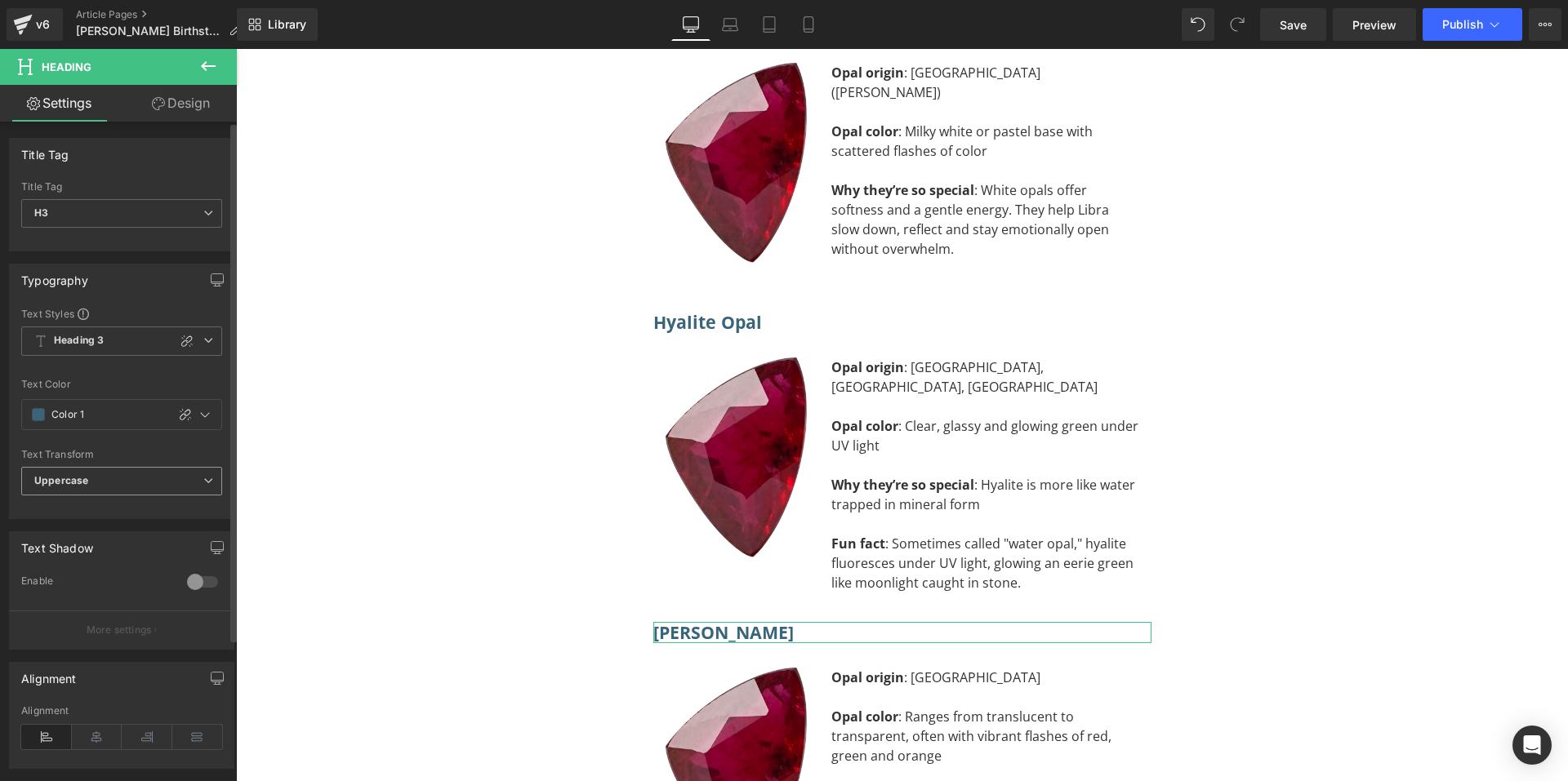
click at [102, 497] on div "Uppercase None Uppercase Lowercase Capitalize" at bounding box center [122, 485] width 201 height 37
click at [108, 487] on span "Uppercase" at bounding box center [122, 481] width 201 height 29
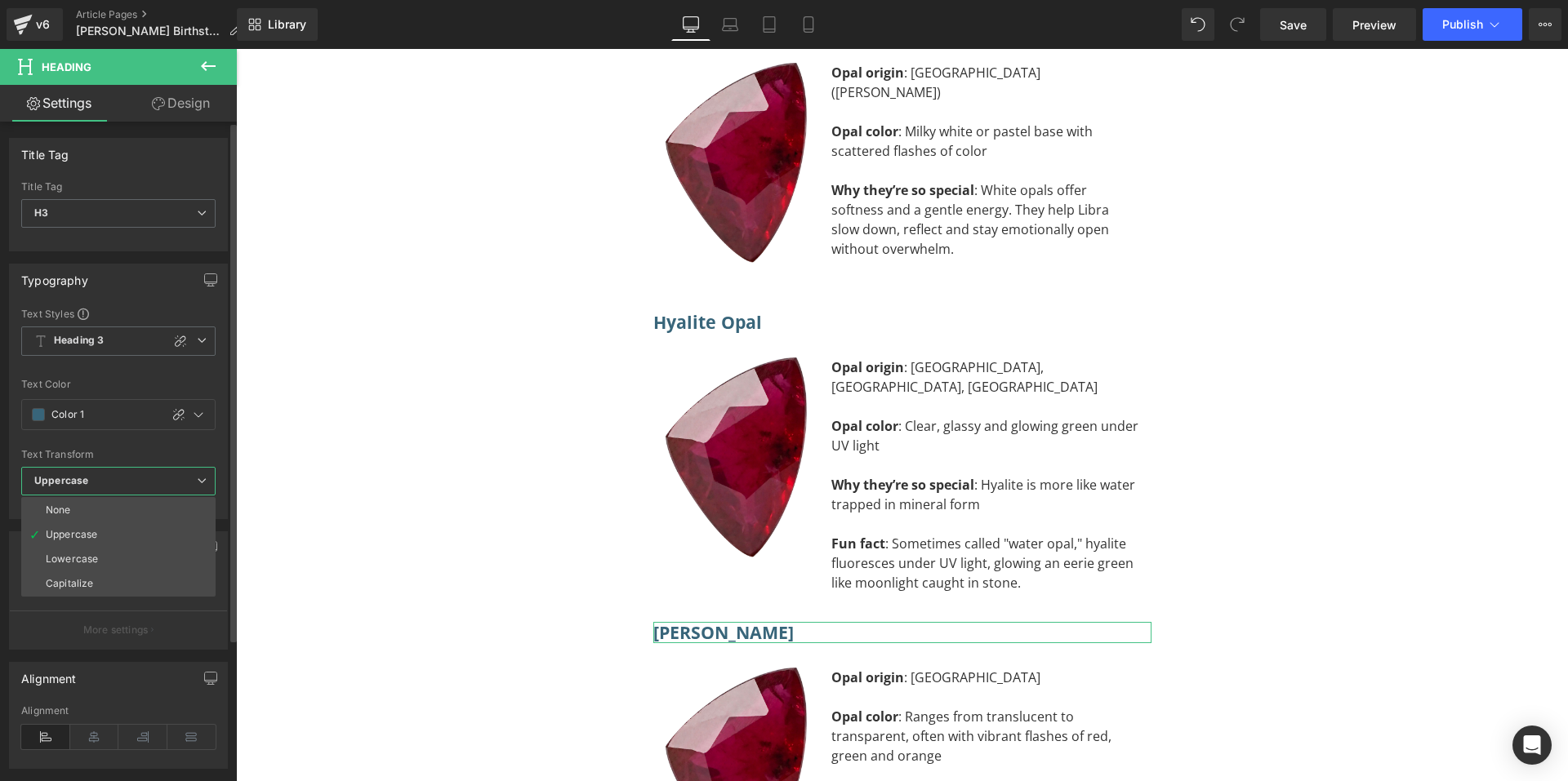
click at [86, 571] on li "Capitalize" at bounding box center [118, 583] width 194 height 24
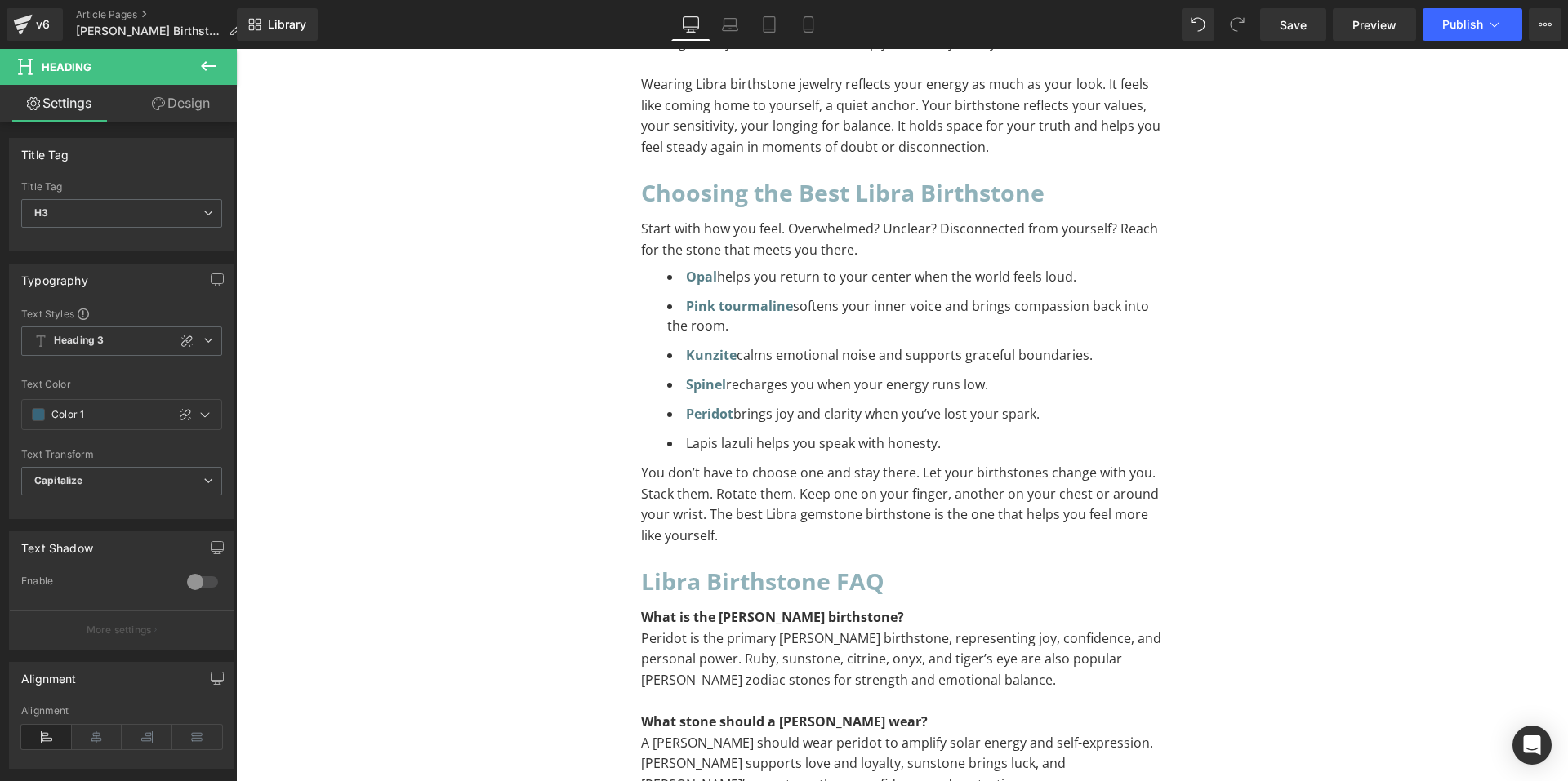
scroll to position [13284, 0]
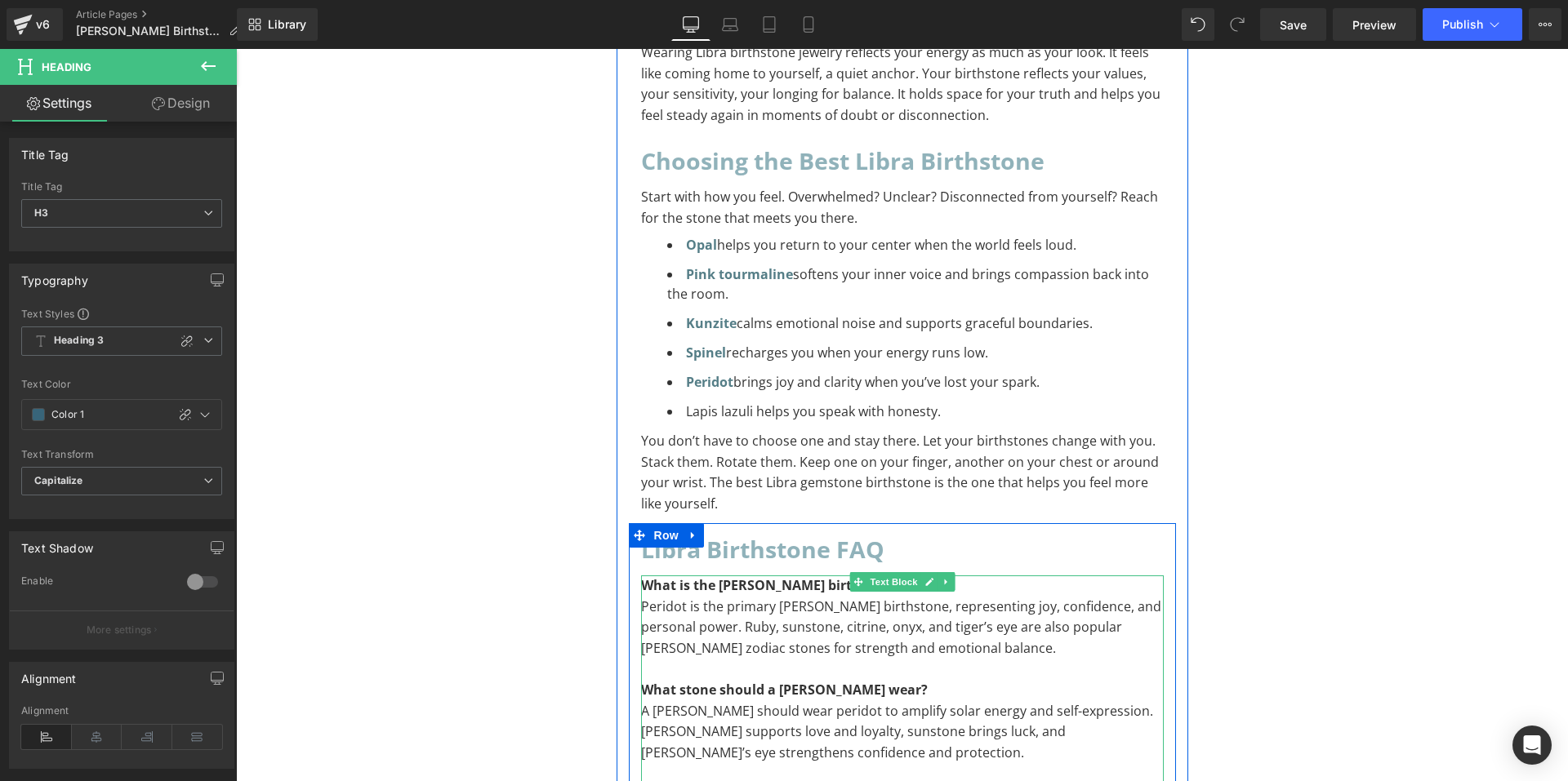
click at [729, 576] on strong "What is the [PERSON_NAME] birthstone?" at bounding box center [772, 585] width 263 height 18
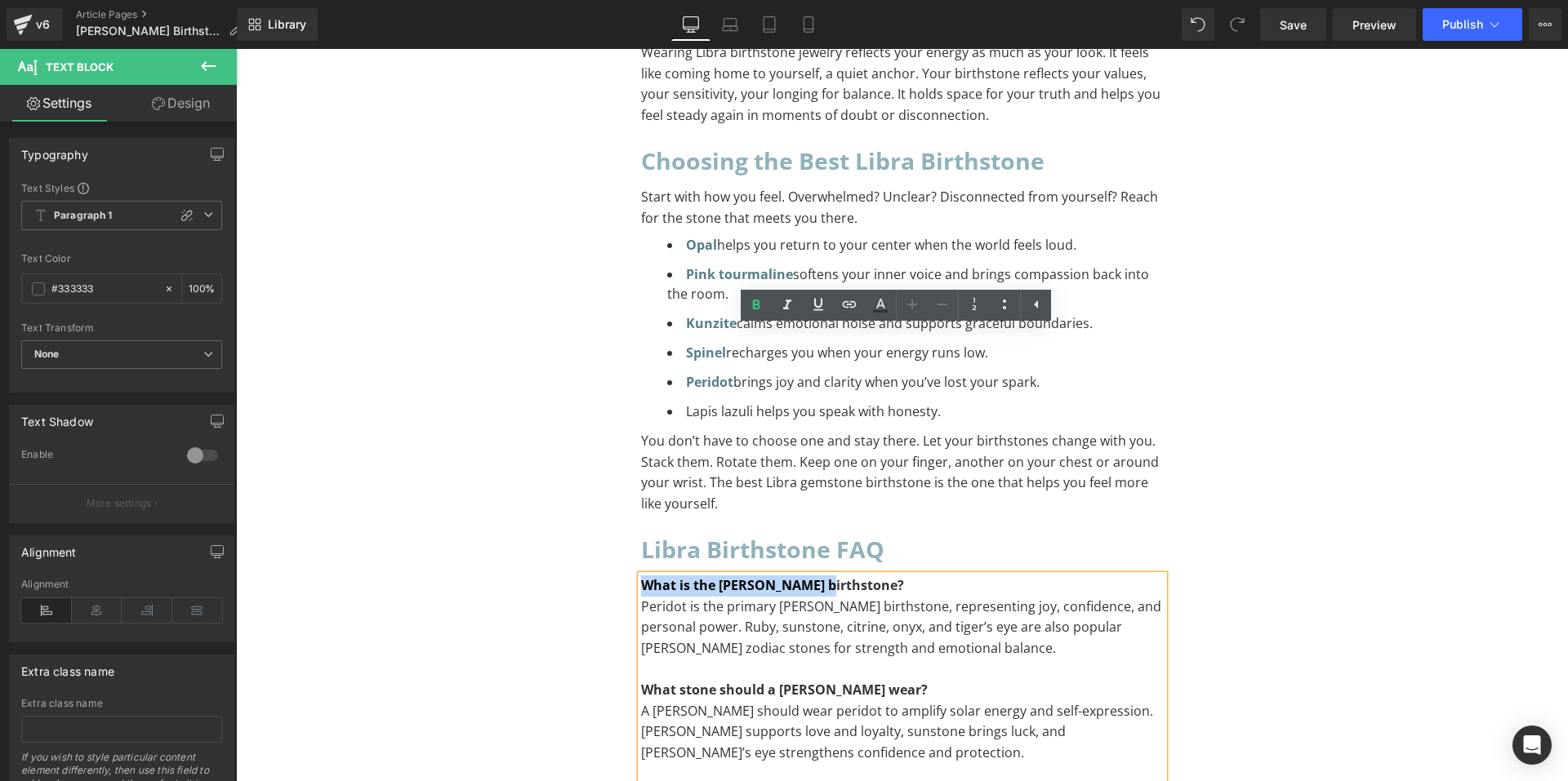
drag, startPoint x: 831, startPoint y: 339, endPoint x: 619, endPoint y: 337, distance: 212.0
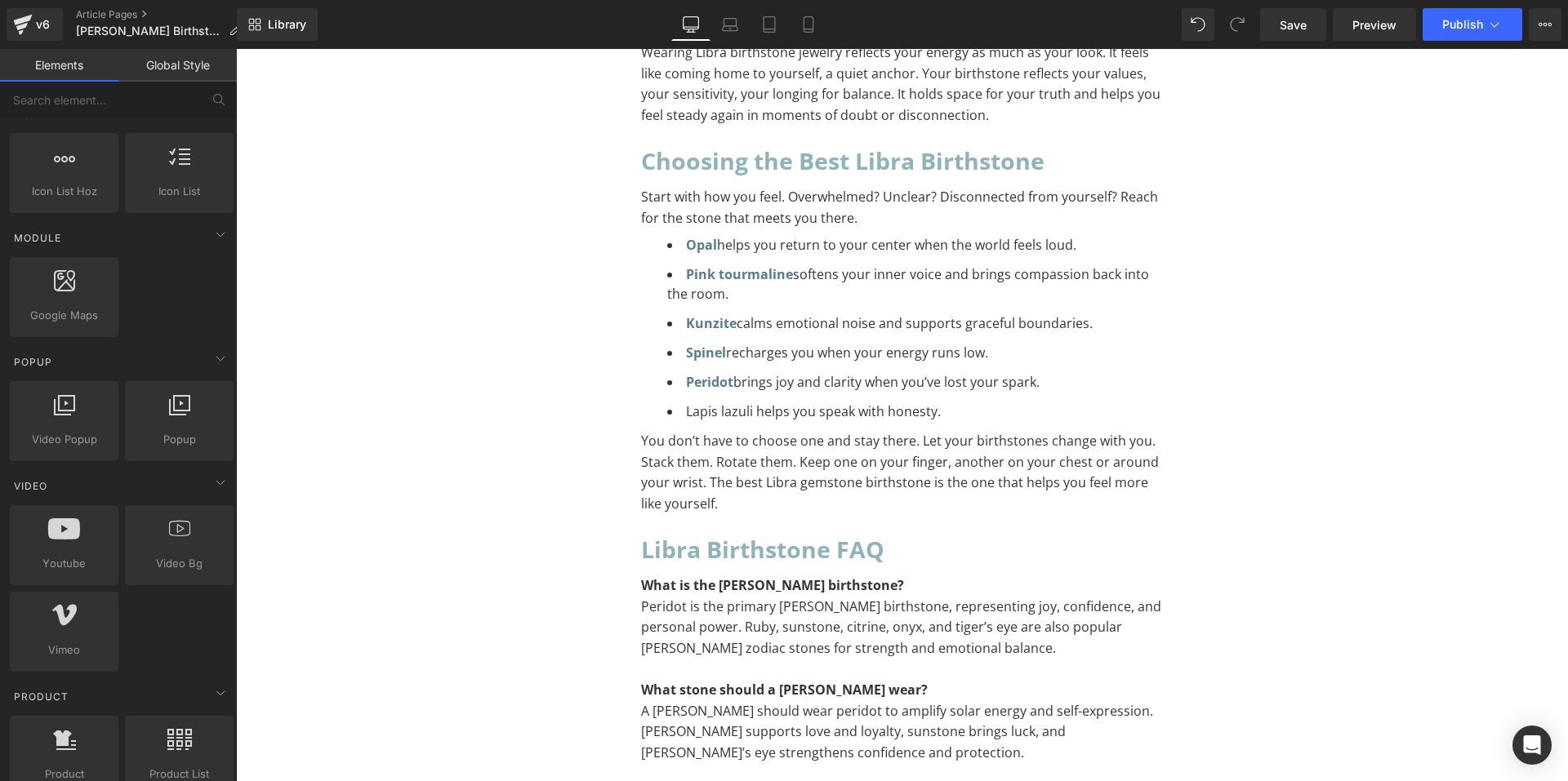
scroll to position [408, 0]
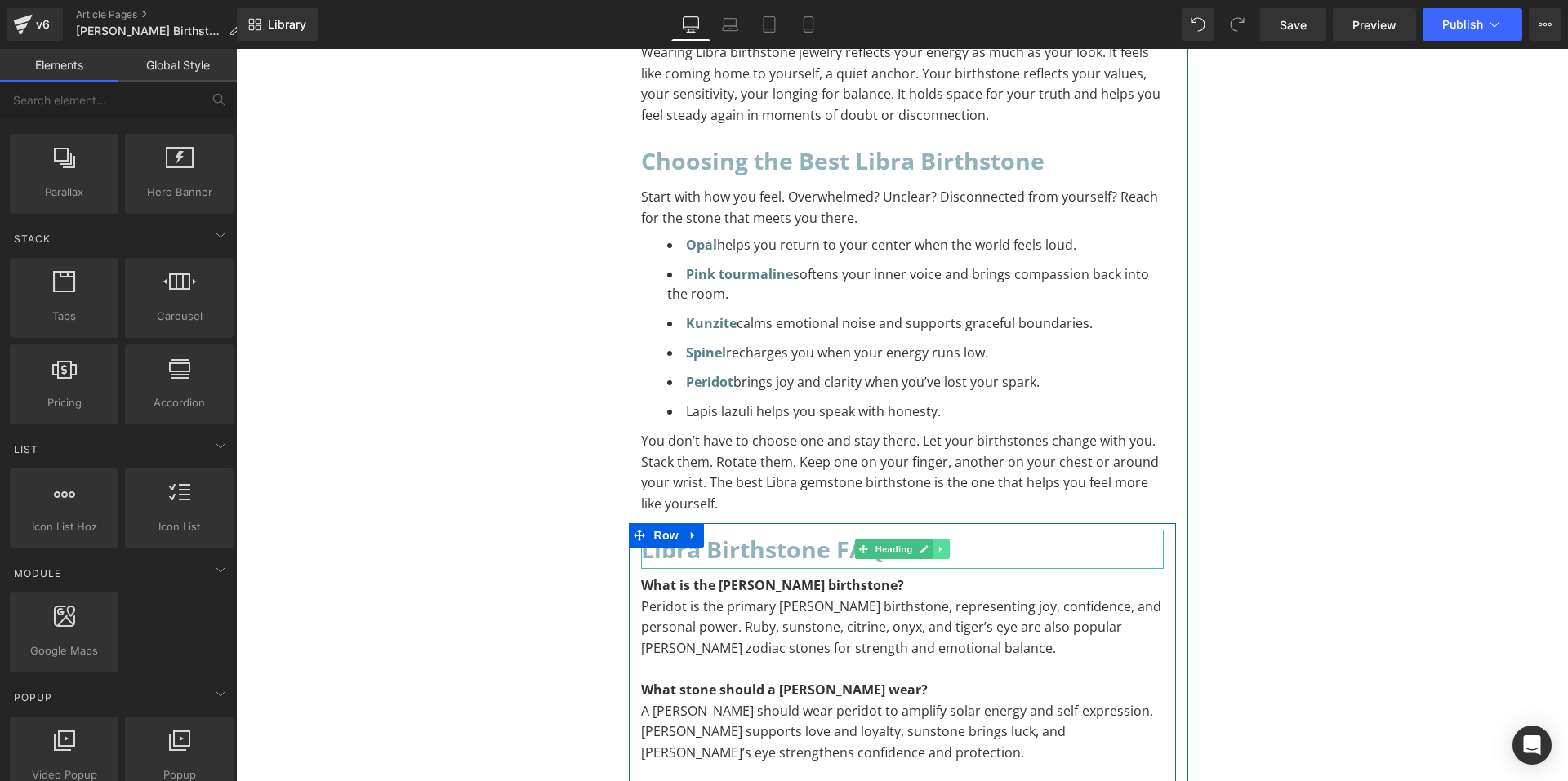
click at [937, 544] on icon at bounding box center [941, 549] width 9 height 10
click at [928, 544] on icon at bounding box center [932, 548] width 9 height 9
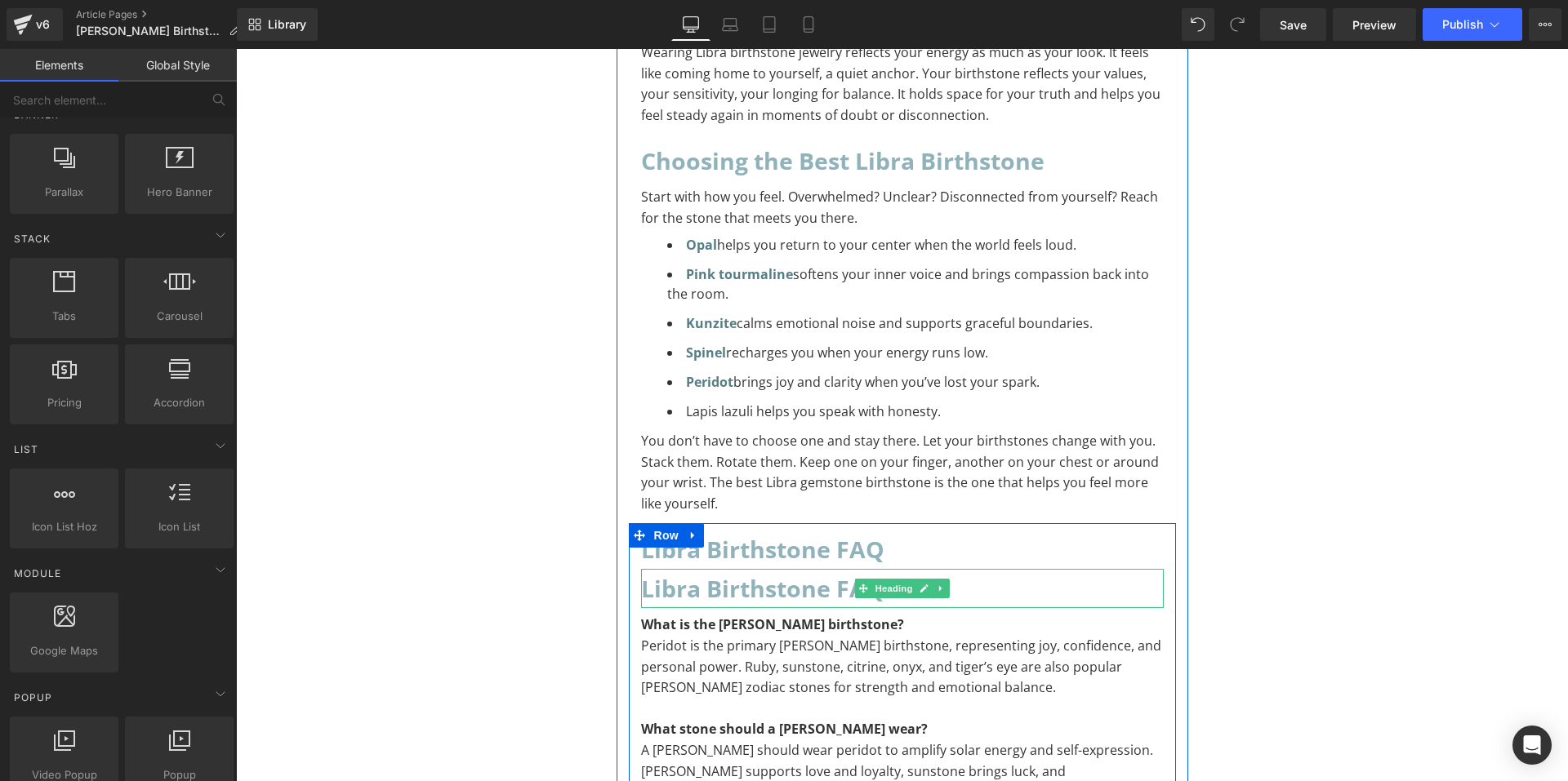
click at [732, 569] on h2 "Libra Birthstone FAQ" at bounding box center [902, 589] width 523 height 40
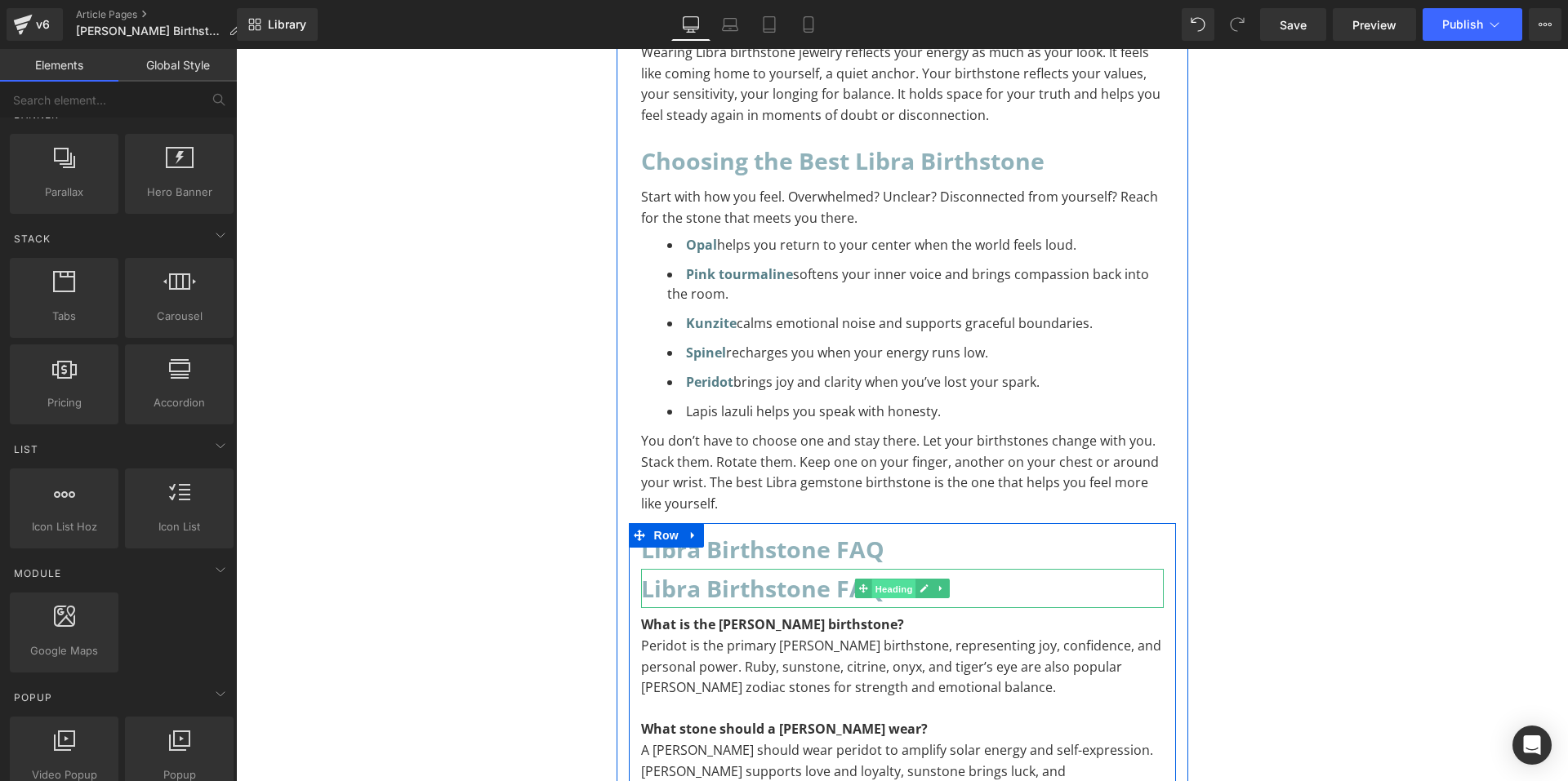
click at [891, 580] on span "Heading" at bounding box center [893, 590] width 44 height 19
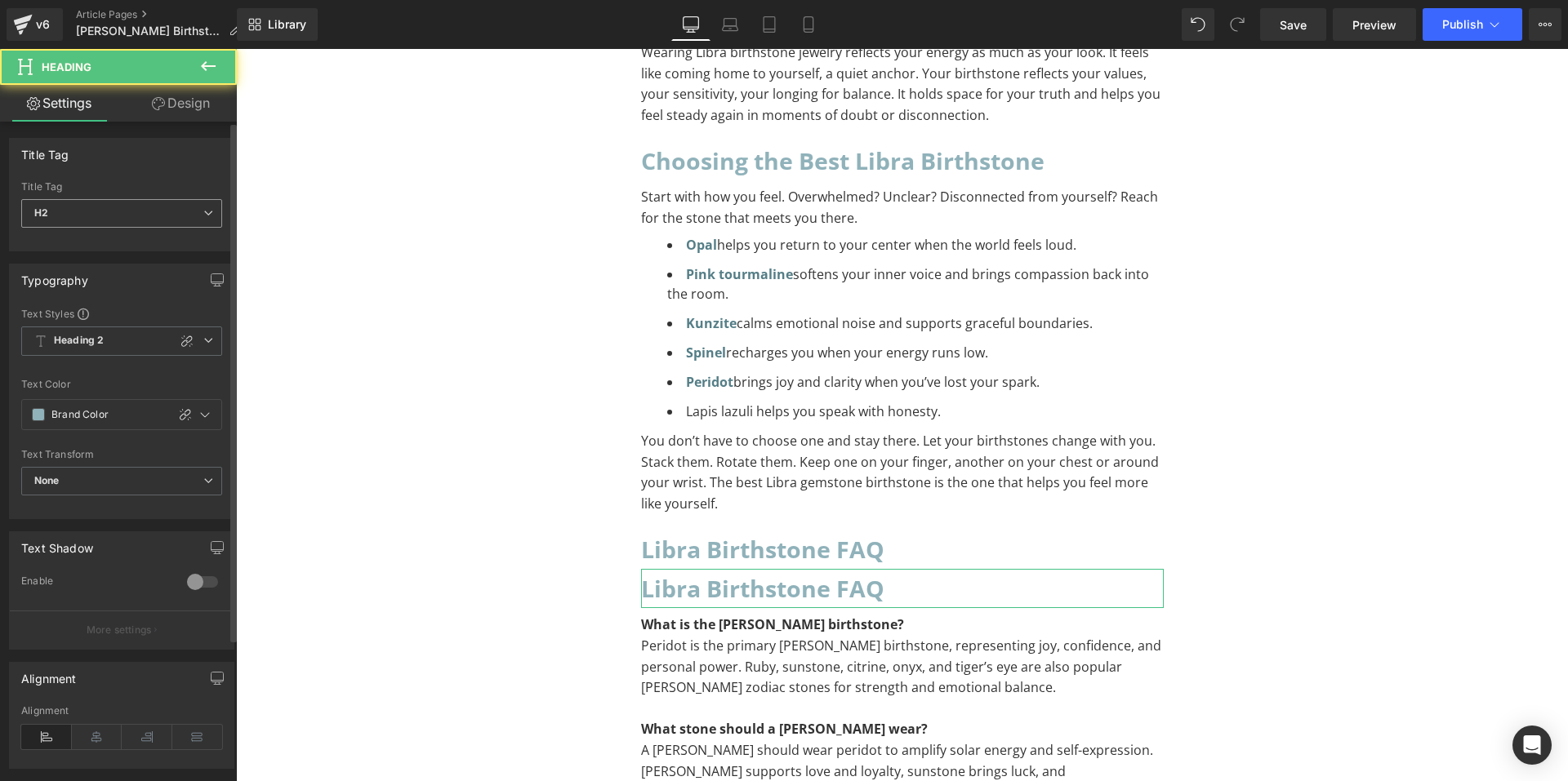
click at [131, 229] on div "H2 H1 H2 H3 H4 H5 H6" at bounding box center [122, 217] width 201 height 37
click at [113, 340] on span "Heading 2" at bounding box center [122, 341] width 201 height 29
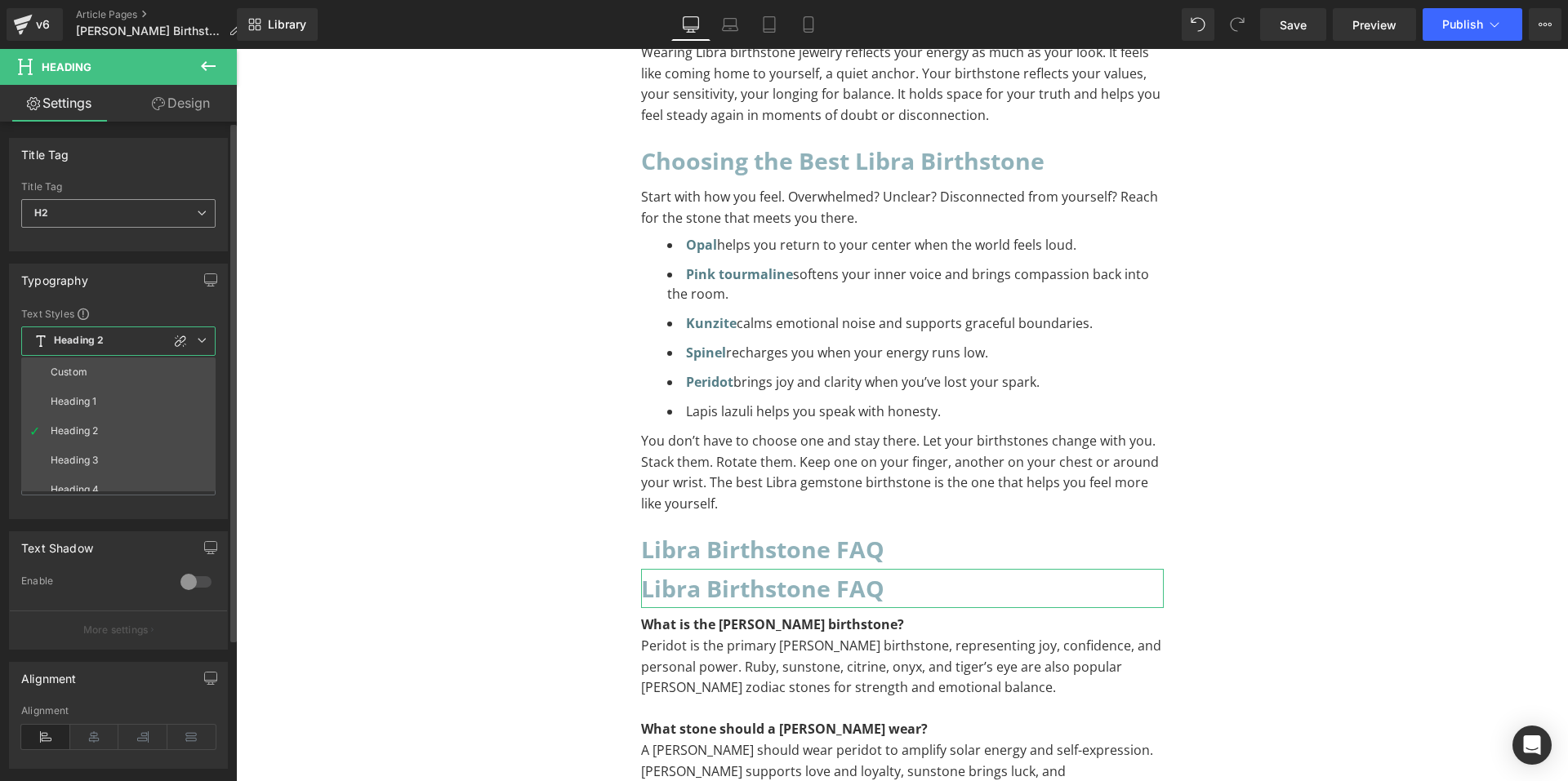
click at [126, 222] on span "H2" at bounding box center [118, 214] width 194 height 29
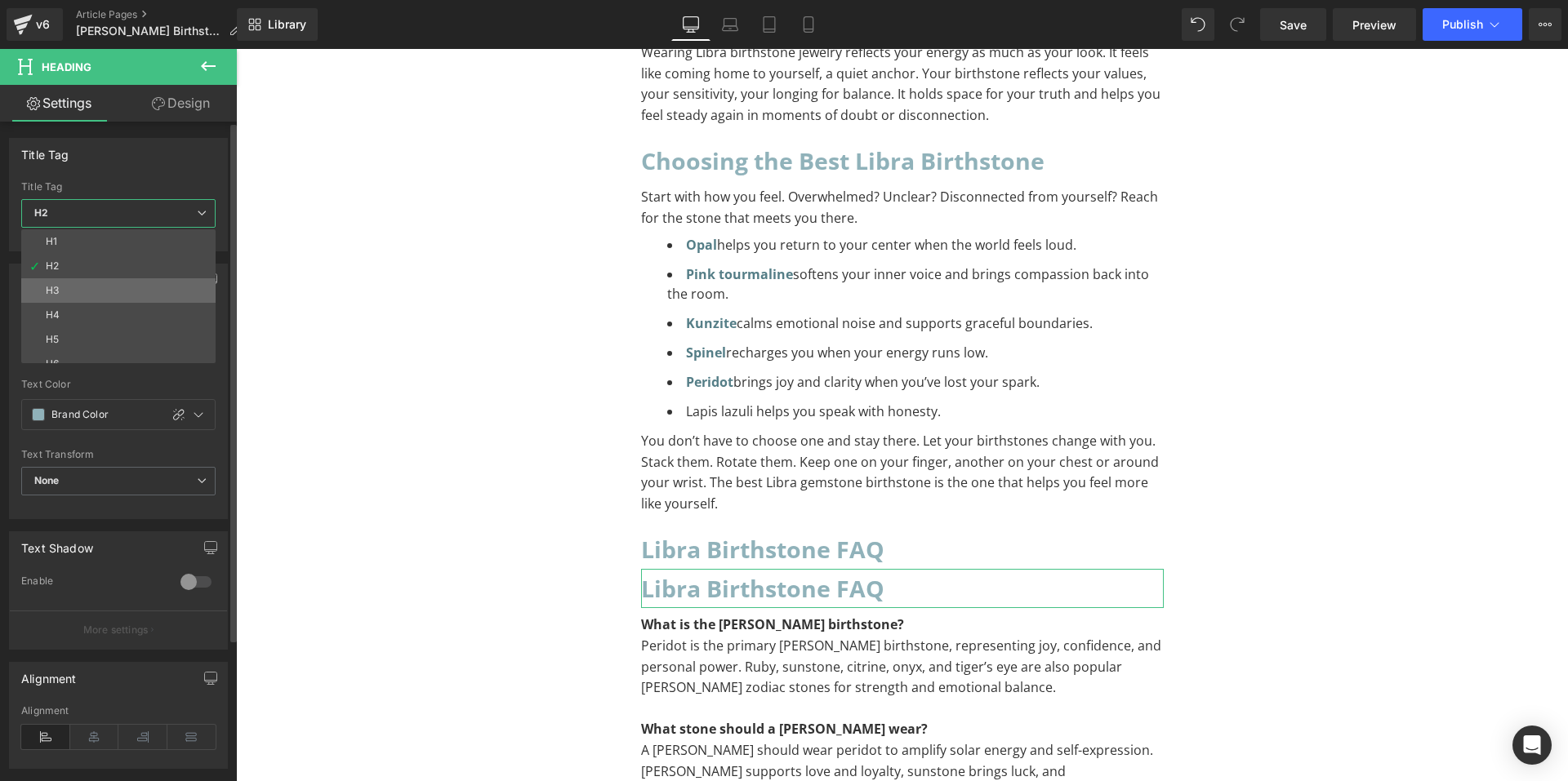
click at [96, 302] on li "H3" at bounding box center [122, 290] width 202 height 24
type input "#0f0f0f"
type input "100"
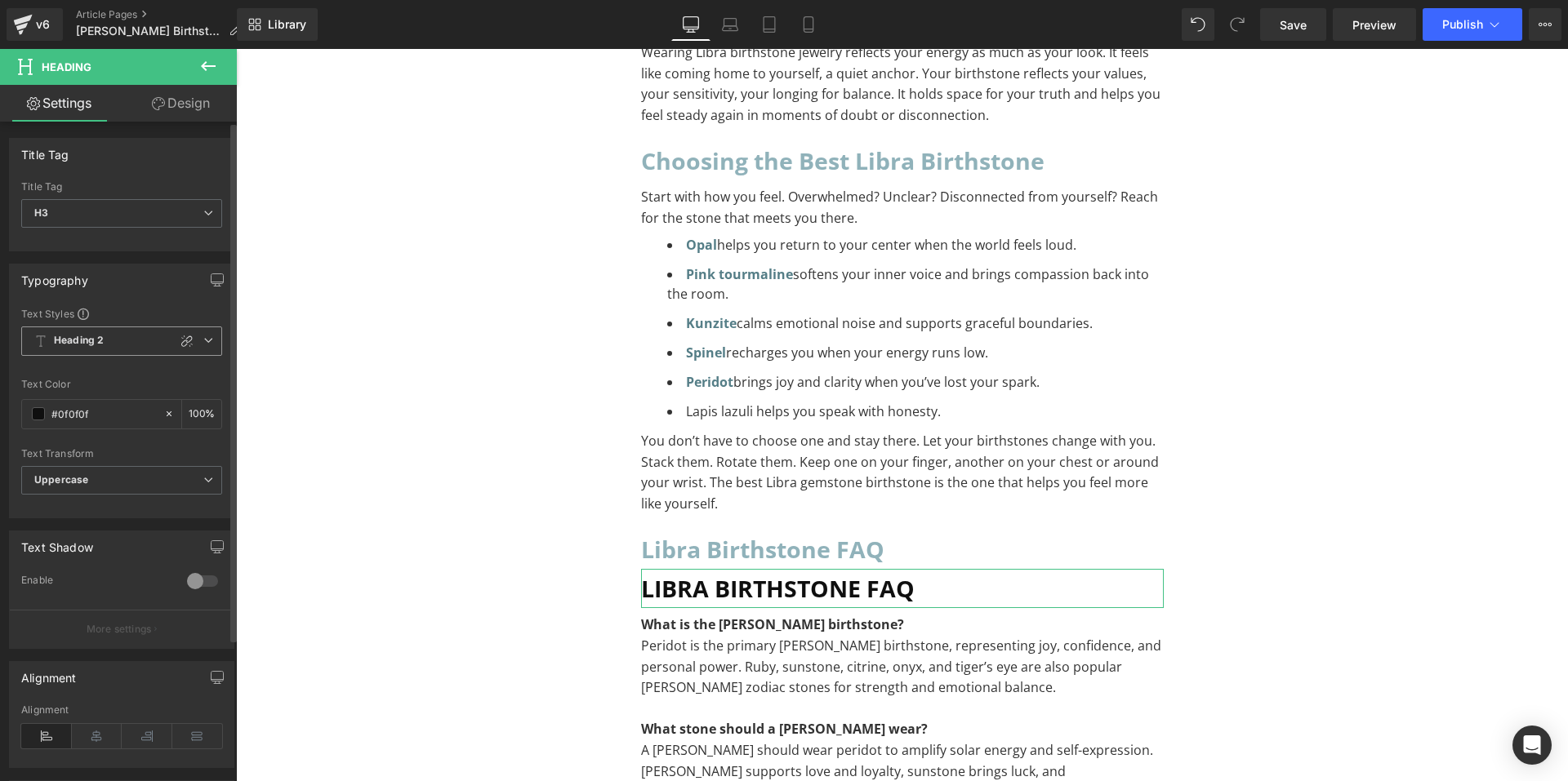
click at [113, 339] on span "Heading 2" at bounding box center [122, 341] width 201 height 29
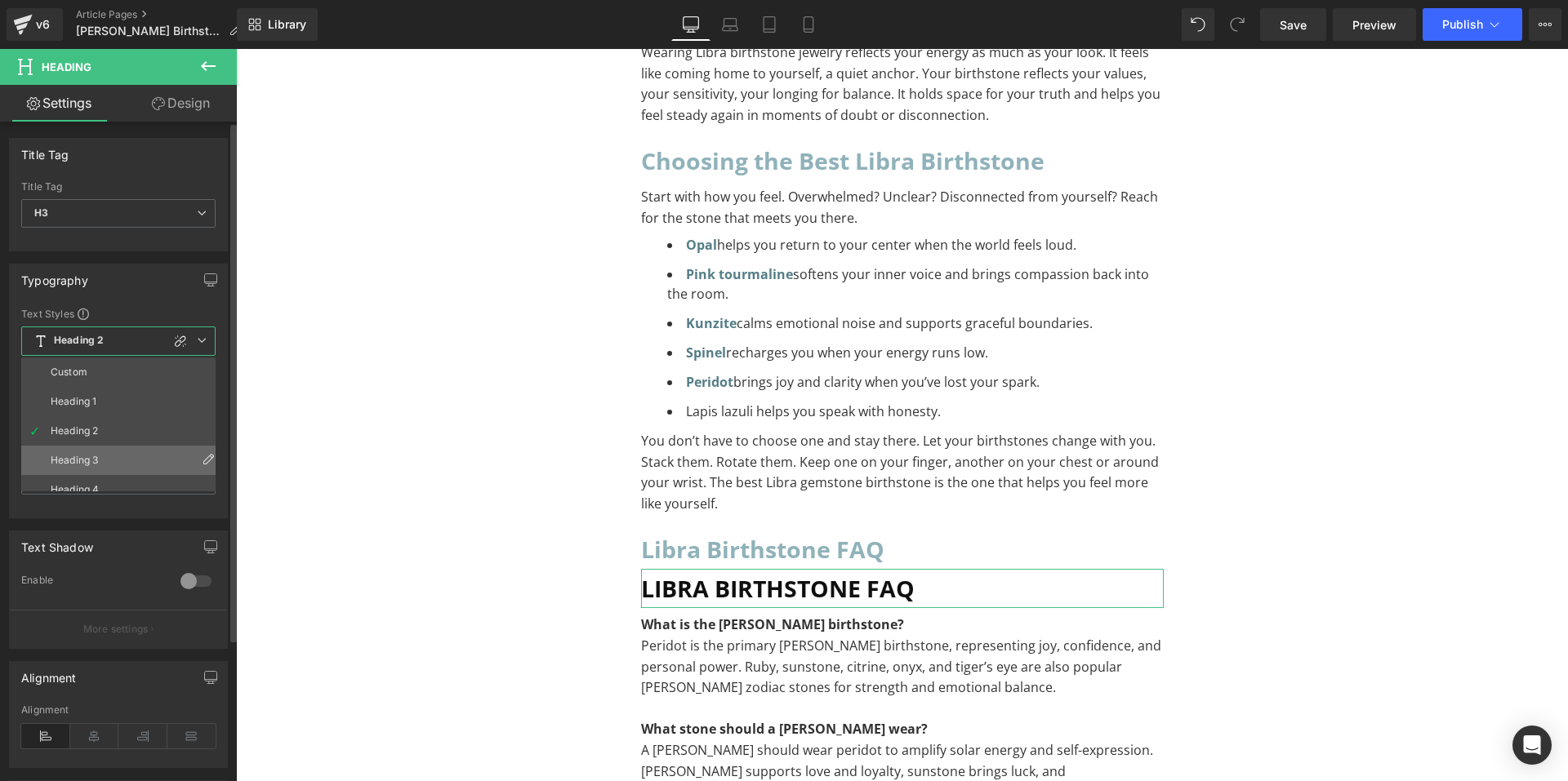
click at [108, 451] on li "Heading 3" at bounding box center [122, 460] width 202 height 29
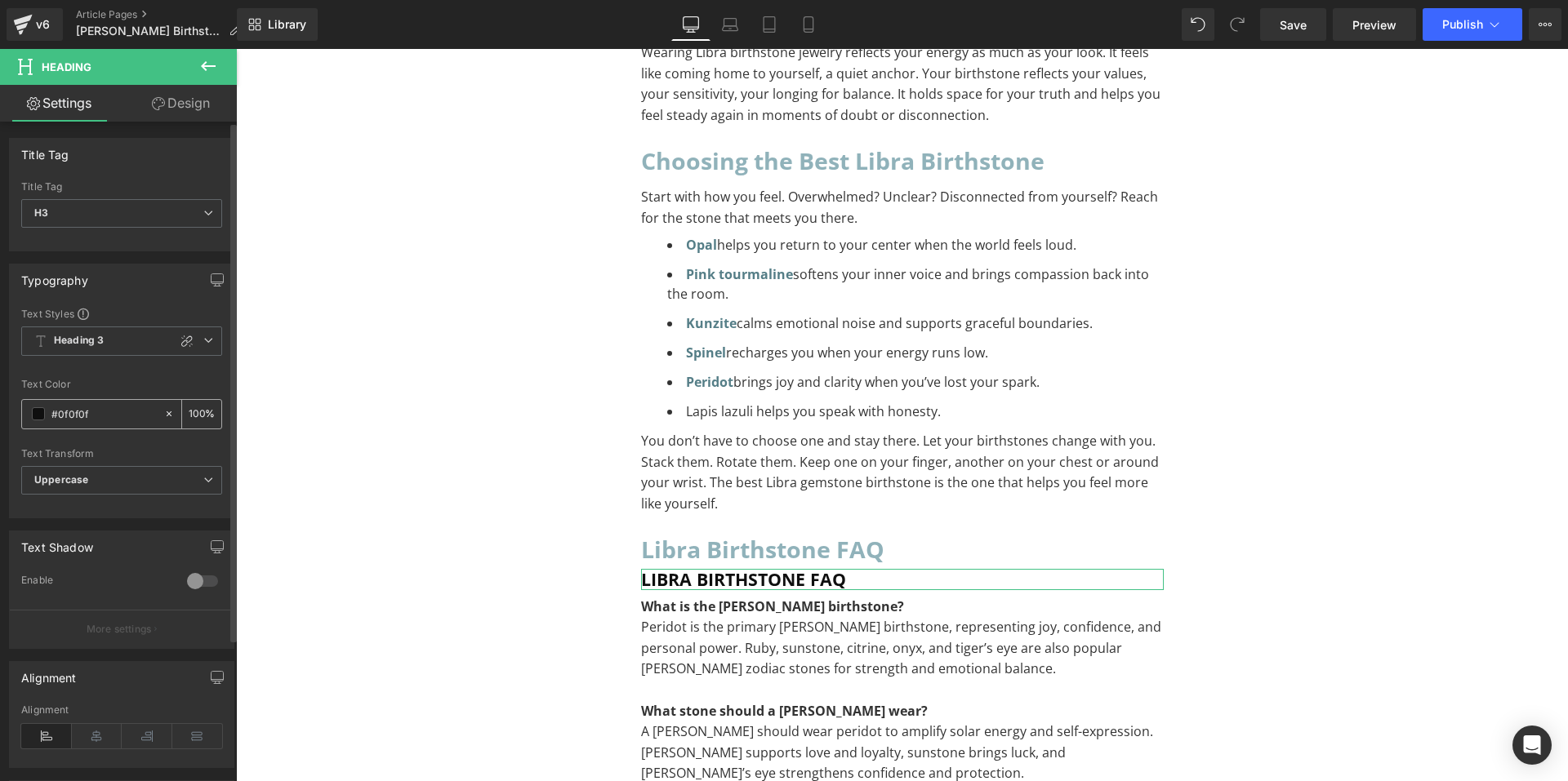
click at [40, 414] on span at bounding box center [39, 415] width 14 height 14
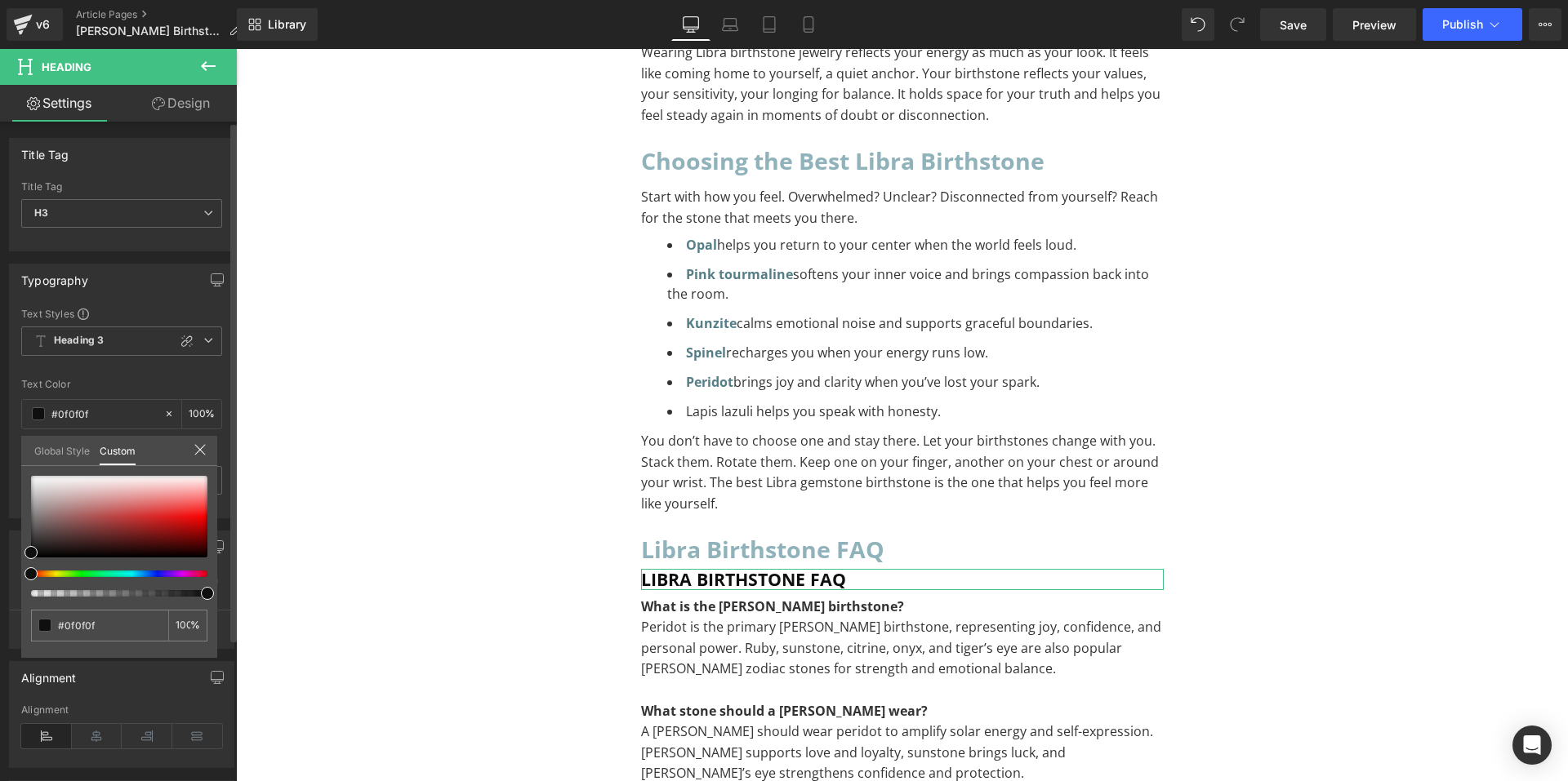
click at [58, 455] on link "Global Style" at bounding box center [61, 449] width 55 height 28
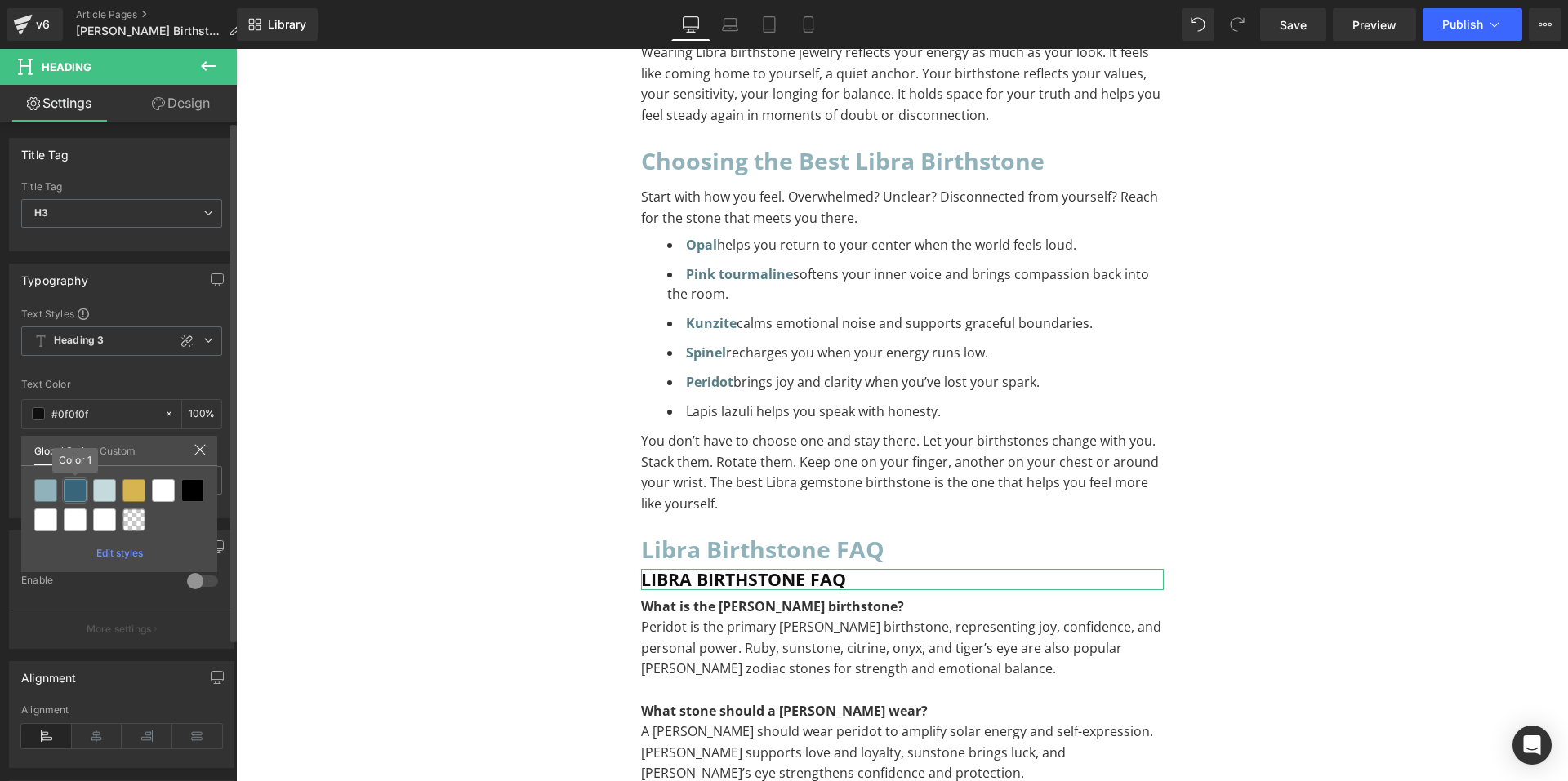
click at [71, 492] on div at bounding box center [75, 491] width 23 height 23
type input "Color 1"
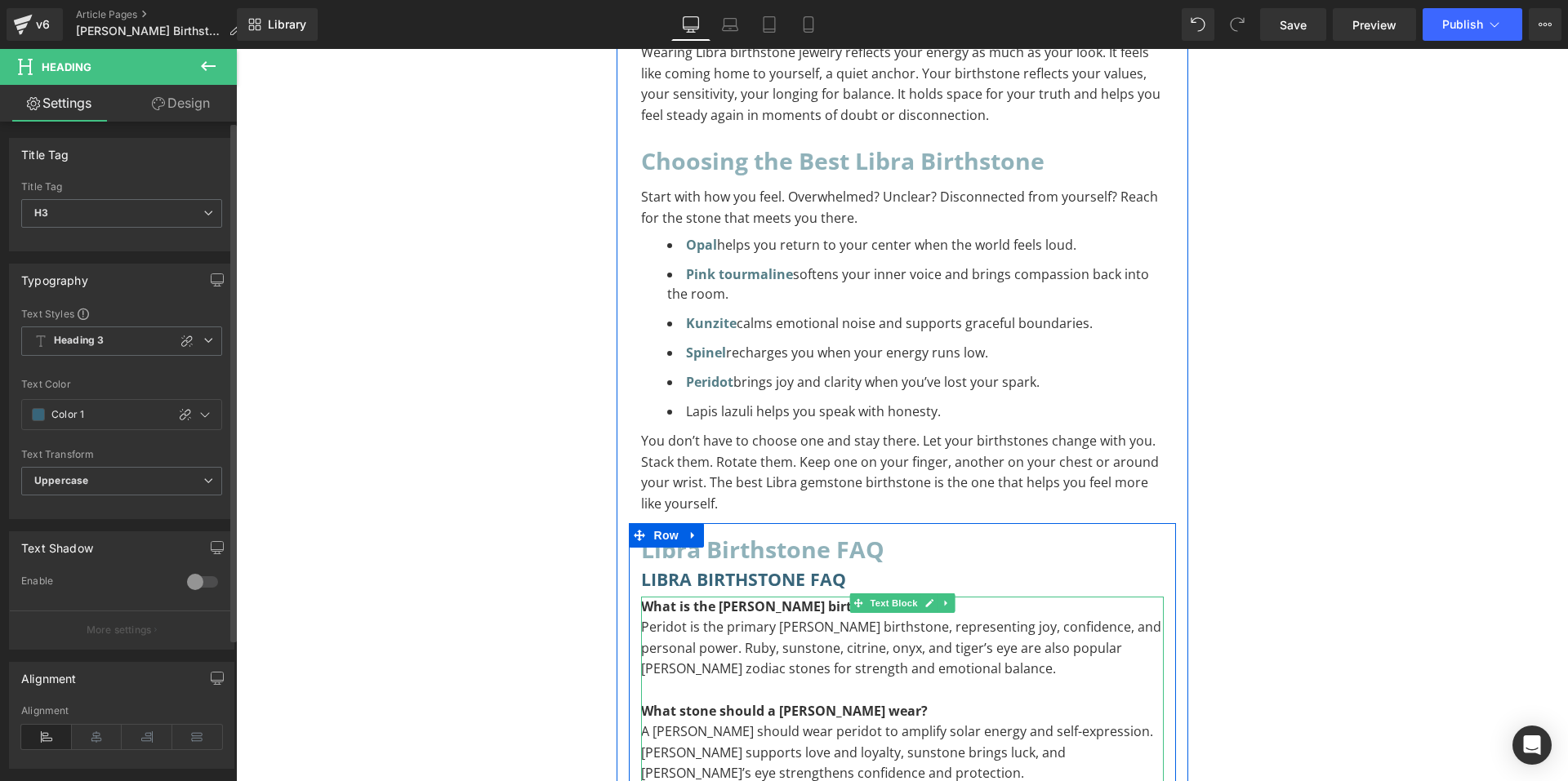
click at [829, 680] on p "To enrich screen reader interactions, please activate Accessibility in Grammarl…" at bounding box center [902, 691] width 523 height 21
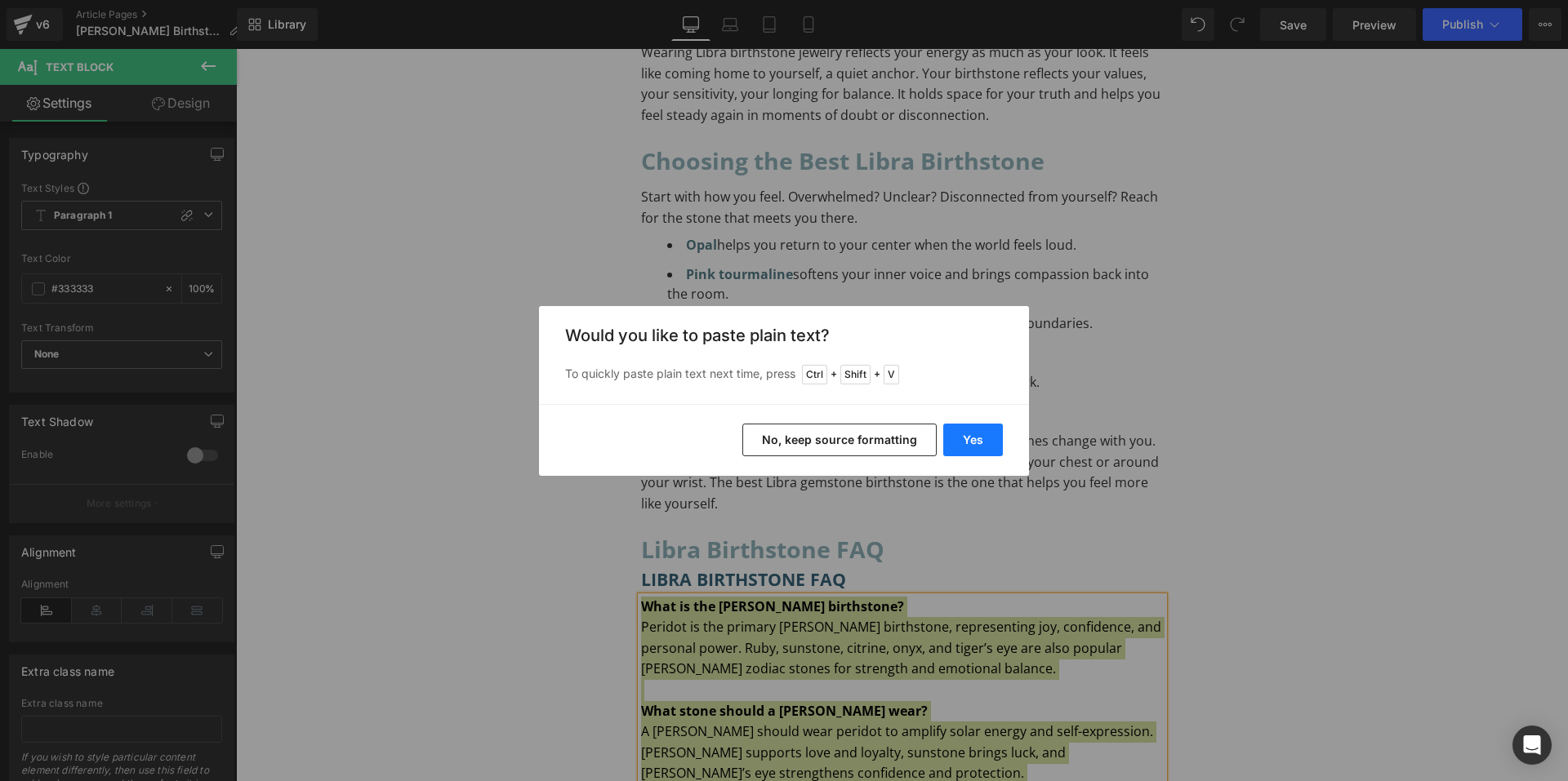
click at [958, 443] on button "Yes" at bounding box center [973, 440] width 60 height 33
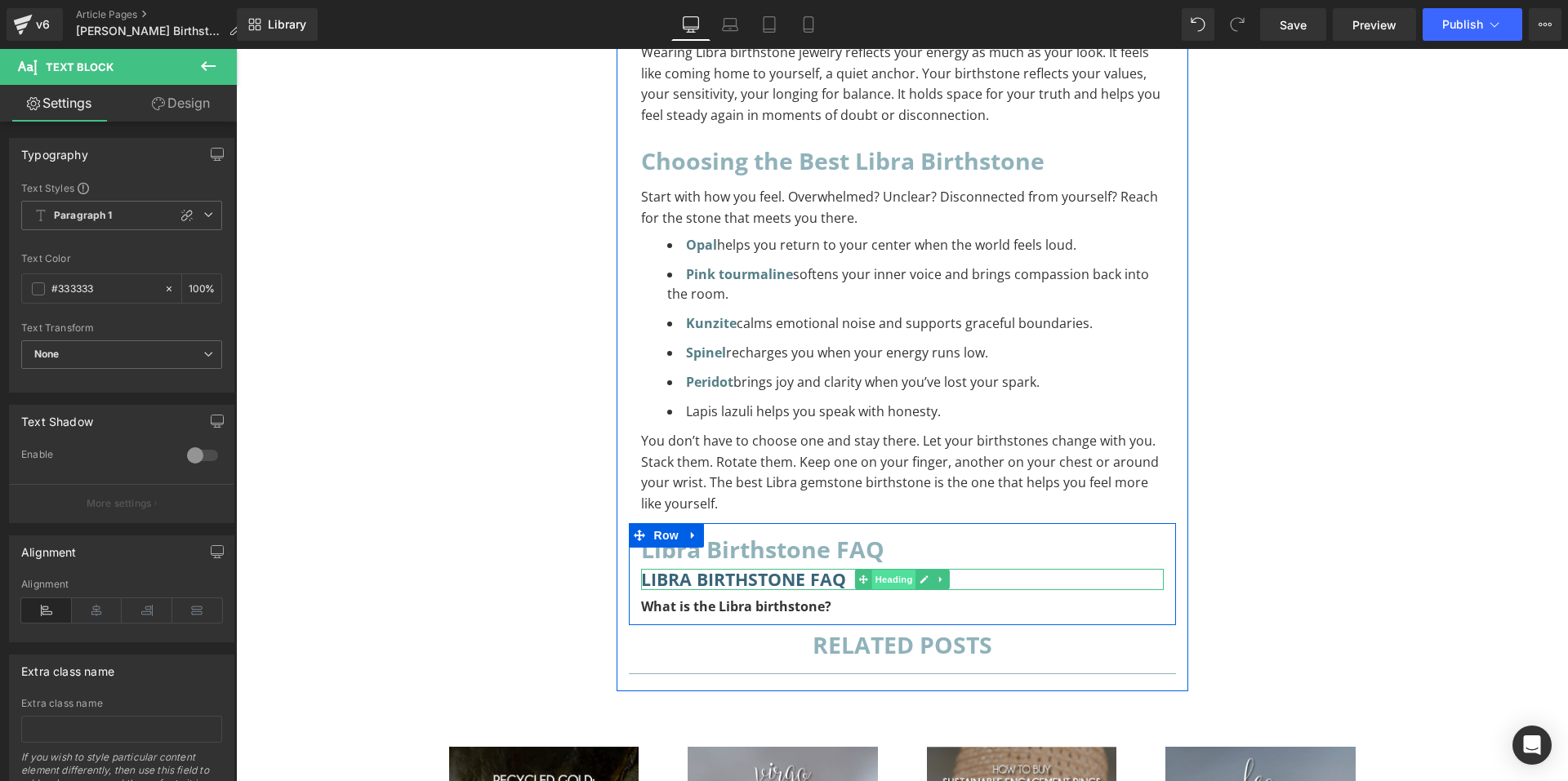
click at [872, 570] on span "Heading" at bounding box center [893, 580] width 44 height 19
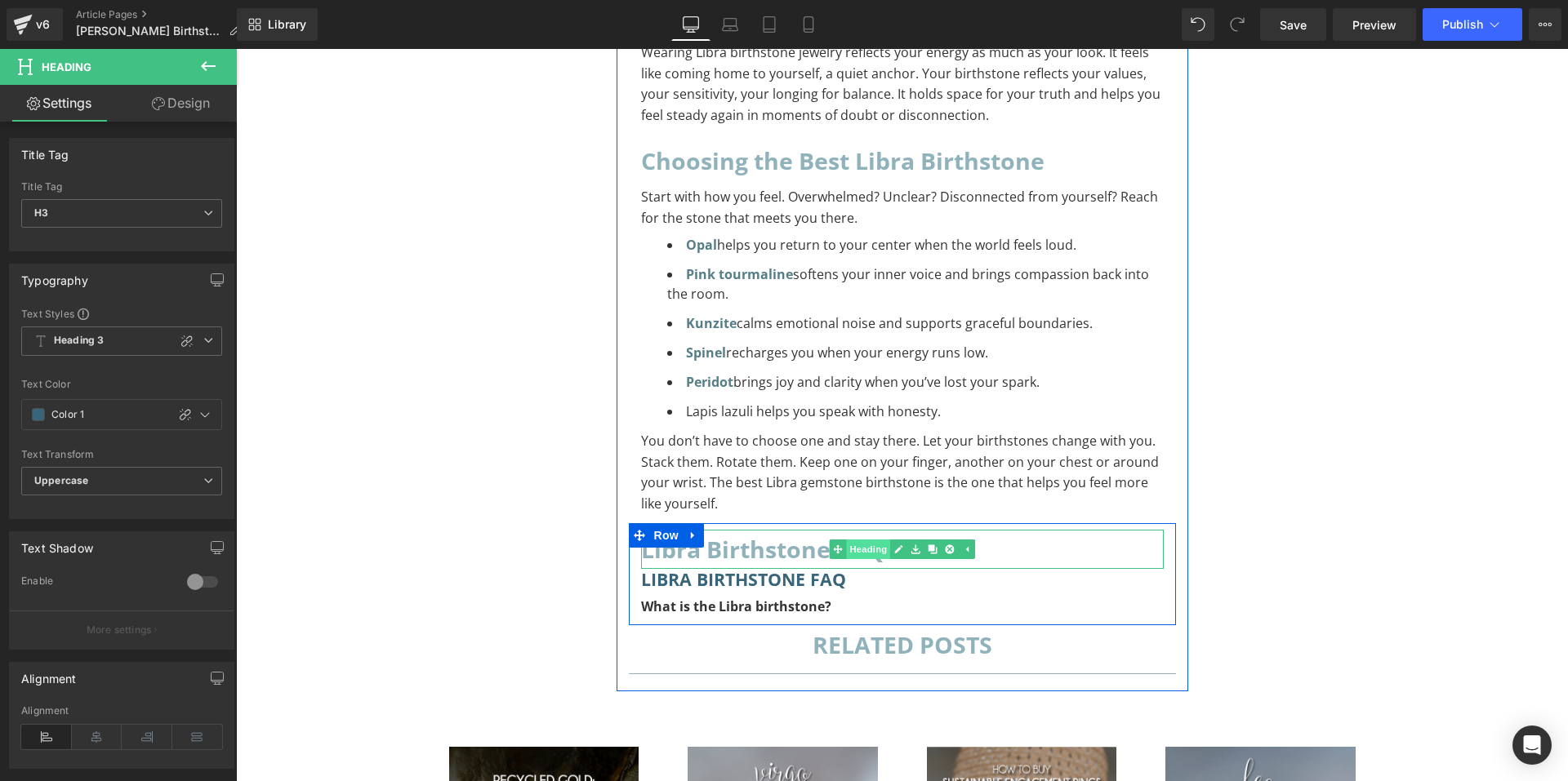
click at [877, 539] on span "Heading" at bounding box center [868, 549] width 44 height 19
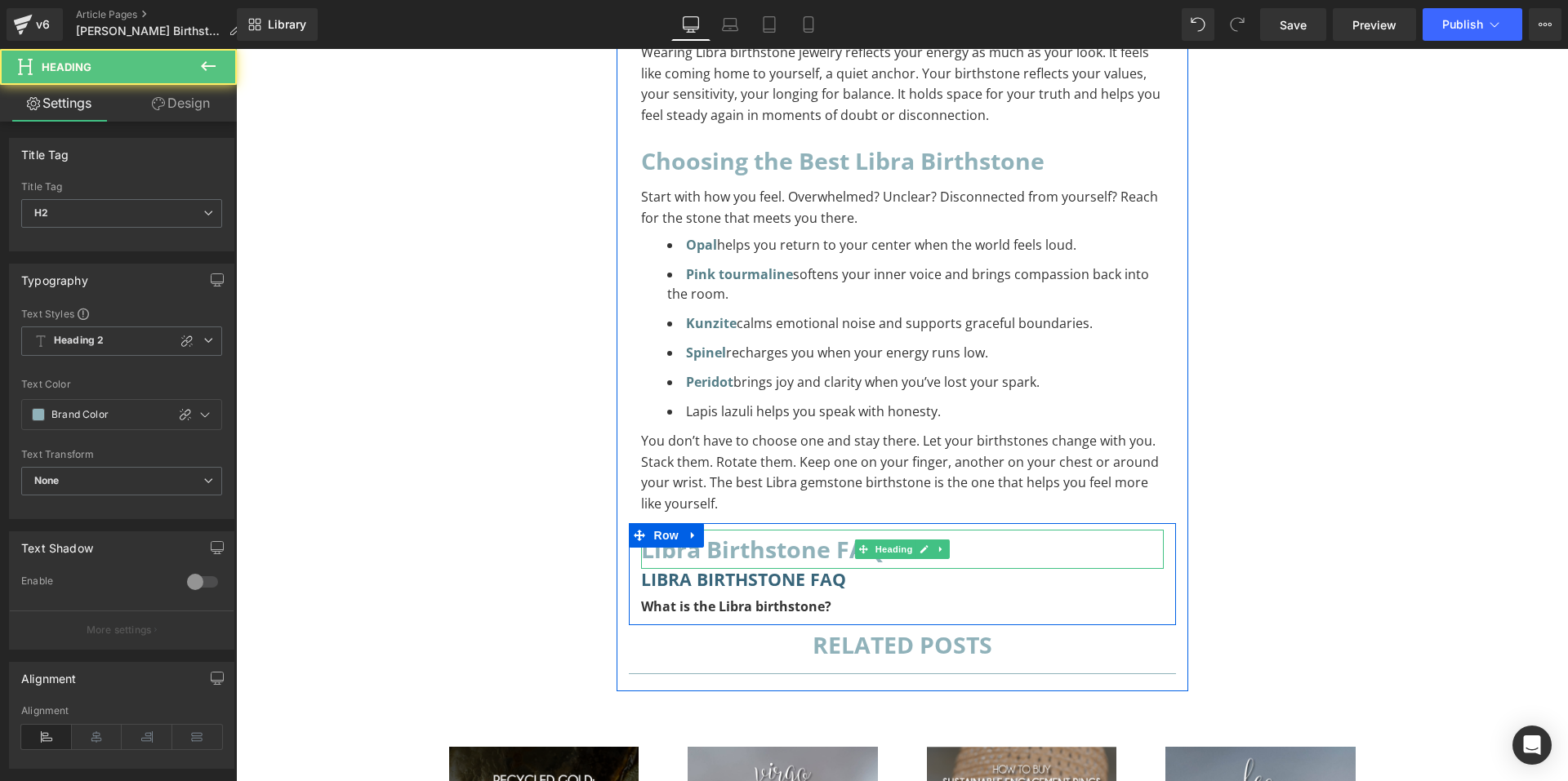
click at [784, 530] on h2 "Libra Birthstone FAQ" at bounding box center [902, 549] width 523 height 40
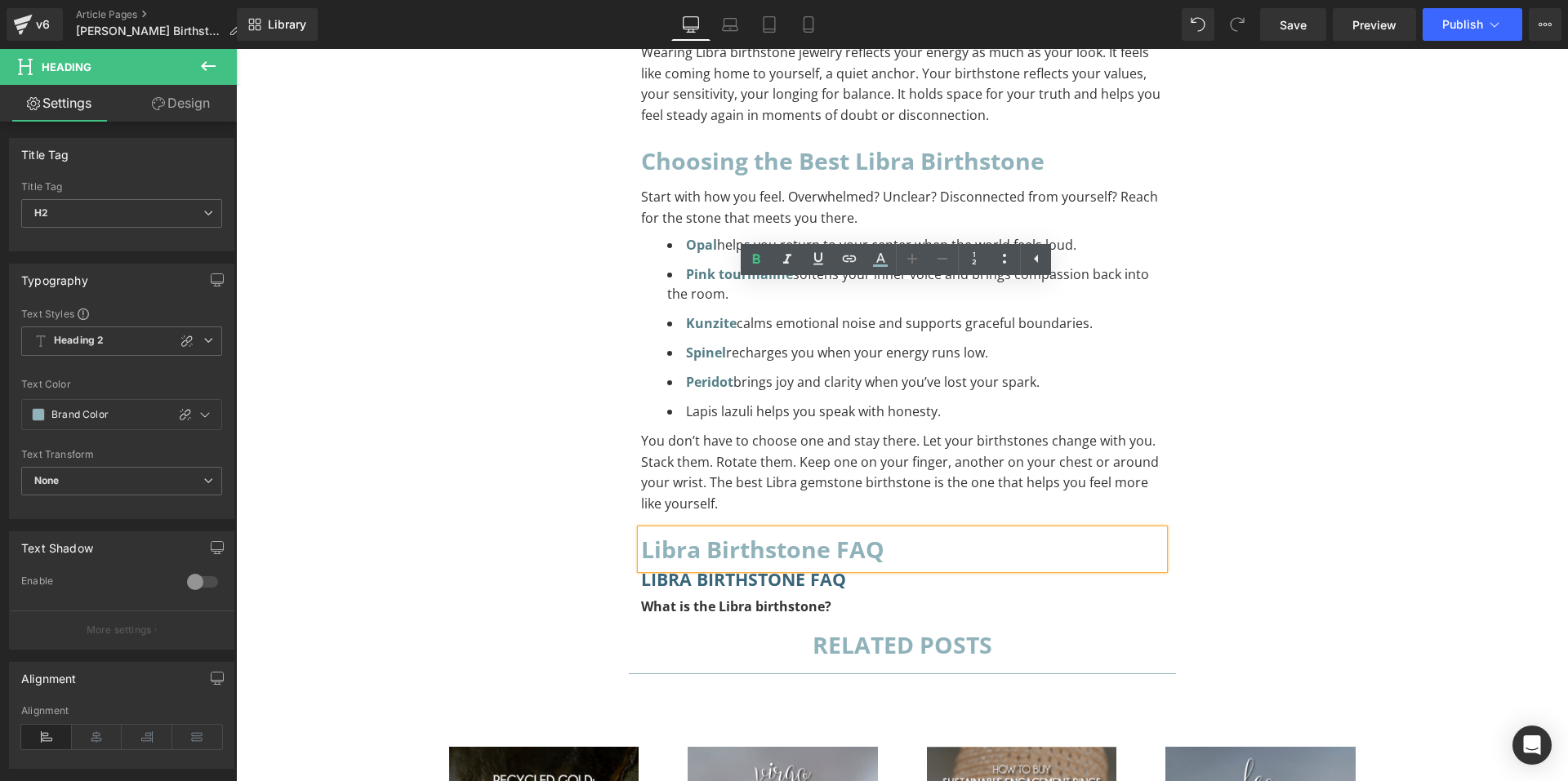
drag, startPoint x: 1333, startPoint y: 345, endPoint x: 1313, endPoint y: 344, distance: 20.0
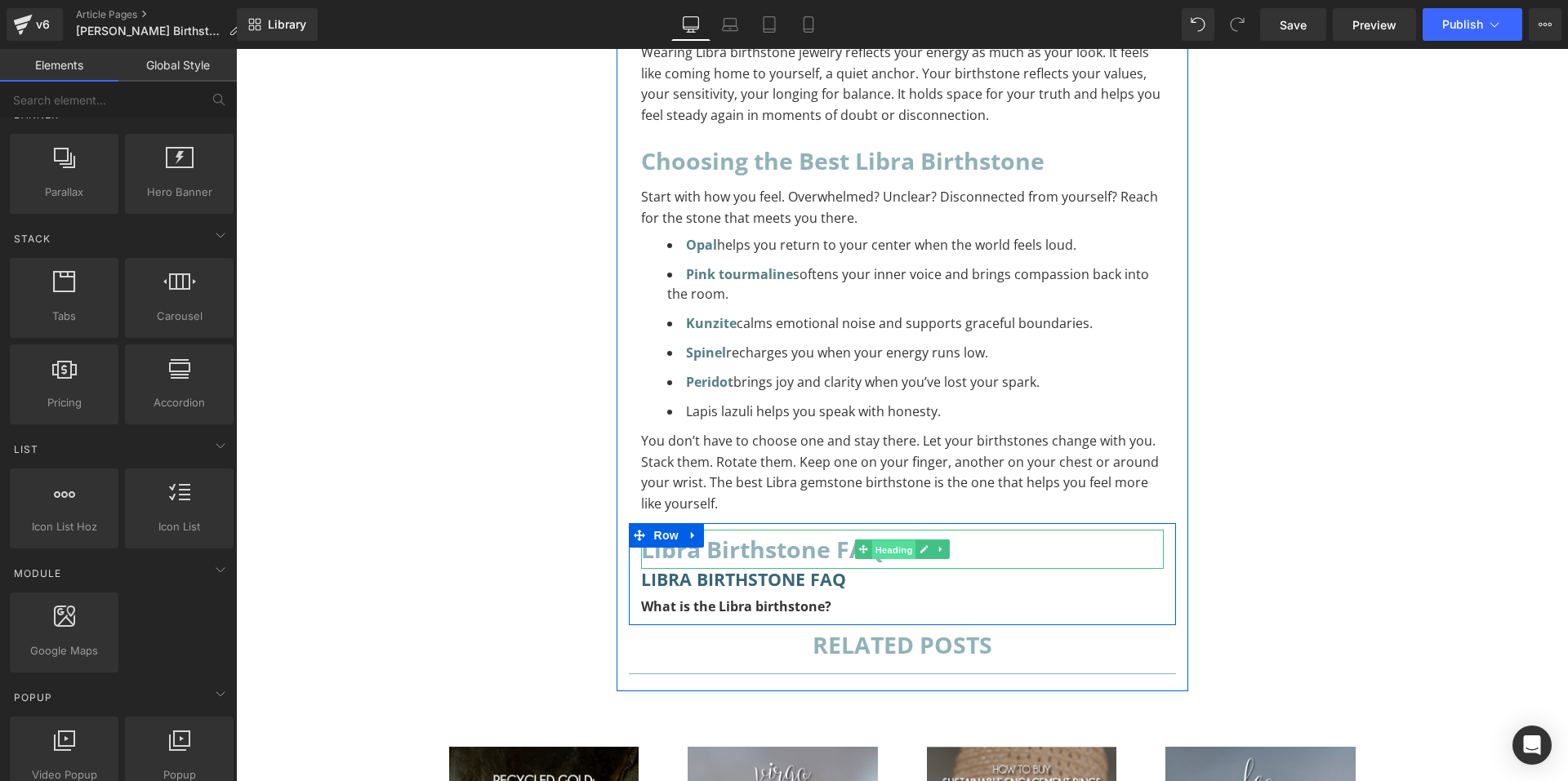
click at [876, 540] on span "Heading" at bounding box center [893, 550] width 44 height 19
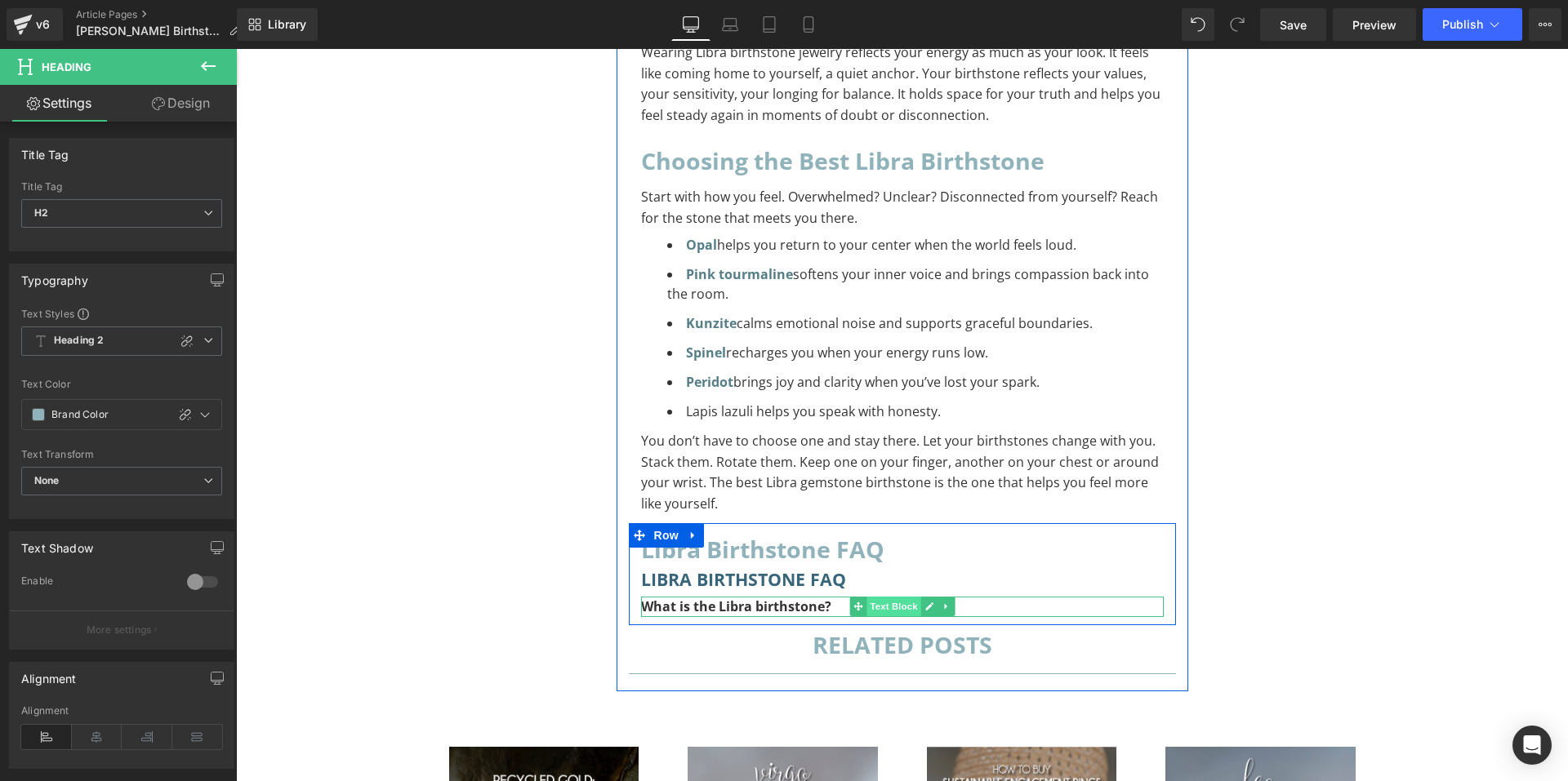
click at [884, 597] on span "Text Block" at bounding box center [893, 607] width 54 height 19
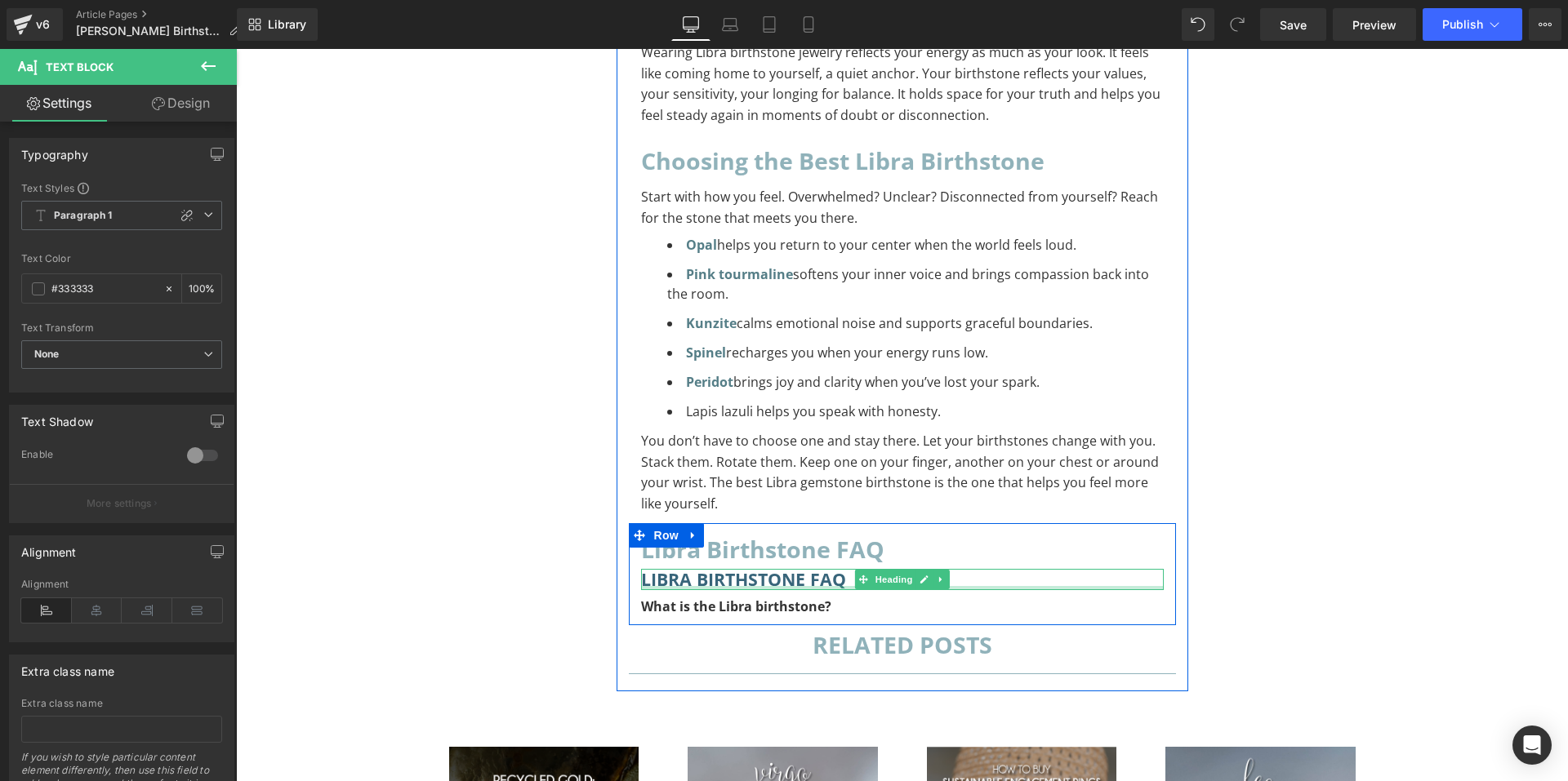
click at [809, 587] on div at bounding box center [902, 589] width 523 height 4
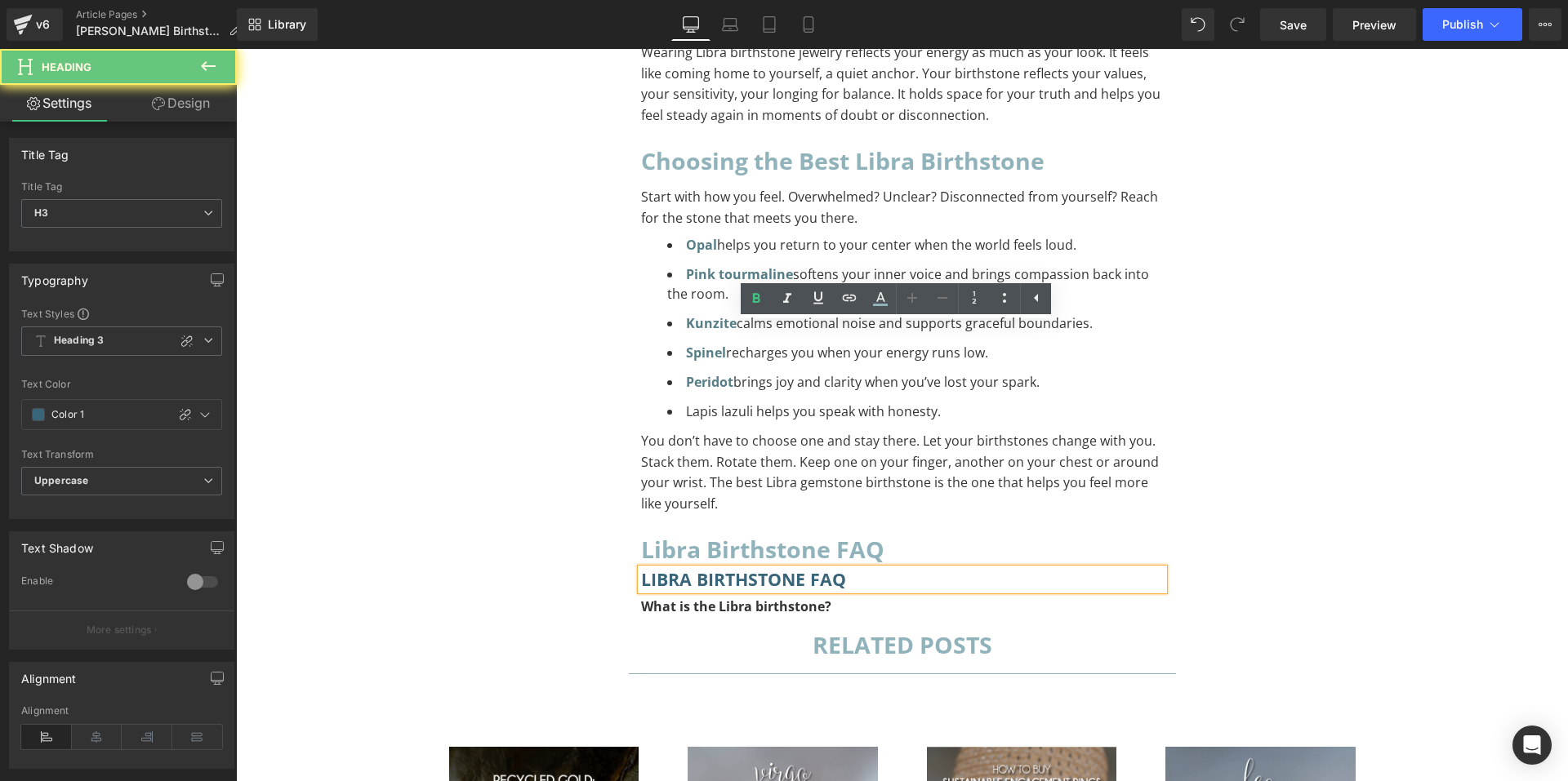
click at [817, 569] on h3 "Libra Birthstone FAQ" at bounding box center [902, 580] width 523 height 21
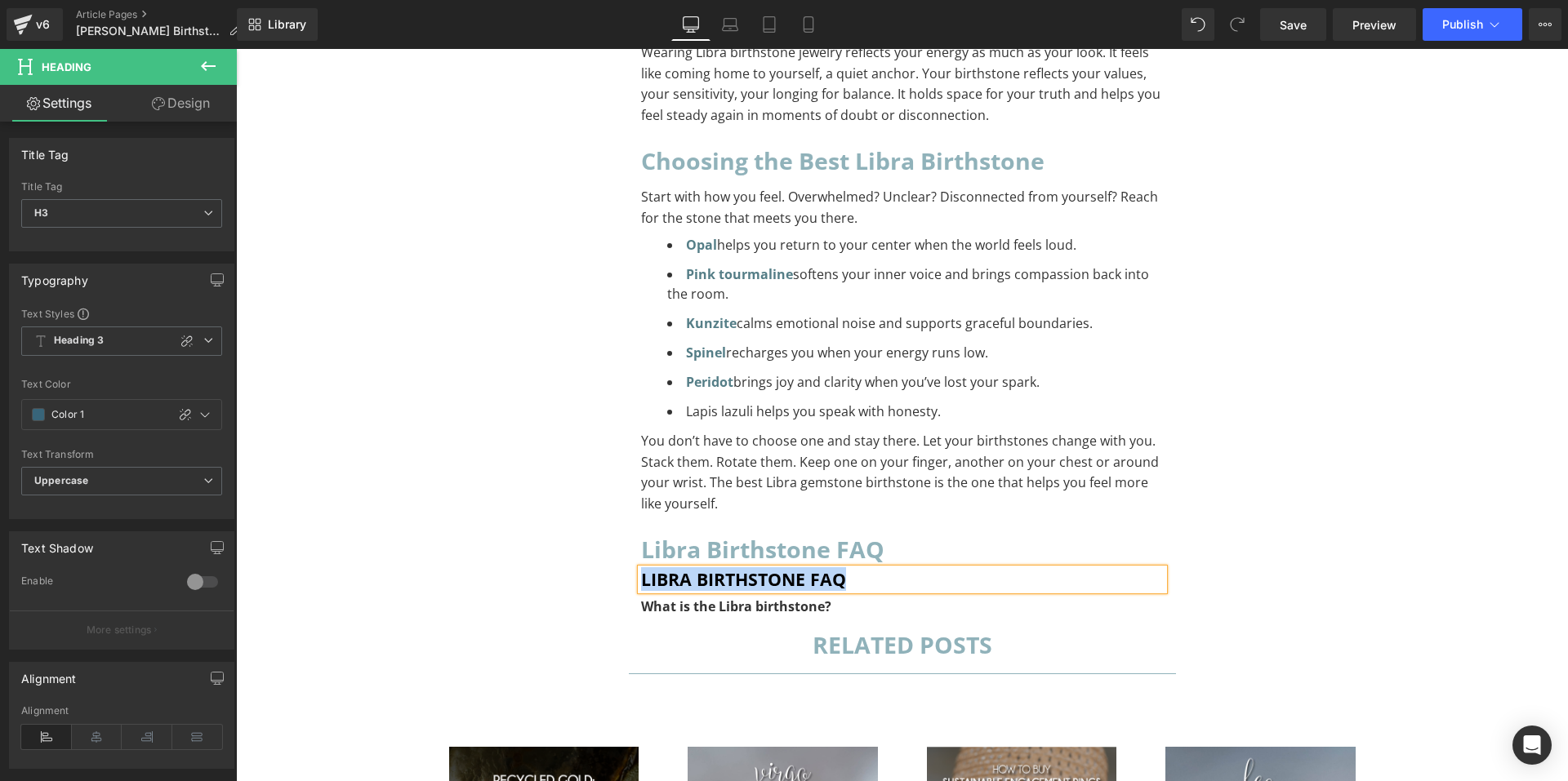
paste div "To enrich screen reader interactions, please activate Accessibility in Grammarl…"
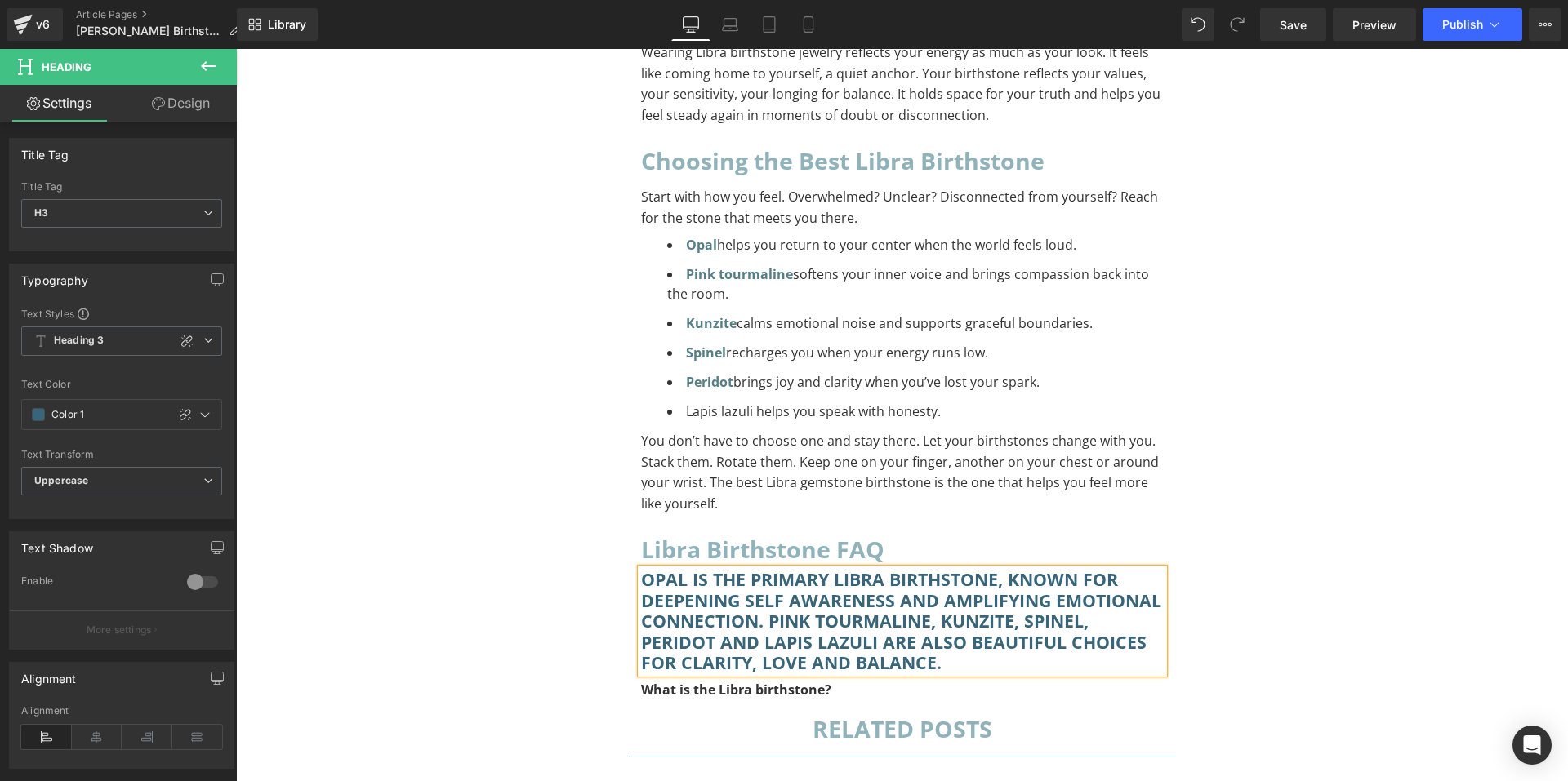
click at [820, 681] on b "What is the Libra birthstone?" at bounding box center [736, 690] width 190 height 18
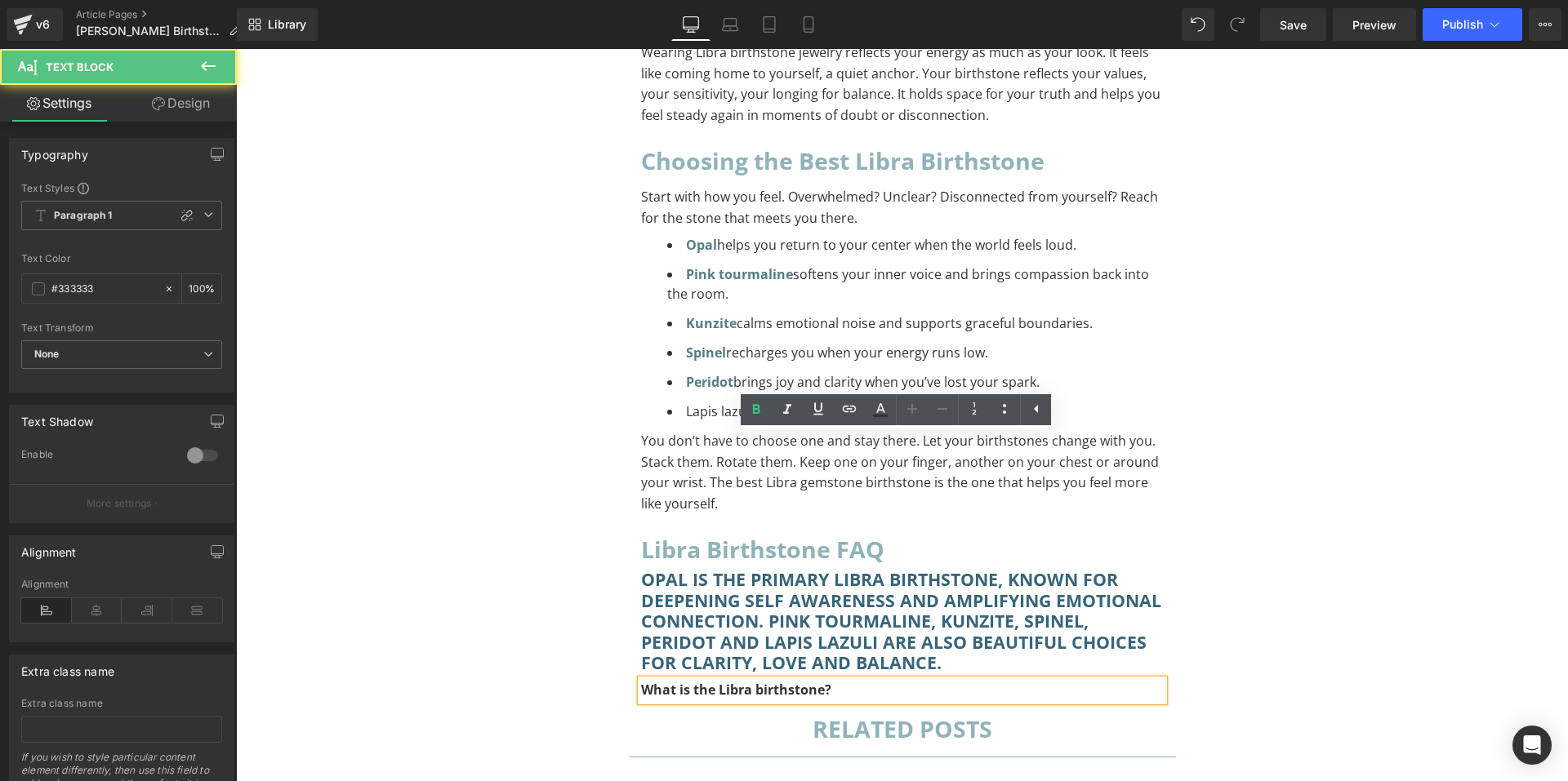
click at [826, 680] on p "What is the Libra birthstone?" at bounding box center [902, 691] width 523 height 21
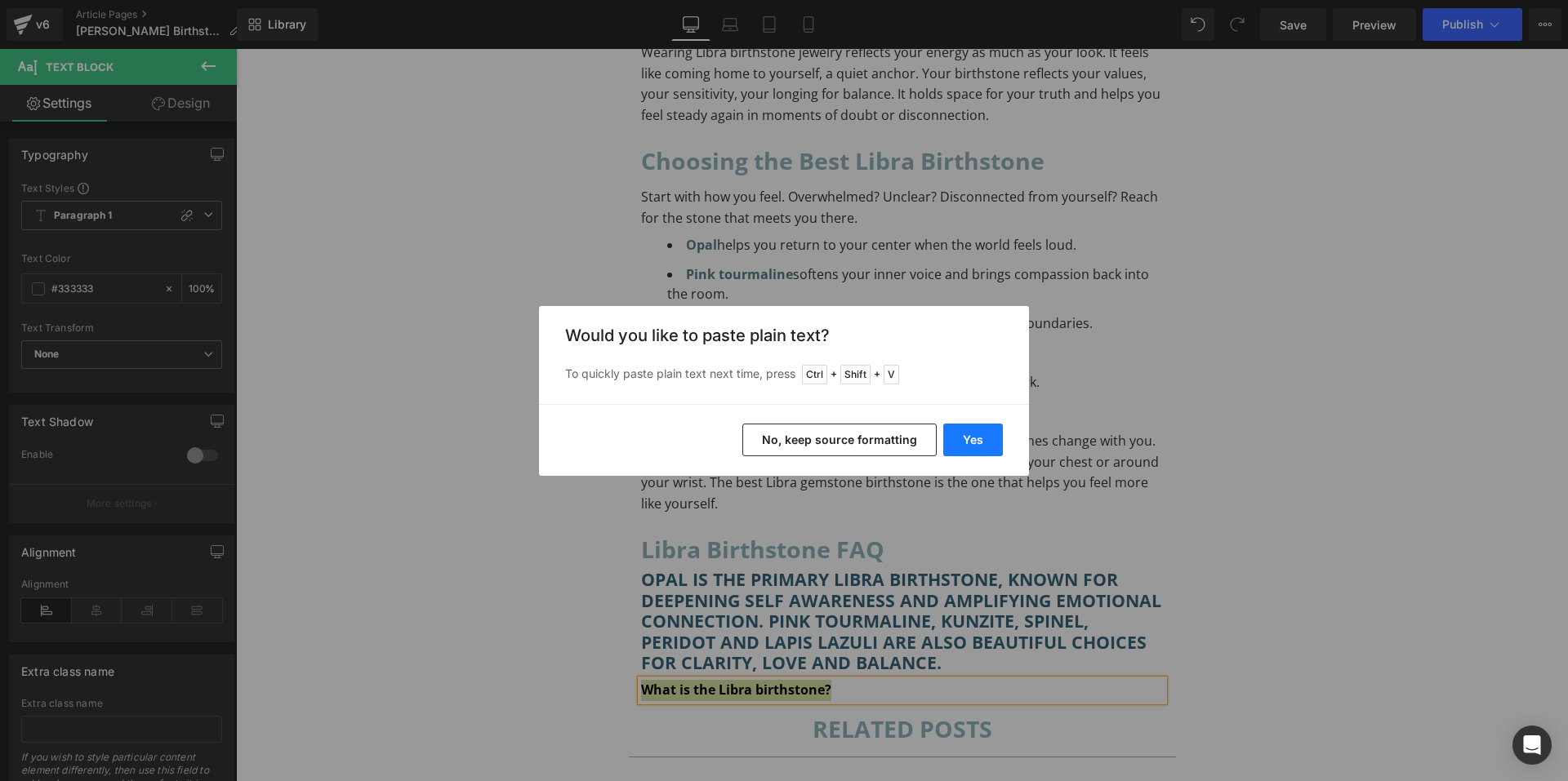
click at [971, 444] on button "Yes" at bounding box center [973, 440] width 60 height 33
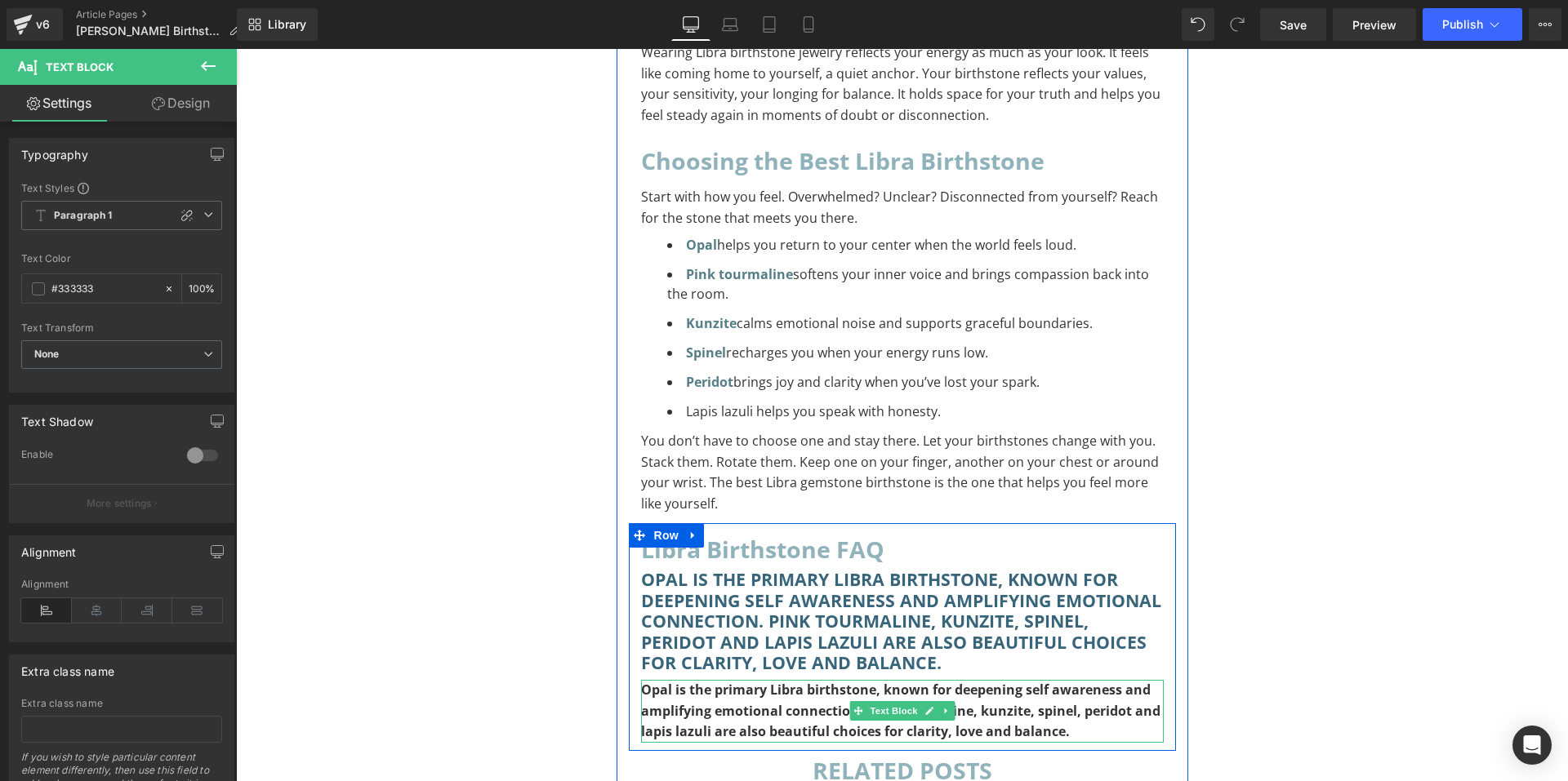
click at [1016, 681] on b "Opal is the primary Libra birthstone, known for deepening self awareness and am…" at bounding box center [900, 711] width 519 height 60
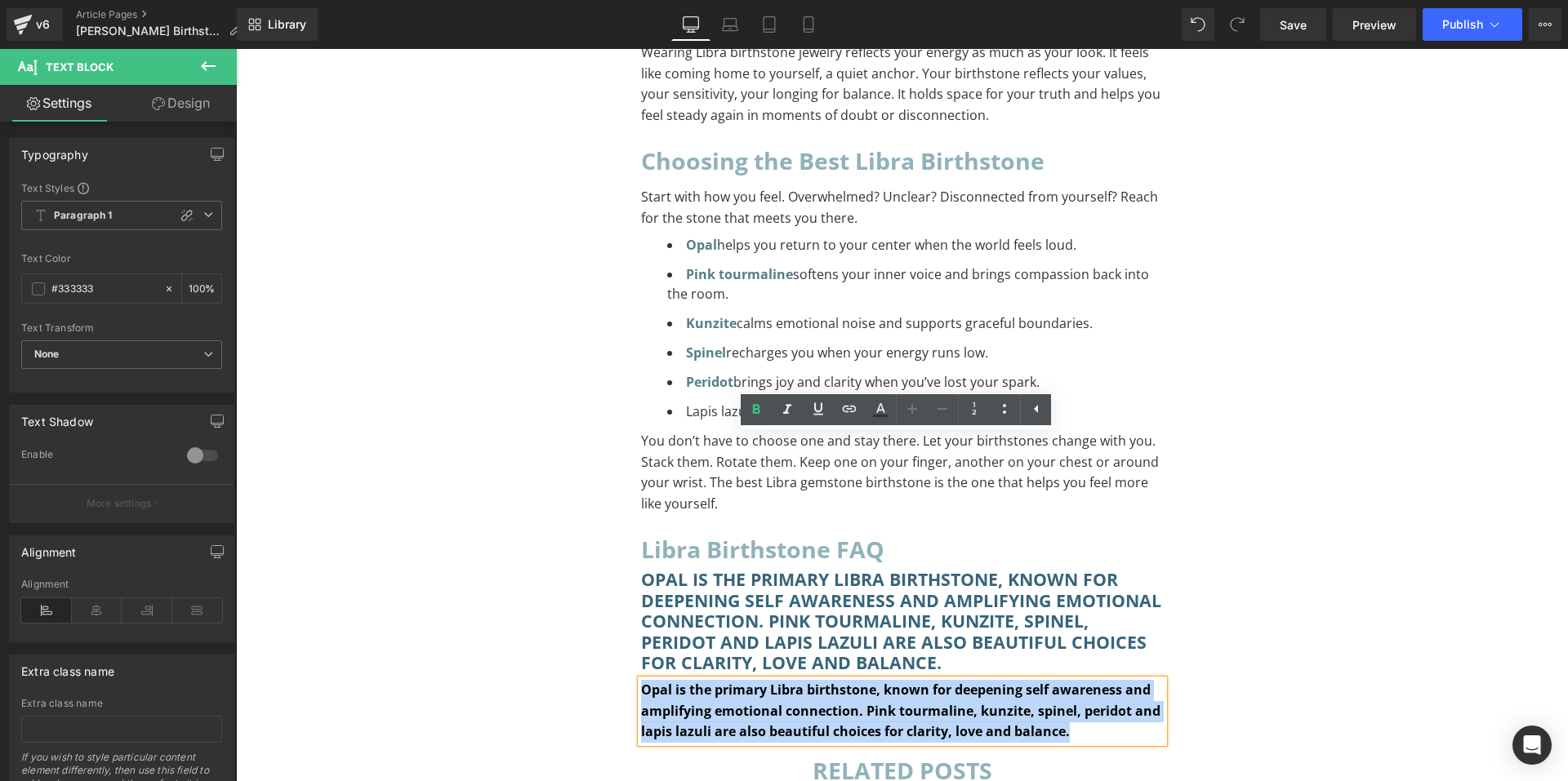
drag, startPoint x: 1078, startPoint y: 490, endPoint x: 635, endPoint y: 440, distance: 445.8
click at [641, 680] on p "Opal is the primary Libra birthstone, known for deepening self awareness and am…" at bounding box center [902, 711] width 523 height 63
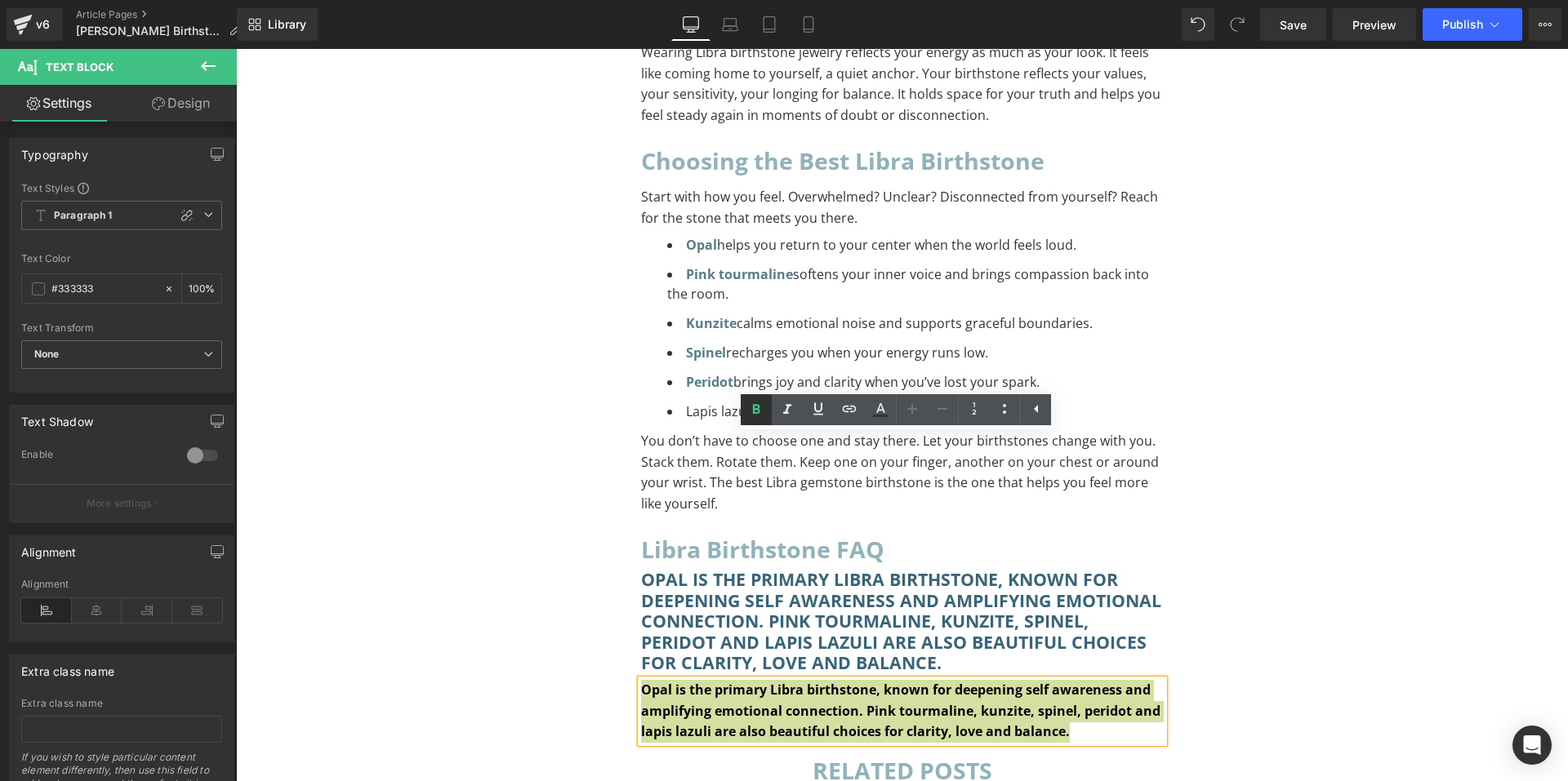
click at [757, 413] on icon at bounding box center [757, 410] width 8 height 10
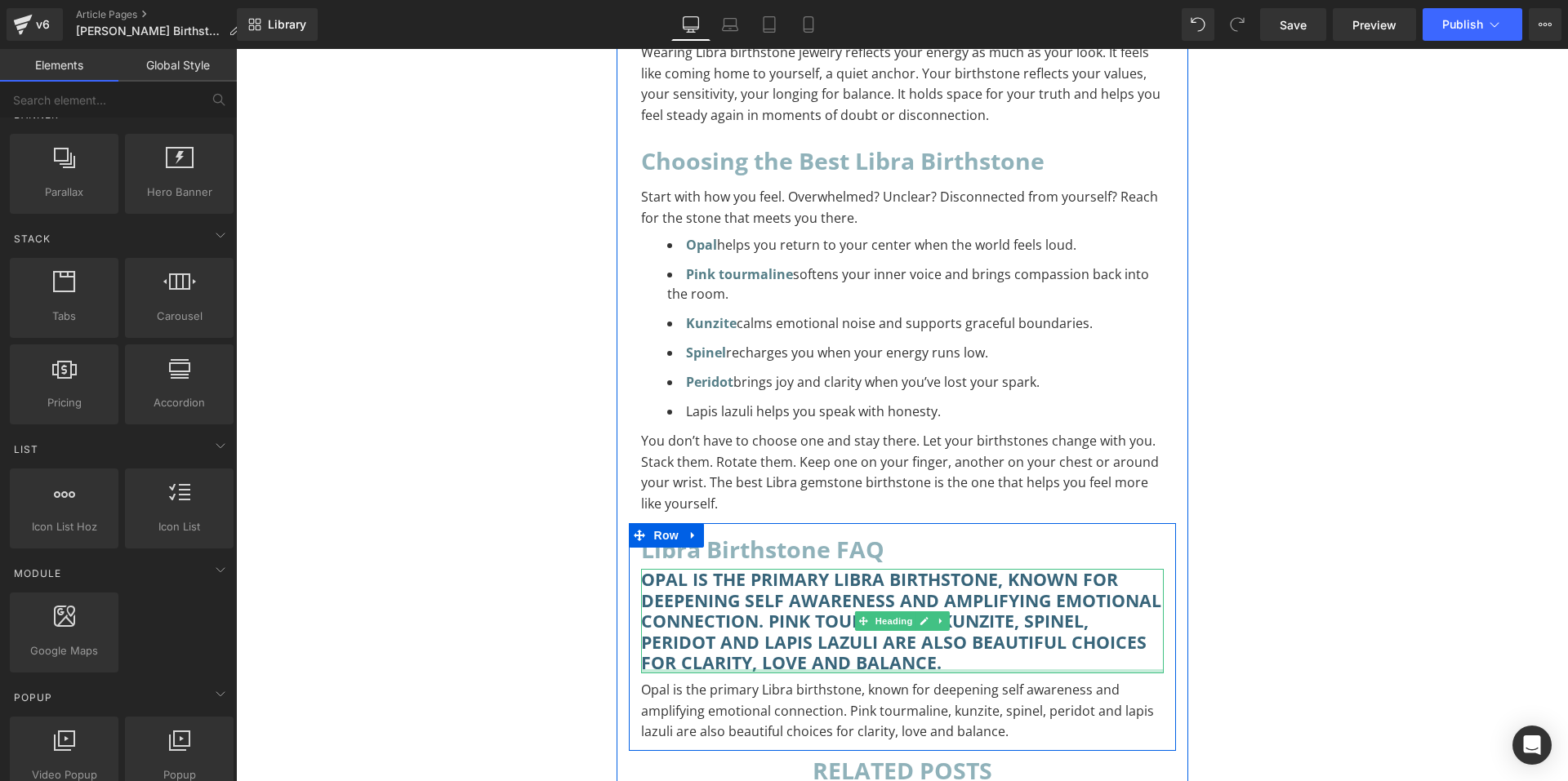
click at [941, 569] on h3 "Opal is the primary Libra birthstone, known for deepening self awareness and am…" at bounding box center [902, 622] width 523 height 104
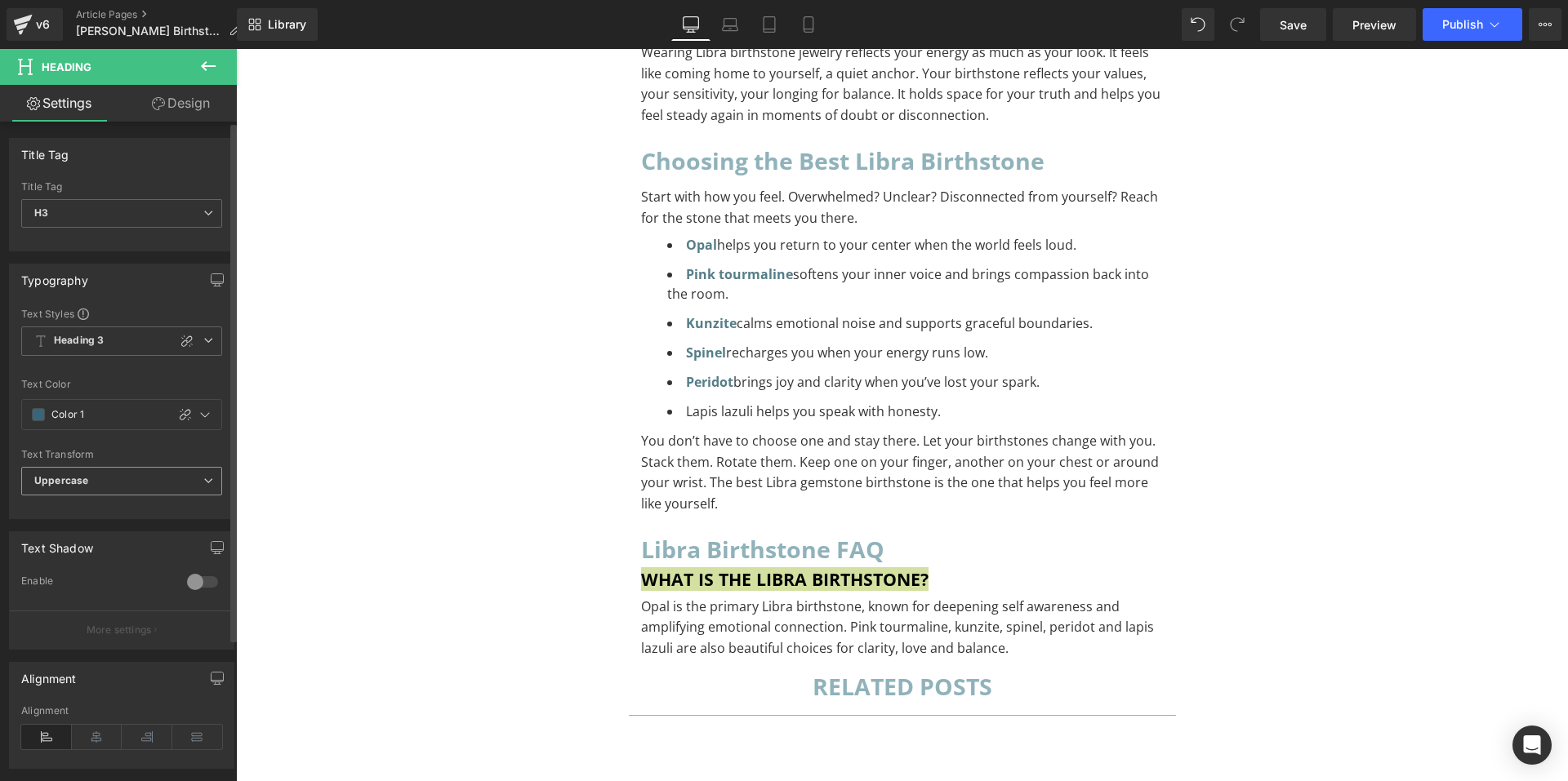
click at [133, 477] on span "Uppercase" at bounding box center [122, 481] width 201 height 29
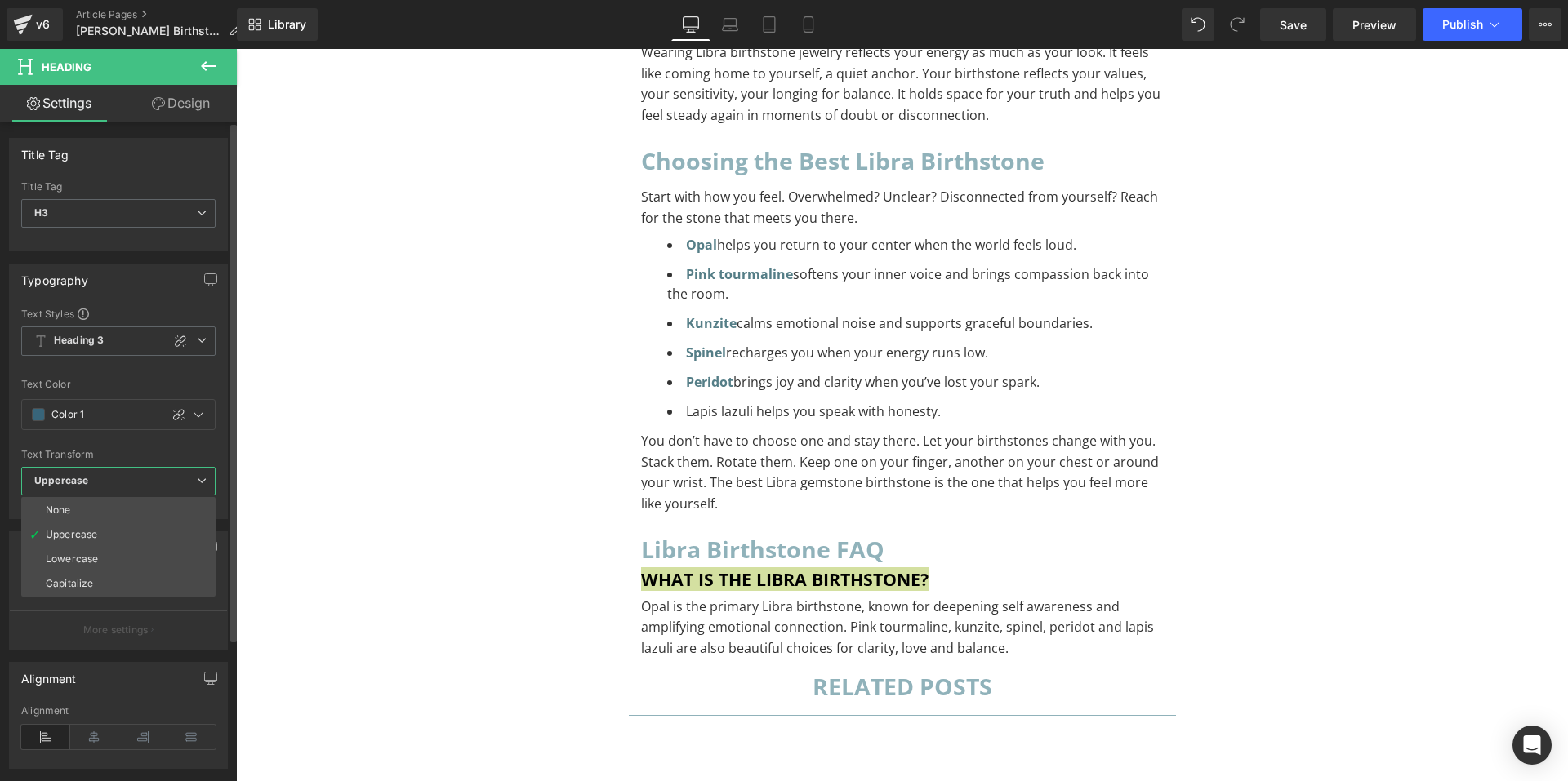
click at [85, 582] on div "Capitalize" at bounding box center [69, 584] width 47 height 12
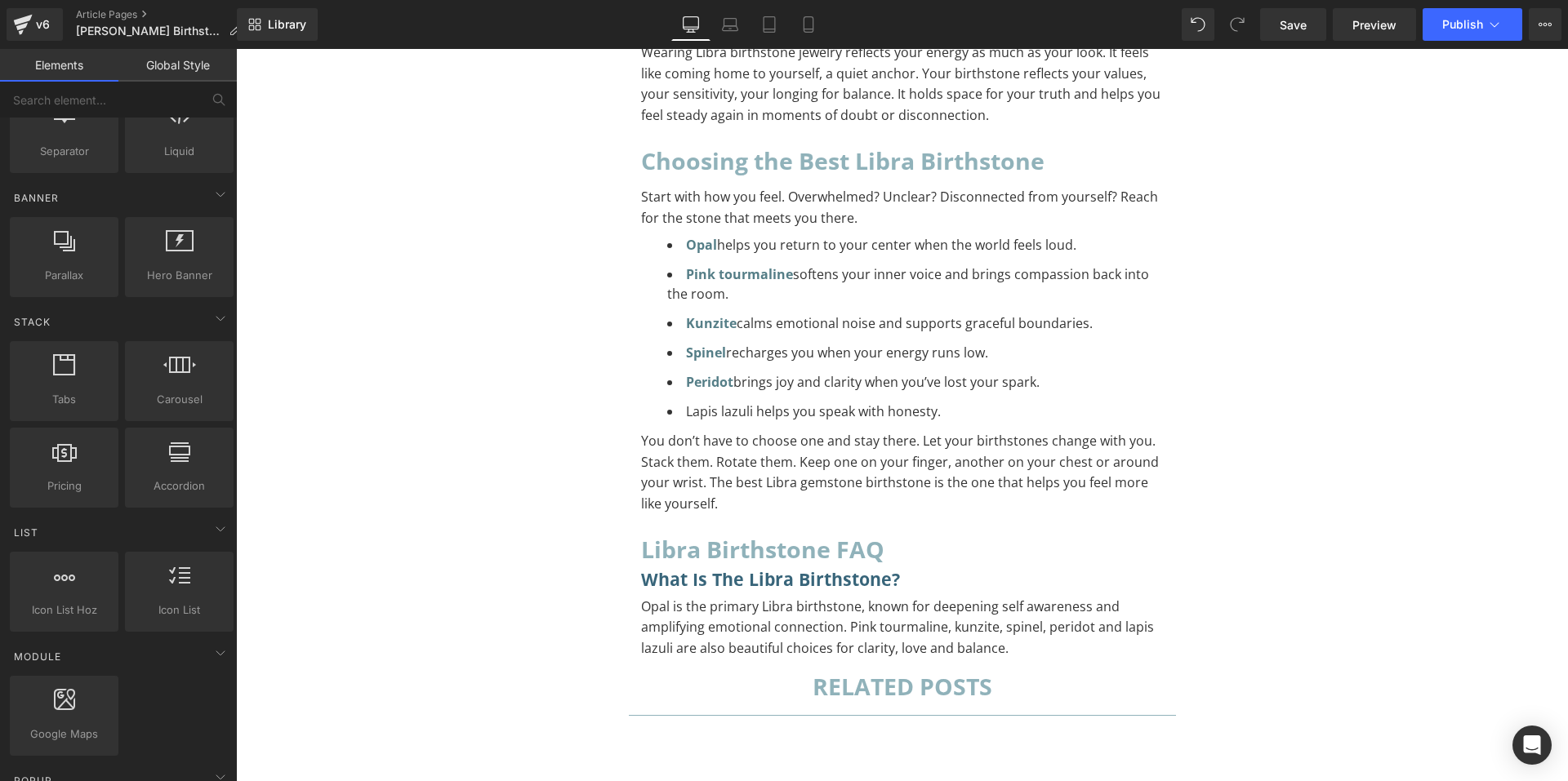
scroll to position [0, 0]
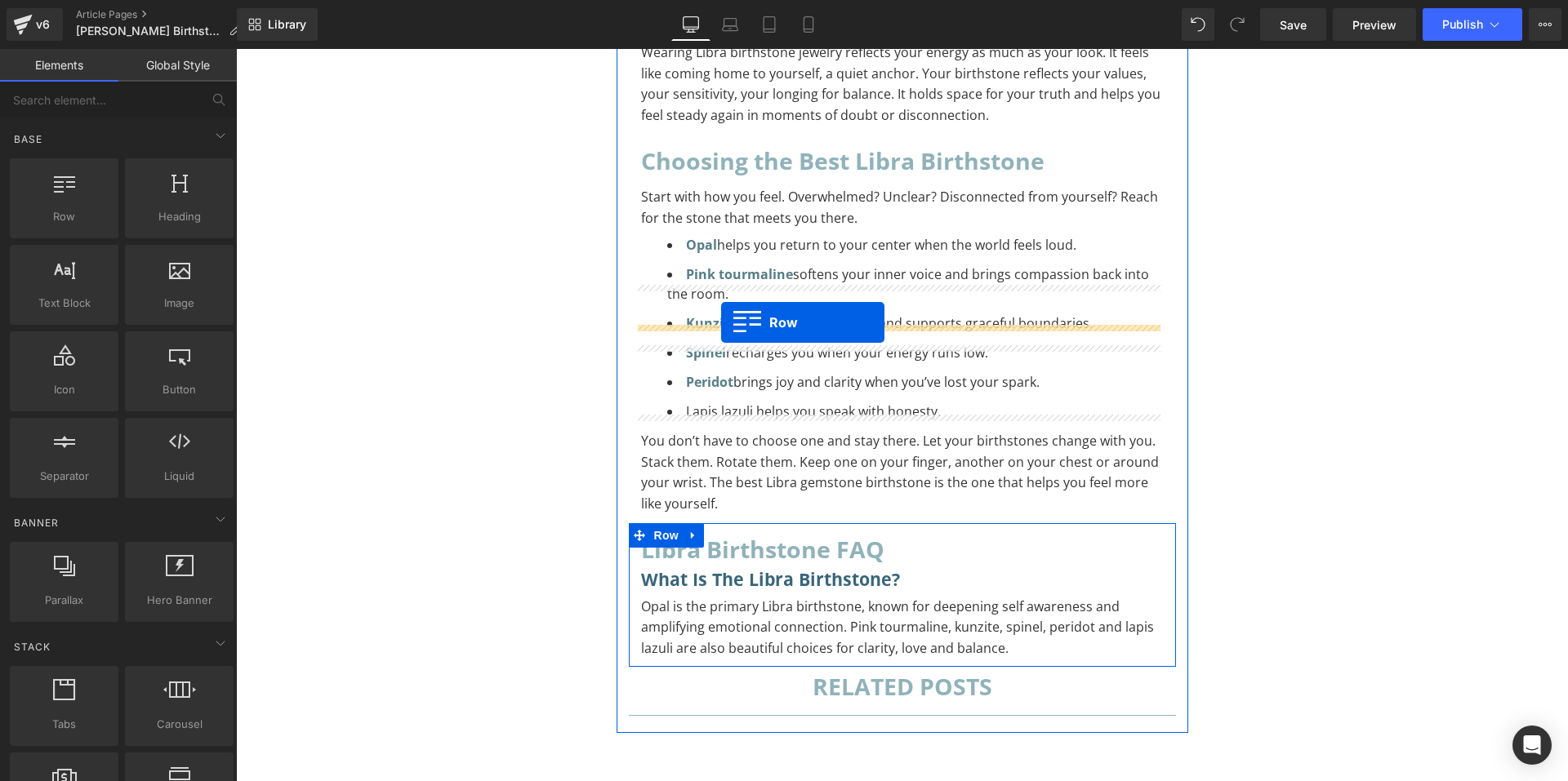
drag, startPoint x: 319, startPoint y: 265, endPoint x: 721, endPoint y: 323, distance: 406.2
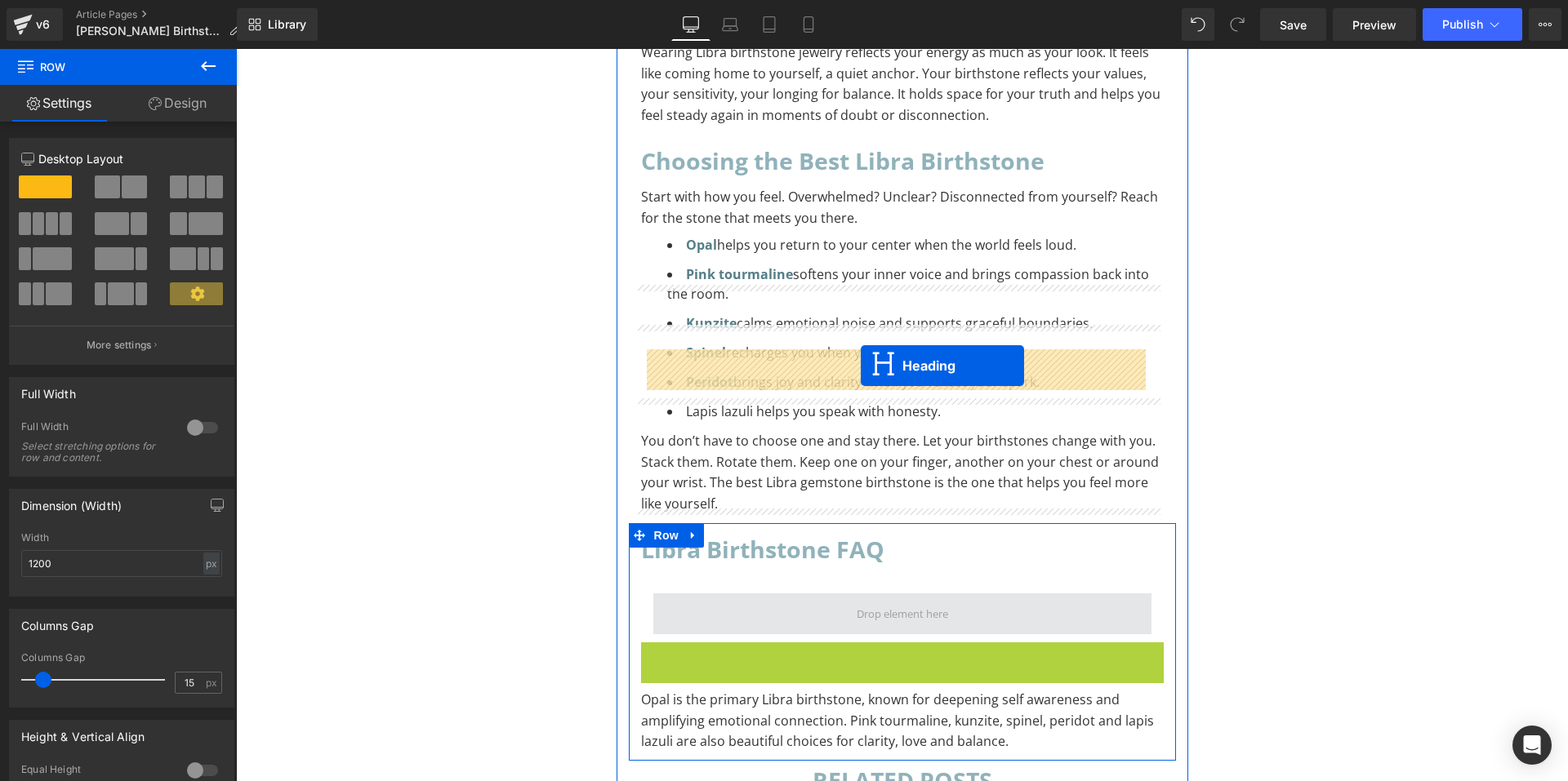
drag, startPoint x: 856, startPoint y: 411, endPoint x: 860, endPoint y: 365, distance: 46.2
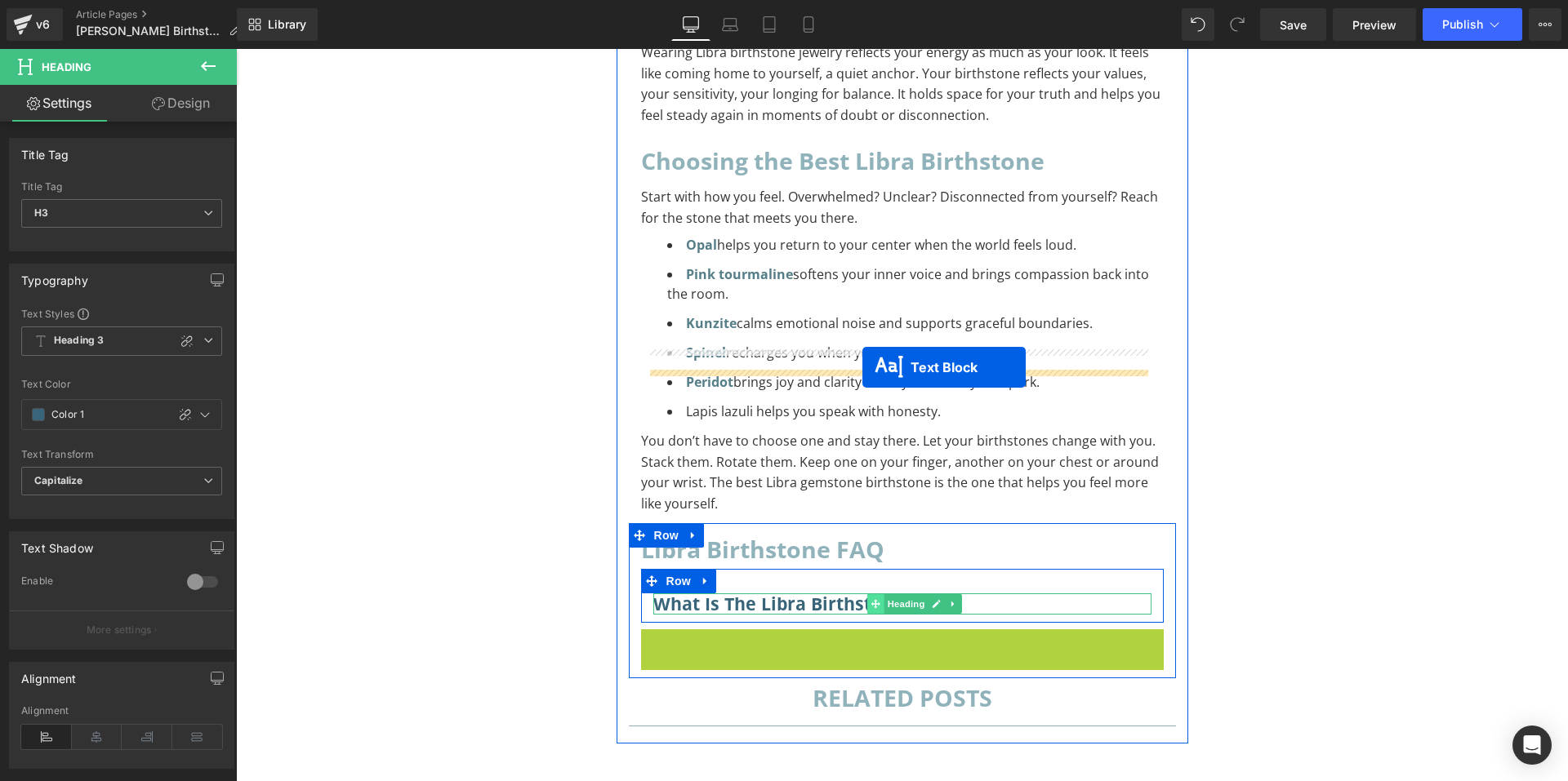
drag, startPoint x: 848, startPoint y: 419, endPoint x: 862, endPoint y: 367, distance: 53.9
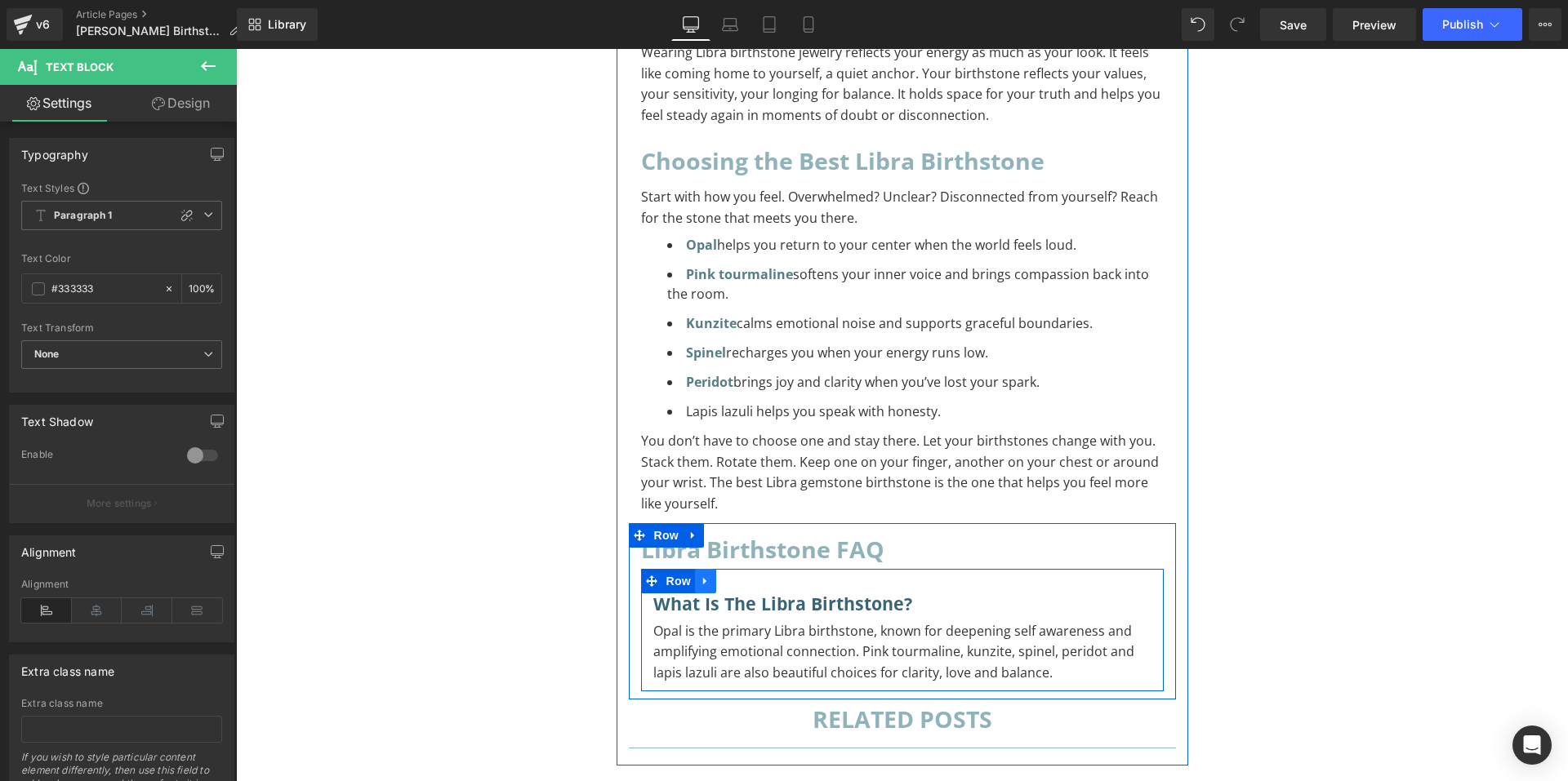
click at [703, 578] on icon at bounding box center [704, 582] width 3 height 8
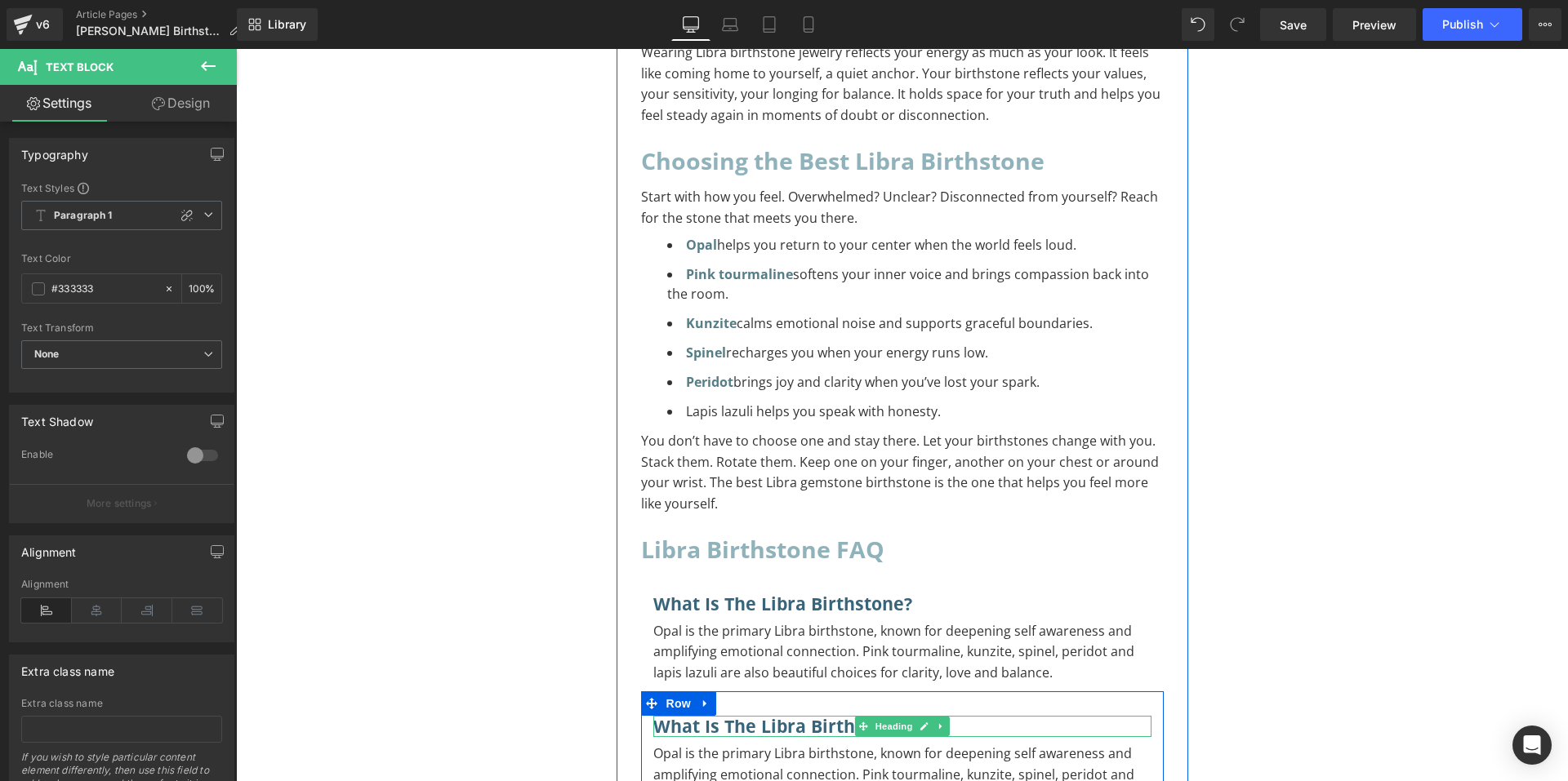
click at [986, 716] on h3 "What is the Libra birthstone?" at bounding box center [902, 727] width 498 height 21
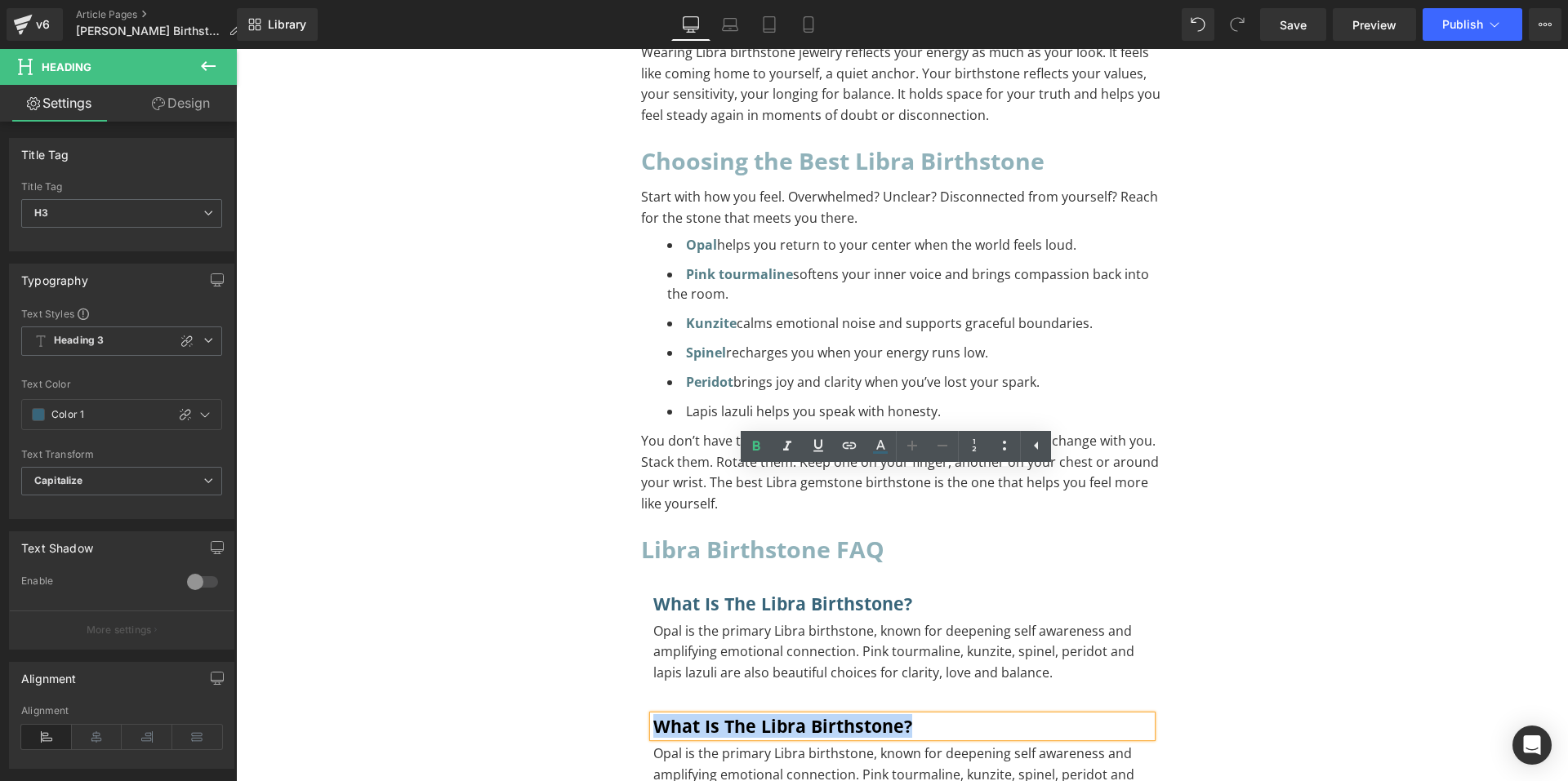
drag, startPoint x: 976, startPoint y: 484, endPoint x: 639, endPoint y: 472, distance: 337.2
click at [641, 716] on div "What is the Libra birthstone? Heading Opal is the primary Libra birthstone, kno…" at bounding box center [902, 761] width 523 height 90
paste div "To enrich screen reader interactions, please activate Accessibility in Grammarl…"
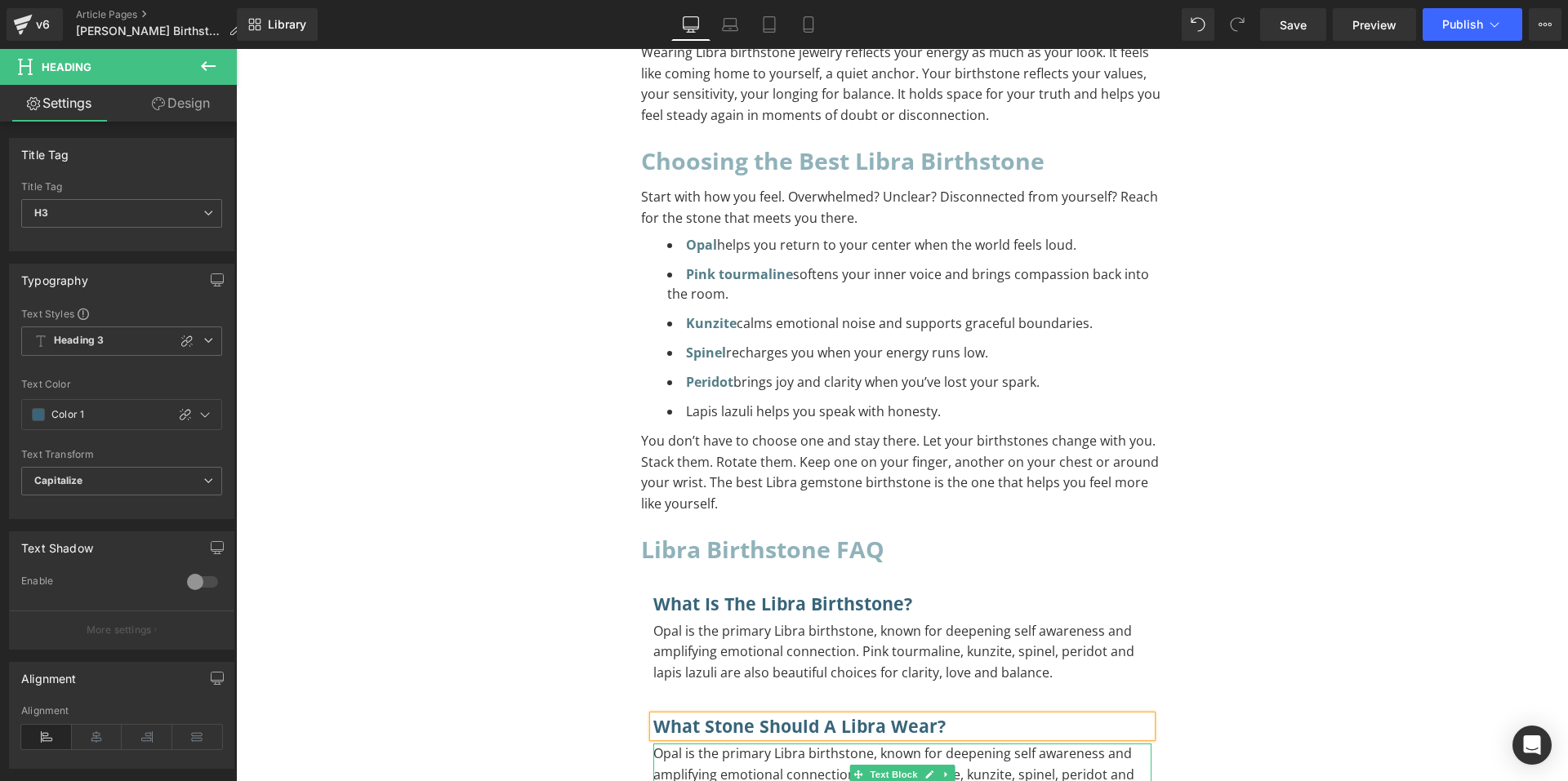
click at [1048, 744] on p "Opal is the primary Libra birthstone, known for deepening self awareness and am…" at bounding box center [902, 775] width 498 height 63
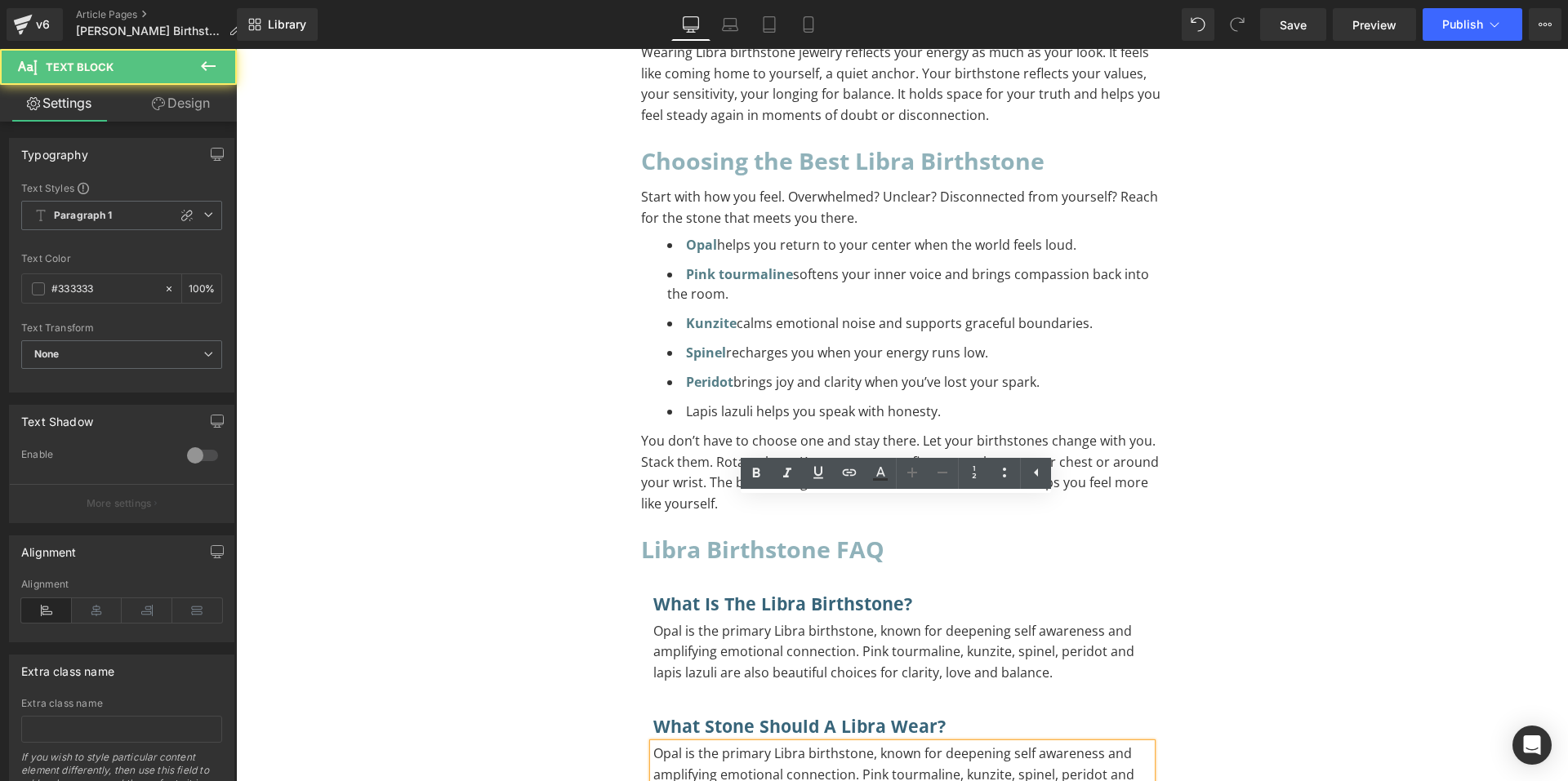
click at [1048, 744] on p "Opal is the primary Libra birthstone, known for deepening self awareness and am…" at bounding box center [902, 775] width 498 height 63
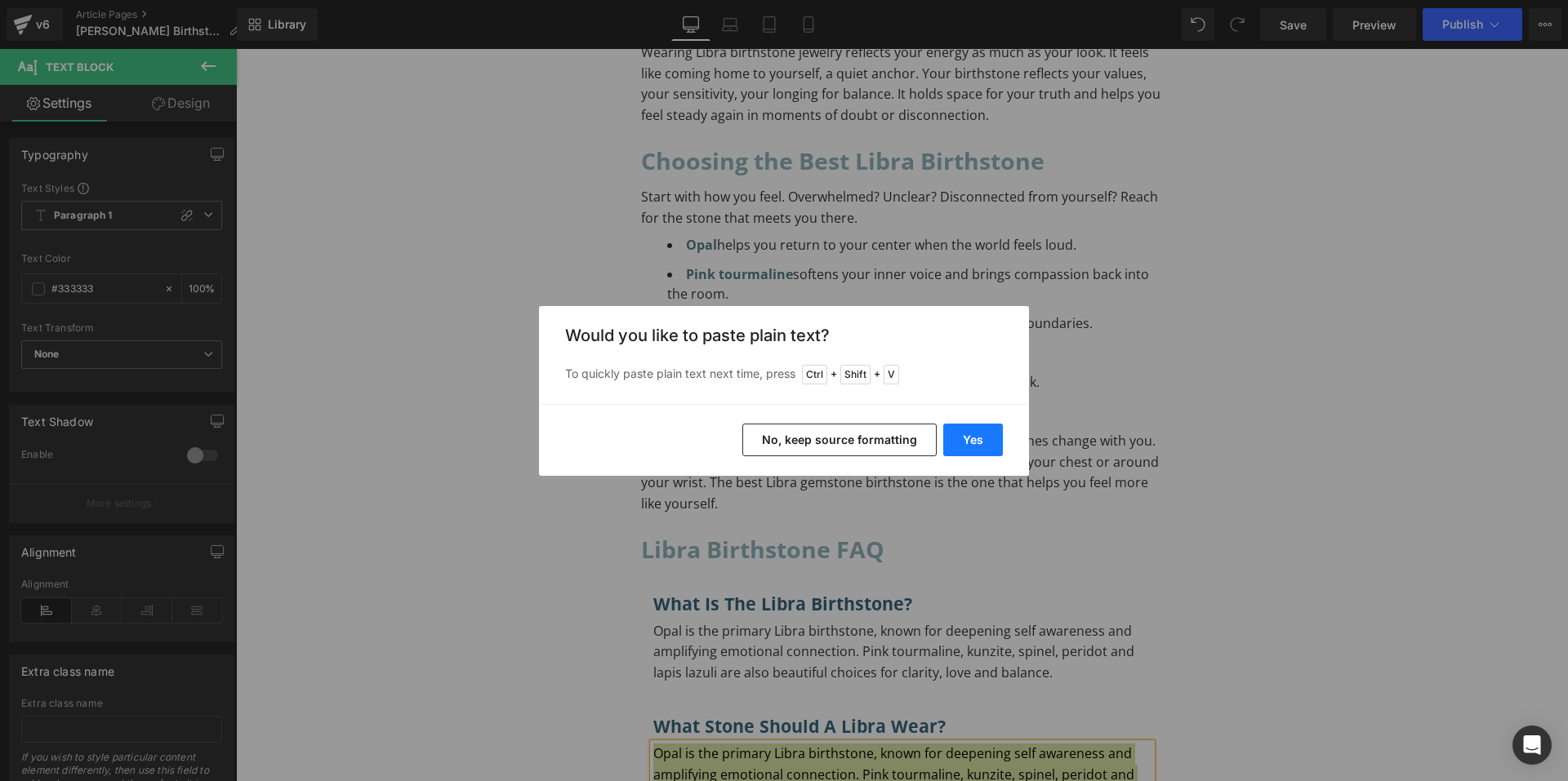
click at [973, 445] on button "Yes" at bounding box center [973, 440] width 60 height 33
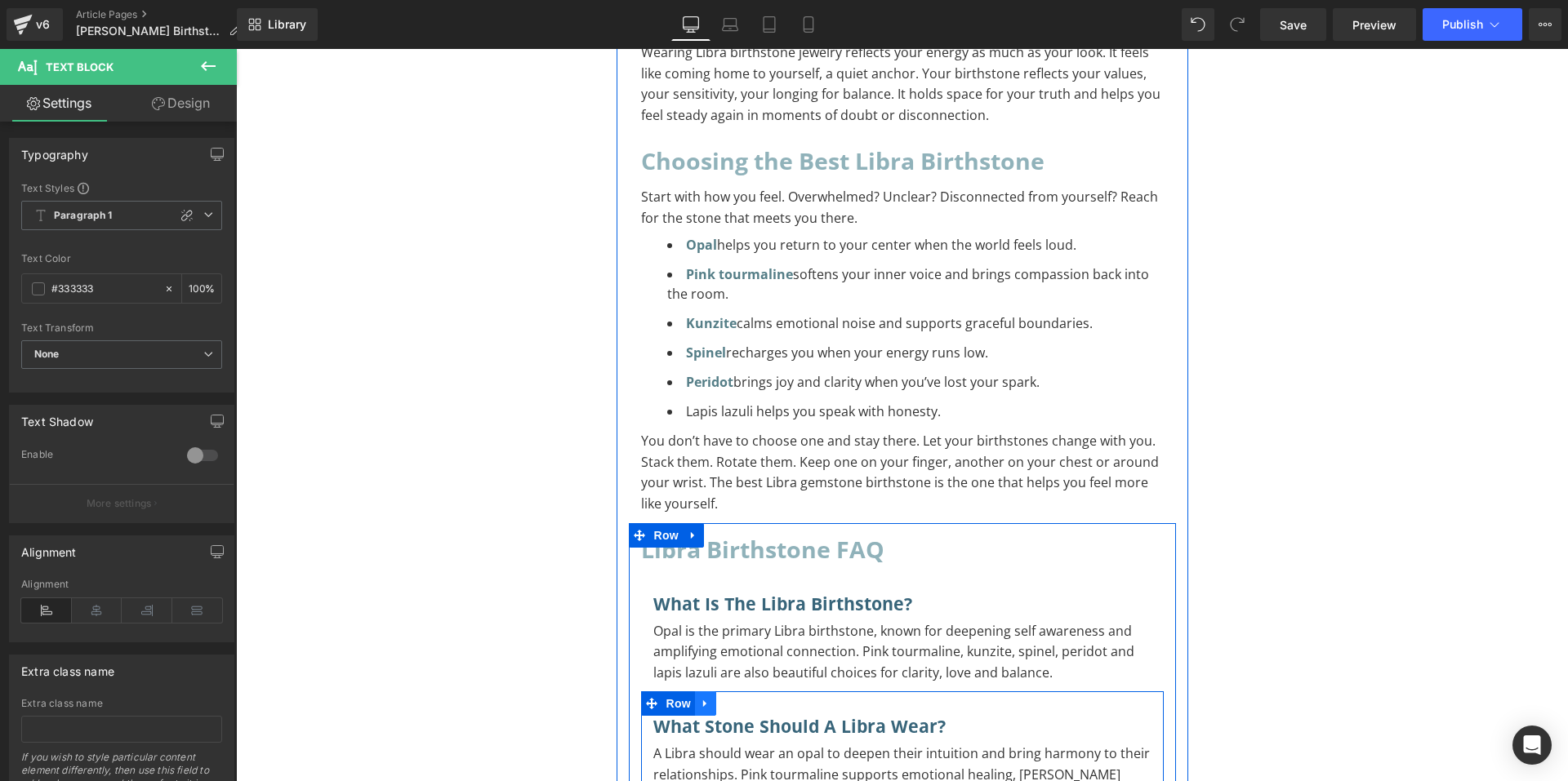
click at [700, 698] on icon at bounding box center [706, 704] width 12 height 13
click at [723, 698] on icon at bounding box center [727, 704] width 12 height 12
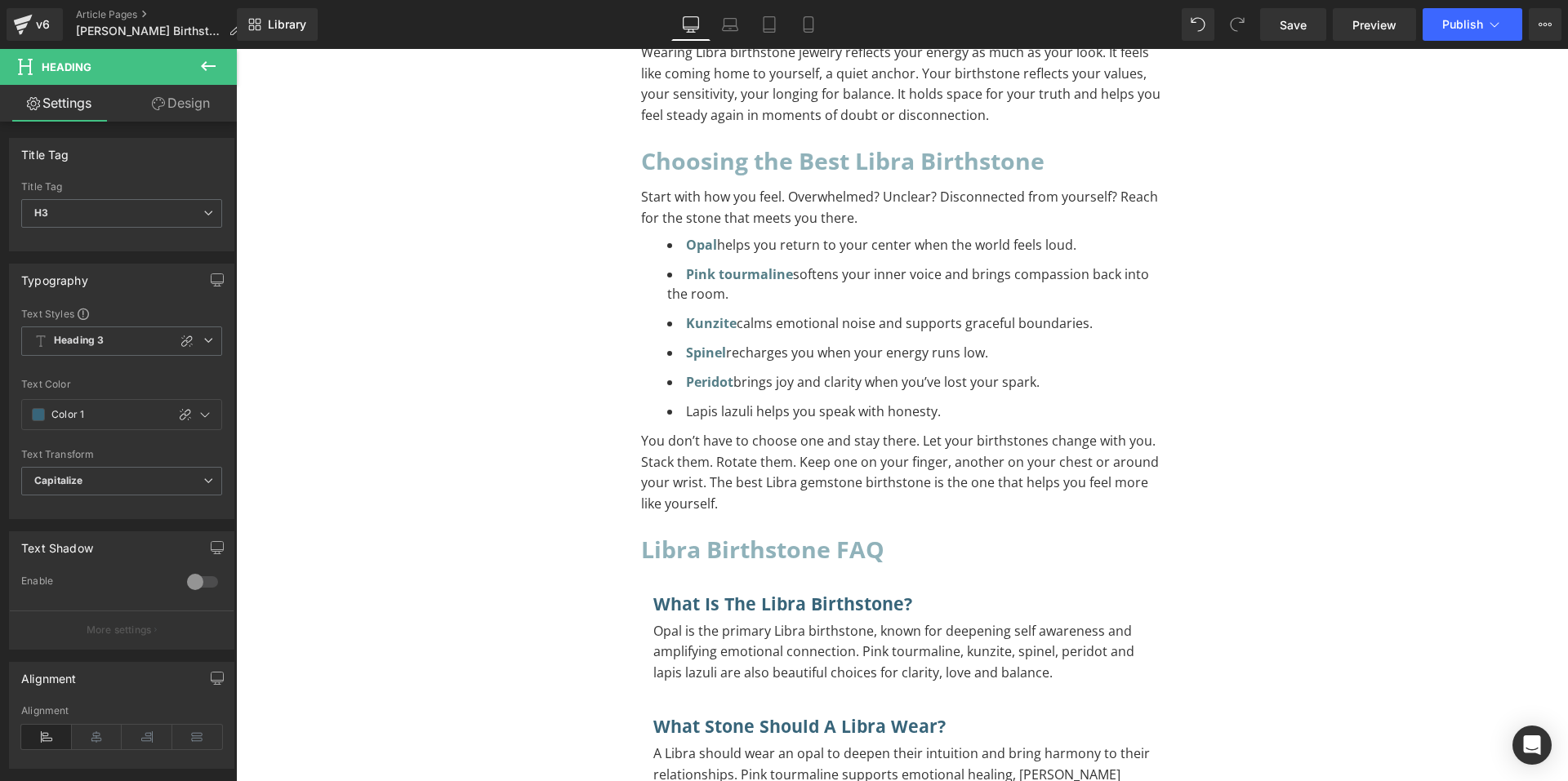
paste div "To enrich screen reader interactions, please activate Accessibility in Grammarl…"
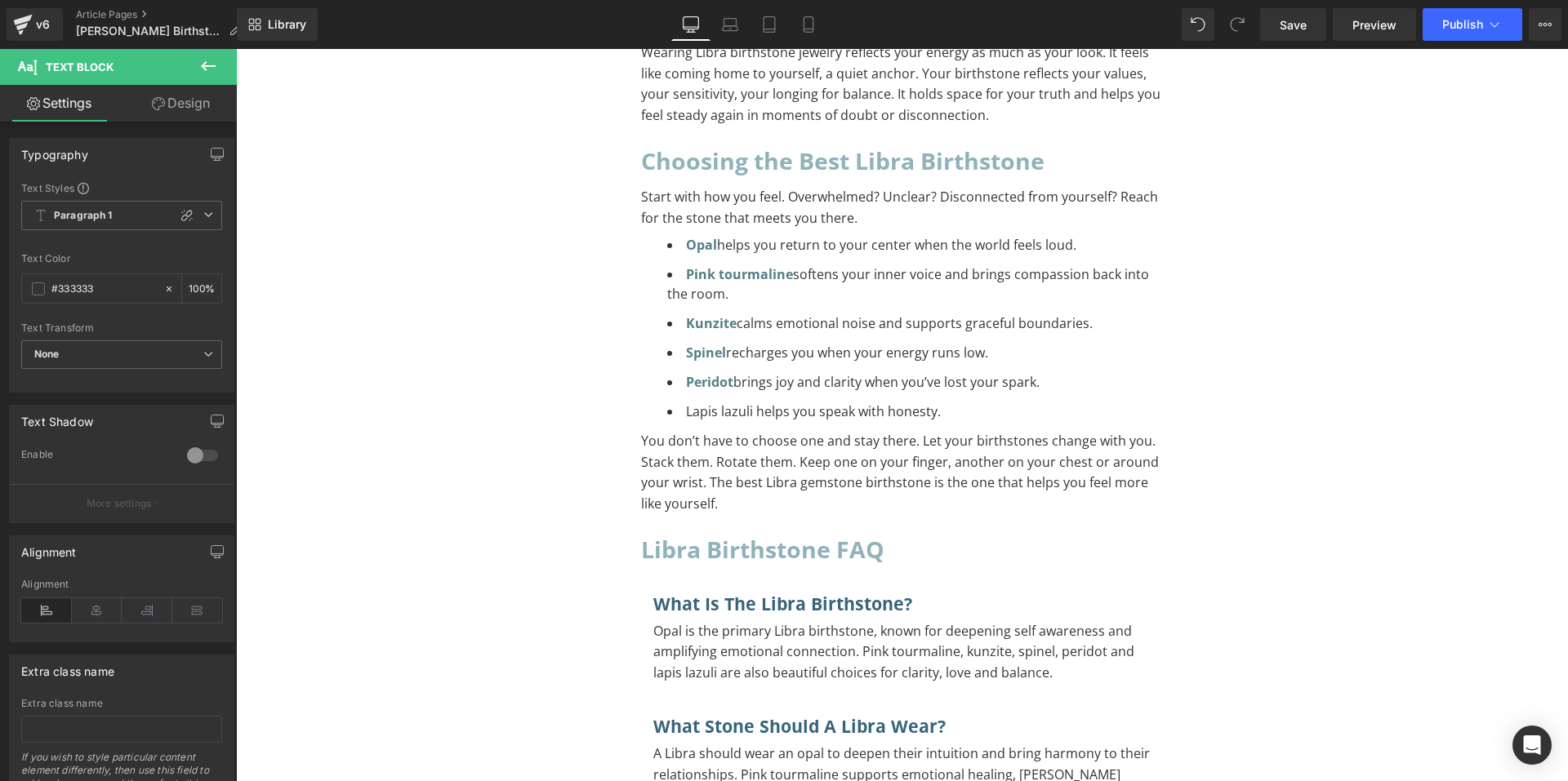
paste div "To enrich screen reader interactions, please activate Accessibility in Grammarl…"
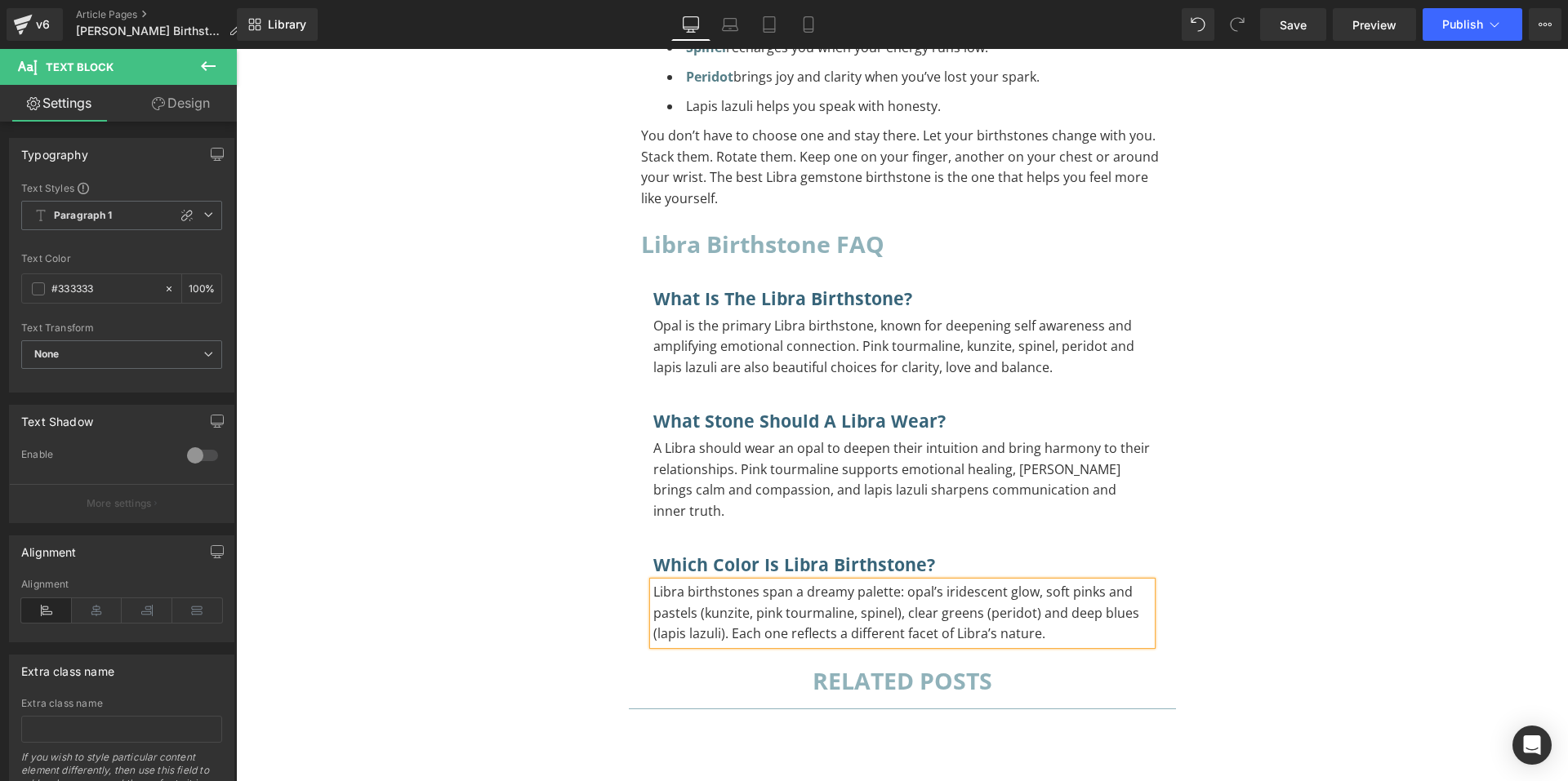
scroll to position [13610, 0]
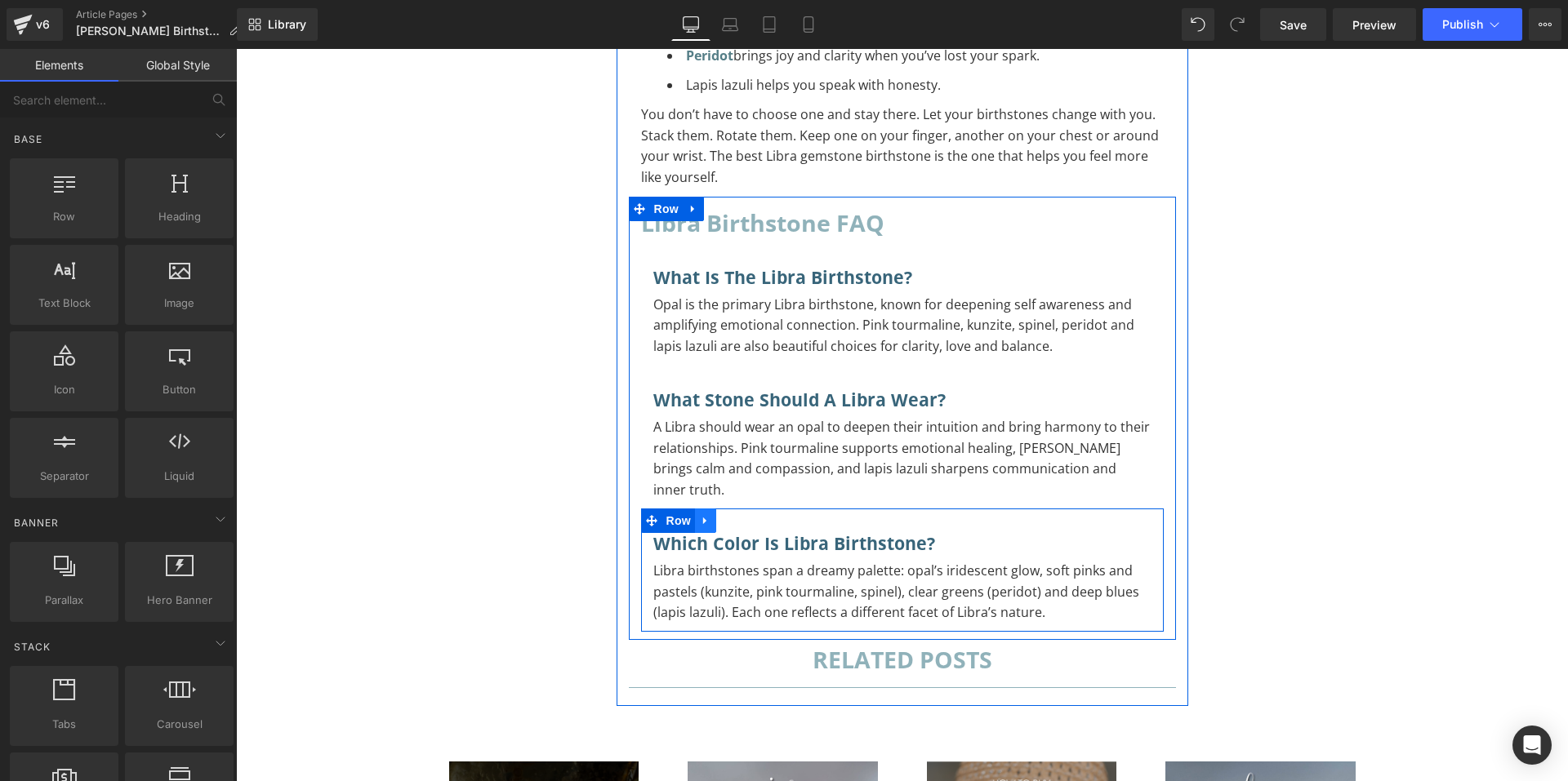
click at [703, 518] on icon at bounding box center [704, 522] width 3 height 8
click at [721, 515] on icon at bounding box center [727, 521] width 12 height 12
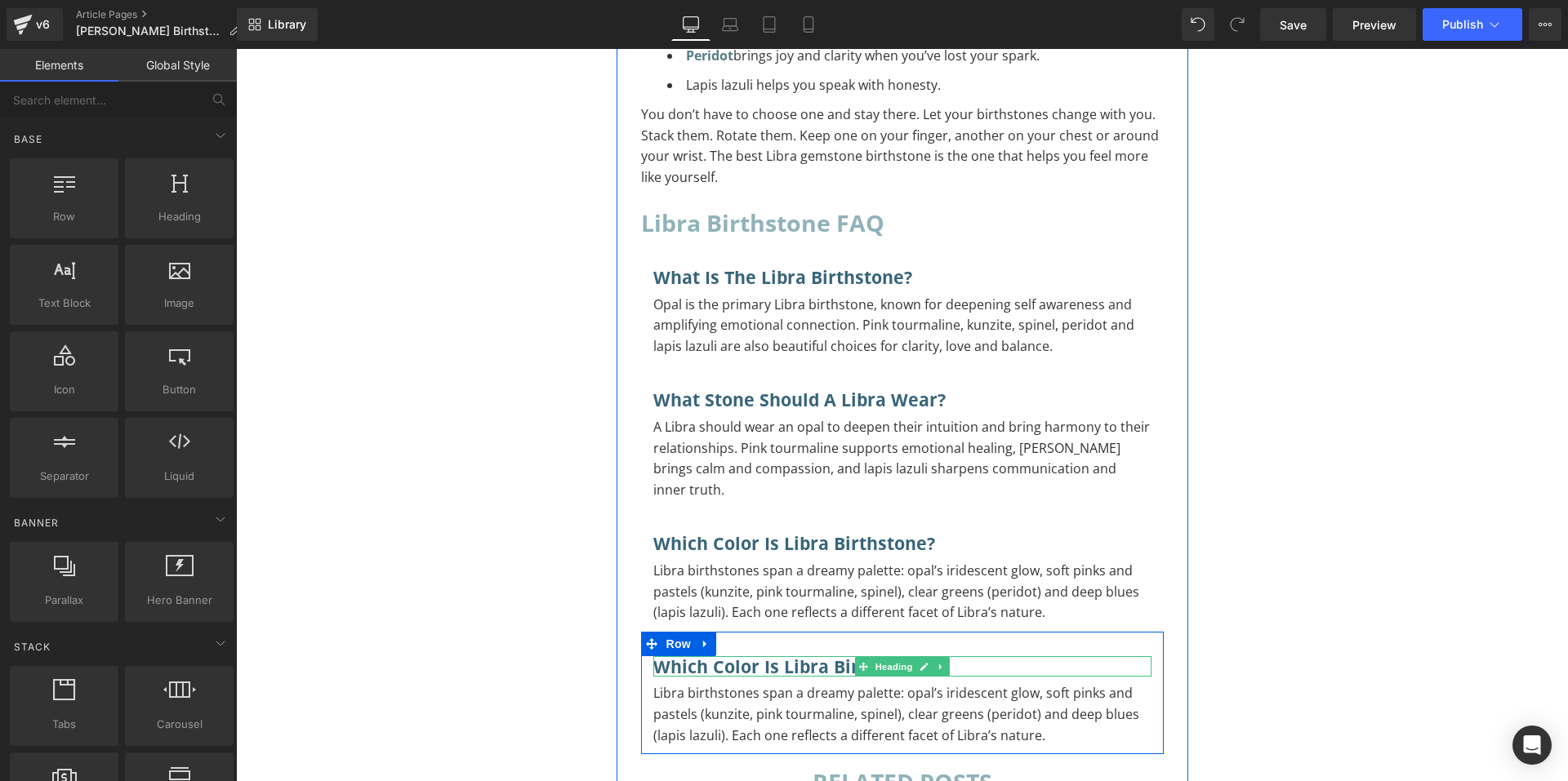
click at [972, 656] on h3 "Which color is Libra birthstone?" at bounding box center [902, 667] width 498 height 21
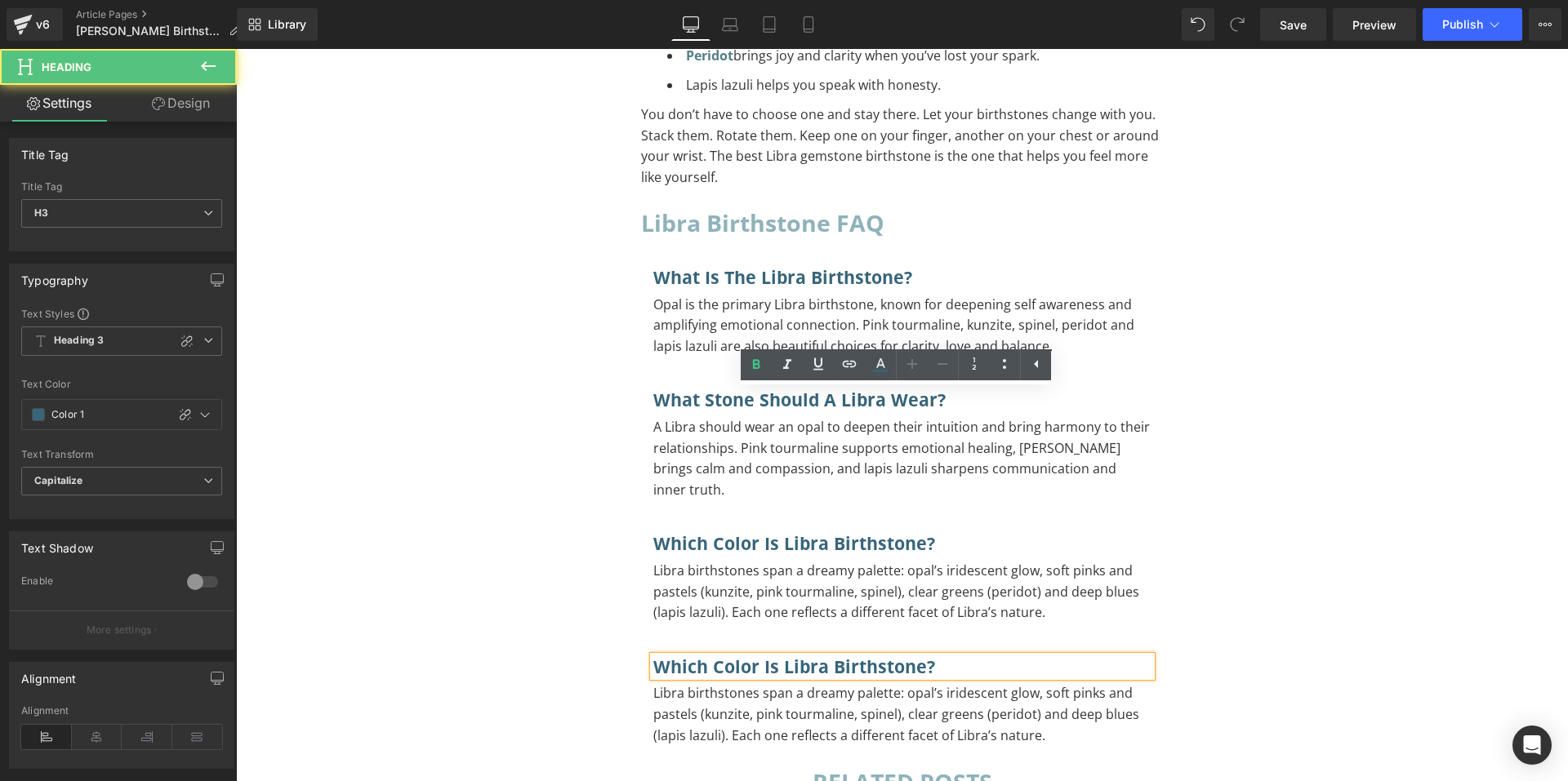
click at [971, 656] on h3 "Which color is Libra birthstone?" at bounding box center [902, 667] width 498 height 21
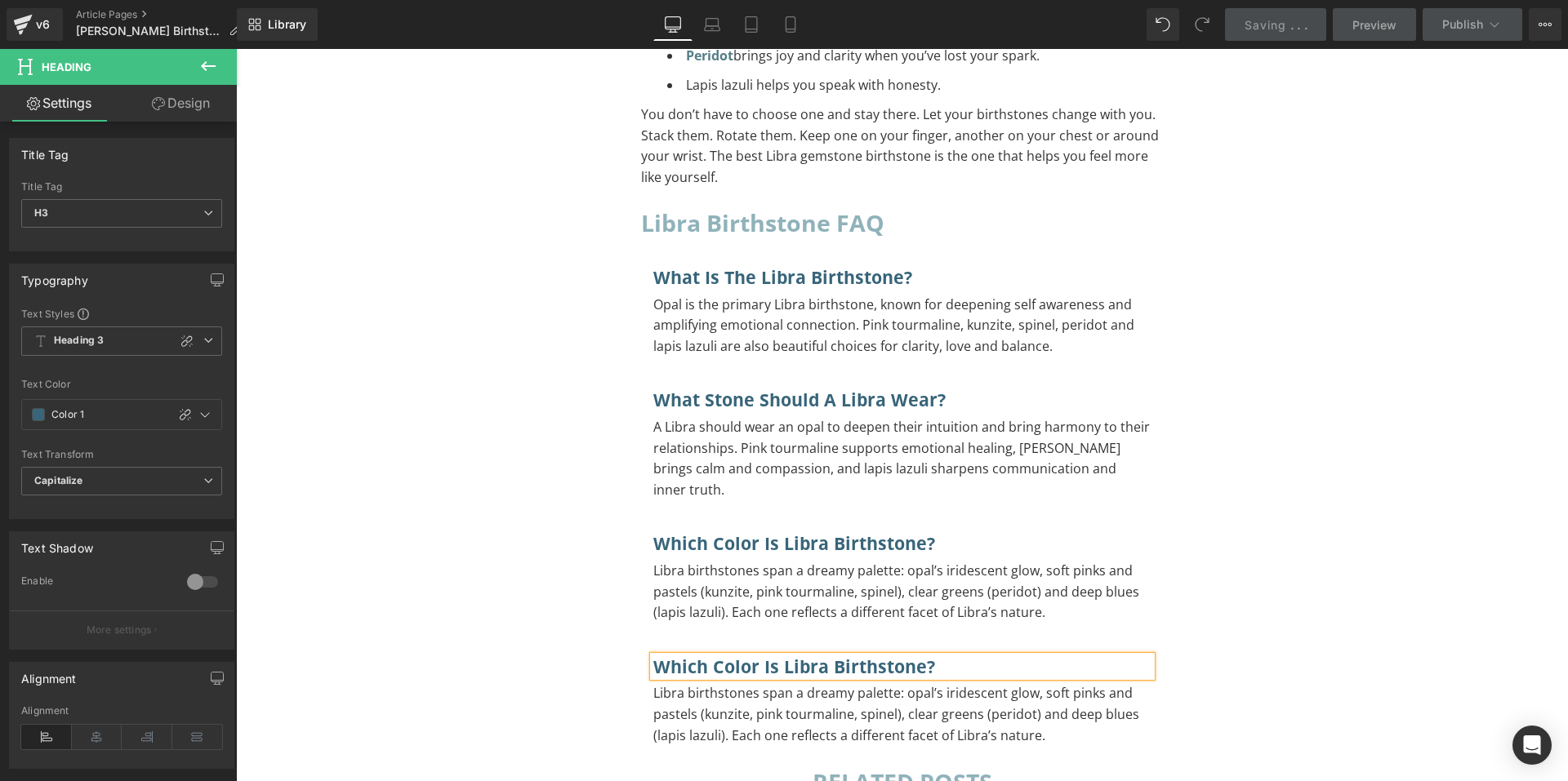
click at [969, 656] on h3 "Which color is Libra birthstone?" at bounding box center [902, 667] width 498 height 21
click at [943, 656] on h3 "Which color is Libra birthstone?" at bounding box center [902, 667] width 498 height 21
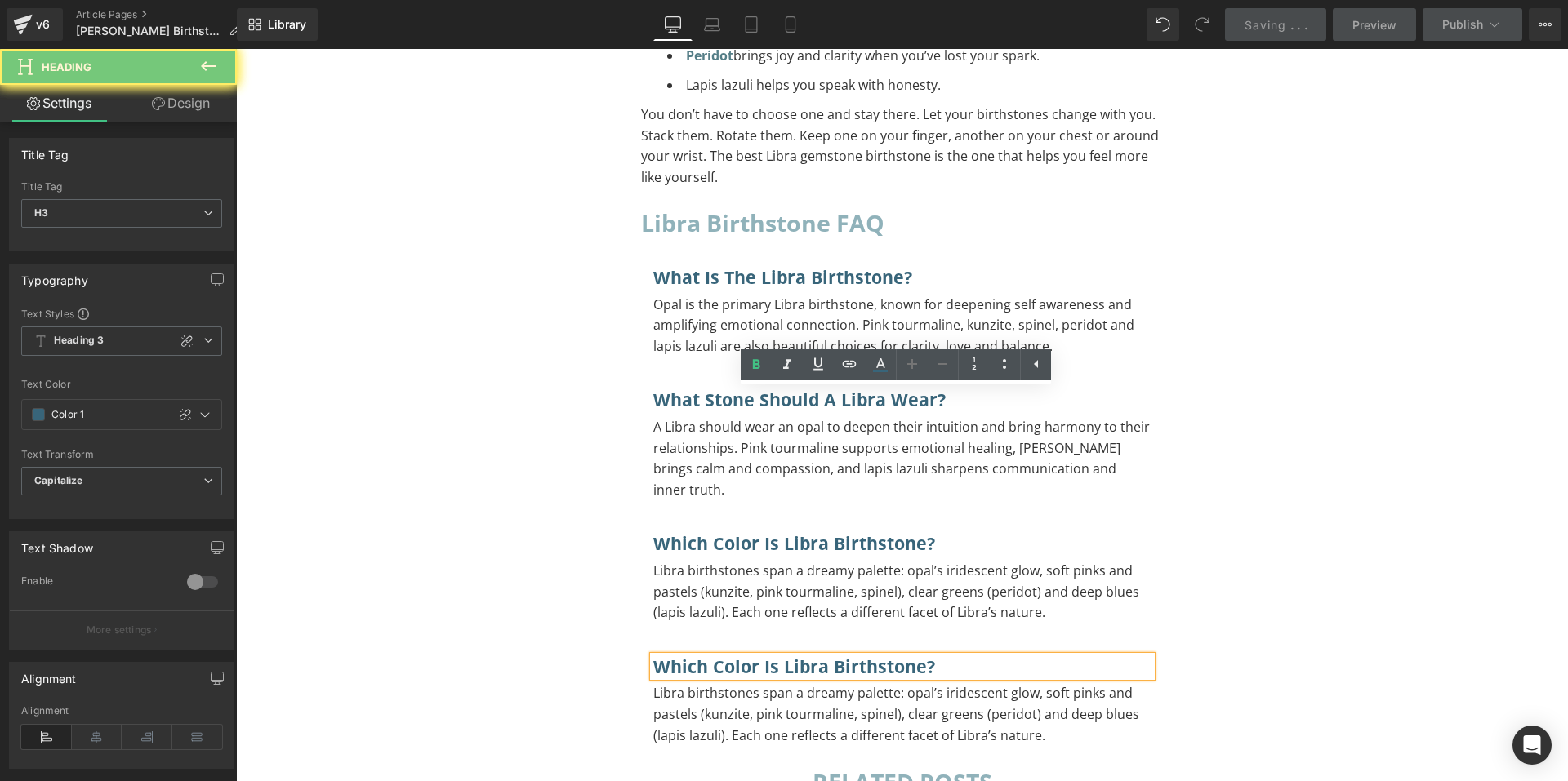
click at [682, 656] on h3 "Which color is Libra birthstone?" at bounding box center [902, 667] width 498 height 21
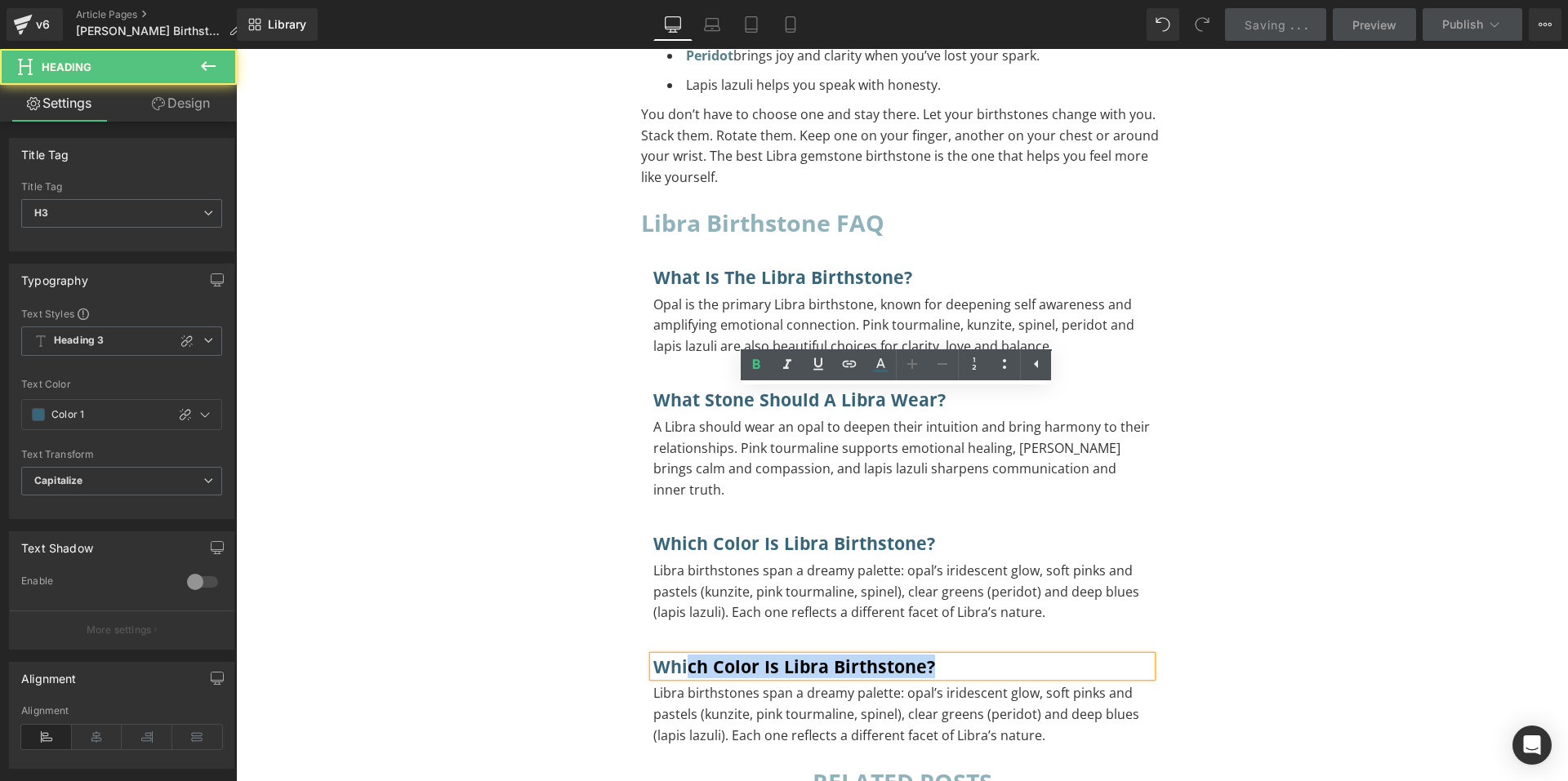
click at [991, 656] on h3 "Which color is Libra birthstone?" at bounding box center [902, 667] width 498 height 21
drag, startPoint x: 847, startPoint y: 403, endPoint x: 619, endPoint y: 402, distance: 228.0
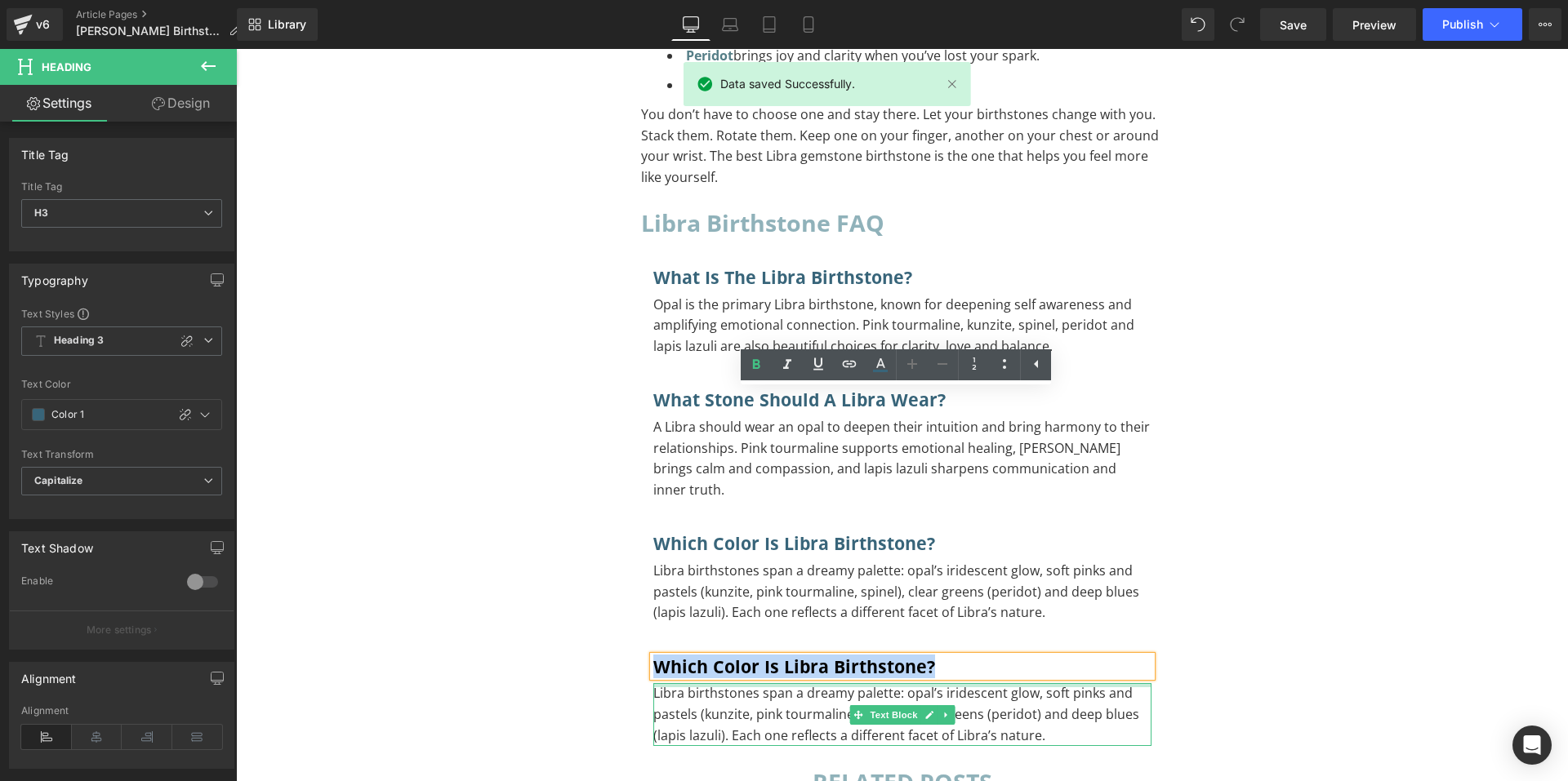
paste div "To enrich screen reader interactions, please activate Accessibility in Grammarl…"
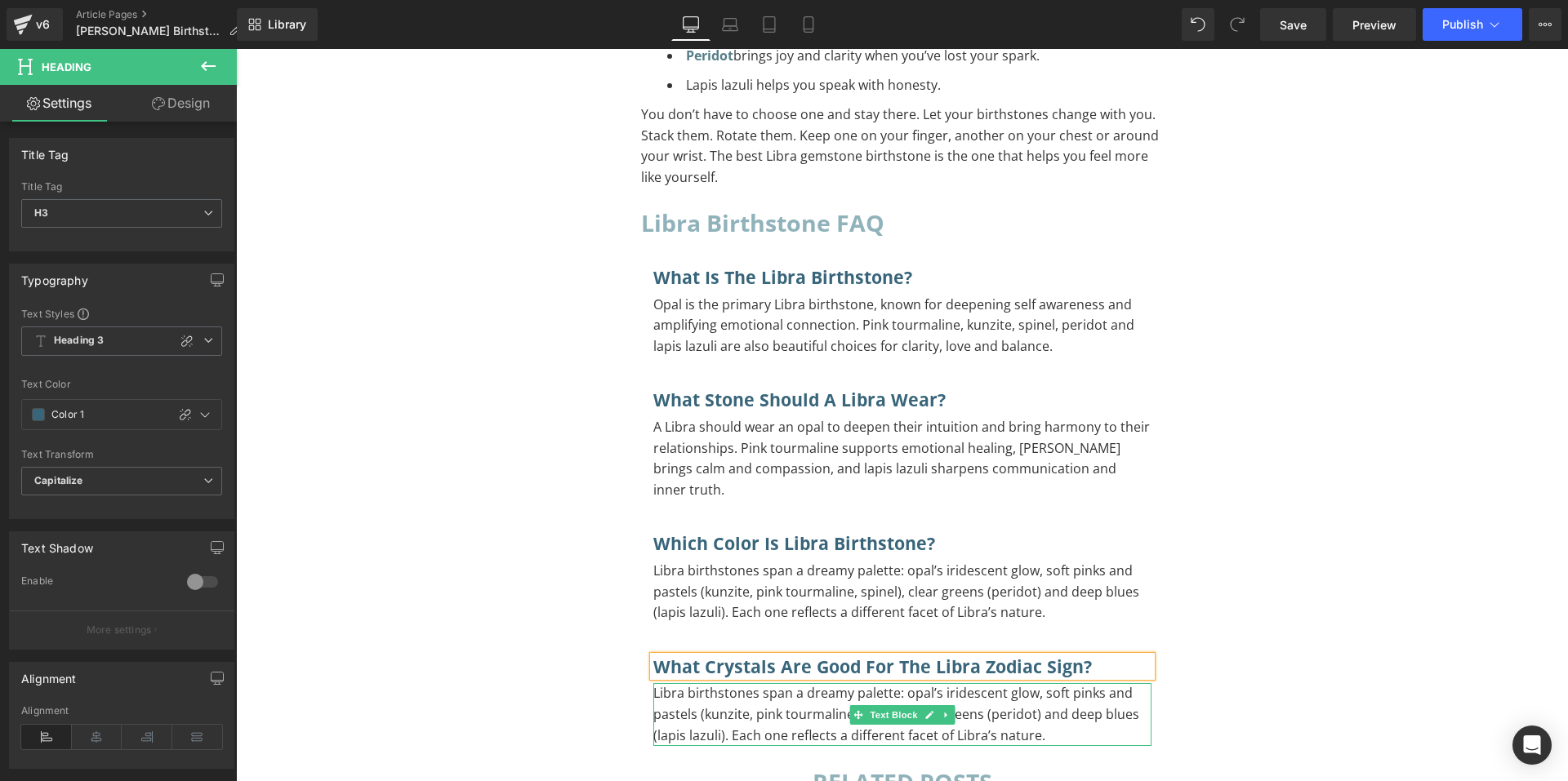
click at [1041, 683] on p "Libra birthstones span a dreamy palette: opal’s iridescent glow, soft pinks and…" at bounding box center [902, 714] width 498 height 63
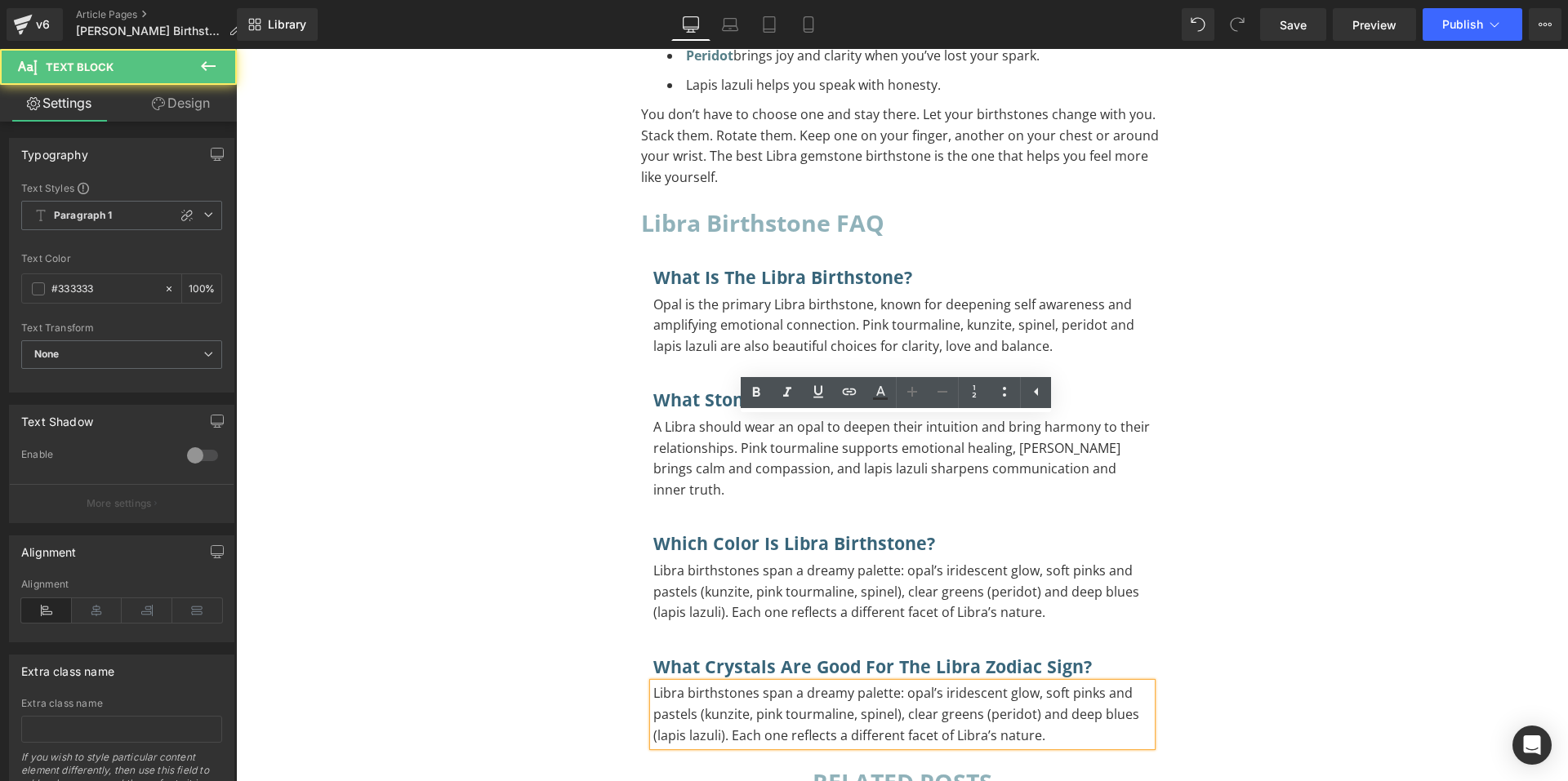
click at [1040, 683] on p "Libra birthstones span a dreamy palette: opal’s iridescent glow, soft pinks and…" at bounding box center [902, 714] width 498 height 63
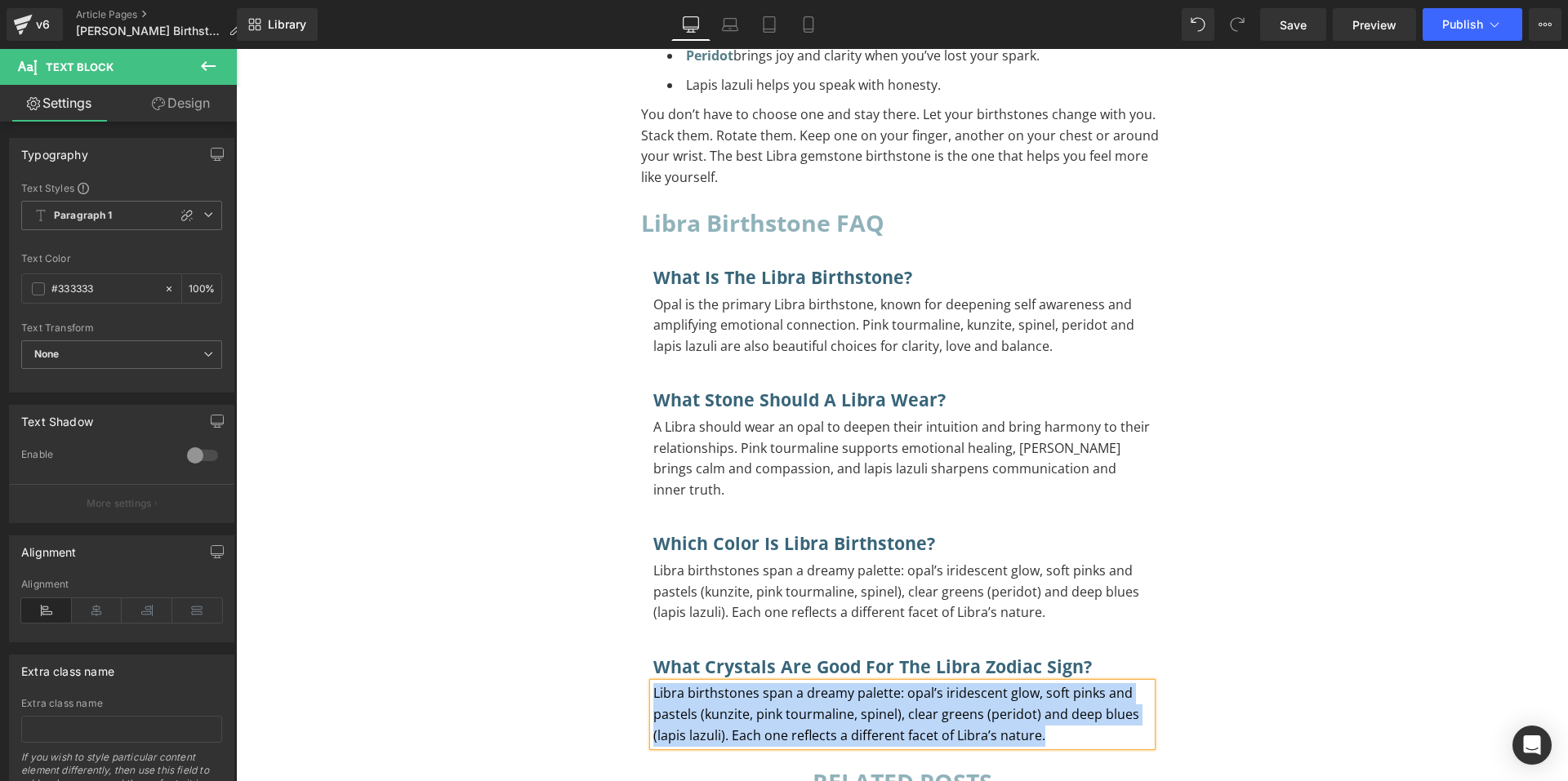
paste div "To enrich screen reader interactions, please activate Accessibility in Grammarl…"
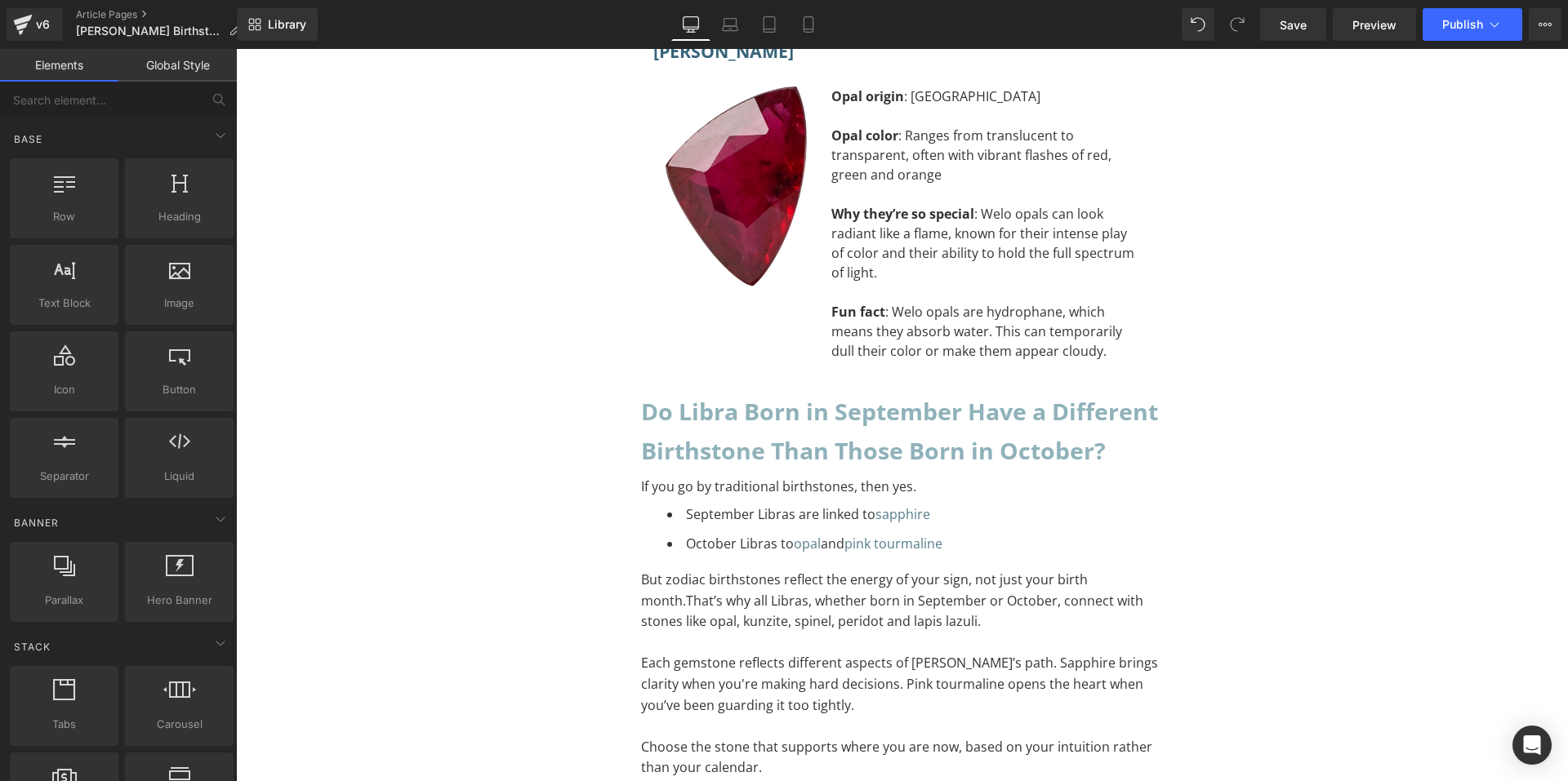
scroll to position [12059, 0]
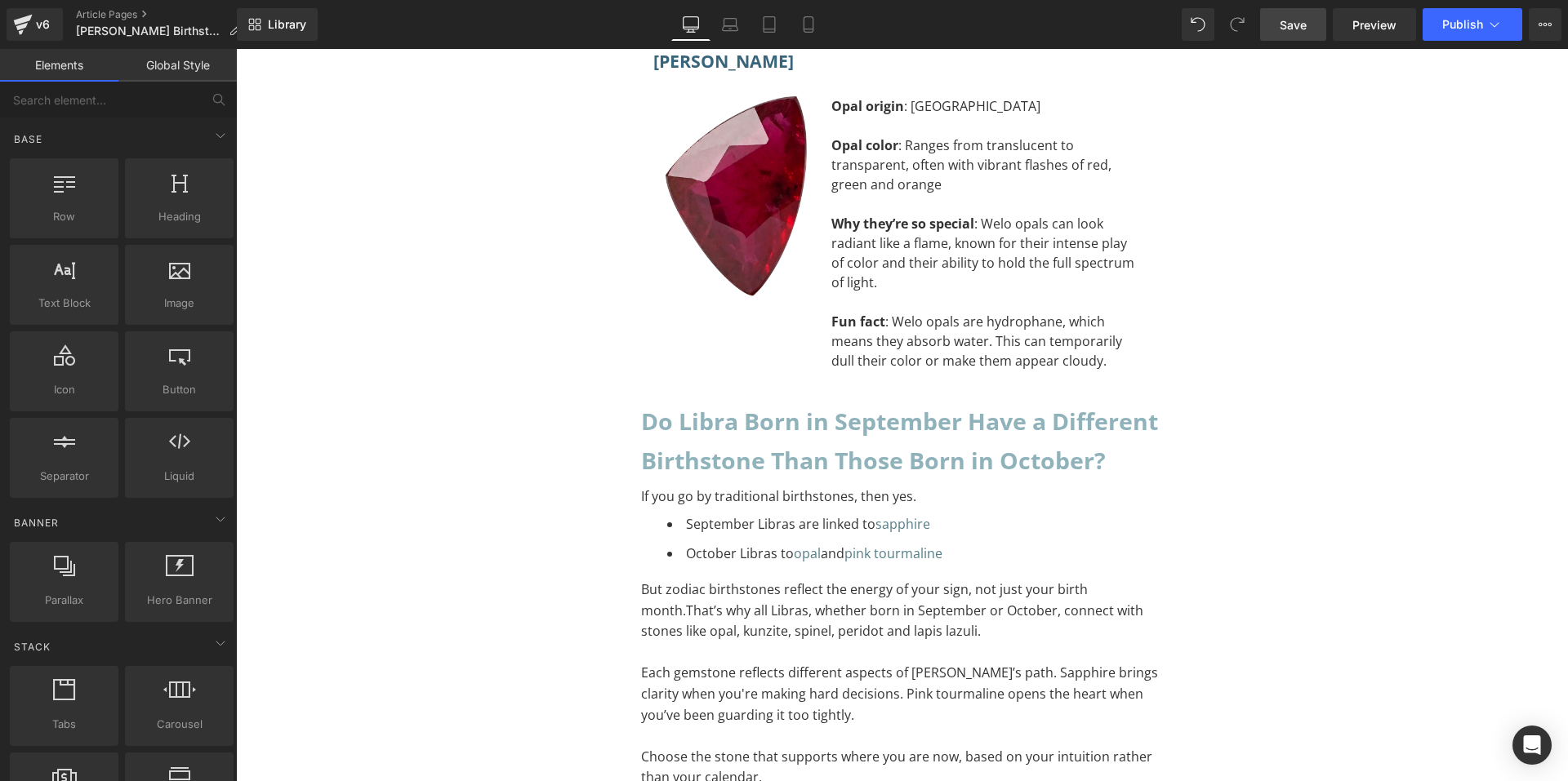
drag, startPoint x: 1303, startPoint y: 25, endPoint x: 538, endPoint y: 250, distance: 797.4
click at [1303, 25] on span "Save" at bounding box center [1293, 25] width 27 height 17
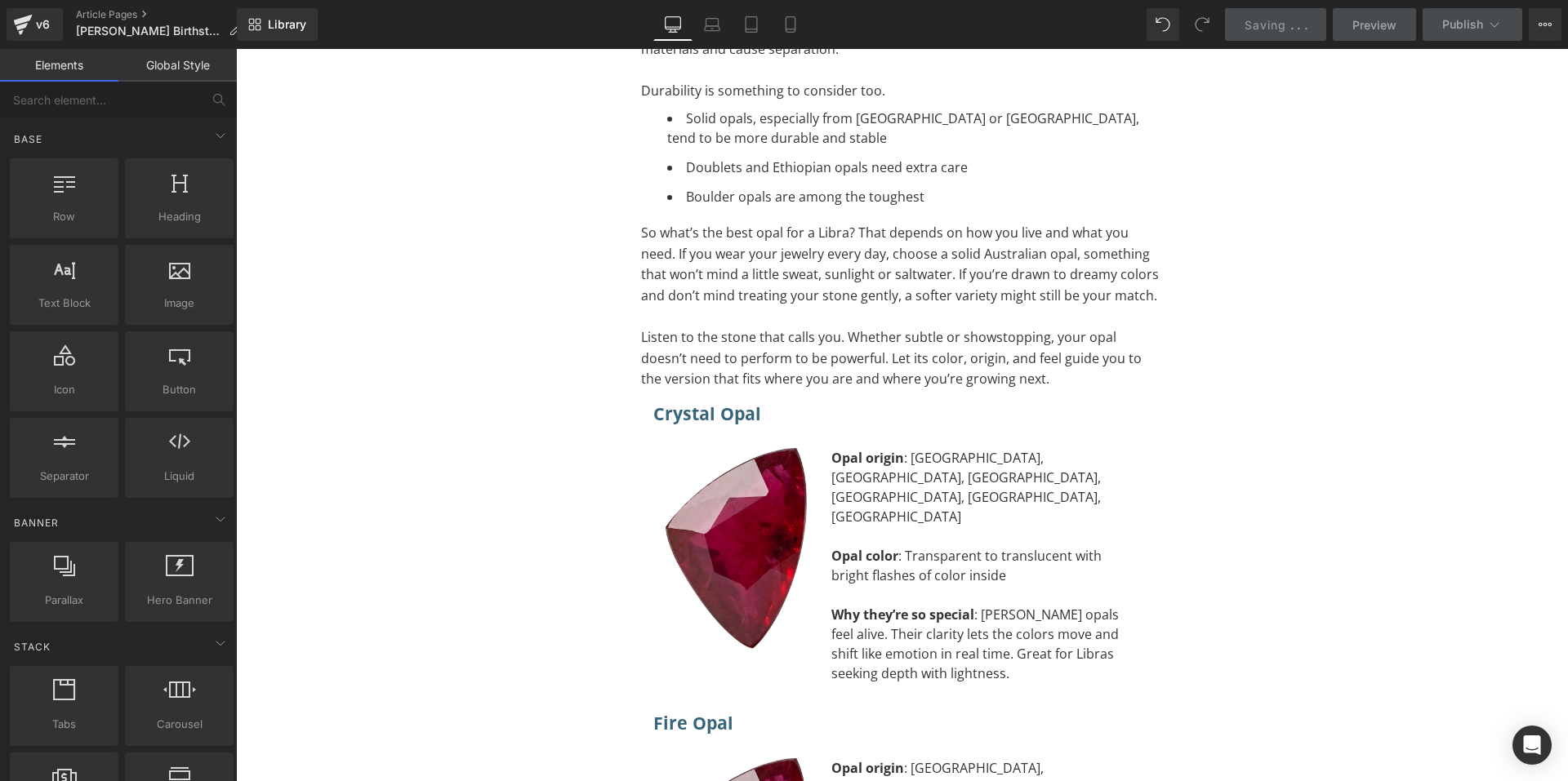
scroll to position [8874, 0]
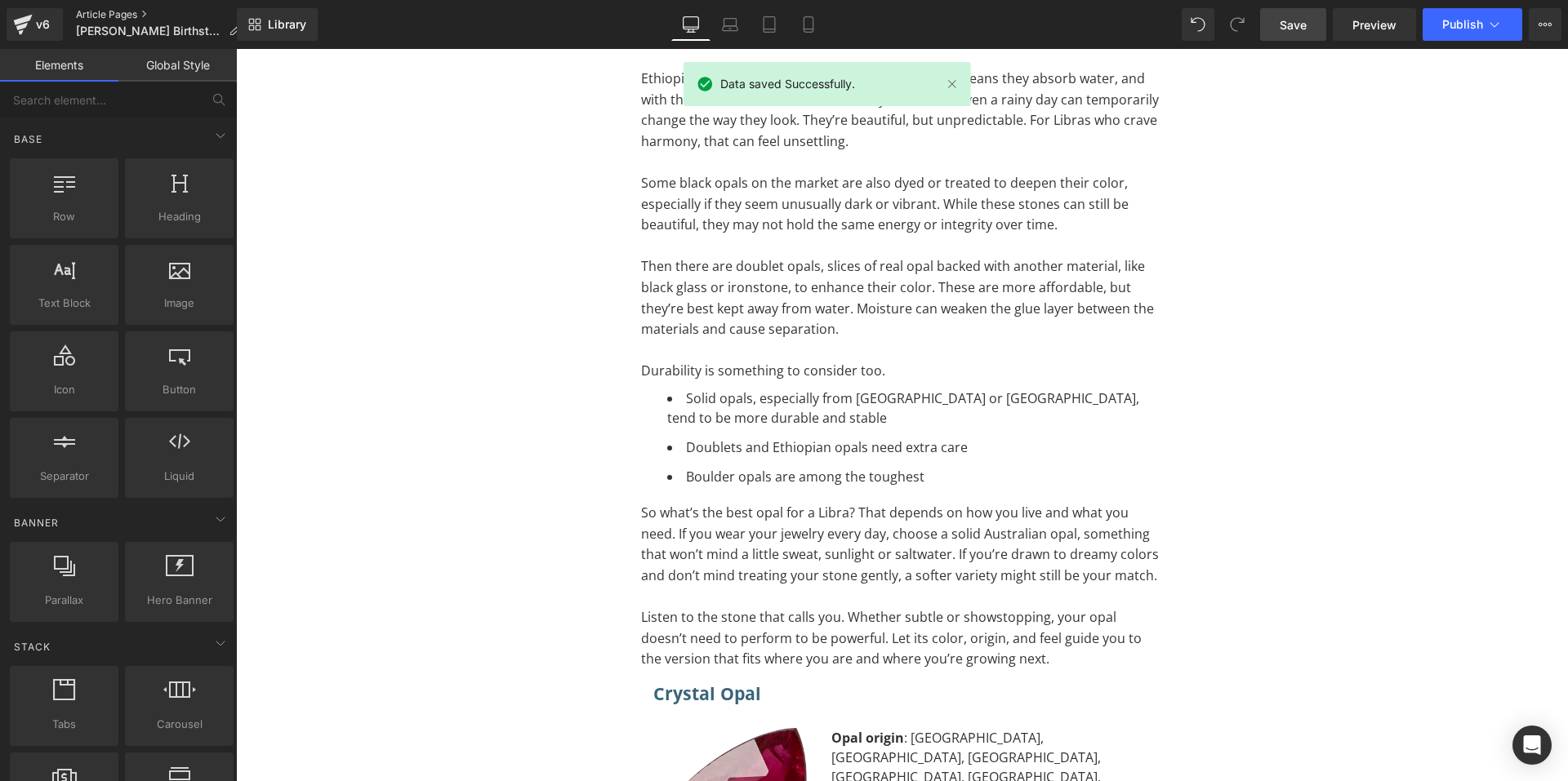
click at [116, 11] on link "Article Pages" at bounding box center [164, 14] width 177 height 14
